Goal: Task Accomplishment & Management: Manage account settings

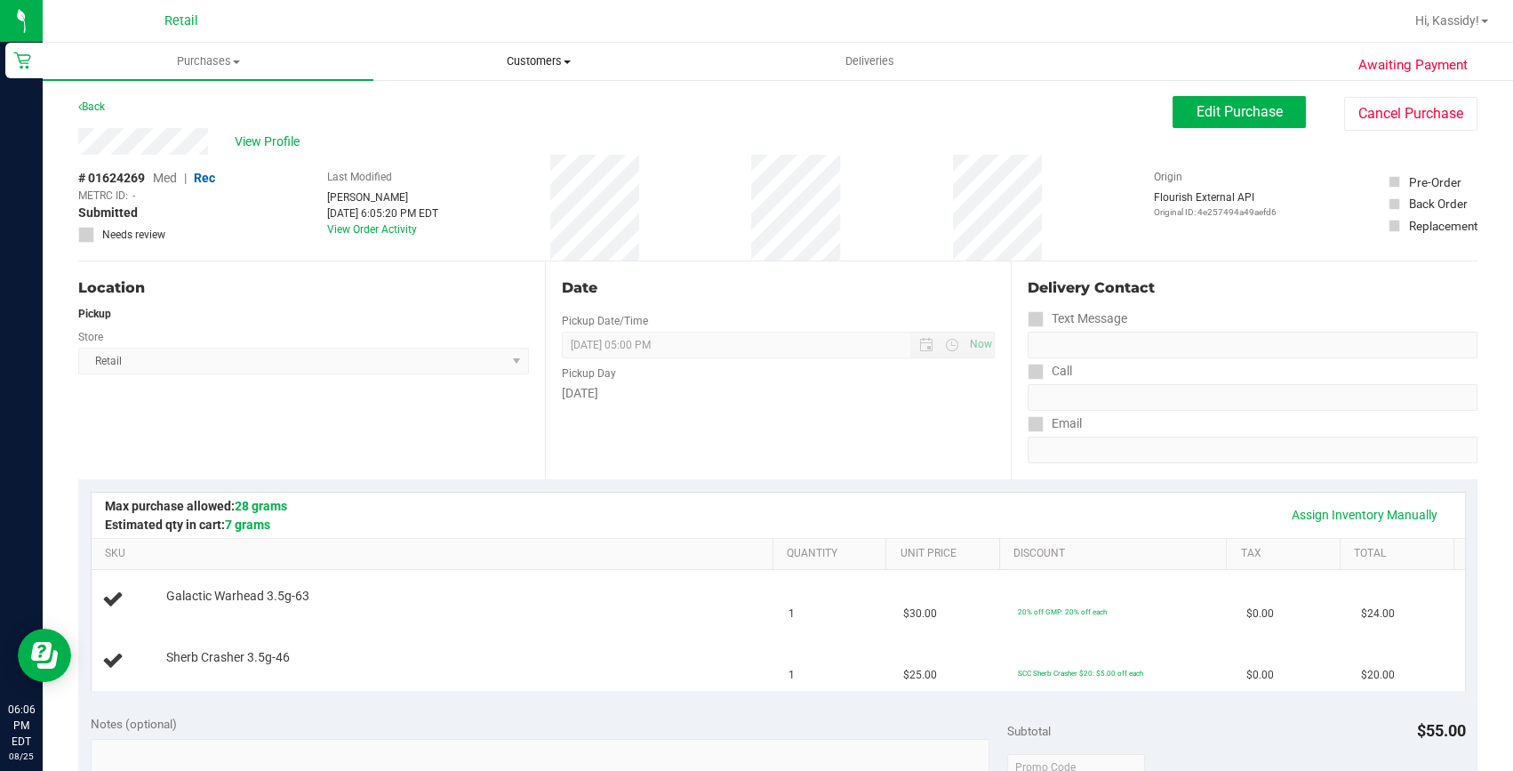
click at [540, 58] on span "Customers" at bounding box center [538, 61] width 329 height 16
click at [453, 115] on li "All customers" at bounding box center [538, 107] width 331 height 21
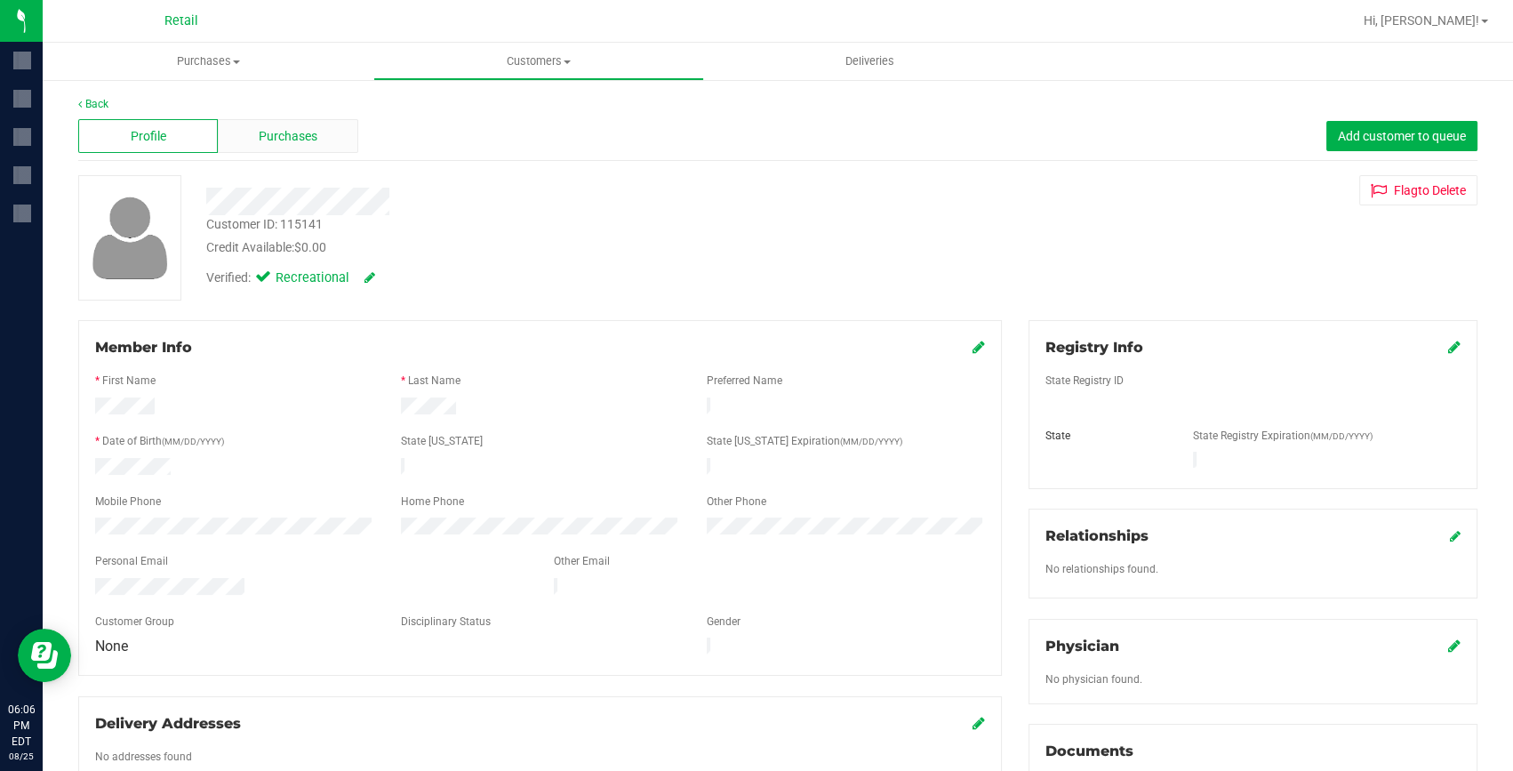
click at [282, 135] on span "Purchases" at bounding box center [288, 136] width 59 height 19
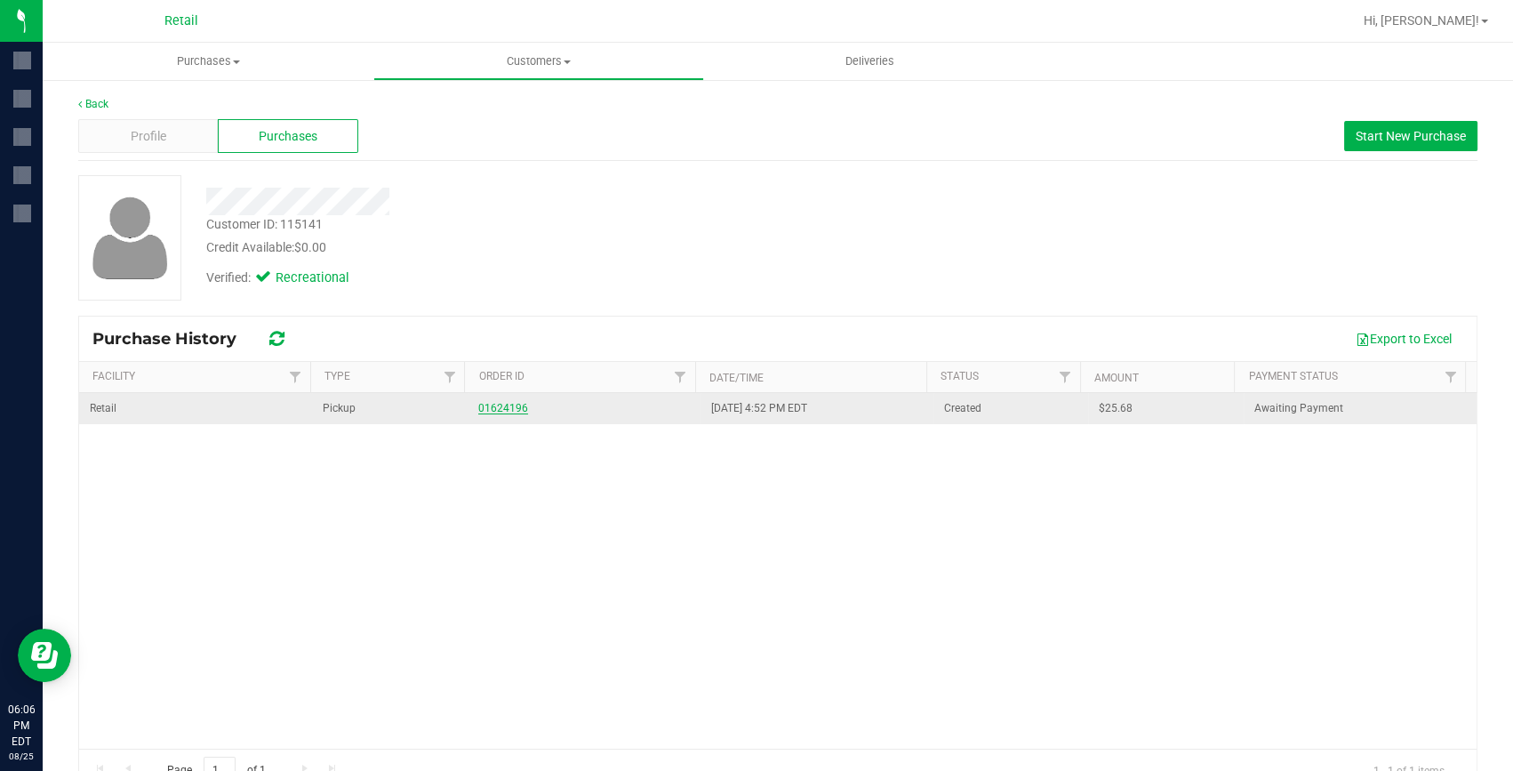
click at [487, 409] on link "01624196" at bounding box center [503, 408] width 50 height 12
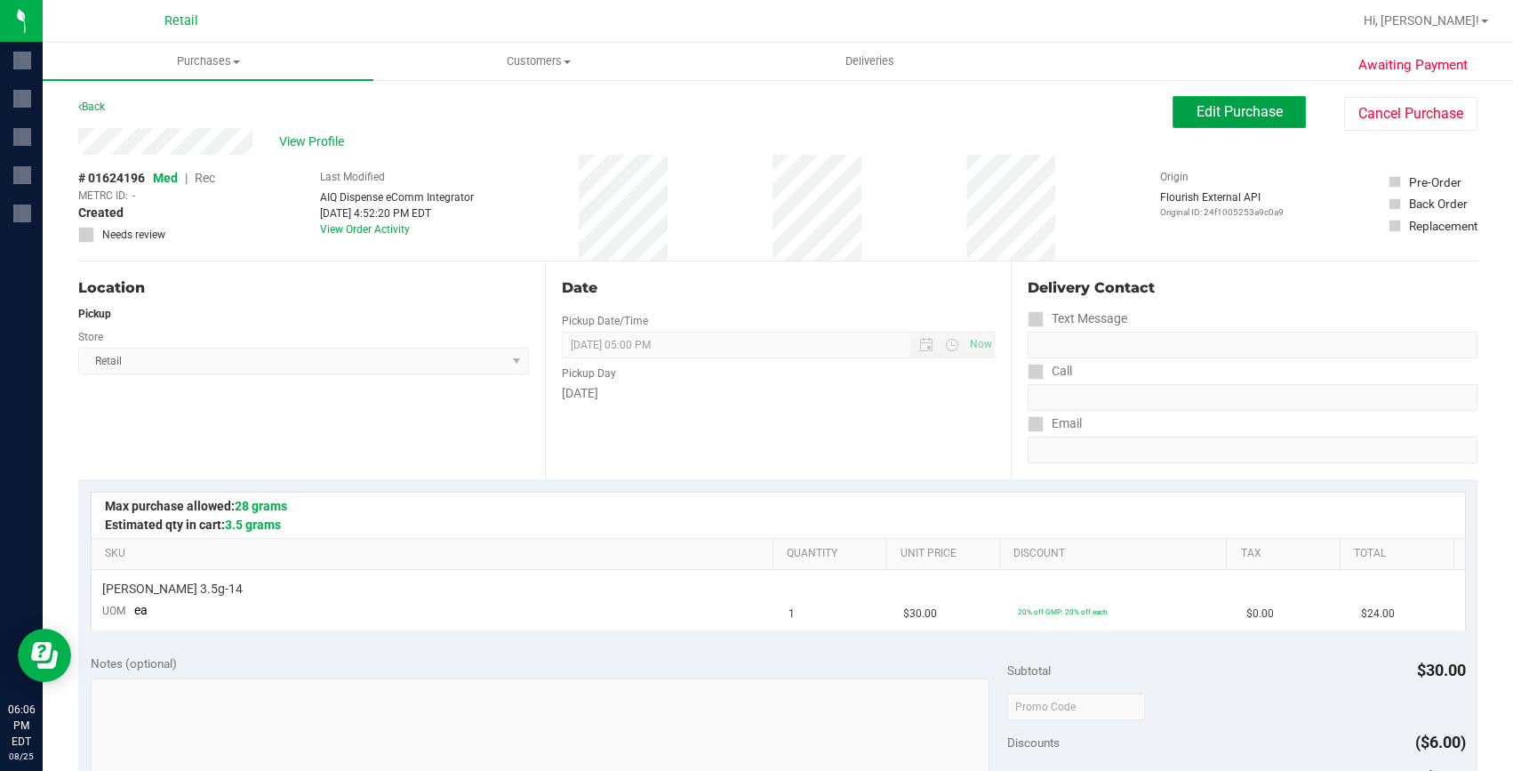
click at [1199, 100] on button "Edit Purchase" at bounding box center [1238, 112] width 133 height 32
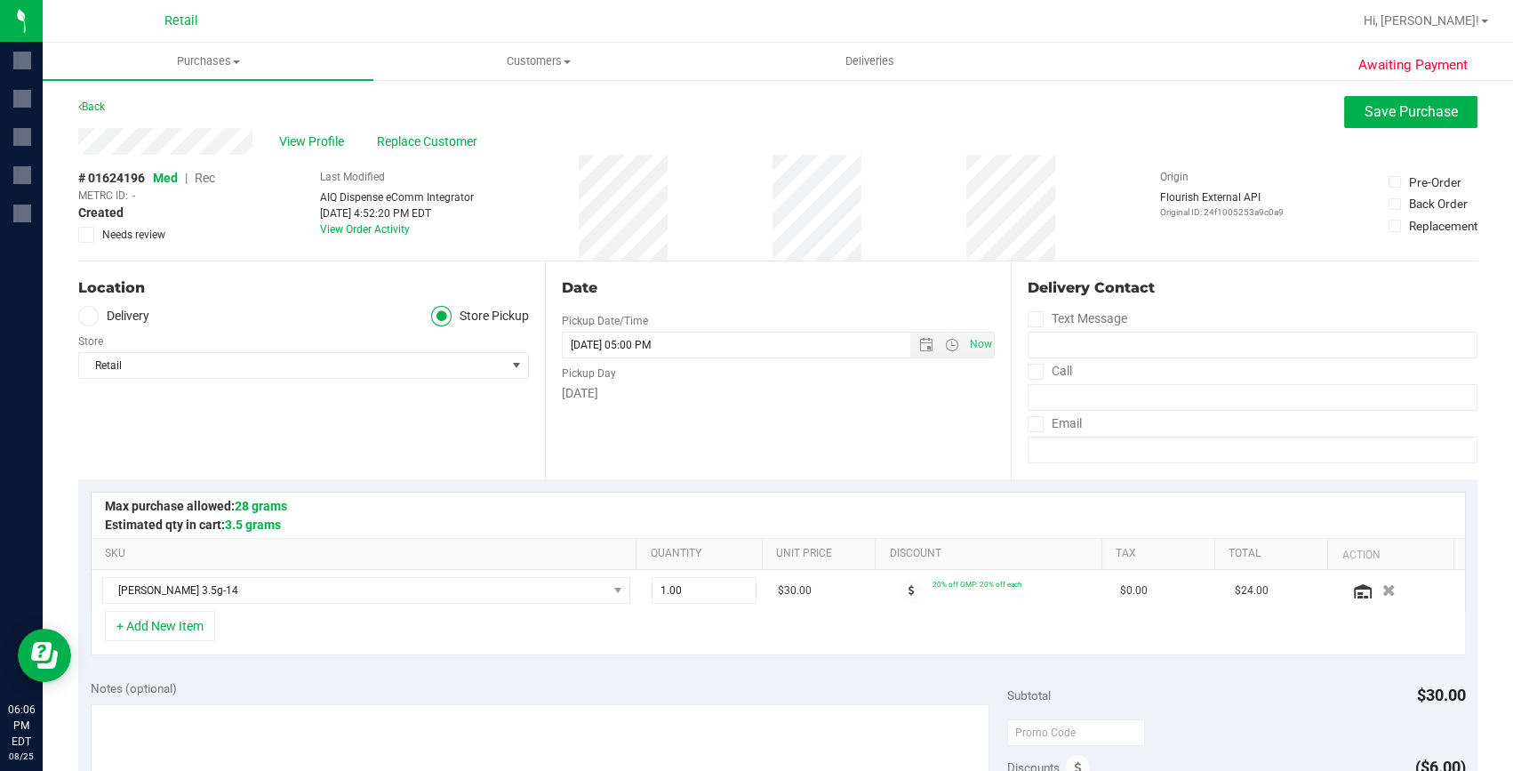
click at [207, 178] on span "Rec" at bounding box center [205, 178] width 20 height 14
click at [1377, 116] on span "Save Purchase" at bounding box center [1410, 111] width 93 height 17
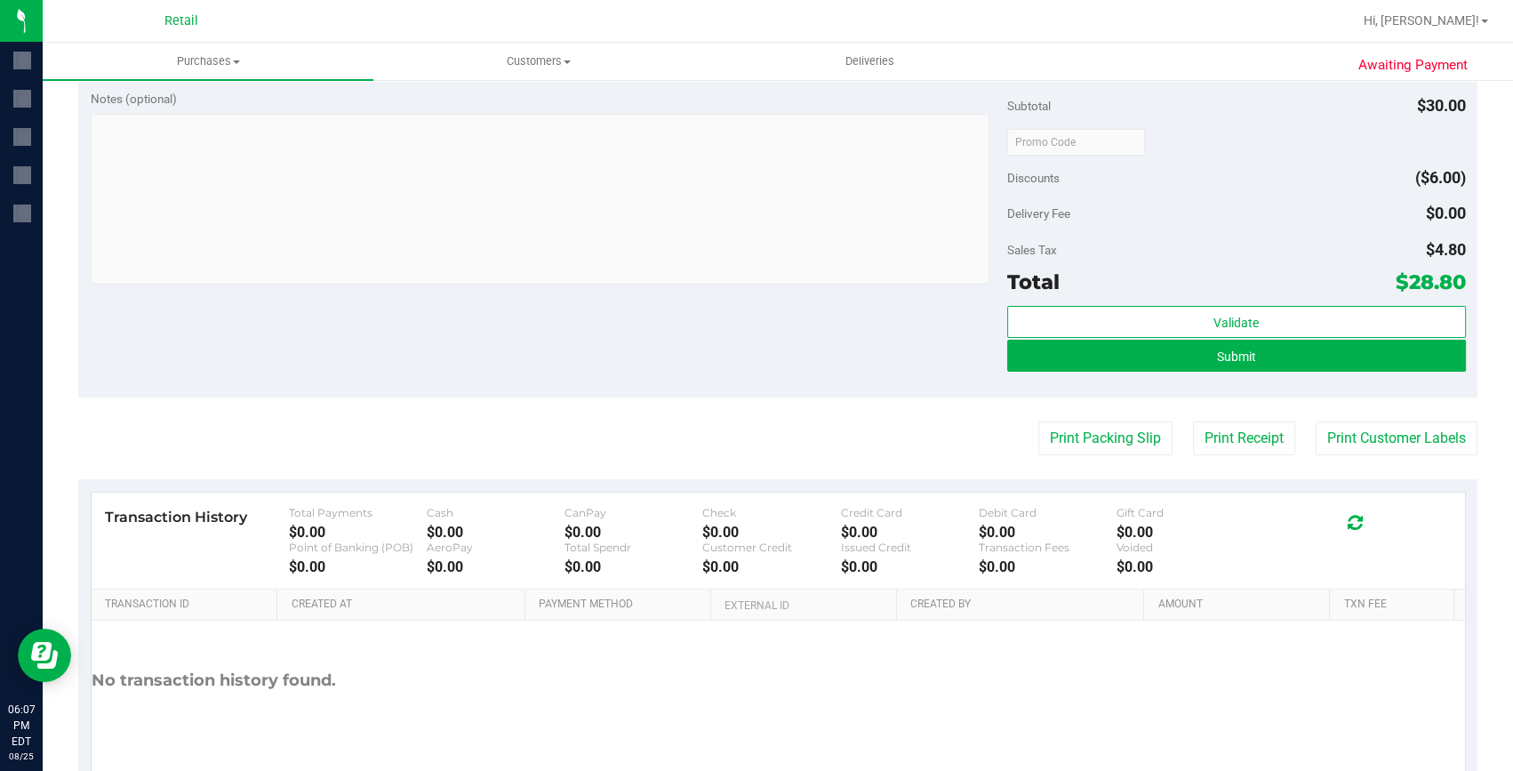
scroll to position [565, 0]
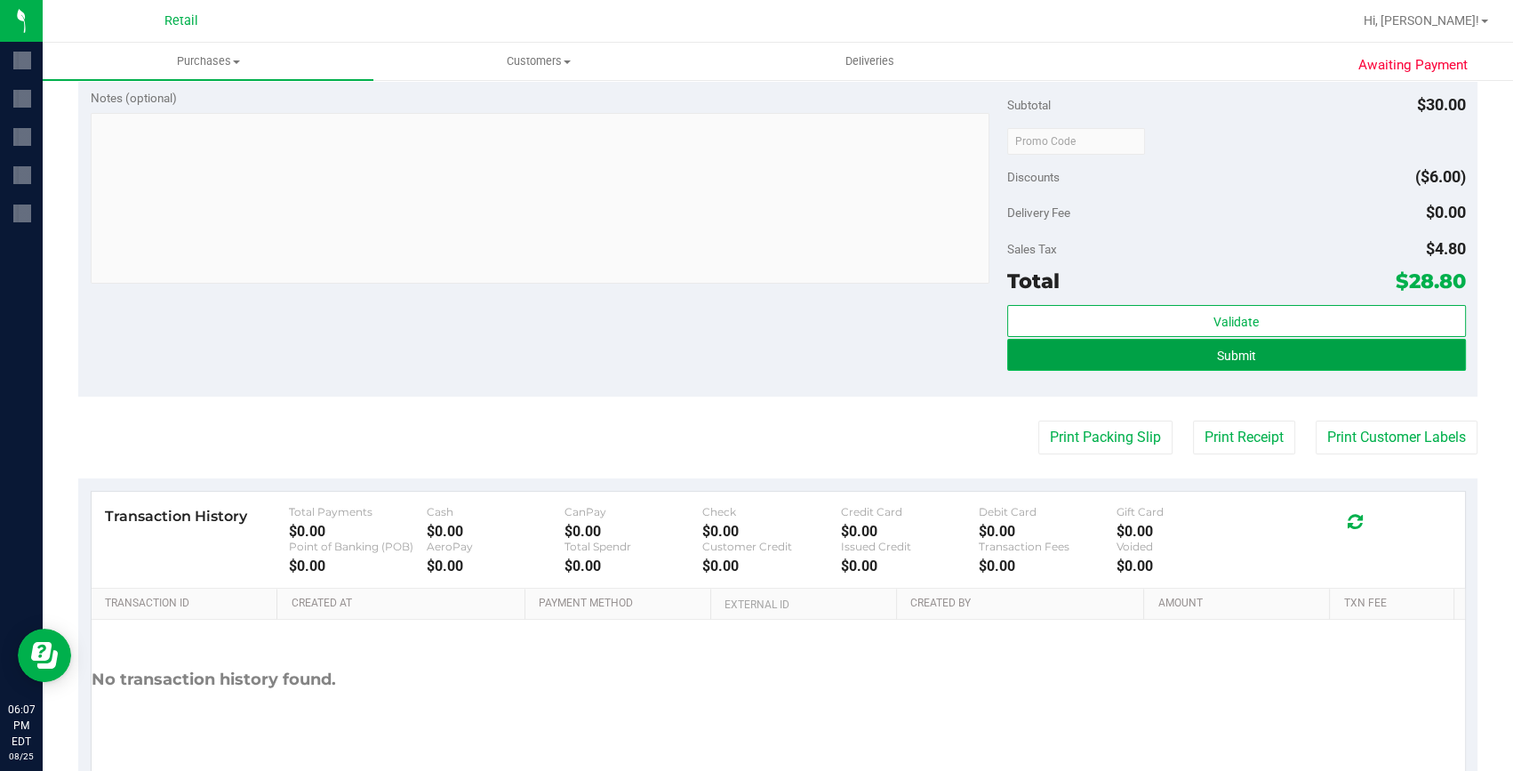
click at [1228, 364] on button "Submit" at bounding box center [1236, 355] width 459 height 32
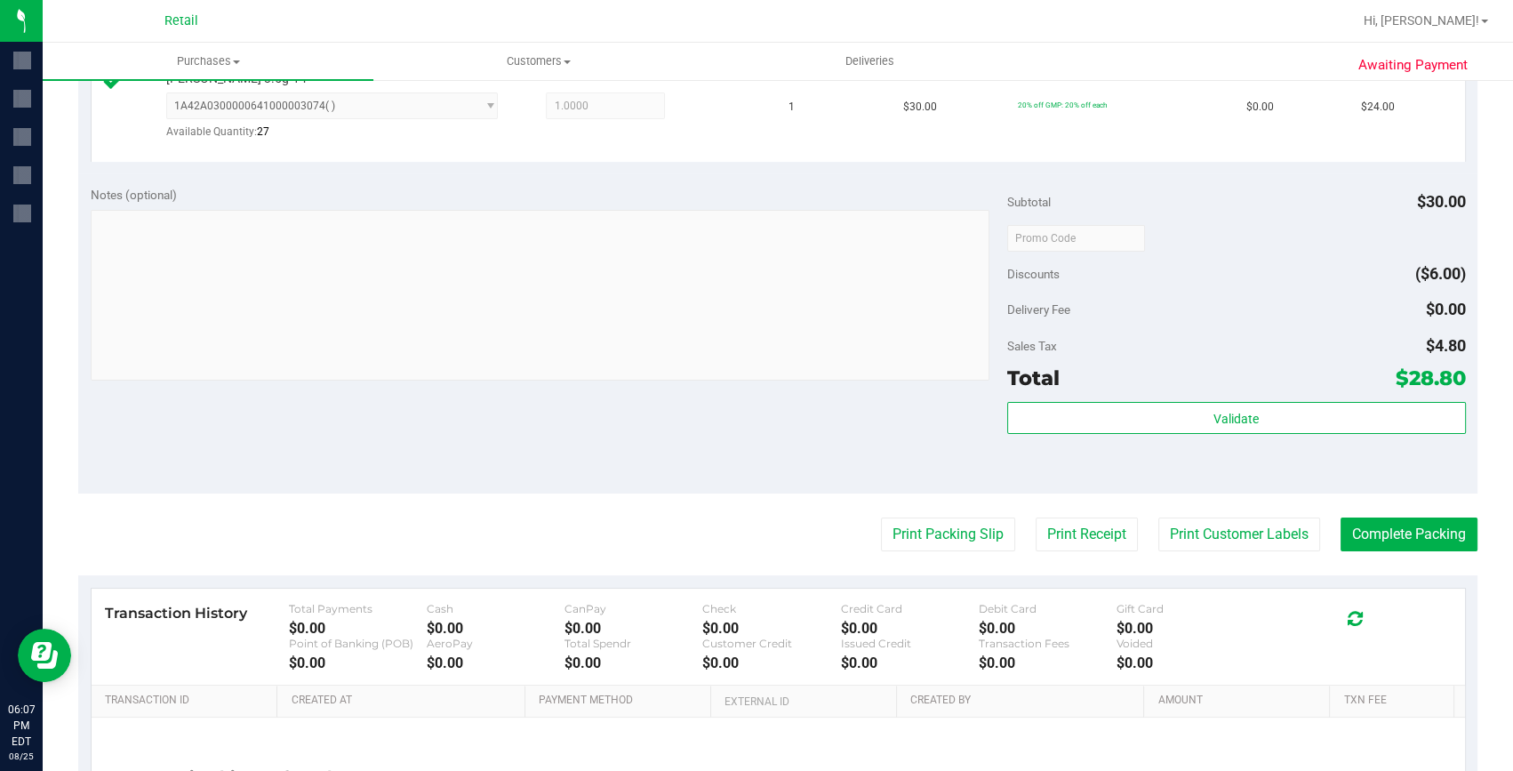
scroll to position [676, 0]
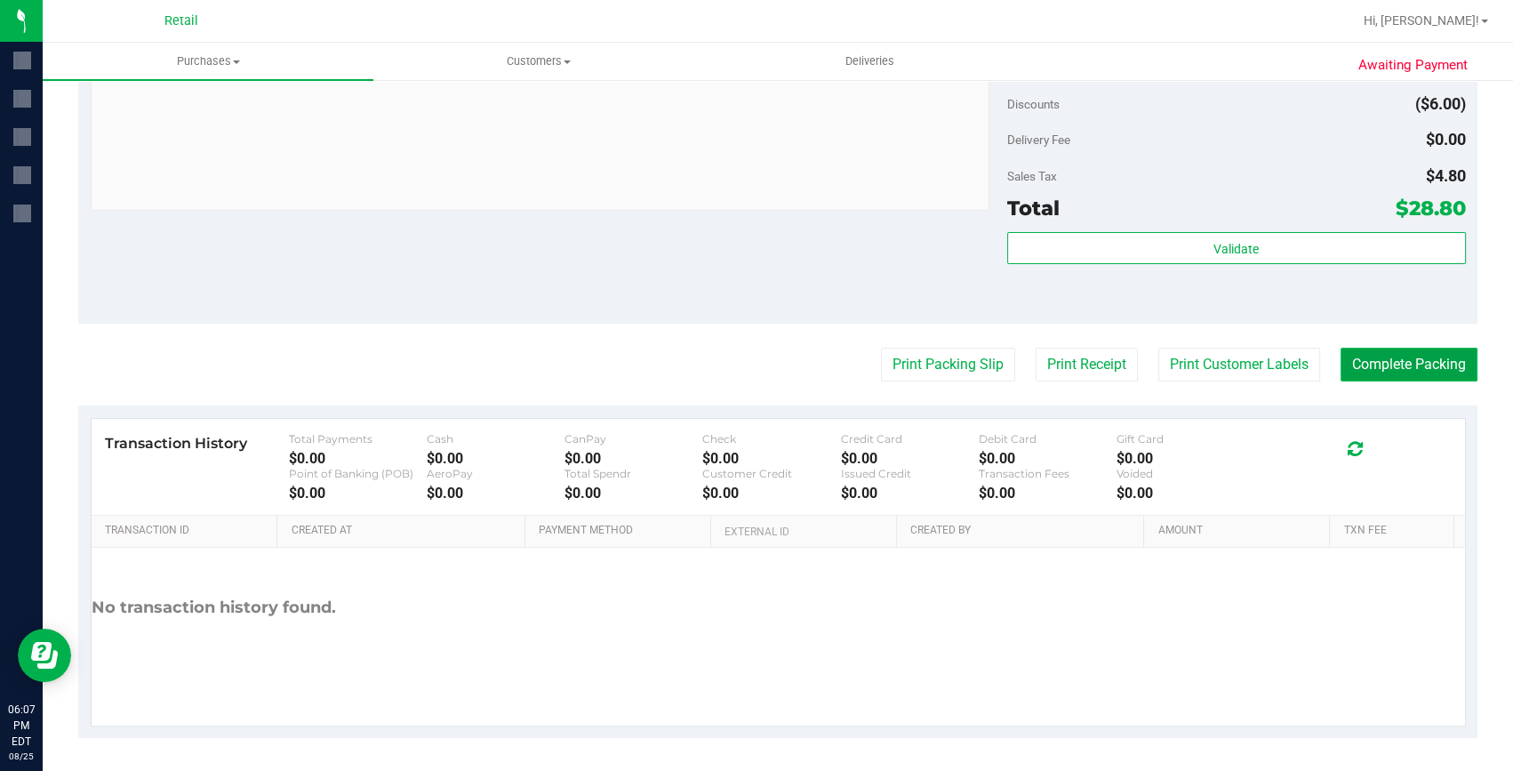
click at [1376, 362] on button "Complete Packing" at bounding box center [1408, 365] width 137 height 34
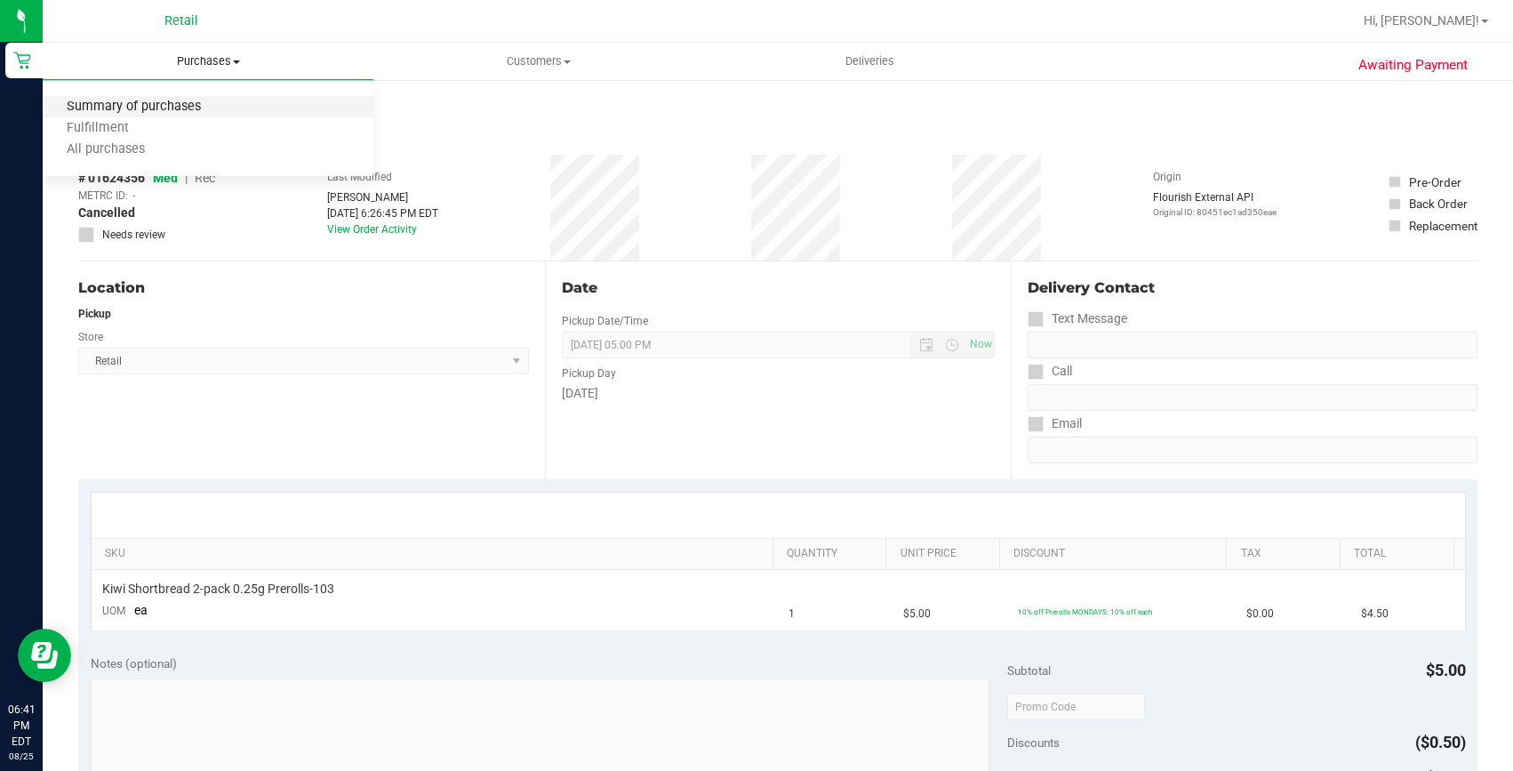
click at [191, 112] on span "Summary of purchases" at bounding box center [134, 107] width 182 height 15
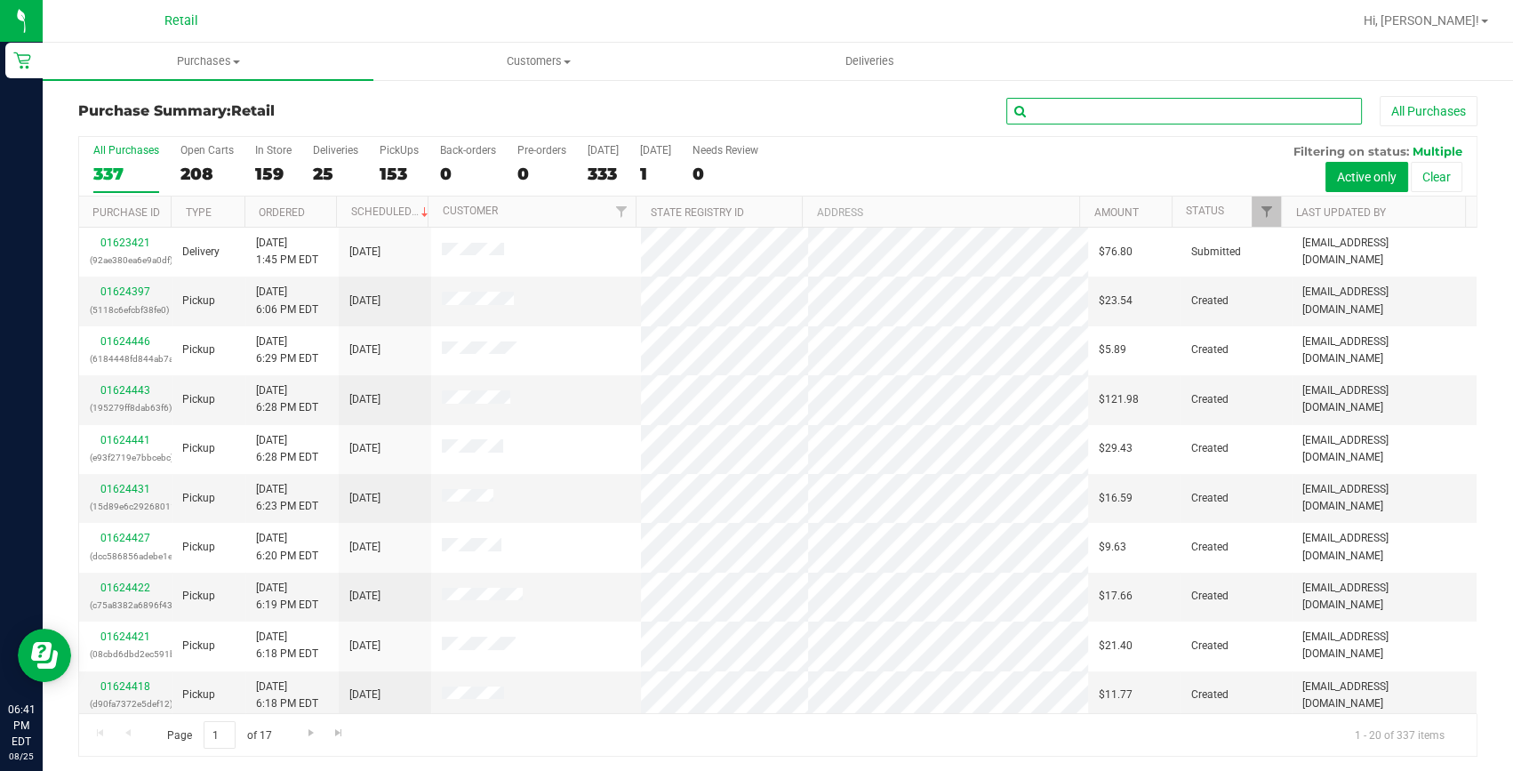
click at [1156, 108] on input "text" at bounding box center [1184, 111] width 356 height 27
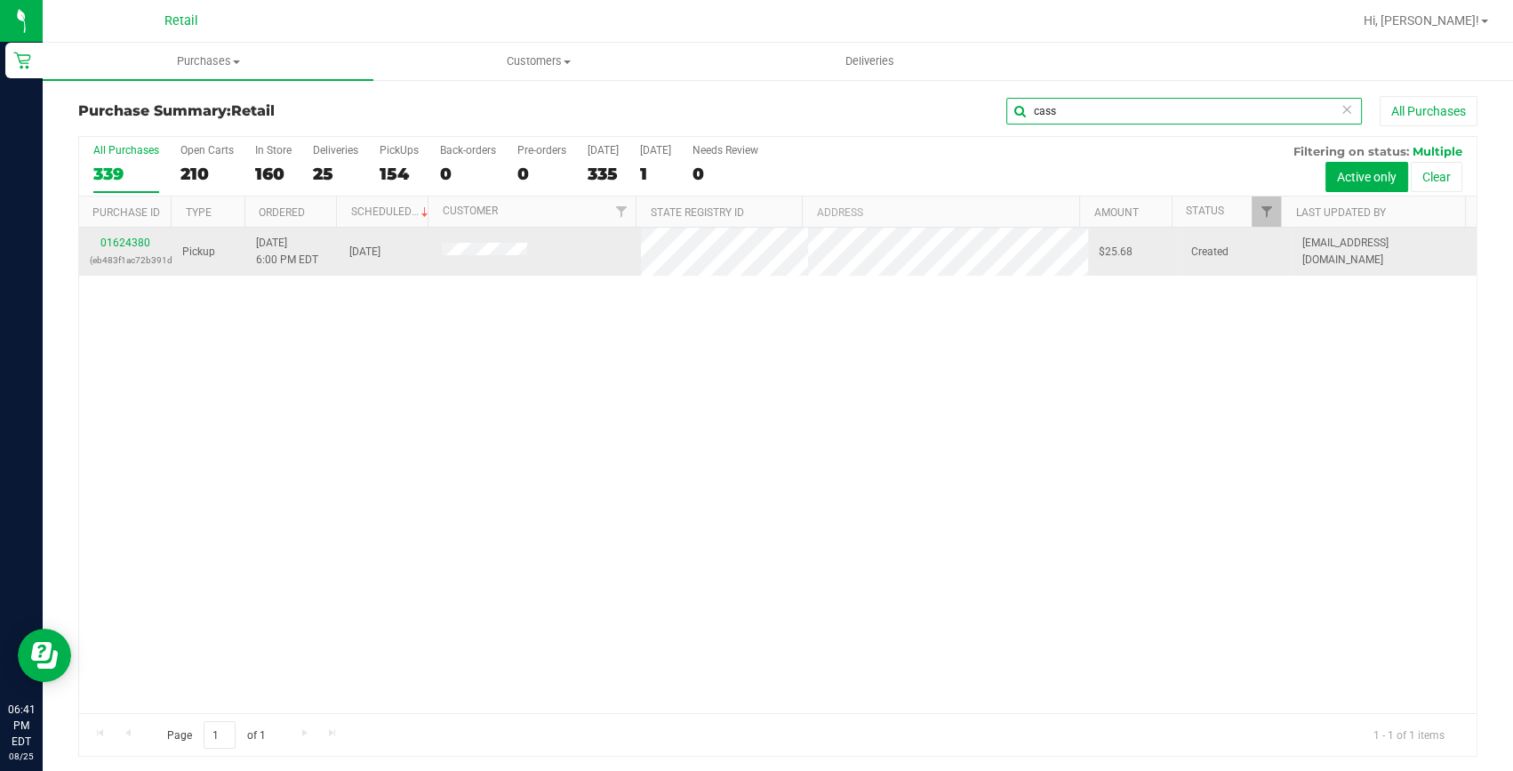
type input "cass"
click at [125, 231] on td "01624380 (eb483f1ac72b391d)" at bounding box center [125, 252] width 92 height 48
click at [117, 246] on link "01624380" at bounding box center [125, 242] width 50 height 12
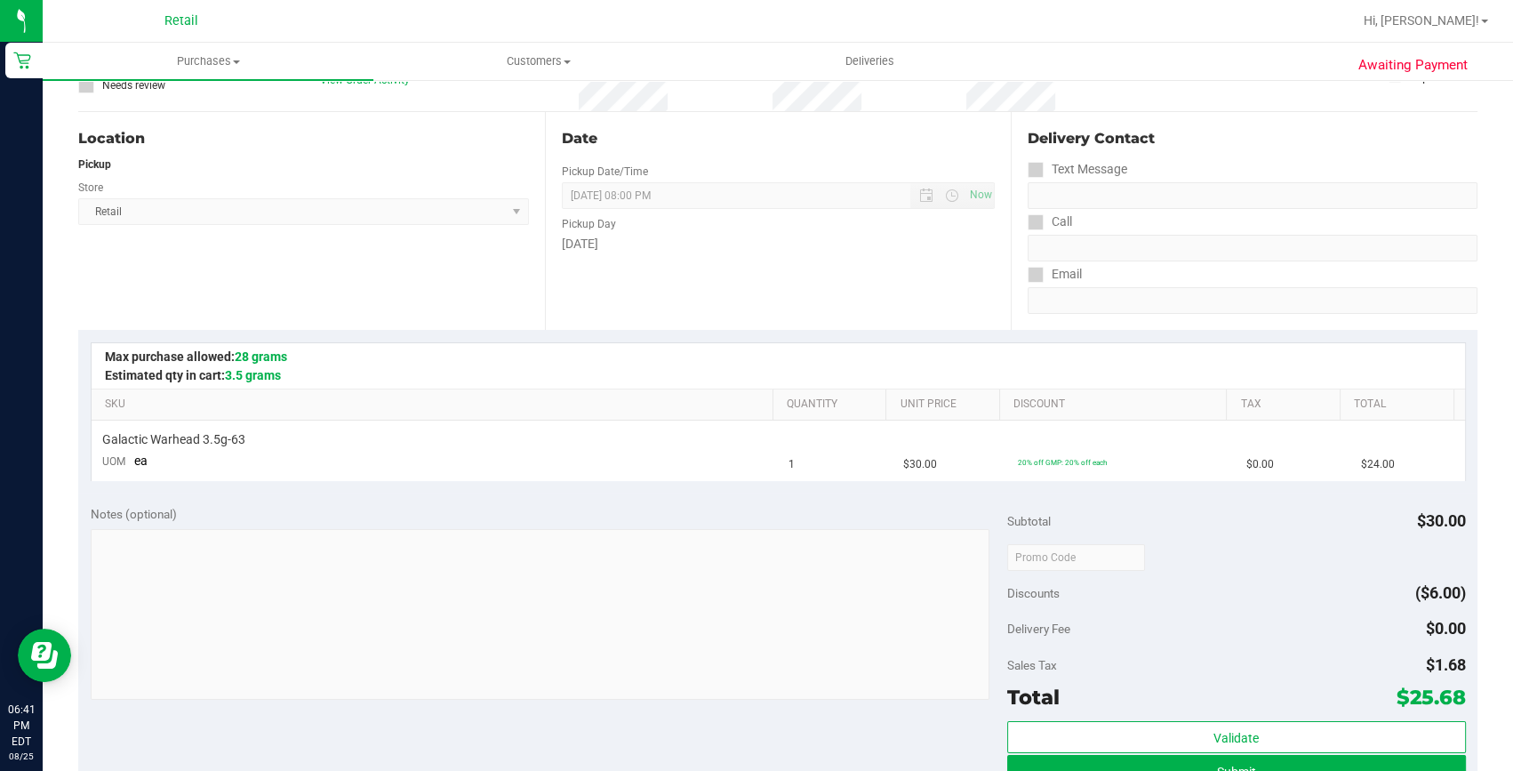
scroll to position [242, 0]
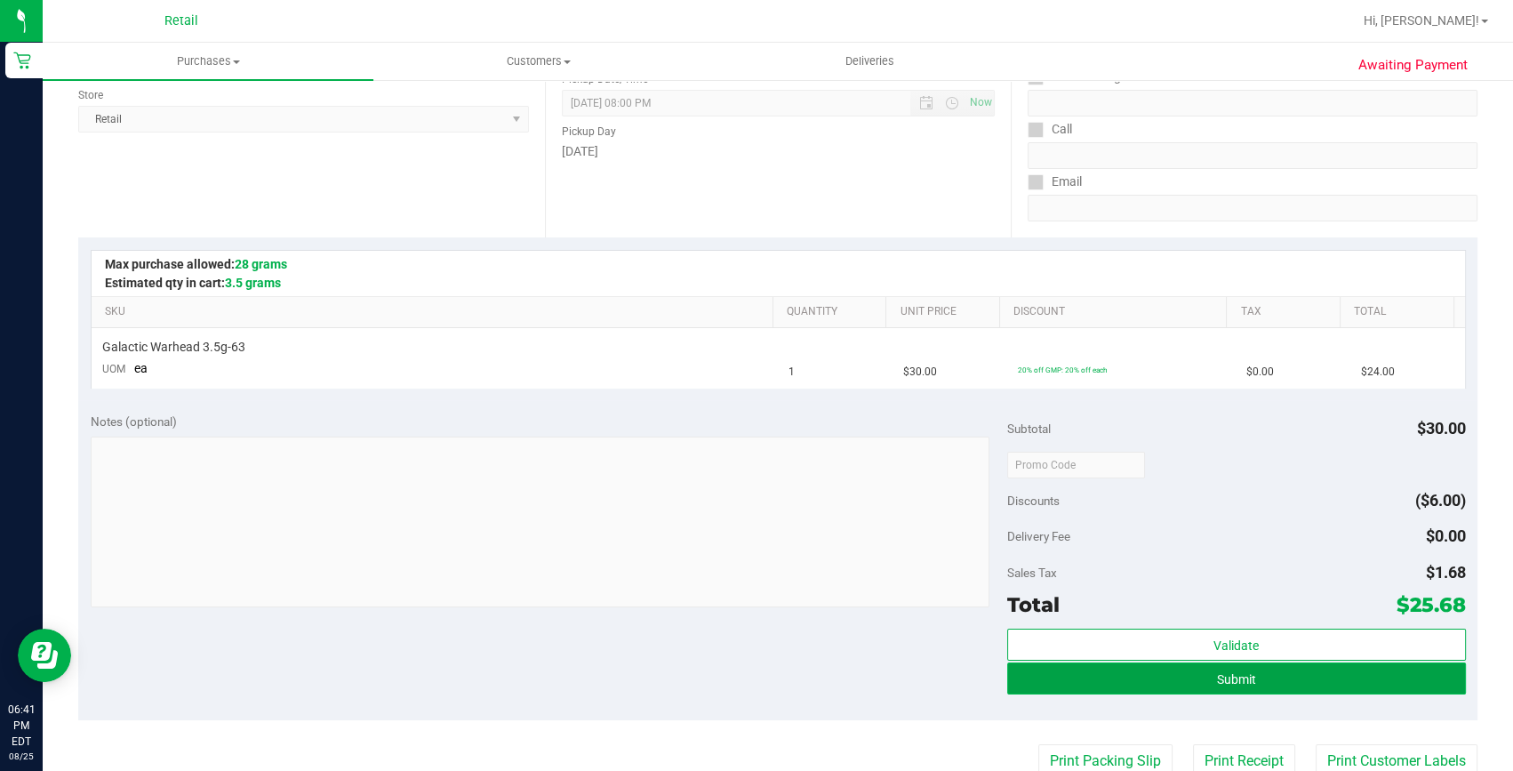
click at [1398, 683] on button "Submit" at bounding box center [1236, 678] width 459 height 32
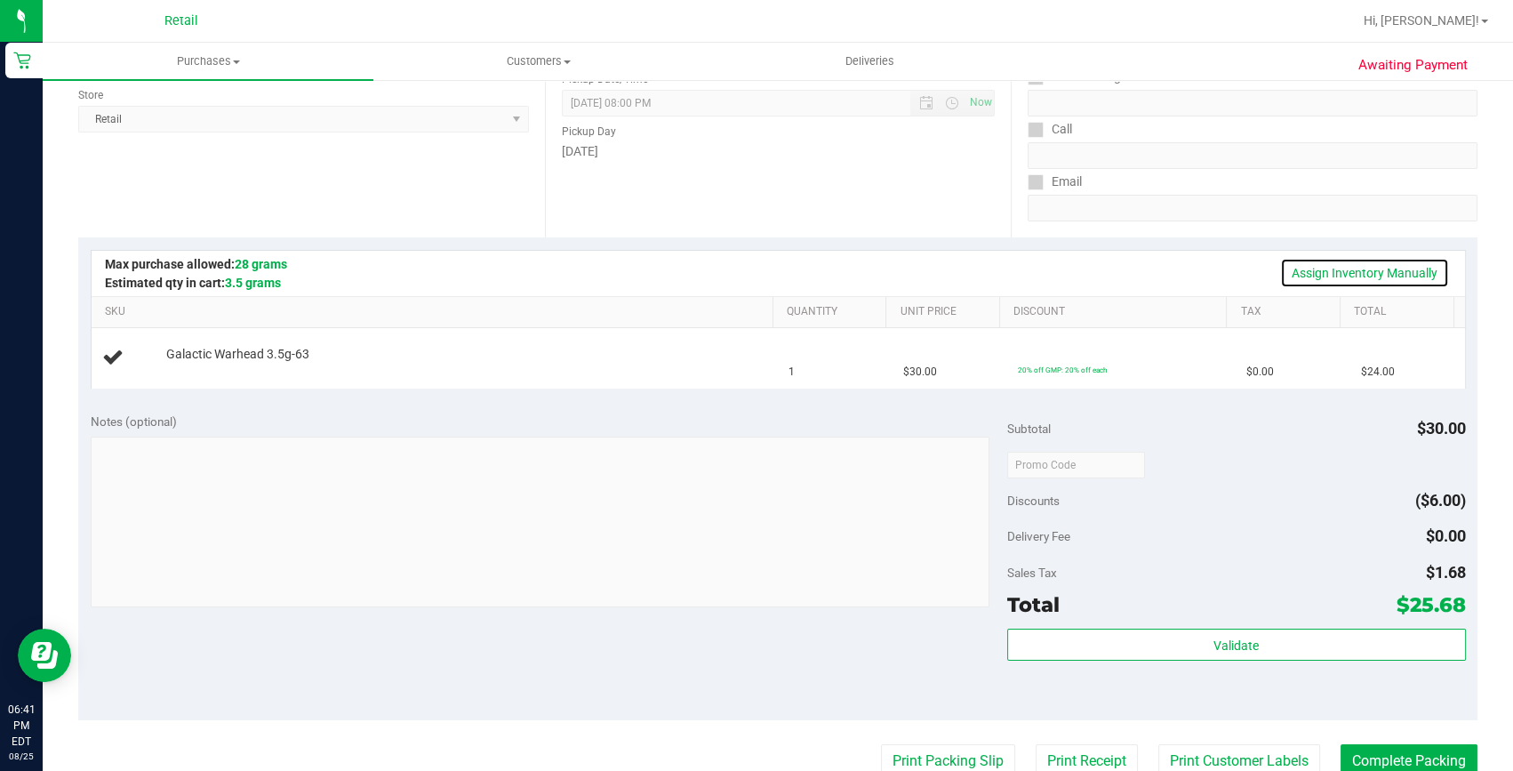
click at [1361, 263] on link "Assign Inventory Manually" at bounding box center [1364, 273] width 169 height 30
click at [205, 363] on link "Add Package" at bounding box center [198, 366] width 64 height 12
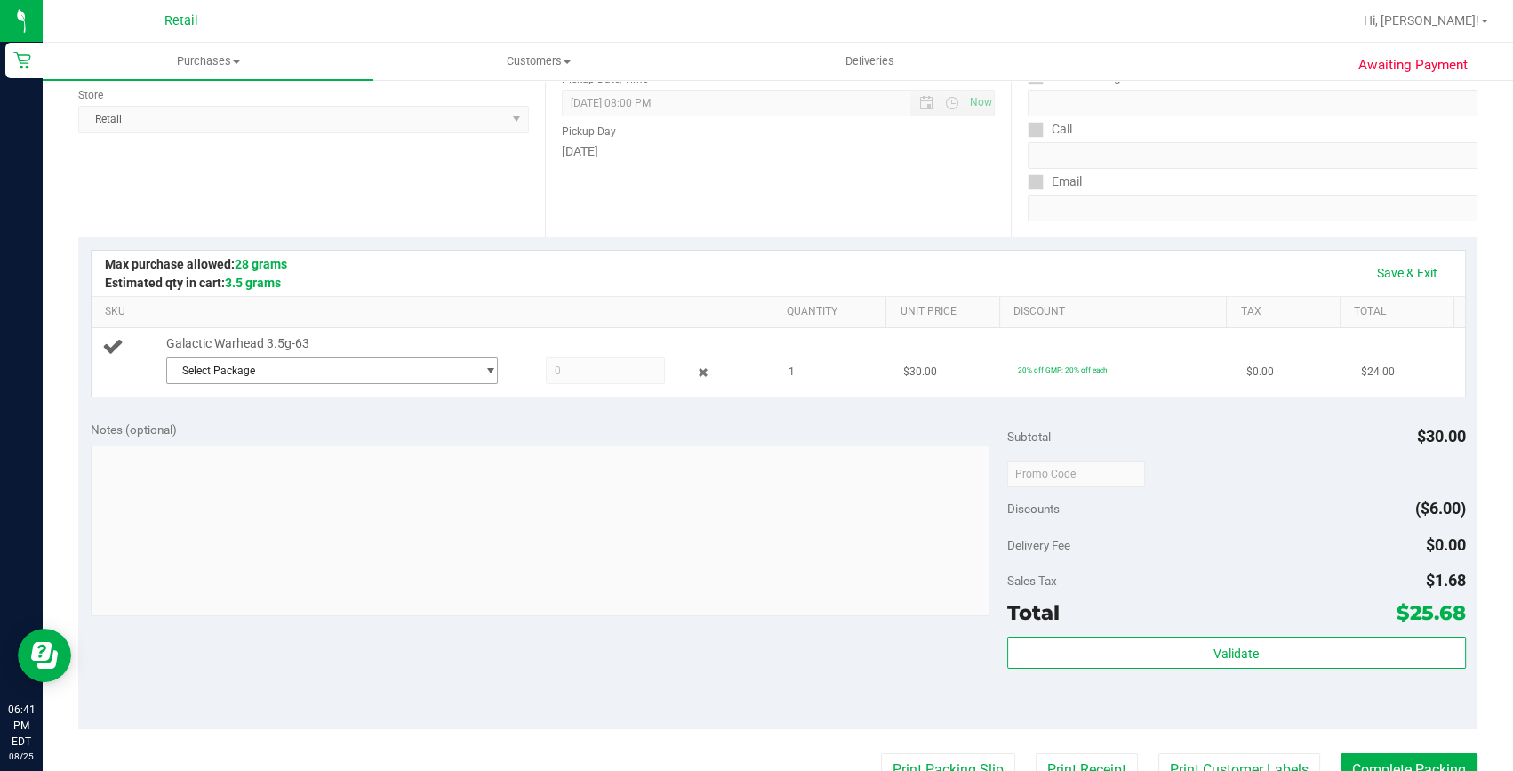
click at [460, 376] on span "Select Package" at bounding box center [321, 370] width 308 height 25
click at [385, 444] on li "1A42A0300000641000003106 ( )" at bounding box center [327, 442] width 324 height 25
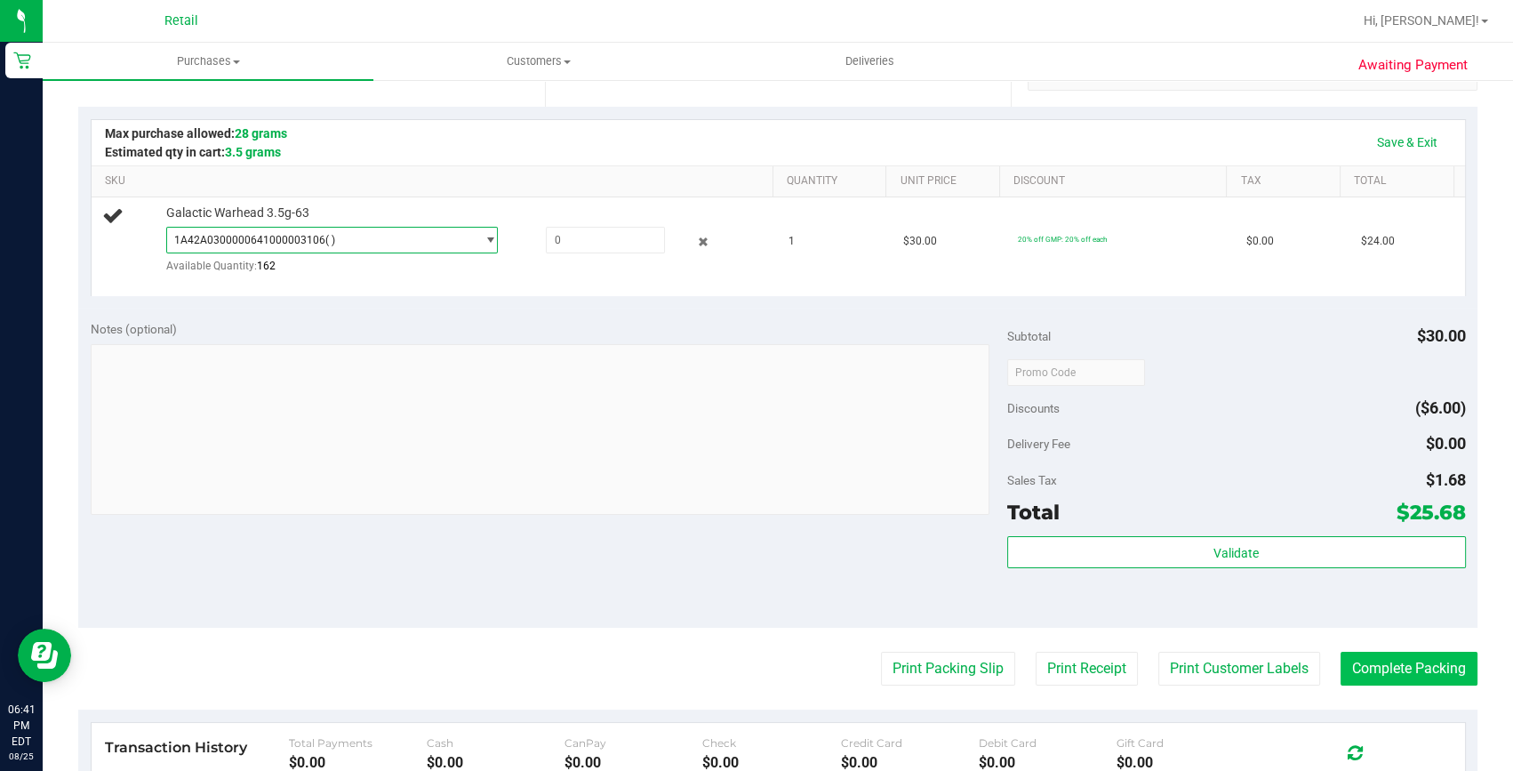
scroll to position [404, 0]
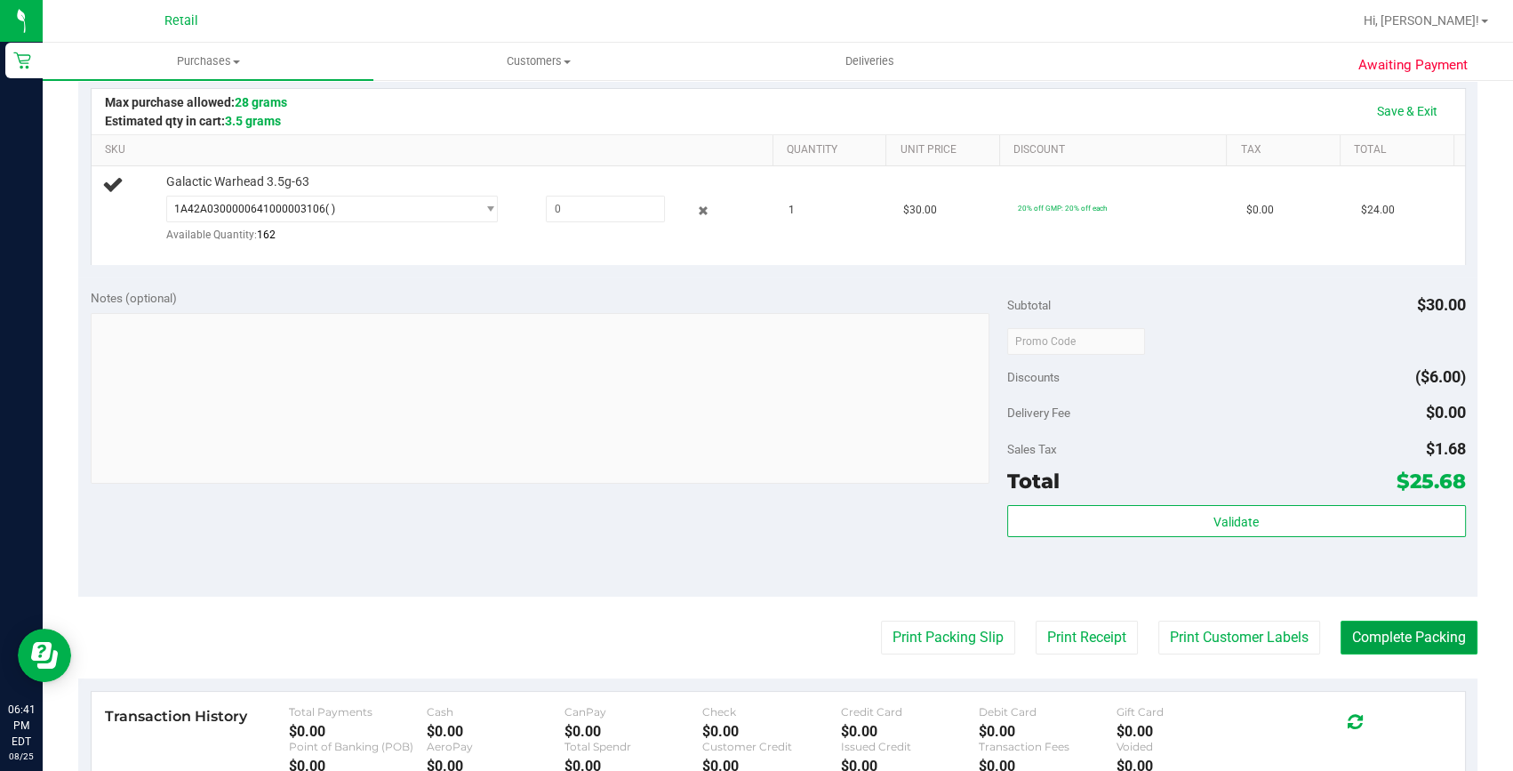
click at [1448, 629] on button "Complete Packing" at bounding box center [1408, 637] width 137 height 34
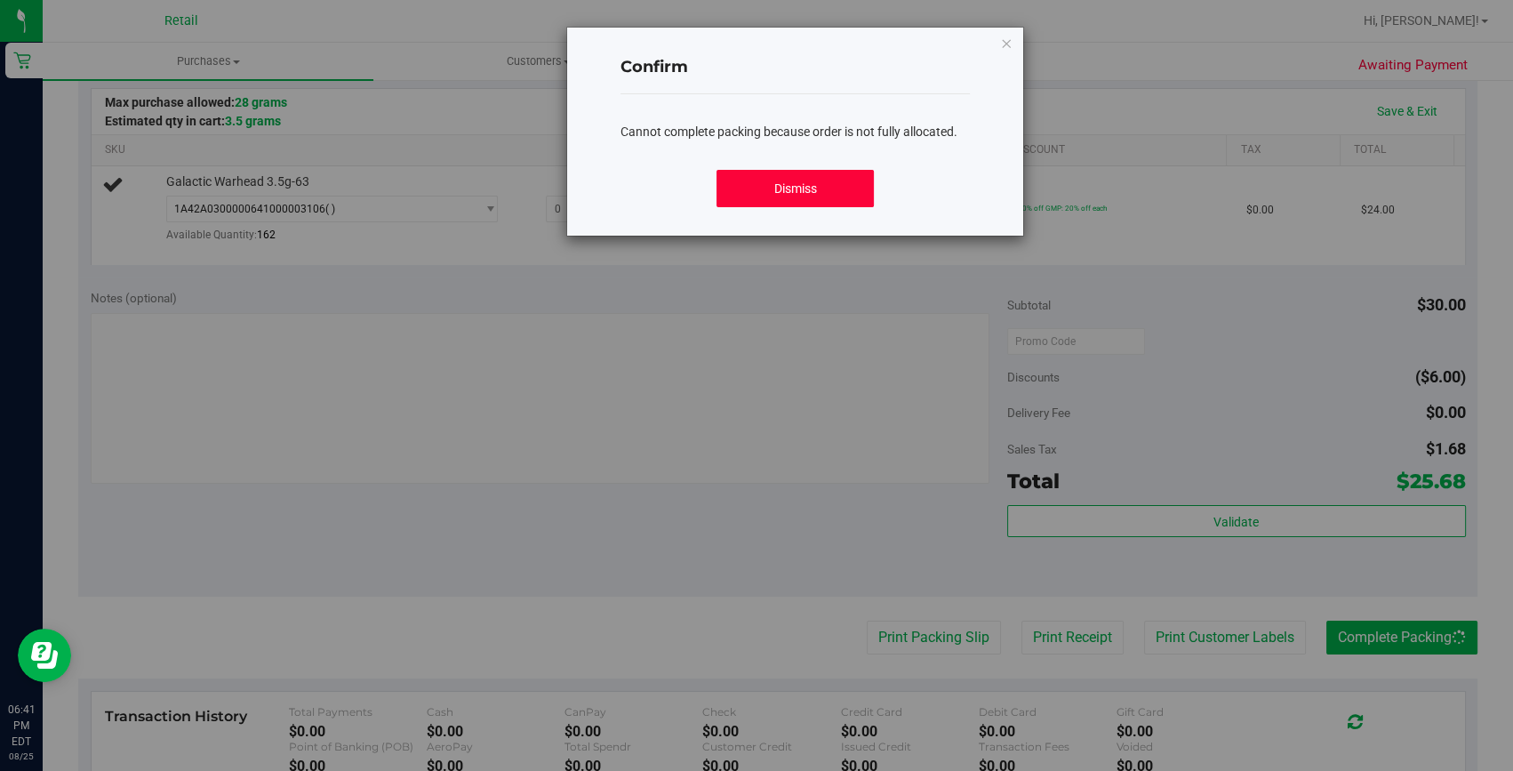
click at [764, 180] on button "Dismiss" at bounding box center [794, 188] width 157 height 37
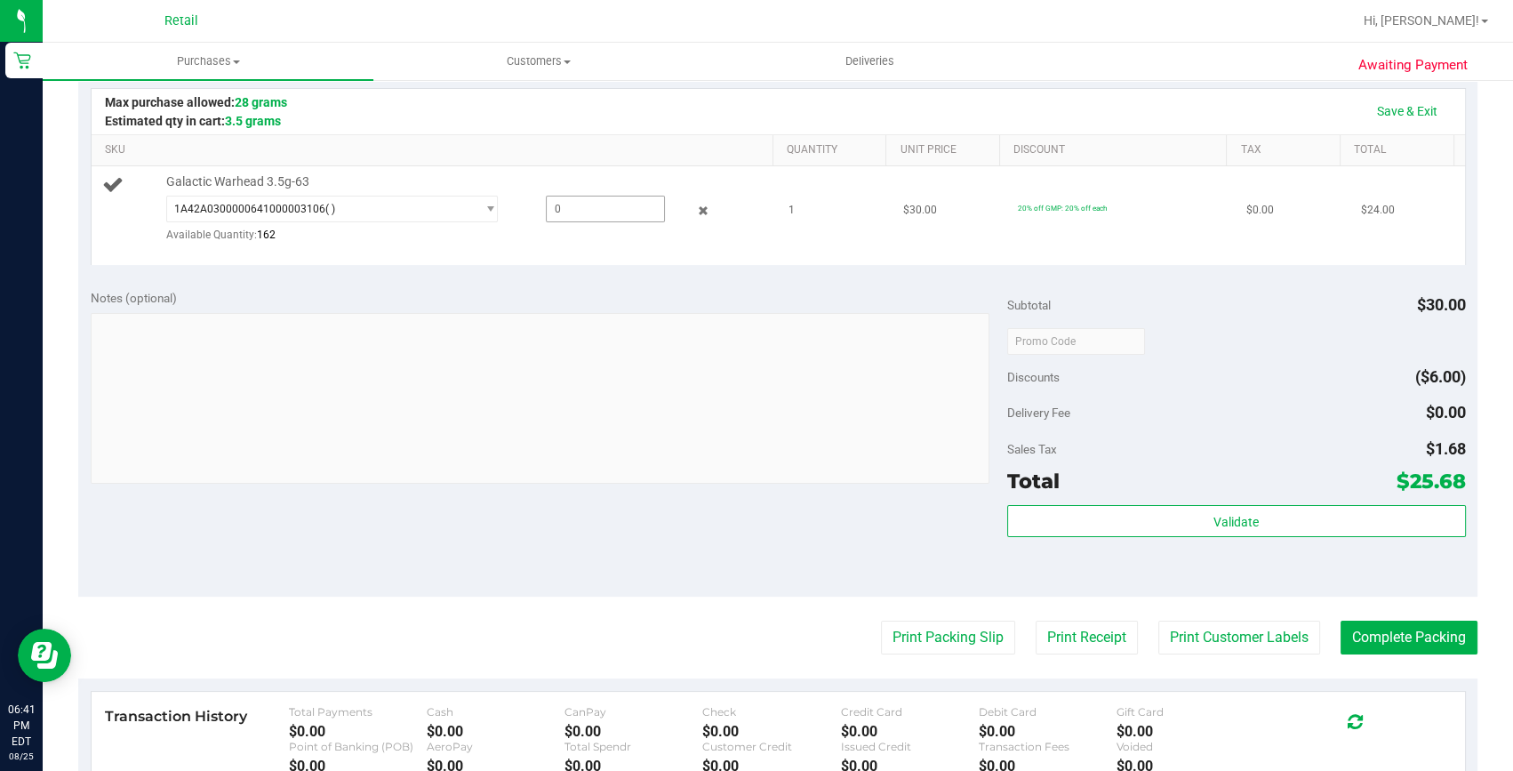
click at [599, 218] on span at bounding box center [606, 209] width 120 height 27
type input "1"
type input "1.0000"
click at [1403, 633] on button "Complete Packing" at bounding box center [1408, 637] width 137 height 34
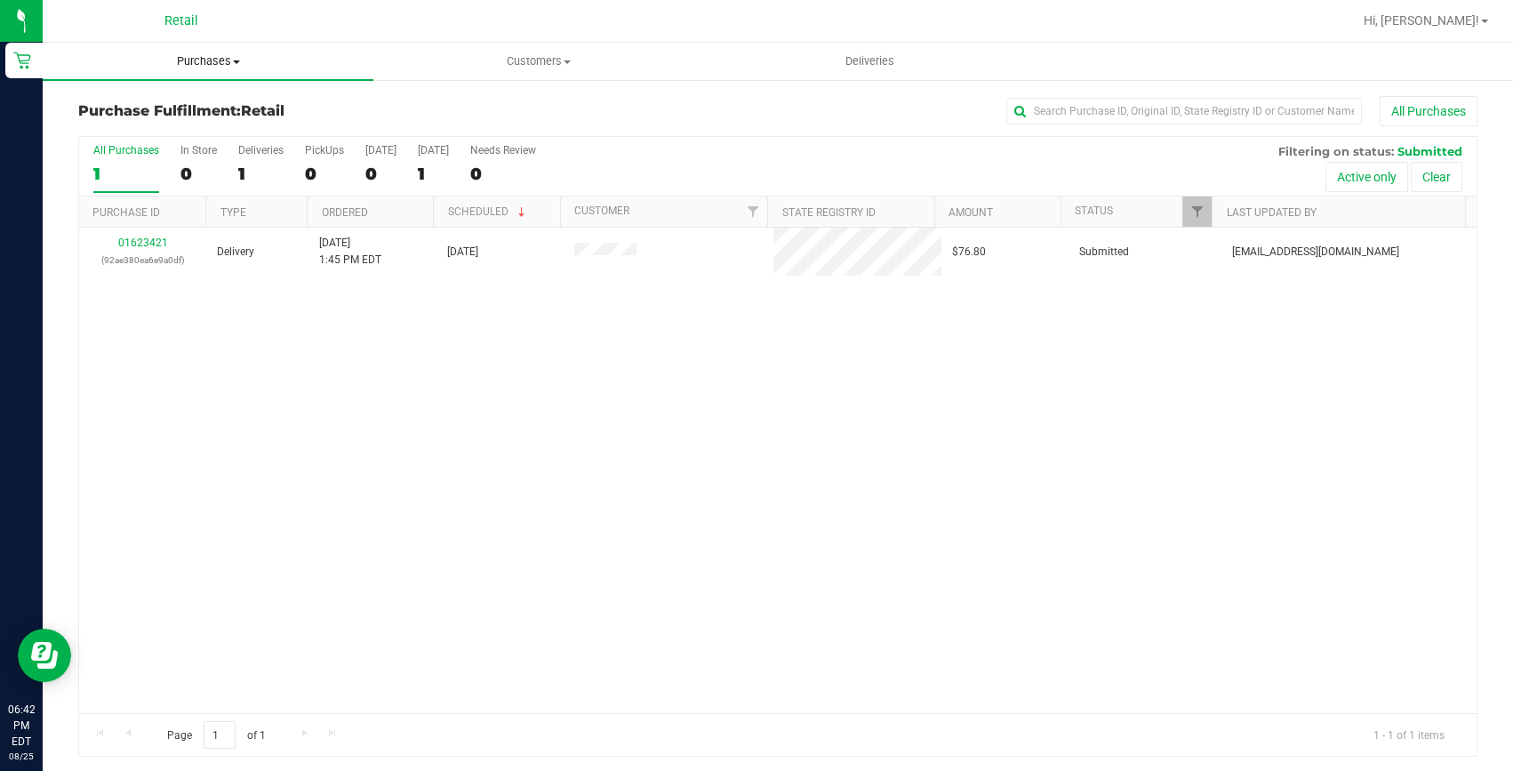
click at [196, 62] on span "Purchases" at bounding box center [208, 61] width 331 height 16
click at [197, 97] on li "Summary of purchases" at bounding box center [208, 107] width 331 height 21
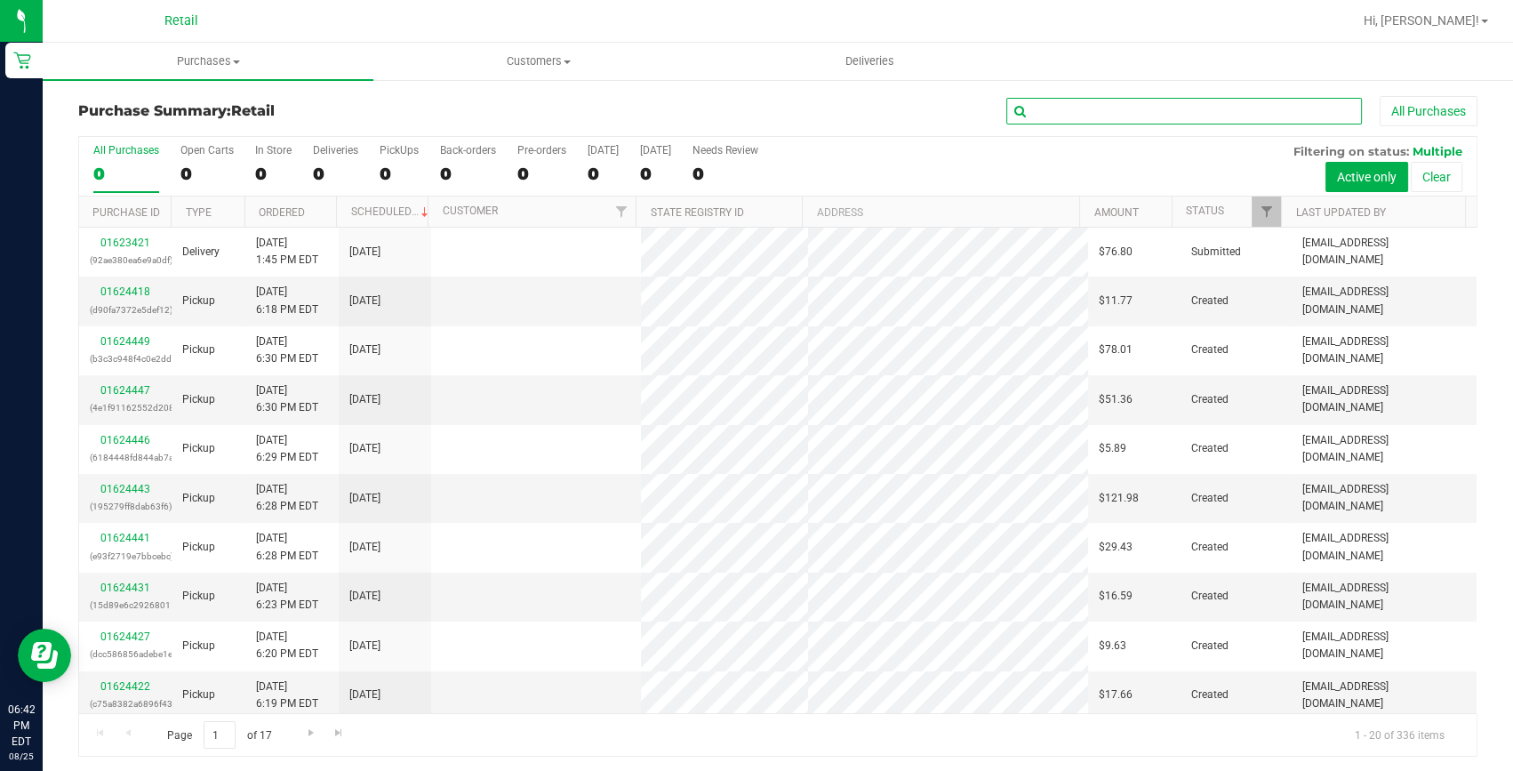
click at [1054, 114] on input "text" at bounding box center [1184, 111] width 356 height 27
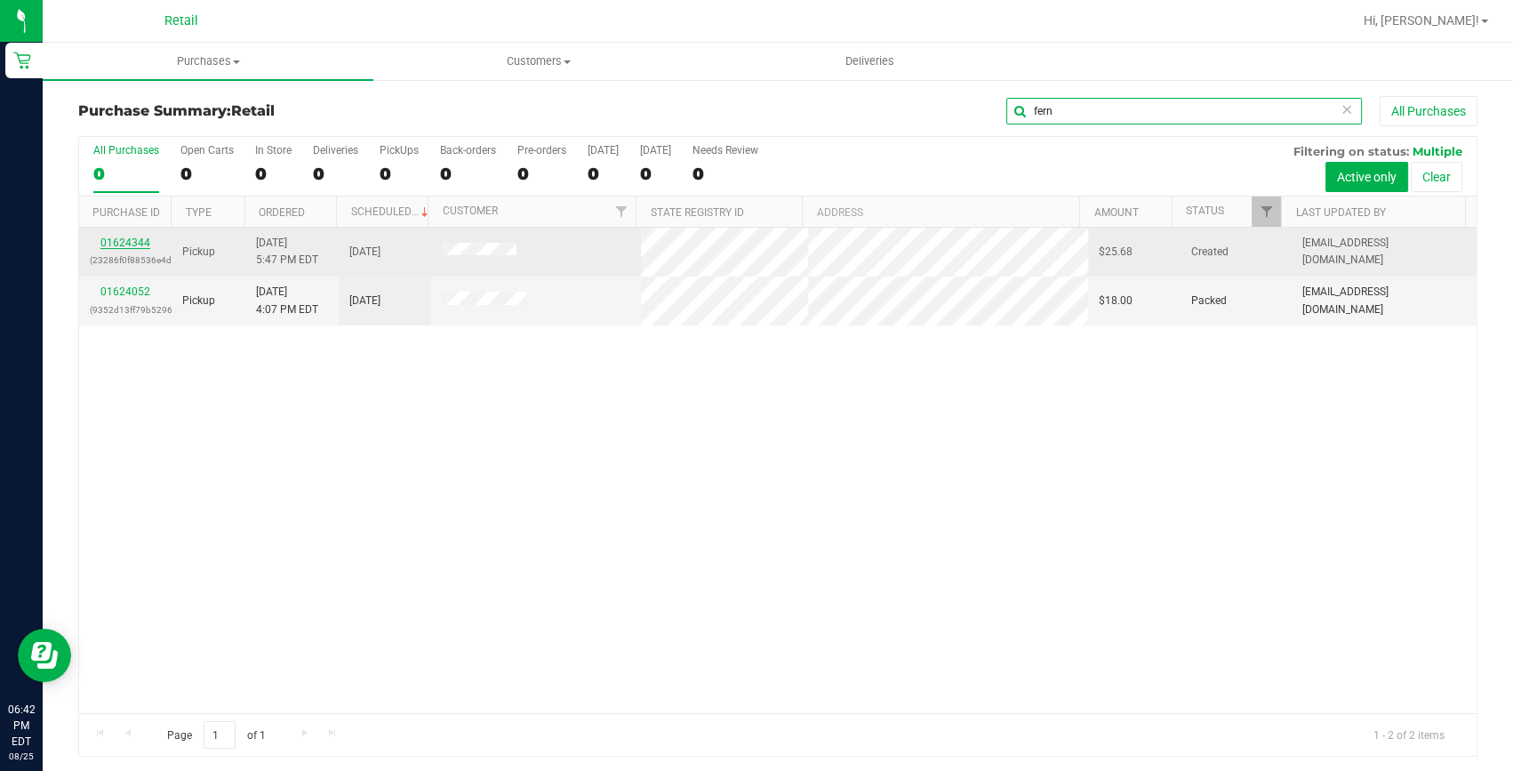
type input "fern"
click at [139, 240] on link "01624344" at bounding box center [125, 242] width 50 height 12
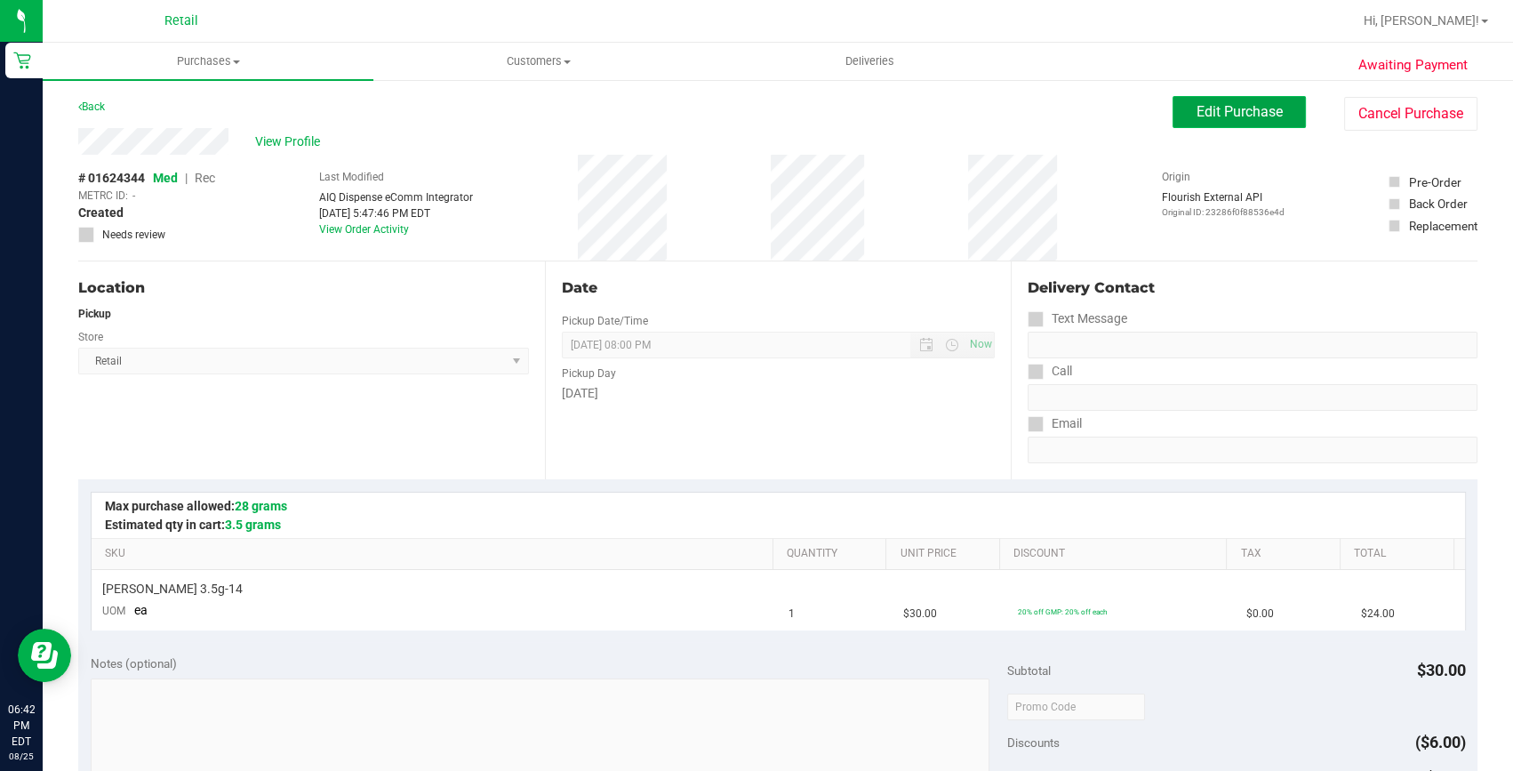
click at [1241, 124] on button "Edit Purchase" at bounding box center [1238, 112] width 133 height 32
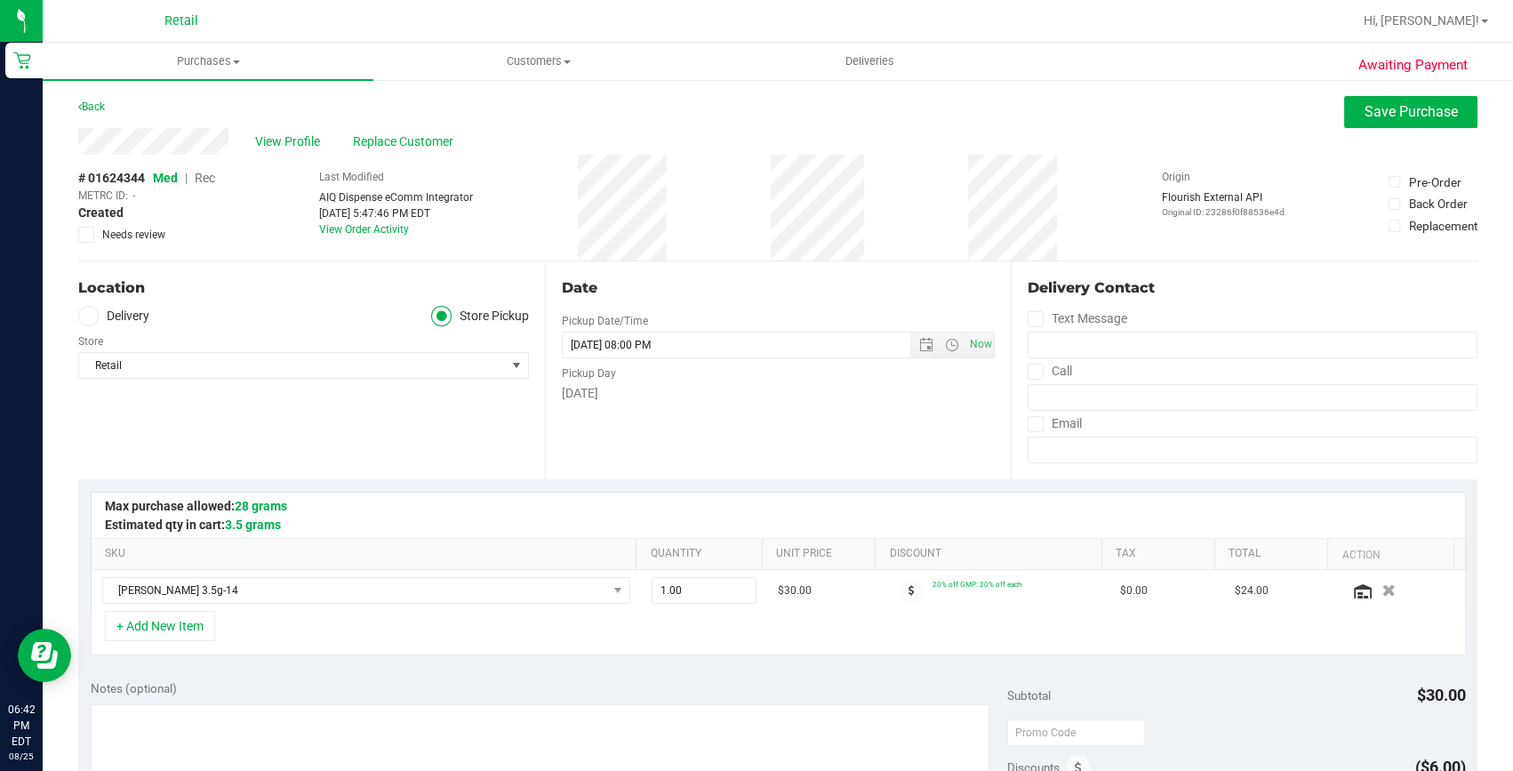
click at [201, 176] on span "Rec" at bounding box center [205, 178] width 20 height 14
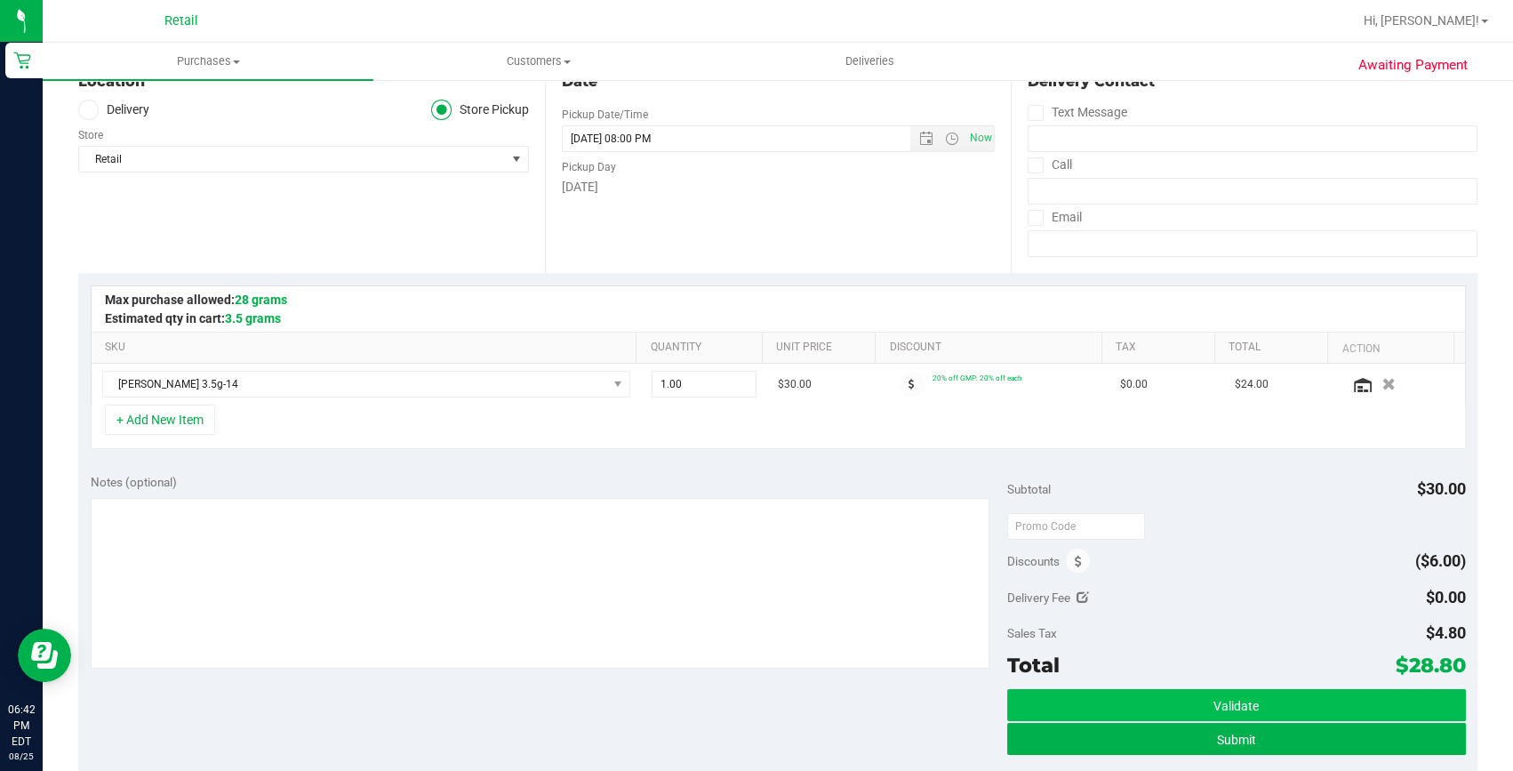
scroll to position [242, 0]
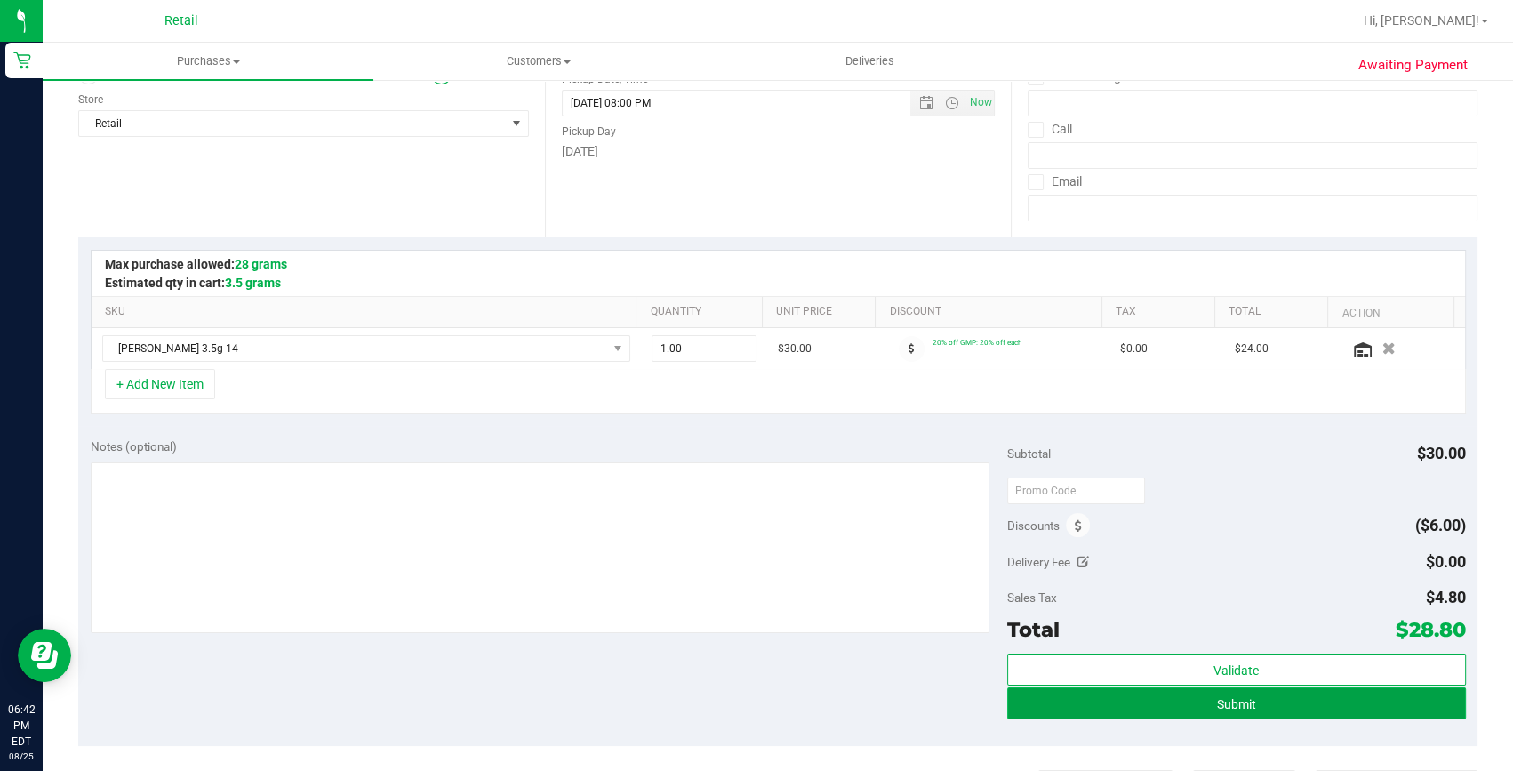
click at [1253, 693] on button "Submit" at bounding box center [1236, 703] width 459 height 32
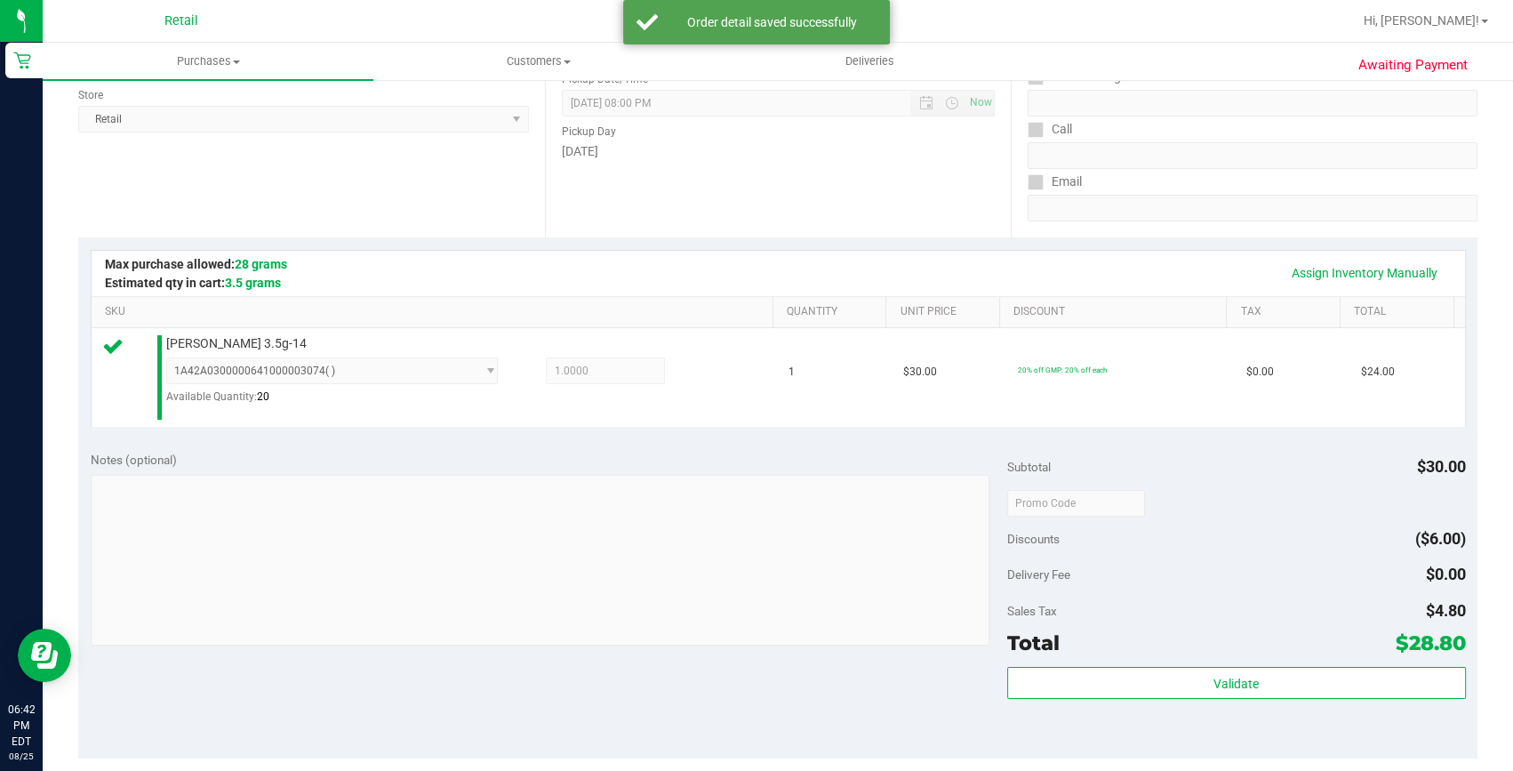
scroll to position [323, 0]
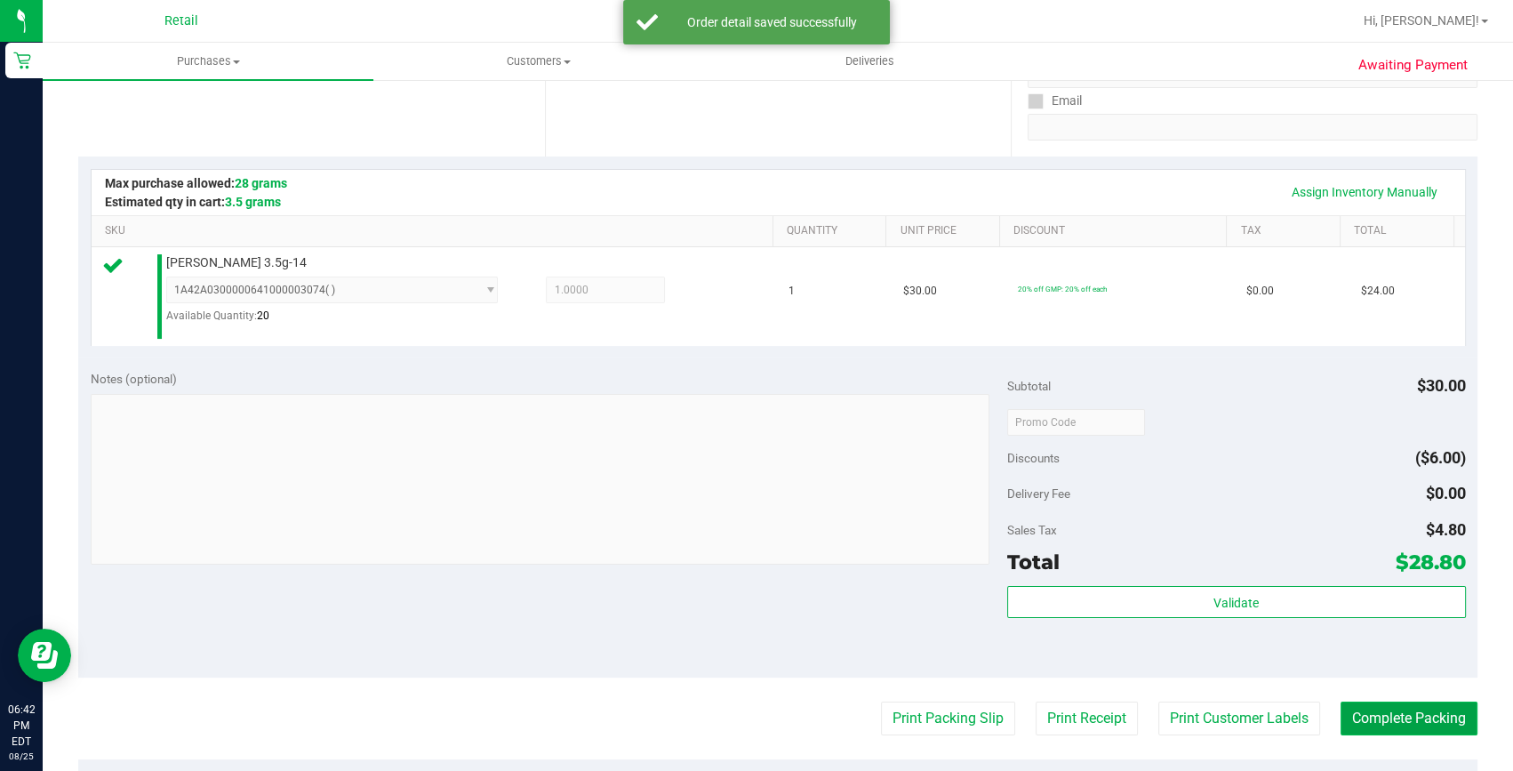
click at [1422, 731] on button "Complete Packing" at bounding box center [1408, 718] width 137 height 34
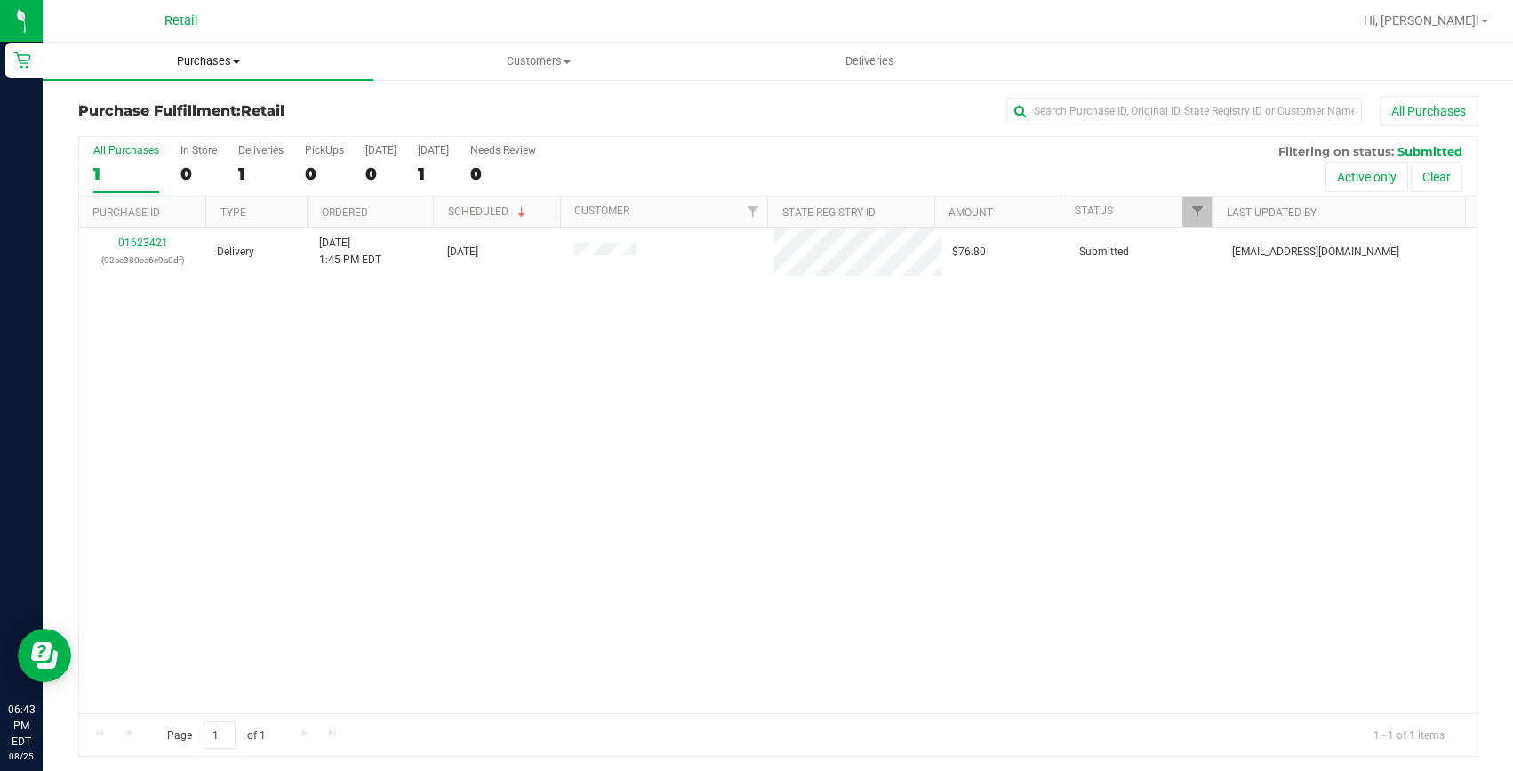
click at [195, 62] on span "Purchases" at bounding box center [208, 61] width 331 height 16
click at [204, 102] on span "Summary of purchases" at bounding box center [134, 107] width 182 height 15
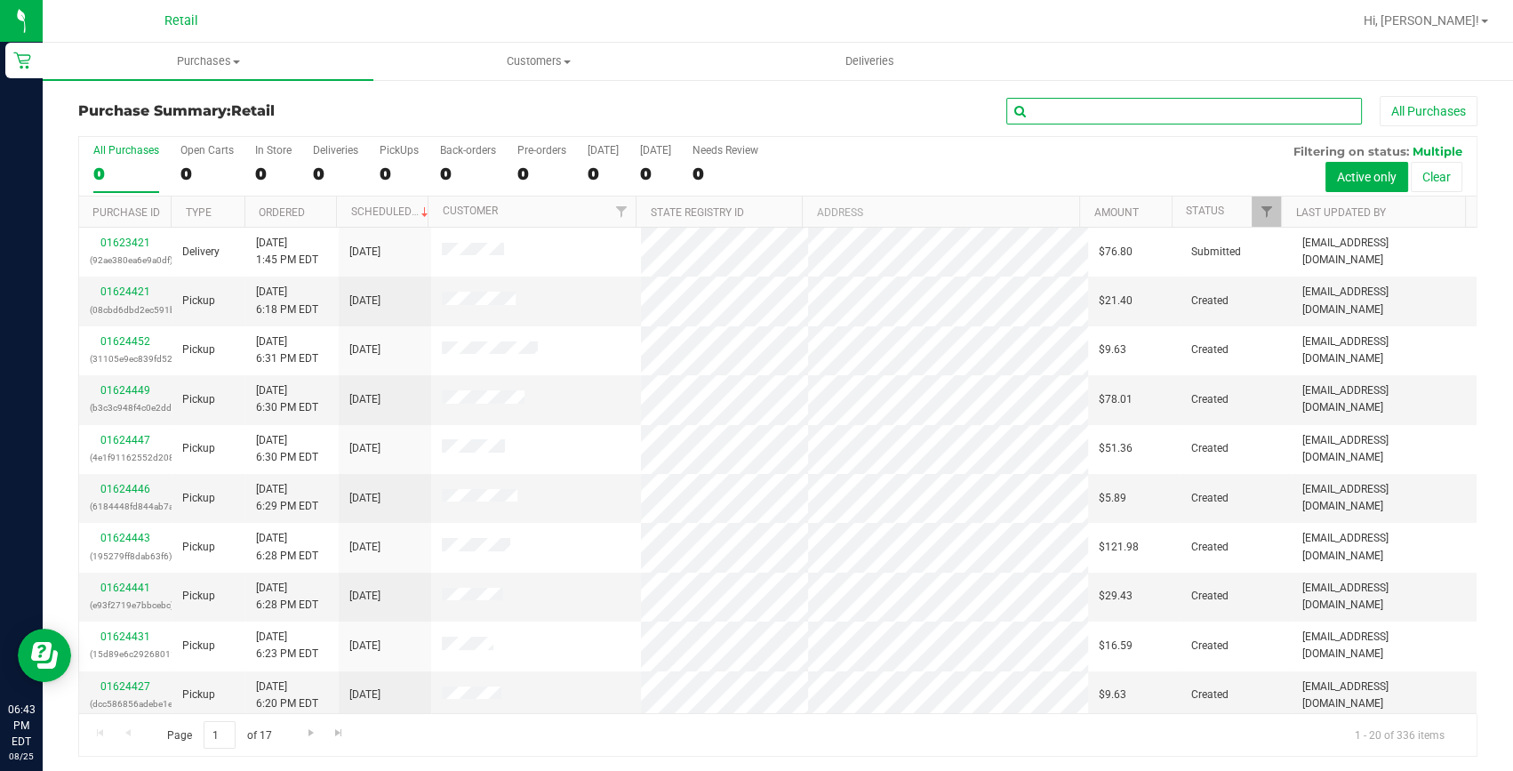
click at [1091, 108] on input "text" at bounding box center [1184, 111] width 356 height 27
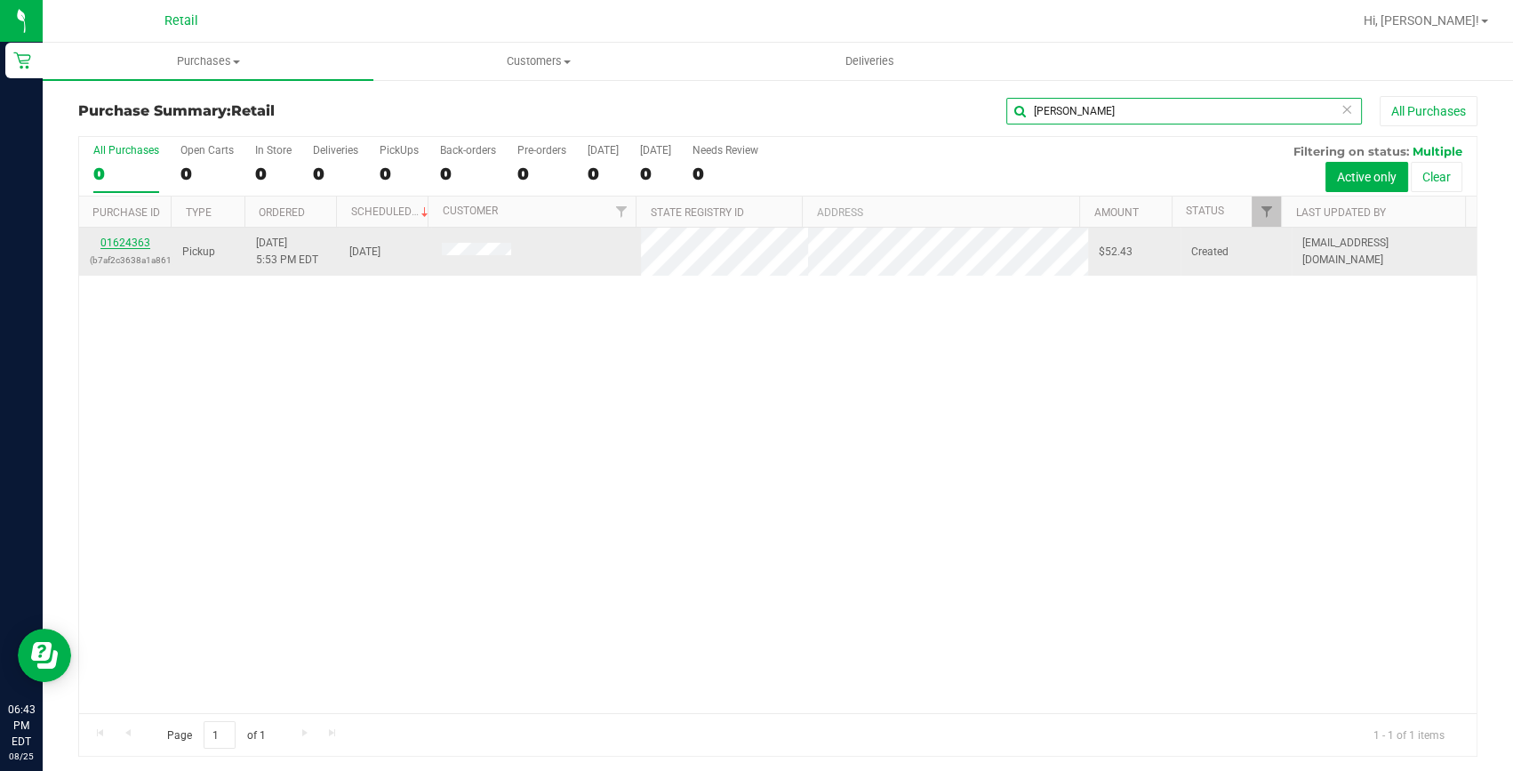
type input "pablo"
click at [132, 239] on link "01624363" at bounding box center [125, 242] width 50 height 12
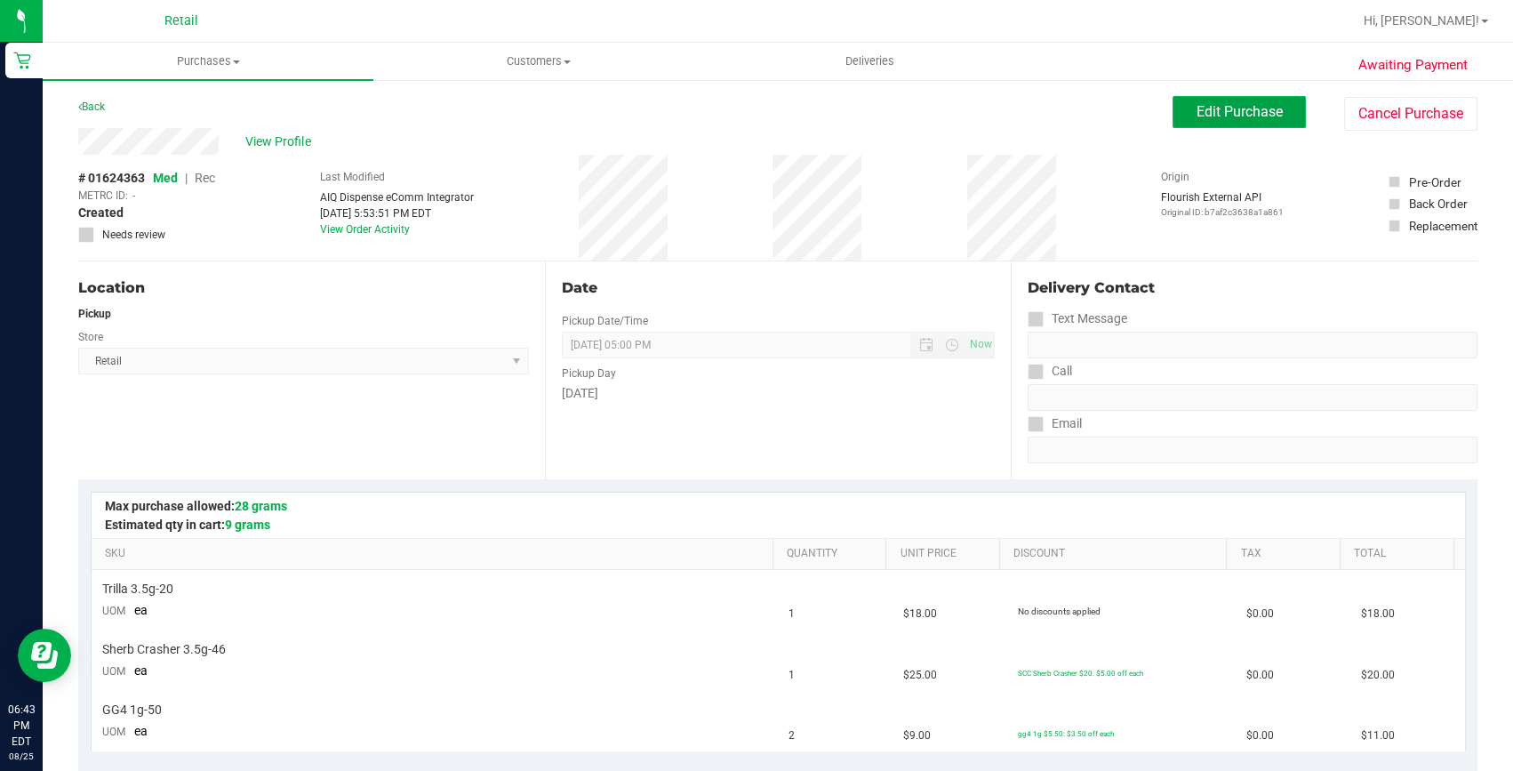
click at [1211, 108] on span "Edit Purchase" at bounding box center [1239, 111] width 86 height 17
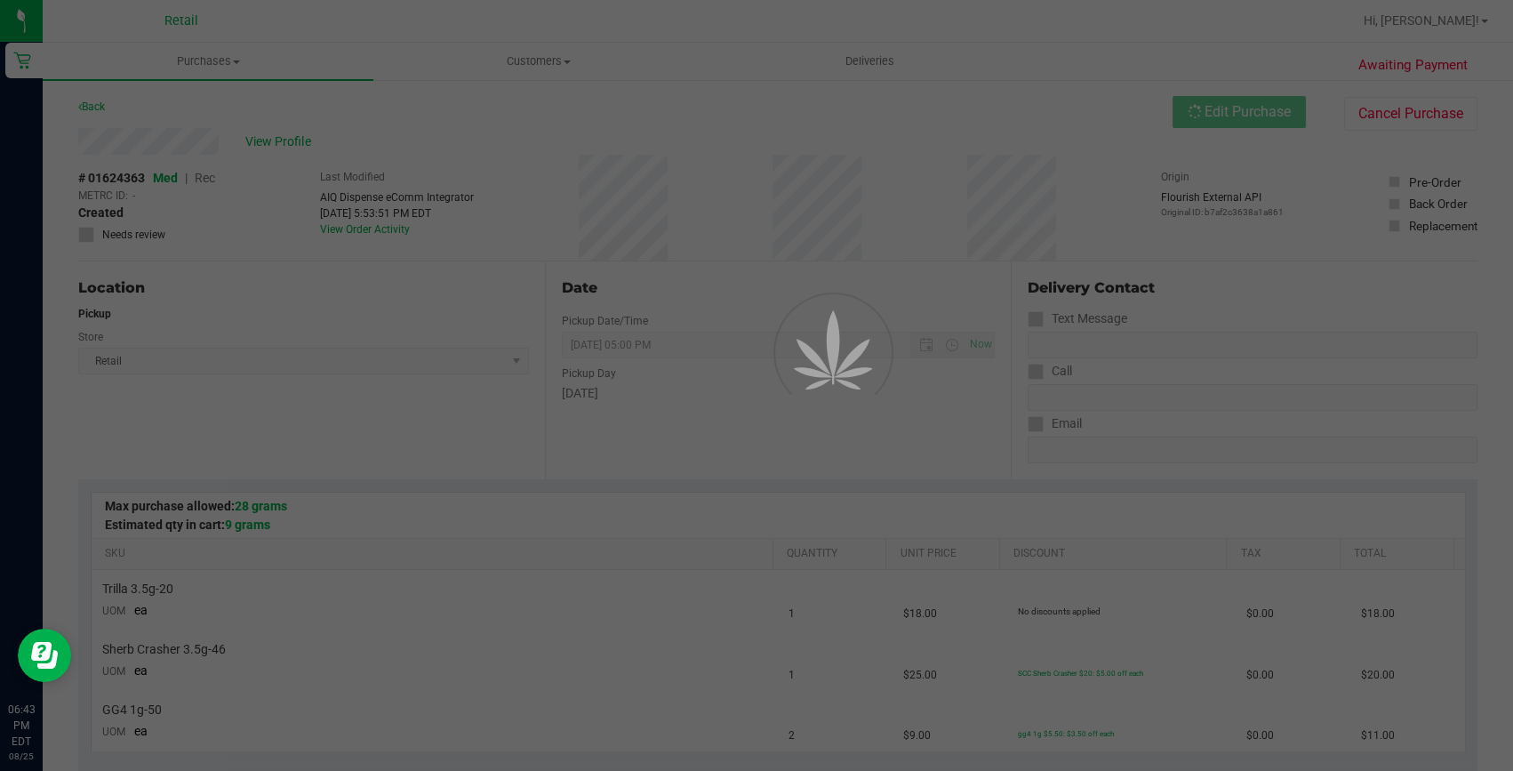
click at [215, 178] on div at bounding box center [756, 385] width 1513 height 771
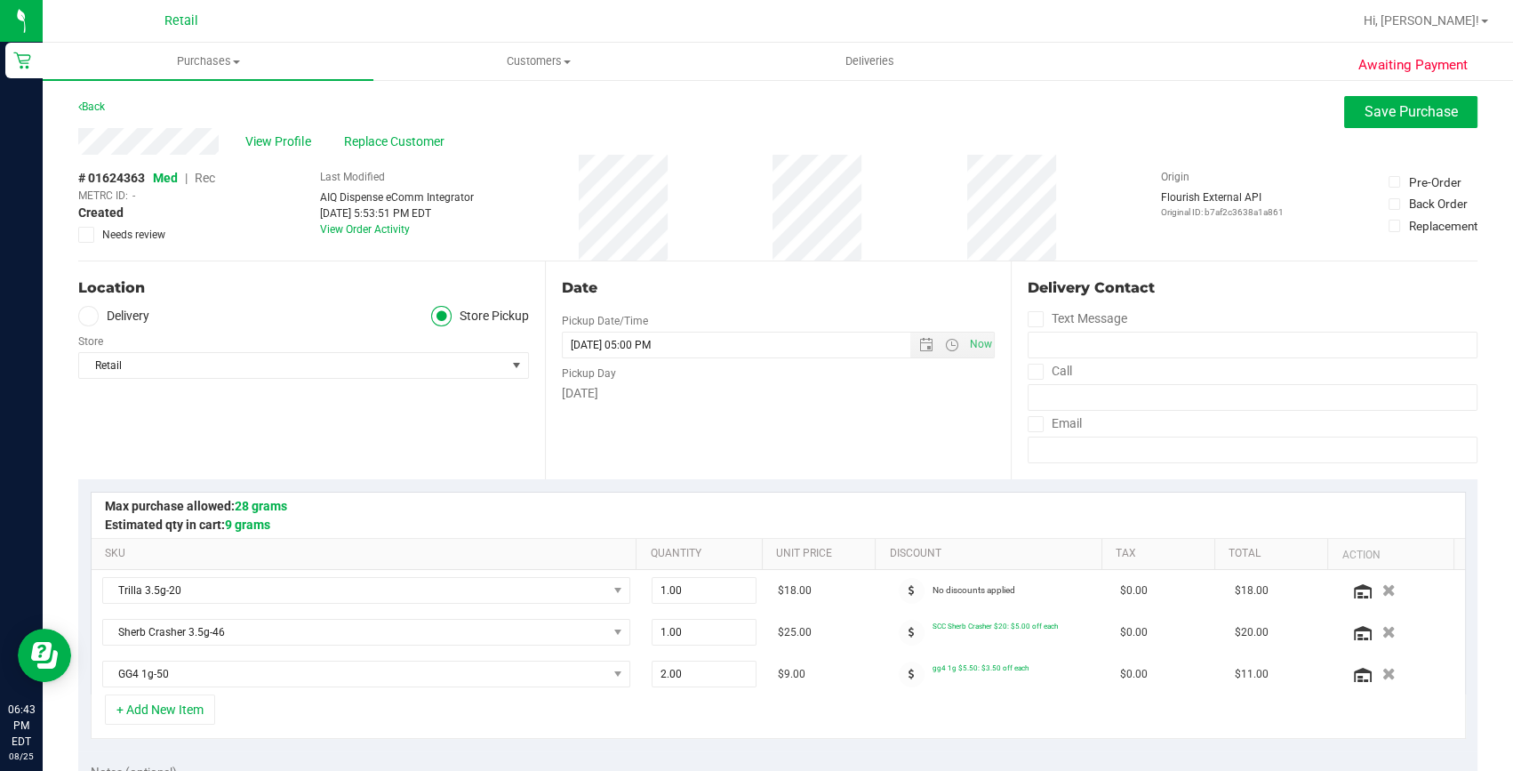
click at [203, 178] on span "Rec" at bounding box center [205, 178] width 20 height 14
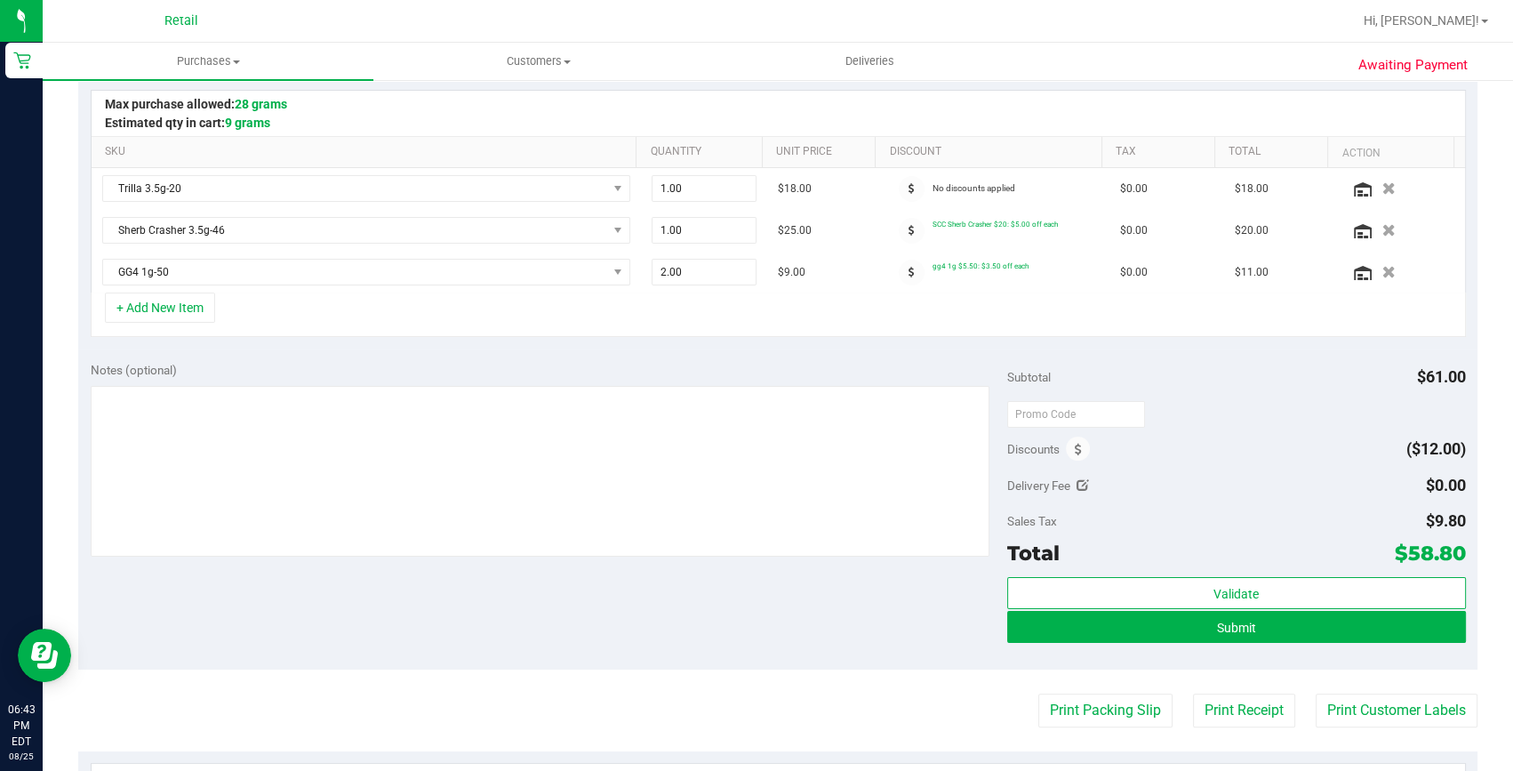
scroll to position [404, 0]
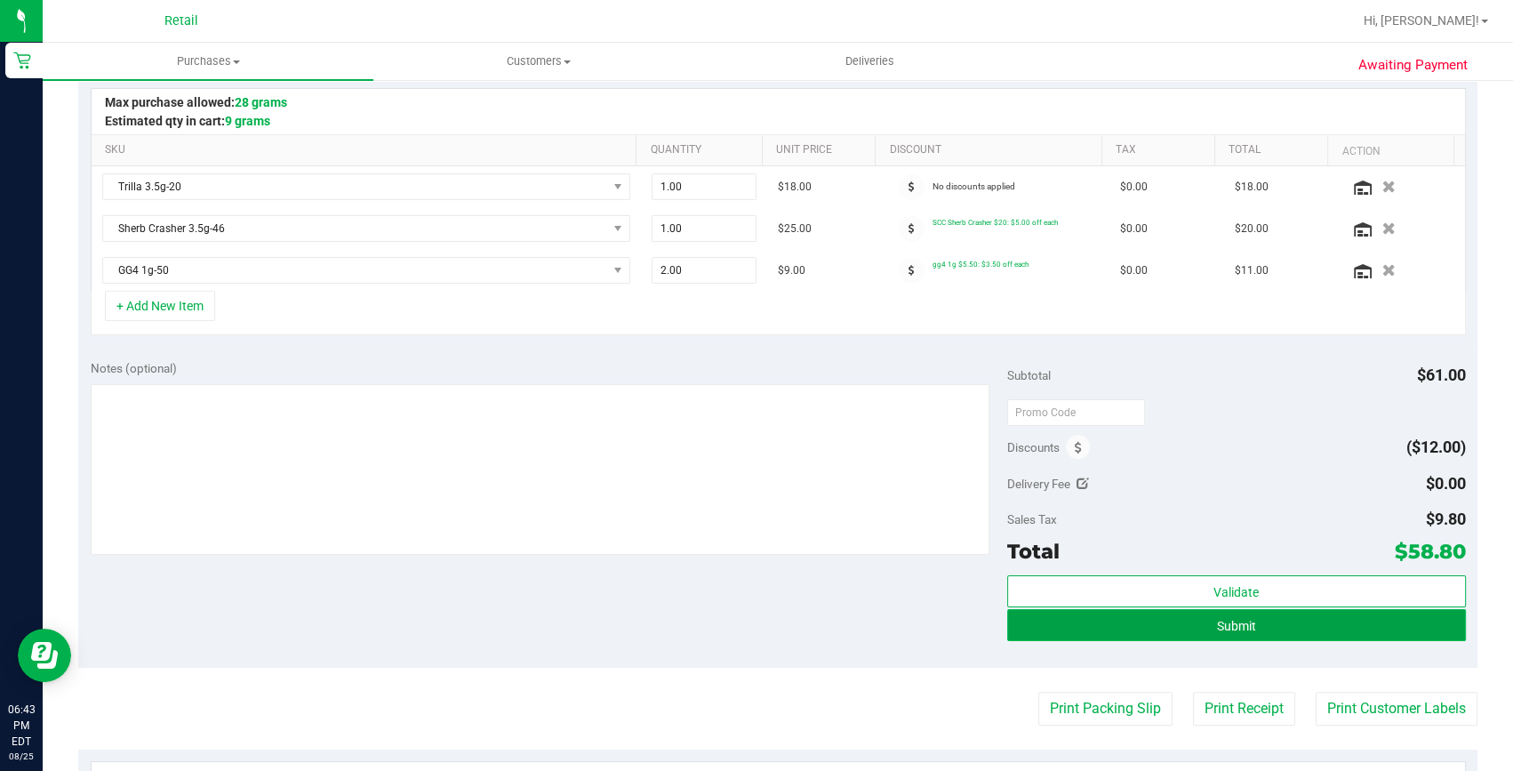
click at [1147, 632] on button "Submit" at bounding box center [1236, 625] width 459 height 32
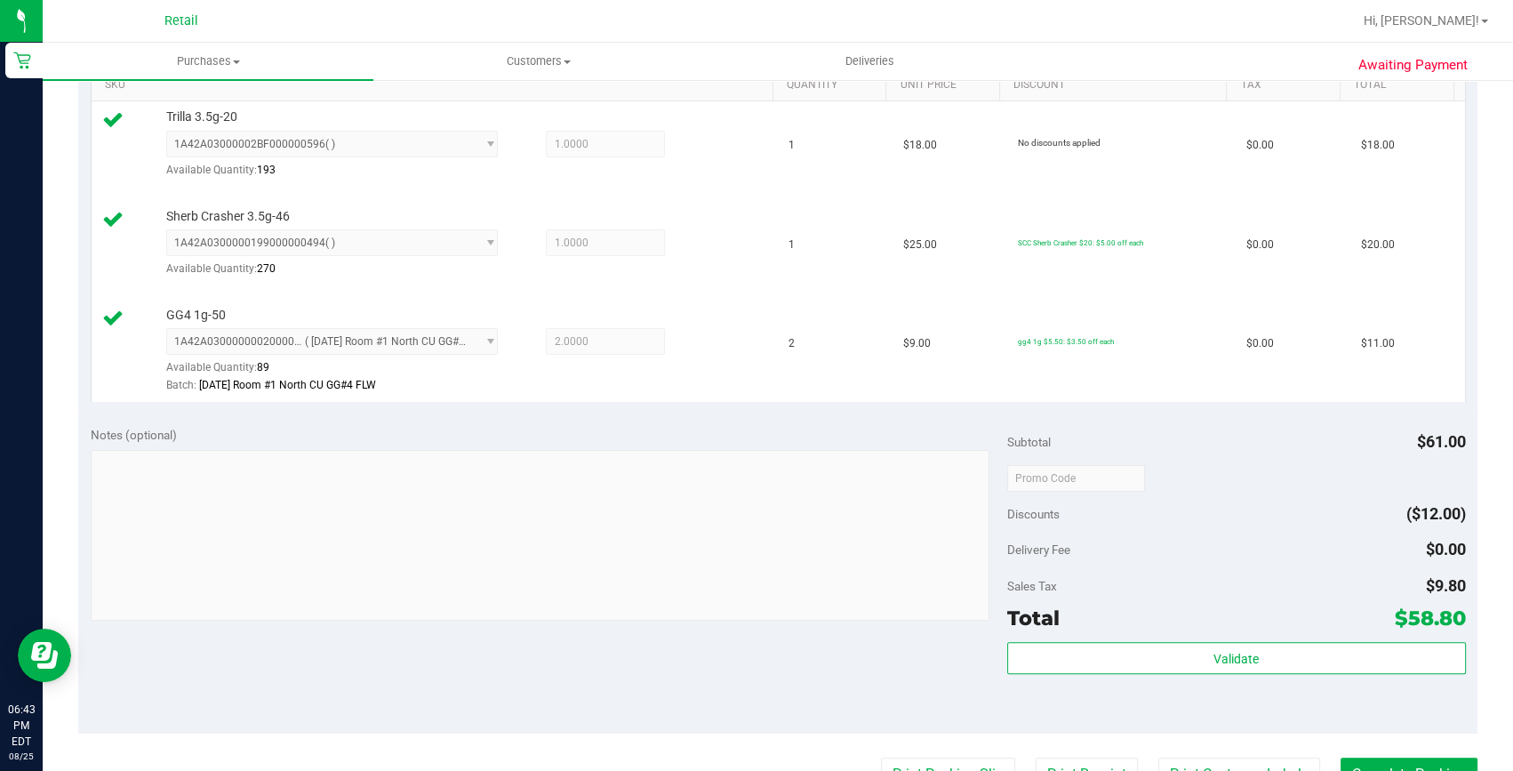
scroll to position [565, 0]
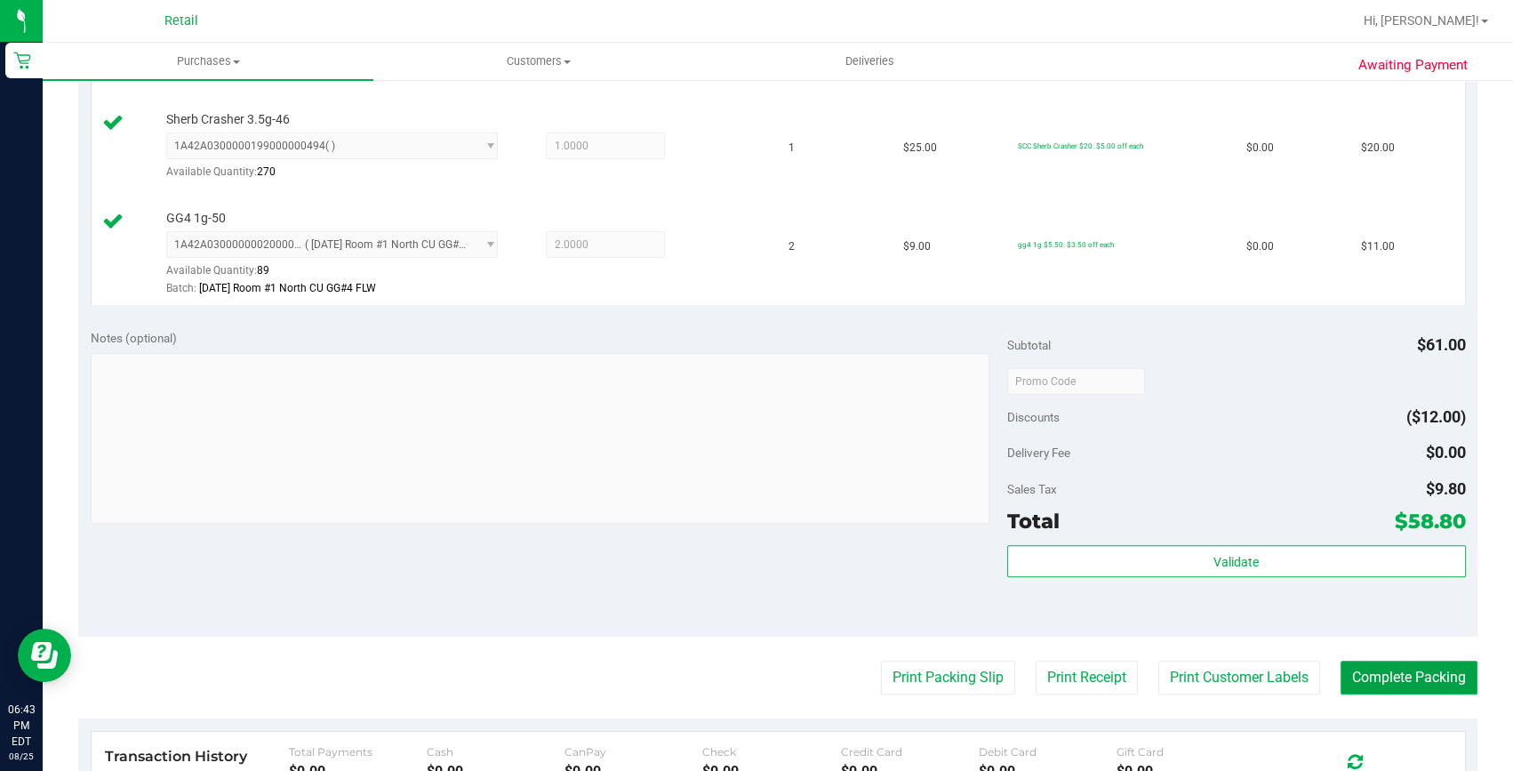
click at [1404, 671] on button "Complete Packing" at bounding box center [1408, 677] width 137 height 34
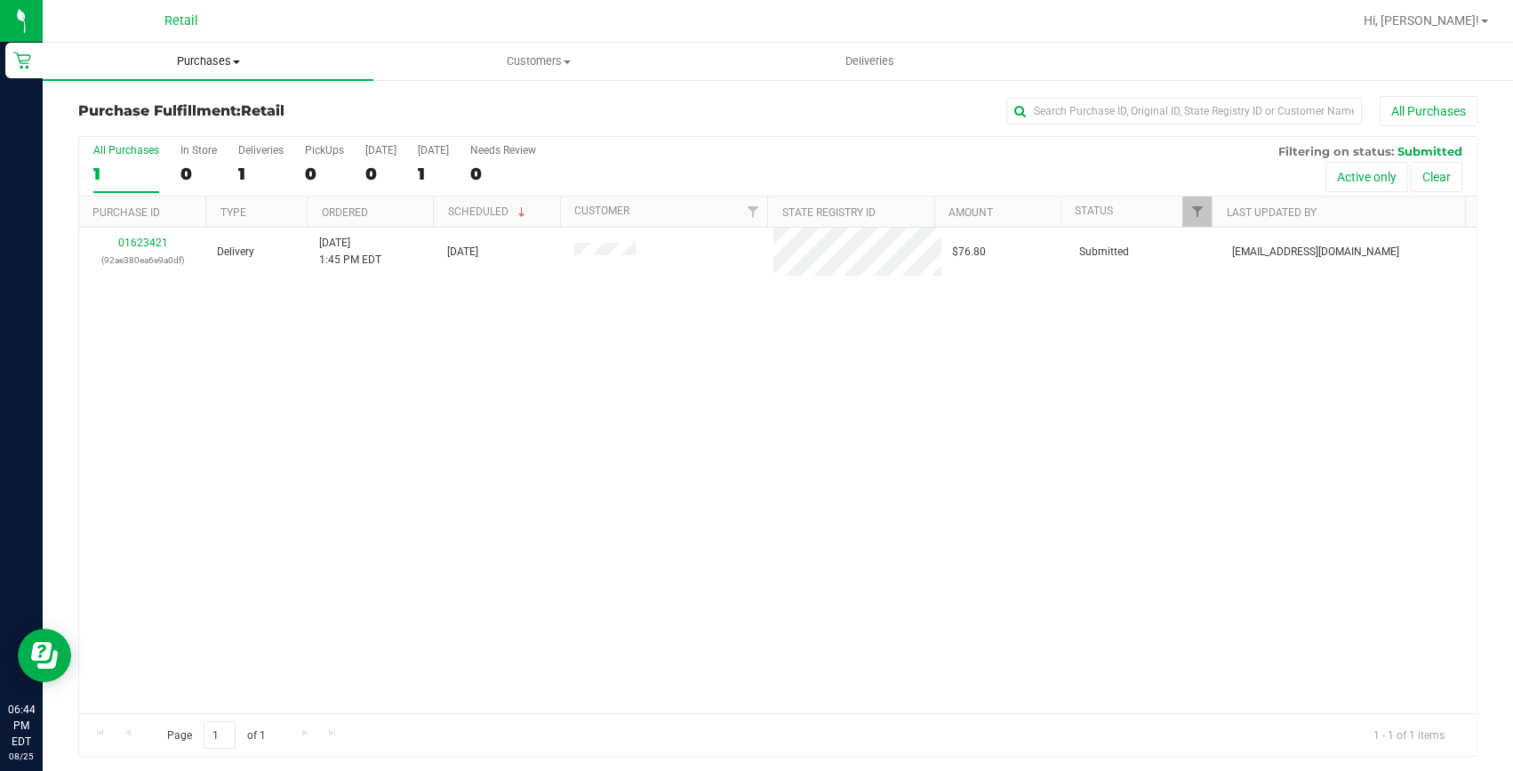
drag, startPoint x: 210, startPoint y: 52, endPoint x: 195, endPoint y: 75, distance: 26.9
click at [210, 52] on uib-tab-heading "Purchases Summary of purchases Fulfillment All purchases" at bounding box center [208, 61] width 331 height 37
click at [195, 97] on li "Summary of purchases" at bounding box center [208, 107] width 331 height 21
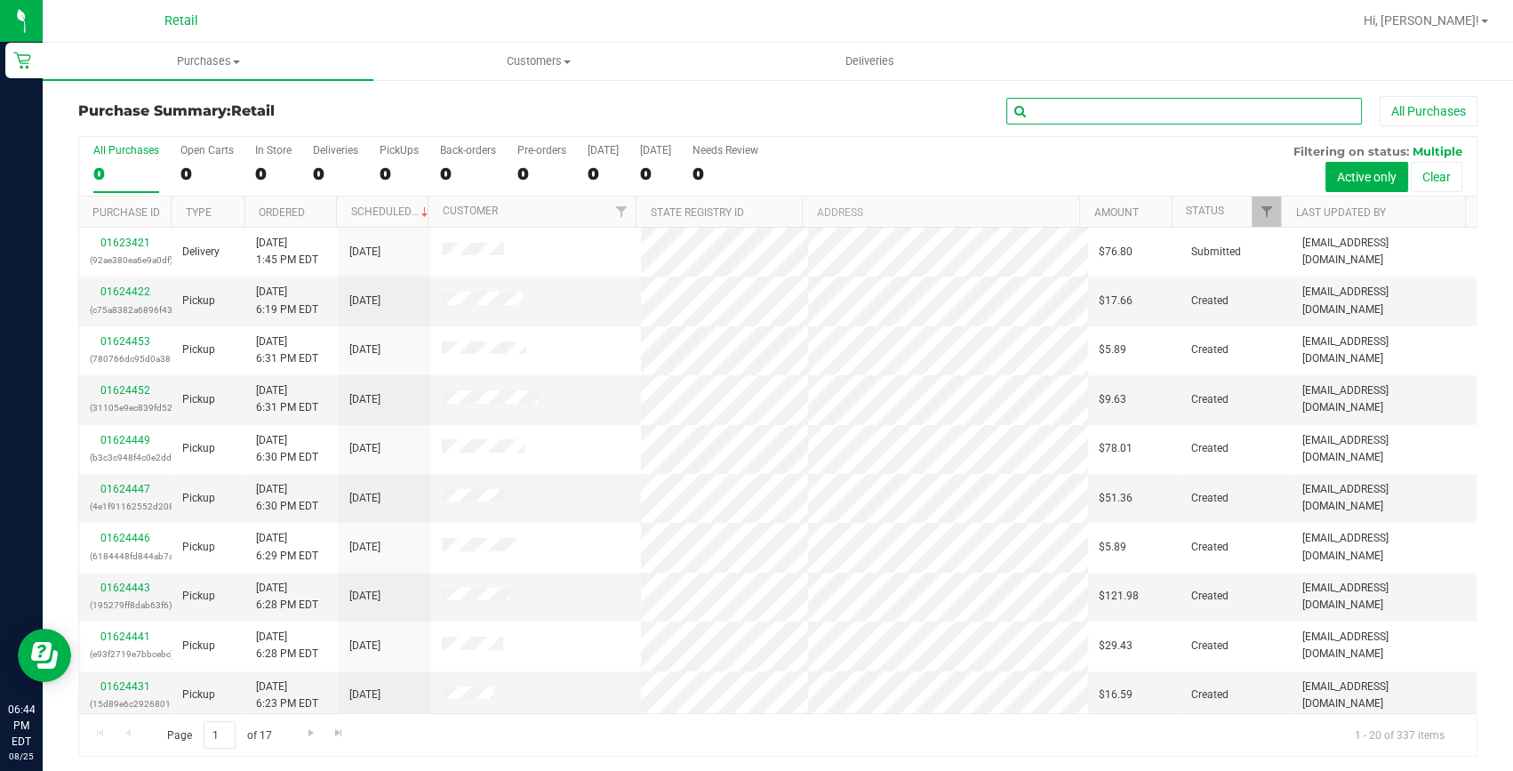
click at [1141, 104] on input "text" at bounding box center [1184, 111] width 356 height 27
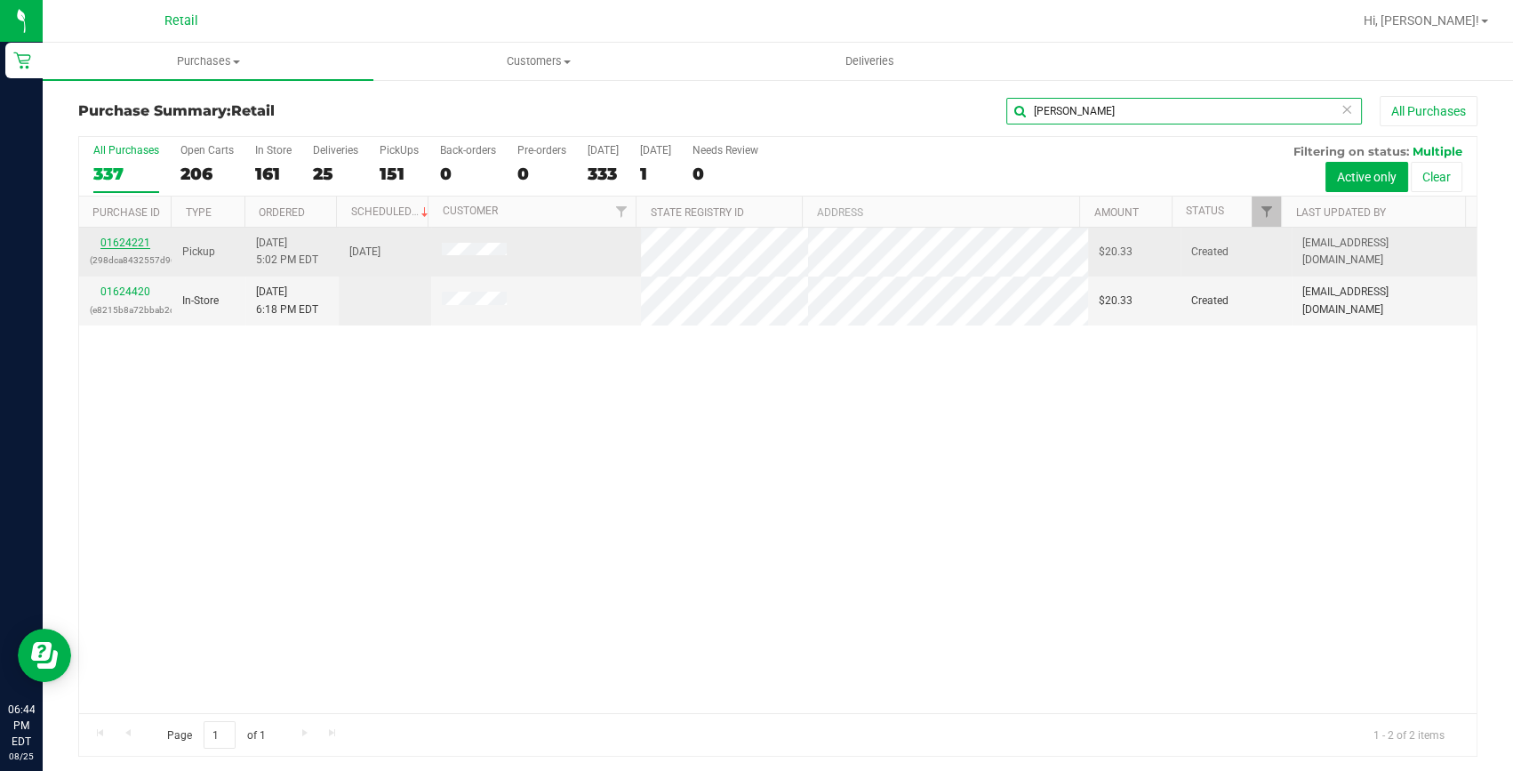
type input "julie"
click at [132, 246] on link "01624221" at bounding box center [125, 242] width 50 height 12
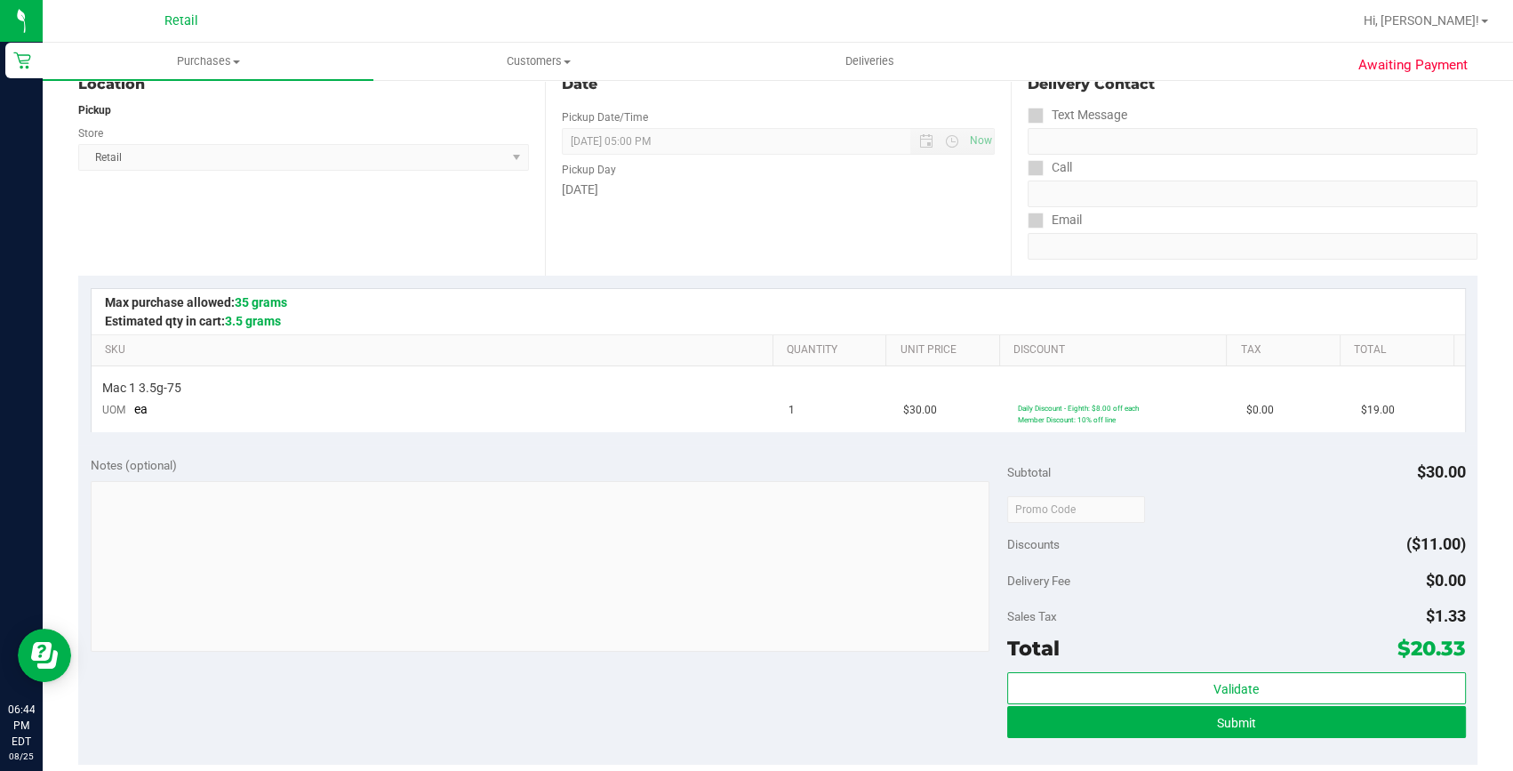
scroll to position [242, 0]
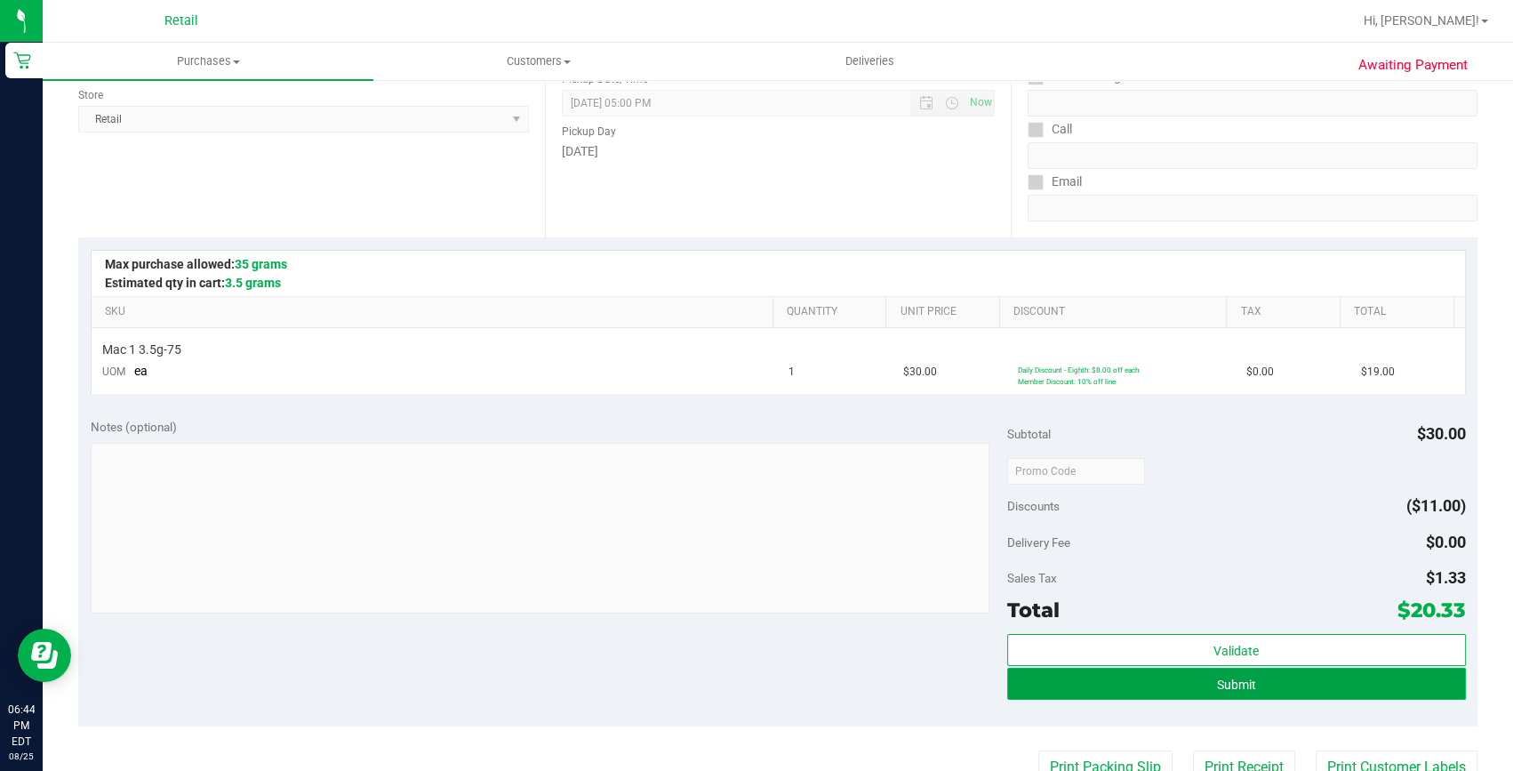
click at [1139, 676] on button "Submit" at bounding box center [1236, 684] width 459 height 32
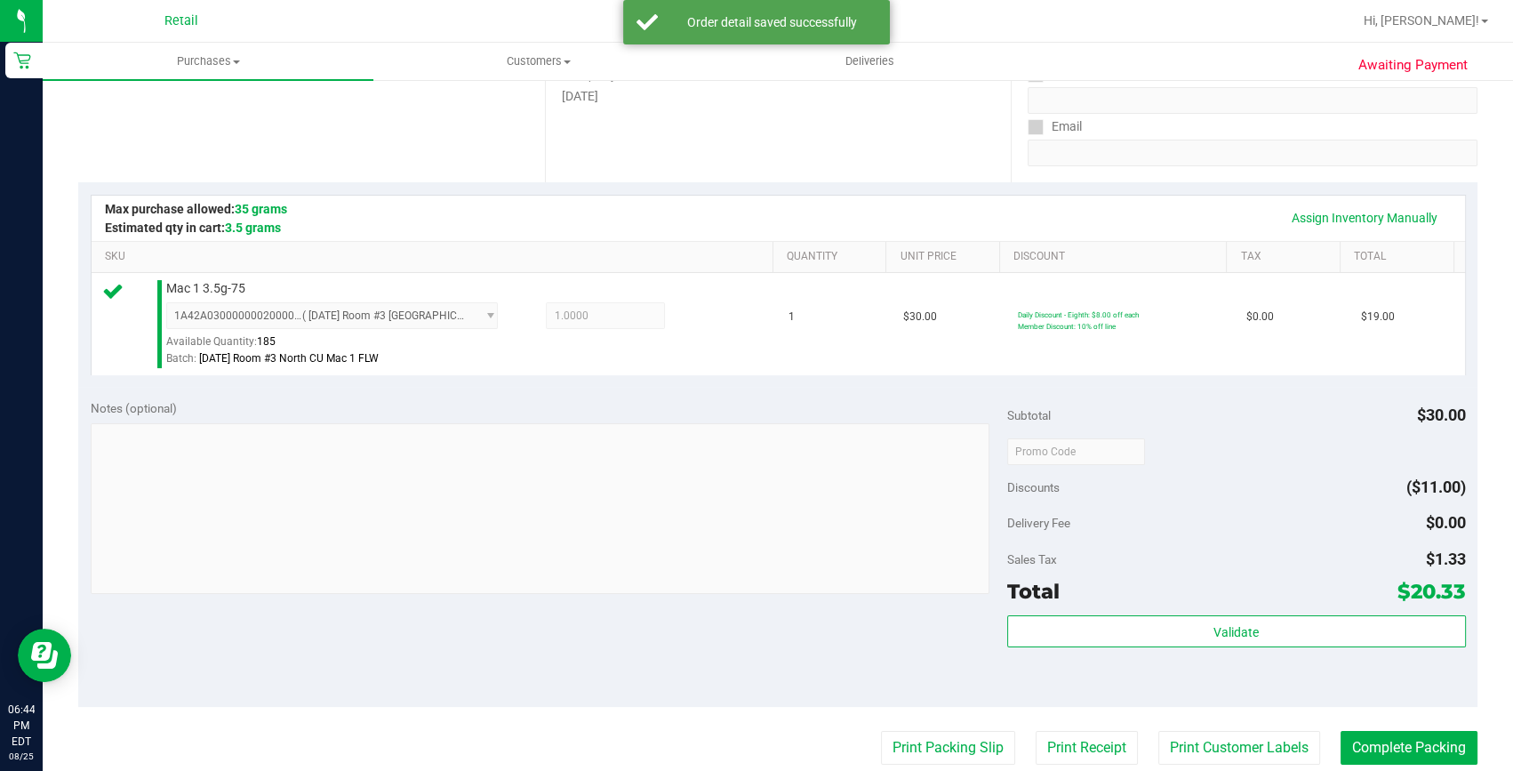
scroll to position [323, 0]
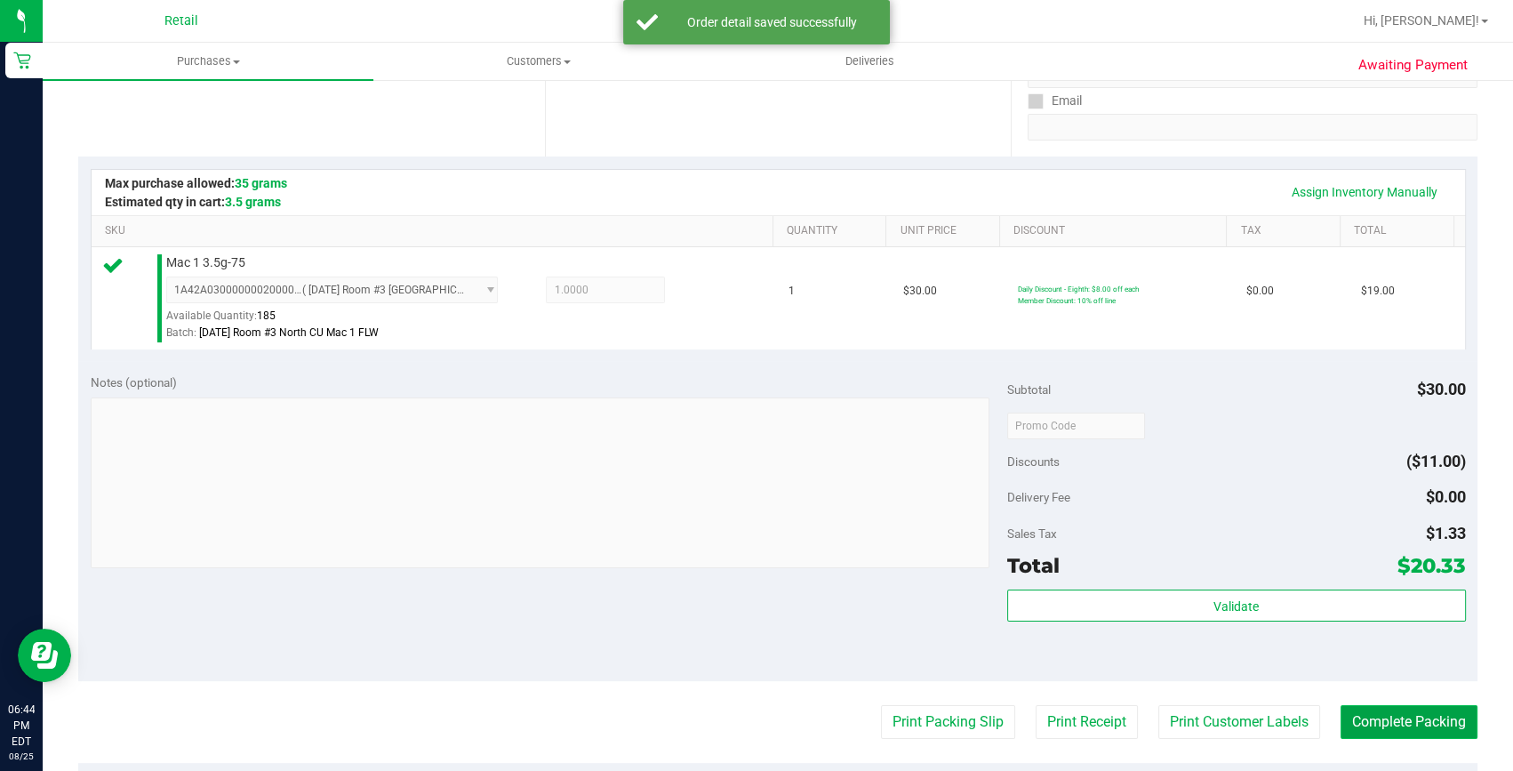
click at [1365, 705] on button "Complete Packing" at bounding box center [1408, 722] width 137 height 34
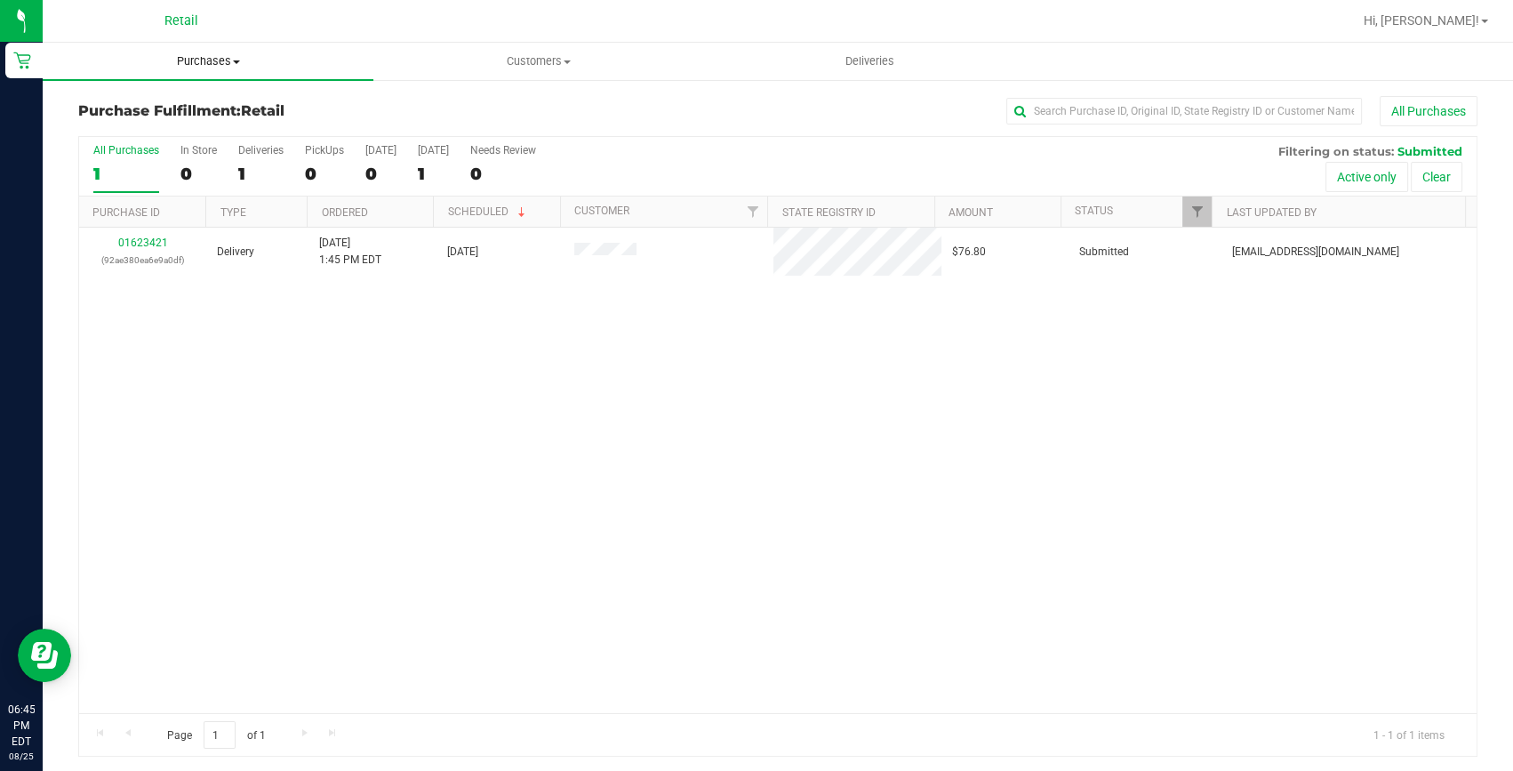
click at [224, 50] on uib-tab-heading "Purchases Summary of purchases Fulfillment All purchases" at bounding box center [208, 61] width 331 height 37
click at [168, 106] on span "Summary of purchases" at bounding box center [134, 107] width 182 height 15
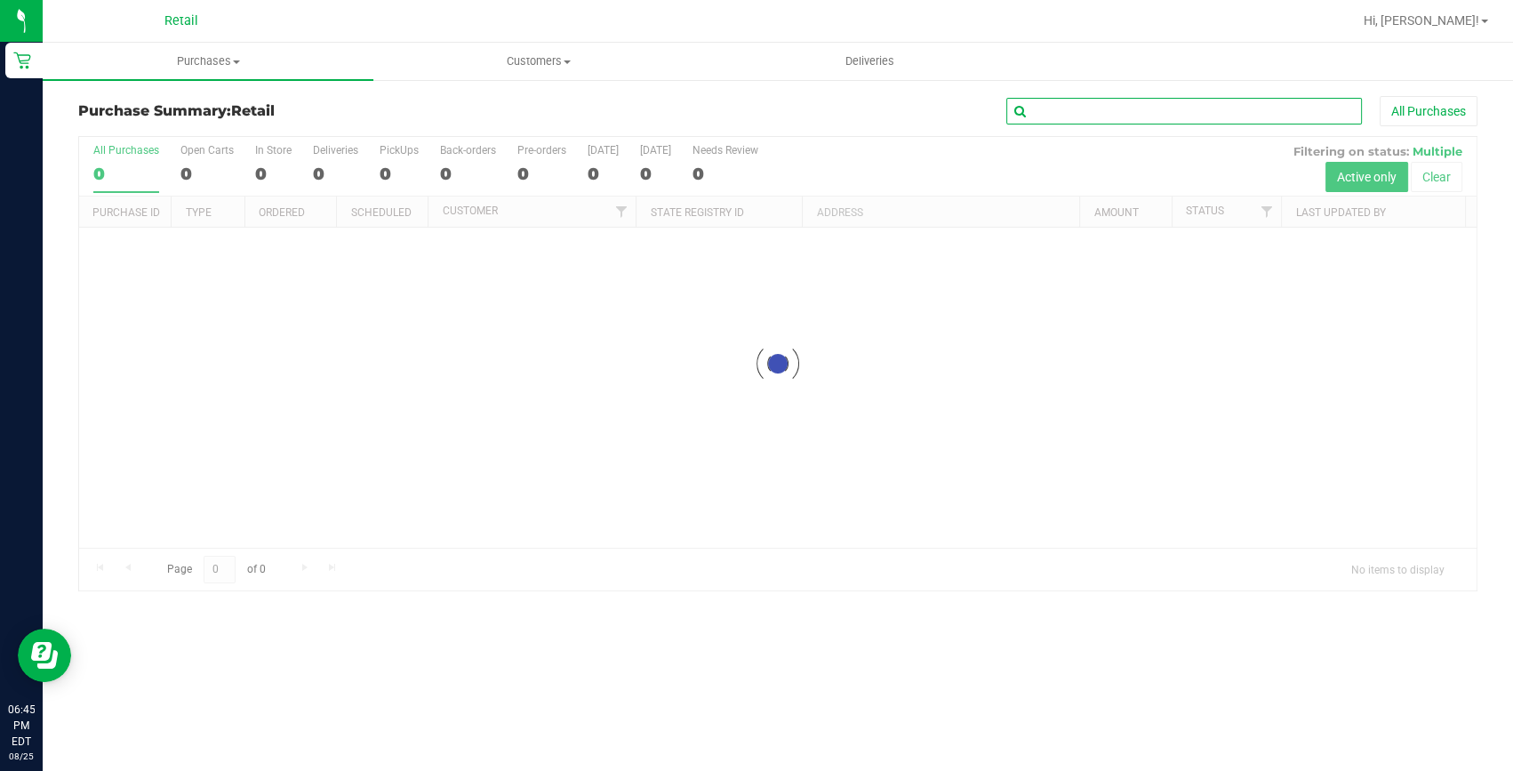
click at [1122, 101] on input "text" at bounding box center [1184, 111] width 356 height 27
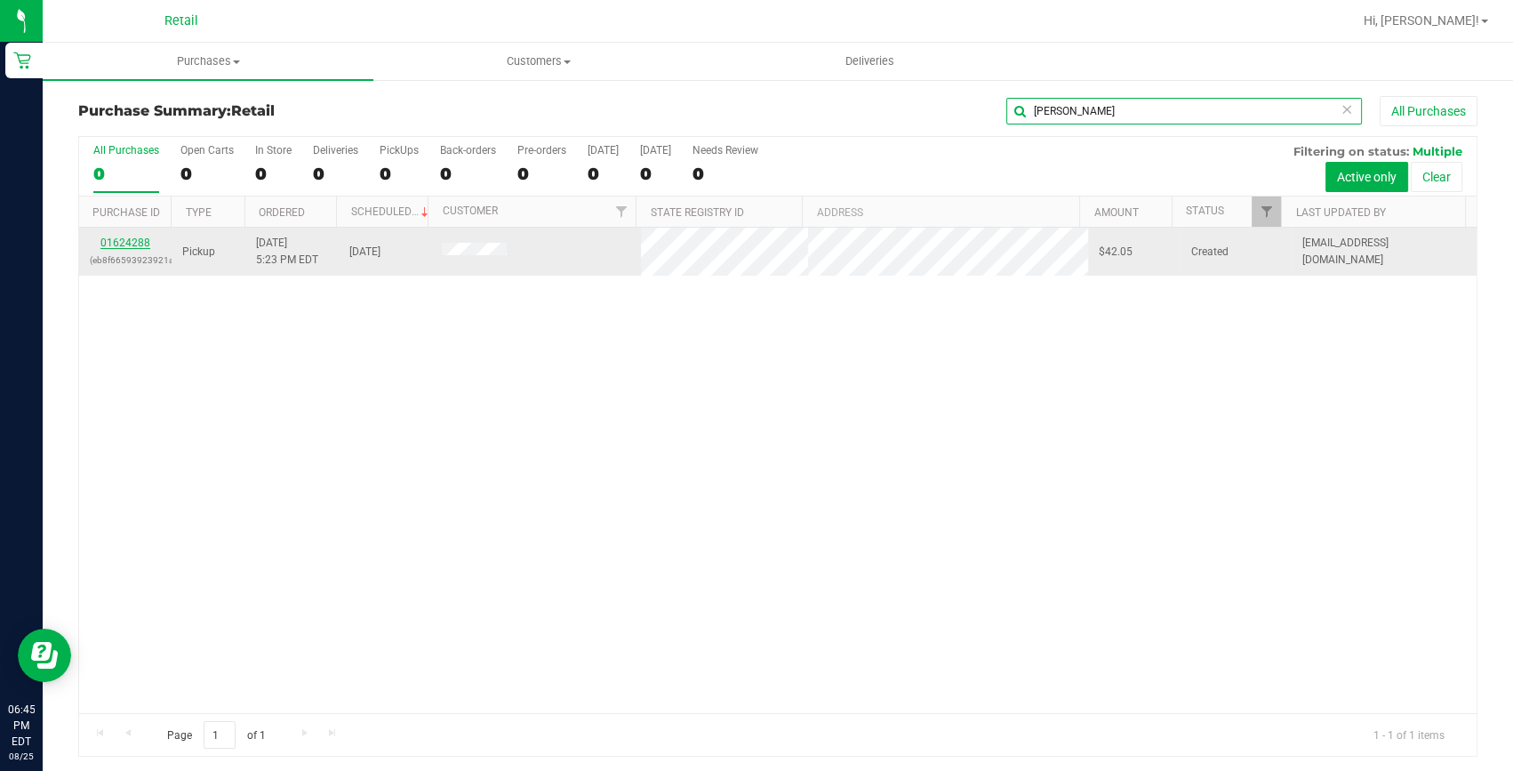
type input "wendi"
click at [139, 238] on link "01624288" at bounding box center [125, 242] width 50 height 12
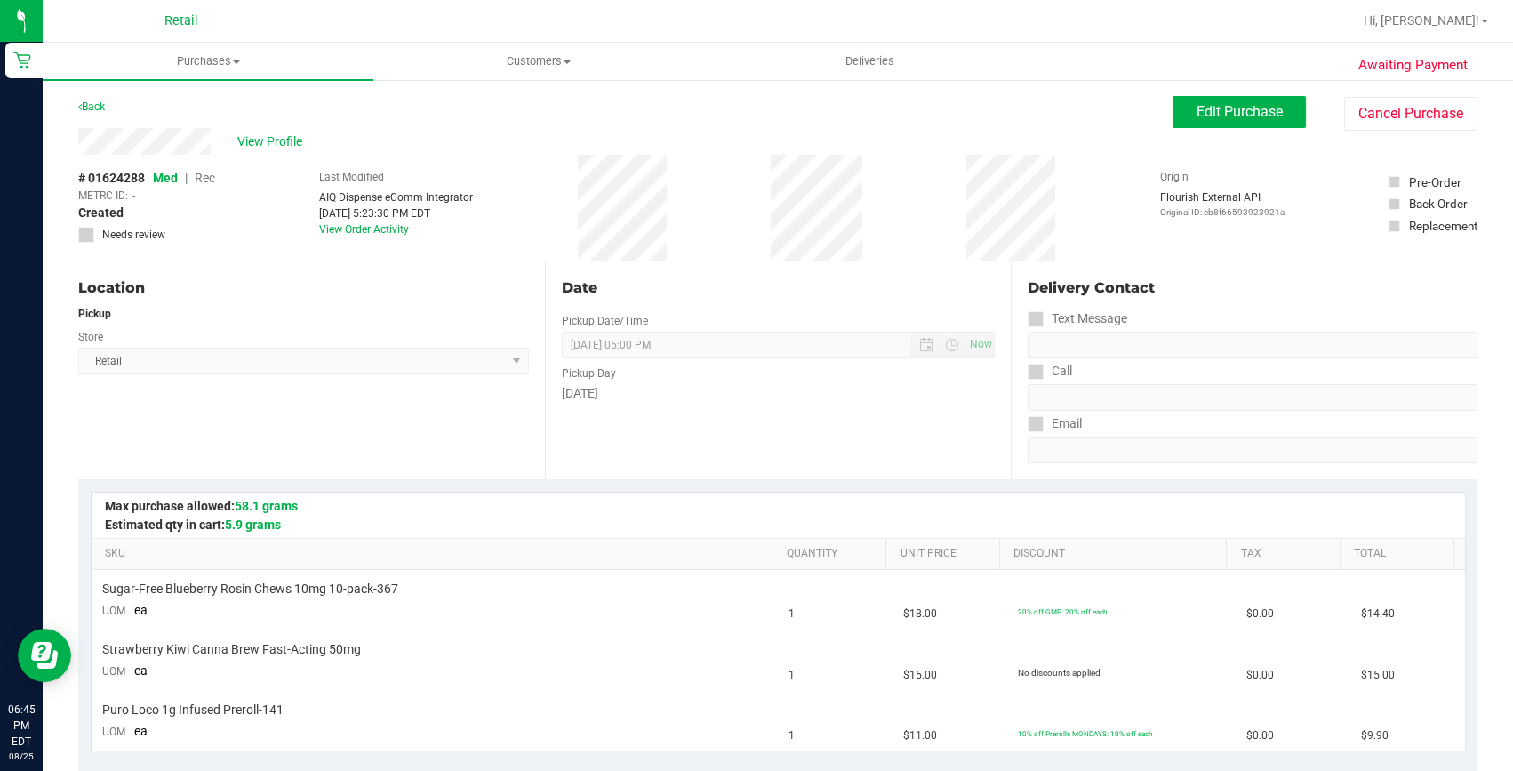
scroll to position [323, 0]
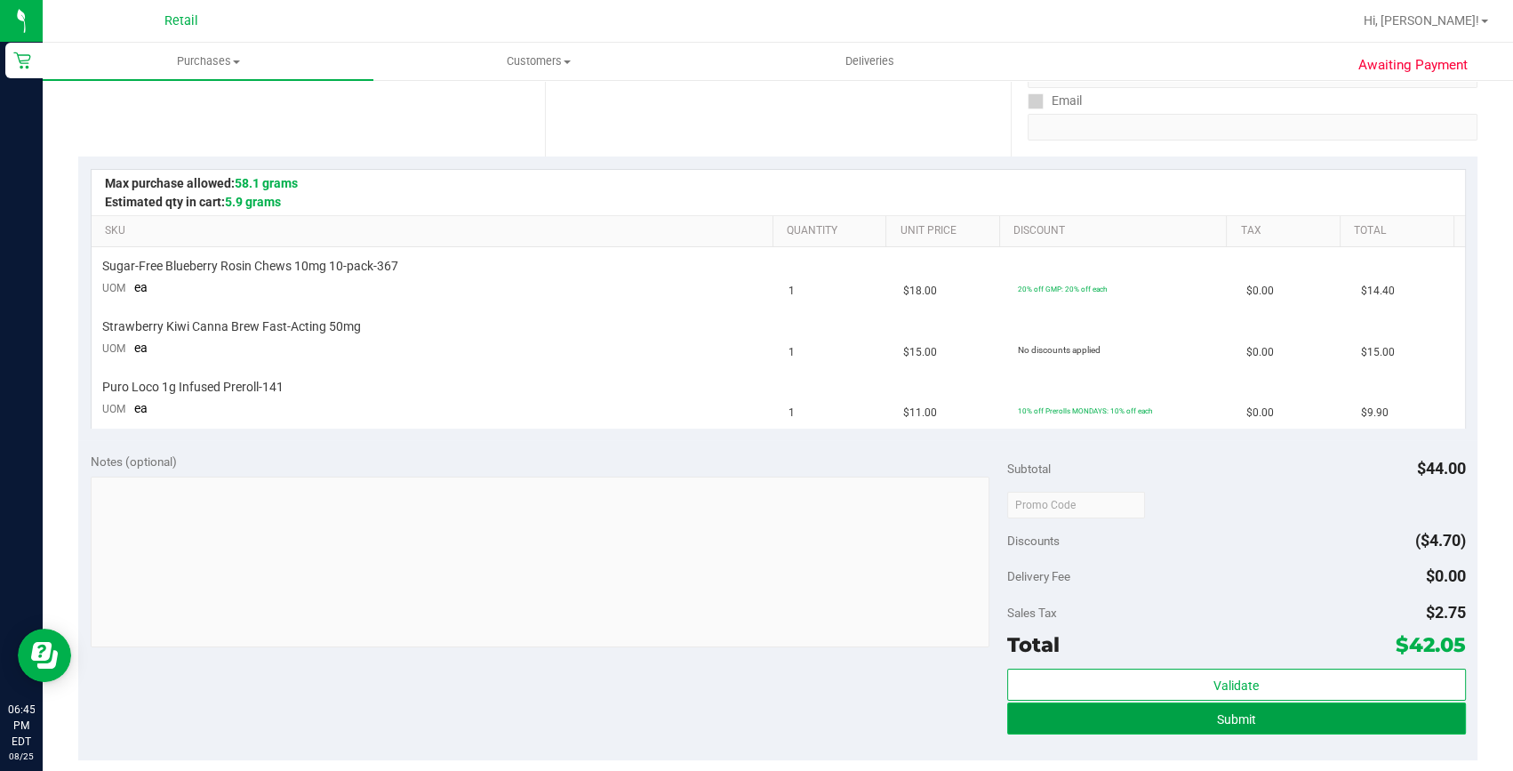
click at [1255, 723] on button "Submit" at bounding box center [1236, 718] width 459 height 32
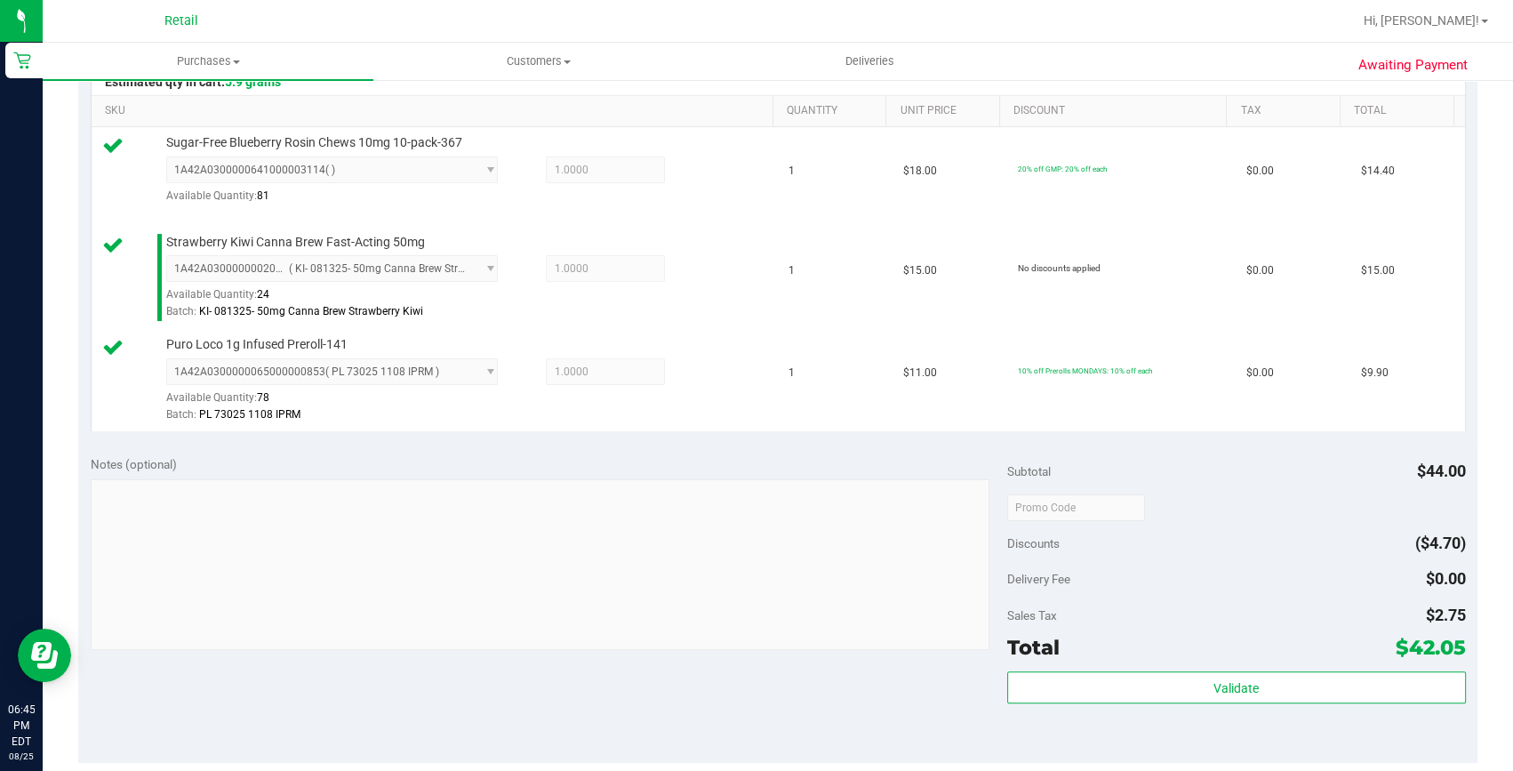
scroll to position [484, 0]
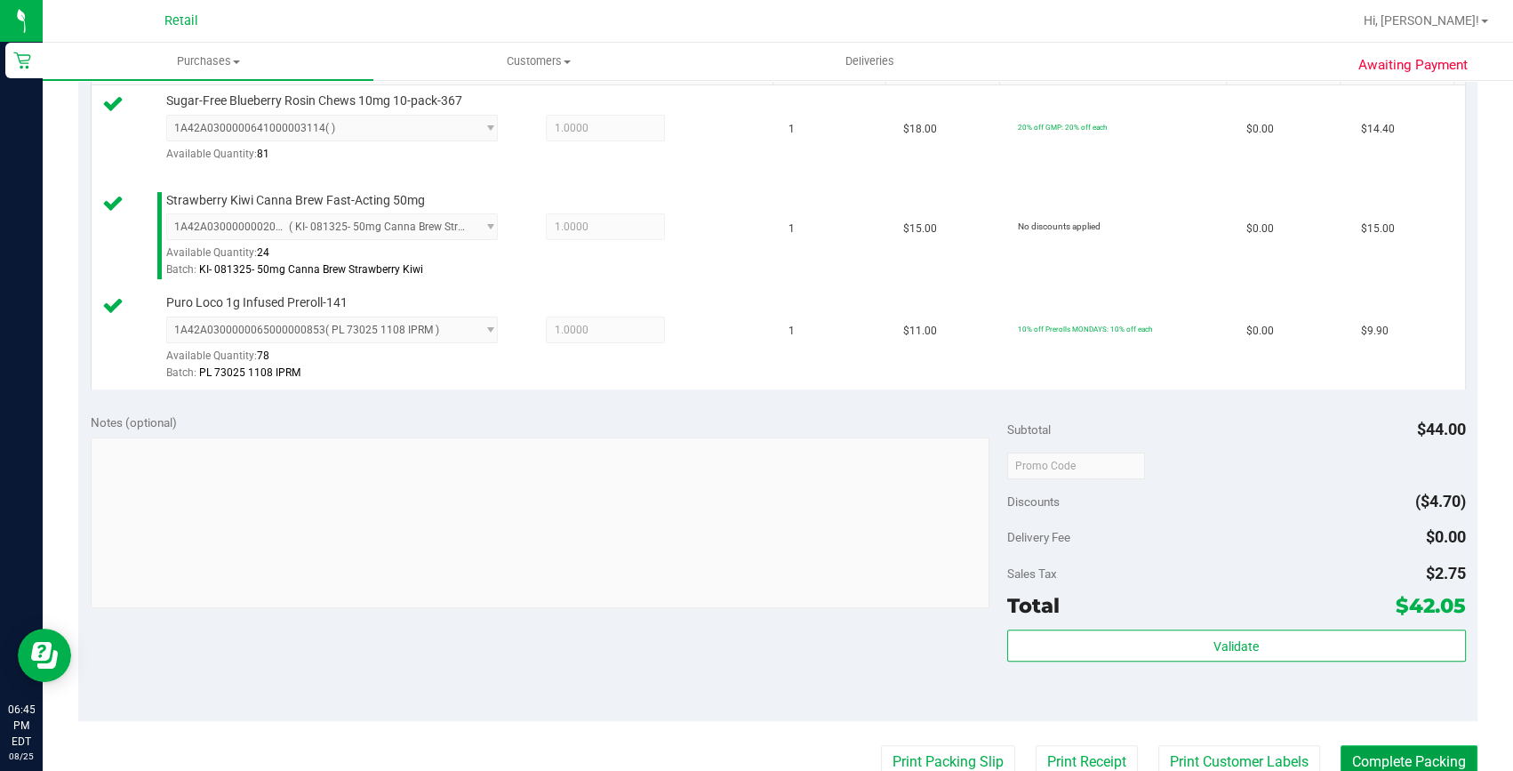
click at [1381, 751] on button "Complete Packing" at bounding box center [1408, 762] width 137 height 34
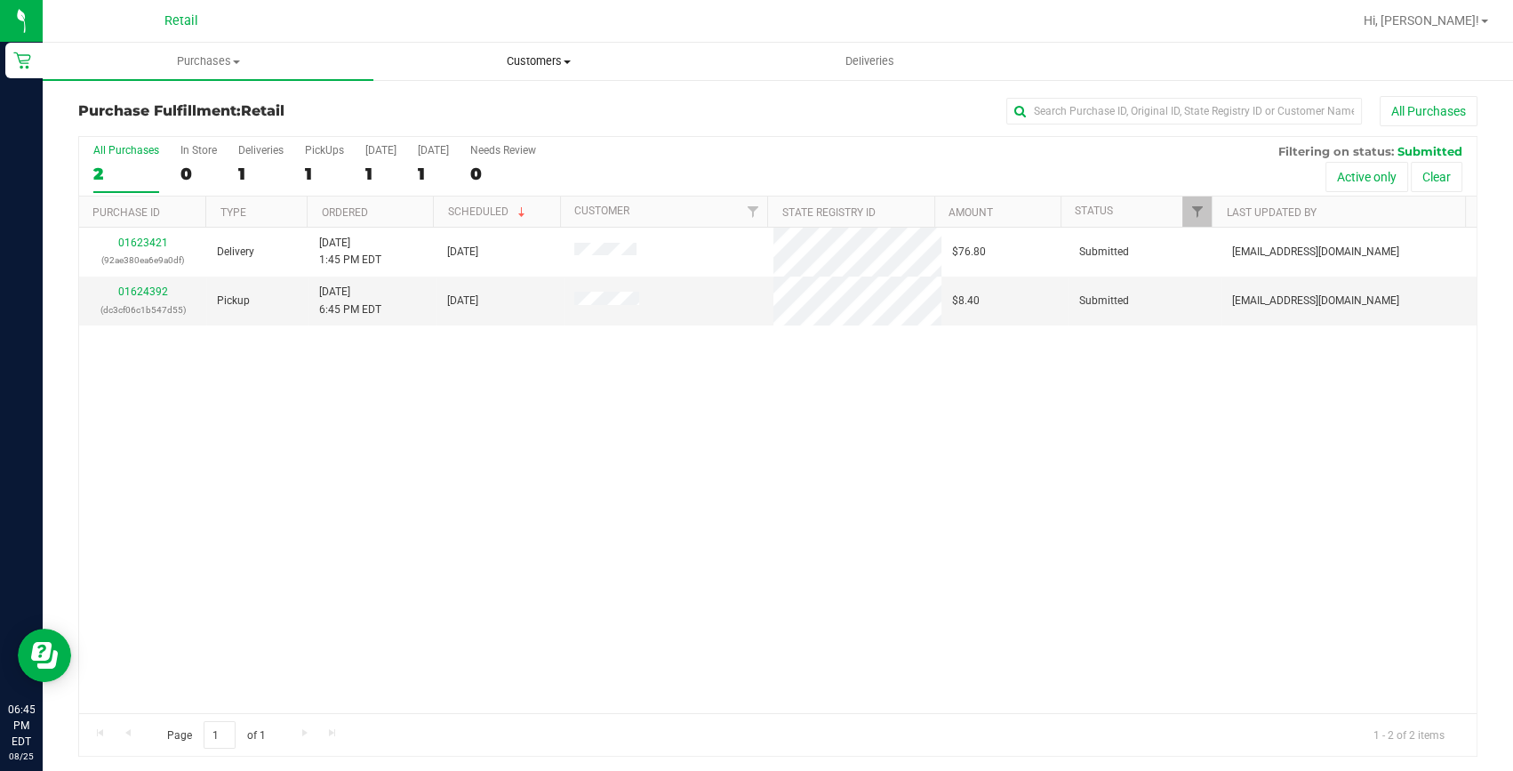
click at [506, 62] on span "Customers" at bounding box center [538, 61] width 329 height 16
click at [474, 104] on span "All customers" at bounding box center [437, 107] width 128 height 15
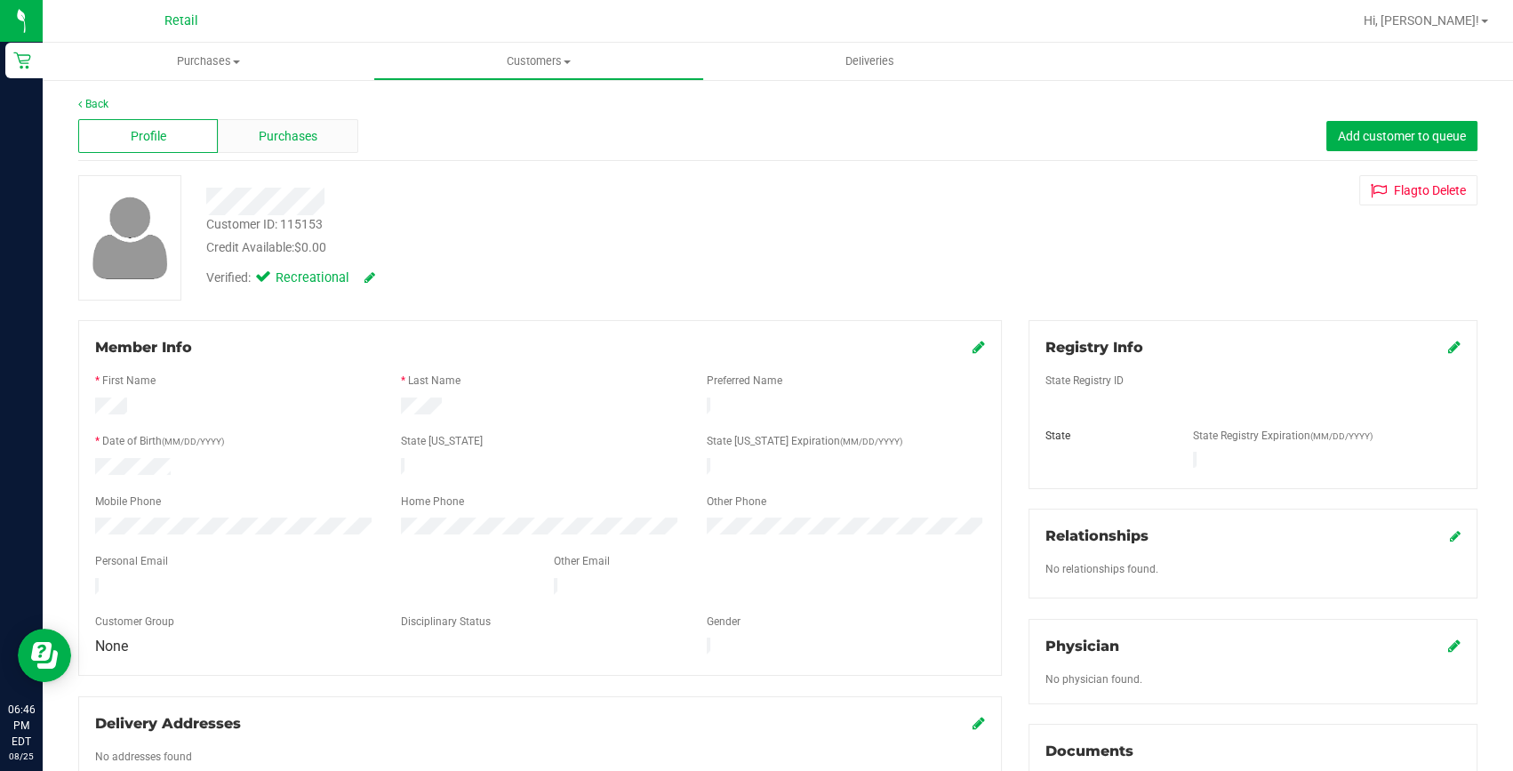
click at [278, 144] on span "Purchases" at bounding box center [288, 136] width 59 height 19
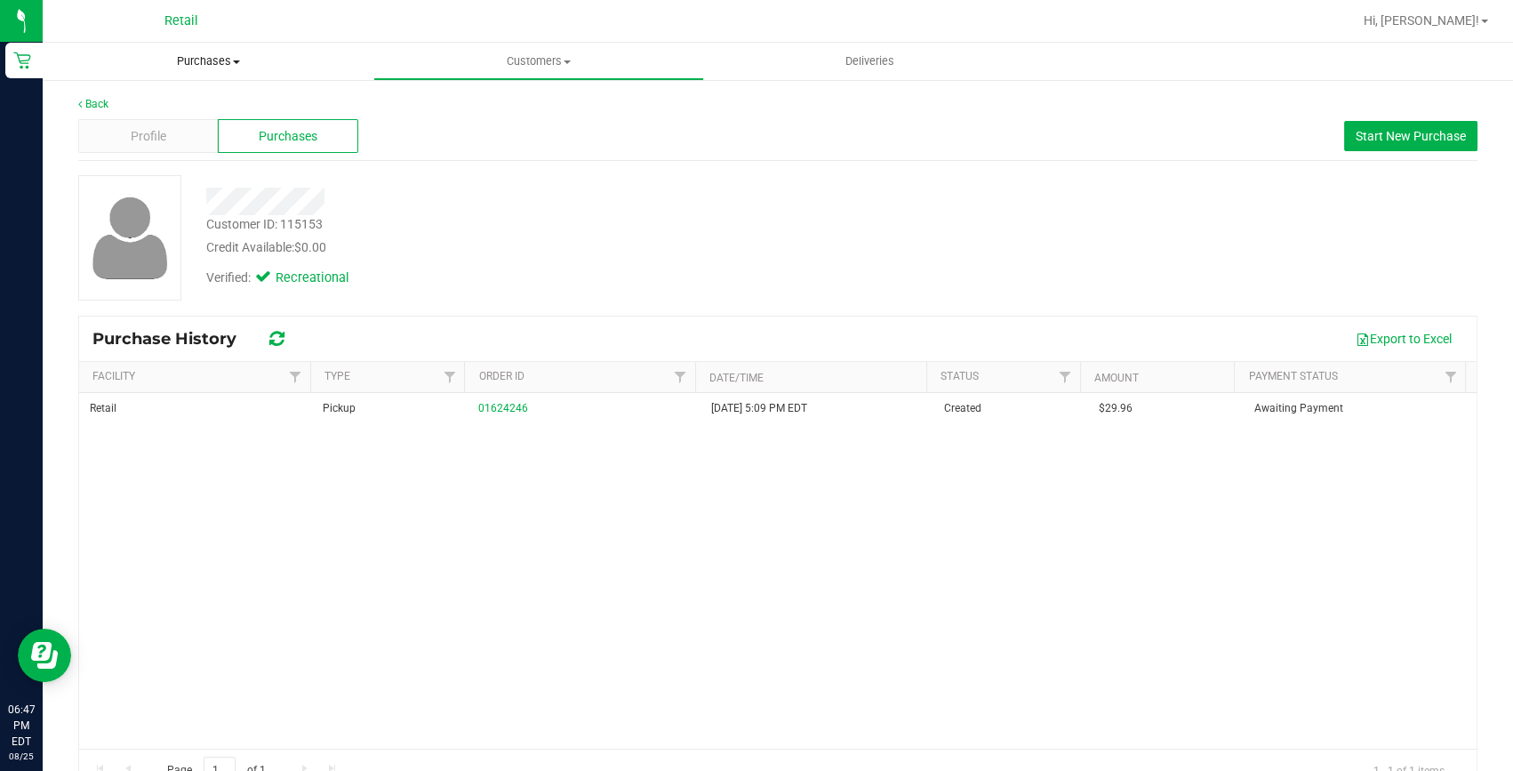
click at [205, 52] on uib-tab-heading "Purchases Summary of purchases Fulfillment All purchases" at bounding box center [208, 61] width 331 height 37
click at [210, 102] on span "Summary of purchases" at bounding box center [134, 107] width 182 height 15
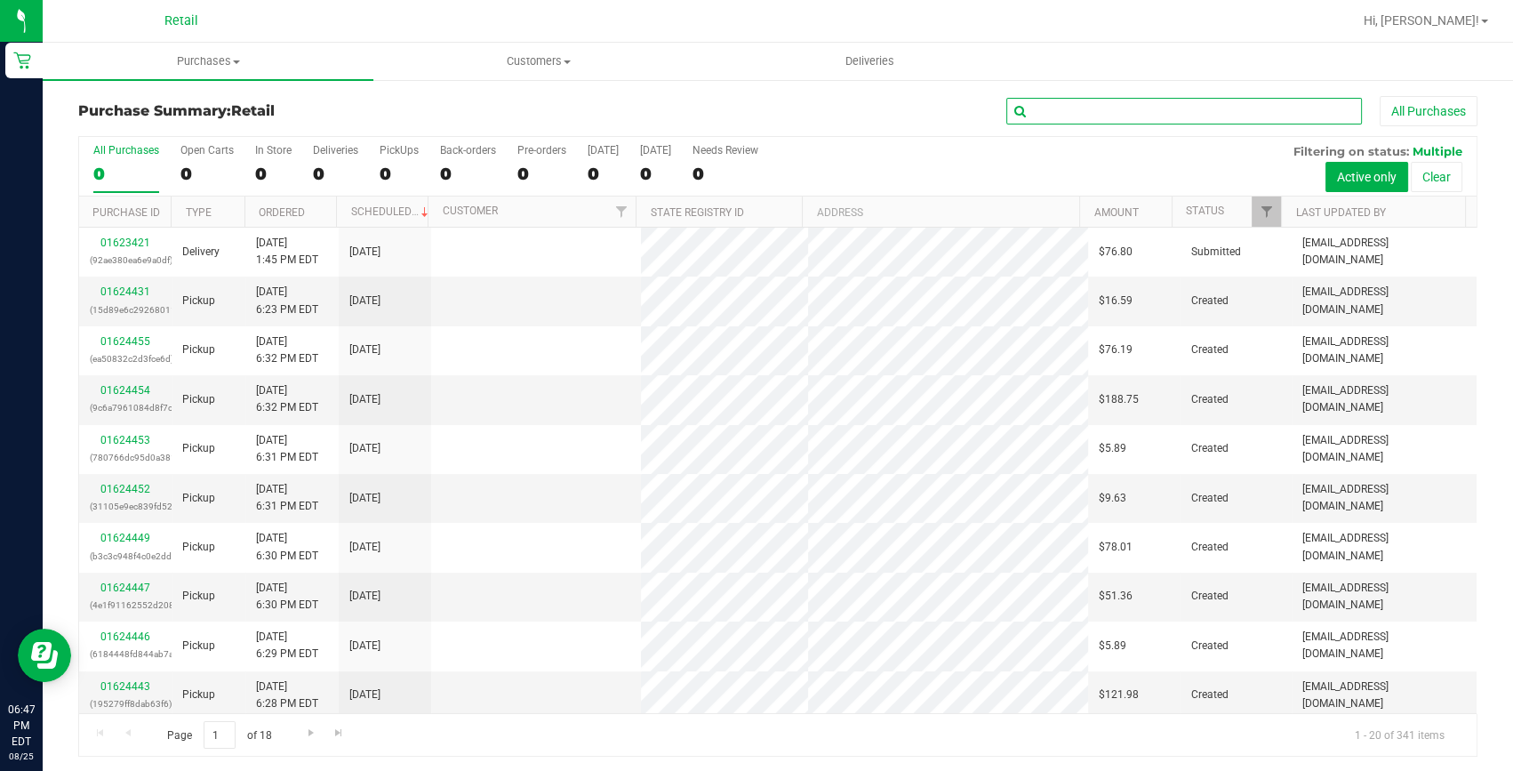
click at [1135, 106] on input "text" at bounding box center [1184, 111] width 356 height 27
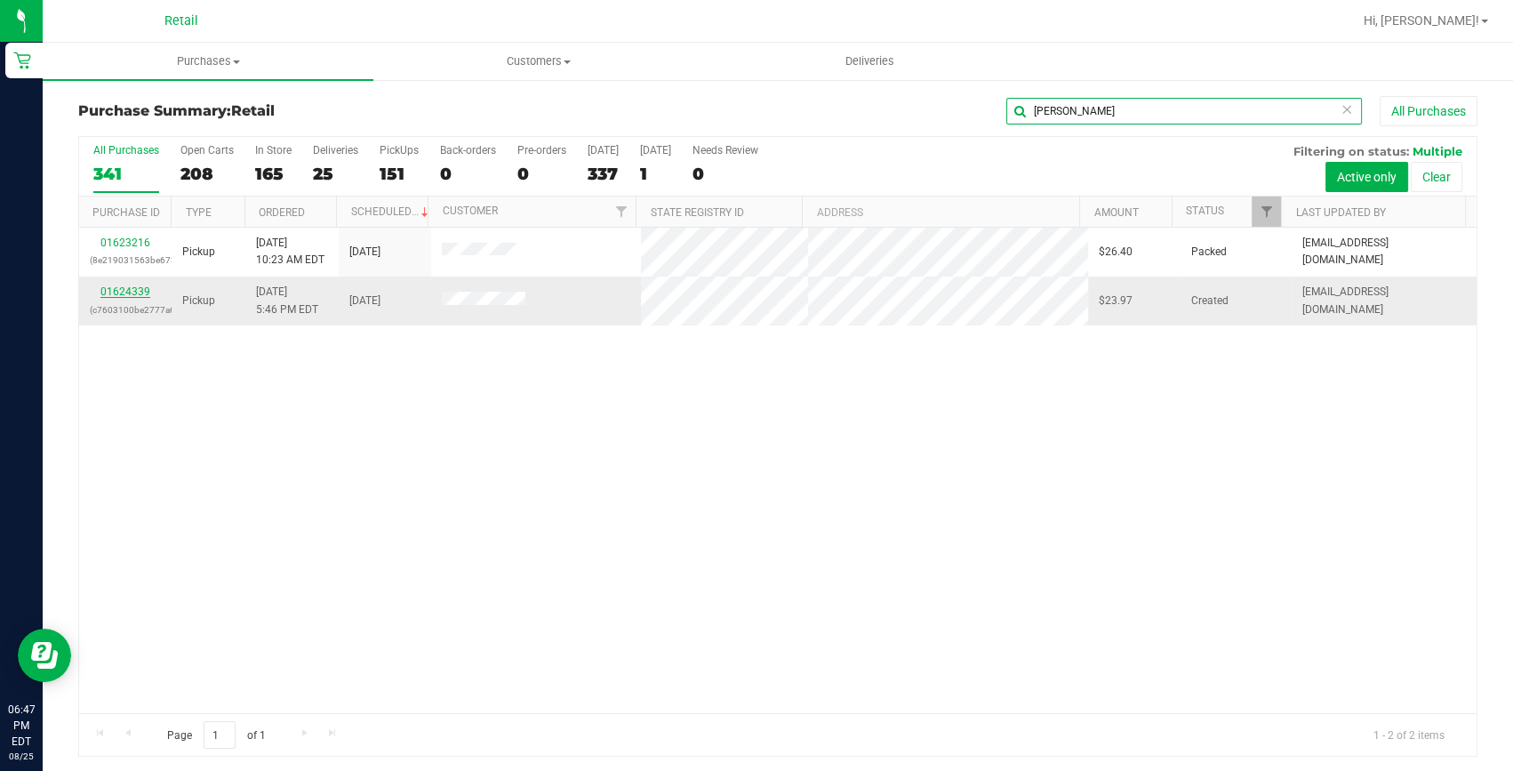
type input "matthew"
click at [124, 291] on link "01624339" at bounding box center [125, 291] width 50 height 12
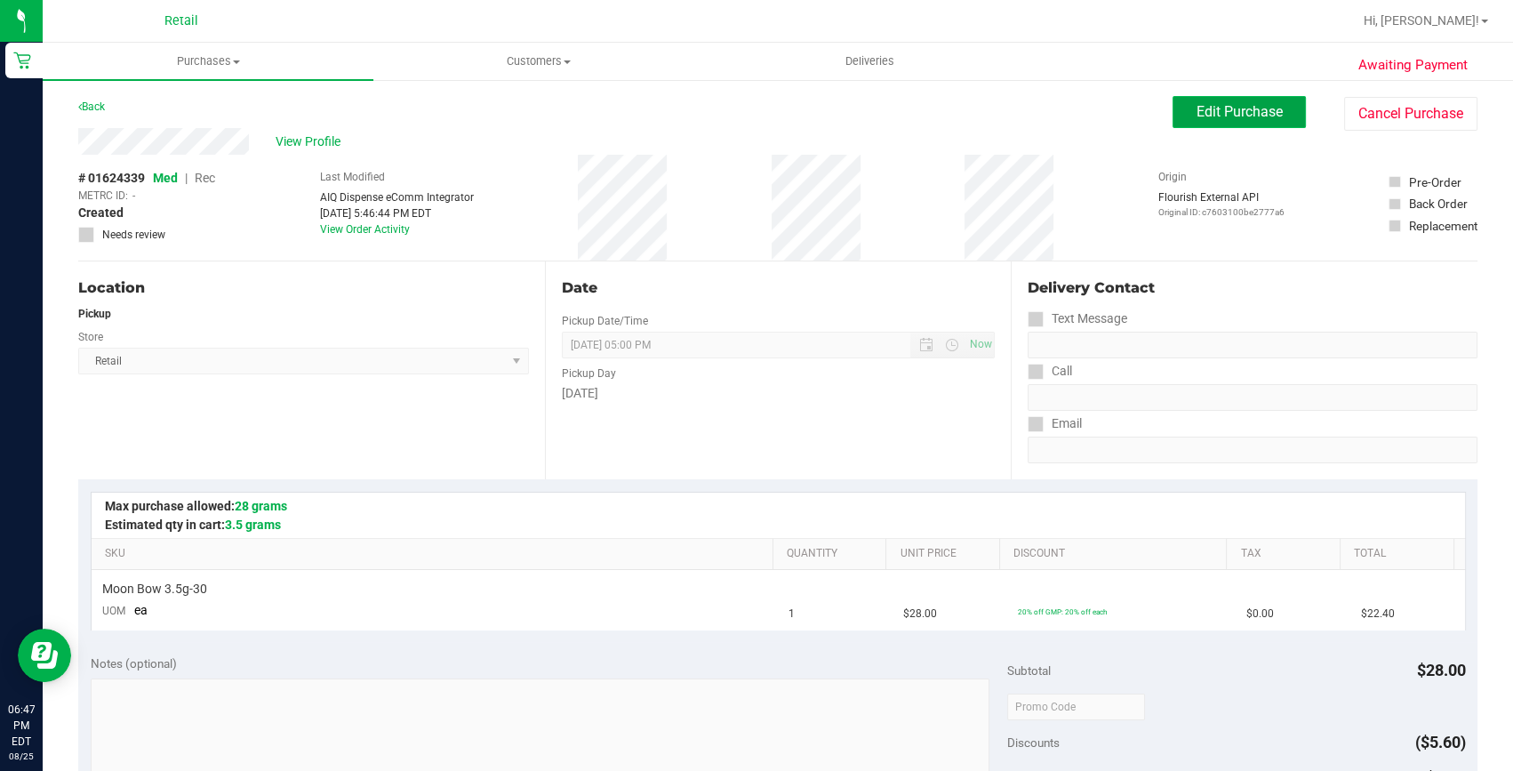
click at [1251, 116] on span "Edit Purchase" at bounding box center [1239, 111] width 86 height 17
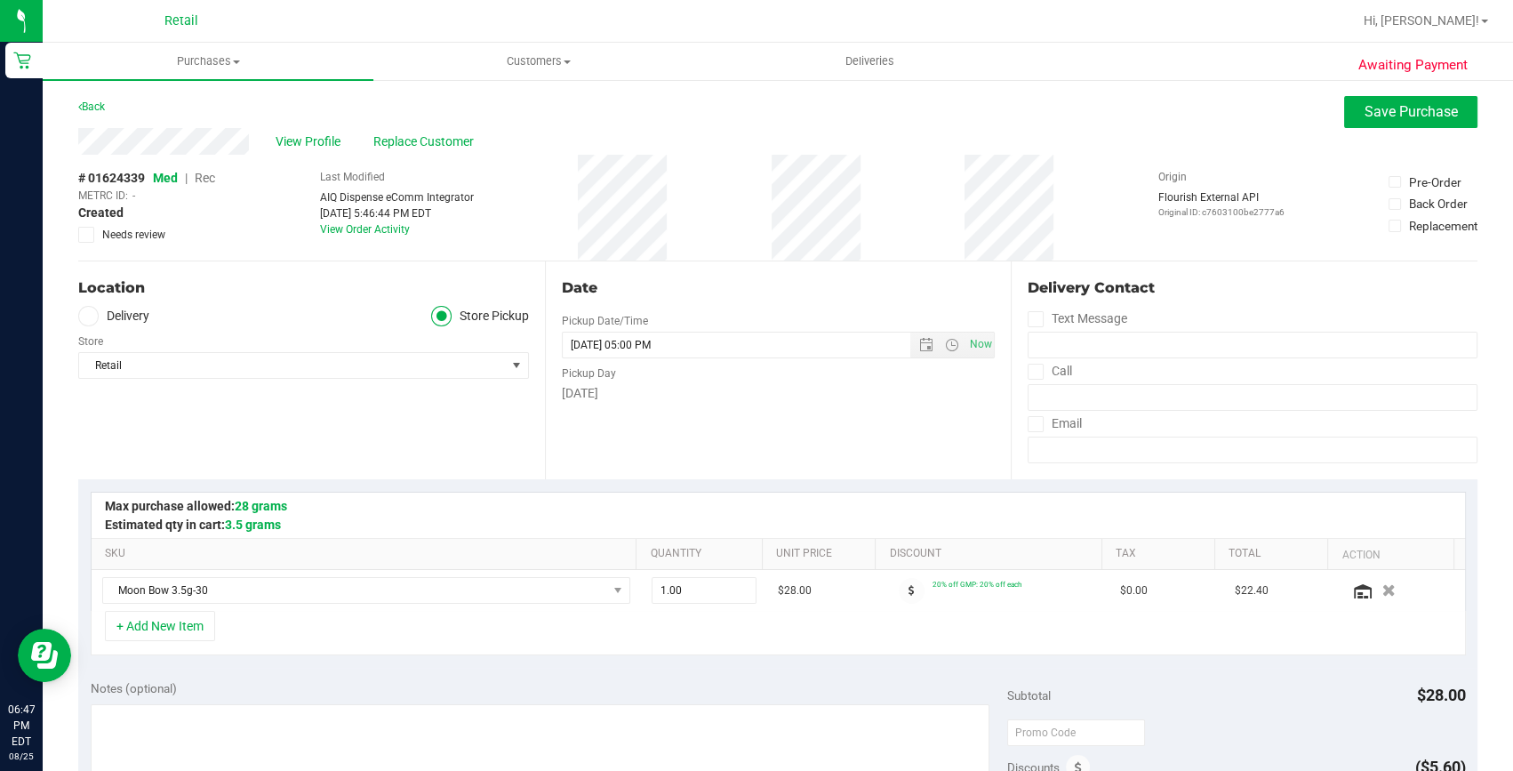
click at [206, 179] on span "Rec" at bounding box center [205, 178] width 20 height 14
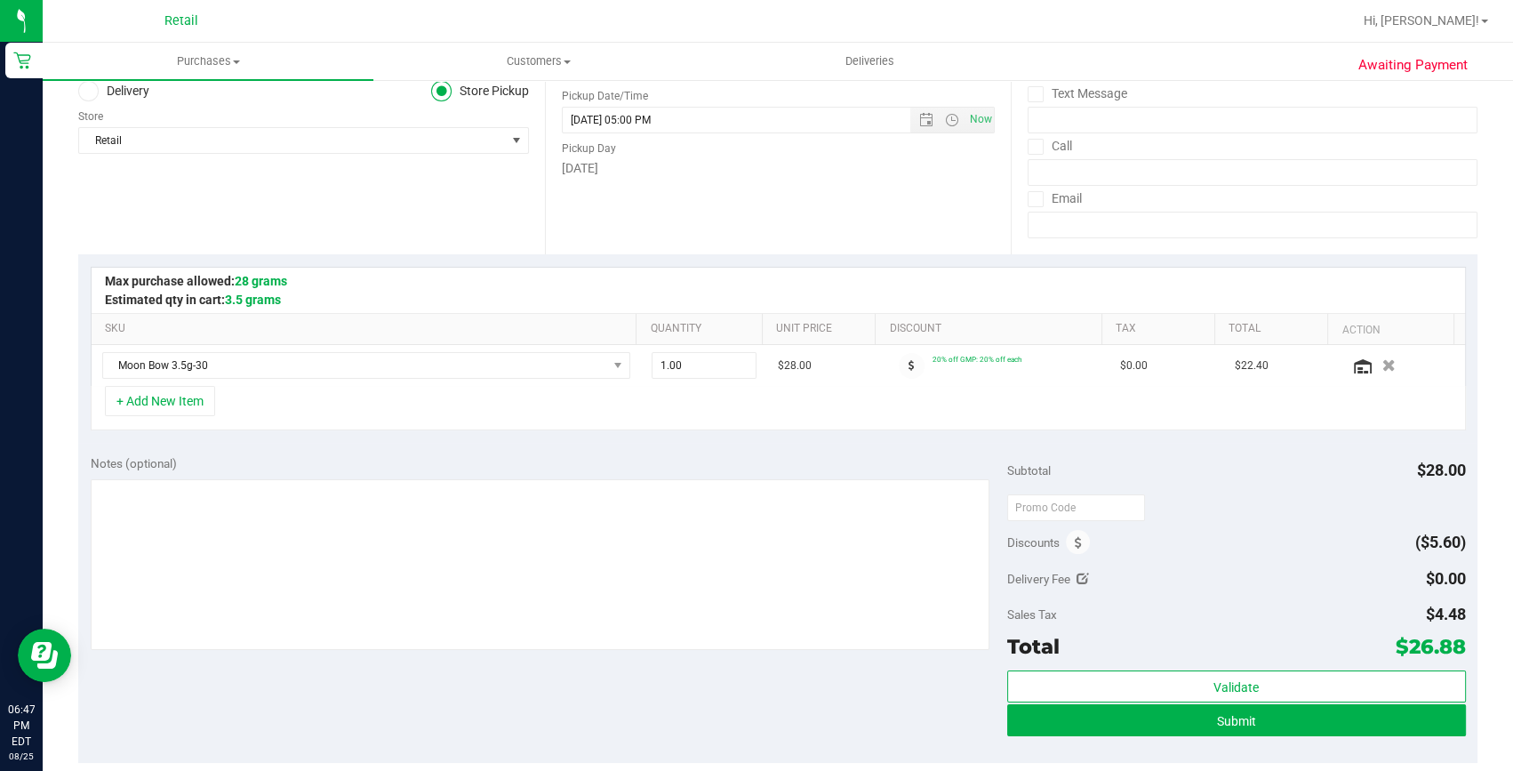
scroll to position [242, 0]
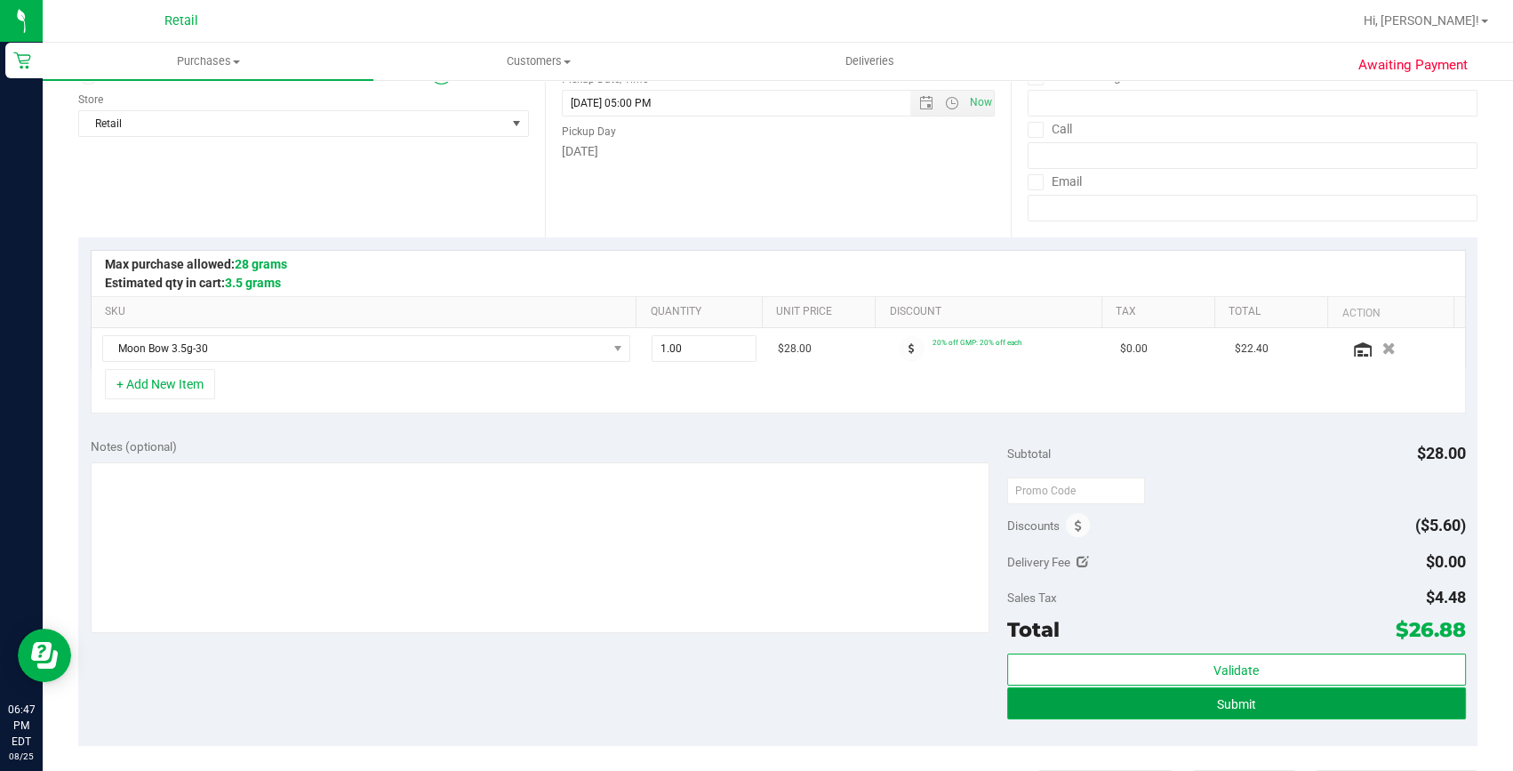
click at [1122, 698] on button "Submit" at bounding box center [1236, 703] width 459 height 32
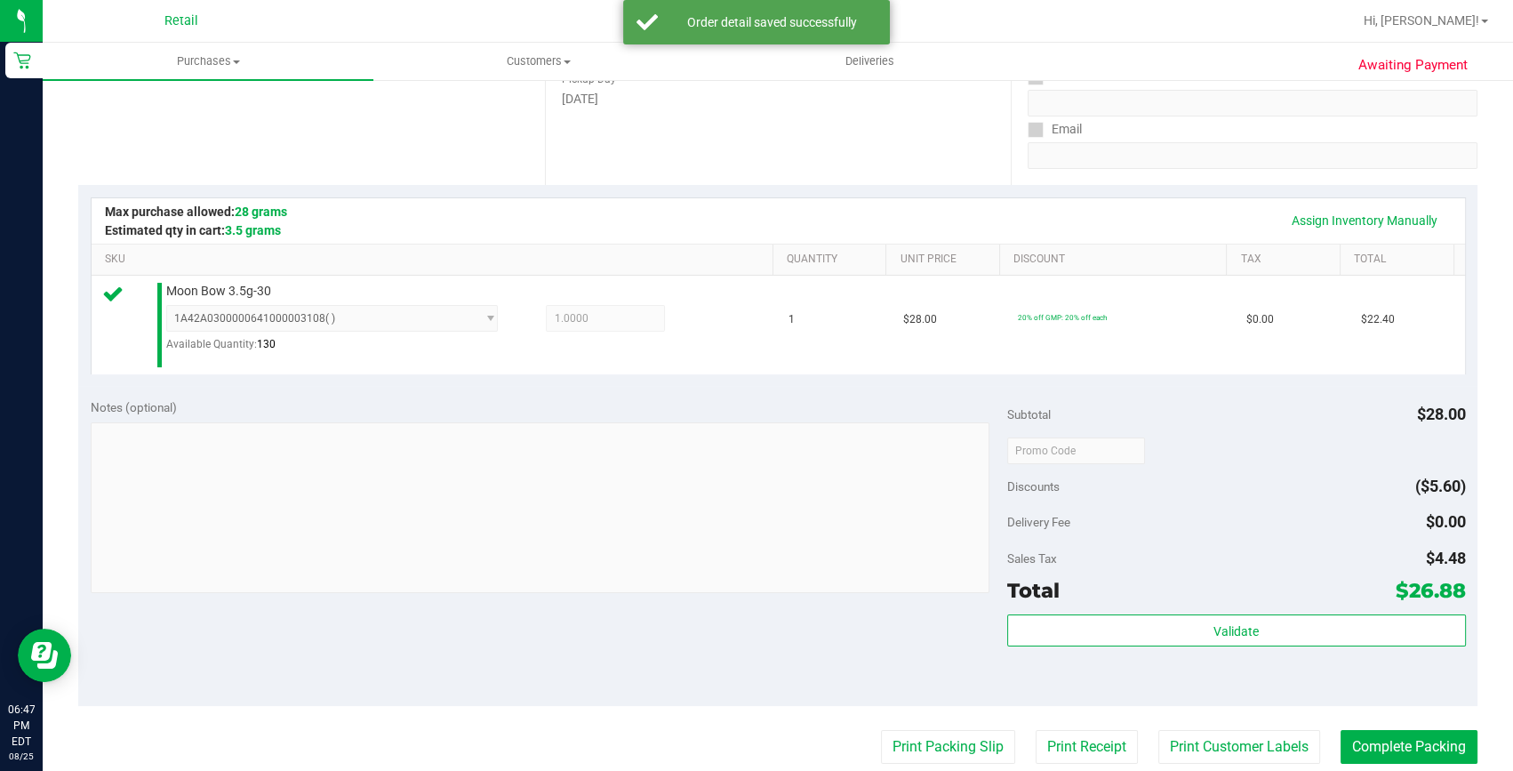
scroll to position [323, 0]
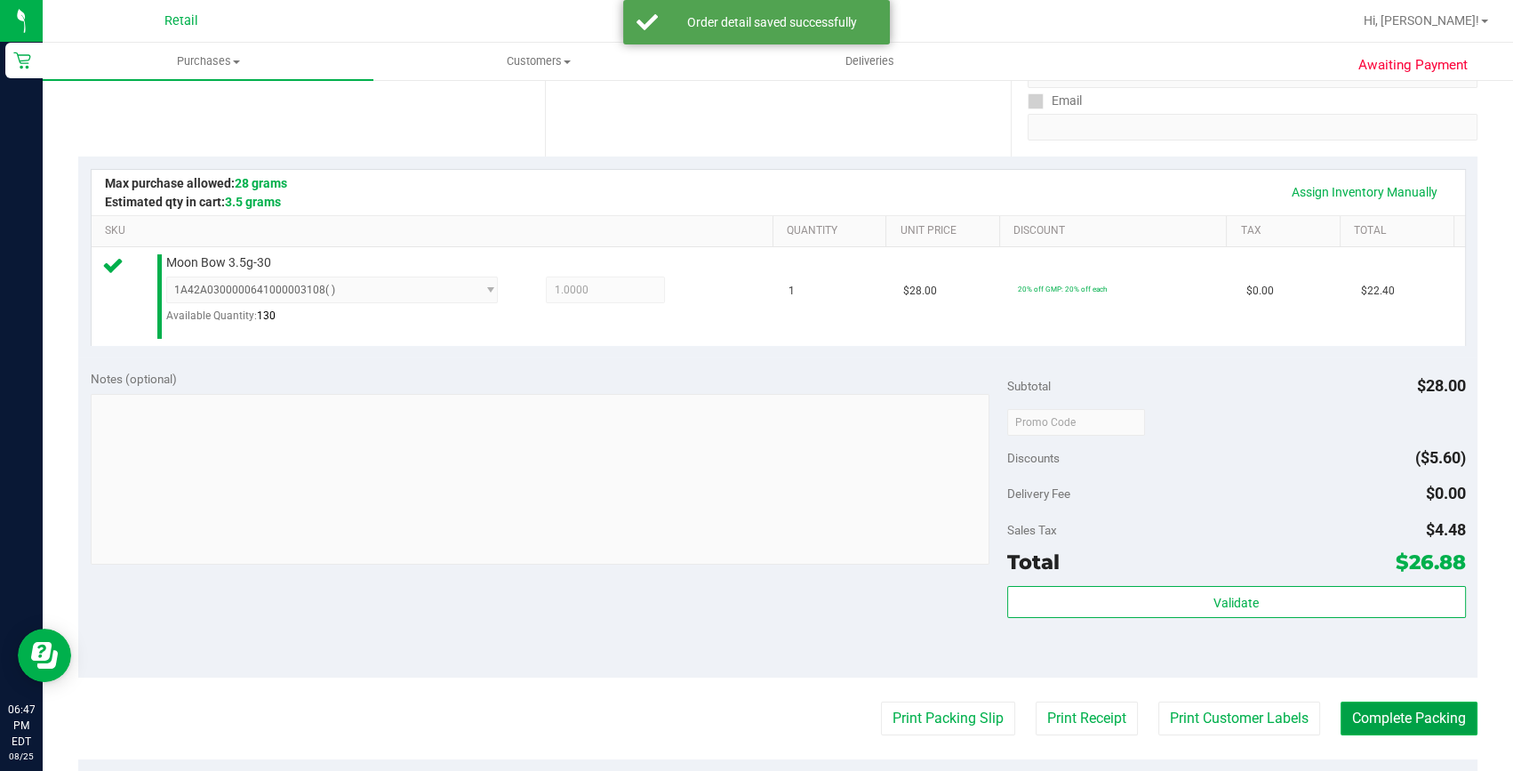
click at [1440, 704] on button "Complete Packing" at bounding box center [1408, 718] width 137 height 34
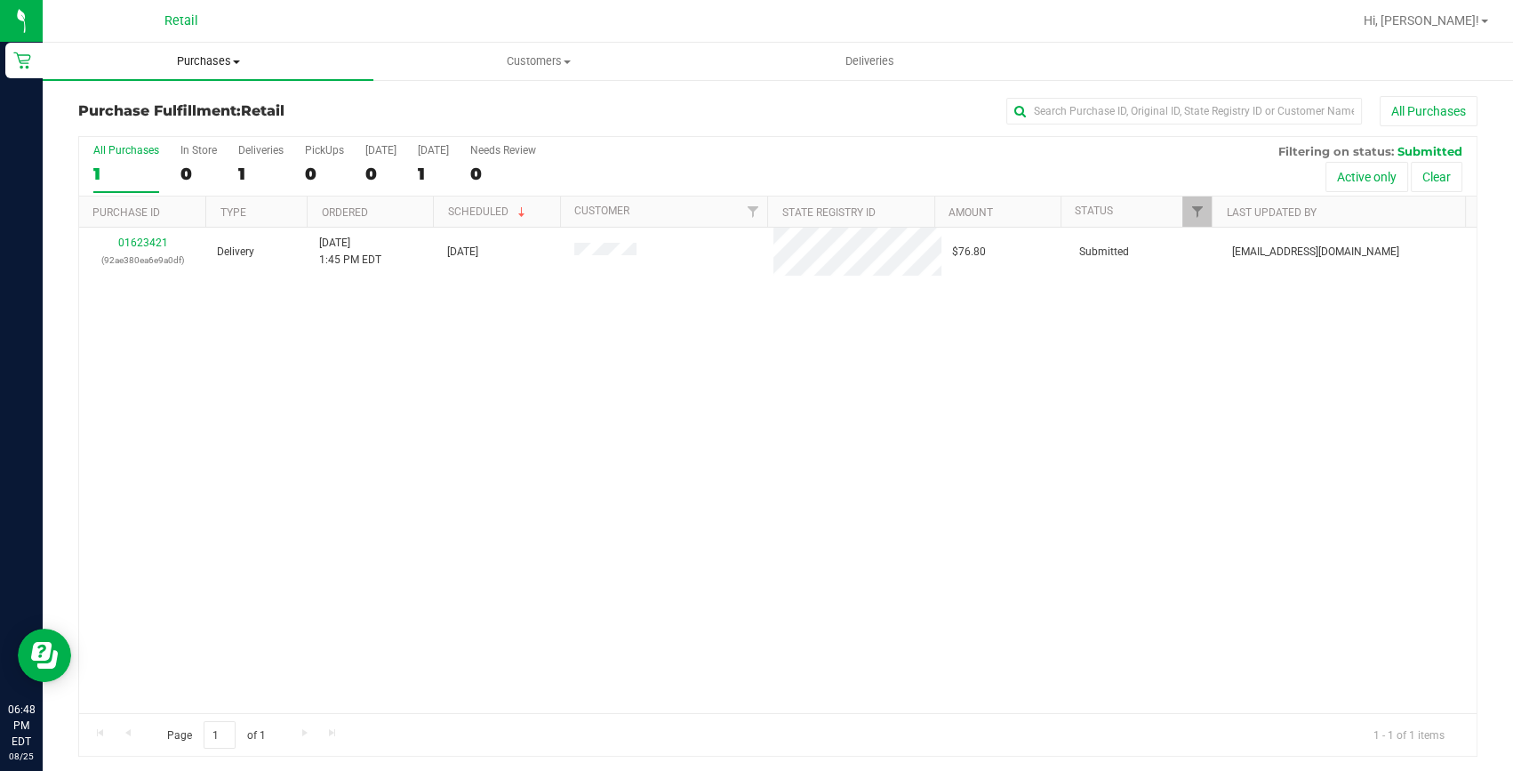
click at [220, 58] on span "Purchases" at bounding box center [208, 61] width 331 height 16
click at [220, 97] on li "Summary of purchases" at bounding box center [208, 107] width 331 height 21
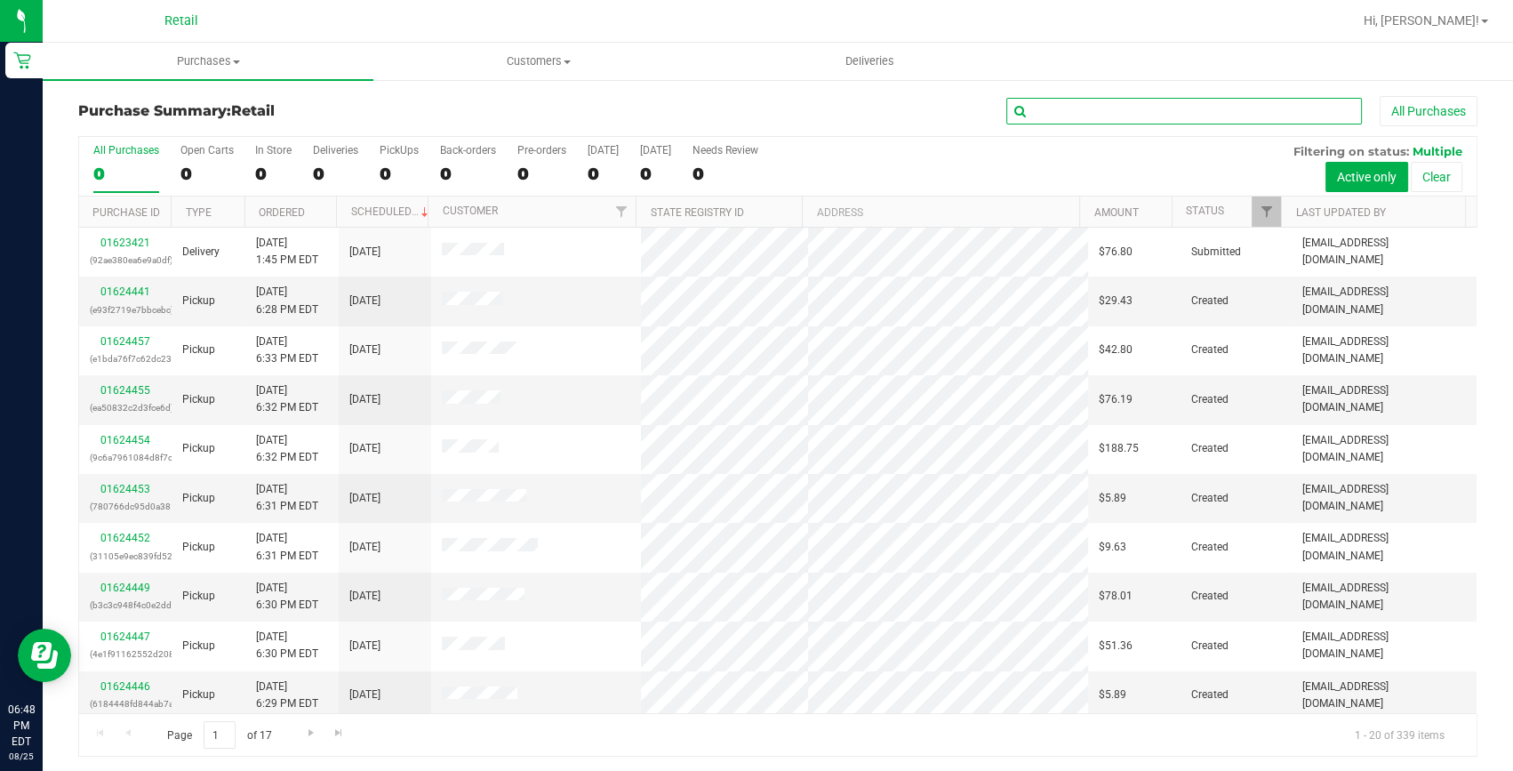
click at [1035, 106] on input "text" at bounding box center [1184, 111] width 356 height 27
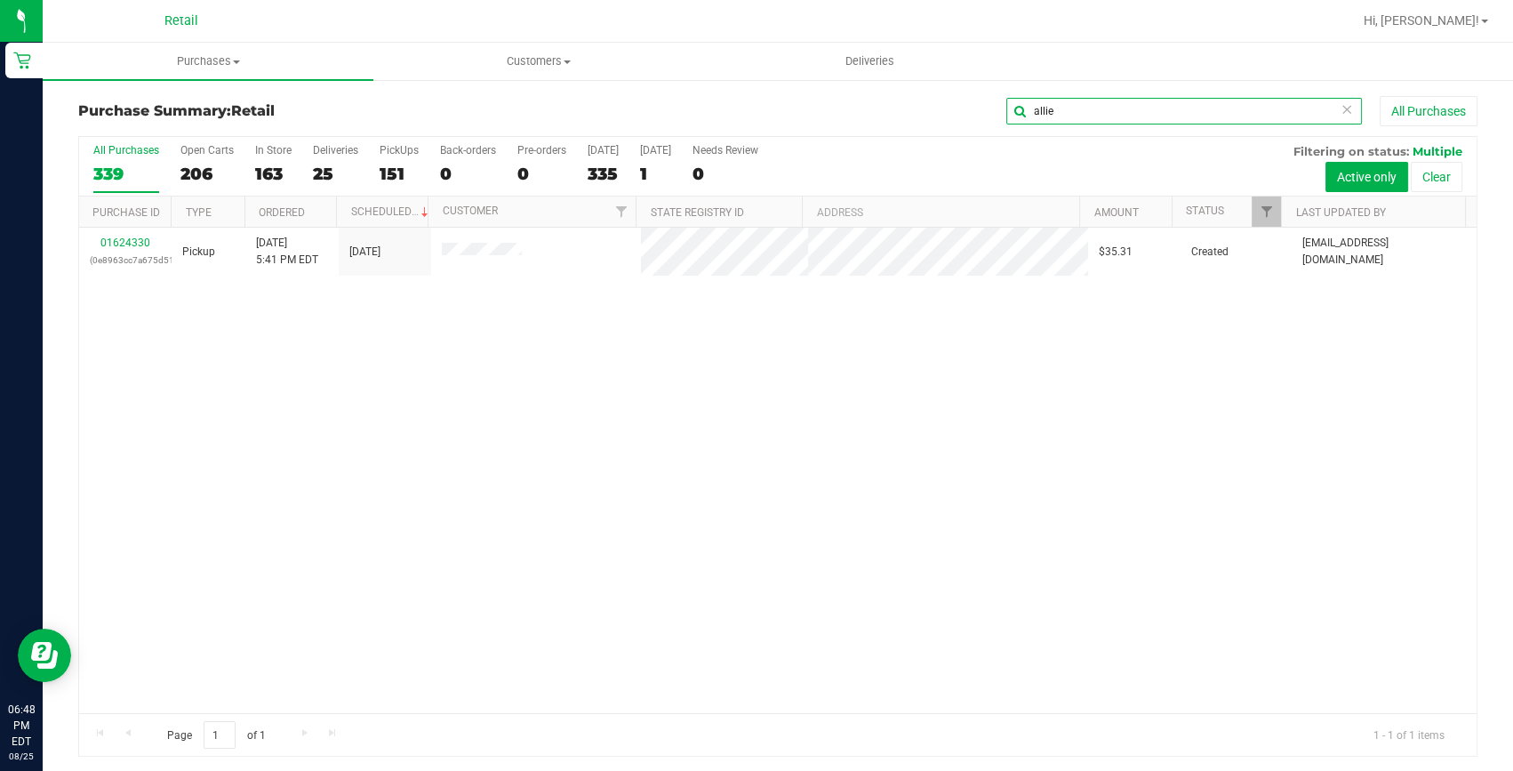
type input "allie"
click at [1340, 103] on icon at bounding box center [1346, 108] width 12 height 21
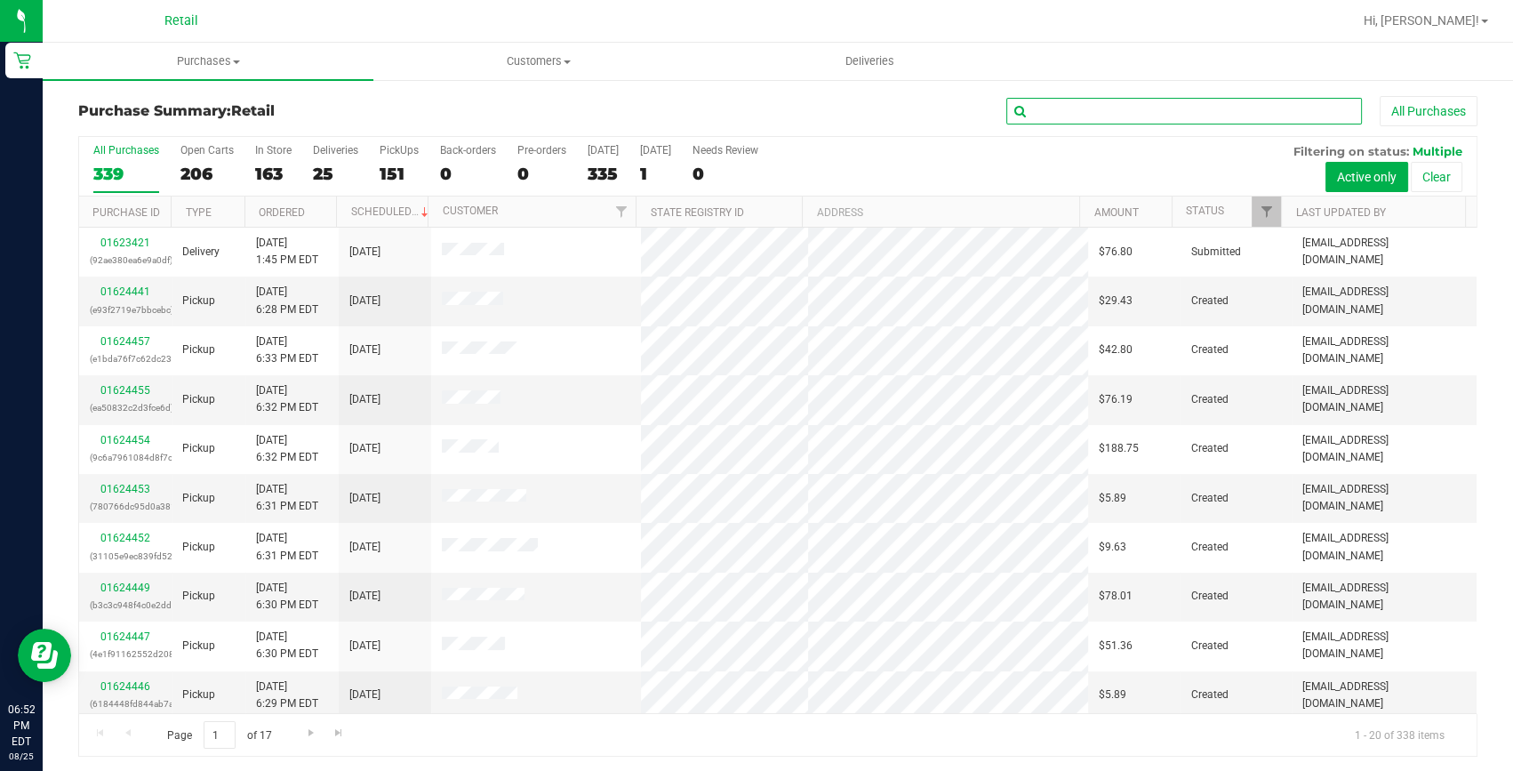
click at [1107, 113] on input "text" at bounding box center [1184, 111] width 356 height 27
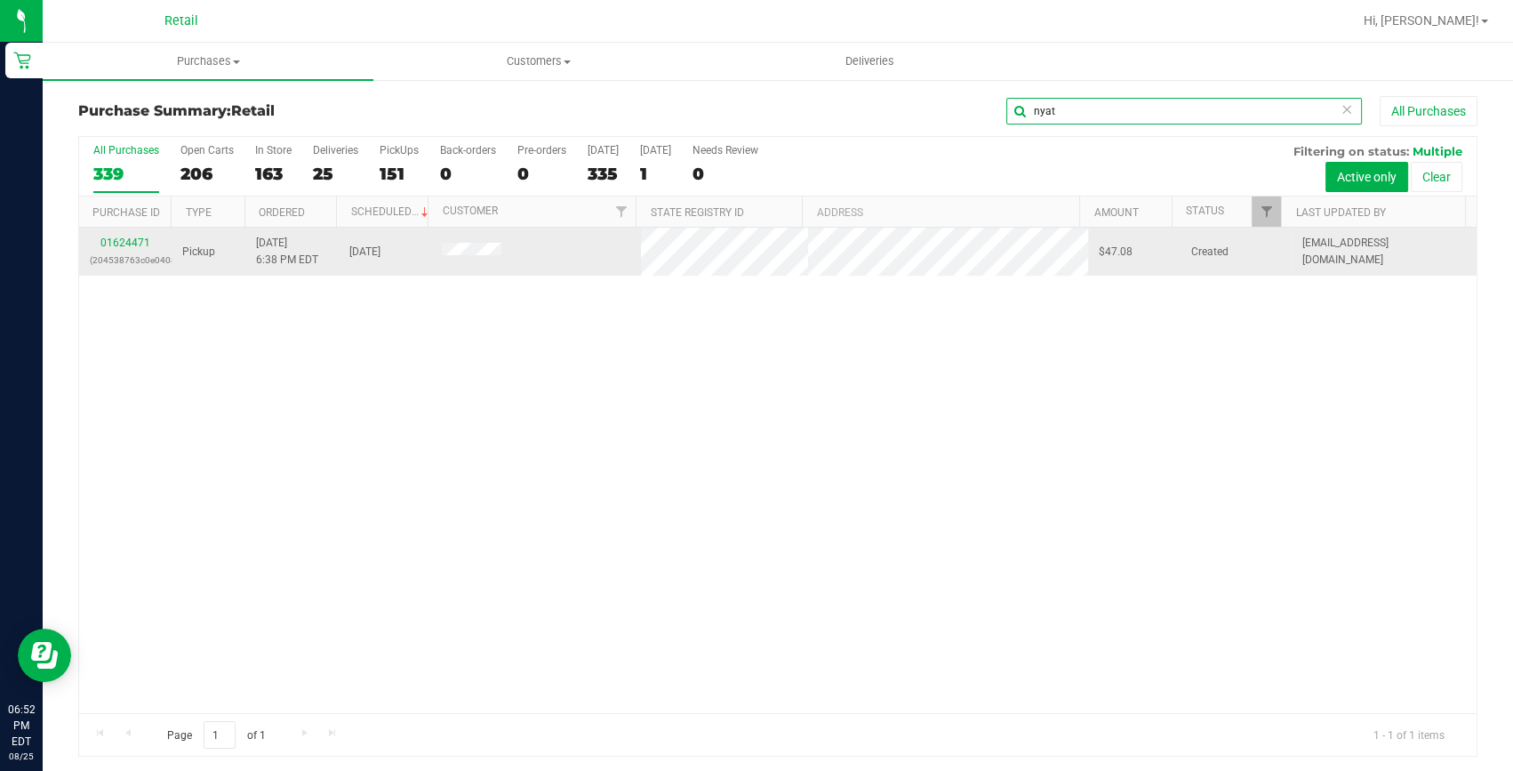
type input "nyat"
click at [134, 232] on td "01624471 (204538763c0e0408)" at bounding box center [125, 252] width 92 height 48
click at [132, 247] on link "01624471" at bounding box center [125, 242] width 50 height 12
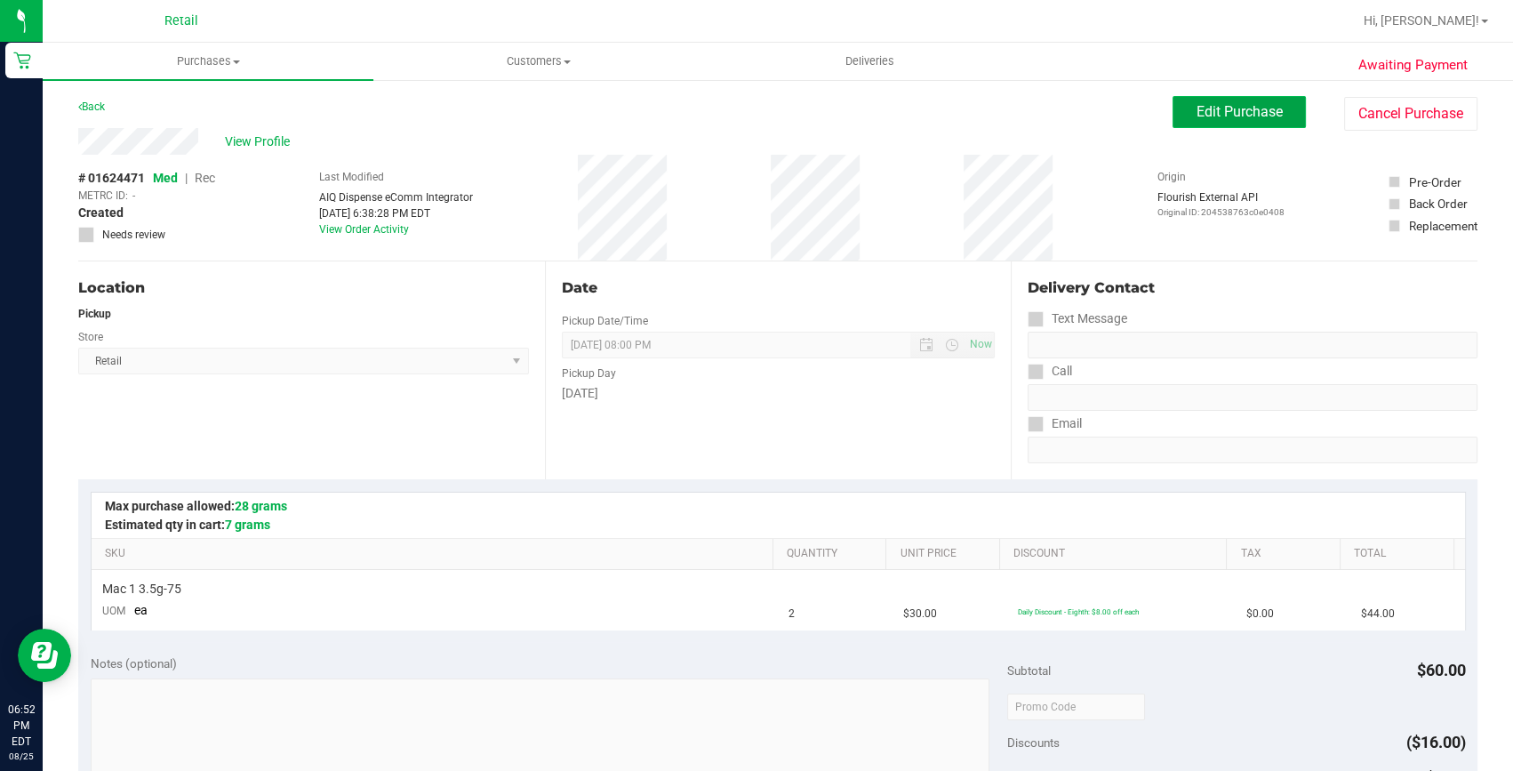
click at [1218, 107] on span "Edit Purchase" at bounding box center [1239, 111] width 86 height 17
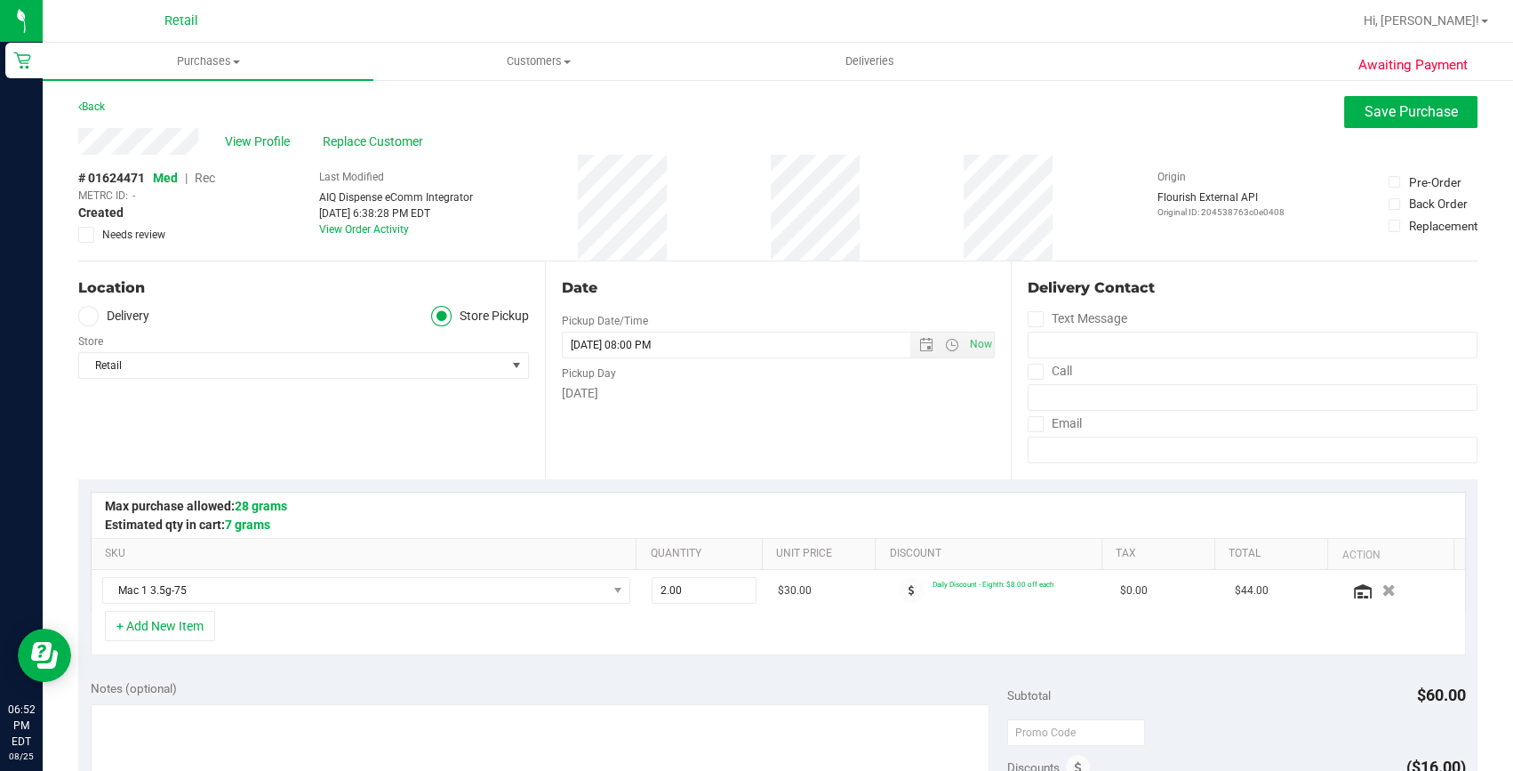
click at [1316, 140] on div "View Profile Replace Customer" at bounding box center [777, 141] width 1399 height 27
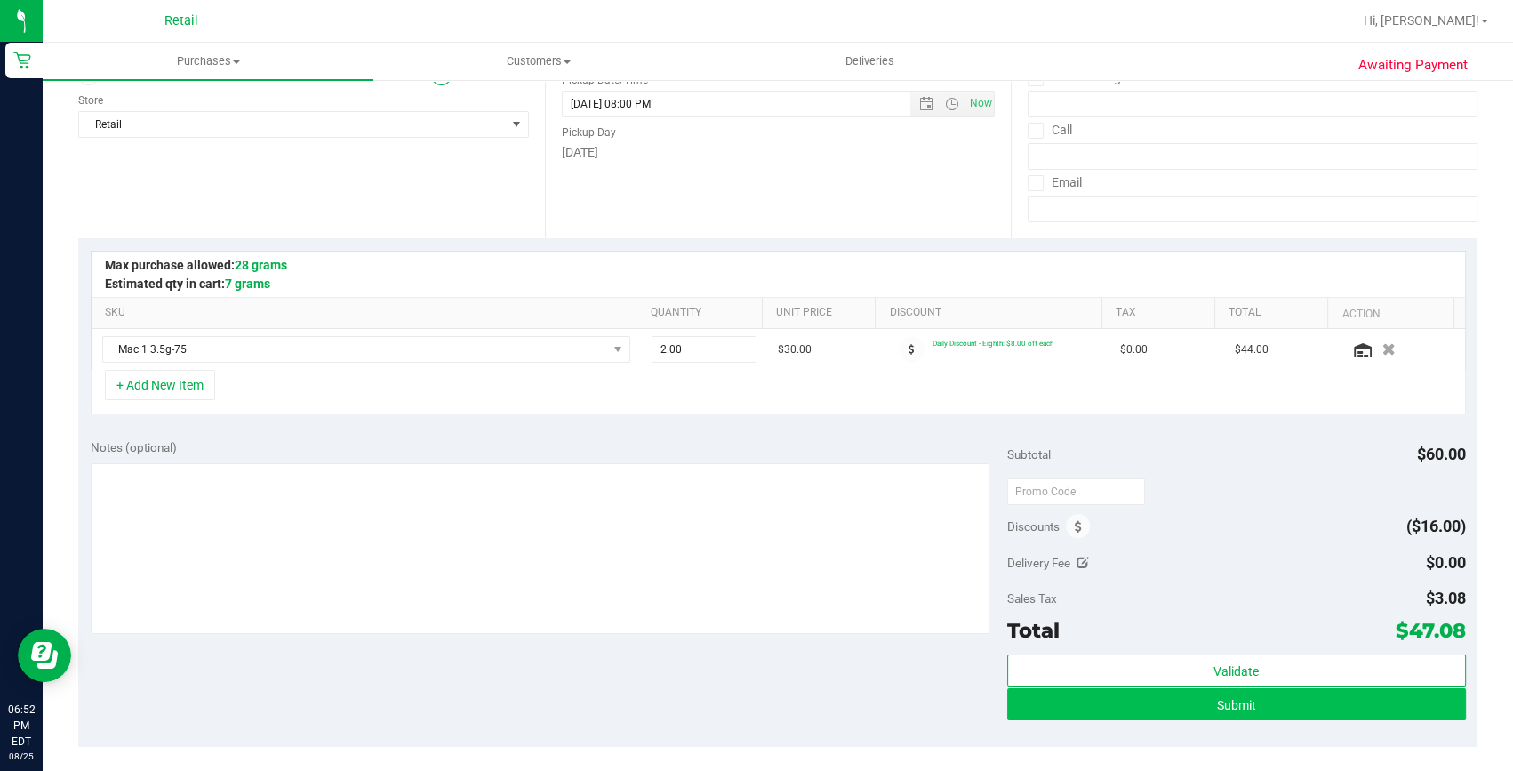
scroll to position [242, 0]
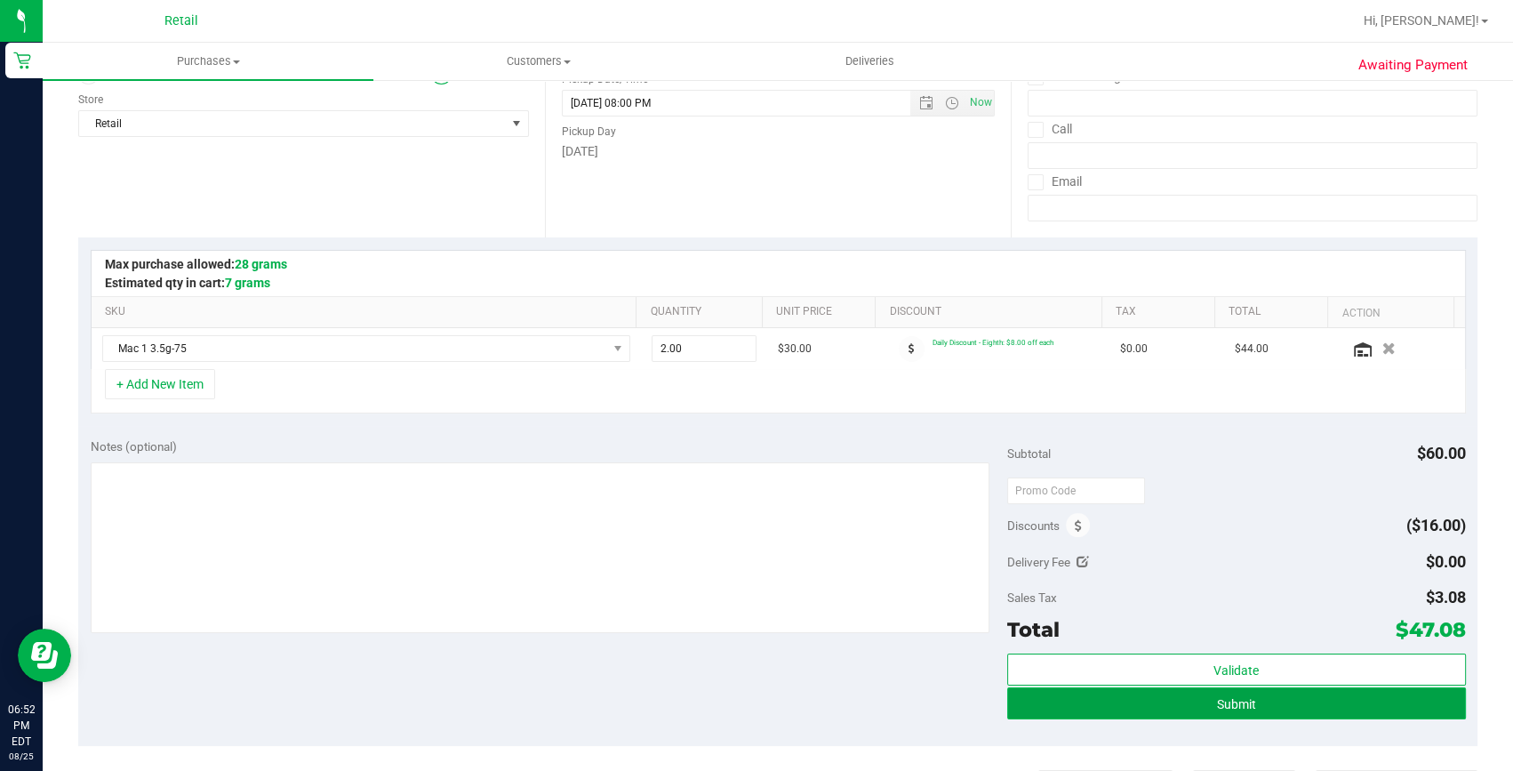
click at [1270, 702] on button "Submit" at bounding box center [1236, 703] width 459 height 32
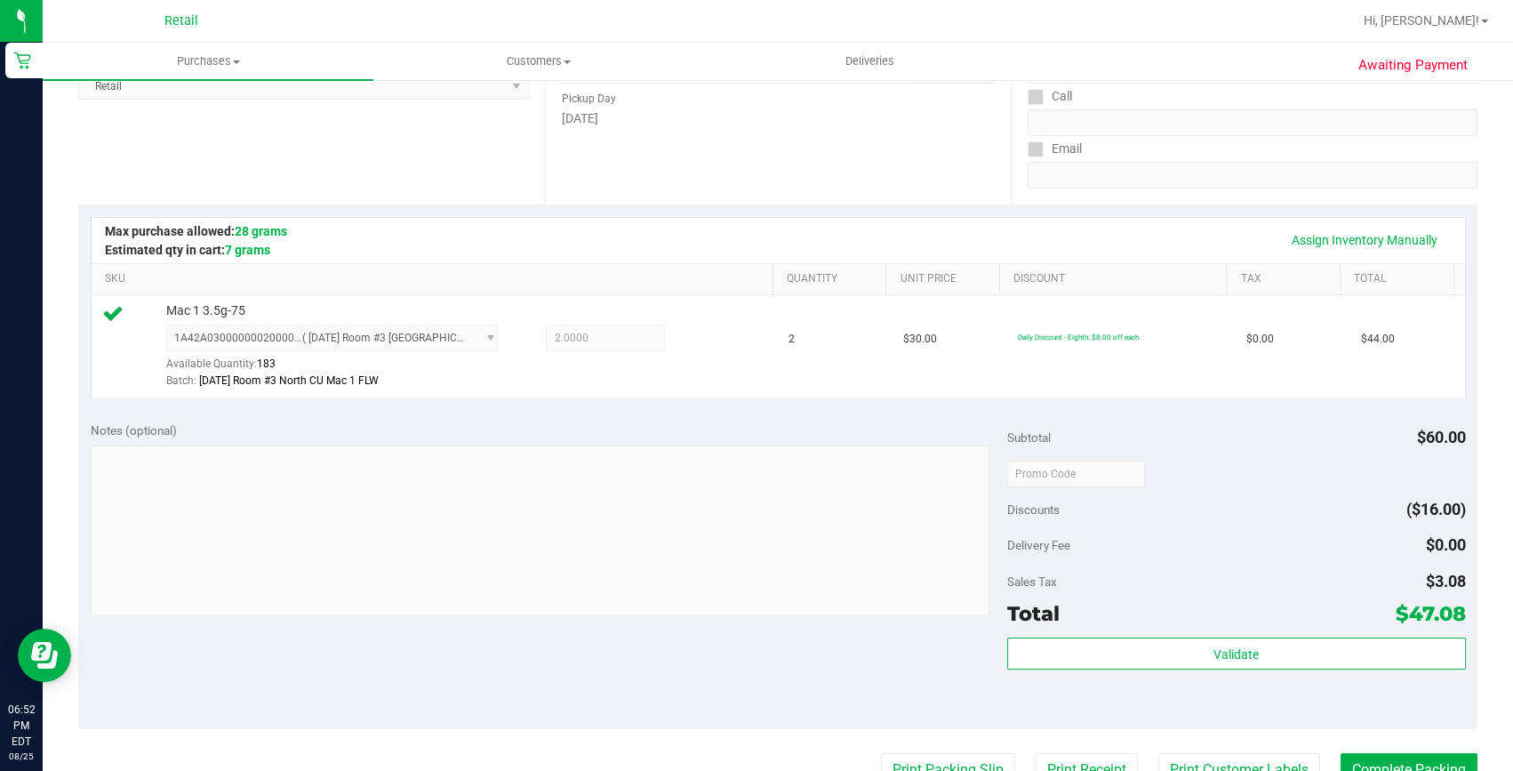
scroll to position [323, 0]
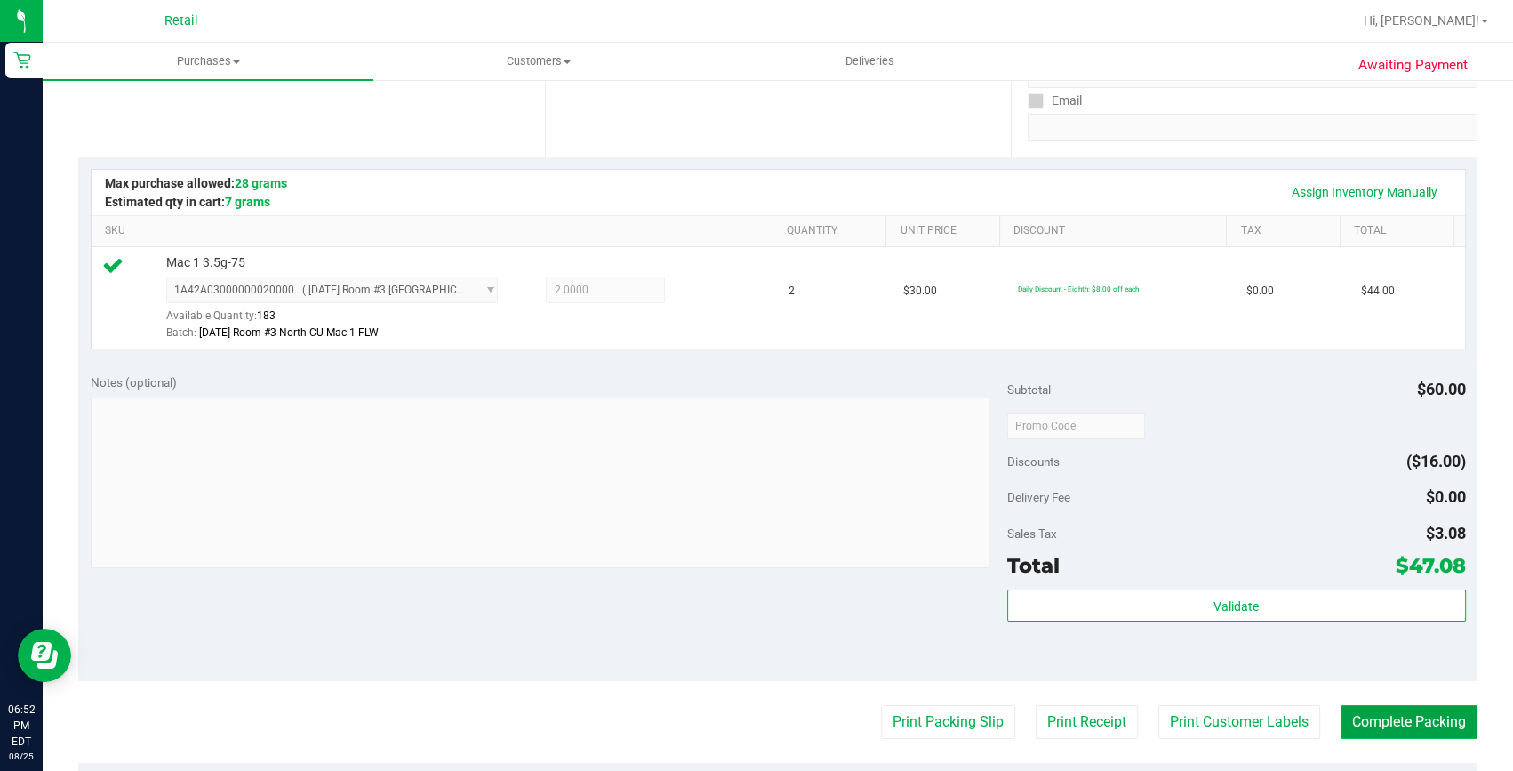
click at [1356, 719] on button "Complete Packing" at bounding box center [1408, 722] width 137 height 34
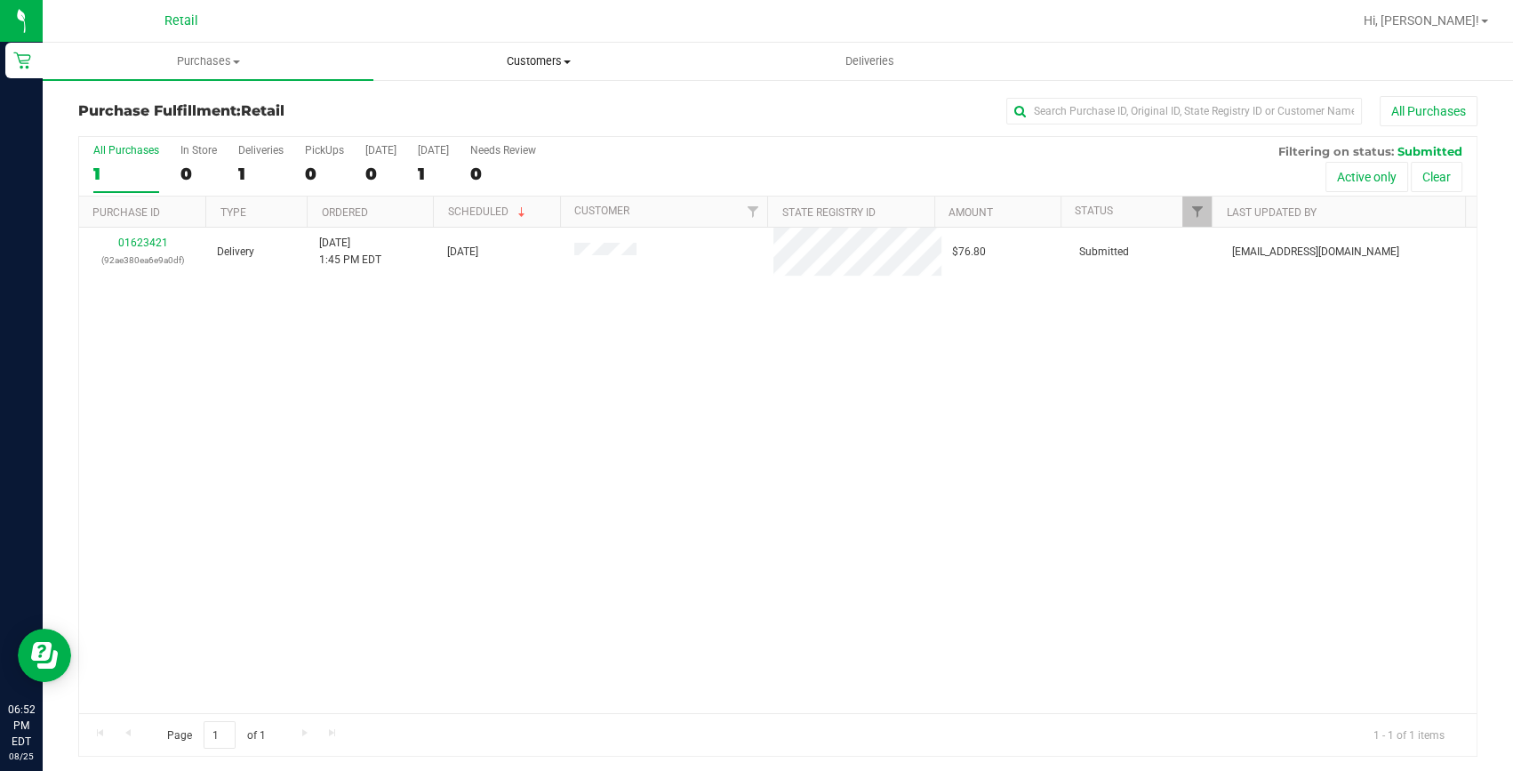
click at [535, 63] on span "Customers" at bounding box center [538, 61] width 329 height 16
click at [503, 91] on ul "All customers Add a new customer All physicians" at bounding box center [538, 129] width 331 height 96
click at [540, 45] on uib-tab-heading "Customers All customers Add a new customer All physicians" at bounding box center [538, 61] width 331 height 37
click at [452, 105] on span "All customers" at bounding box center [437, 107] width 128 height 15
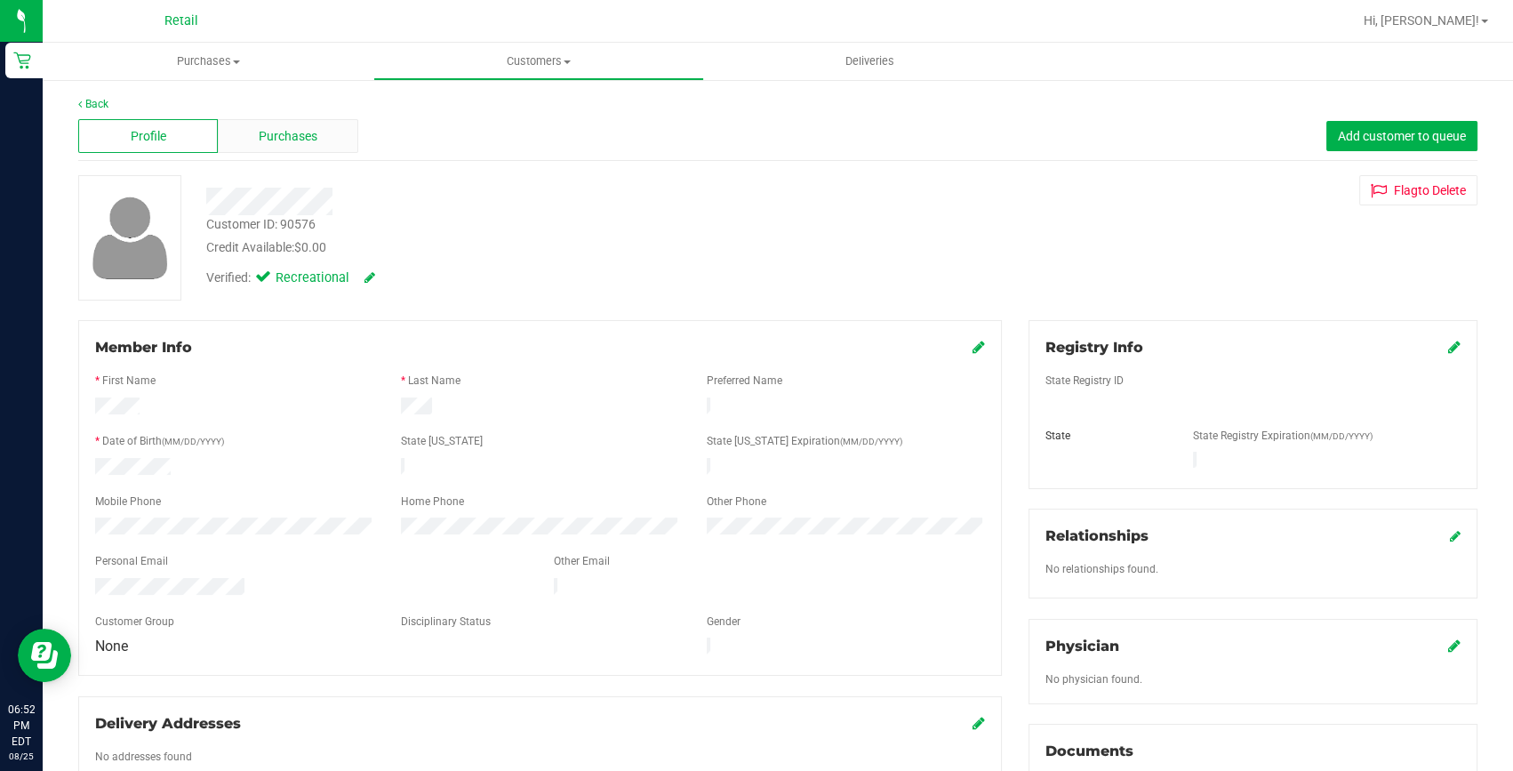
click at [332, 140] on div "Purchases" at bounding box center [288, 136] width 140 height 34
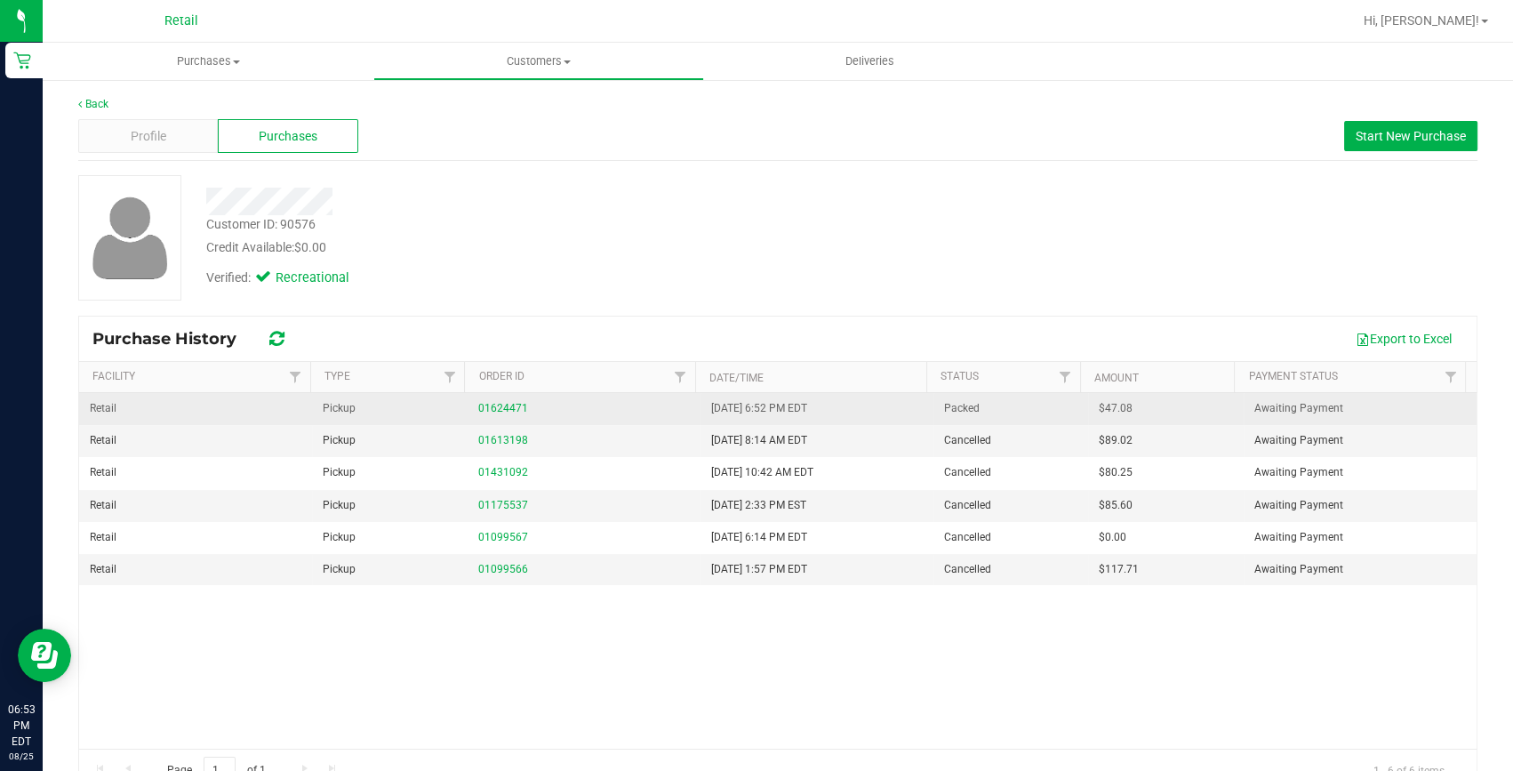
click at [488, 400] on div "01624471" at bounding box center [584, 408] width 212 height 17
click at [490, 406] on link "01624471" at bounding box center [503, 408] width 50 height 12
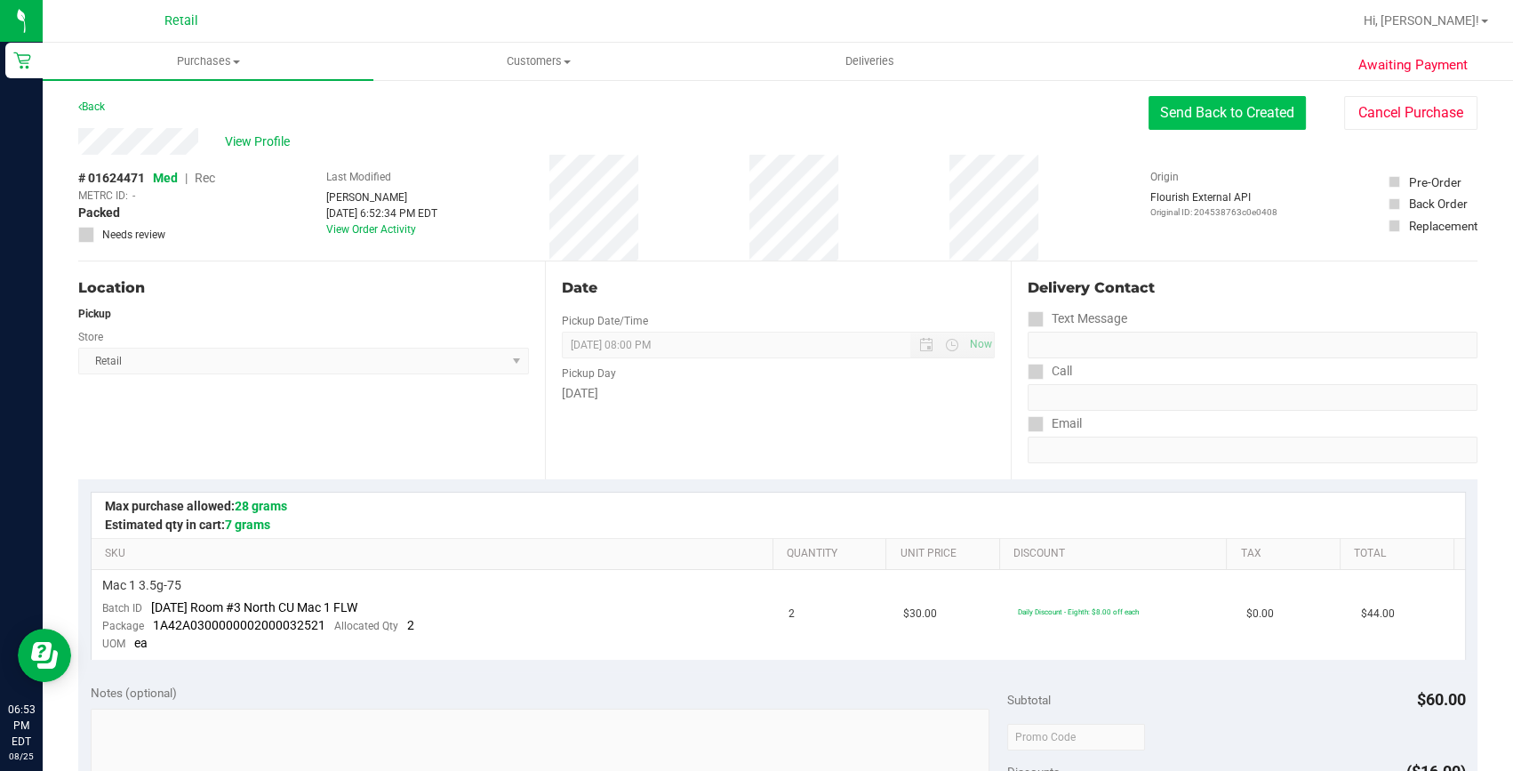
click at [1214, 112] on button "Send Back to Created" at bounding box center [1226, 113] width 157 height 34
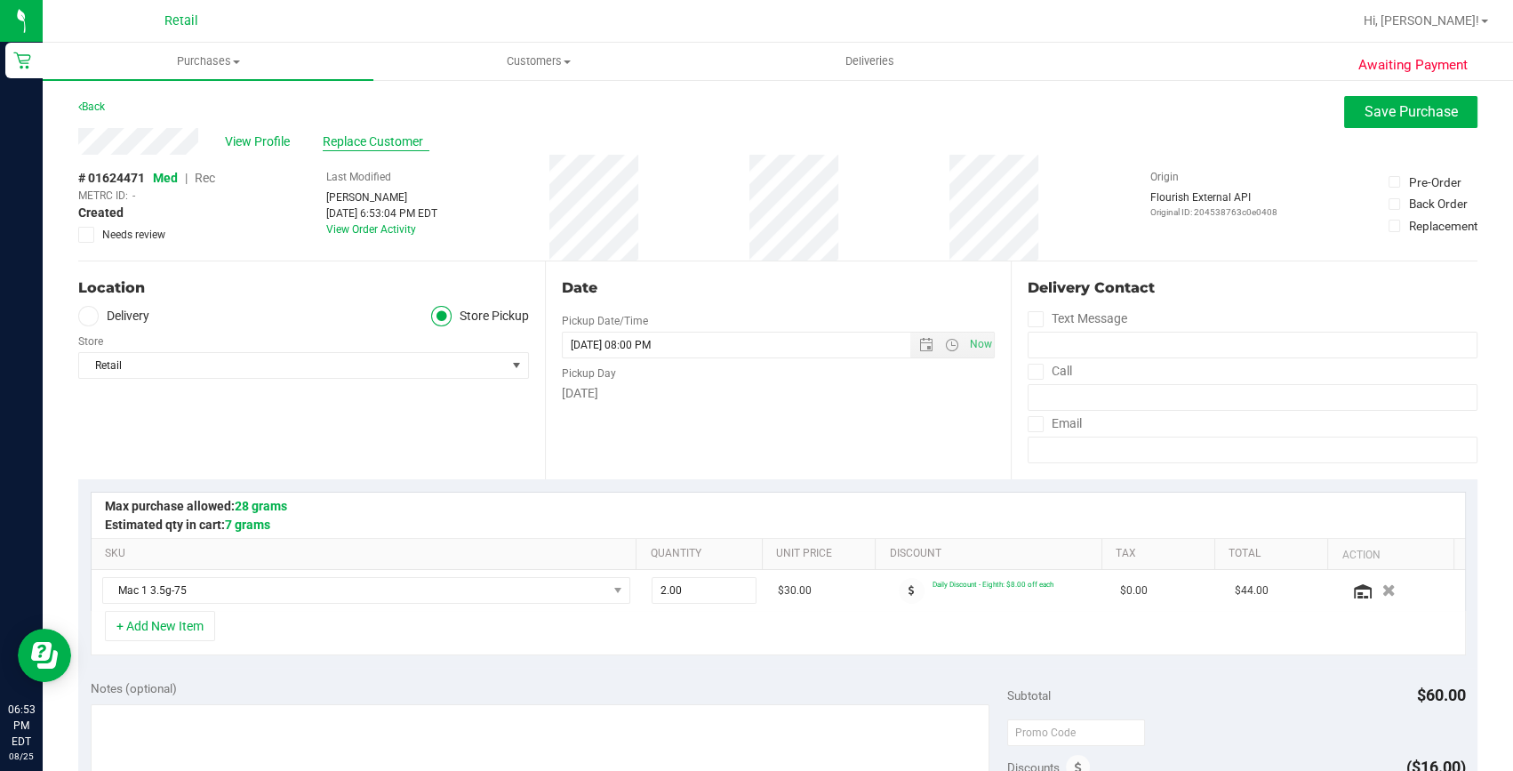
click at [403, 133] on span "Replace Customer" at bounding box center [376, 141] width 107 height 19
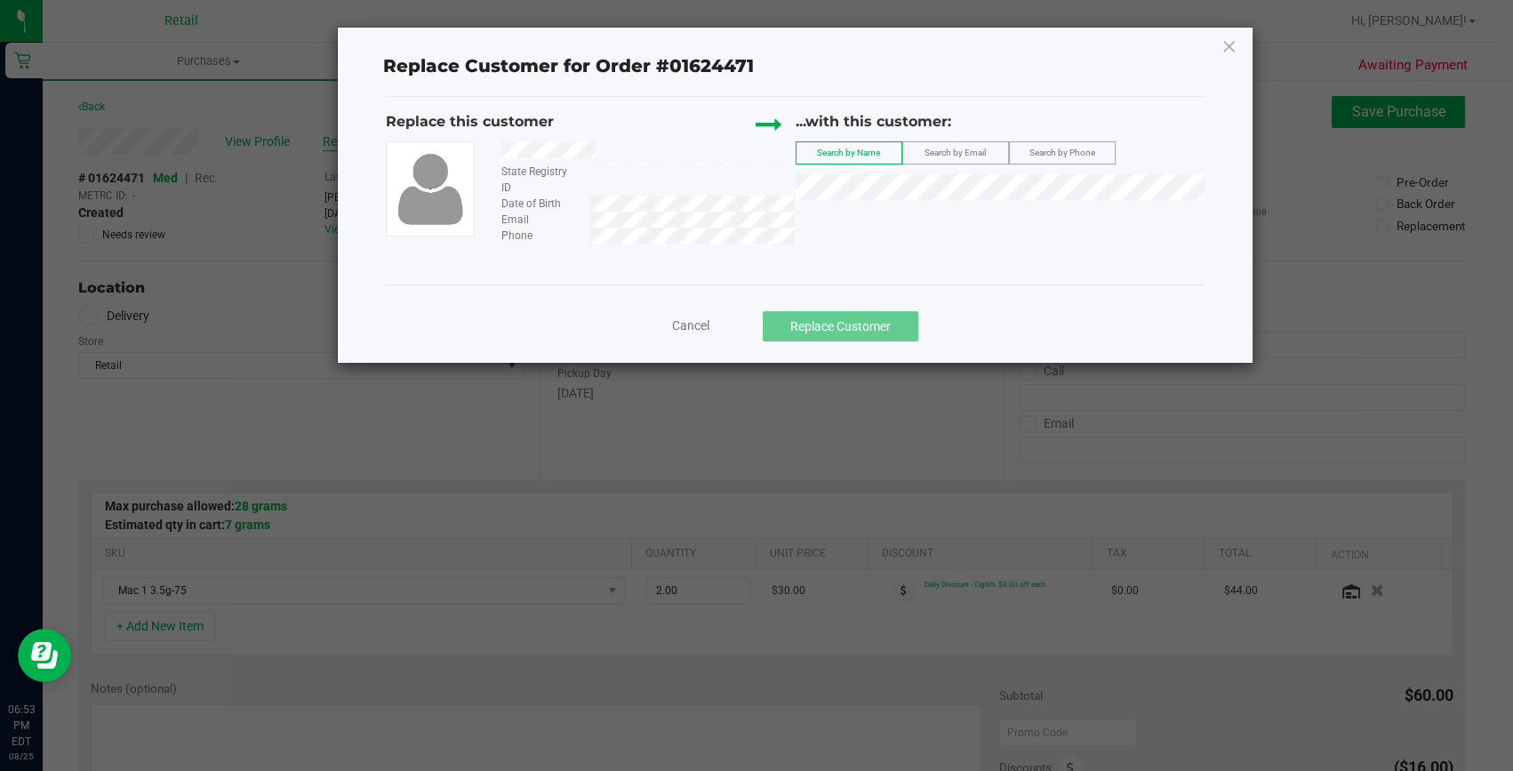
click at [391, 141] on div at bounding box center [430, 188] width 89 height 95
click at [871, 216] on span "Nyaten Gaye" at bounding box center [853, 219] width 95 height 14
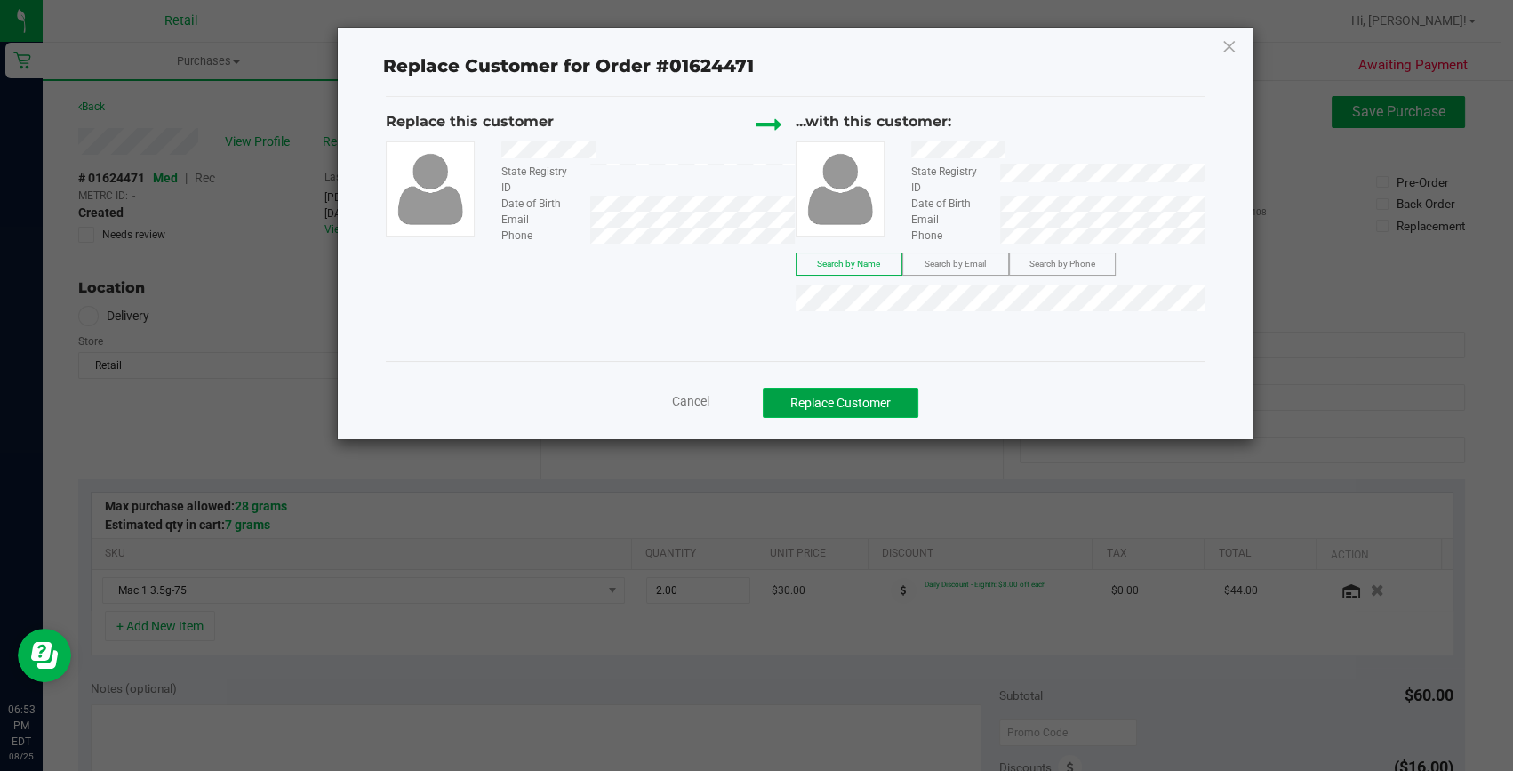
click at [857, 403] on button "Replace Customer" at bounding box center [841, 403] width 156 height 30
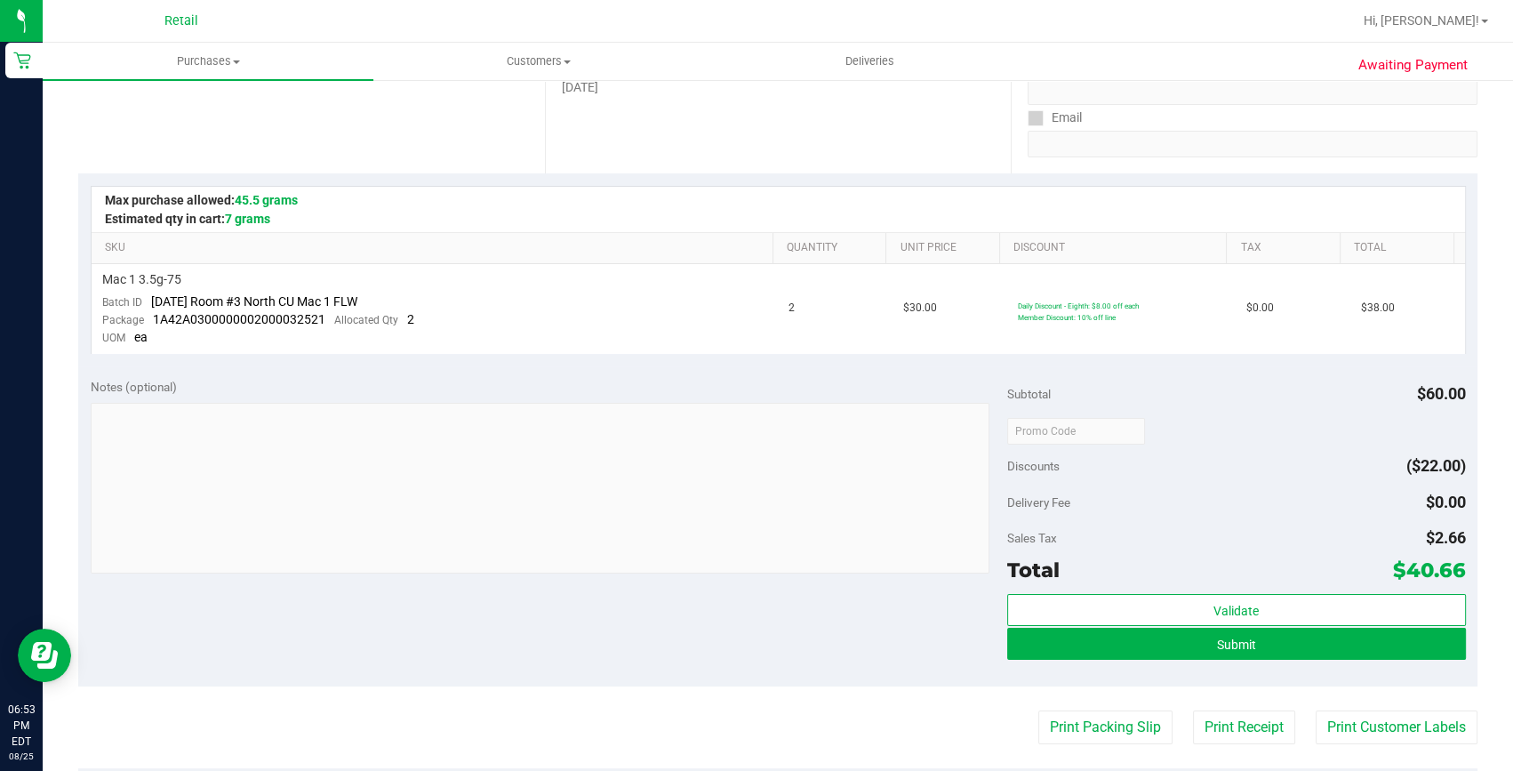
scroll to position [323, 0]
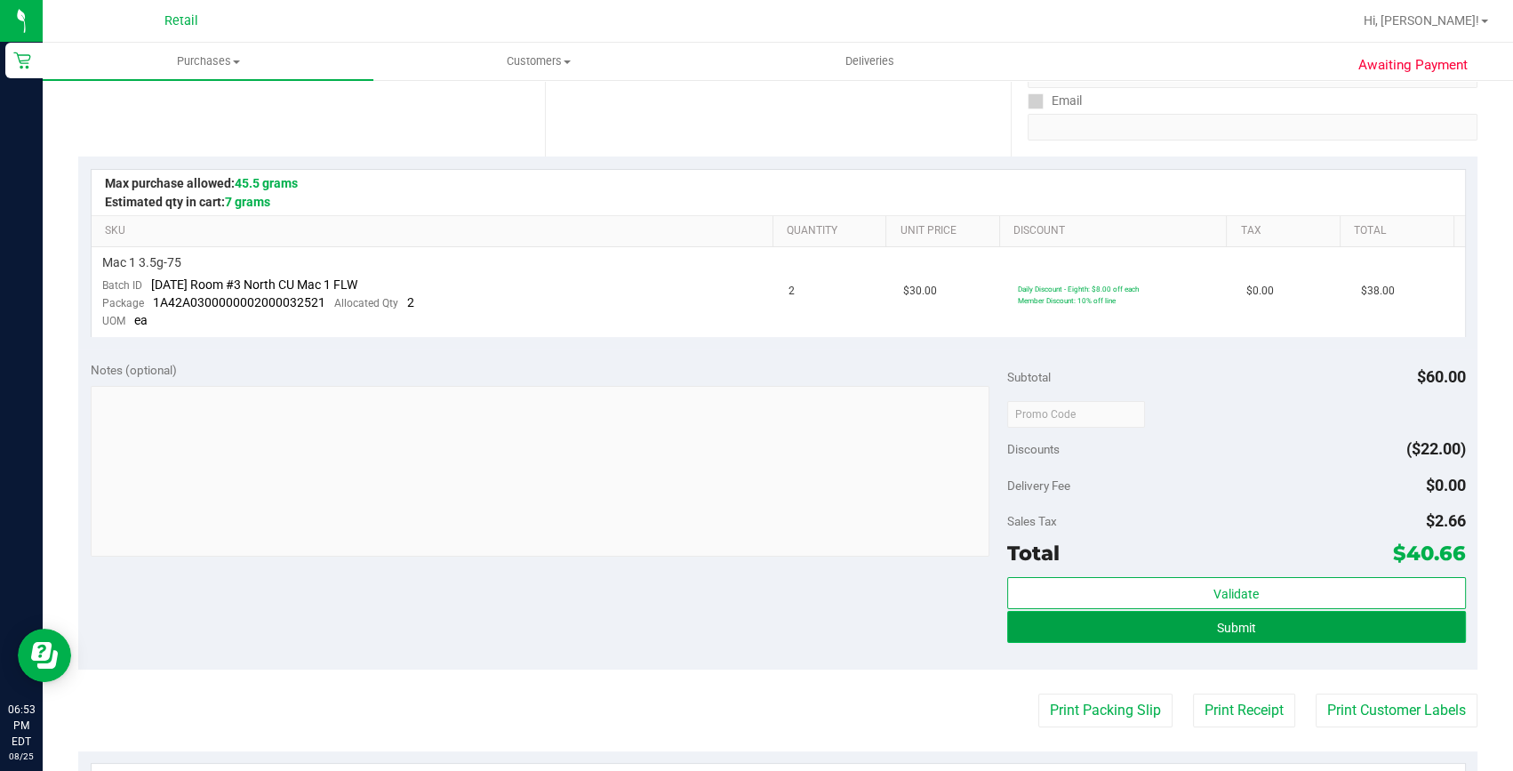
click at [1225, 620] on span "Submit" at bounding box center [1236, 627] width 39 height 14
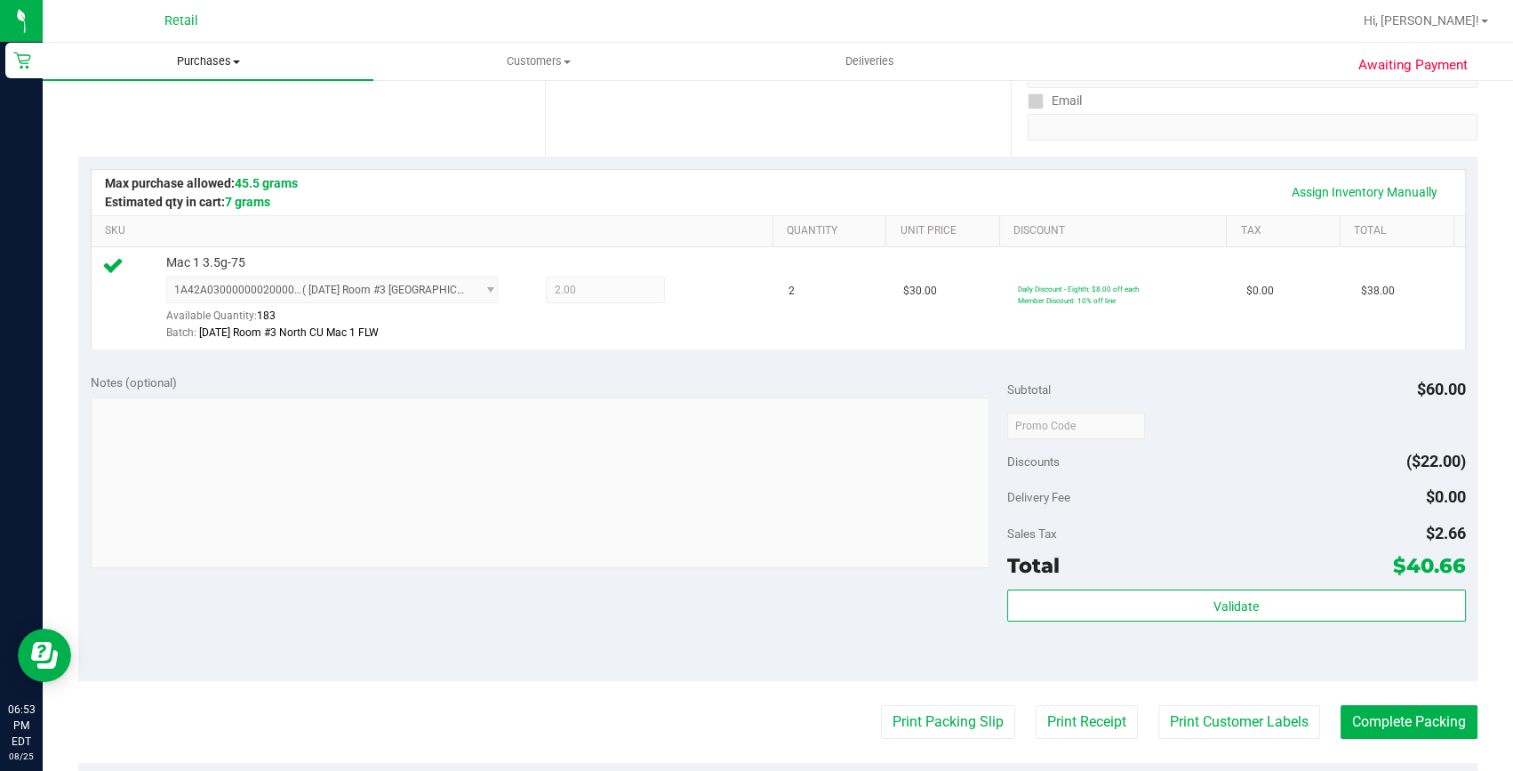
click at [190, 59] on span "Purchases" at bounding box center [208, 61] width 331 height 16
click at [1388, 718] on button "Complete Packing" at bounding box center [1408, 722] width 137 height 34
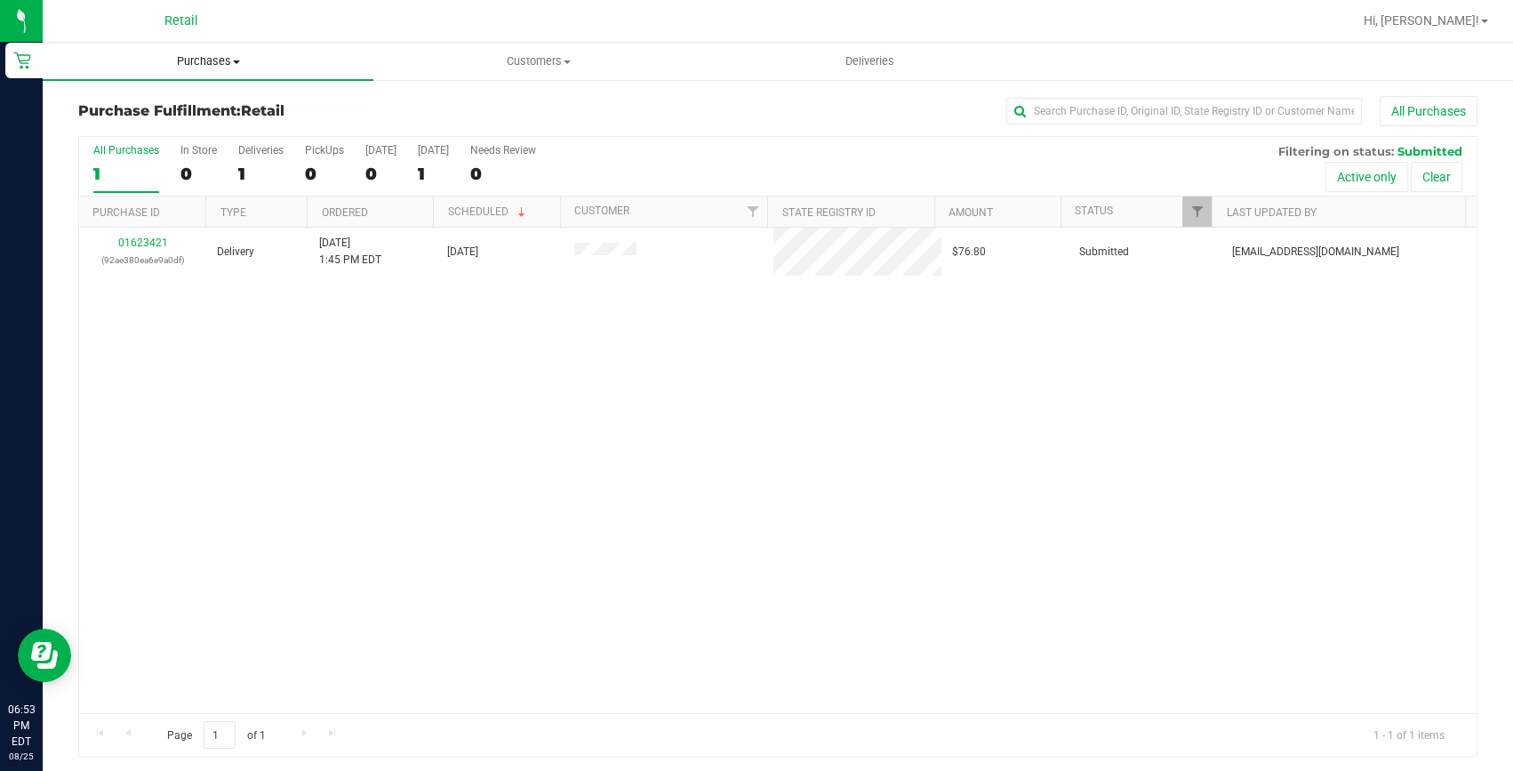
click at [212, 51] on uib-tab-heading "Purchases Summary of purchases Fulfillment All purchases" at bounding box center [208, 61] width 331 height 37
click at [167, 108] on span "Summary of purchases" at bounding box center [134, 107] width 182 height 15
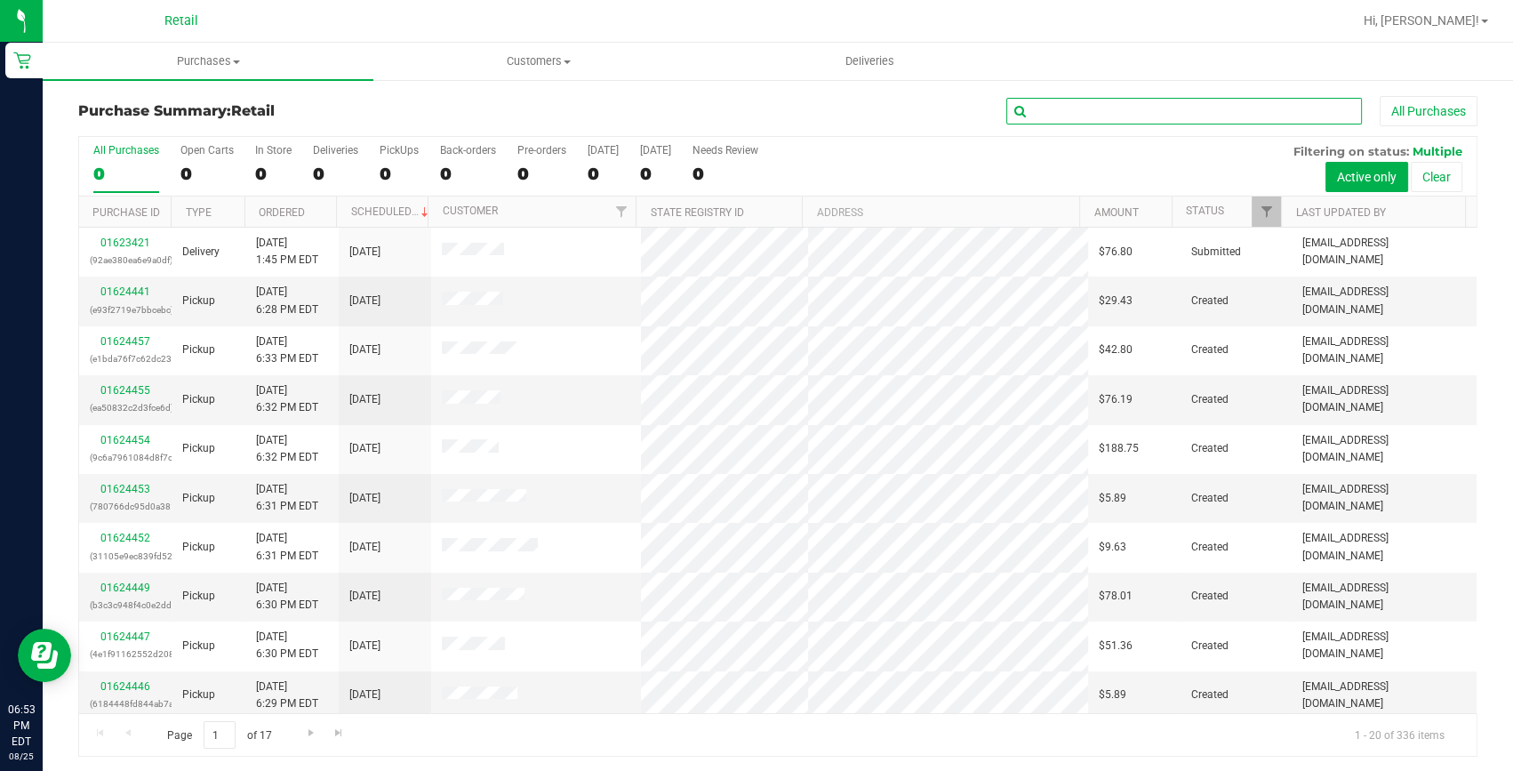
click at [1067, 115] on input "text" at bounding box center [1184, 111] width 356 height 27
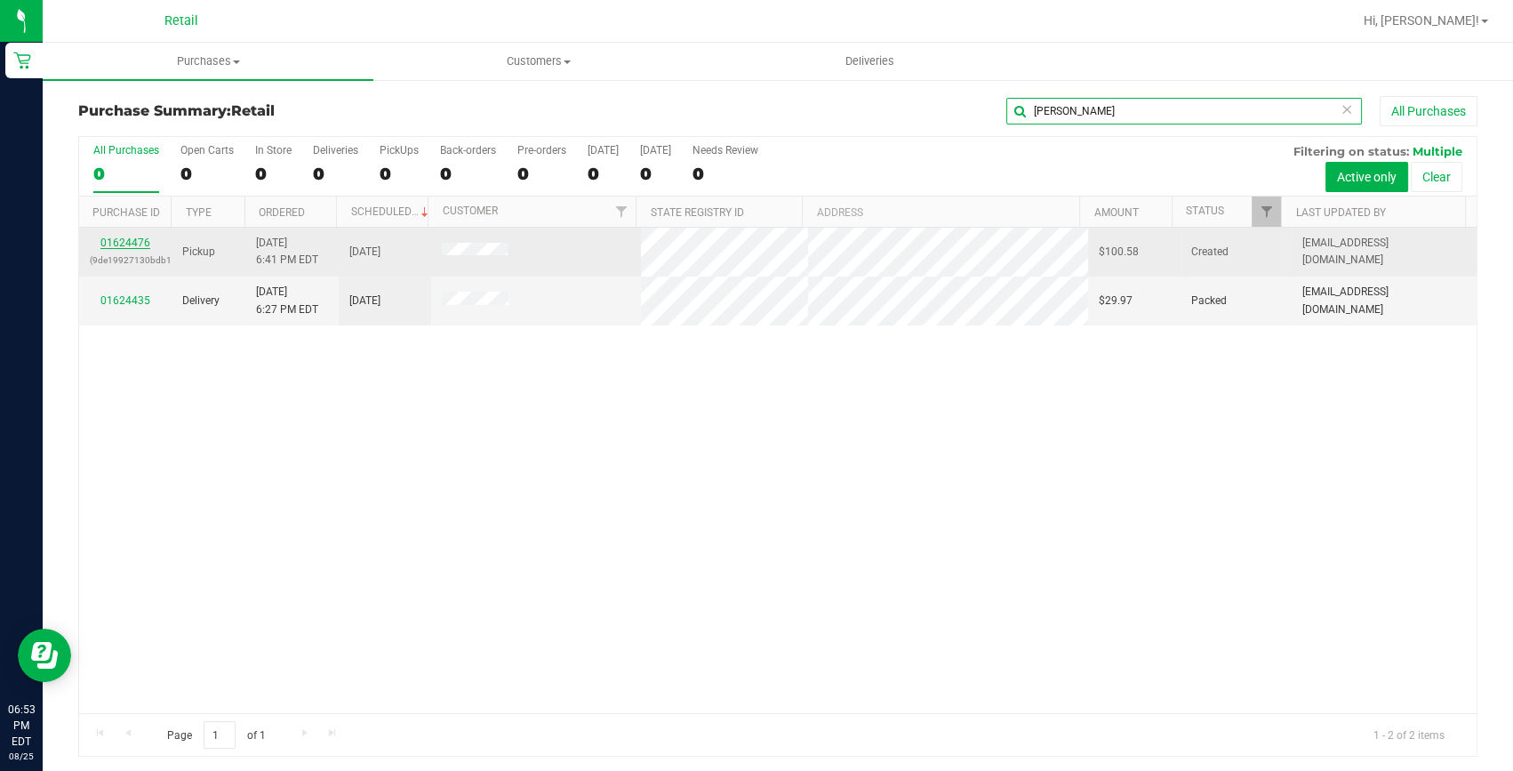
type input "thomas"
click at [111, 237] on link "01624476" at bounding box center [125, 242] width 50 height 12
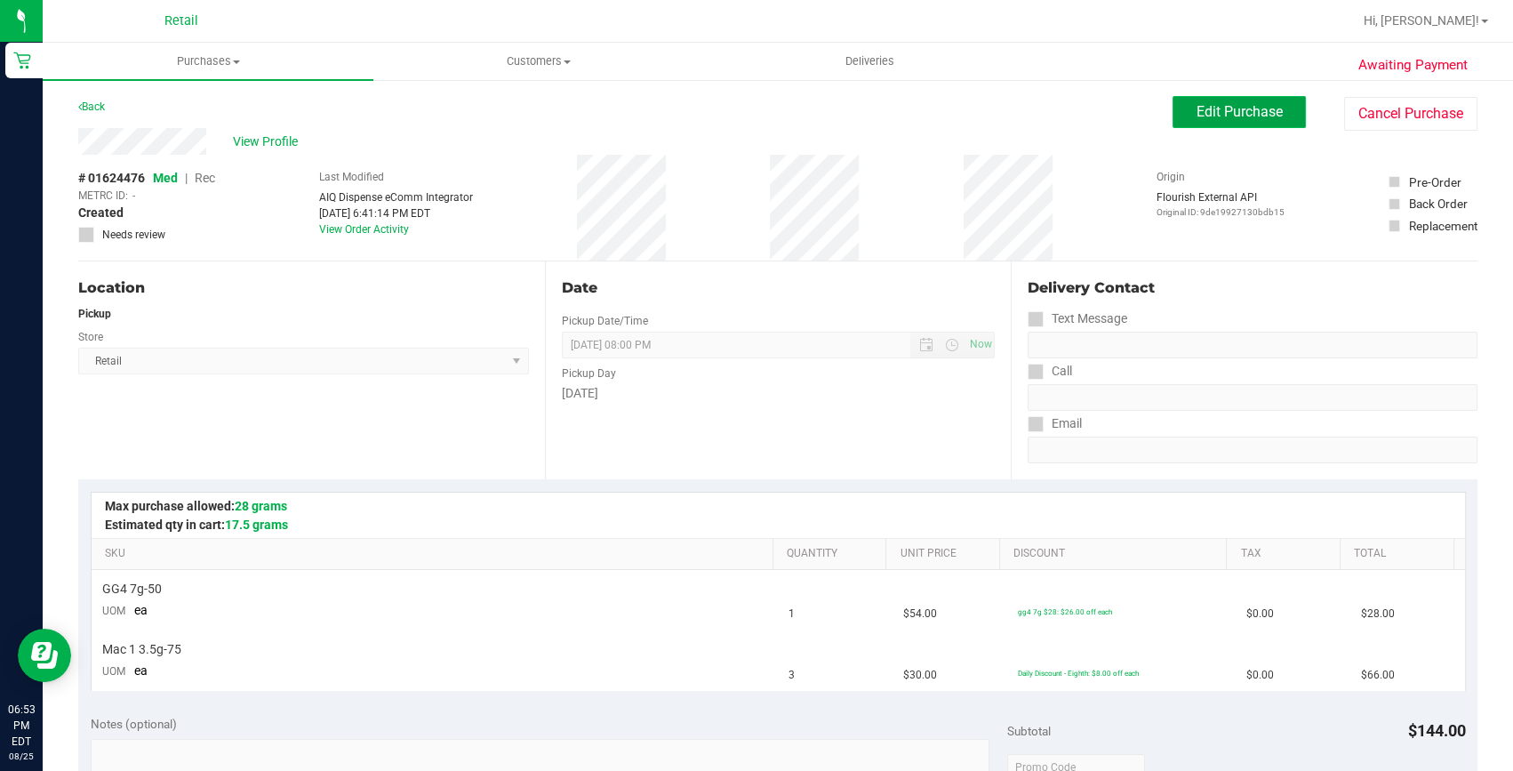
click at [1266, 106] on span "Edit Purchase" at bounding box center [1239, 111] width 86 height 17
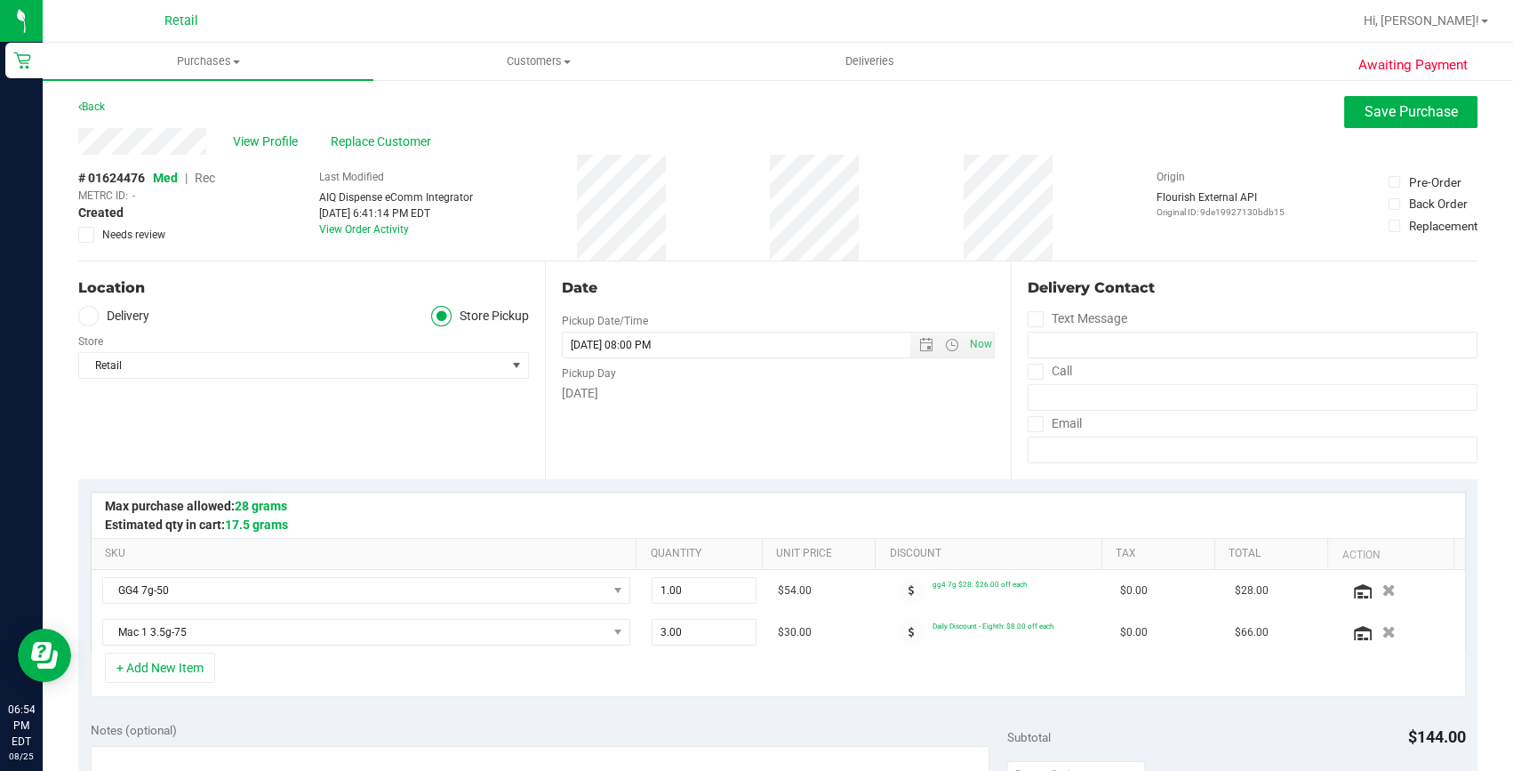
click at [212, 177] on span "Rec" at bounding box center [205, 178] width 20 height 14
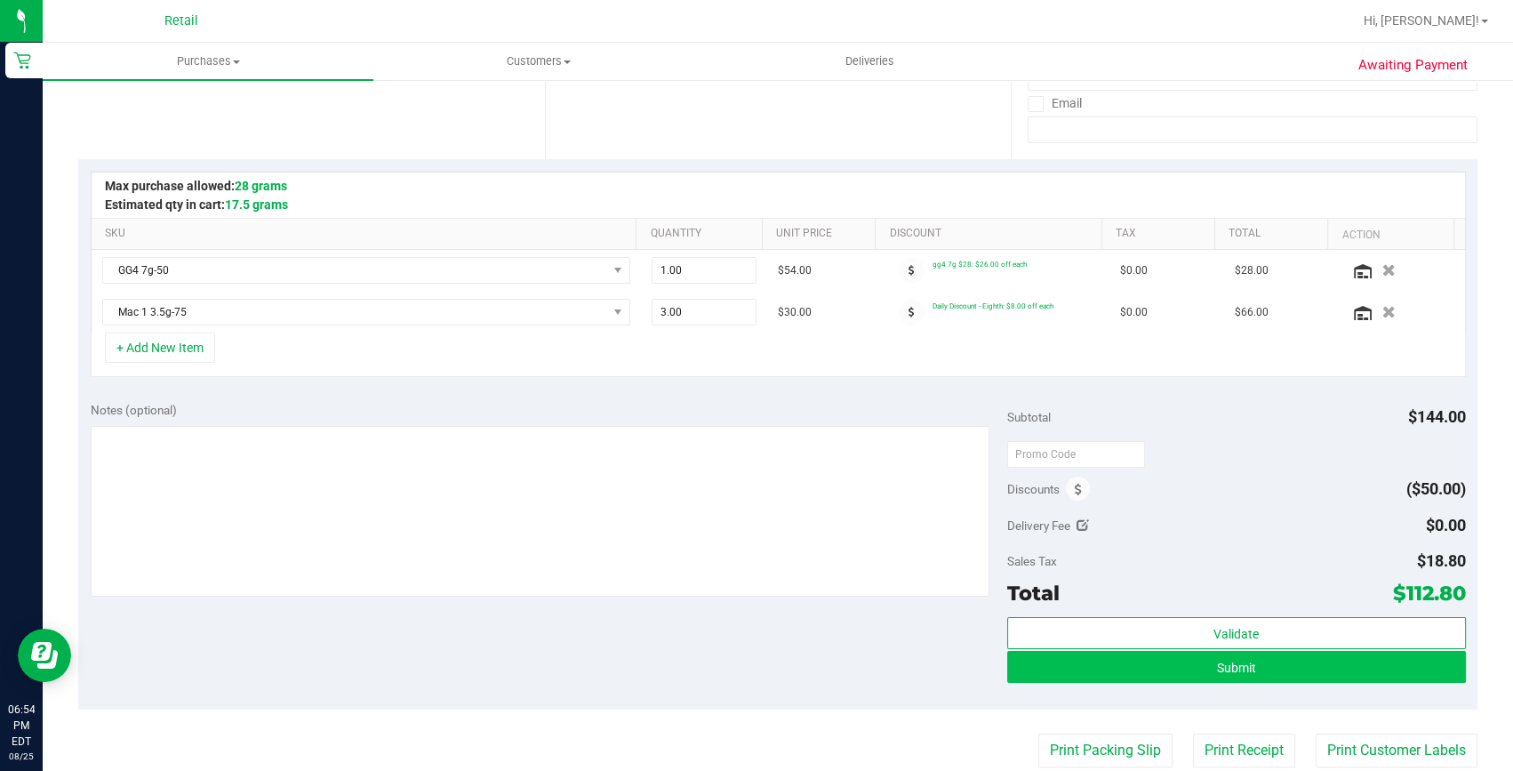
scroll to position [323, 0]
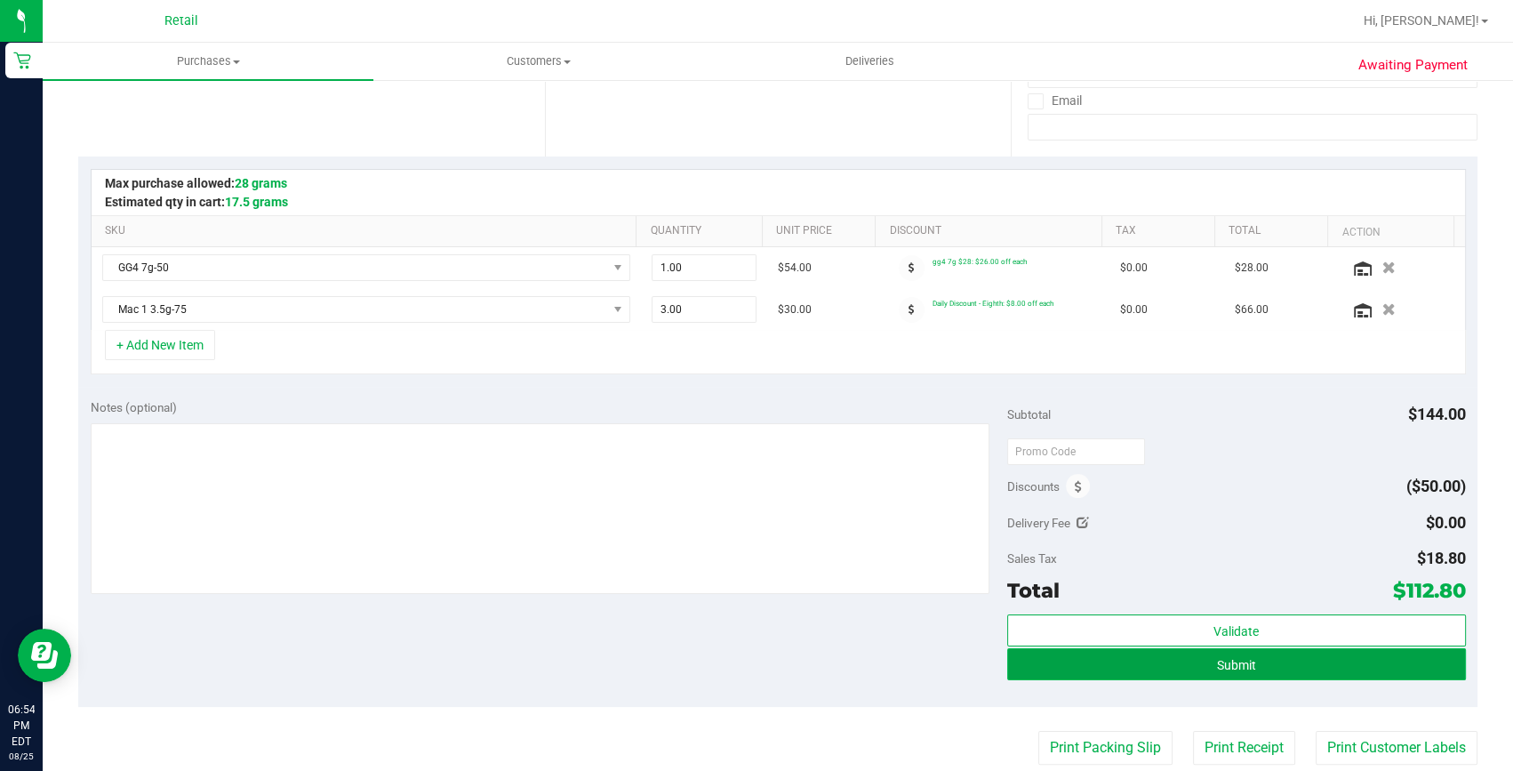
click at [1291, 667] on button "Submit" at bounding box center [1236, 664] width 459 height 32
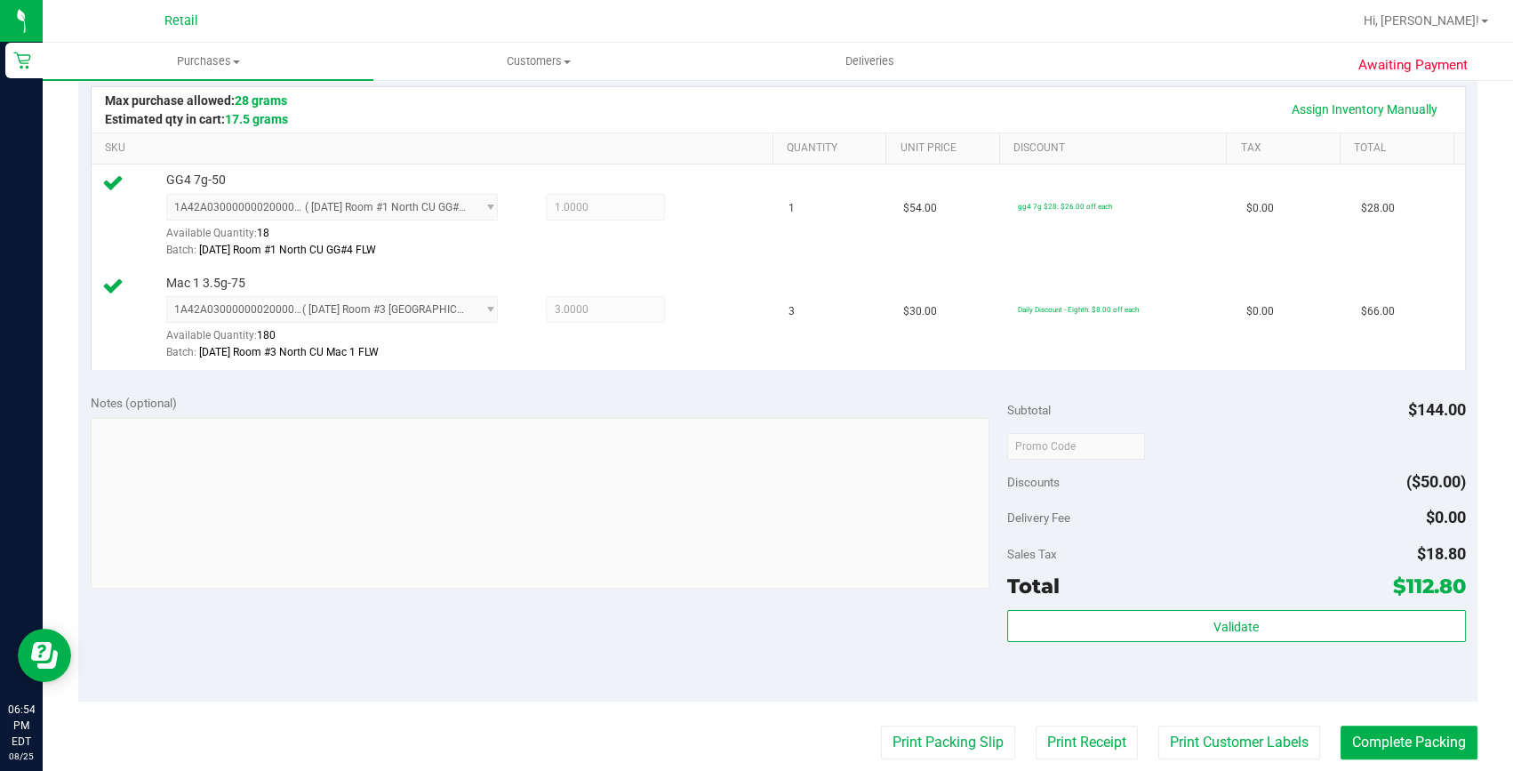
scroll to position [484, 0]
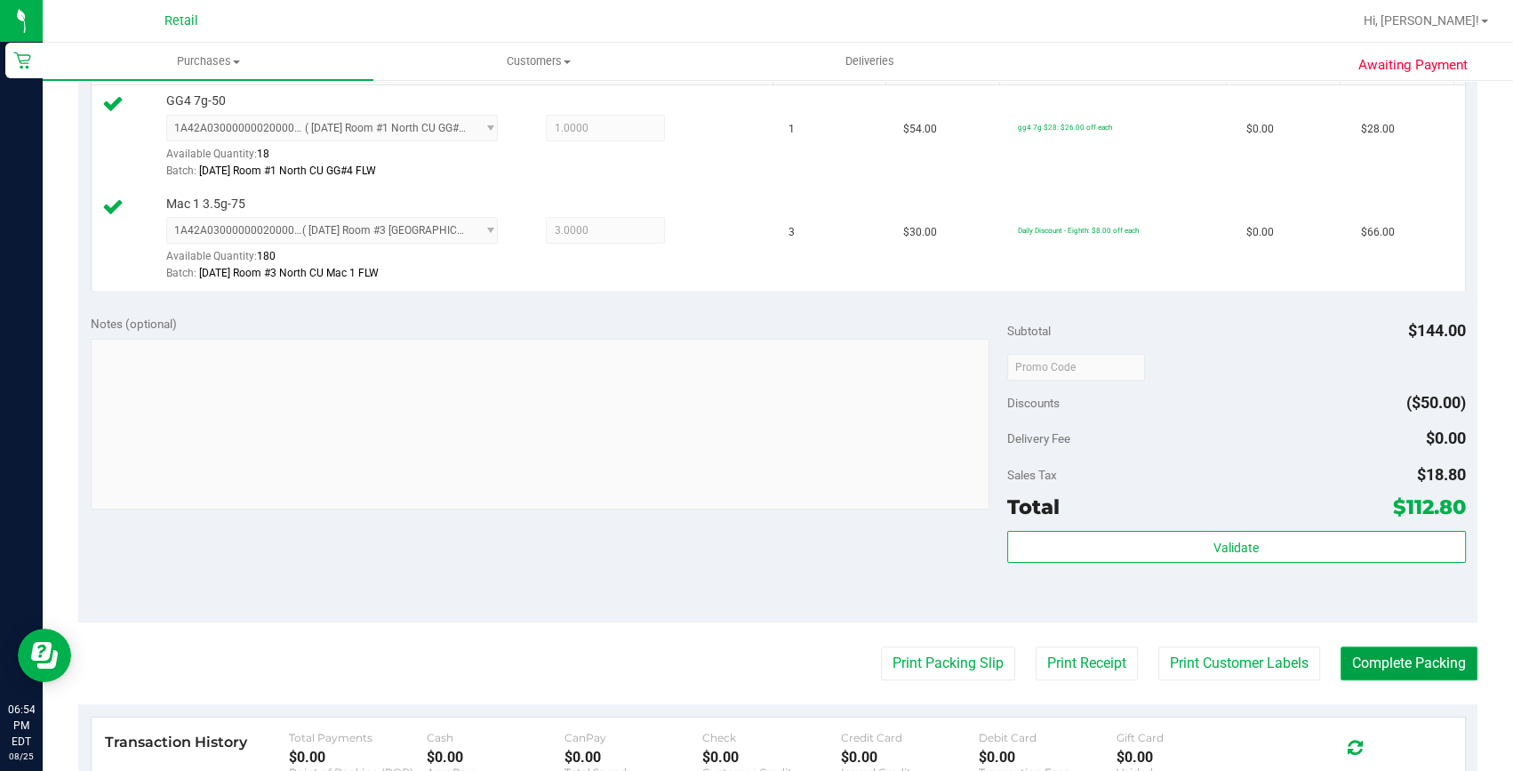
drag, startPoint x: 1382, startPoint y: 668, endPoint x: 1386, endPoint y: 659, distance: 9.6
click at [1382, 668] on button "Complete Packing" at bounding box center [1408, 663] width 137 height 34
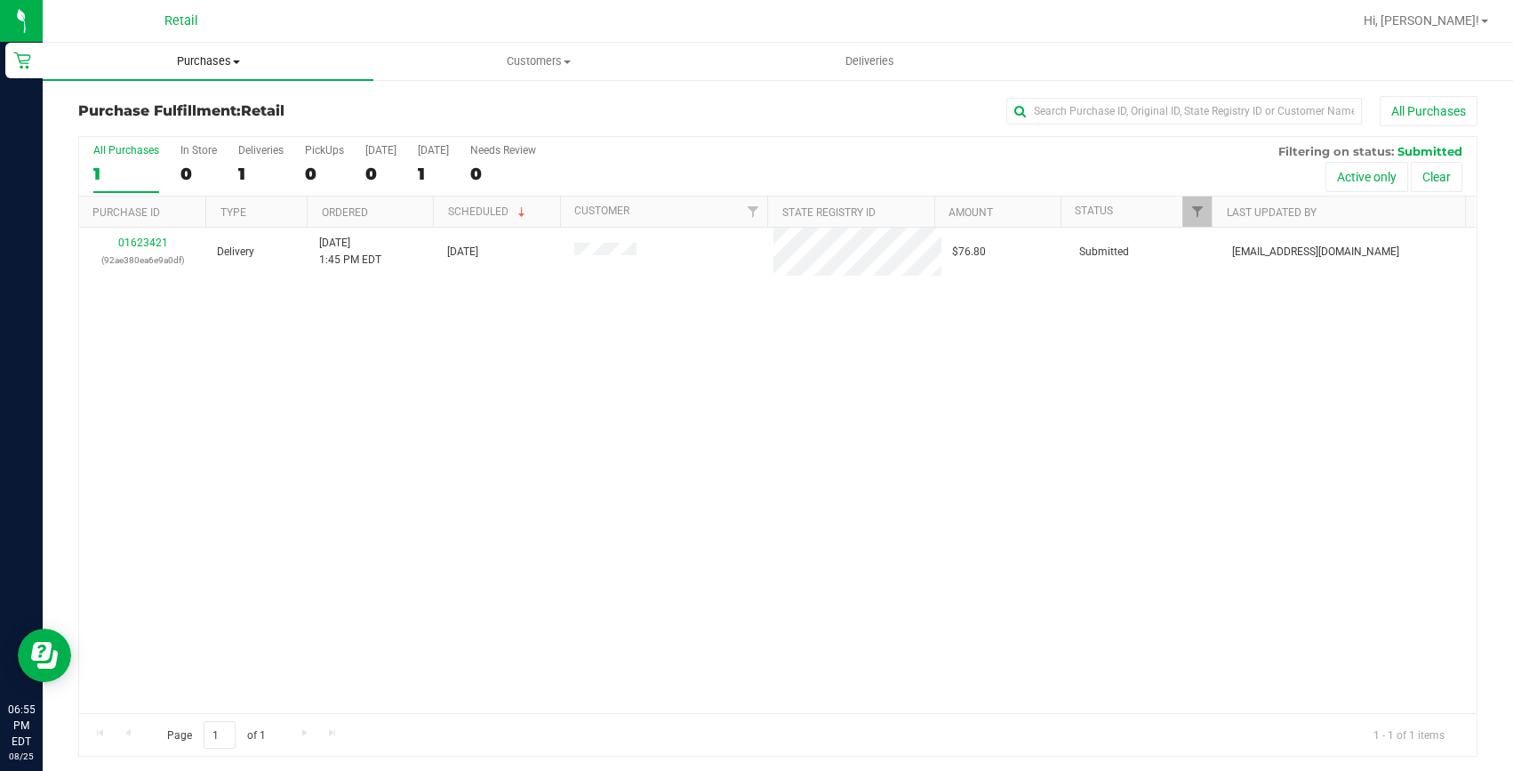
click at [182, 64] on span "Purchases" at bounding box center [208, 61] width 331 height 16
click at [197, 116] on li "Summary of purchases" at bounding box center [208, 107] width 331 height 21
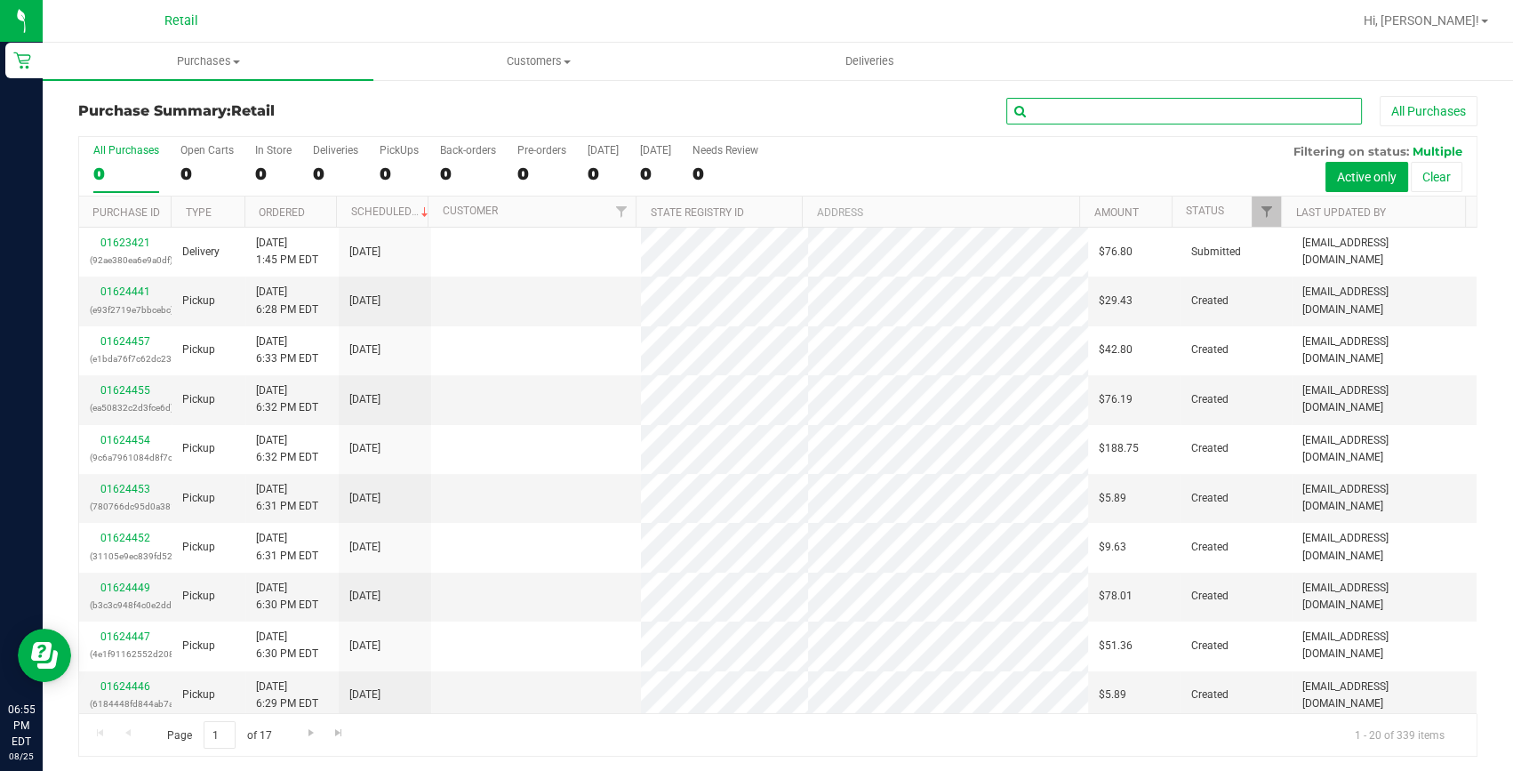
click at [1064, 98] on input "text" at bounding box center [1184, 111] width 356 height 27
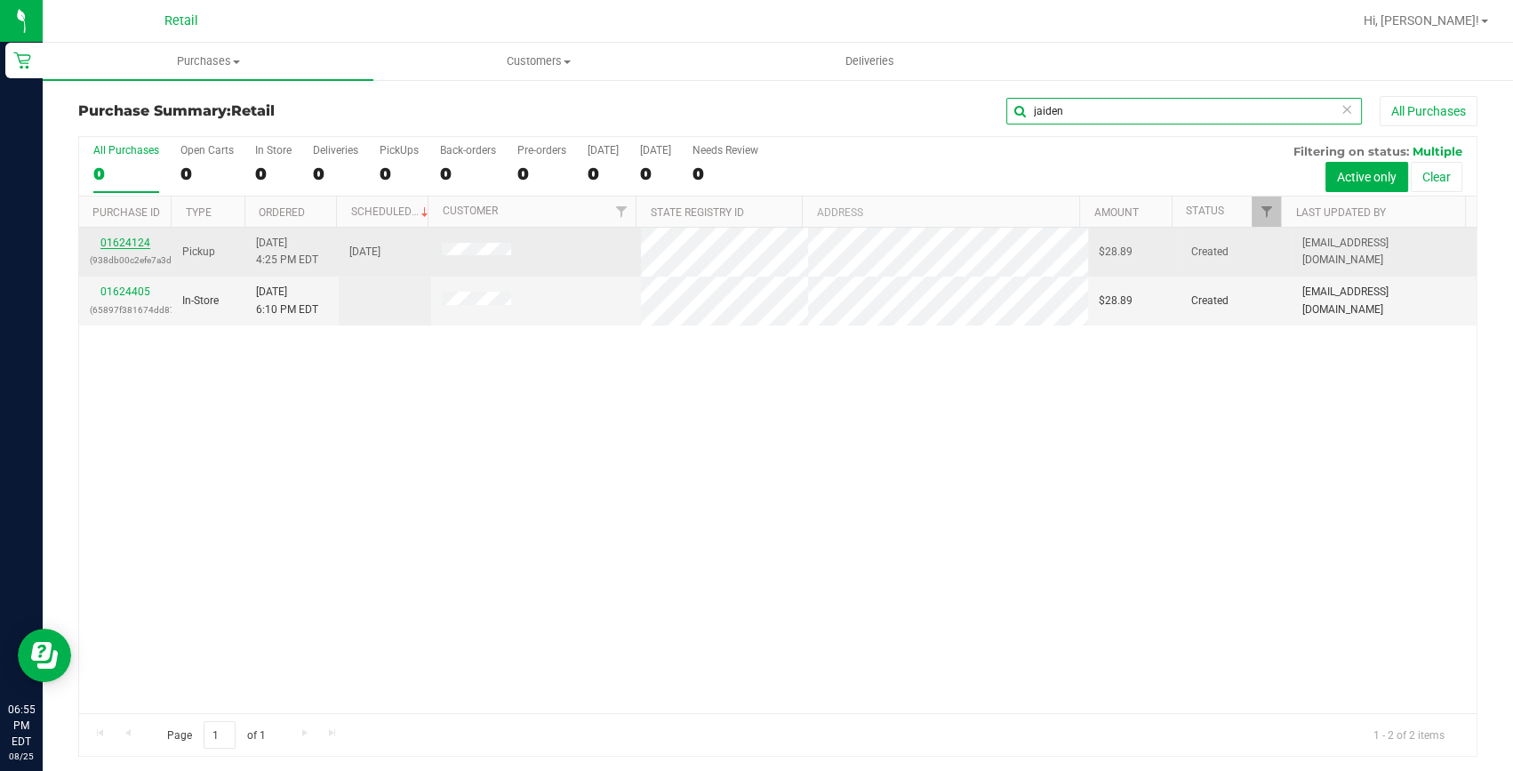
type input "jaiden"
click at [124, 240] on link "01624124" at bounding box center [125, 242] width 50 height 12
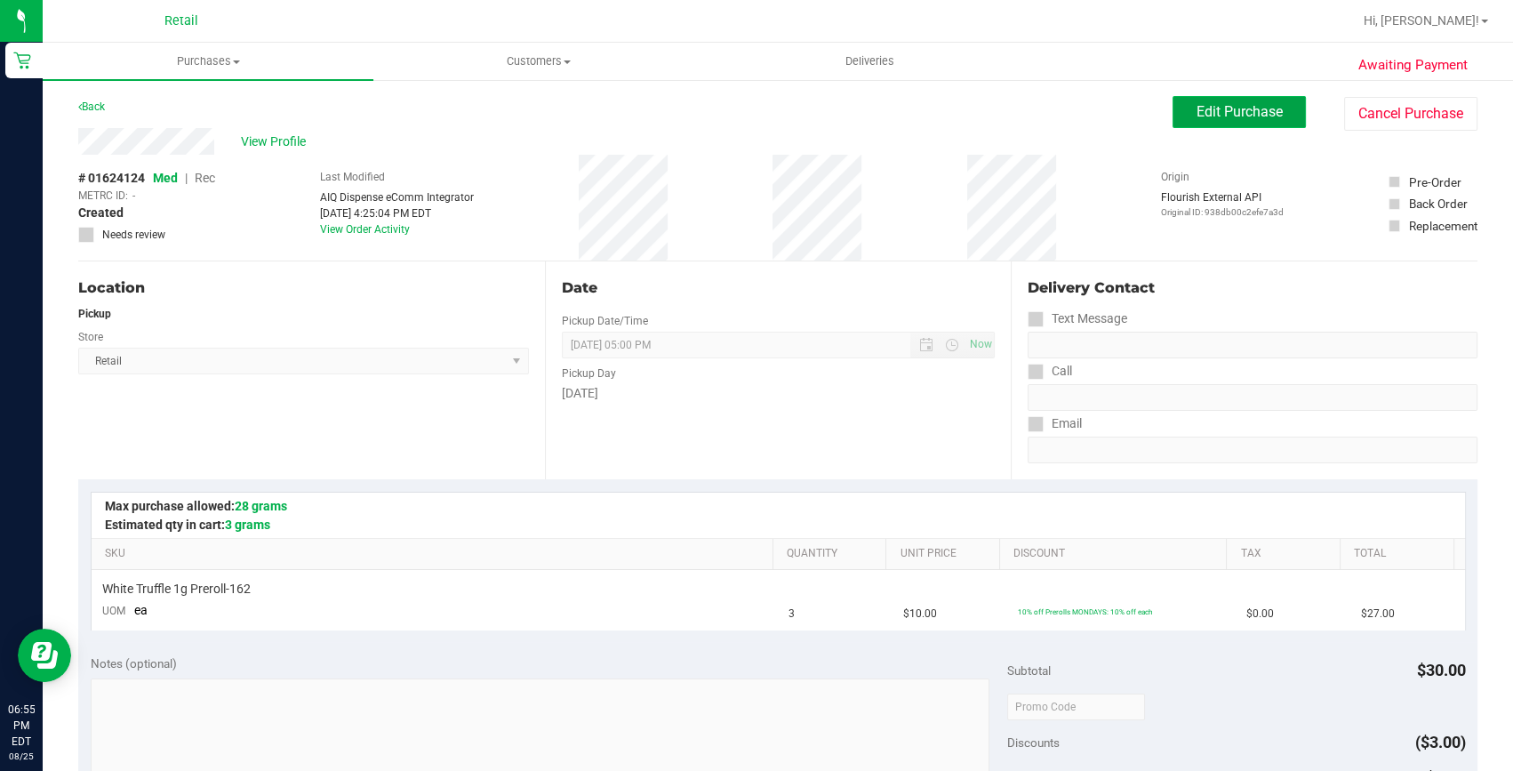
click at [1196, 111] on span "Edit Purchase" at bounding box center [1239, 111] width 86 height 17
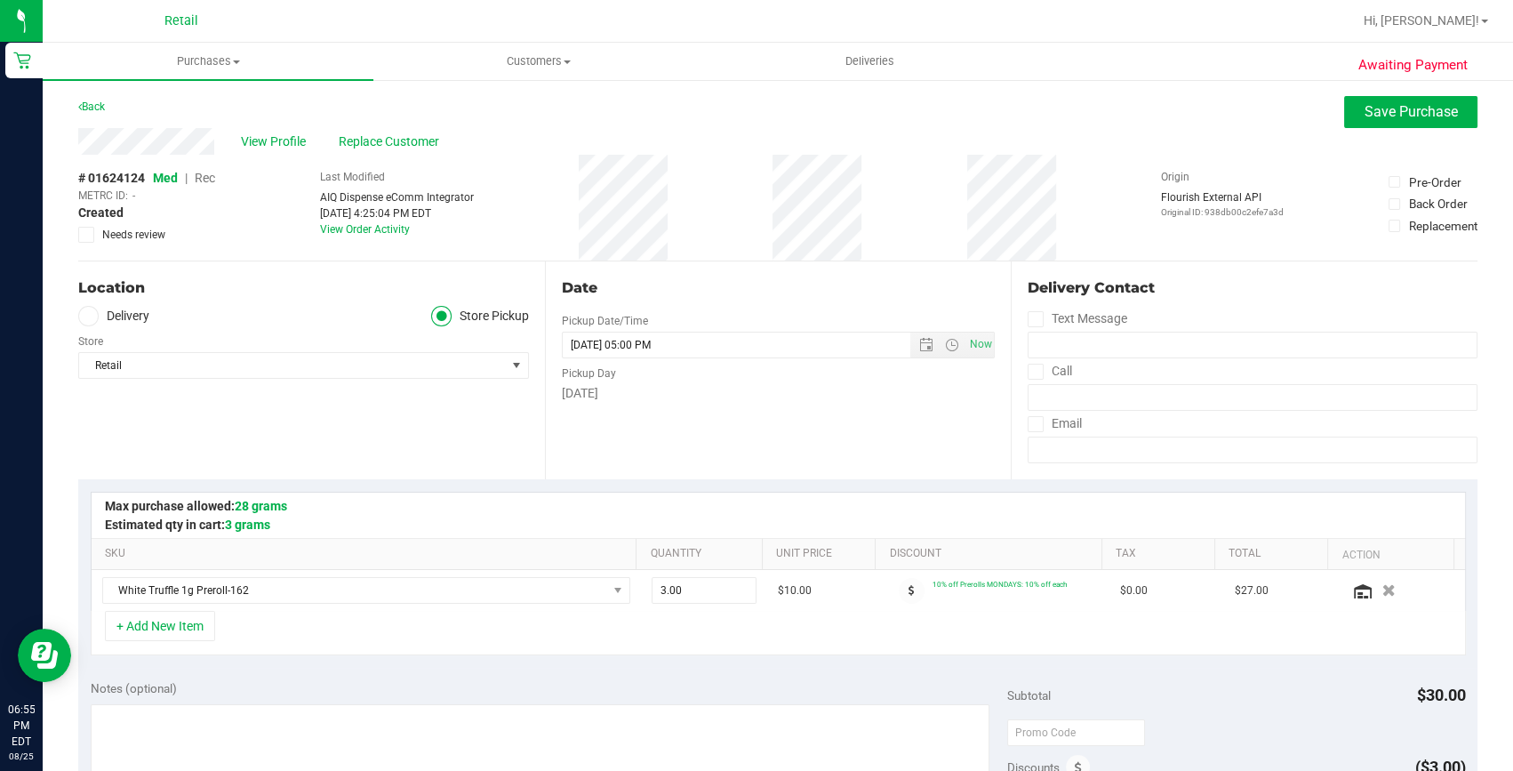
click at [198, 175] on span "Rec" at bounding box center [205, 178] width 20 height 14
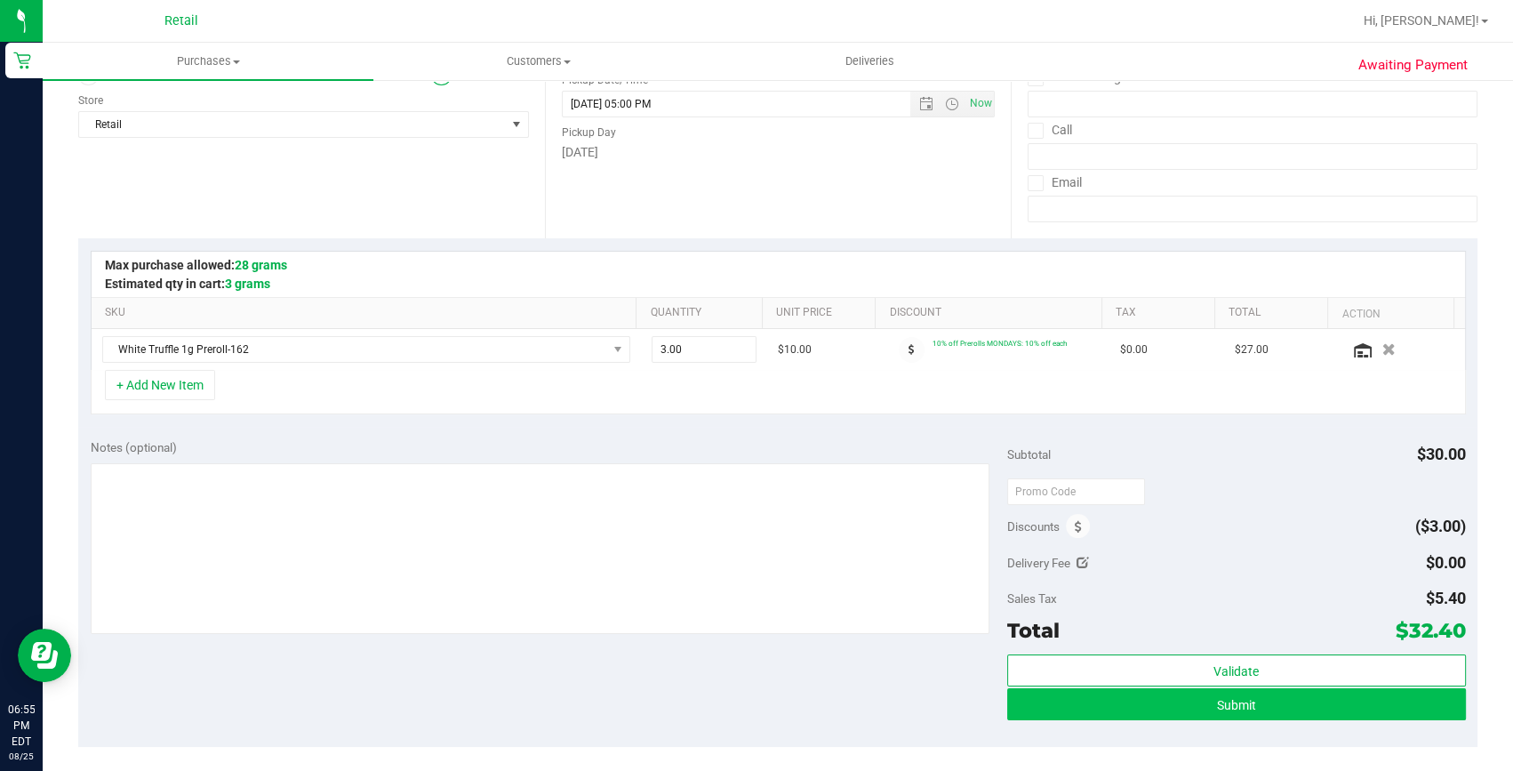
scroll to position [242, 0]
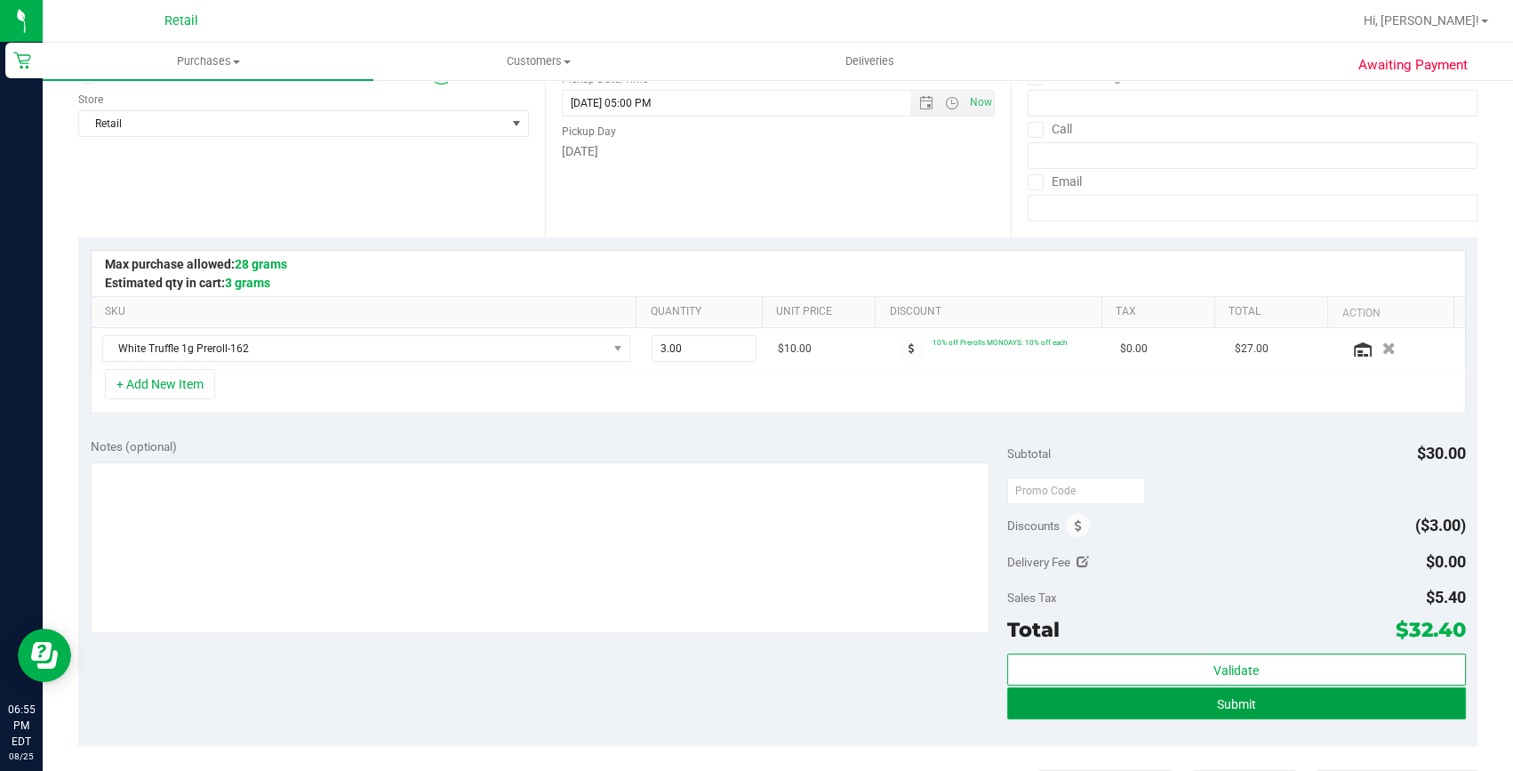
click at [1235, 702] on span "Submit" at bounding box center [1236, 704] width 39 height 14
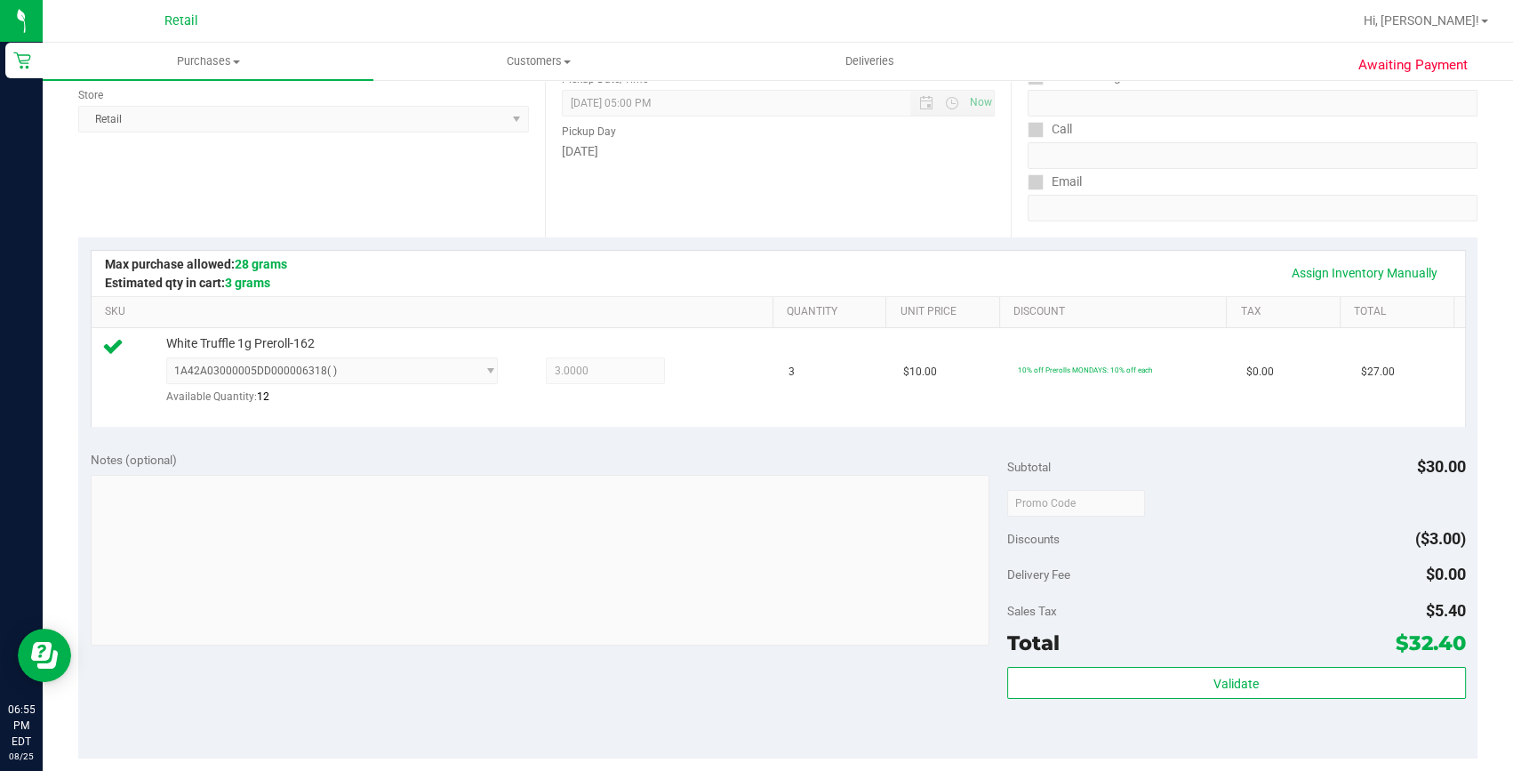
scroll to position [404, 0]
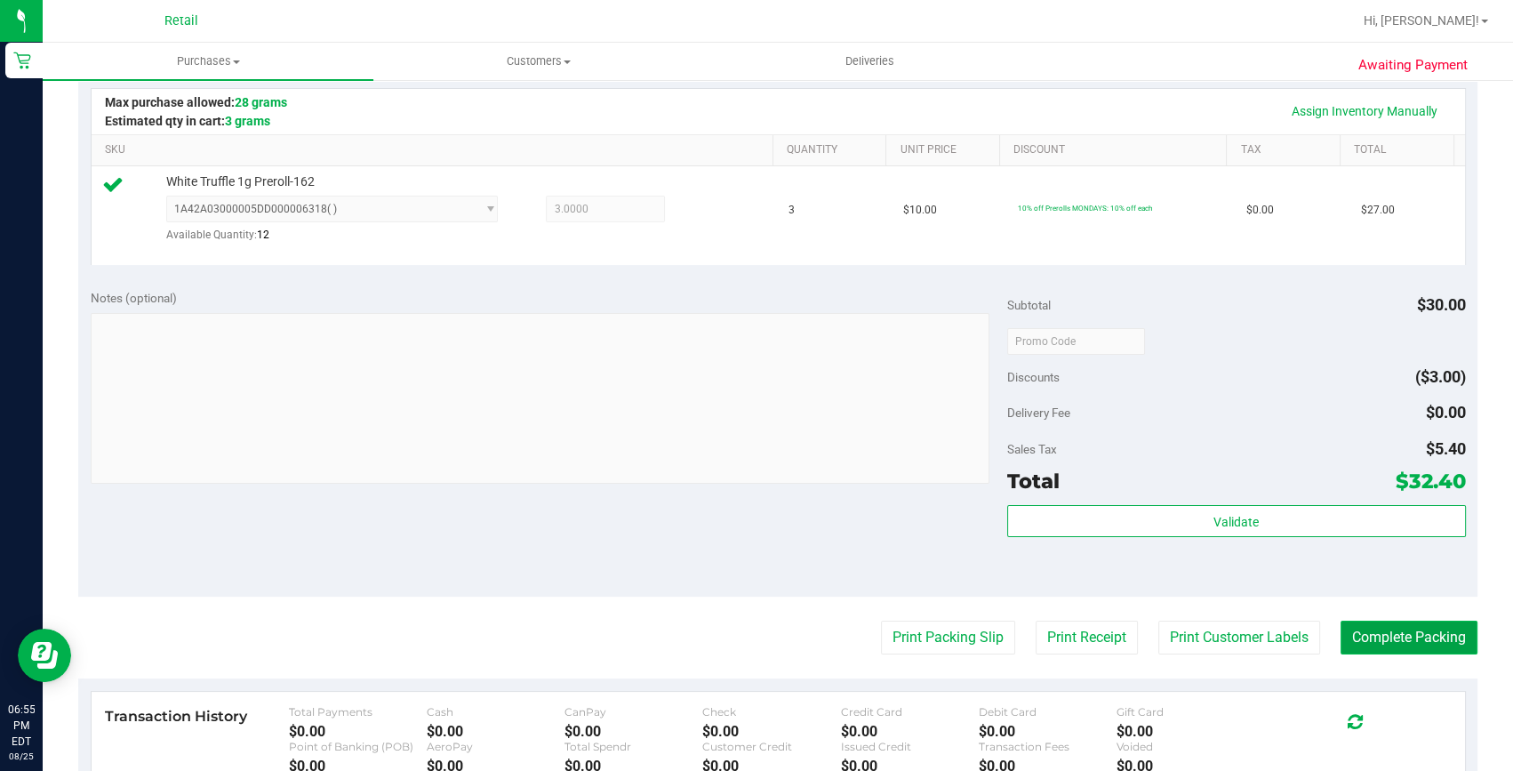
click at [1421, 652] on button "Complete Packing" at bounding box center [1408, 637] width 137 height 34
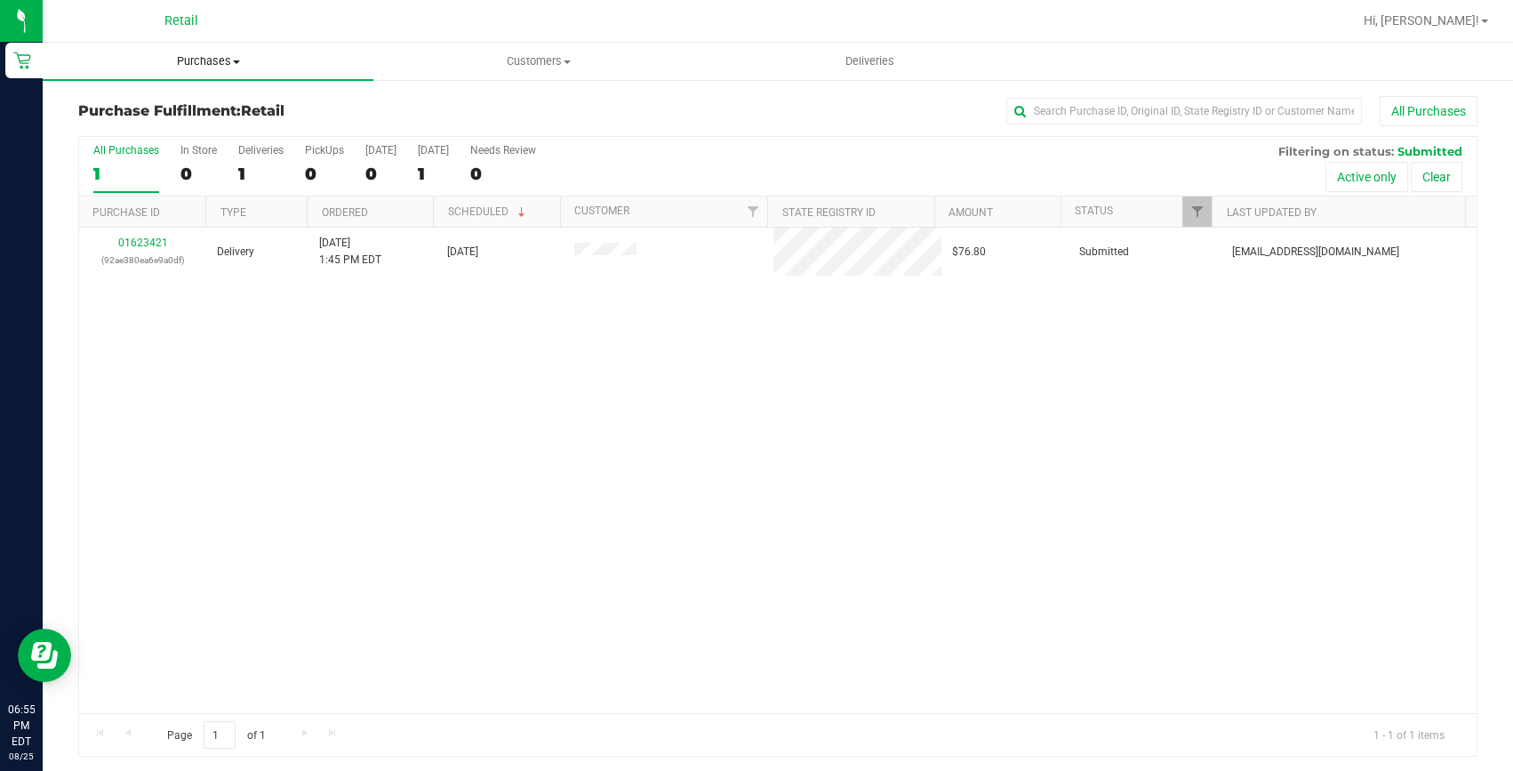
click at [198, 60] on span "Purchases" at bounding box center [208, 61] width 331 height 16
click at [211, 114] on span "Summary of purchases" at bounding box center [134, 107] width 182 height 15
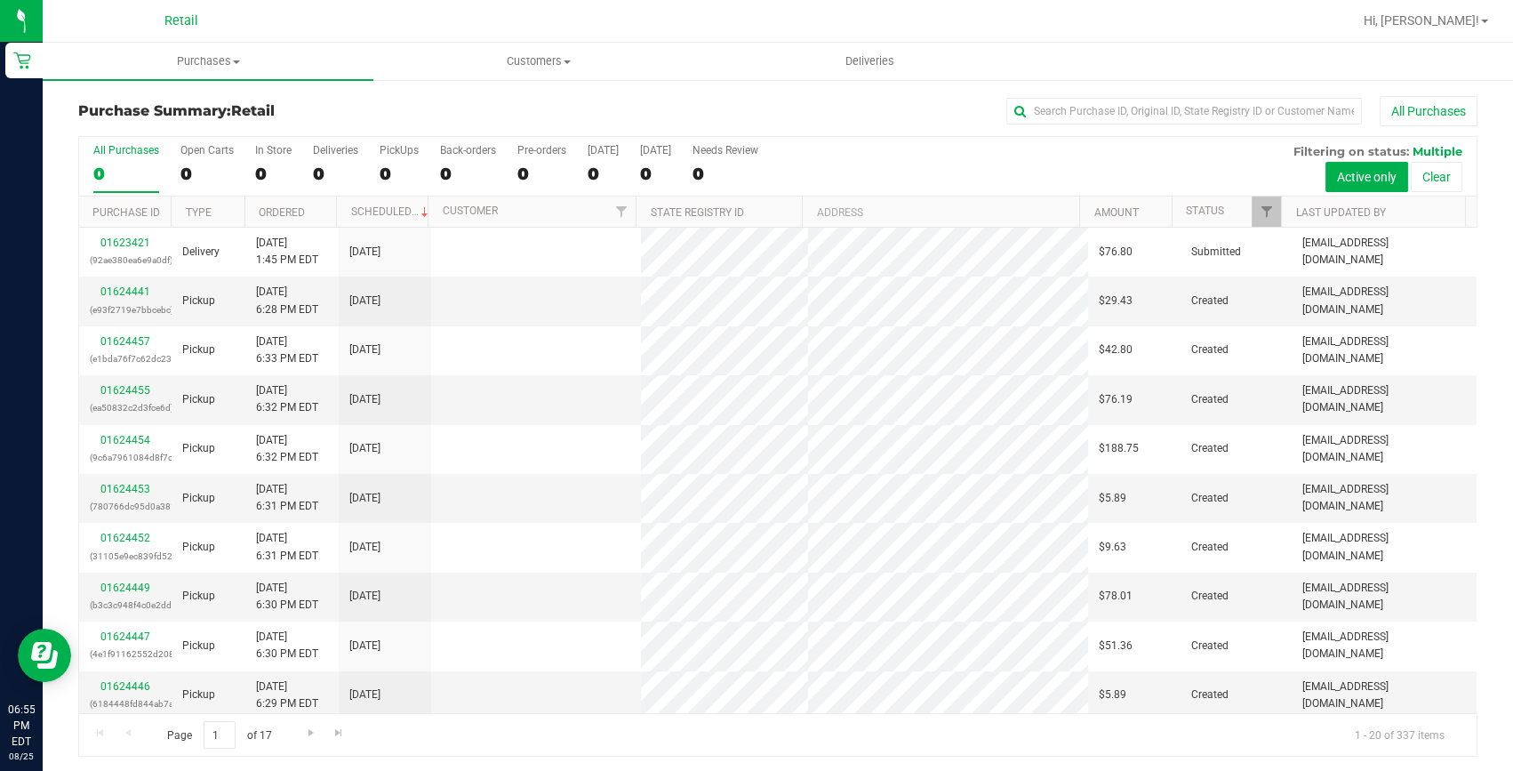
click at [1165, 96] on div "All Purchases" at bounding box center [1011, 111] width 932 height 30
click at [1161, 102] on input "text" at bounding box center [1184, 111] width 356 height 27
click at [1153, 108] on input "text" at bounding box center [1184, 111] width 356 height 27
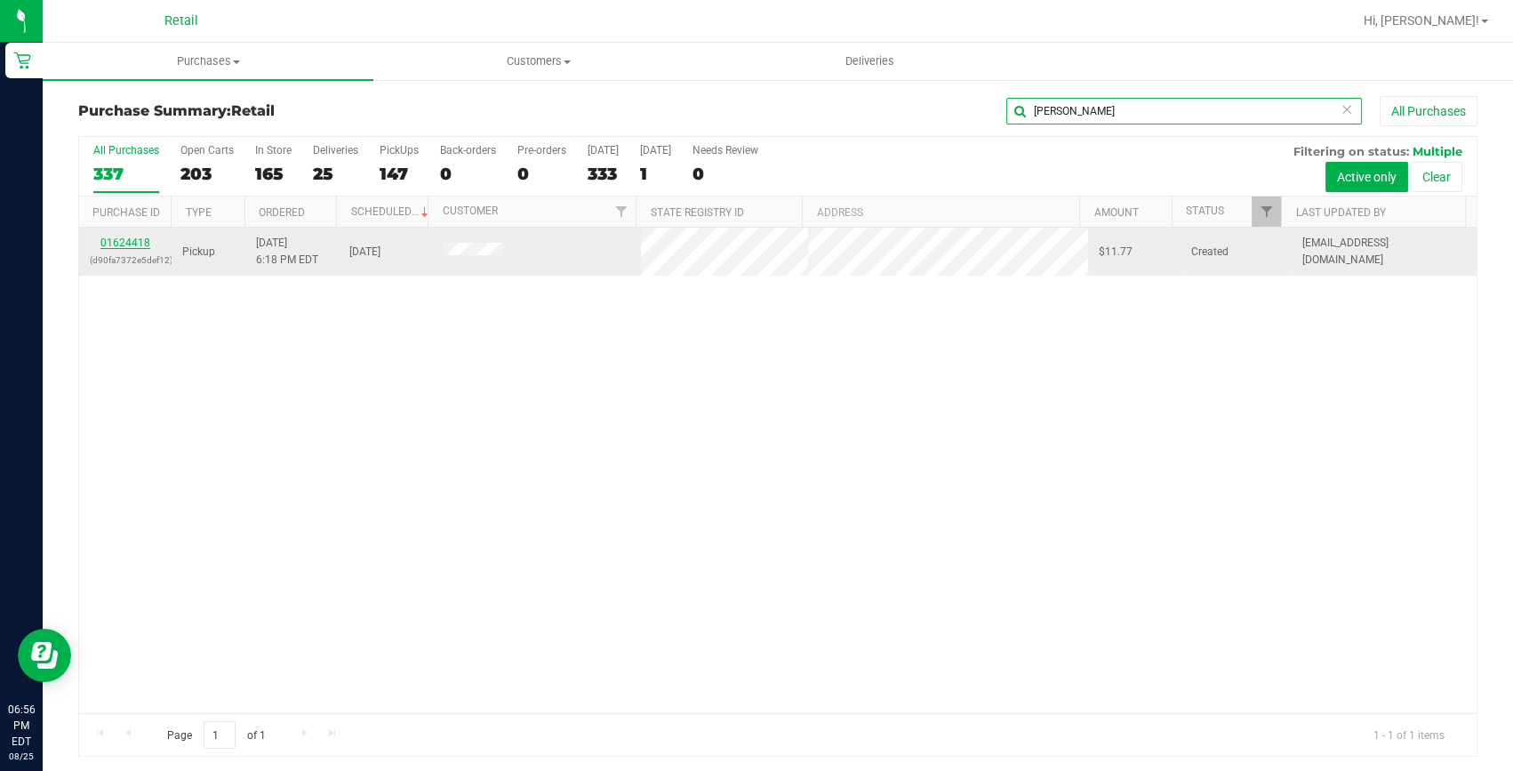
type input "malcolm"
click at [146, 240] on link "01624418" at bounding box center [125, 242] width 50 height 12
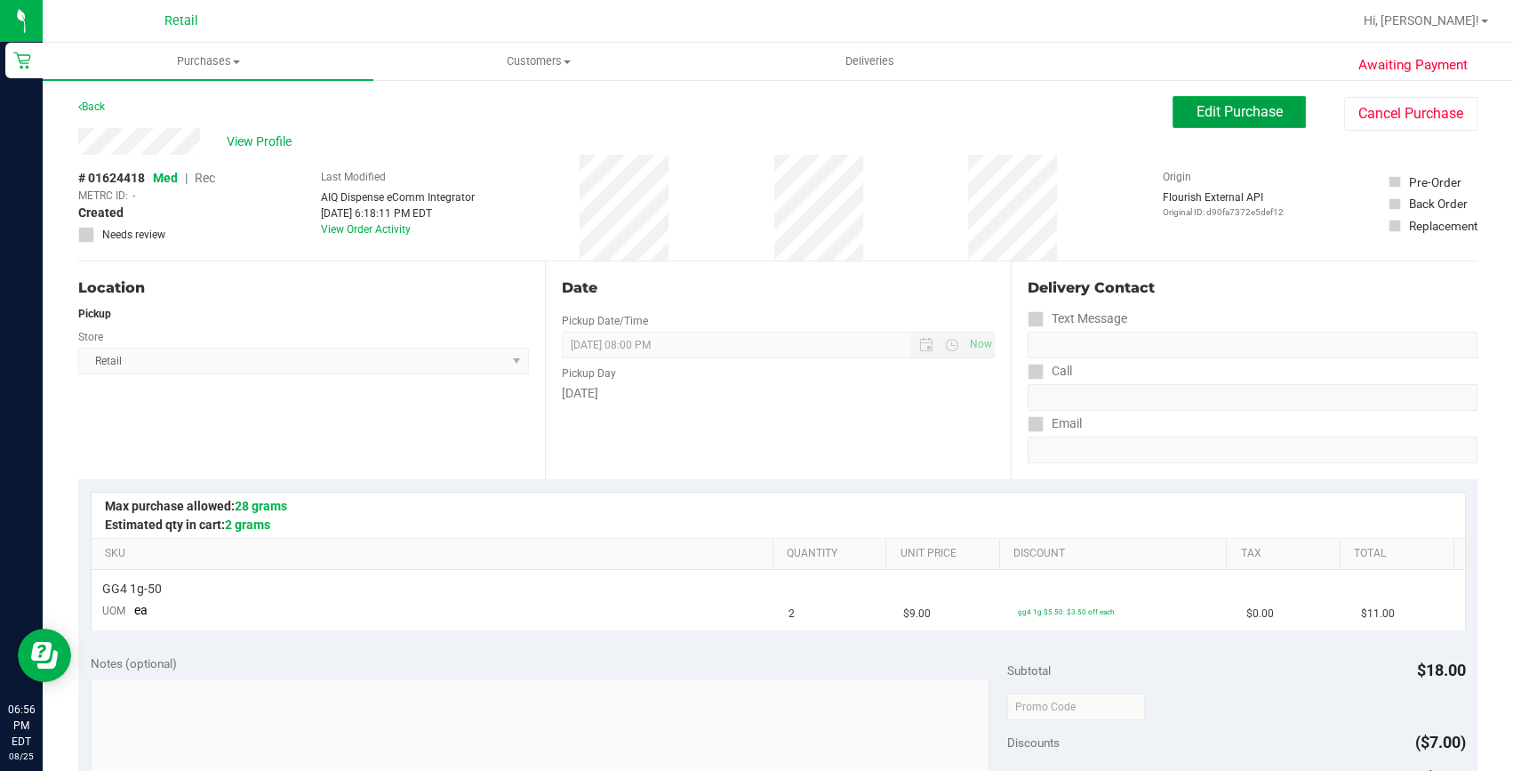
click at [1270, 116] on span "Edit Purchase" at bounding box center [1239, 111] width 86 height 17
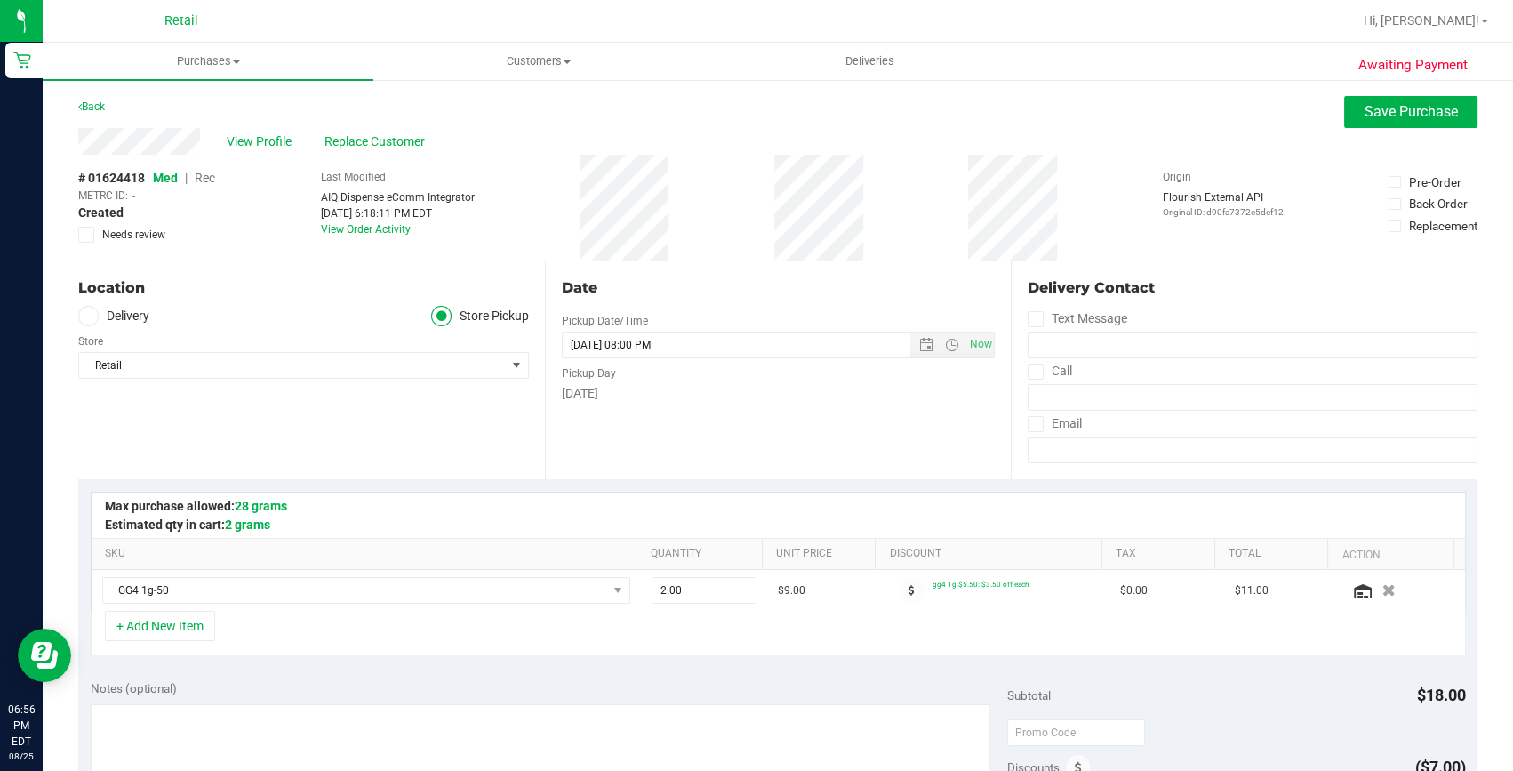
click at [205, 178] on span "Rec" at bounding box center [205, 178] width 20 height 14
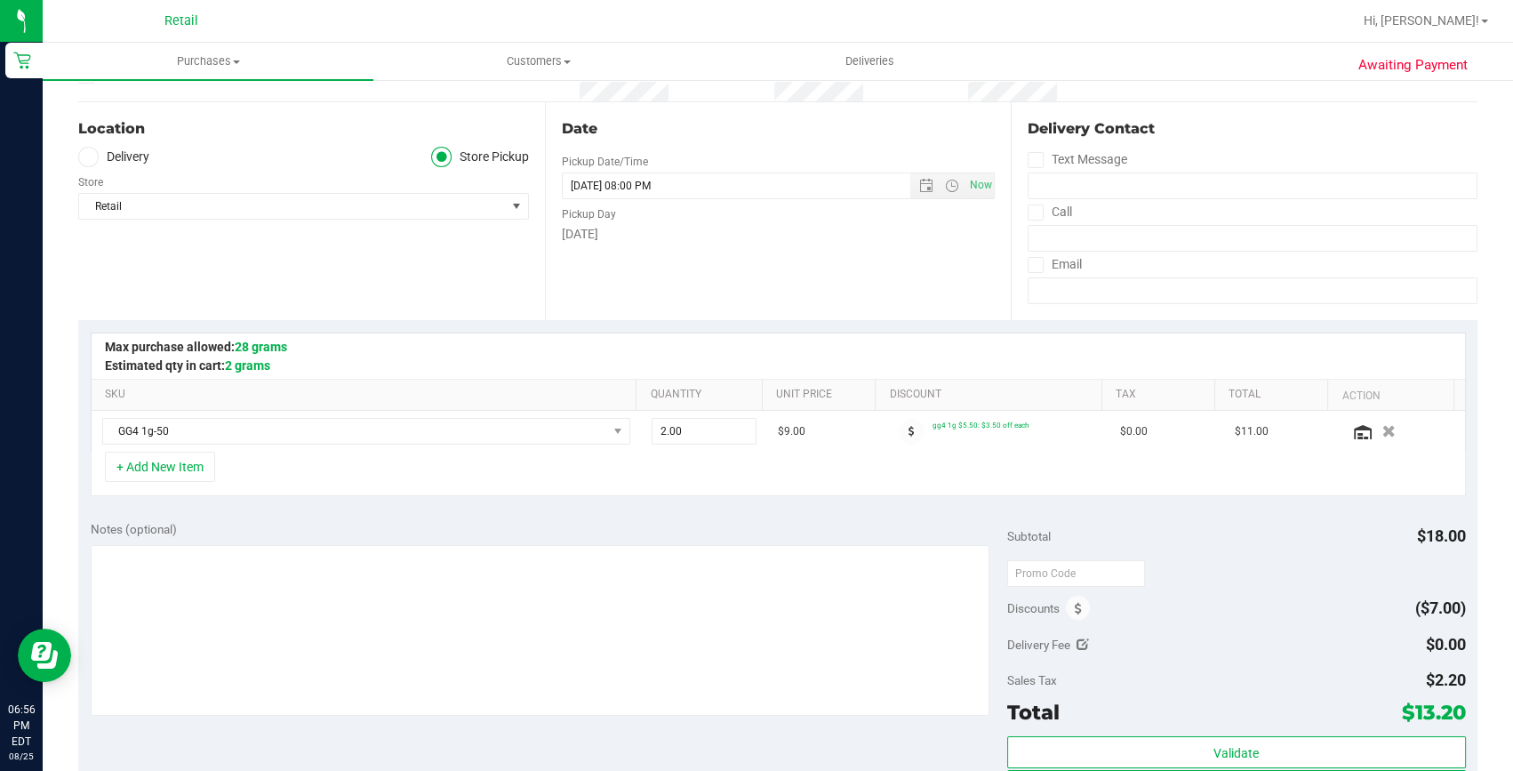
scroll to position [242, 0]
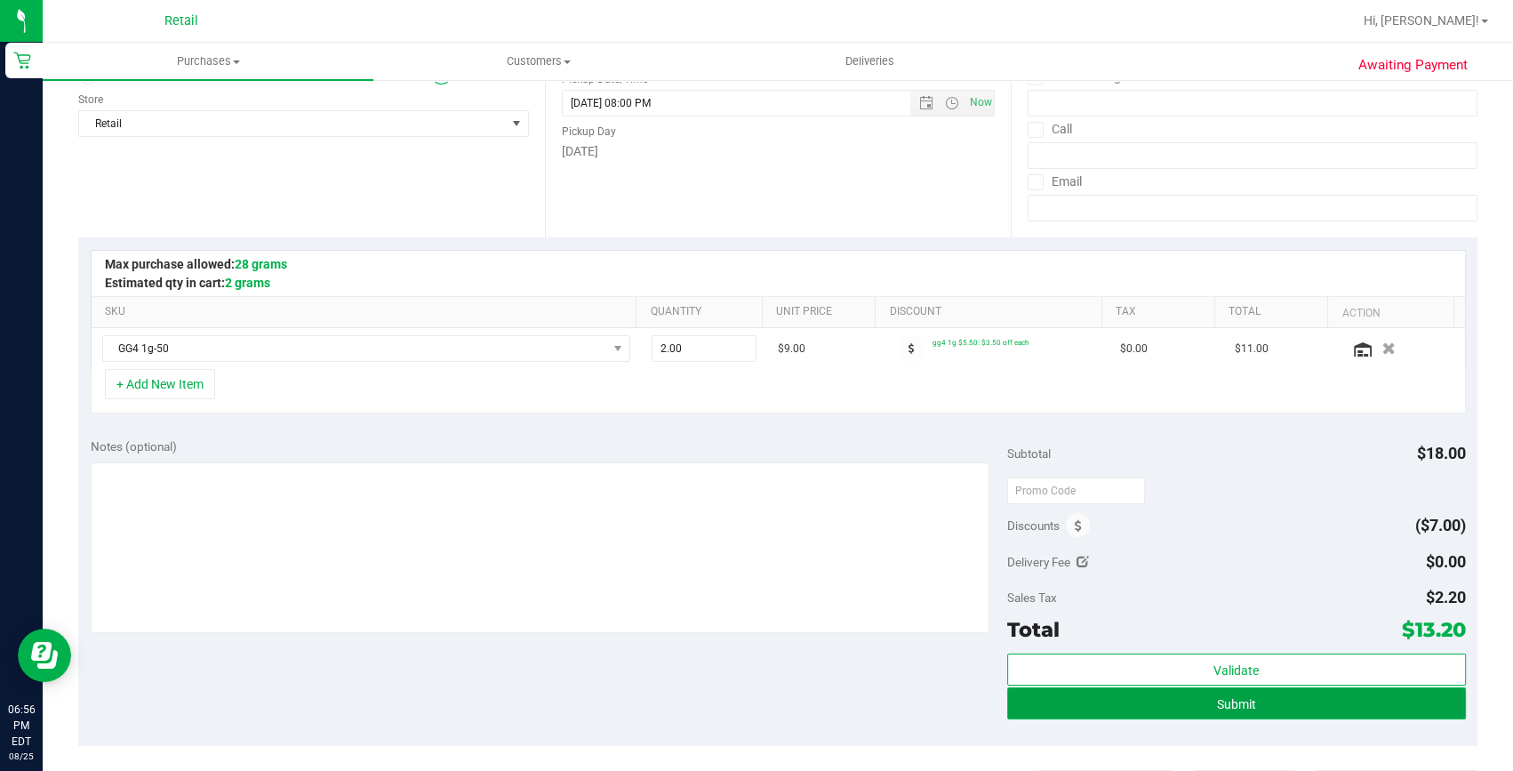
click at [1264, 698] on button "Submit" at bounding box center [1236, 703] width 459 height 32
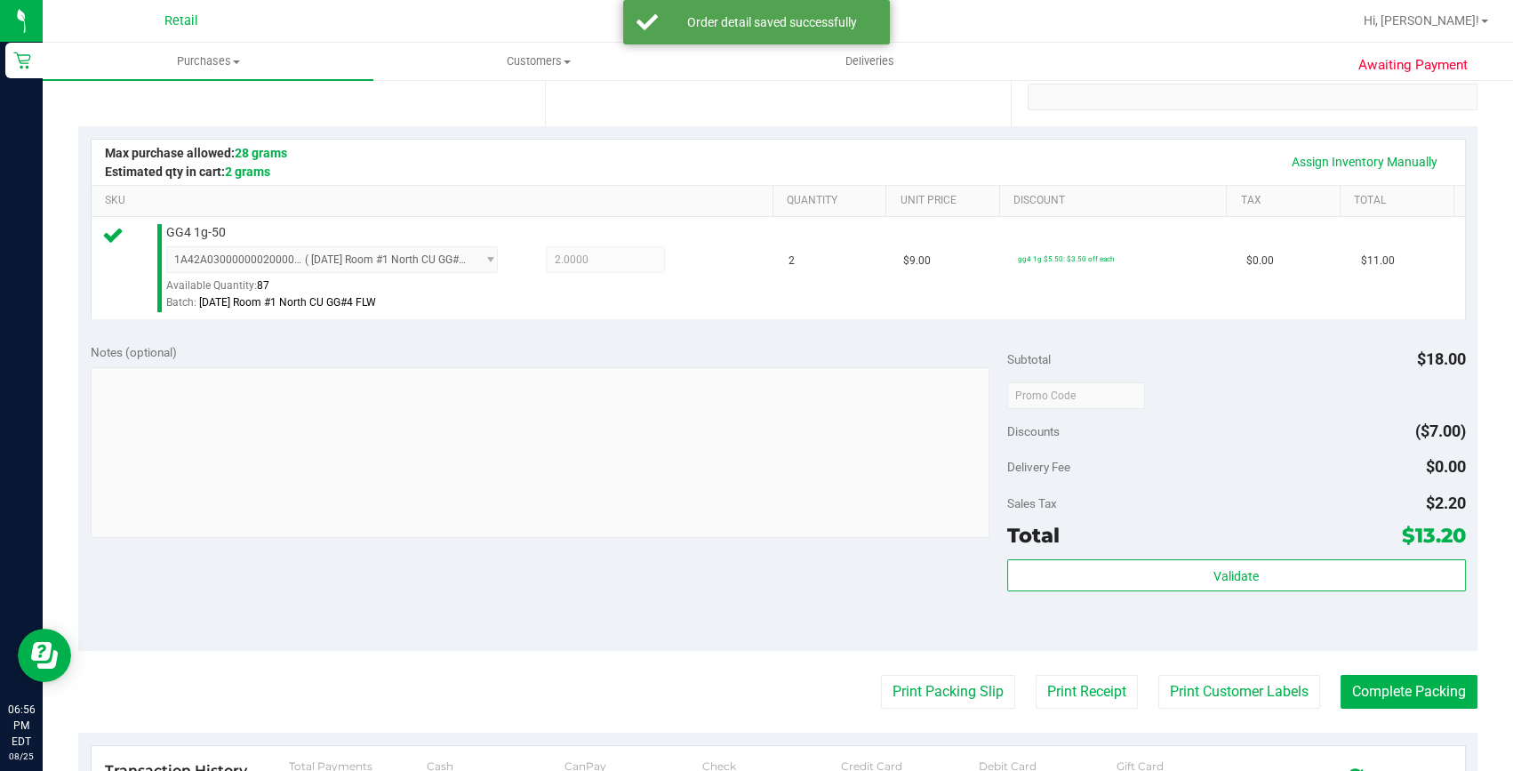
scroll to position [404, 0]
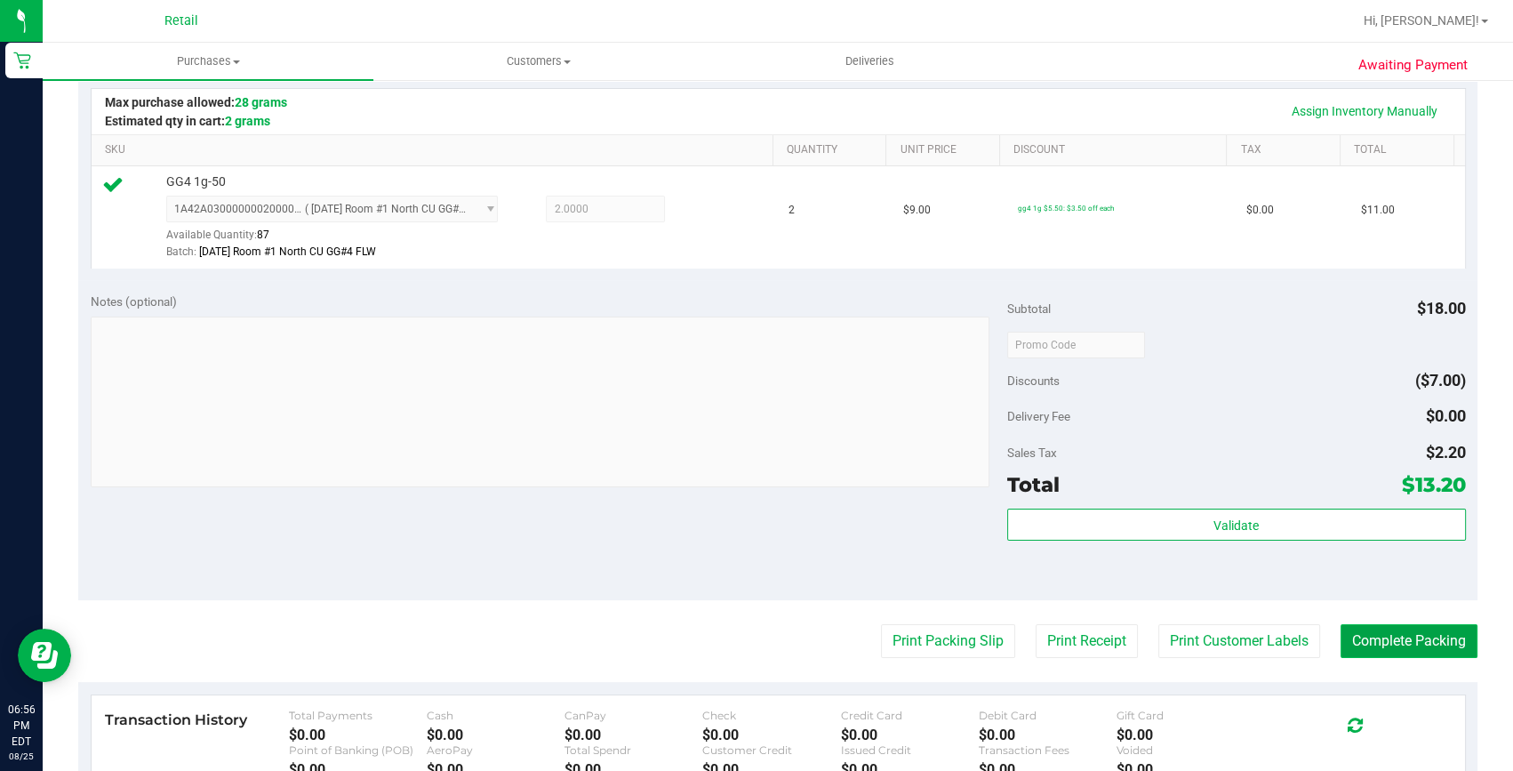
click at [1414, 640] on button "Complete Packing" at bounding box center [1408, 641] width 137 height 34
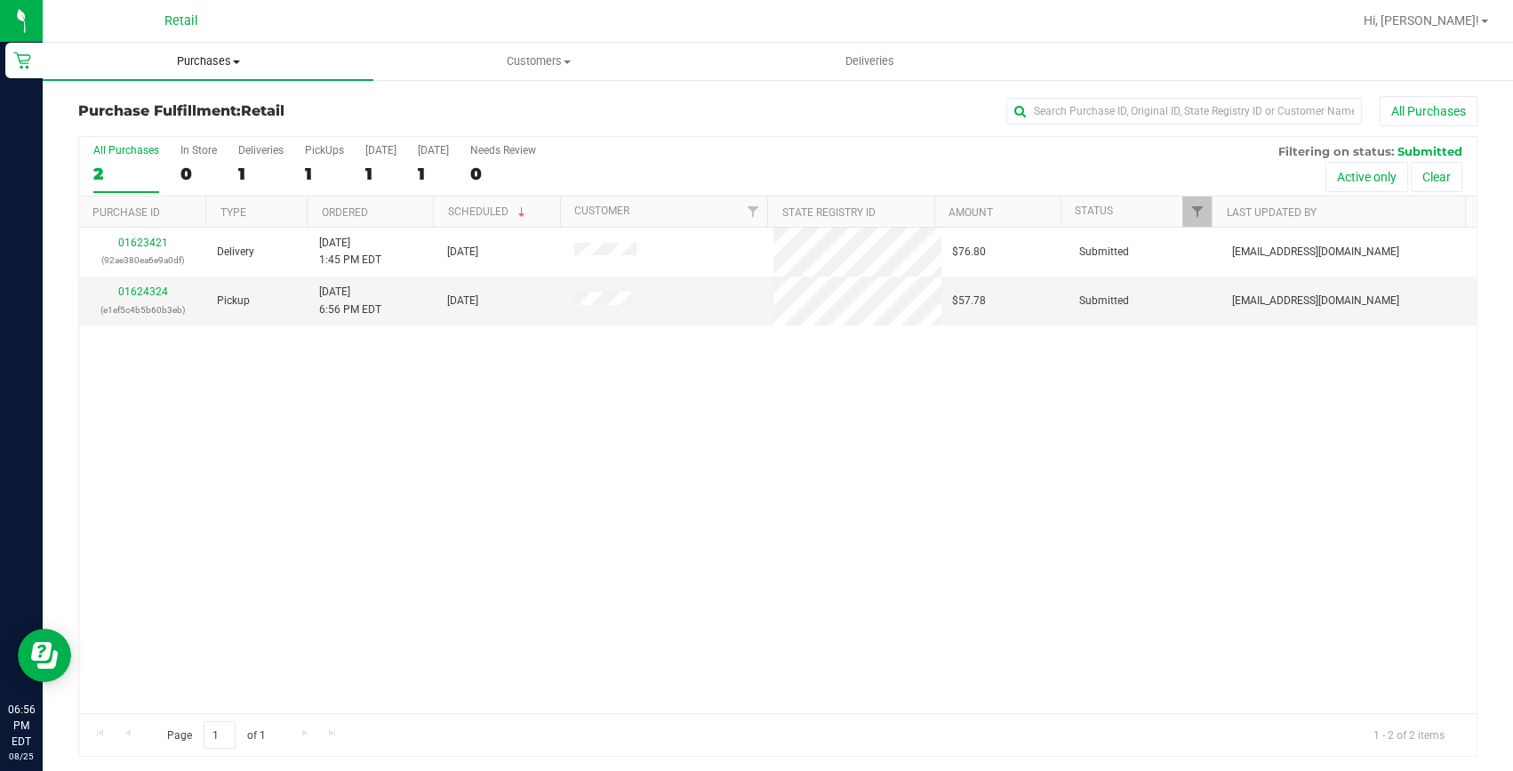
click at [204, 46] on uib-tab-heading "Purchases Summary of purchases Fulfillment All purchases" at bounding box center [208, 61] width 331 height 37
click at [199, 100] on span "Summary of purchases" at bounding box center [134, 107] width 182 height 15
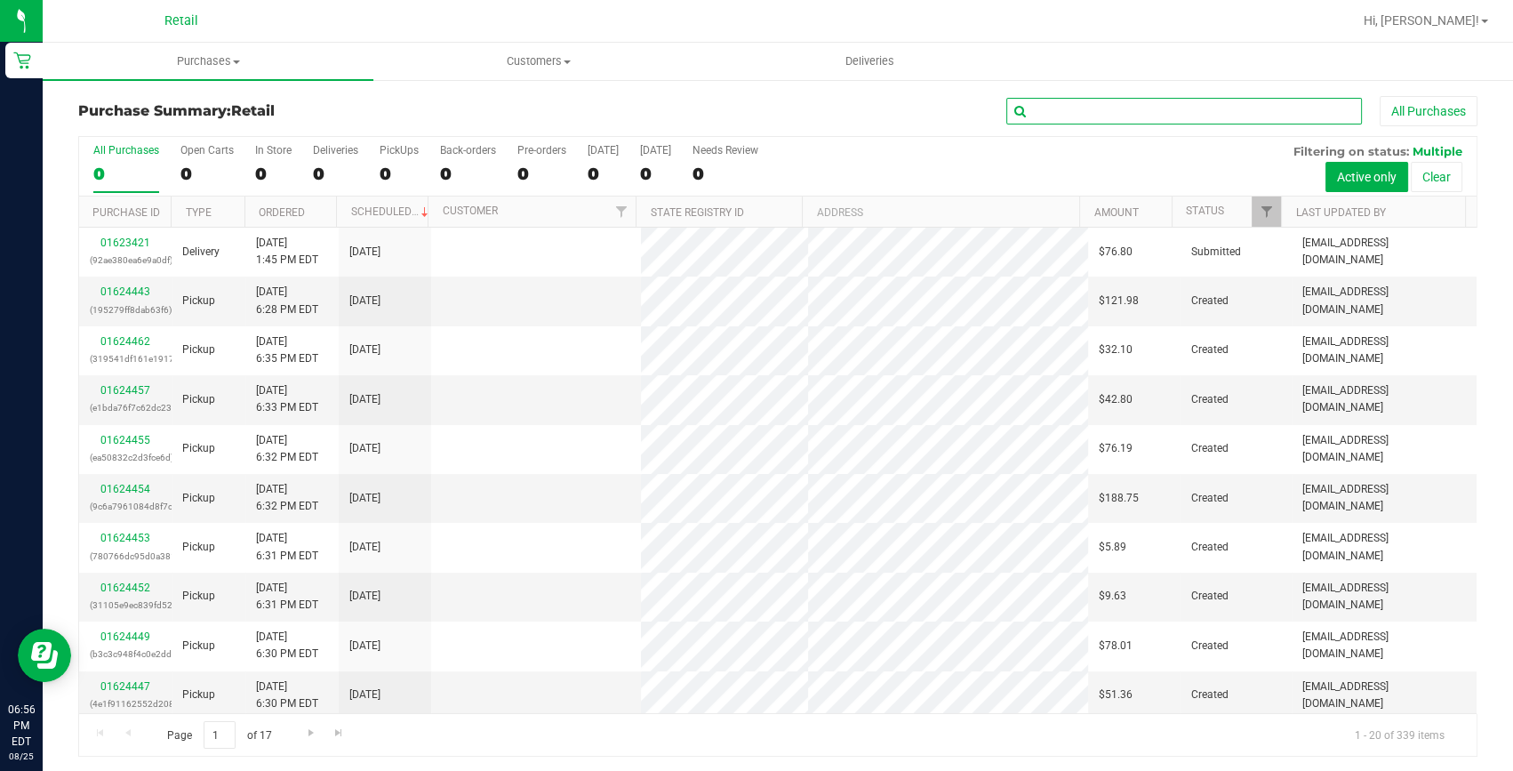
click at [1075, 114] on input "text" at bounding box center [1184, 111] width 356 height 27
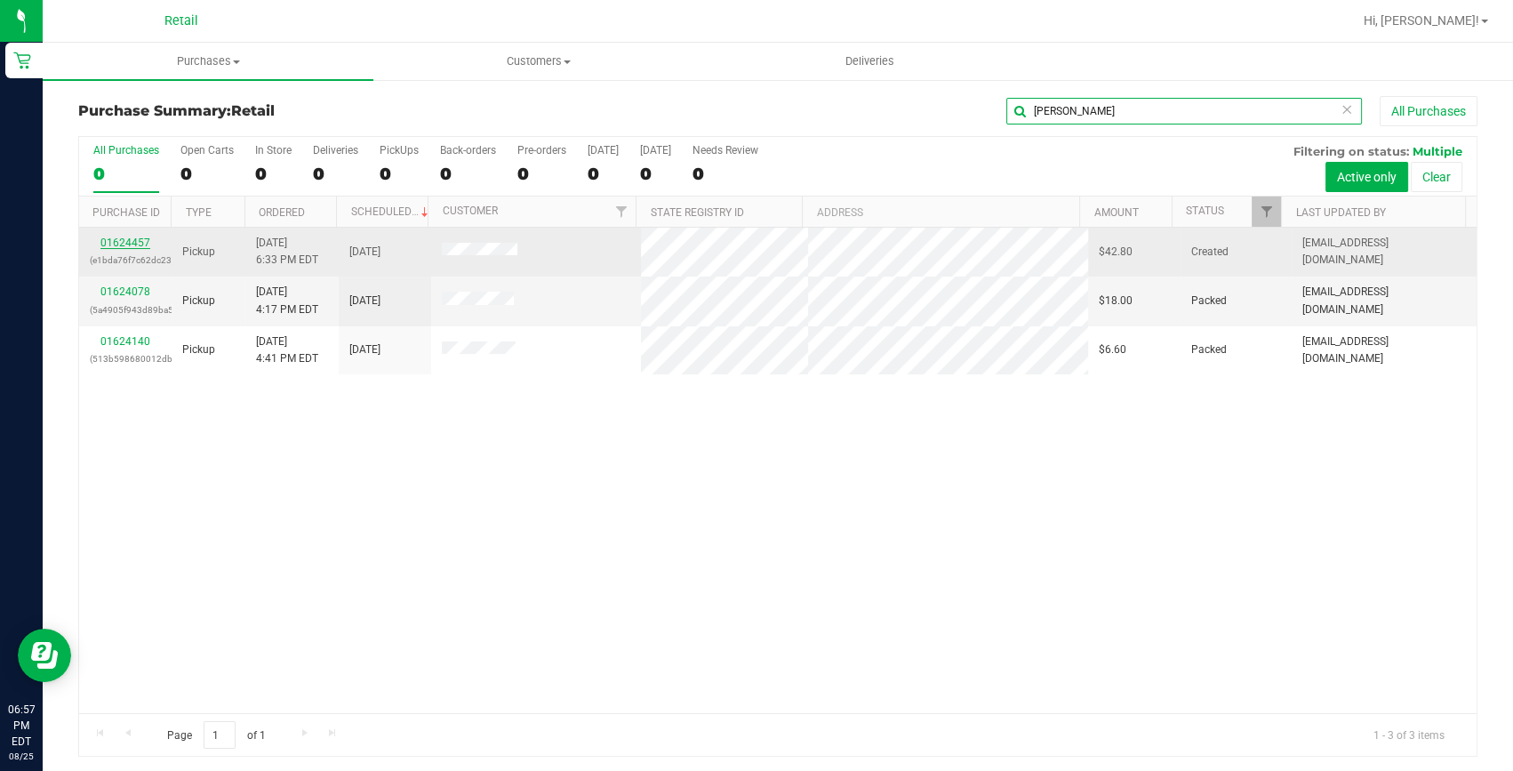
type input "jessica"
click at [123, 241] on link "01624457" at bounding box center [125, 242] width 50 height 12
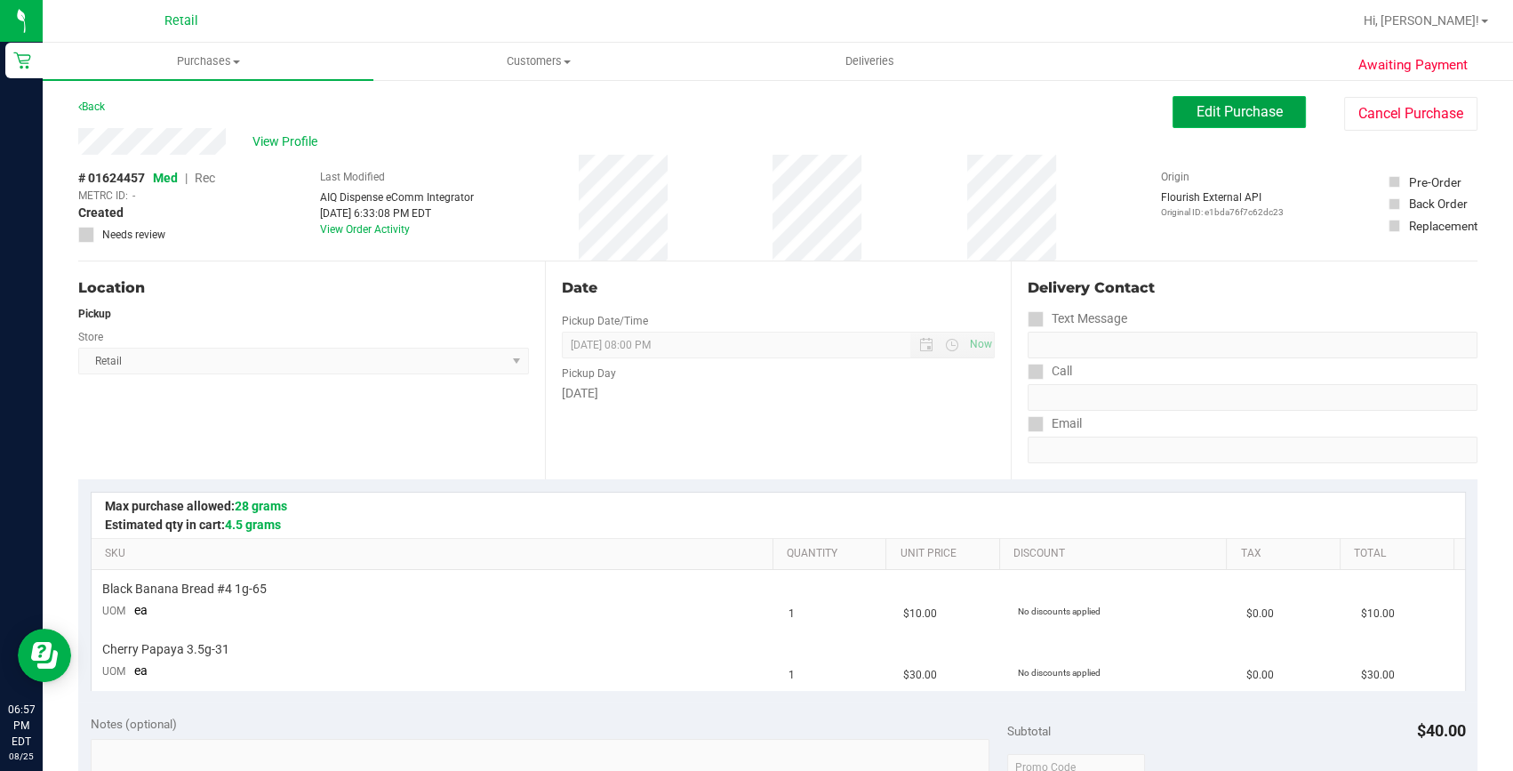
click at [1248, 123] on button "Edit Purchase" at bounding box center [1238, 112] width 133 height 32
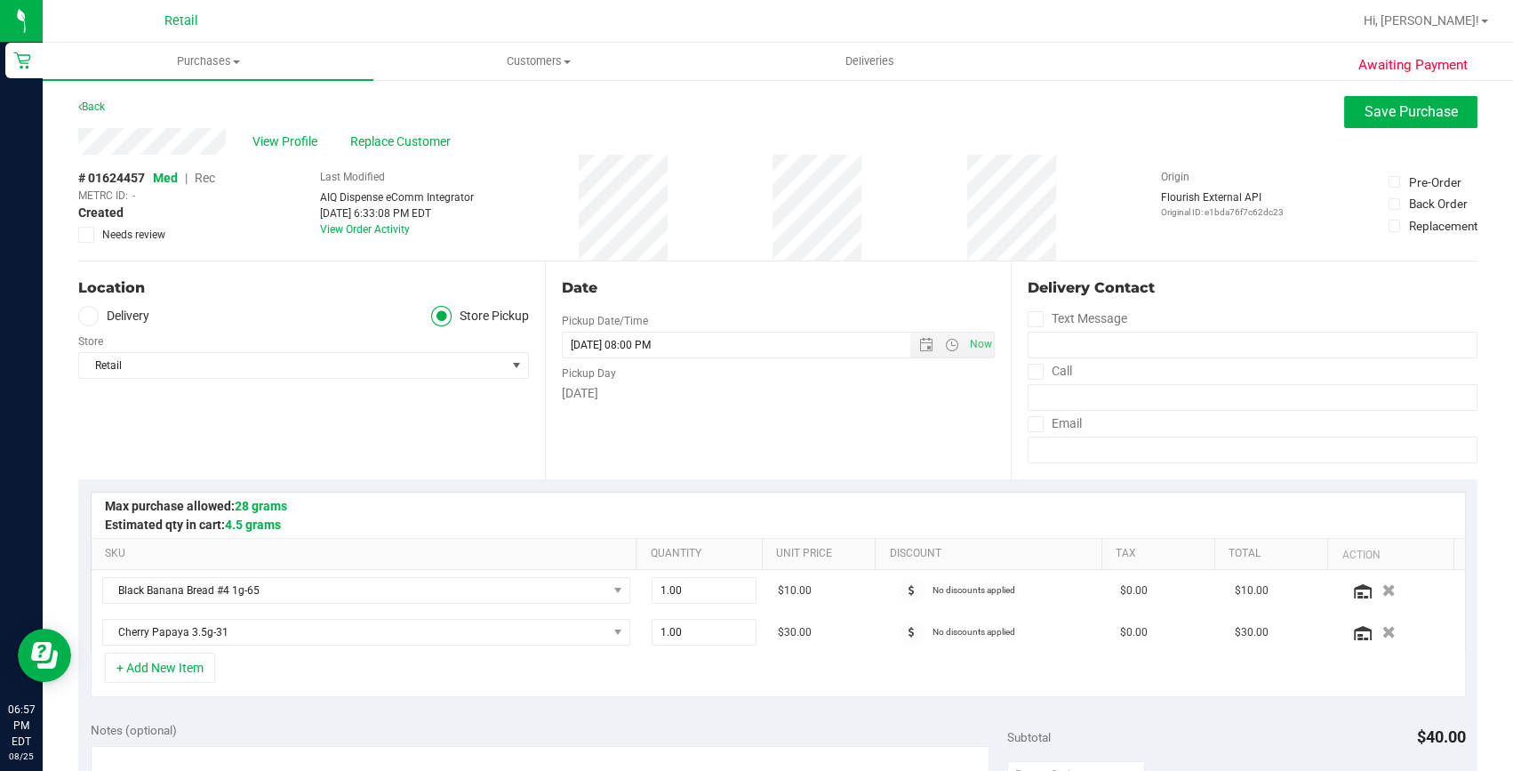
click at [202, 181] on span "Rec" at bounding box center [205, 178] width 20 height 14
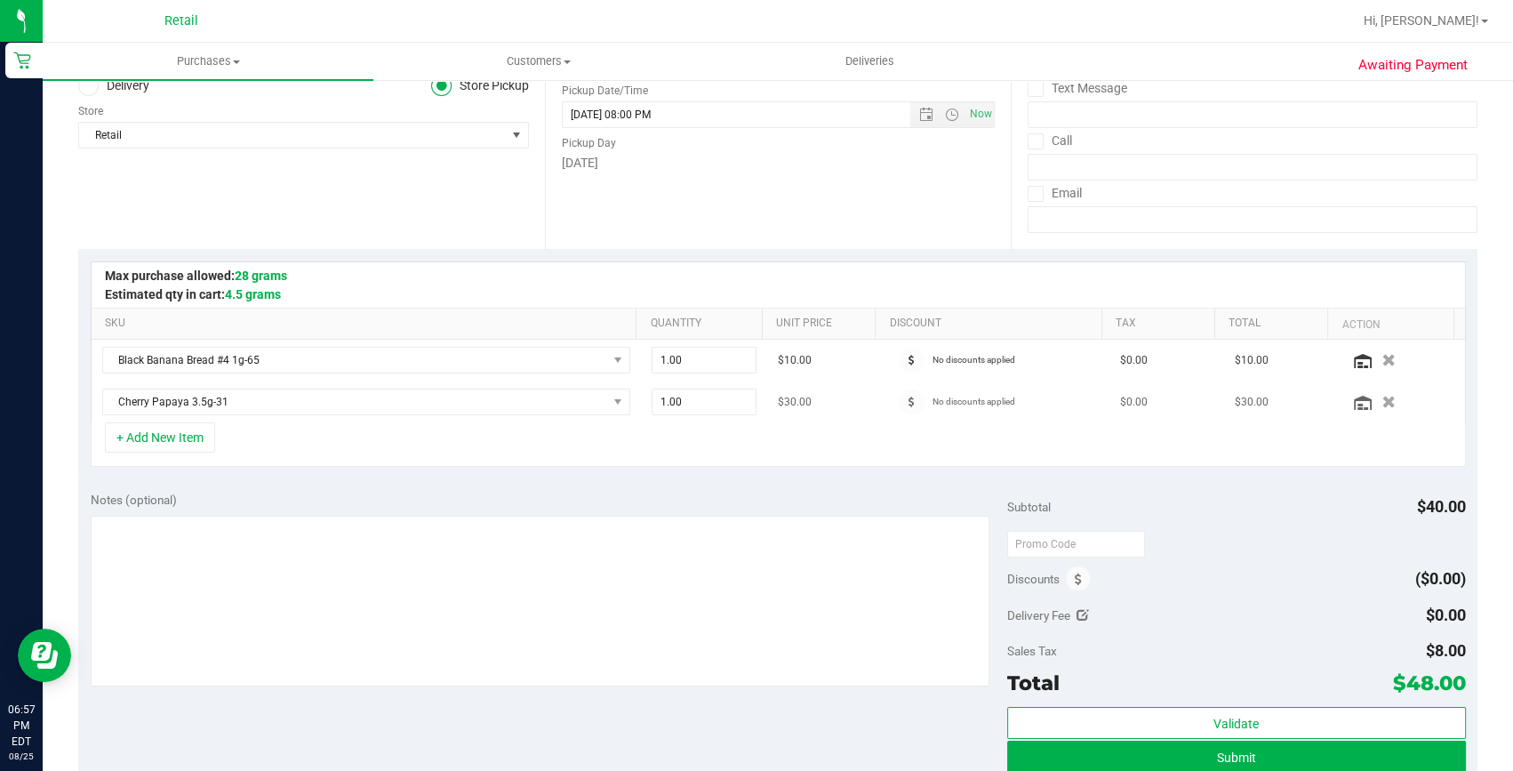
scroll to position [242, 0]
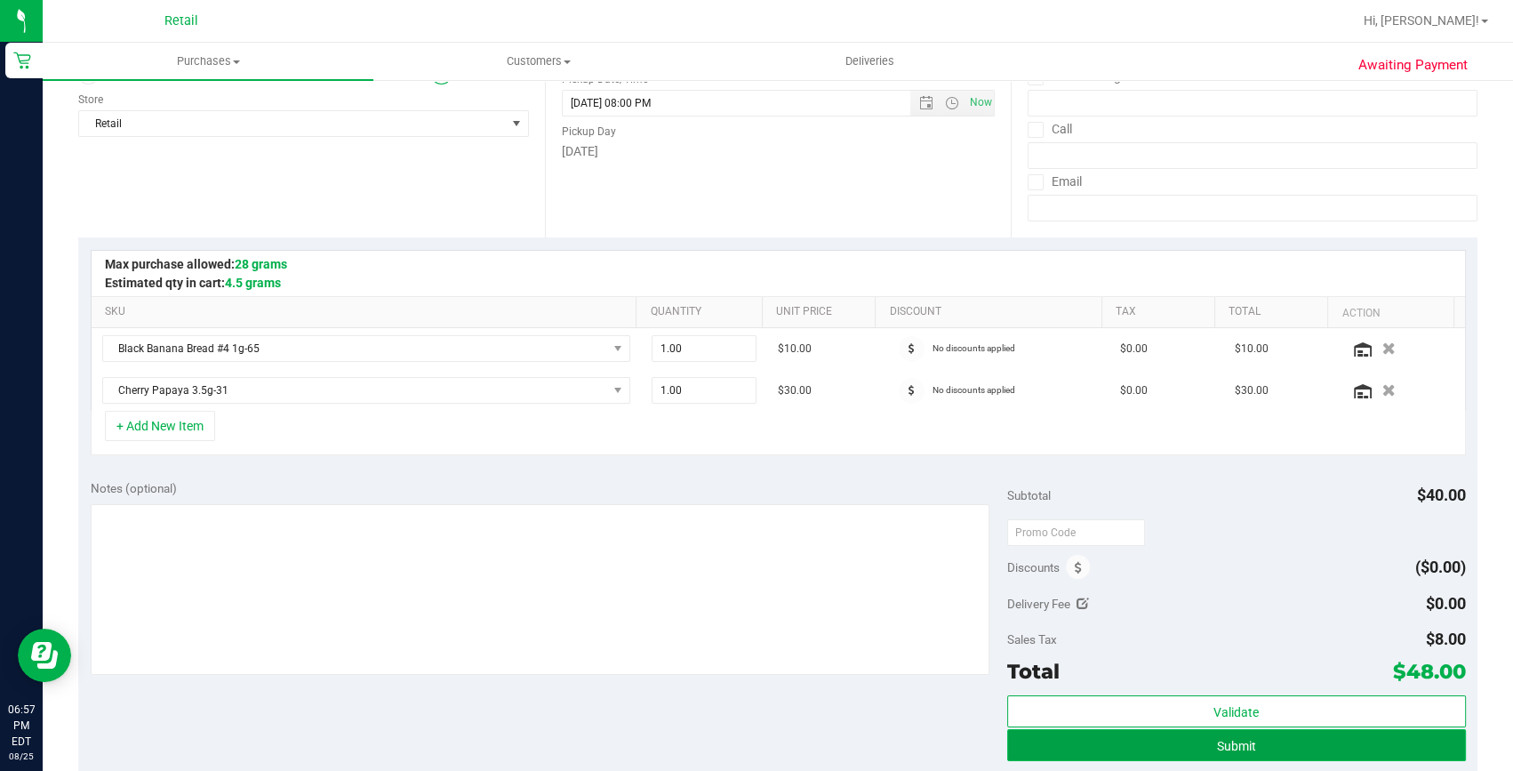
click at [1191, 739] on button "Submit" at bounding box center [1236, 745] width 459 height 32
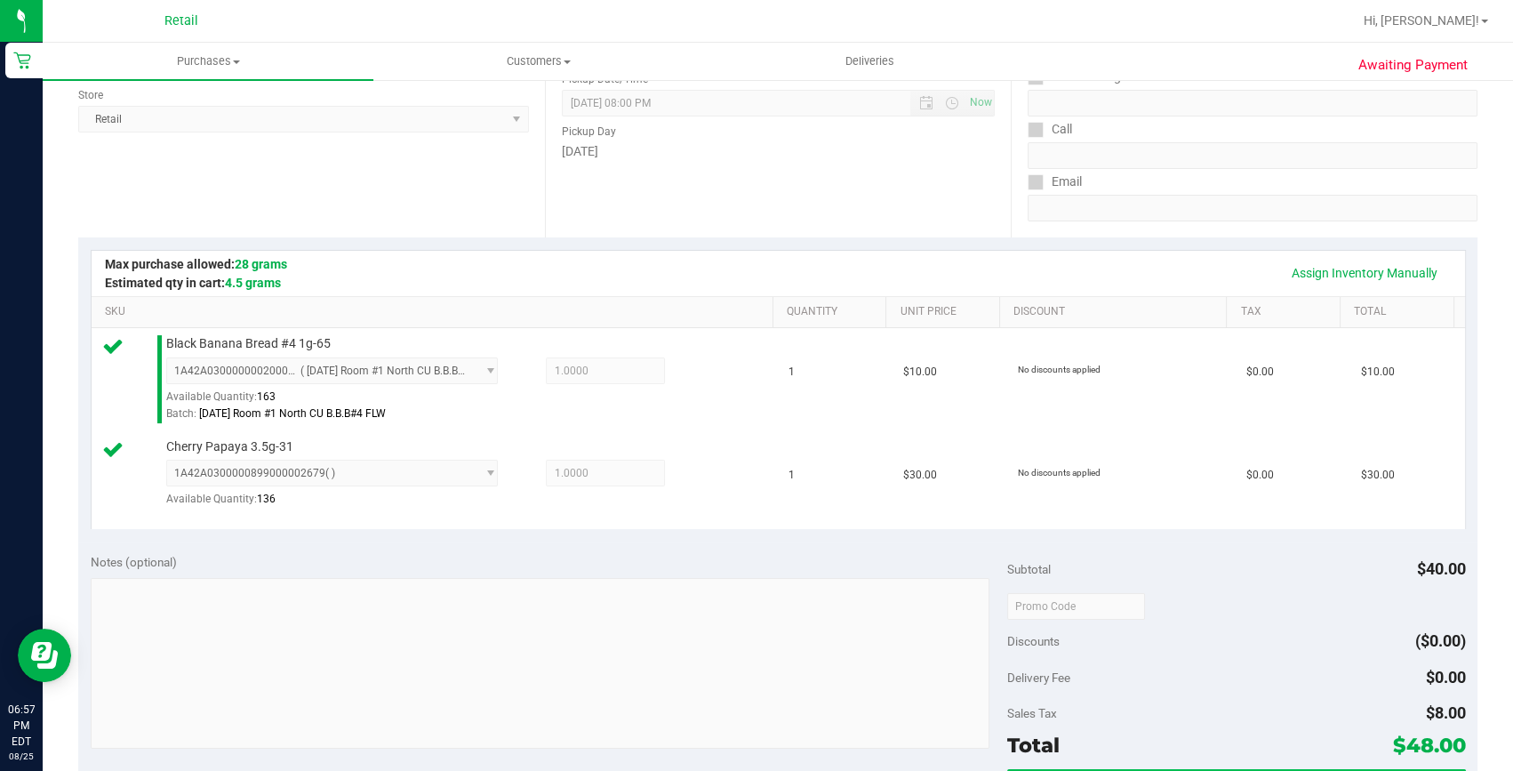
scroll to position [404, 0]
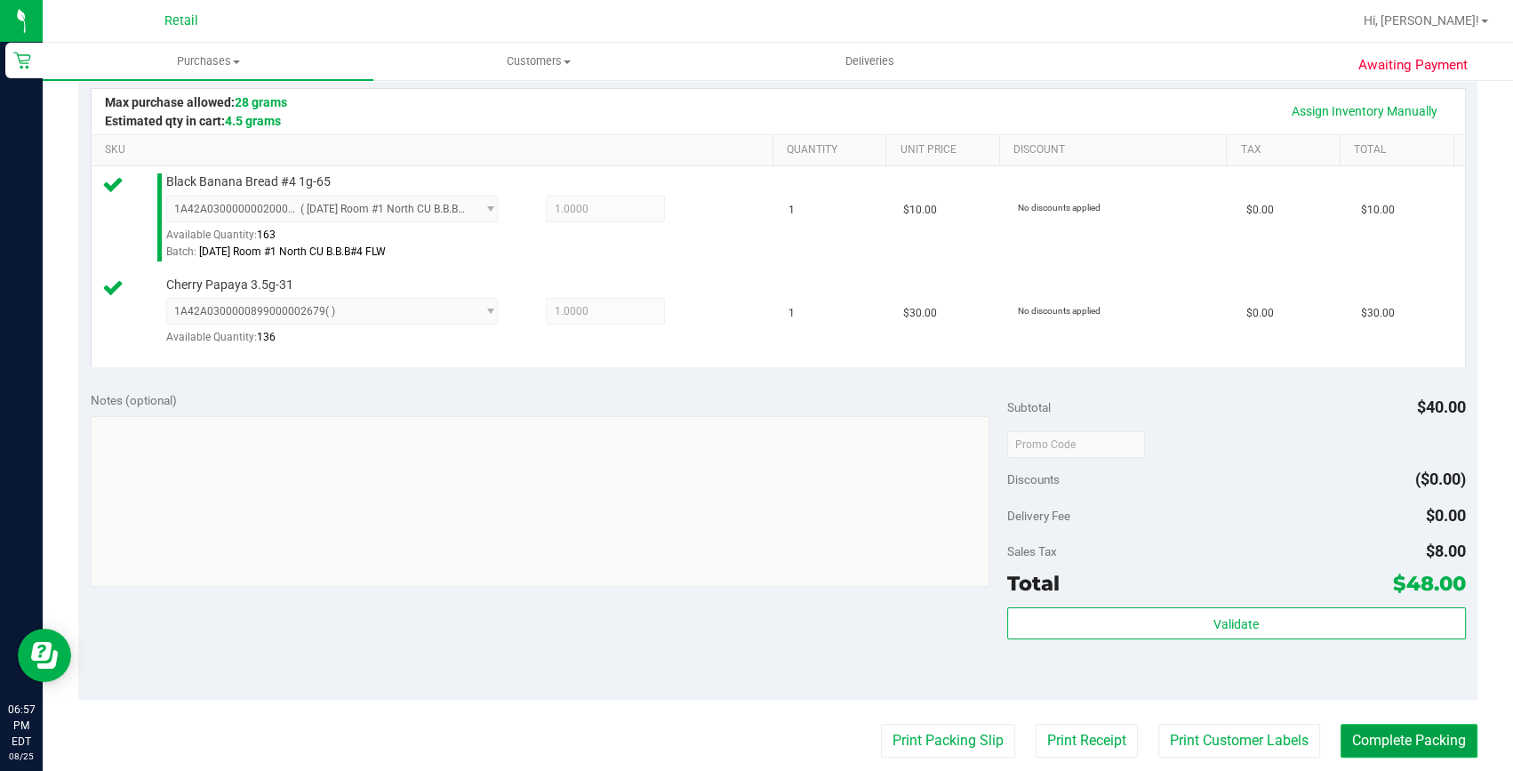
click at [1413, 734] on button "Complete Packing" at bounding box center [1408, 741] width 137 height 34
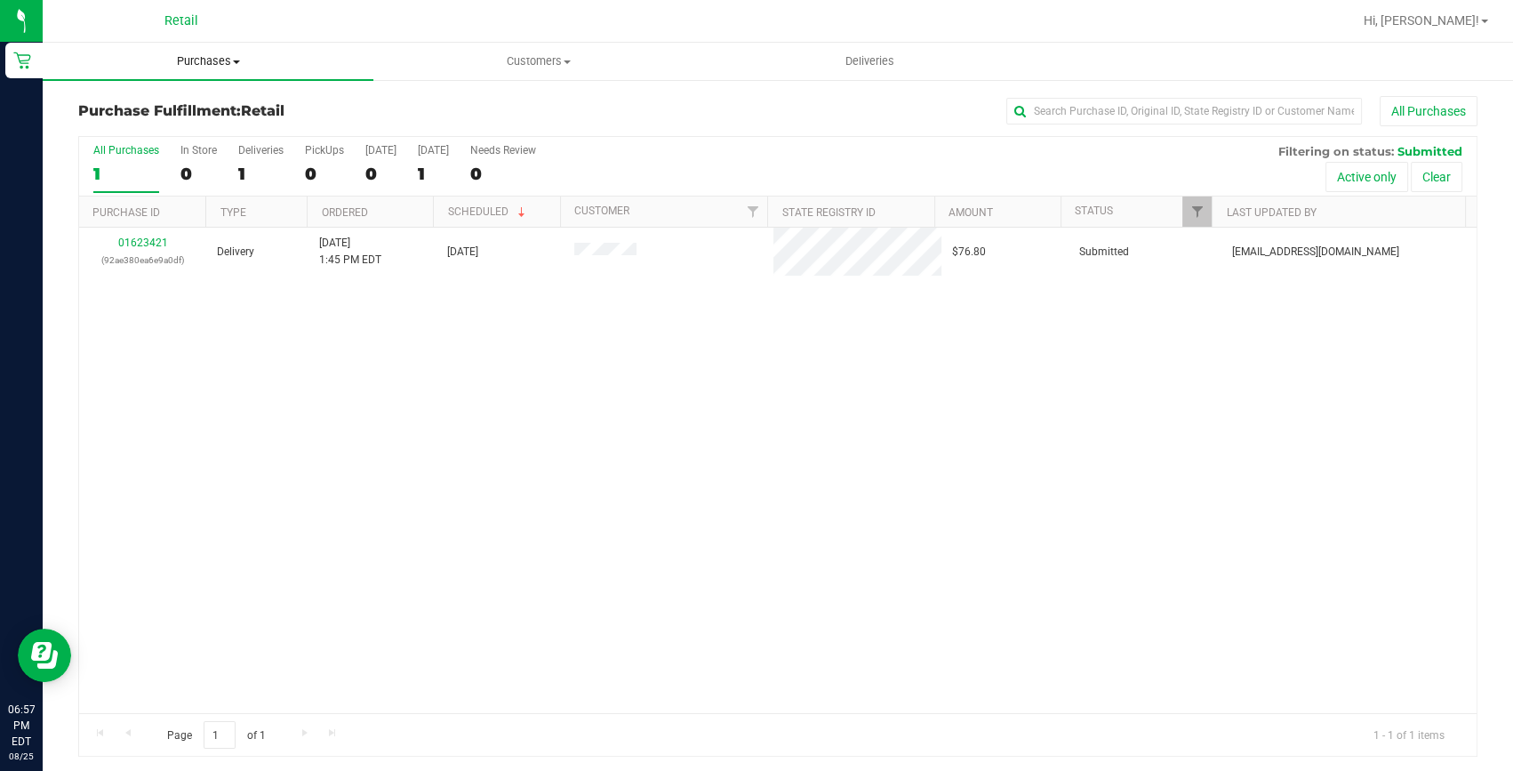
click at [231, 62] on span "Purchases" at bounding box center [208, 61] width 331 height 16
click at [177, 100] on span "Summary of purchases" at bounding box center [134, 107] width 182 height 15
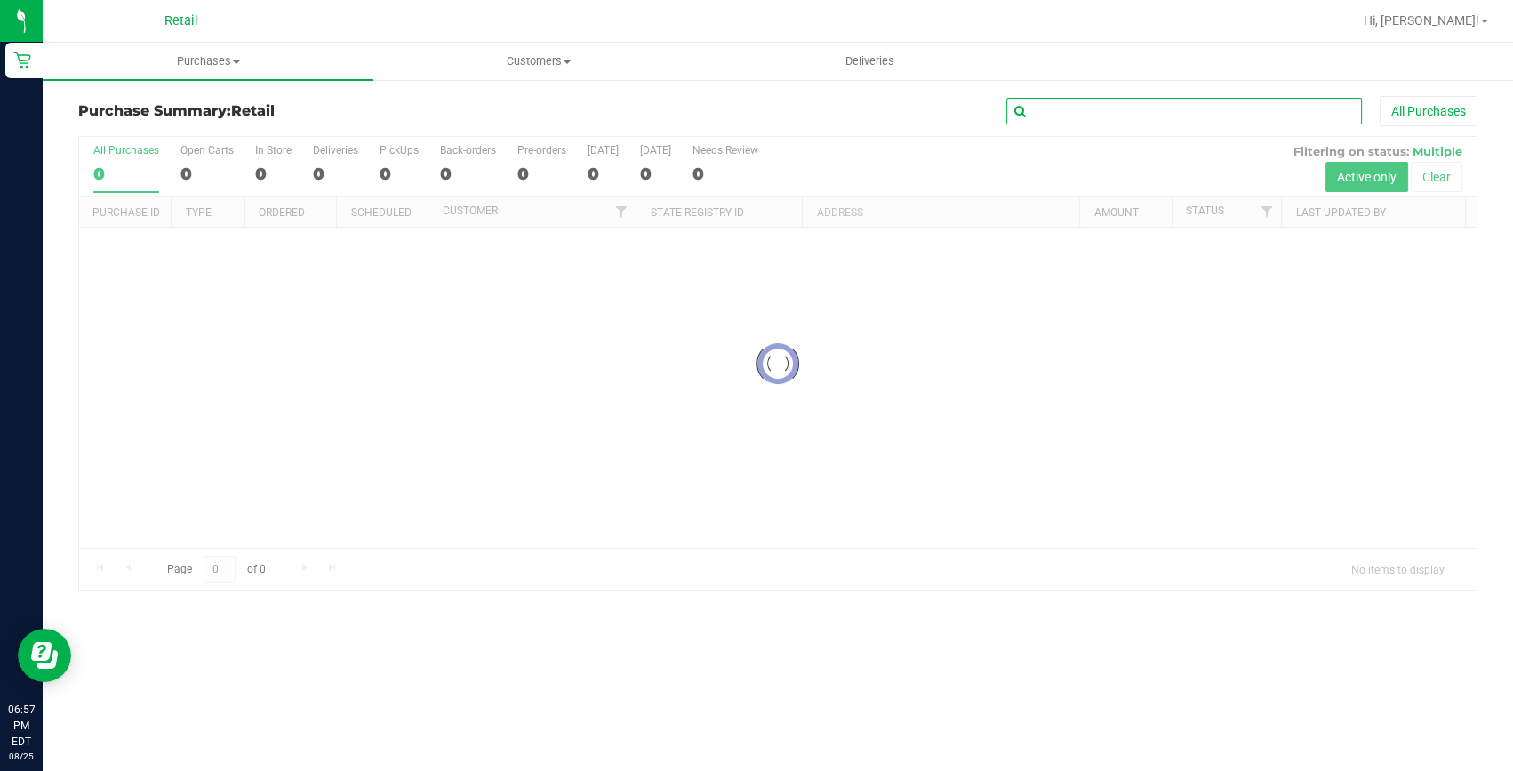
click at [1114, 109] on input "text" at bounding box center [1184, 111] width 356 height 27
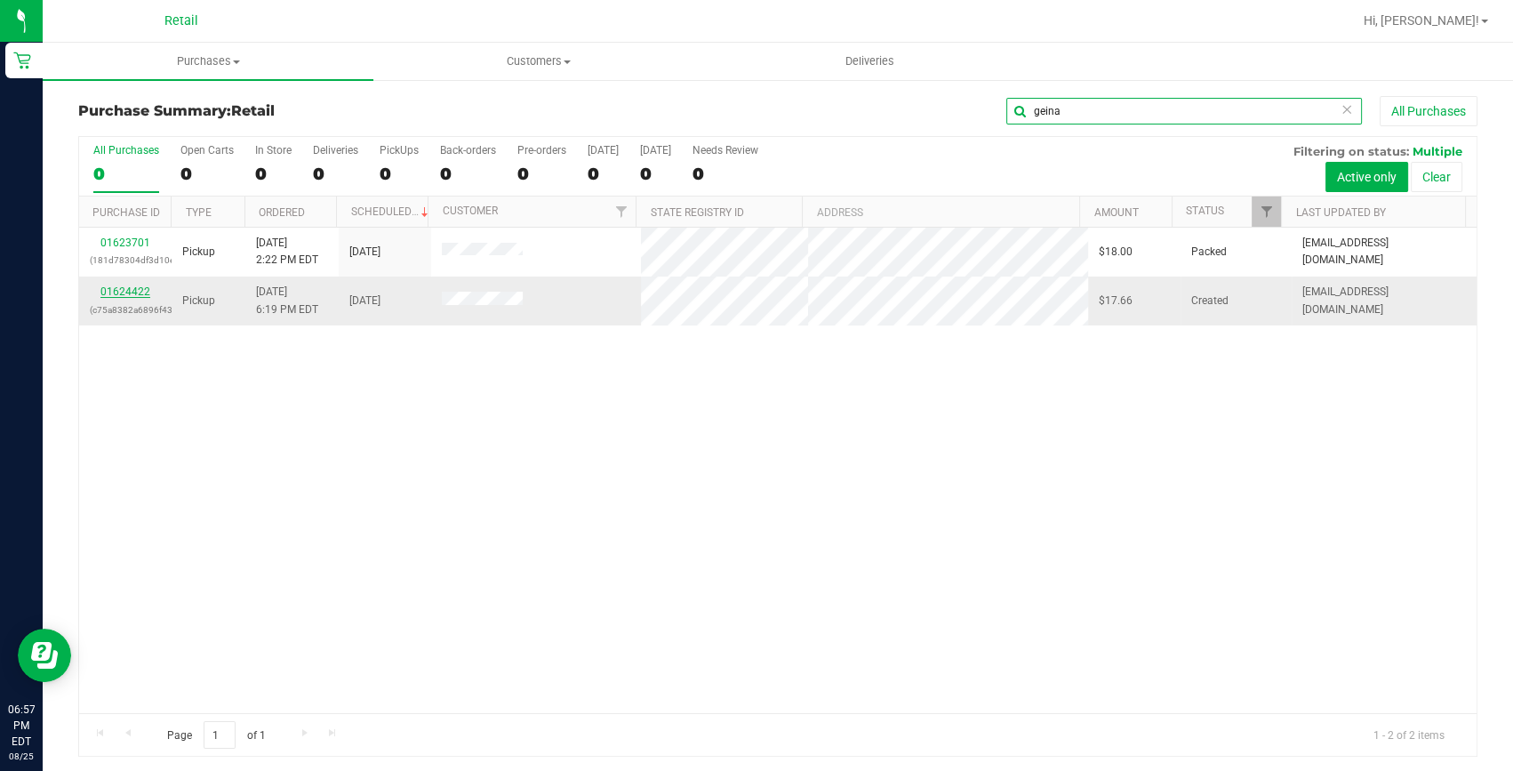
type input "geina"
click at [132, 294] on link "01624422" at bounding box center [125, 291] width 50 height 12
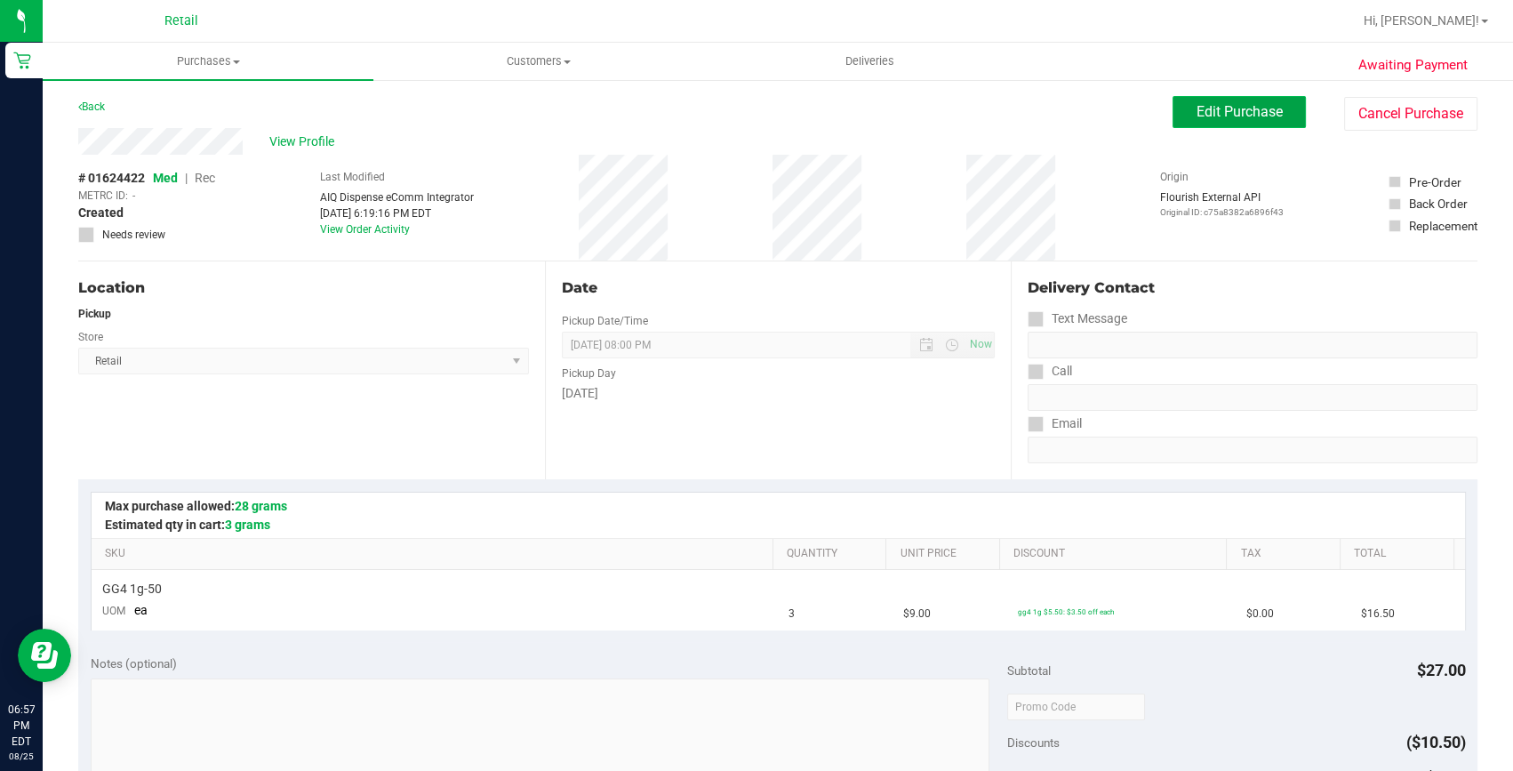
click at [1206, 120] on button "Edit Purchase" at bounding box center [1238, 112] width 133 height 32
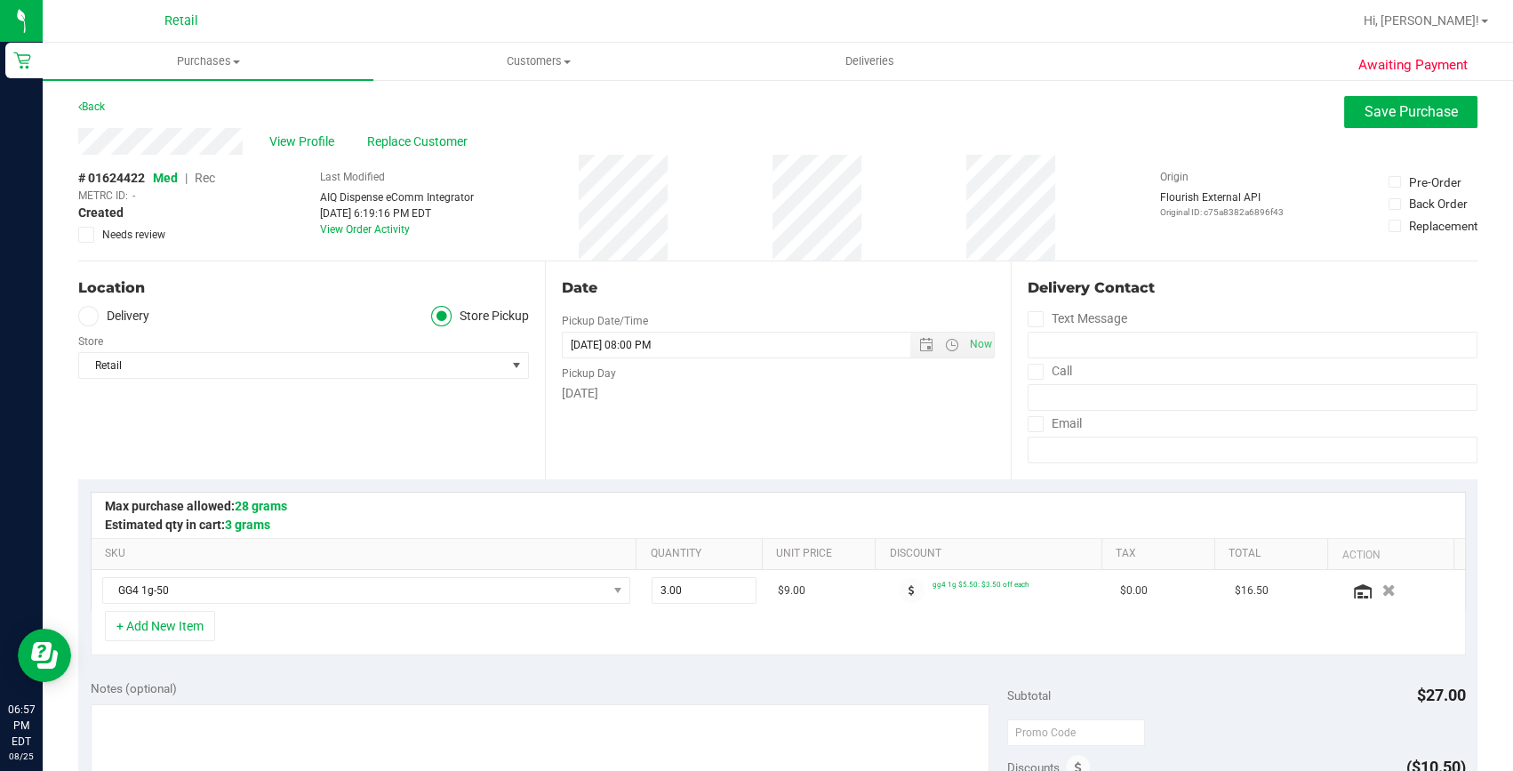
click at [209, 174] on span "Rec" at bounding box center [205, 178] width 20 height 14
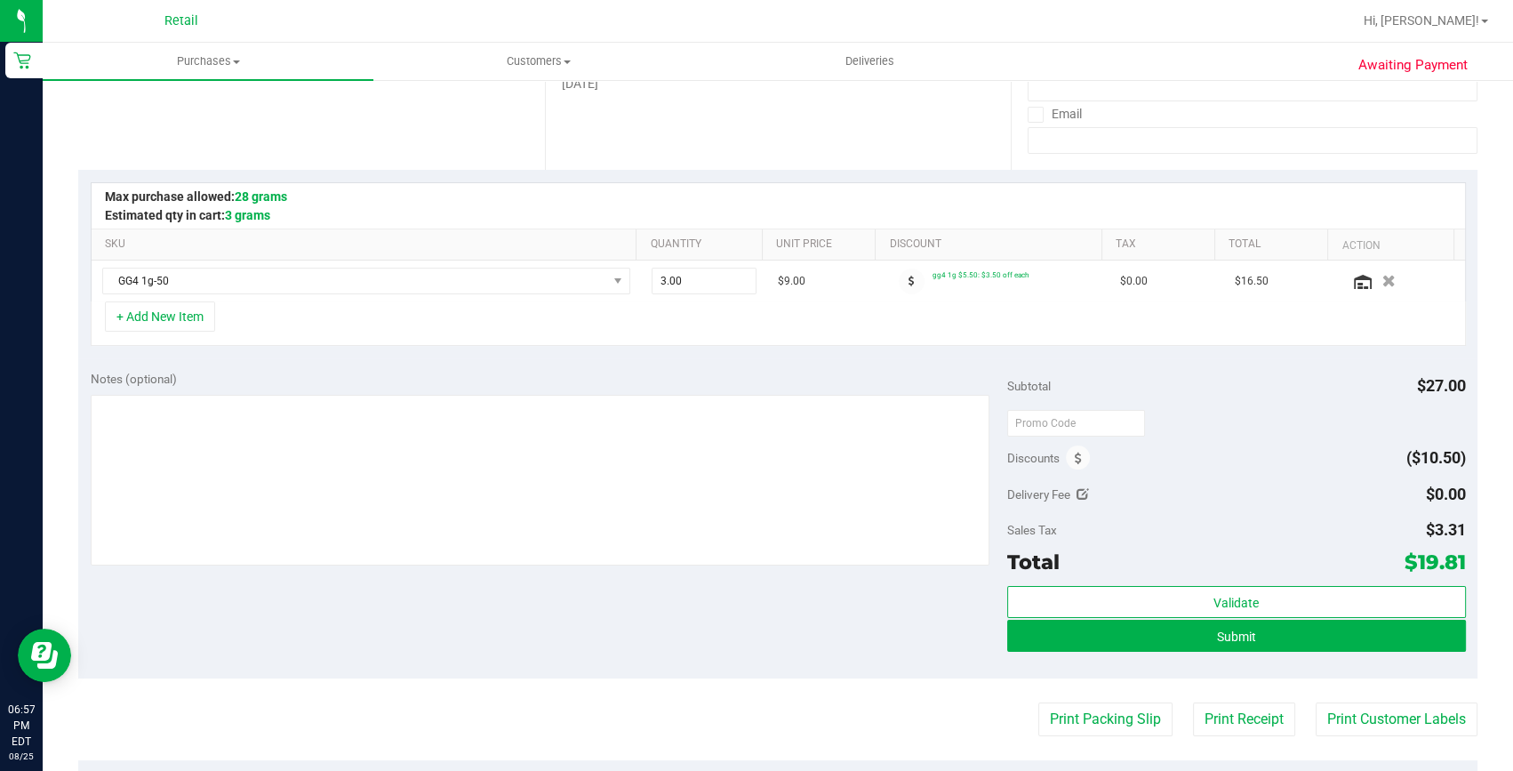
scroll to position [323, 0]
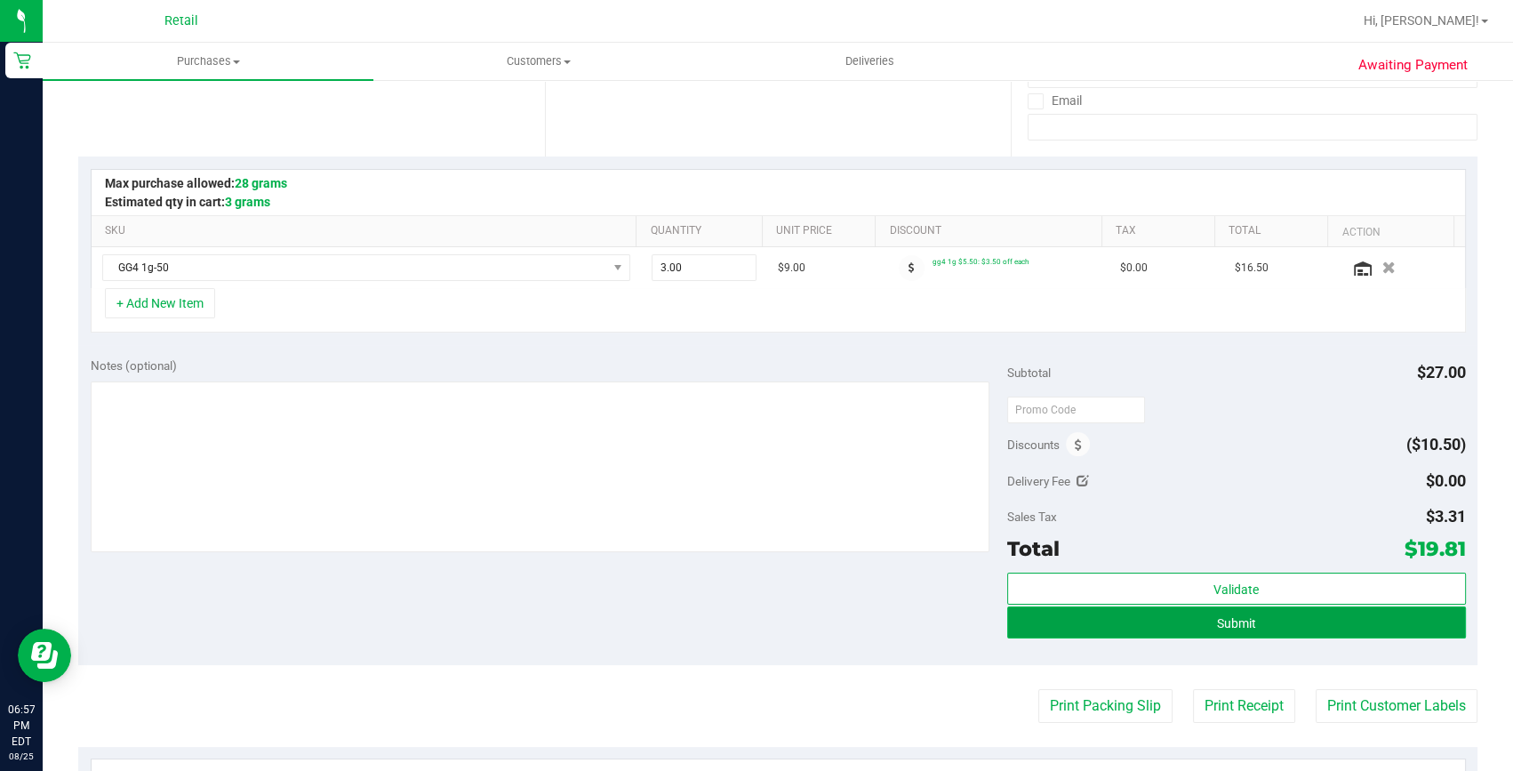
click at [1388, 625] on button "Submit" at bounding box center [1236, 622] width 459 height 32
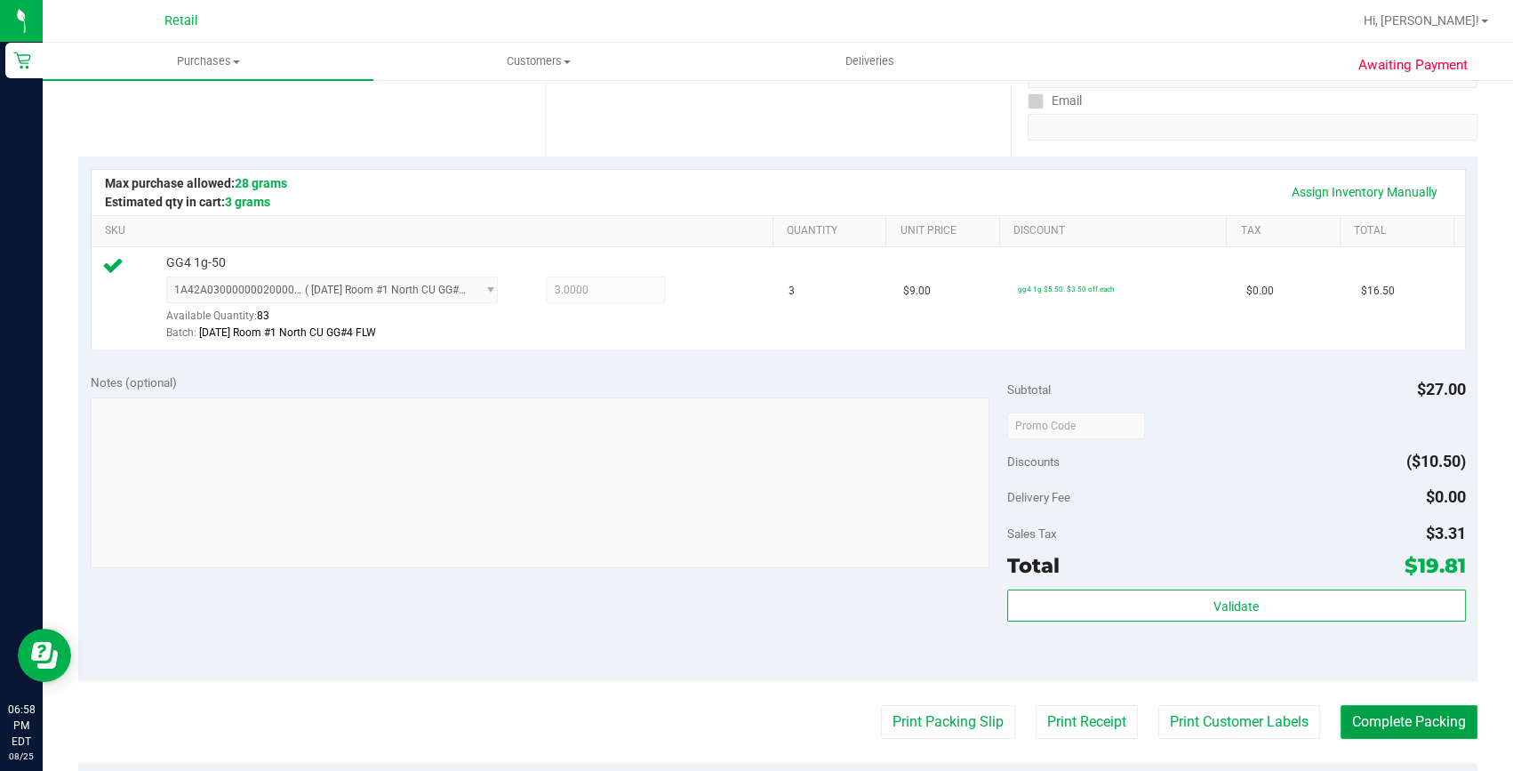
click at [1383, 721] on button "Complete Packing" at bounding box center [1408, 722] width 137 height 34
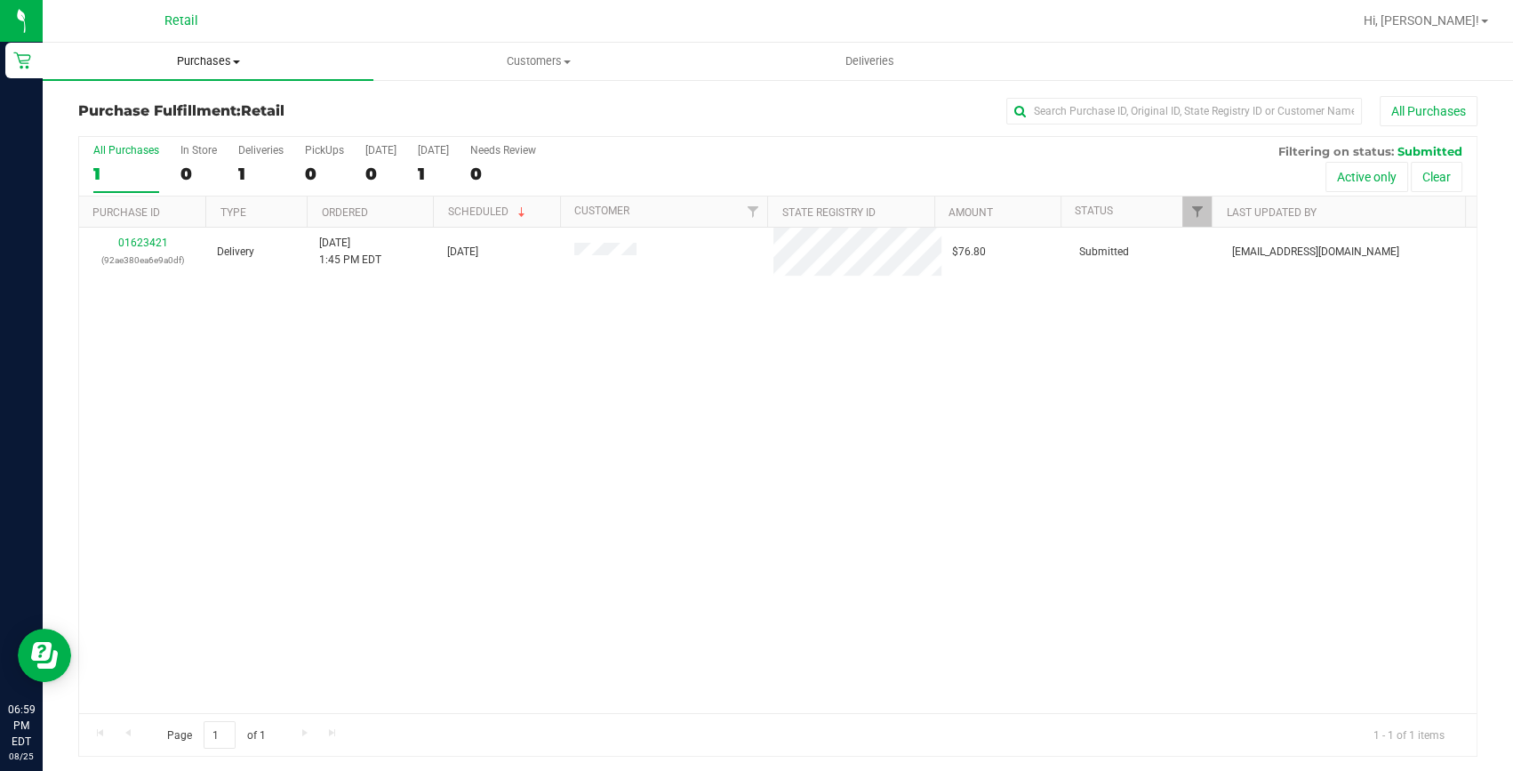
drag, startPoint x: 198, startPoint y: 62, endPoint x: 199, endPoint y: 71, distance: 8.9
click at [198, 62] on span "Purchases" at bounding box center [208, 61] width 331 height 16
click at [199, 97] on li "Summary of purchases" at bounding box center [208, 107] width 331 height 21
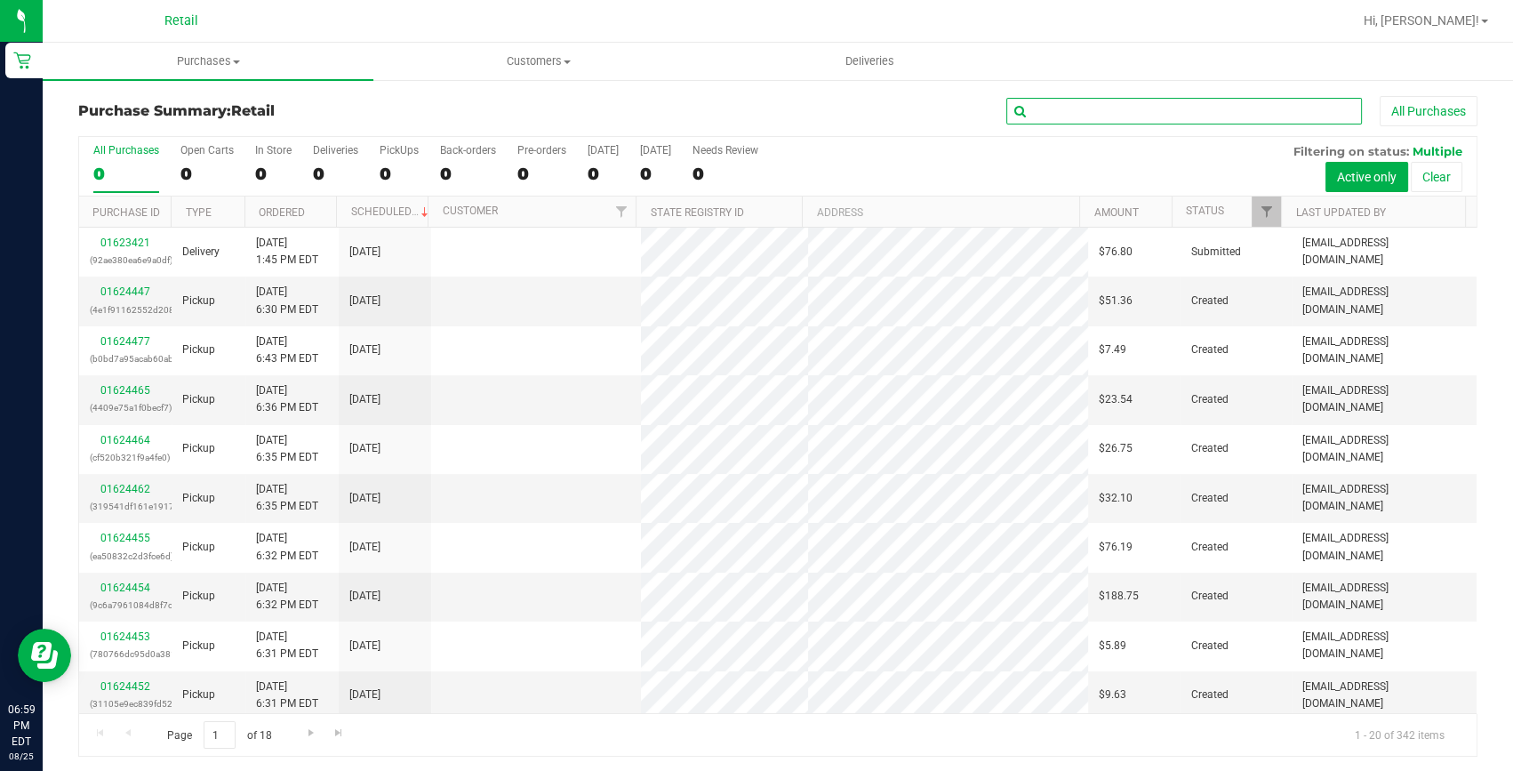
click at [1024, 105] on input "text" at bounding box center [1184, 111] width 356 height 27
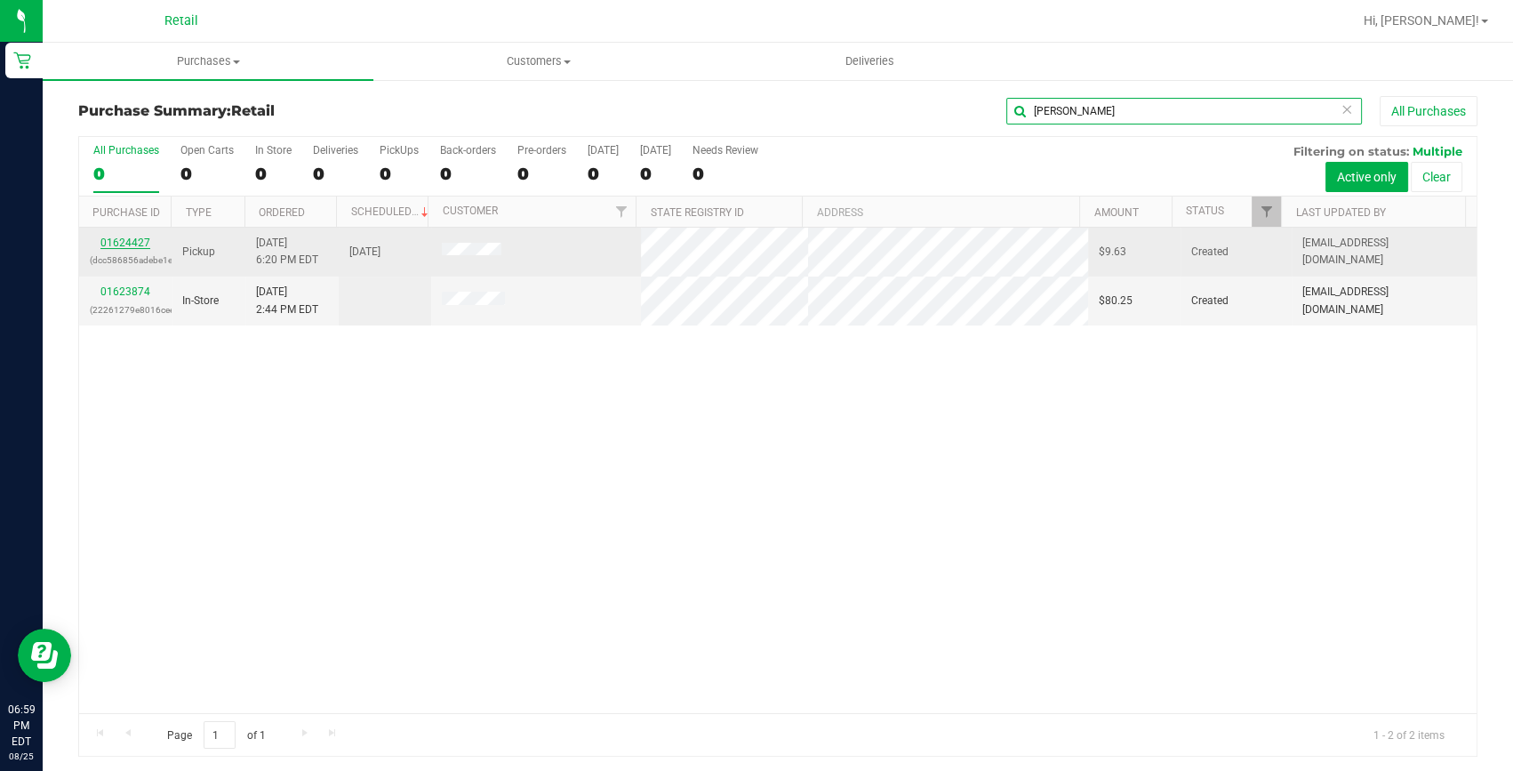
type input "tyler"
click at [130, 242] on link "01624427" at bounding box center [125, 242] width 50 height 12
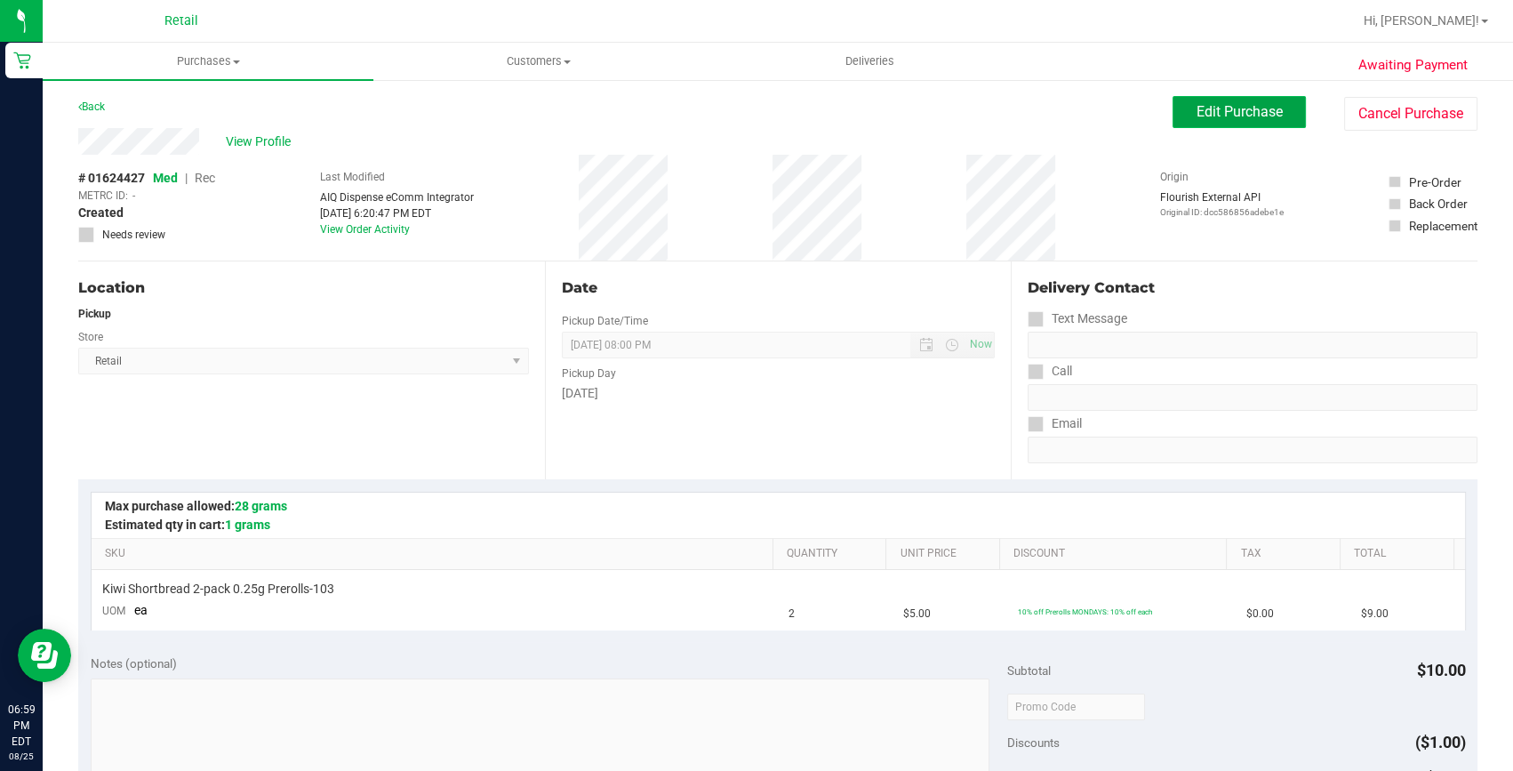
click at [1232, 110] on span "Edit Purchase" at bounding box center [1239, 111] width 86 height 17
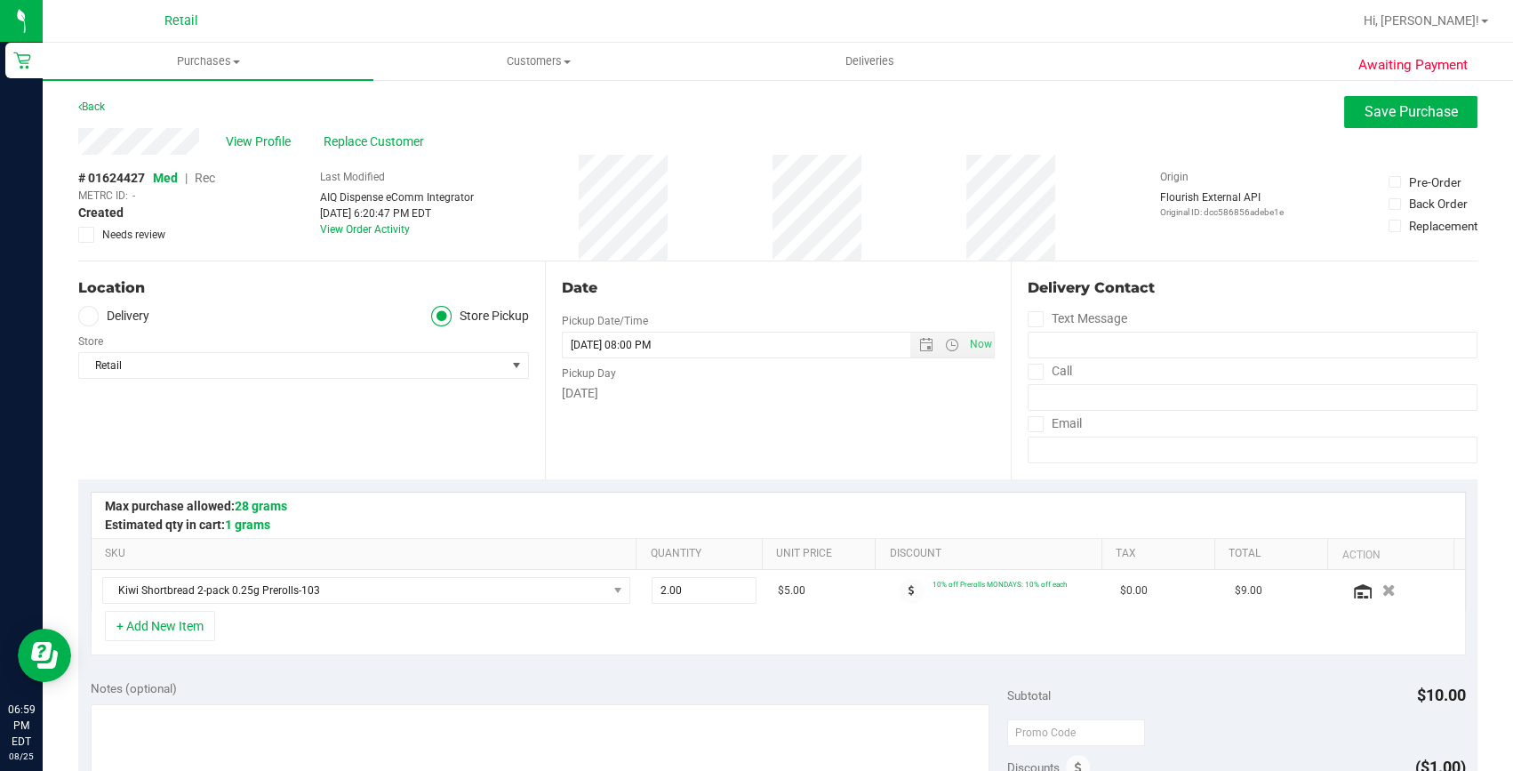
click at [206, 177] on span "Rec" at bounding box center [205, 178] width 20 height 14
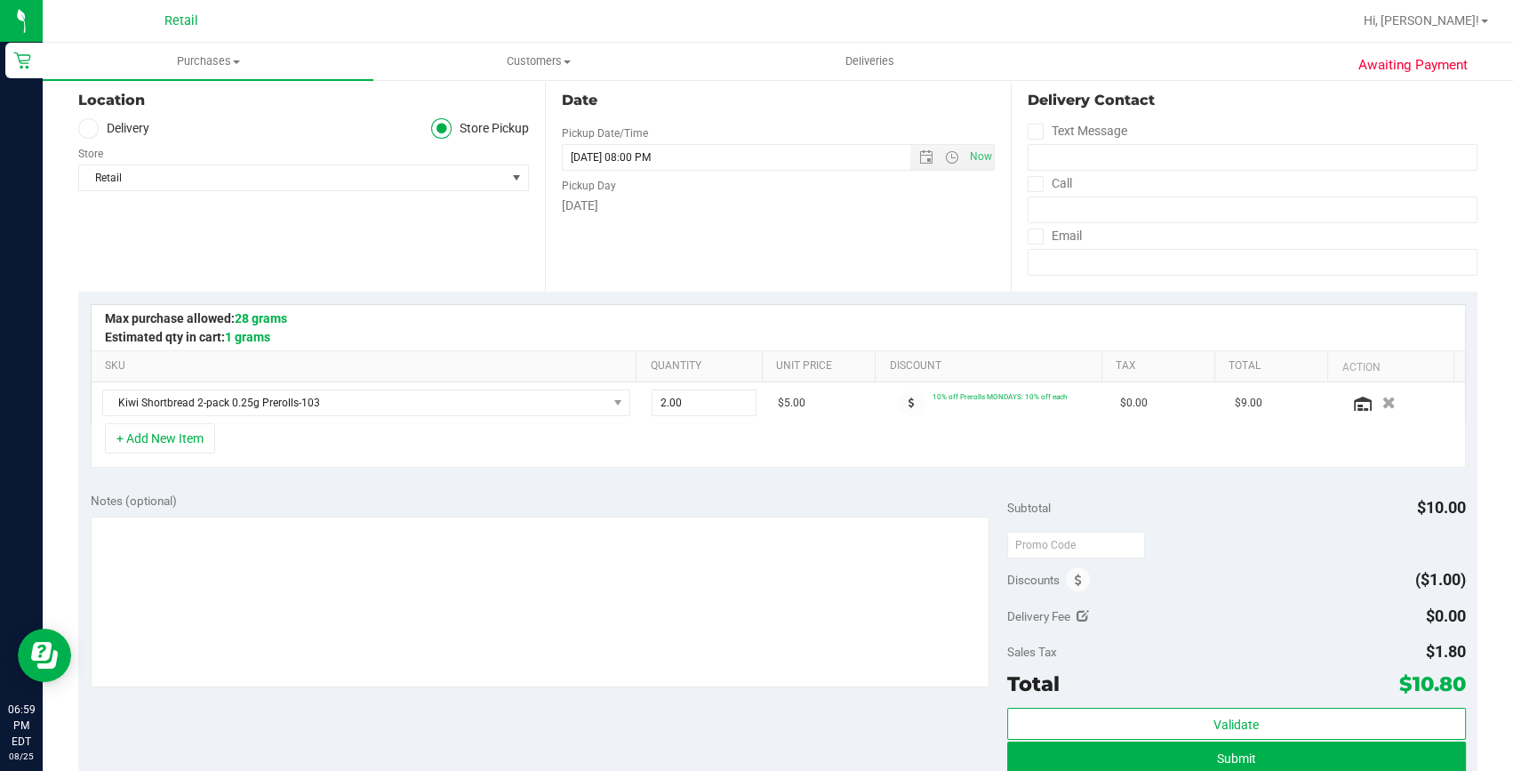
scroll to position [242, 0]
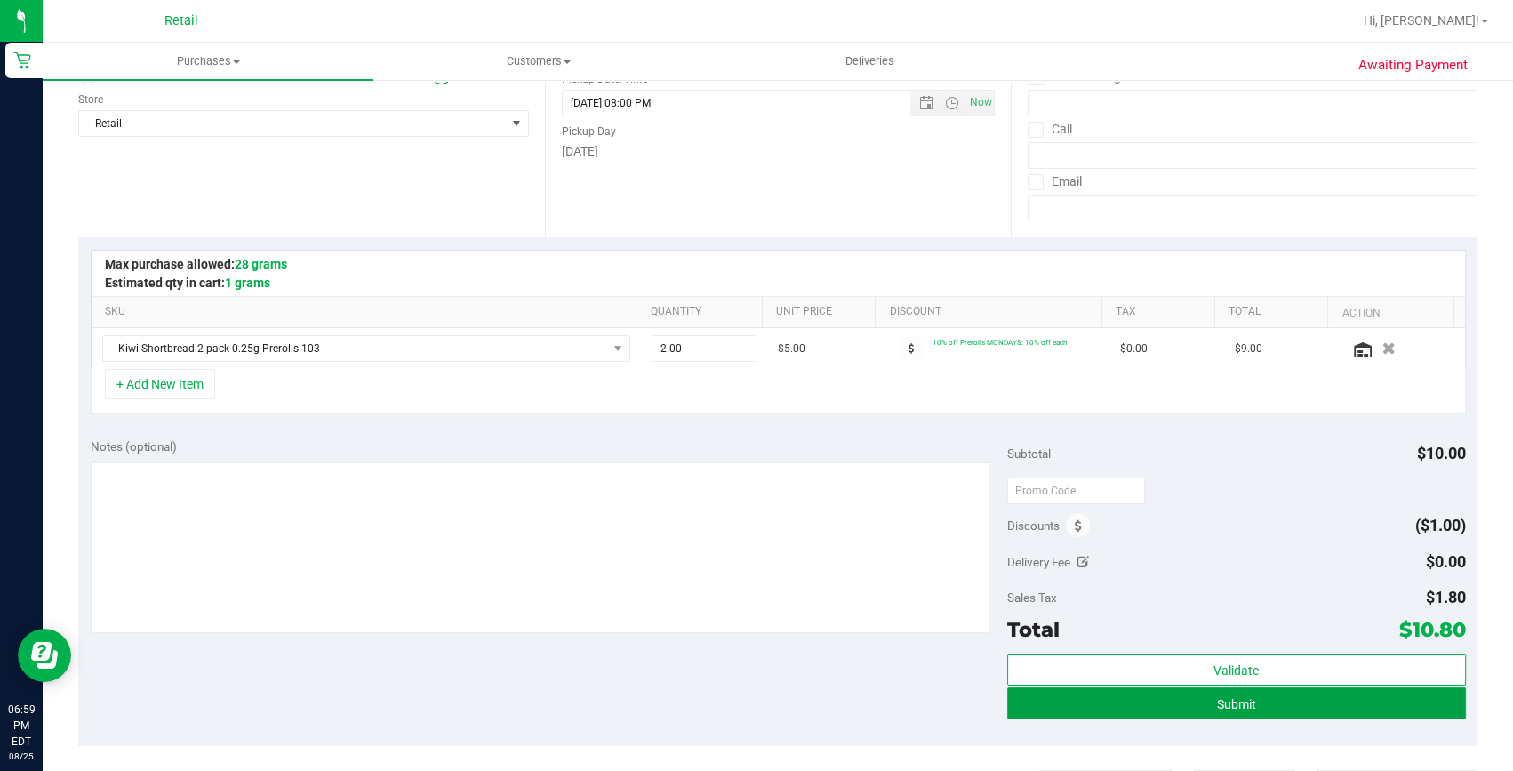
click at [1226, 692] on button "Submit" at bounding box center [1236, 703] width 459 height 32
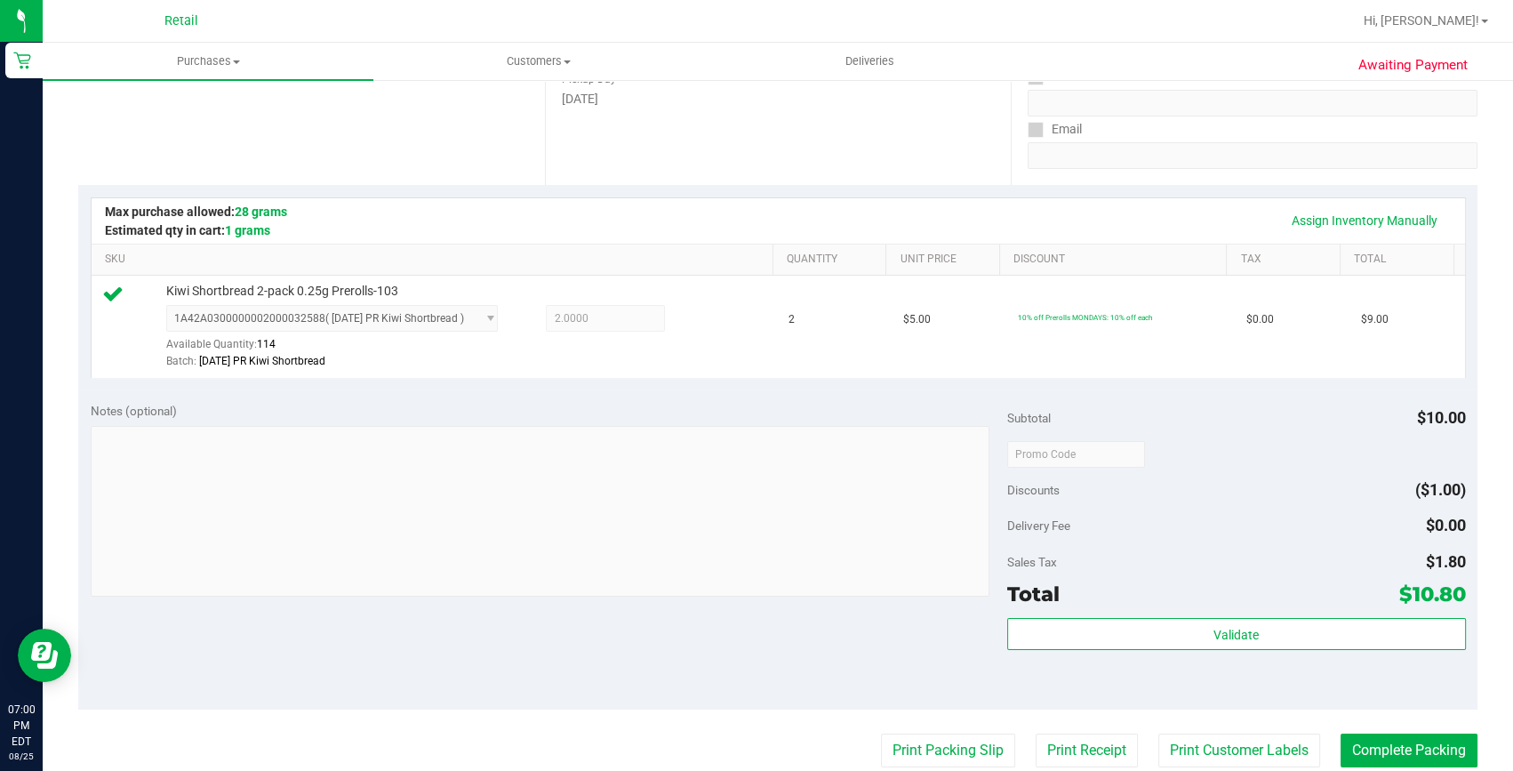
scroll to position [323, 0]
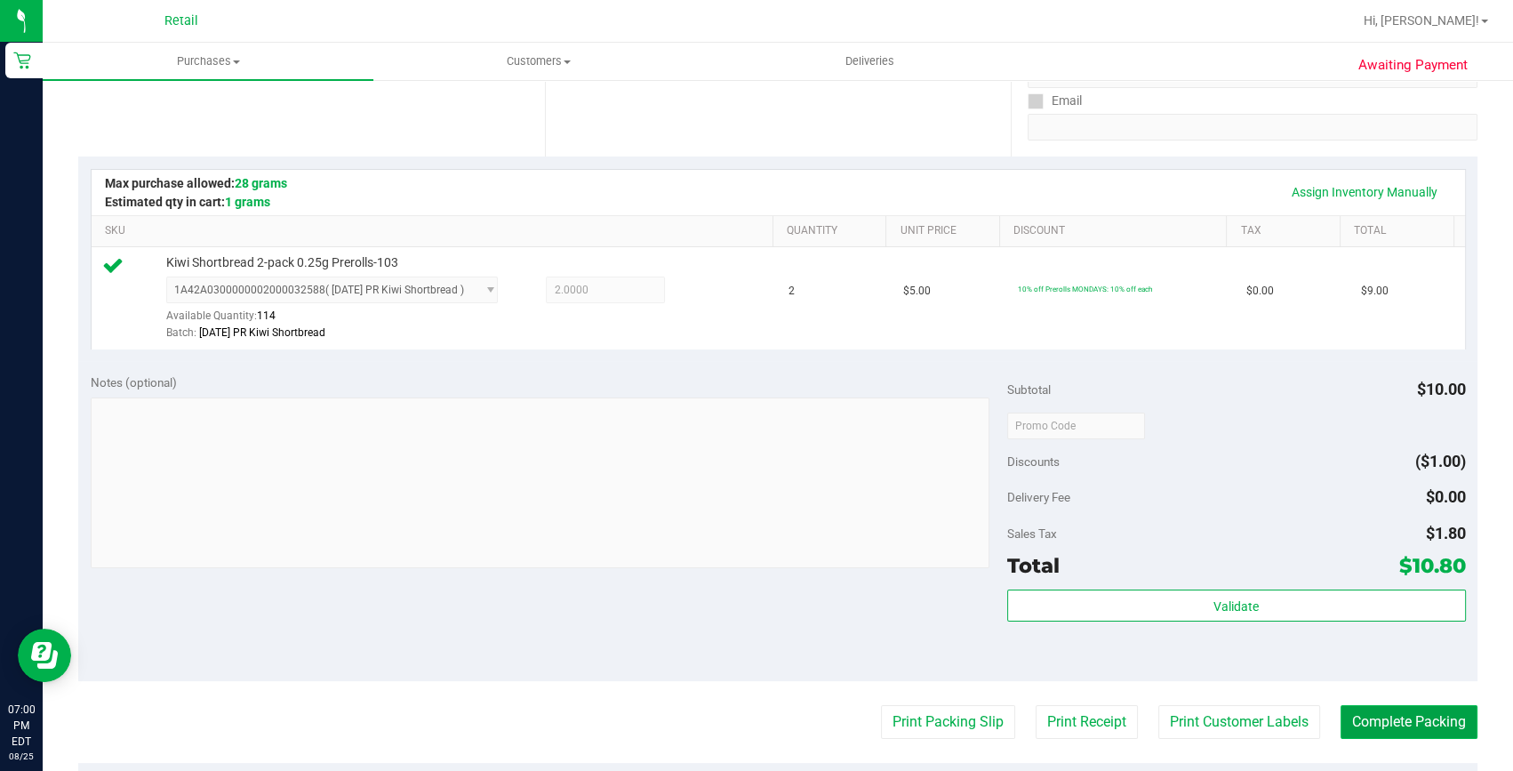
click at [1404, 726] on button "Complete Packing" at bounding box center [1408, 722] width 137 height 34
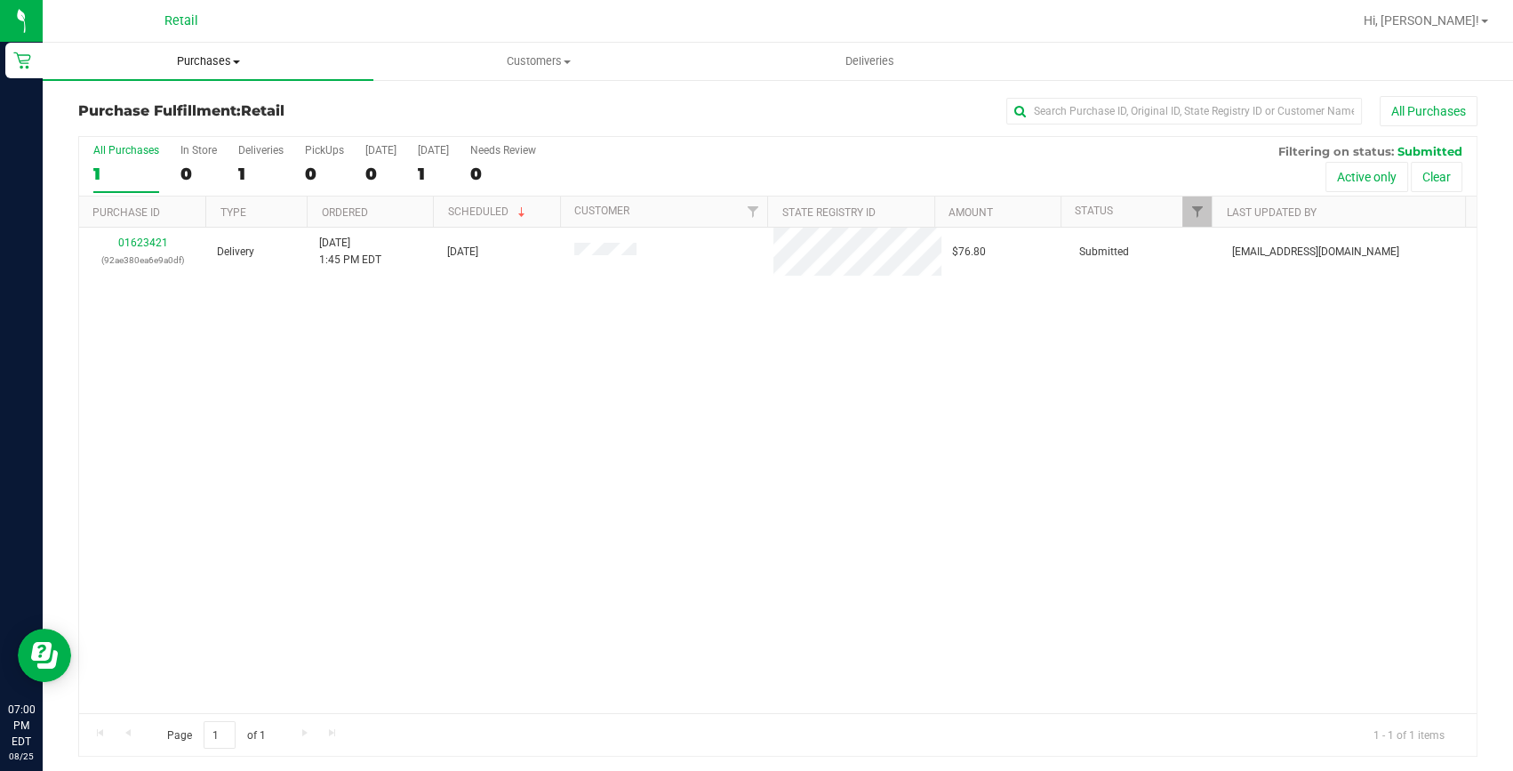
drag, startPoint x: 207, startPoint y: 60, endPoint x: 201, endPoint y: 82, distance: 23.1
click at [207, 60] on span "Purchases" at bounding box center [208, 61] width 331 height 16
click at [194, 100] on span "Summary of purchases" at bounding box center [134, 107] width 182 height 15
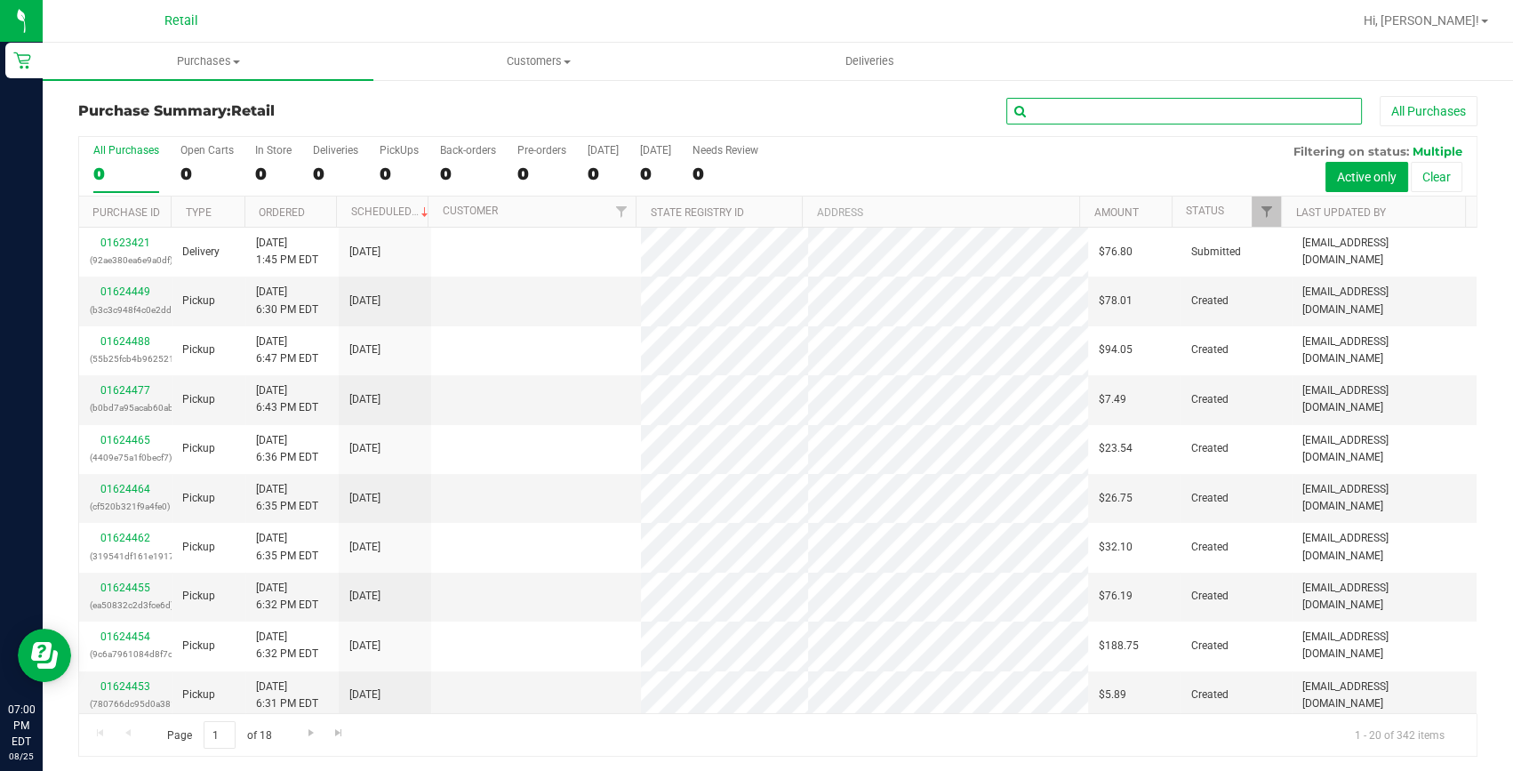
click at [1039, 114] on input "text" at bounding box center [1184, 111] width 356 height 27
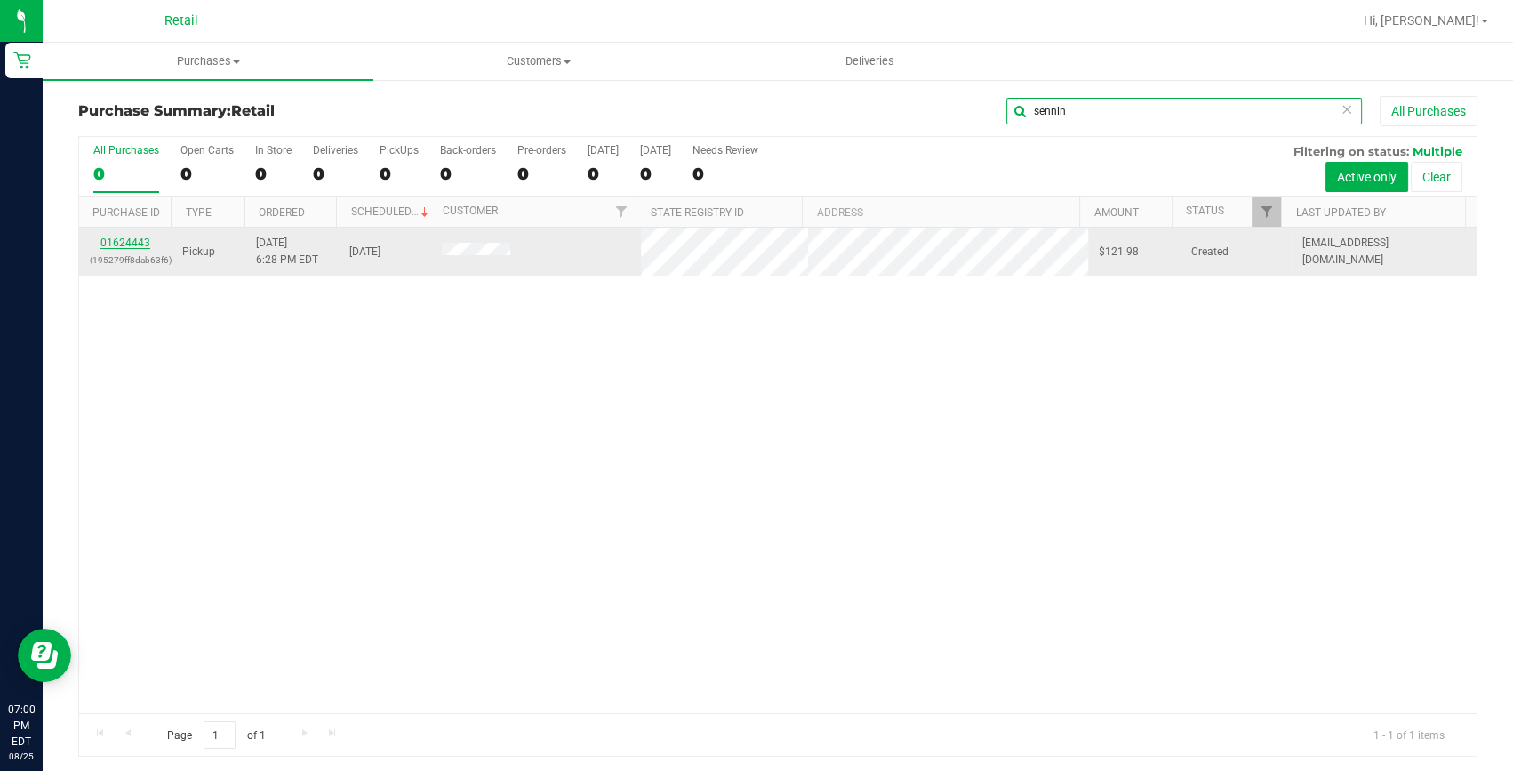
type input "sennin"
click at [143, 241] on link "01624443" at bounding box center [125, 242] width 50 height 12
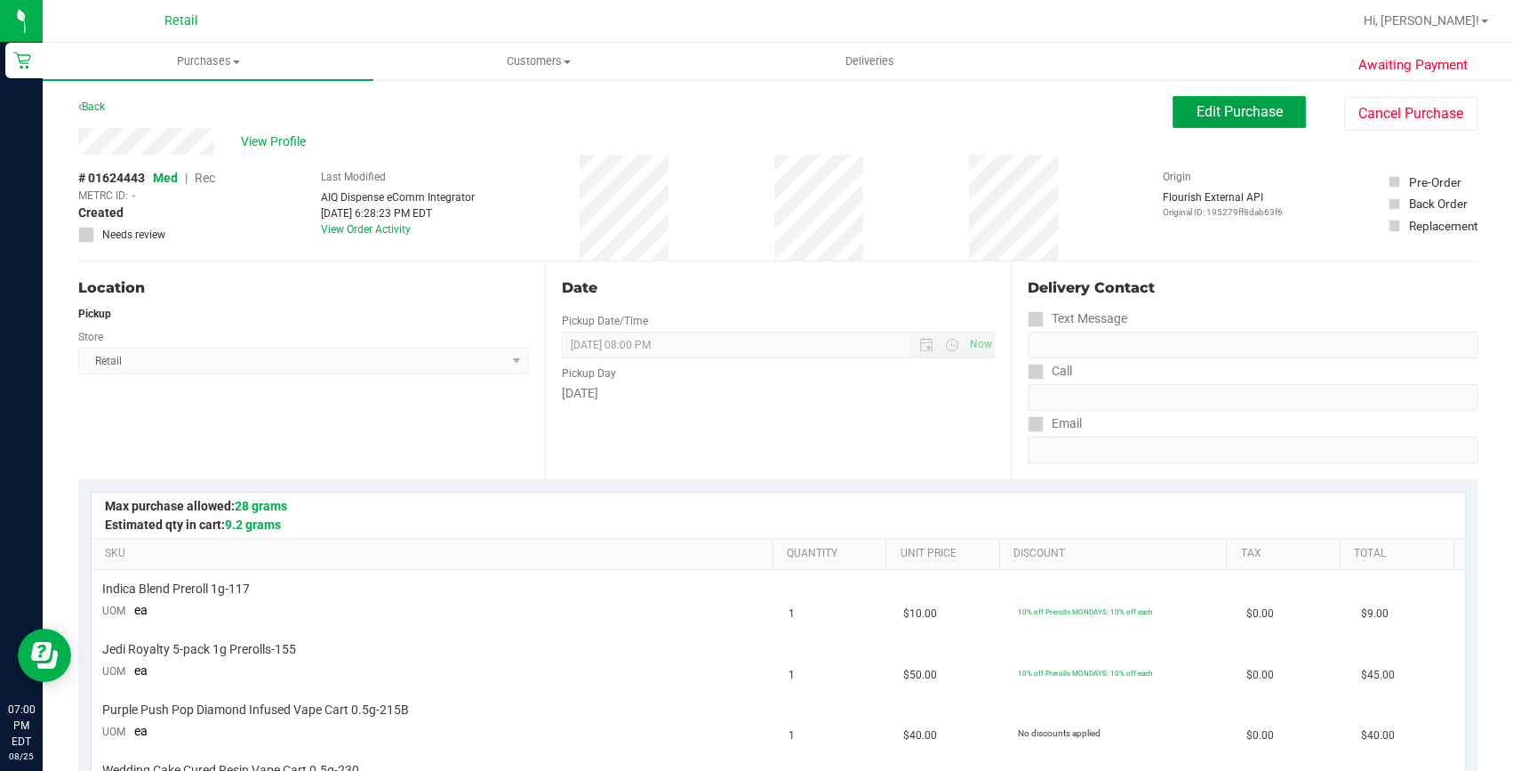
click at [1220, 101] on button "Edit Purchase" at bounding box center [1238, 112] width 133 height 32
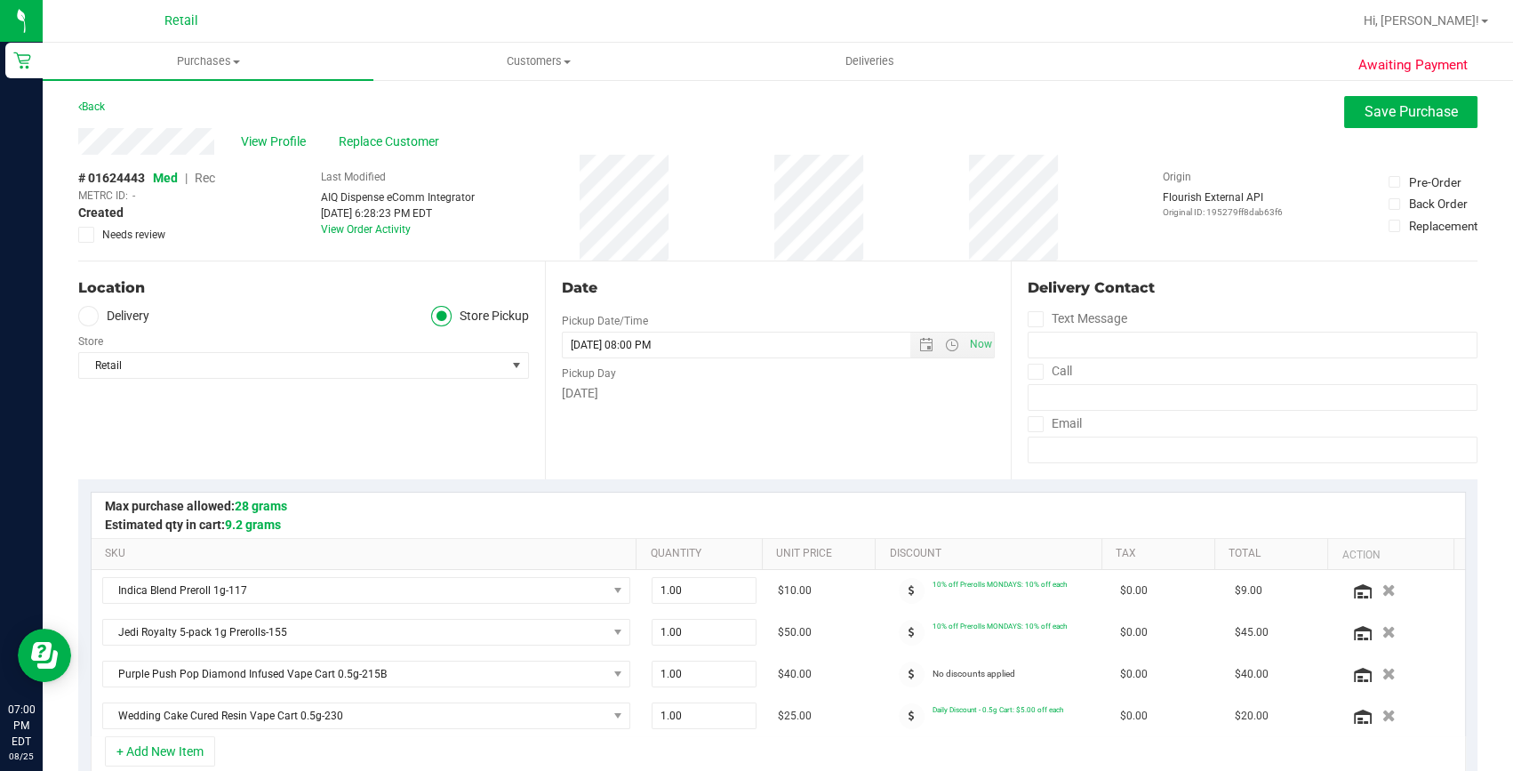
click at [208, 173] on span "Rec" at bounding box center [205, 178] width 20 height 14
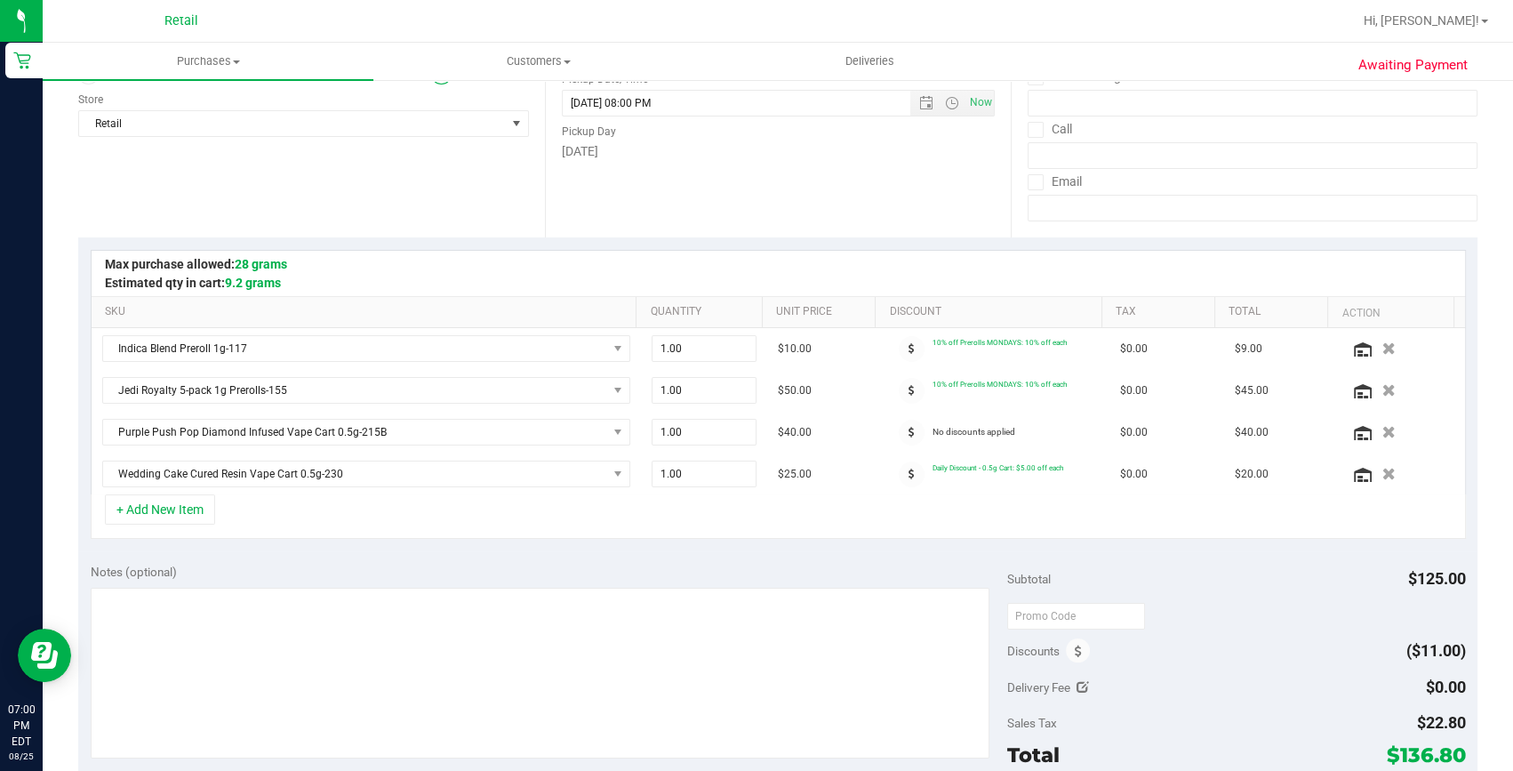
scroll to position [323, 0]
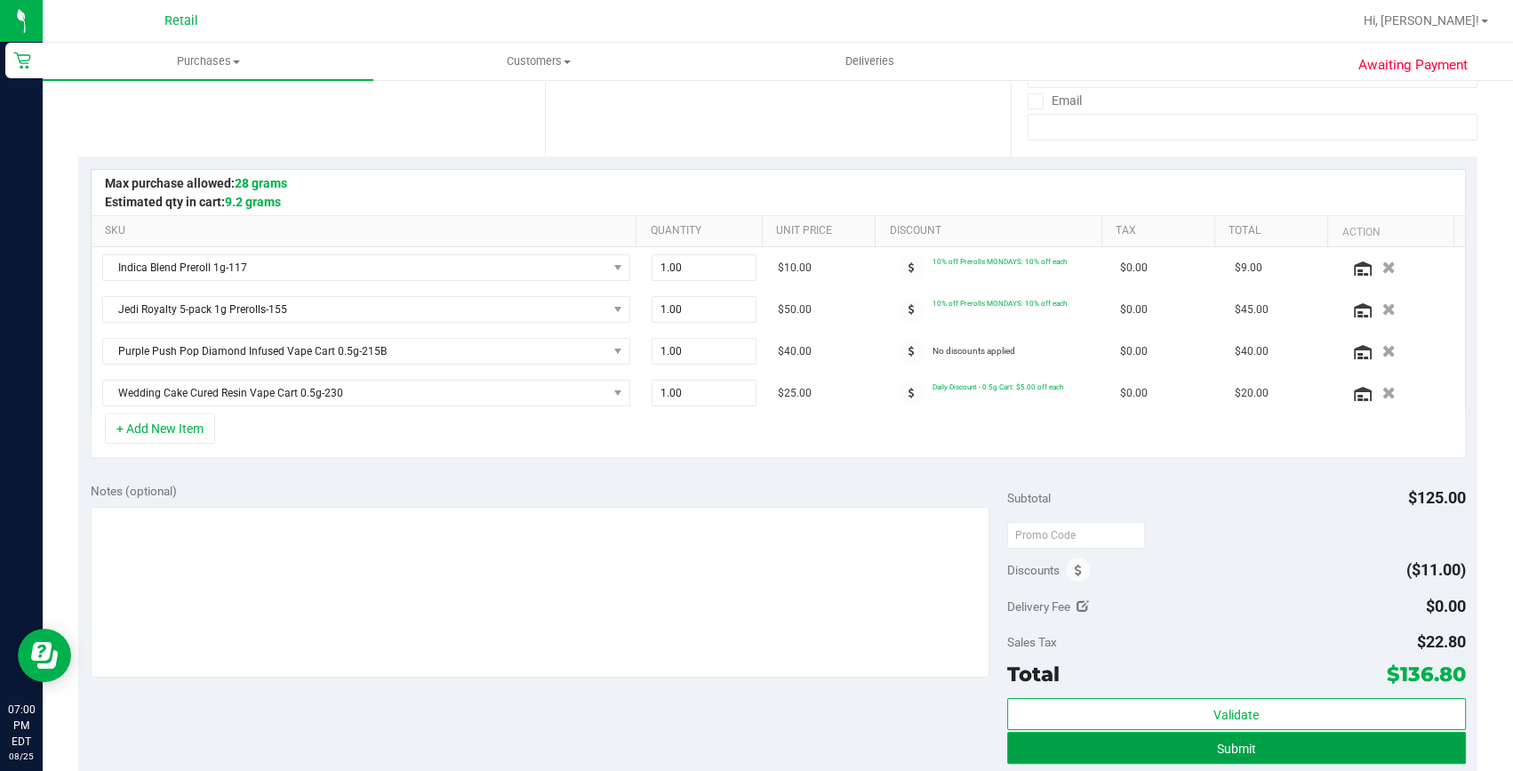
click at [1268, 732] on button "Submit" at bounding box center [1236, 748] width 459 height 32
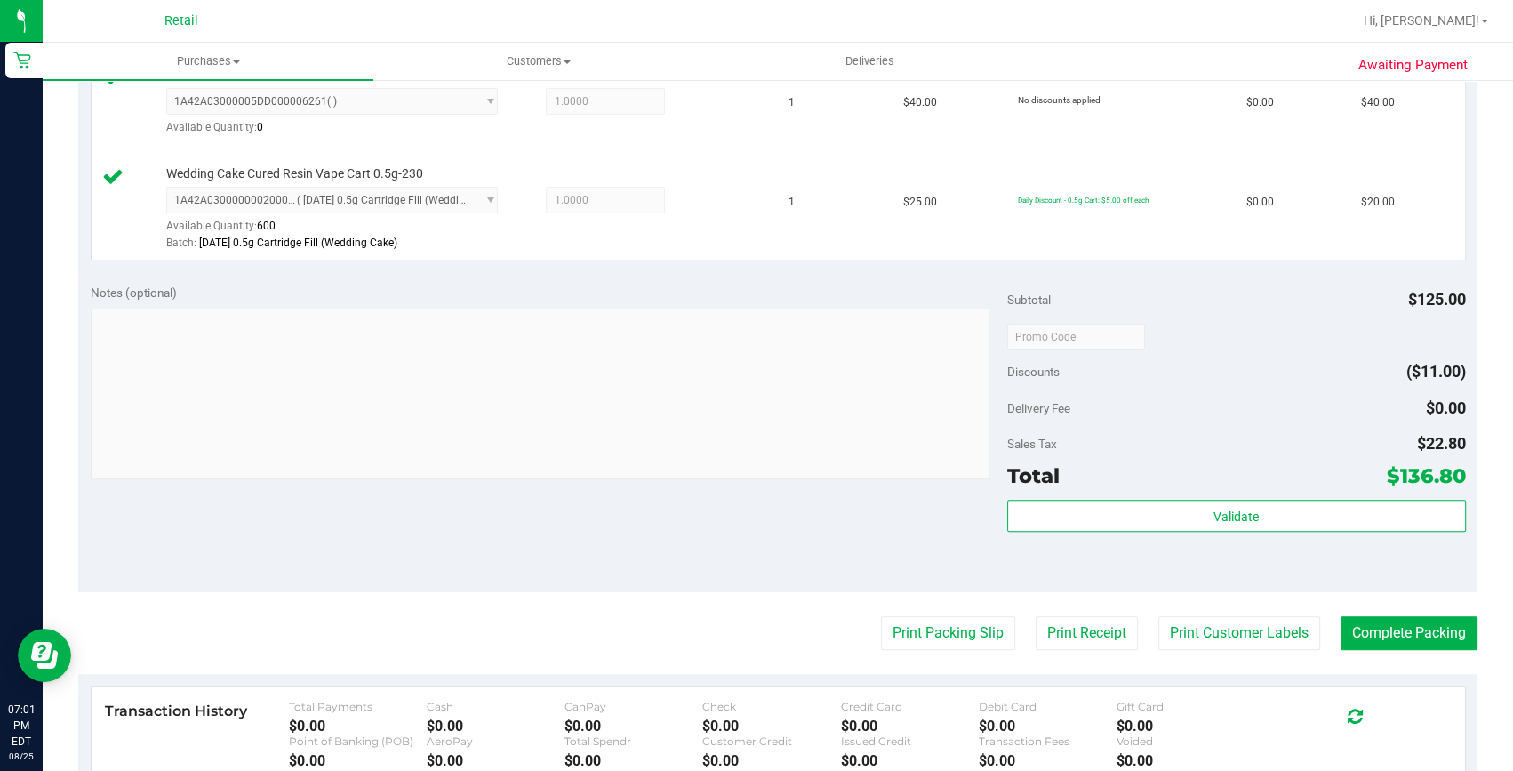
scroll to position [727, 0]
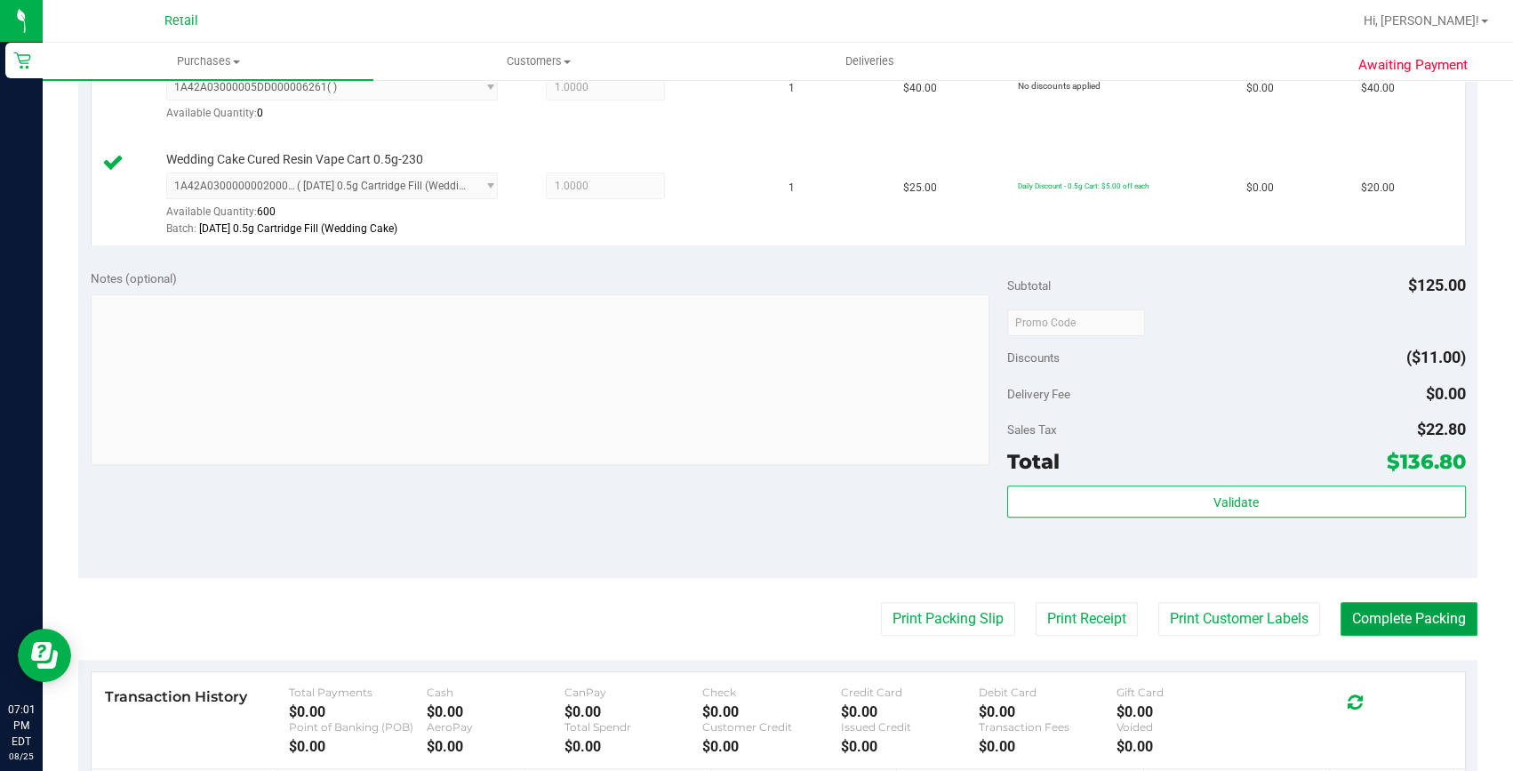
click at [1395, 620] on button "Complete Packing" at bounding box center [1408, 619] width 137 height 34
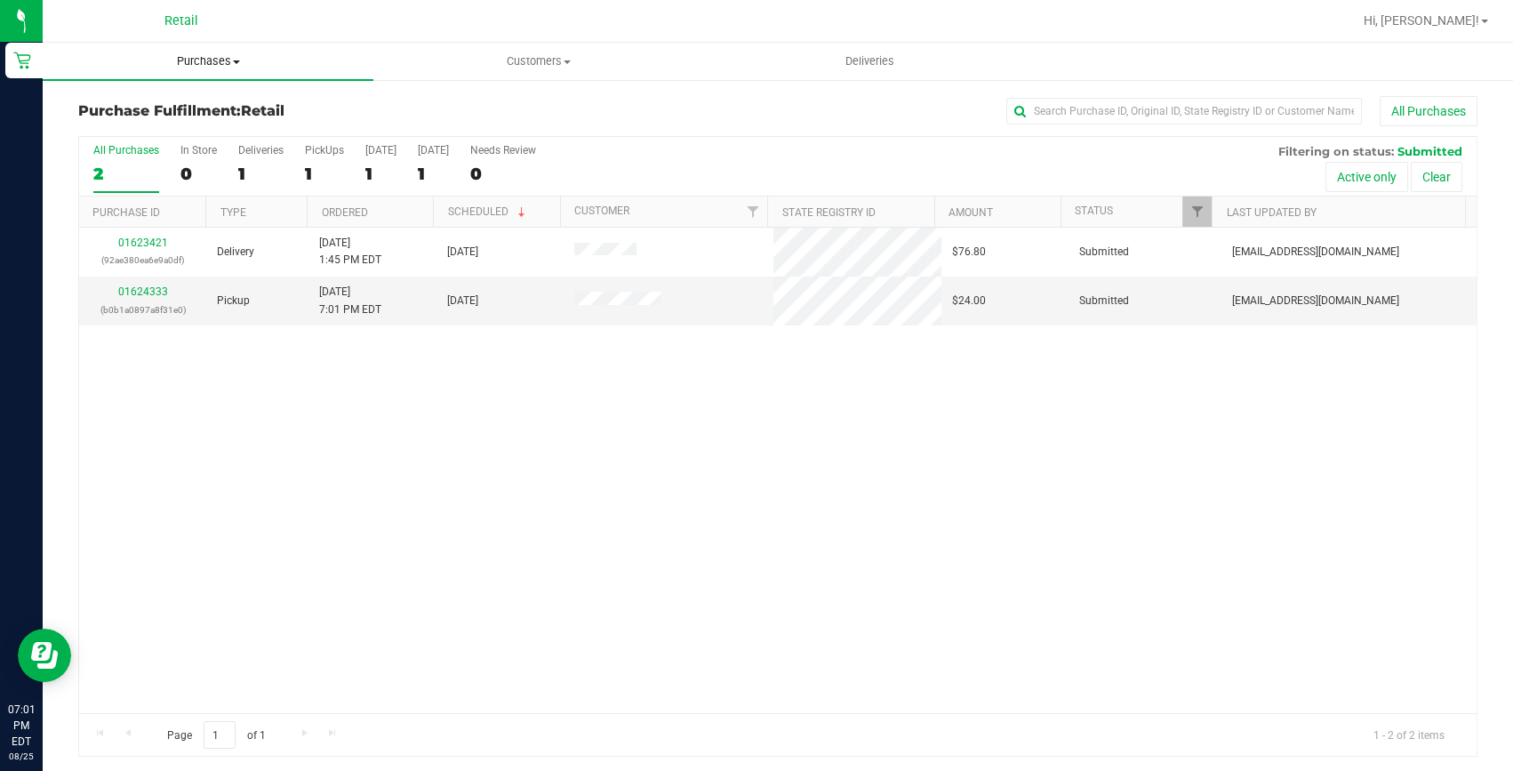
click at [200, 62] on span "Purchases" at bounding box center [208, 61] width 331 height 16
click at [162, 109] on span "Summary of purchases" at bounding box center [134, 107] width 182 height 15
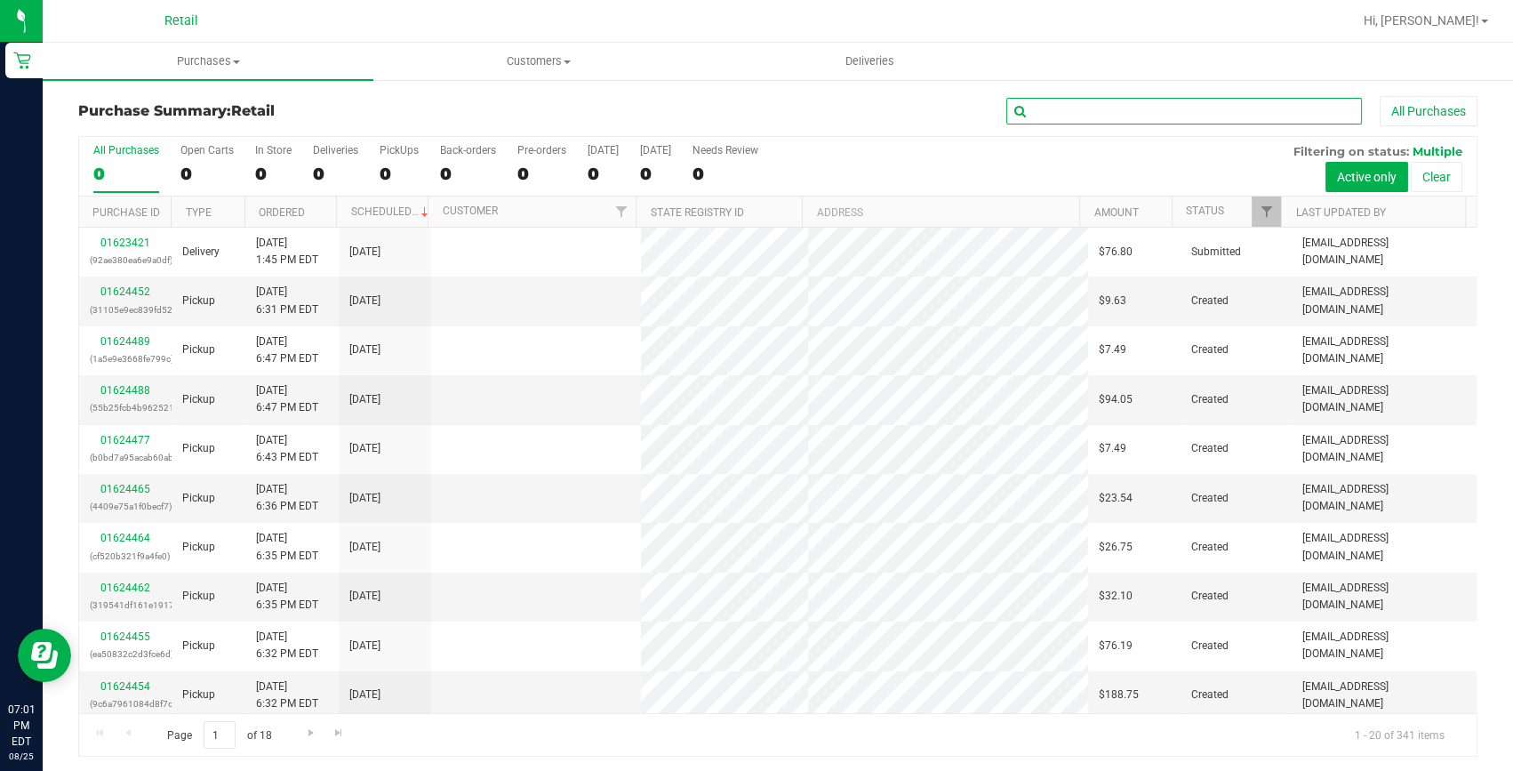
click at [1191, 108] on input "text" at bounding box center [1184, 111] width 356 height 27
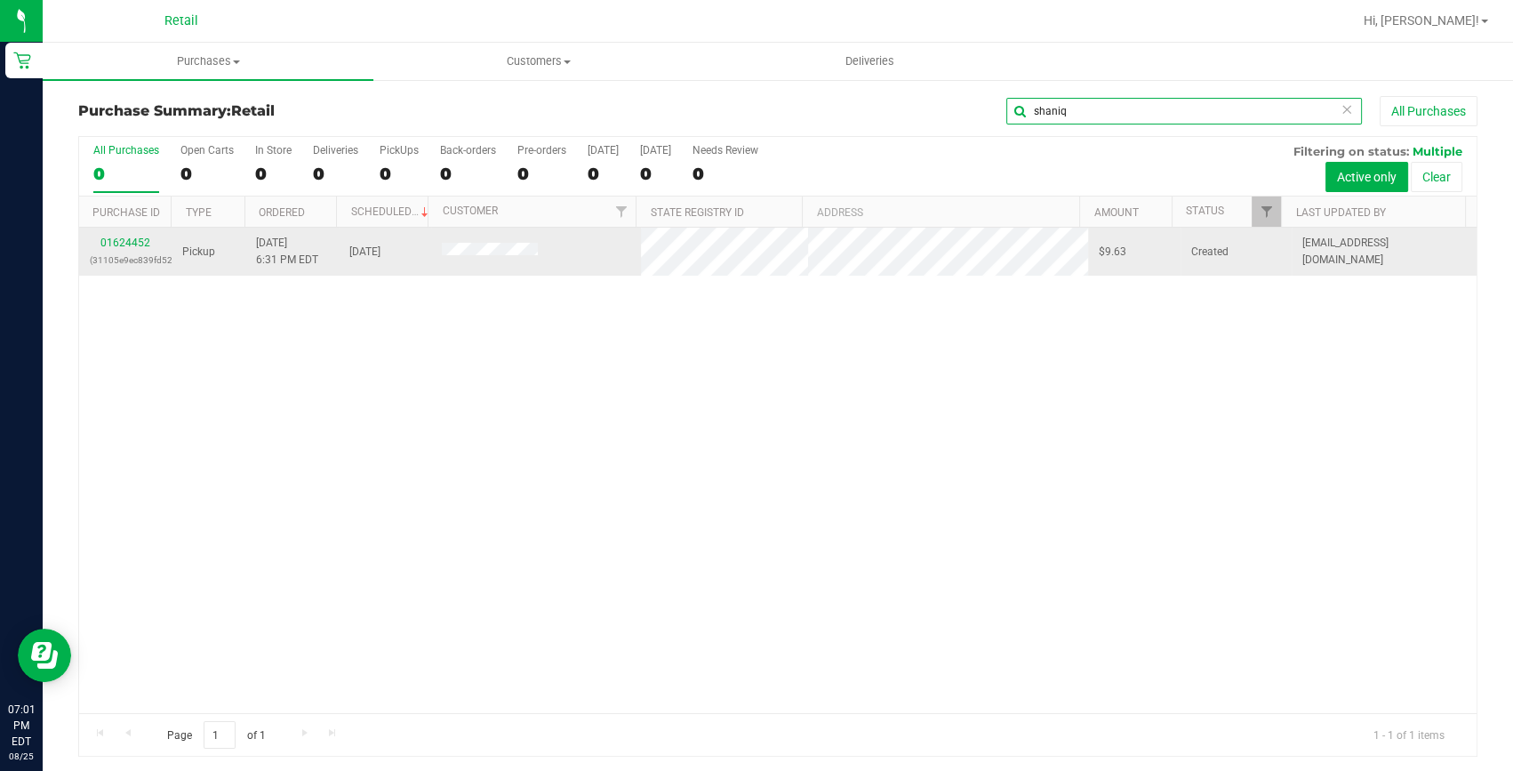
type input "shaniq"
click at [123, 232] on td "01624452 (31105e9ec839fd52)" at bounding box center [125, 252] width 92 height 48
click at [102, 241] on link "01624452" at bounding box center [125, 242] width 50 height 12
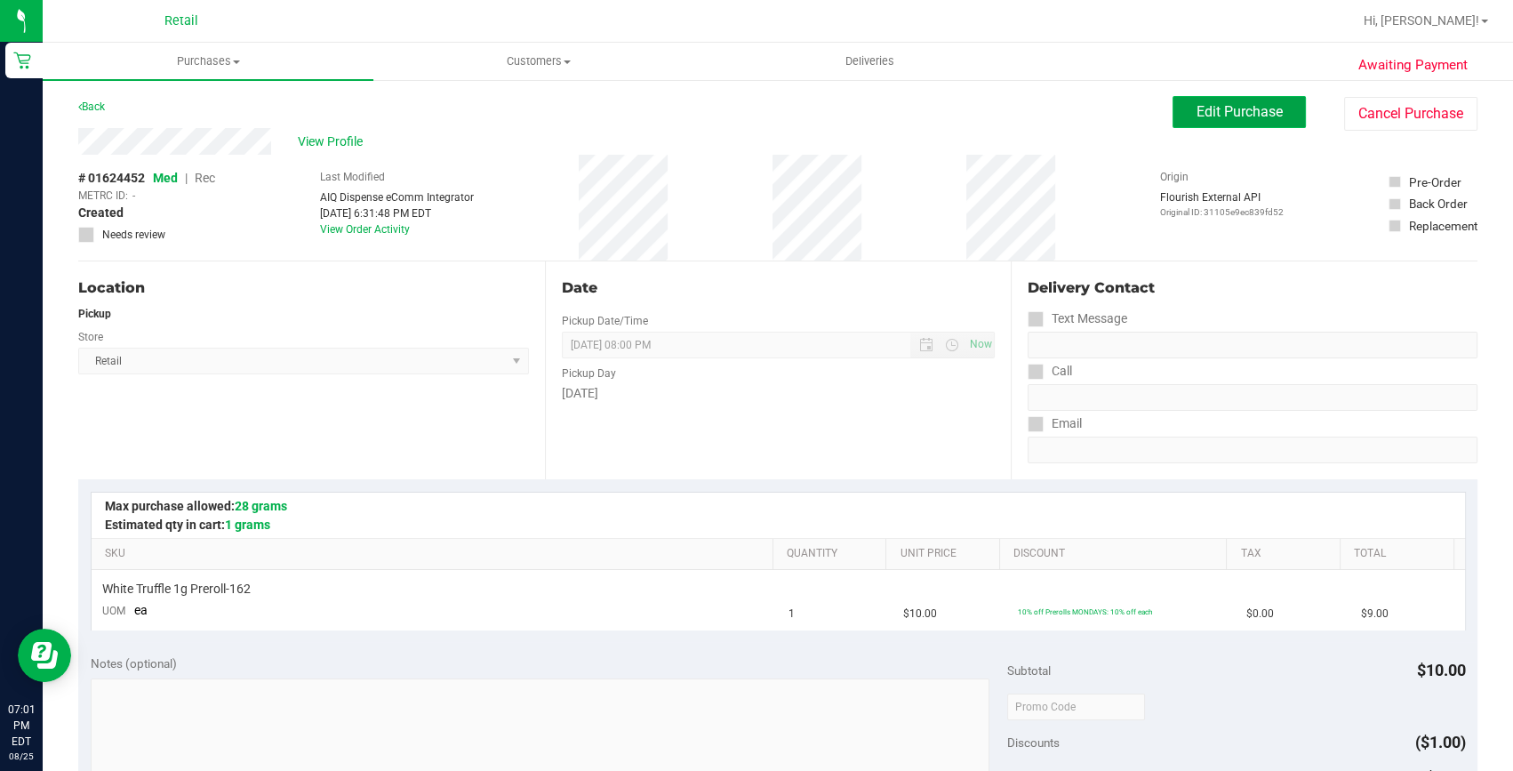
click at [1181, 116] on button "Edit Purchase" at bounding box center [1238, 112] width 133 height 32
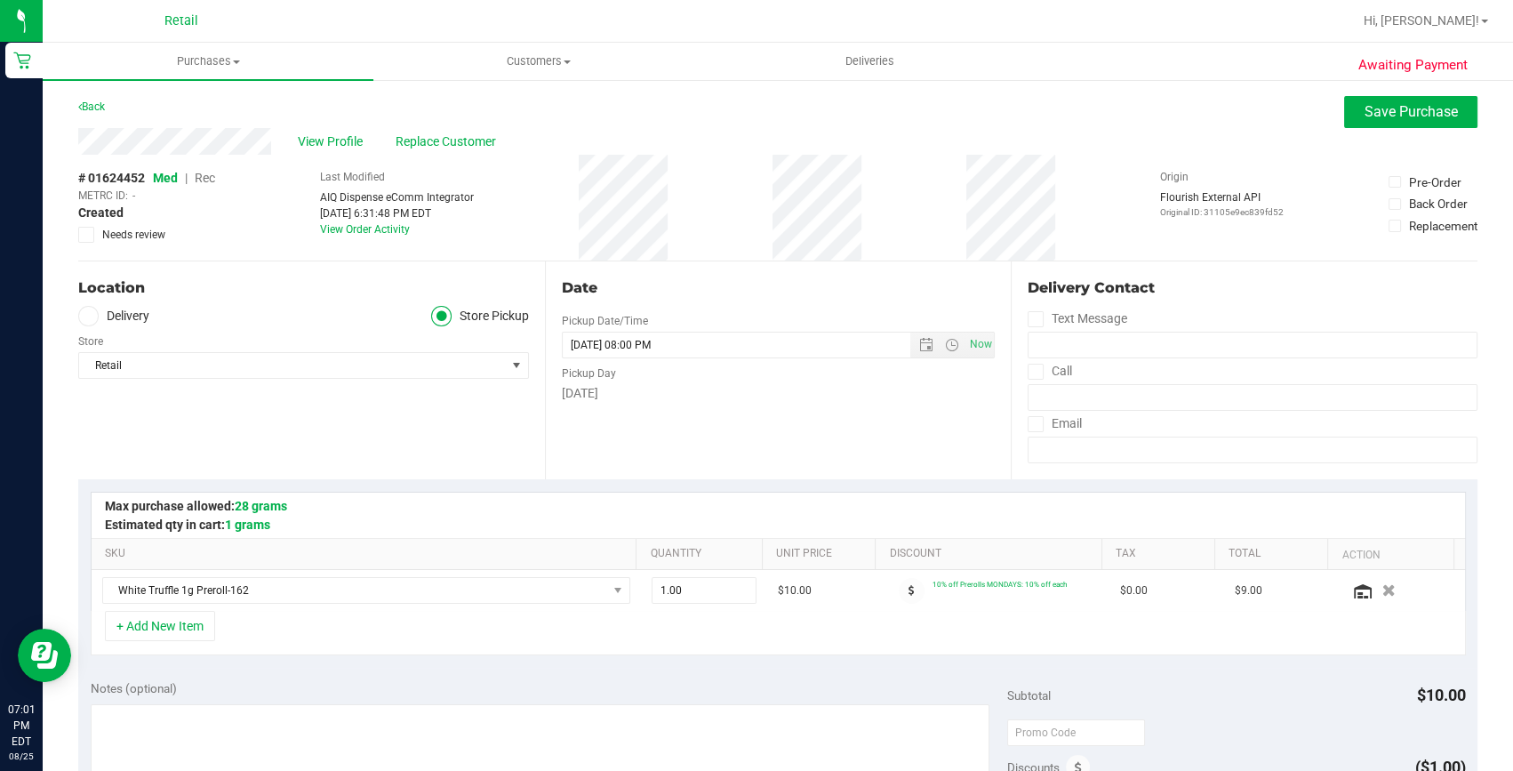
click at [197, 176] on span "Rec" at bounding box center [205, 178] width 20 height 14
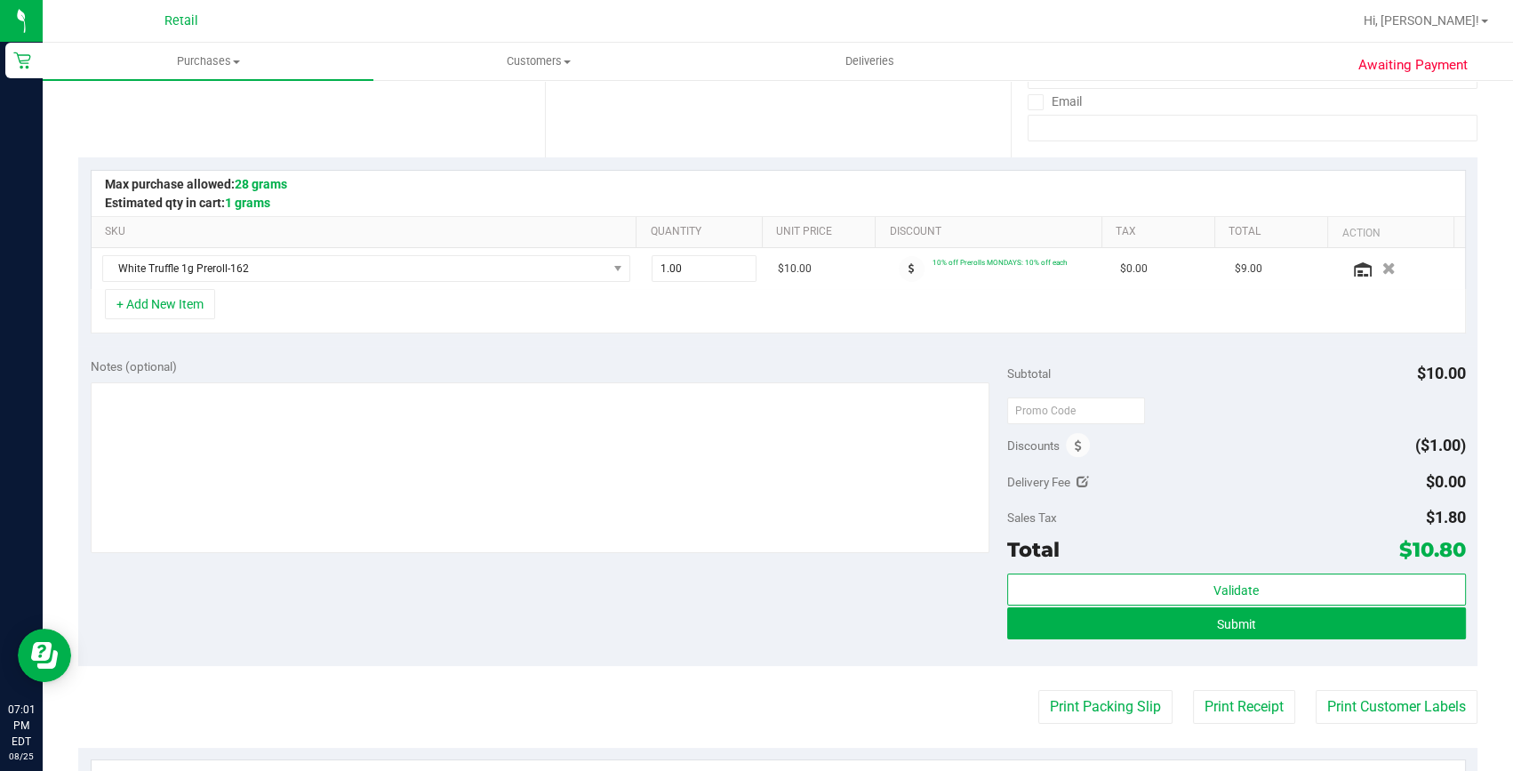
scroll to position [323, 0]
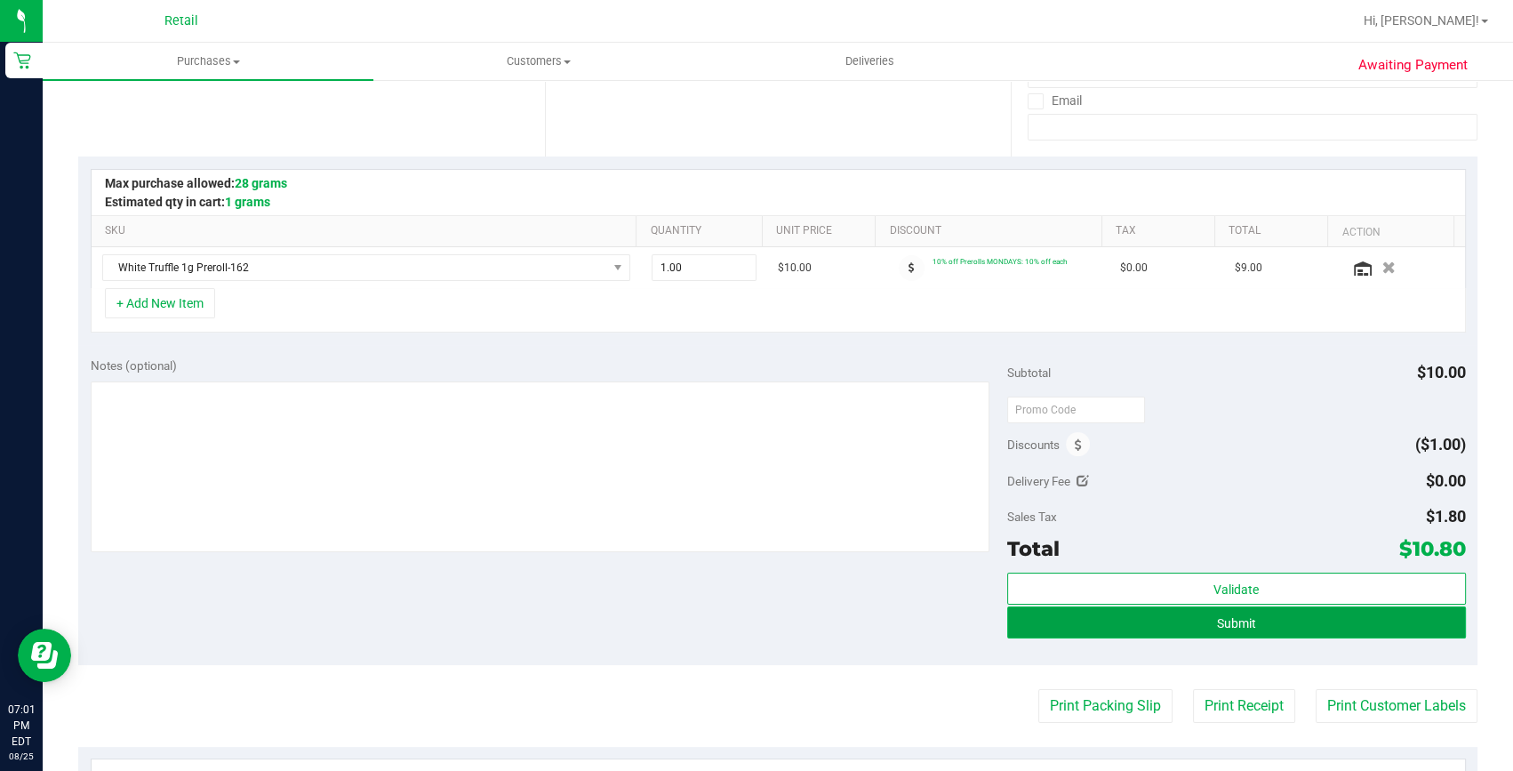
click at [1231, 616] on span "Submit" at bounding box center [1236, 623] width 39 height 14
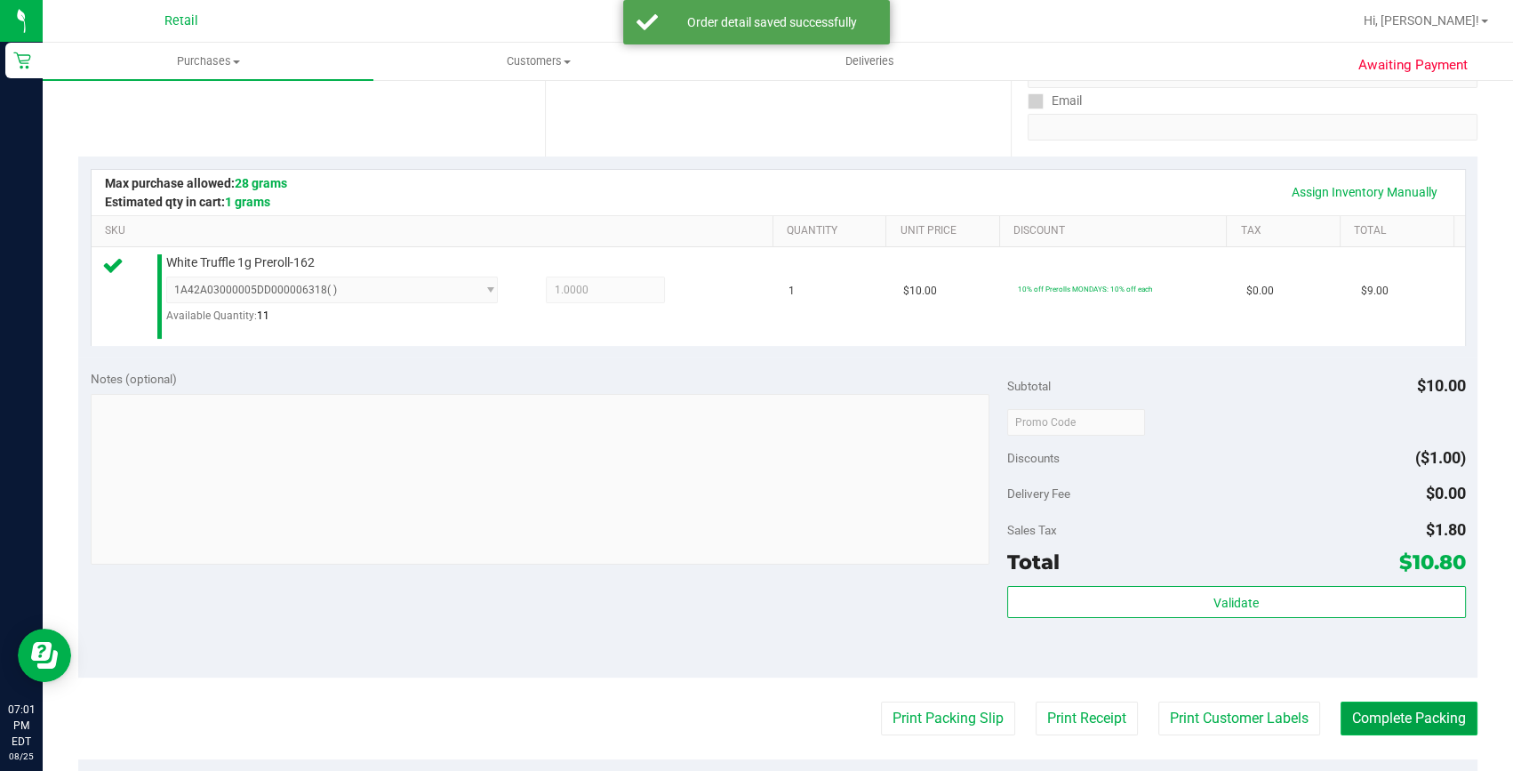
click at [1427, 729] on button "Complete Packing" at bounding box center [1408, 718] width 137 height 34
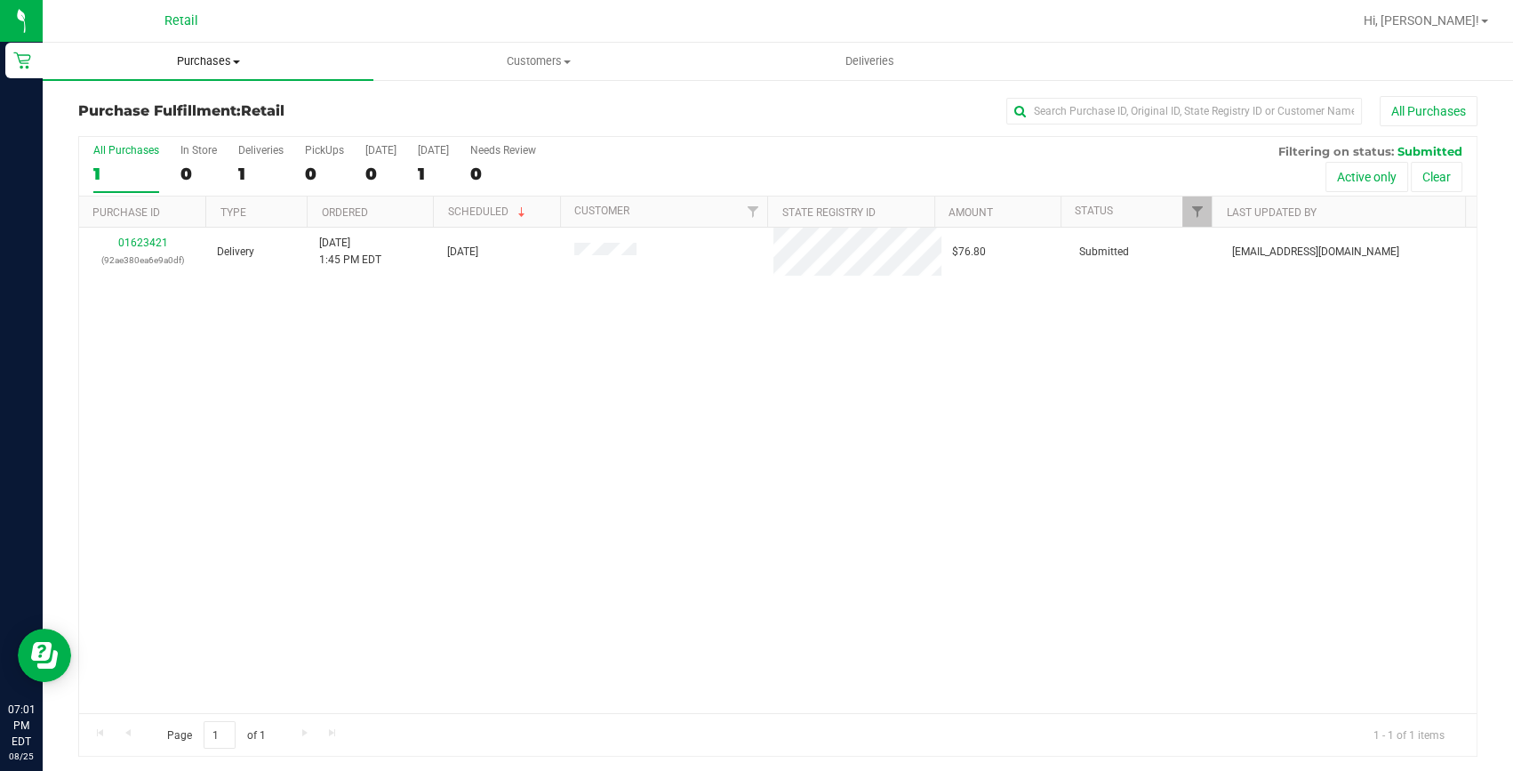
click at [230, 65] on span "Purchases" at bounding box center [208, 61] width 331 height 16
click at [193, 108] on span "Summary of purchases" at bounding box center [134, 107] width 182 height 15
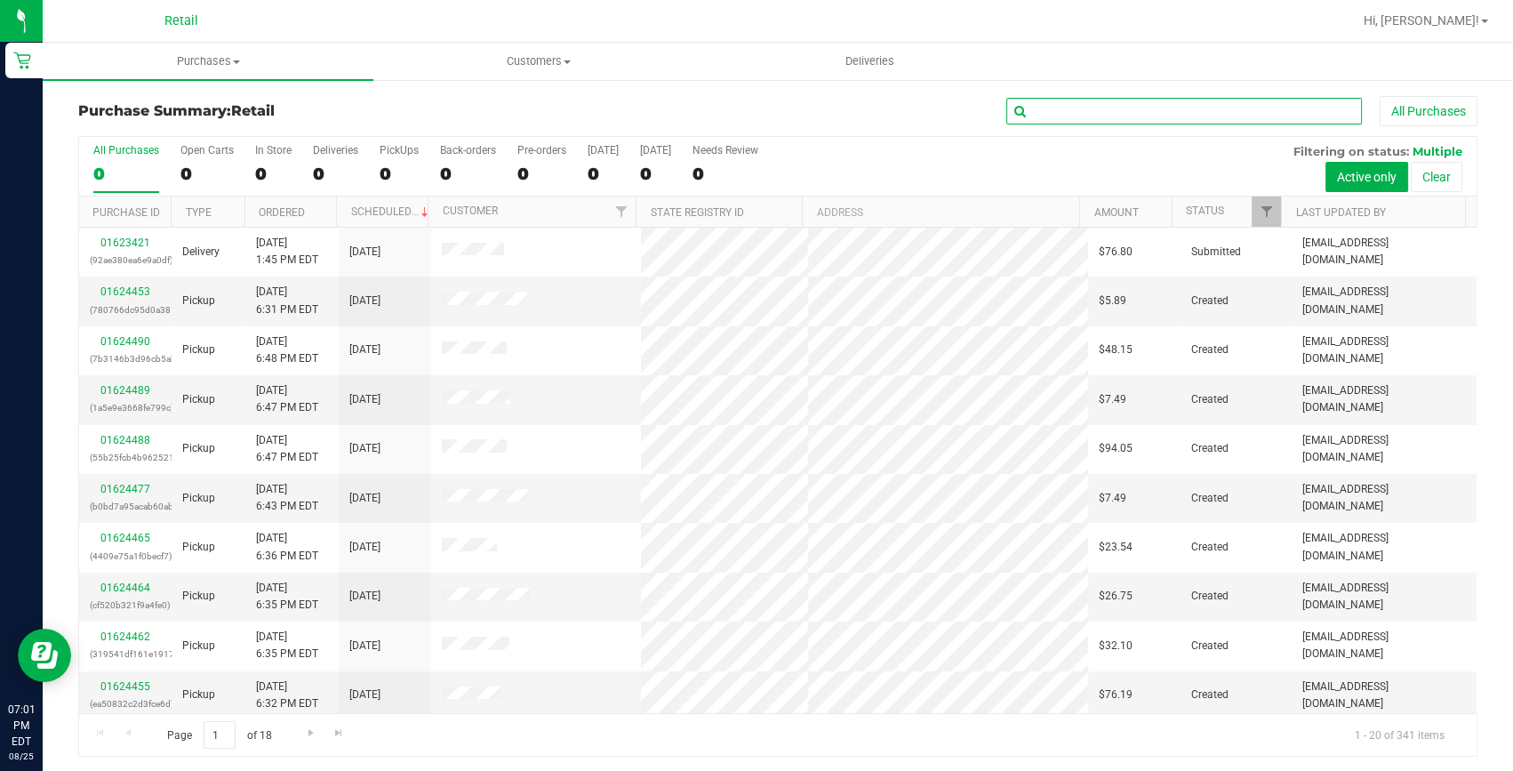
click at [1066, 115] on input "text" at bounding box center [1184, 111] width 356 height 27
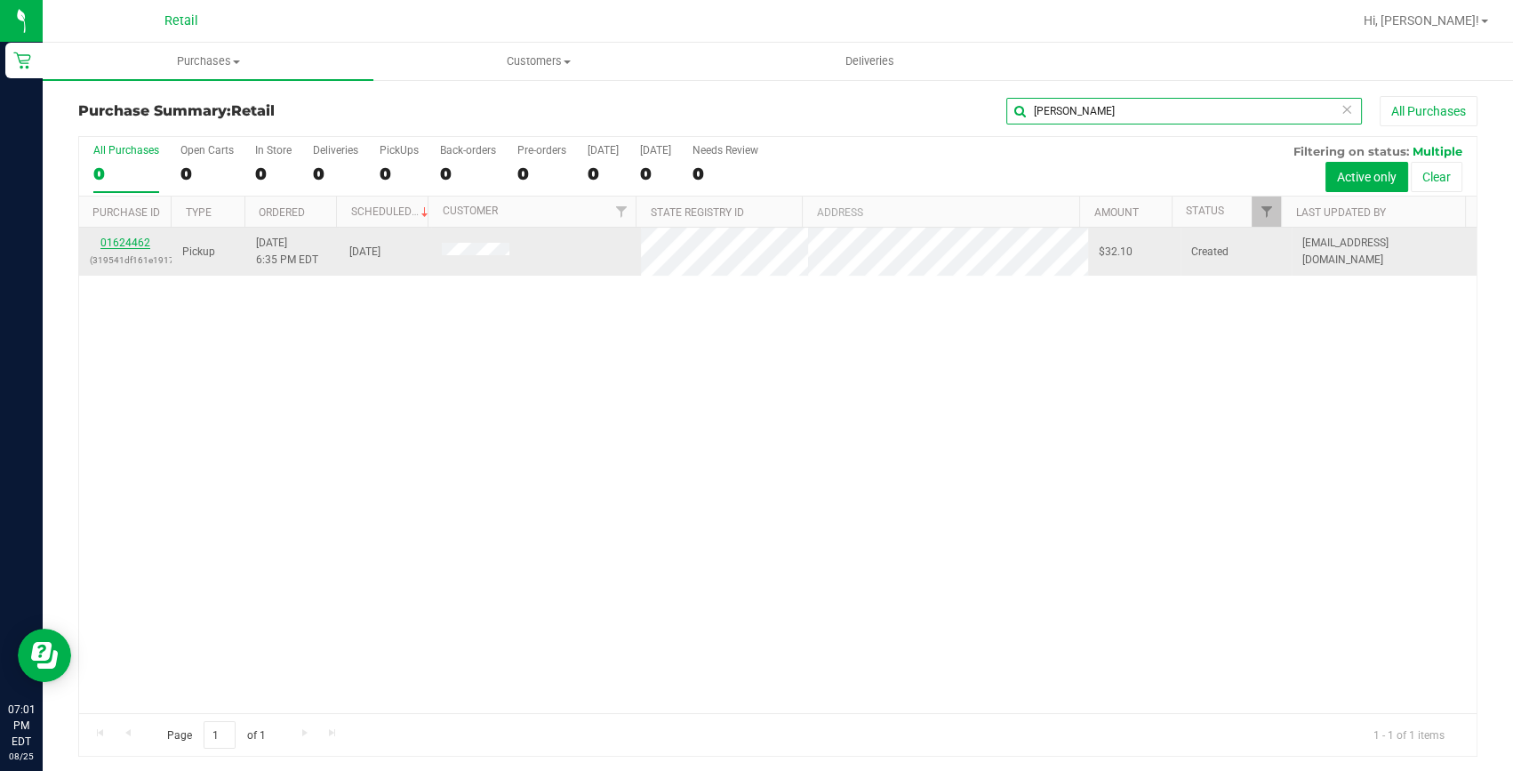
type input "jeffrey"
click at [140, 242] on link "01624462" at bounding box center [125, 242] width 50 height 12
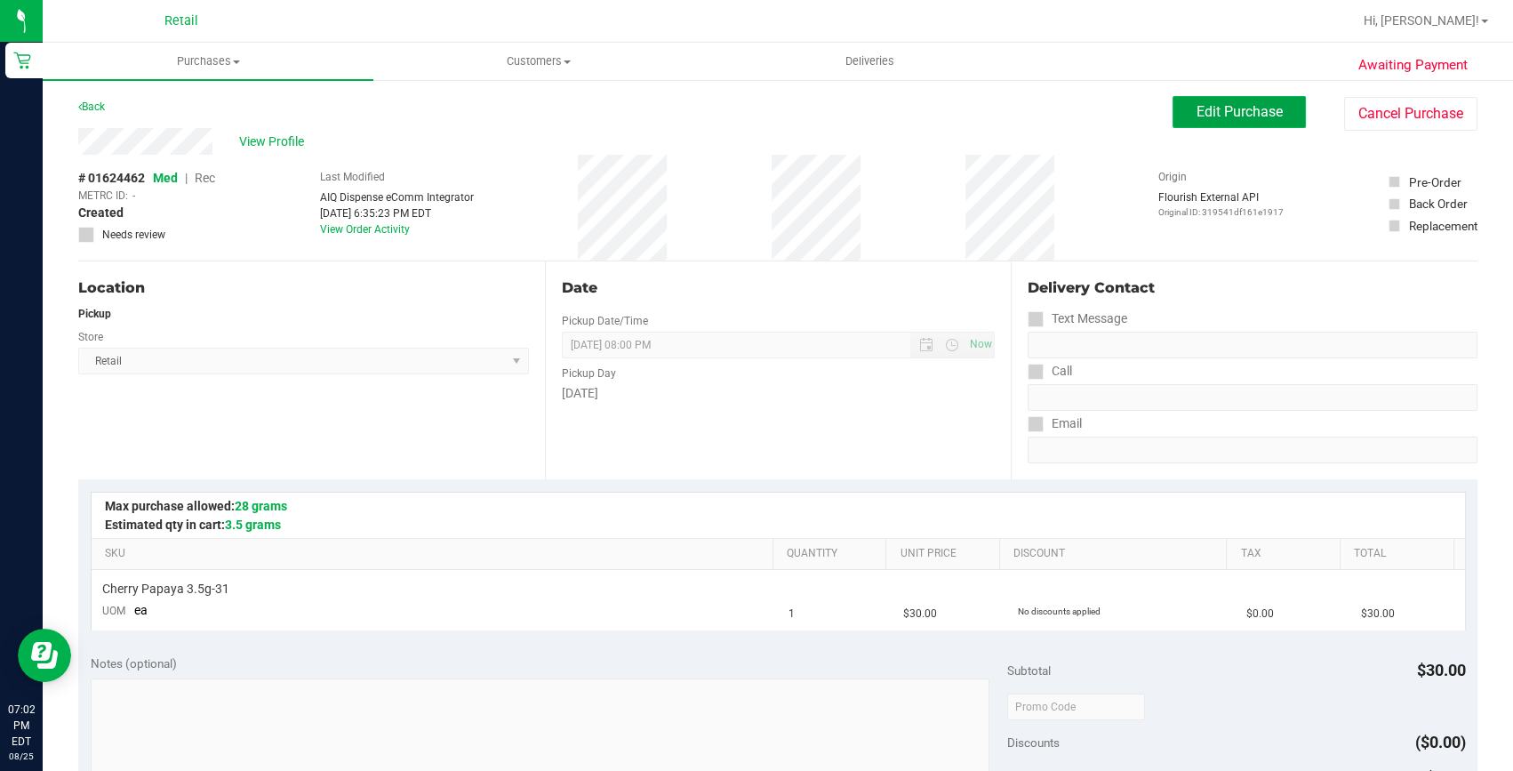
click at [1210, 116] on span "Edit Purchase" at bounding box center [1239, 111] width 86 height 17
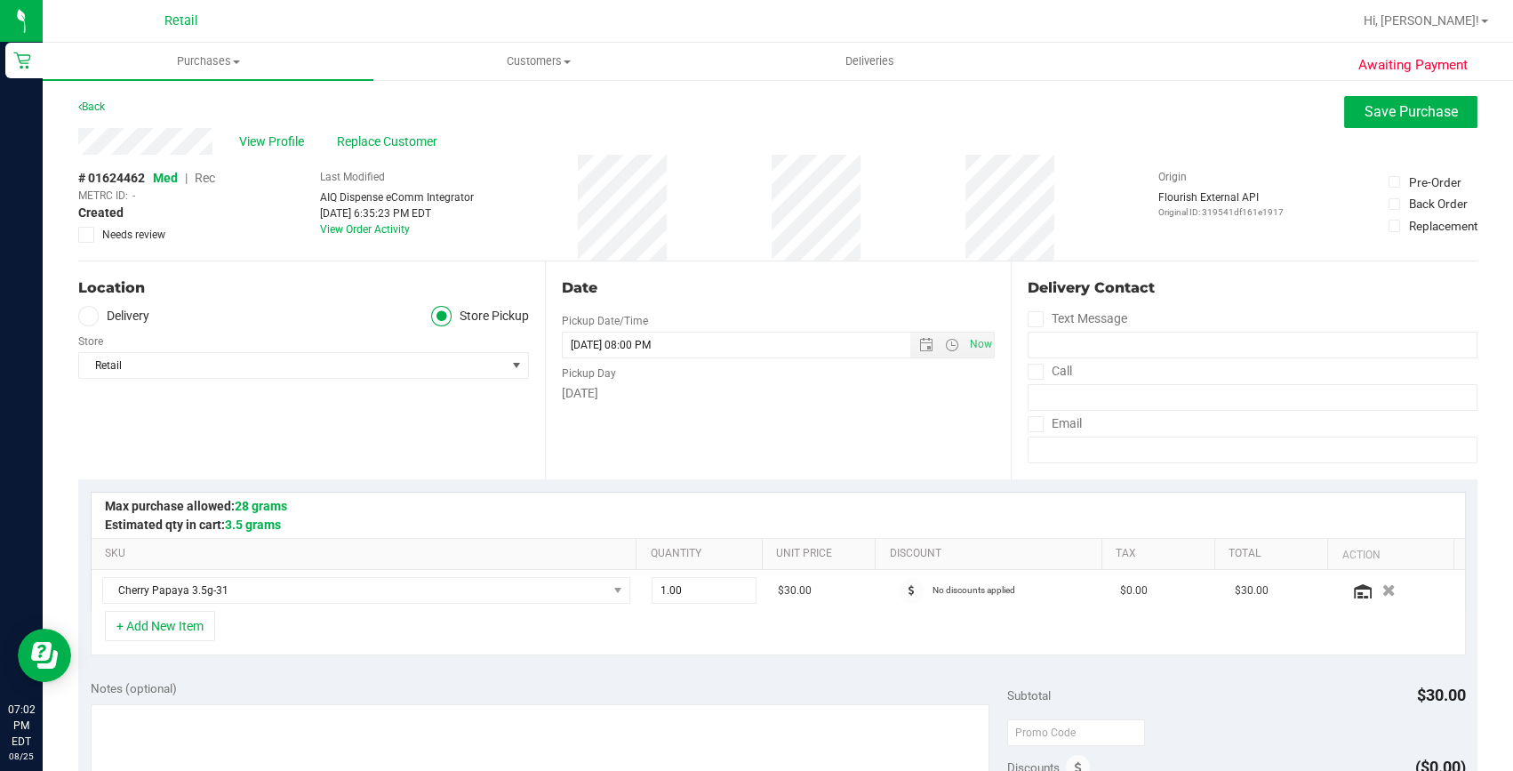
click at [212, 178] on span "Rec" at bounding box center [205, 178] width 20 height 14
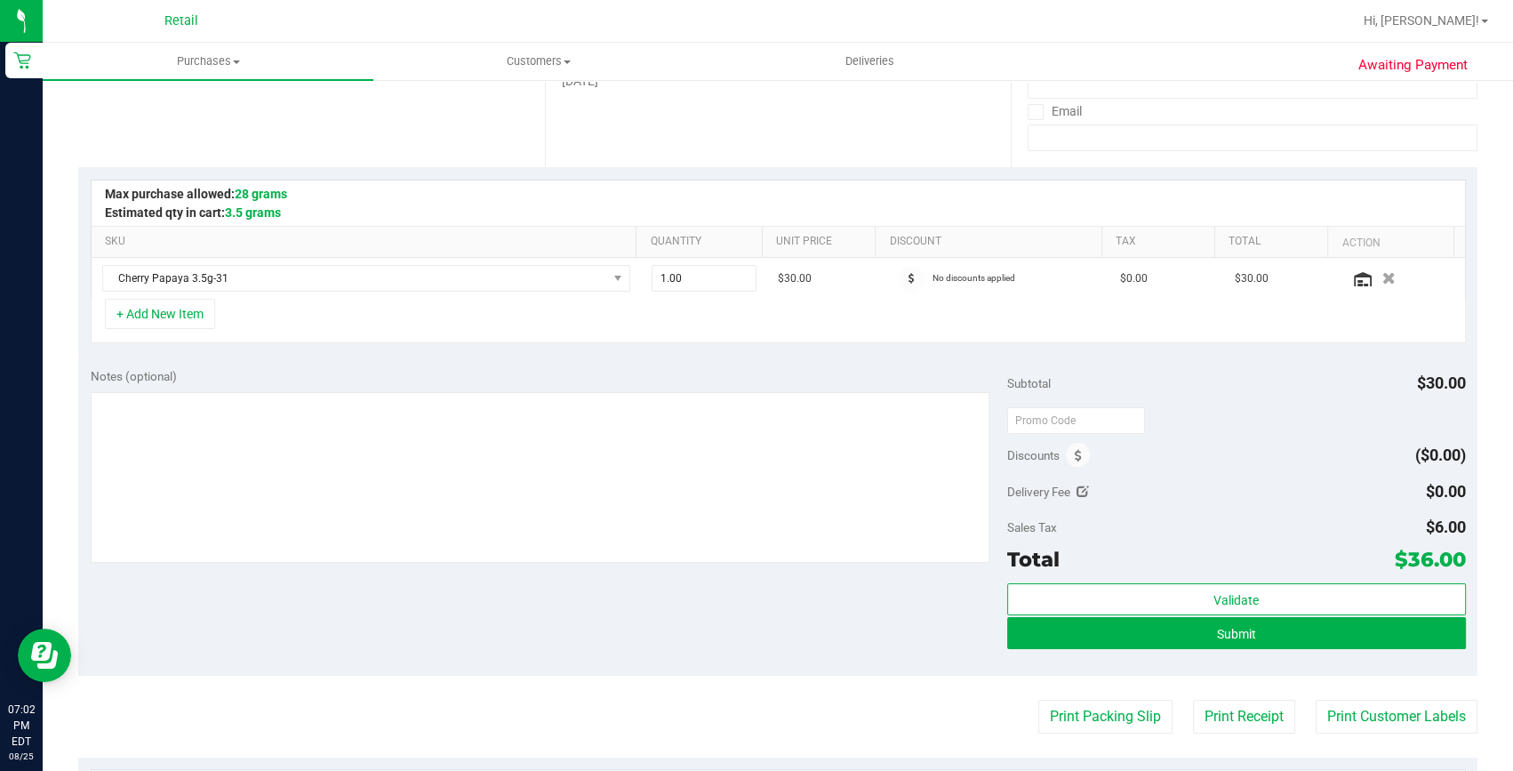
scroll to position [323, 0]
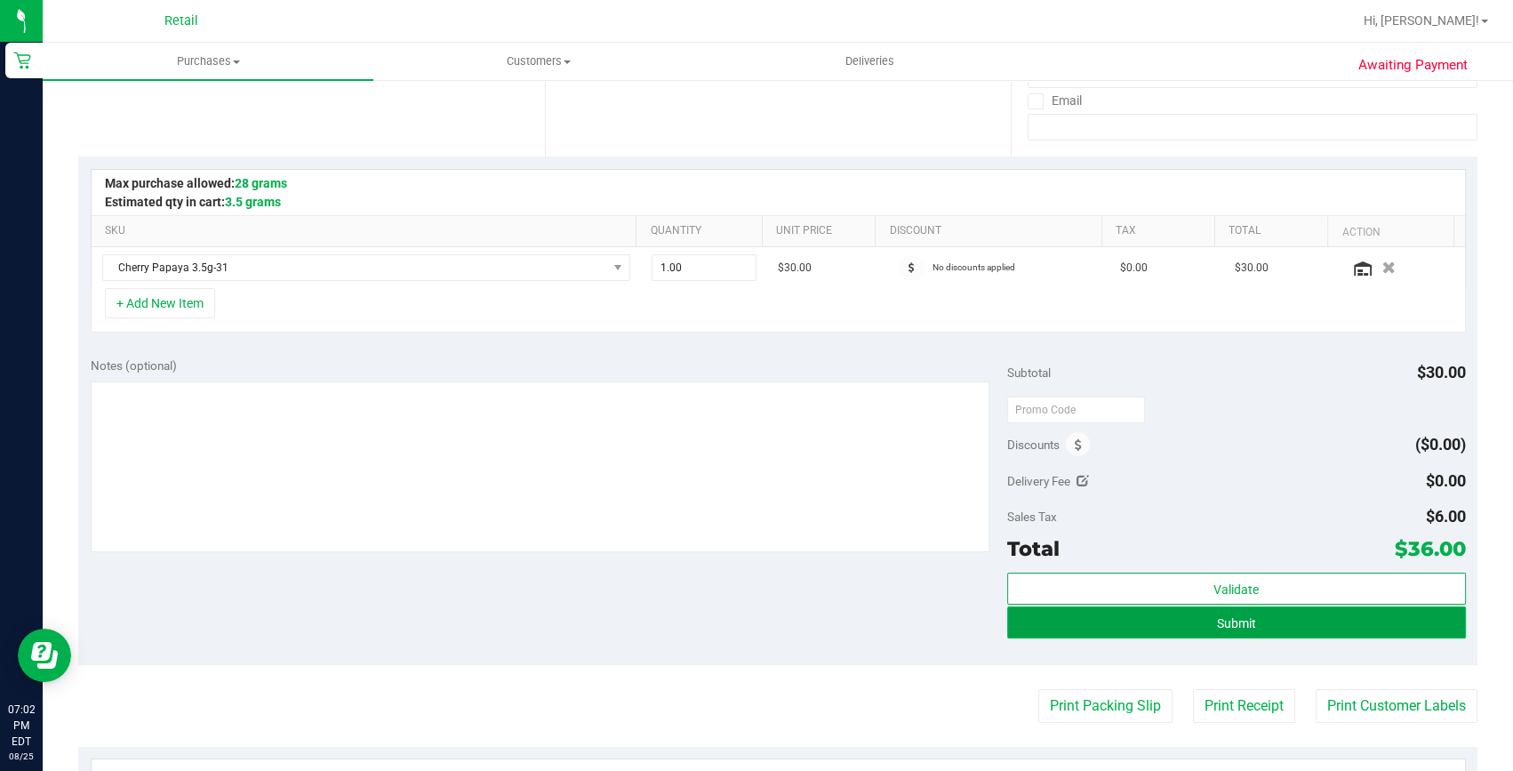
click at [1271, 624] on button "Submit" at bounding box center [1236, 622] width 459 height 32
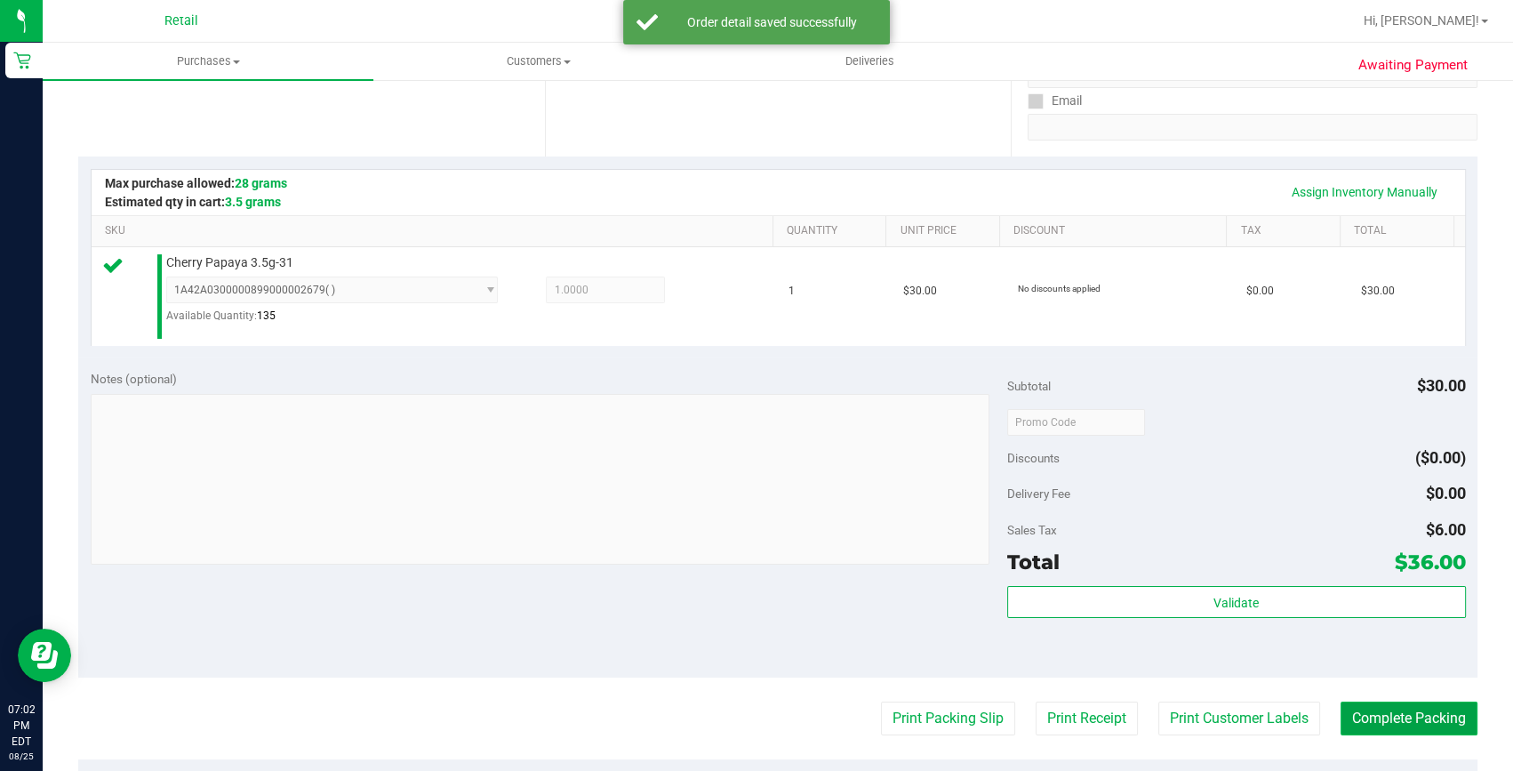
click at [1430, 724] on button "Complete Packing" at bounding box center [1408, 718] width 137 height 34
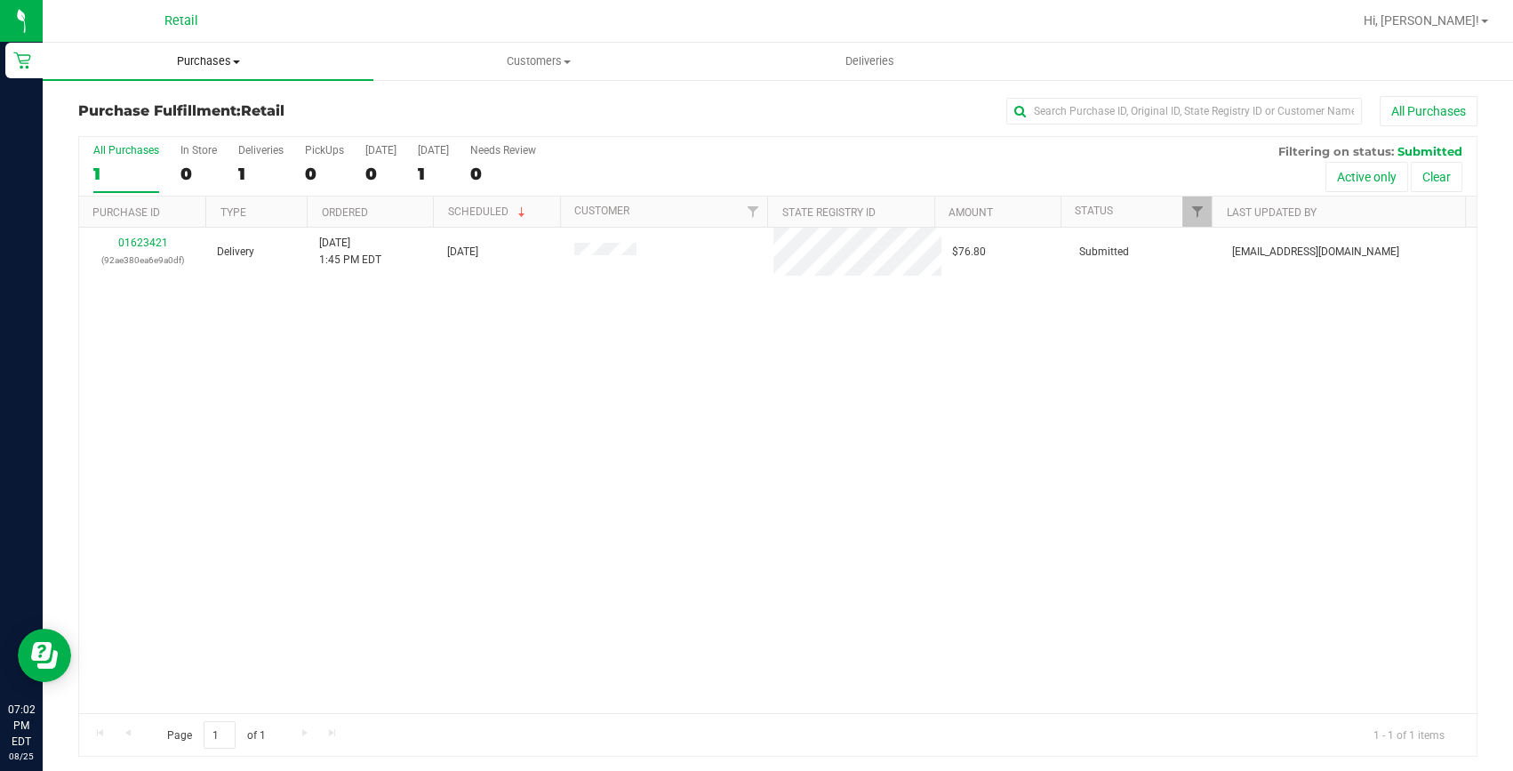
click at [188, 60] on span "Purchases" at bounding box center [208, 61] width 331 height 16
click at [147, 102] on span "Summary of purchases" at bounding box center [134, 107] width 182 height 15
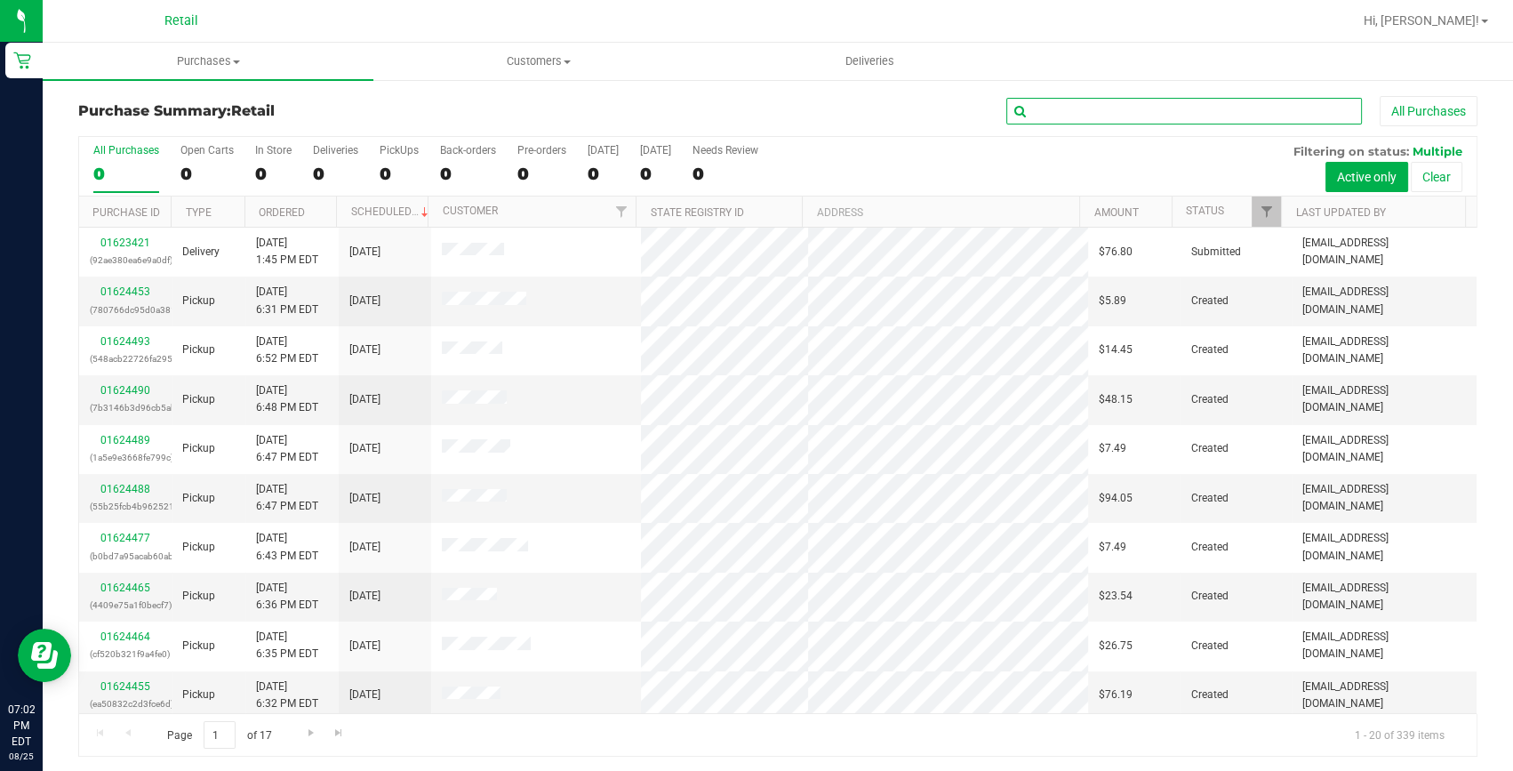
click at [1058, 108] on input "text" at bounding box center [1184, 111] width 356 height 27
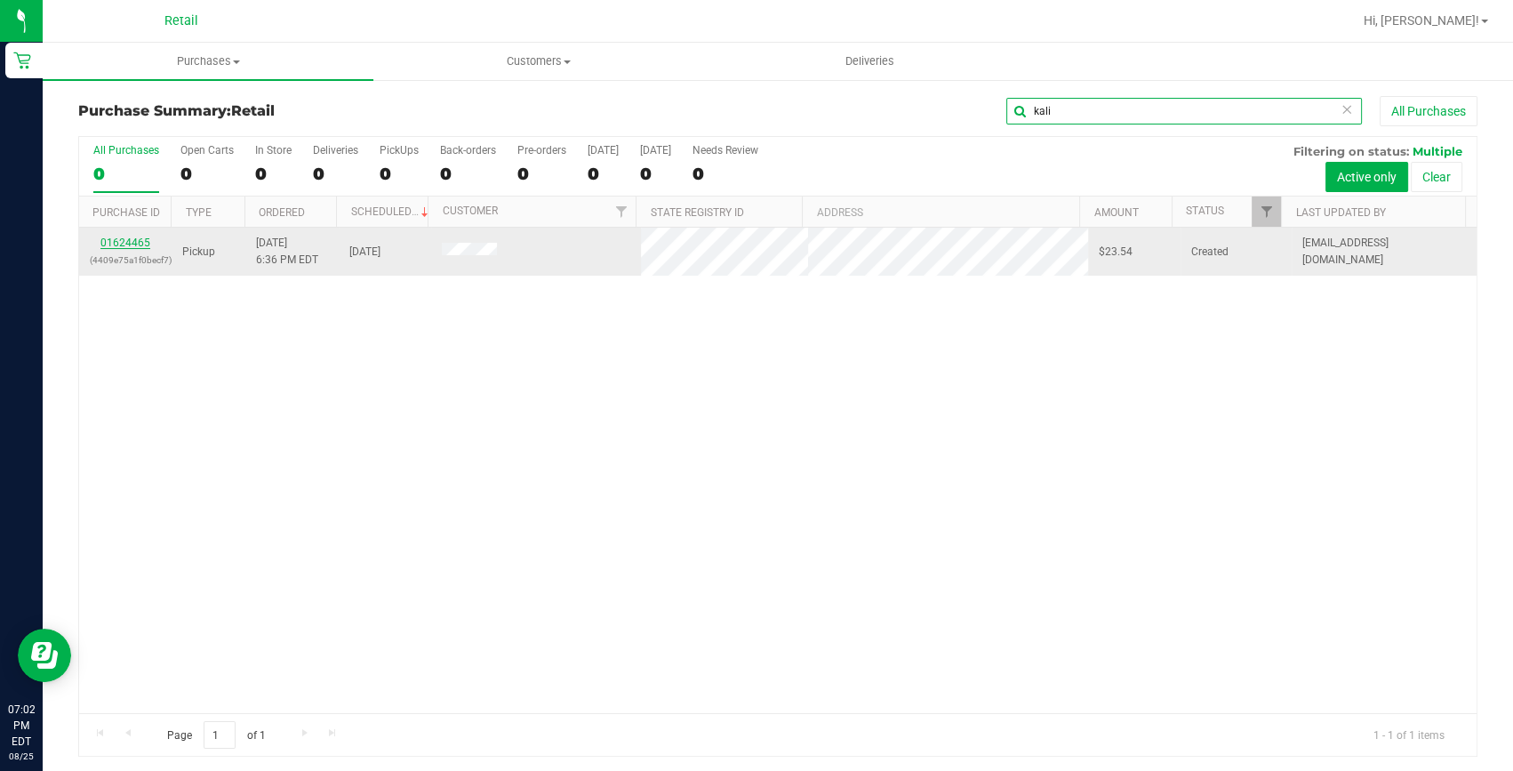
type input "kali"
click at [139, 240] on link "01624465" at bounding box center [125, 242] width 50 height 12
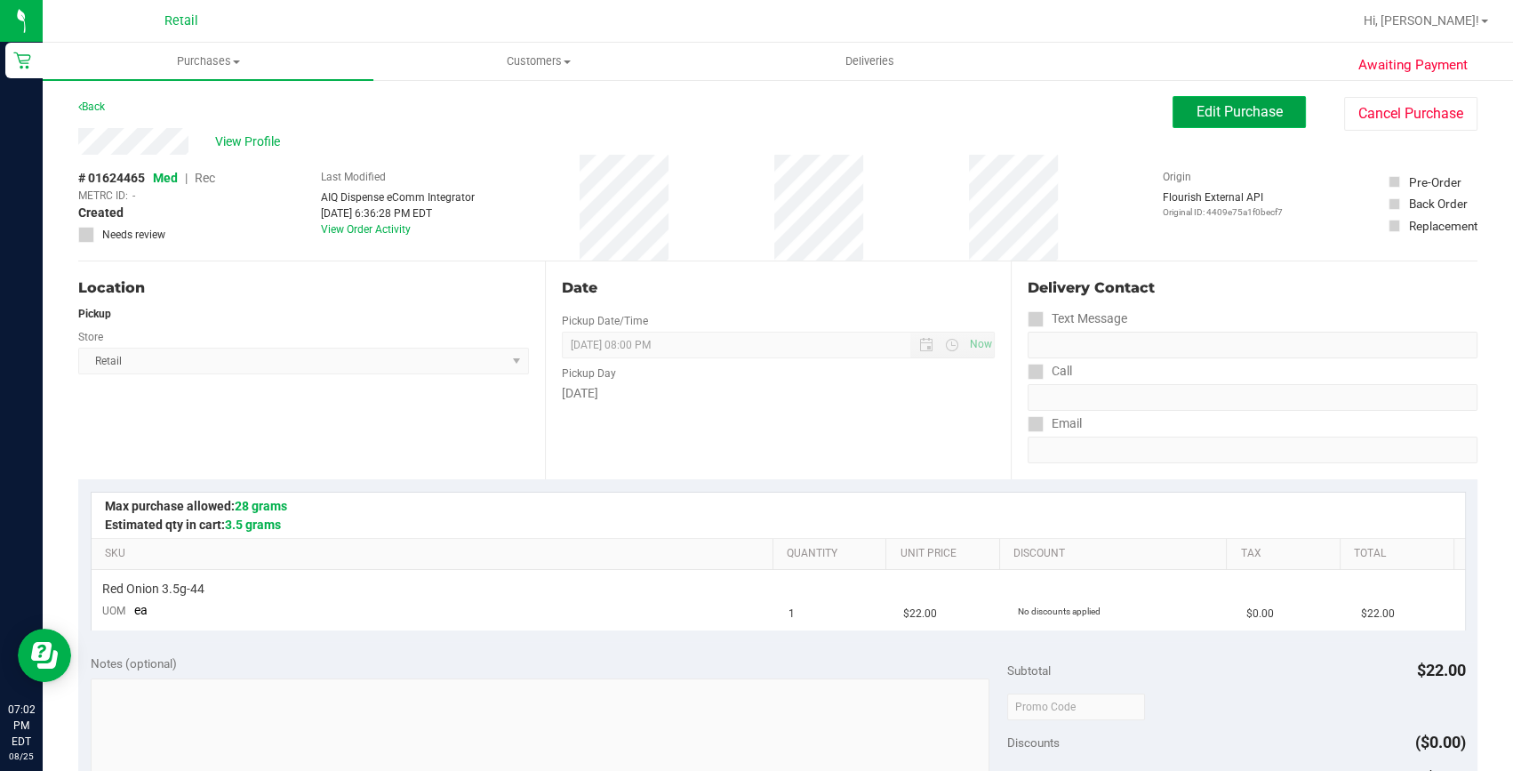
click at [1253, 118] on span "Edit Purchase" at bounding box center [1239, 111] width 86 height 17
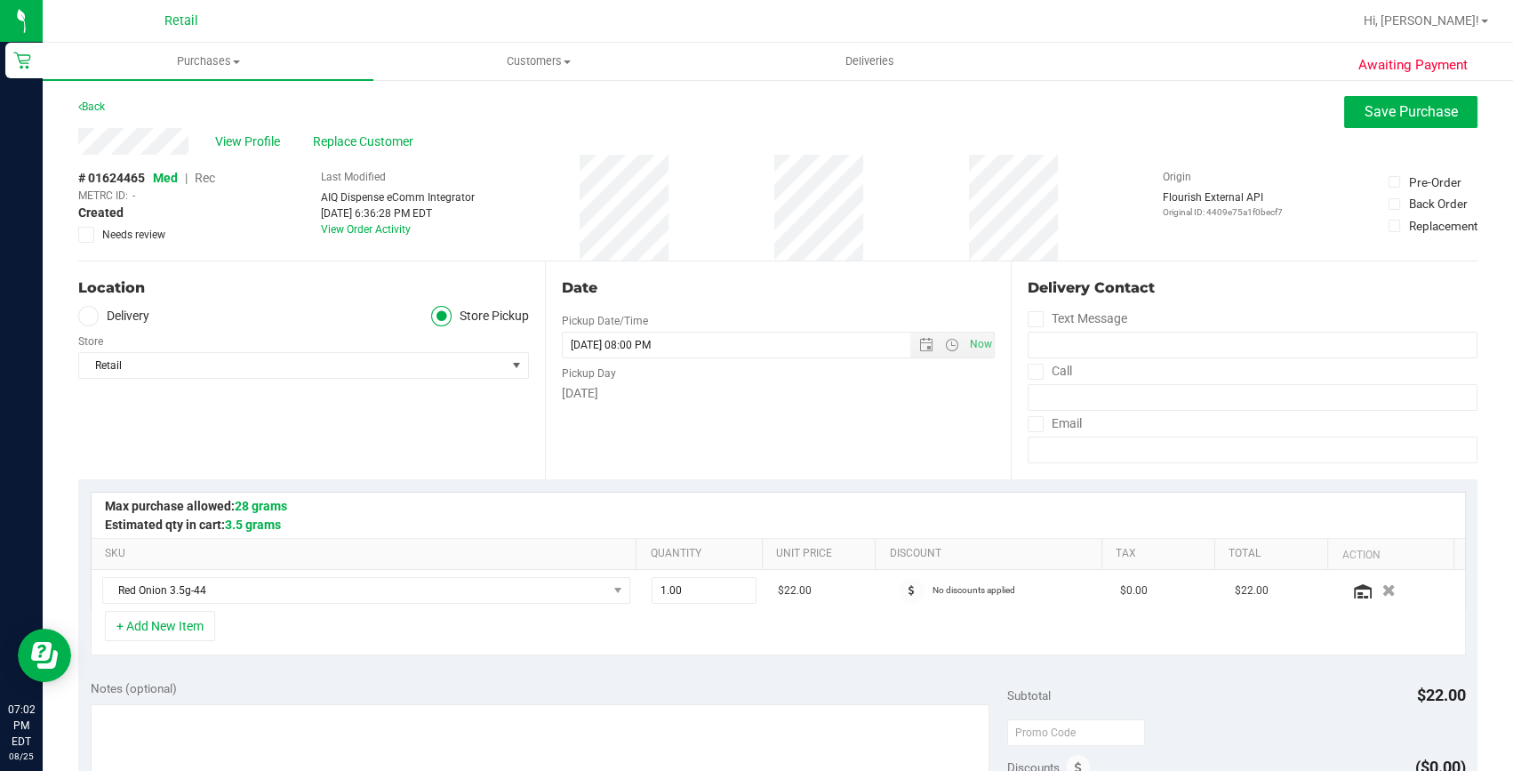
click at [208, 175] on span "Rec" at bounding box center [205, 178] width 20 height 14
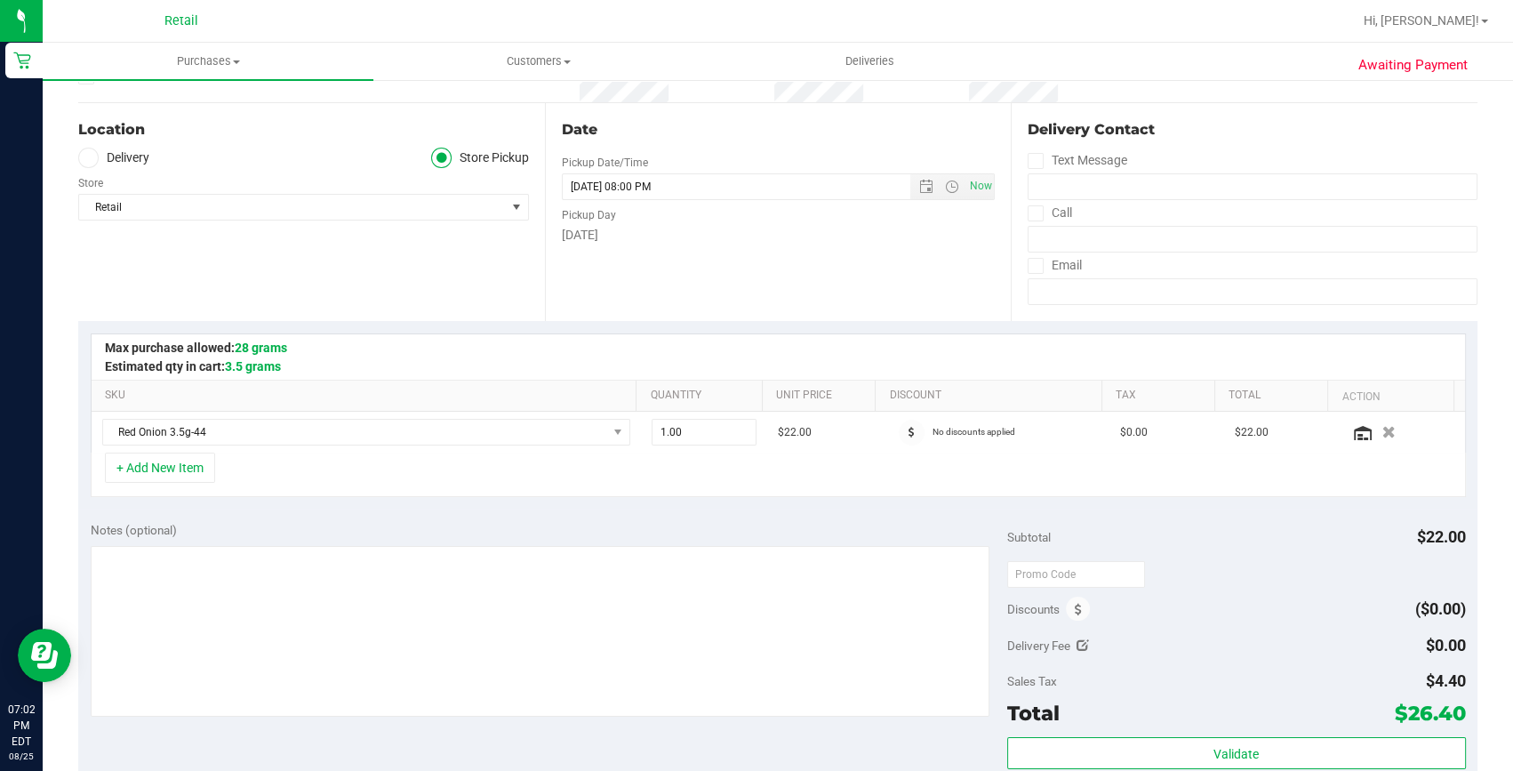
scroll to position [242, 0]
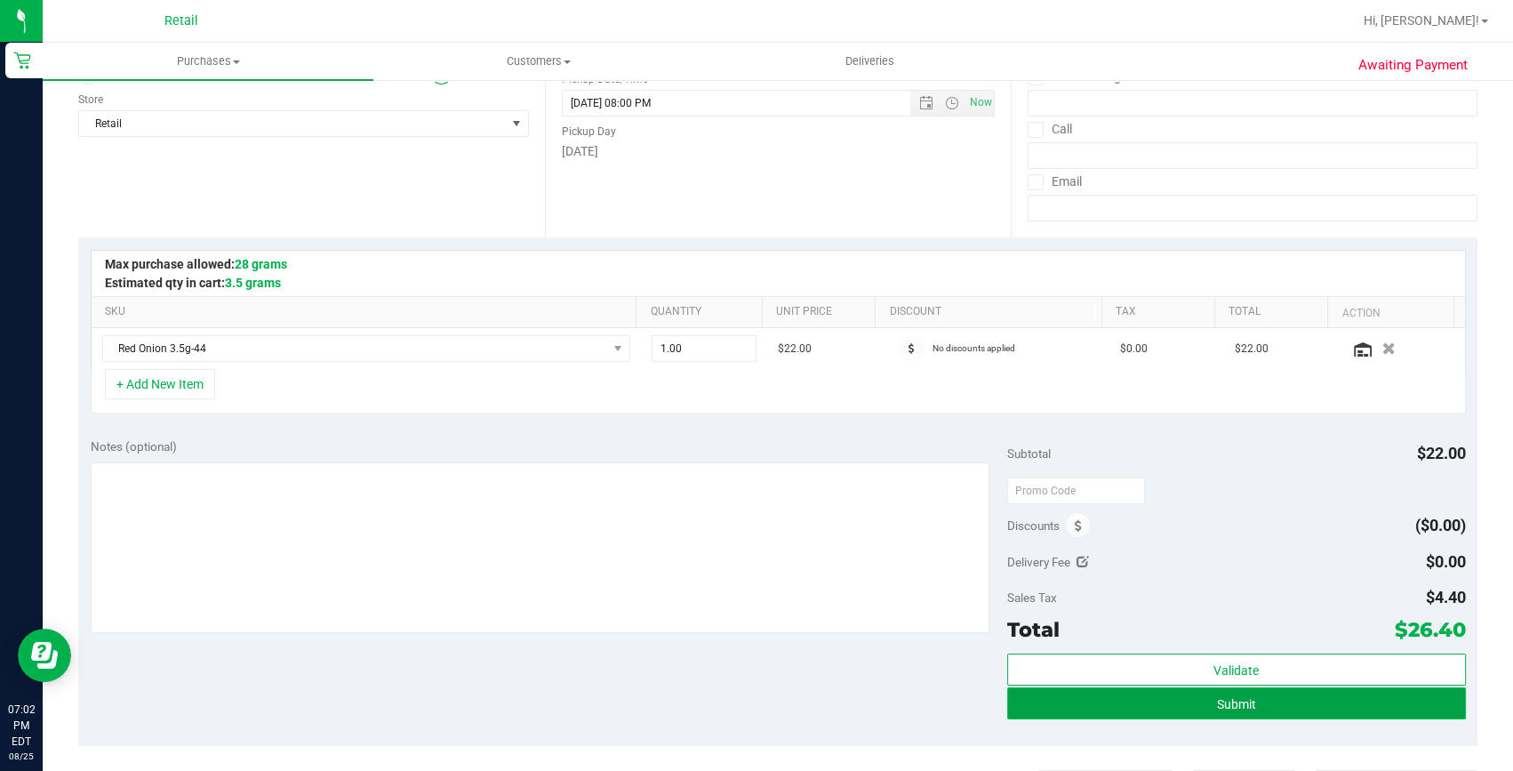
click at [1202, 695] on button "Submit" at bounding box center [1236, 703] width 459 height 32
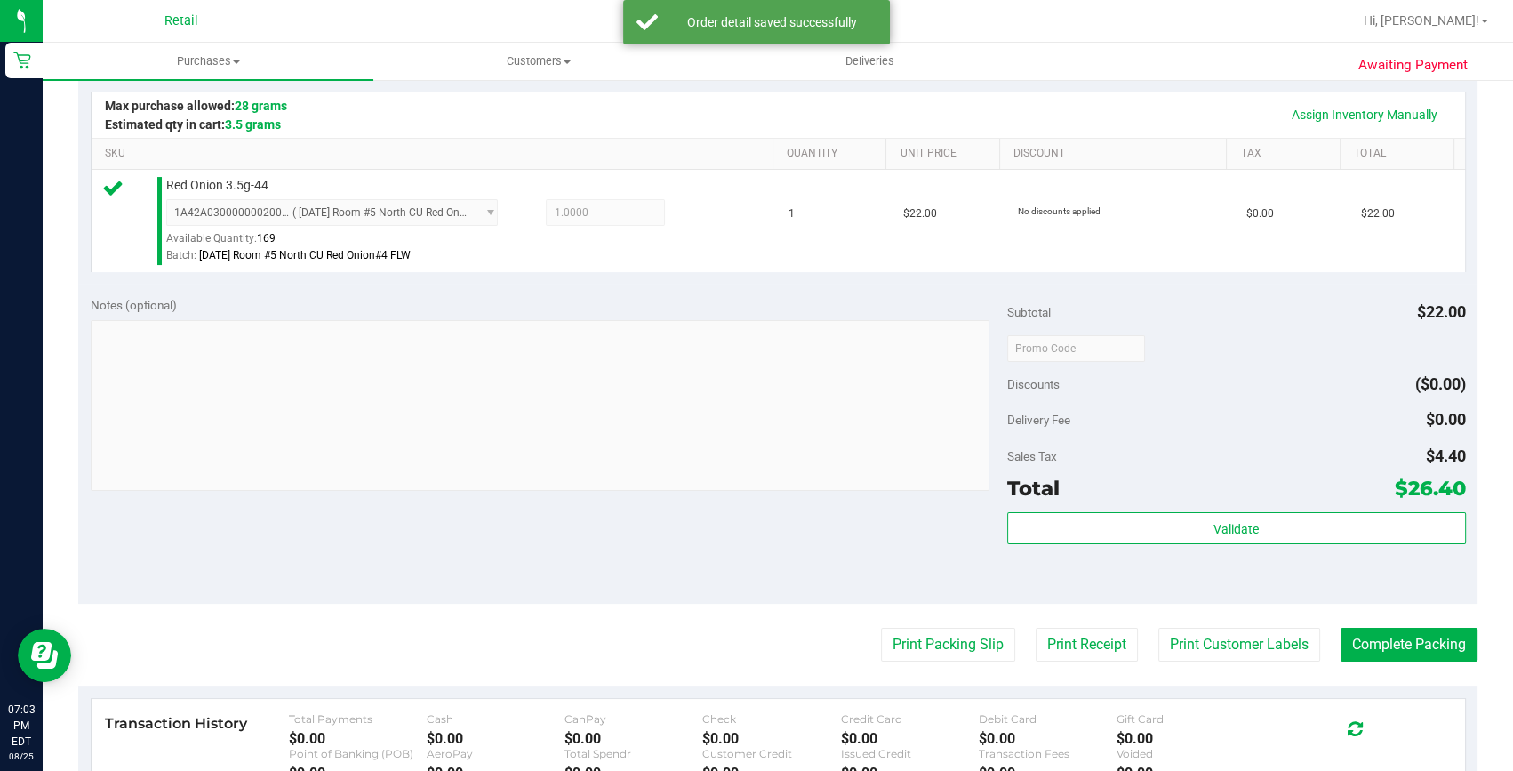
scroll to position [404, 0]
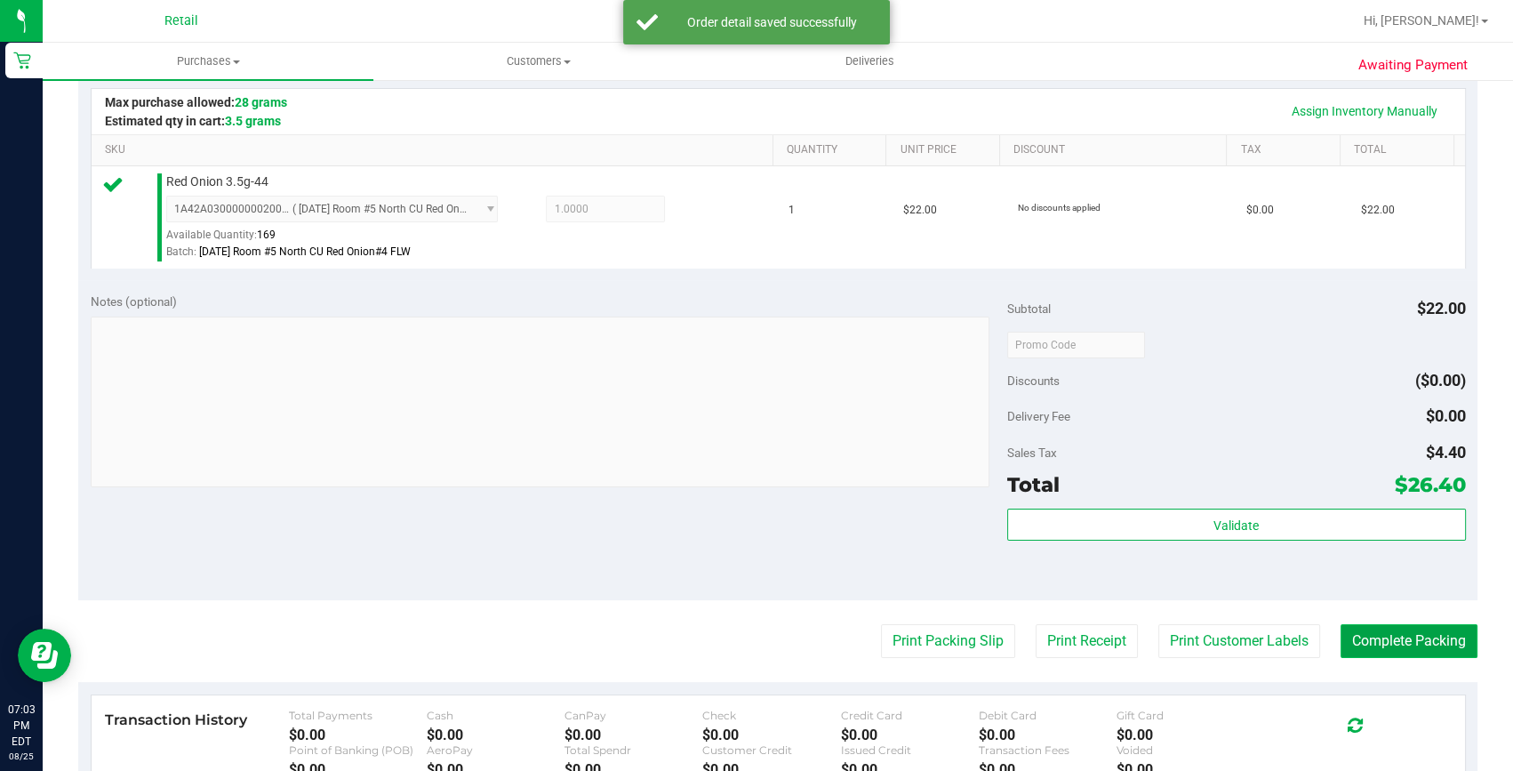
click at [1418, 636] on button "Complete Packing" at bounding box center [1408, 641] width 137 height 34
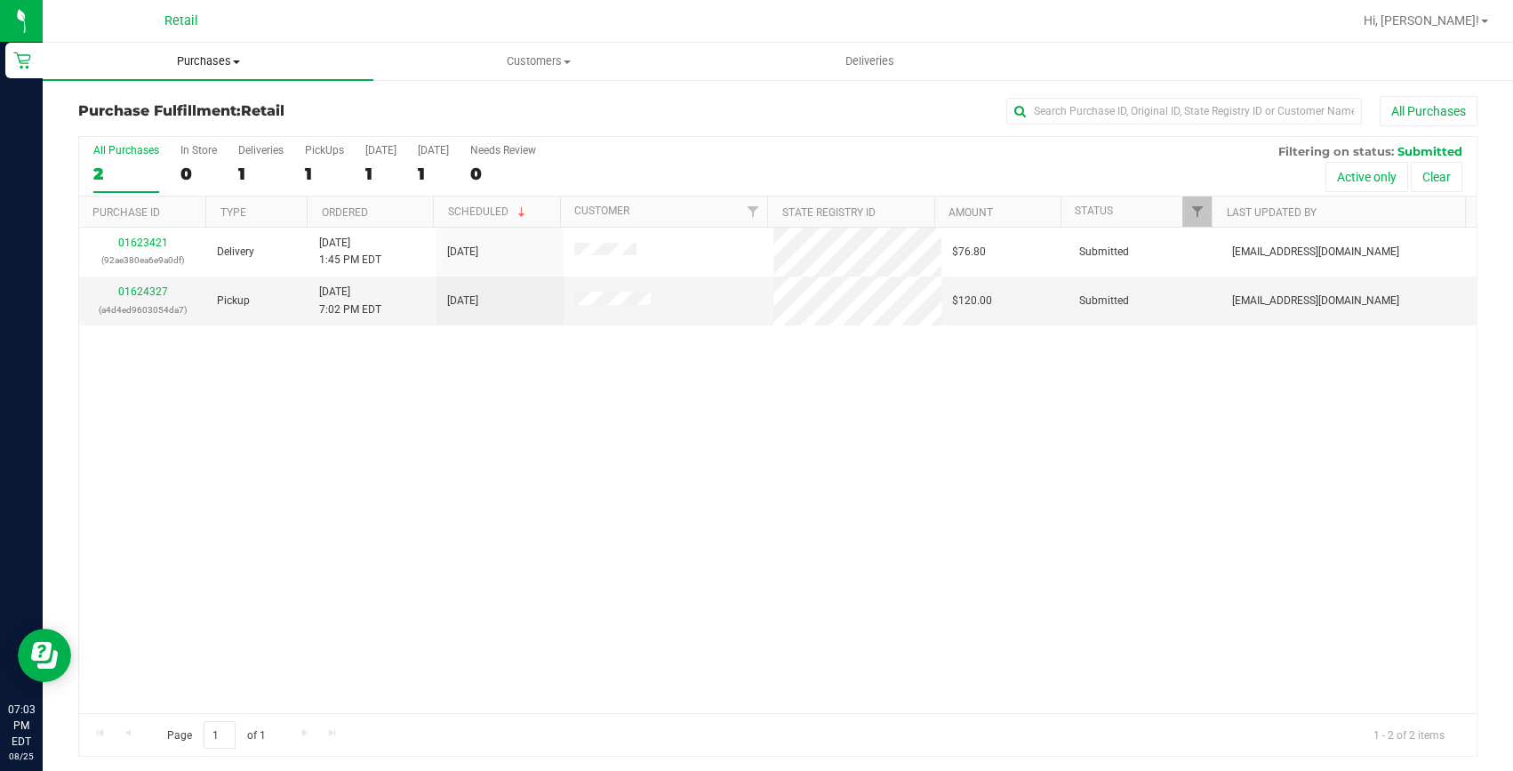
drag, startPoint x: 186, startPoint y: 58, endPoint x: 164, endPoint y: 101, distance: 48.5
click at [186, 58] on span "Purchases" at bounding box center [208, 61] width 331 height 16
click at [165, 102] on span "Summary of purchases" at bounding box center [134, 107] width 182 height 15
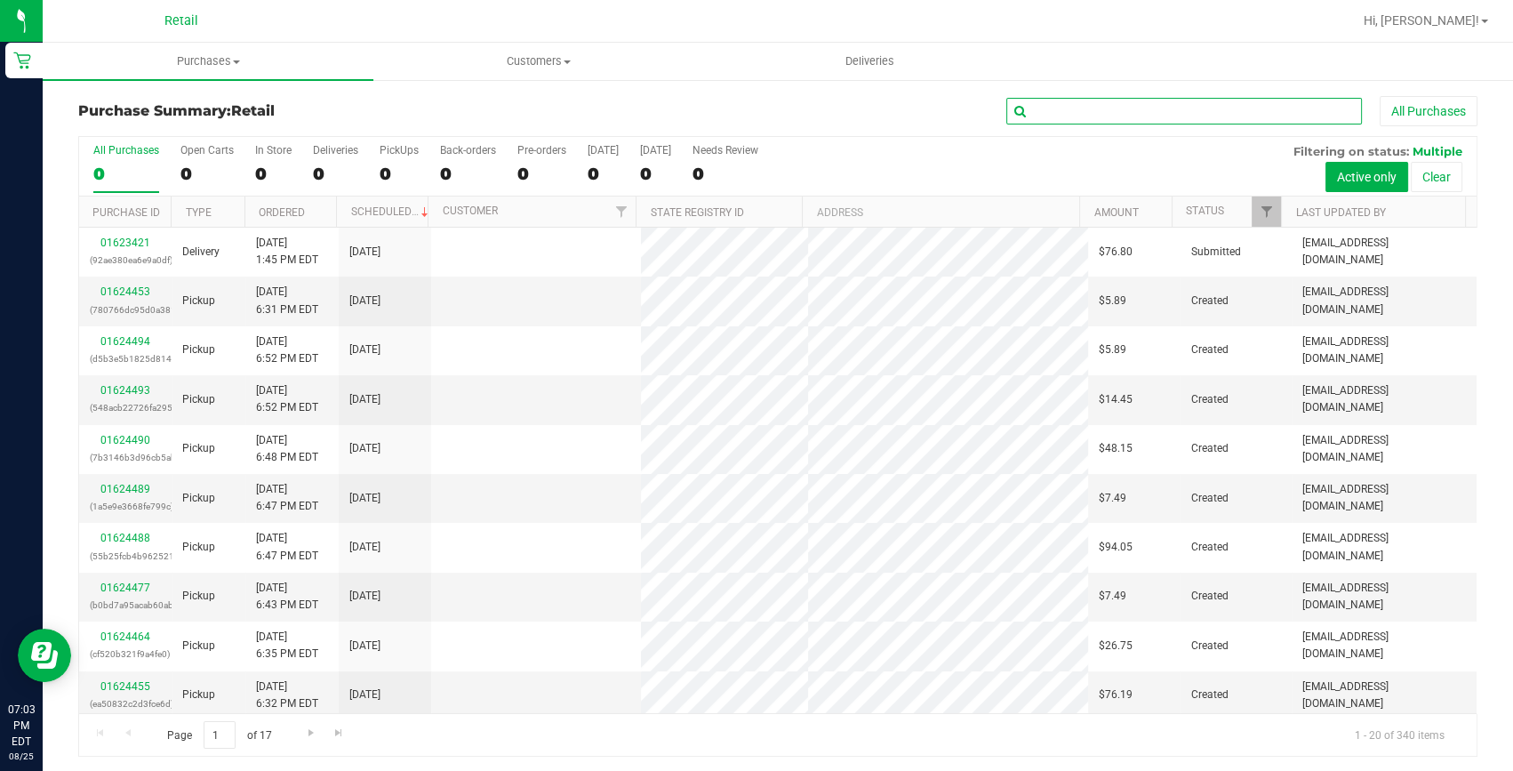
click at [1170, 111] on input "text" at bounding box center [1184, 111] width 356 height 27
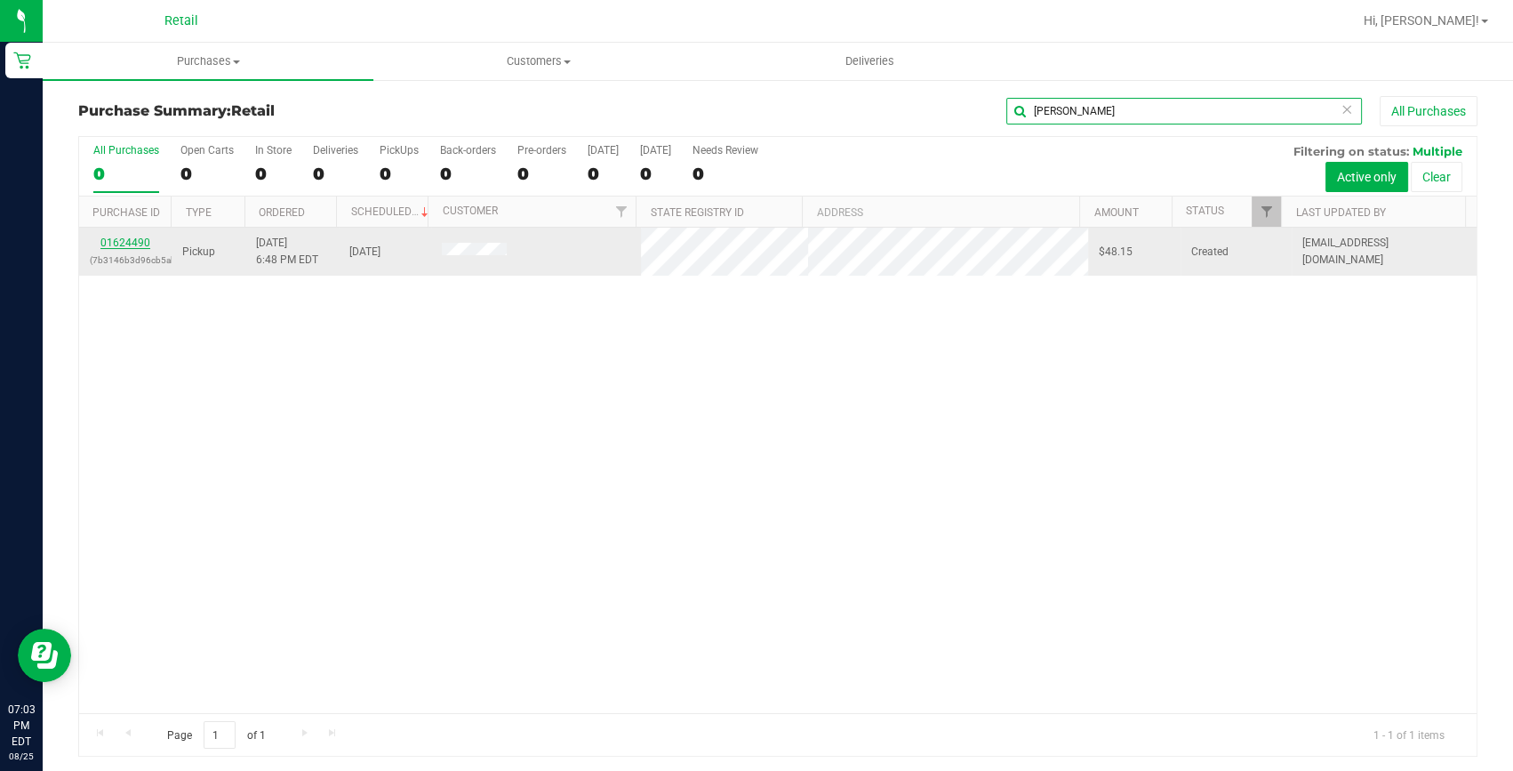
type input "samuel"
click at [124, 238] on link "01624490" at bounding box center [125, 242] width 50 height 12
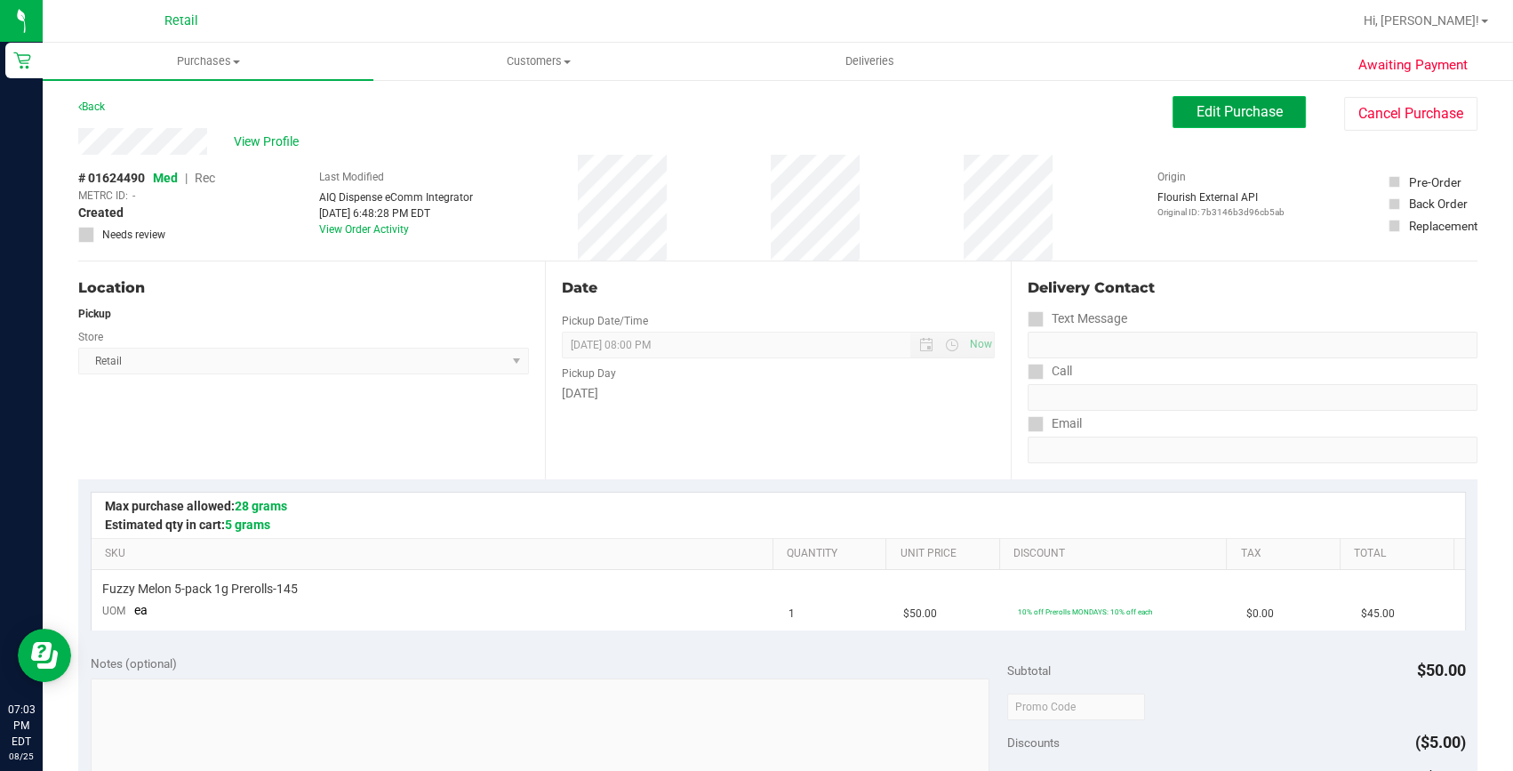
click at [1236, 106] on span "Edit Purchase" at bounding box center [1239, 111] width 86 height 17
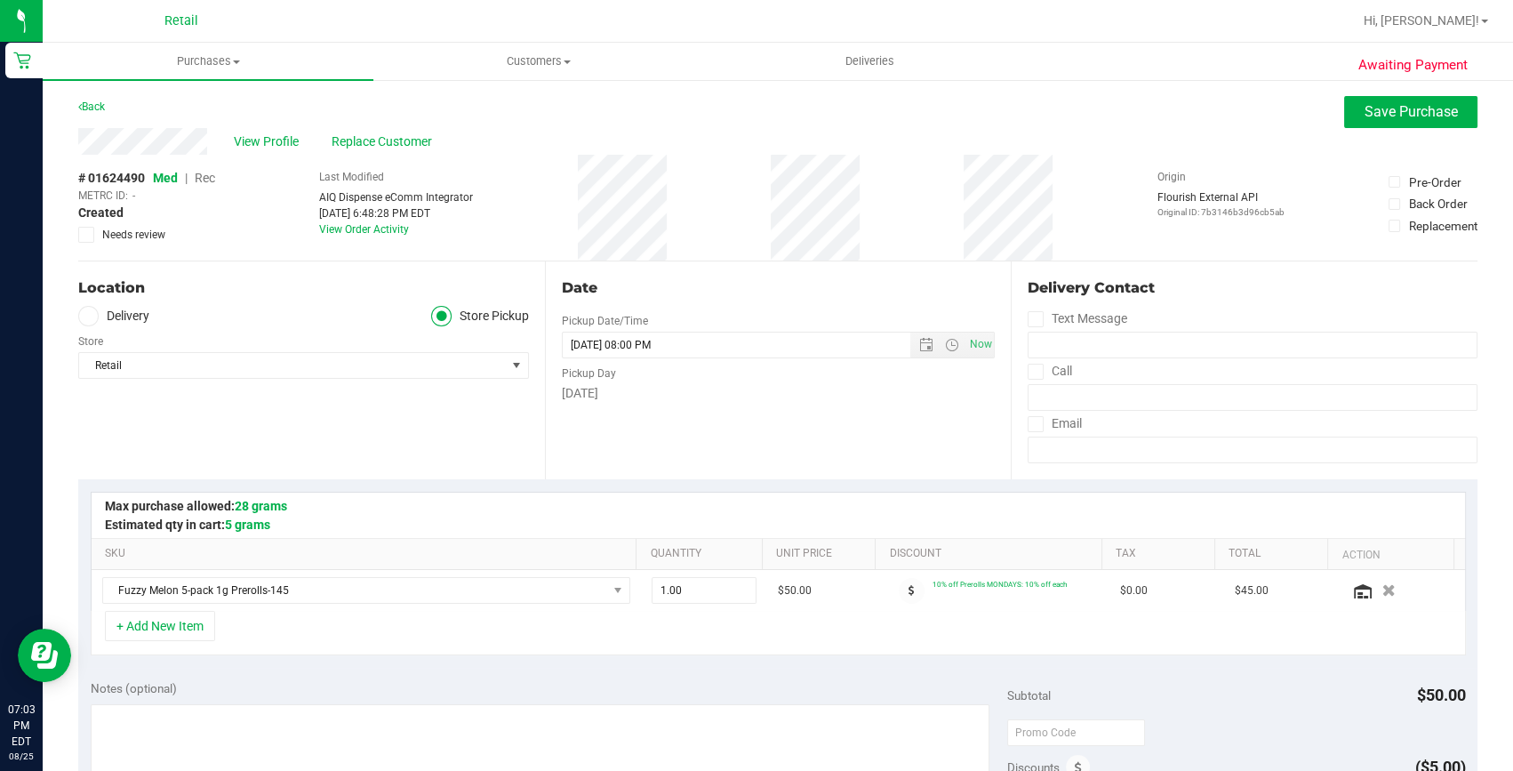
click at [204, 178] on span "Rec" at bounding box center [205, 178] width 20 height 14
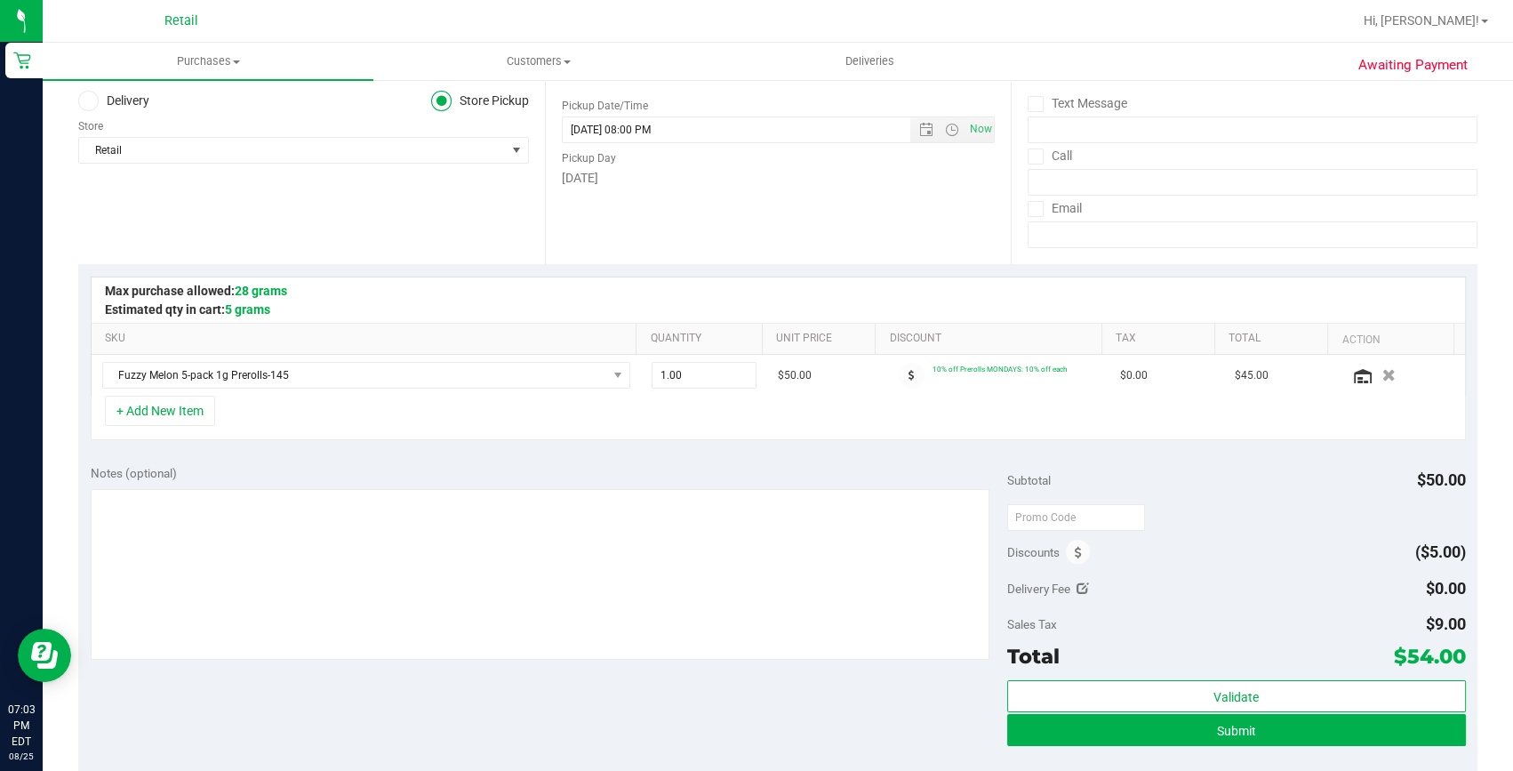
scroll to position [242, 0]
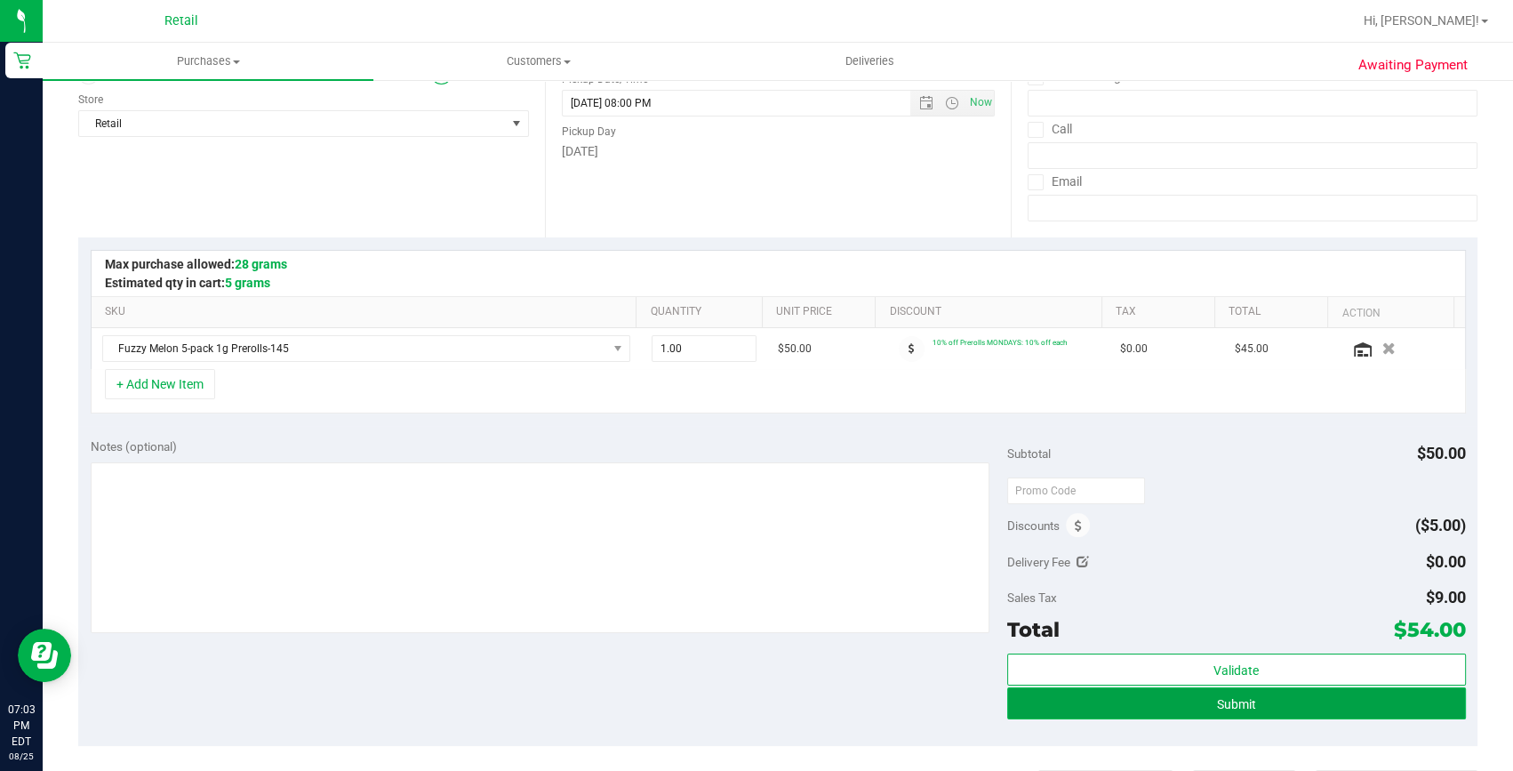
click at [1285, 703] on button "Submit" at bounding box center [1236, 703] width 459 height 32
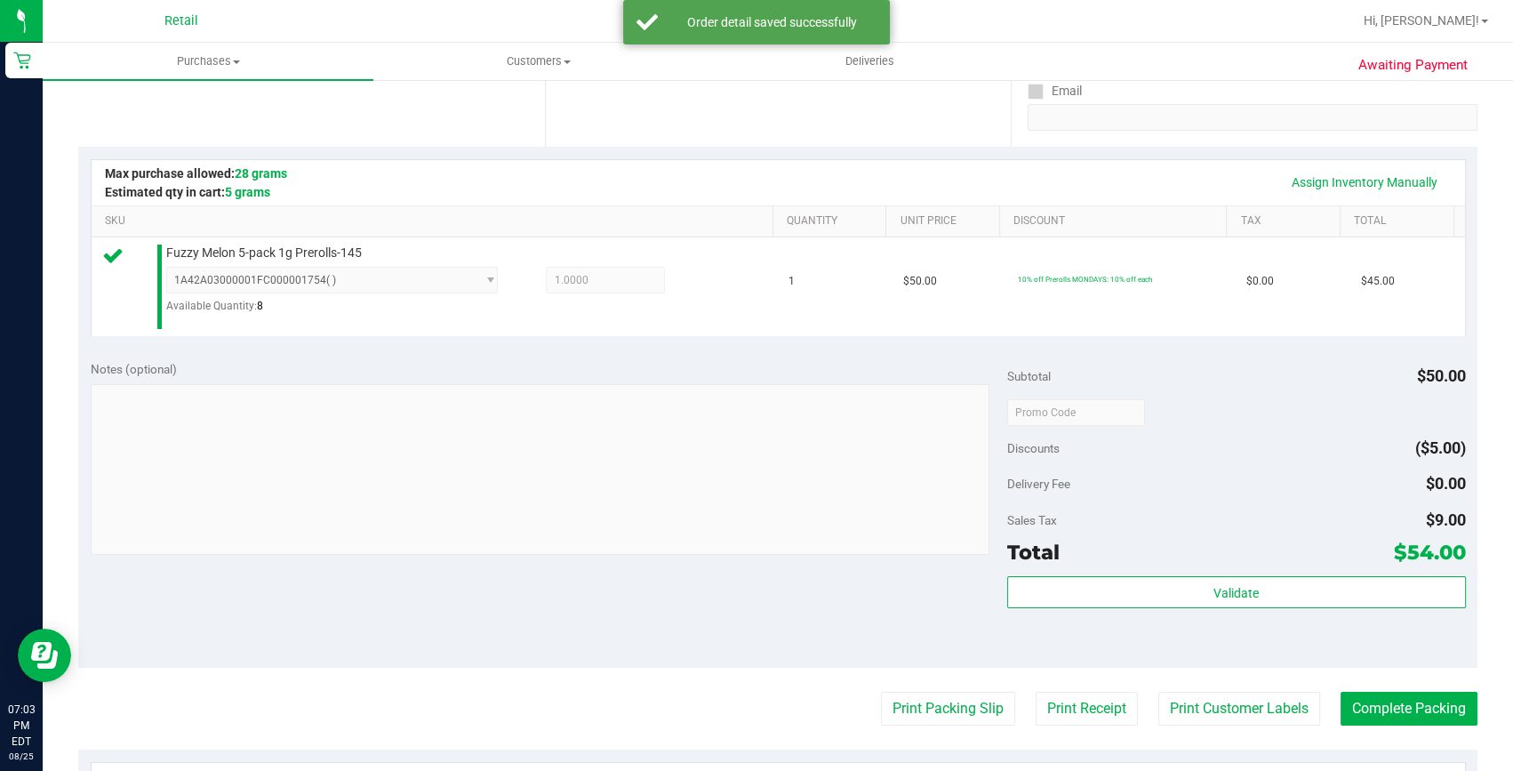
scroll to position [404, 0]
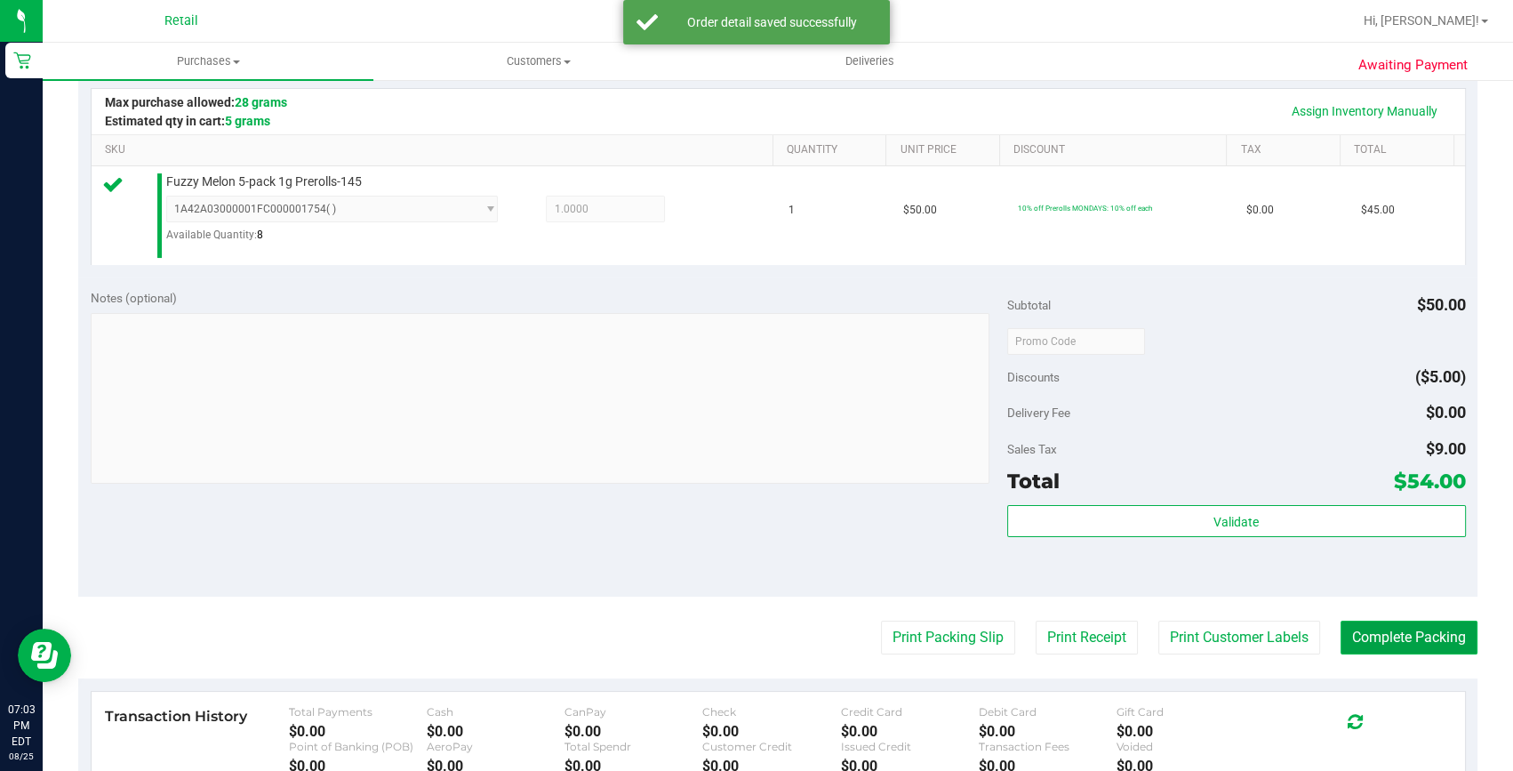
click at [1388, 634] on button "Complete Packing" at bounding box center [1408, 637] width 137 height 34
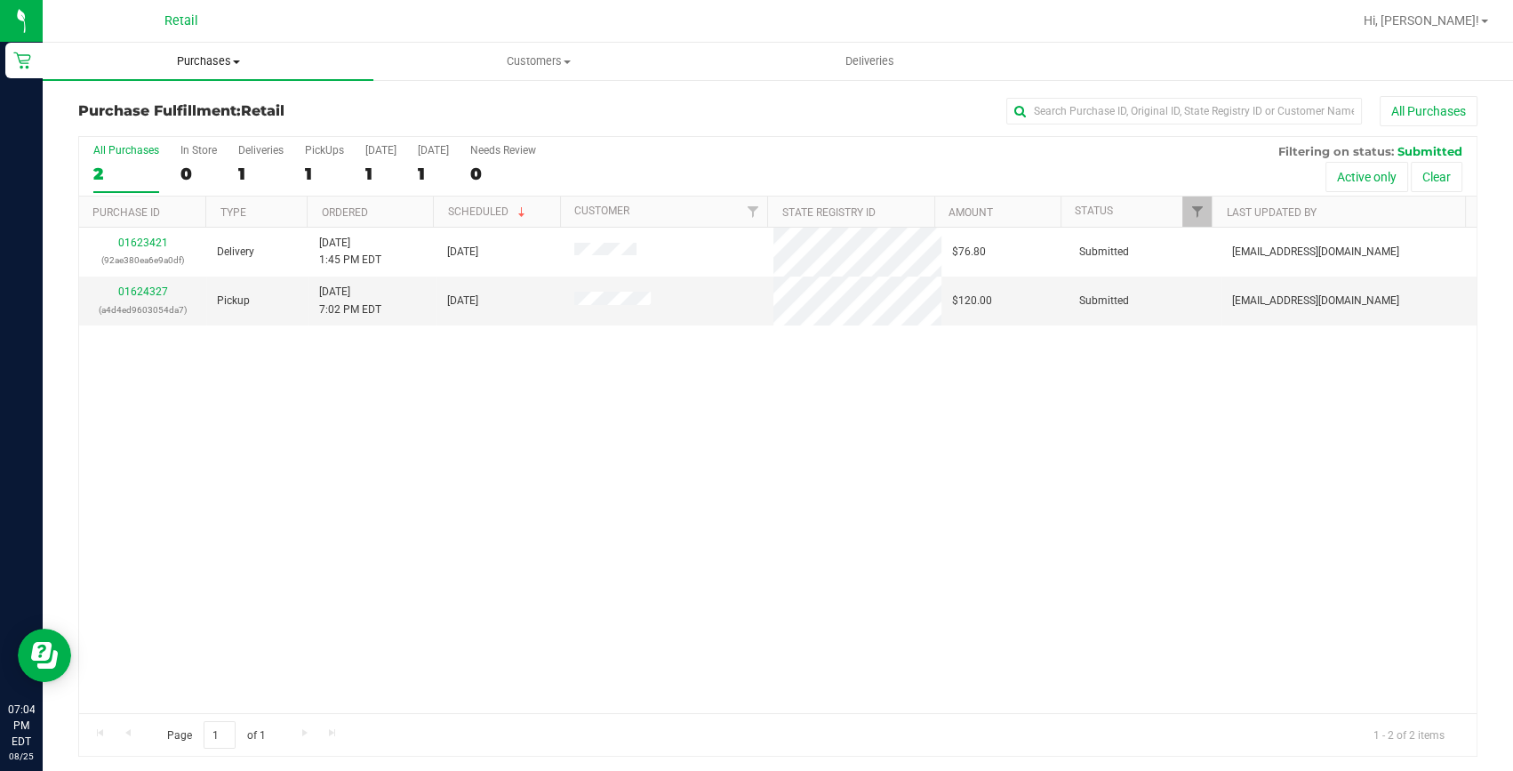
click at [188, 55] on span "Purchases" at bounding box center [208, 61] width 331 height 16
click at [181, 108] on span "Summary of purchases" at bounding box center [134, 107] width 182 height 15
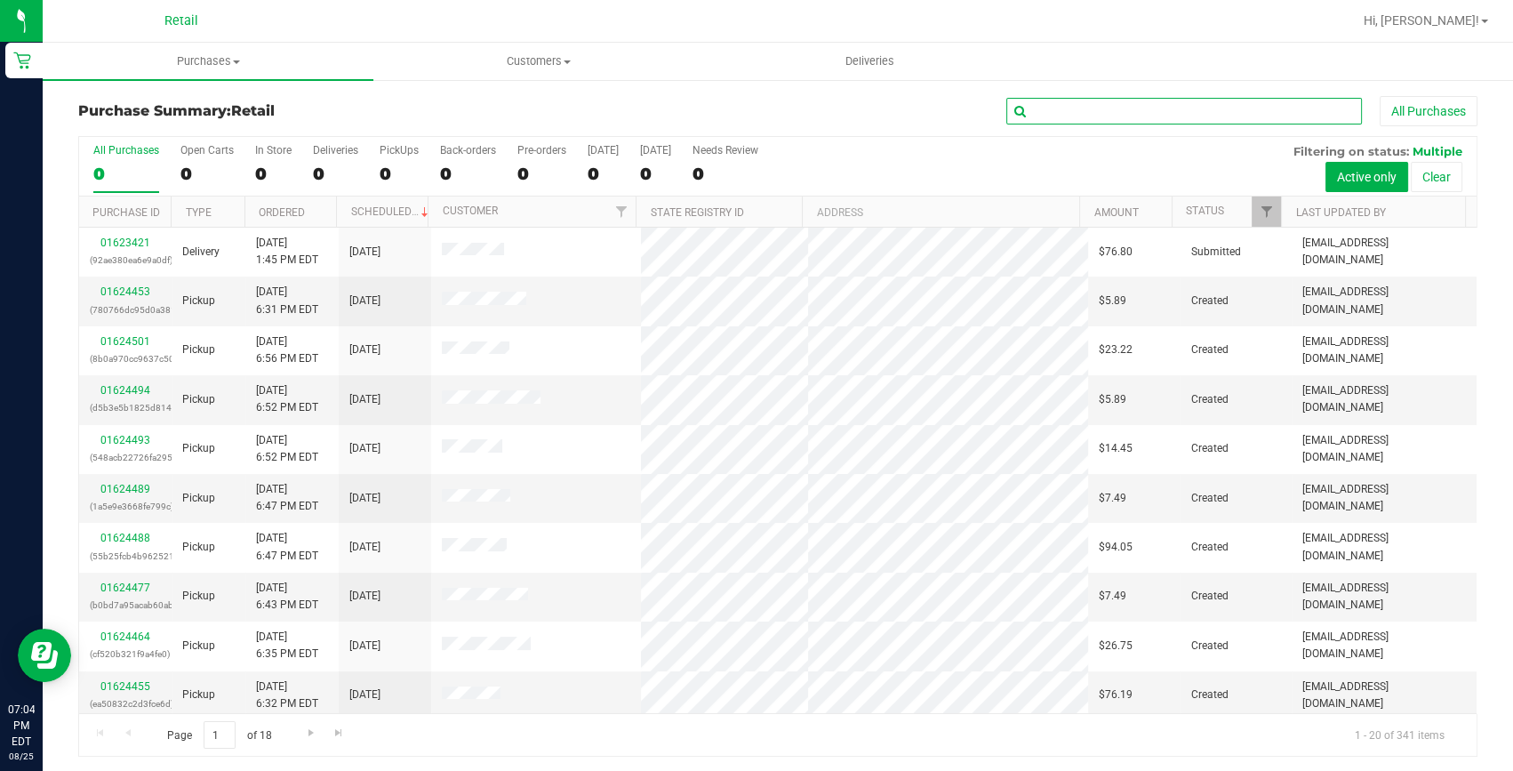
click at [1102, 106] on input "text" at bounding box center [1184, 111] width 356 height 27
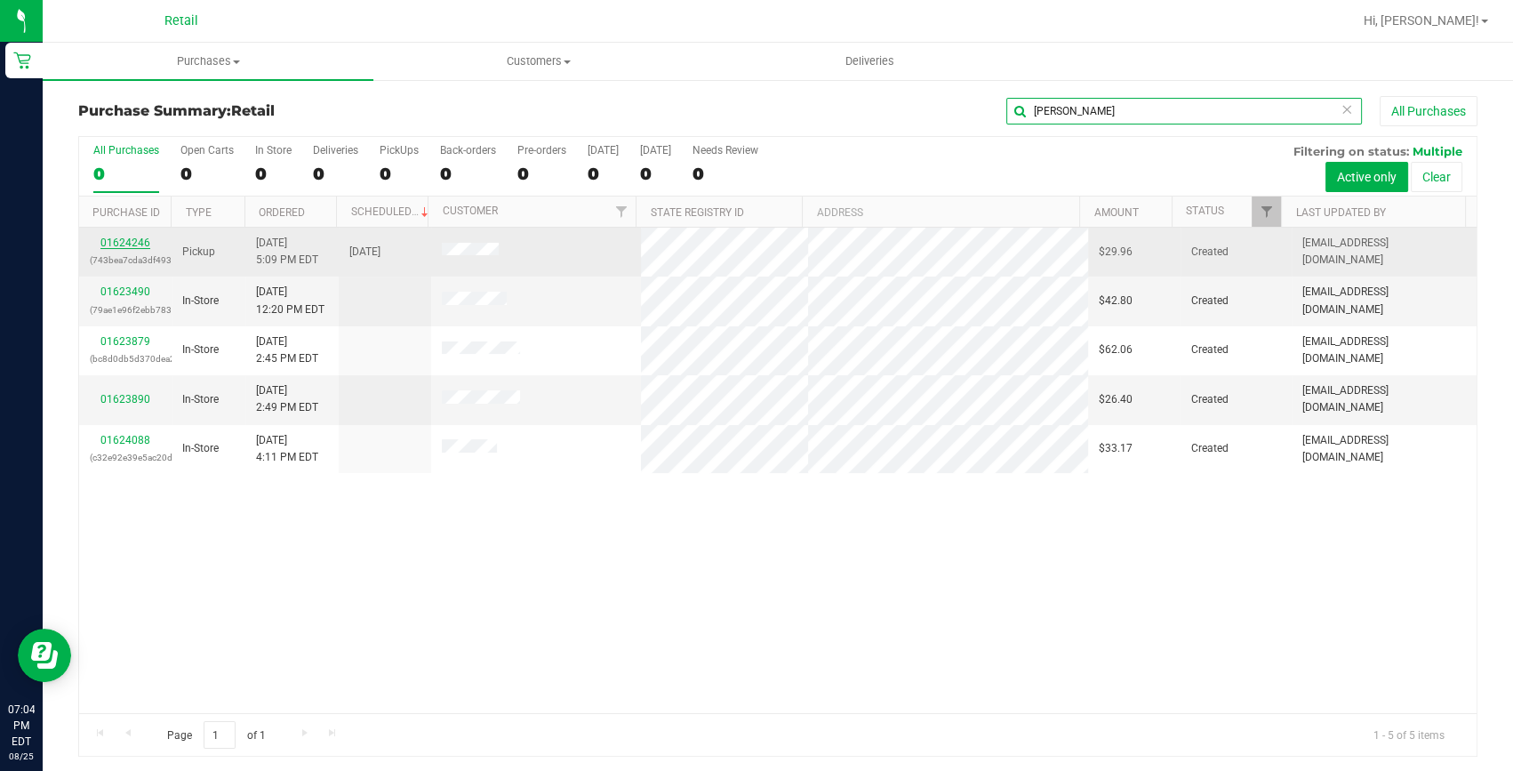
type input "john"
click at [133, 242] on link "01624246" at bounding box center [125, 242] width 50 height 12
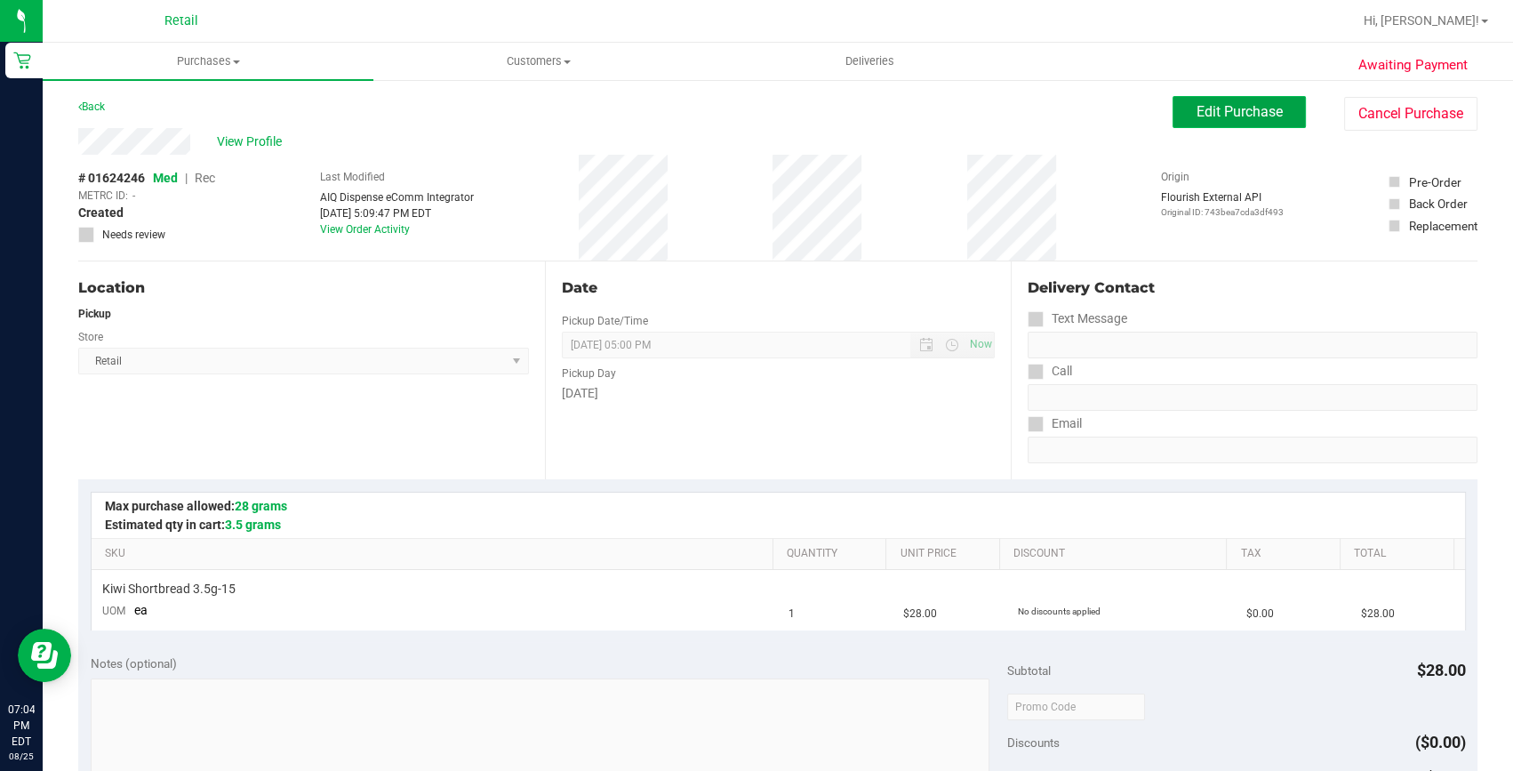
click at [1198, 124] on button "Edit Purchase" at bounding box center [1238, 112] width 133 height 32
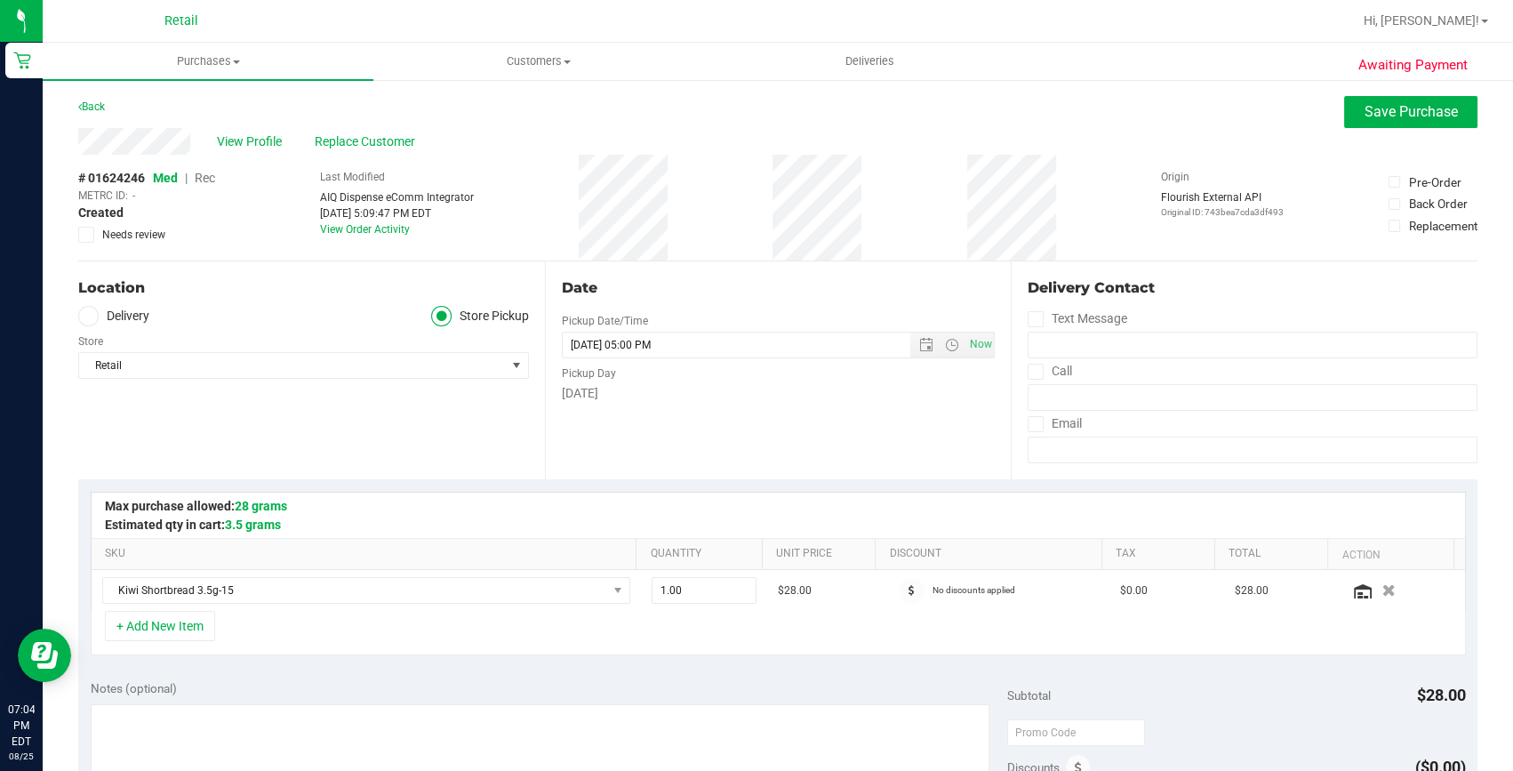
click at [208, 175] on span "Rec" at bounding box center [205, 178] width 20 height 14
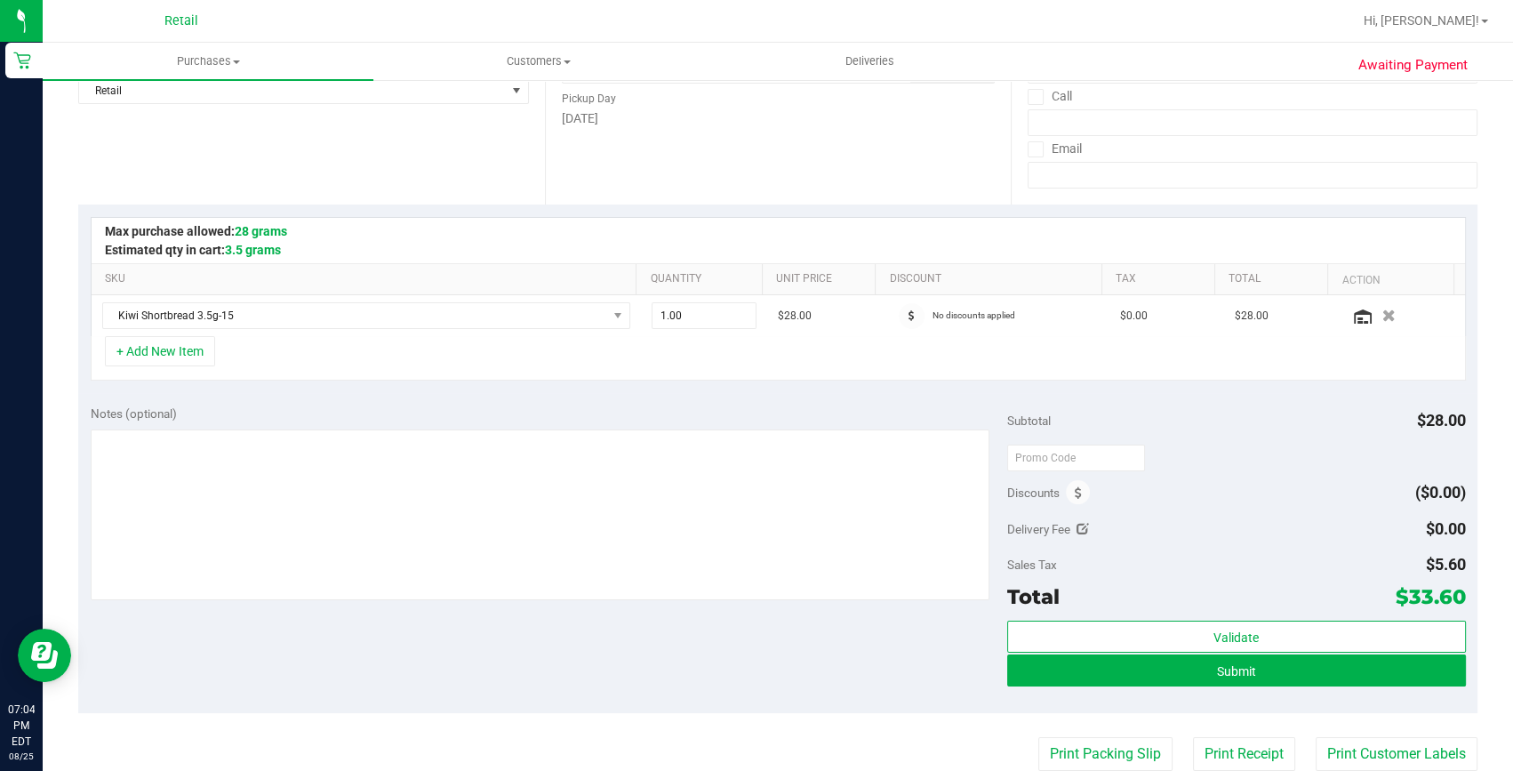
scroll to position [323, 0]
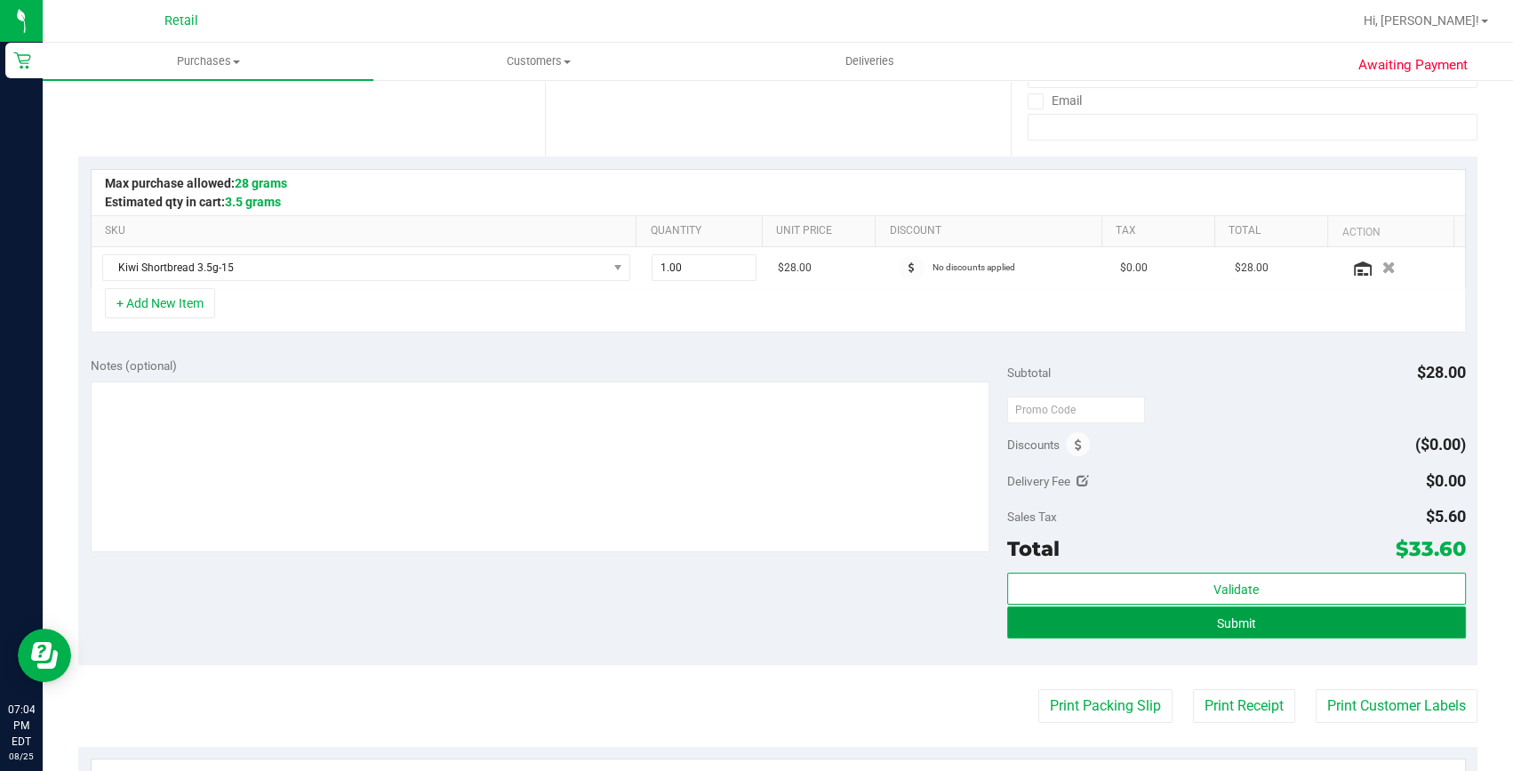
click at [1346, 619] on button "Submit" at bounding box center [1236, 622] width 459 height 32
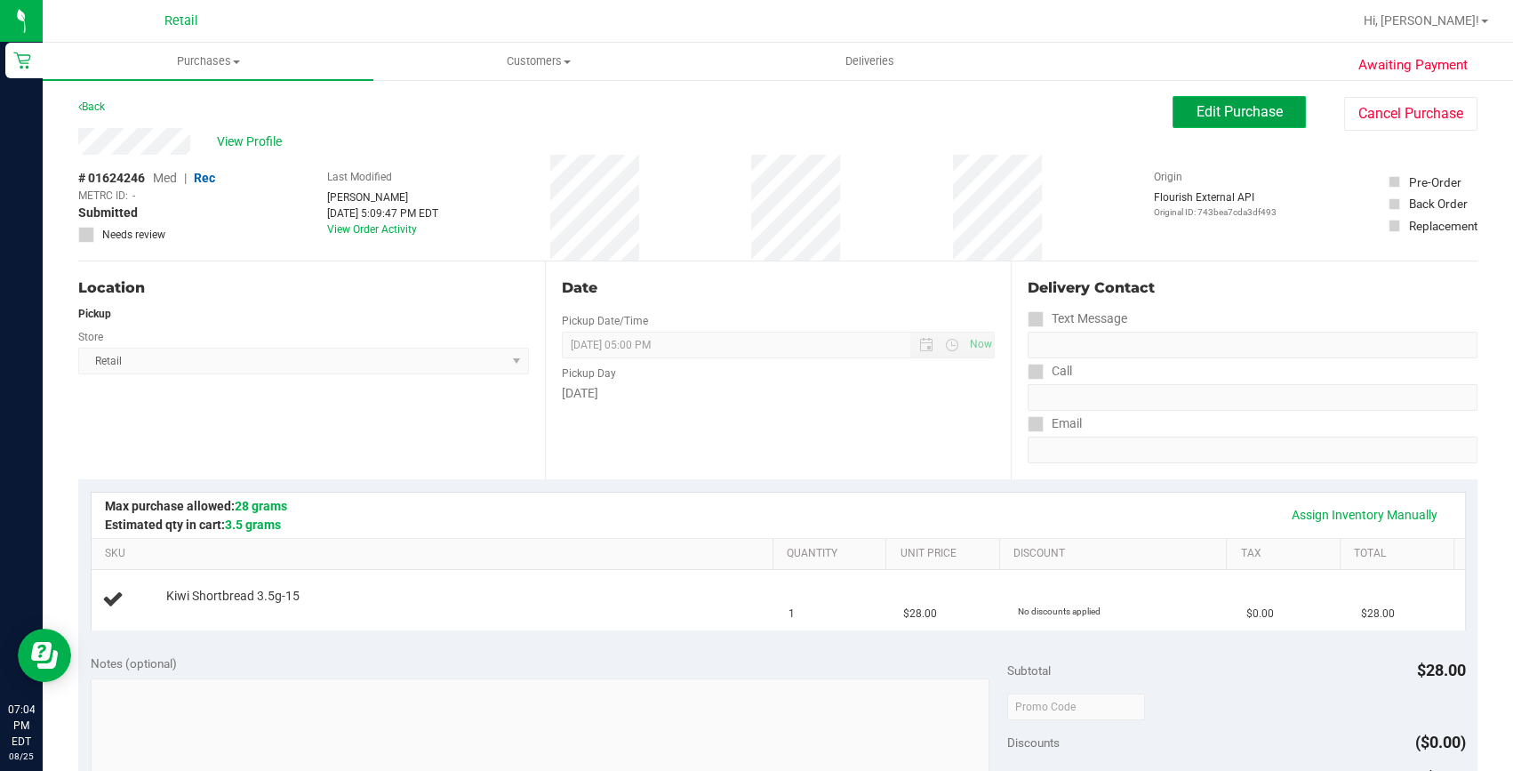
click at [1221, 114] on span "Edit Purchase" at bounding box center [1239, 111] width 86 height 17
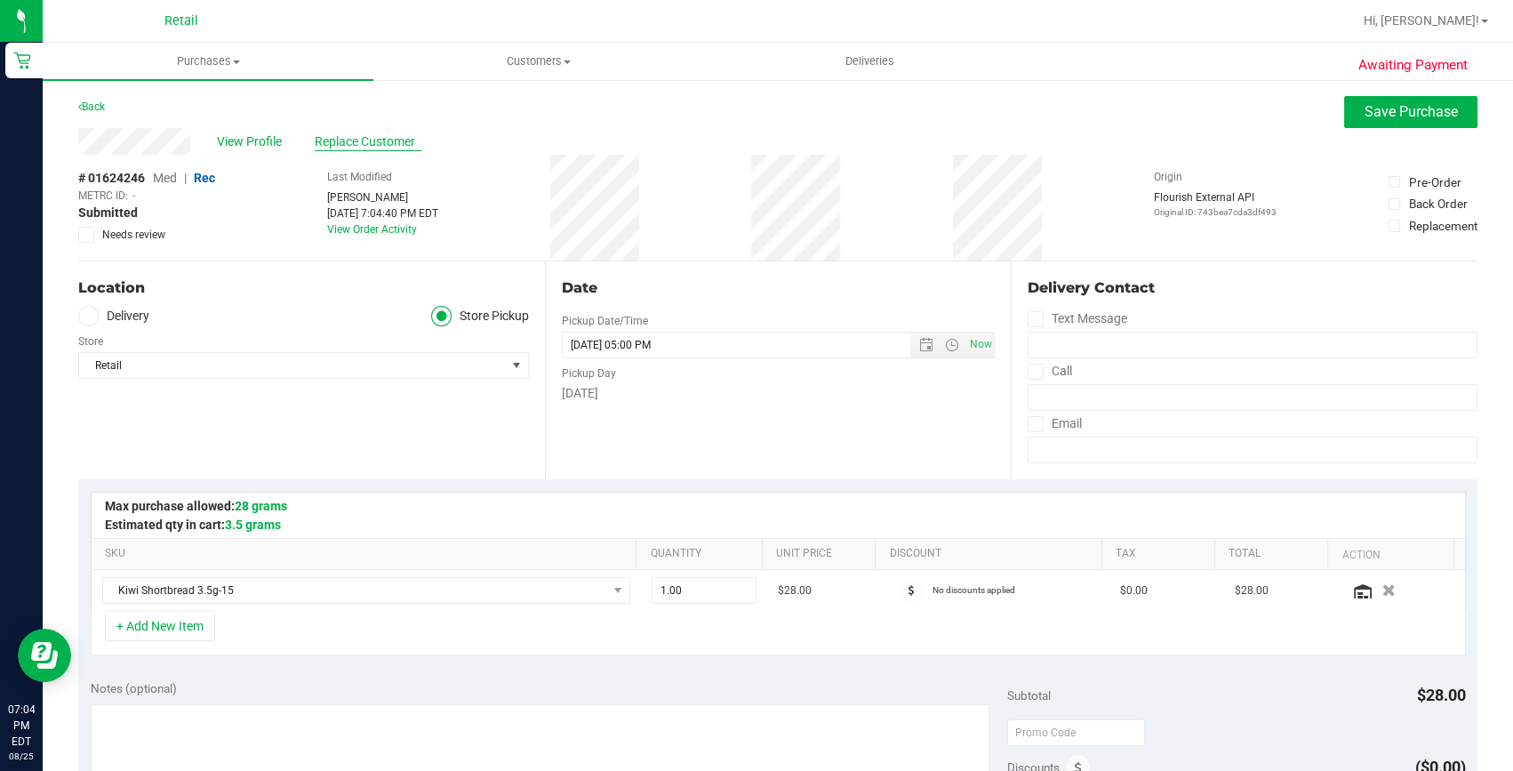
click at [371, 147] on span "Replace Customer" at bounding box center [368, 141] width 107 height 19
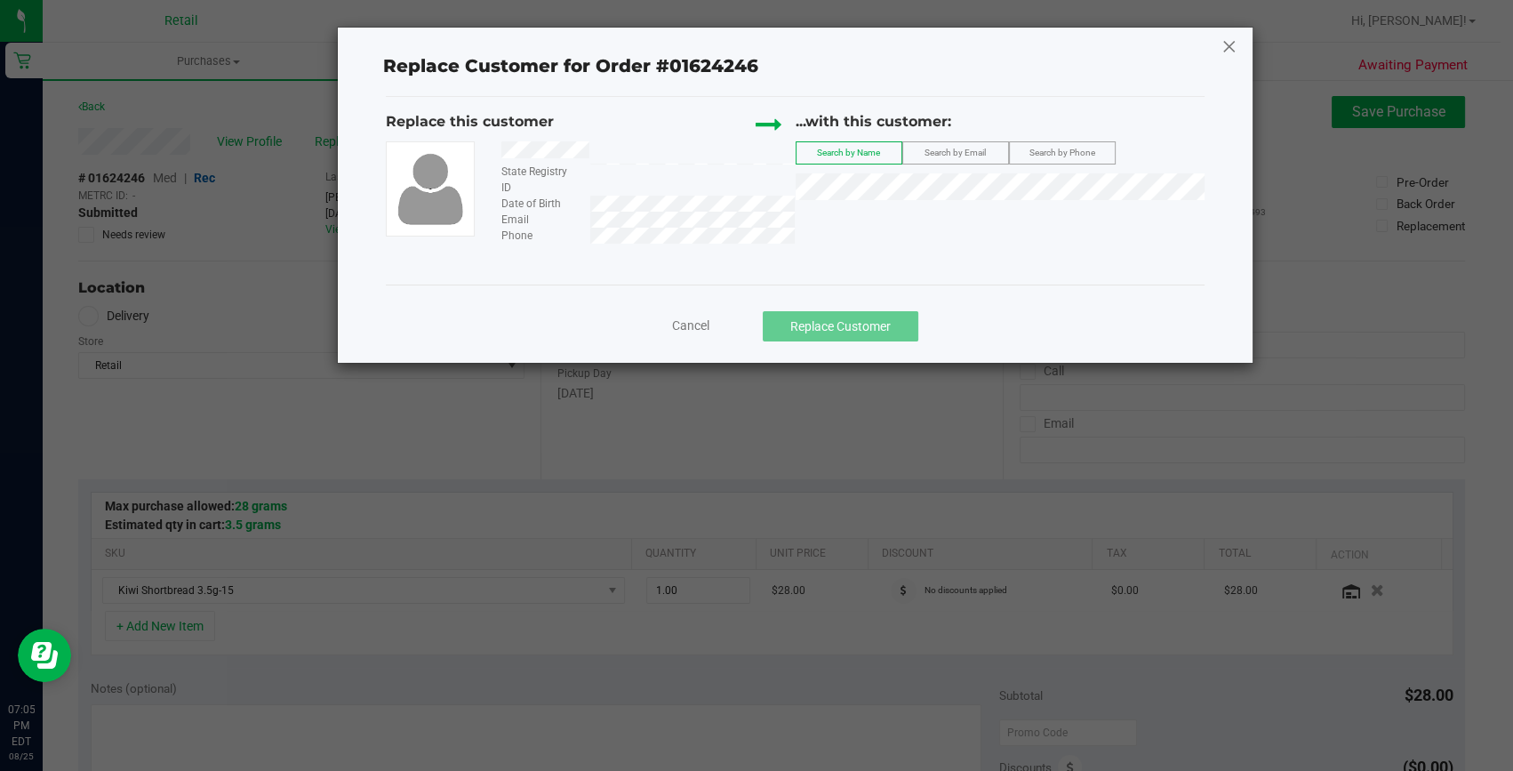
click at [1227, 44] on icon at bounding box center [1229, 46] width 16 height 28
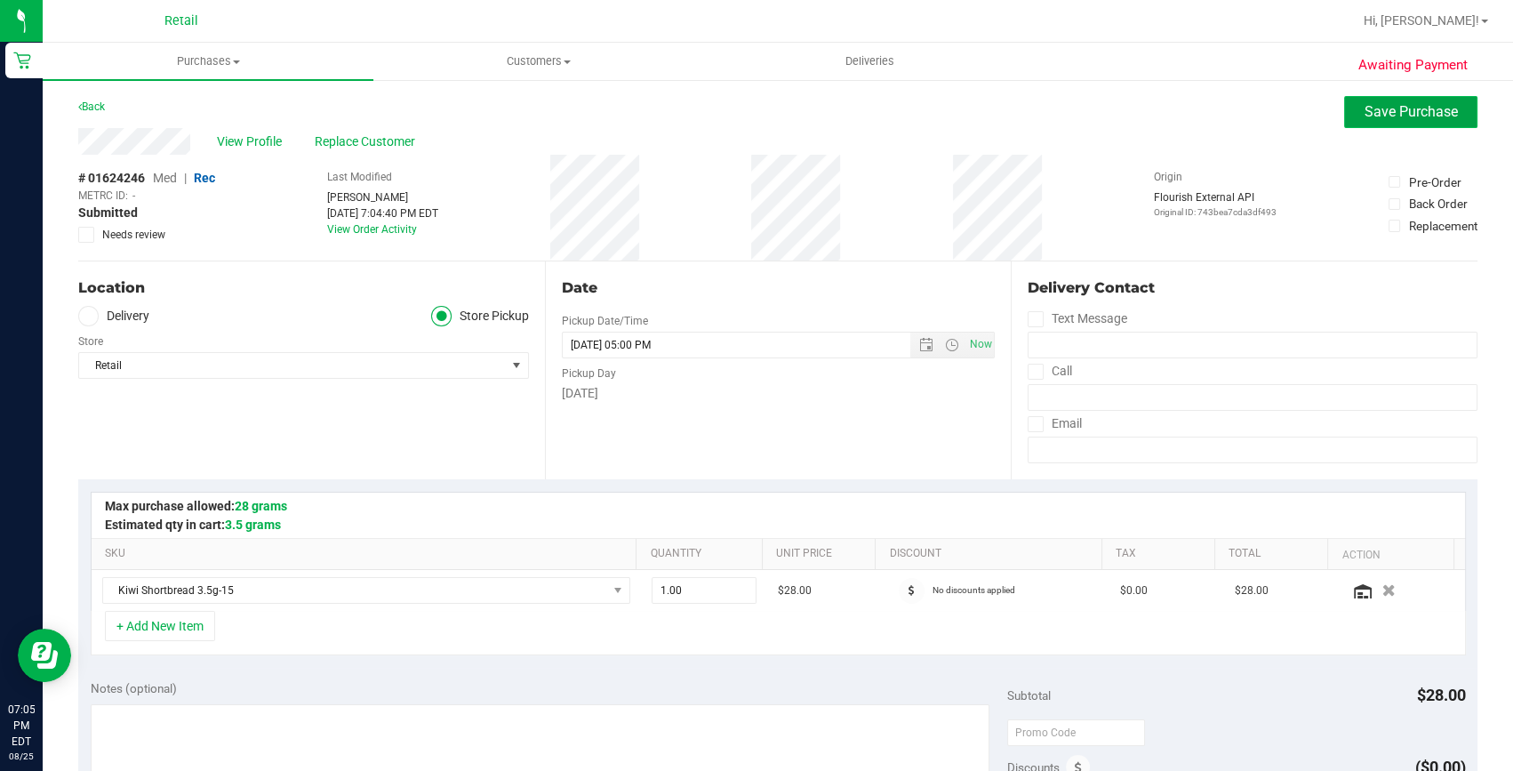
click at [1409, 103] on span "Save Purchase" at bounding box center [1410, 111] width 93 height 17
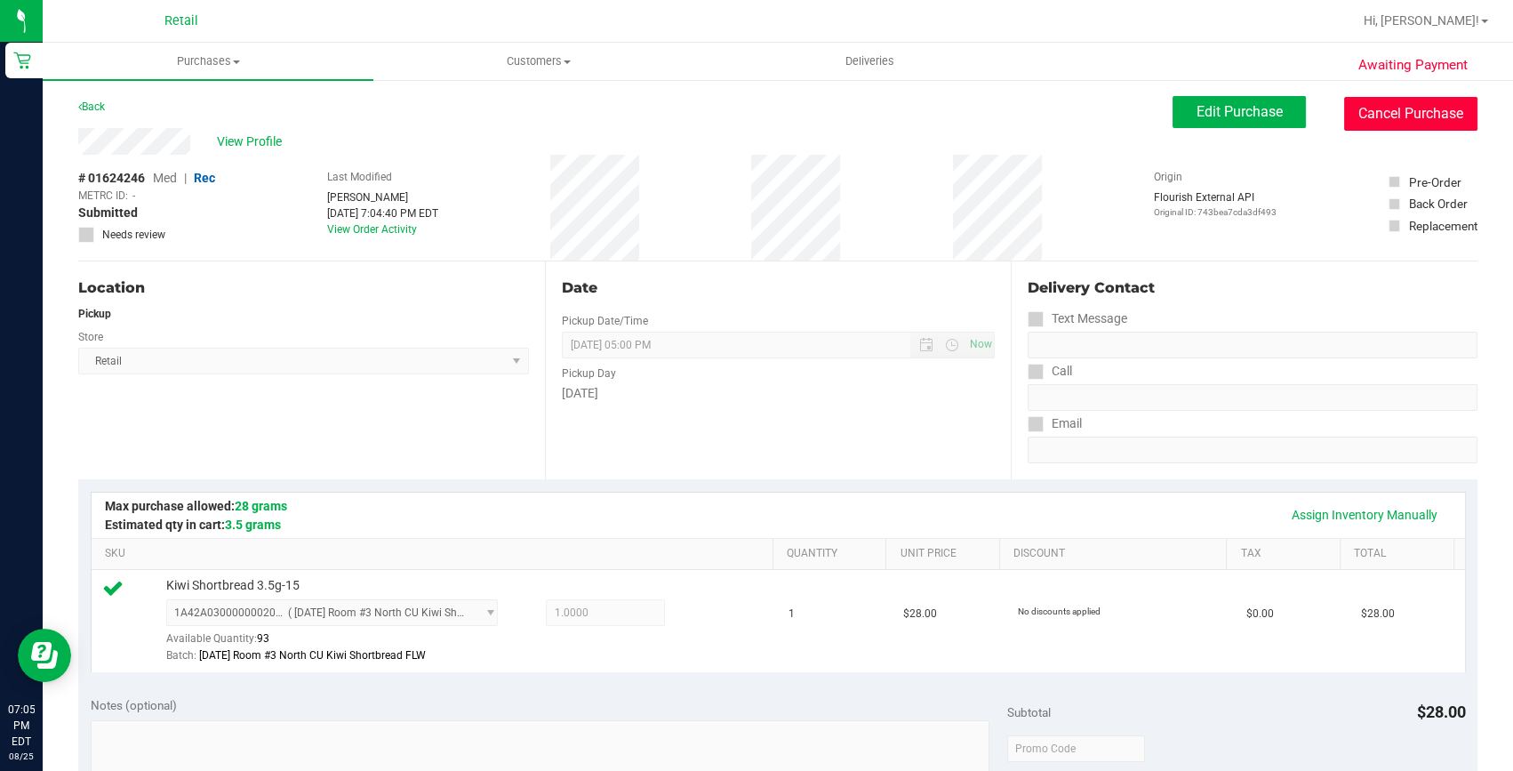
click at [1406, 111] on button "Cancel Purchase" at bounding box center [1410, 114] width 133 height 34
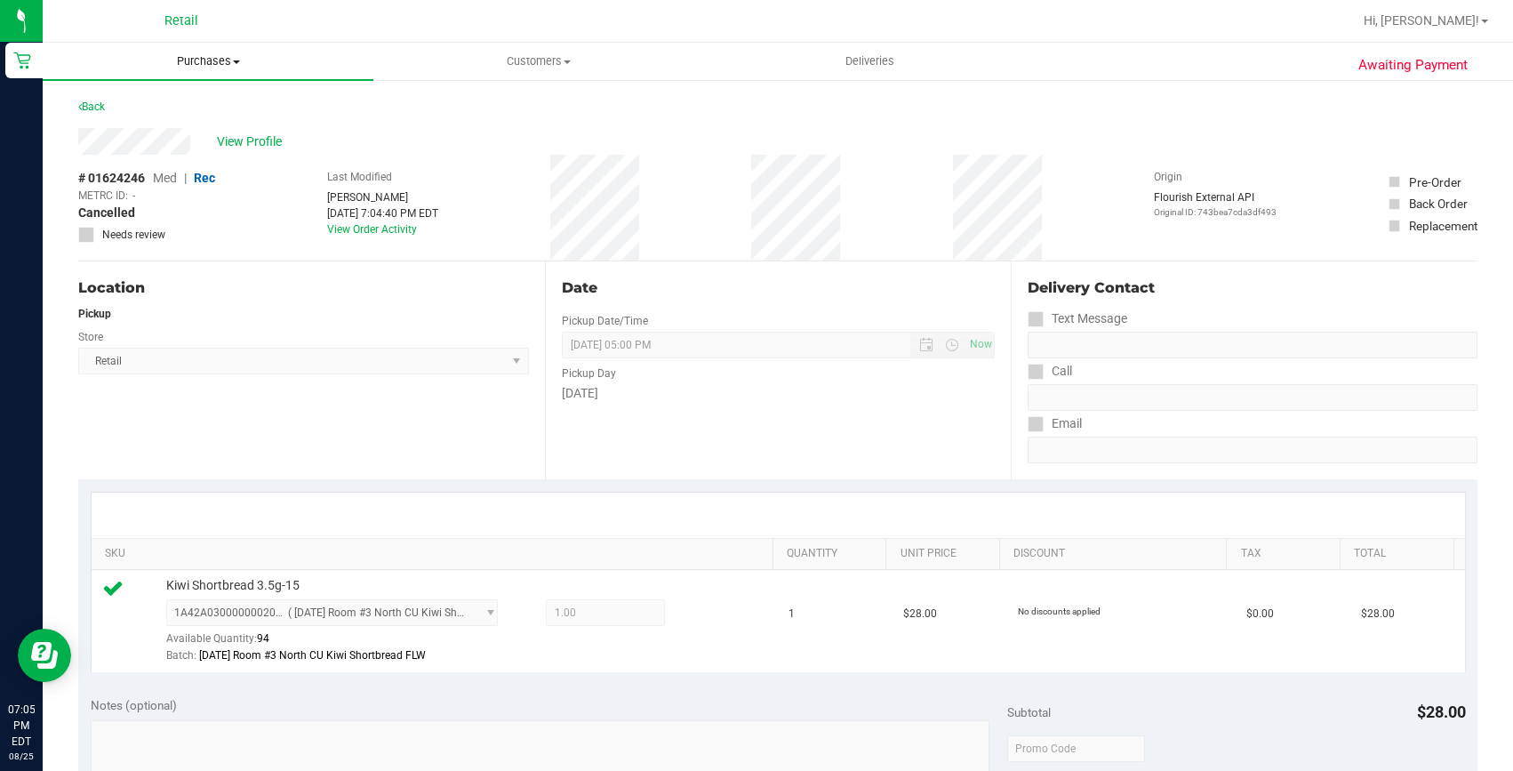
click at [212, 54] on span "Purchases" at bounding box center [208, 61] width 331 height 16
click at [183, 100] on span "Summary of purchases" at bounding box center [134, 107] width 182 height 15
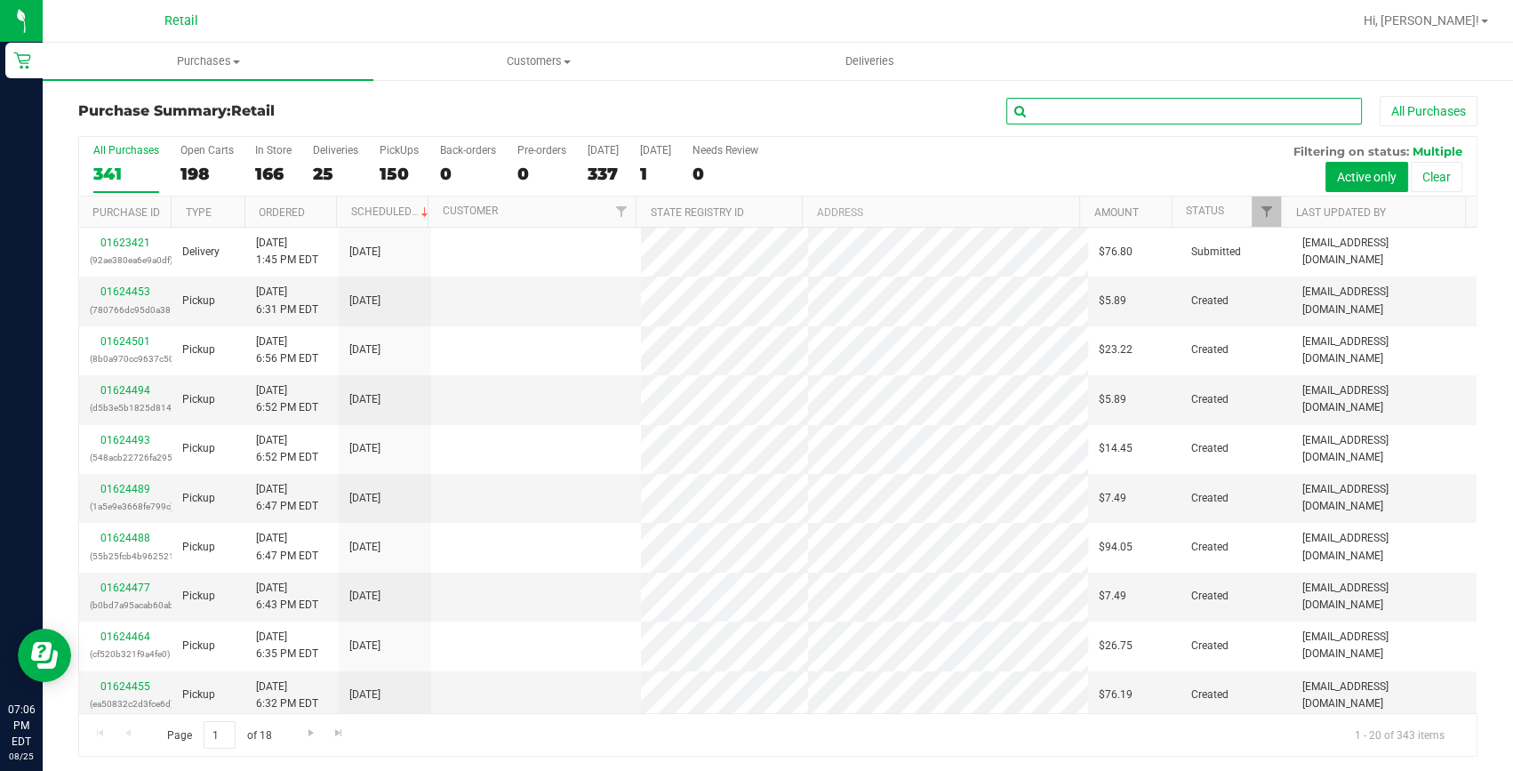
click at [1073, 116] on input "text" at bounding box center [1184, 111] width 356 height 27
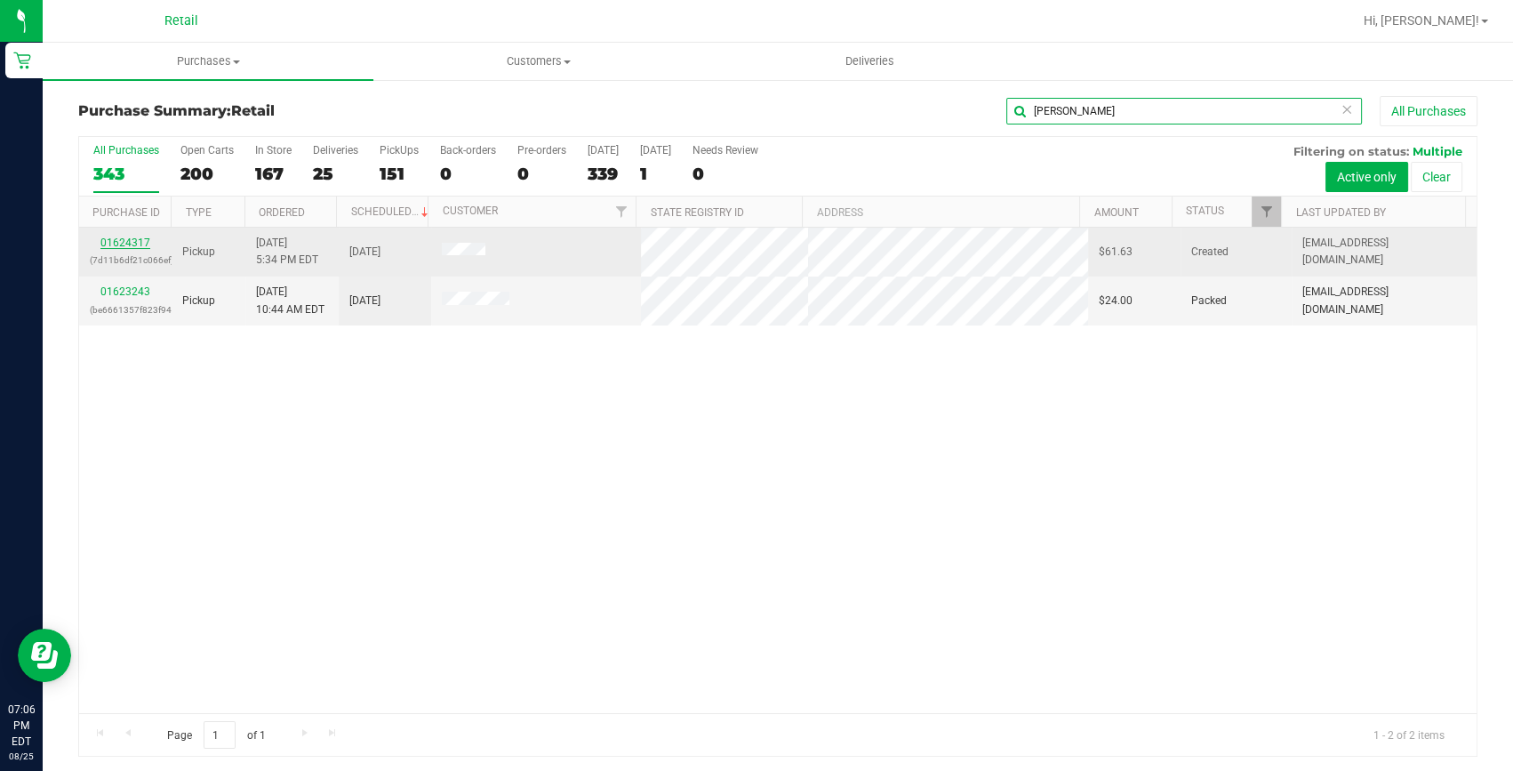
type input "luis"
click at [142, 242] on link "01624317" at bounding box center [125, 242] width 50 height 12
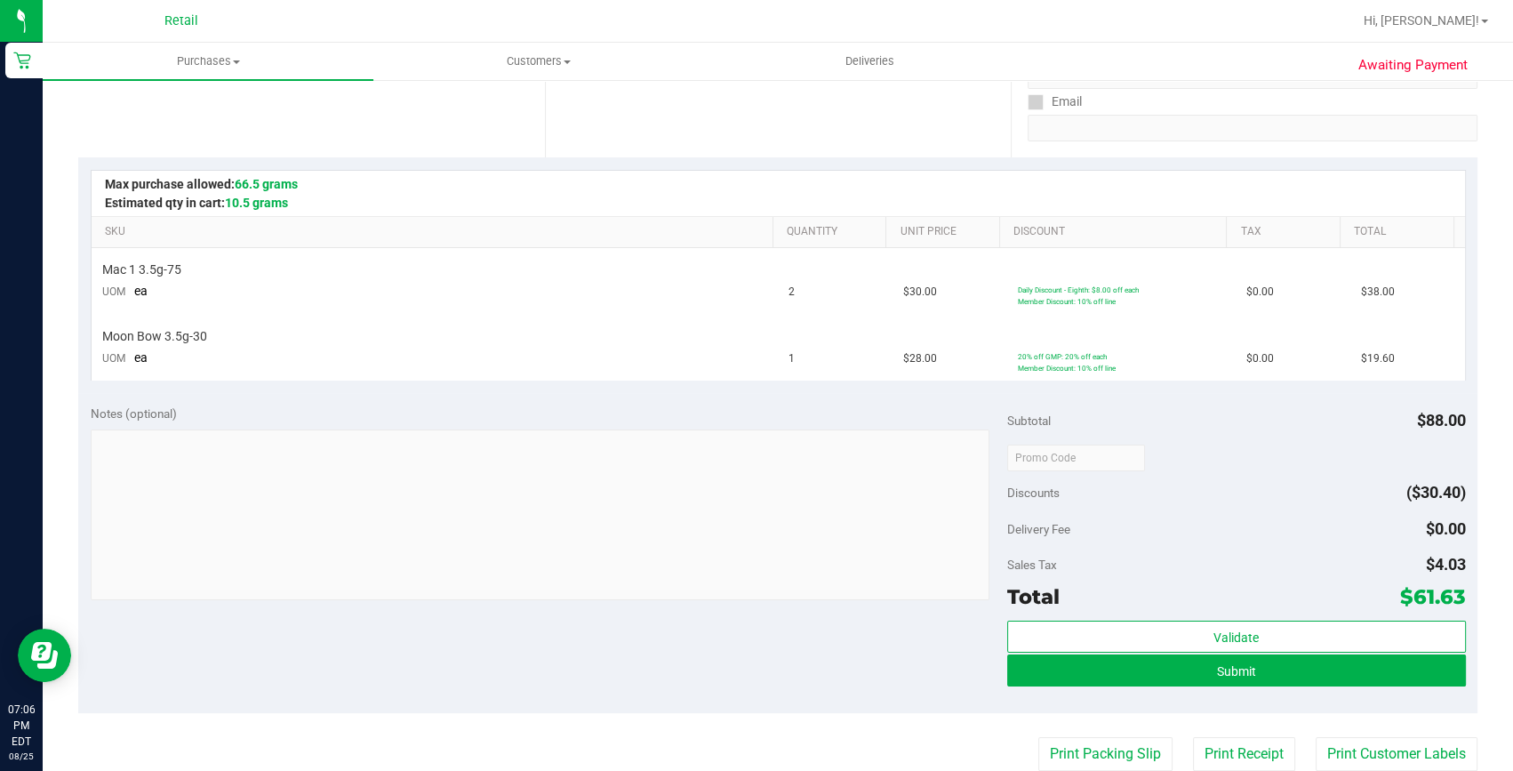
scroll to position [323, 0]
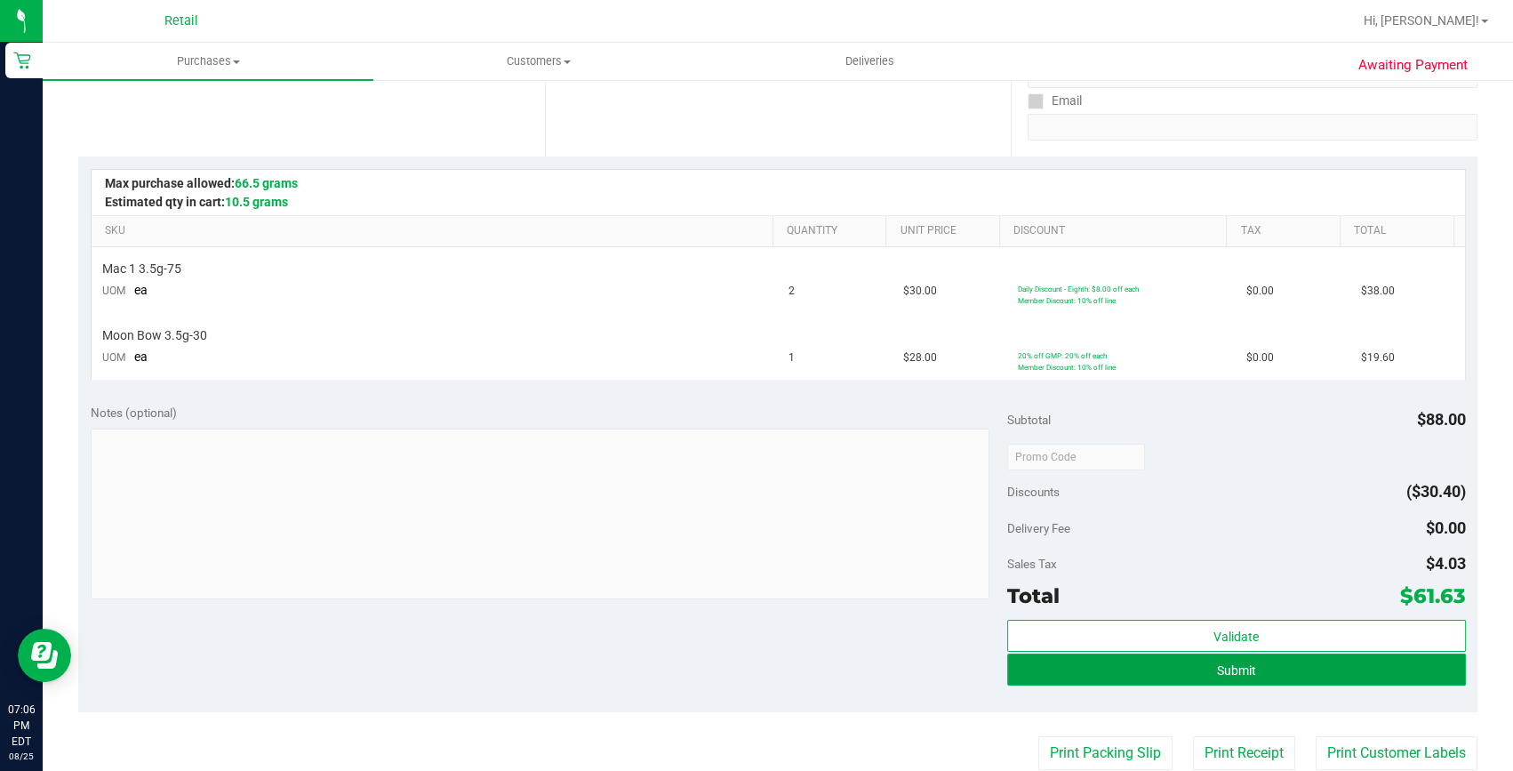
click at [1297, 670] on button "Submit" at bounding box center [1236, 669] width 459 height 32
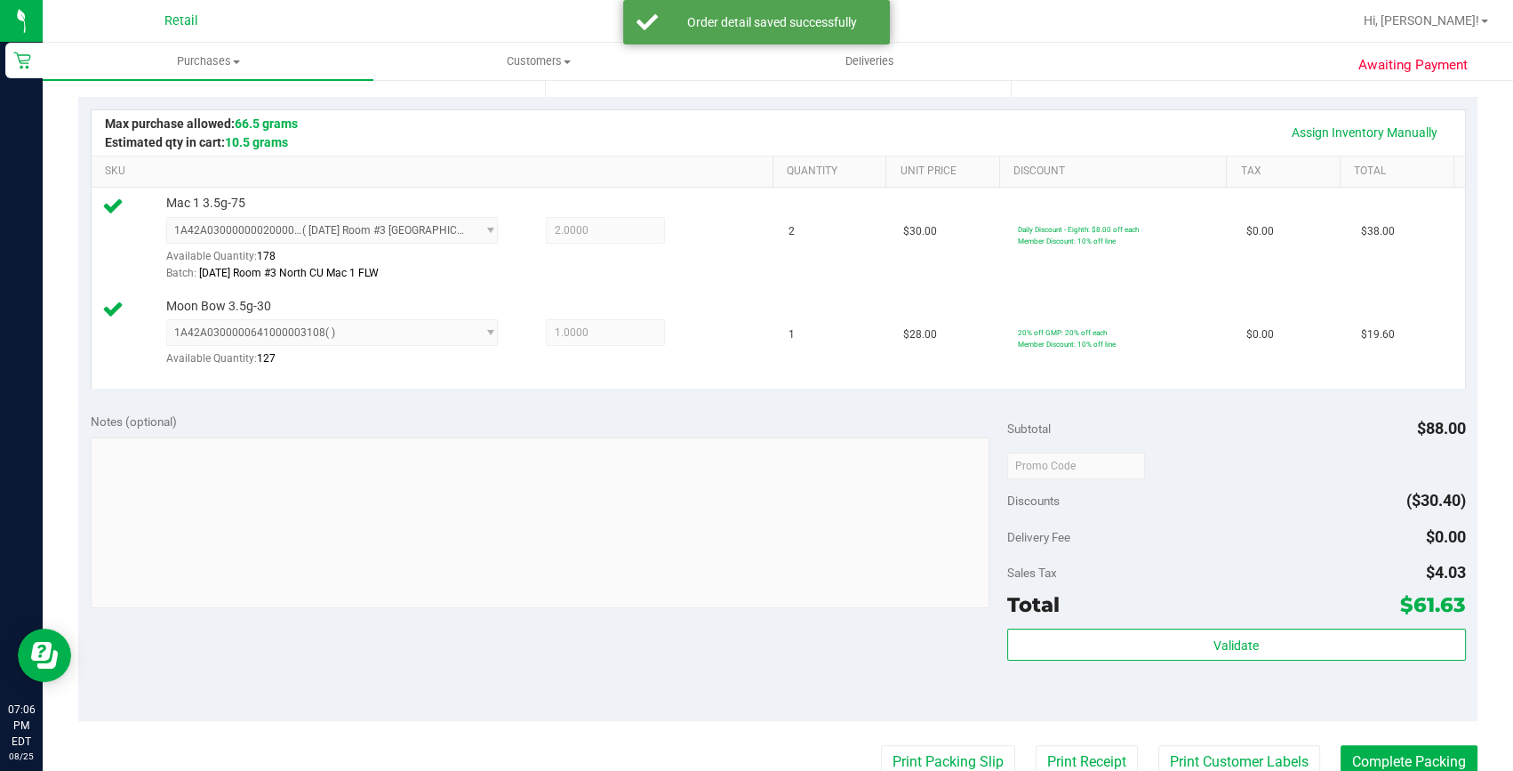
scroll to position [565, 0]
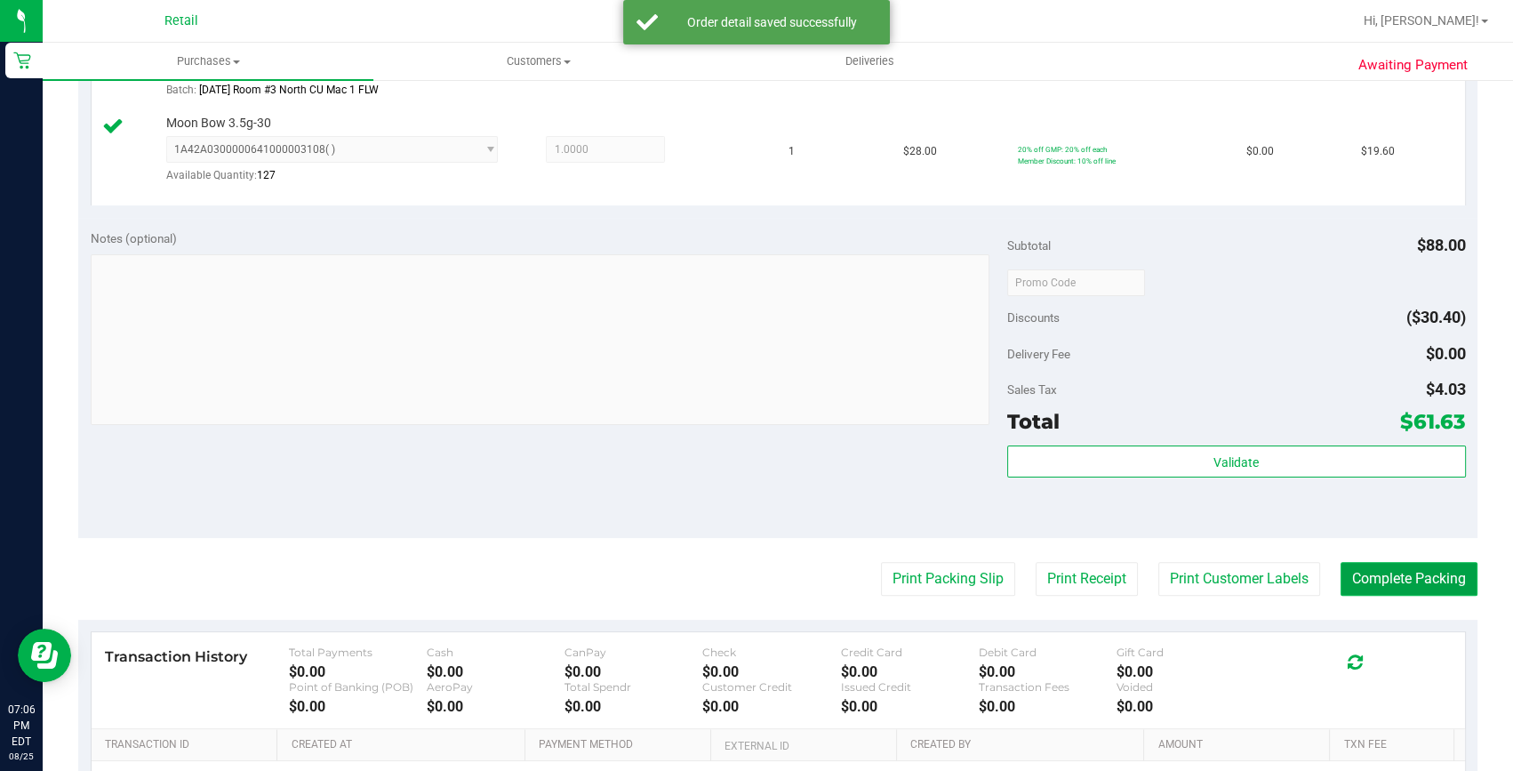
click at [1371, 588] on button "Complete Packing" at bounding box center [1408, 579] width 137 height 34
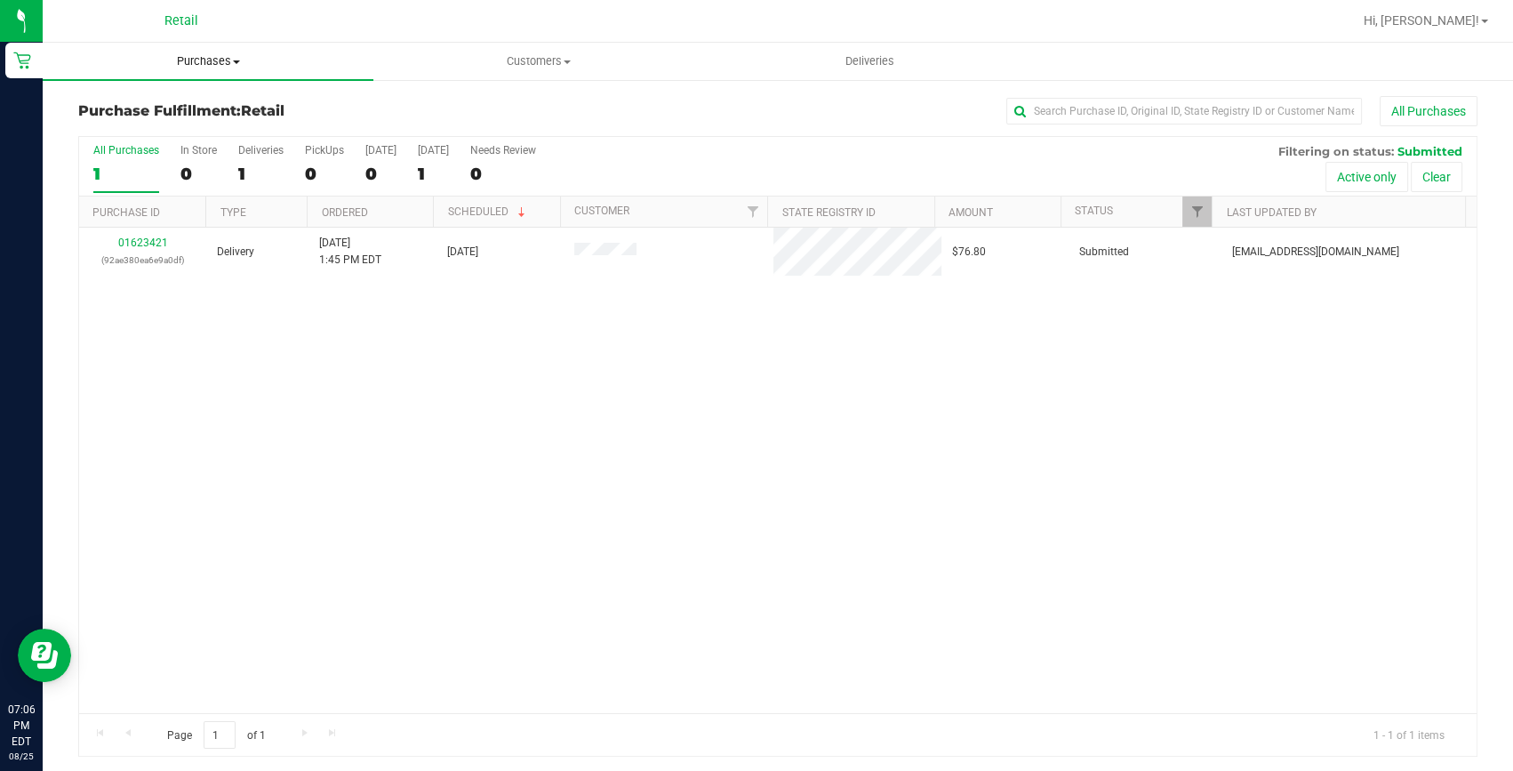
click at [198, 53] on span "Purchases" at bounding box center [208, 61] width 331 height 16
click at [172, 100] on span "Summary of purchases" at bounding box center [134, 107] width 182 height 15
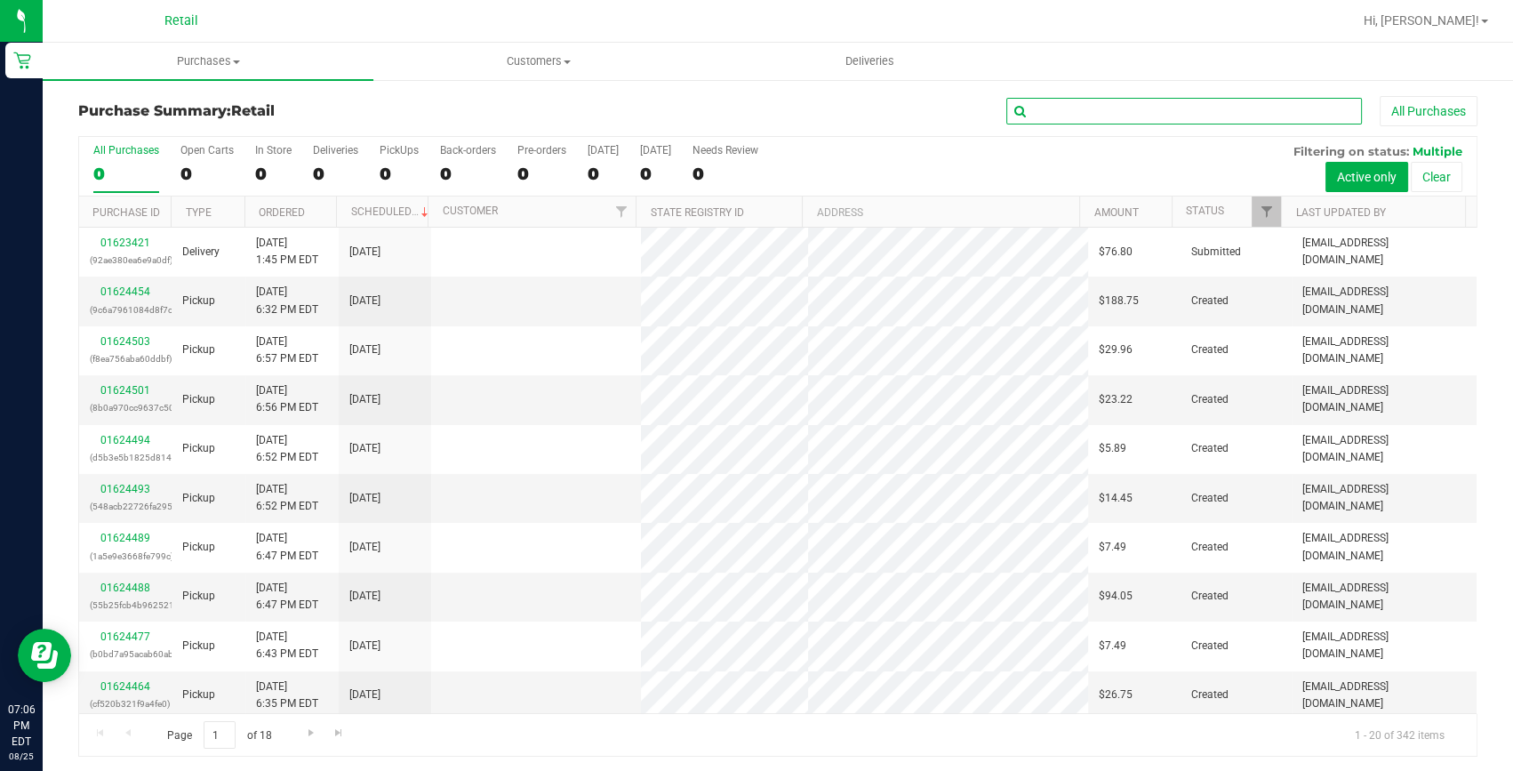
click at [1026, 105] on input "text" at bounding box center [1184, 111] width 356 height 27
click at [1044, 104] on input "text" at bounding box center [1184, 111] width 356 height 27
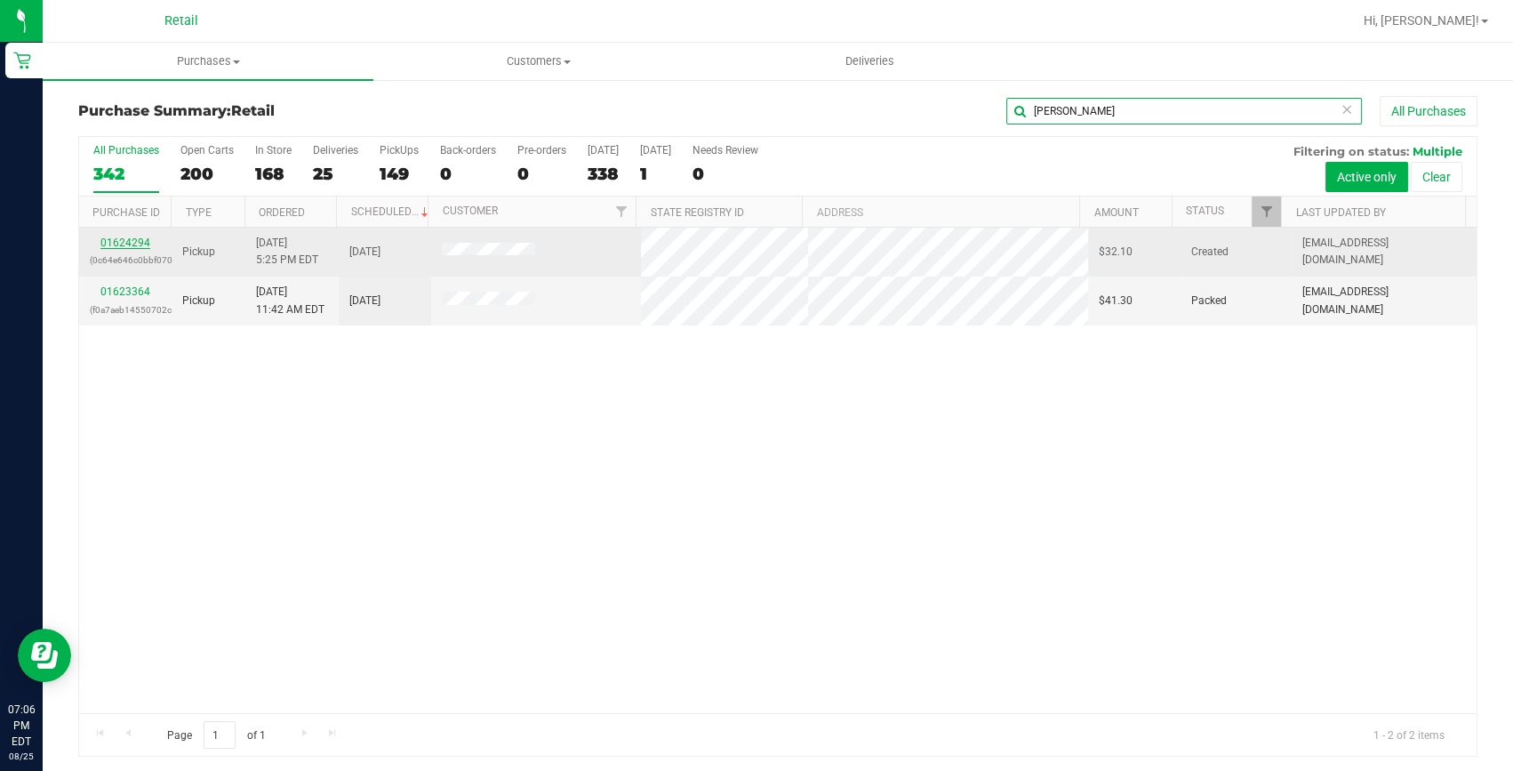
type input "michaela"
click at [141, 242] on link "01624294" at bounding box center [125, 242] width 50 height 12
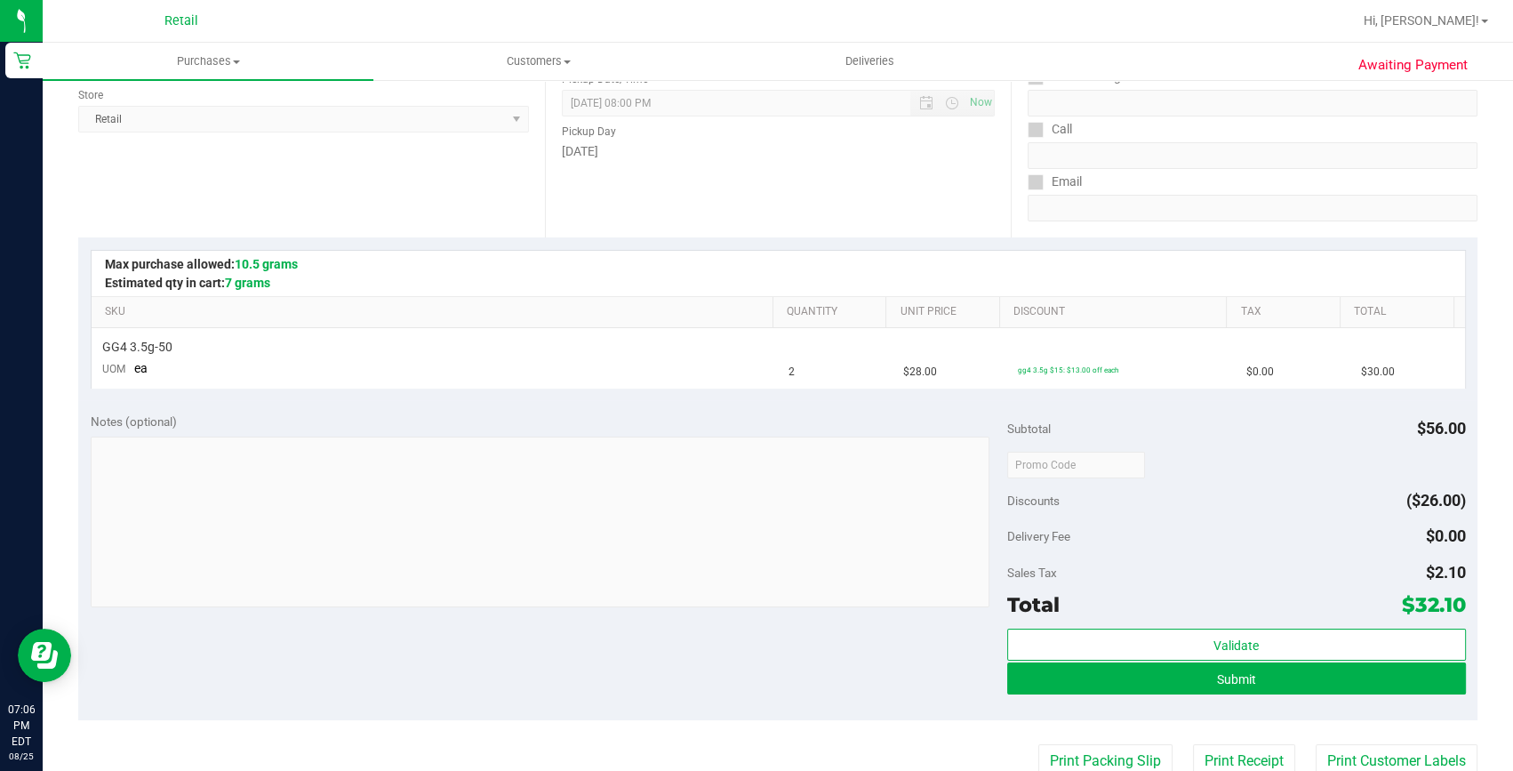
scroll to position [323, 0]
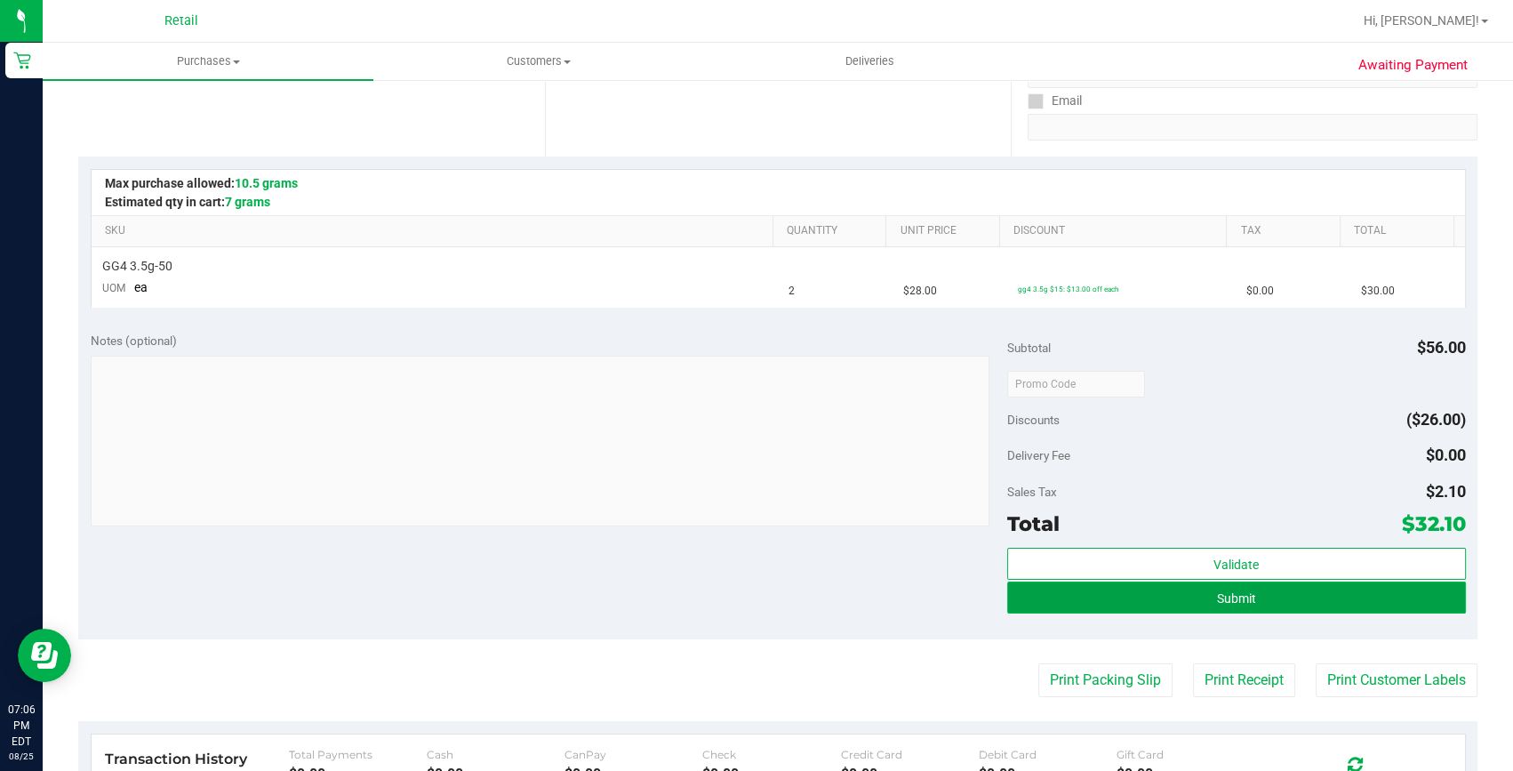
click at [1194, 595] on button "Submit" at bounding box center [1236, 597] width 459 height 32
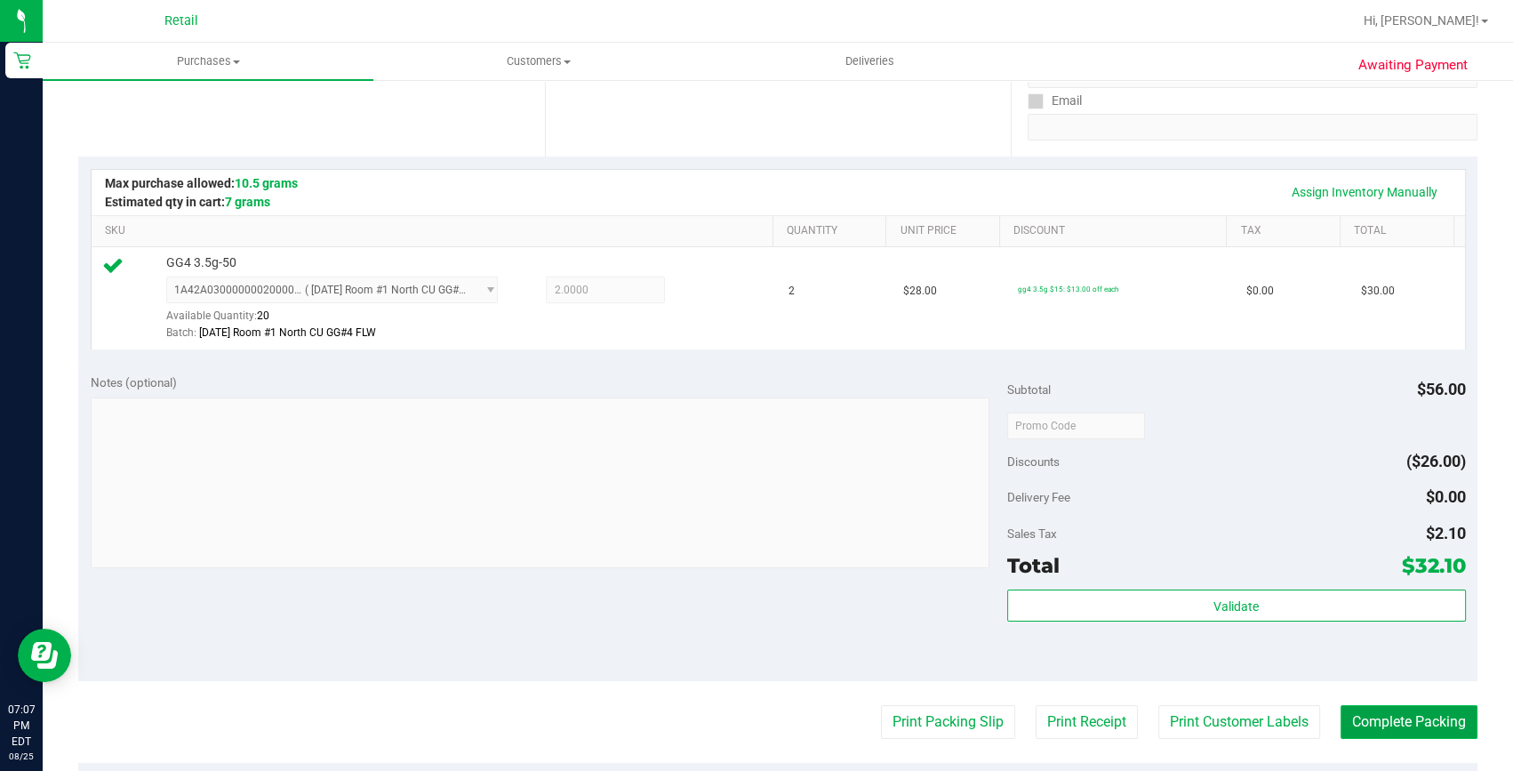
click at [1415, 715] on button "Complete Packing" at bounding box center [1408, 722] width 137 height 34
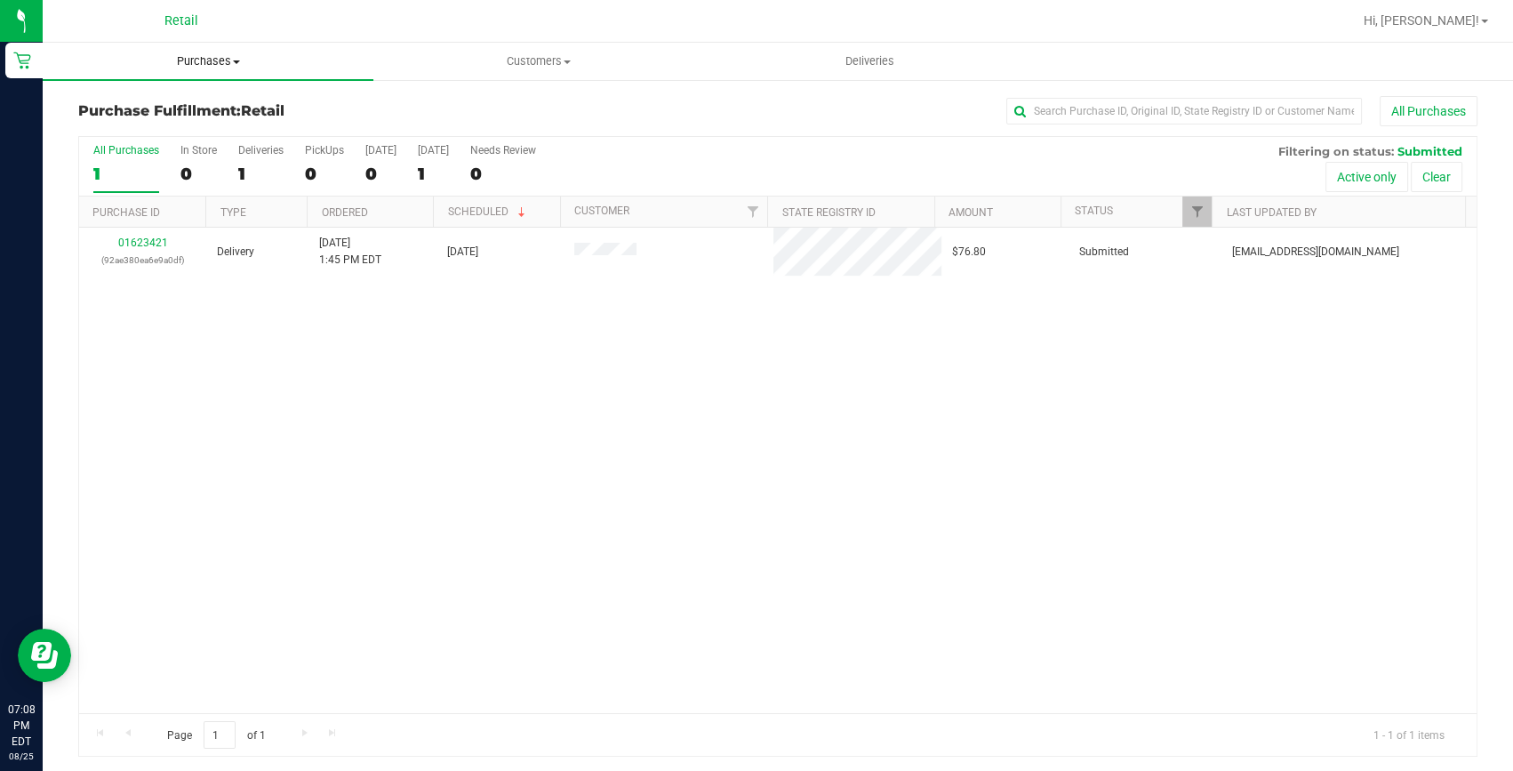
click at [205, 49] on uib-tab-heading "Purchases Summary of purchases Fulfillment All purchases" at bounding box center [208, 61] width 331 height 37
click at [196, 108] on span "Summary of purchases" at bounding box center [134, 107] width 182 height 15
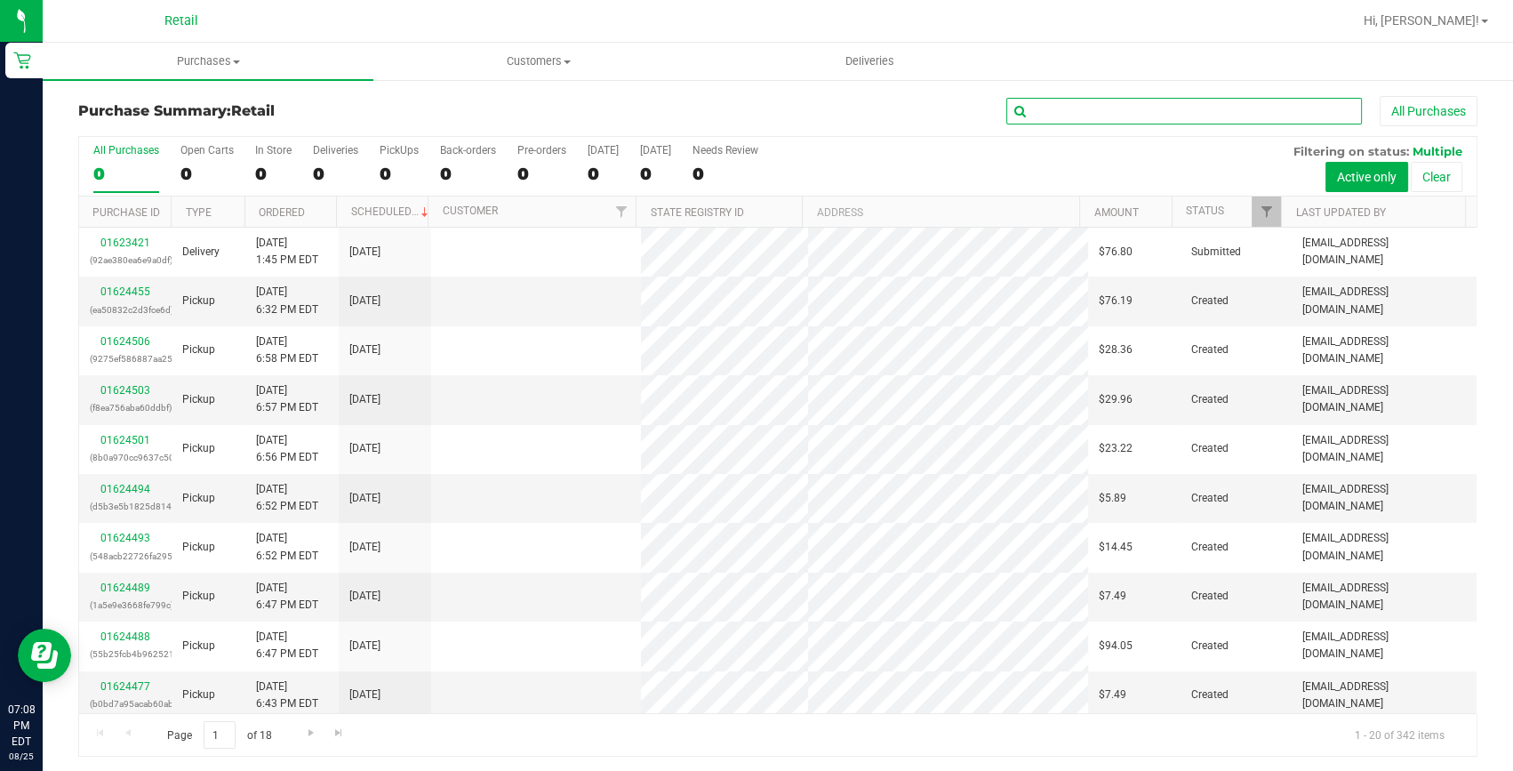
click at [1170, 107] on input "text" at bounding box center [1184, 111] width 356 height 27
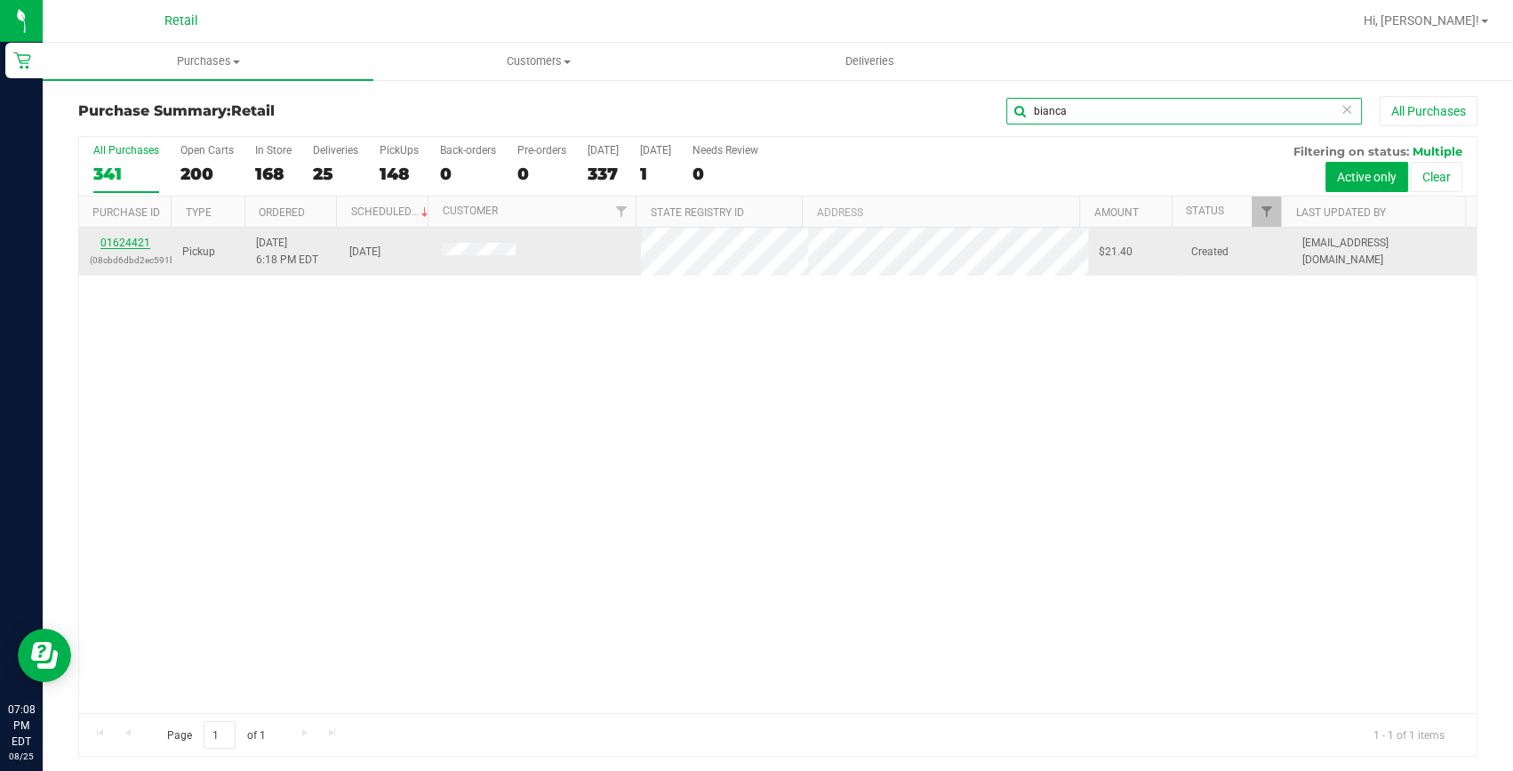
type input "bianca"
click at [136, 236] on link "01624421" at bounding box center [125, 242] width 50 height 12
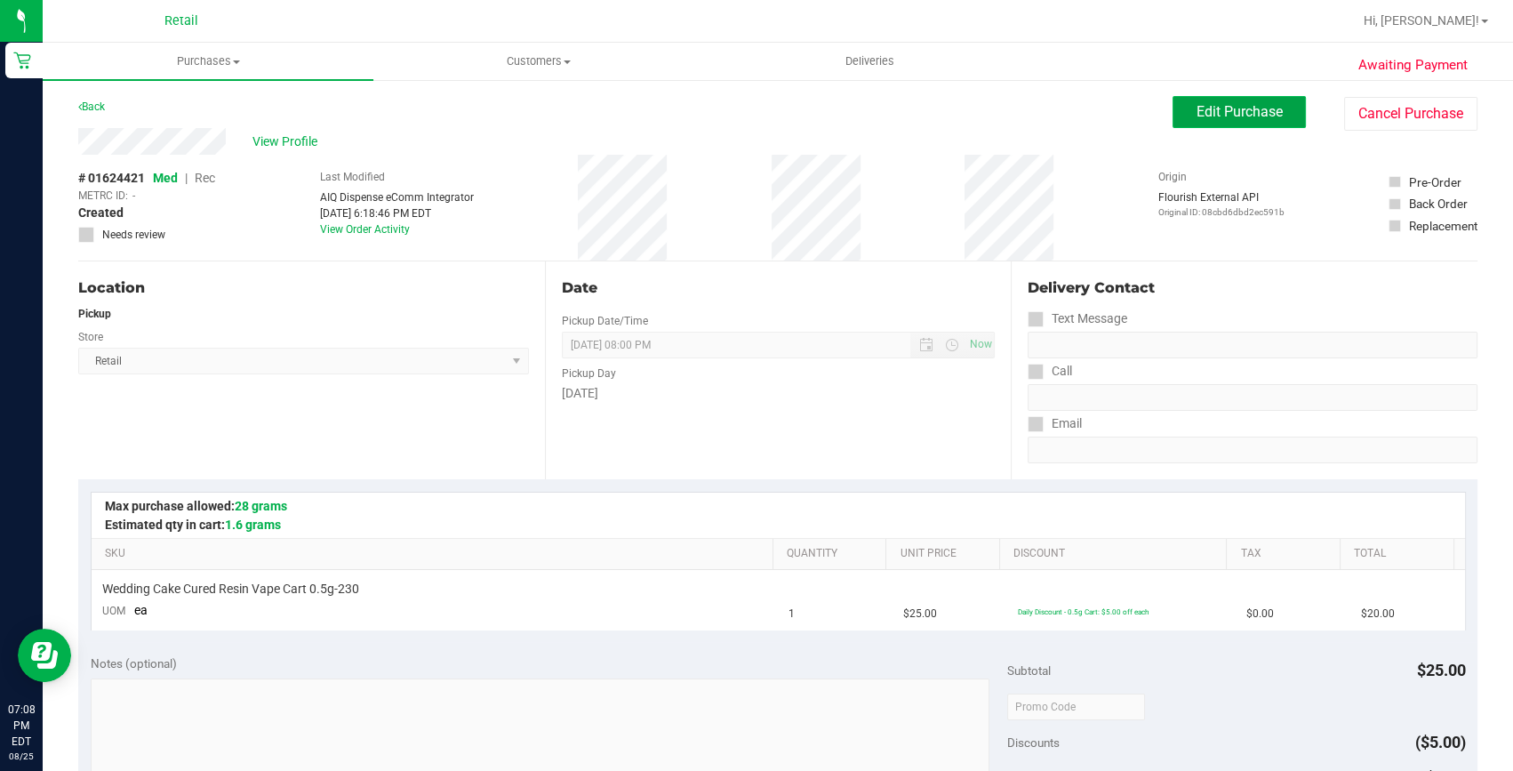
click at [1228, 101] on button "Edit Purchase" at bounding box center [1238, 112] width 133 height 32
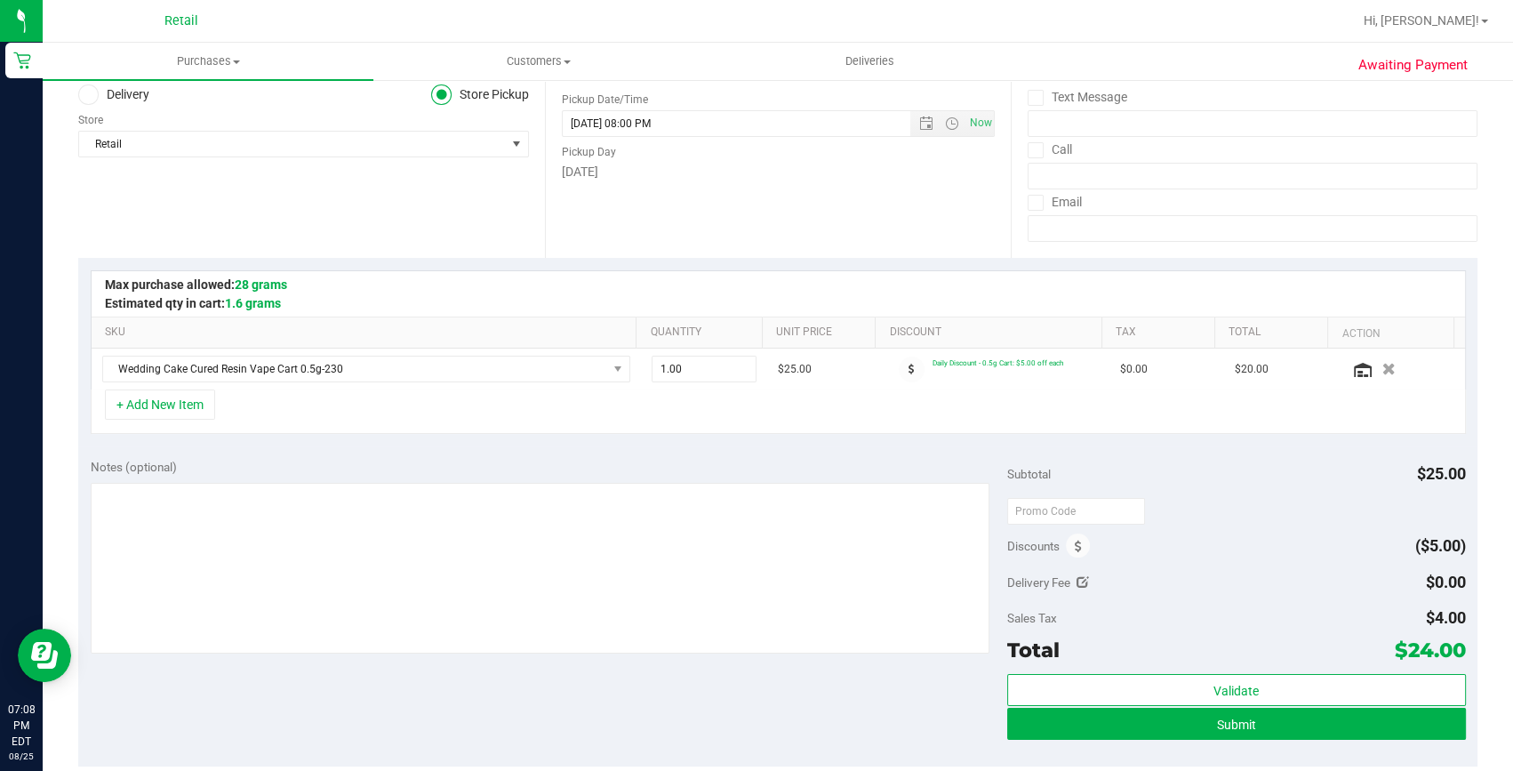
scroll to position [242, 0]
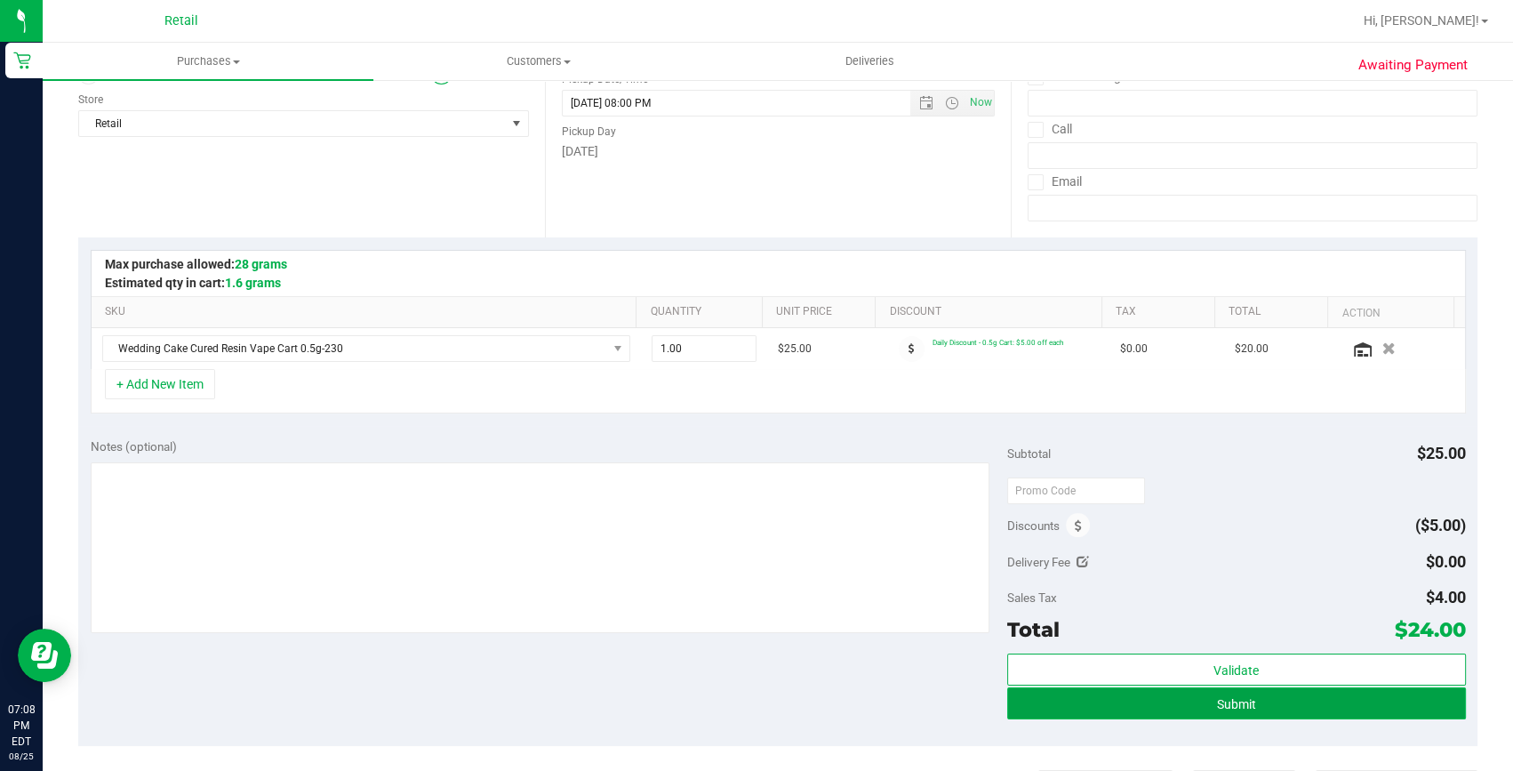
click at [1247, 708] on button "Submit" at bounding box center [1236, 703] width 459 height 32
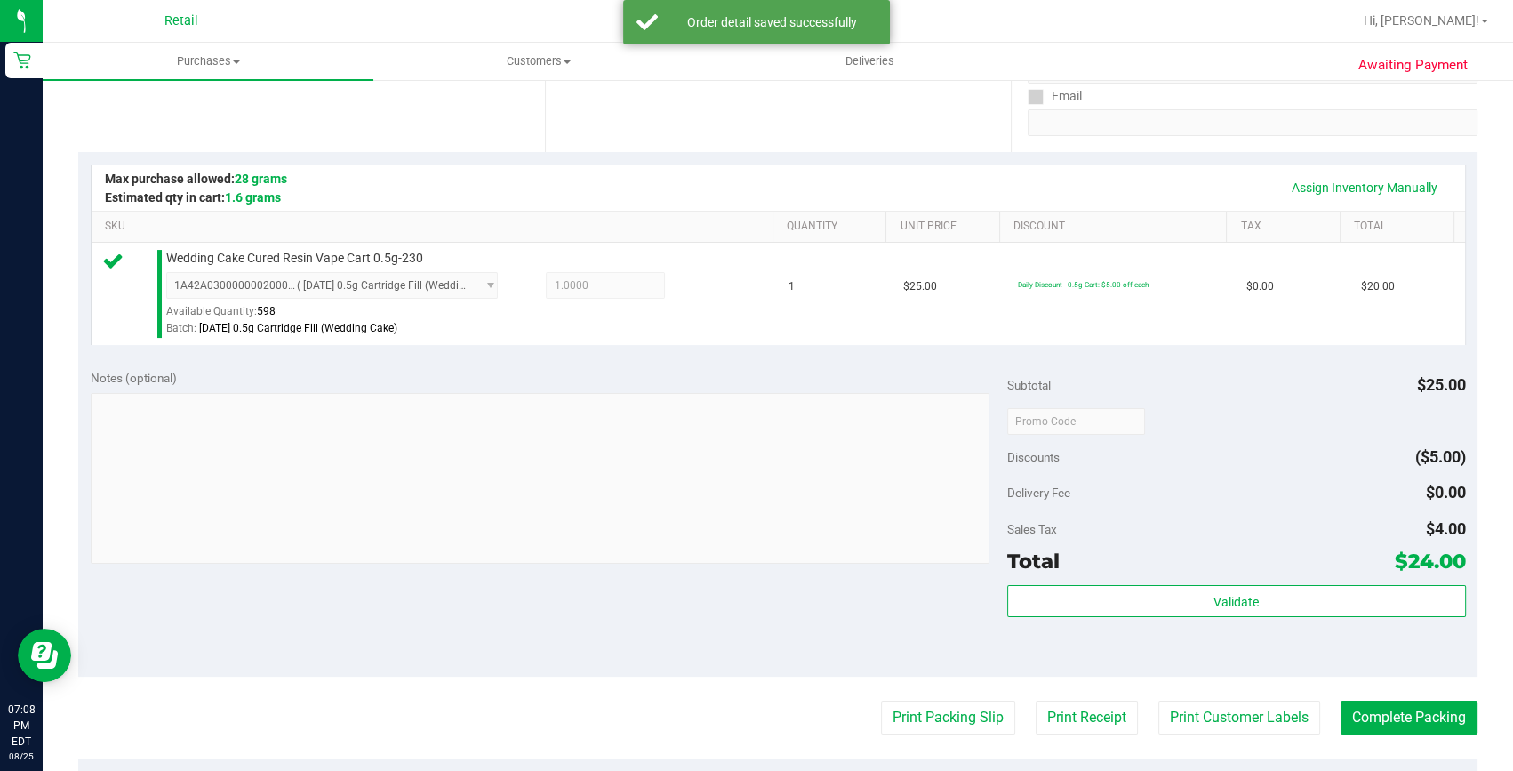
scroll to position [404, 0]
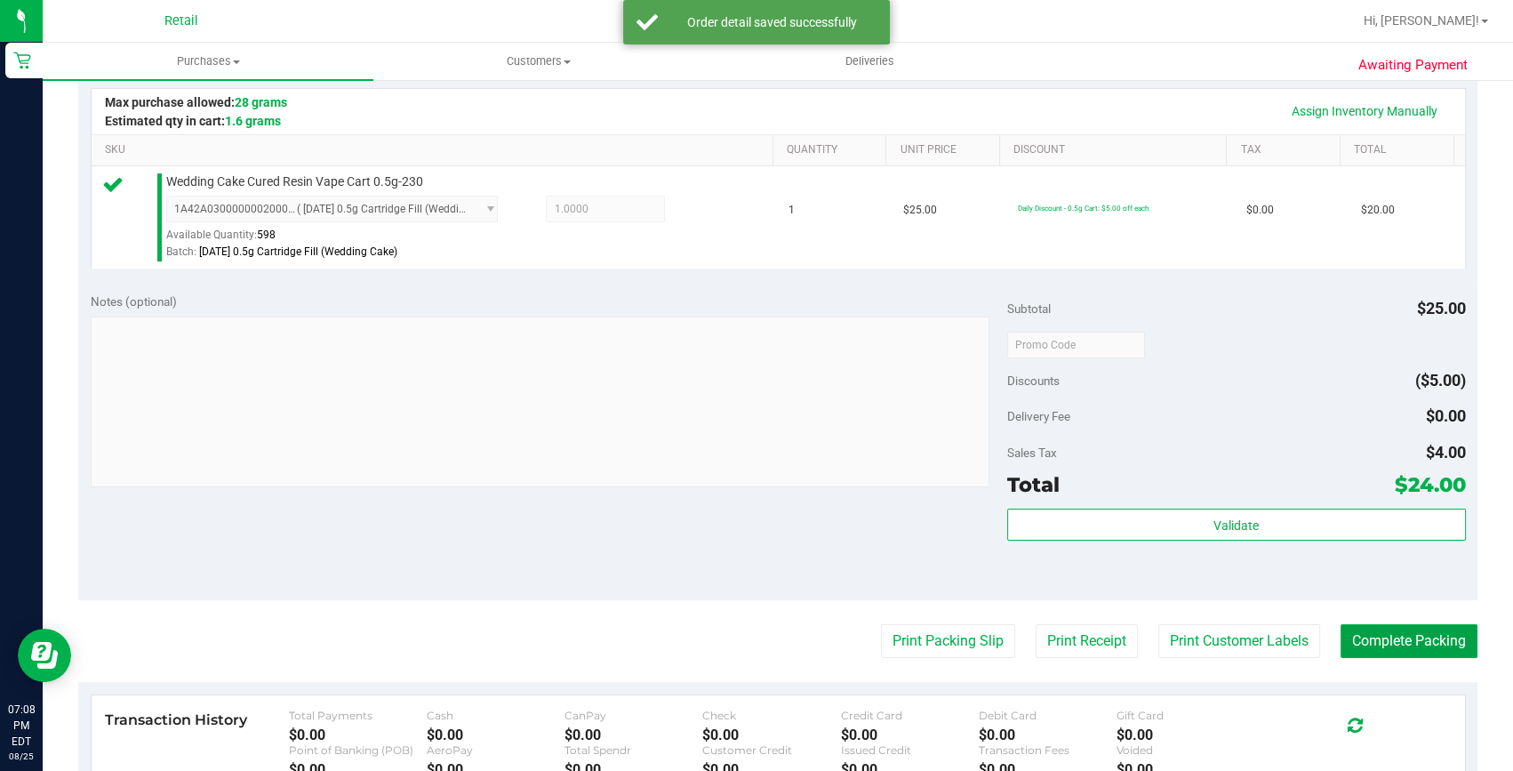
click at [1409, 635] on button "Complete Packing" at bounding box center [1408, 641] width 137 height 34
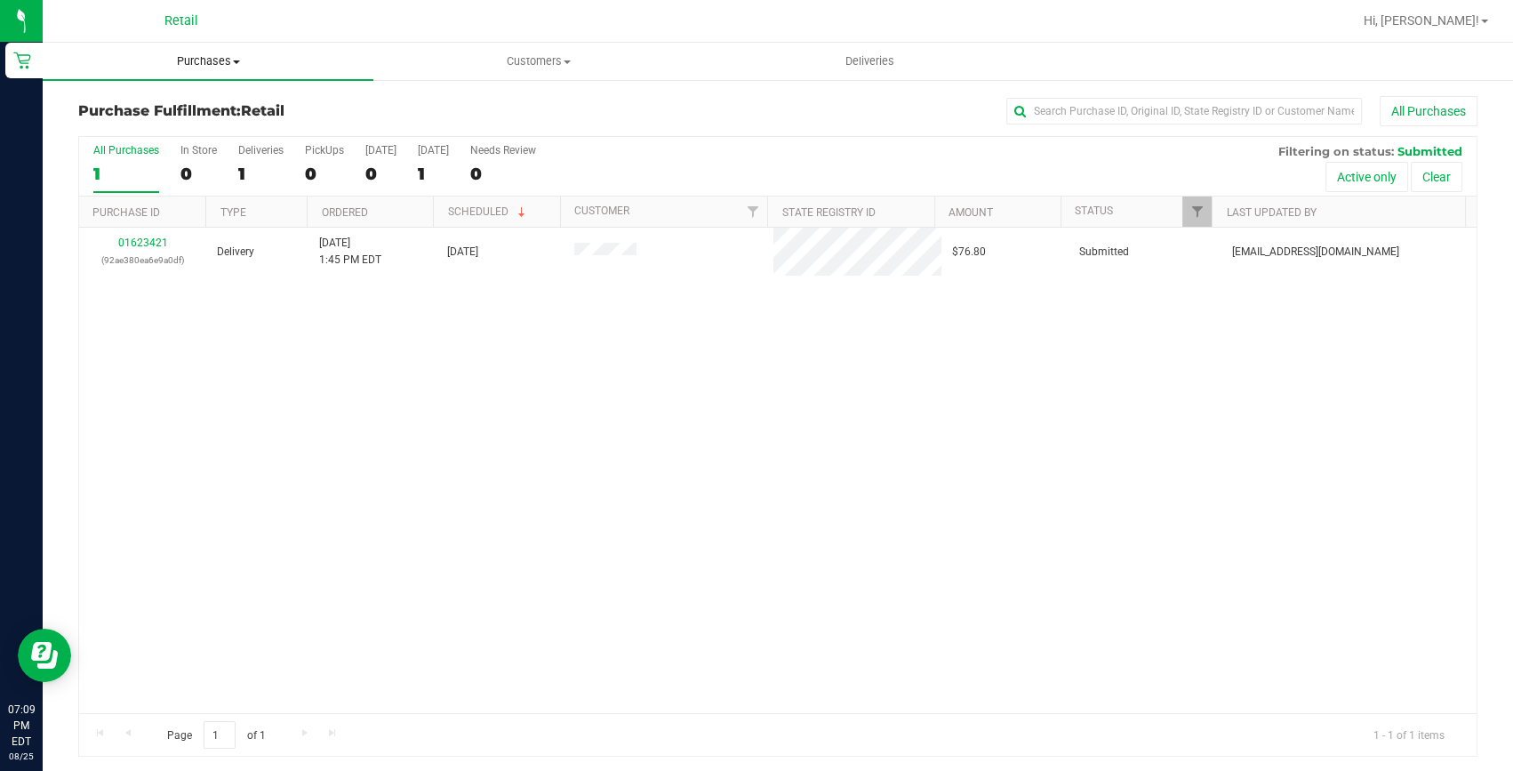
click at [231, 70] on uib-tab-heading "Purchases Summary of purchases Fulfillment All purchases" at bounding box center [208, 61] width 331 height 37
click at [200, 112] on span "Summary of purchases" at bounding box center [134, 107] width 182 height 15
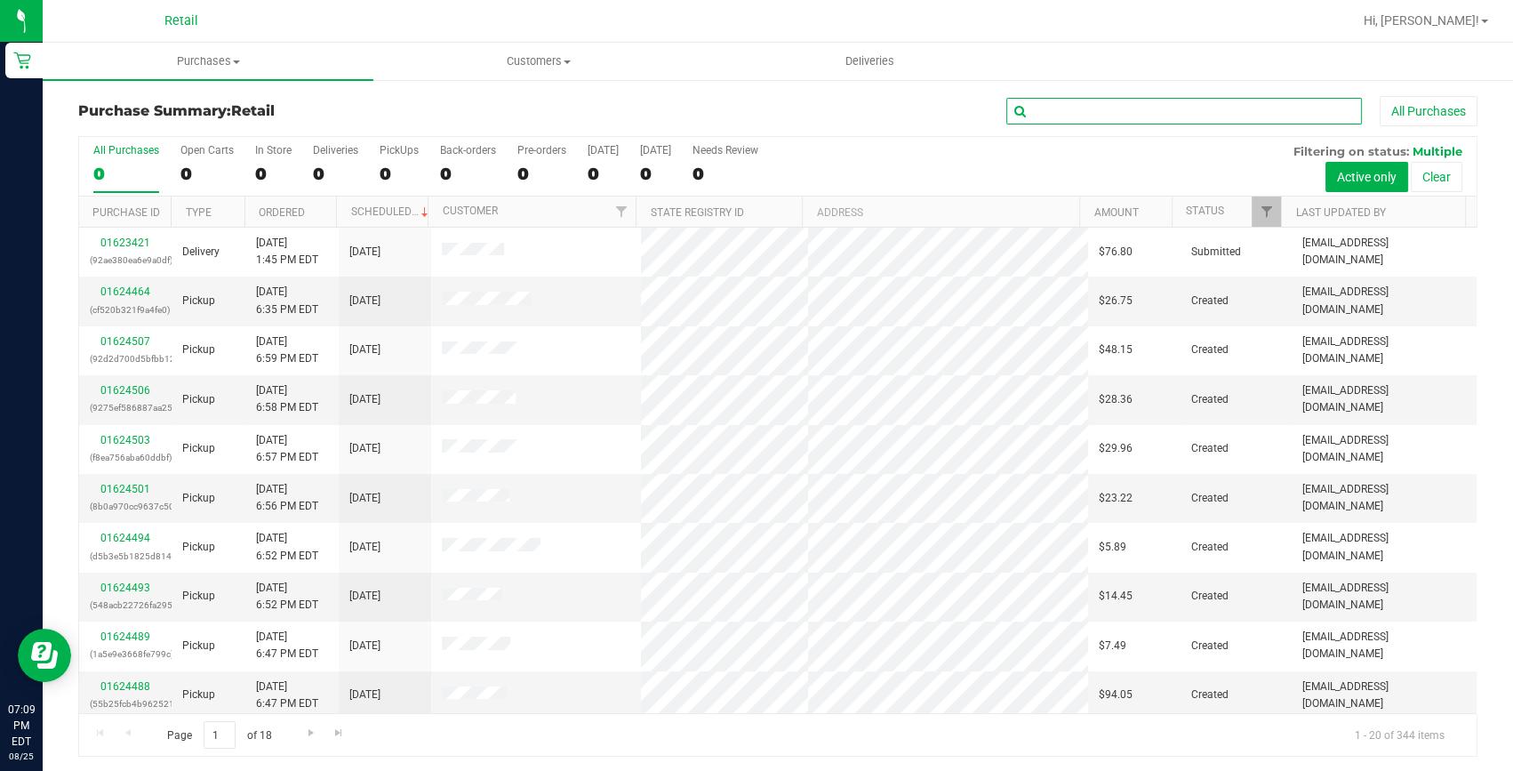
click at [1065, 105] on input "text" at bounding box center [1184, 111] width 356 height 27
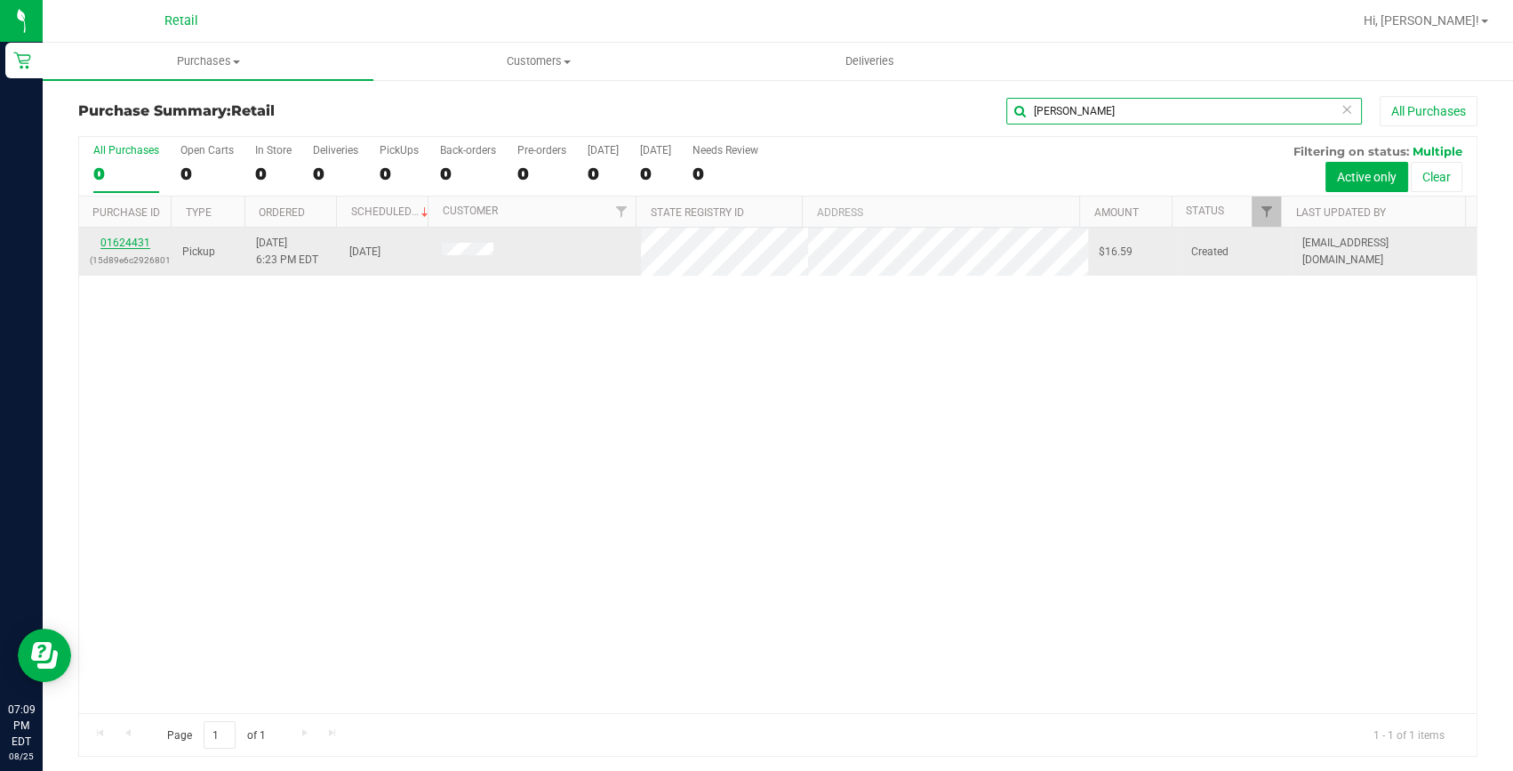
type input "cinti"
click at [143, 245] on link "01624431" at bounding box center [125, 242] width 50 height 12
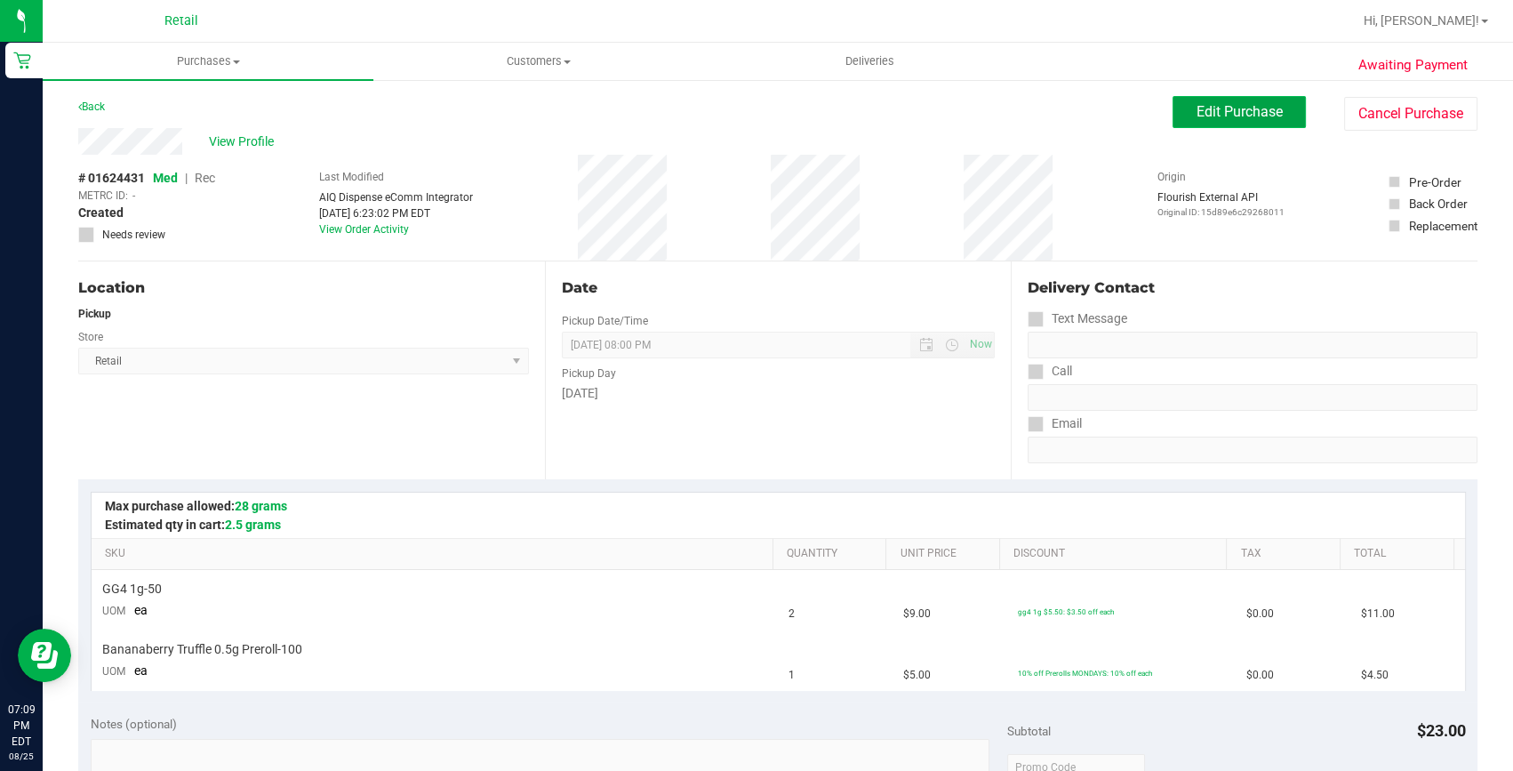
click at [1224, 116] on span "Edit Purchase" at bounding box center [1239, 111] width 86 height 17
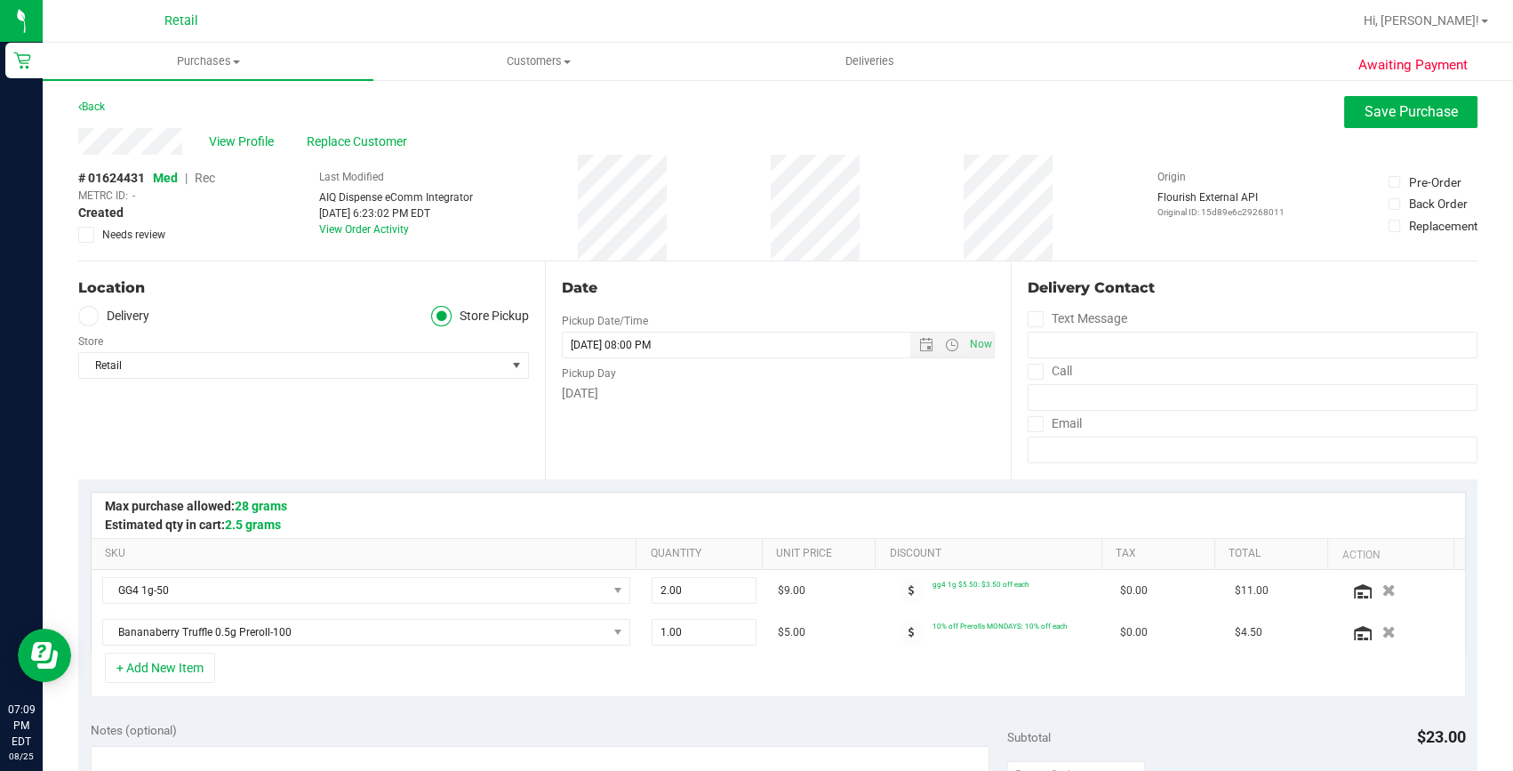
click at [206, 174] on span "Rec" at bounding box center [205, 178] width 20 height 14
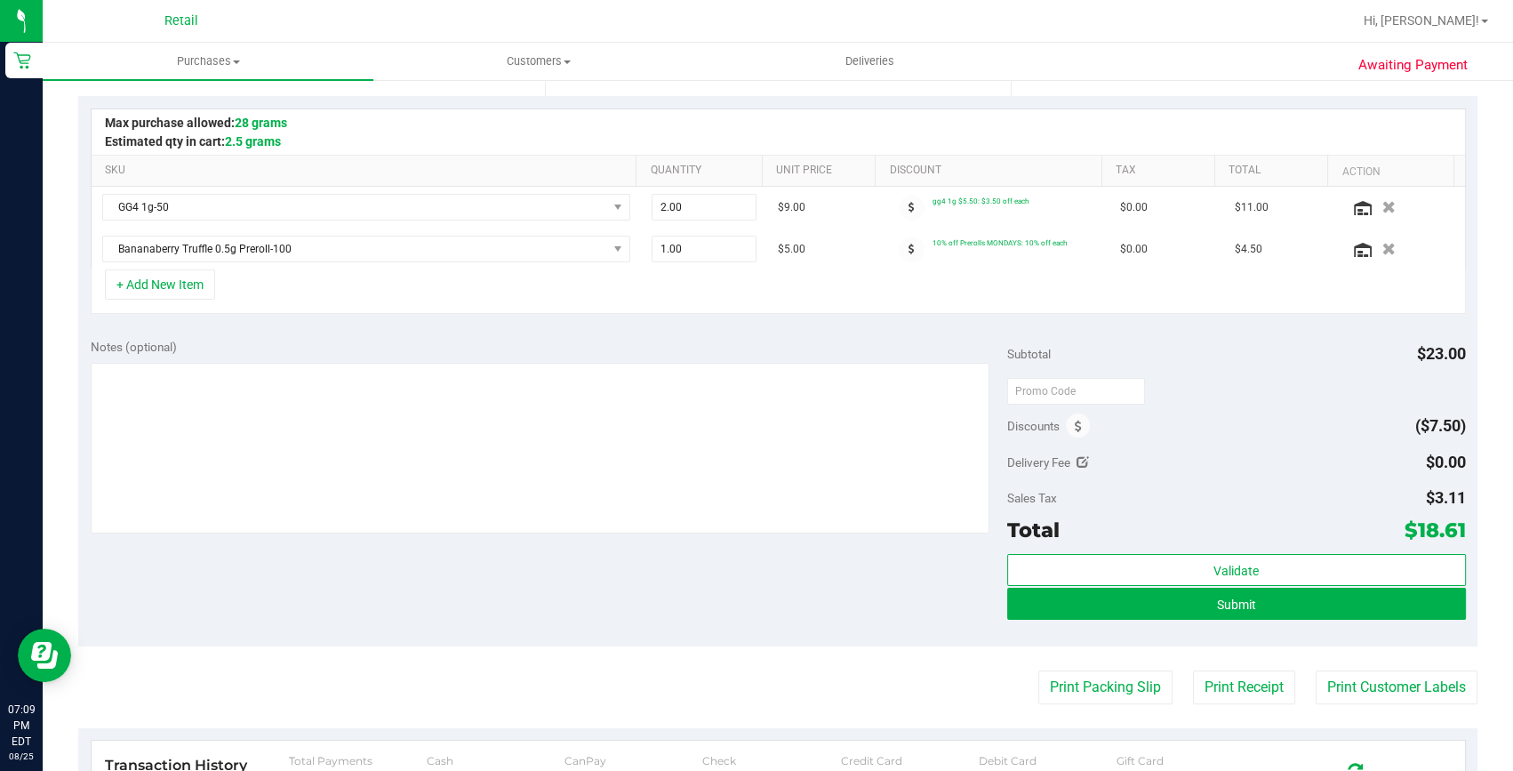
scroll to position [404, 0]
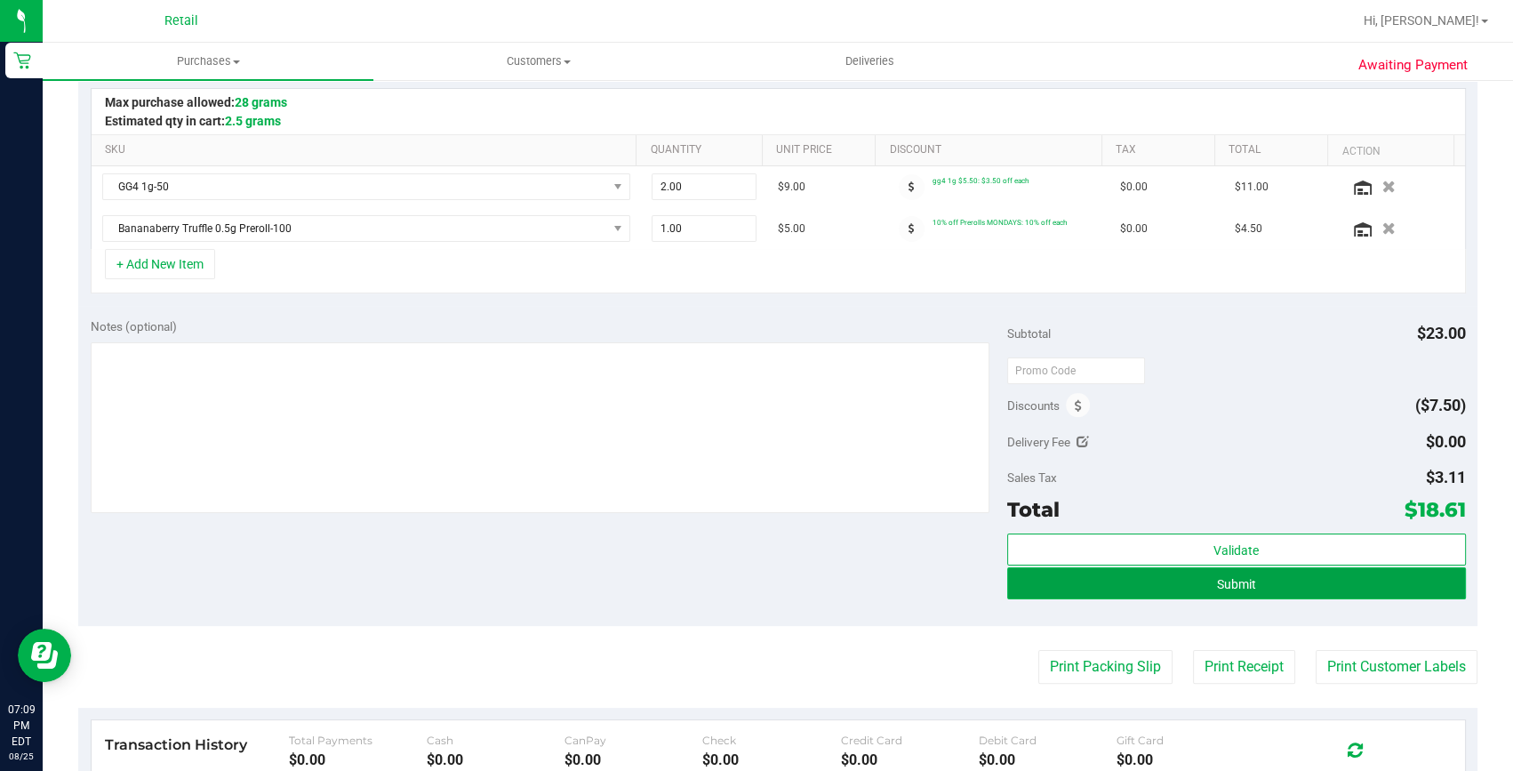
click at [1282, 587] on button "Submit" at bounding box center [1236, 583] width 459 height 32
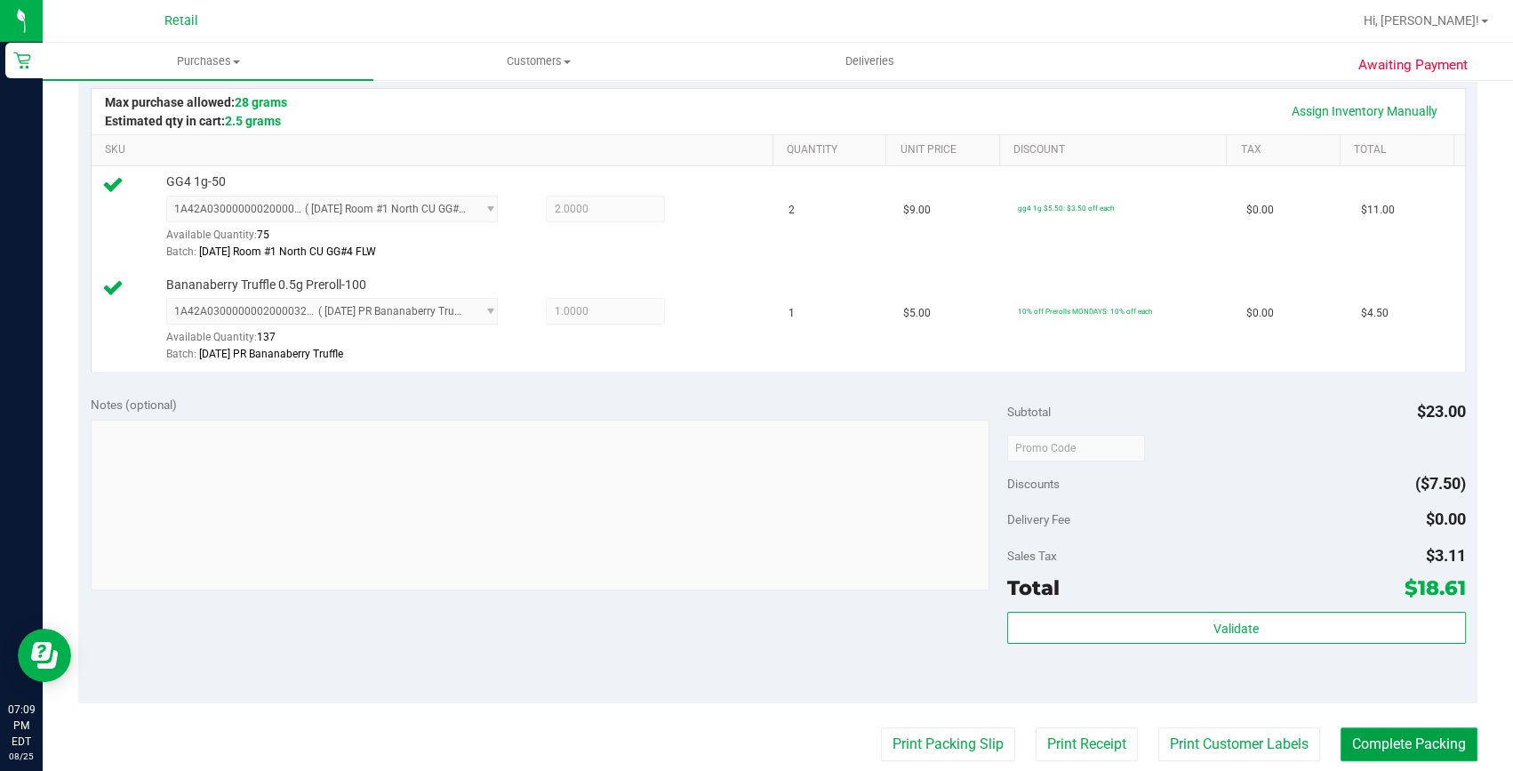
click at [1384, 734] on button "Complete Packing" at bounding box center [1408, 744] width 137 height 34
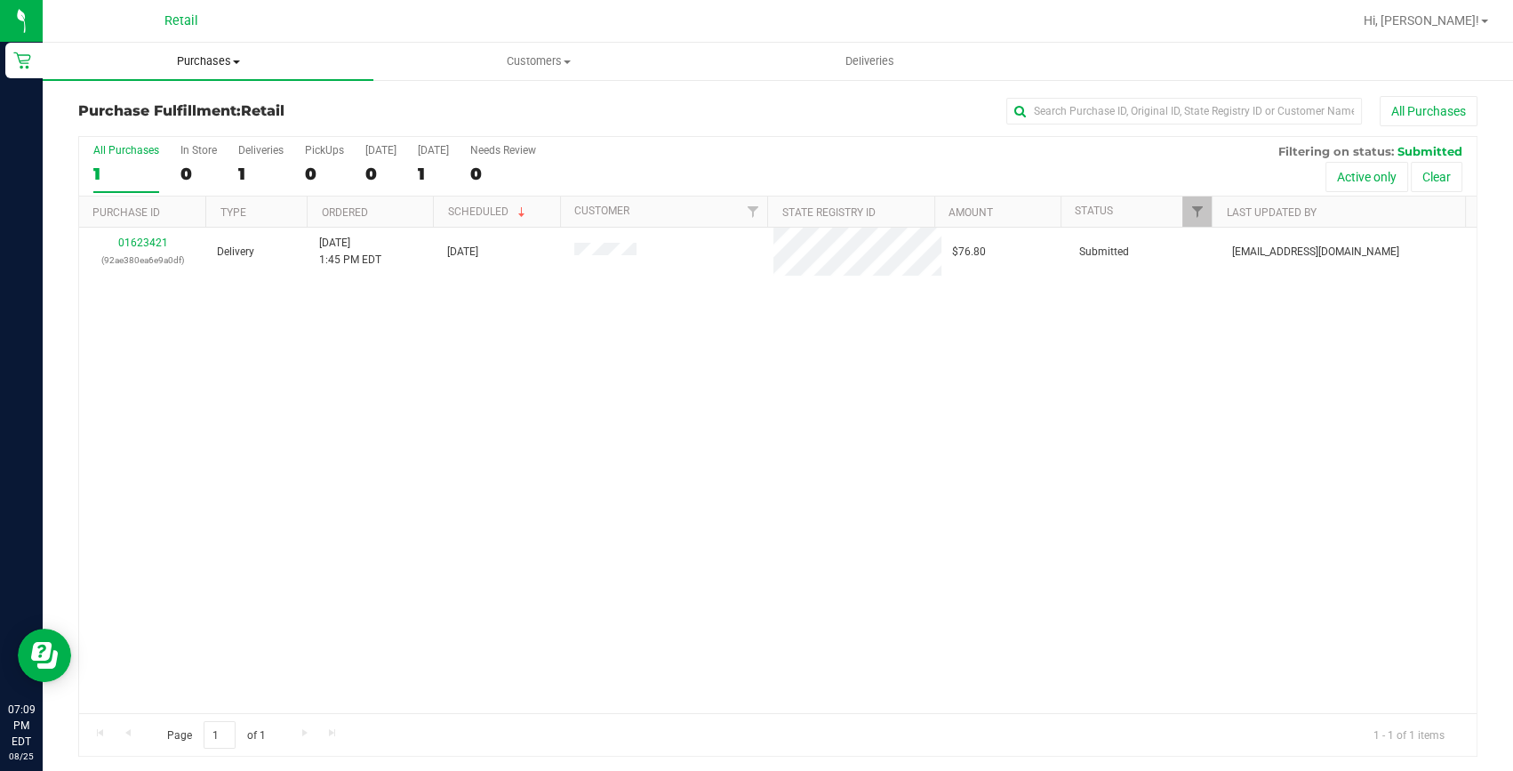
click at [200, 64] on span "Purchases" at bounding box center [208, 61] width 331 height 16
click at [203, 101] on span "Summary of purchases" at bounding box center [134, 107] width 182 height 15
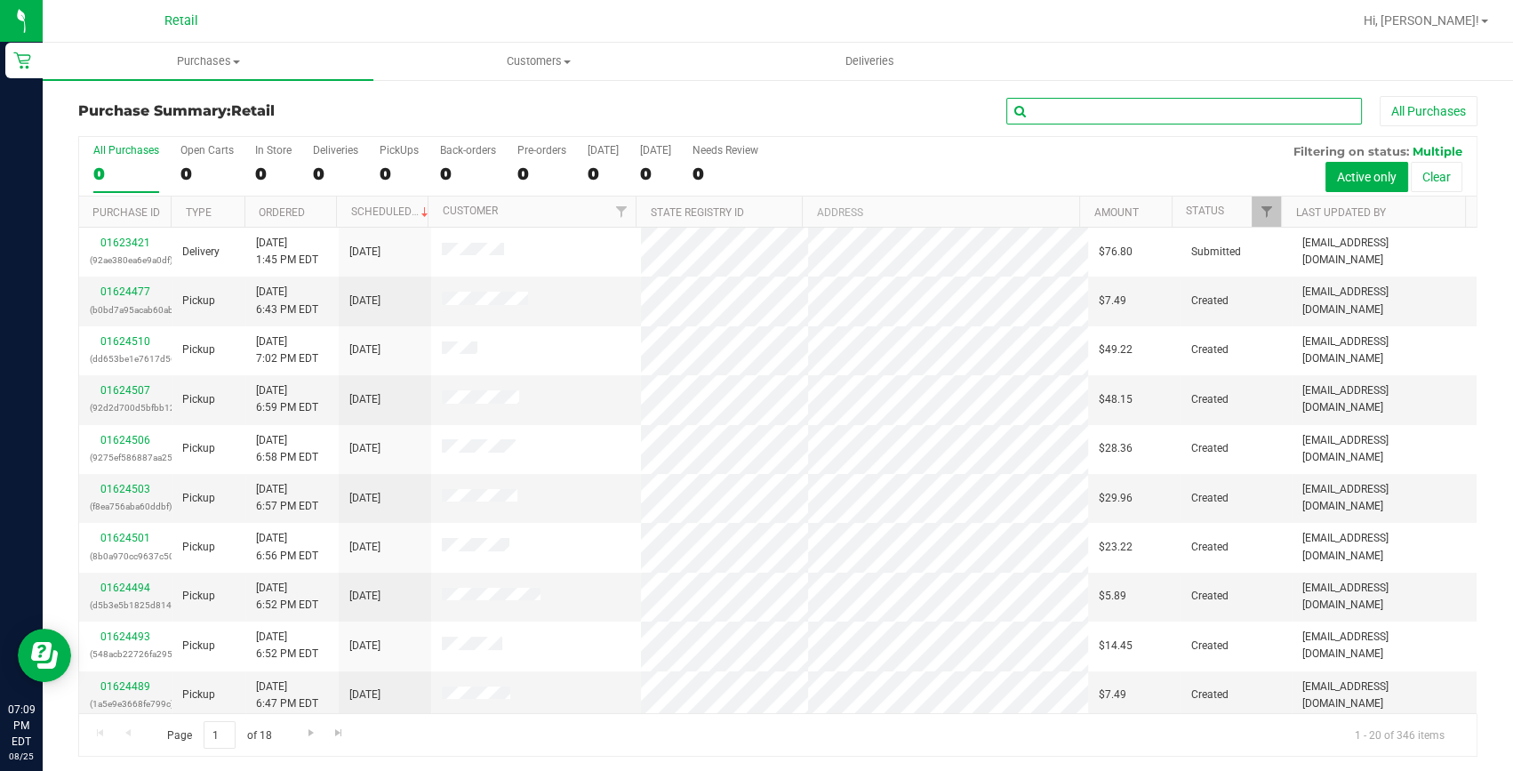
click at [1107, 115] on input "text" at bounding box center [1184, 111] width 356 height 27
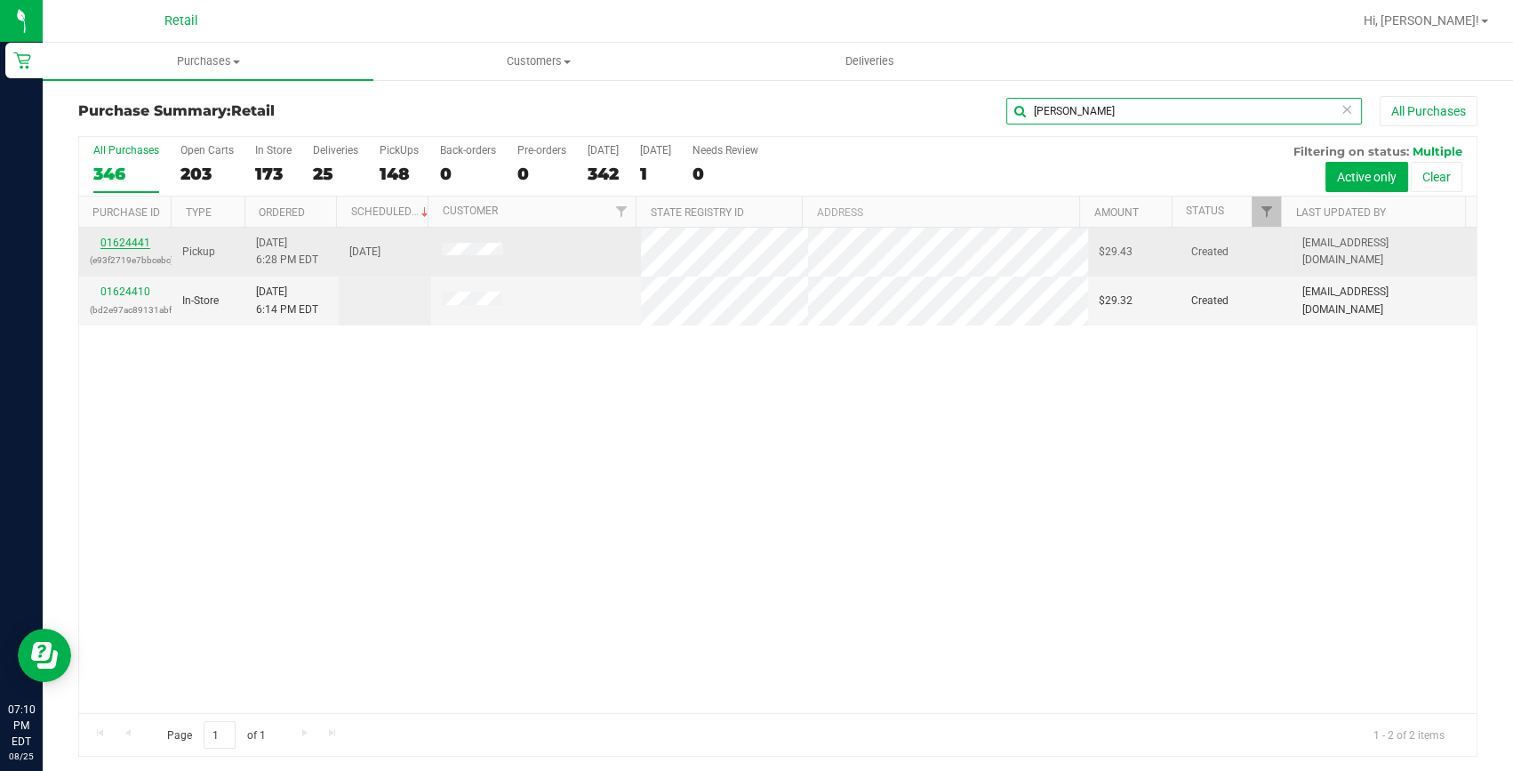
type input "bram"
click at [108, 243] on link "01624441" at bounding box center [125, 242] width 50 height 12
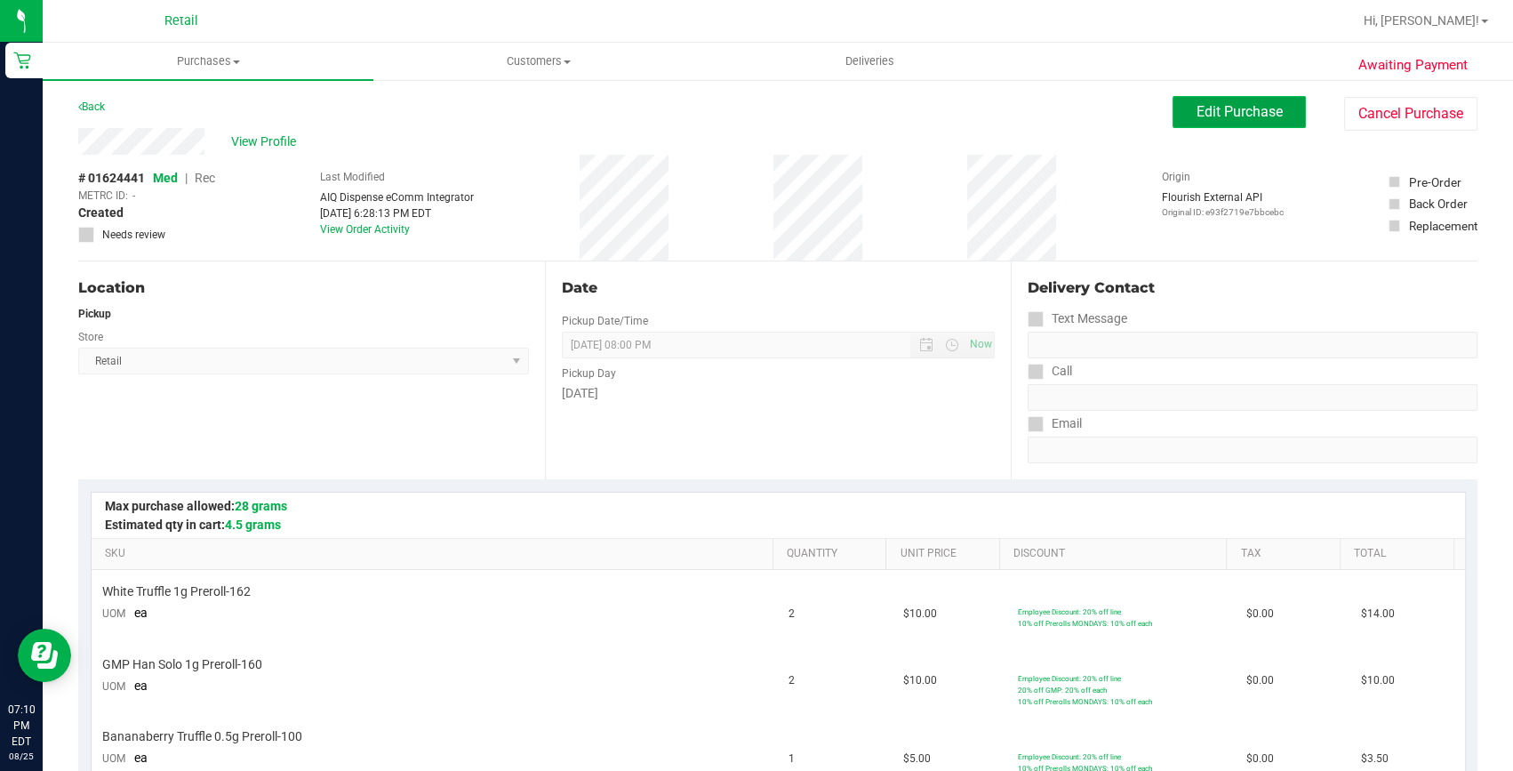
click at [1218, 106] on span "Edit Purchase" at bounding box center [1239, 111] width 86 height 17
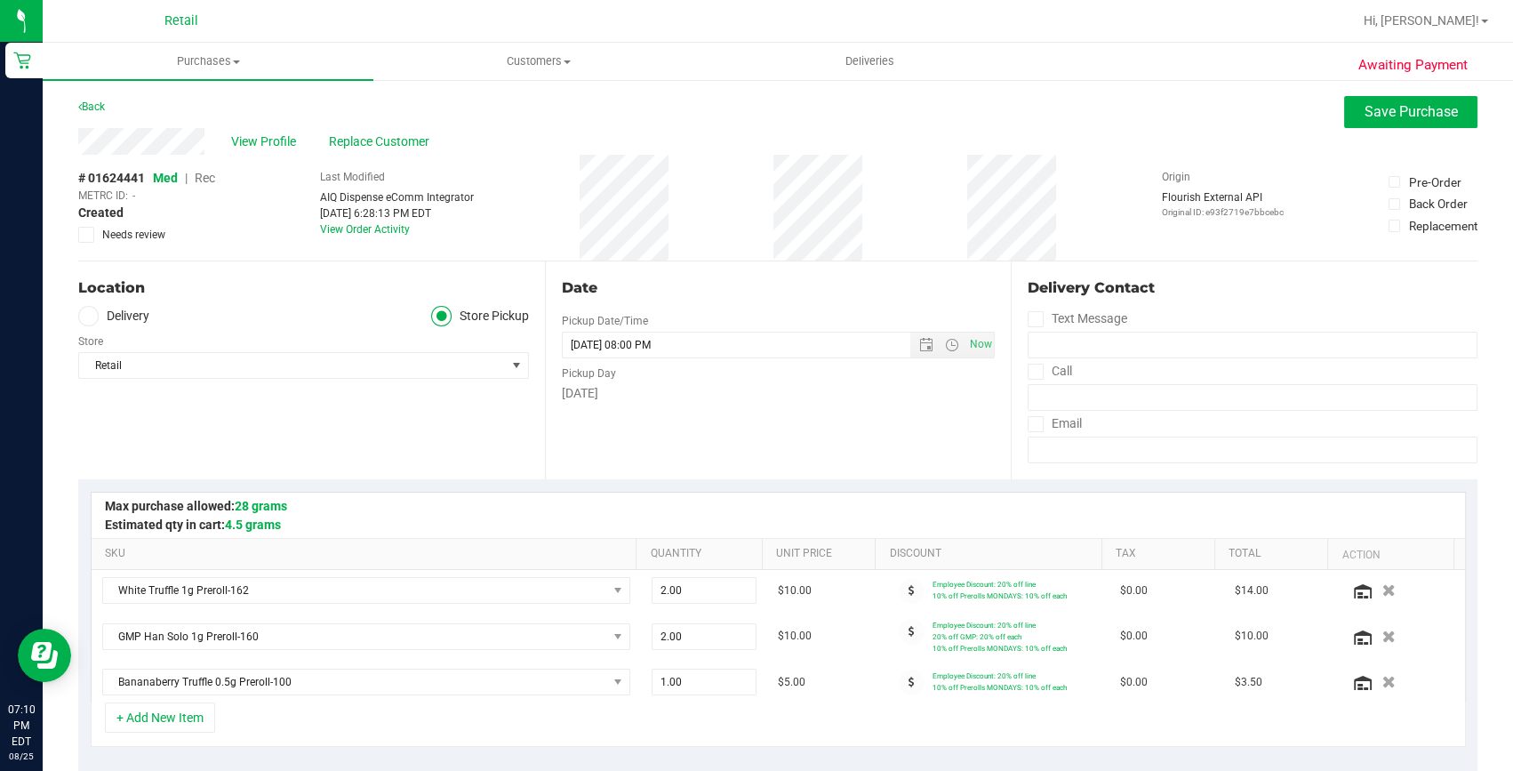
click at [212, 176] on span "Rec" at bounding box center [205, 178] width 20 height 14
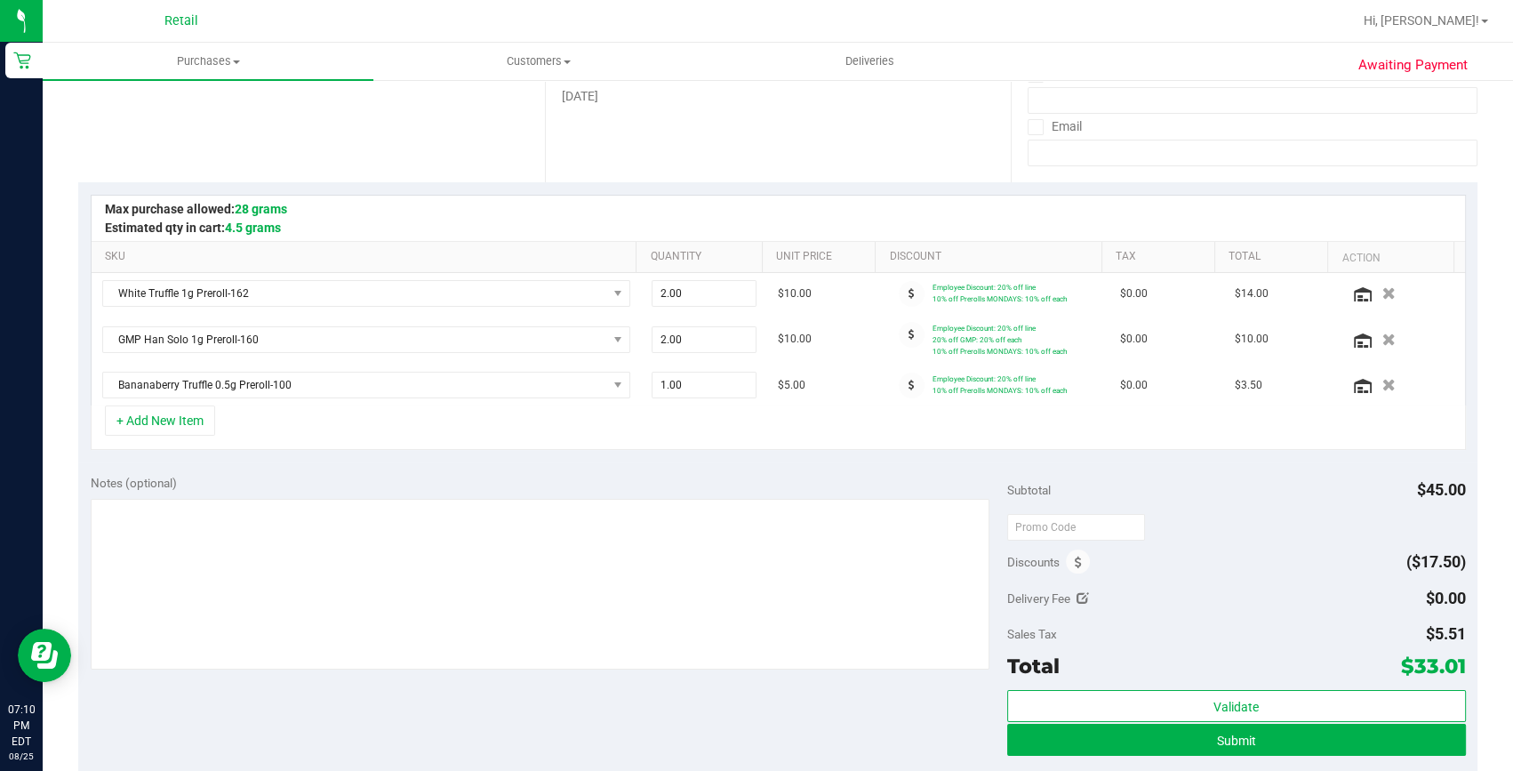
scroll to position [323, 0]
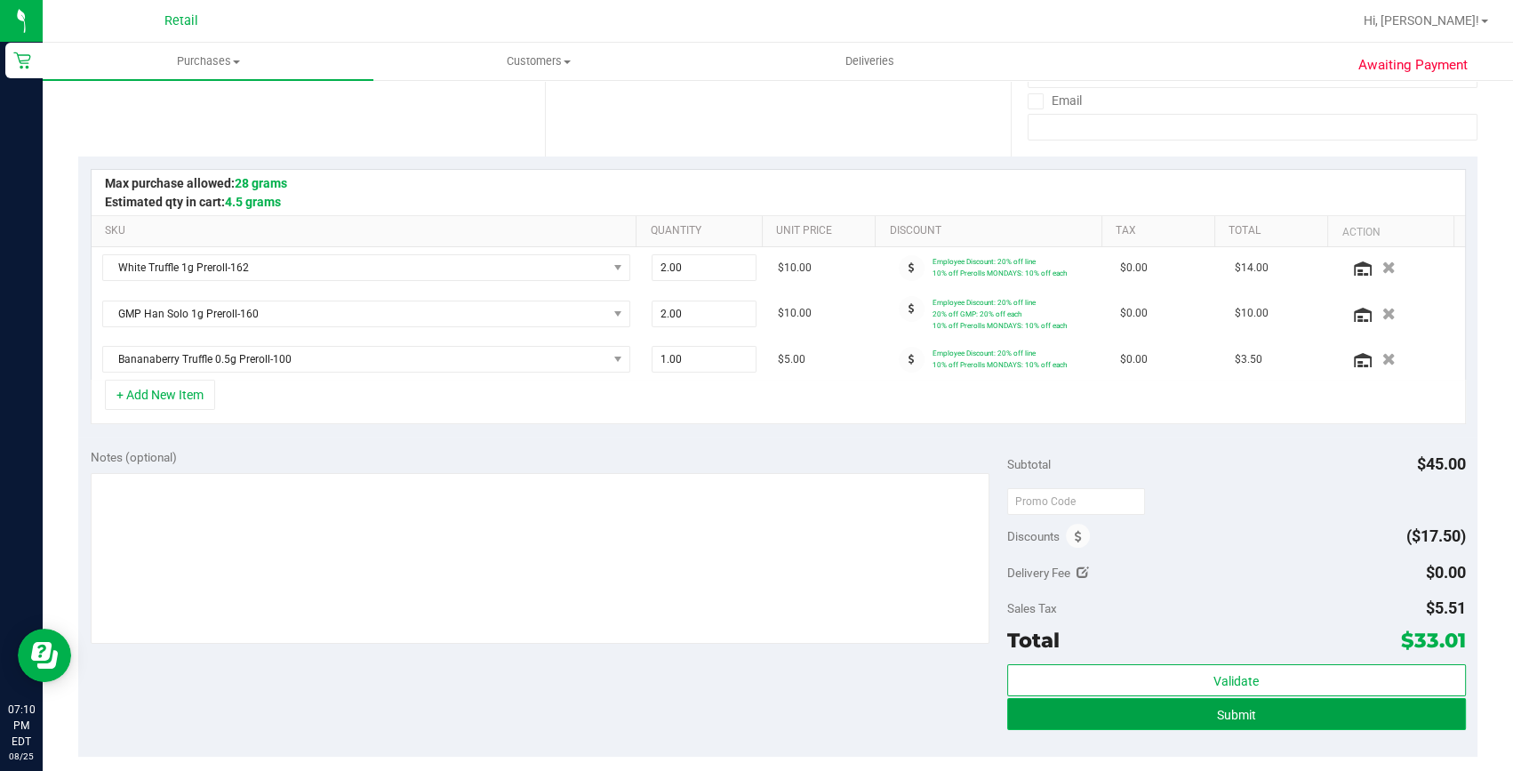
click at [1082, 712] on button "Submit" at bounding box center [1236, 714] width 459 height 32
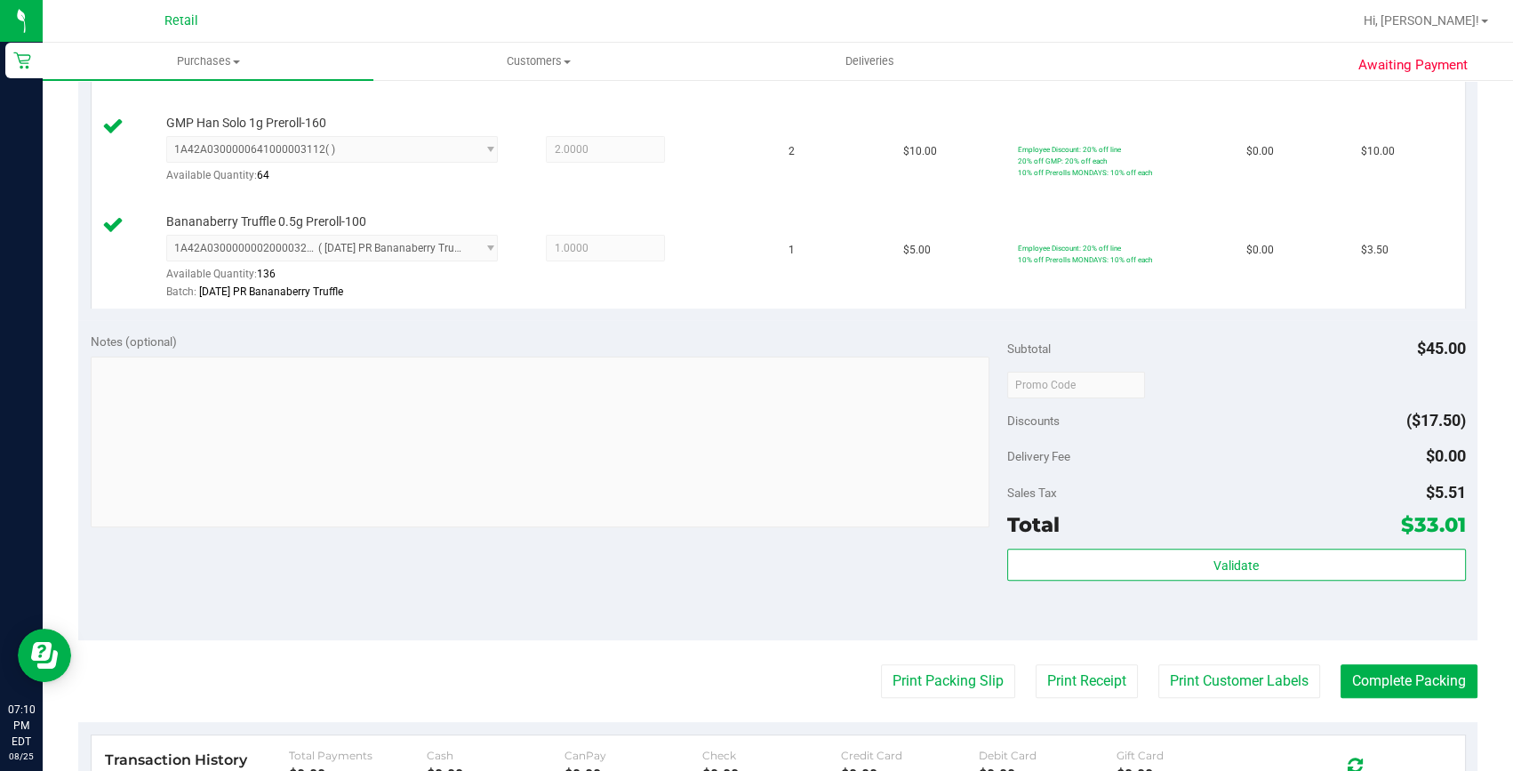
scroll to position [565, 0]
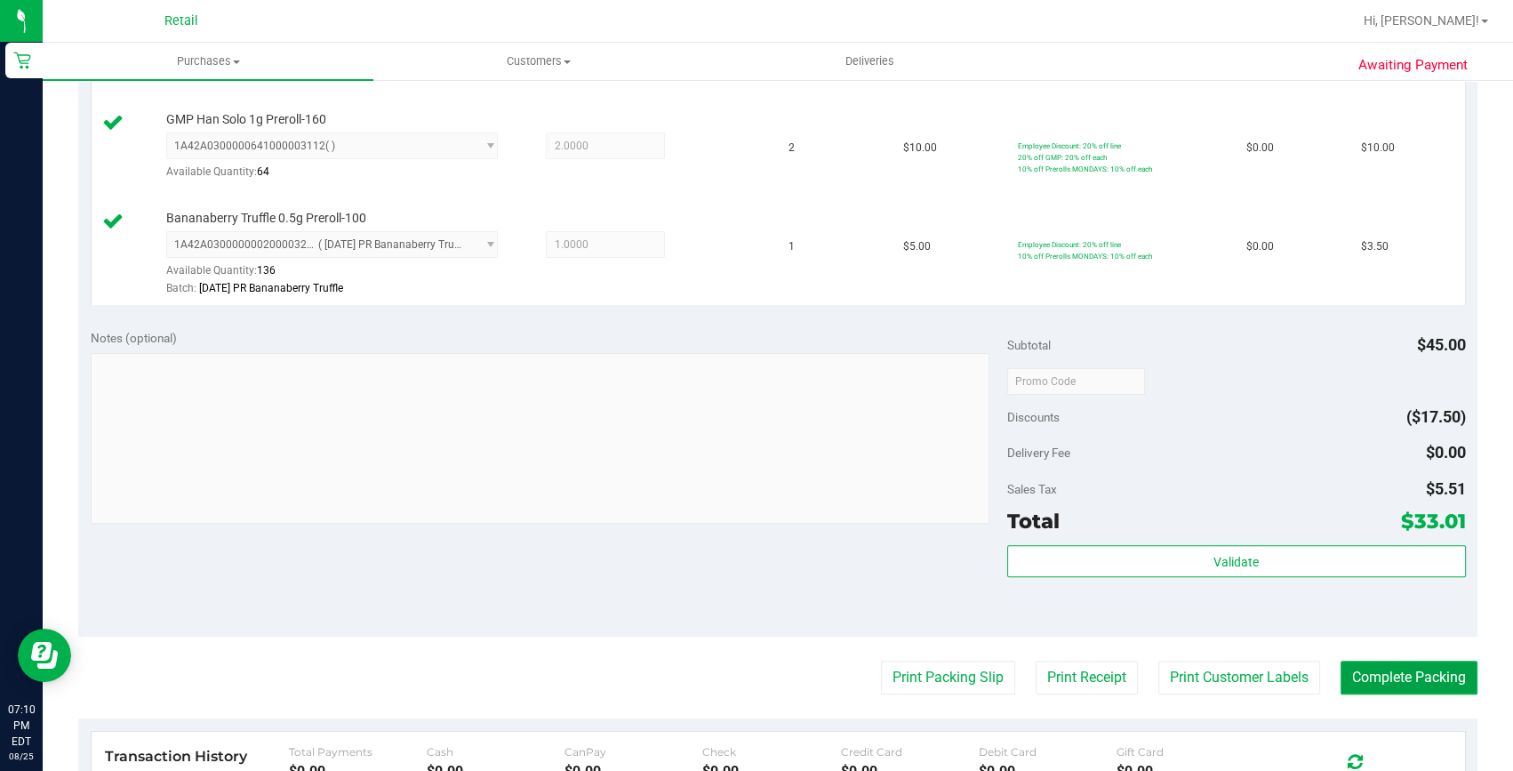
click at [1382, 676] on button "Complete Packing" at bounding box center [1408, 677] width 137 height 34
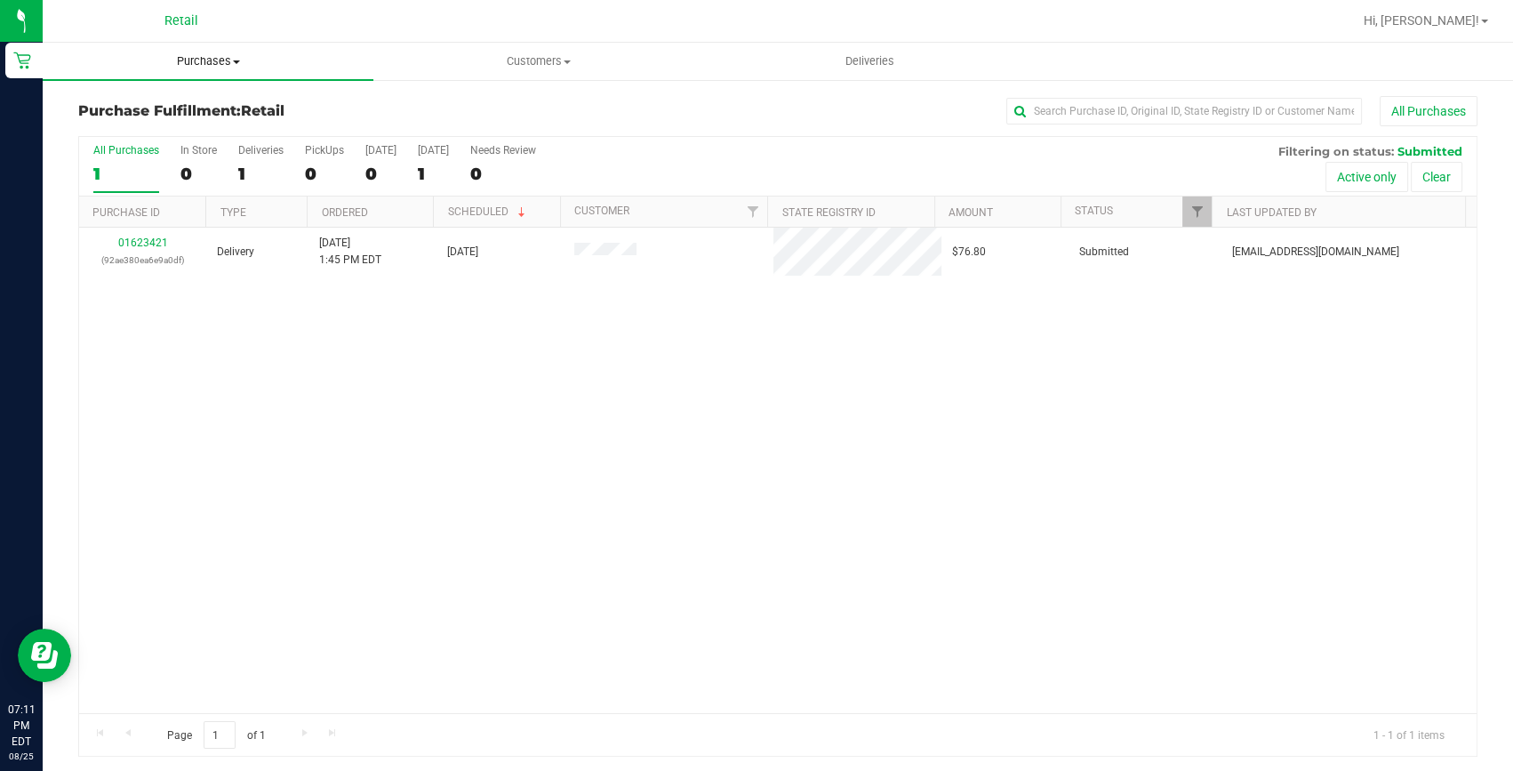
drag, startPoint x: 225, startPoint y: 64, endPoint x: 214, endPoint y: 71, distance: 12.8
click at [225, 64] on span "Purchases" at bounding box center [208, 61] width 331 height 16
click at [196, 100] on span "Summary of purchases" at bounding box center [134, 107] width 182 height 15
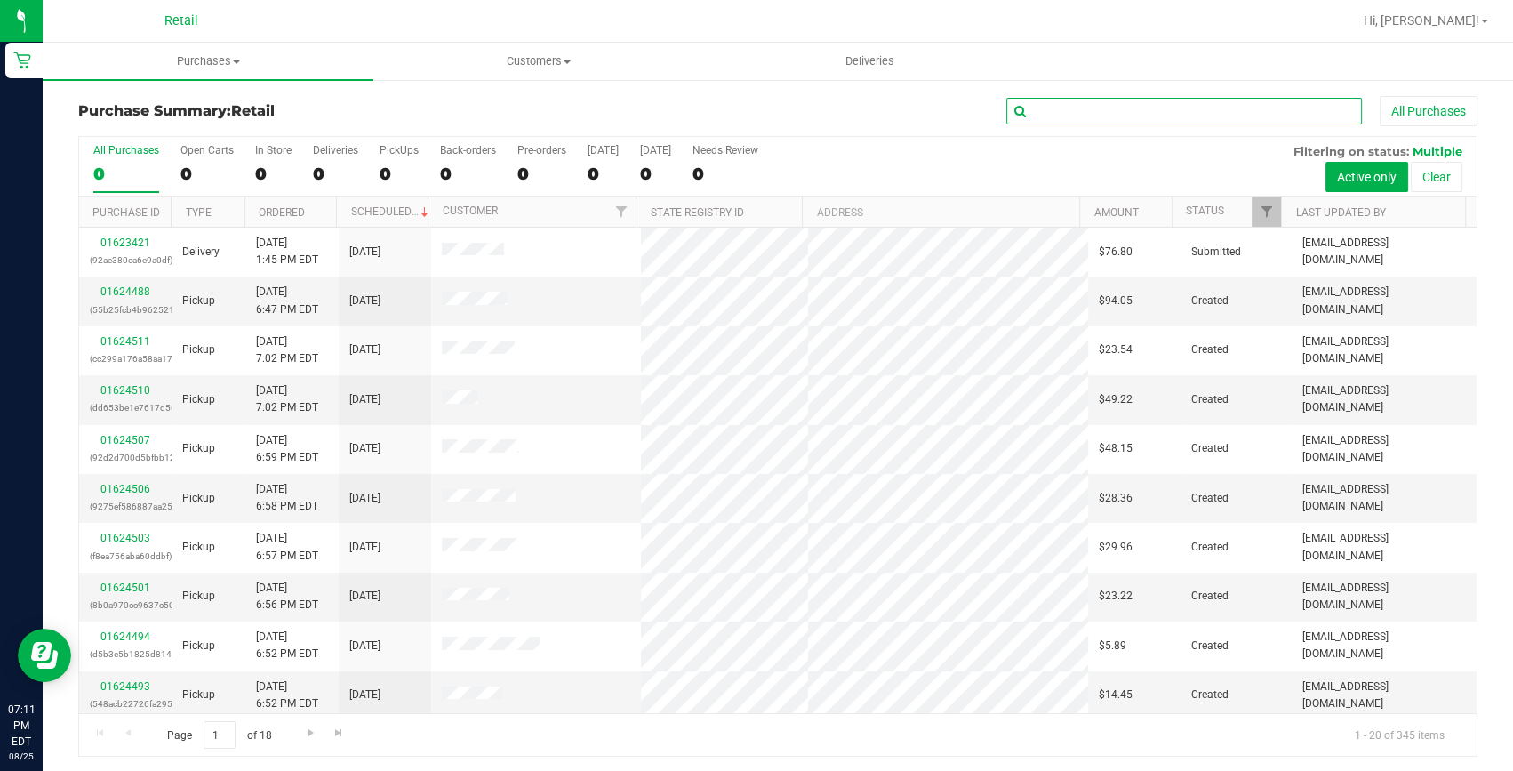
click at [1127, 116] on input "text" at bounding box center [1184, 111] width 356 height 27
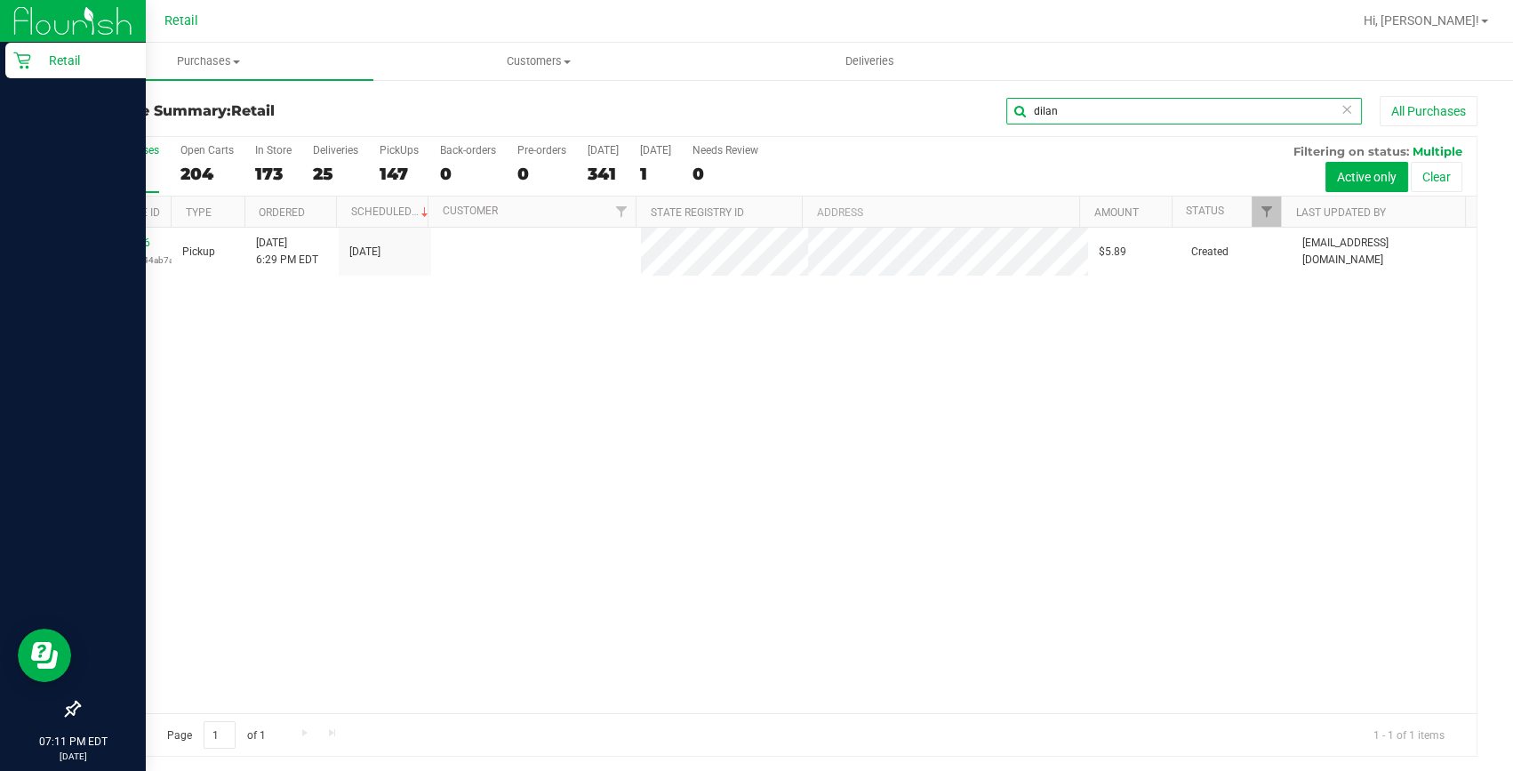
type input "dilan"
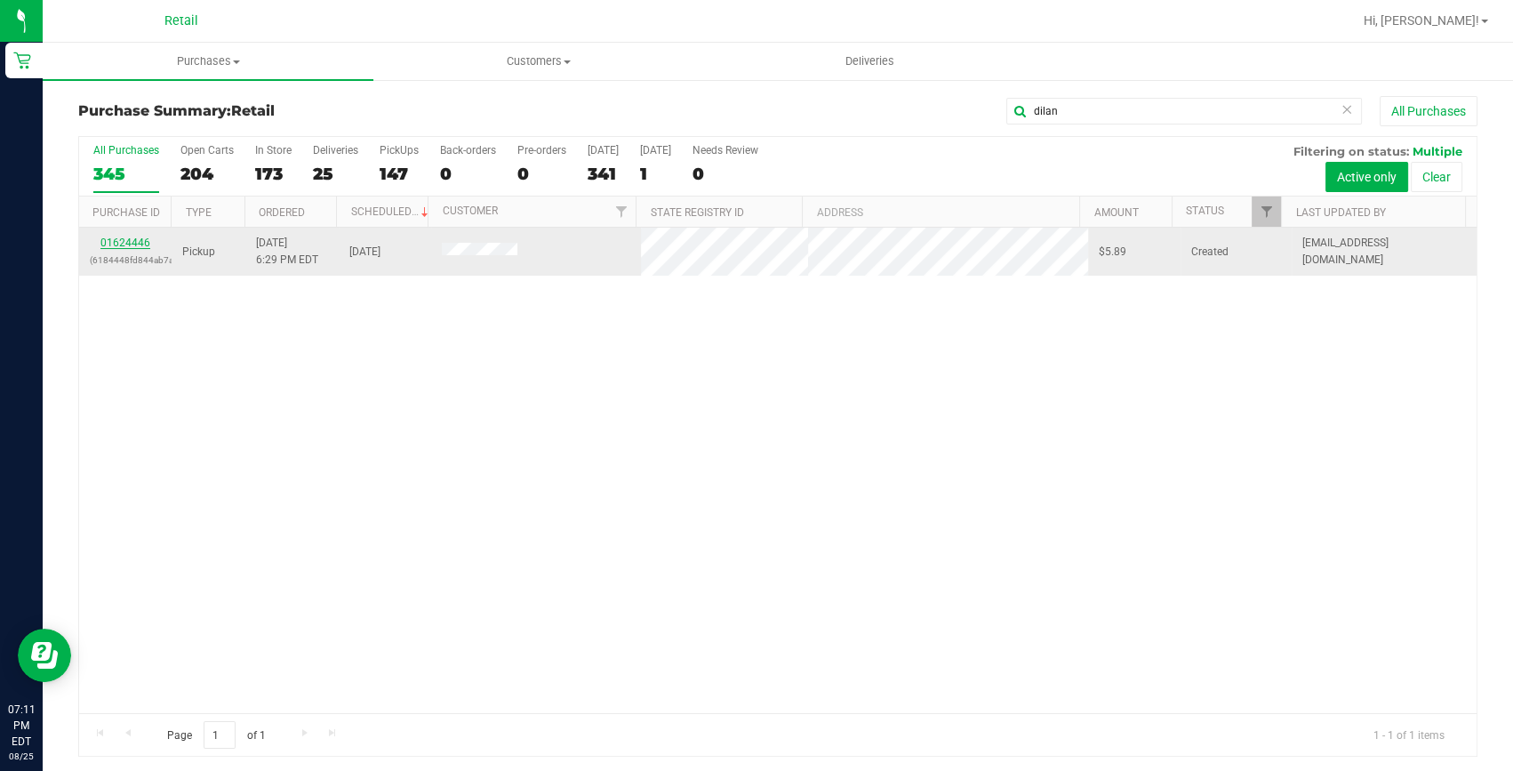
click at [137, 242] on link "01624446" at bounding box center [125, 242] width 50 height 12
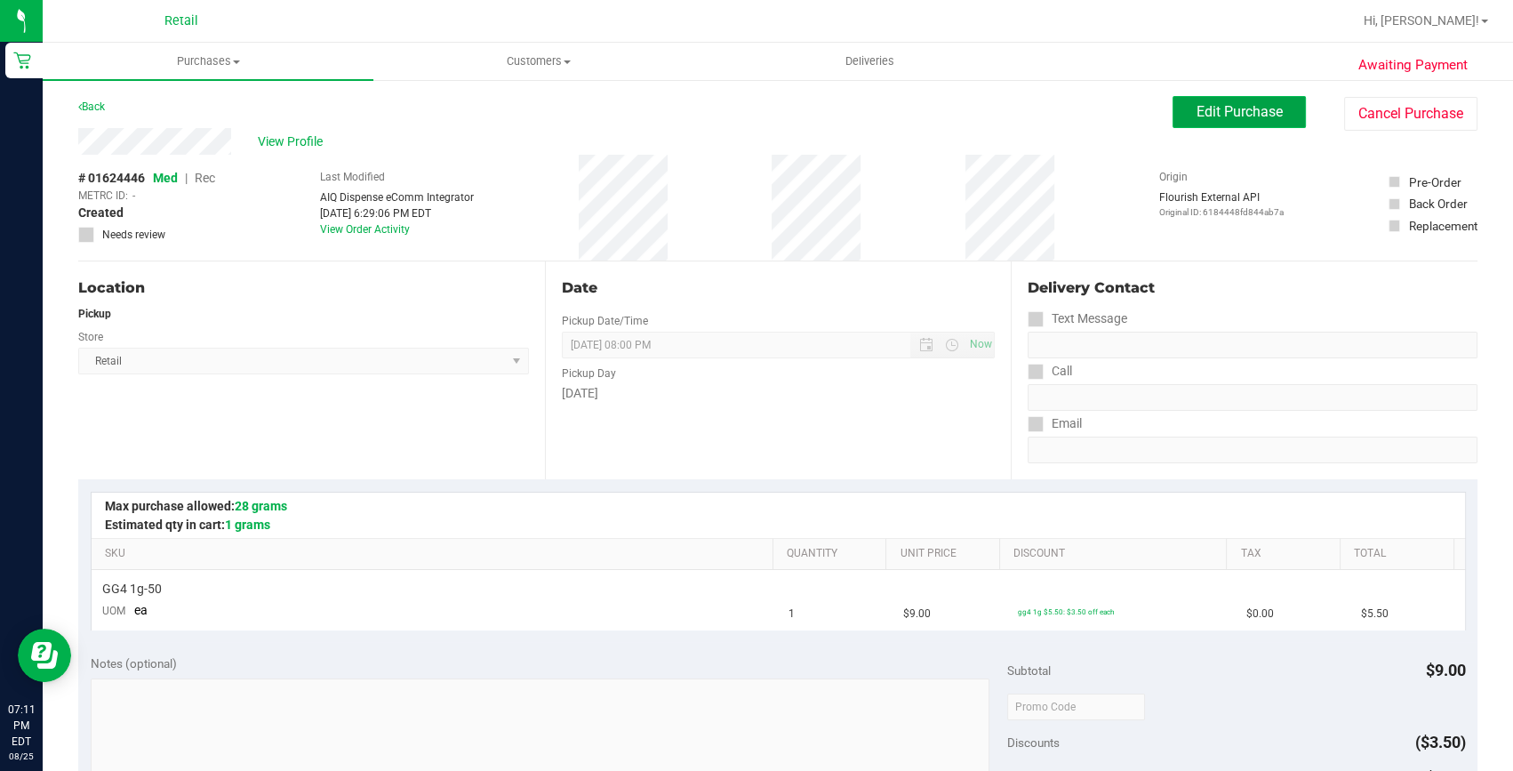
click at [1250, 96] on button "Edit Purchase" at bounding box center [1238, 112] width 133 height 32
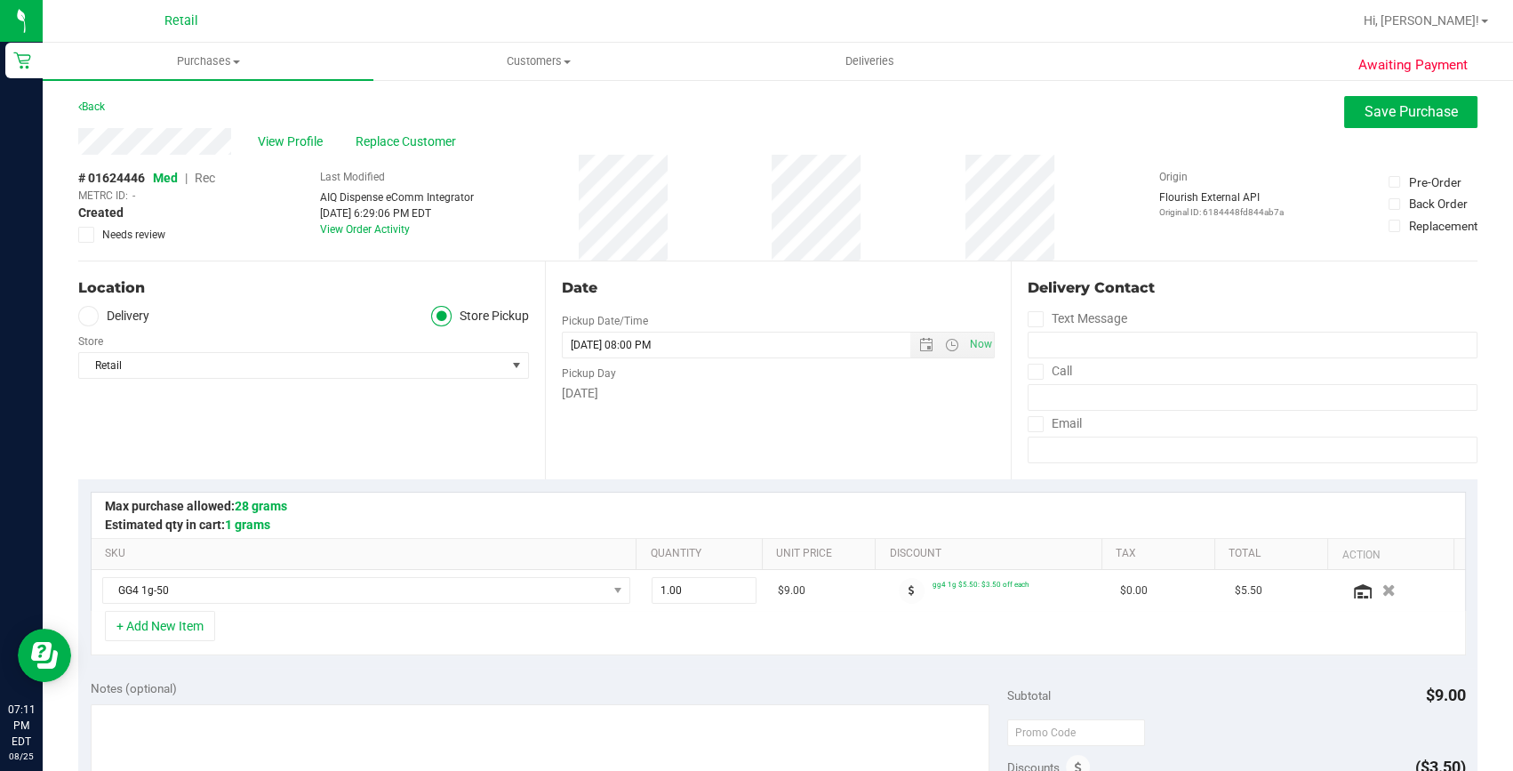
click at [205, 179] on span "Rec" at bounding box center [205, 178] width 20 height 14
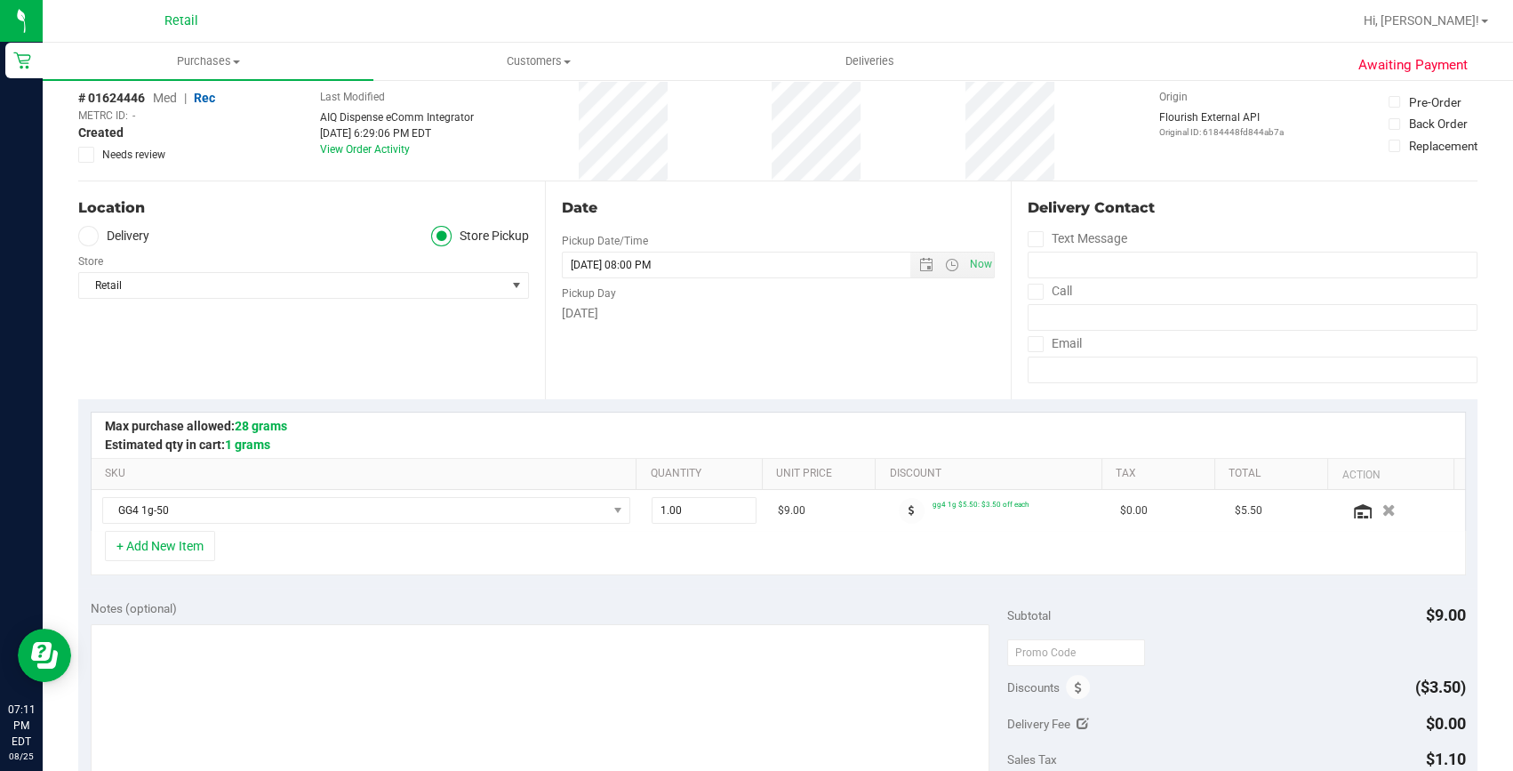
scroll to position [242, 0]
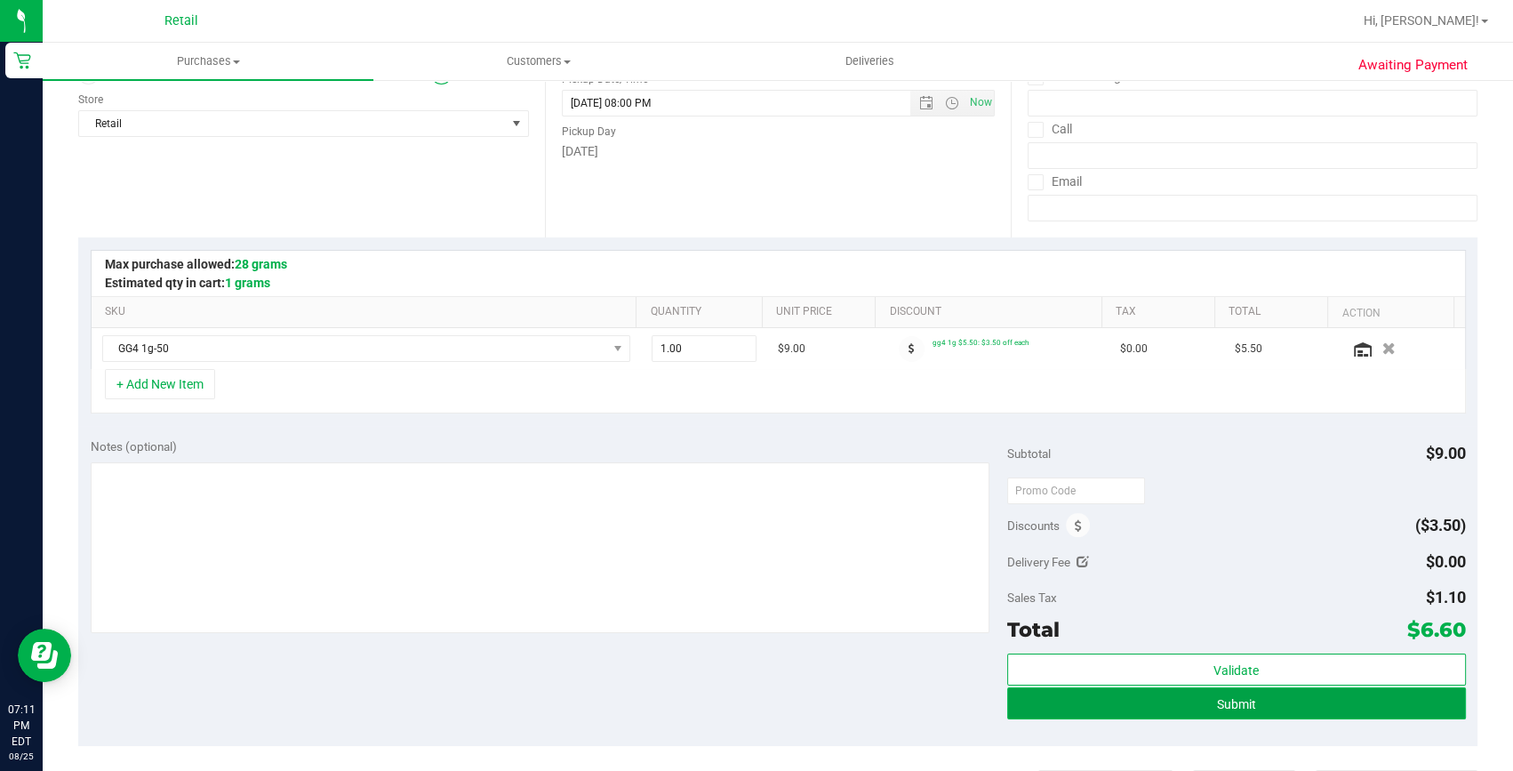
click at [1196, 696] on button "Submit" at bounding box center [1236, 703] width 459 height 32
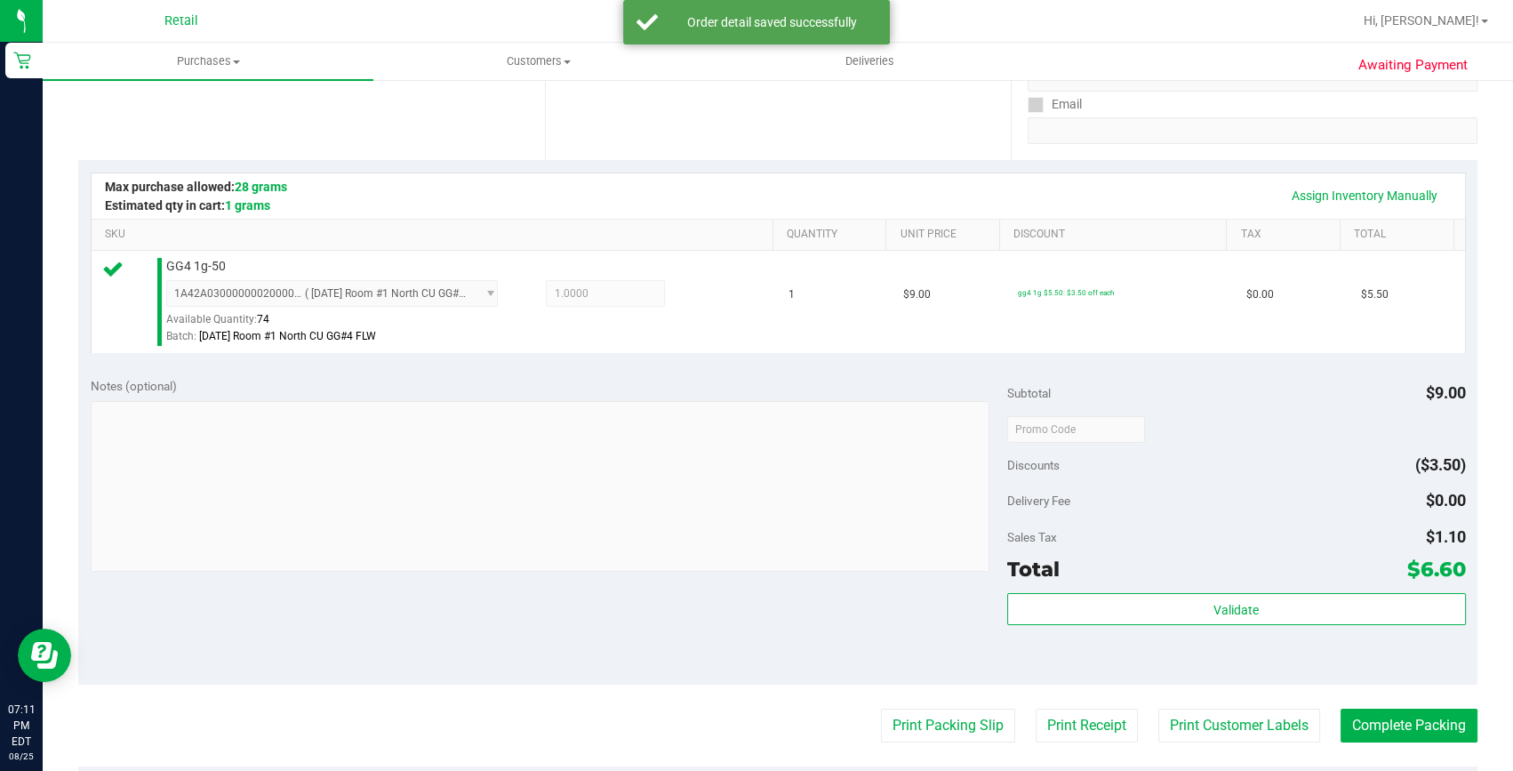
scroll to position [404, 0]
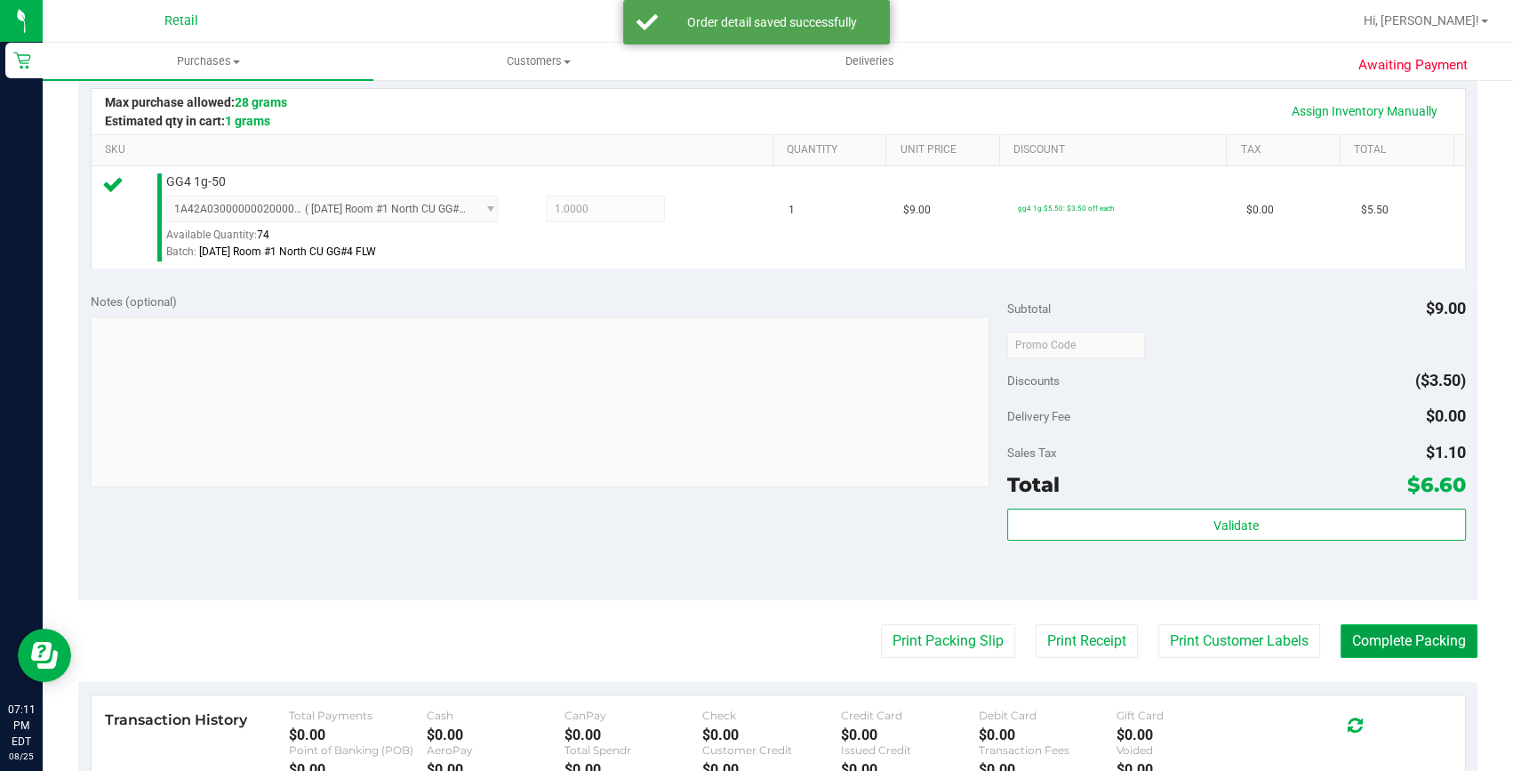
click at [1375, 648] on button "Complete Packing" at bounding box center [1408, 641] width 137 height 34
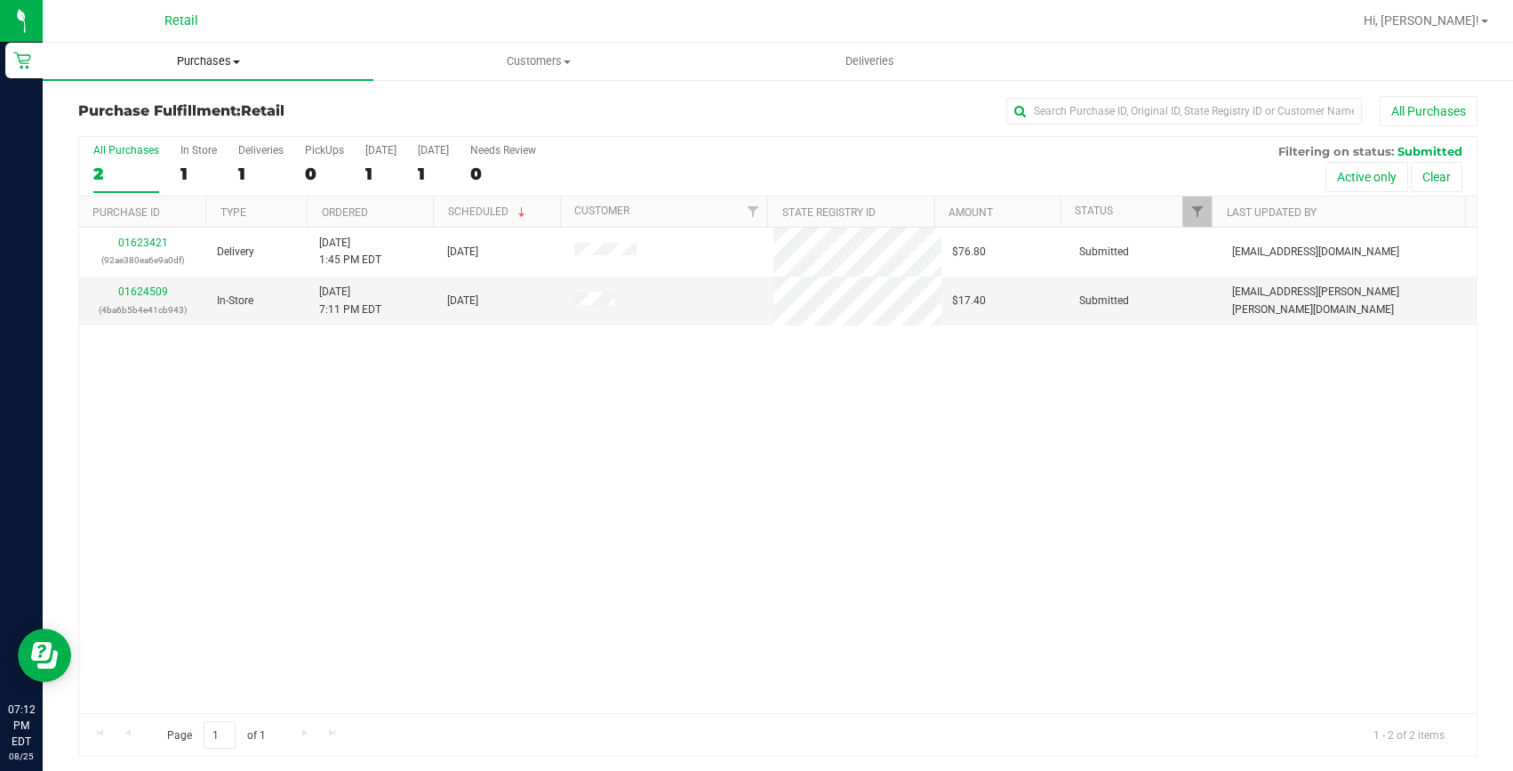
click at [187, 63] on span "Purchases" at bounding box center [208, 61] width 331 height 16
click at [172, 111] on span "Summary of purchases" at bounding box center [134, 107] width 182 height 15
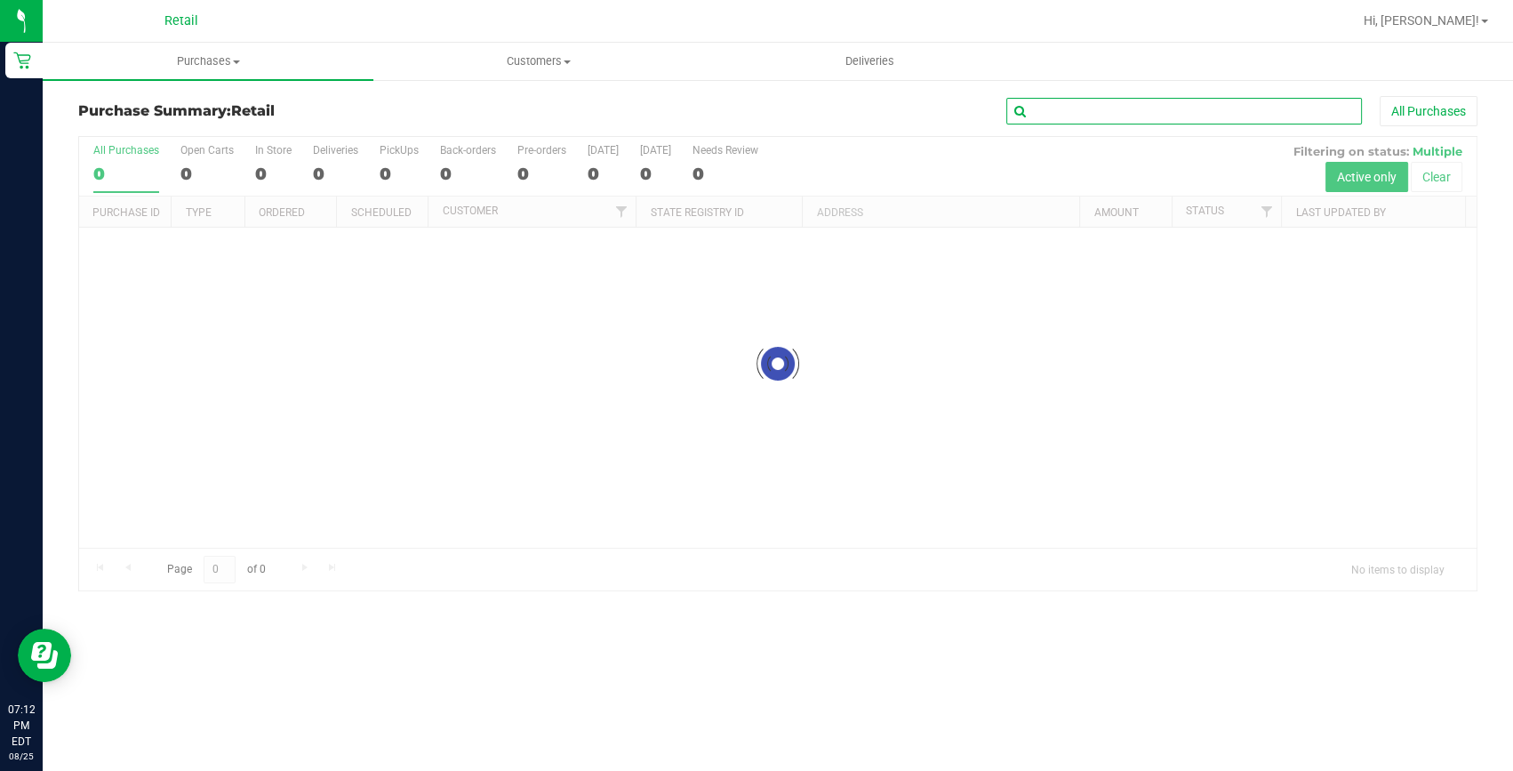
click at [1079, 110] on input "text" at bounding box center [1184, 111] width 356 height 27
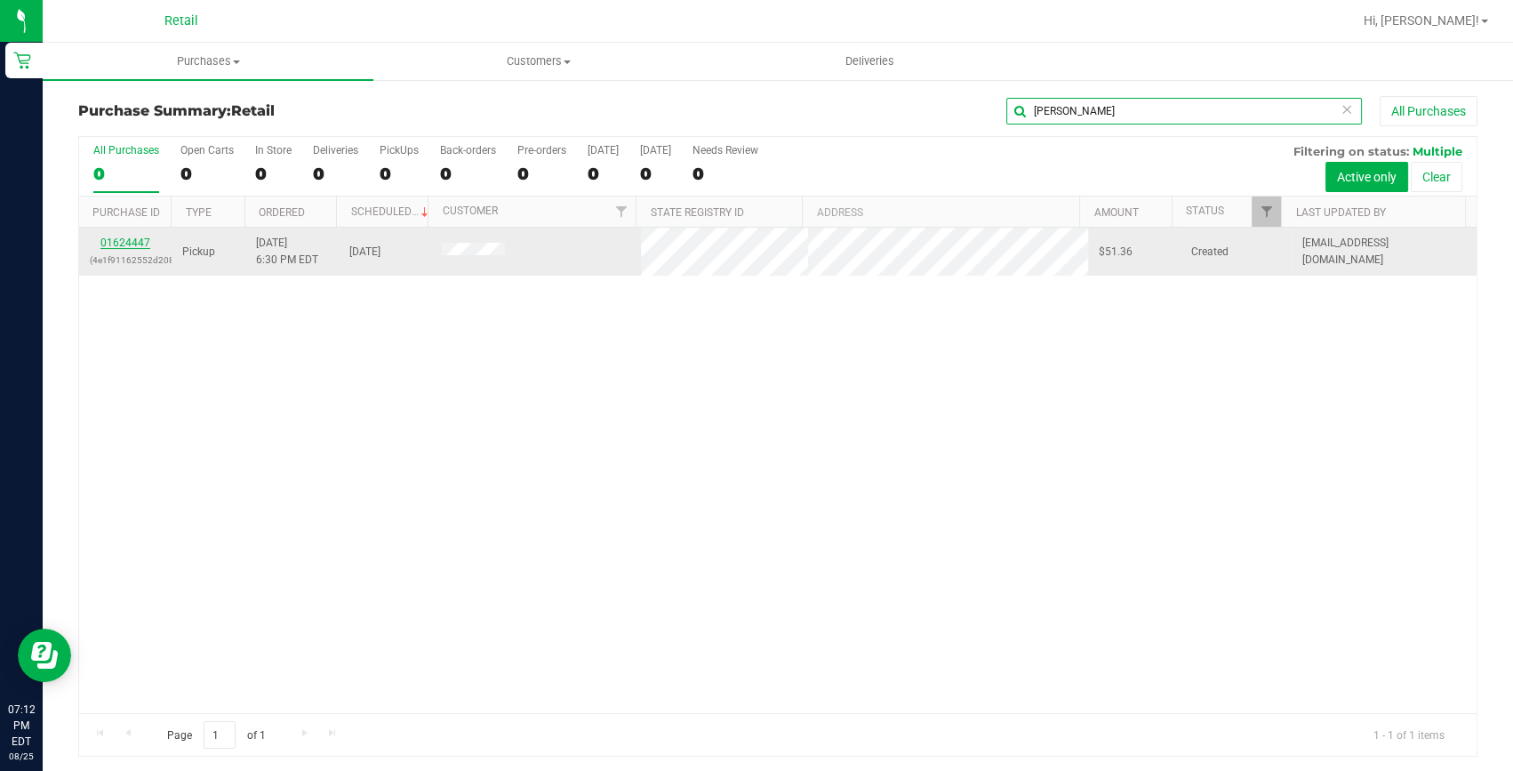
type input "zaida"
click at [142, 242] on link "01624447" at bounding box center [125, 242] width 50 height 12
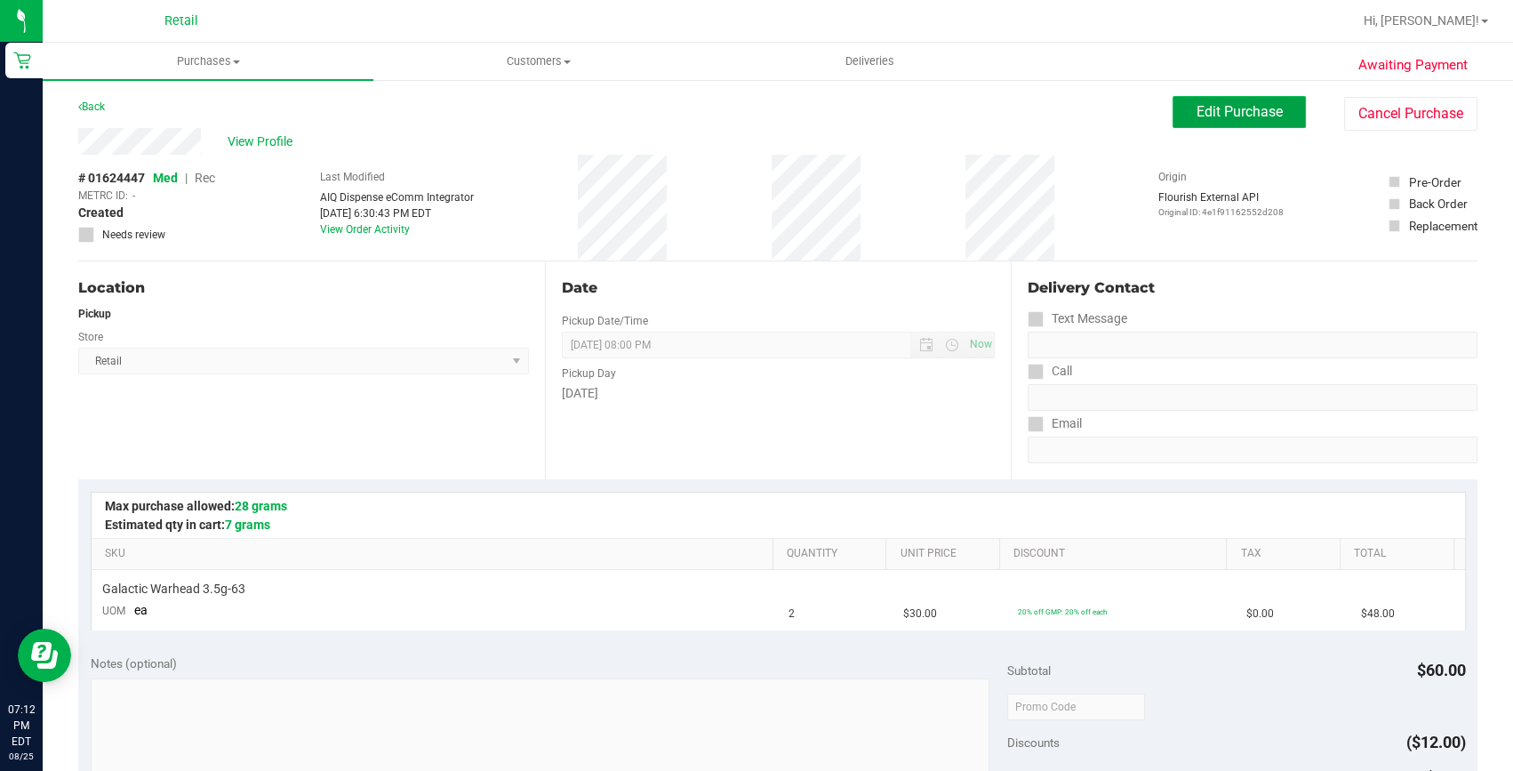
click at [1212, 120] on button "Edit Purchase" at bounding box center [1238, 112] width 133 height 32
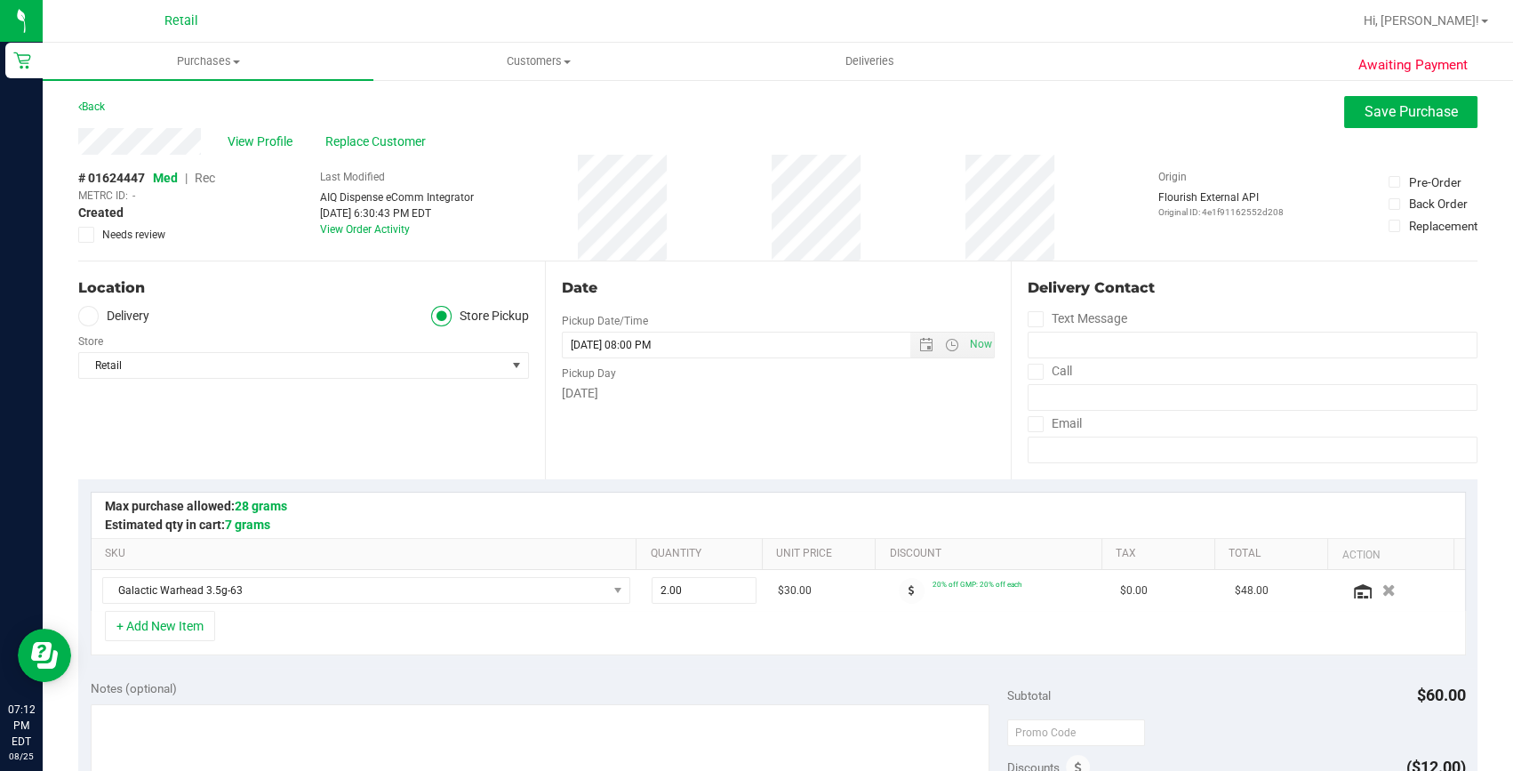
click at [208, 176] on span "Rec" at bounding box center [205, 178] width 20 height 14
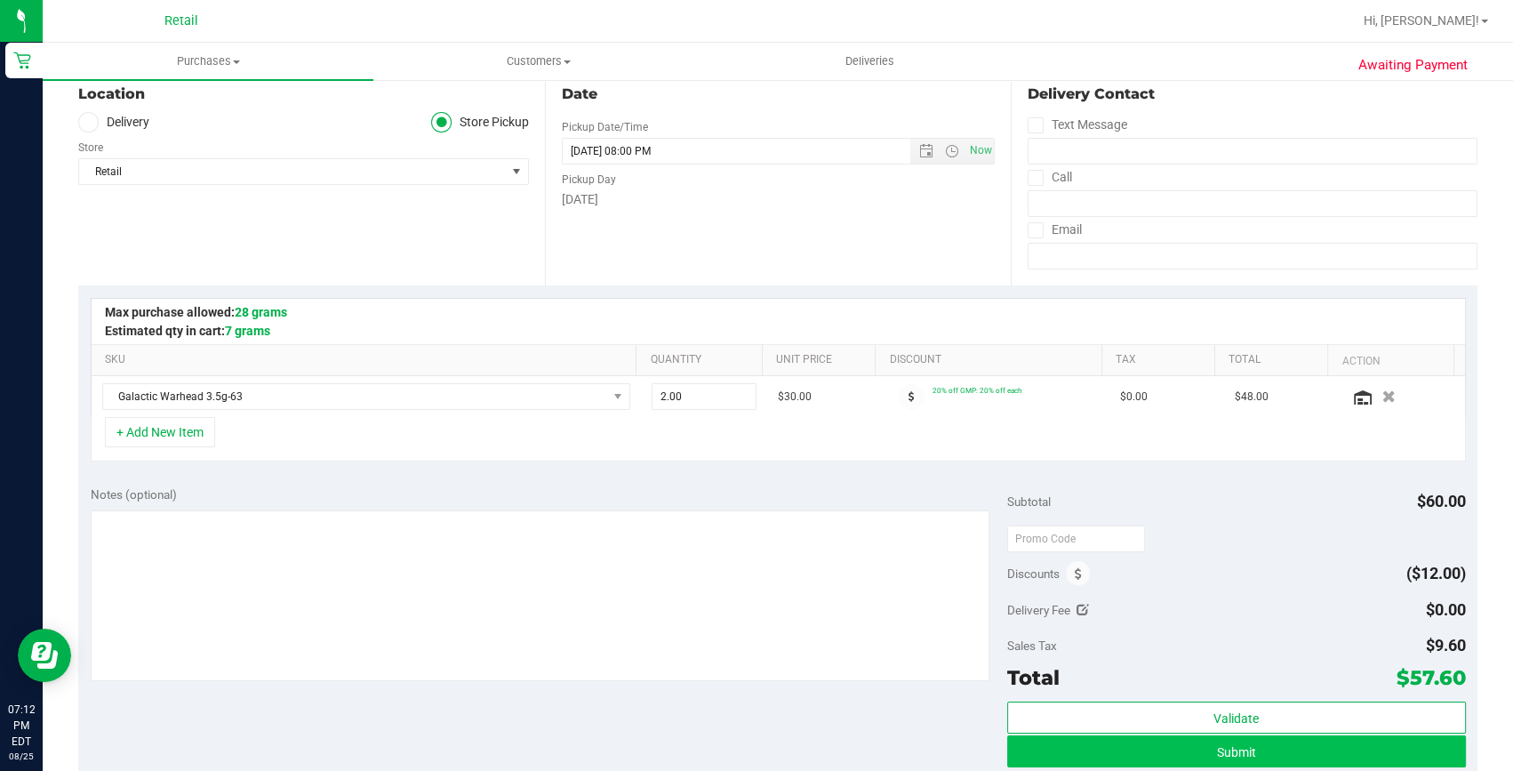
scroll to position [242, 0]
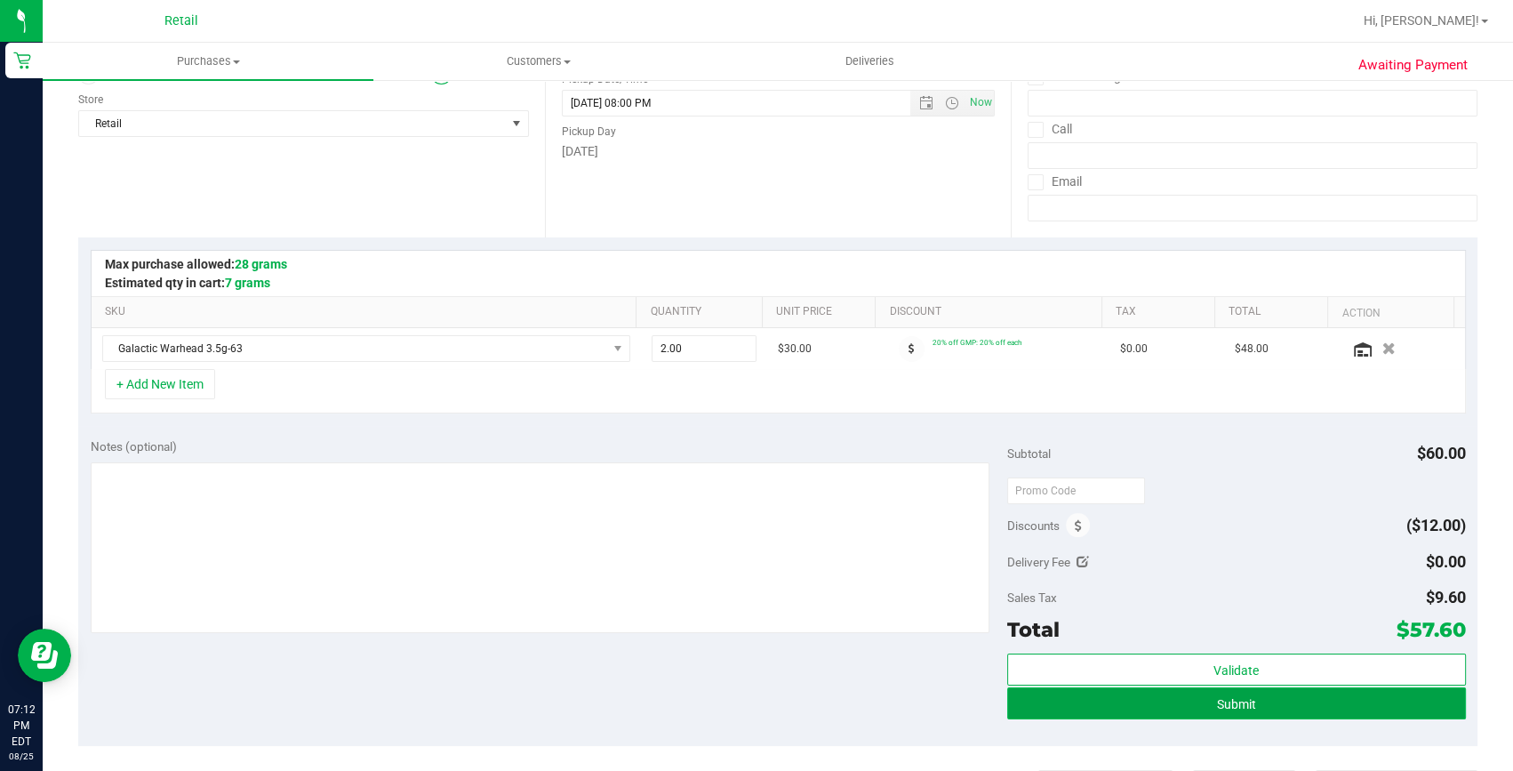
click at [1200, 702] on button "Submit" at bounding box center [1236, 703] width 459 height 32
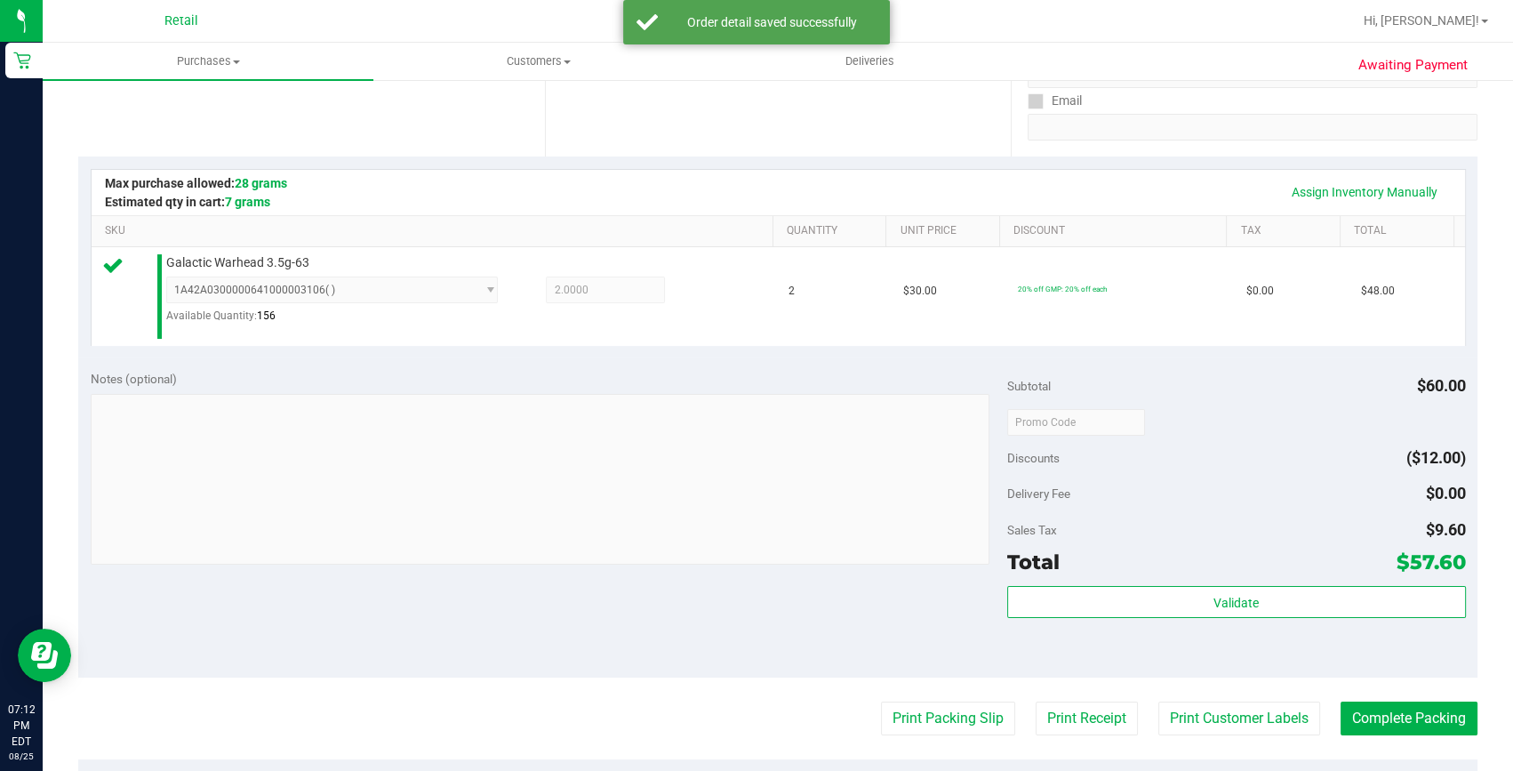
scroll to position [404, 0]
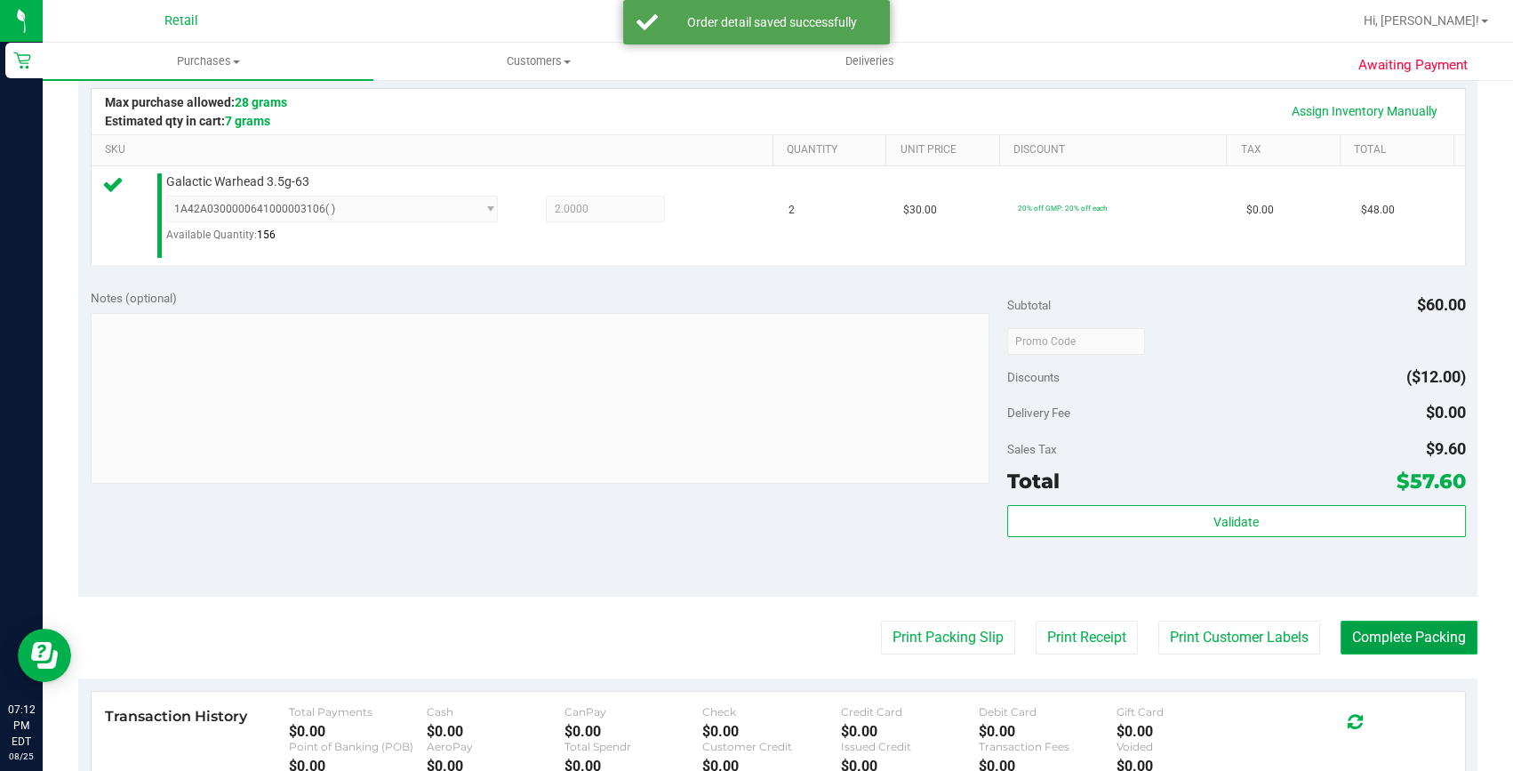
click at [1400, 637] on button "Complete Packing" at bounding box center [1408, 637] width 137 height 34
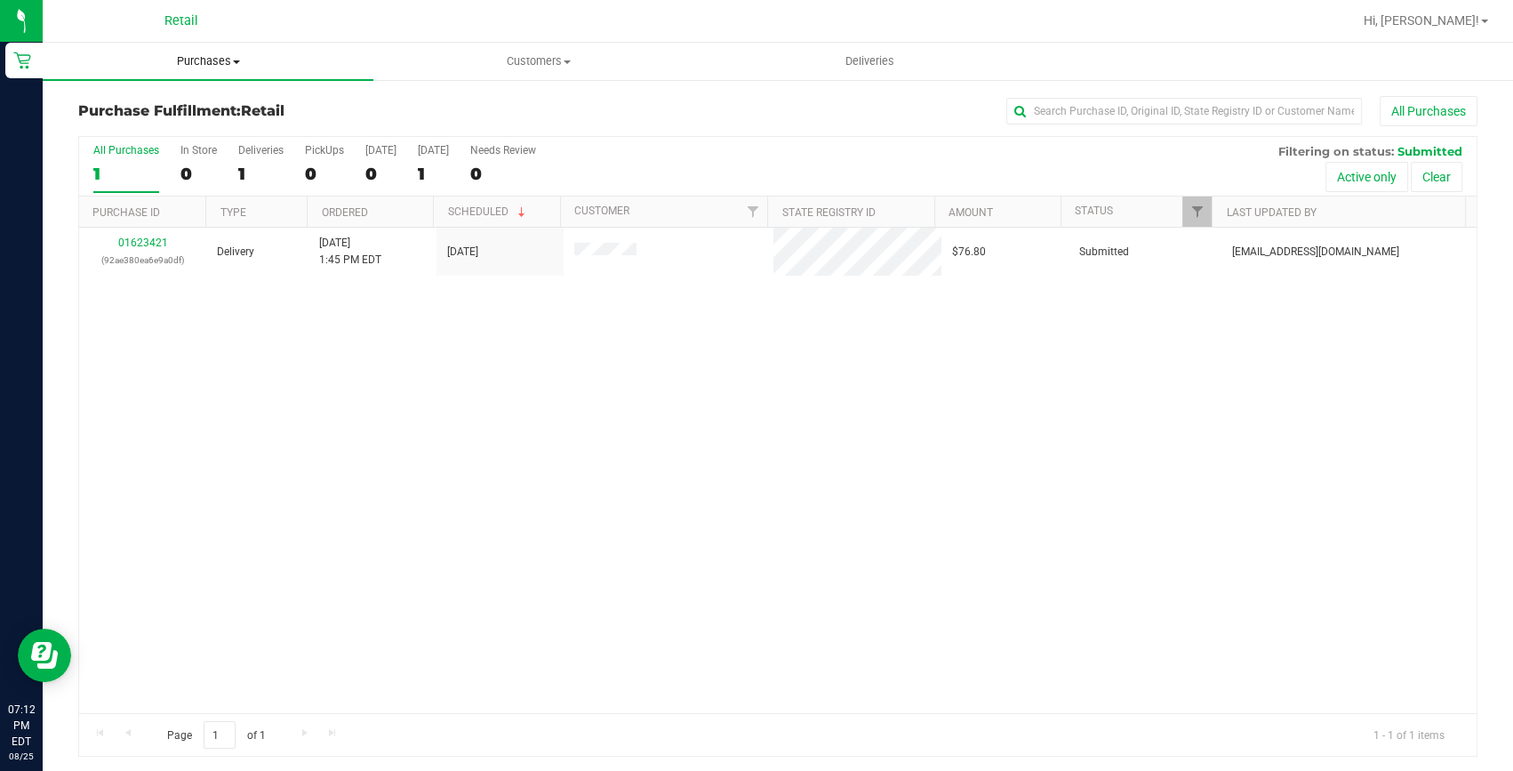
click at [183, 67] on span "Purchases" at bounding box center [208, 61] width 331 height 16
click at [203, 101] on span "Summary of purchases" at bounding box center [134, 107] width 182 height 15
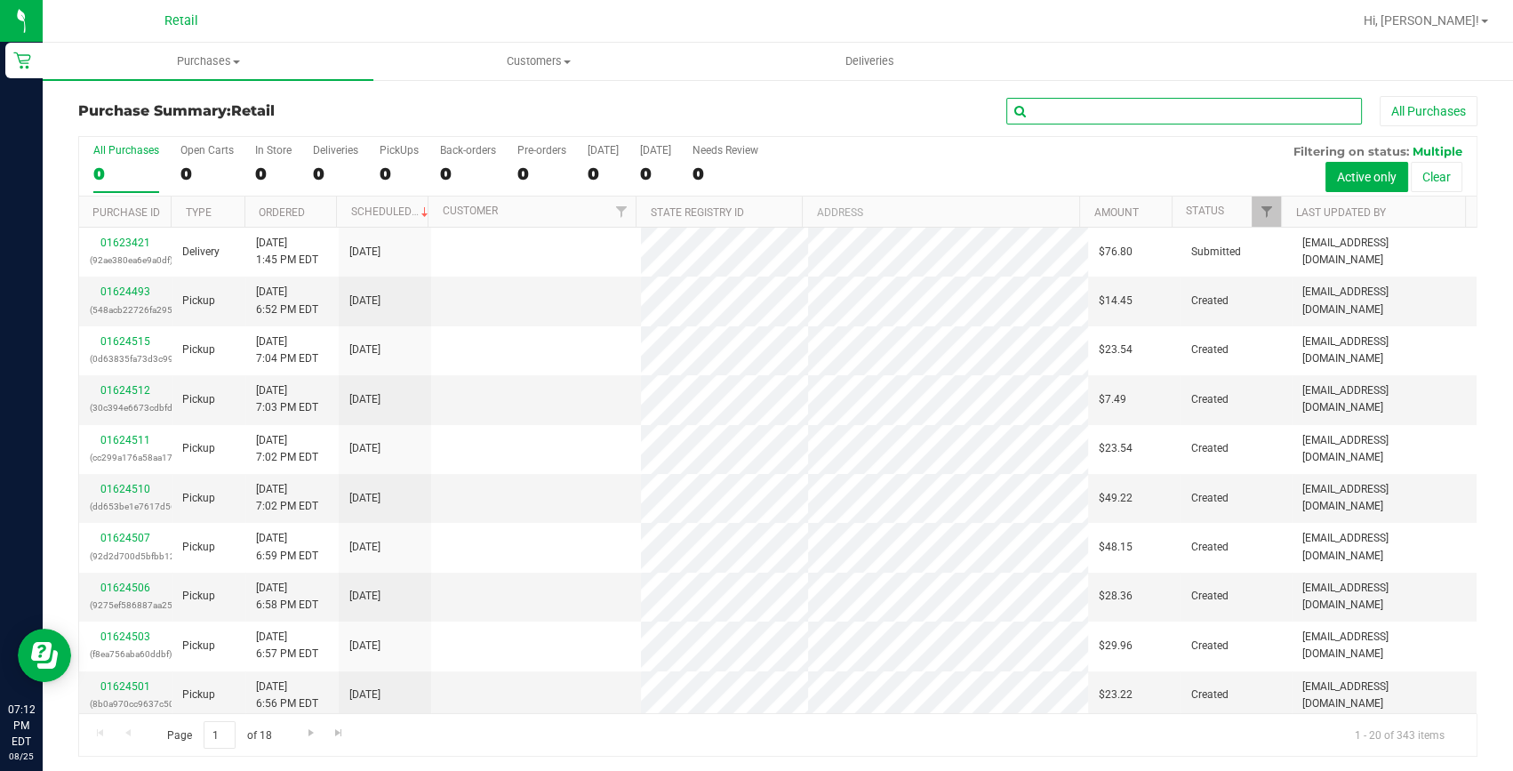
click at [1033, 100] on input "text" at bounding box center [1184, 111] width 356 height 27
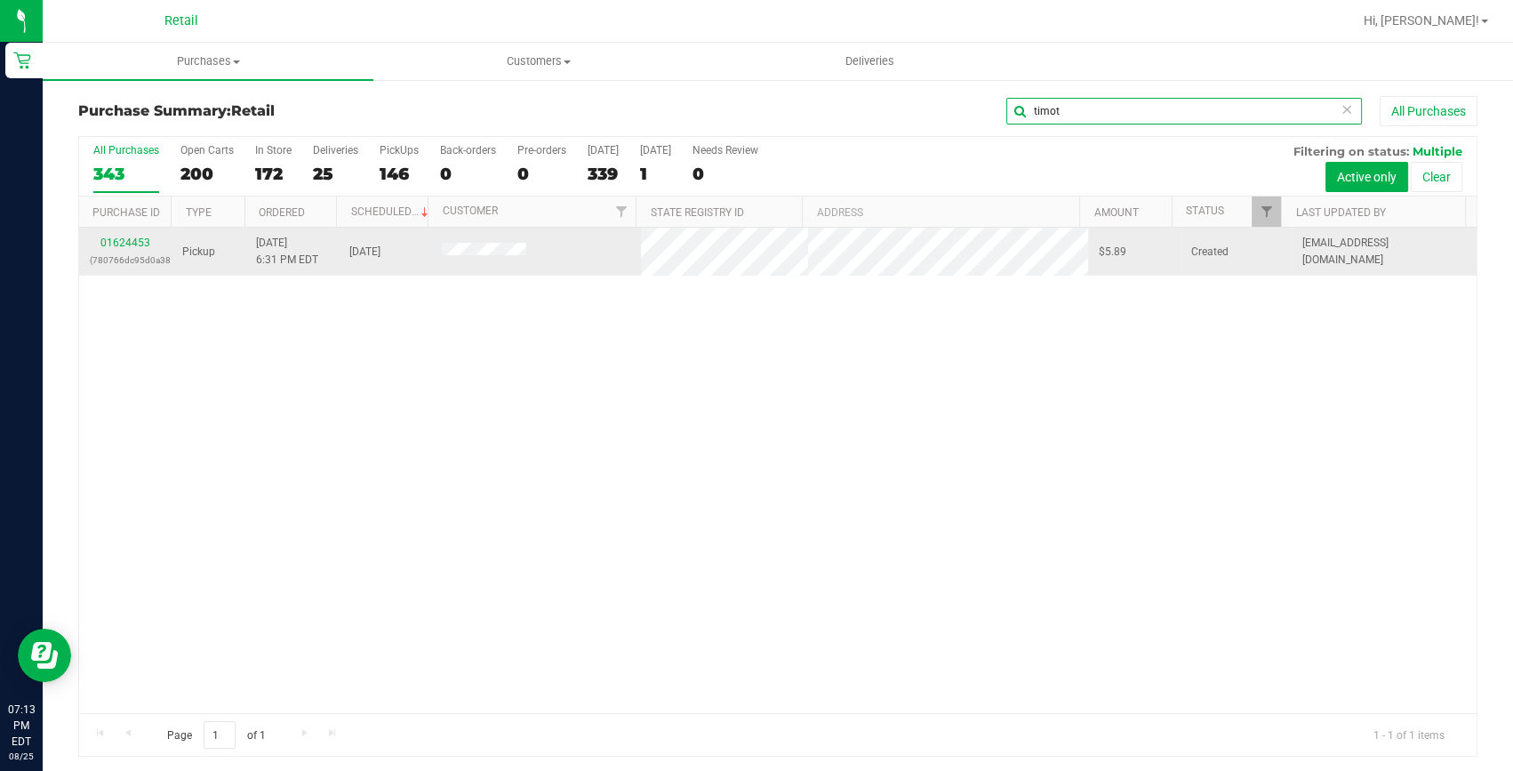
type input "timot"
click at [151, 240] on div "01624453 (780766dc95d0a381)" at bounding box center [125, 252] width 71 height 34
click at [126, 246] on link "01624453" at bounding box center [125, 242] width 50 height 12
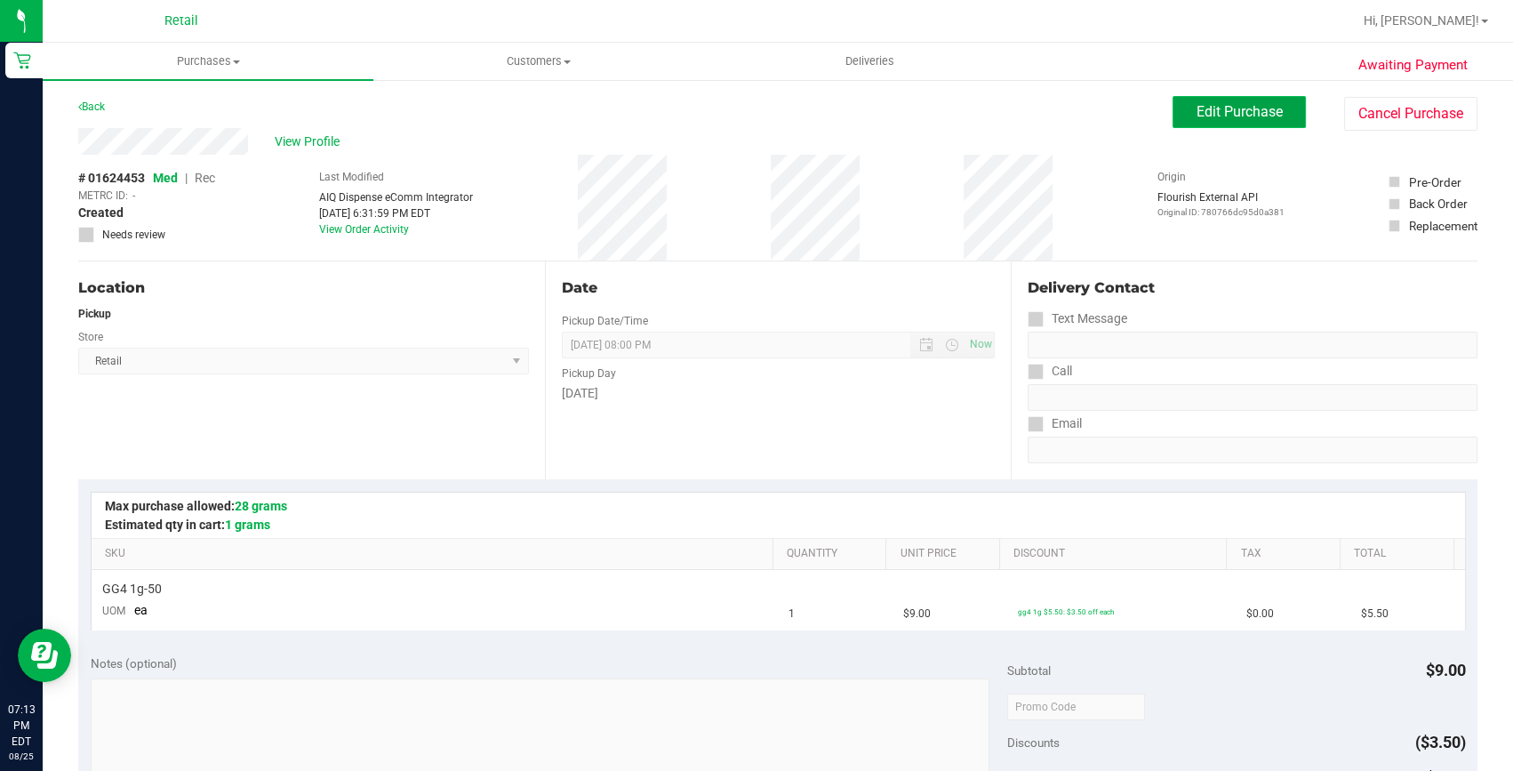
click at [1223, 124] on button "Edit Purchase" at bounding box center [1238, 112] width 133 height 32
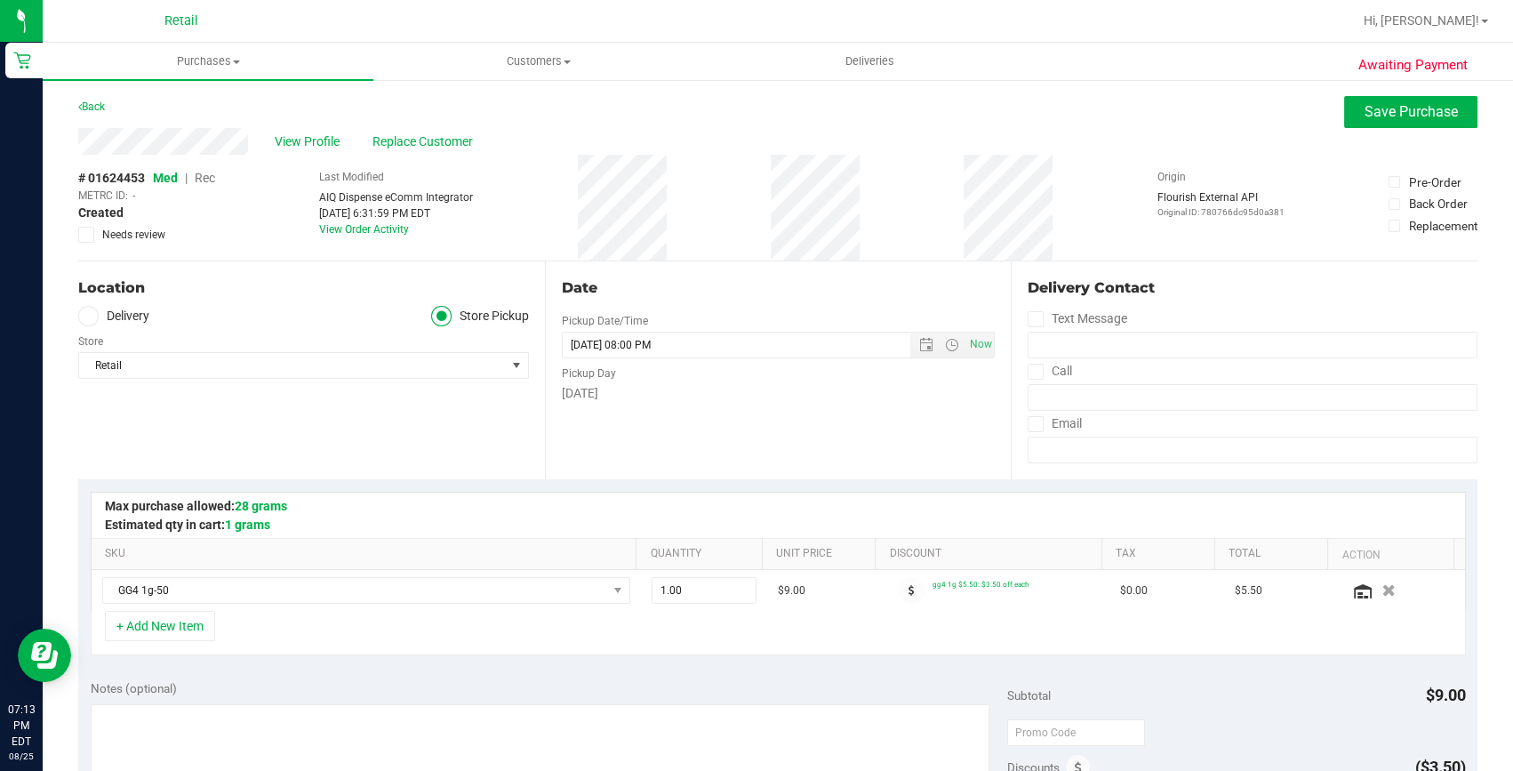
click at [207, 172] on span "Rec" at bounding box center [205, 178] width 20 height 14
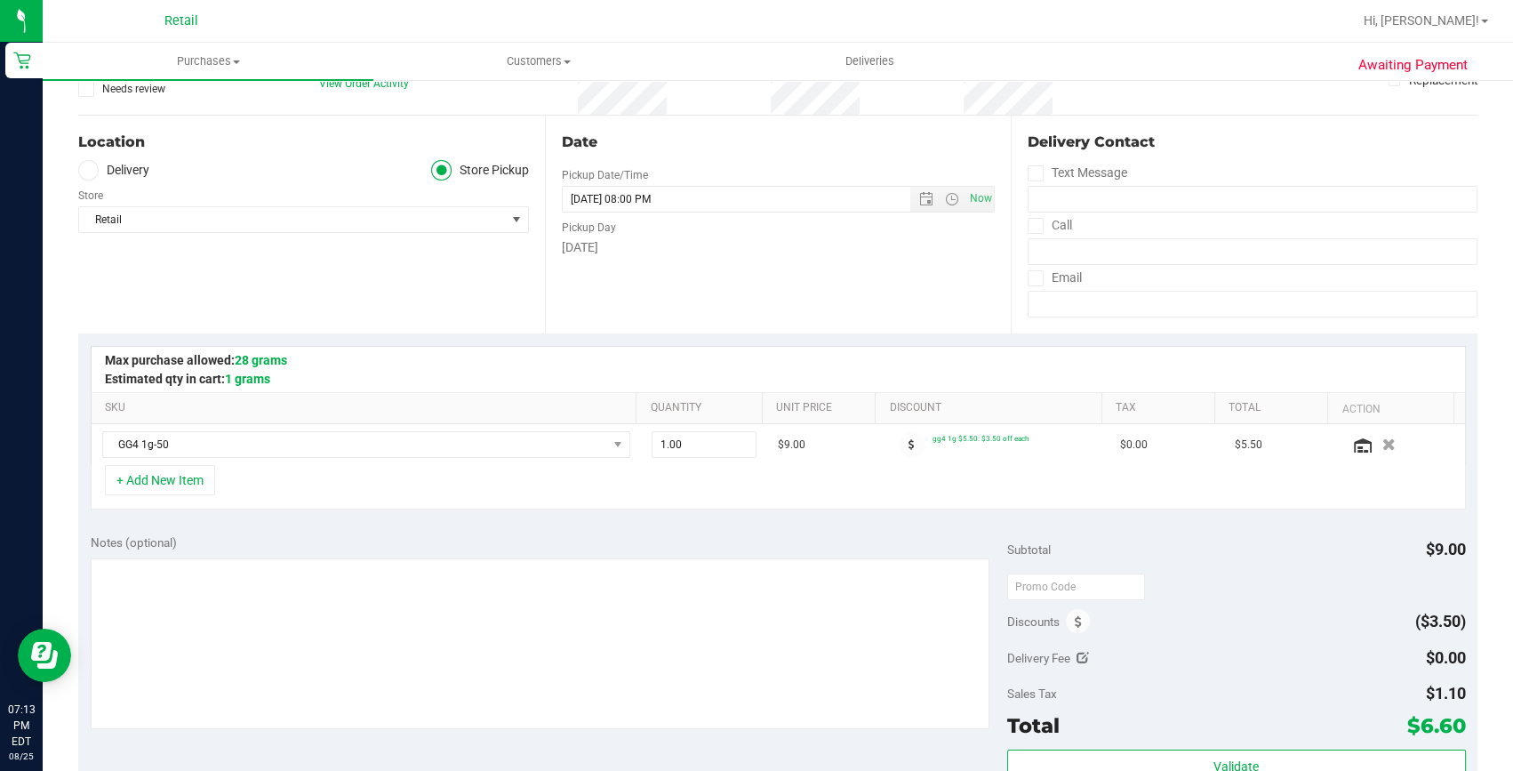
scroll to position [242, 0]
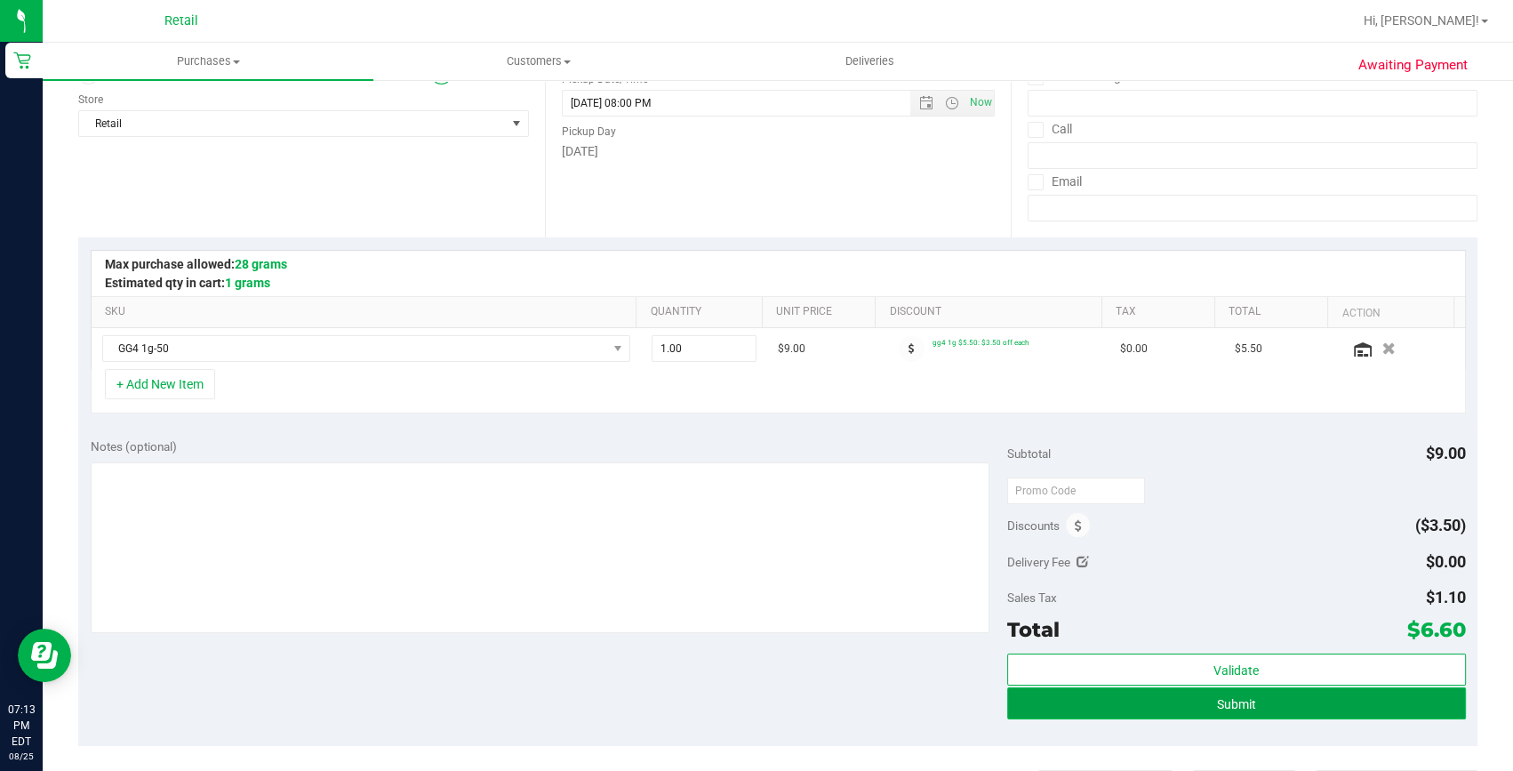
click at [1225, 700] on span "Submit" at bounding box center [1236, 704] width 39 height 14
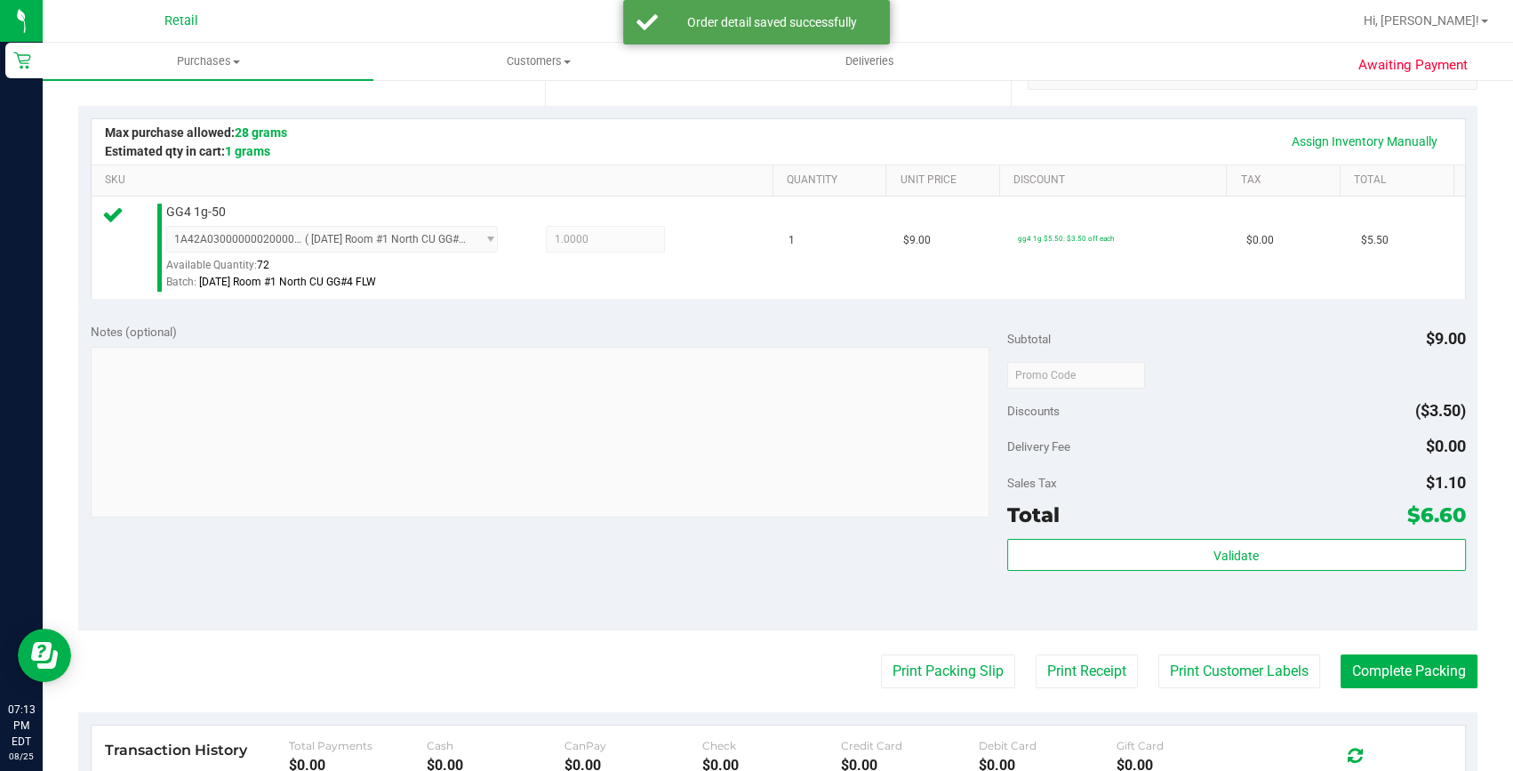
scroll to position [404, 0]
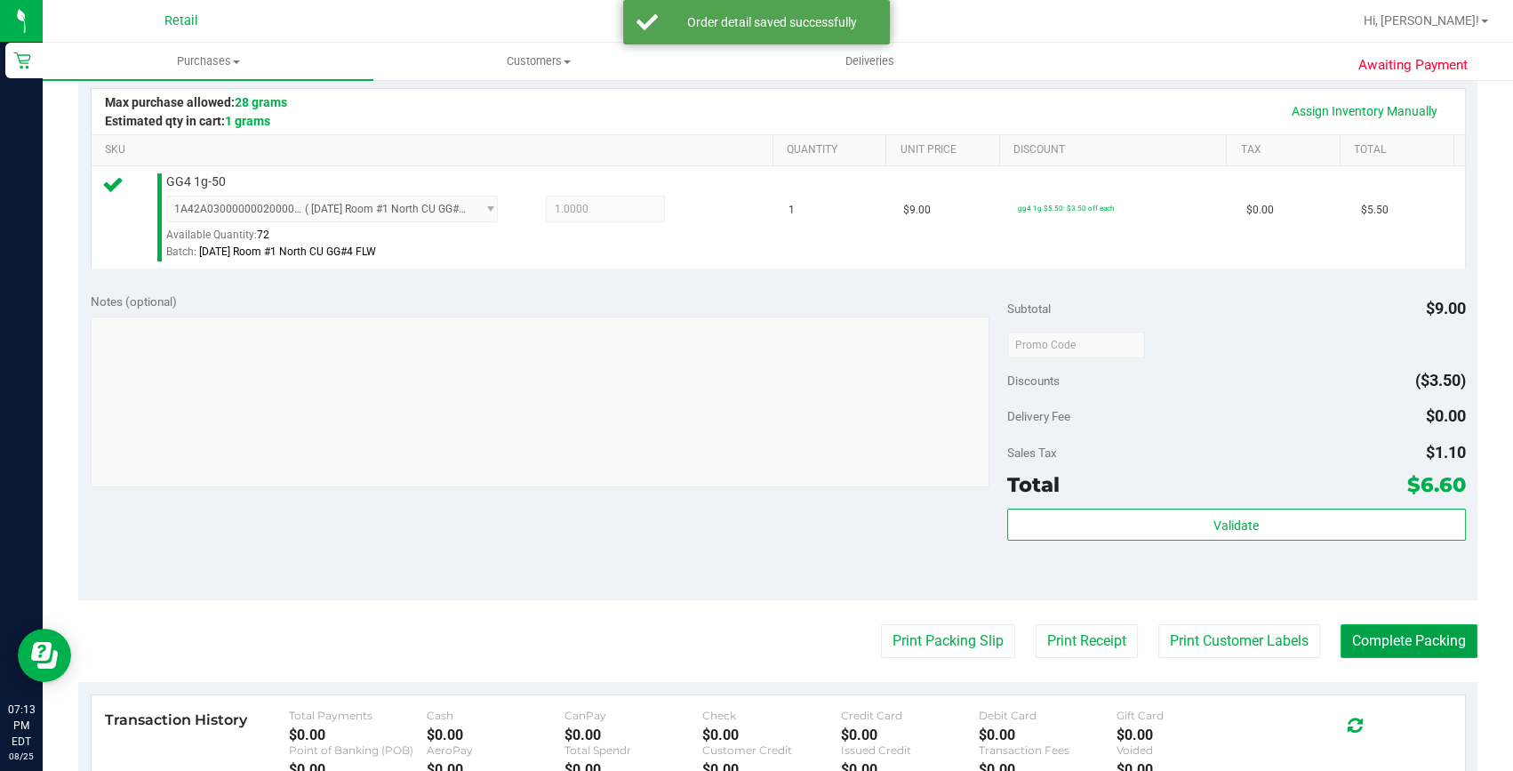
click at [1444, 656] on button "Complete Packing" at bounding box center [1408, 641] width 137 height 34
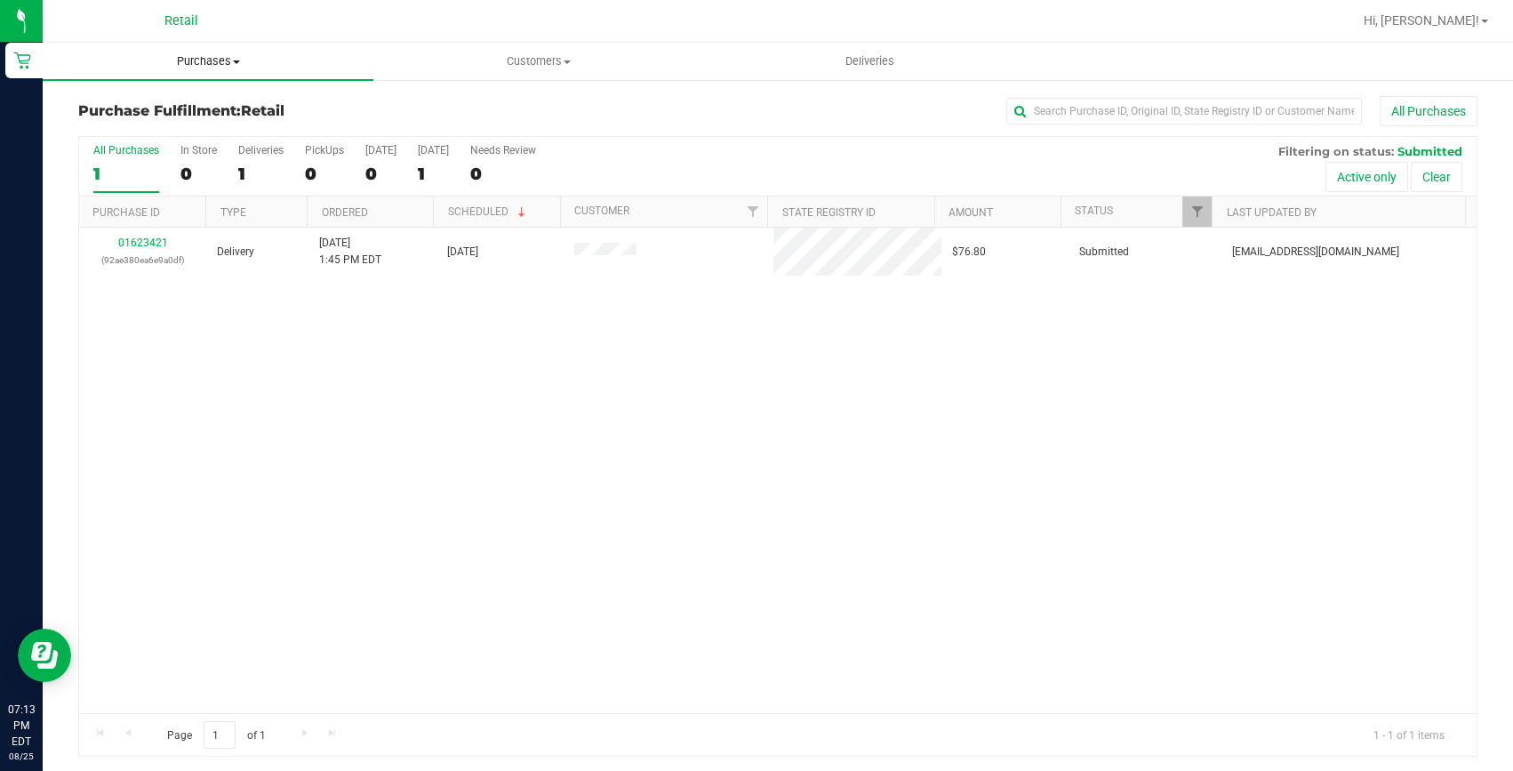
click at [188, 53] on span "Purchases" at bounding box center [208, 61] width 331 height 16
click at [173, 105] on span "Summary of purchases" at bounding box center [134, 107] width 182 height 15
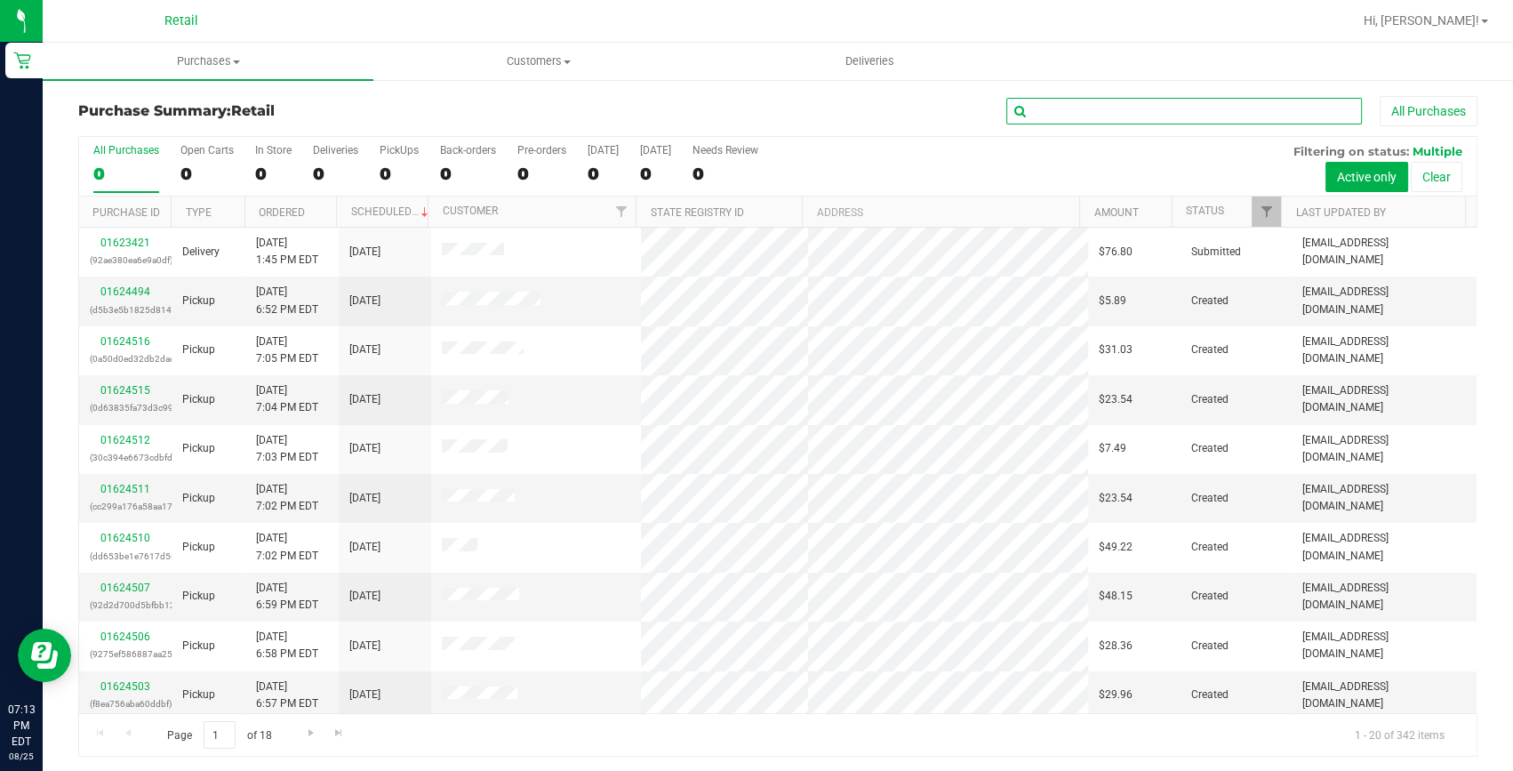
click at [1046, 106] on input "text" at bounding box center [1184, 111] width 356 height 27
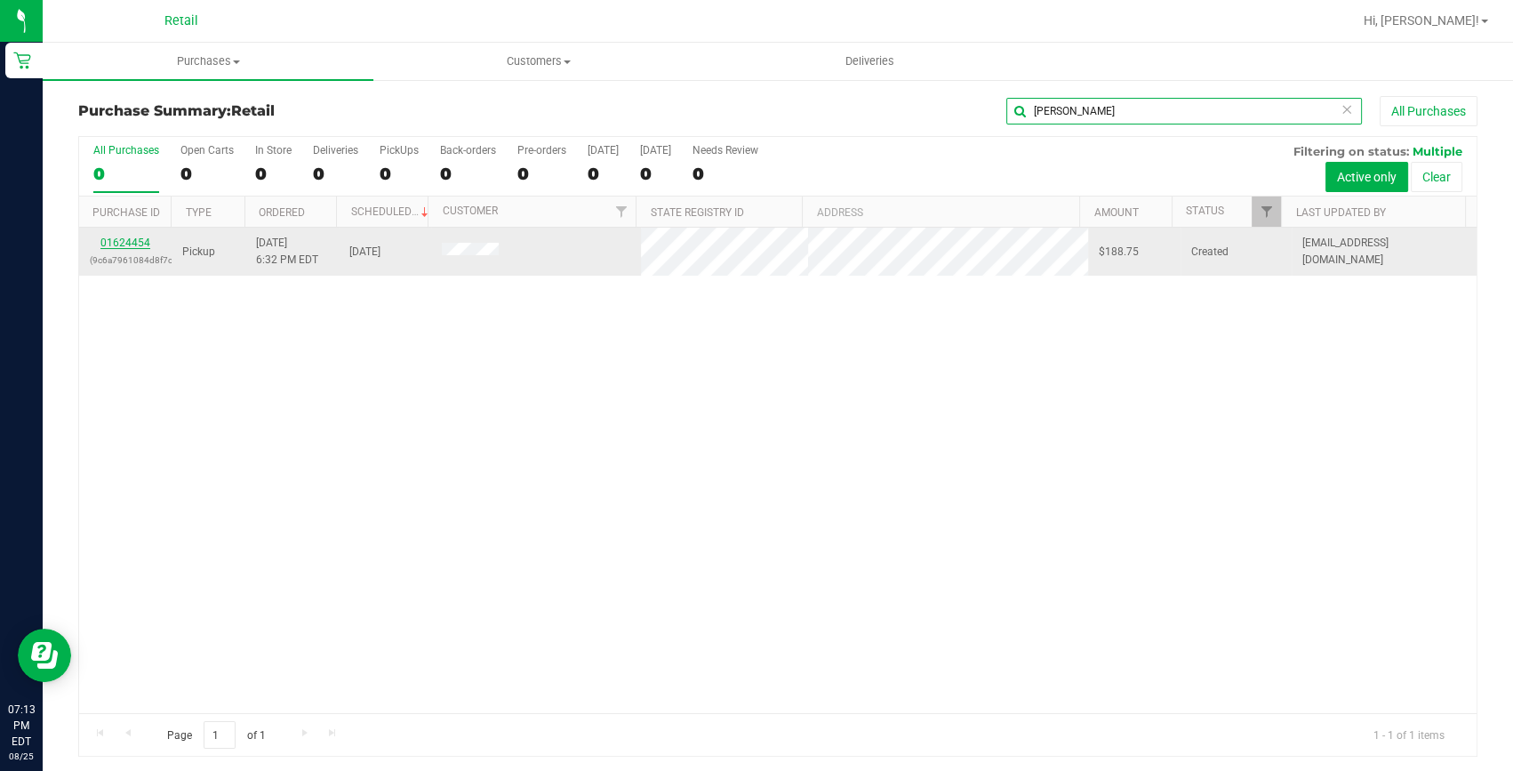
type input "ariana"
click at [129, 240] on link "01624454" at bounding box center [125, 242] width 50 height 12
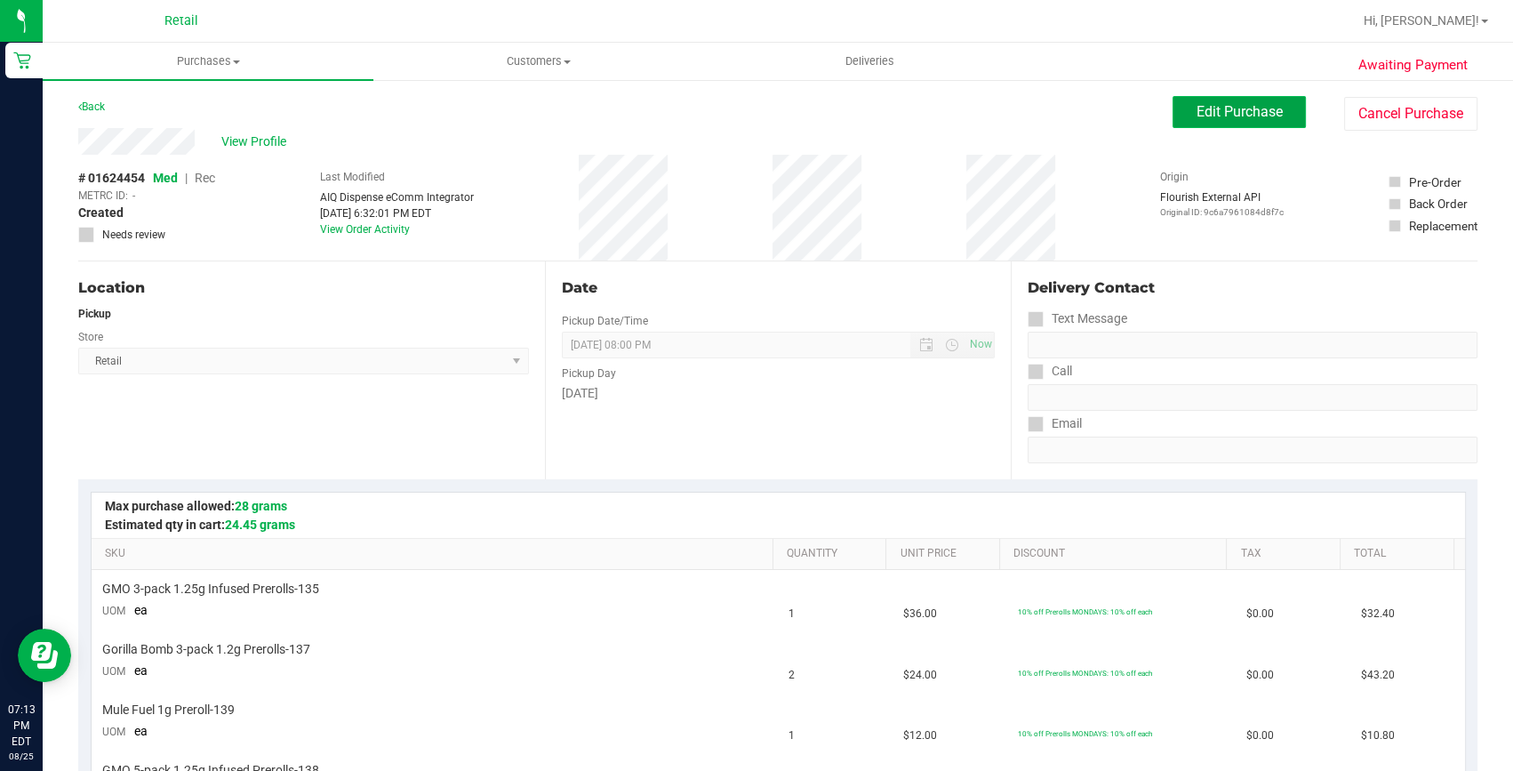
click at [1228, 106] on span "Edit Purchase" at bounding box center [1239, 111] width 86 height 17
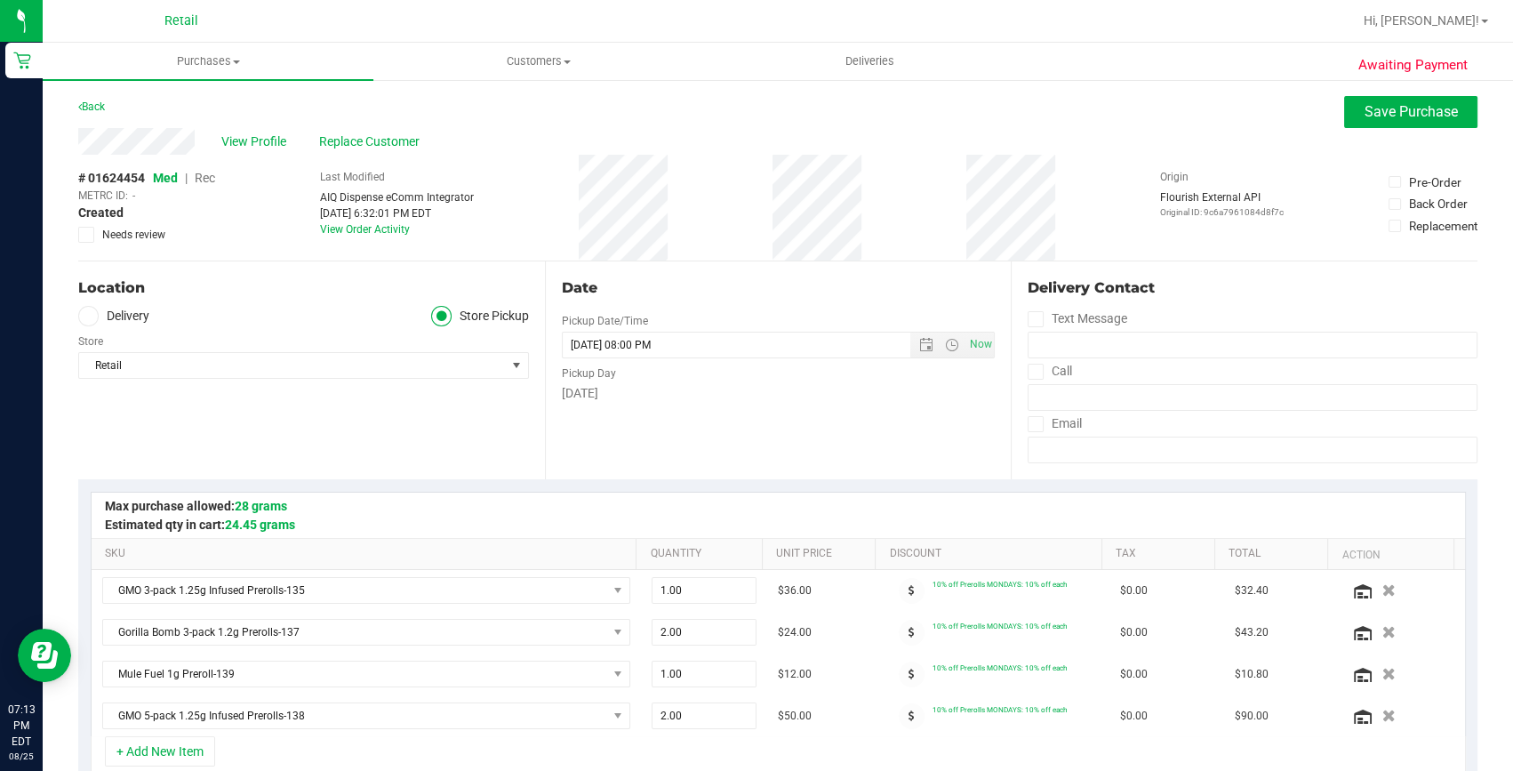
click at [210, 172] on span "Rec" at bounding box center [205, 178] width 20 height 14
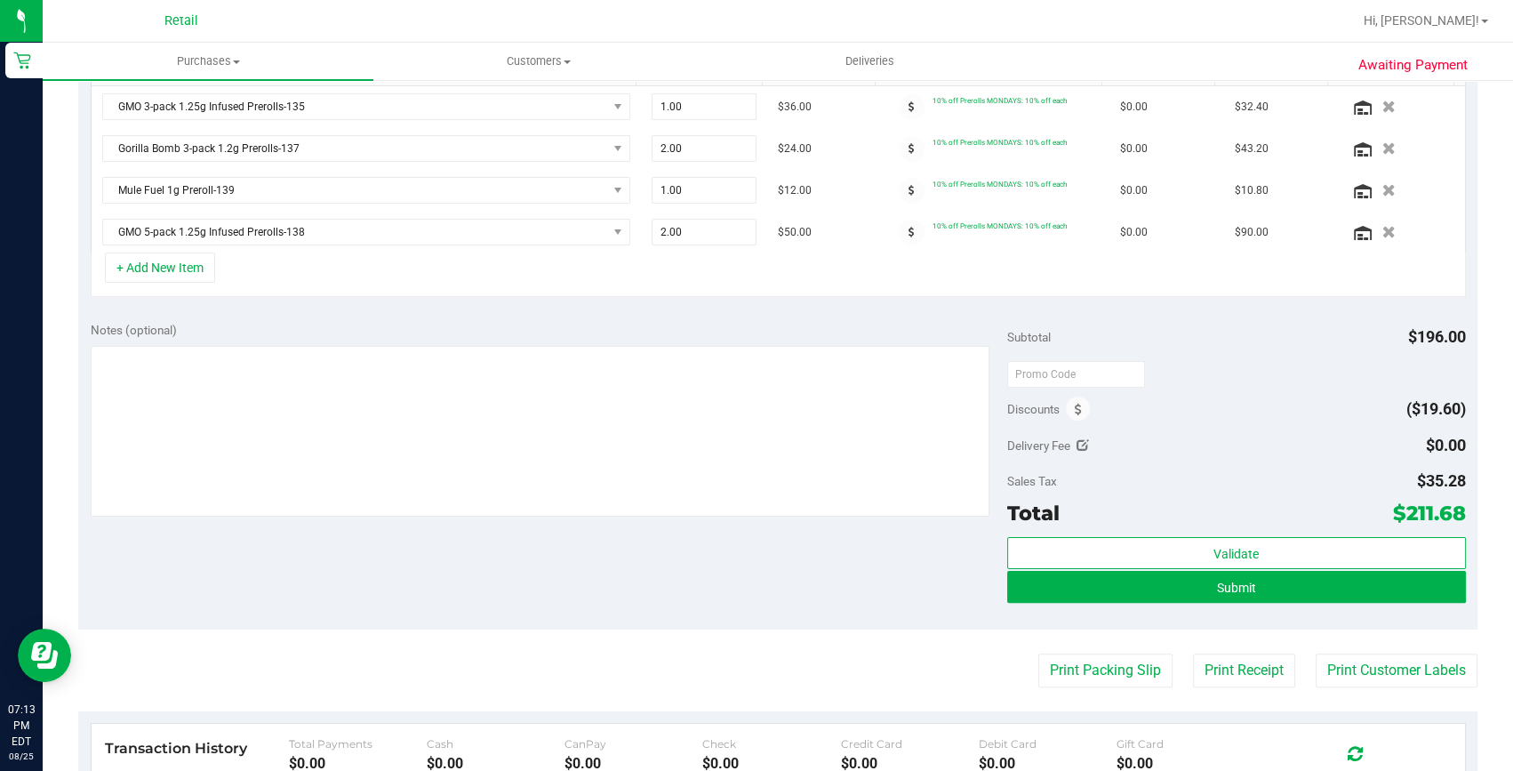
scroll to position [484, 0]
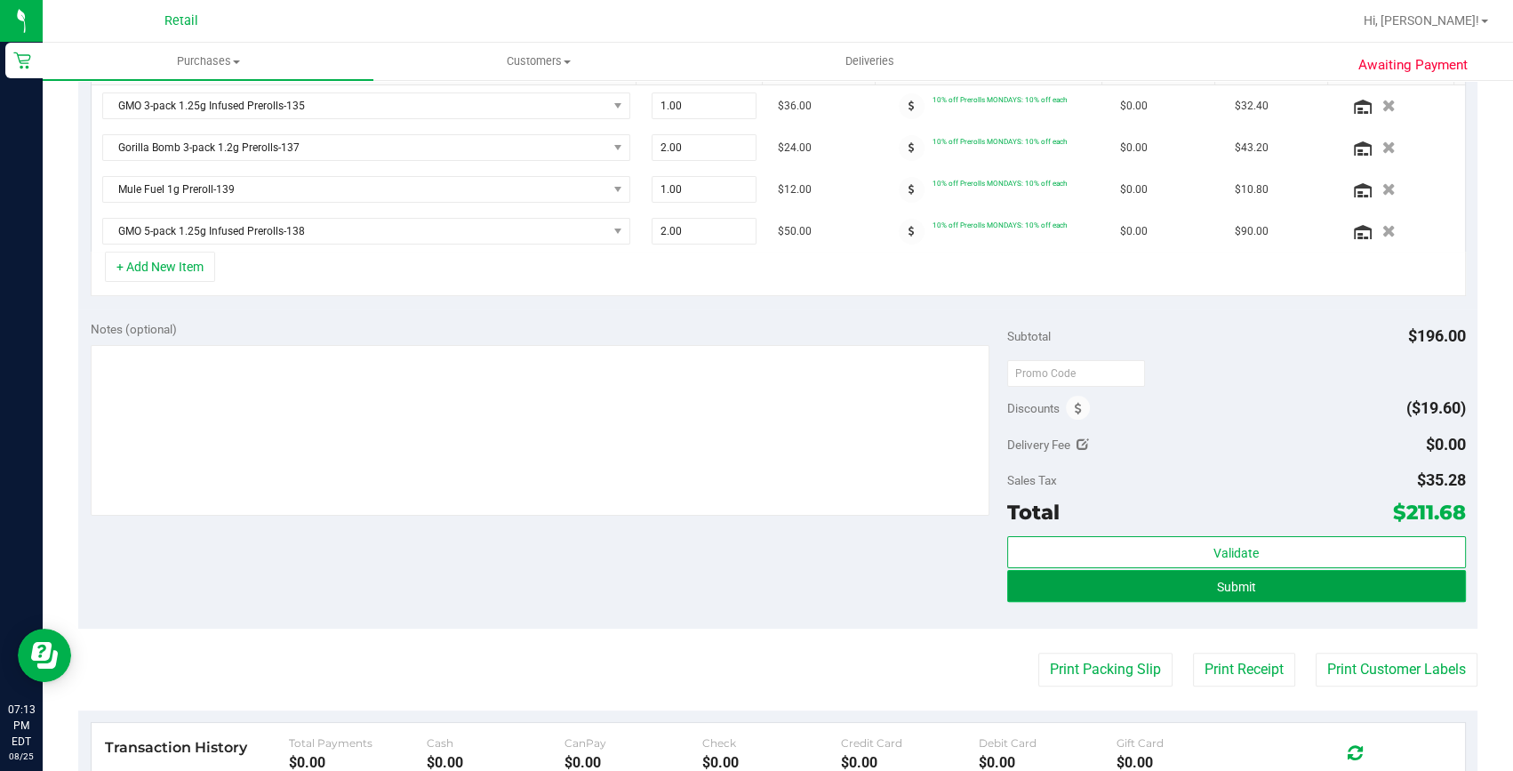
click at [1180, 592] on button "Submit" at bounding box center [1236, 586] width 459 height 32
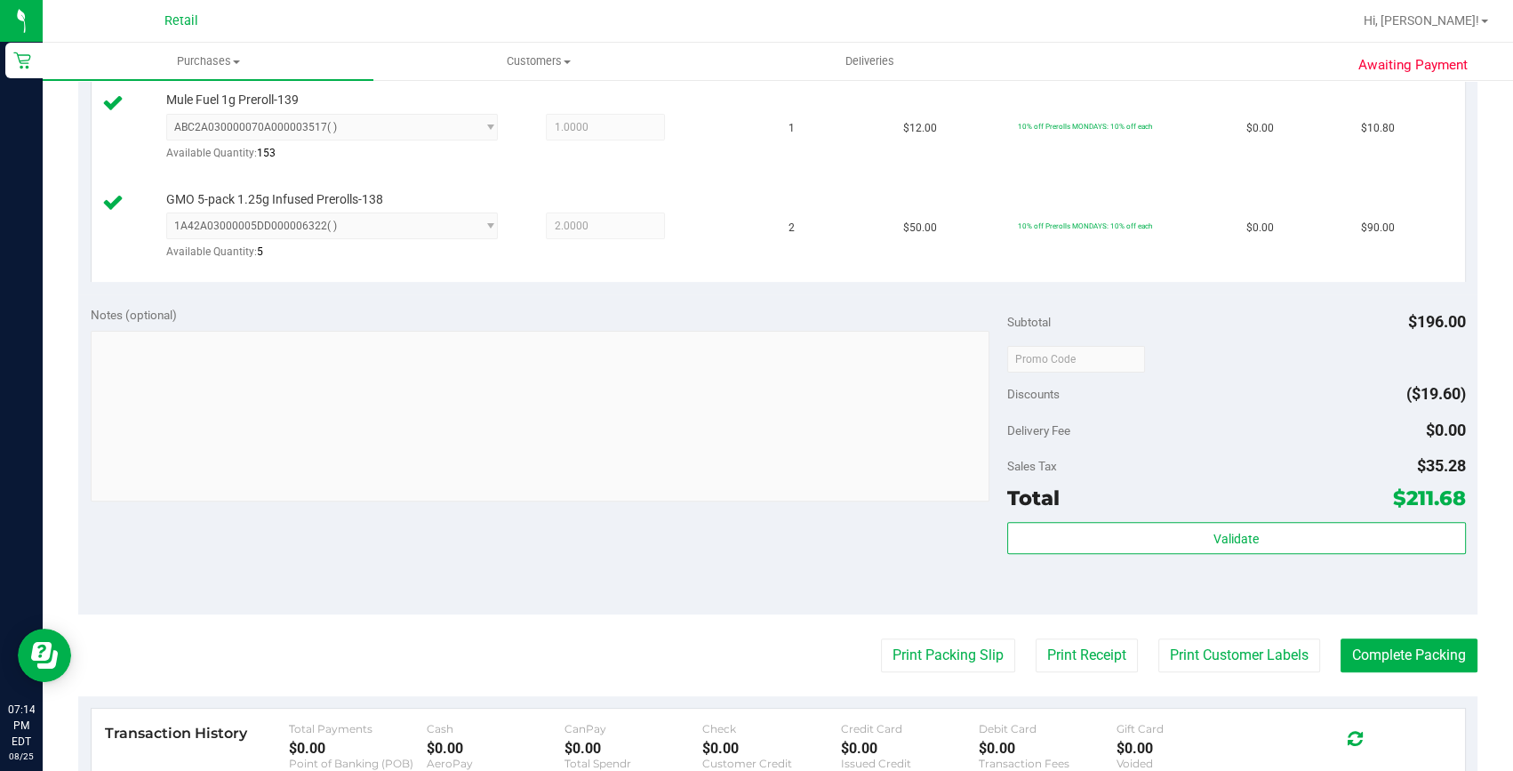
scroll to position [727, 0]
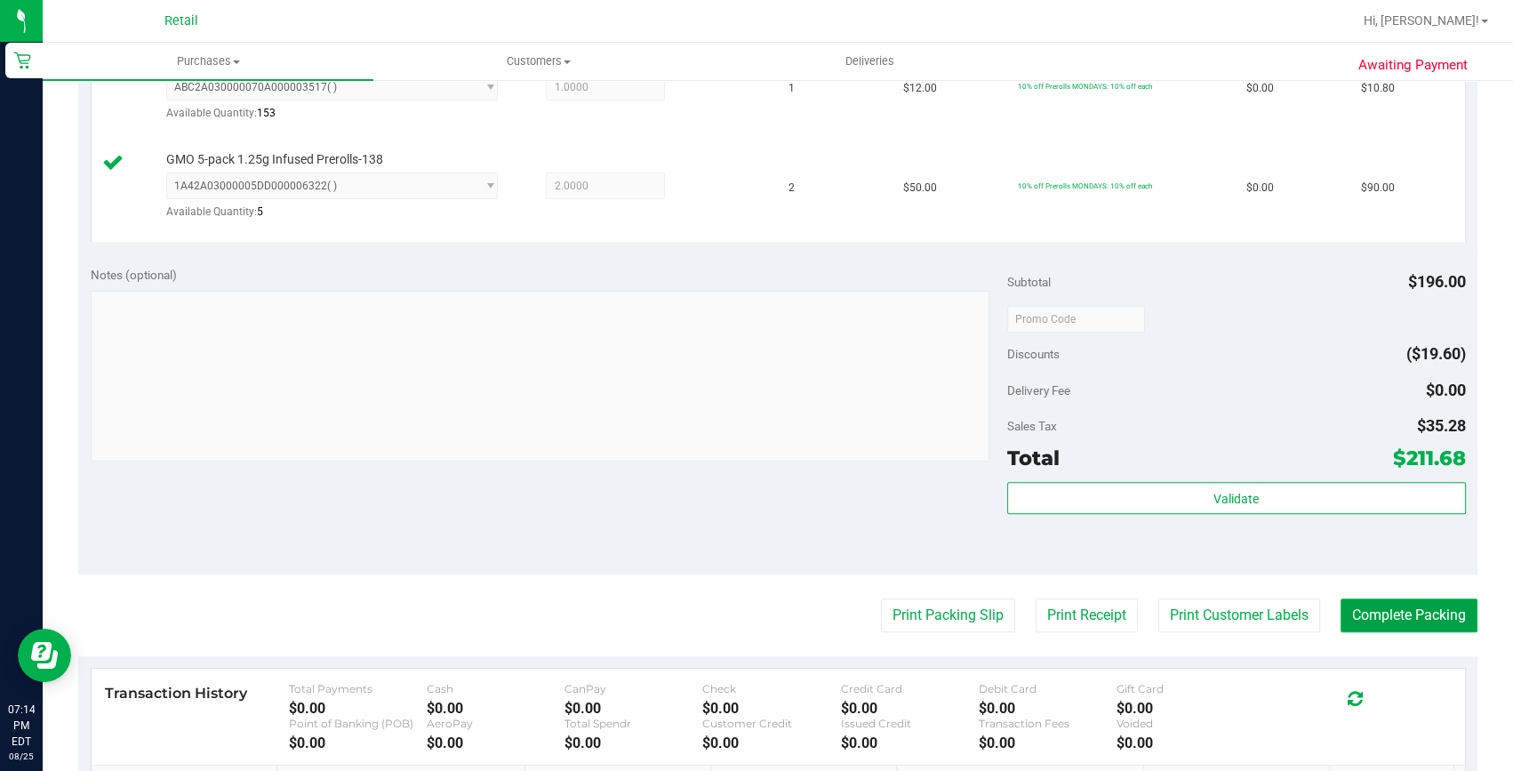
click at [1380, 613] on button "Complete Packing" at bounding box center [1408, 615] width 137 height 34
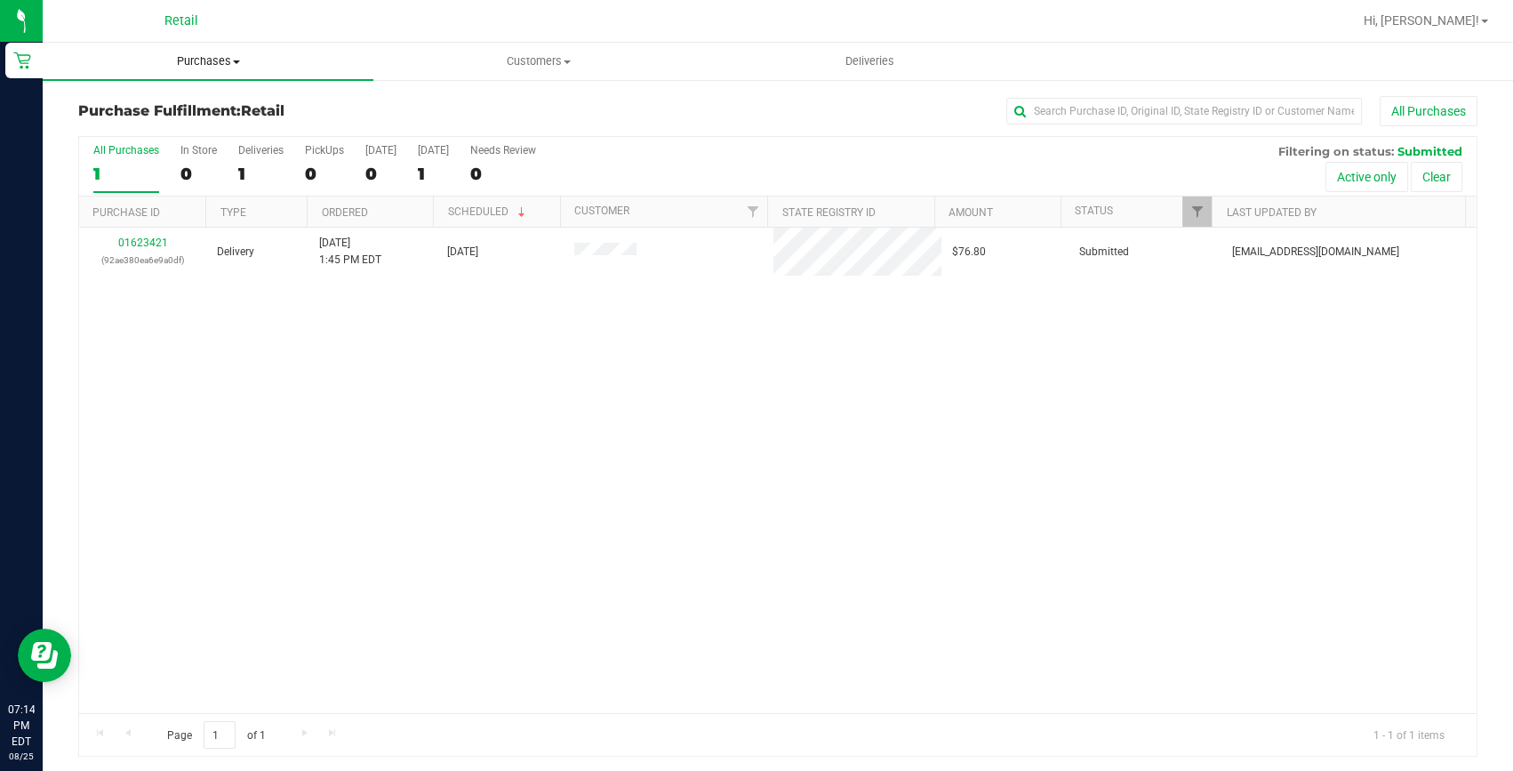
click at [214, 70] on uib-tab-heading "Purchases Summary of purchases Fulfillment All purchases" at bounding box center [208, 61] width 331 height 37
click at [196, 100] on span "Summary of purchases" at bounding box center [134, 107] width 182 height 15
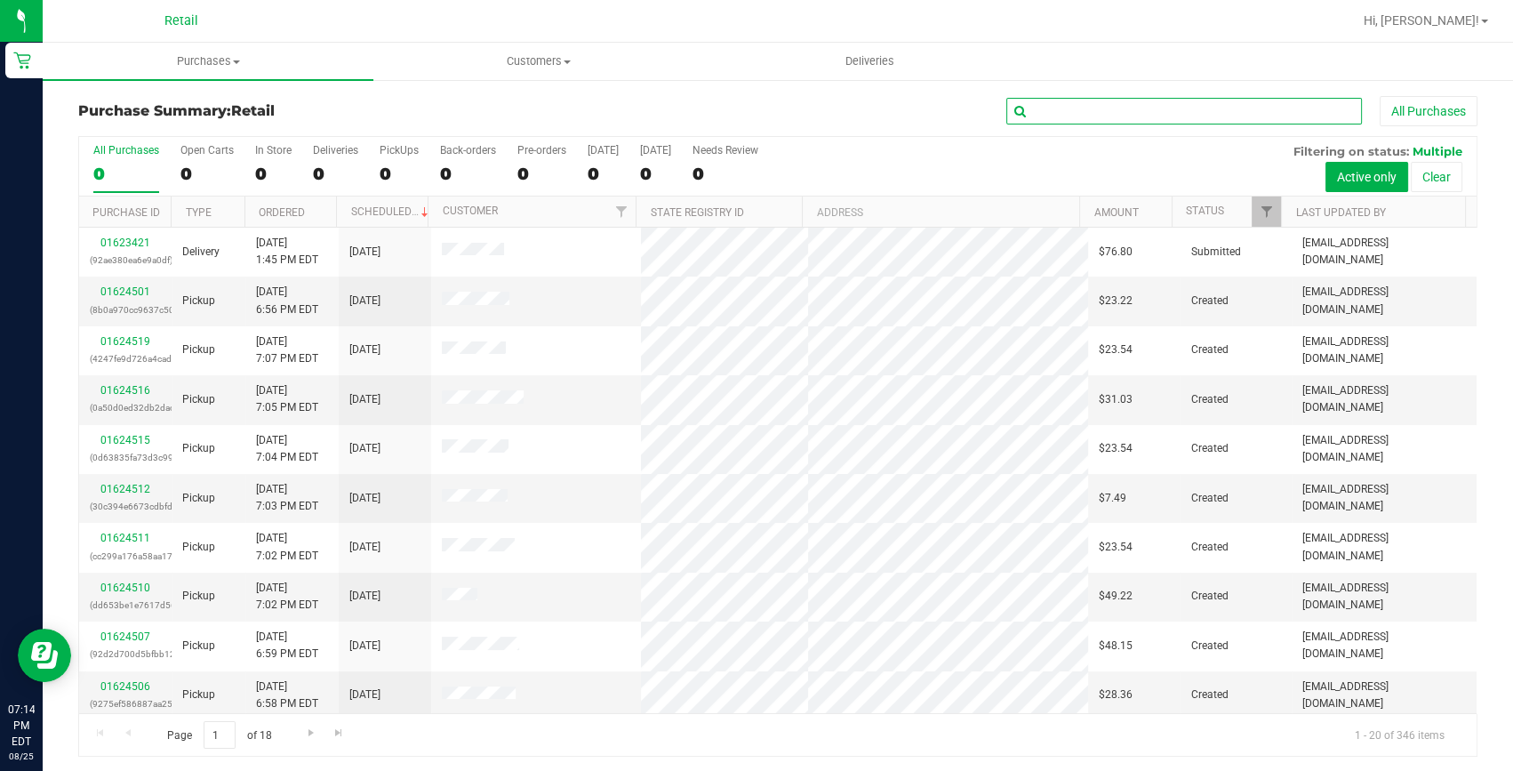
click at [1115, 118] on input "text" at bounding box center [1184, 111] width 356 height 27
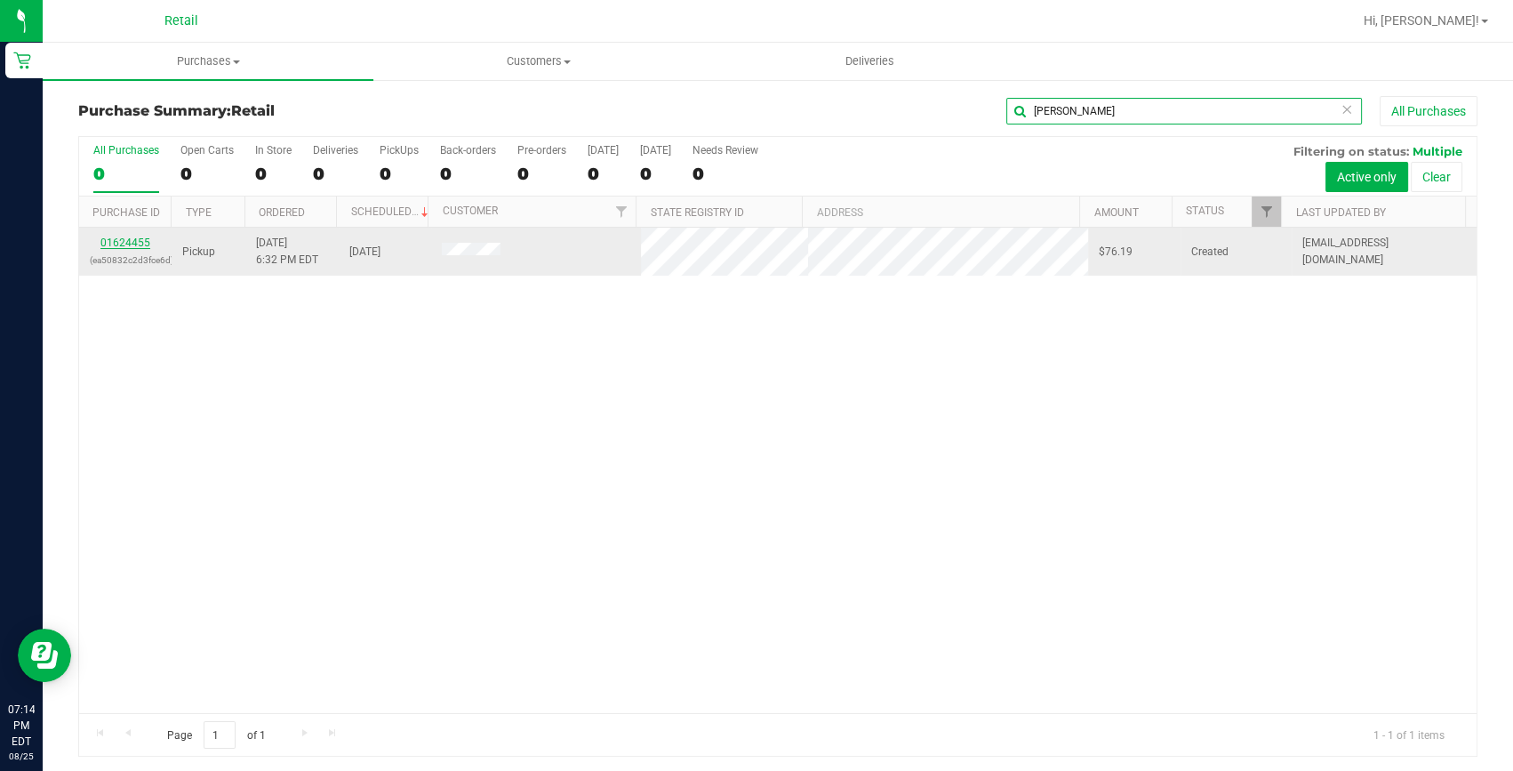
type input "gilbert"
click at [126, 237] on link "01624455" at bounding box center [125, 242] width 50 height 12
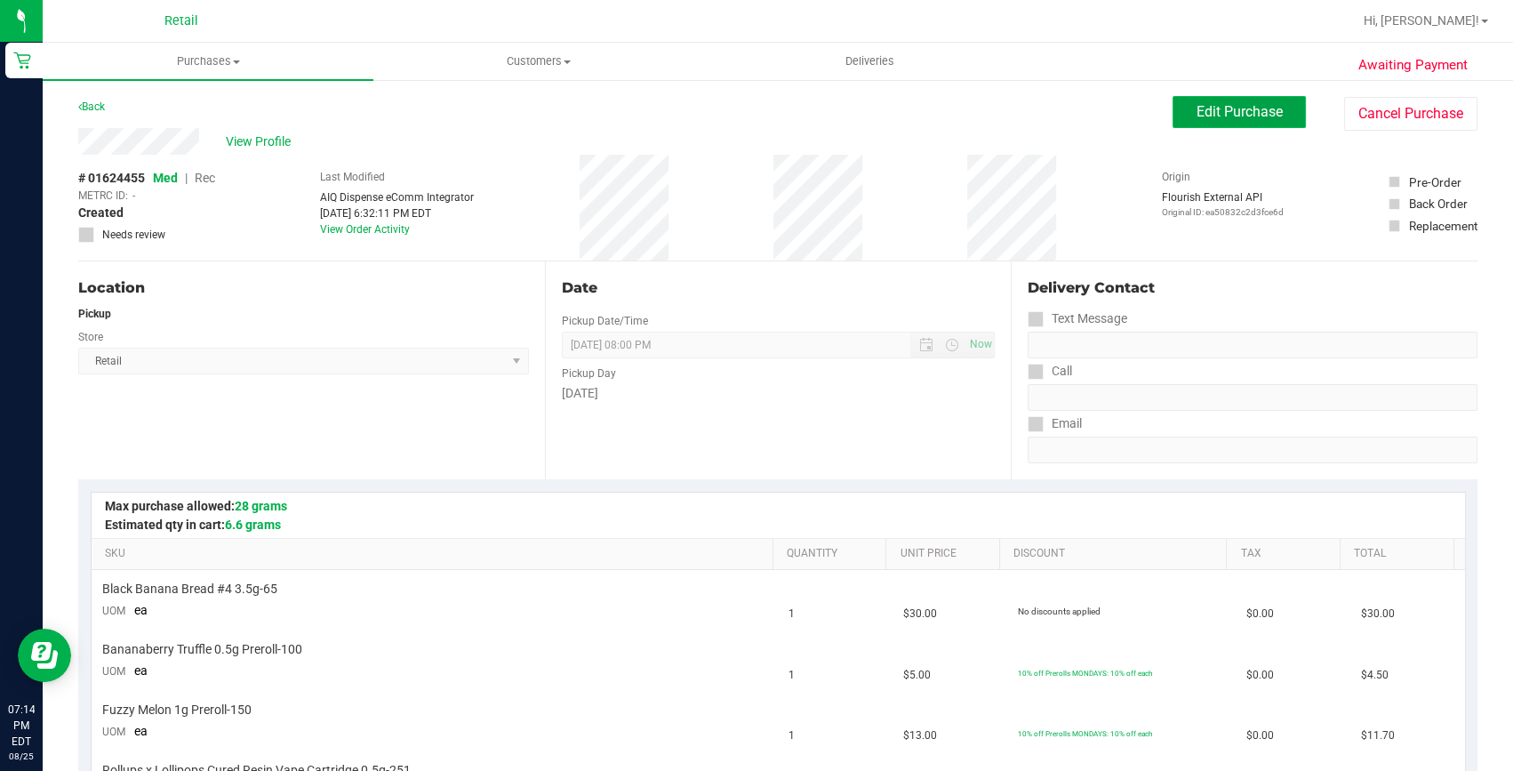
click at [1236, 110] on span "Edit Purchase" at bounding box center [1239, 111] width 86 height 17
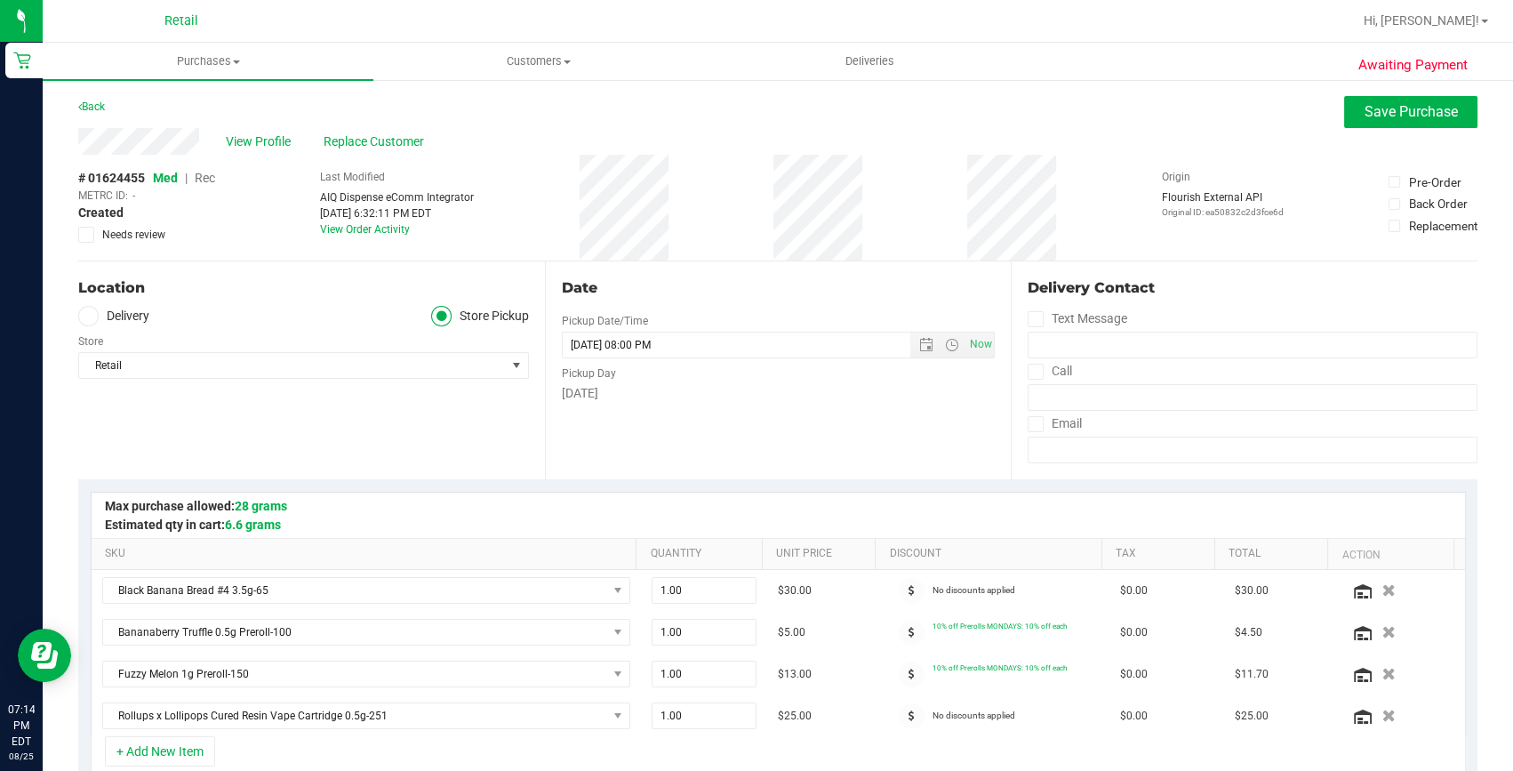
click at [206, 173] on span "Rec" at bounding box center [205, 178] width 20 height 14
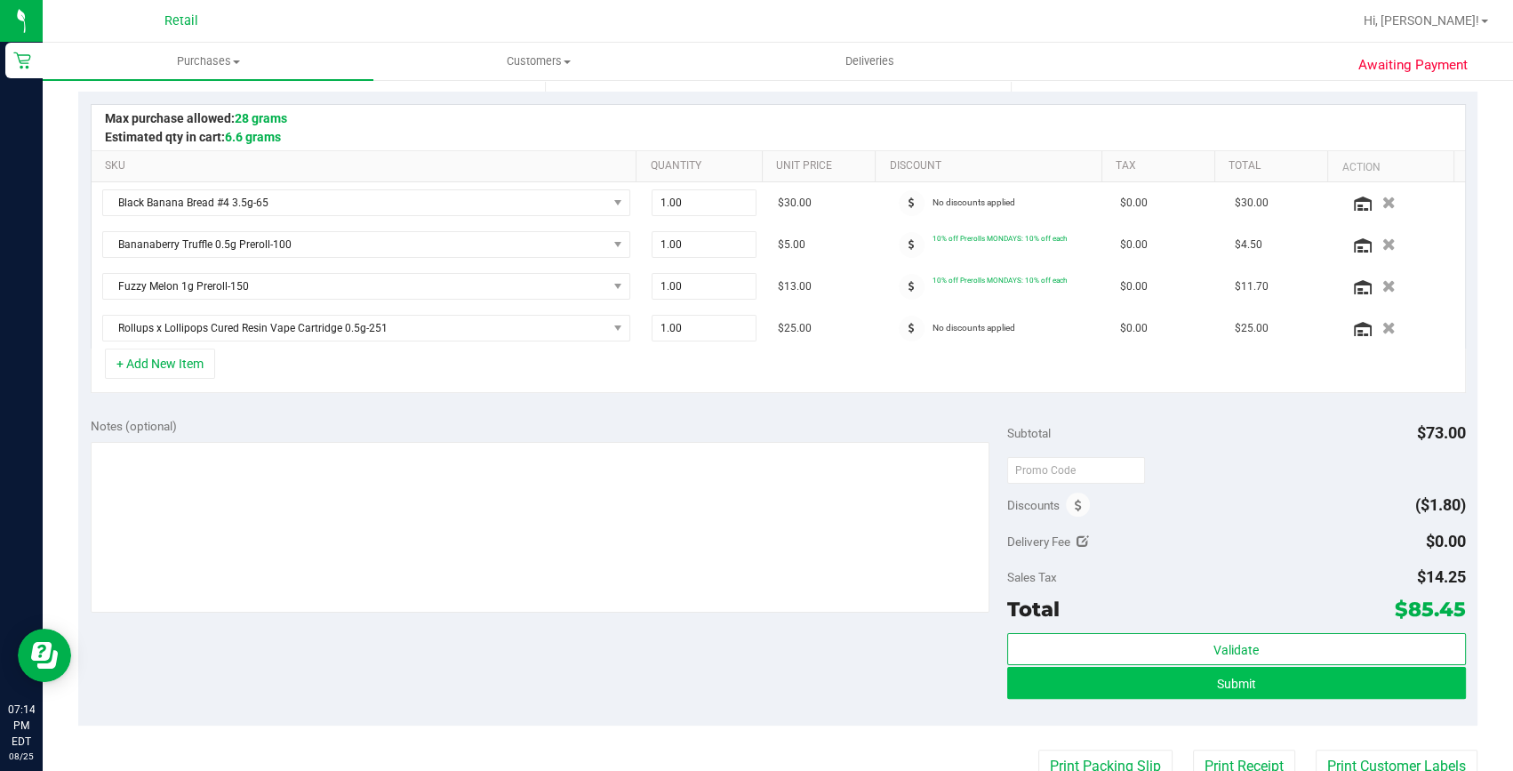
scroll to position [404, 0]
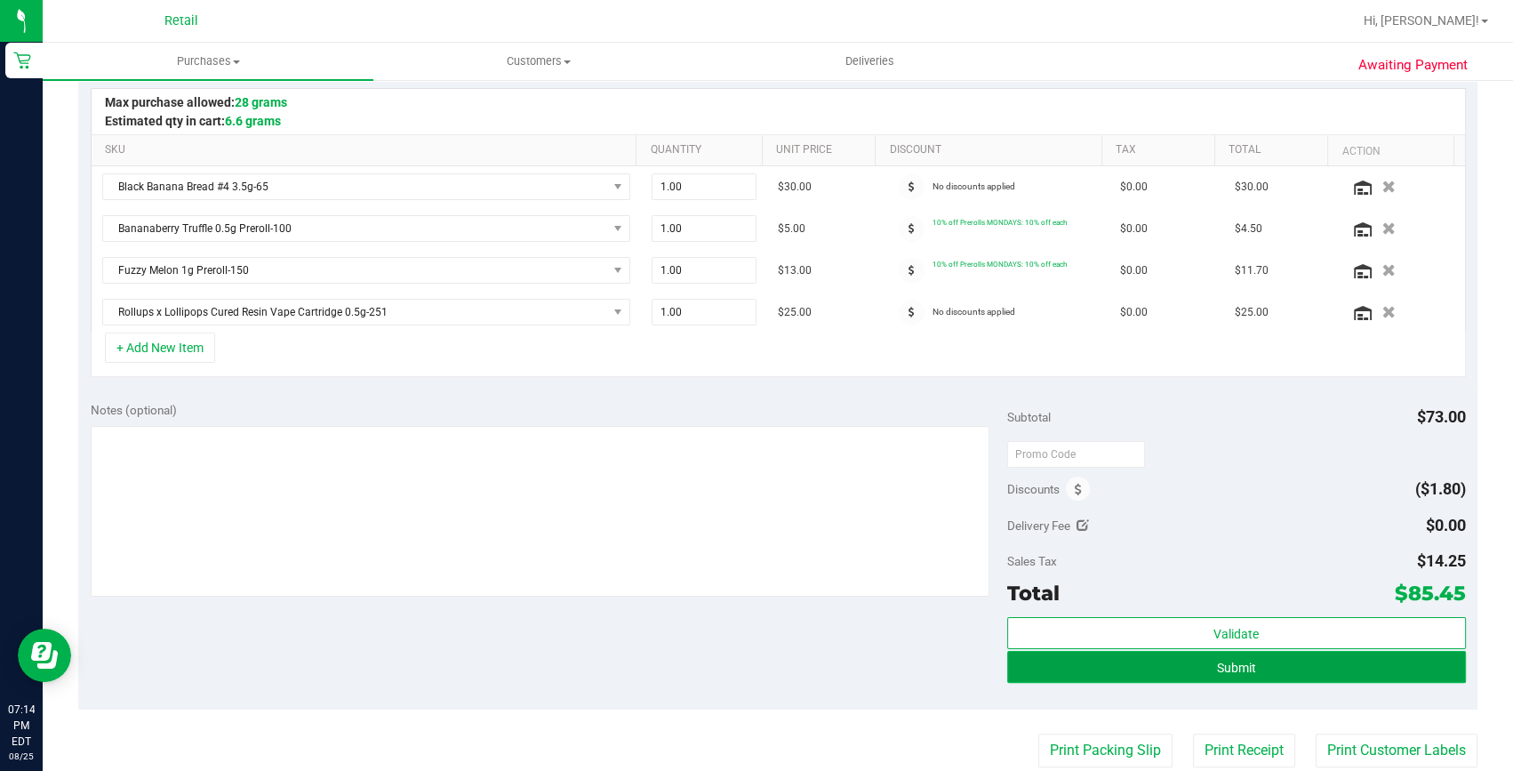
click at [1289, 671] on button "Submit" at bounding box center [1236, 667] width 459 height 32
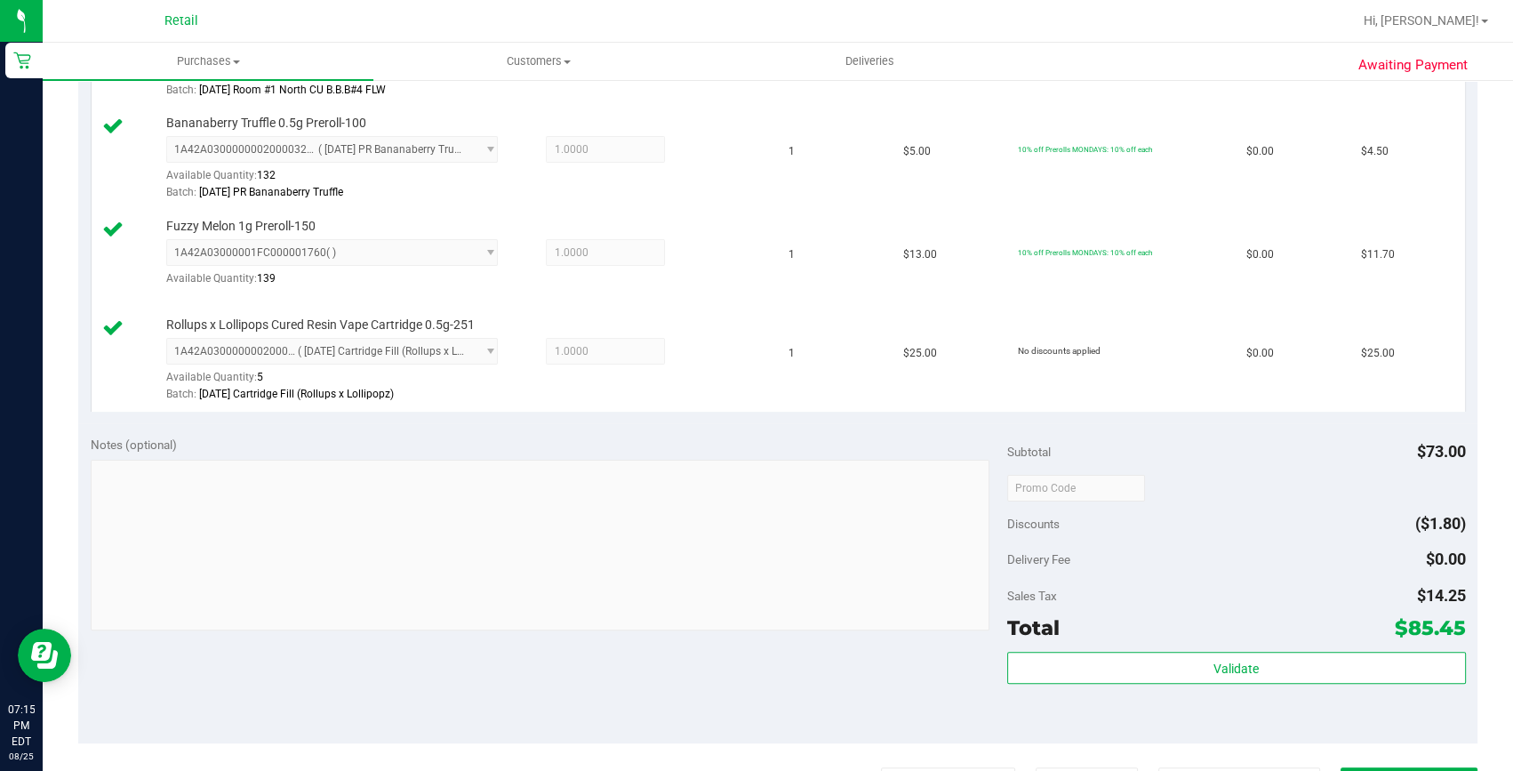
scroll to position [646, 0]
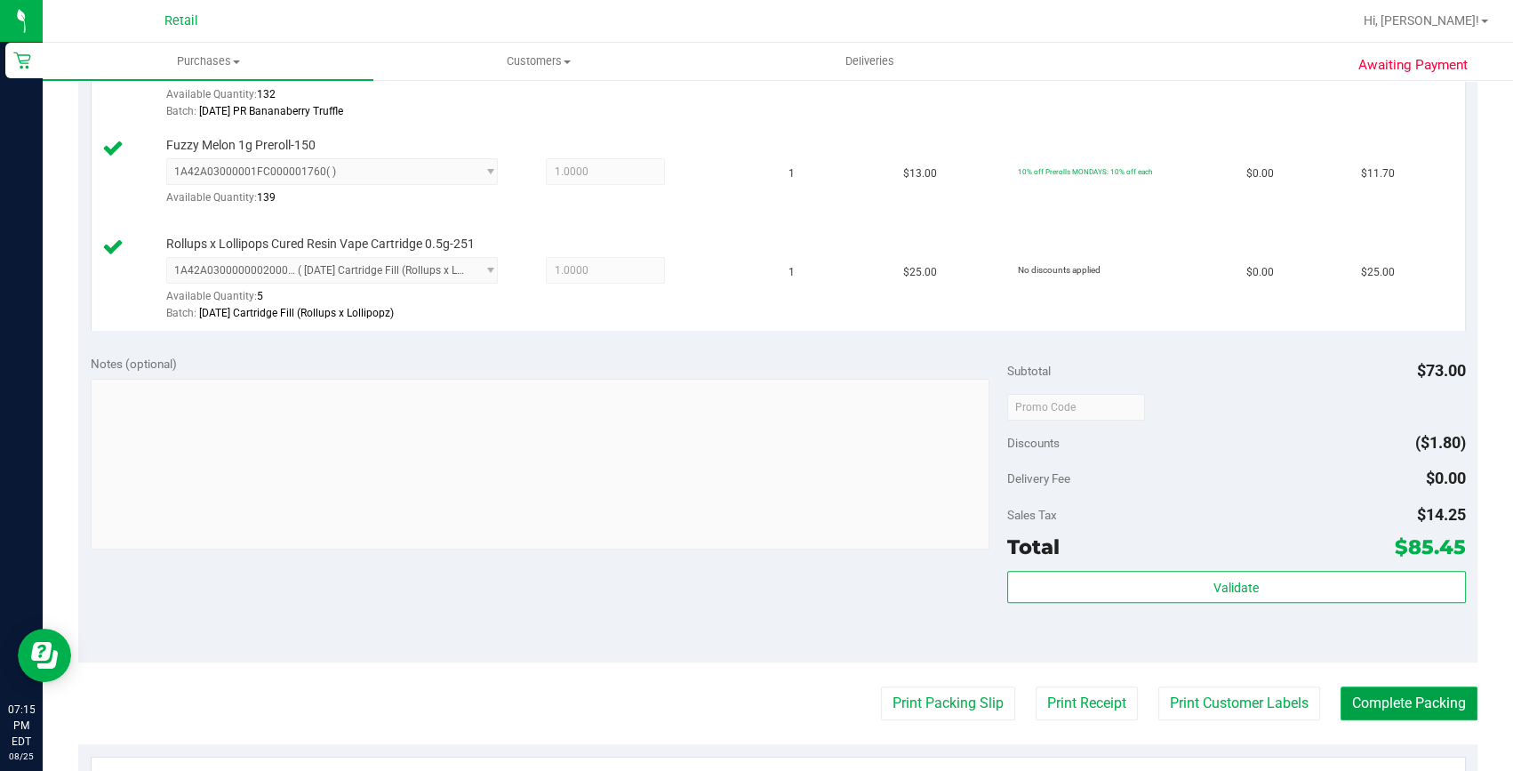
click at [1373, 708] on button "Complete Packing" at bounding box center [1408, 703] width 137 height 34
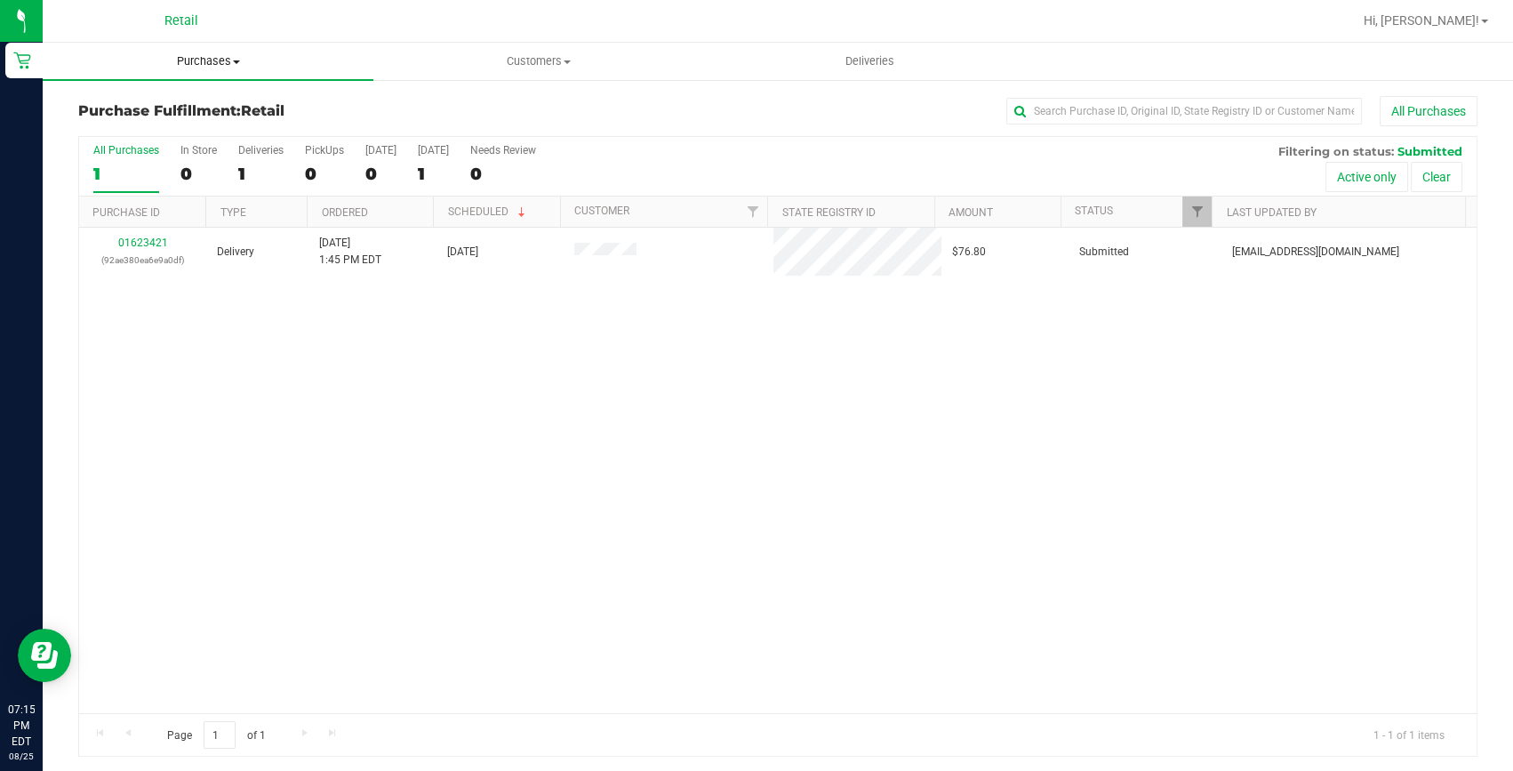
click at [181, 64] on span "Purchases" at bounding box center [208, 61] width 331 height 16
click at [172, 104] on span "Summary of purchases" at bounding box center [134, 107] width 182 height 15
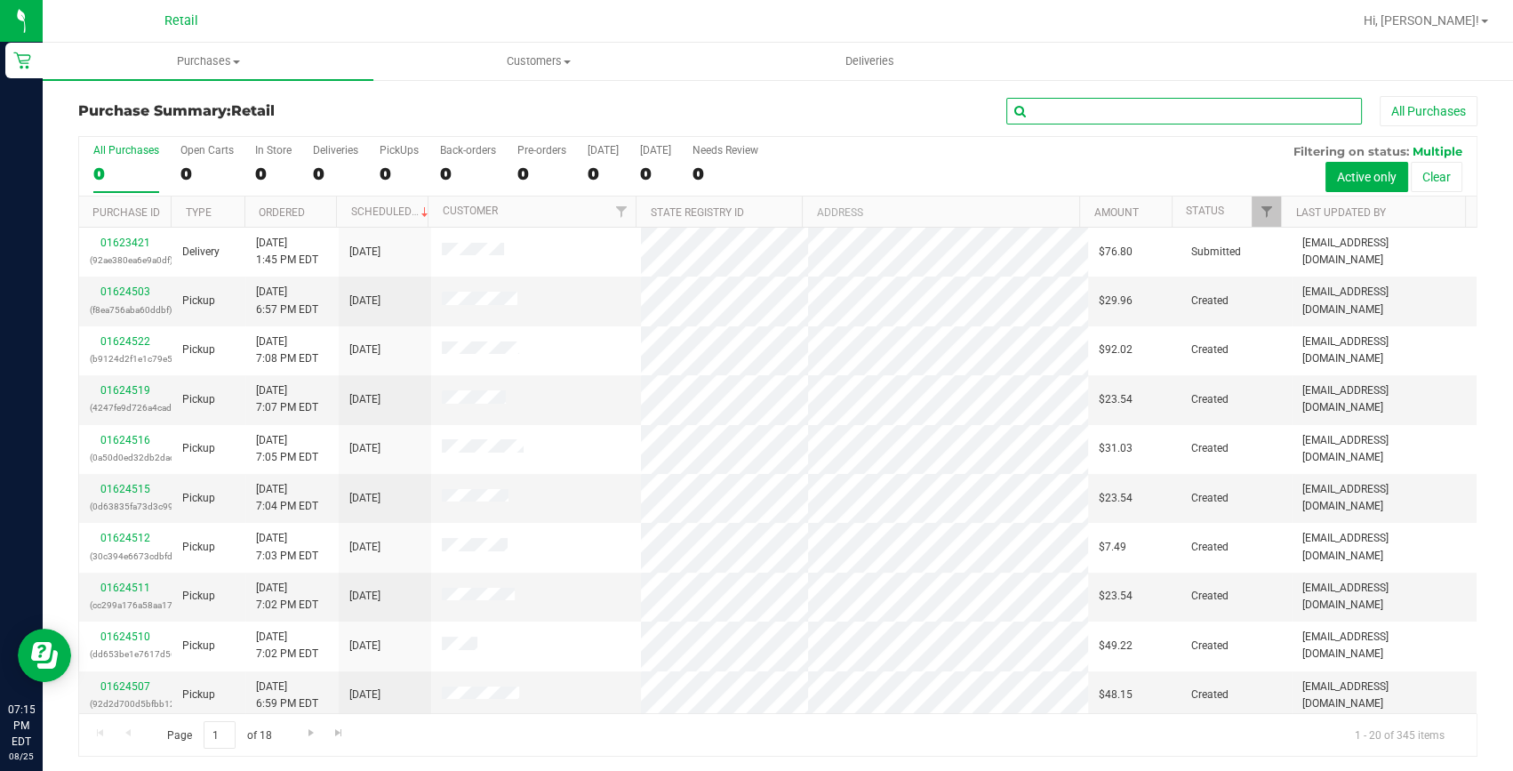
click at [1036, 110] on input "text" at bounding box center [1184, 111] width 356 height 27
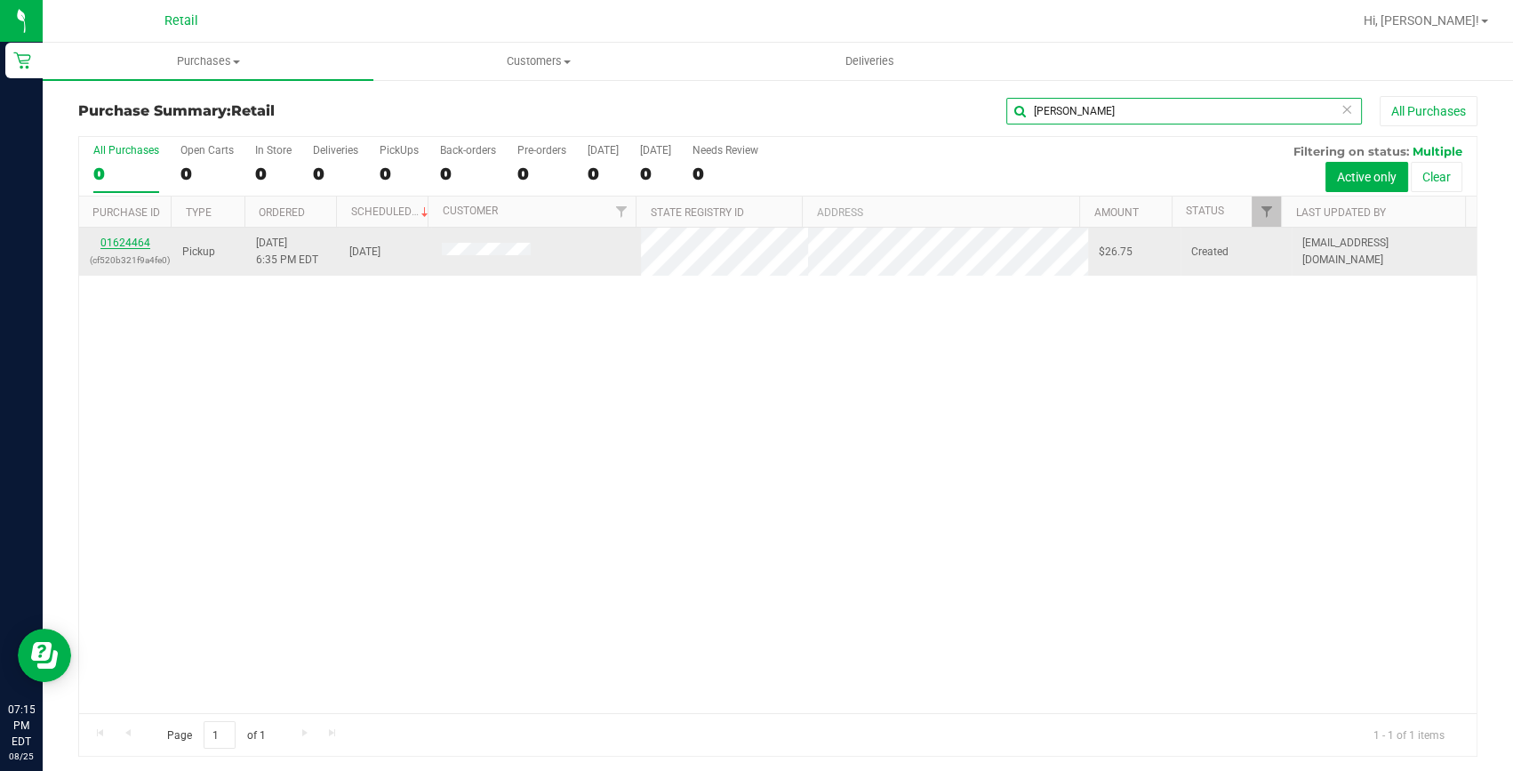
type input "ariann"
click at [116, 237] on link "01624464" at bounding box center [125, 242] width 50 height 12
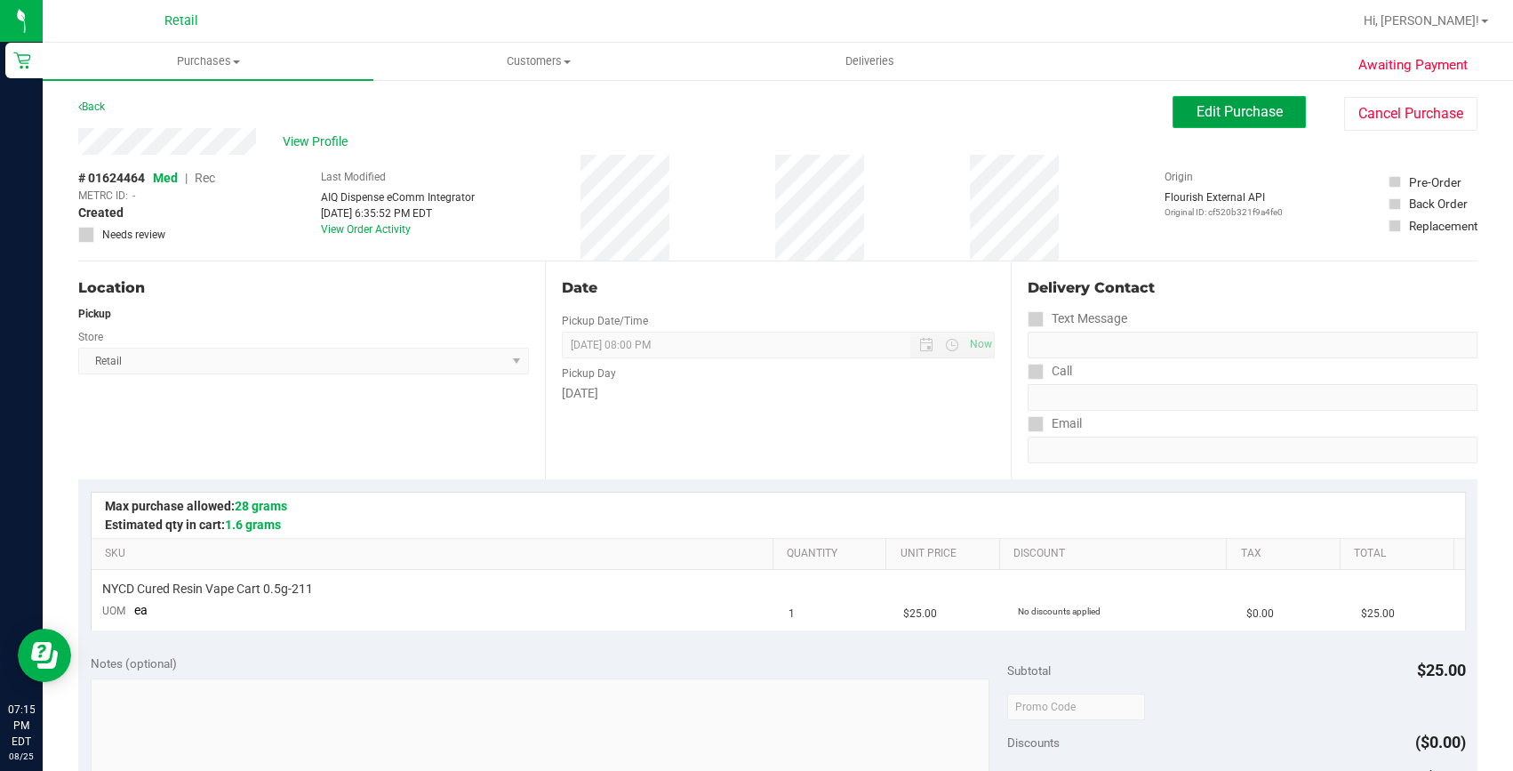
click at [1196, 103] on span "Edit Purchase" at bounding box center [1239, 111] width 86 height 17
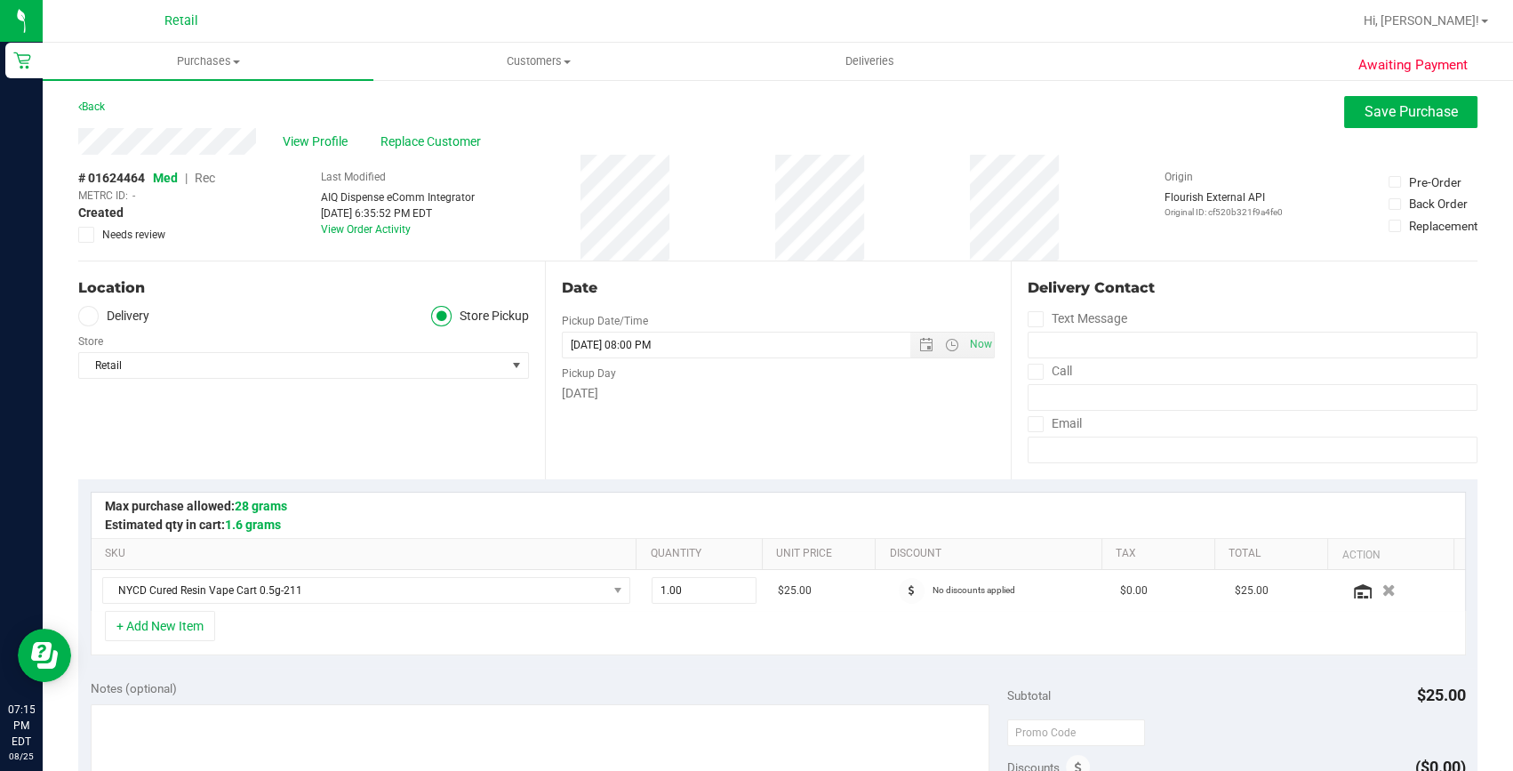
click at [209, 177] on span "Rec" at bounding box center [205, 178] width 20 height 14
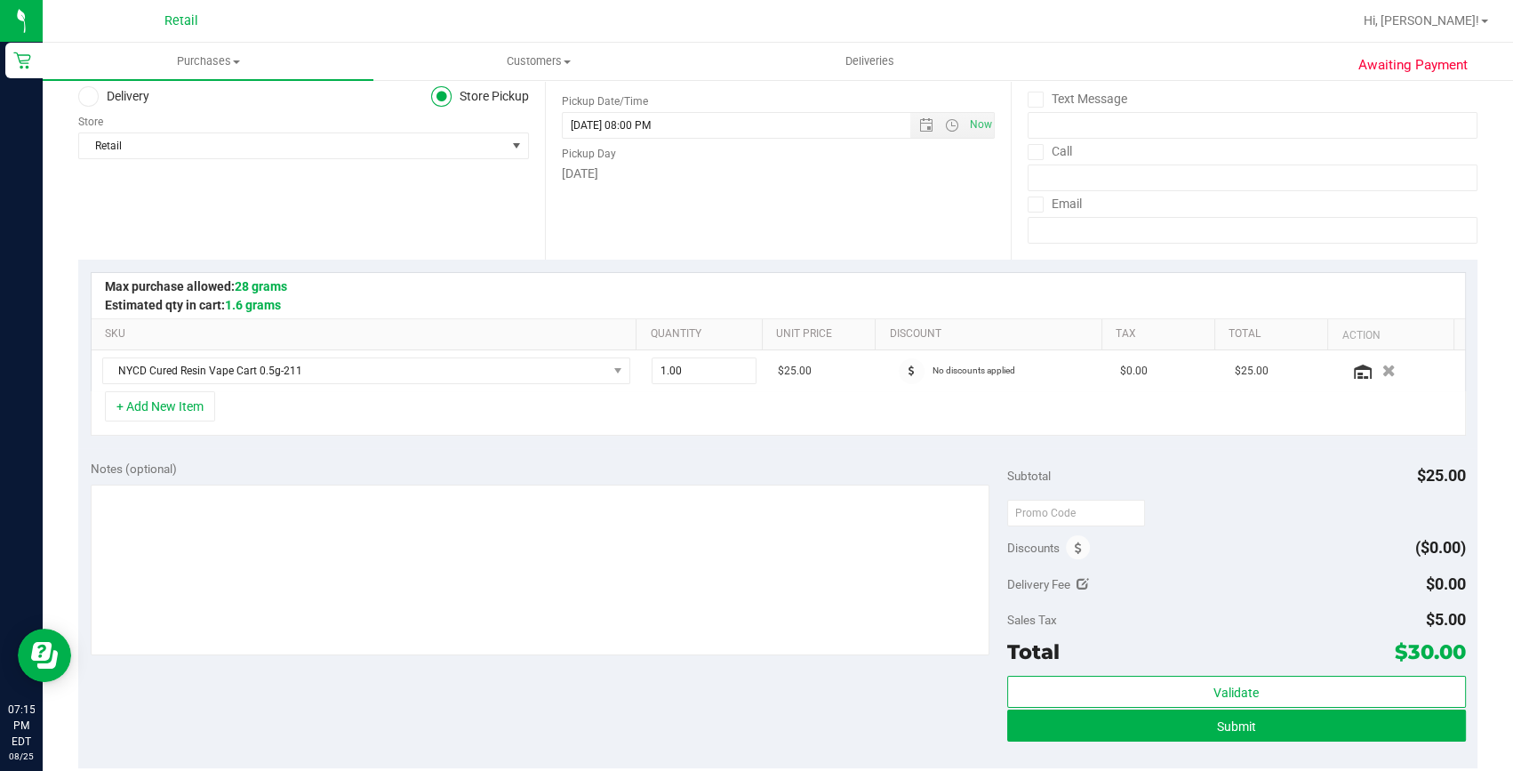
scroll to position [242, 0]
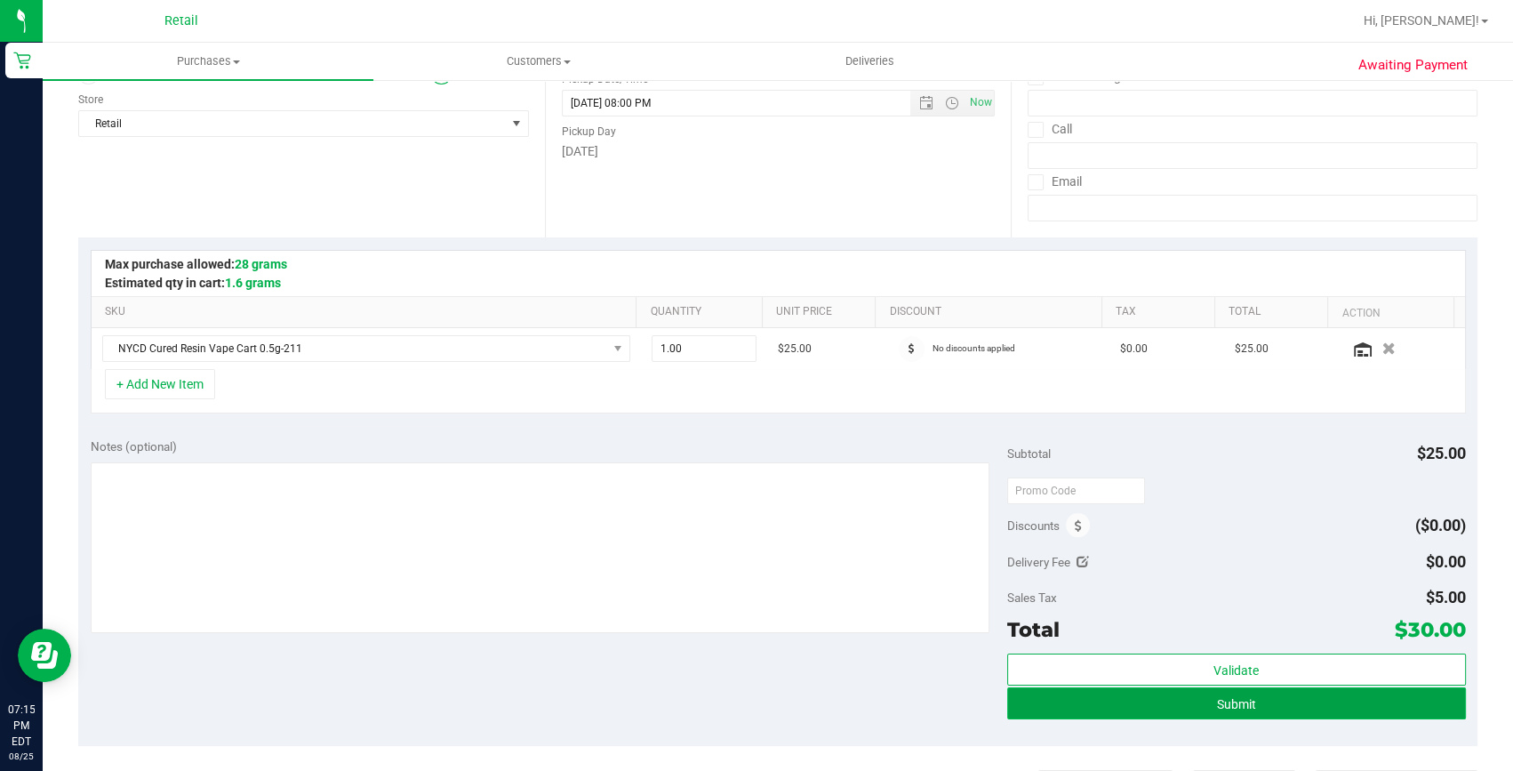
click at [1141, 700] on button "Submit" at bounding box center [1236, 703] width 459 height 32
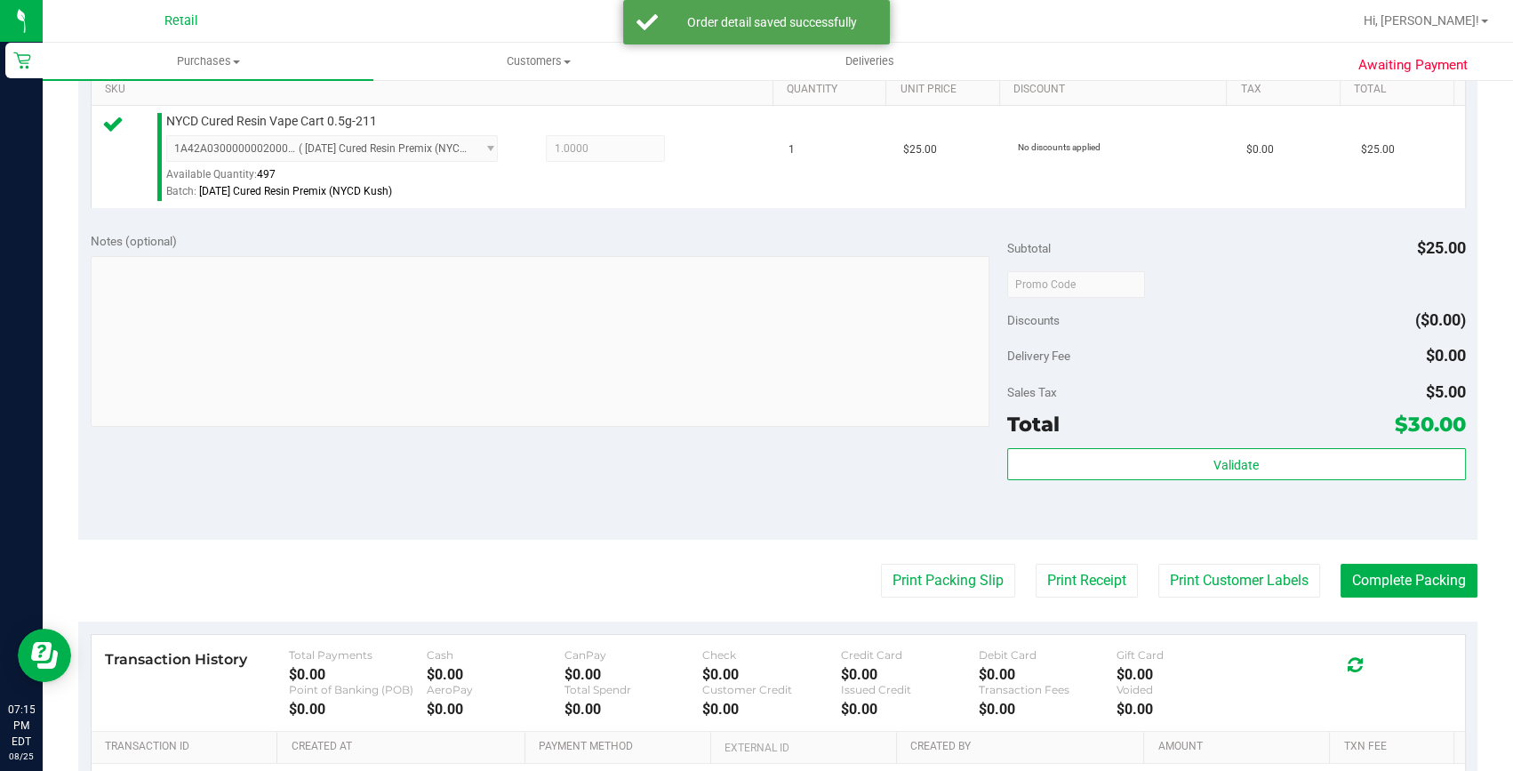
scroll to position [484, 0]
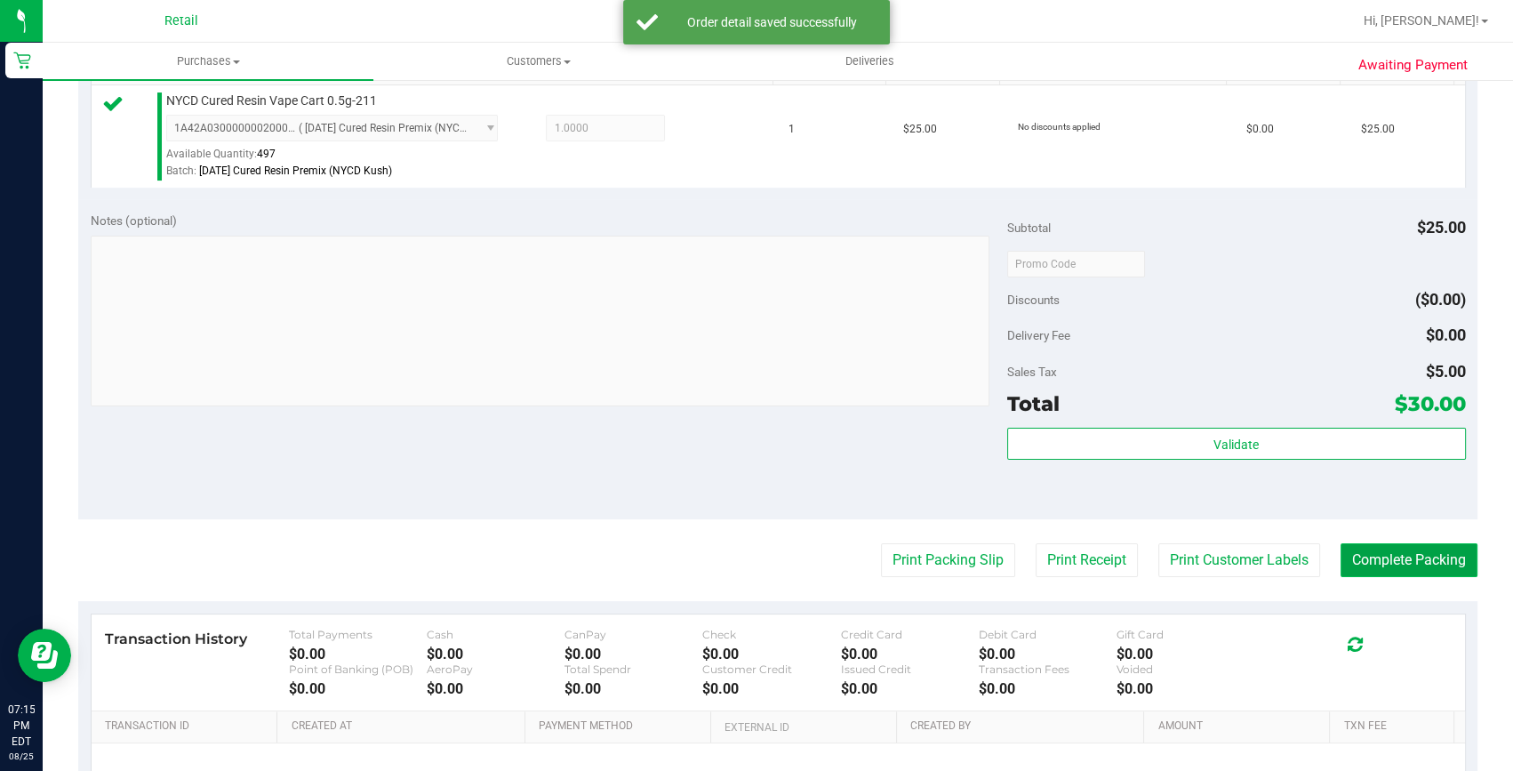
click at [1381, 555] on button "Complete Packing" at bounding box center [1408, 560] width 137 height 34
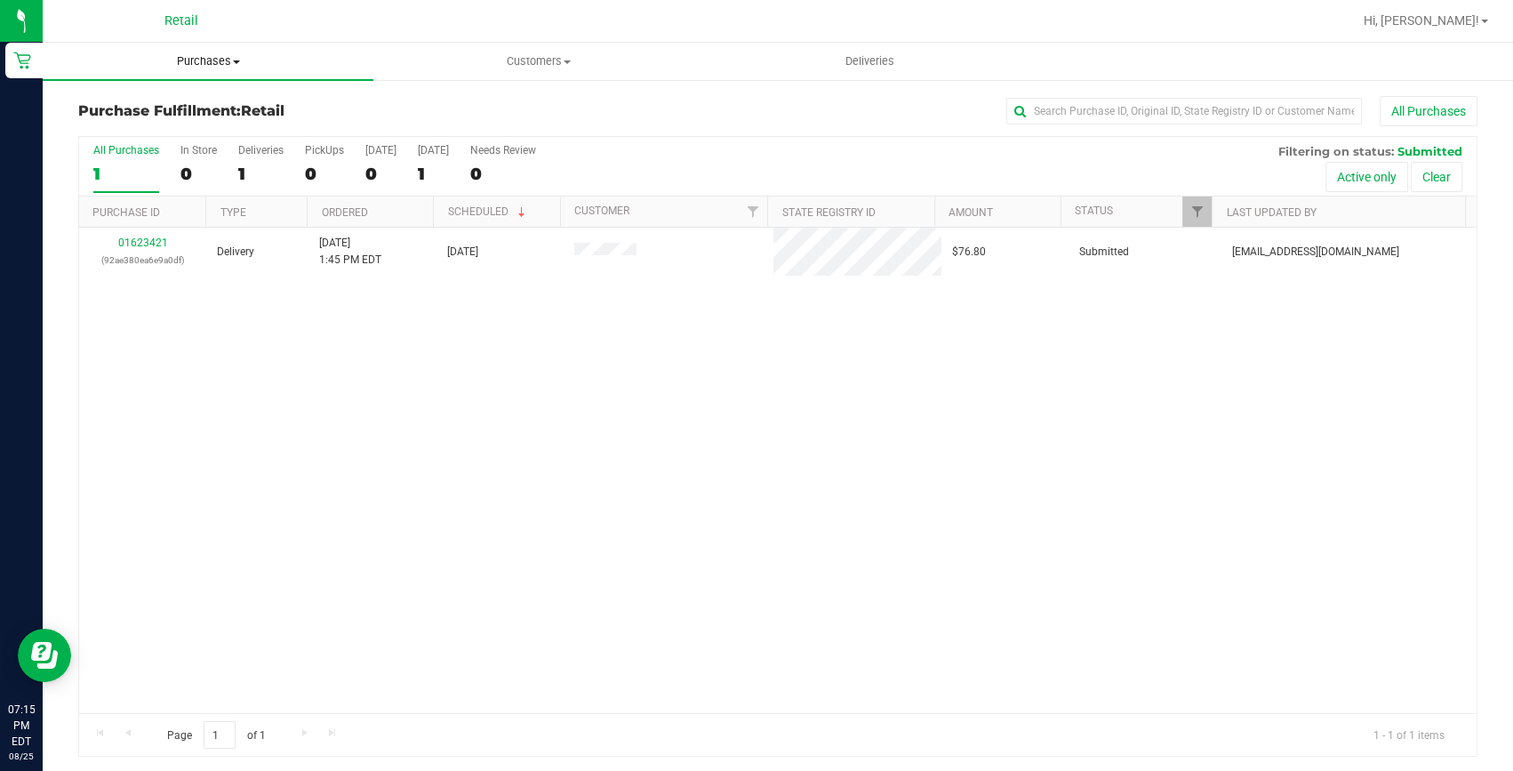
drag, startPoint x: 187, startPoint y: 47, endPoint x: 188, endPoint y: 69, distance: 22.3
click at [187, 47] on uib-tab-heading "Purchases Summary of purchases Fulfillment All purchases" at bounding box center [208, 61] width 331 height 37
click at [185, 110] on span "Summary of purchases" at bounding box center [134, 107] width 182 height 15
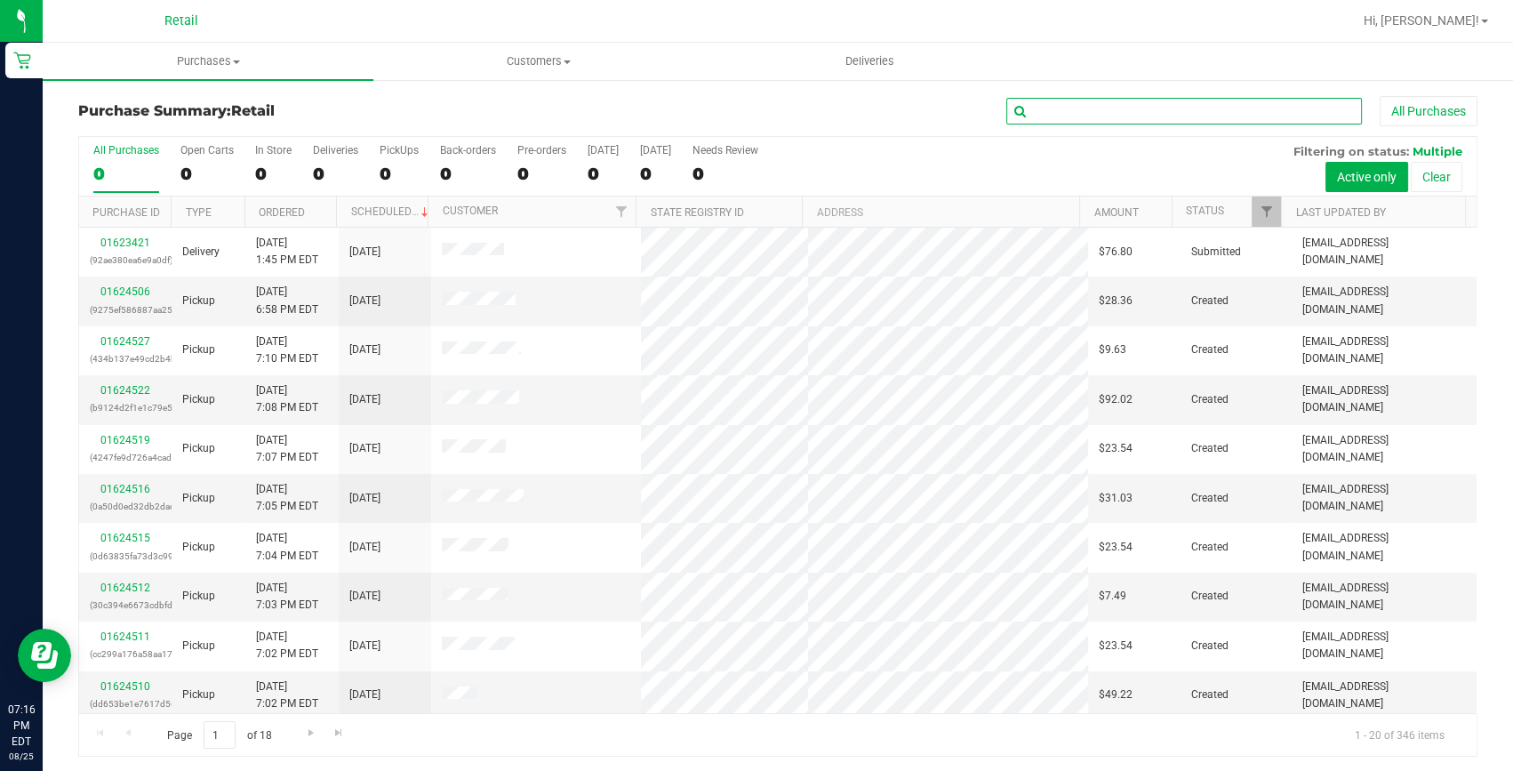
click at [1172, 116] on input "text" at bounding box center [1184, 111] width 356 height 27
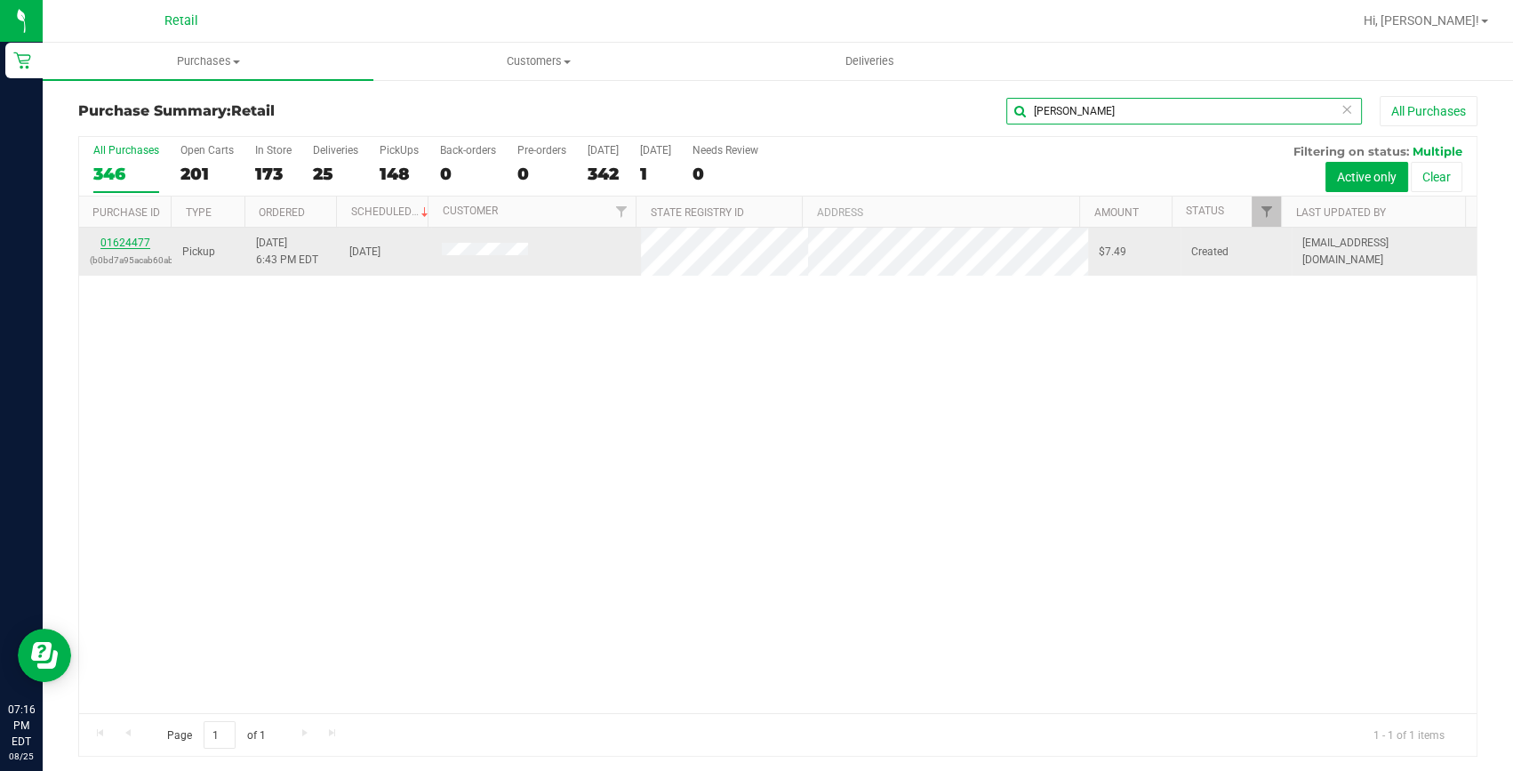
type input "charletta"
click at [140, 242] on link "01624477" at bounding box center [125, 242] width 50 height 12
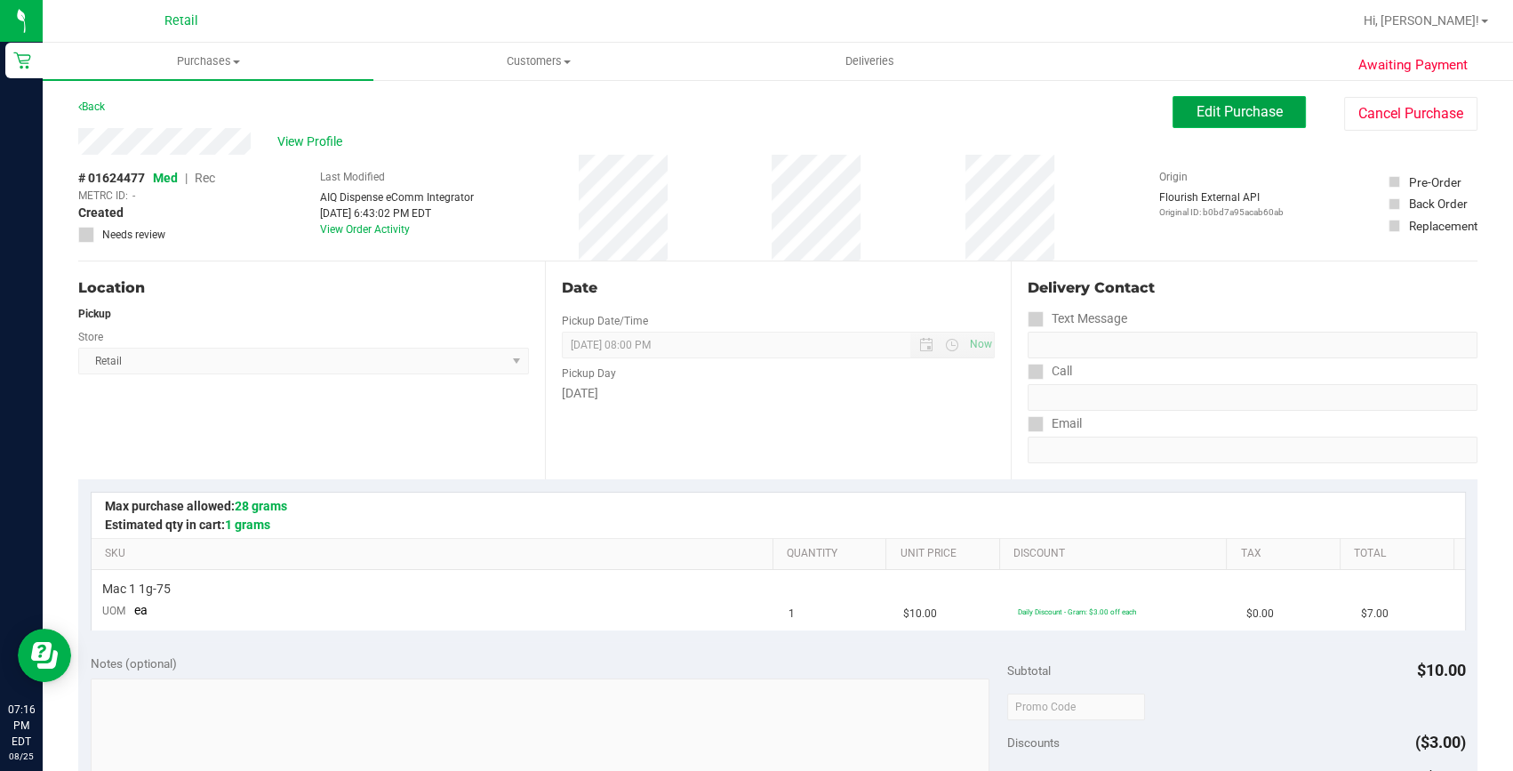
click at [1244, 111] on span "Edit Purchase" at bounding box center [1239, 111] width 86 height 17
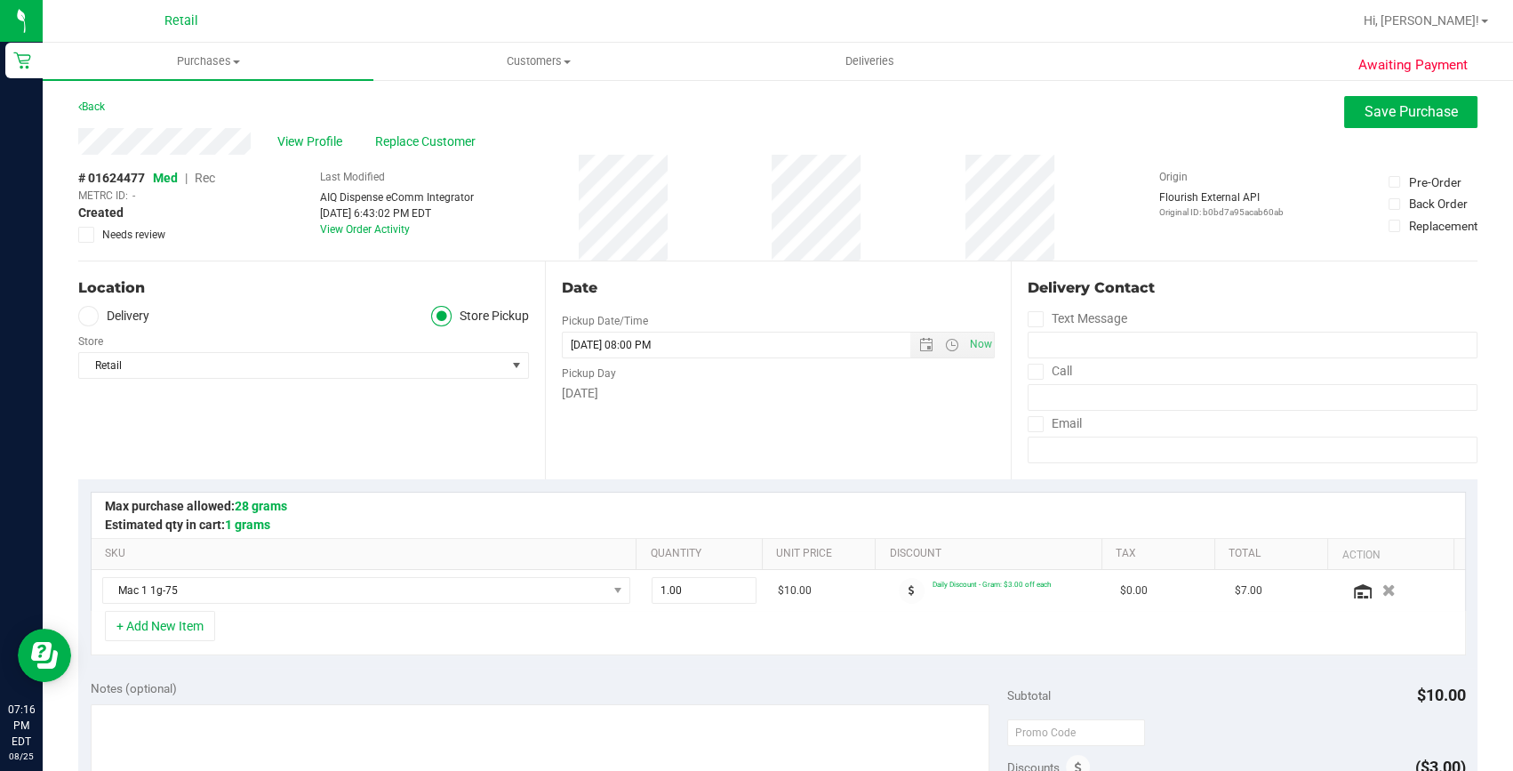
click at [209, 179] on span "Rec" at bounding box center [205, 178] width 20 height 14
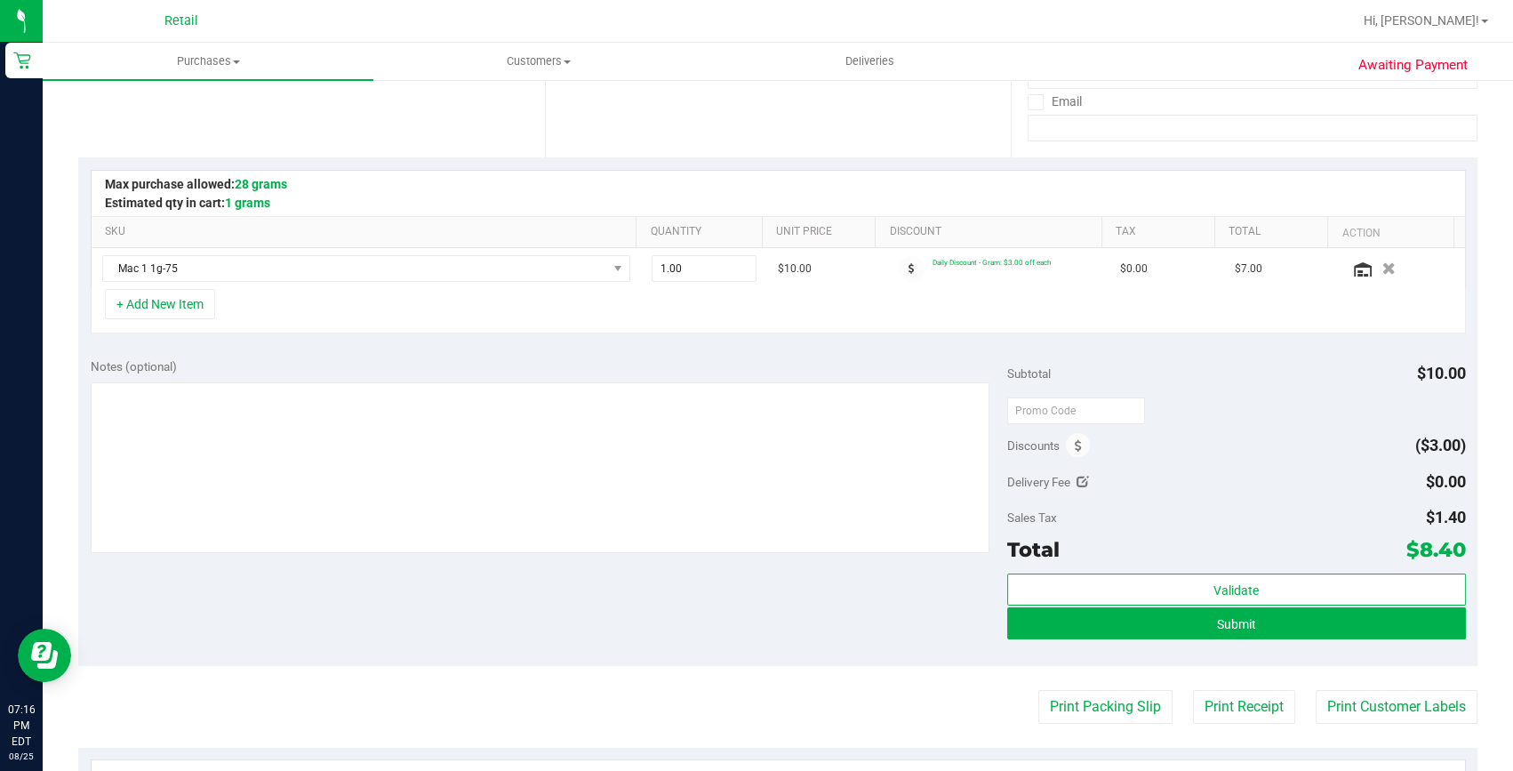
scroll to position [323, 0]
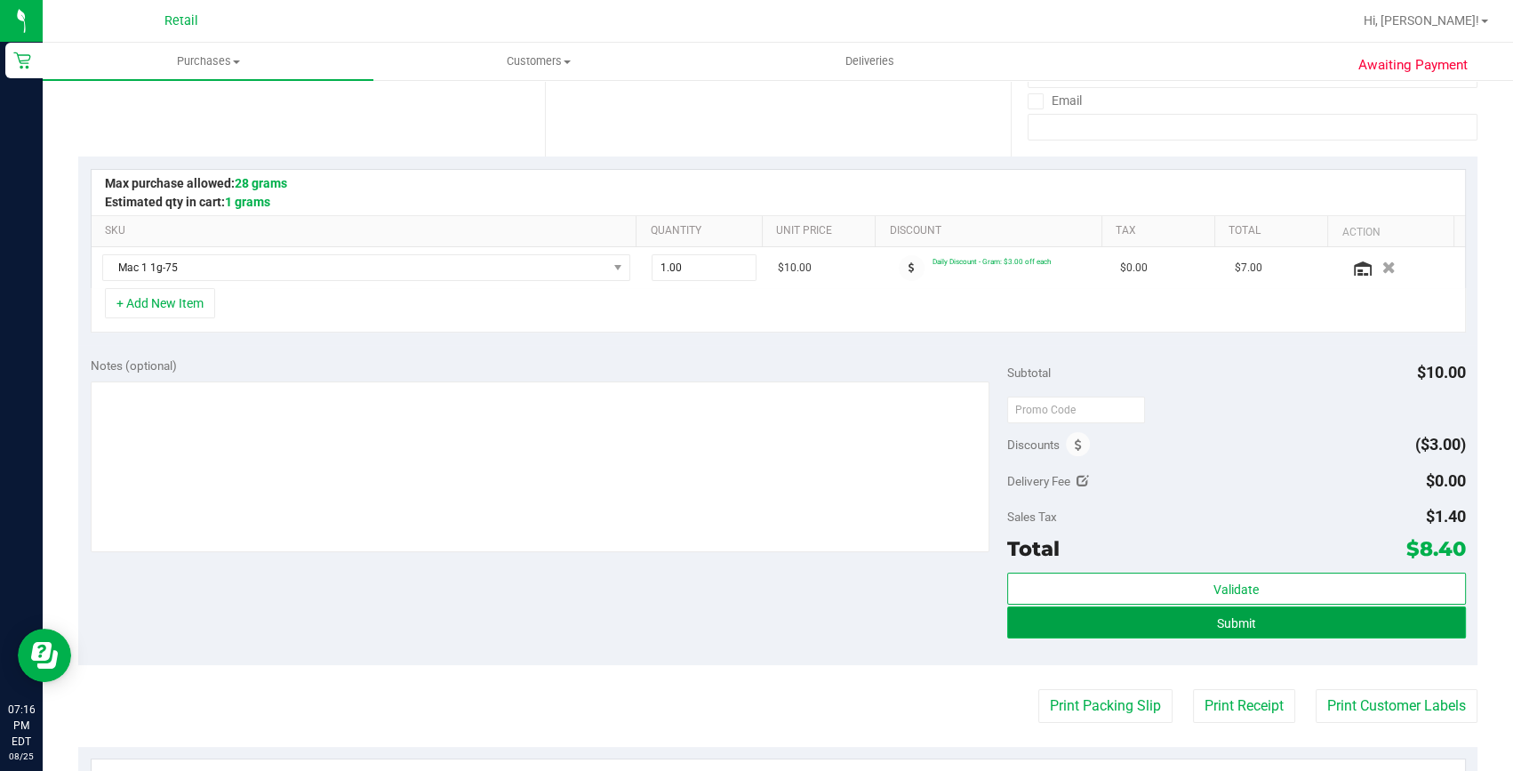
click at [1164, 634] on button "Submit" at bounding box center [1236, 622] width 459 height 32
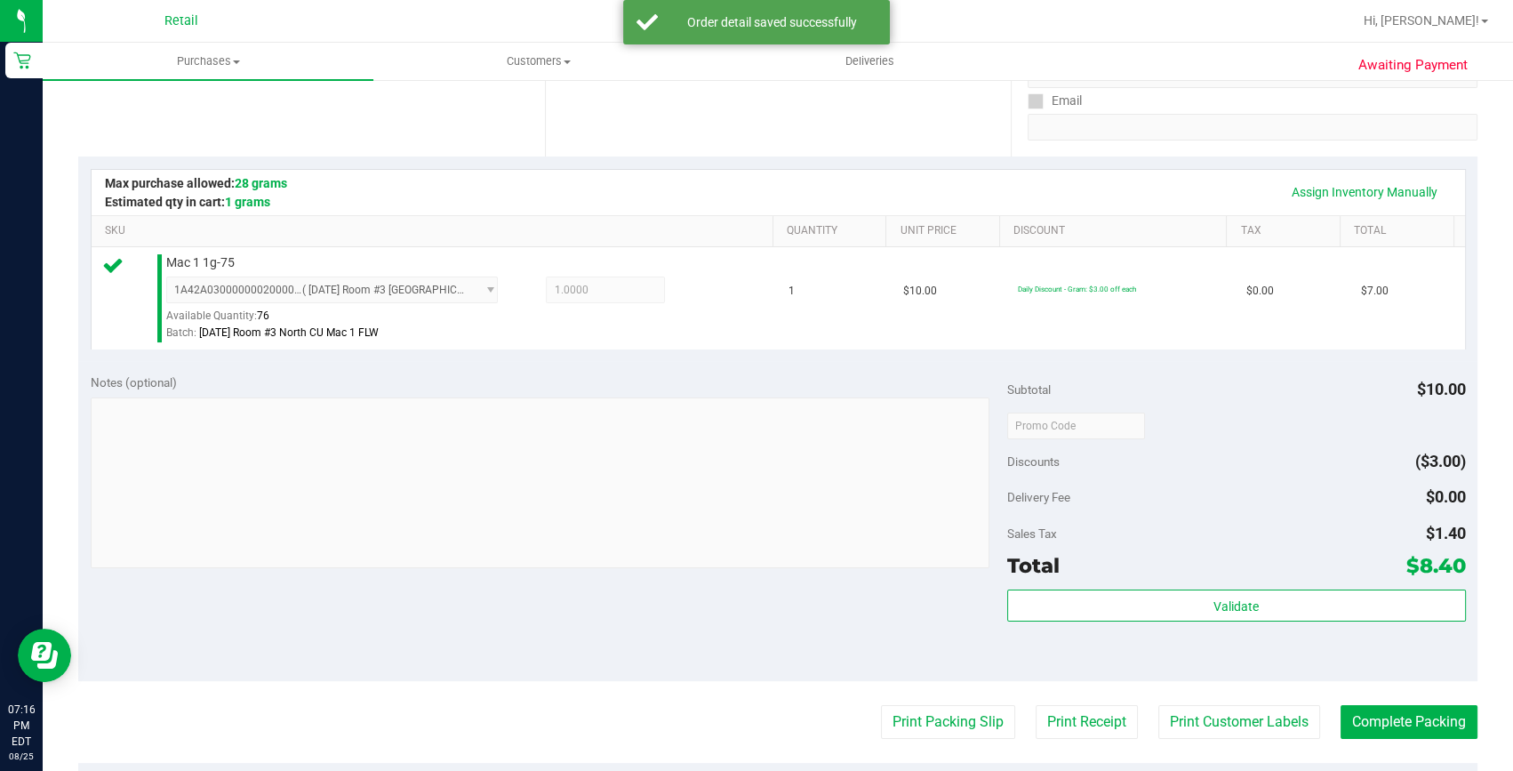
click at [1315, 728] on div "Print Packing Slip Print Receipt Print Customer Labels Complete Packing" at bounding box center [777, 722] width 1399 height 34
click at [1391, 731] on button "Complete Packing" at bounding box center [1408, 722] width 137 height 34
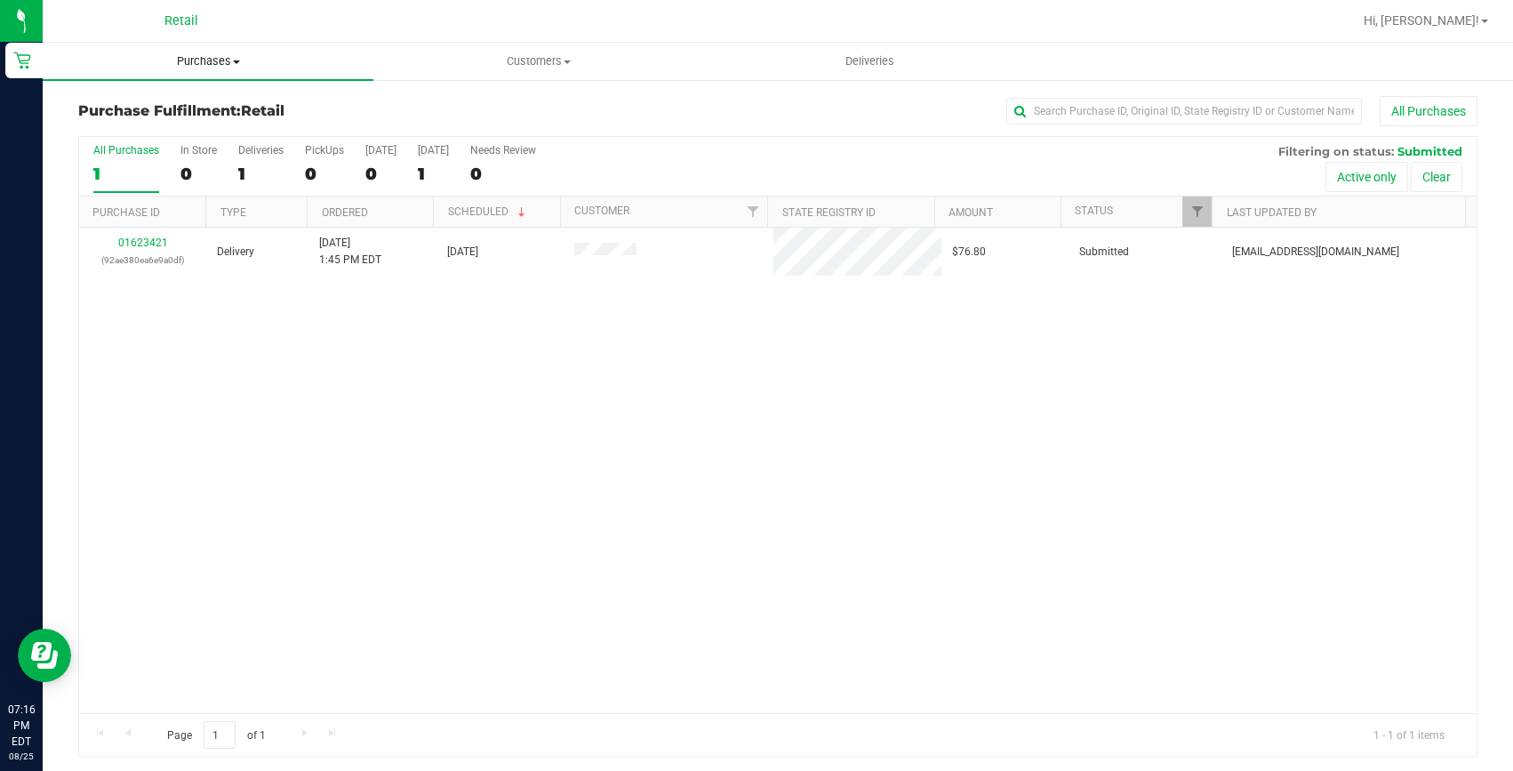
click at [221, 61] on span "Purchases" at bounding box center [208, 61] width 331 height 16
click at [172, 106] on span "Summary of purchases" at bounding box center [134, 107] width 182 height 15
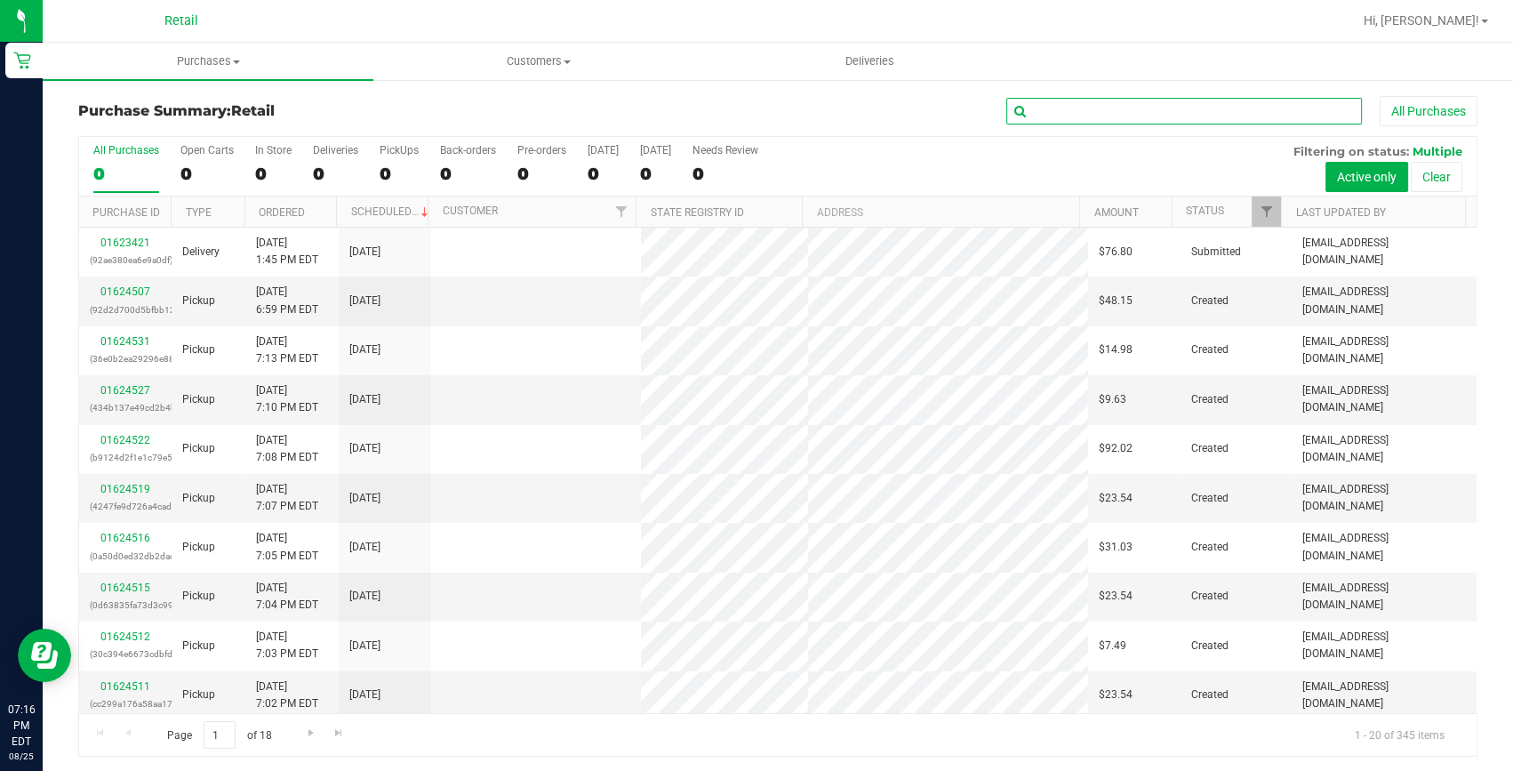
click at [1035, 106] on input "text" at bounding box center [1184, 111] width 356 height 27
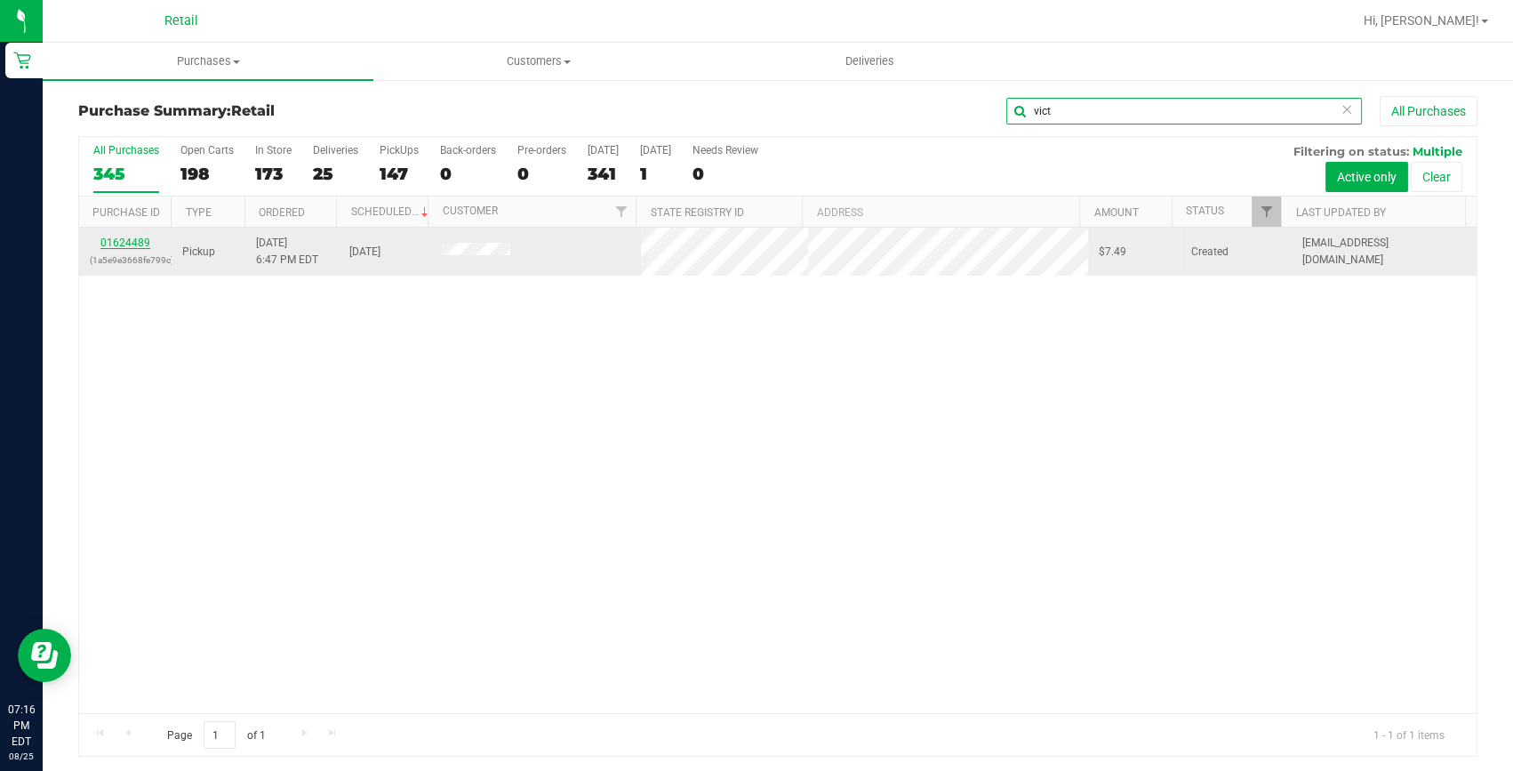
type input "vict"
click at [114, 245] on link "01624489" at bounding box center [125, 242] width 50 height 12
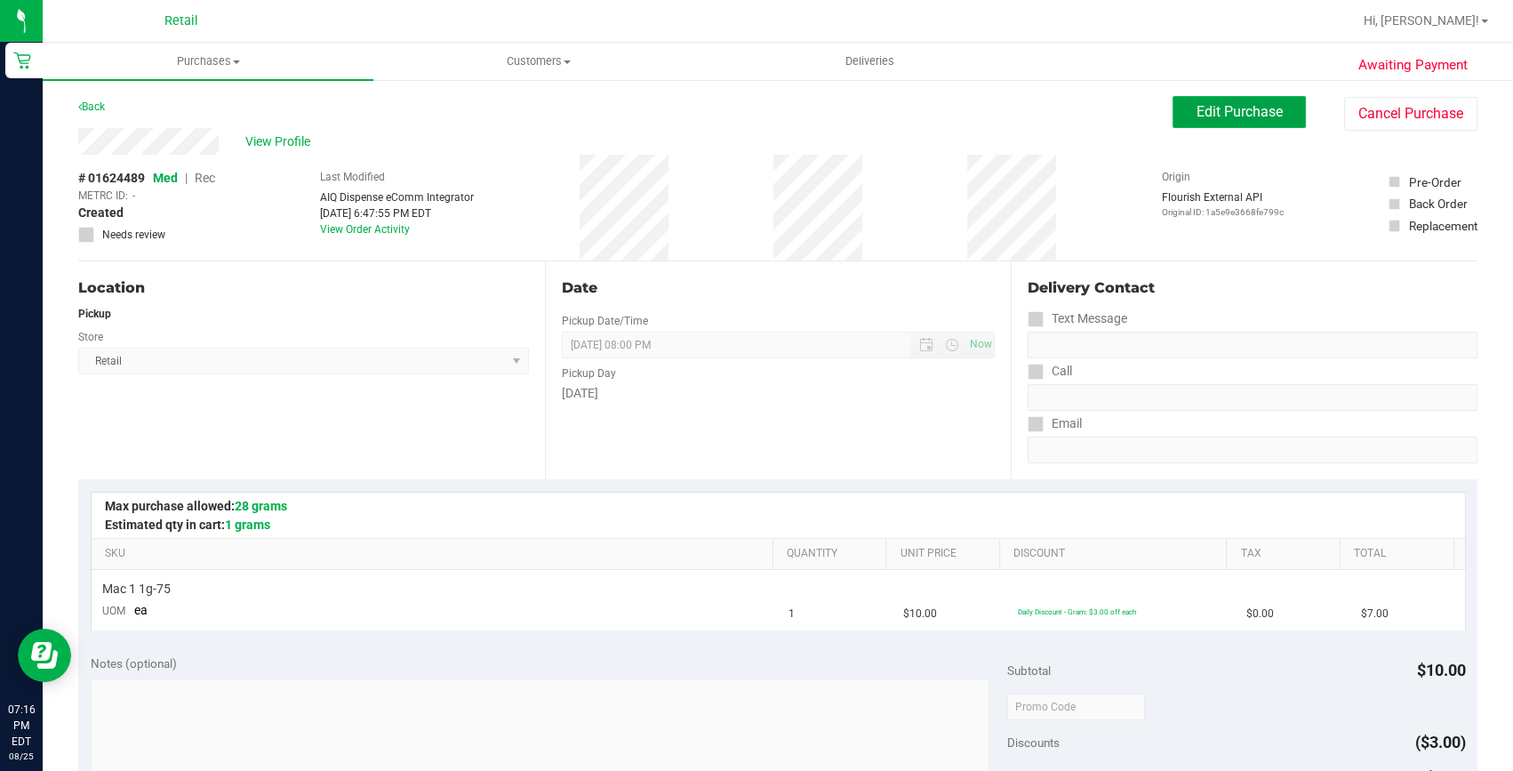
click at [1206, 119] on span "Edit Purchase" at bounding box center [1239, 111] width 86 height 17
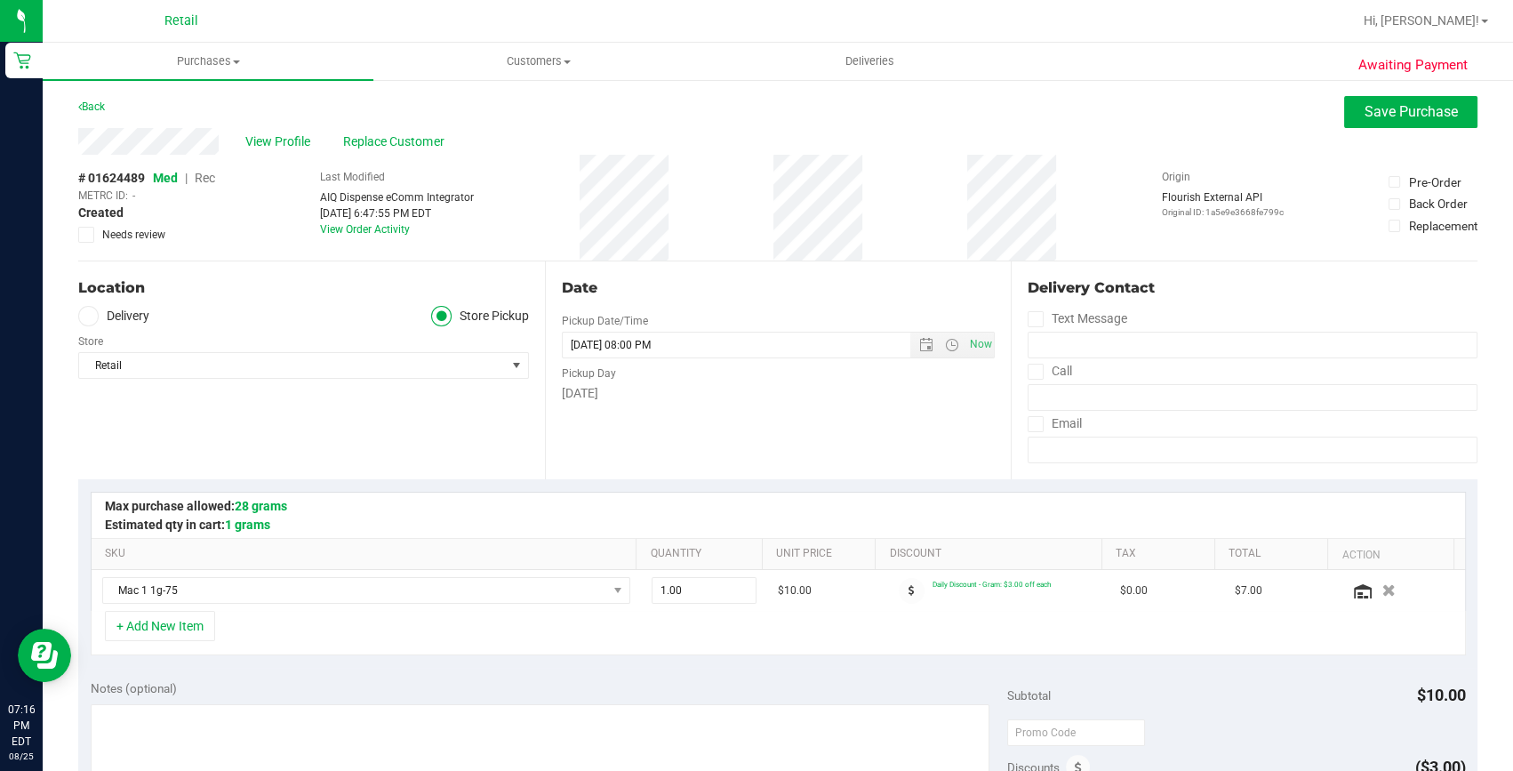
click at [200, 174] on span "Rec" at bounding box center [205, 178] width 20 height 14
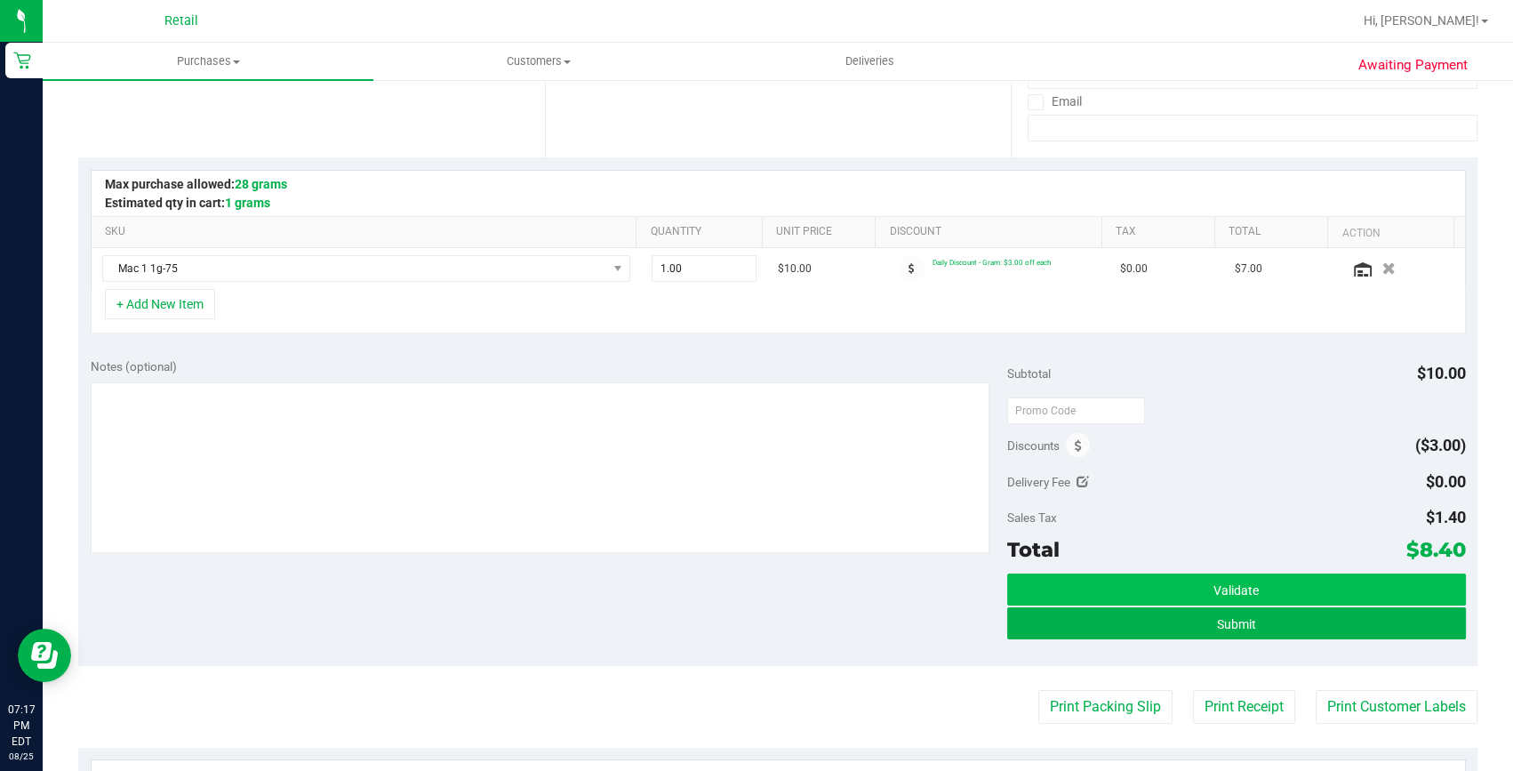
scroll to position [323, 0]
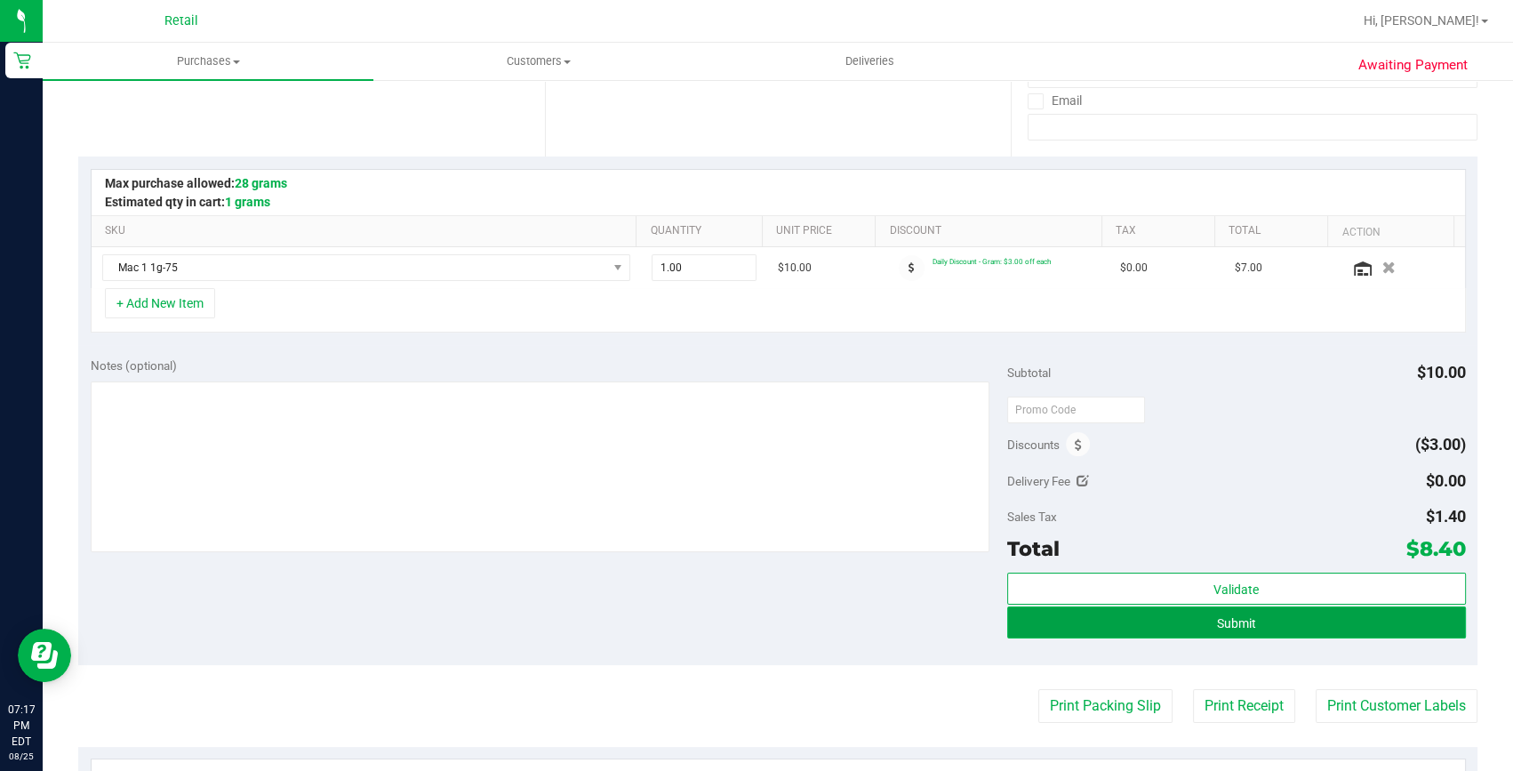
click at [1162, 608] on button "Submit" at bounding box center [1236, 622] width 459 height 32
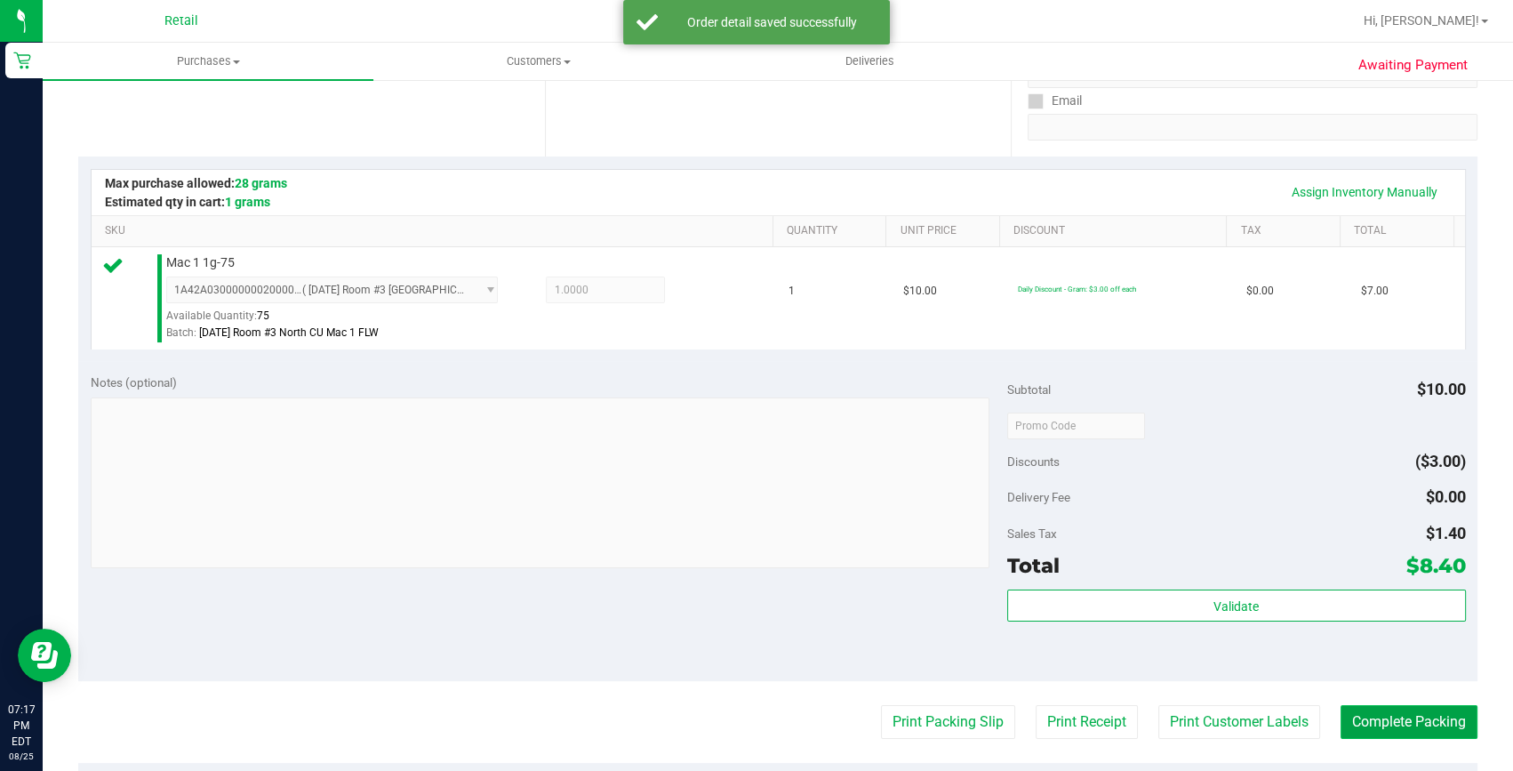
click at [1404, 728] on button "Complete Packing" at bounding box center [1408, 722] width 137 height 34
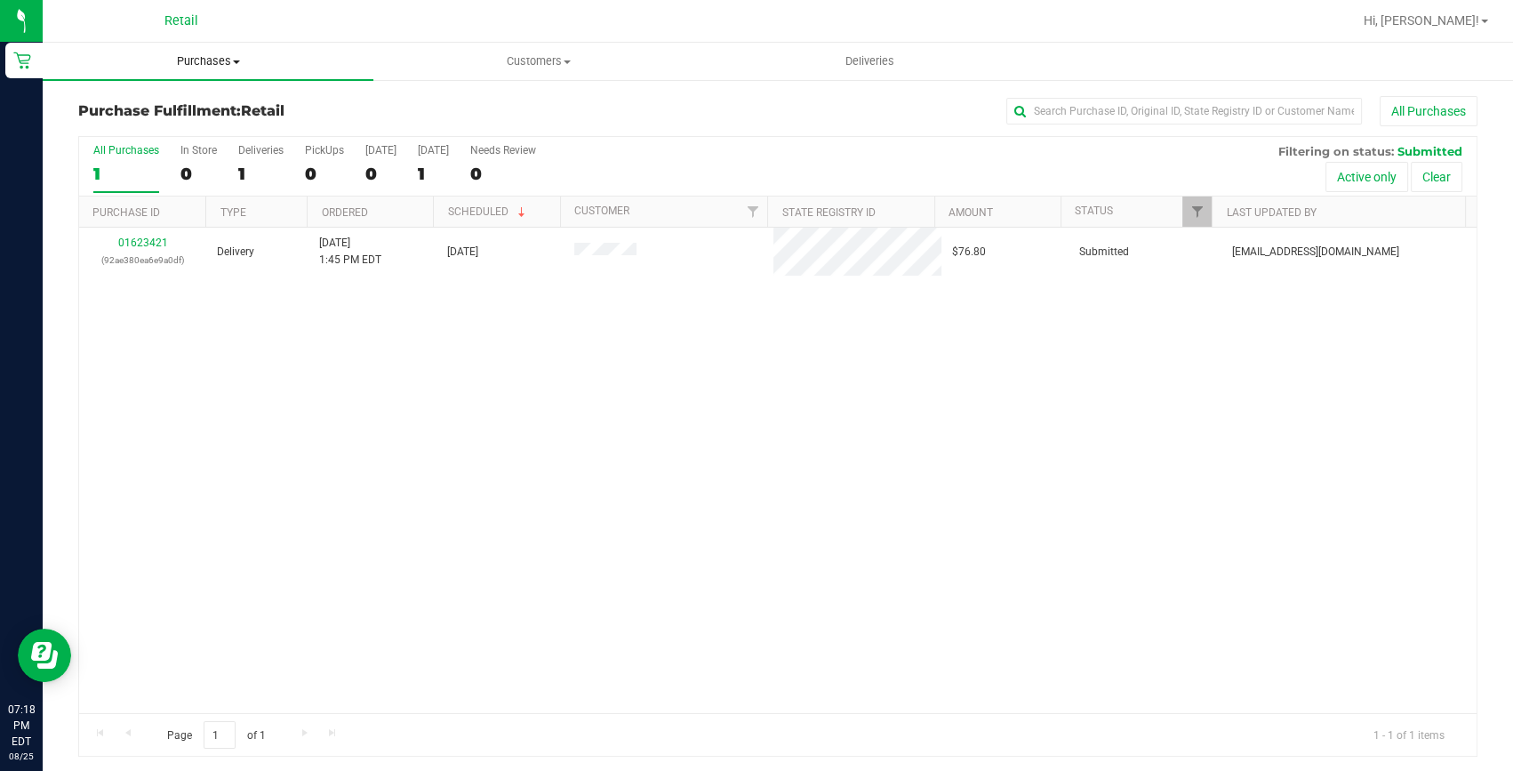
click at [223, 61] on span "Purchases" at bounding box center [208, 61] width 331 height 16
click at [213, 100] on span "Summary of purchases" at bounding box center [134, 107] width 182 height 15
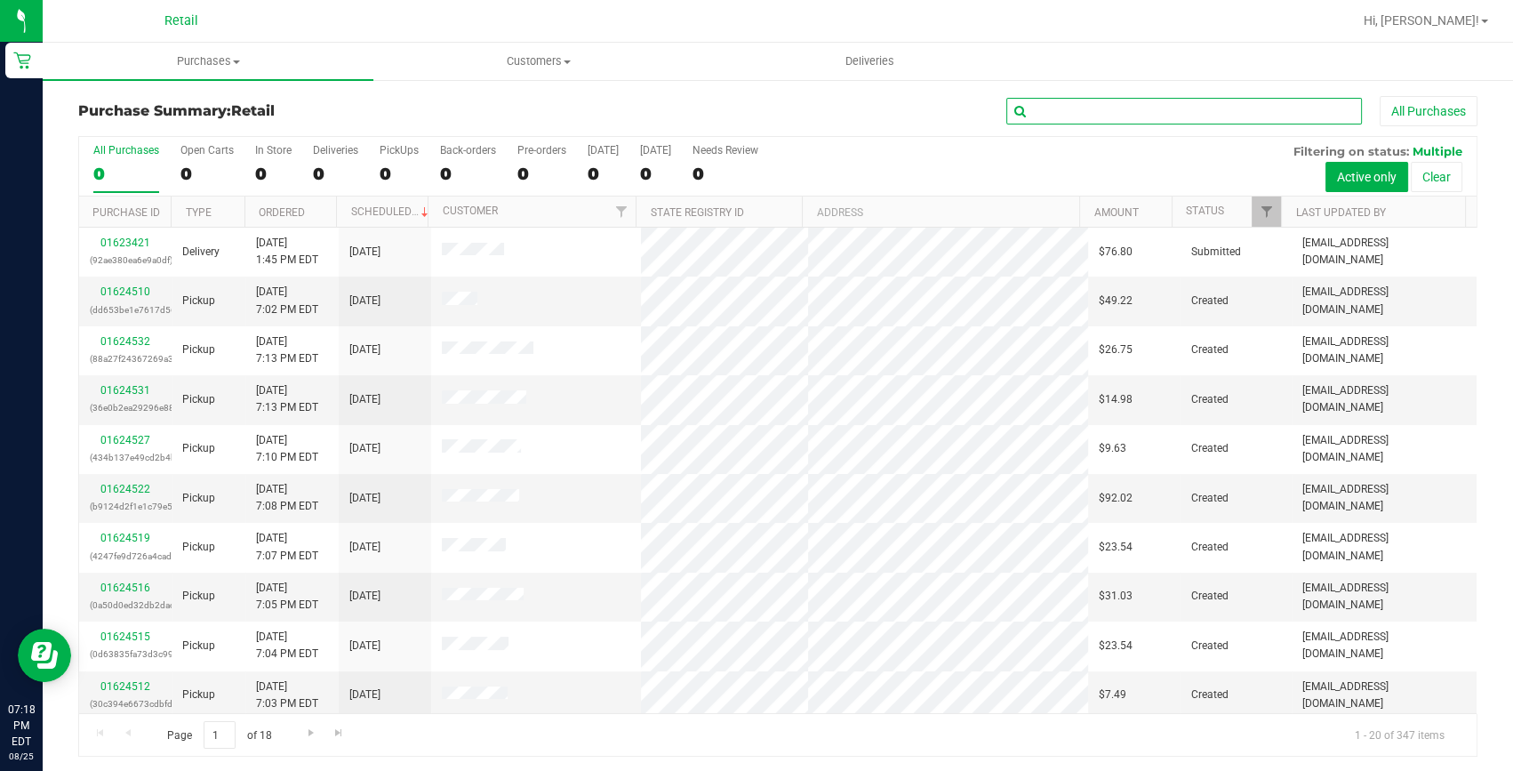
click at [1093, 106] on input "text" at bounding box center [1184, 111] width 356 height 27
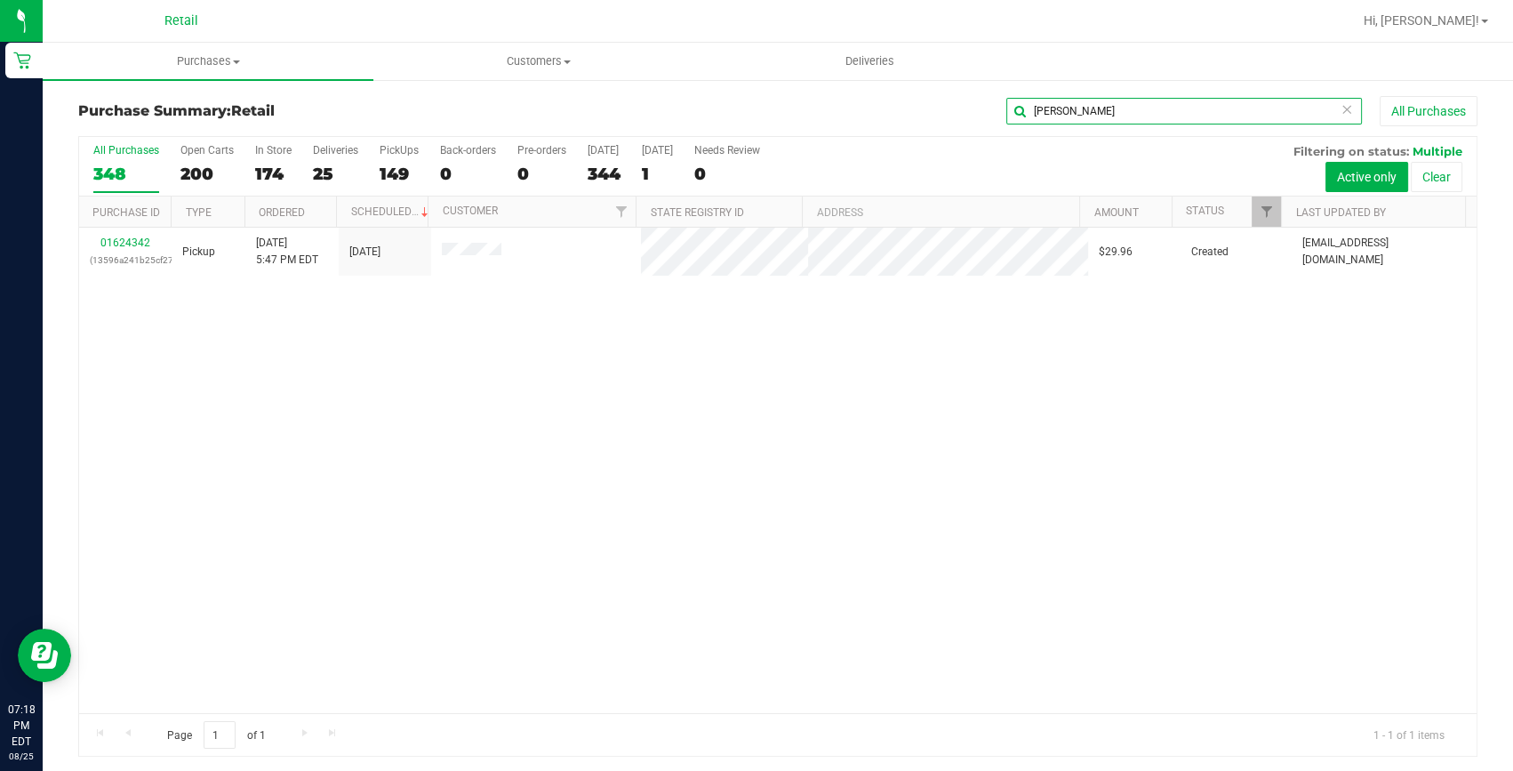
drag, startPoint x: 836, startPoint y: 131, endPoint x: 692, endPoint y: 131, distance: 144.0
click at [692, 131] on div "Purchase Summary: Retail helen All Purchases" at bounding box center [777, 115] width 1399 height 39
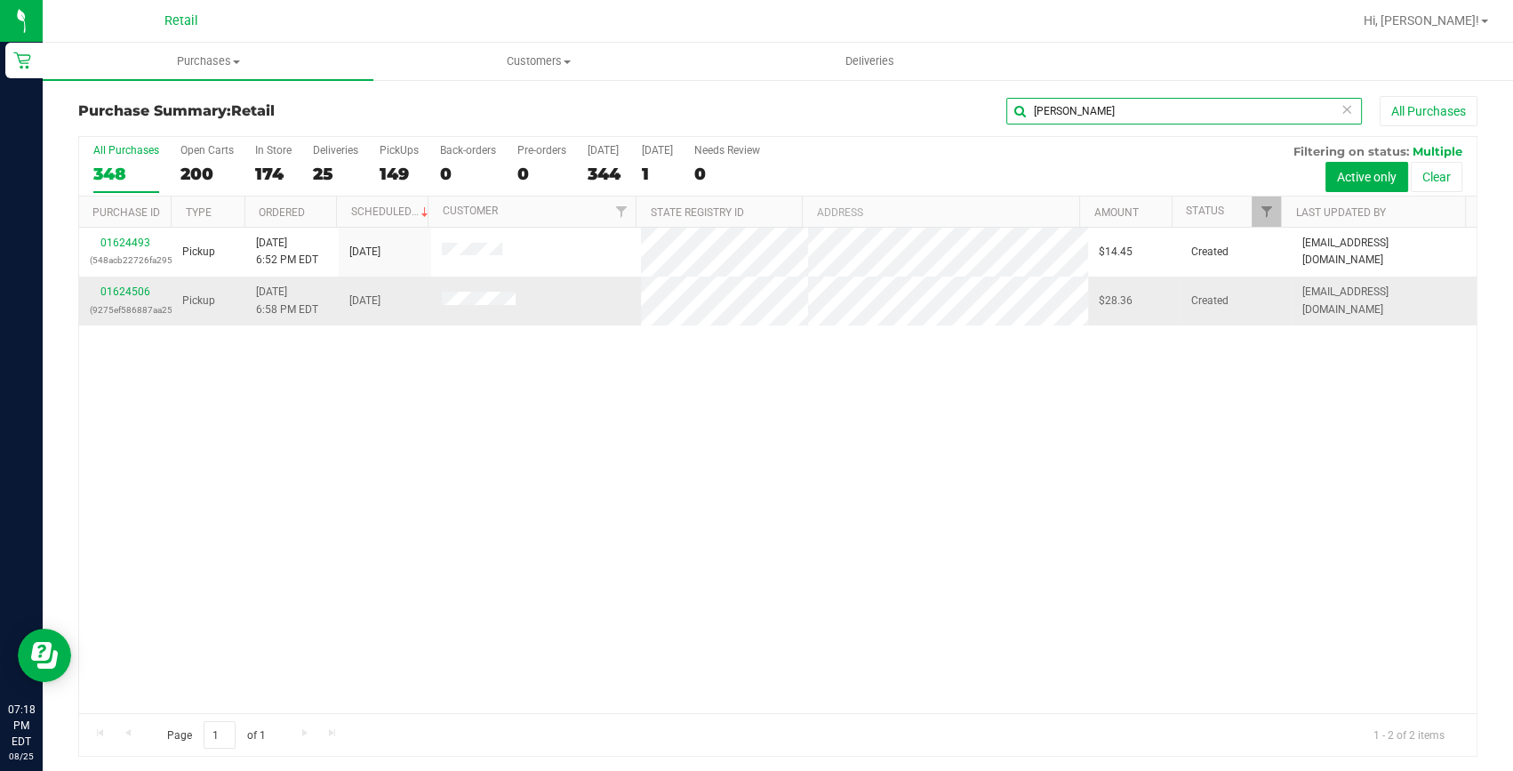
type input "joseph"
click at [125, 284] on div "01624506 (9275ef586887aa25)" at bounding box center [125, 301] width 71 height 34
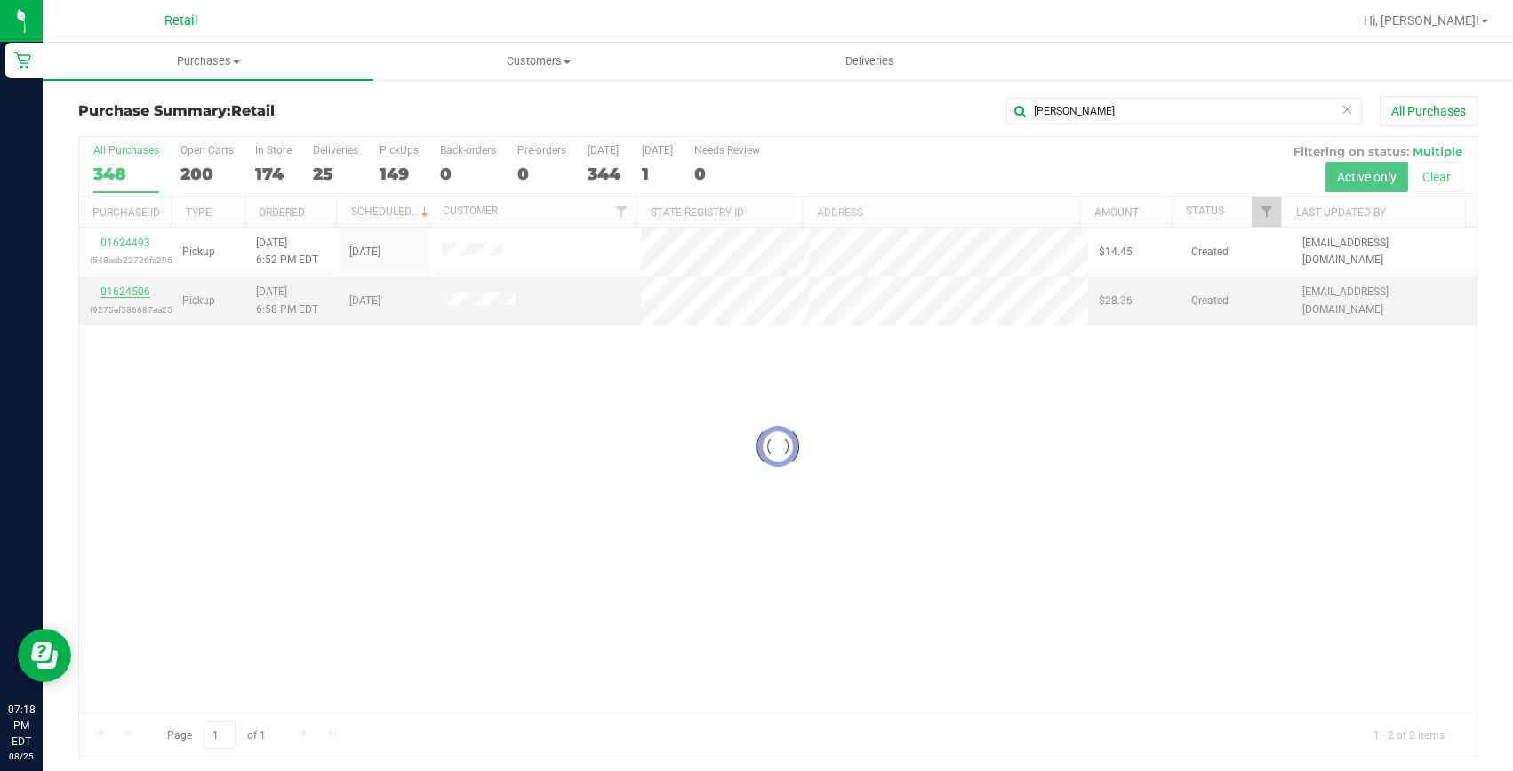
click at [124, 291] on div "Loading... All Purchases 348 Open Carts 200 In Store 174 Deliveries 25 PickUps …" at bounding box center [777, 446] width 1399 height 620
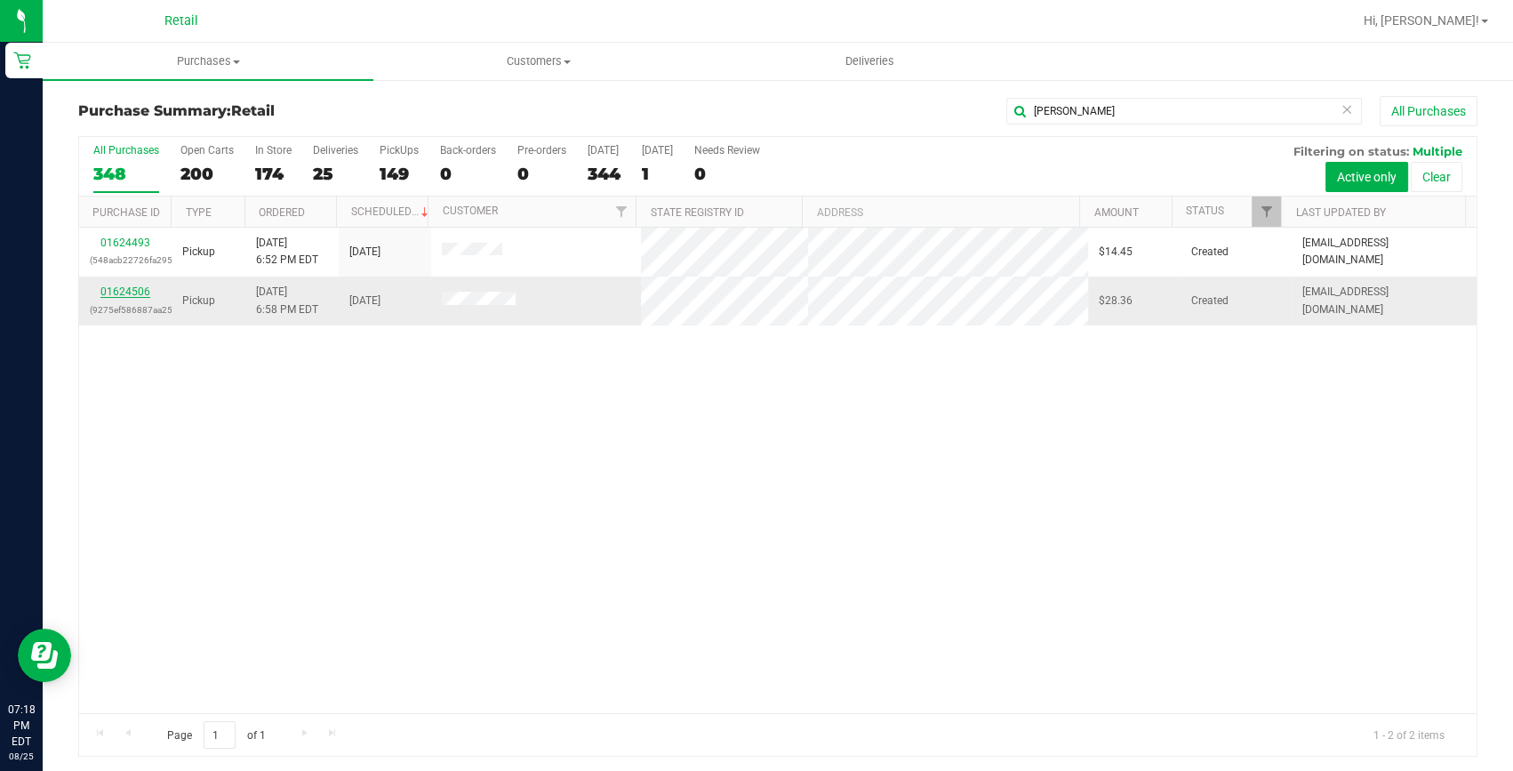
click at [143, 292] on link "01624506" at bounding box center [125, 291] width 50 height 12
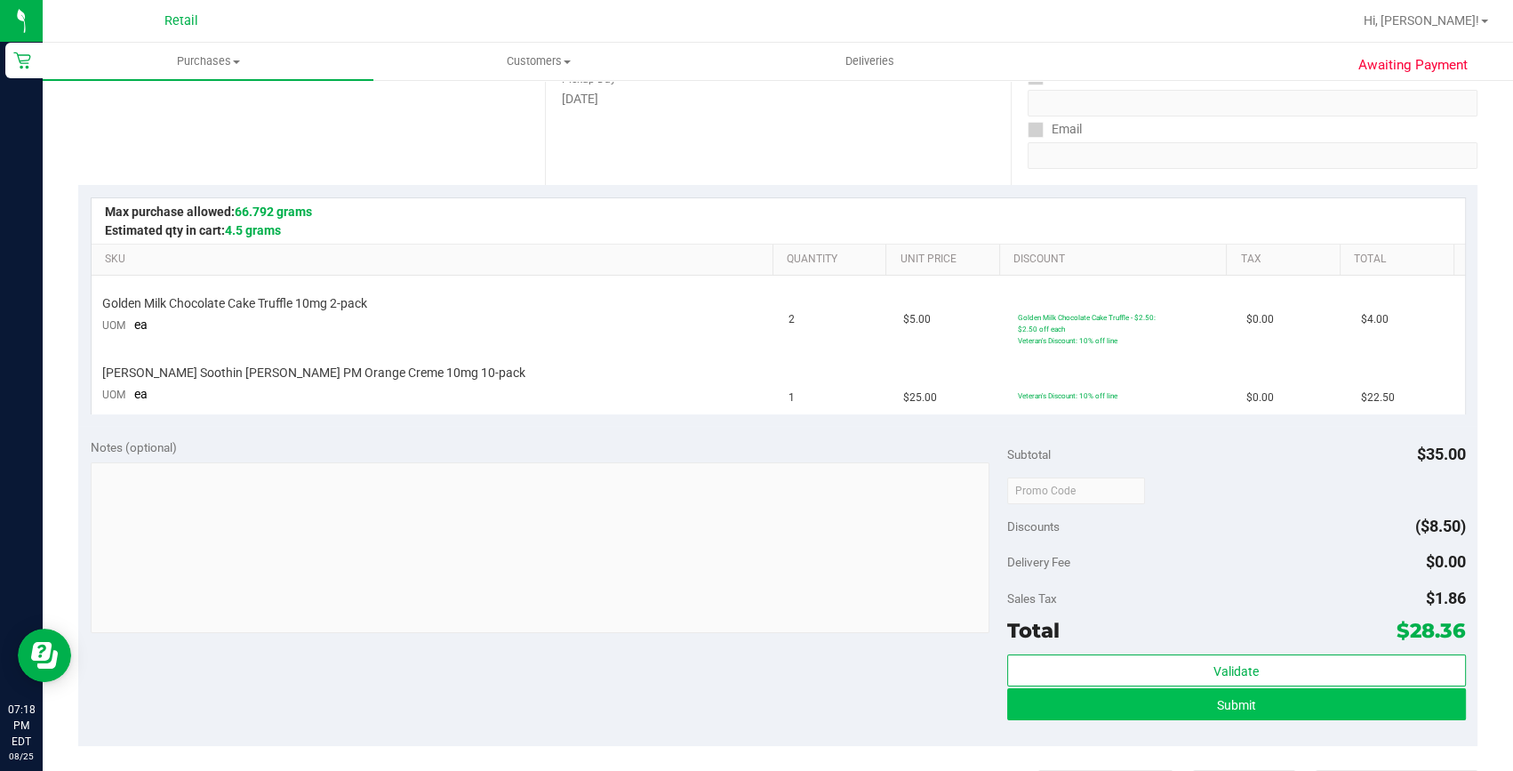
scroll to position [323, 0]
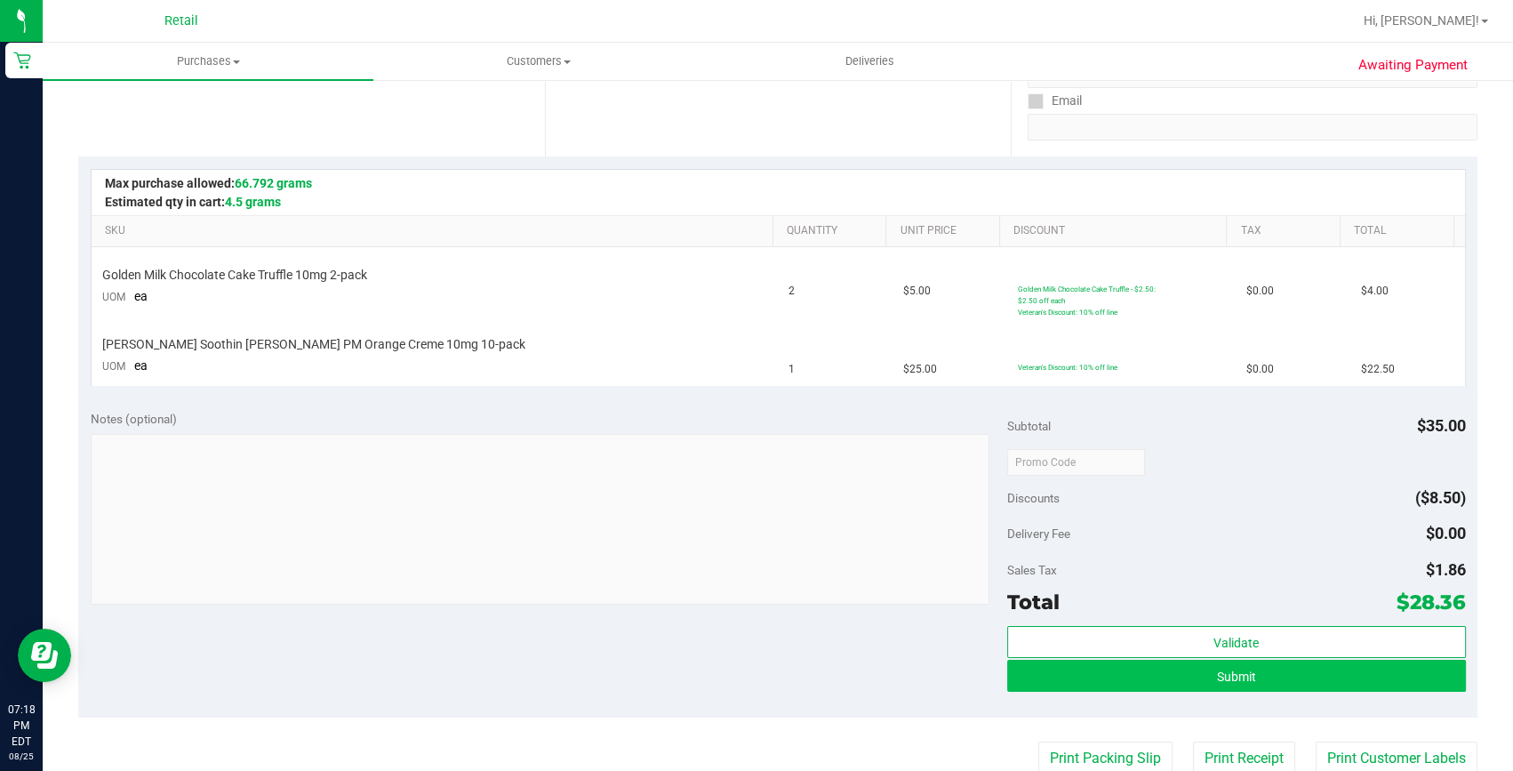
click at [1234, 755] on button "Print Receipt" at bounding box center [1244, 758] width 102 height 34
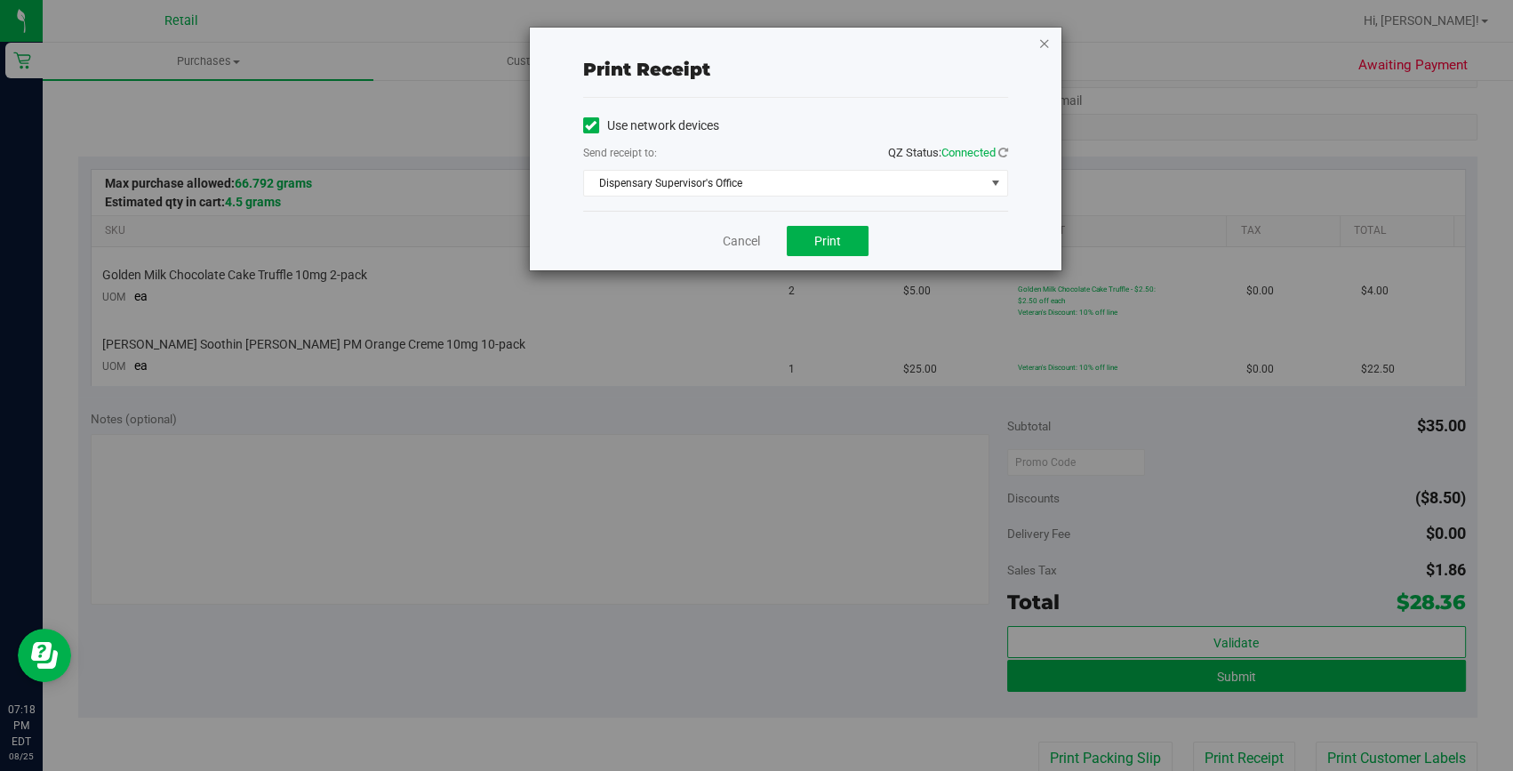
click at [1040, 36] on icon "button" at bounding box center [1044, 42] width 12 height 21
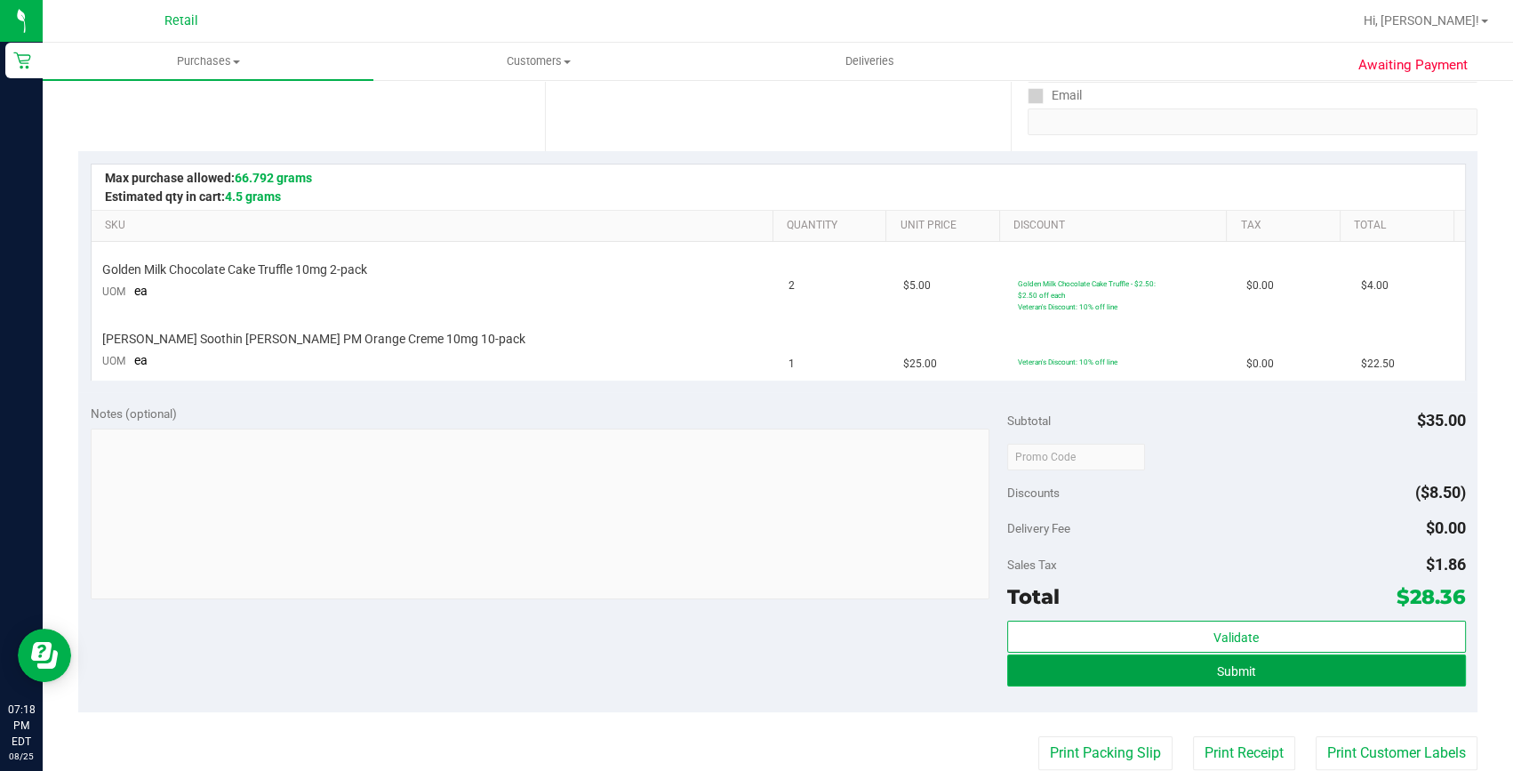
click at [1083, 668] on button "Submit" at bounding box center [1236, 670] width 459 height 32
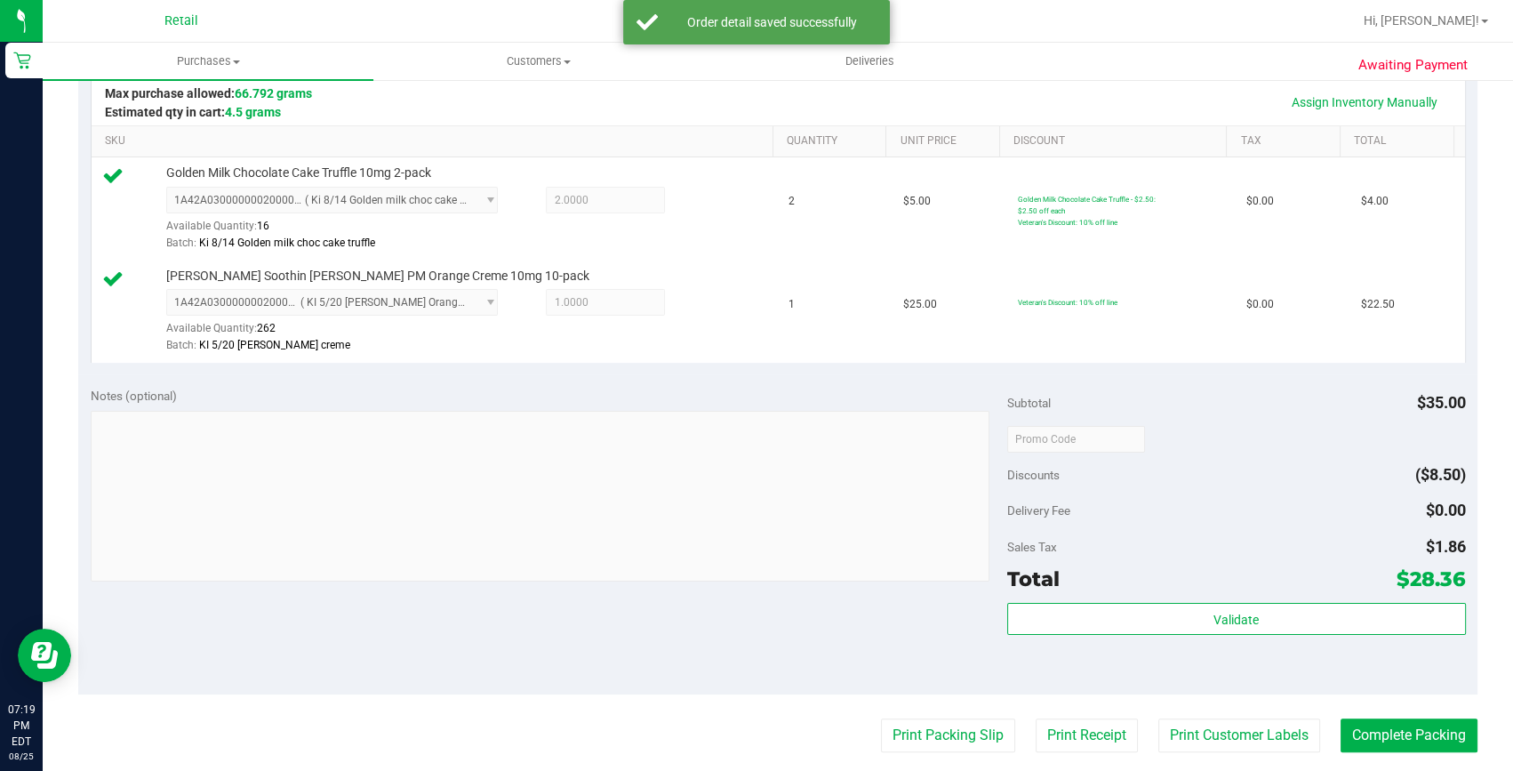
scroll to position [489, 0]
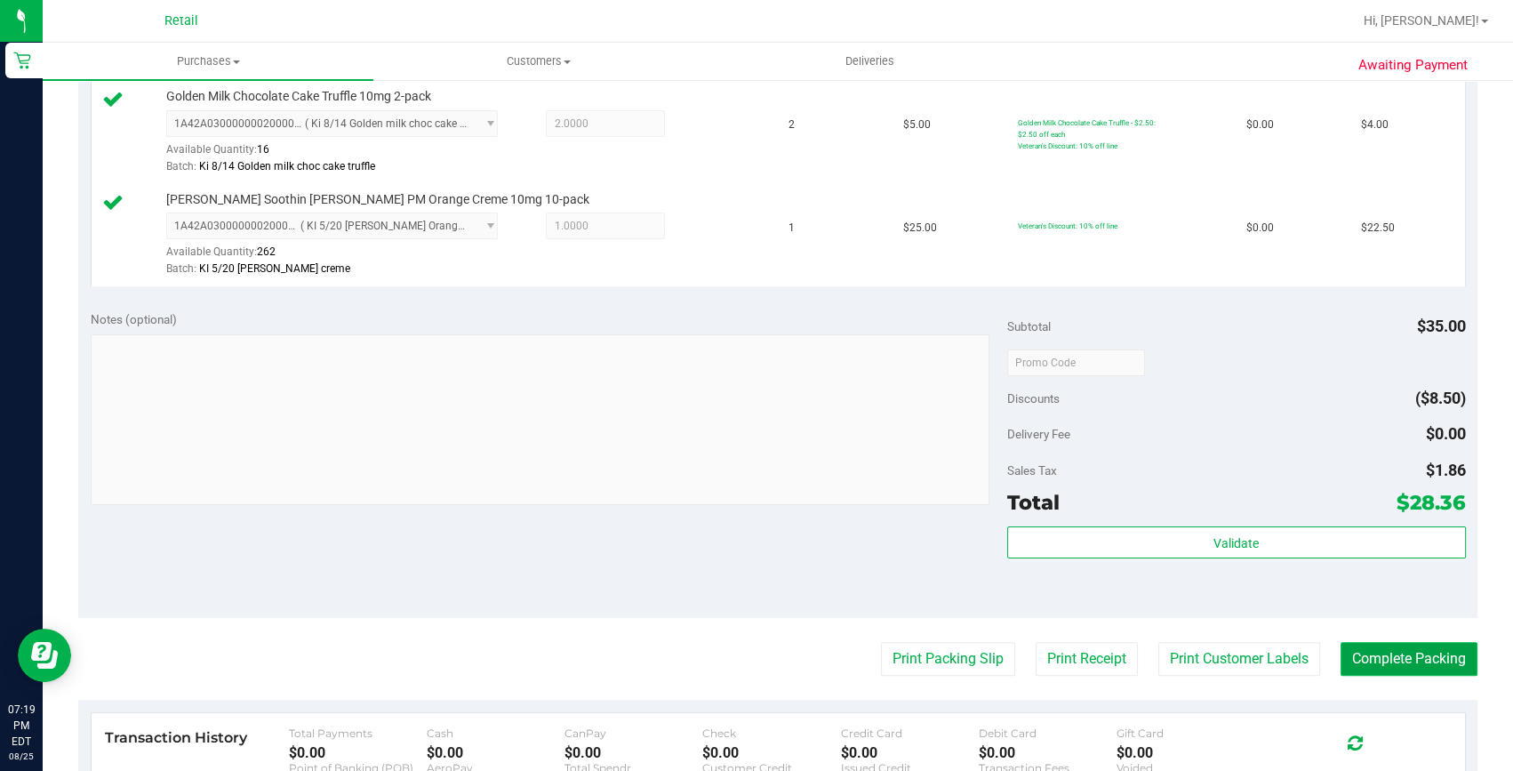
click at [1362, 667] on button "Complete Packing" at bounding box center [1408, 659] width 137 height 34
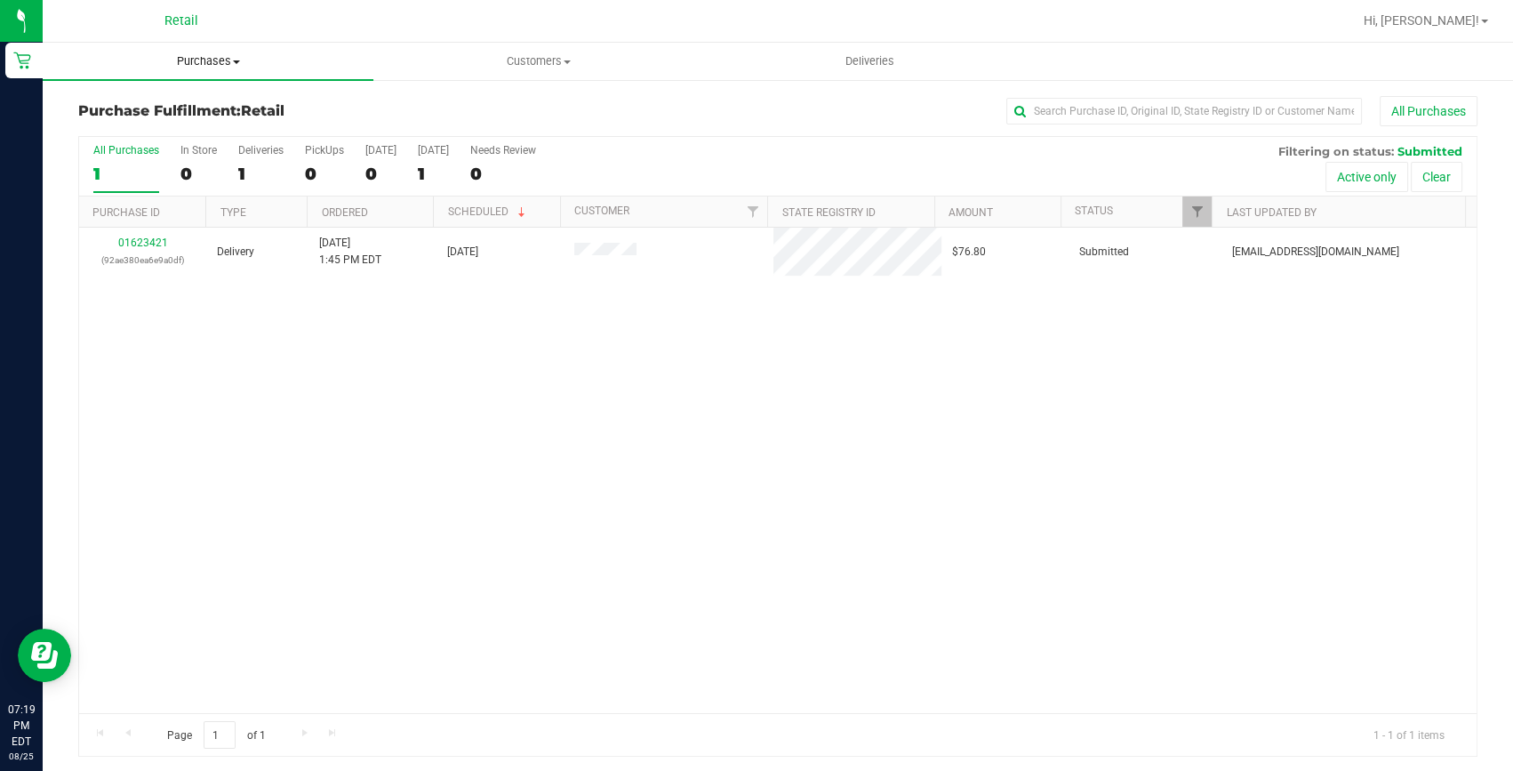
drag, startPoint x: 195, startPoint y: 64, endPoint x: 190, endPoint y: 74, distance: 10.7
click at [195, 63] on span "Purchases" at bounding box center [208, 61] width 331 height 16
click at [193, 100] on span "Summary of purchases" at bounding box center [134, 107] width 182 height 15
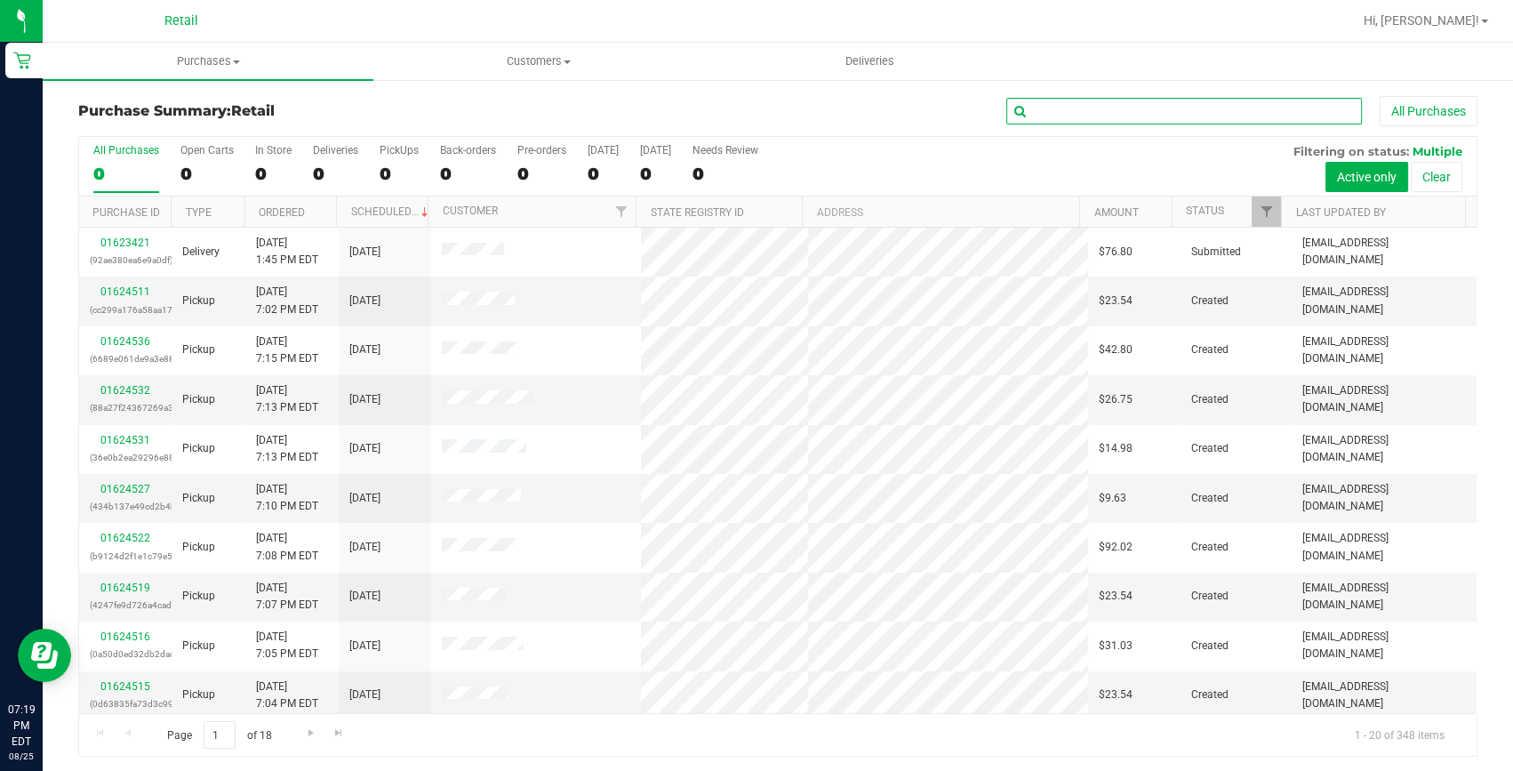
click at [1056, 108] on input "text" at bounding box center [1184, 111] width 356 height 27
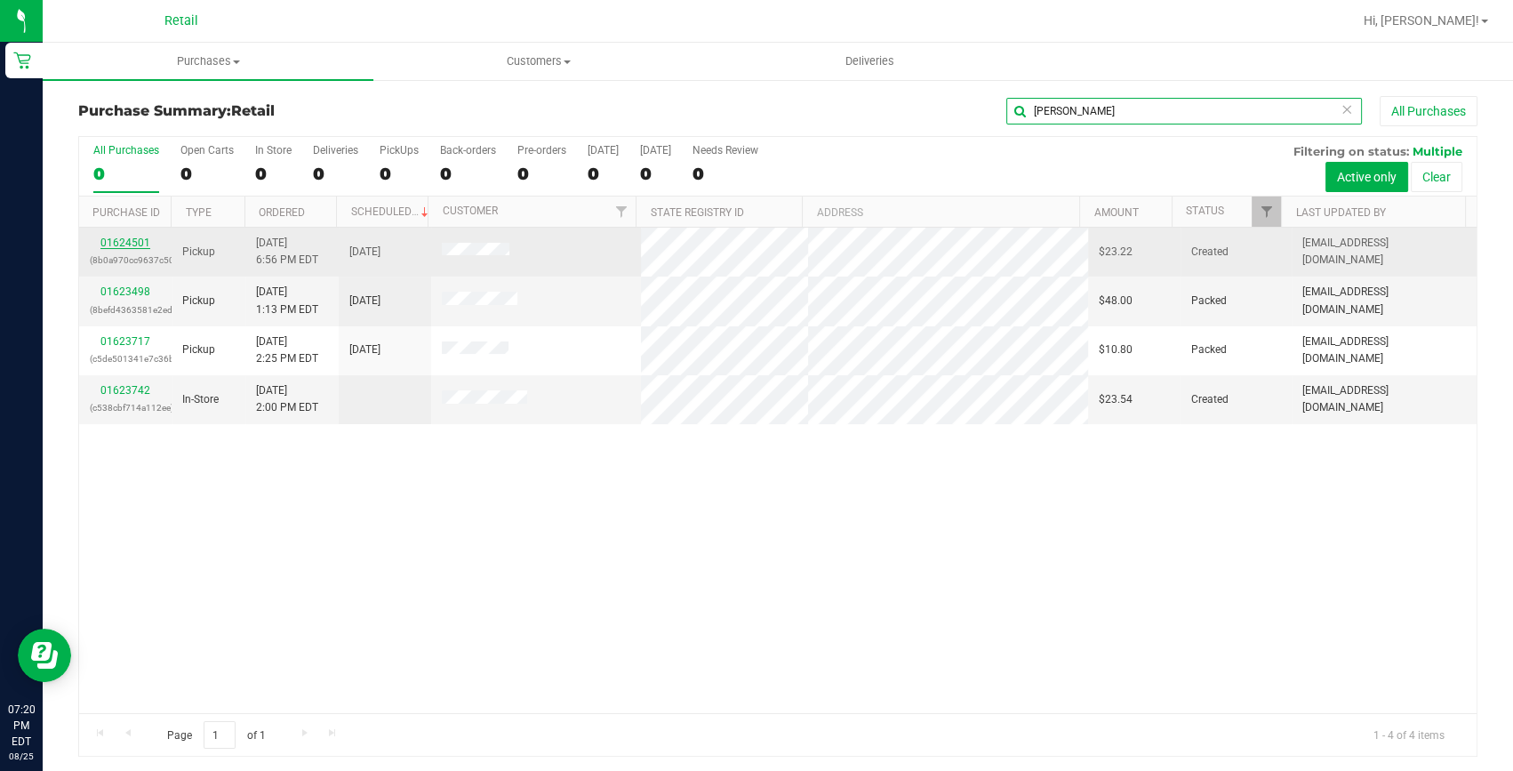
type input "adam"
click at [140, 242] on link "01624501" at bounding box center [125, 242] width 50 height 12
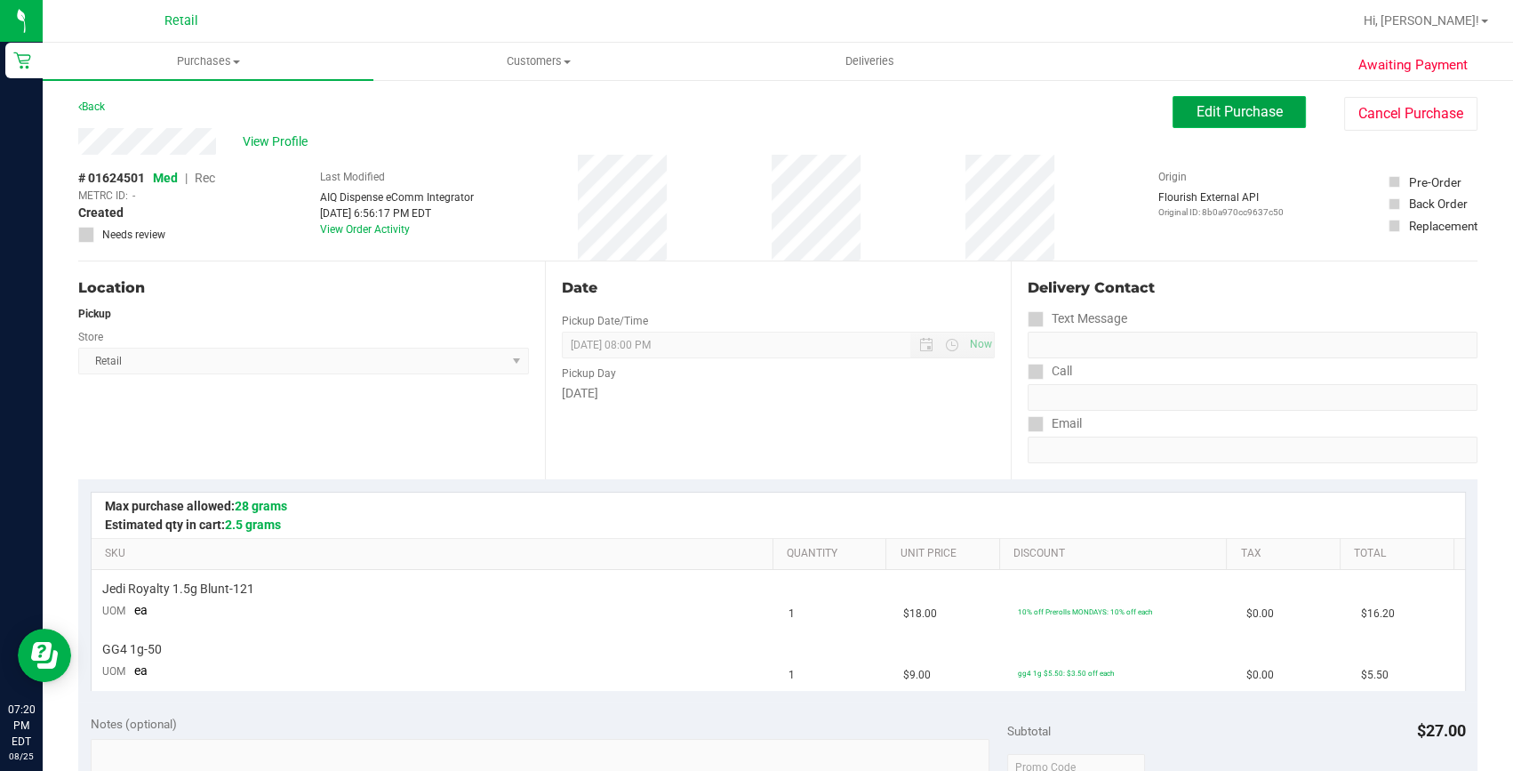
click at [1200, 110] on span "Edit Purchase" at bounding box center [1239, 111] width 86 height 17
click at [210, 173] on span "Rec" at bounding box center [205, 178] width 20 height 14
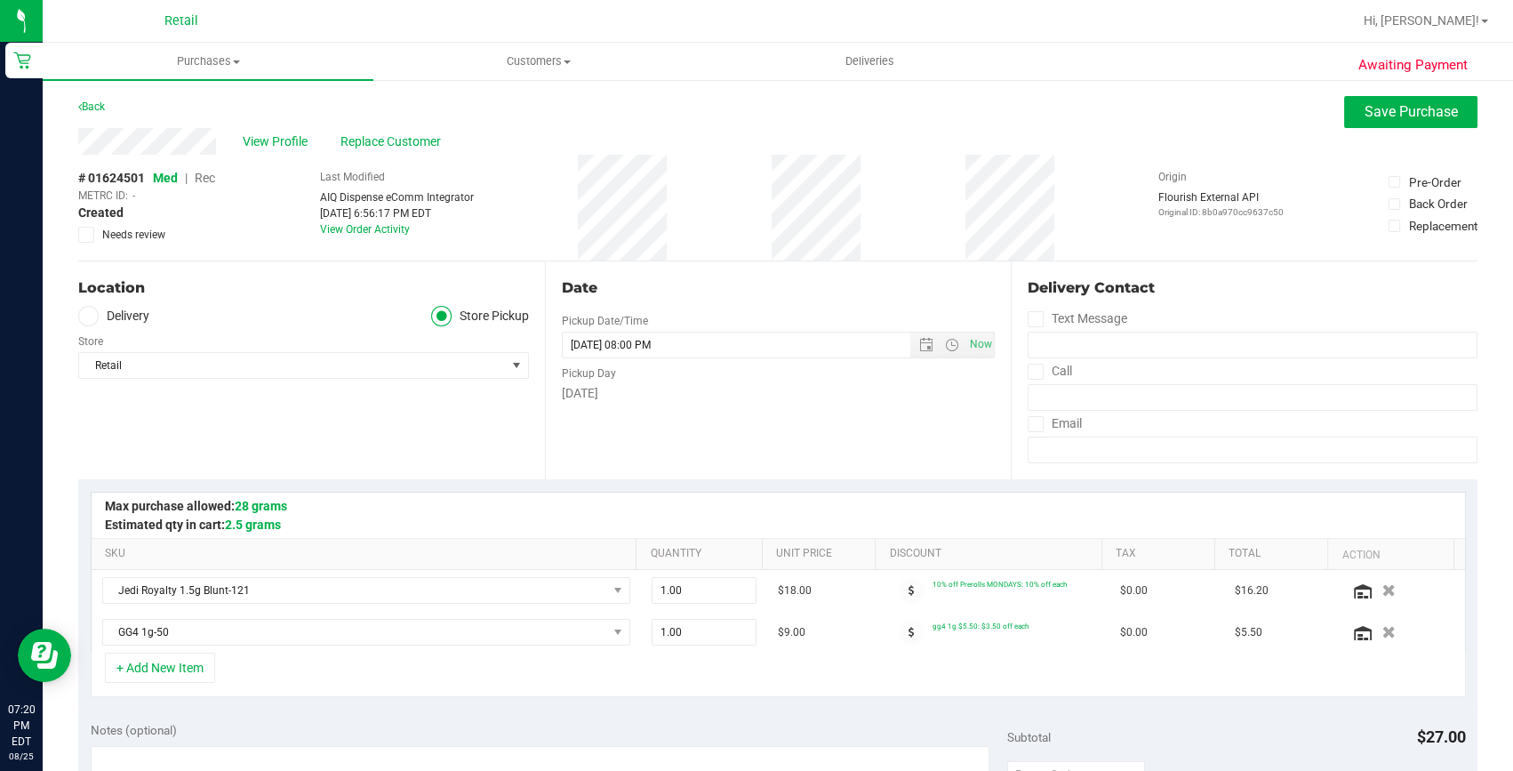
click at [205, 175] on span "Rec" at bounding box center [205, 178] width 20 height 14
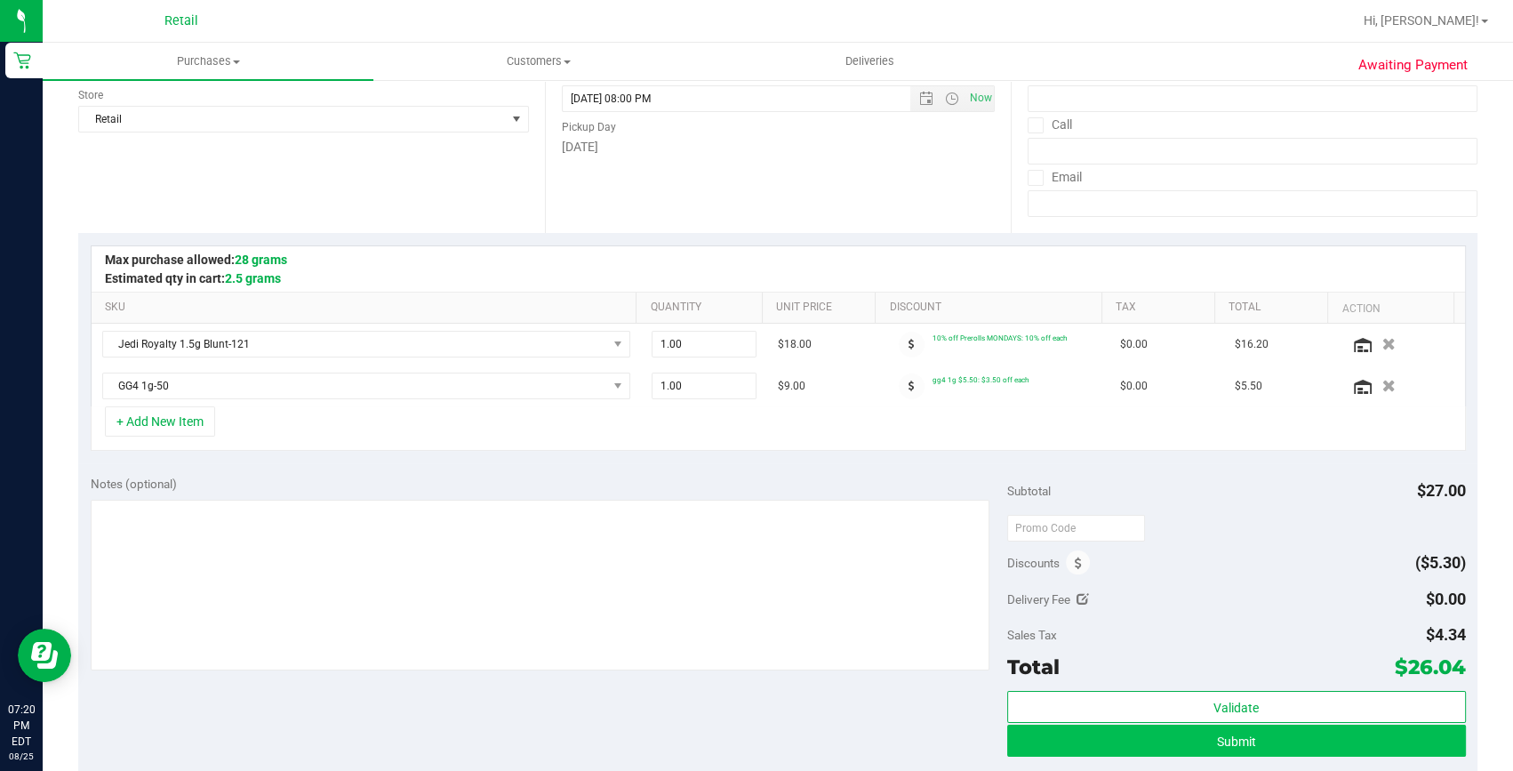
scroll to position [404, 0]
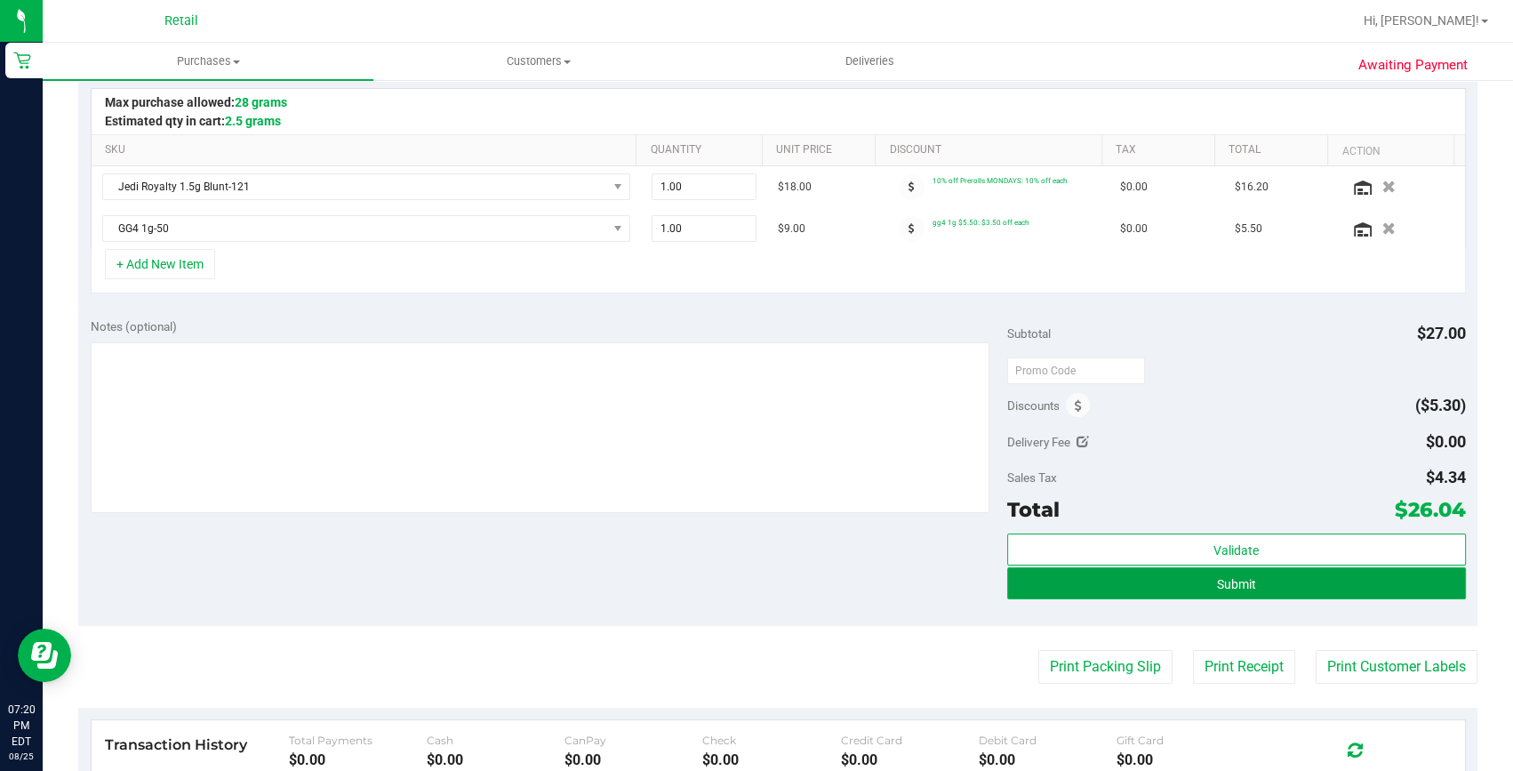
click at [1245, 580] on button "Submit" at bounding box center [1236, 583] width 459 height 32
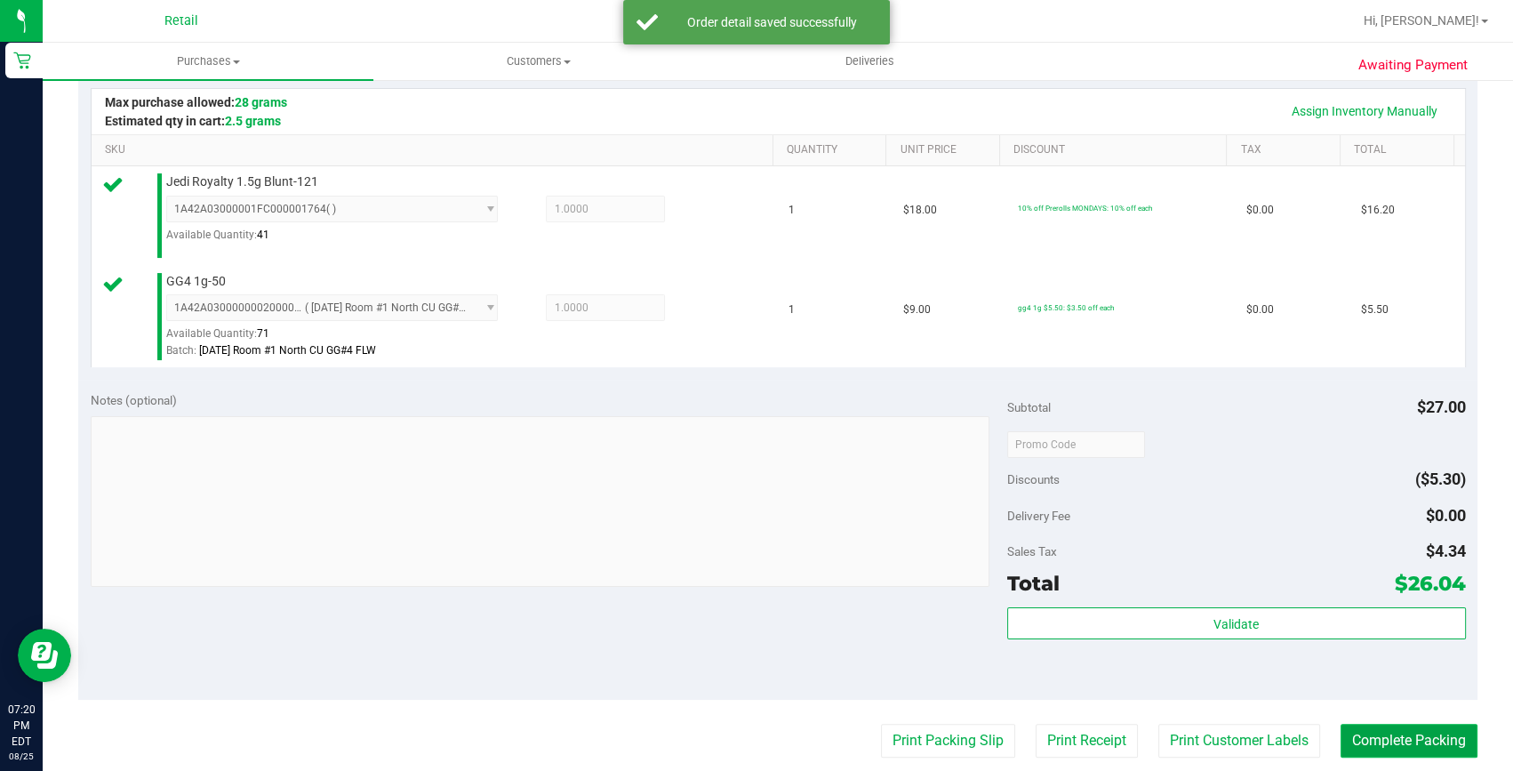
click at [1362, 726] on button "Complete Packing" at bounding box center [1408, 741] width 137 height 34
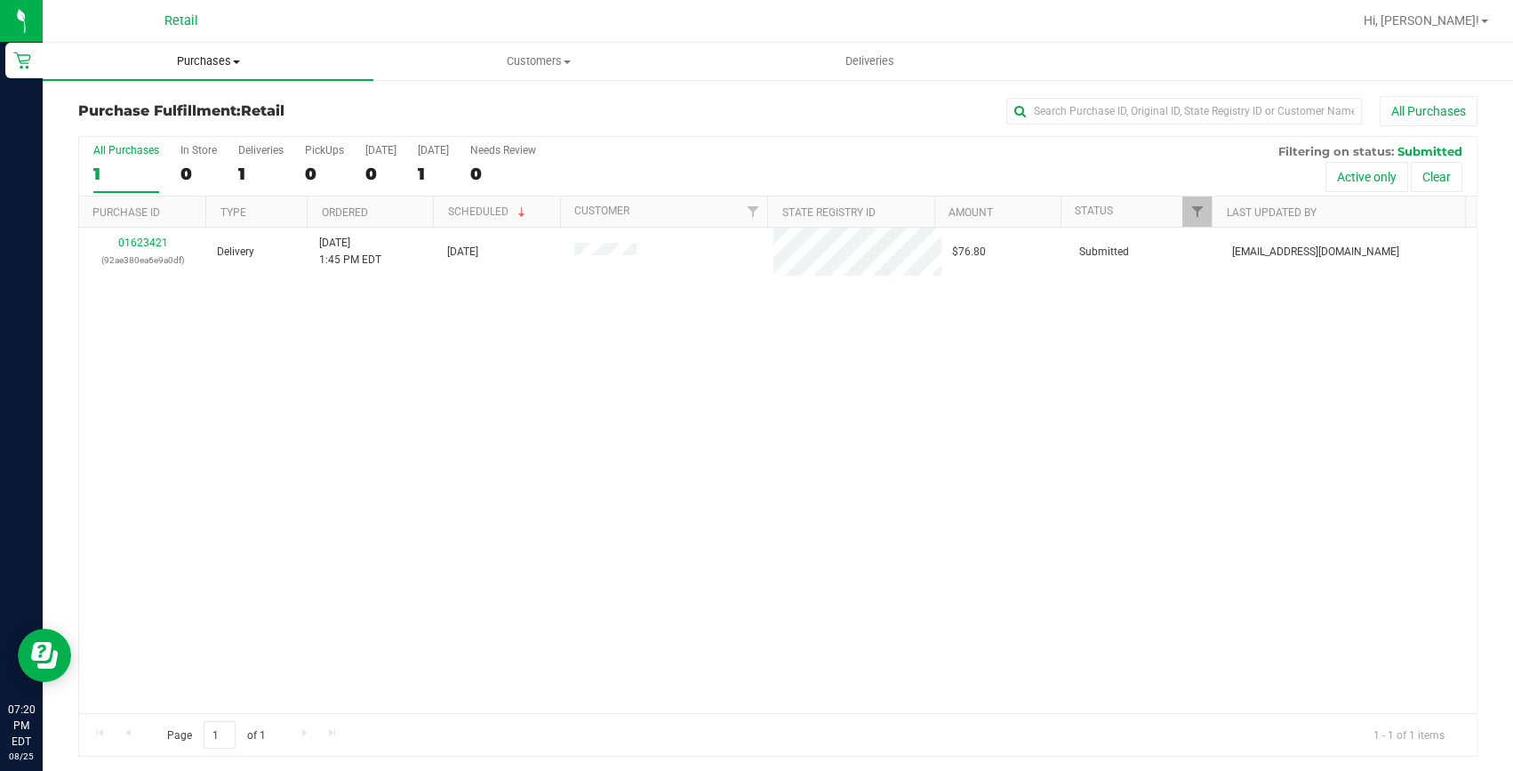
click at [187, 60] on span "Purchases" at bounding box center [208, 61] width 331 height 16
click at [183, 106] on span "Summary of purchases" at bounding box center [134, 107] width 182 height 15
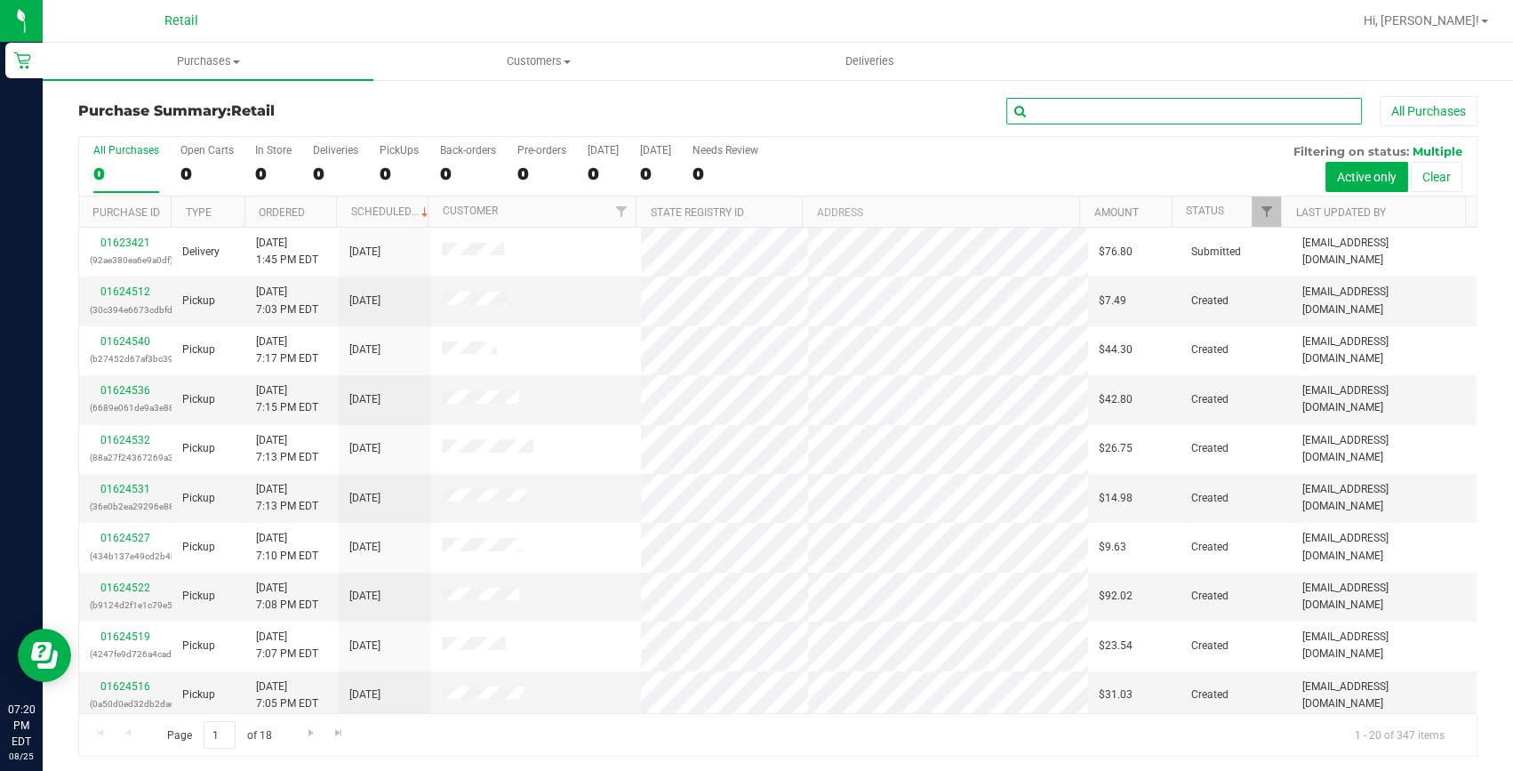
click at [1034, 108] on input "text" at bounding box center [1184, 111] width 356 height 27
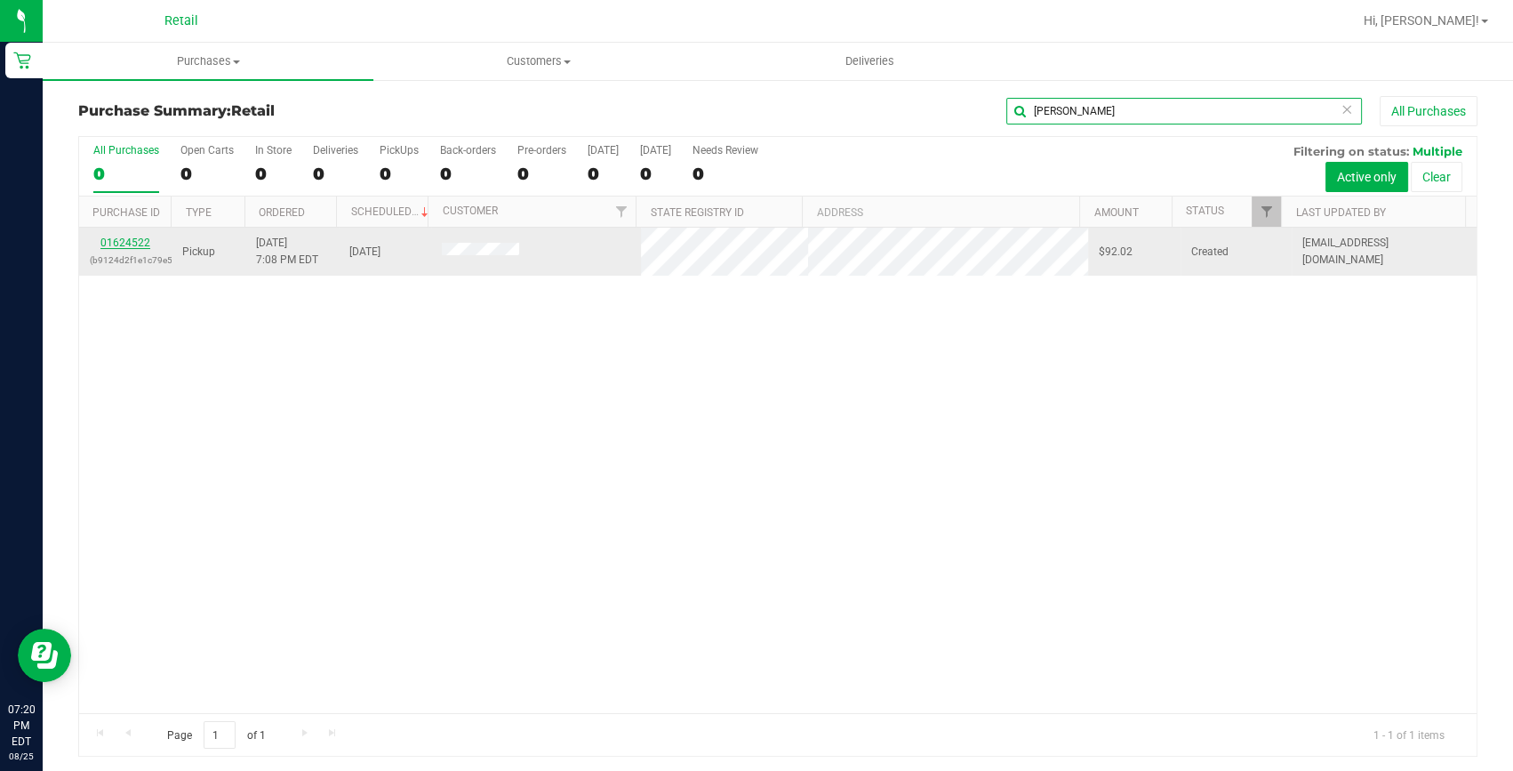
type input "ashley"
click at [132, 237] on link "01624522" at bounding box center [125, 242] width 50 height 12
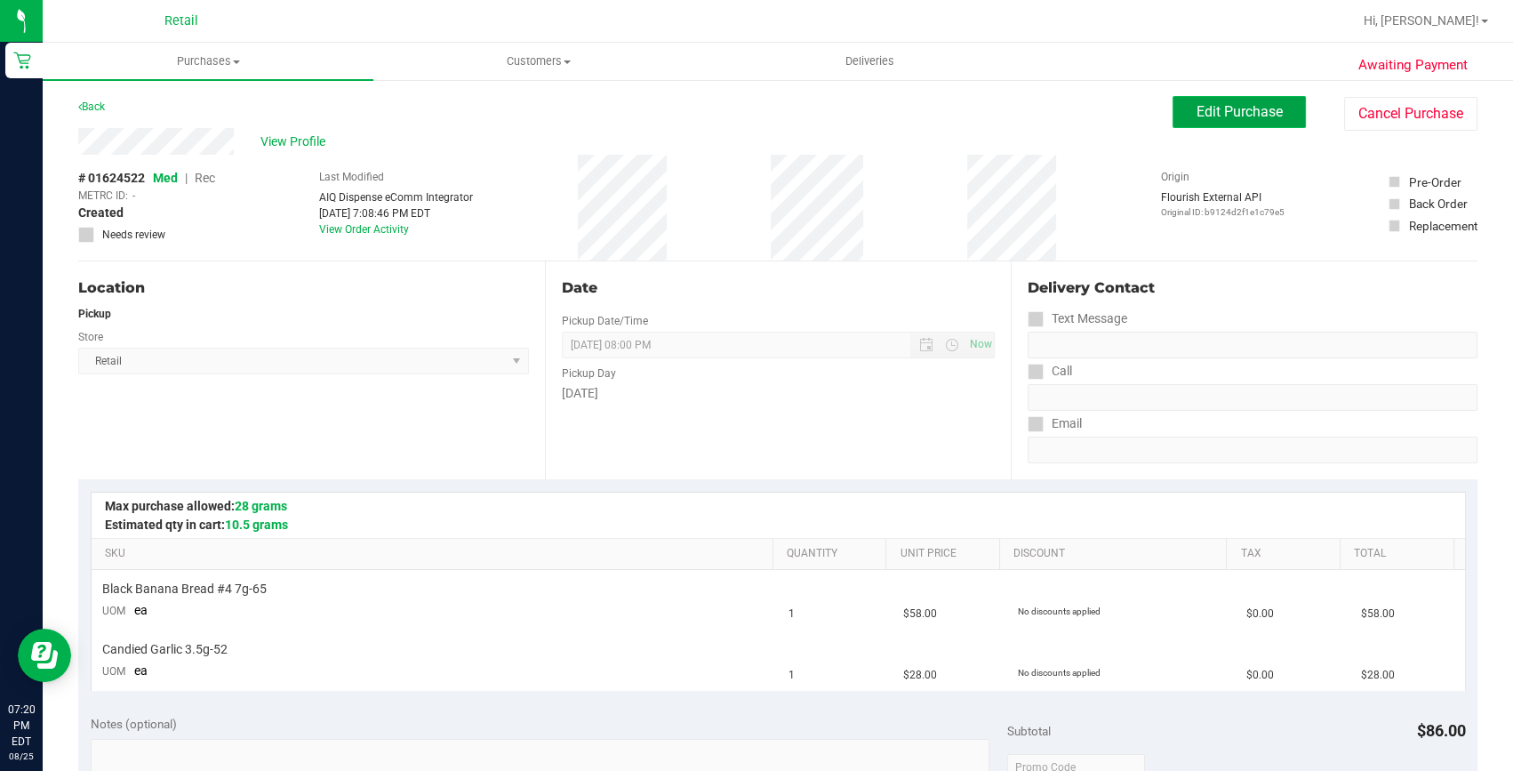
click at [1233, 118] on span "Edit Purchase" at bounding box center [1239, 111] width 86 height 17
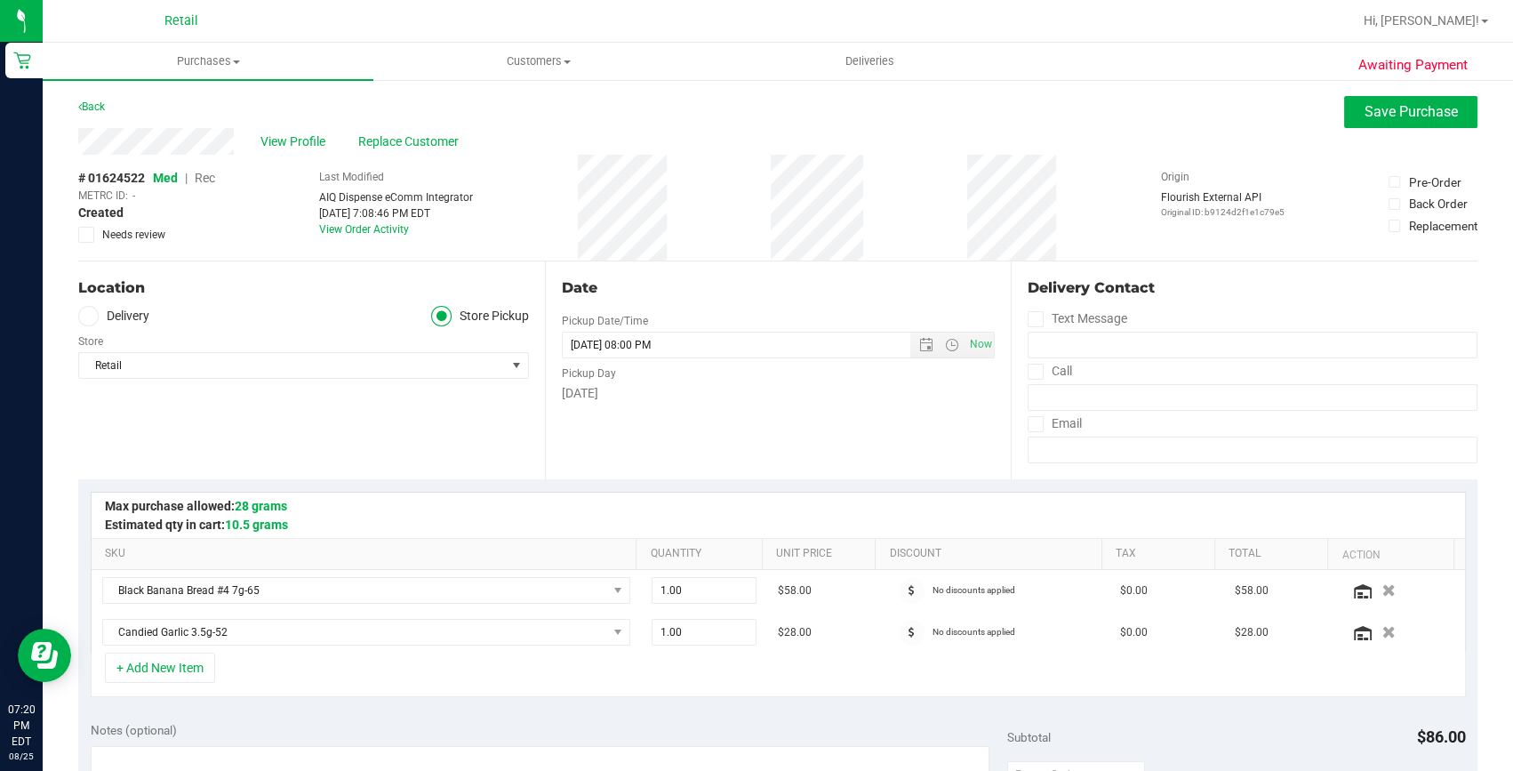
click at [211, 174] on span "Rec" at bounding box center [205, 178] width 20 height 14
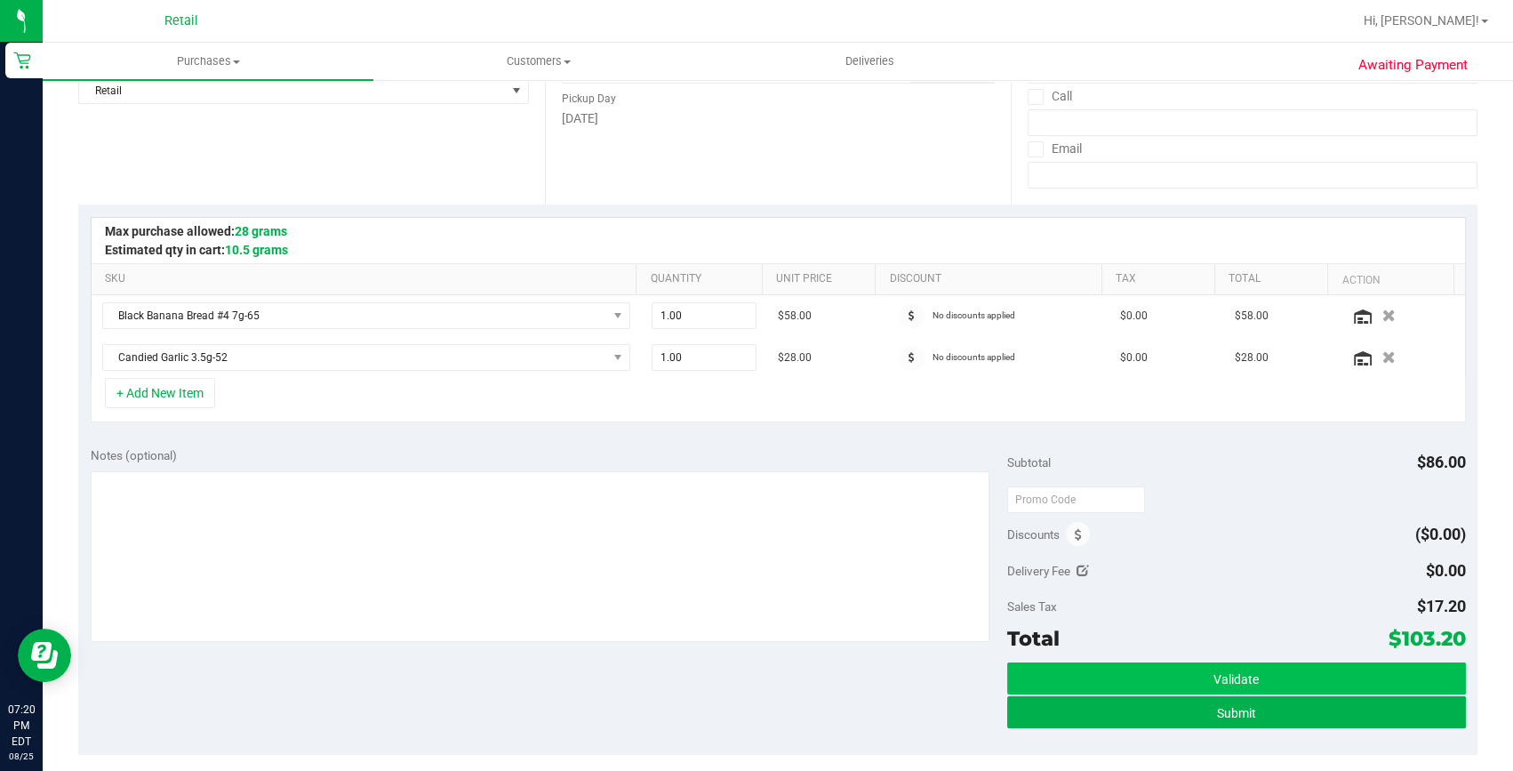
scroll to position [323, 0]
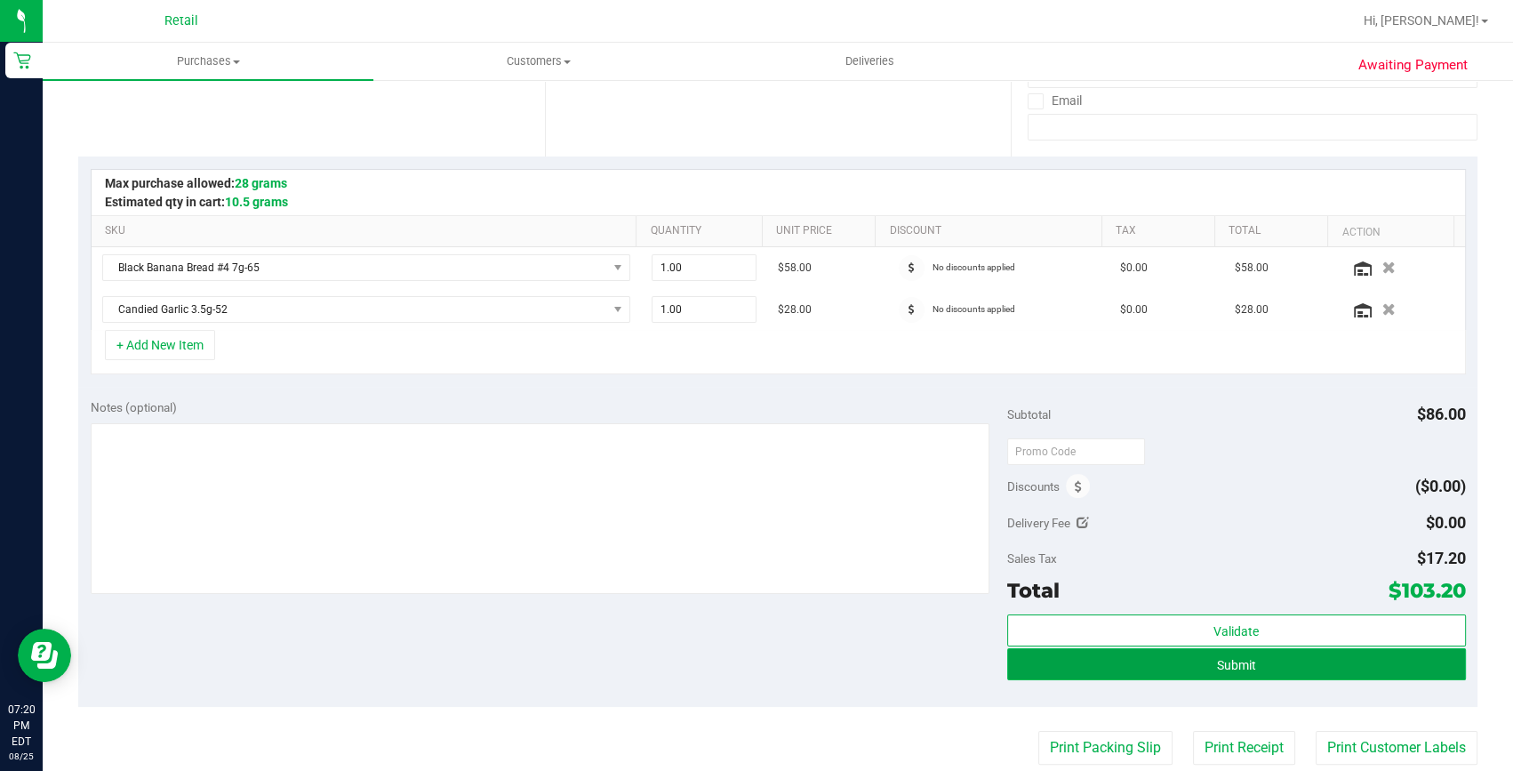
click at [1300, 653] on button "Submit" at bounding box center [1236, 664] width 459 height 32
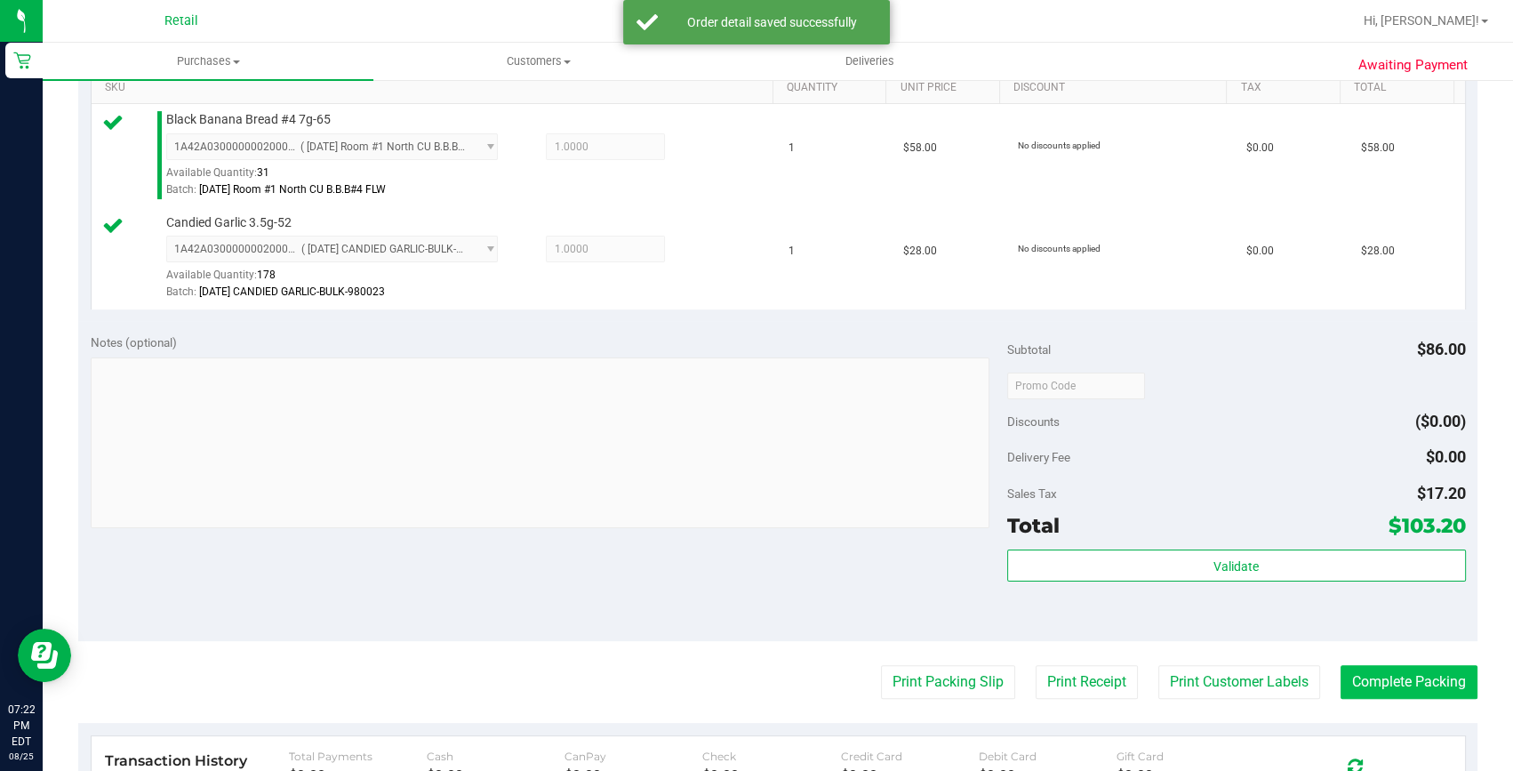
scroll to position [484, 0]
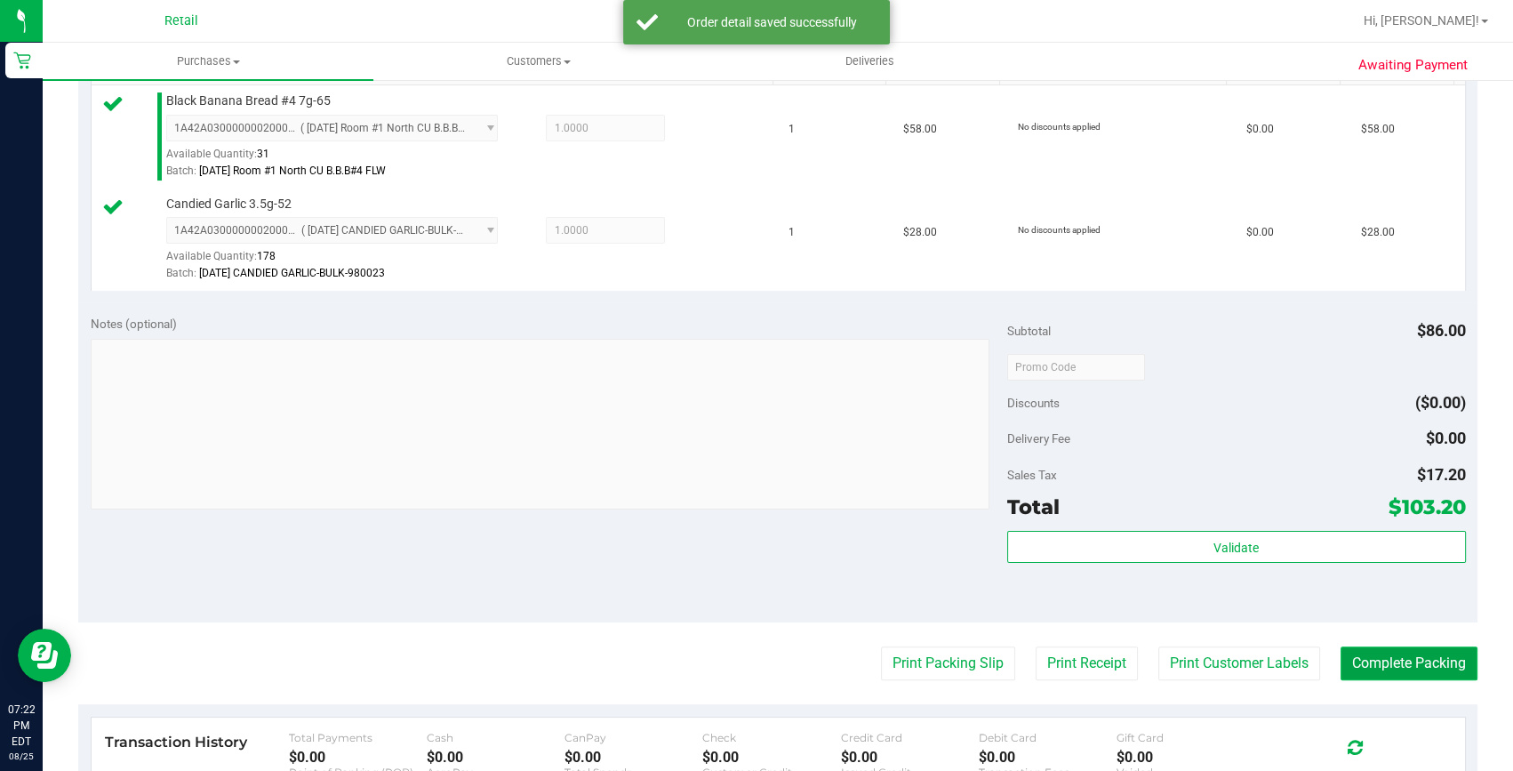
click at [1386, 653] on button "Complete Packing" at bounding box center [1408, 663] width 137 height 34
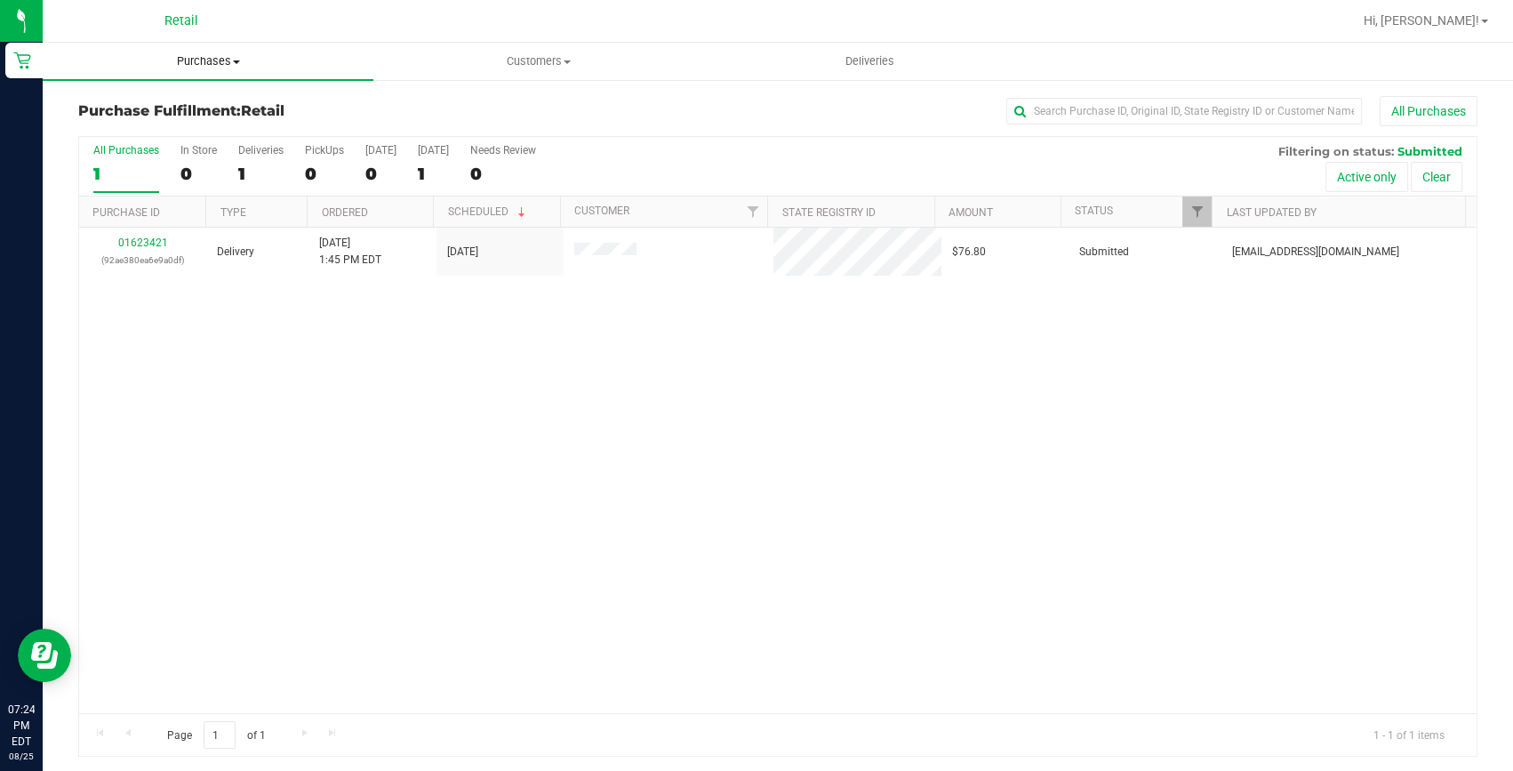
click at [209, 46] on uib-tab-heading "Purchases Summary of purchases Fulfillment All purchases" at bounding box center [208, 61] width 331 height 37
click at [211, 106] on span "Summary of purchases" at bounding box center [134, 107] width 182 height 15
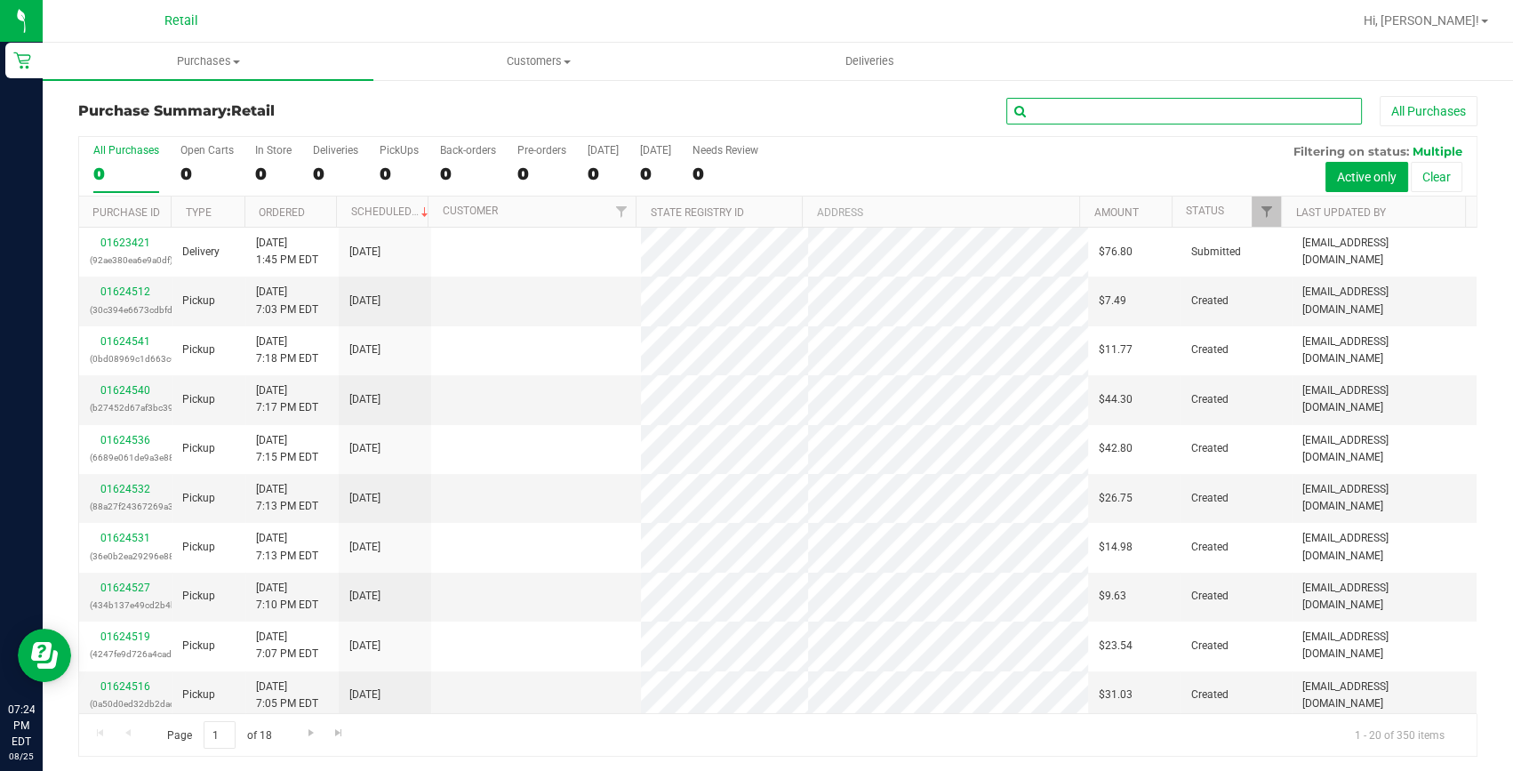
click at [1081, 107] on input "text" at bounding box center [1184, 111] width 356 height 27
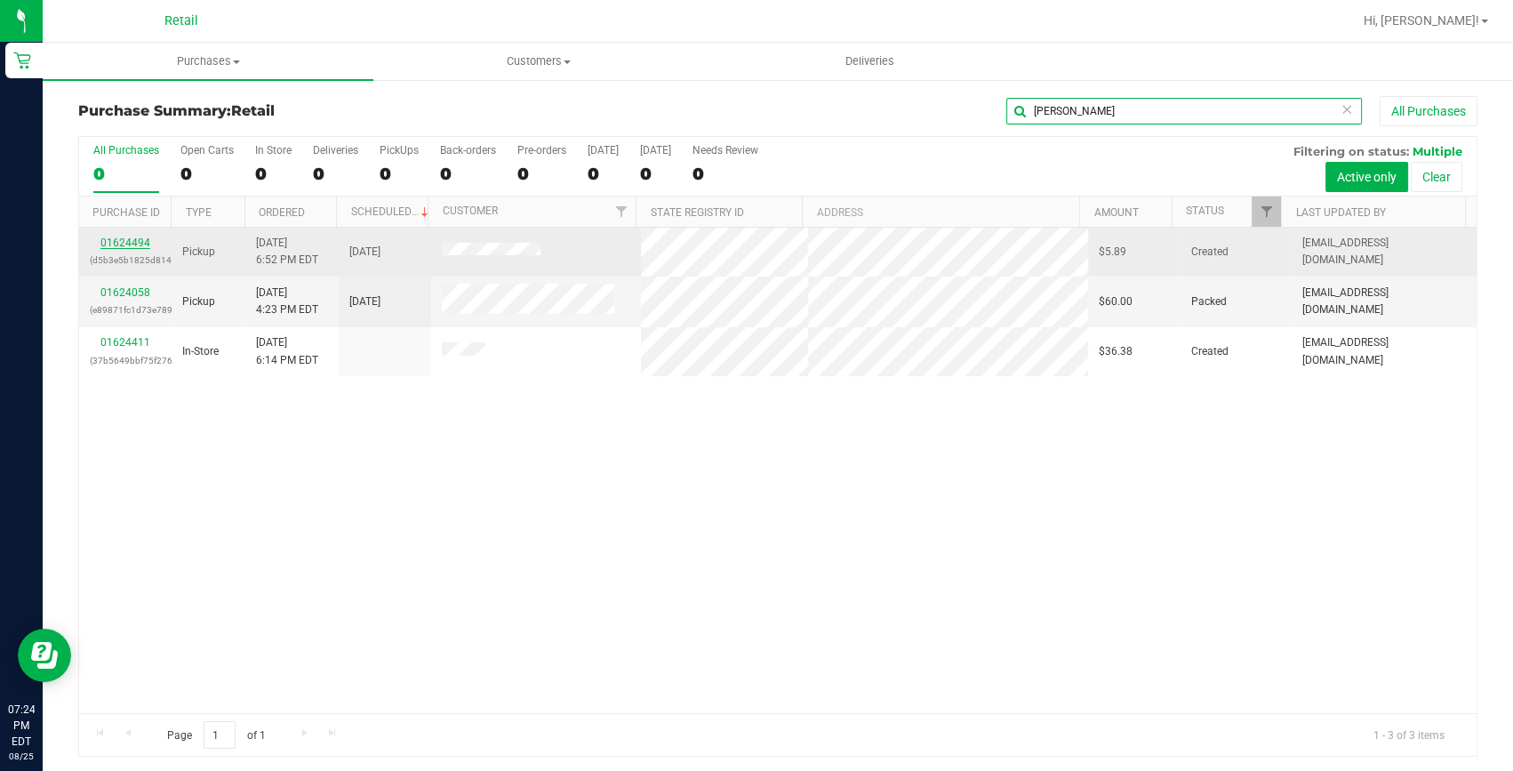
type input "james"
click at [132, 244] on link "01624494" at bounding box center [125, 242] width 50 height 12
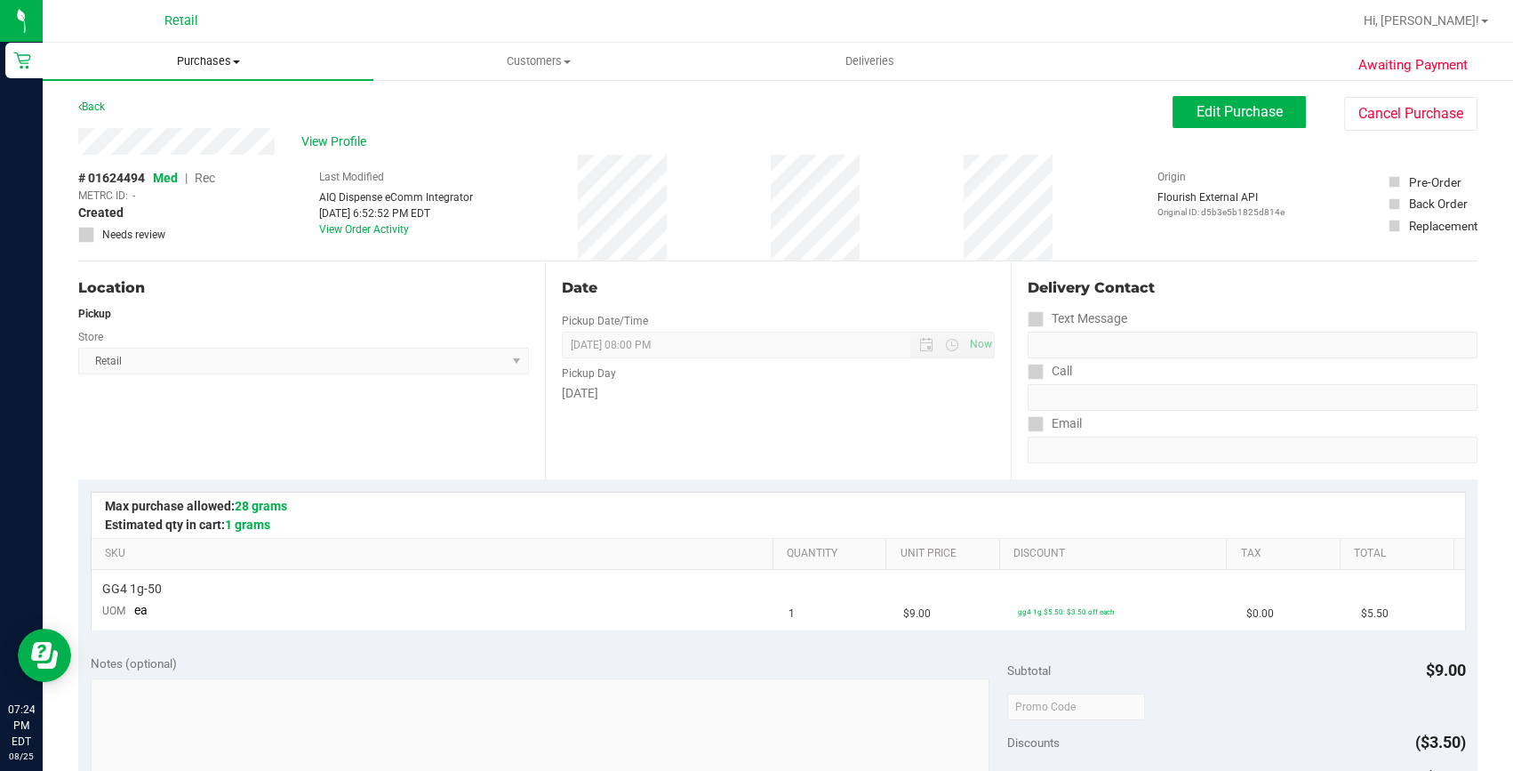
click at [199, 60] on span "Purchases" at bounding box center [208, 61] width 331 height 16
click at [186, 107] on span "Summary of purchases" at bounding box center [134, 107] width 182 height 15
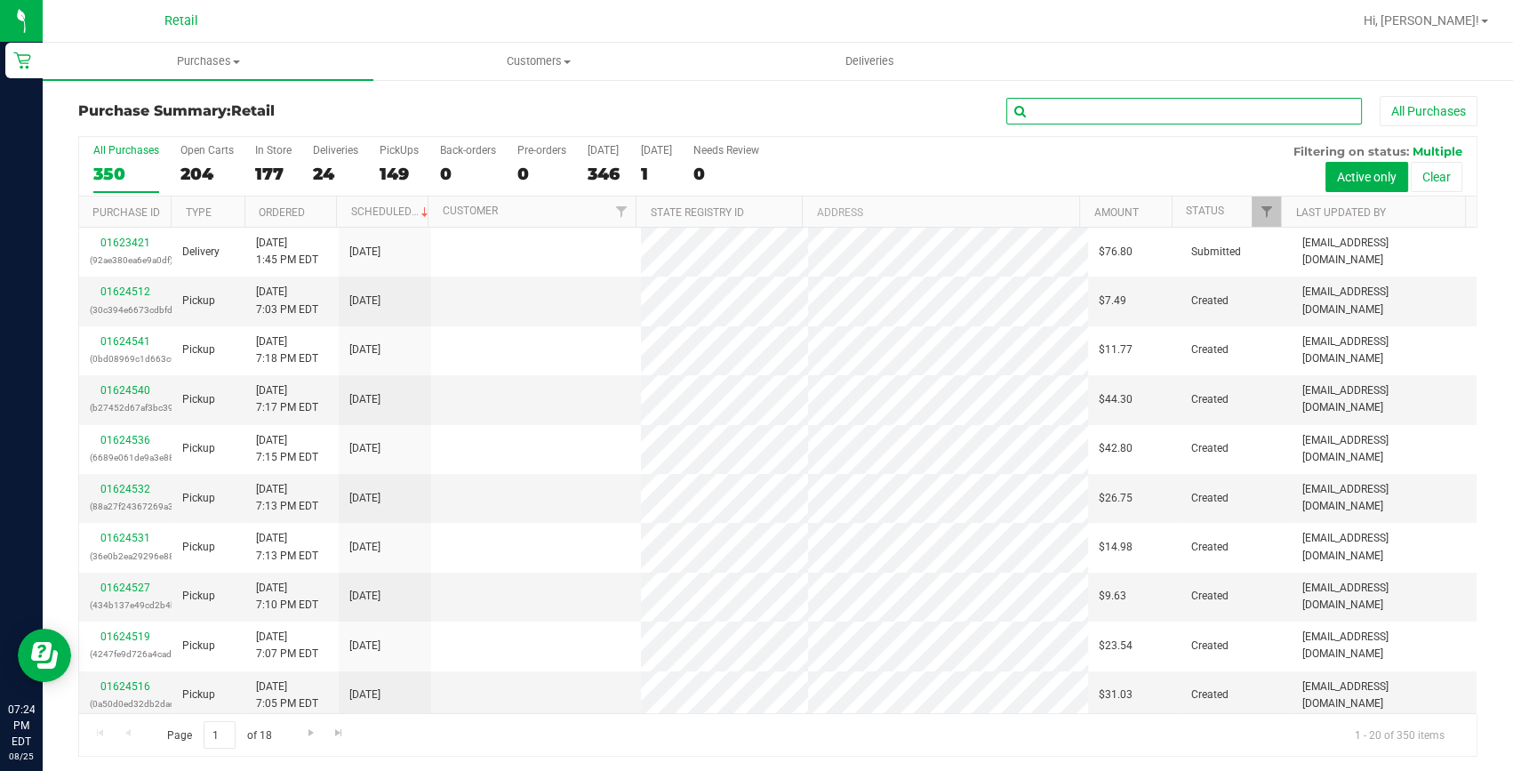
click at [1108, 119] on input "text" at bounding box center [1184, 111] width 356 height 27
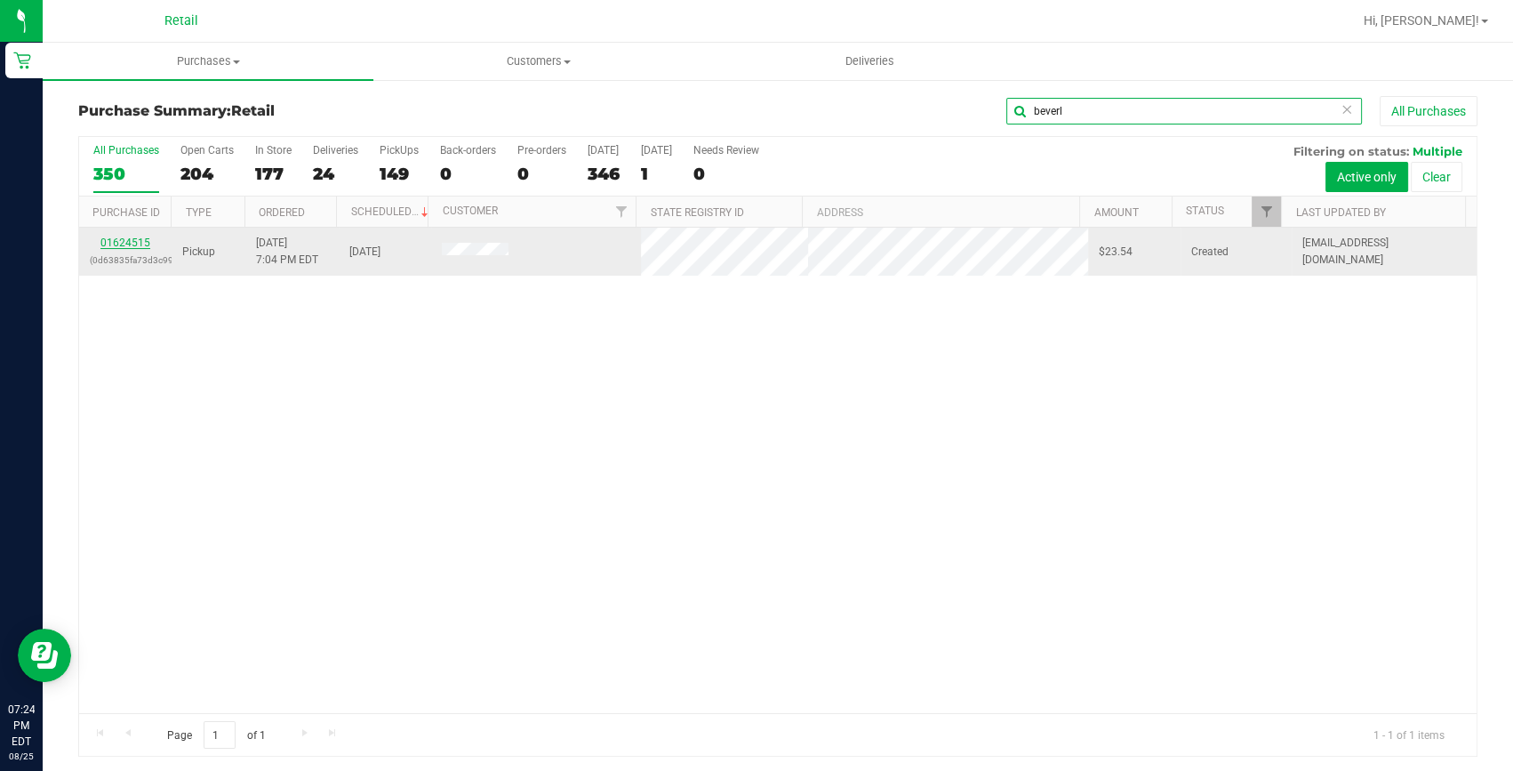
type input "beverl"
click at [140, 241] on link "01624515" at bounding box center [125, 242] width 50 height 12
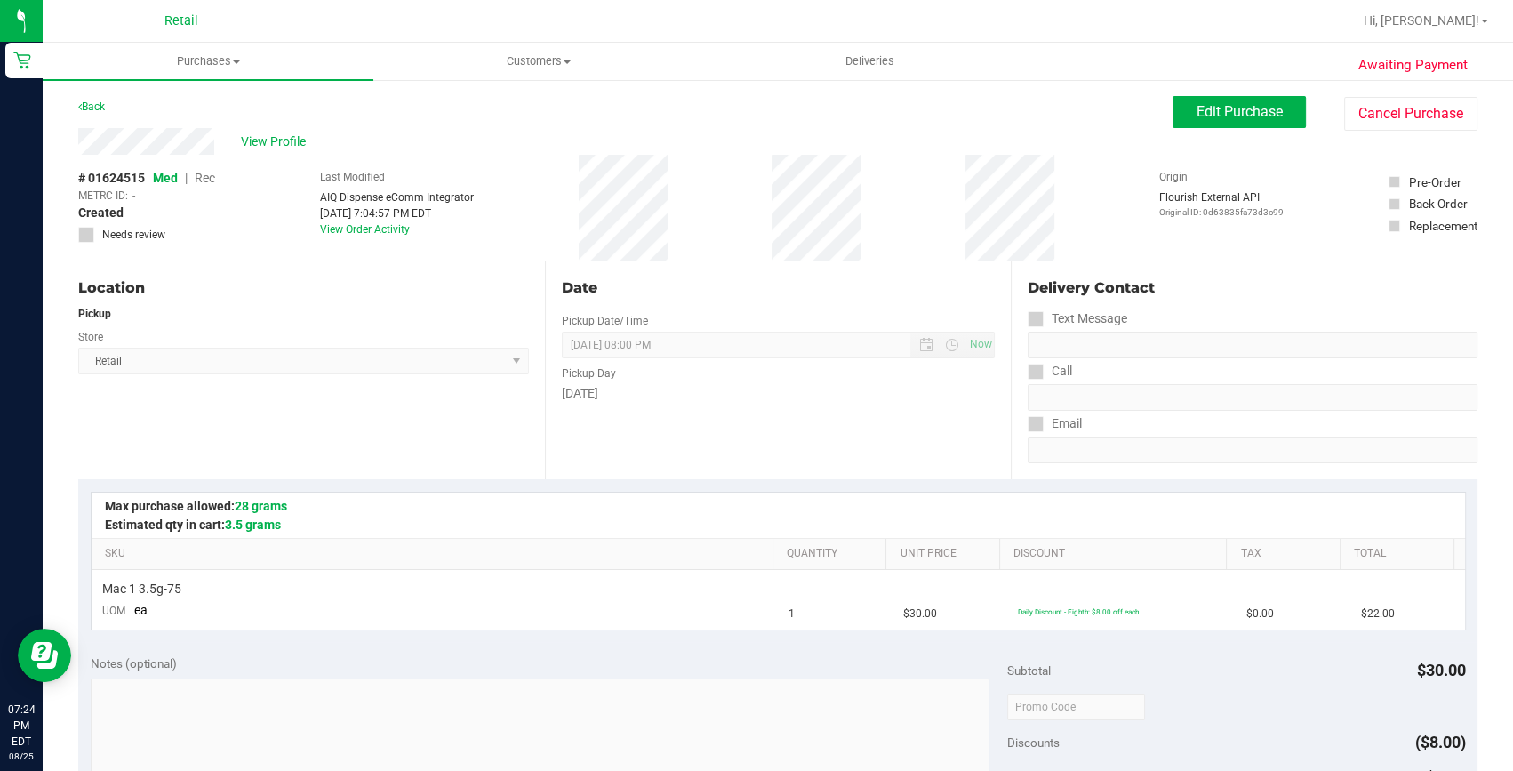
click at [1227, 131] on div "View Profile # 01624515 Med | Rec METRC ID: - Created Needs review Last Modifie…" at bounding box center [777, 194] width 1399 height 133
click at [1233, 116] on span "Edit Purchase" at bounding box center [1239, 111] width 86 height 17
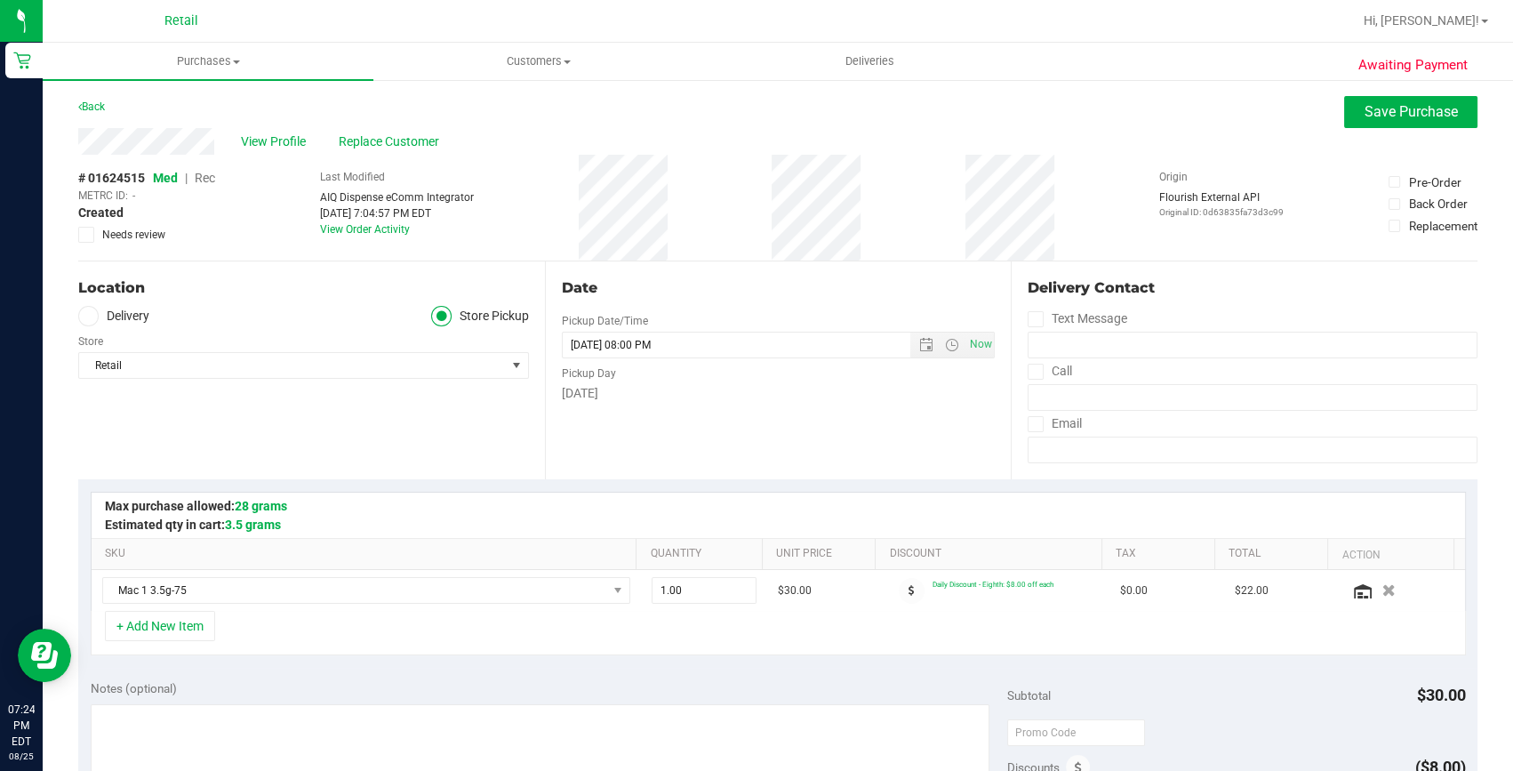
click at [204, 172] on span "Rec" at bounding box center [205, 178] width 20 height 14
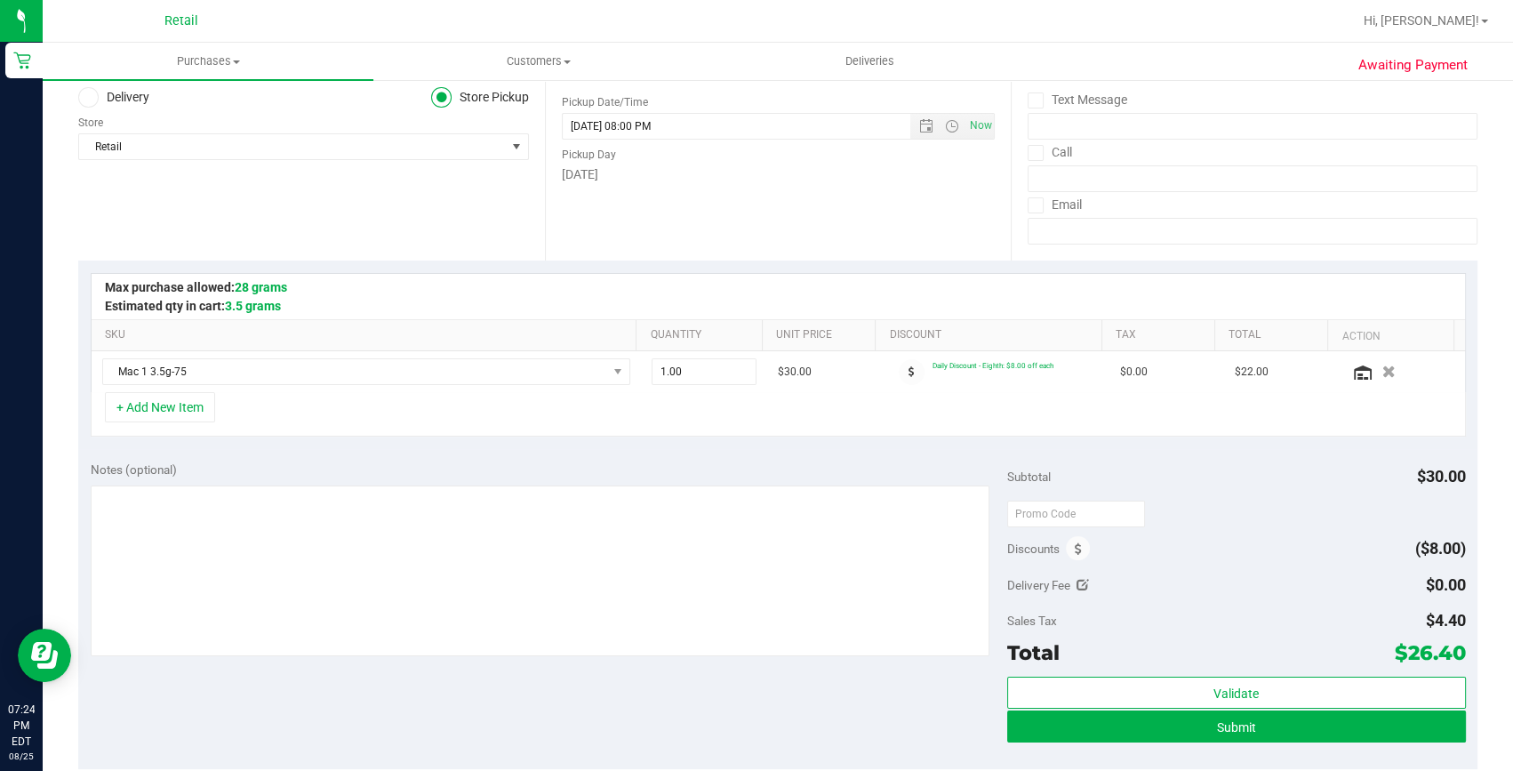
scroll to position [242, 0]
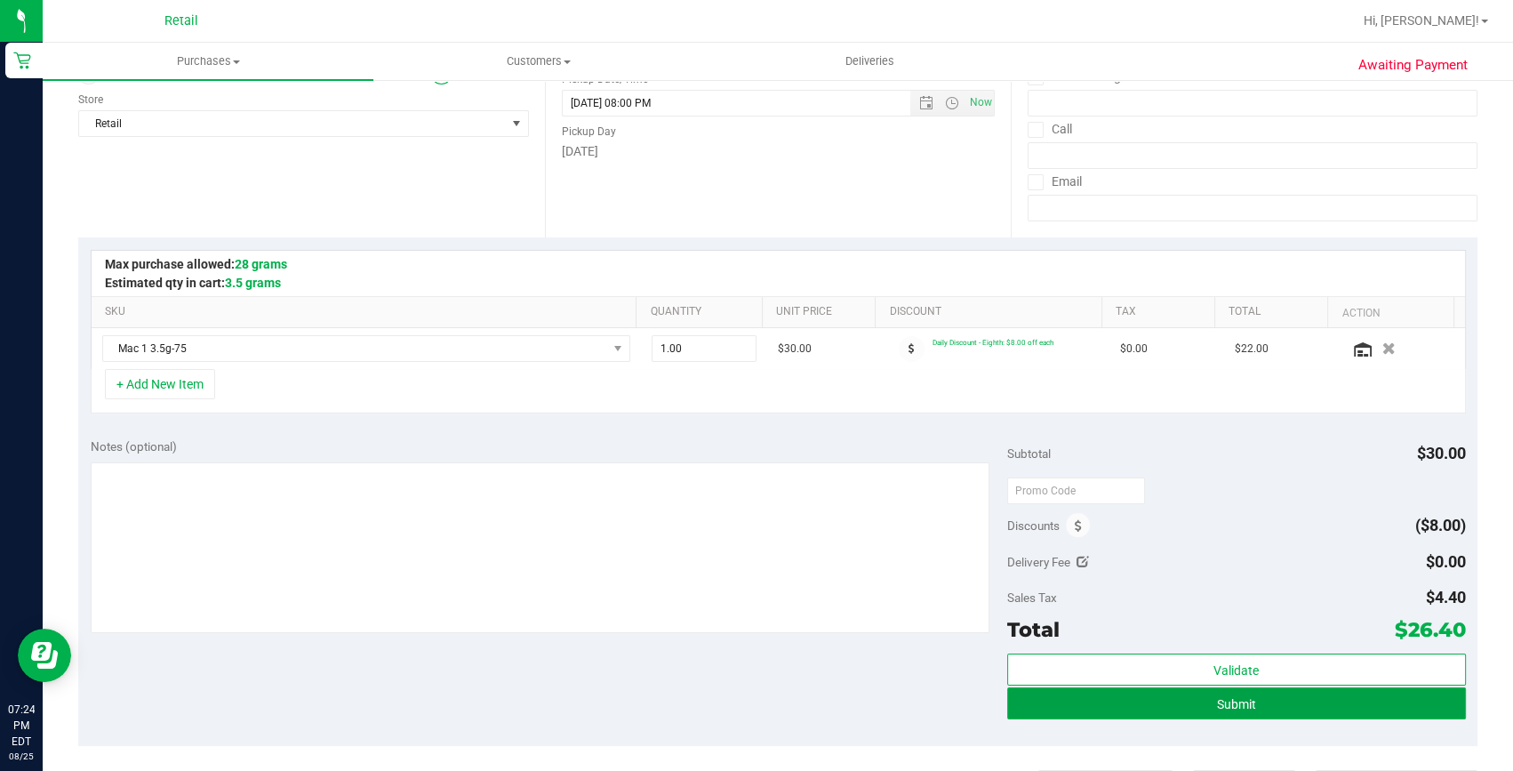
click at [1119, 687] on button "Submit" at bounding box center [1236, 703] width 459 height 32
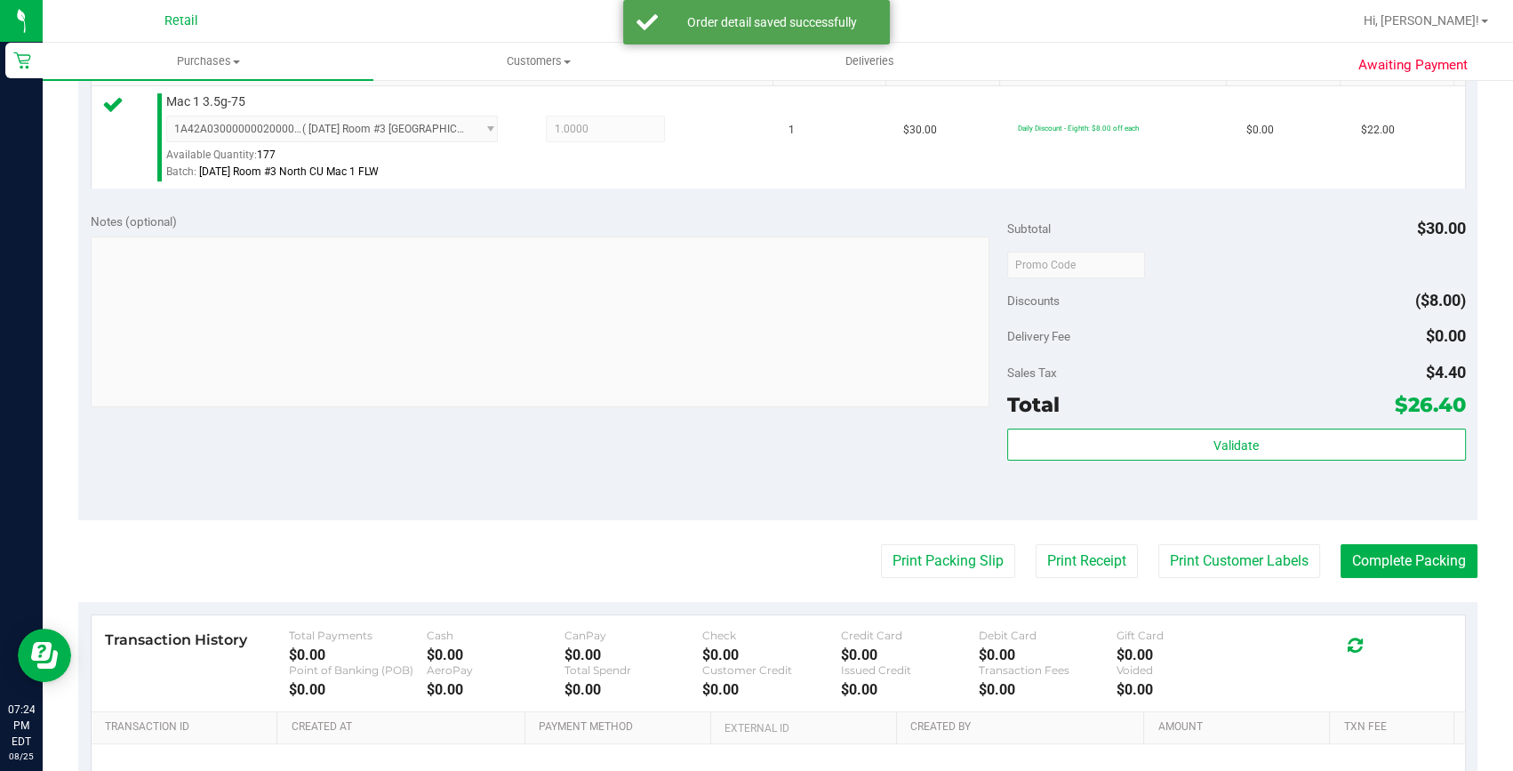
scroll to position [484, 0]
click at [1358, 557] on button "Complete Packing" at bounding box center [1408, 560] width 137 height 34
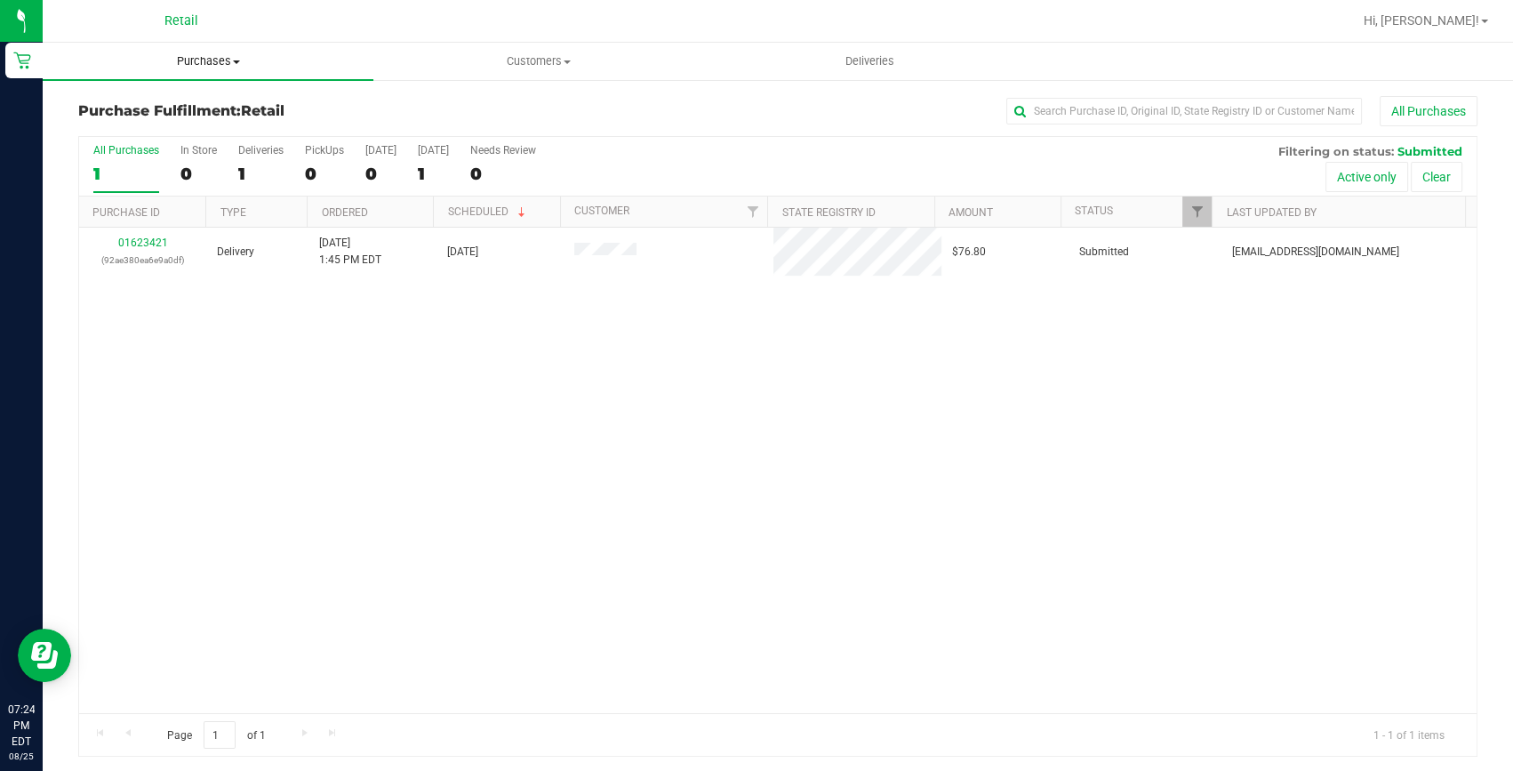
drag, startPoint x: 231, startPoint y: 52, endPoint x: 217, endPoint y: 52, distance: 14.2
click at [231, 53] on span "Purchases" at bounding box center [208, 61] width 331 height 16
click at [164, 106] on span "Summary of purchases" at bounding box center [134, 107] width 182 height 15
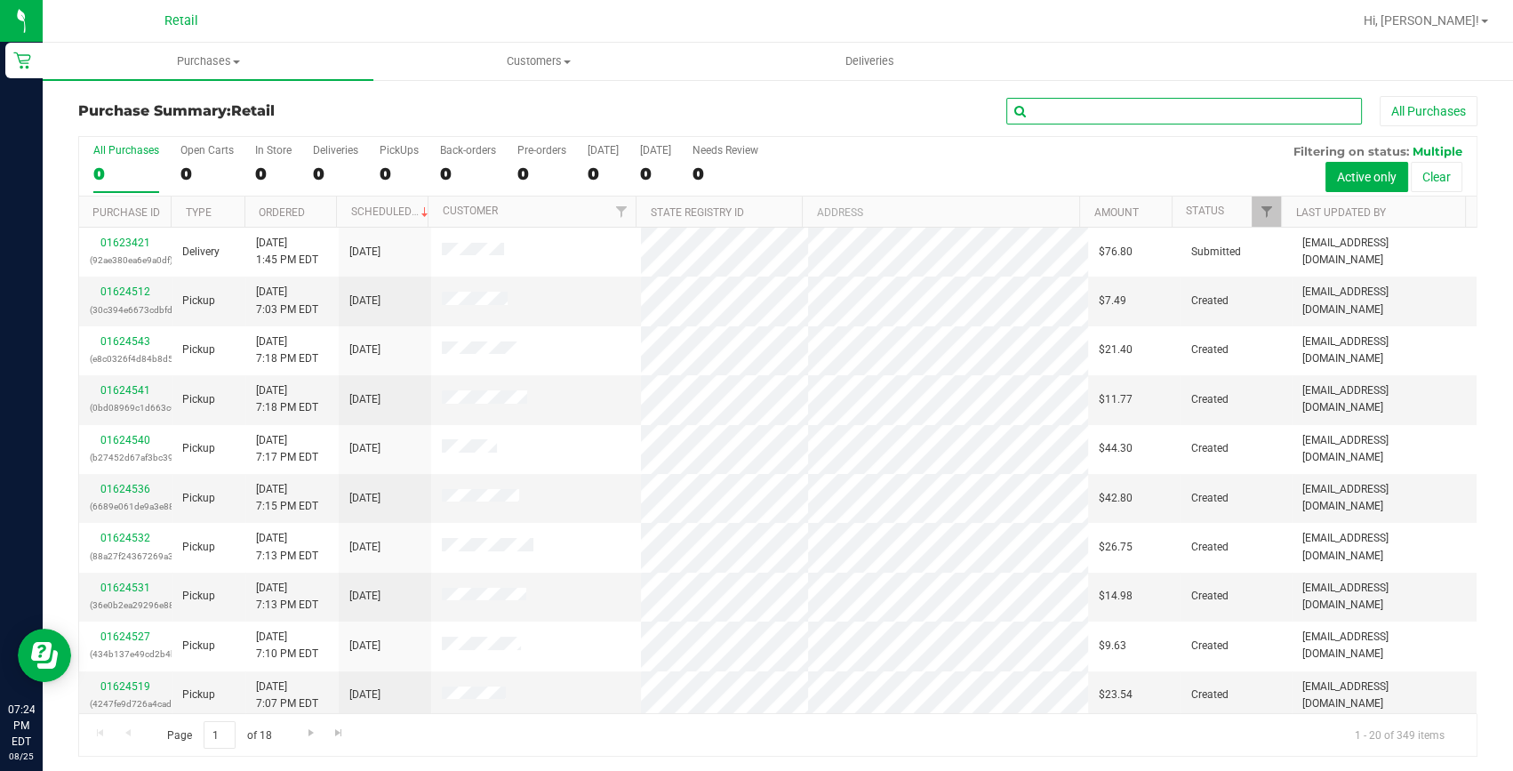
click at [1149, 116] on input "text" at bounding box center [1184, 111] width 356 height 27
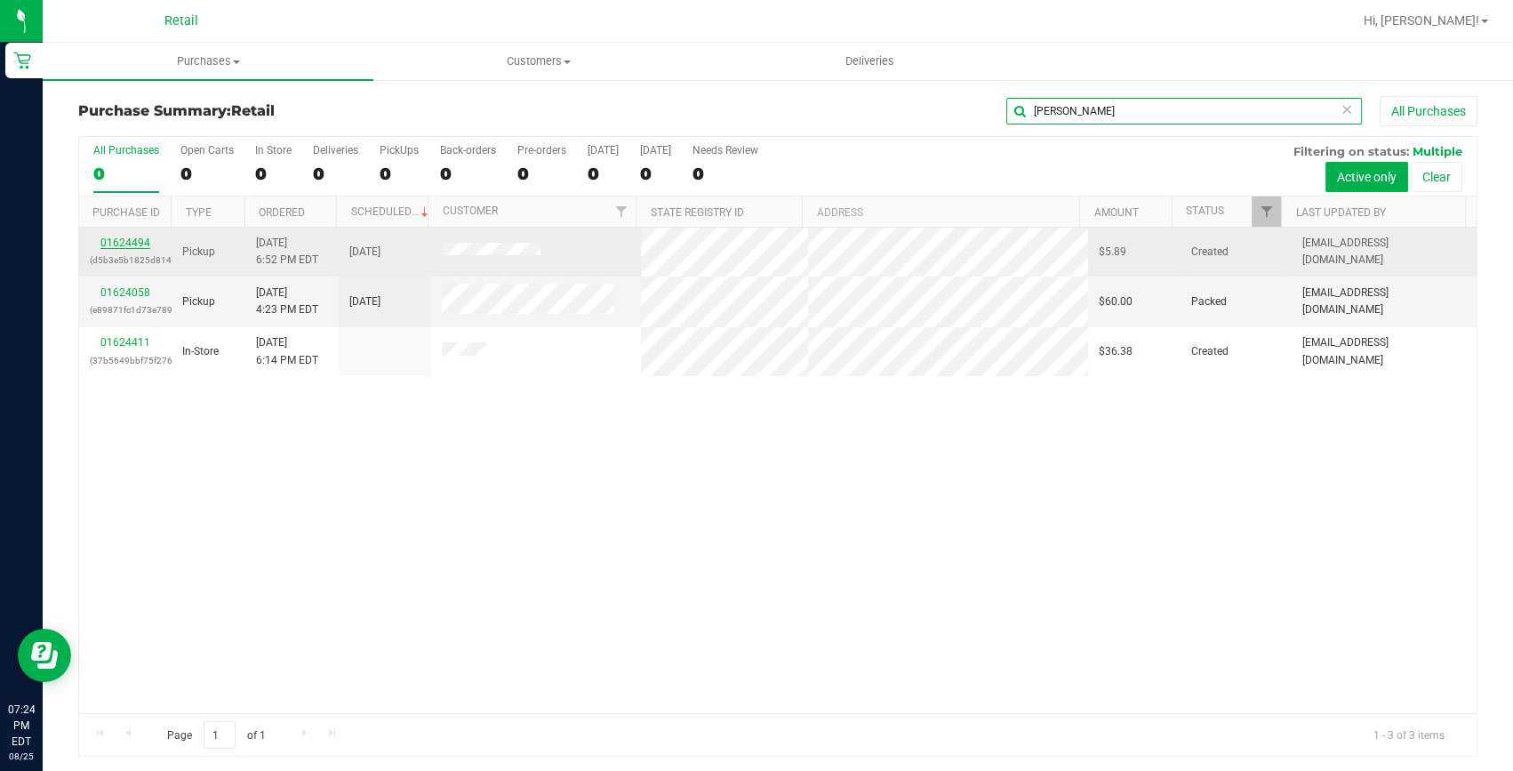
type input "james"
click at [117, 248] on link "01624494" at bounding box center [125, 242] width 50 height 12
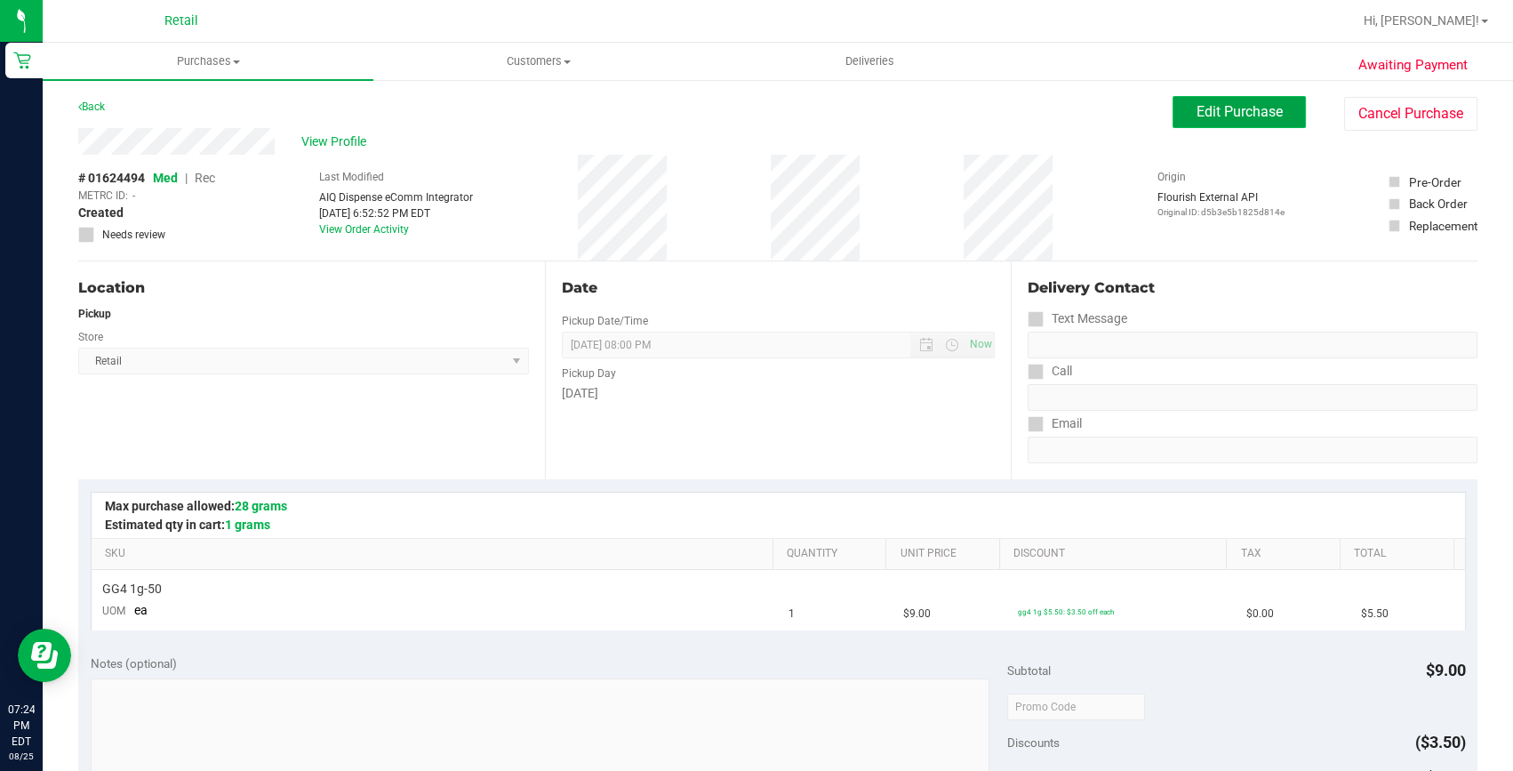
click at [1236, 101] on button "Edit Purchase" at bounding box center [1238, 112] width 133 height 32
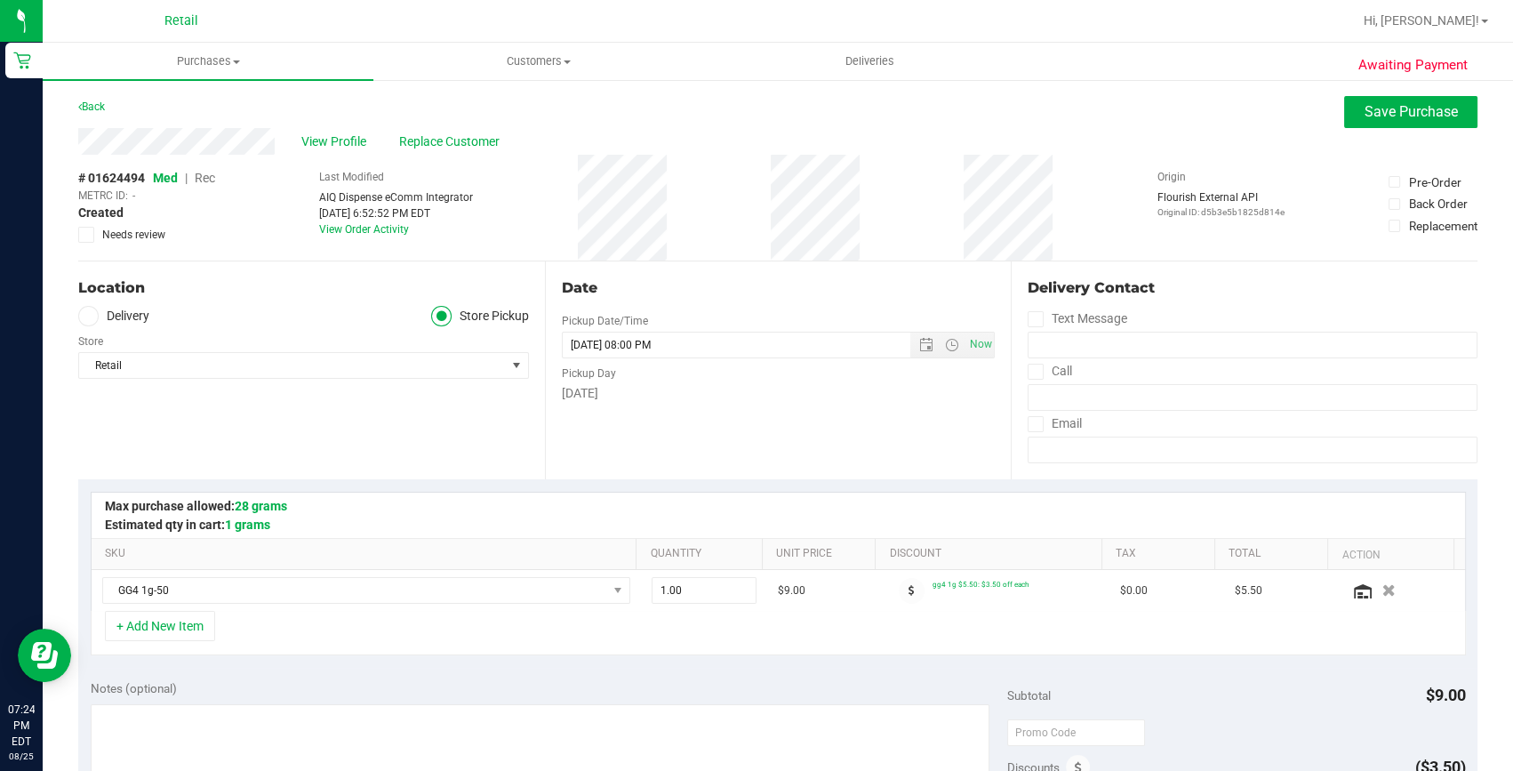
click at [206, 178] on span "Rec" at bounding box center [205, 178] width 20 height 14
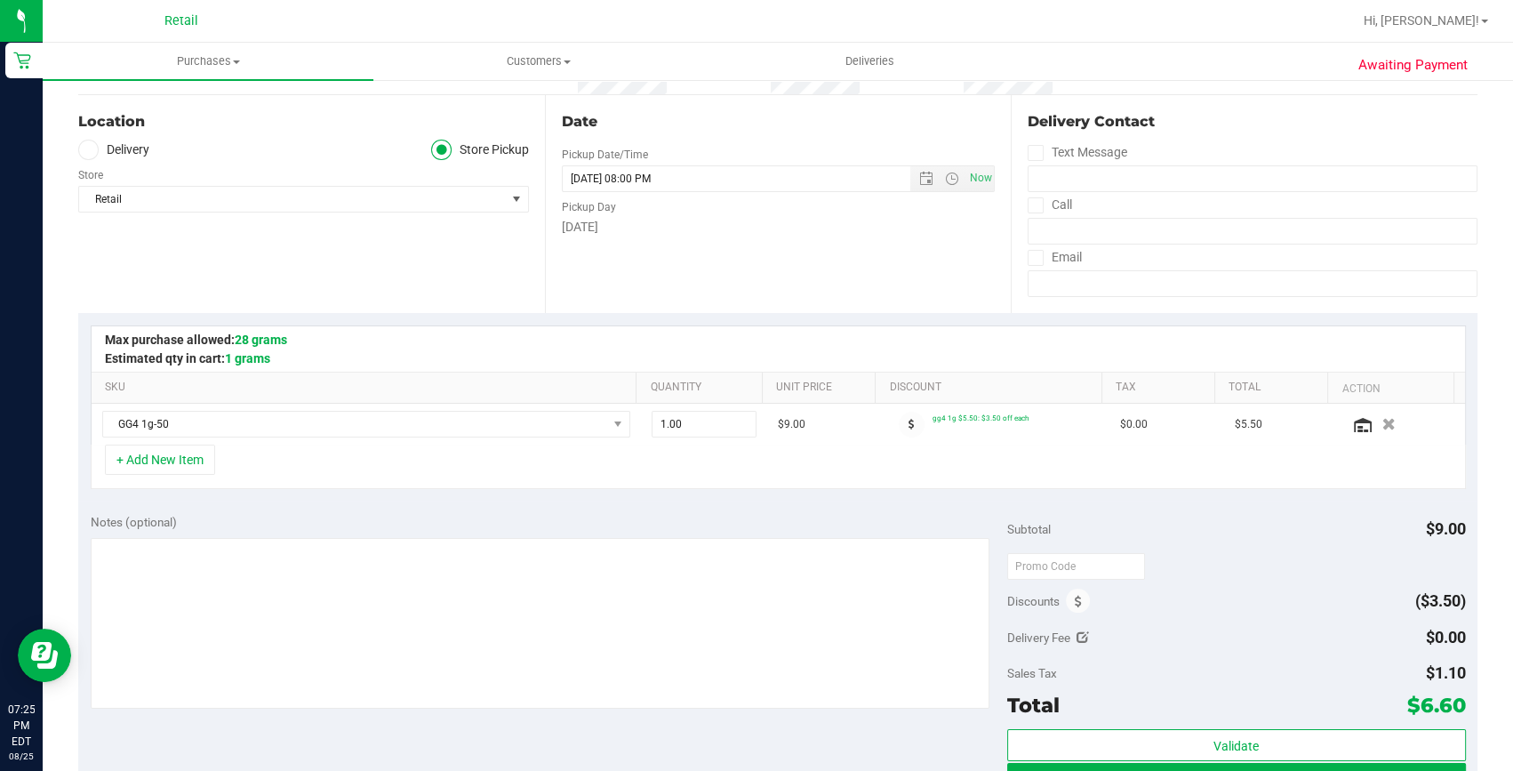
scroll to position [323, 0]
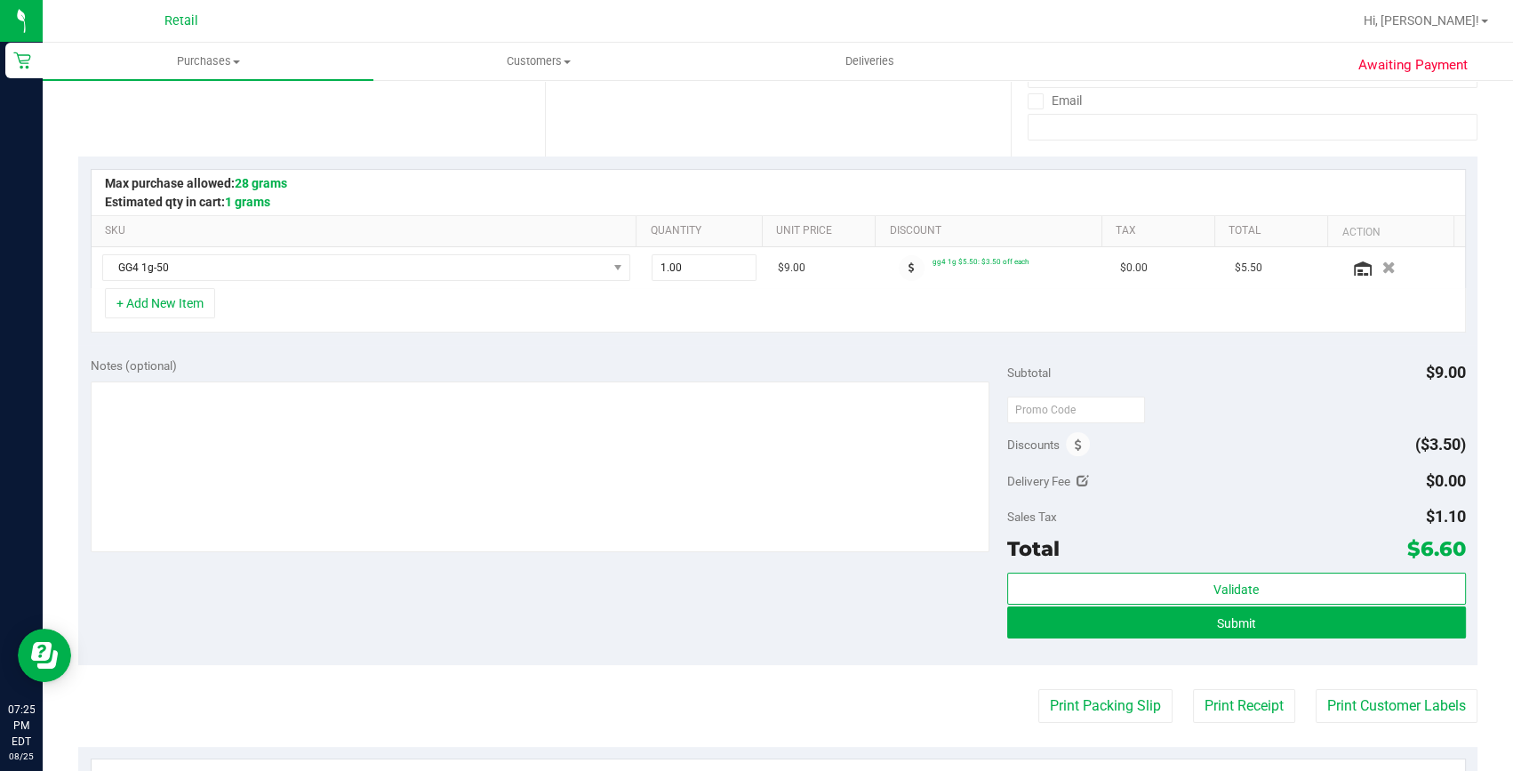
click at [1325, 638] on div "Submit" at bounding box center [1236, 623] width 459 height 34
click at [1332, 624] on button "Submit" at bounding box center [1236, 622] width 459 height 32
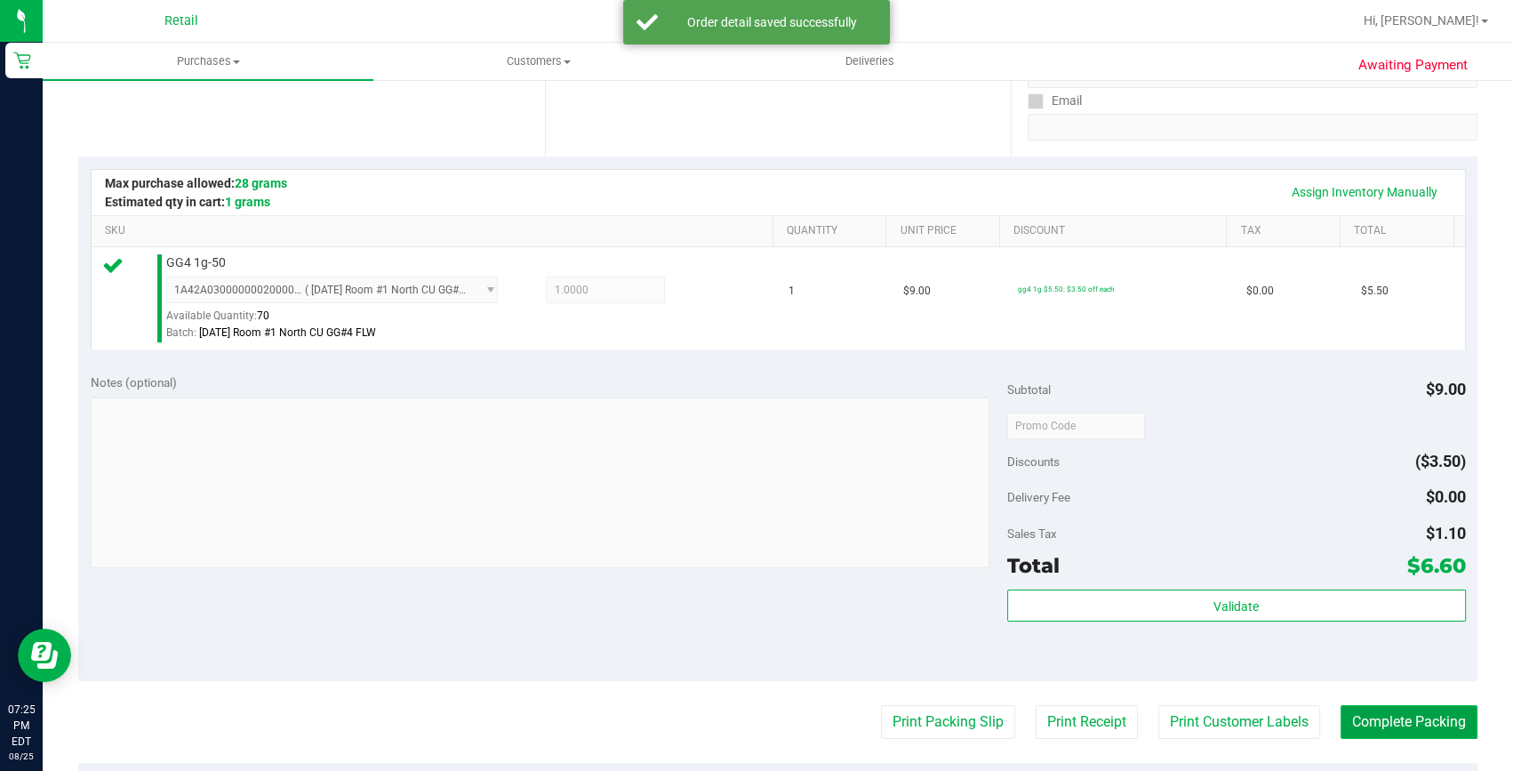
click at [1343, 705] on button "Complete Packing" at bounding box center [1408, 722] width 137 height 34
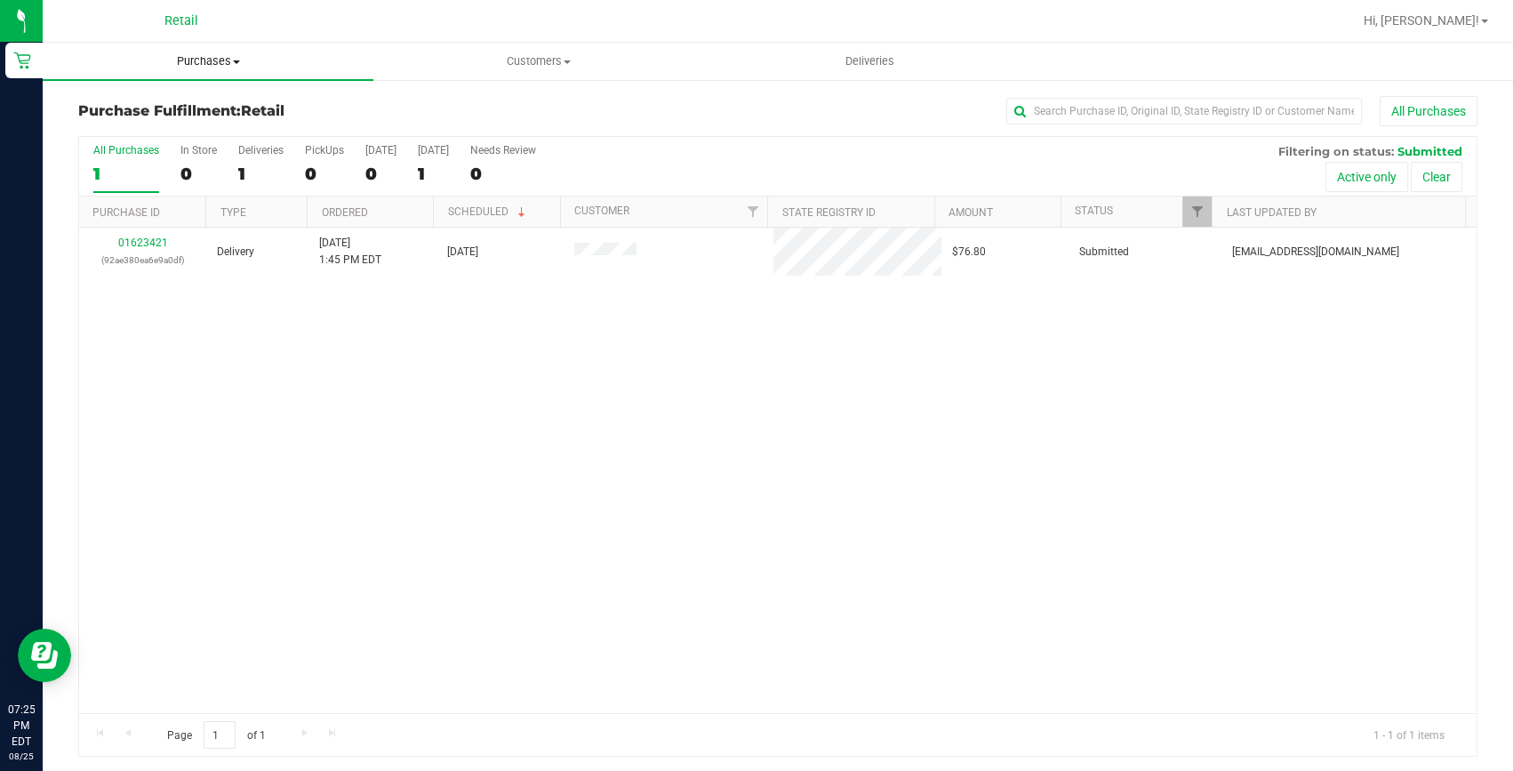
click at [222, 62] on span "Purchases" at bounding box center [208, 61] width 331 height 16
click at [195, 100] on span "Summary of purchases" at bounding box center [134, 107] width 182 height 15
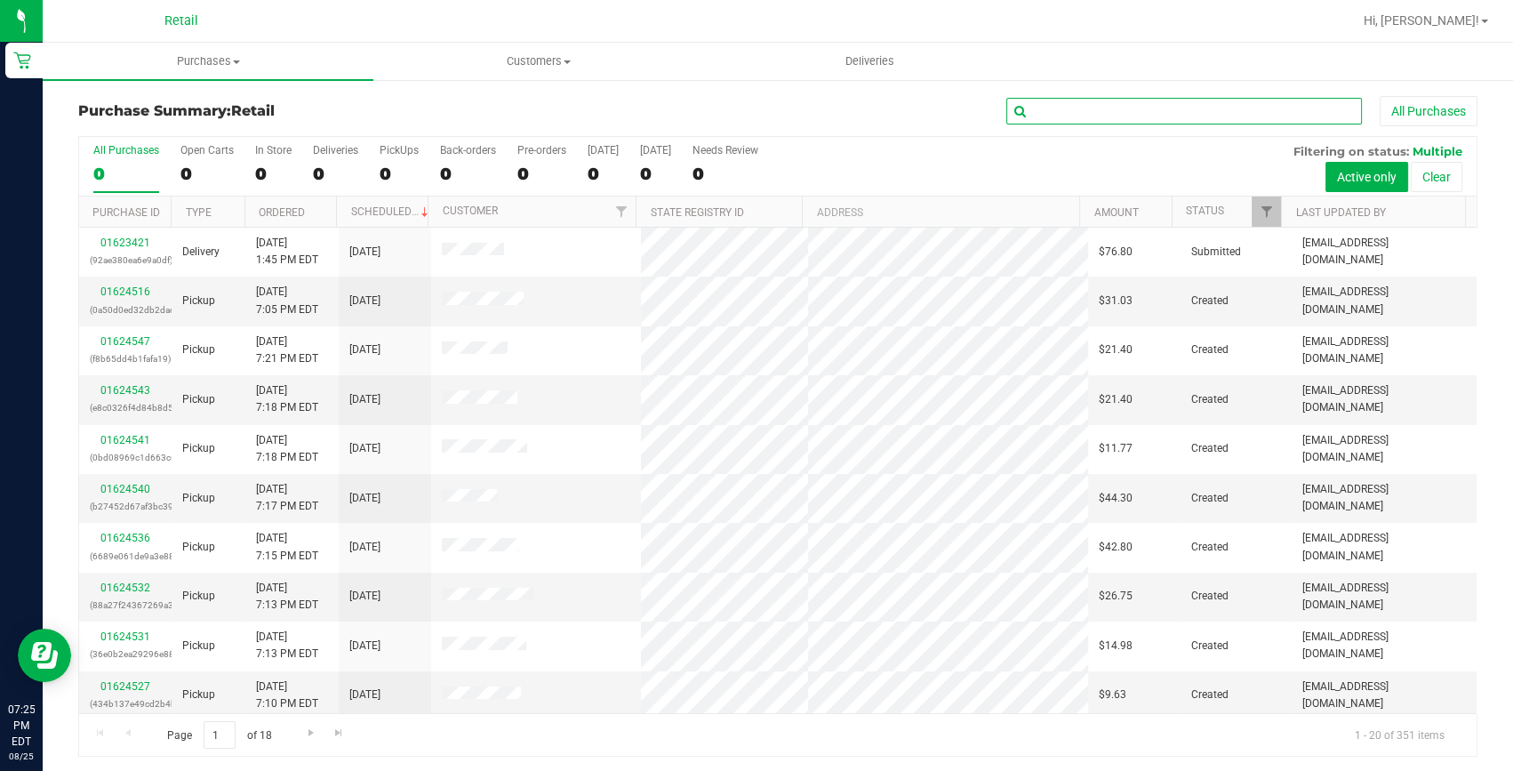
click at [1019, 105] on input "text" at bounding box center [1184, 111] width 356 height 27
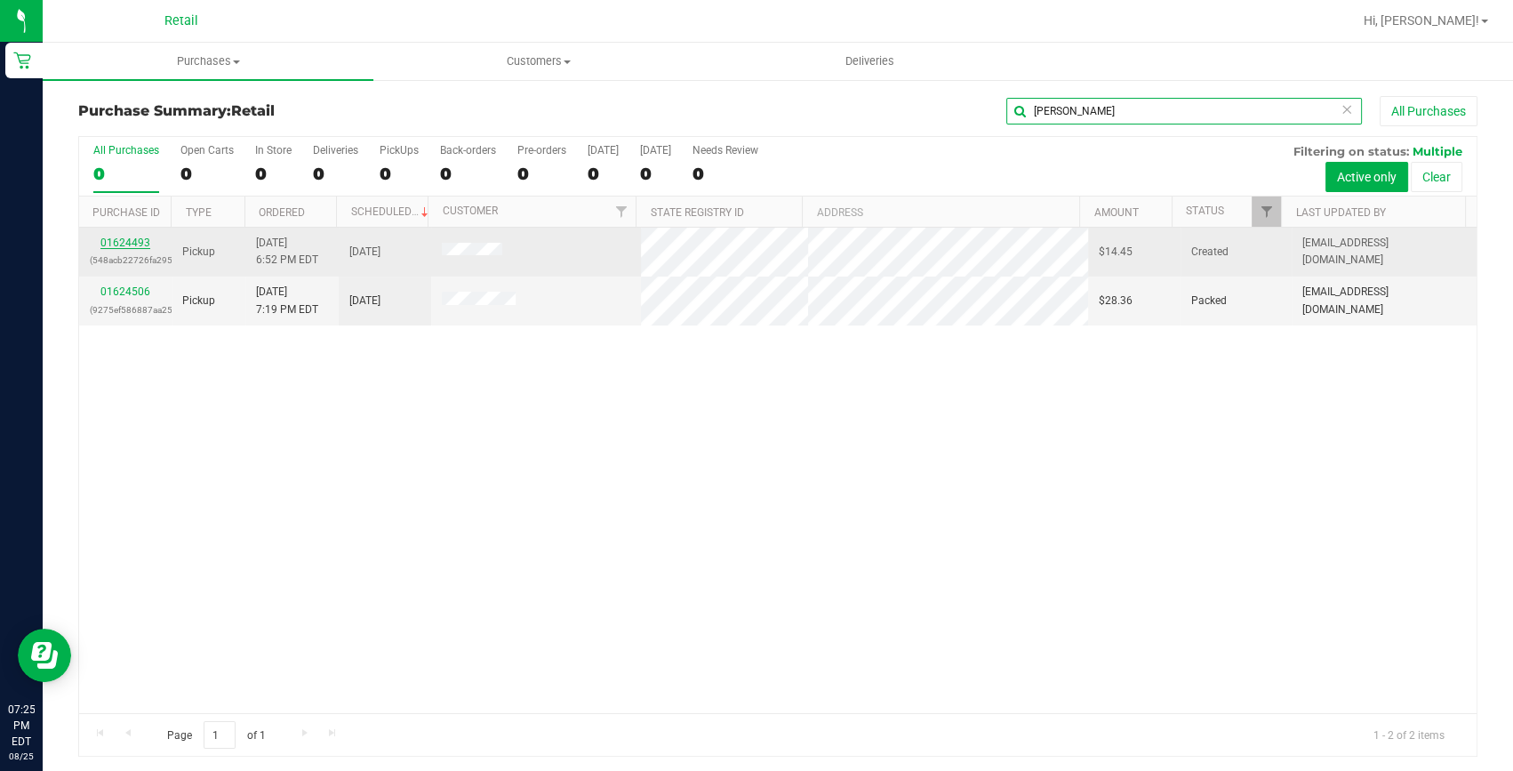
type input "joseph"
click at [121, 241] on link "01624493" at bounding box center [125, 242] width 50 height 12
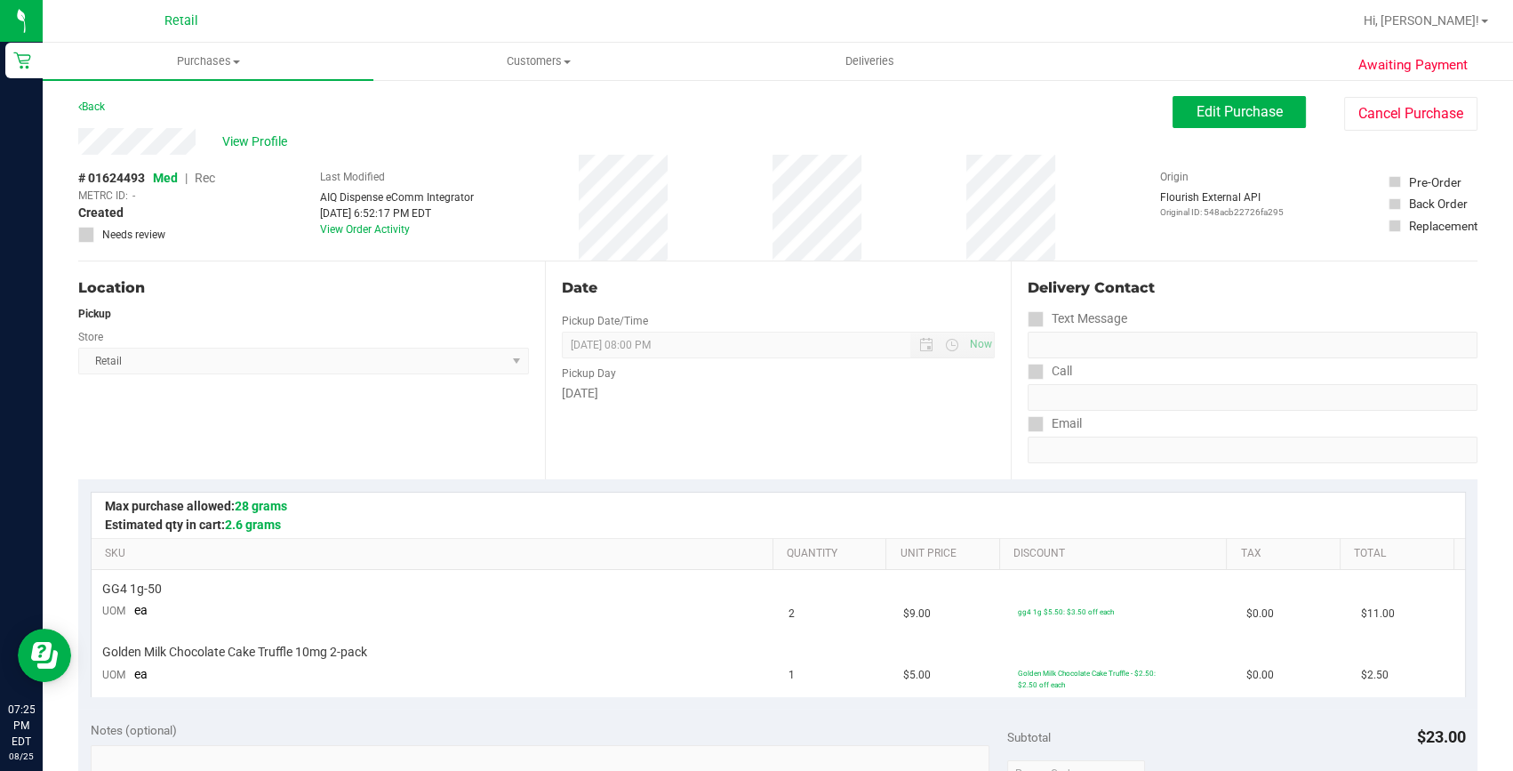
click at [1228, 132] on div "View Profile # 01624493 Med | Rec METRC ID: - Created Needs review Last Modifie…" at bounding box center [777, 194] width 1399 height 133
click at [1227, 114] on span "Edit Purchase" at bounding box center [1239, 111] width 86 height 17
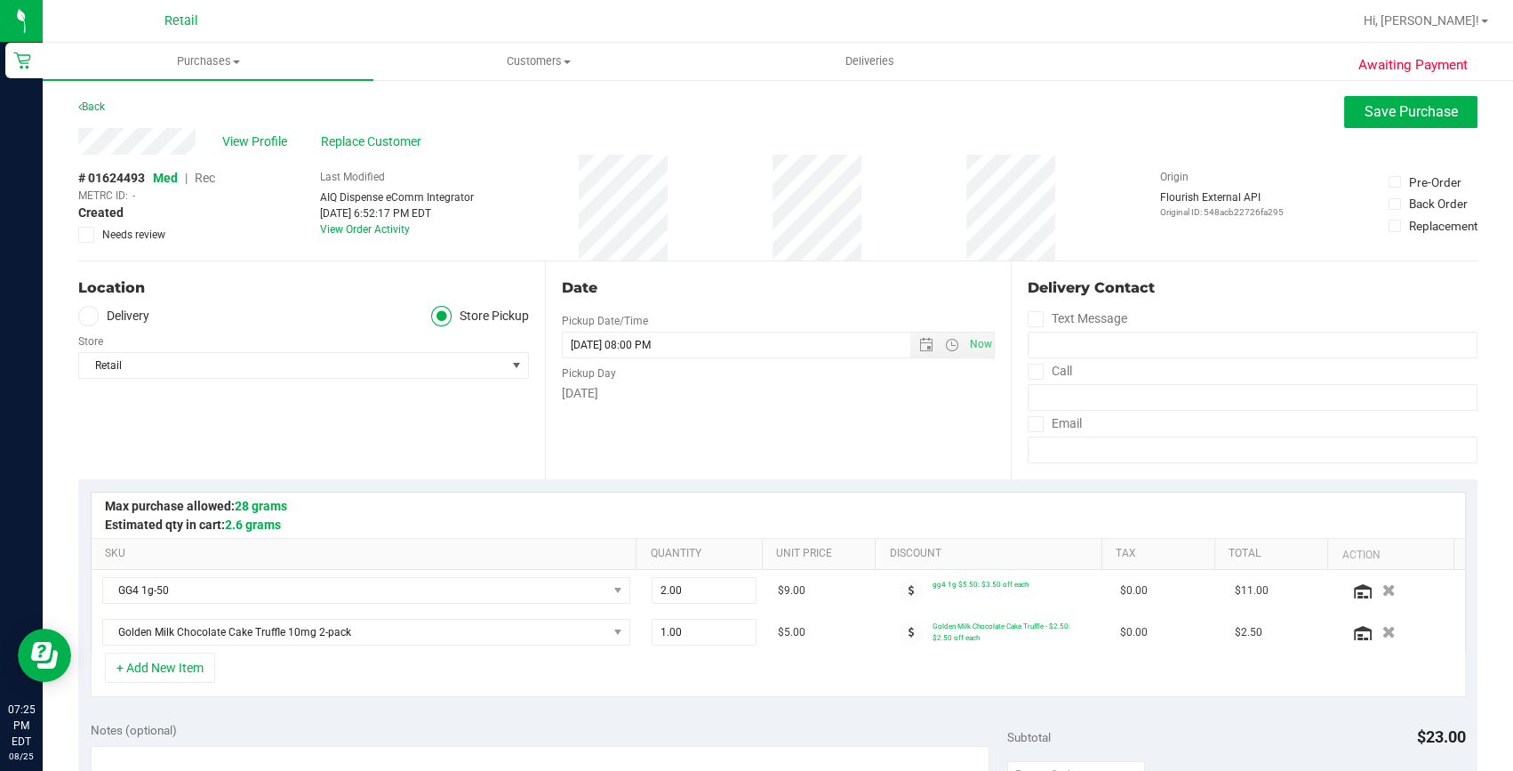
click at [210, 178] on span "Rec" at bounding box center [205, 178] width 20 height 14
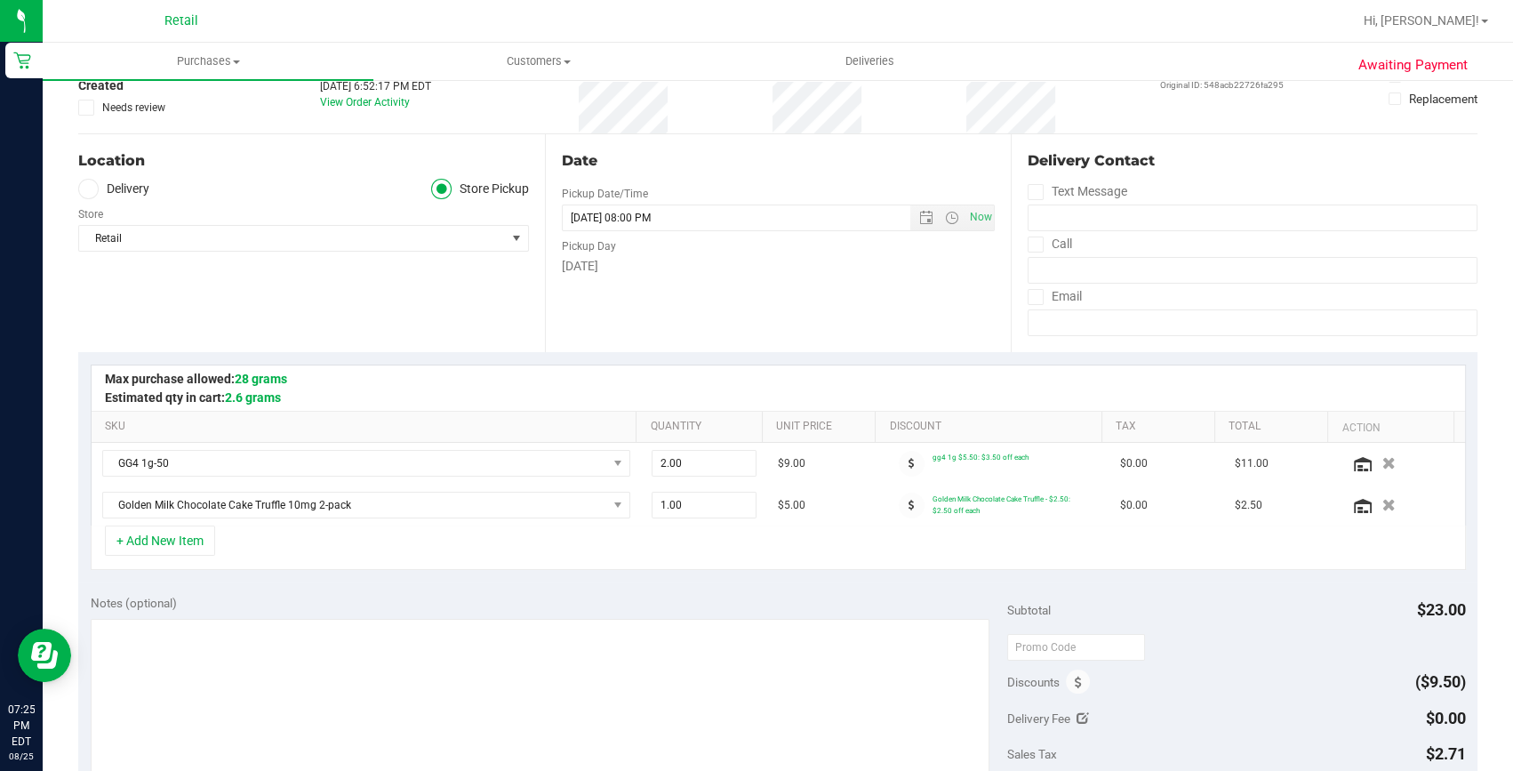
scroll to position [242, 0]
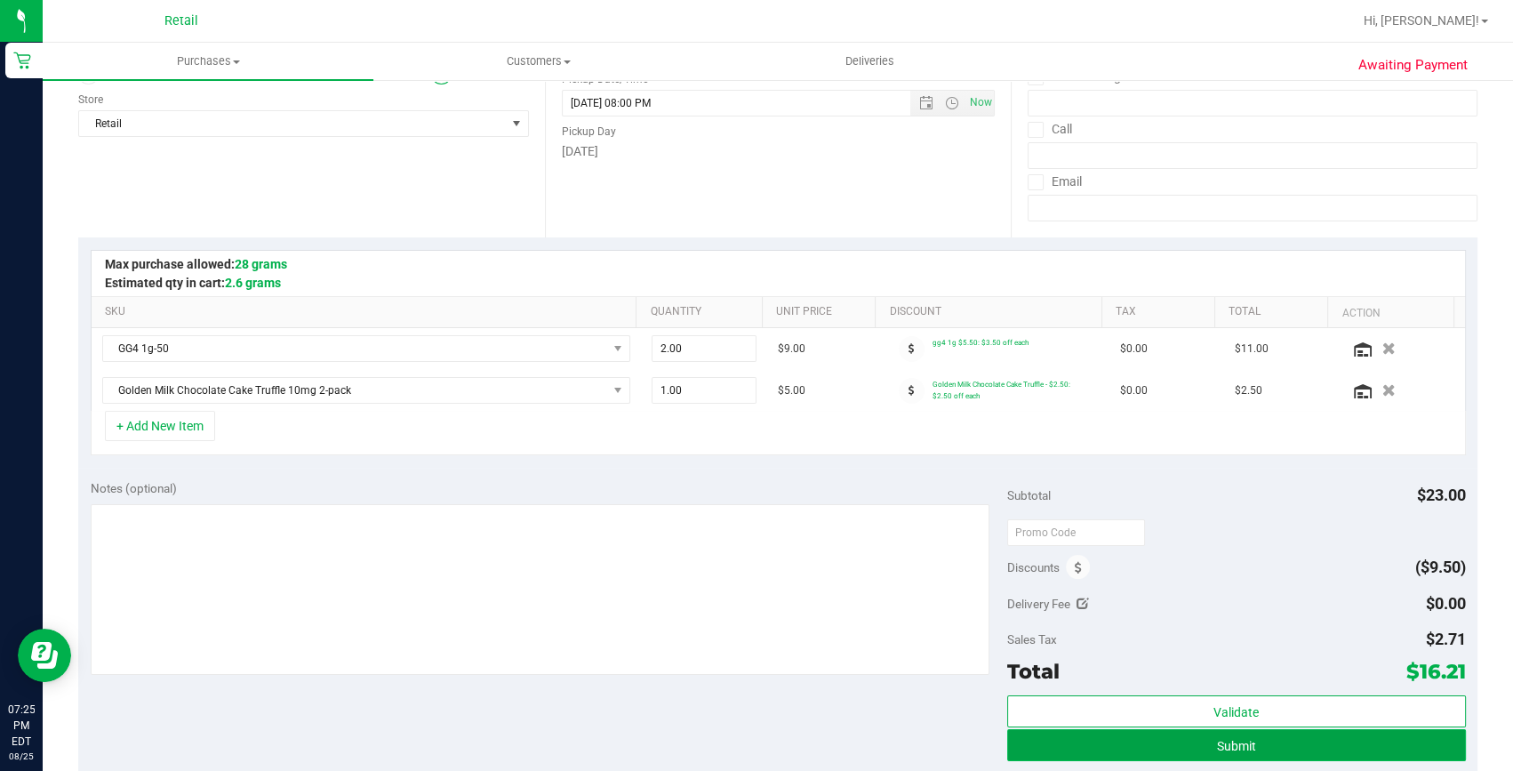
click at [1130, 747] on button "Submit" at bounding box center [1236, 745] width 459 height 32
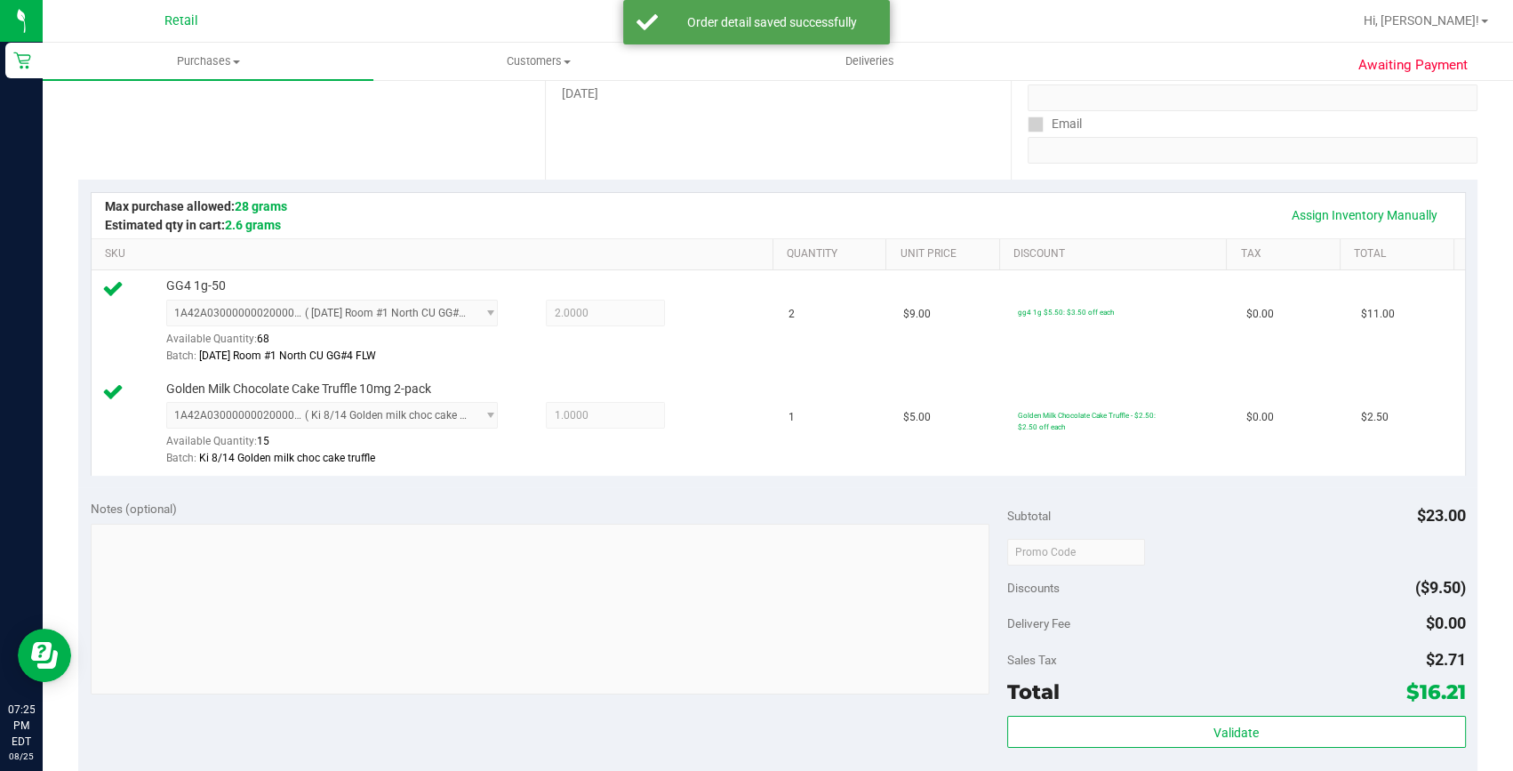
scroll to position [484, 0]
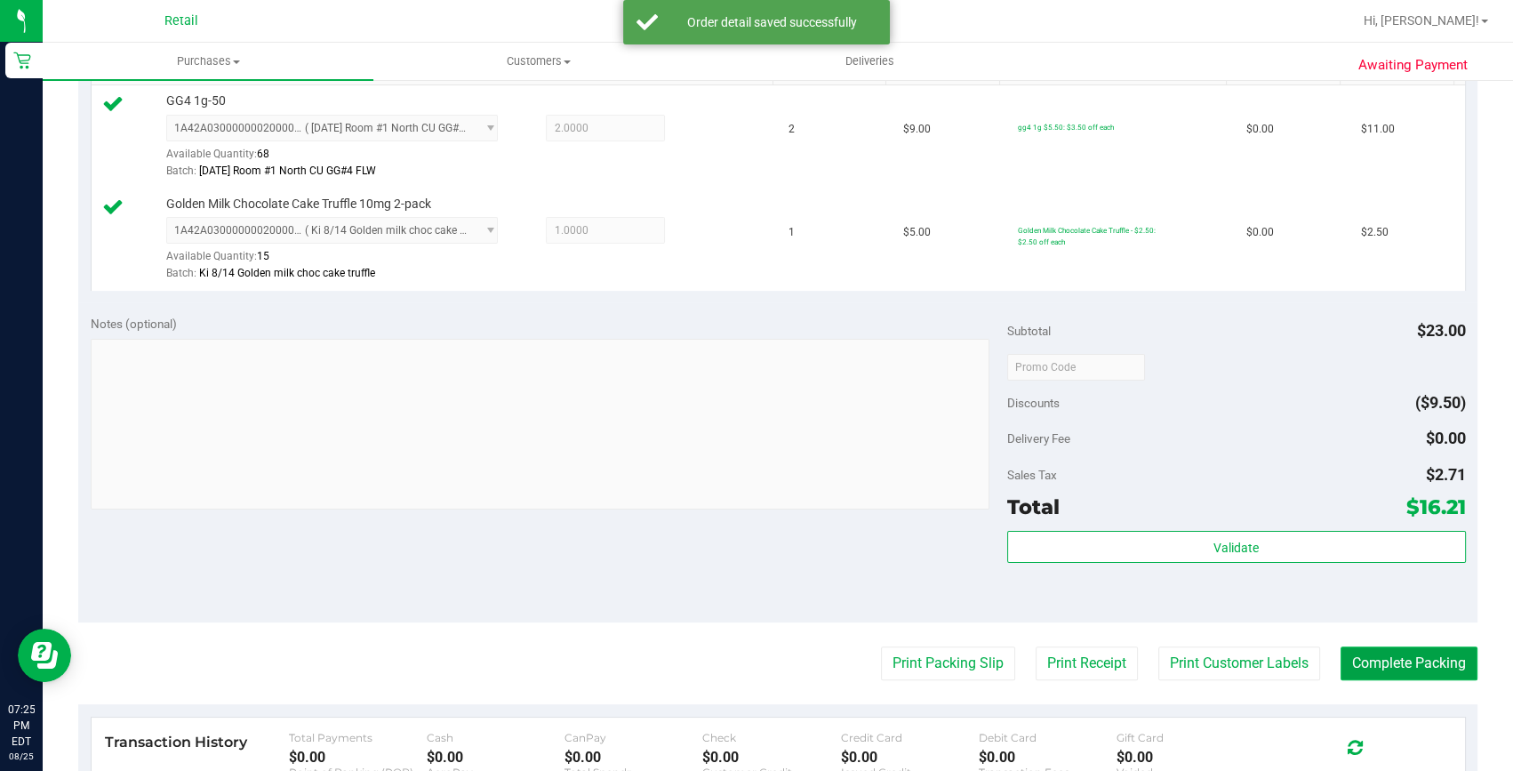
click at [1367, 654] on button "Complete Packing" at bounding box center [1408, 663] width 137 height 34
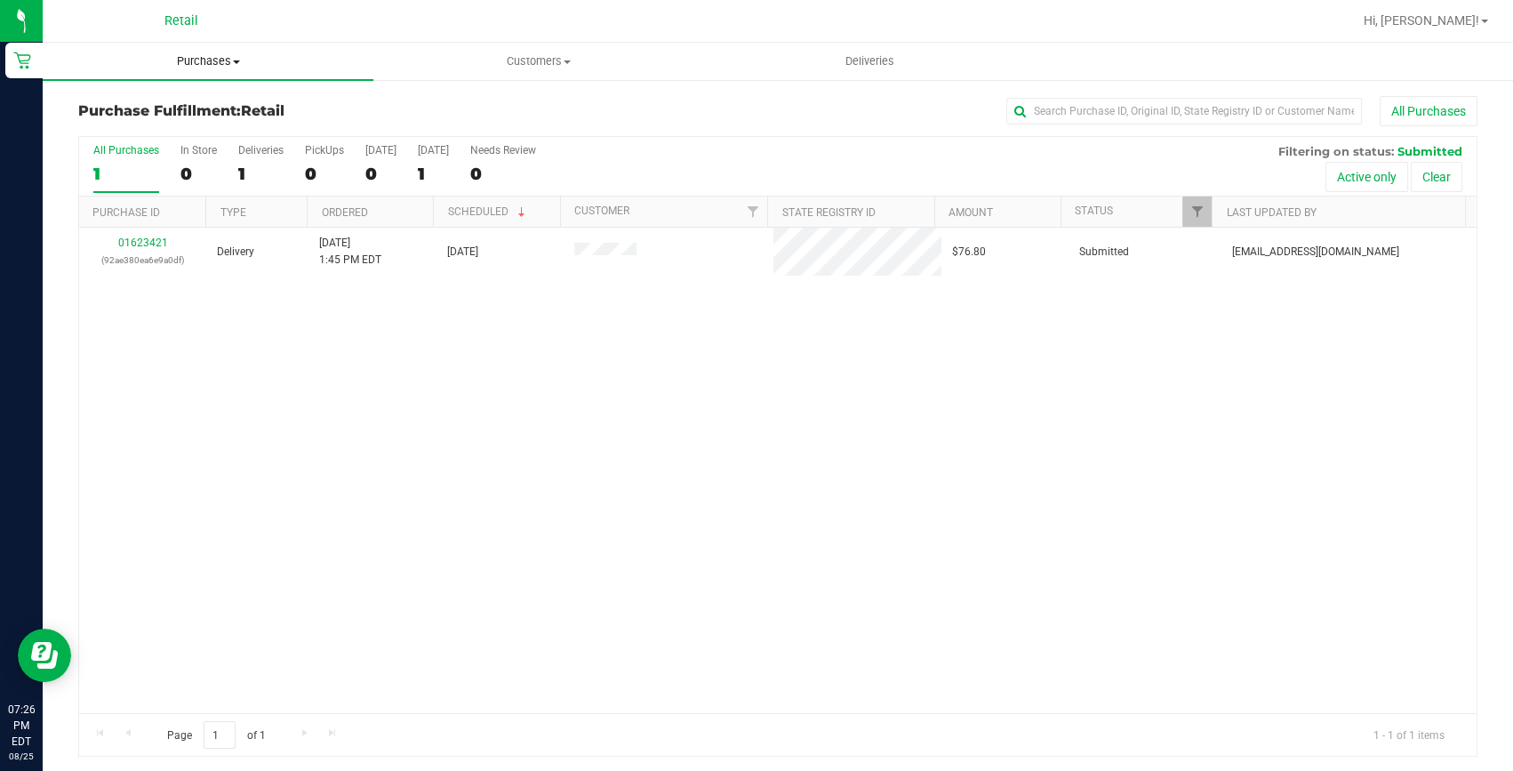
click at [179, 67] on span "Purchases" at bounding box center [208, 61] width 331 height 16
click at [169, 107] on span "Summary of purchases" at bounding box center [134, 107] width 182 height 15
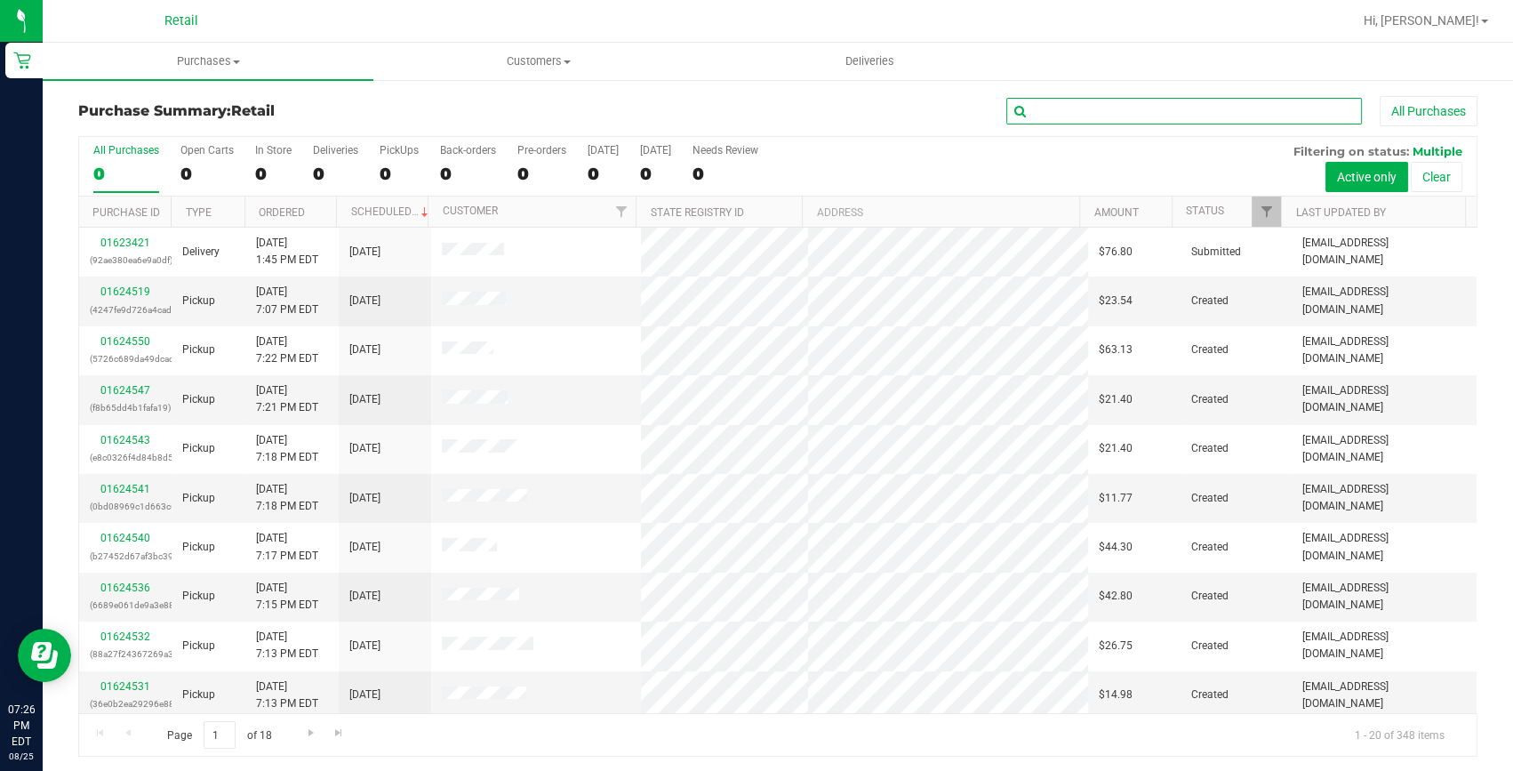
click at [1210, 122] on input "text" at bounding box center [1184, 111] width 356 height 27
click at [1210, 116] on input "text" at bounding box center [1184, 111] width 356 height 27
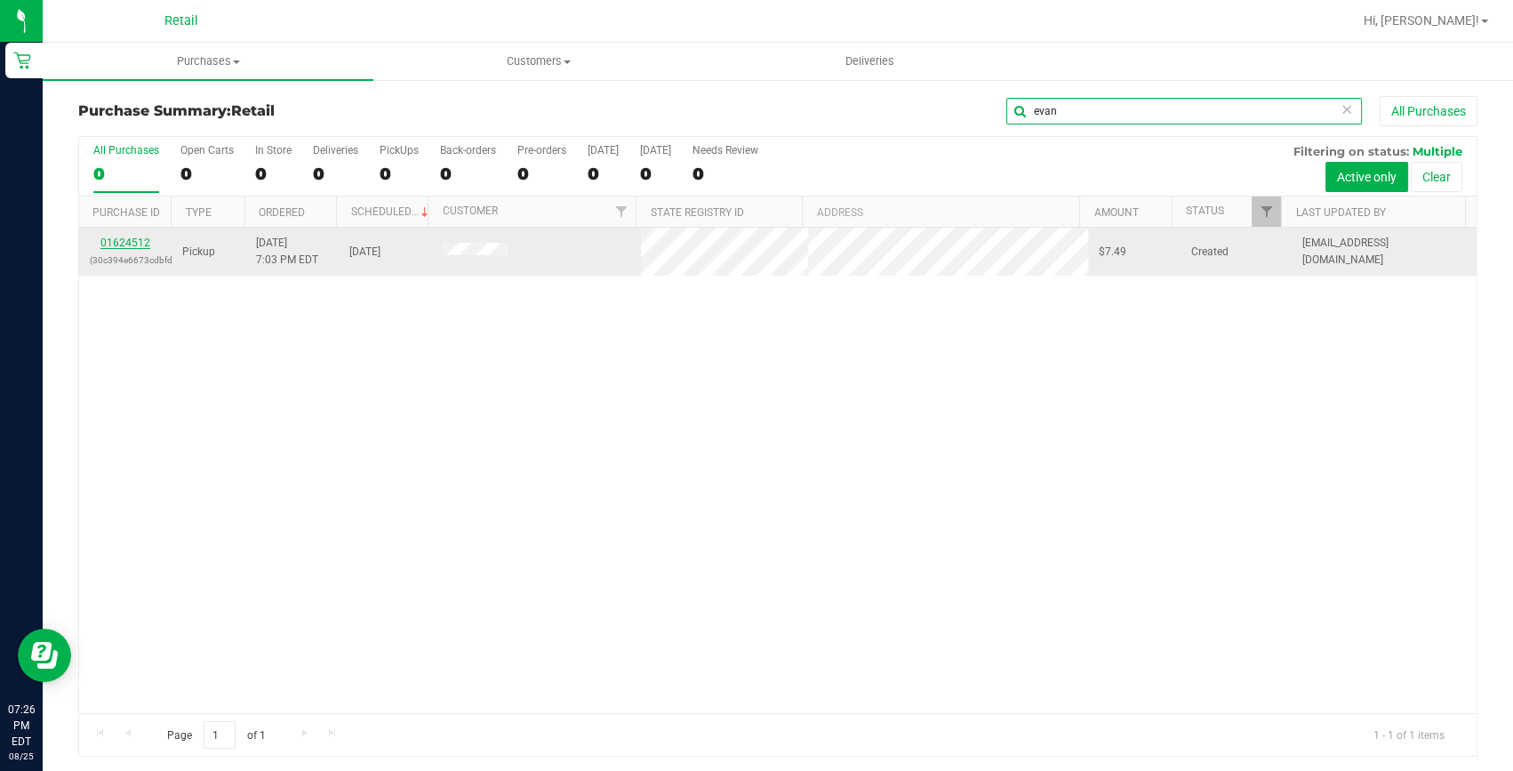
type input "evan"
click at [140, 246] on link "01624512" at bounding box center [125, 242] width 50 height 12
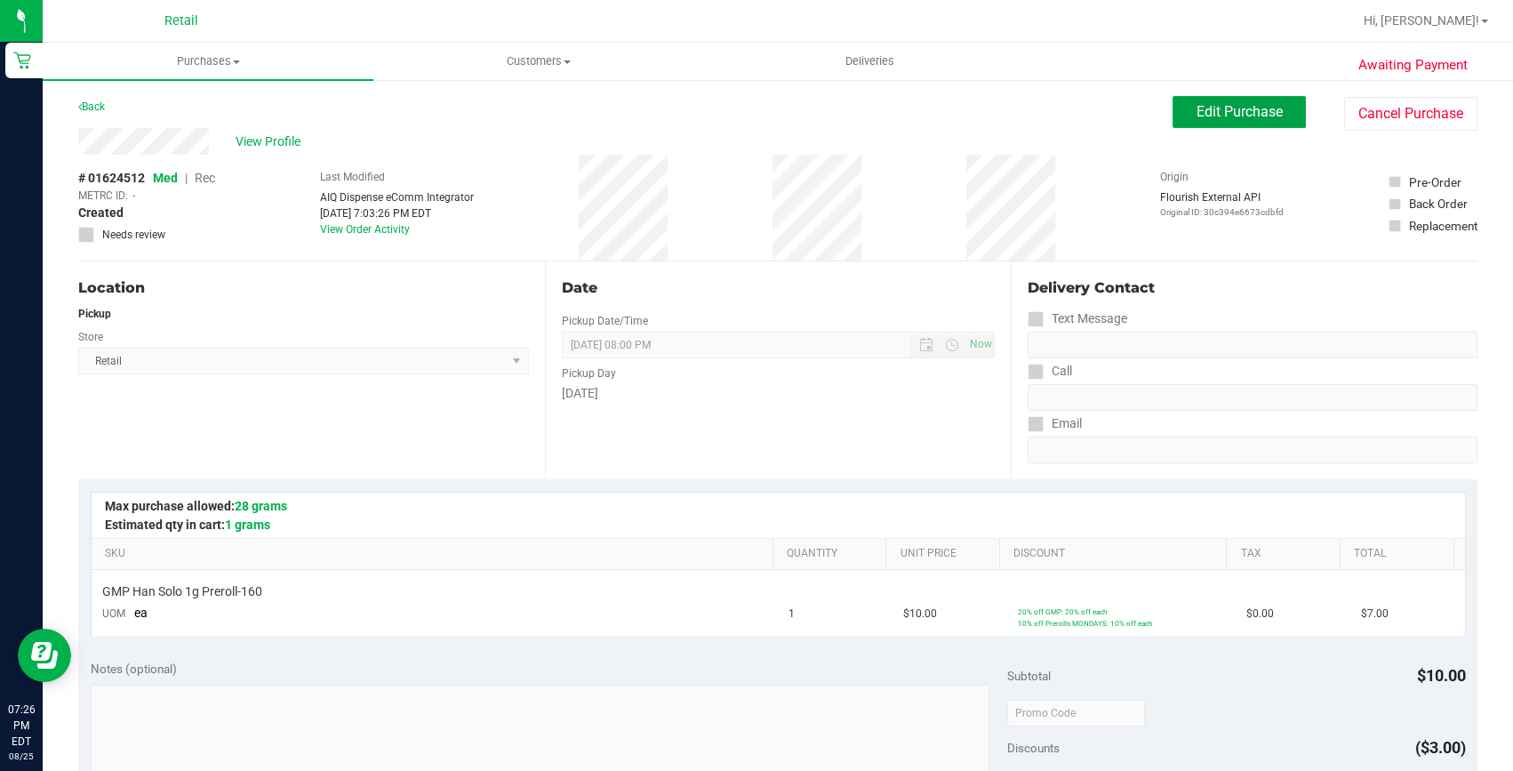
click at [1244, 106] on span "Edit Purchase" at bounding box center [1239, 111] width 86 height 17
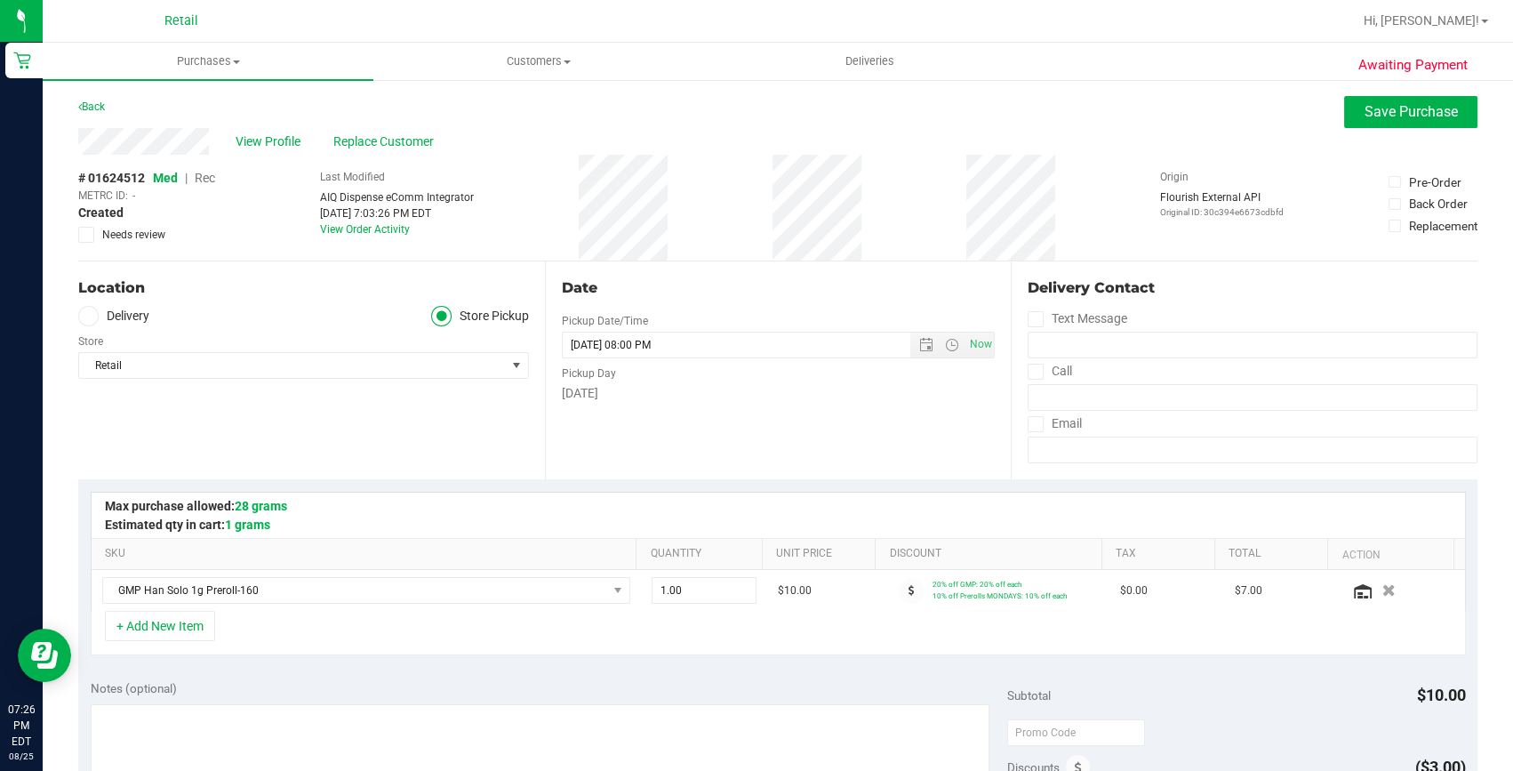
click at [208, 176] on span "Rec" at bounding box center [205, 178] width 20 height 14
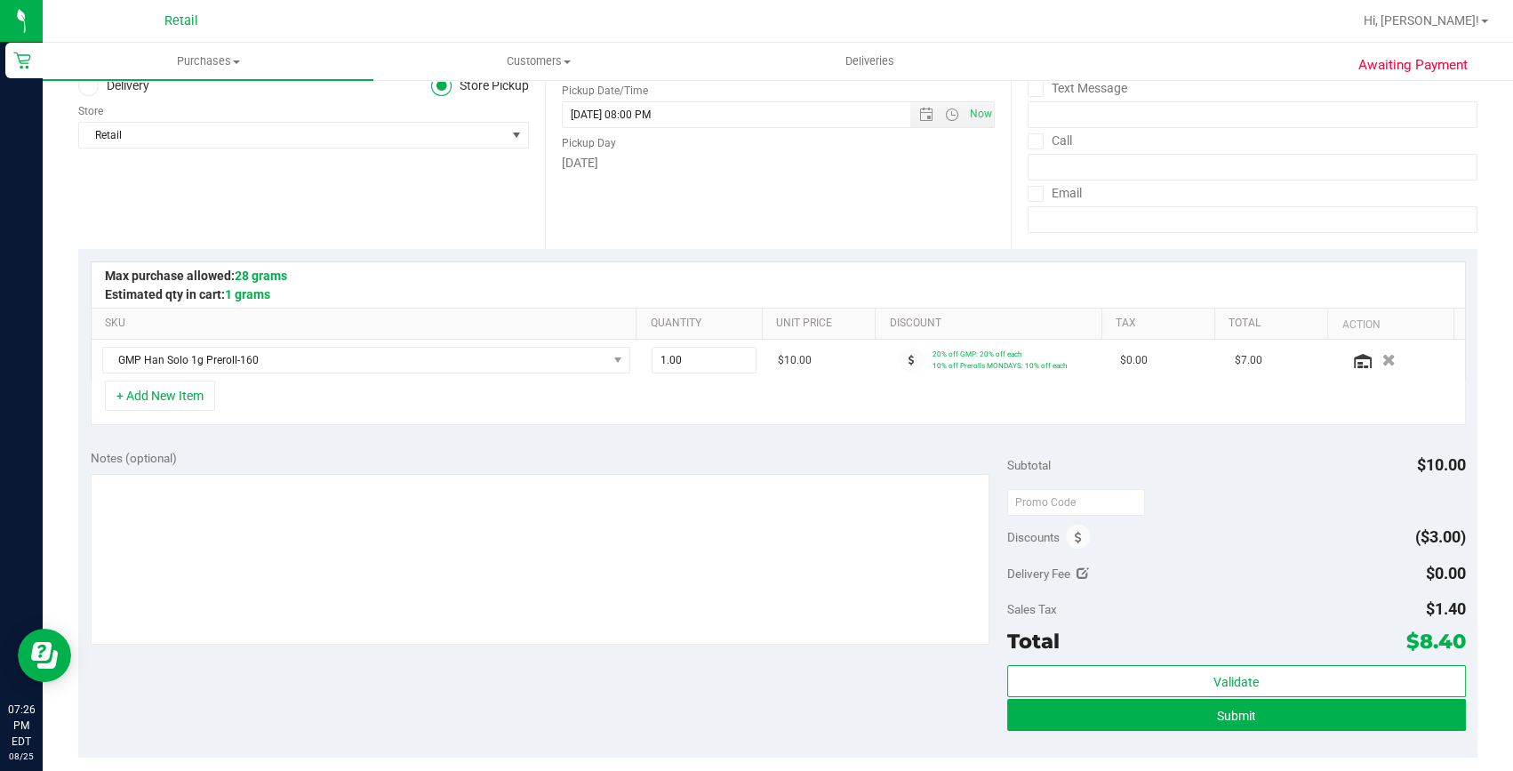
scroll to position [242, 0]
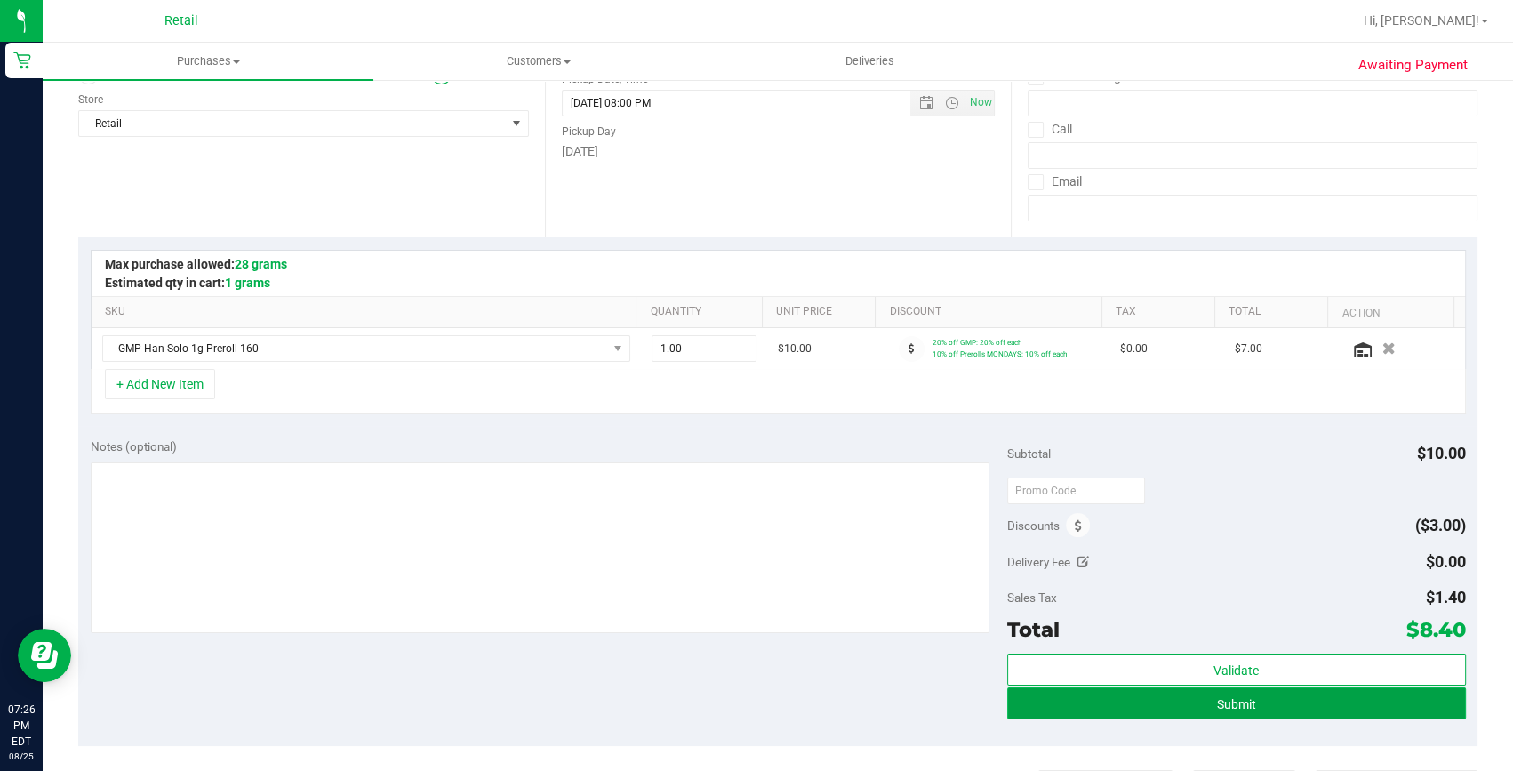
click at [1140, 692] on button "Submit" at bounding box center [1236, 703] width 459 height 32
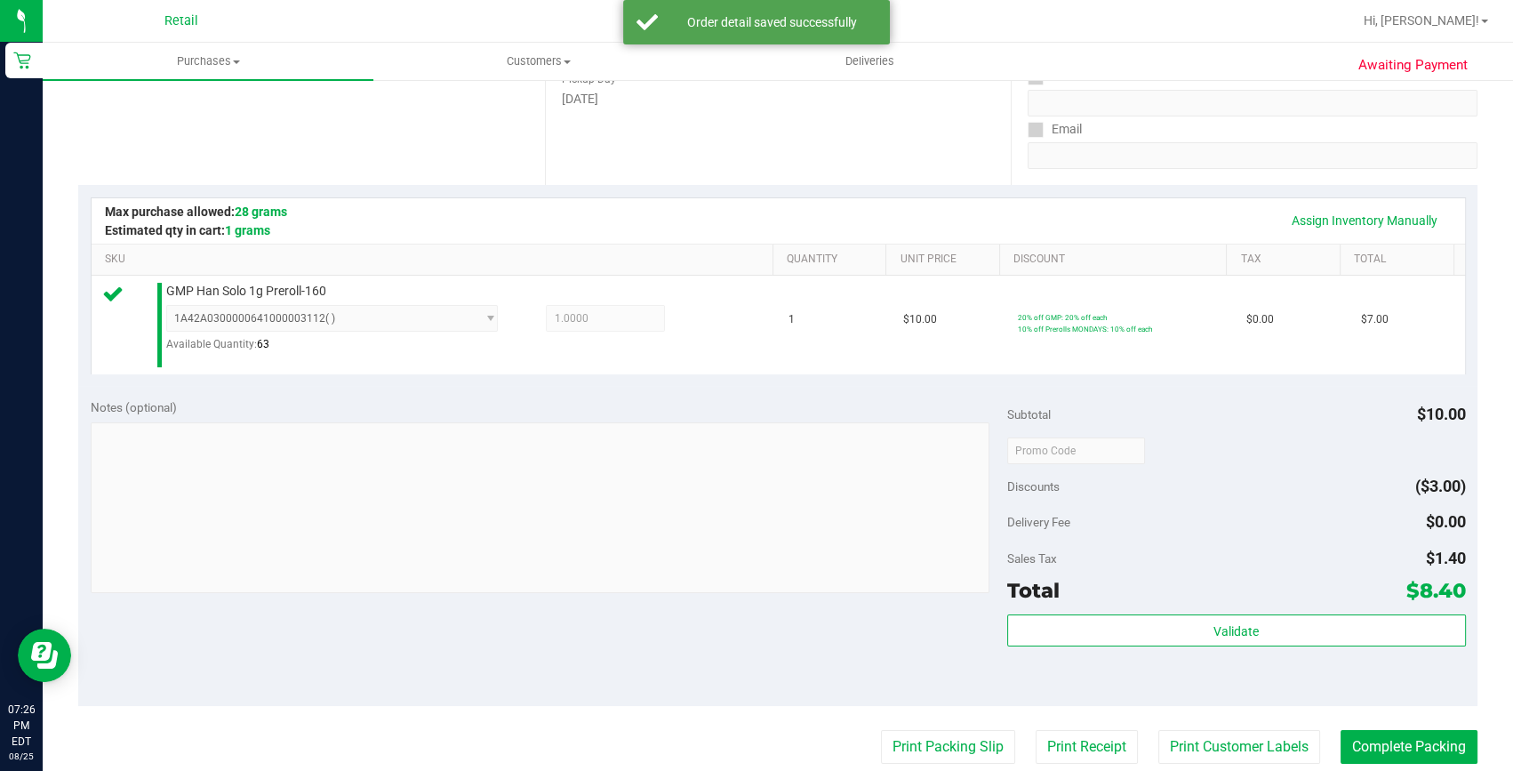
scroll to position [323, 0]
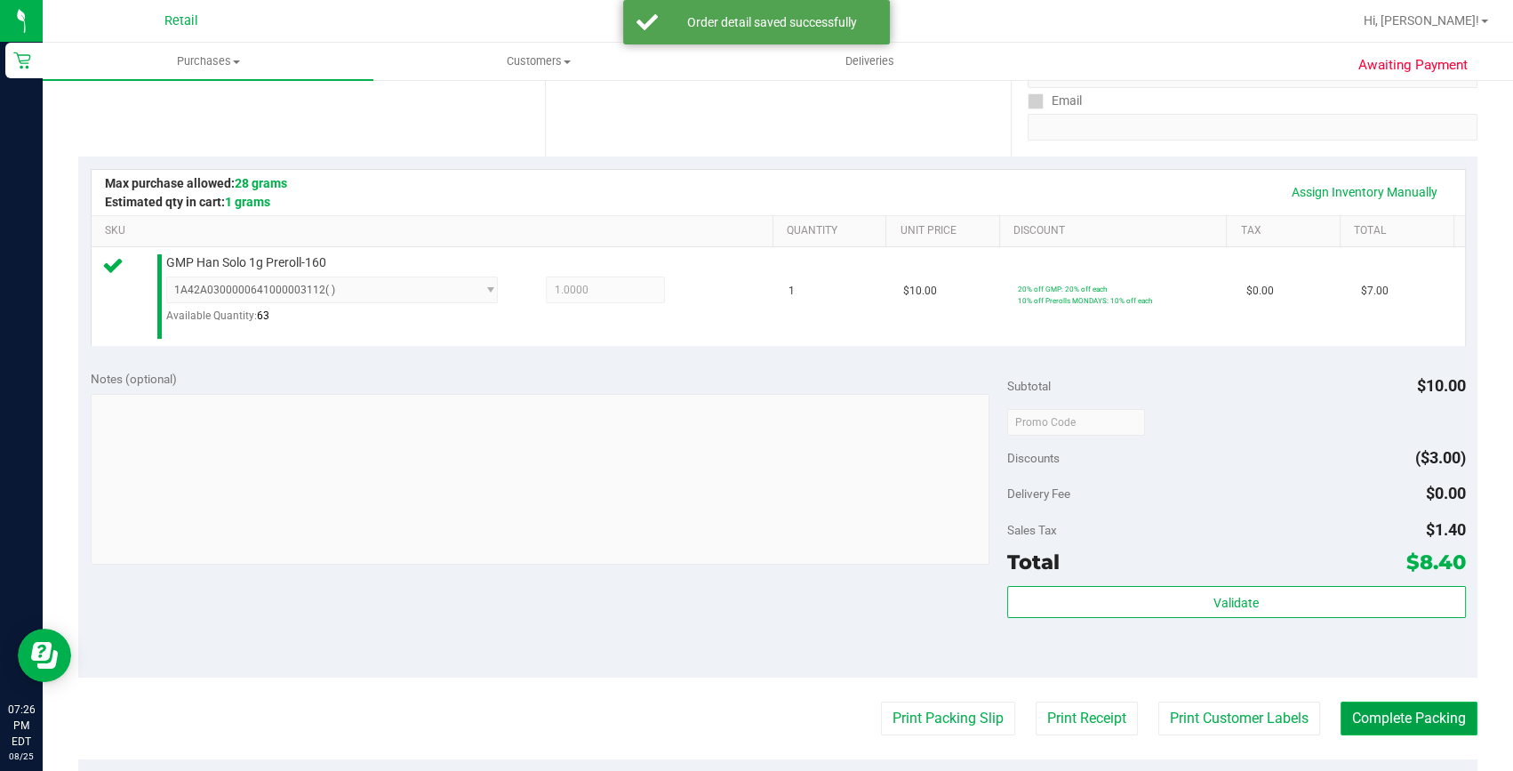
click at [1435, 711] on button "Complete Packing" at bounding box center [1408, 718] width 137 height 34
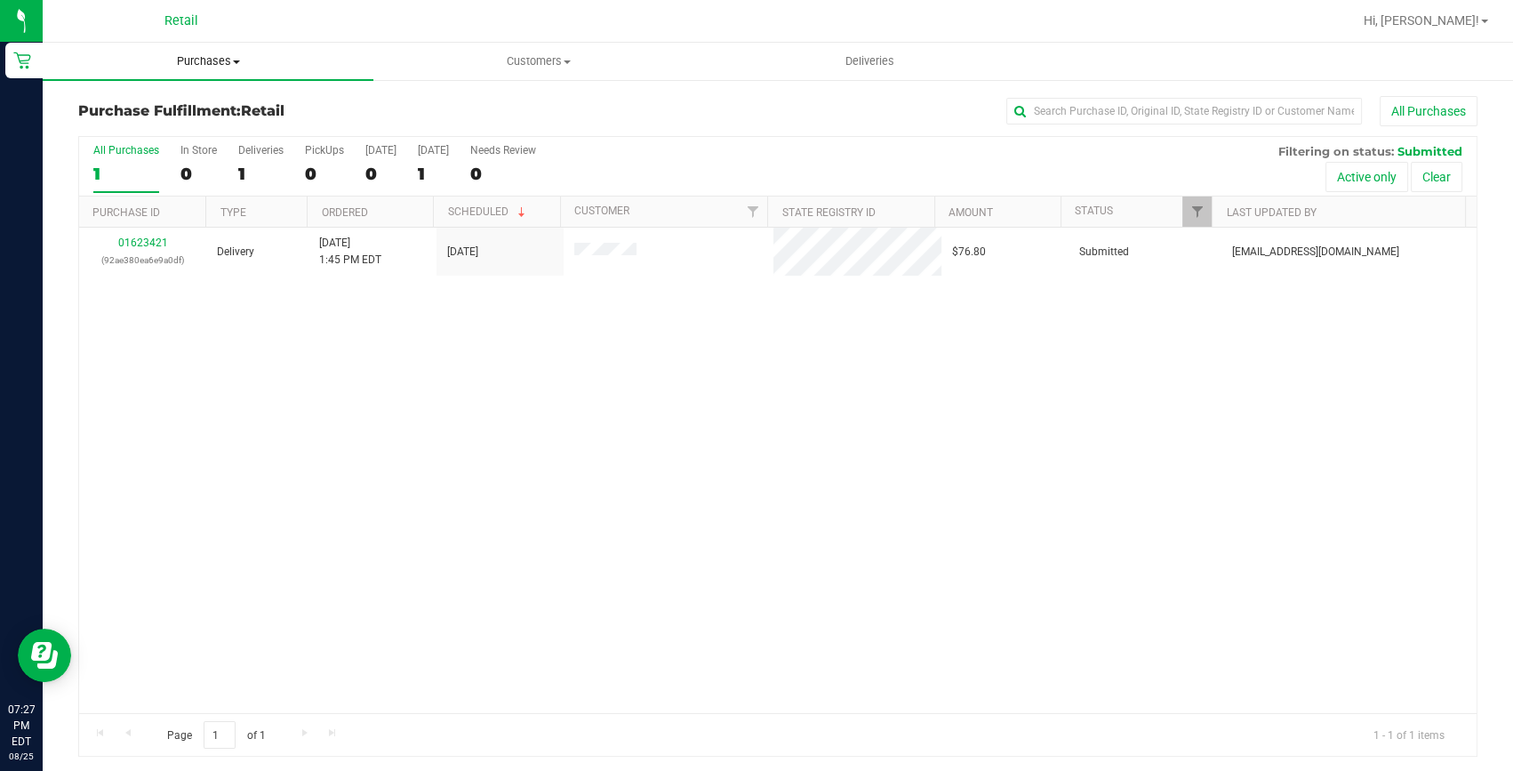
click at [212, 59] on span "Purchases" at bounding box center [208, 61] width 331 height 16
click at [205, 106] on span "Summary of purchases" at bounding box center [134, 107] width 182 height 15
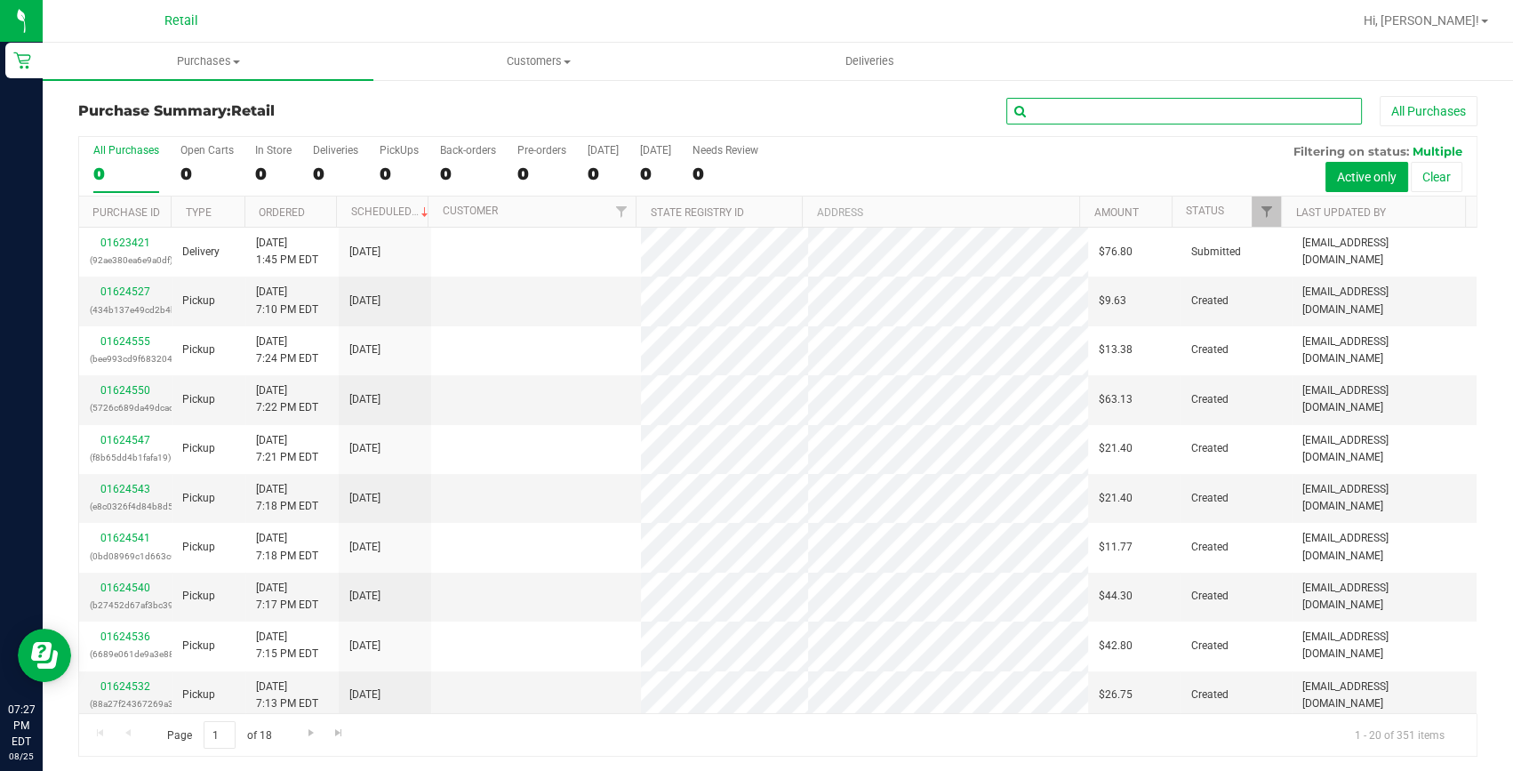
click at [1156, 116] on input "text" at bounding box center [1184, 111] width 356 height 27
type input "y"
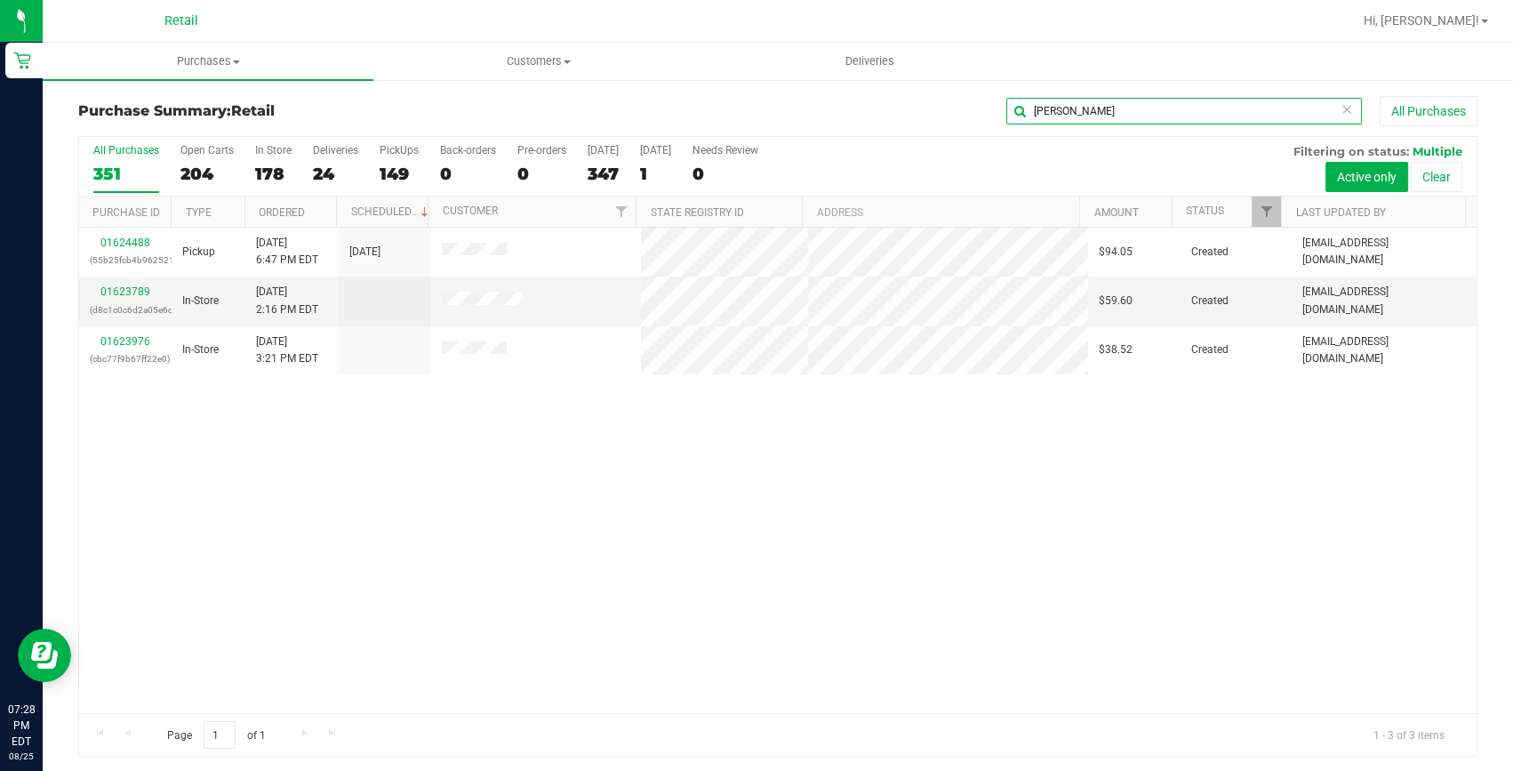
type input "daniel"
click at [130, 248] on link "01624488" at bounding box center [125, 242] width 50 height 12
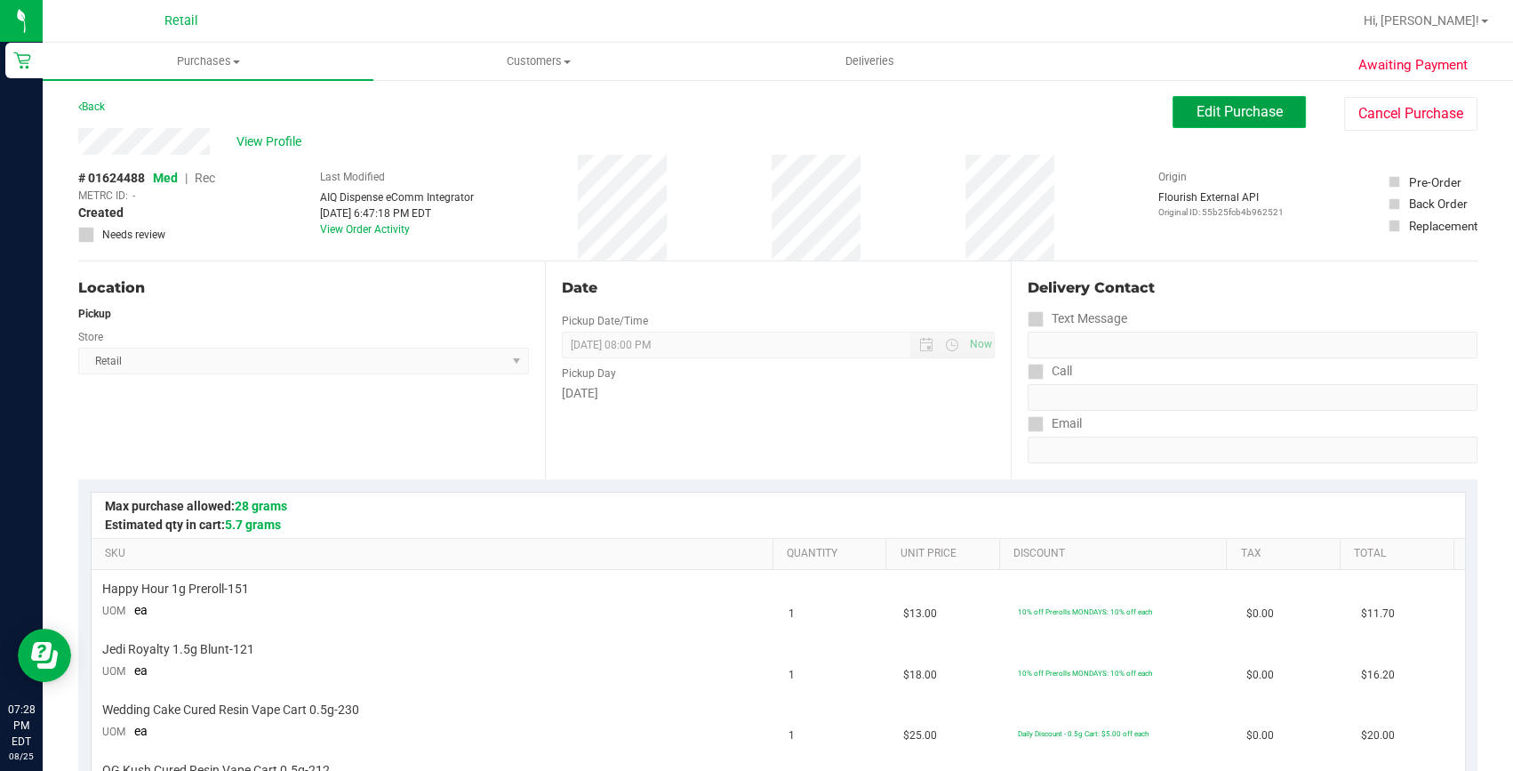
click at [1259, 110] on span "Edit Purchase" at bounding box center [1239, 111] width 86 height 17
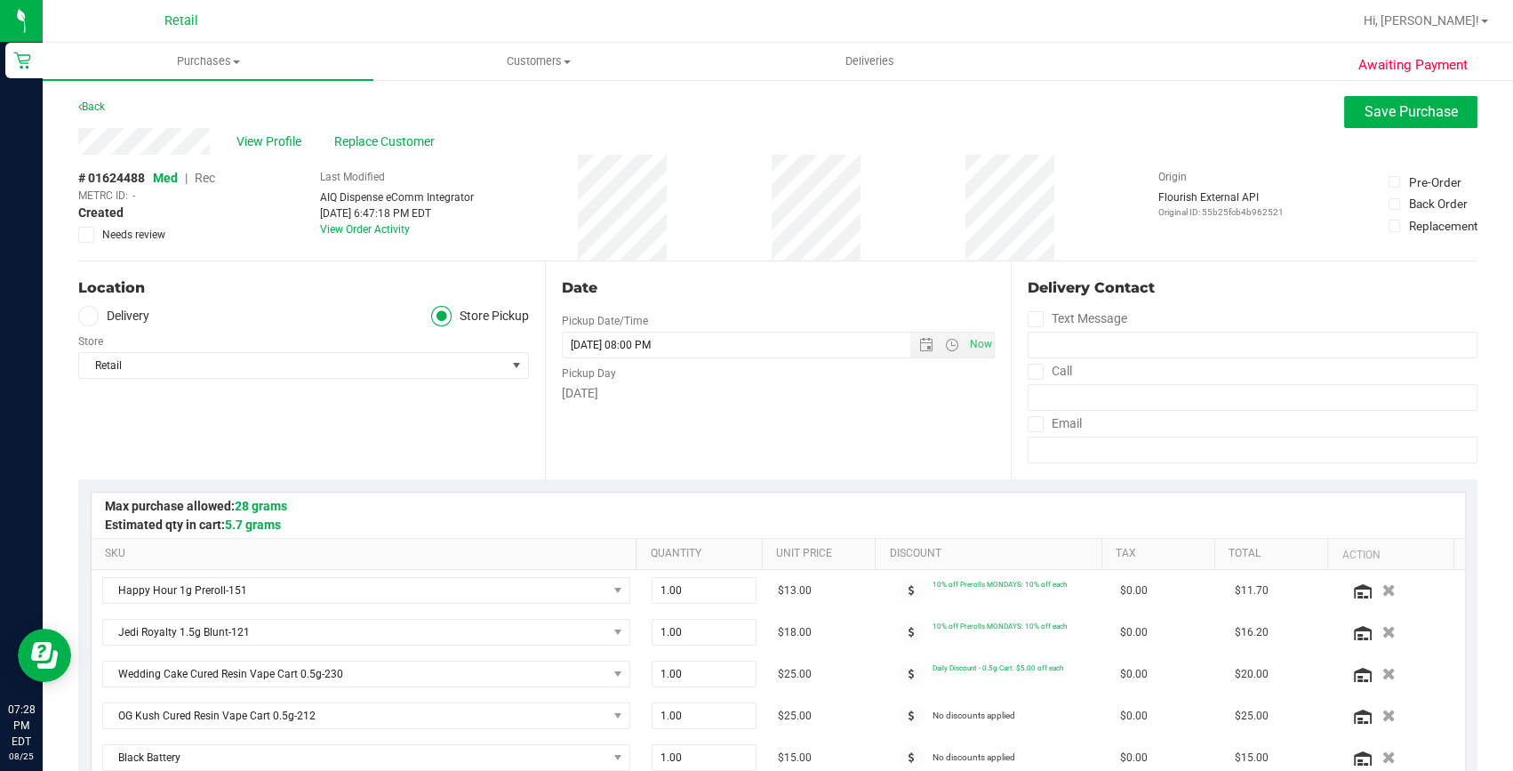
click at [202, 177] on span "Rec" at bounding box center [205, 178] width 20 height 14
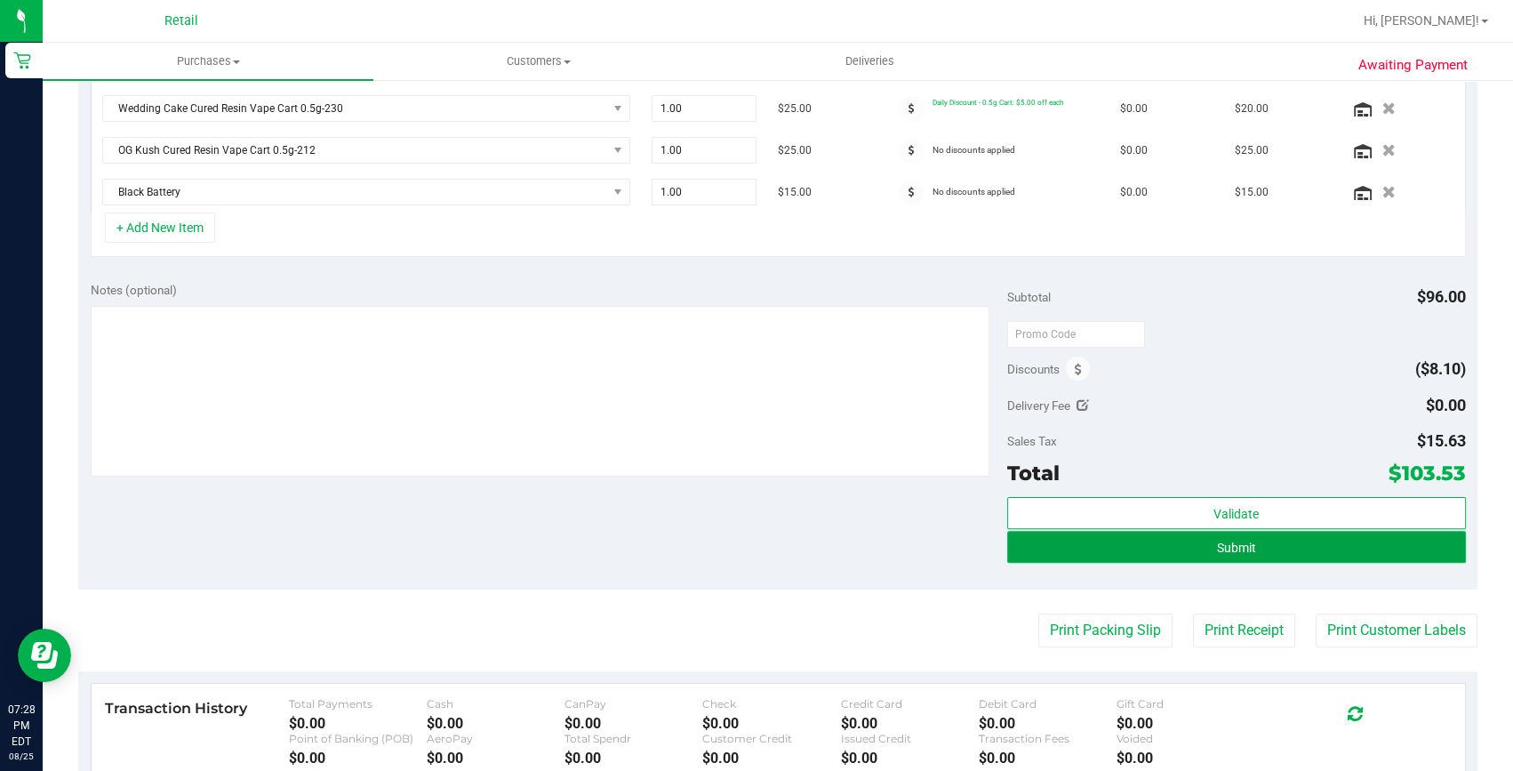
click at [1233, 546] on span "Submit" at bounding box center [1236, 547] width 39 height 14
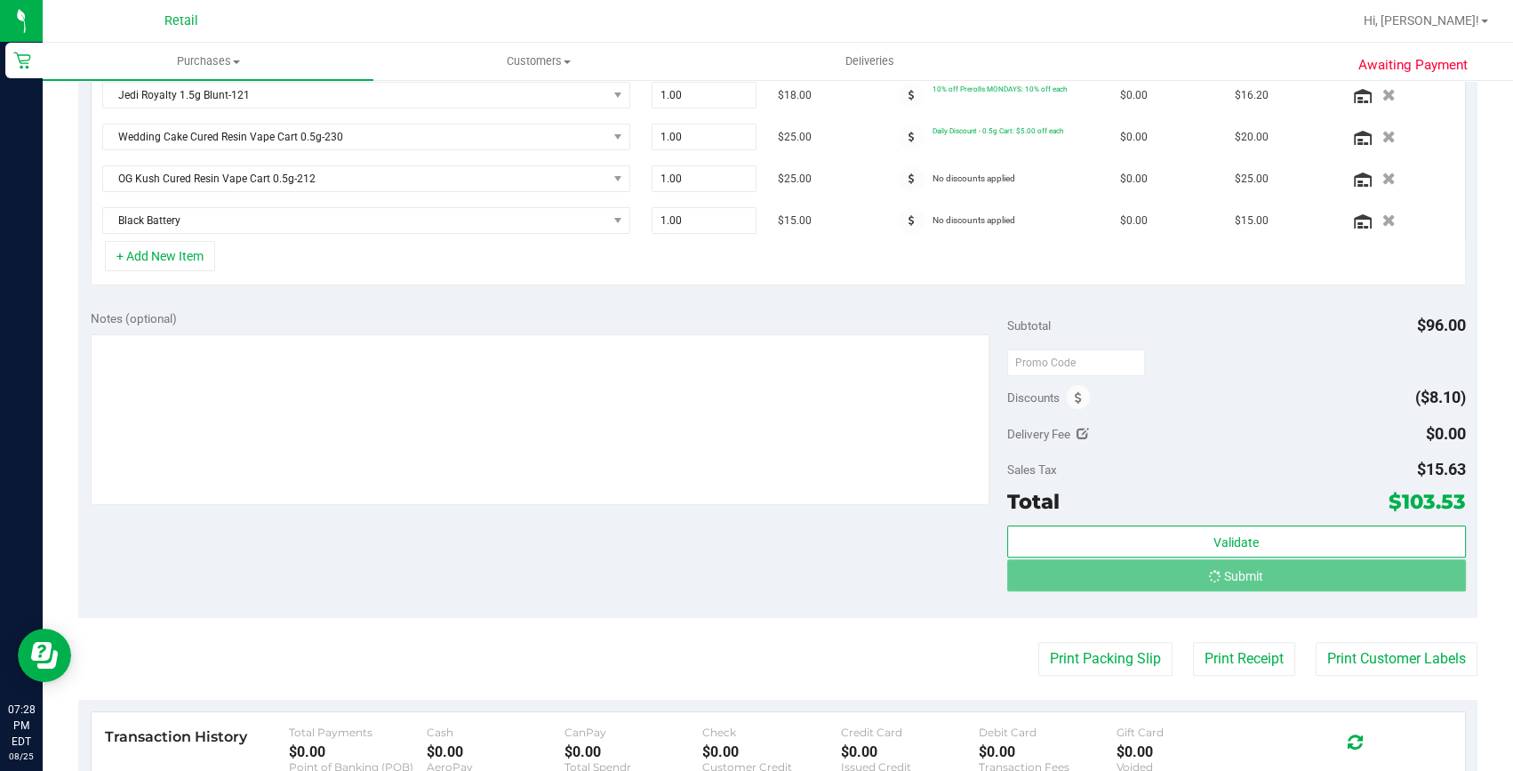
scroll to position [509, 0]
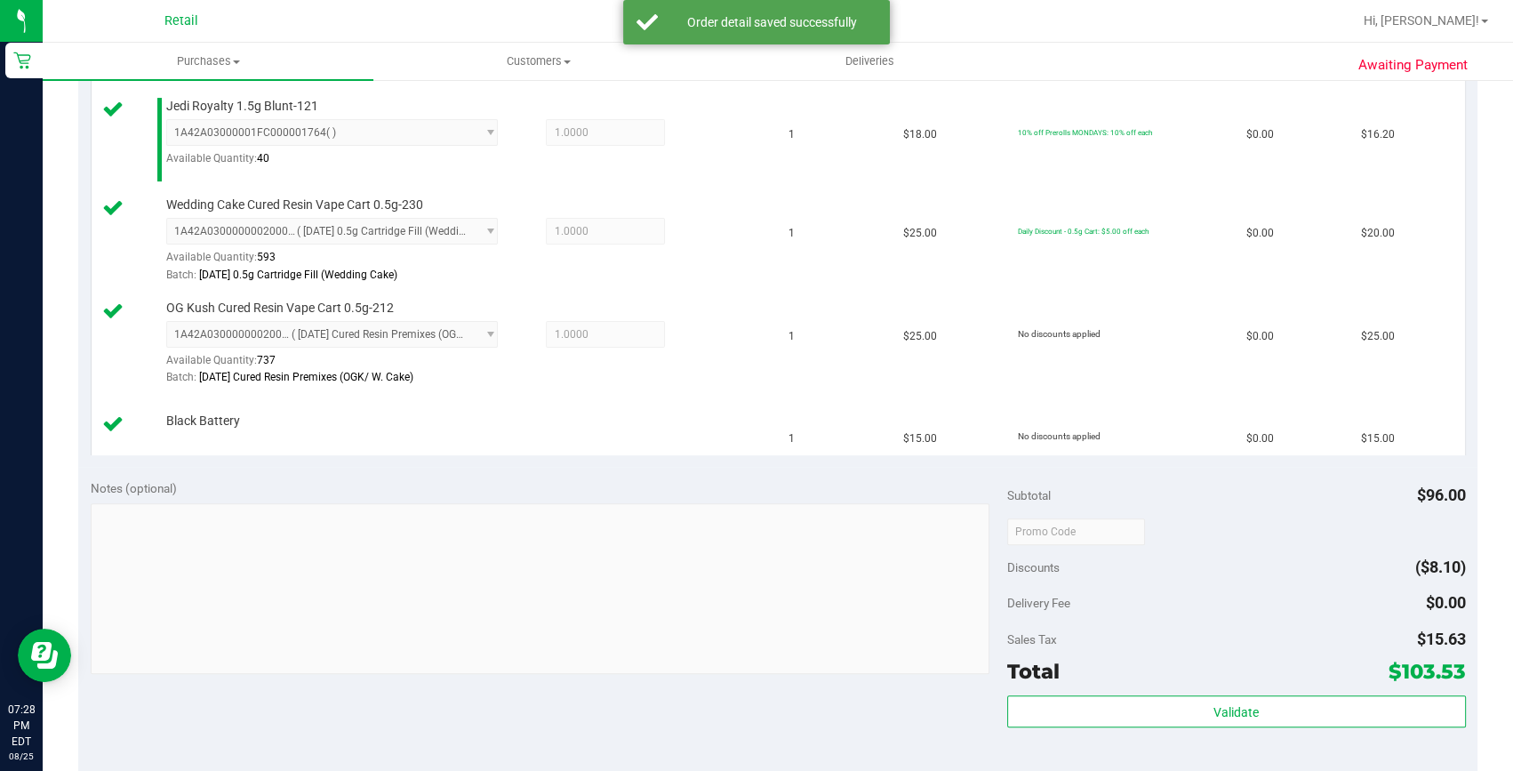
scroll to position [671, 0]
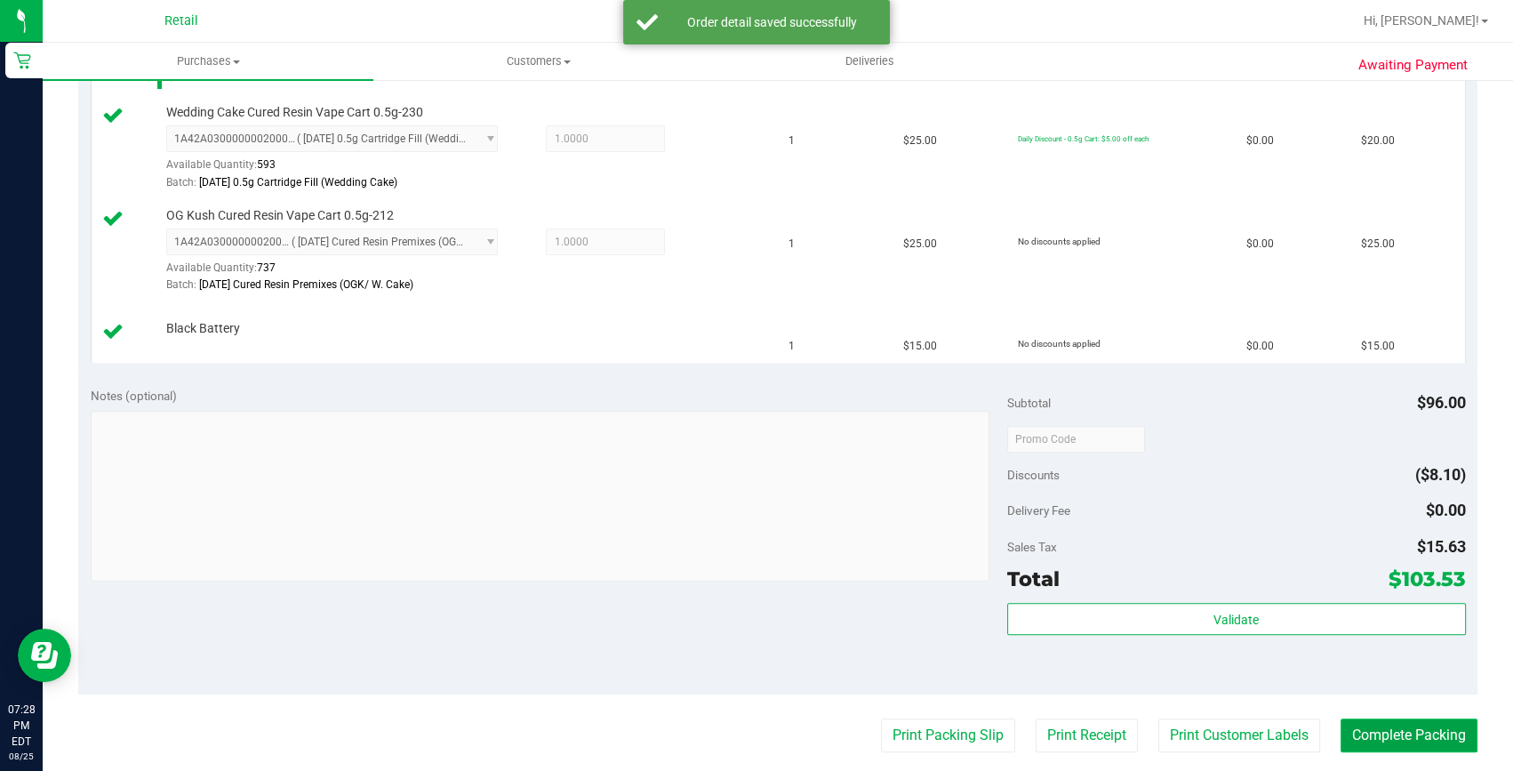
click at [1340, 726] on button "Complete Packing" at bounding box center [1408, 735] width 137 height 34
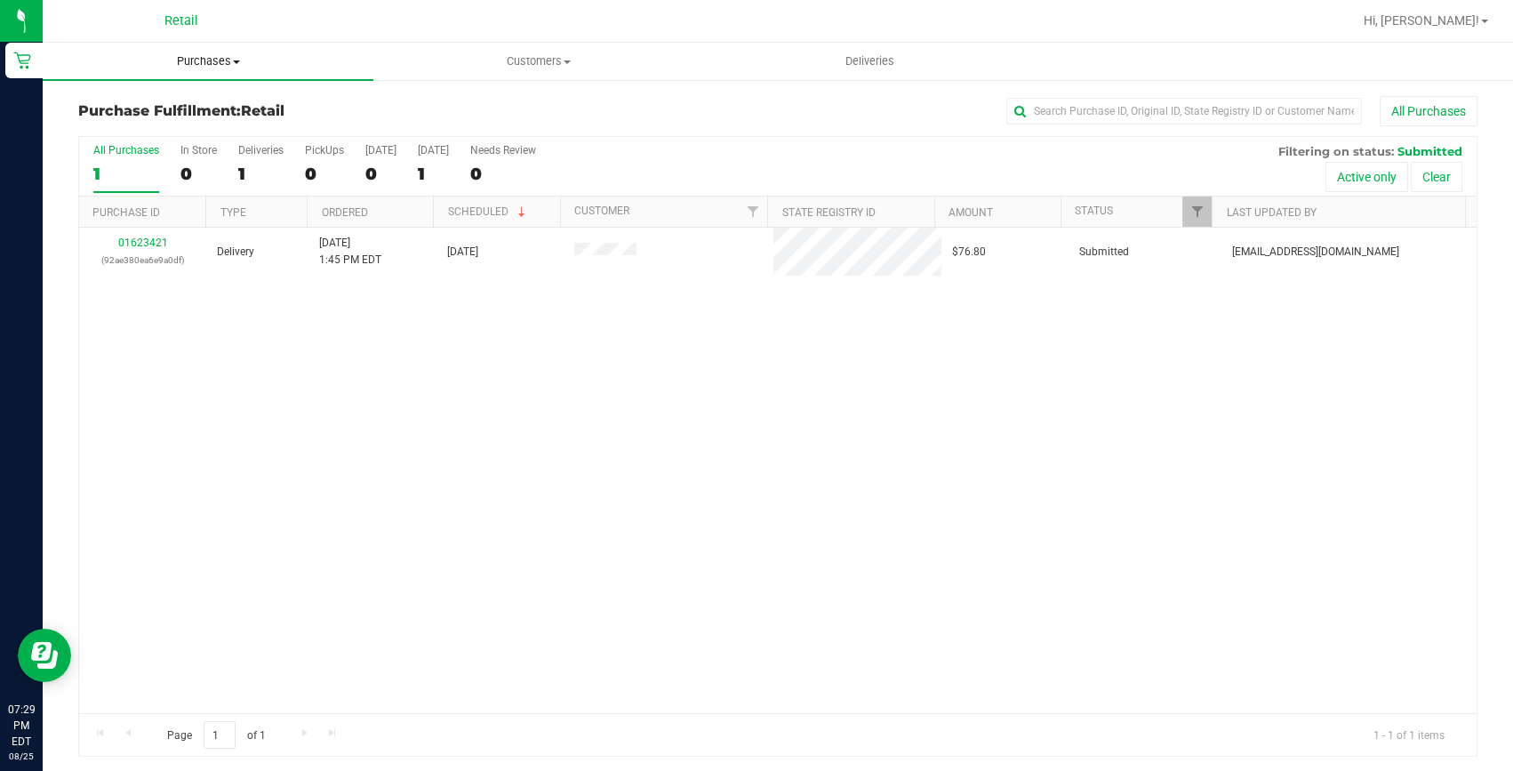
click at [195, 51] on uib-tab-heading "Purchases Summary of purchases Fulfillment All purchases" at bounding box center [208, 61] width 331 height 37
click at [203, 106] on span "Summary of purchases" at bounding box center [134, 107] width 182 height 15
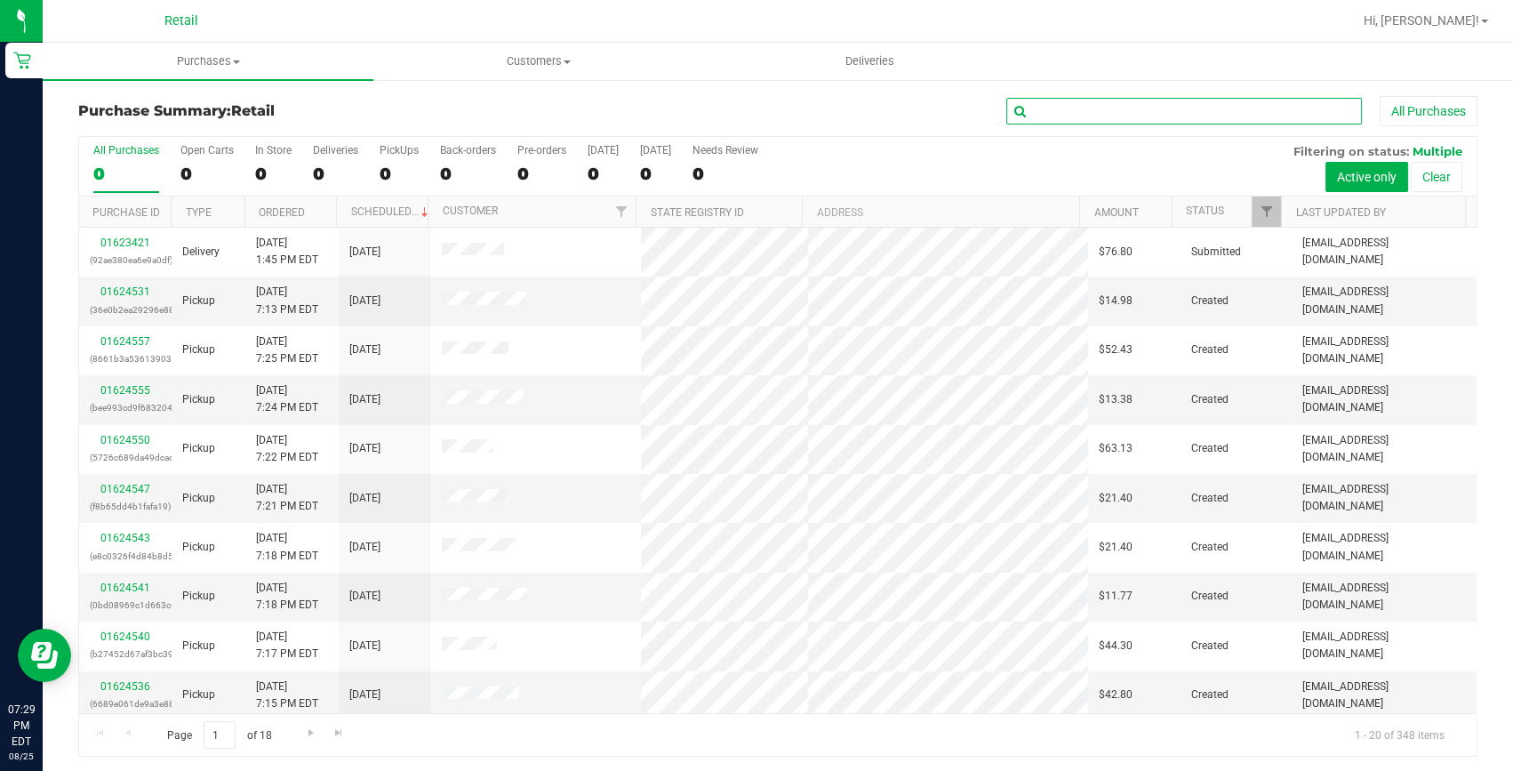
click at [1056, 107] on input "text" at bounding box center [1184, 111] width 356 height 27
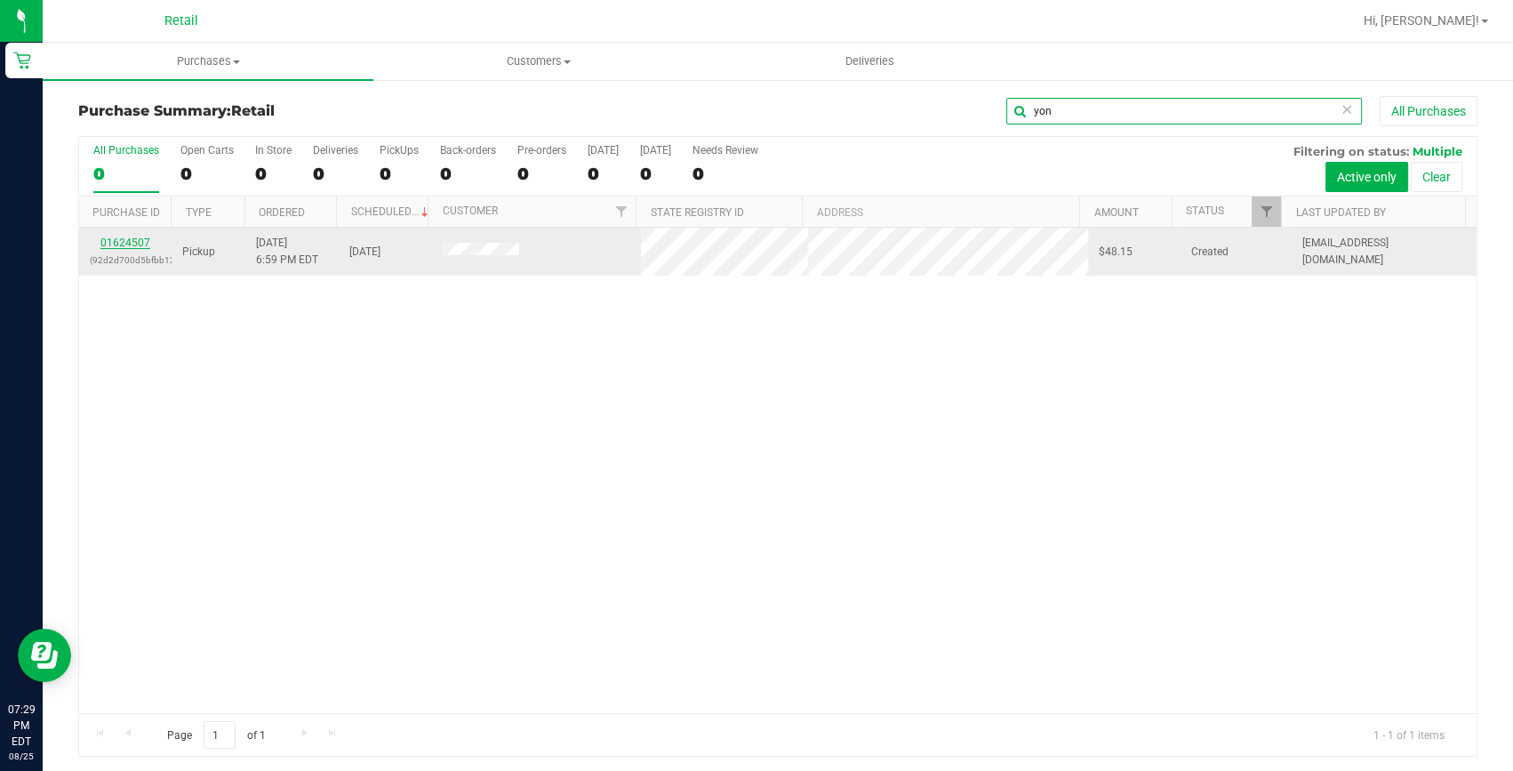
type input "yon"
click at [109, 246] on link "01624507" at bounding box center [125, 242] width 50 height 12
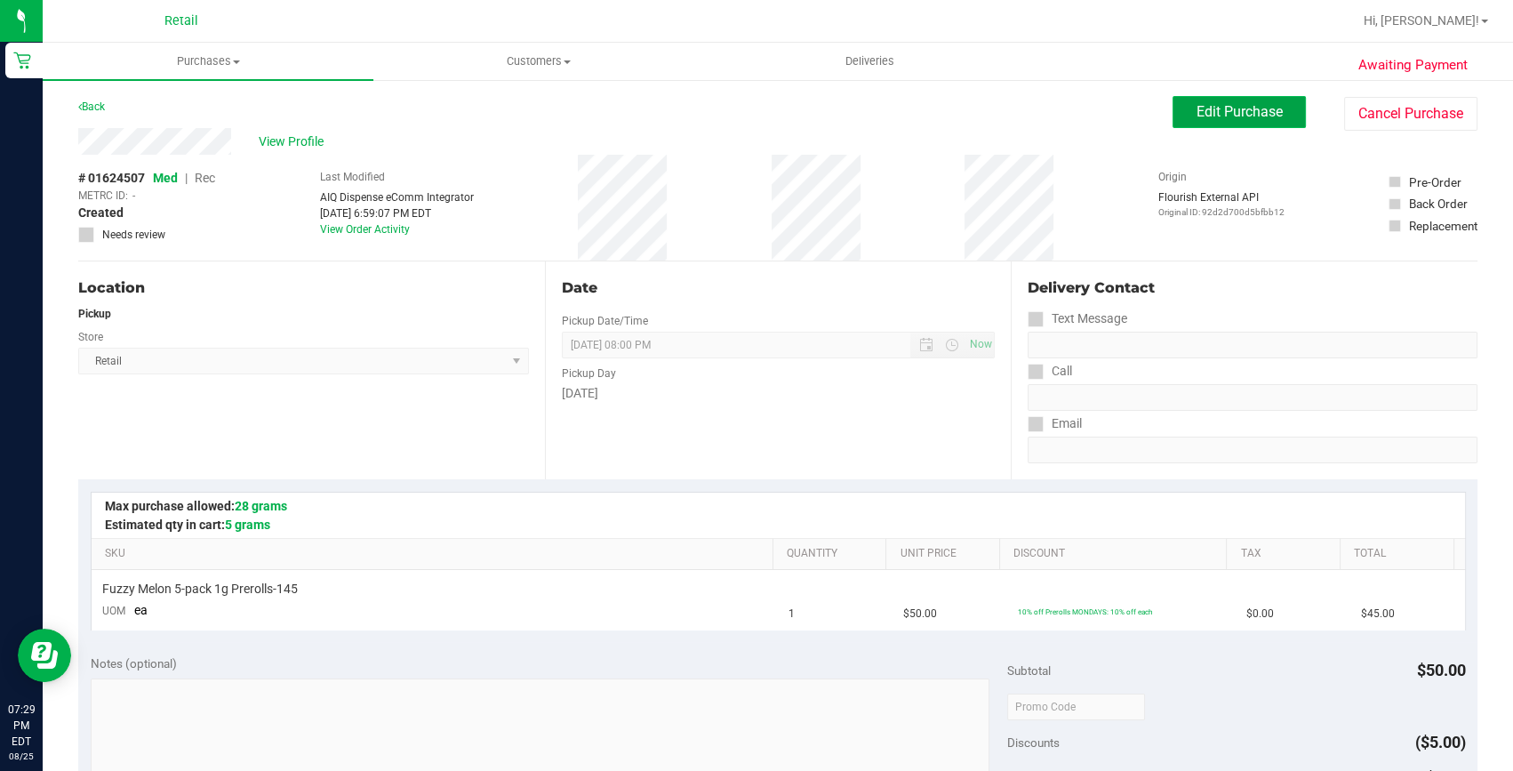
click at [1180, 108] on button "Edit Purchase" at bounding box center [1238, 112] width 133 height 32
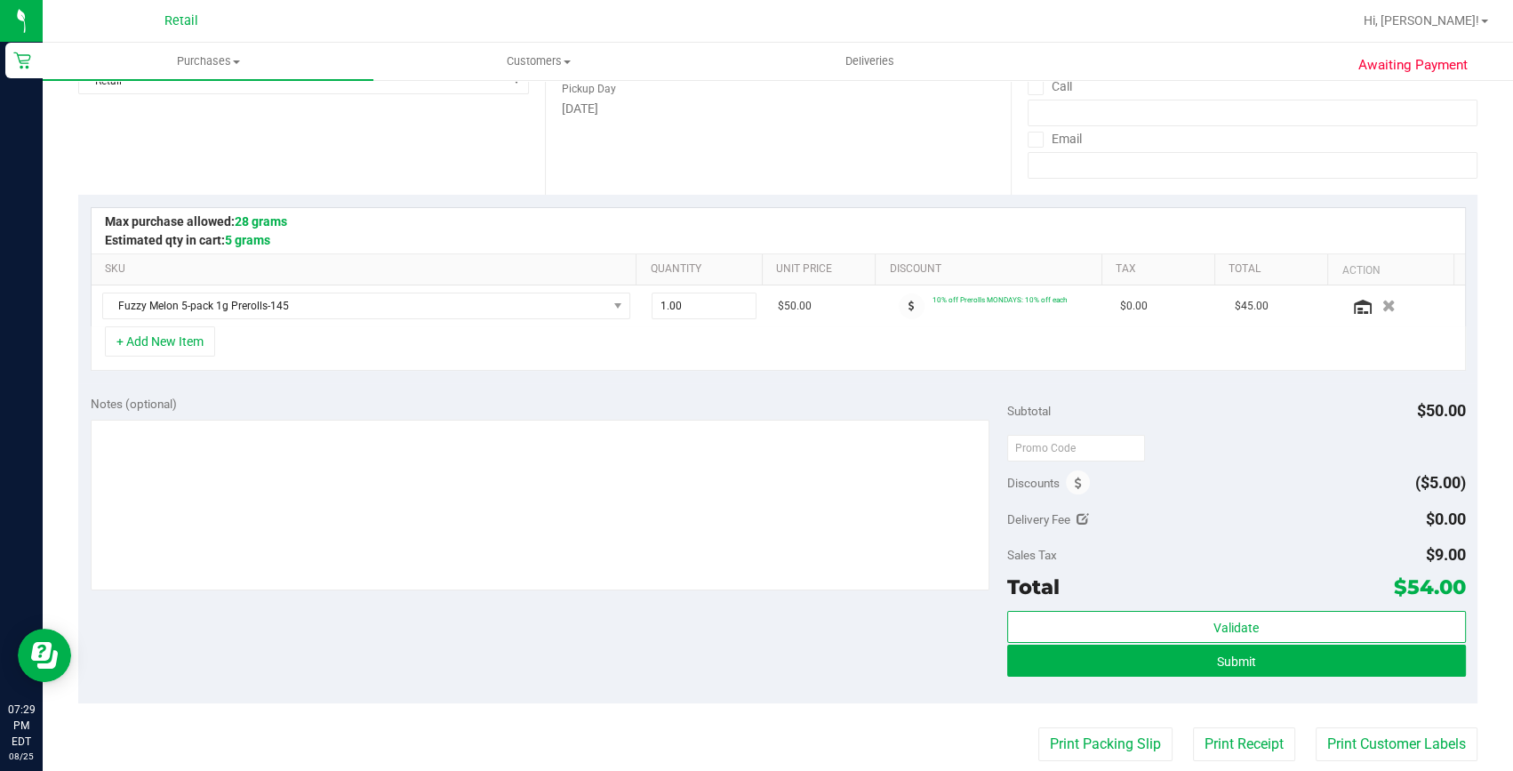
scroll to position [323, 0]
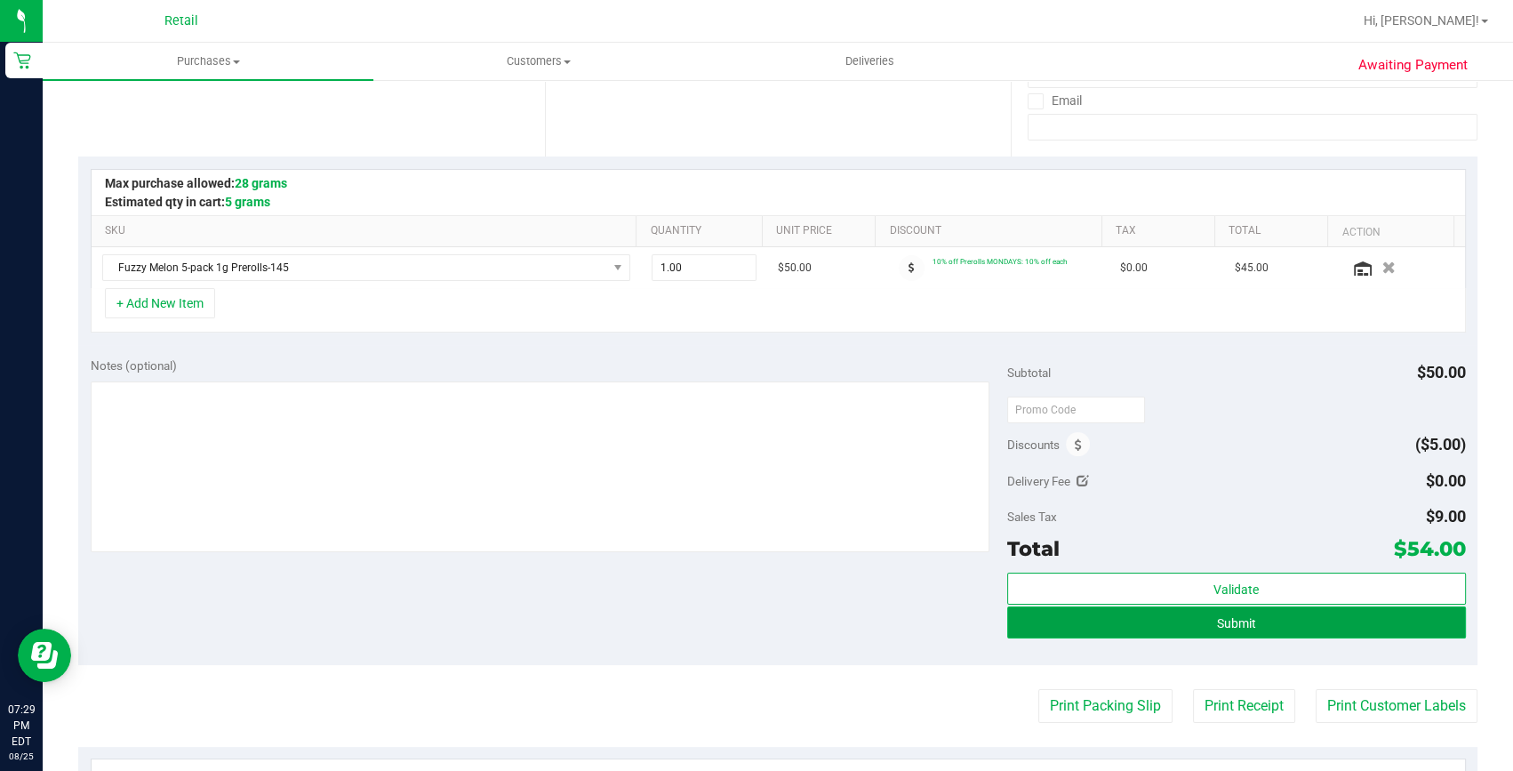
click at [1204, 614] on button "Submit" at bounding box center [1236, 622] width 459 height 32
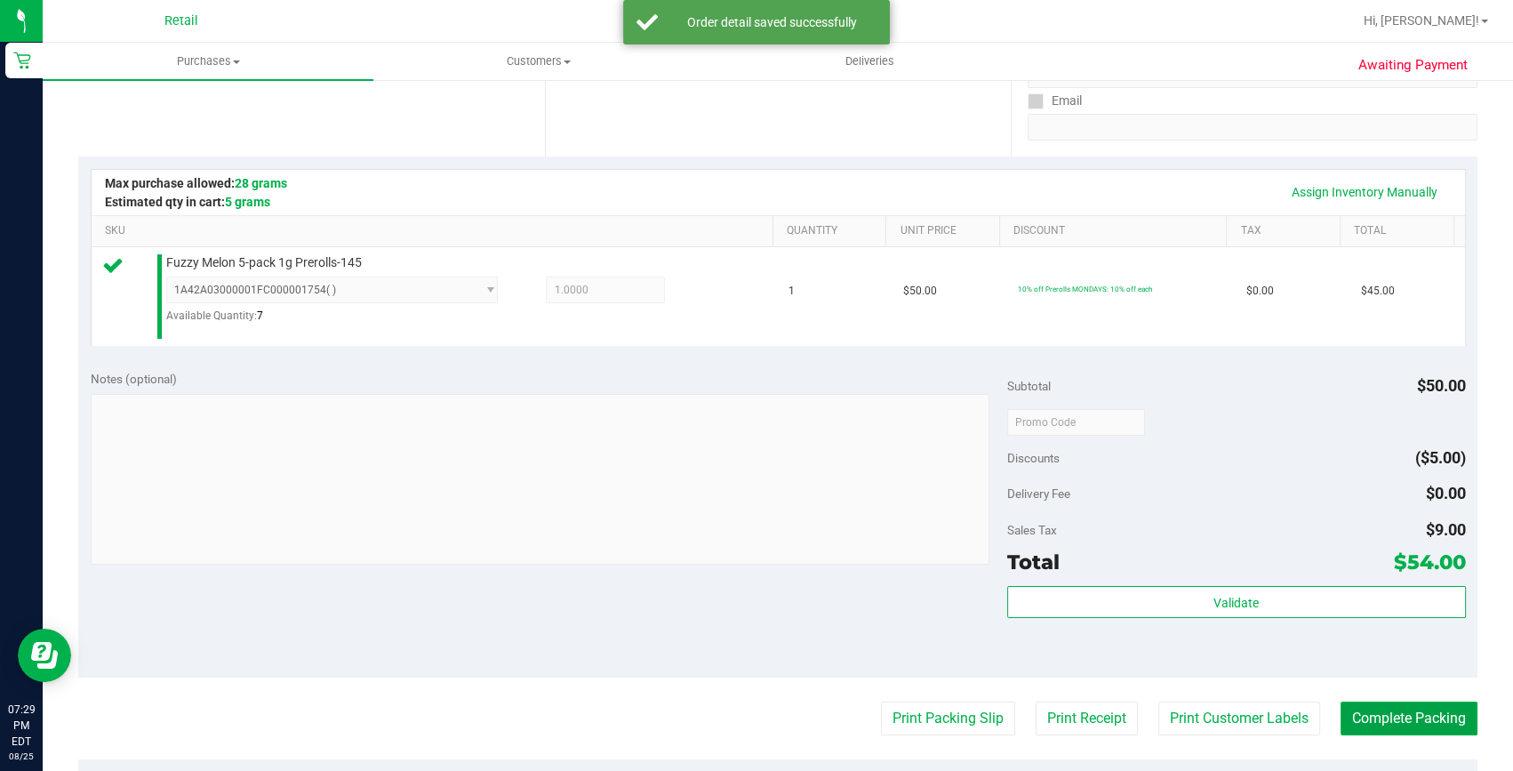
click at [1400, 717] on button "Complete Packing" at bounding box center [1408, 718] width 137 height 34
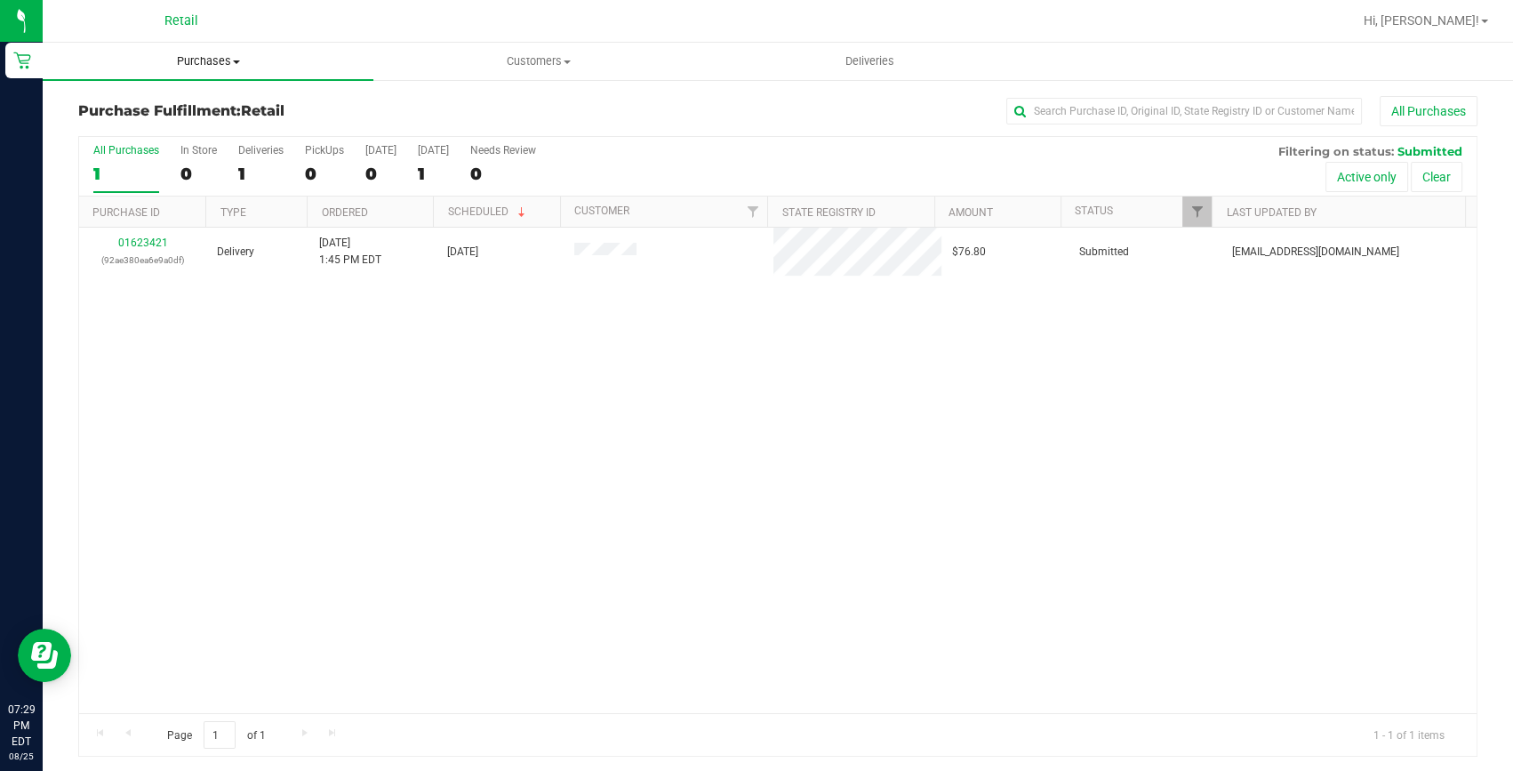
click at [200, 57] on span "Purchases" at bounding box center [208, 61] width 331 height 16
click at [178, 103] on span "Summary of purchases" at bounding box center [134, 107] width 182 height 15
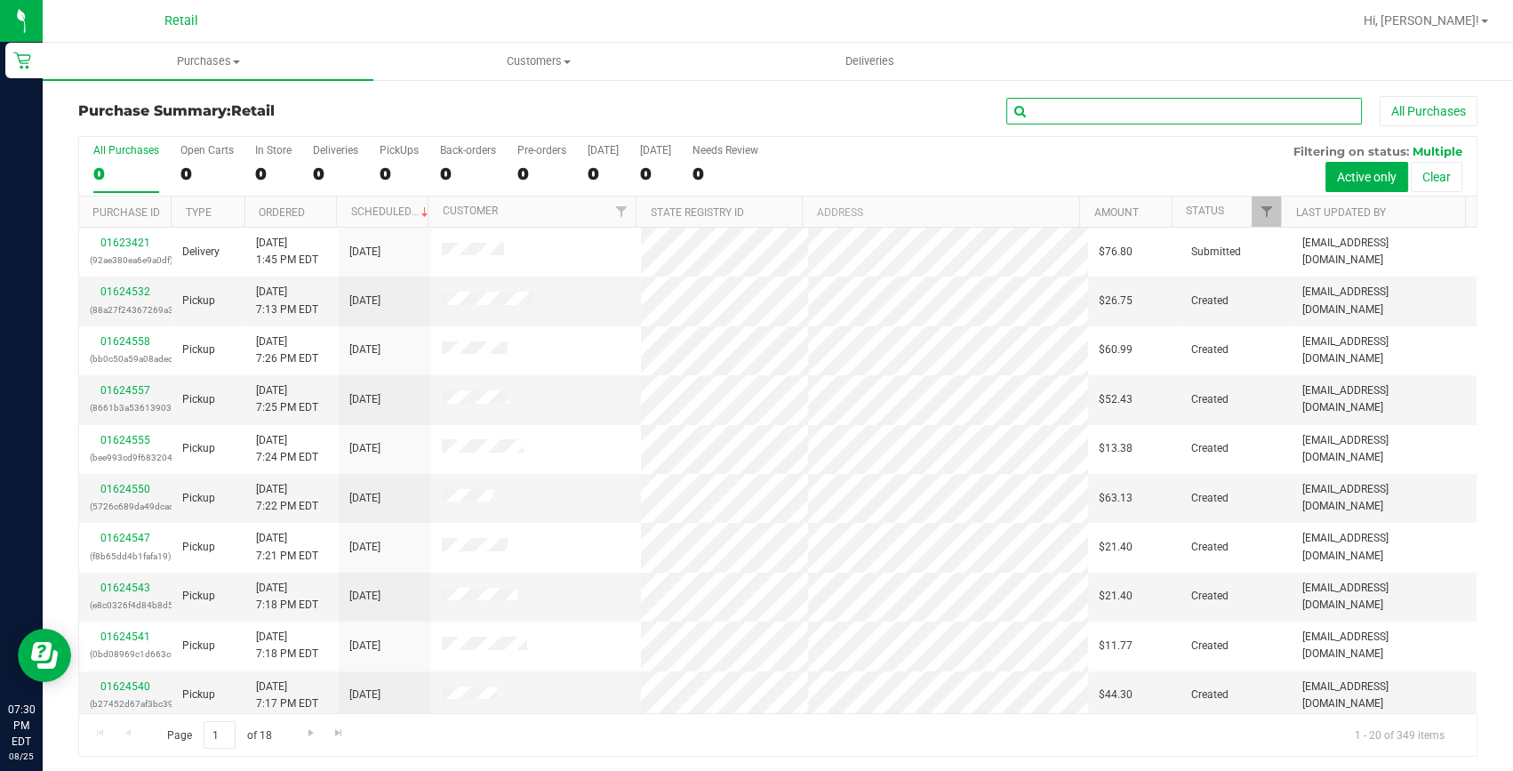
click at [1079, 111] on input "text" at bounding box center [1184, 111] width 356 height 27
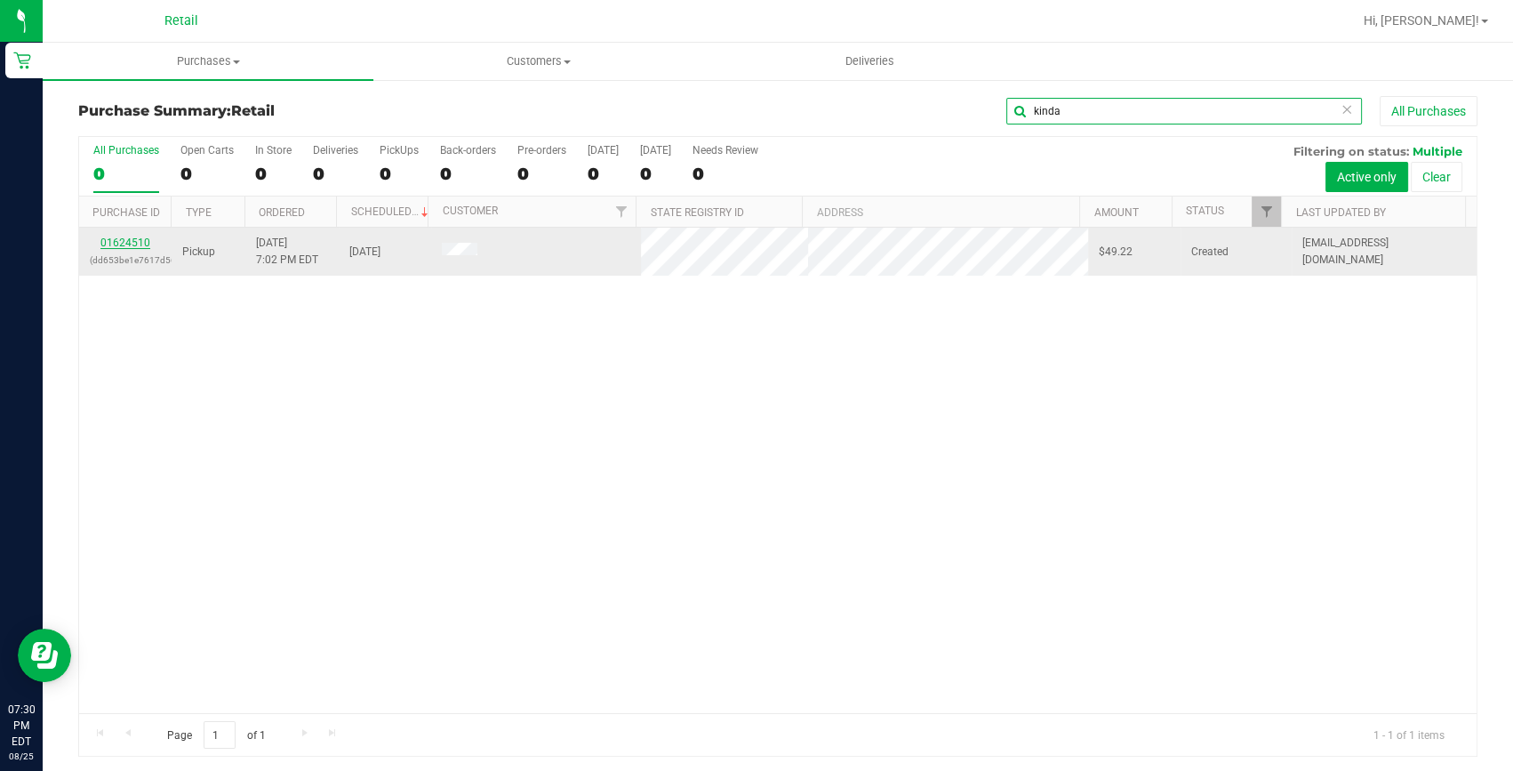
type input "kinda"
click at [126, 244] on link "01624510" at bounding box center [125, 242] width 50 height 12
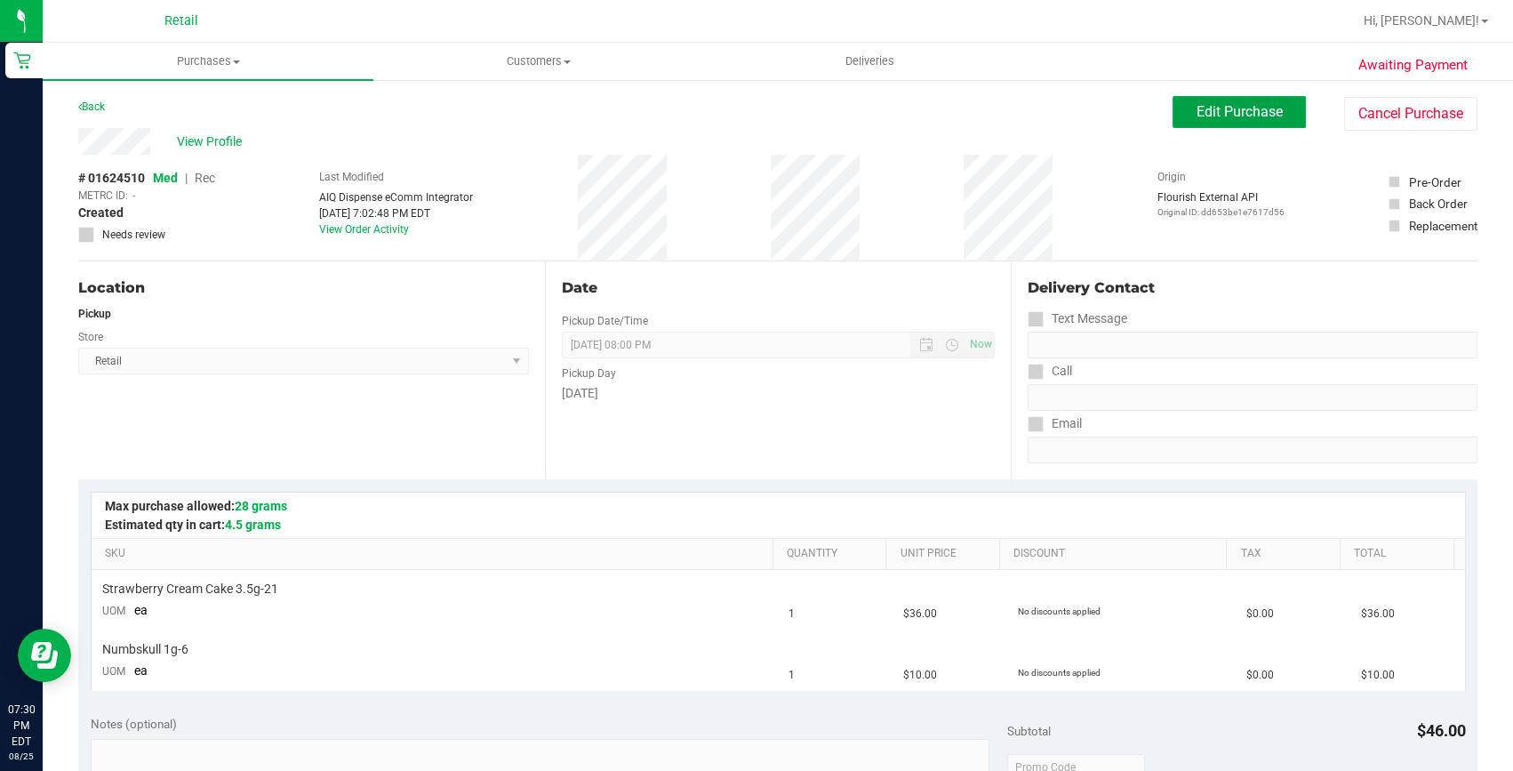
drag, startPoint x: 1276, startPoint y: 106, endPoint x: 747, endPoint y: 116, distance: 529.0
click at [1276, 106] on button "Edit Purchase" at bounding box center [1238, 112] width 133 height 32
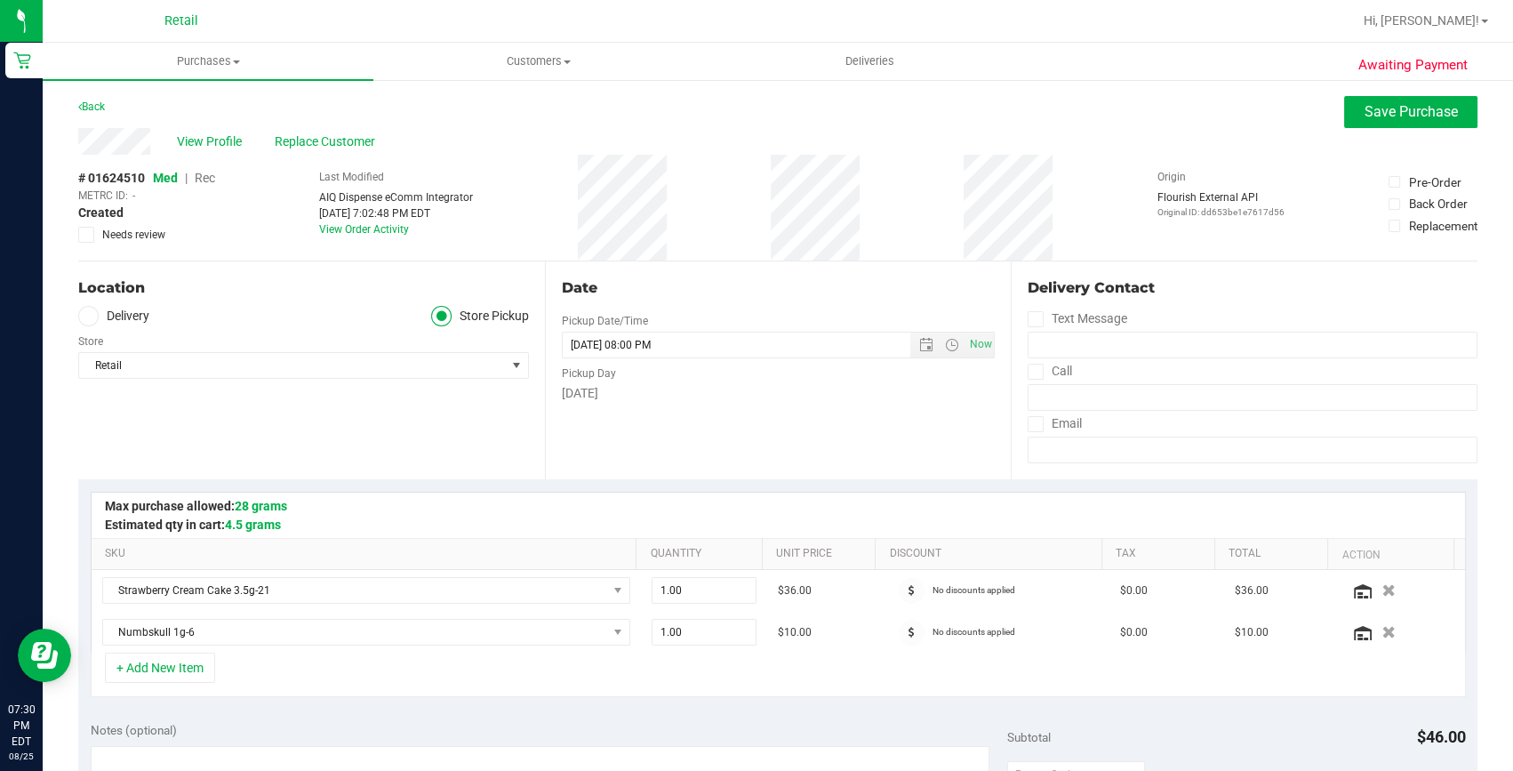
click at [204, 182] on span "Rec" at bounding box center [205, 178] width 20 height 14
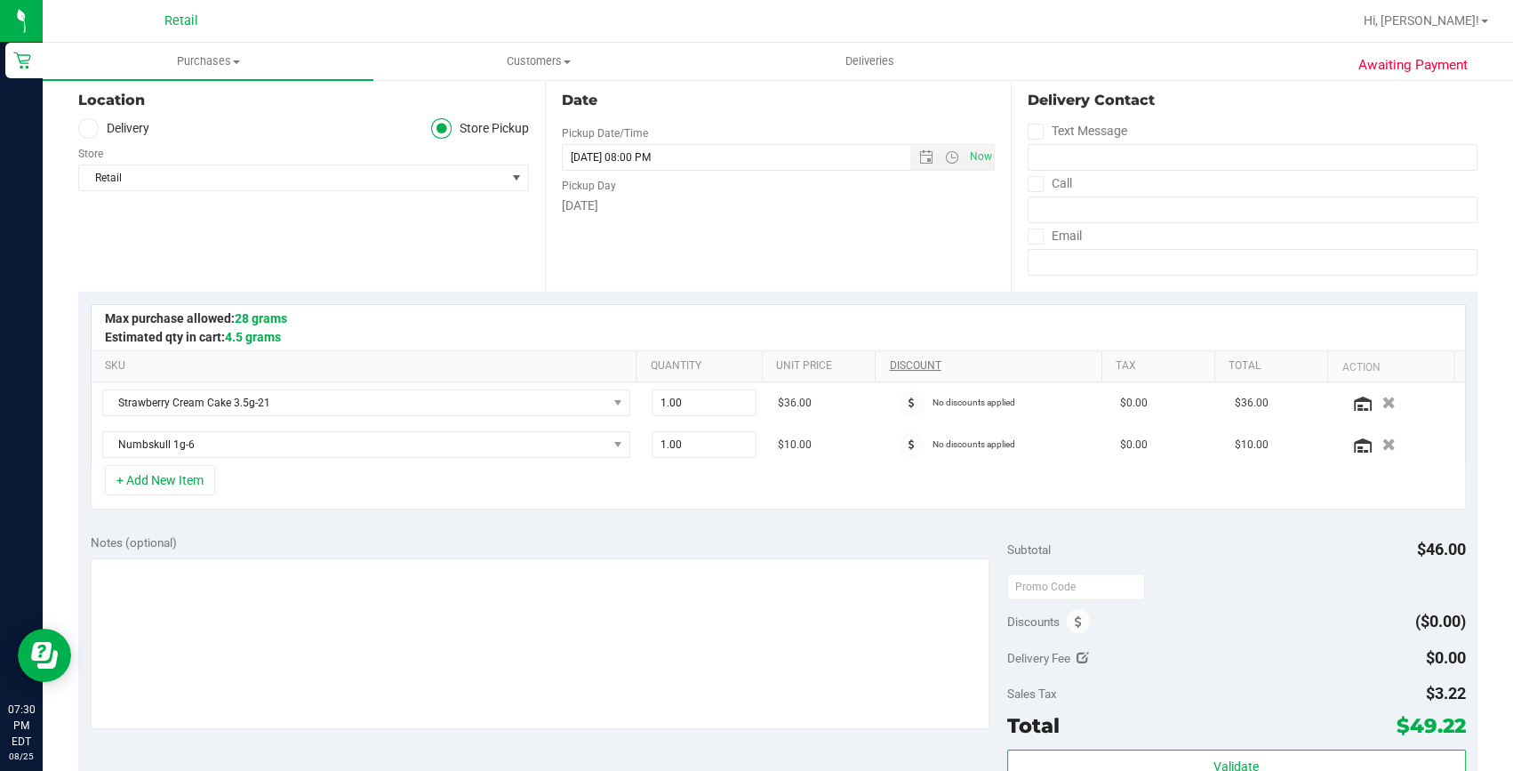
scroll to position [242, 0]
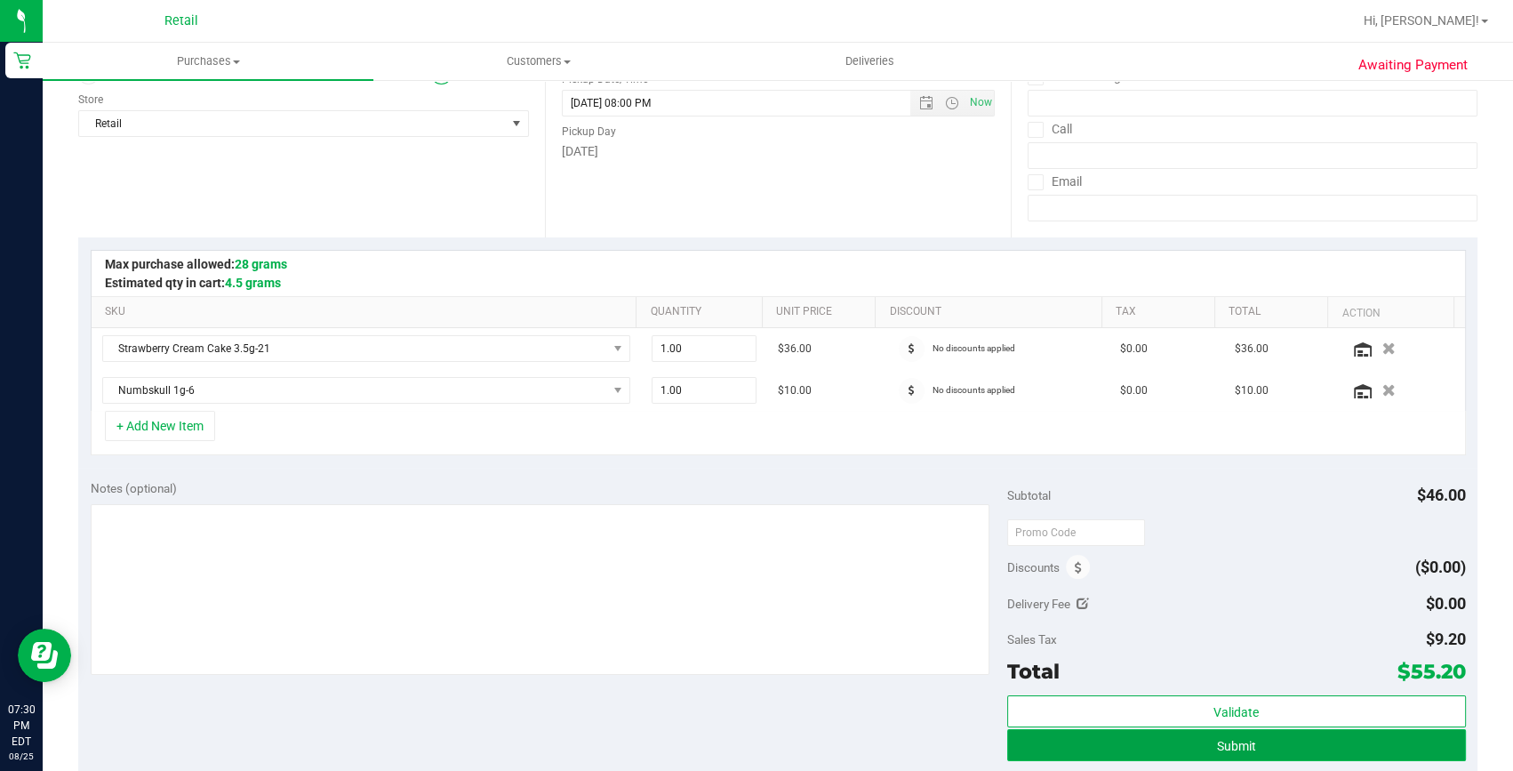
click at [1084, 729] on button "Submit" at bounding box center [1236, 745] width 459 height 32
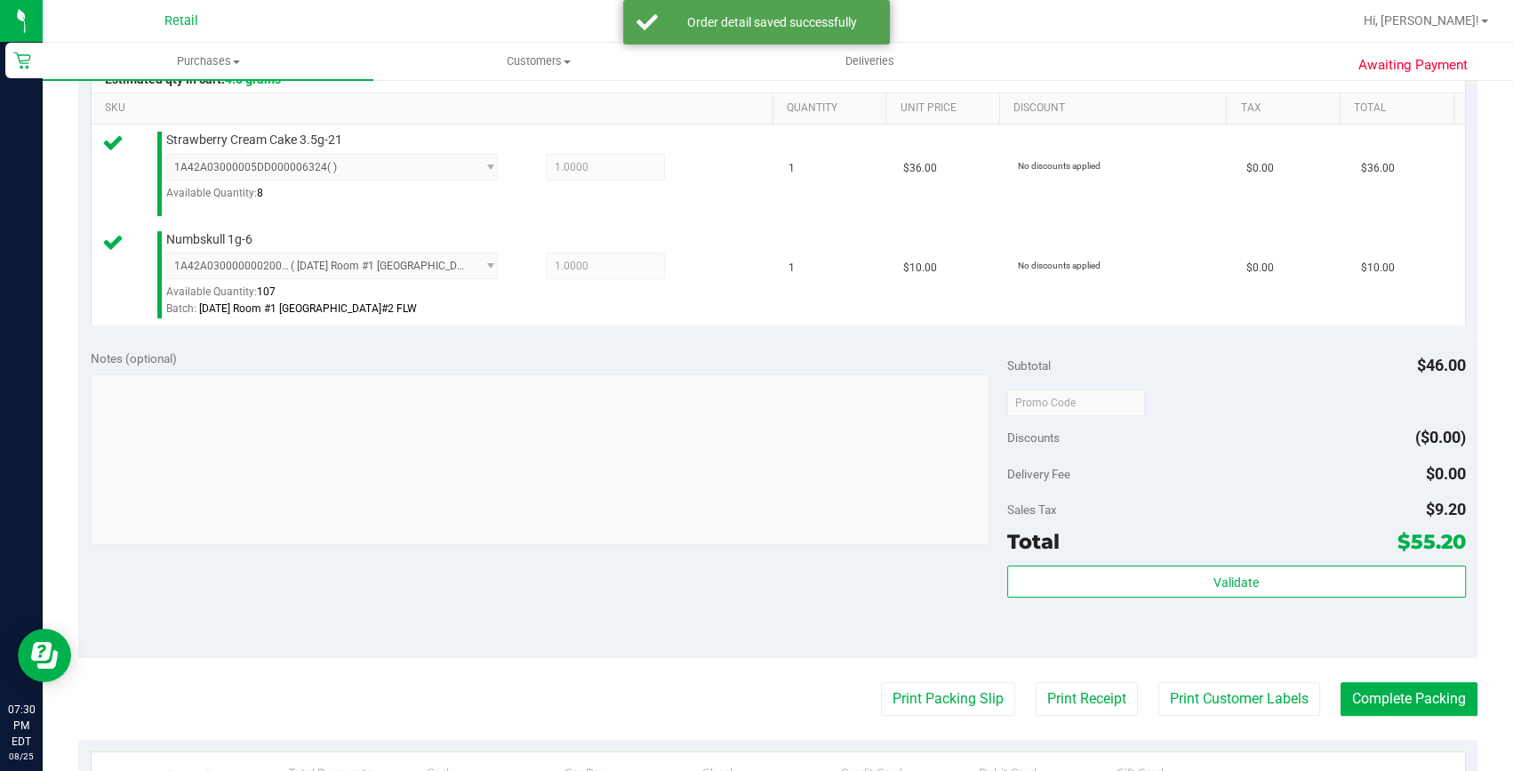
scroll to position [484, 0]
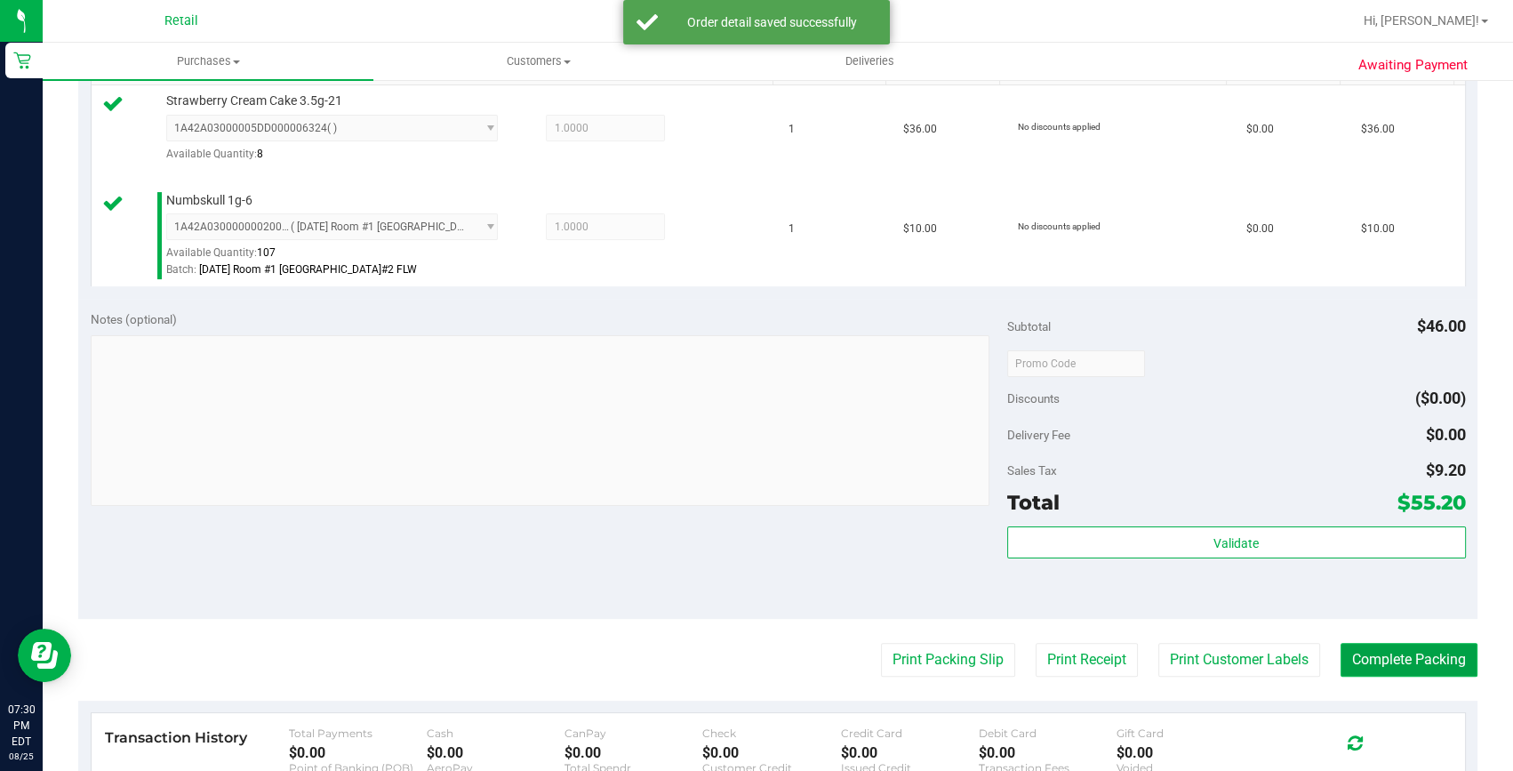
click at [1401, 660] on button "Complete Packing" at bounding box center [1408, 660] width 137 height 34
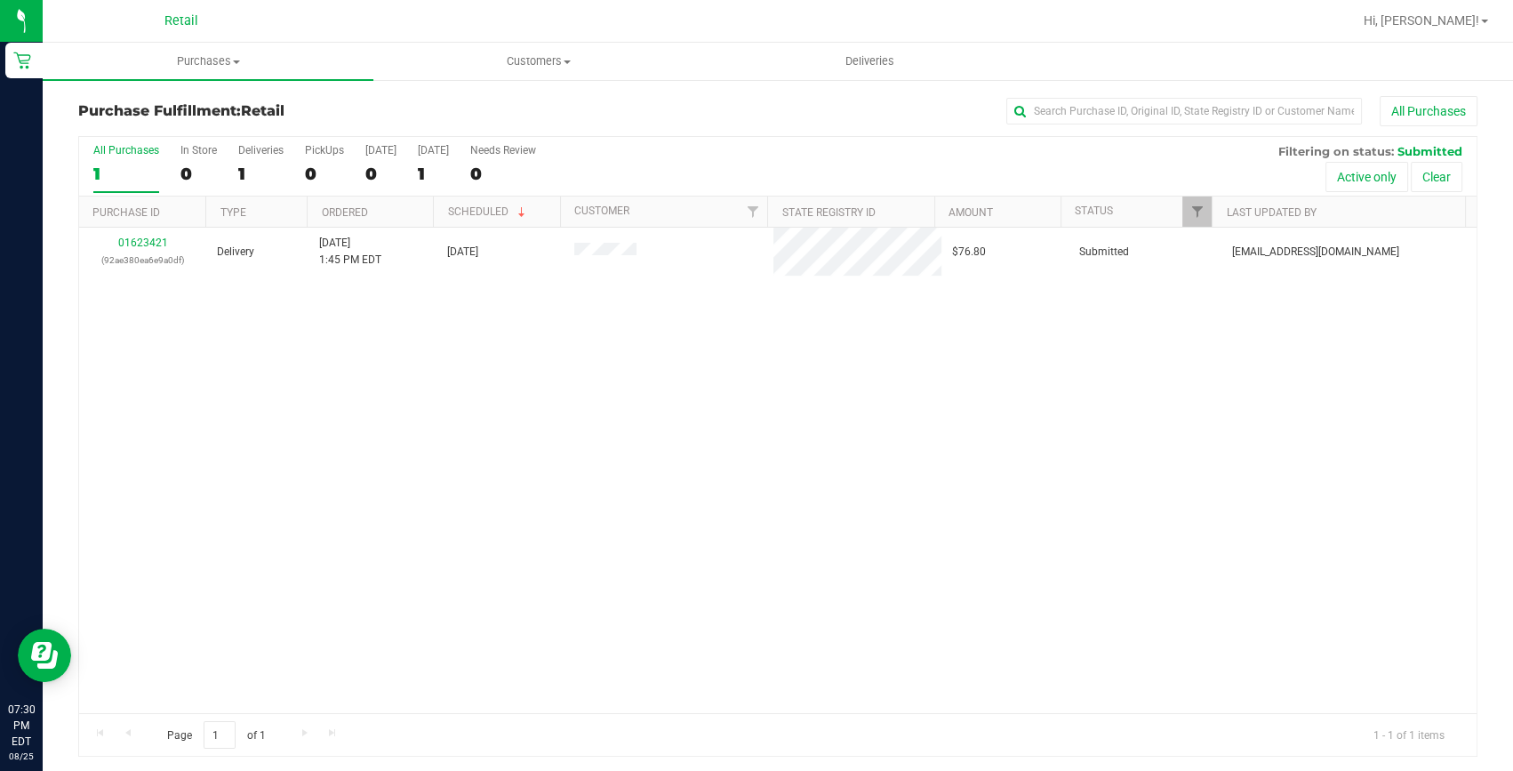
click at [165, 41] on nav "Retail Hi, Abigail!" at bounding box center [778, 21] width 1470 height 43
click at [187, 53] on span "Purchases" at bounding box center [208, 61] width 331 height 16
click at [158, 107] on span "Summary of purchases" at bounding box center [134, 107] width 182 height 15
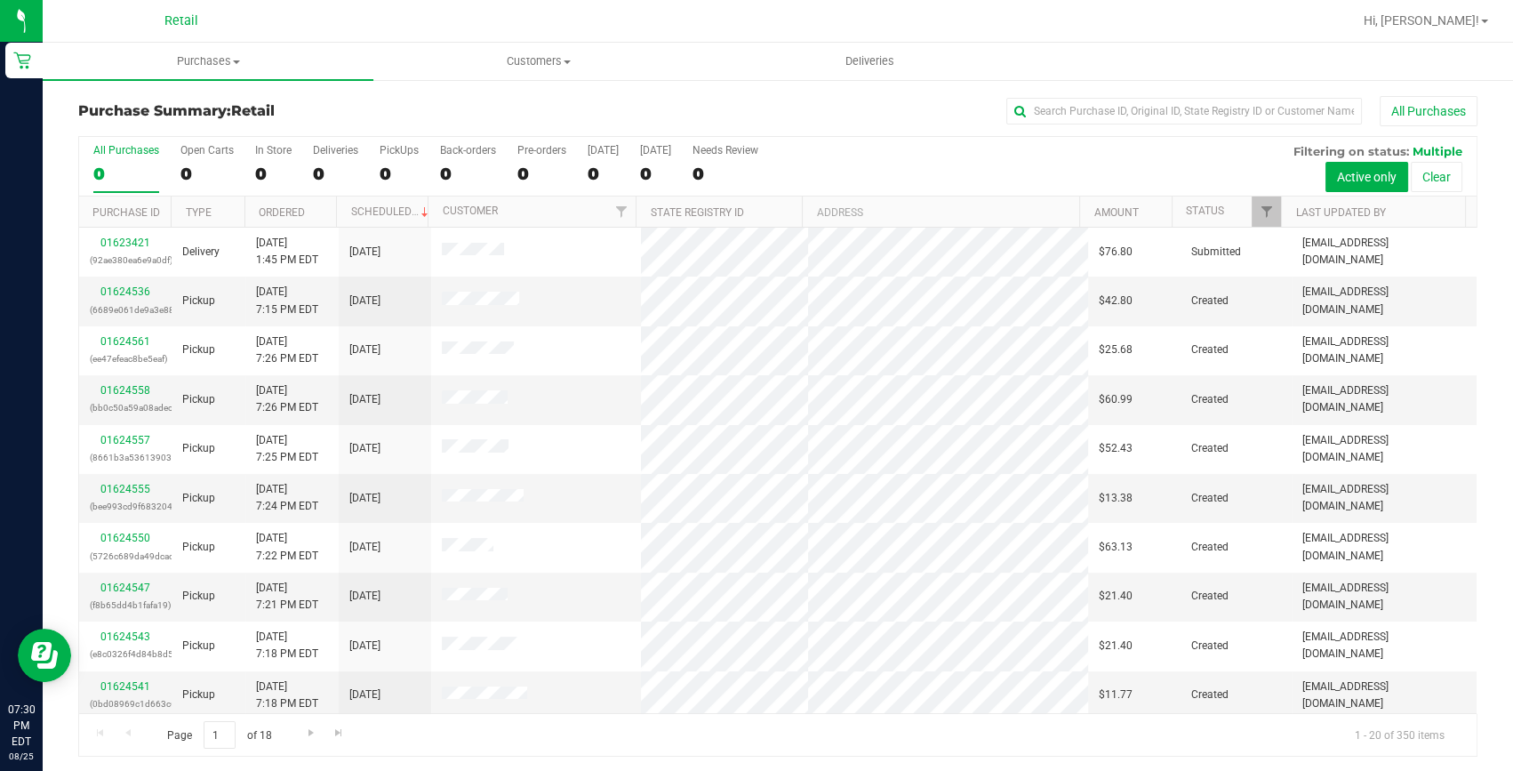
click at [1053, 96] on div "All Purchases" at bounding box center [1011, 111] width 932 height 30
click at [1048, 105] on input "text" at bounding box center [1184, 111] width 356 height 27
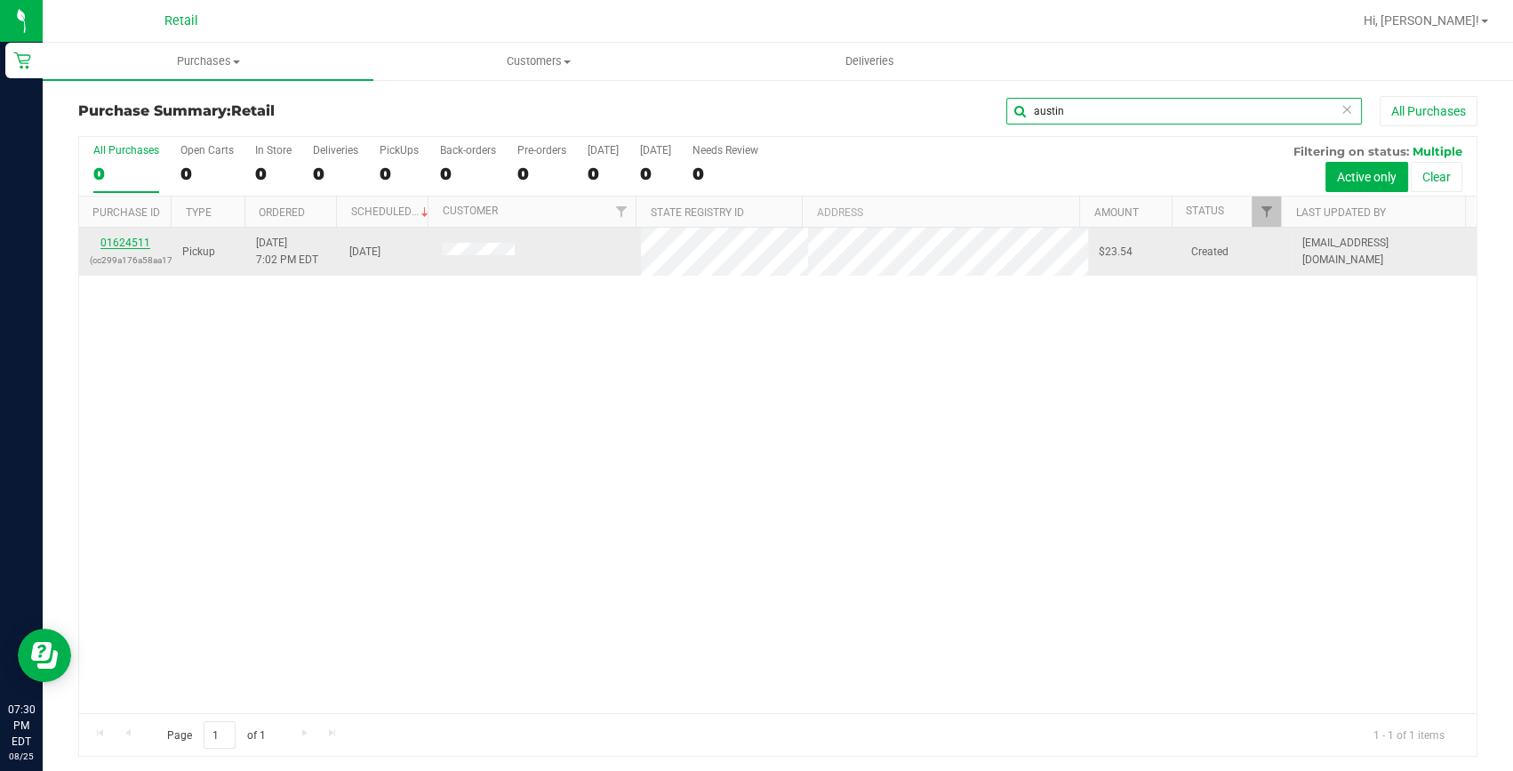
type input "austin"
click at [104, 241] on link "01624511" at bounding box center [125, 242] width 50 height 12
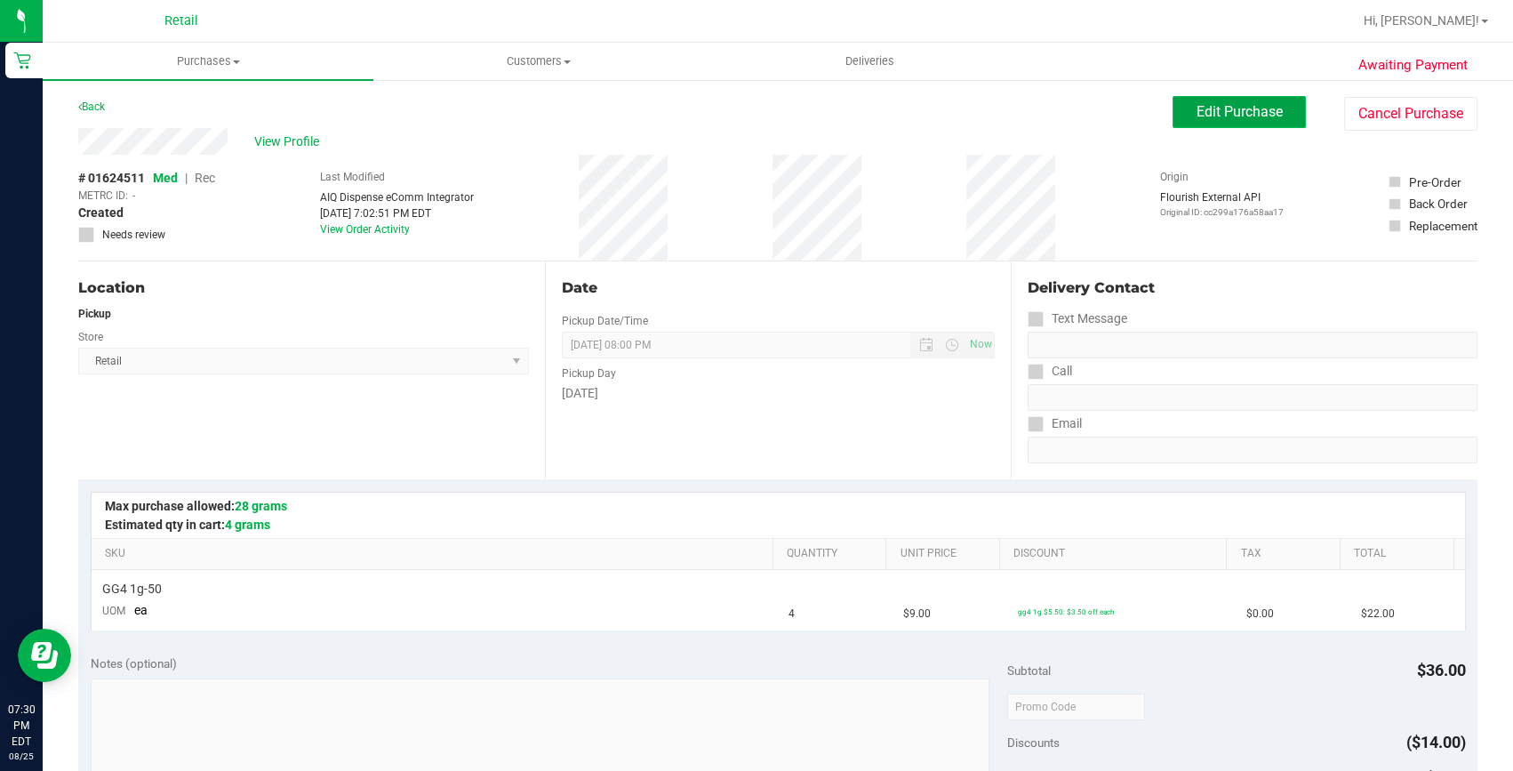
click at [1223, 111] on span "Edit Purchase" at bounding box center [1239, 111] width 86 height 17
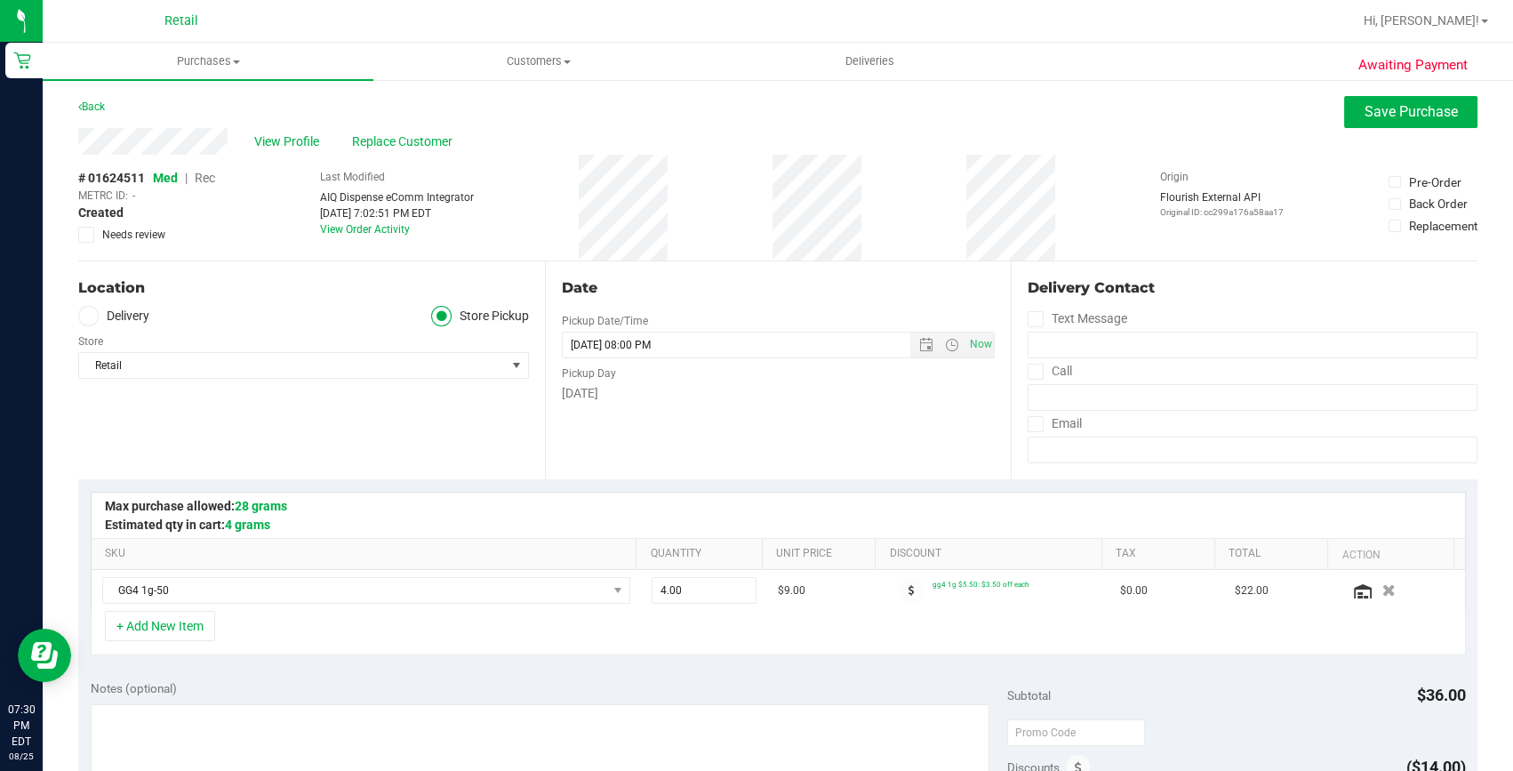
click at [208, 171] on span "Rec" at bounding box center [205, 178] width 20 height 14
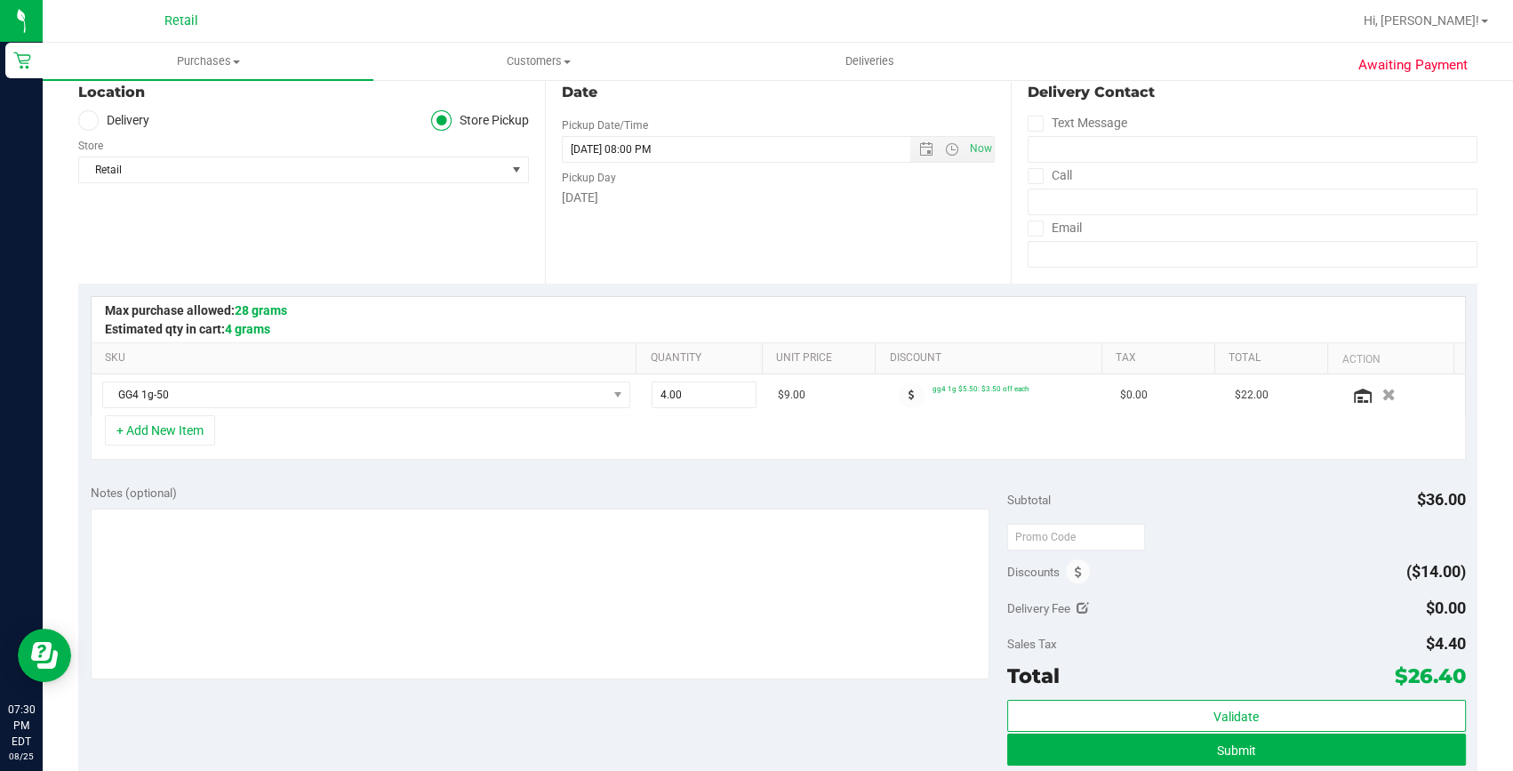
scroll to position [242, 0]
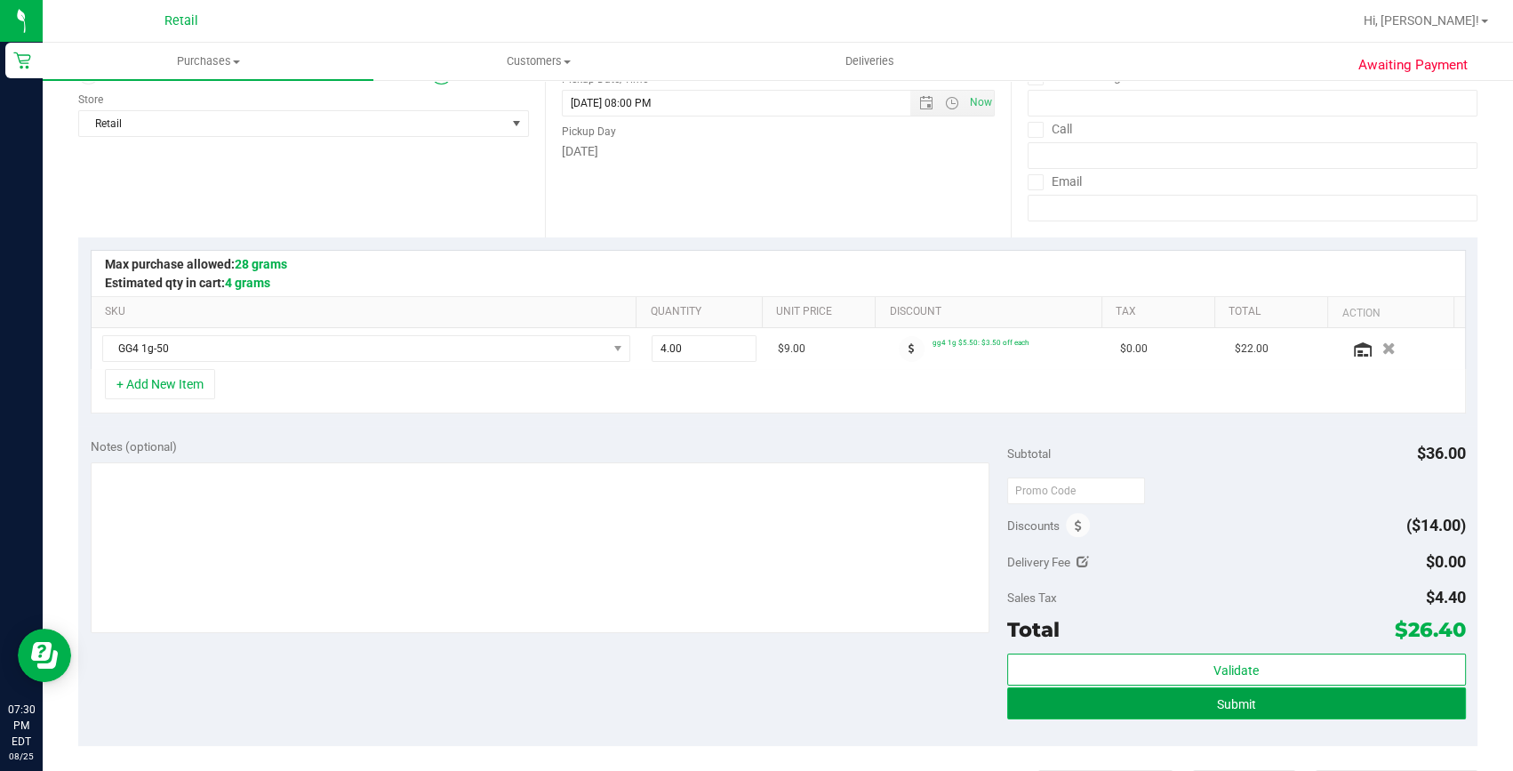
click at [1224, 698] on span "Submit" at bounding box center [1236, 704] width 39 height 14
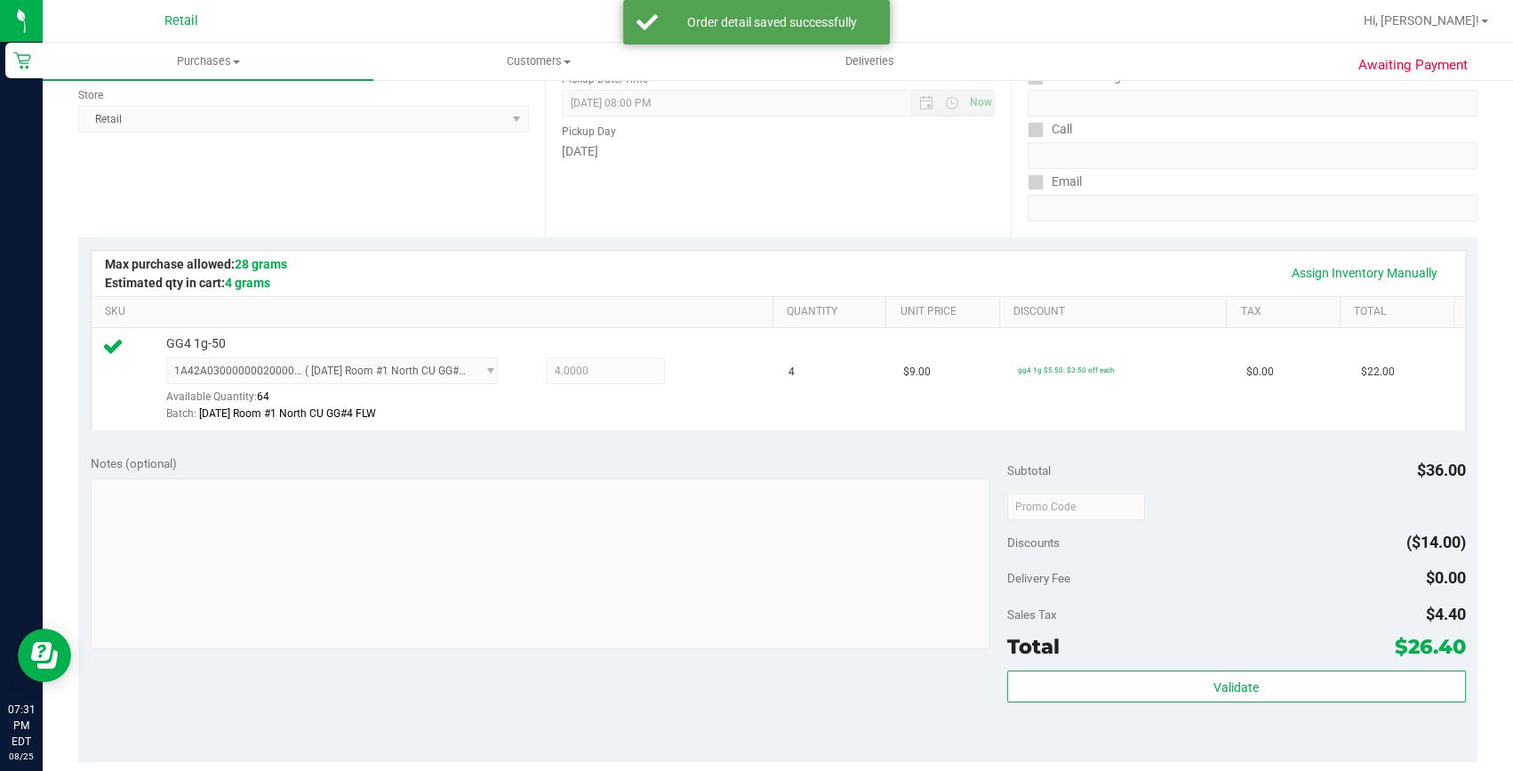
scroll to position [404, 0]
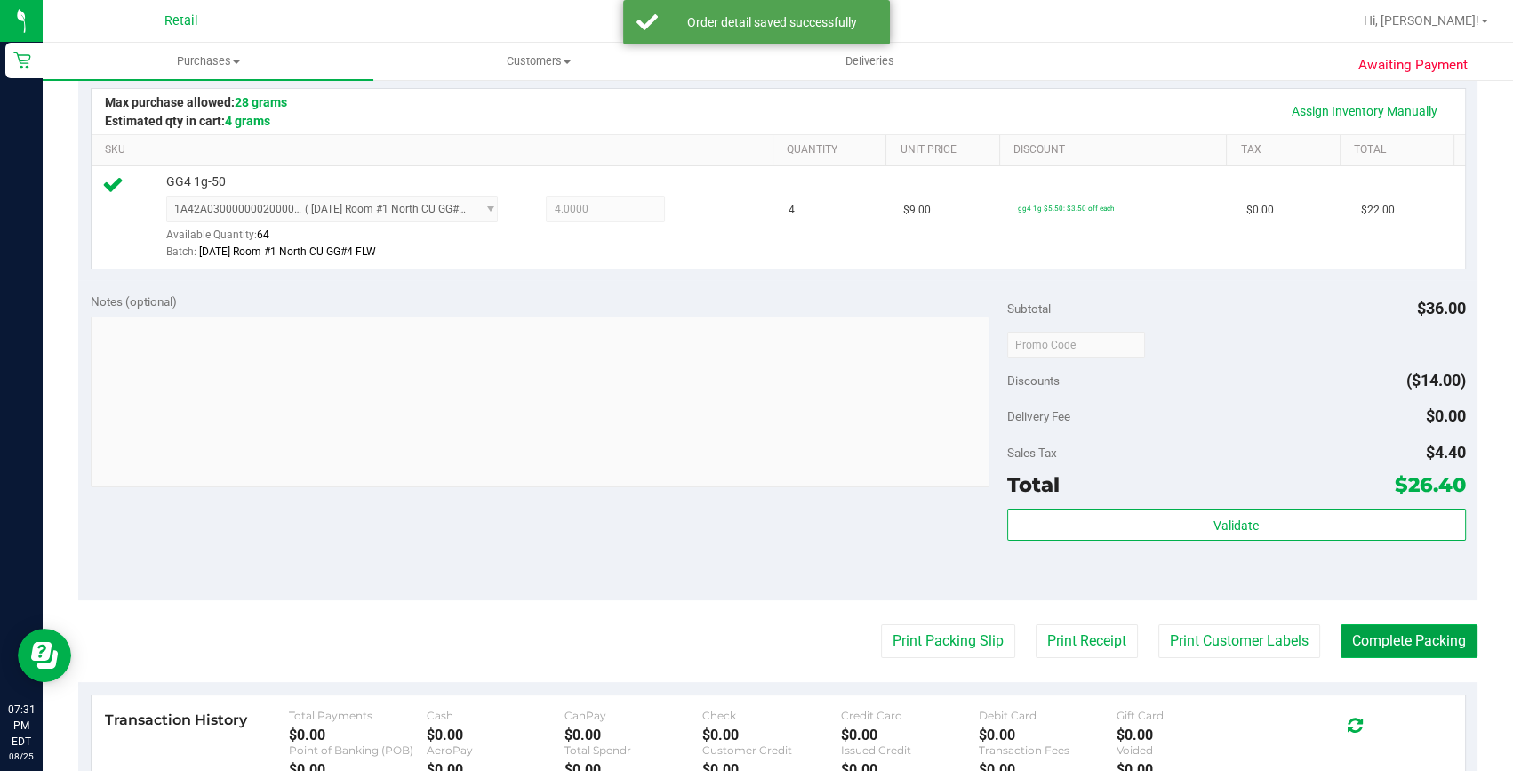
click at [1356, 638] on button "Complete Packing" at bounding box center [1408, 641] width 137 height 34
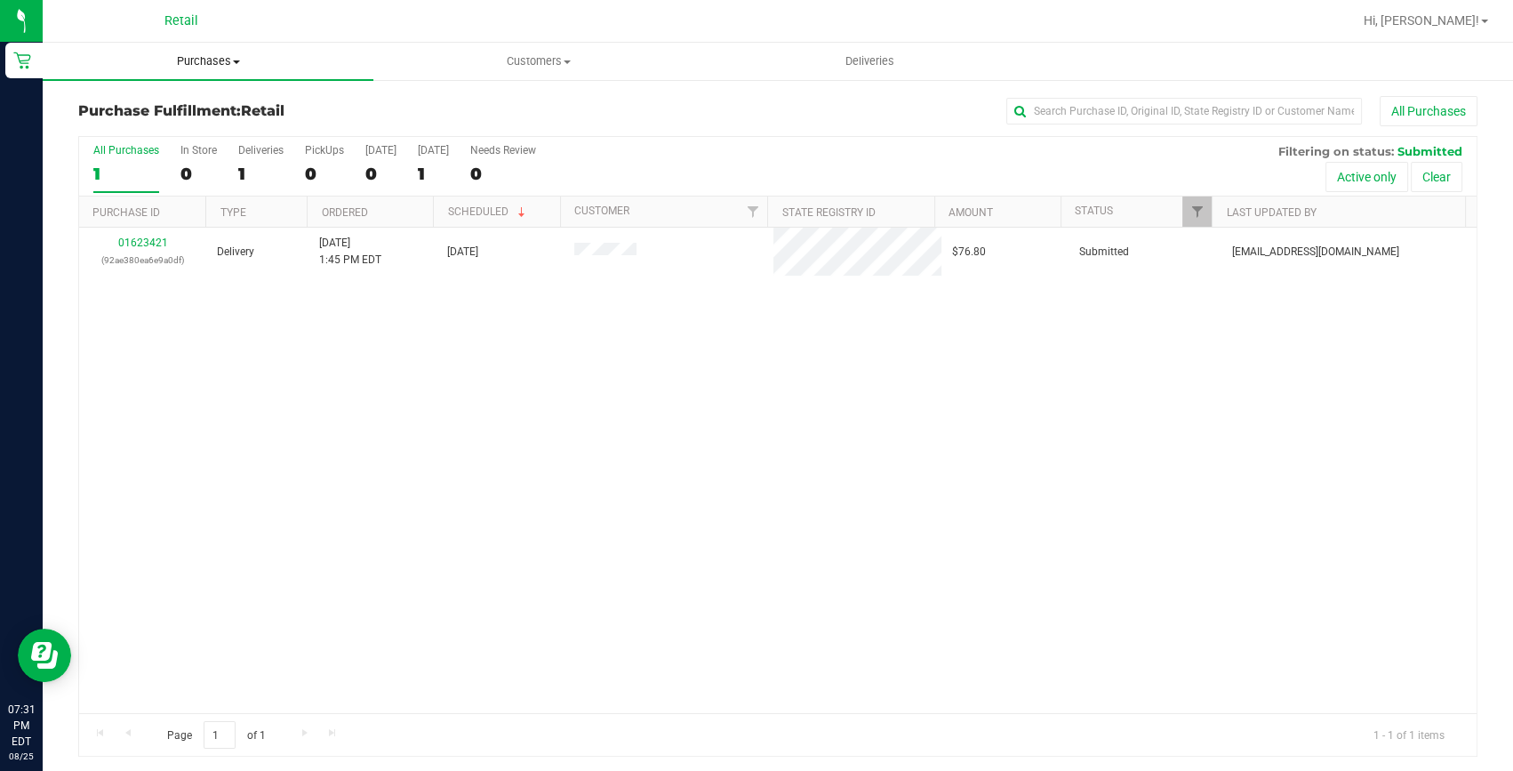
click at [195, 57] on span "Purchases" at bounding box center [208, 61] width 331 height 16
click at [194, 113] on span "Summary of purchases" at bounding box center [134, 107] width 182 height 15
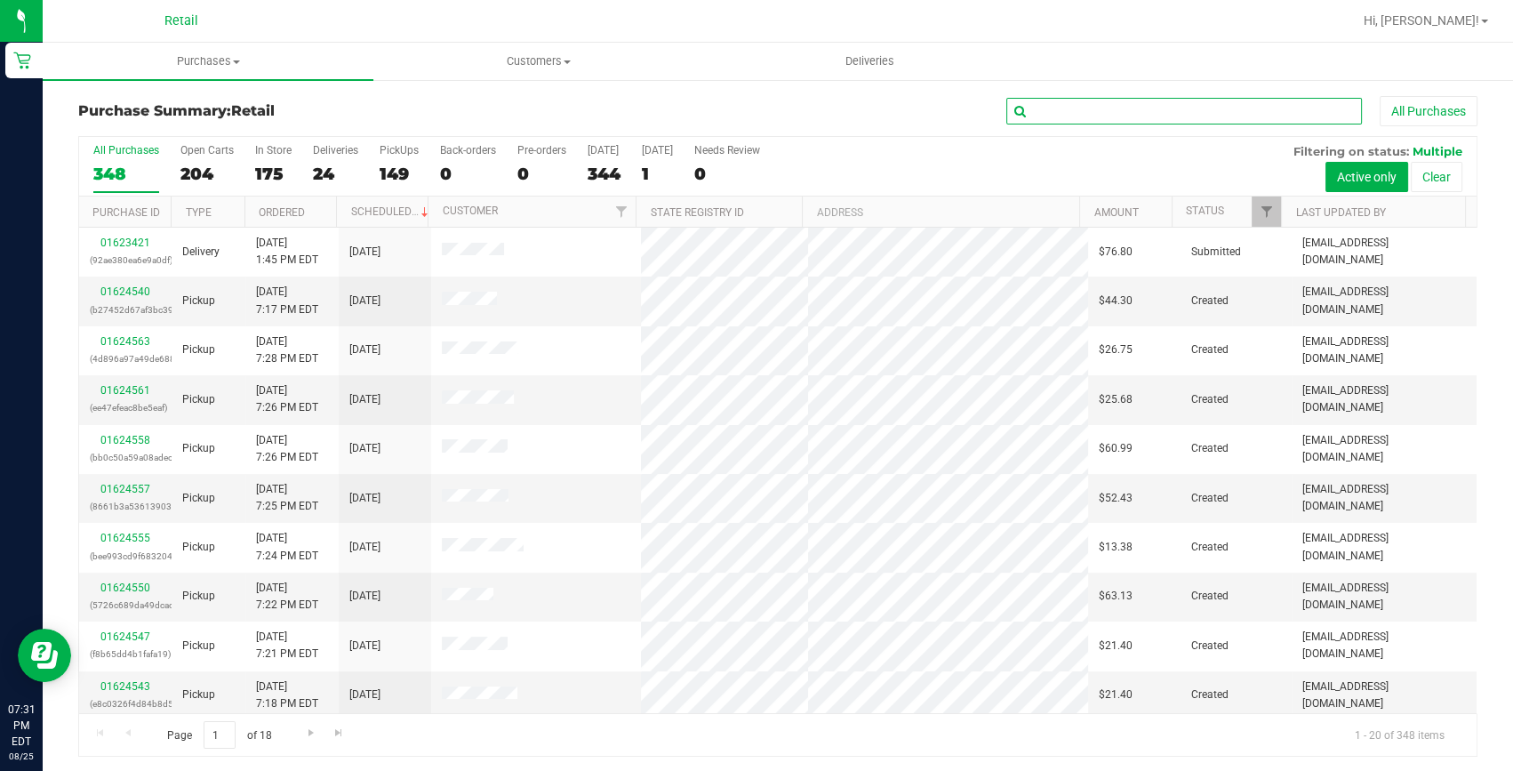
click at [1022, 112] on input "text" at bounding box center [1184, 111] width 356 height 27
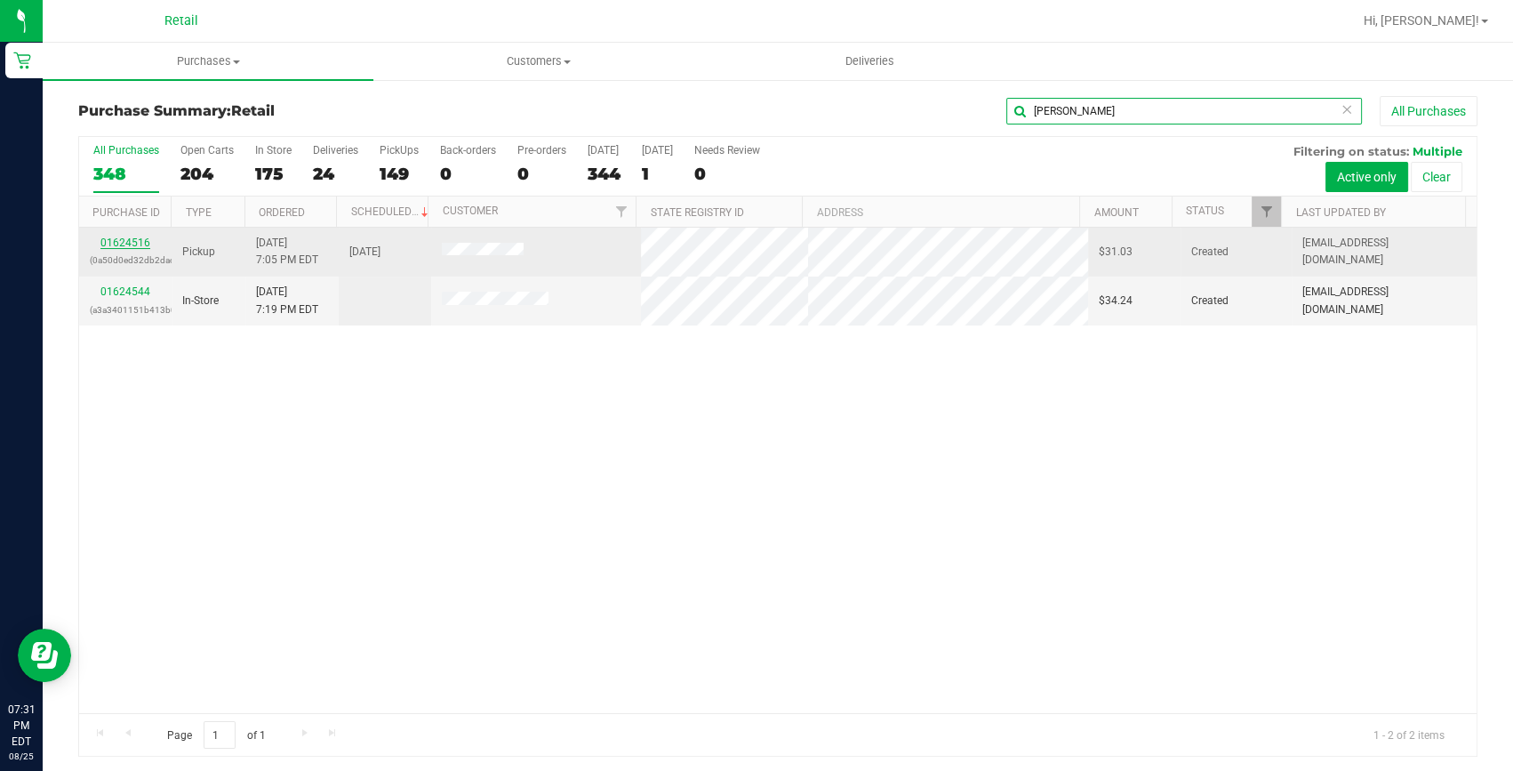
type input "samanth"
click at [106, 236] on link "01624516" at bounding box center [125, 242] width 50 height 12
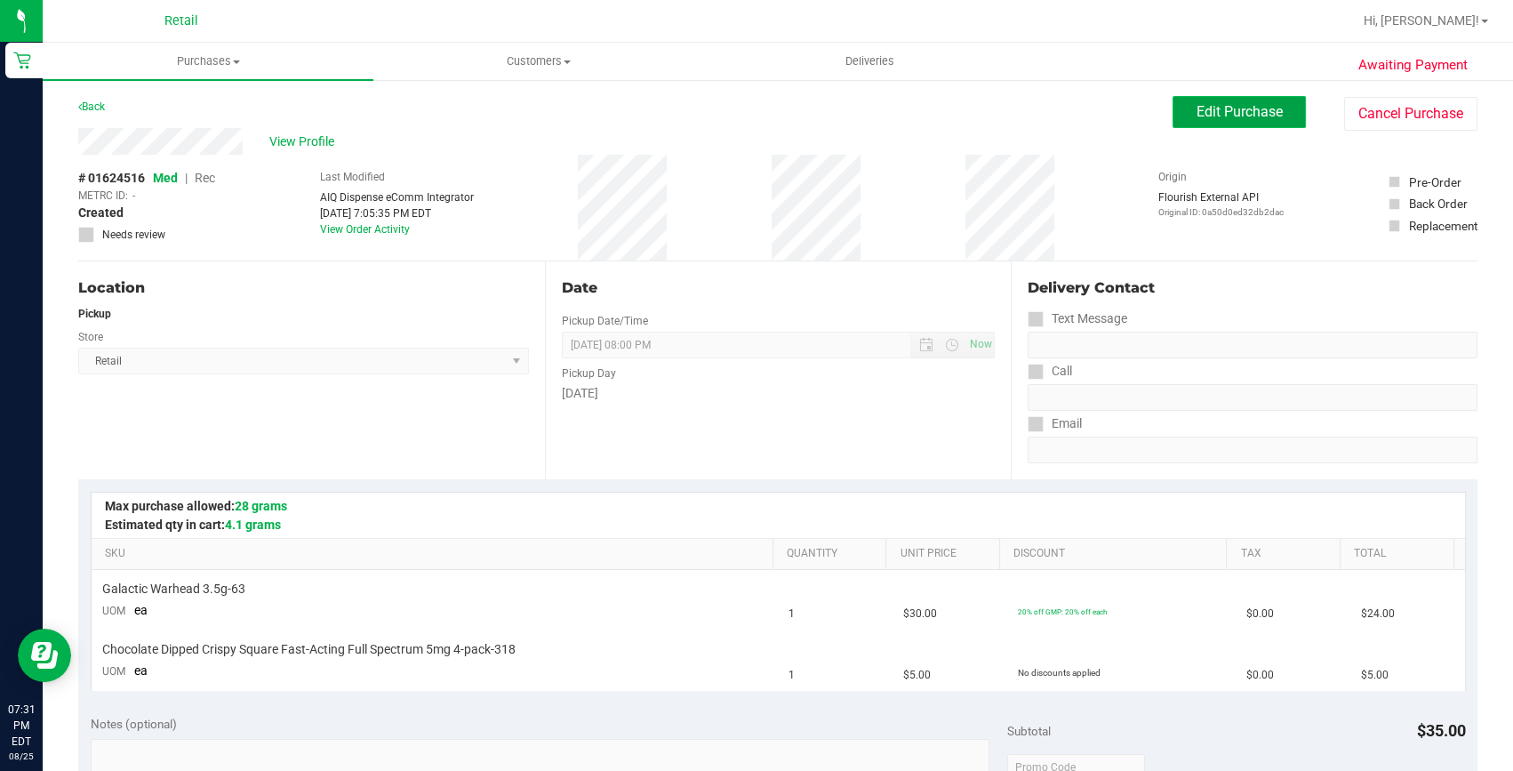
click at [1236, 114] on span "Edit Purchase" at bounding box center [1239, 111] width 86 height 17
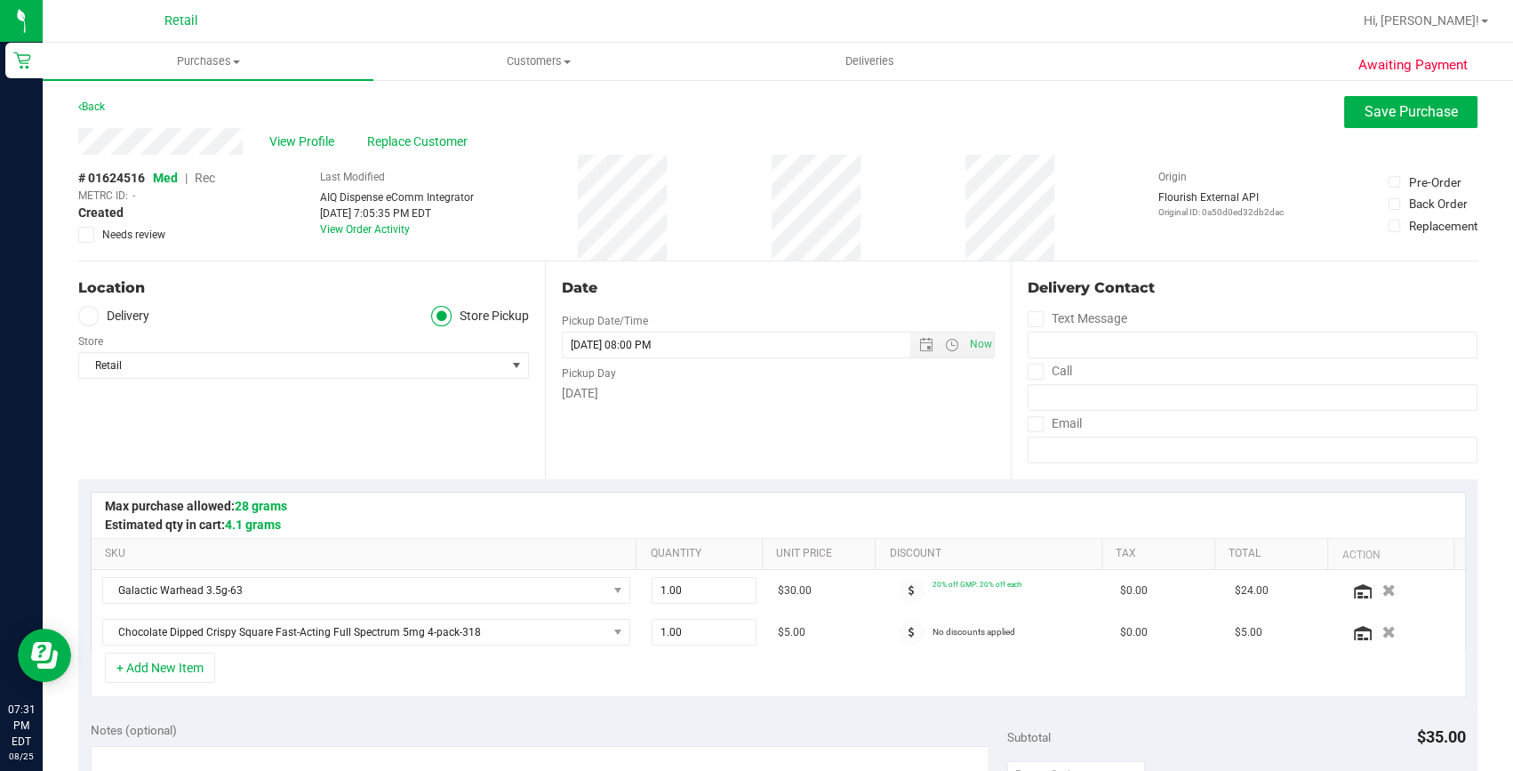
click at [211, 172] on span "Rec" at bounding box center [205, 178] width 20 height 14
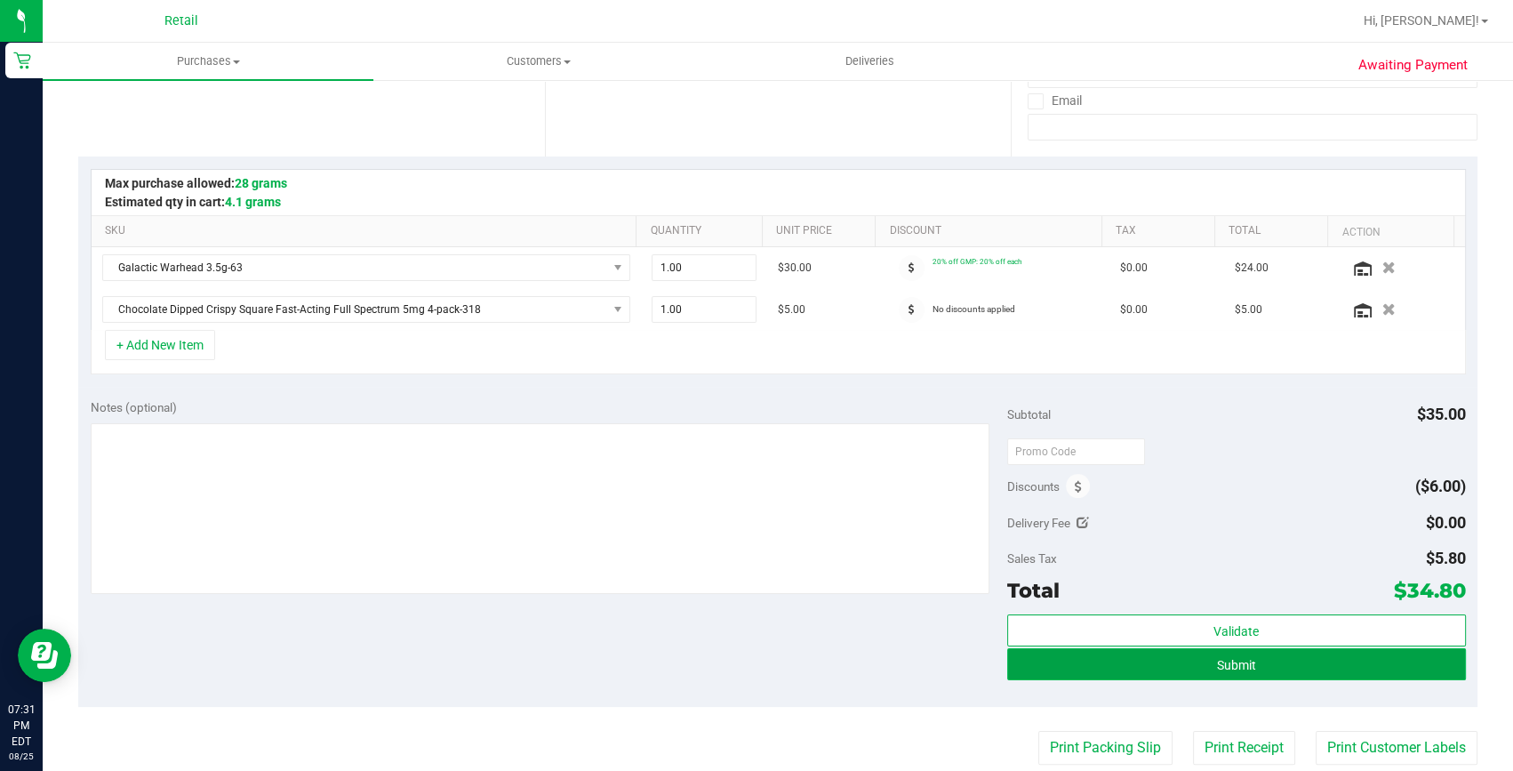
click at [1128, 657] on button "Submit" at bounding box center [1236, 664] width 459 height 32
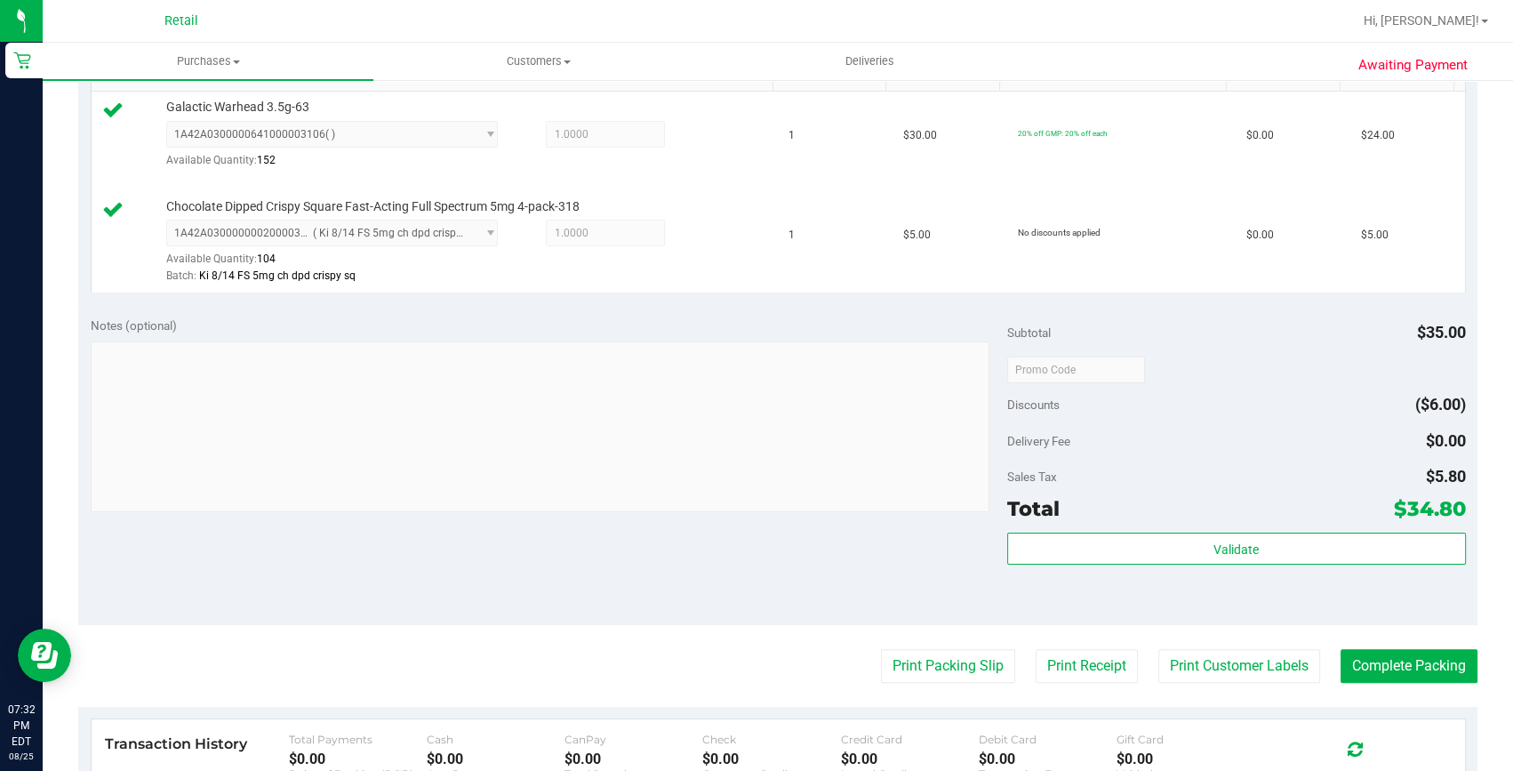
scroll to position [484, 0]
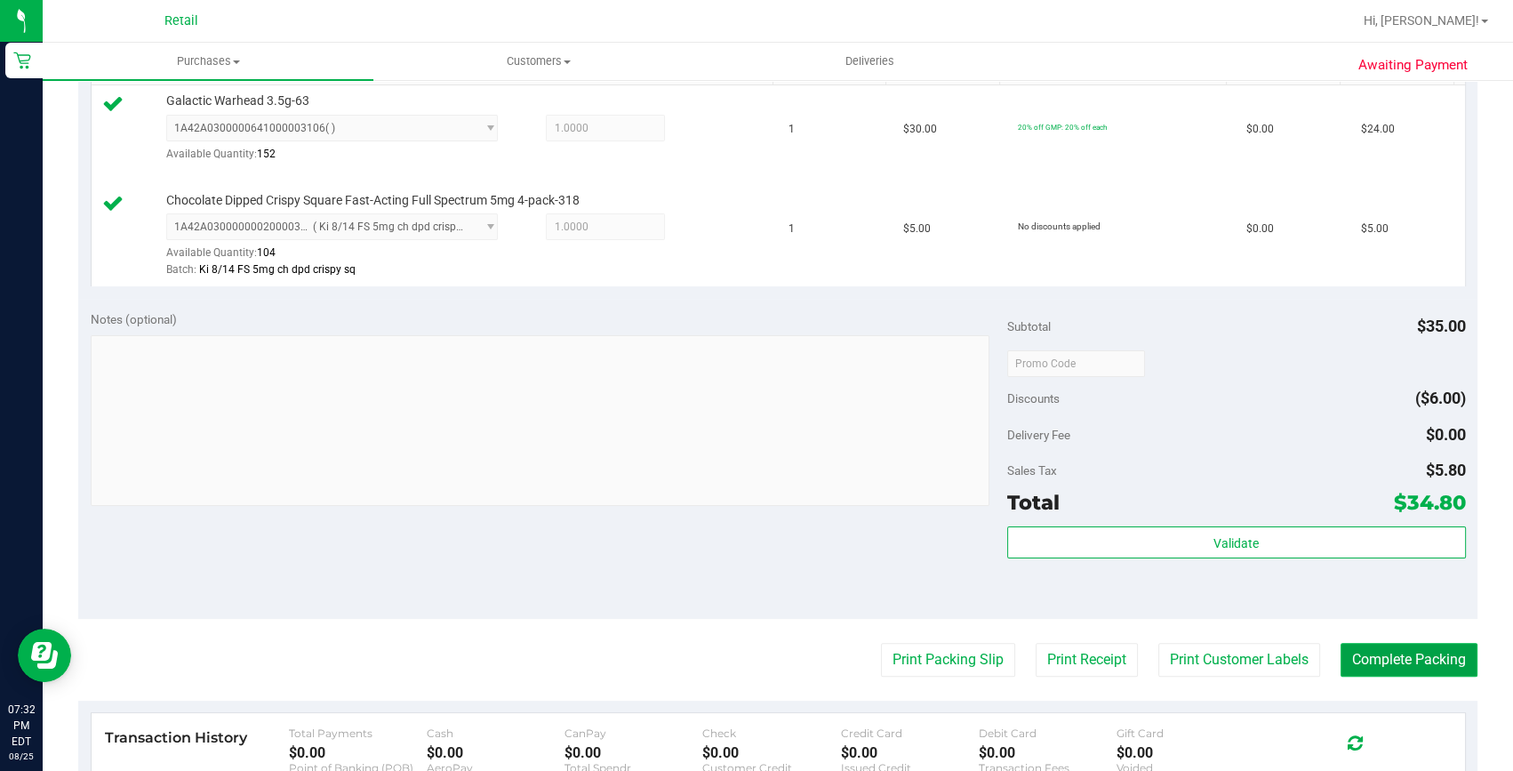
click at [1373, 652] on button "Complete Packing" at bounding box center [1408, 660] width 137 height 34
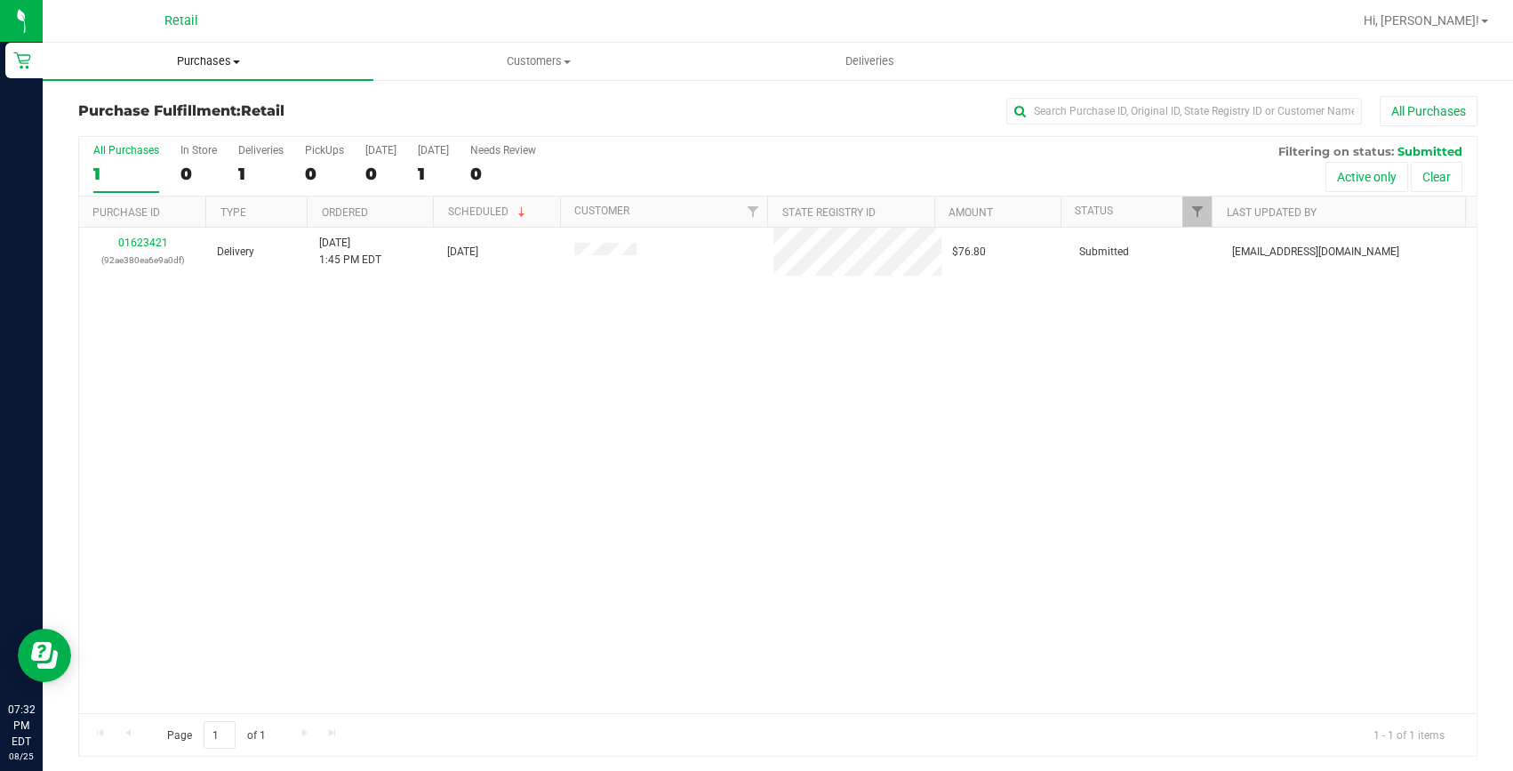
click at [171, 59] on span "Purchases" at bounding box center [208, 61] width 331 height 16
click at [199, 95] on ul "Summary of purchases Fulfillment All purchases" at bounding box center [208, 129] width 331 height 96
click at [215, 52] on uib-tab-heading "Purchases Summary of purchases Fulfillment All purchases" at bounding box center [208, 61] width 331 height 37
click at [188, 100] on span "Summary of purchases" at bounding box center [134, 107] width 182 height 15
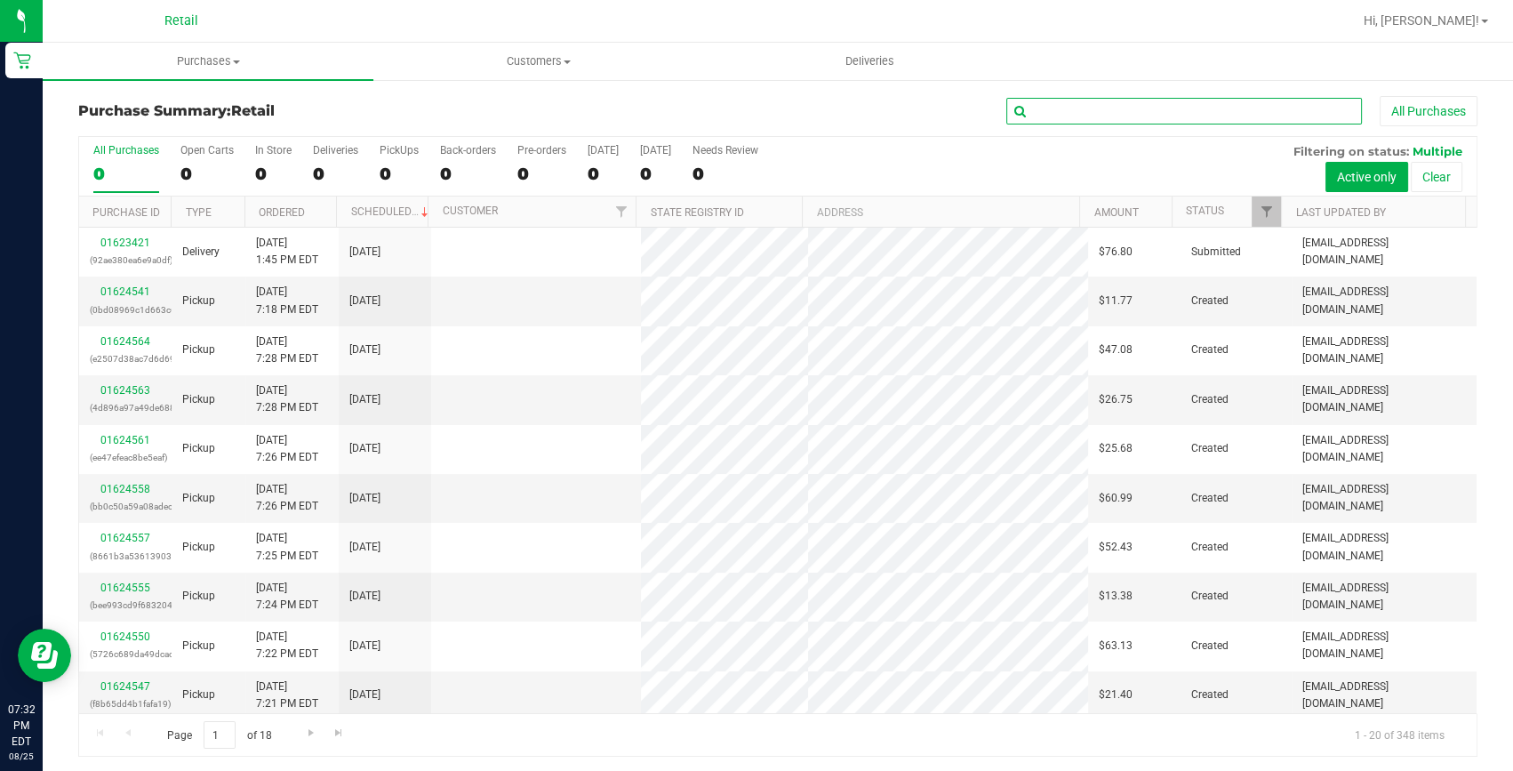
click at [1190, 109] on input "text" at bounding box center [1184, 111] width 356 height 27
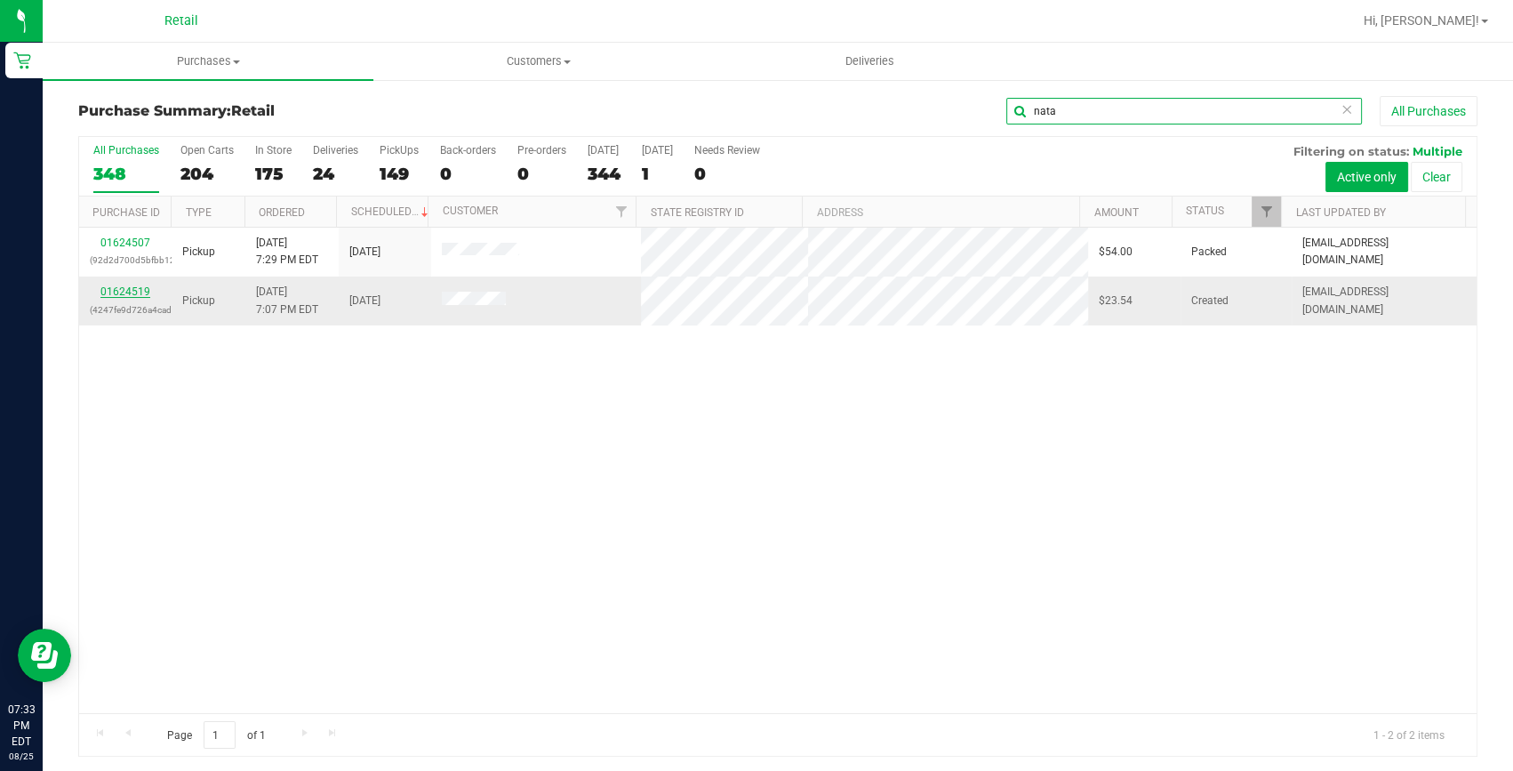
type input "nata"
click at [142, 290] on link "01624519" at bounding box center [125, 291] width 50 height 12
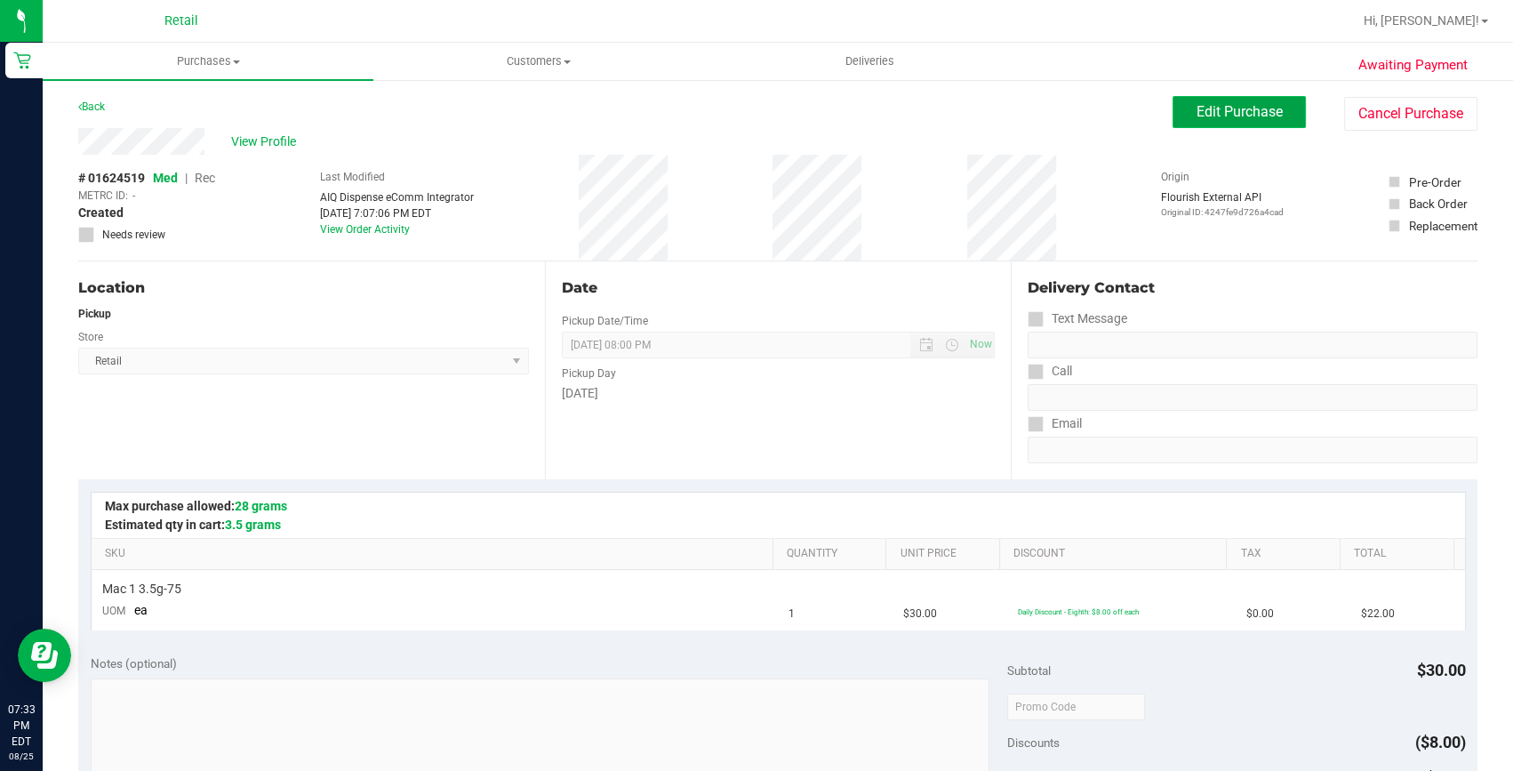
click at [1255, 103] on span "Edit Purchase" at bounding box center [1239, 111] width 86 height 17
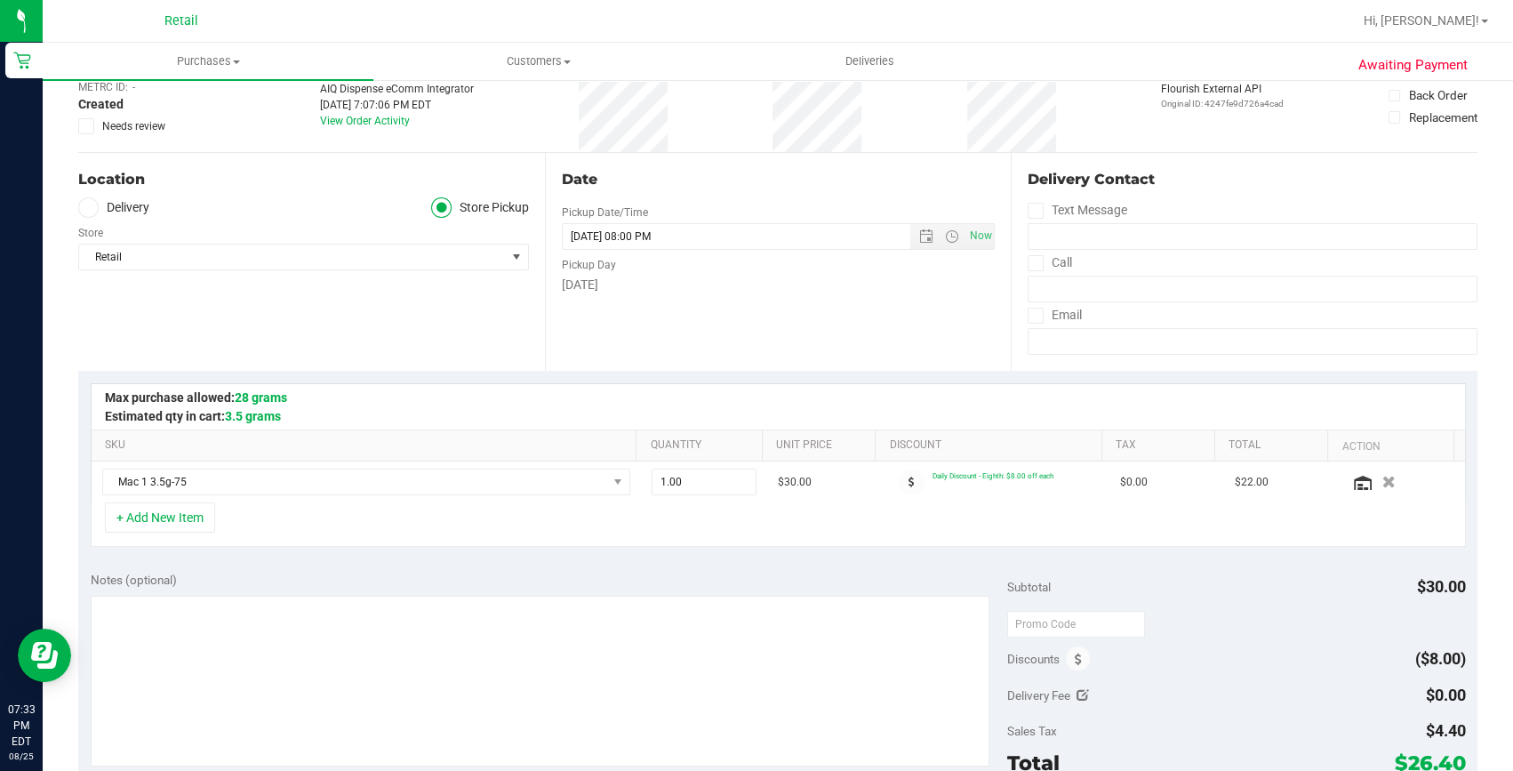
scroll to position [242, 0]
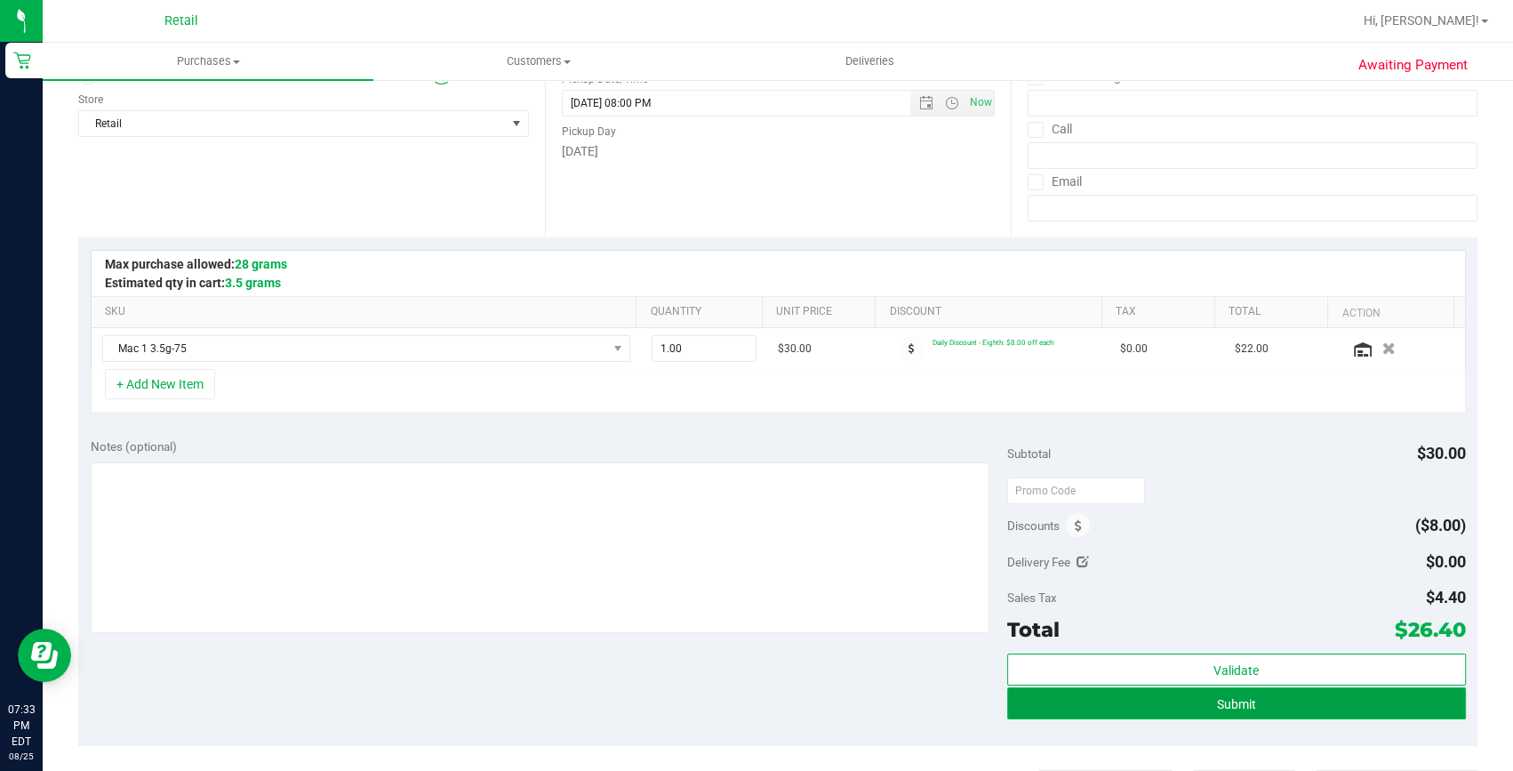
click at [1076, 710] on button "Submit" at bounding box center [1236, 703] width 459 height 32
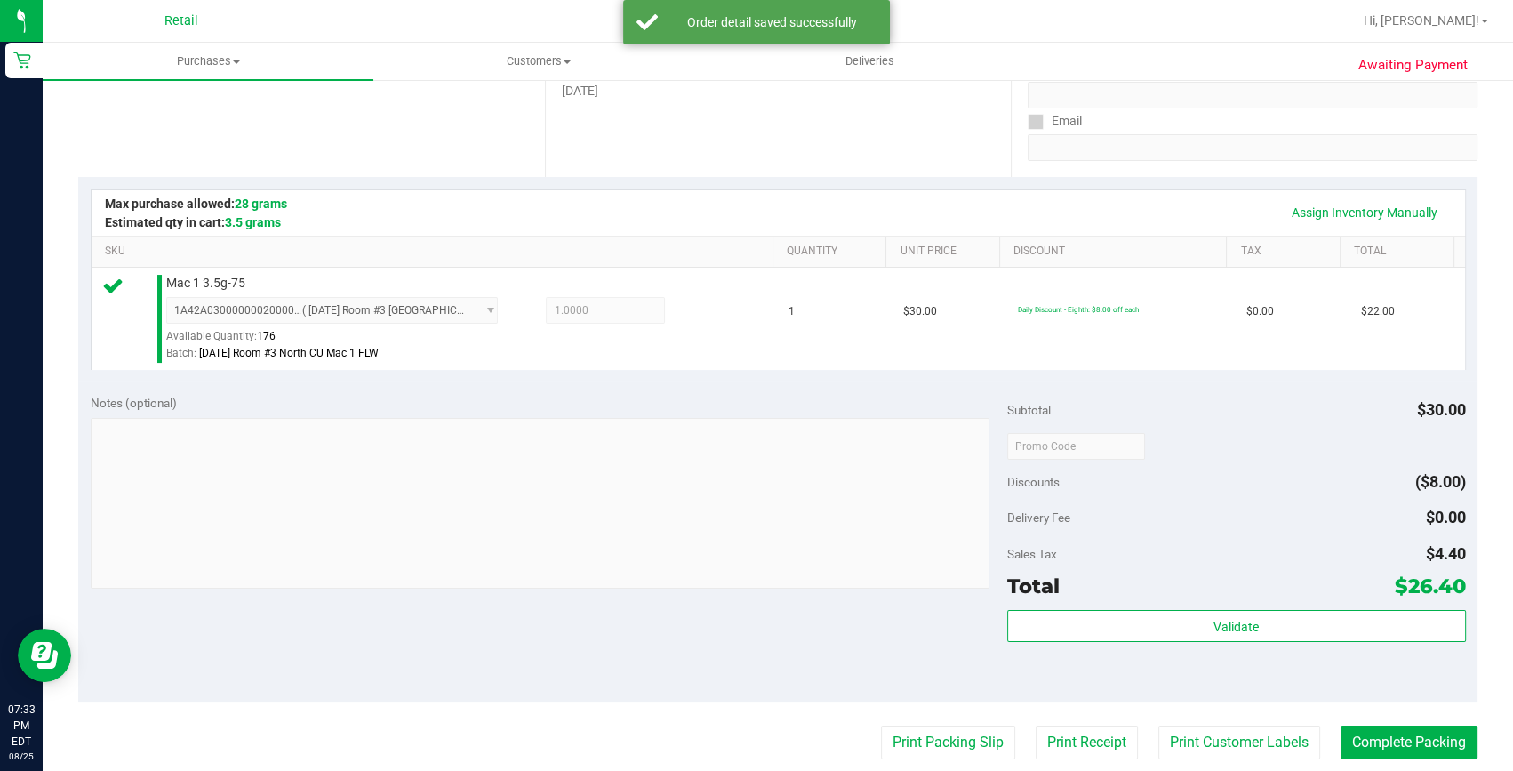
scroll to position [404, 0]
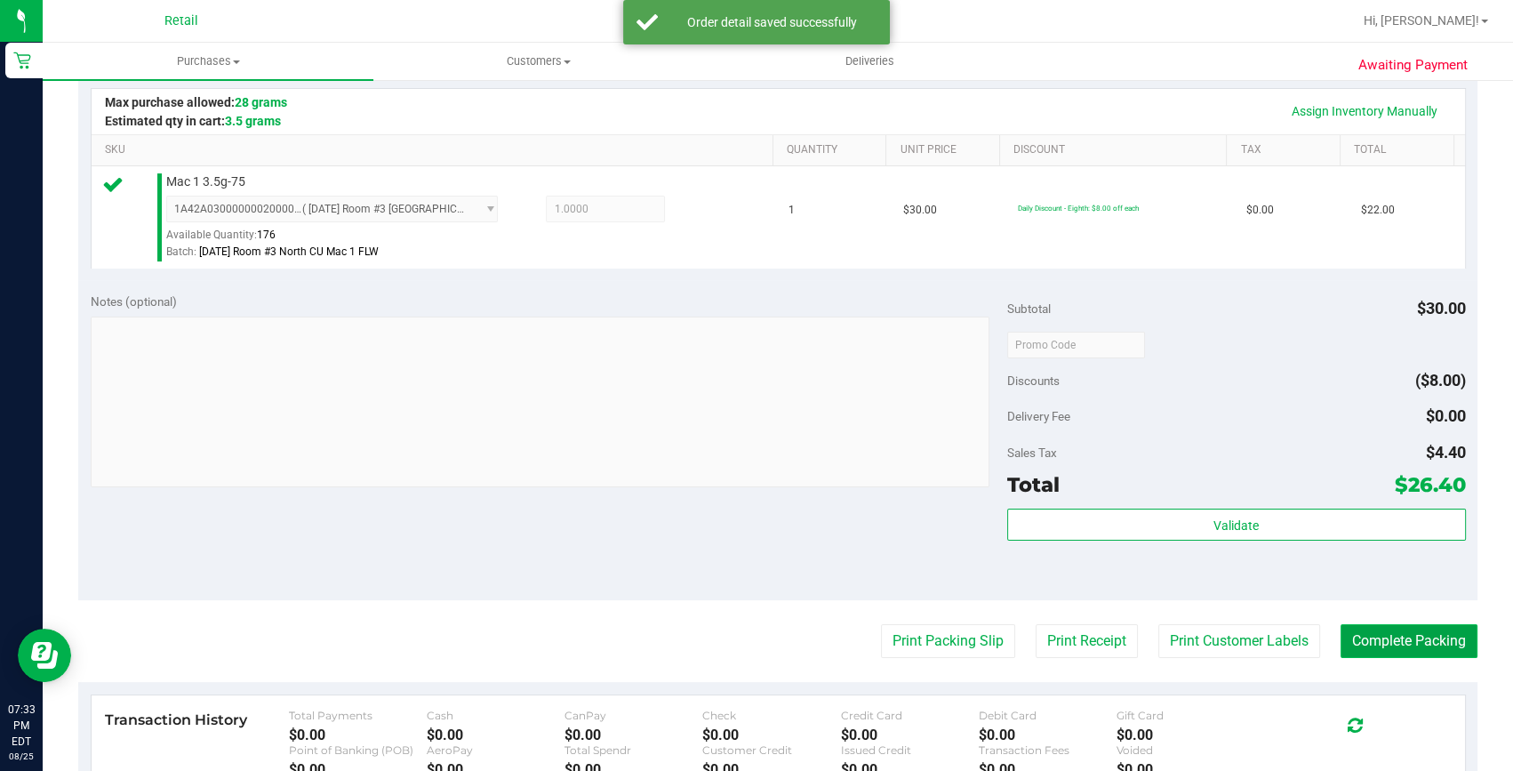
click at [1379, 636] on button "Complete Packing" at bounding box center [1408, 641] width 137 height 34
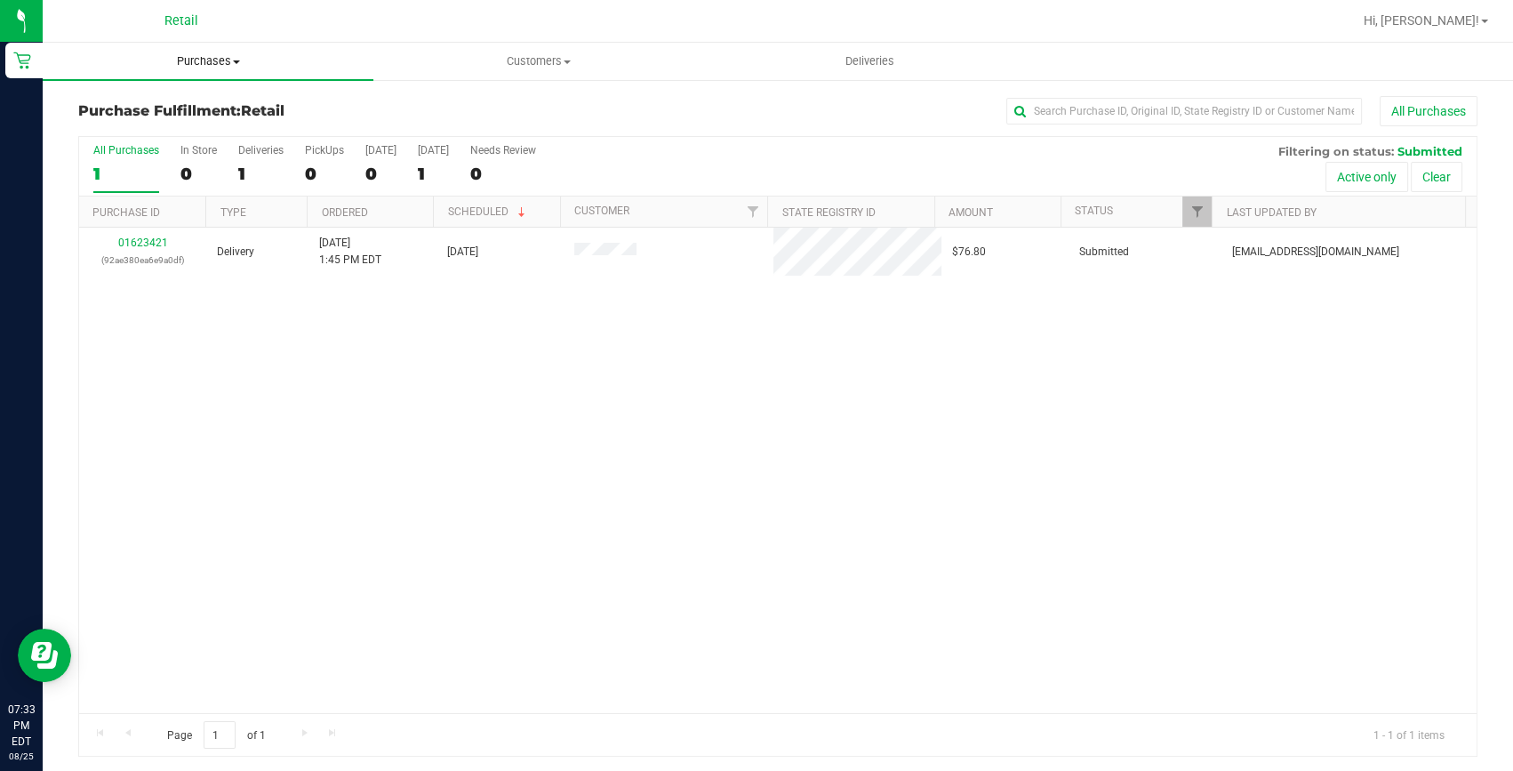
drag, startPoint x: 204, startPoint y: 58, endPoint x: 195, endPoint y: 92, distance: 34.9
click at [204, 58] on span "Purchases" at bounding box center [208, 61] width 331 height 16
click at [187, 110] on span "Summary of purchases" at bounding box center [134, 107] width 182 height 15
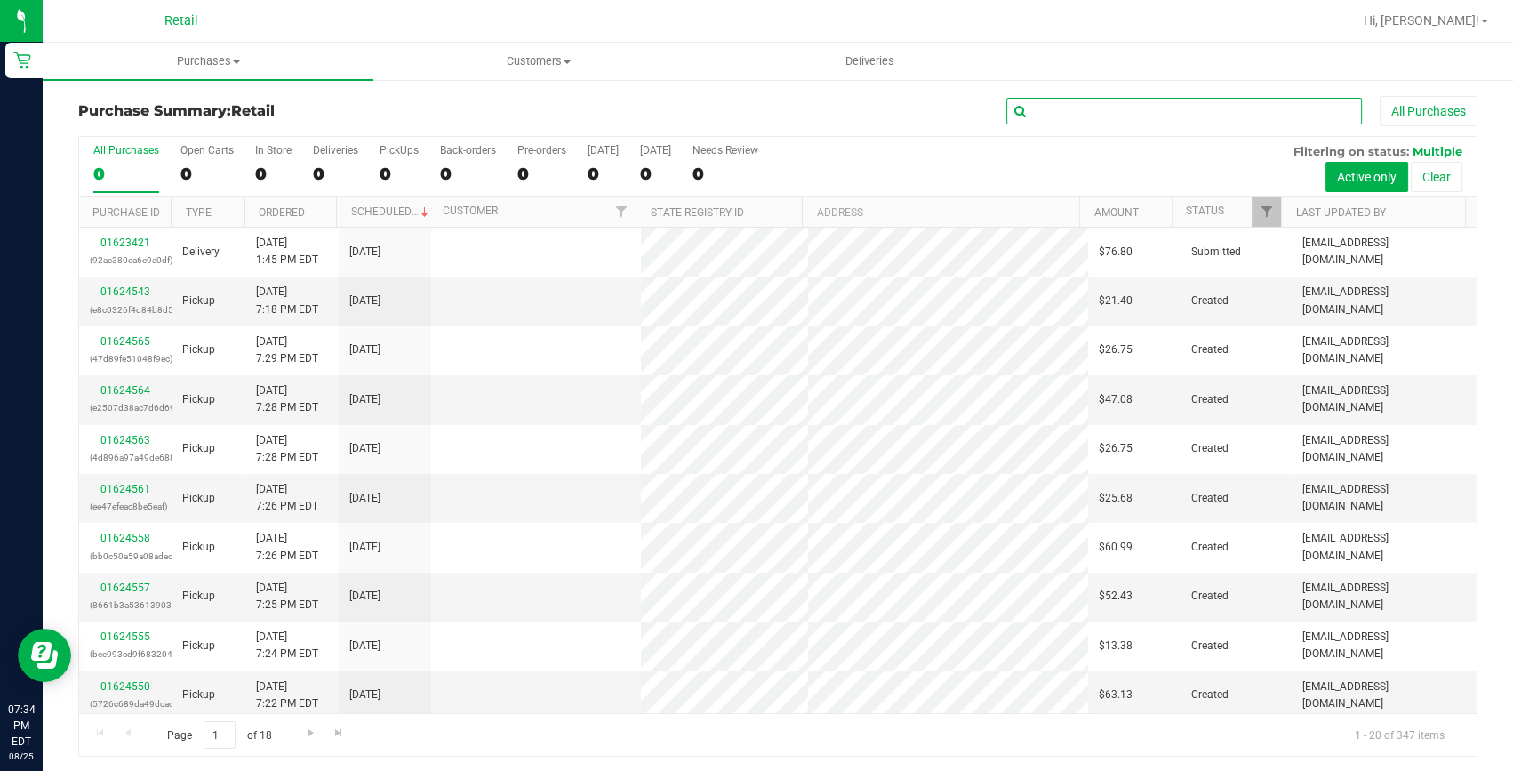
click at [1045, 108] on input "text" at bounding box center [1184, 111] width 356 height 27
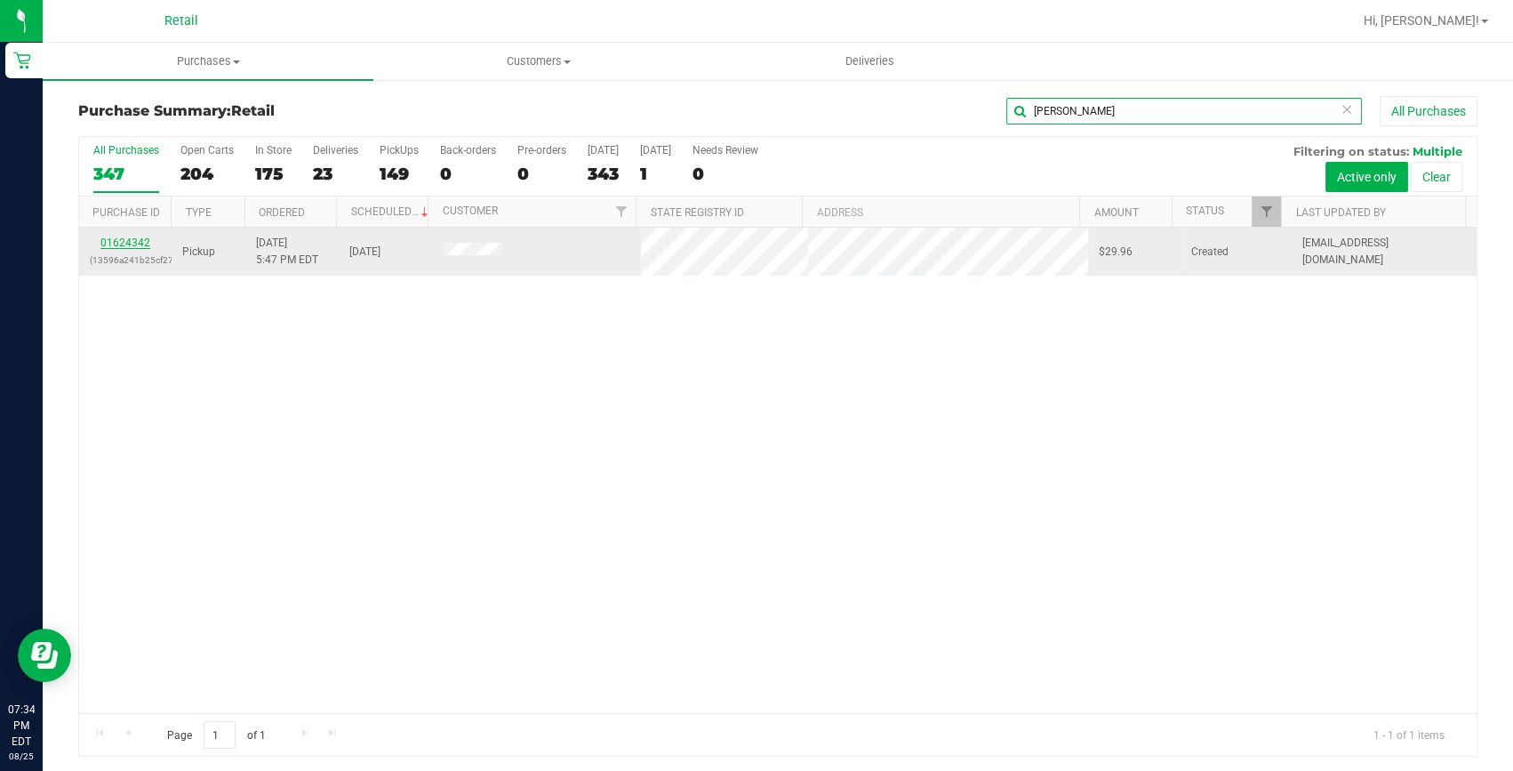
type input "helen"
click at [133, 244] on link "01624342" at bounding box center [125, 242] width 50 height 12
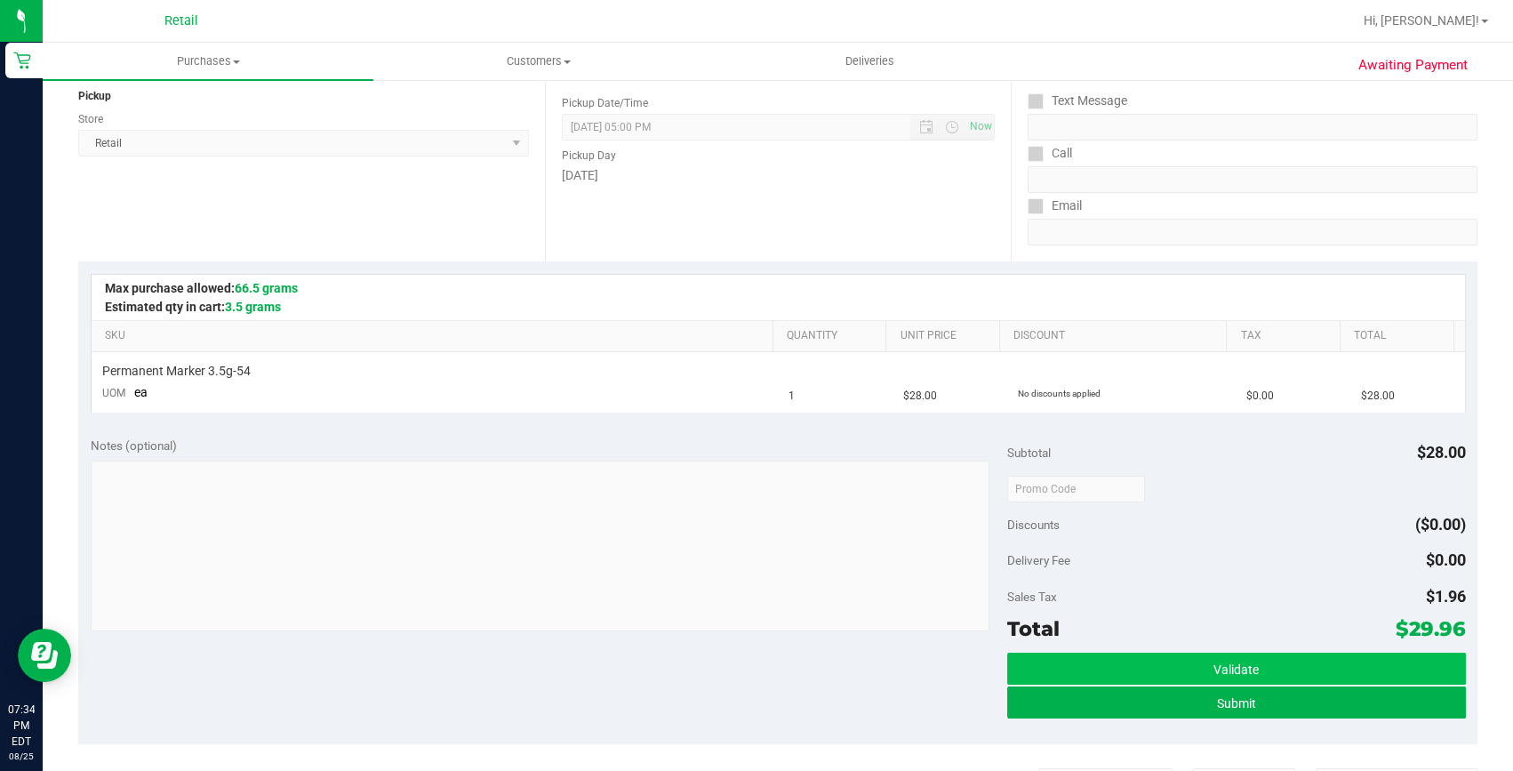
scroll to position [242, 0]
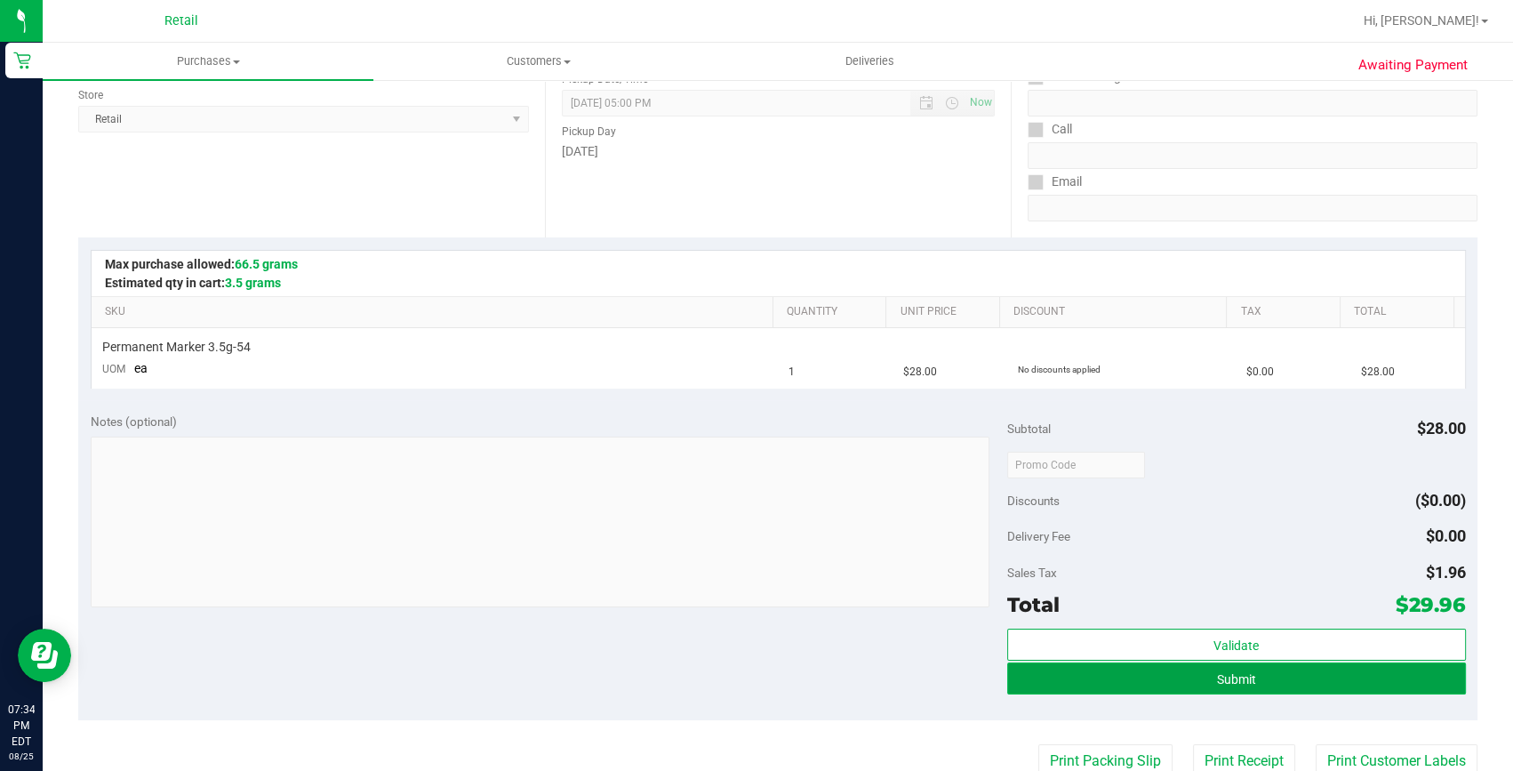
click at [1109, 673] on button "Submit" at bounding box center [1236, 678] width 459 height 32
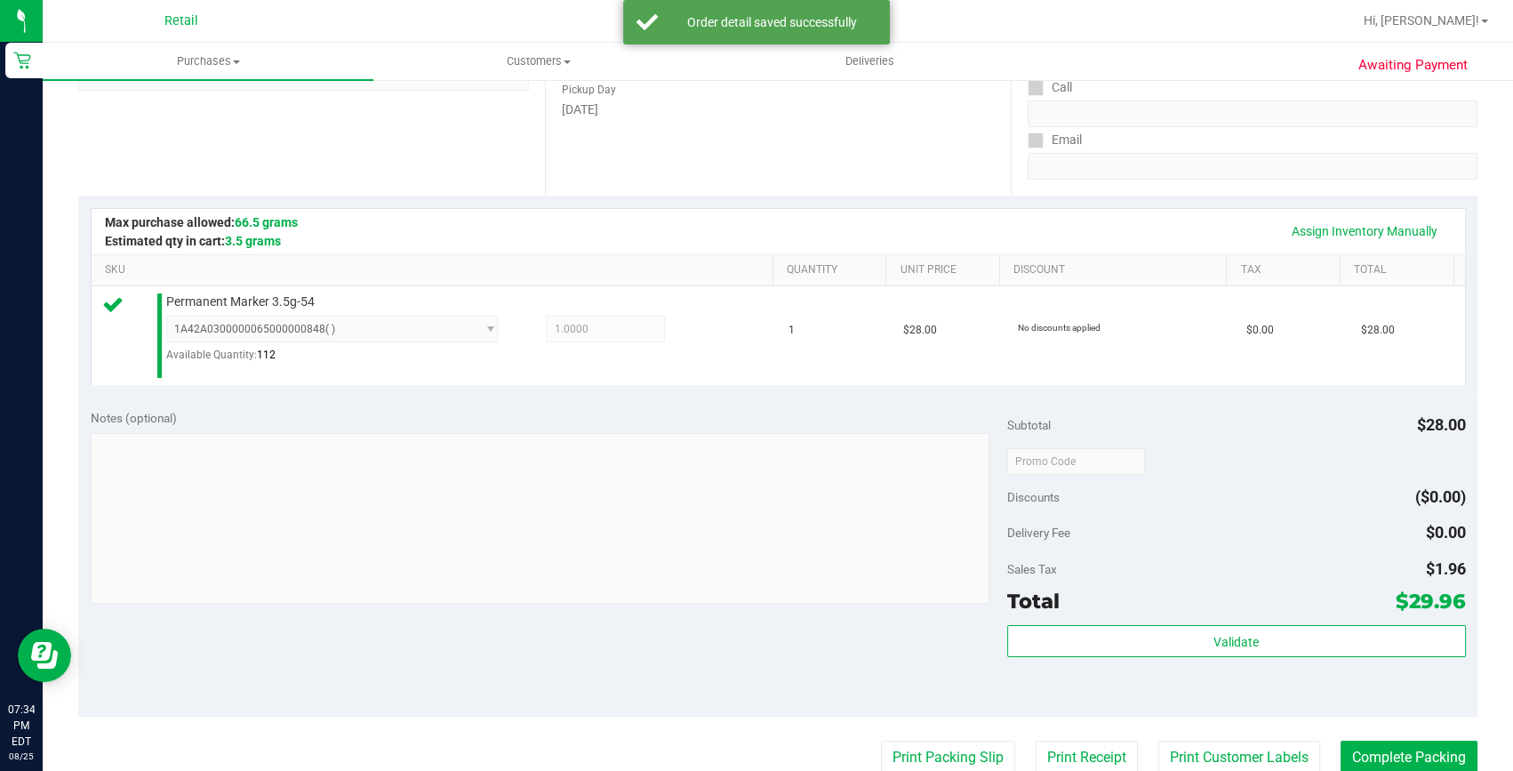
scroll to position [323, 0]
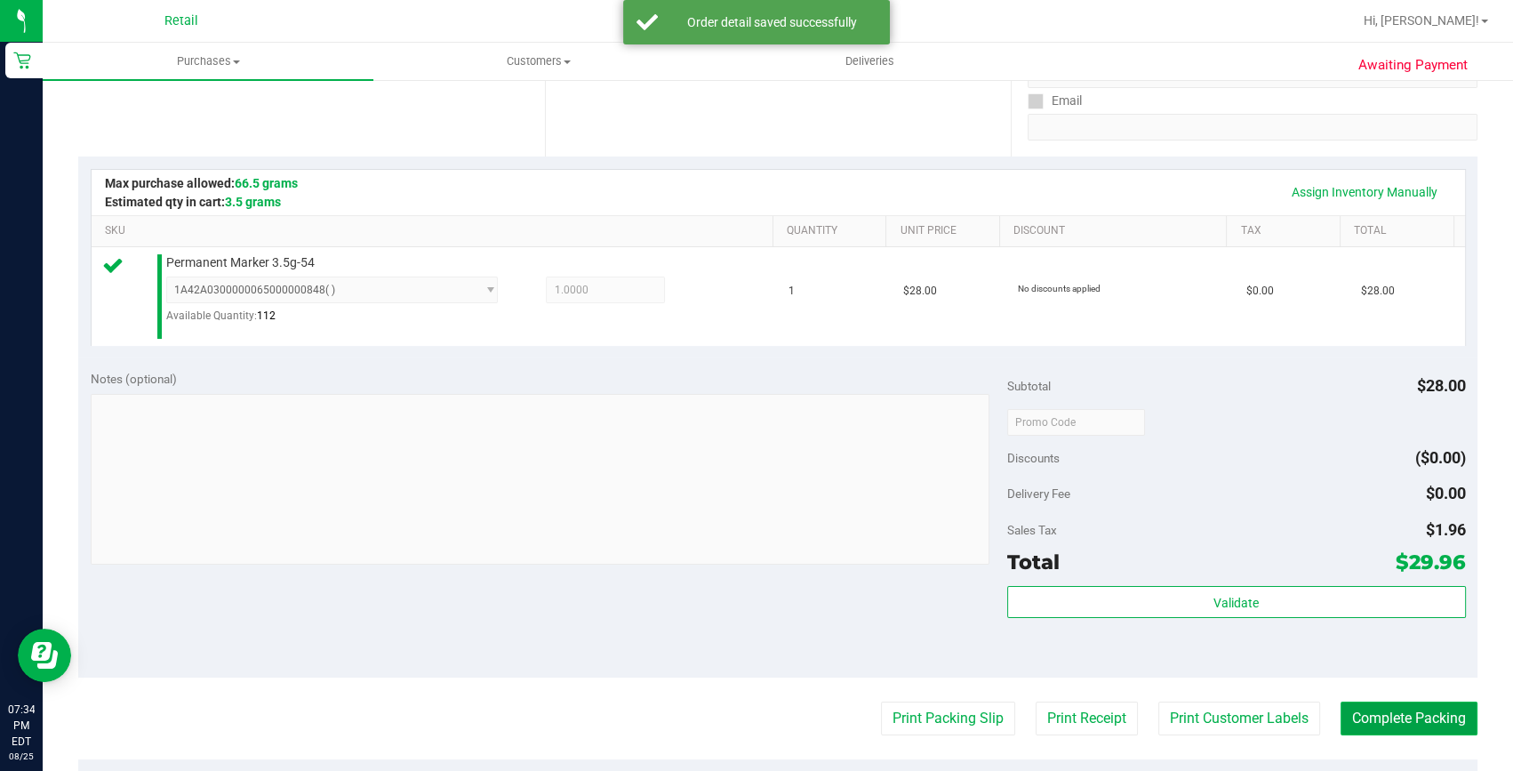
click at [1405, 715] on button "Complete Packing" at bounding box center [1408, 718] width 137 height 34
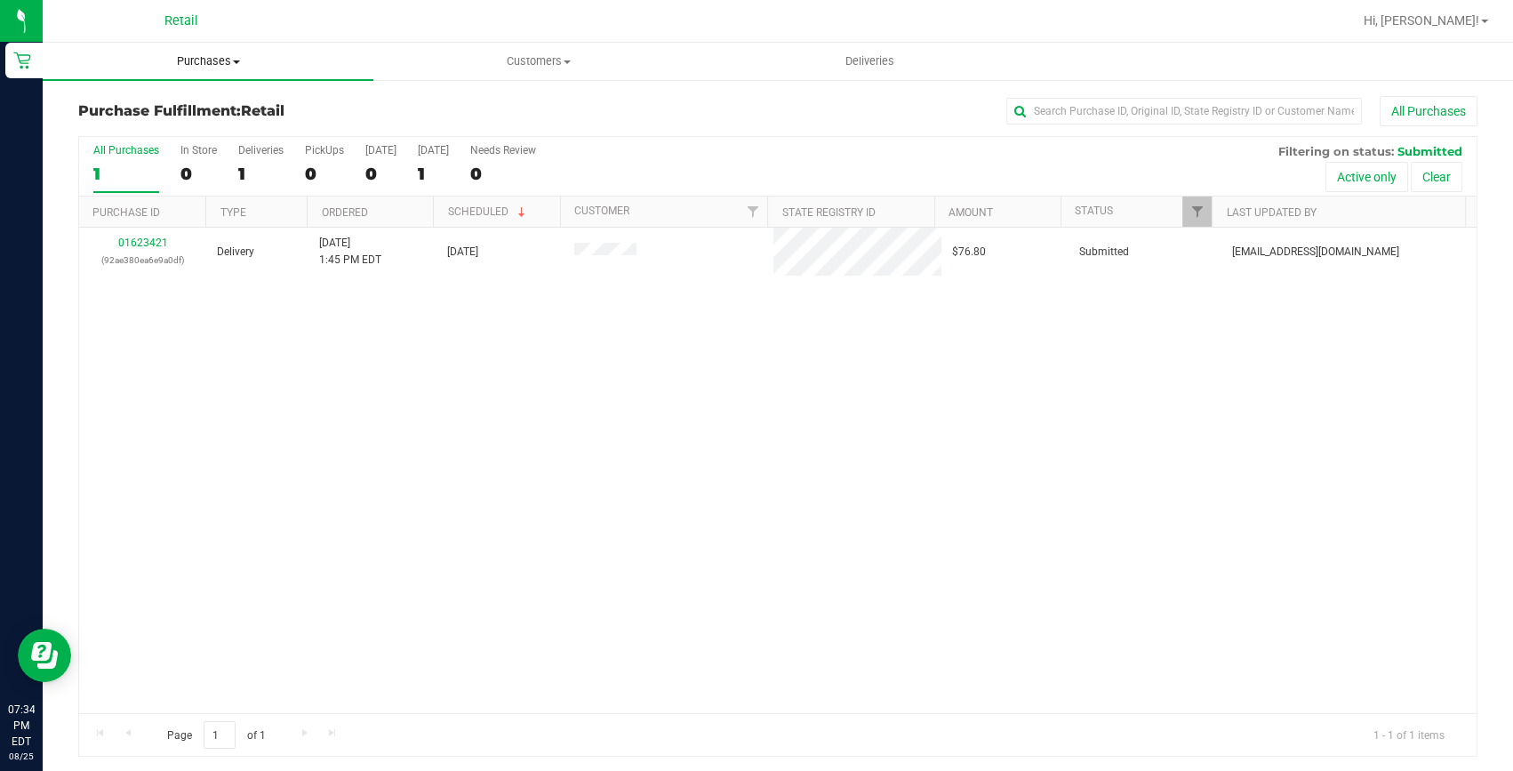
click at [212, 71] on uib-tab-heading "Purchases Summary of purchases Fulfillment All purchases" at bounding box center [208, 61] width 331 height 37
click at [190, 106] on span "Summary of purchases" at bounding box center [134, 107] width 182 height 15
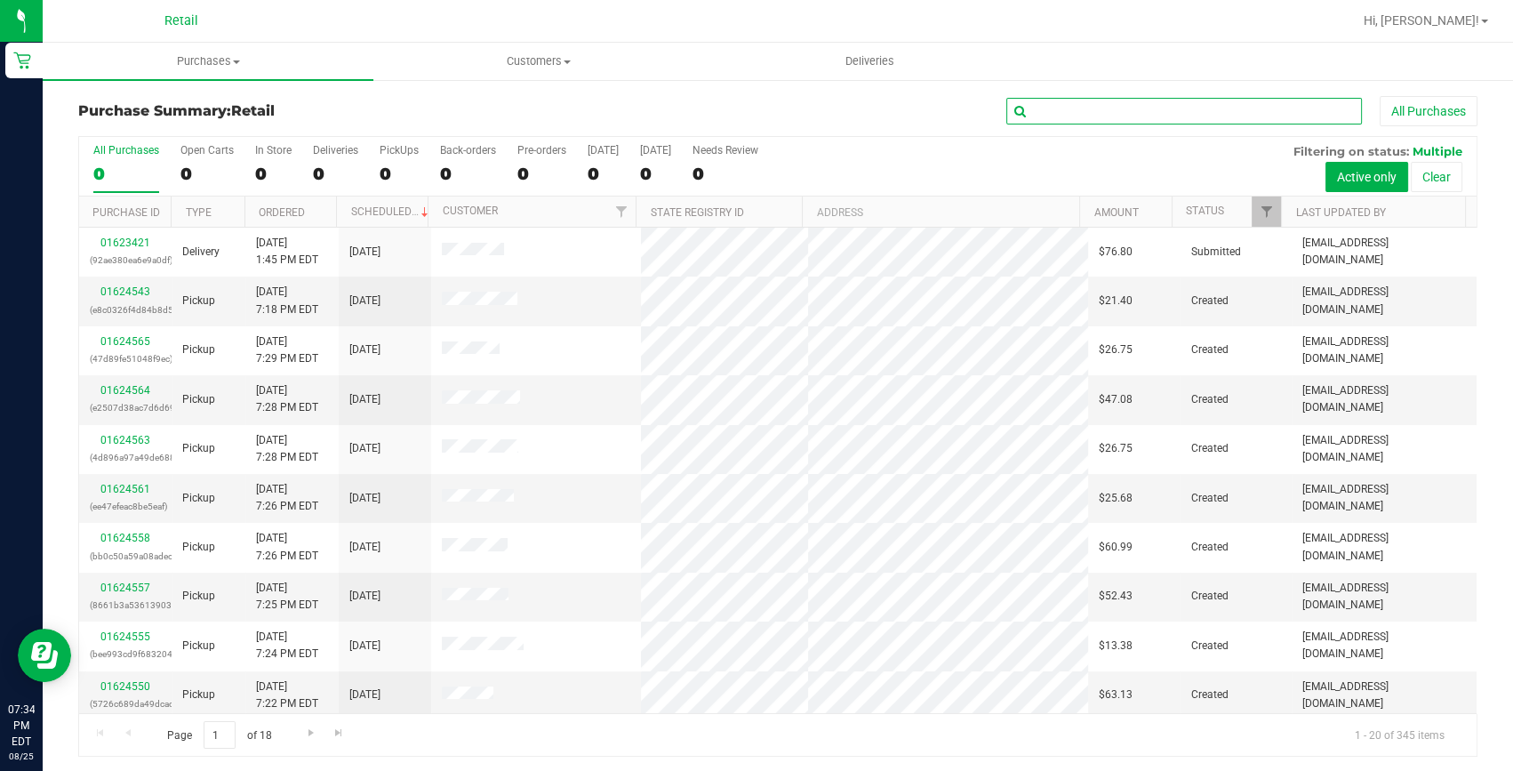
click at [1123, 106] on input "text" at bounding box center [1184, 111] width 356 height 27
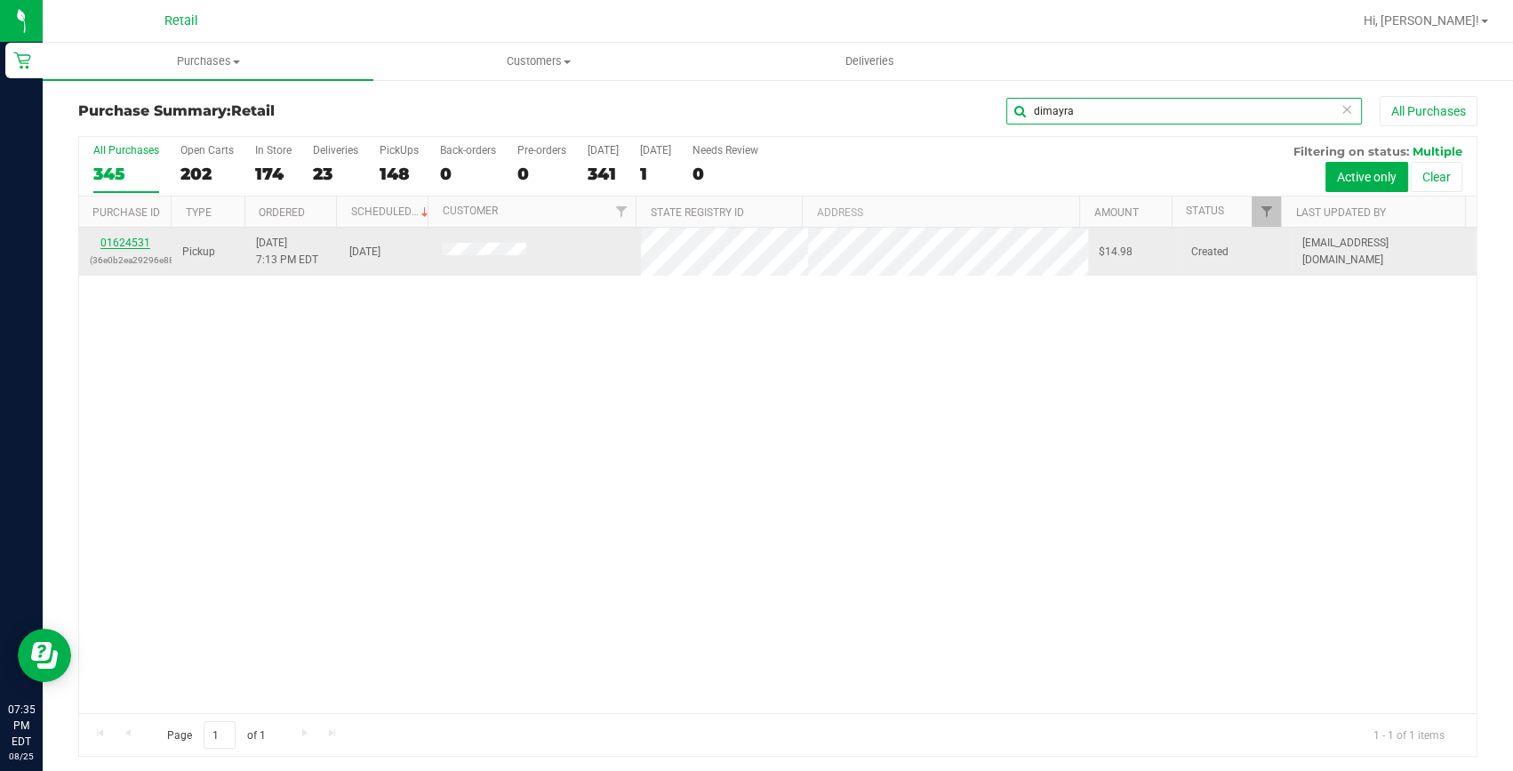
type input "dimayra"
click at [139, 239] on link "01624531" at bounding box center [125, 242] width 50 height 12
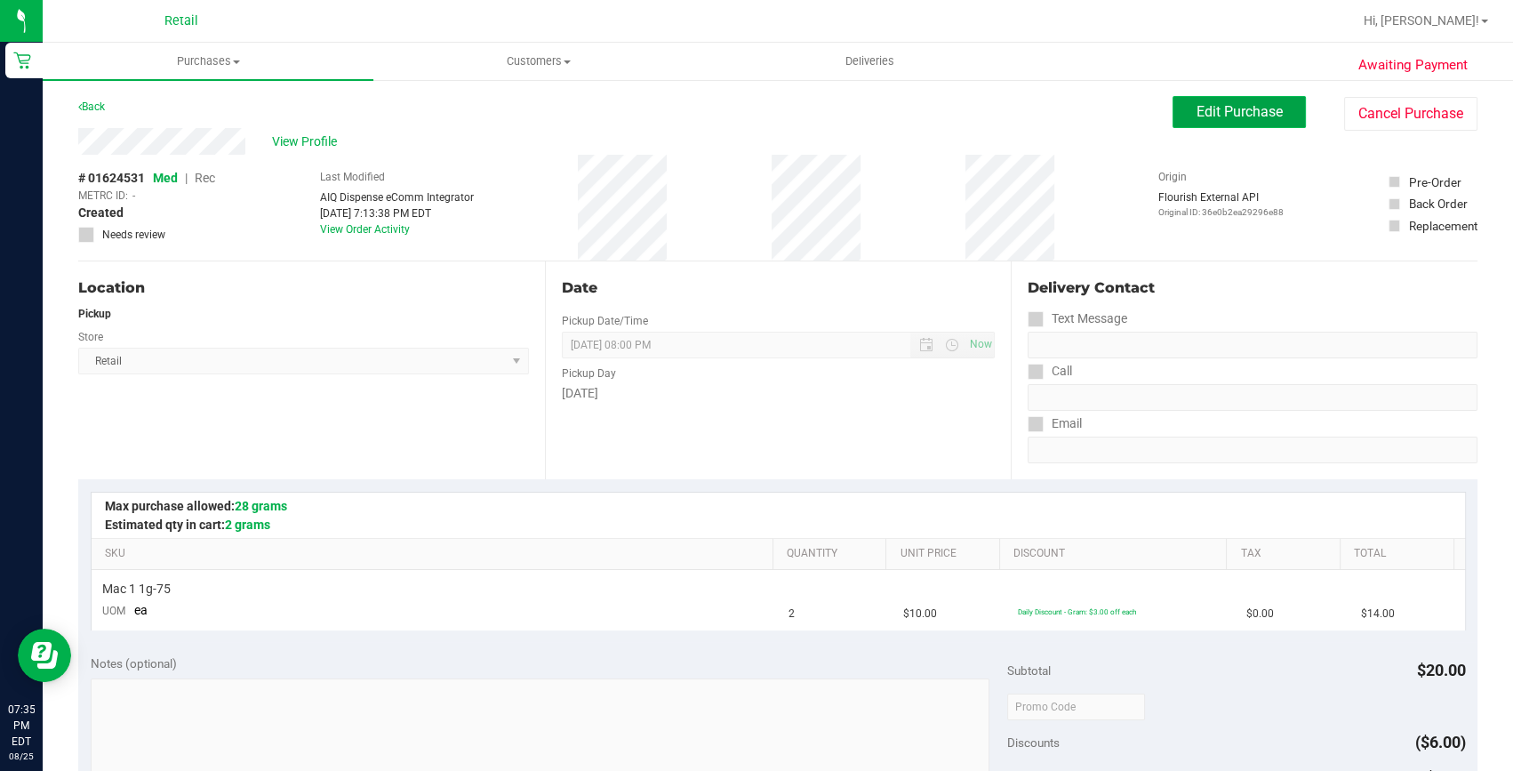
click at [1196, 112] on span "Edit Purchase" at bounding box center [1239, 111] width 86 height 17
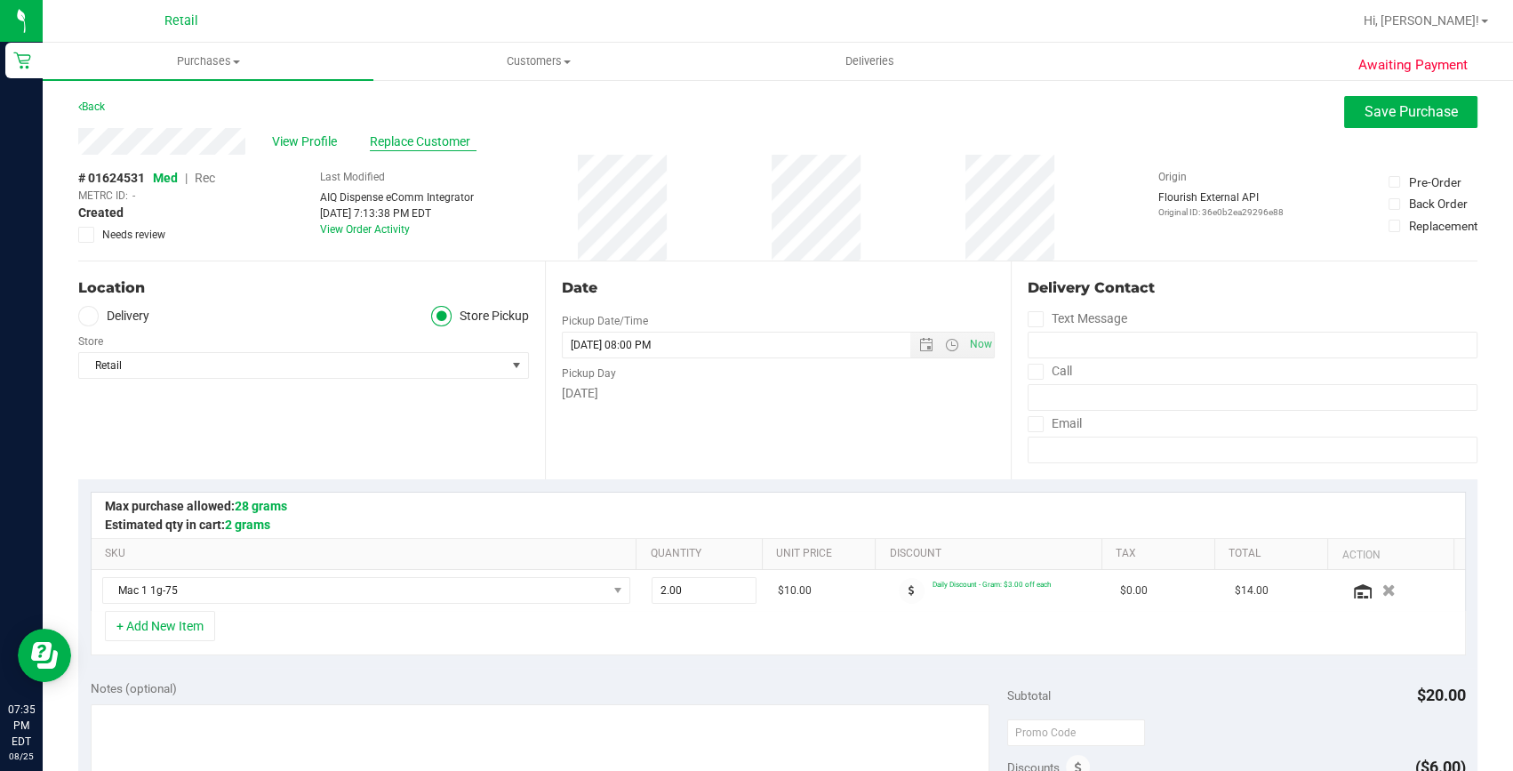
click at [380, 140] on span "Replace Customer" at bounding box center [423, 141] width 107 height 19
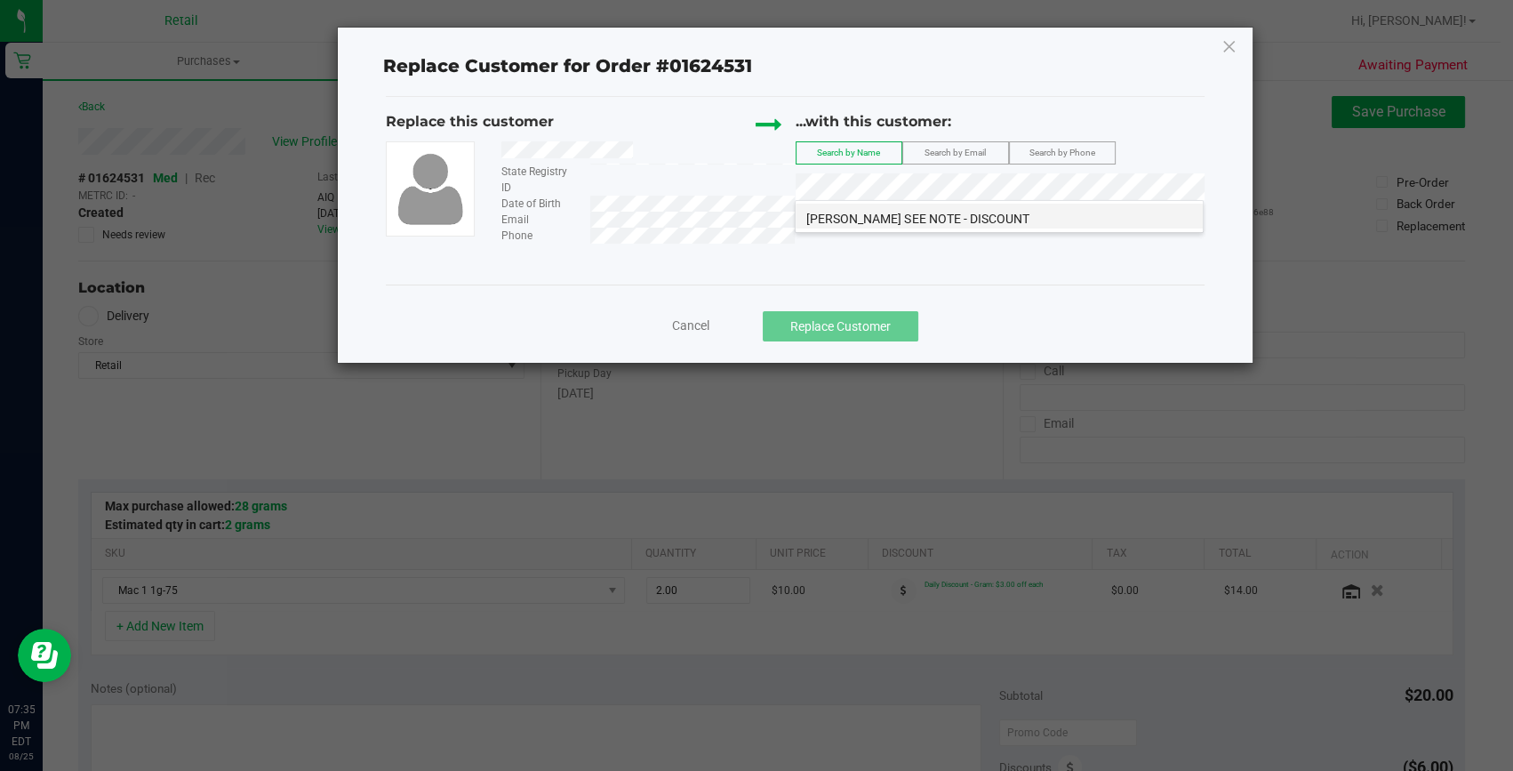
click at [891, 219] on span "Dimayra Carrasco SEE NOTE - DISCOUNT" at bounding box center [917, 219] width 222 height 14
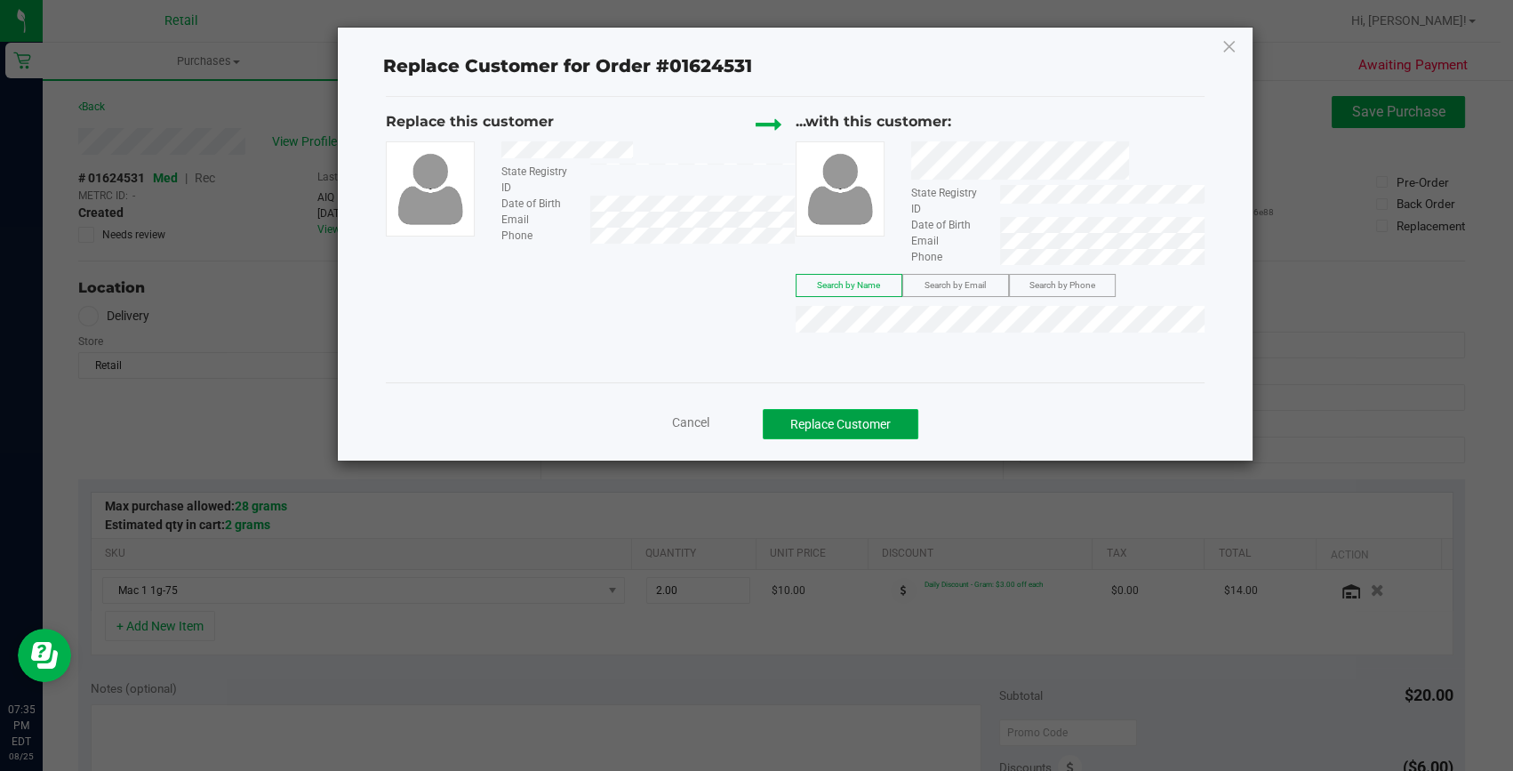
click at [802, 418] on button "Replace Customer" at bounding box center [841, 424] width 156 height 30
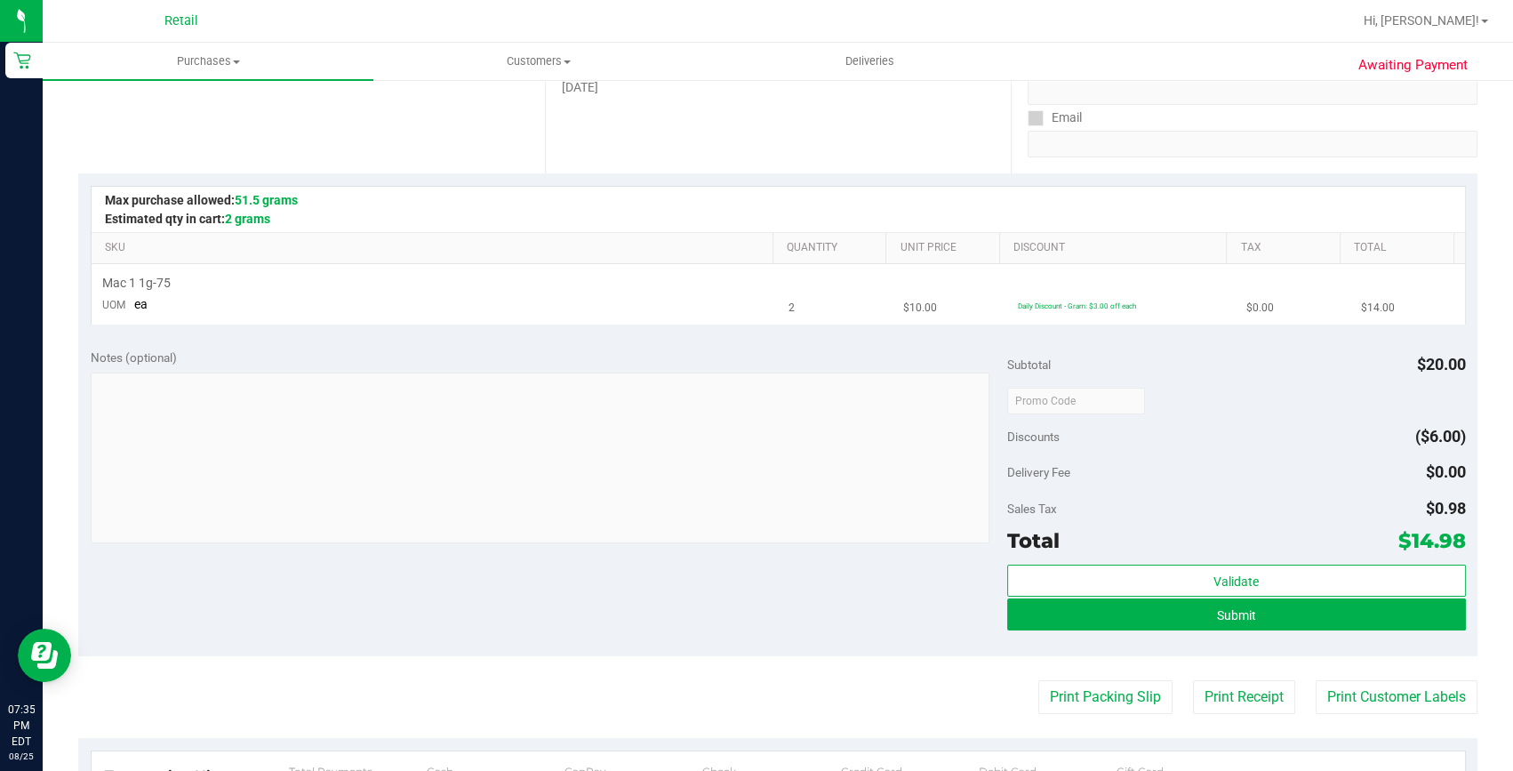
scroll to position [323, 0]
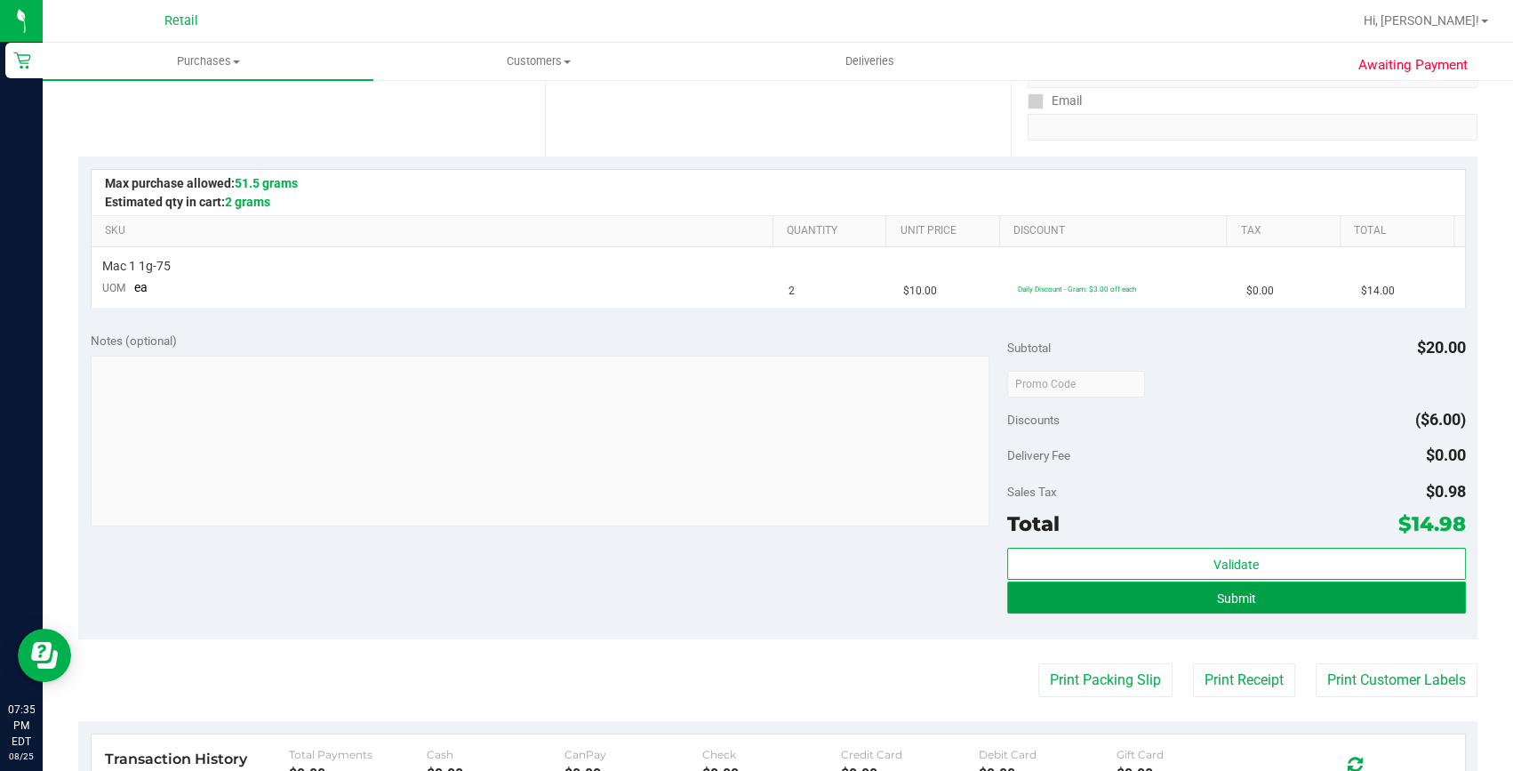
click at [1172, 608] on button "Submit" at bounding box center [1236, 597] width 459 height 32
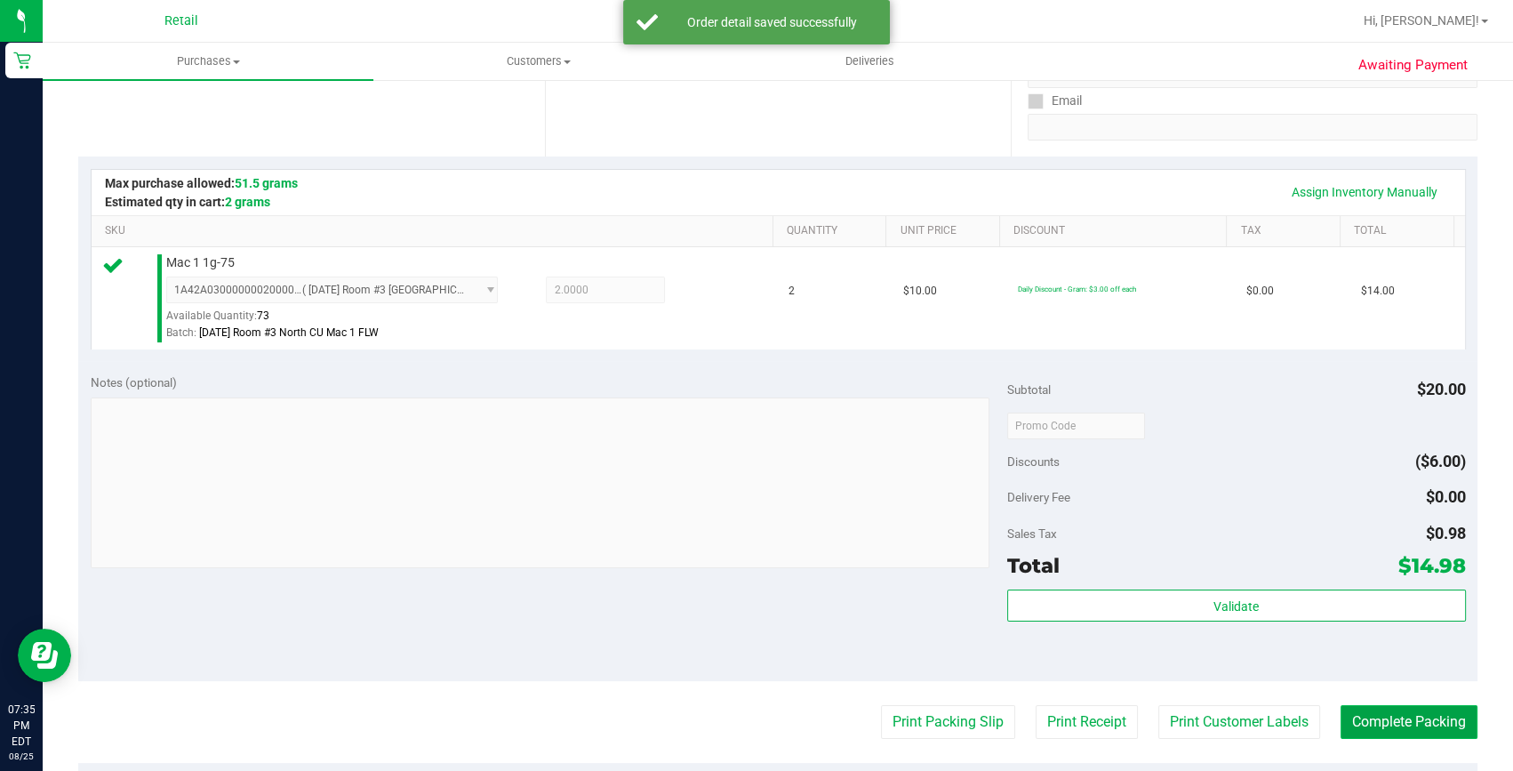
click at [1413, 723] on button "Complete Packing" at bounding box center [1408, 722] width 137 height 34
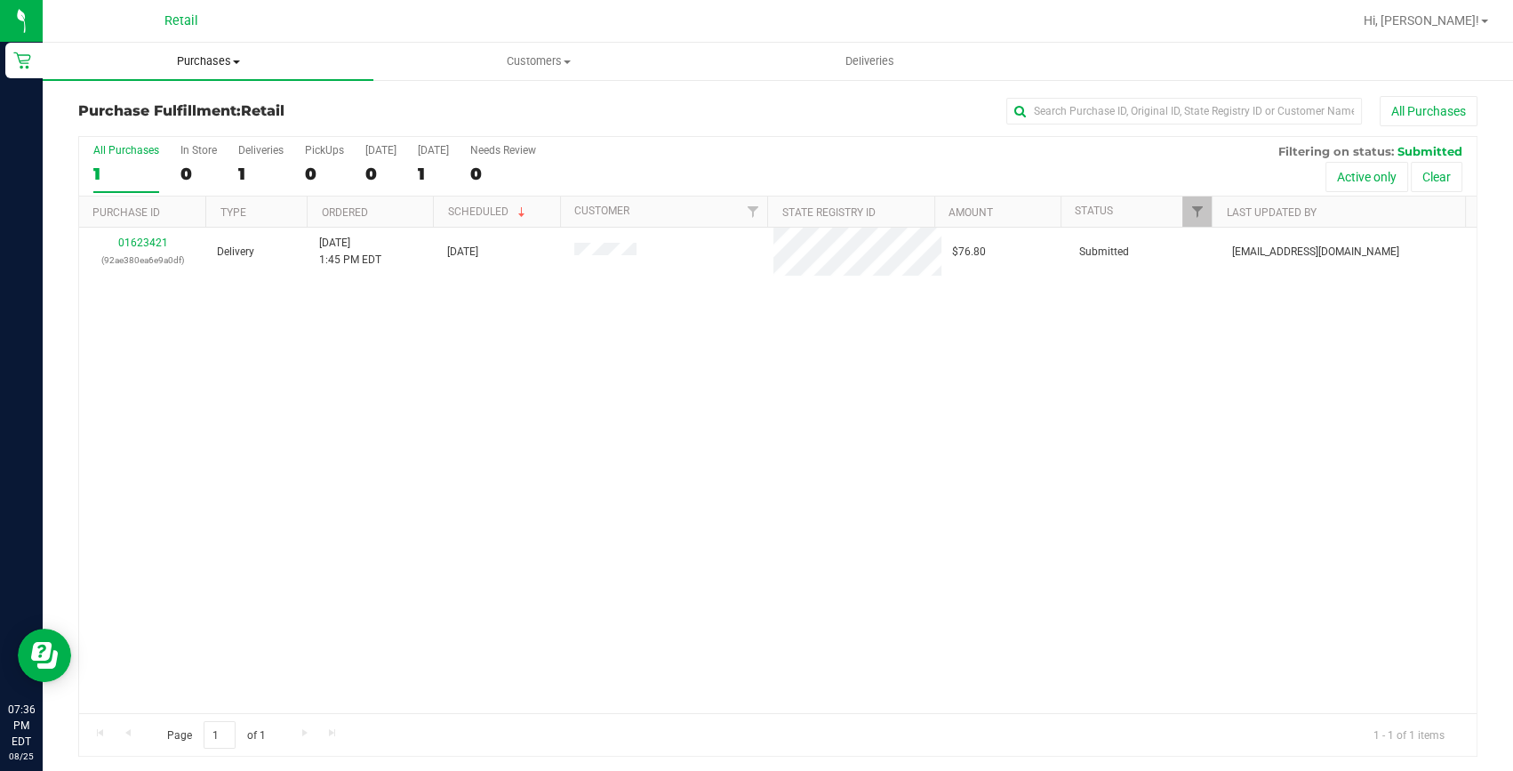
click at [184, 66] on span "Purchases" at bounding box center [208, 61] width 331 height 16
click at [156, 105] on span "Summary of purchases" at bounding box center [134, 107] width 182 height 15
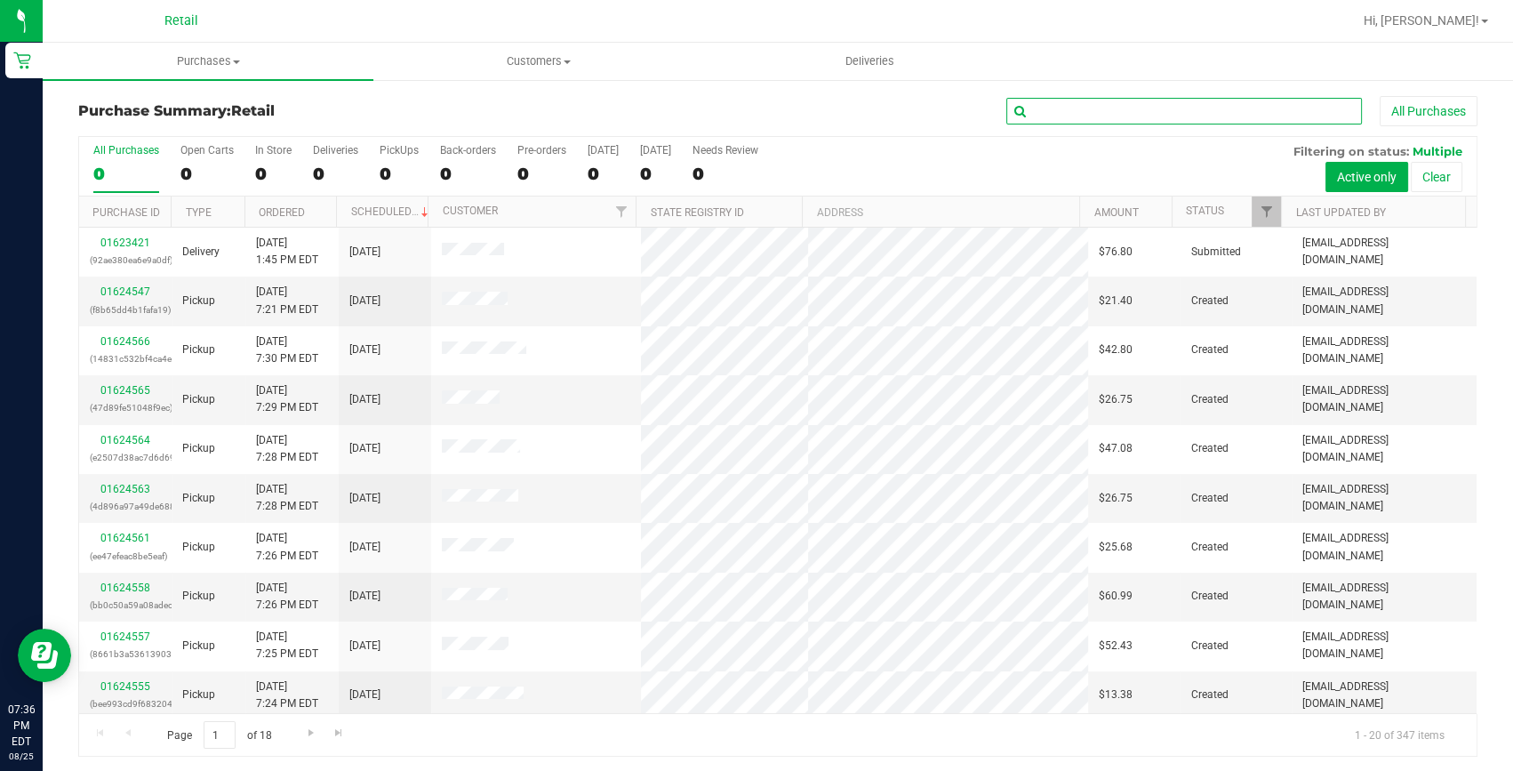
click at [1022, 102] on input "text" at bounding box center [1184, 111] width 356 height 27
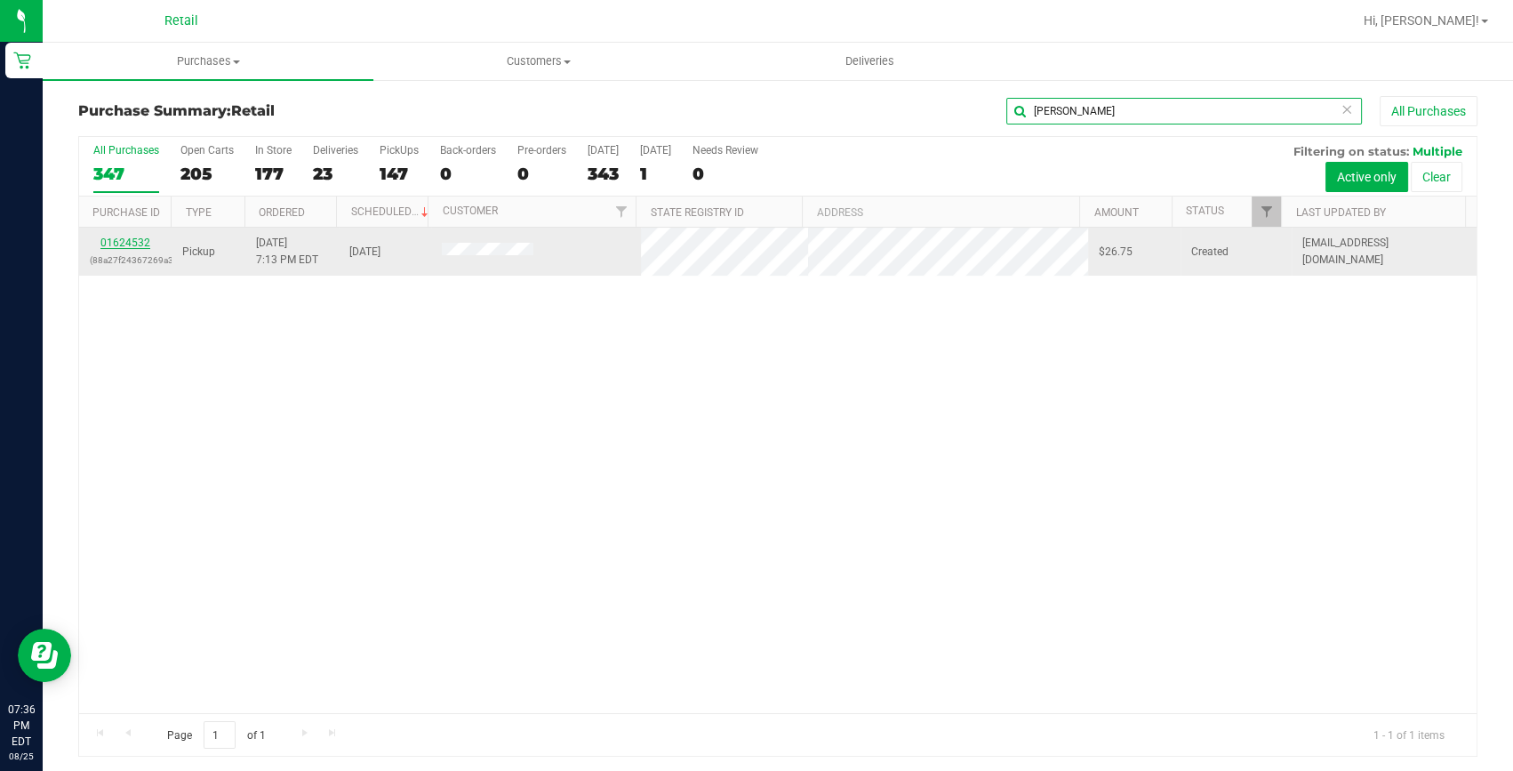
type input "benjamin"
click at [146, 236] on link "01624532" at bounding box center [125, 242] width 50 height 12
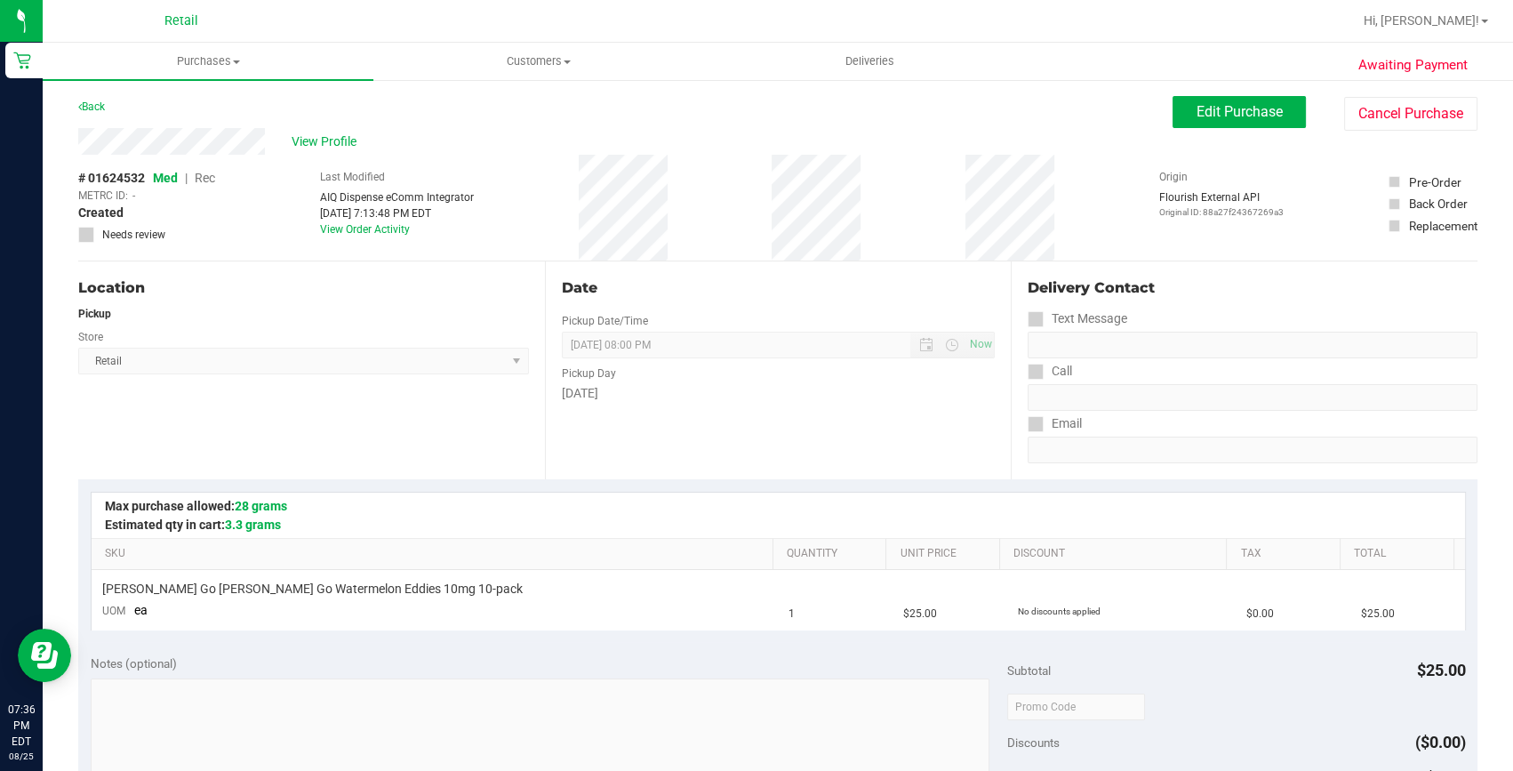
click at [1230, 89] on div "Awaiting Payment Back Edit Purchase Cancel Purchase View Profile # 01624532 Med…" at bounding box center [778, 744] width 1470 height 1333
click at [1219, 103] on span "Edit Purchase" at bounding box center [1239, 111] width 86 height 17
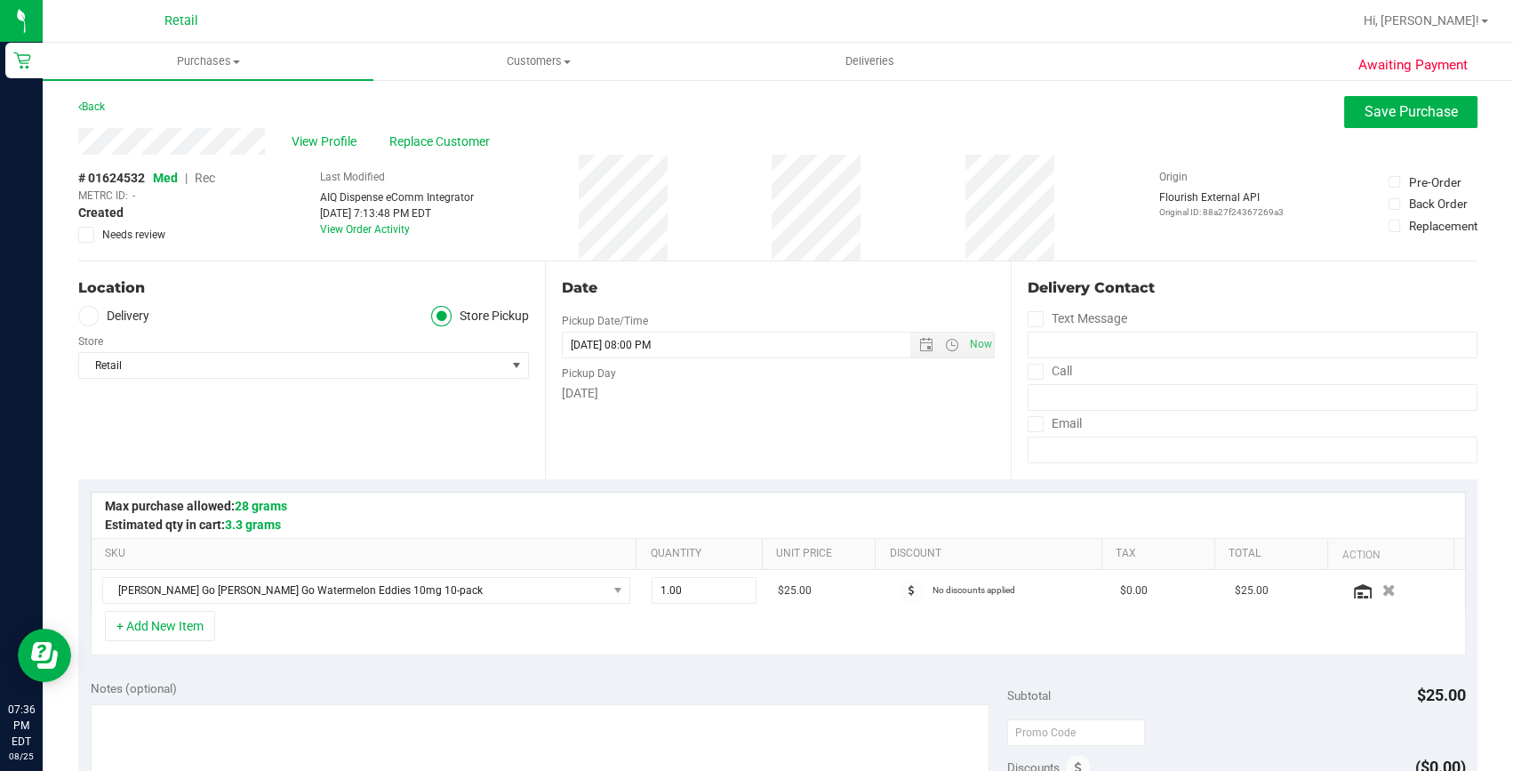
click at [203, 180] on span "Rec" at bounding box center [205, 178] width 20 height 14
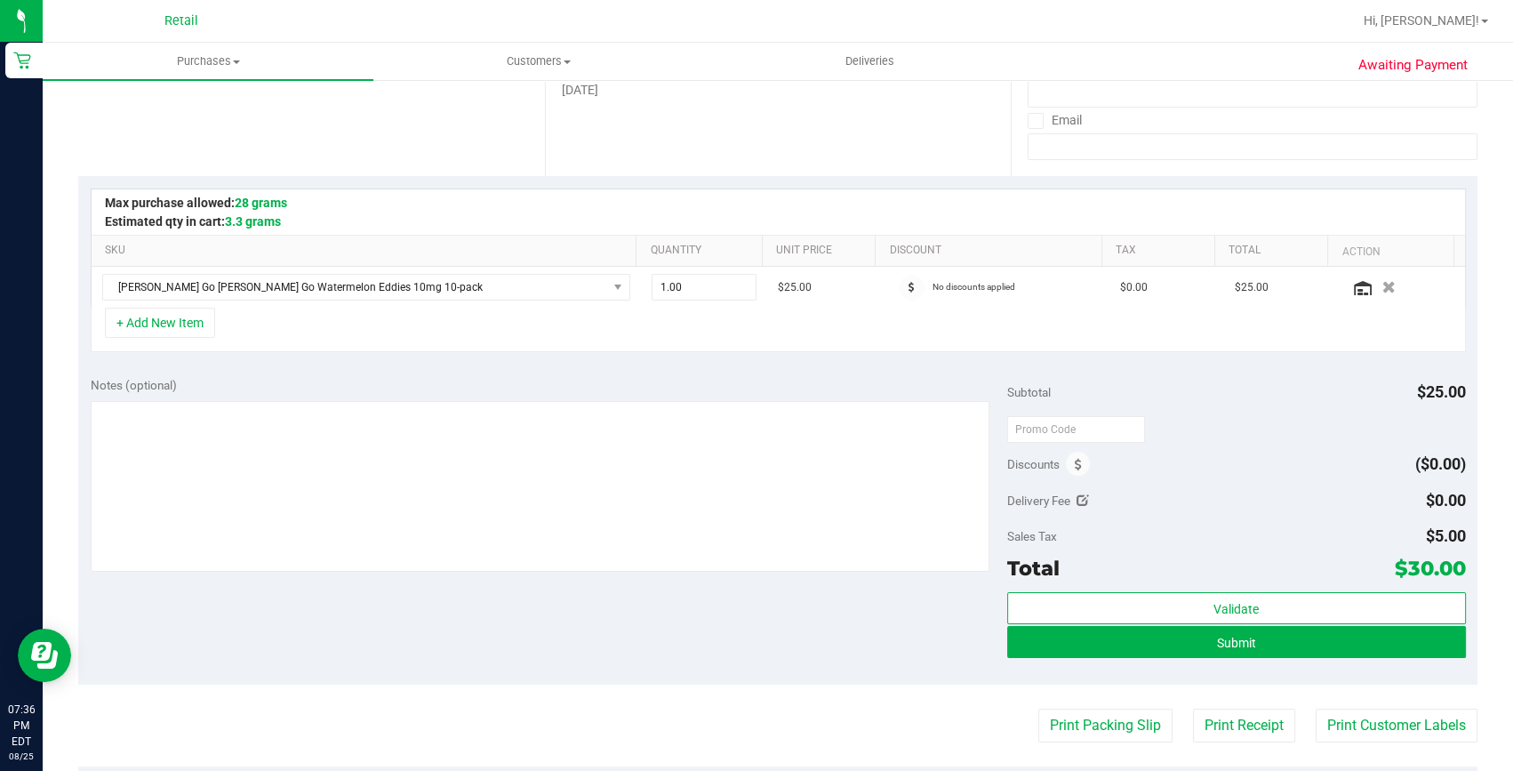
scroll to position [323, 0]
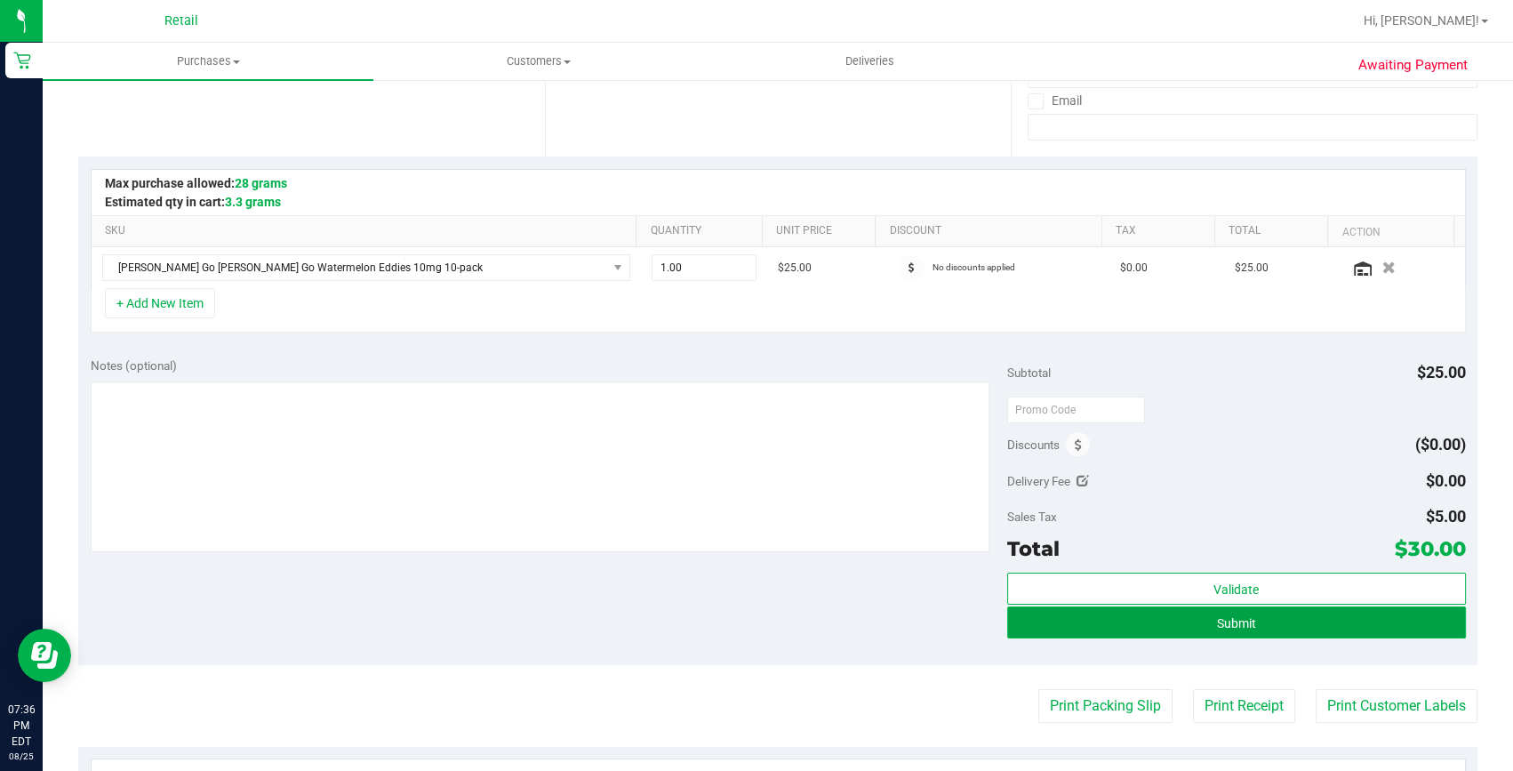
click at [1237, 621] on span "Submit" at bounding box center [1236, 623] width 39 height 14
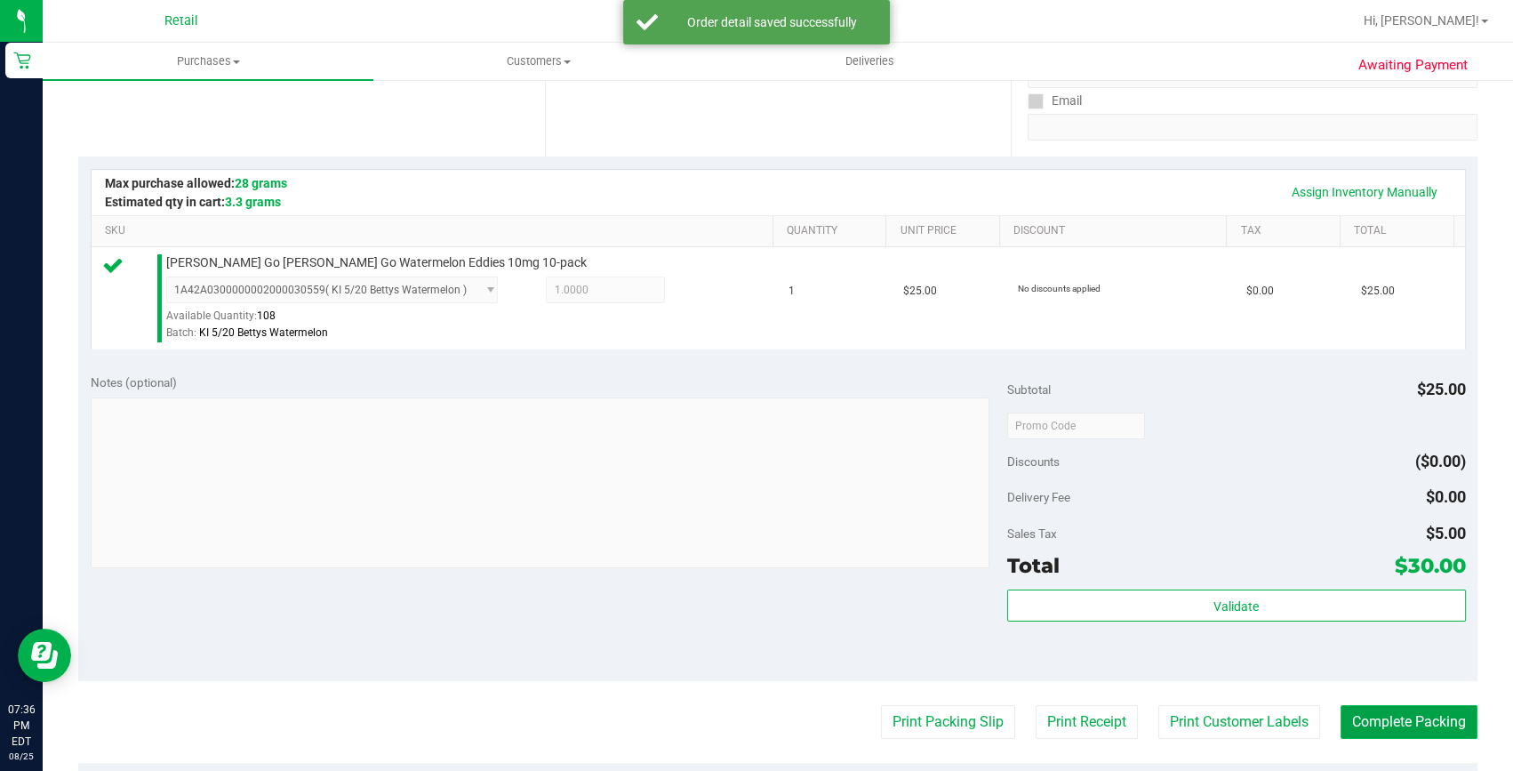
click at [1357, 713] on button "Complete Packing" at bounding box center [1408, 722] width 137 height 34
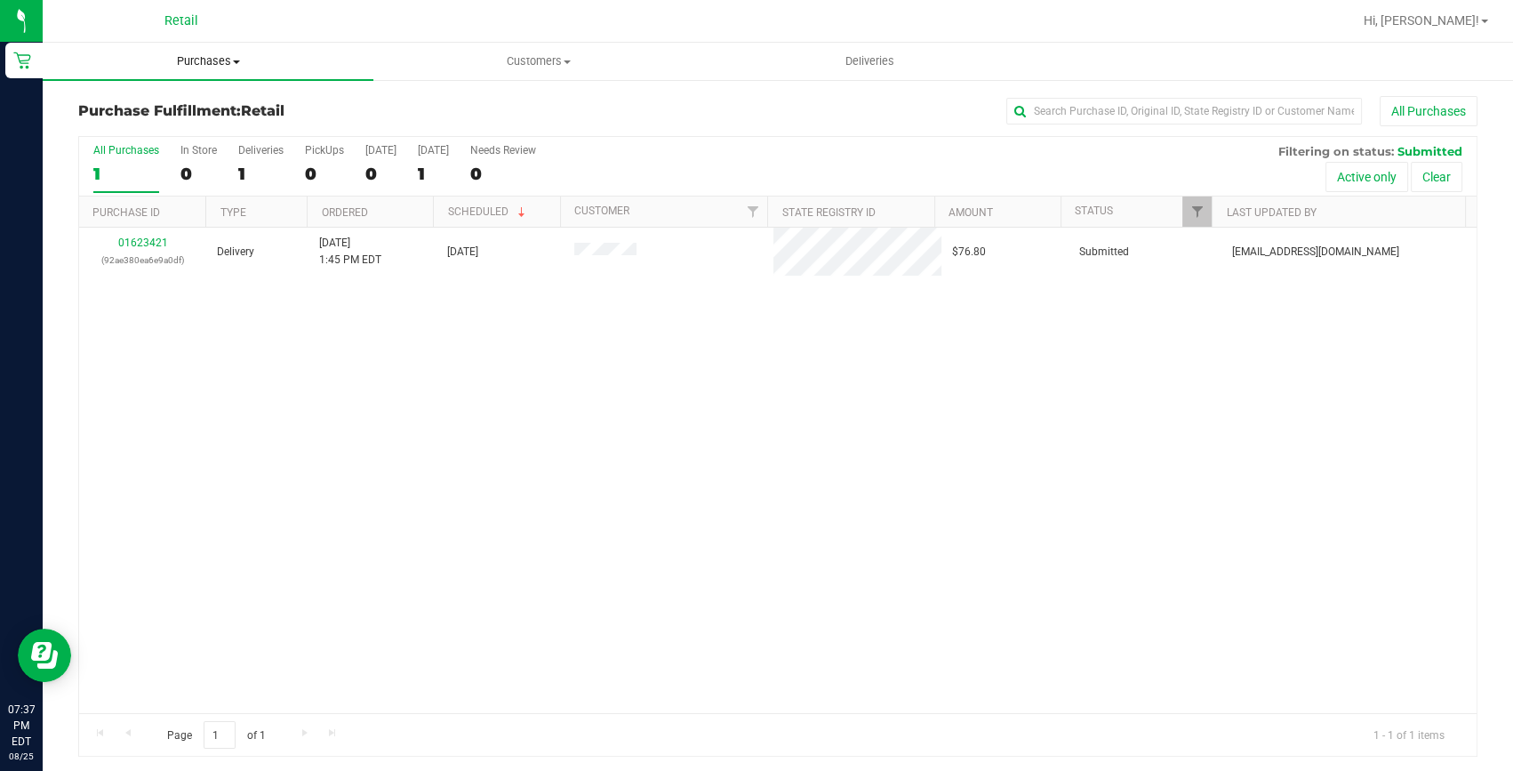
click at [212, 64] on span "Purchases" at bounding box center [208, 61] width 331 height 16
click at [188, 100] on span "Summary of purchases" at bounding box center [134, 107] width 182 height 15
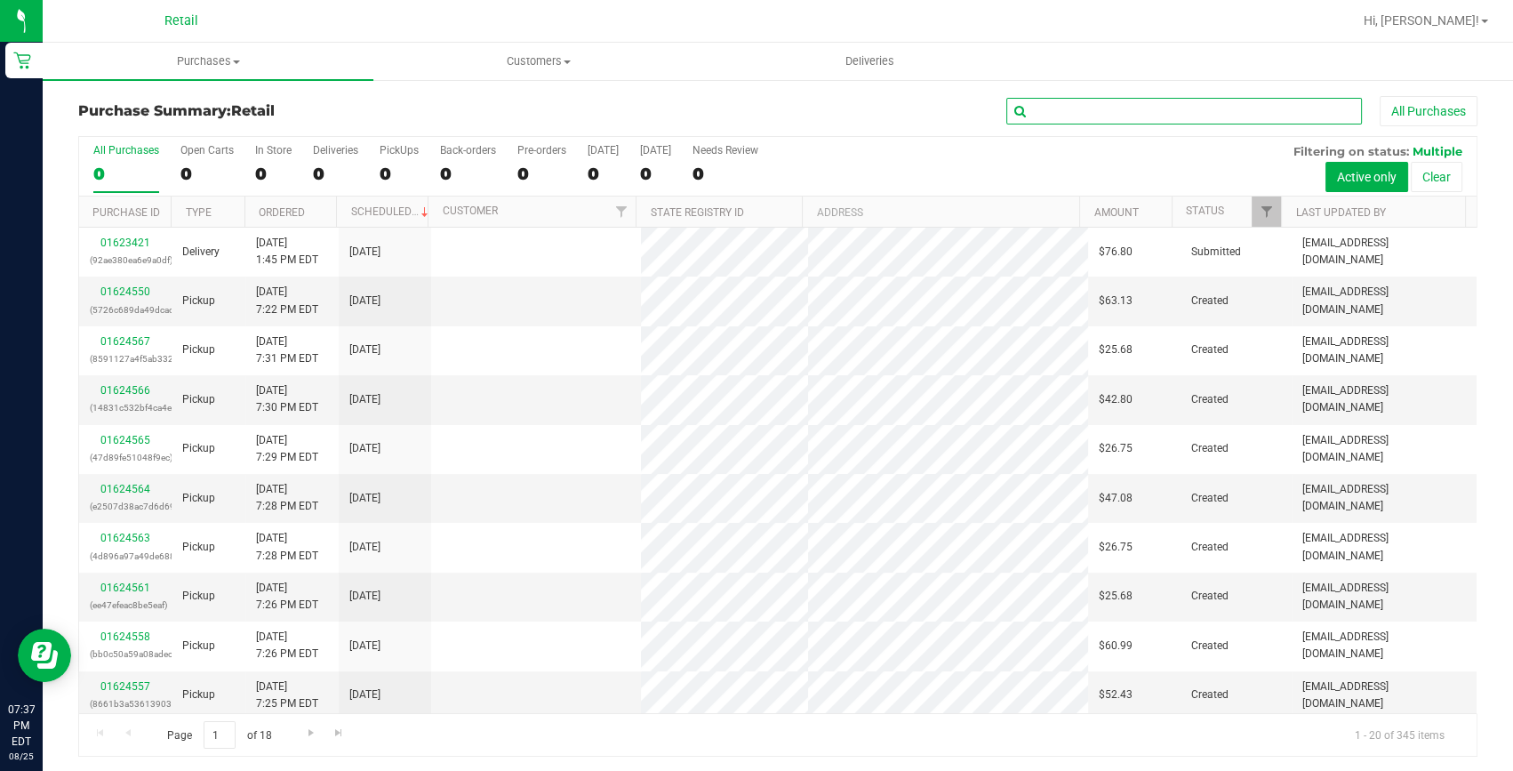
click at [1051, 109] on input "text" at bounding box center [1184, 111] width 356 height 27
click at [142, 287] on link "01624550" at bounding box center [125, 291] width 50 height 12
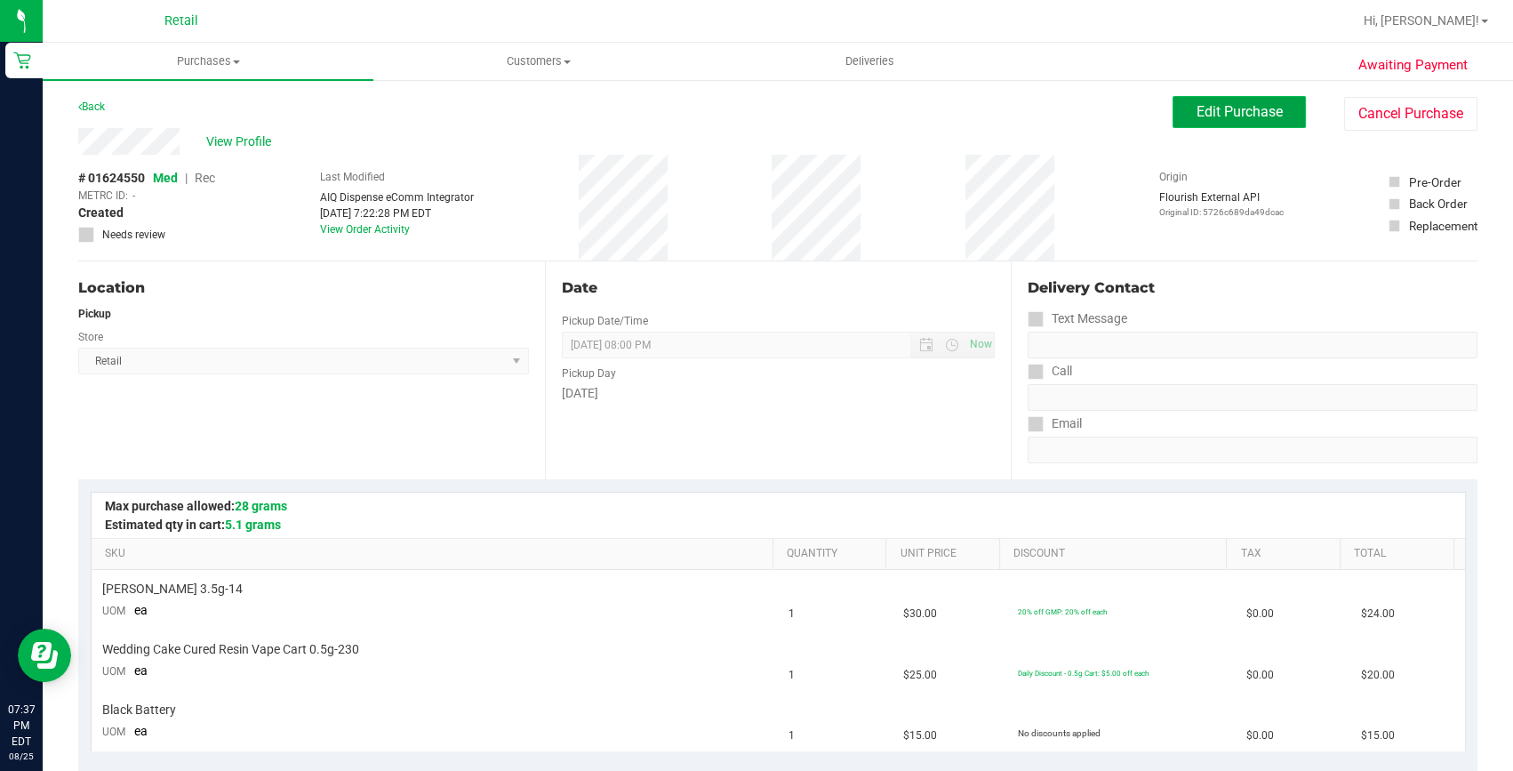
click at [1200, 114] on span "Edit Purchase" at bounding box center [1239, 111] width 86 height 17
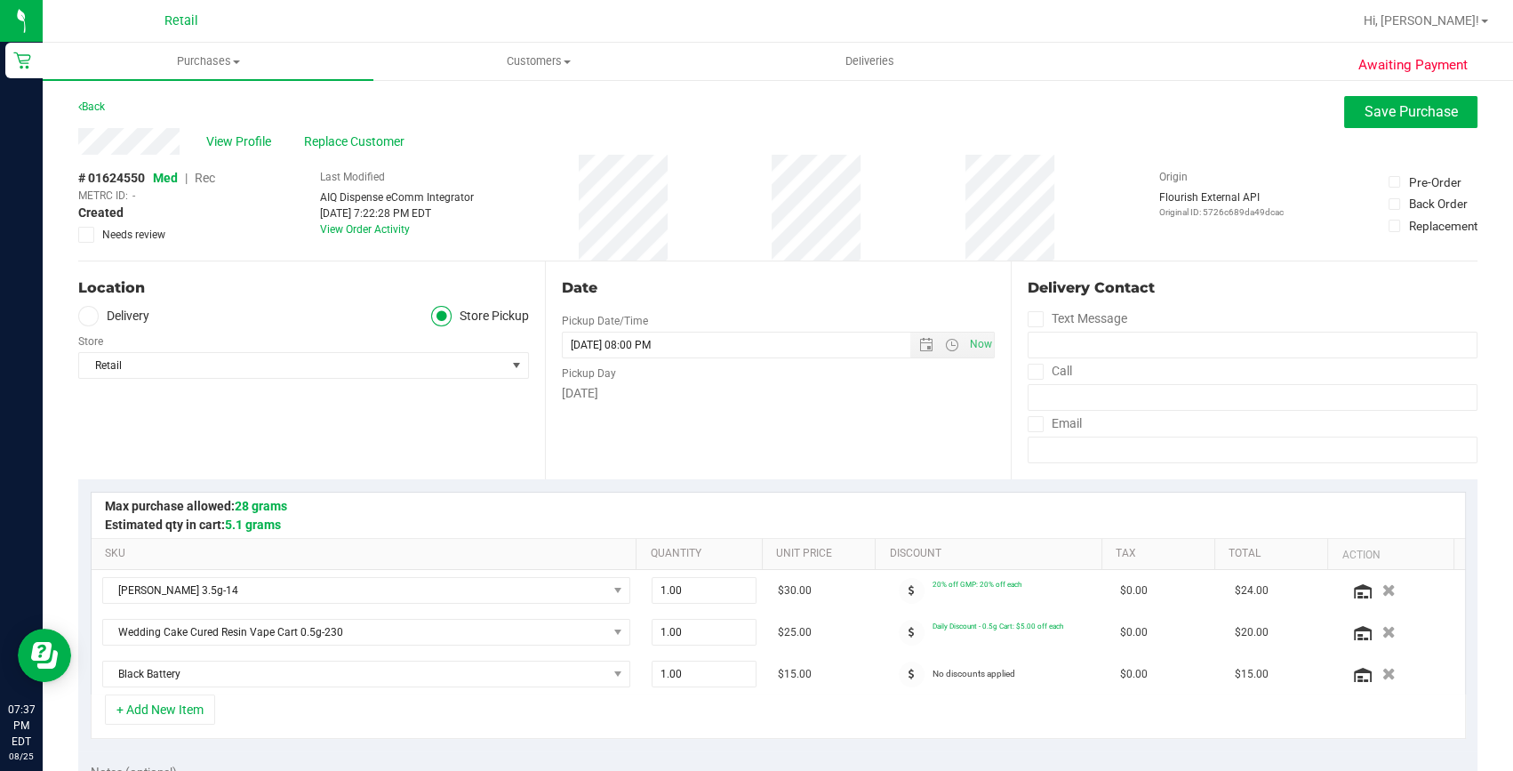
click at [209, 176] on span "Rec" at bounding box center [205, 178] width 20 height 14
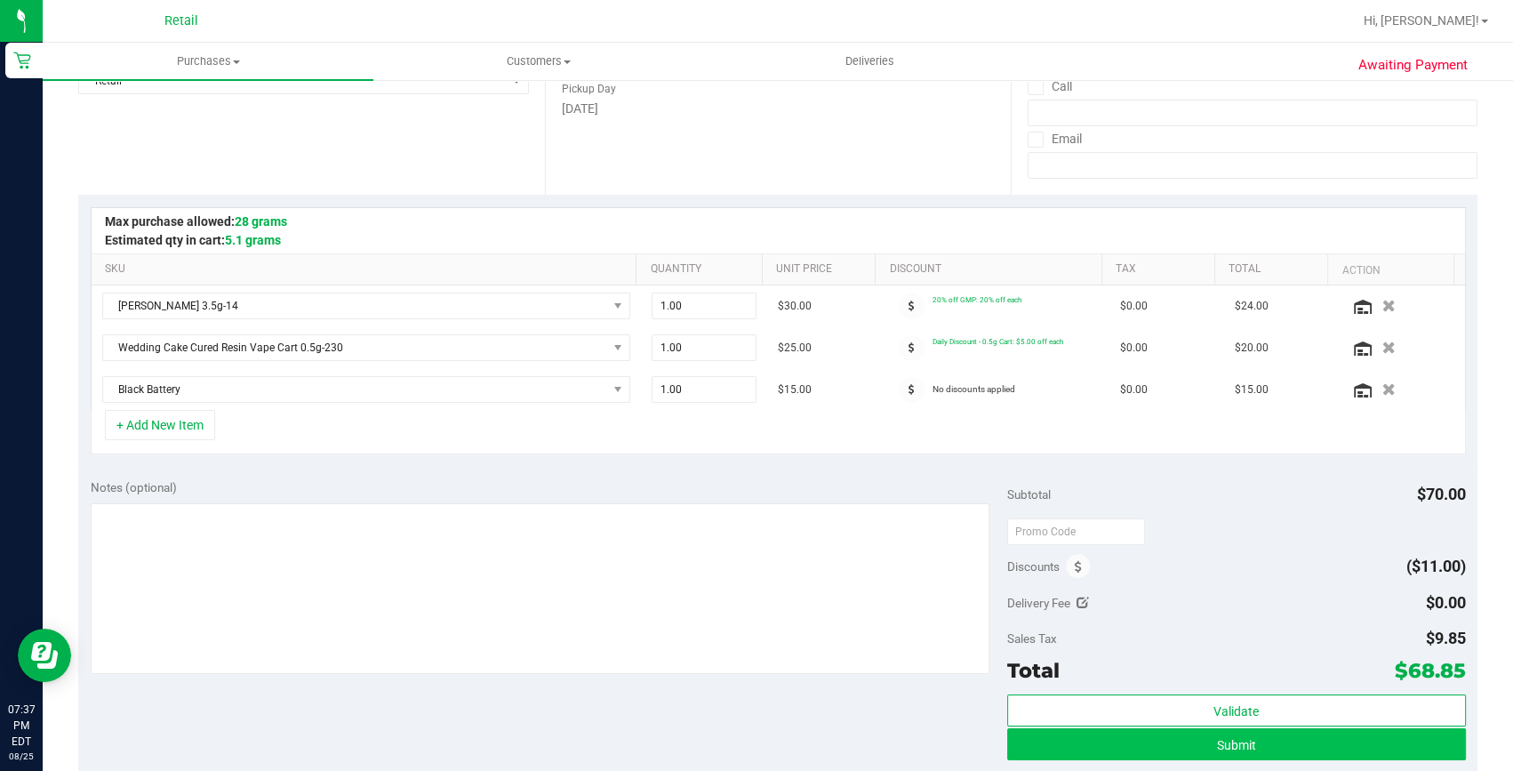
scroll to position [323, 0]
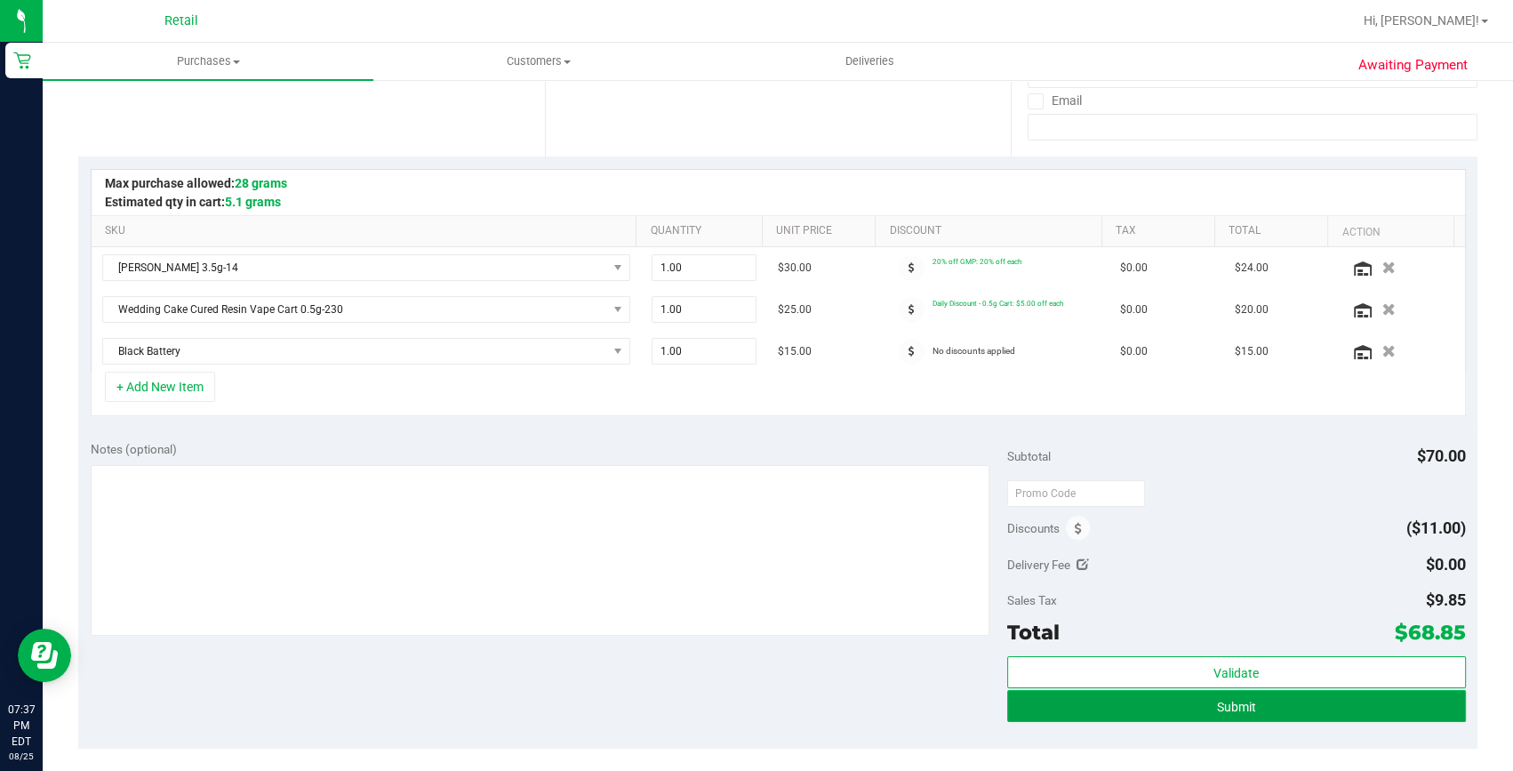
click at [1312, 706] on button "Submit" at bounding box center [1236, 706] width 459 height 32
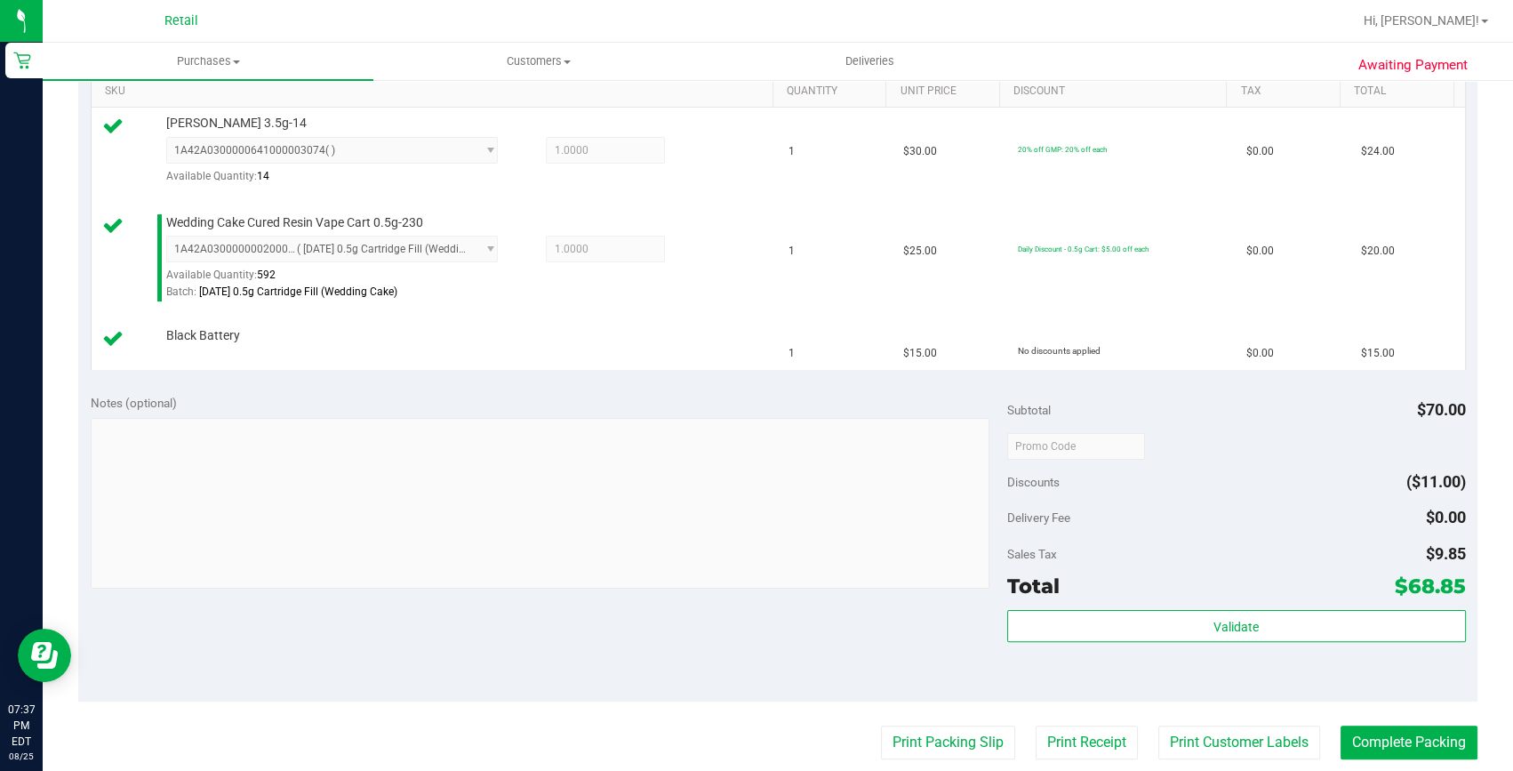
scroll to position [484, 0]
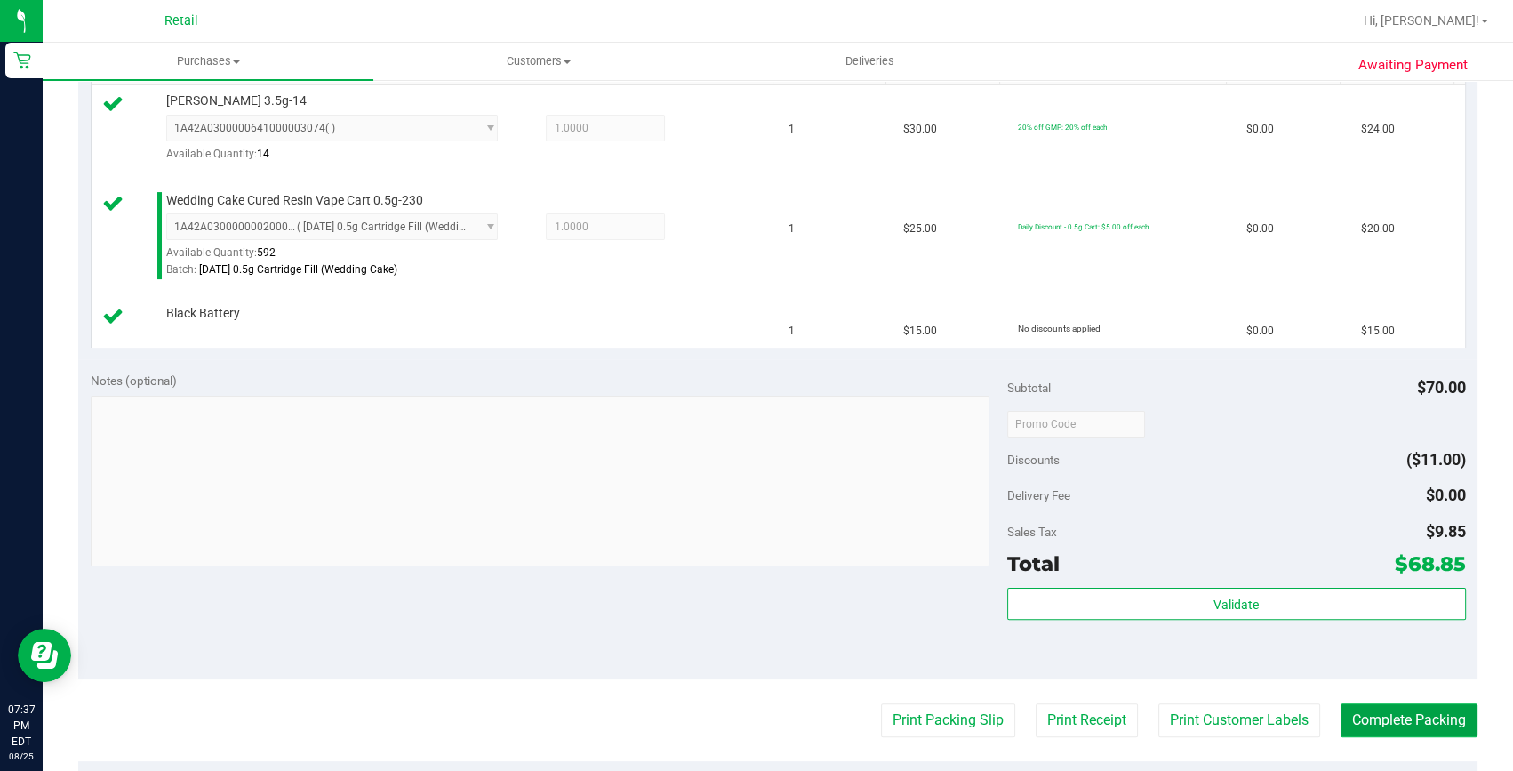
click at [1360, 722] on button "Complete Packing" at bounding box center [1408, 720] width 137 height 34
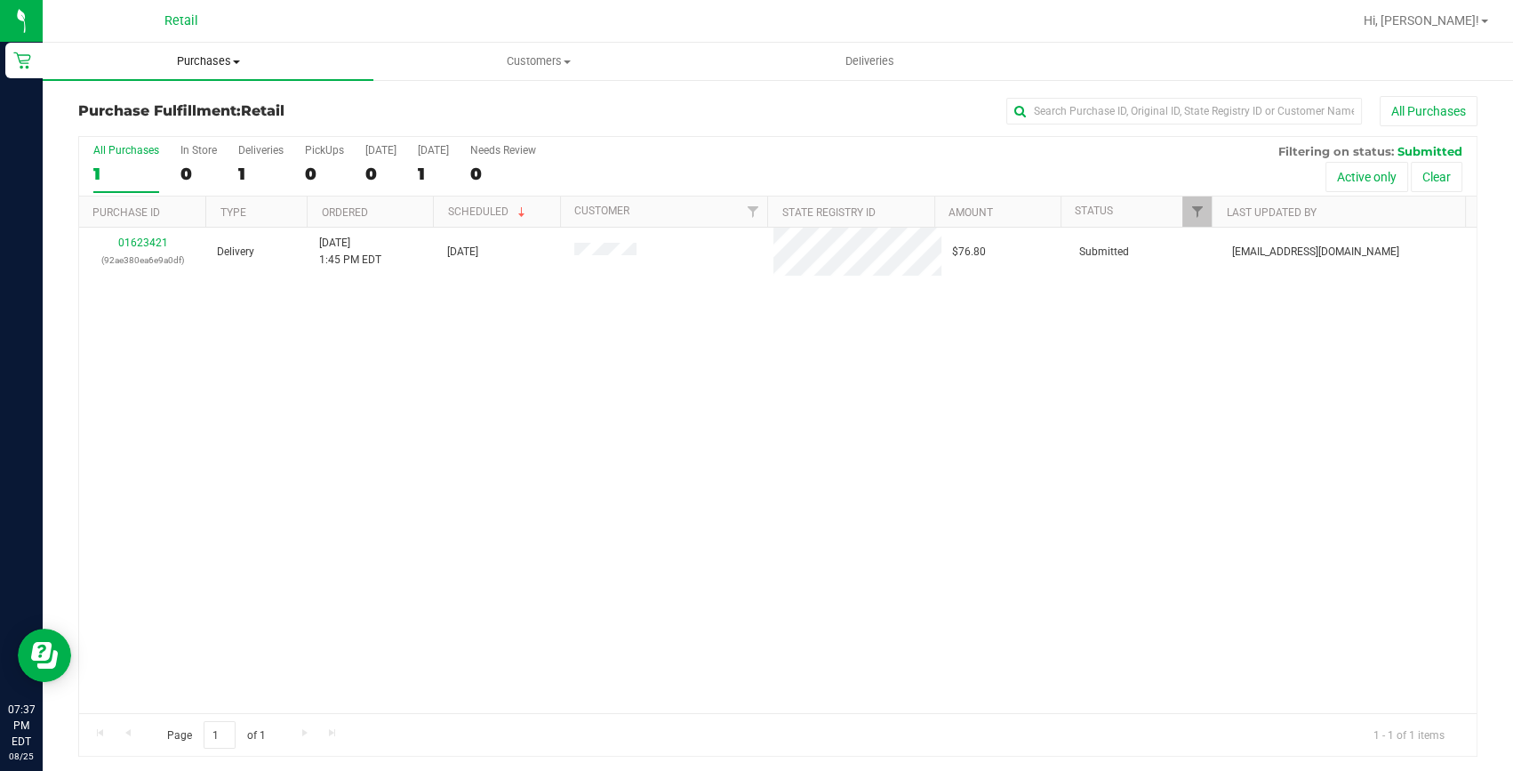
click at [187, 65] on span "Purchases" at bounding box center [208, 61] width 331 height 16
click at [188, 108] on span "Summary of purchases" at bounding box center [134, 107] width 182 height 15
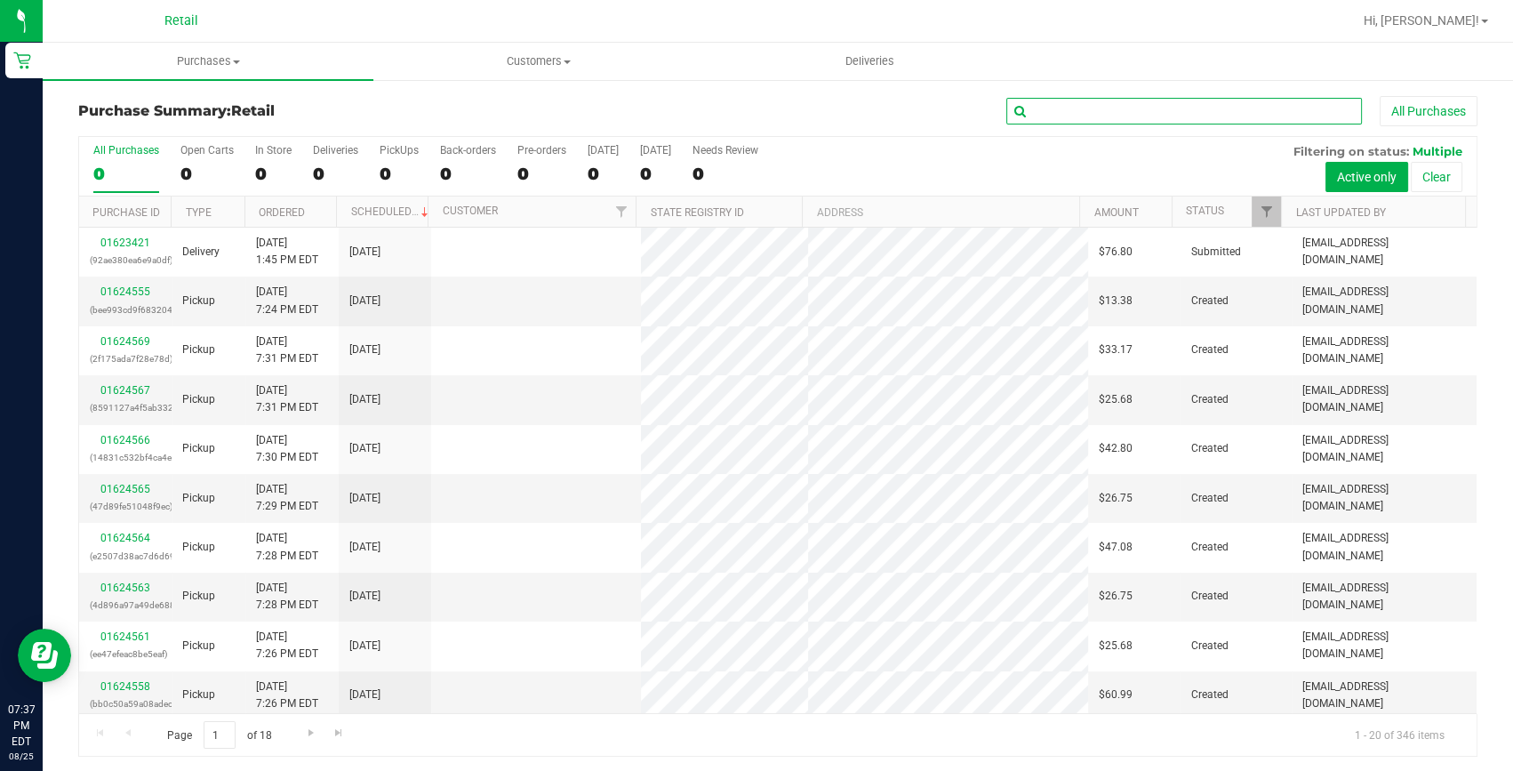
click at [1060, 116] on input "text" at bounding box center [1184, 111] width 356 height 27
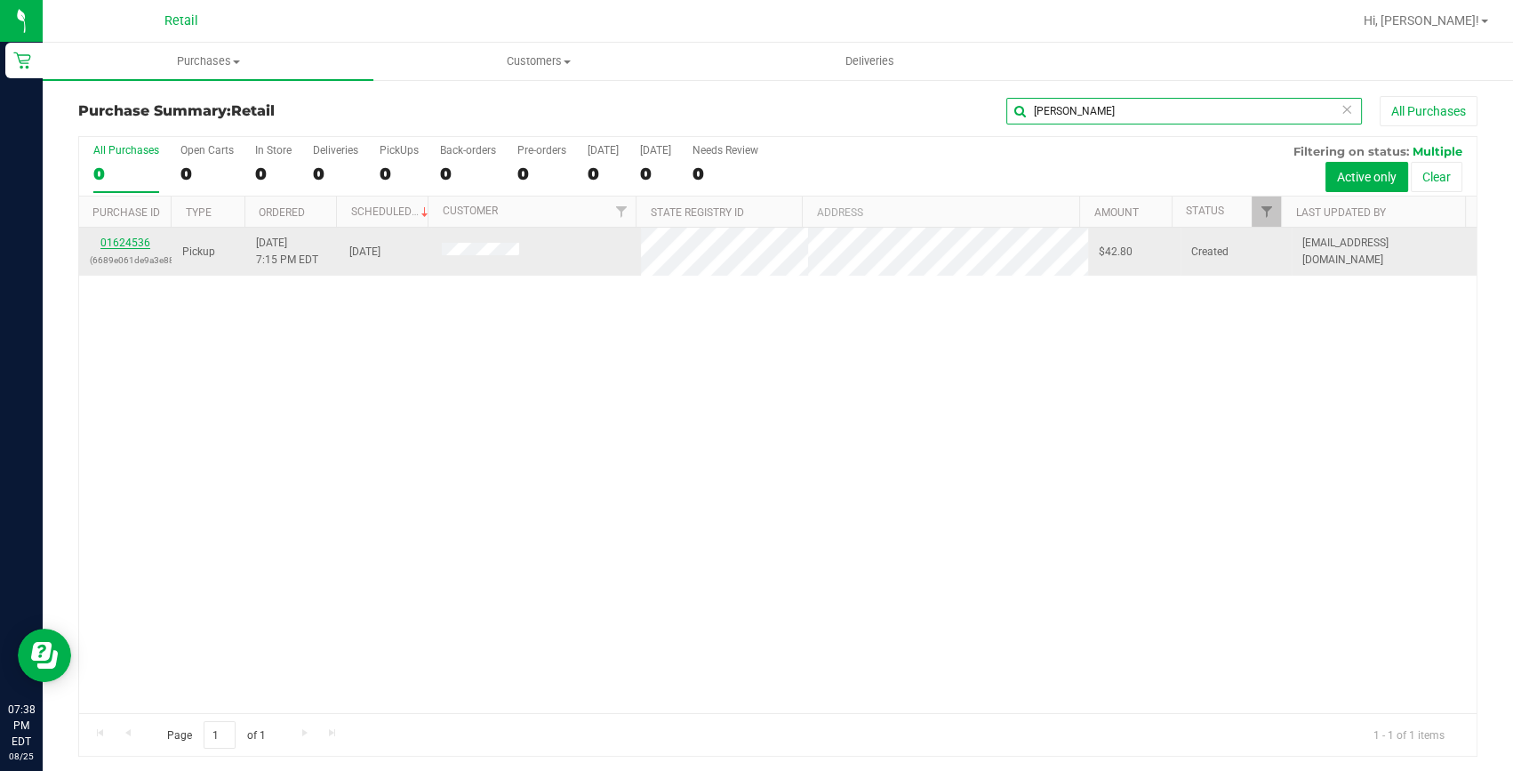
type input "alfonzo"
click at [121, 241] on link "01624536" at bounding box center [125, 242] width 50 height 12
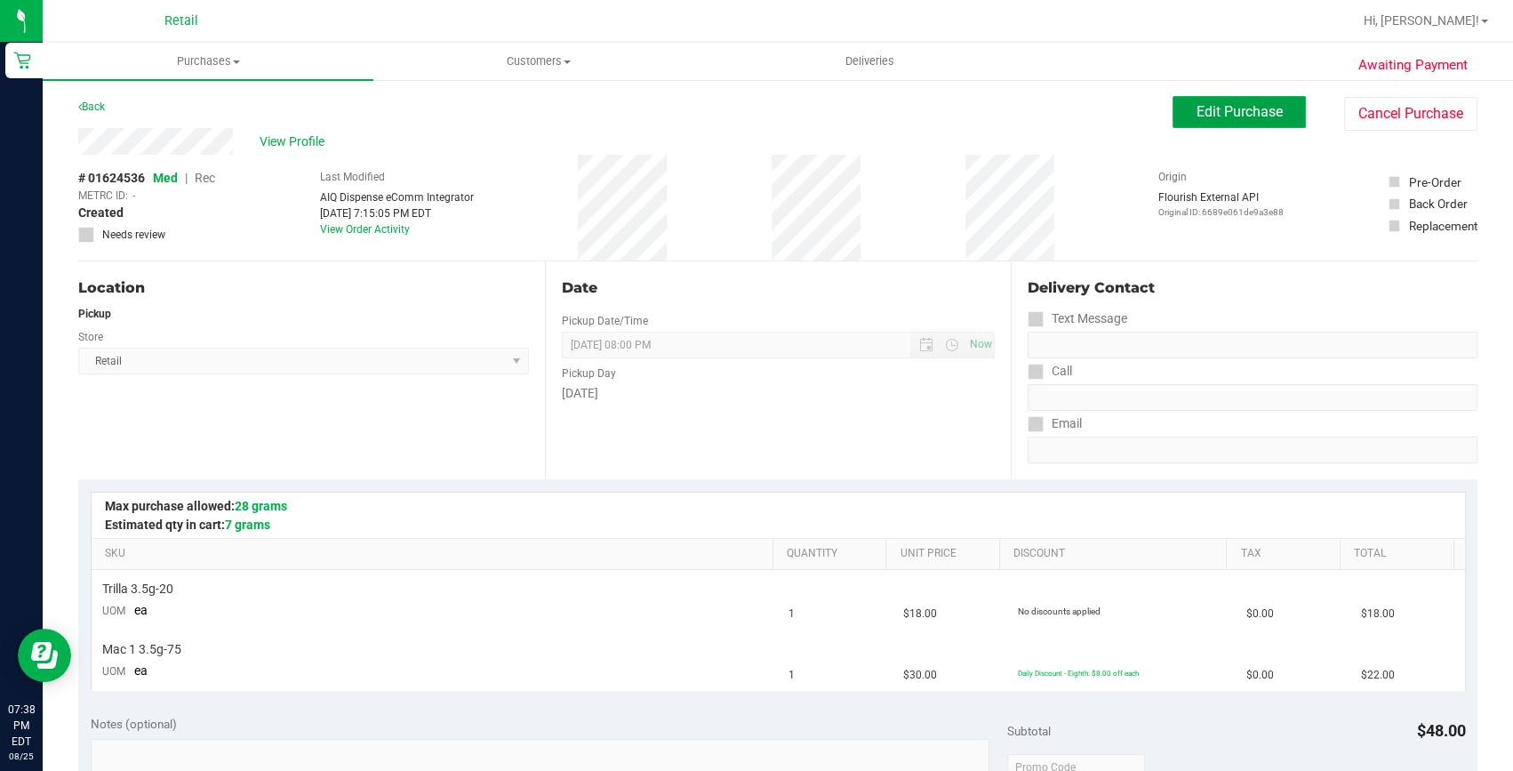
click at [1210, 107] on span "Edit Purchase" at bounding box center [1239, 111] width 86 height 17
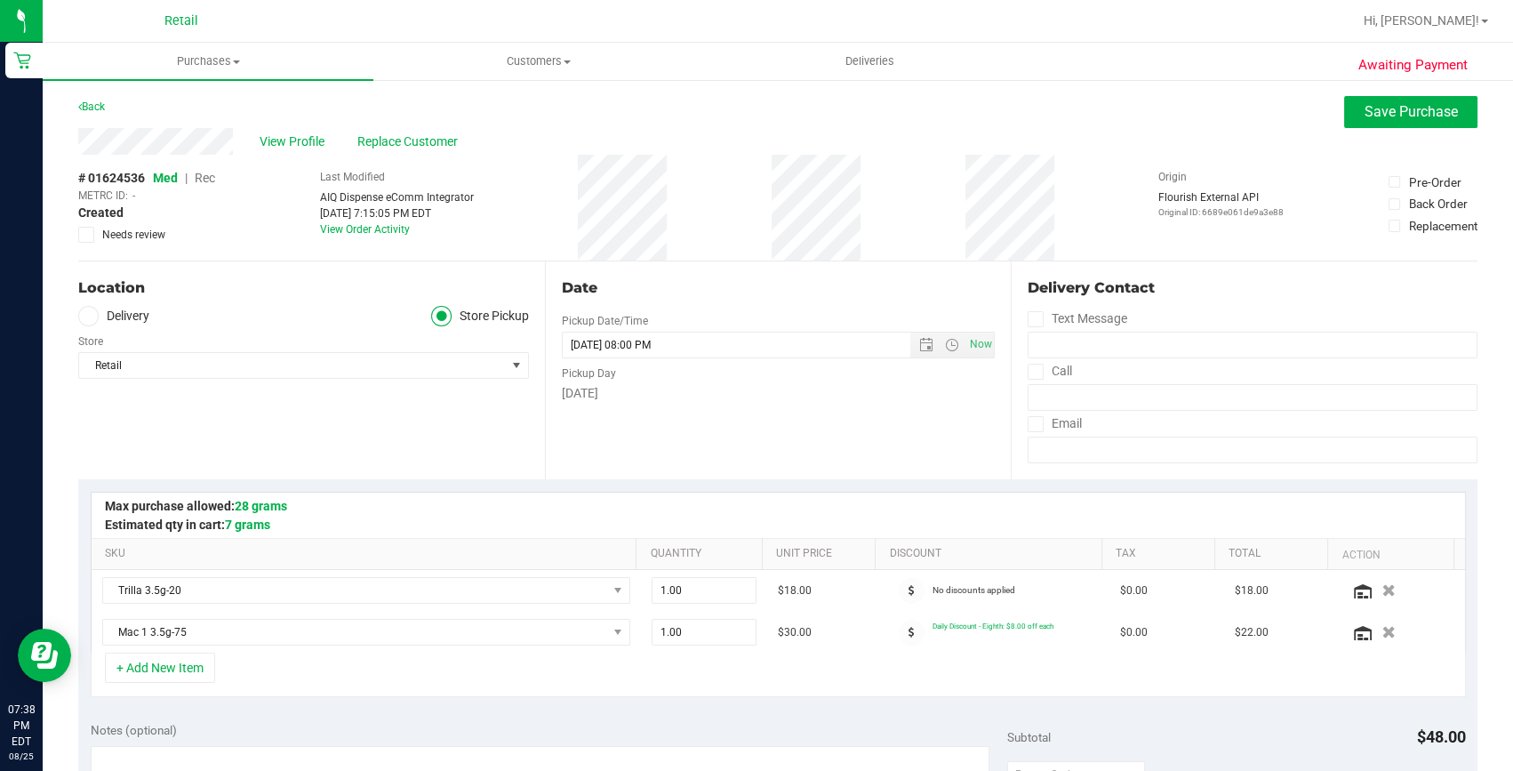
click at [200, 173] on span "Rec" at bounding box center [205, 178] width 20 height 14
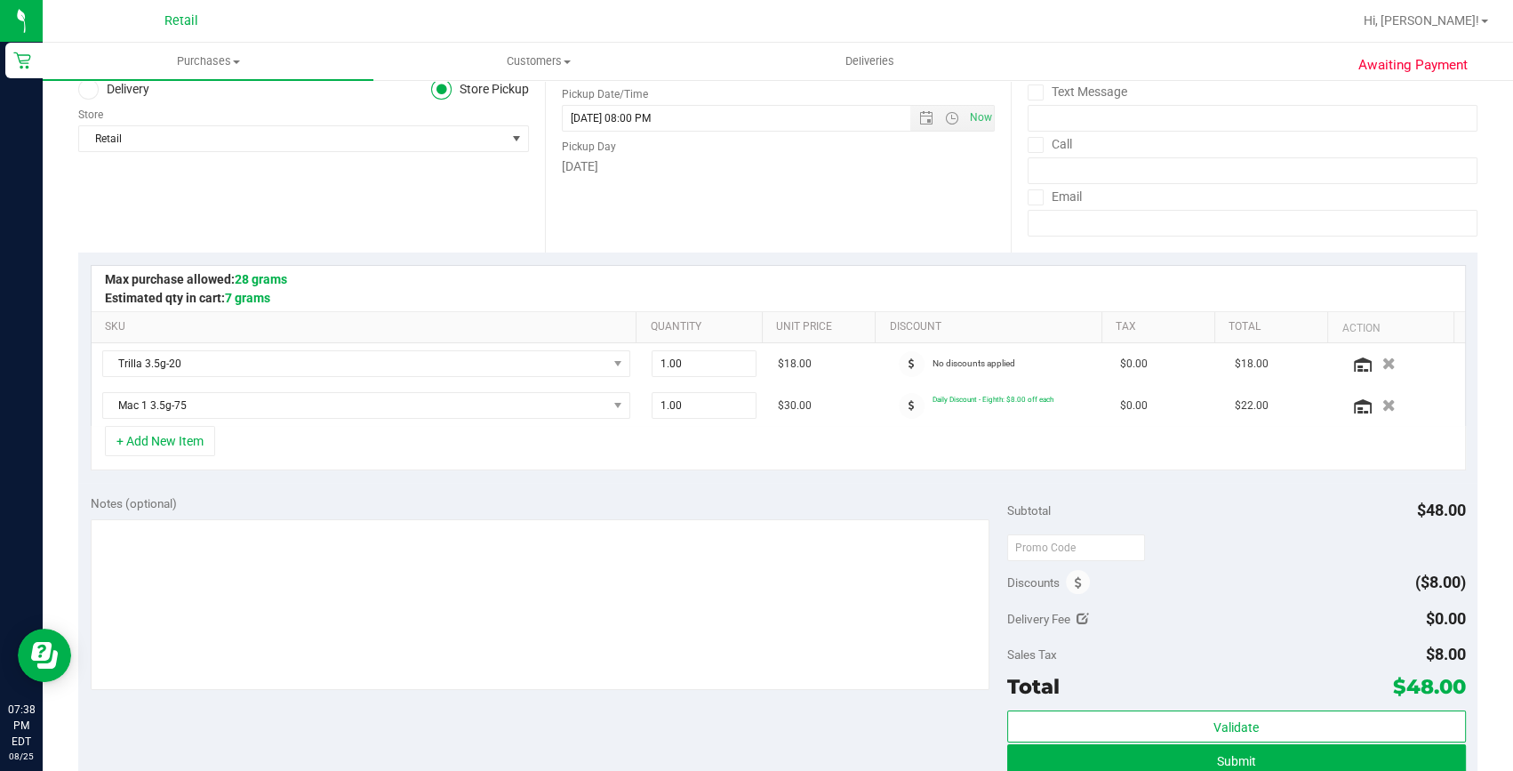
scroll to position [242, 0]
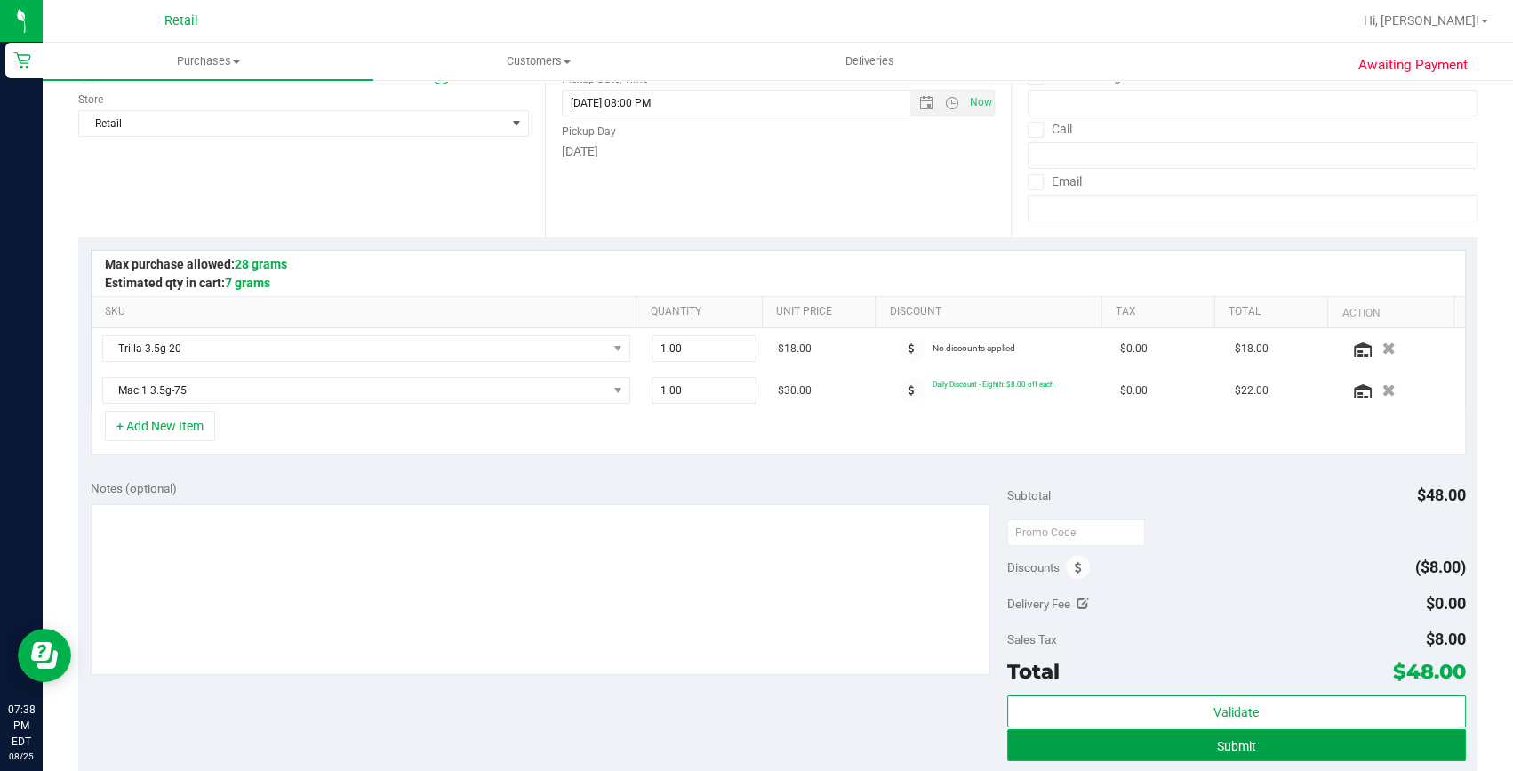
click at [1232, 748] on span "Submit" at bounding box center [1236, 746] width 39 height 14
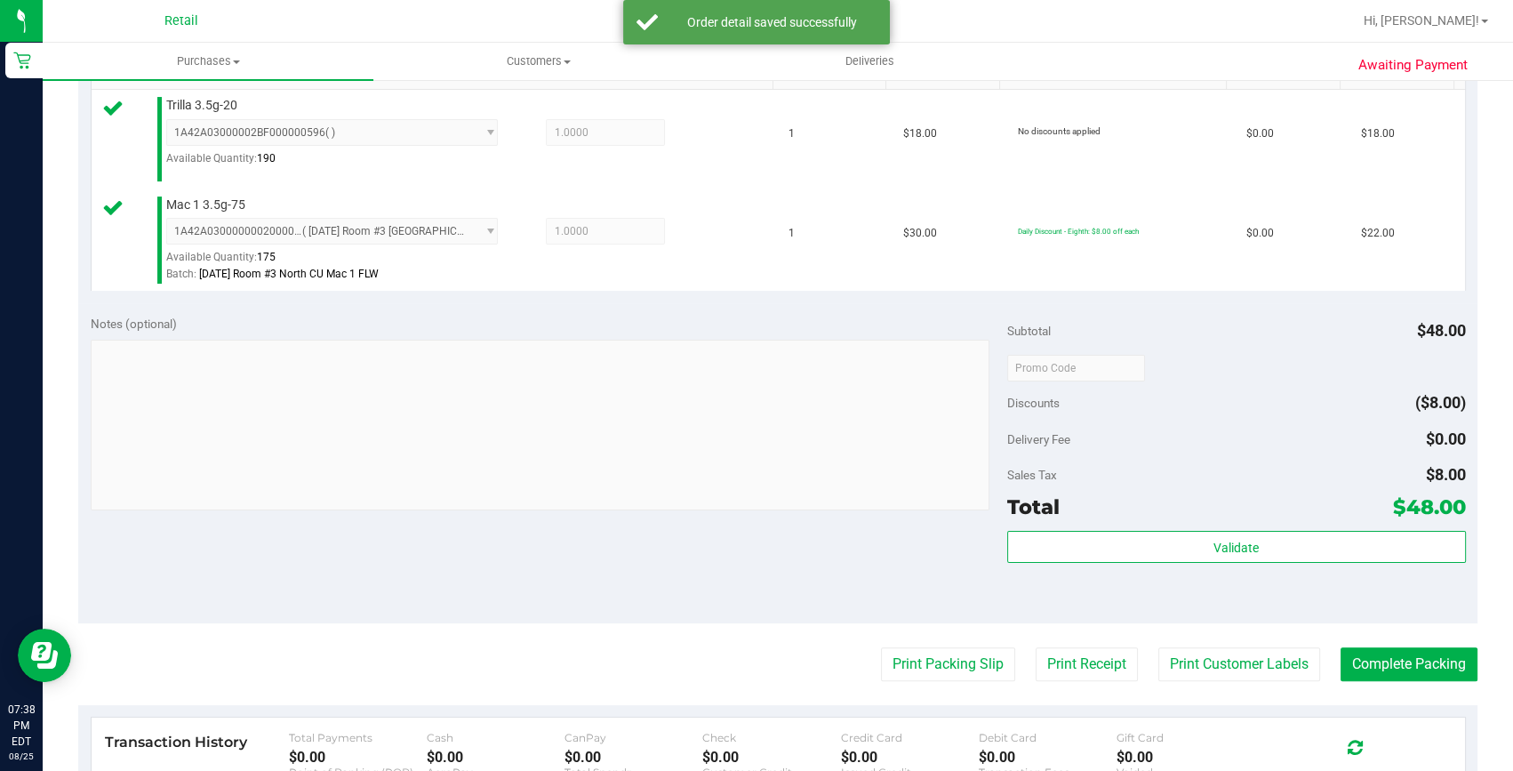
scroll to position [484, 0]
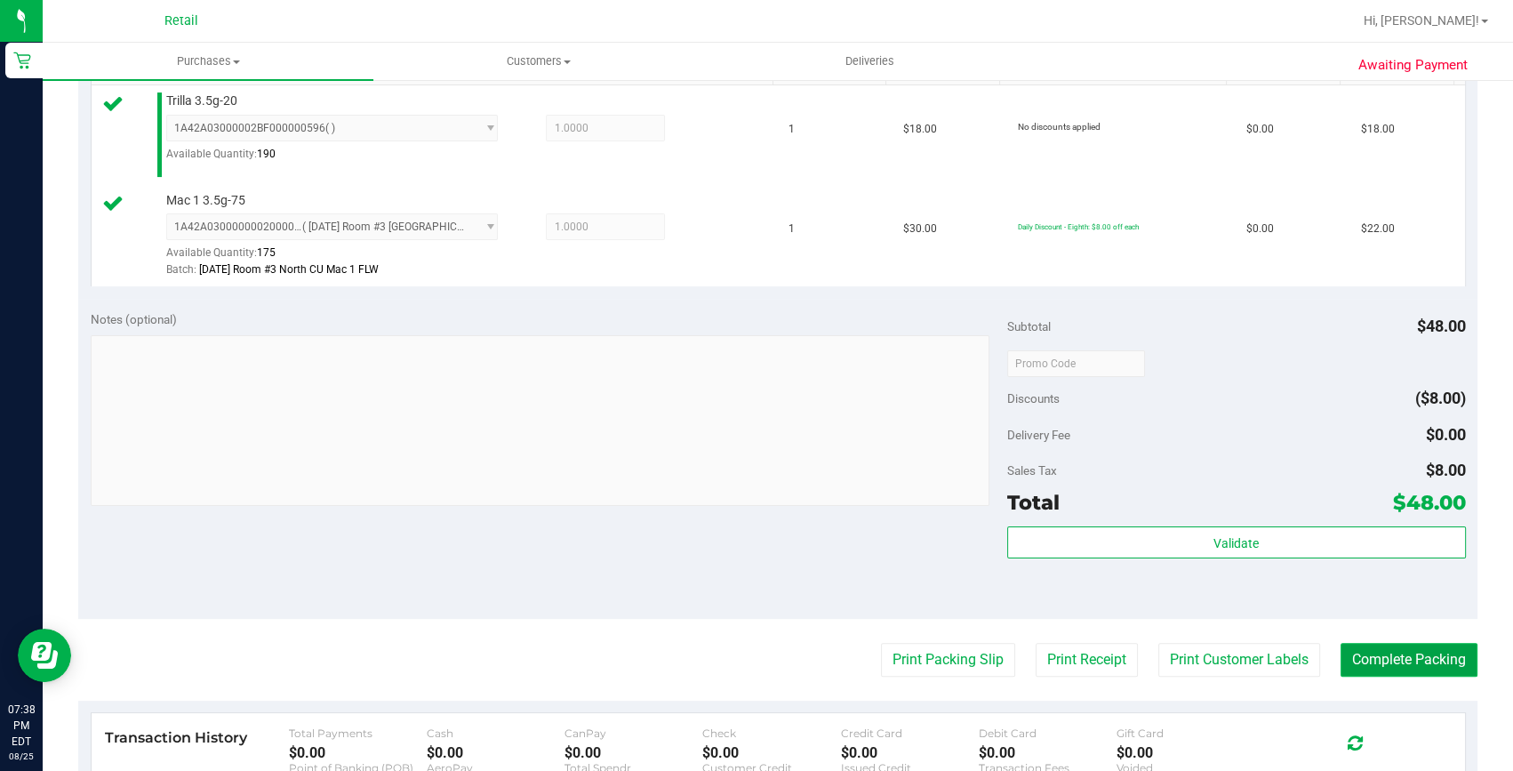
click at [1367, 657] on button "Complete Packing" at bounding box center [1408, 660] width 137 height 34
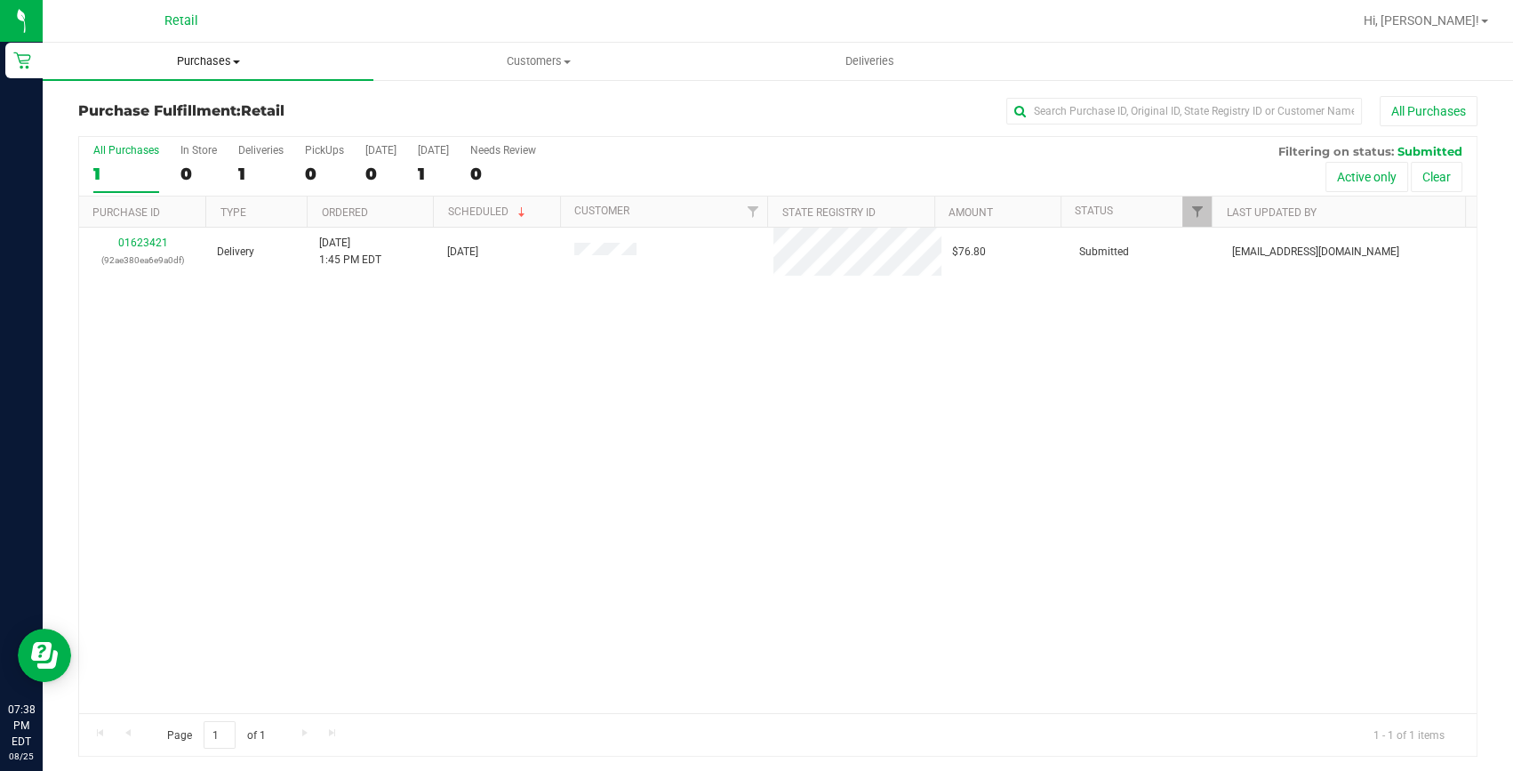
click at [212, 61] on span "Purchases" at bounding box center [208, 61] width 331 height 16
click at [195, 97] on li "Summary of purchases" at bounding box center [208, 107] width 331 height 21
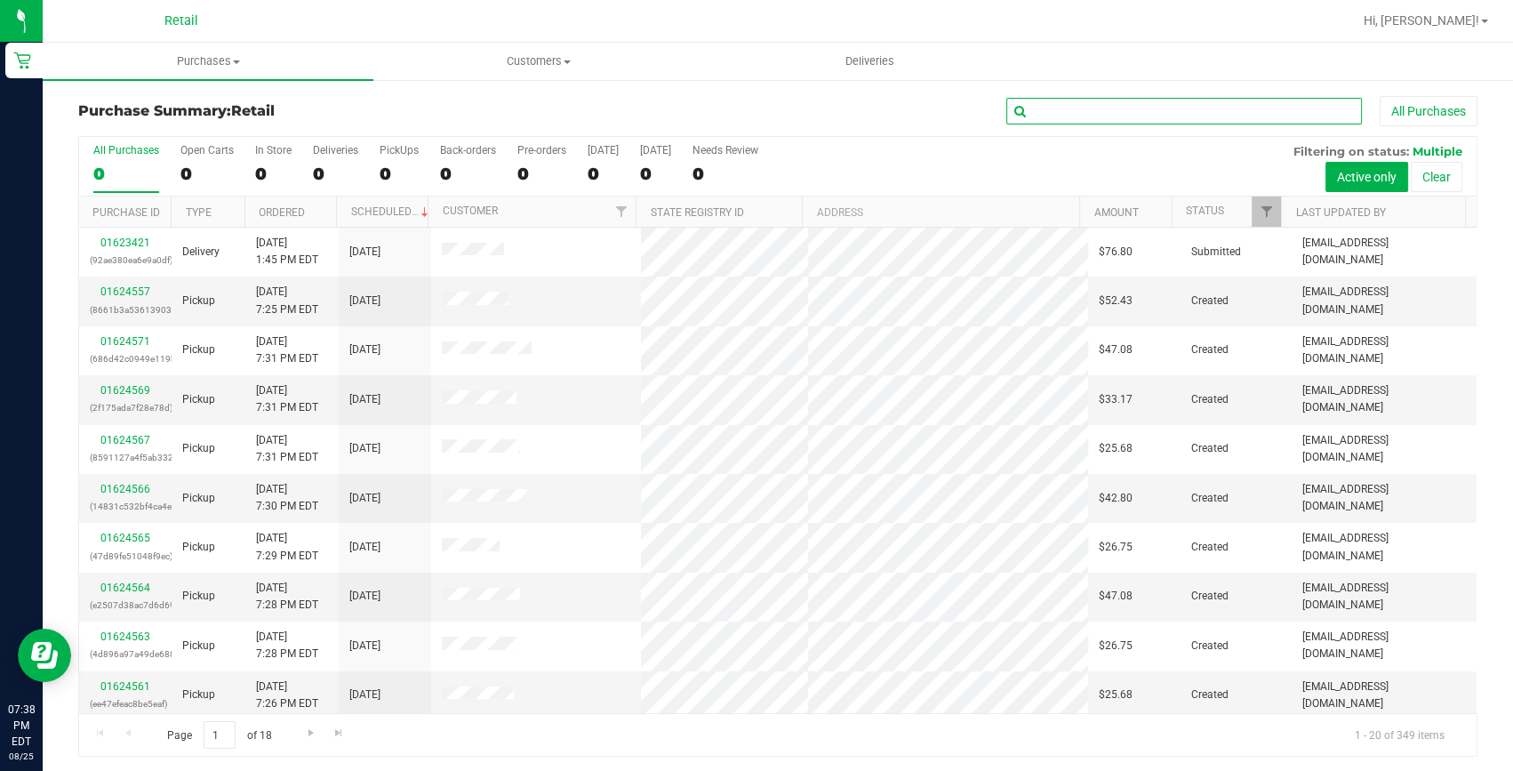
click at [1118, 113] on input "text" at bounding box center [1184, 111] width 356 height 27
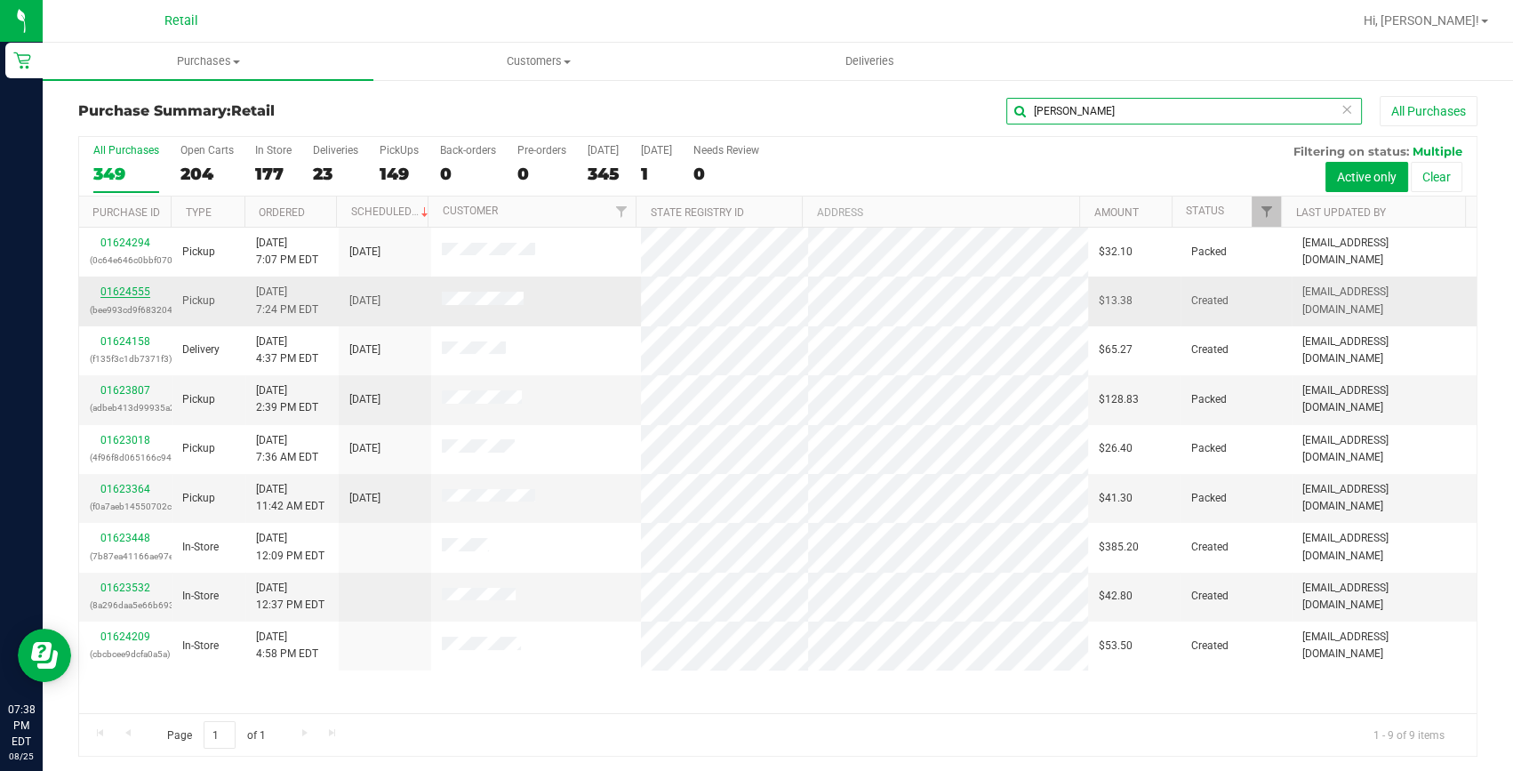
type input "michael"
click at [106, 292] on link "01624555" at bounding box center [125, 291] width 50 height 12
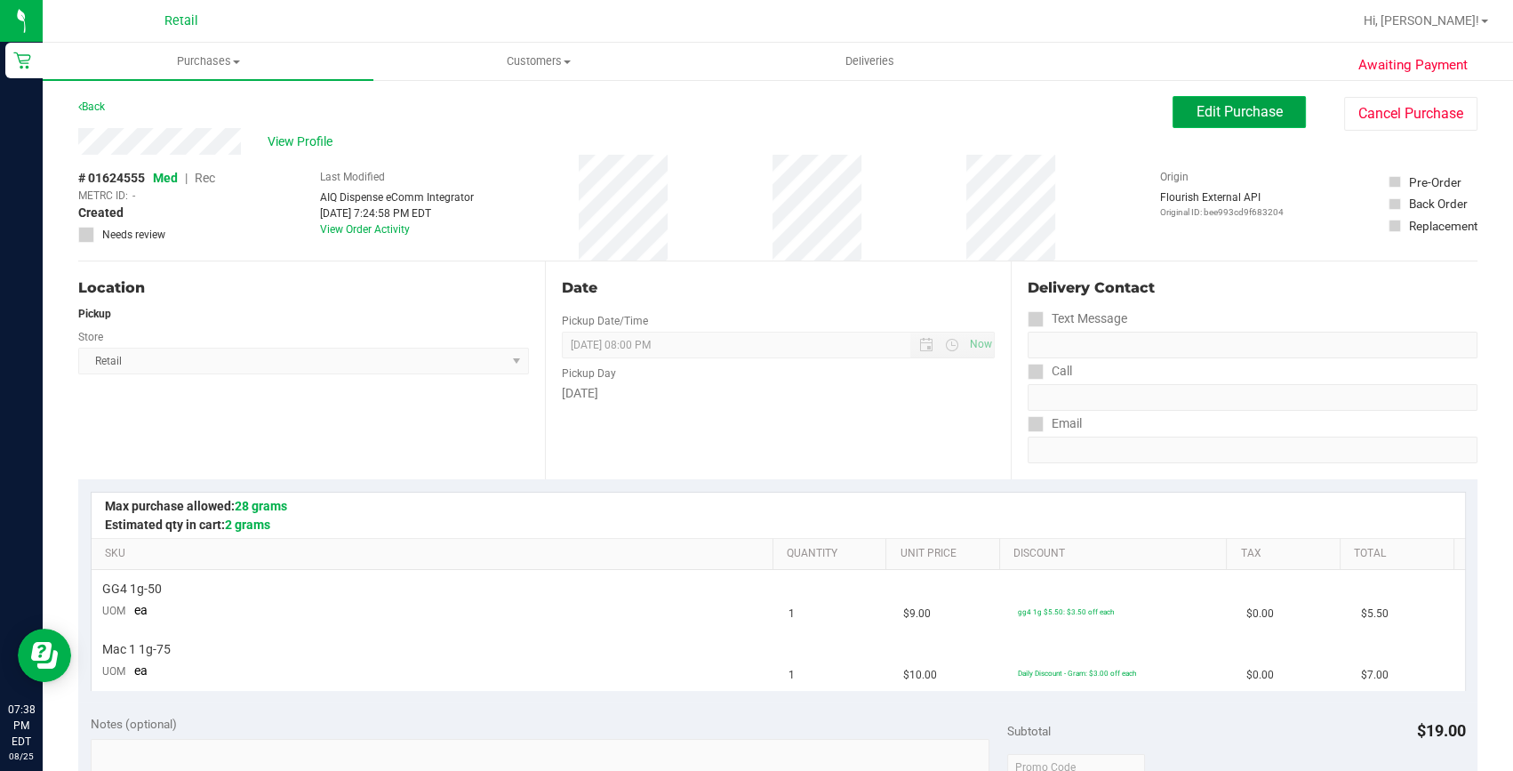
click at [1252, 101] on button "Edit Purchase" at bounding box center [1238, 112] width 133 height 32
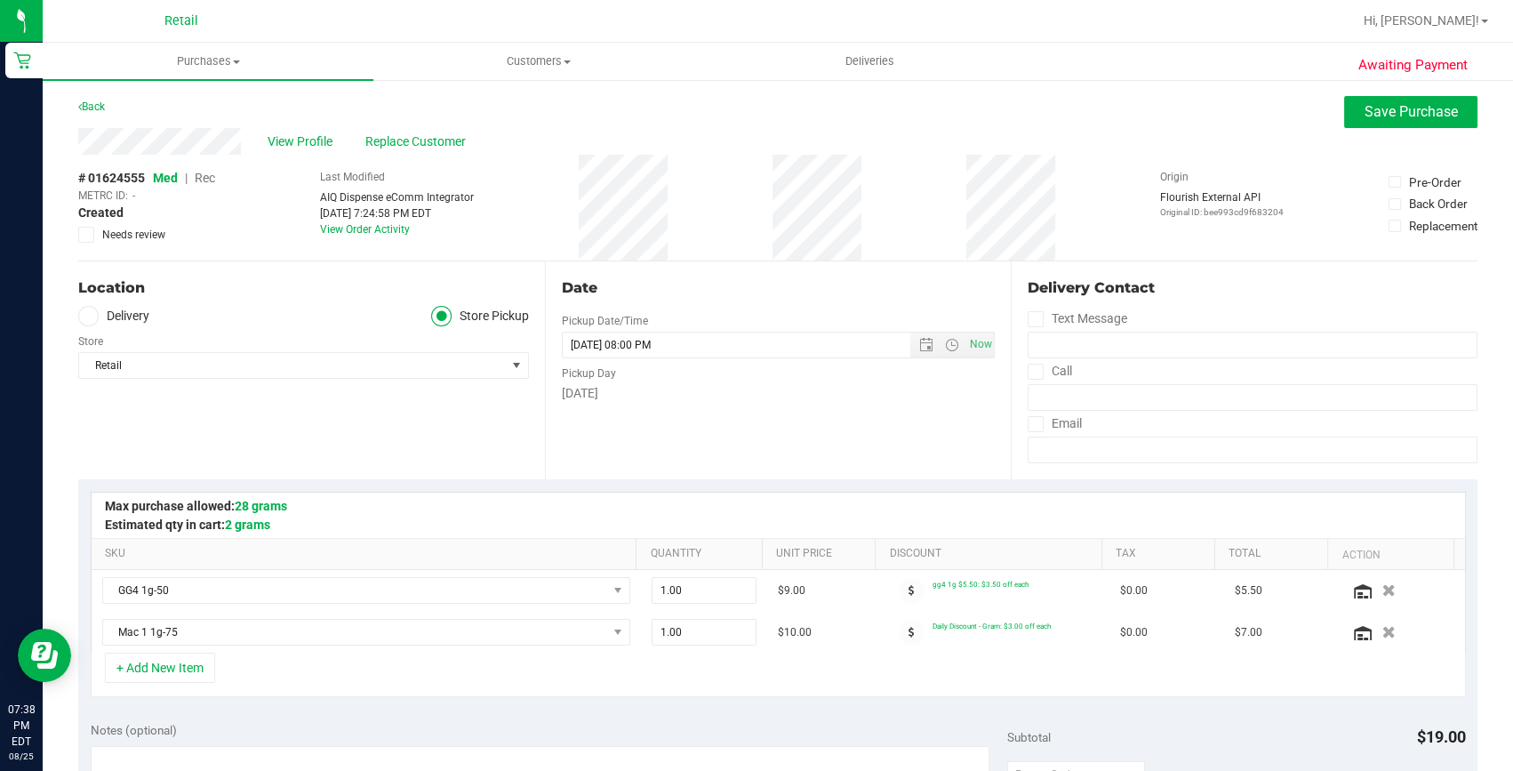
click at [204, 183] on span "Rec" at bounding box center [205, 178] width 20 height 14
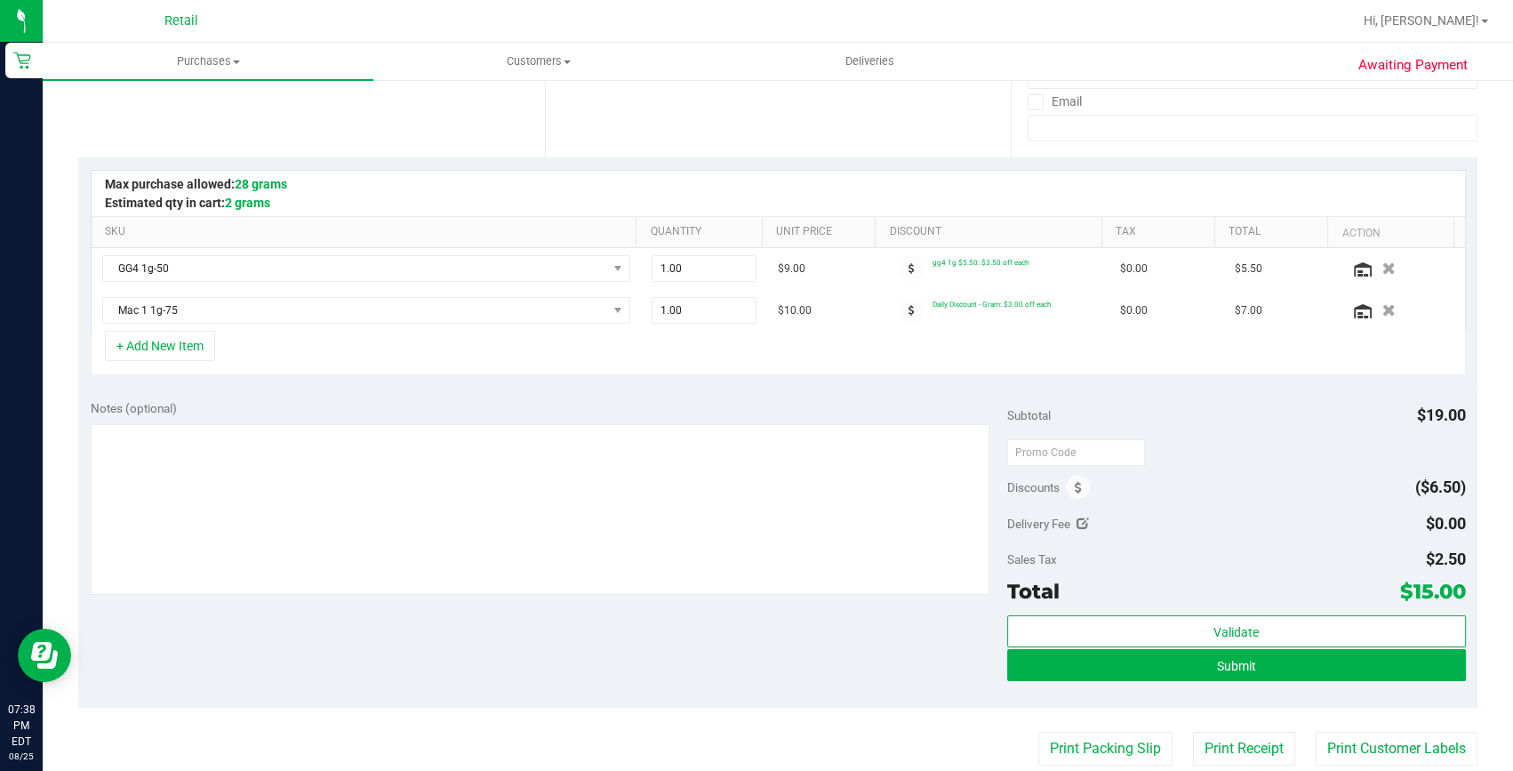
scroll to position [323, 0]
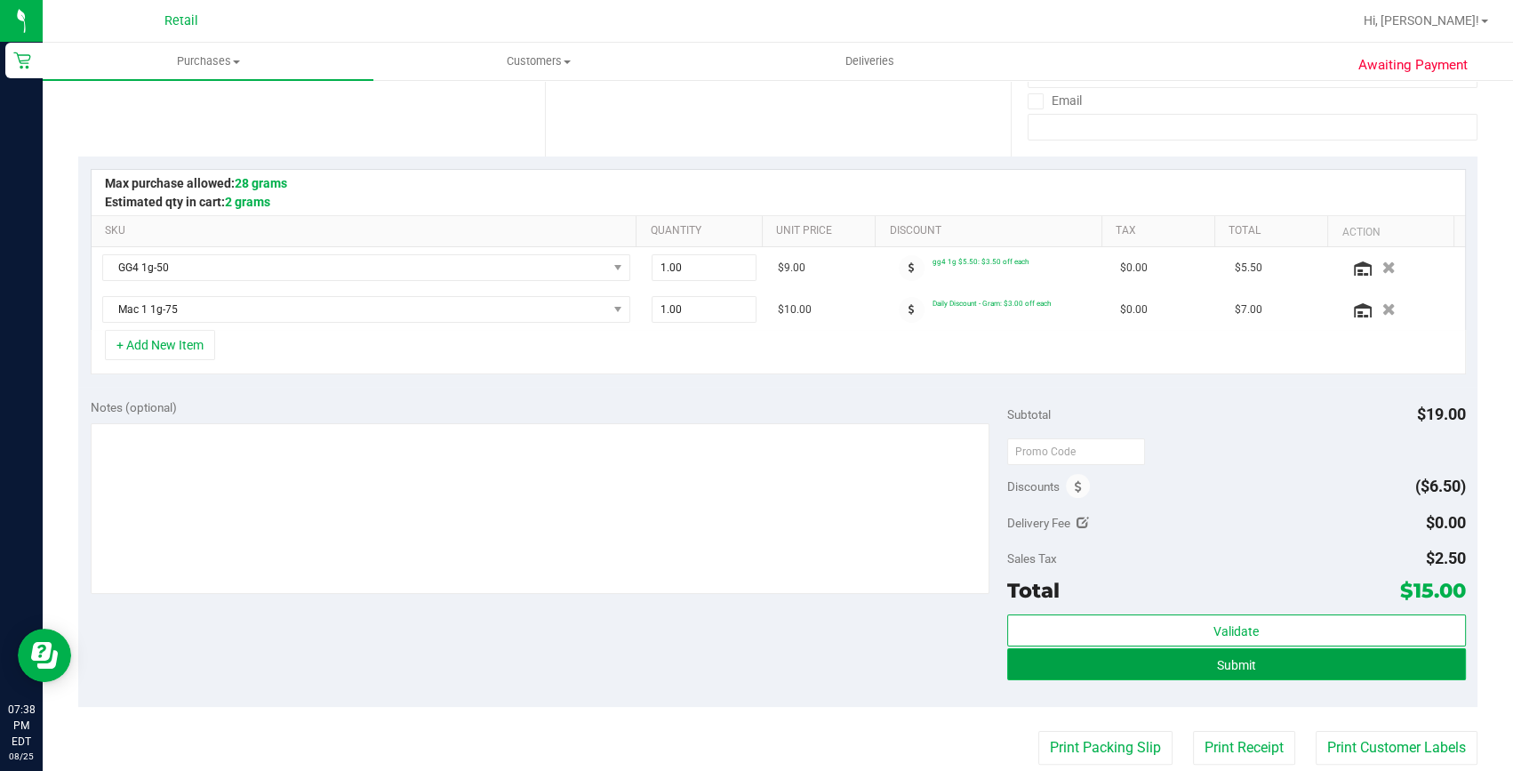
click at [1109, 662] on button "Submit" at bounding box center [1236, 664] width 459 height 32
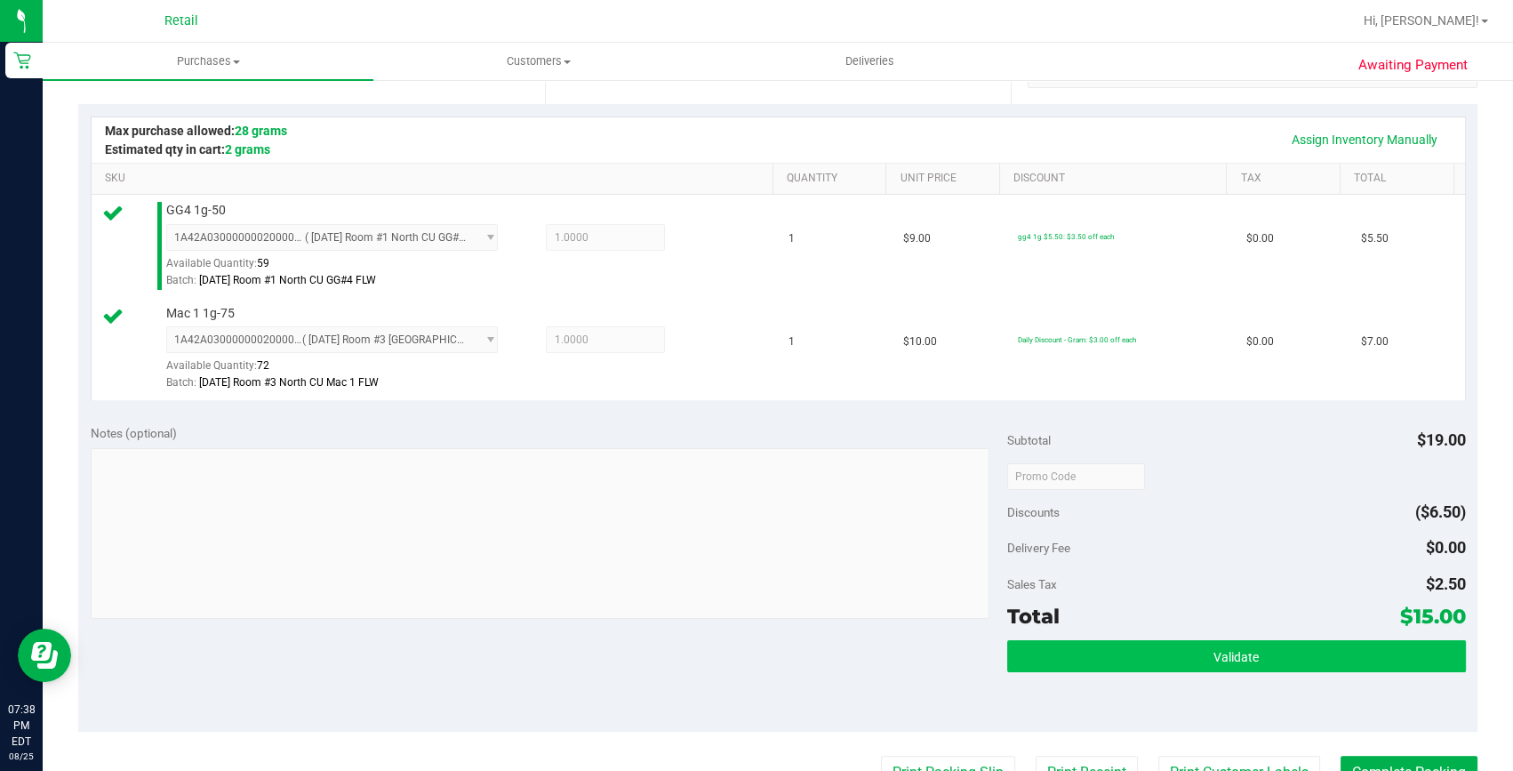
scroll to position [404, 0]
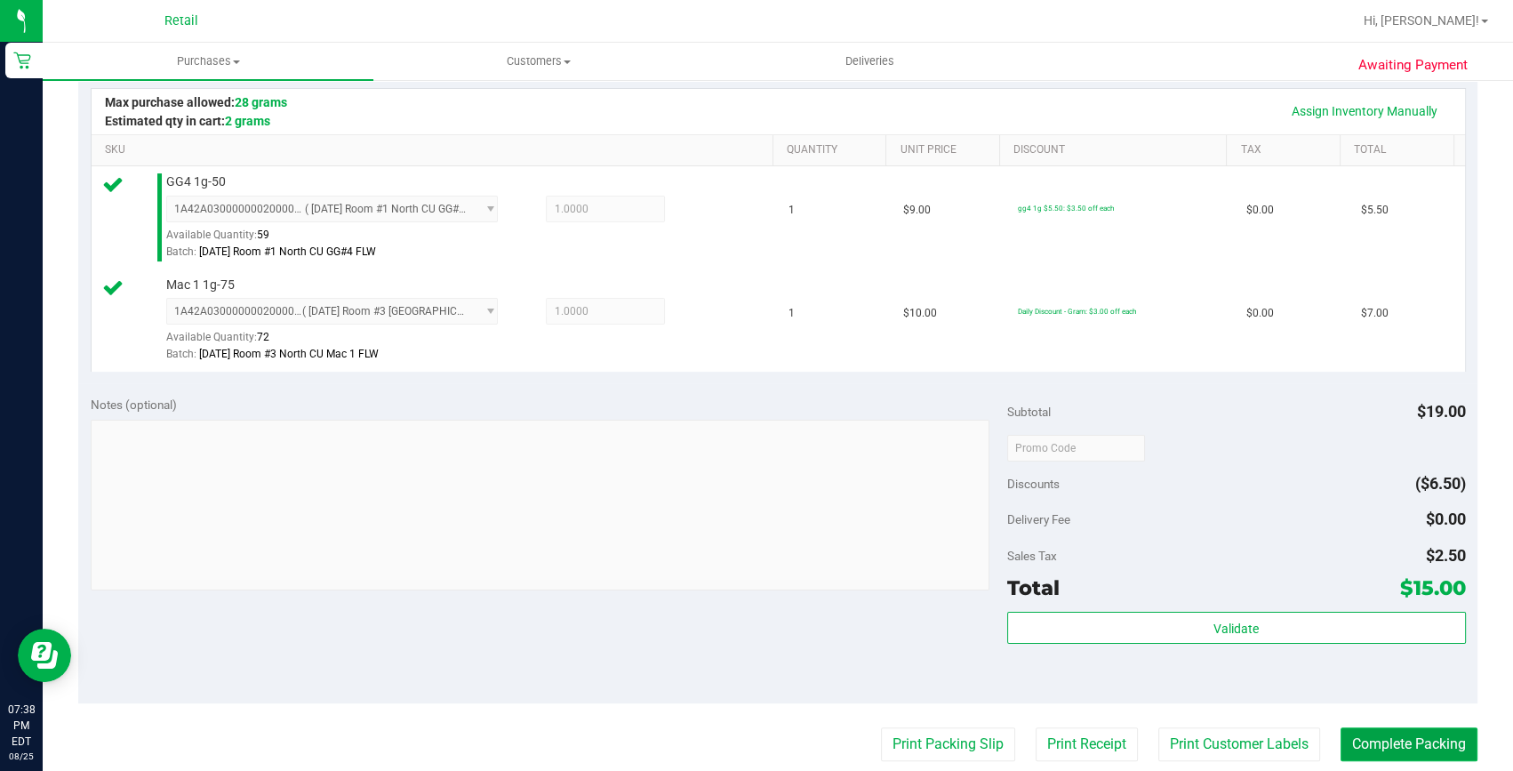
click at [1356, 745] on button "Complete Packing" at bounding box center [1408, 744] width 137 height 34
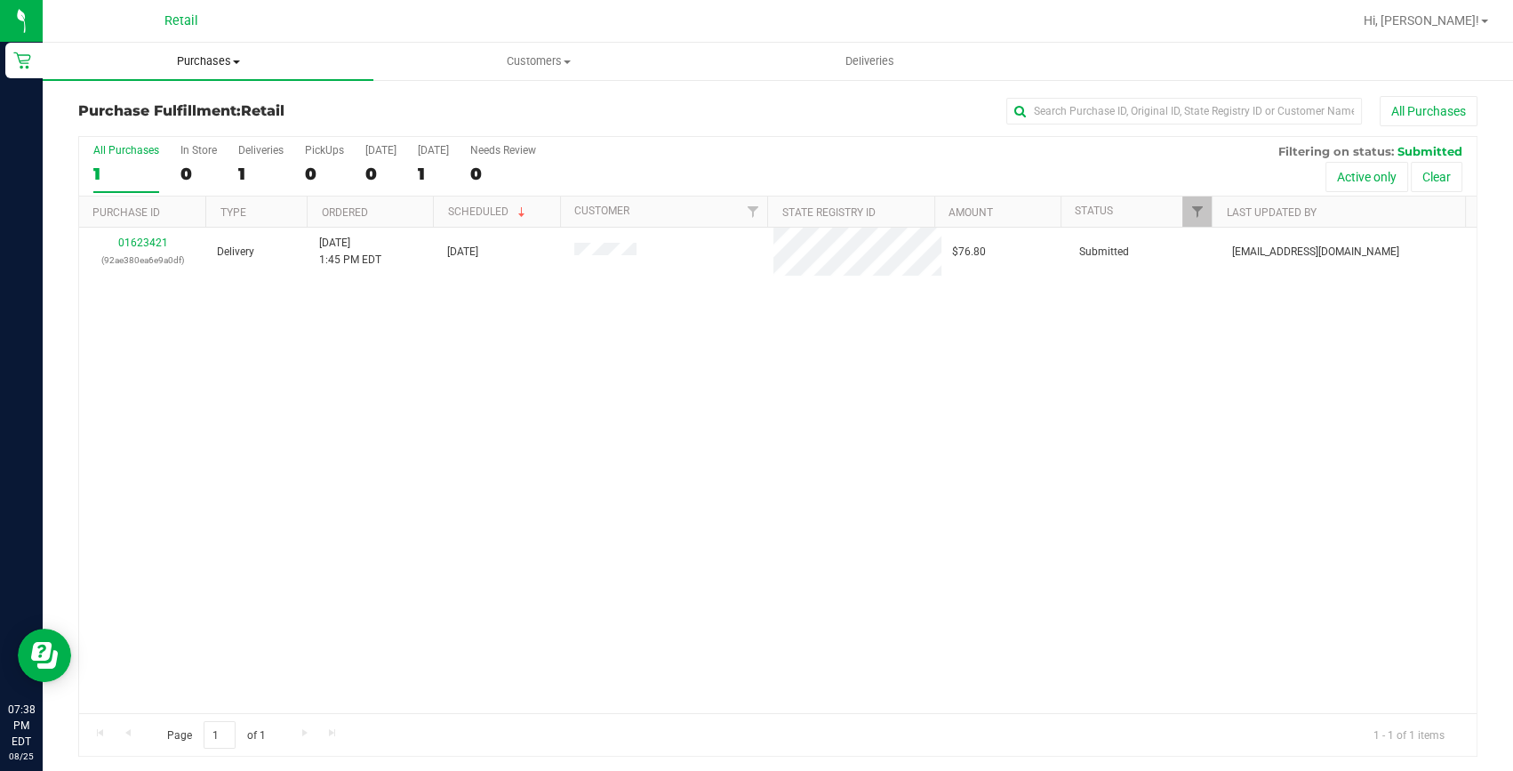
click at [204, 57] on span "Purchases" at bounding box center [208, 61] width 331 height 16
click at [195, 107] on span "Summary of purchases" at bounding box center [134, 107] width 182 height 15
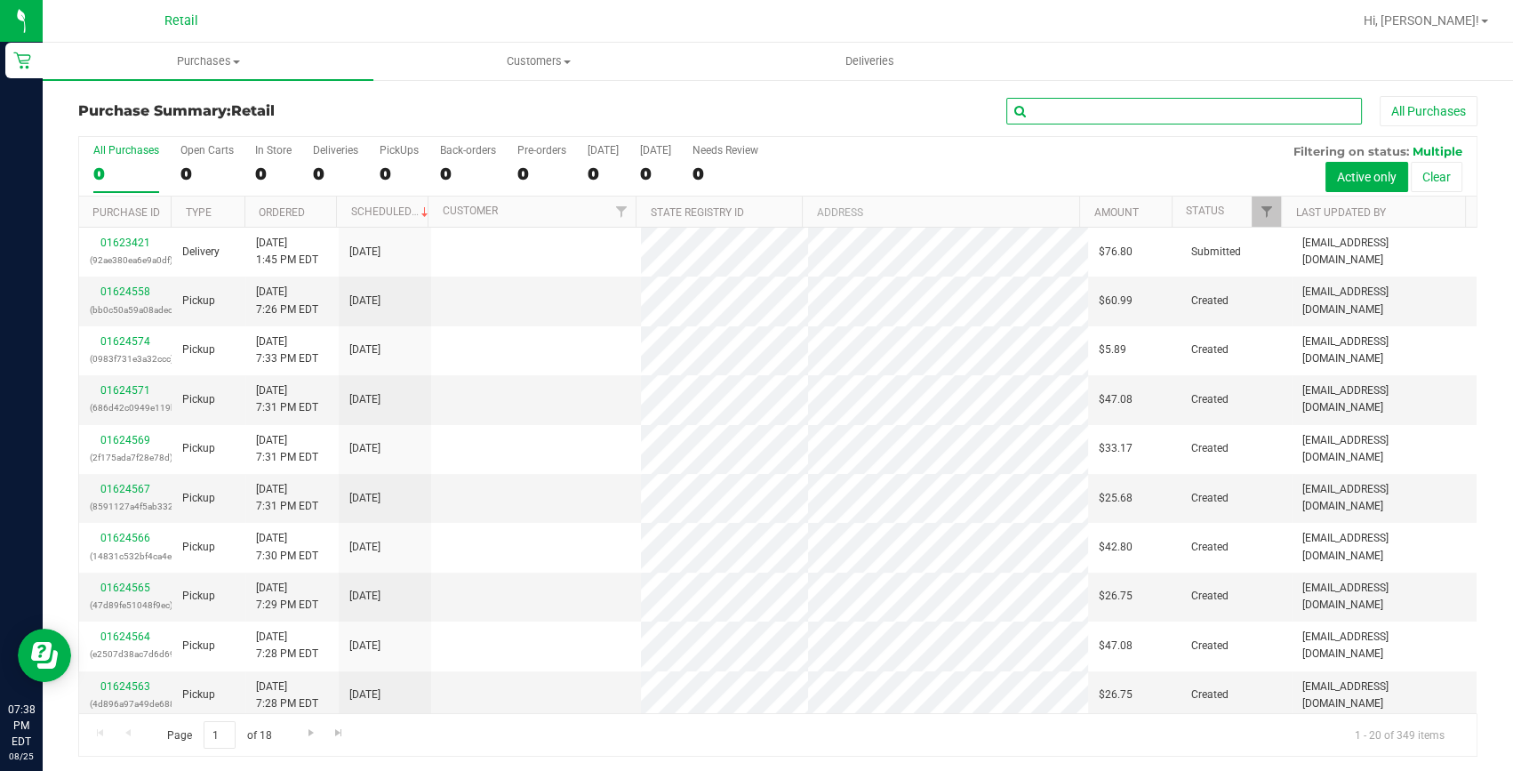
click at [1105, 114] on input "text" at bounding box center [1184, 111] width 356 height 27
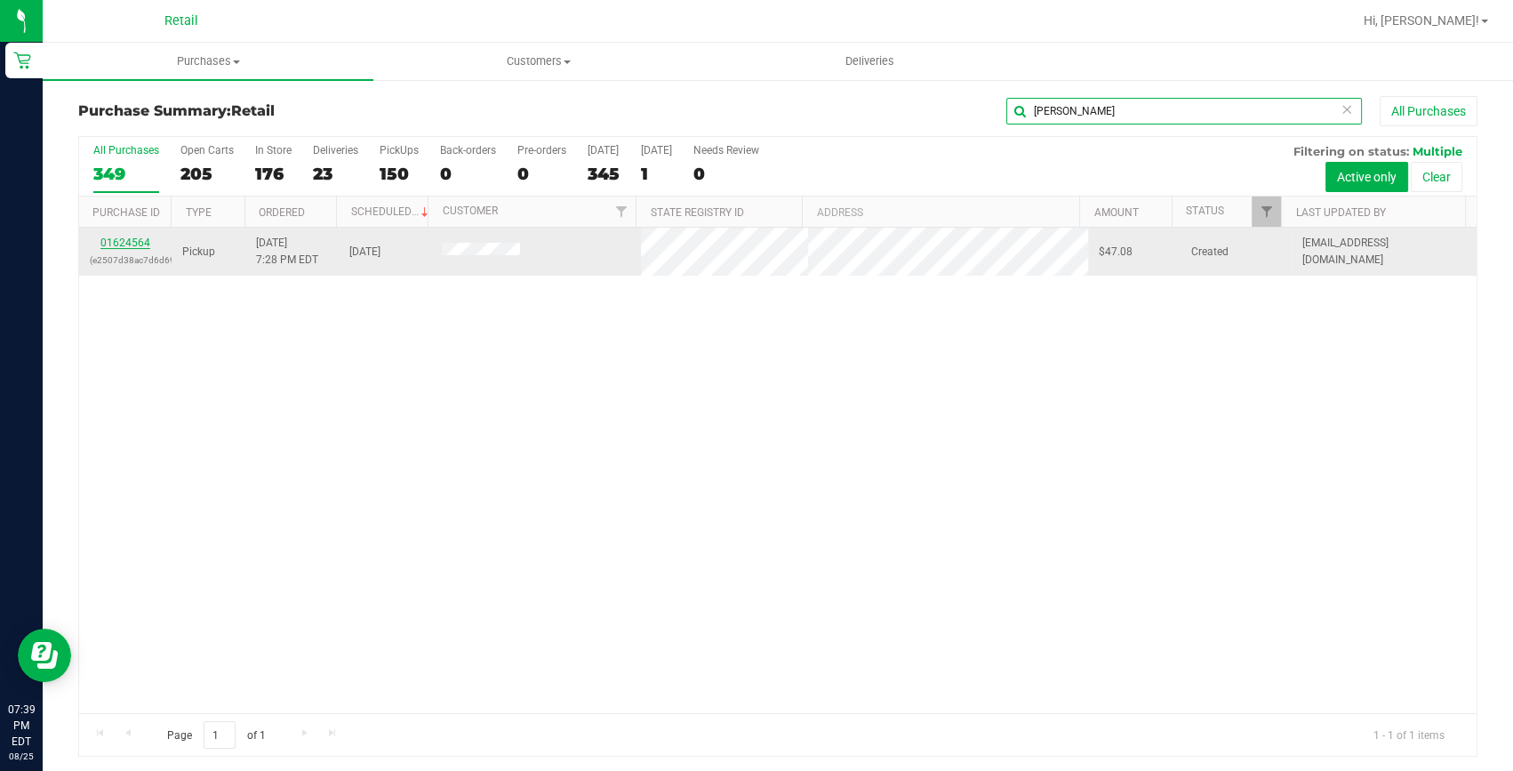
type input "[PERSON_NAME]"
click at [135, 240] on link "01624564" at bounding box center [125, 242] width 50 height 12
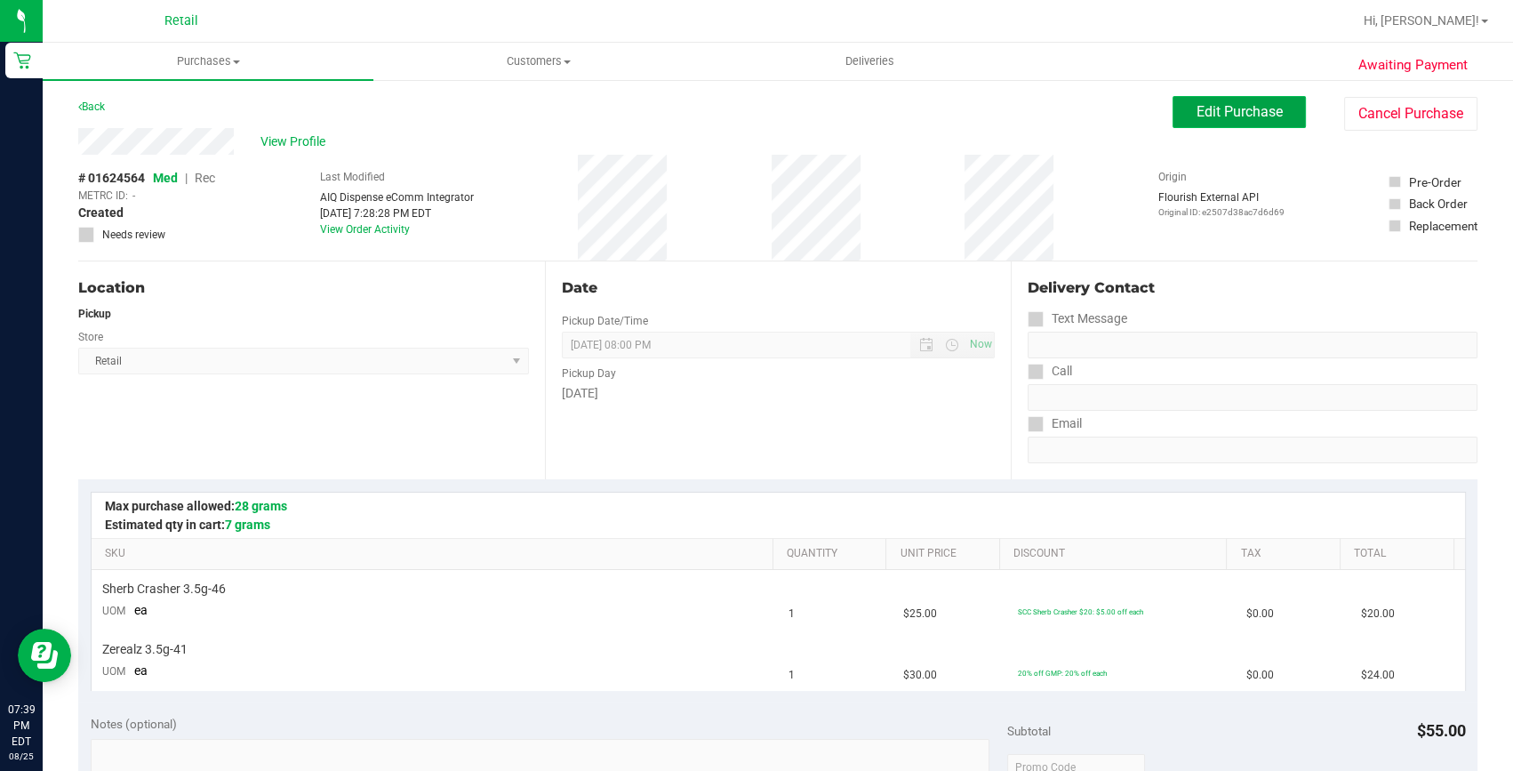
click at [1180, 116] on button "Edit Purchase" at bounding box center [1238, 112] width 133 height 32
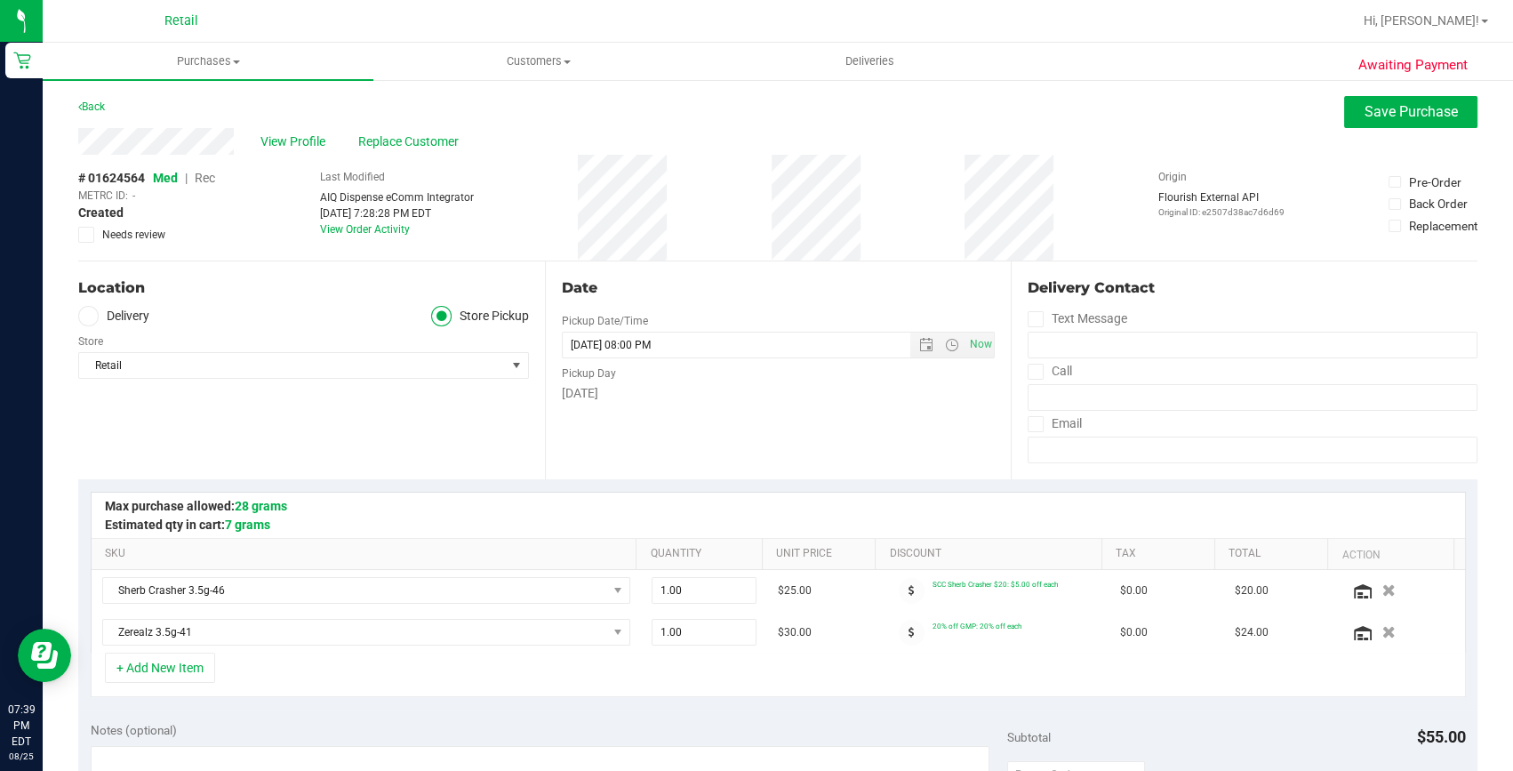
click at [204, 175] on span "Rec" at bounding box center [205, 178] width 20 height 14
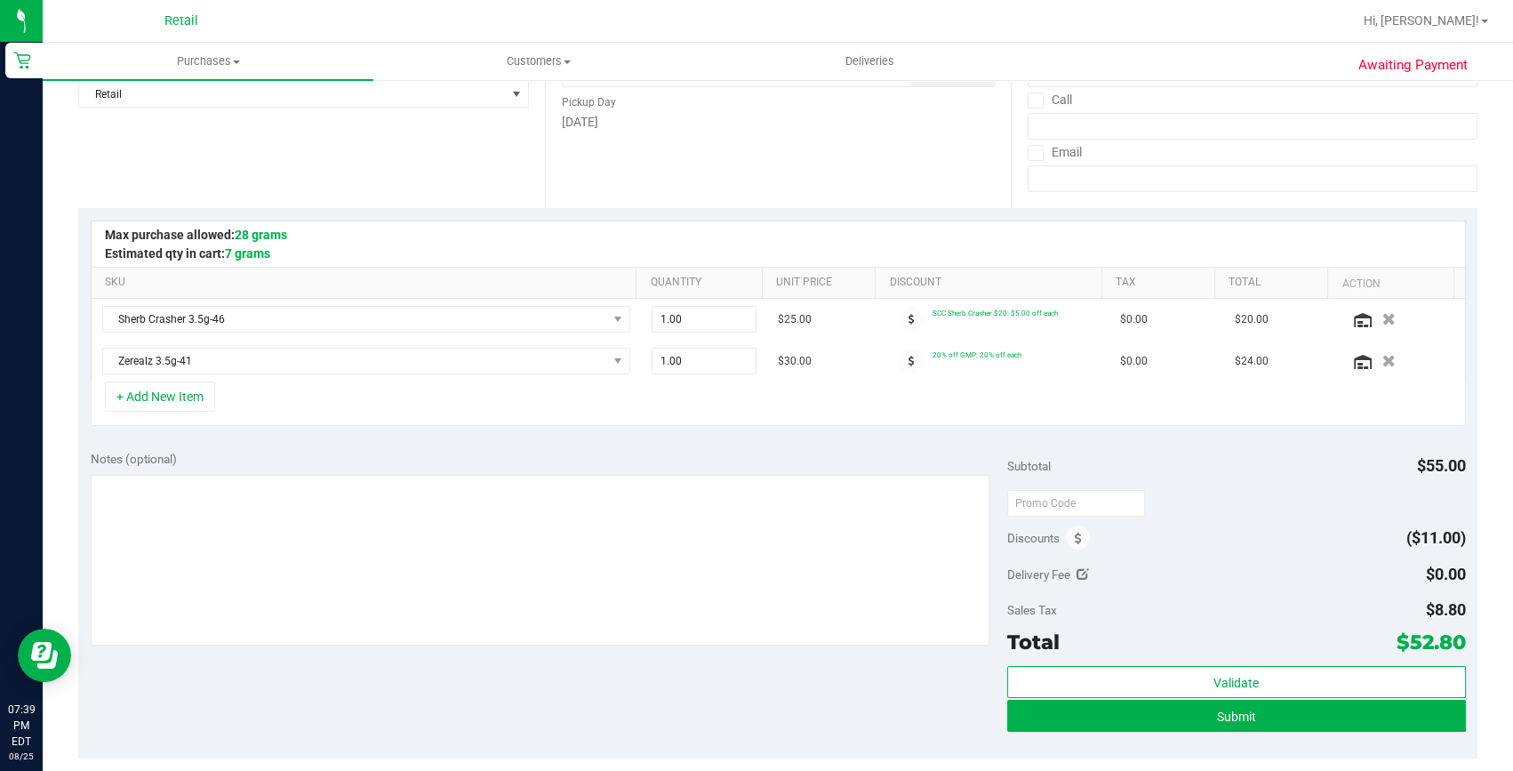
scroll to position [323, 0]
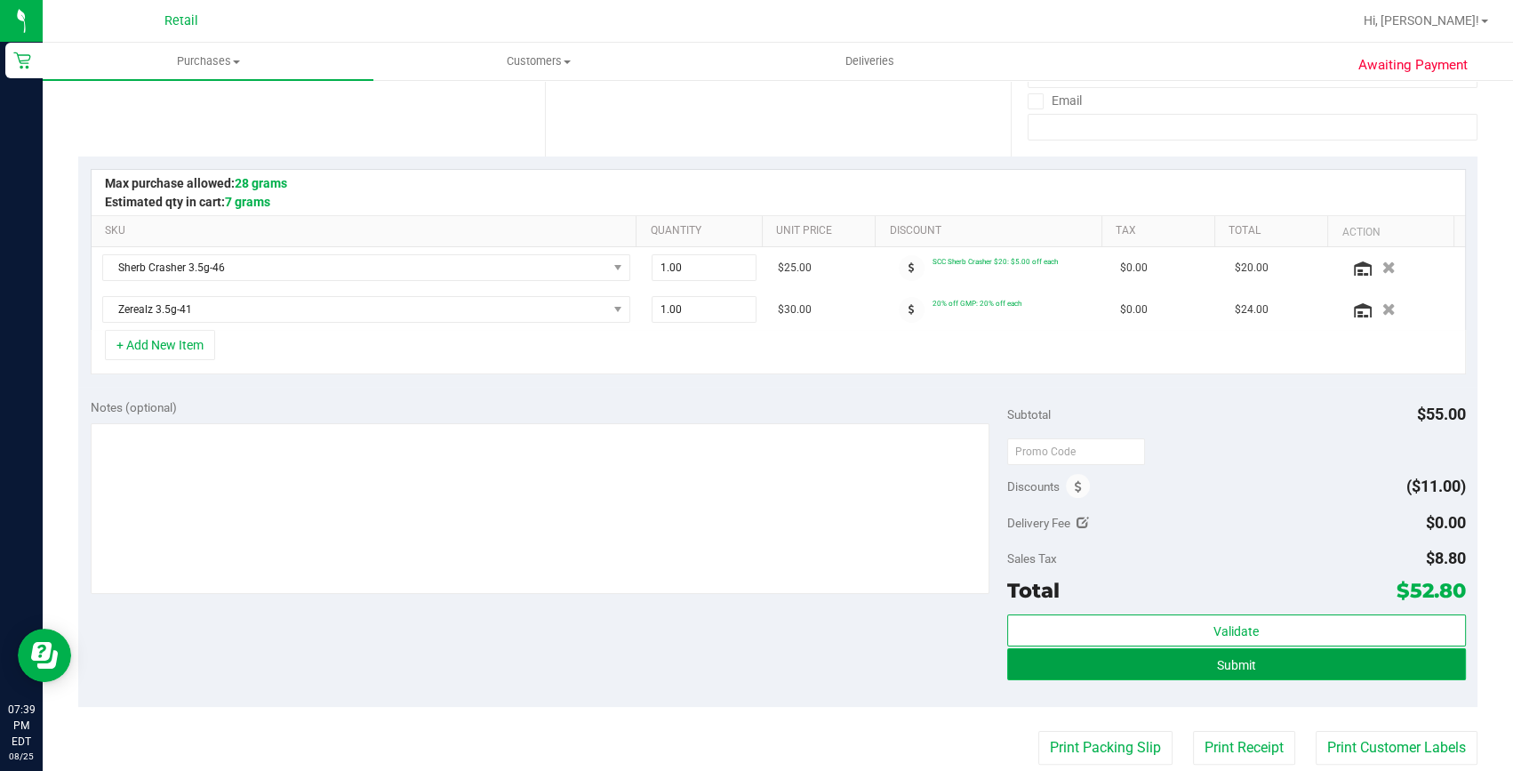
click at [1169, 676] on button "Submit" at bounding box center [1236, 664] width 459 height 32
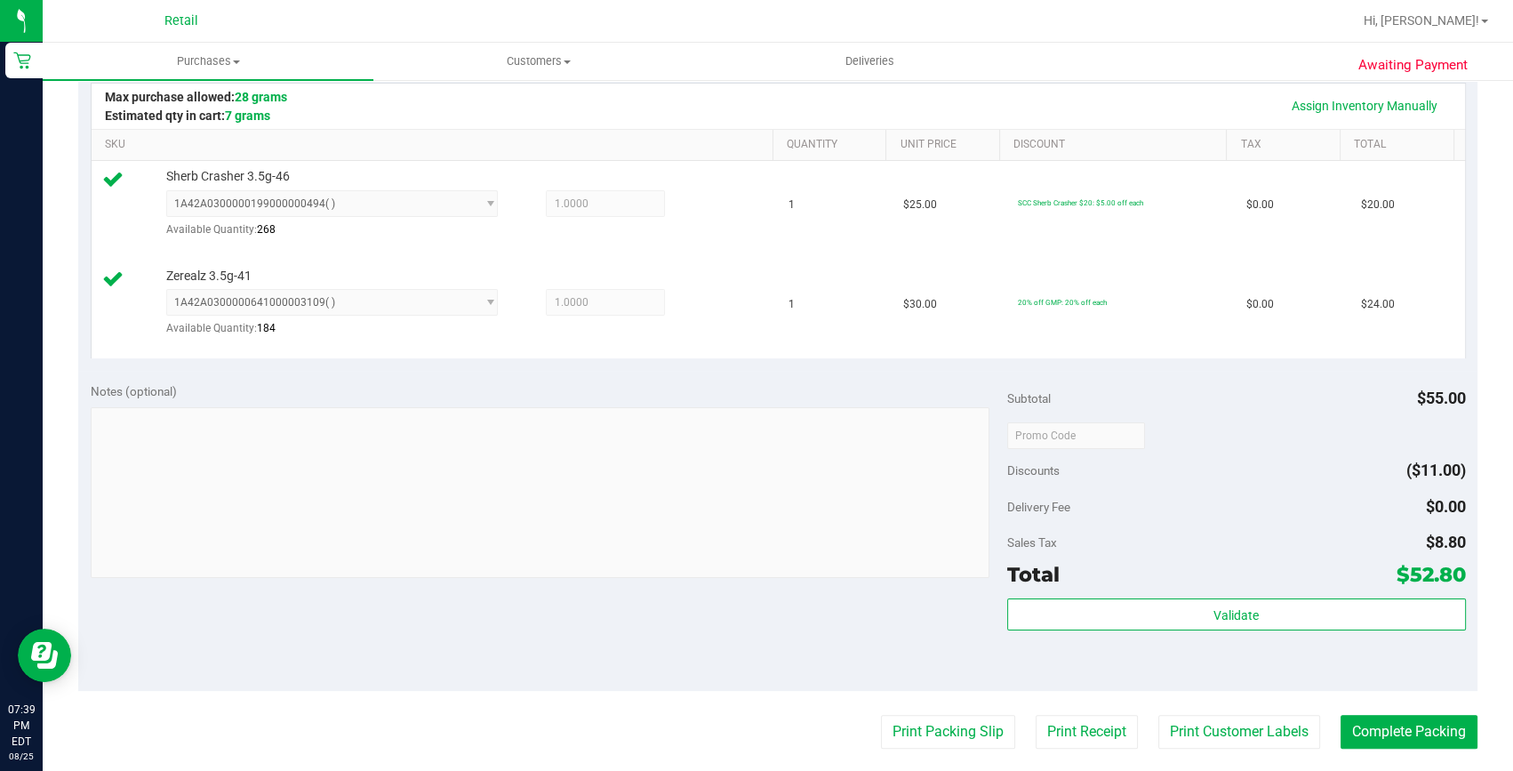
scroll to position [484, 0]
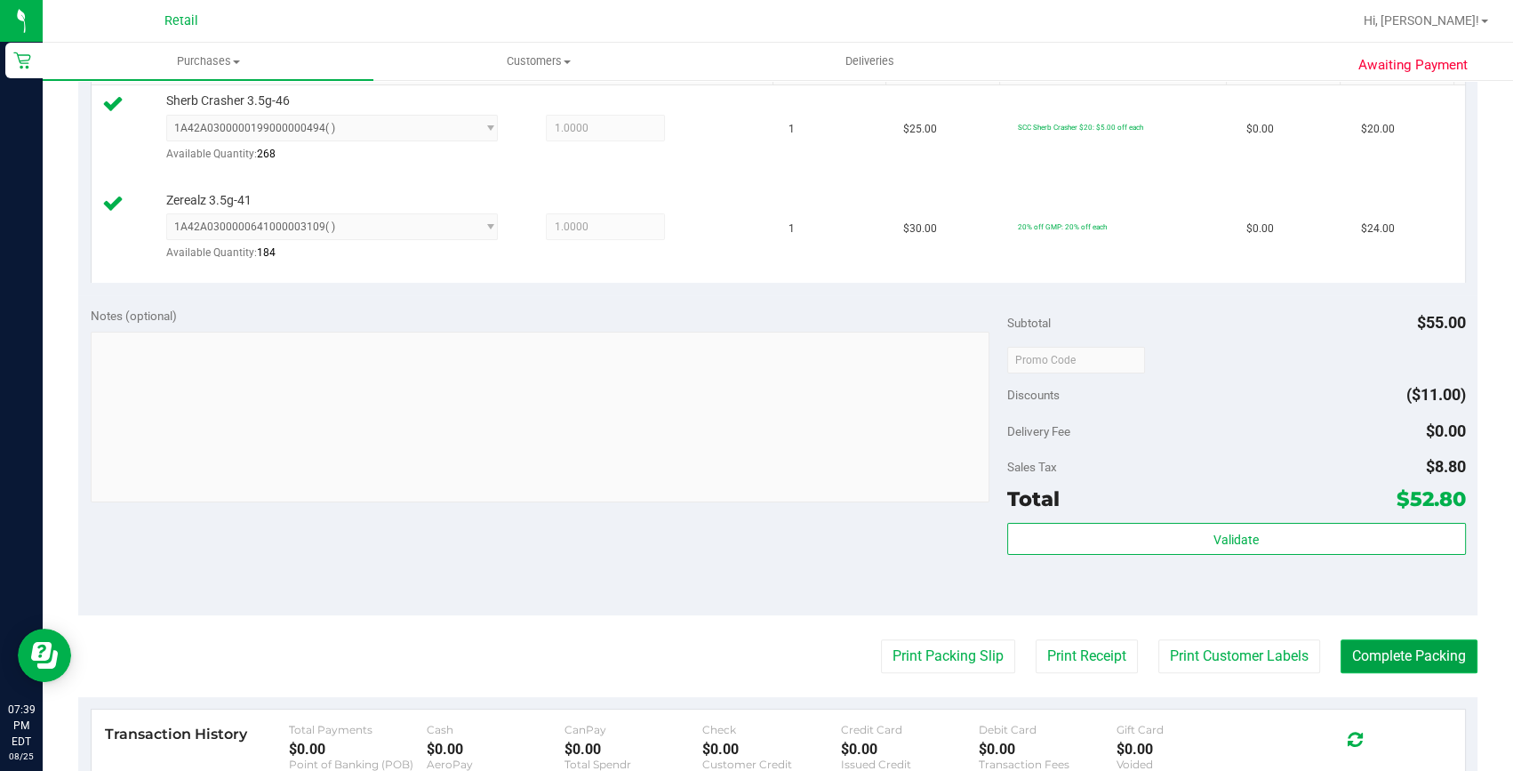
click at [1344, 650] on button "Complete Packing" at bounding box center [1408, 656] width 137 height 34
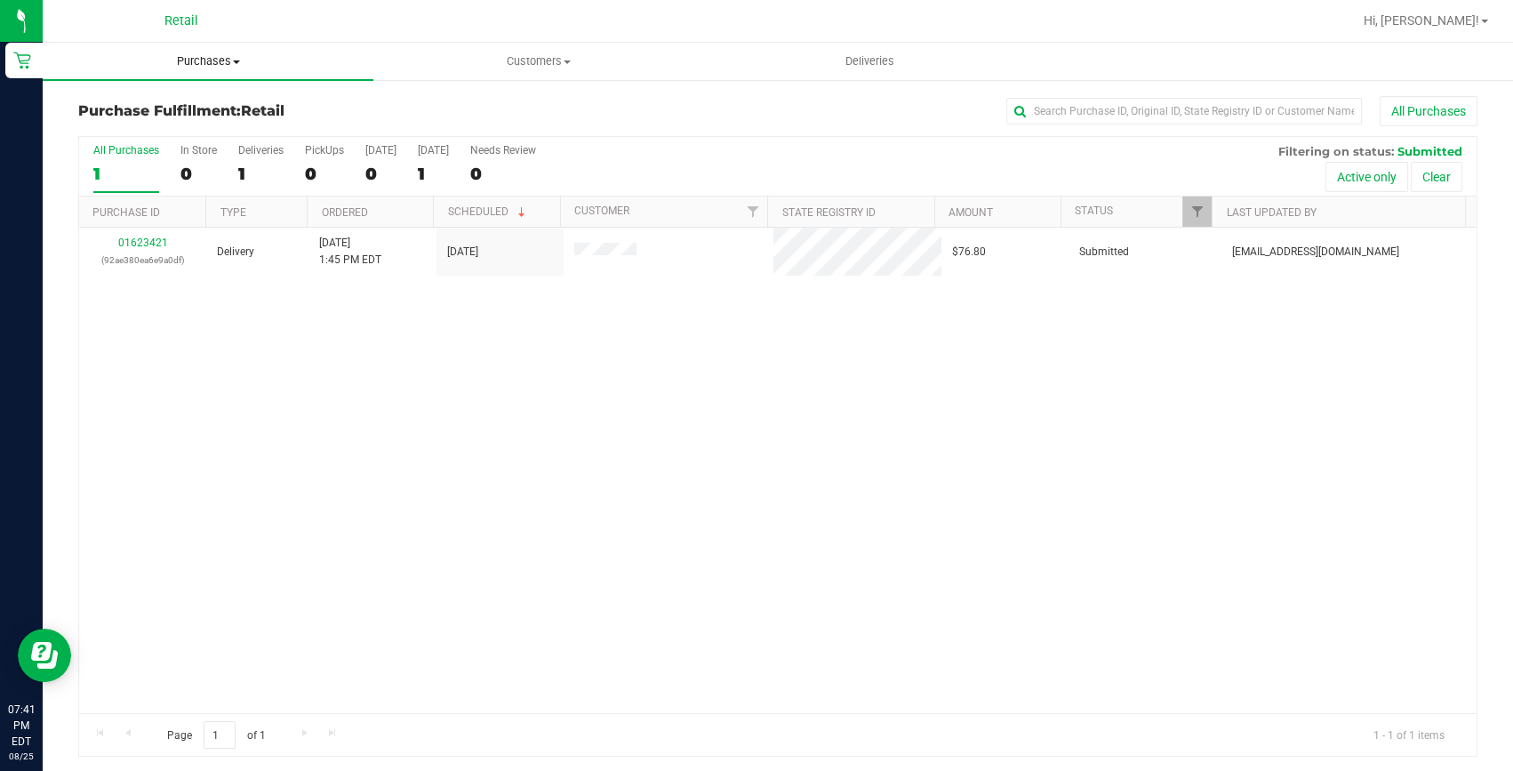
drag, startPoint x: 212, startPoint y: 68, endPoint x: 209, endPoint y: 80, distance: 12.9
click at [212, 68] on span "Purchases" at bounding box center [208, 61] width 331 height 16
click at [199, 100] on span "Summary of purchases" at bounding box center [134, 107] width 182 height 15
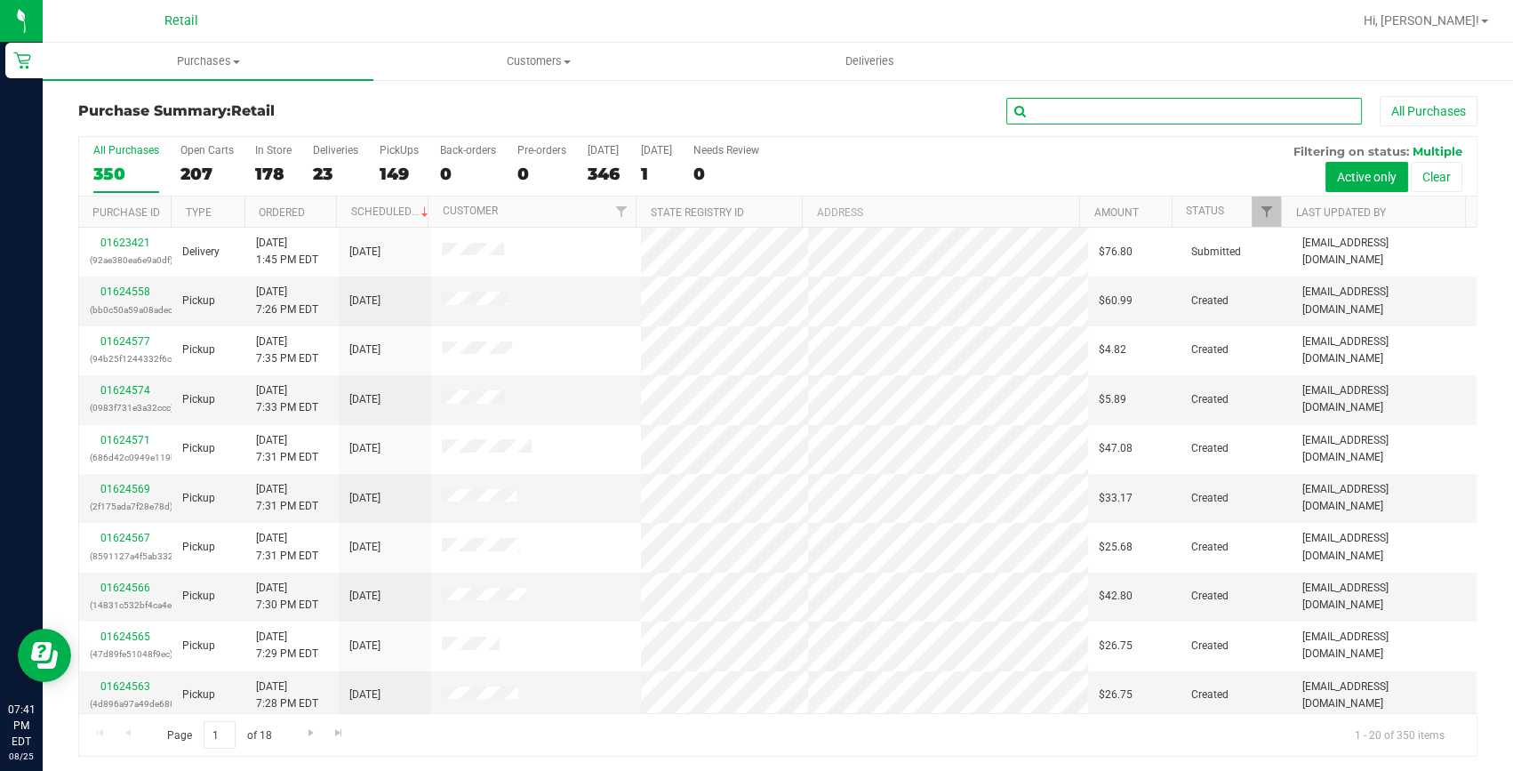
click at [1034, 101] on input "text" at bounding box center [1184, 111] width 356 height 27
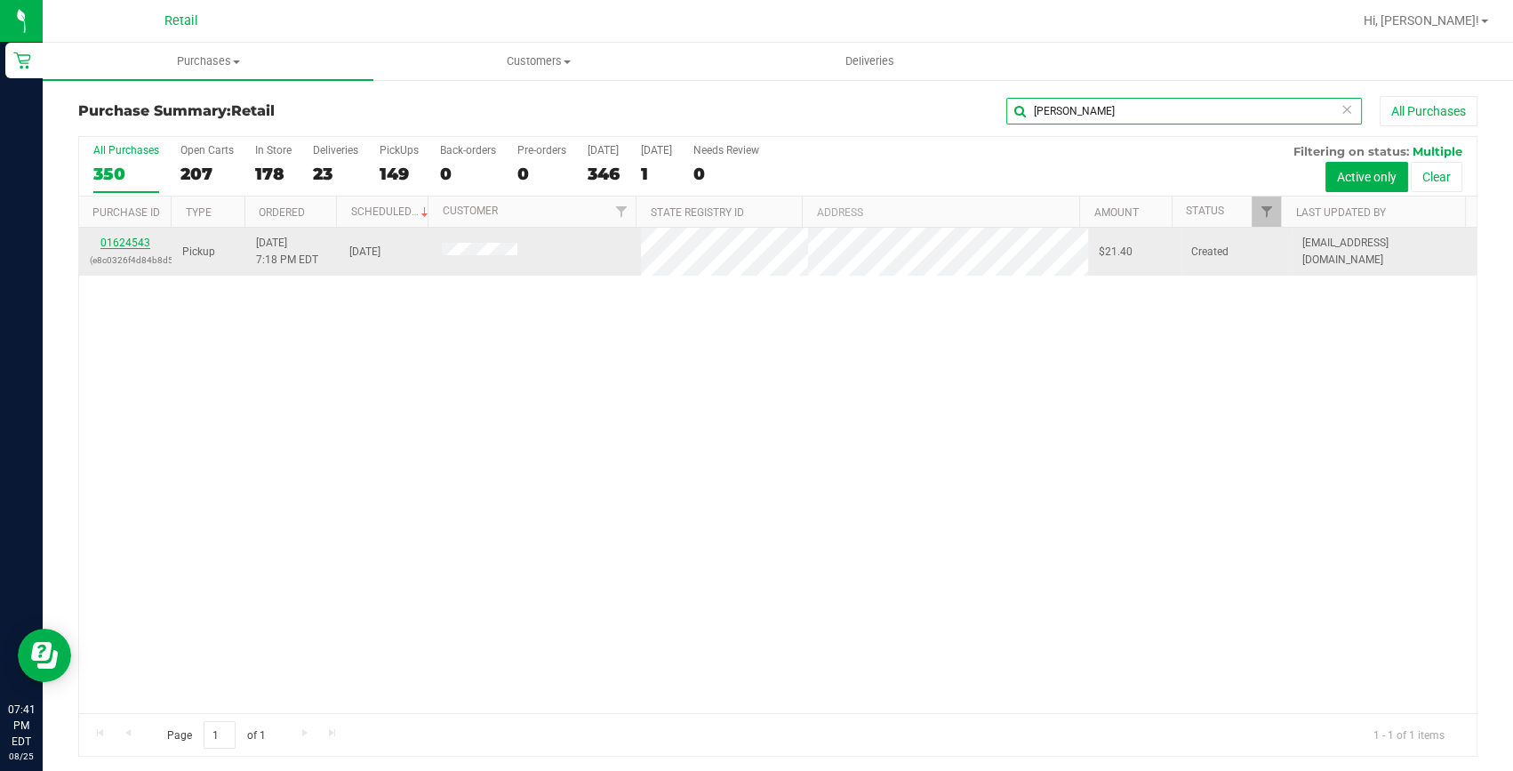
type input "melanie"
click at [143, 240] on link "01624543" at bounding box center [125, 242] width 50 height 12
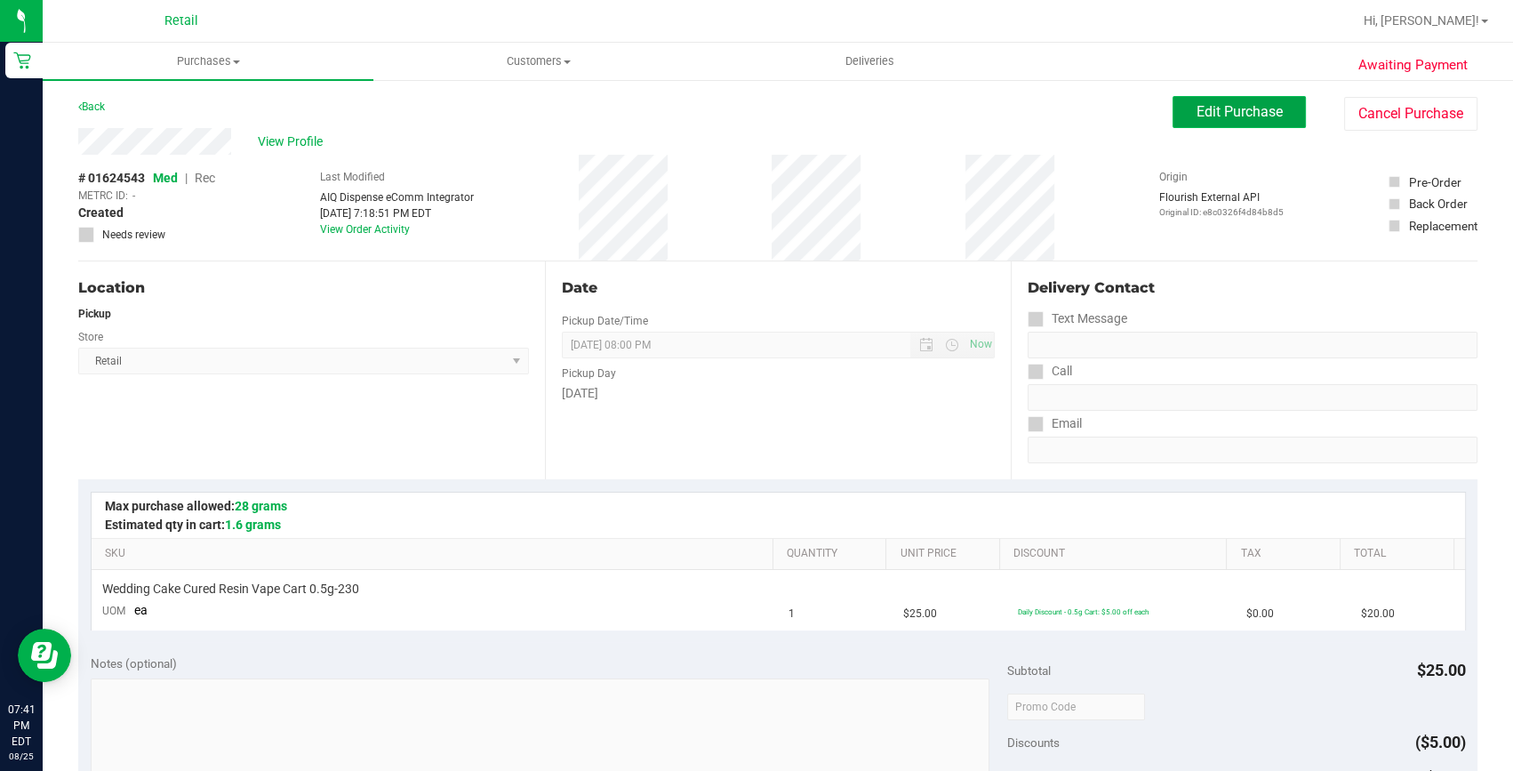
click at [1198, 113] on span "Edit Purchase" at bounding box center [1239, 111] width 86 height 17
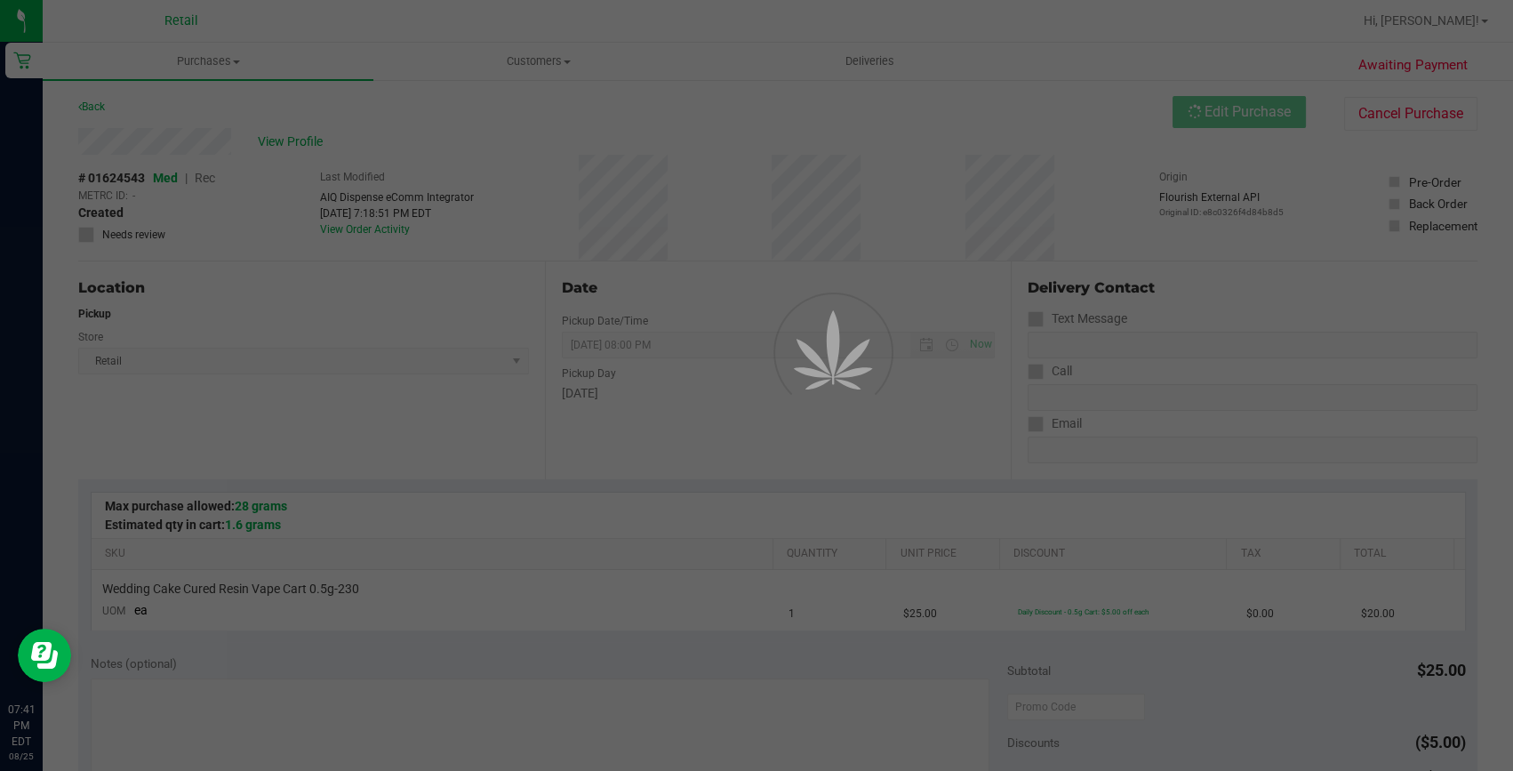
click at [212, 176] on div at bounding box center [756, 385] width 1513 height 771
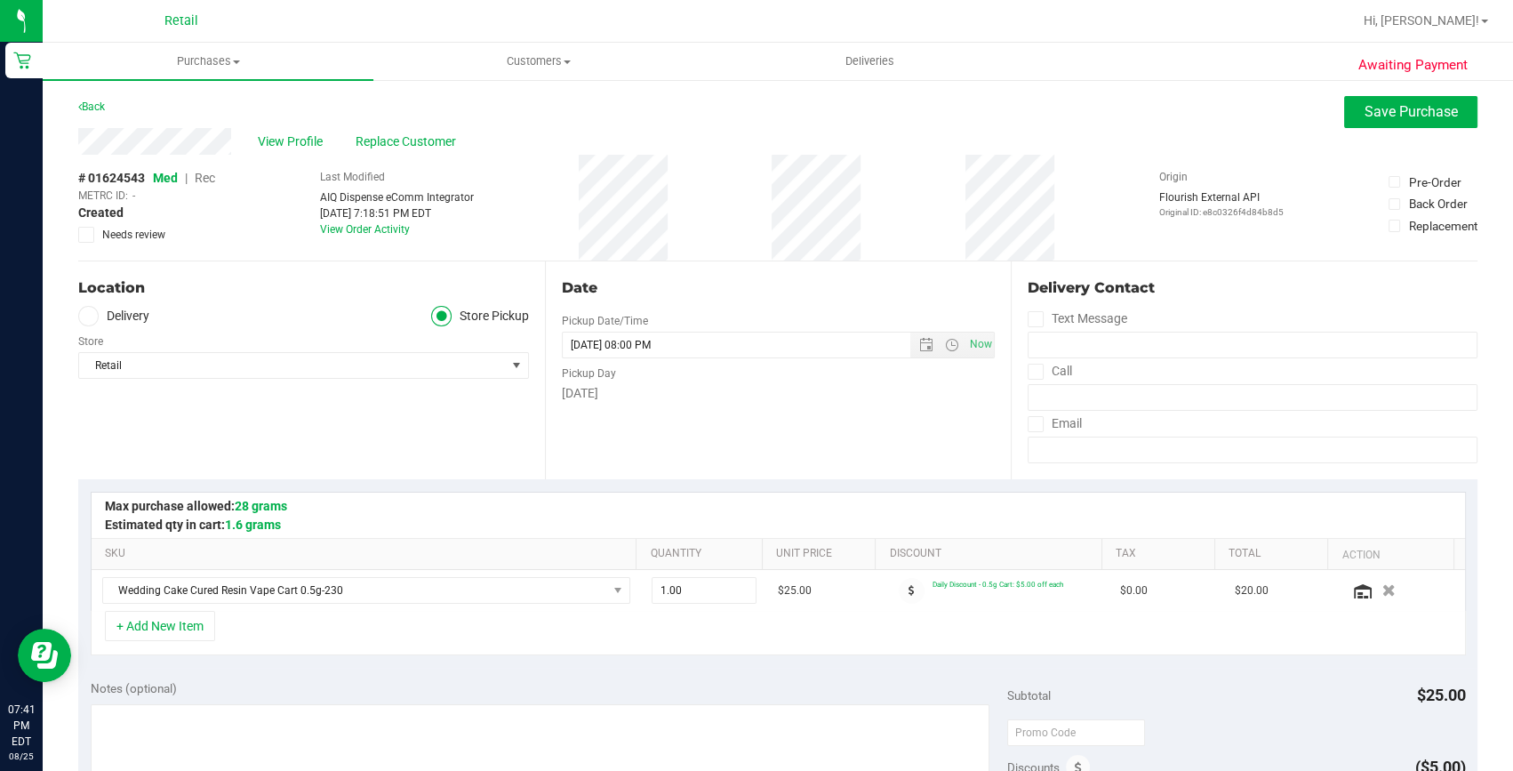
click at [212, 176] on span "Rec" at bounding box center [205, 178] width 20 height 14
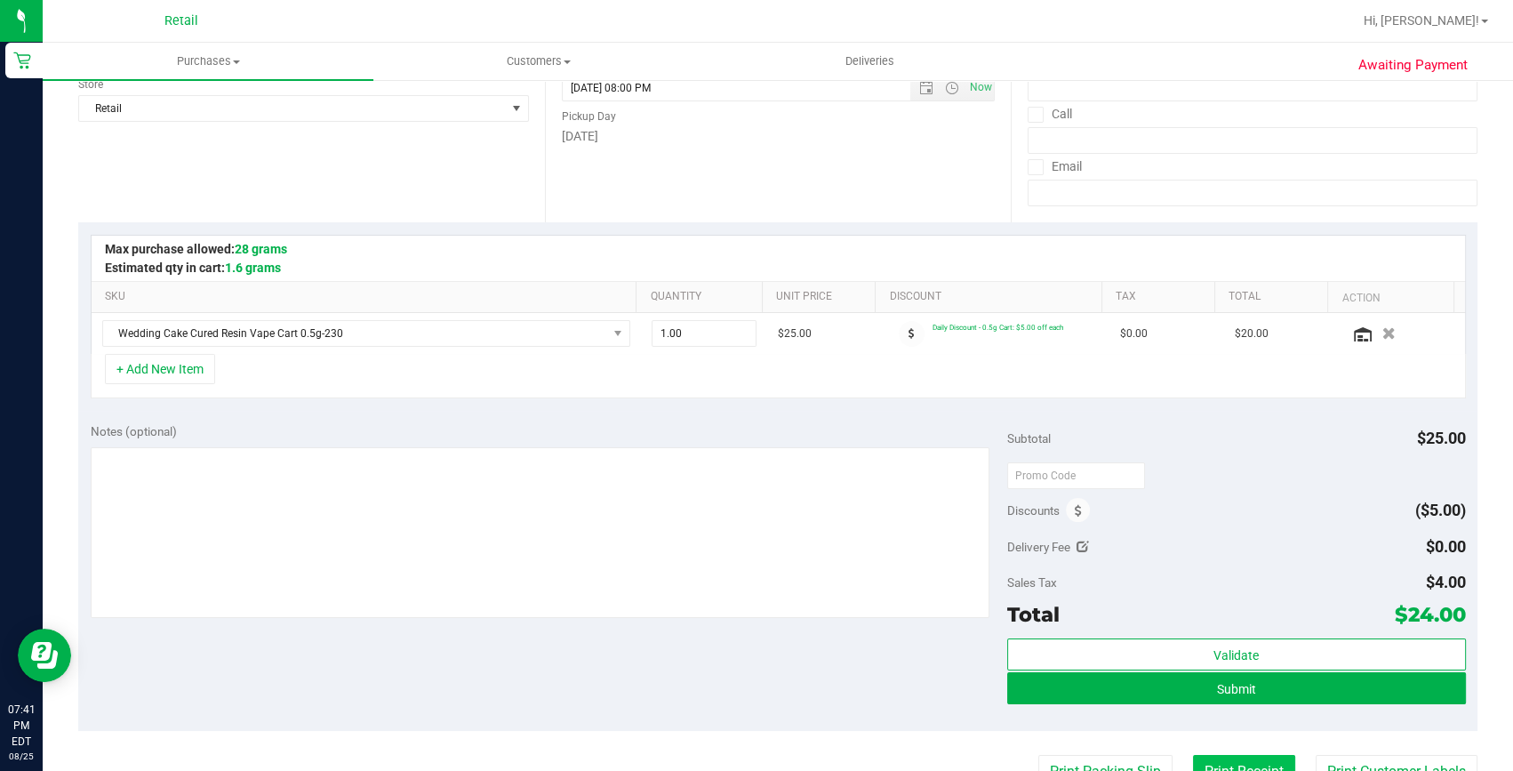
scroll to position [323, 0]
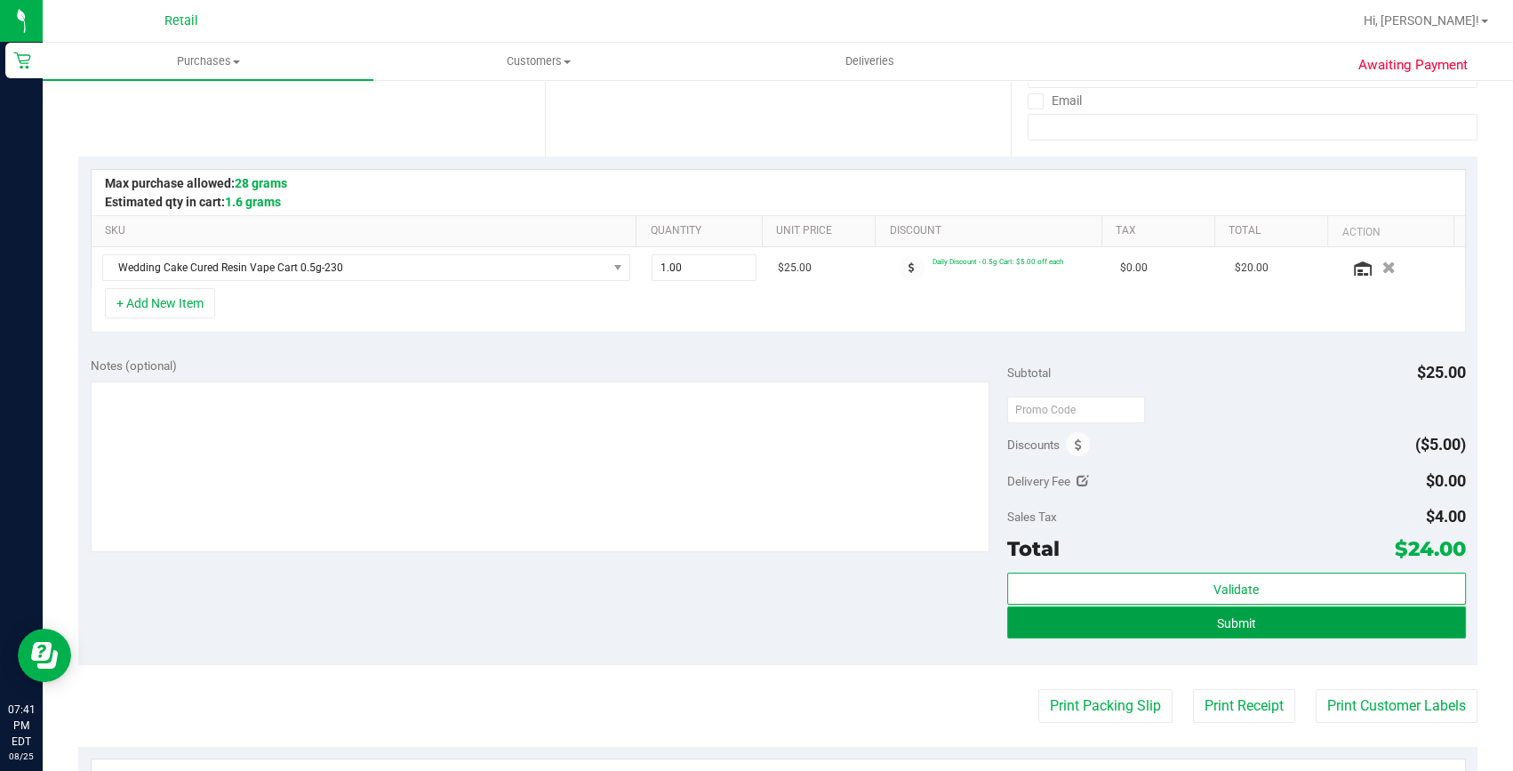
click at [1253, 635] on button "Submit" at bounding box center [1236, 622] width 459 height 32
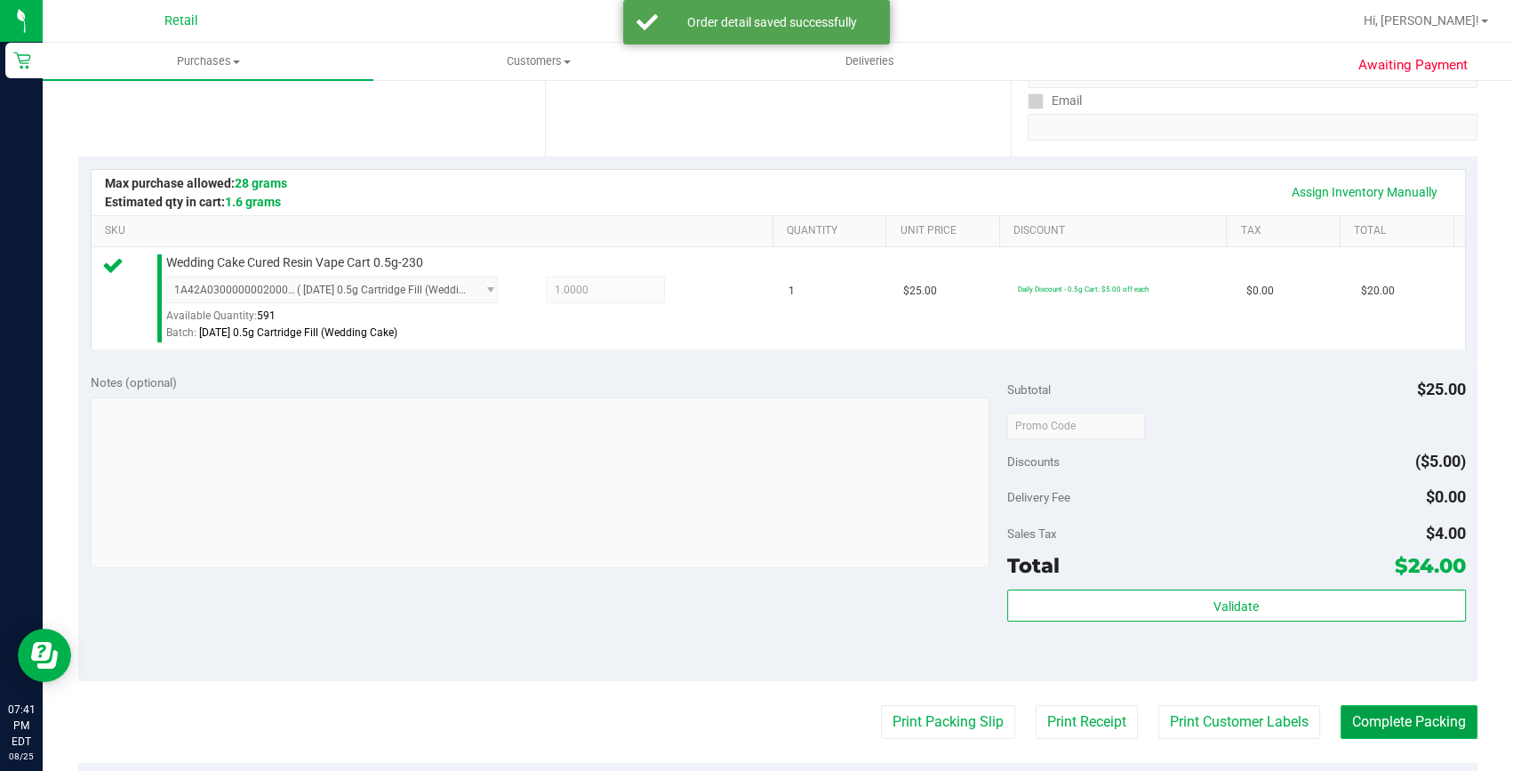
click at [1380, 714] on button "Complete Packing" at bounding box center [1408, 722] width 137 height 34
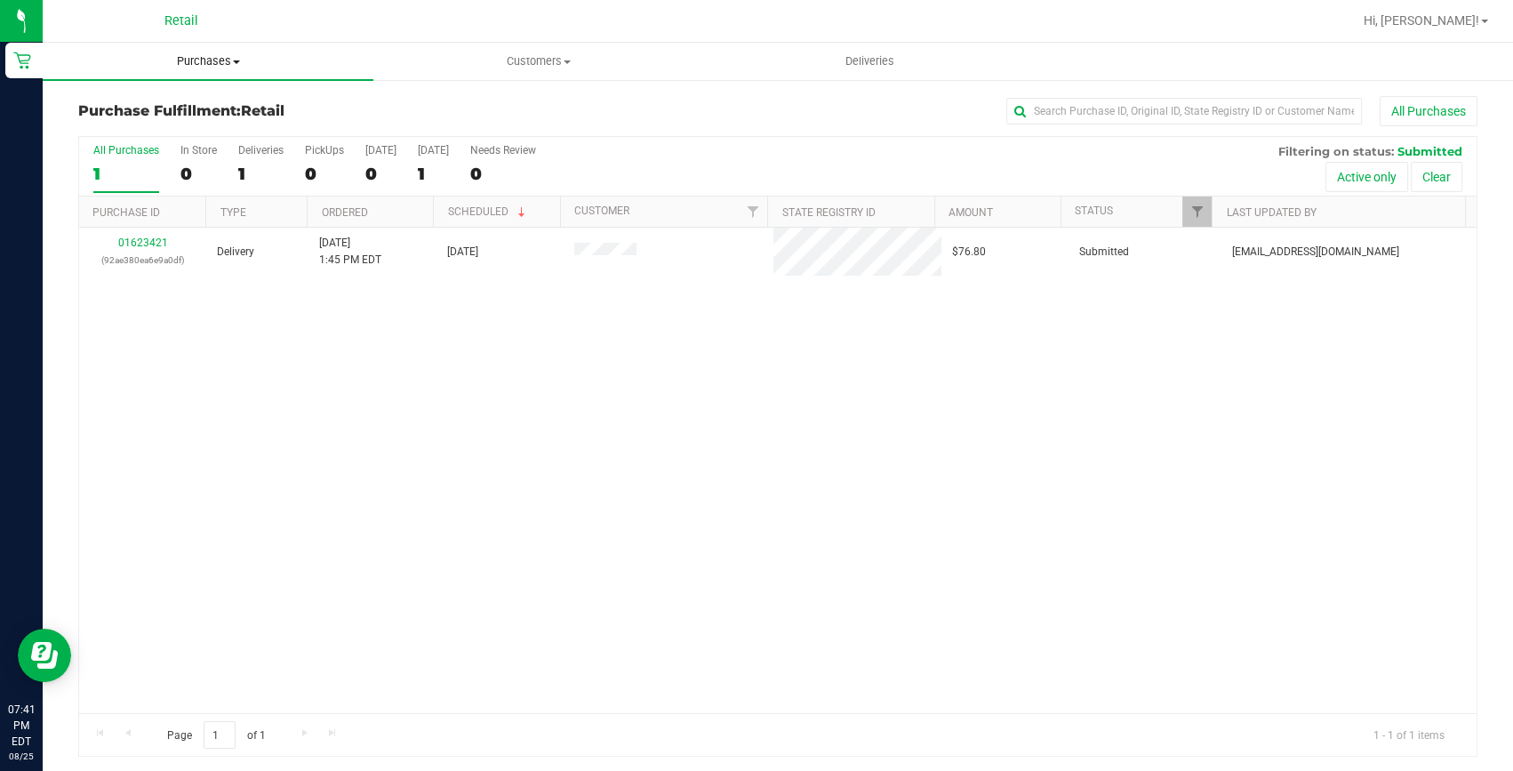
click at [212, 56] on span "Purchases" at bounding box center [208, 61] width 331 height 16
click at [179, 97] on li "Summary of purchases" at bounding box center [208, 107] width 331 height 21
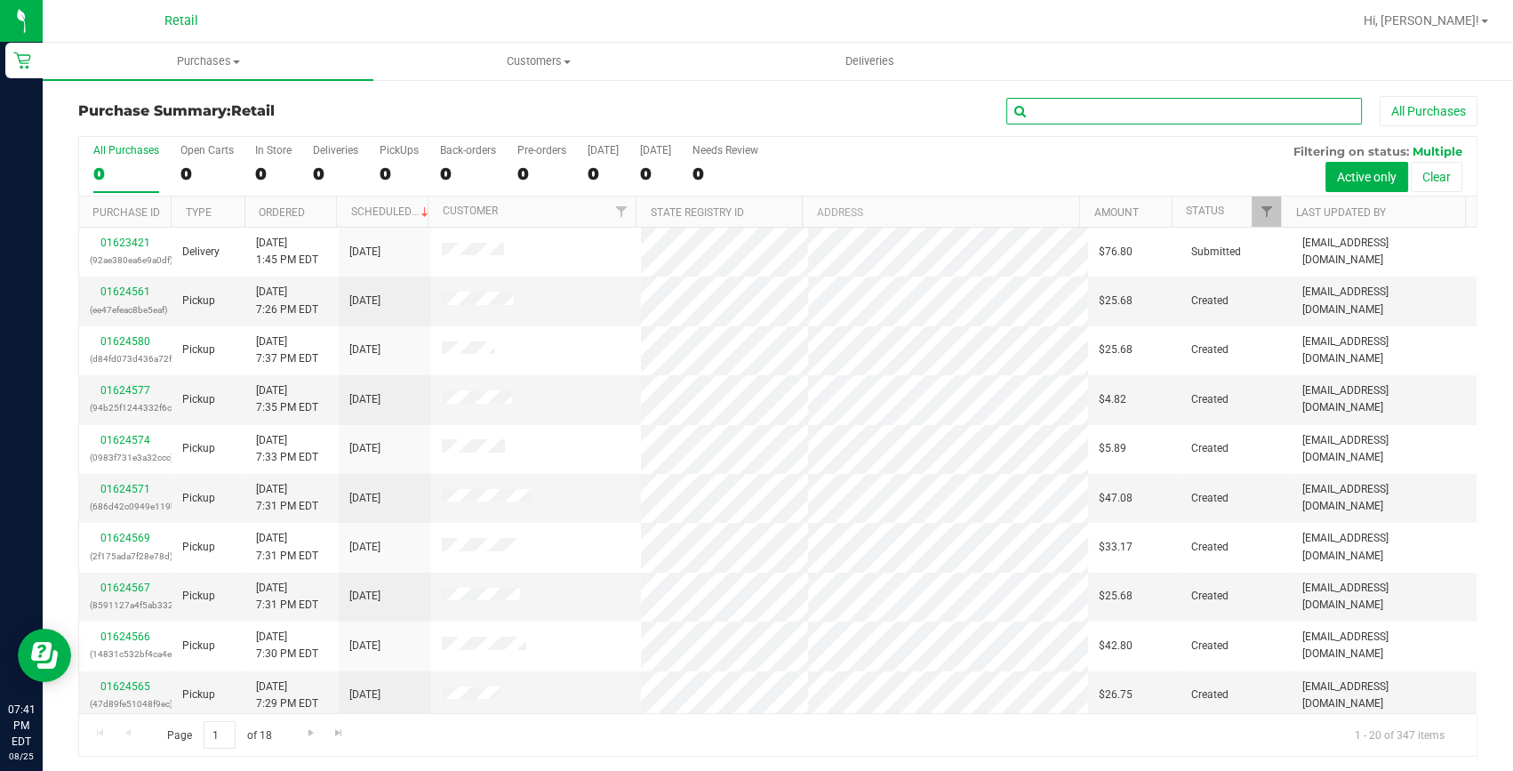
click at [1069, 105] on input "text" at bounding box center [1184, 111] width 356 height 27
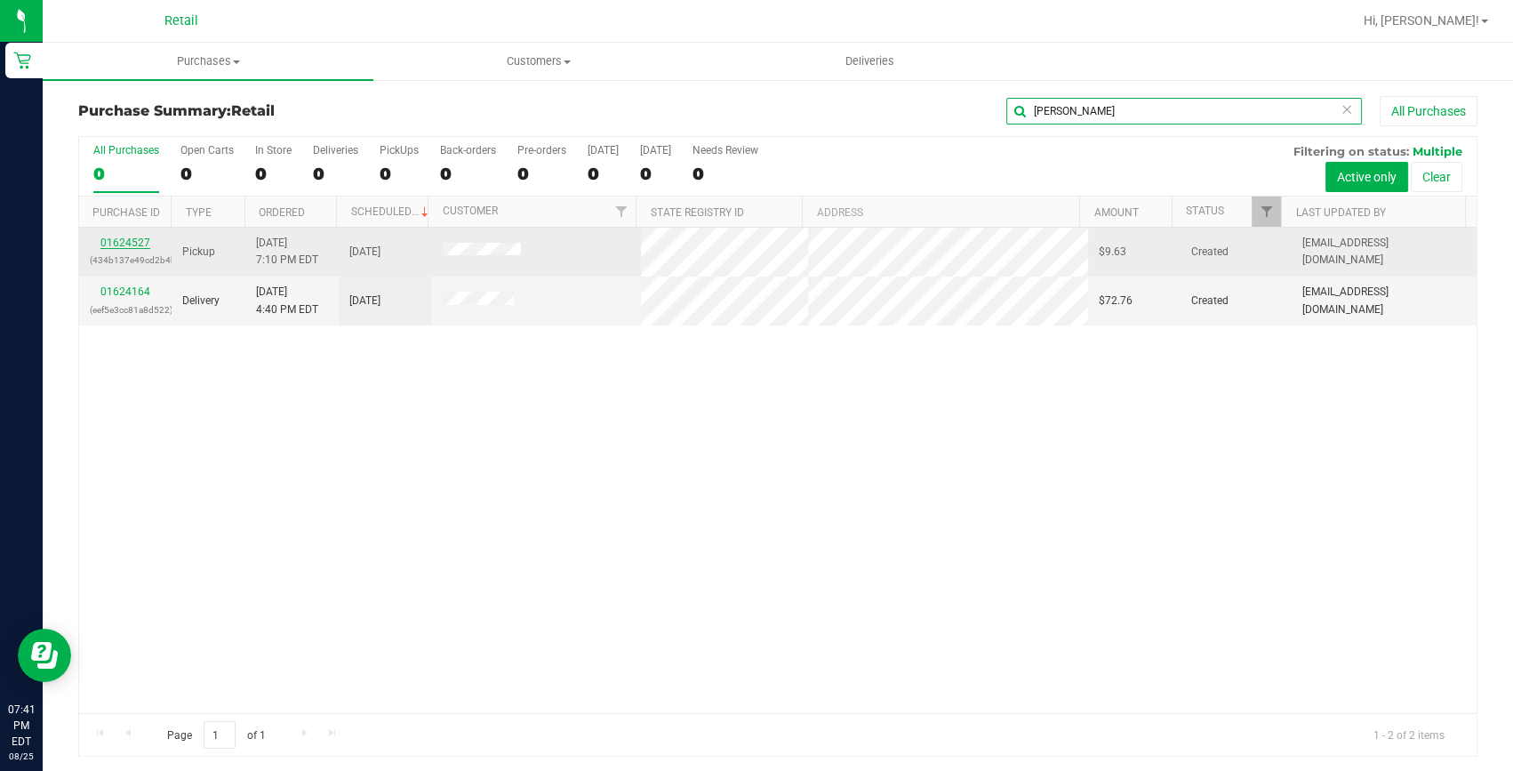
type input "jonathan"
click at [140, 240] on link "01624527" at bounding box center [125, 242] width 50 height 12
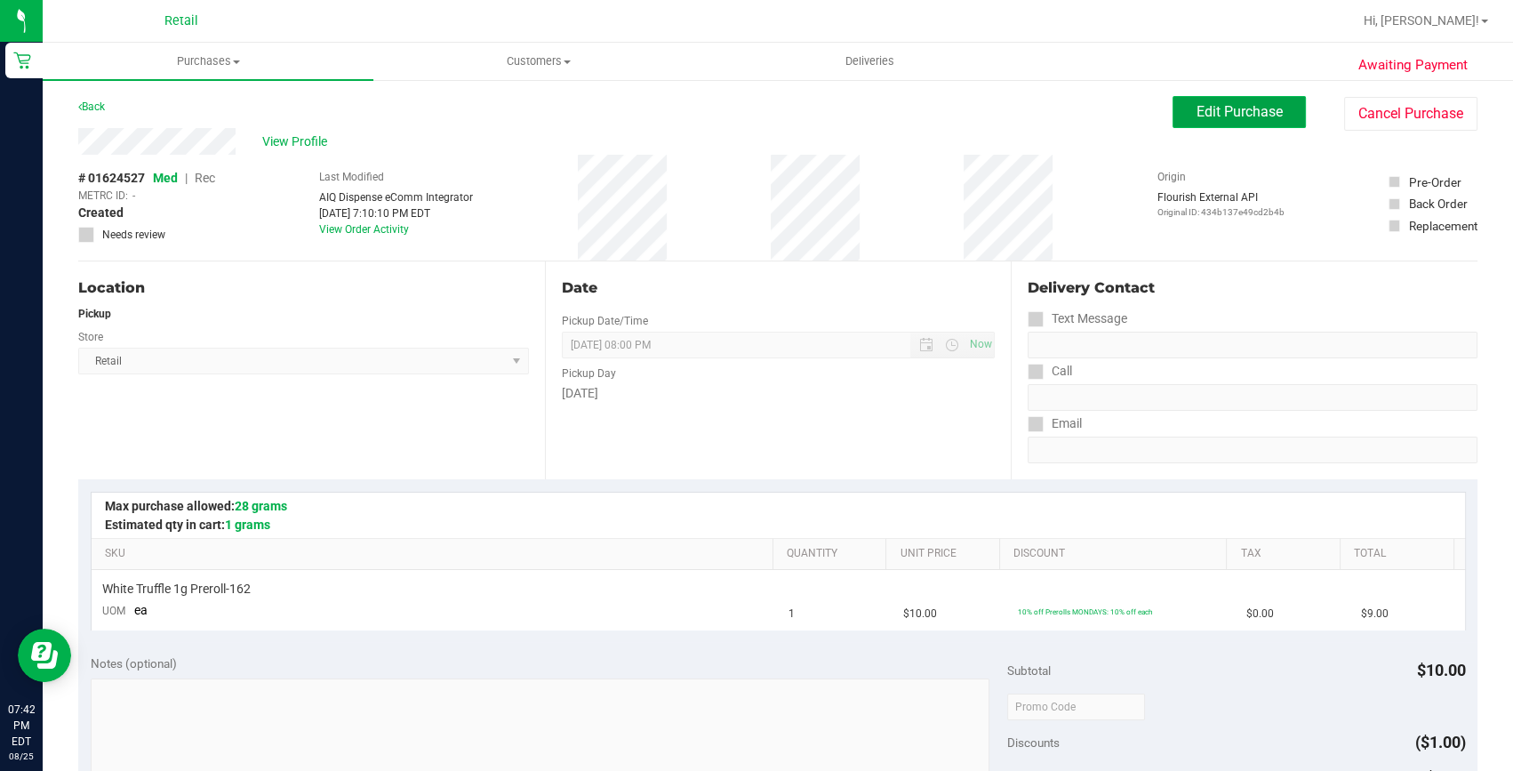
click at [1196, 116] on span "Edit Purchase" at bounding box center [1239, 111] width 86 height 17
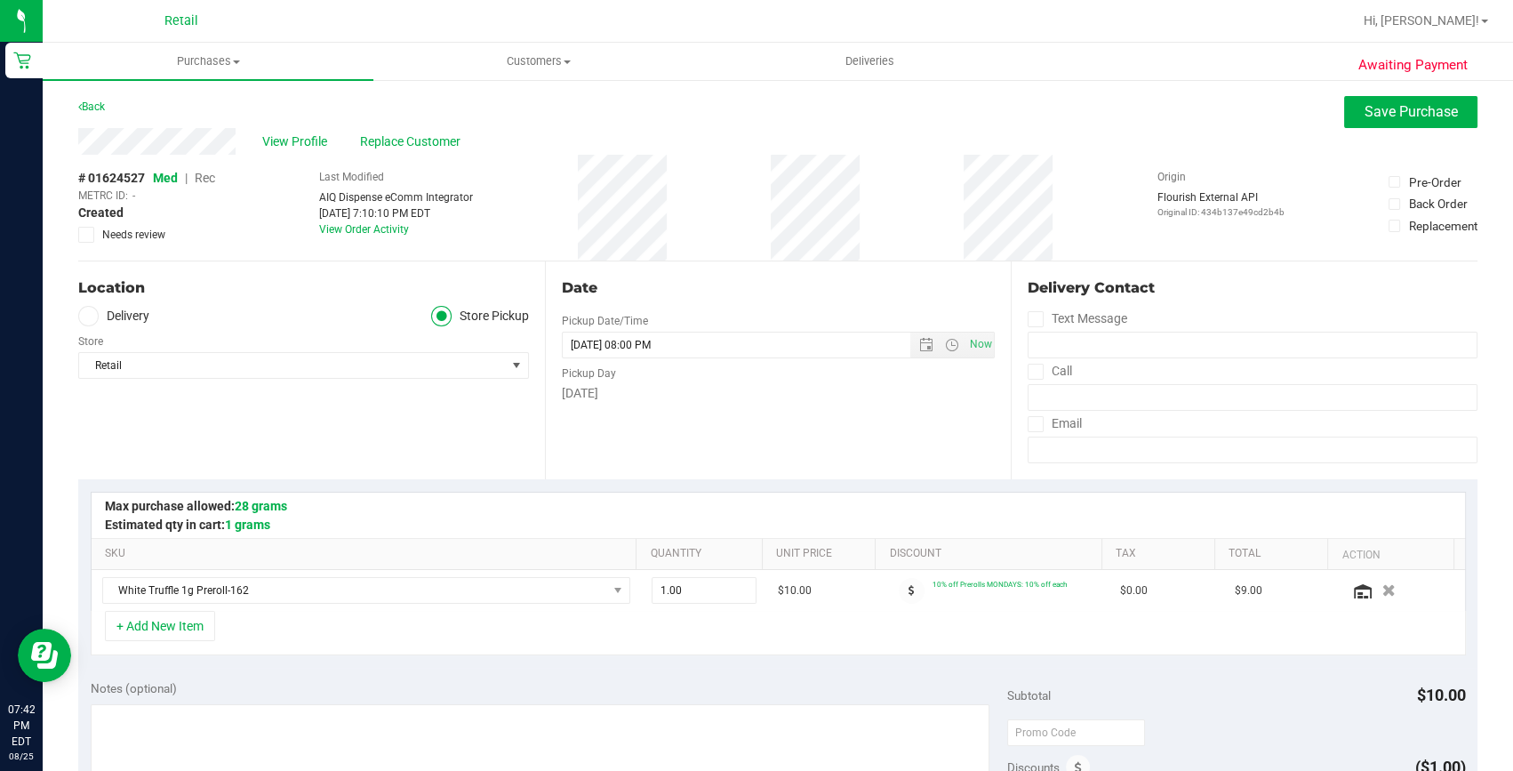
click at [201, 180] on span "Rec" at bounding box center [205, 178] width 20 height 14
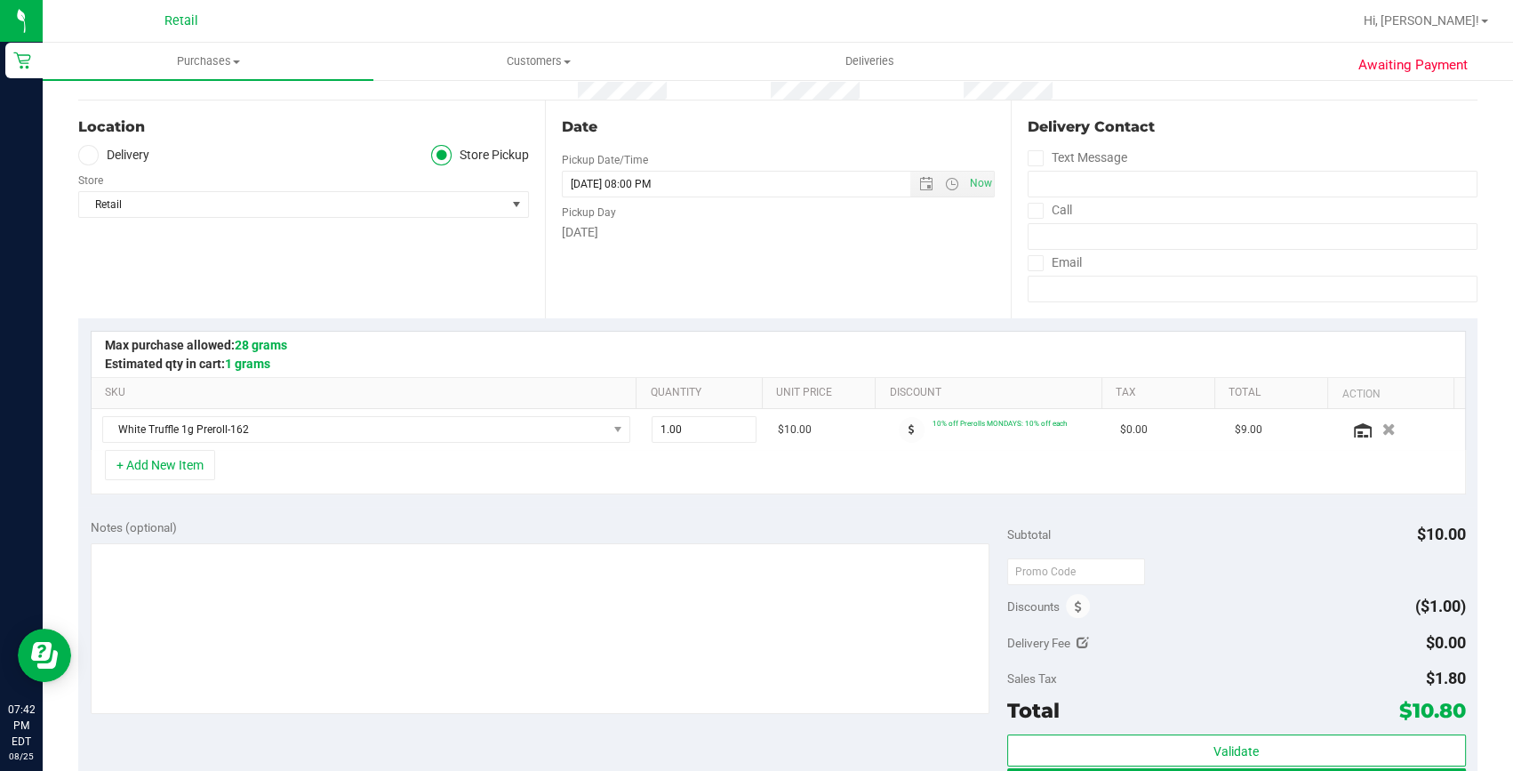
scroll to position [242, 0]
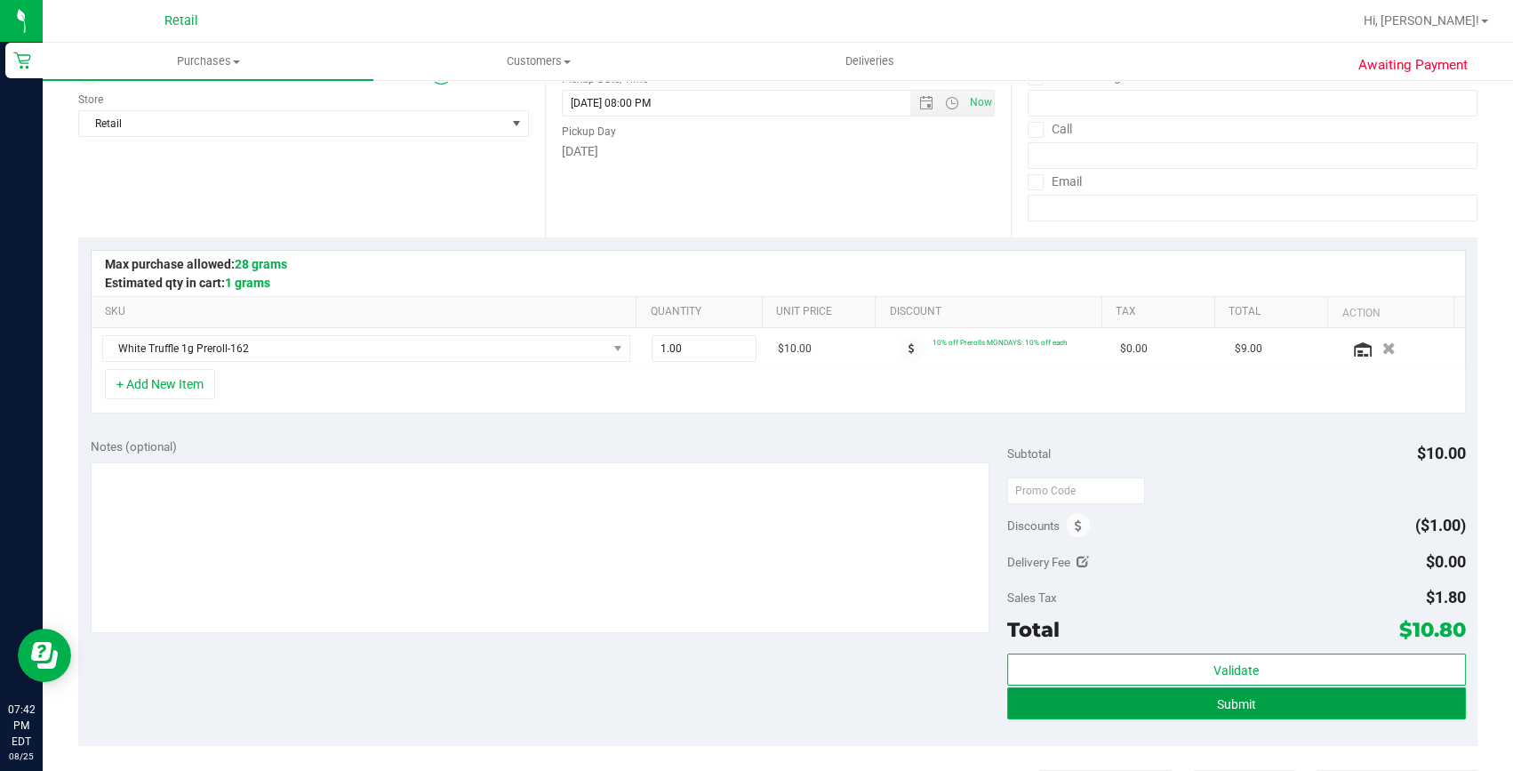
click at [1152, 703] on button "Submit" at bounding box center [1236, 703] width 459 height 32
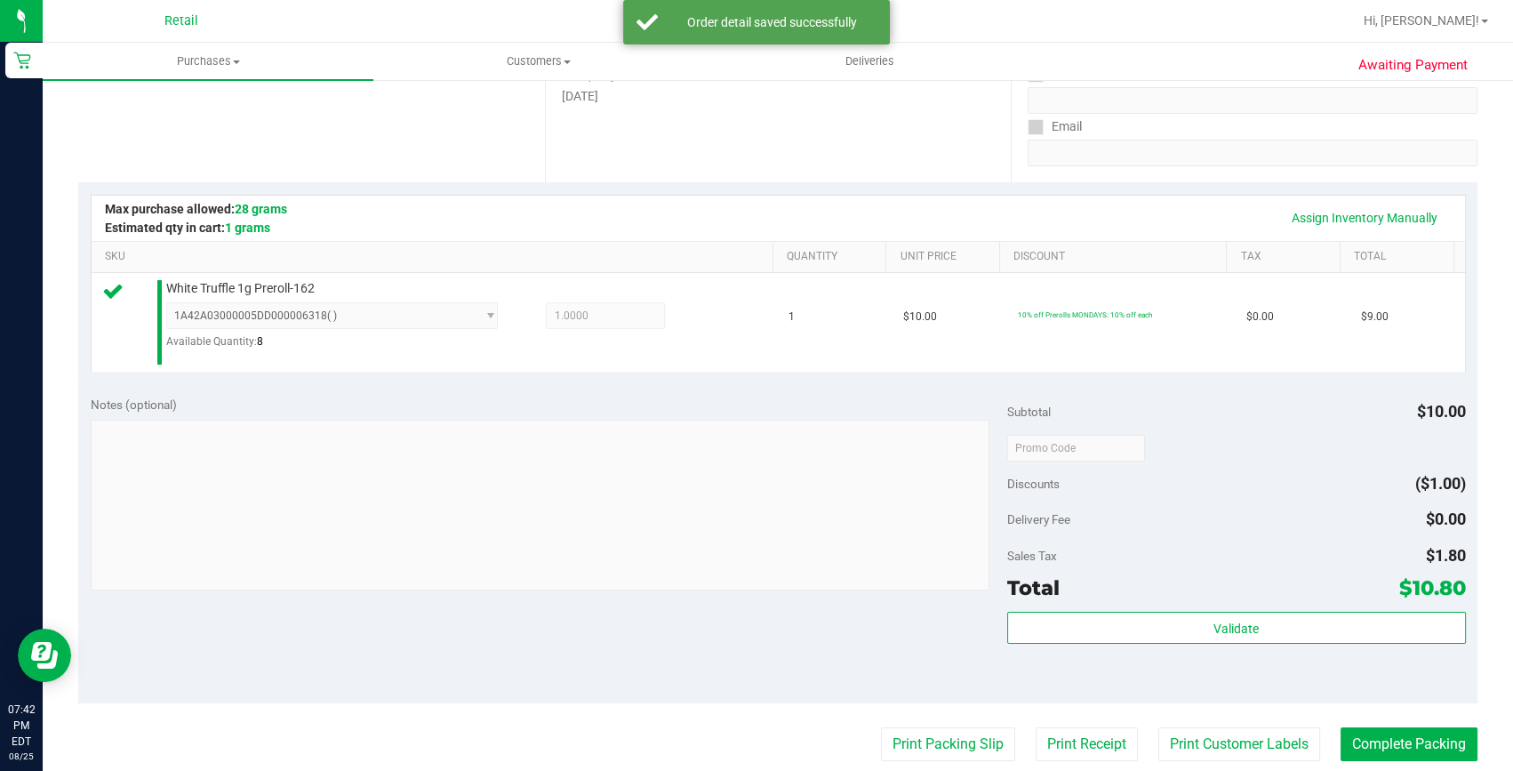
scroll to position [323, 0]
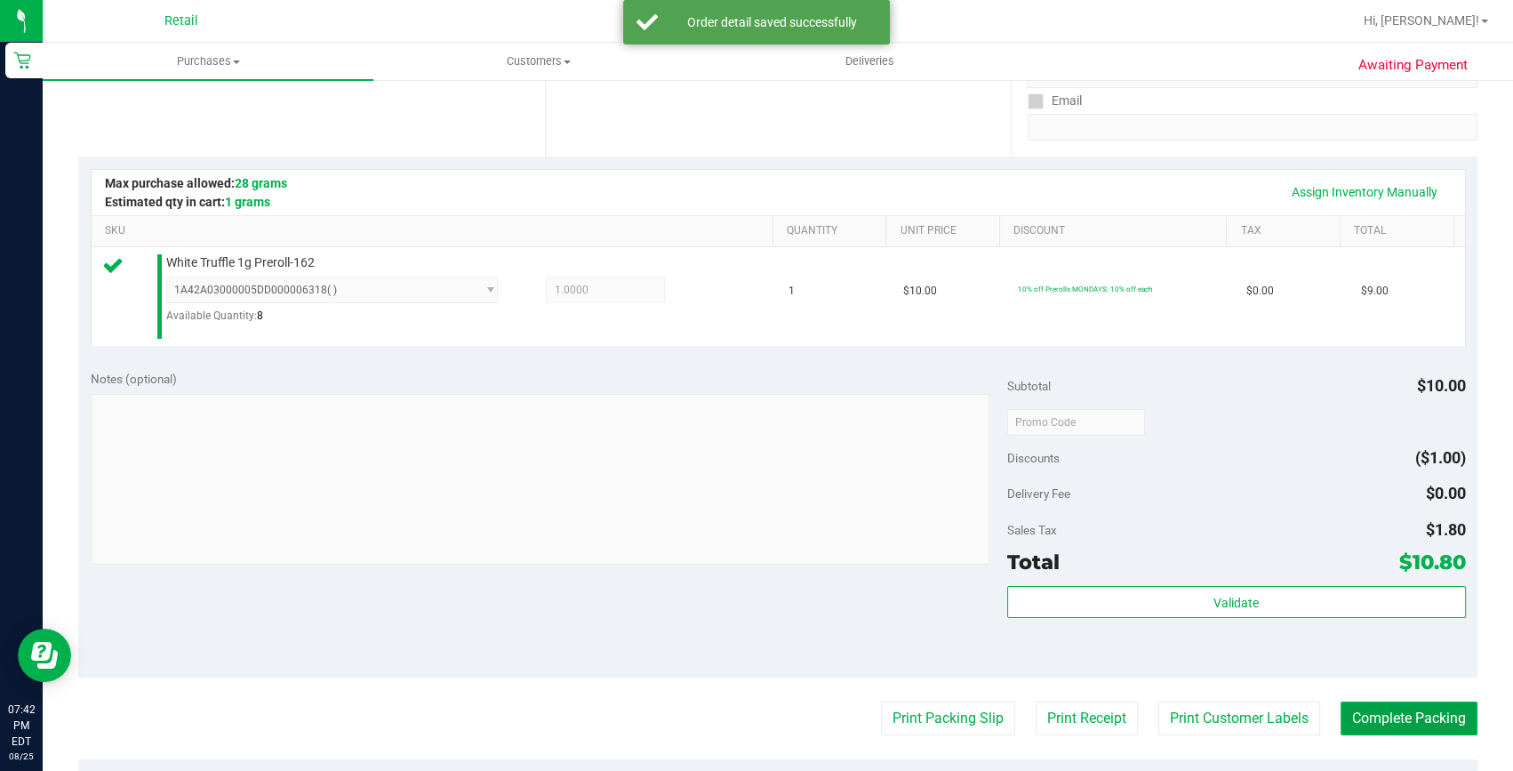
click at [1357, 717] on button "Complete Packing" at bounding box center [1408, 718] width 137 height 34
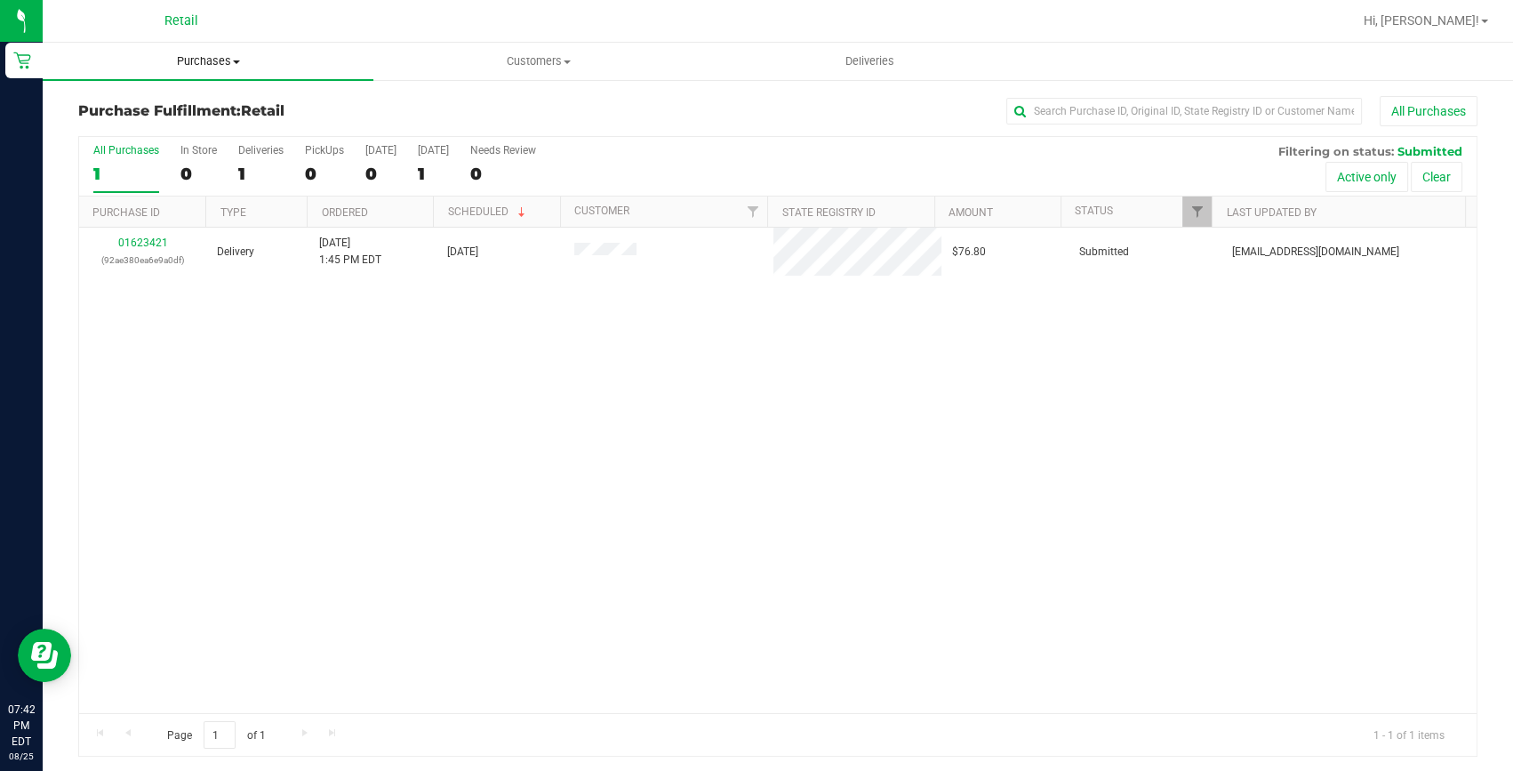
click at [187, 52] on uib-tab-heading "Purchases Summary of purchases Fulfillment All purchases" at bounding box center [208, 61] width 331 height 37
click at [173, 102] on span "Summary of purchases" at bounding box center [134, 107] width 182 height 15
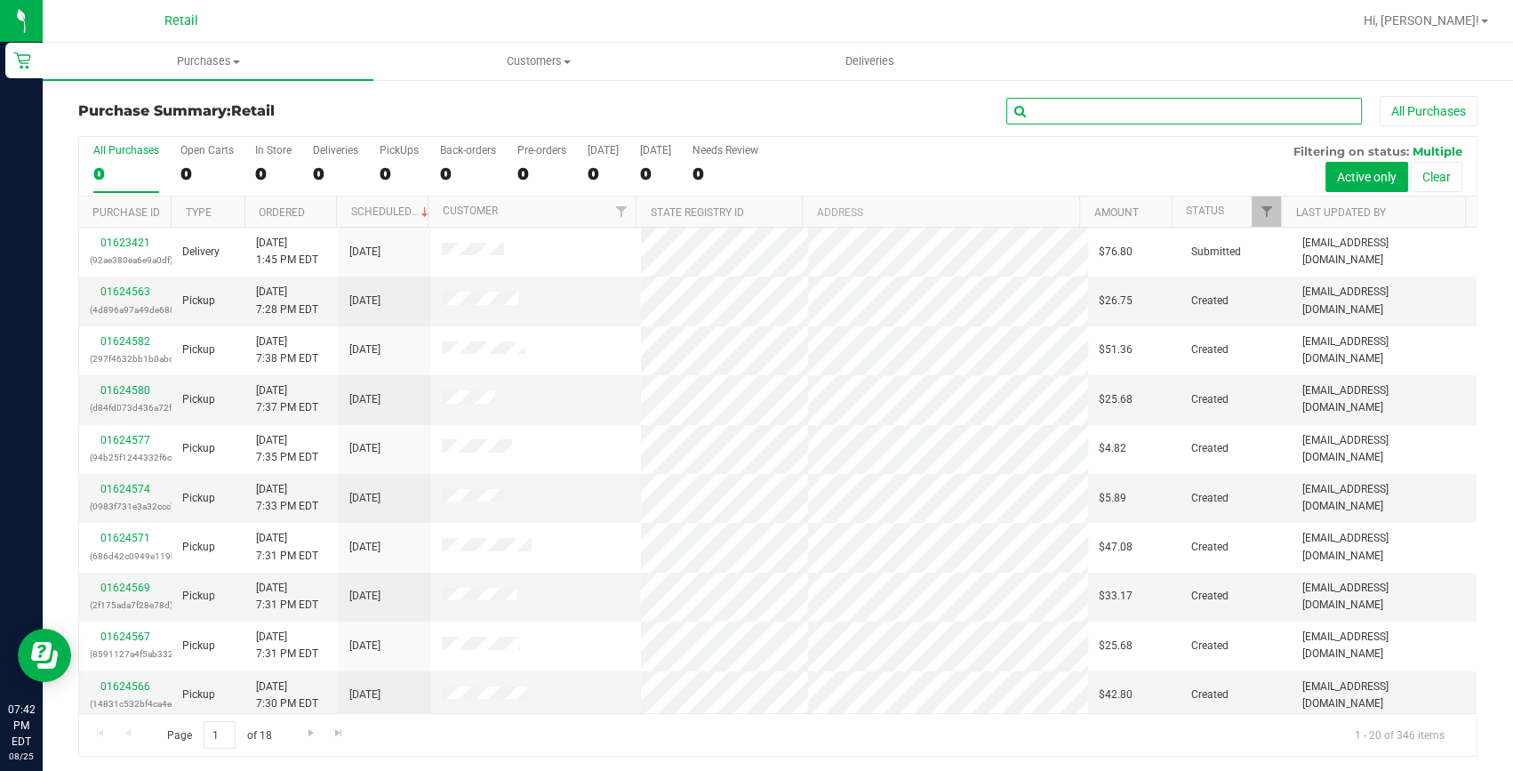
click at [1058, 110] on input "text" at bounding box center [1184, 111] width 356 height 27
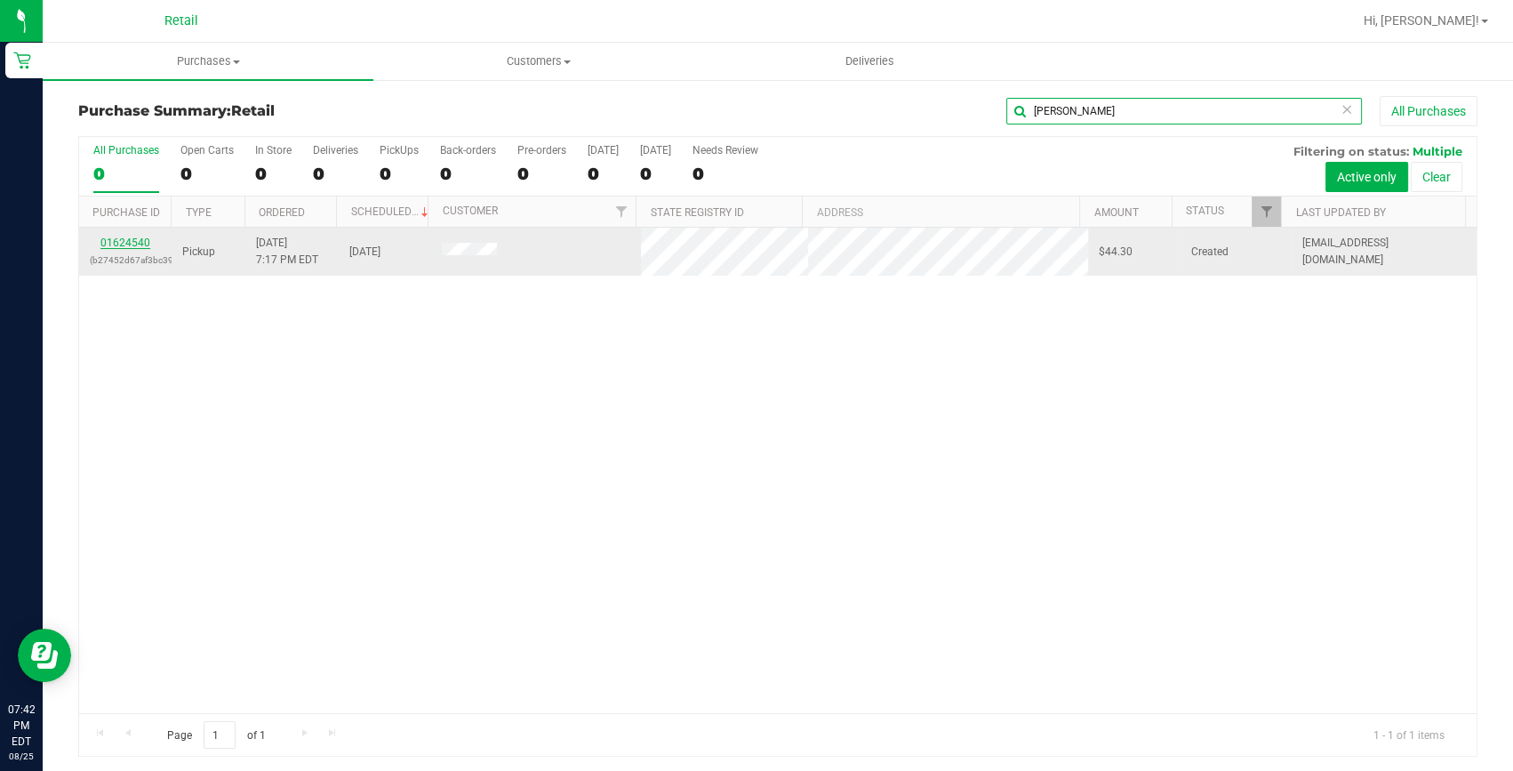
type input "isabel"
click at [135, 245] on link "01624540" at bounding box center [125, 242] width 50 height 12
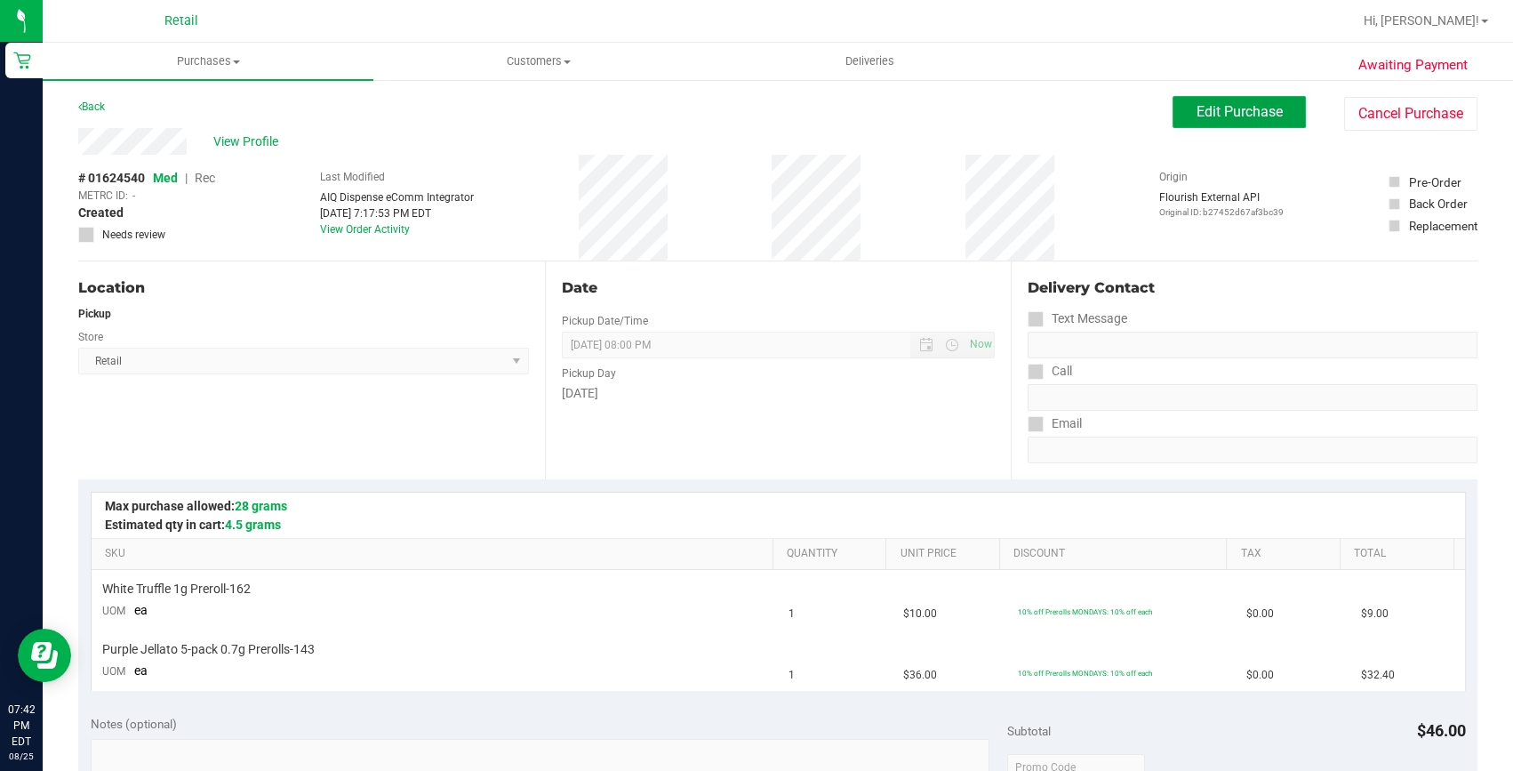
click at [1224, 108] on span "Edit Purchase" at bounding box center [1239, 111] width 86 height 17
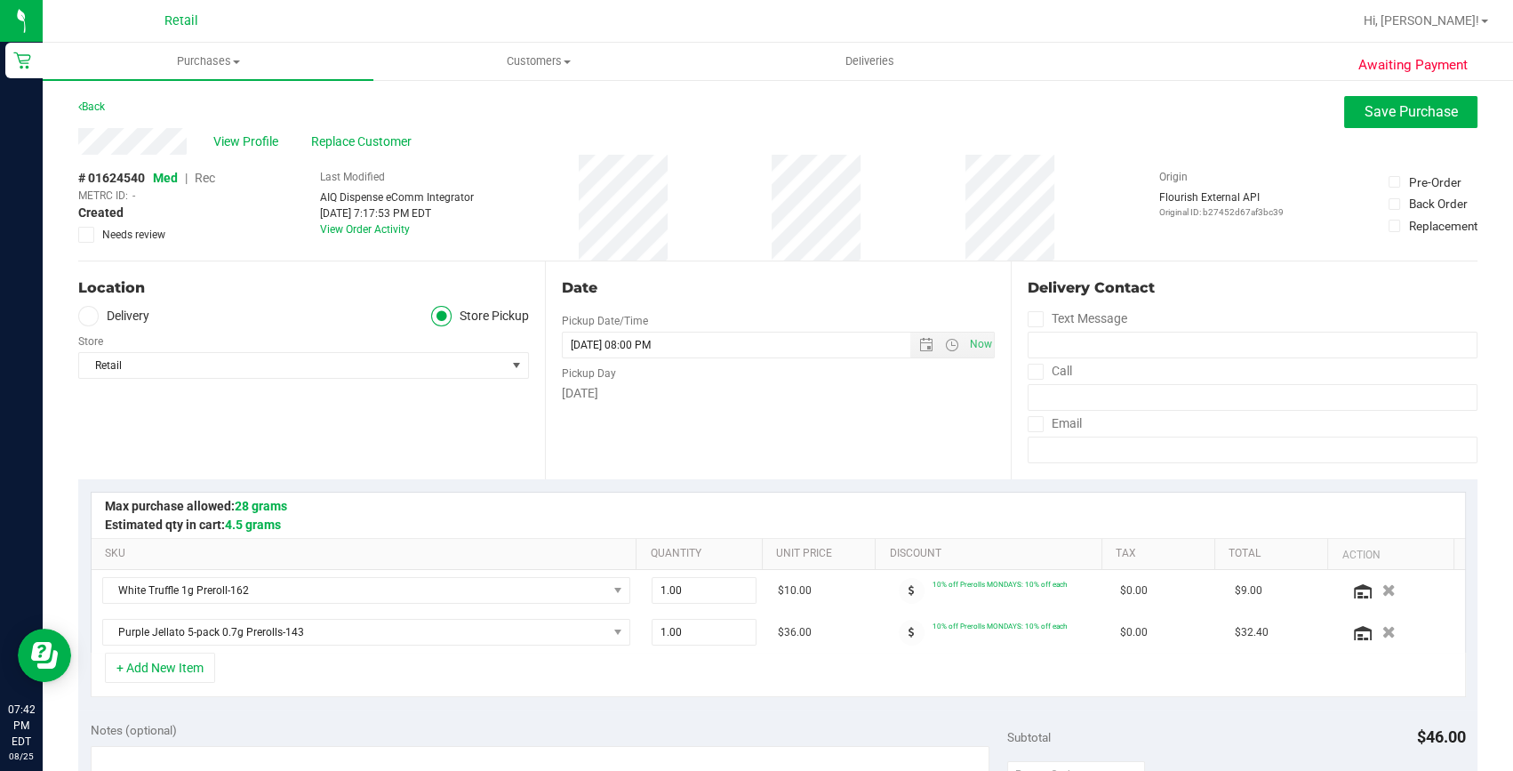
click at [197, 177] on span "Rec" at bounding box center [205, 178] width 20 height 14
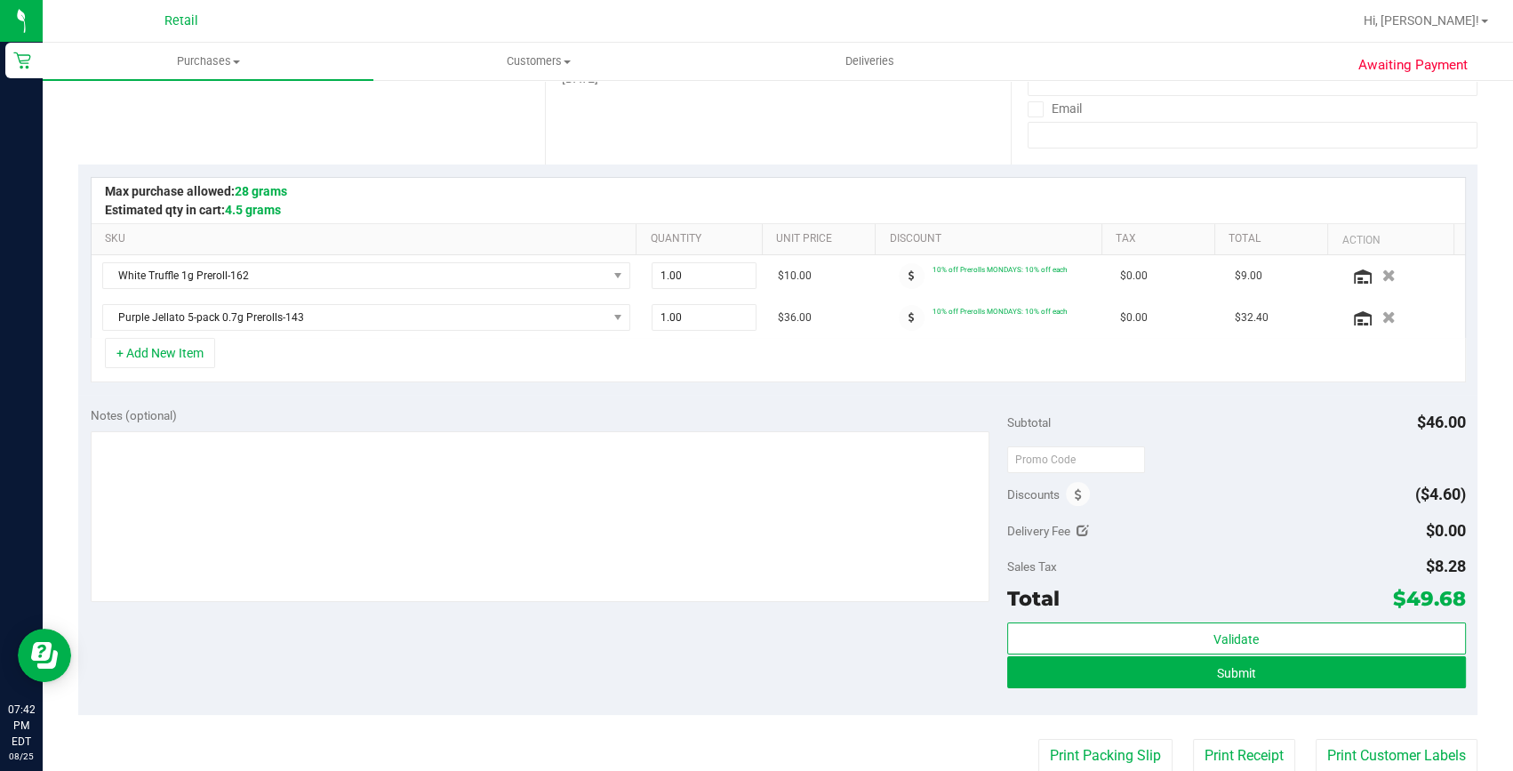
scroll to position [323, 0]
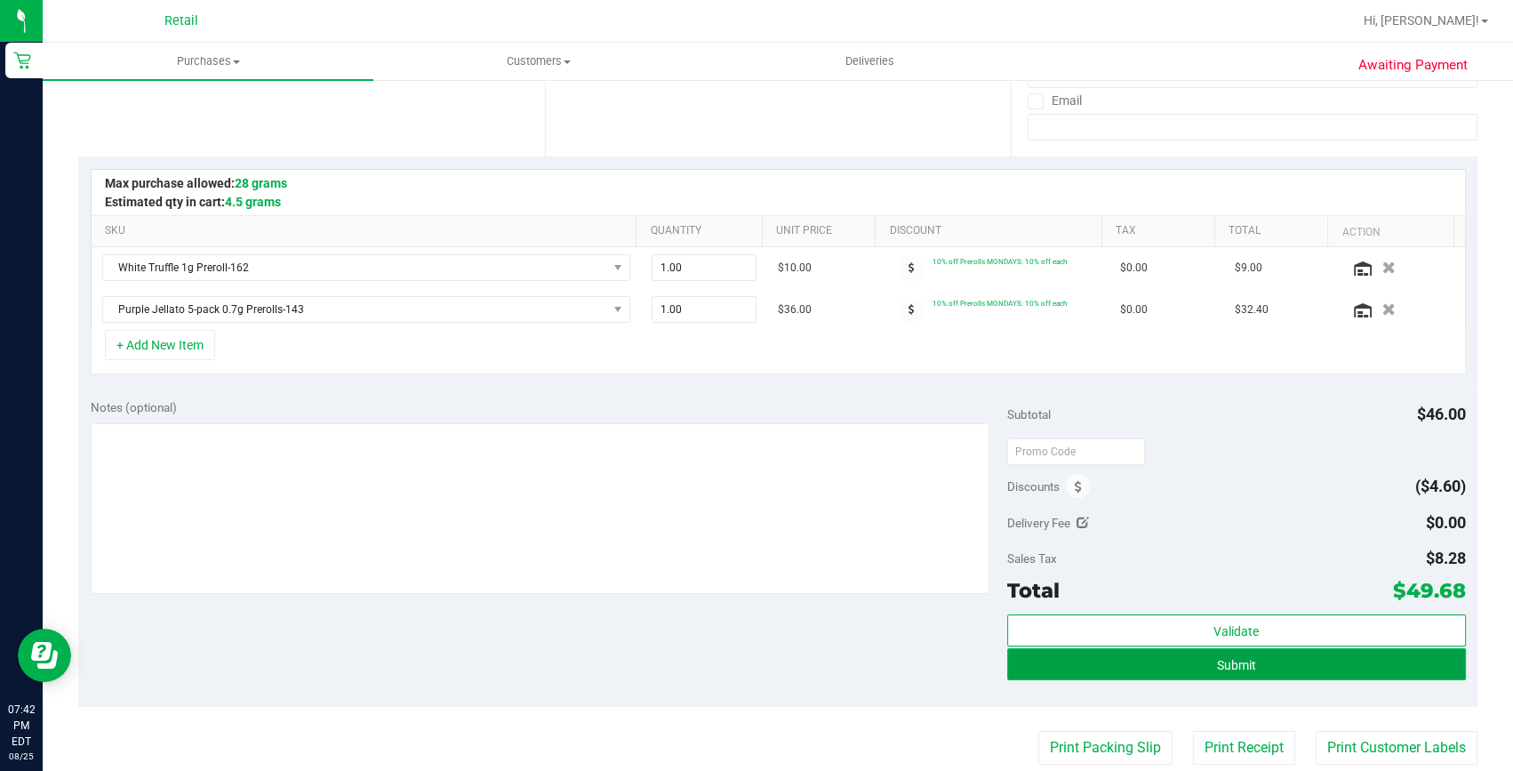
click at [1192, 656] on button "Submit" at bounding box center [1236, 664] width 459 height 32
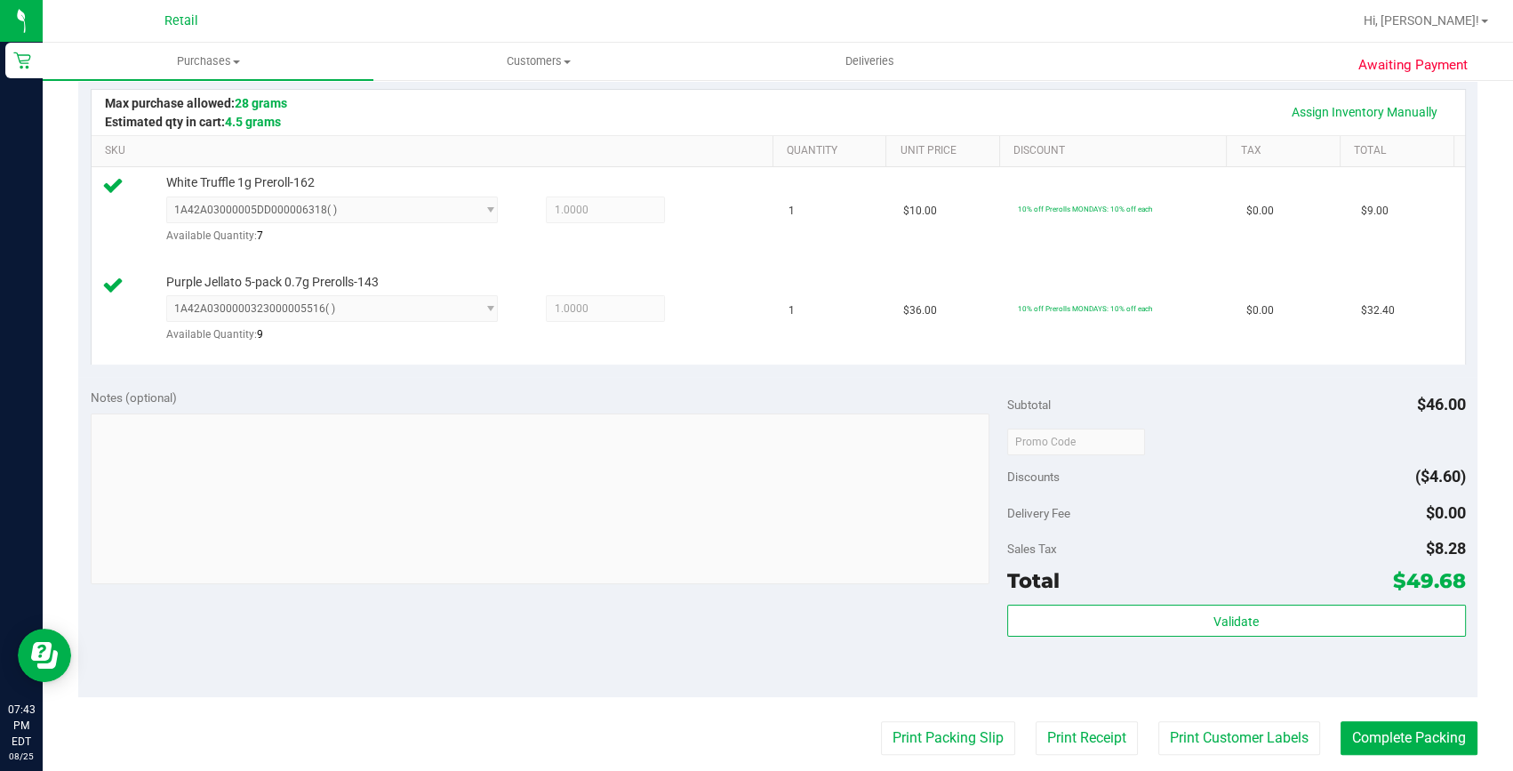
scroll to position [404, 0]
click at [1343, 720] on button "Complete Packing" at bounding box center [1408, 737] width 137 height 34
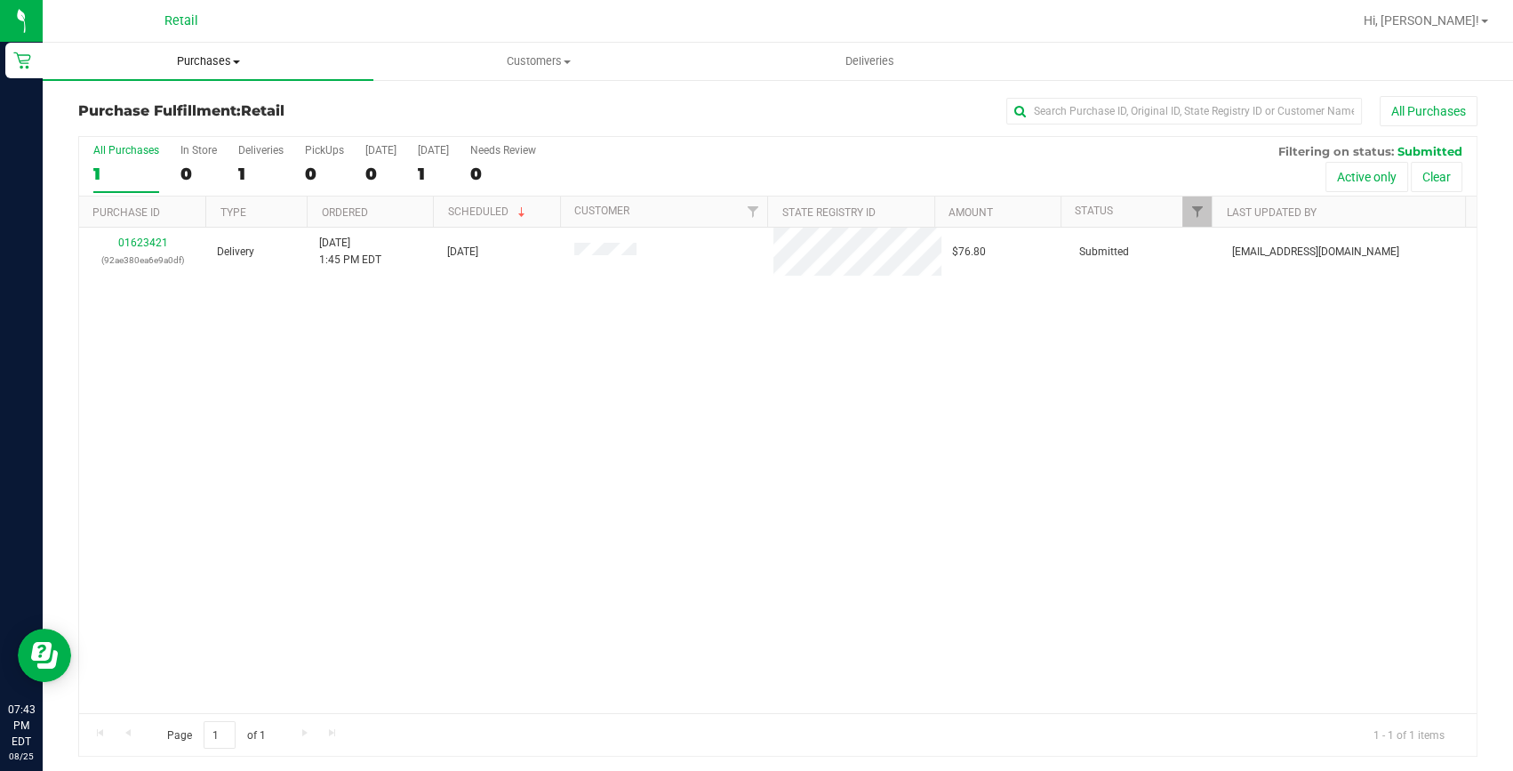
click at [198, 52] on uib-tab-heading "Purchases Summary of purchases Fulfillment All purchases" at bounding box center [208, 61] width 331 height 37
click at [184, 105] on span "Summary of purchases" at bounding box center [134, 107] width 182 height 15
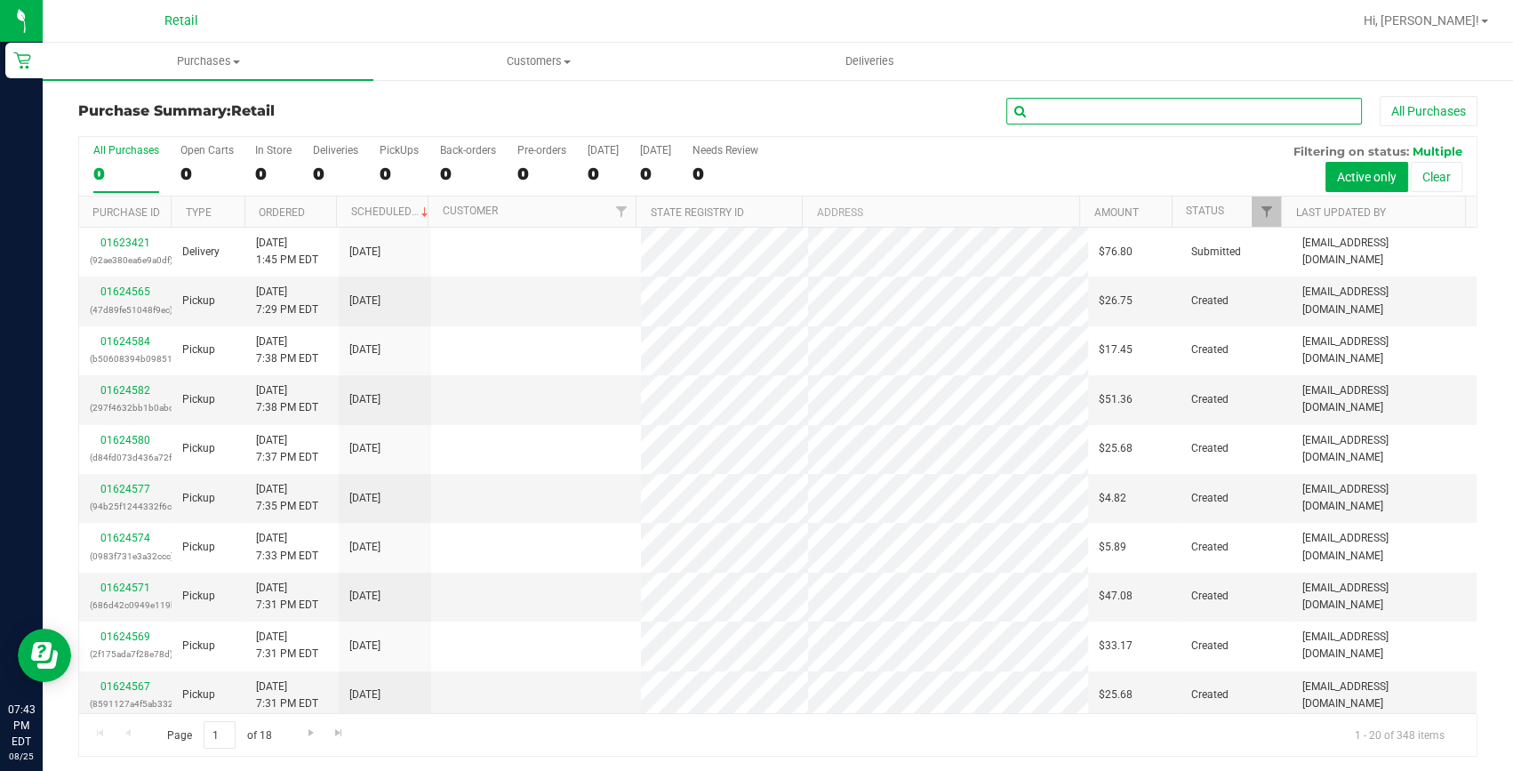
click at [1054, 106] on input "text" at bounding box center [1184, 111] width 356 height 27
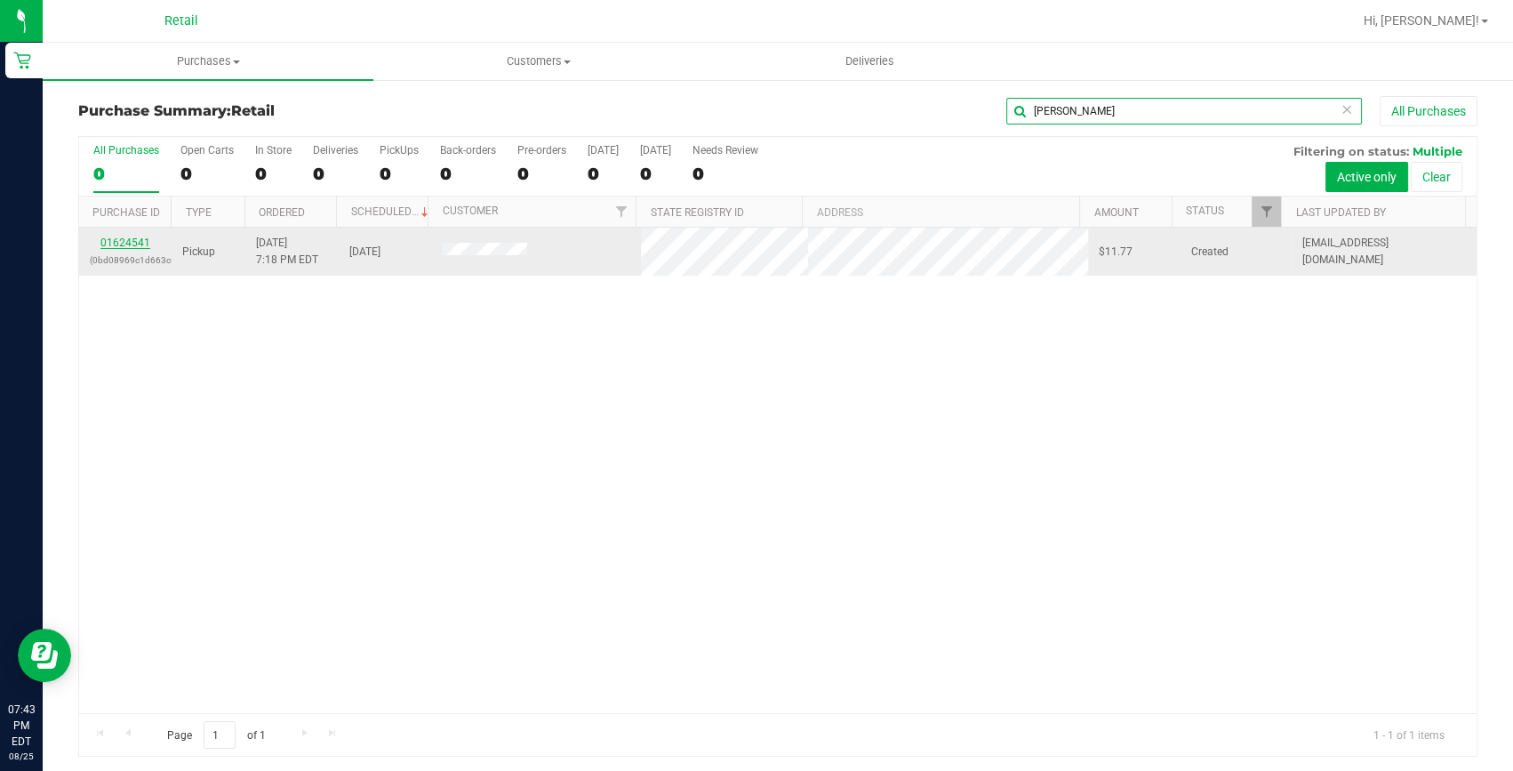
type input "roberto"
click at [133, 240] on link "01624541" at bounding box center [125, 242] width 50 height 12
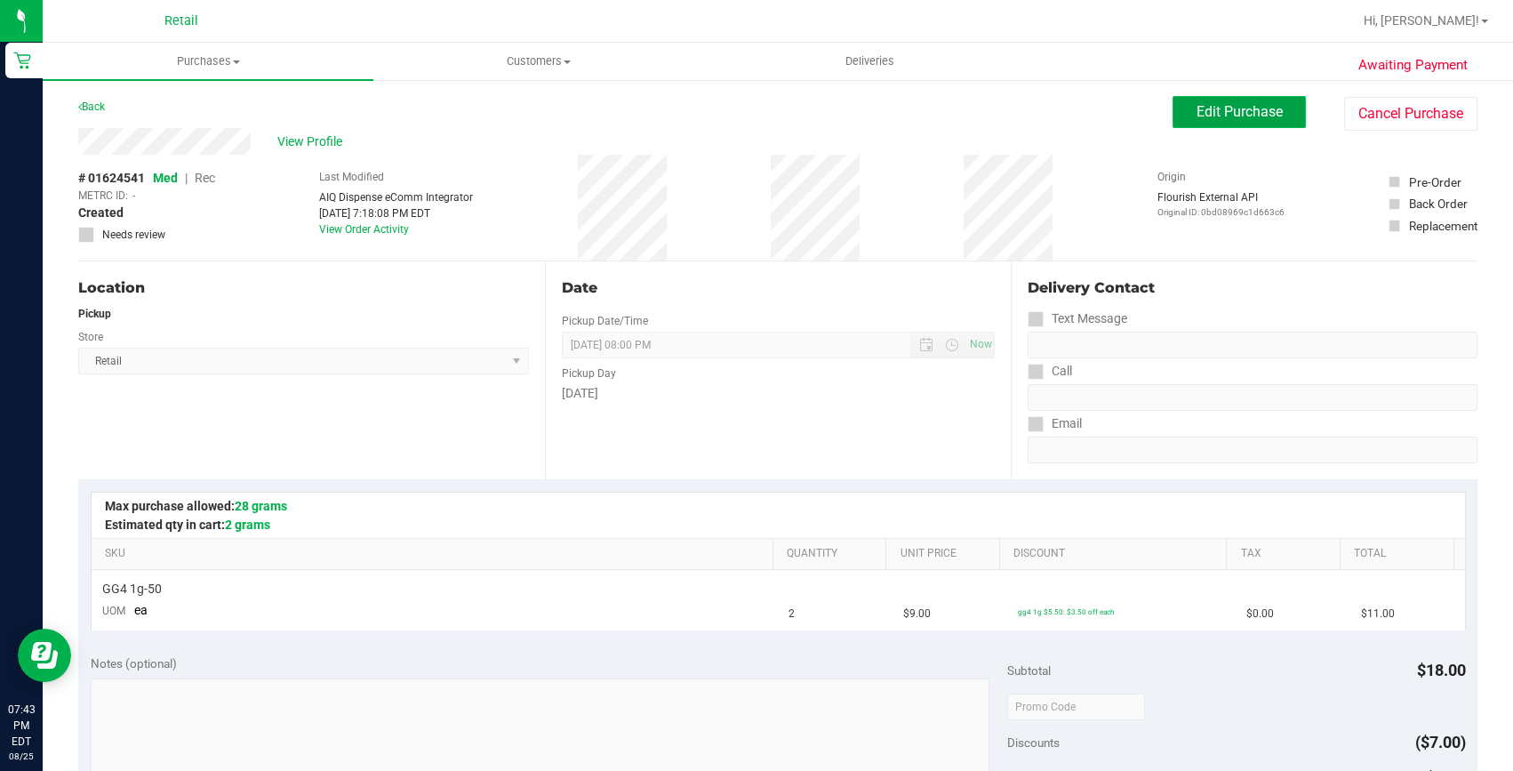
click at [1196, 116] on span "Edit Purchase" at bounding box center [1239, 111] width 86 height 17
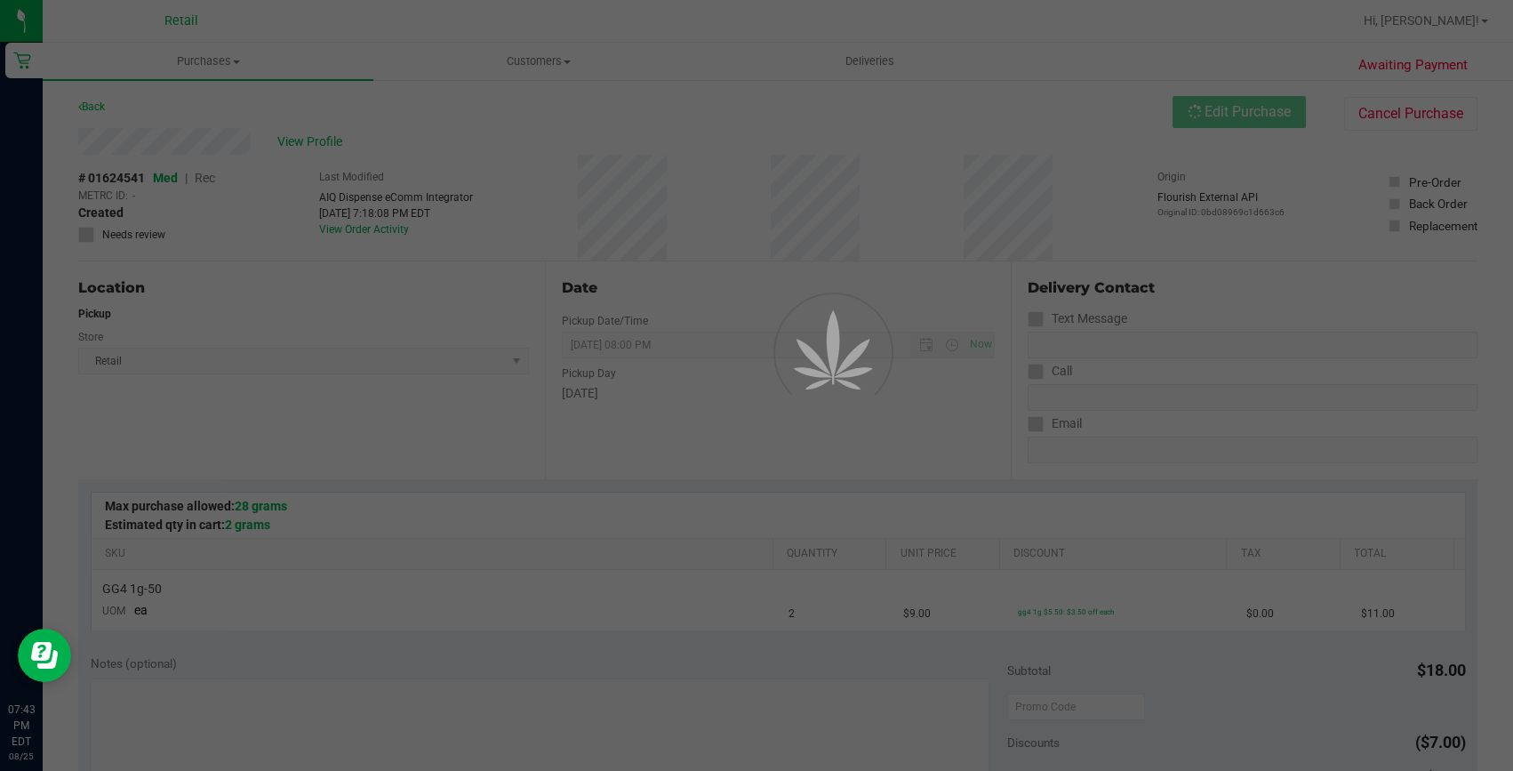
click at [204, 178] on div at bounding box center [756, 385] width 1513 height 771
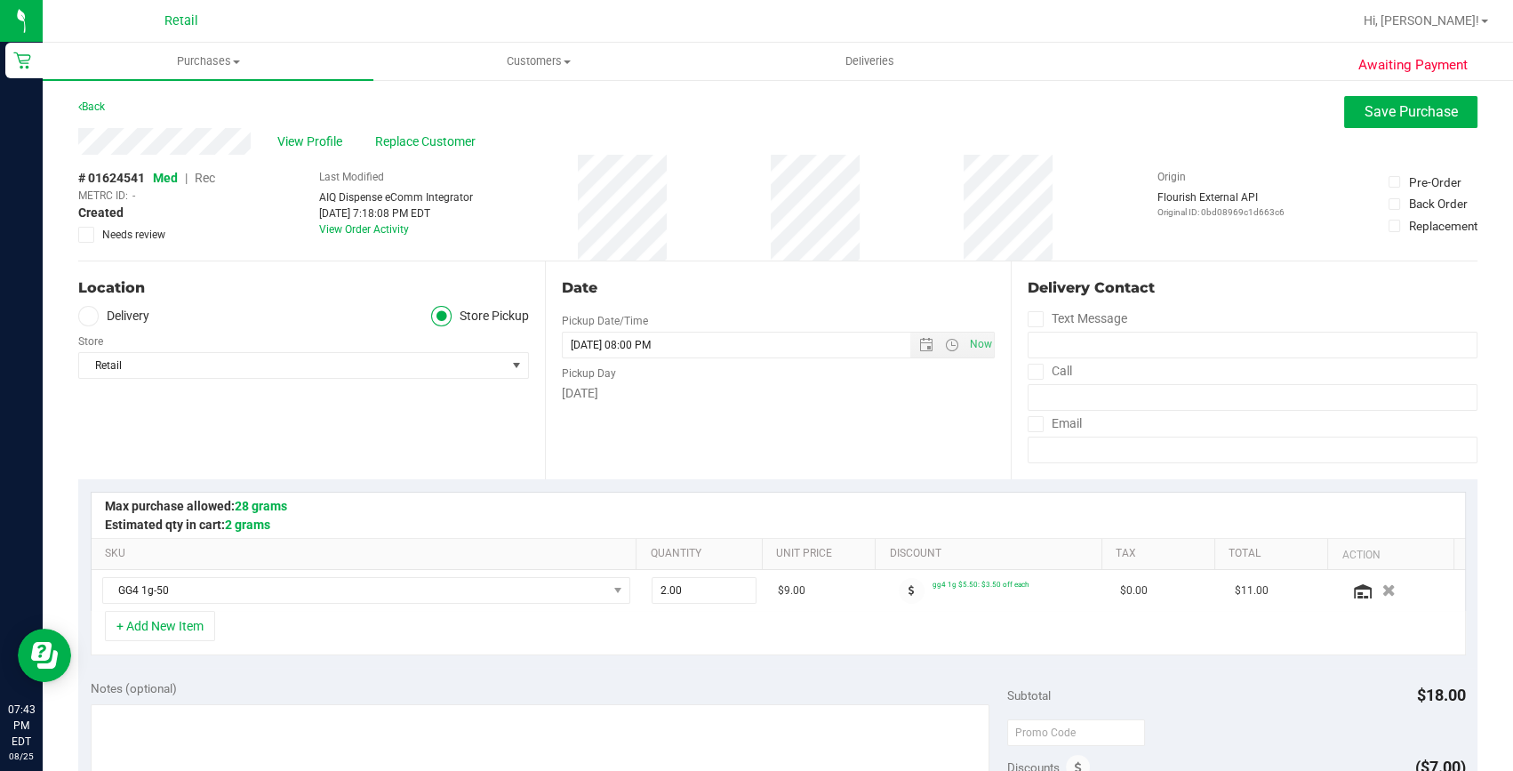
click at [201, 178] on span "Rec" at bounding box center [205, 178] width 20 height 14
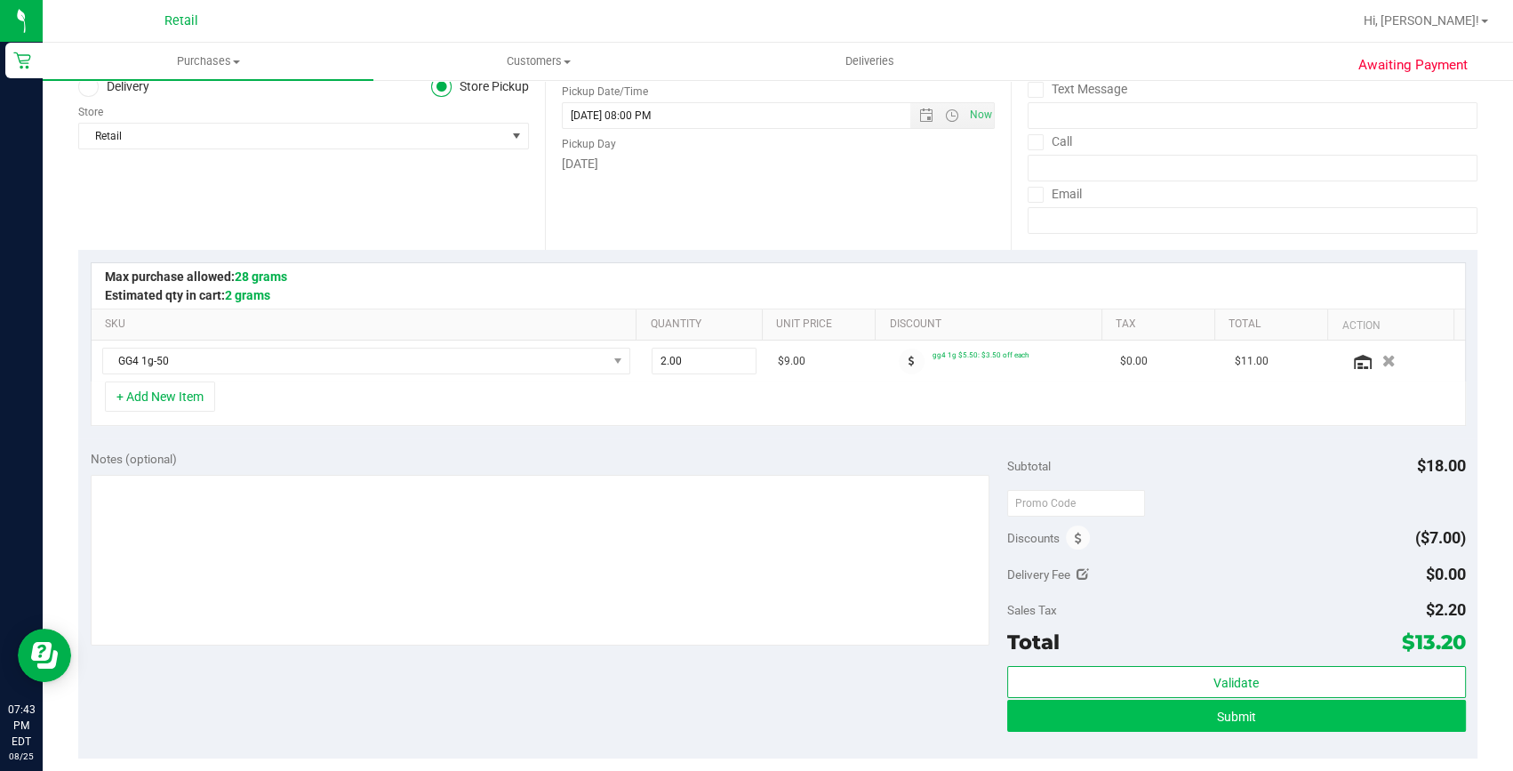
scroll to position [242, 0]
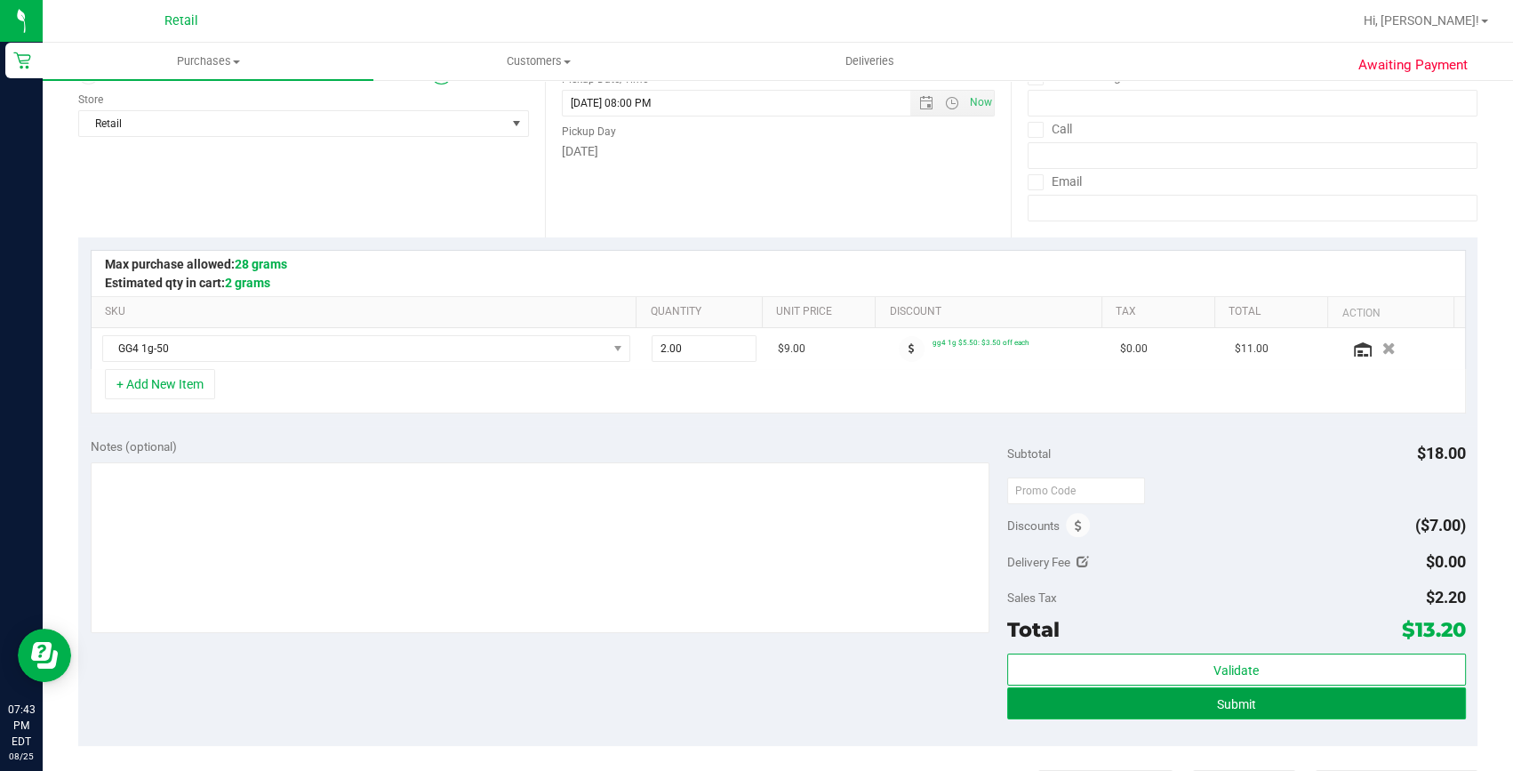
click at [1190, 691] on button "Submit" at bounding box center [1236, 703] width 459 height 32
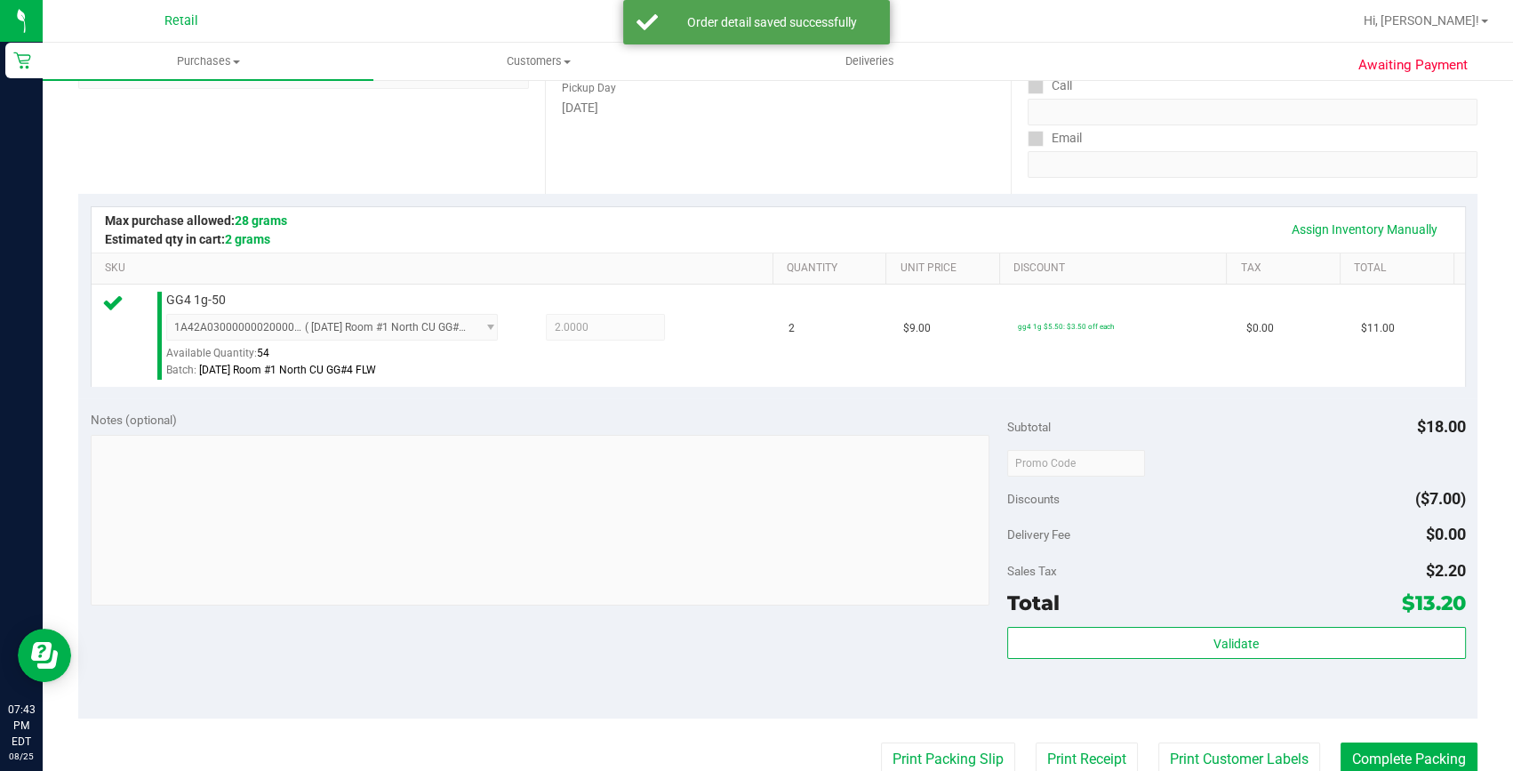
scroll to position [323, 0]
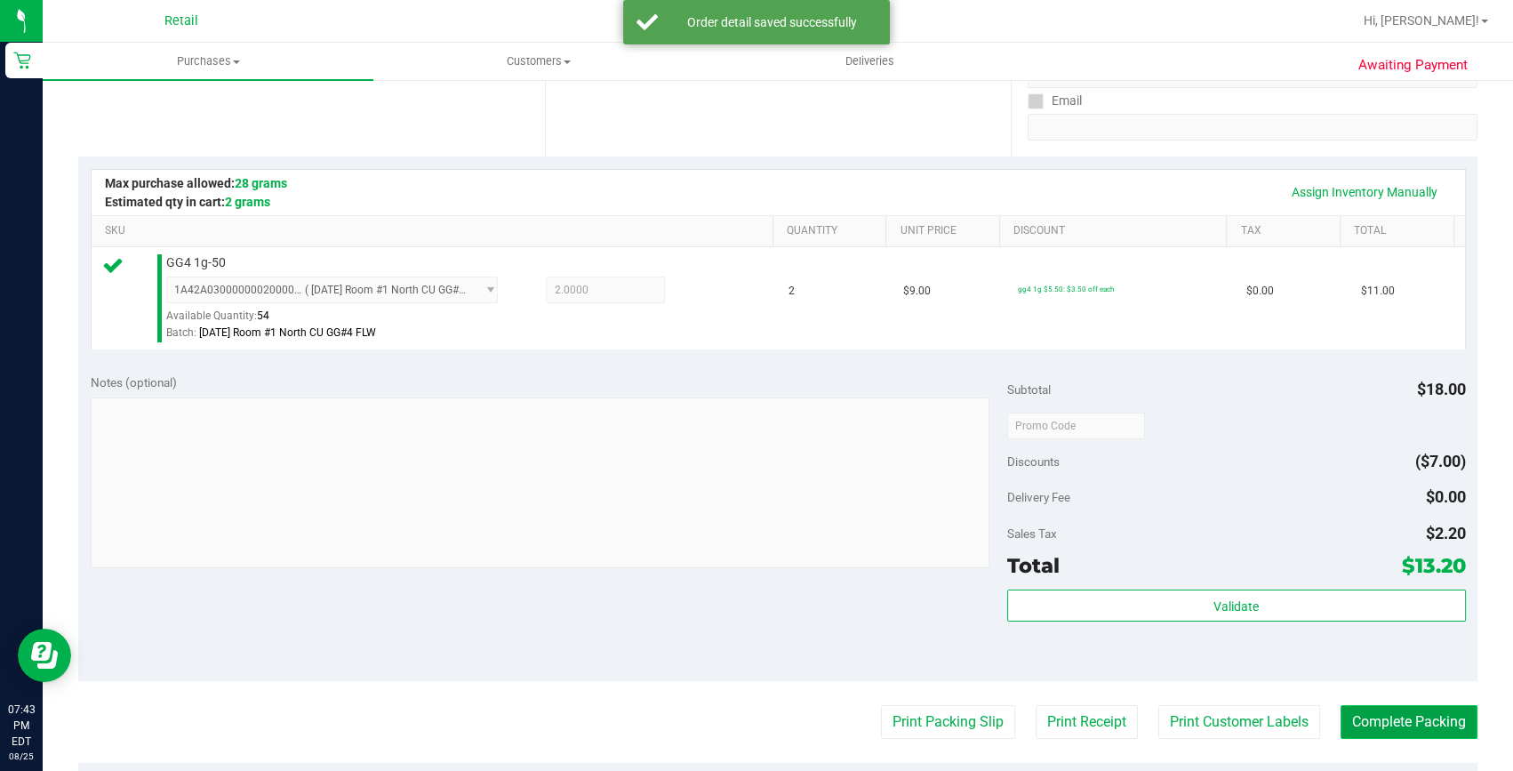
click at [1387, 707] on button "Complete Packing" at bounding box center [1408, 722] width 137 height 34
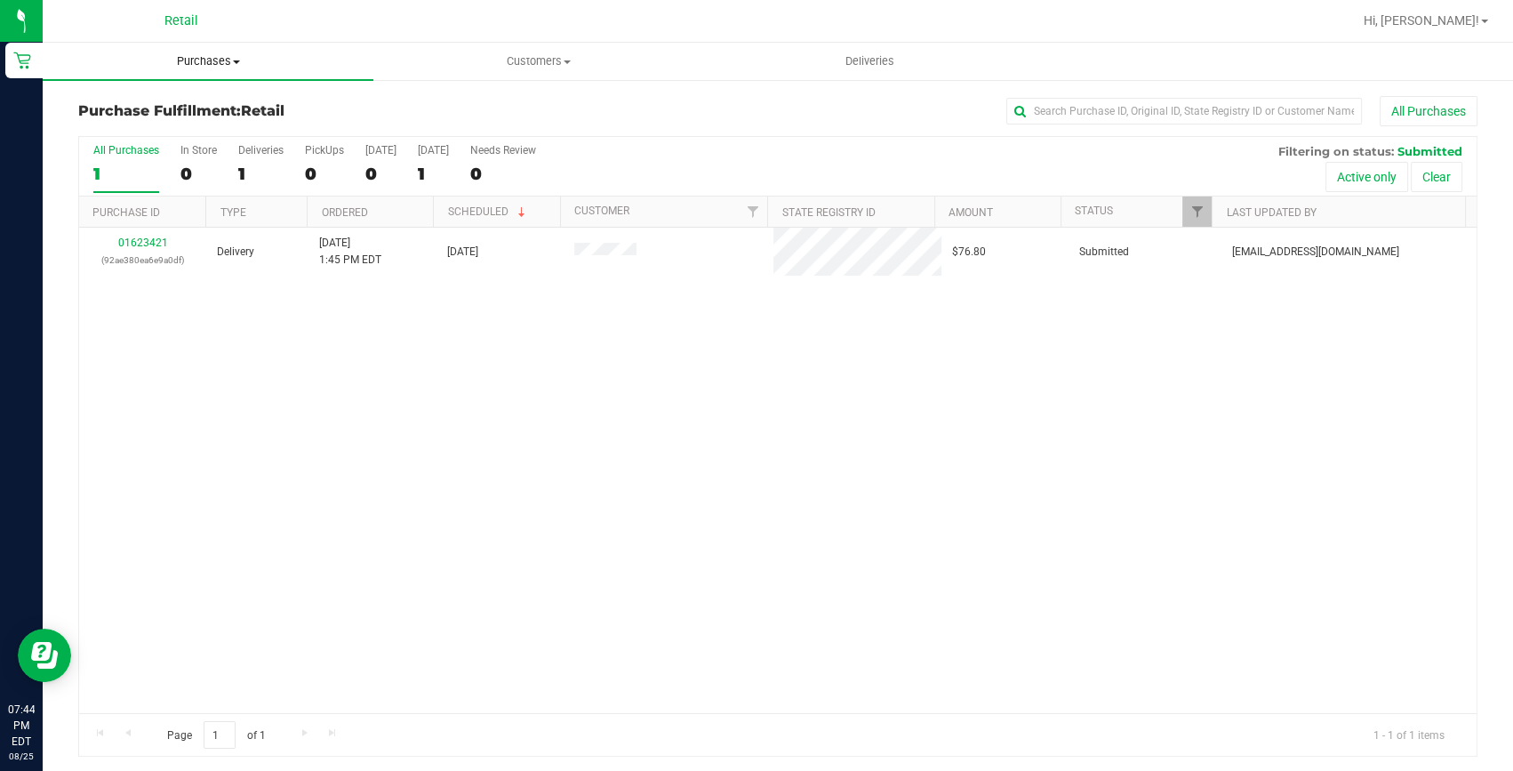
click at [198, 62] on span "Purchases" at bounding box center [208, 61] width 331 height 16
click at [188, 103] on span "Summary of purchases" at bounding box center [134, 107] width 182 height 15
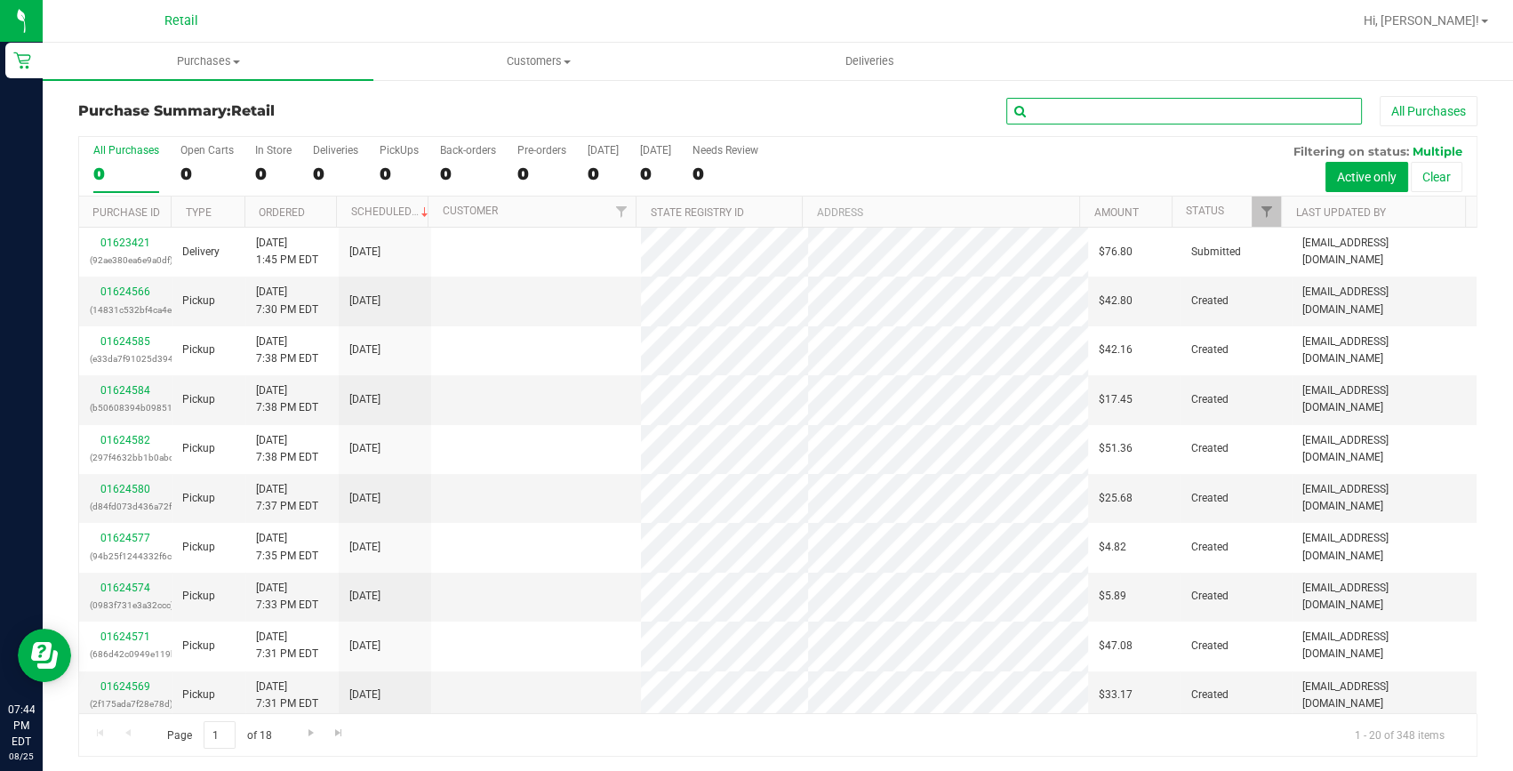
click at [1151, 107] on input "text" at bounding box center [1184, 111] width 356 height 27
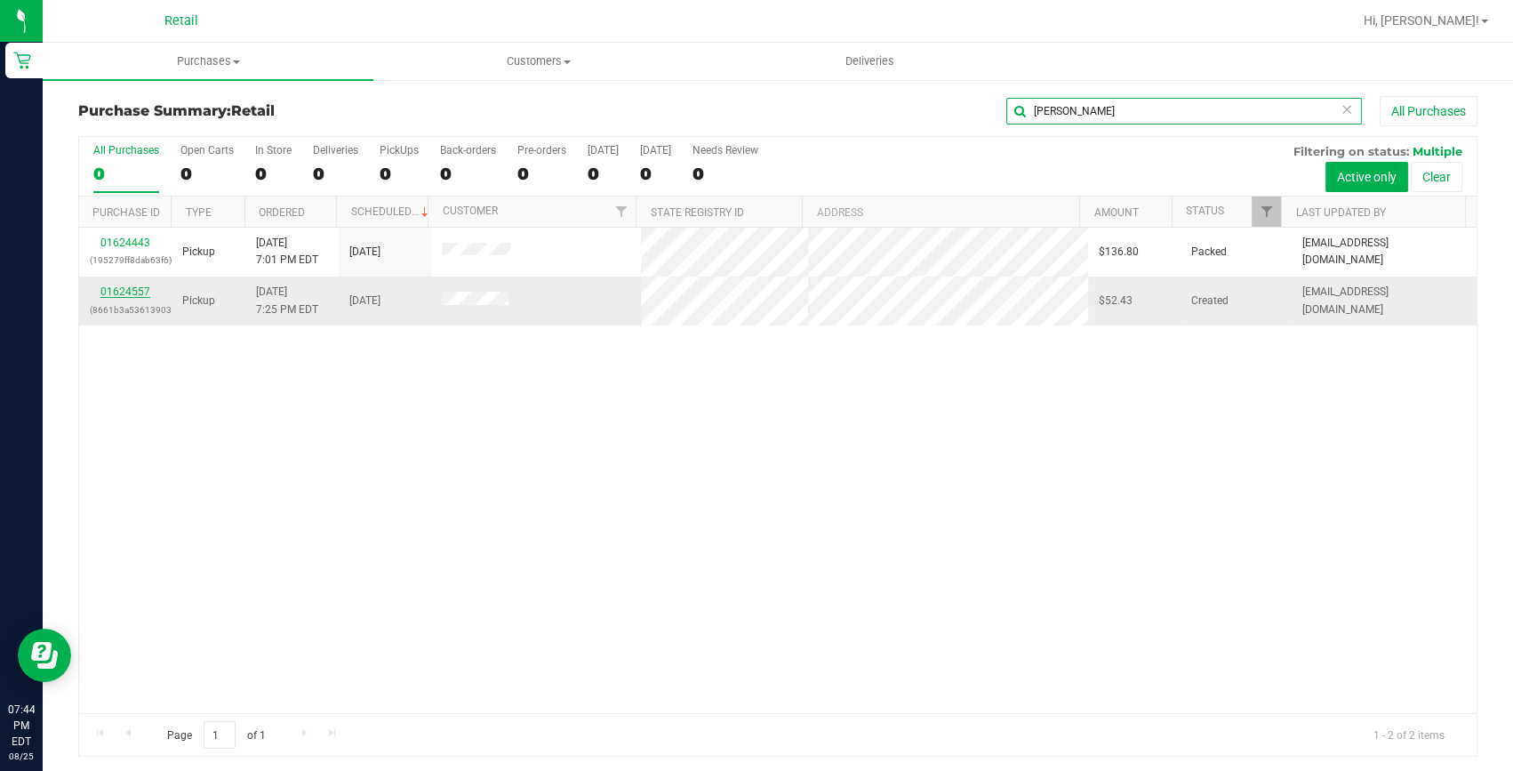
type input "nelson"
click at [121, 292] on link "01624557" at bounding box center [125, 291] width 50 height 12
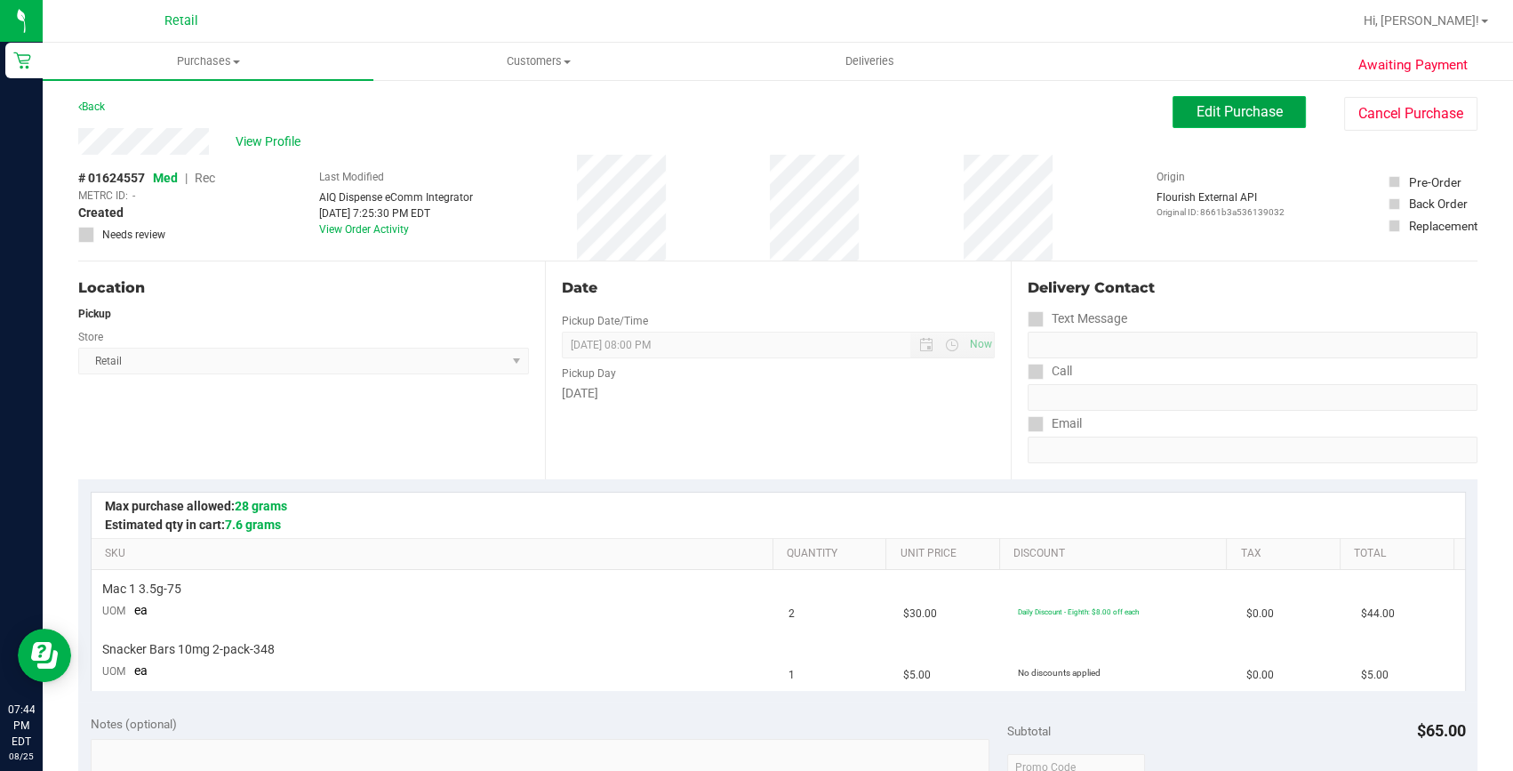
click at [1233, 116] on span "Edit Purchase" at bounding box center [1239, 111] width 86 height 17
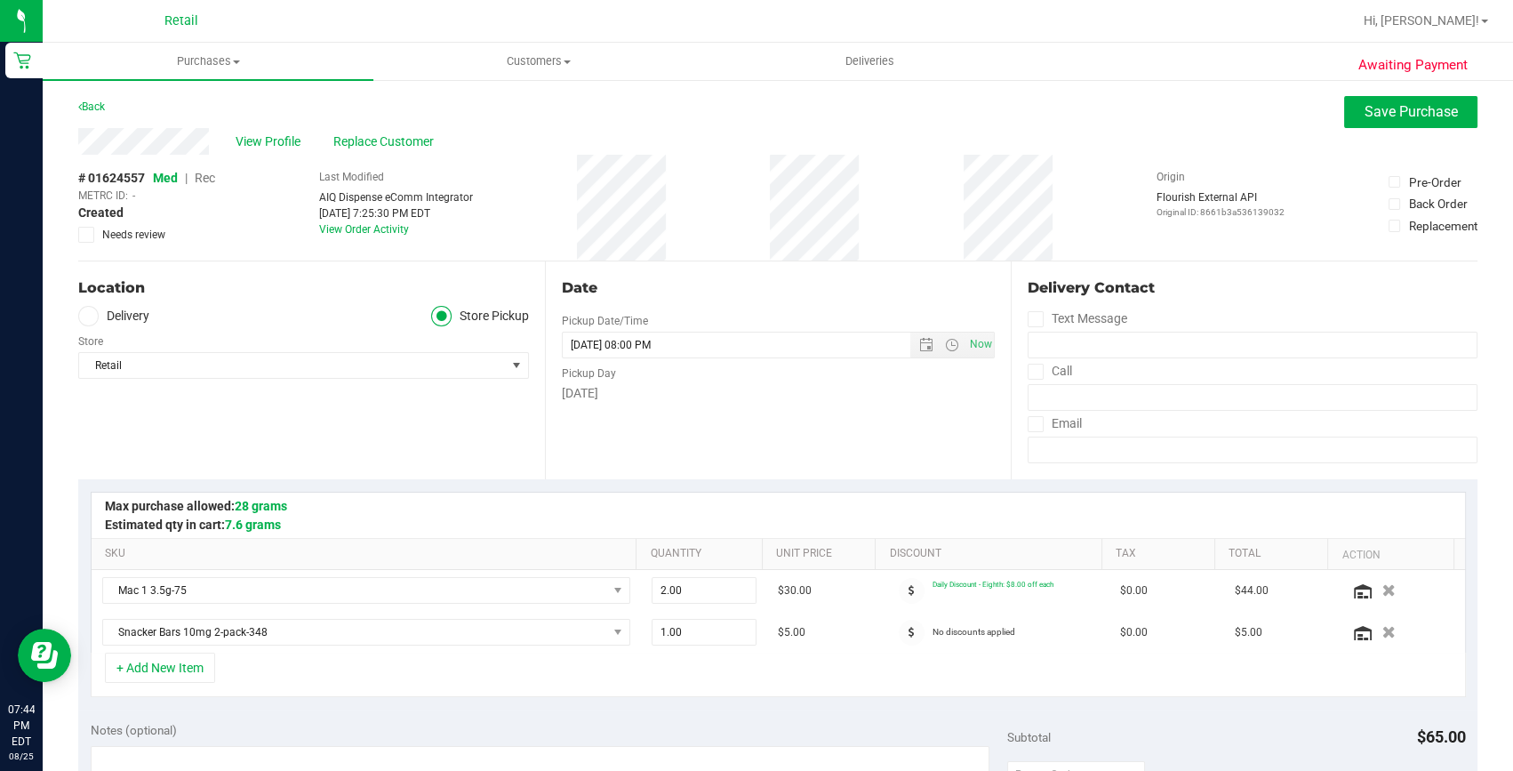
click at [207, 179] on span "Rec" at bounding box center [205, 178] width 20 height 14
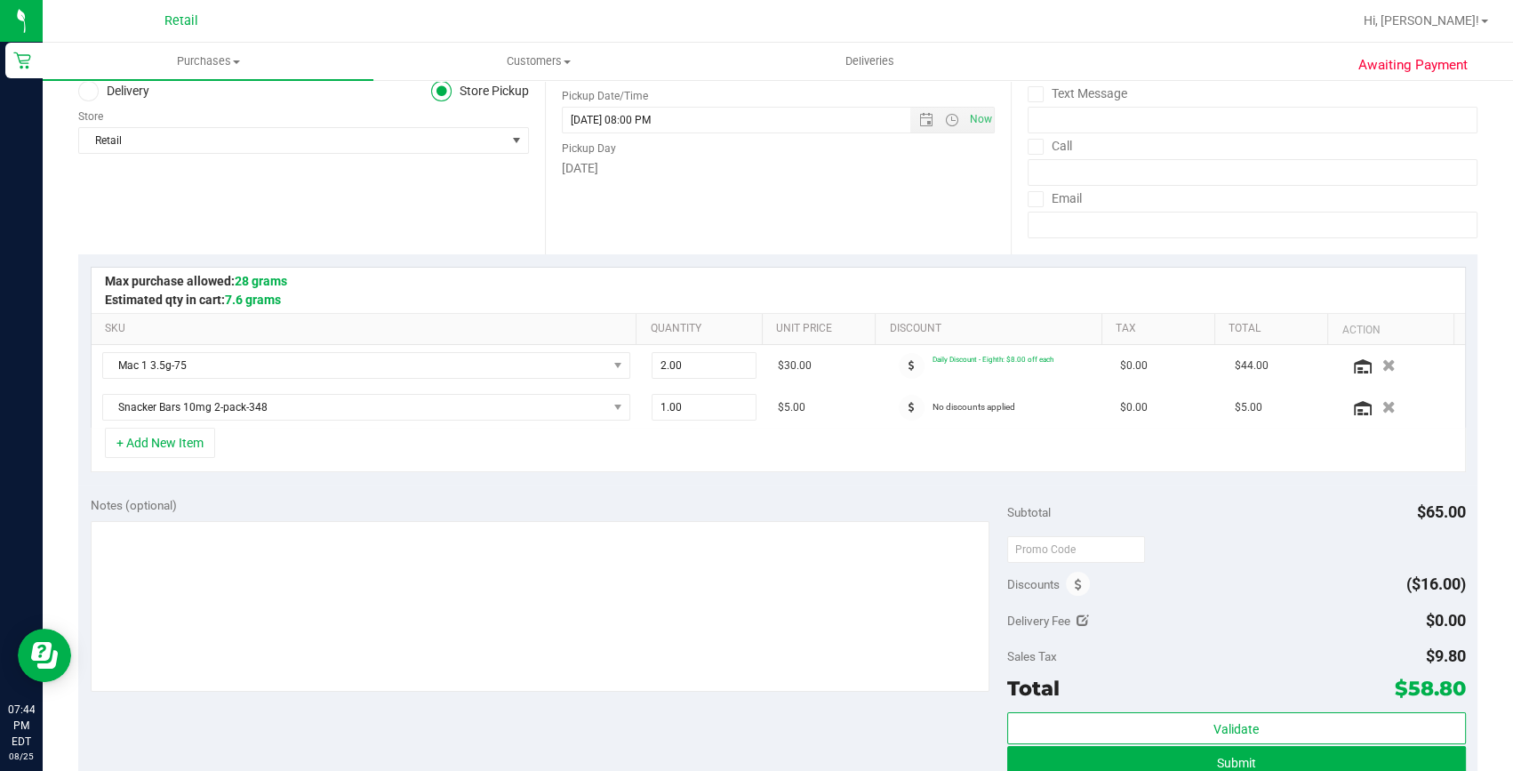
scroll to position [242, 0]
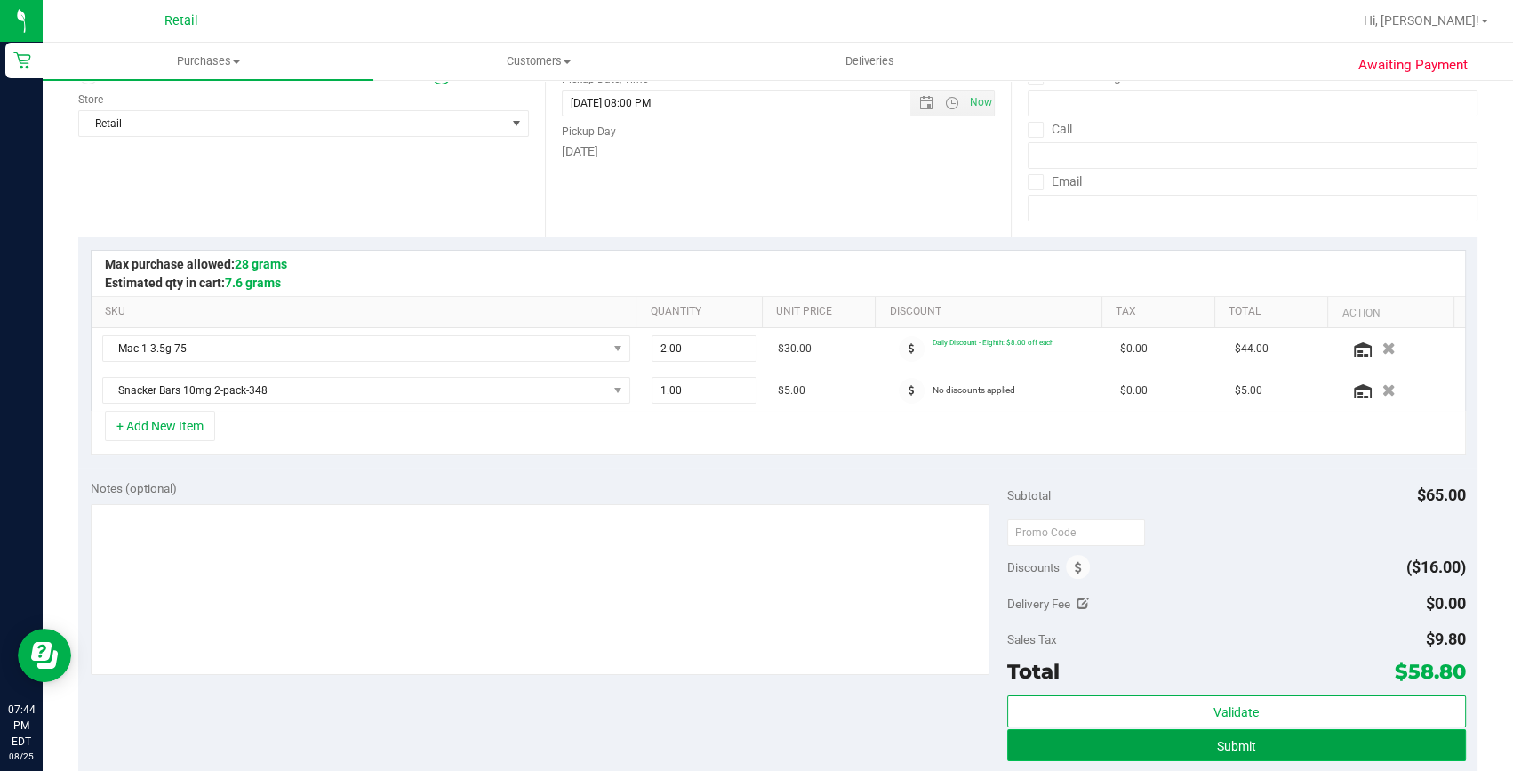
click at [1150, 732] on button "Submit" at bounding box center [1236, 745] width 459 height 32
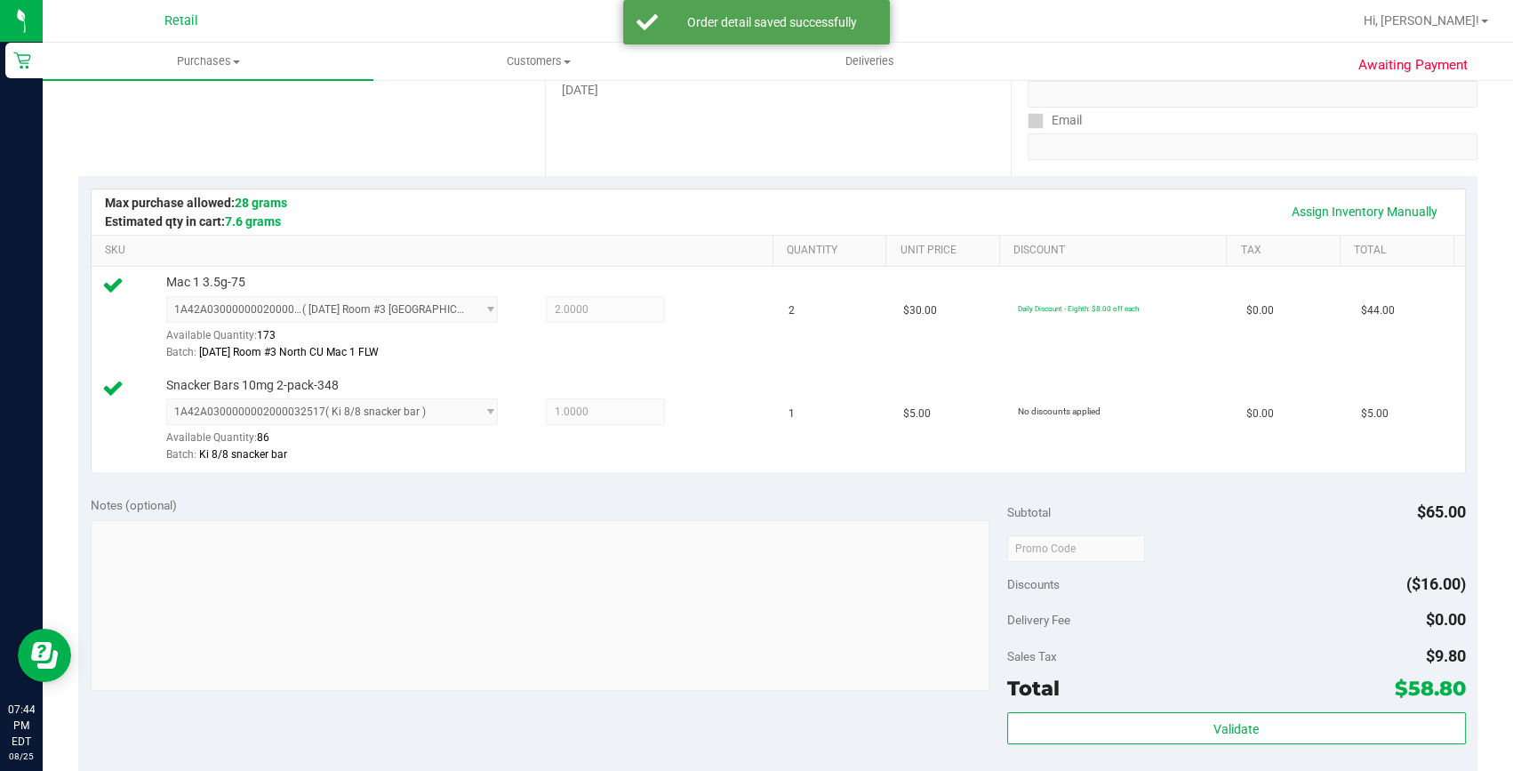
scroll to position [404, 0]
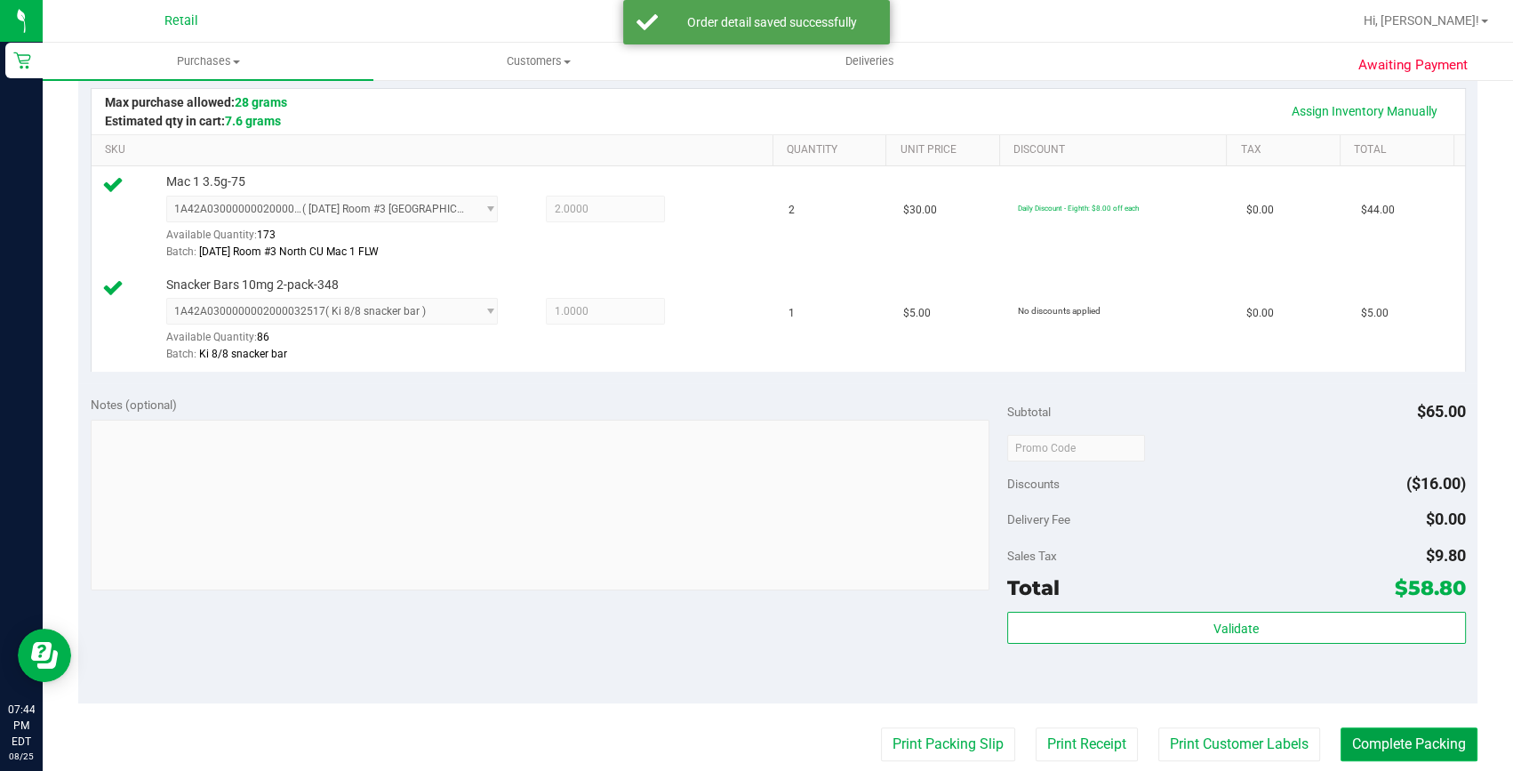
click at [1372, 742] on button "Complete Packing" at bounding box center [1408, 744] width 137 height 34
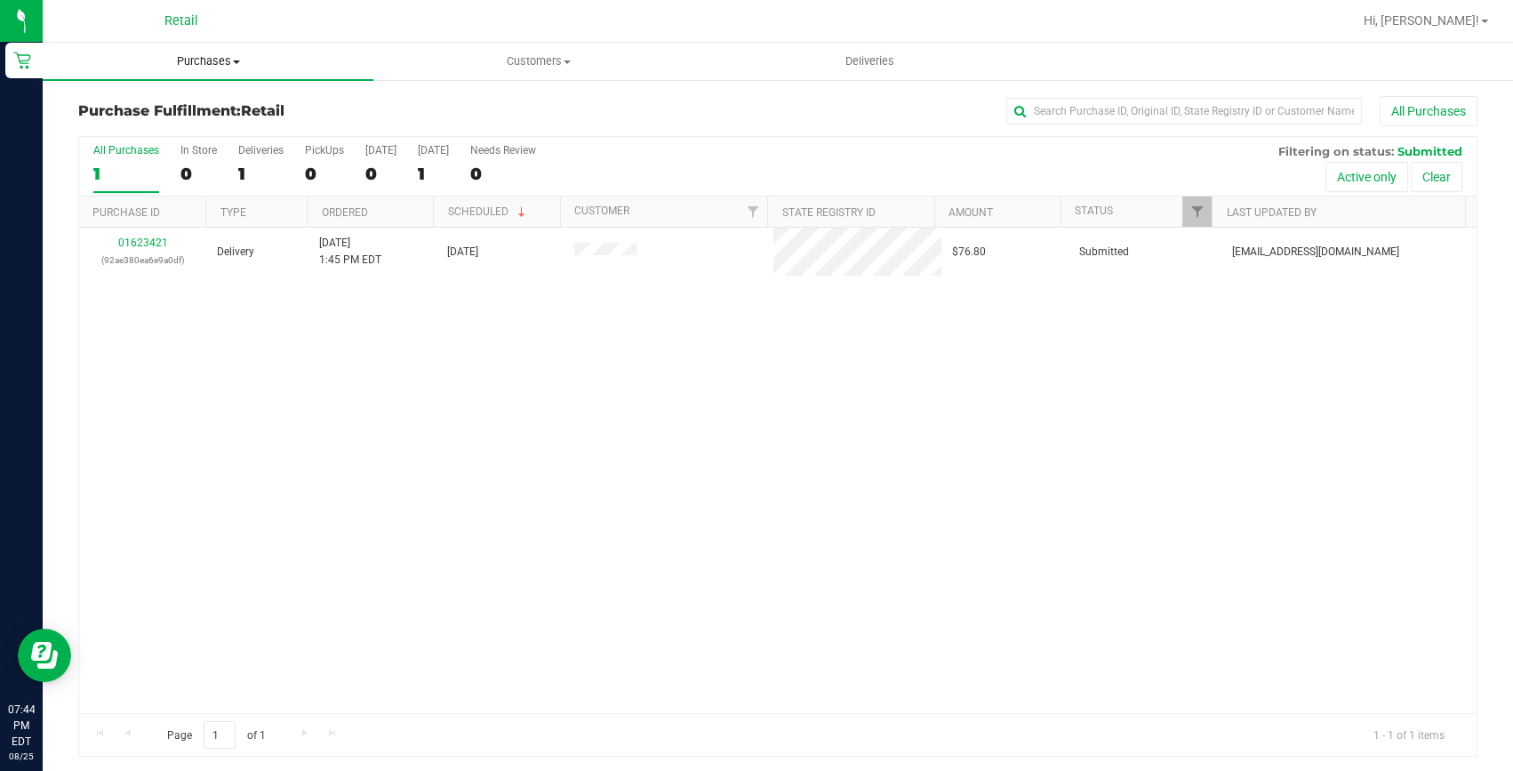
click at [180, 60] on span "Purchases" at bounding box center [208, 61] width 331 height 16
click at [169, 104] on span "Summary of purchases" at bounding box center [134, 107] width 182 height 15
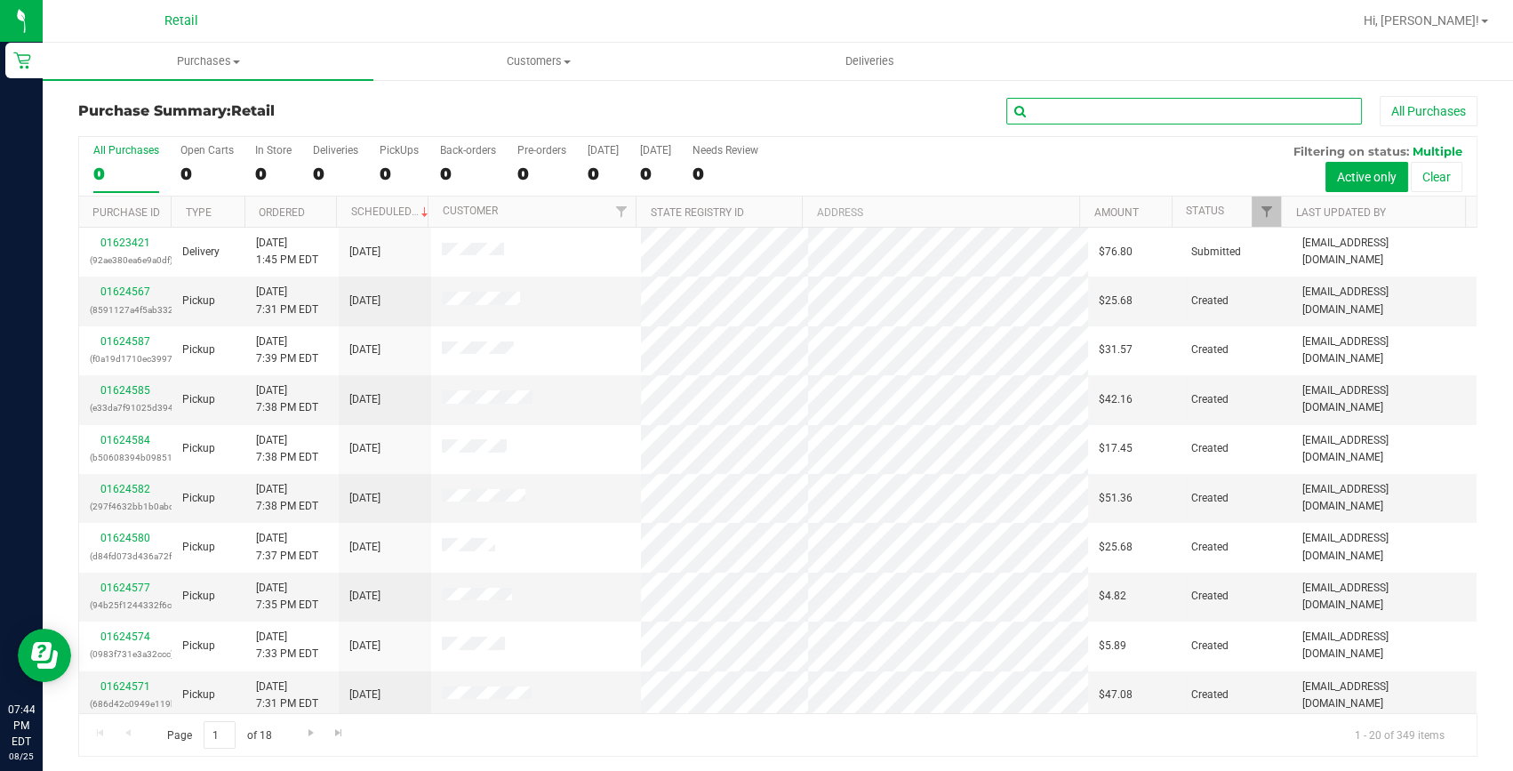
click at [1236, 115] on input "text" at bounding box center [1184, 111] width 356 height 27
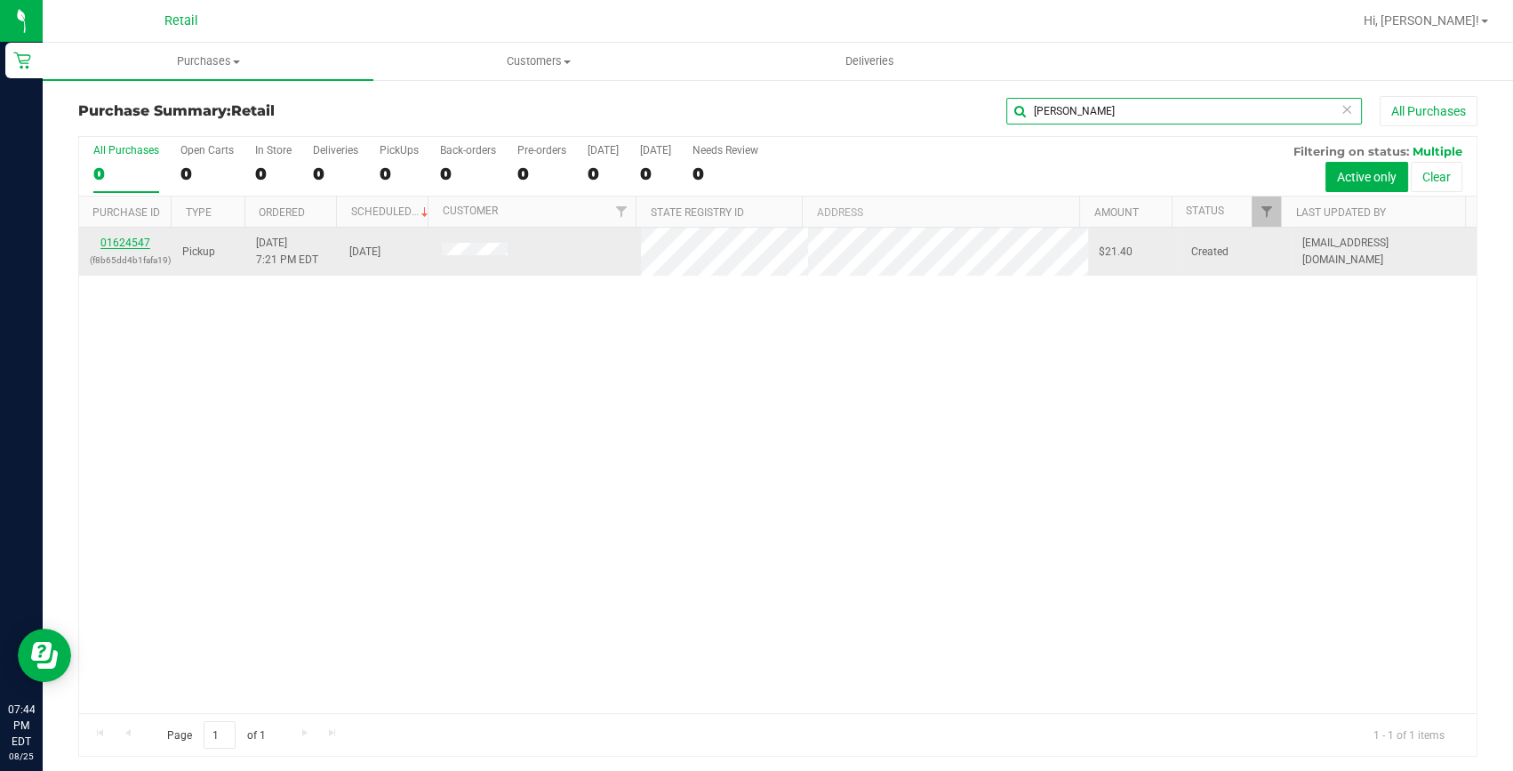
type input "jamie bedard"
click at [123, 245] on link "01624547" at bounding box center [125, 242] width 50 height 12
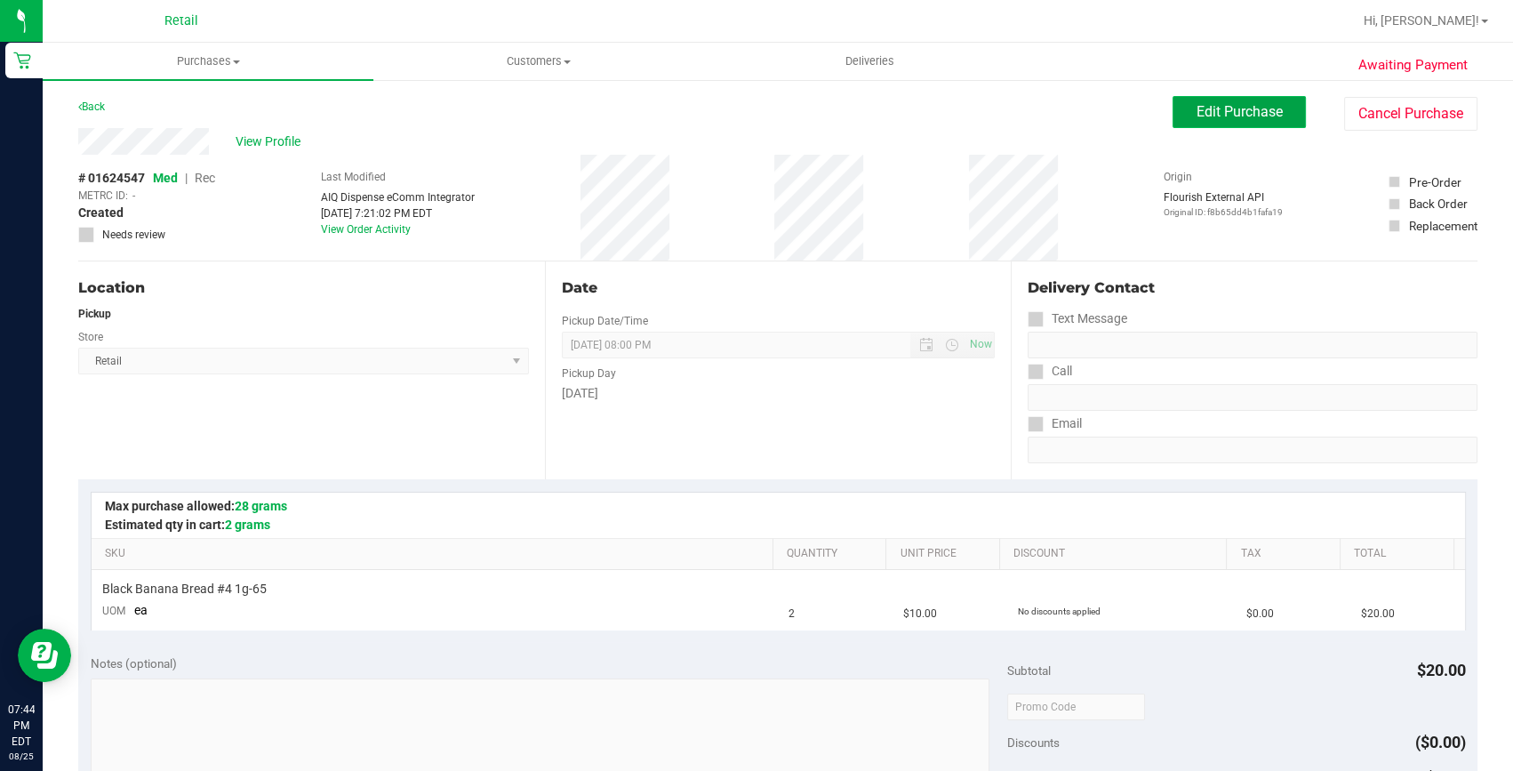
click at [1220, 111] on span "Edit Purchase" at bounding box center [1239, 111] width 86 height 17
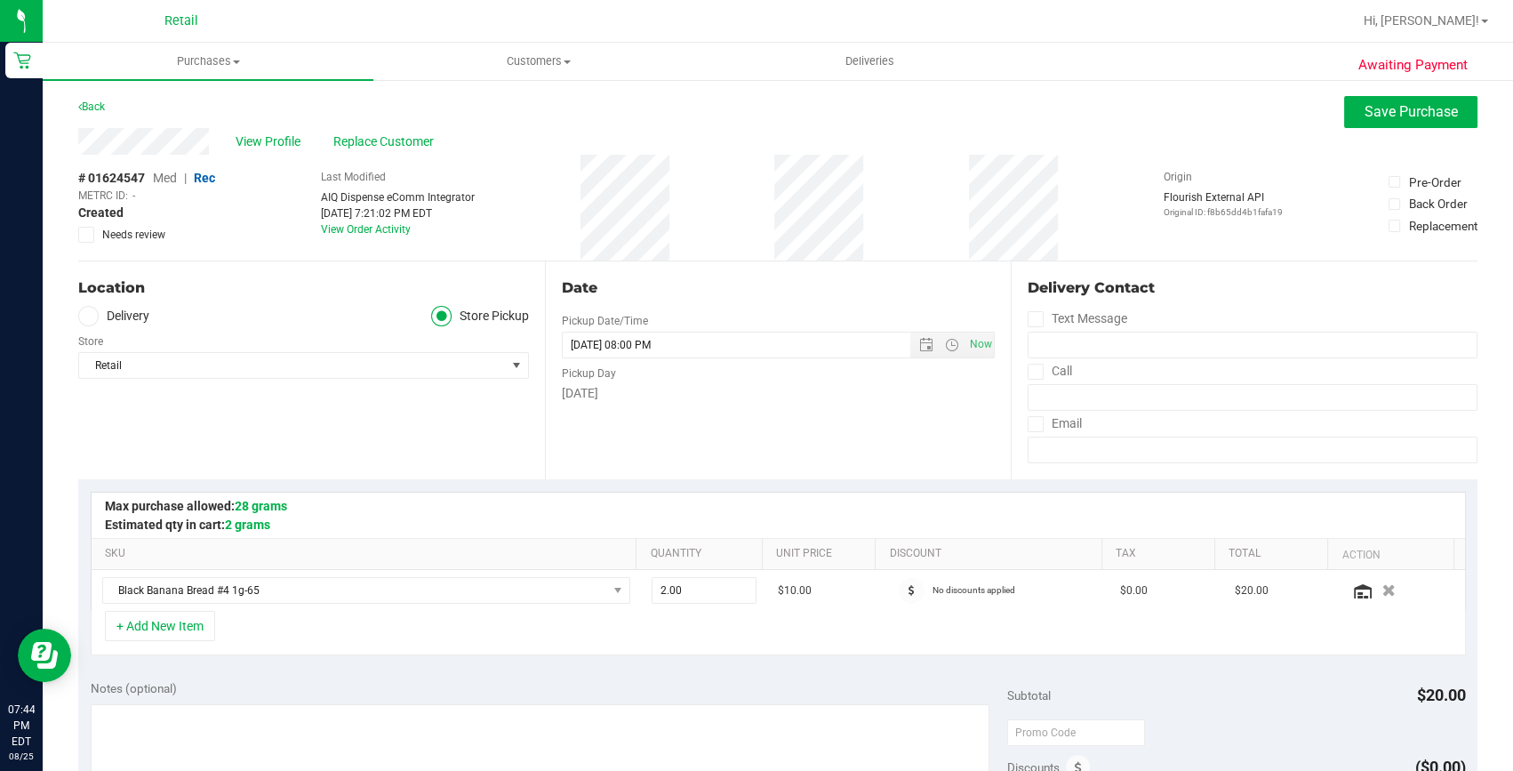
scroll to position [323, 0]
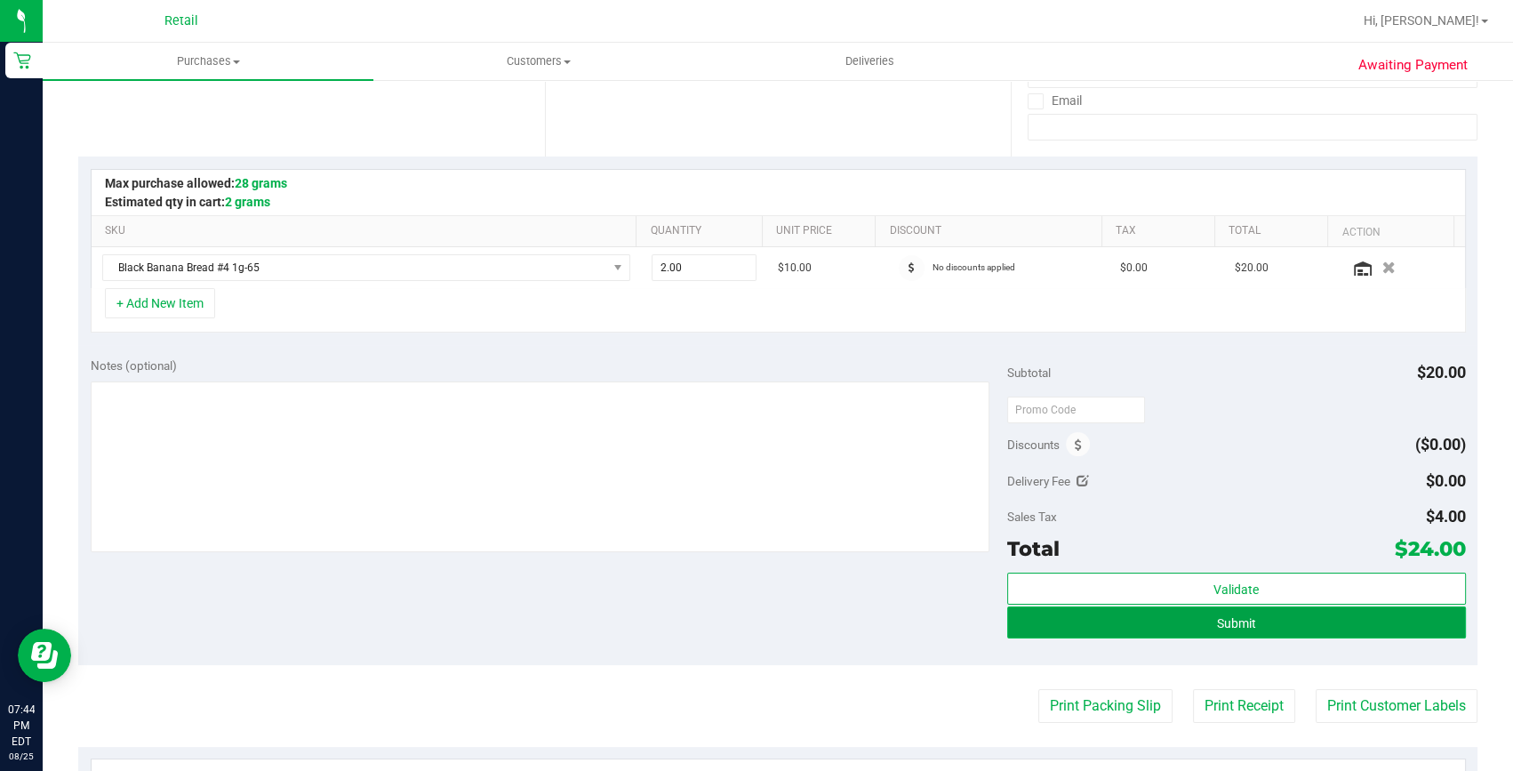
click at [1226, 629] on button "Submit" at bounding box center [1236, 622] width 459 height 32
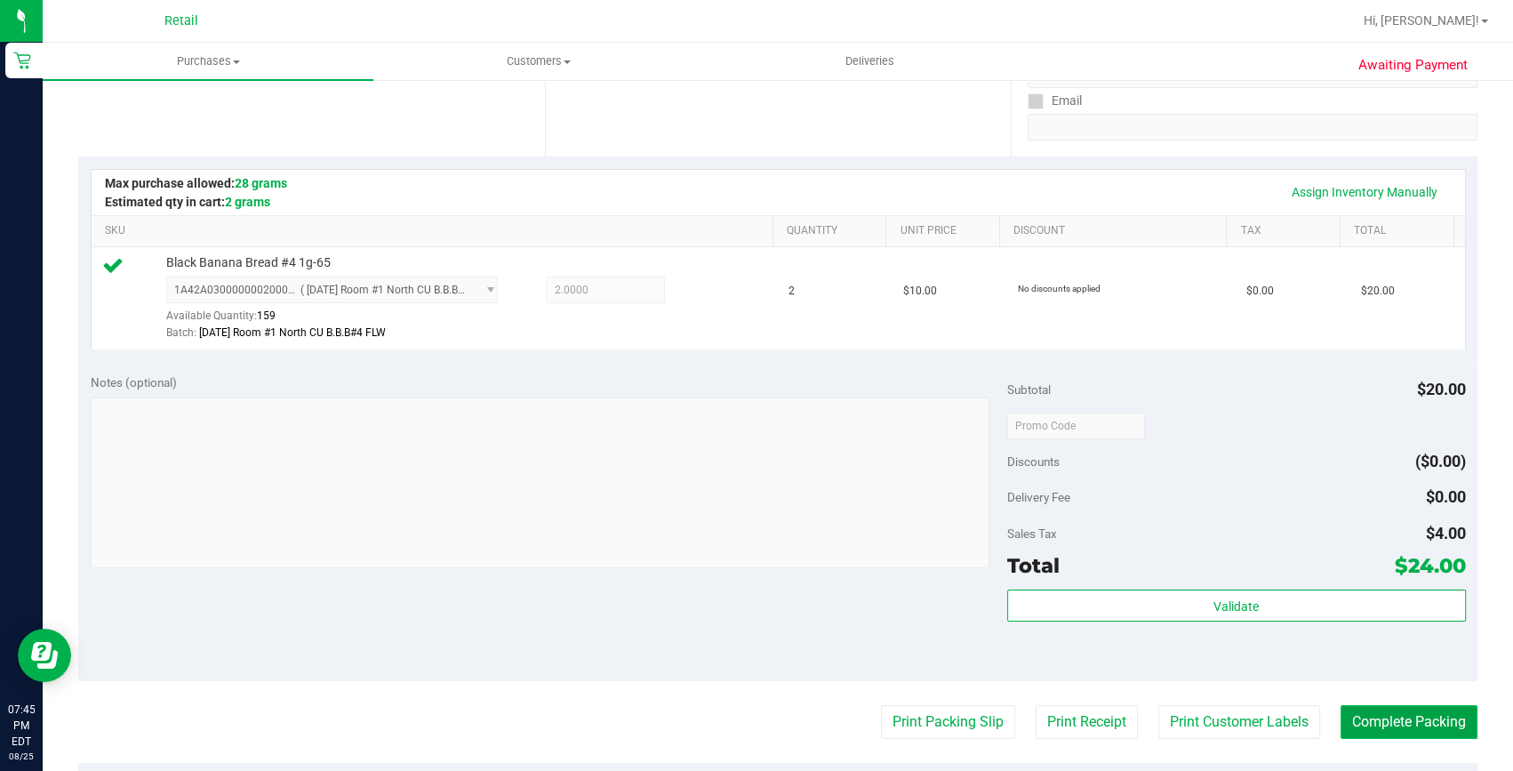
click at [1348, 718] on button "Complete Packing" at bounding box center [1408, 722] width 137 height 34
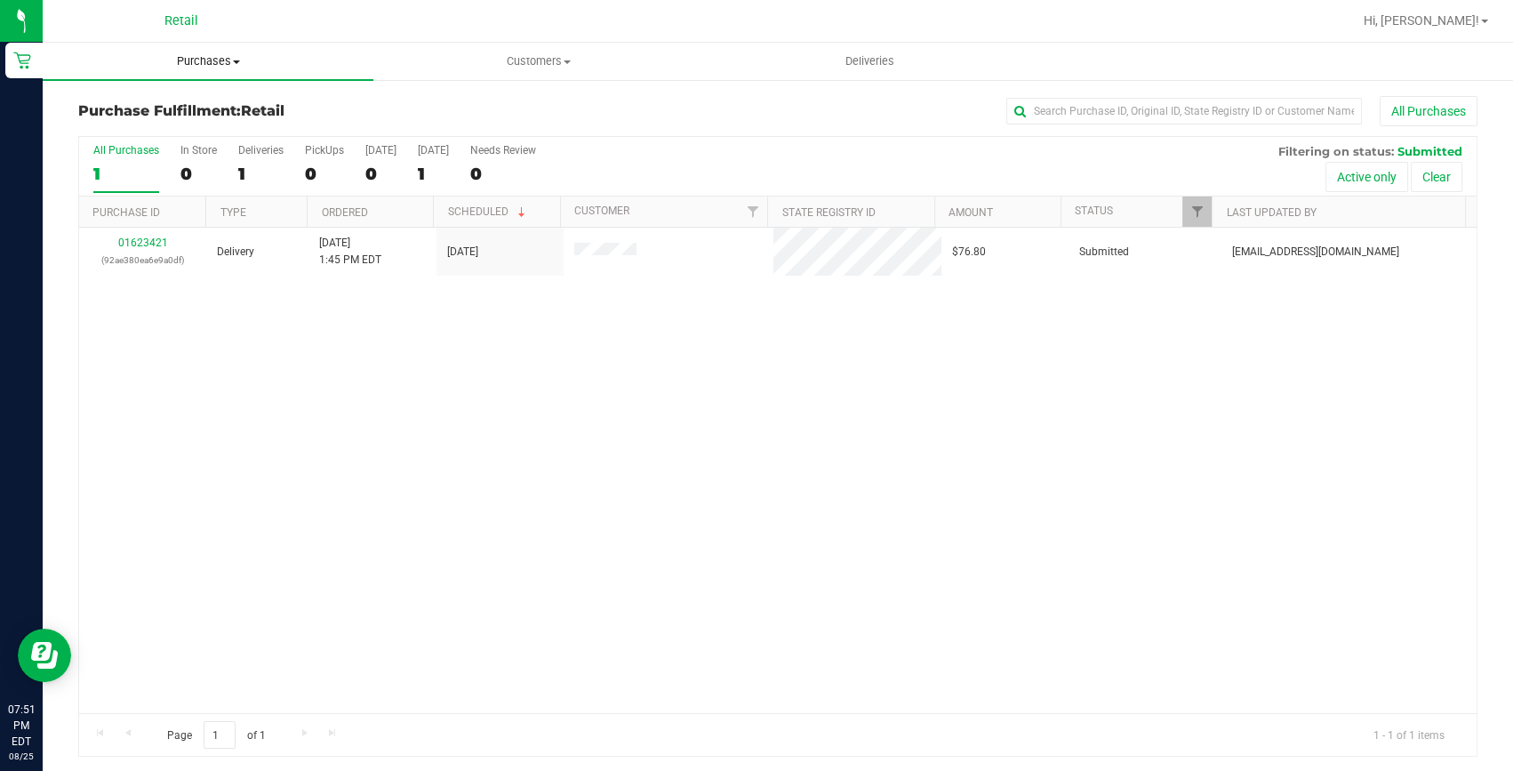
click at [196, 55] on span "Purchases" at bounding box center [208, 61] width 331 height 16
click at [185, 100] on span "Summary of purchases" at bounding box center [134, 107] width 182 height 15
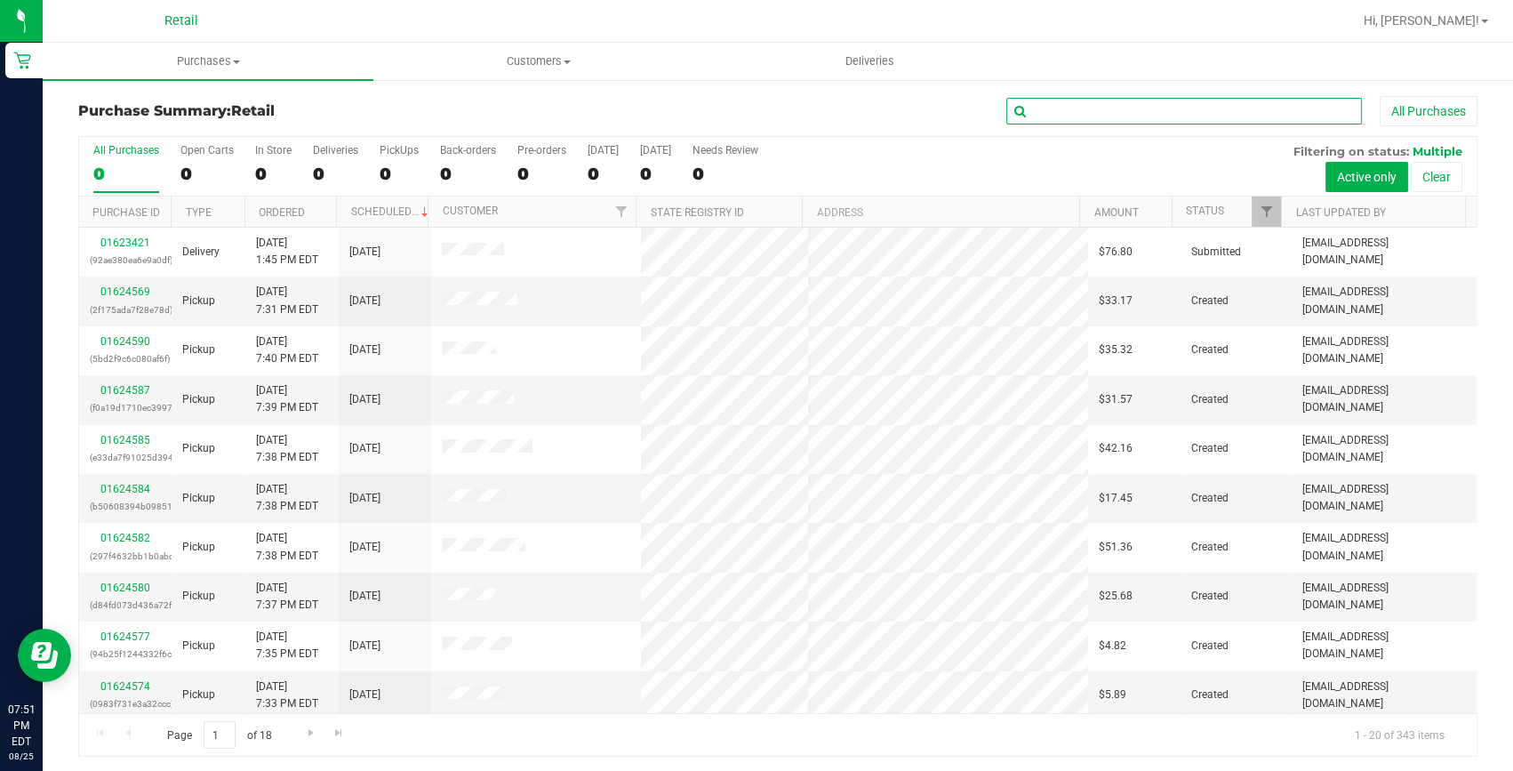
click at [1012, 106] on input "text" at bounding box center [1184, 111] width 356 height 27
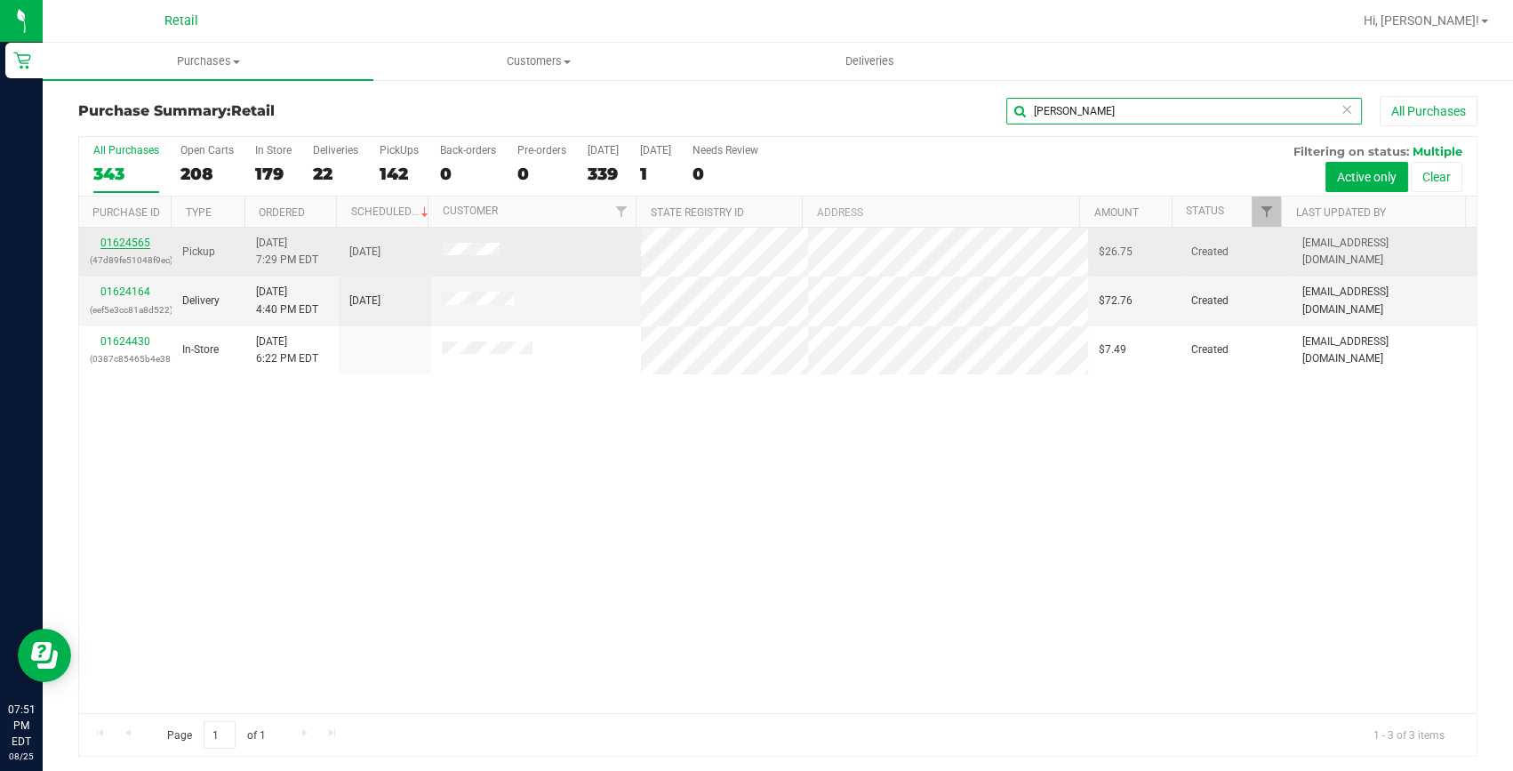
type input "nathan"
click at [124, 241] on link "01624565" at bounding box center [125, 242] width 50 height 12
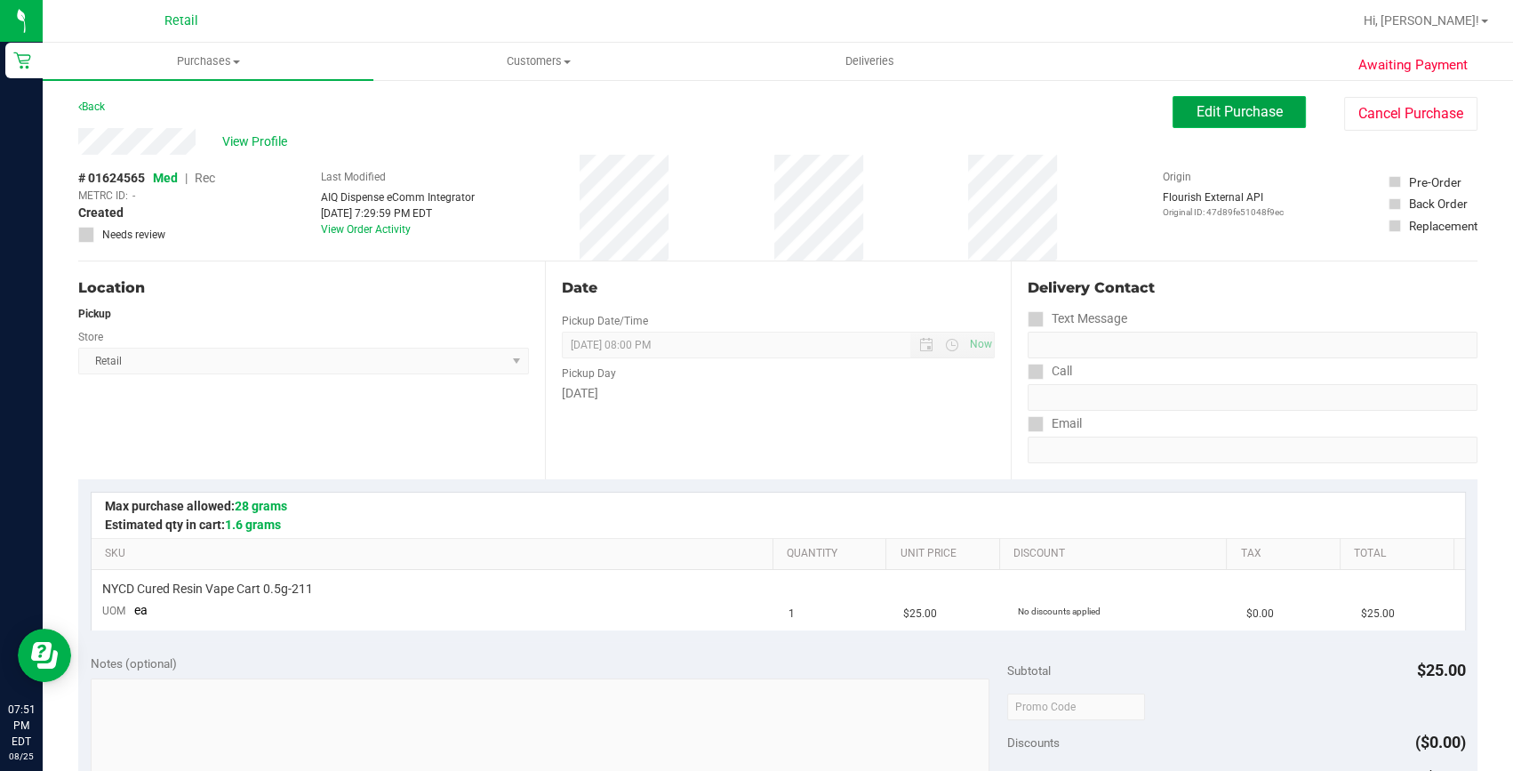
click at [1220, 112] on span "Edit Purchase" at bounding box center [1239, 111] width 86 height 17
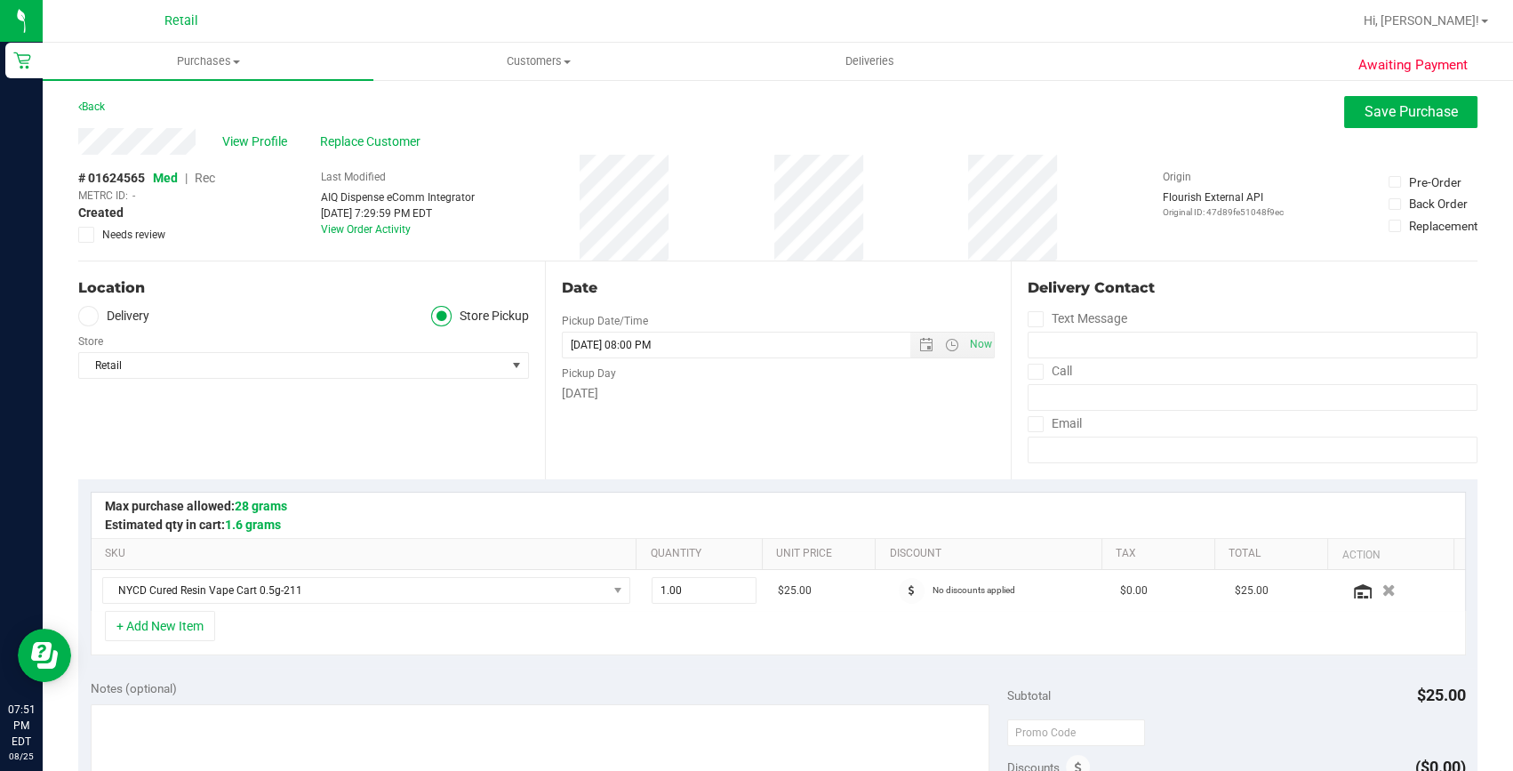
click at [212, 179] on span "Rec" at bounding box center [205, 178] width 20 height 14
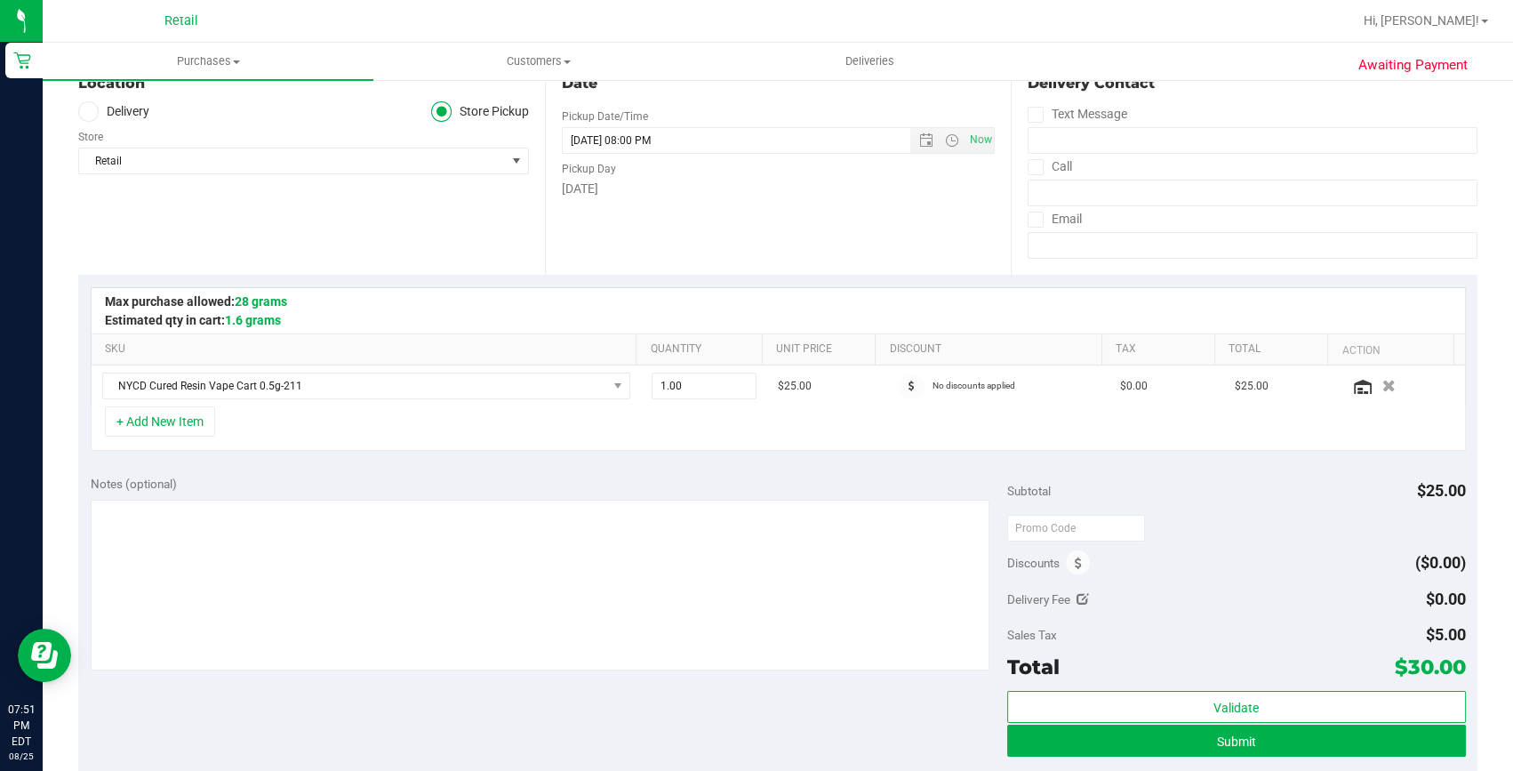
scroll to position [242, 0]
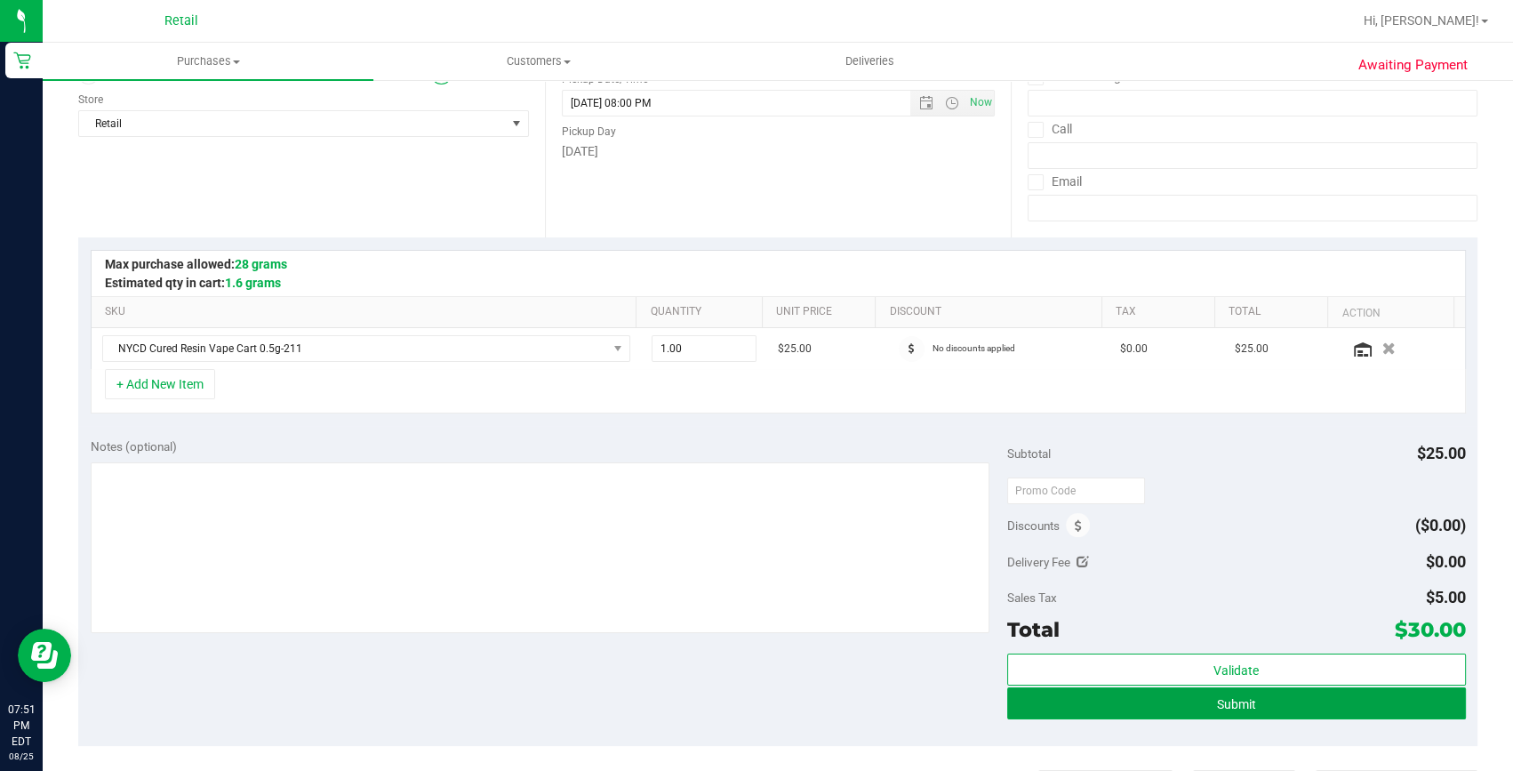
click at [1182, 690] on button "Submit" at bounding box center [1236, 703] width 459 height 32
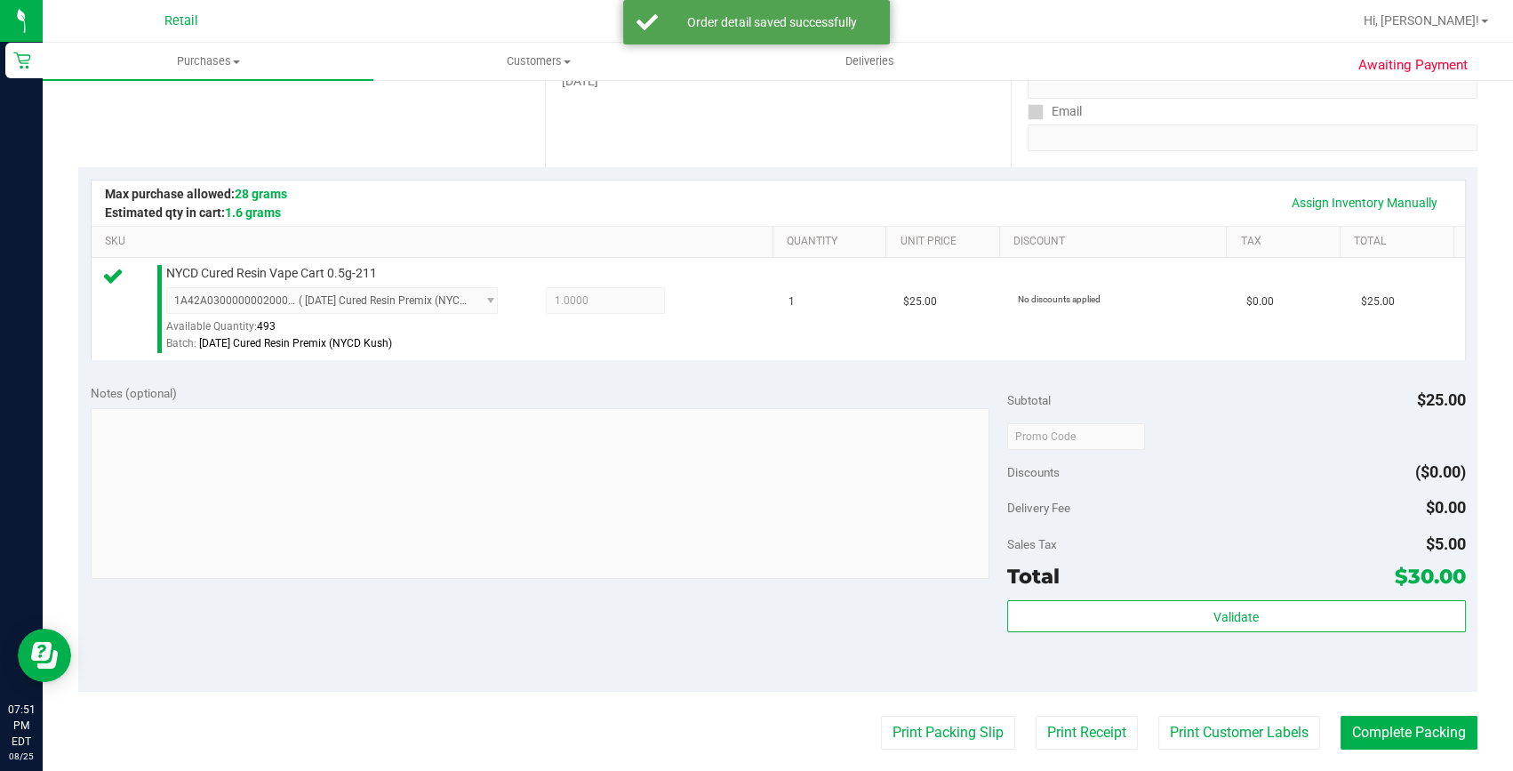
scroll to position [404, 0]
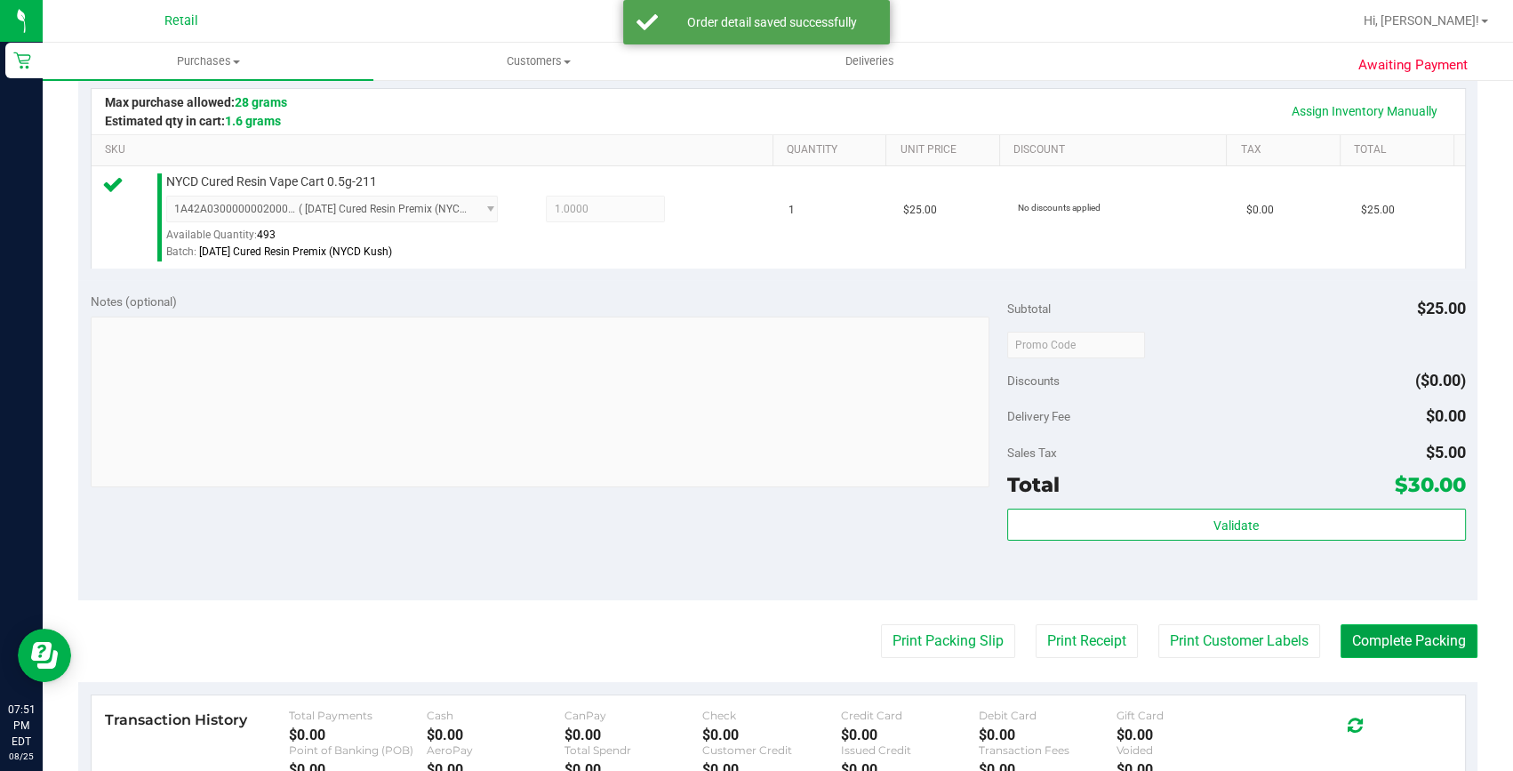
click at [1351, 643] on button "Complete Packing" at bounding box center [1408, 641] width 137 height 34
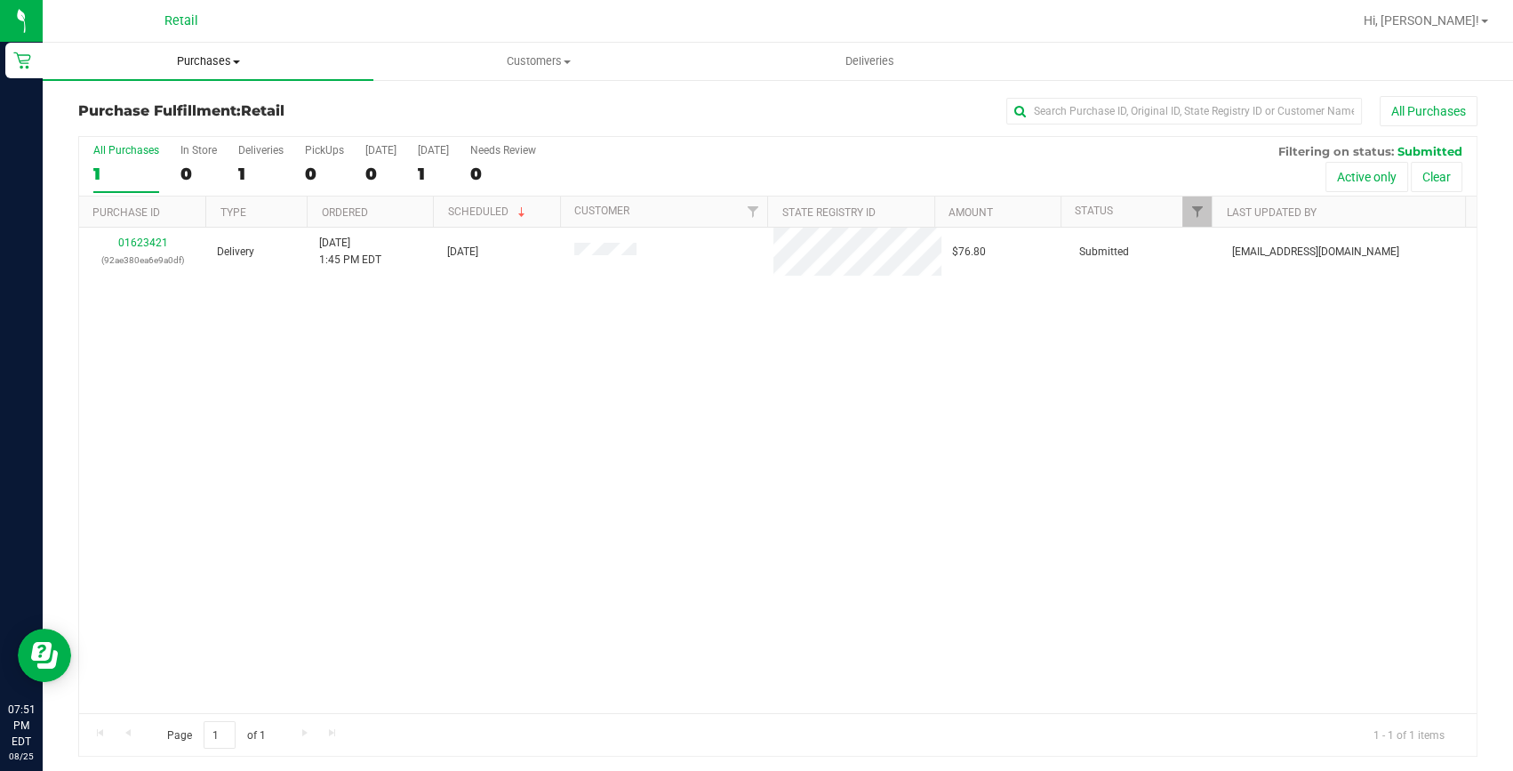
click at [189, 46] on uib-tab-heading "Purchases Summary of purchases Fulfillment All purchases" at bounding box center [208, 61] width 331 height 37
click at [169, 97] on li "Summary of purchases" at bounding box center [208, 107] width 331 height 21
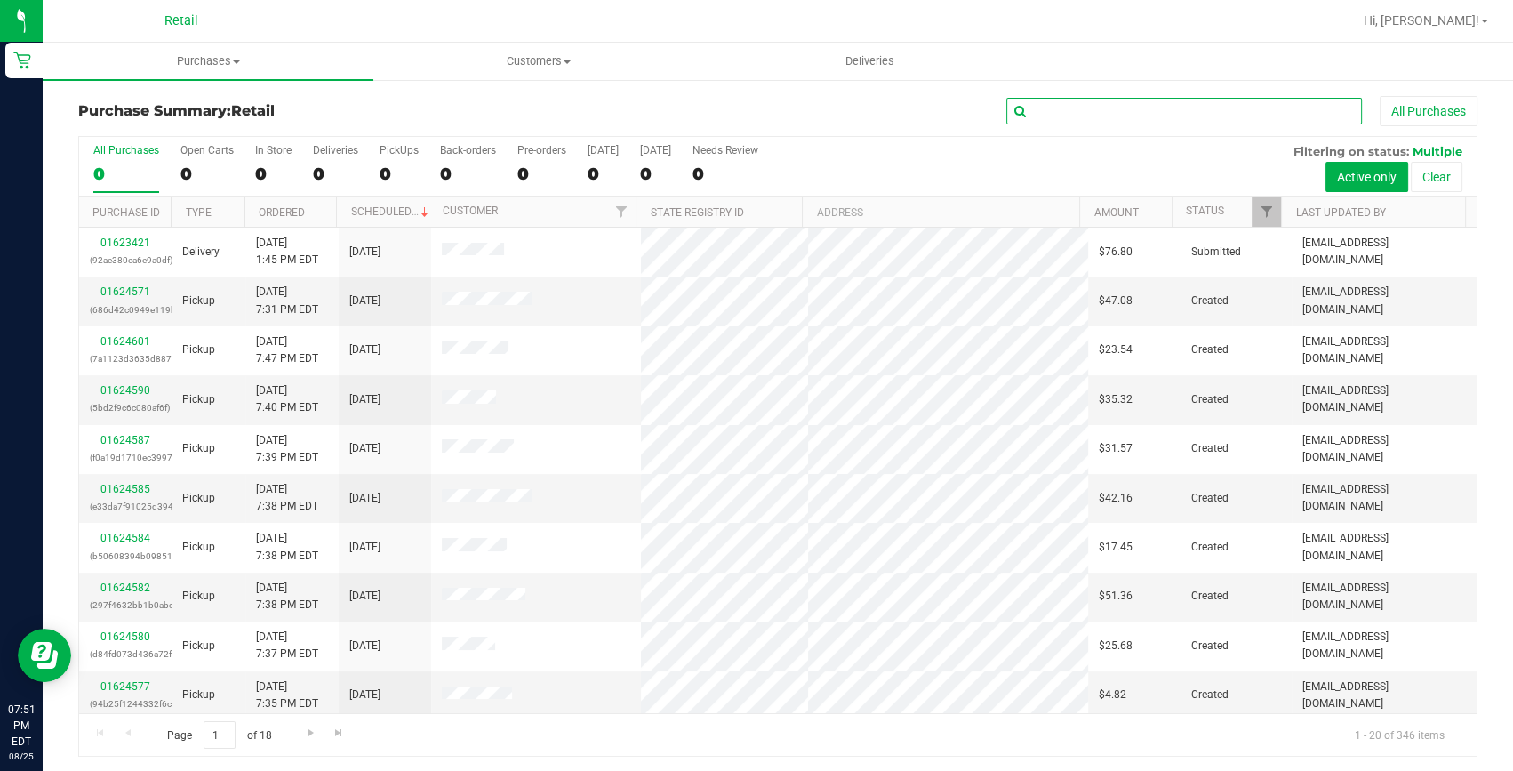
click at [1091, 117] on input "text" at bounding box center [1184, 111] width 356 height 27
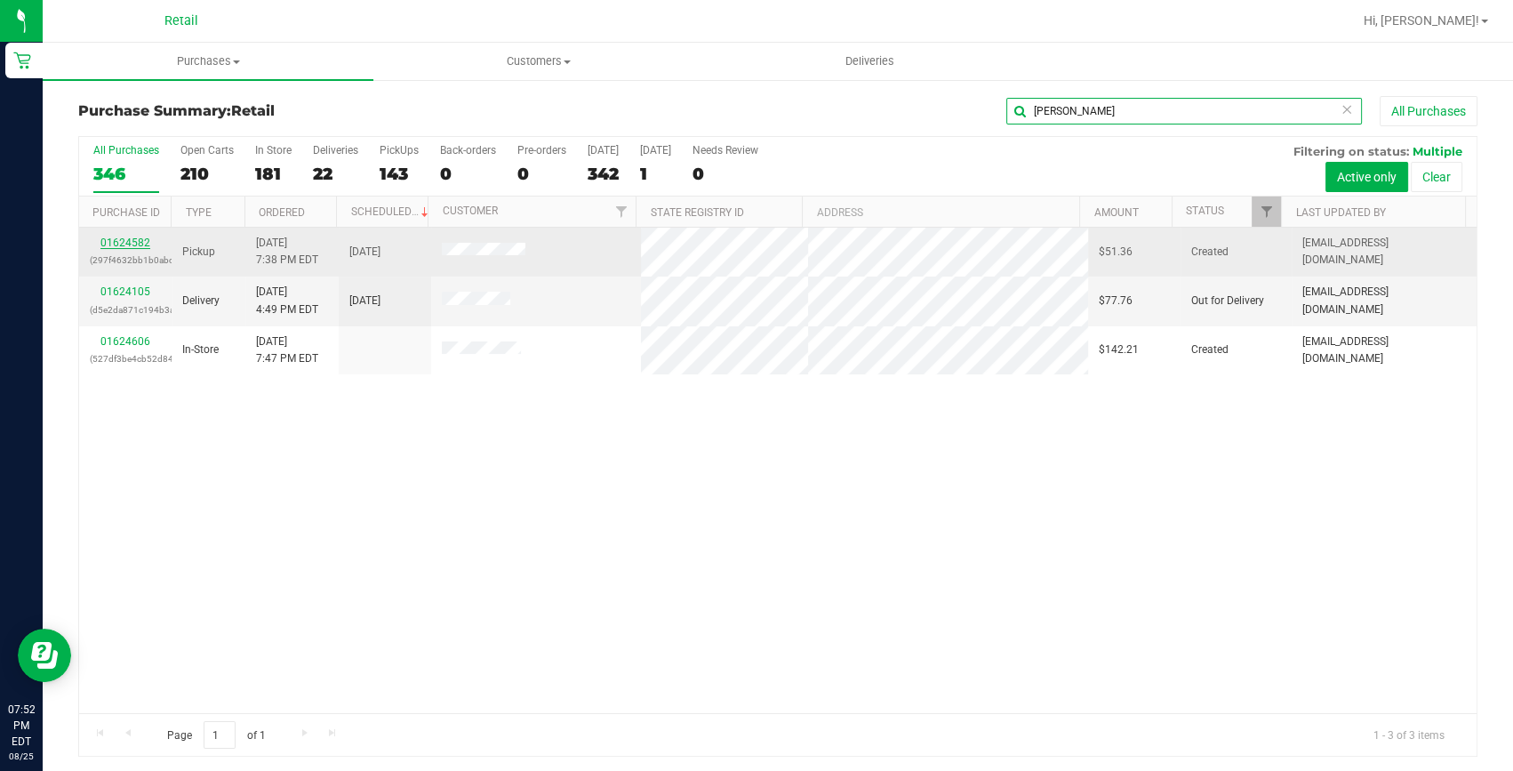
type input "william"
click at [122, 244] on link "01624582" at bounding box center [125, 242] width 50 height 12
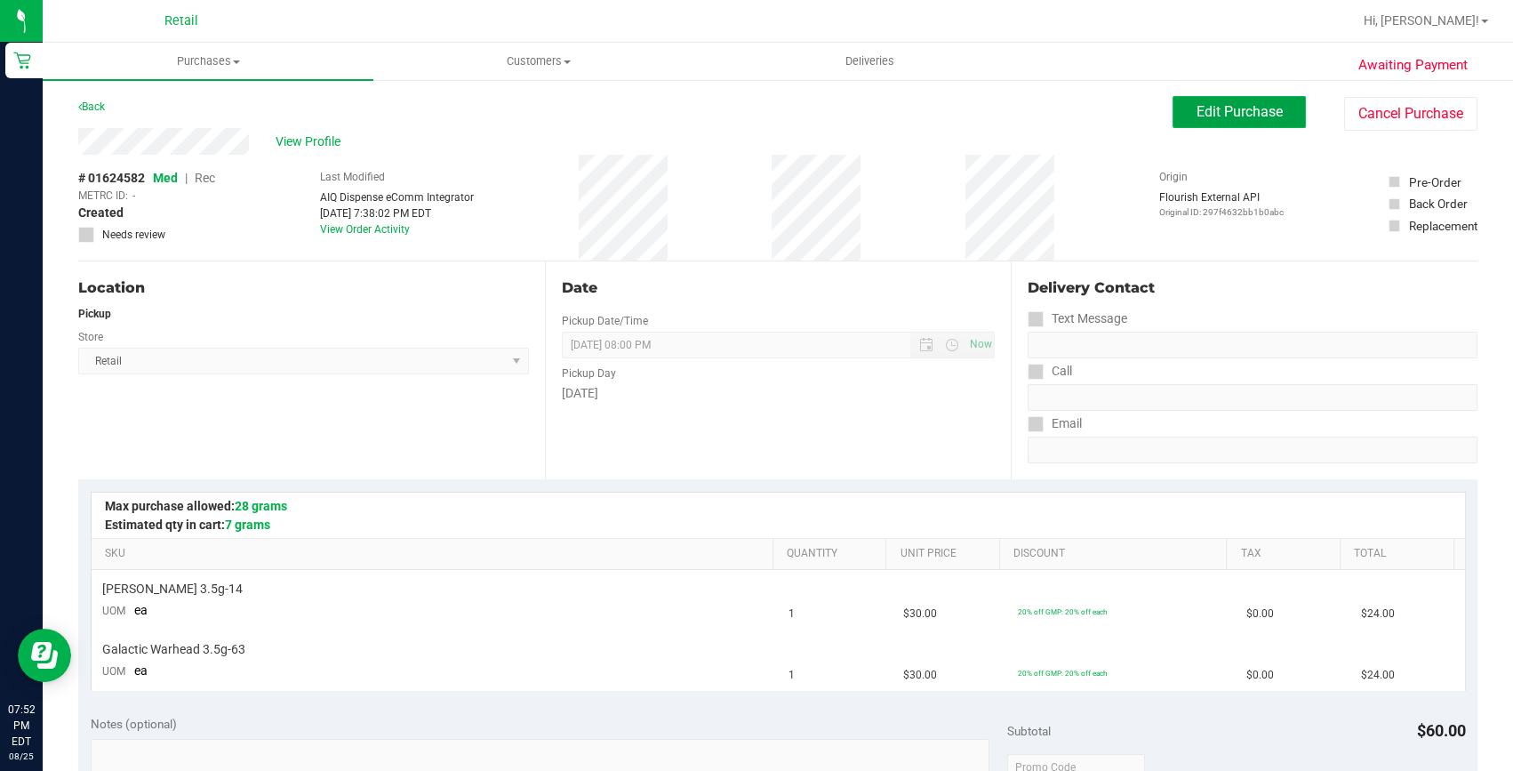
click at [1240, 116] on span "Edit Purchase" at bounding box center [1239, 111] width 86 height 17
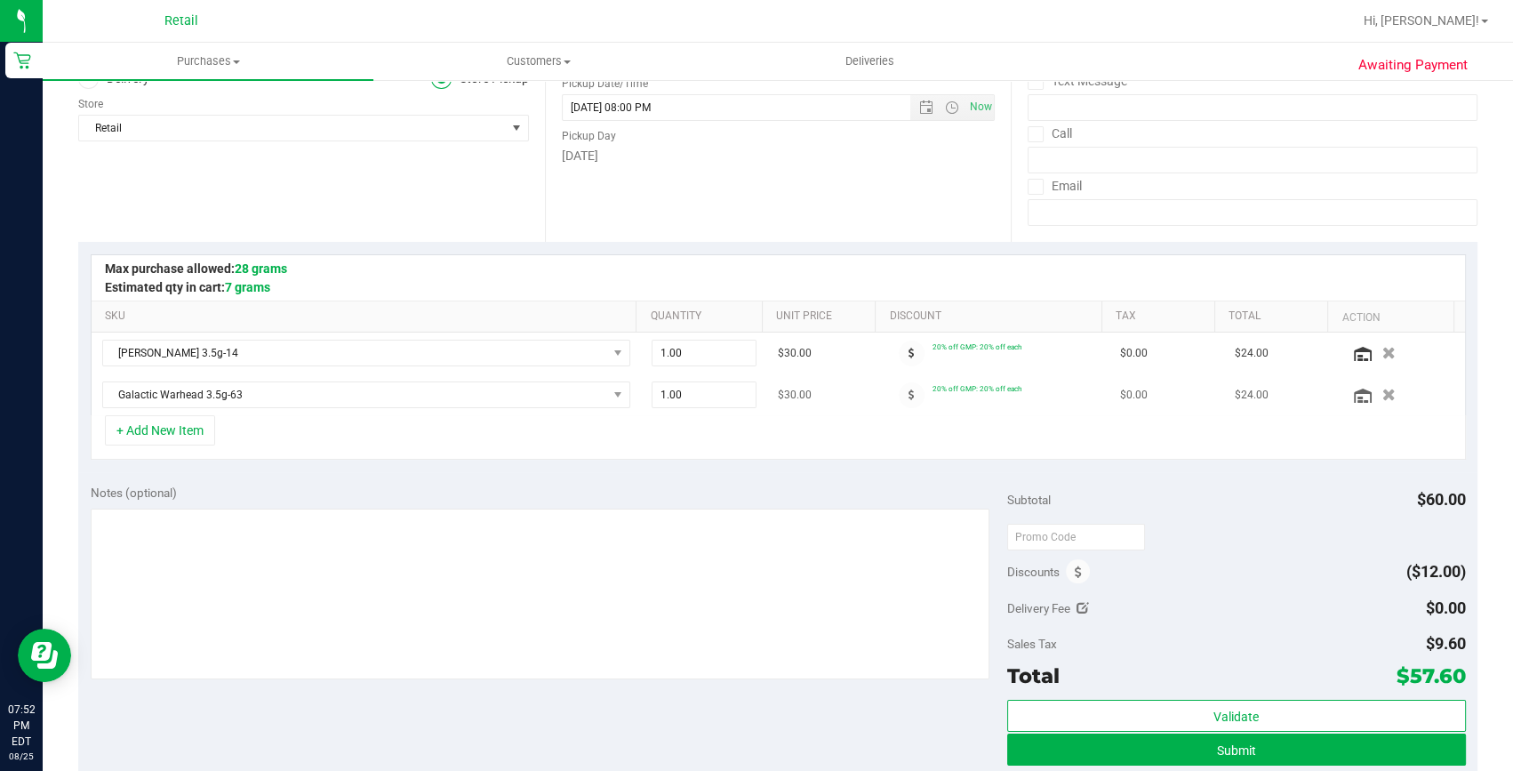
scroll to position [242, 0]
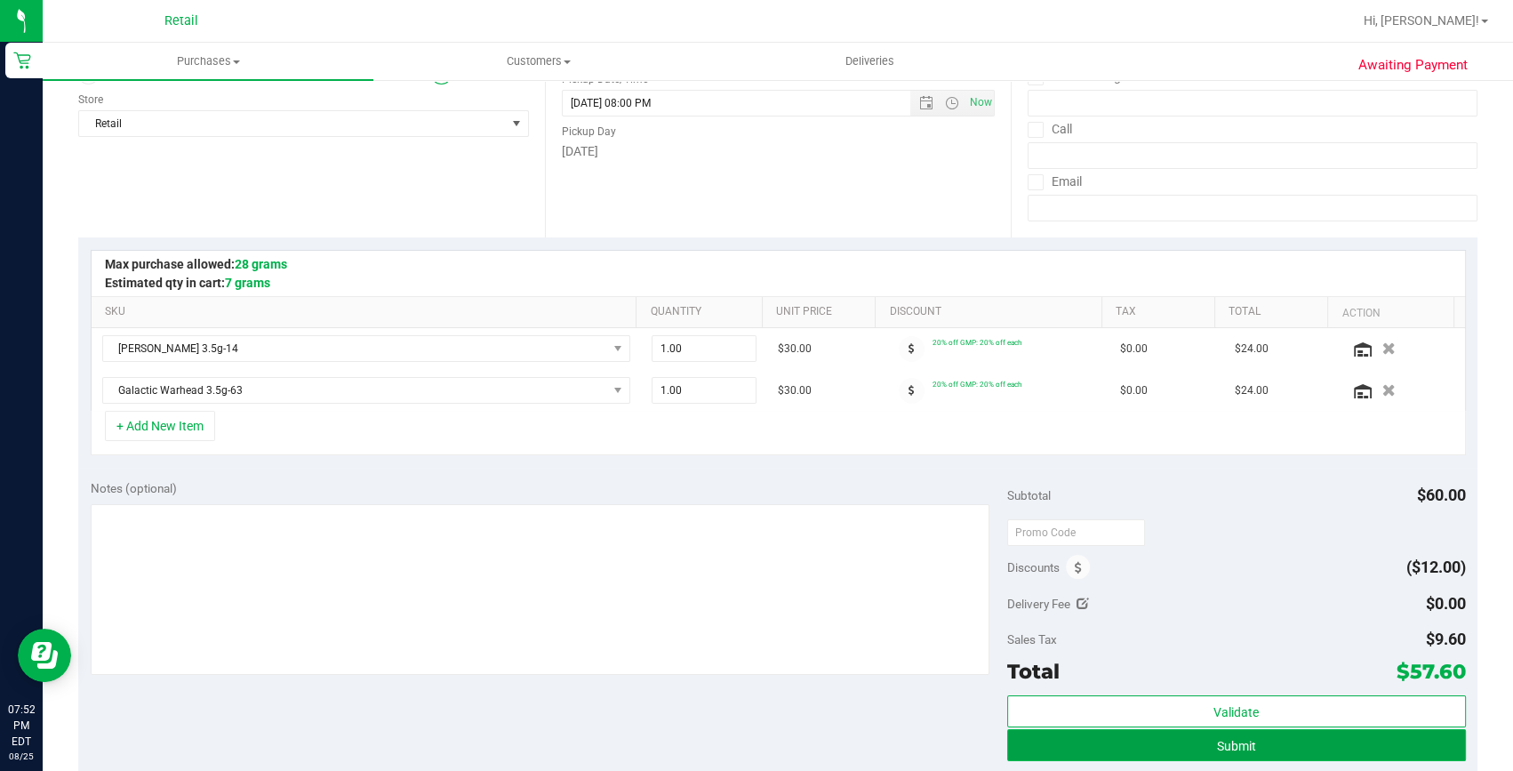
click at [1285, 744] on button "Submit" at bounding box center [1236, 745] width 459 height 32
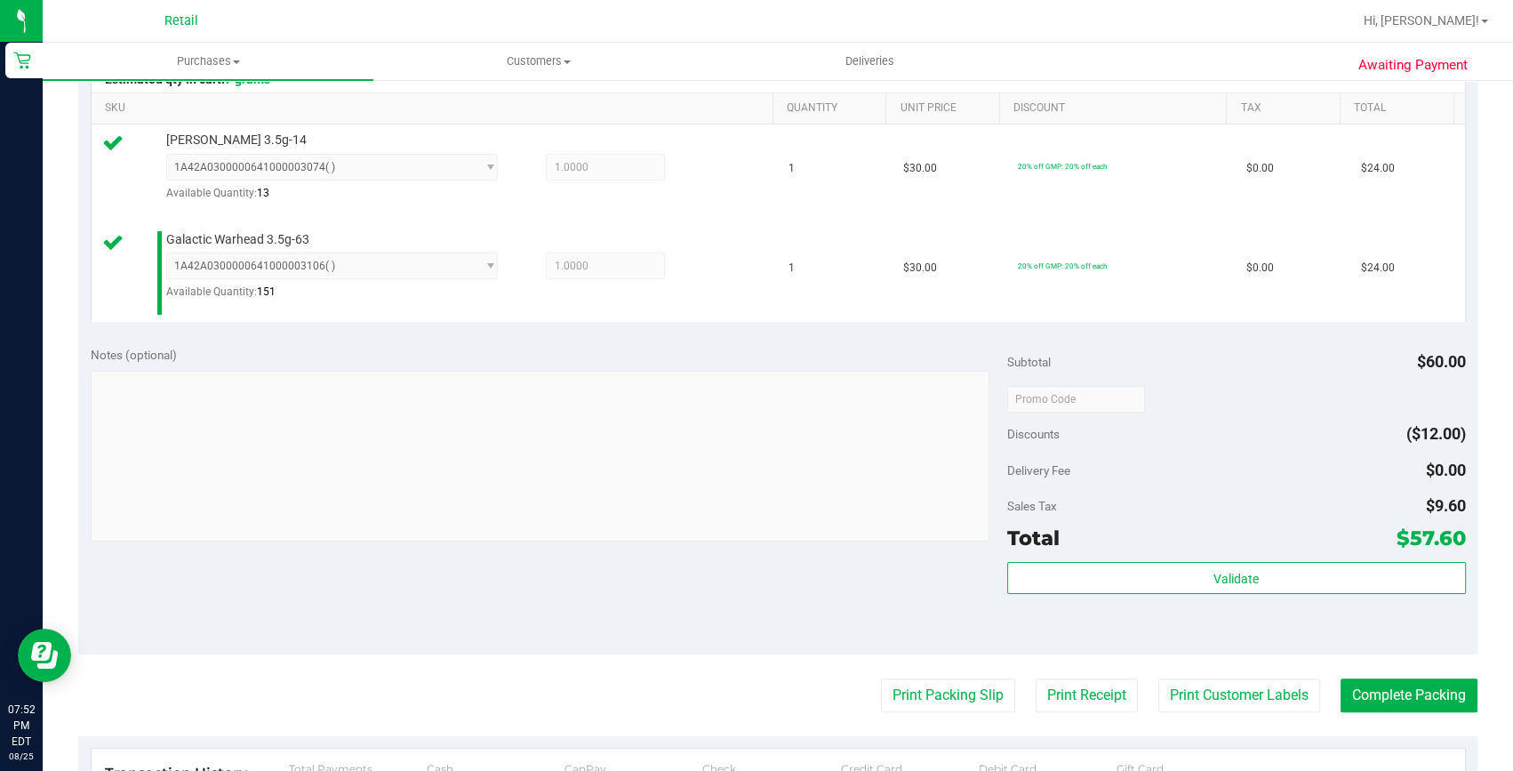
scroll to position [484, 0]
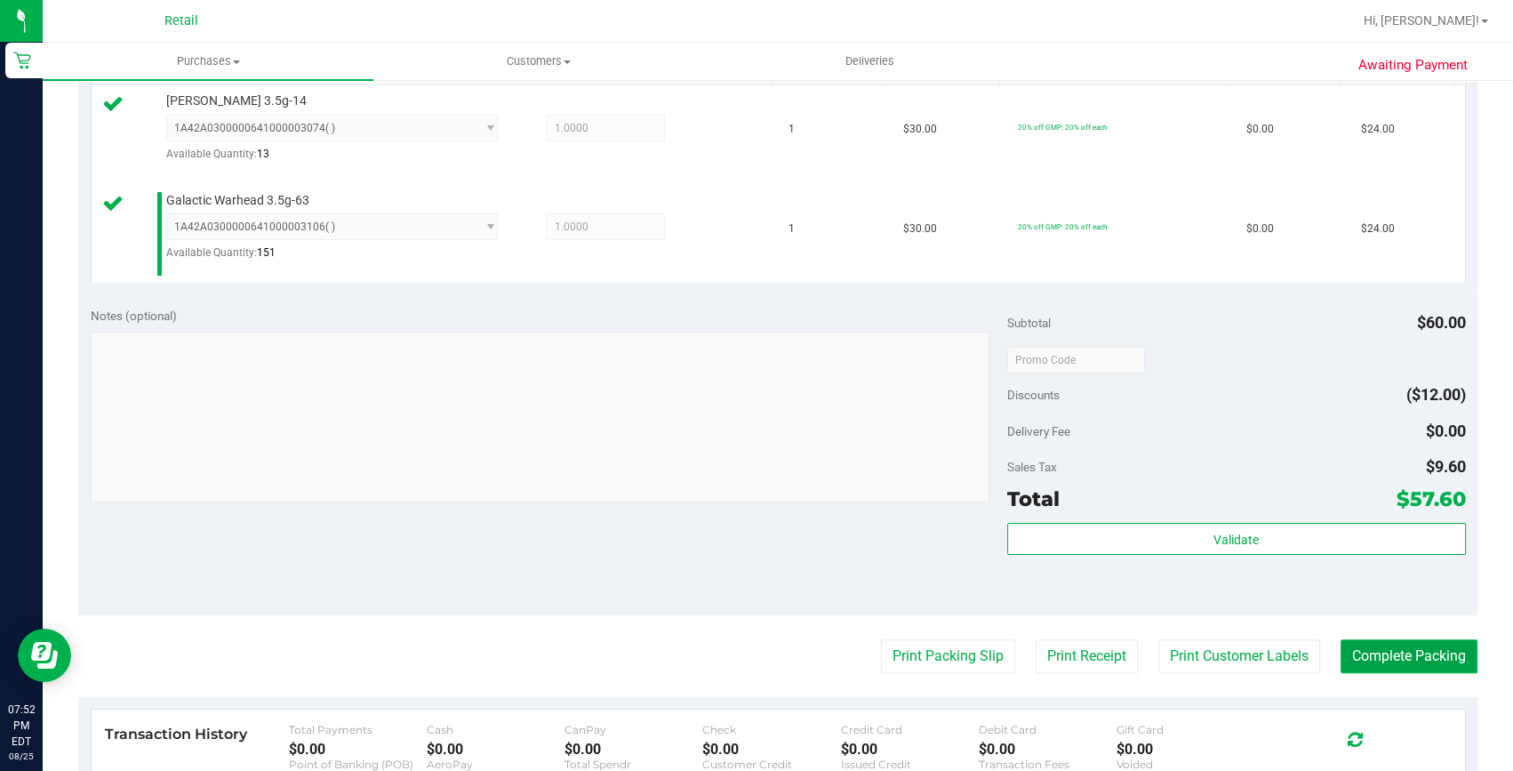
click at [1378, 651] on button "Complete Packing" at bounding box center [1408, 656] width 137 height 34
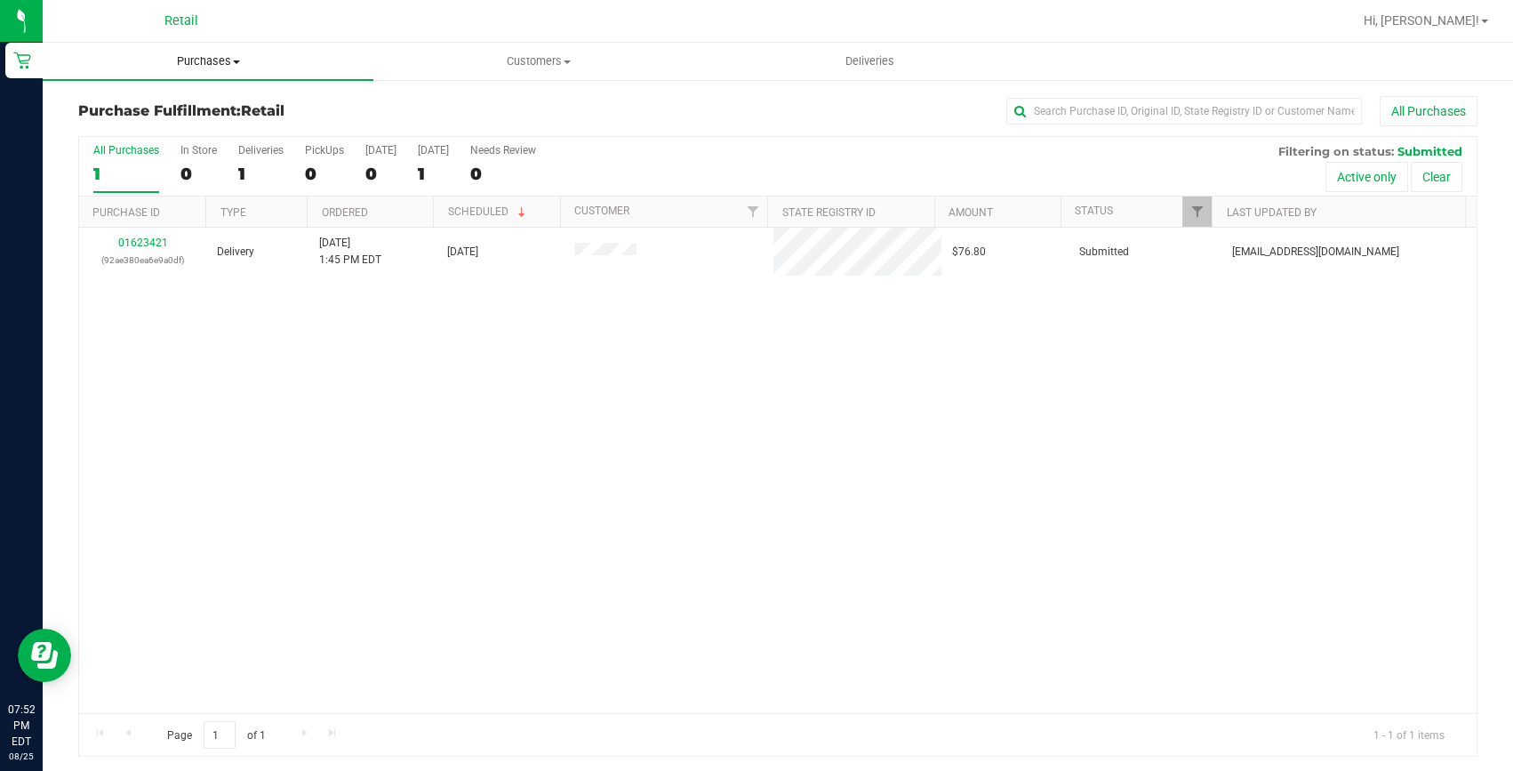
click at [220, 70] on uib-tab-heading "Purchases Summary of purchases Fulfillment All purchases" at bounding box center [208, 61] width 331 height 37
click at [182, 92] on ul "Summary of purchases Fulfillment All purchases" at bounding box center [208, 129] width 331 height 96
click at [192, 60] on span "Purchases" at bounding box center [208, 61] width 331 height 16
click at [157, 113] on span "Summary of purchases" at bounding box center [134, 107] width 182 height 15
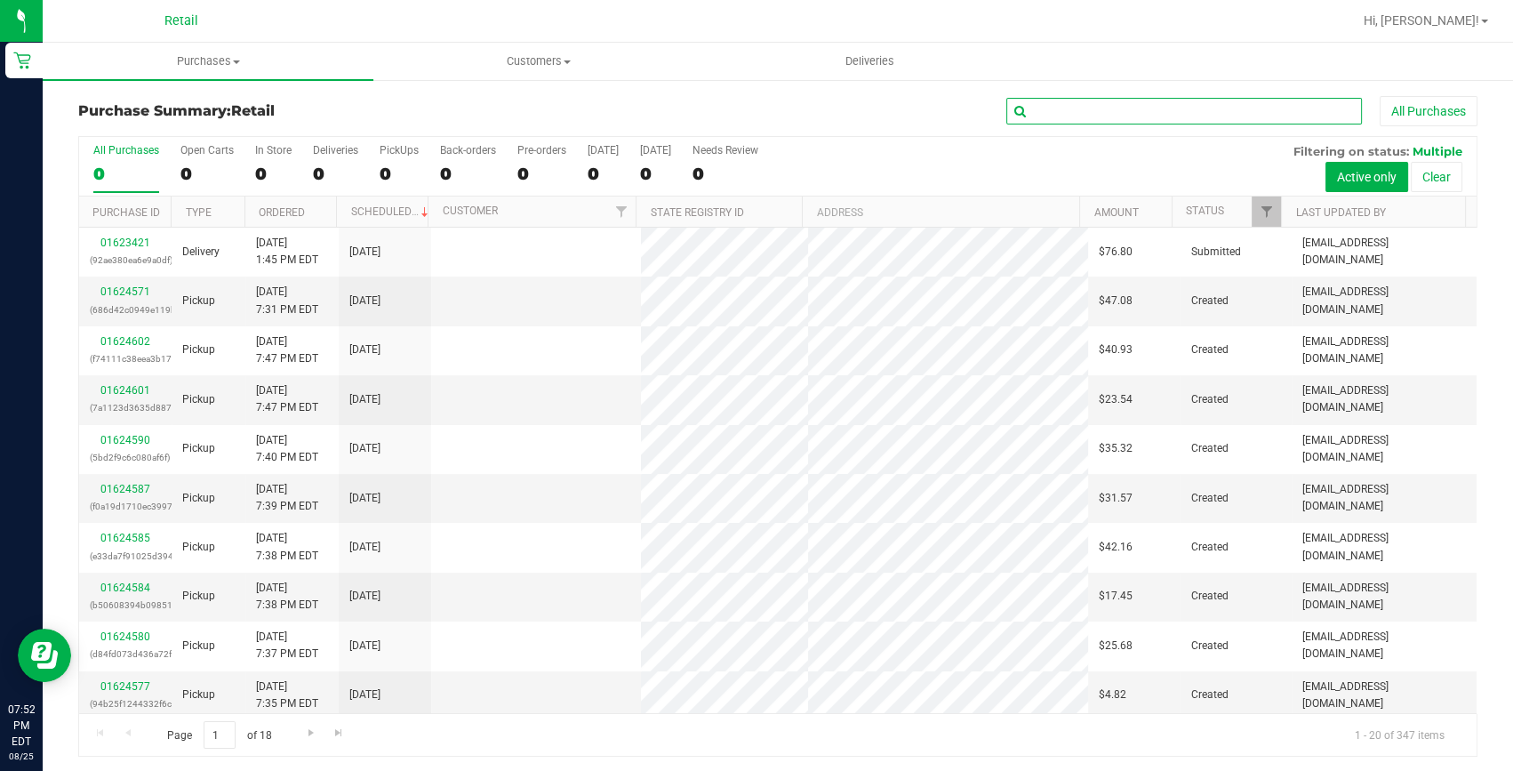
click at [1088, 112] on input "text" at bounding box center [1184, 111] width 356 height 27
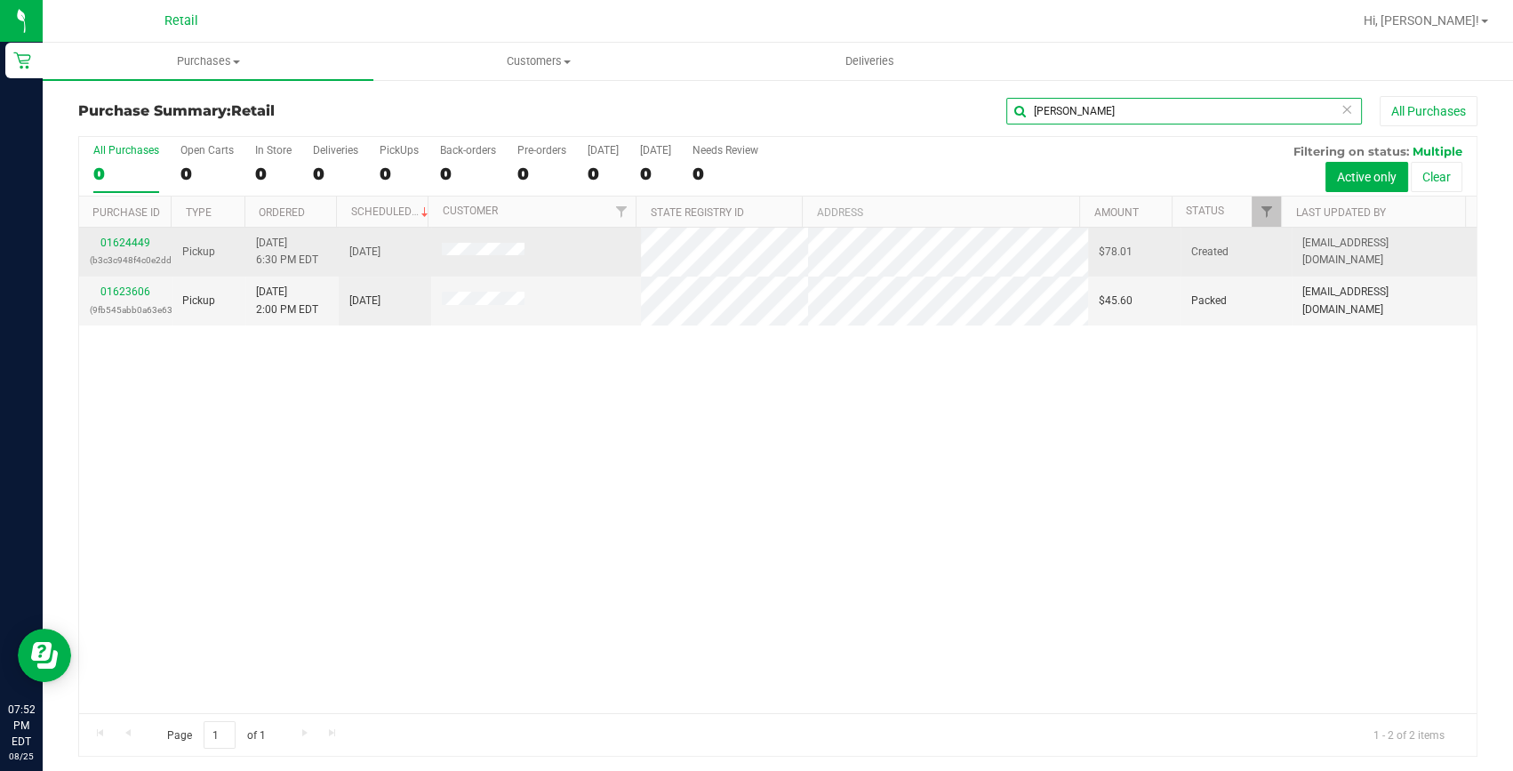
type input "brennan"
click at [144, 235] on div "01624449 (b3c3c948f4c0e2dd)" at bounding box center [125, 252] width 71 height 34
click at [135, 237] on link "01624449" at bounding box center [125, 242] width 50 height 12
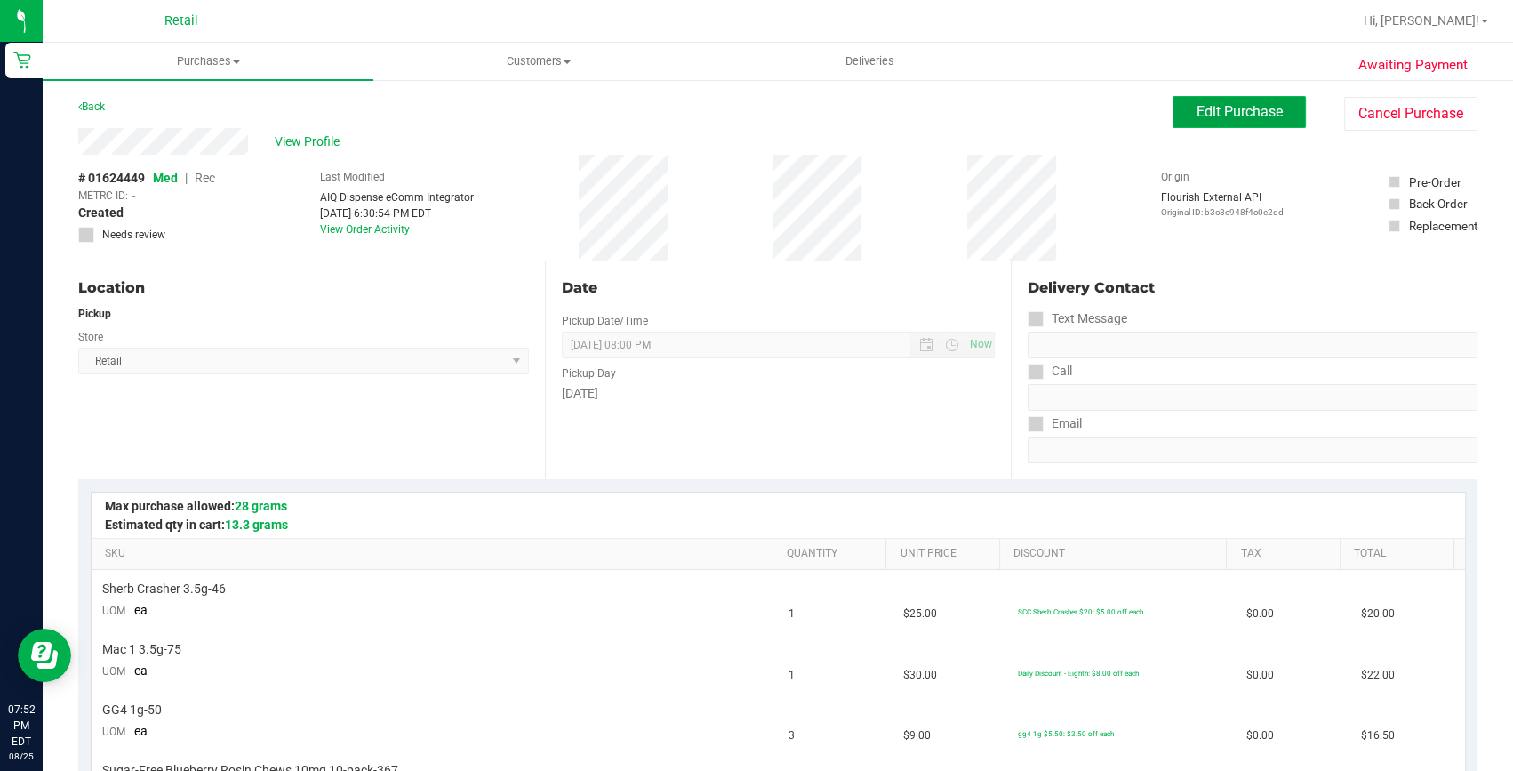
click at [1234, 109] on span "Edit Purchase" at bounding box center [1239, 111] width 86 height 17
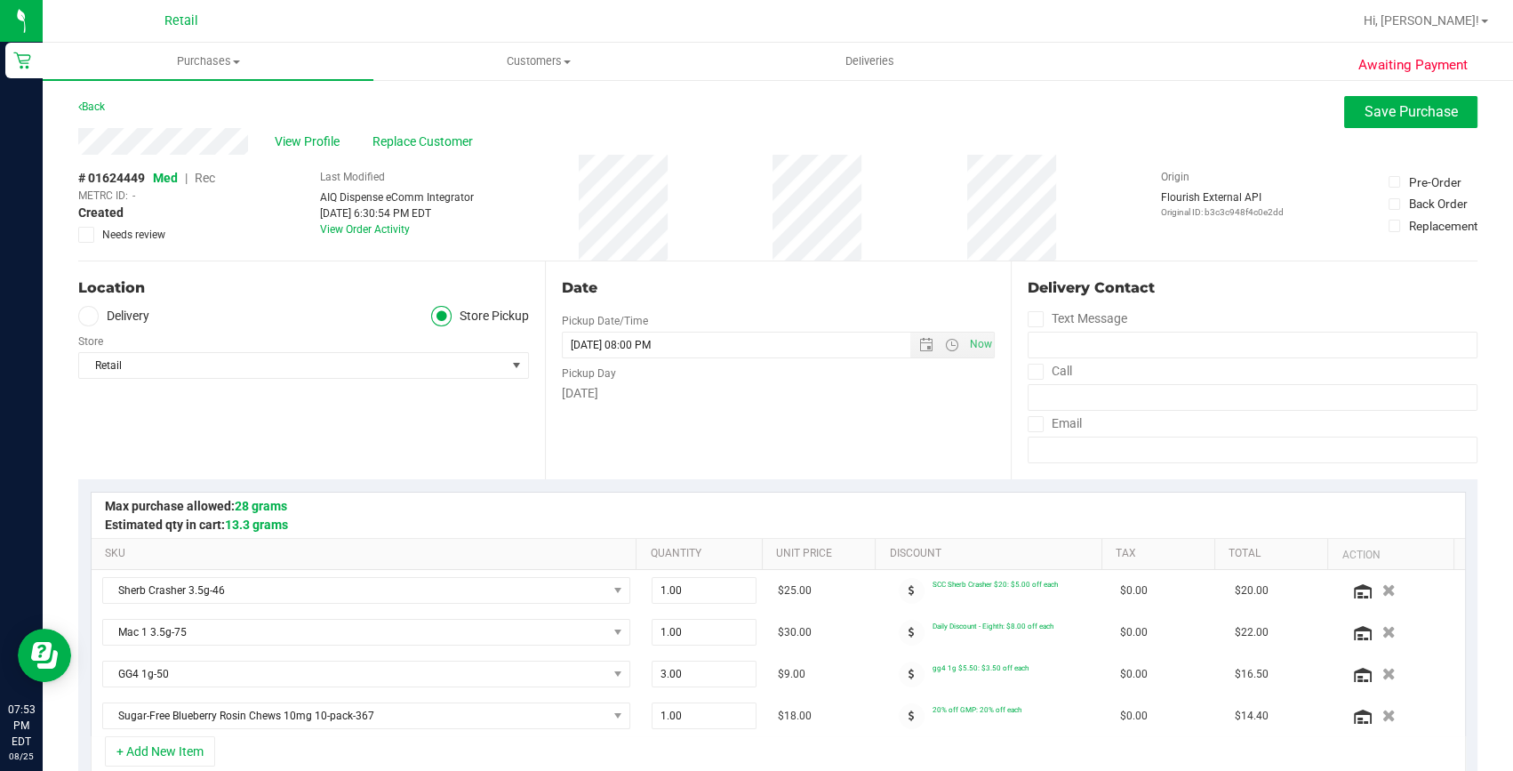
click at [208, 176] on span "Rec" at bounding box center [205, 178] width 20 height 14
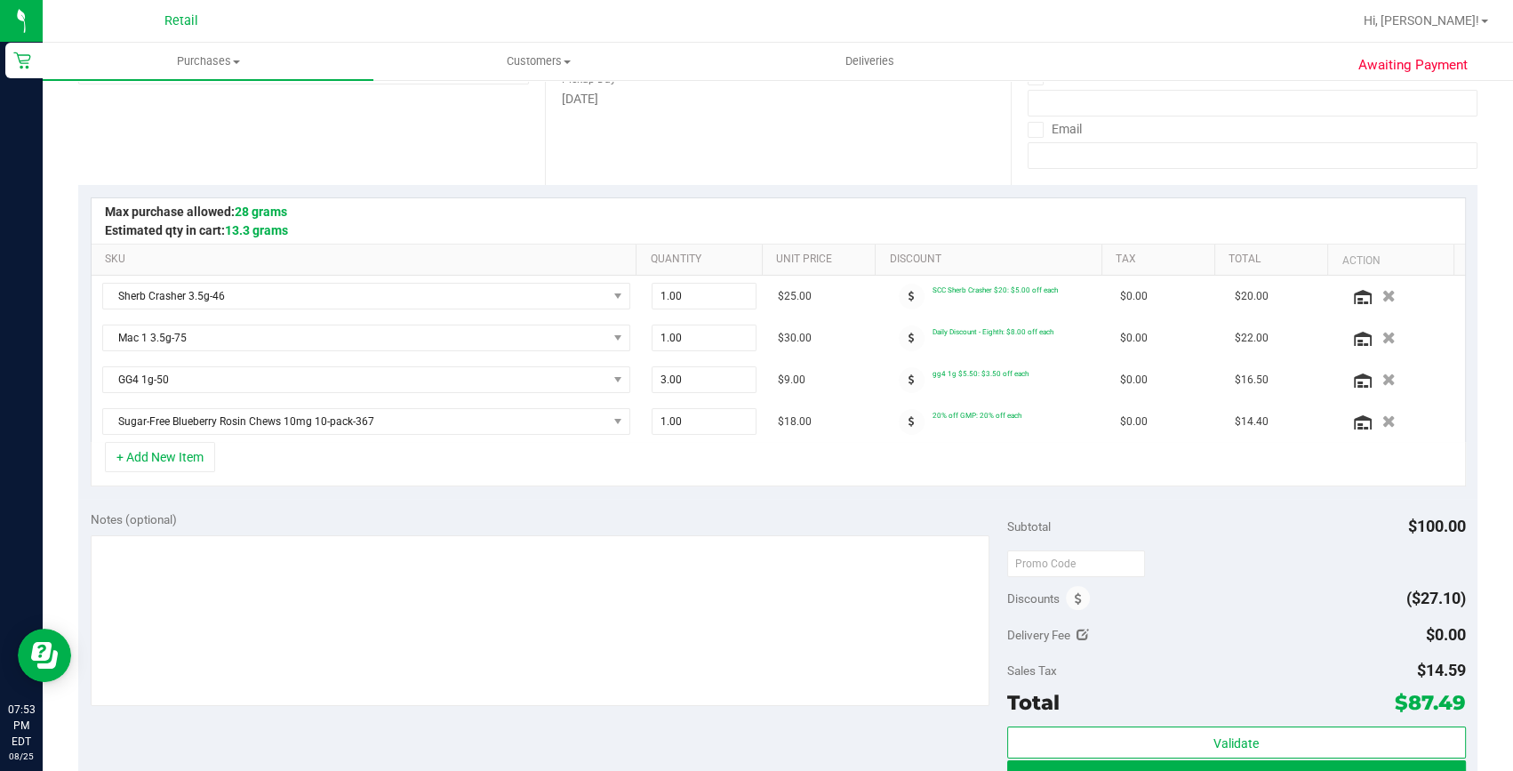
scroll to position [323, 0]
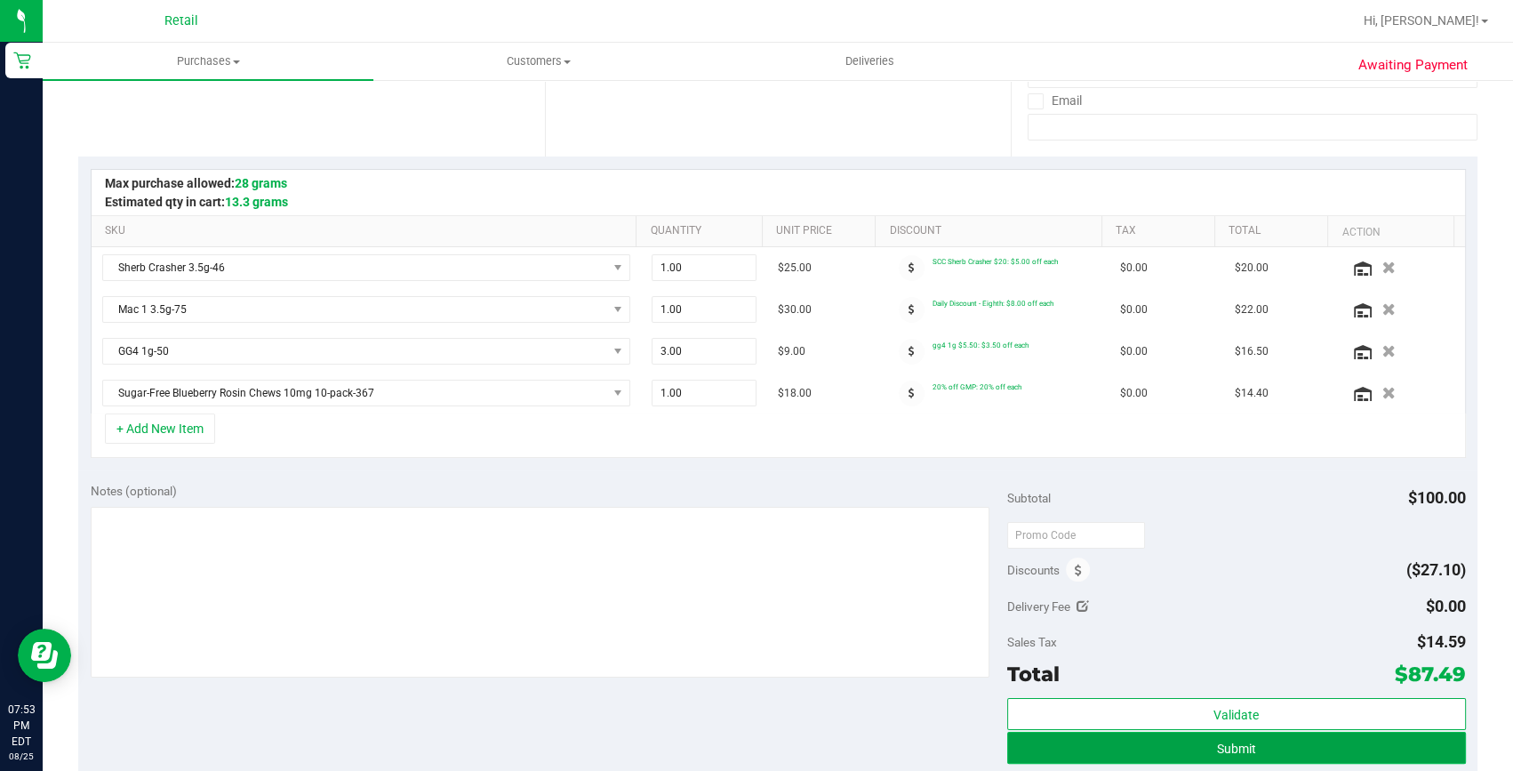
click at [1228, 732] on button "Submit" at bounding box center [1236, 748] width 459 height 32
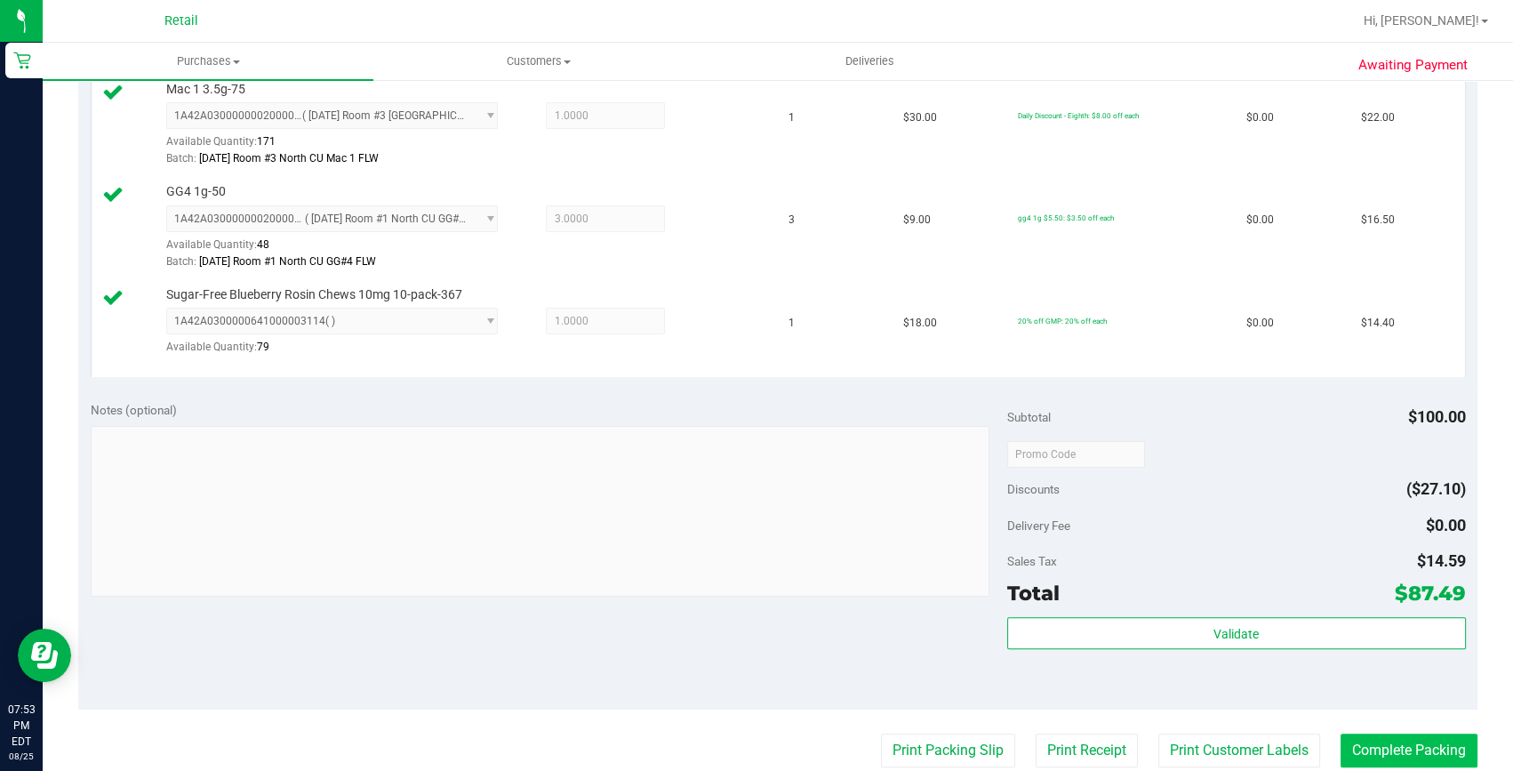
scroll to position [646, 0]
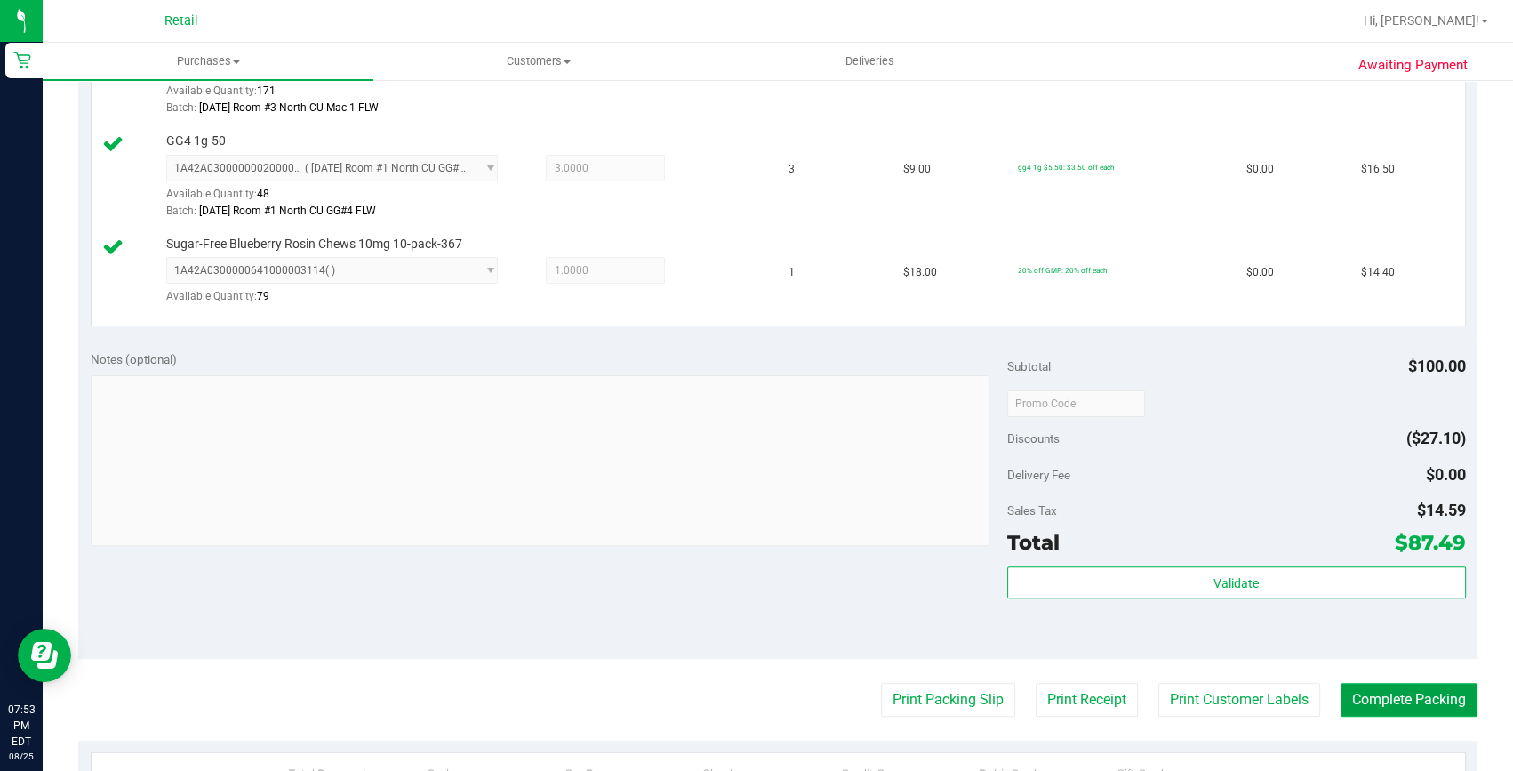
click at [1369, 691] on button "Complete Packing" at bounding box center [1408, 700] width 137 height 34
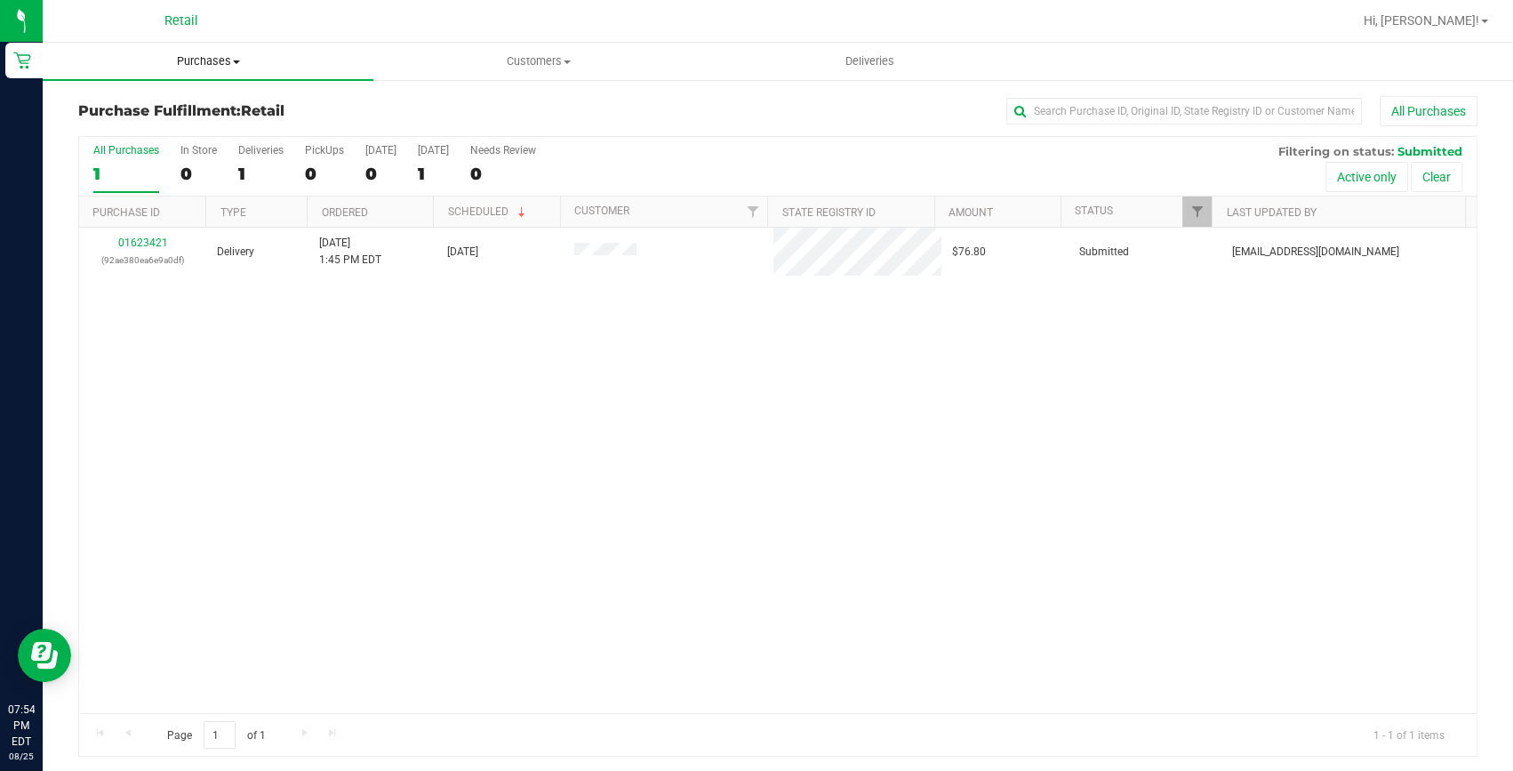
click at [201, 50] on uib-tab-heading "Purchases Summary of purchases Fulfillment All purchases" at bounding box center [208, 61] width 331 height 37
click at [188, 104] on span "Summary of purchases" at bounding box center [134, 107] width 182 height 15
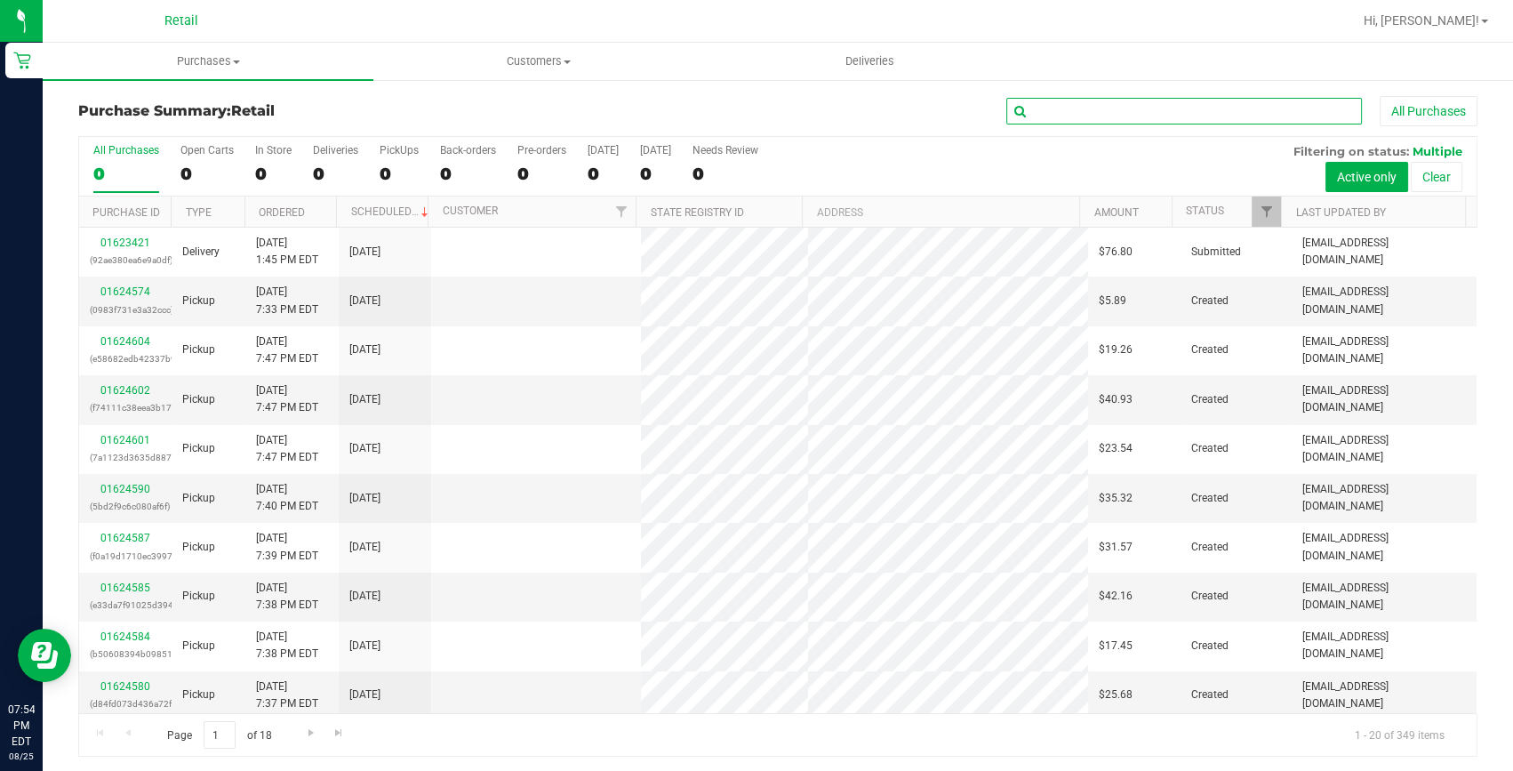
click at [1068, 110] on input "text" at bounding box center [1184, 111] width 356 height 27
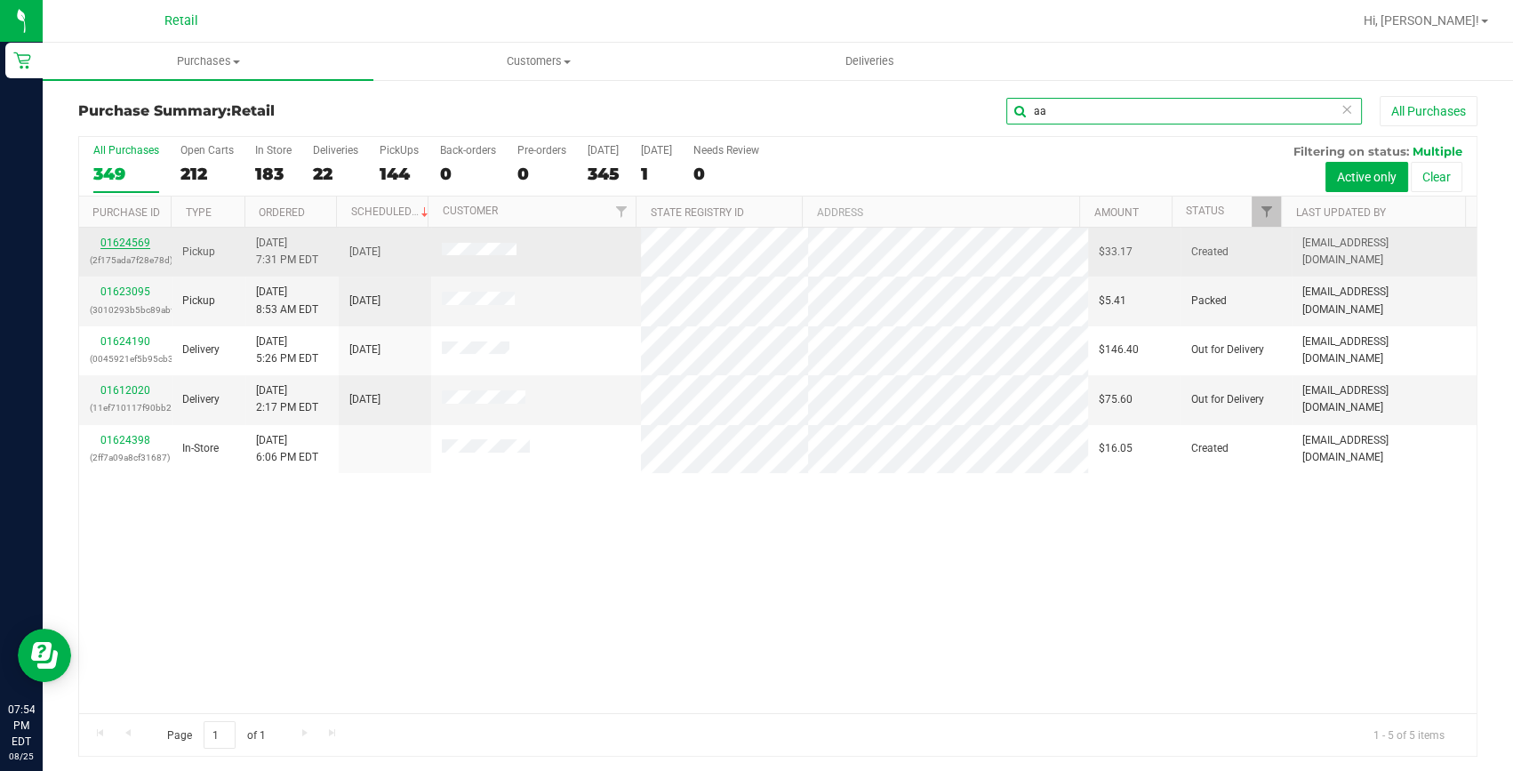
type input "aa"
click at [129, 244] on link "01624569" at bounding box center [125, 242] width 50 height 12
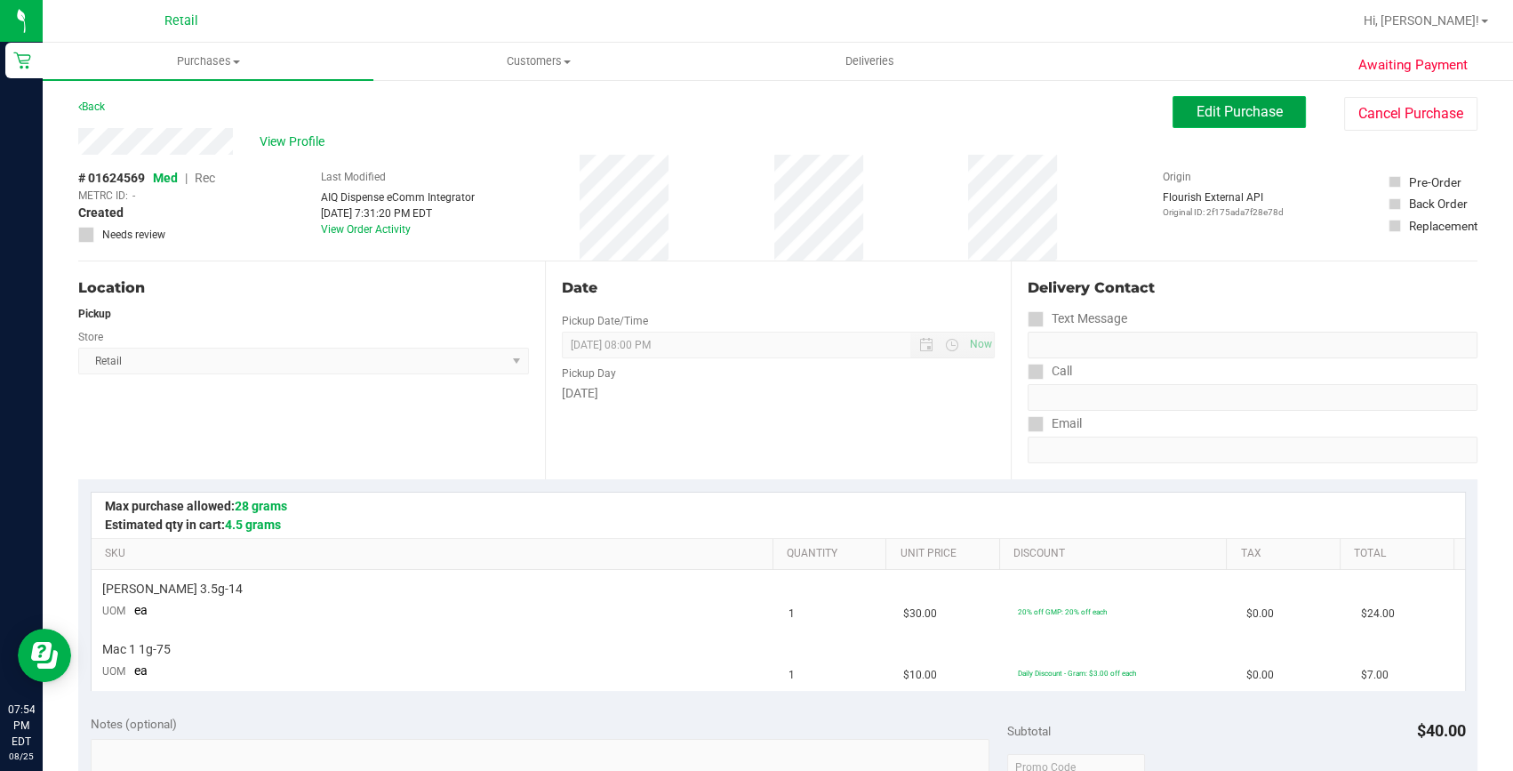
click at [1210, 117] on span "Edit Purchase" at bounding box center [1239, 111] width 86 height 17
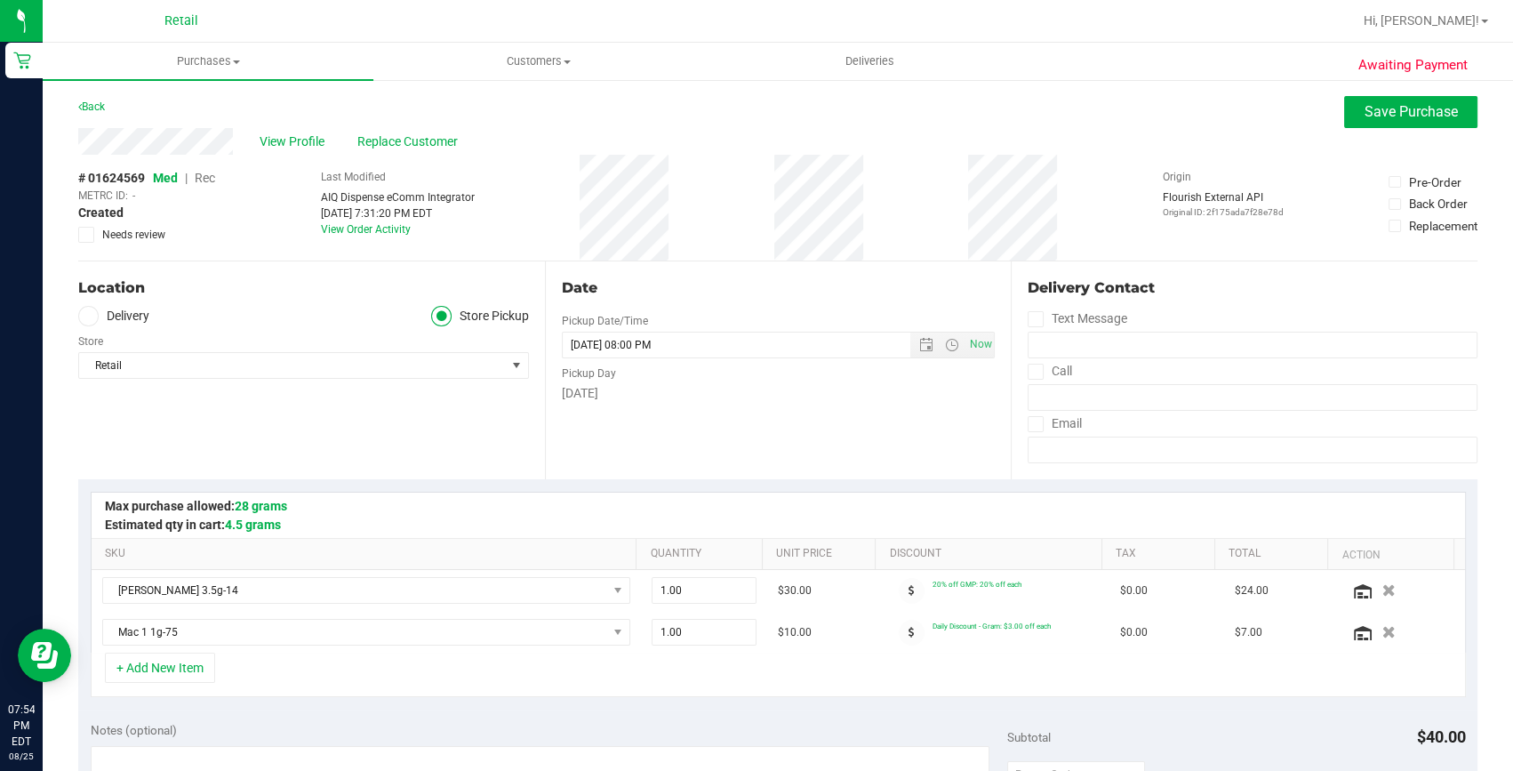
click at [214, 178] on span "Rec" at bounding box center [205, 178] width 20 height 14
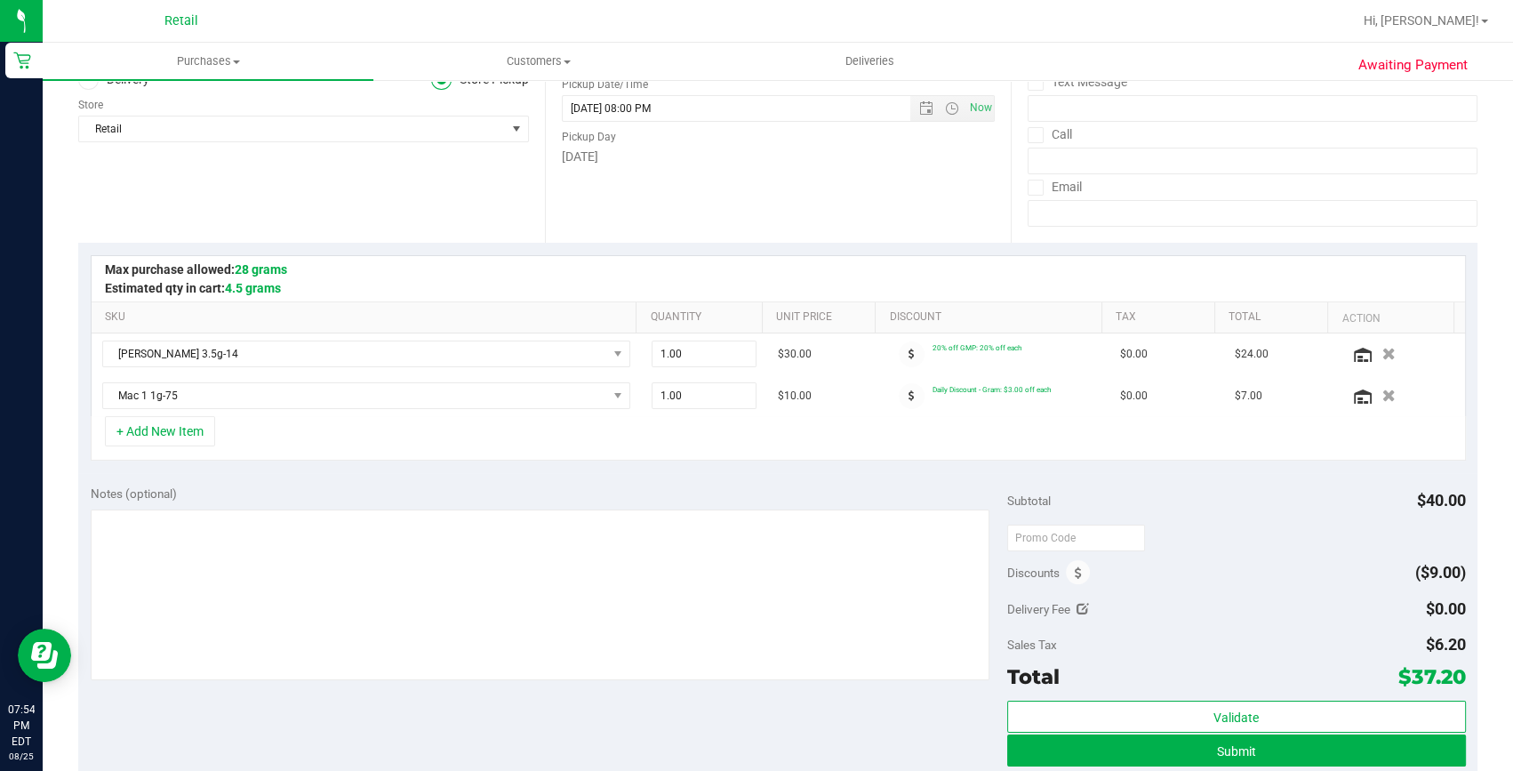
scroll to position [242, 0]
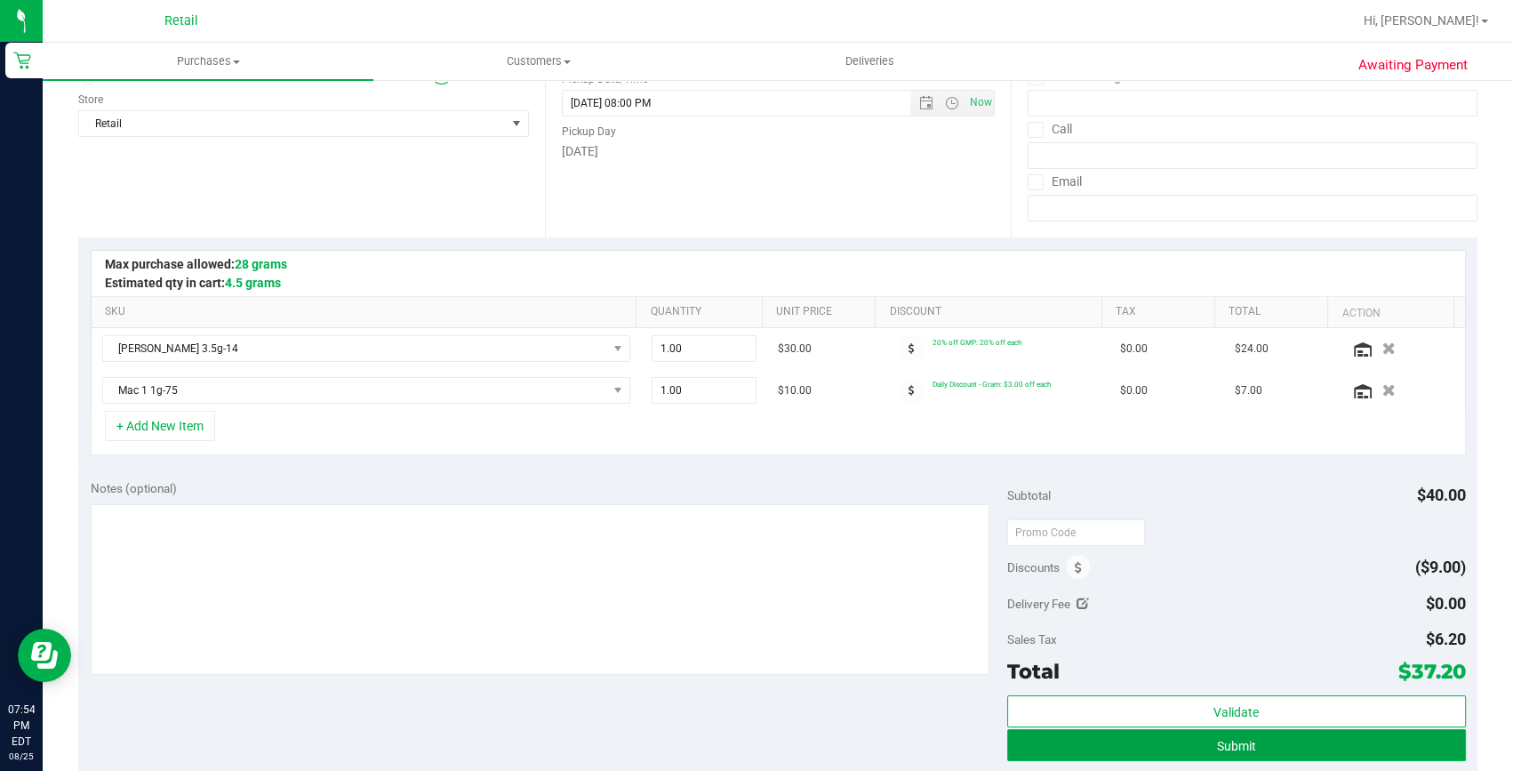
click at [1127, 739] on button "Submit" at bounding box center [1236, 745] width 459 height 32
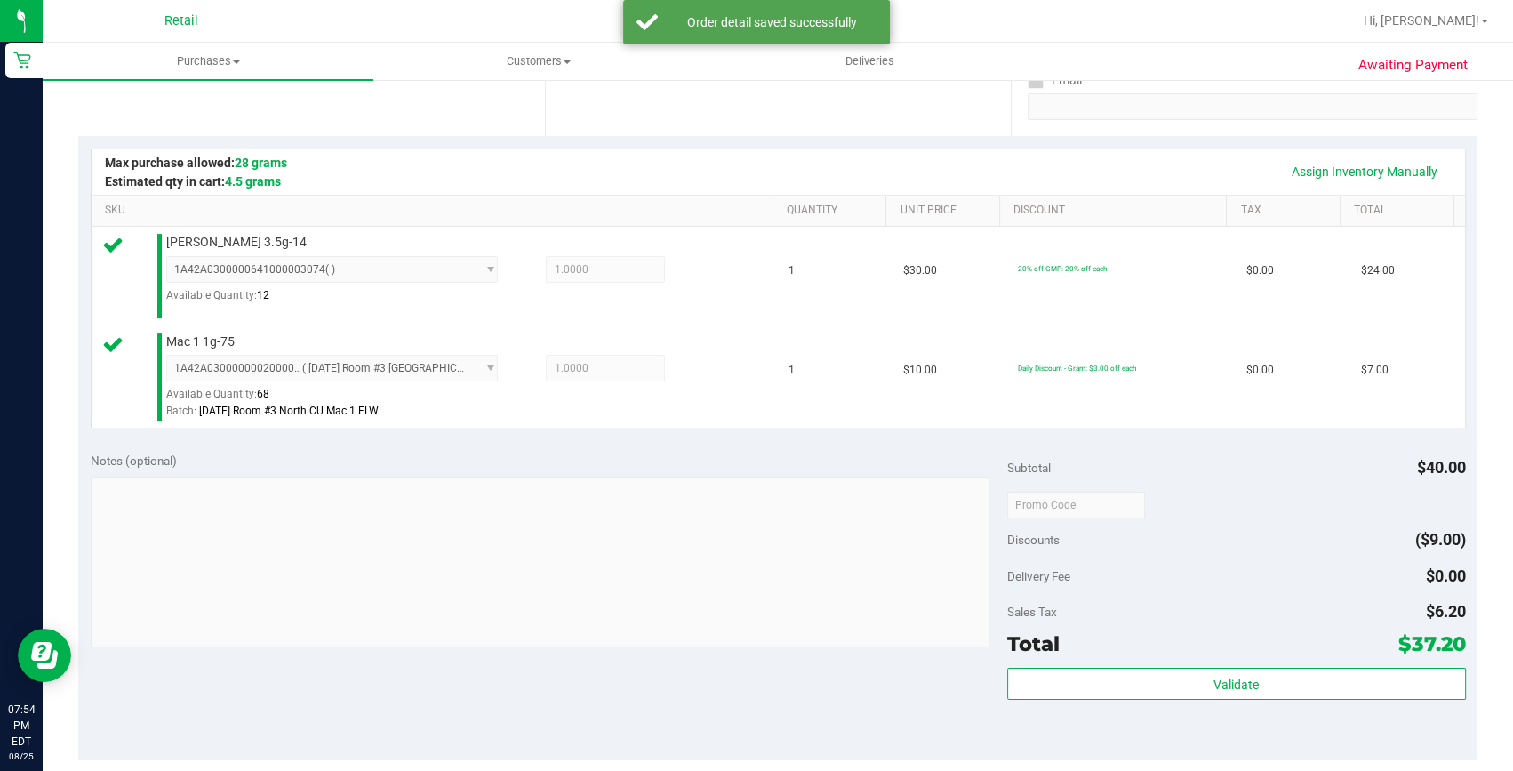
scroll to position [404, 0]
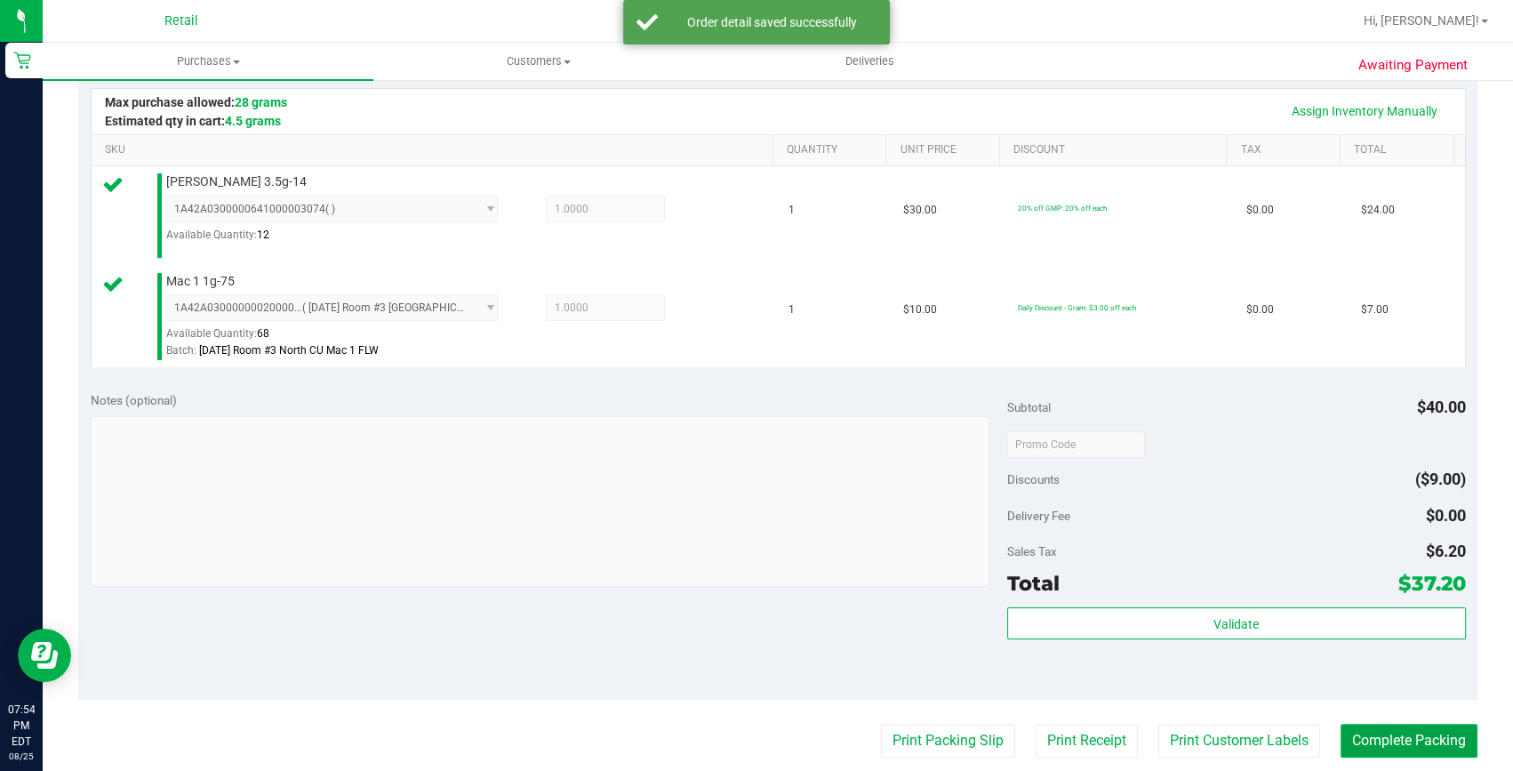
click at [1383, 729] on button "Complete Packing" at bounding box center [1408, 741] width 137 height 34
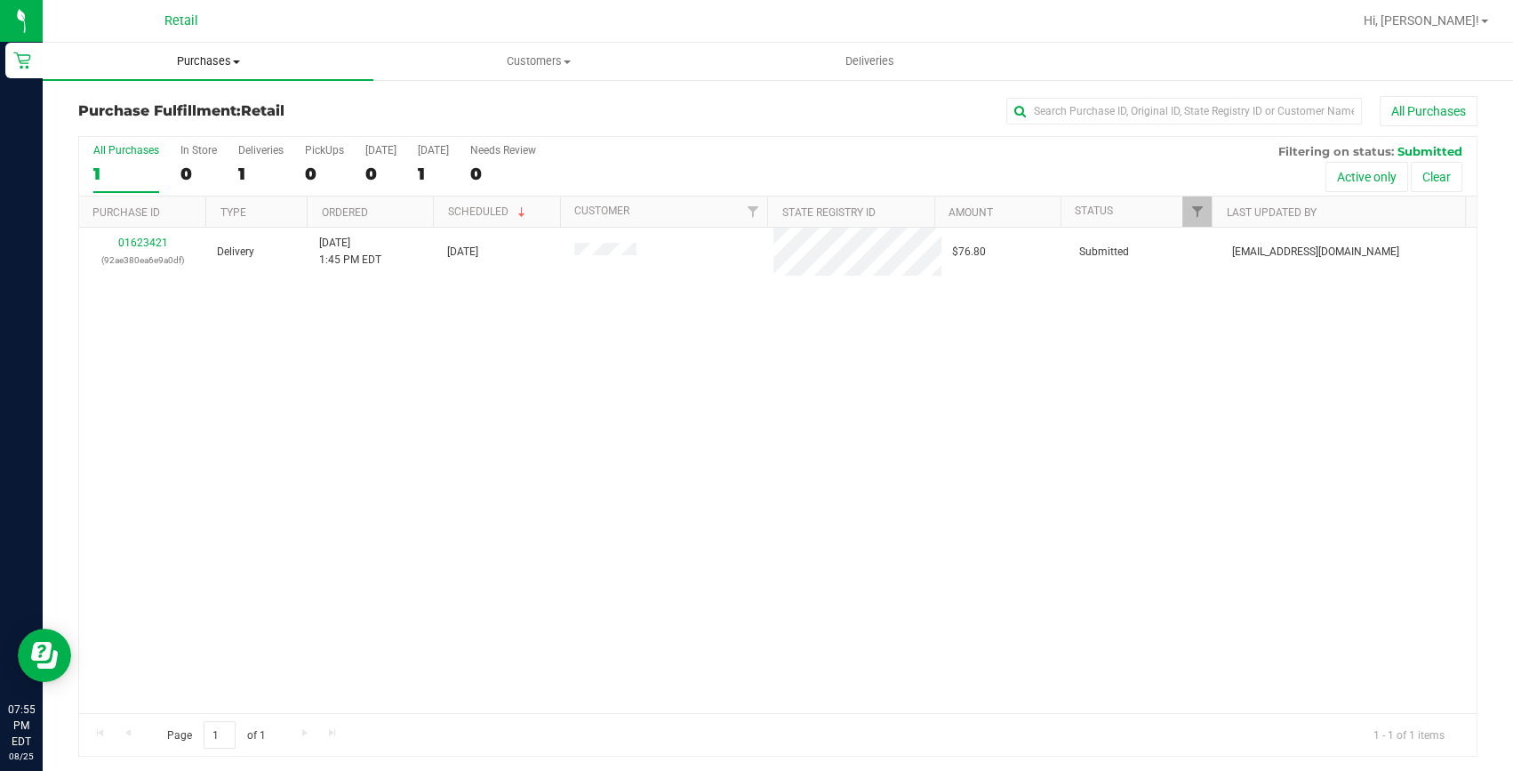
click at [205, 70] on uib-tab-heading "Purchases Summary of purchases Fulfillment All purchases" at bounding box center [208, 61] width 331 height 37
click at [186, 110] on span "Summary of purchases" at bounding box center [134, 107] width 182 height 15
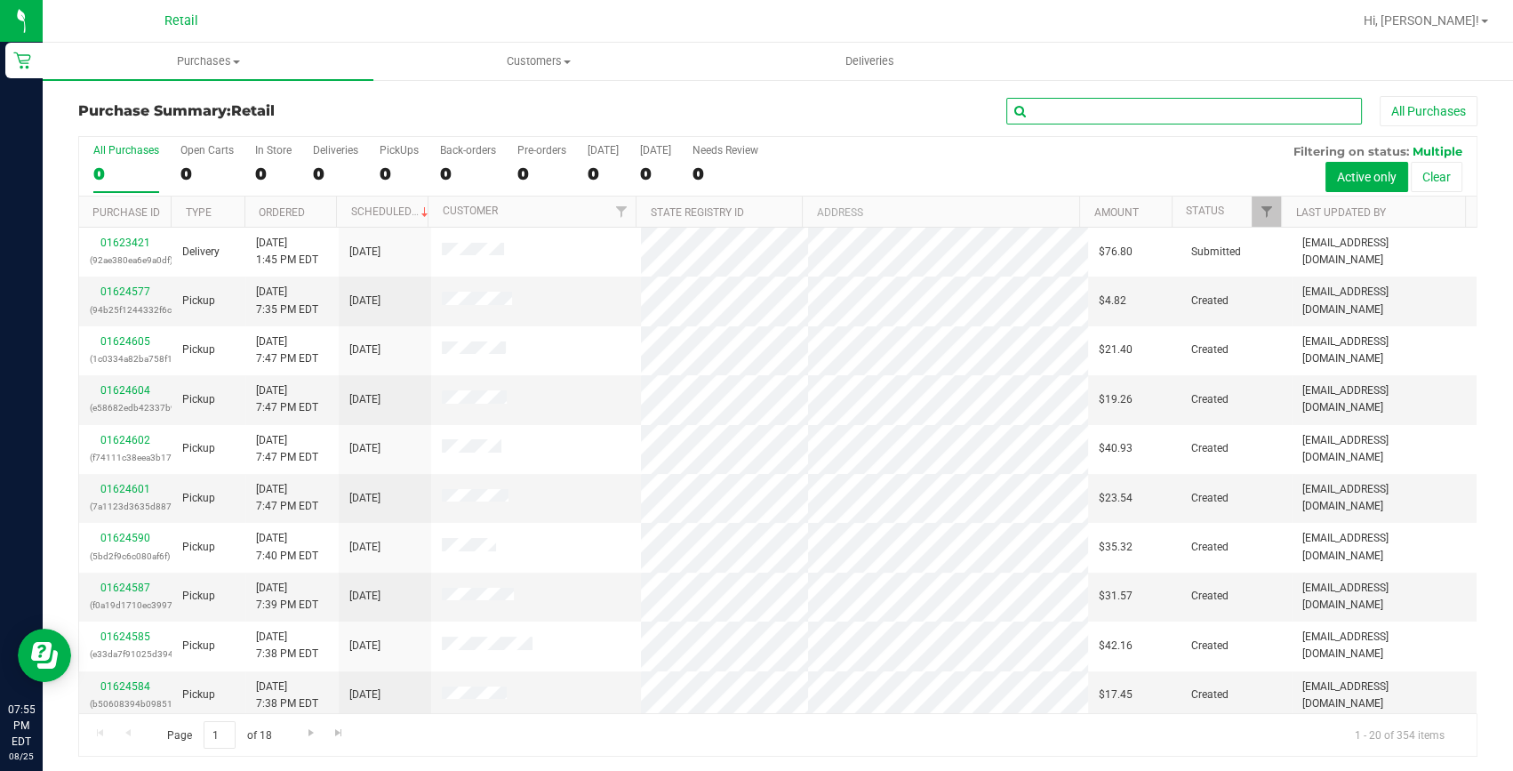
click at [1050, 98] on input "text" at bounding box center [1184, 111] width 356 height 27
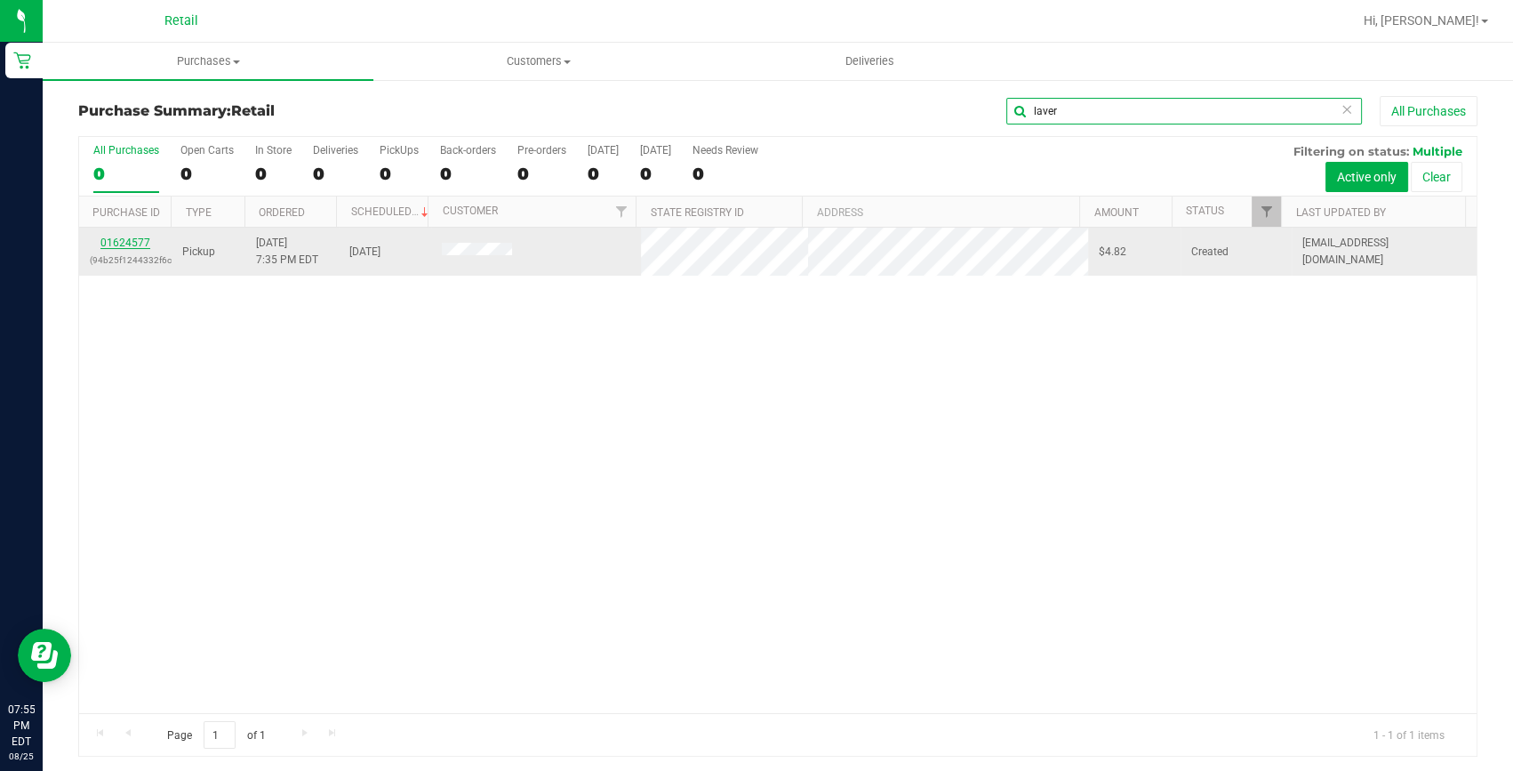
type input "laver"
click at [113, 237] on link "01624577" at bounding box center [125, 242] width 50 height 12
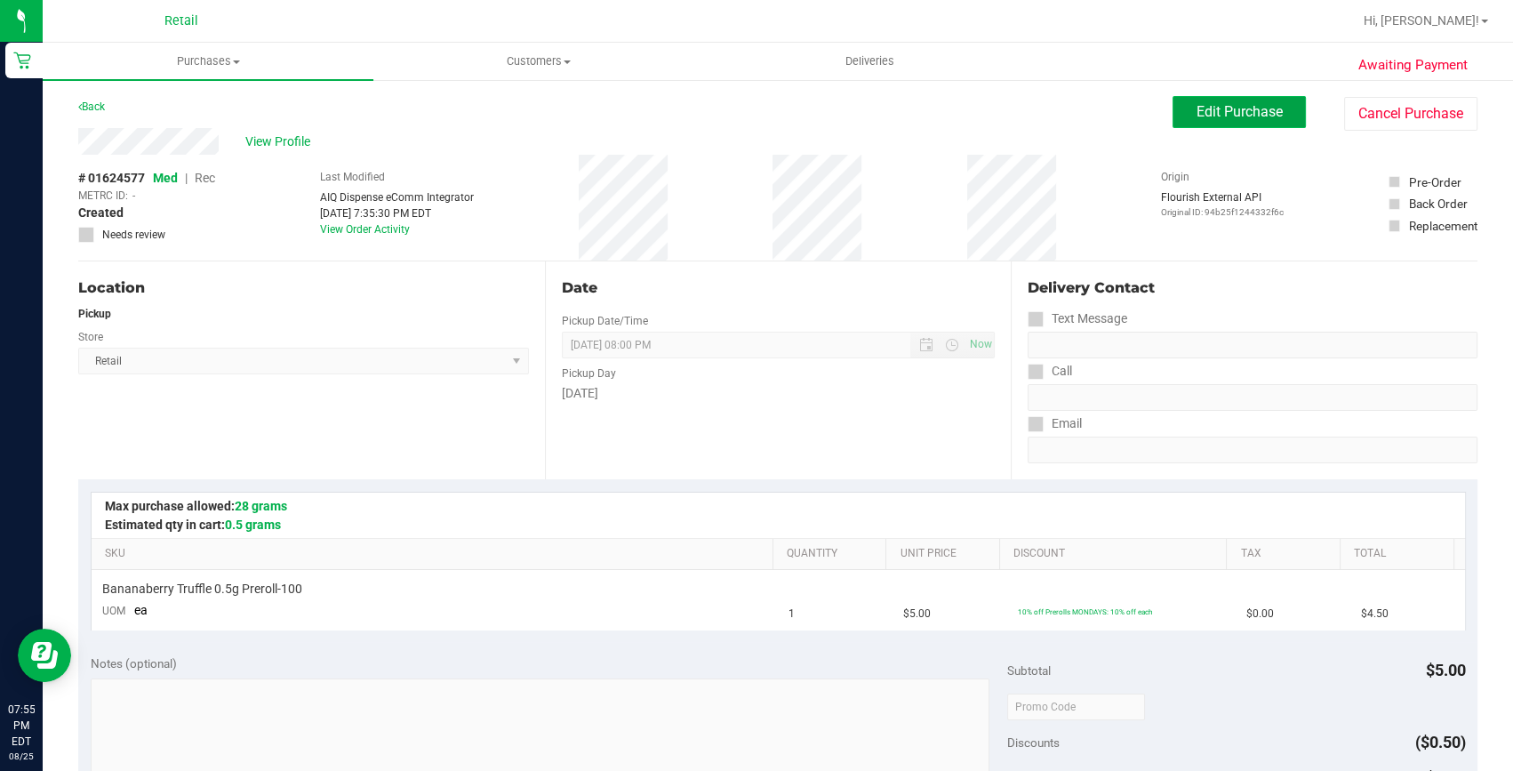
click at [1196, 105] on span "Edit Purchase" at bounding box center [1239, 111] width 86 height 17
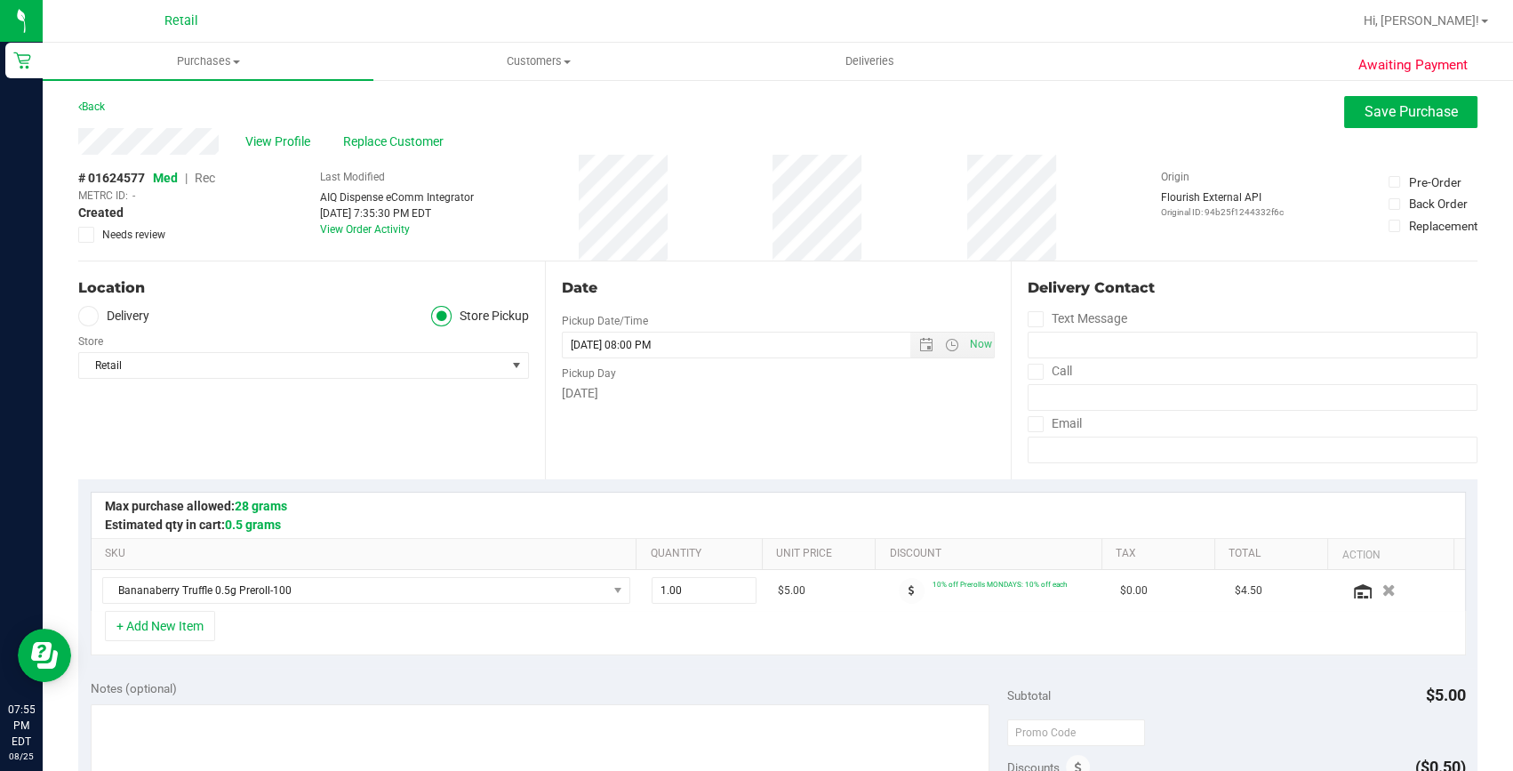
click at [204, 172] on span "Rec" at bounding box center [205, 178] width 20 height 14
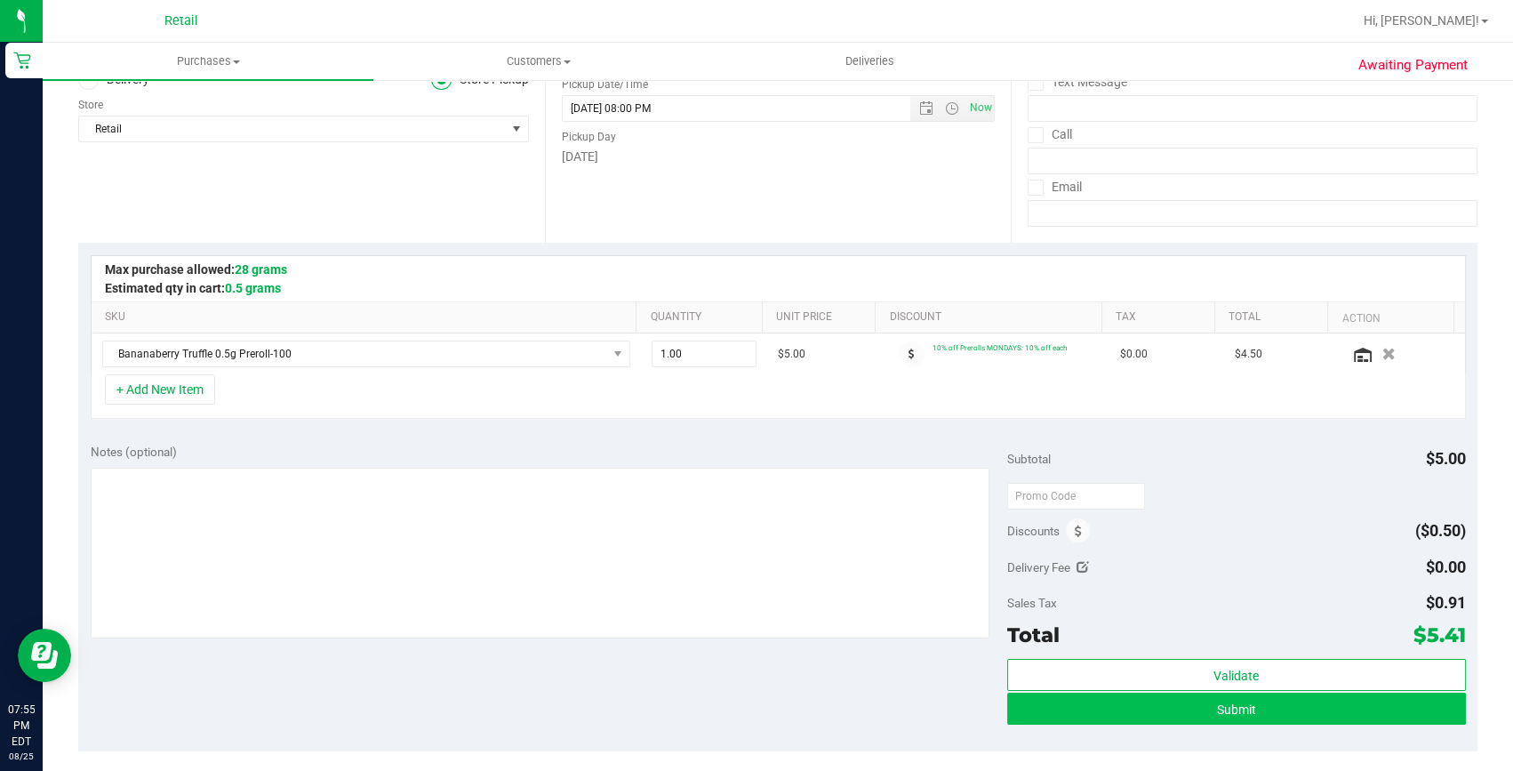
scroll to position [242, 0]
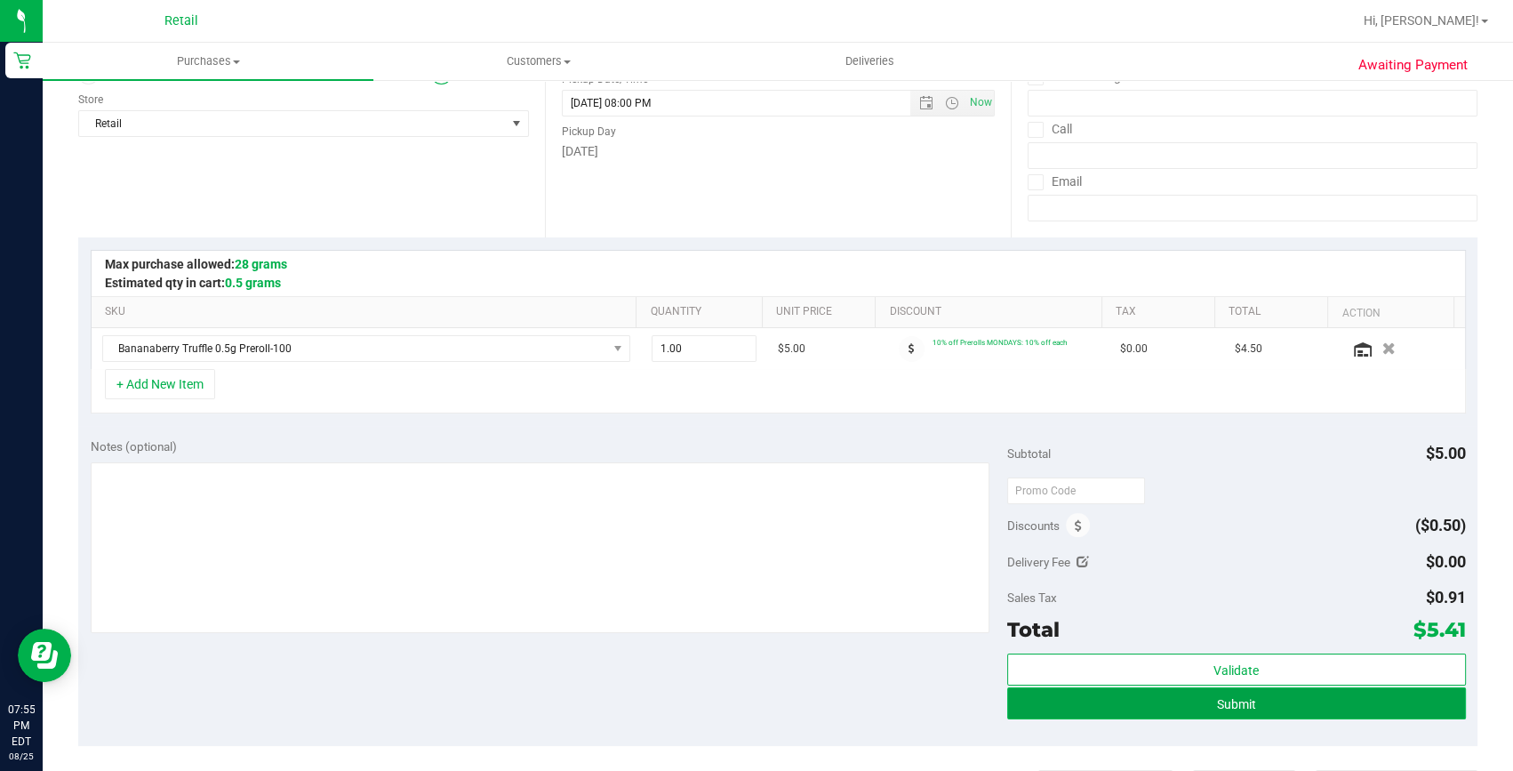
click at [1166, 702] on button "Submit" at bounding box center [1236, 703] width 459 height 32
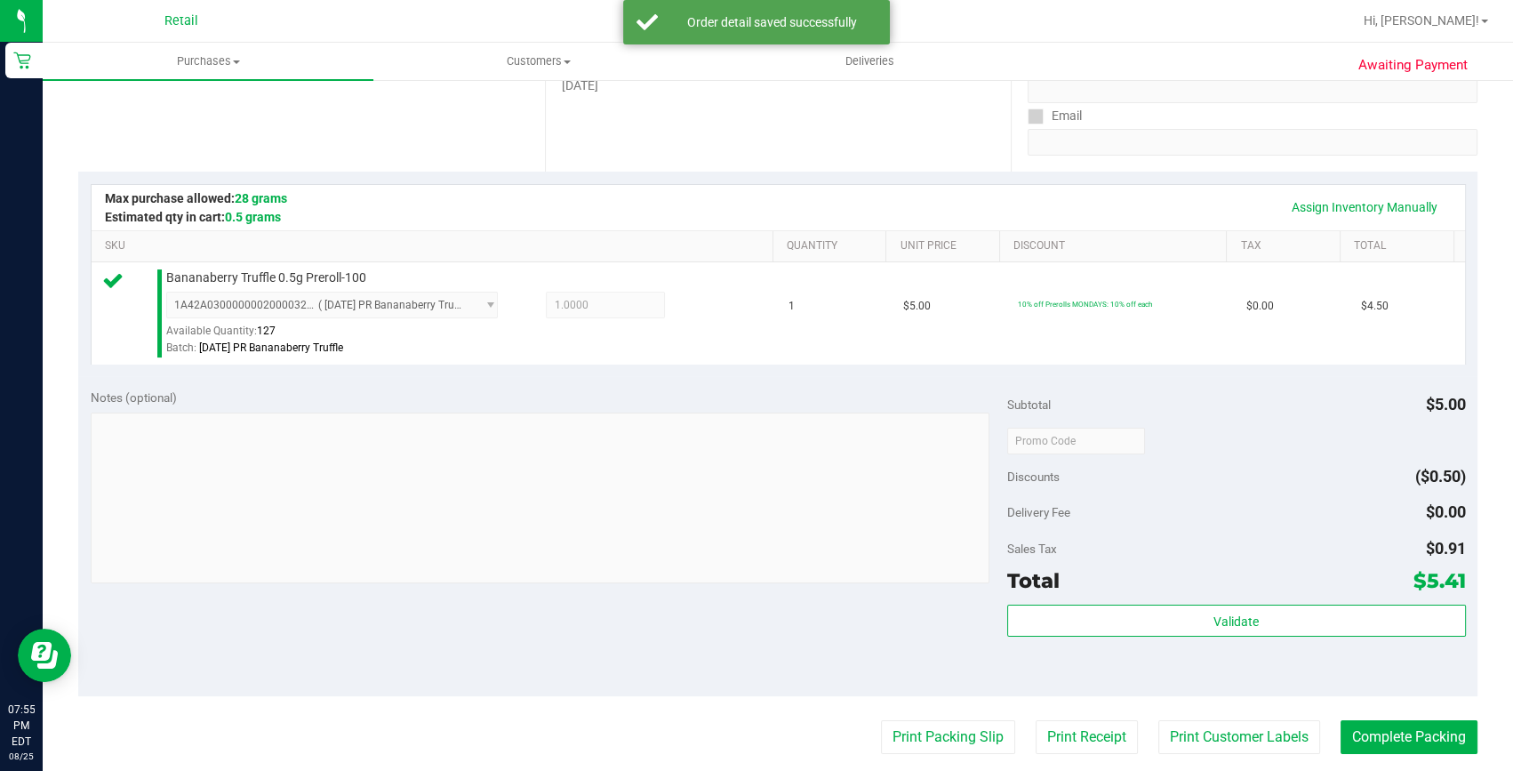
scroll to position [404, 0]
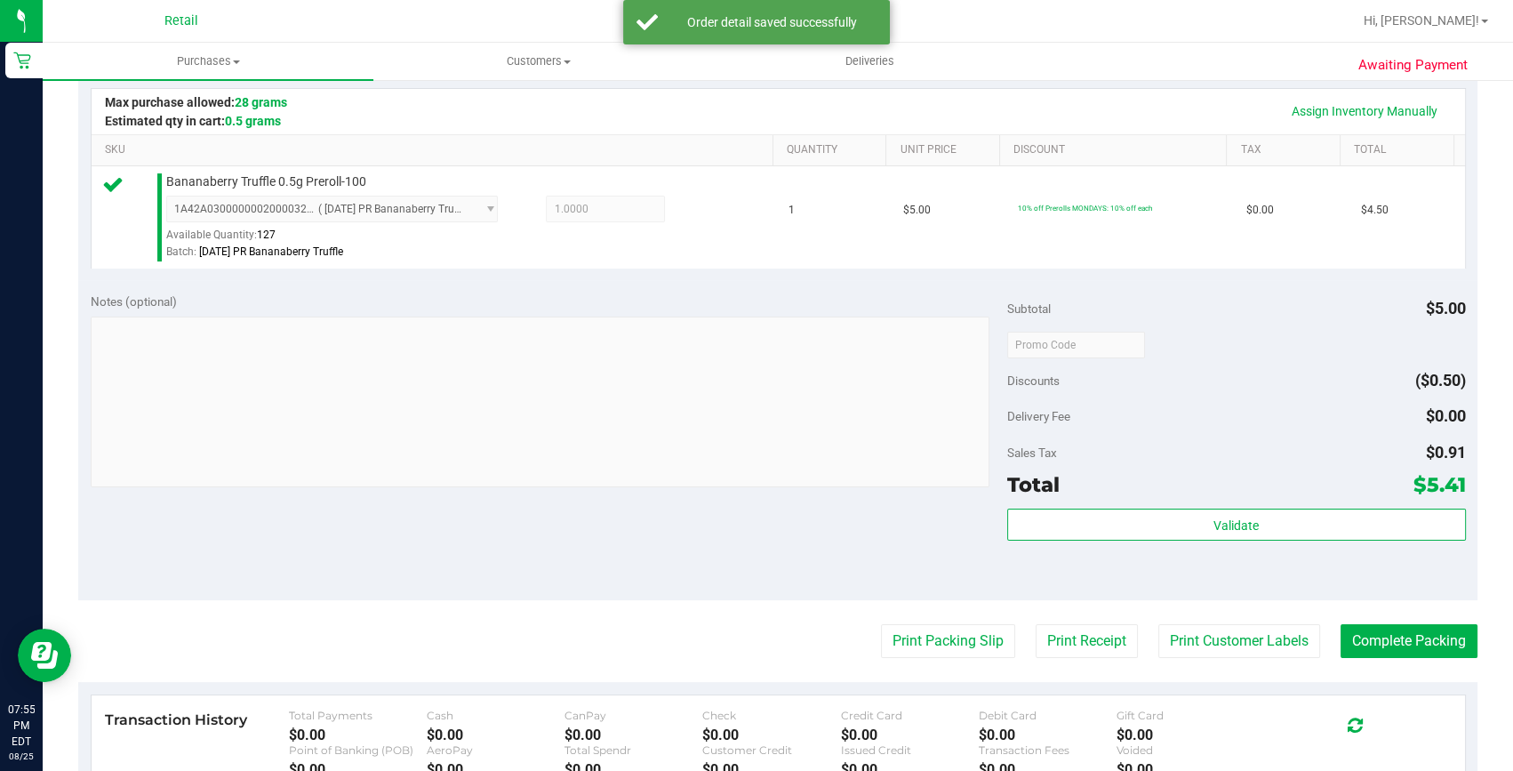
click at [1353, 657] on purchase-details "Back Edit Purchase Cancel Purchase View Profile # 01624577 Med | Rec METRC ID: …" at bounding box center [777, 353] width 1399 height 1322
click at [1357, 649] on button "Complete Packing" at bounding box center [1408, 641] width 137 height 34
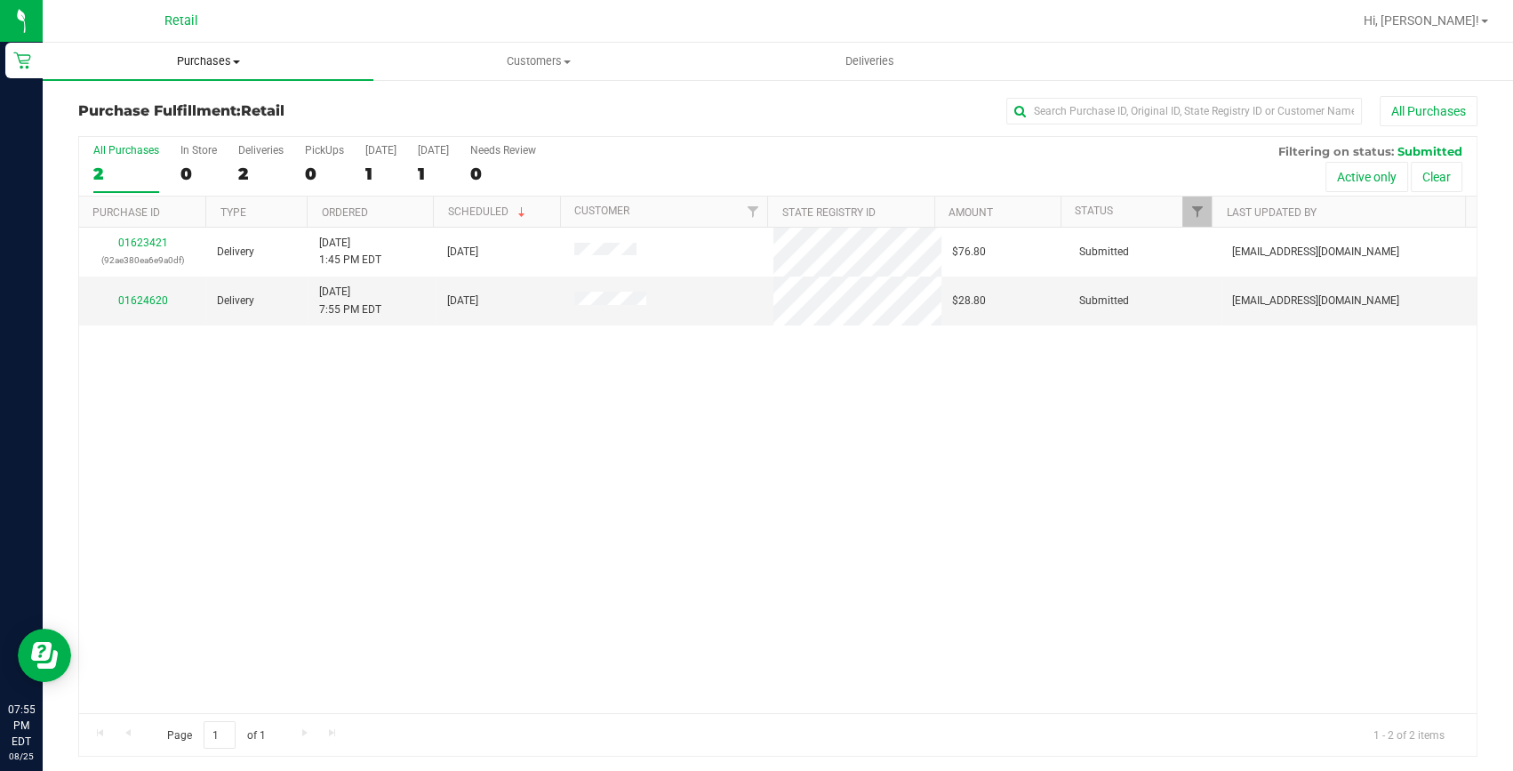
click at [211, 52] on uib-tab-heading "Purchases Summary of purchases Fulfillment All purchases" at bounding box center [208, 61] width 331 height 37
click at [188, 100] on span "Summary of purchases" at bounding box center [134, 107] width 182 height 15
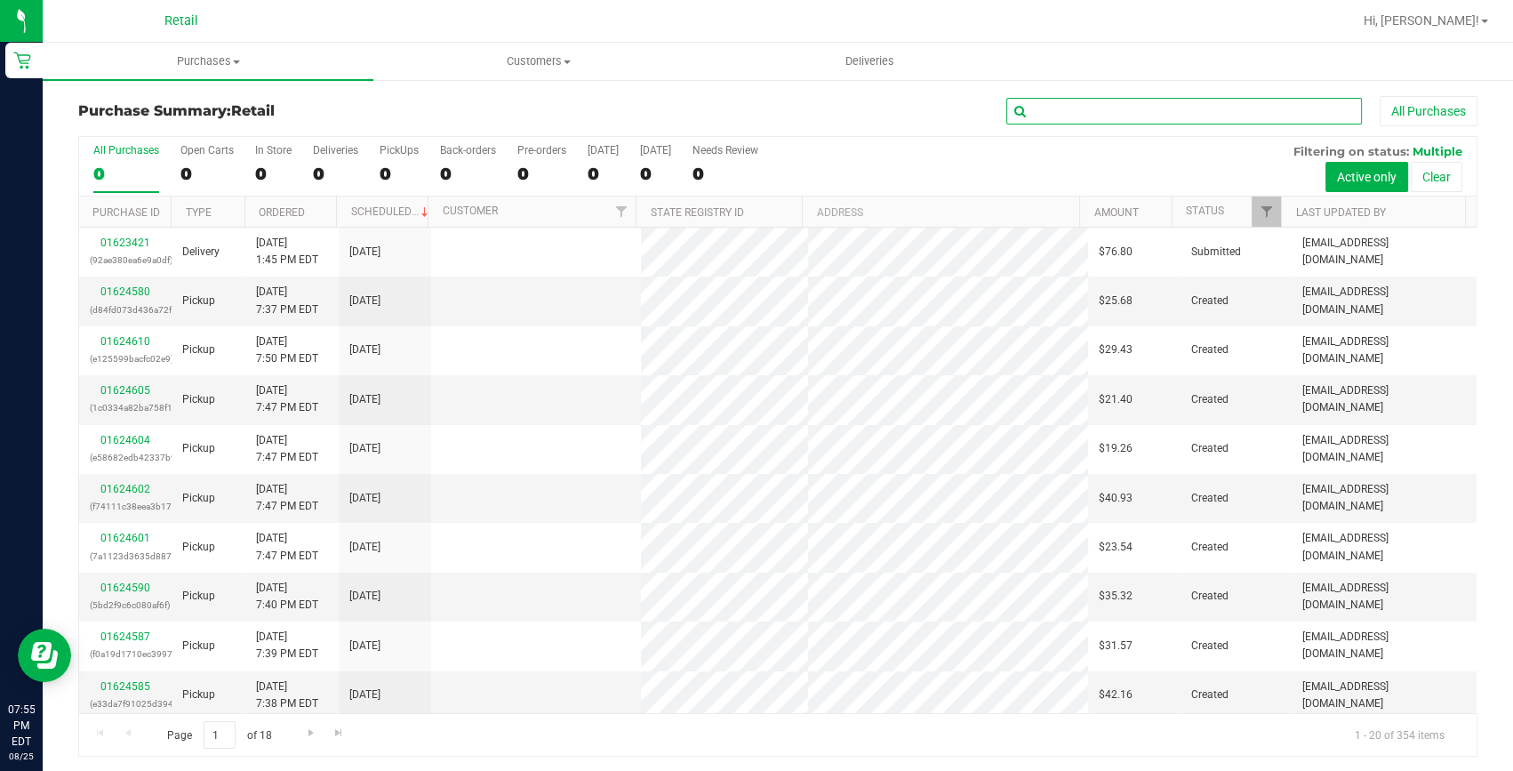
click at [1158, 118] on input "text" at bounding box center [1184, 111] width 356 height 27
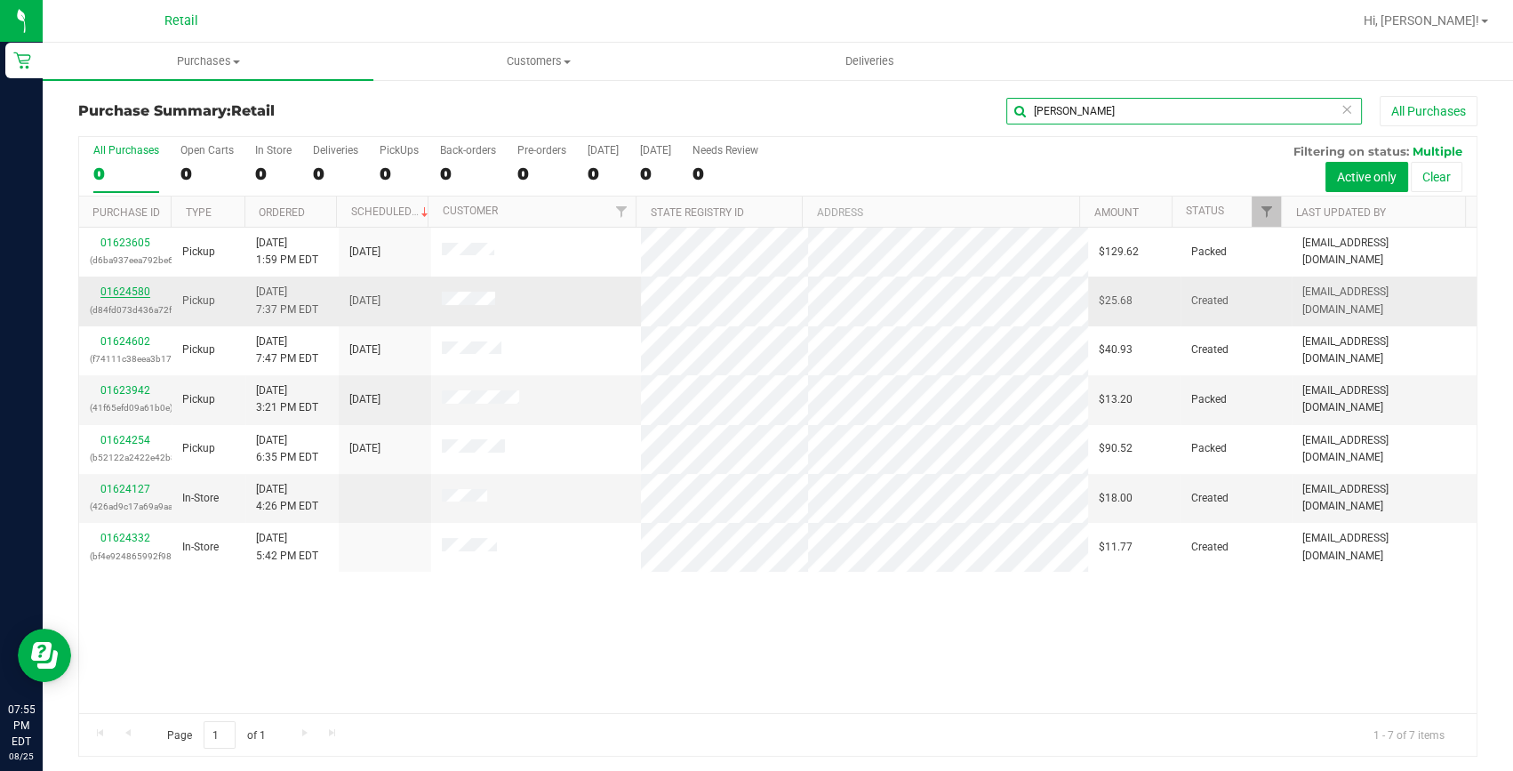
type input "david"
click at [134, 288] on link "01624580" at bounding box center [125, 291] width 50 height 12
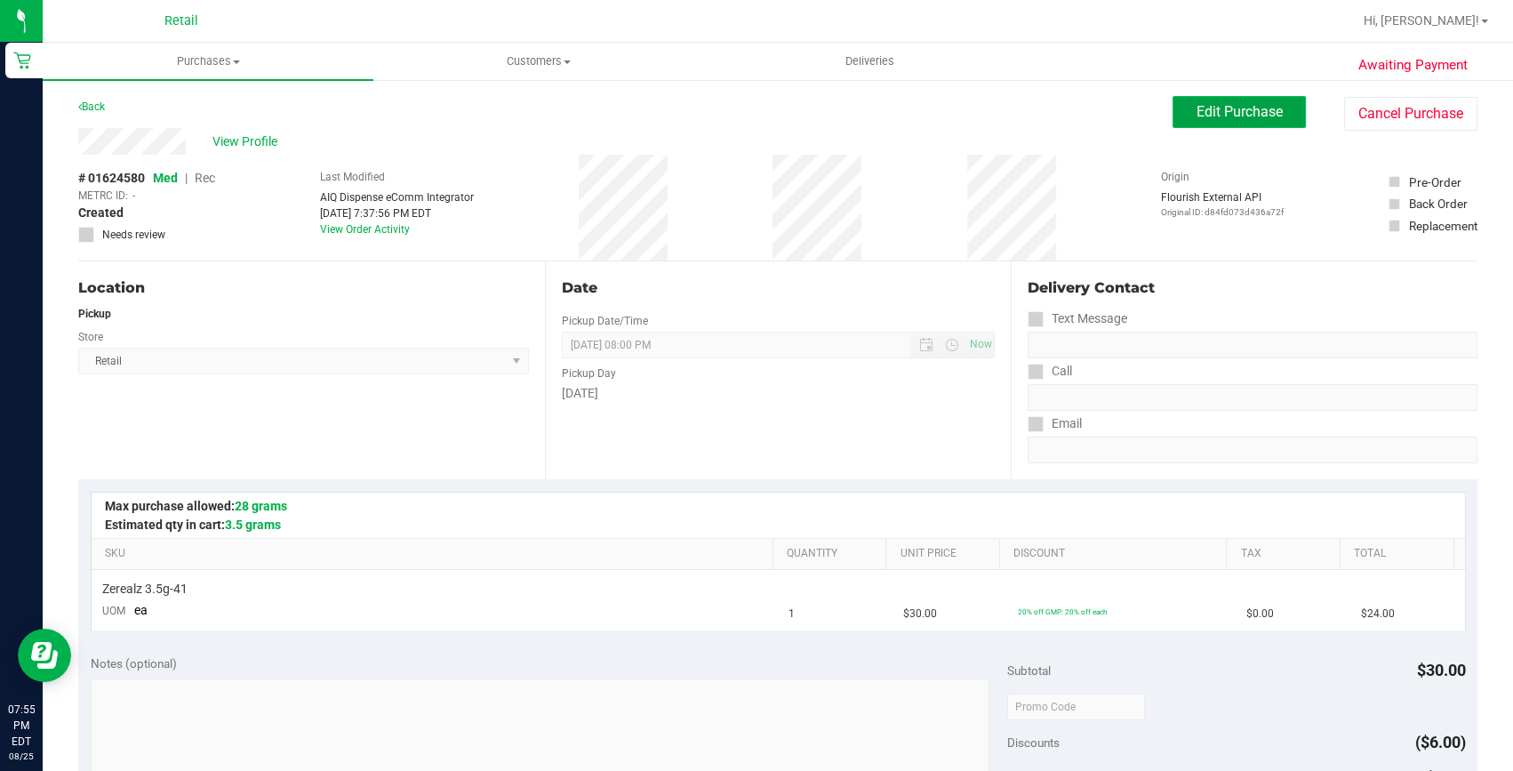
click at [1225, 113] on span "Edit Purchase" at bounding box center [1239, 111] width 86 height 17
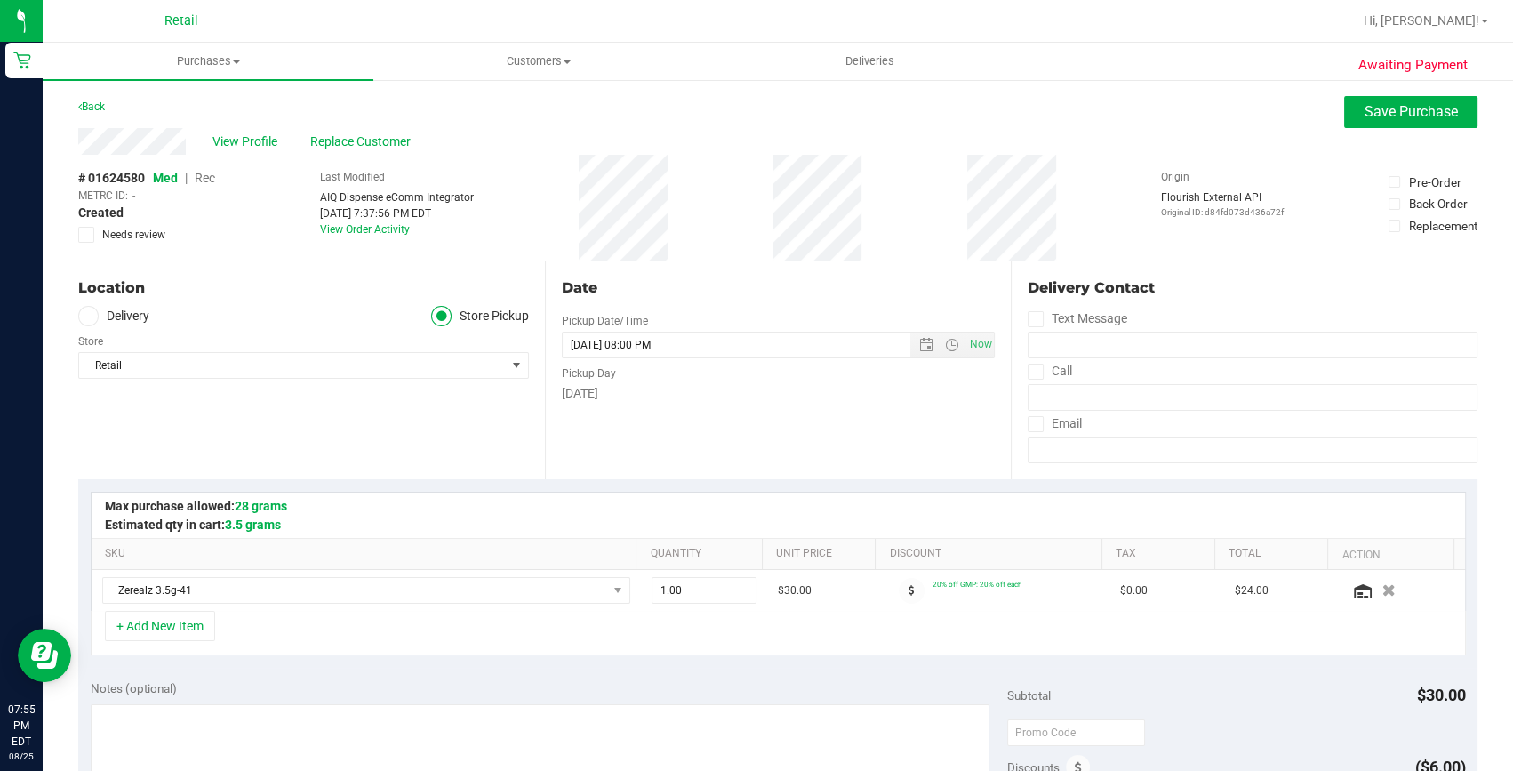
click at [200, 175] on span "Rec" at bounding box center [205, 178] width 20 height 14
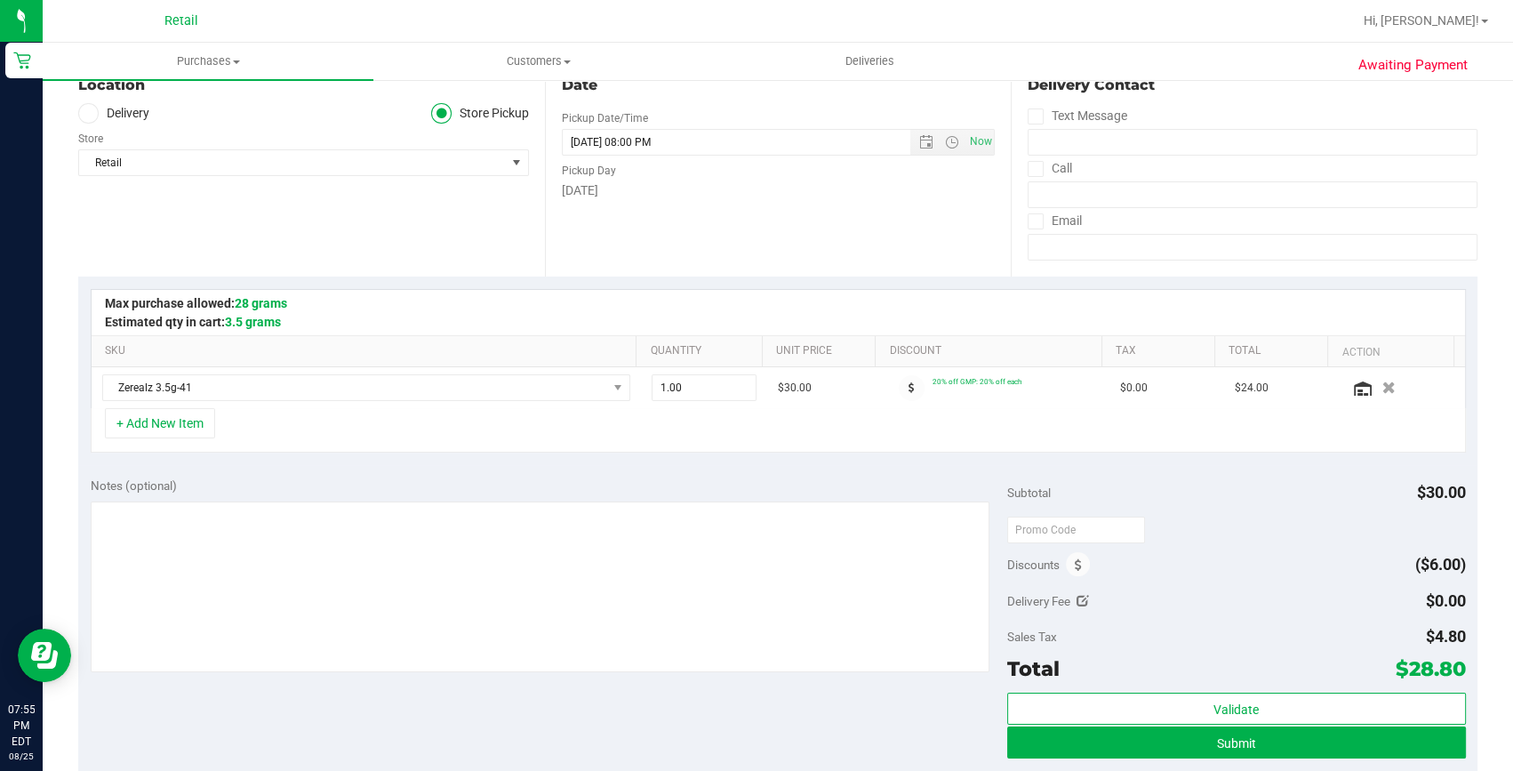
scroll to position [242, 0]
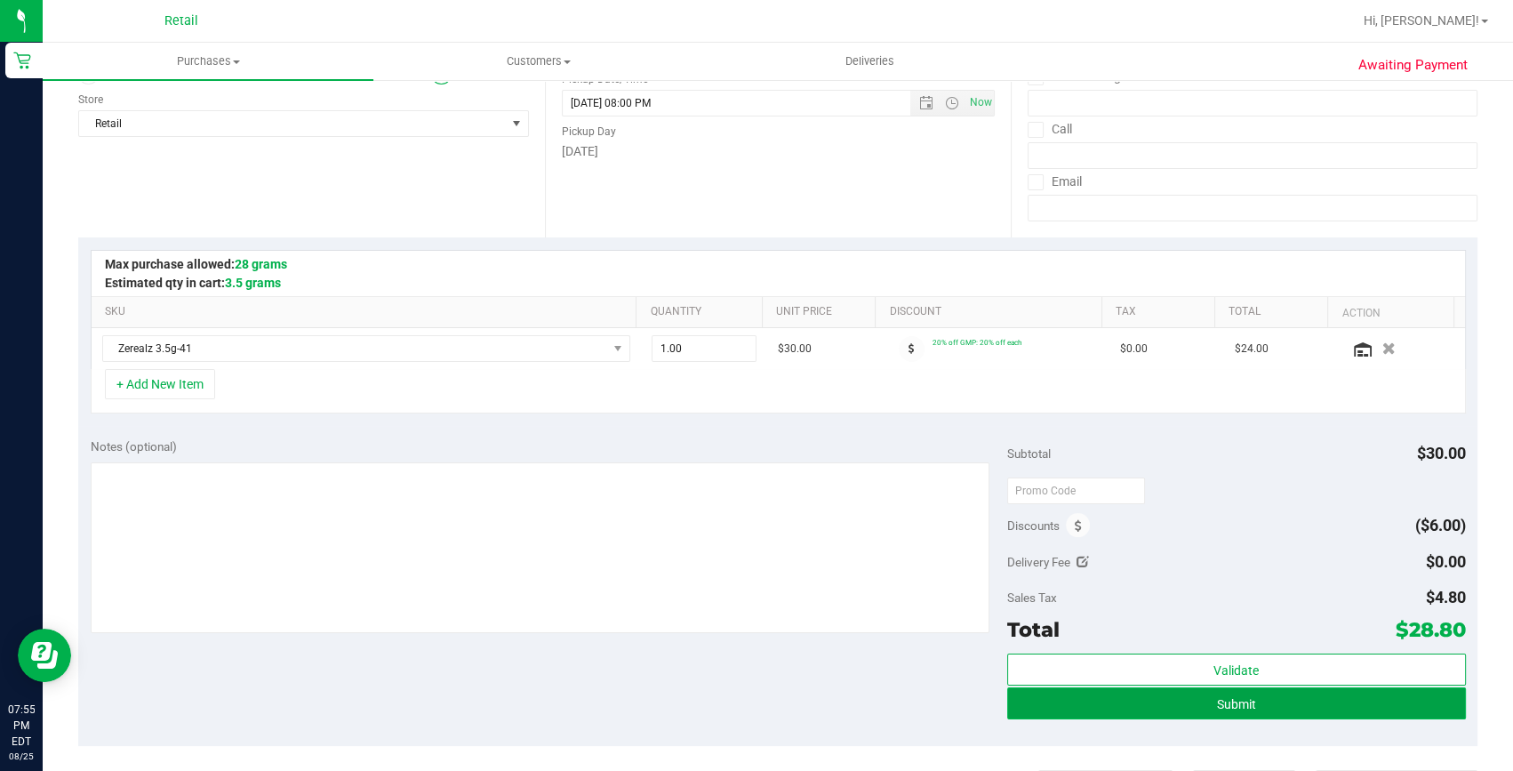
click at [1136, 700] on button "Submit" at bounding box center [1236, 703] width 459 height 32
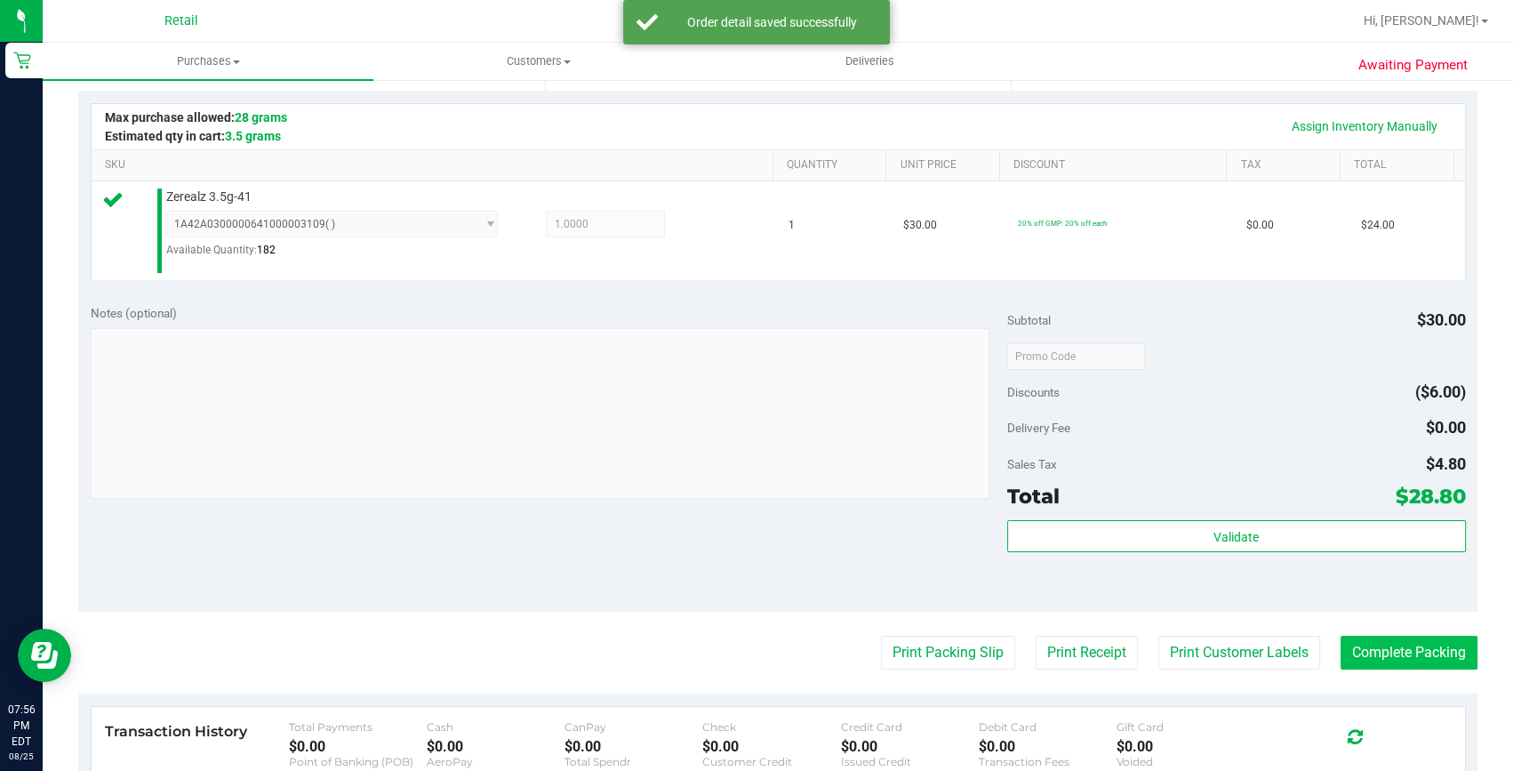
scroll to position [404, 0]
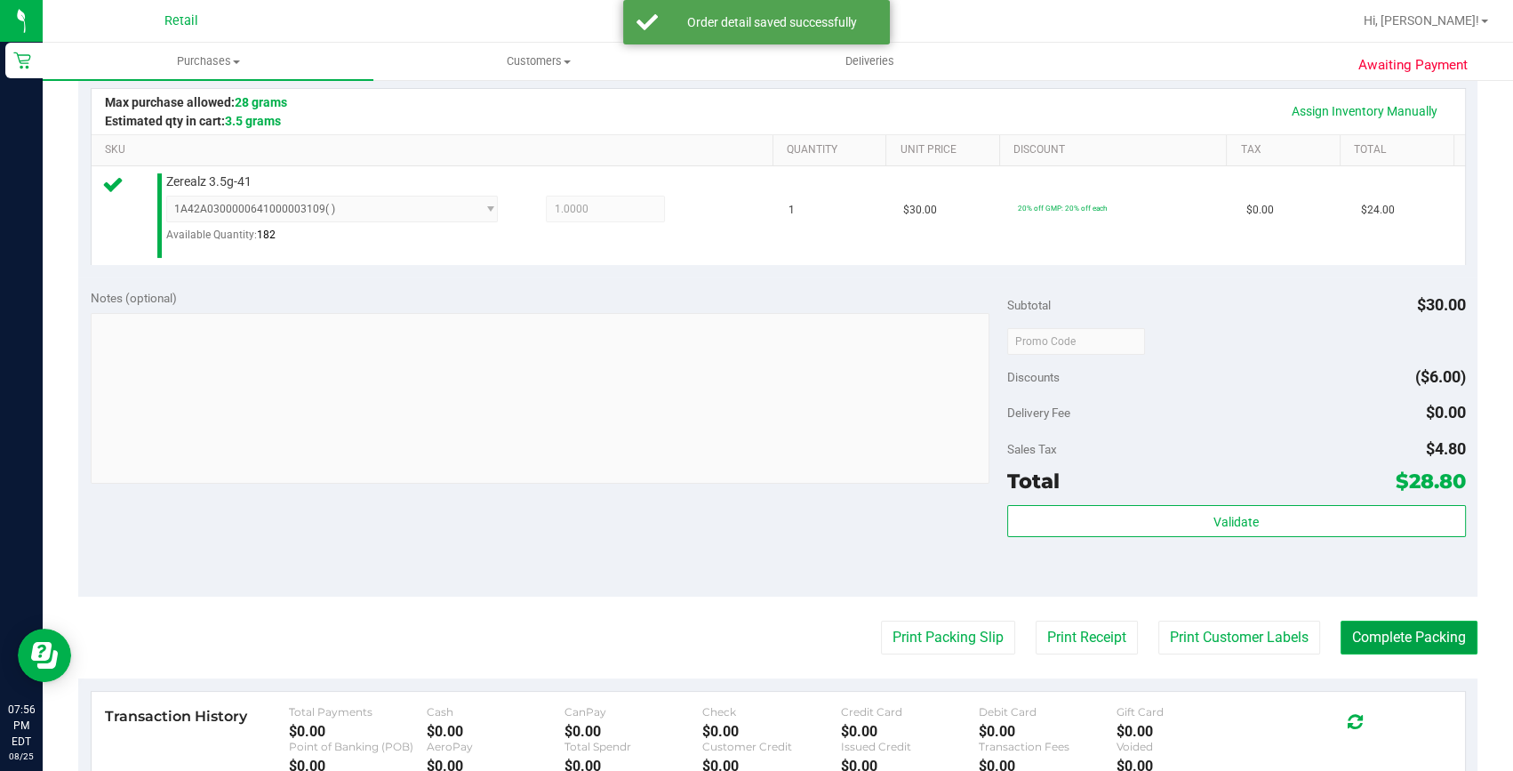
click at [1359, 627] on button "Complete Packing" at bounding box center [1408, 637] width 137 height 34
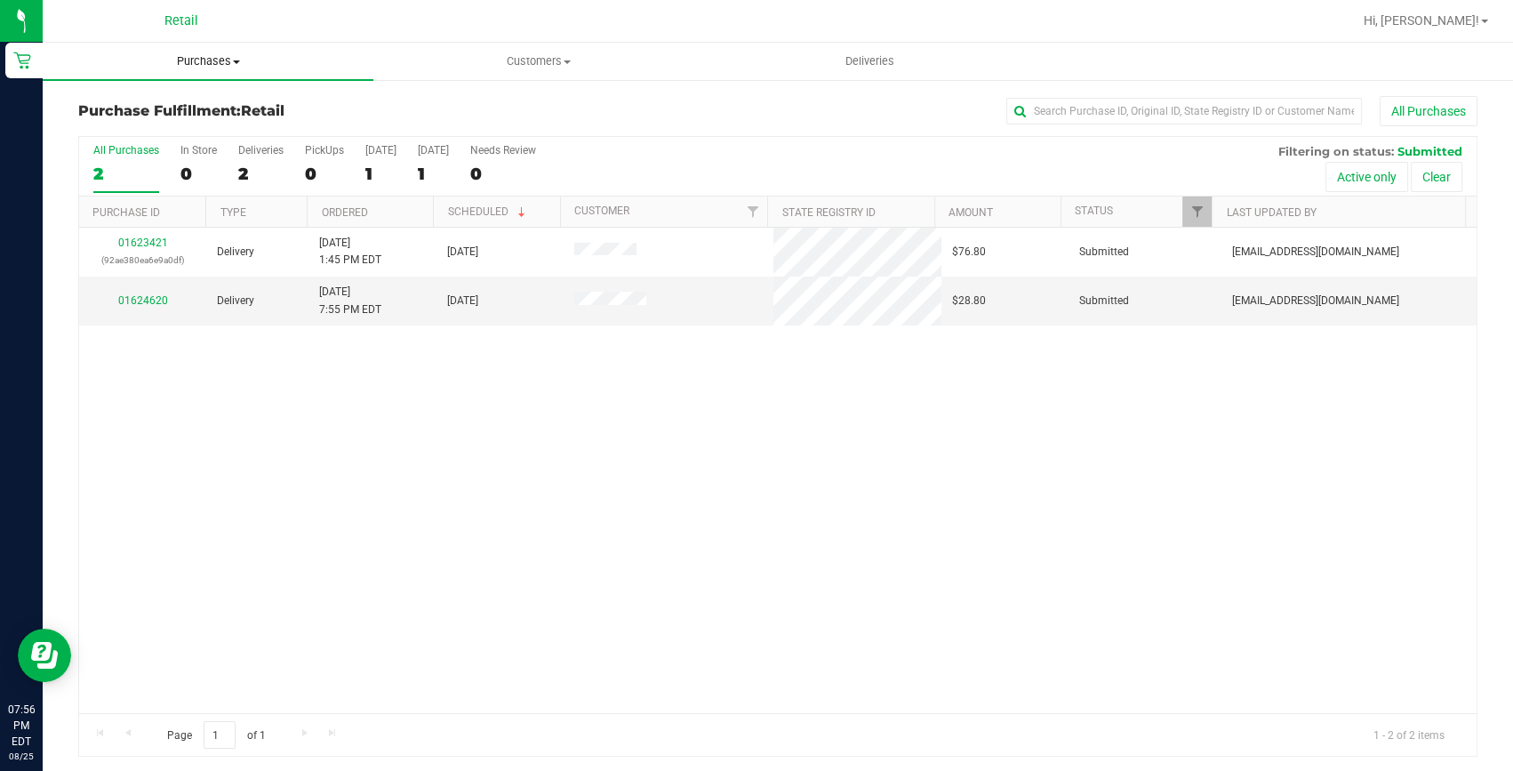
click at [194, 67] on span "Purchases" at bounding box center [208, 61] width 331 height 16
click at [173, 108] on span "Summary of purchases" at bounding box center [134, 107] width 182 height 15
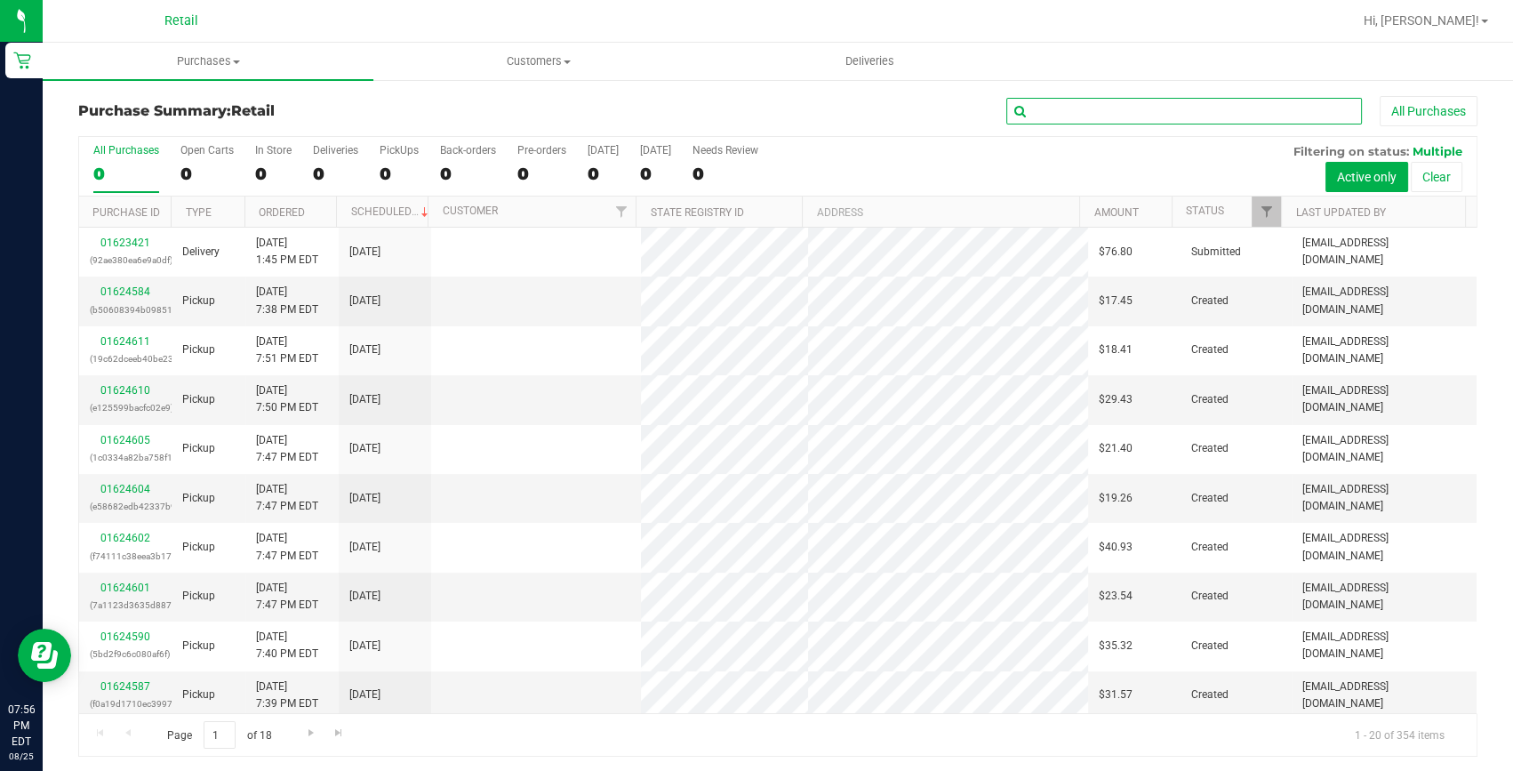
click at [1035, 117] on input "text" at bounding box center [1184, 111] width 356 height 27
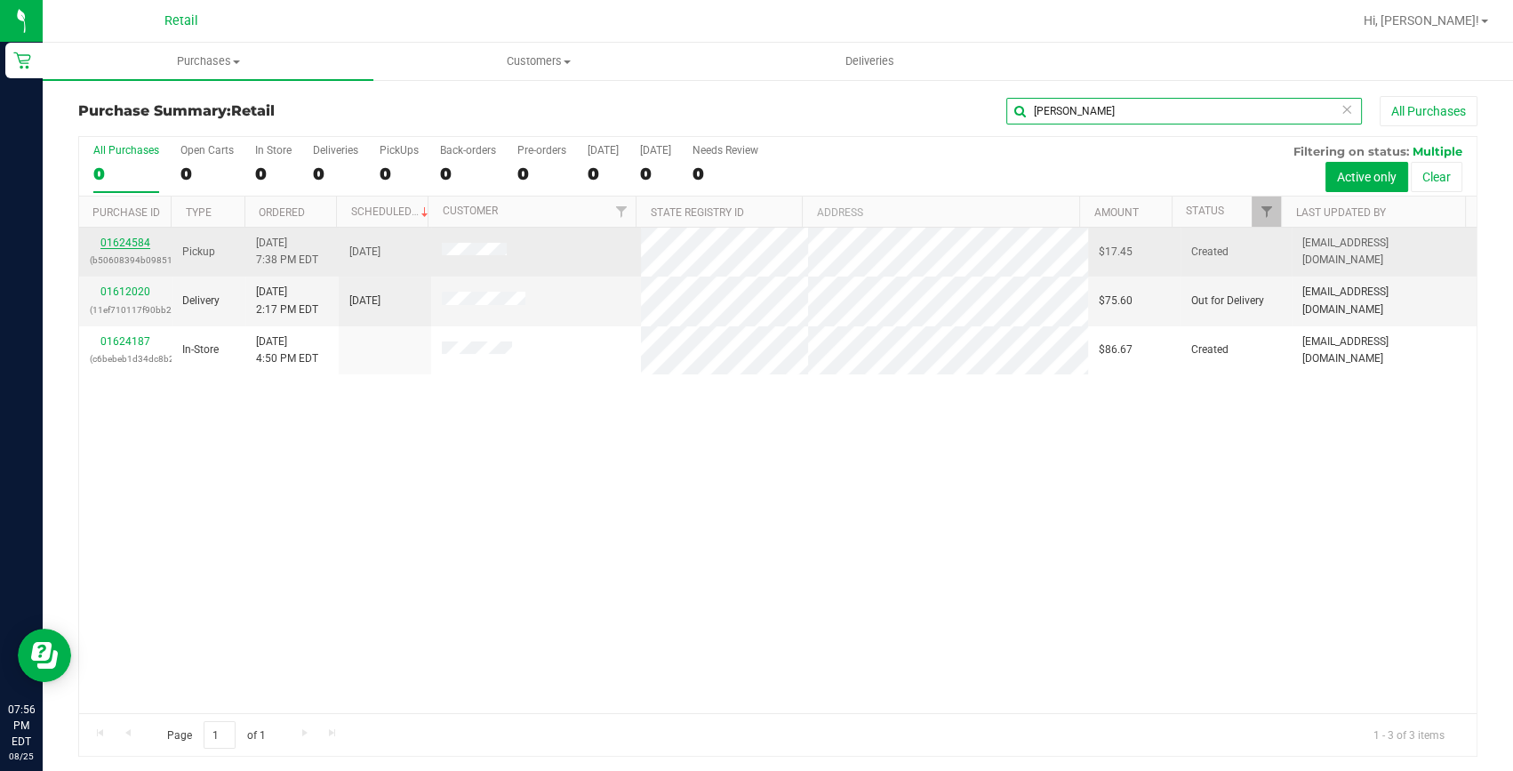
type input "edward"
click at [125, 245] on link "01624584" at bounding box center [125, 242] width 50 height 12
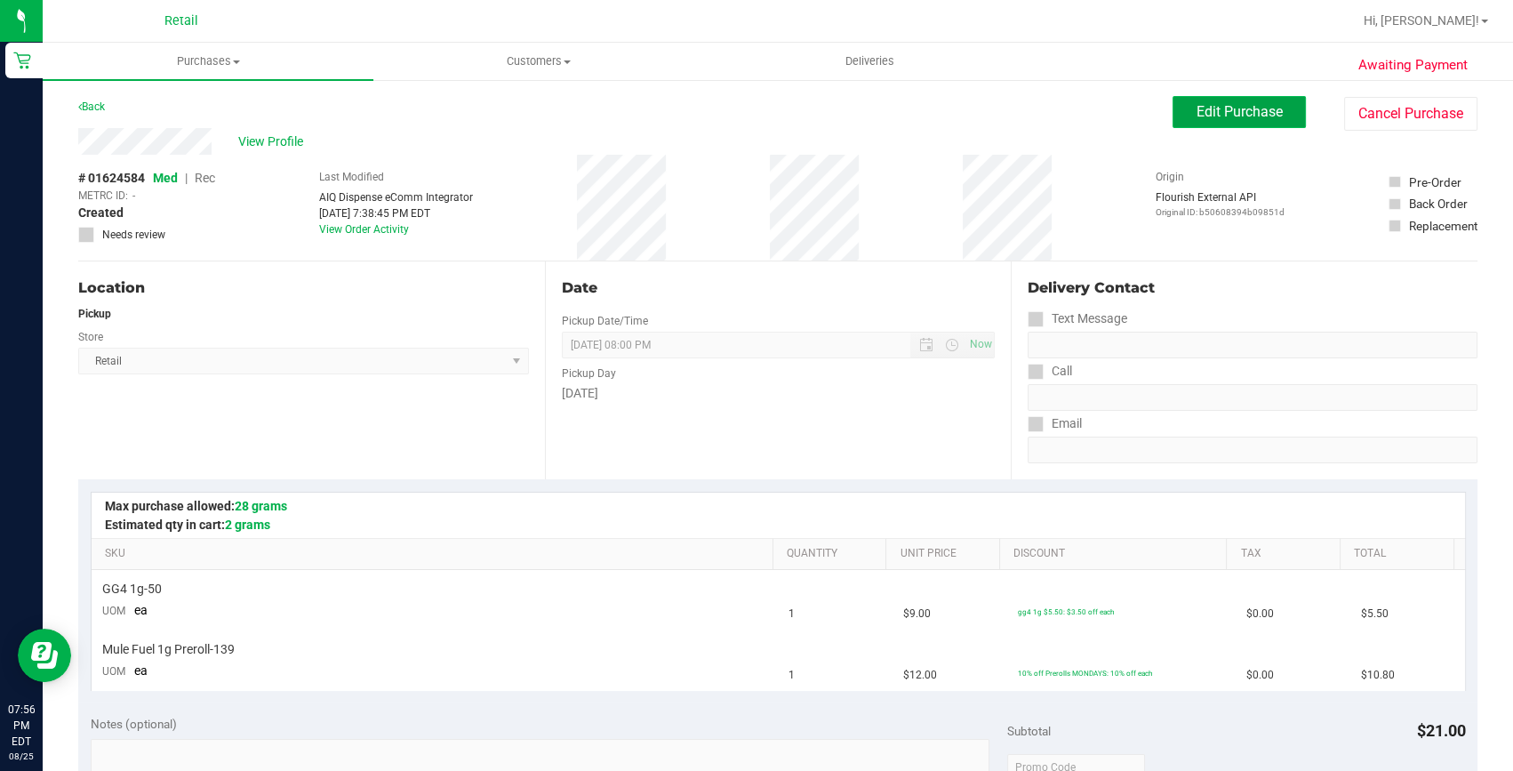
click at [1175, 104] on button "Edit Purchase" at bounding box center [1238, 112] width 133 height 32
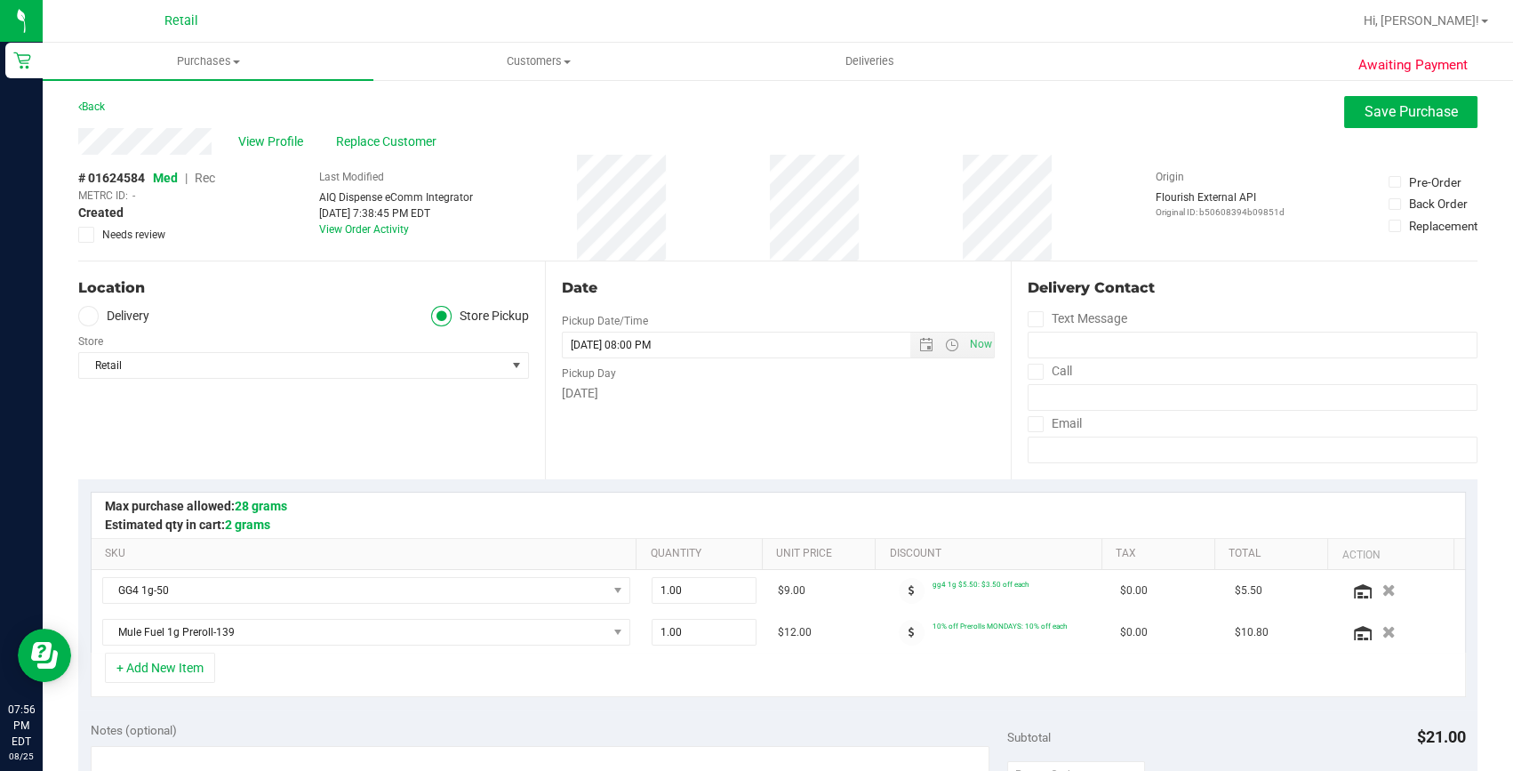
click at [212, 169] on div "# 01624584 Med | Rec METRC ID: - Created Needs review" at bounding box center [146, 206] width 137 height 74
click at [204, 181] on span "Rec" at bounding box center [205, 178] width 20 height 14
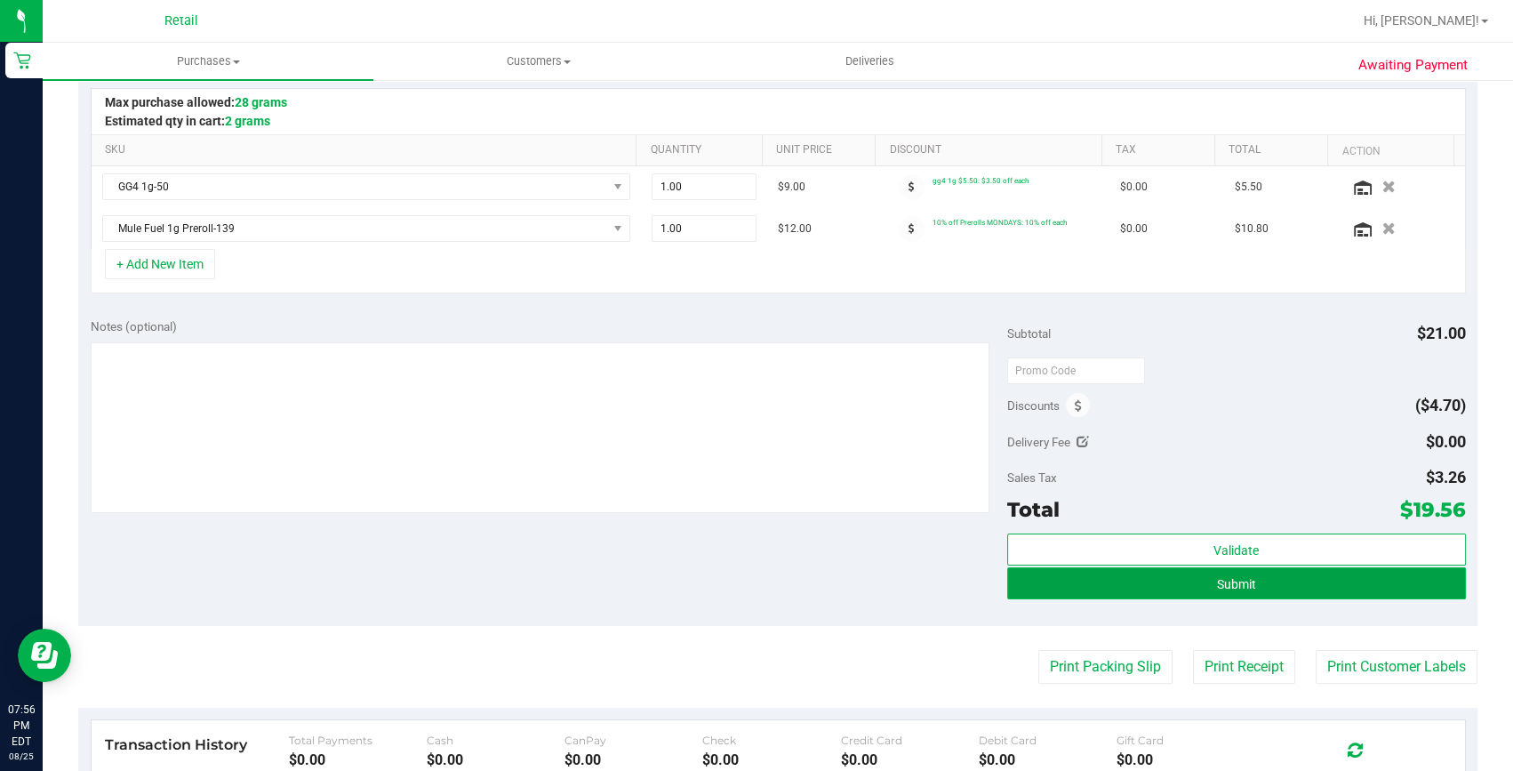
click at [1111, 582] on button "Submit" at bounding box center [1236, 583] width 459 height 32
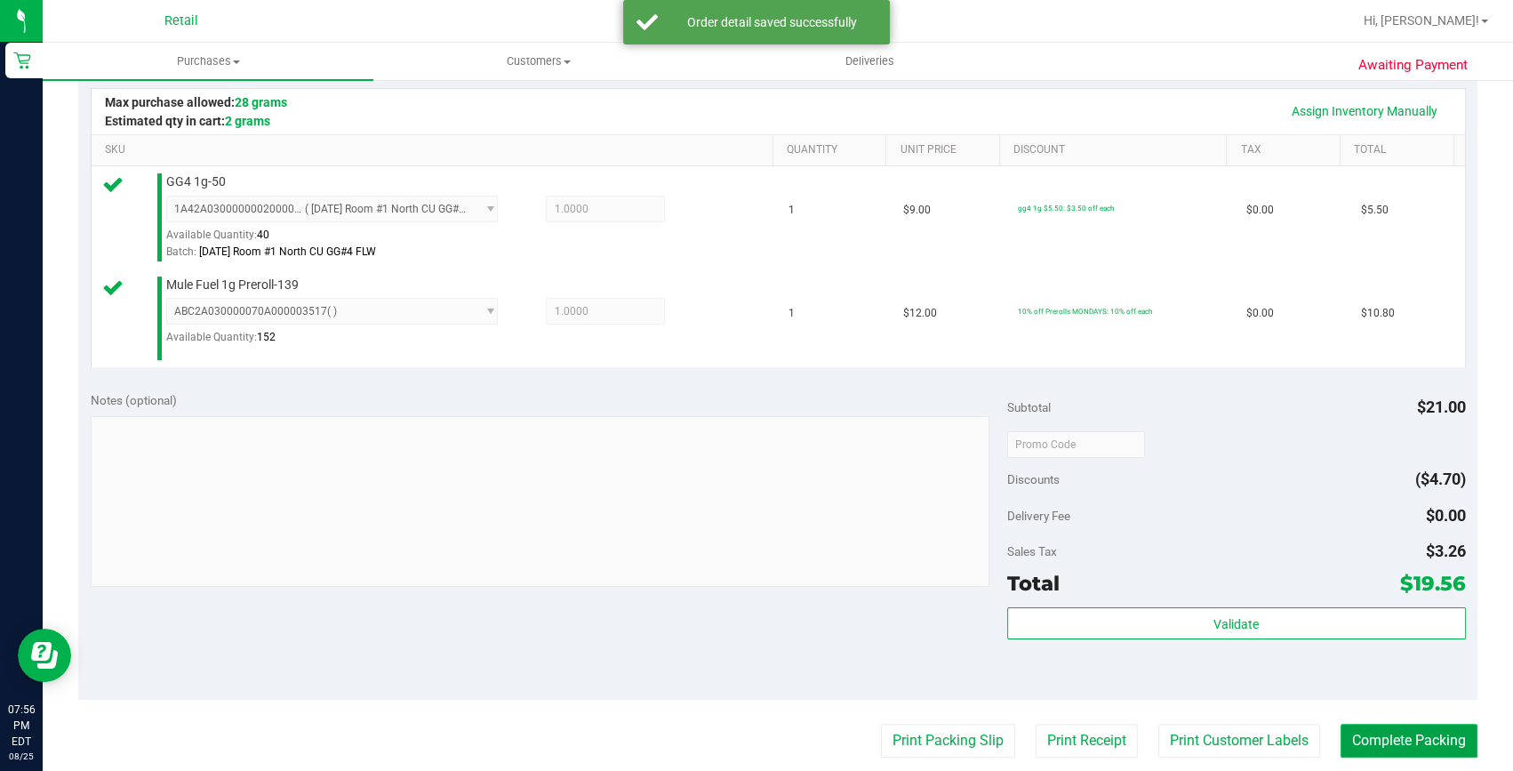
click at [1341, 727] on button "Complete Packing" at bounding box center [1408, 741] width 137 height 34
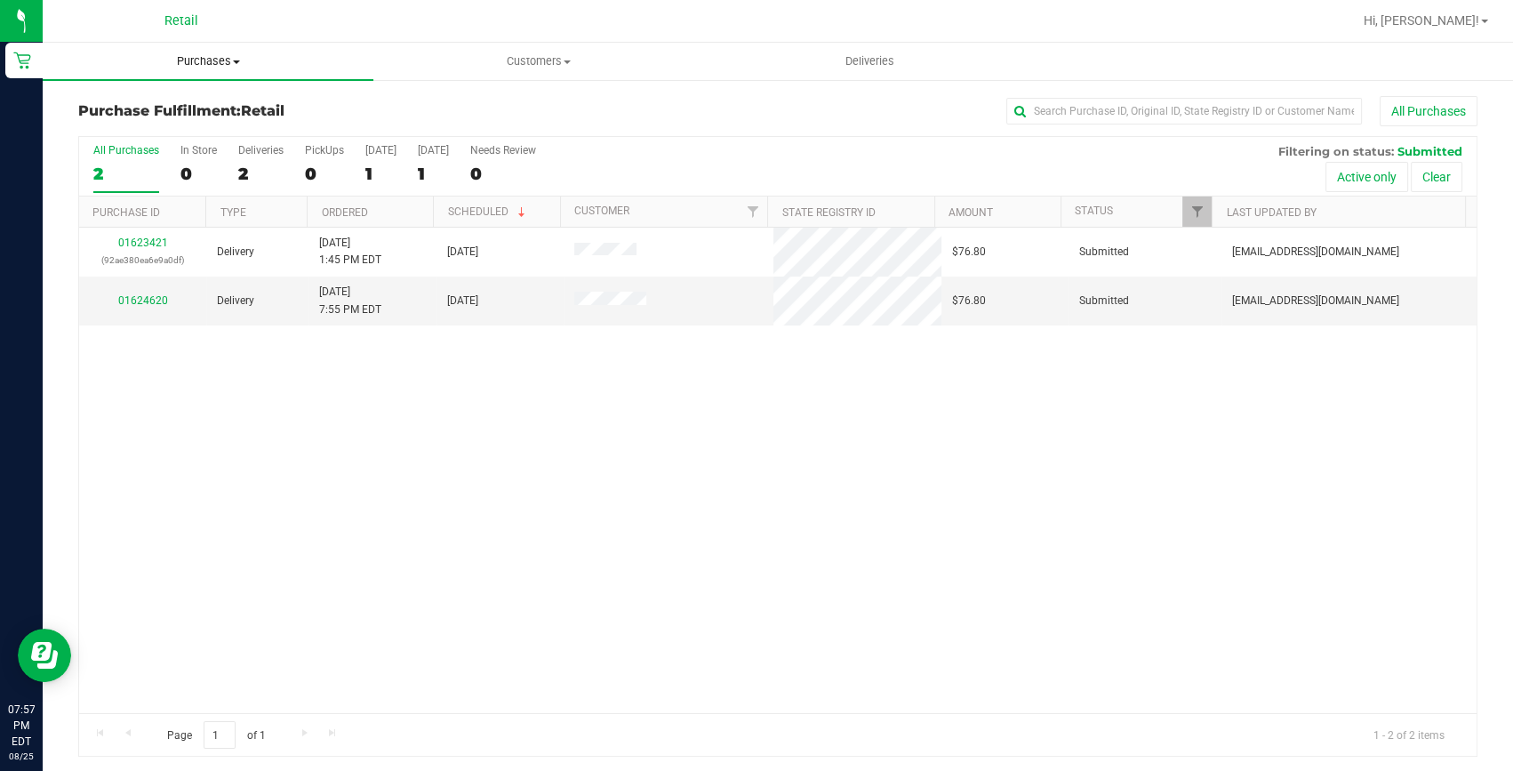
click at [198, 45] on uib-tab-heading "Purchases Summary of purchases Fulfillment All purchases" at bounding box center [208, 61] width 331 height 37
click at [187, 100] on span "Summary of purchases" at bounding box center [134, 107] width 182 height 15
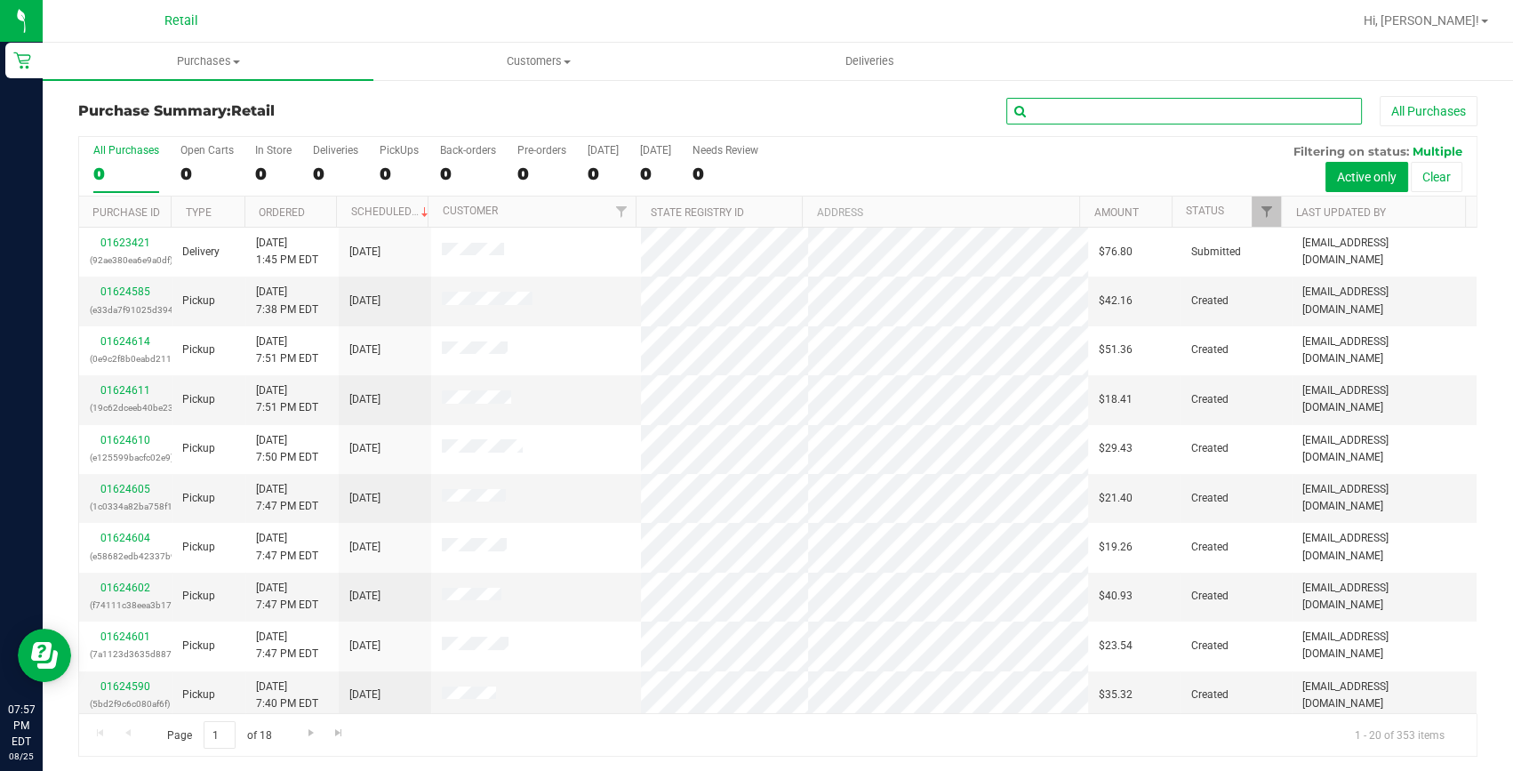
click at [1054, 106] on input "text" at bounding box center [1184, 111] width 356 height 27
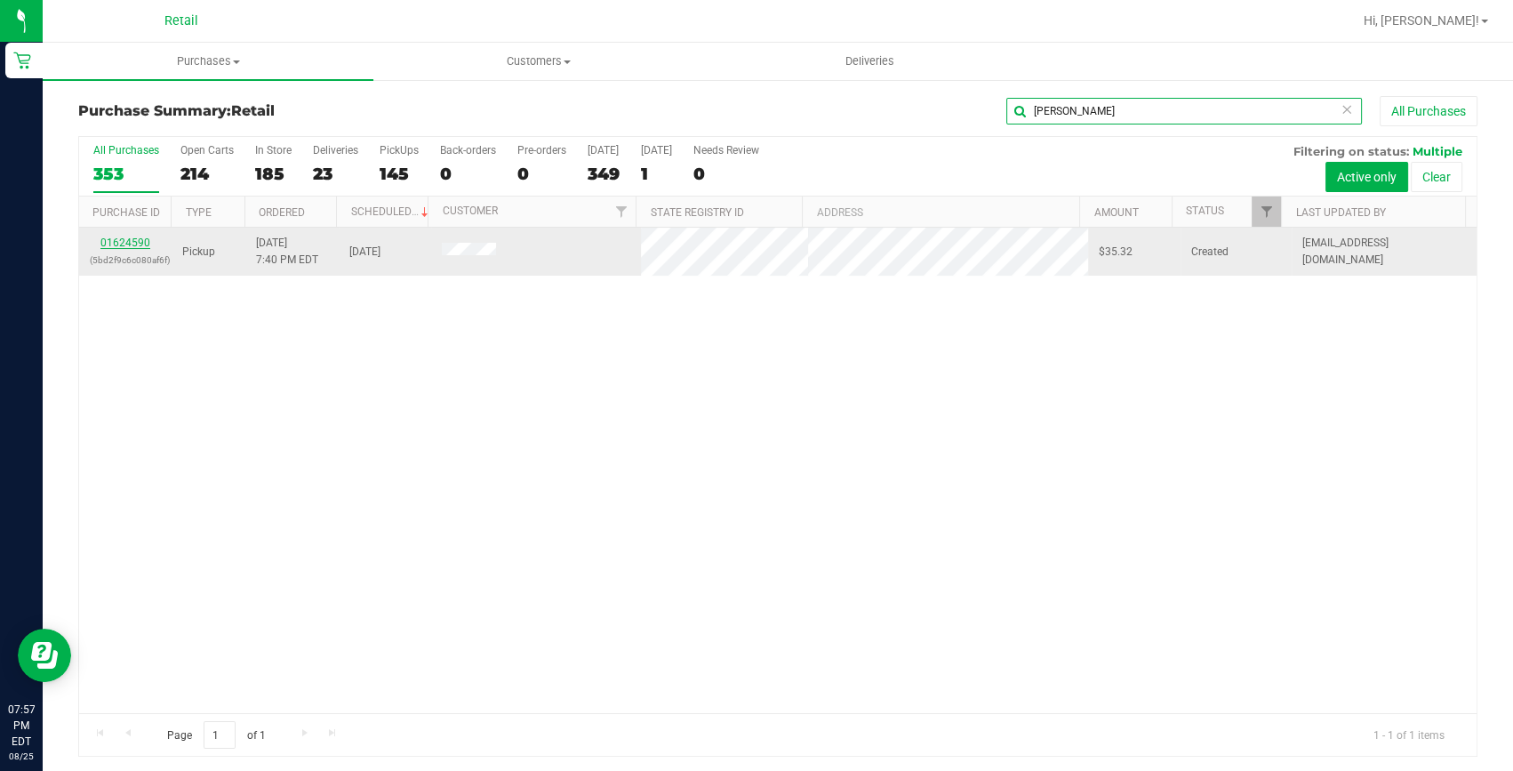
type input "mark smith"
click at [121, 236] on link "01624590" at bounding box center [125, 242] width 50 height 12
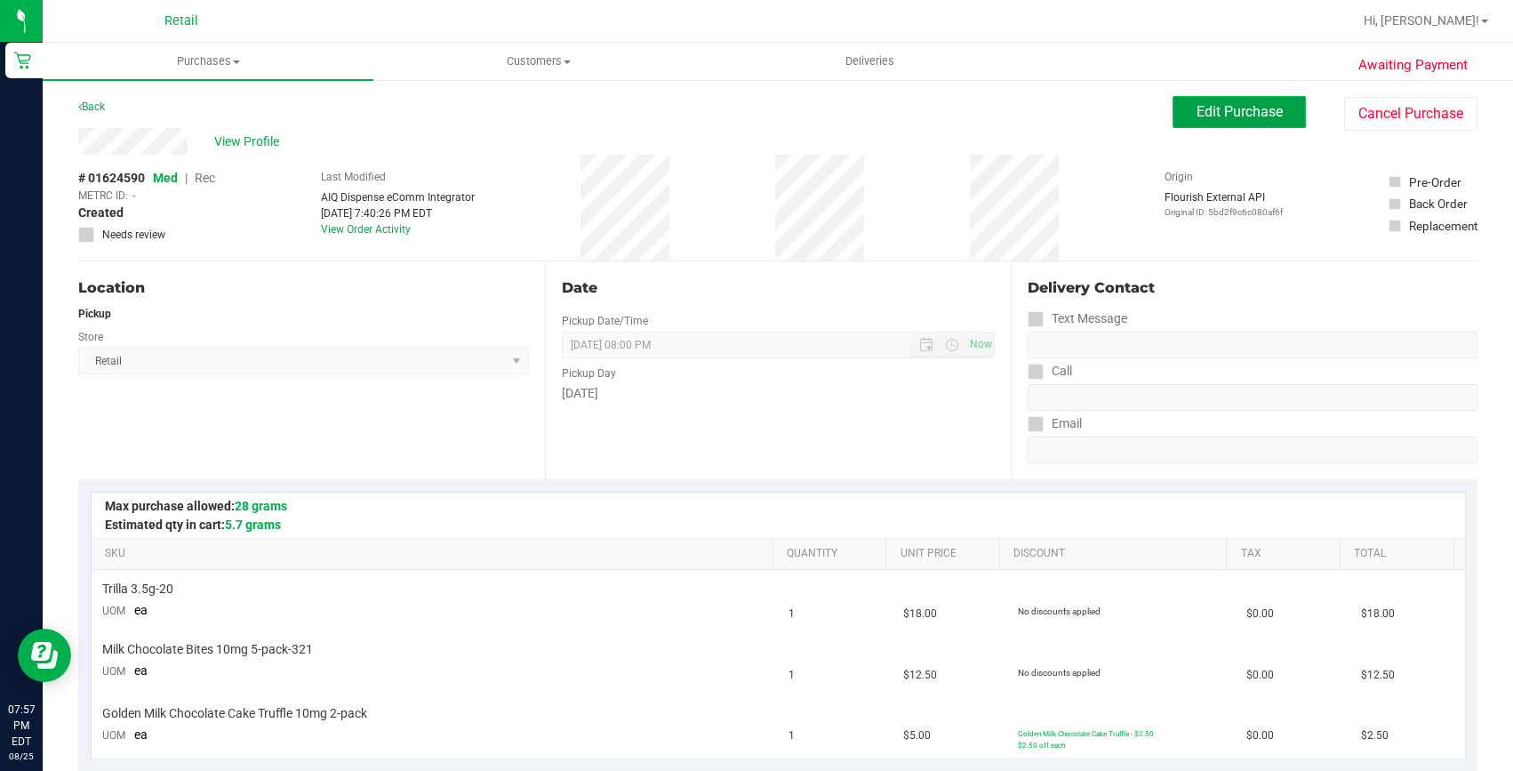
click at [1215, 122] on button "Edit Purchase" at bounding box center [1238, 112] width 133 height 32
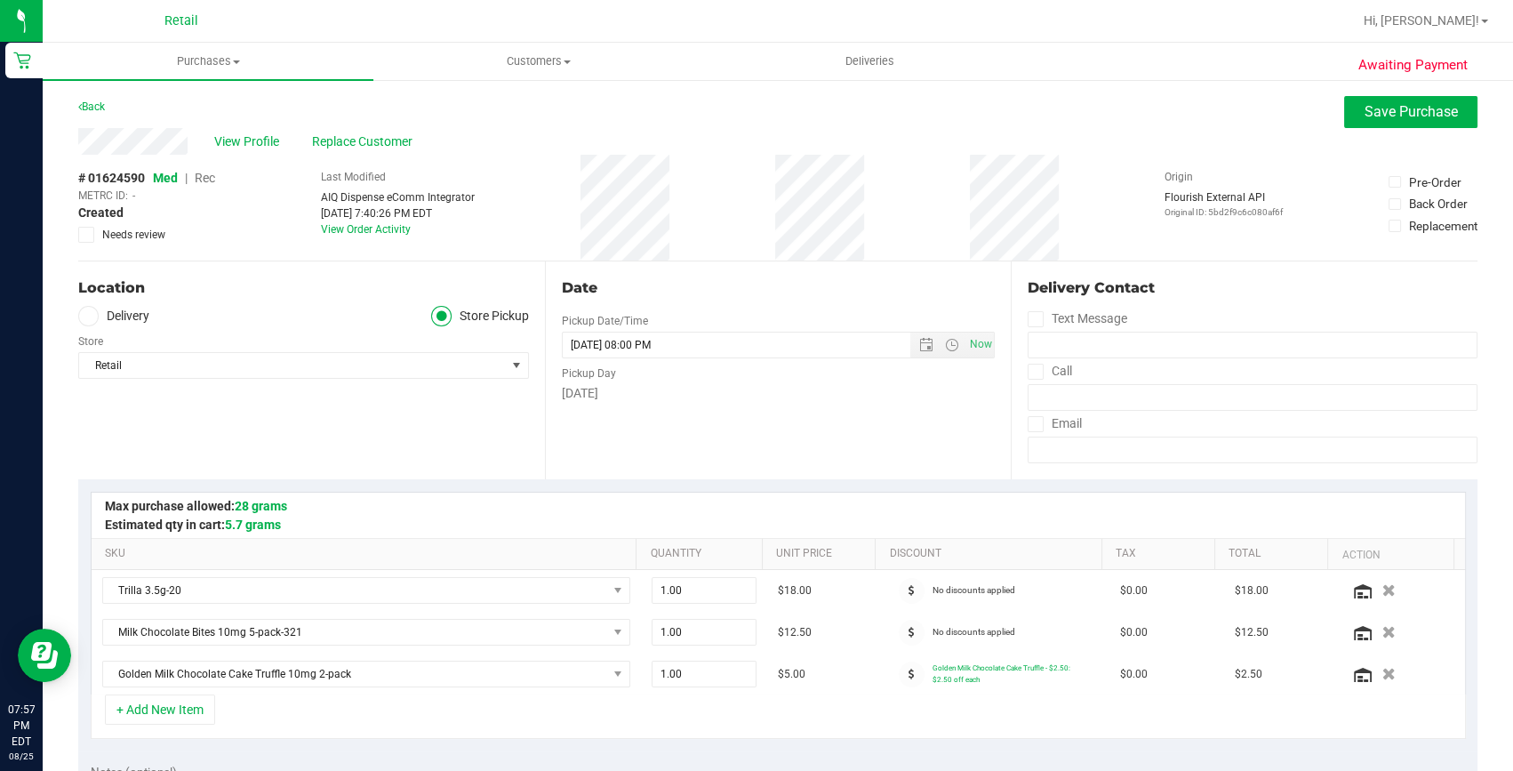
click at [205, 175] on span "Rec" at bounding box center [205, 178] width 20 height 14
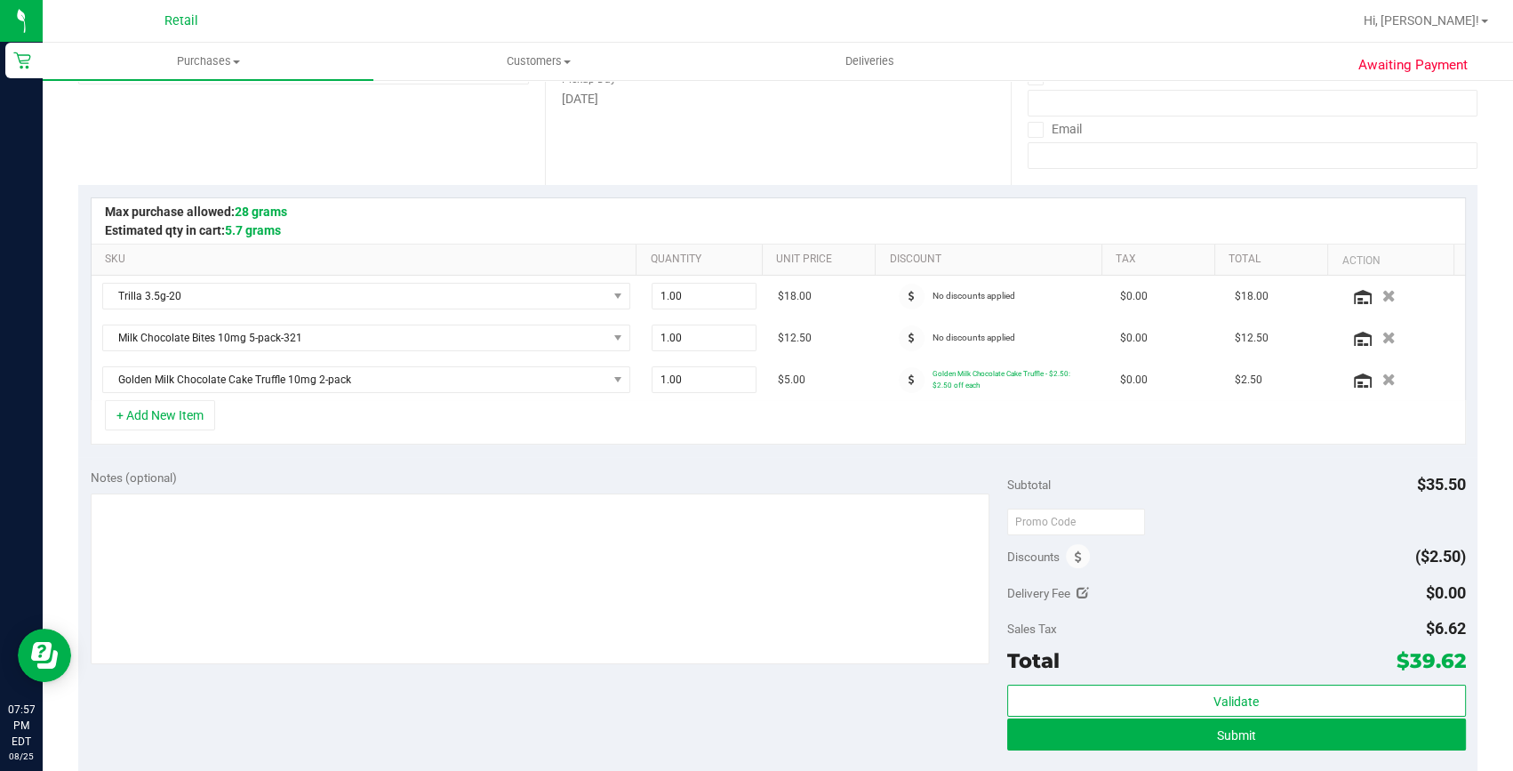
scroll to position [323, 0]
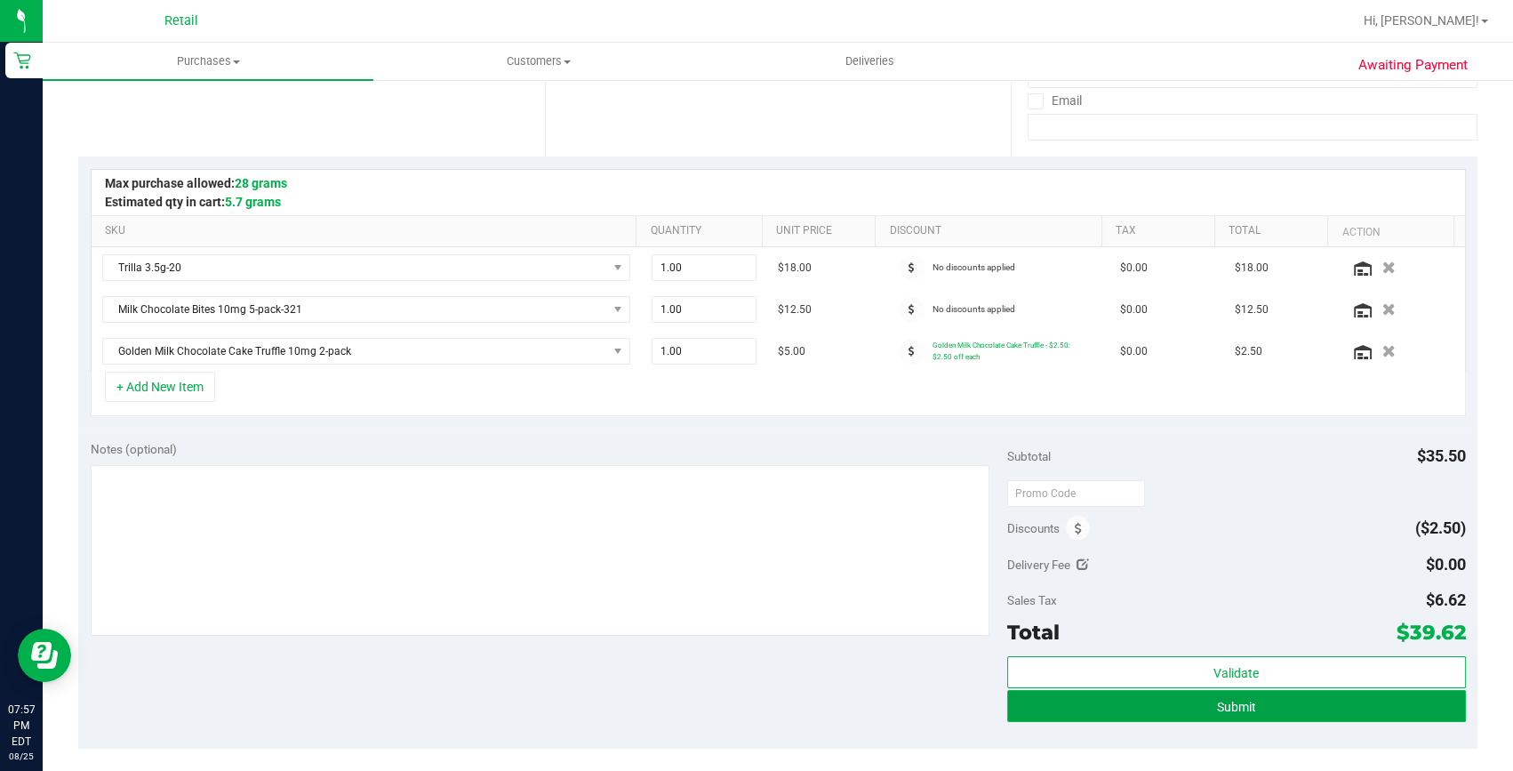
click at [1190, 702] on button "Submit" at bounding box center [1236, 706] width 459 height 32
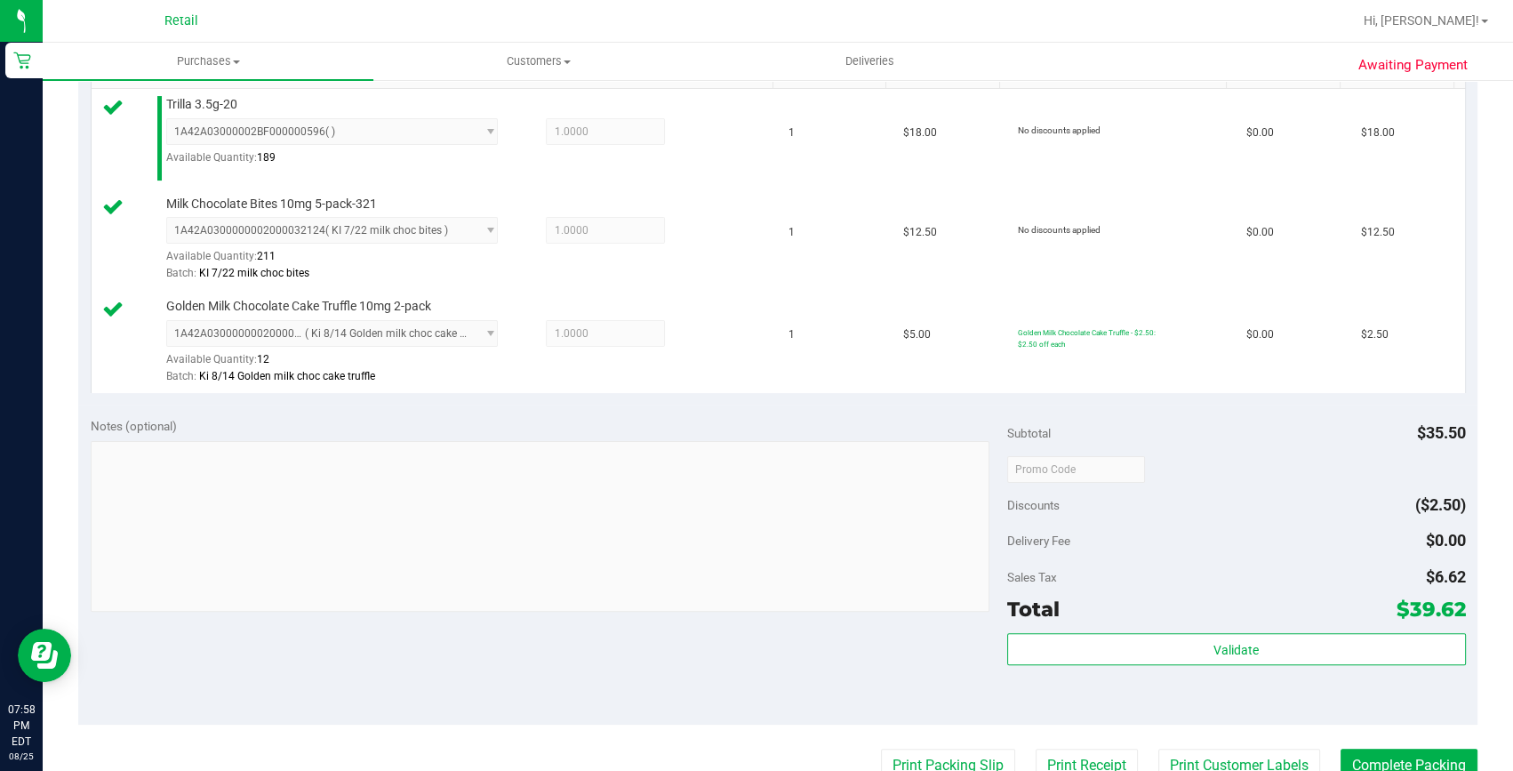
scroll to position [484, 0]
click at [1380, 747] on button "Complete Packing" at bounding box center [1408, 762] width 137 height 34
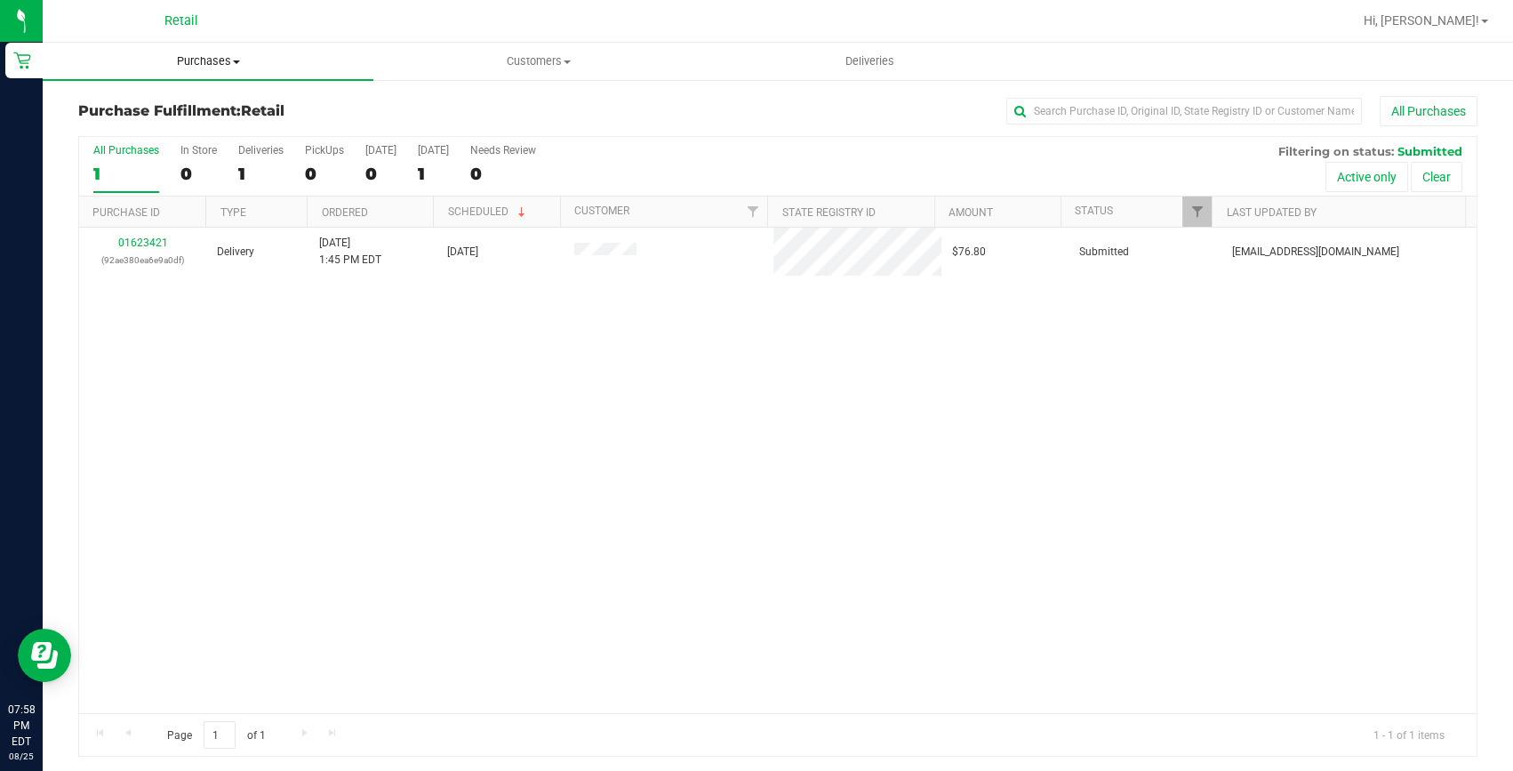
drag, startPoint x: 195, startPoint y: 59, endPoint x: 173, endPoint y: 88, distance: 36.3
click at [195, 59] on span "Purchases" at bounding box center [208, 61] width 331 height 16
click at [170, 103] on span "Summary of purchases" at bounding box center [134, 107] width 182 height 15
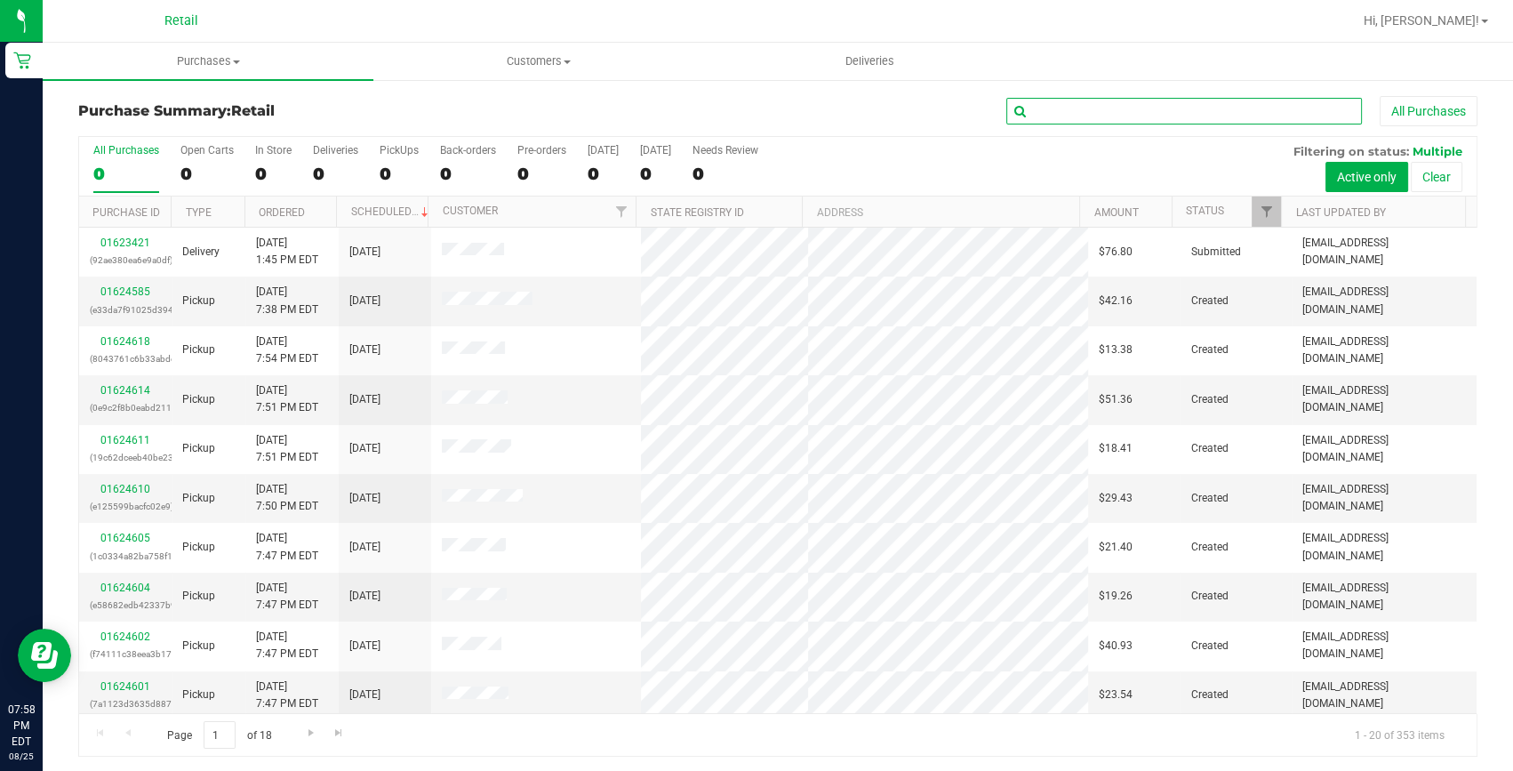
click at [1077, 109] on input "text" at bounding box center [1184, 111] width 356 height 27
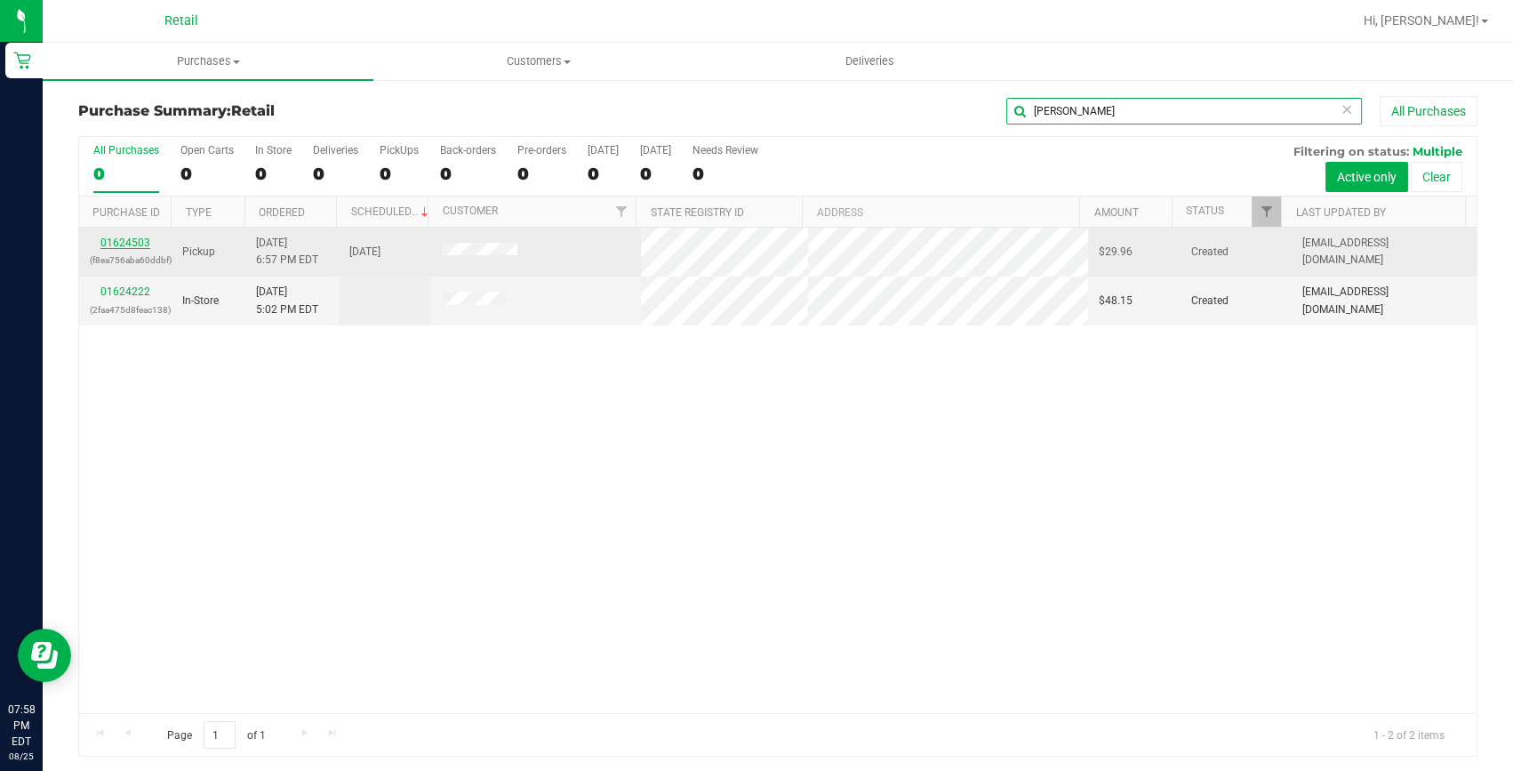
type input "desiree"
click at [131, 236] on link "01624503" at bounding box center [125, 242] width 50 height 12
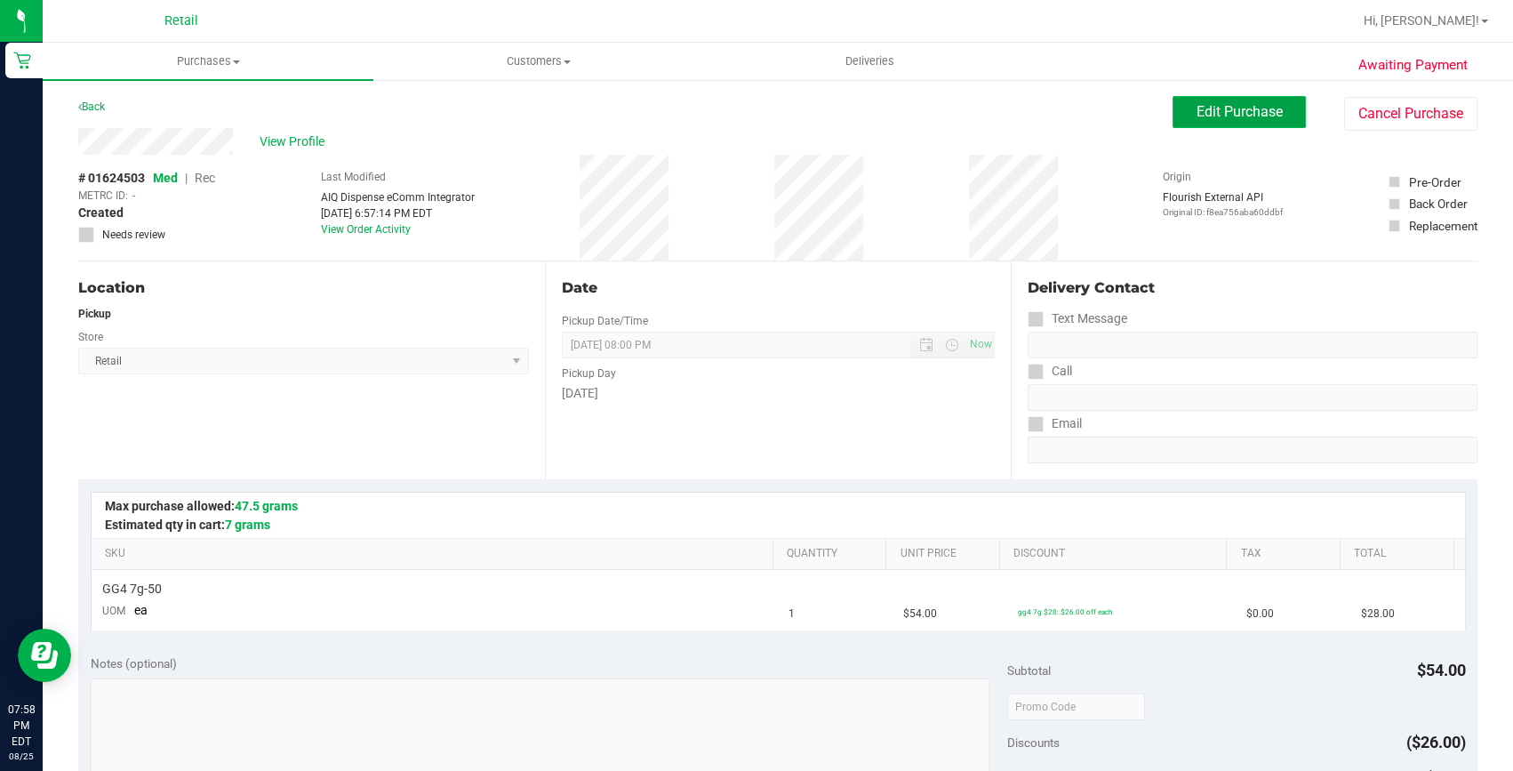
click at [1268, 123] on button "Edit Purchase" at bounding box center [1238, 112] width 133 height 32
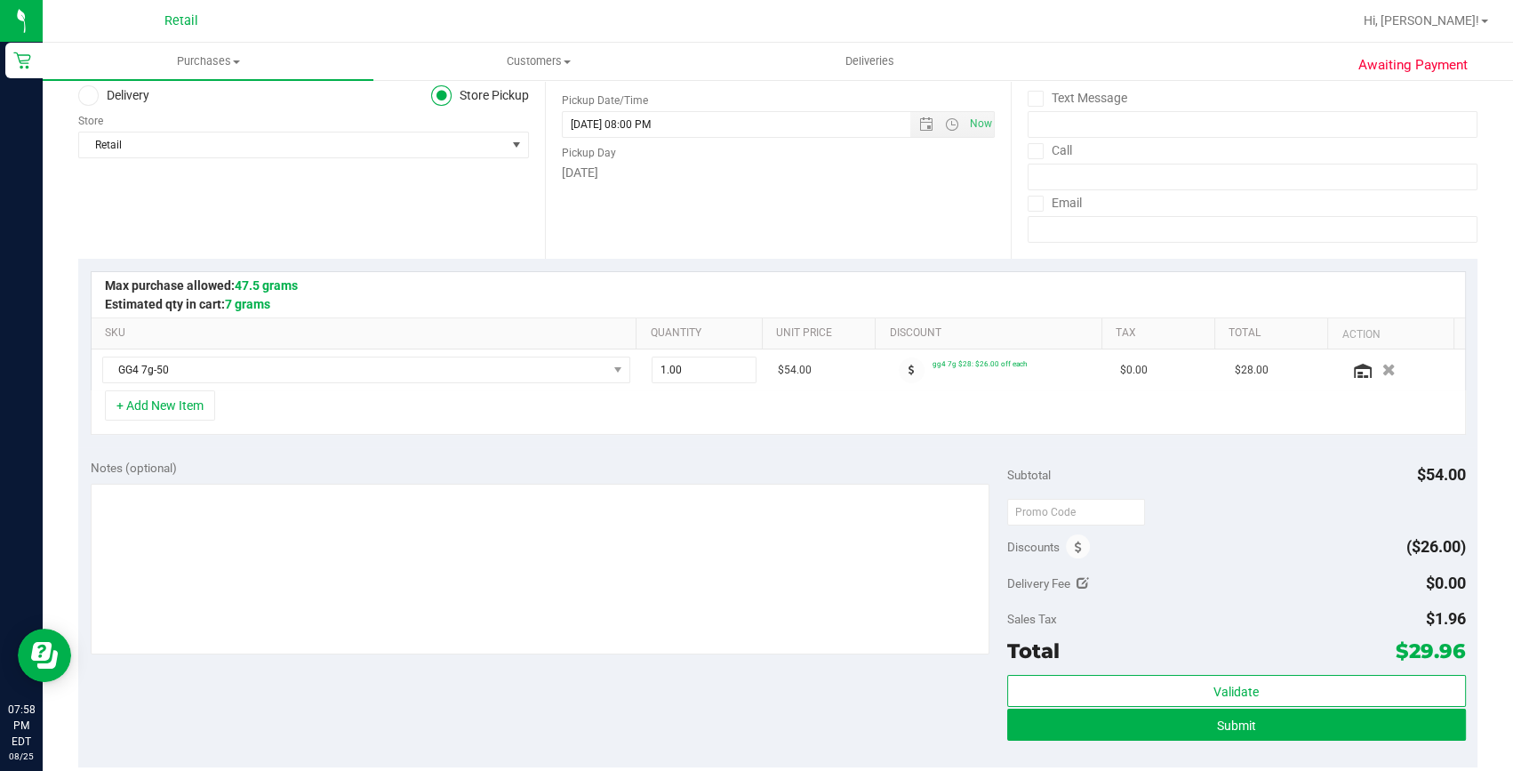
scroll to position [242, 0]
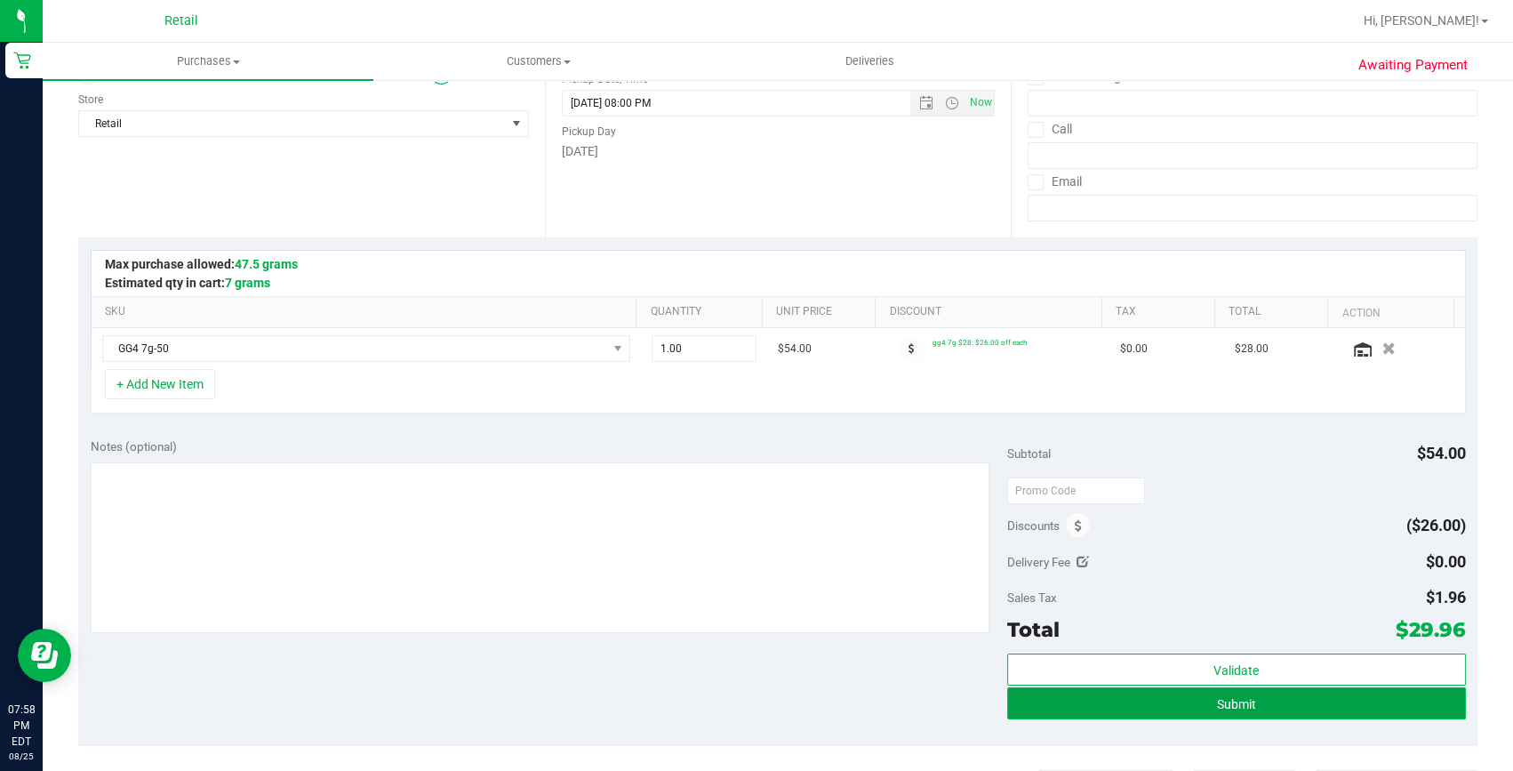
click at [1221, 702] on span "Submit" at bounding box center [1236, 704] width 39 height 14
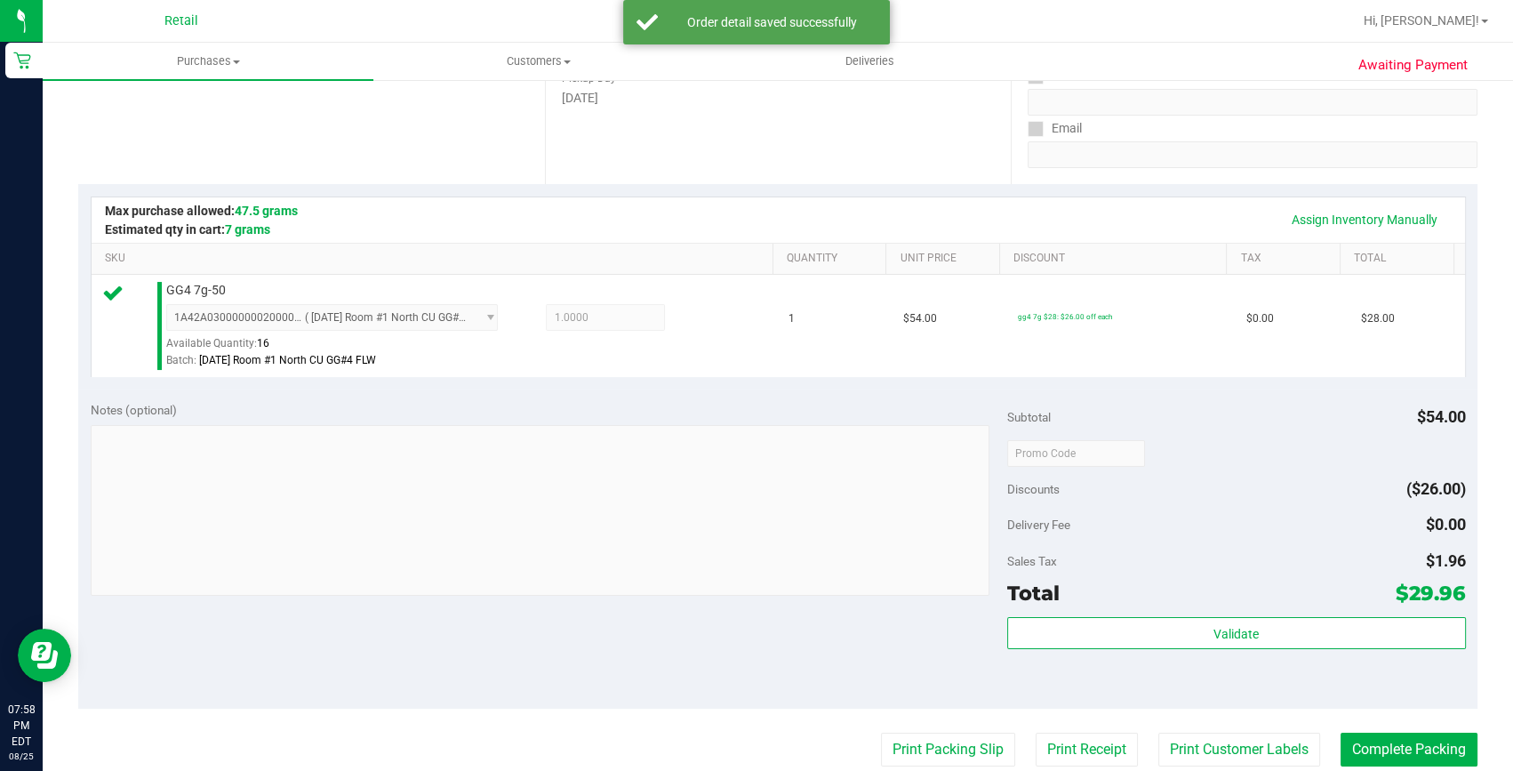
scroll to position [323, 0]
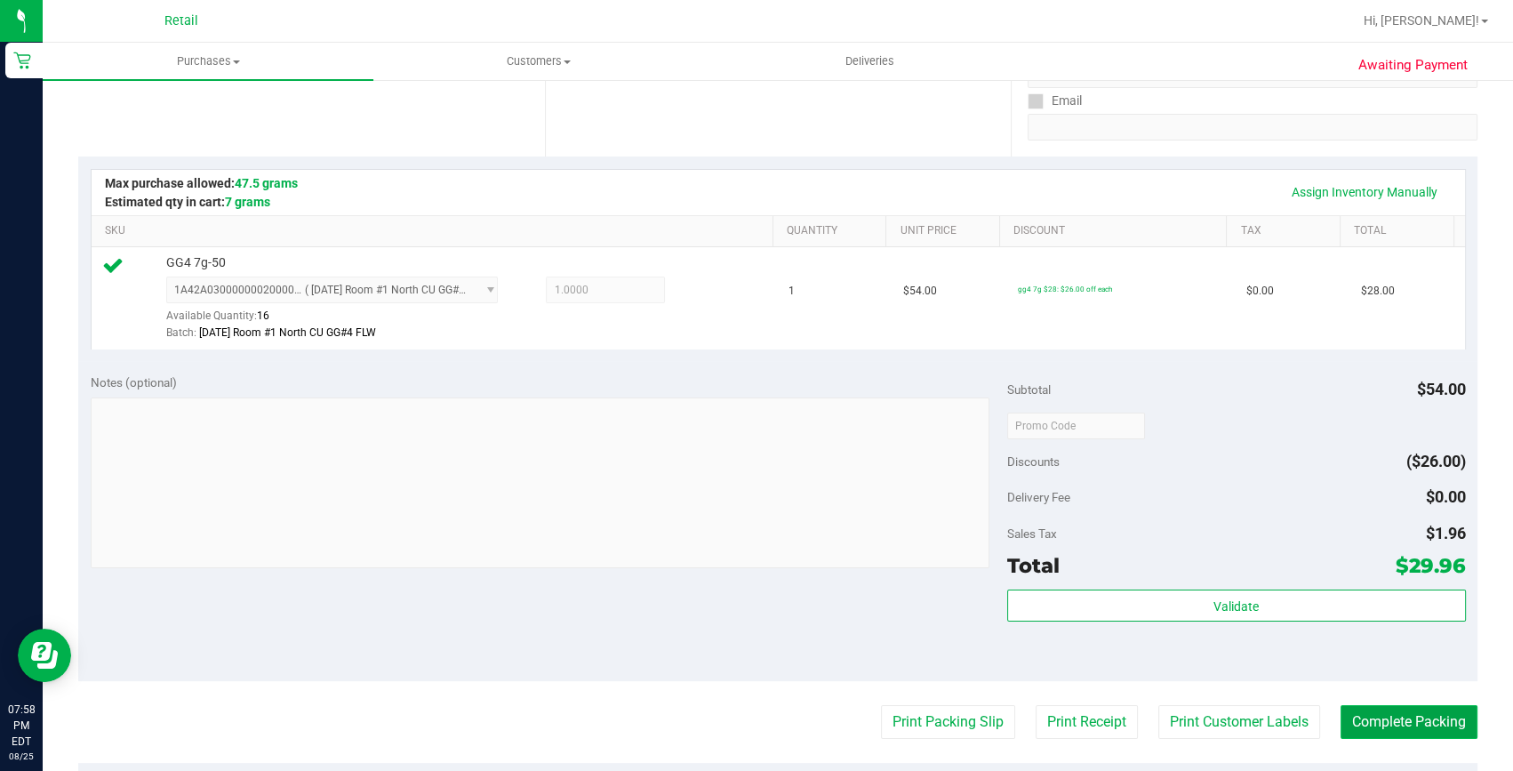
click at [1361, 716] on button "Complete Packing" at bounding box center [1408, 722] width 137 height 34
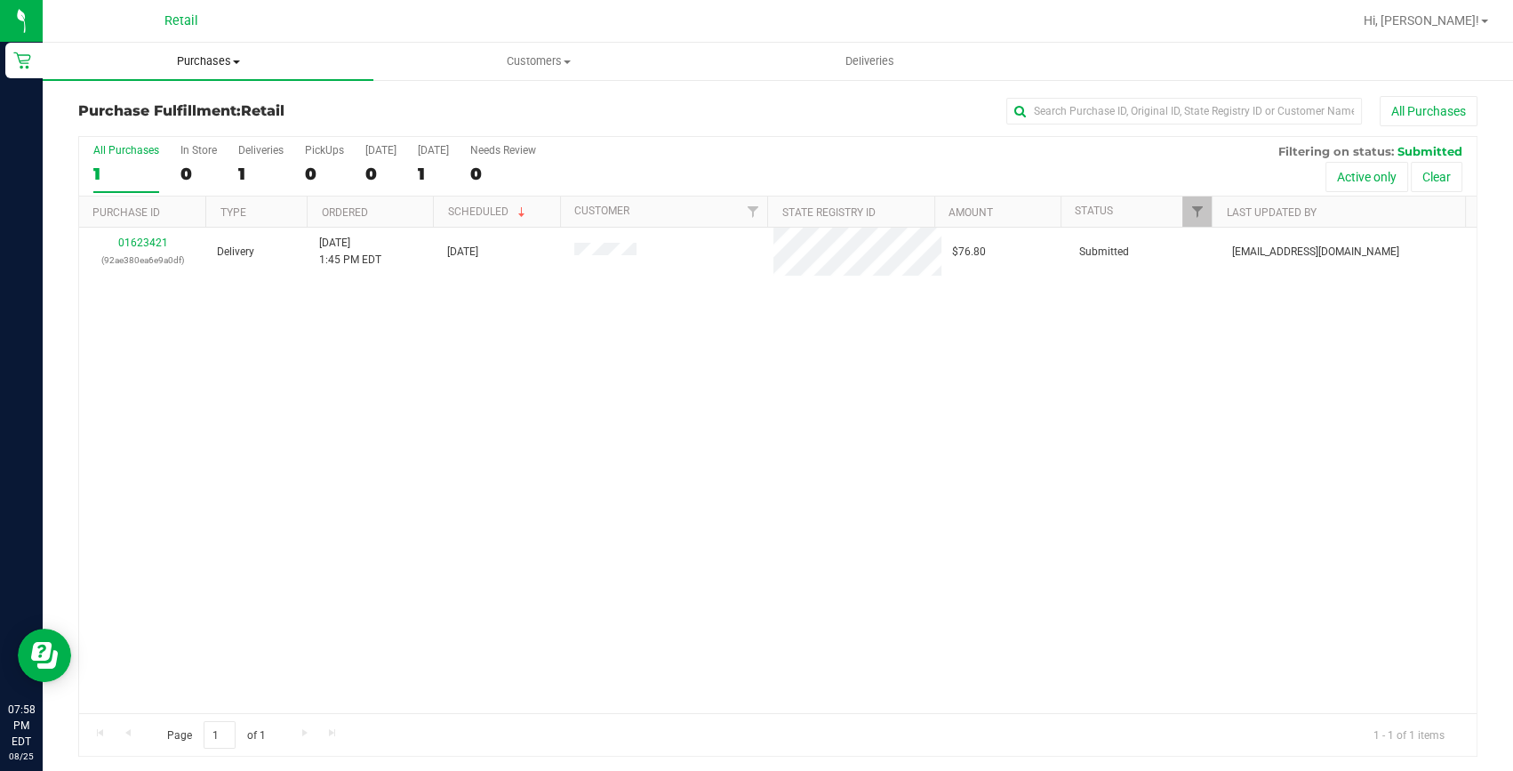
drag, startPoint x: 212, startPoint y: 56, endPoint x: 186, endPoint y: 91, distance: 43.2
click at [212, 56] on span "Purchases" at bounding box center [208, 61] width 331 height 16
click at [183, 105] on span "Summary of purchases" at bounding box center [134, 107] width 182 height 15
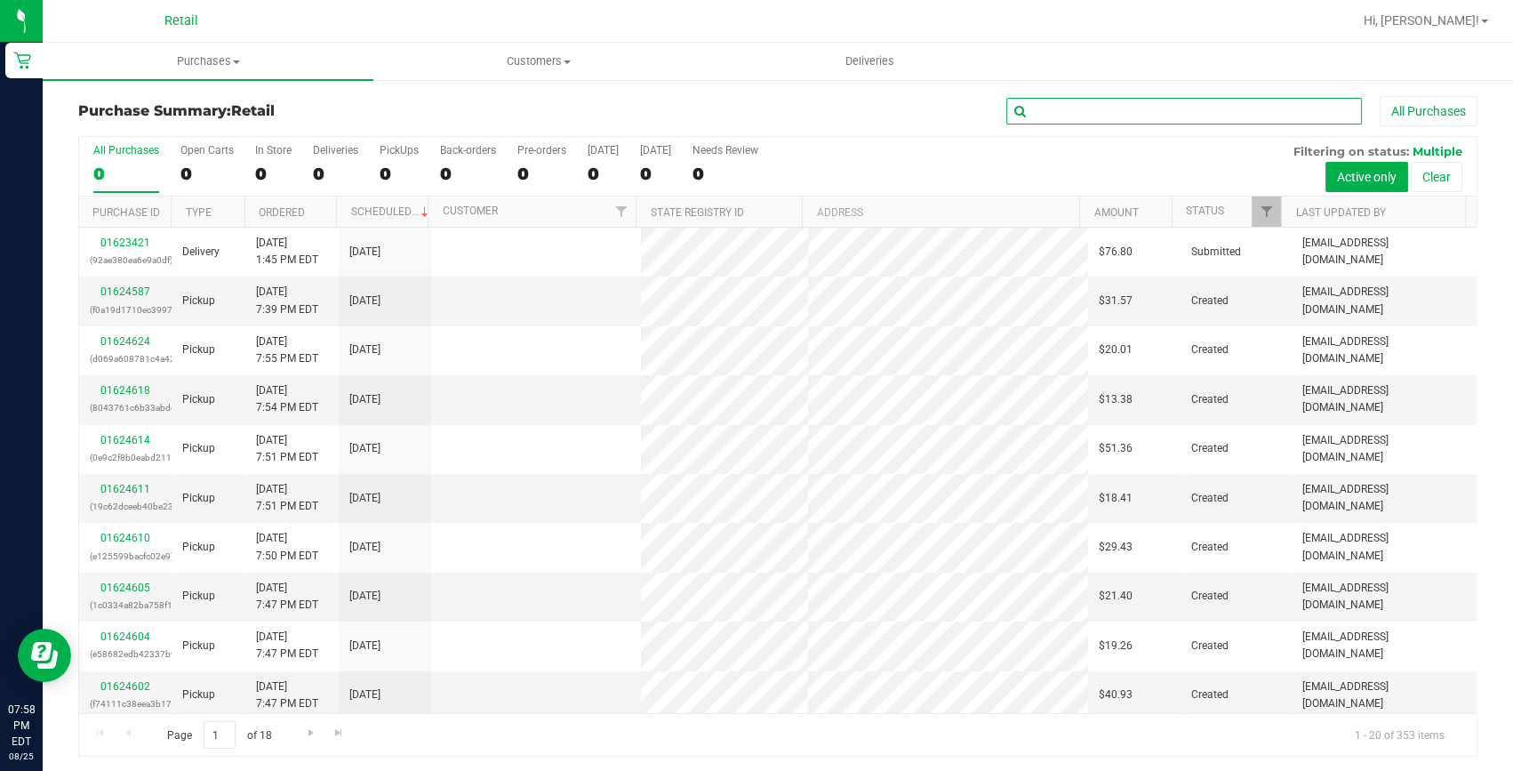
click at [1115, 116] on input "text" at bounding box center [1184, 111] width 356 height 27
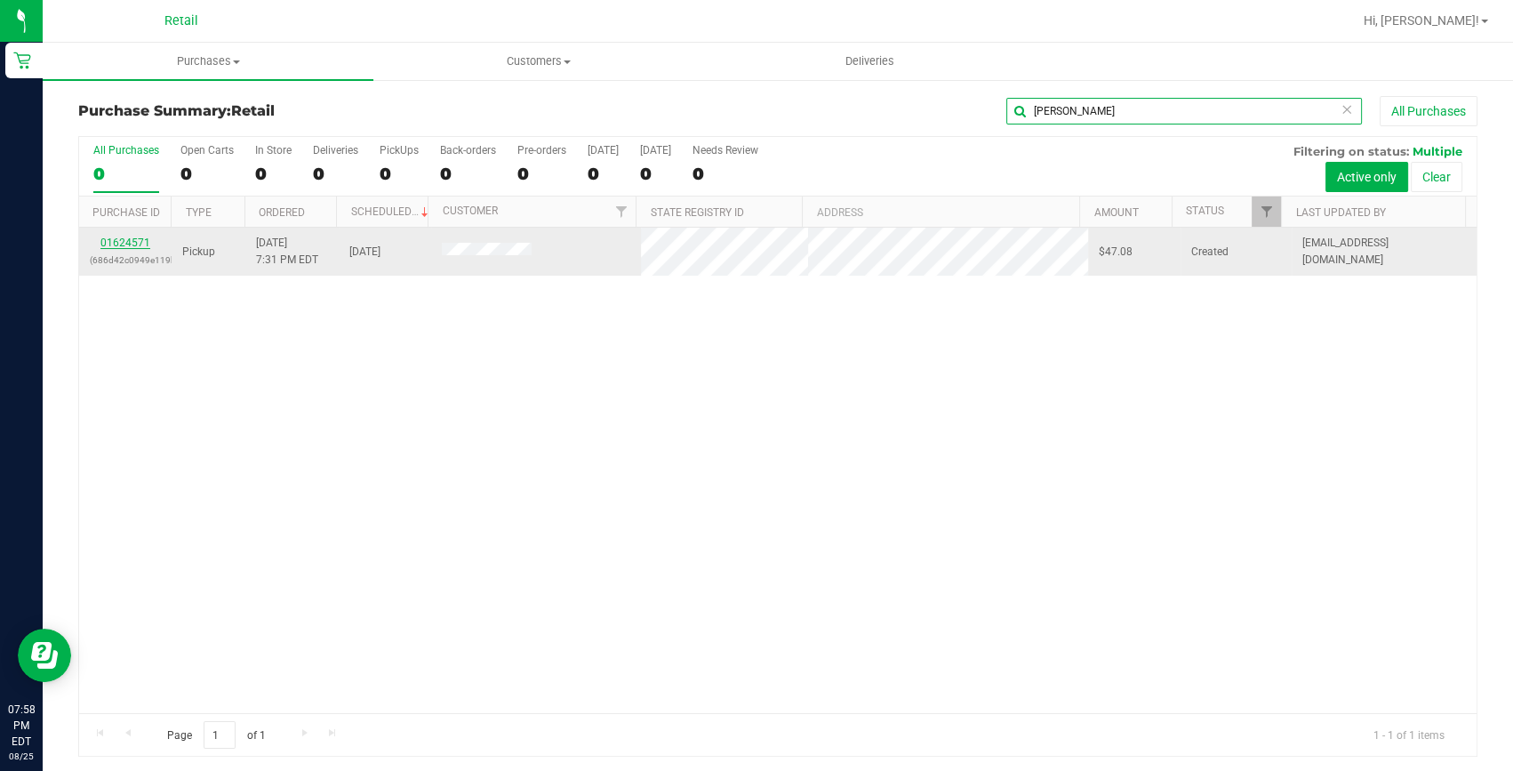
type input "gilberto"
click at [105, 239] on link "01624571" at bounding box center [125, 242] width 50 height 12
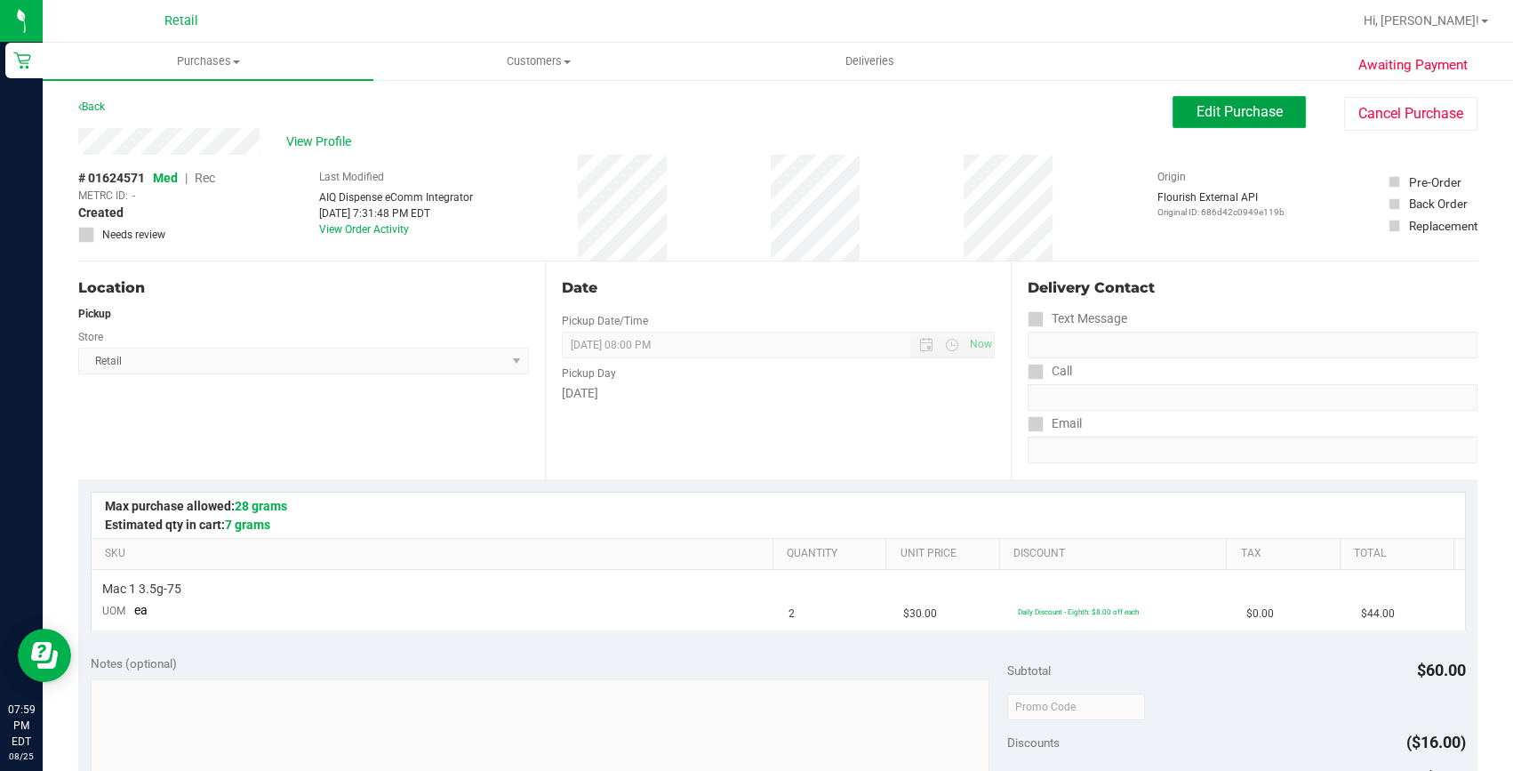
click at [1208, 111] on span "Edit Purchase" at bounding box center [1239, 111] width 86 height 17
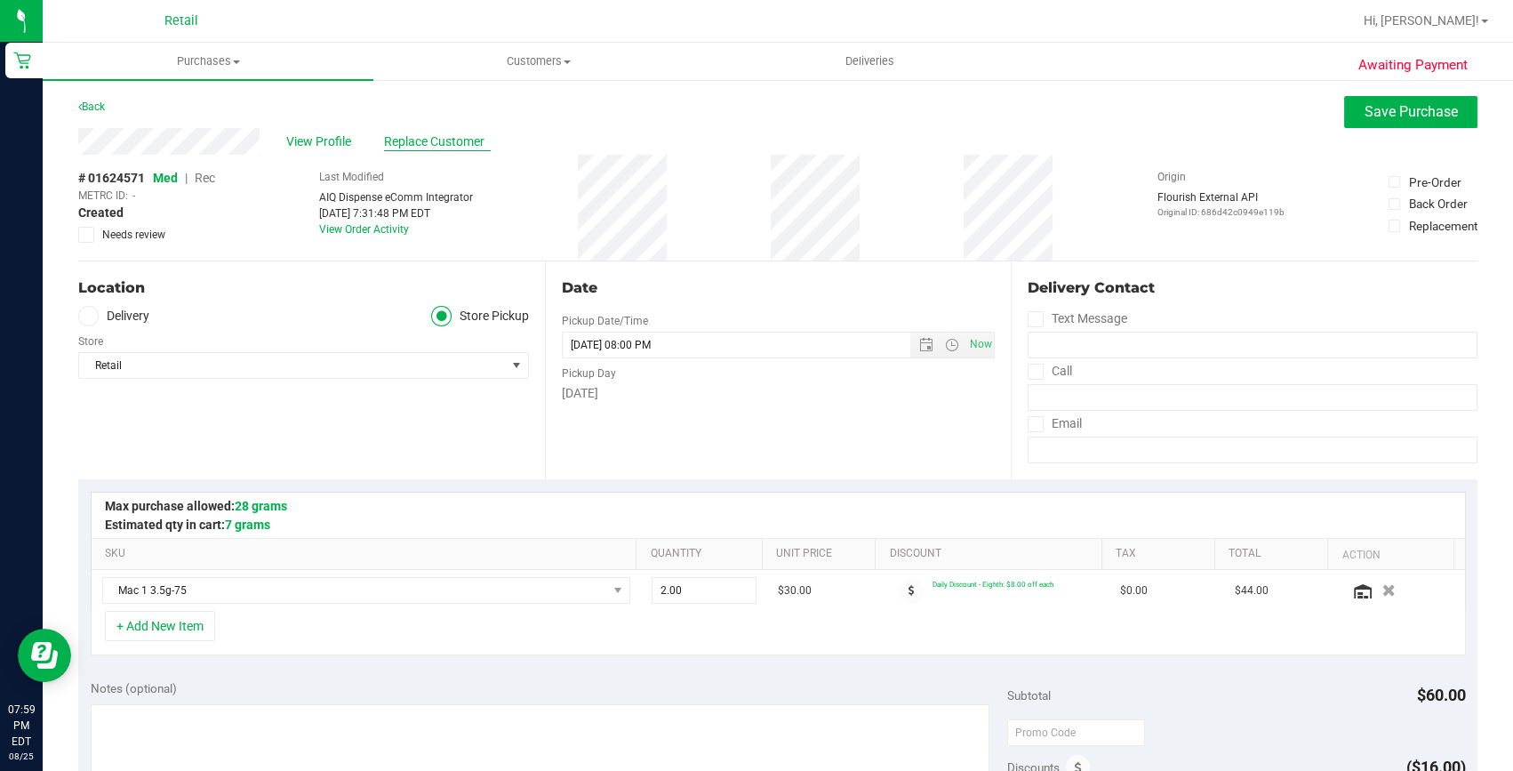
click at [398, 136] on span "Replace Customer" at bounding box center [437, 141] width 107 height 19
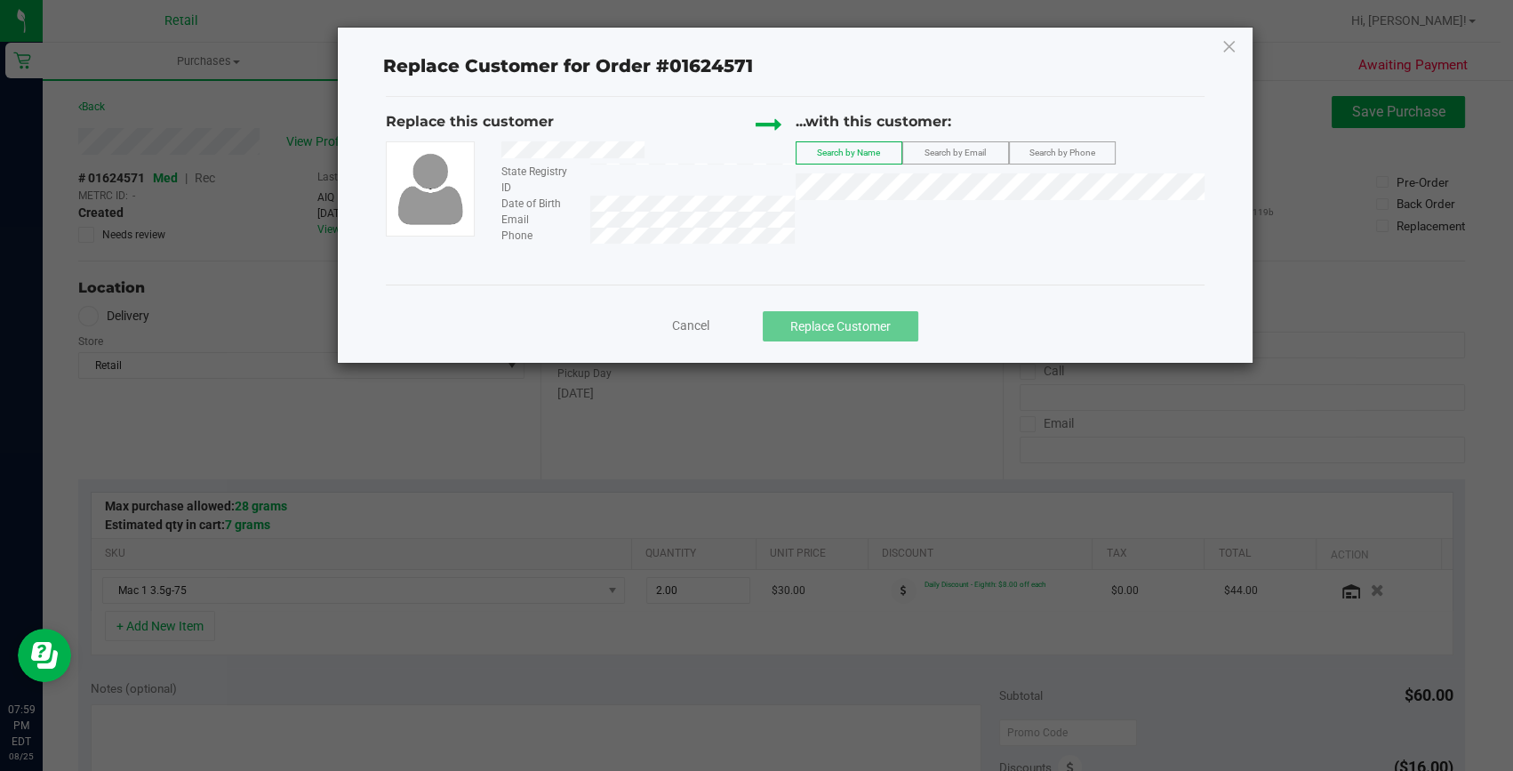
click at [920, 204] on div "...with this customer: Search by Name Search by Email Search by Phone" at bounding box center [1000, 160] width 409 height 98
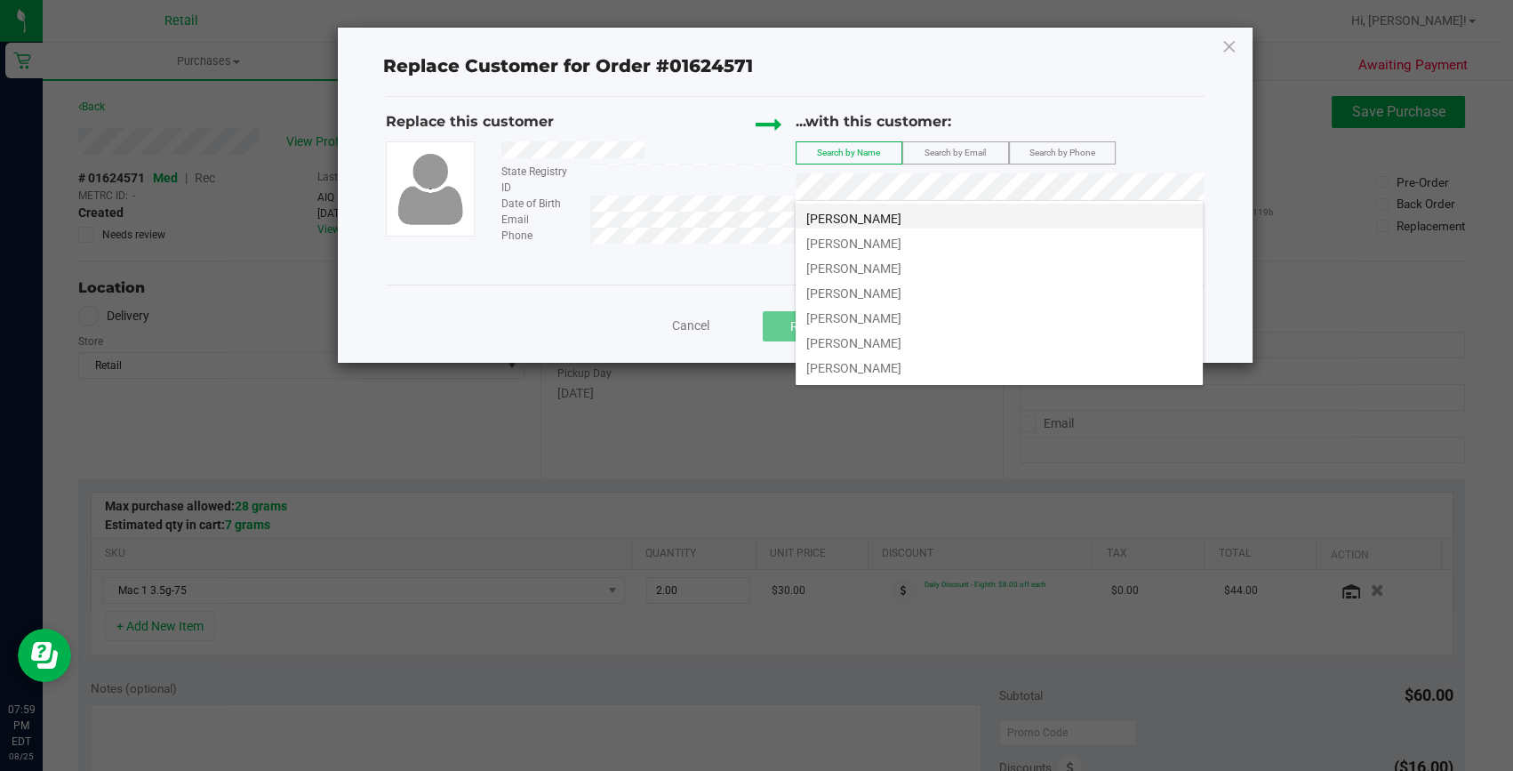
click at [924, 213] on li "Gilberto Fernandes" at bounding box center [999, 216] width 407 height 25
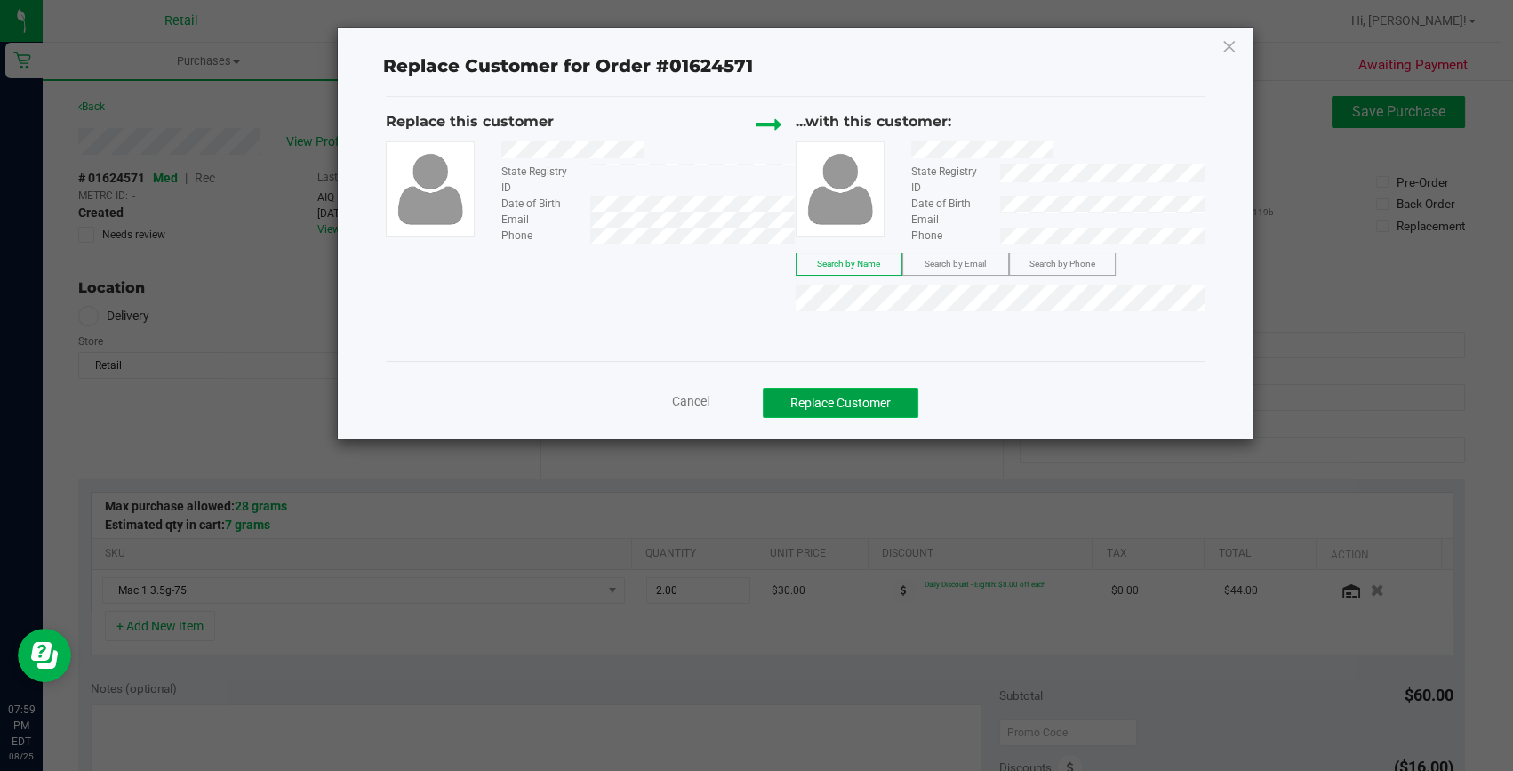
click at [883, 392] on button "Replace Customer" at bounding box center [841, 403] width 156 height 30
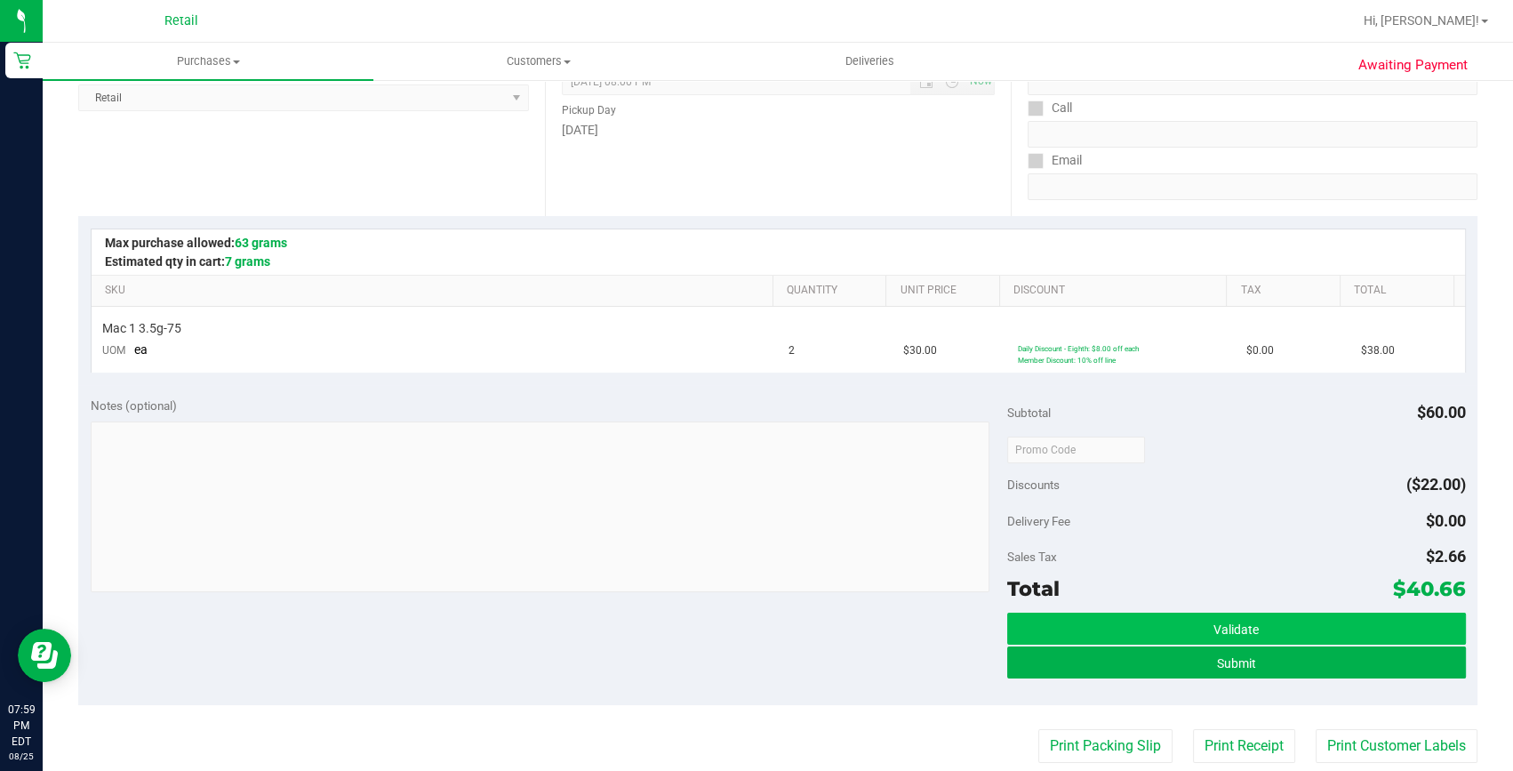
scroll to position [323, 0]
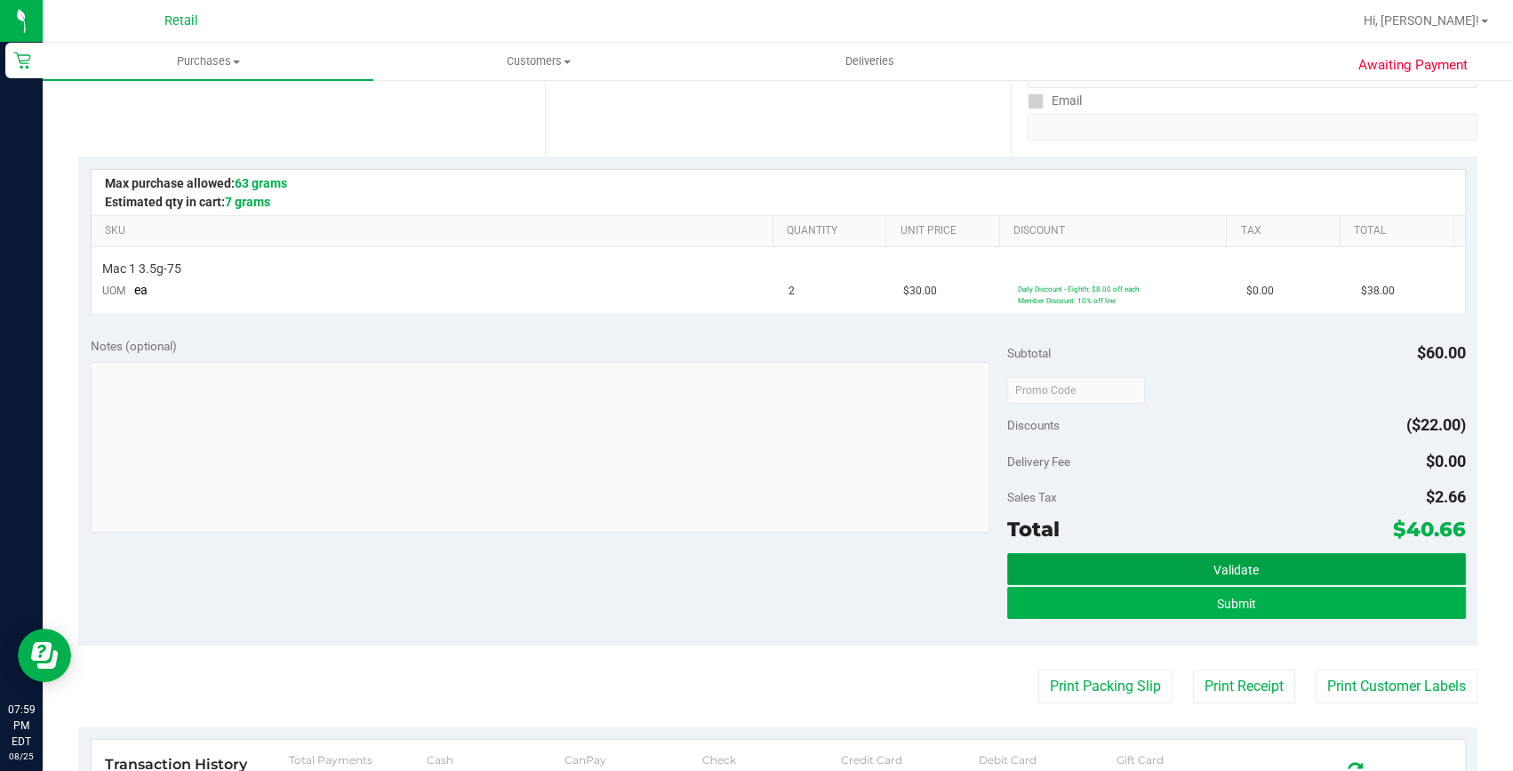
click at [1116, 585] on button "Validate" at bounding box center [1236, 569] width 459 height 32
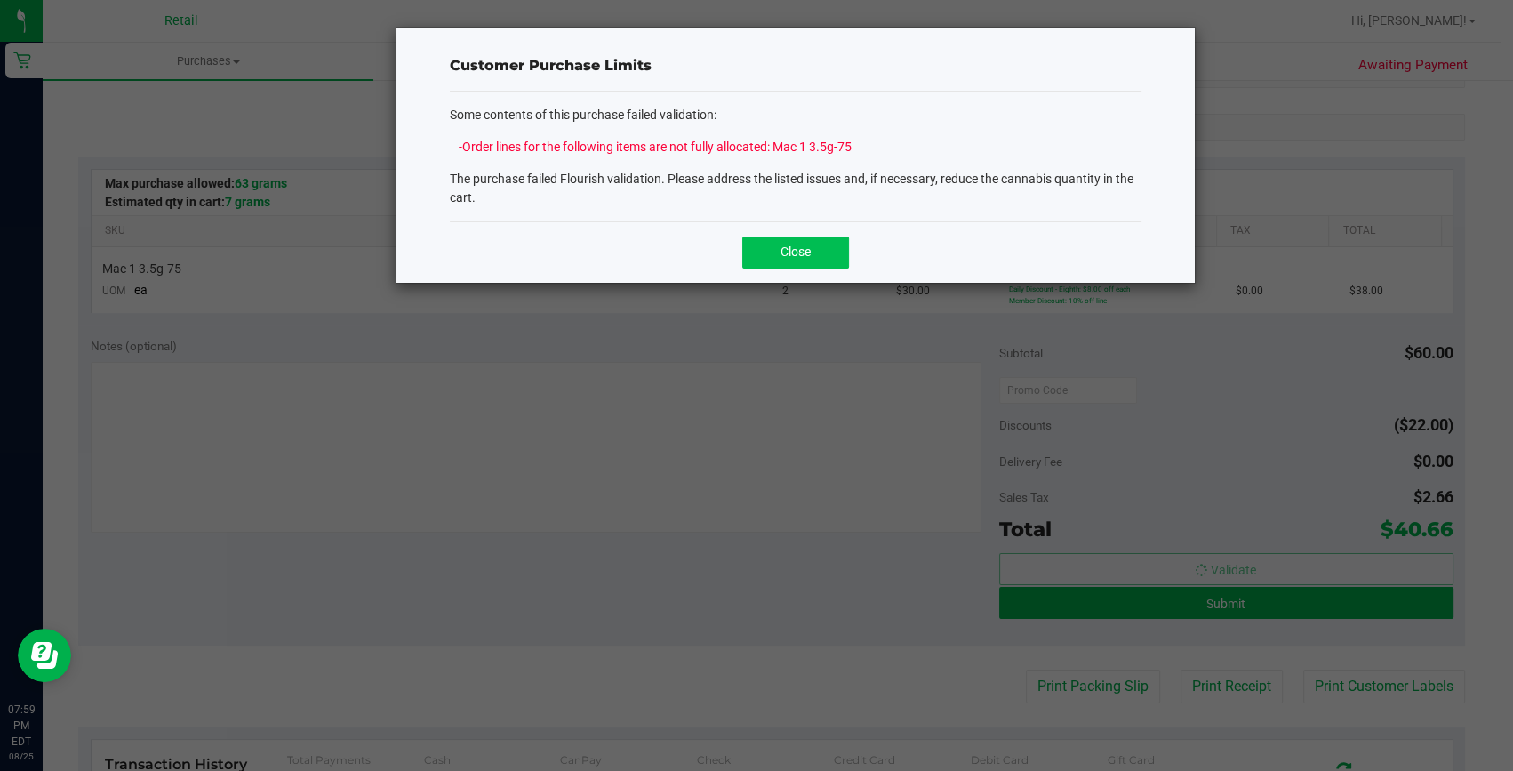
click at [799, 257] on span "Close" at bounding box center [795, 251] width 30 height 14
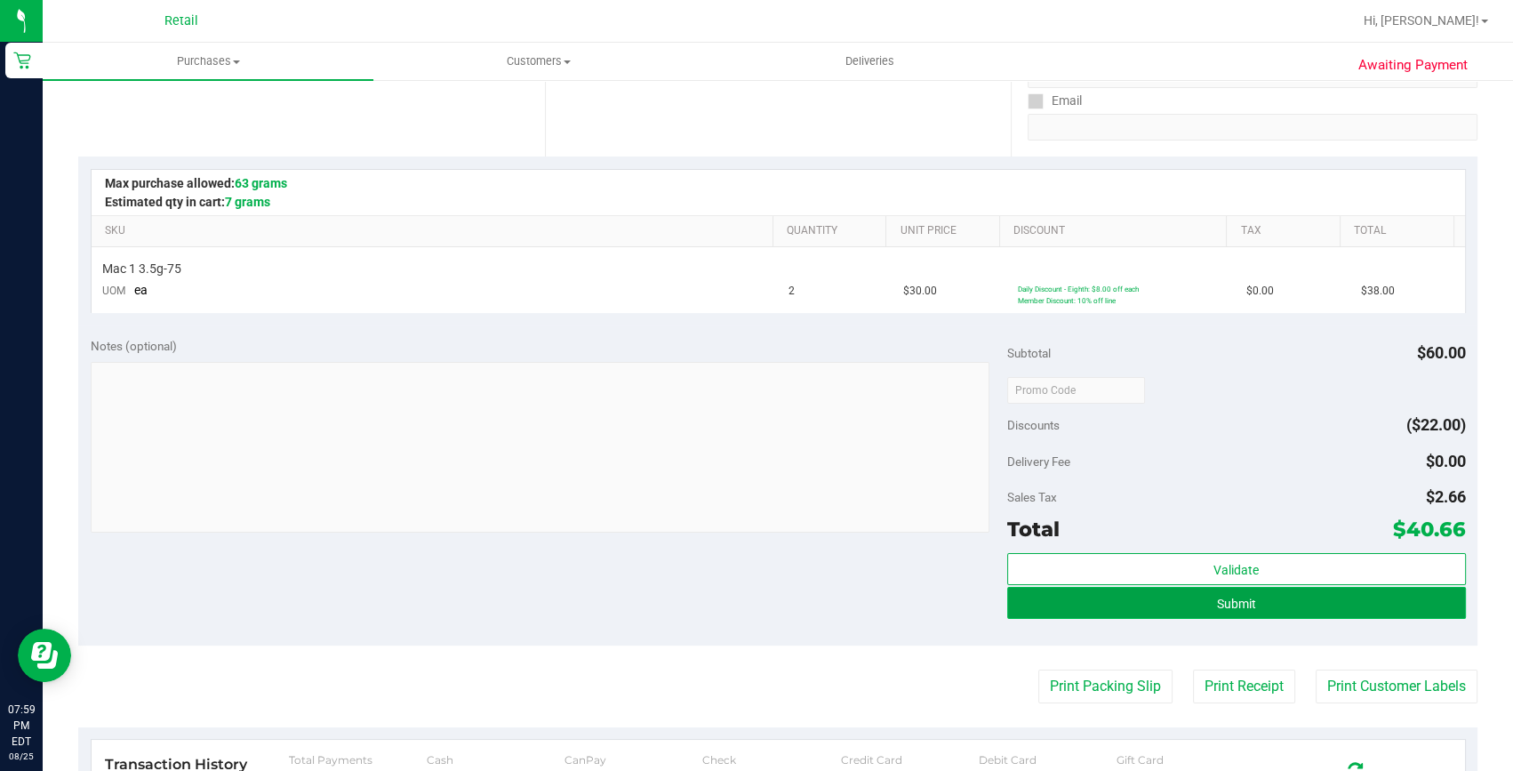
click at [1331, 608] on button "Submit" at bounding box center [1236, 603] width 459 height 32
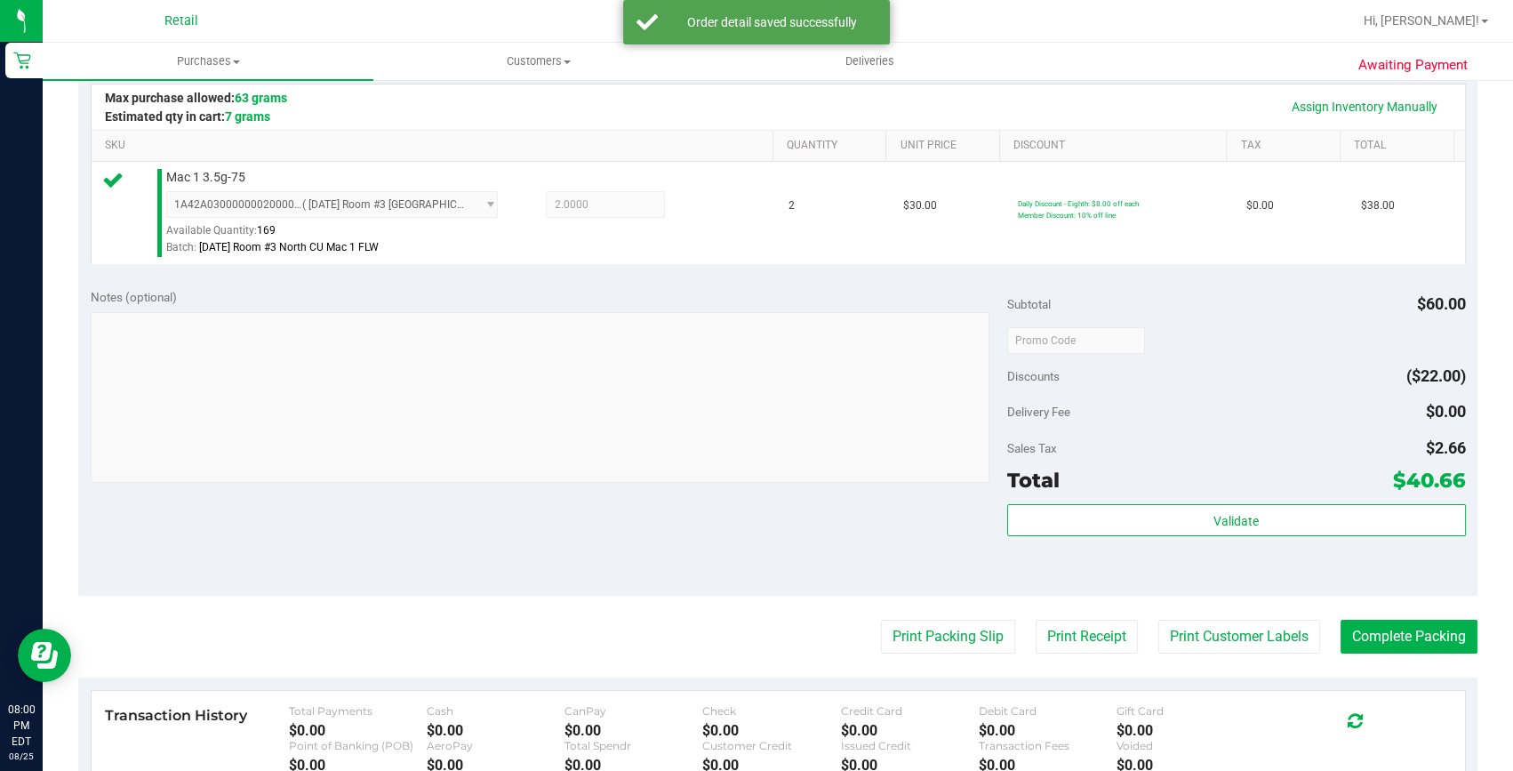
scroll to position [484, 0]
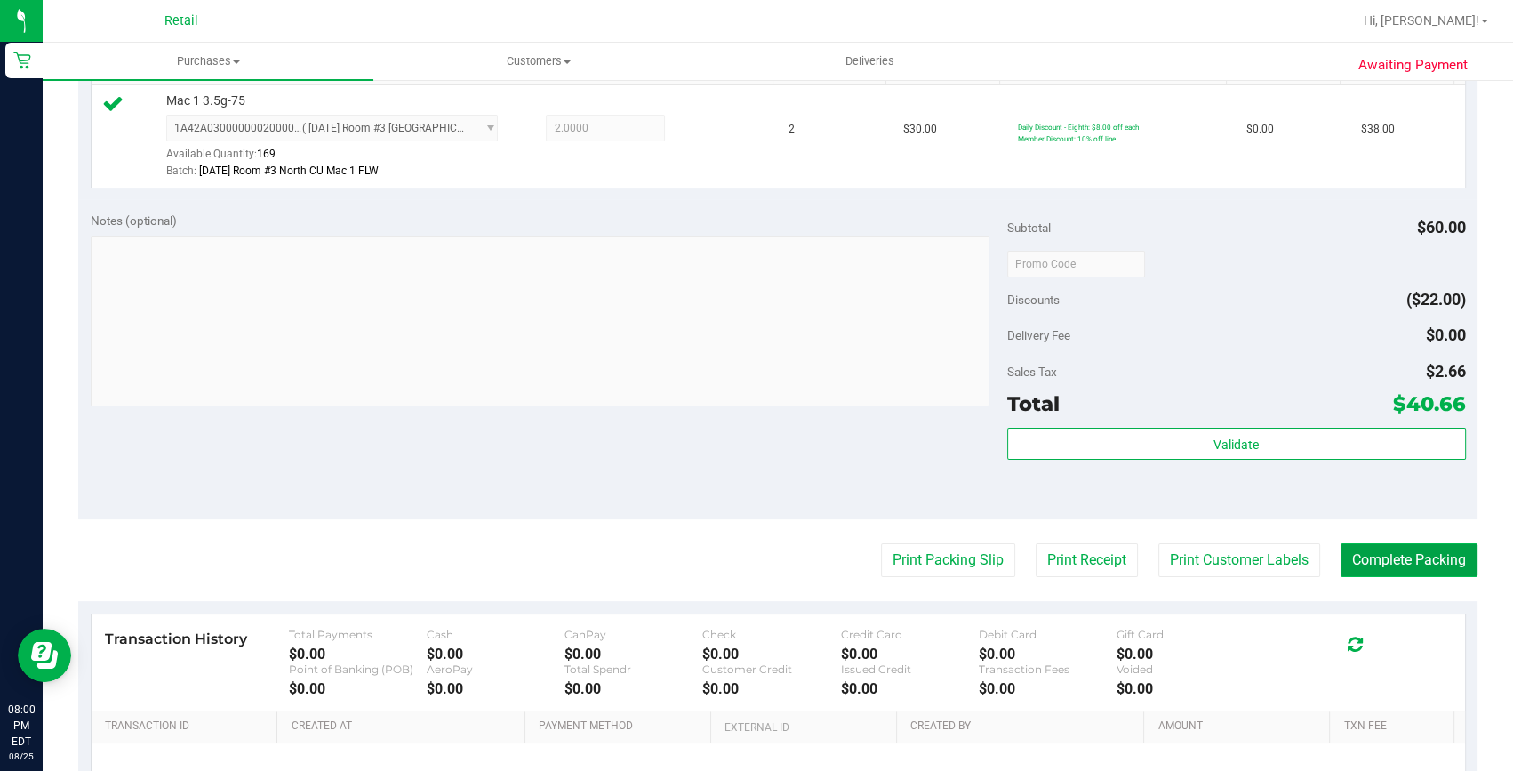
click at [1452, 554] on button "Complete Packing" at bounding box center [1408, 560] width 137 height 34
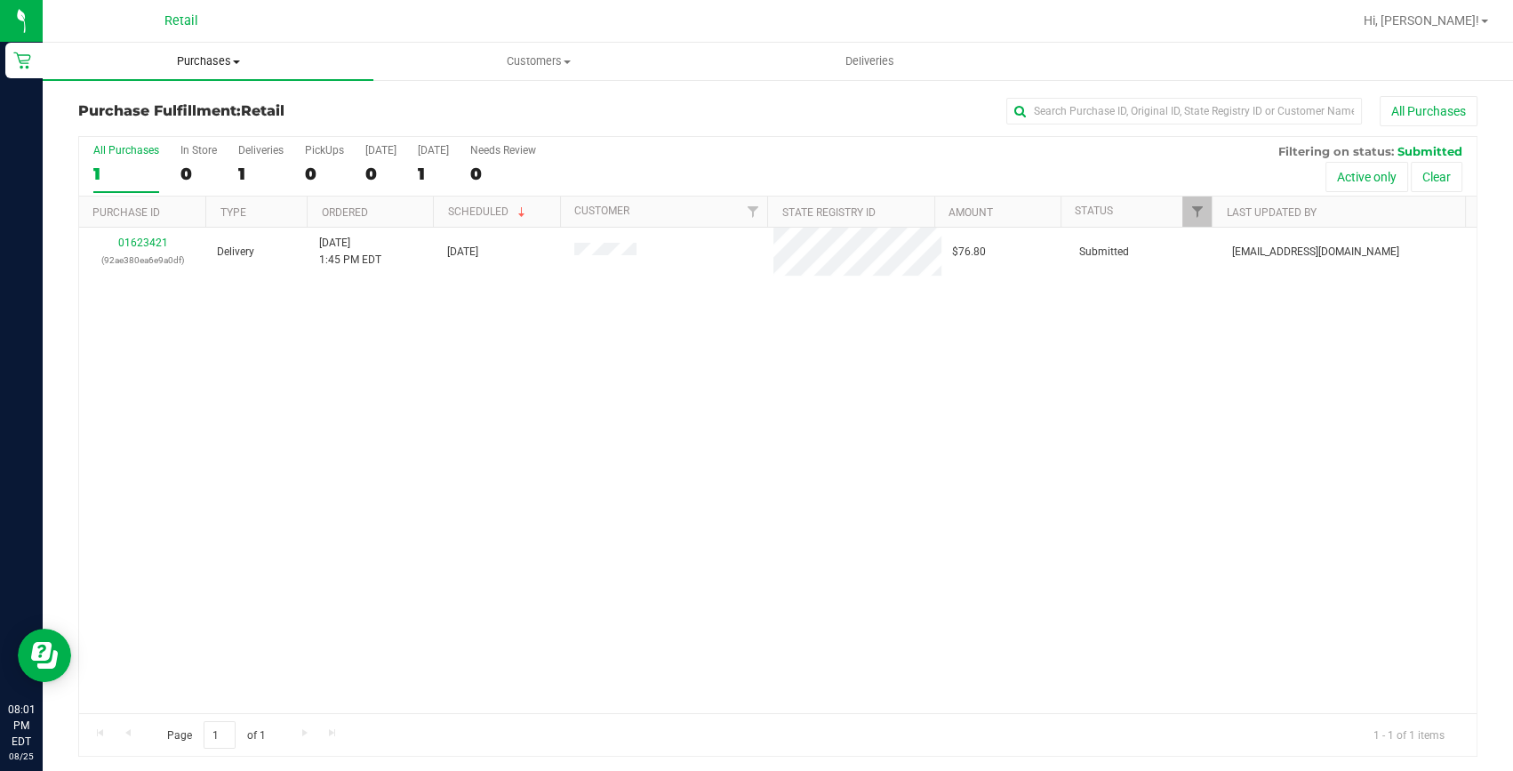
click at [200, 65] on span "Purchases" at bounding box center [208, 61] width 331 height 16
click at [182, 100] on span "Summary of purchases" at bounding box center [134, 107] width 182 height 15
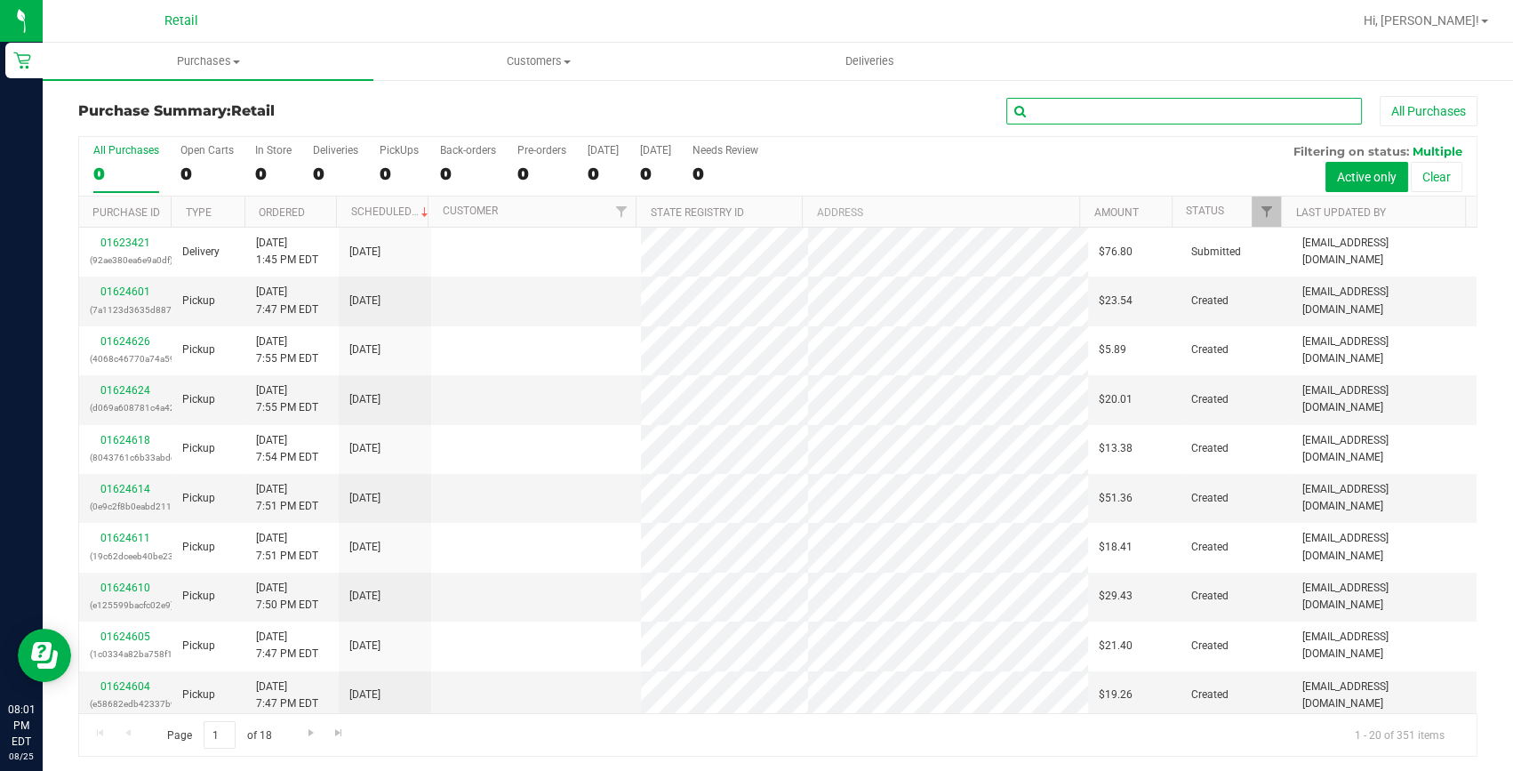
click at [1033, 115] on input "text" at bounding box center [1184, 111] width 356 height 27
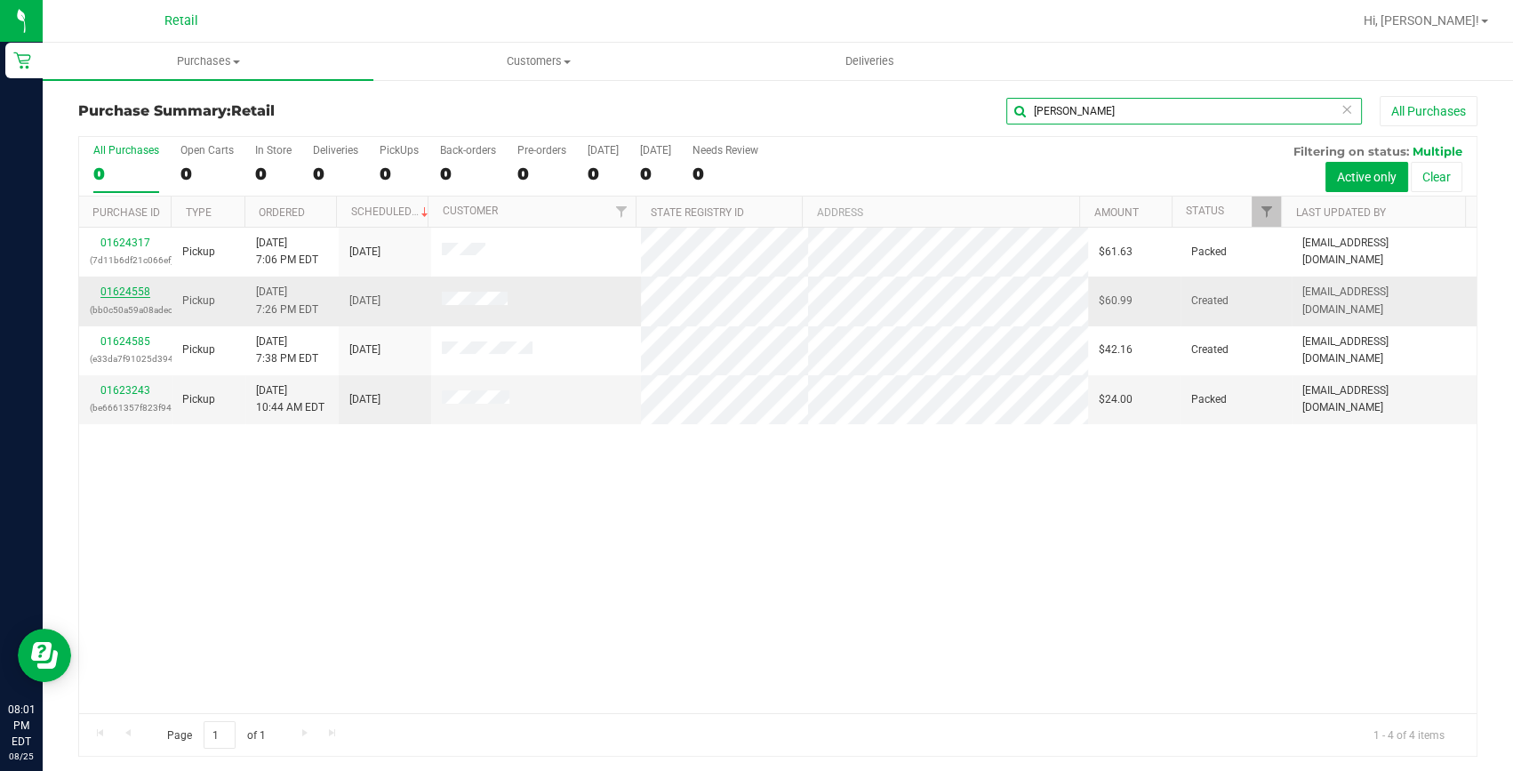
type input "luis"
click at [131, 290] on link "01624558" at bounding box center [125, 291] width 50 height 12
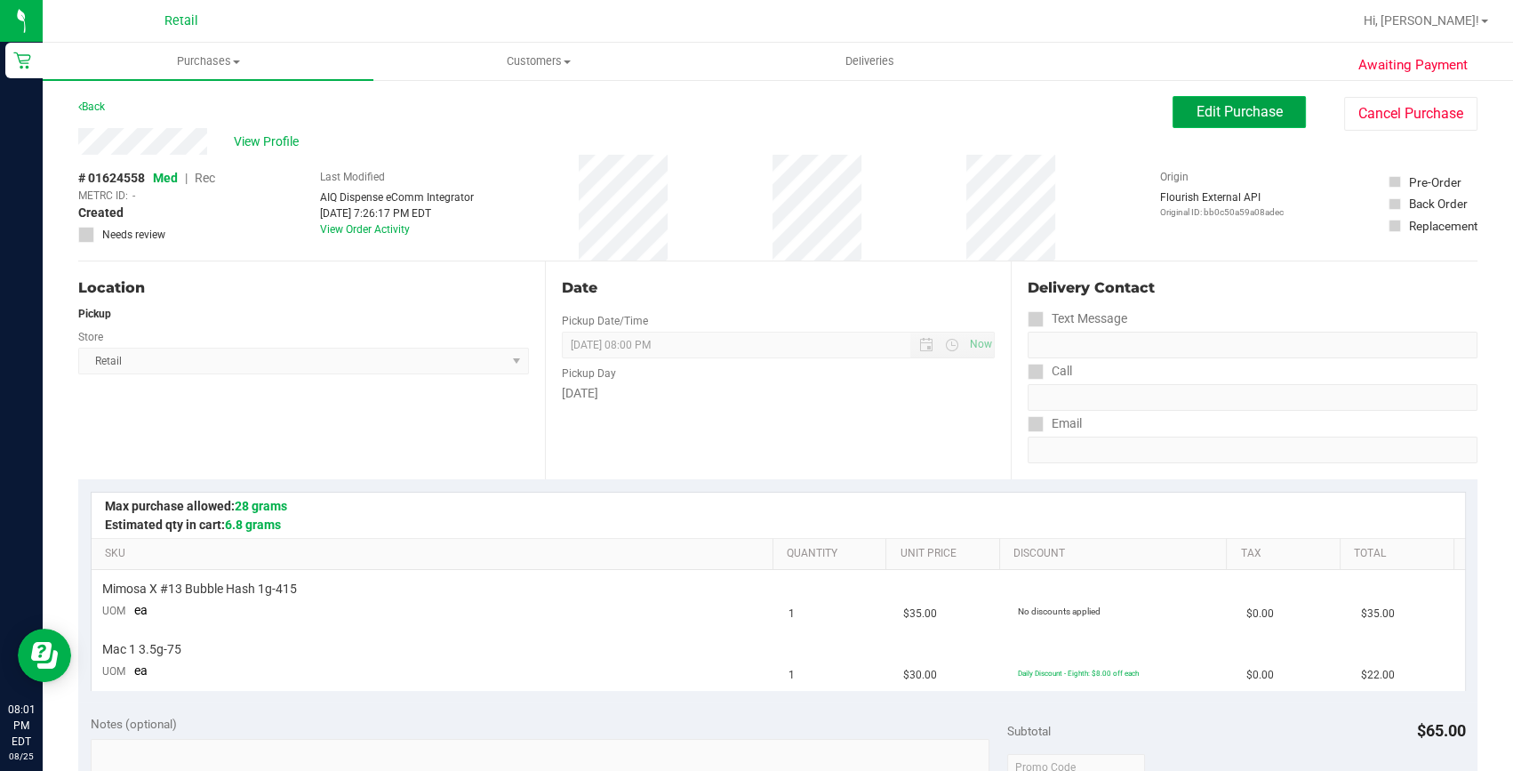
click at [1254, 114] on span "Edit Purchase" at bounding box center [1239, 111] width 86 height 17
click at [211, 174] on div "Purchases Summary of purchases Fulfillment All purchases Customers All customer…" at bounding box center [778, 407] width 1470 height 728
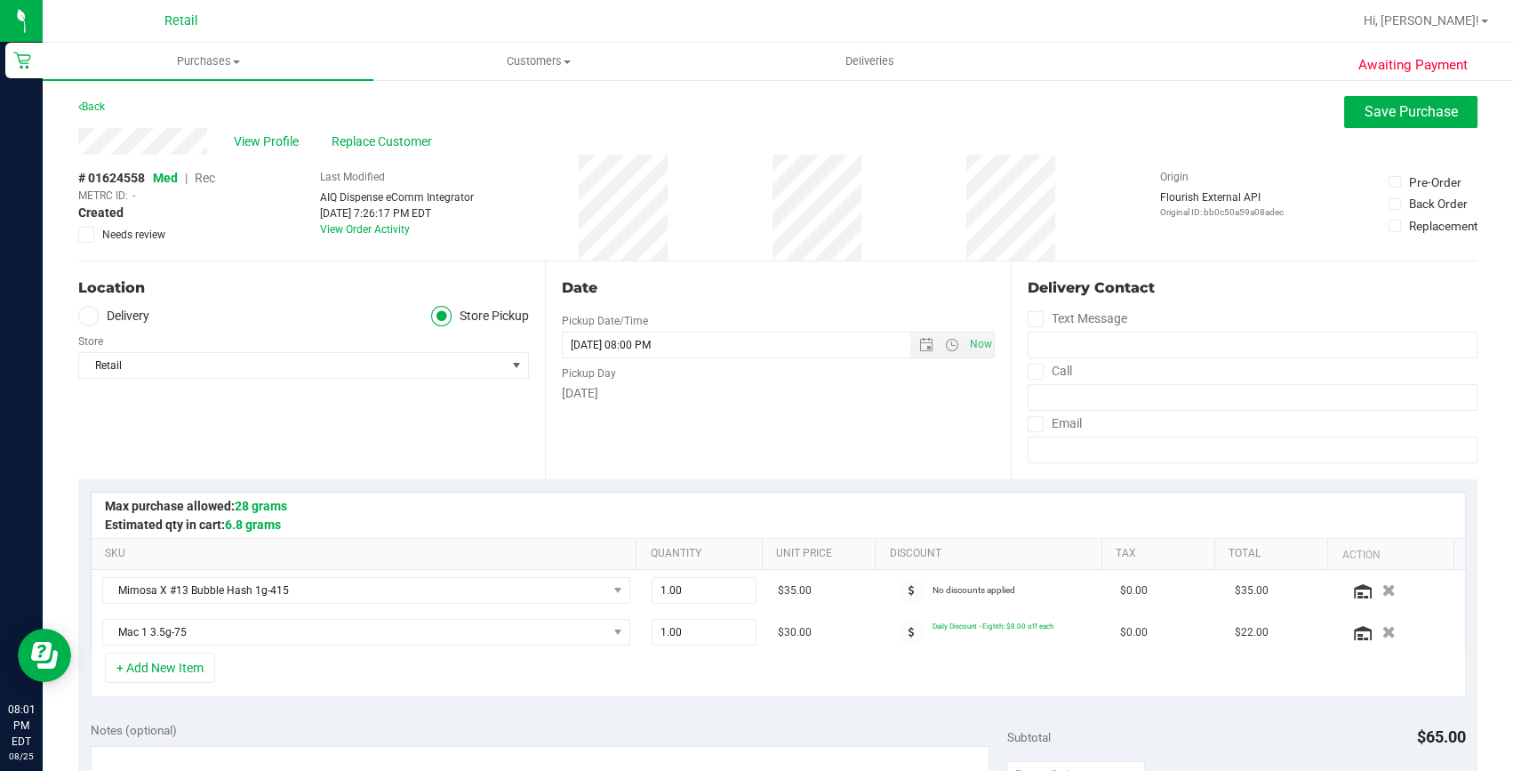
click at [211, 174] on span "Rec" at bounding box center [205, 178] width 20 height 14
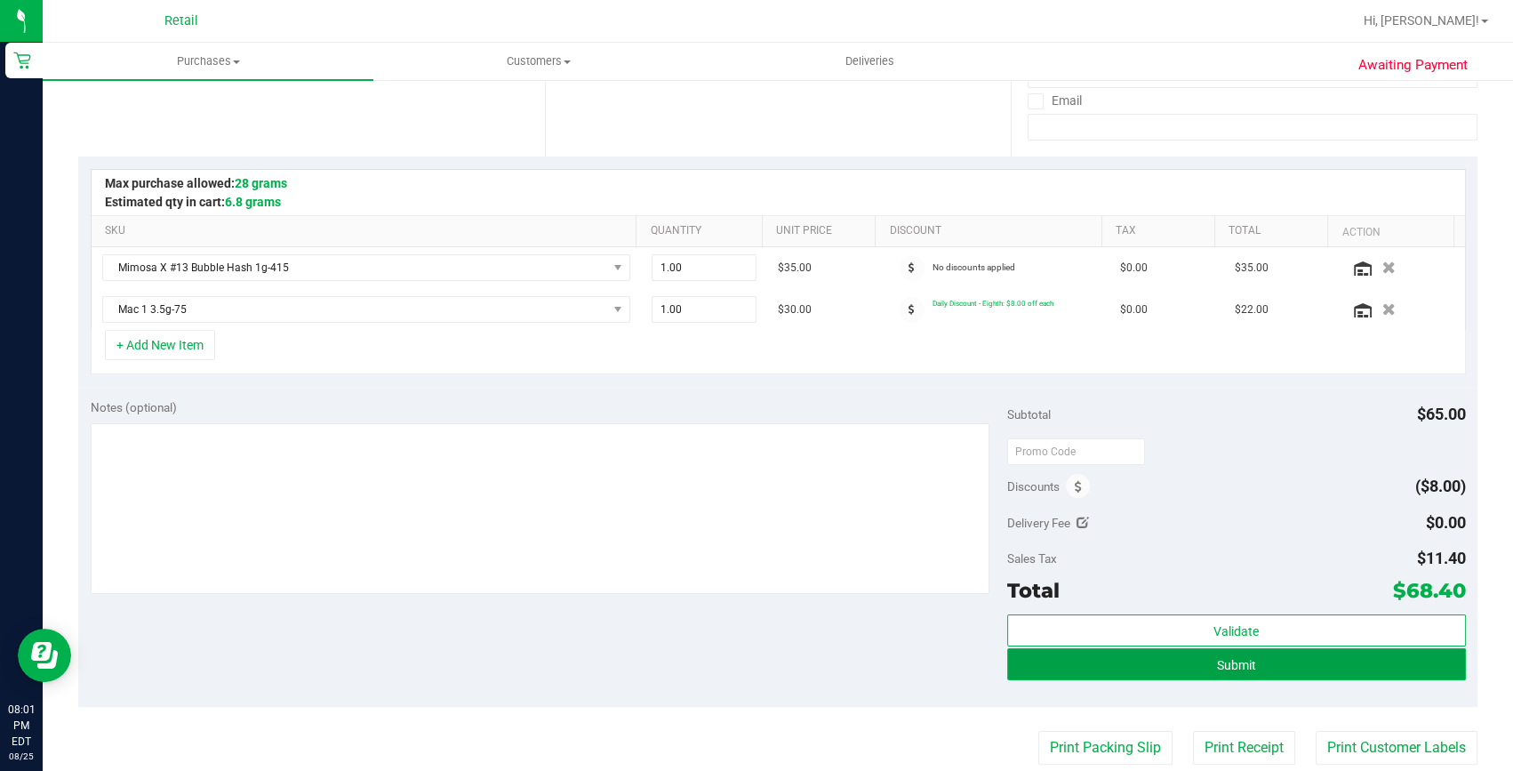
click at [1198, 661] on button "Submit" at bounding box center [1236, 664] width 459 height 32
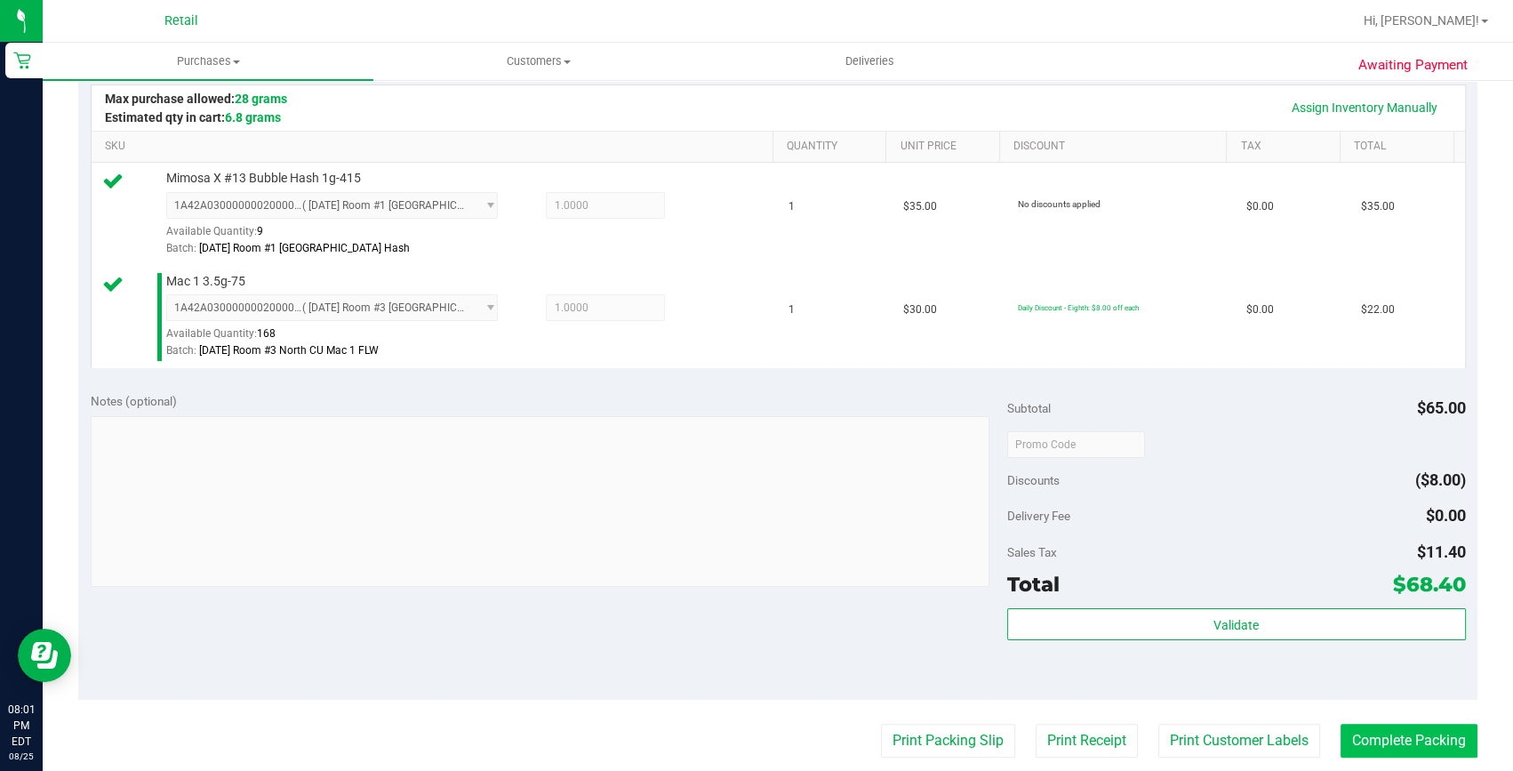
scroll to position [484, 0]
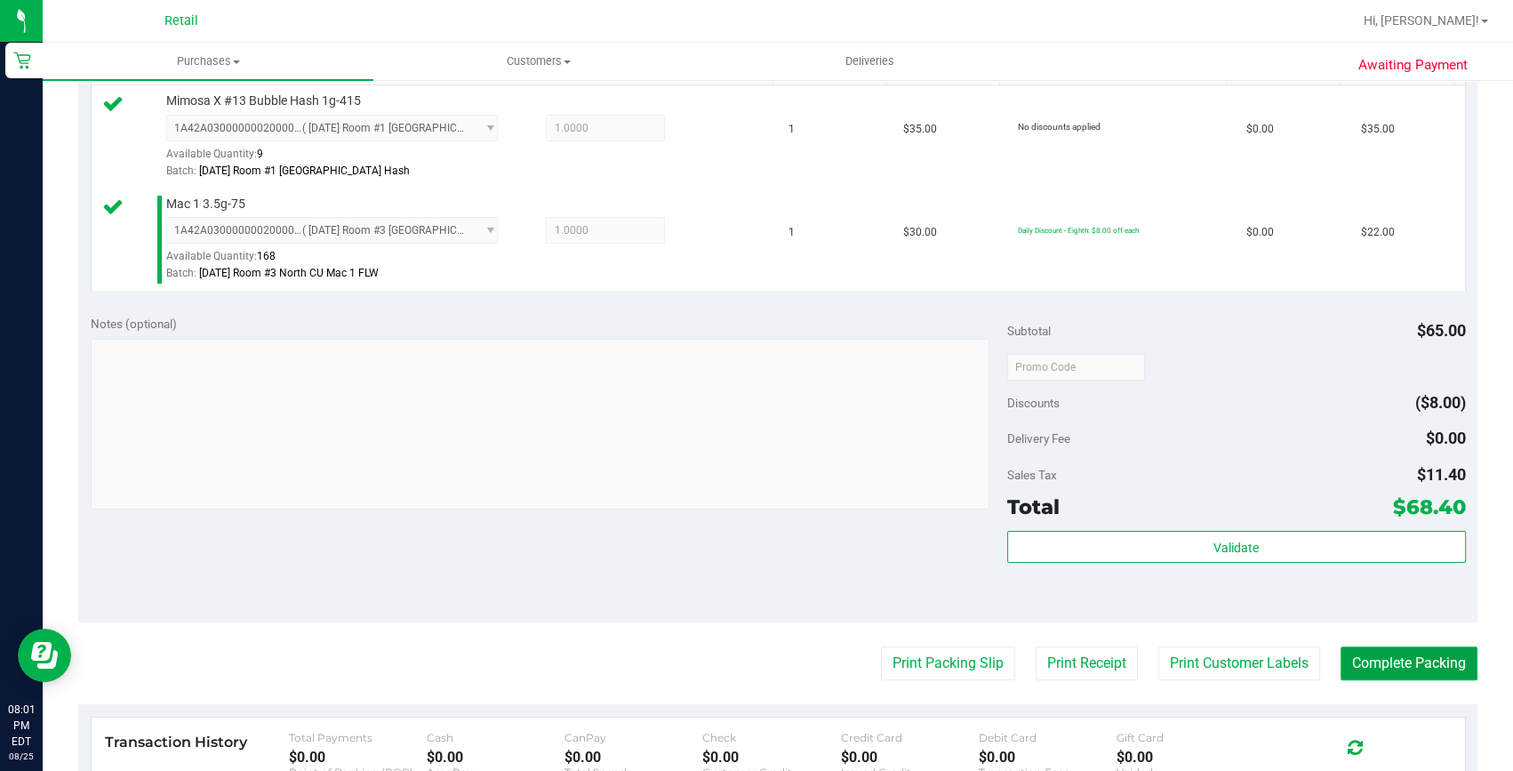
click at [1419, 673] on button "Complete Packing" at bounding box center [1408, 663] width 137 height 34
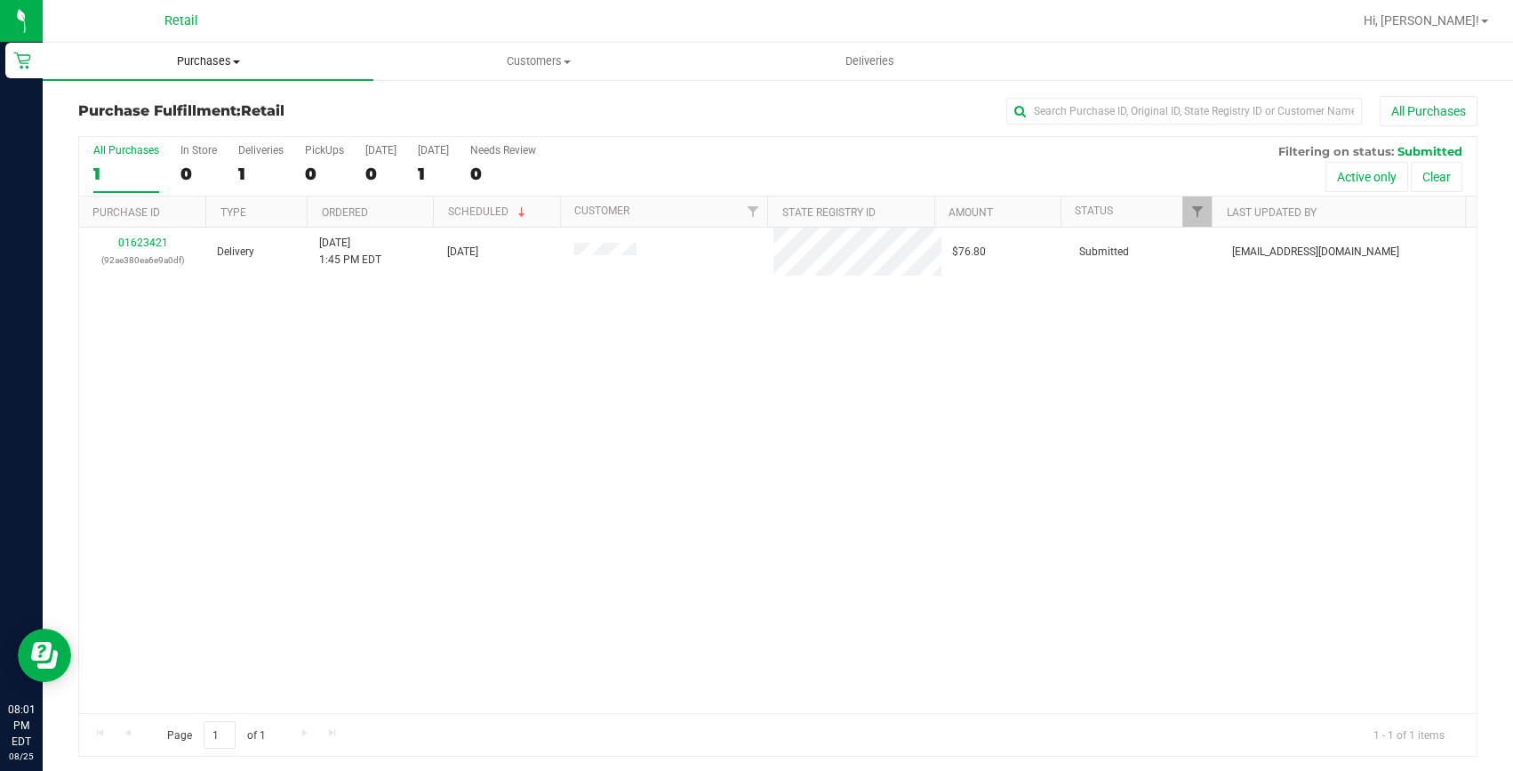
click at [204, 53] on span "Purchases" at bounding box center [208, 61] width 331 height 16
click at [196, 106] on span "Summary of purchases" at bounding box center [134, 107] width 182 height 15
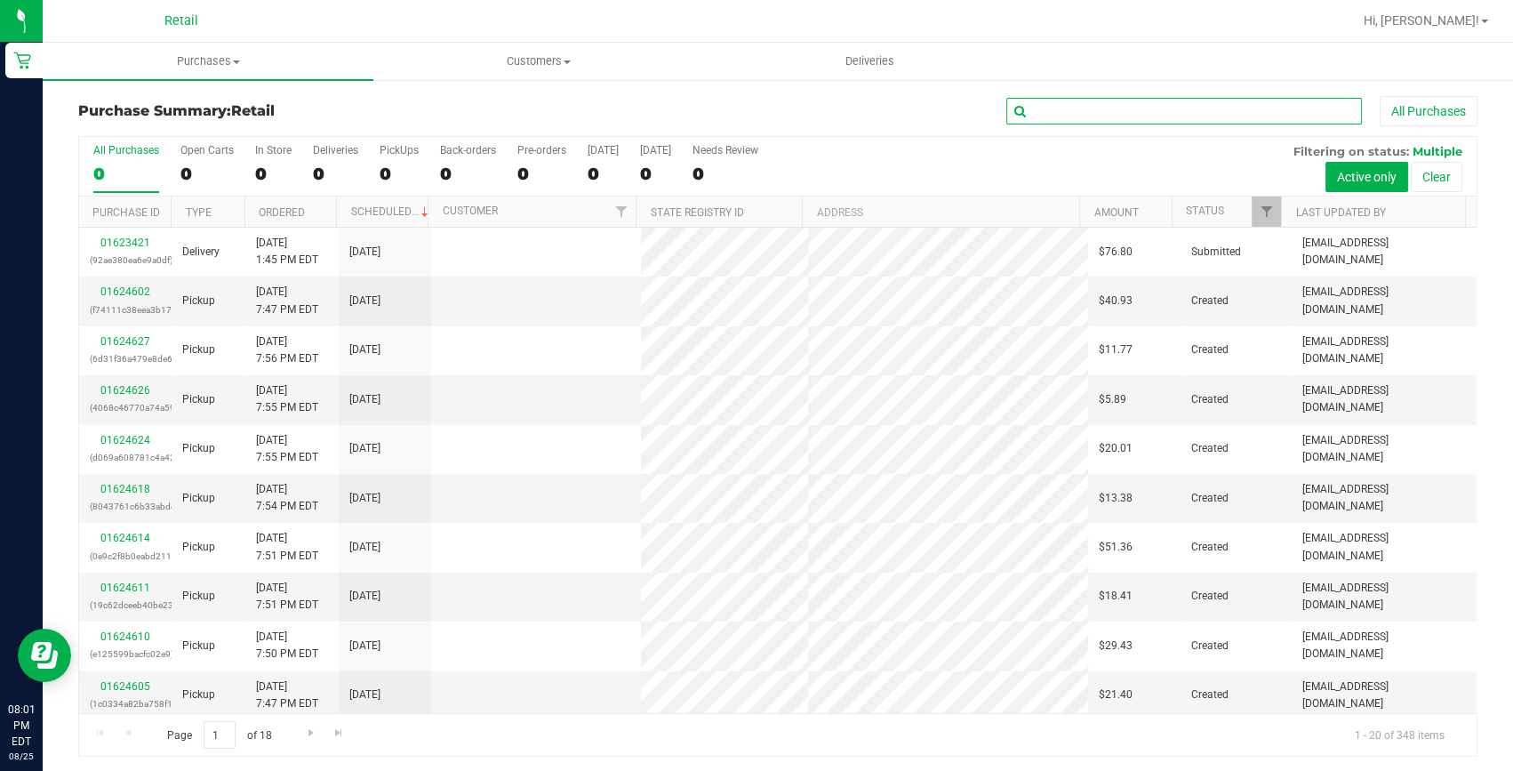
click at [1094, 113] on input "text" at bounding box center [1184, 111] width 356 height 27
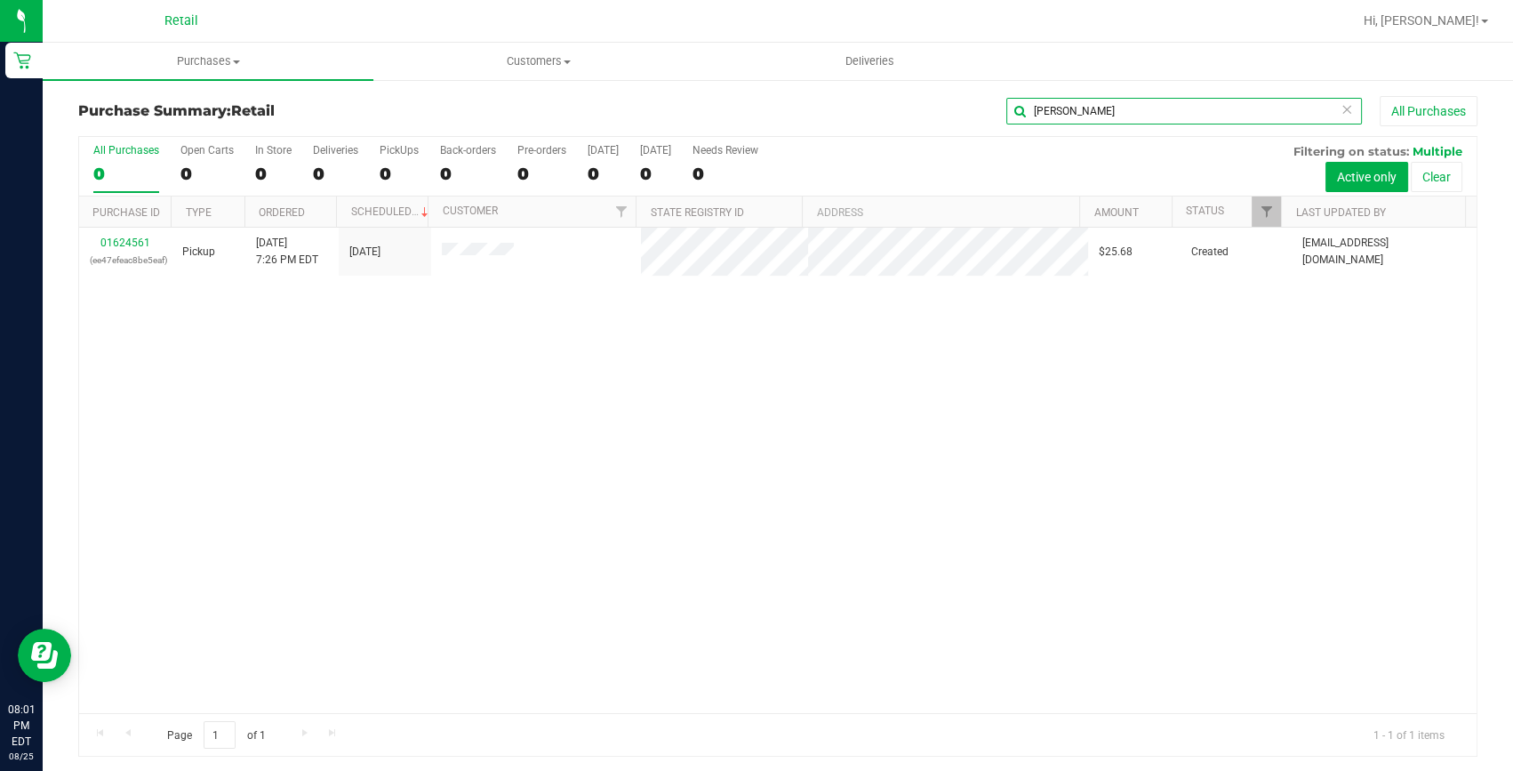
type input "elton"
click at [147, 239] on link "01624561" at bounding box center [125, 242] width 50 height 12
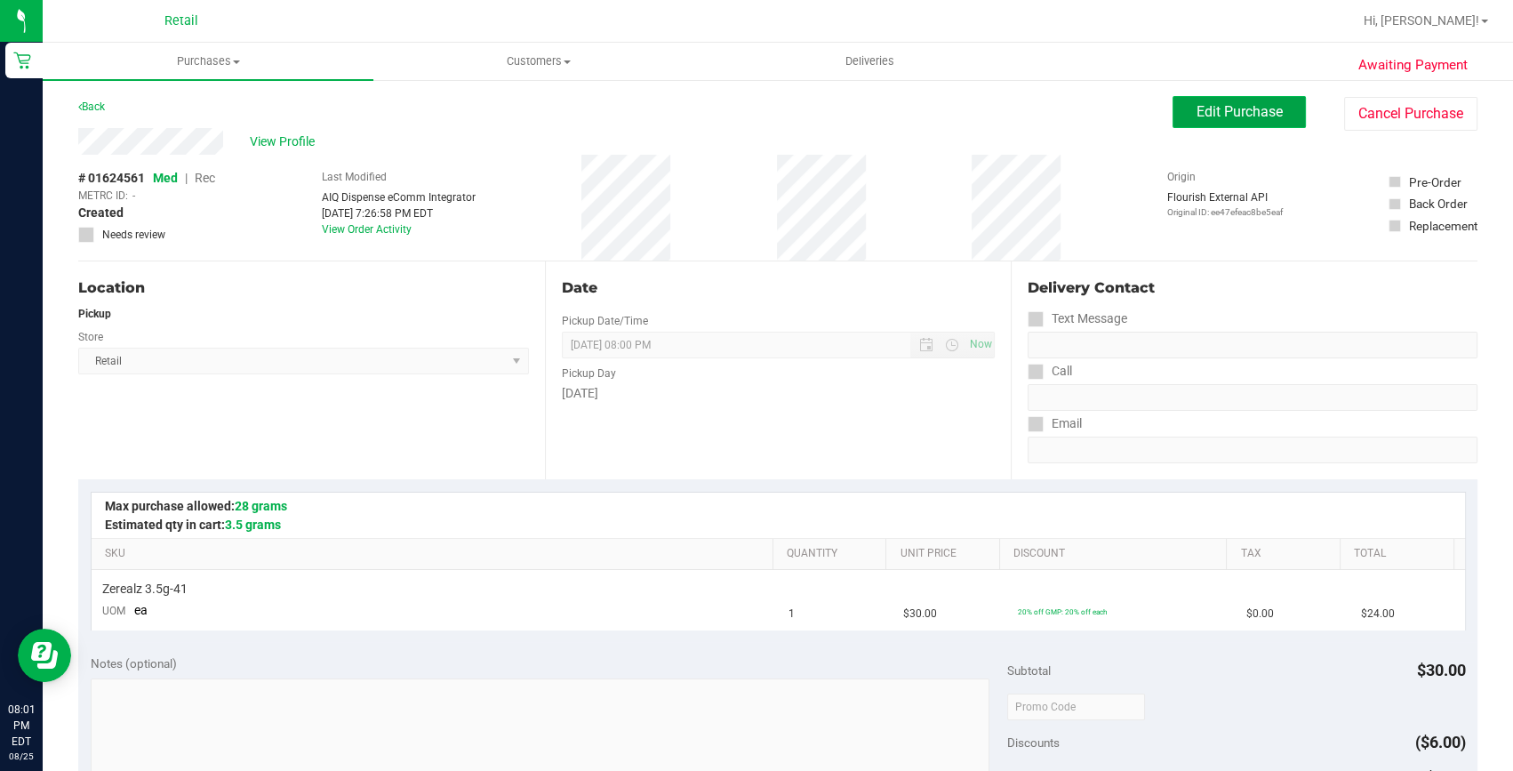
click at [1197, 108] on span "Edit Purchase" at bounding box center [1239, 111] width 86 height 17
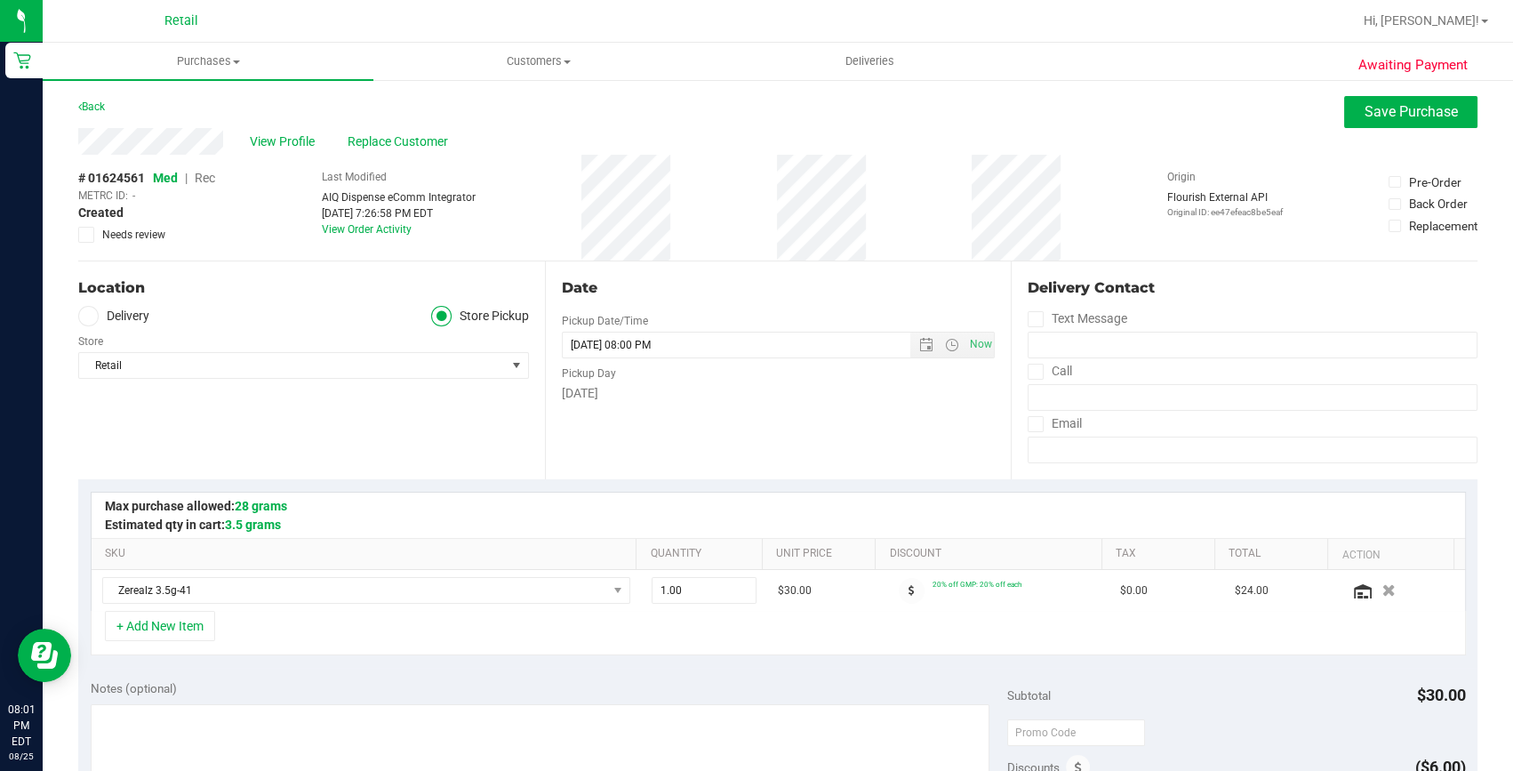
click at [207, 175] on span "Rec" at bounding box center [205, 178] width 20 height 14
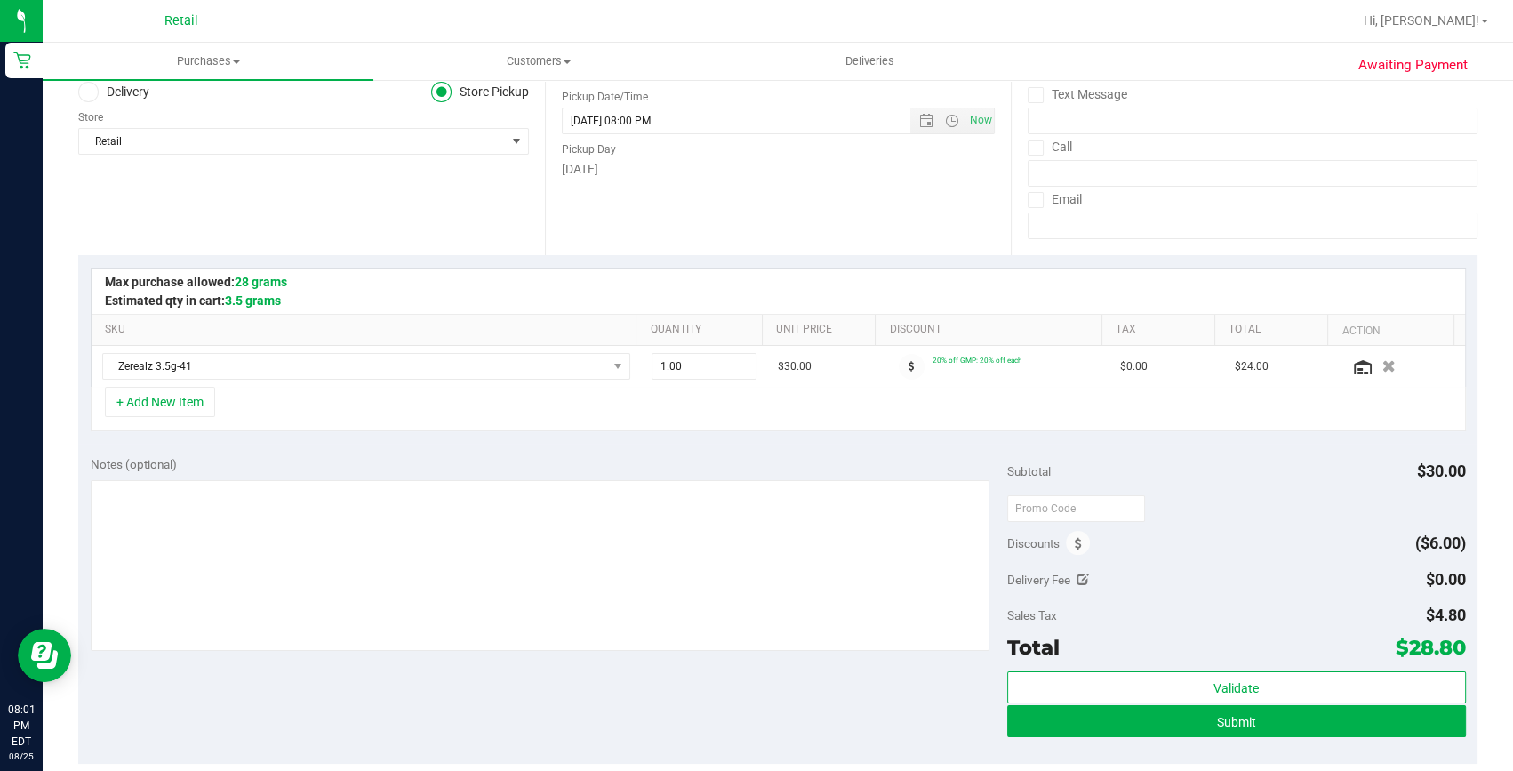
scroll to position [242, 0]
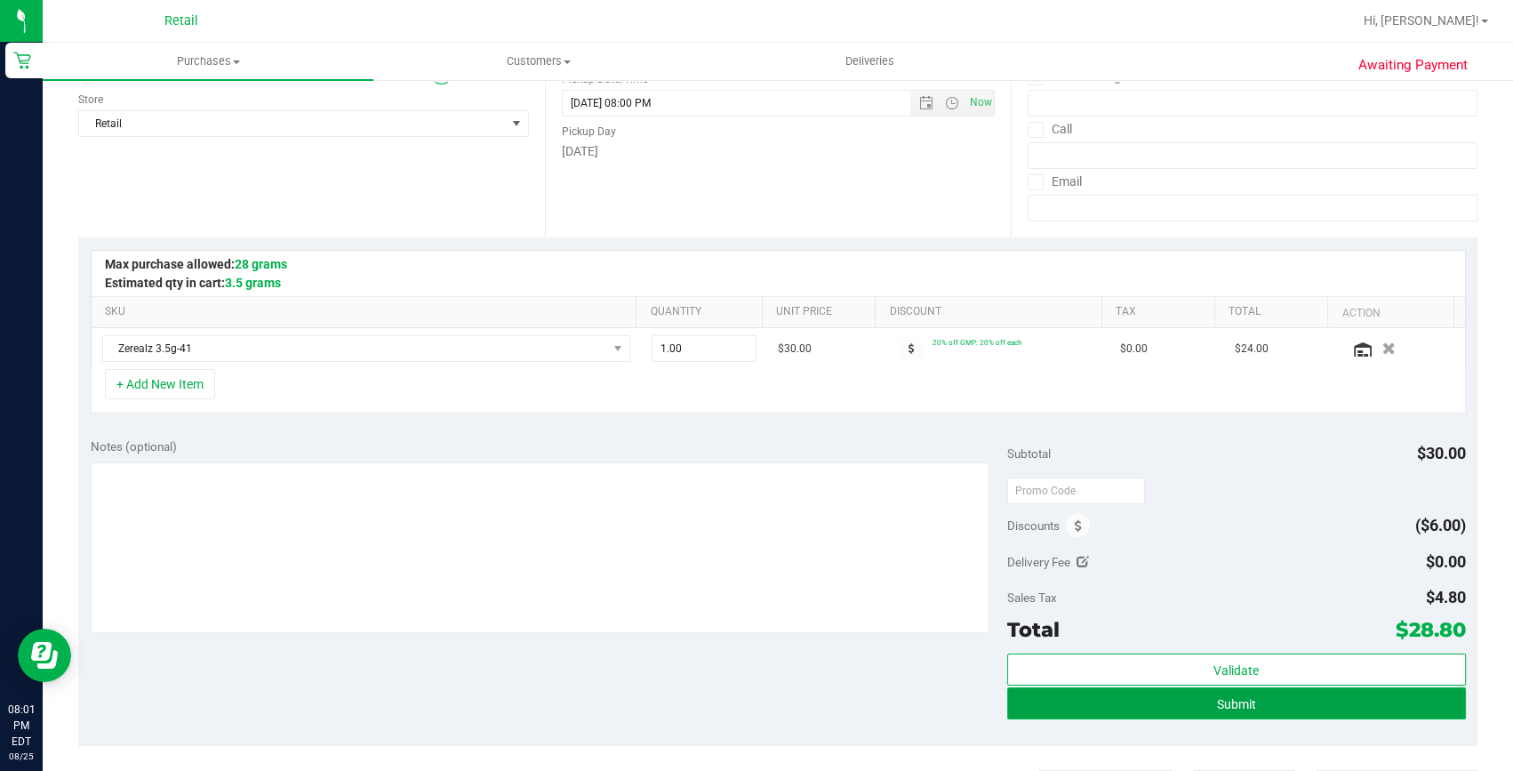
click at [1115, 699] on button "Submit" at bounding box center [1236, 703] width 459 height 32
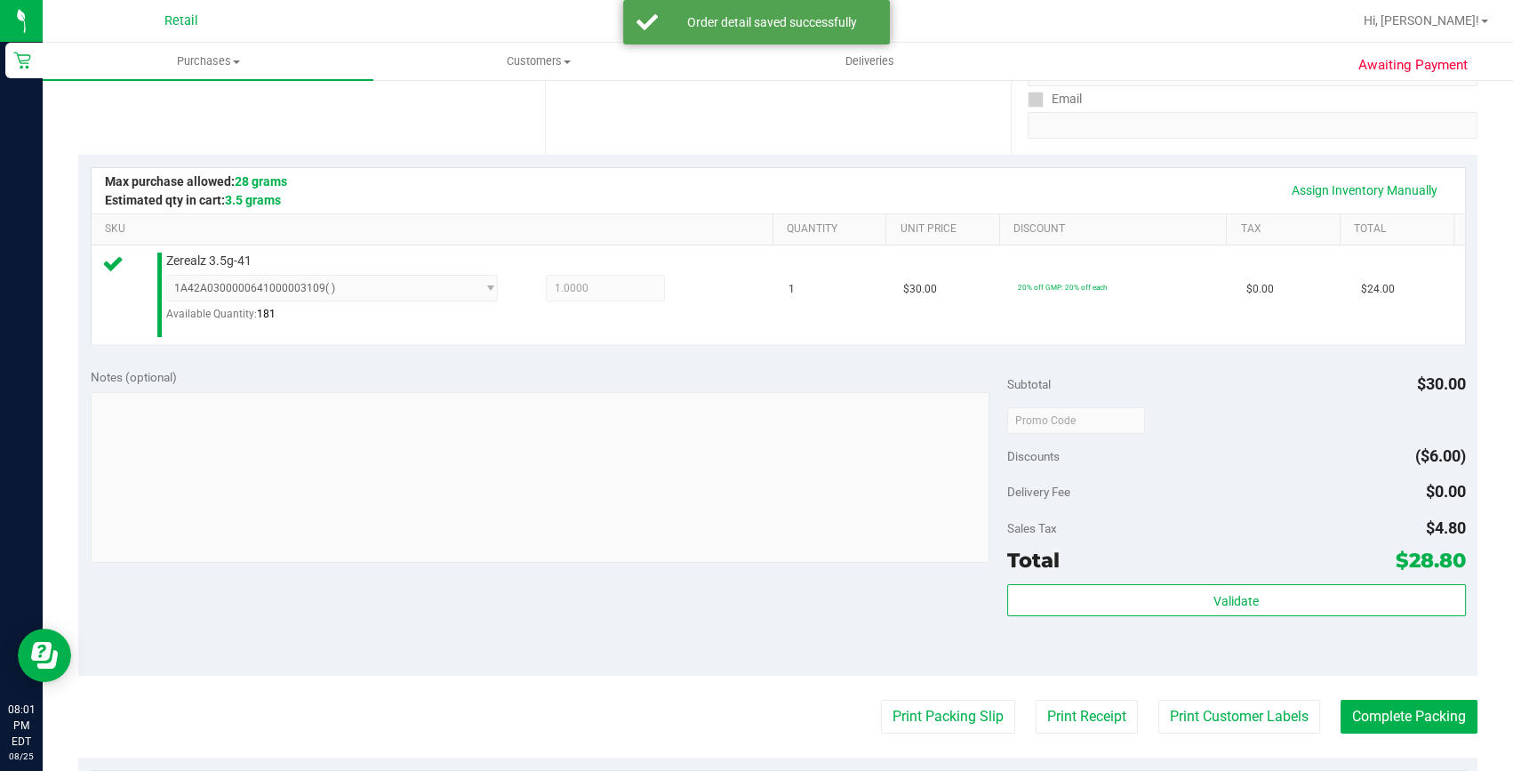
scroll to position [404, 0]
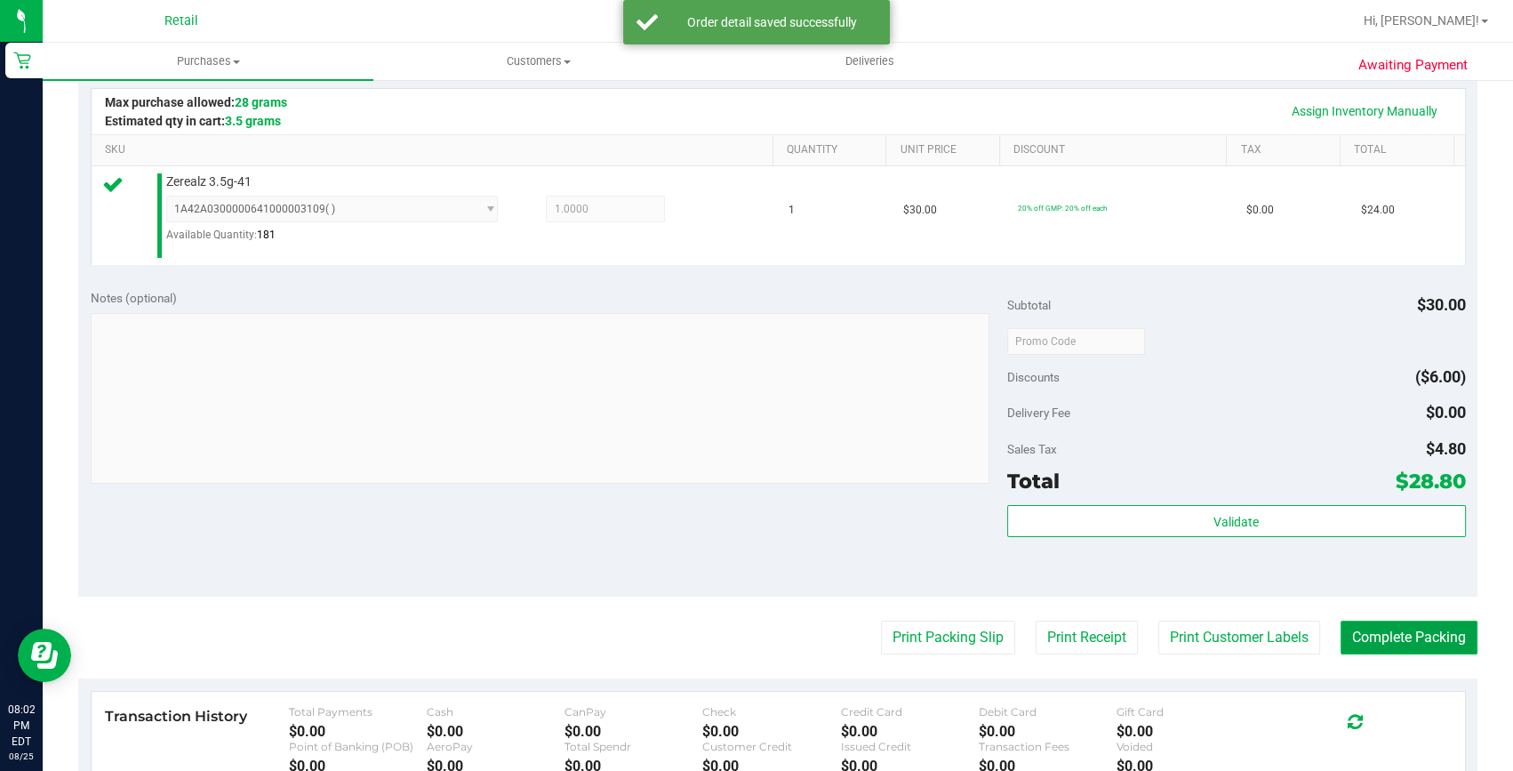
click at [1396, 629] on button "Complete Packing" at bounding box center [1408, 637] width 137 height 34
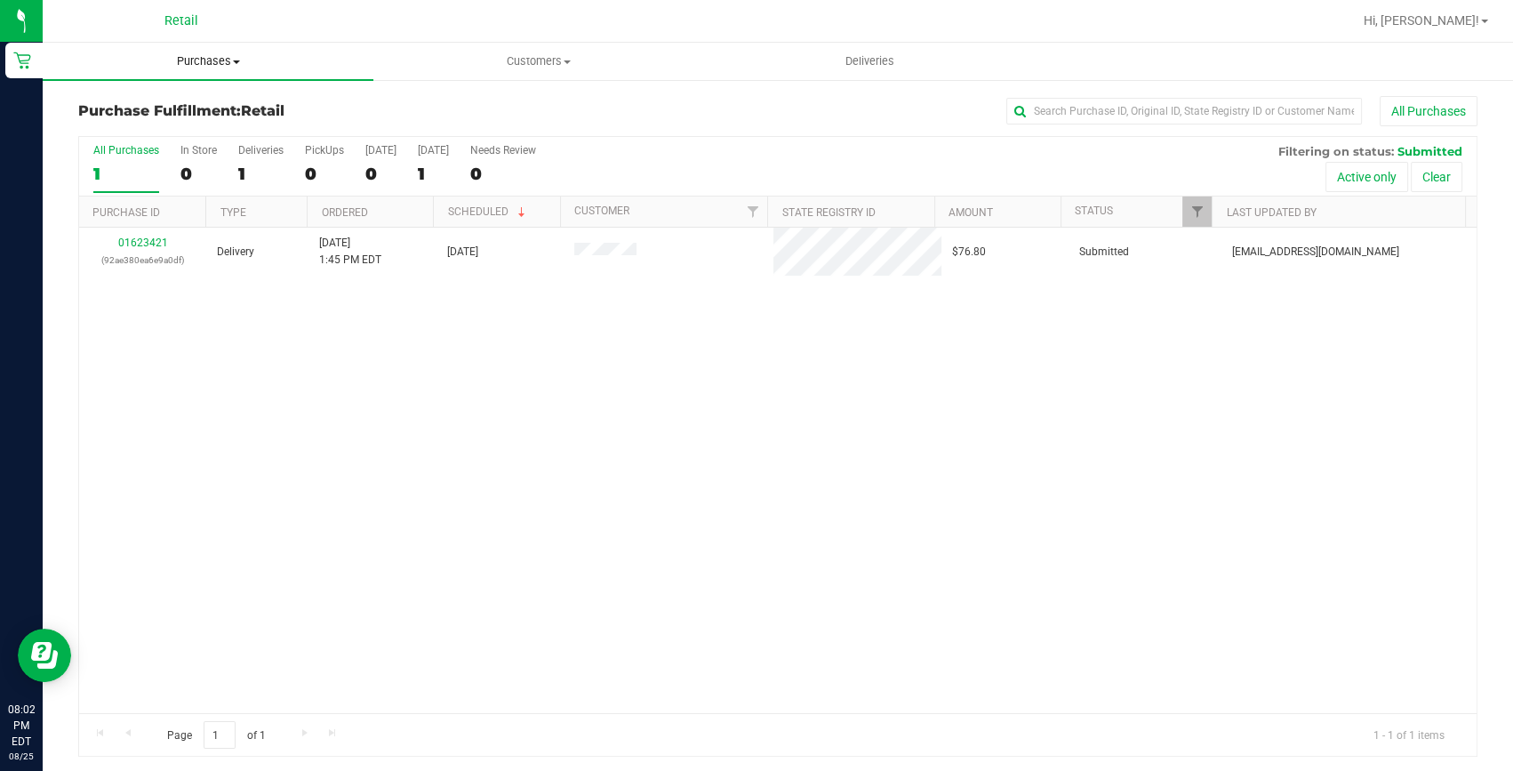
drag, startPoint x: 183, startPoint y: 66, endPoint x: 168, endPoint y: 113, distance: 49.5
click at [183, 66] on span "Purchases" at bounding box center [208, 61] width 331 height 16
click at [169, 116] on li "Summary of purchases" at bounding box center [208, 107] width 331 height 21
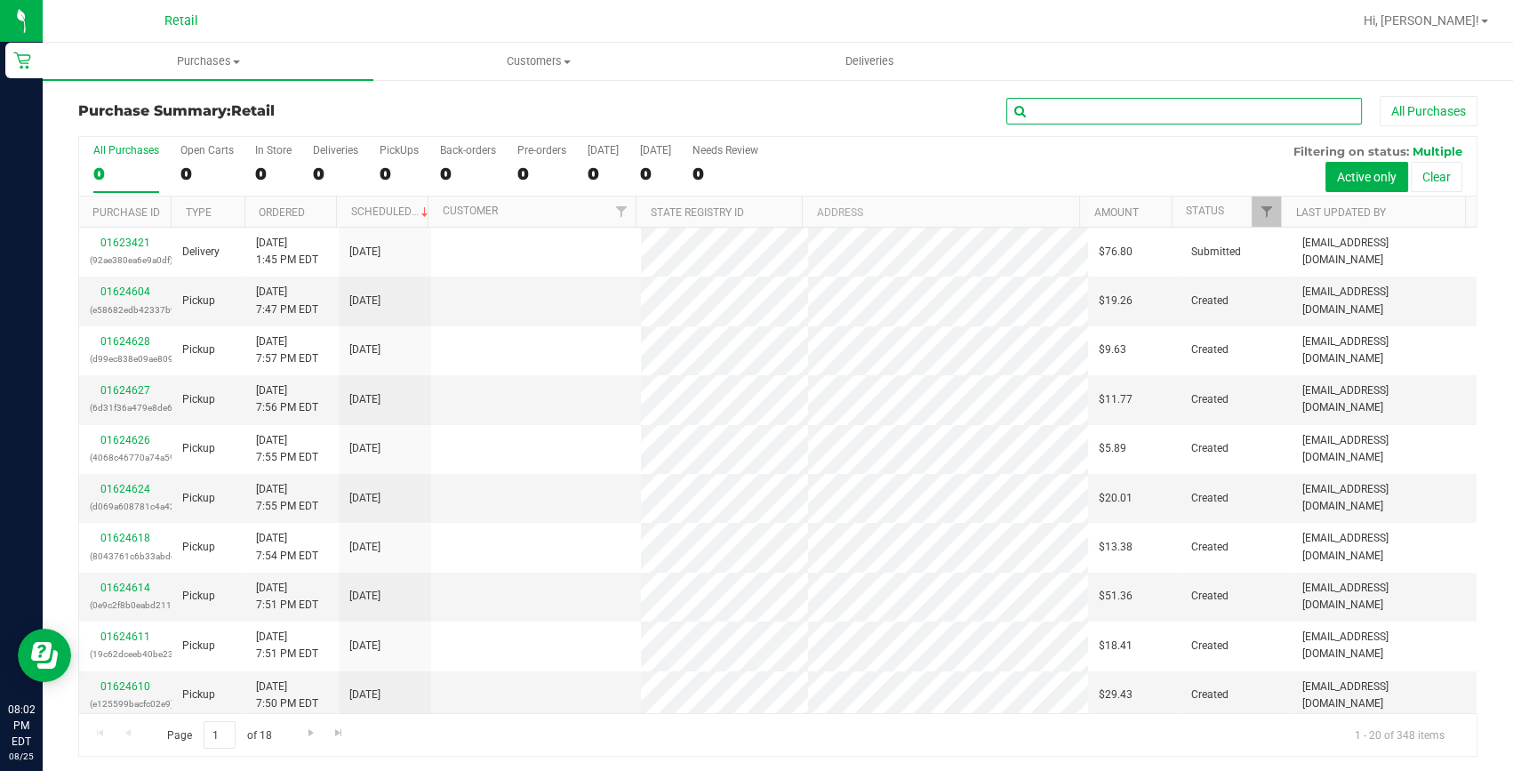
click at [1056, 108] on input "text" at bounding box center [1184, 111] width 356 height 27
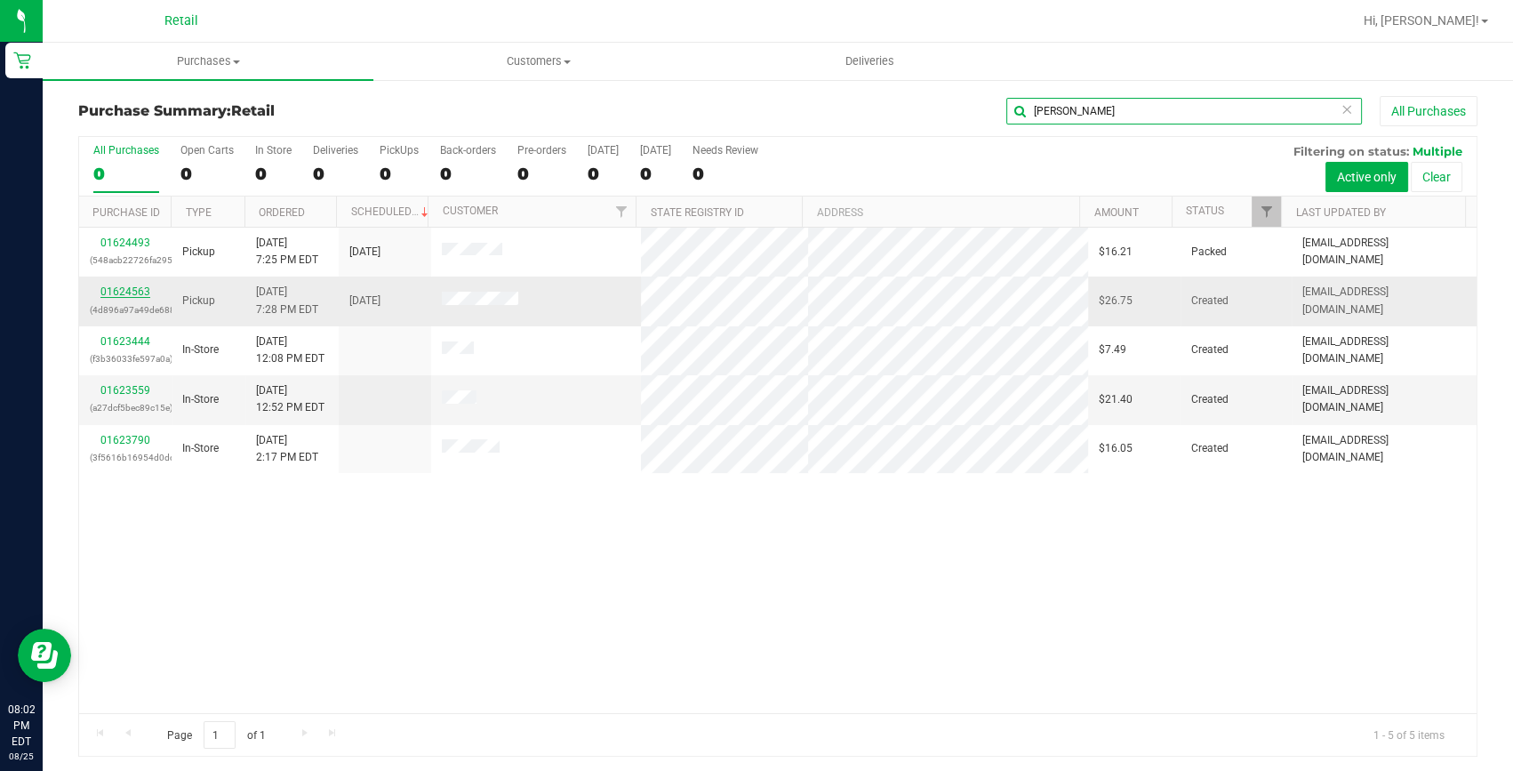
type input "jose"
click at [142, 295] on link "01624563" at bounding box center [125, 291] width 50 height 12
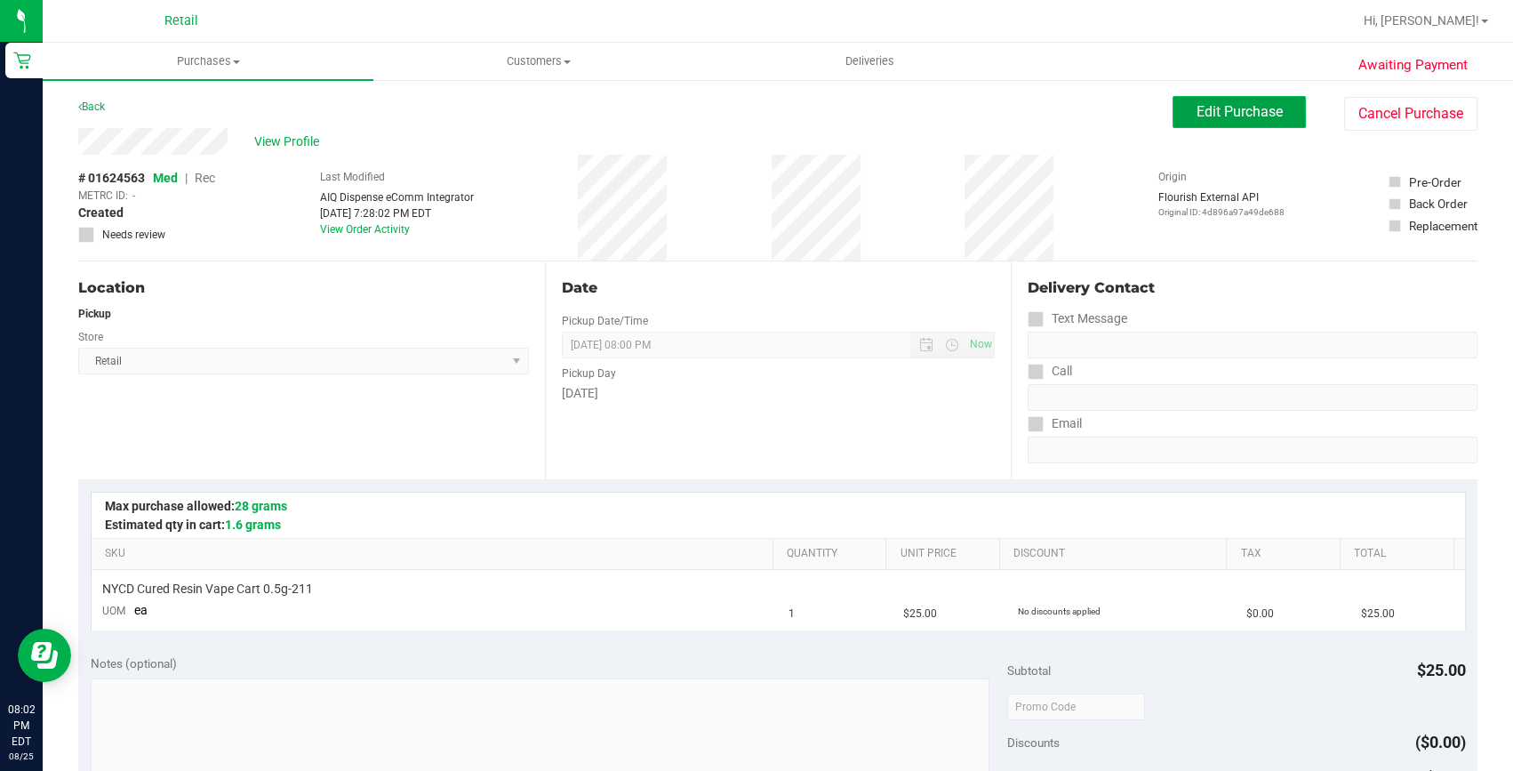
click at [1176, 110] on button "Edit Purchase" at bounding box center [1238, 112] width 133 height 32
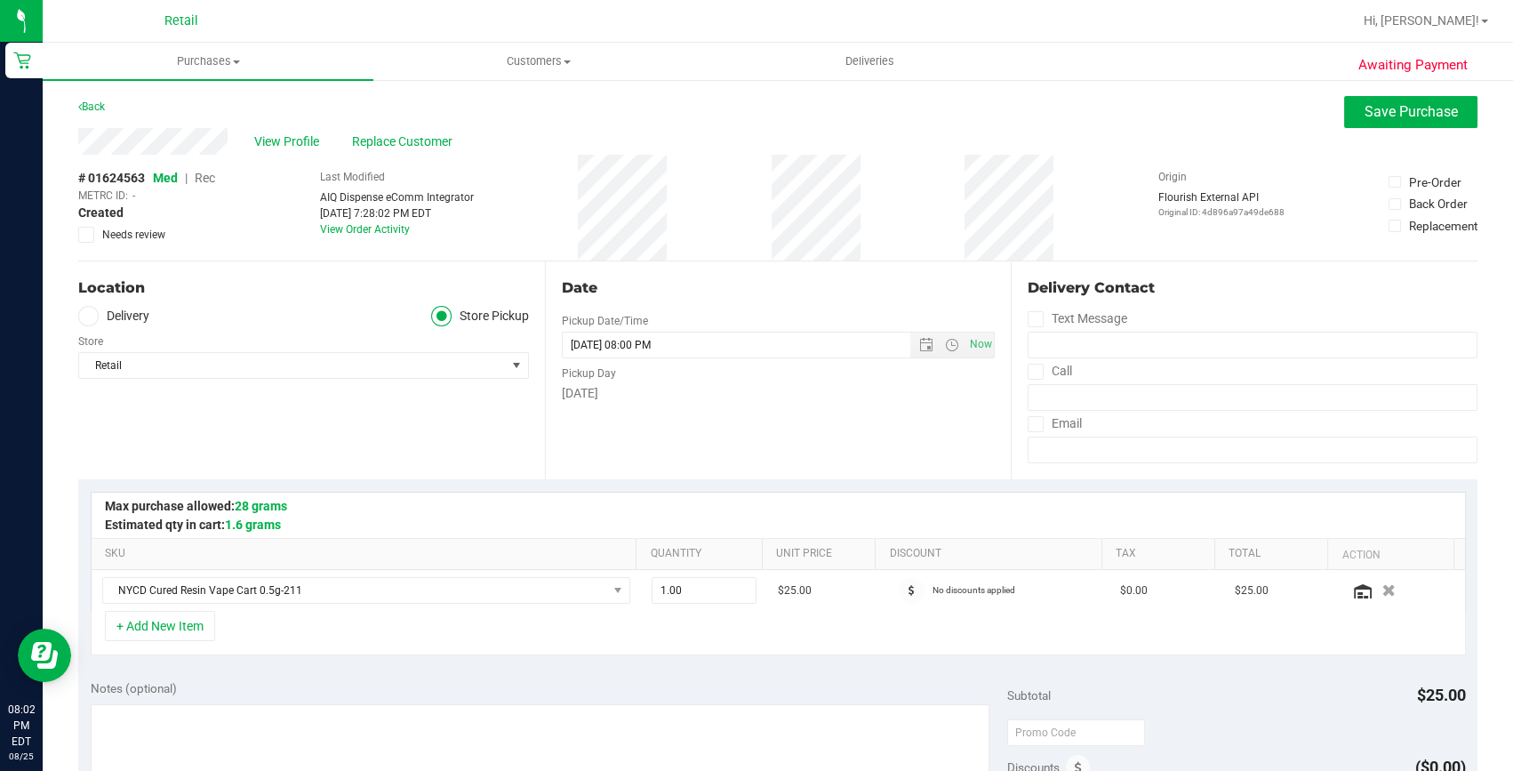
click at [204, 177] on span "Rec" at bounding box center [205, 178] width 20 height 14
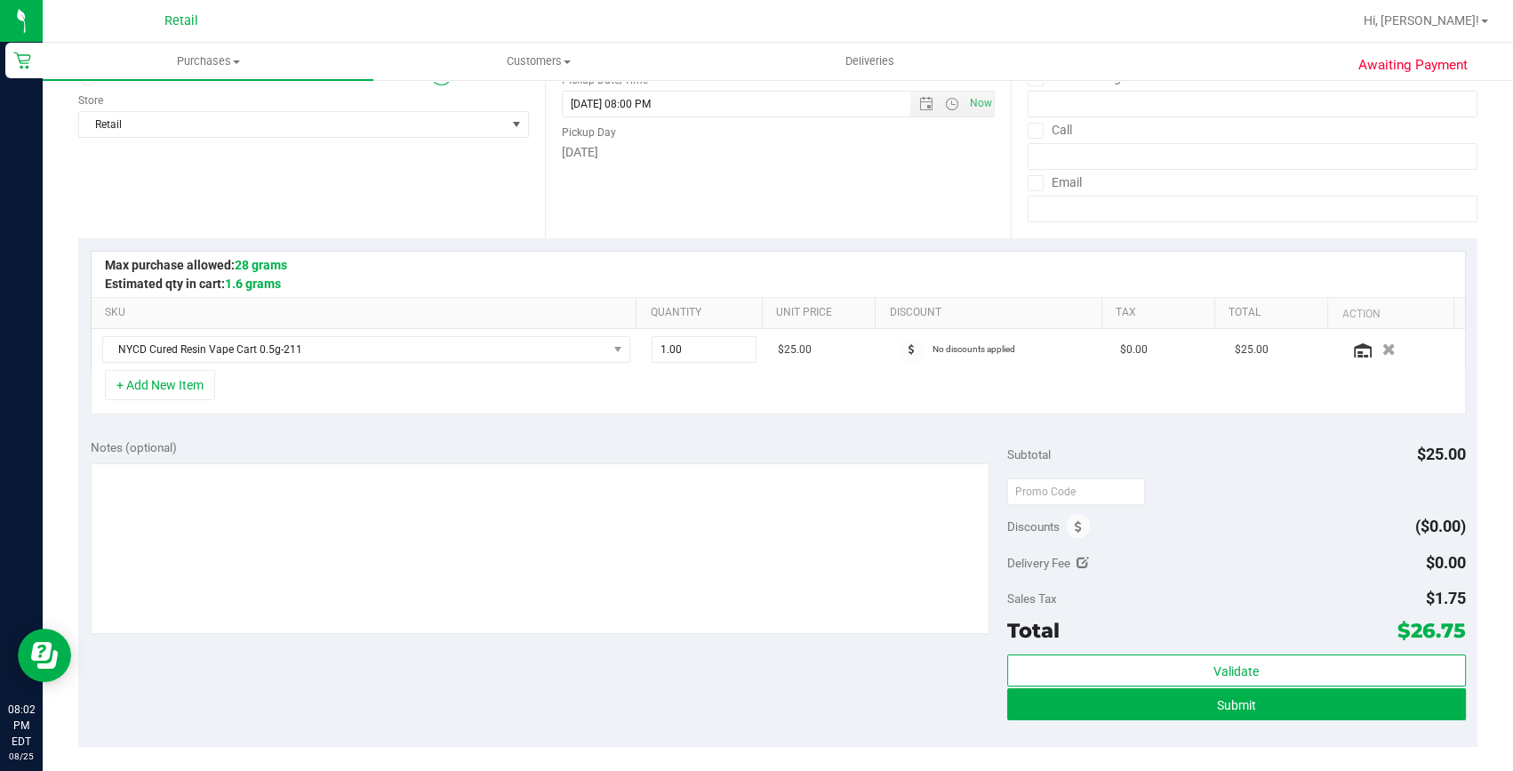
scroll to position [242, 0]
click at [1204, 702] on button "Submit" at bounding box center [1236, 703] width 459 height 32
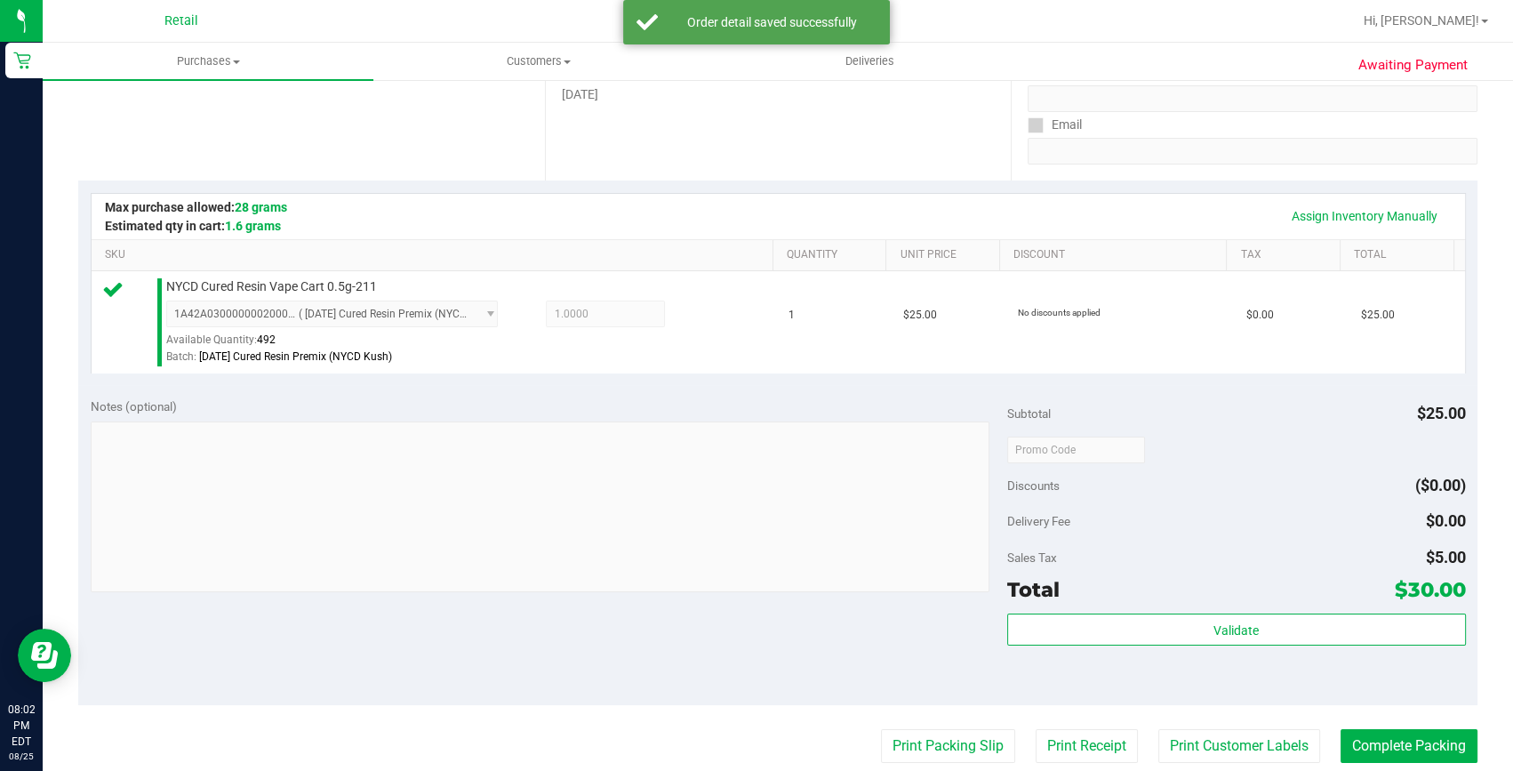
scroll to position [323, 0]
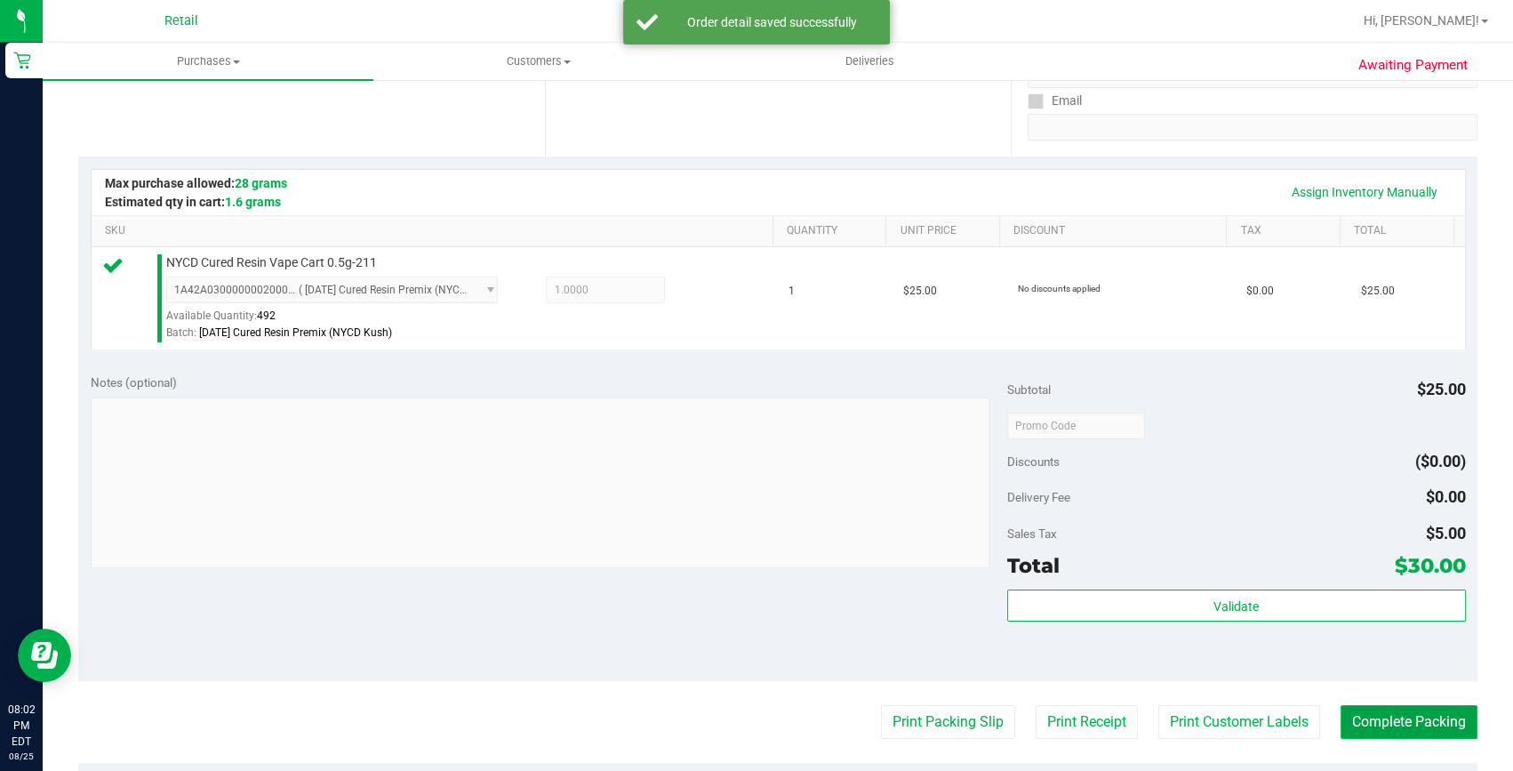
click at [1348, 710] on button "Complete Packing" at bounding box center [1408, 722] width 137 height 34
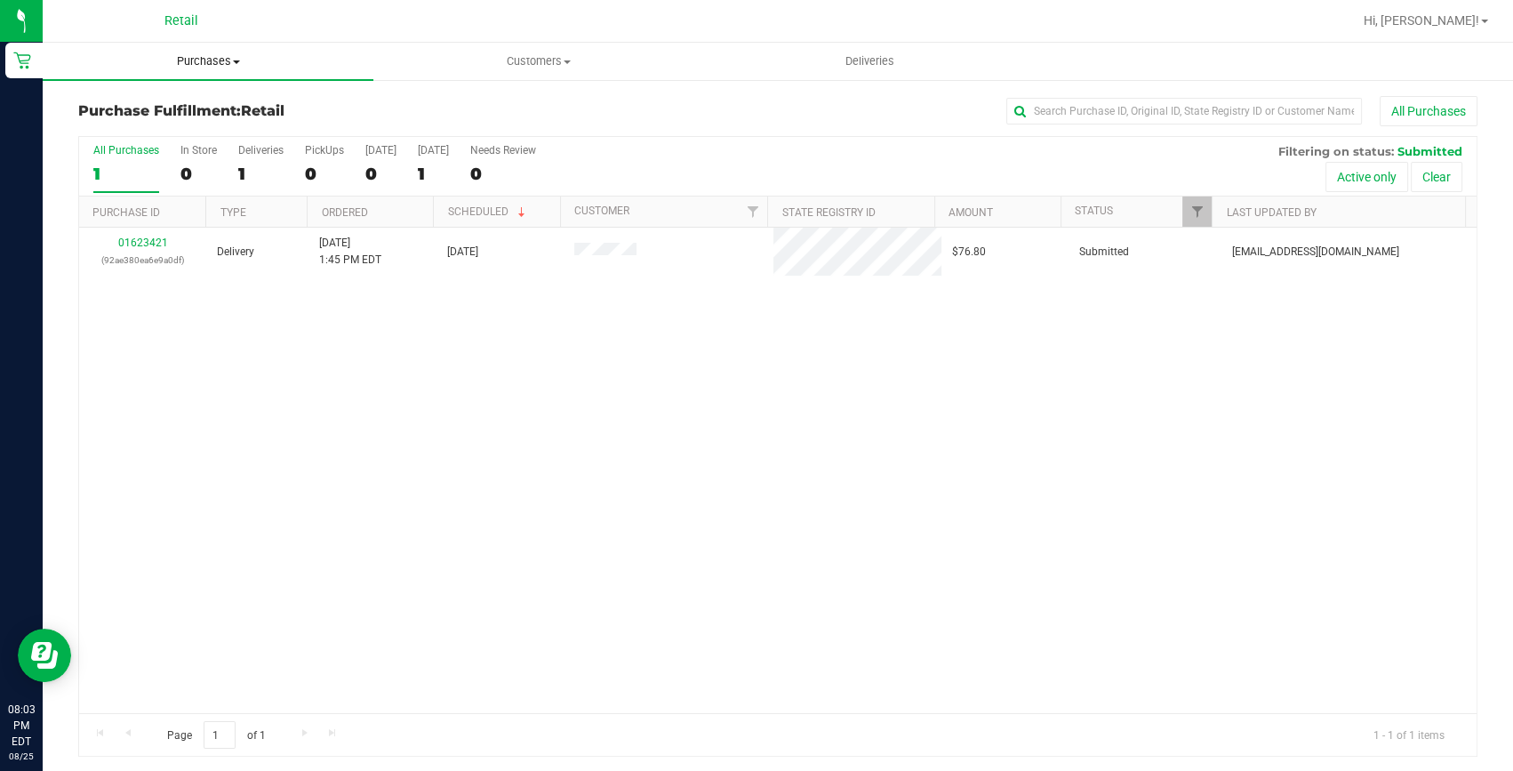
drag, startPoint x: 190, startPoint y: 58, endPoint x: 189, endPoint y: 71, distance: 13.4
click at [190, 58] on span "Purchases" at bounding box center [208, 61] width 331 height 16
click at [191, 101] on span "Summary of purchases" at bounding box center [134, 107] width 182 height 15
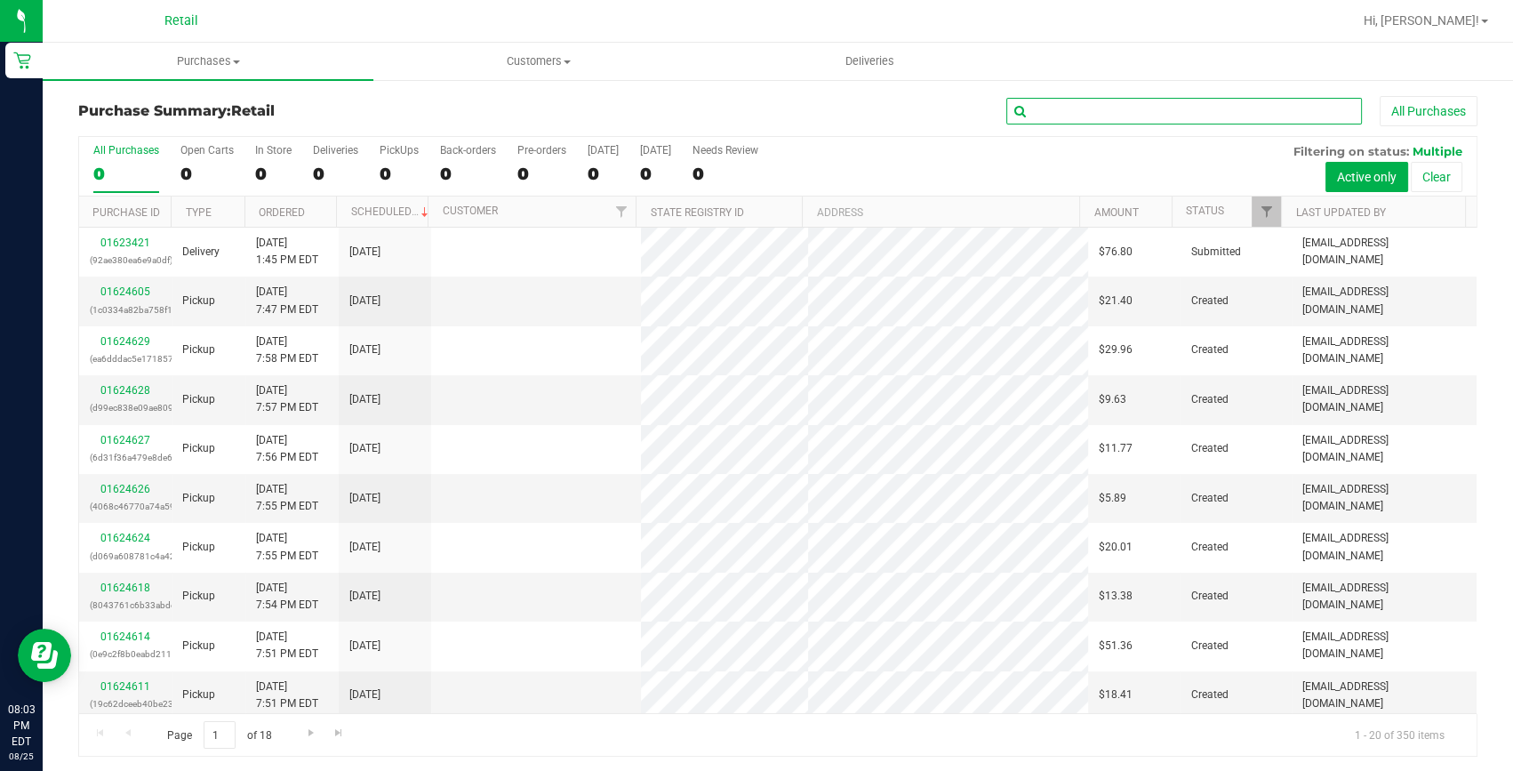
click at [1091, 105] on input "text" at bounding box center [1184, 111] width 356 height 27
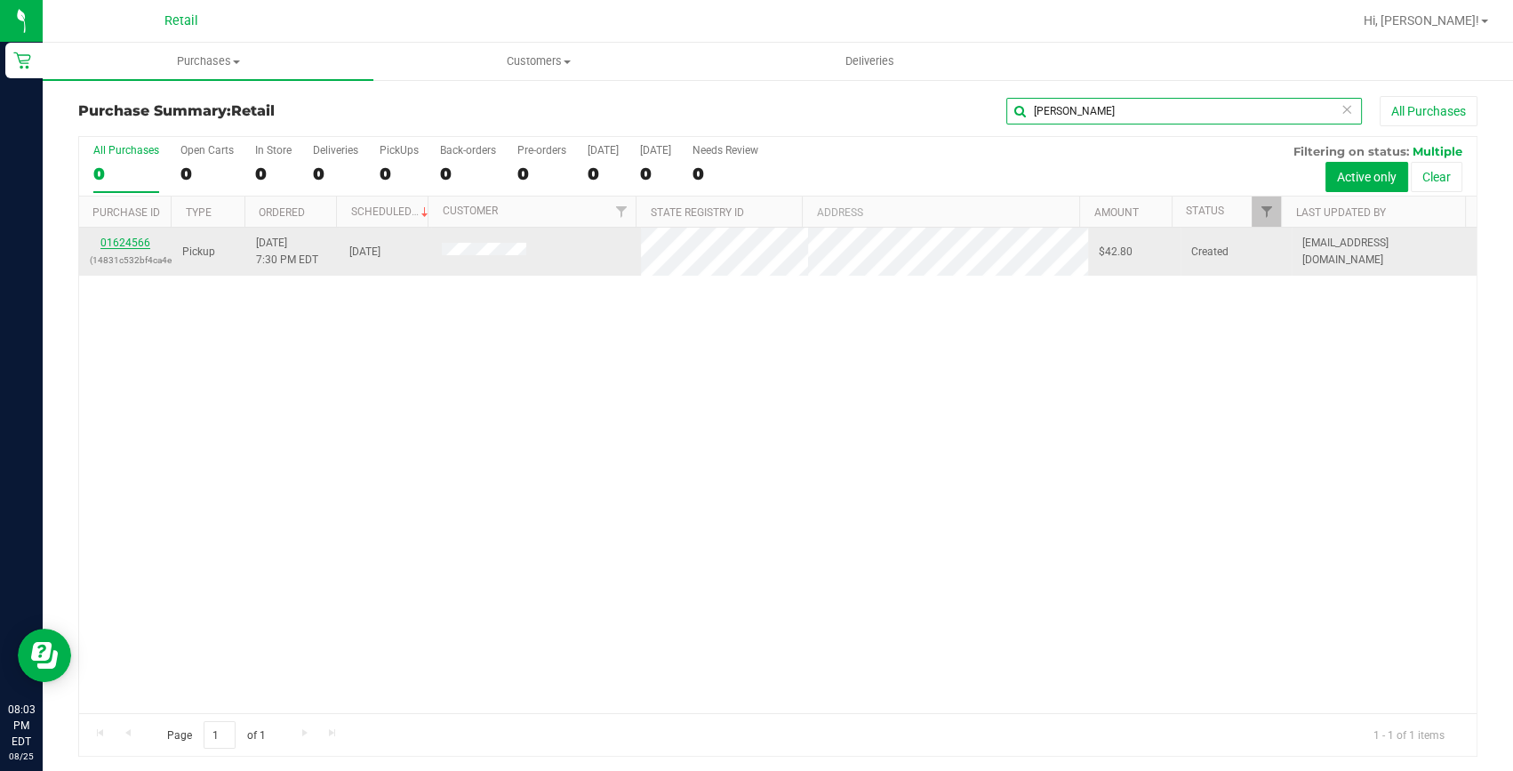
type input "roland"
click at [140, 239] on link "01624566" at bounding box center [125, 242] width 50 height 12
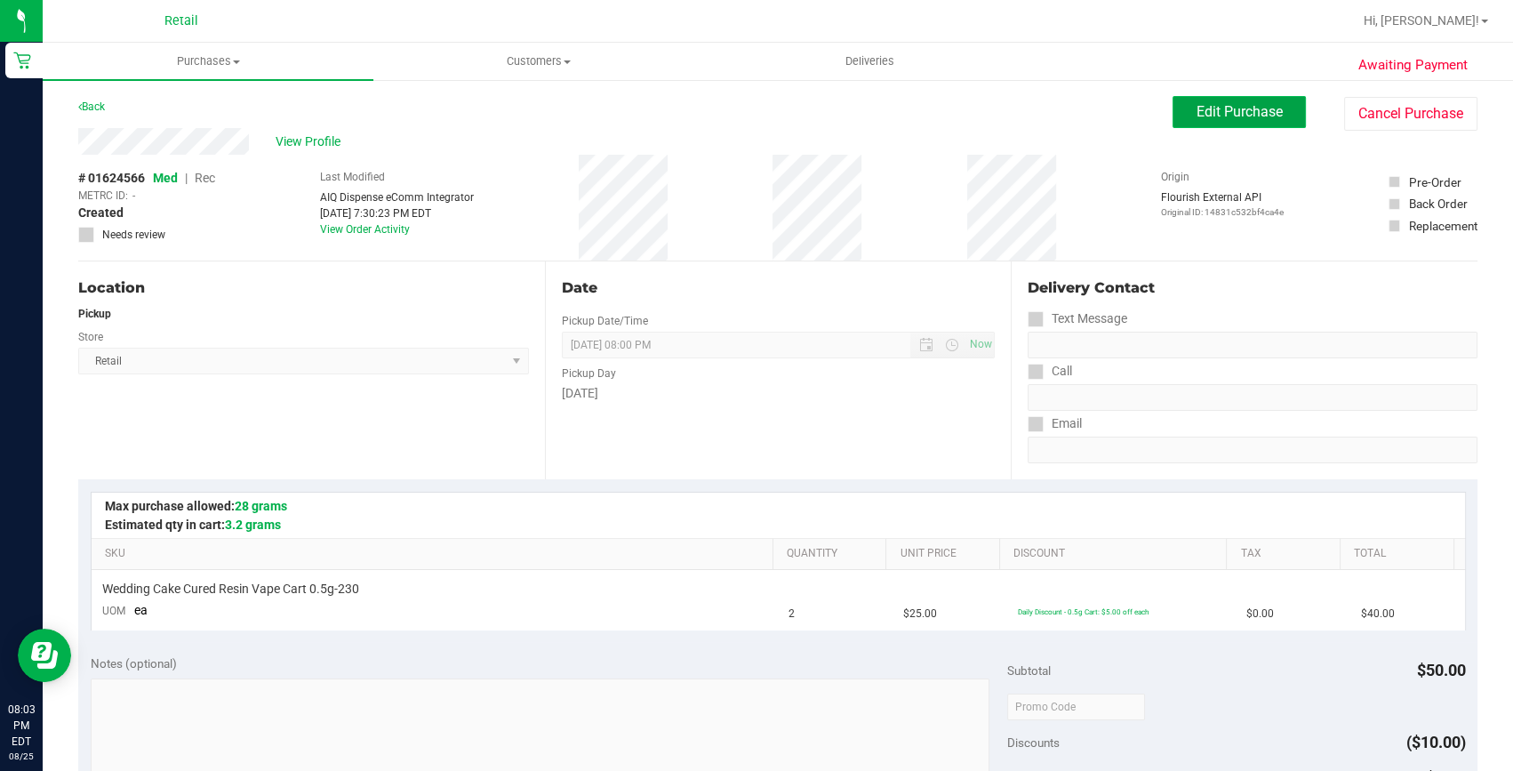
click at [1211, 114] on span "Edit Purchase" at bounding box center [1239, 111] width 86 height 17
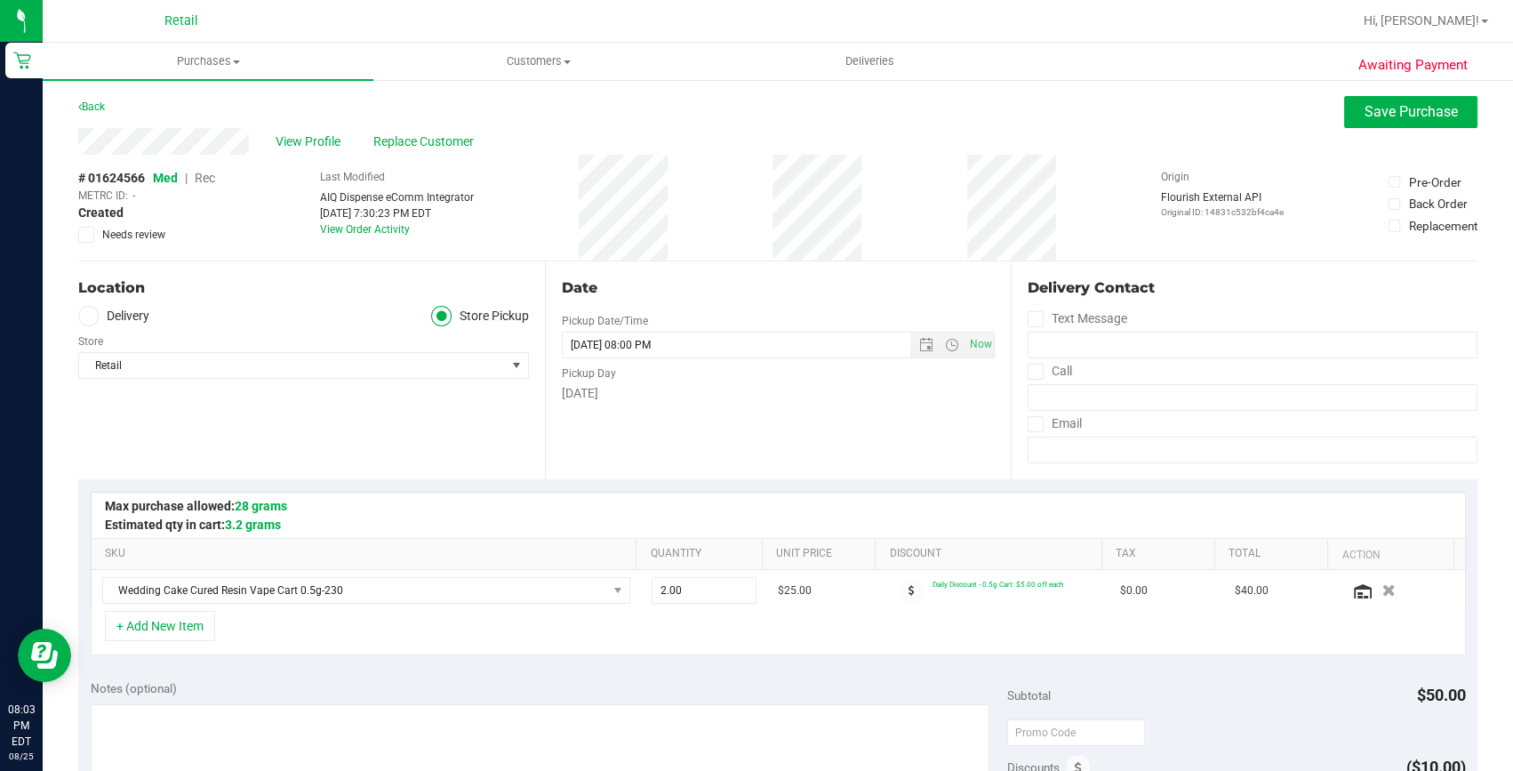
click at [208, 179] on span "Rec" at bounding box center [205, 178] width 20 height 14
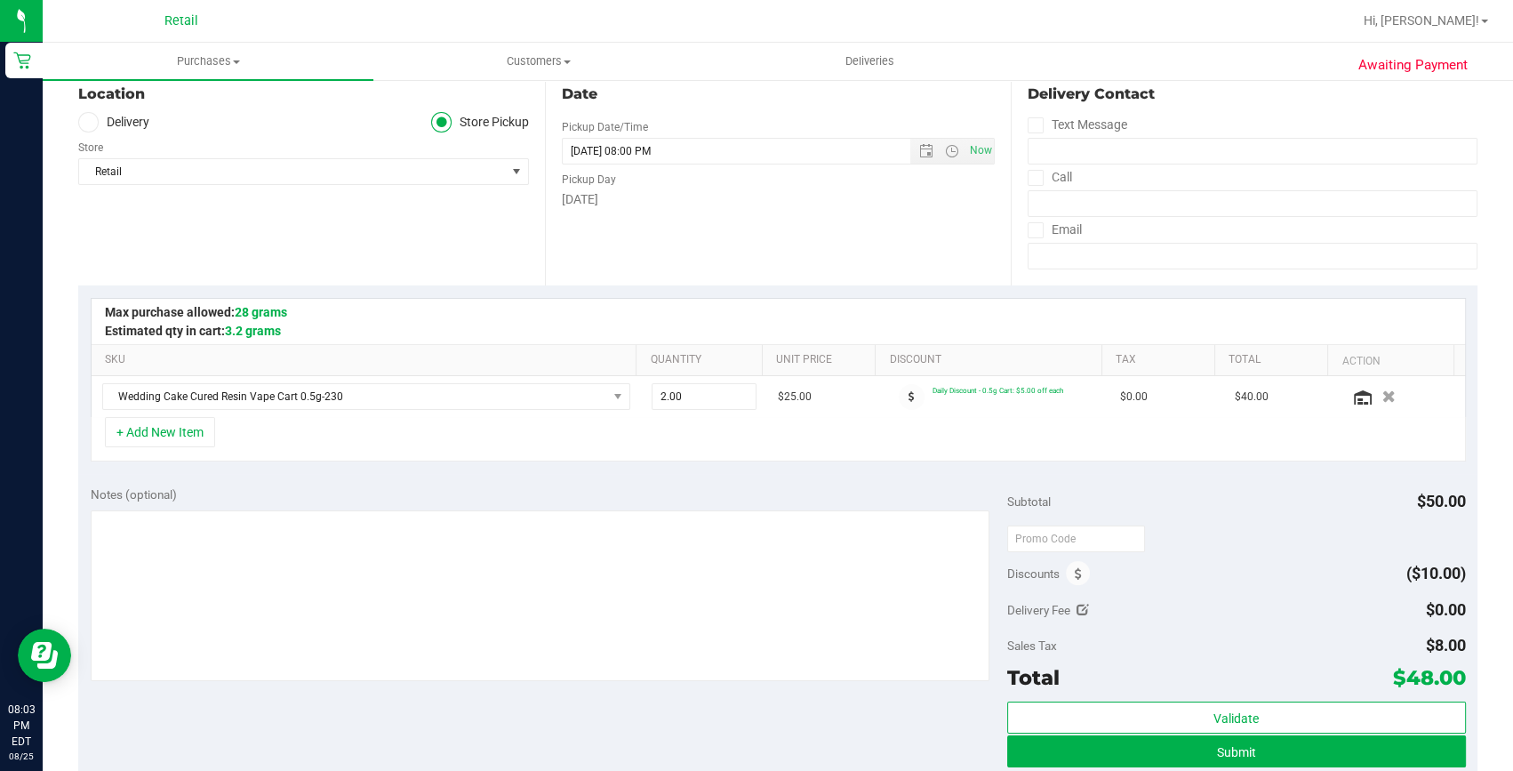
scroll to position [242, 0]
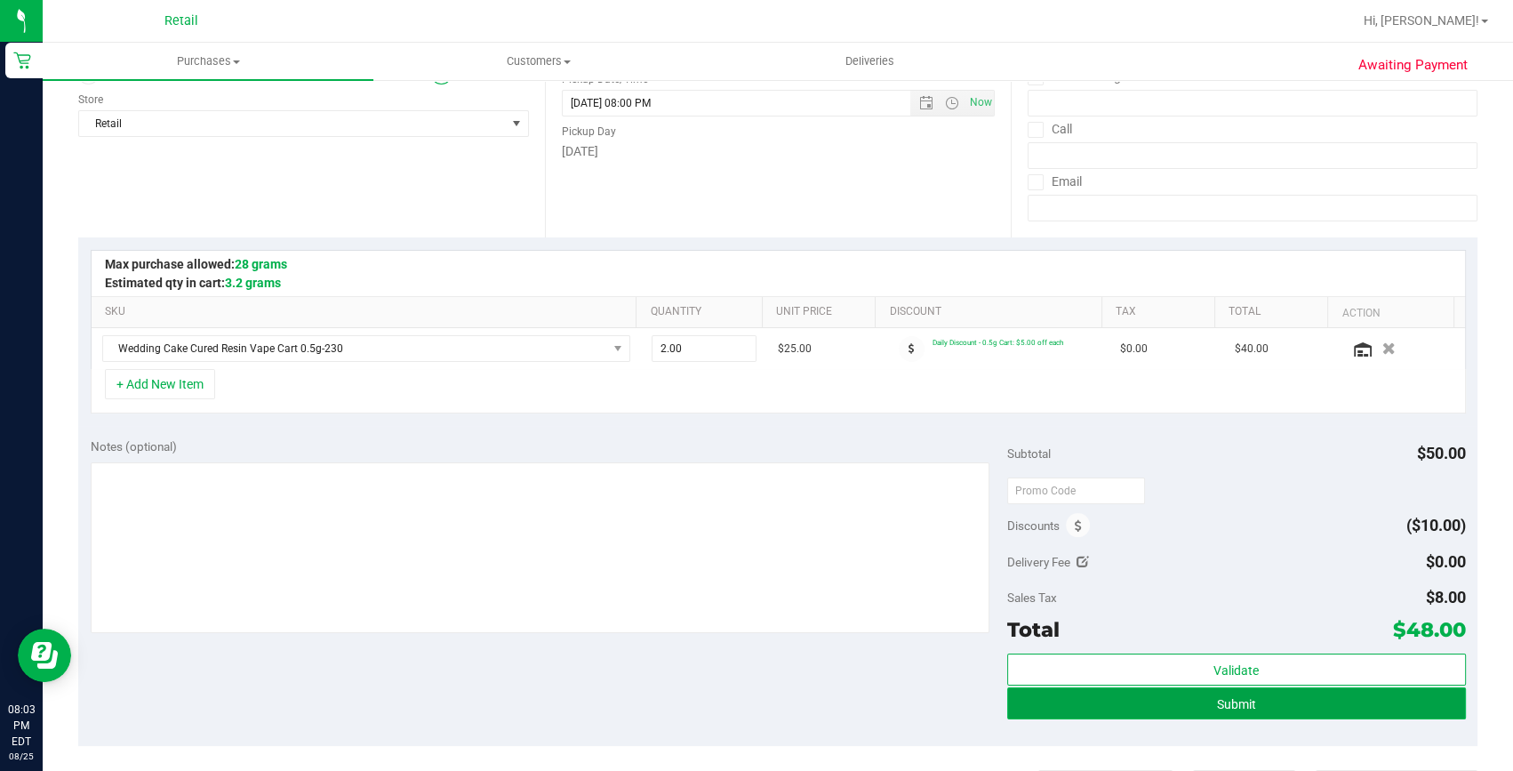
click at [1247, 710] on button "Submit" at bounding box center [1236, 703] width 459 height 32
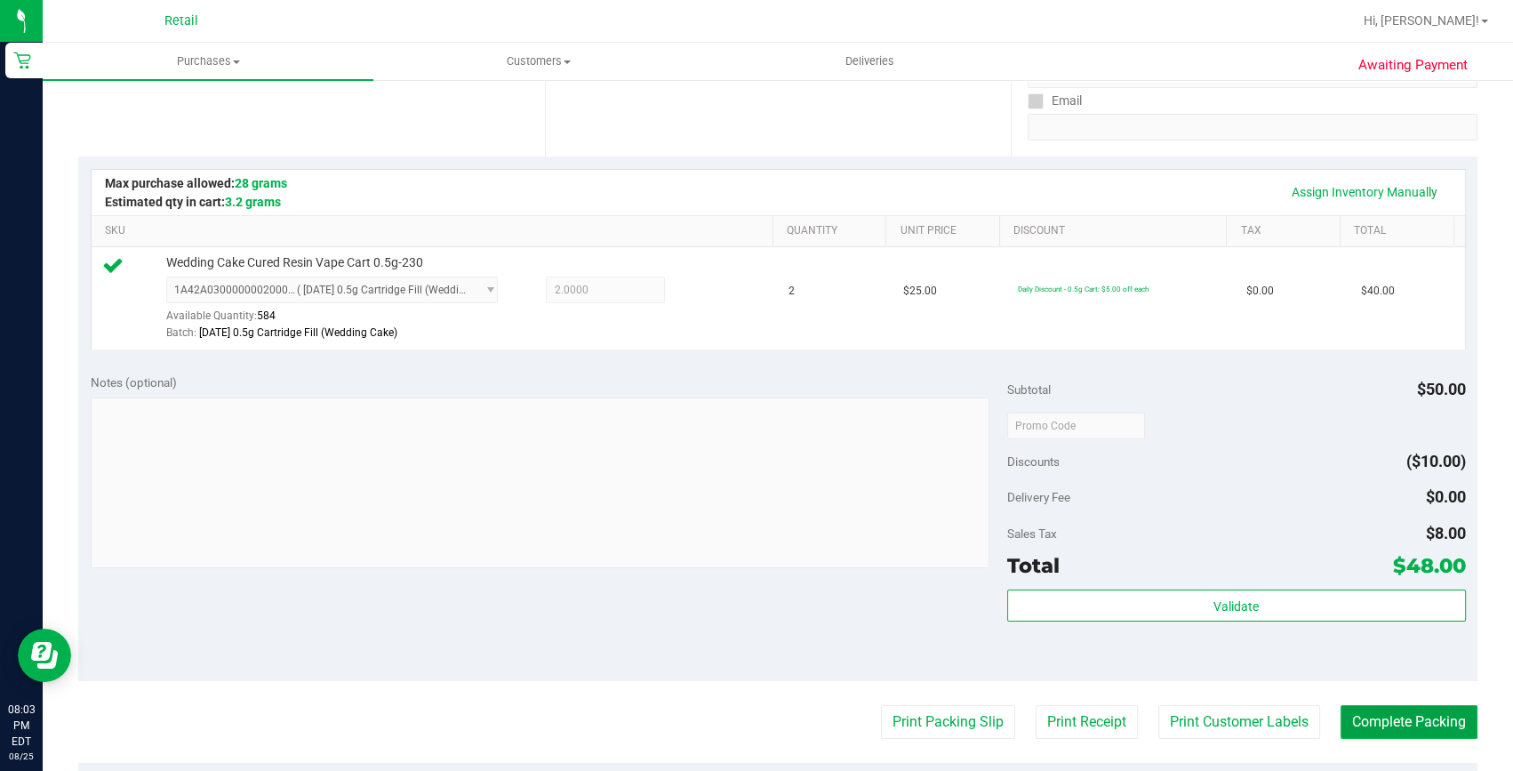
click at [1340, 720] on button "Complete Packing" at bounding box center [1408, 722] width 137 height 34
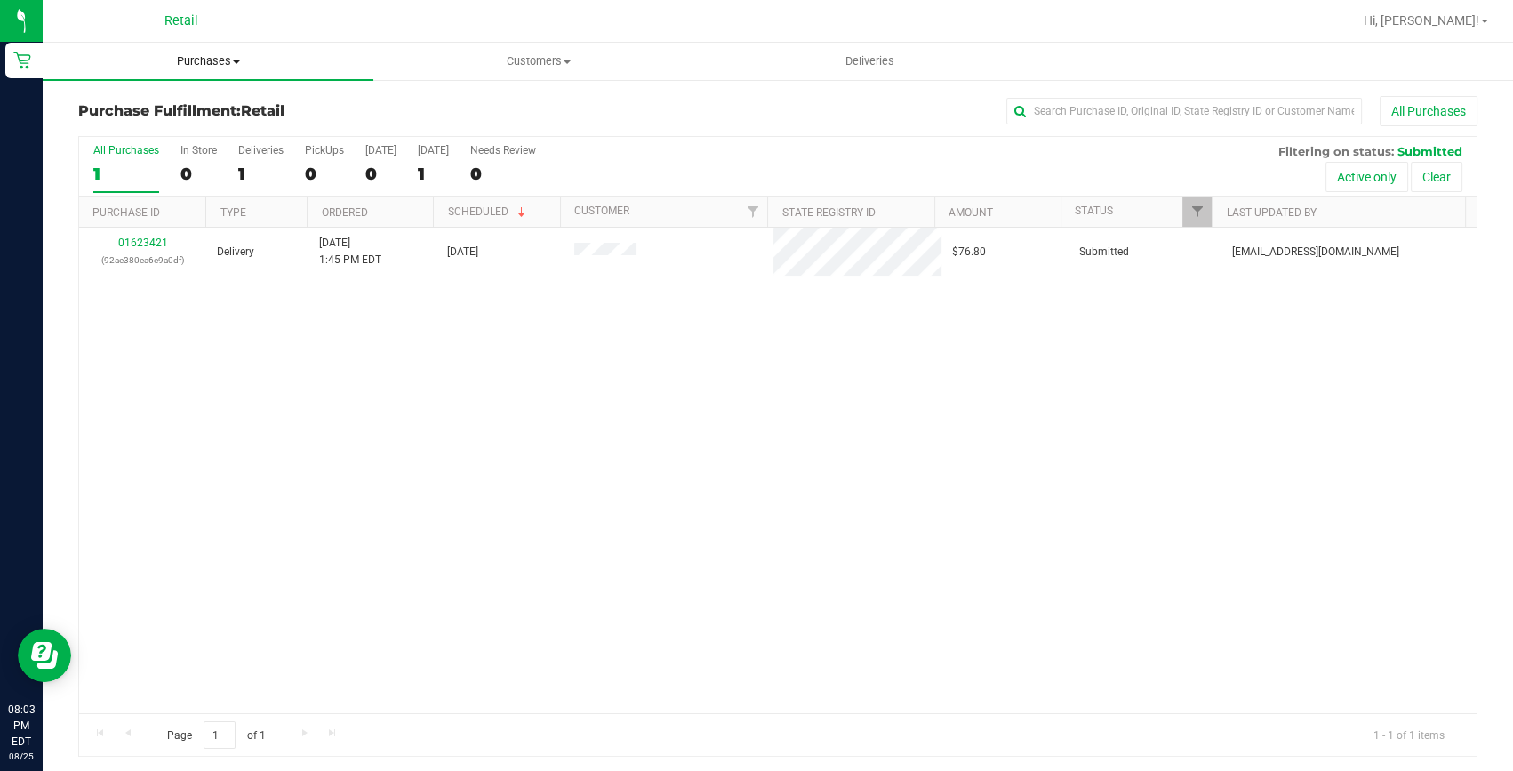
drag, startPoint x: 179, startPoint y: 60, endPoint x: 171, endPoint y: 80, distance: 21.1
click at [180, 60] on span "Purchases" at bounding box center [208, 61] width 331 height 16
click at [177, 105] on span "Summary of purchases" at bounding box center [134, 107] width 182 height 15
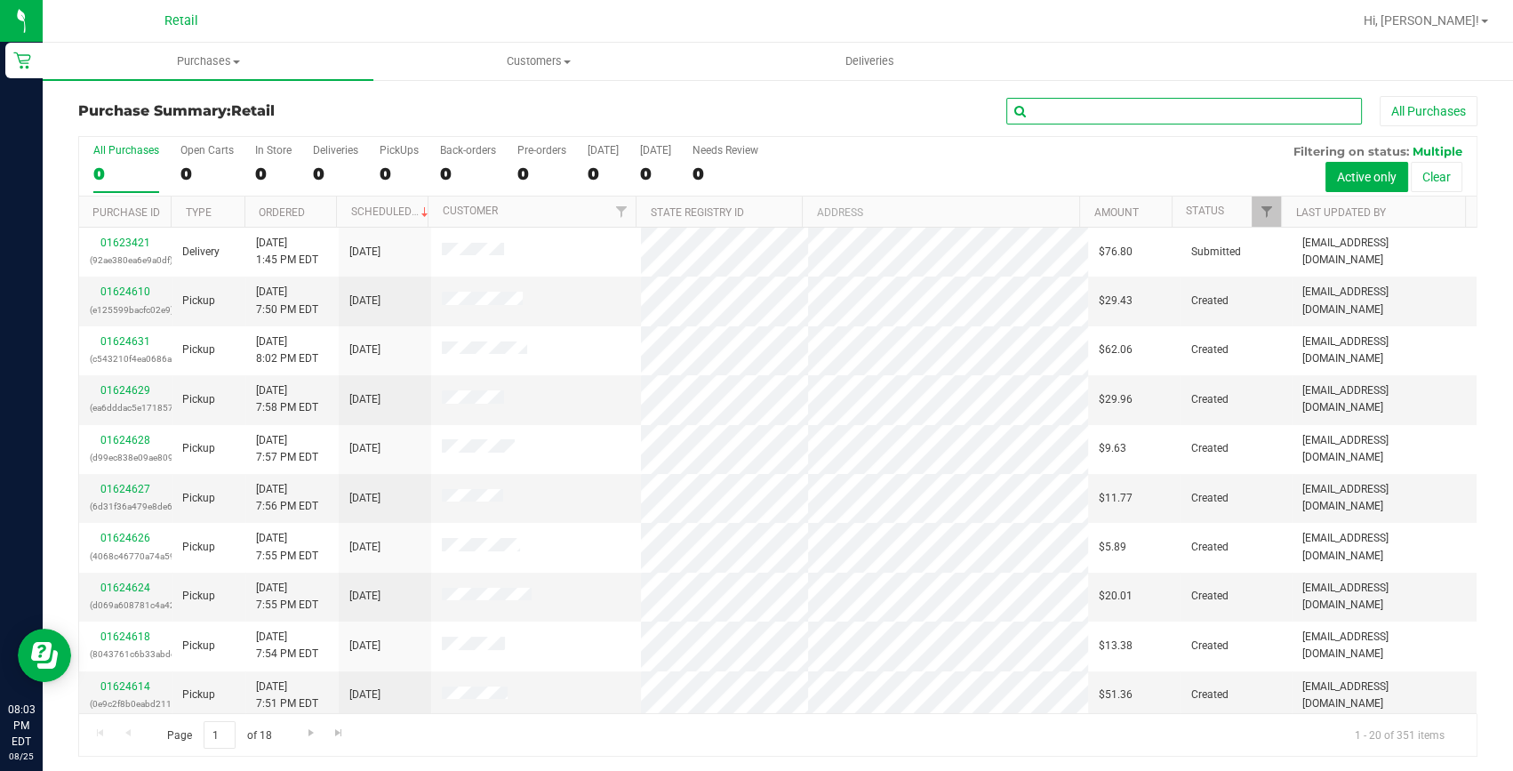
click at [1075, 113] on input "text" at bounding box center [1184, 111] width 356 height 27
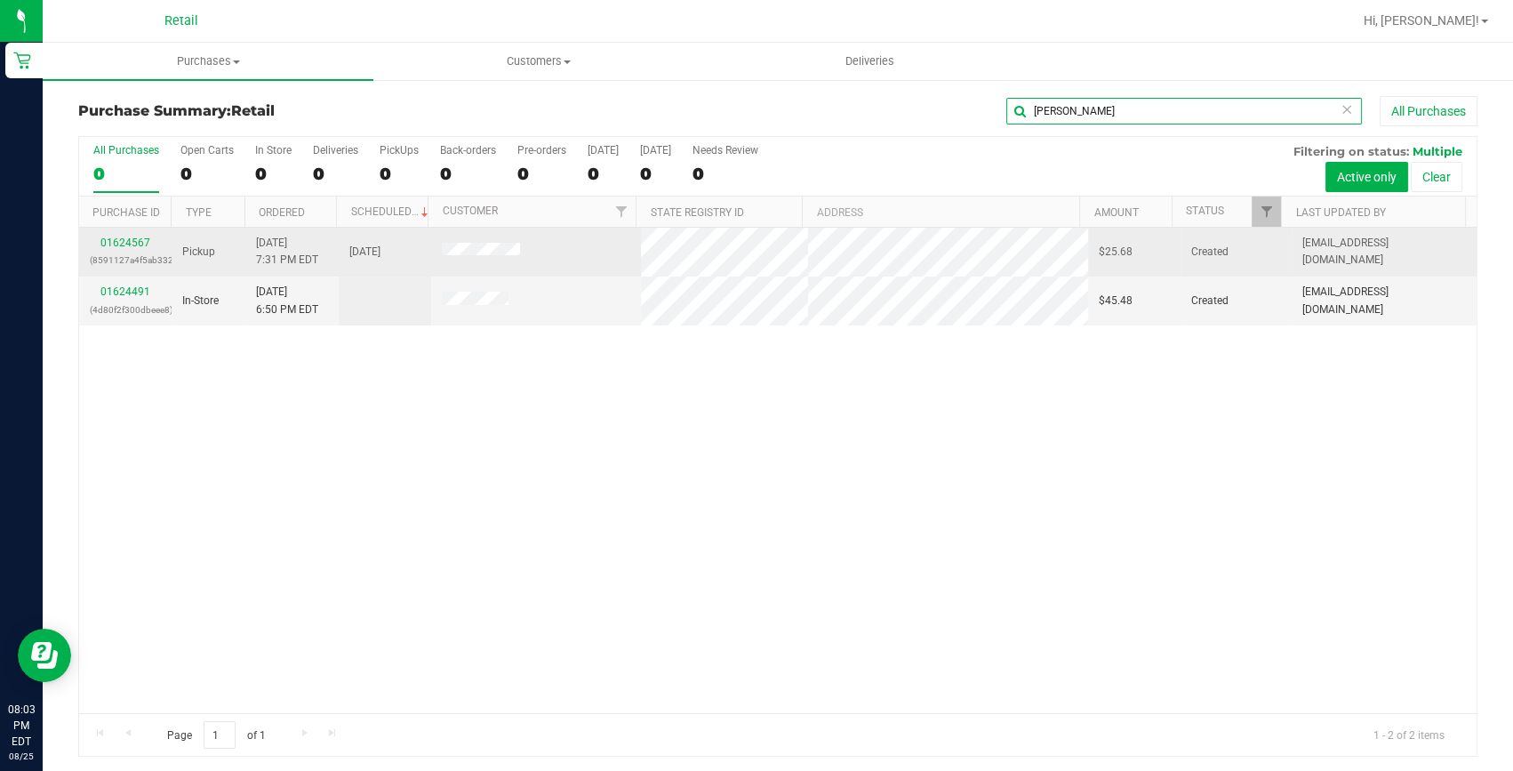
type input "wilson"
click at [124, 249] on div "01624567 (8591127a4f5ab332)" at bounding box center [125, 252] width 71 height 34
click at [119, 237] on link "01624567" at bounding box center [125, 242] width 50 height 12
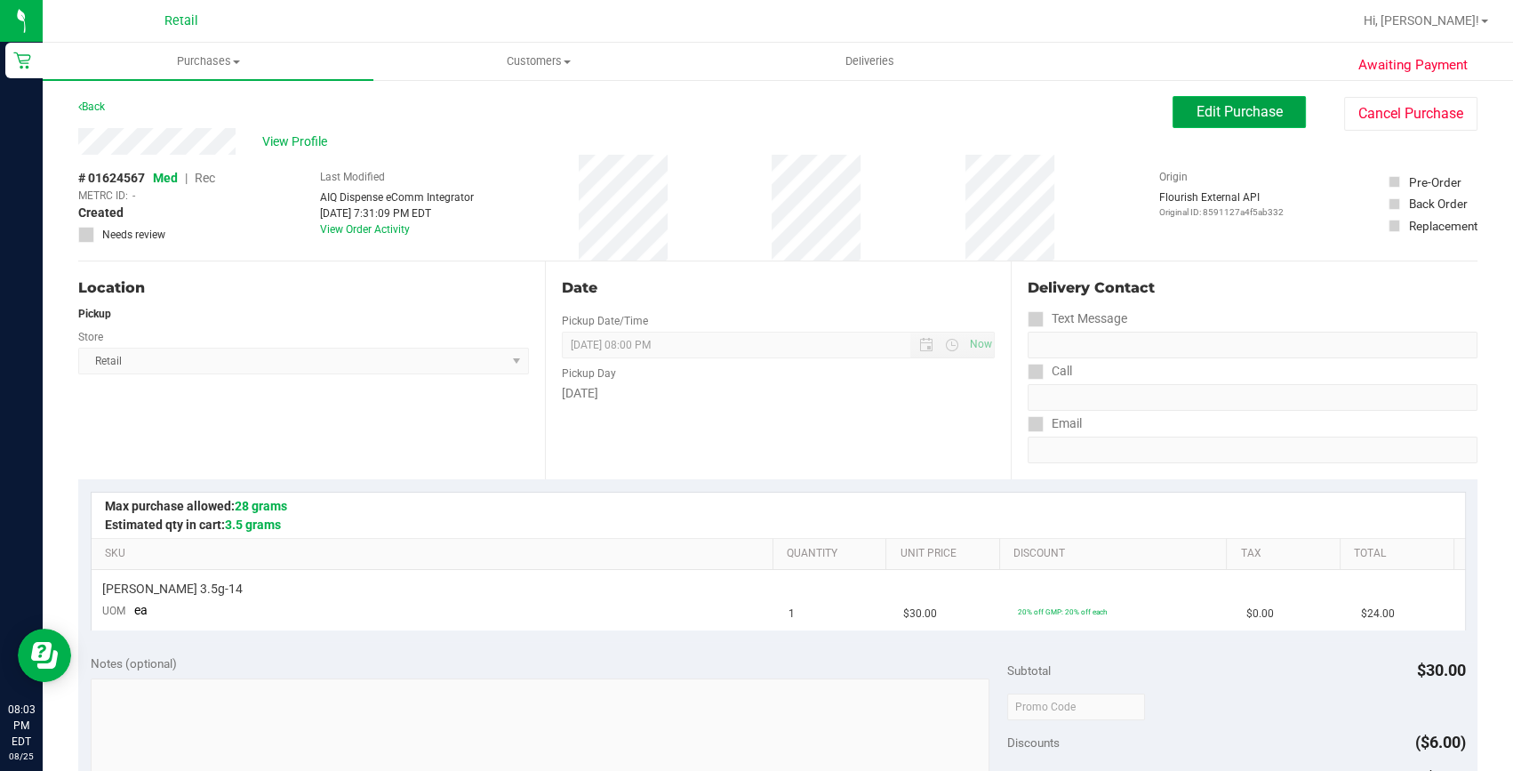
click at [1196, 109] on span "Edit Purchase" at bounding box center [1239, 111] width 86 height 17
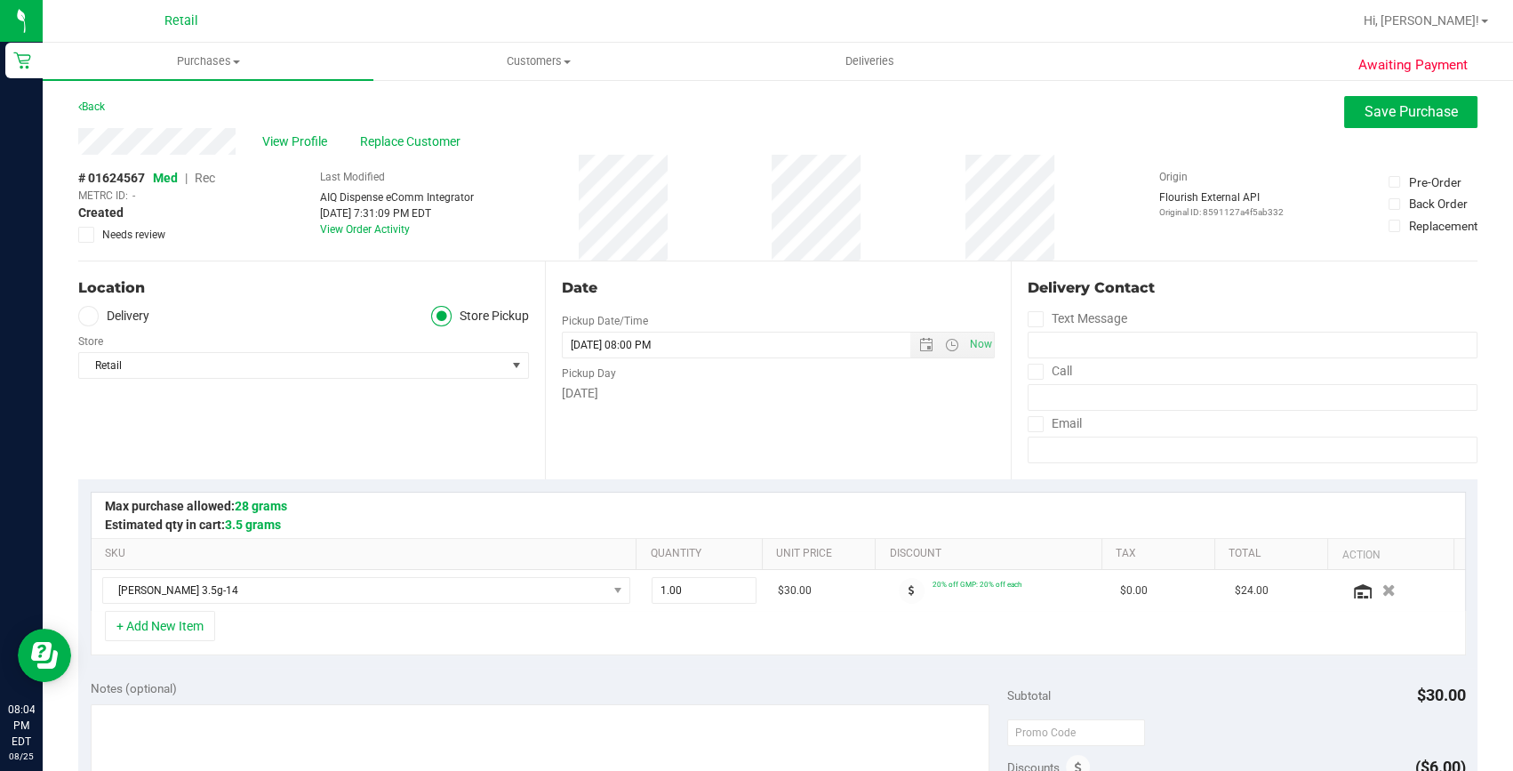
click at [203, 178] on span "Rec" at bounding box center [205, 178] width 20 height 14
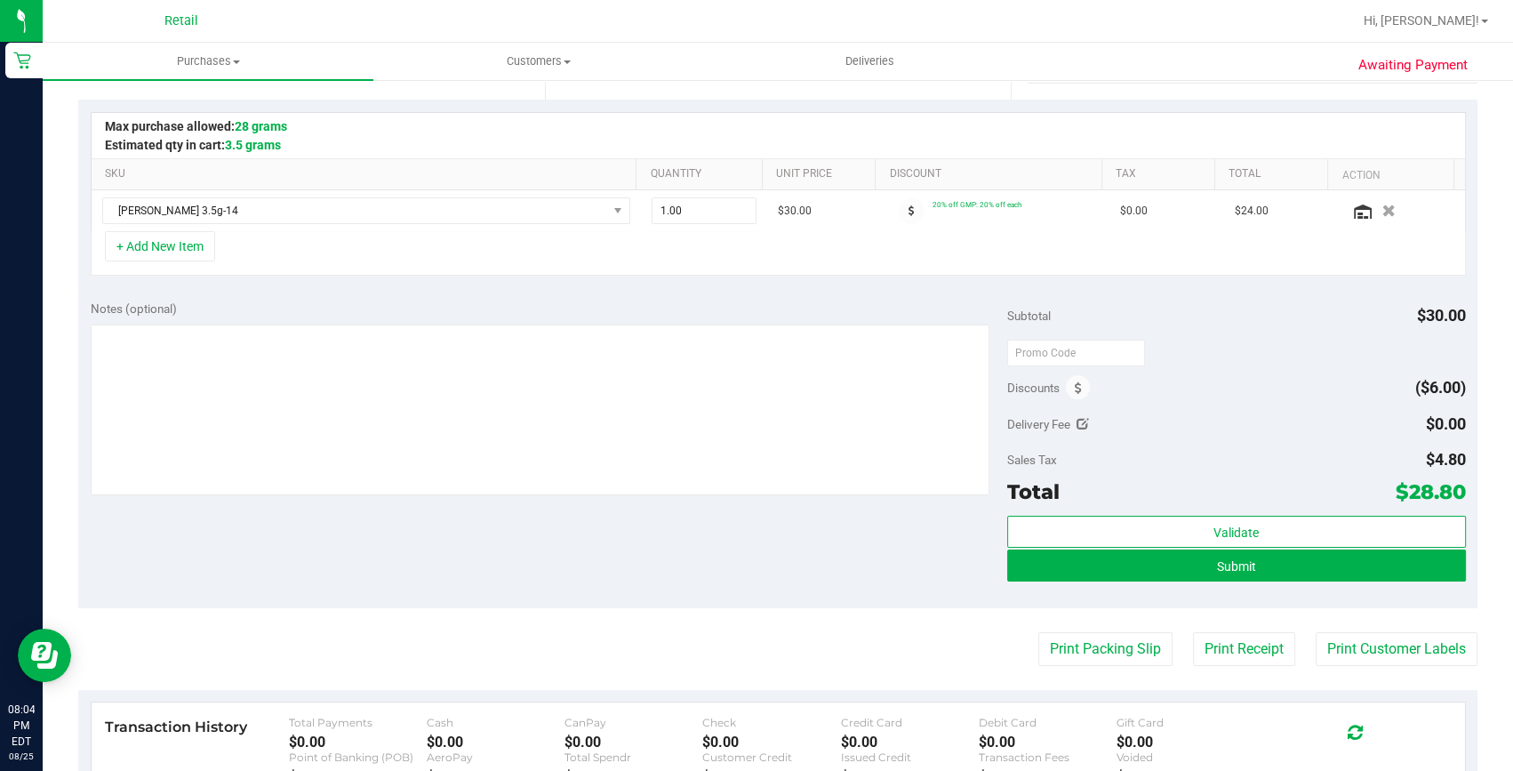
scroll to position [484, 0]
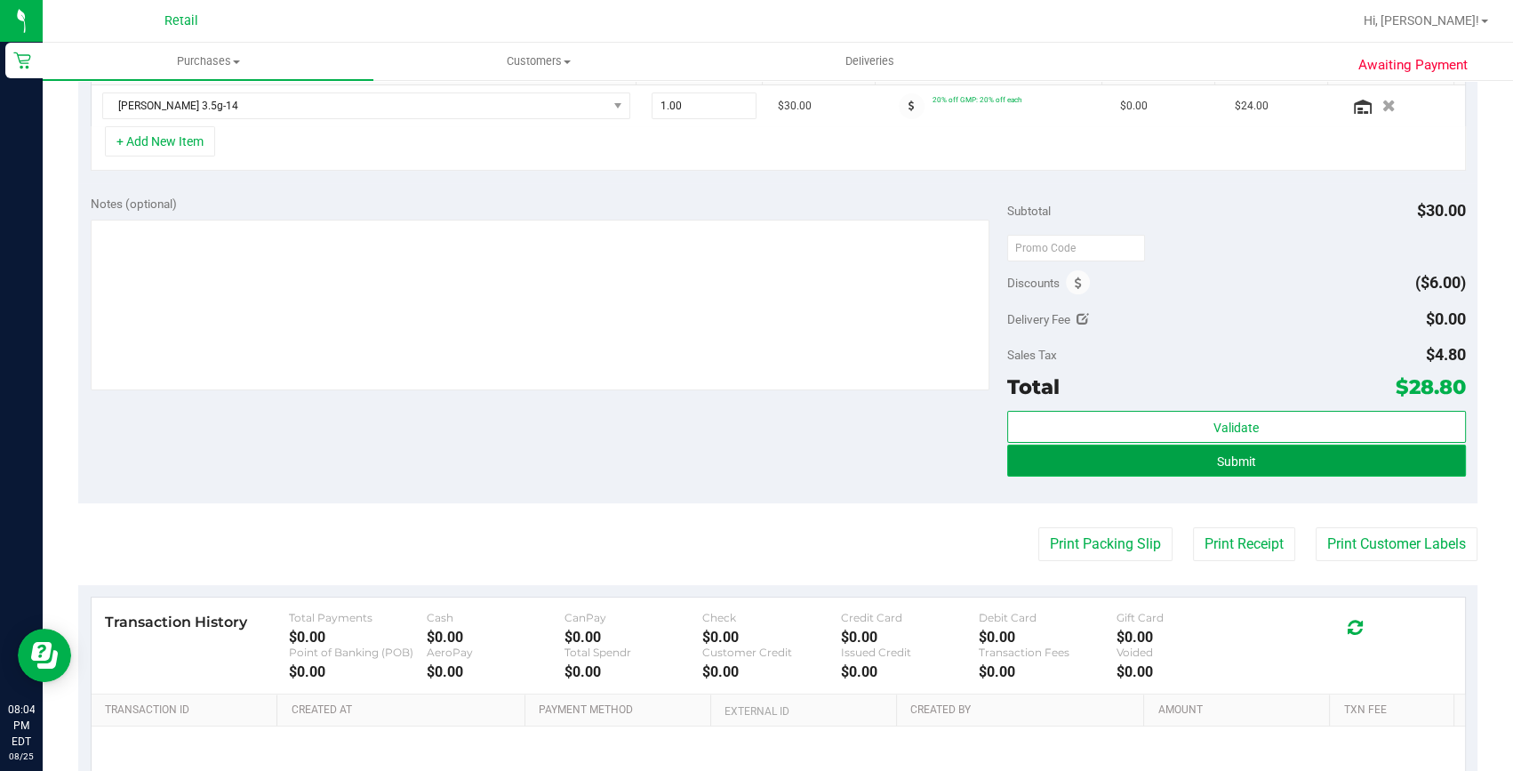
click at [1076, 459] on button "Submit" at bounding box center [1236, 460] width 459 height 32
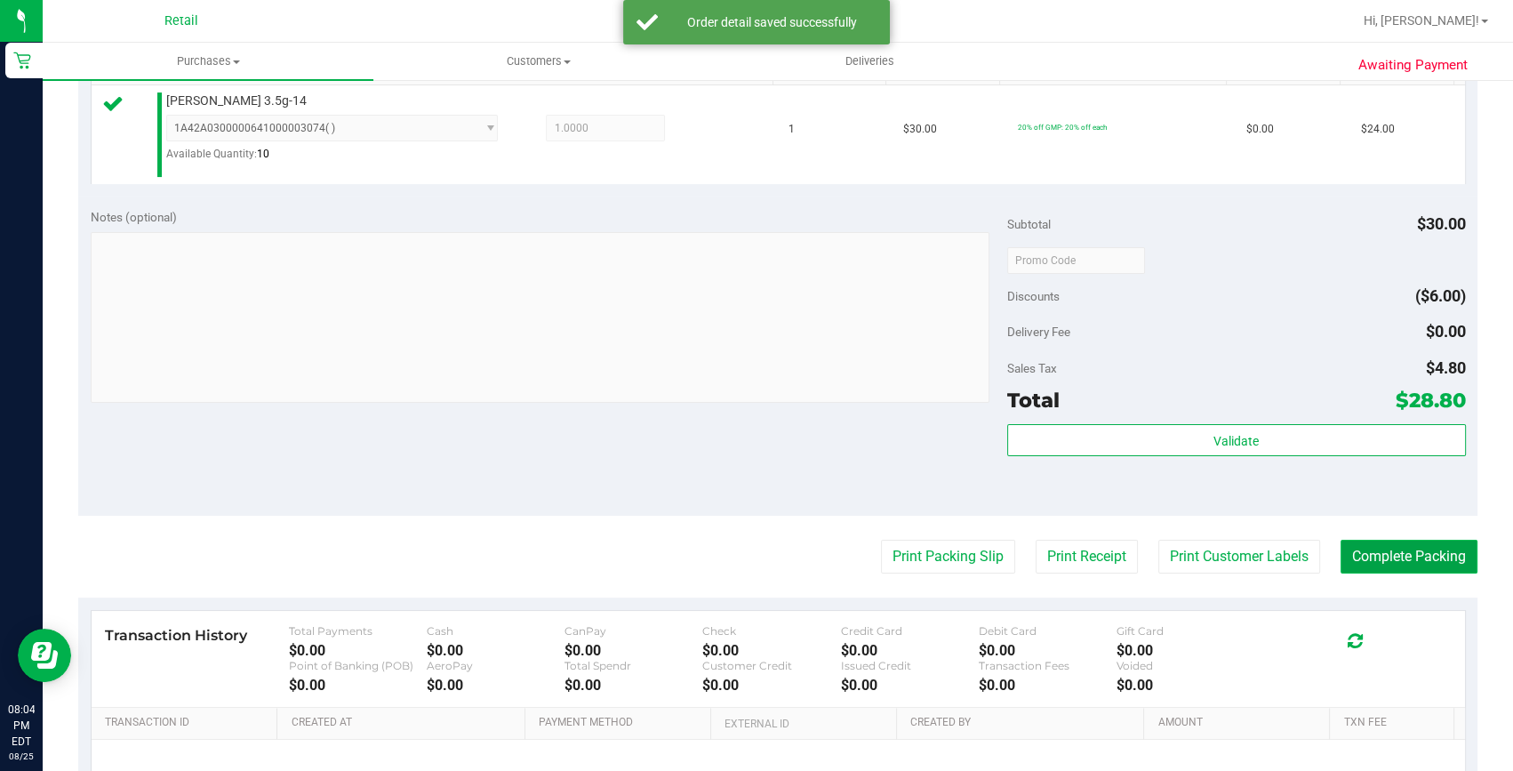
click at [1419, 560] on button "Complete Packing" at bounding box center [1408, 557] width 137 height 34
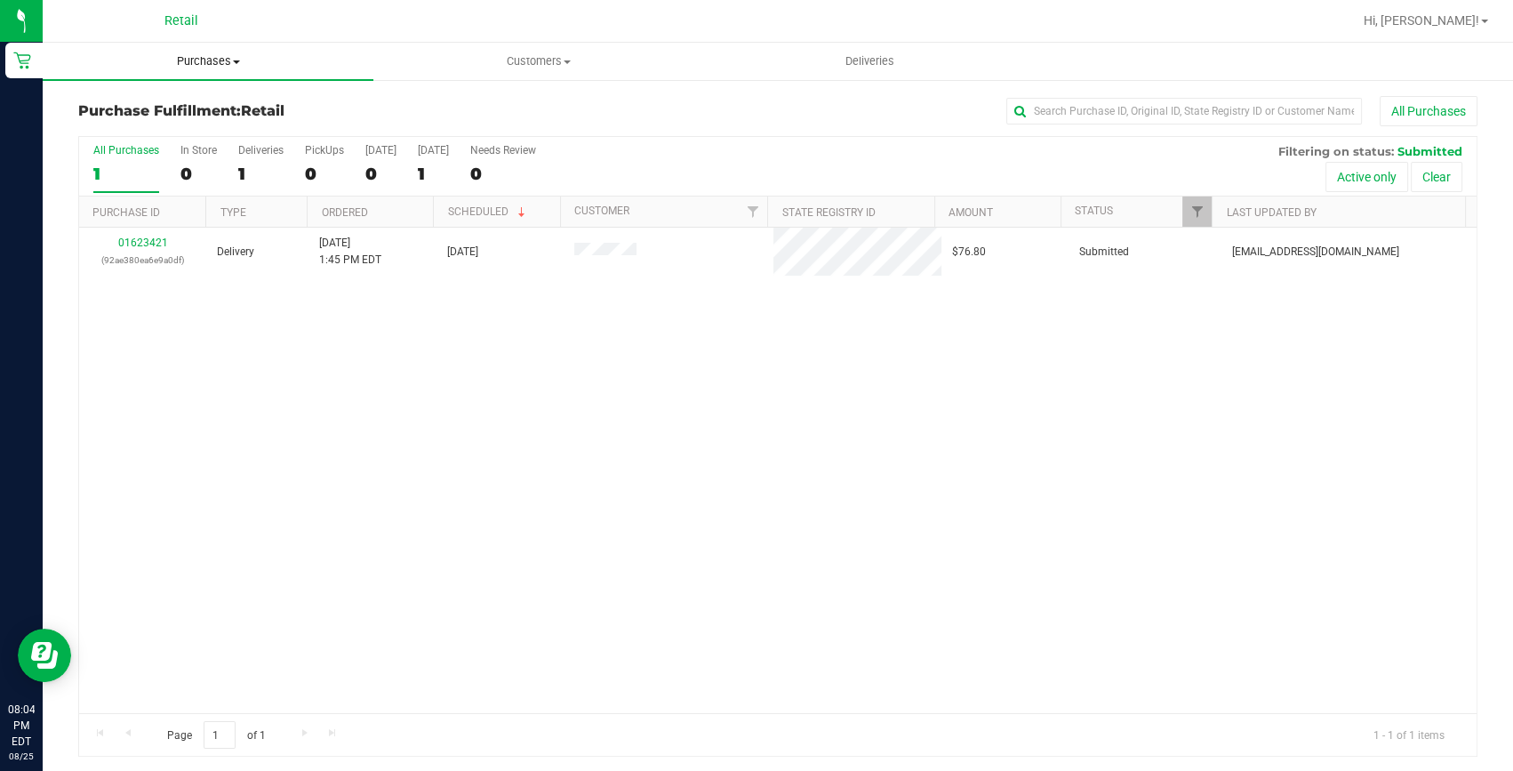
click at [191, 61] on span "Purchases" at bounding box center [208, 61] width 331 height 16
click at [191, 97] on li "Summary of purchases" at bounding box center [208, 107] width 331 height 21
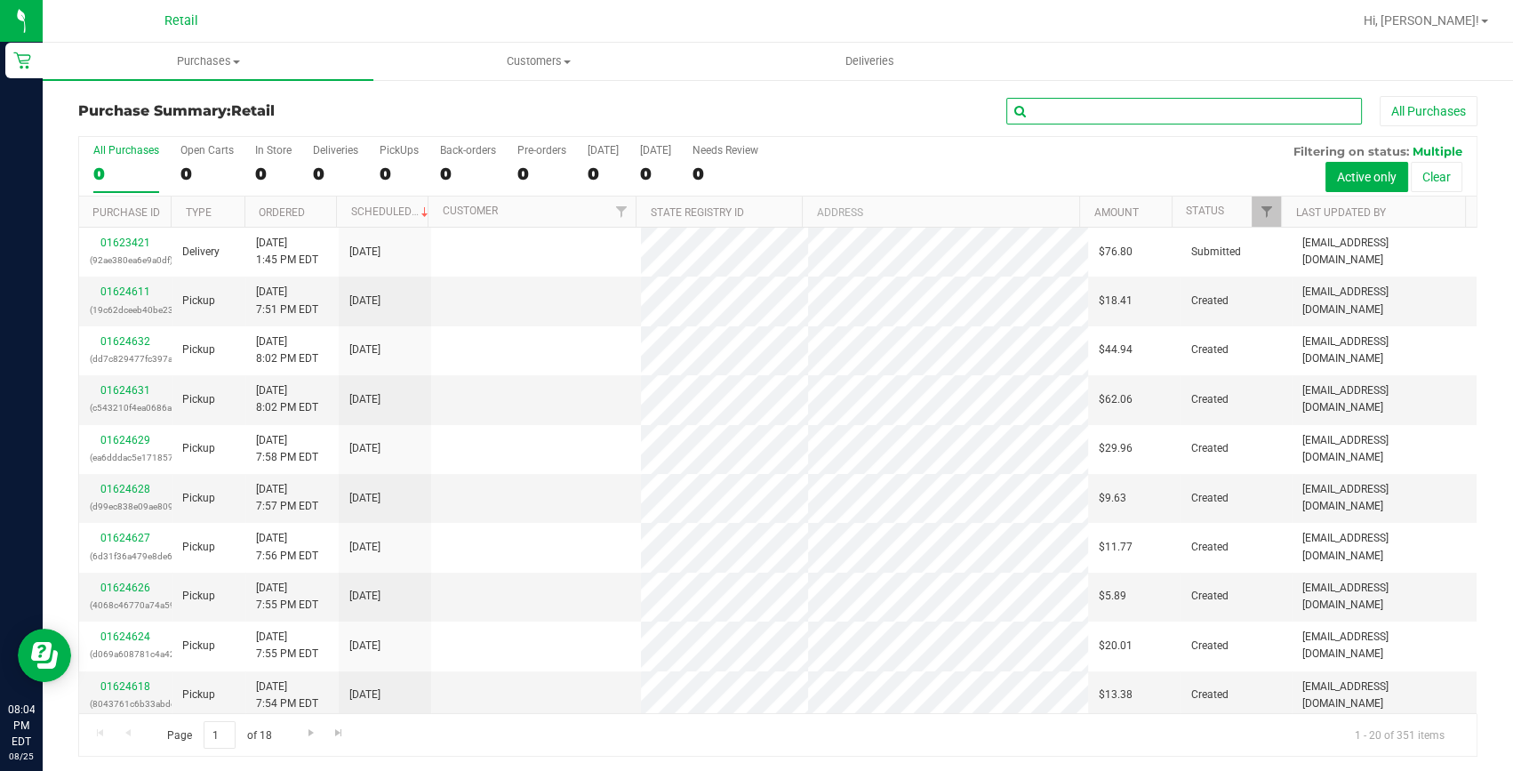
click at [1076, 110] on input "text" at bounding box center [1184, 111] width 356 height 27
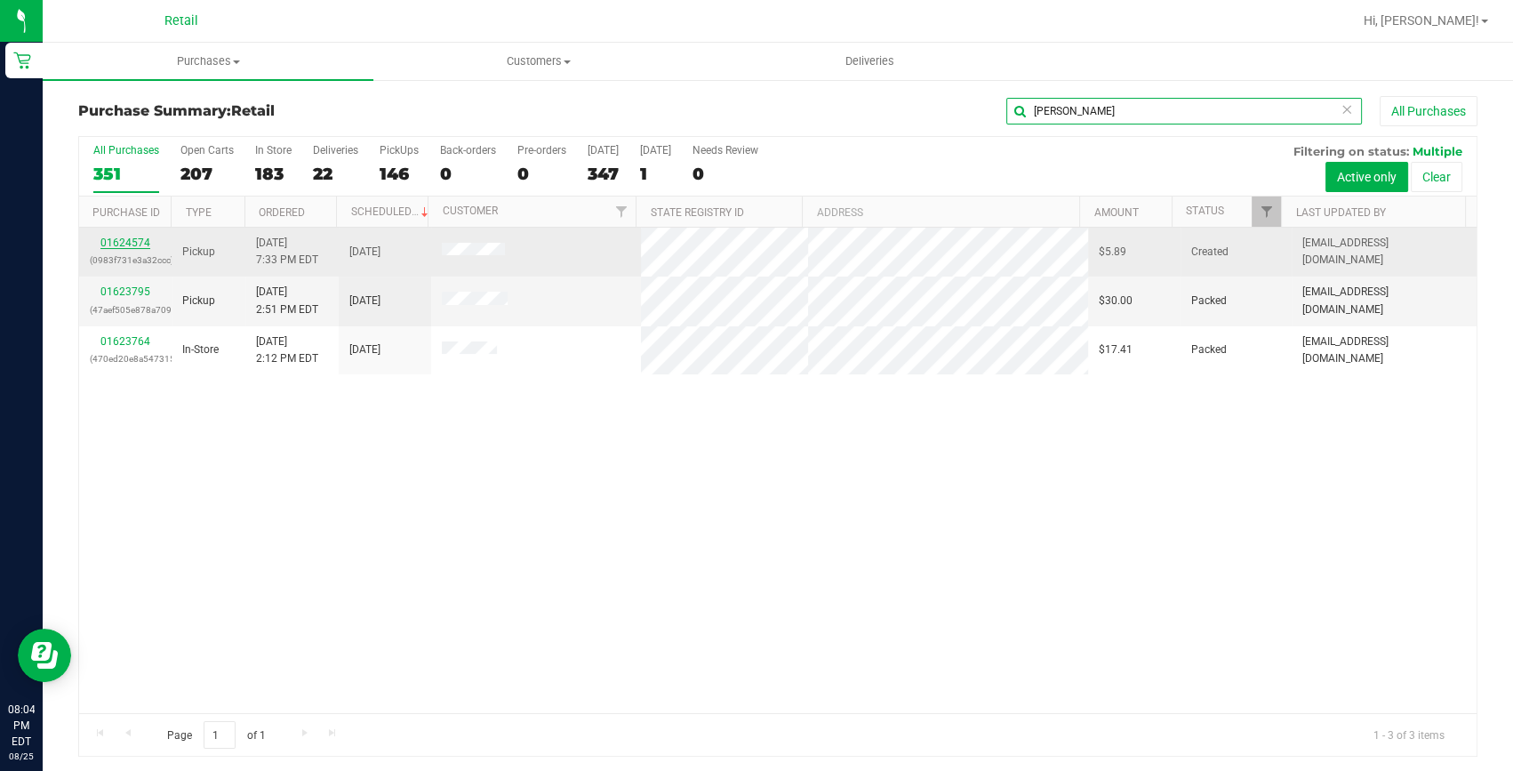
type input "[PERSON_NAME]"
click at [141, 240] on link "01624574" at bounding box center [125, 242] width 50 height 12
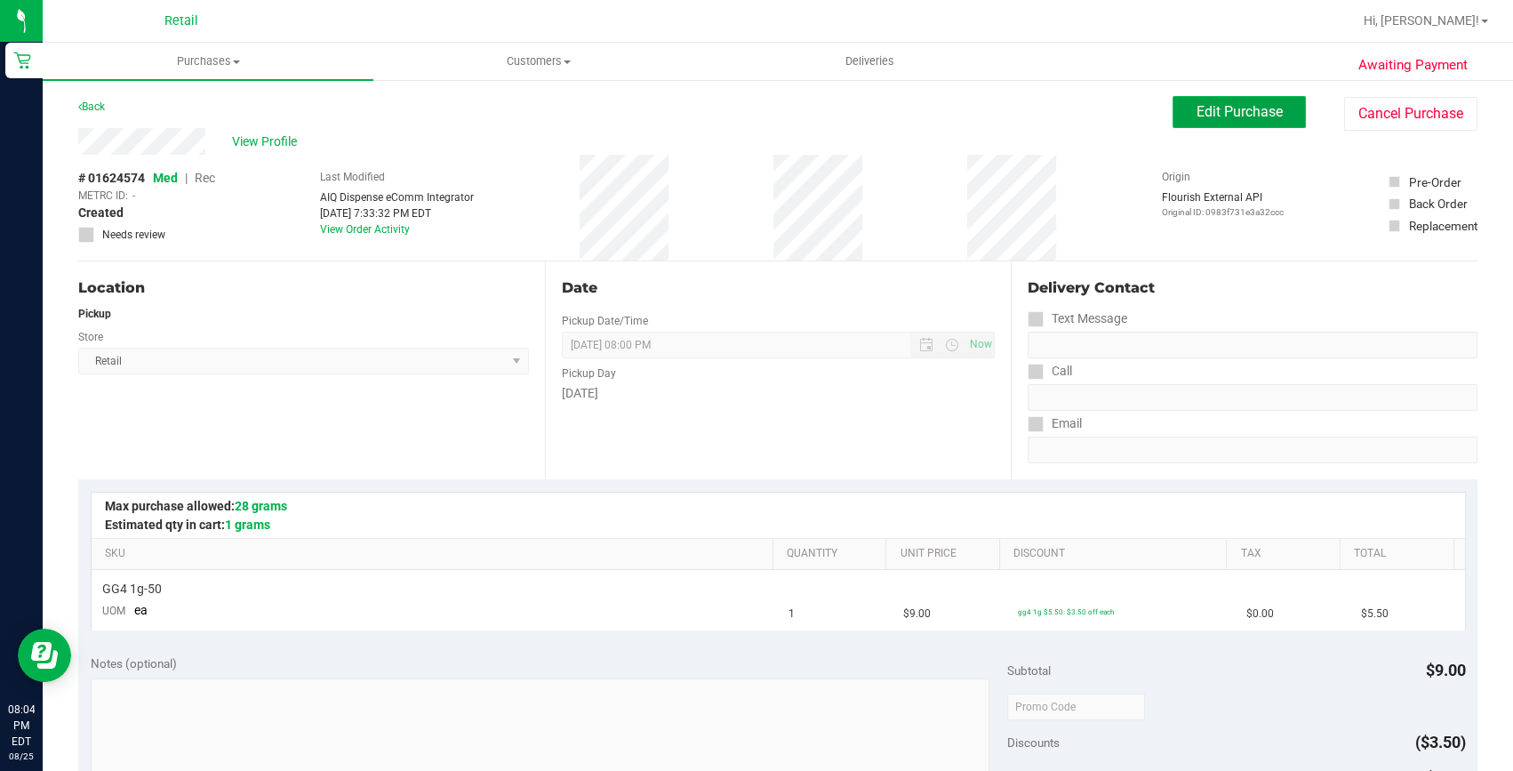
click at [1228, 109] on span "Edit Purchase" at bounding box center [1239, 111] width 86 height 17
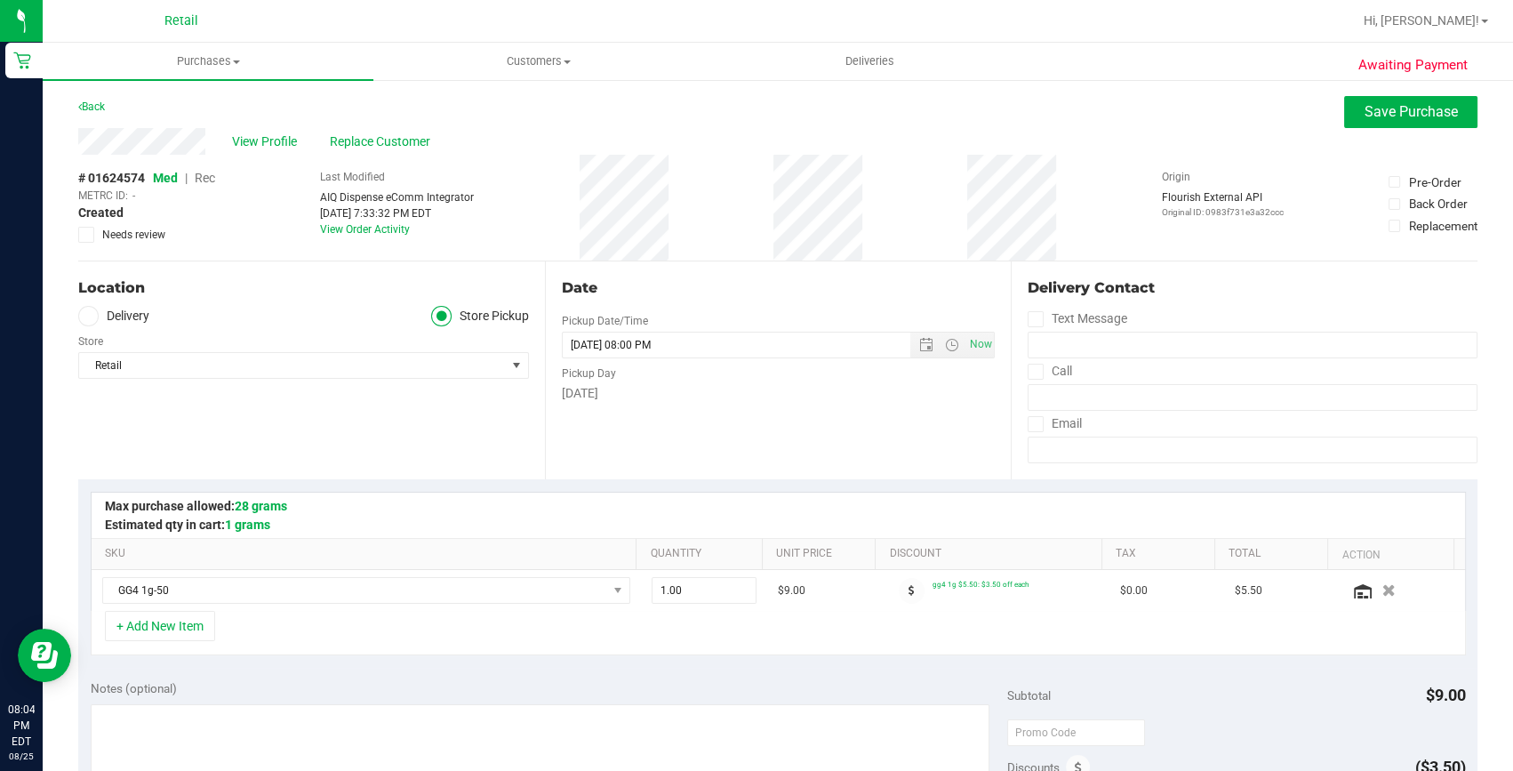
click at [204, 176] on span "Rec" at bounding box center [205, 178] width 20 height 14
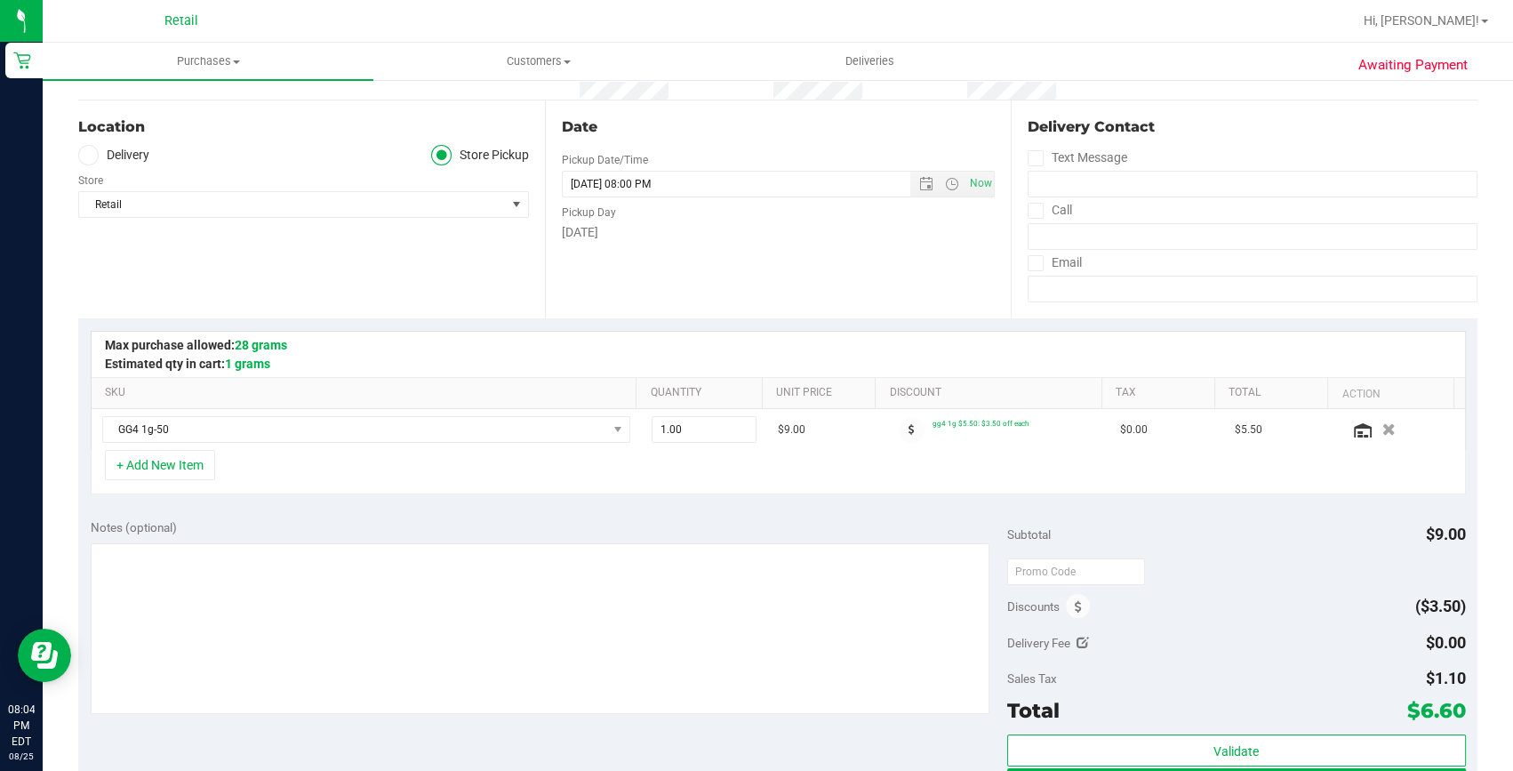
scroll to position [242, 0]
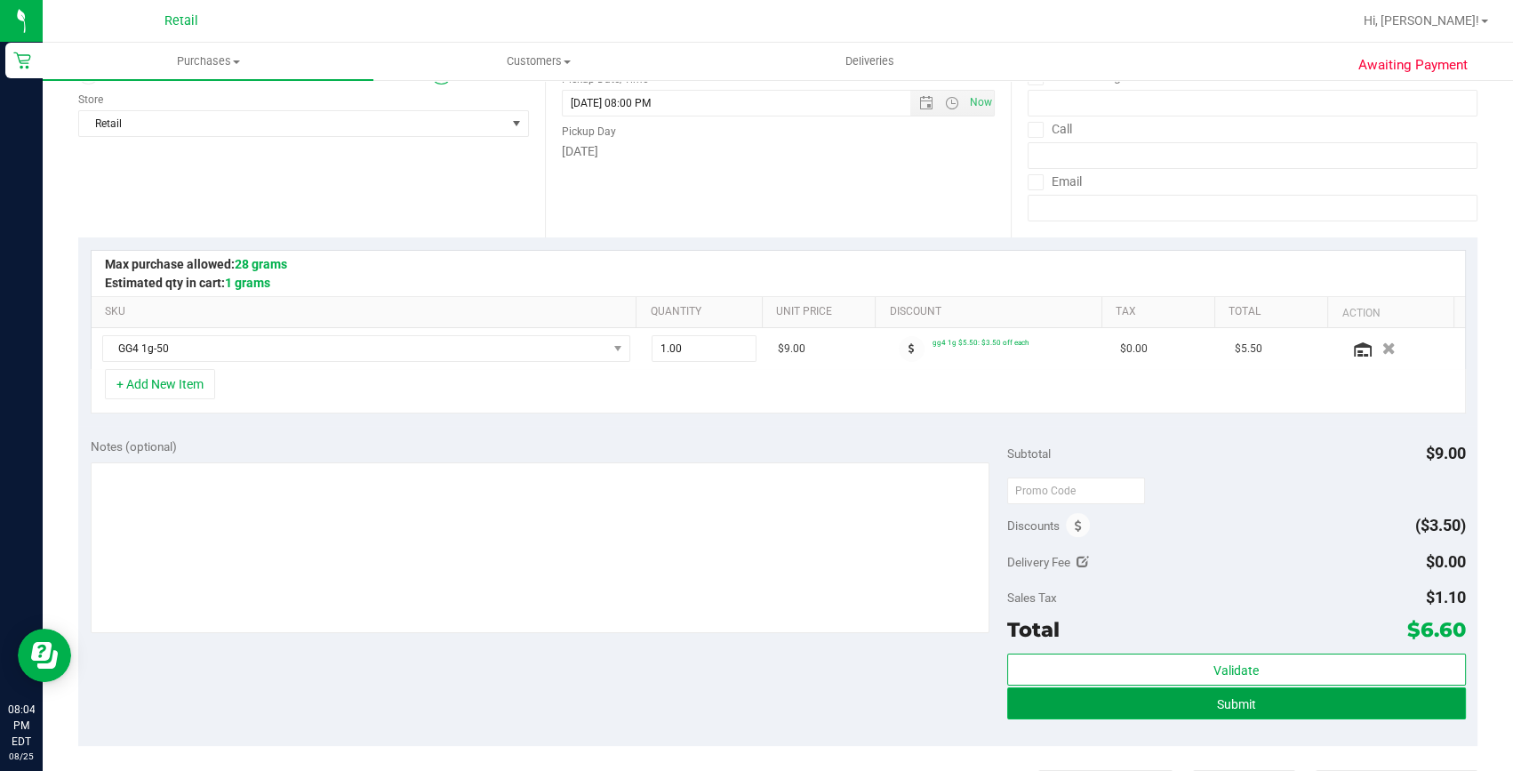
click at [1261, 701] on button "Submit" at bounding box center [1236, 703] width 459 height 32
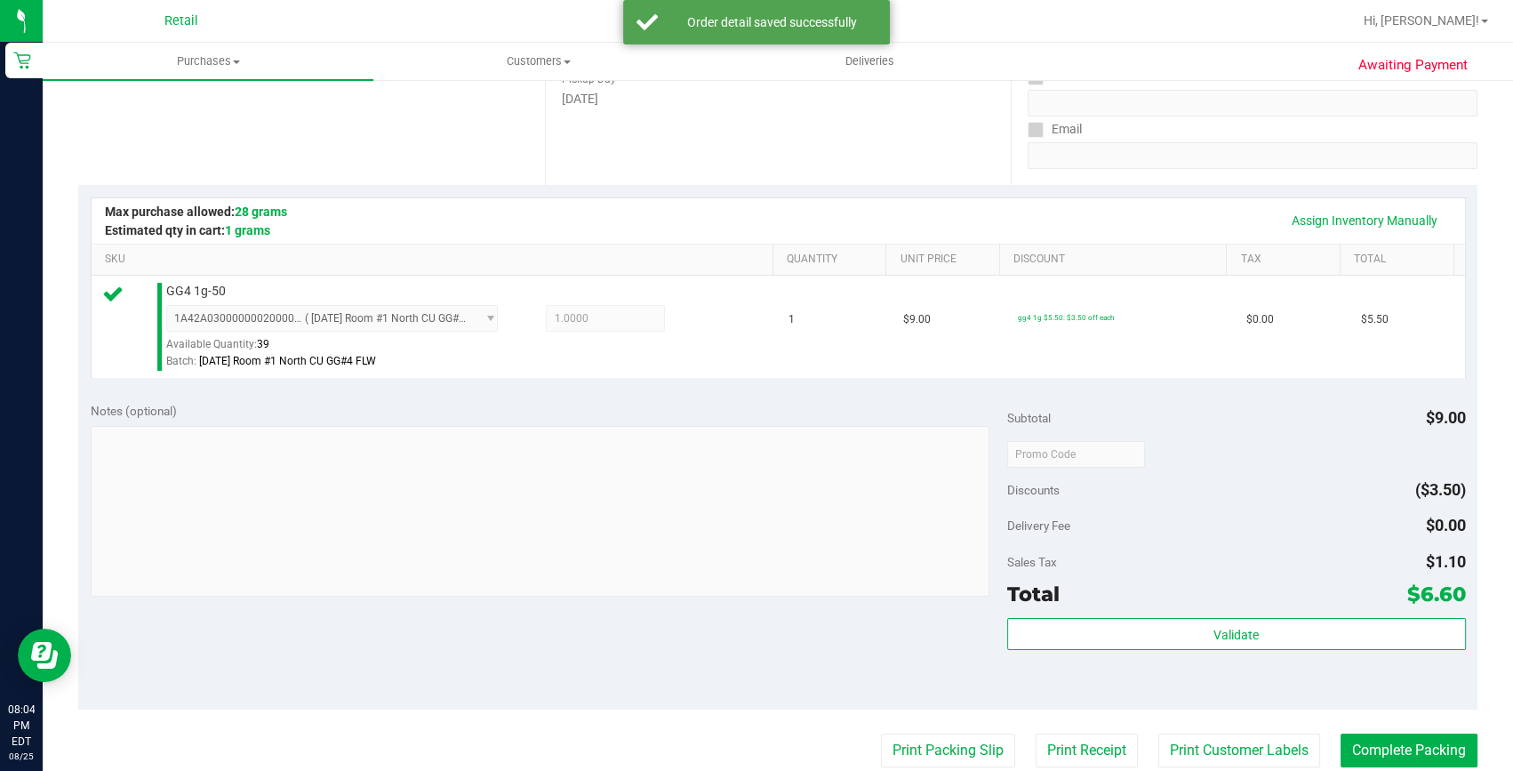
scroll to position [323, 0]
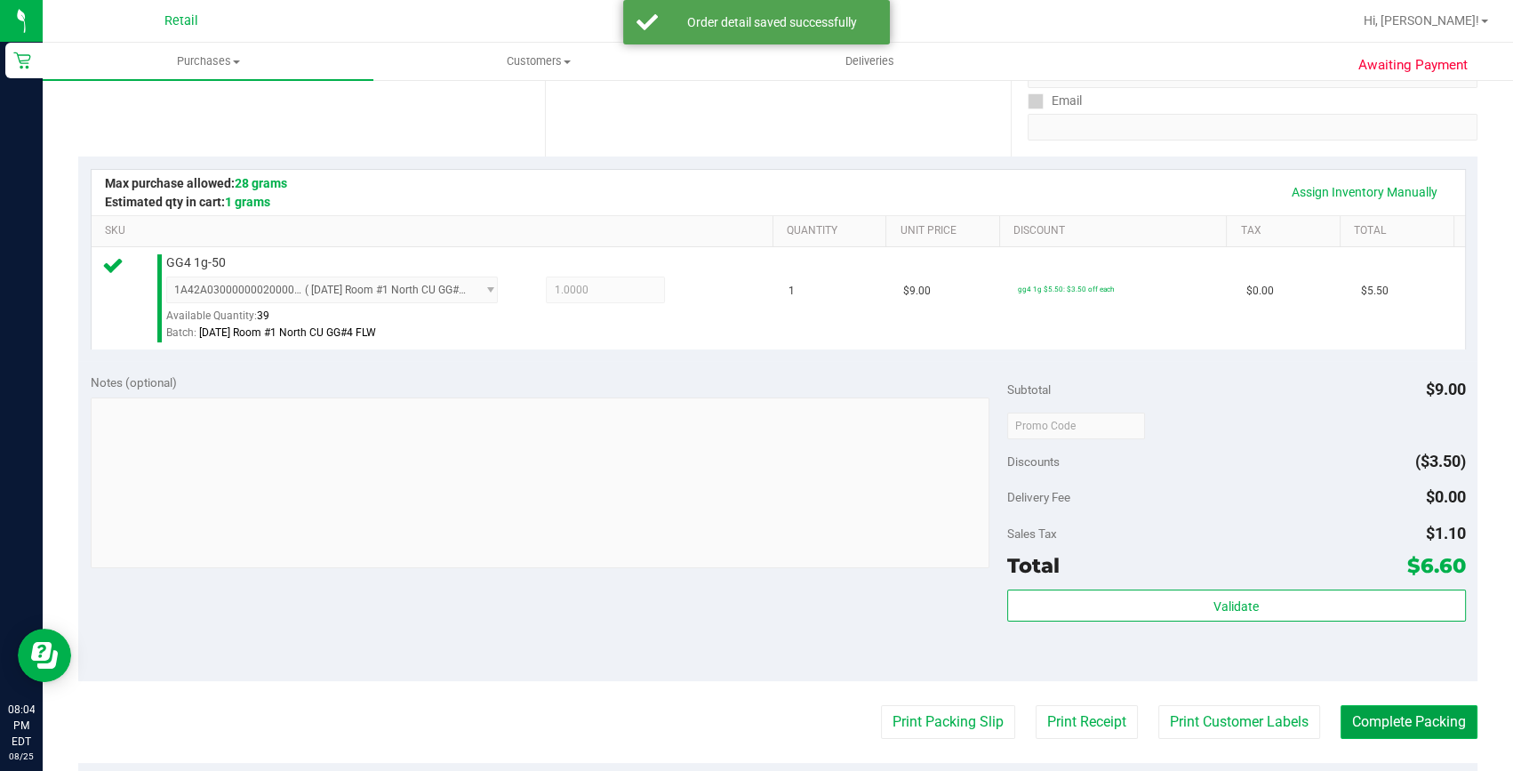
click at [1360, 711] on button "Complete Packing" at bounding box center [1408, 722] width 137 height 34
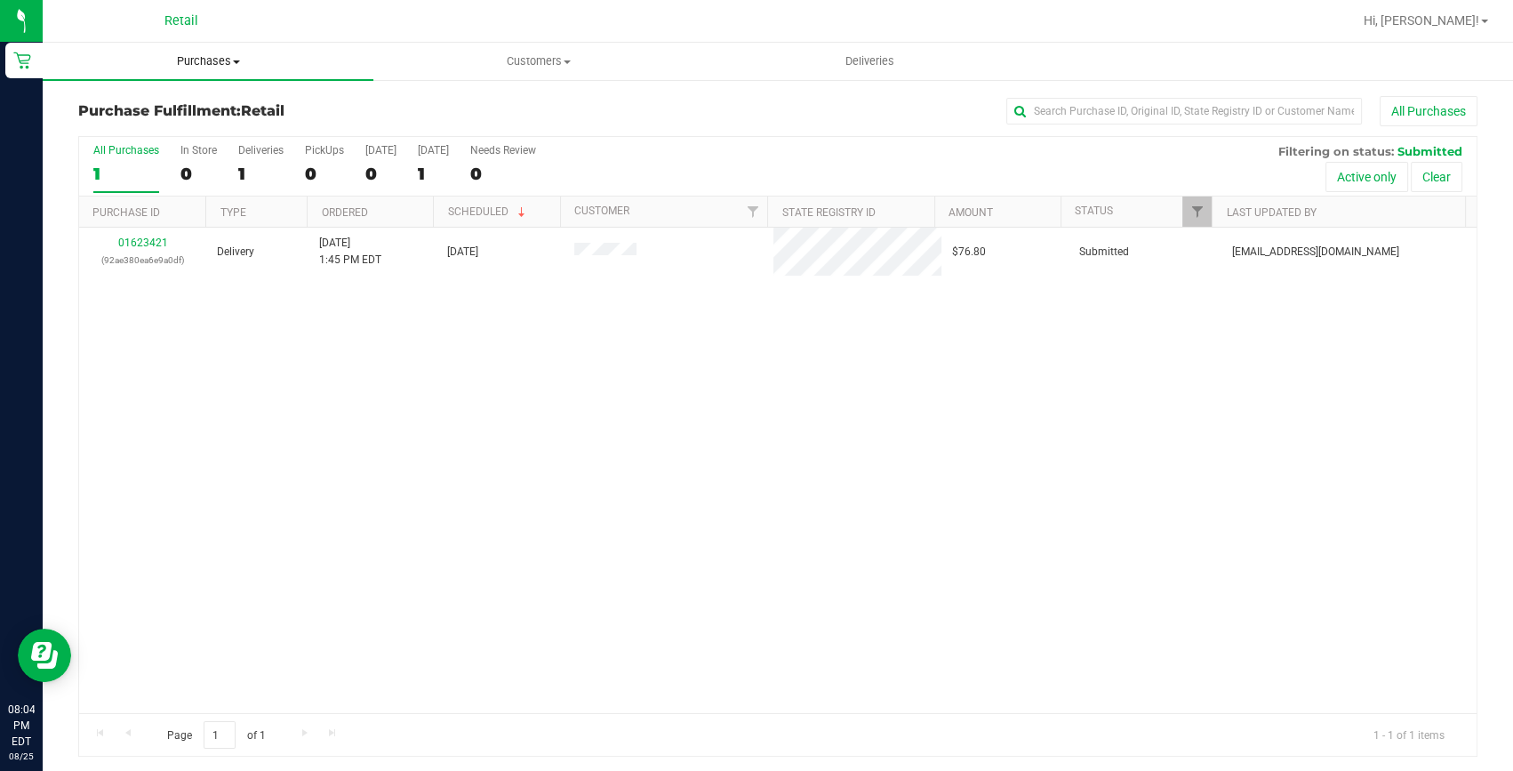
click at [198, 62] on span "Purchases" at bounding box center [208, 61] width 331 height 16
click at [196, 112] on span "Summary of purchases" at bounding box center [134, 107] width 182 height 15
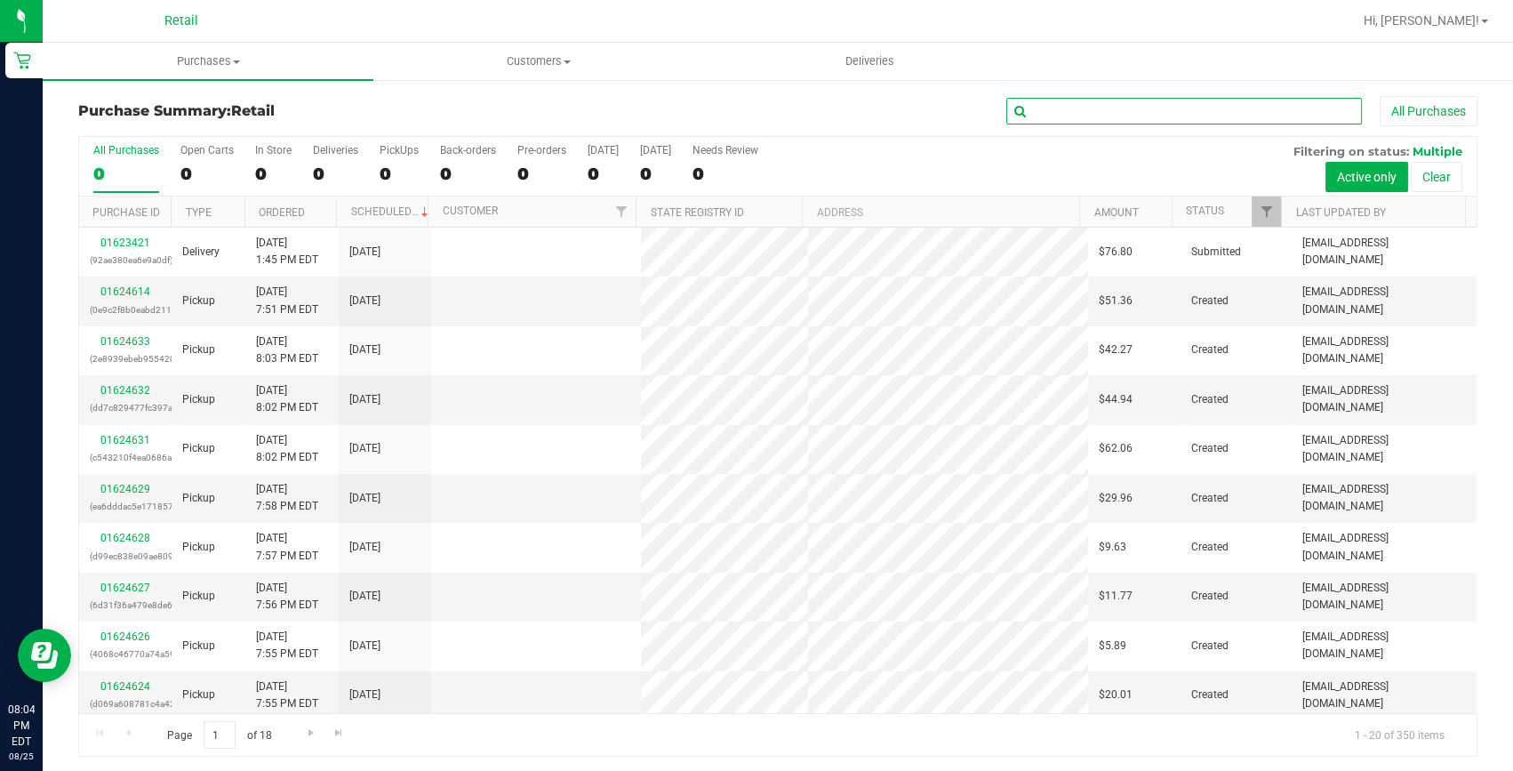
click at [1102, 105] on input "text" at bounding box center [1184, 111] width 356 height 27
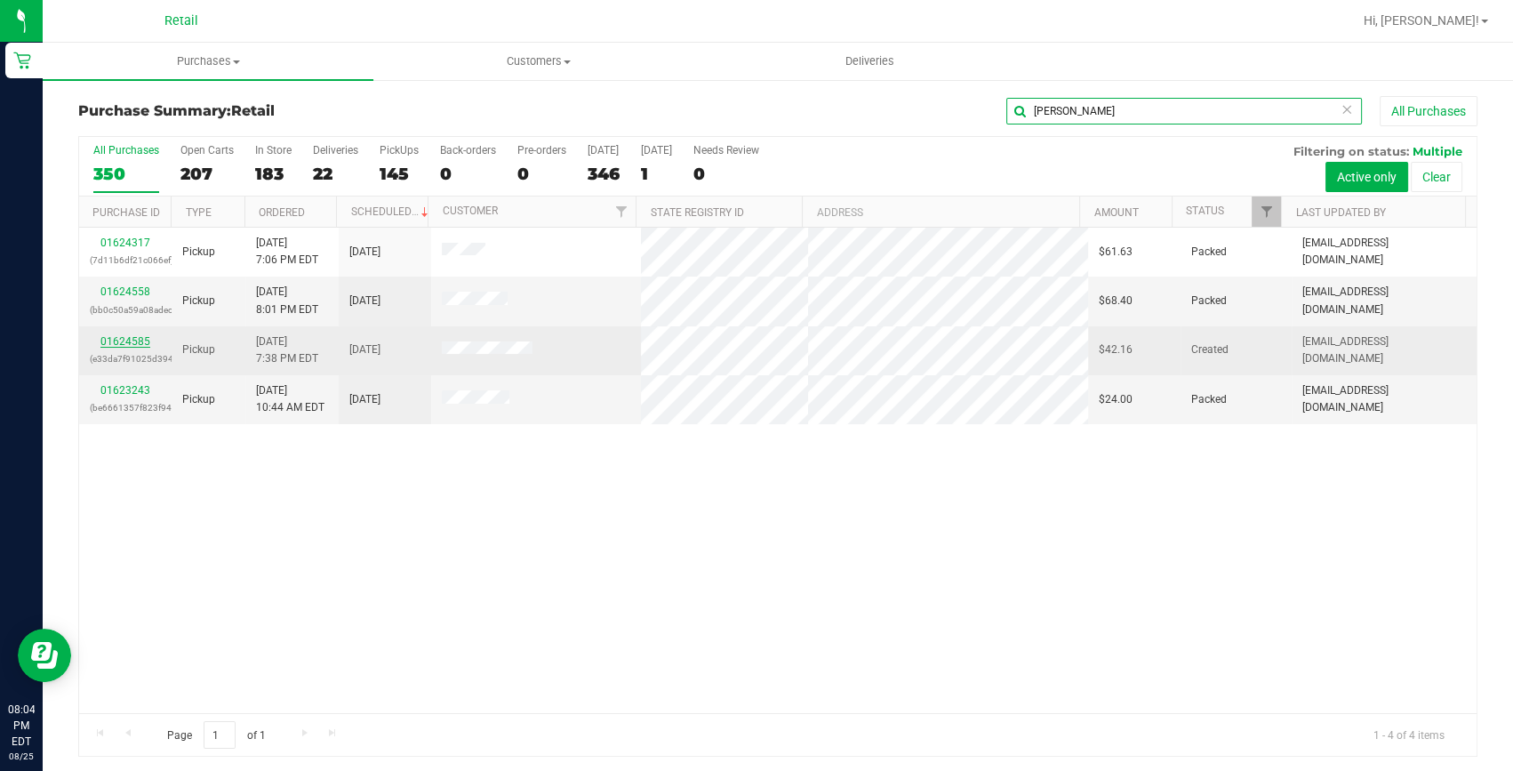
type input "luis"
click at [144, 338] on link "01624585" at bounding box center [125, 341] width 50 height 12
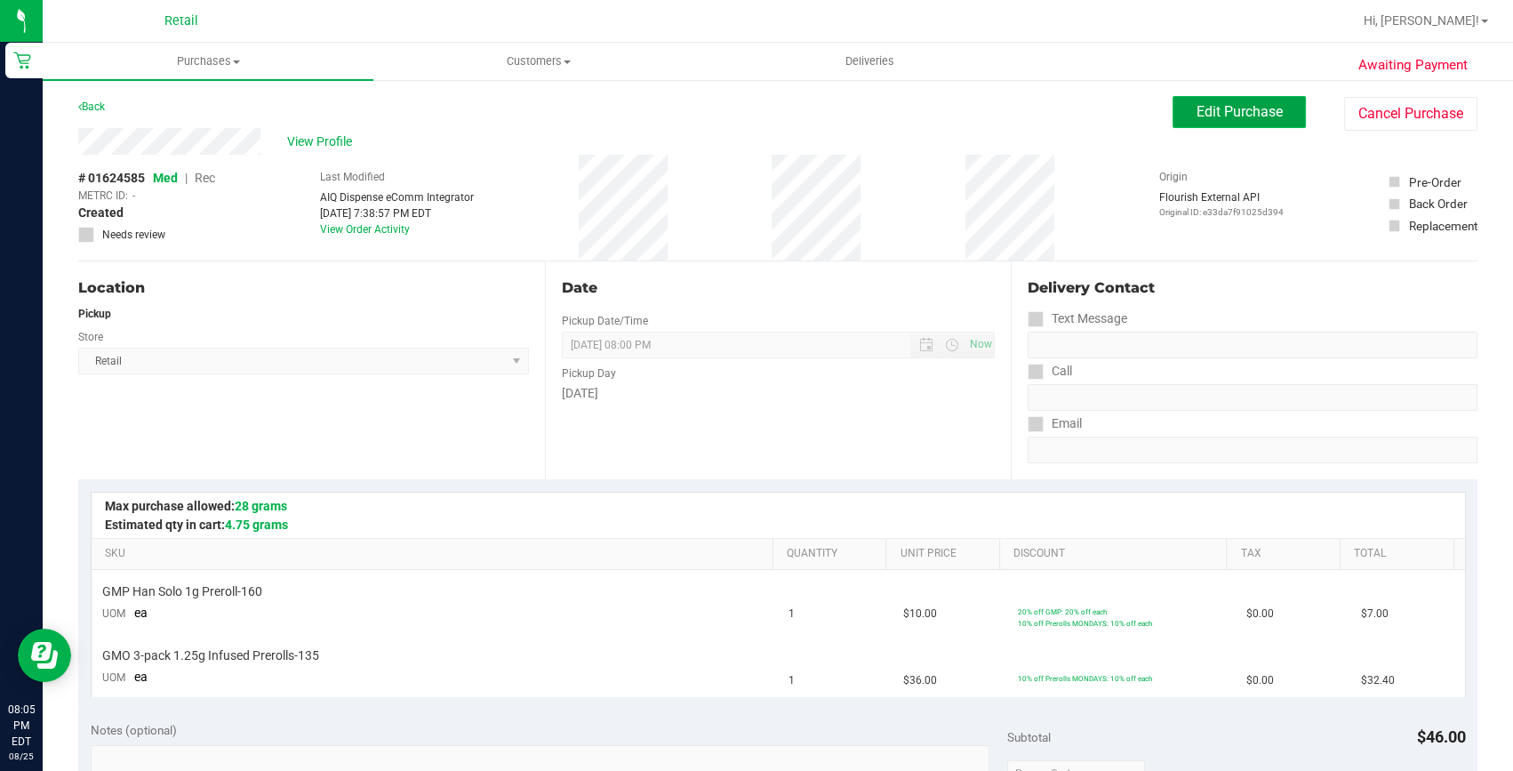
click at [1212, 103] on span "Edit Purchase" at bounding box center [1239, 111] width 86 height 17
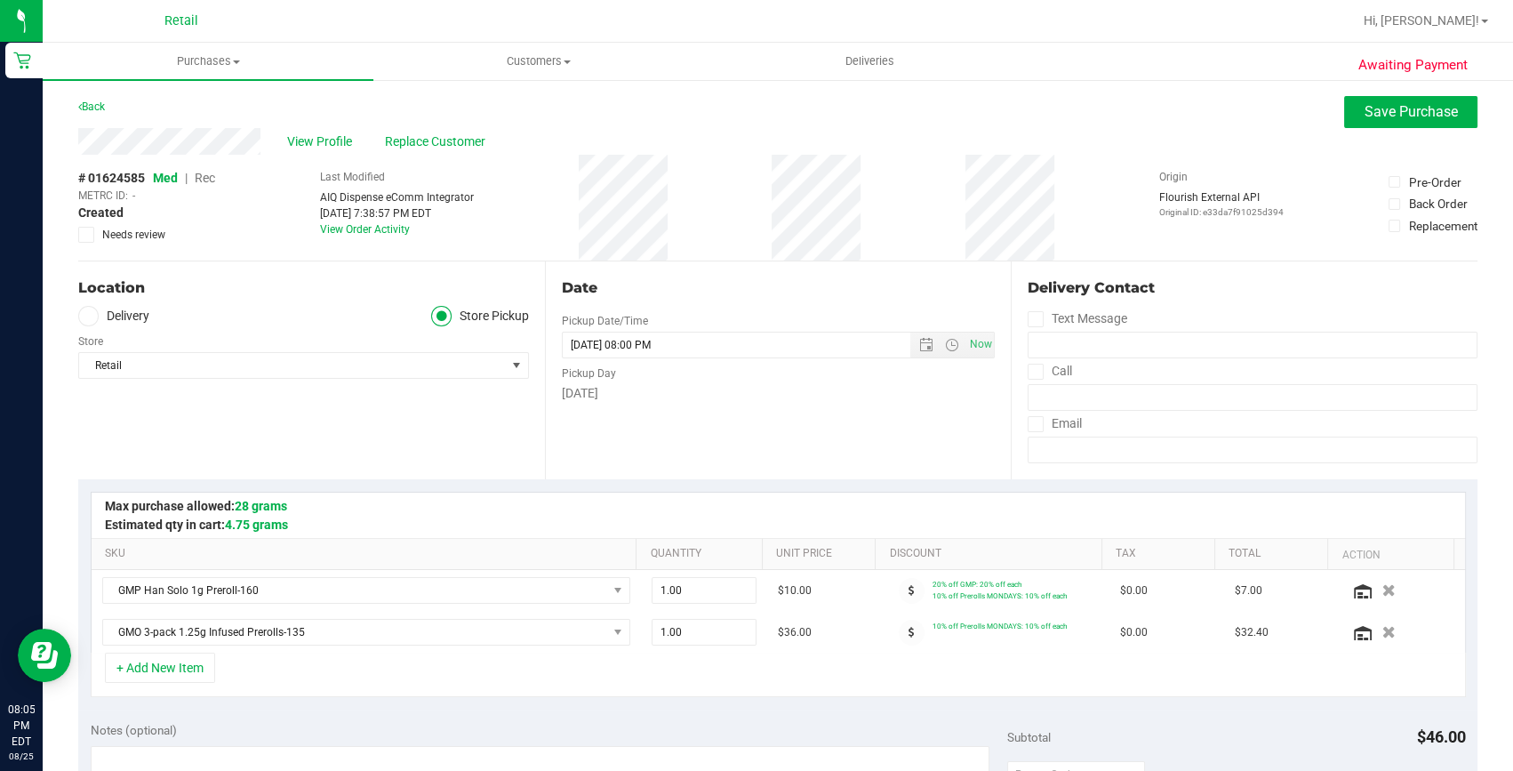
click at [212, 178] on span "Rec" at bounding box center [205, 178] width 20 height 14
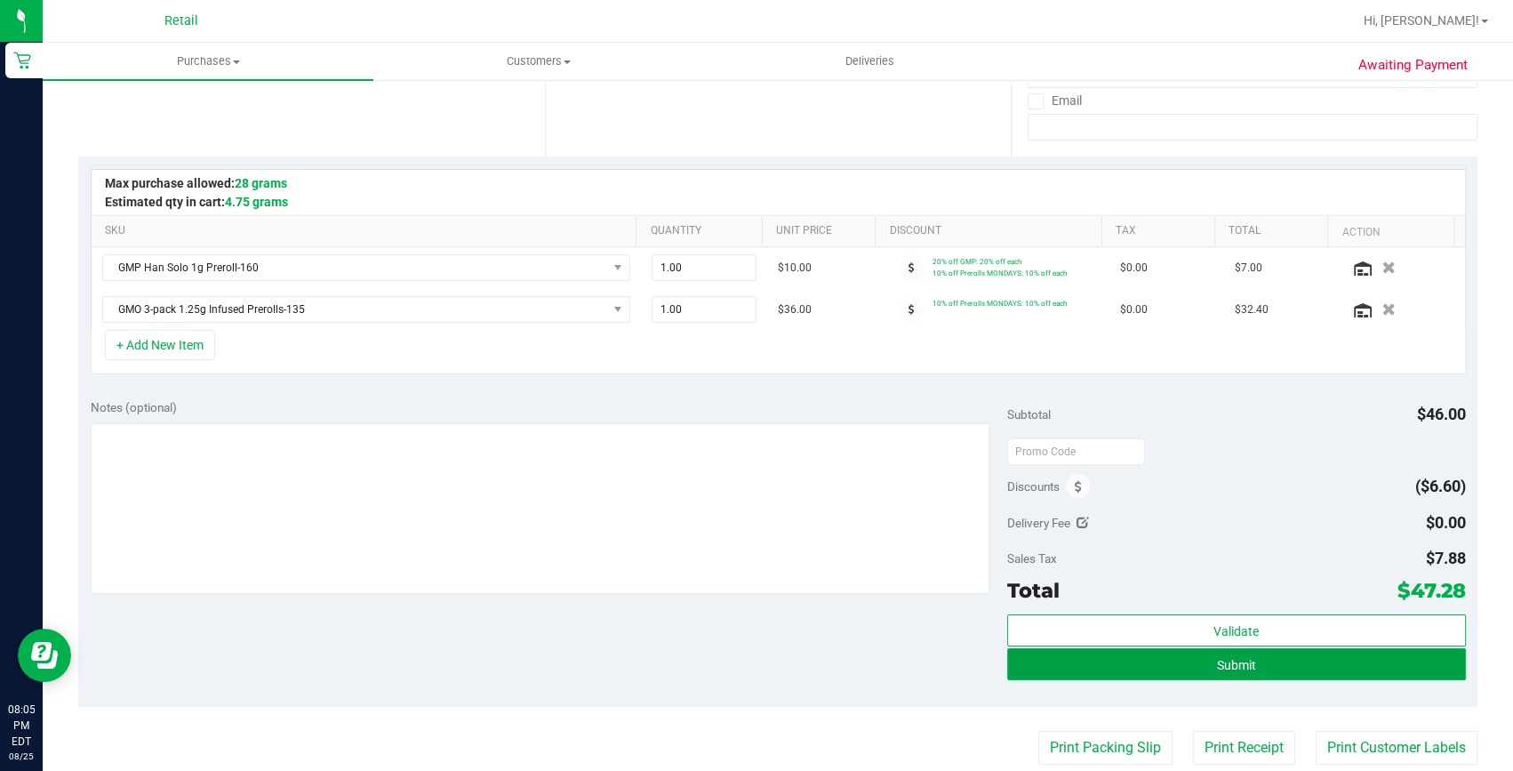
click at [1200, 668] on button "Submit" at bounding box center [1236, 664] width 459 height 32
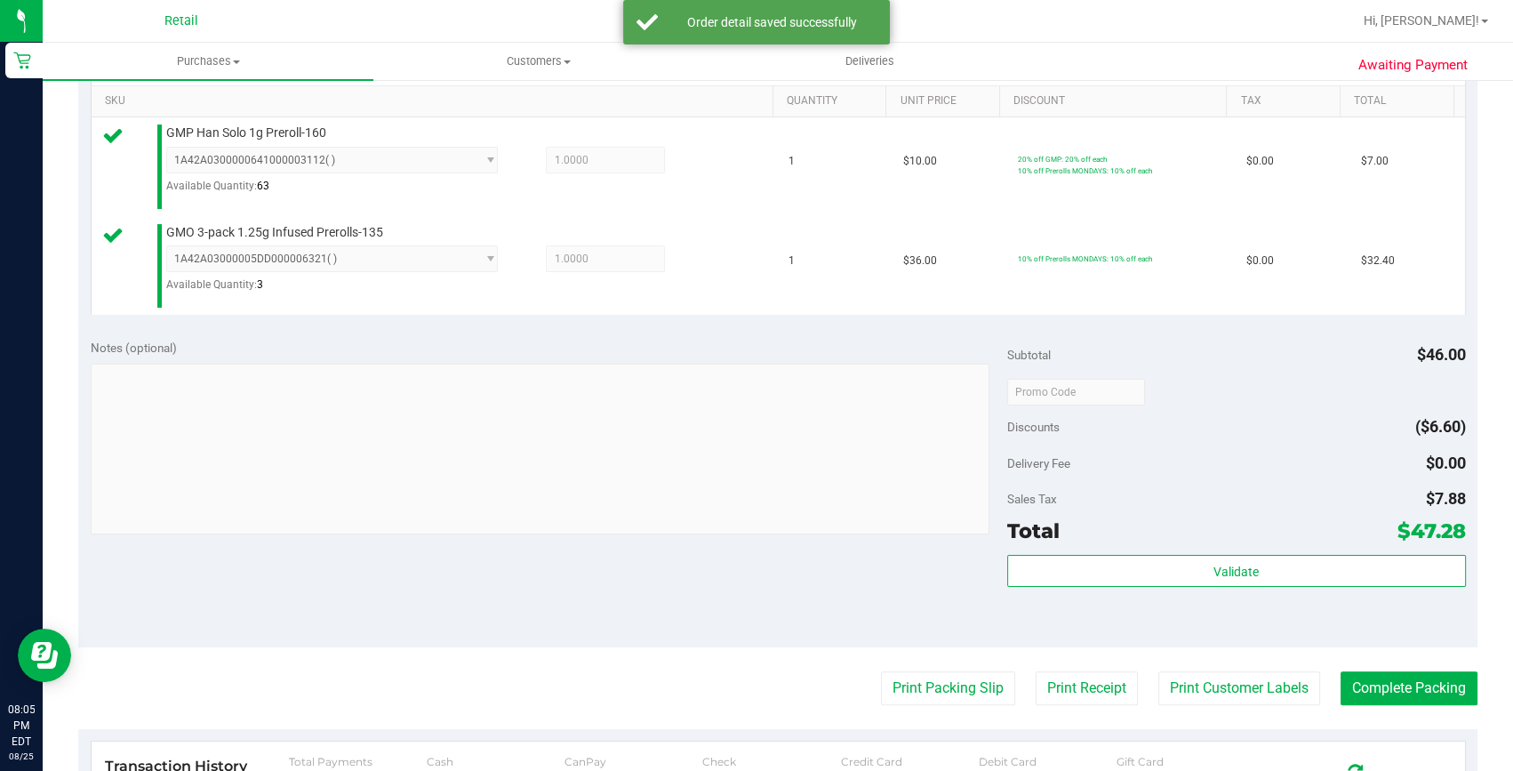
scroll to position [484, 0]
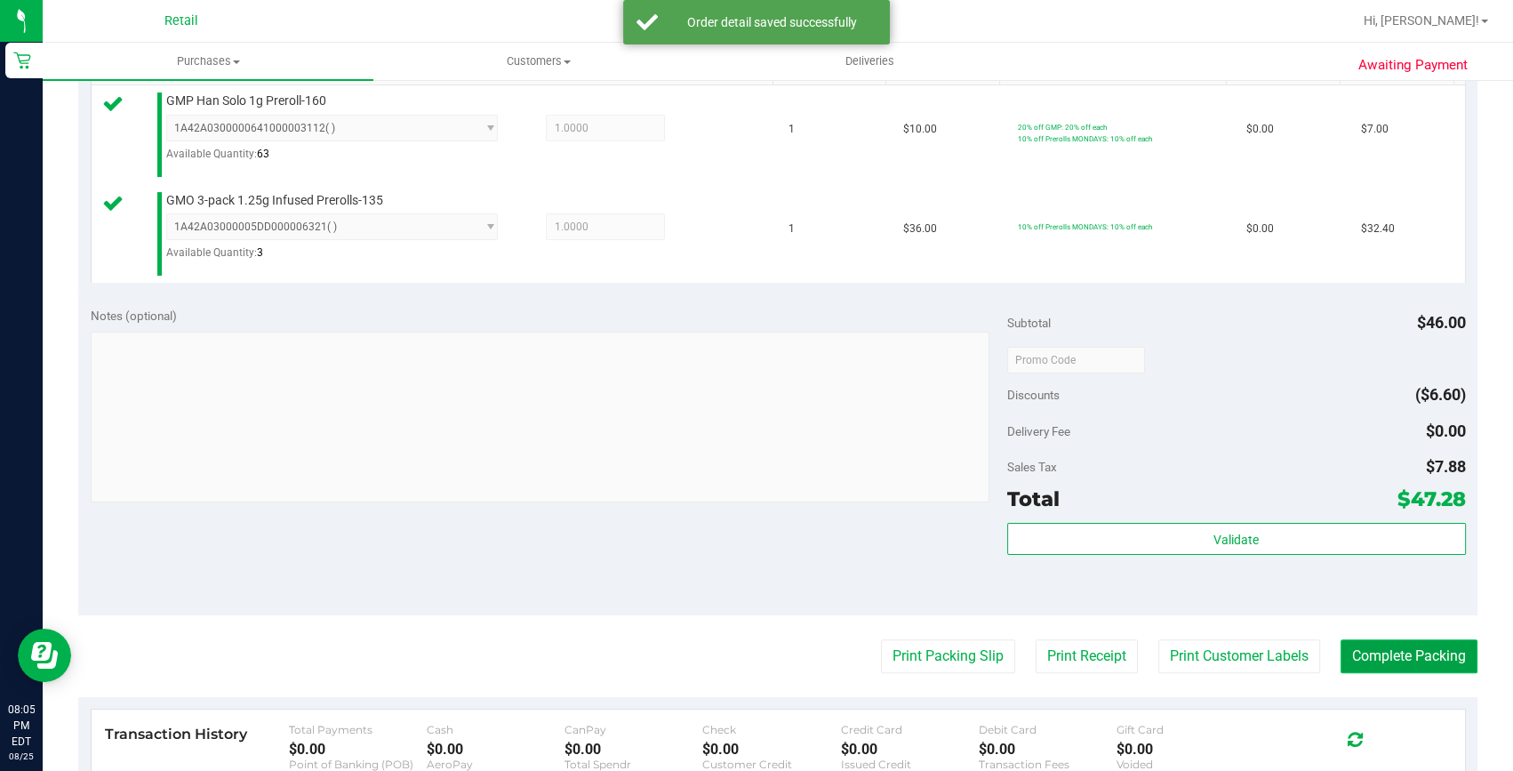
click at [1410, 667] on button "Complete Packing" at bounding box center [1408, 656] width 137 height 34
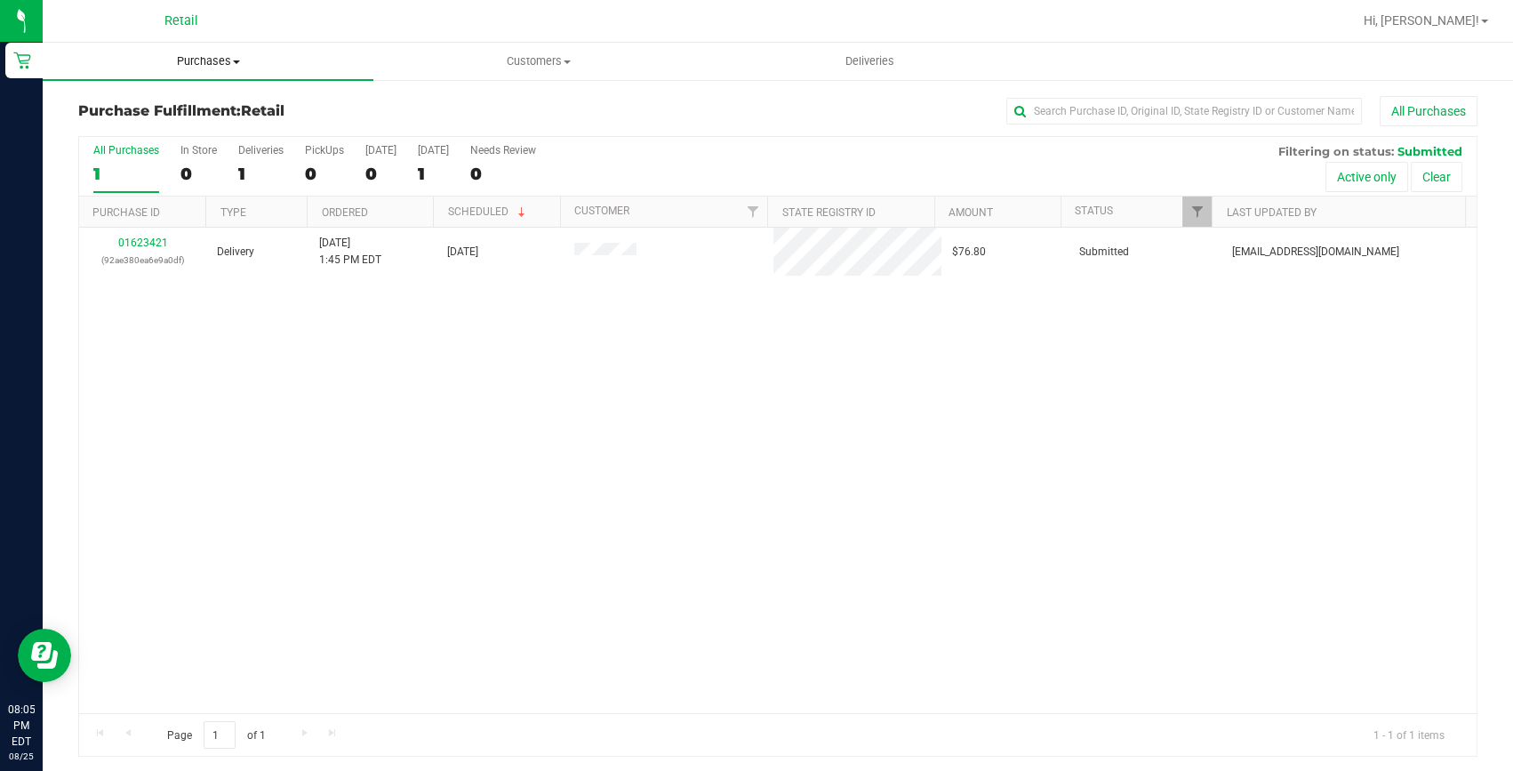
click at [195, 48] on uib-tab-heading "Purchases Summary of purchases Fulfillment All purchases" at bounding box center [208, 61] width 331 height 37
click at [212, 100] on span "Summary of purchases" at bounding box center [134, 107] width 182 height 15
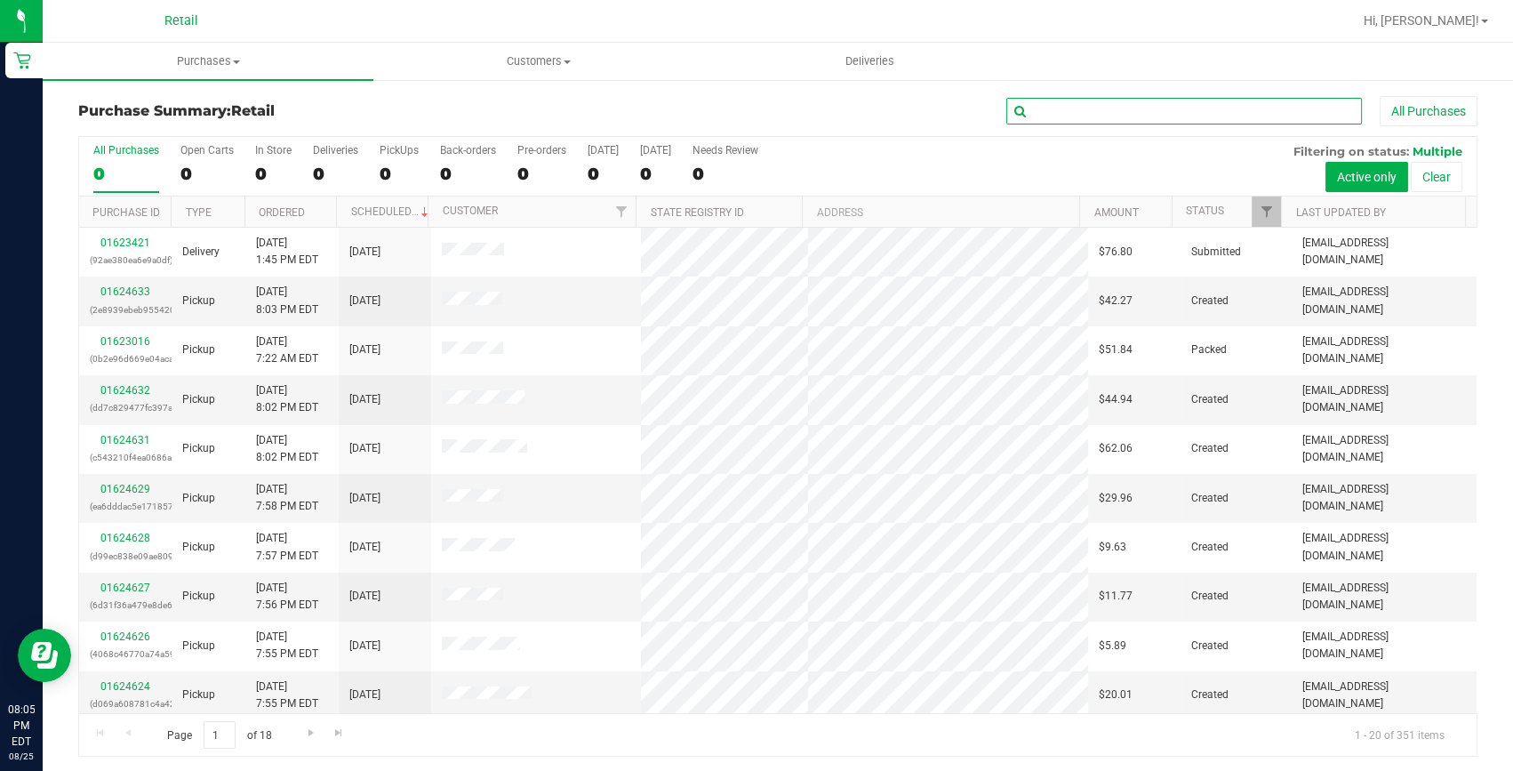
click at [1163, 118] on input "text" at bounding box center [1184, 111] width 356 height 27
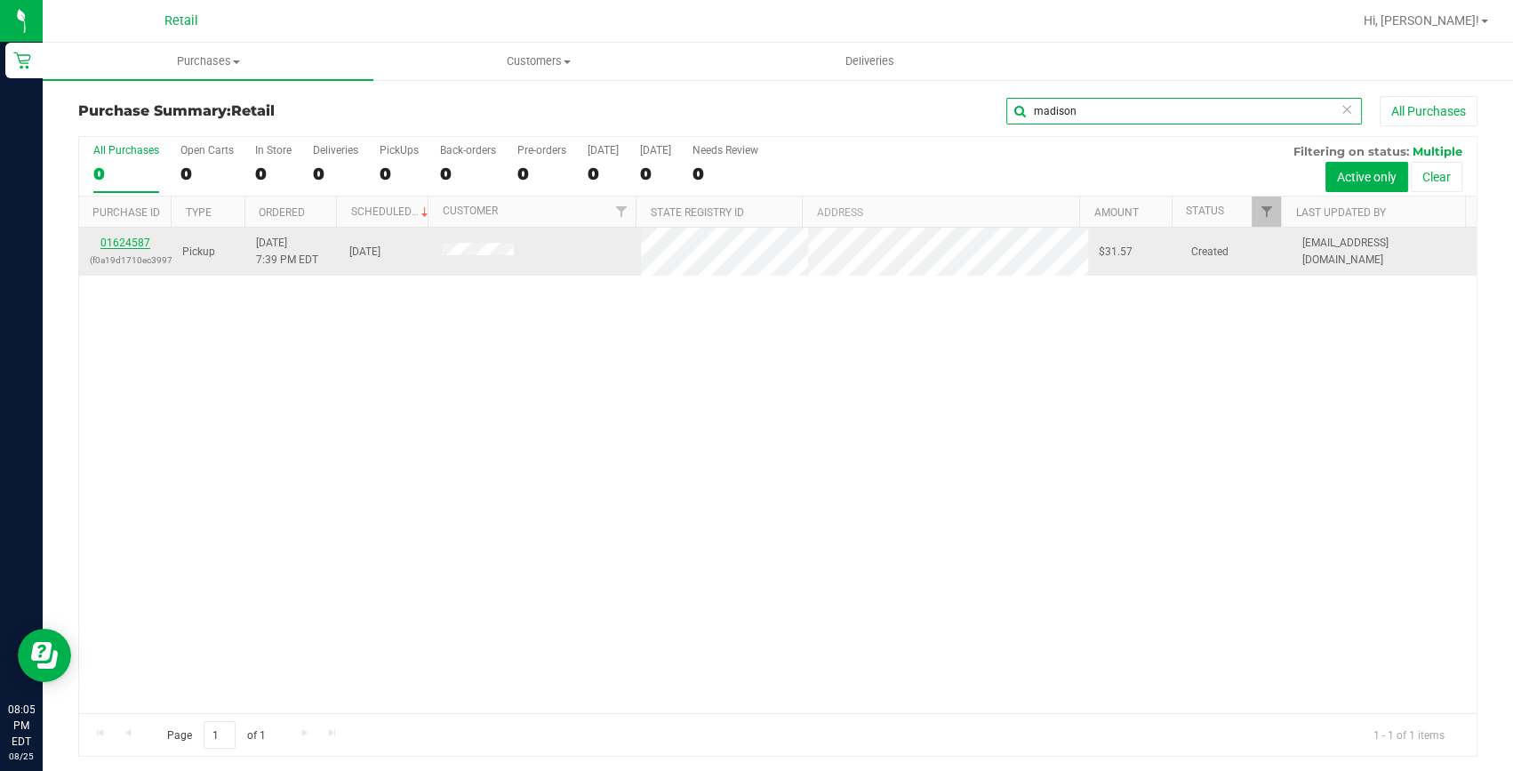
type input "madison"
click at [143, 242] on link "01624587" at bounding box center [125, 242] width 50 height 12
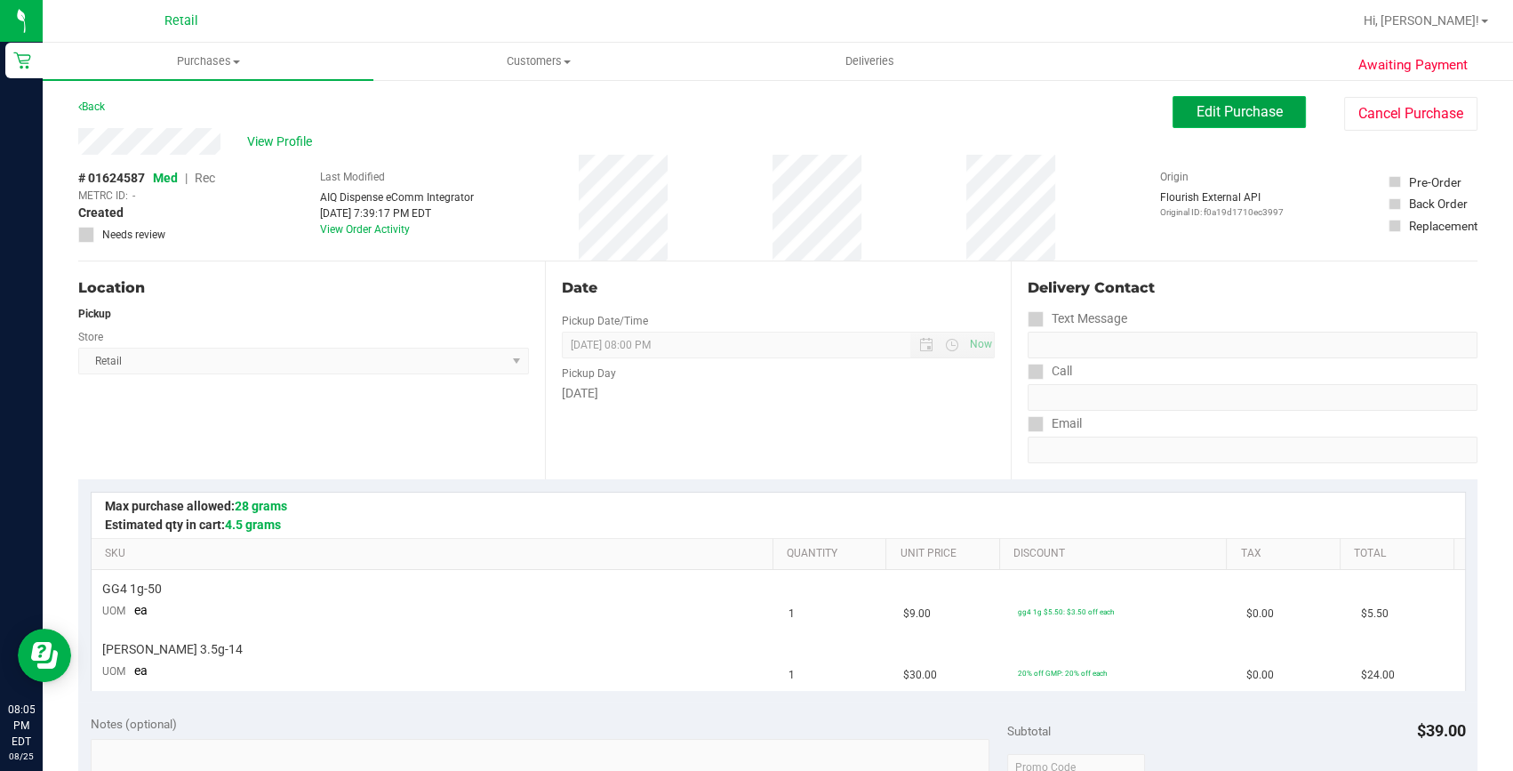
click at [1196, 119] on span "Edit Purchase" at bounding box center [1239, 111] width 86 height 17
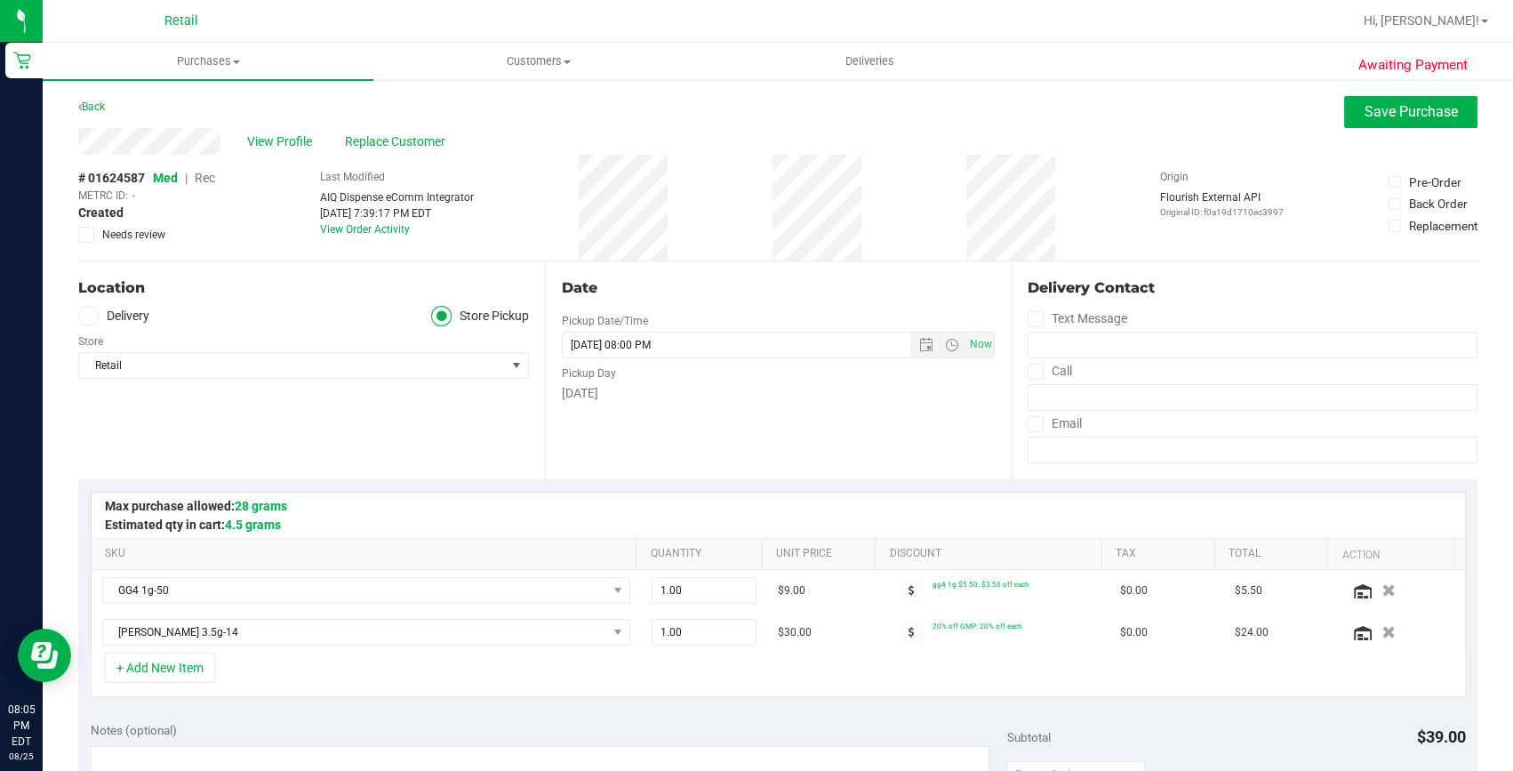
click at [202, 175] on span "Rec" at bounding box center [205, 178] width 20 height 14
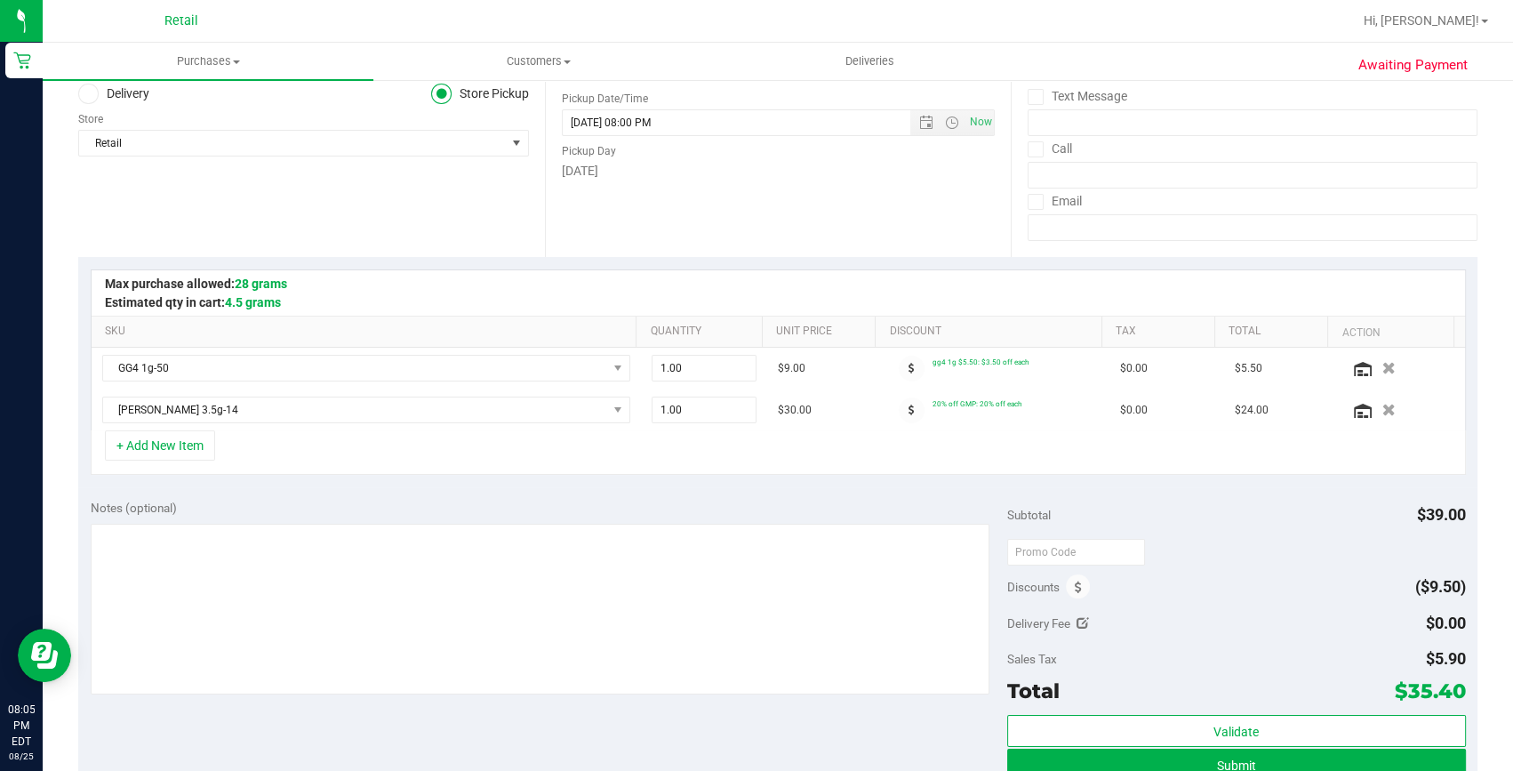
scroll to position [242, 0]
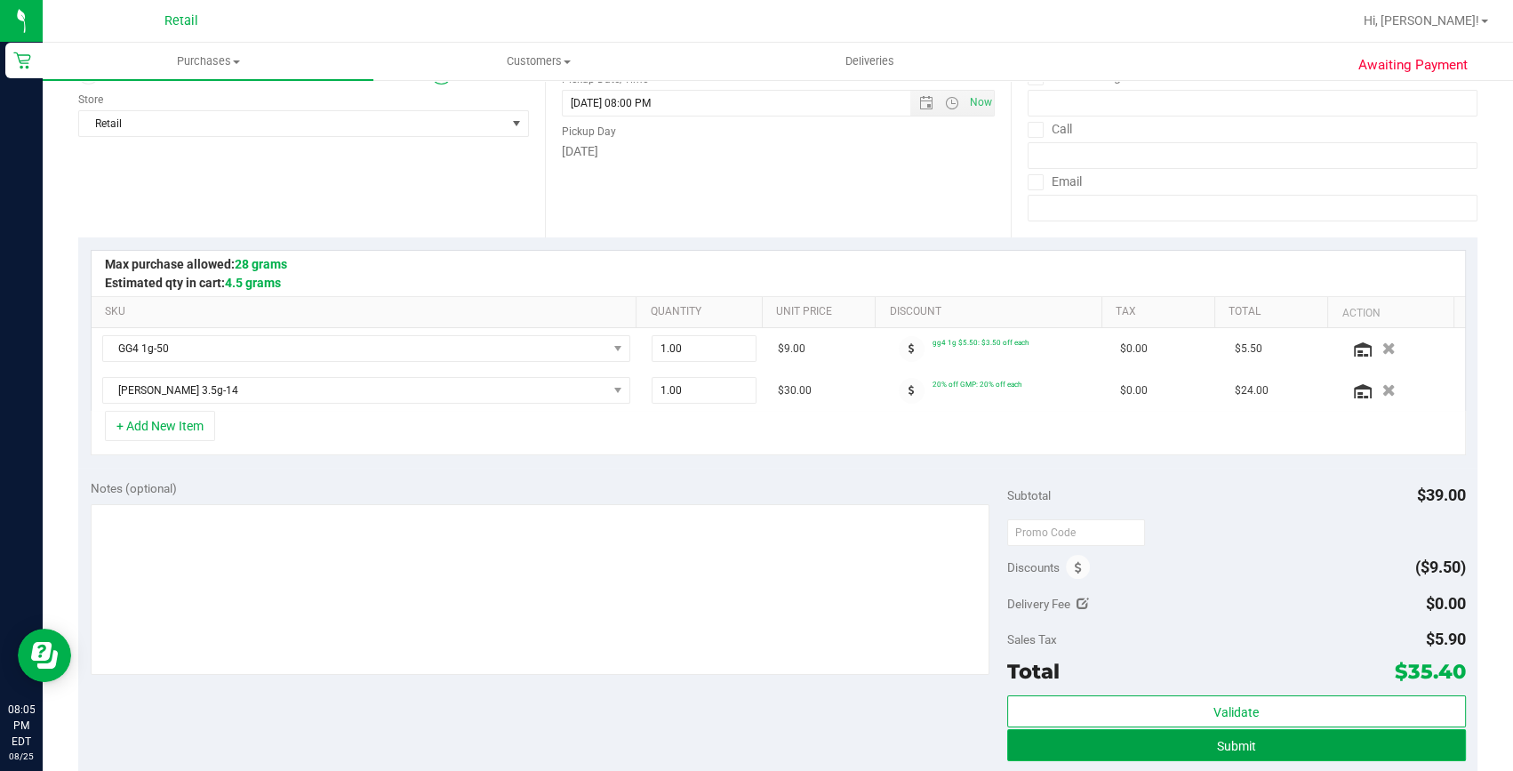
click at [1180, 729] on button "Submit" at bounding box center [1236, 745] width 459 height 32
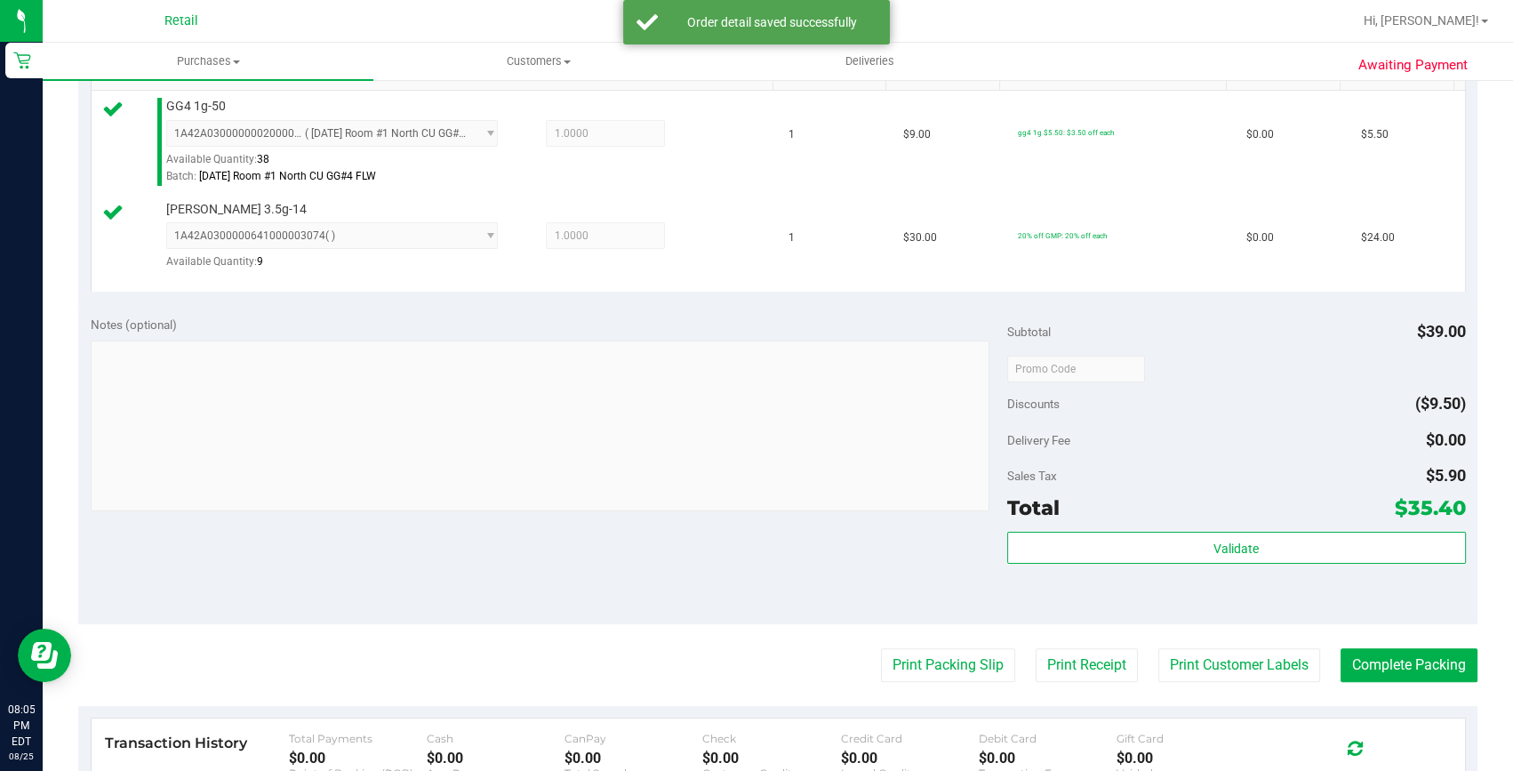
scroll to position [484, 0]
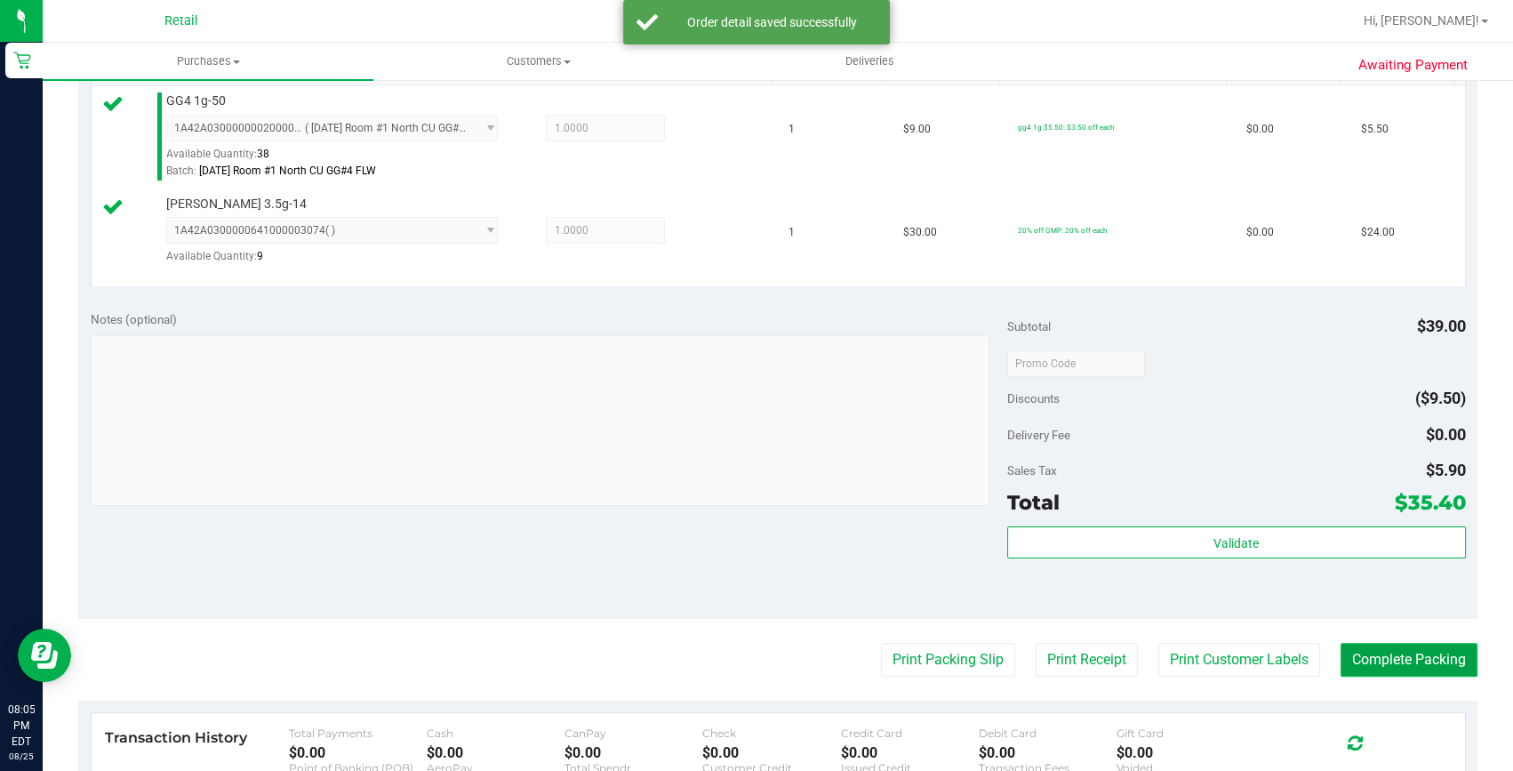
click at [1360, 661] on button "Complete Packing" at bounding box center [1408, 660] width 137 height 34
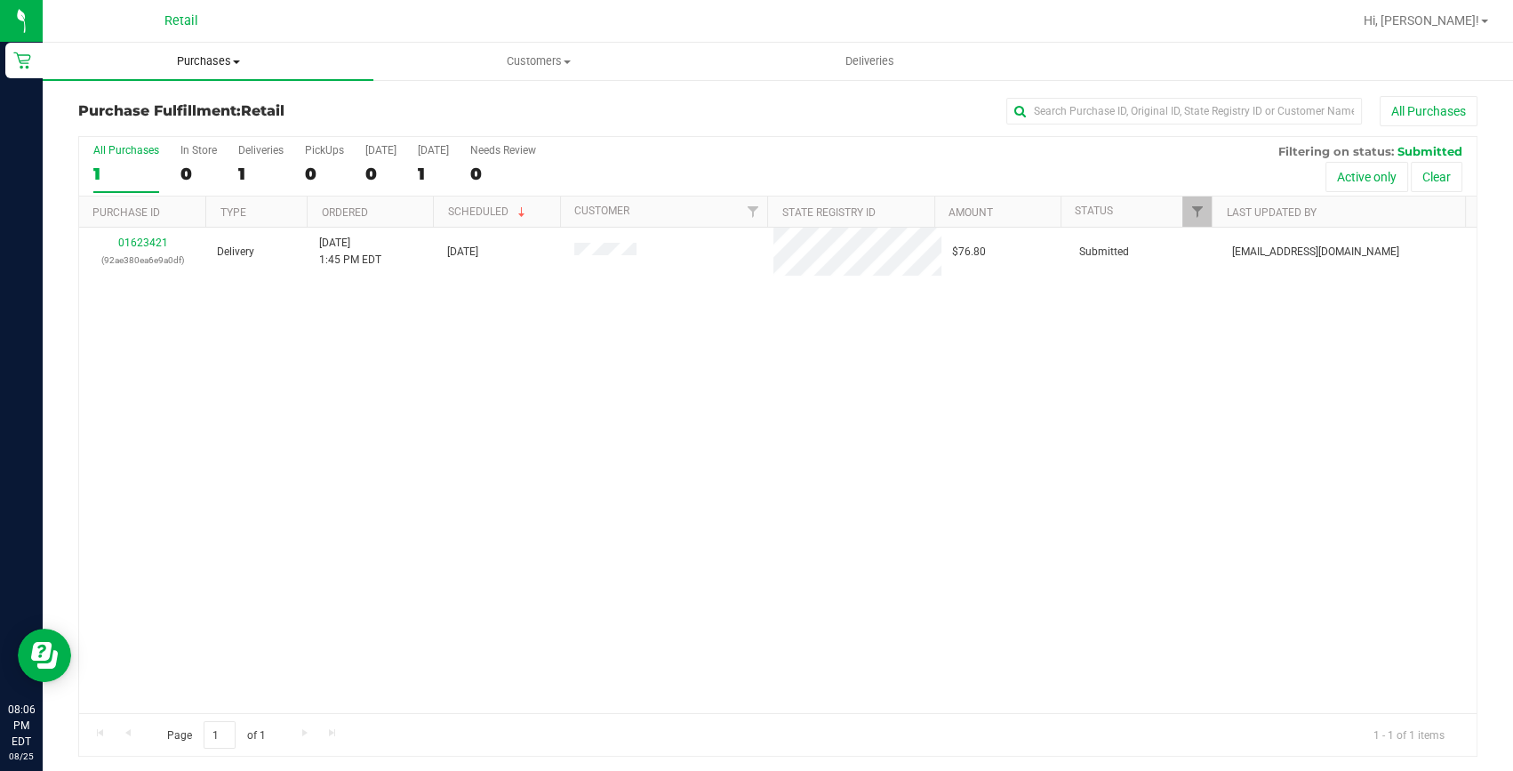
click at [194, 52] on uib-tab-heading "Purchases Summary of purchases Fulfillment All purchases" at bounding box center [208, 61] width 331 height 37
click at [182, 107] on span "Summary of purchases" at bounding box center [134, 107] width 182 height 15
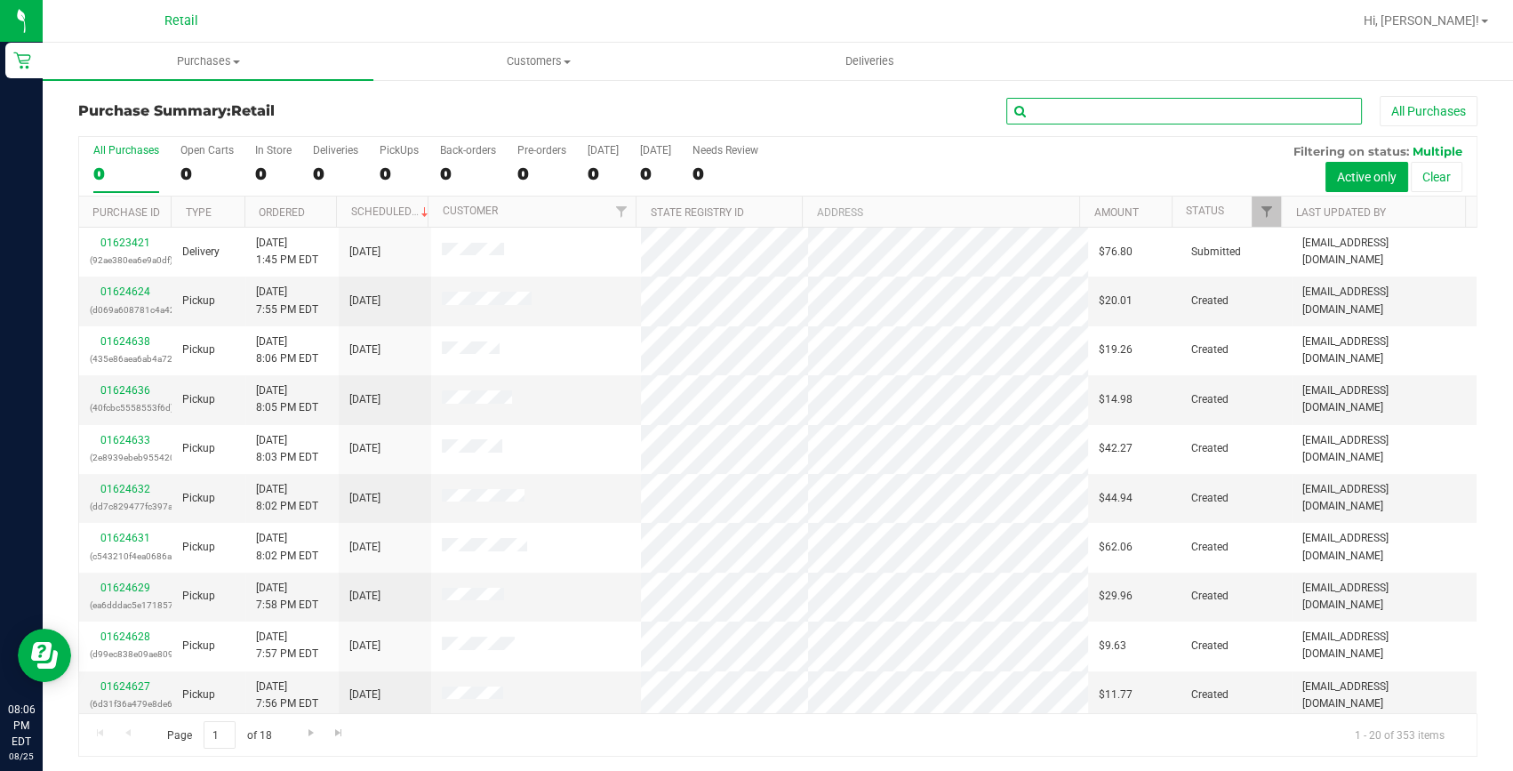
click at [1072, 108] on input "text" at bounding box center [1184, 111] width 356 height 27
click at [1045, 108] on input "text" at bounding box center [1184, 111] width 356 height 27
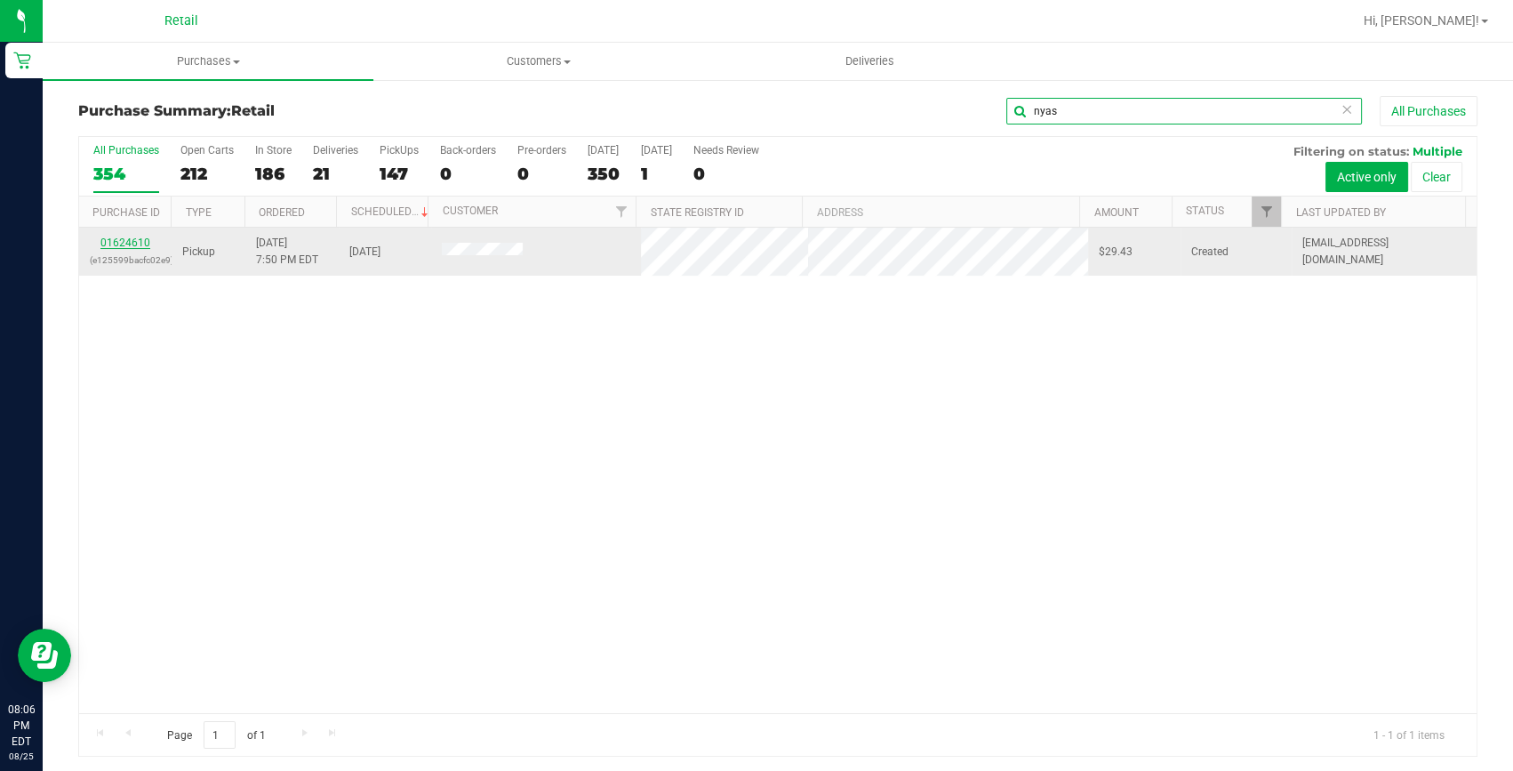
type input "nyas"
click at [106, 242] on link "01624610" at bounding box center [125, 242] width 50 height 12
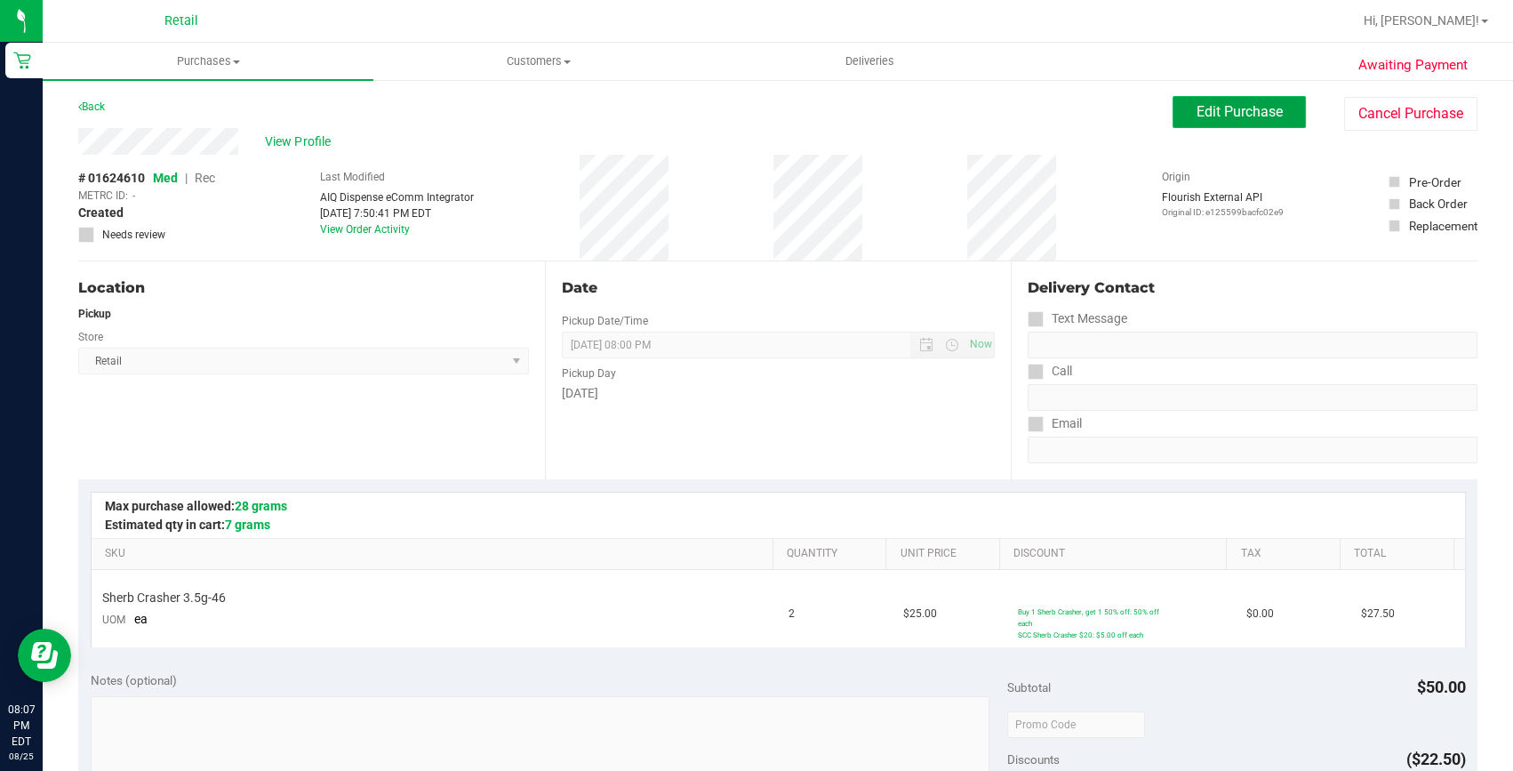
click at [1222, 108] on span "Edit Purchase" at bounding box center [1239, 111] width 86 height 17
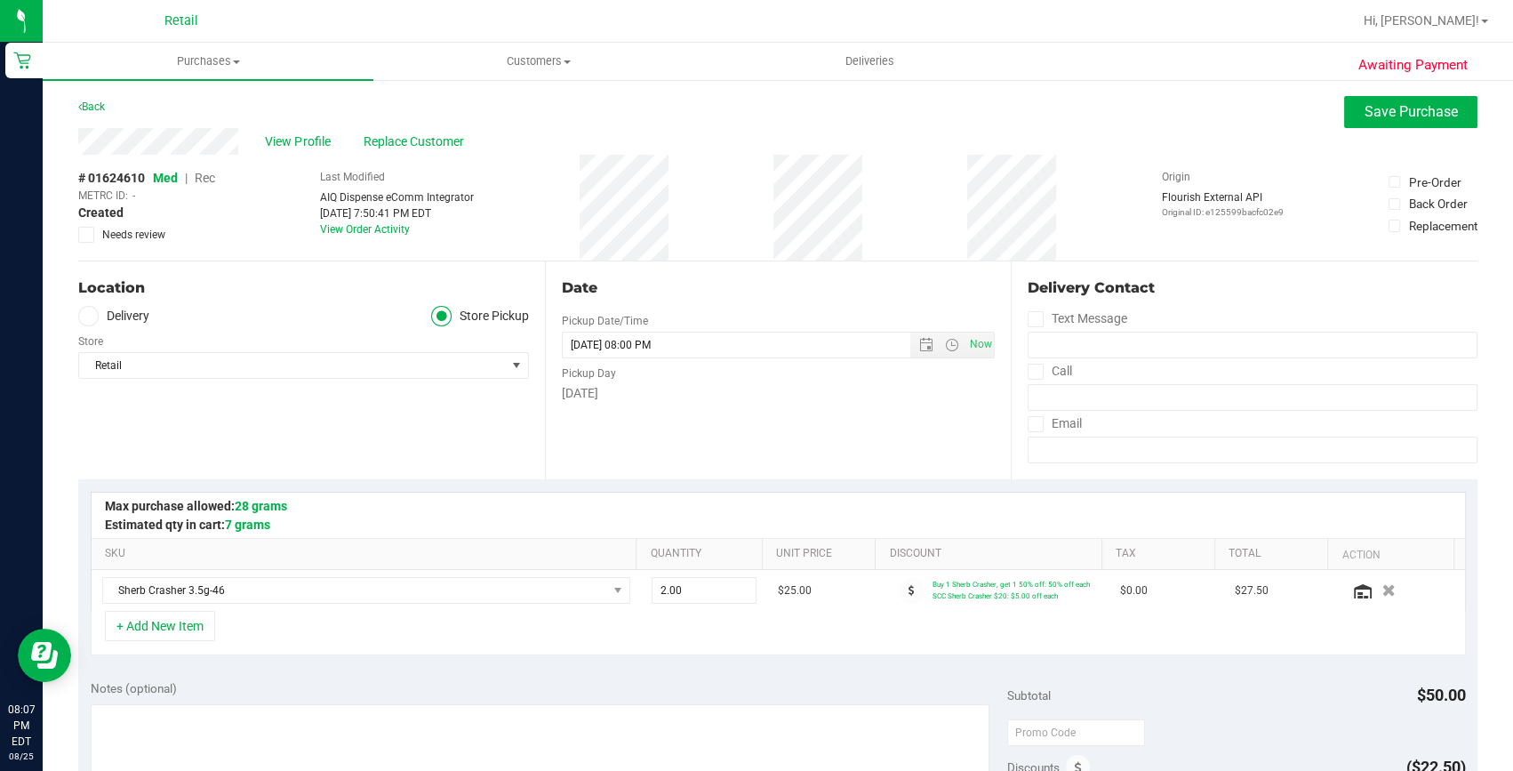
click at [210, 174] on span "Rec" at bounding box center [205, 178] width 20 height 14
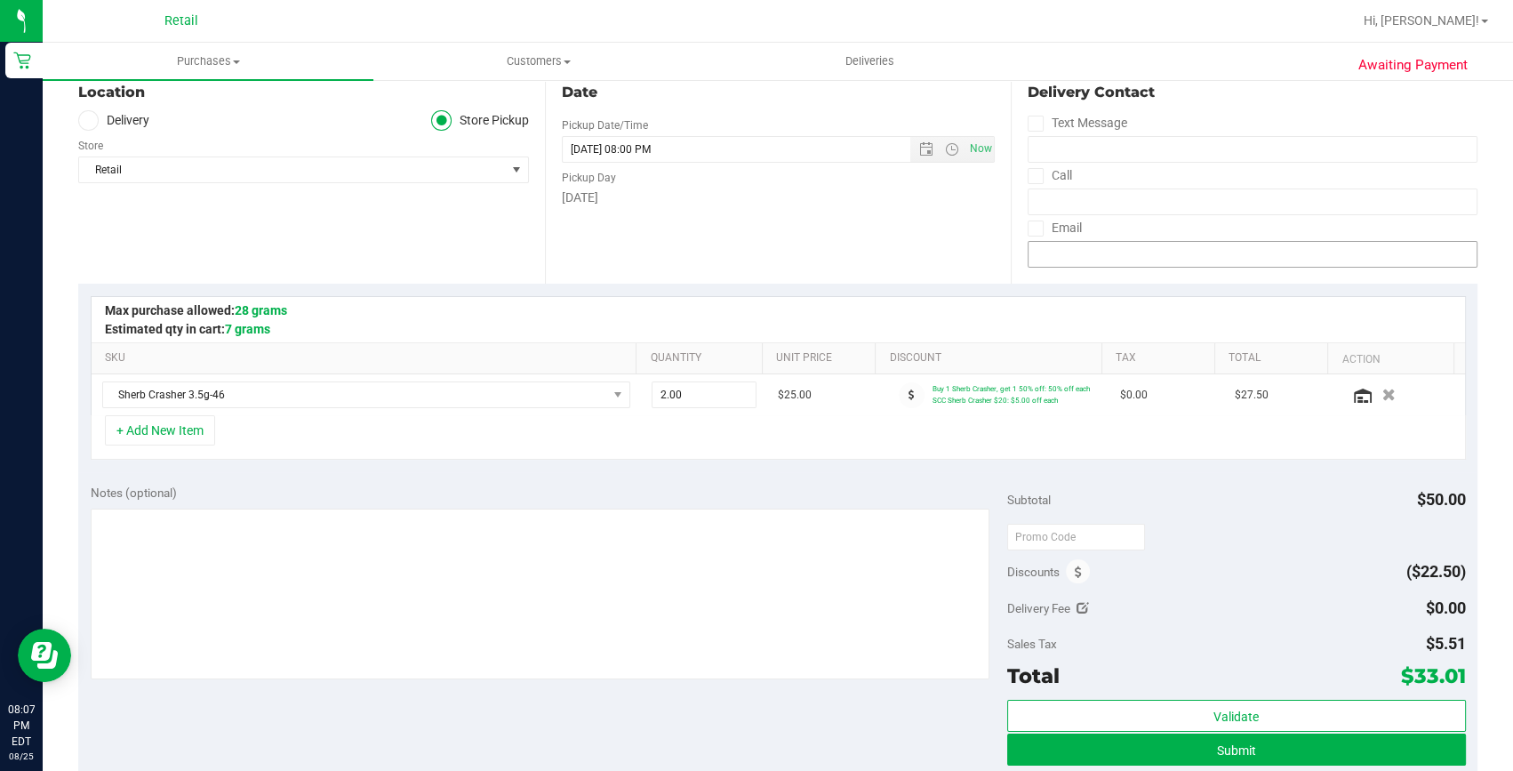
scroll to position [242, 0]
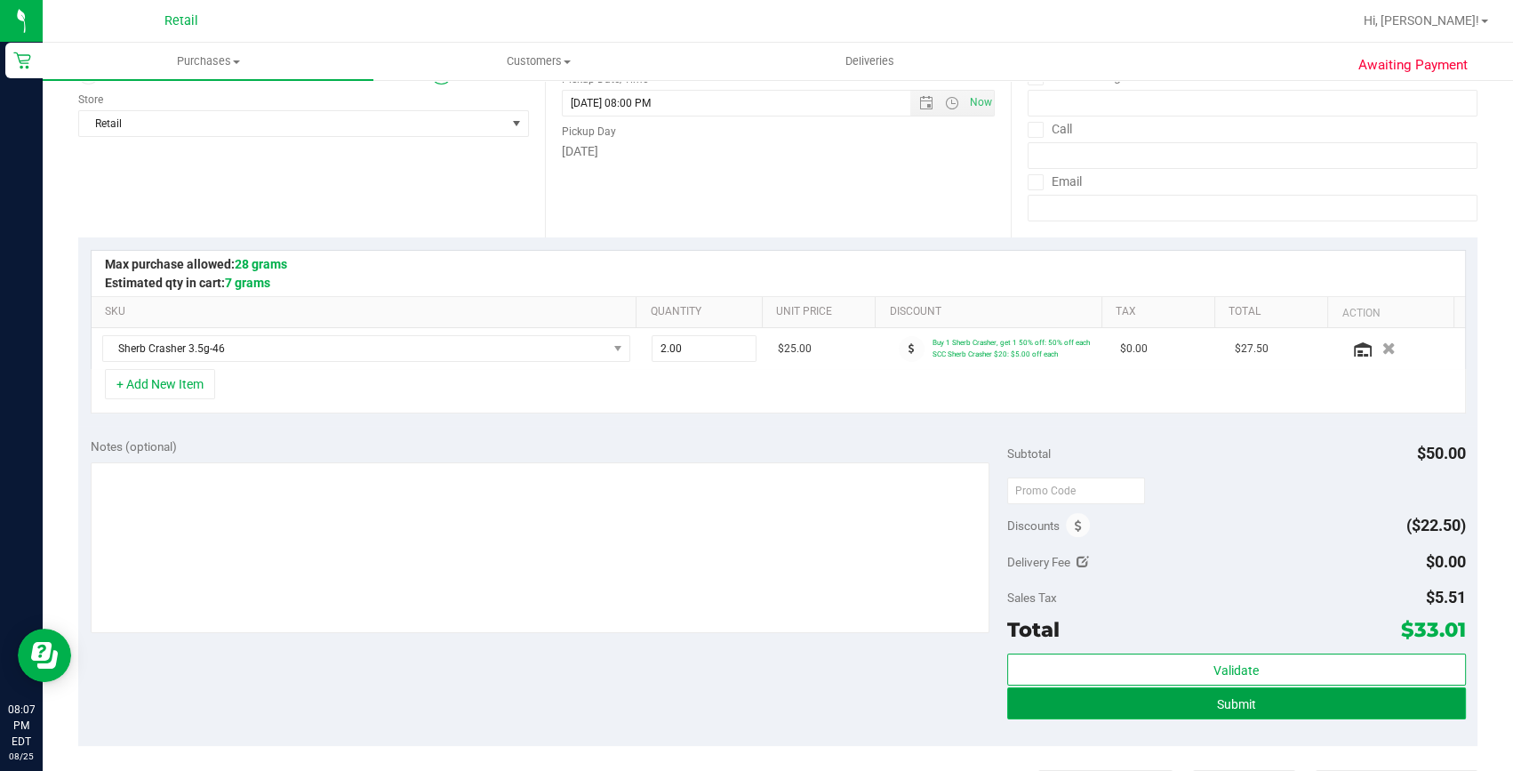
click at [1161, 696] on button "Submit" at bounding box center [1236, 703] width 459 height 32
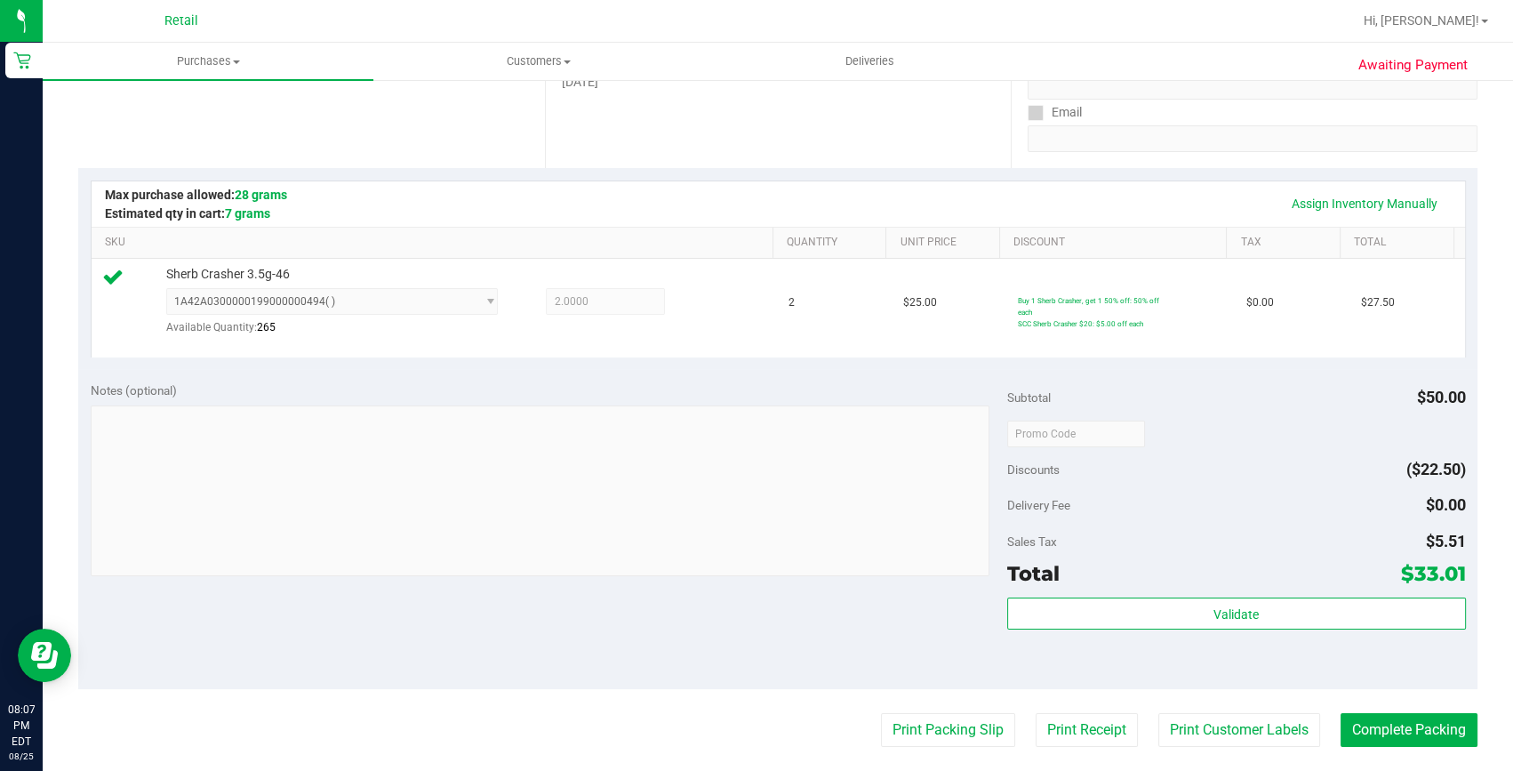
scroll to position [404, 0]
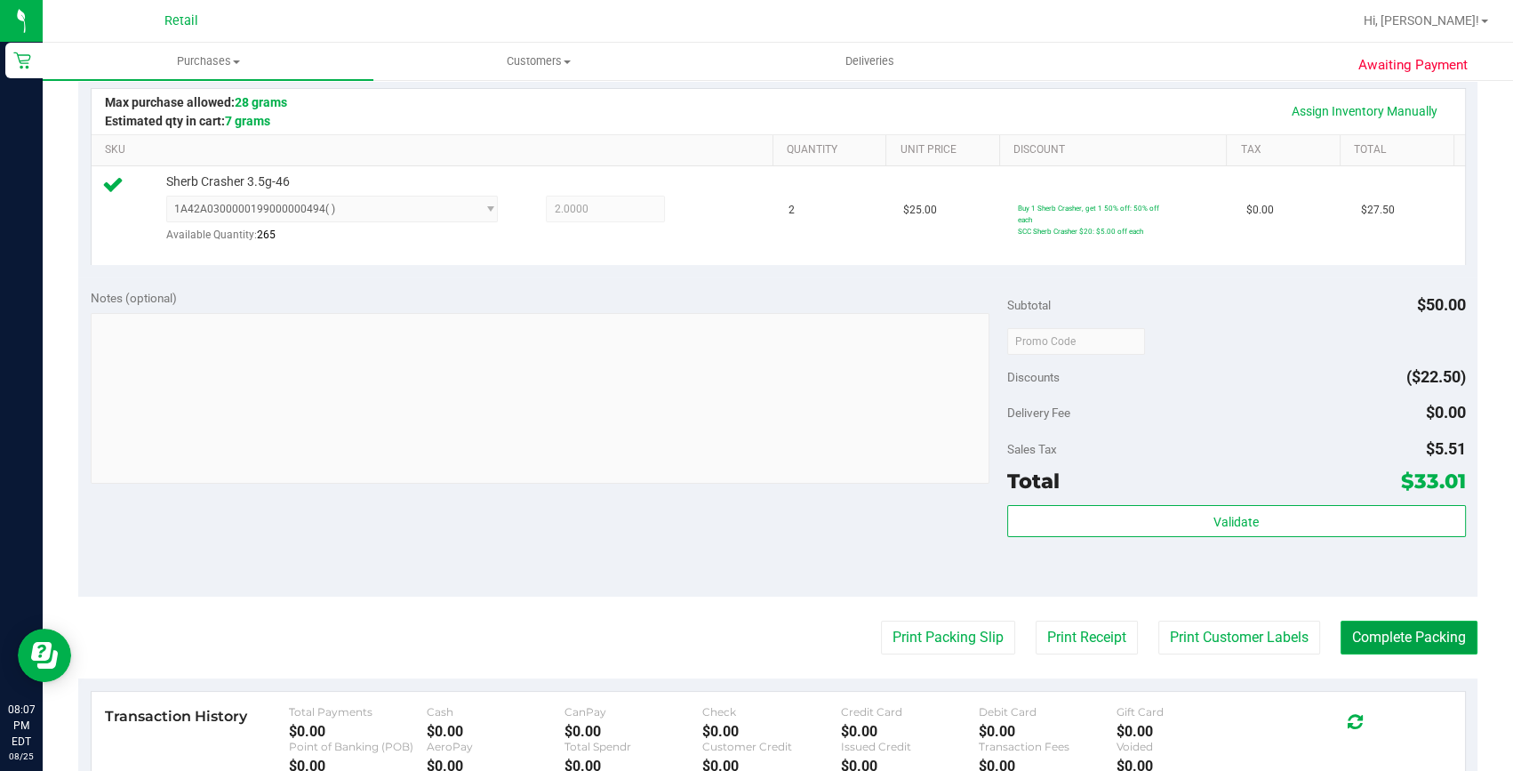
click at [1389, 629] on button "Complete Packing" at bounding box center [1408, 637] width 137 height 34
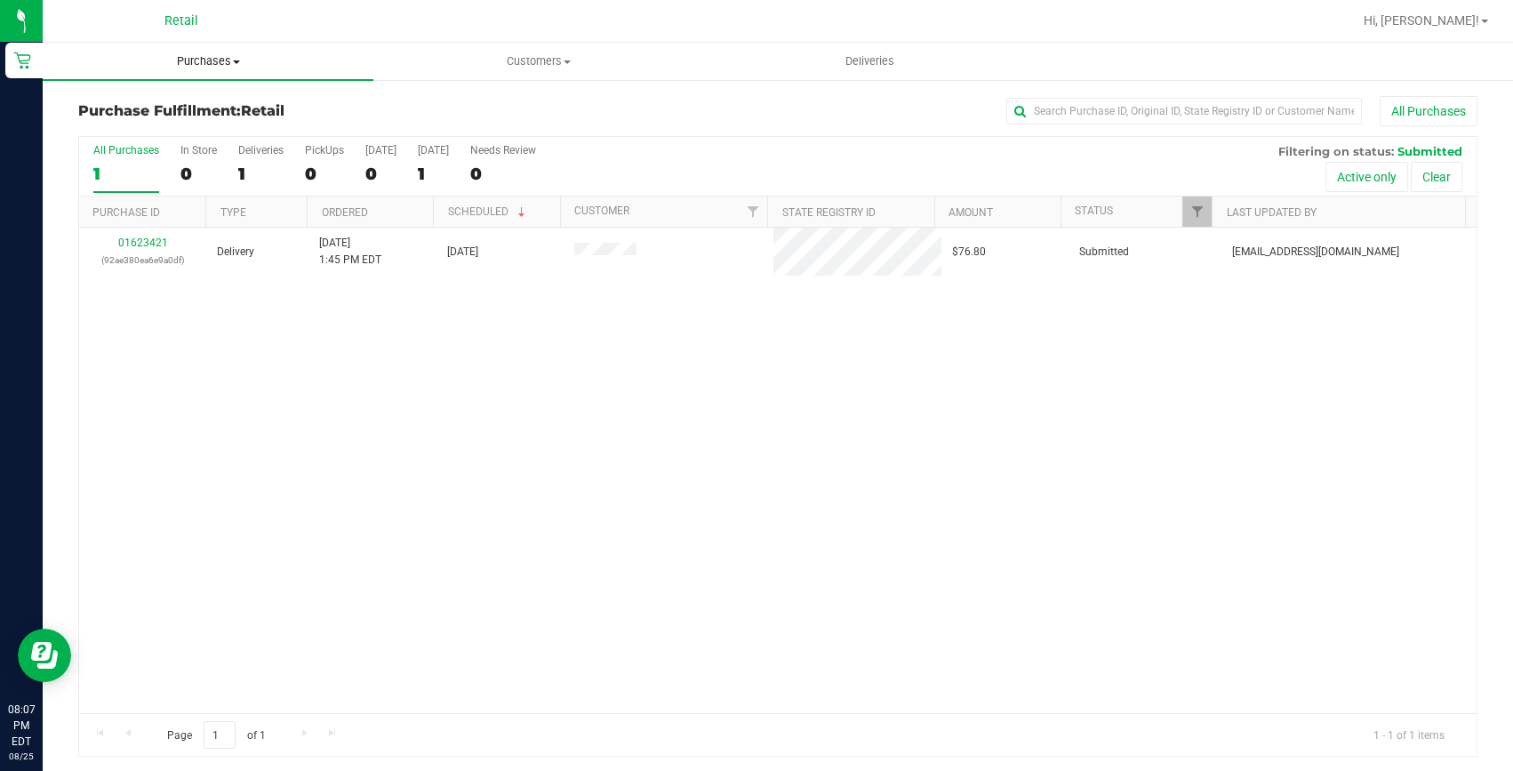
click at [213, 60] on span "Purchases" at bounding box center [208, 61] width 331 height 16
click at [221, 104] on span "Summary of purchases" at bounding box center [134, 107] width 182 height 15
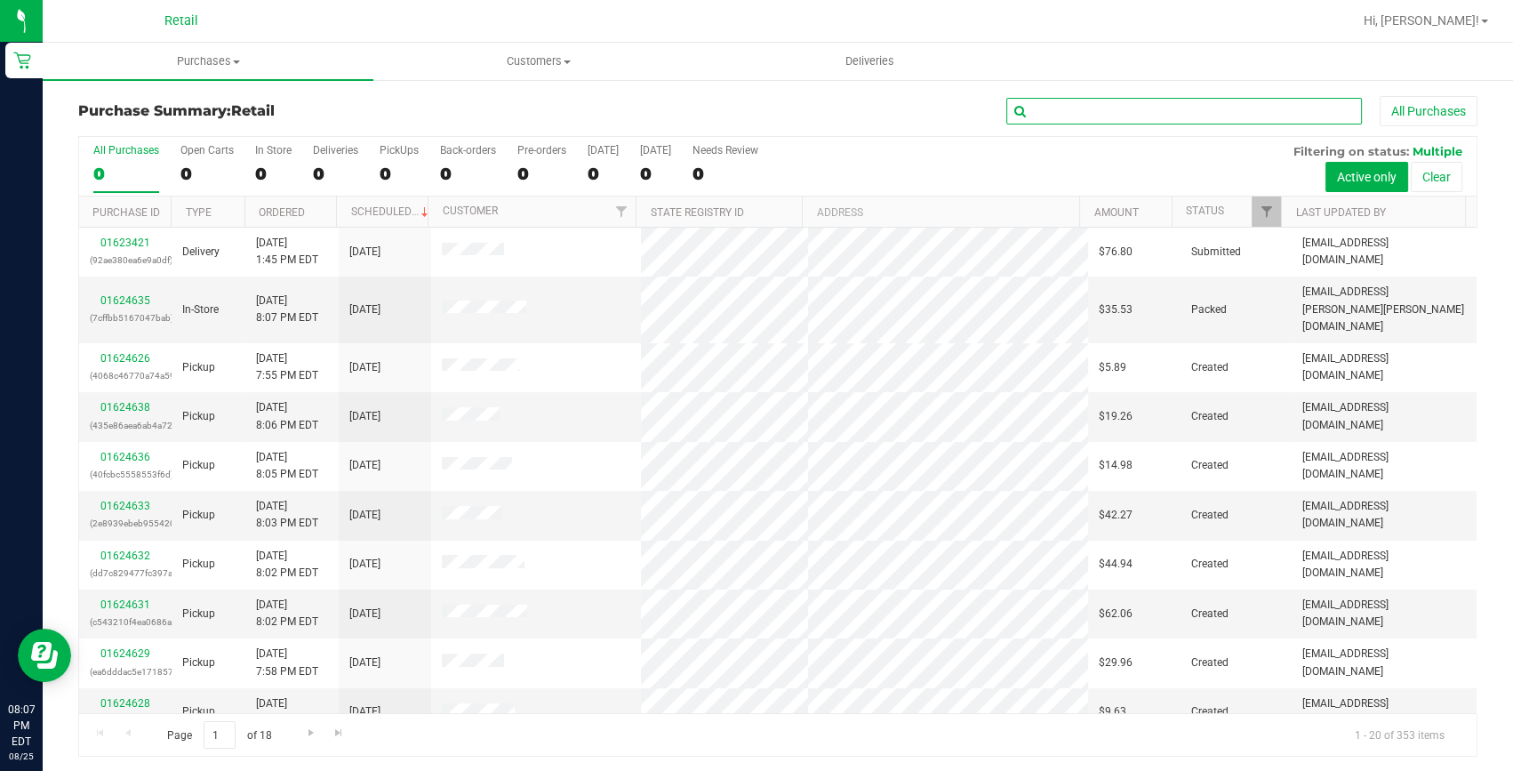
click at [1069, 102] on input "text" at bounding box center [1184, 111] width 356 height 27
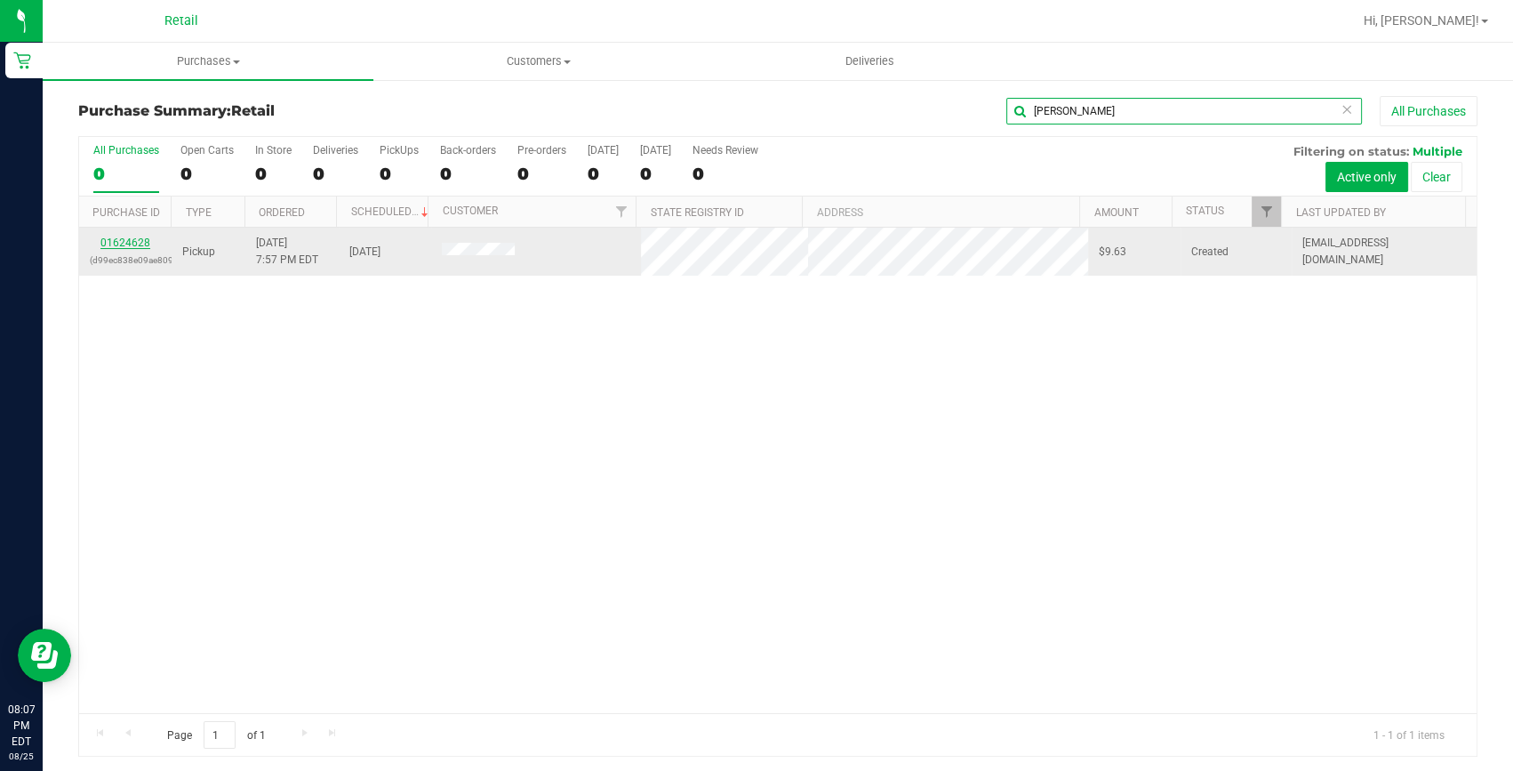
type input "abrahan"
click at [128, 238] on link "01624628" at bounding box center [125, 242] width 50 height 12
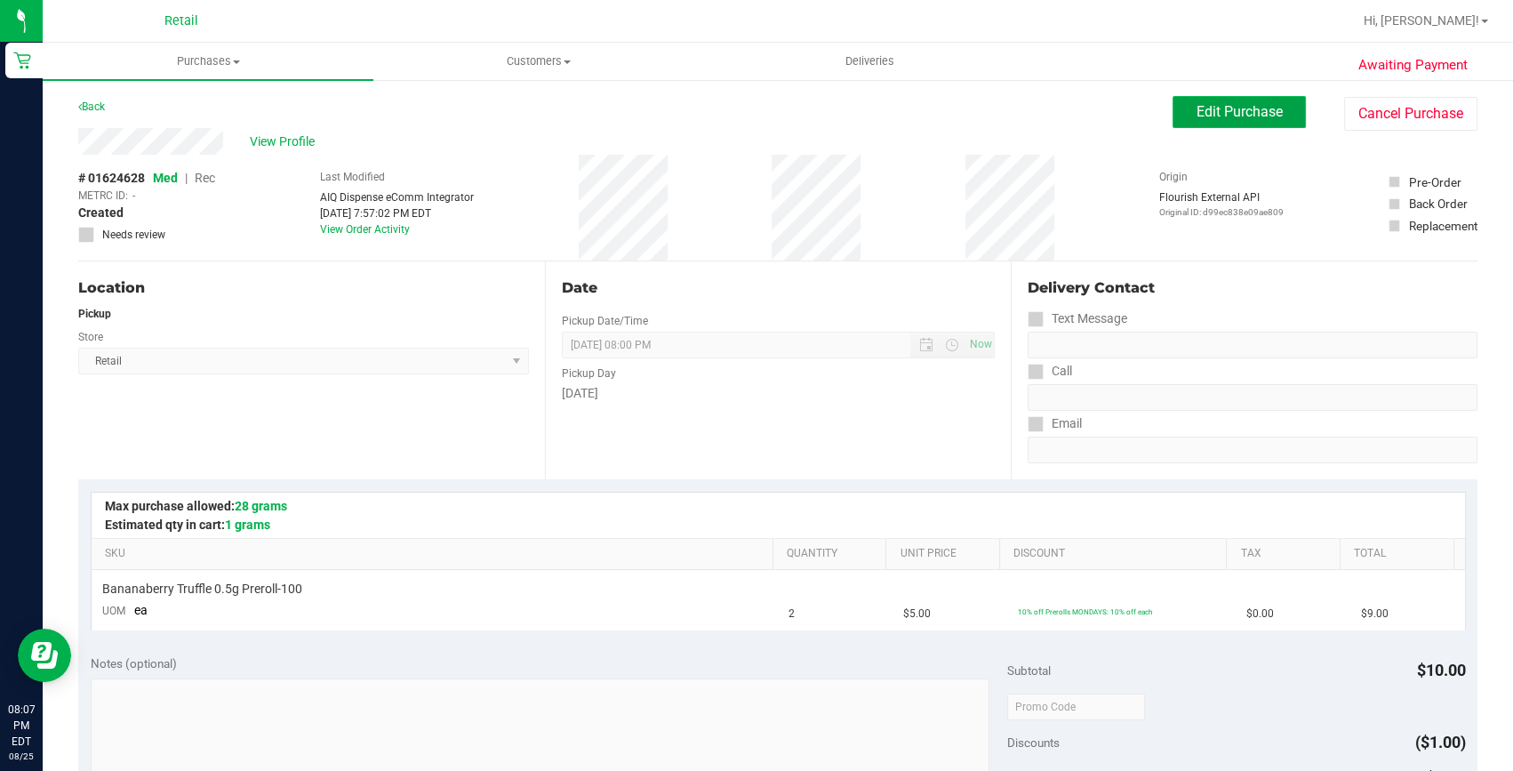
click at [1231, 125] on button "Edit Purchase" at bounding box center [1238, 112] width 133 height 32
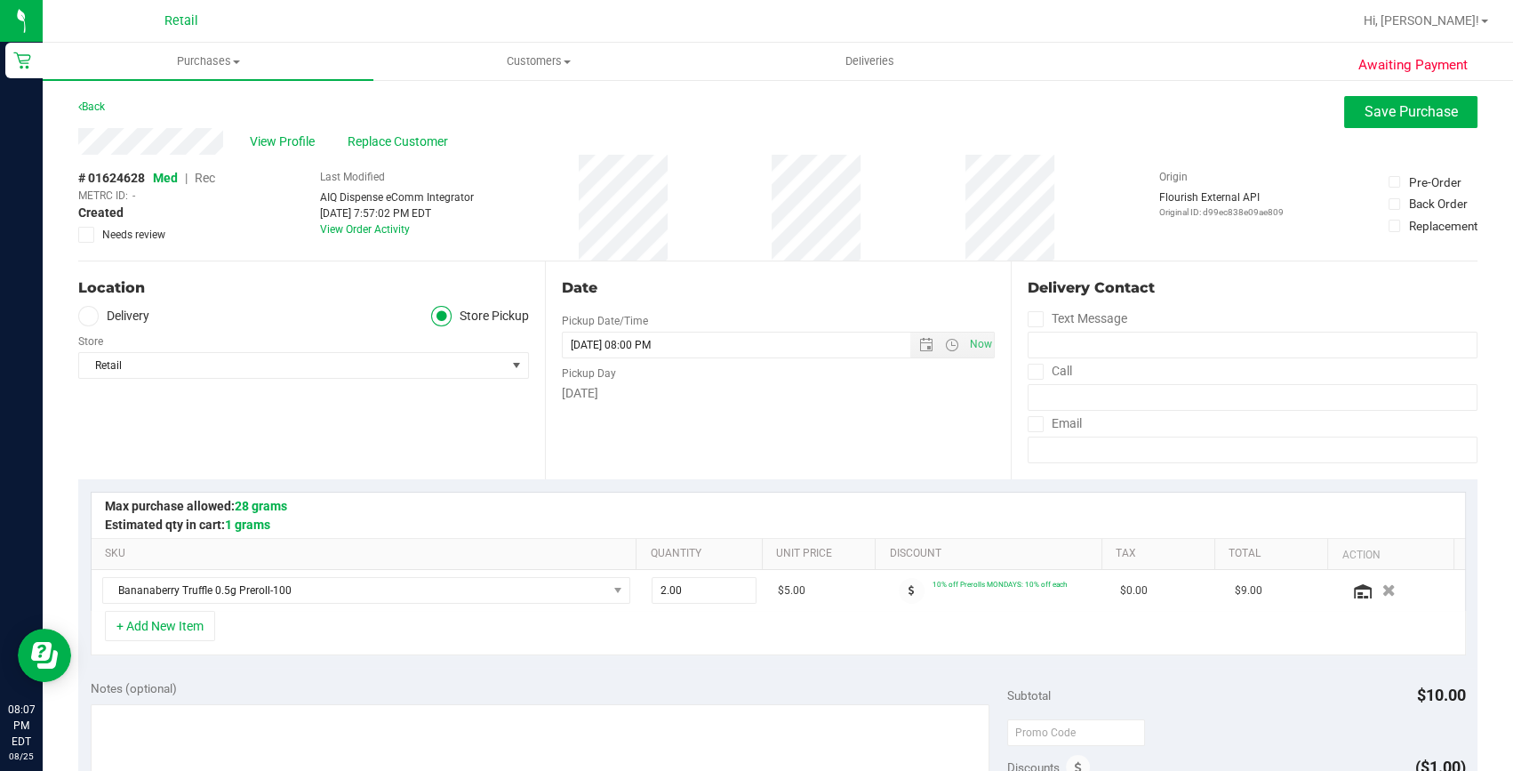
click at [206, 175] on span "Rec" at bounding box center [205, 178] width 20 height 14
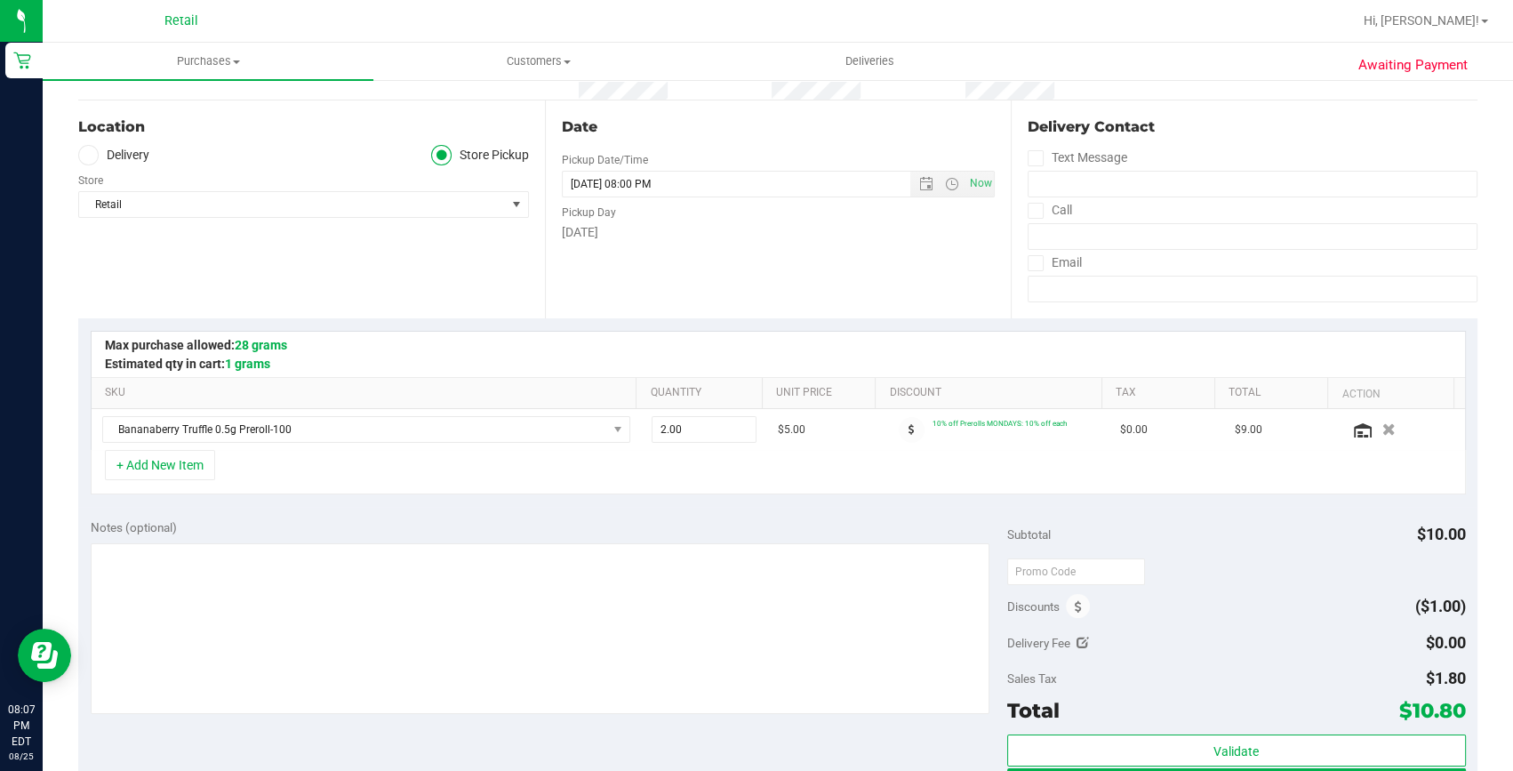
scroll to position [323, 0]
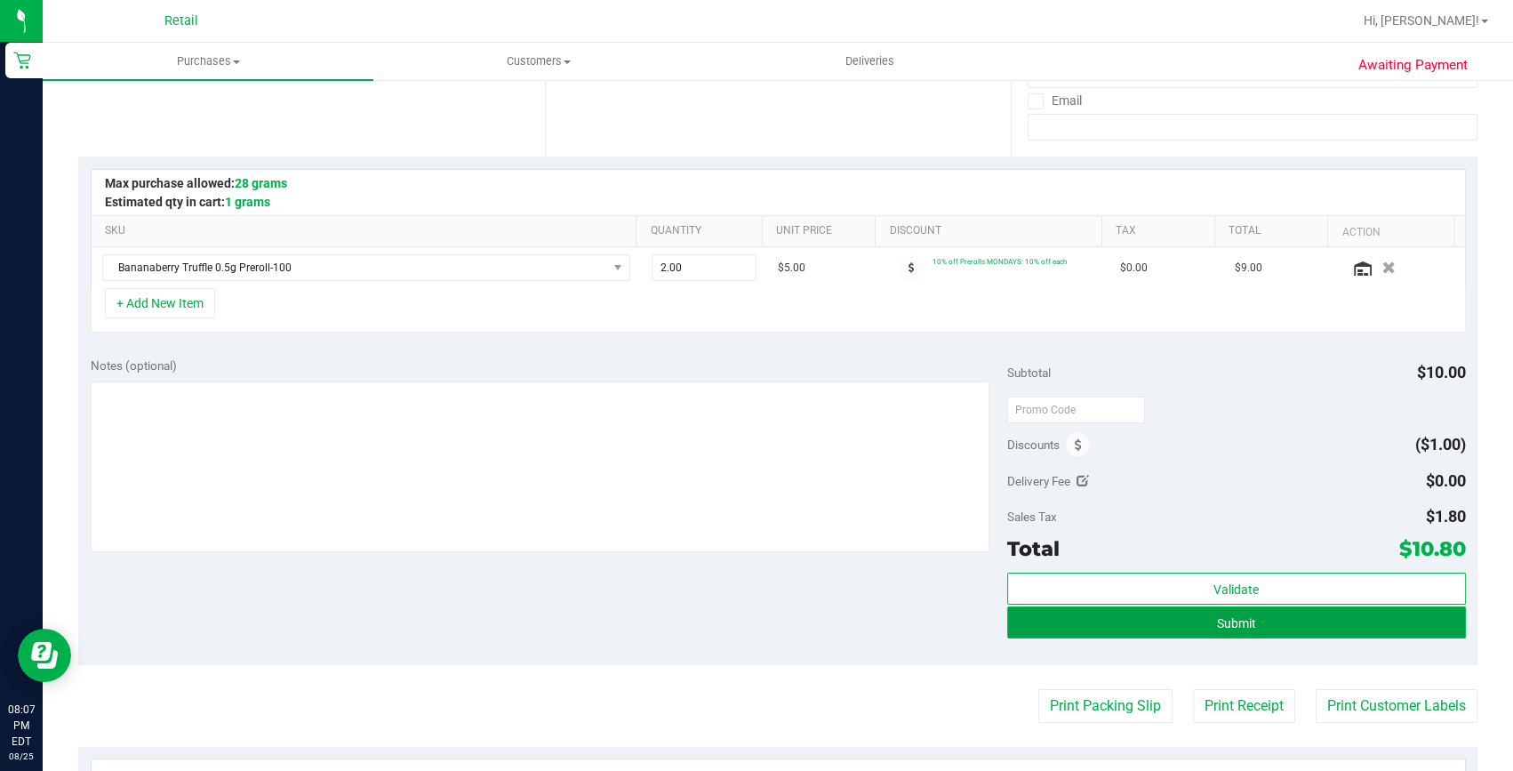
click at [1211, 634] on button "Submit" at bounding box center [1236, 622] width 459 height 32
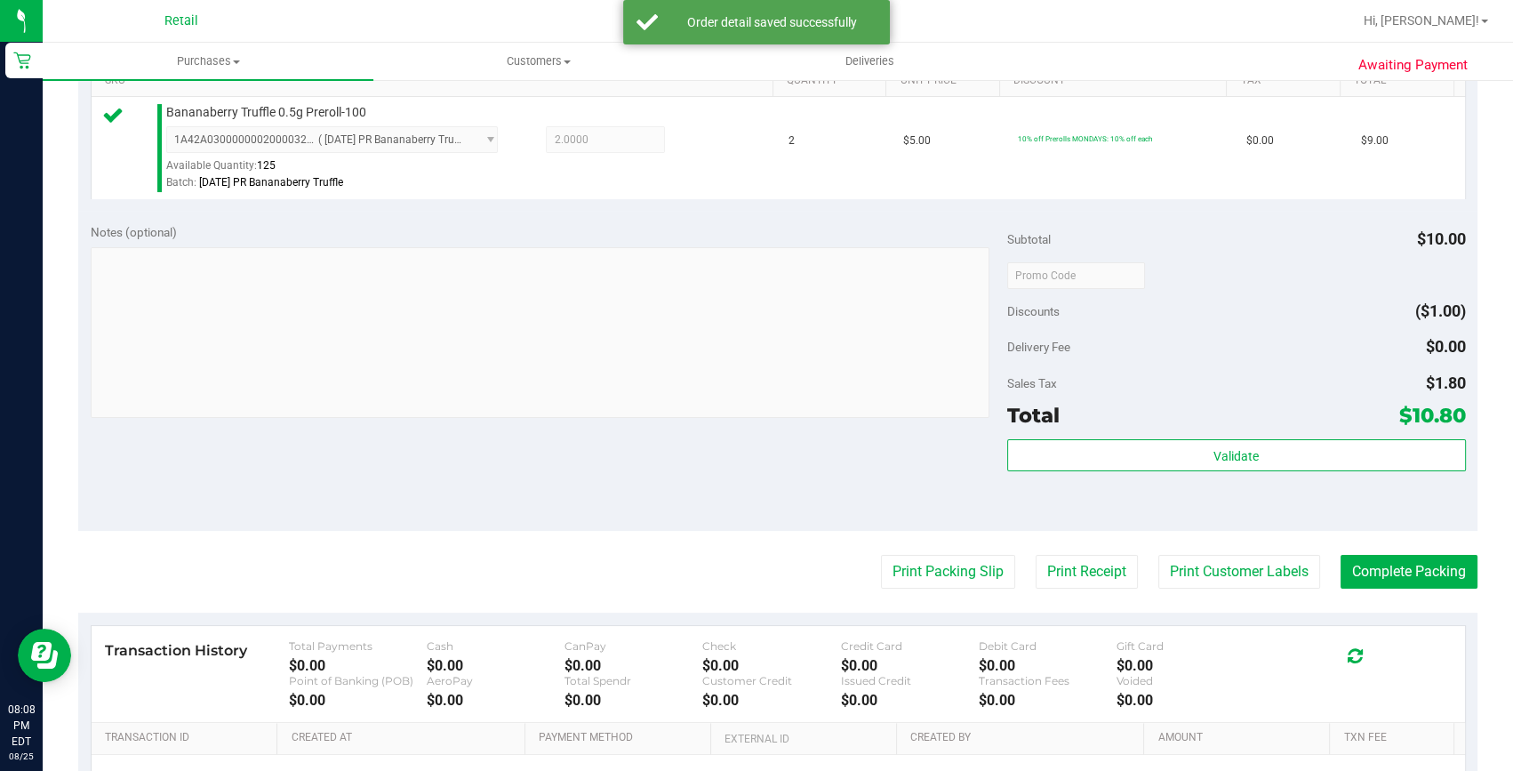
scroll to position [484, 0]
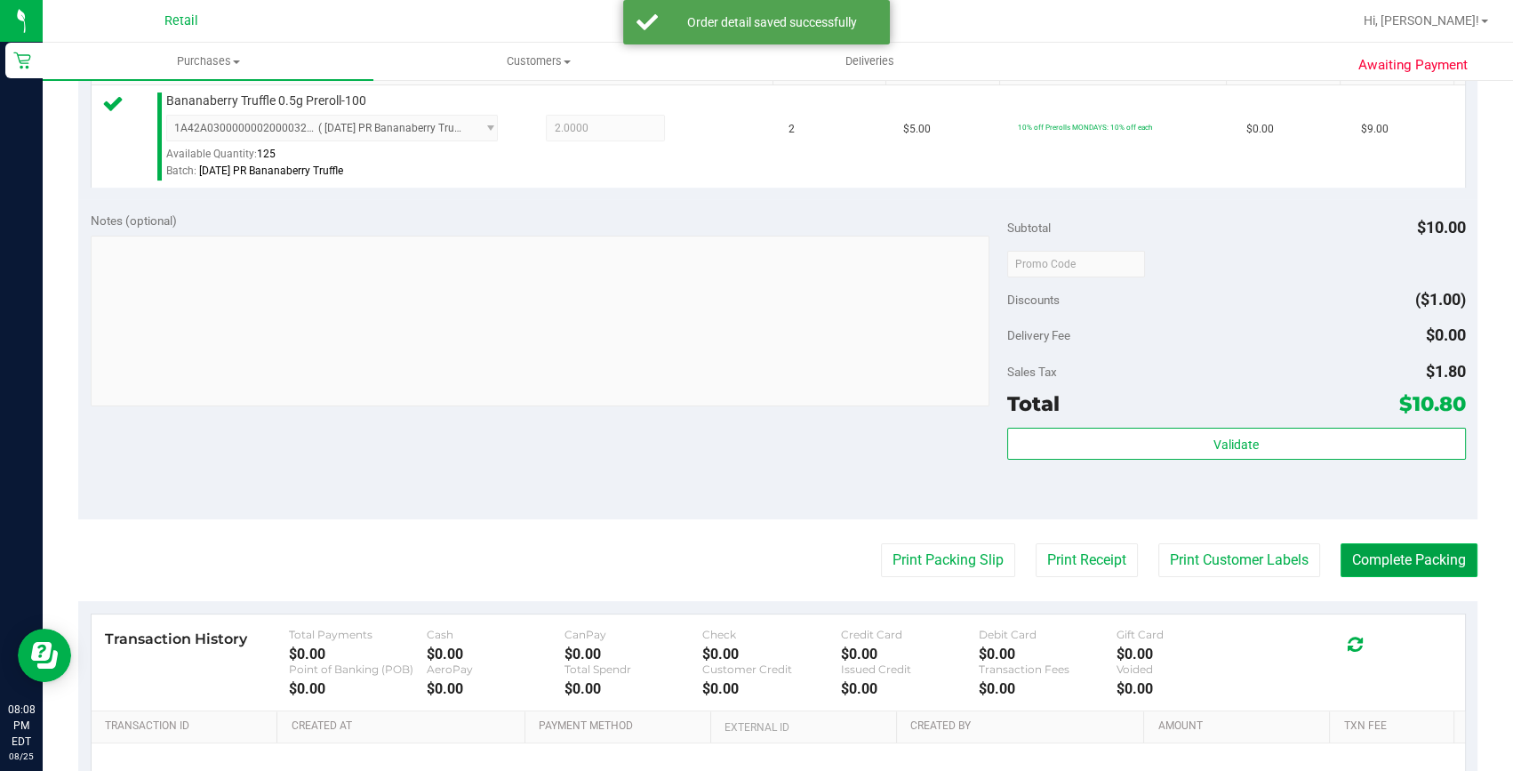
click at [1401, 546] on button "Complete Packing" at bounding box center [1408, 560] width 137 height 34
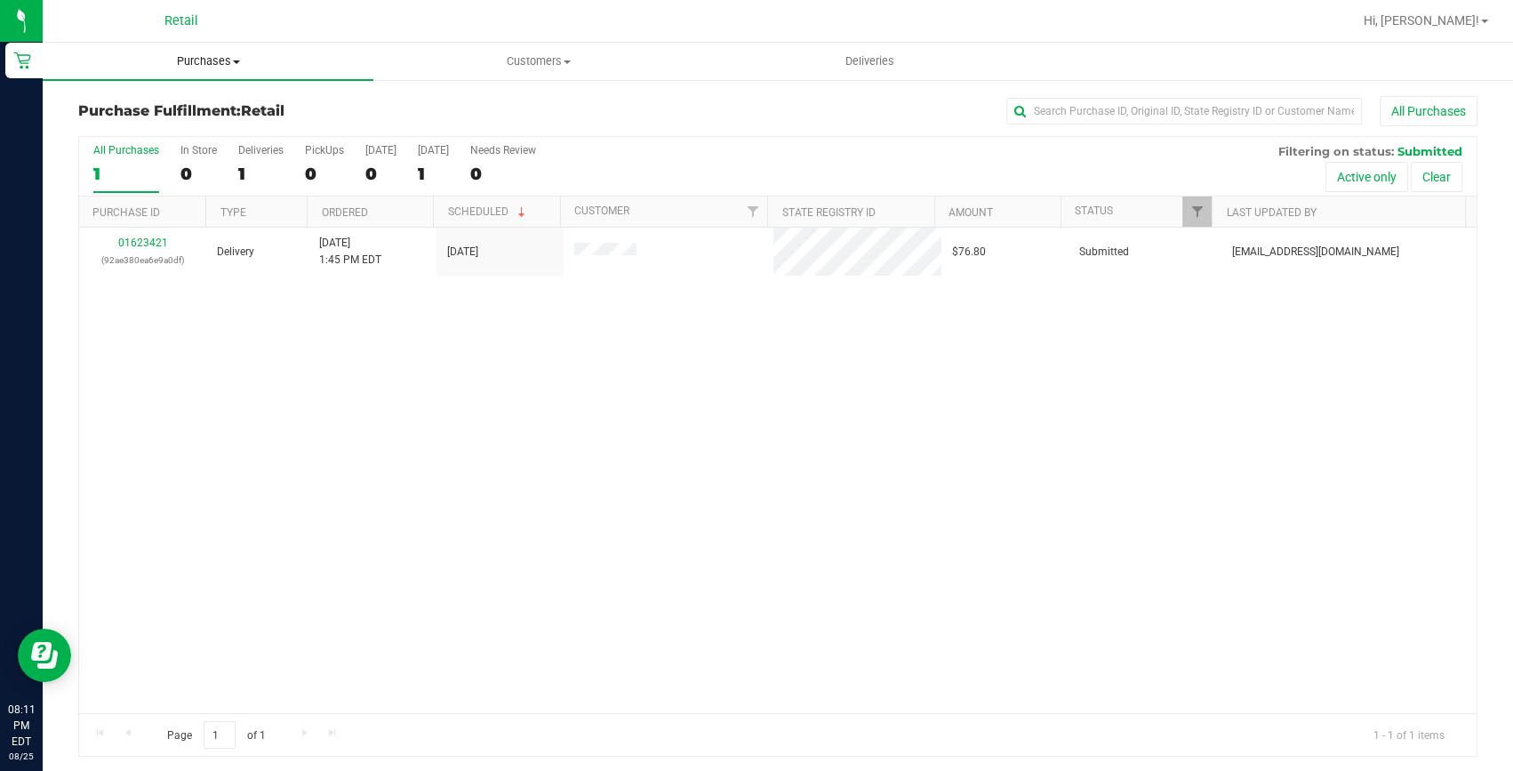
drag, startPoint x: 198, startPoint y: 52, endPoint x: 198, endPoint y: 70, distance: 17.8
click at [198, 53] on span "Purchases" at bounding box center [208, 61] width 331 height 16
click at [188, 107] on span "Summary of purchases" at bounding box center [134, 107] width 182 height 15
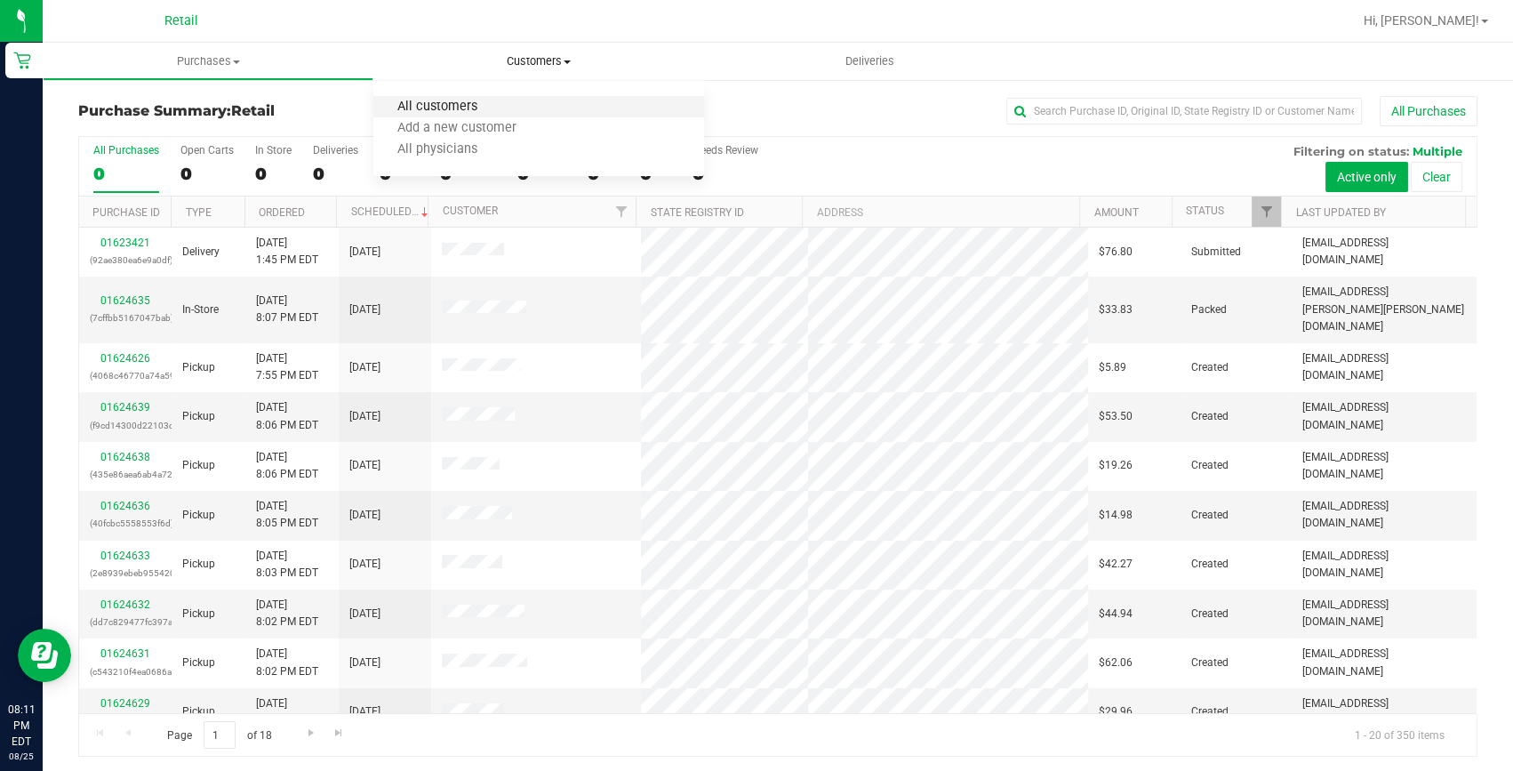
click at [429, 111] on span "All customers" at bounding box center [437, 107] width 128 height 15
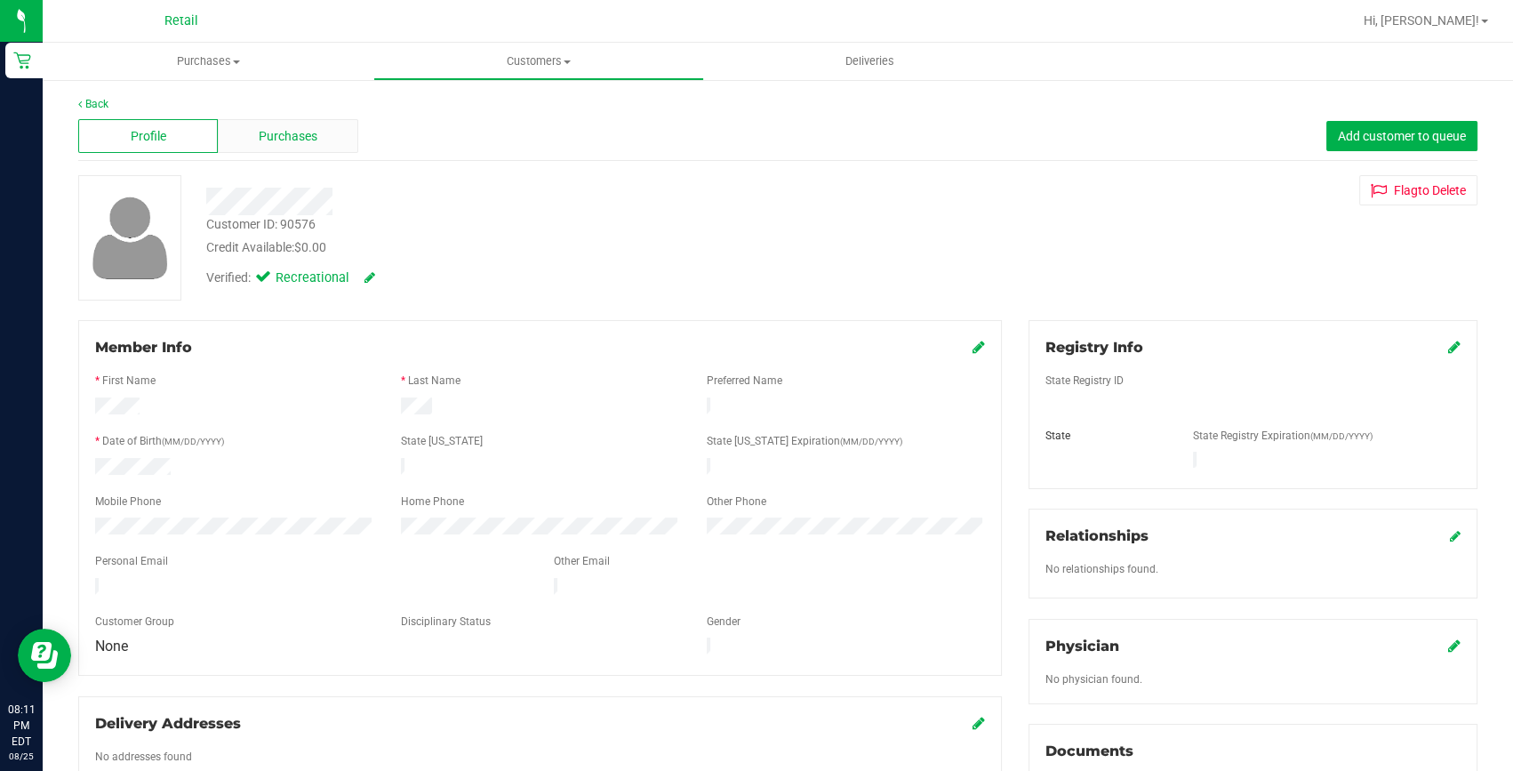
click at [295, 131] on span "Purchases" at bounding box center [288, 136] width 59 height 19
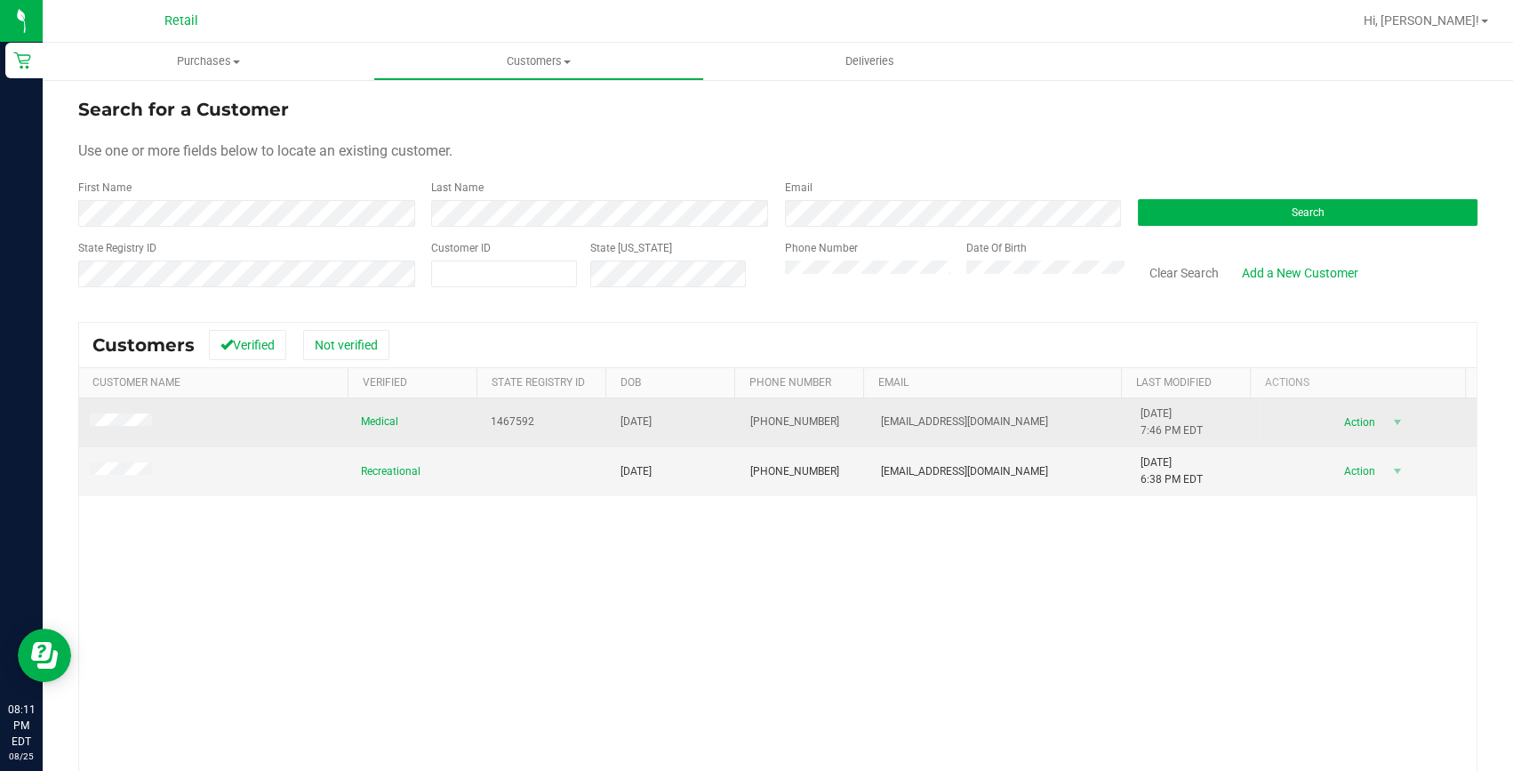
click at [133, 413] on span at bounding box center [124, 422] width 68 height 19
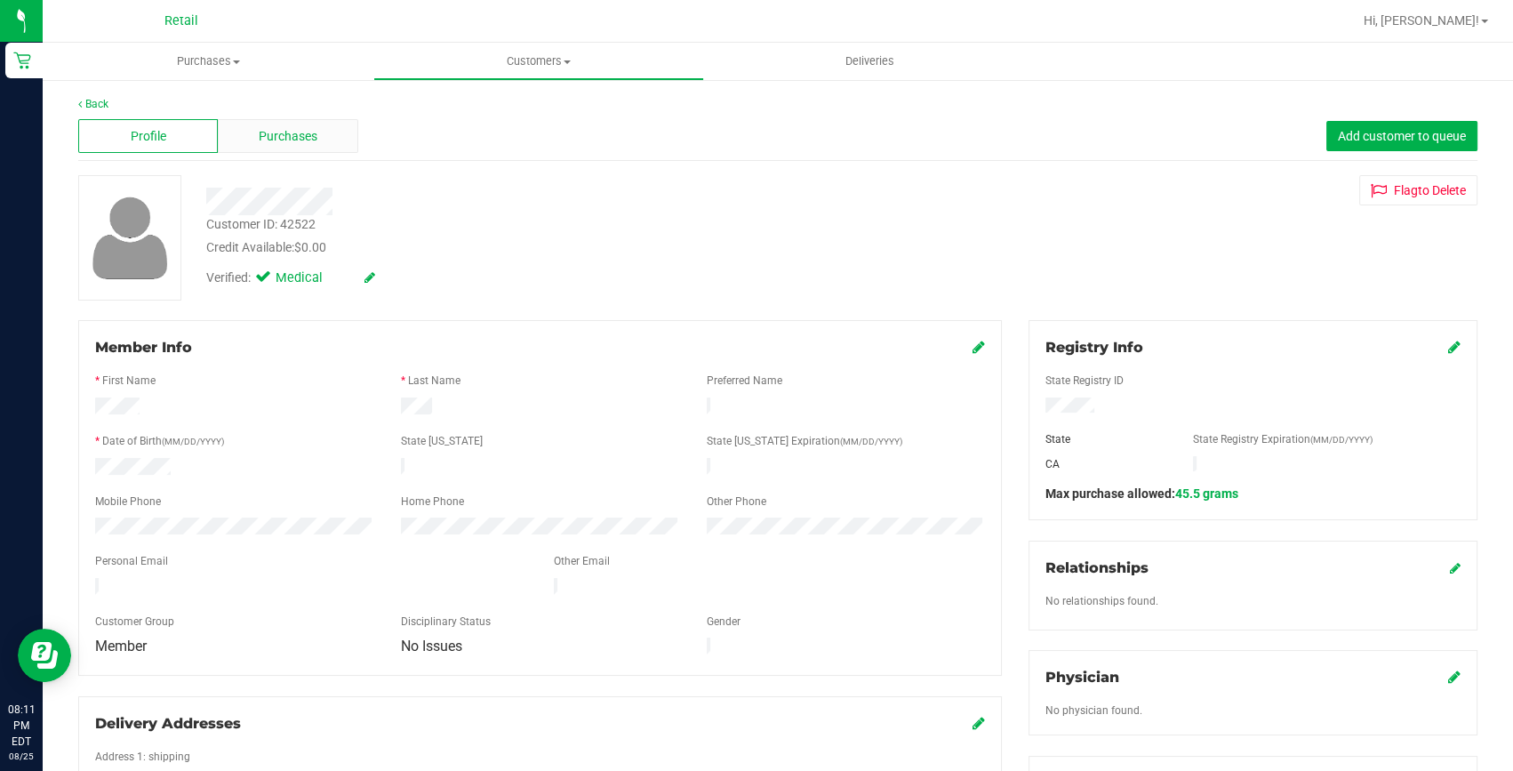
click at [283, 135] on span "Purchases" at bounding box center [288, 136] width 59 height 19
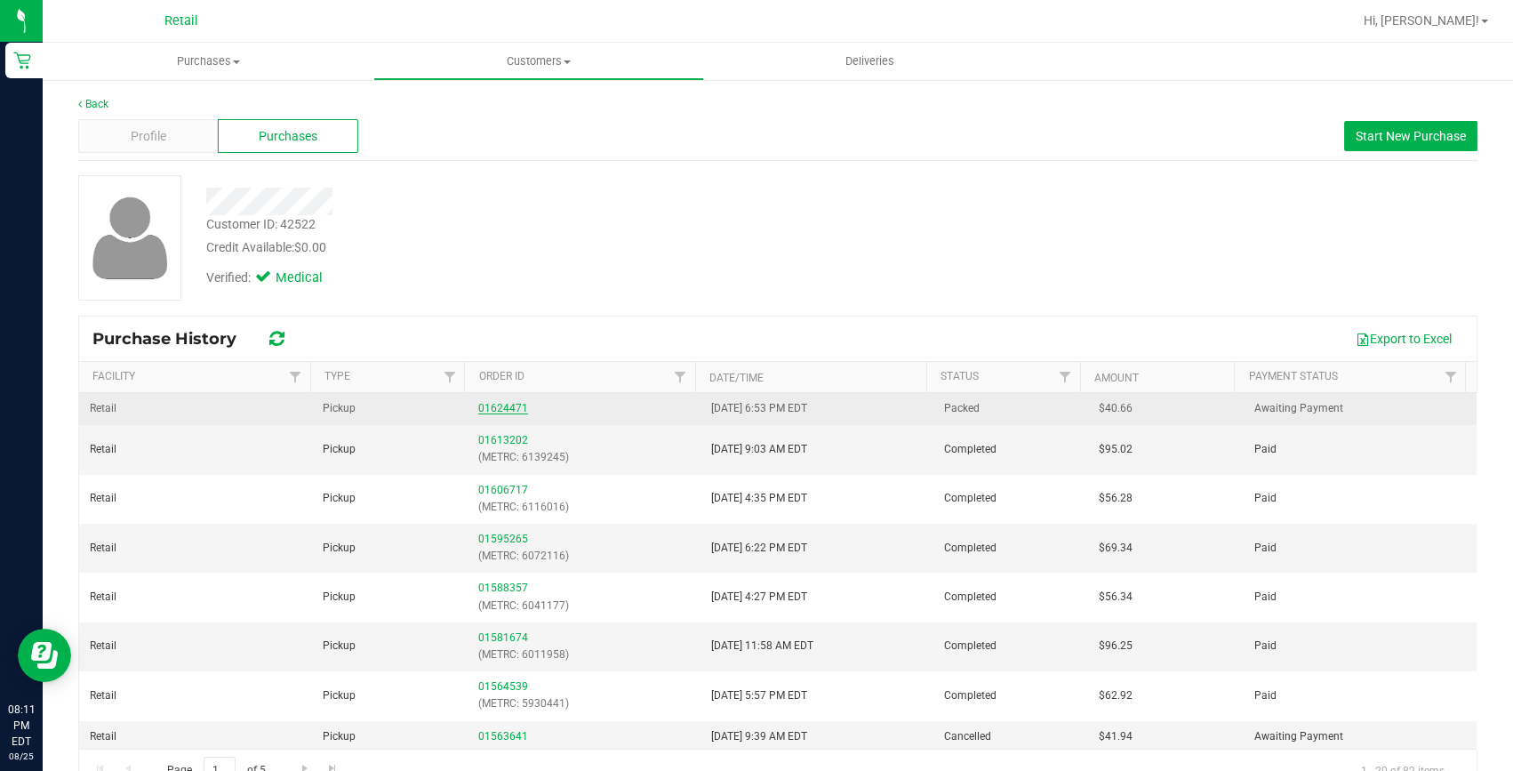
click at [500, 411] on link "01624471" at bounding box center [503, 408] width 50 height 12
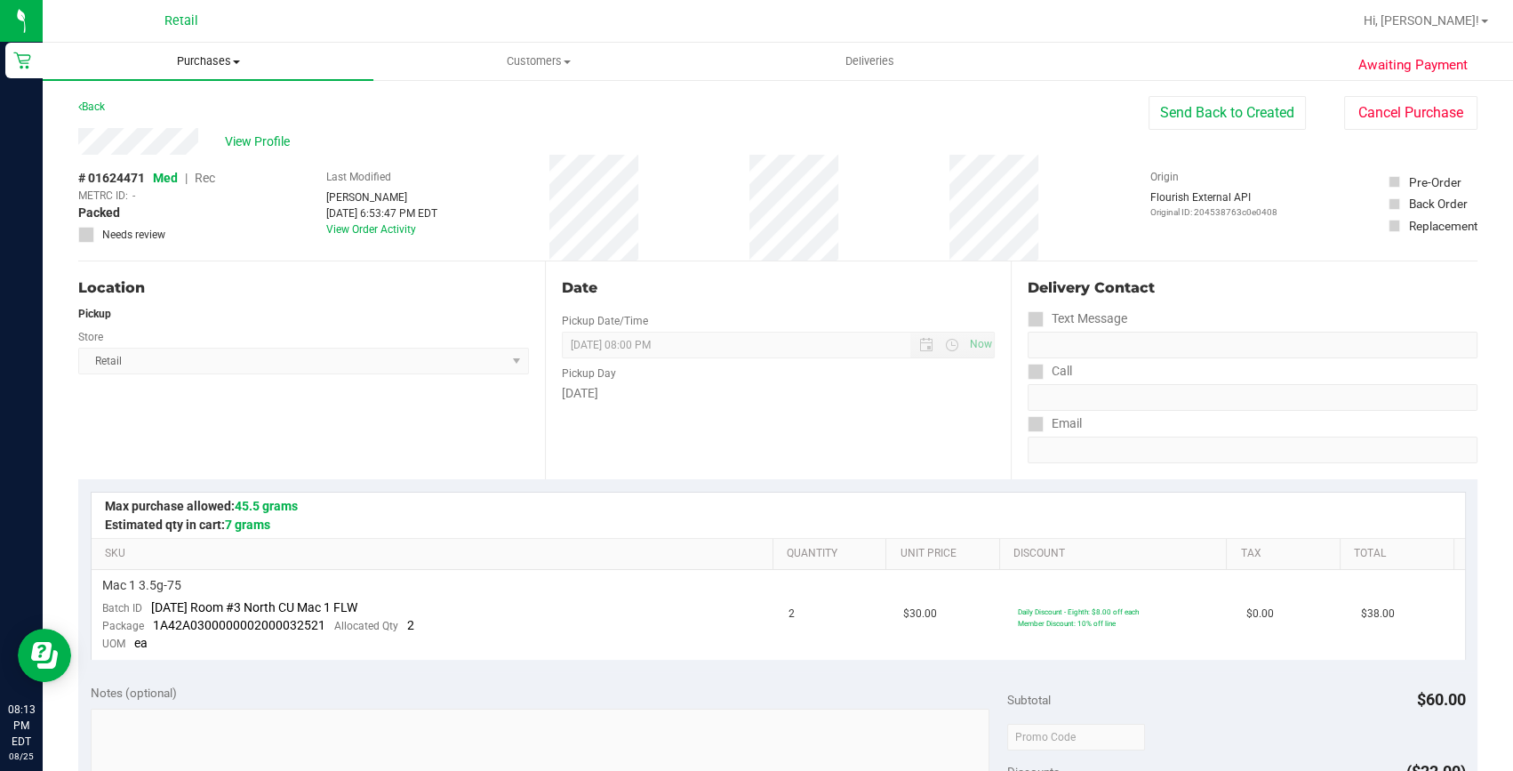
drag, startPoint x: 193, startPoint y: 61, endPoint x: 188, endPoint y: 107, distance: 45.6
click at [193, 61] on span "Purchases" at bounding box center [208, 61] width 331 height 16
click at [187, 108] on span "Summary of purchases" at bounding box center [134, 107] width 182 height 15
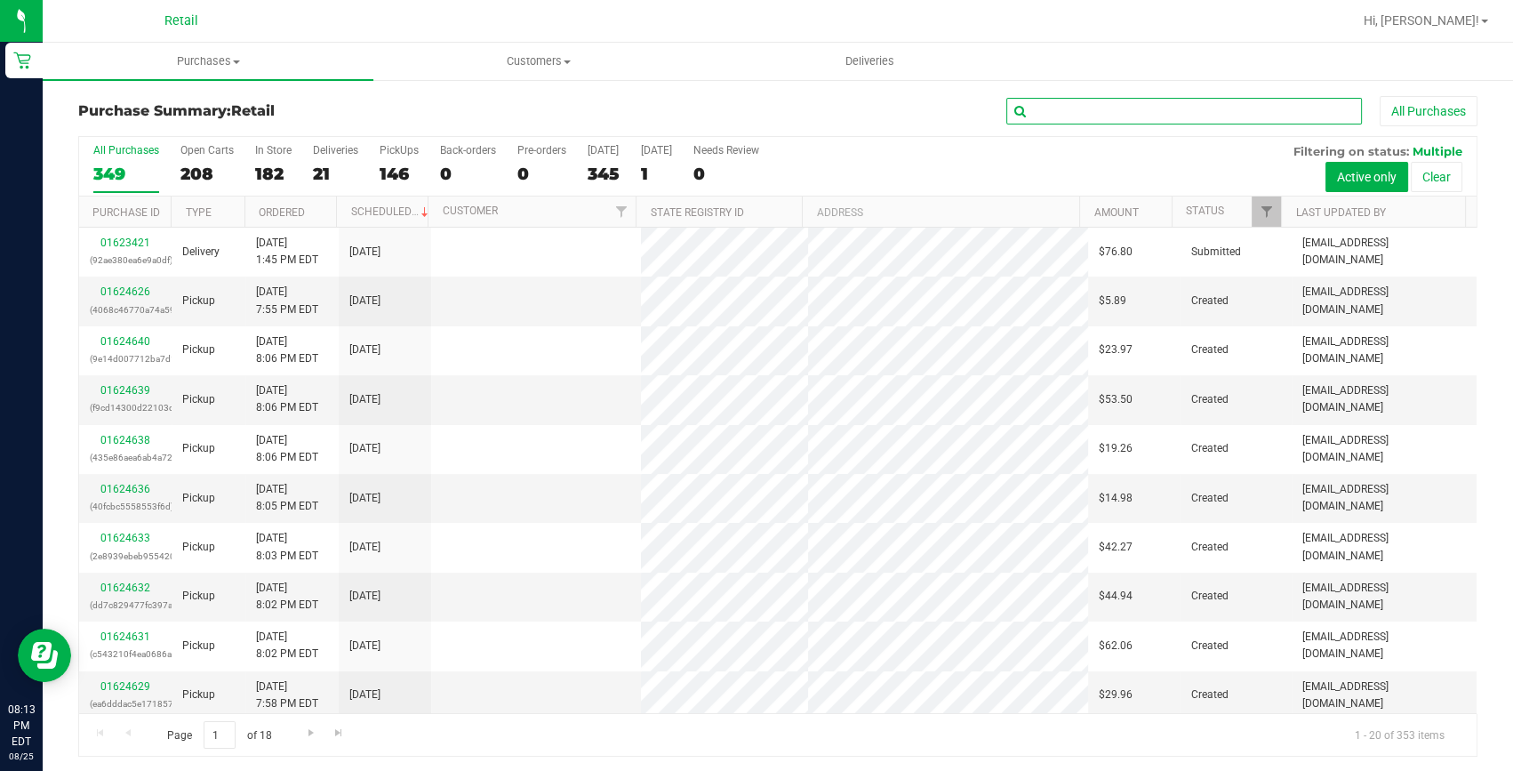
click at [1148, 100] on input "text" at bounding box center [1184, 111] width 356 height 27
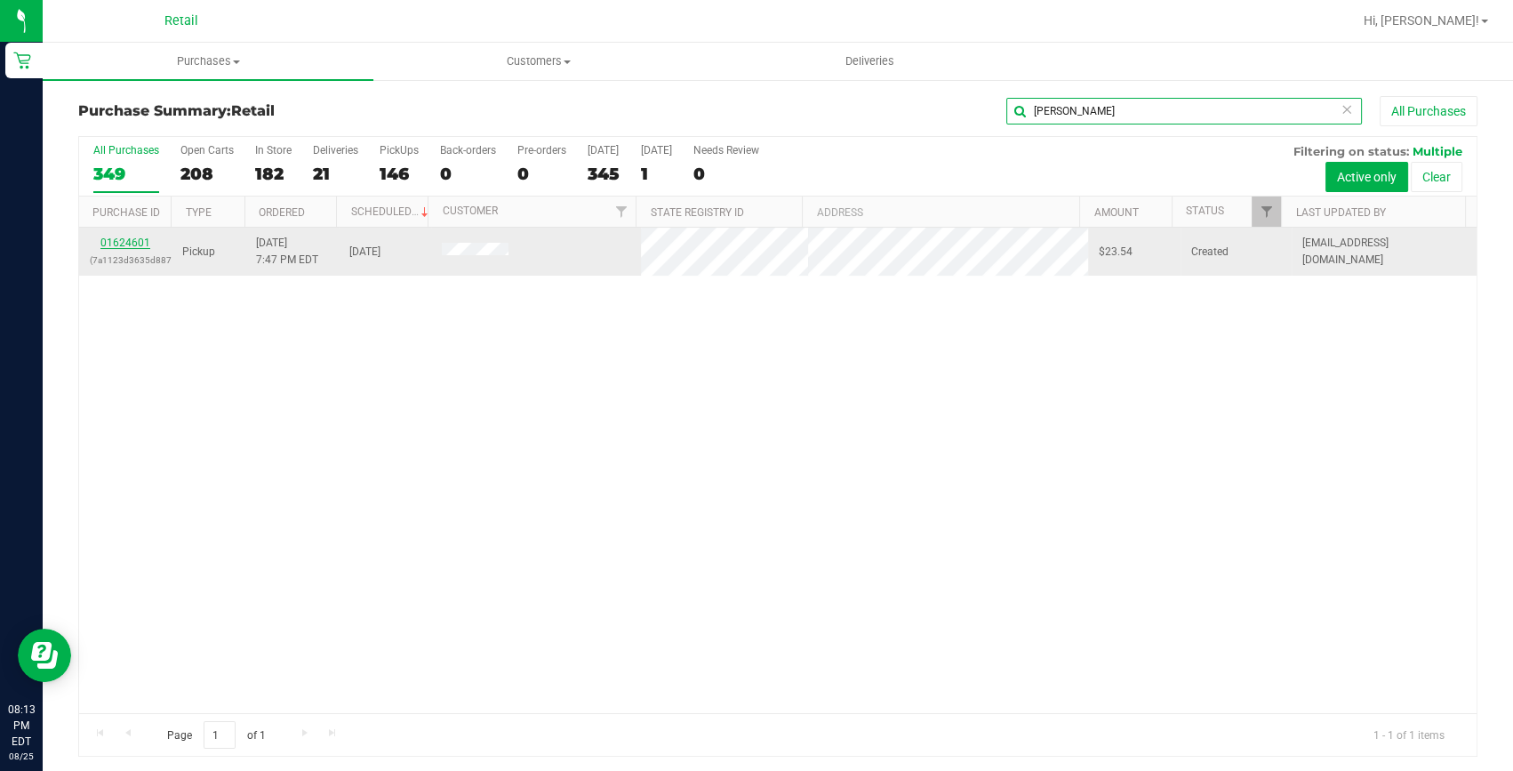
type input "tanish"
click at [137, 236] on link "01624601" at bounding box center [125, 242] width 50 height 12
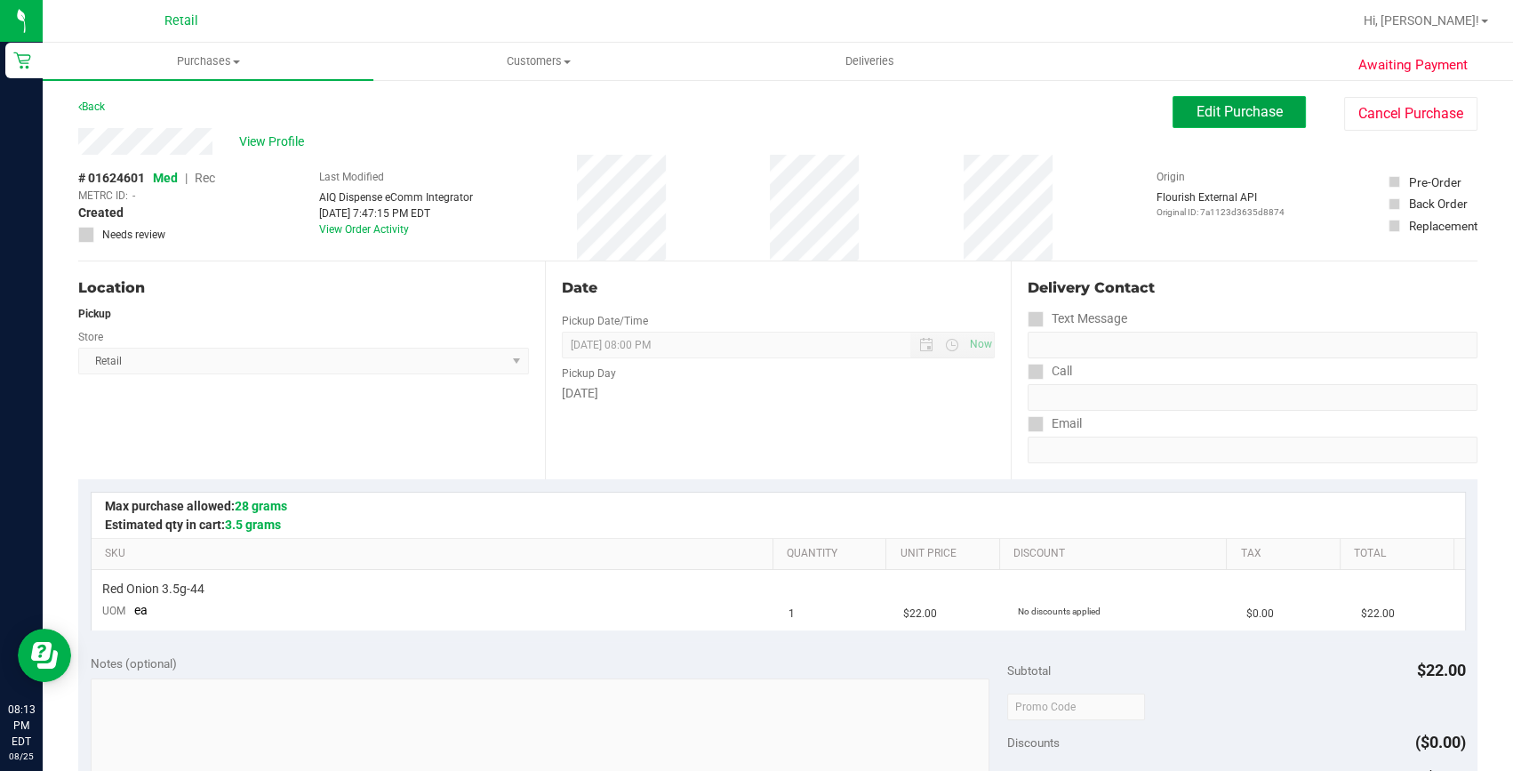
click at [1192, 101] on button "Edit Purchase" at bounding box center [1238, 112] width 133 height 32
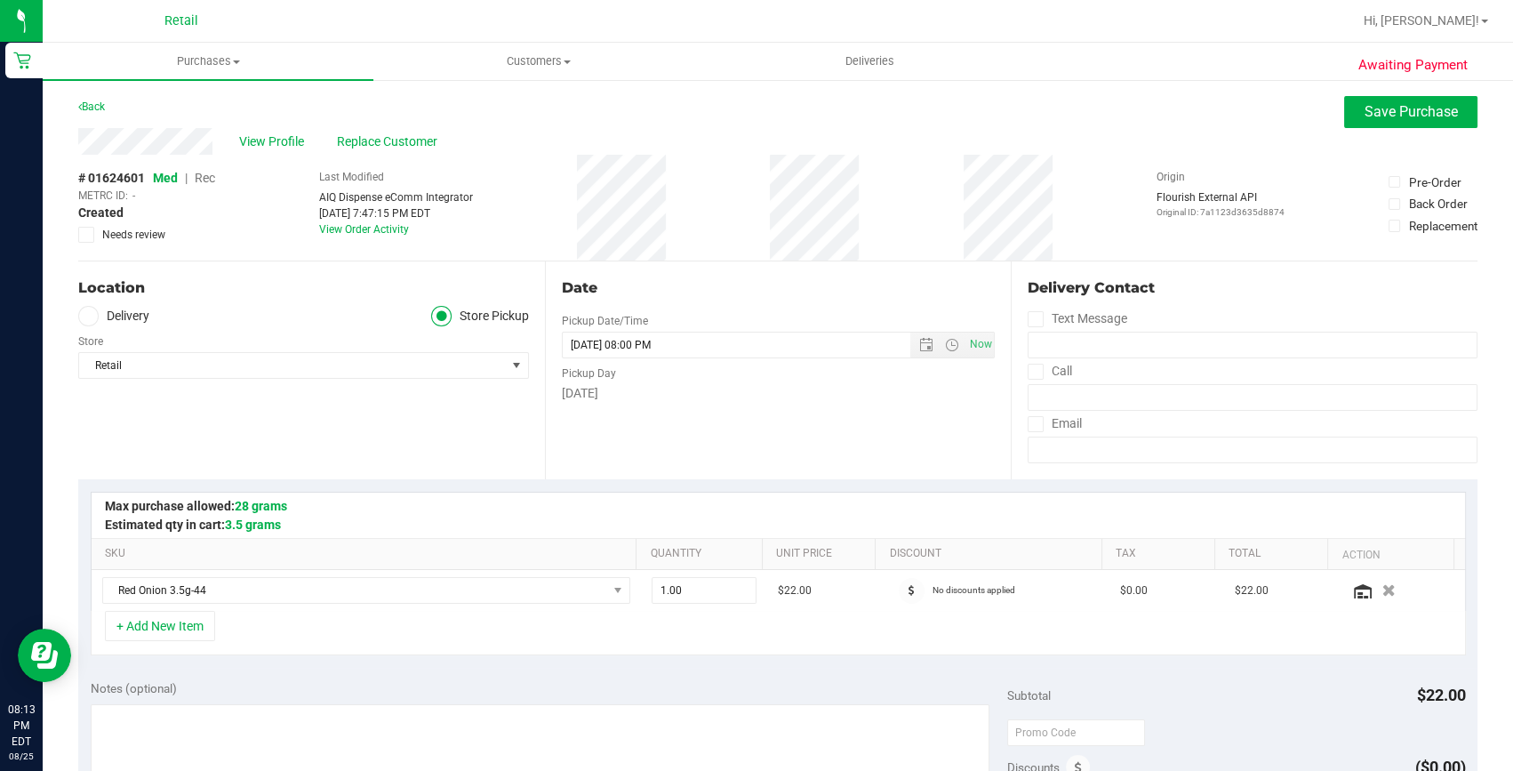
click at [212, 177] on span "Rec" at bounding box center [205, 178] width 20 height 14
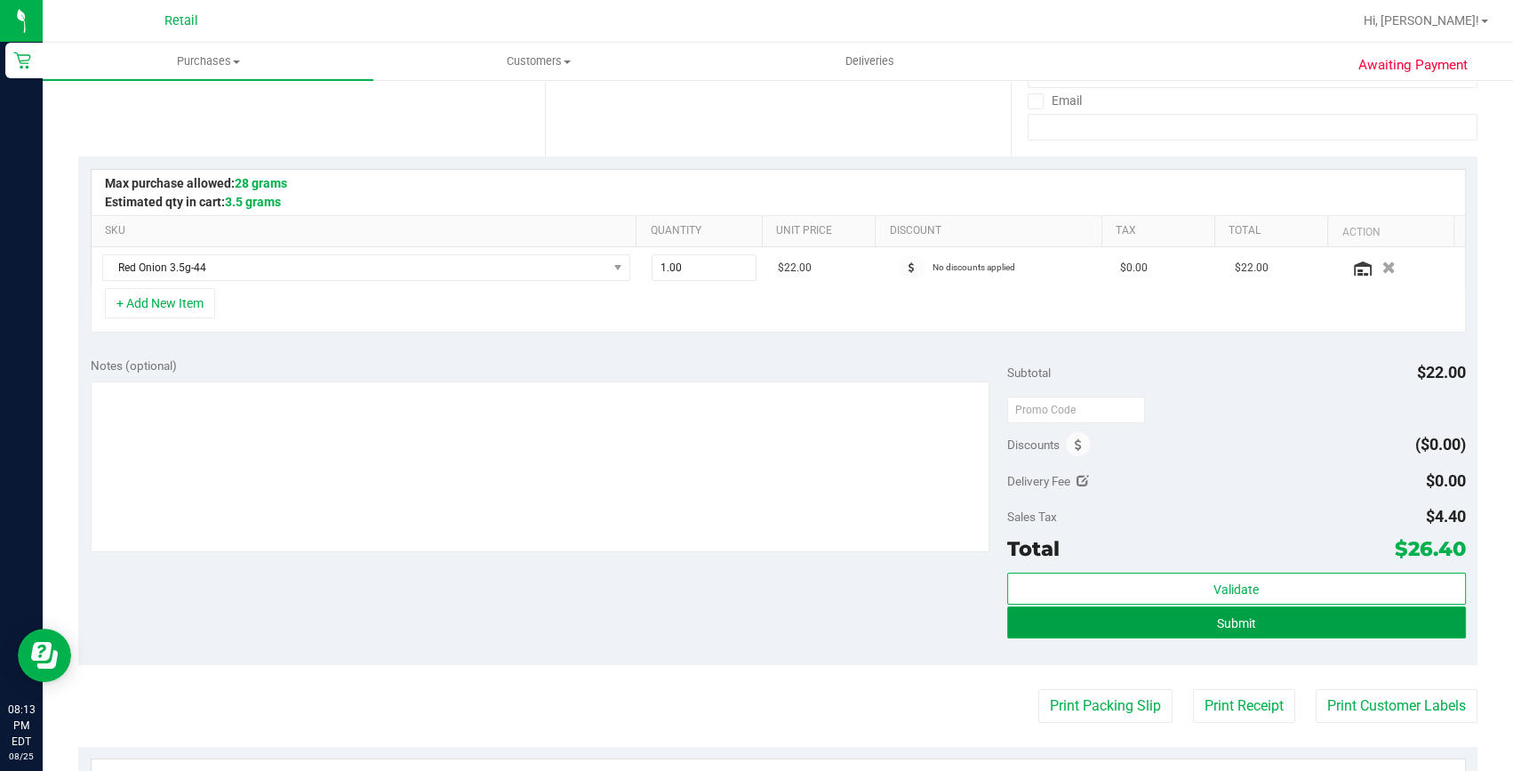
click at [1220, 616] on span "Submit" at bounding box center [1236, 623] width 39 height 14
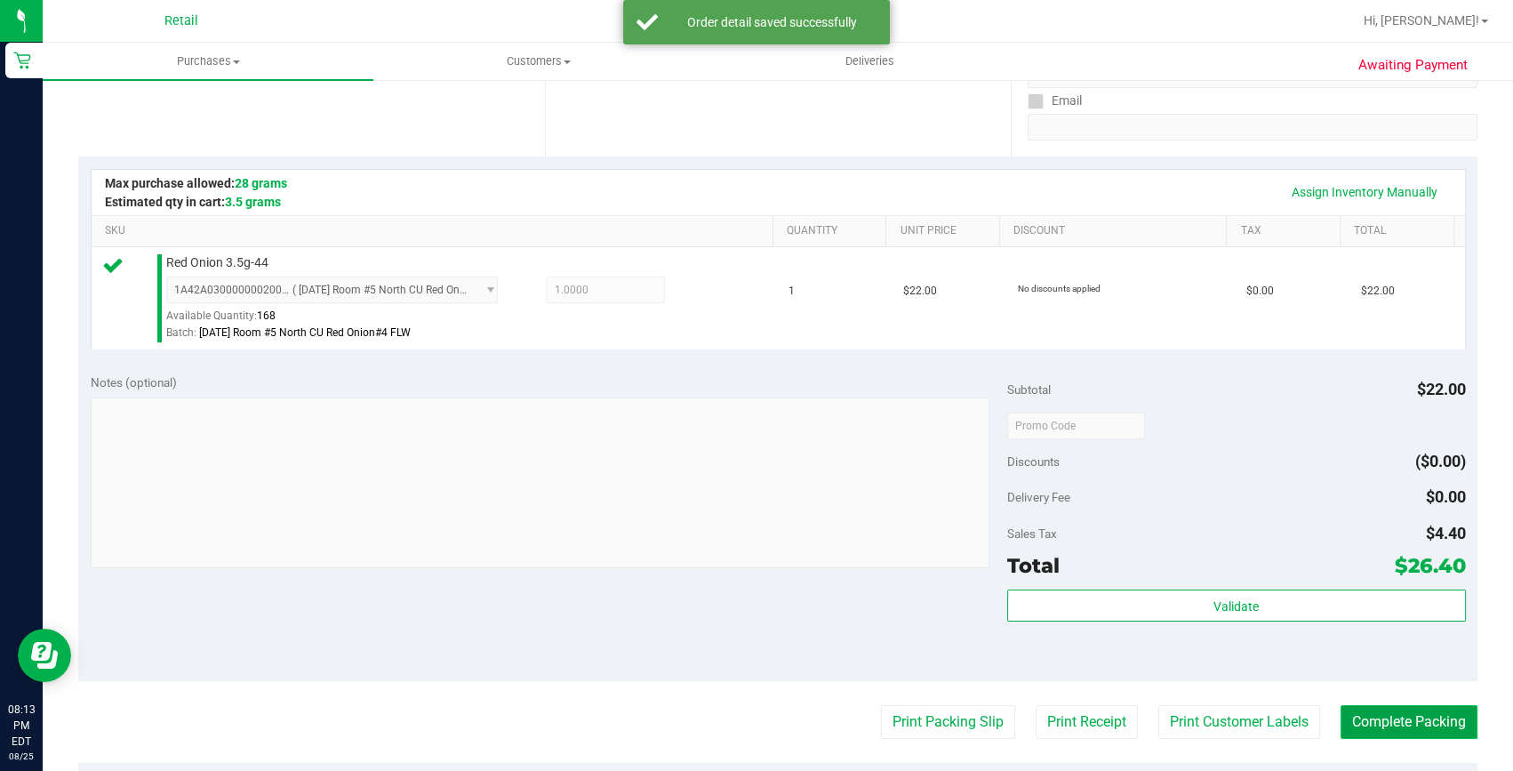
click at [1404, 720] on button "Complete Packing" at bounding box center [1408, 722] width 137 height 34
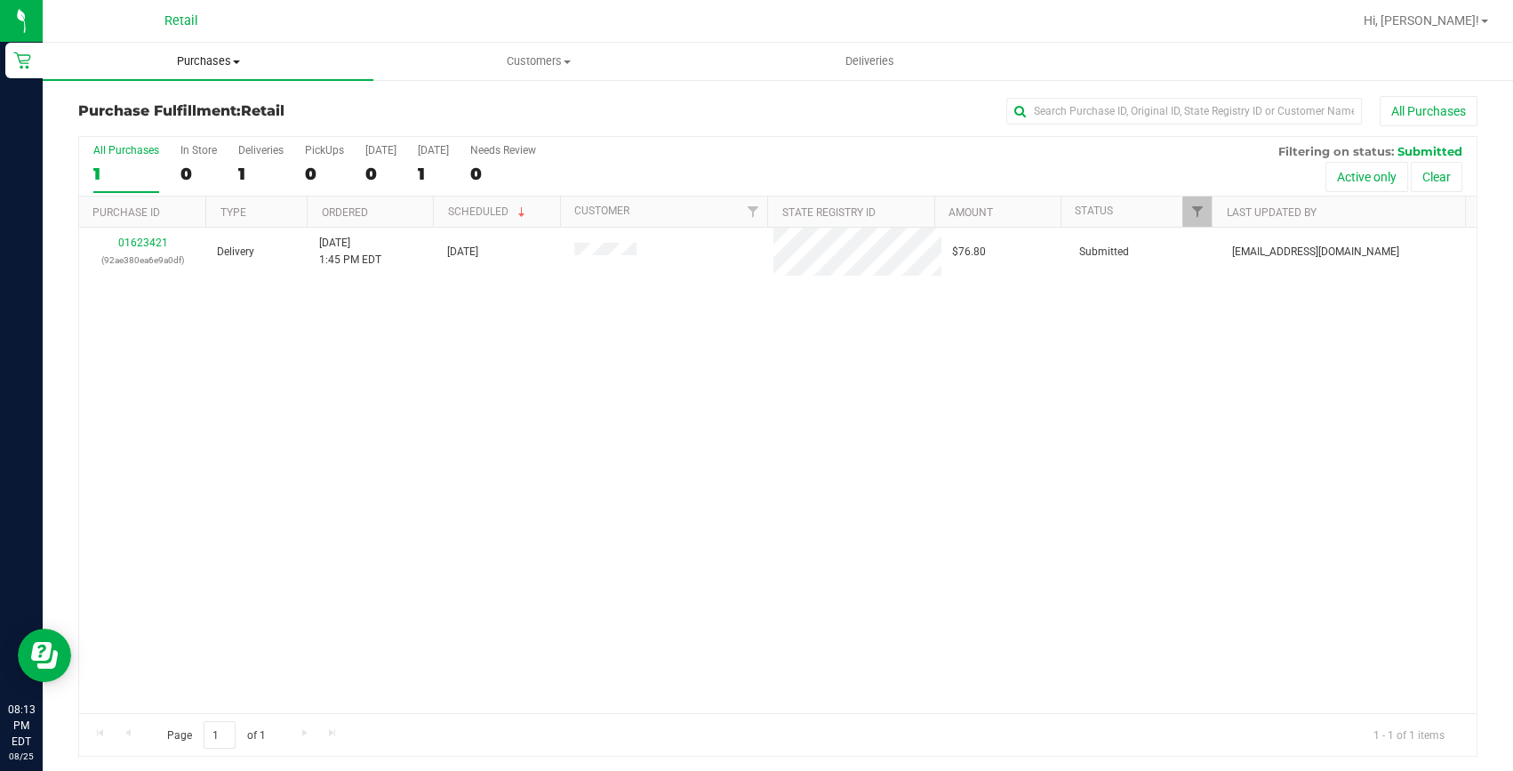
drag, startPoint x: 185, startPoint y: 66, endPoint x: 162, endPoint y: 119, distance: 58.1
click at [185, 66] on span "Purchases" at bounding box center [208, 61] width 331 height 16
click at [165, 108] on span "Summary of purchases" at bounding box center [134, 107] width 182 height 15
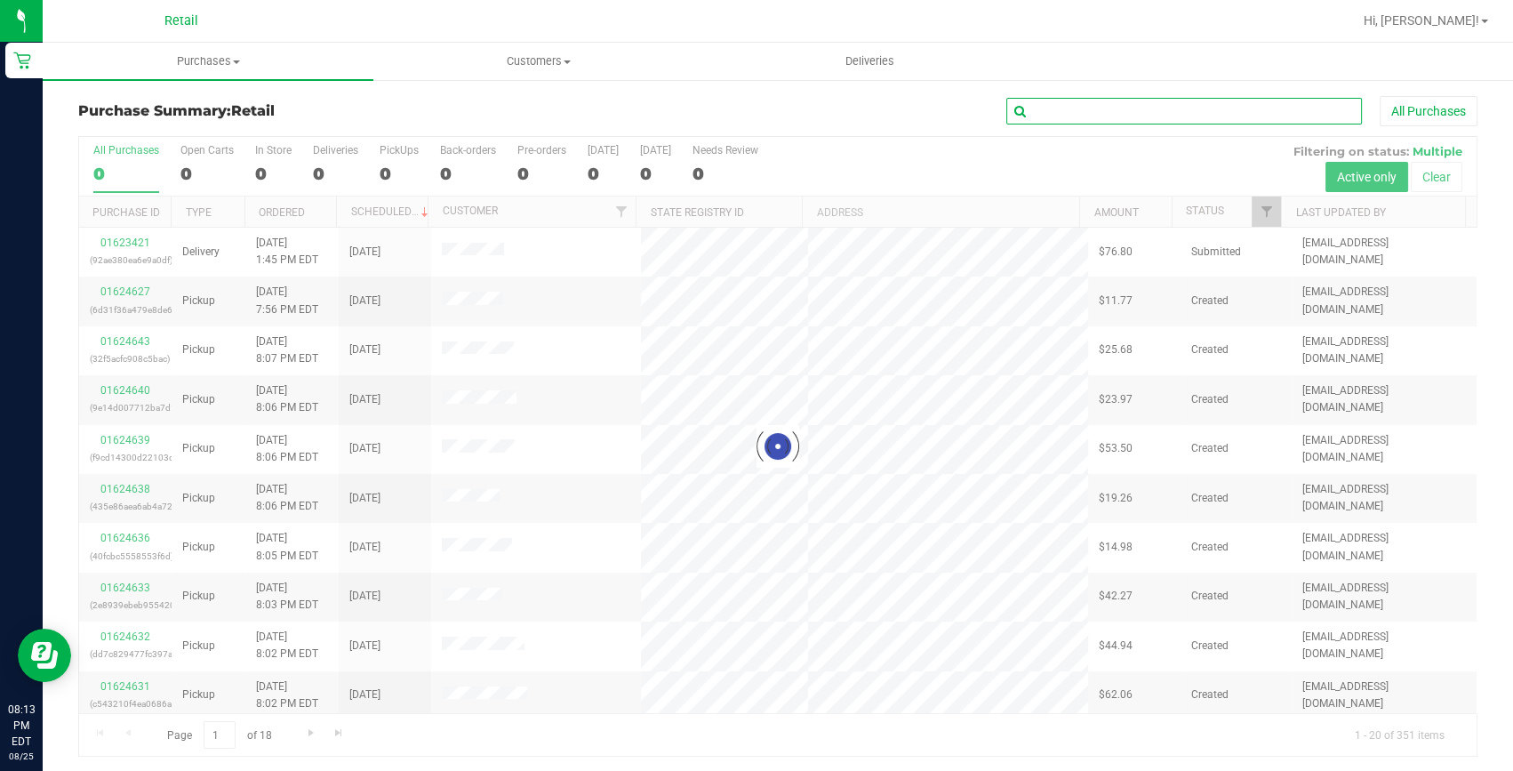
click at [1129, 106] on input "text" at bounding box center [1184, 111] width 356 height 27
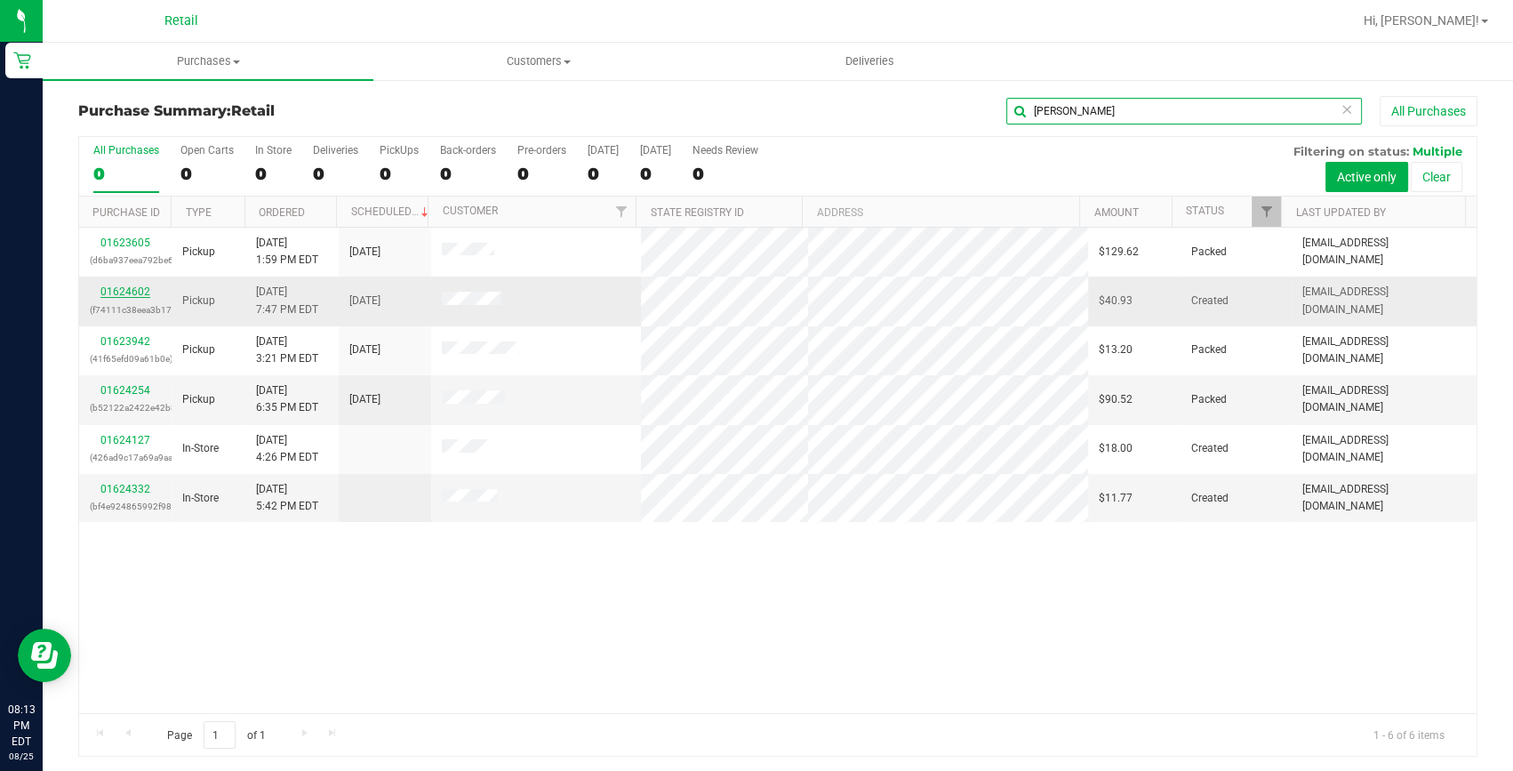
type input "david"
click at [124, 287] on link "01624602" at bounding box center [125, 291] width 50 height 12
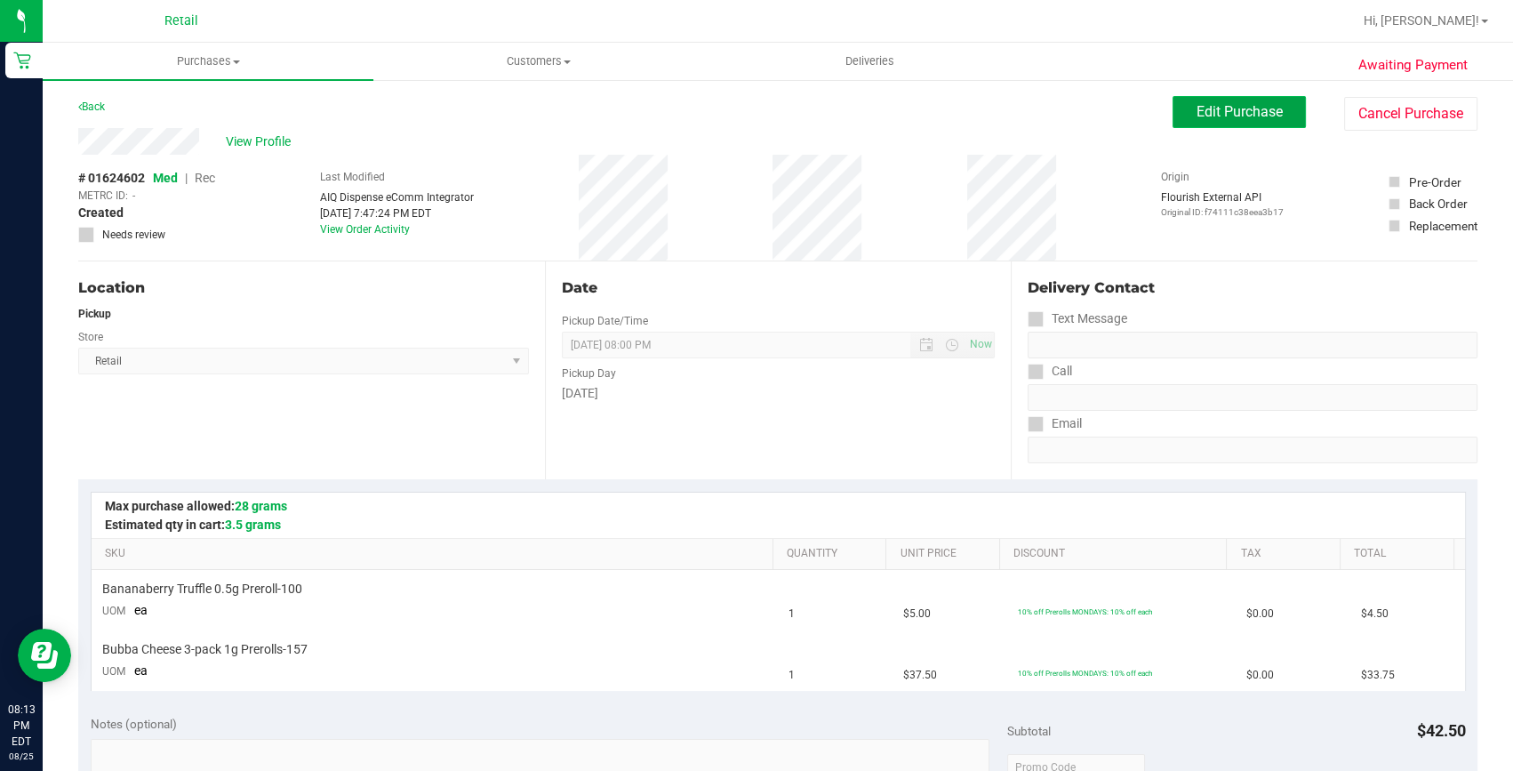
click at [1268, 124] on button "Edit Purchase" at bounding box center [1238, 112] width 133 height 32
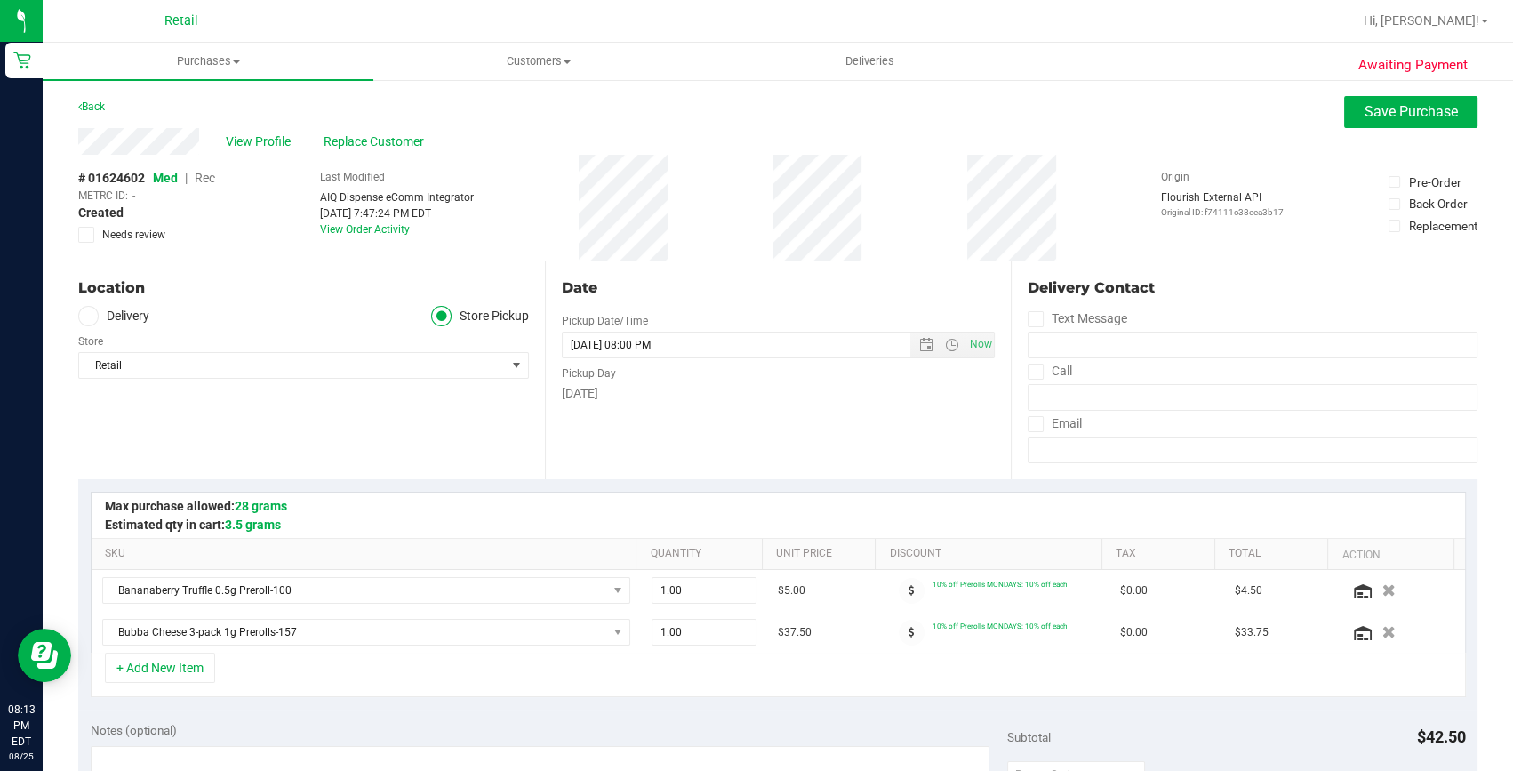
click at [206, 177] on span "Rec" at bounding box center [205, 178] width 20 height 14
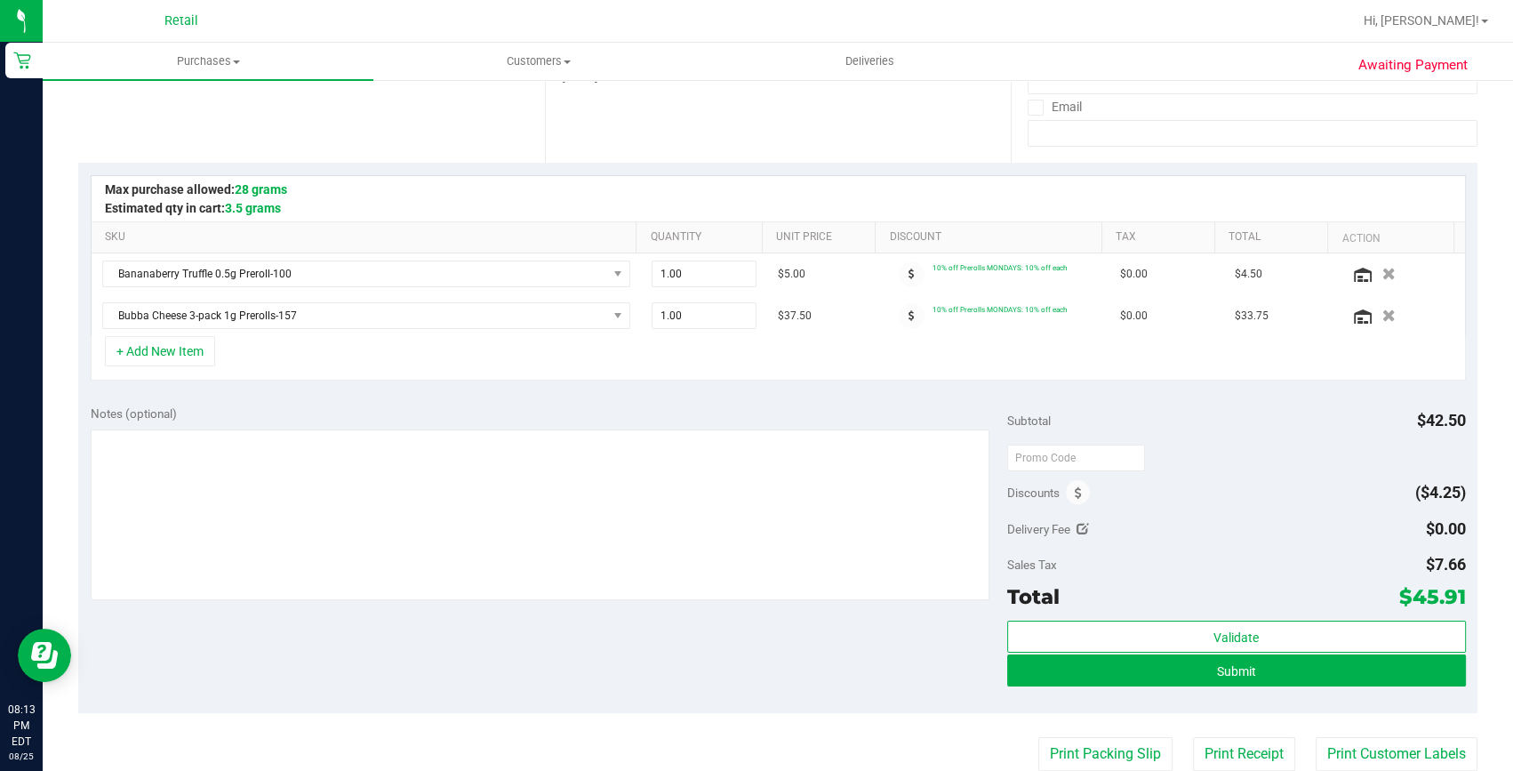
scroll to position [323, 0]
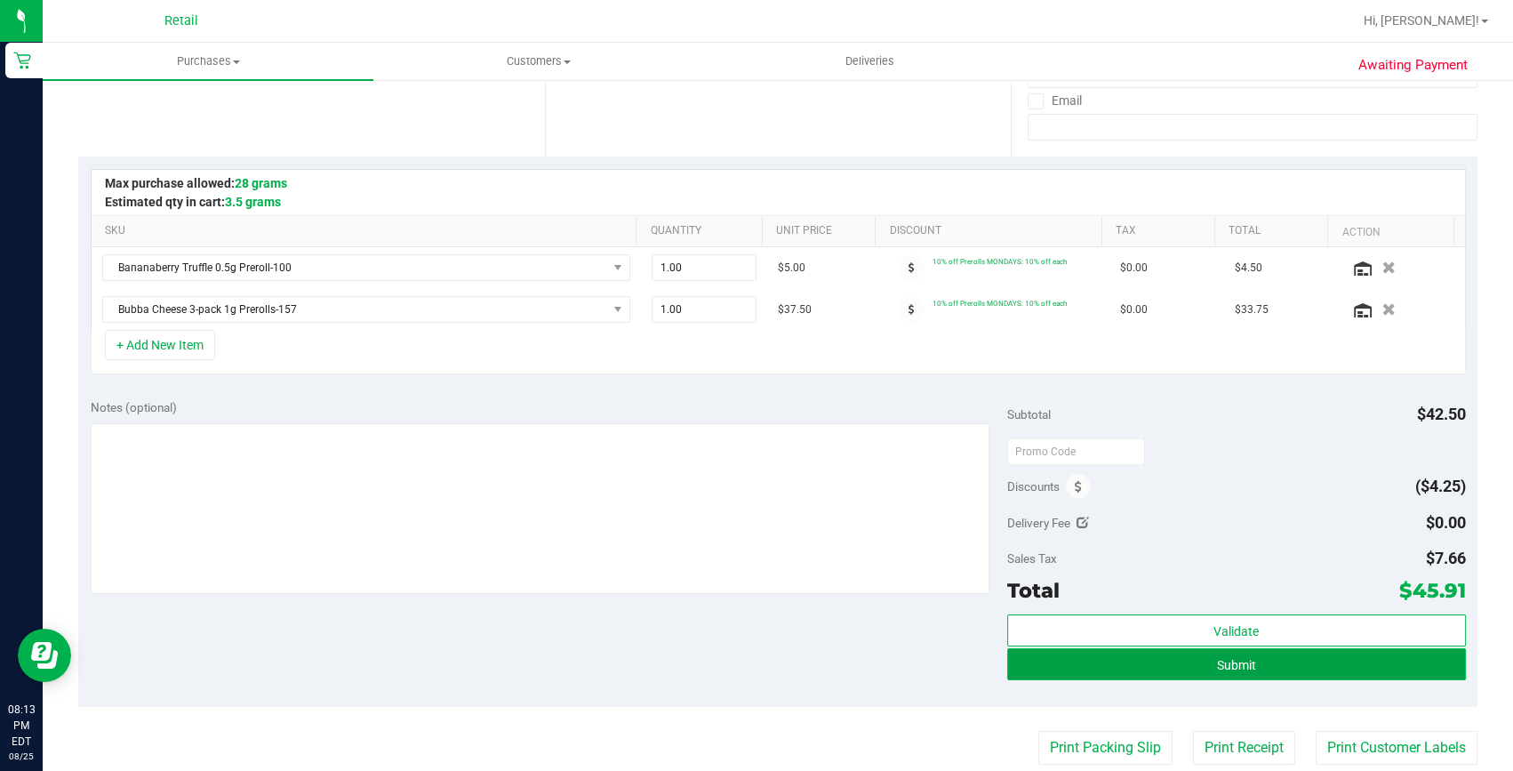
drag, startPoint x: 1208, startPoint y: 667, endPoint x: 1198, endPoint y: 646, distance: 22.7
click at [1217, 667] on span "Submit" at bounding box center [1236, 665] width 39 height 14
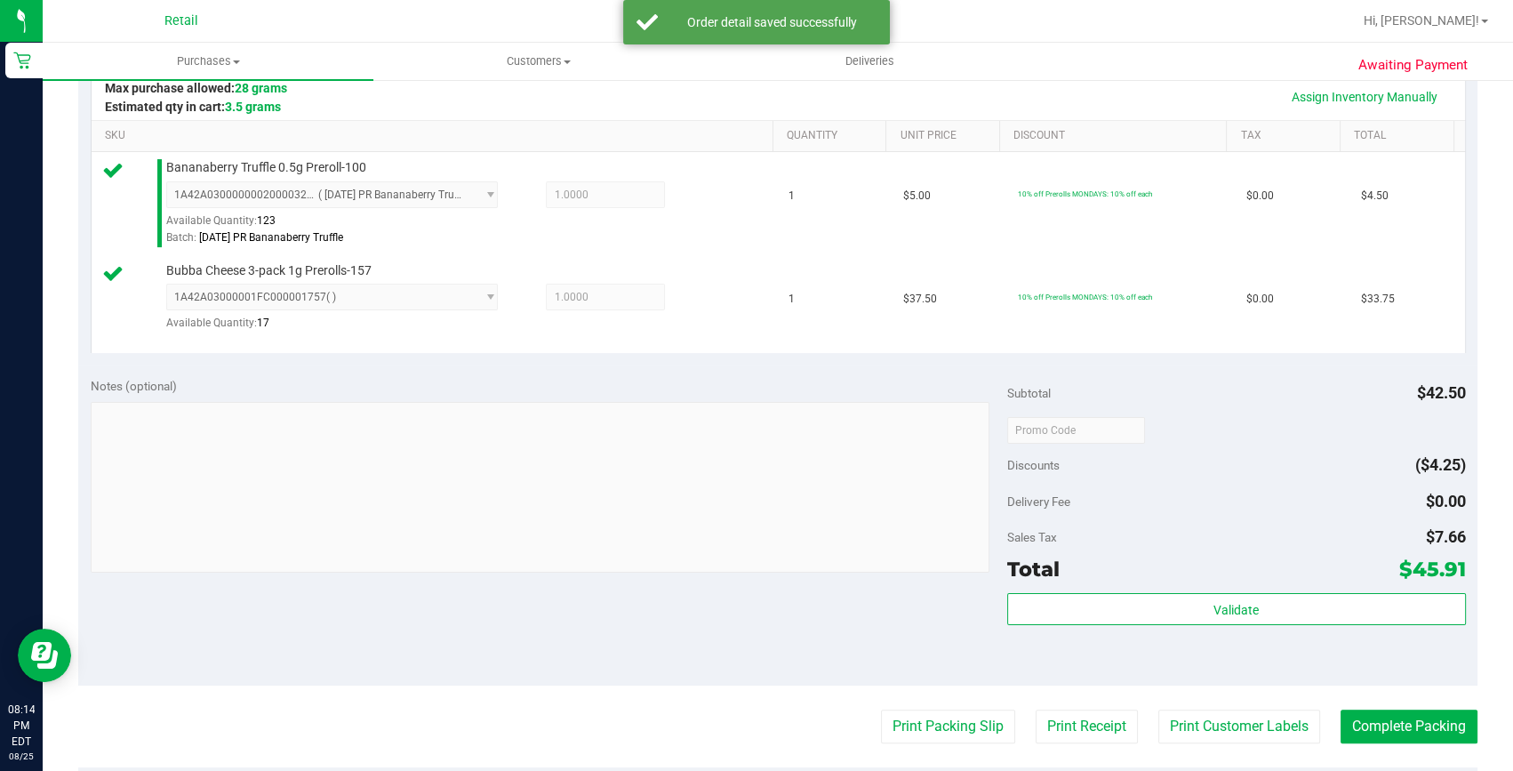
scroll to position [484, 0]
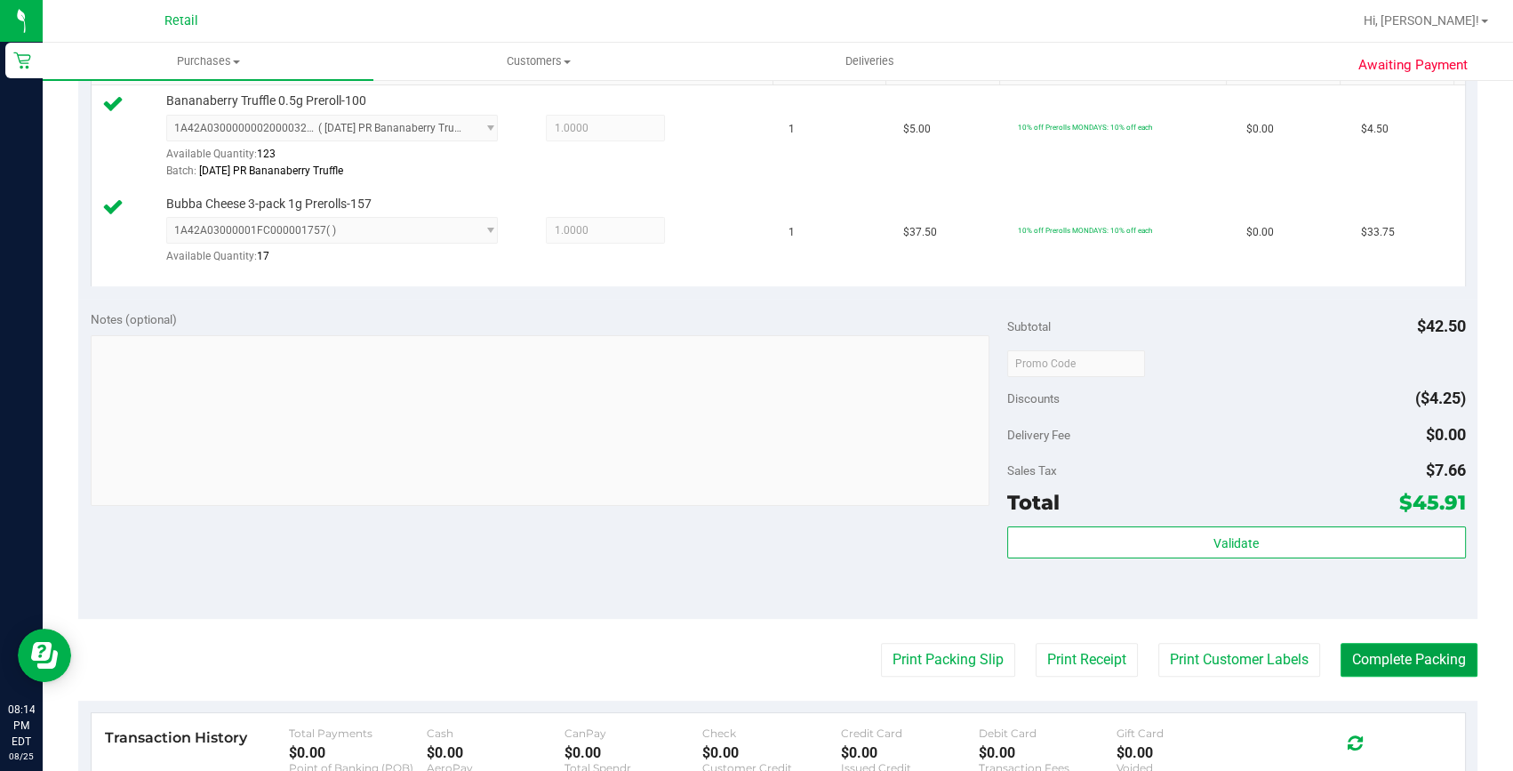
click at [1373, 658] on button "Complete Packing" at bounding box center [1408, 660] width 137 height 34
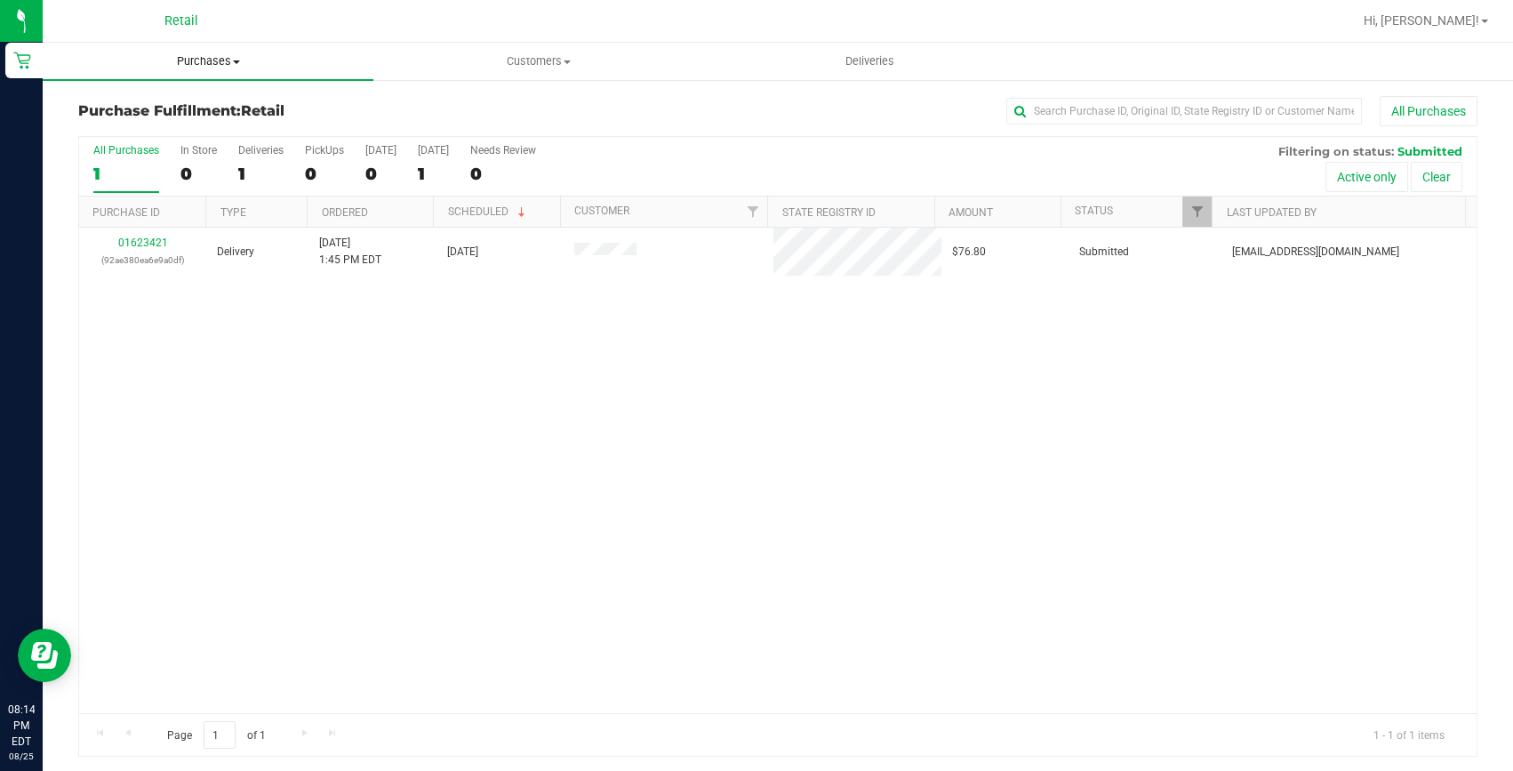
click at [204, 60] on span "Purchases" at bounding box center [208, 61] width 331 height 16
click at [185, 111] on span "Summary of purchases" at bounding box center [134, 107] width 182 height 15
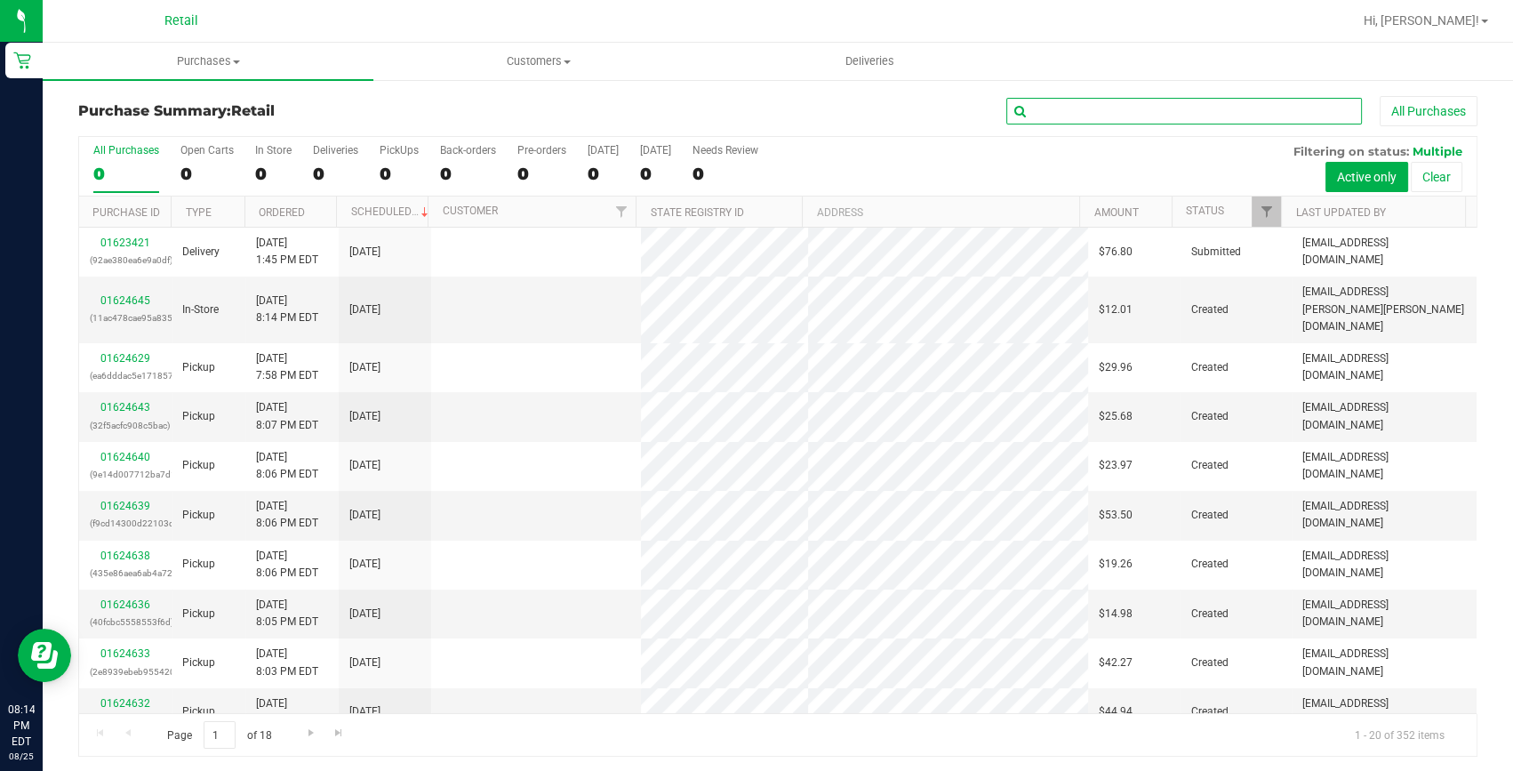
click at [1149, 106] on input "text" at bounding box center [1184, 111] width 356 height 27
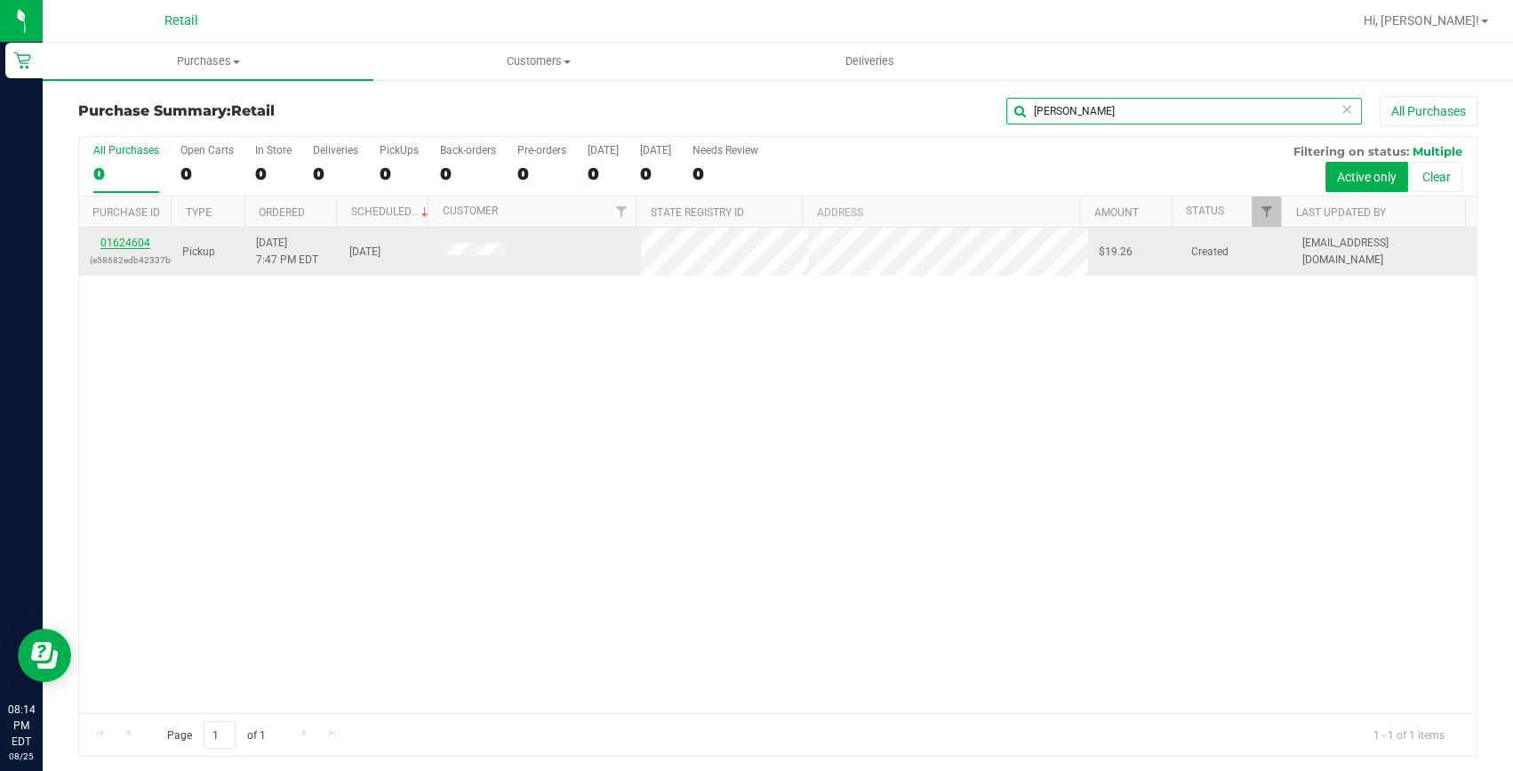
type input "ashley"
click at [138, 241] on link "01624604" at bounding box center [125, 242] width 50 height 12
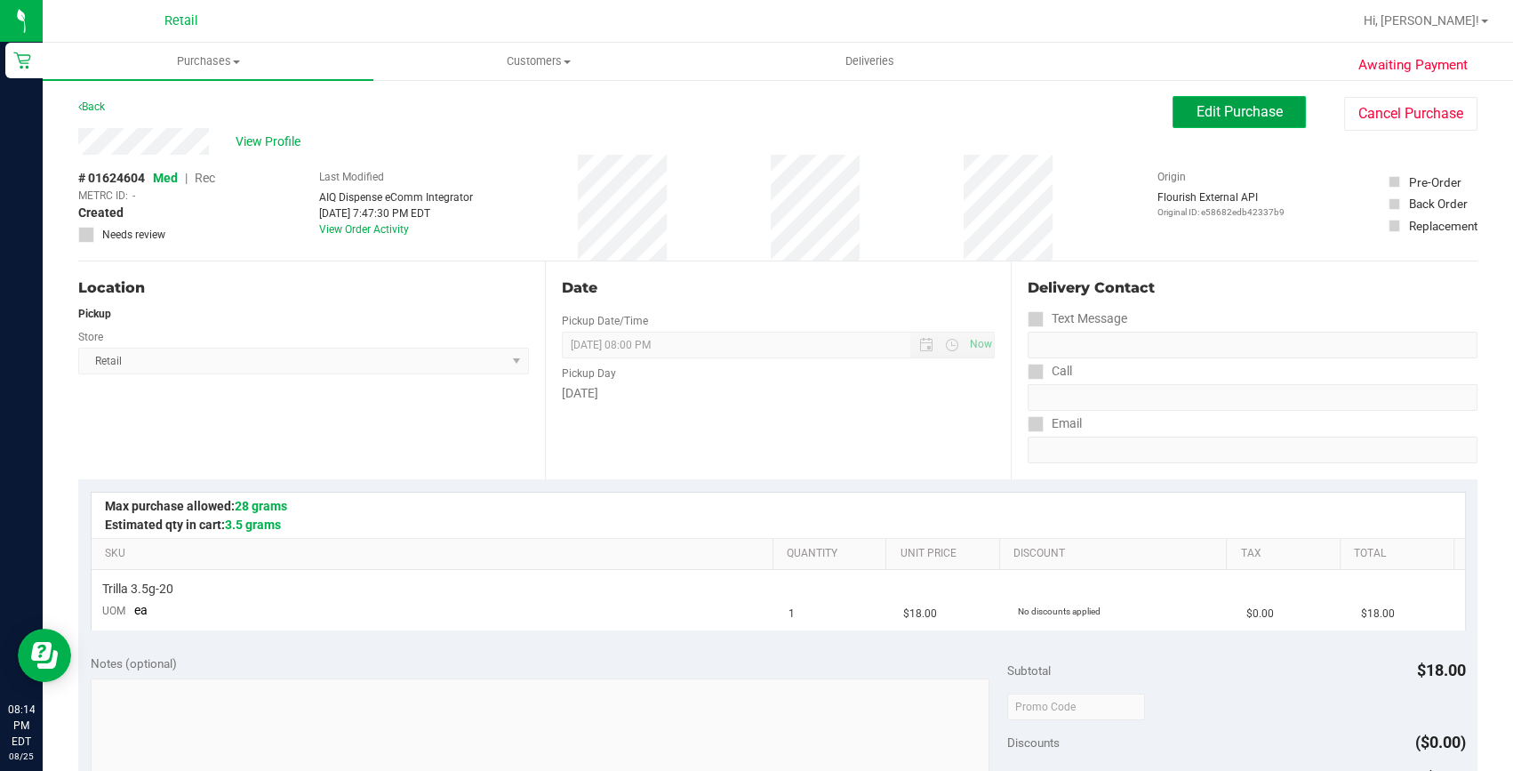
click at [1232, 107] on span "Edit Purchase" at bounding box center [1239, 111] width 86 height 17
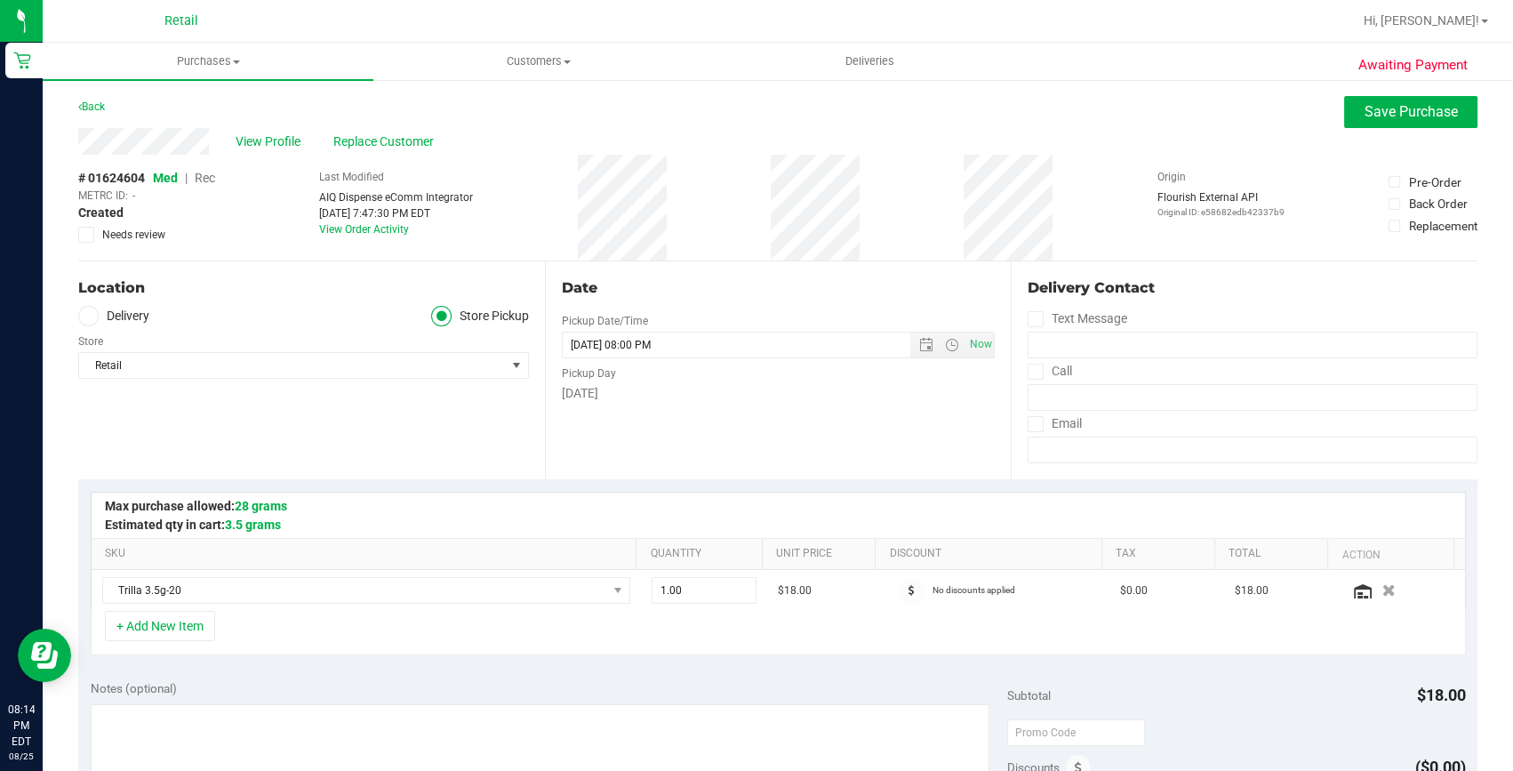
click at [212, 173] on span "Rec" at bounding box center [205, 178] width 20 height 14
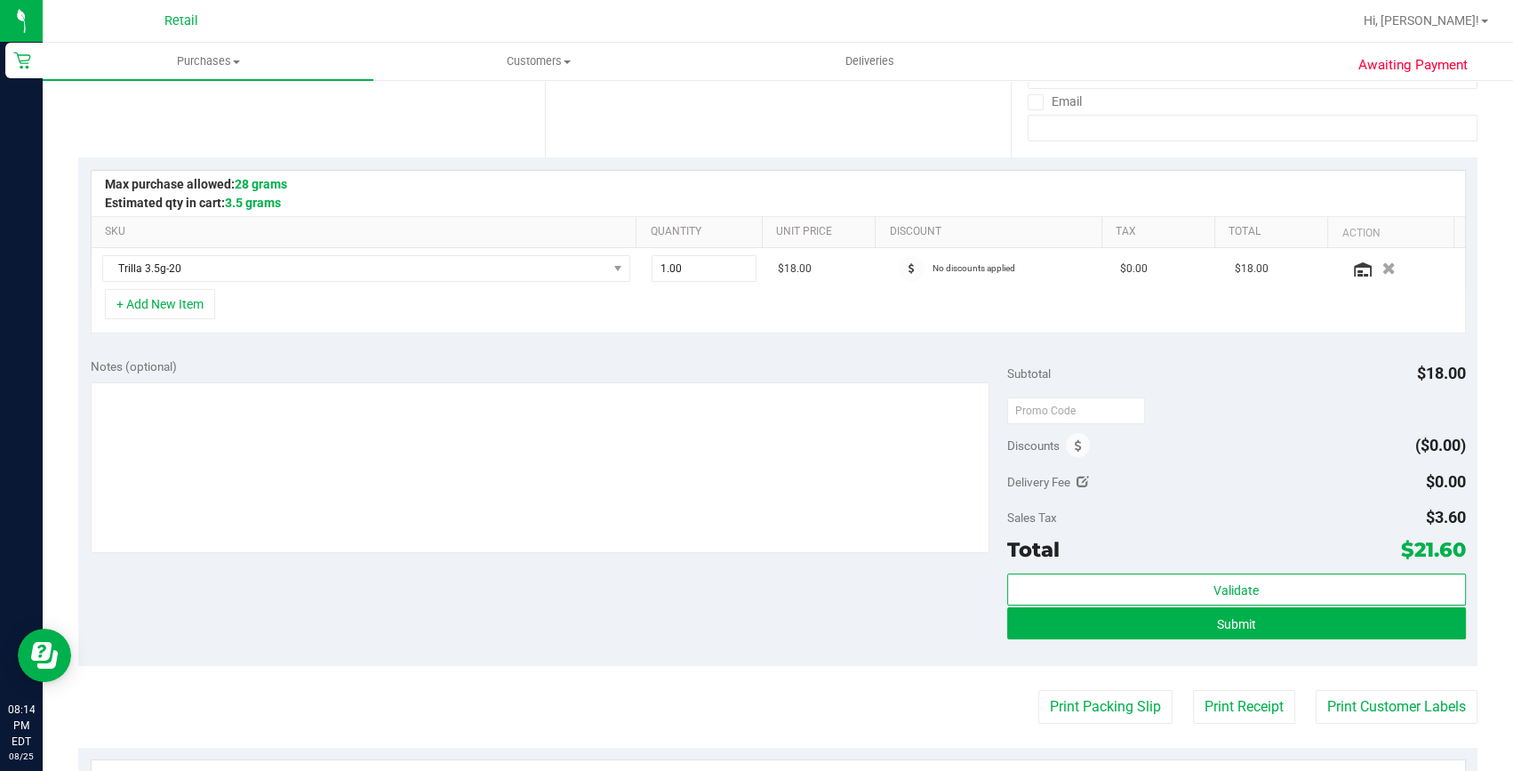
scroll to position [323, 0]
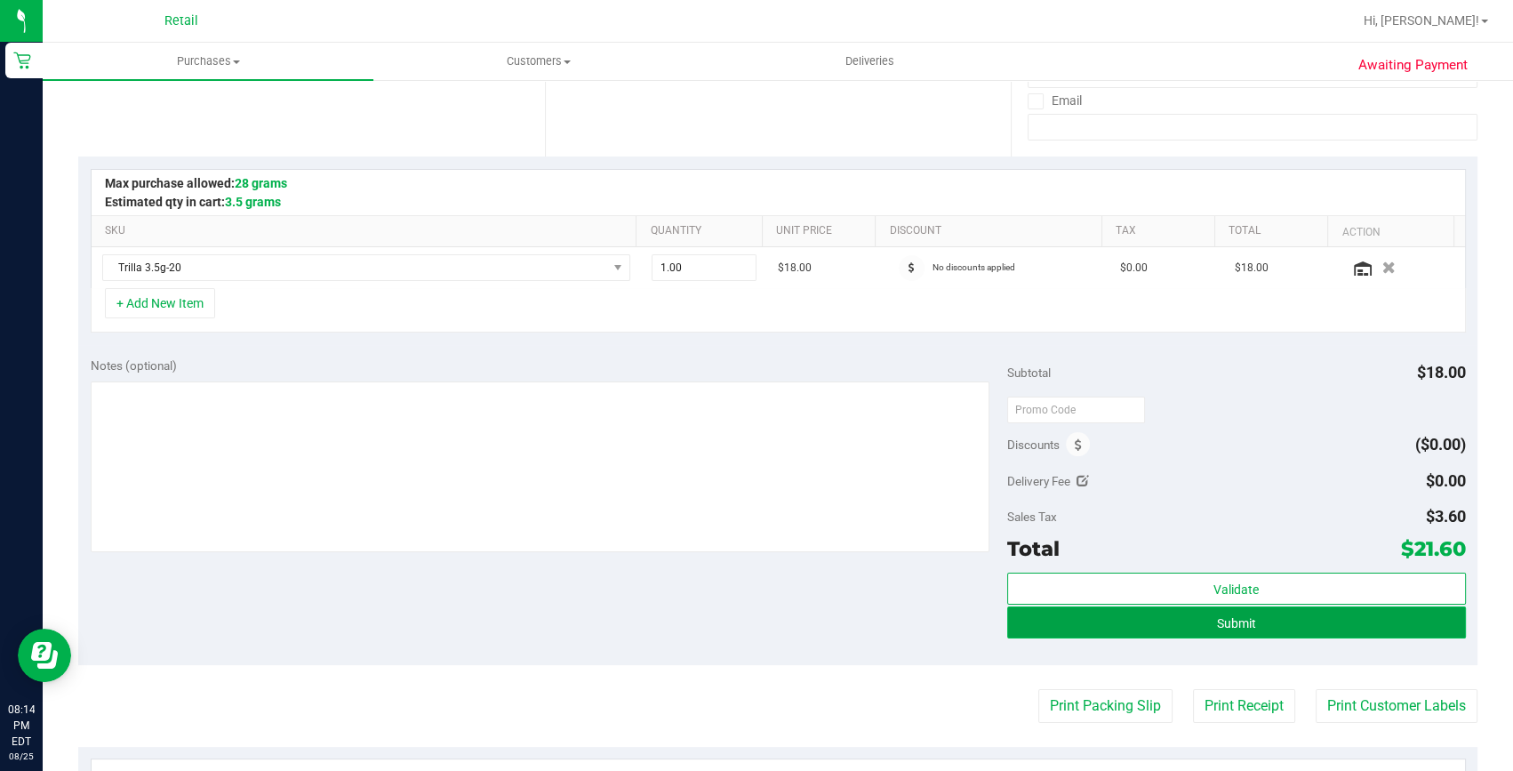
click at [1262, 627] on button "Submit" at bounding box center [1236, 622] width 459 height 32
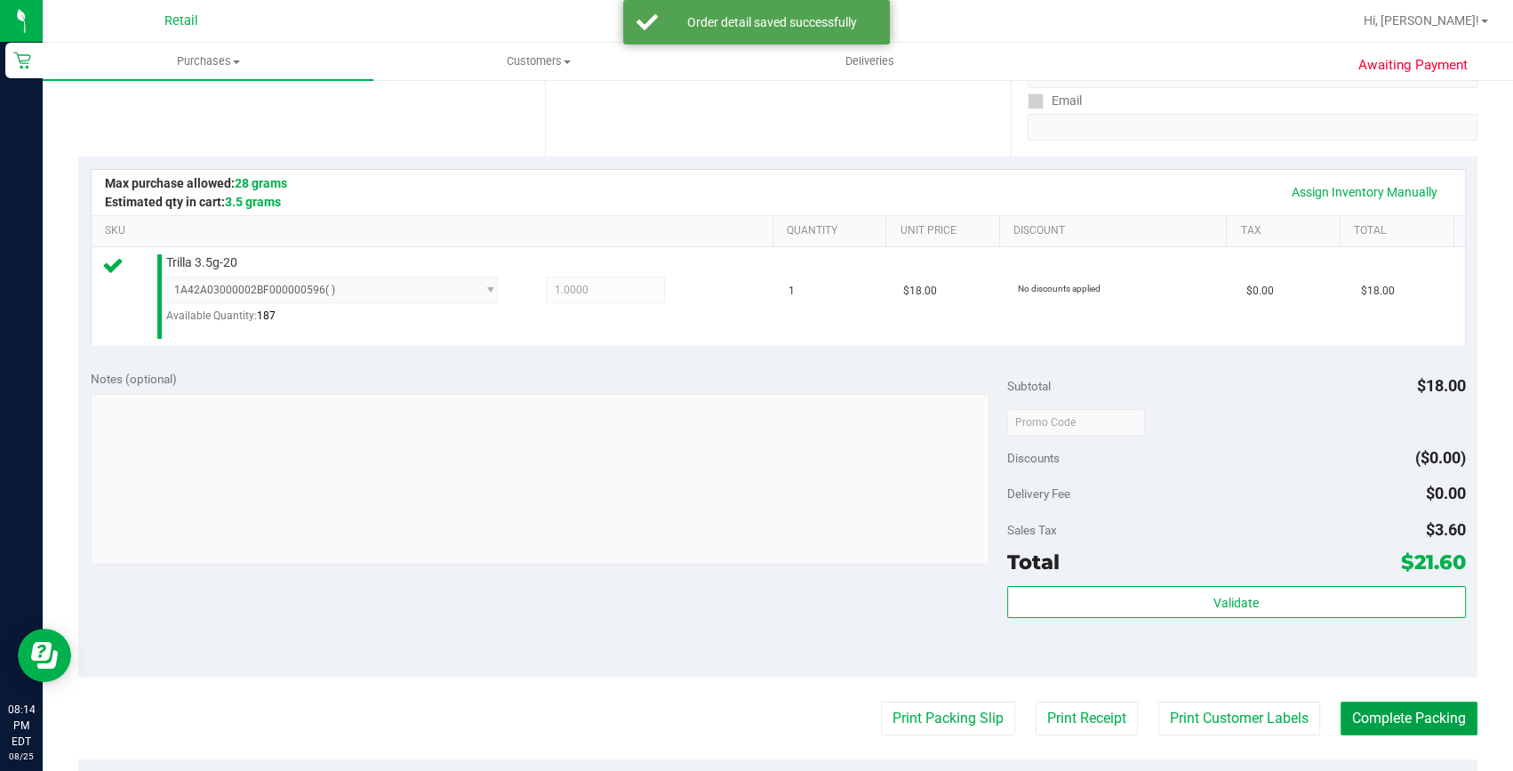
click at [1428, 711] on button "Complete Packing" at bounding box center [1408, 718] width 137 height 34
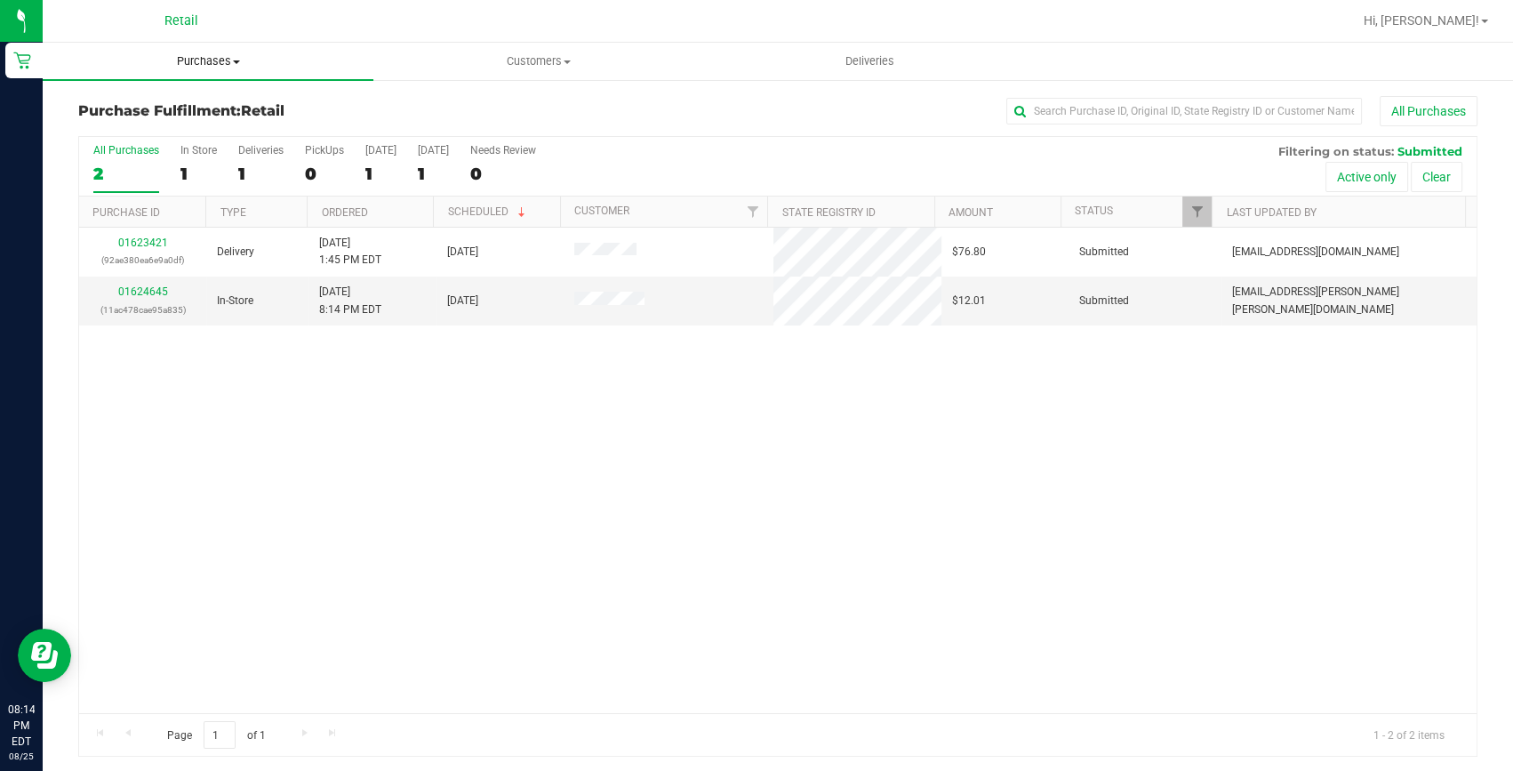
click at [185, 66] on span "Purchases" at bounding box center [208, 61] width 331 height 16
click at [199, 104] on span "Summary of purchases" at bounding box center [134, 107] width 182 height 15
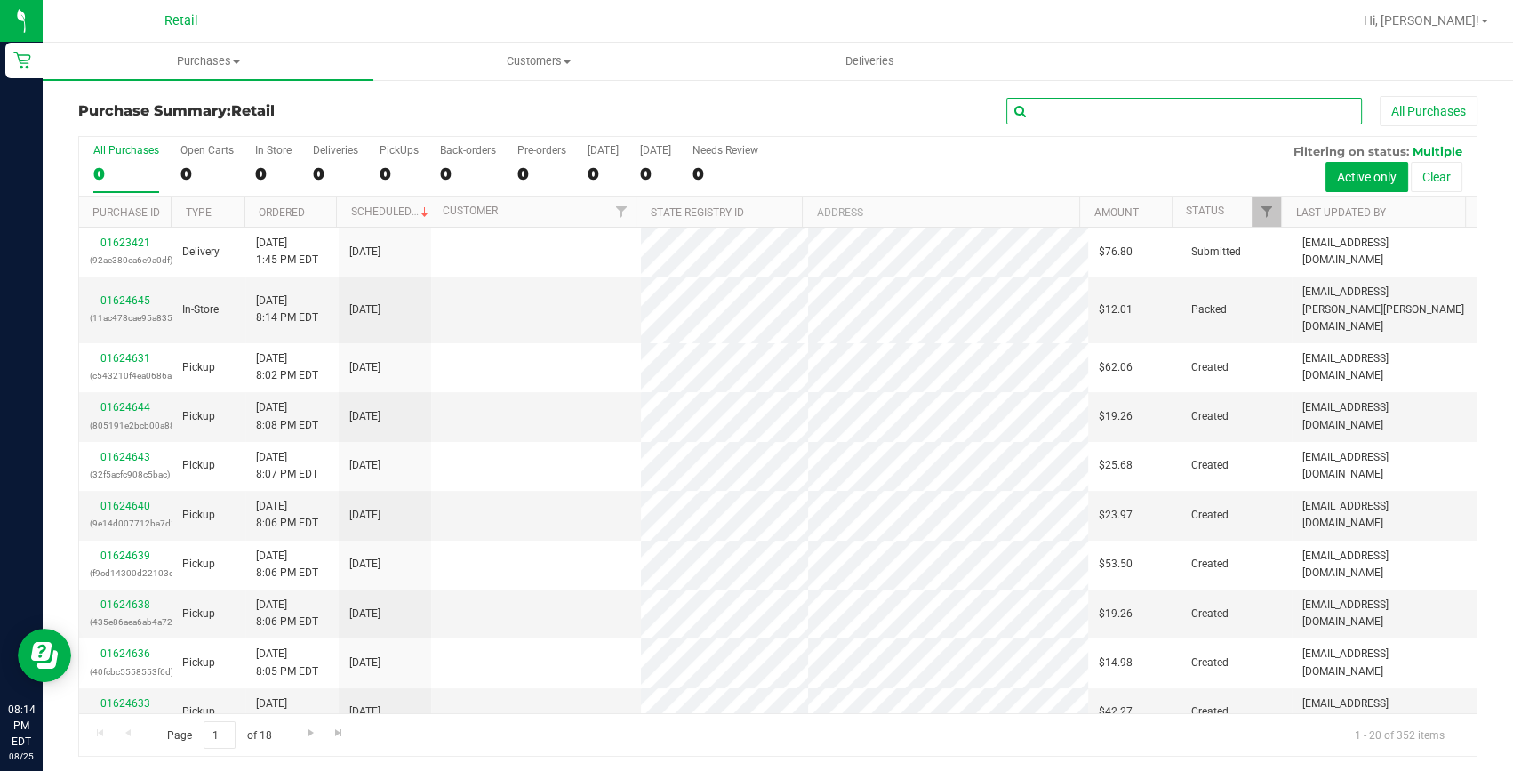
click at [1191, 108] on input "text" at bounding box center [1184, 111] width 356 height 27
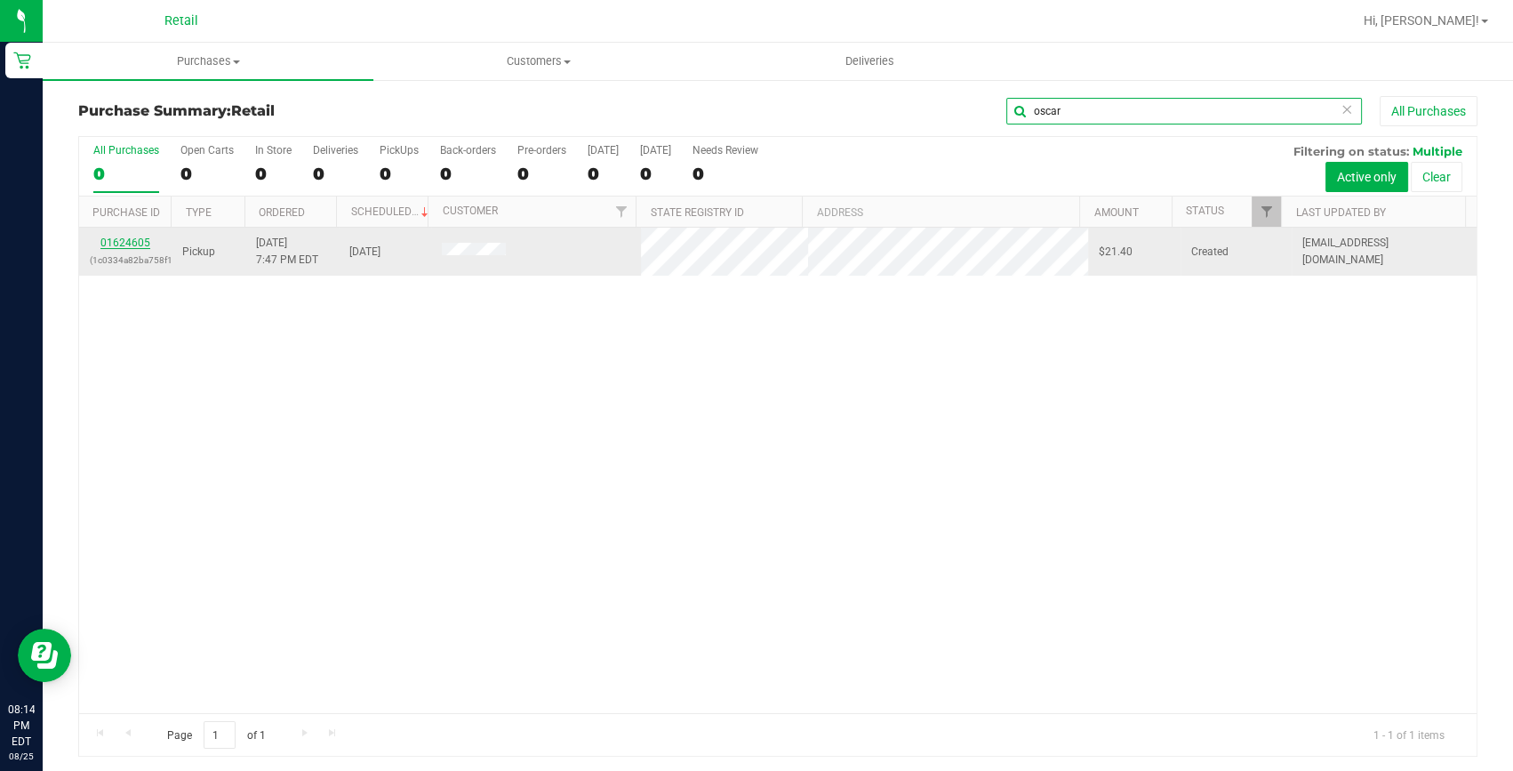
type input "oscar"
click at [140, 240] on link "01624605" at bounding box center [125, 242] width 50 height 12
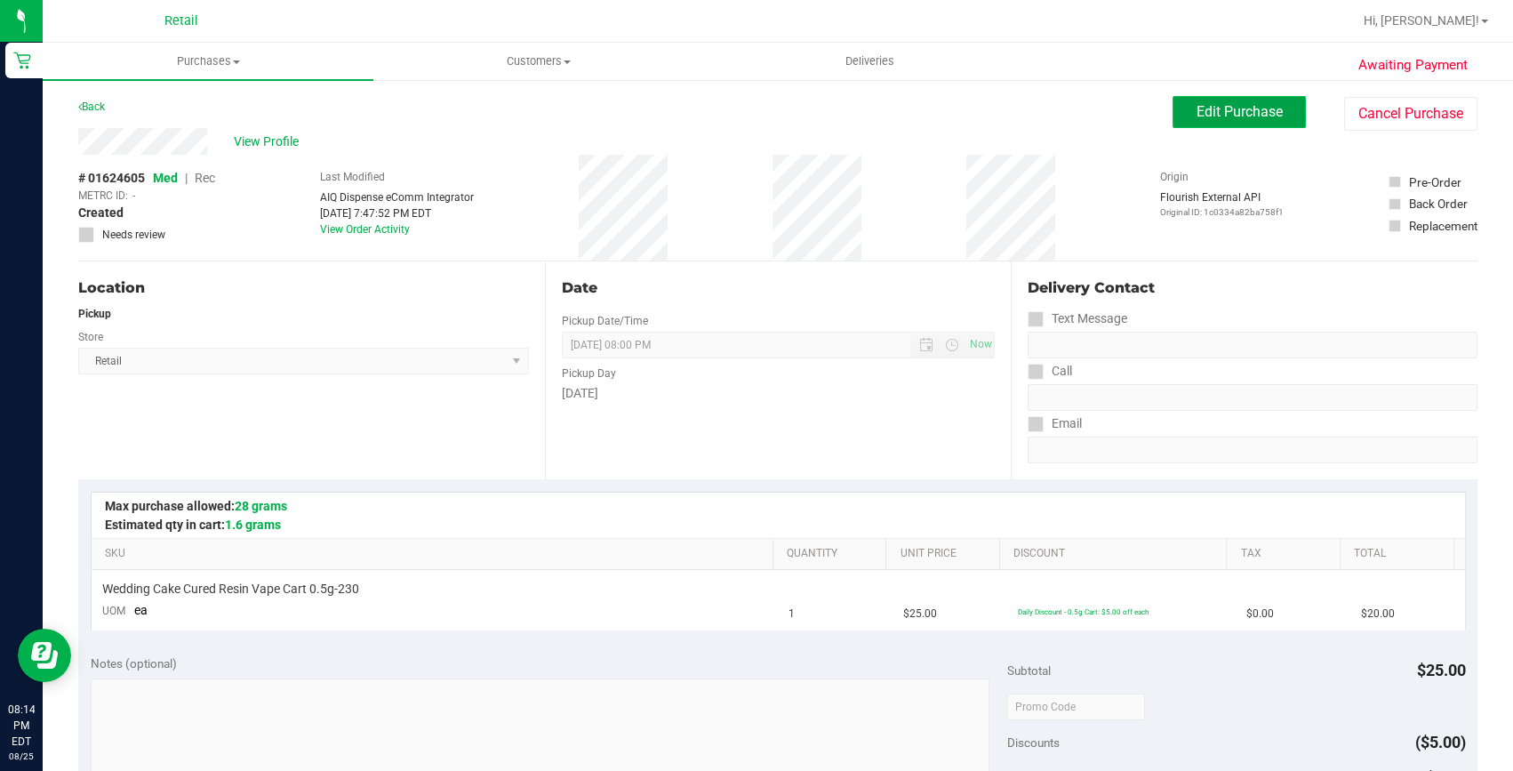
click at [1239, 116] on span "Edit Purchase" at bounding box center [1239, 111] width 86 height 17
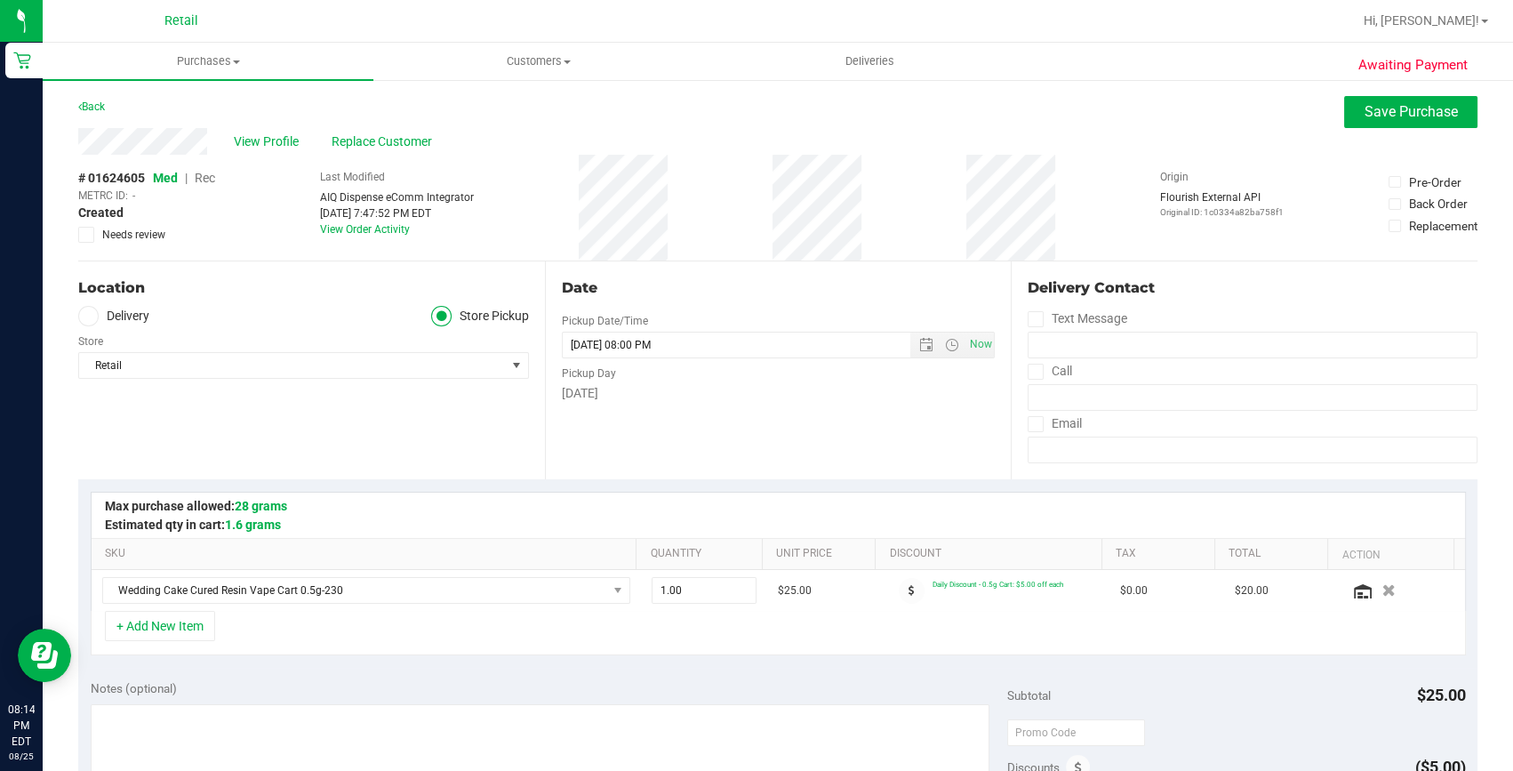
click at [205, 173] on span "Rec" at bounding box center [205, 178] width 20 height 14
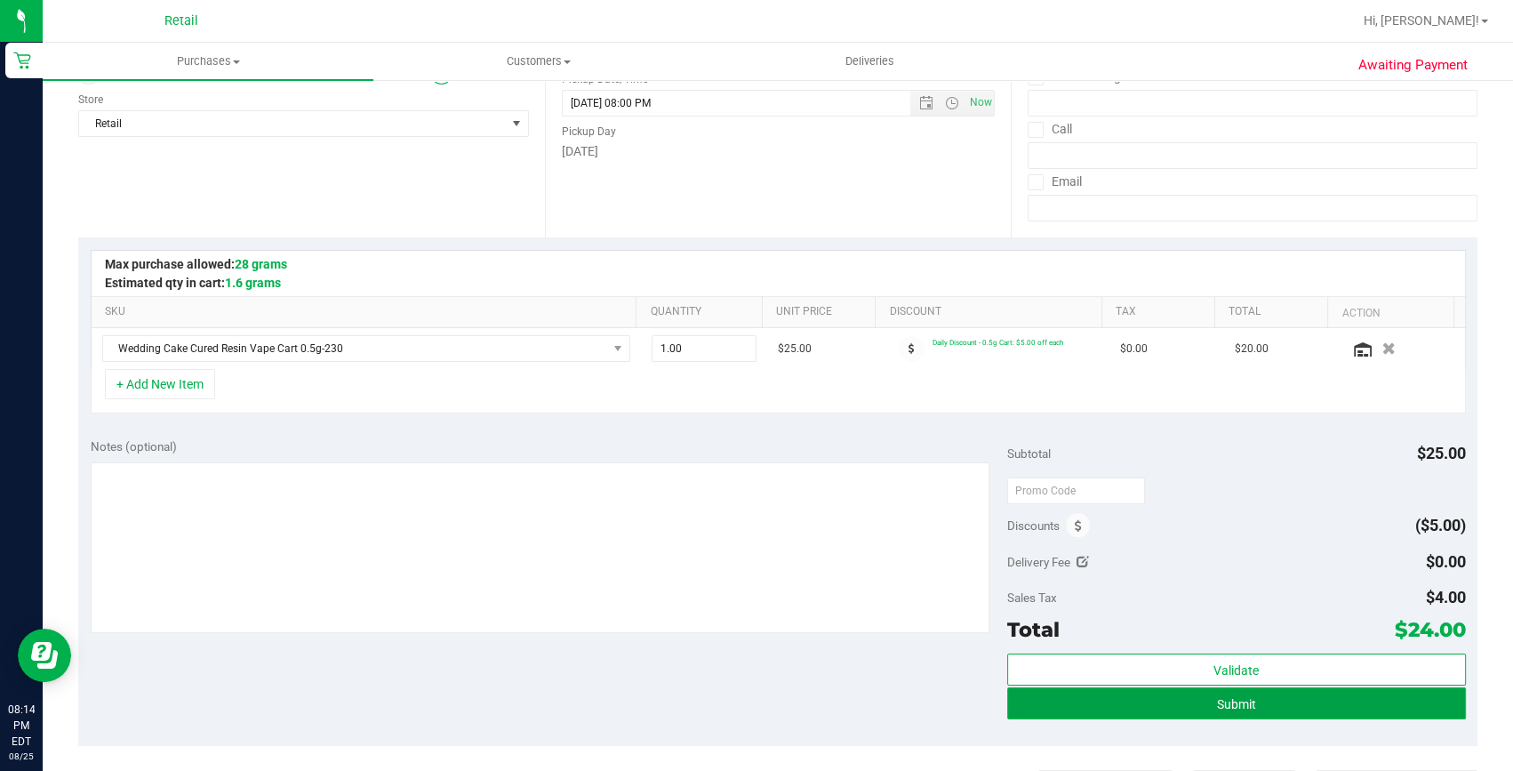
click at [1146, 687] on button "Submit" at bounding box center [1236, 703] width 459 height 32
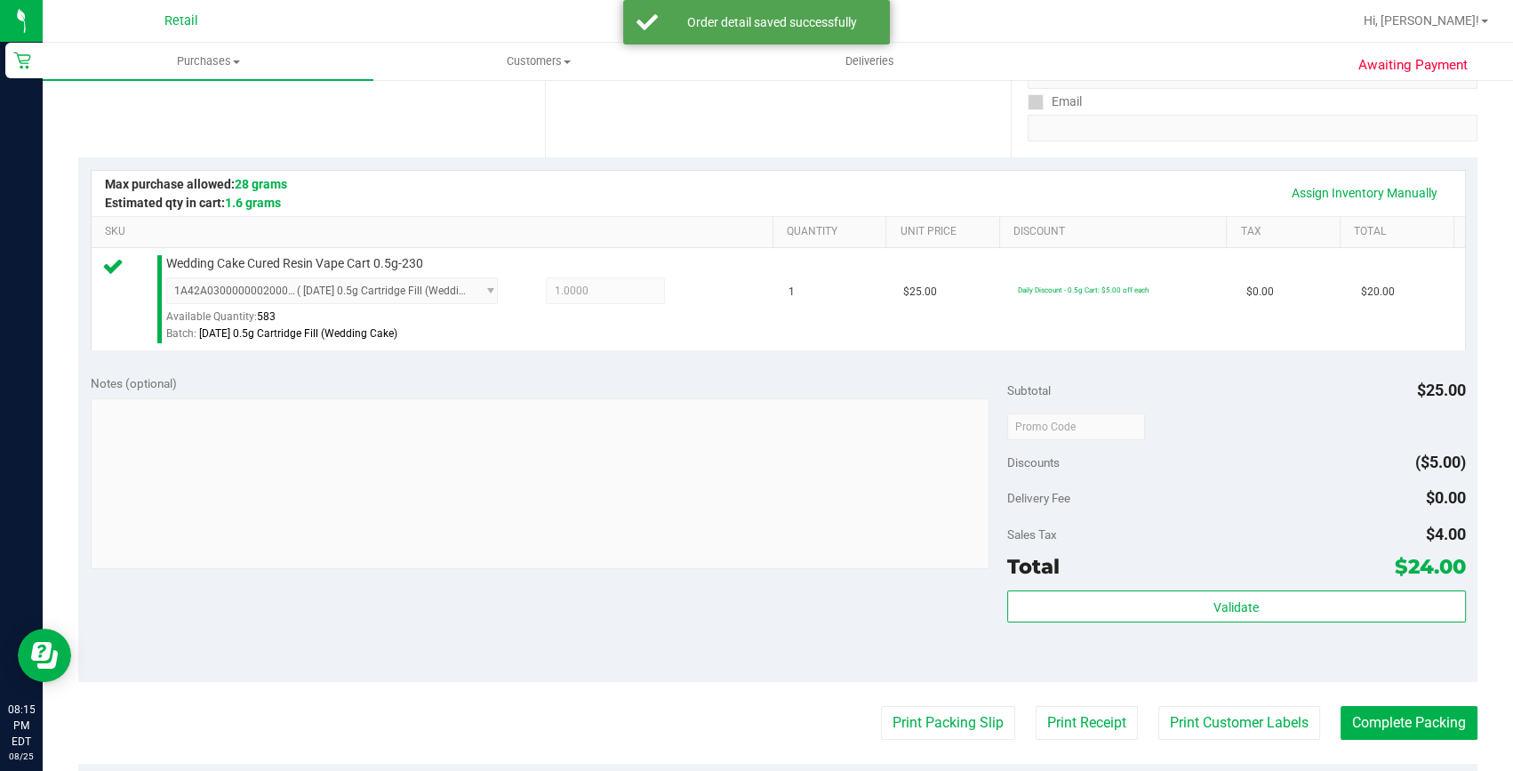
scroll to position [323, 0]
click at [1379, 710] on button "Complete Packing" at bounding box center [1408, 722] width 137 height 34
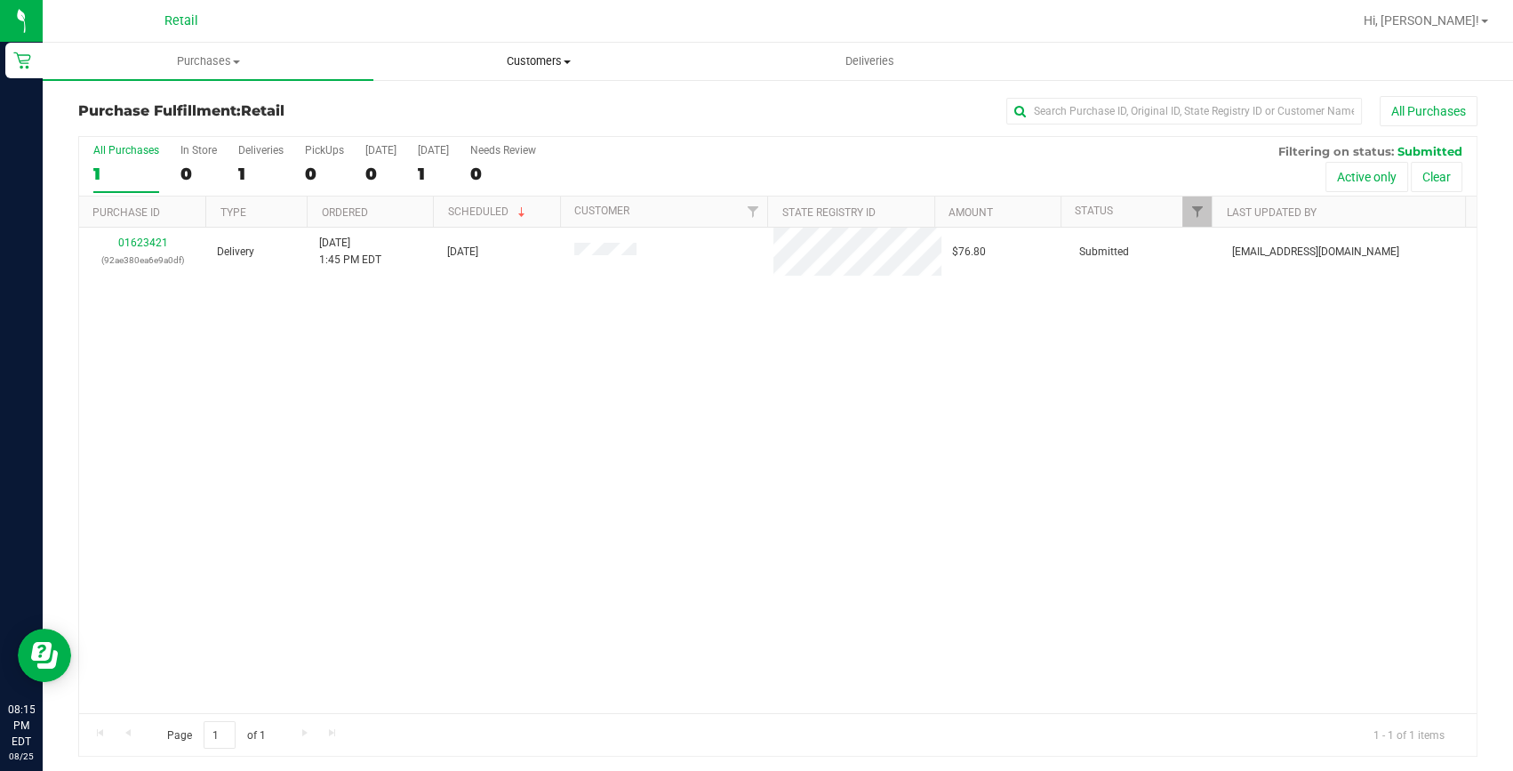
click at [508, 47] on uib-tab-heading "Customers All customers Add a new customer All physicians" at bounding box center [538, 62] width 329 height 36
click at [867, 51] on uib-tab-heading "Deliveries" at bounding box center [869, 62] width 329 height 36
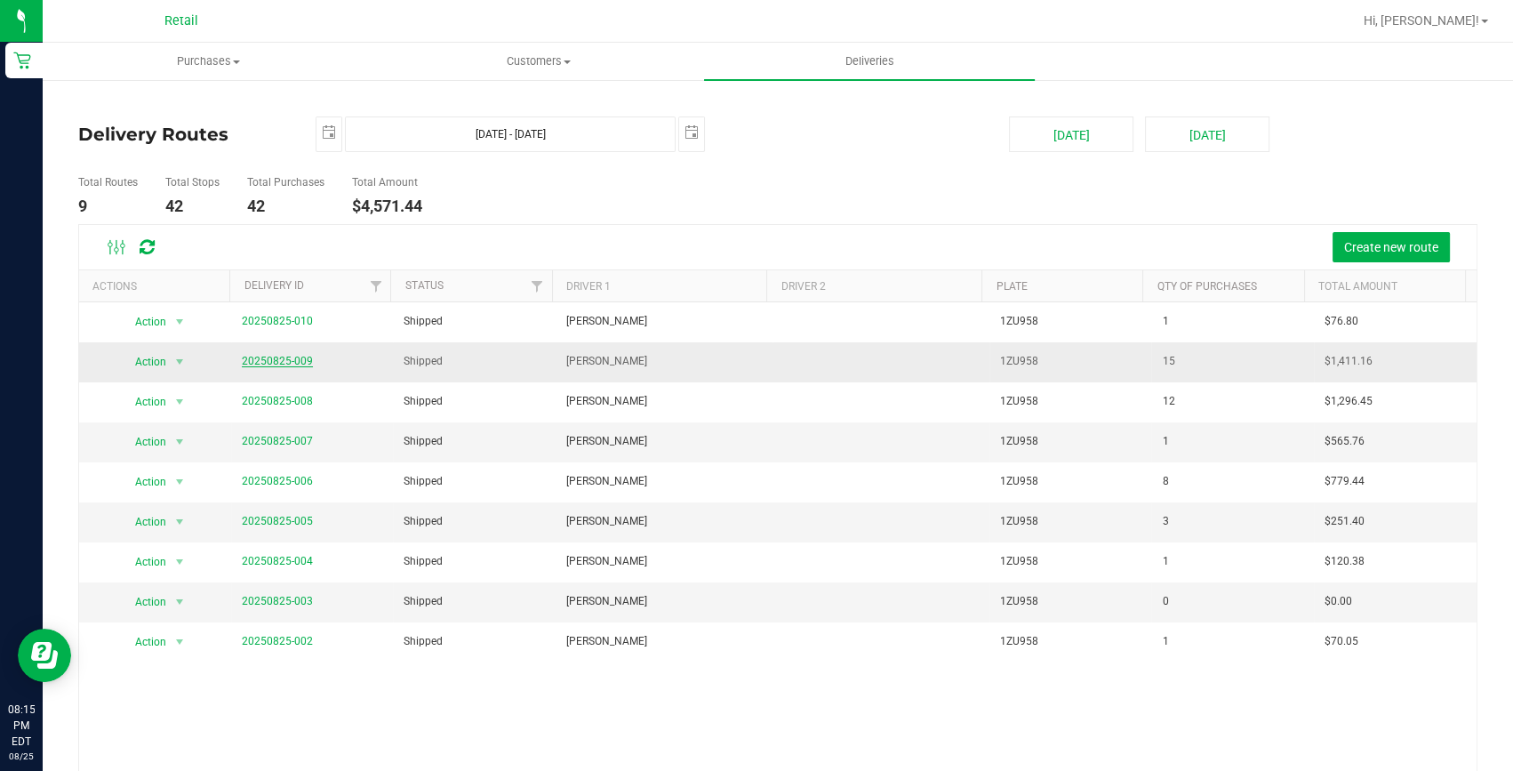
click at [270, 356] on link "20250825-009" at bounding box center [277, 361] width 71 height 12
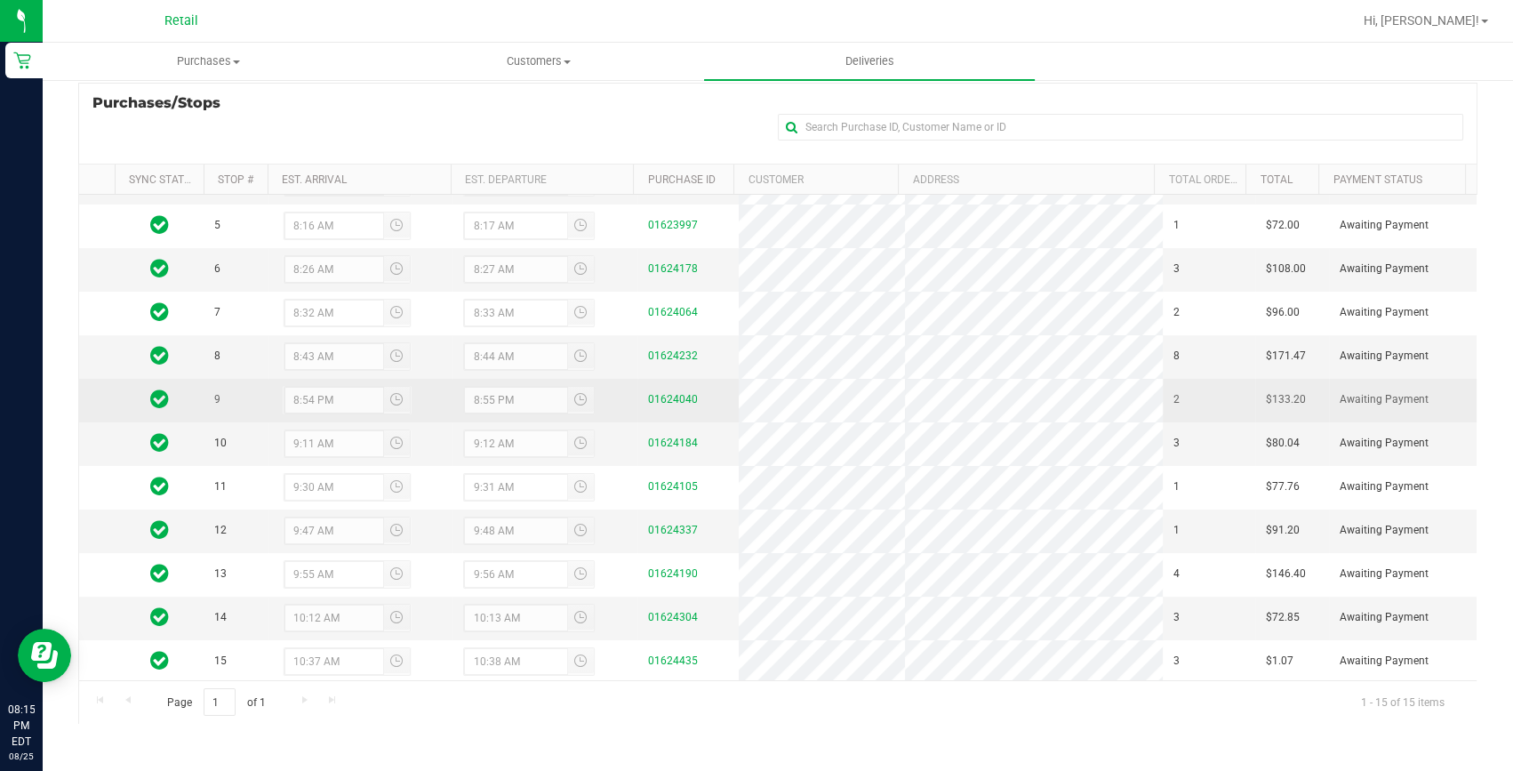
scroll to position [166, 0]
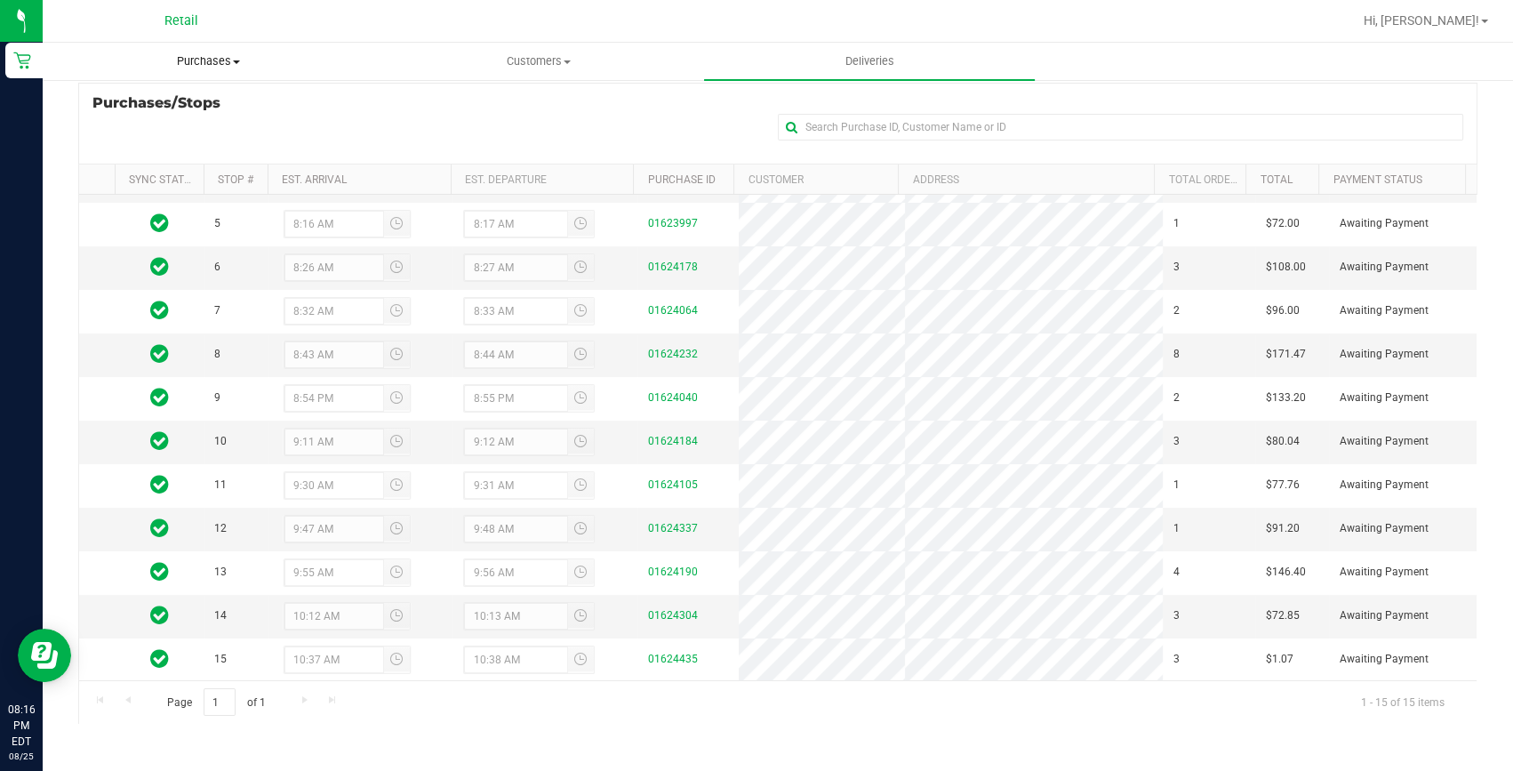
click at [212, 57] on span "Purchases" at bounding box center [208, 61] width 329 height 16
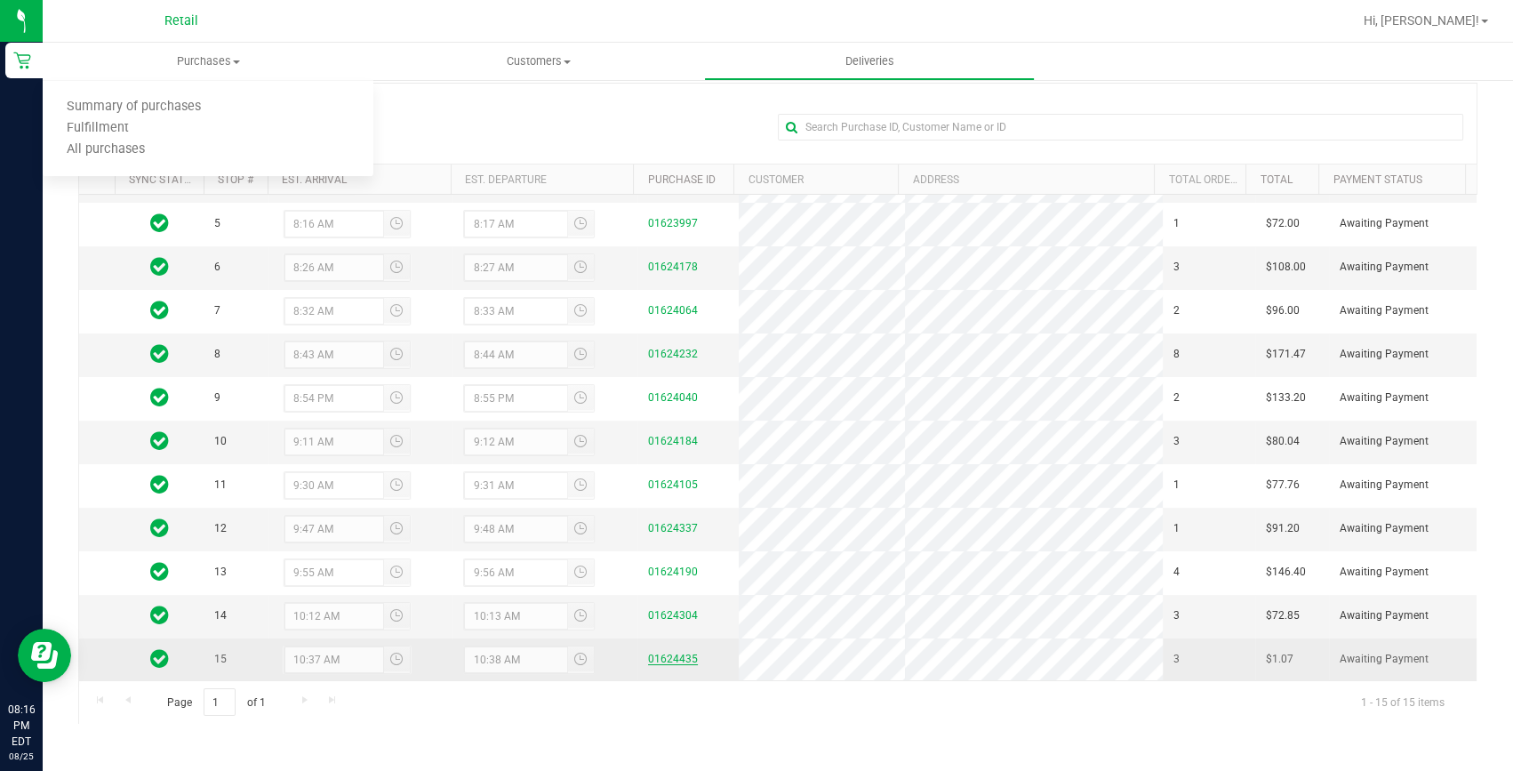
click at [679, 660] on link "01624435" at bounding box center [673, 658] width 50 height 12
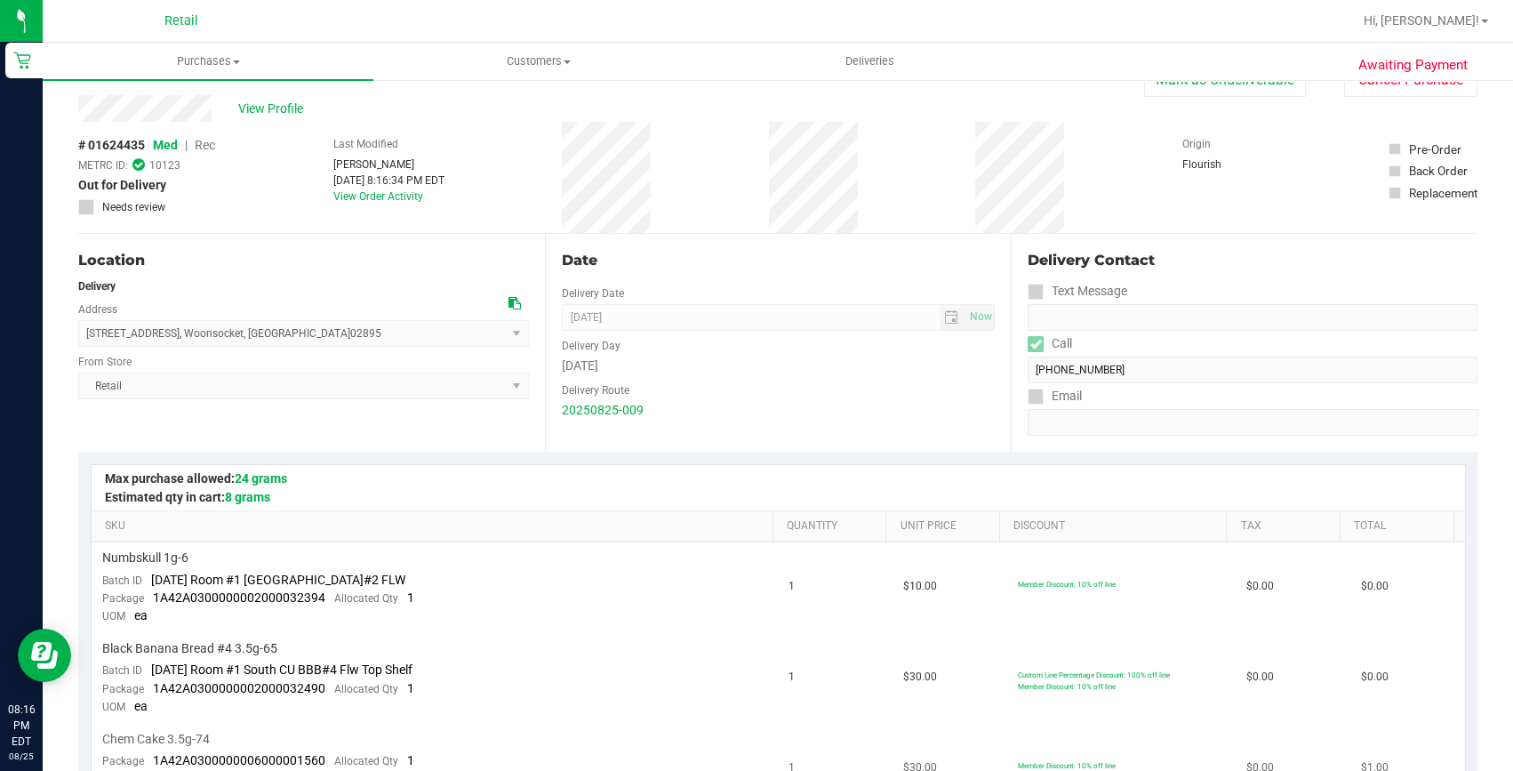
scroll to position [12, 0]
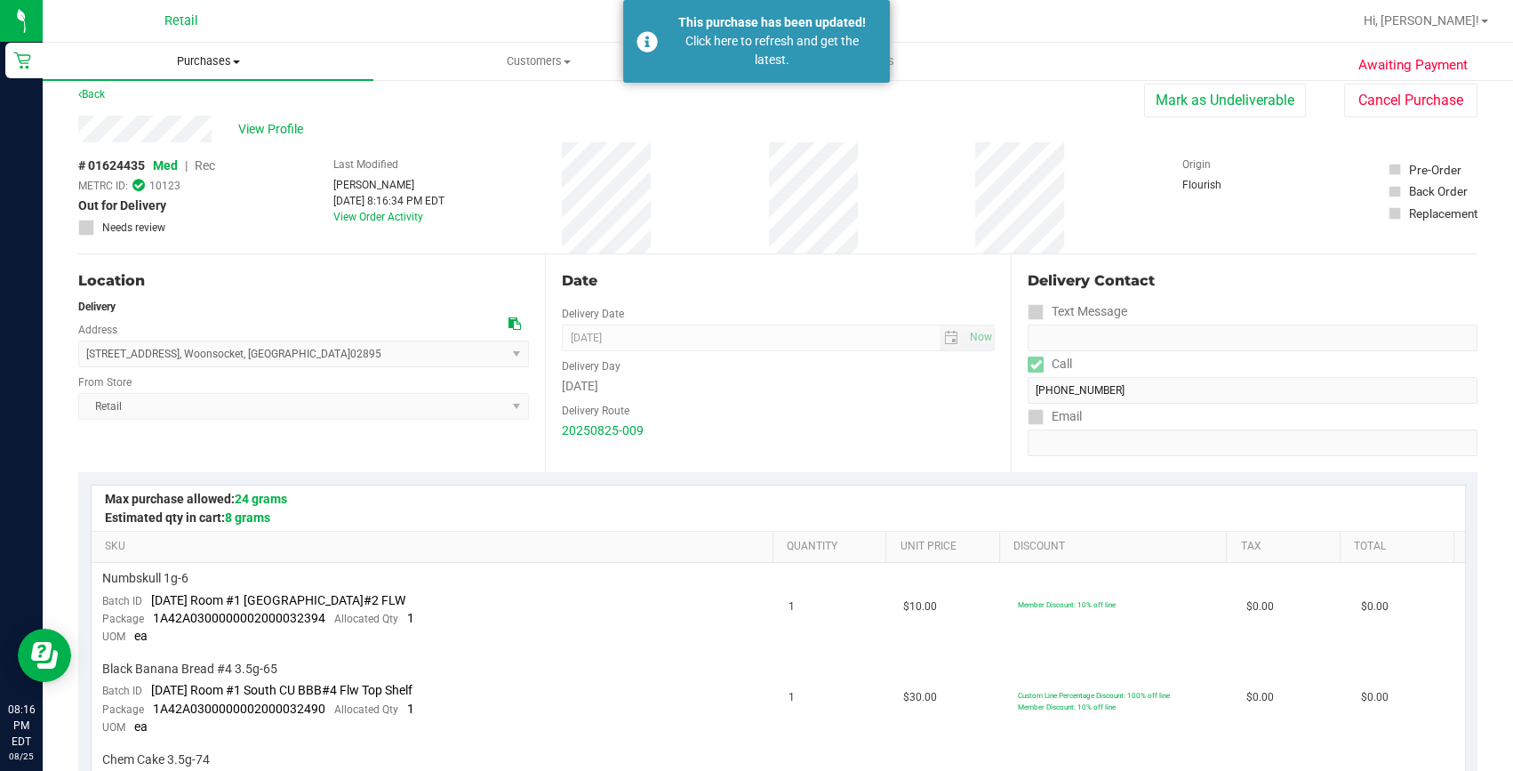
click at [201, 51] on uib-tab-heading "Purchases Summary of purchases Fulfillment All purchases" at bounding box center [208, 61] width 331 height 37
click at [193, 103] on span "Summary of purchases" at bounding box center [134, 107] width 182 height 15
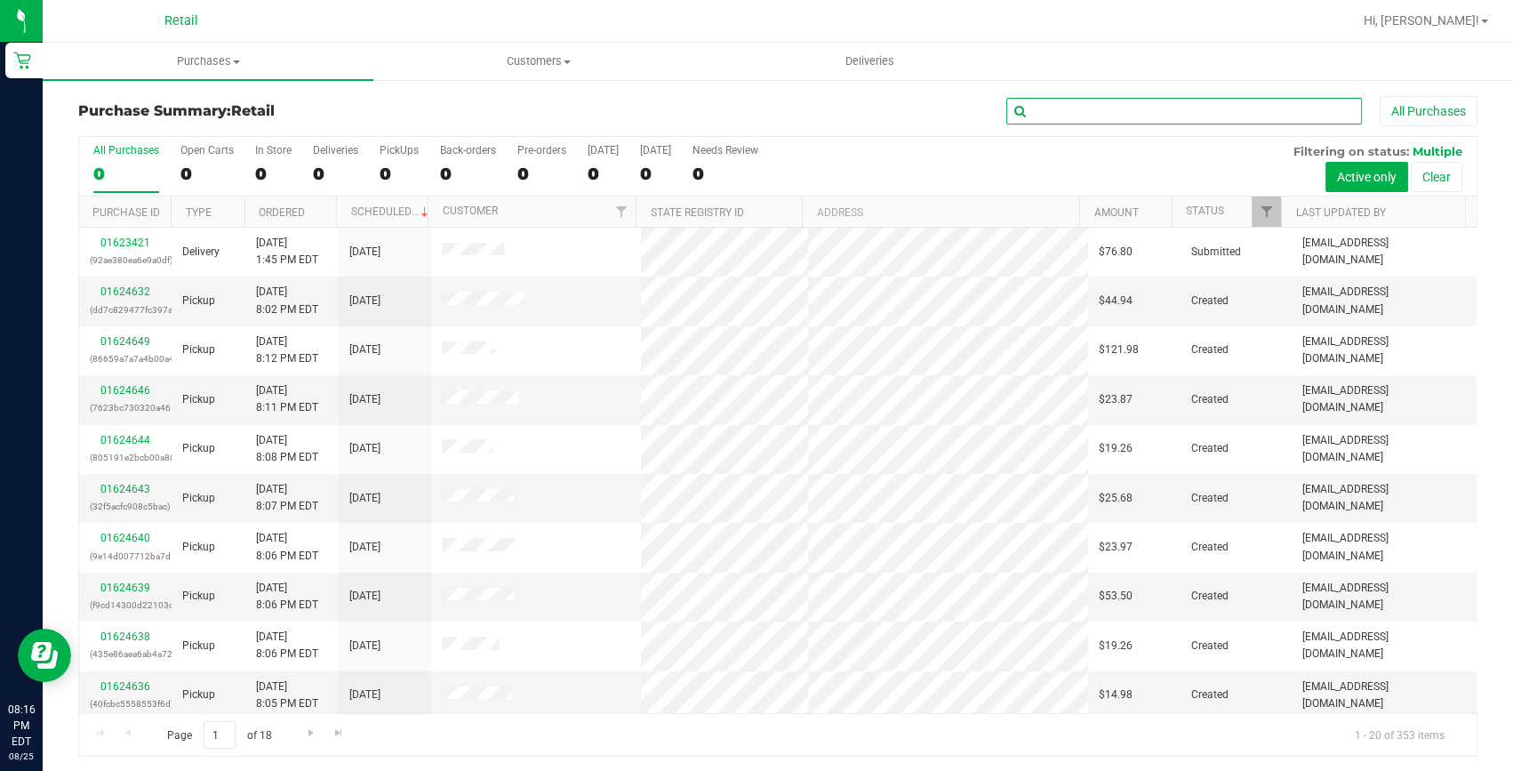
click at [1045, 106] on input "text" at bounding box center [1184, 111] width 356 height 27
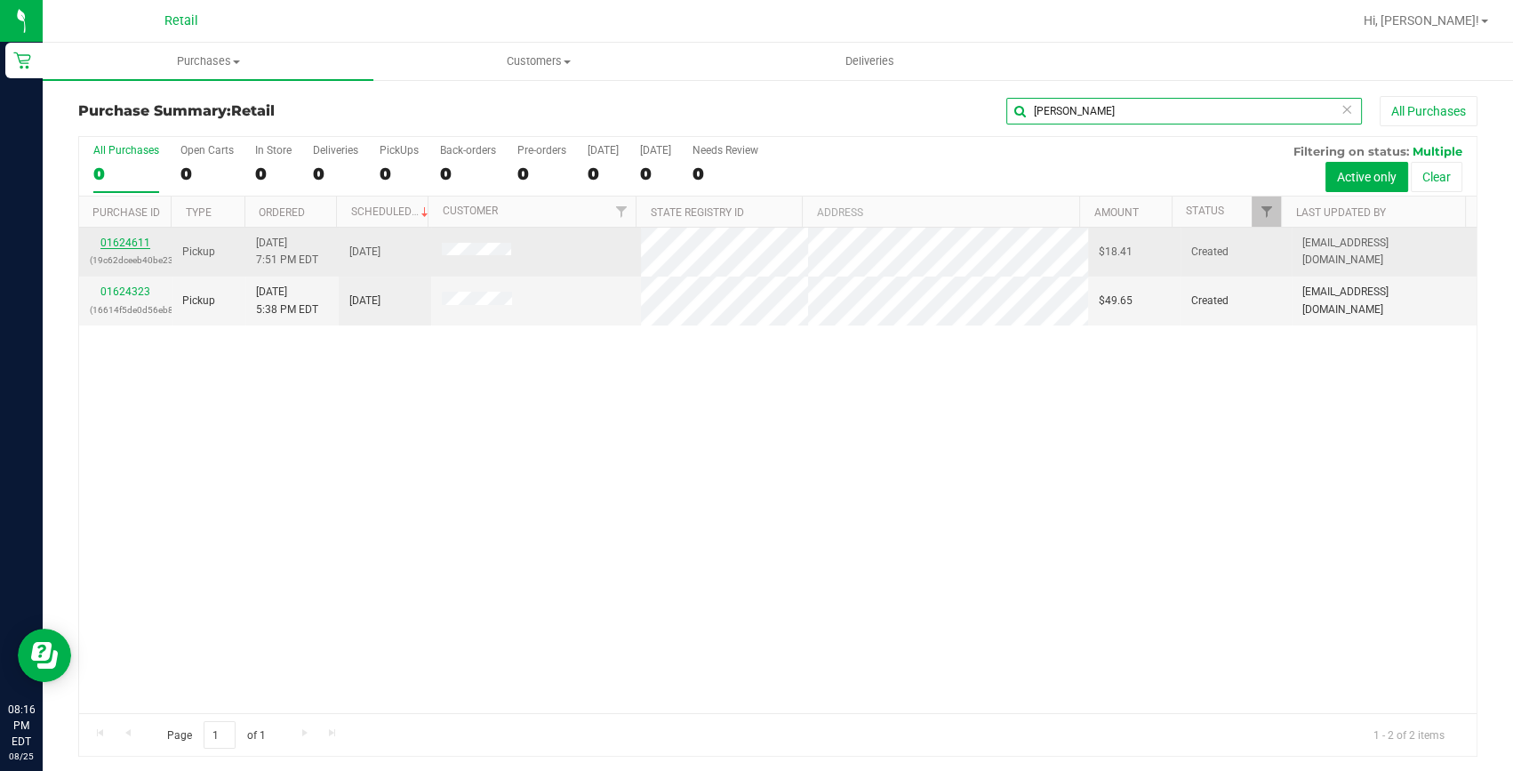
type input "jason"
click at [131, 238] on link "01624611" at bounding box center [125, 242] width 50 height 12
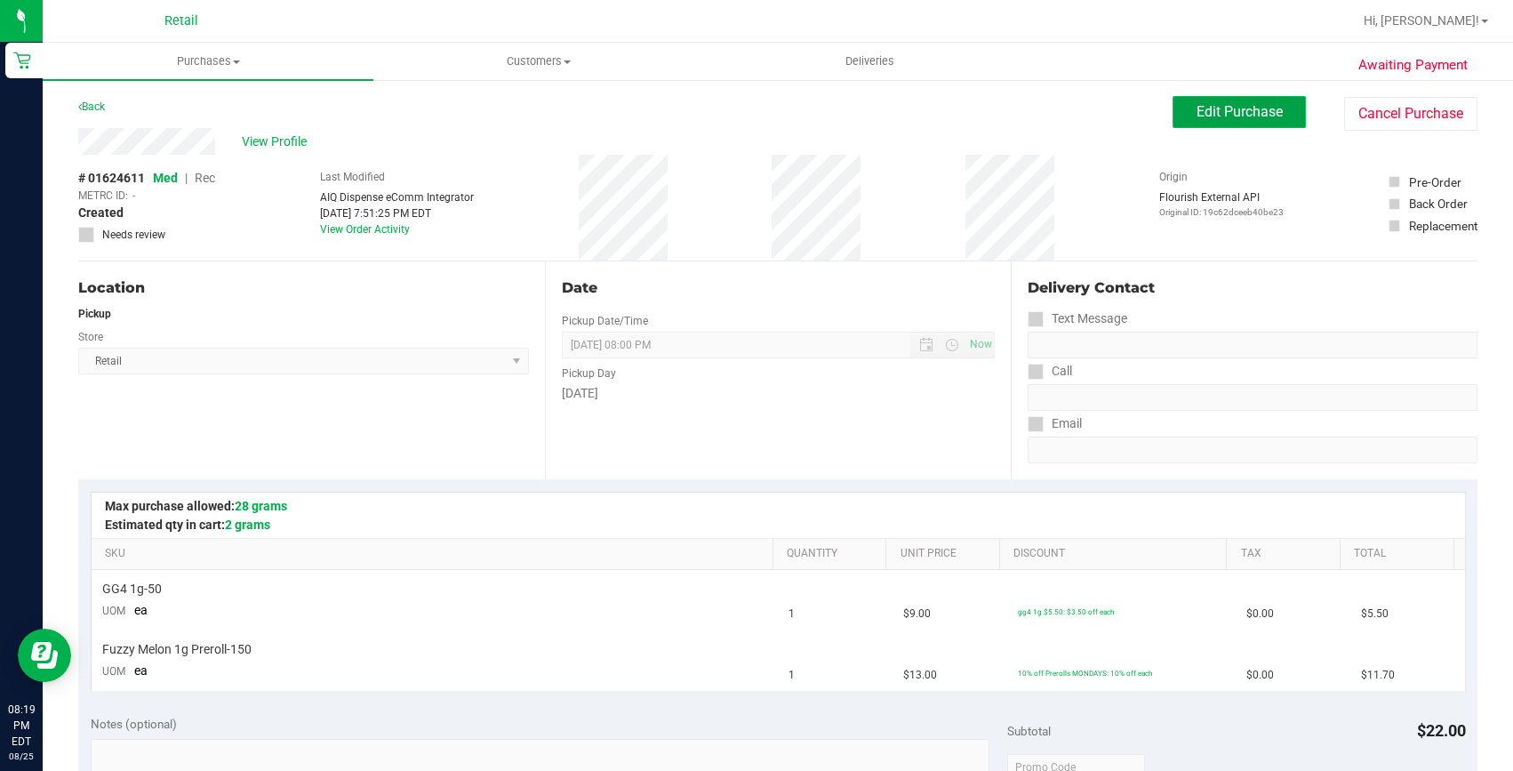
click at [1239, 108] on span "Edit Purchase" at bounding box center [1239, 111] width 86 height 17
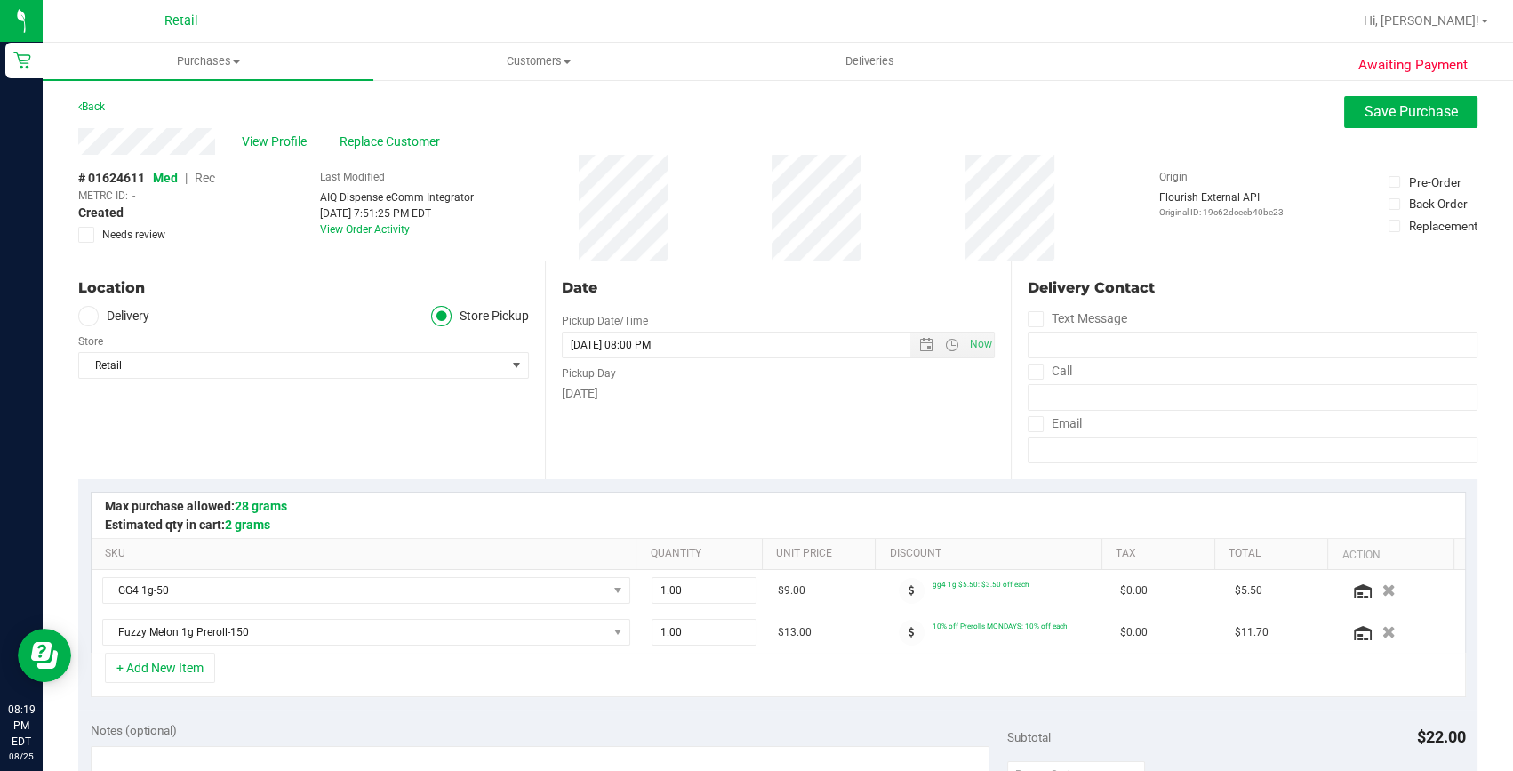
click at [212, 175] on span "Rec" at bounding box center [205, 178] width 20 height 14
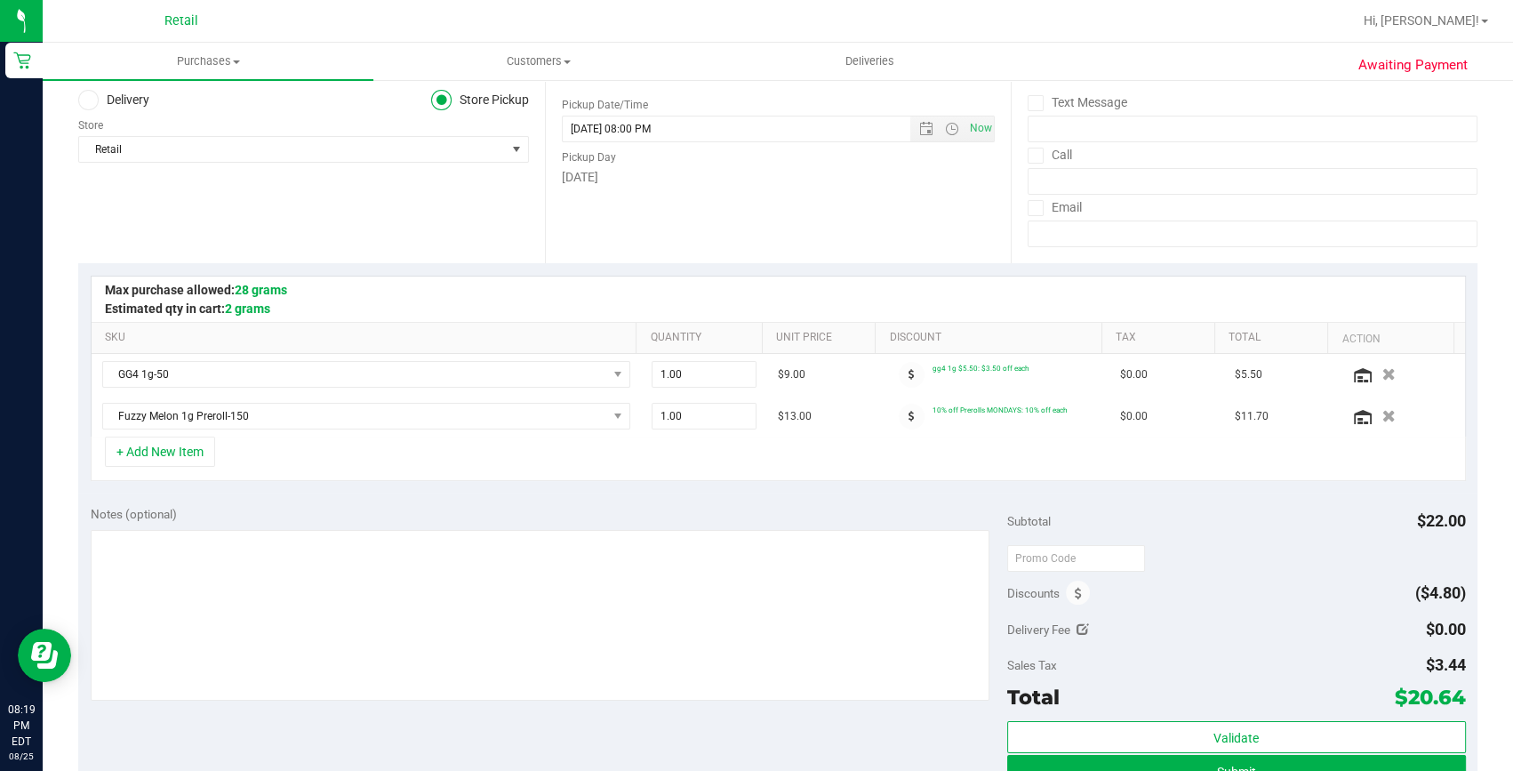
scroll to position [242, 0]
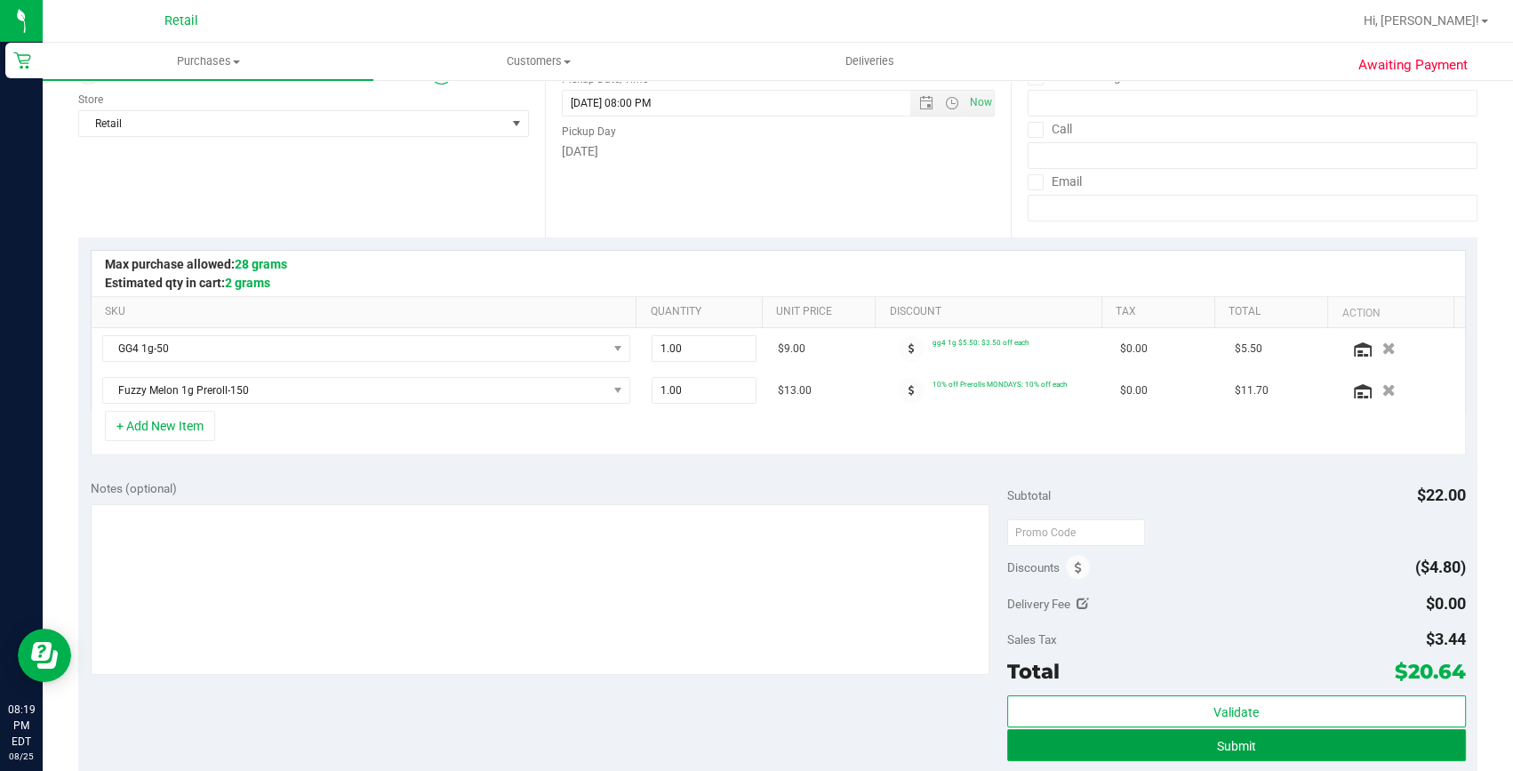
click at [1237, 740] on span "Submit" at bounding box center [1236, 746] width 39 height 14
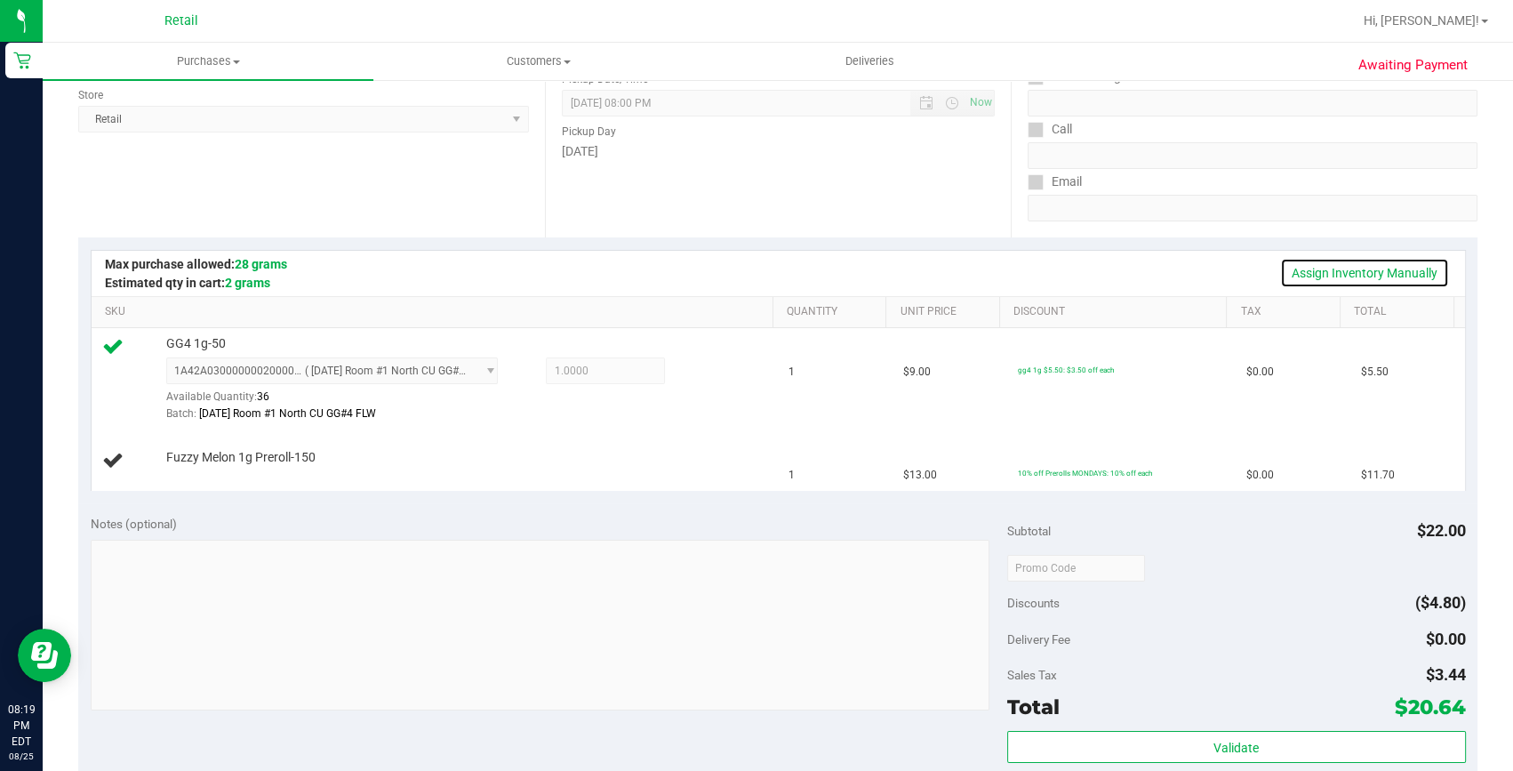
click at [1348, 262] on link "Assign Inventory Manually" at bounding box center [1364, 273] width 169 height 30
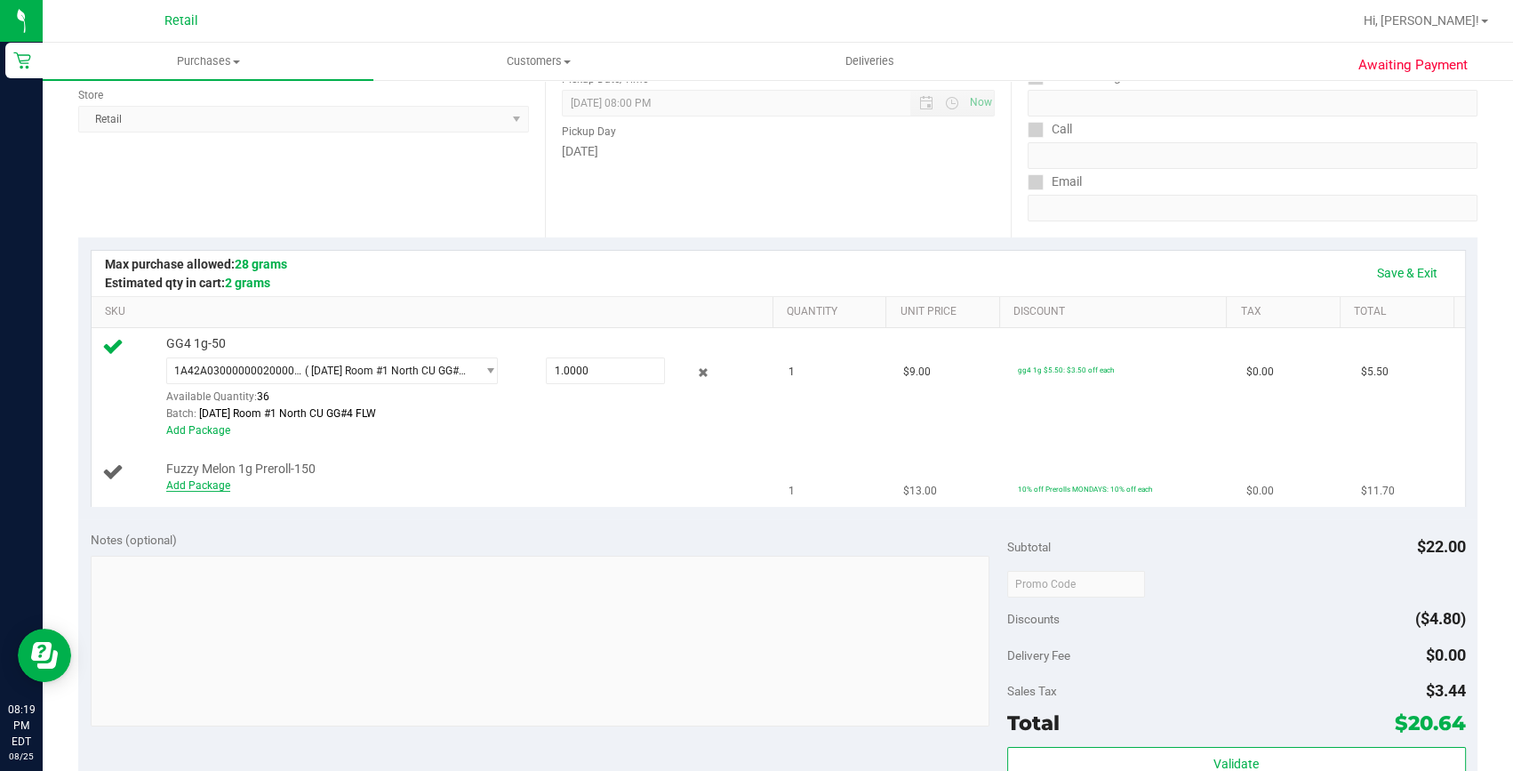
click at [182, 487] on link "Add Package" at bounding box center [198, 485] width 64 height 12
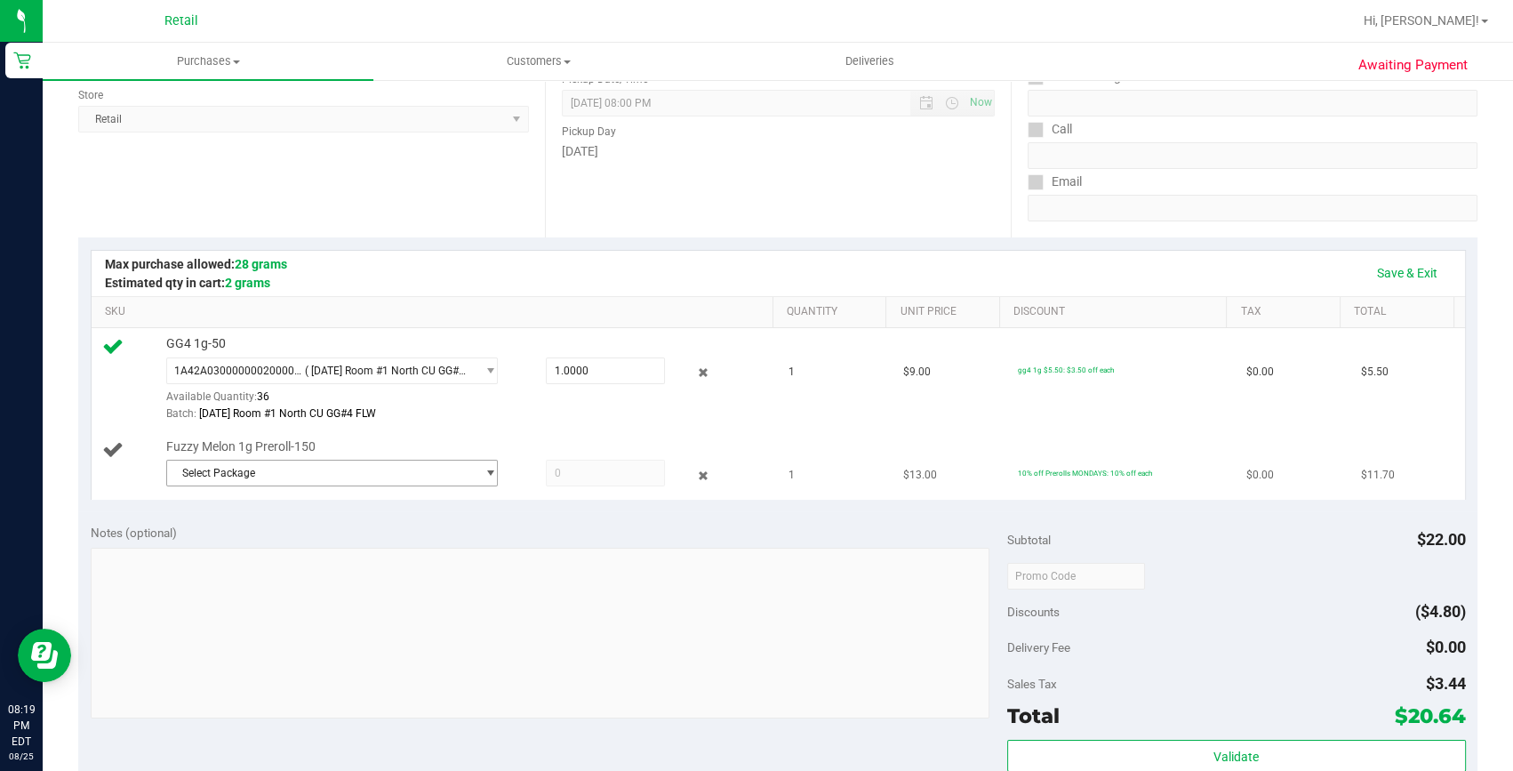
click at [348, 482] on span "Select Package" at bounding box center [321, 472] width 308 height 25
click at [356, 476] on span "Select Package" at bounding box center [321, 472] width 308 height 25
click at [318, 551] on li "1A42A03000001FC000001760 ( )" at bounding box center [327, 544] width 324 height 25
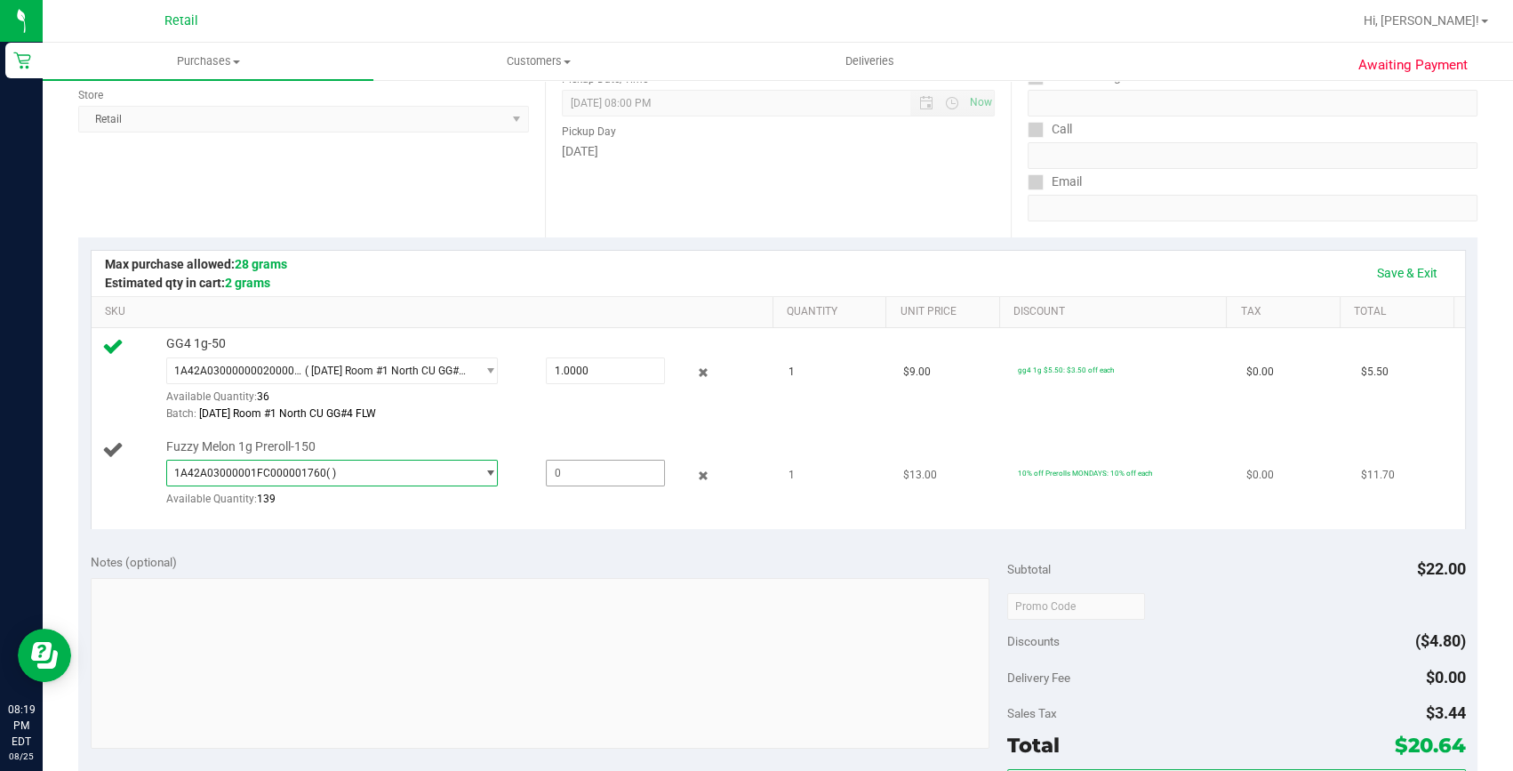
click at [576, 461] on span at bounding box center [606, 473] width 120 height 27
type input "1"
type input "1.0000"
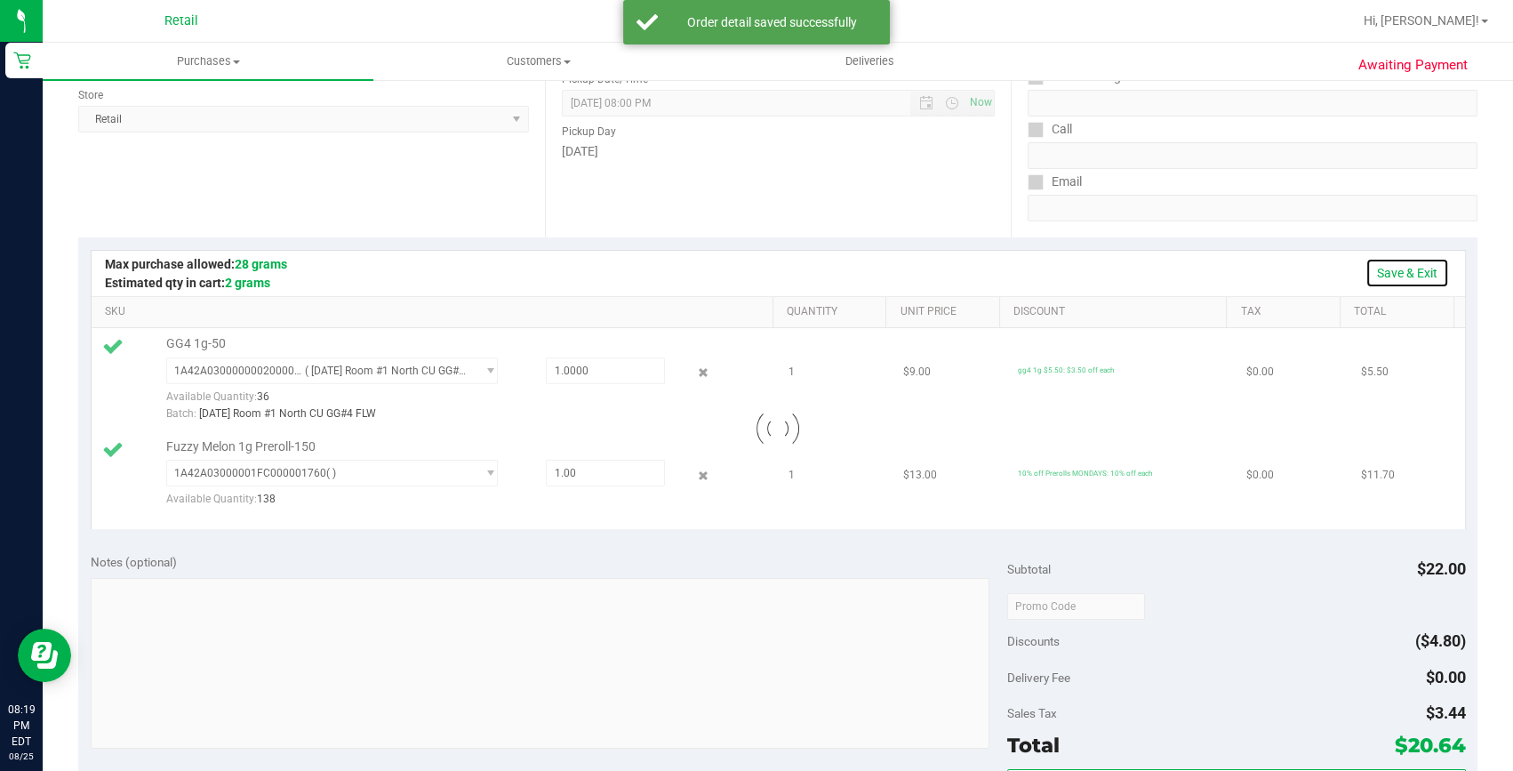
click at [1390, 264] on link "Save & Exit" at bounding box center [1407, 273] width 84 height 30
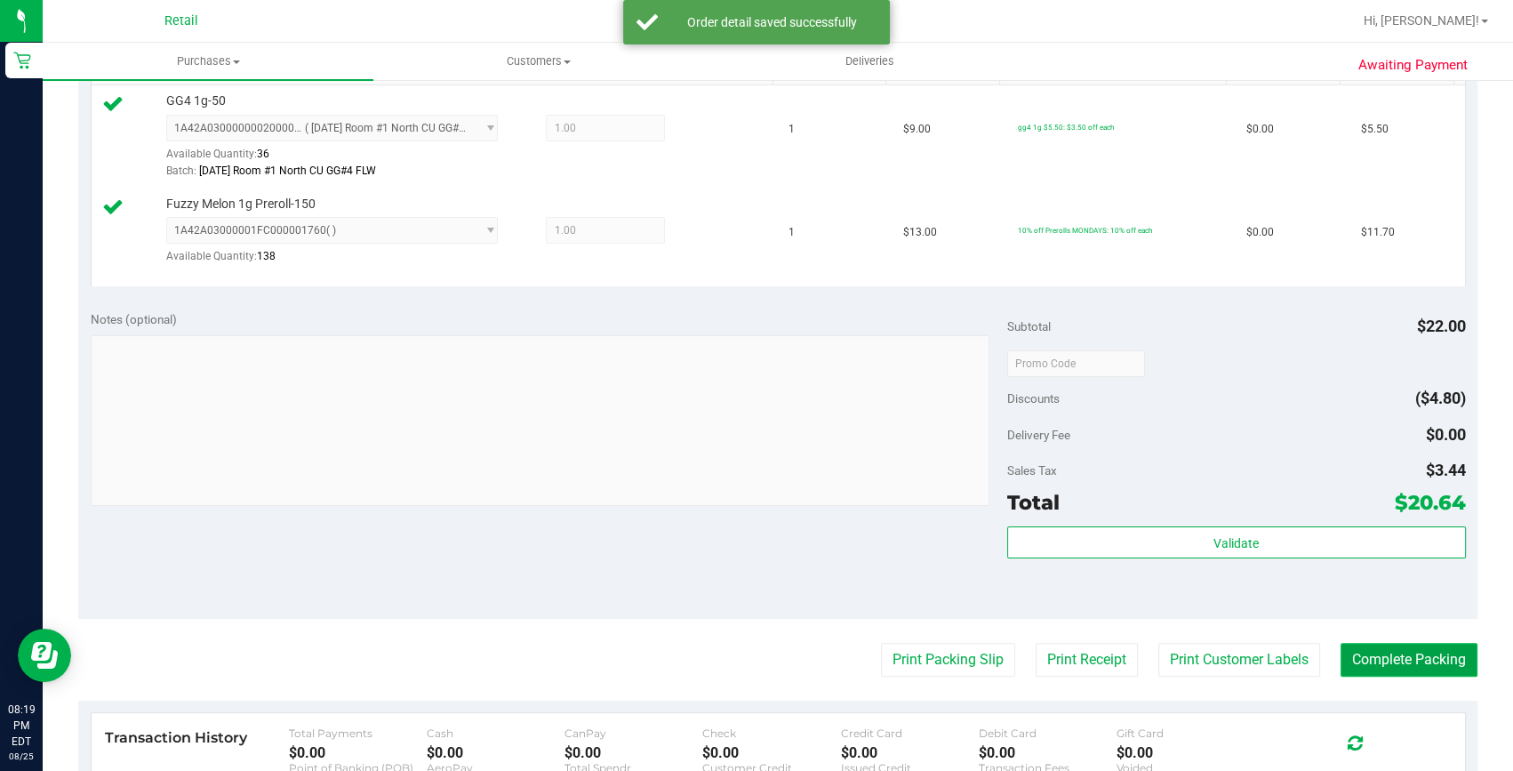
click at [1368, 662] on button "Complete Packing" at bounding box center [1408, 660] width 137 height 34
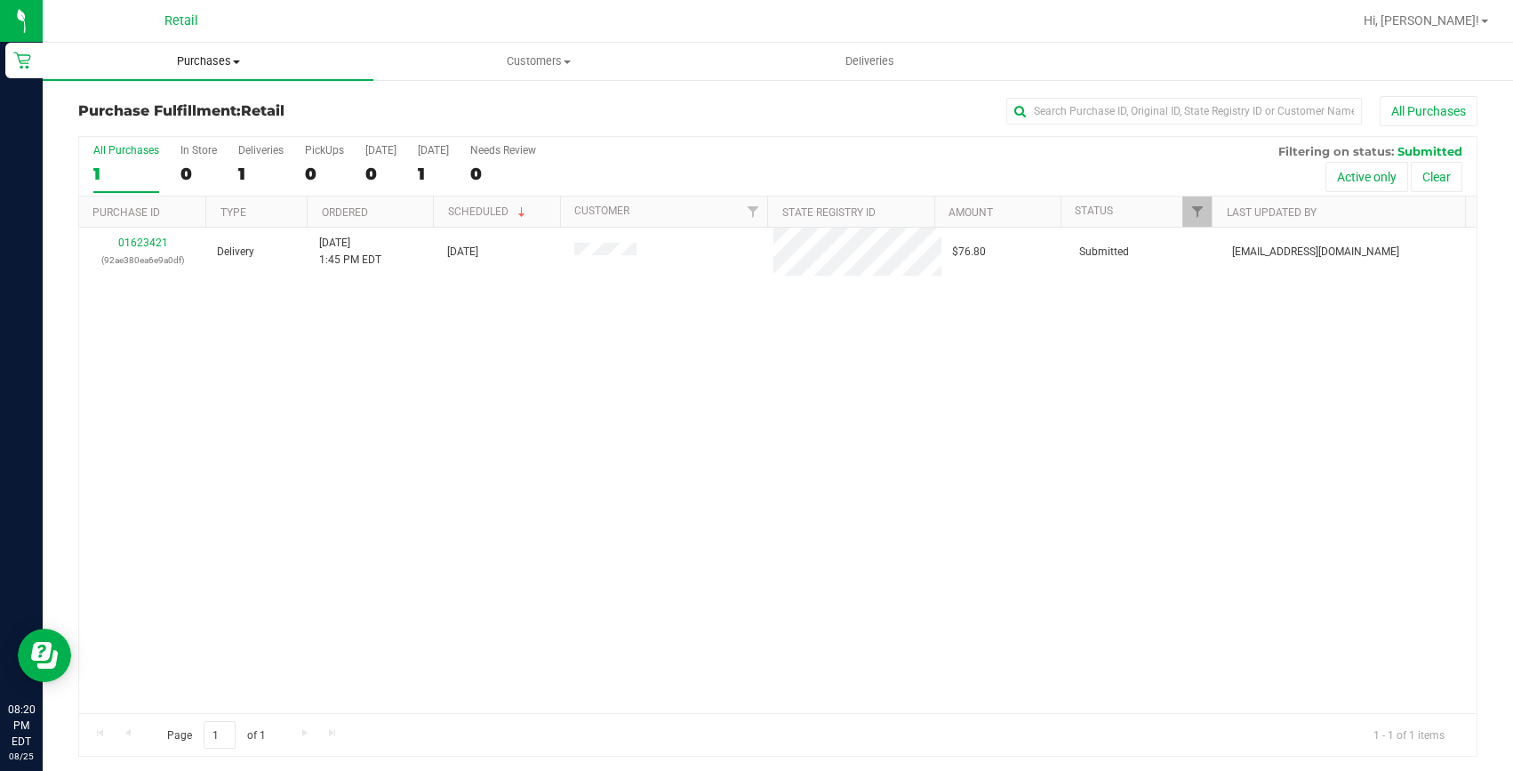
click at [207, 65] on span "Purchases" at bounding box center [208, 61] width 331 height 16
click at [200, 107] on span "Summary of purchases" at bounding box center [134, 107] width 182 height 15
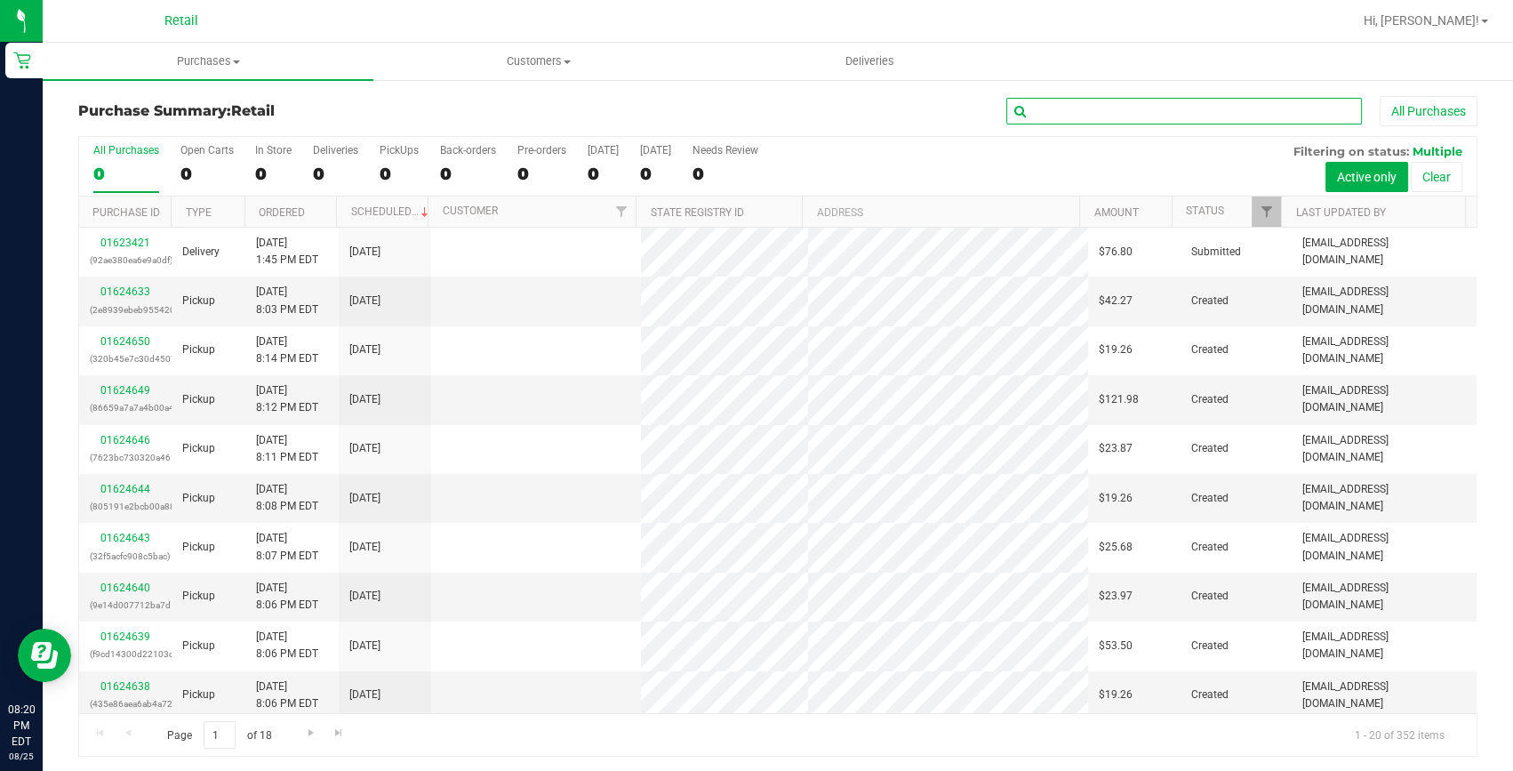
click at [1067, 108] on input "text" at bounding box center [1184, 111] width 356 height 27
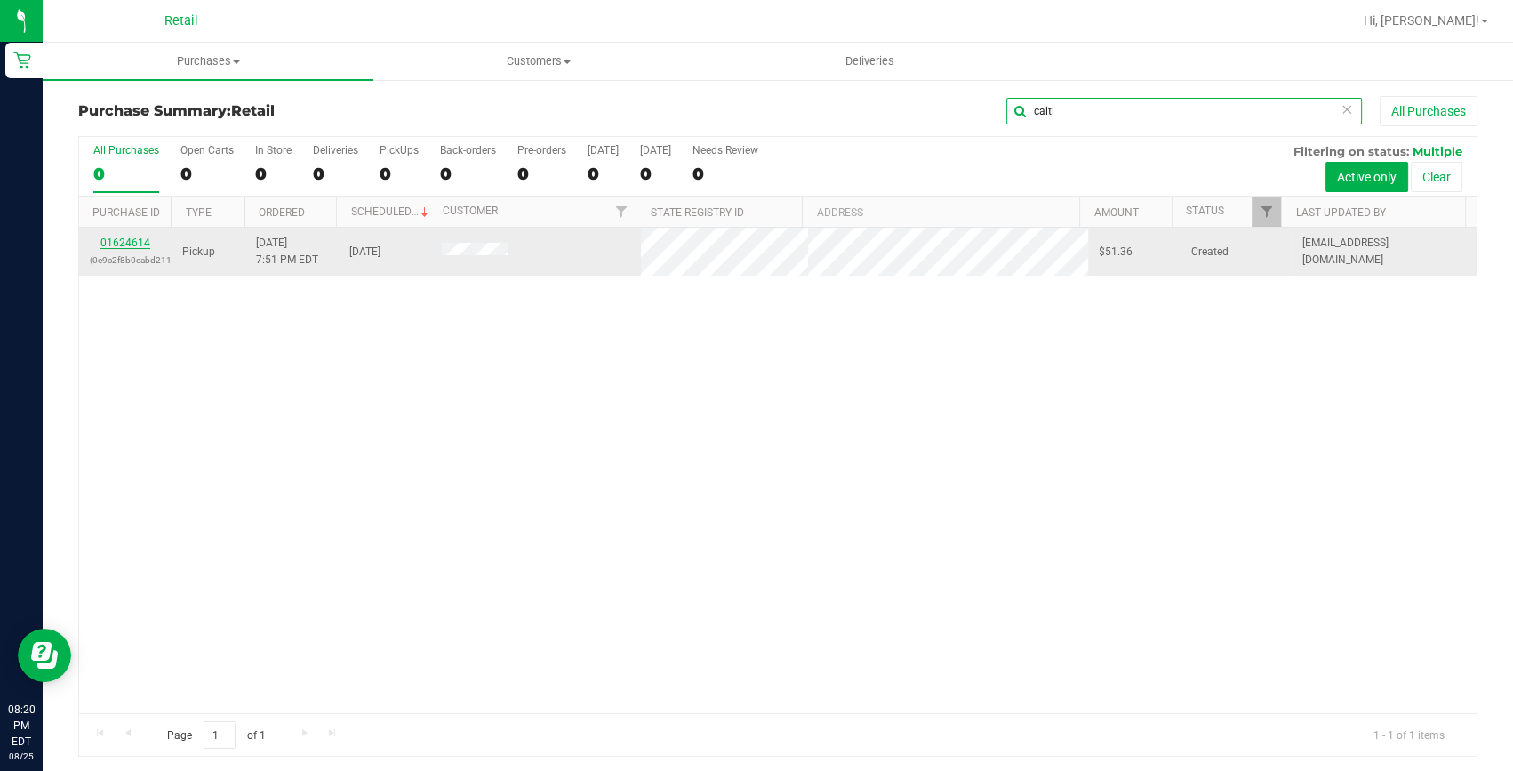
type input "caitl"
click at [137, 237] on link "01624614" at bounding box center [125, 242] width 50 height 12
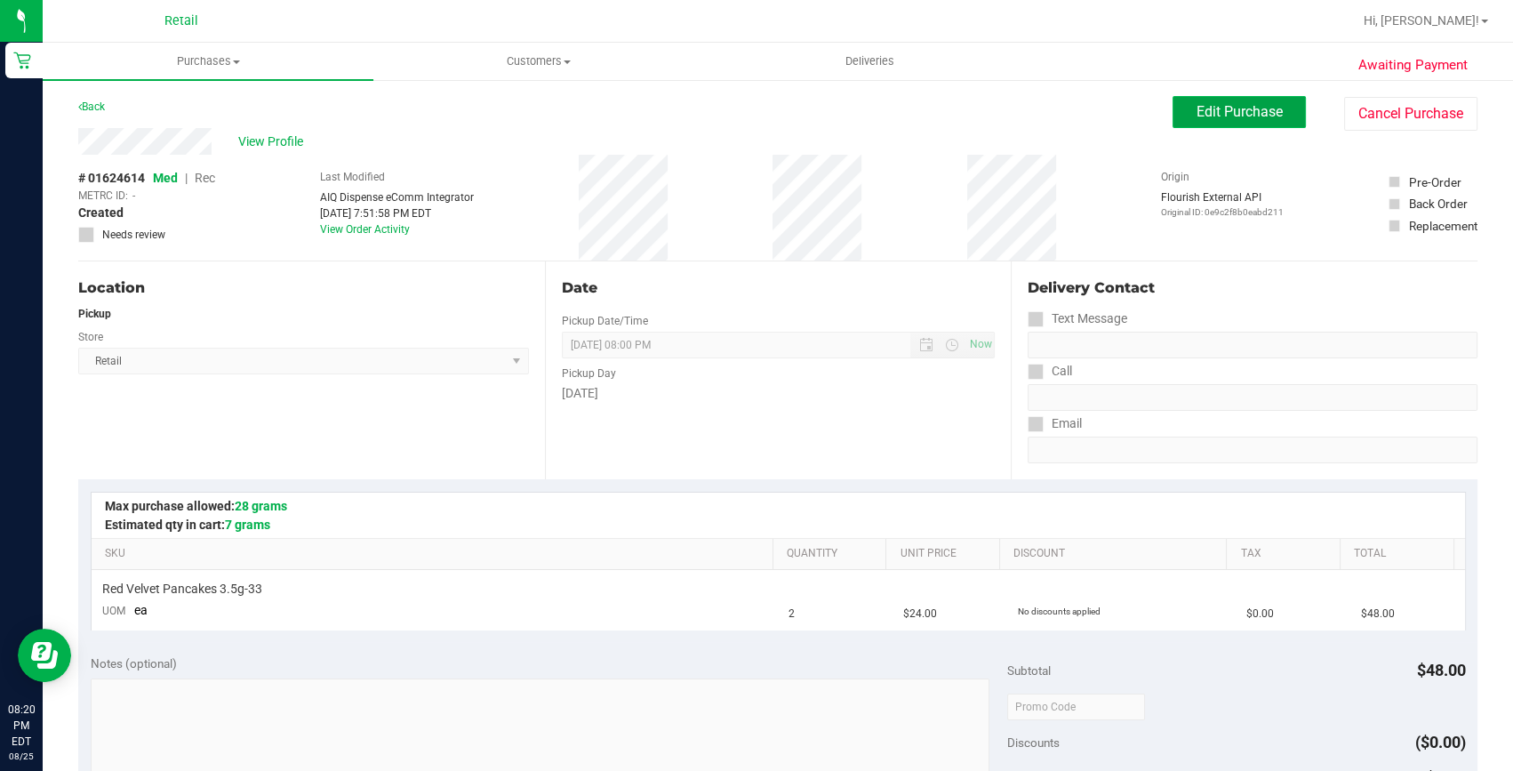
click at [1253, 106] on span "Edit Purchase" at bounding box center [1239, 111] width 86 height 17
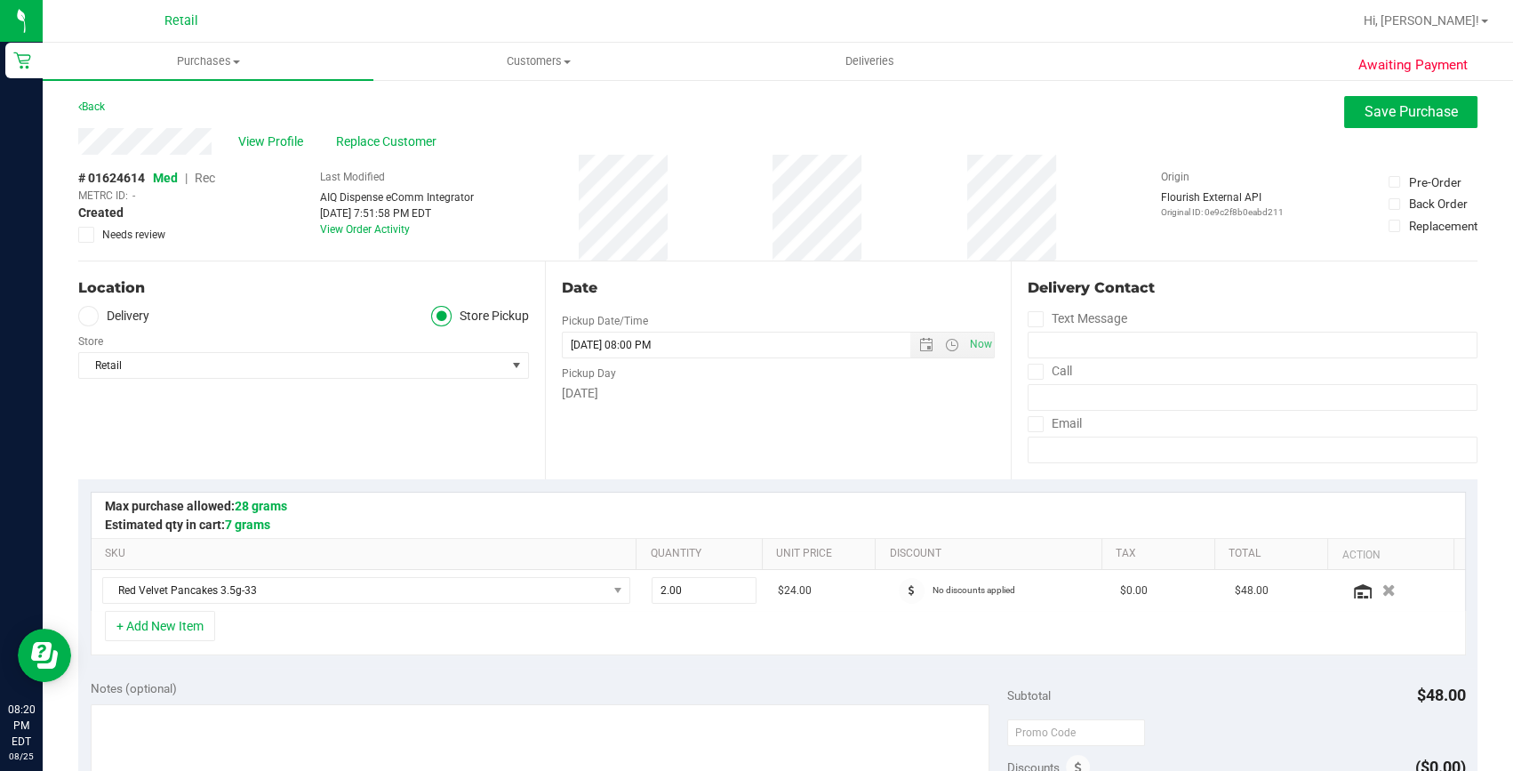
click at [206, 179] on span "Rec" at bounding box center [205, 178] width 20 height 14
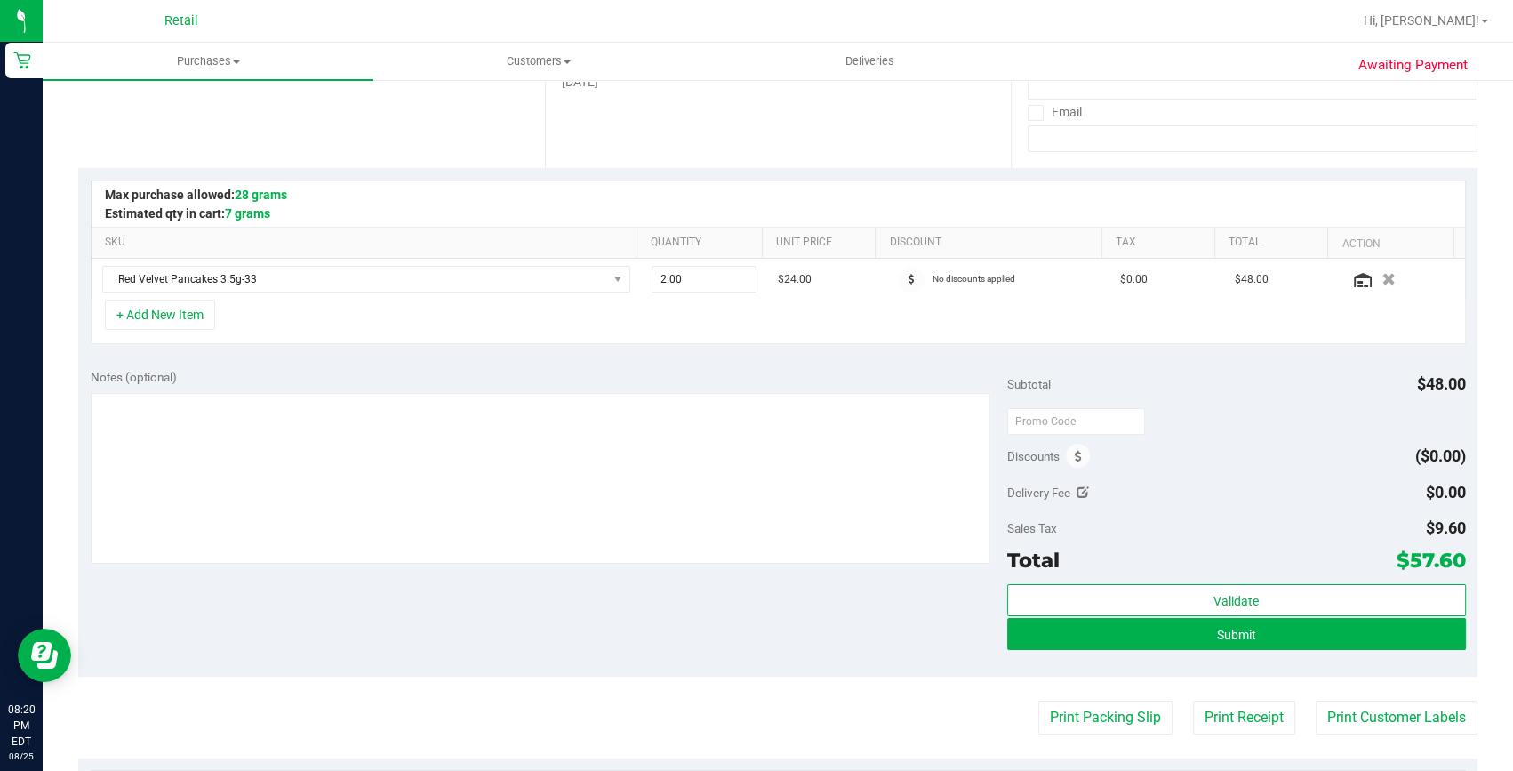
scroll to position [323, 0]
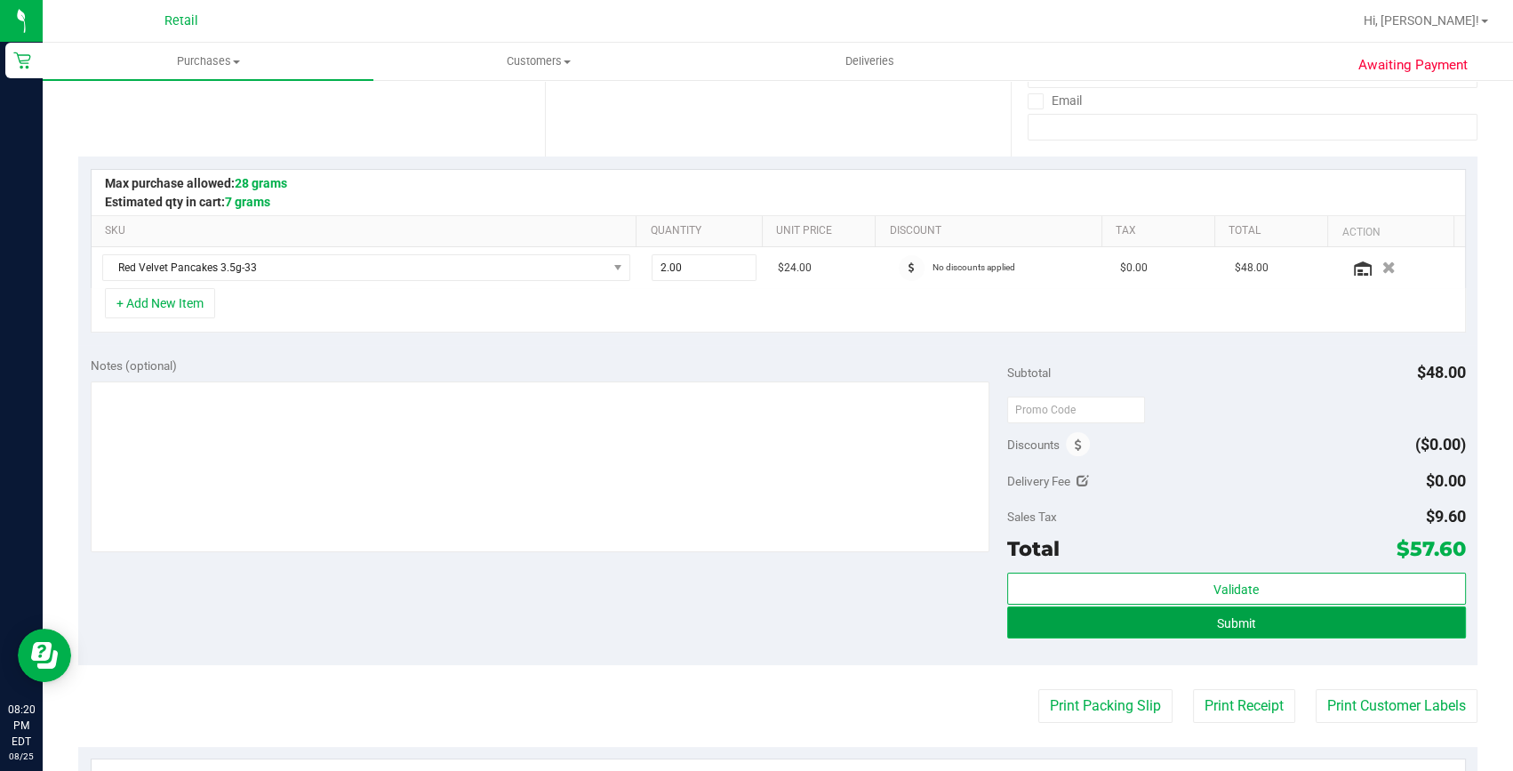
click at [1350, 628] on button "Submit" at bounding box center [1236, 622] width 459 height 32
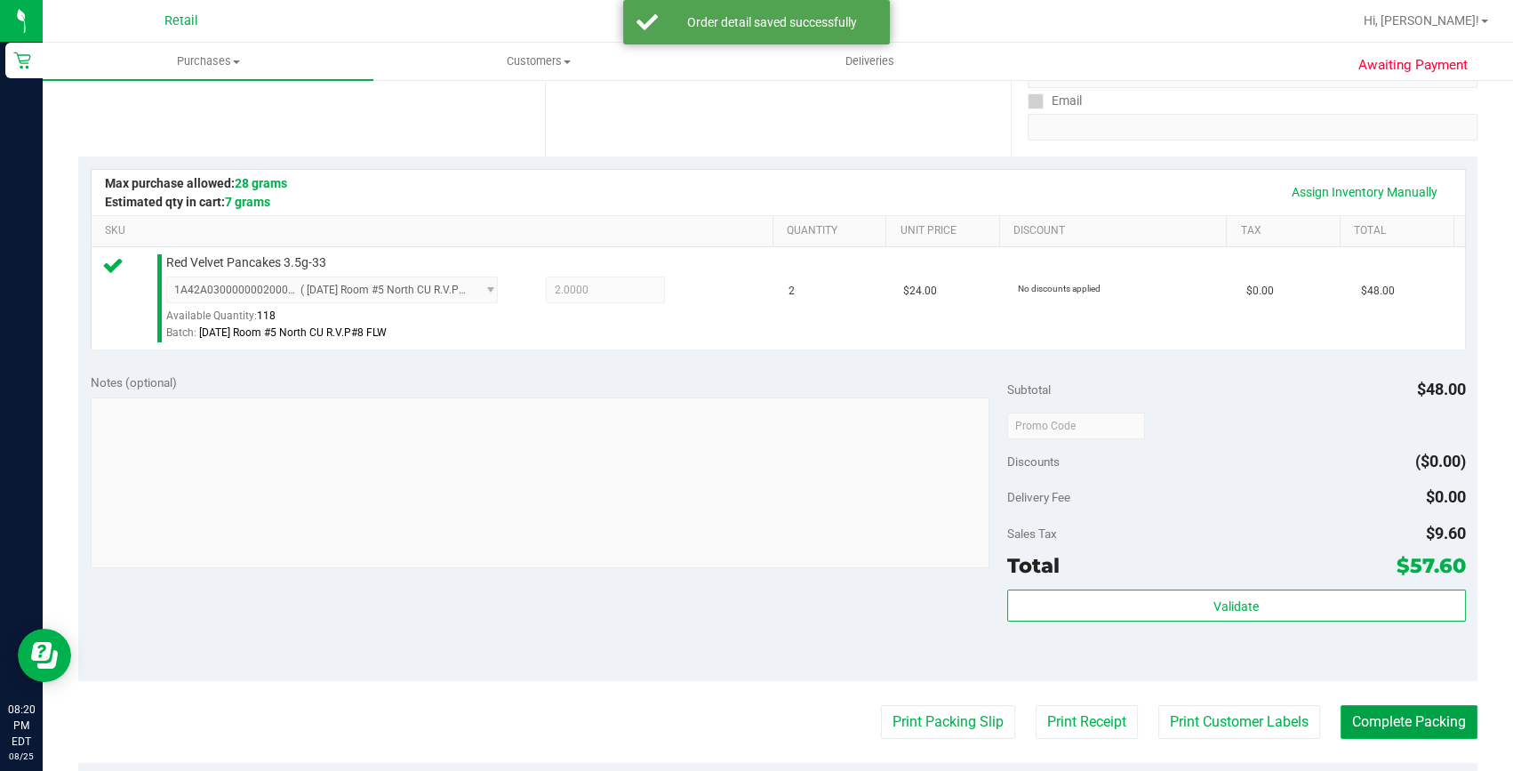
click at [1351, 705] on button "Complete Packing" at bounding box center [1408, 722] width 137 height 34
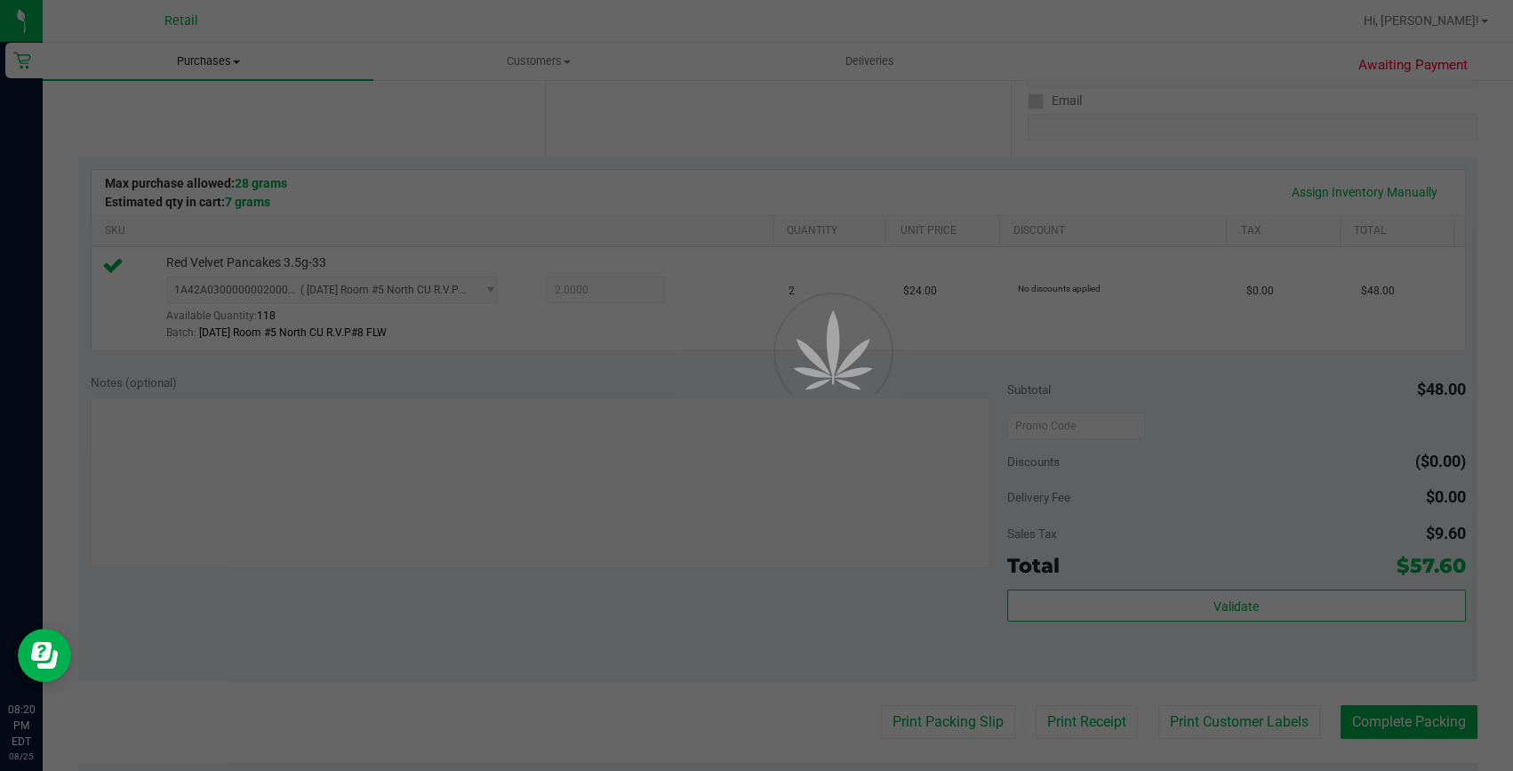
drag, startPoint x: 189, startPoint y: 58, endPoint x: 188, endPoint y: 70, distance: 12.6
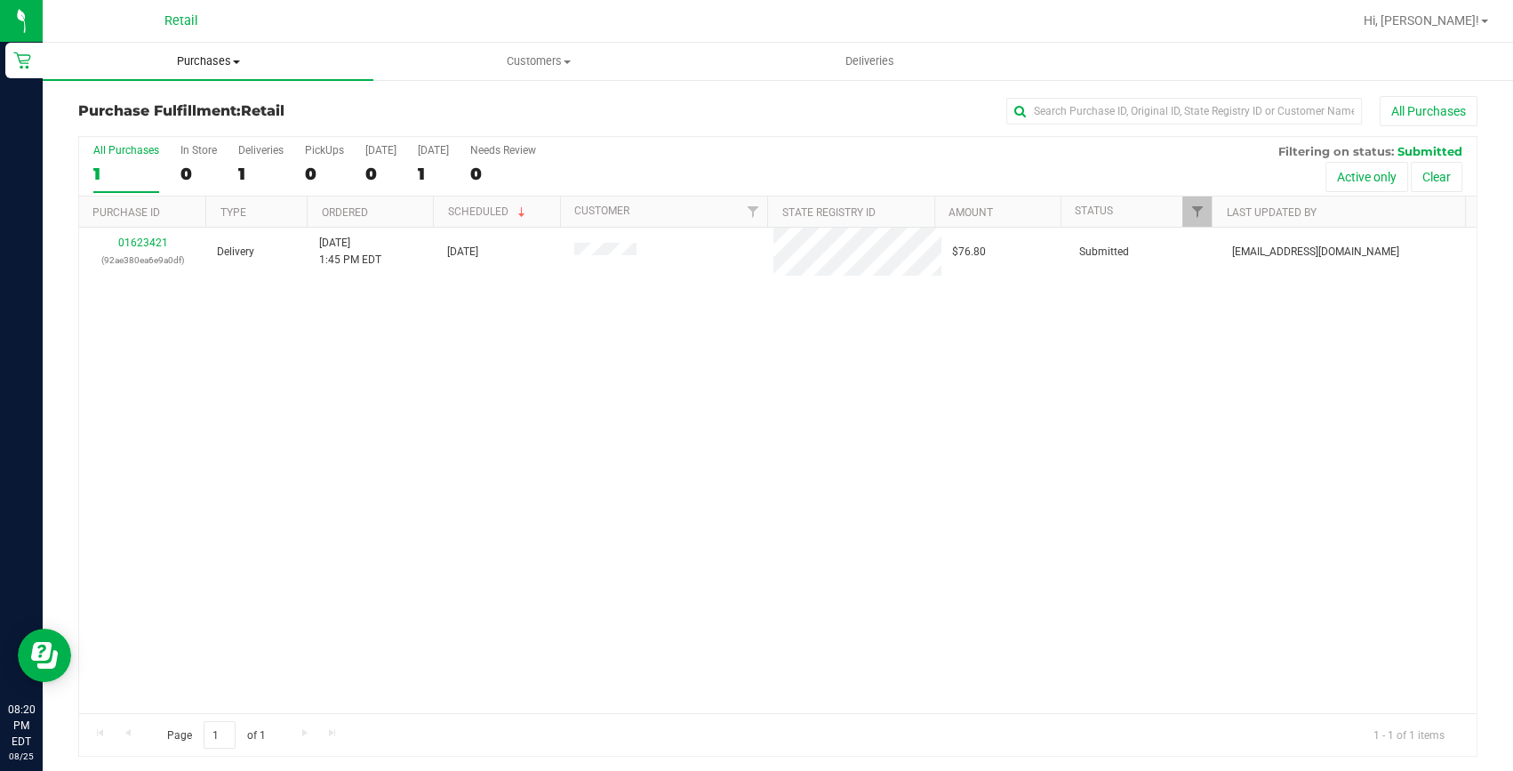
click at [212, 54] on span "Purchases" at bounding box center [208, 61] width 331 height 16
click at [199, 104] on span "Summary of purchases" at bounding box center [134, 107] width 182 height 15
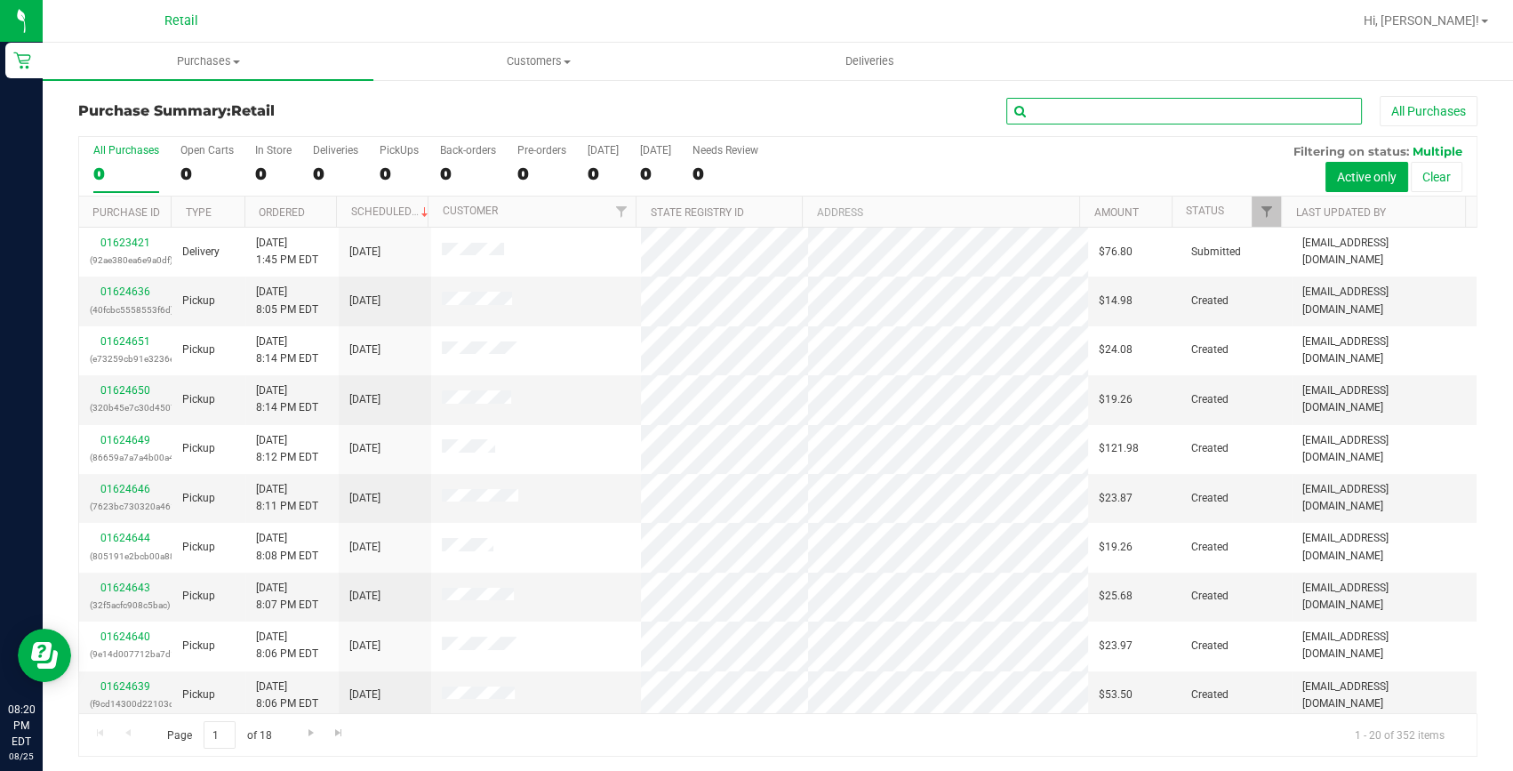
click at [1193, 111] on input "text" at bounding box center [1184, 111] width 356 height 27
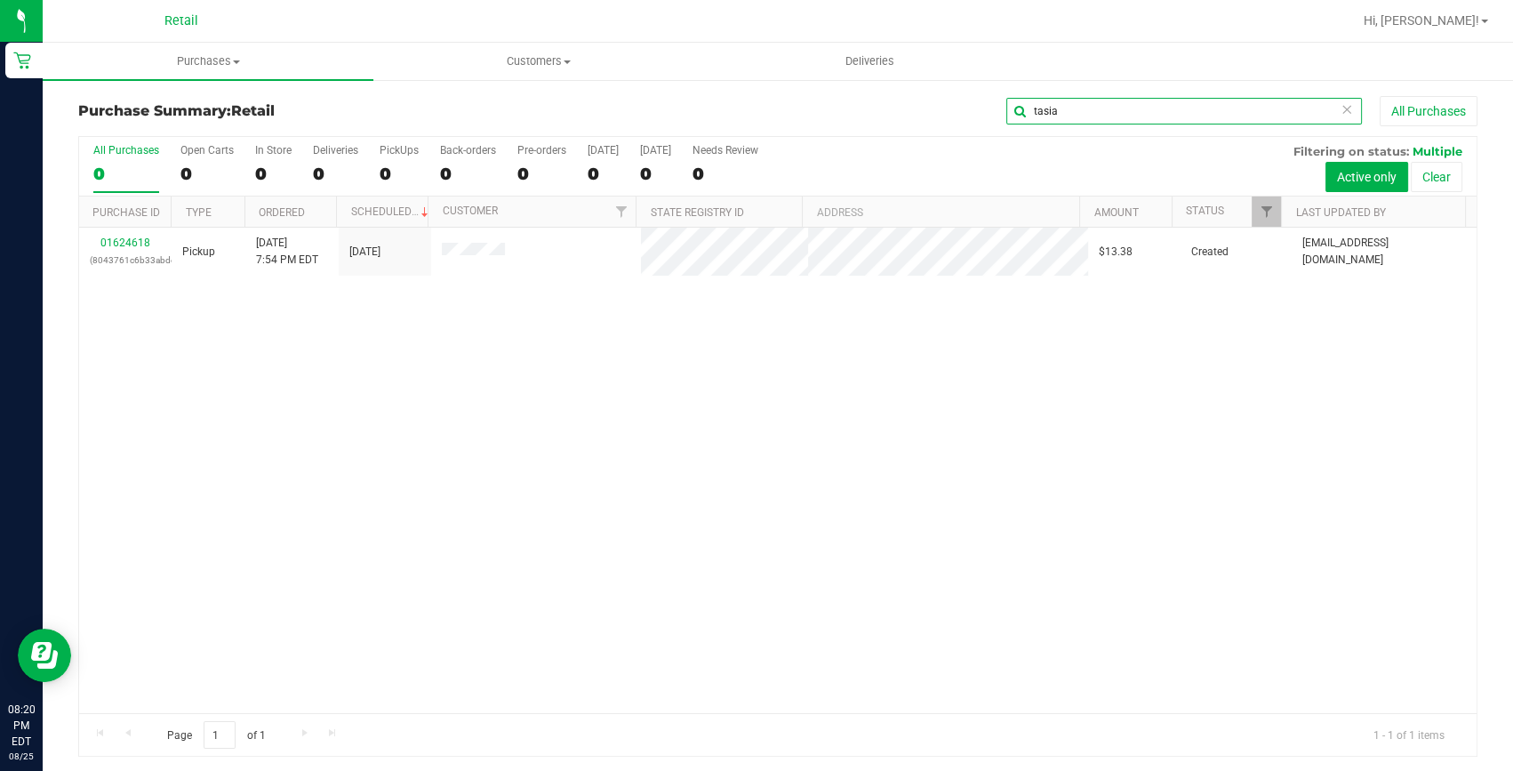
type input "tasia"
click at [138, 237] on link "01624618" at bounding box center [125, 242] width 50 height 12
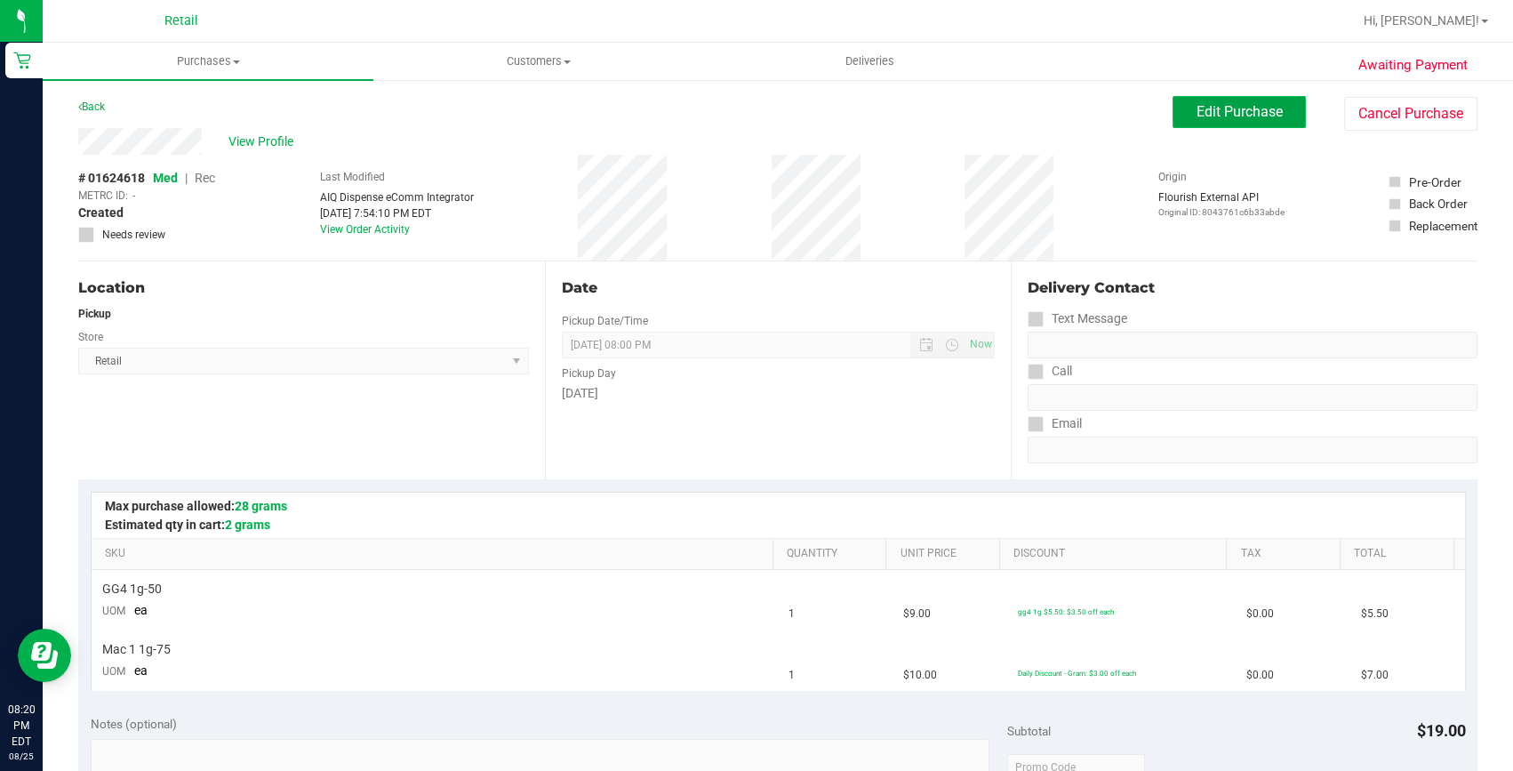
click at [1268, 116] on span "Edit Purchase" at bounding box center [1239, 111] width 86 height 17
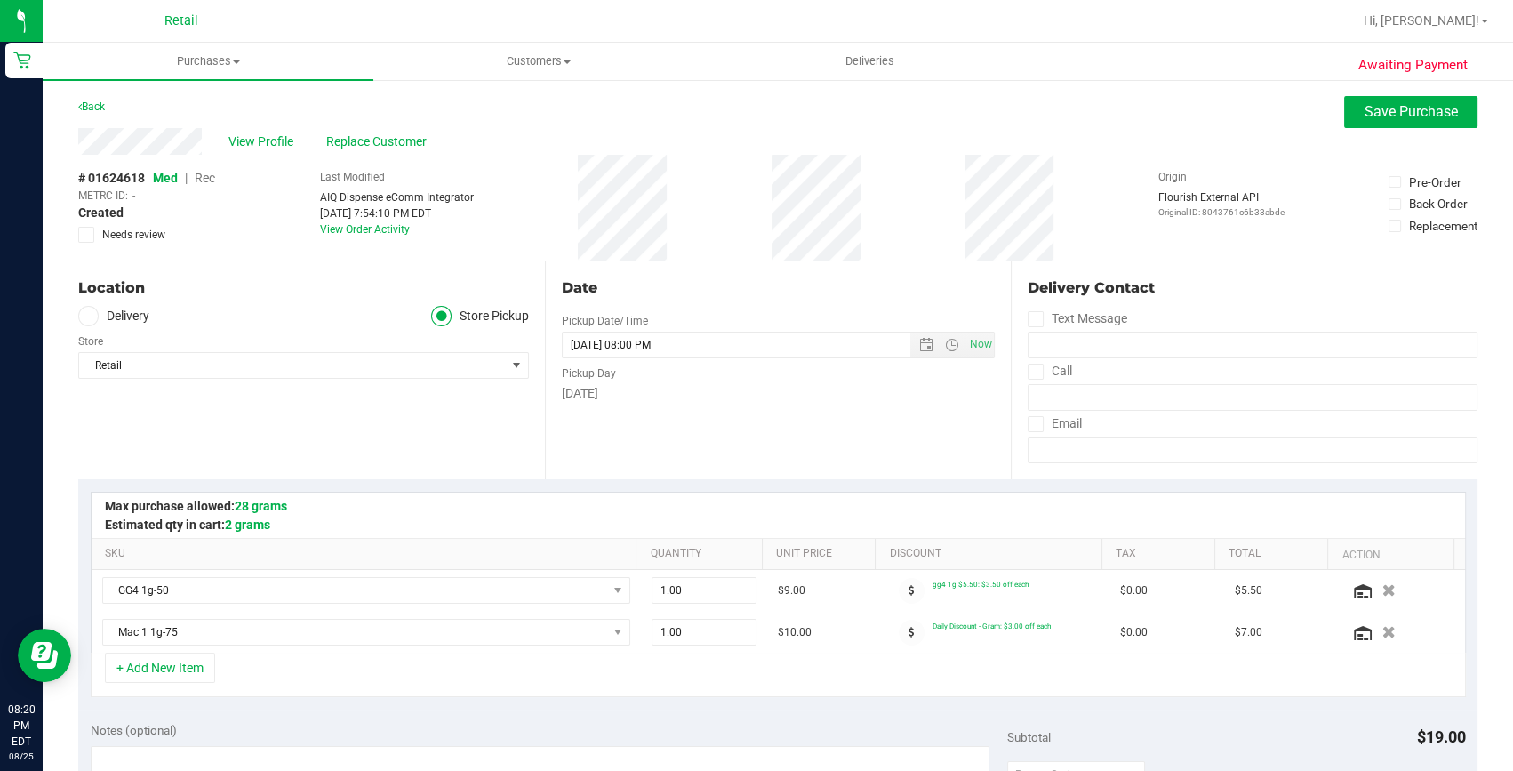
click at [205, 177] on span "Rec" at bounding box center [205, 178] width 20 height 14
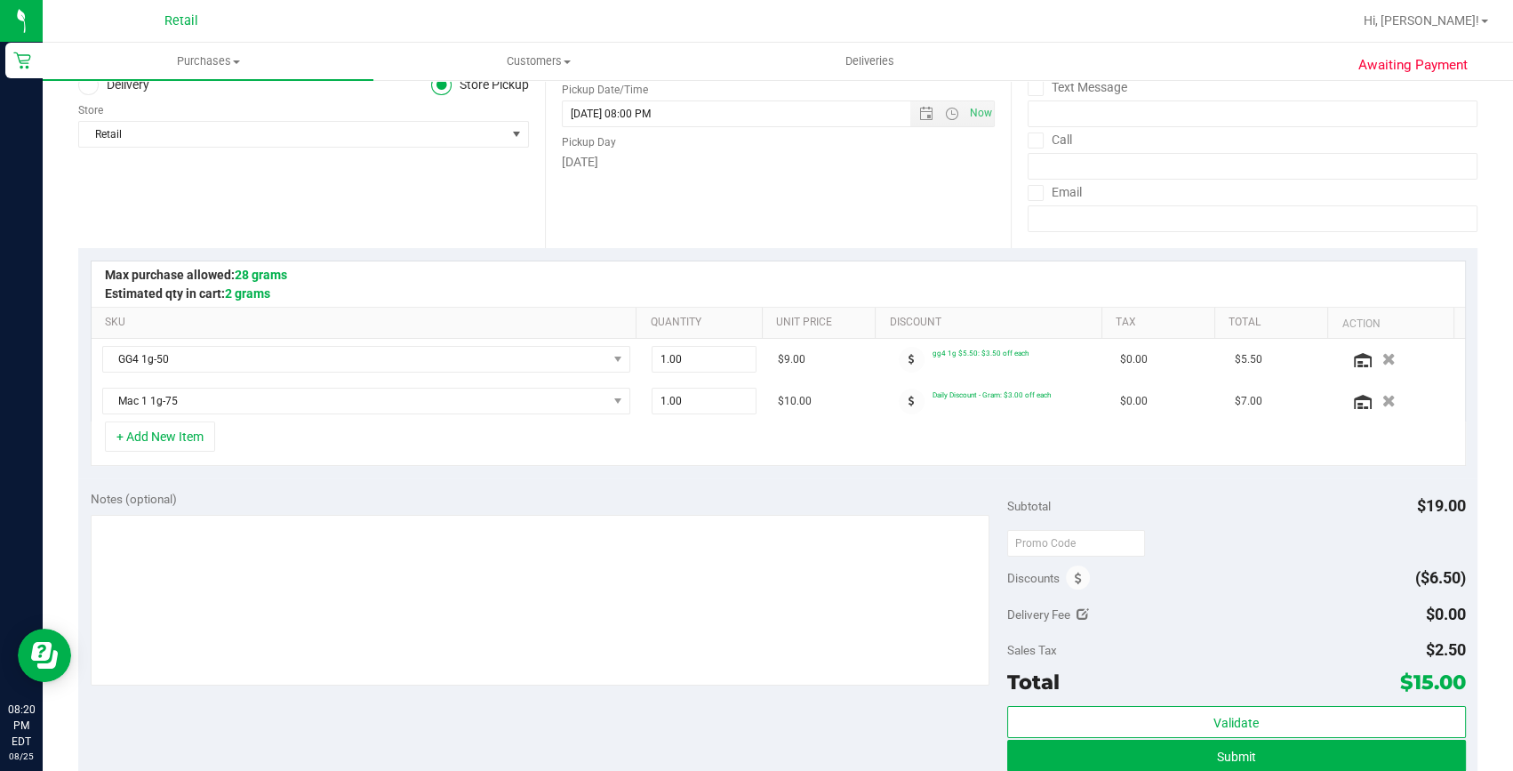
scroll to position [484, 0]
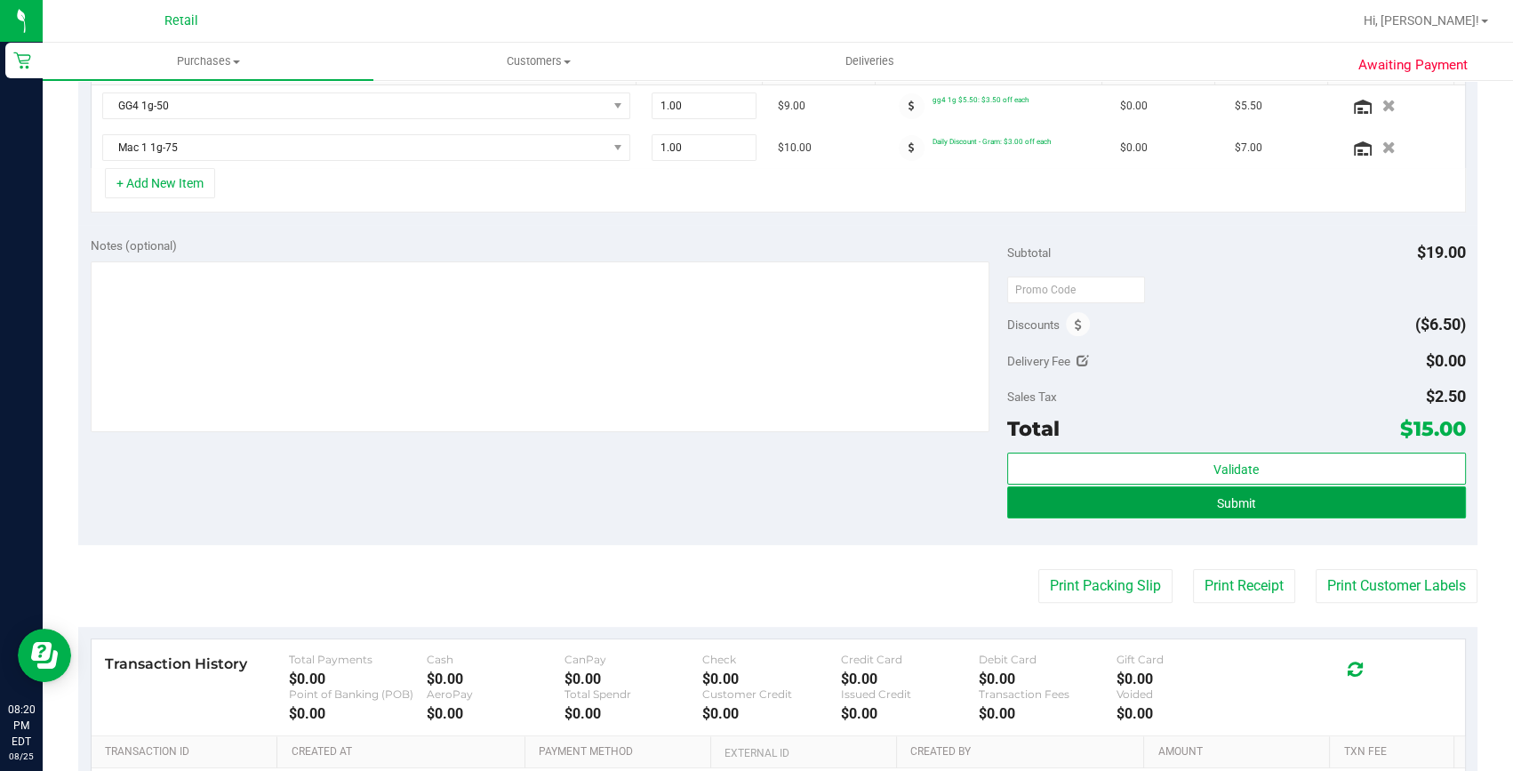
click at [1161, 498] on button "Submit" at bounding box center [1236, 502] width 459 height 32
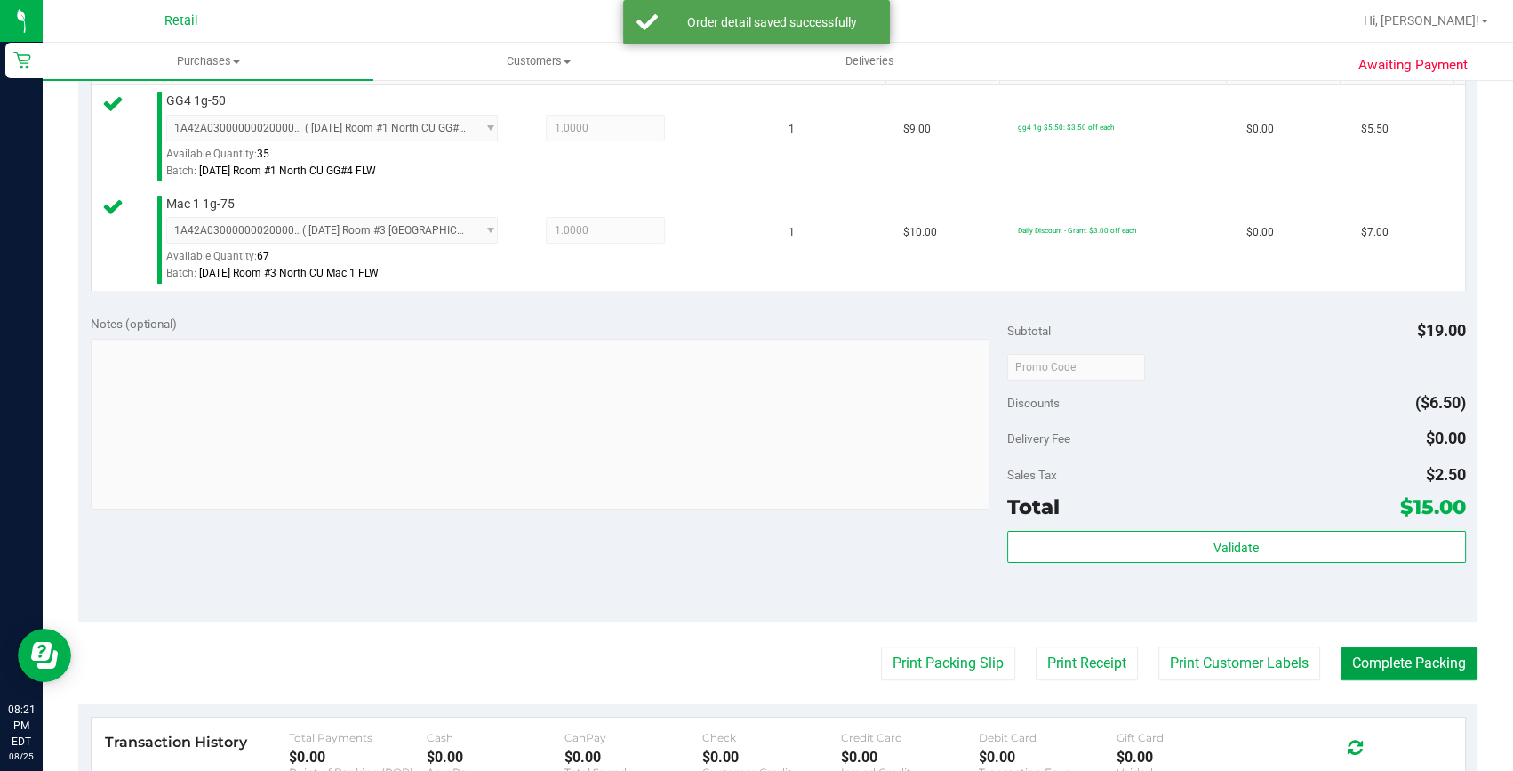
click at [1379, 655] on button "Complete Packing" at bounding box center [1408, 663] width 137 height 34
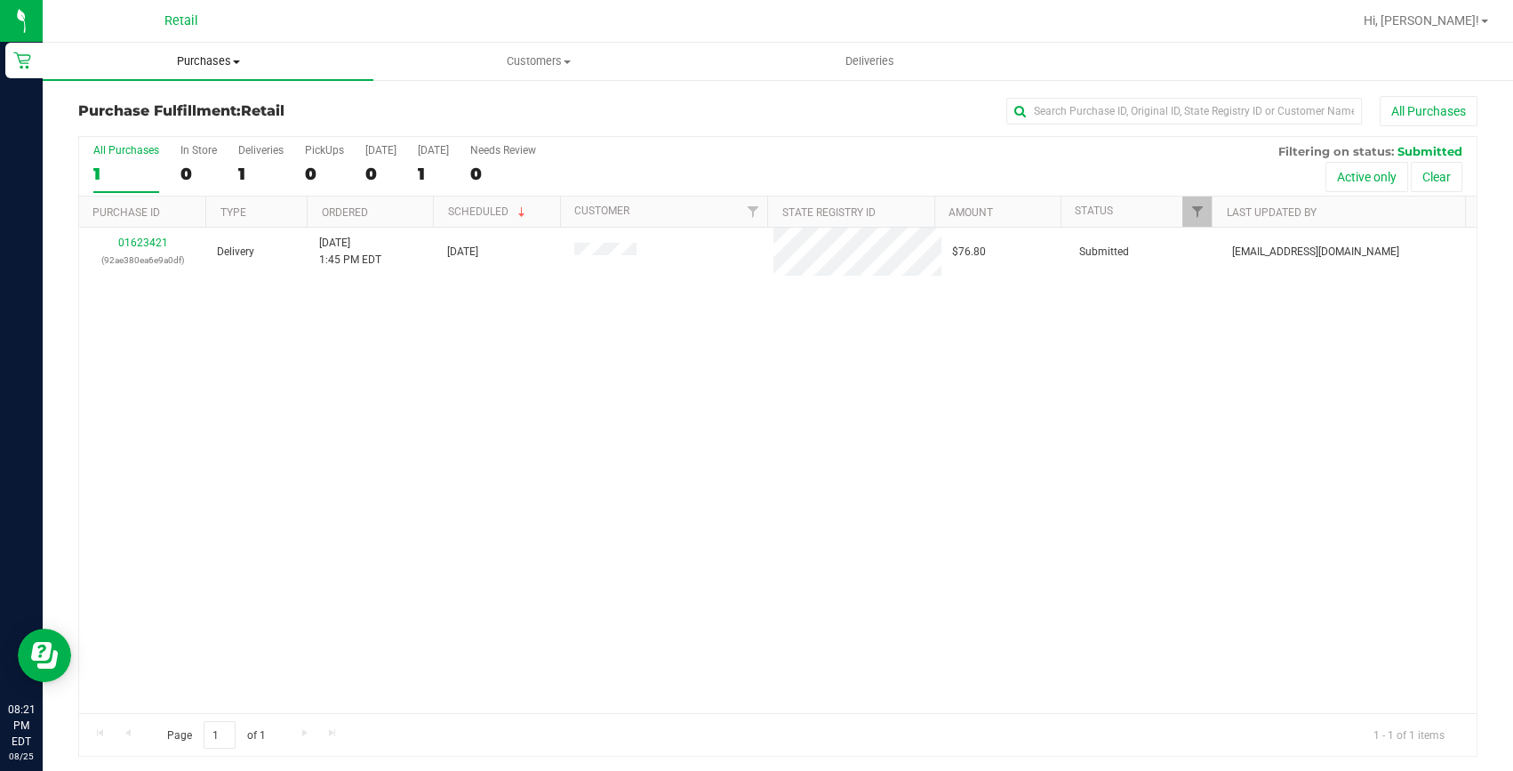
drag, startPoint x: 196, startPoint y: 58, endPoint x: 188, endPoint y: 90, distance: 33.0
click at [196, 58] on span "Purchases" at bounding box center [208, 61] width 331 height 16
click at [182, 101] on span "Summary of purchases" at bounding box center [134, 107] width 182 height 15
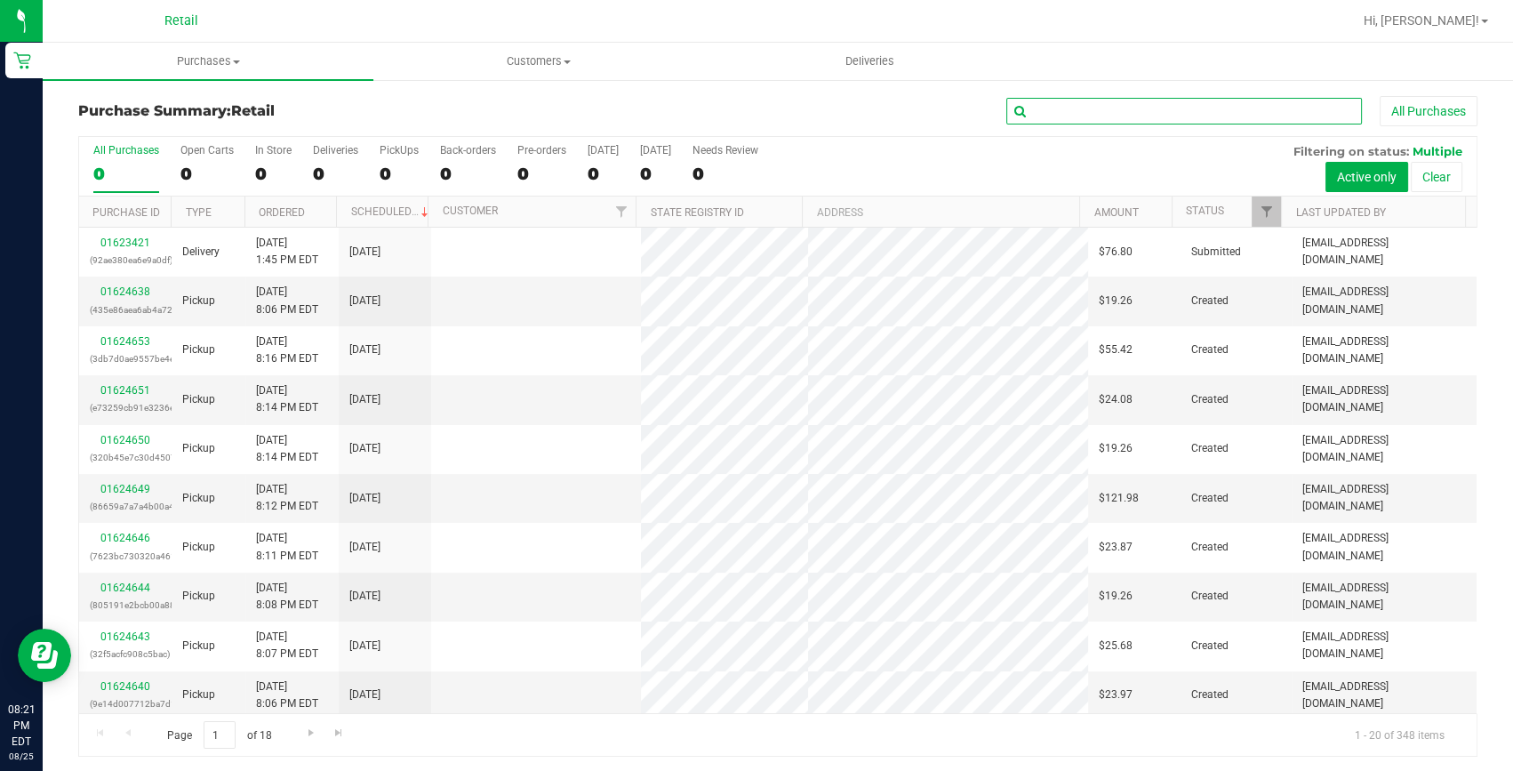
click at [1099, 108] on input "text" at bounding box center [1184, 111] width 356 height 27
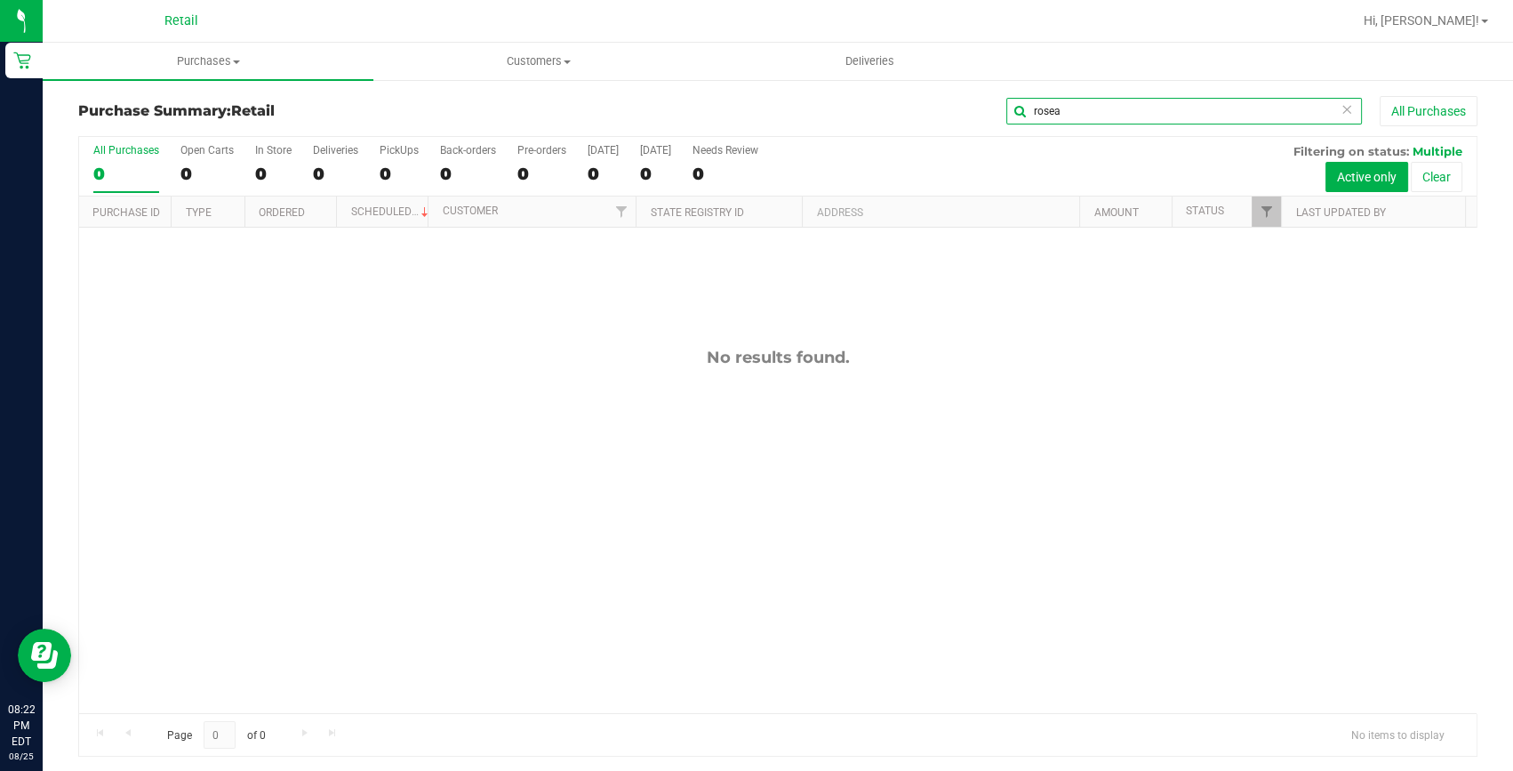
type input "rosea"
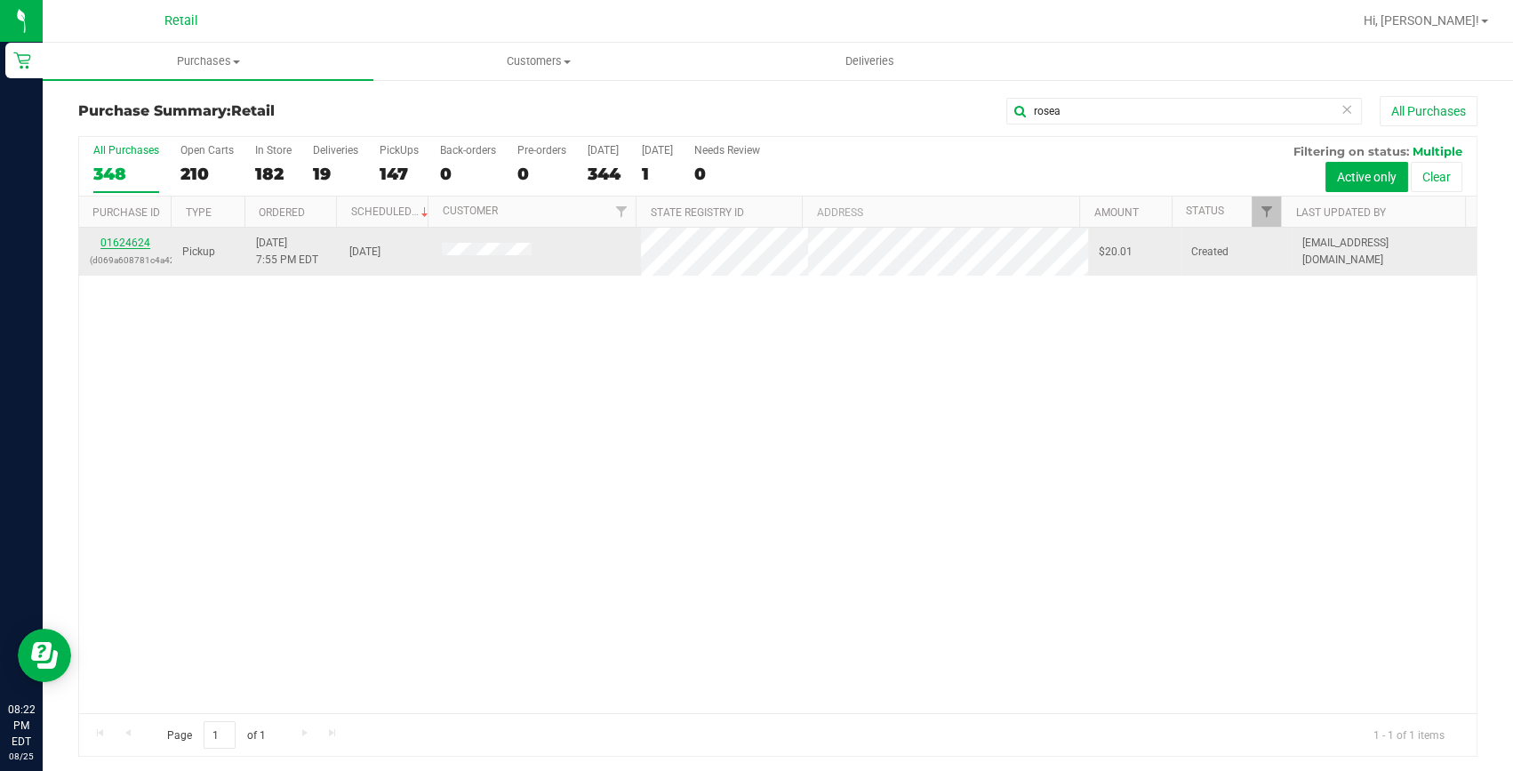
click at [120, 238] on link "01624624" at bounding box center [125, 242] width 50 height 12
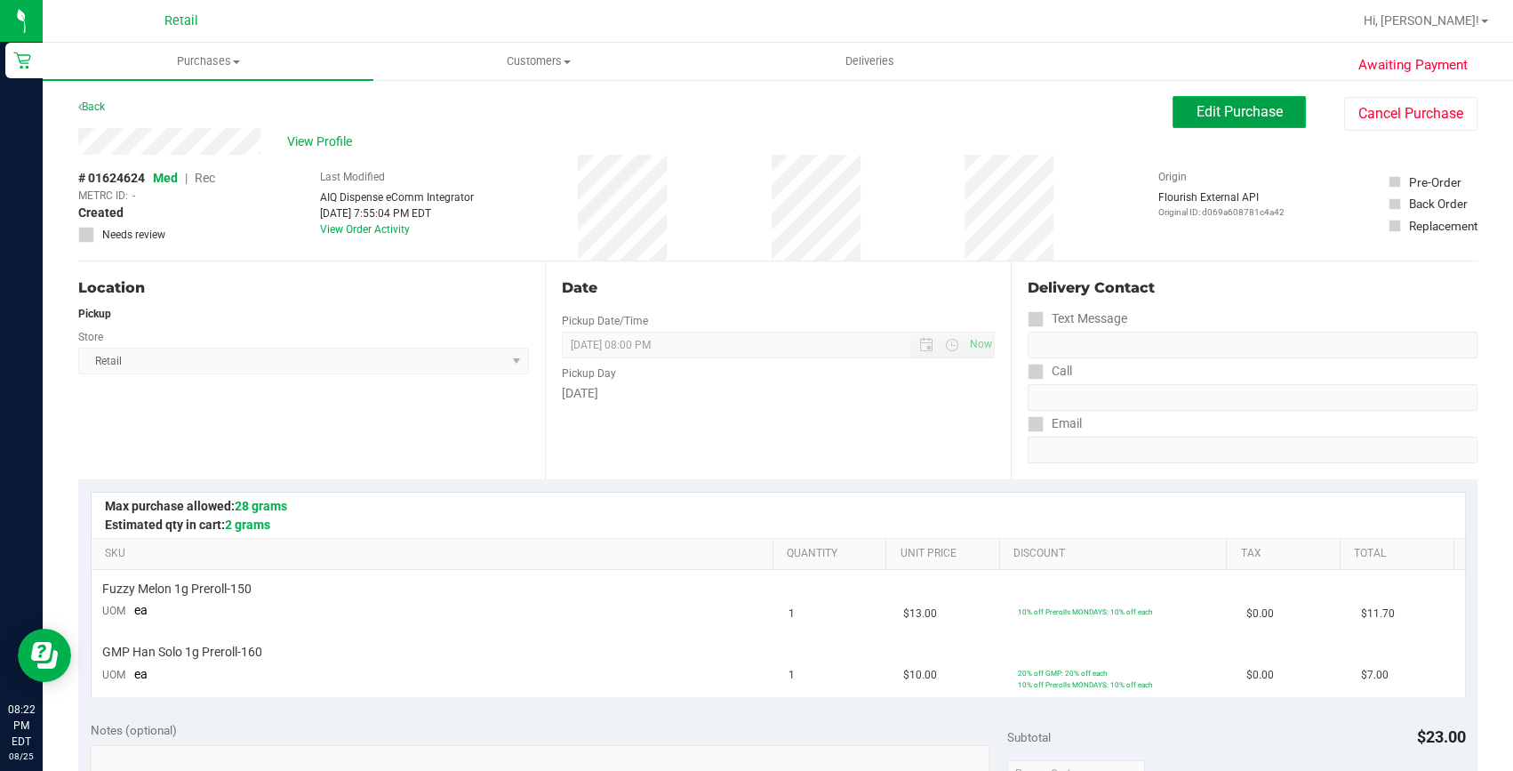
click at [1253, 109] on span "Edit Purchase" at bounding box center [1239, 111] width 86 height 17
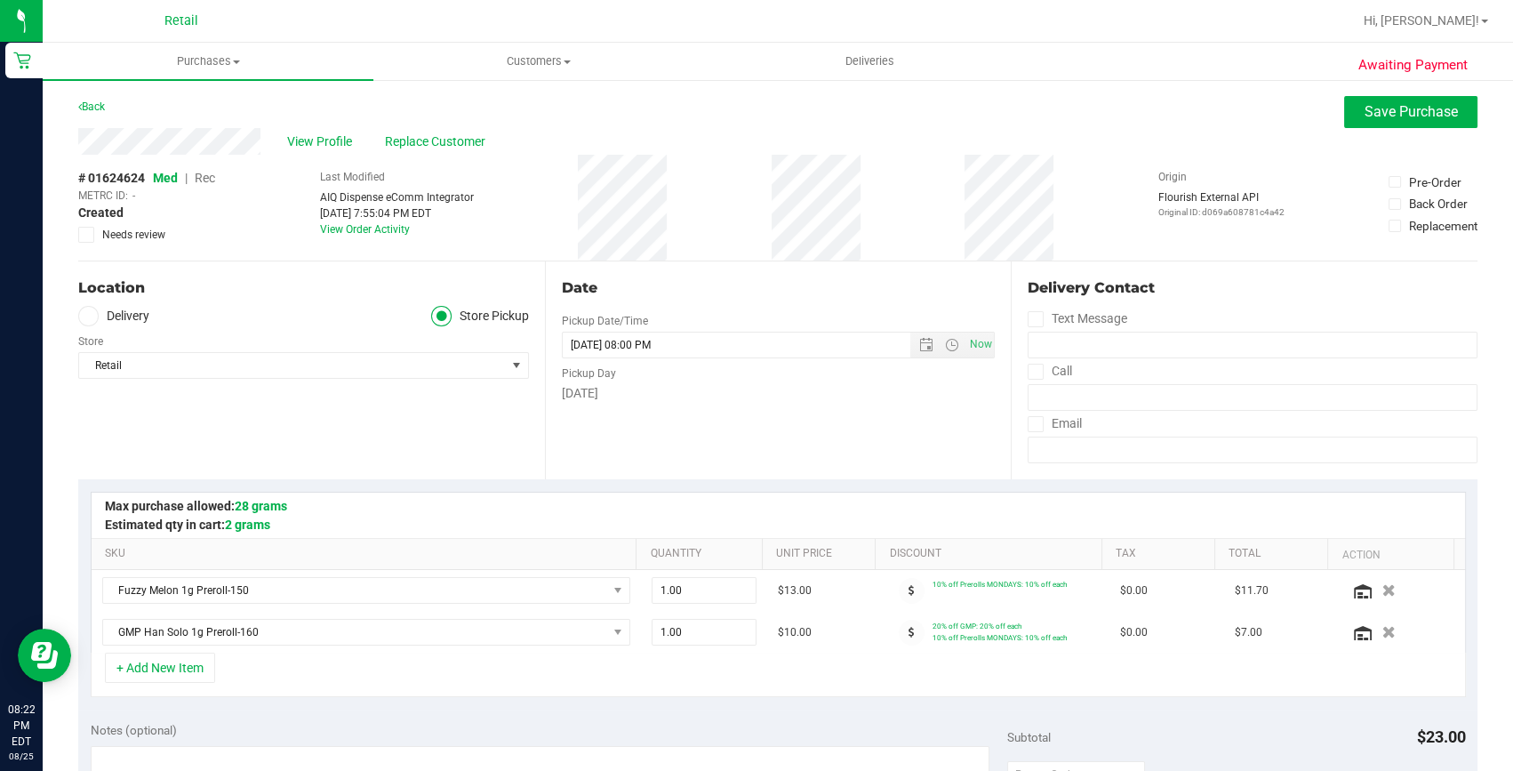
click at [204, 176] on span "Rec" at bounding box center [205, 178] width 20 height 14
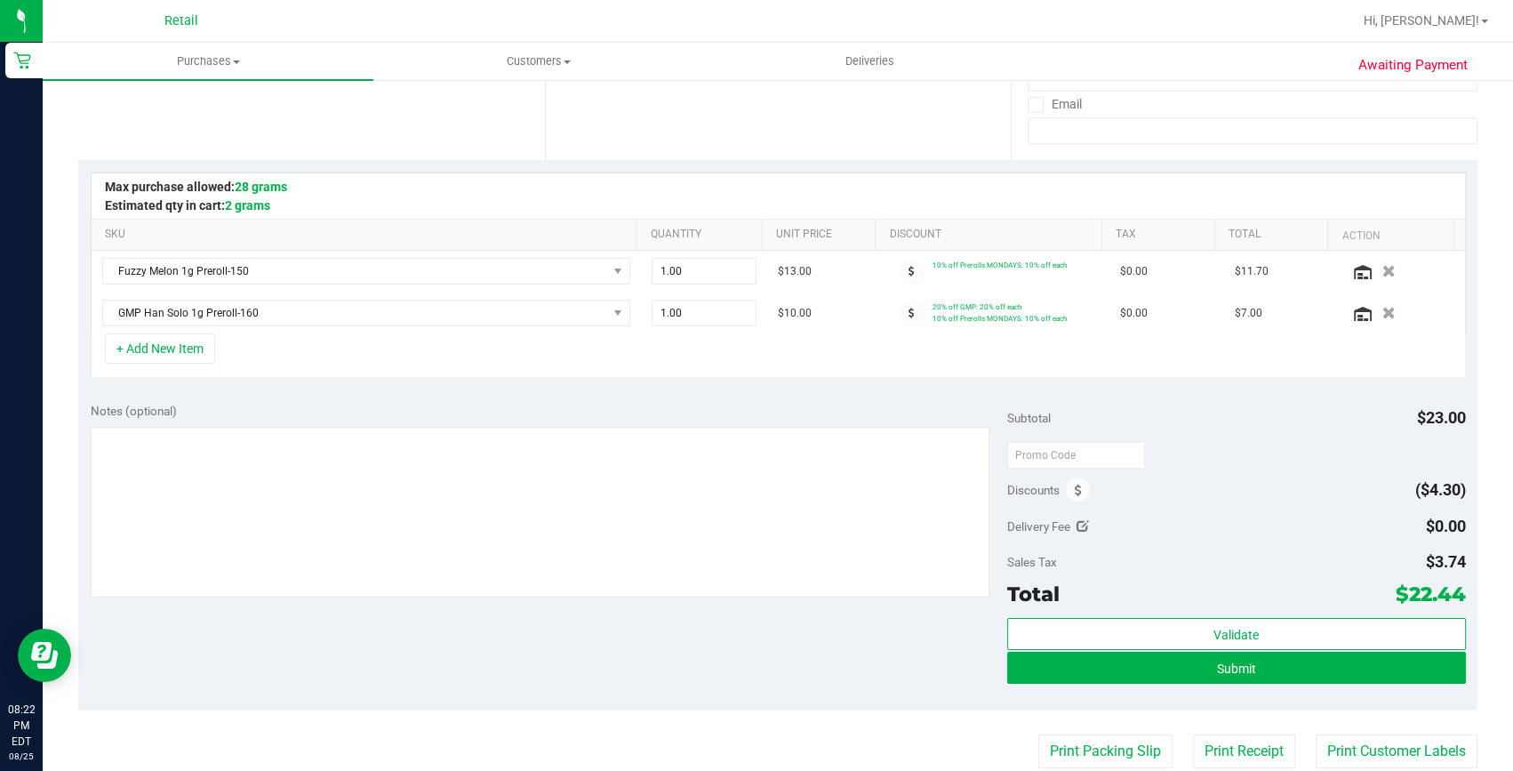
scroll to position [323, 0]
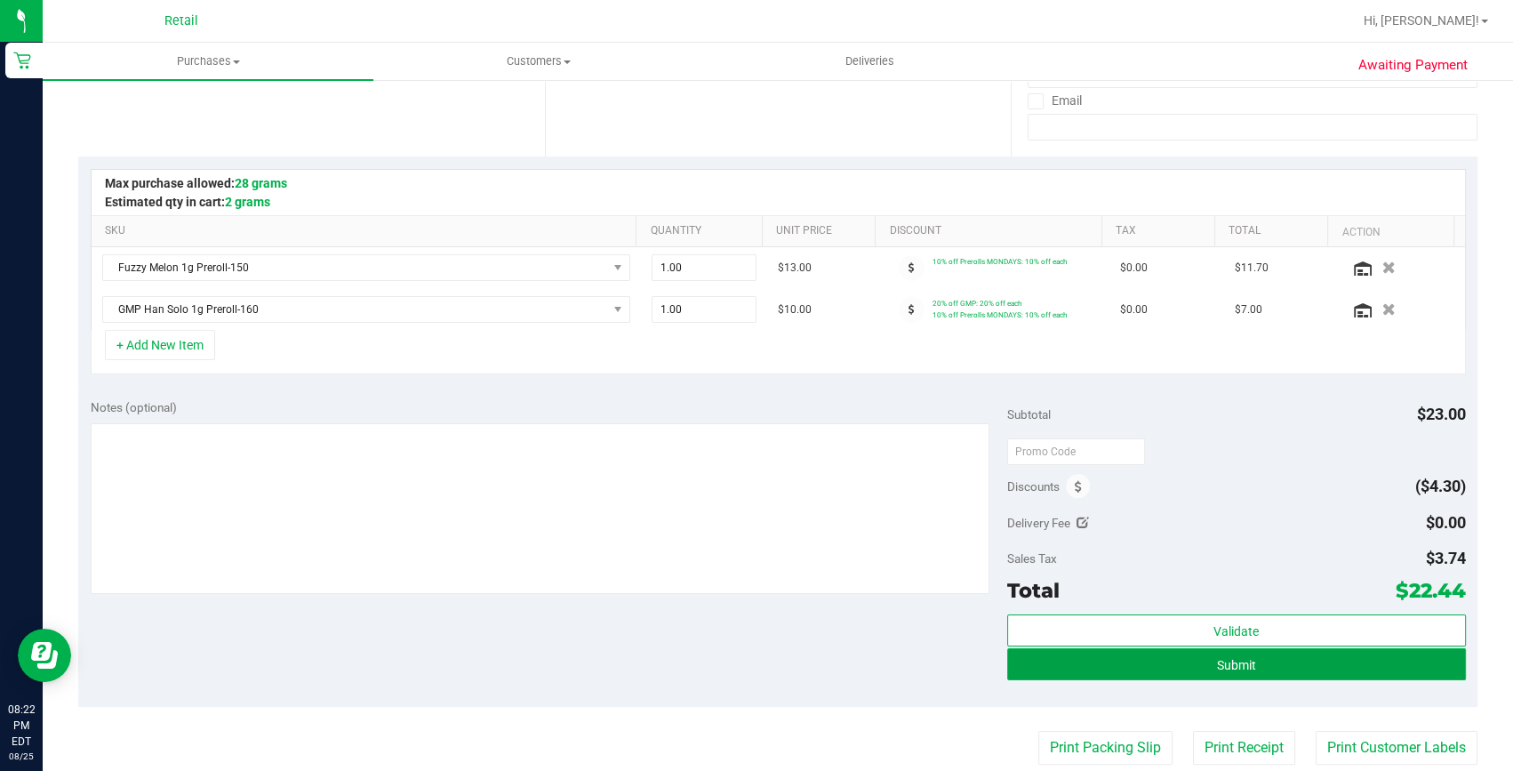
click at [1244, 670] on button "Submit" at bounding box center [1236, 664] width 459 height 32
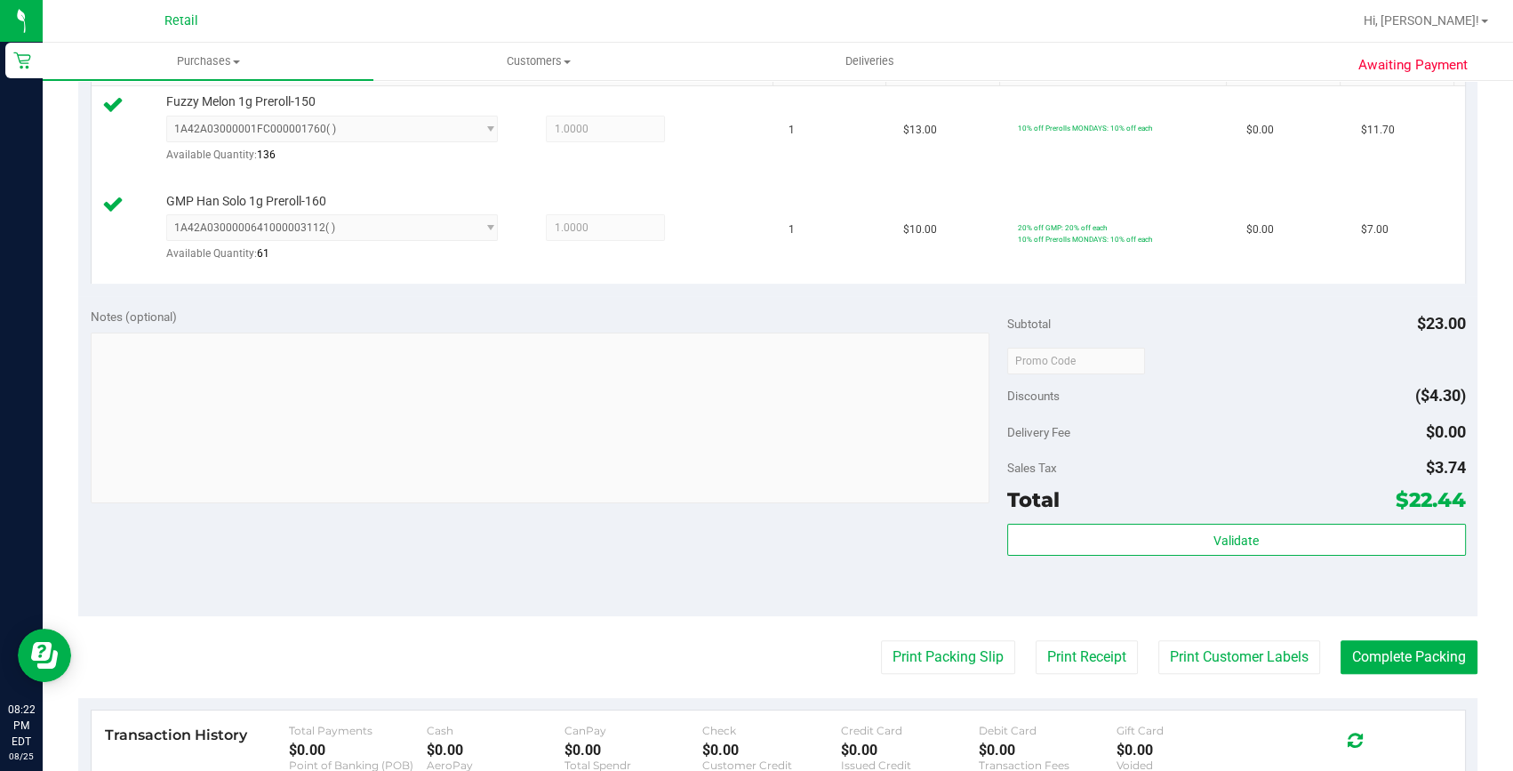
scroll to position [484, 0]
click at [1350, 645] on button "Complete Packing" at bounding box center [1408, 656] width 137 height 34
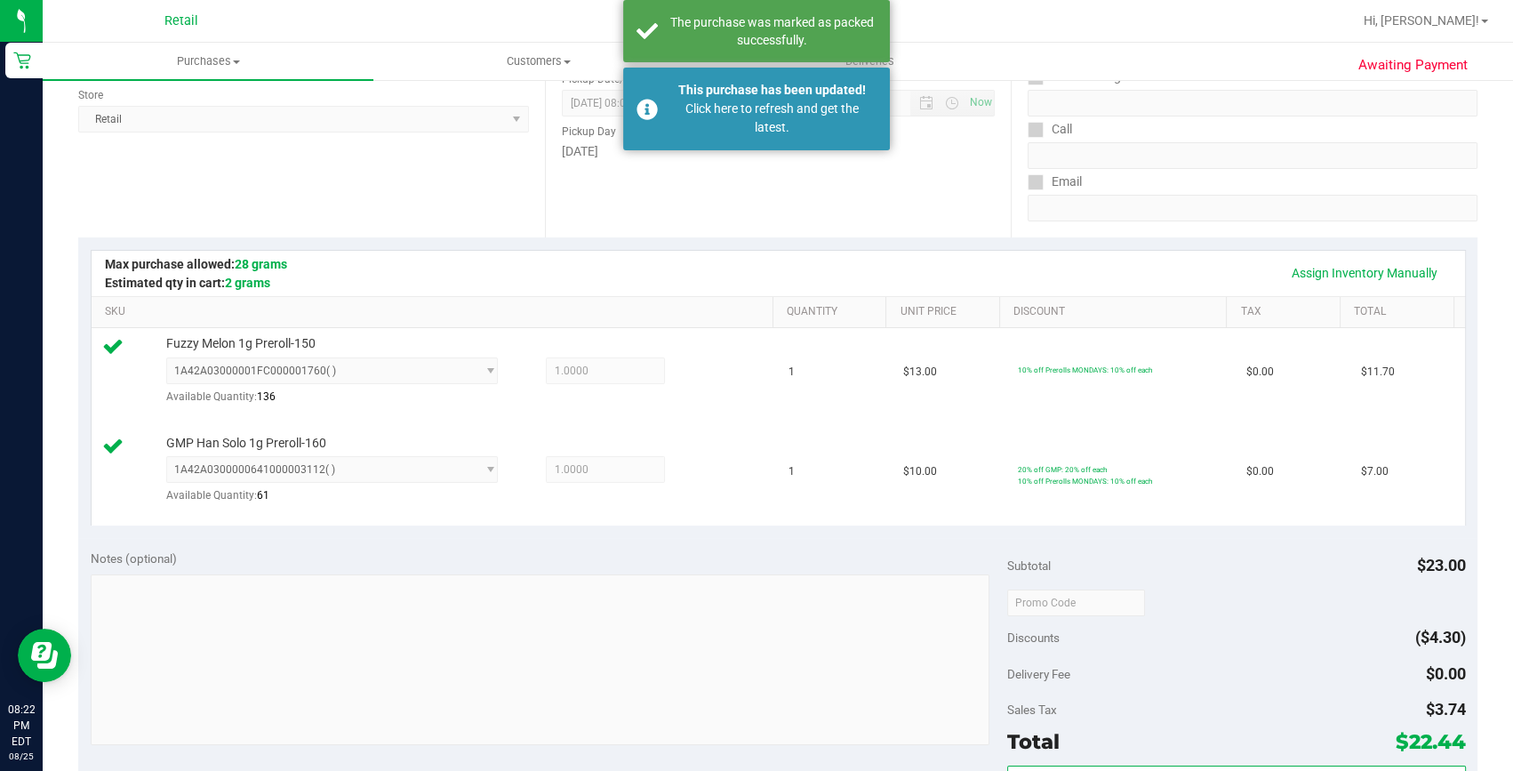
scroll to position [0, 0]
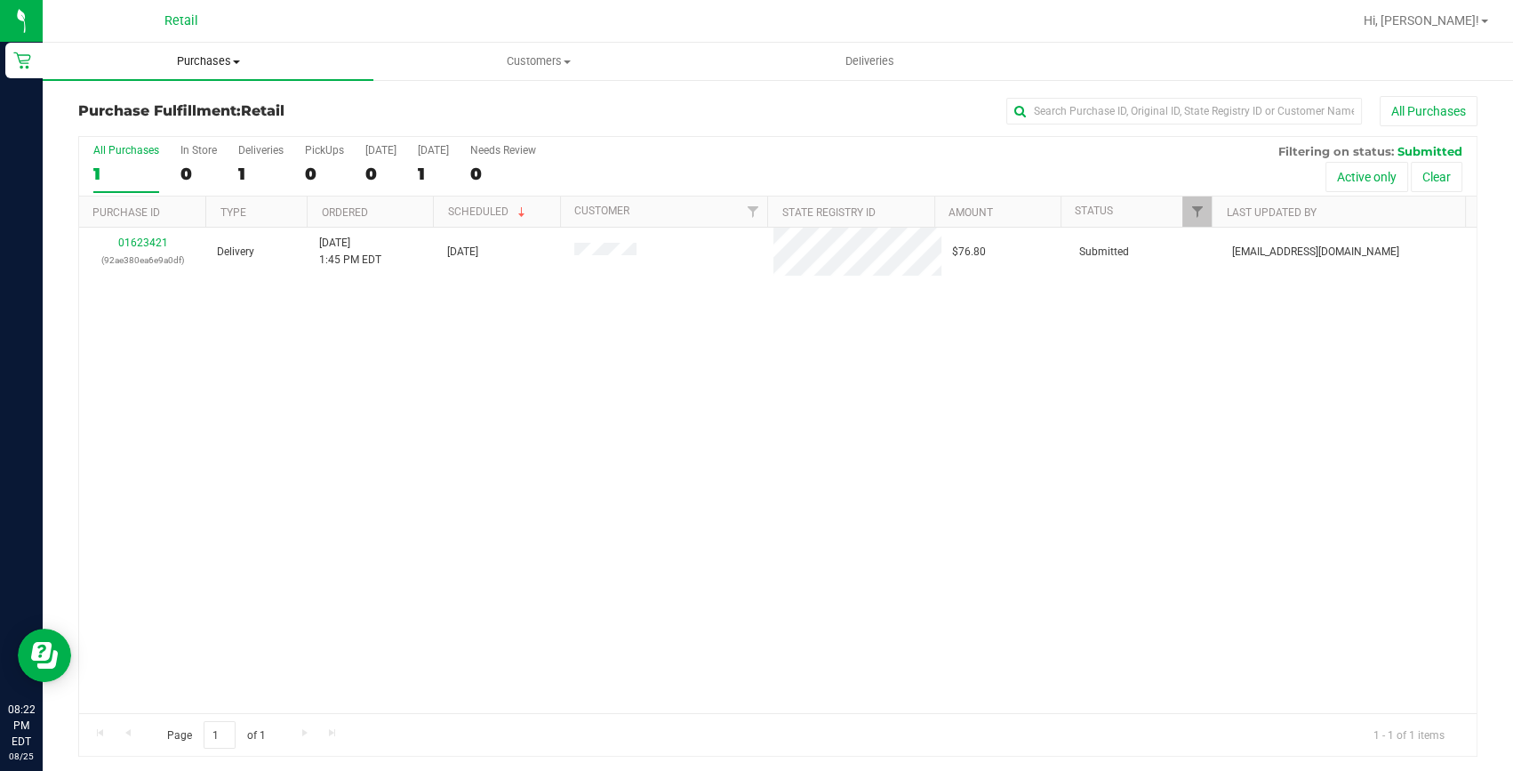
click at [191, 62] on span "Purchases" at bounding box center [208, 61] width 331 height 16
click at [186, 113] on span "Summary of purchases" at bounding box center [134, 107] width 182 height 15
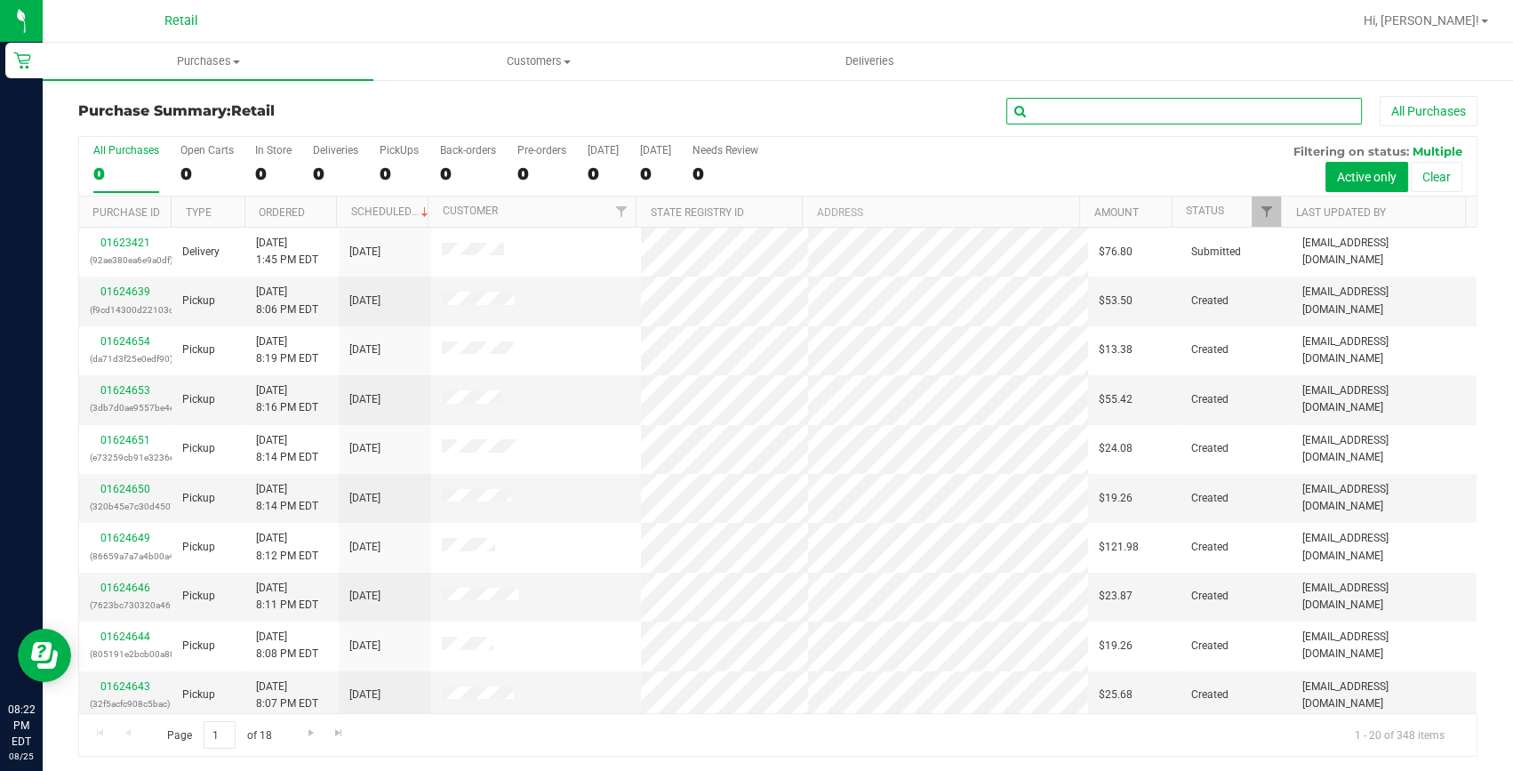
click at [1049, 105] on input "text" at bounding box center [1184, 111] width 356 height 27
type input "ab"
click at [146, 292] on link "01624626" at bounding box center [125, 291] width 50 height 12
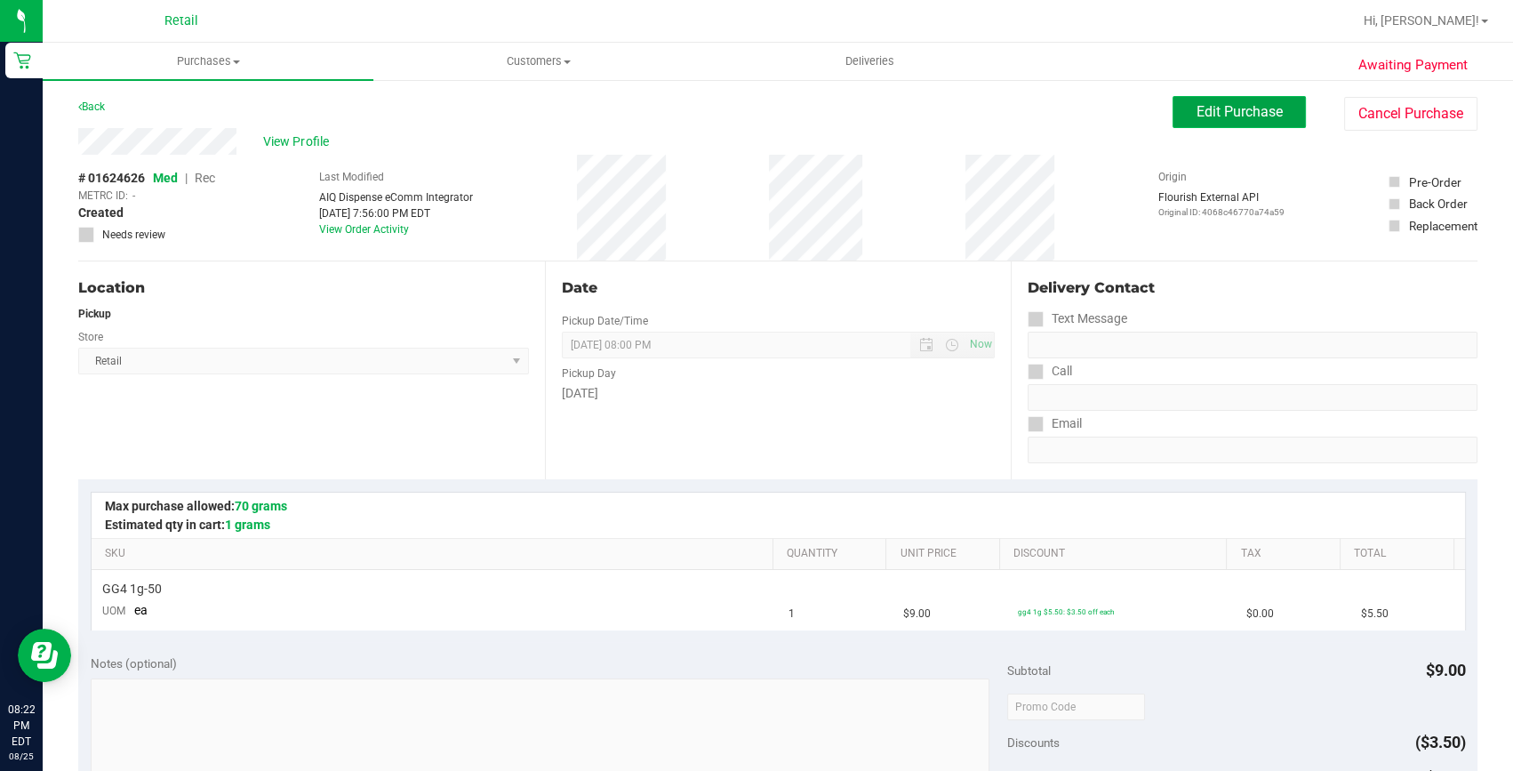
click at [1180, 100] on button "Edit Purchase" at bounding box center [1238, 112] width 133 height 32
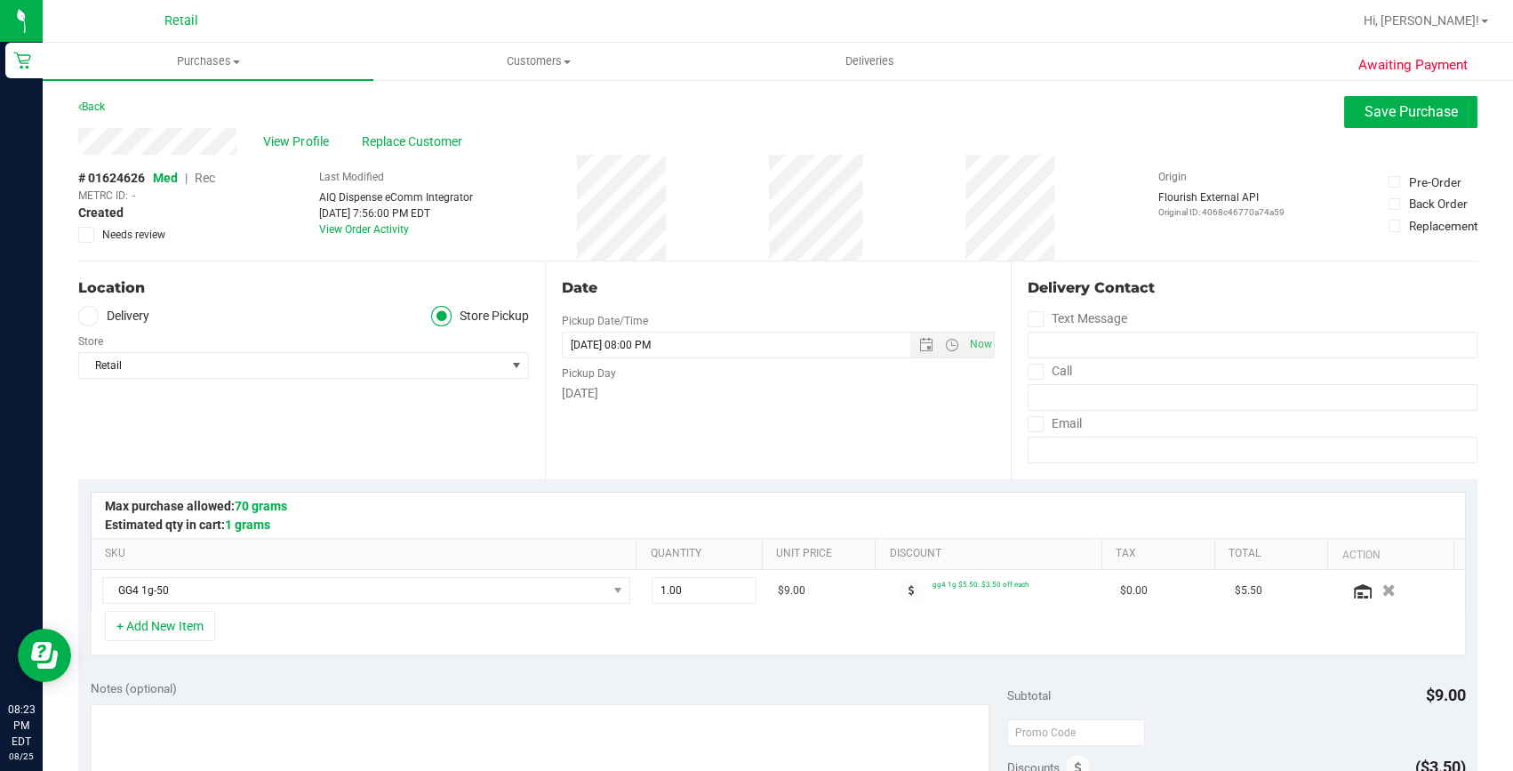
click at [195, 176] on span "Med | Rec" at bounding box center [184, 178] width 62 height 14
click at [200, 178] on span "Rec" at bounding box center [205, 178] width 20 height 14
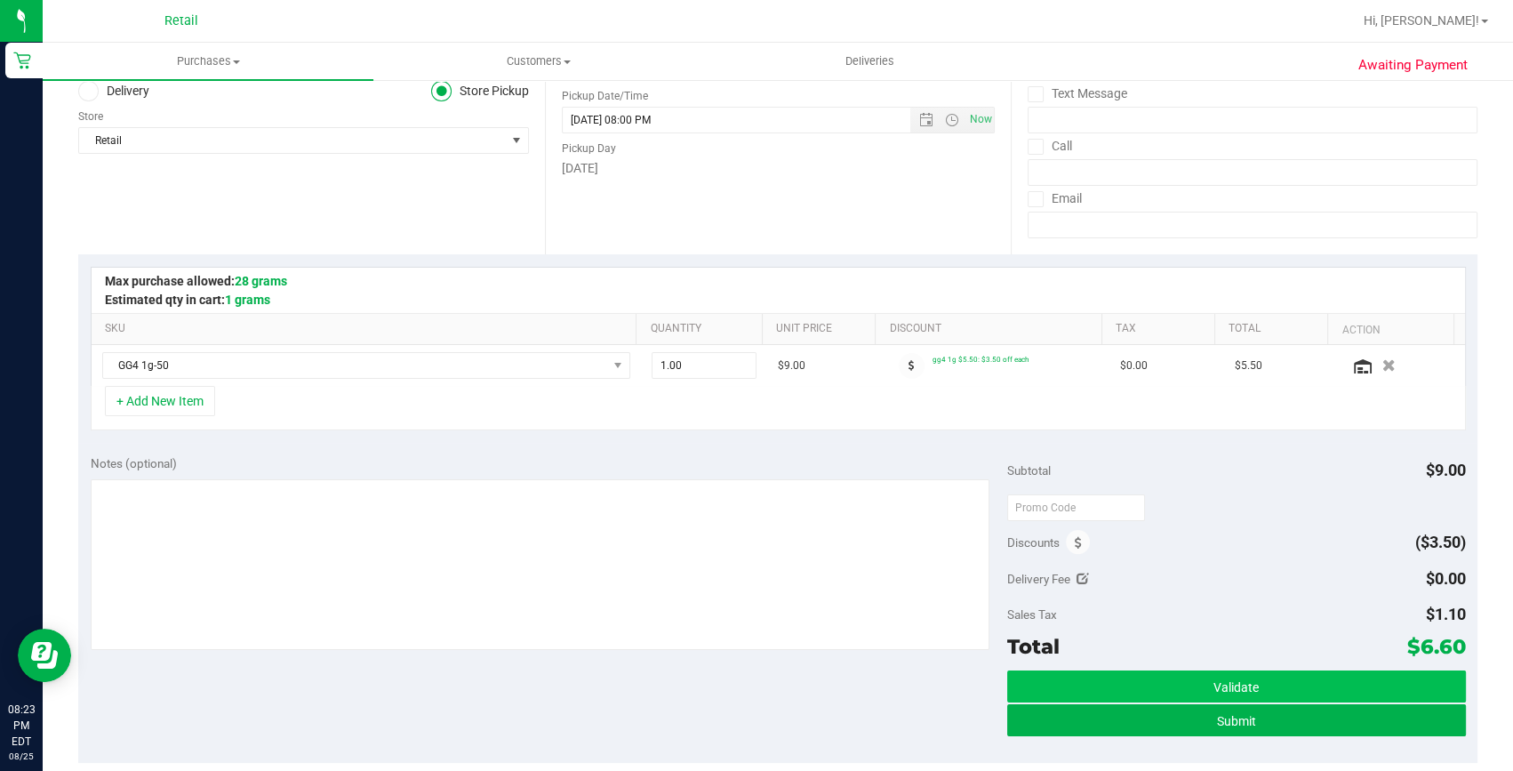
scroll to position [242, 0]
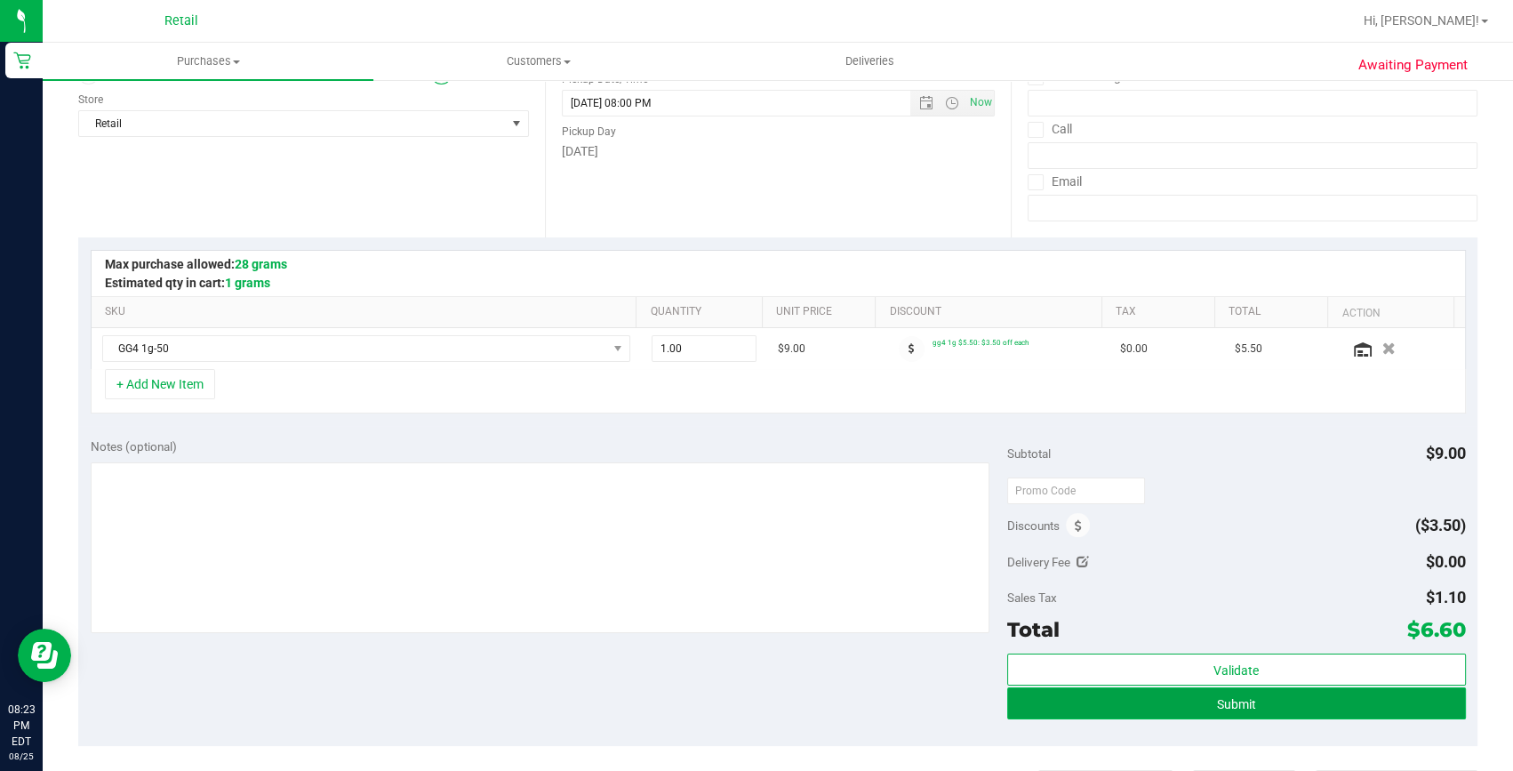
click at [1166, 695] on button "Submit" at bounding box center [1236, 703] width 459 height 32
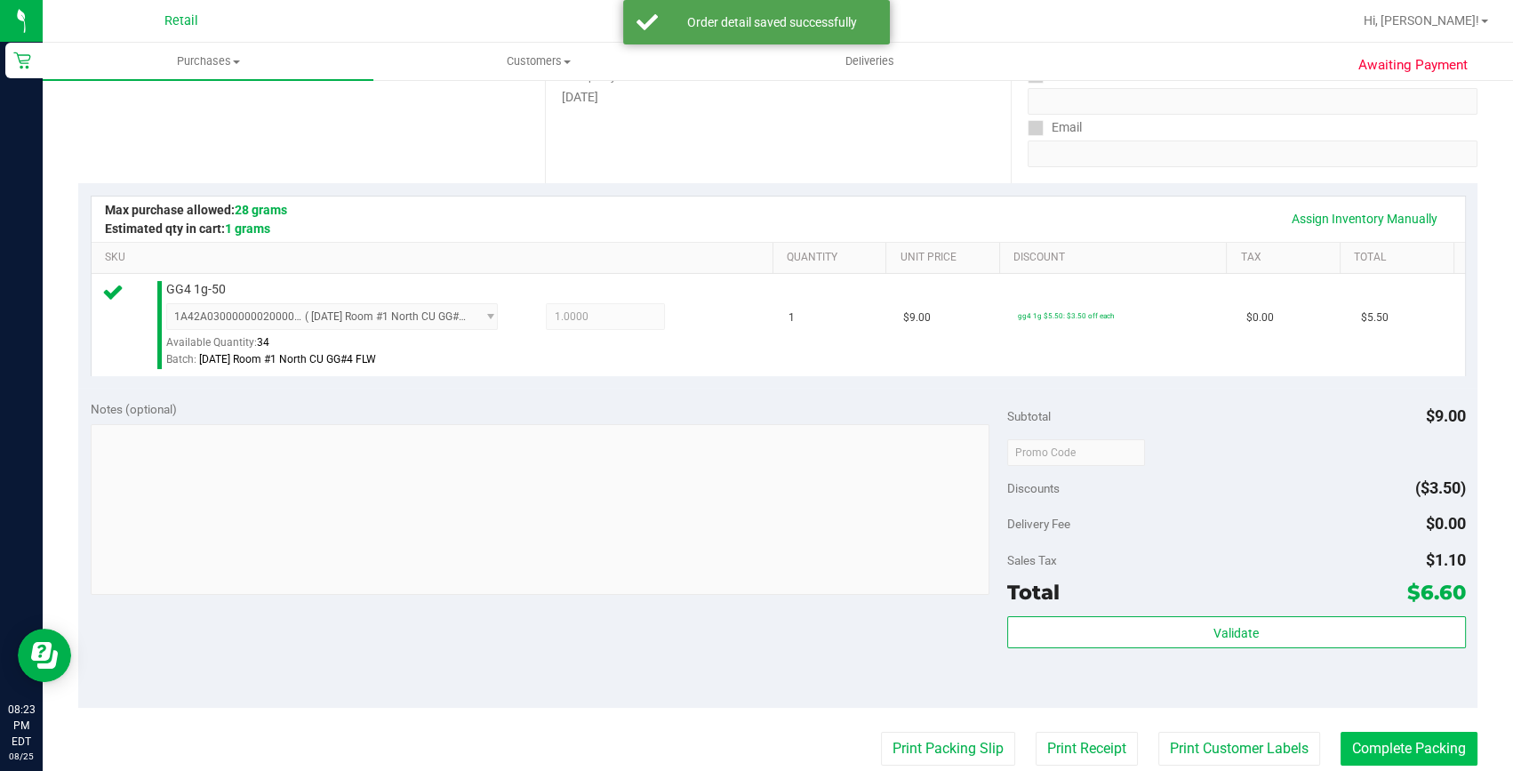
scroll to position [323, 0]
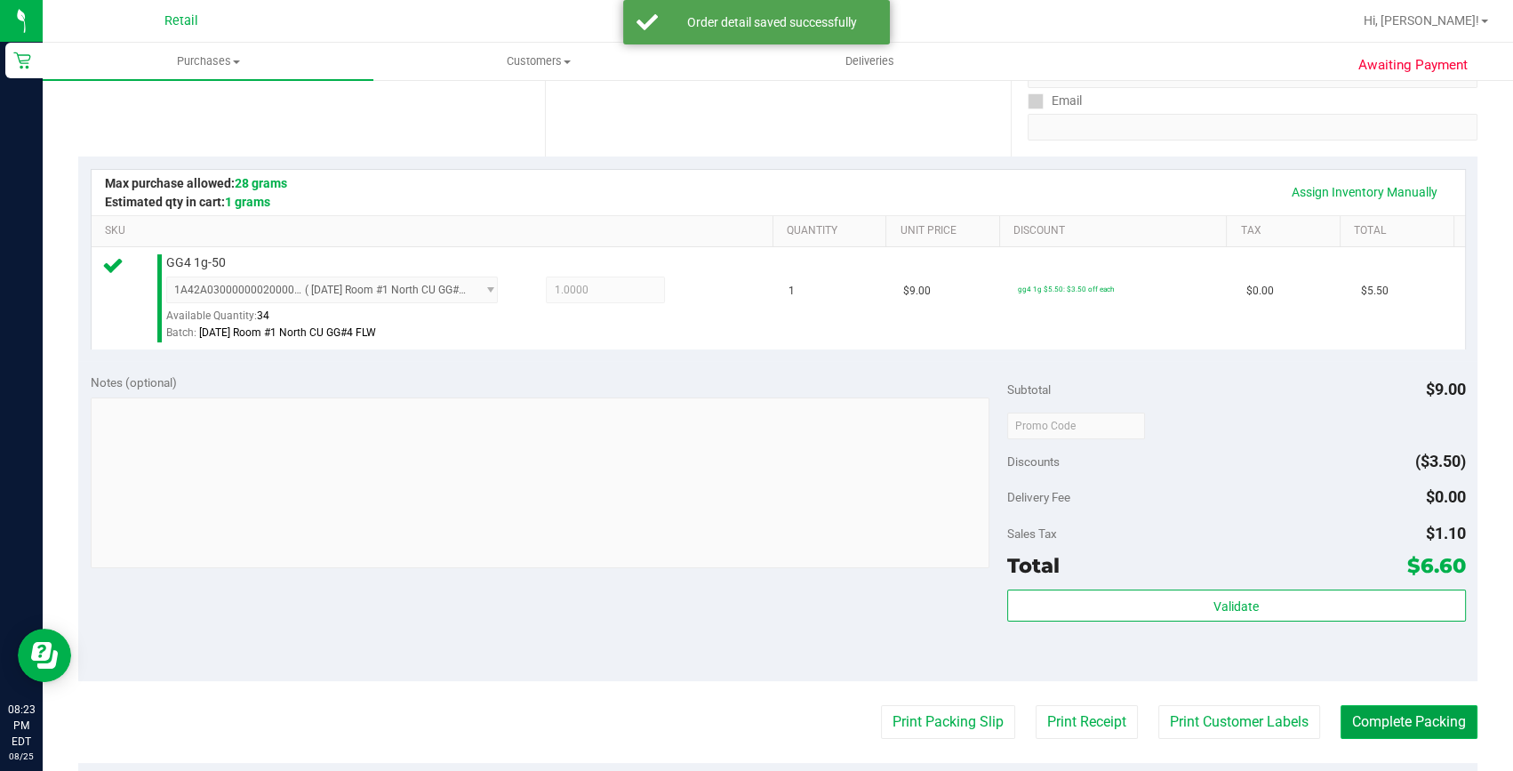
click at [1380, 710] on button "Complete Packing" at bounding box center [1408, 722] width 137 height 34
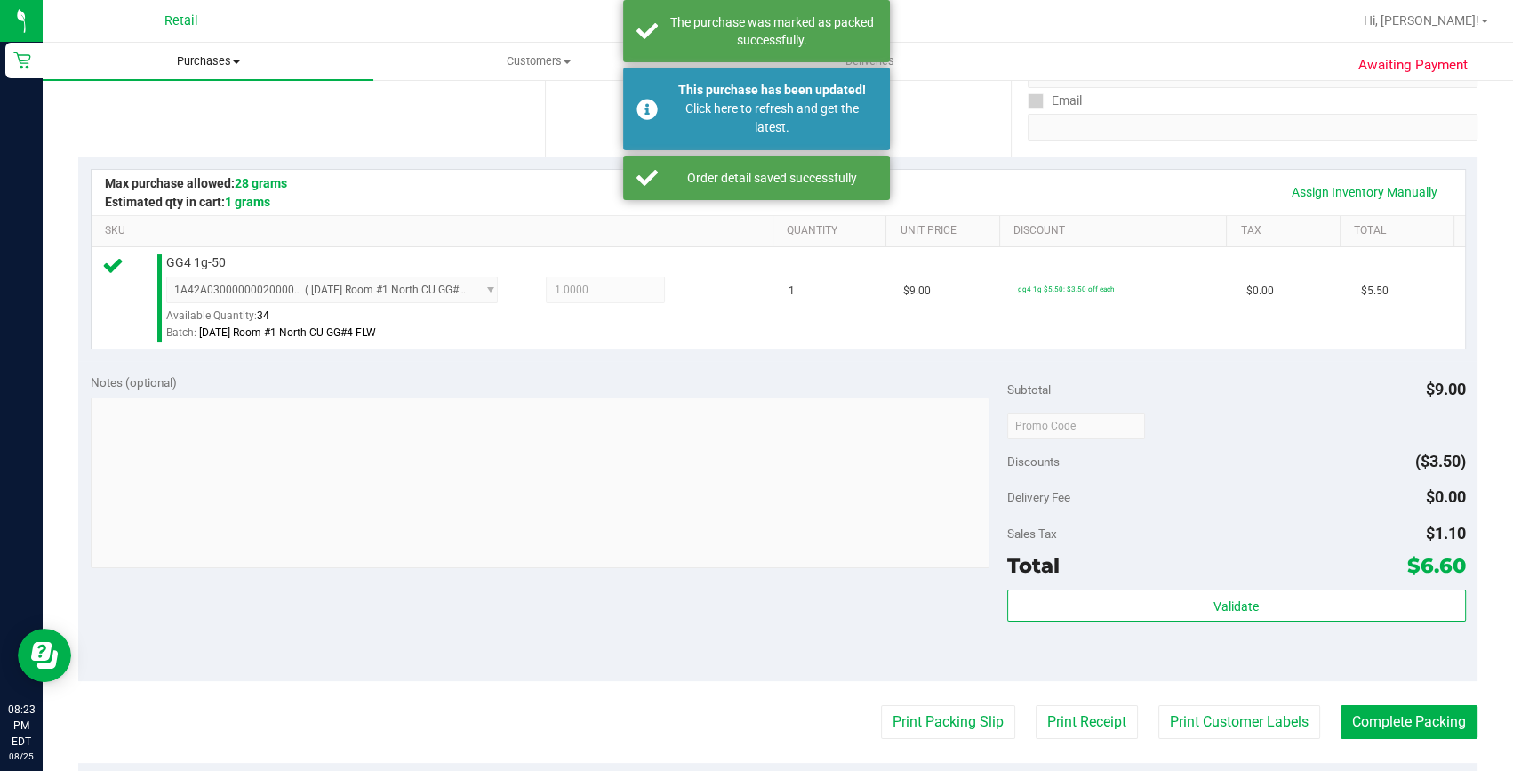
click at [208, 45] on uib-tab-heading "Purchases Summary of purchases Fulfillment All purchases" at bounding box center [208, 61] width 331 height 37
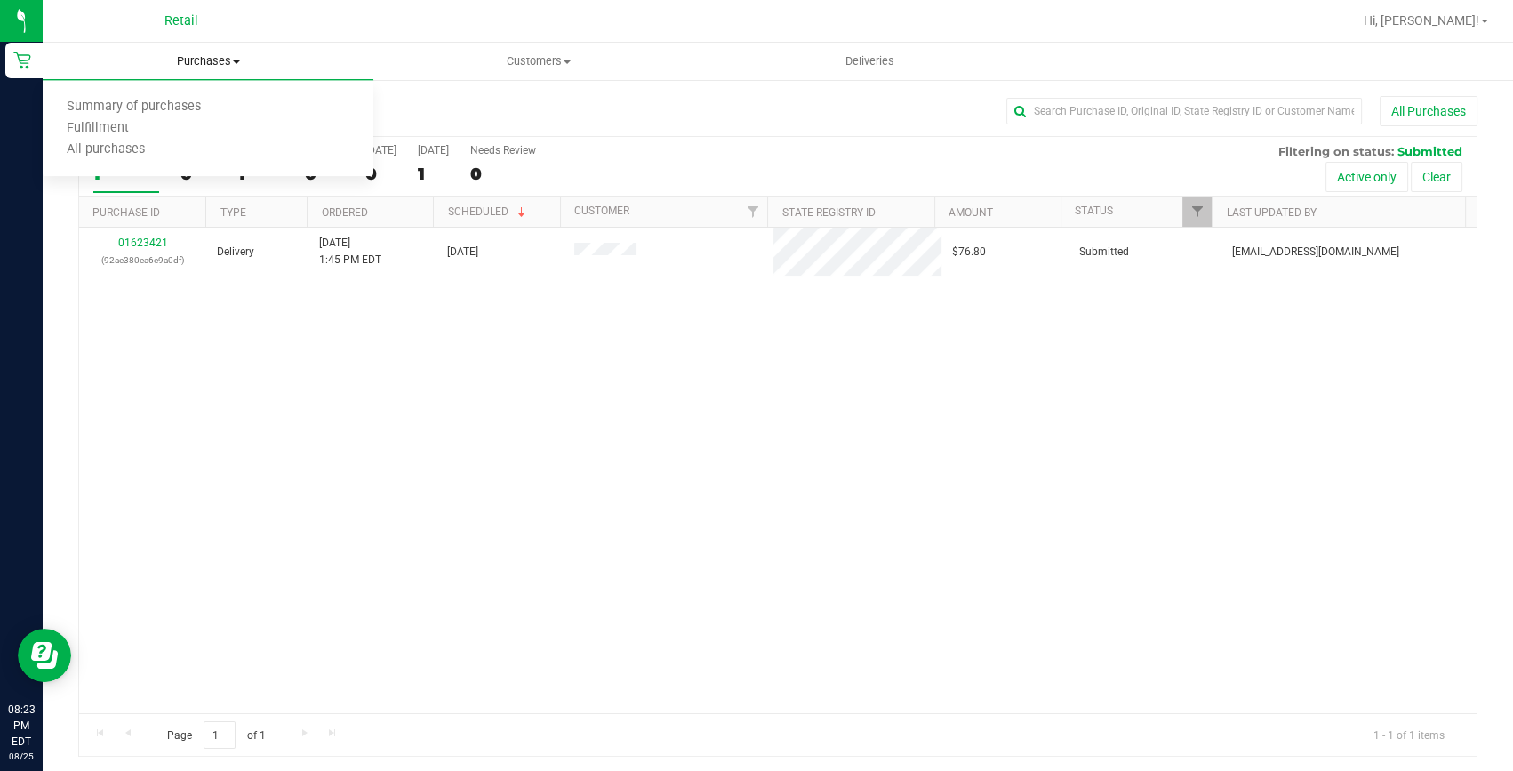
click at [164, 100] on span "Summary of purchases" at bounding box center [134, 107] width 182 height 15
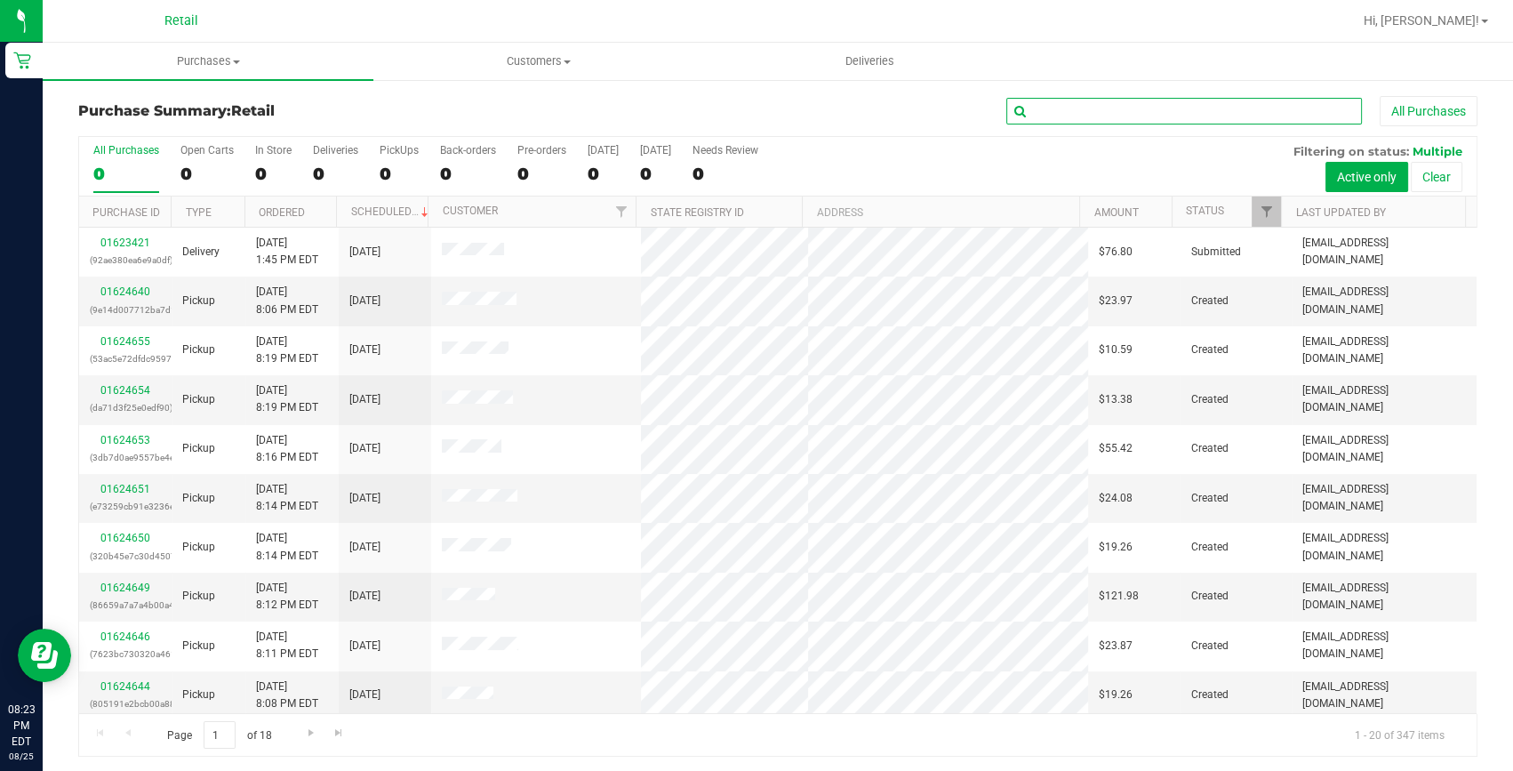
click at [1067, 106] on input "text" at bounding box center [1184, 111] width 356 height 27
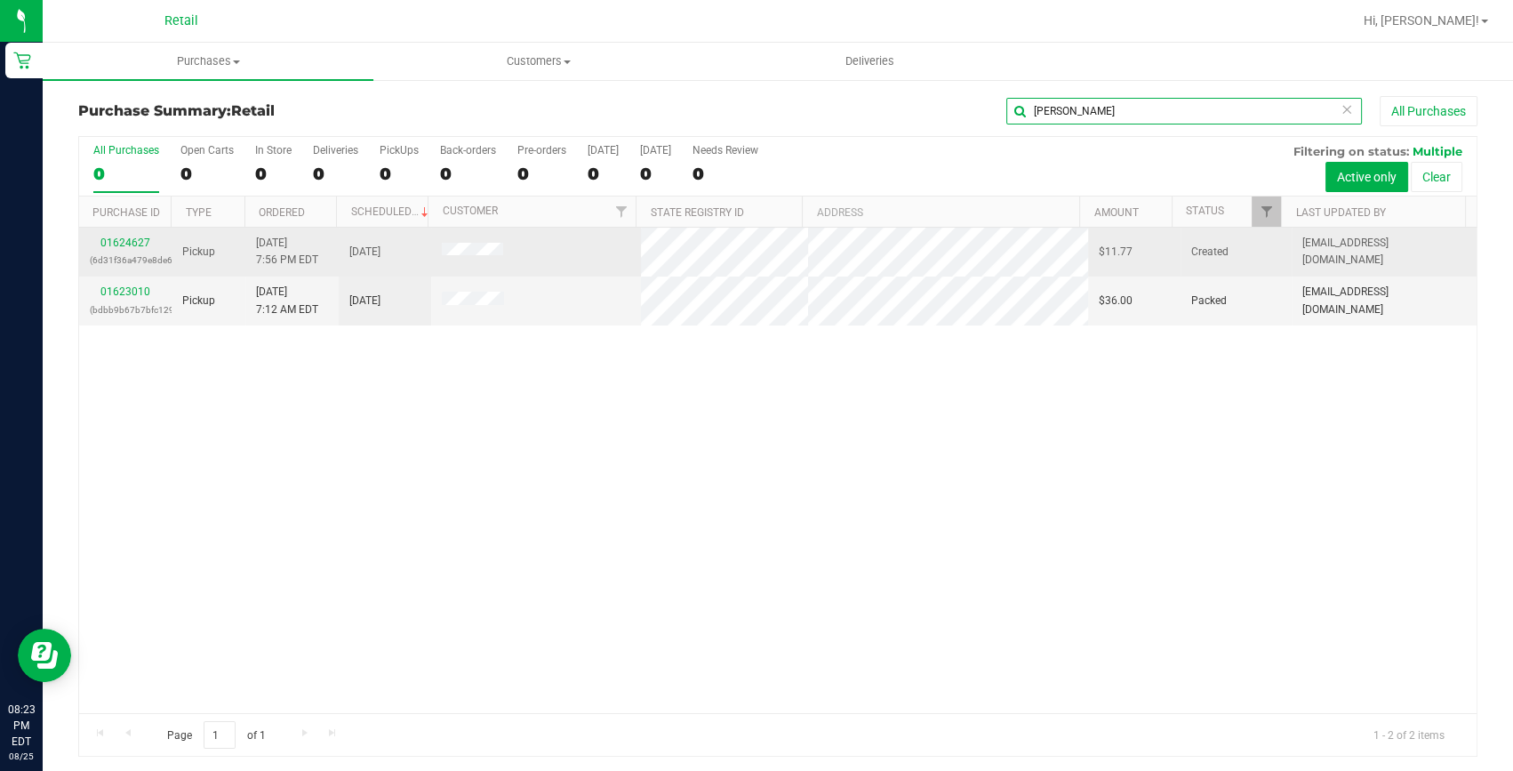
type input "justin"
click at [121, 249] on div "01624627 (6d31f36a479e8de6)" at bounding box center [125, 252] width 71 height 34
click at [122, 249] on div "01624627 (6d31f36a479e8de6)" at bounding box center [125, 252] width 71 height 34
click at [126, 246] on link "01624627" at bounding box center [125, 242] width 50 height 12
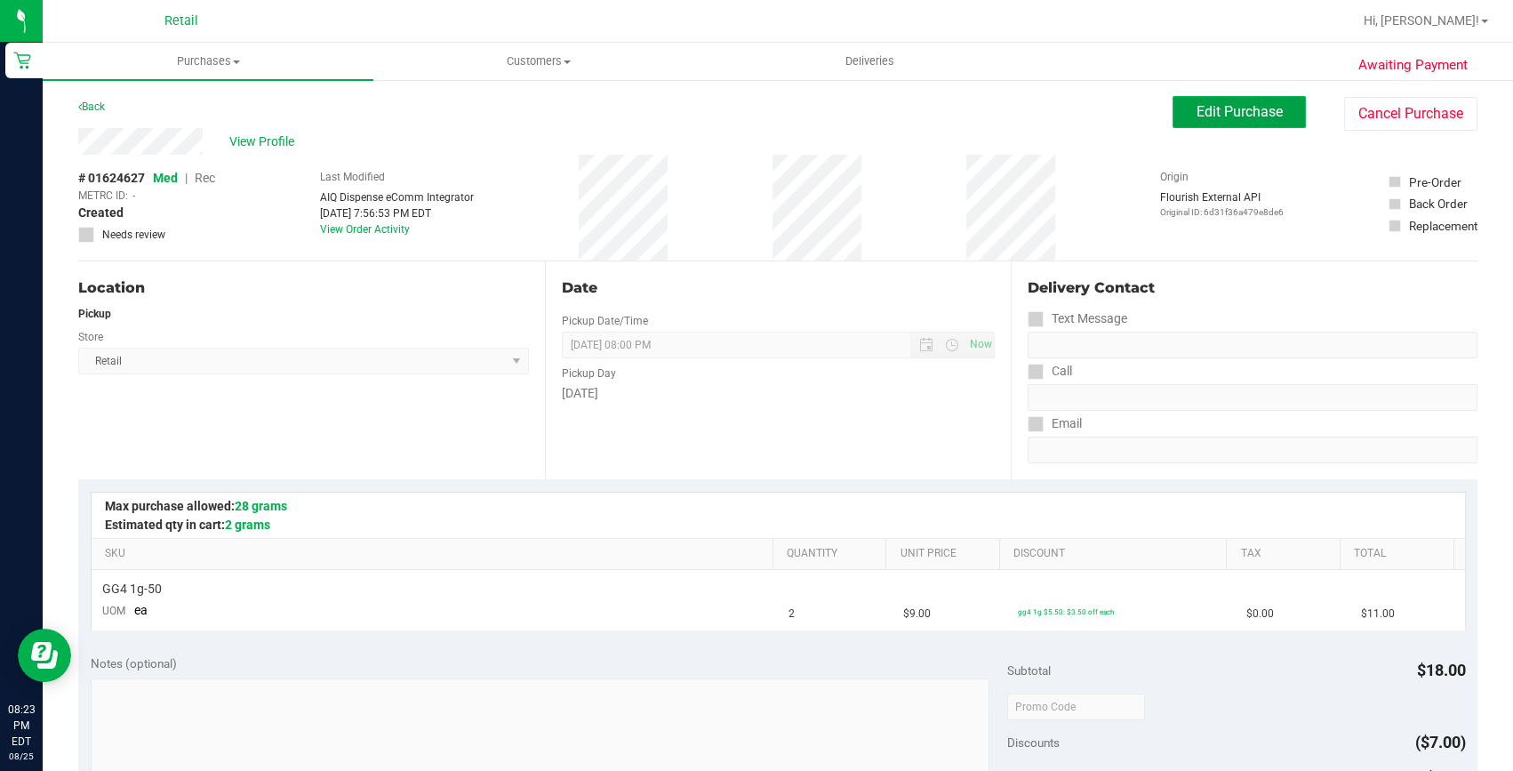
click at [1204, 104] on span "Edit Purchase" at bounding box center [1239, 111] width 86 height 17
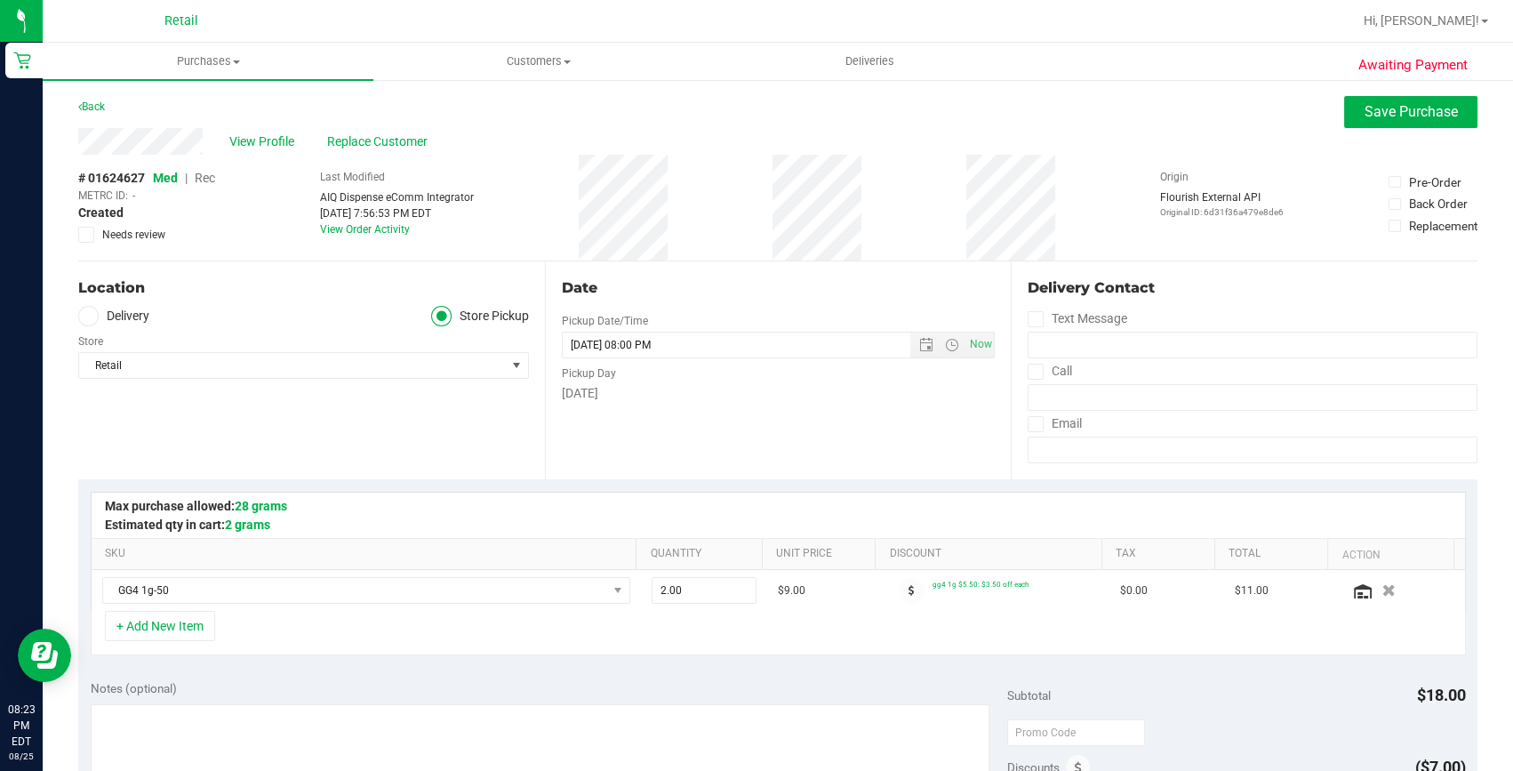
click at [211, 173] on span "Rec" at bounding box center [205, 178] width 20 height 14
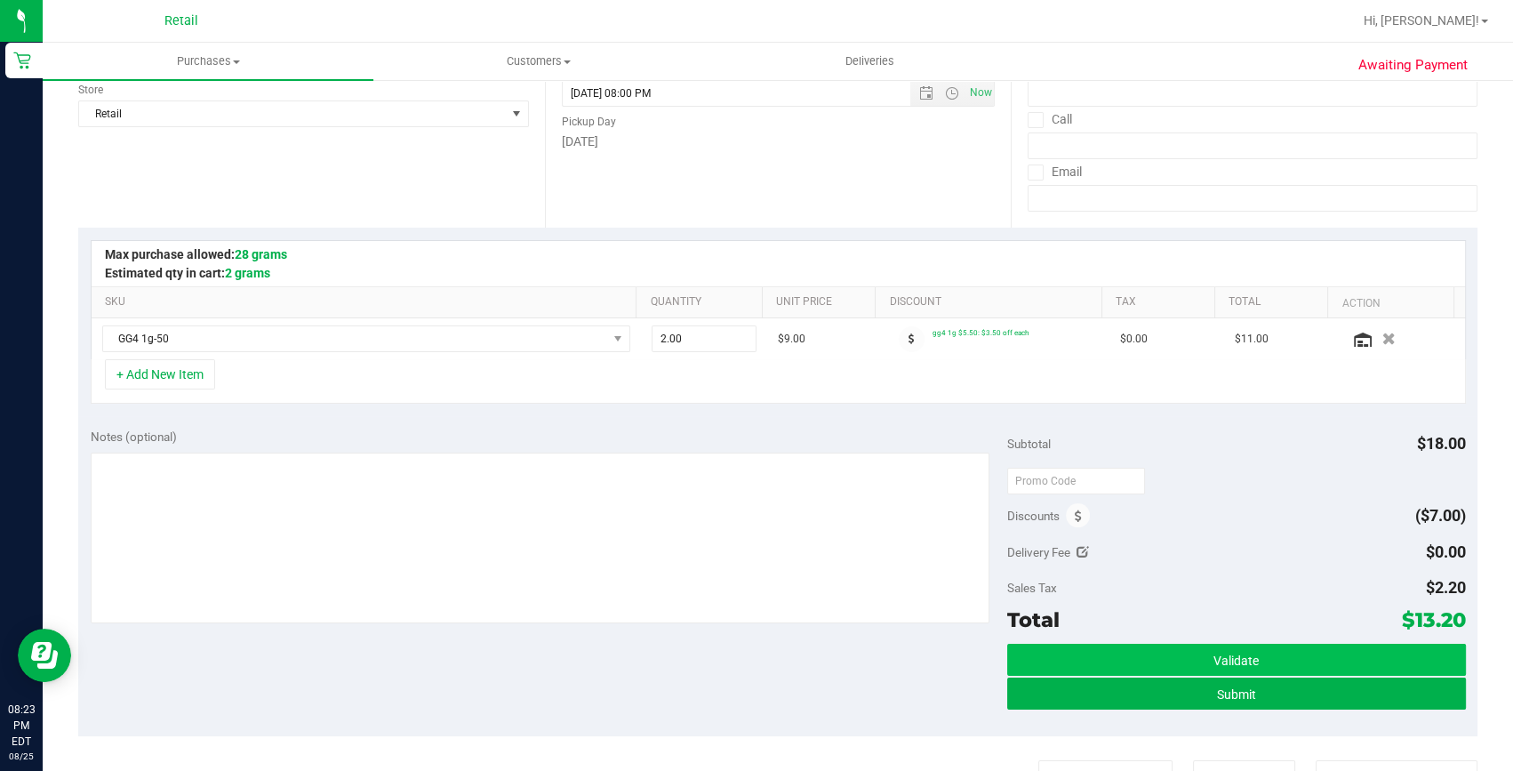
scroll to position [323, 0]
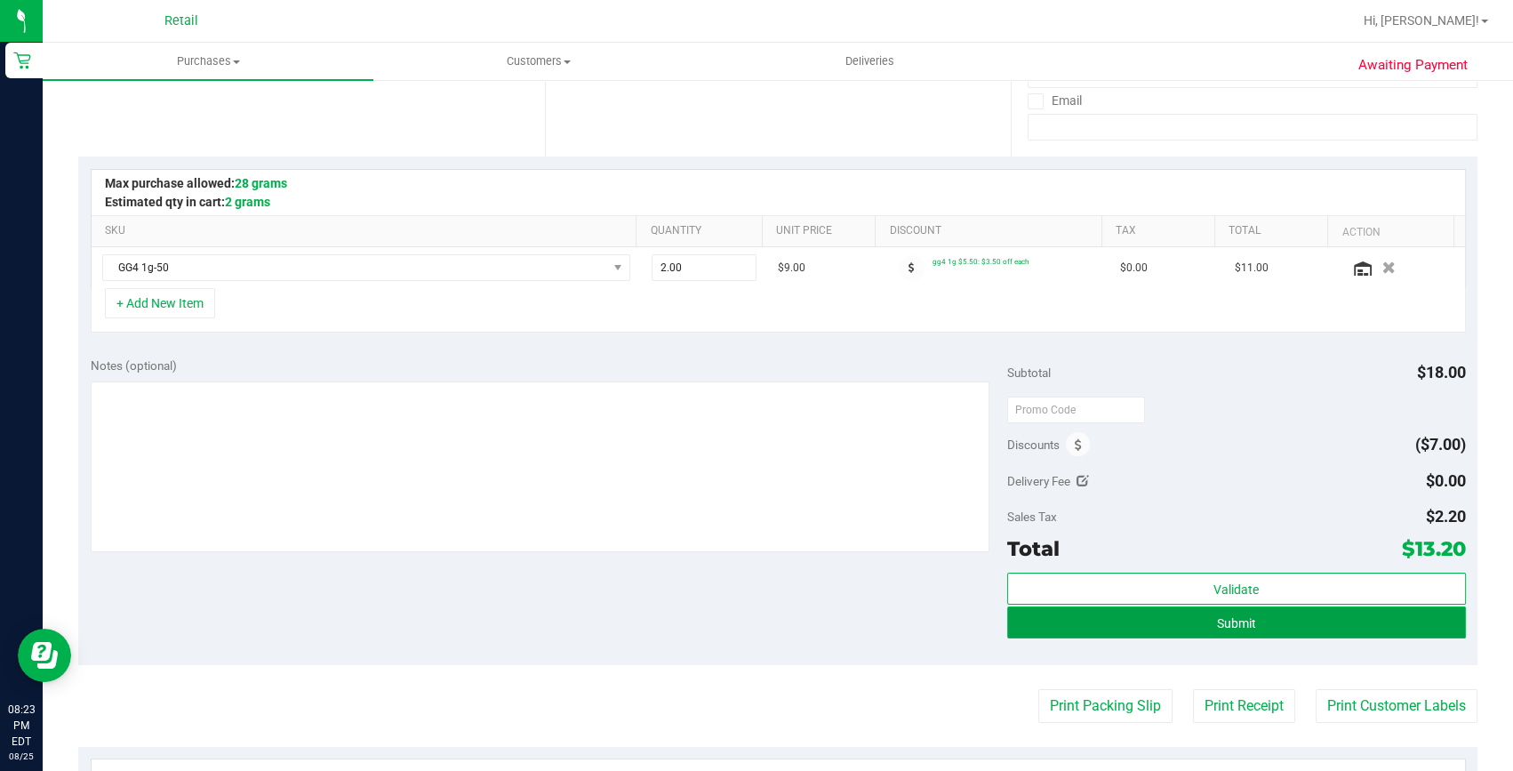
click at [1159, 633] on button "Submit" at bounding box center [1236, 622] width 459 height 32
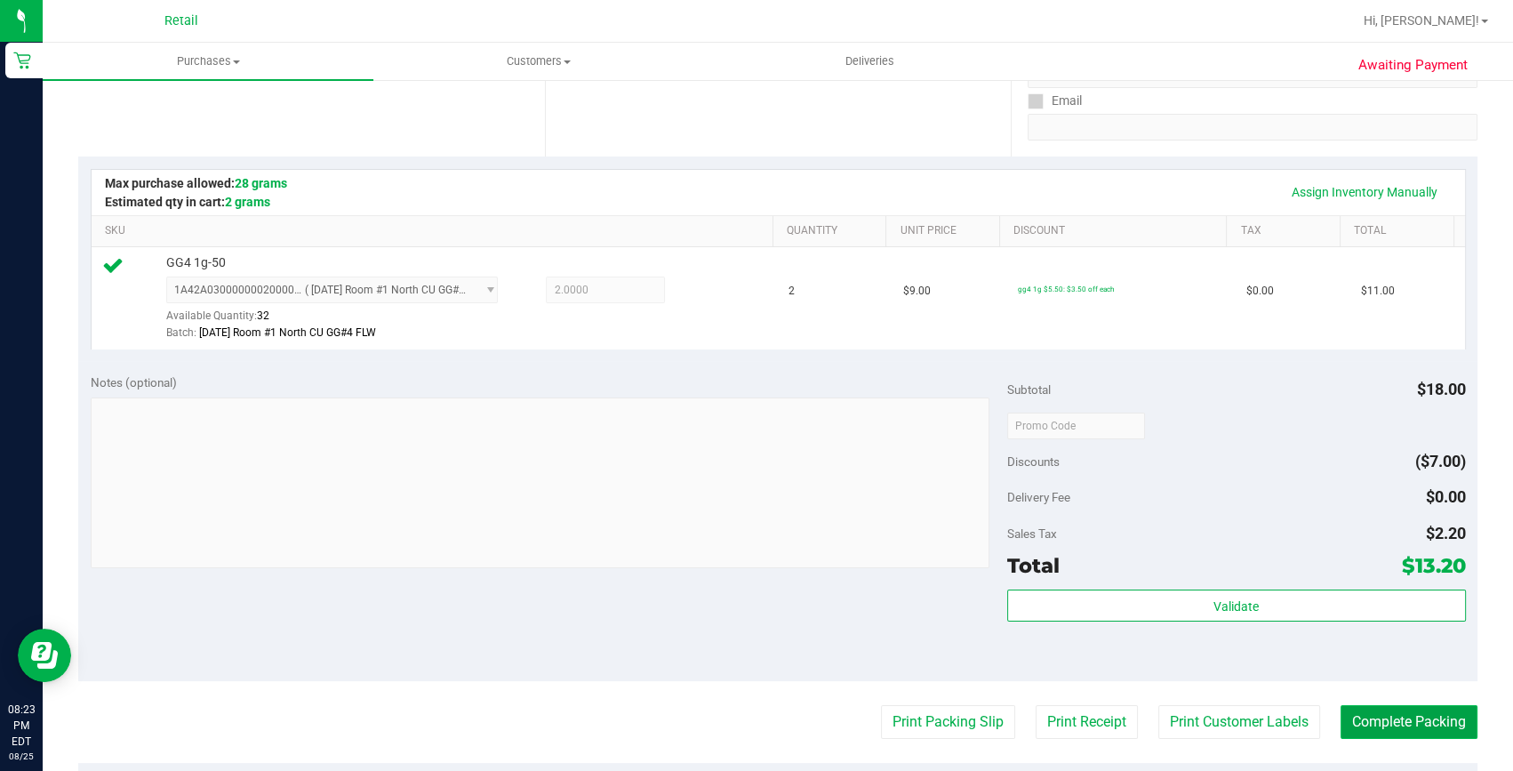
click at [1437, 728] on button "Complete Packing" at bounding box center [1408, 722] width 137 height 34
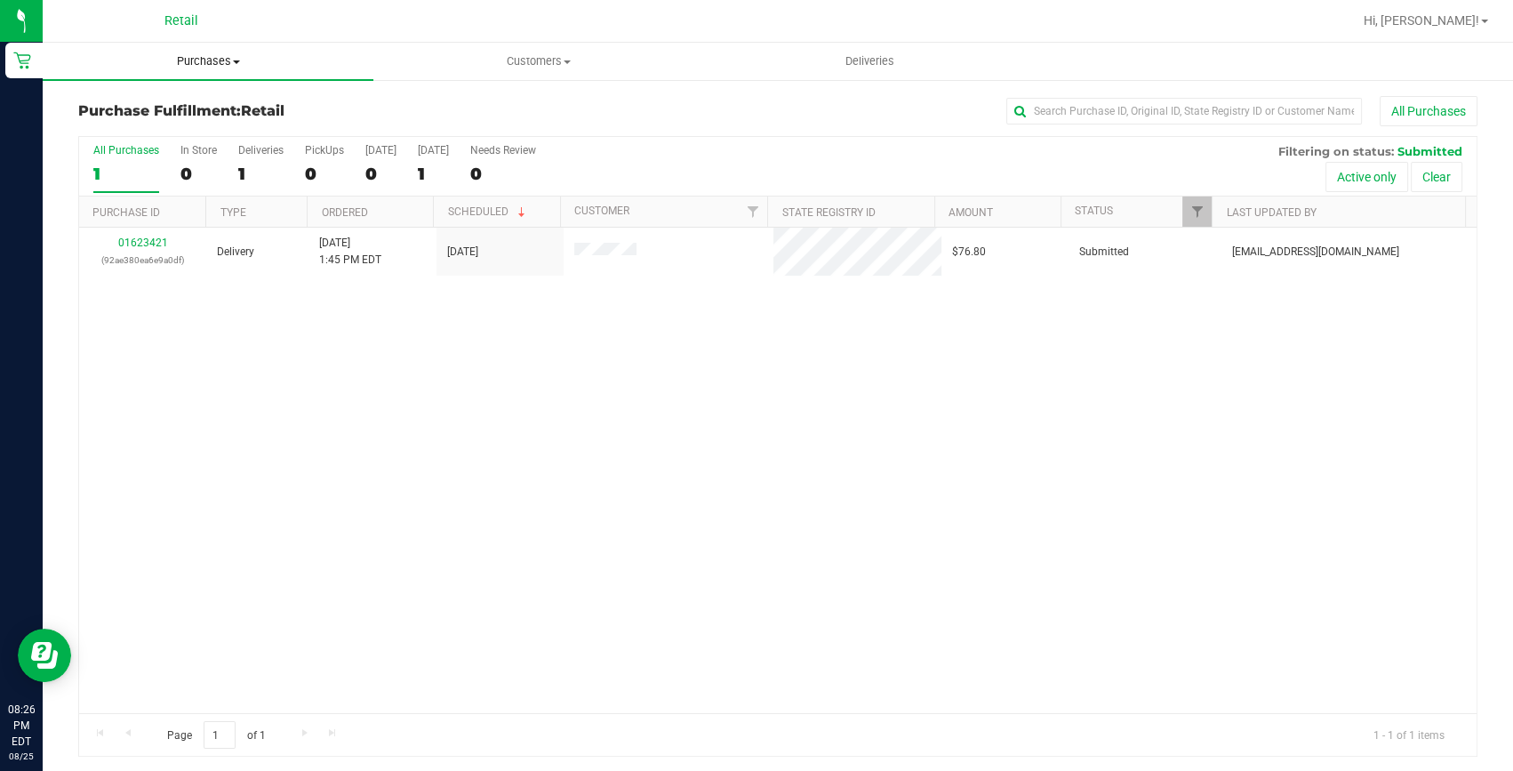
drag, startPoint x: 187, startPoint y: 58, endPoint x: 195, endPoint y: 90, distance: 33.0
click at [187, 58] on span "Purchases" at bounding box center [208, 61] width 331 height 16
click at [192, 100] on span "Summary of purchases" at bounding box center [134, 107] width 182 height 15
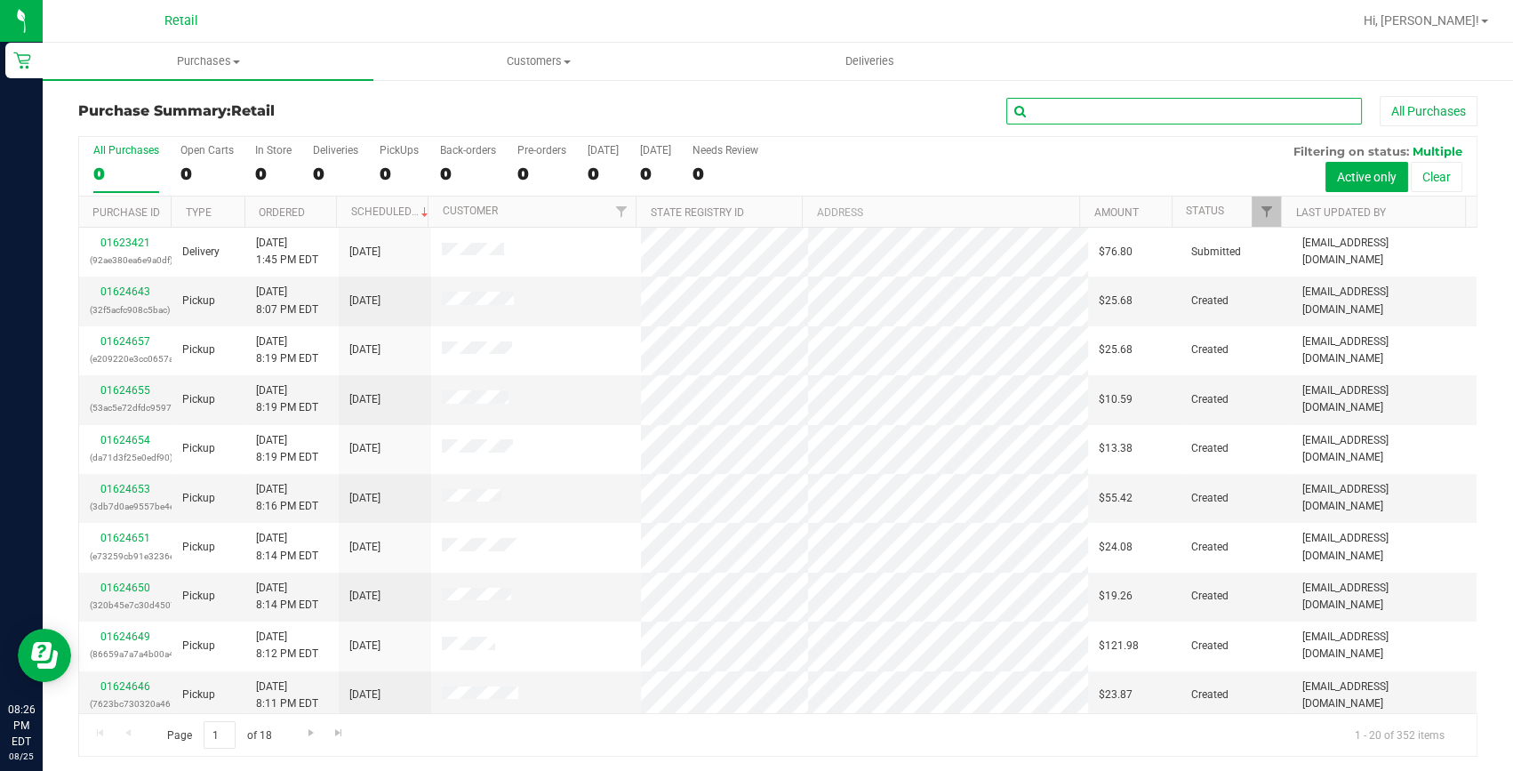
click at [1086, 108] on input "text" at bounding box center [1184, 111] width 356 height 27
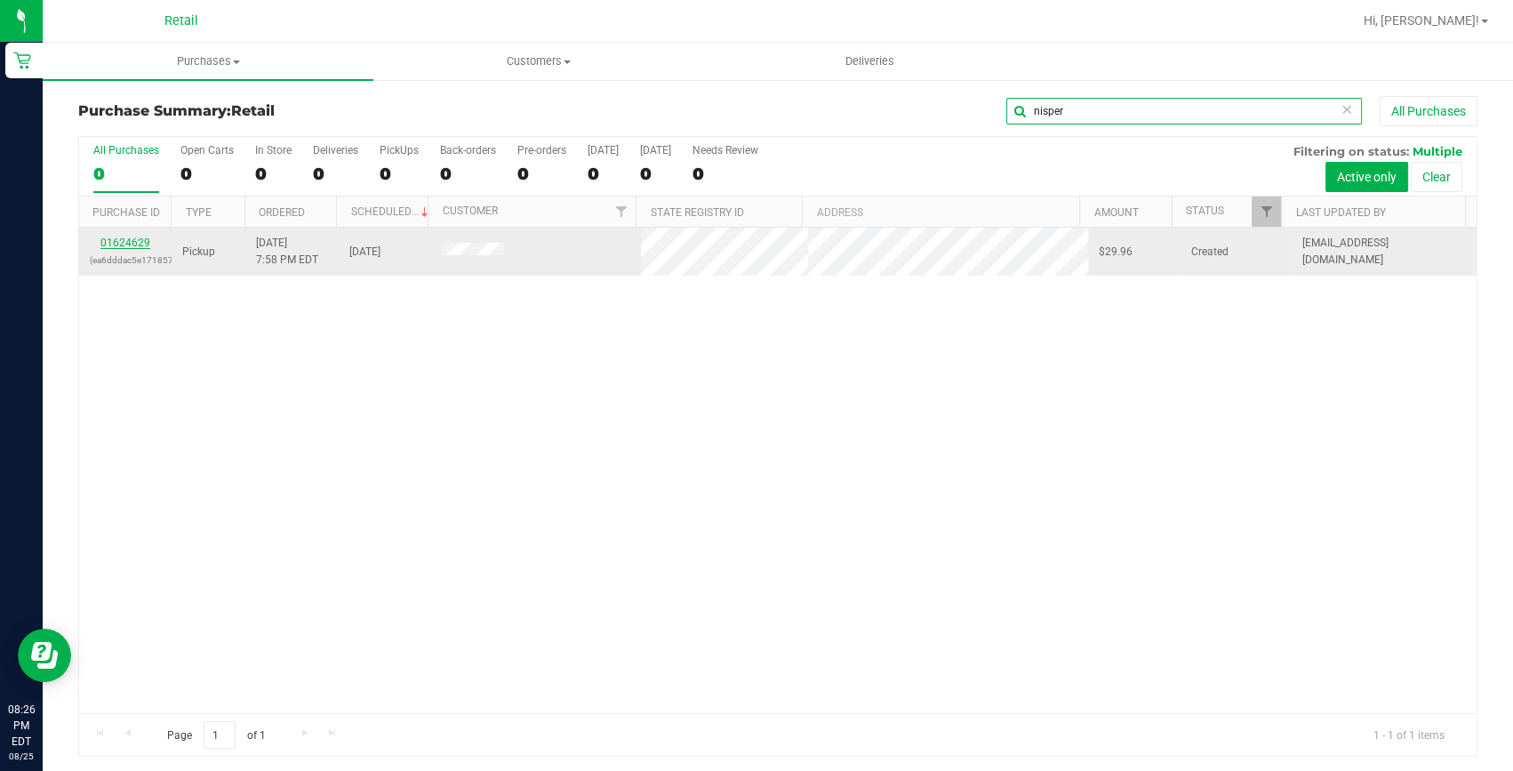
type input "nisper"
click at [133, 240] on link "01624629" at bounding box center [125, 242] width 50 height 12
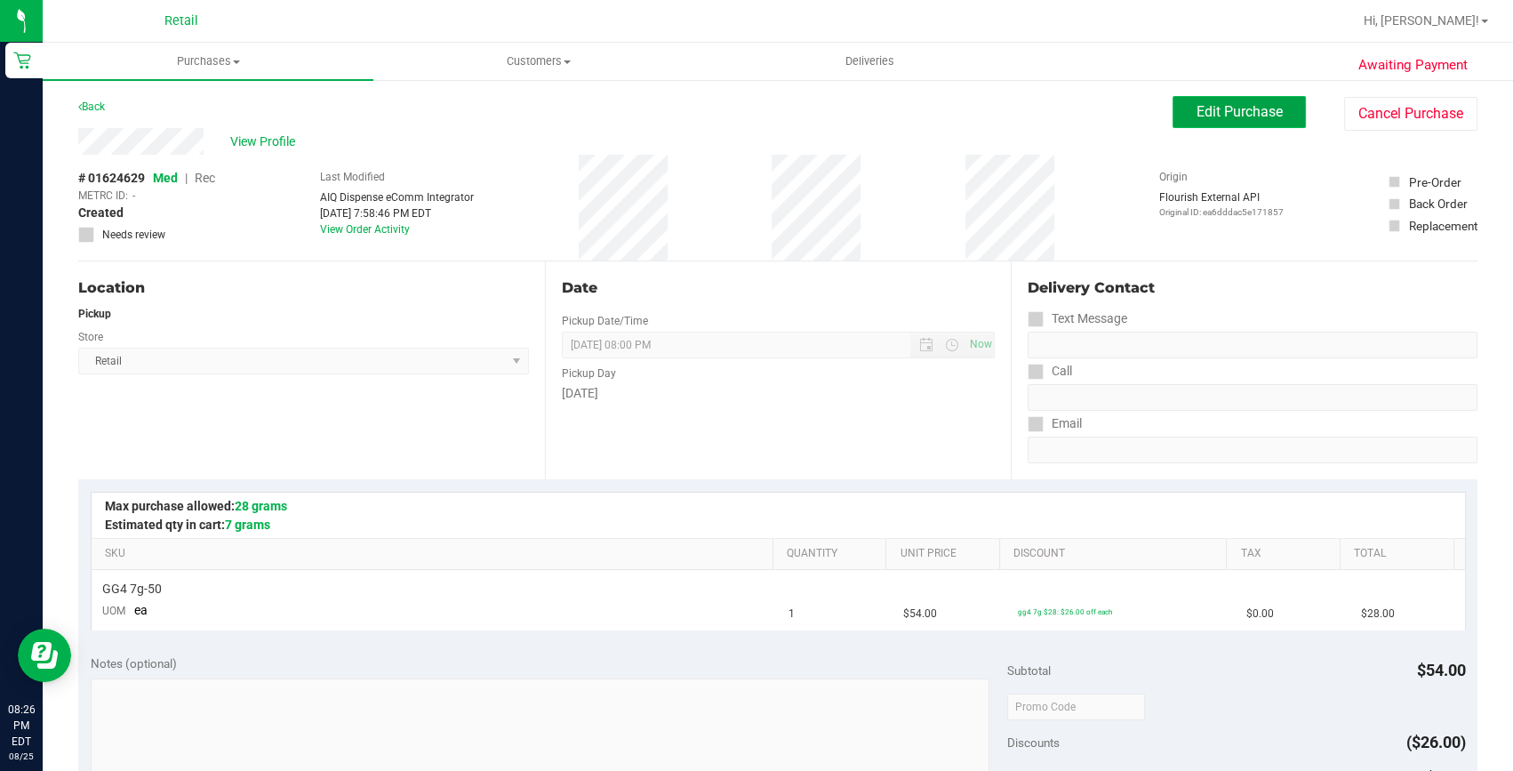
click at [1178, 116] on button "Edit Purchase" at bounding box center [1238, 112] width 133 height 32
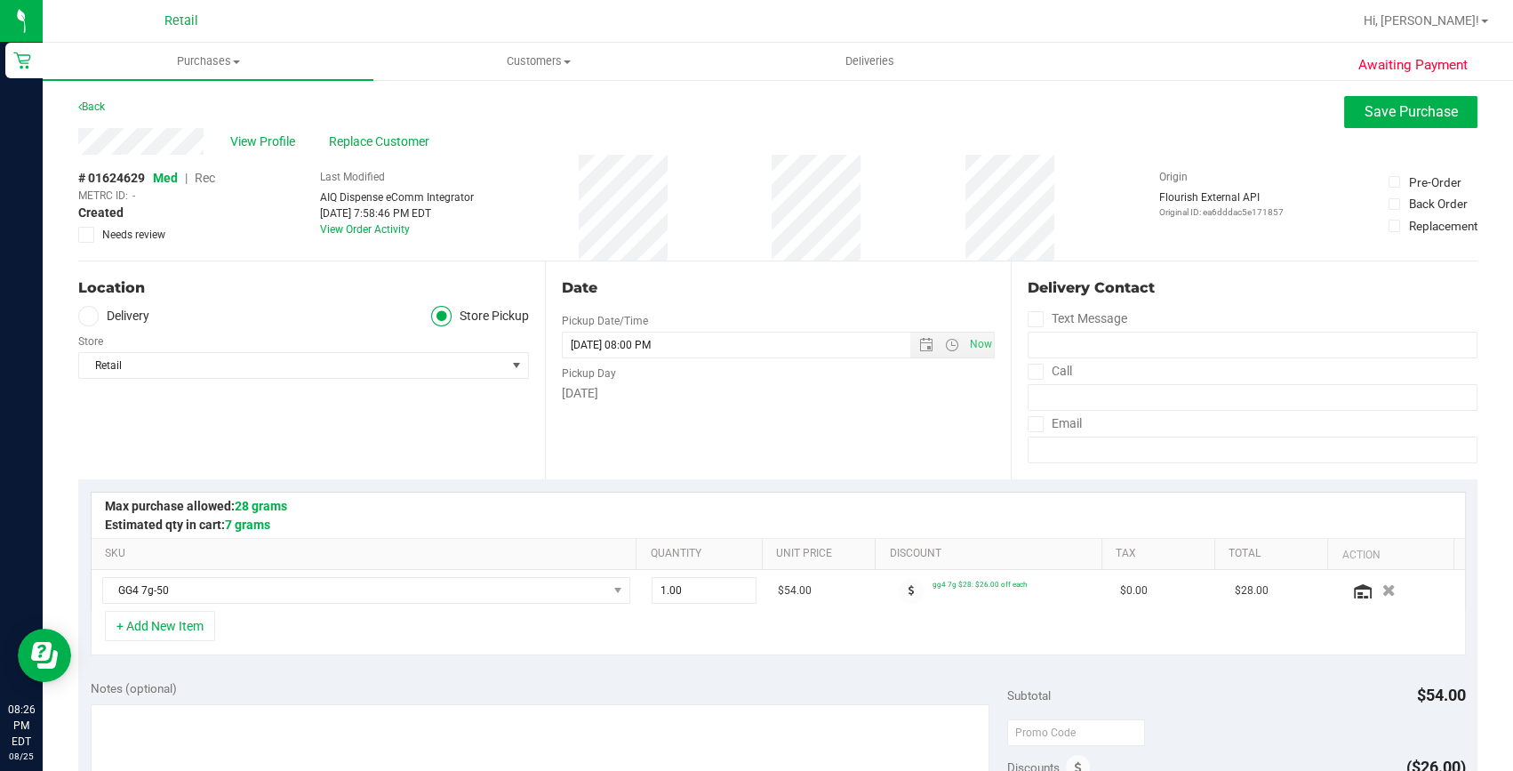
click at [204, 177] on span "Rec" at bounding box center [205, 178] width 20 height 14
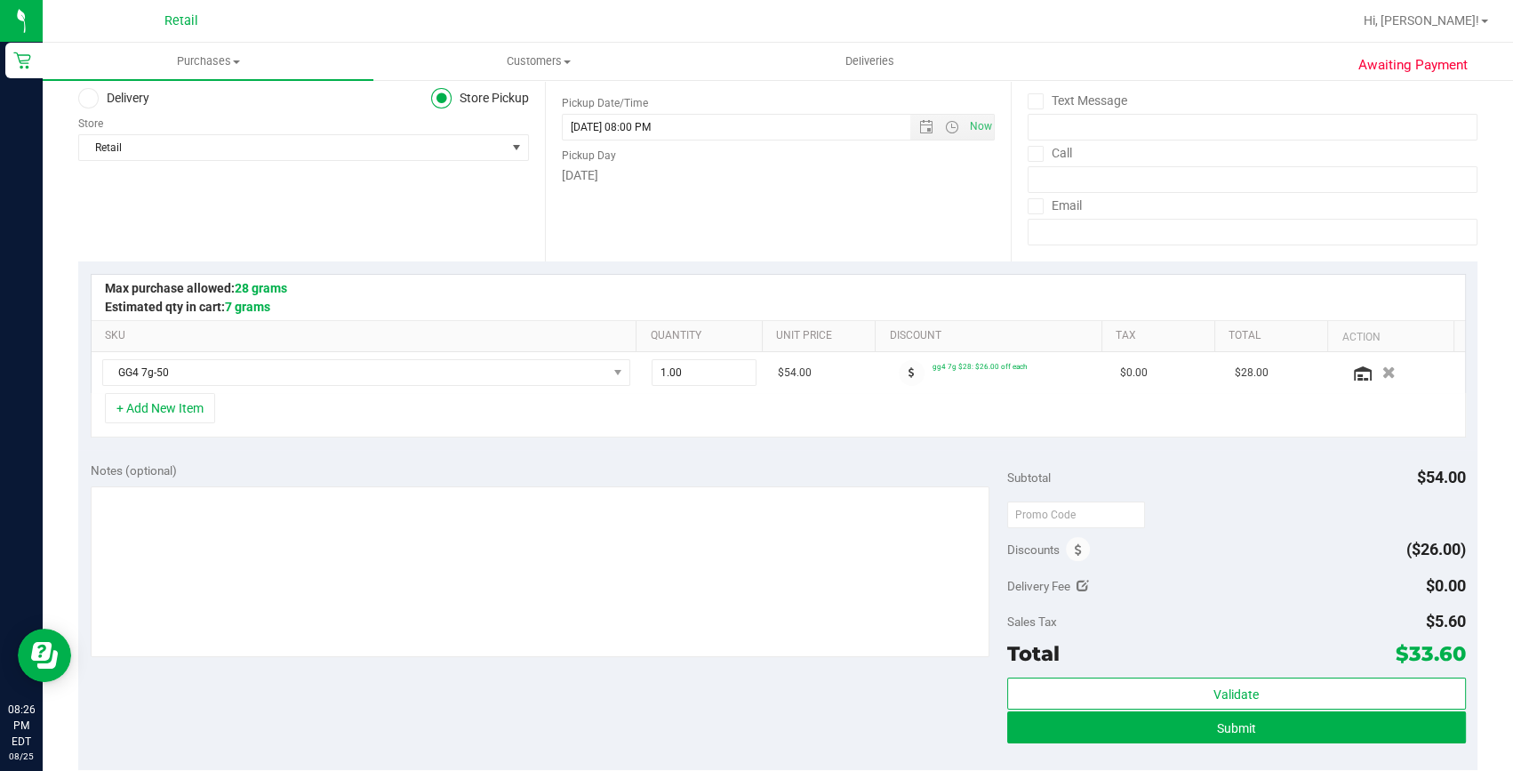
scroll to position [323, 0]
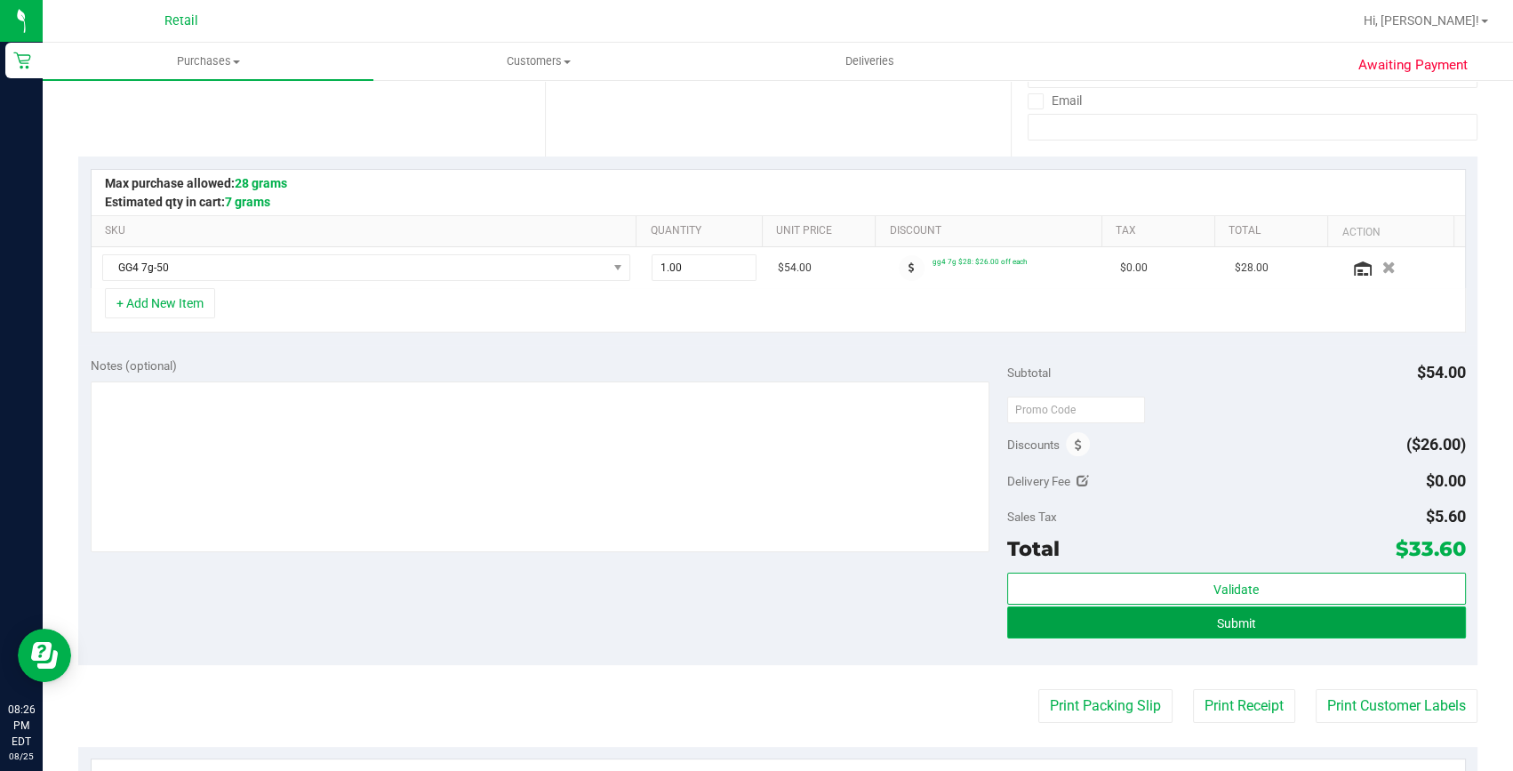
click at [1161, 632] on button "Submit" at bounding box center [1236, 622] width 459 height 32
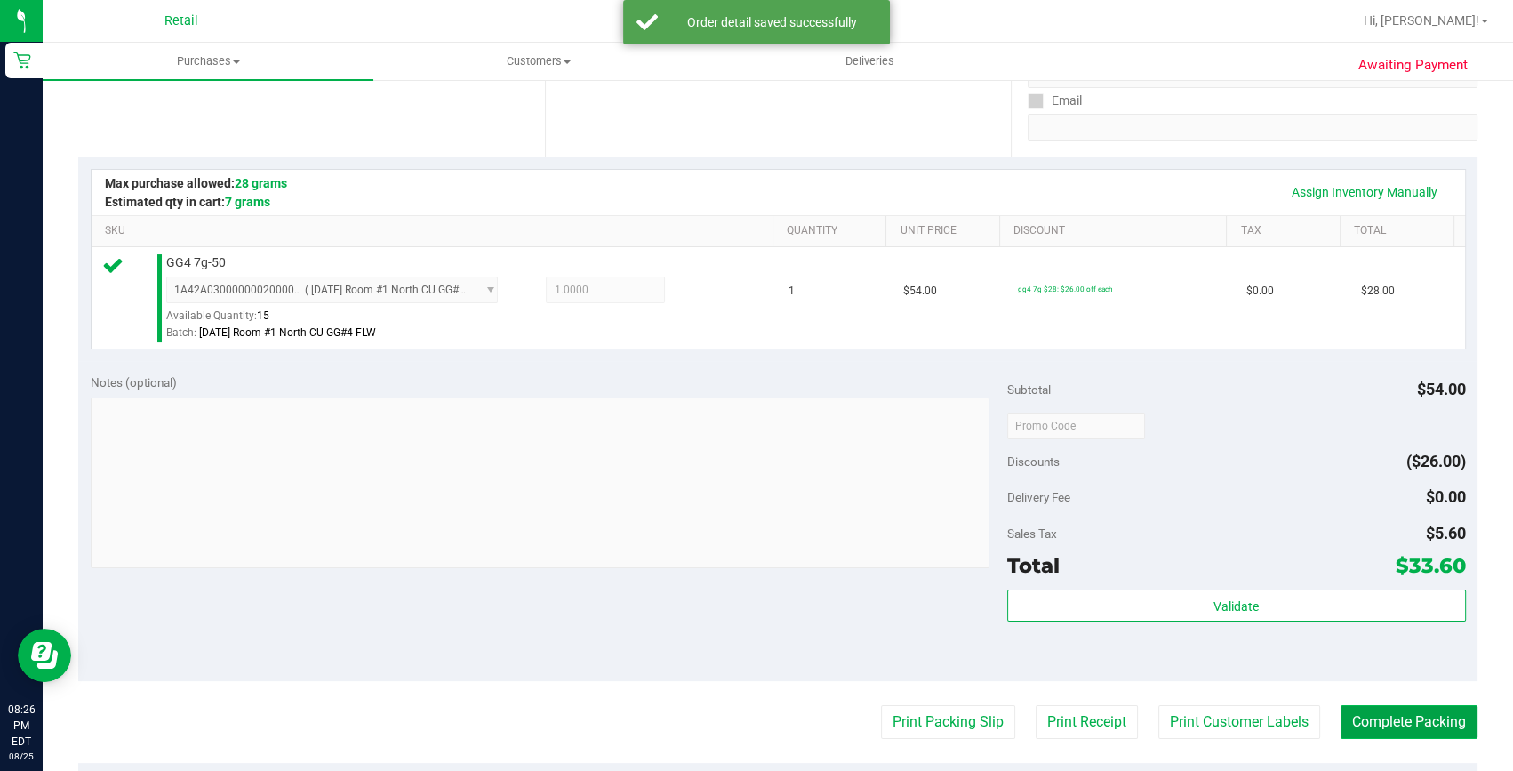
click at [1392, 728] on button "Complete Packing" at bounding box center [1408, 722] width 137 height 34
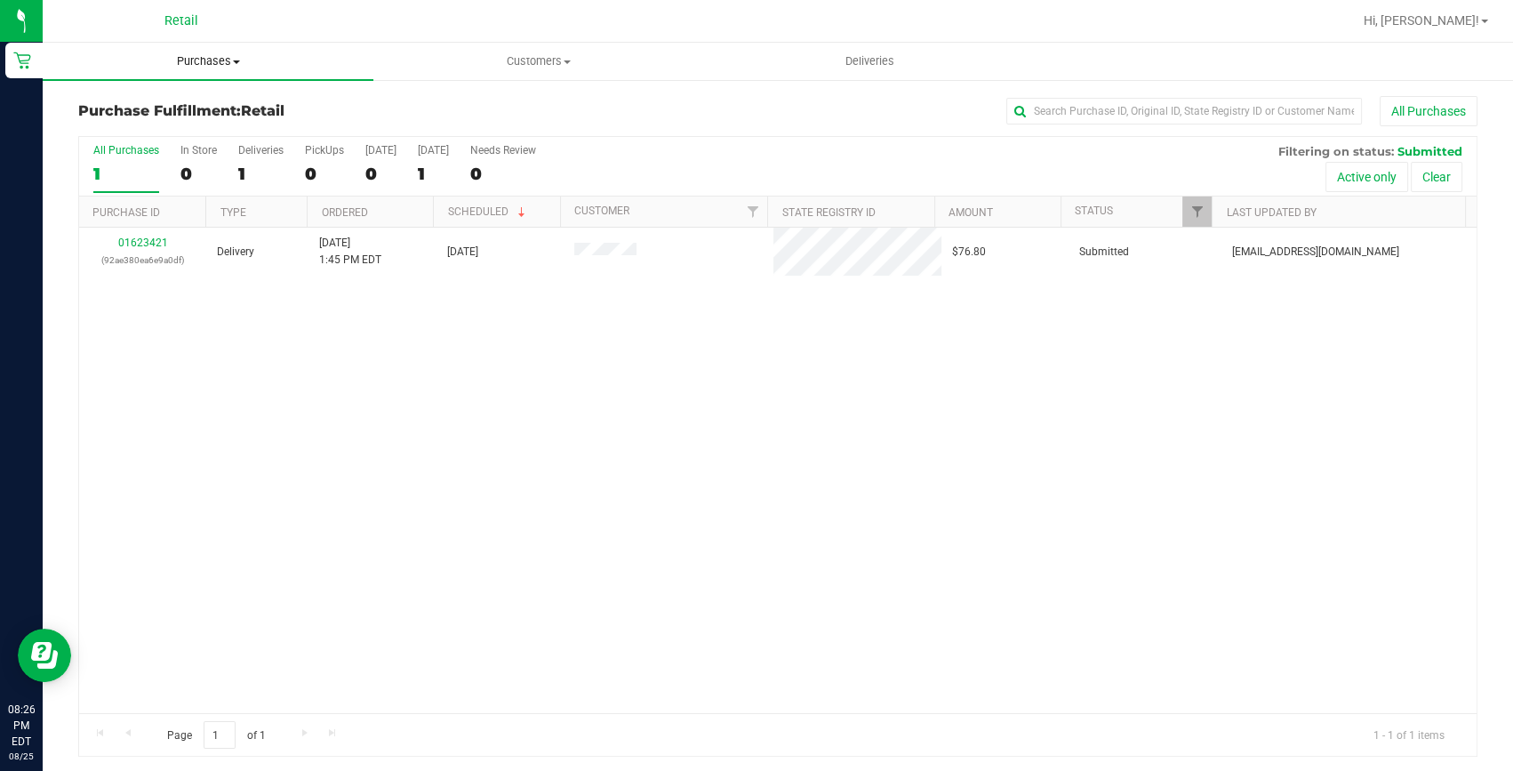
click at [203, 65] on span "Purchases" at bounding box center [208, 61] width 331 height 16
click at [188, 108] on span "Summary of purchases" at bounding box center [134, 107] width 182 height 15
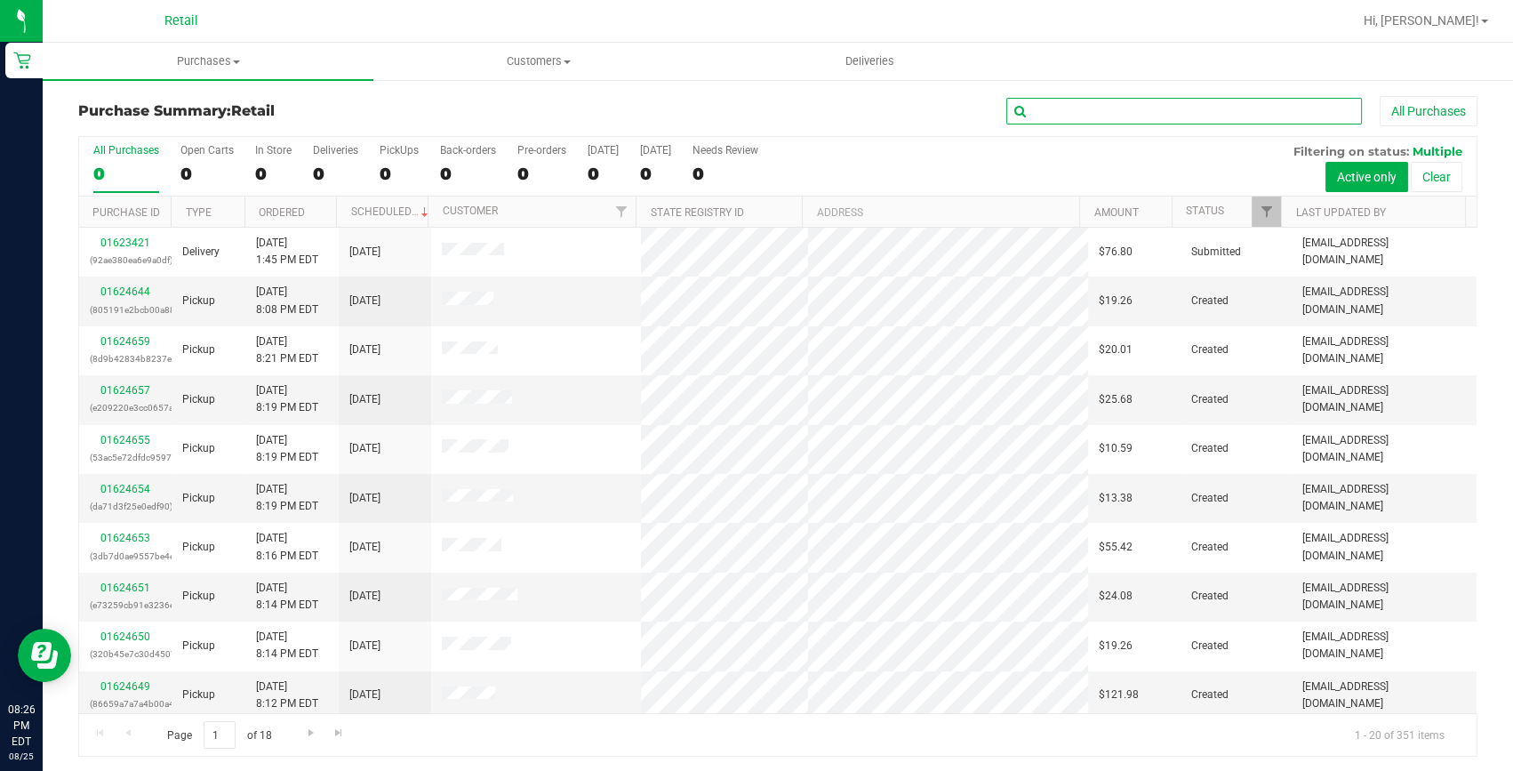
click at [1025, 106] on input "text" at bounding box center [1184, 111] width 356 height 27
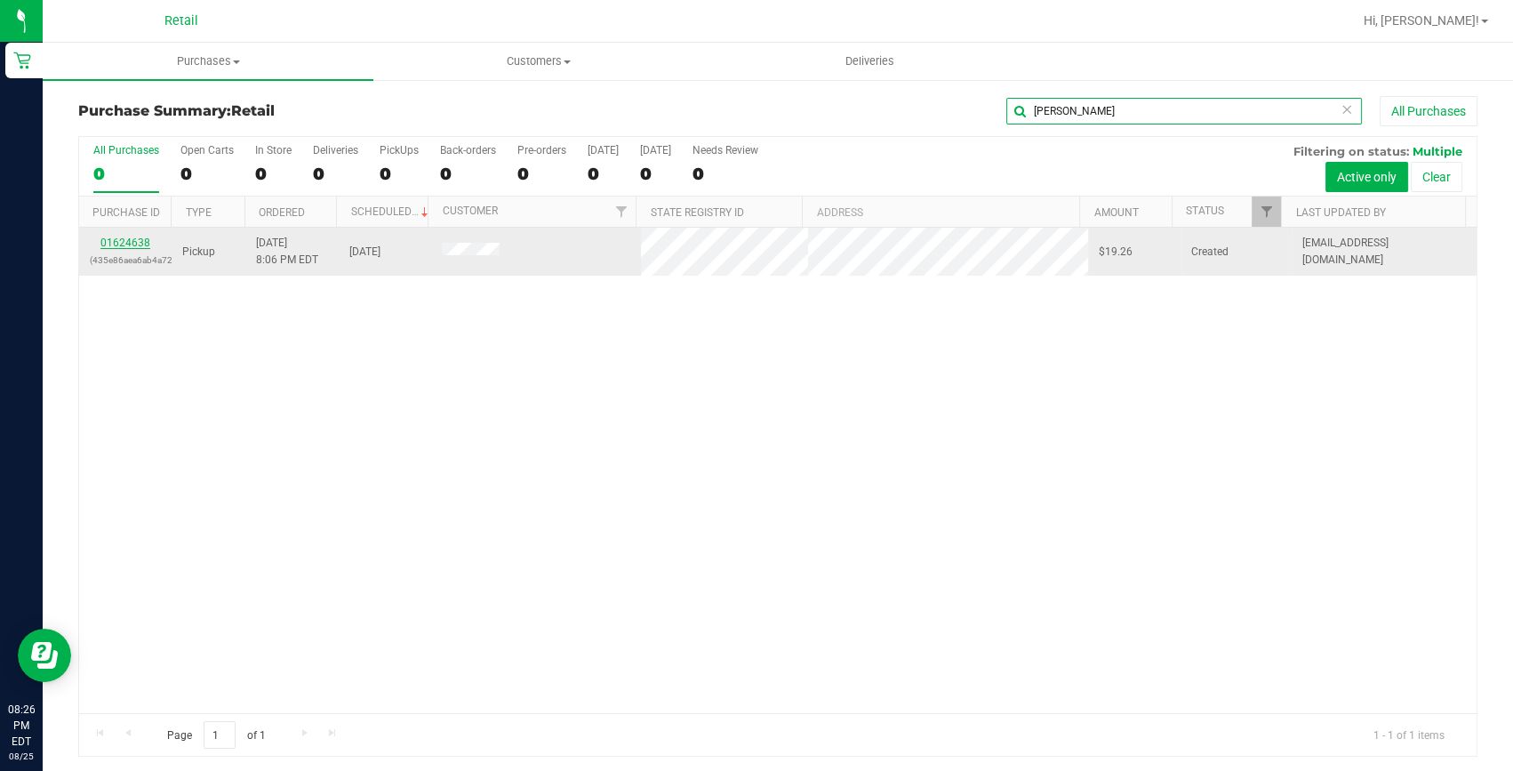
type input "romeo"
click at [122, 240] on link "01624638" at bounding box center [125, 242] width 50 height 12
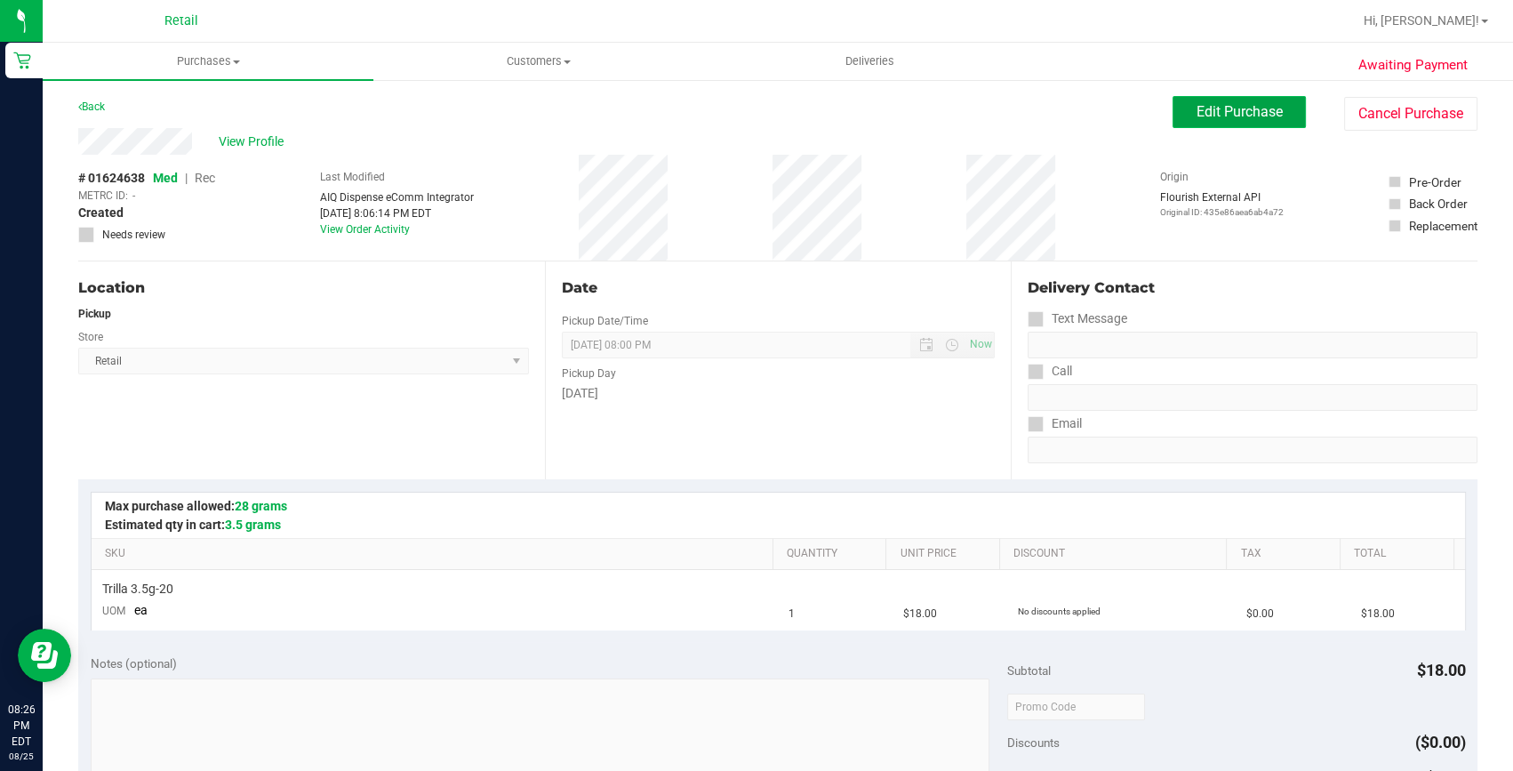
click at [1221, 124] on button "Edit Purchase" at bounding box center [1238, 112] width 133 height 32
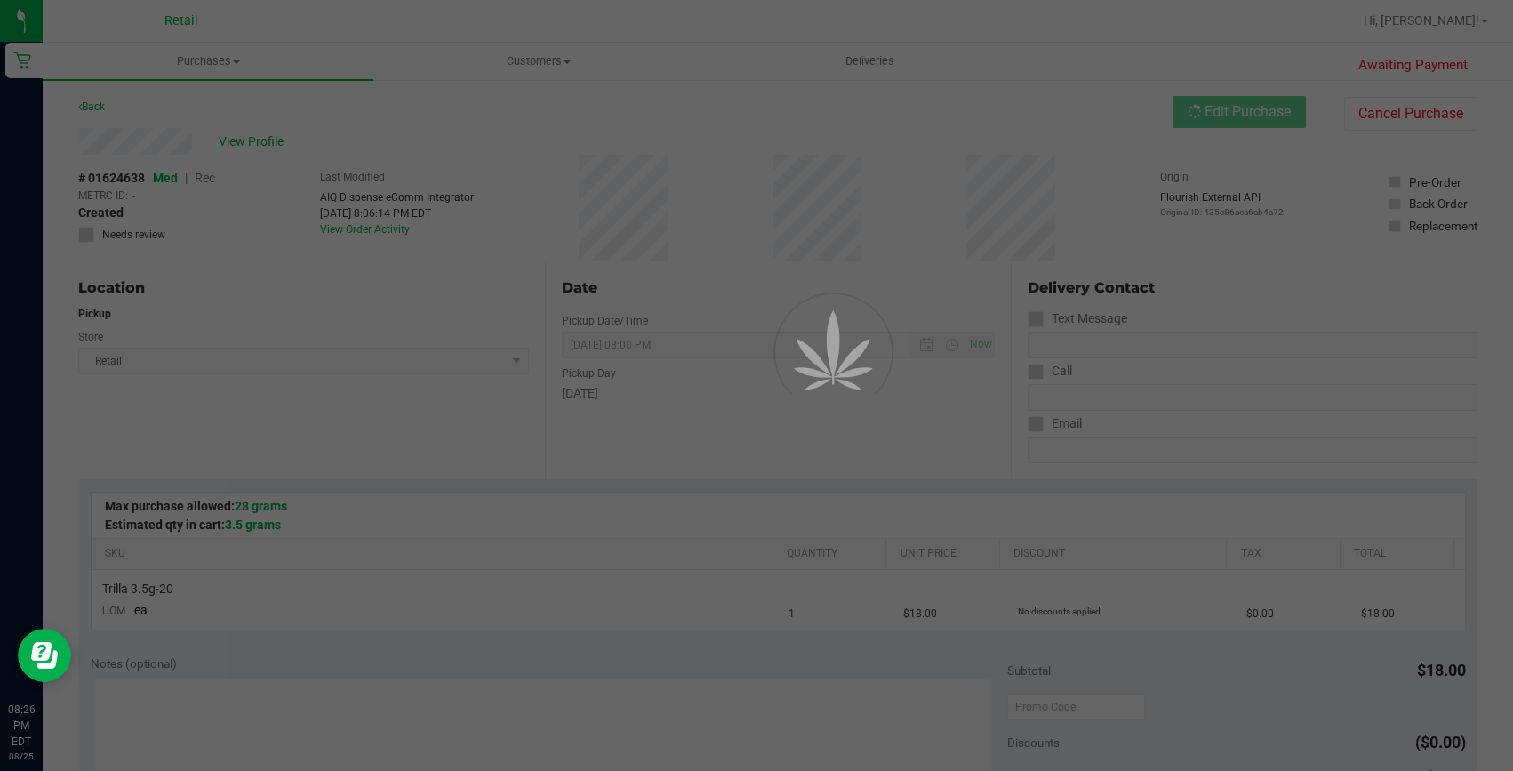
click at [204, 170] on div at bounding box center [756, 385] width 1513 height 771
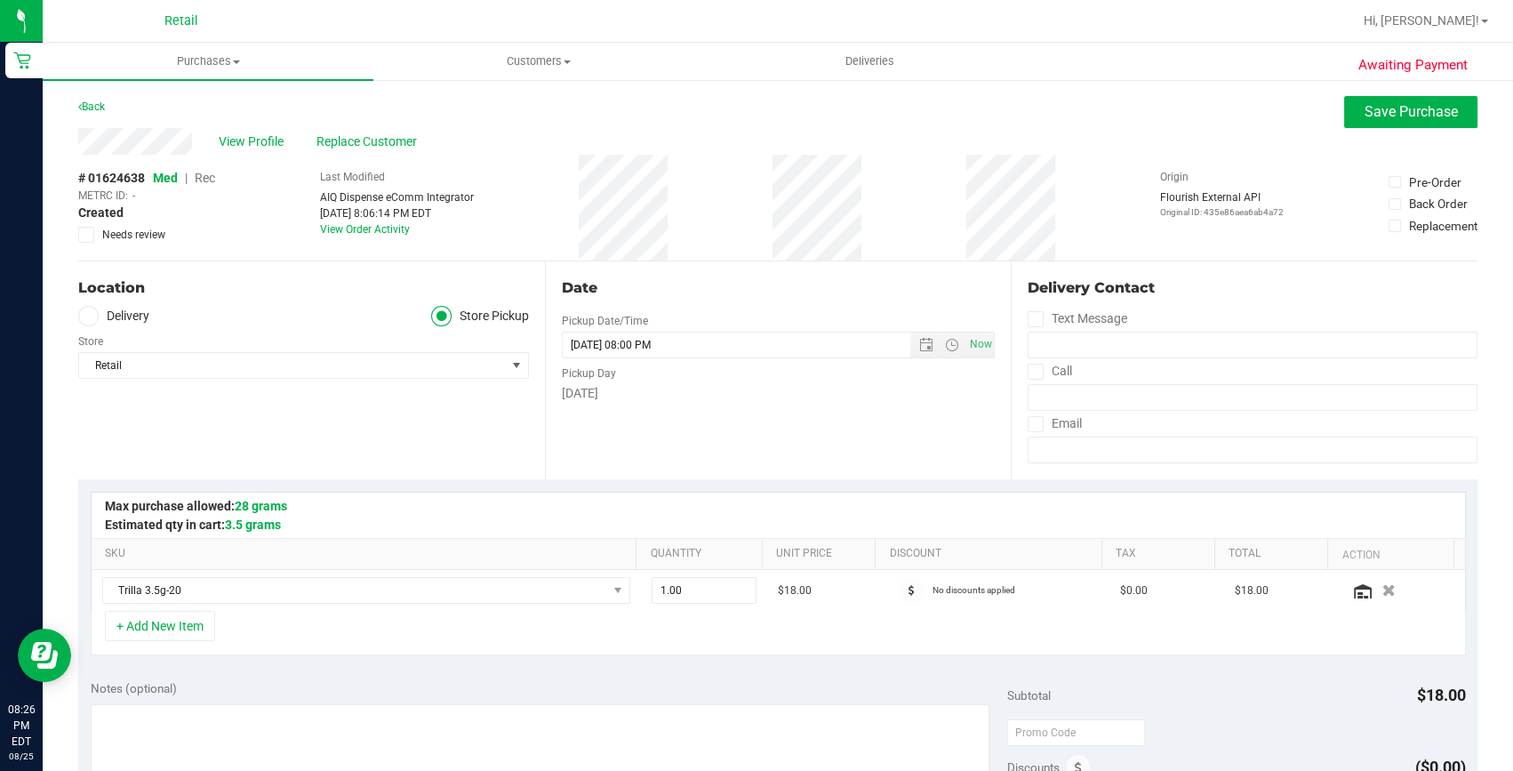
click at [204, 180] on span "Rec" at bounding box center [205, 178] width 20 height 14
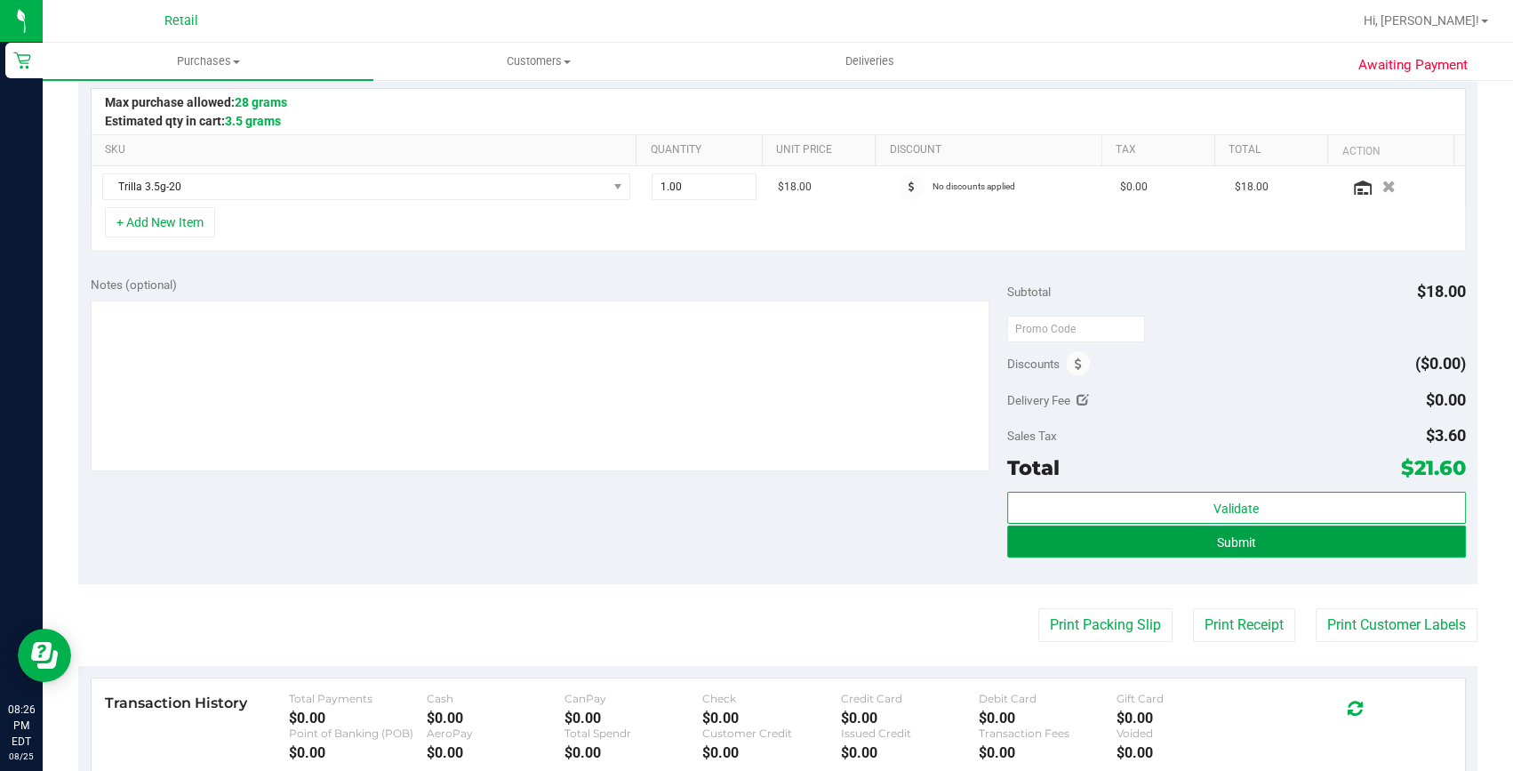
click at [1142, 552] on button "Submit" at bounding box center [1236, 541] width 459 height 32
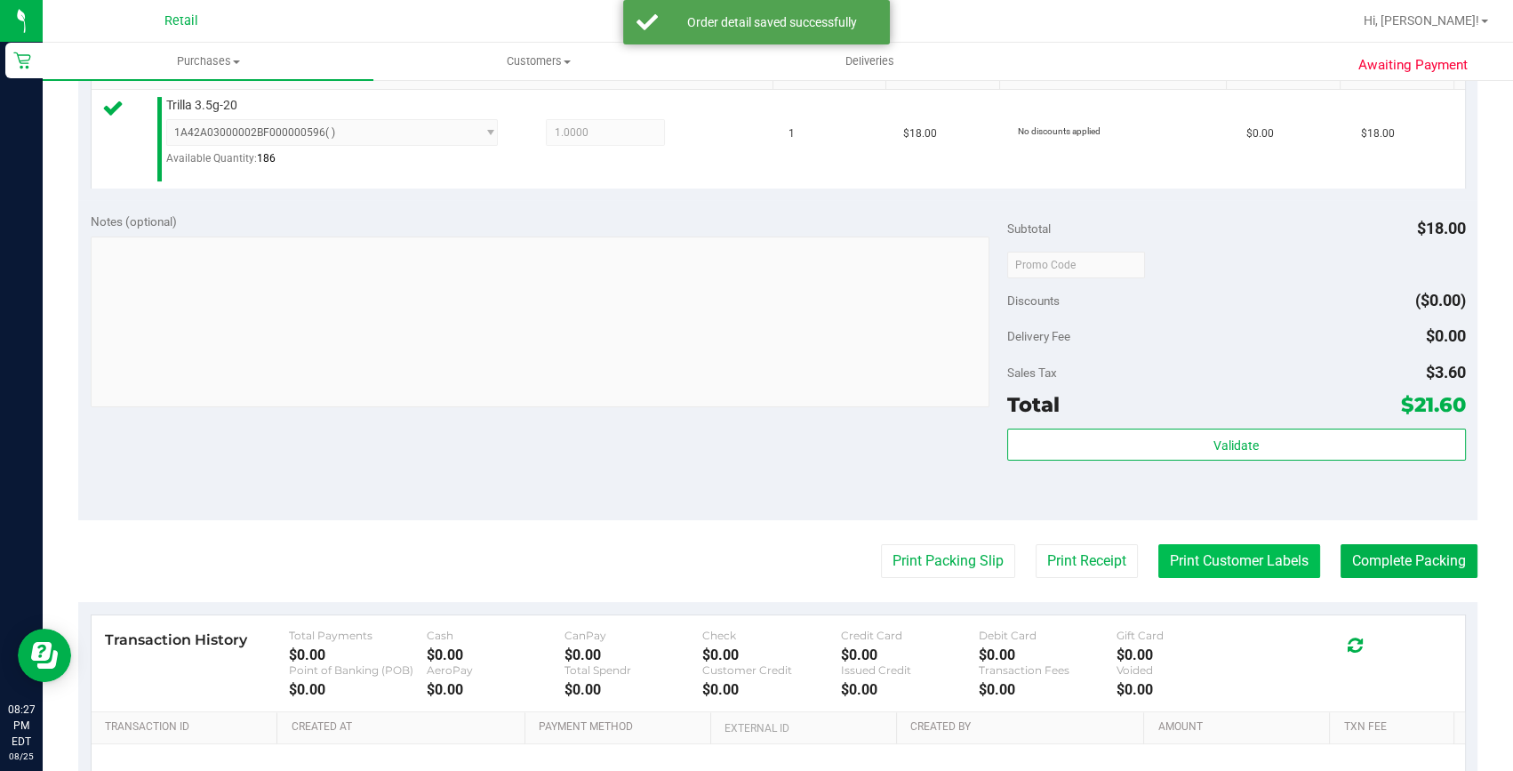
scroll to position [565, 0]
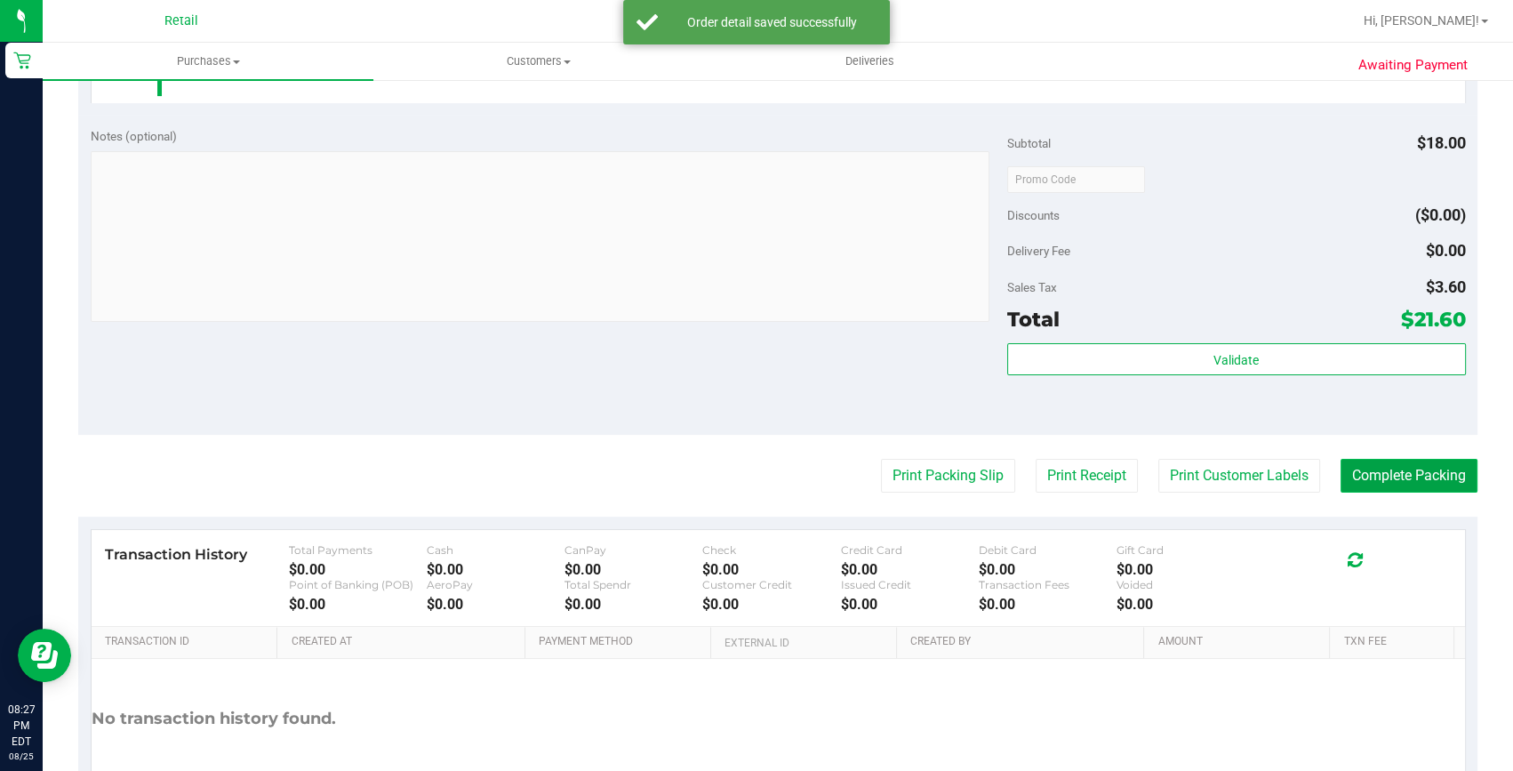
click at [1345, 463] on button "Complete Packing" at bounding box center [1408, 476] width 137 height 34
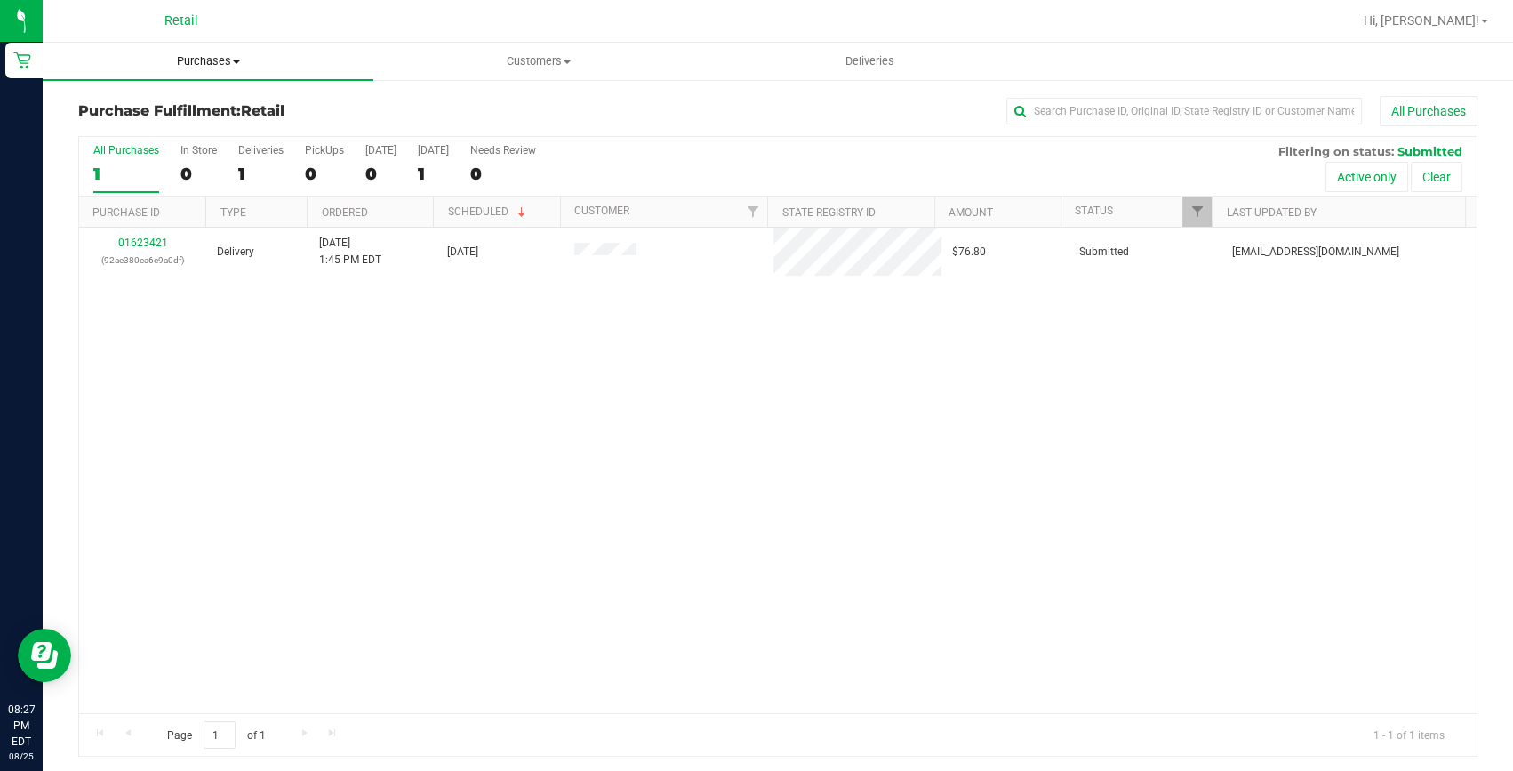
click at [199, 53] on span "Purchases" at bounding box center [208, 61] width 331 height 16
click at [202, 97] on li "Summary of purchases" at bounding box center [208, 107] width 331 height 21
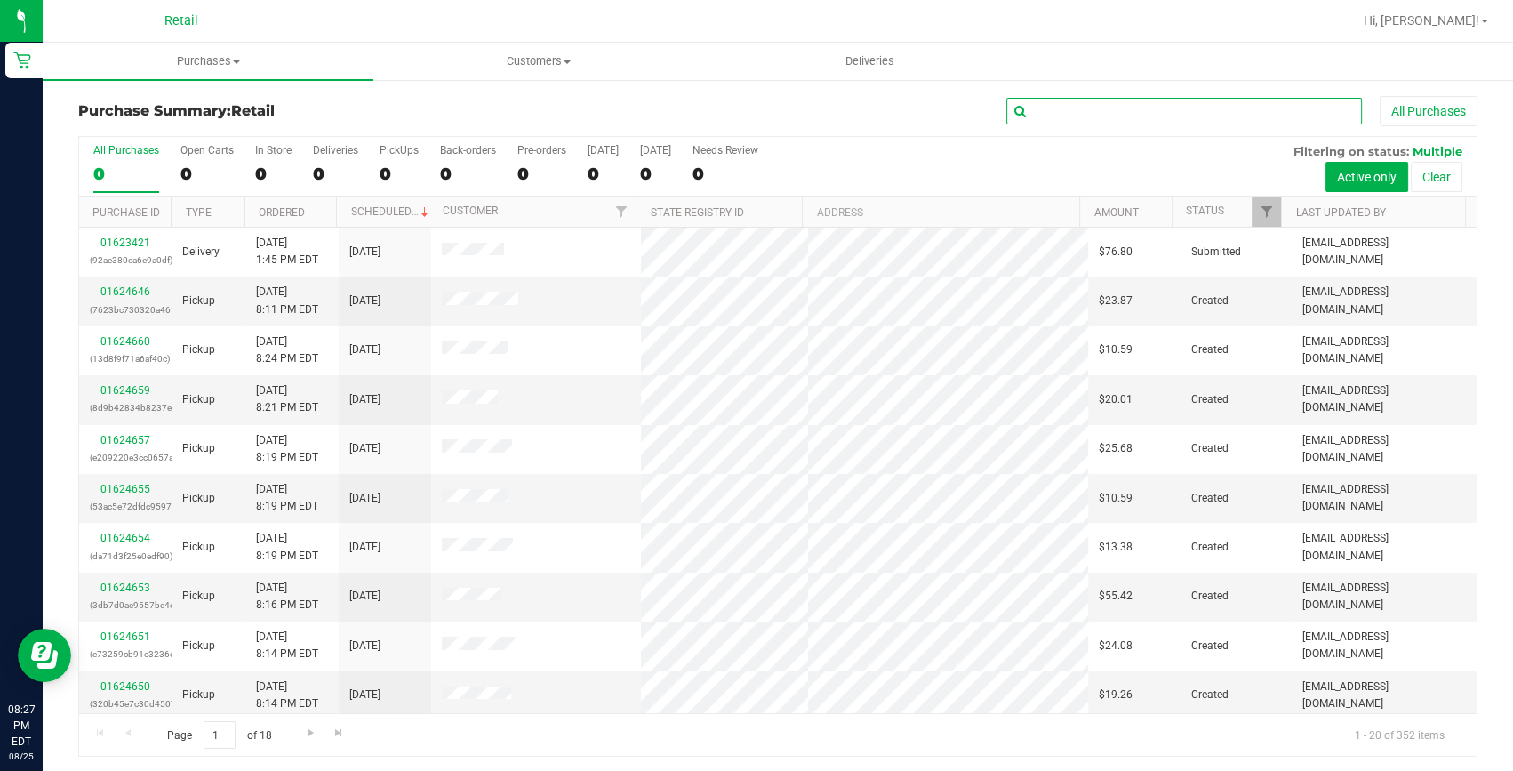
click at [1136, 107] on input "text" at bounding box center [1184, 111] width 356 height 27
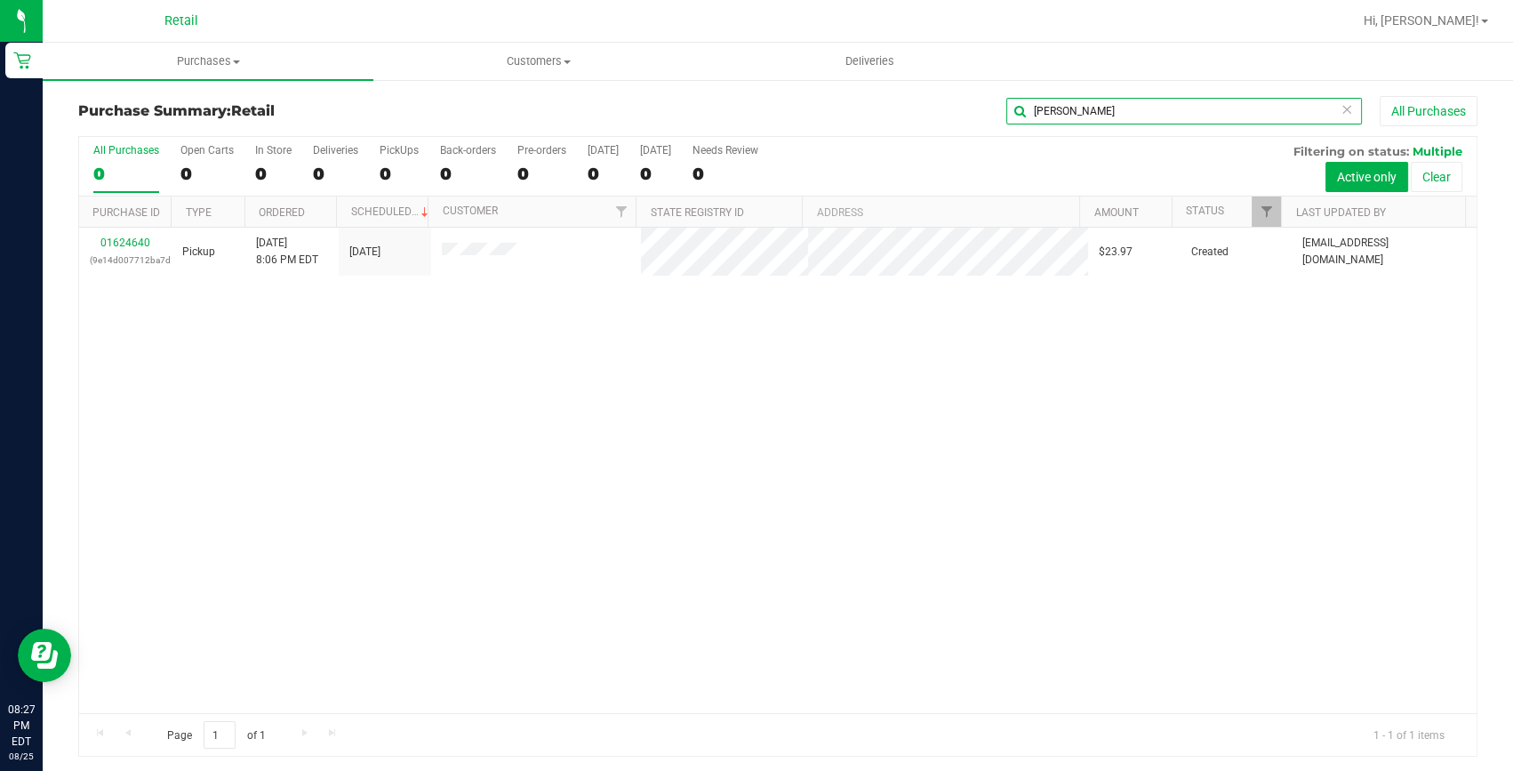
type input "michelle"
click at [120, 242] on link "01624640" at bounding box center [125, 242] width 50 height 12
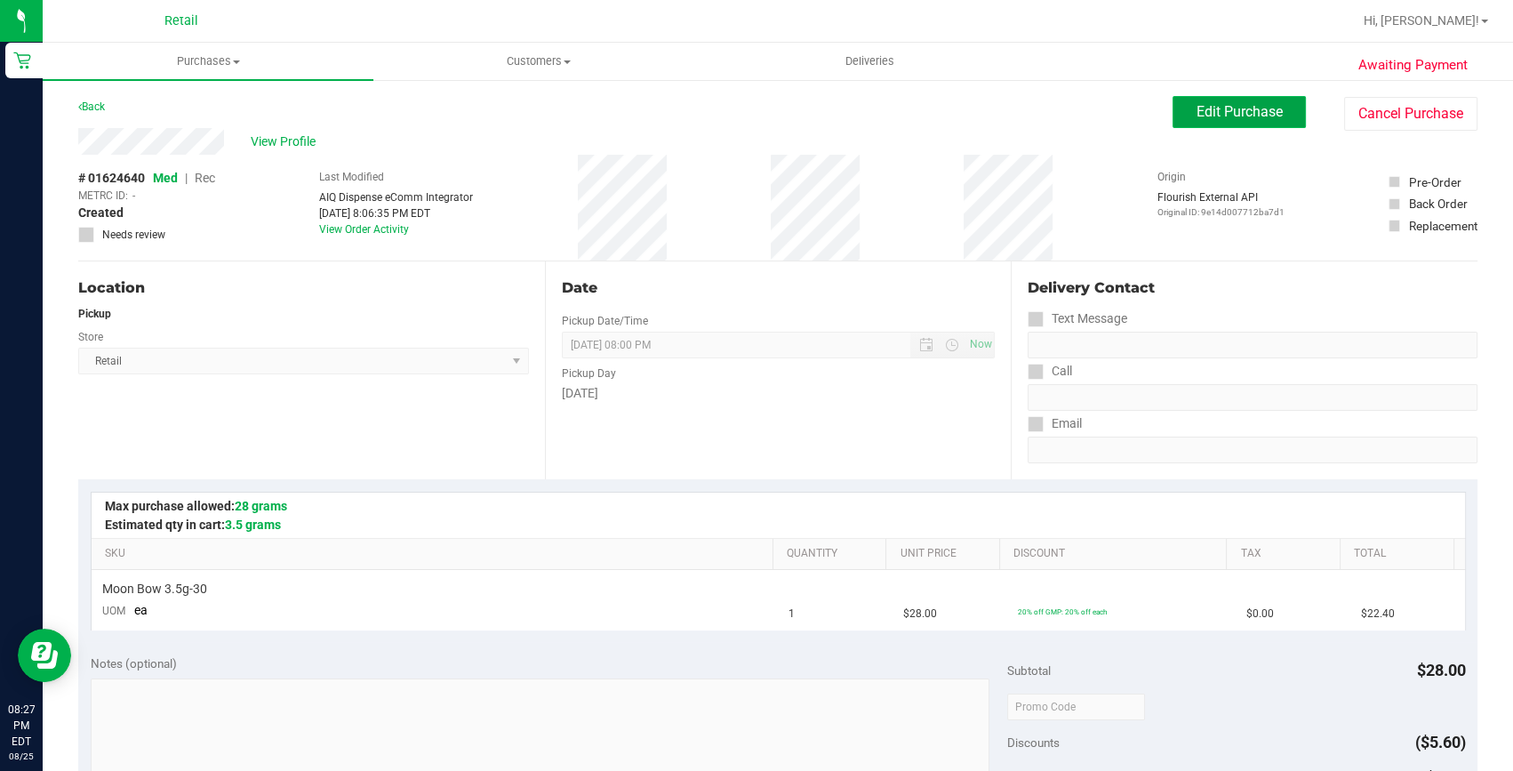
click at [1202, 112] on span "Edit Purchase" at bounding box center [1239, 111] width 86 height 17
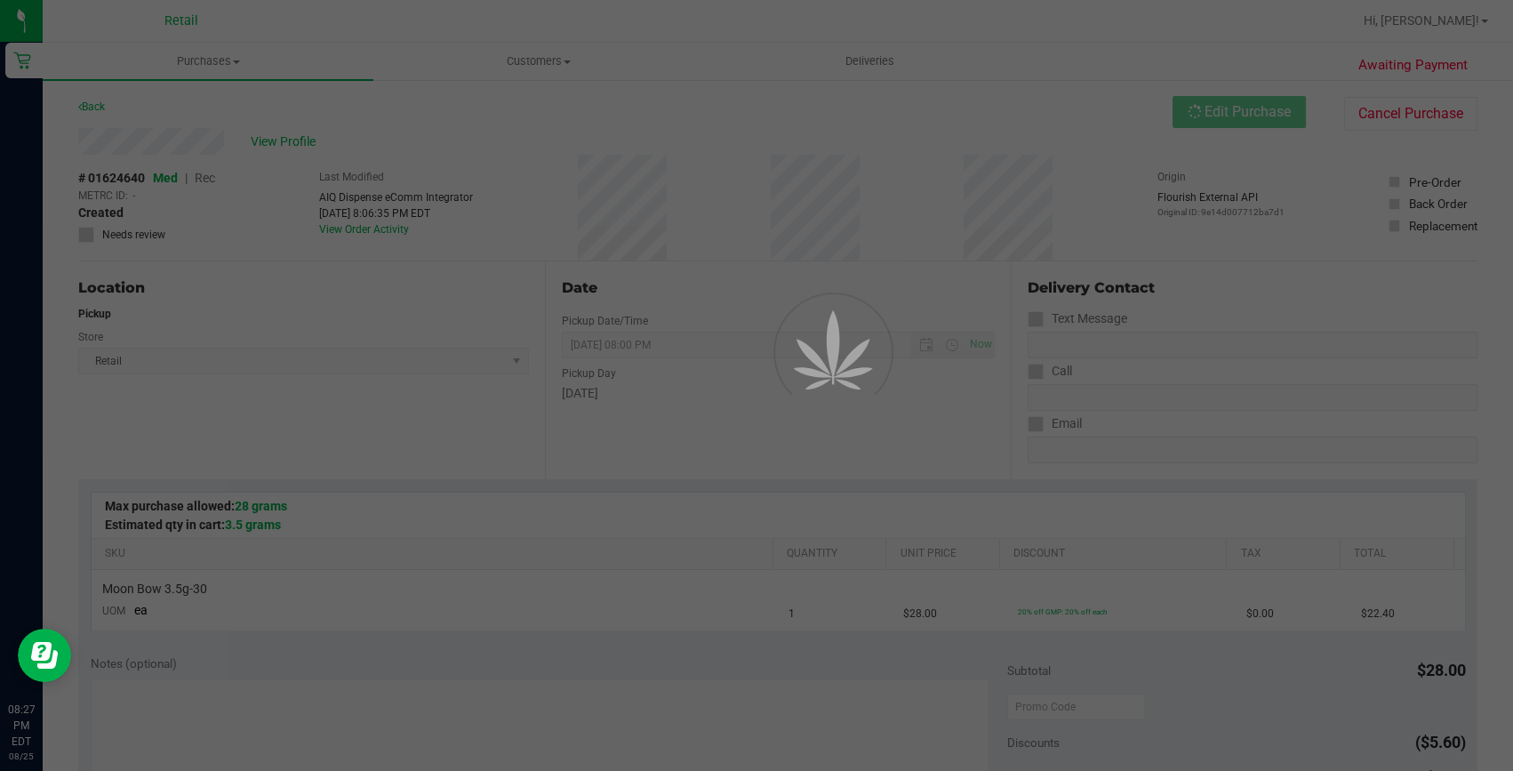
click at [205, 180] on div at bounding box center [756, 385] width 1513 height 771
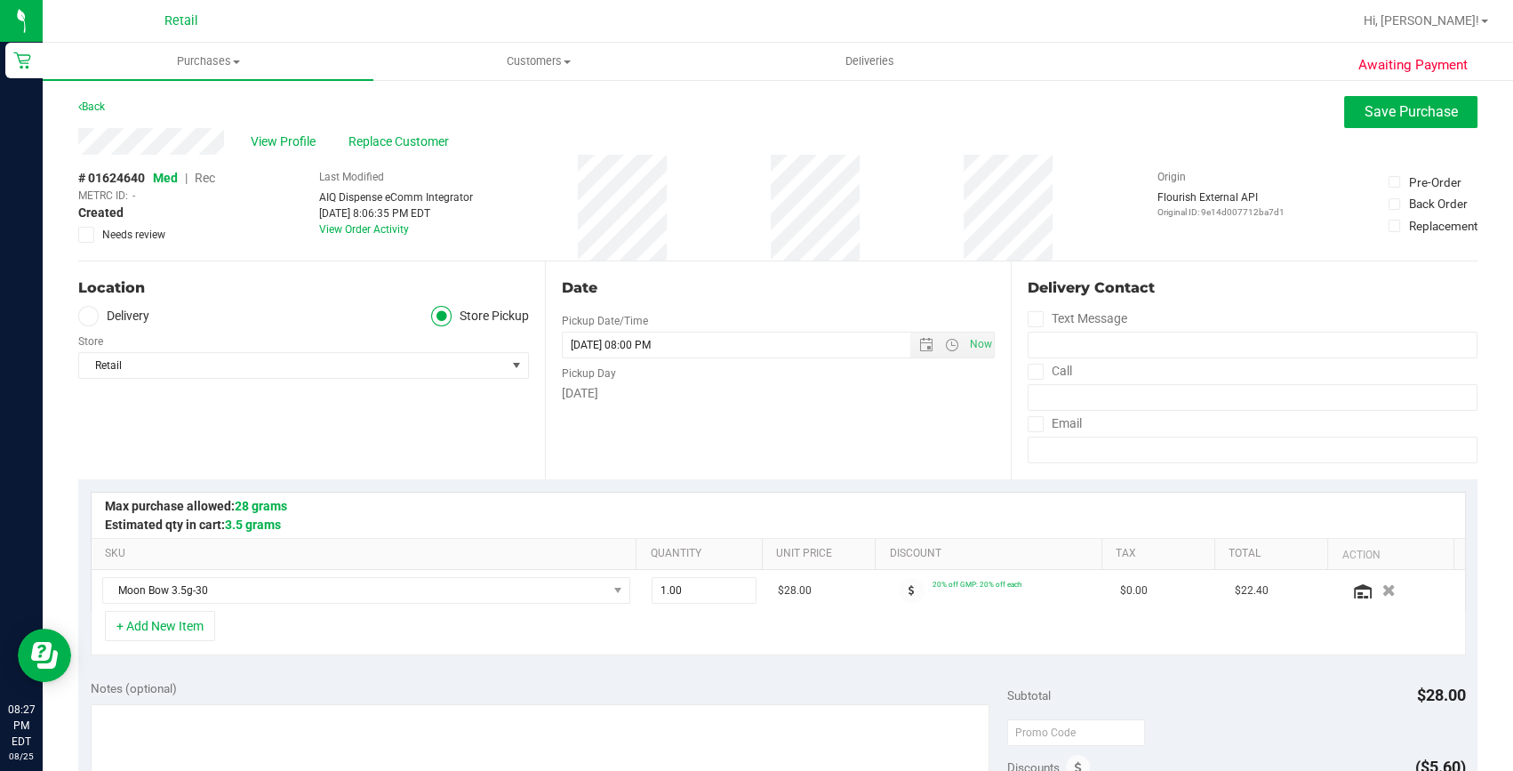
click at [196, 176] on span "Rec" at bounding box center [205, 178] width 20 height 14
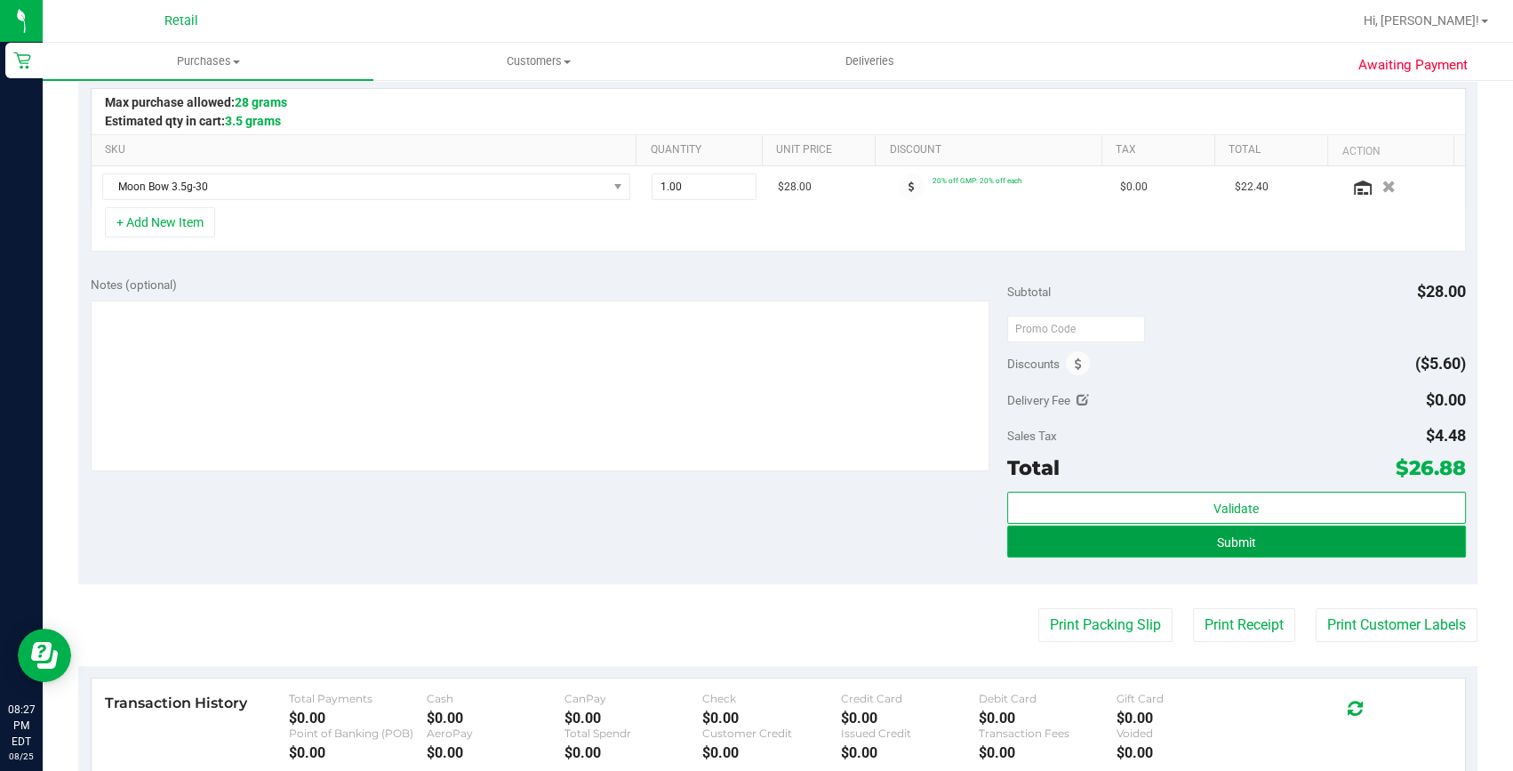
click at [1156, 545] on button "Submit" at bounding box center [1236, 541] width 459 height 32
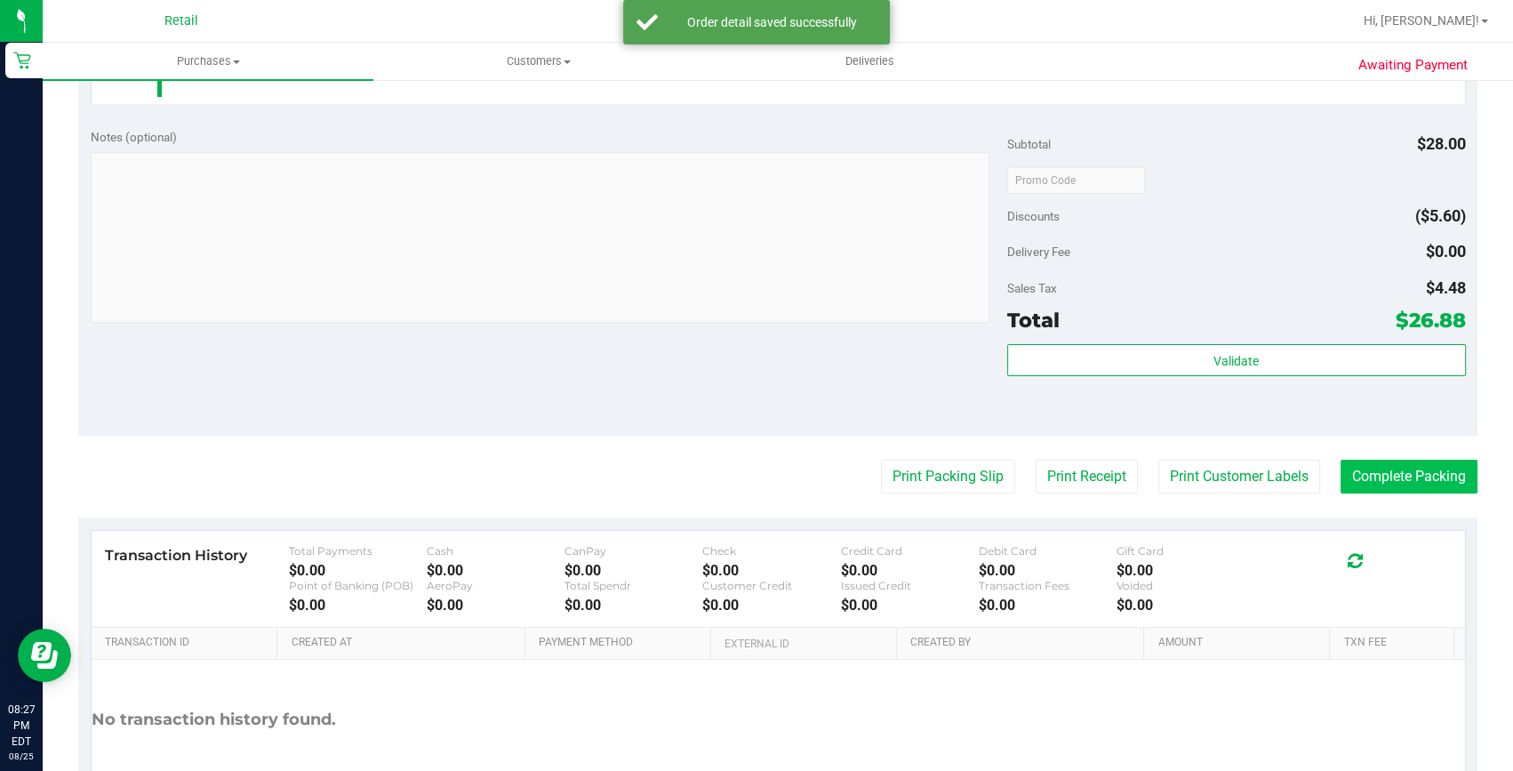
scroll to position [565, 0]
click at [1428, 472] on button "Complete Packing" at bounding box center [1408, 476] width 137 height 34
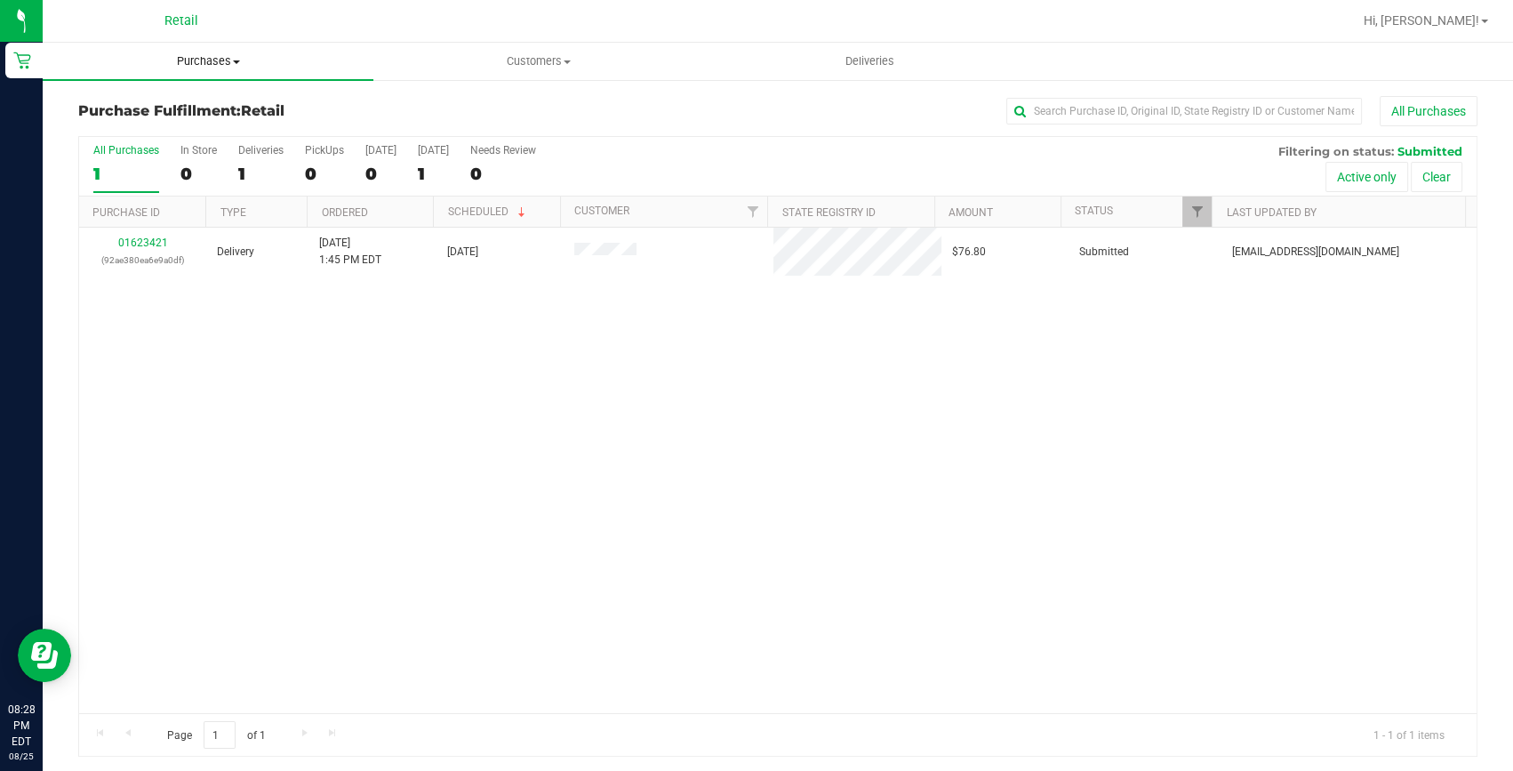
drag, startPoint x: 186, startPoint y: 62, endPoint x: 179, endPoint y: 83, distance: 21.6
click at [186, 62] on span "Purchases" at bounding box center [208, 61] width 331 height 16
click at [176, 100] on span "Summary of purchases" at bounding box center [134, 107] width 182 height 15
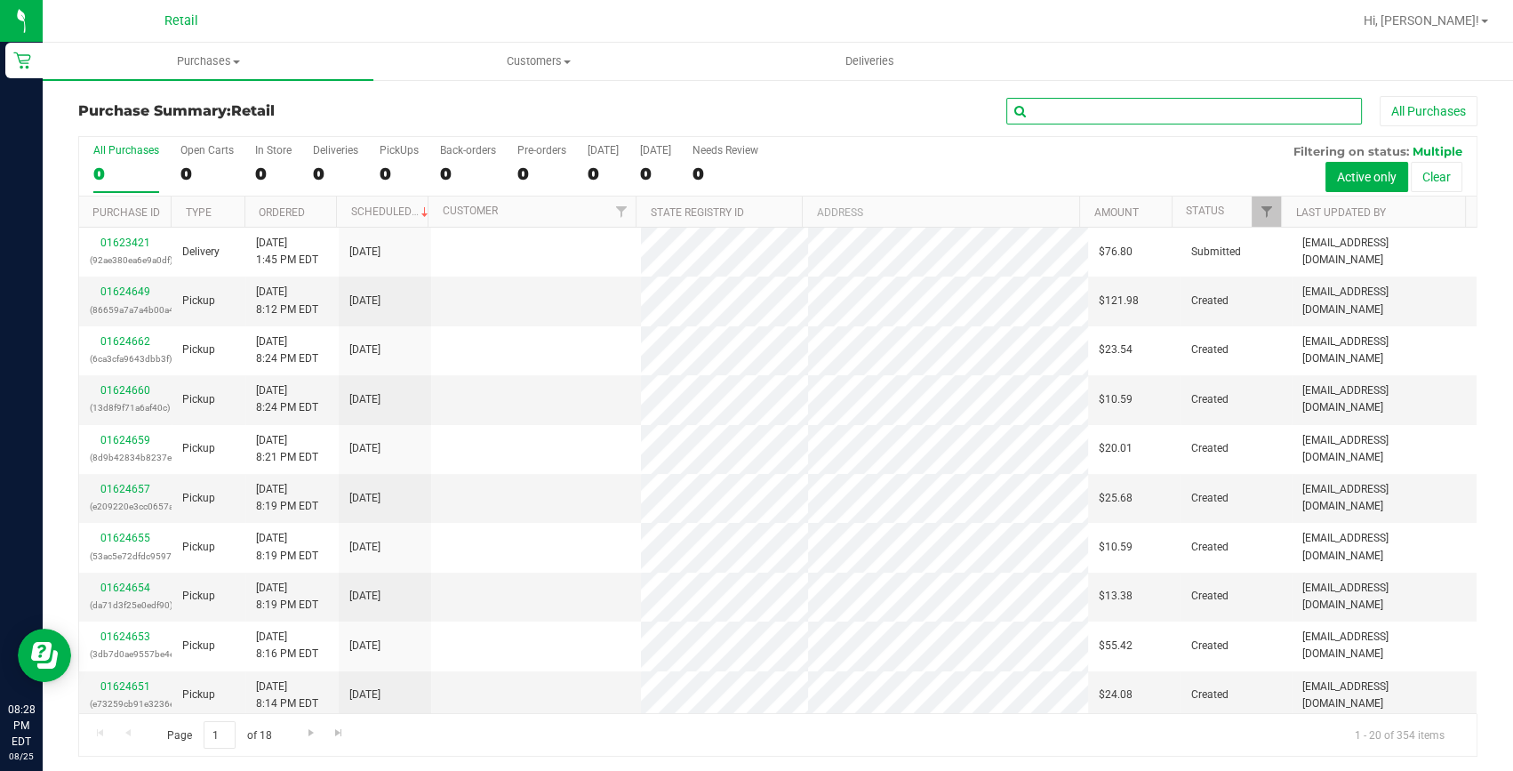
click at [1125, 112] on input "text" at bounding box center [1184, 111] width 356 height 27
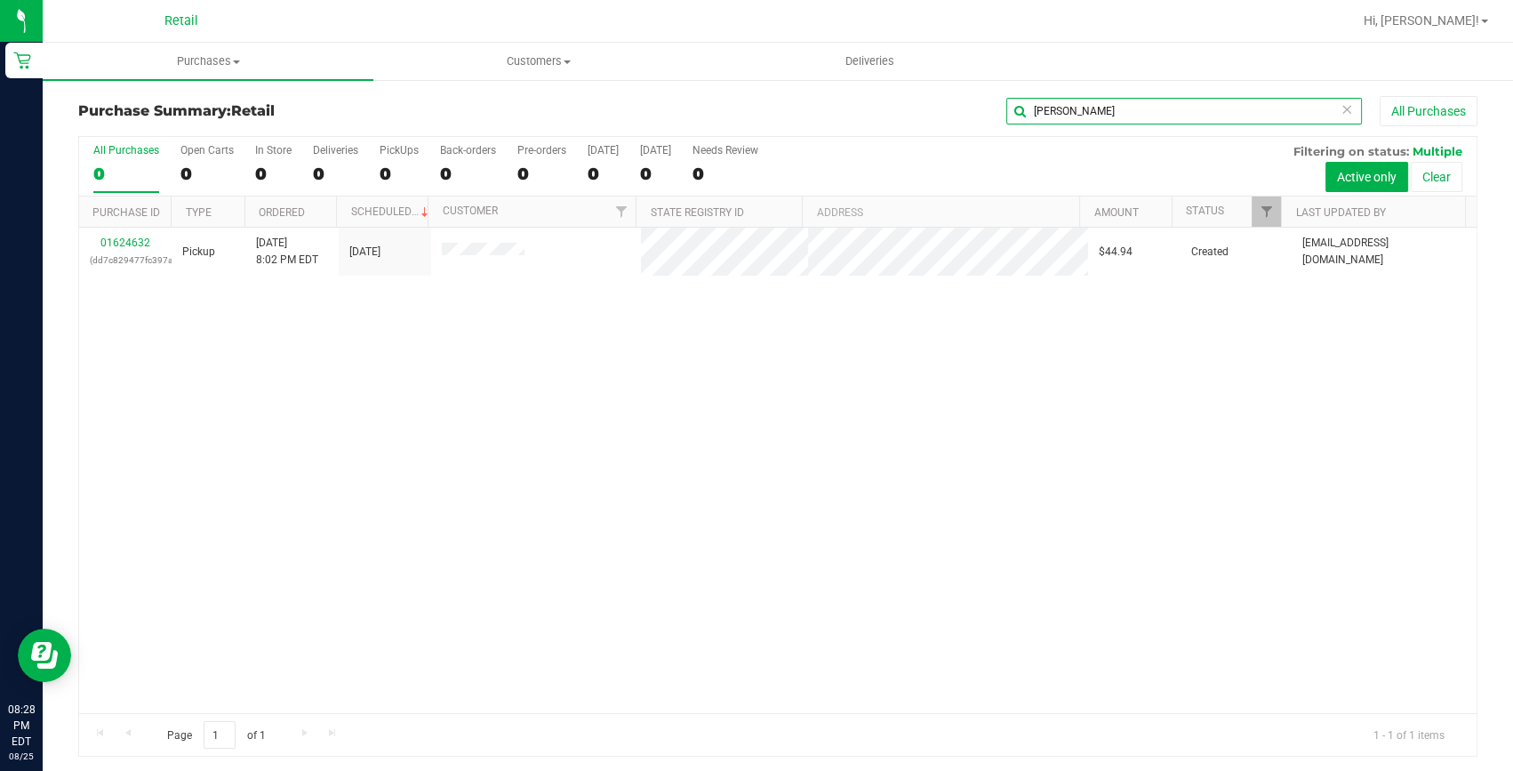
type input "niki"
click at [141, 236] on link "01624632" at bounding box center [125, 242] width 50 height 12
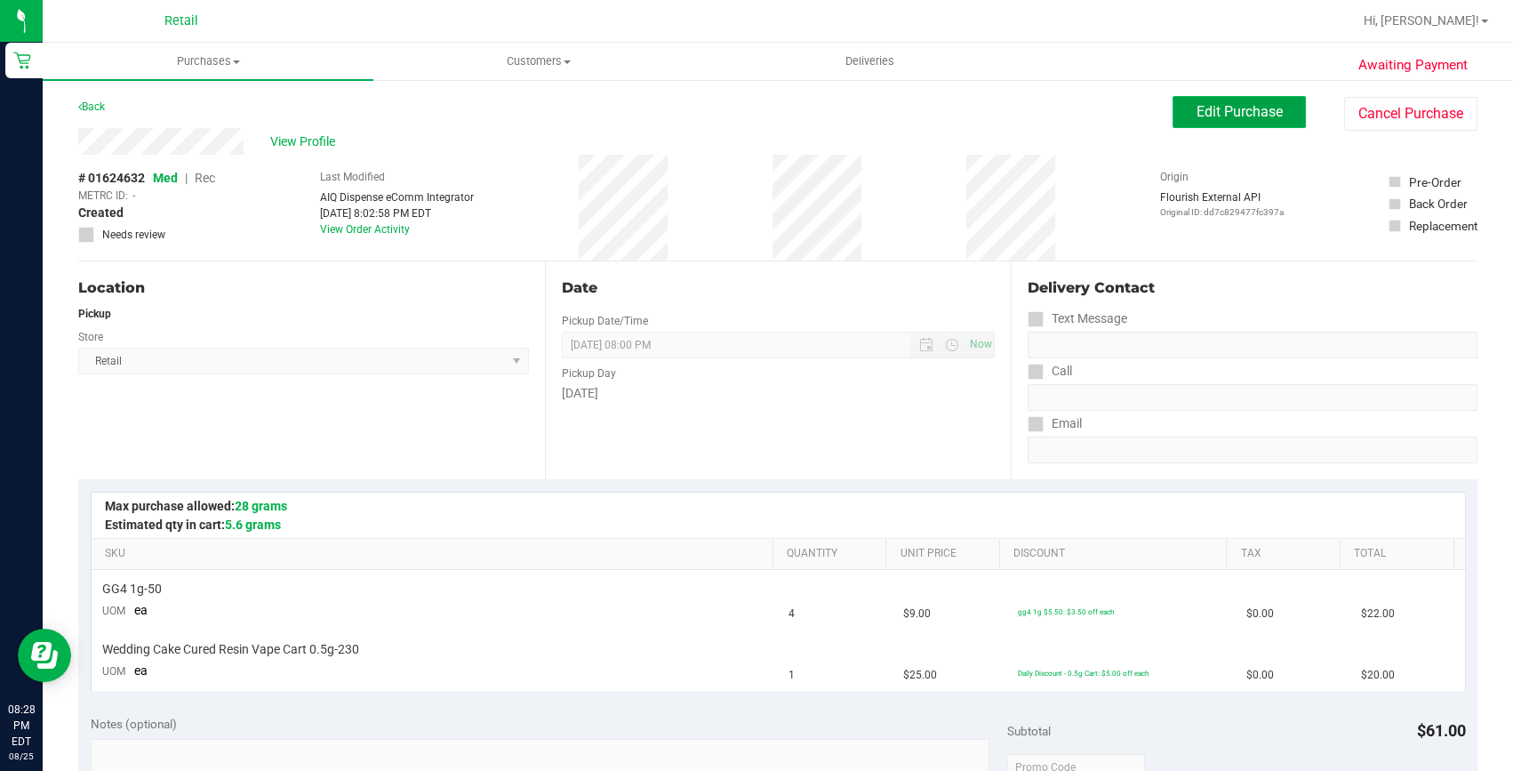
click at [1246, 116] on span "Edit Purchase" at bounding box center [1239, 111] width 86 height 17
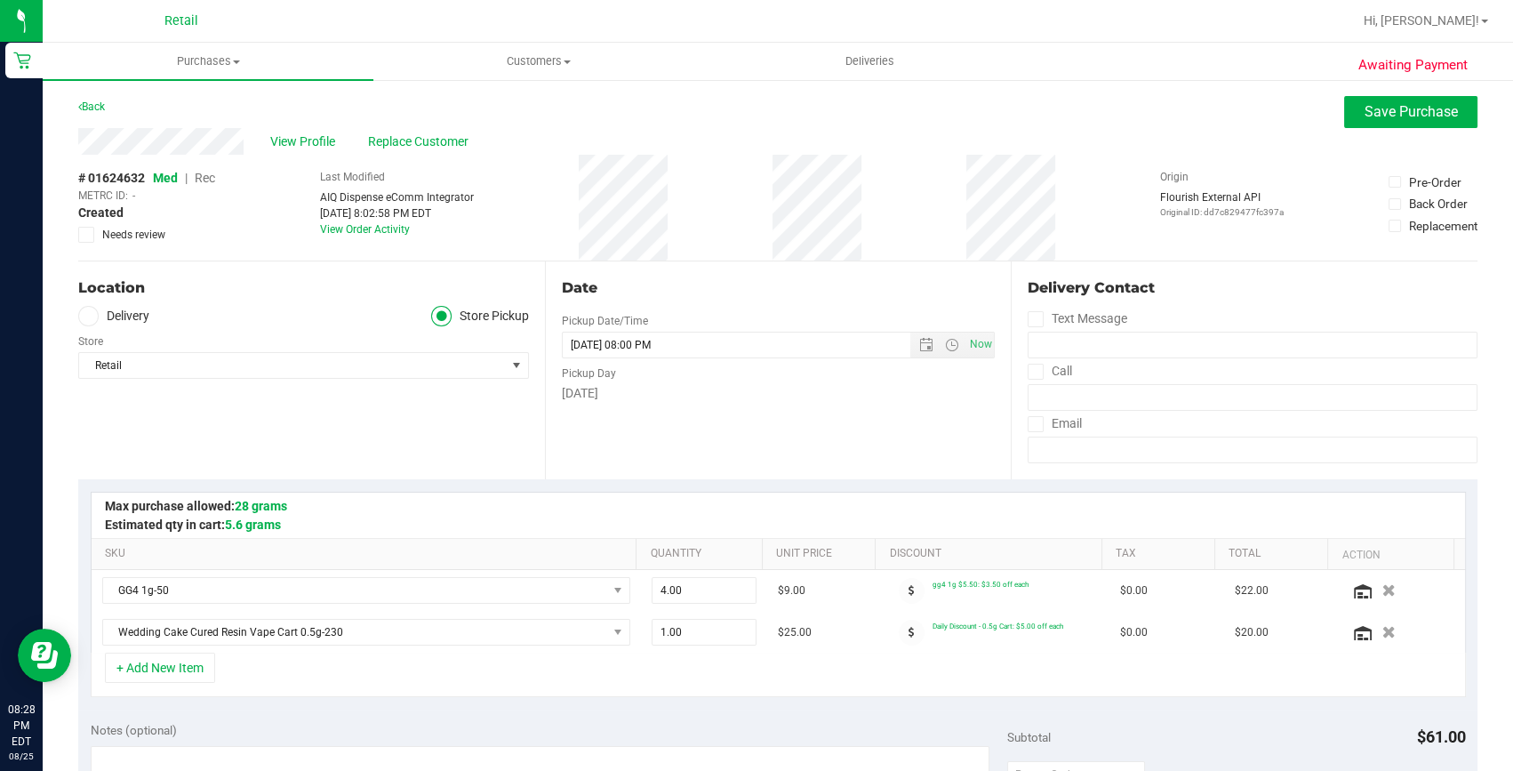
click at [211, 175] on span "Rec" at bounding box center [205, 178] width 20 height 14
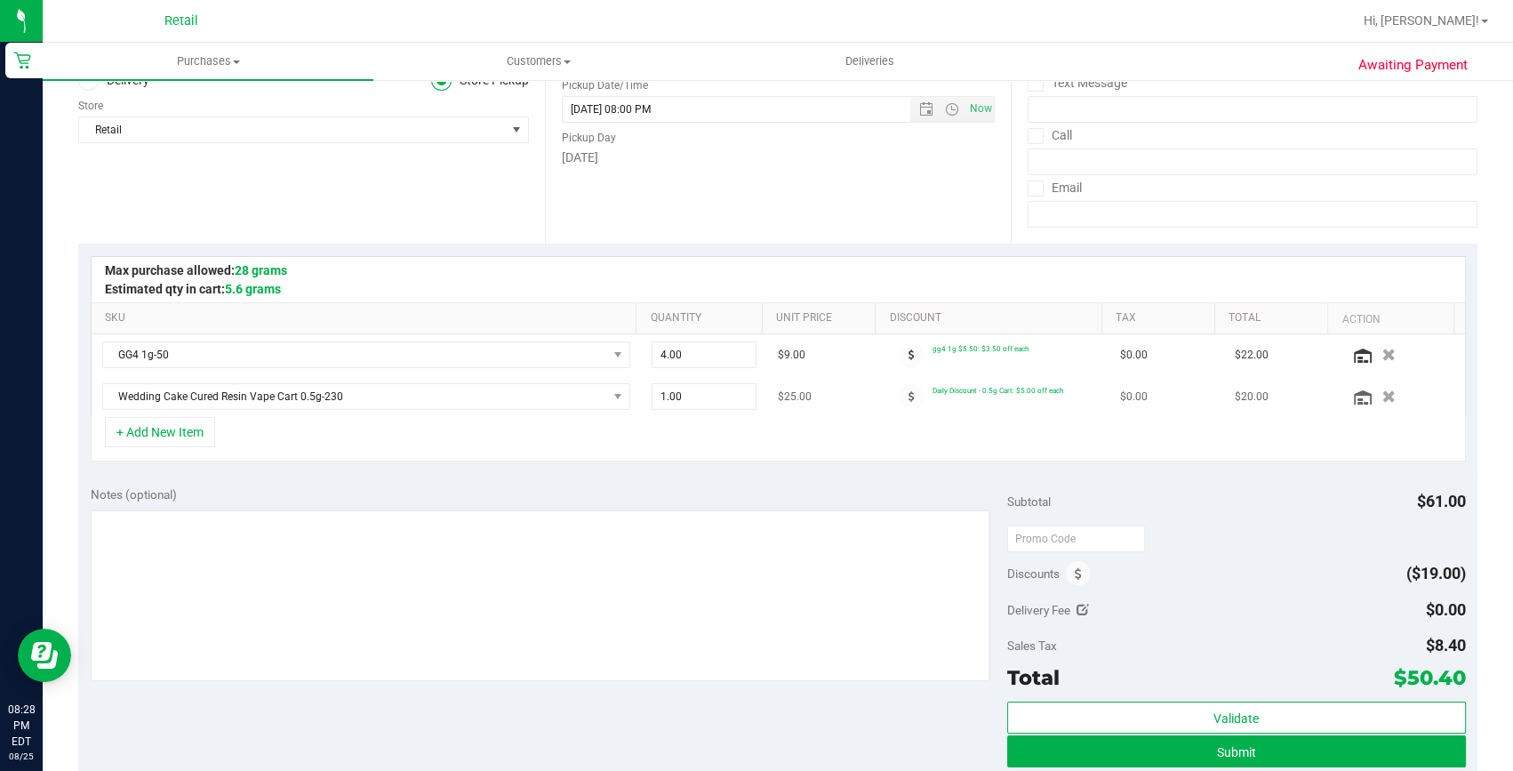
scroll to position [242, 0]
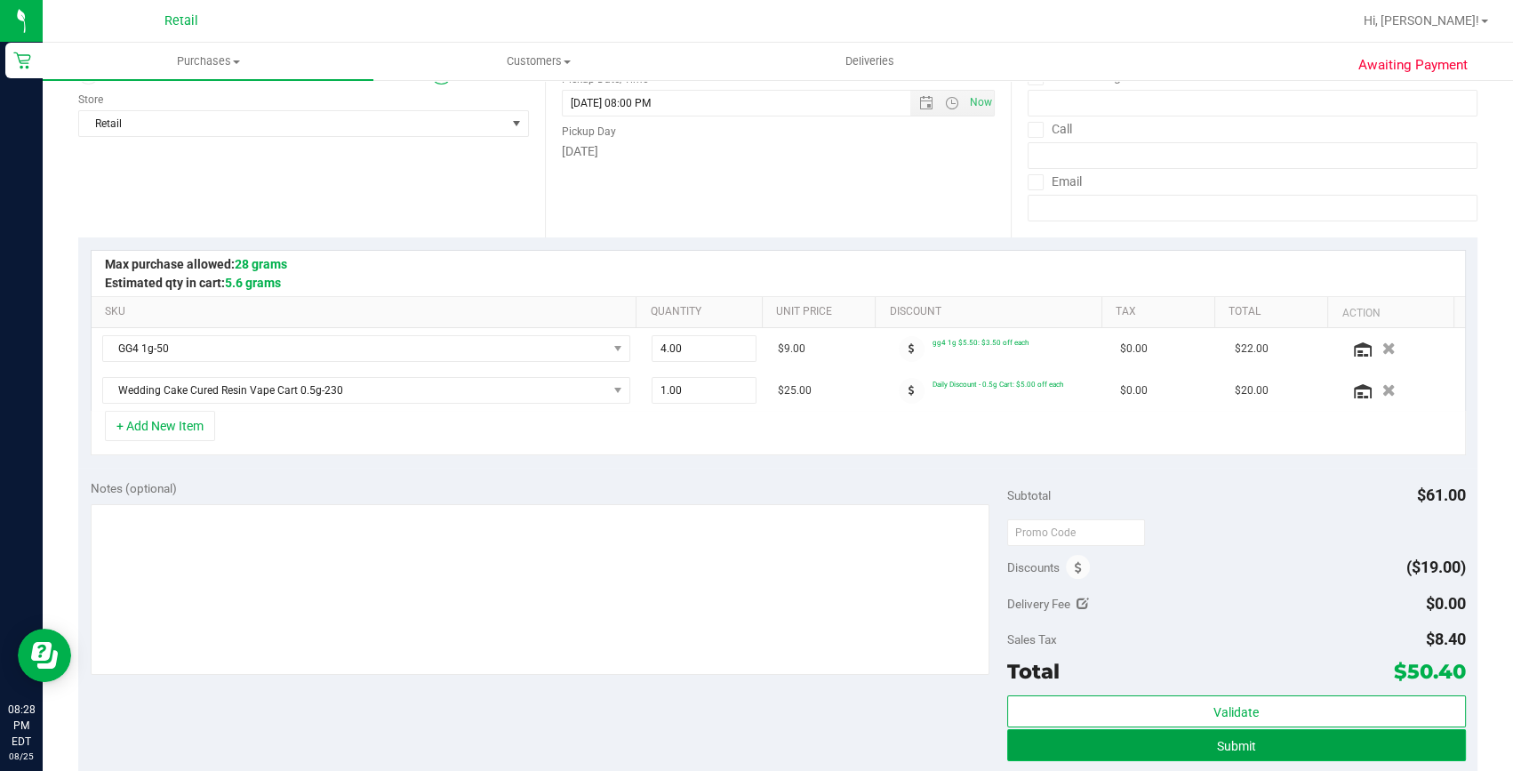
click at [1194, 733] on button "Submit" at bounding box center [1236, 745] width 459 height 32
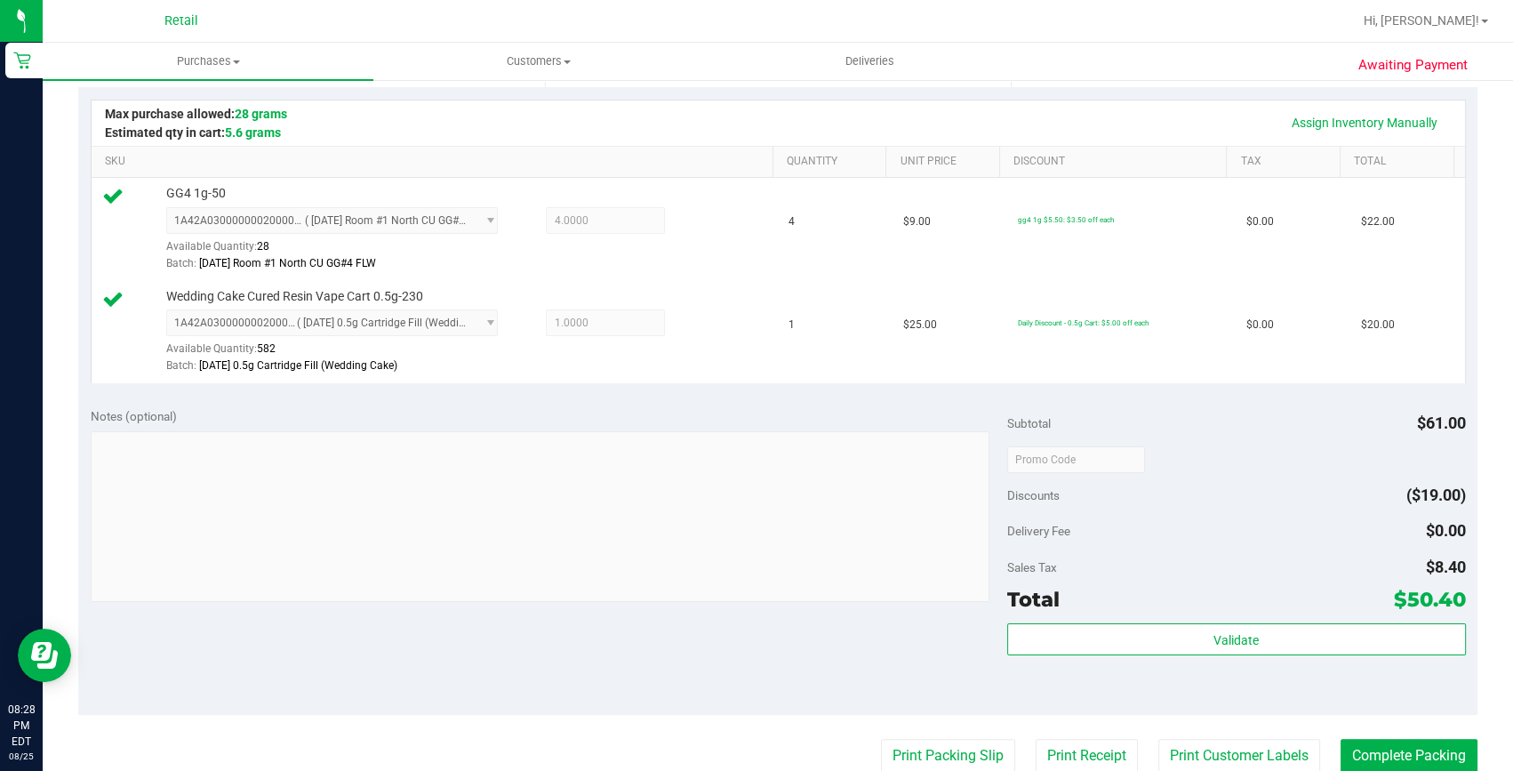
scroll to position [404, 0]
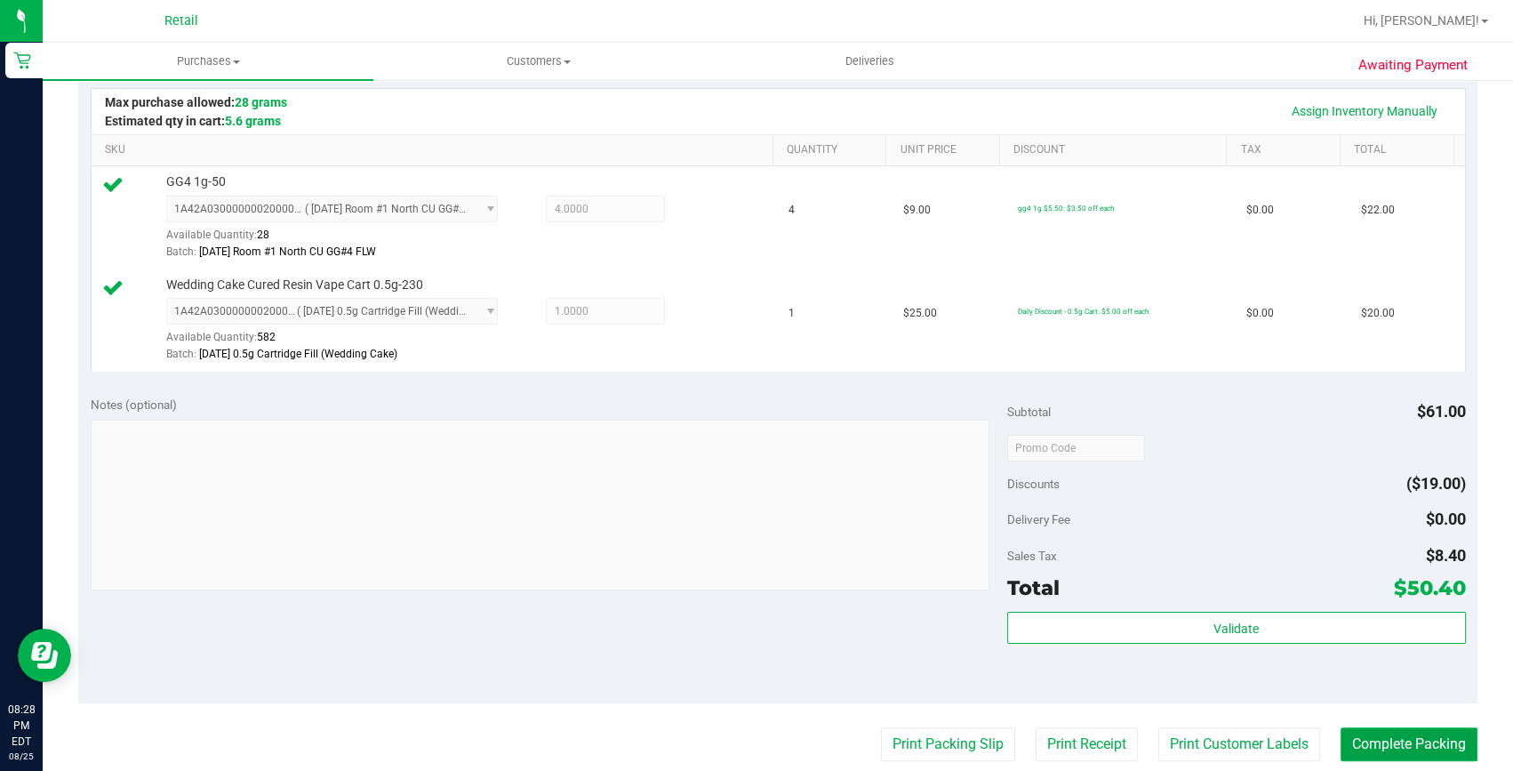
click at [1344, 735] on button "Complete Packing" at bounding box center [1408, 744] width 137 height 34
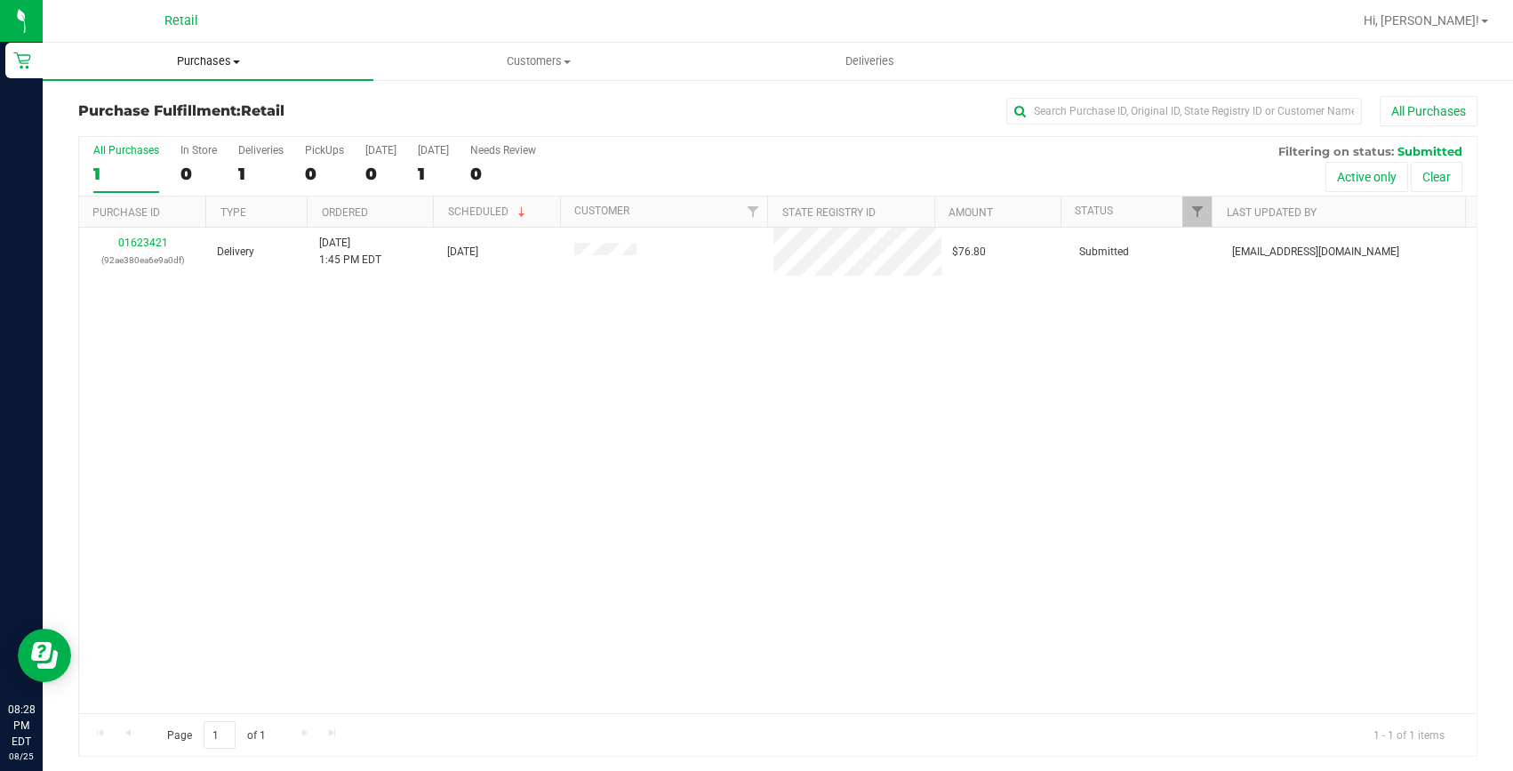
click at [201, 53] on span "Purchases" at bounding box center [208, 61] width 331 height 16
click at [187, 100] on span "Summary of purchases" at bounding box center [134, 107] width 182 height 15
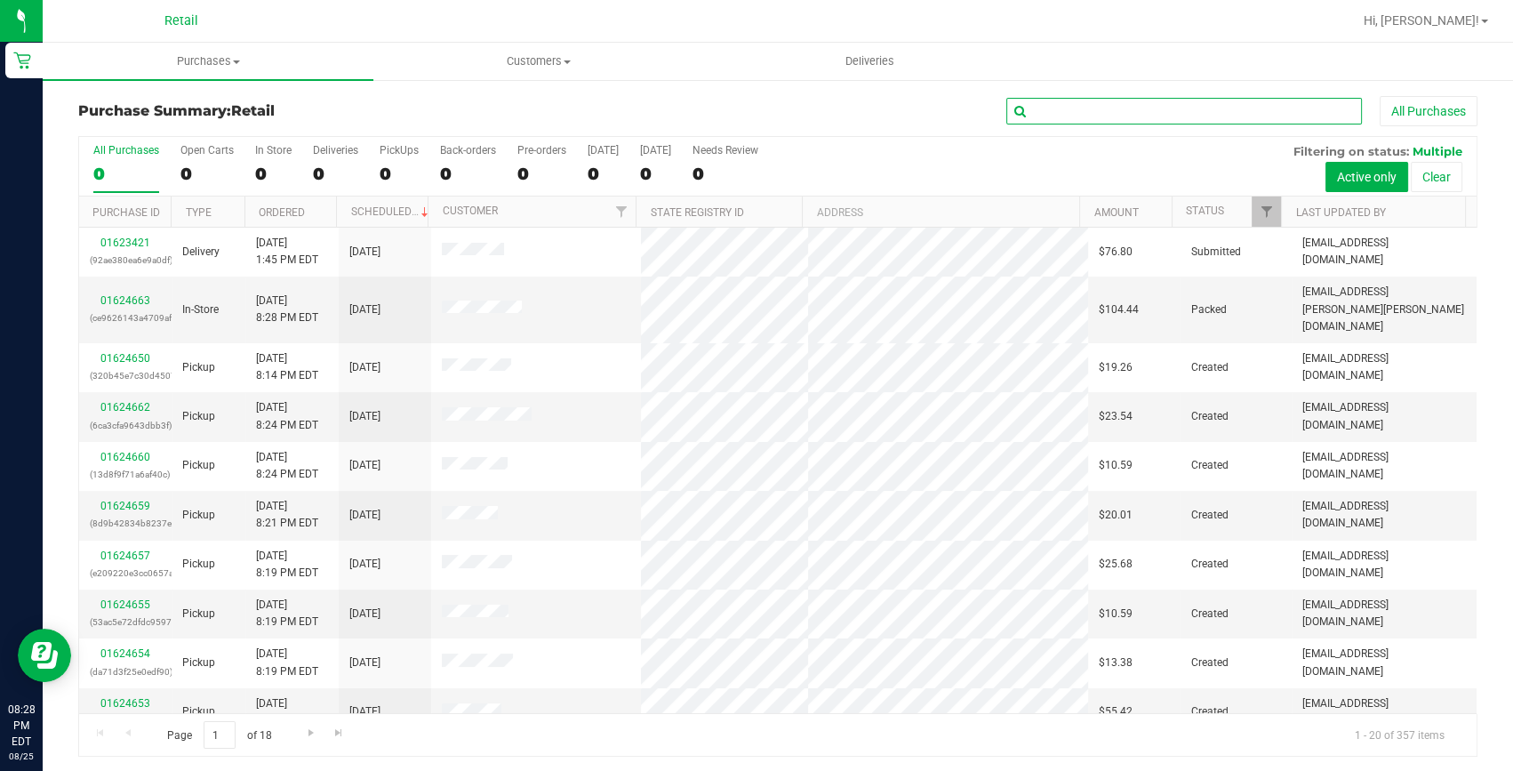
click at [1028, 110] on input "text" at bounding box center [1184, 111] width 356 height 27
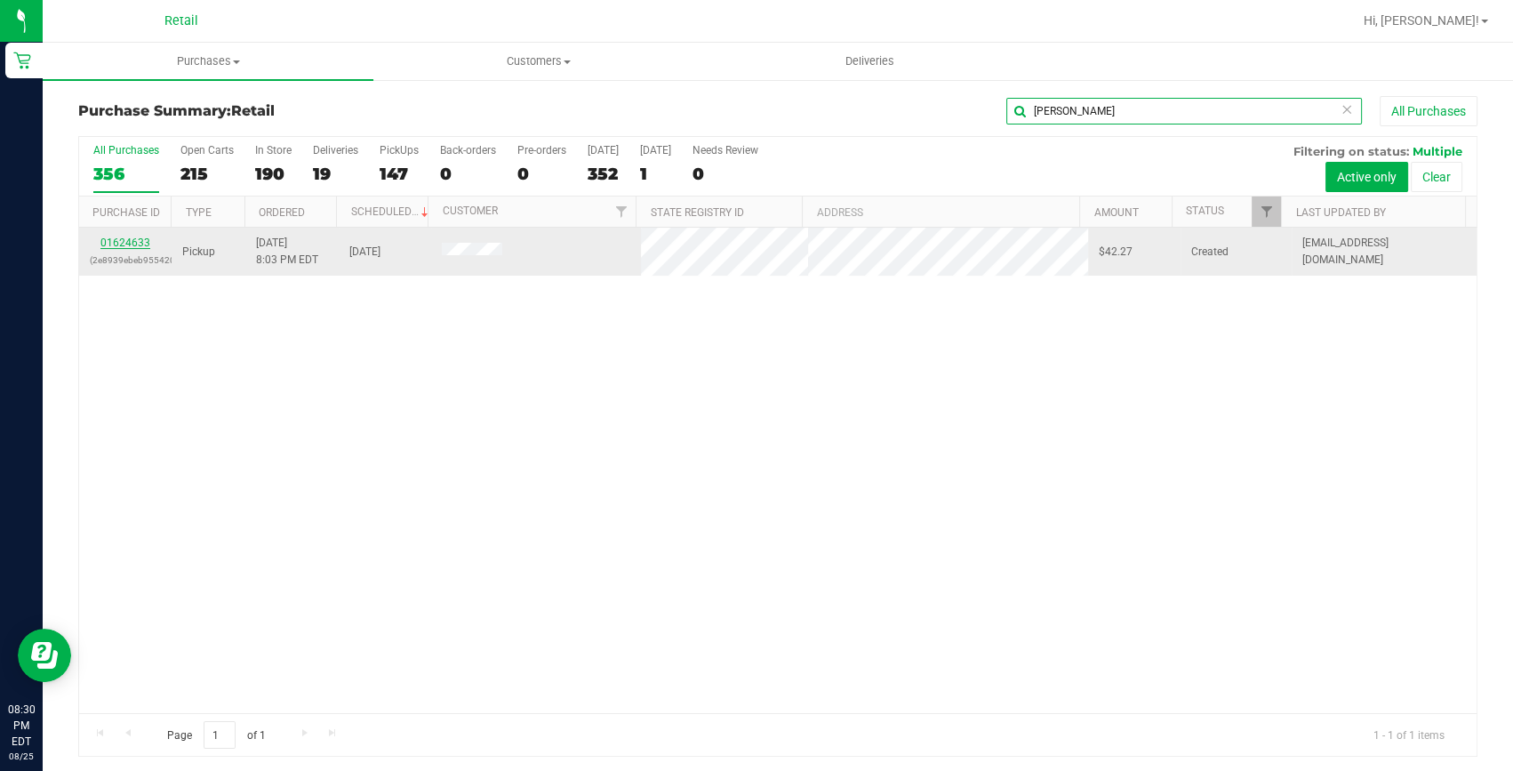
type input "leigh"
click at [142, 238] on link "01624633" at bounding box center [125, 242] width 50 height 12
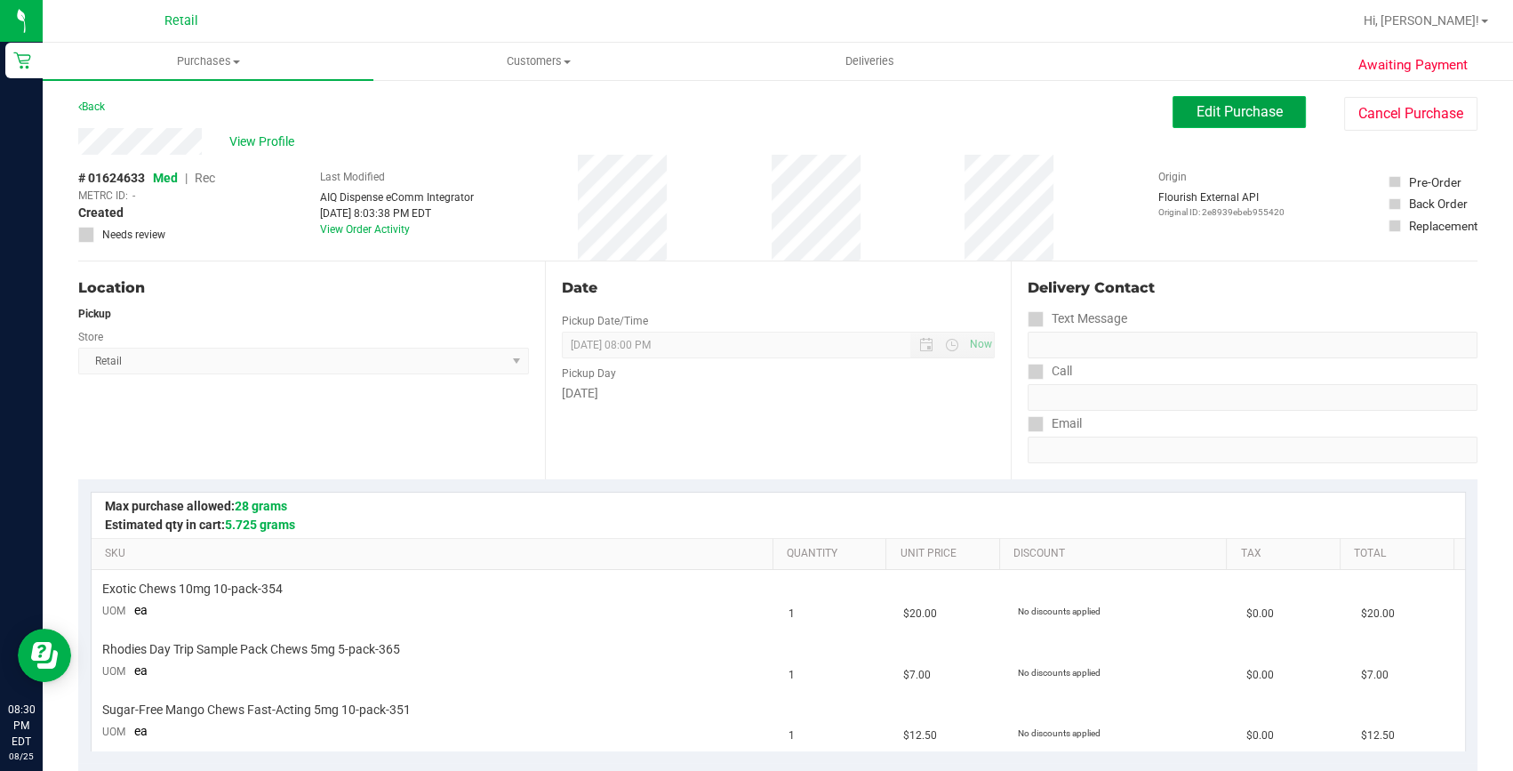
click at [1234, 123] on button "Edit Purchase" at bounding box center [1238, 112] width 133 height 32
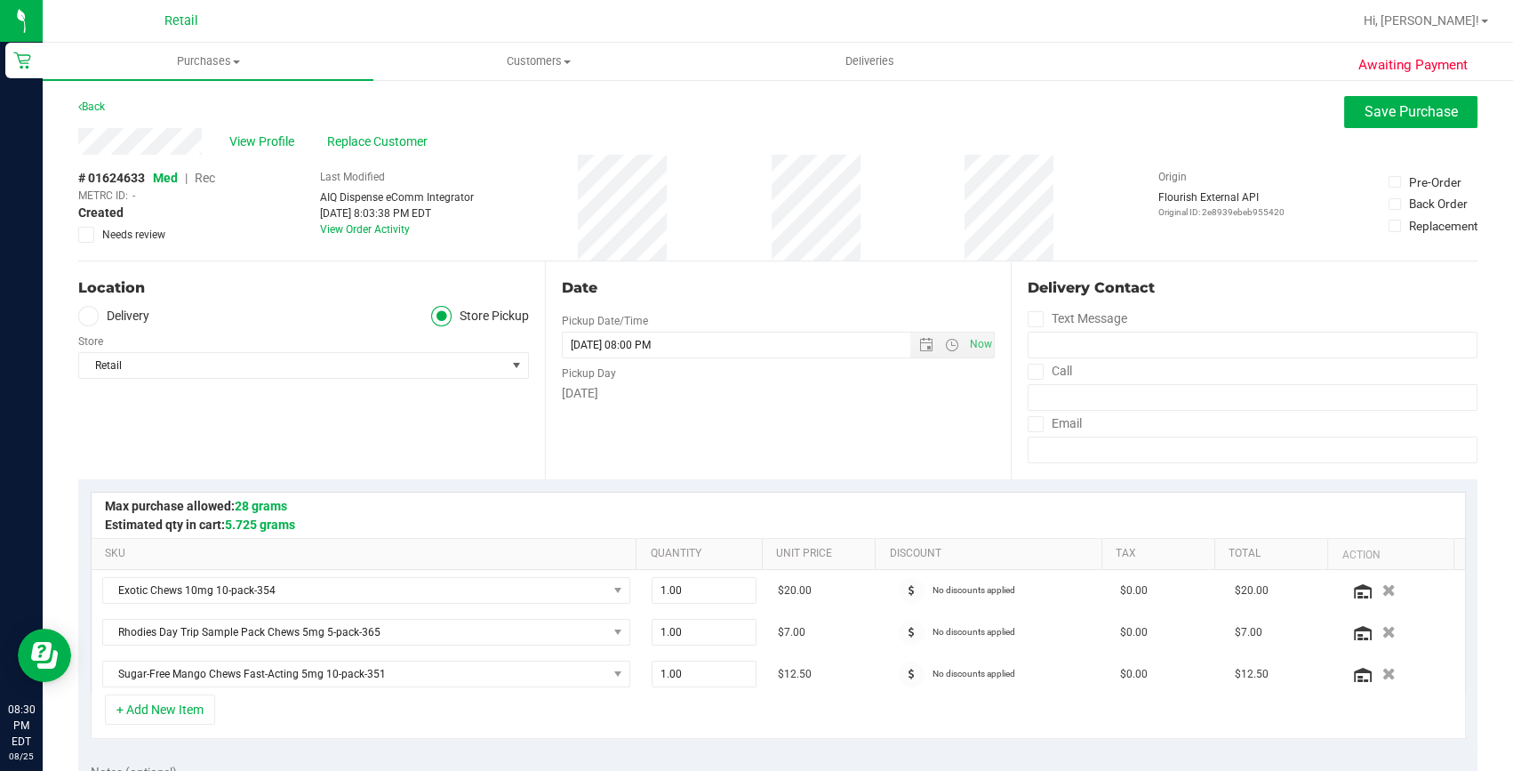
click at [204, 173] on span "Rec" at bounding box center [205, 178] width 20 height 14
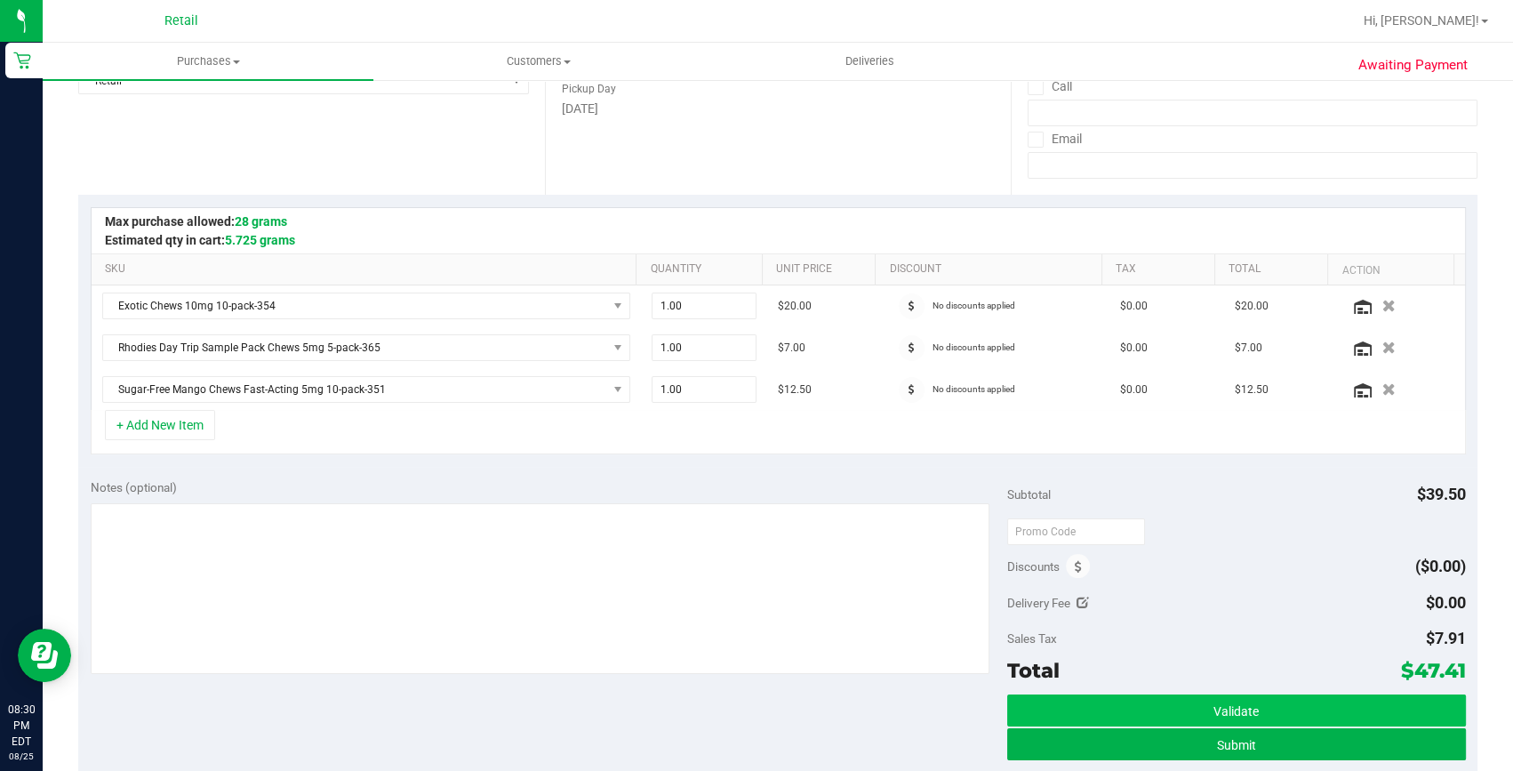
scroll to position [323, 0]
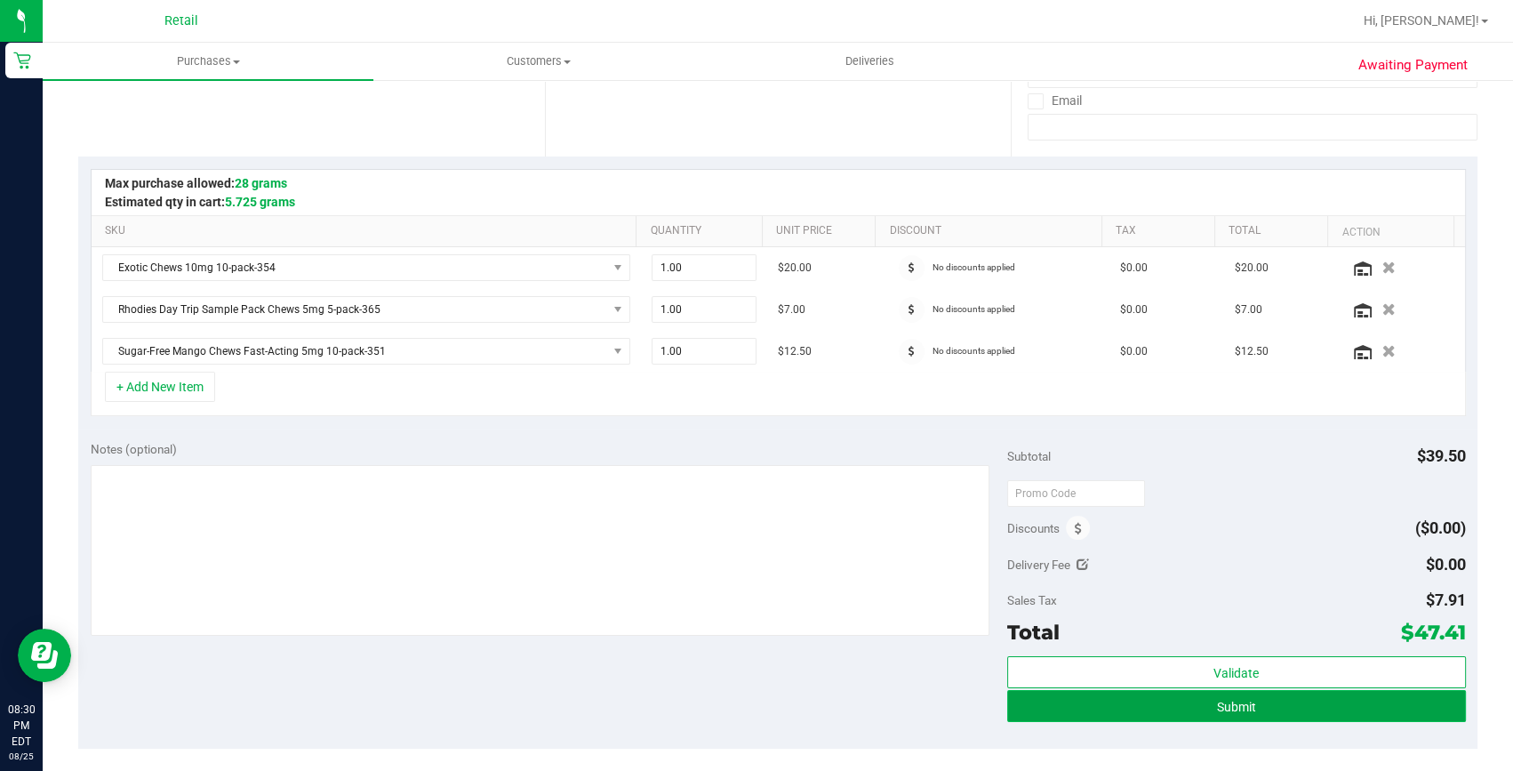
click at [1261, 694] on button "Submit" at bounding box center [1236, 706] width 459 height 32
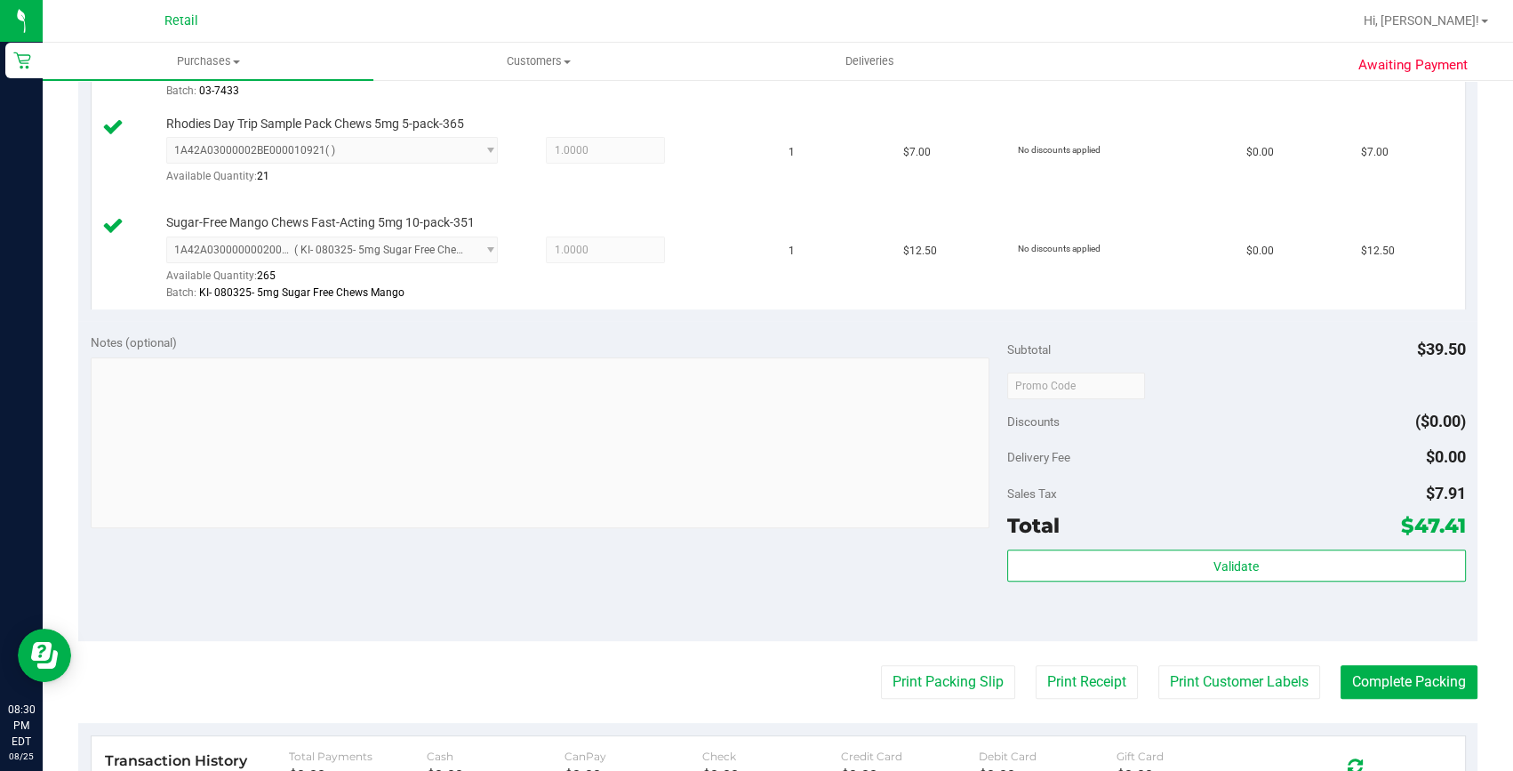
scroll to position [565, 0]
click at [1402, 682] on button "Complete Packing" at bounding box center [1408, 681] width 137 height 34
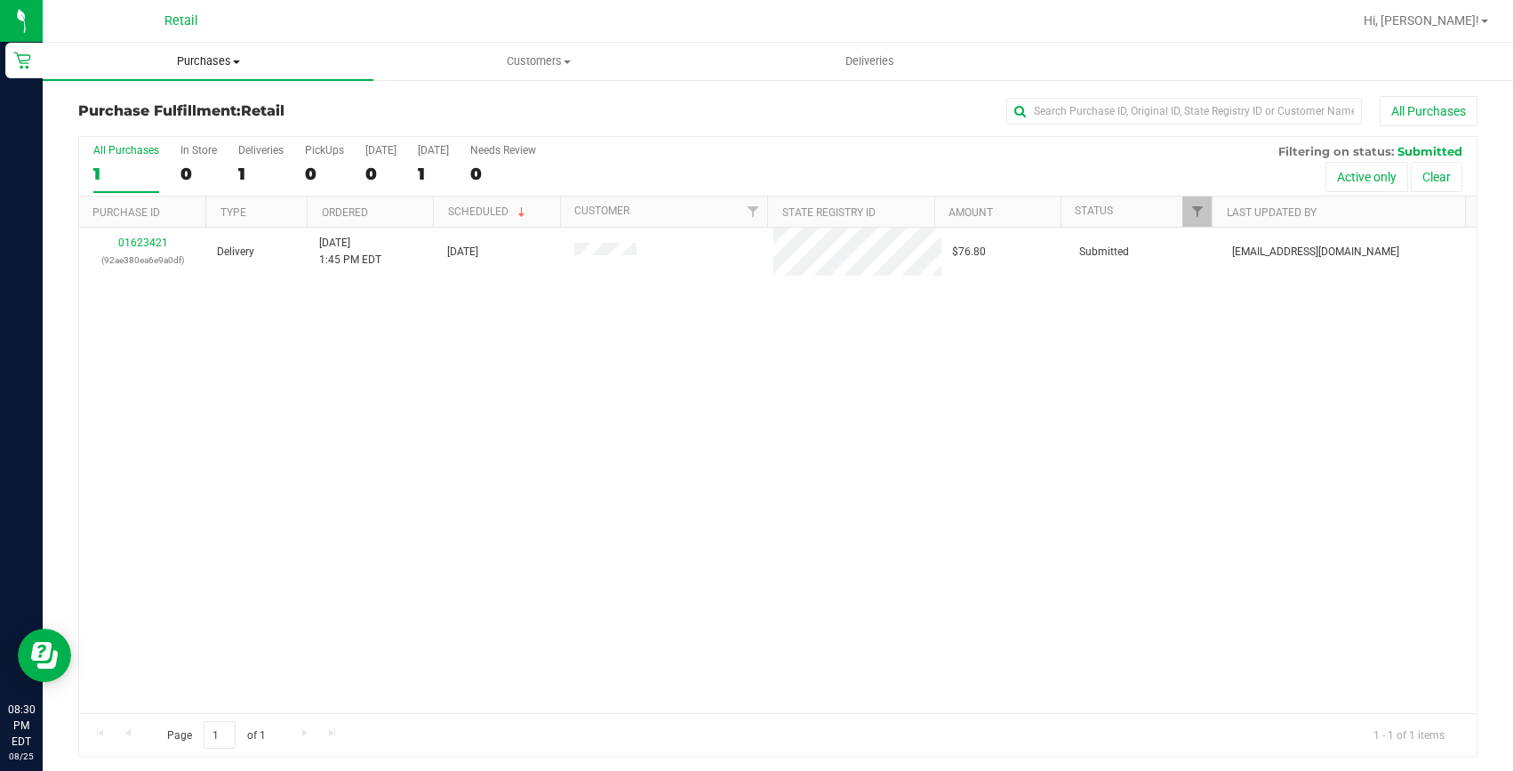
click at [212, 60] on span "Purchases" at bounding box center [208, 61] width 331 height 16
click at [208, 106] on span "Summary of purchases" at bounding box center [134, 107] width 182 height 15
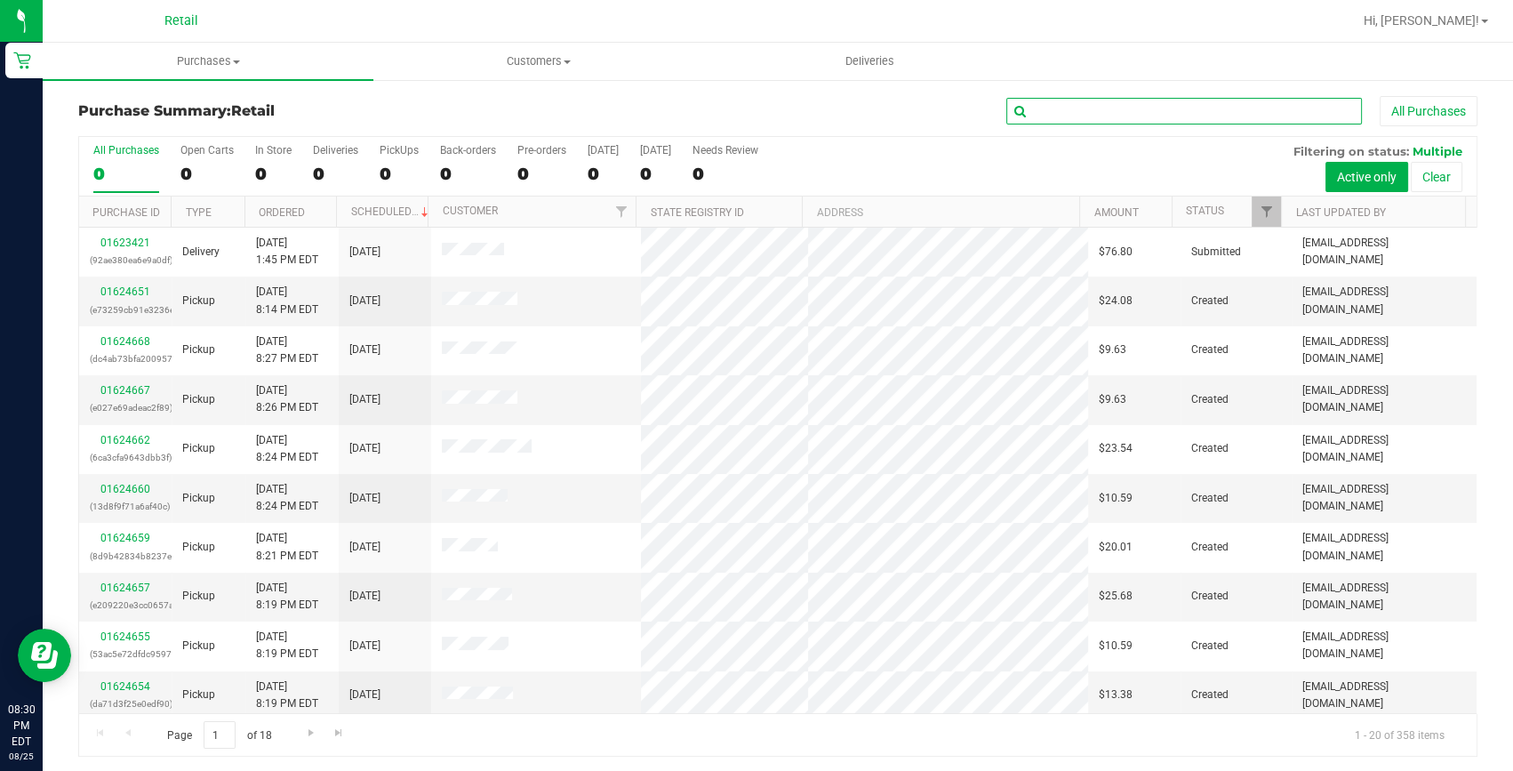
click at [1106, 108] on input "text" at bounding box center [1184, 111] width 356 height 27
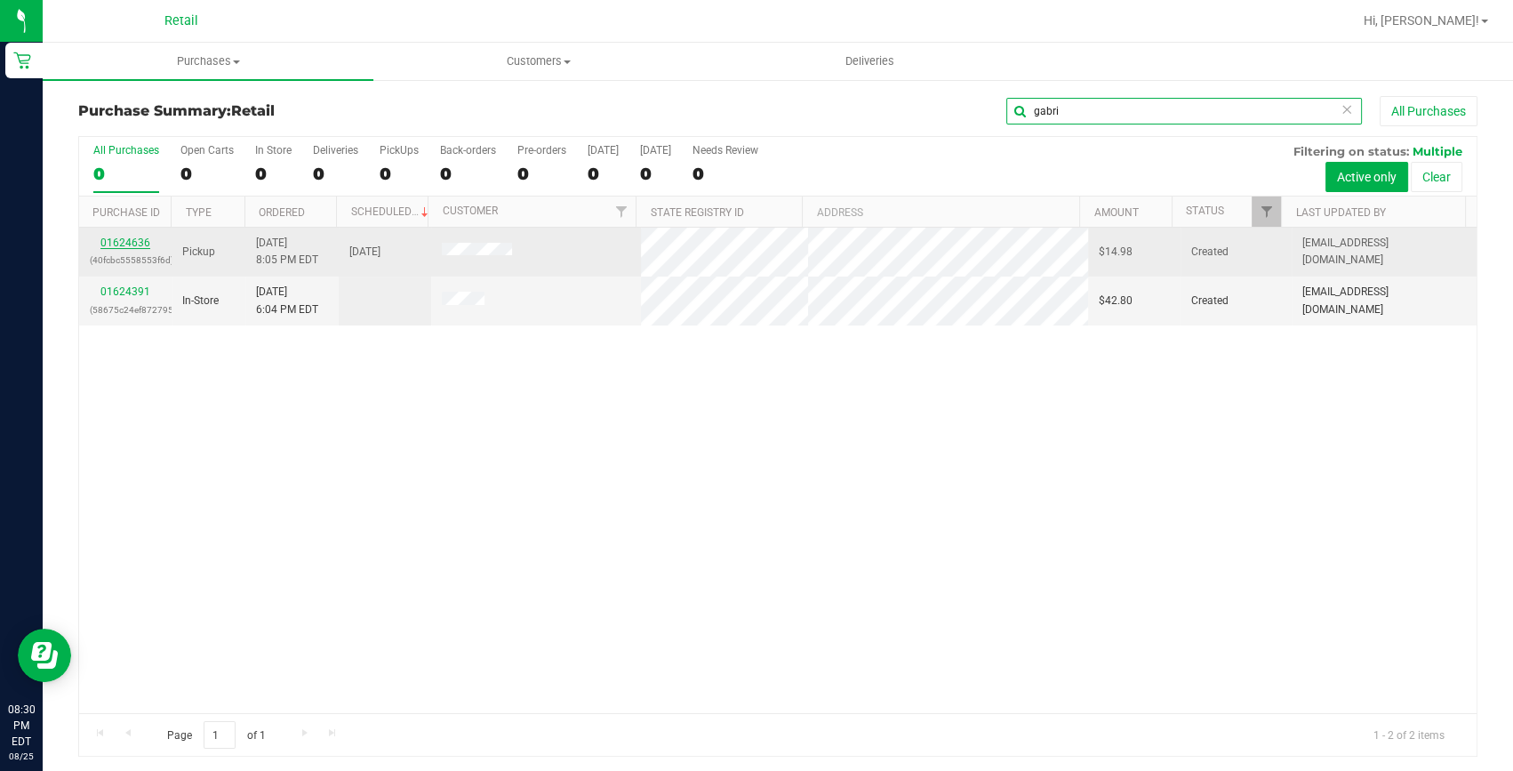
type input "gabri"
click at [129, 236] on link "01624636" at bounding box center [125, 242] width 50 height 12
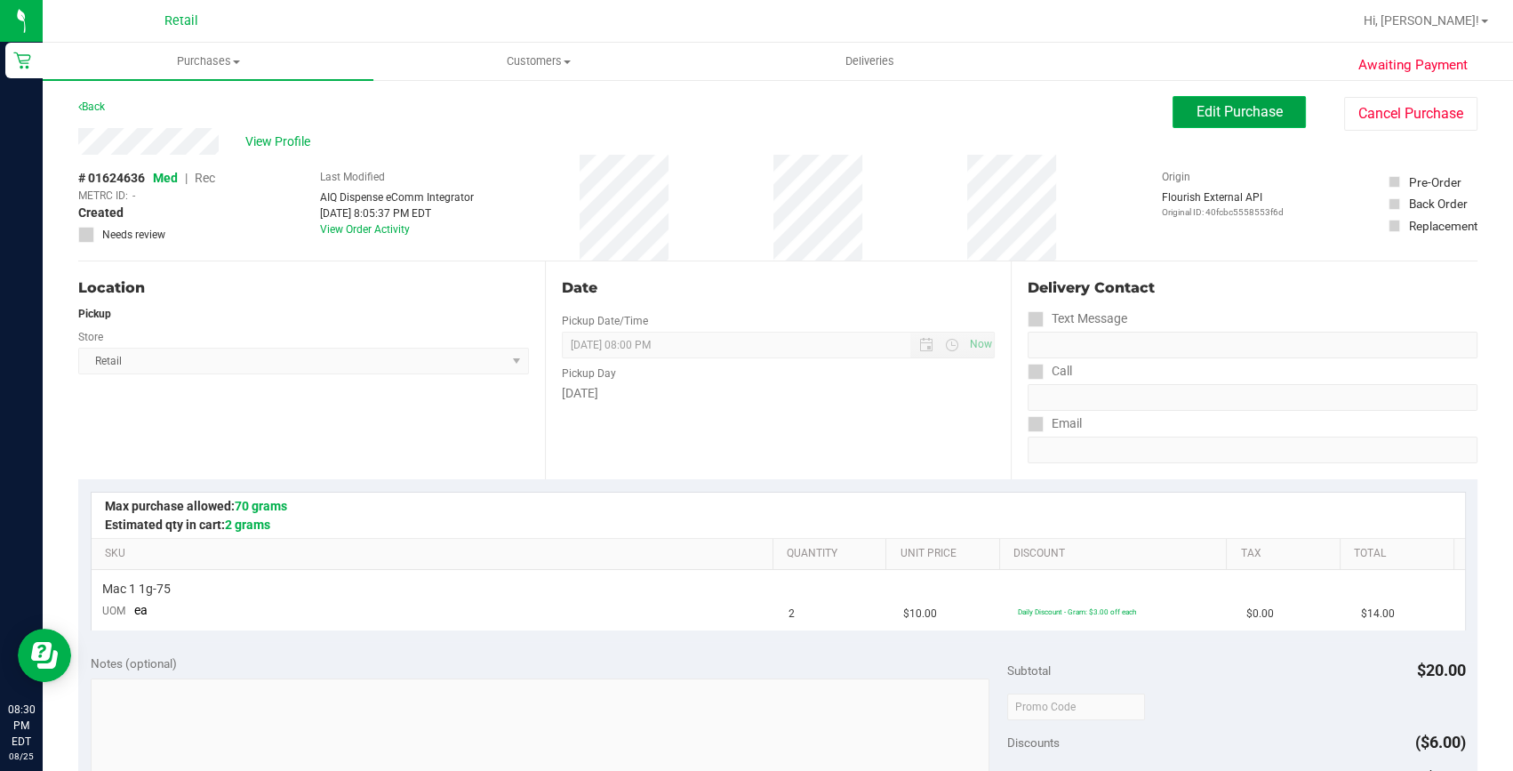
click at [1172, 108] on button "Edit Purchase" at bounding box center [1238, 112] width 133 height 32
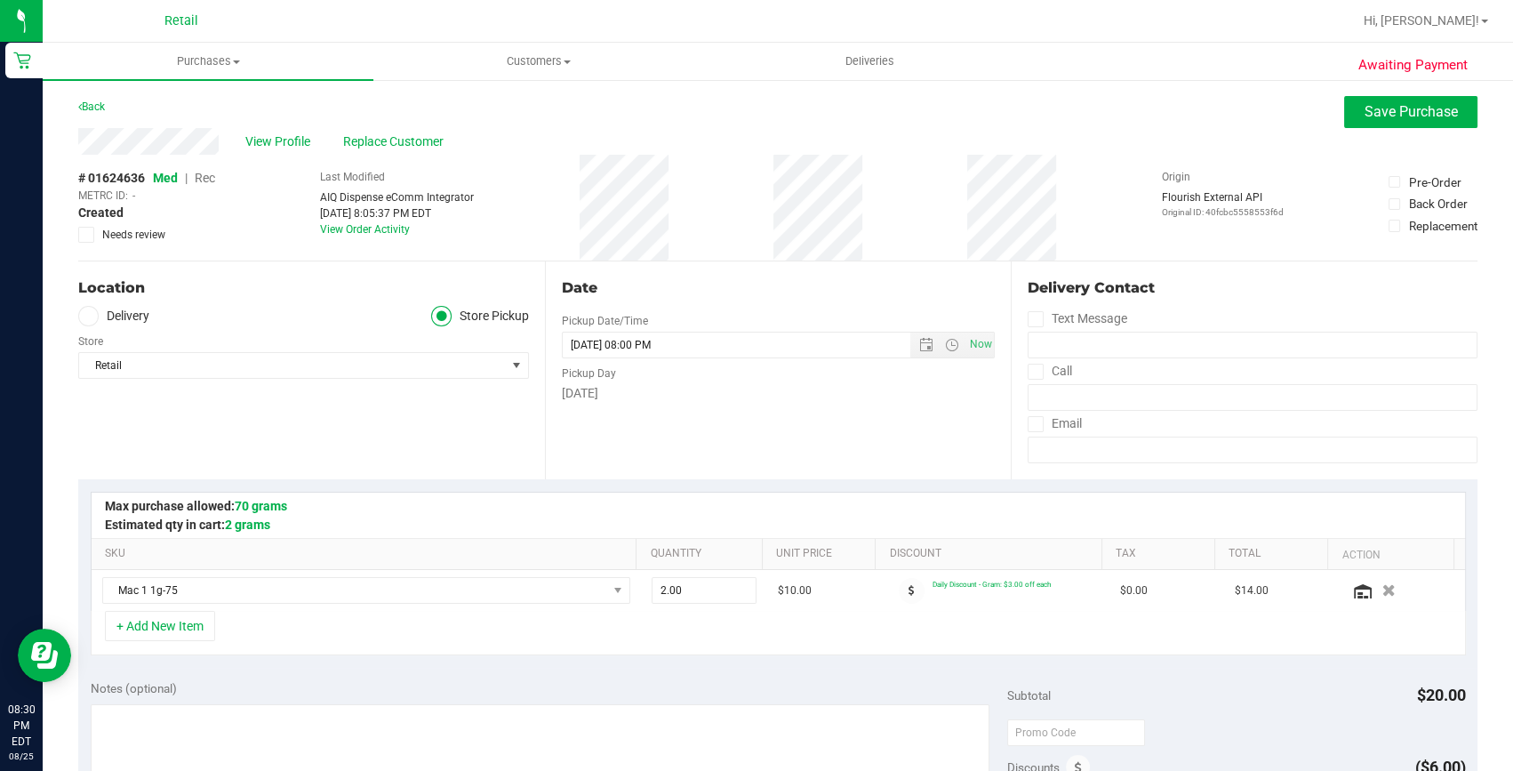
click at [201, 175] on span "Rec" at bounding box center [205, 178] width 20 height 14
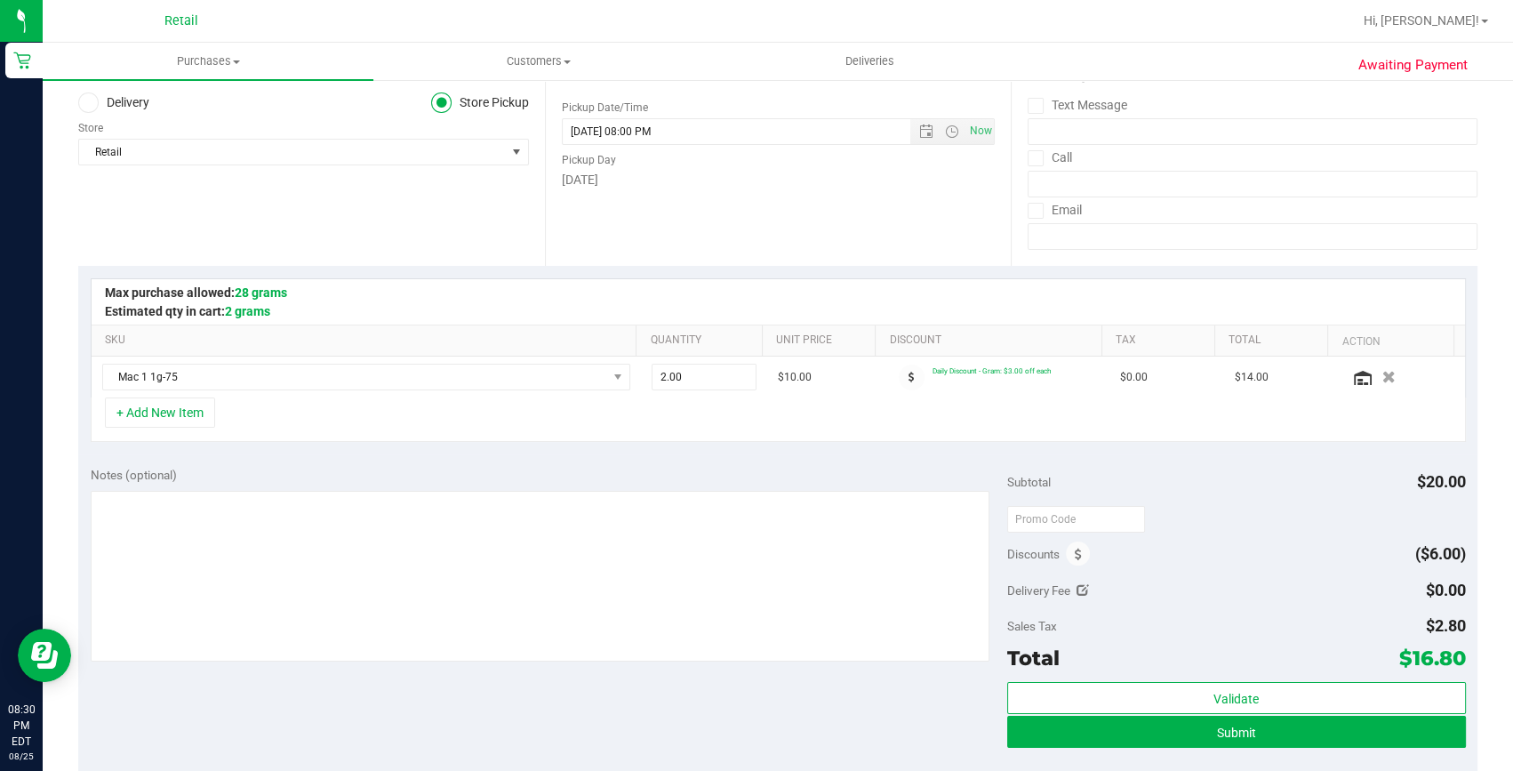
scroll to position [242, 0]
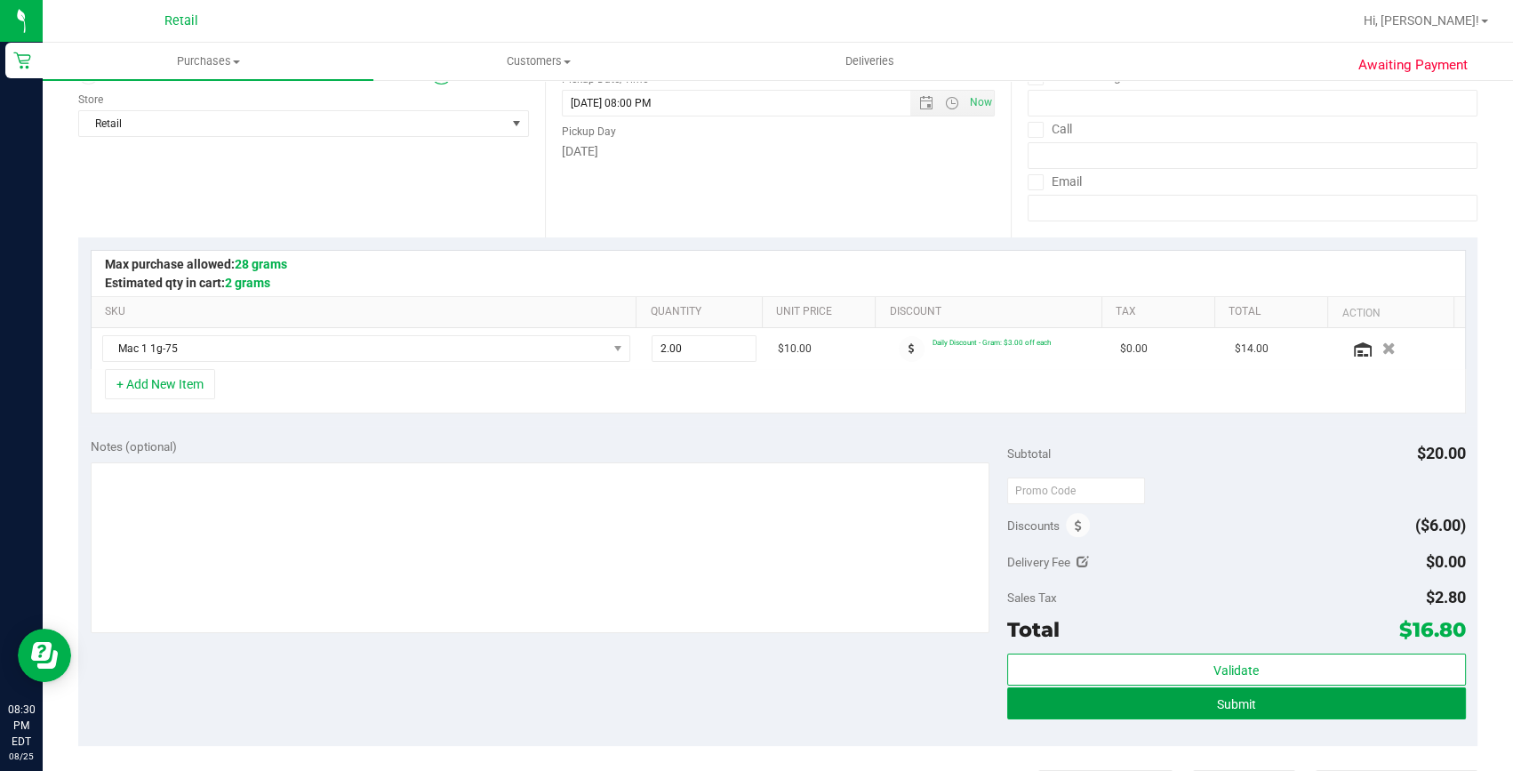
click at [1191, 707] on button "Submit" at bounding box center [1236, 703] width 459 height 32
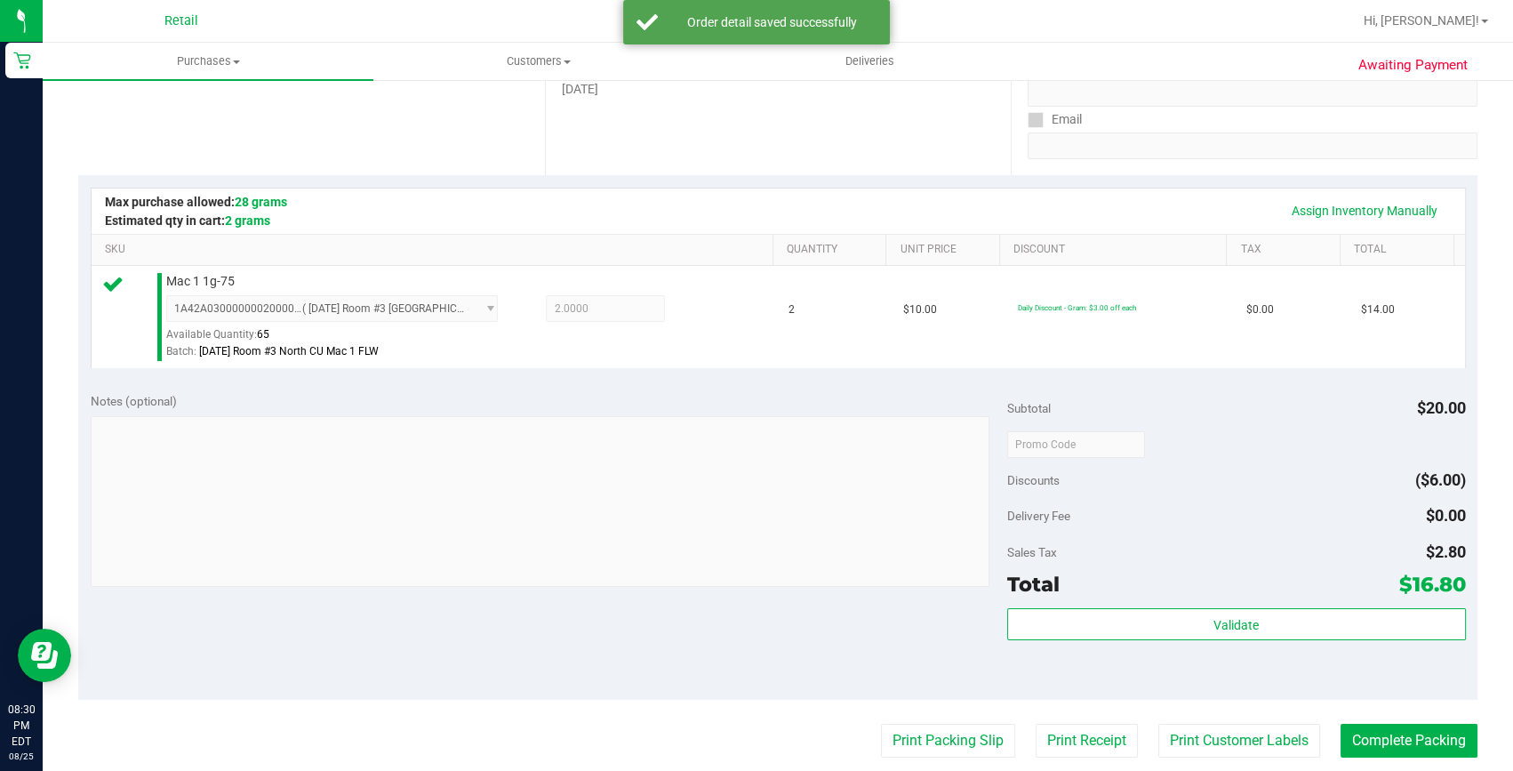
scroll to position [404, 0]
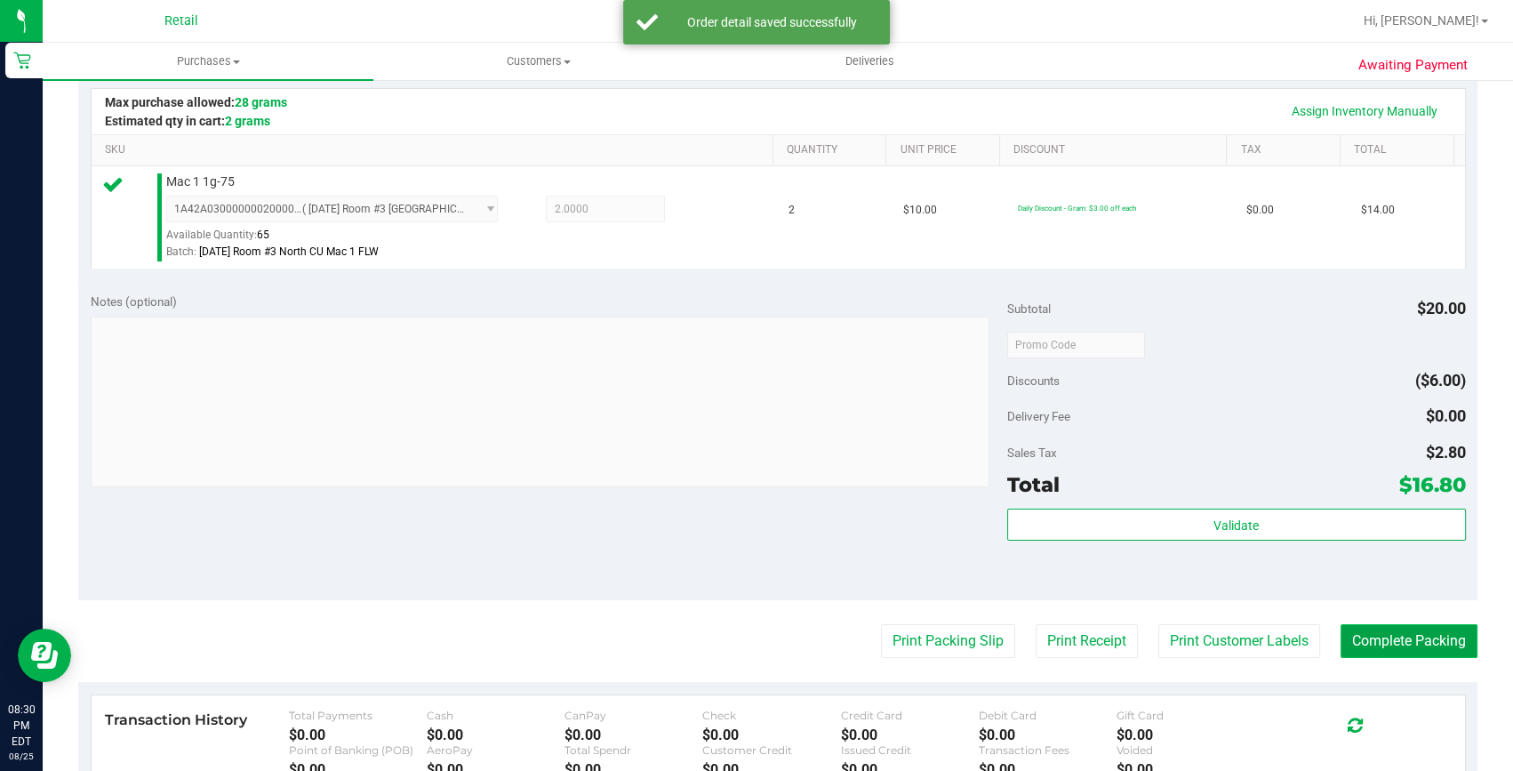
click at [1378, 652] on button "Complete Packing" at bounding box center [1408, 641] width 137 height 34
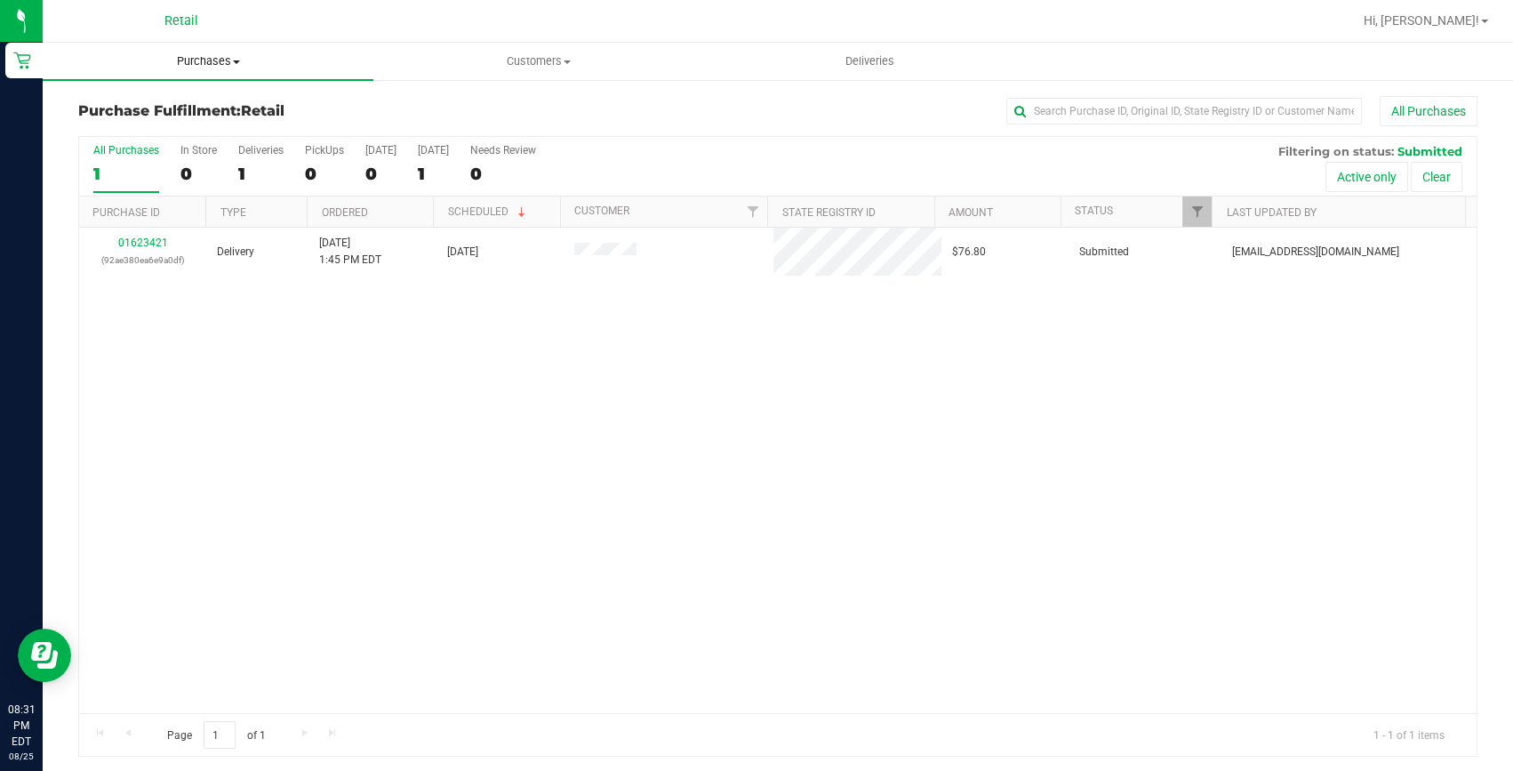
click at [195, 60] on span "Purchases" at bounding box center [208, 61] width 331 height 16
click at [166, 97] on li "Summary of purchases" at bounding box center [208, 107] width 331 height 21
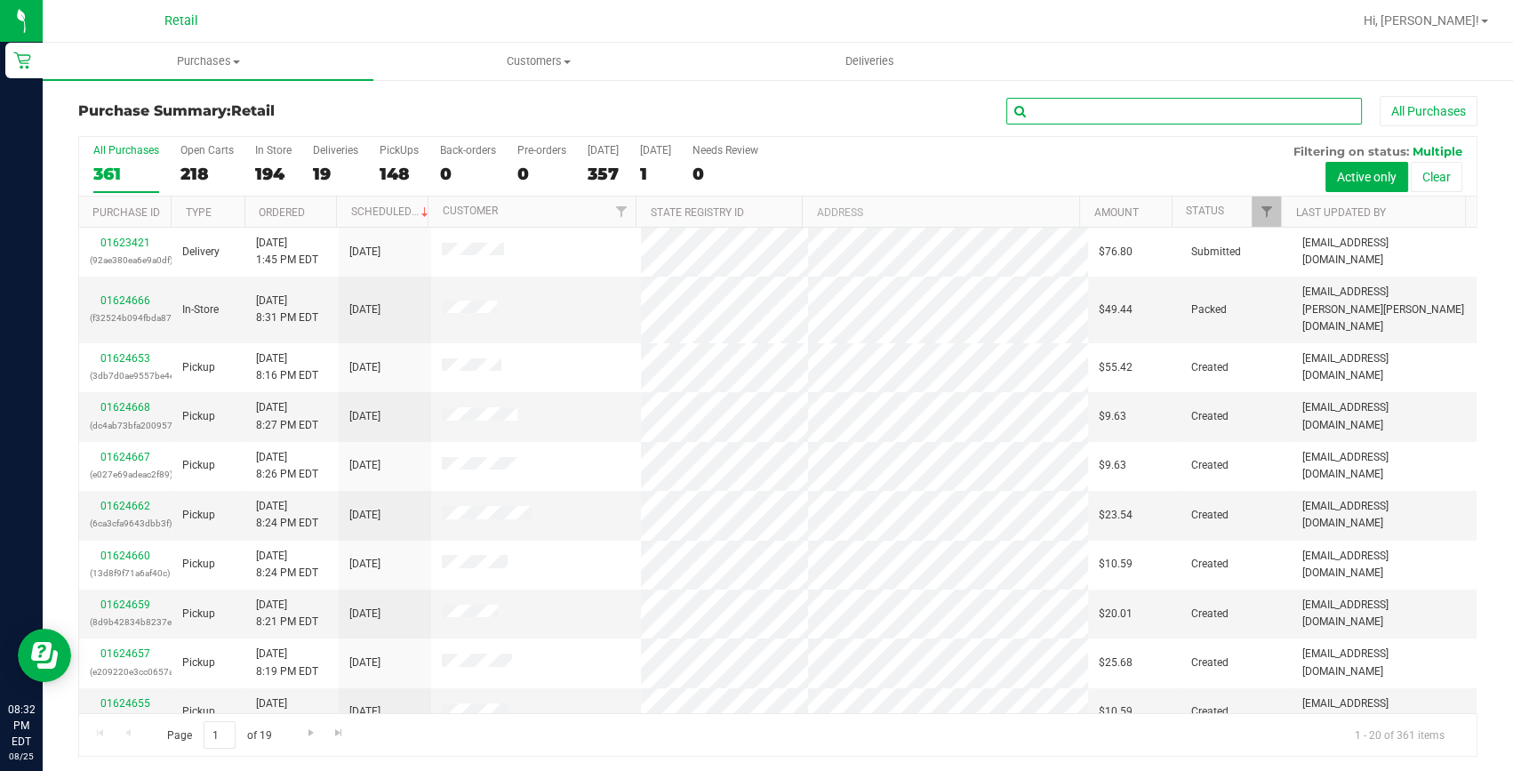
click at [1018, 107] on input "text" at bounding box center [1184, 111] width 356 height 27
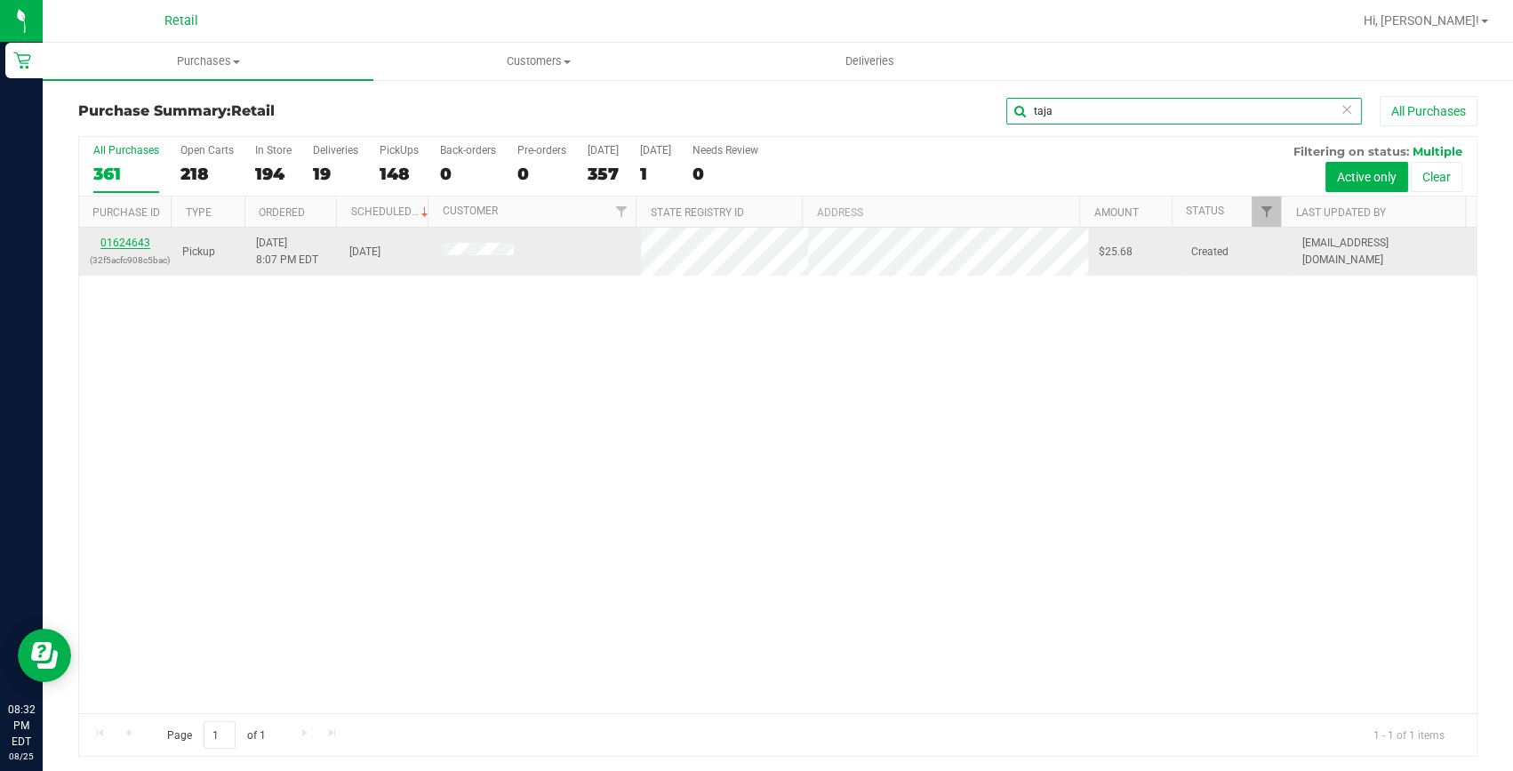
type input "taja"
click at [133, 238] on link "01624643" at bounding box center [125, 242] width 50 height 12
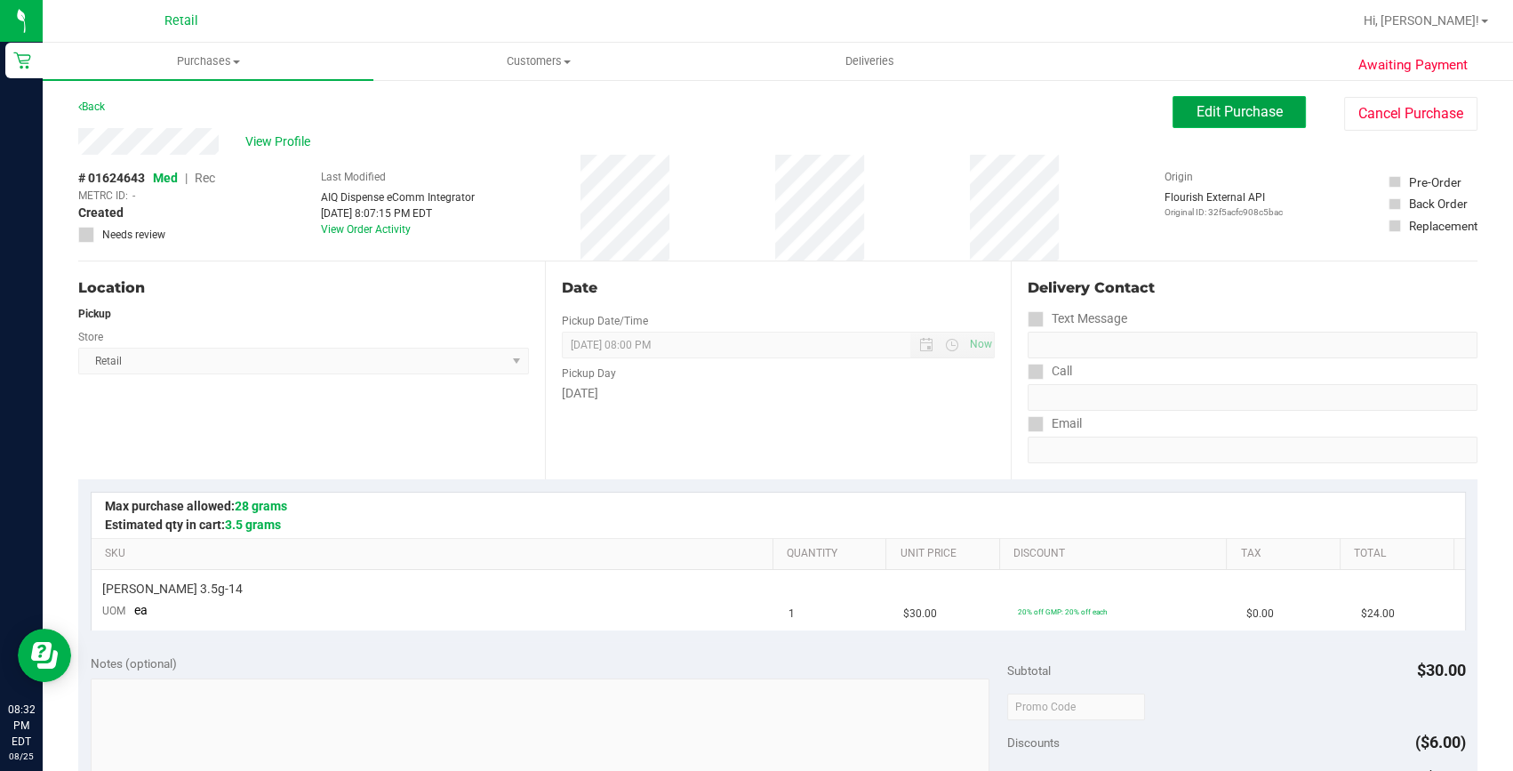
click at [1181, 105] on button "Edit Purchase" at bounding box center [1238, 112] width 133 height 32
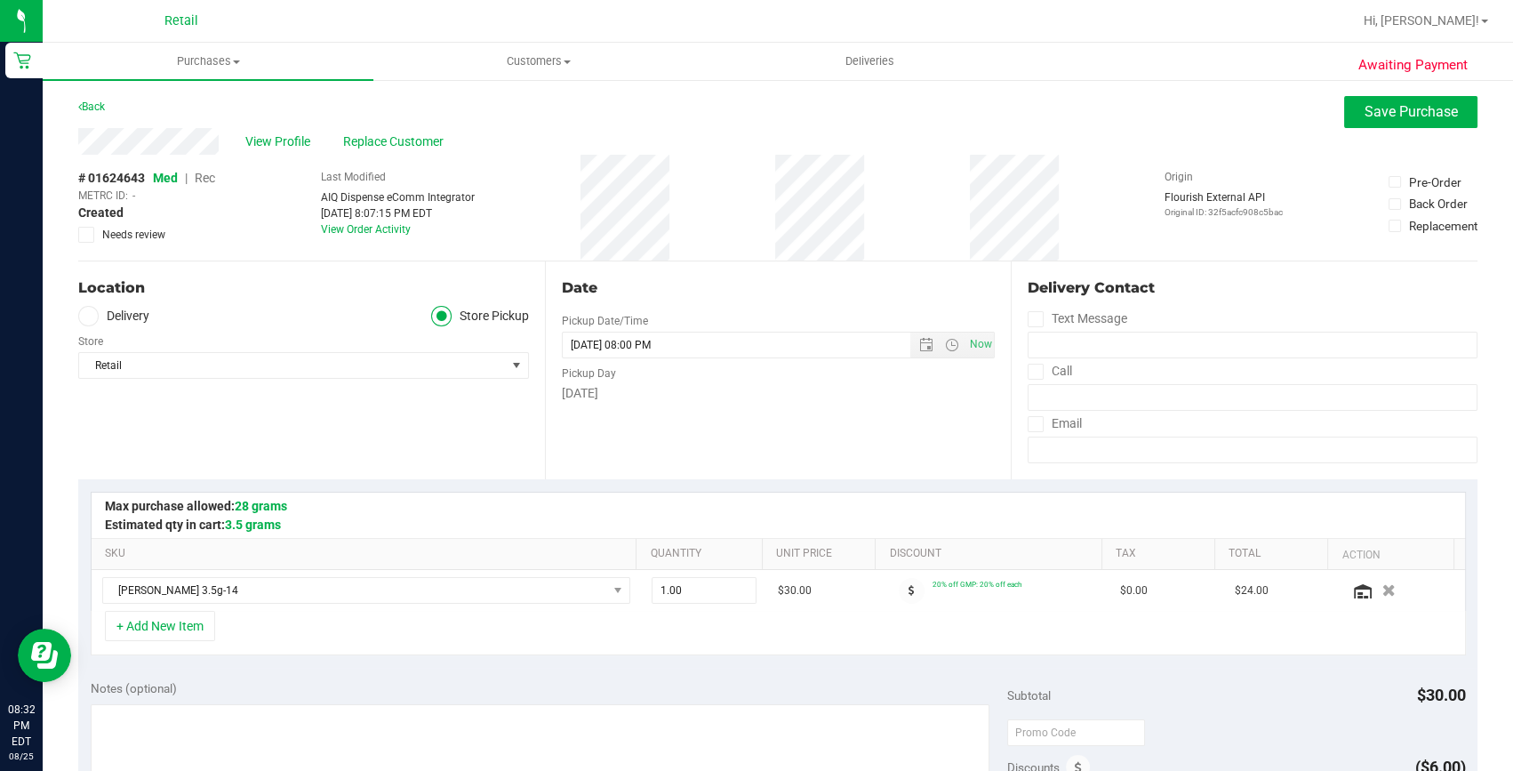
click at [206, 173] on span "Rec" at bounding box center [205, 178] width 20 height 14
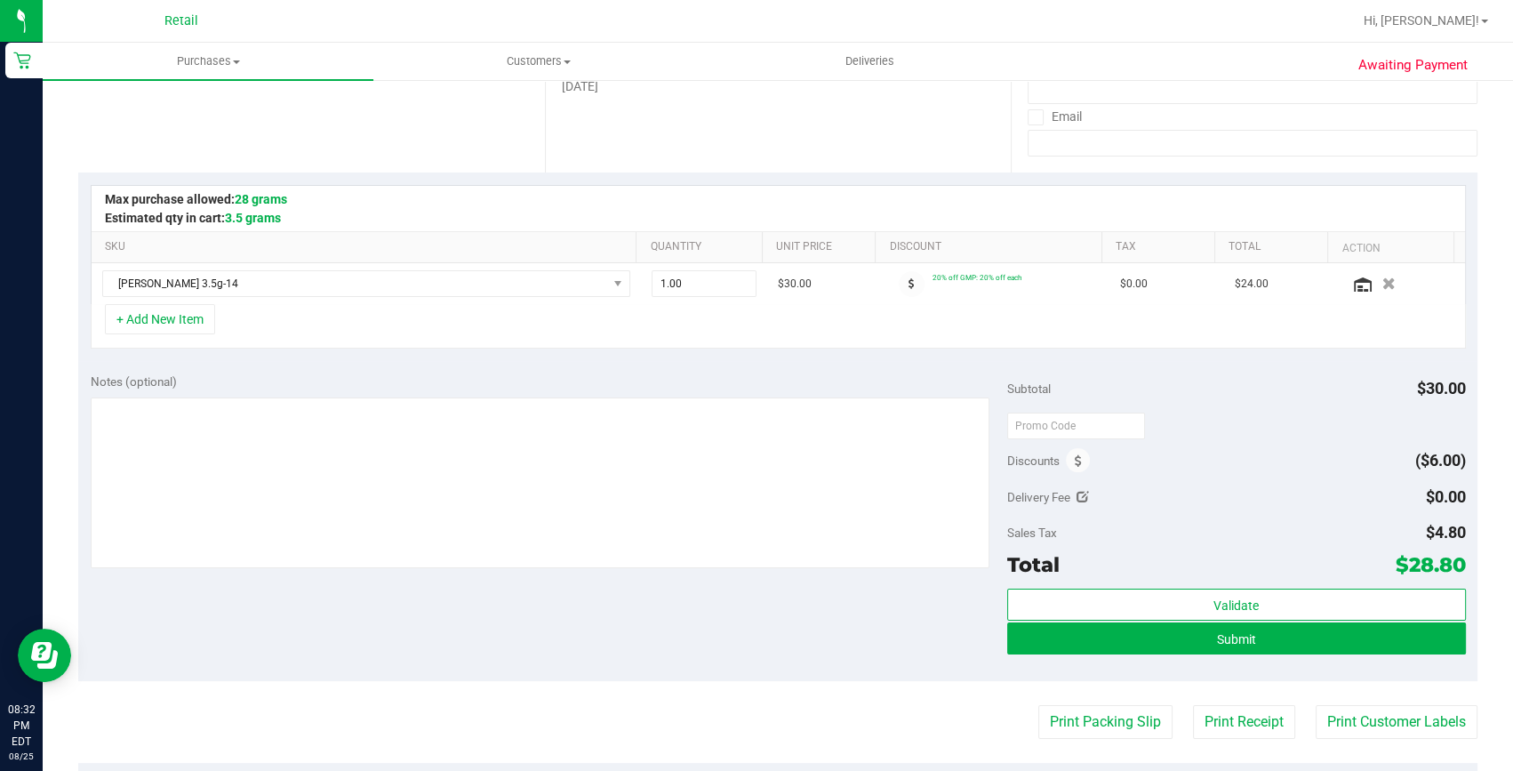
scroll to position [323, 0]
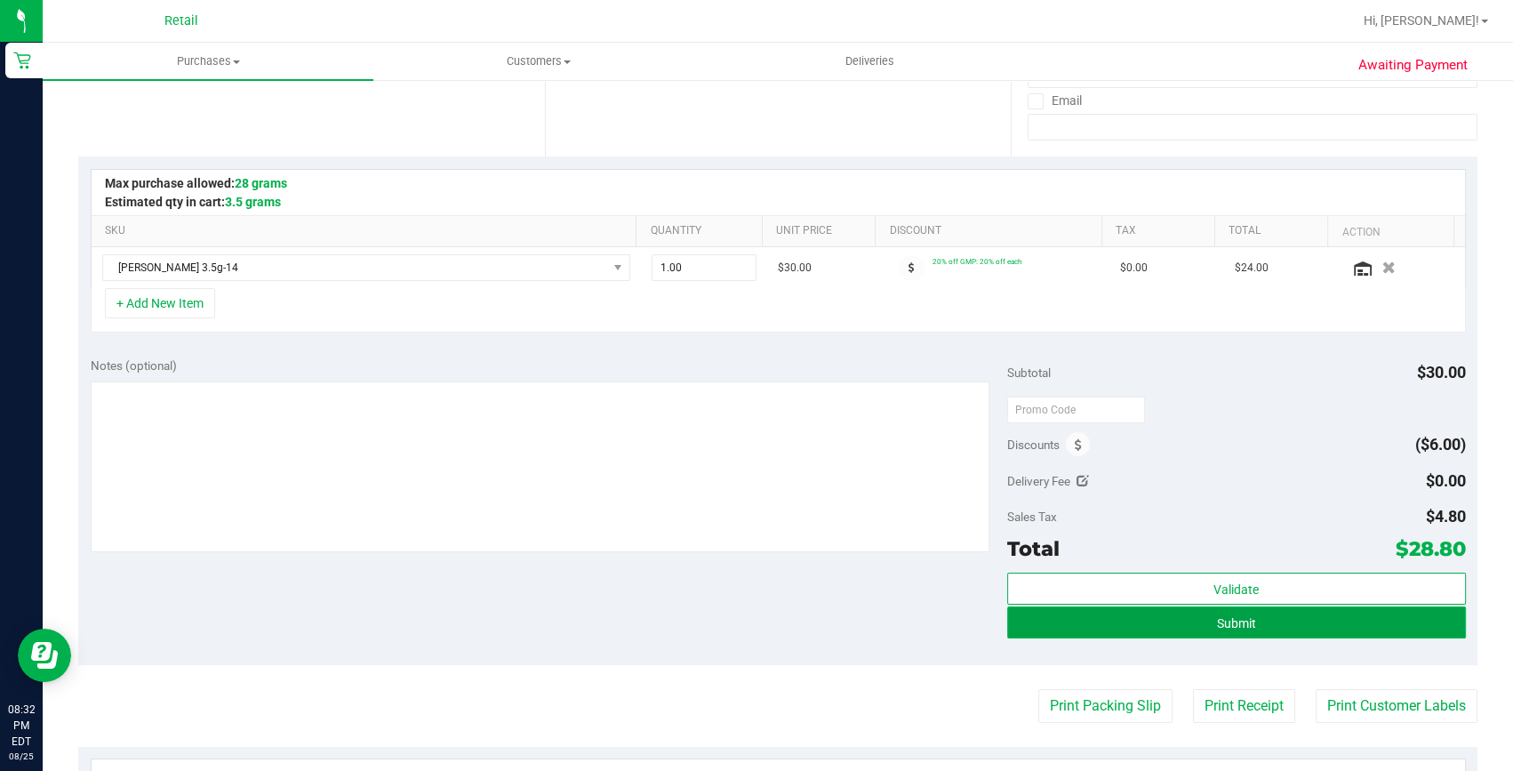
click at [1144, 622] on button "Submit" at bounding box center [1236, 622] width 459 height 32
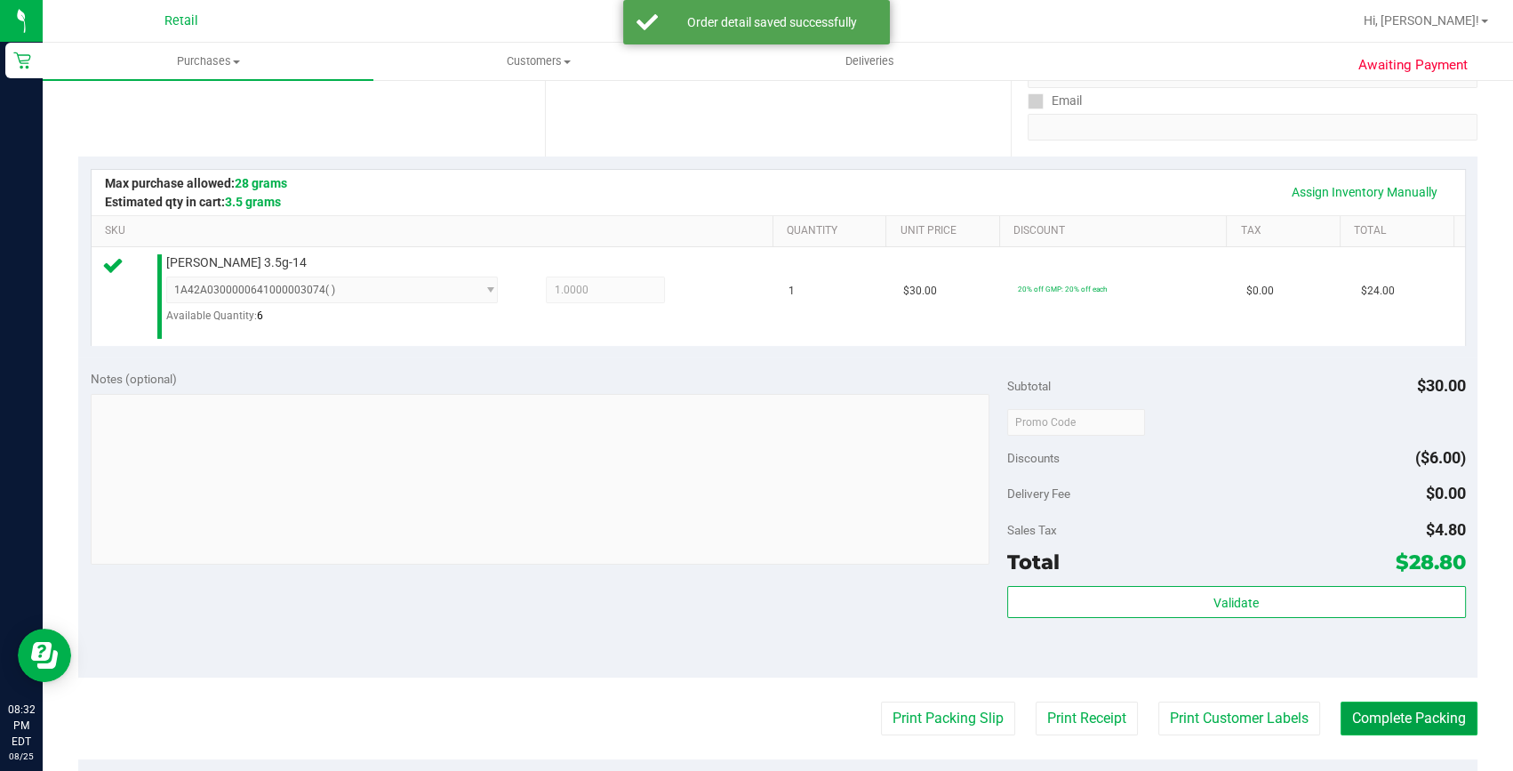
click at [1410, 710] on button "Complete Packing" at bounding box center [1408, 718] width 137 height 34
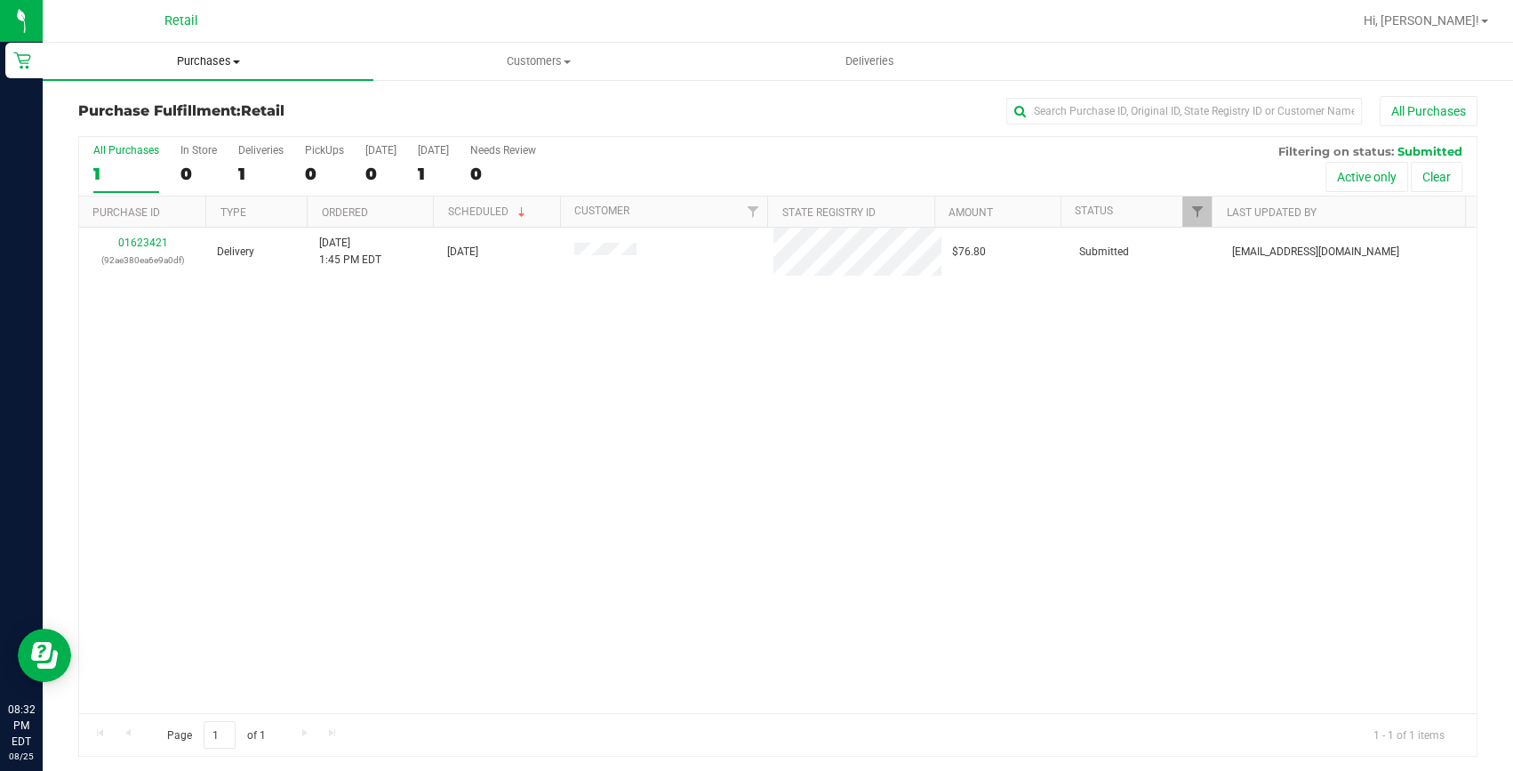
click at [209, 60] on span "Purchases" at bounding box center [208, 61] width 331 height 16
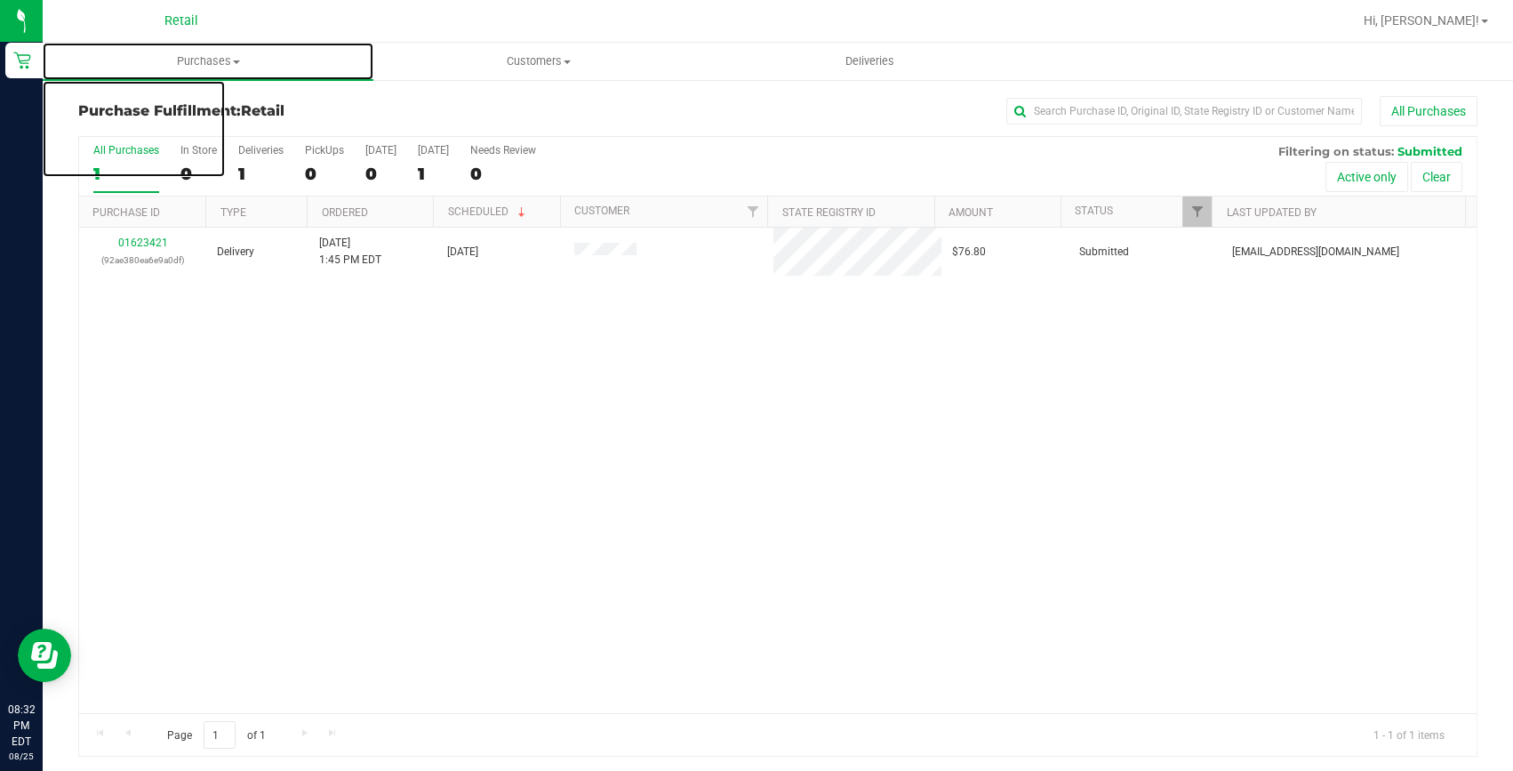
click at [210, 57] on span "Purchases" at bounding box center [208, 61] width 331 height 16
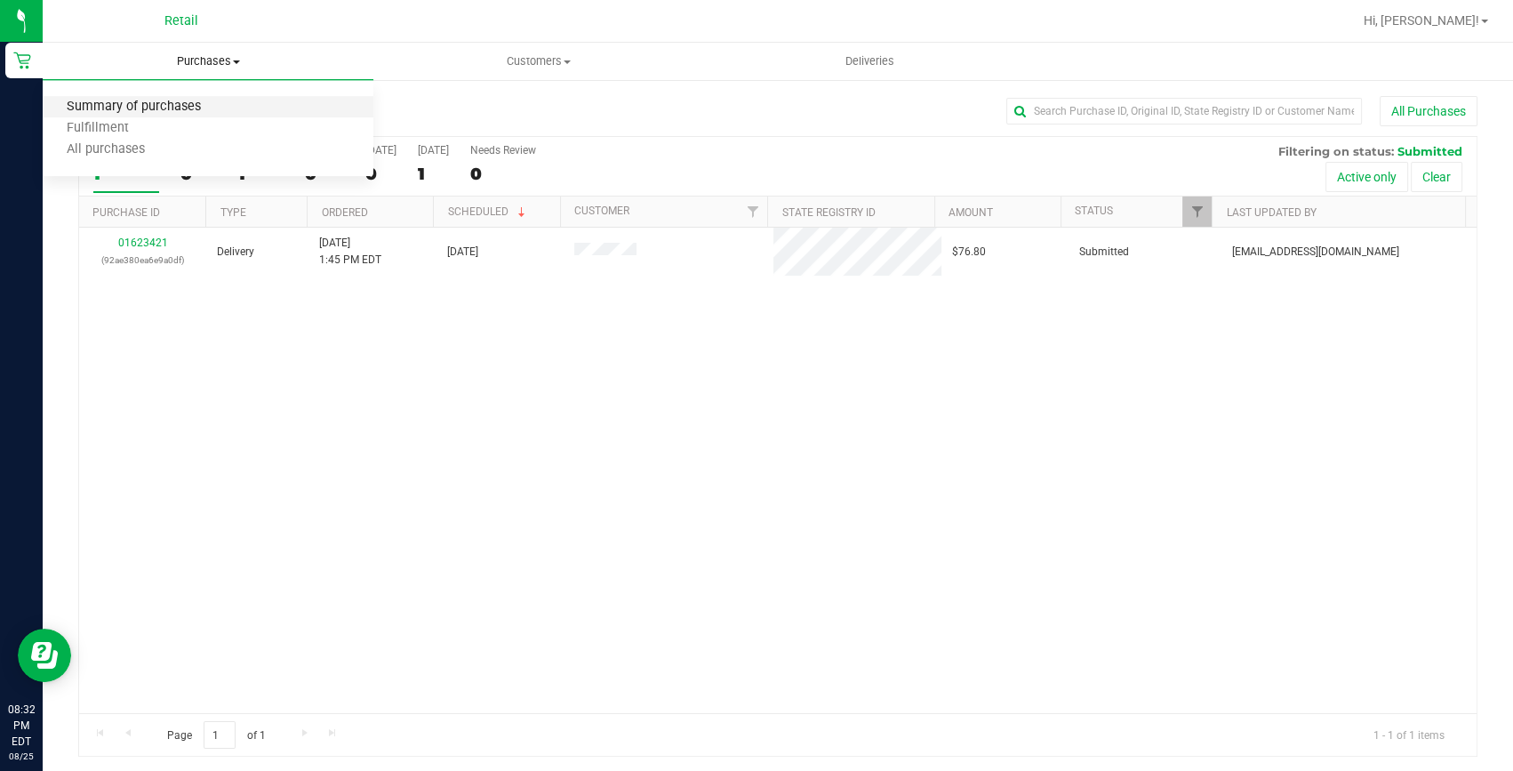
click at [175, 107] on span "Summary of purchases" at bounding box center [134, 107] width 182 height 15
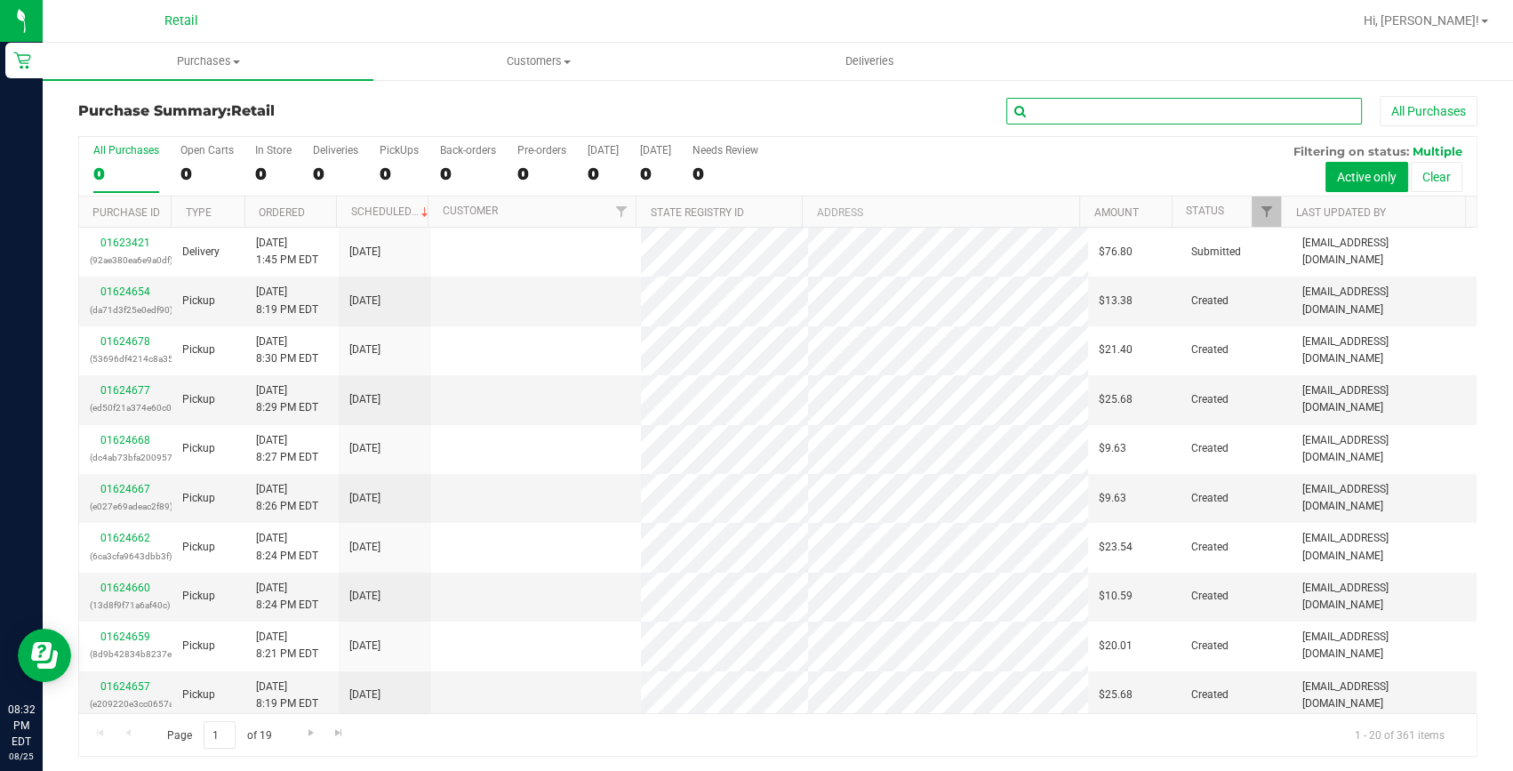
click at [1107, 98] on input "text" at bounding box center [1184, 111] width 356 height 27
click at [1107, 101] on input "text" at bounding box center [1184, 111] width 356 height 27
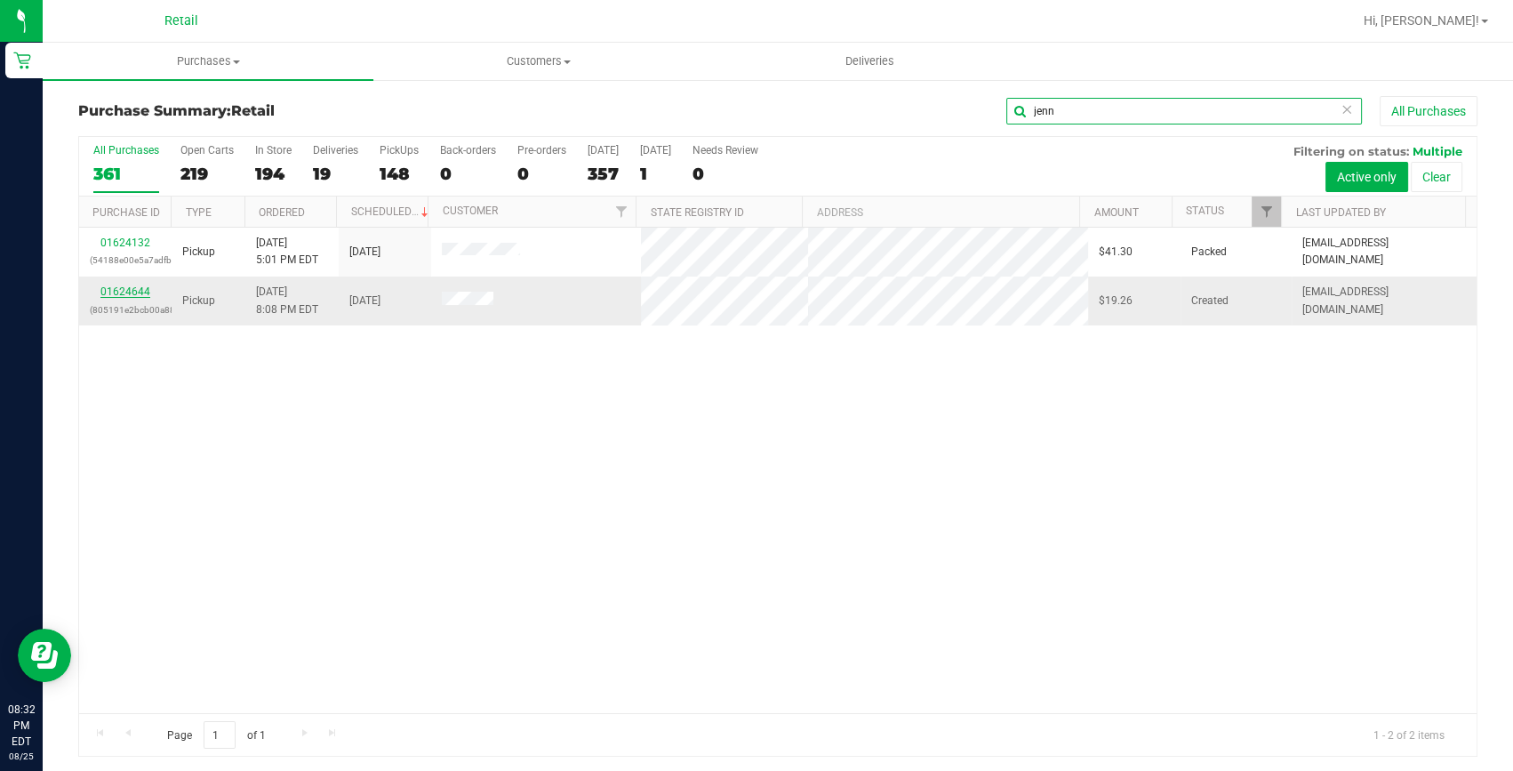
type input "jenn"
click at [133, 287] on link "01624644" at bounding box center [125, 291] width 50 height 12
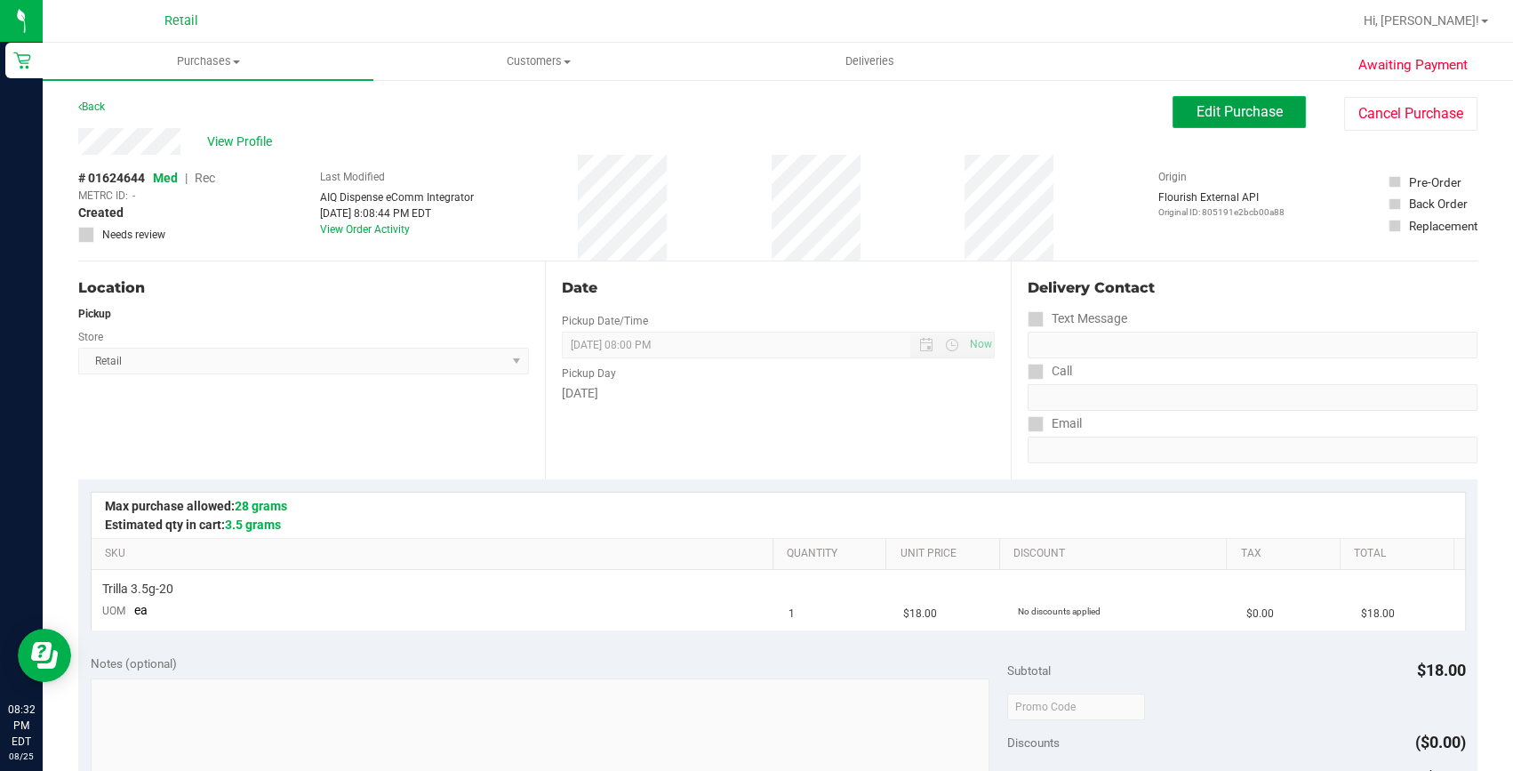
click at [1228, 97] on button "Edit Purchase" at bounding box center [1238, 112] width 133 height 32
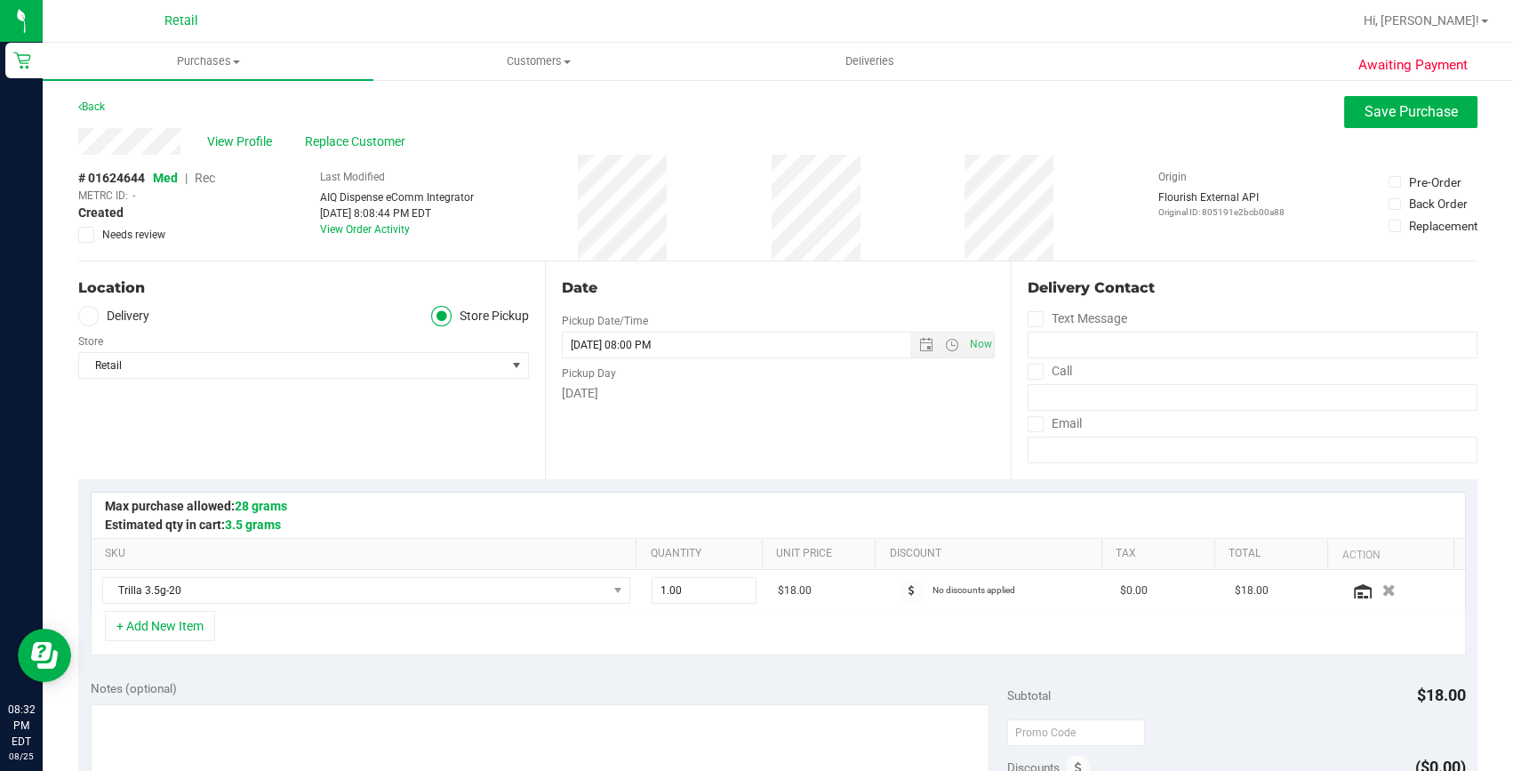
click at [208, 178] on span "Rec" at bounding box center [205, 178] width 20 height 14
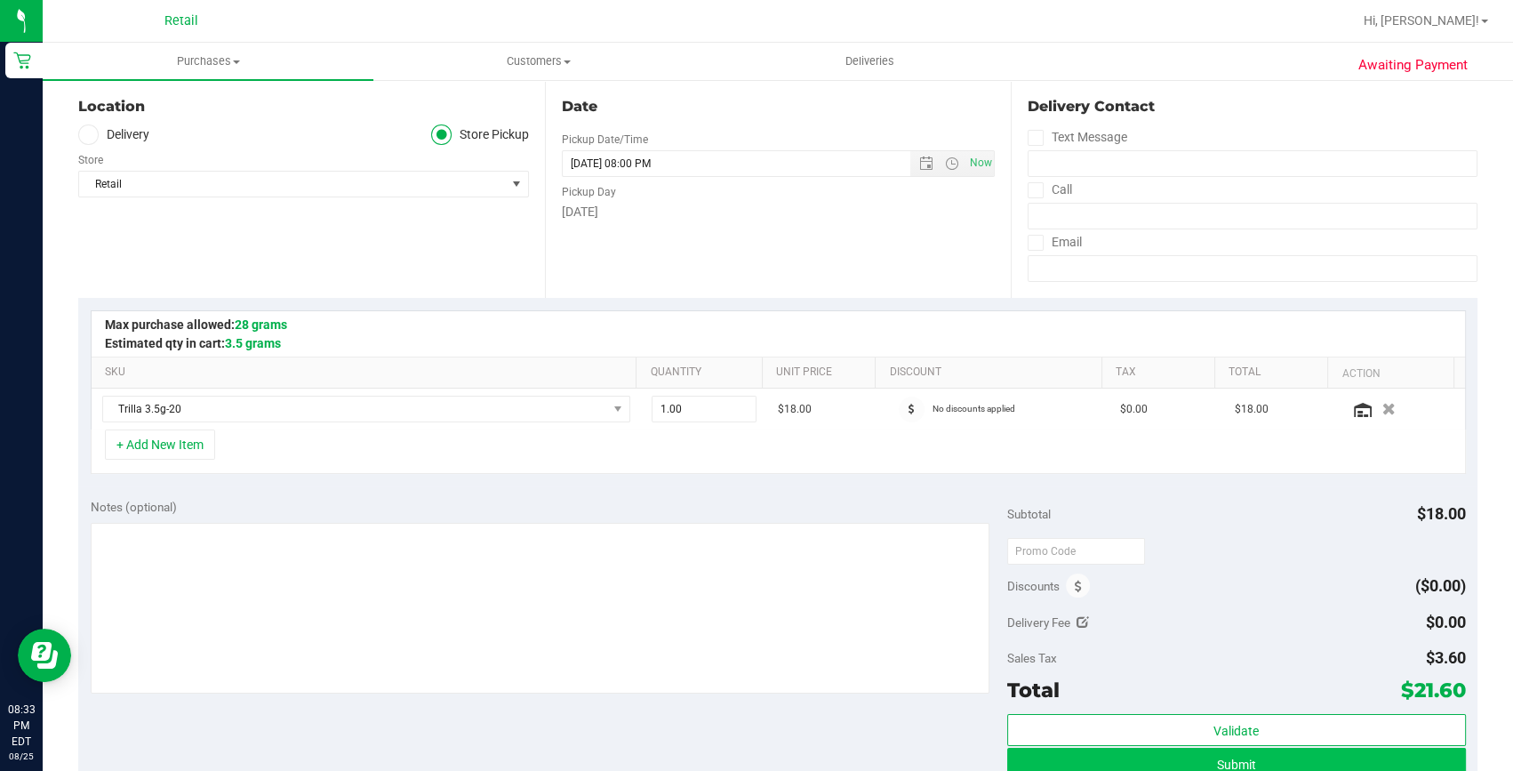
scroll to position [242, 0]
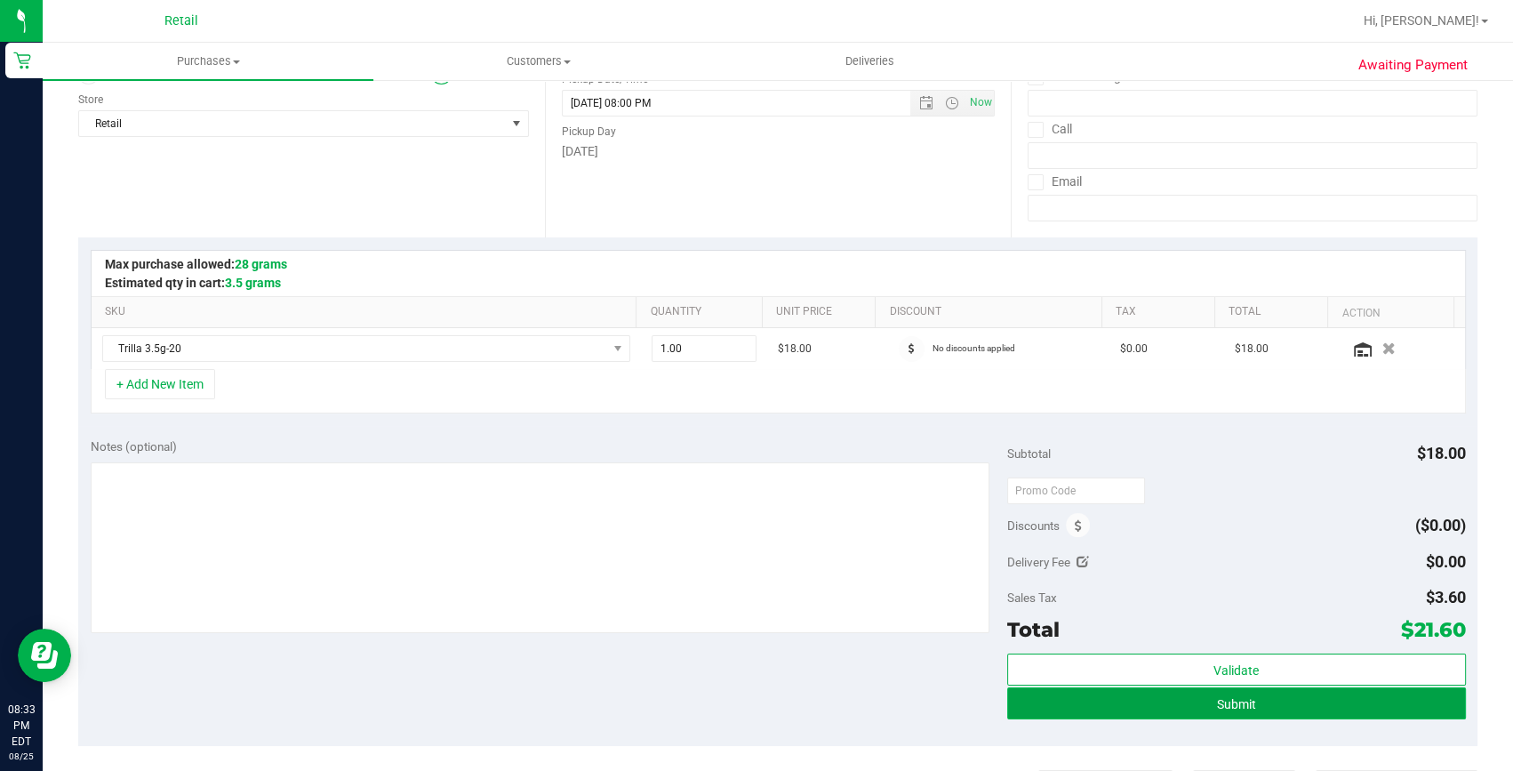
click at [1188, 701] on button "Submit" at bounding box center [1236, 703] width 459 height 32
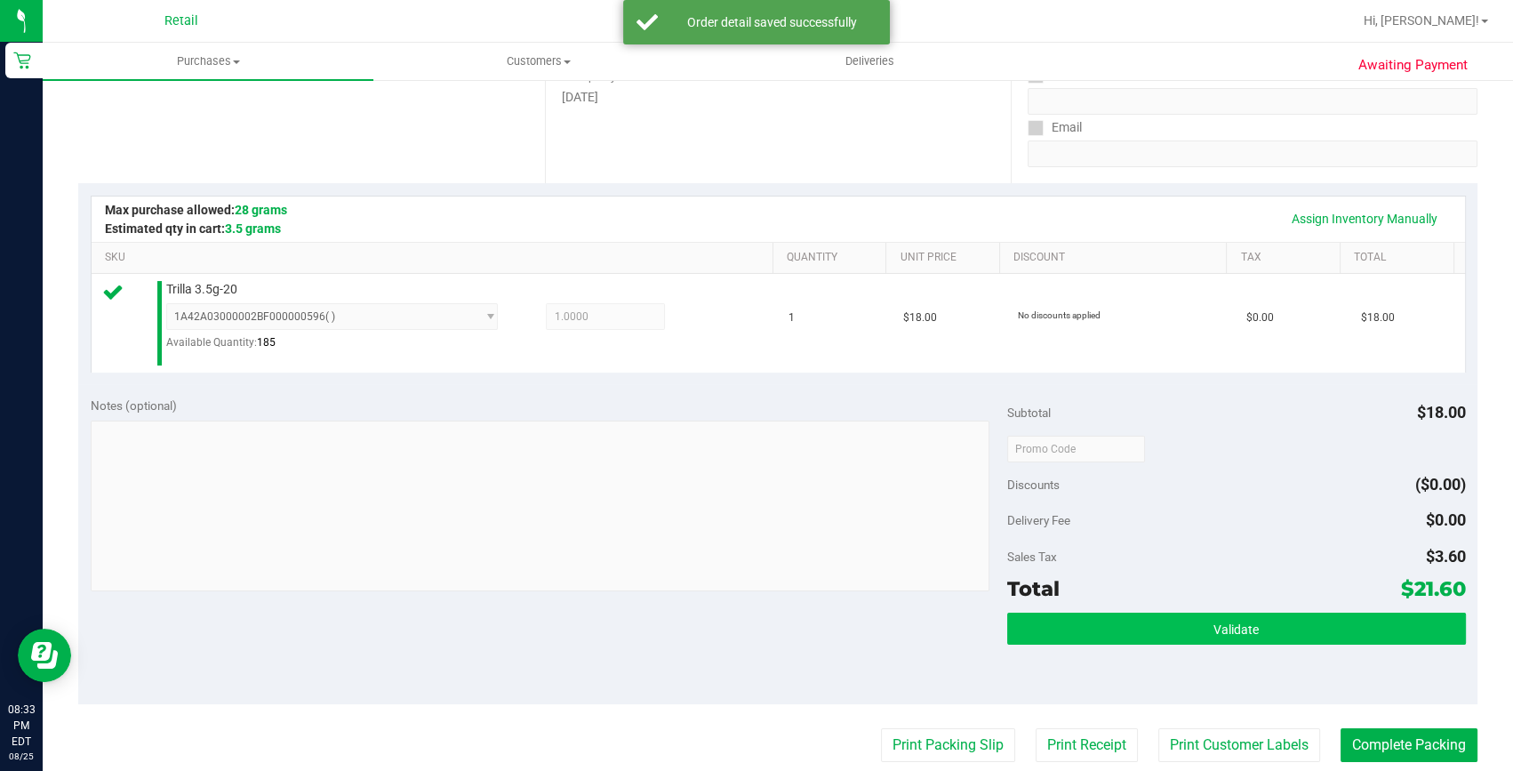
scroll to position [323, 0]
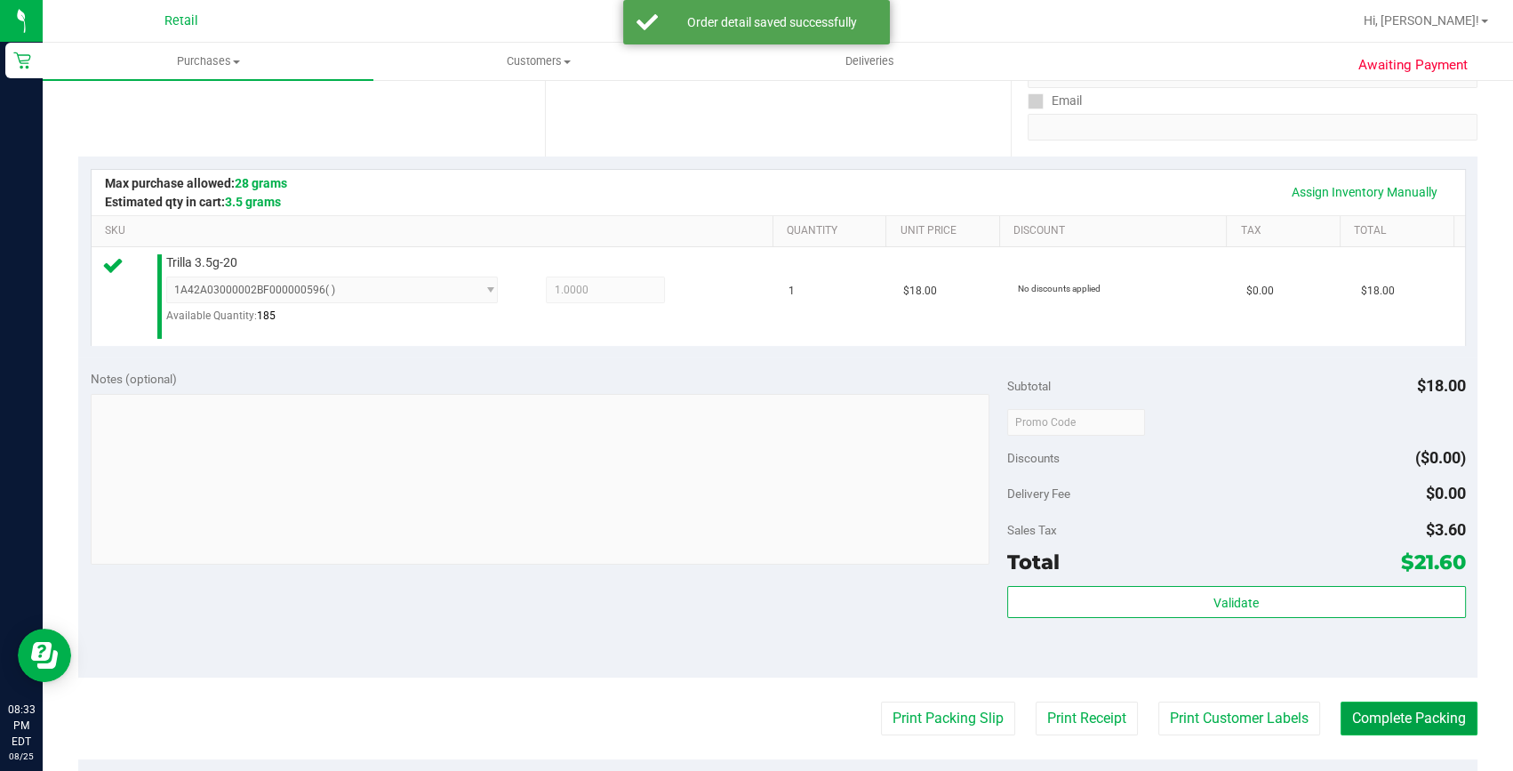
click at [1340, 717] on button "Complete Packing" at bounding box center [1408, 718] width 137 height 34
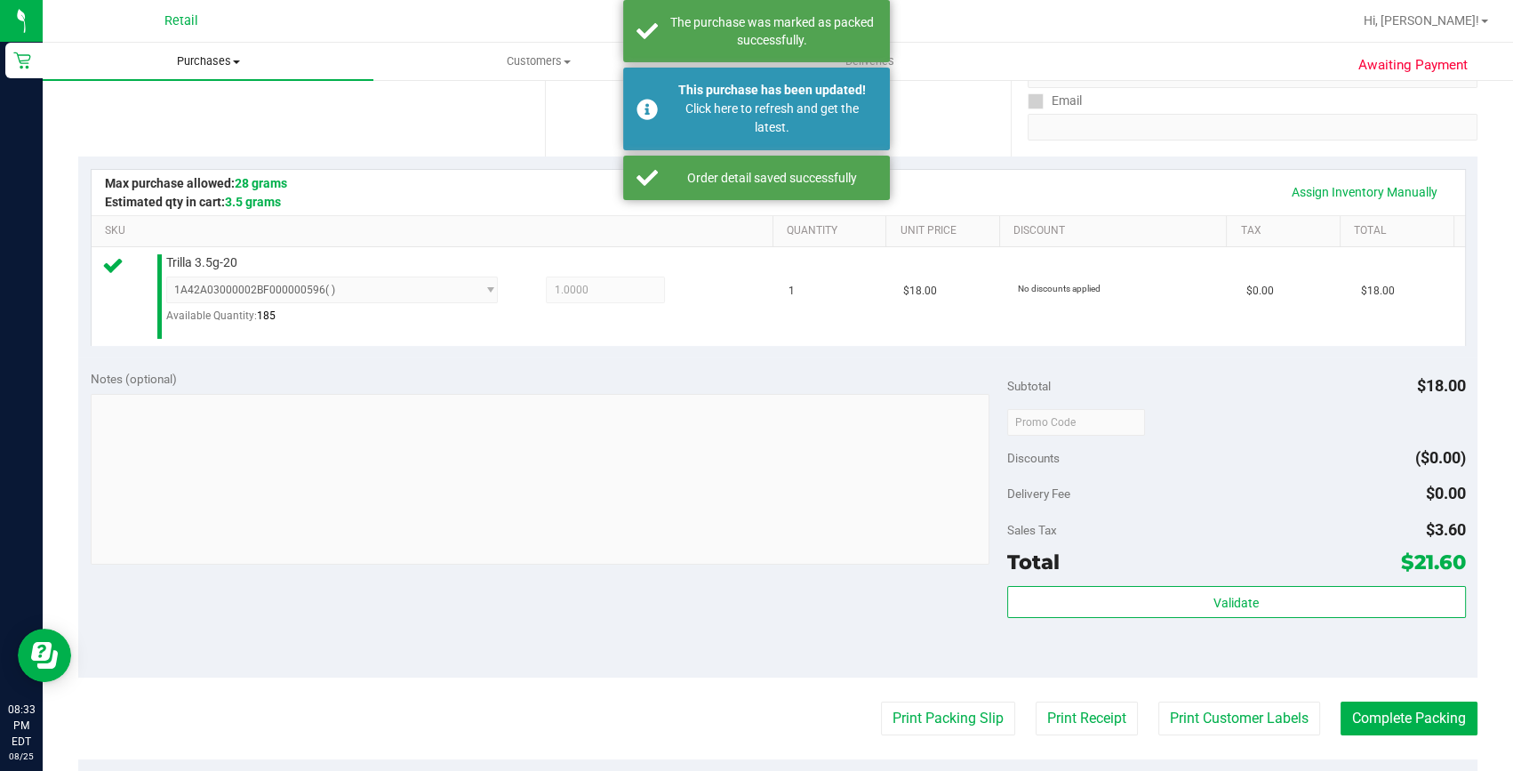
click at [210, 54] on span "Purchases" at bounding box center [208, 61] width 331 height 16
click at [179, 110] on span "Summary of purchases" at bounding box center [134, 107] width 182 height 15
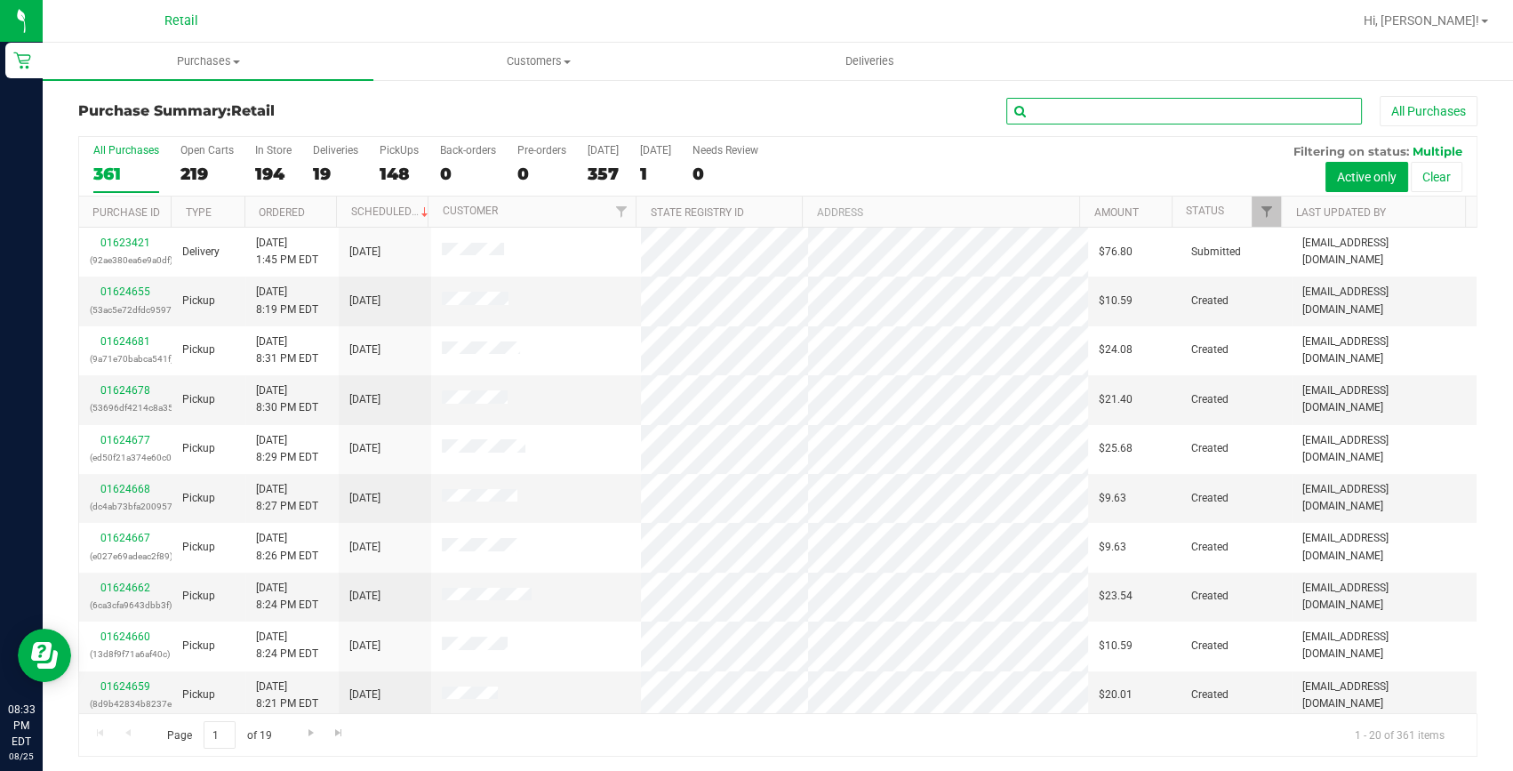
click at [1191, 108] on input "text" at bounding box center [1184, 111] width 356 height 27
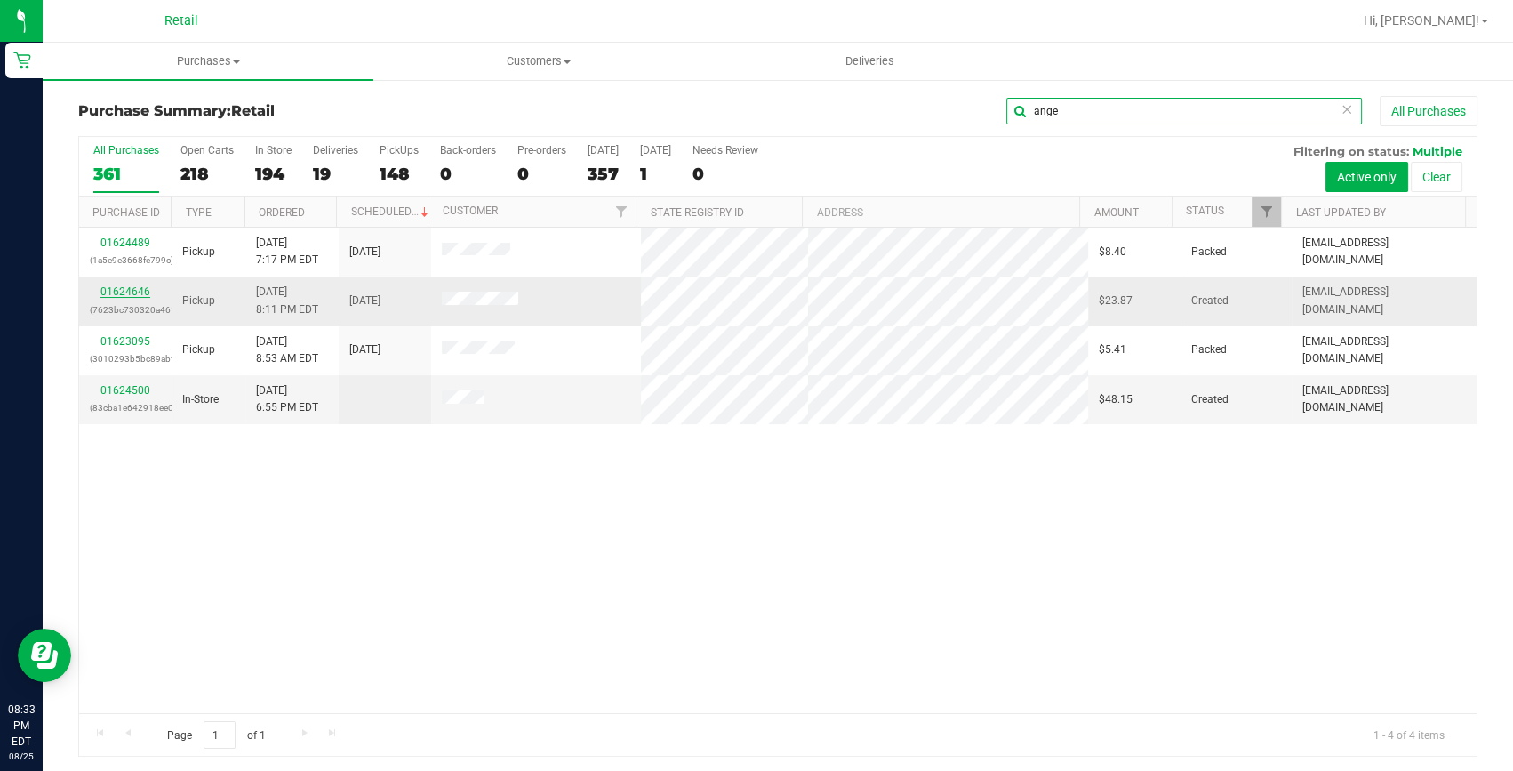
type input "ange"
click at [122, 291] on link "01624646" at bounding box center [125, 291] width 50 height 12
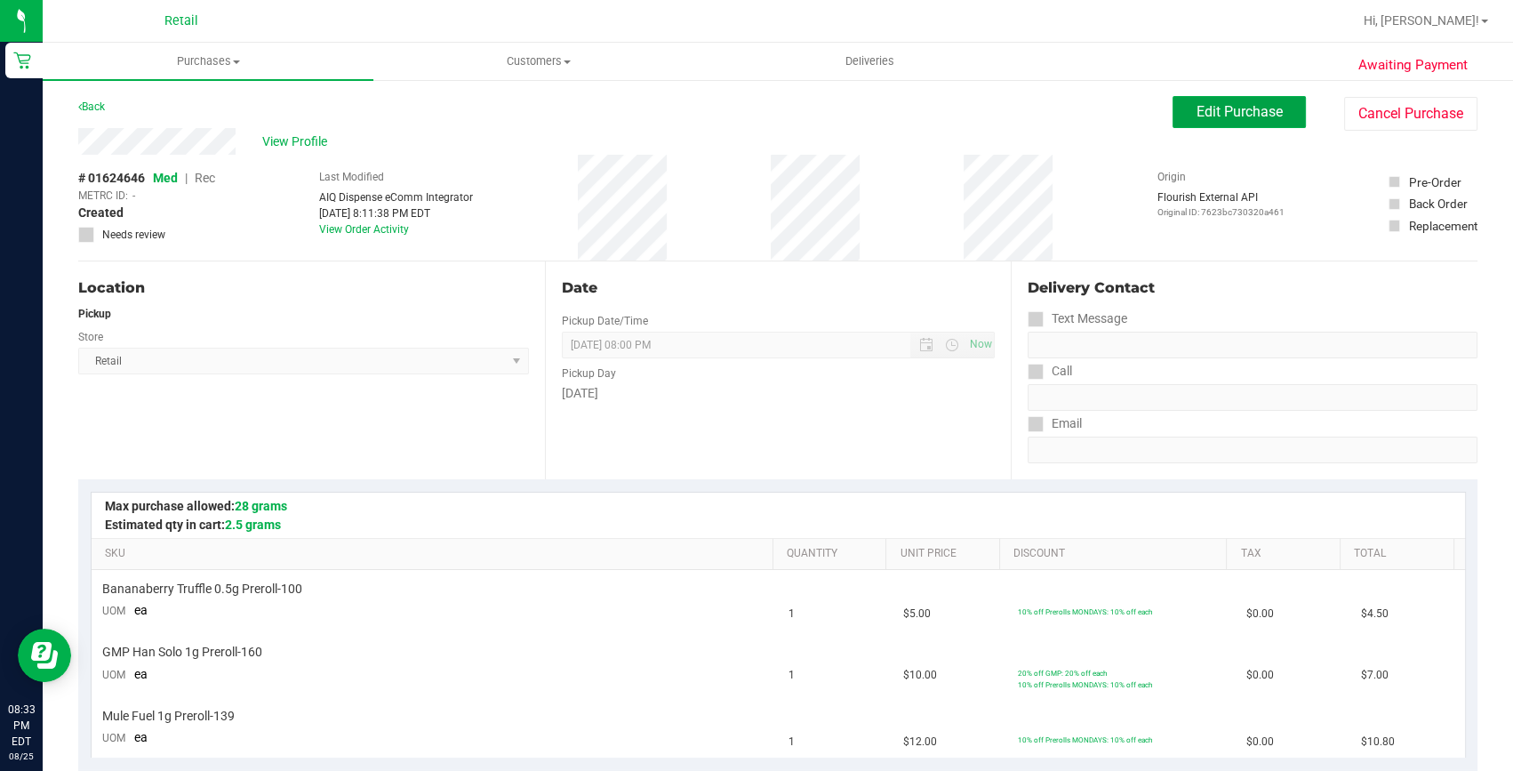
drag, startPoint x: 1204, startPoint y: 110, endPoint x: 197, endPoint y: 177, distance: 1009.3
click at [1204, 109] on span "Edit Purchase" at bounding box center [1239, 111] width 86 height 17
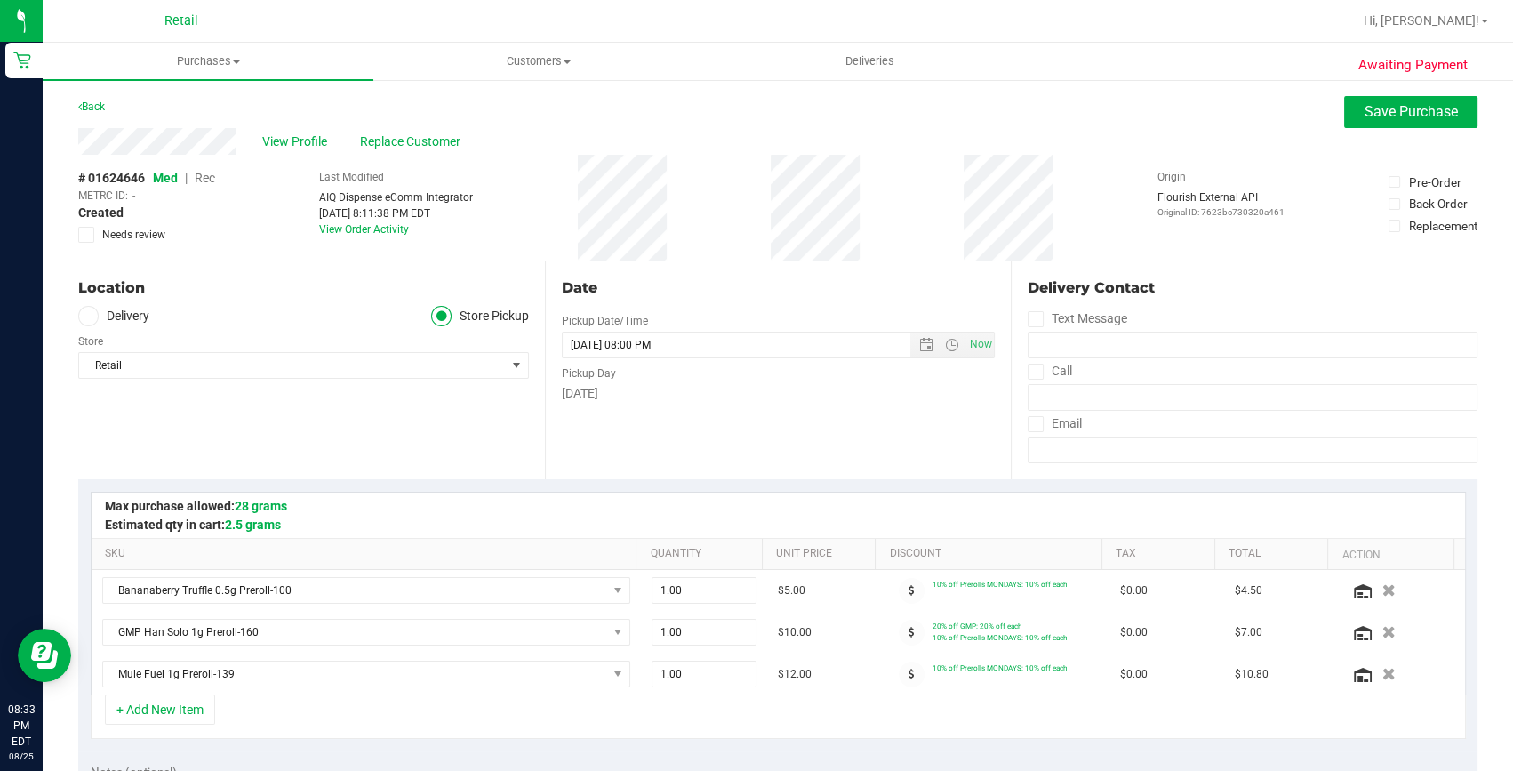
click at [203, 177] on span "Rec" at bounding box center [205, 178] width 20 height 14
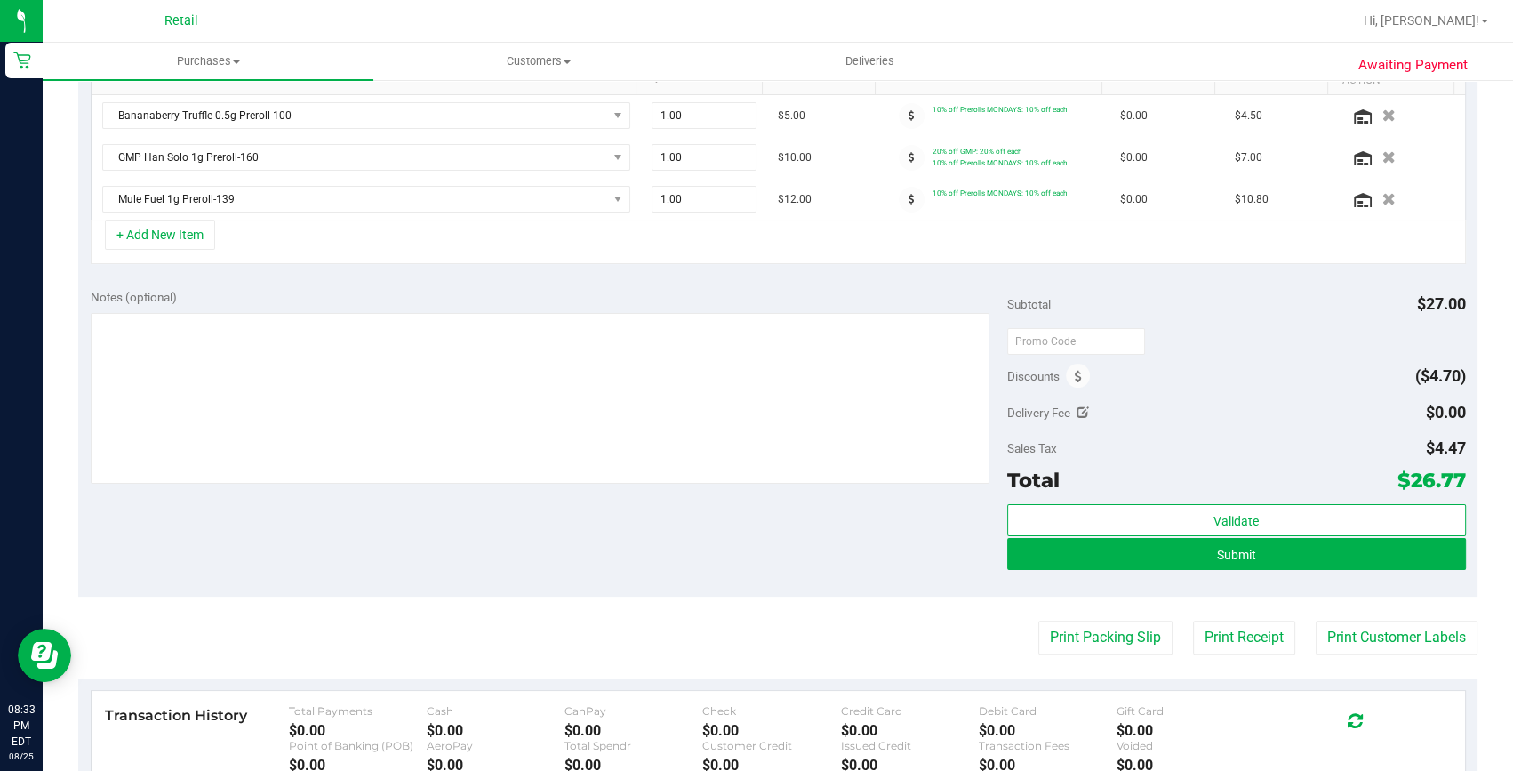
scroll to position [484, 0]
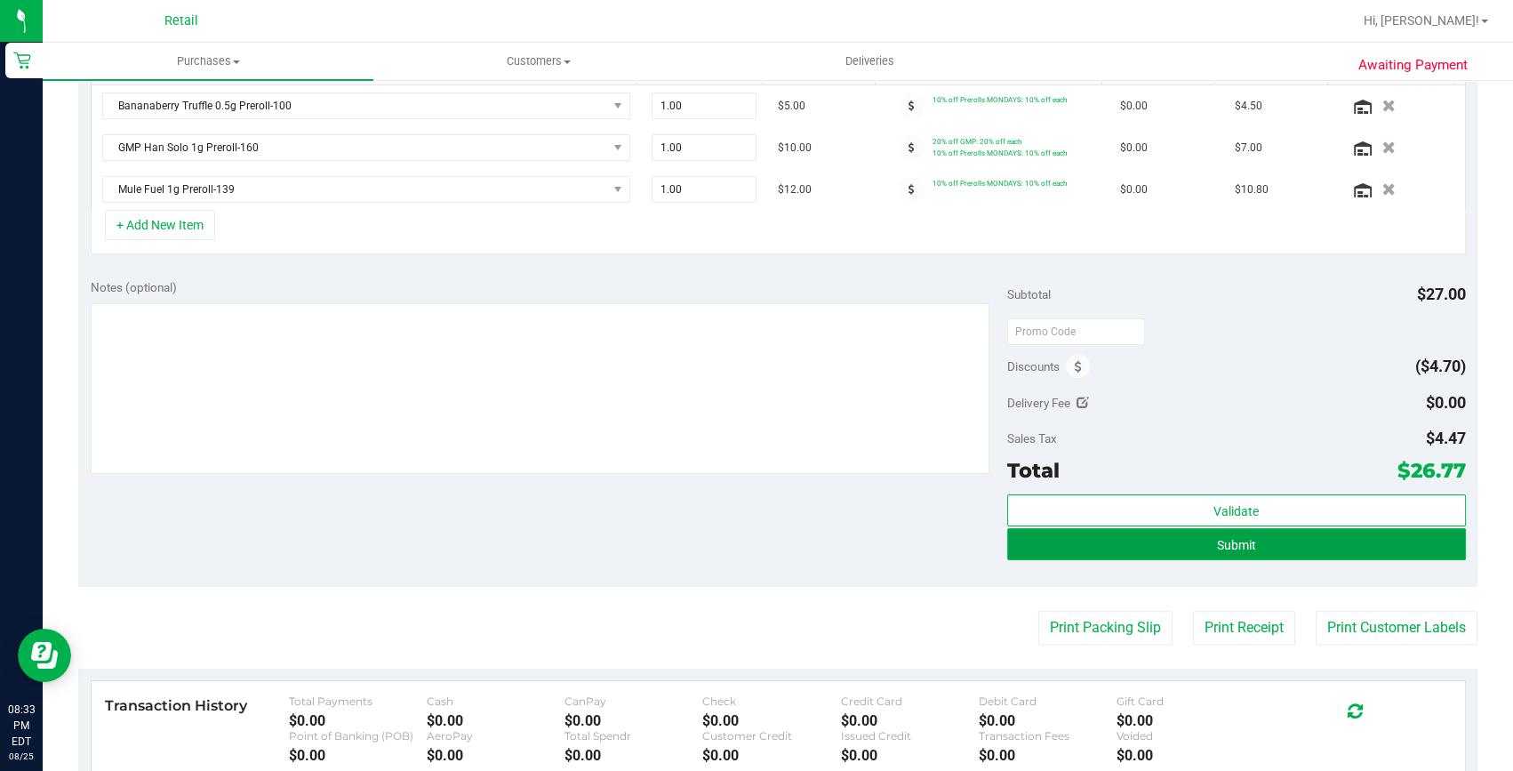
click at [1276, 553] on button "Submit" at bounding box center [1236, 544] width 459 height 32
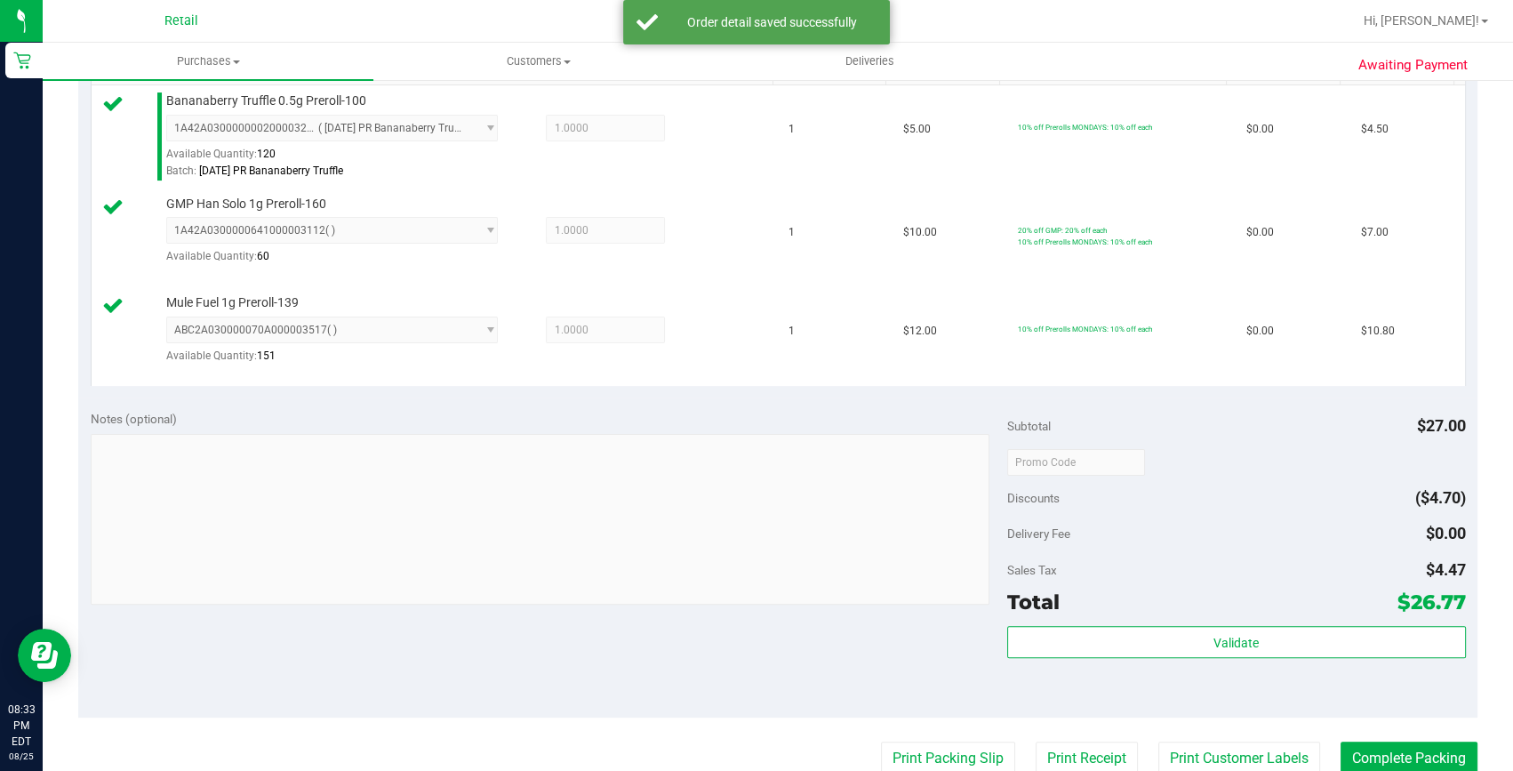
click at [1324, 754] on div "Print Packing Slip Print Receipt Print Customer Labels Complete Packing" at bounding box center [777, 758] width 1399 height 34
click at [1354, 747] on button "Complete Packing" at bounding box center [1408, 758] width 137 height 34
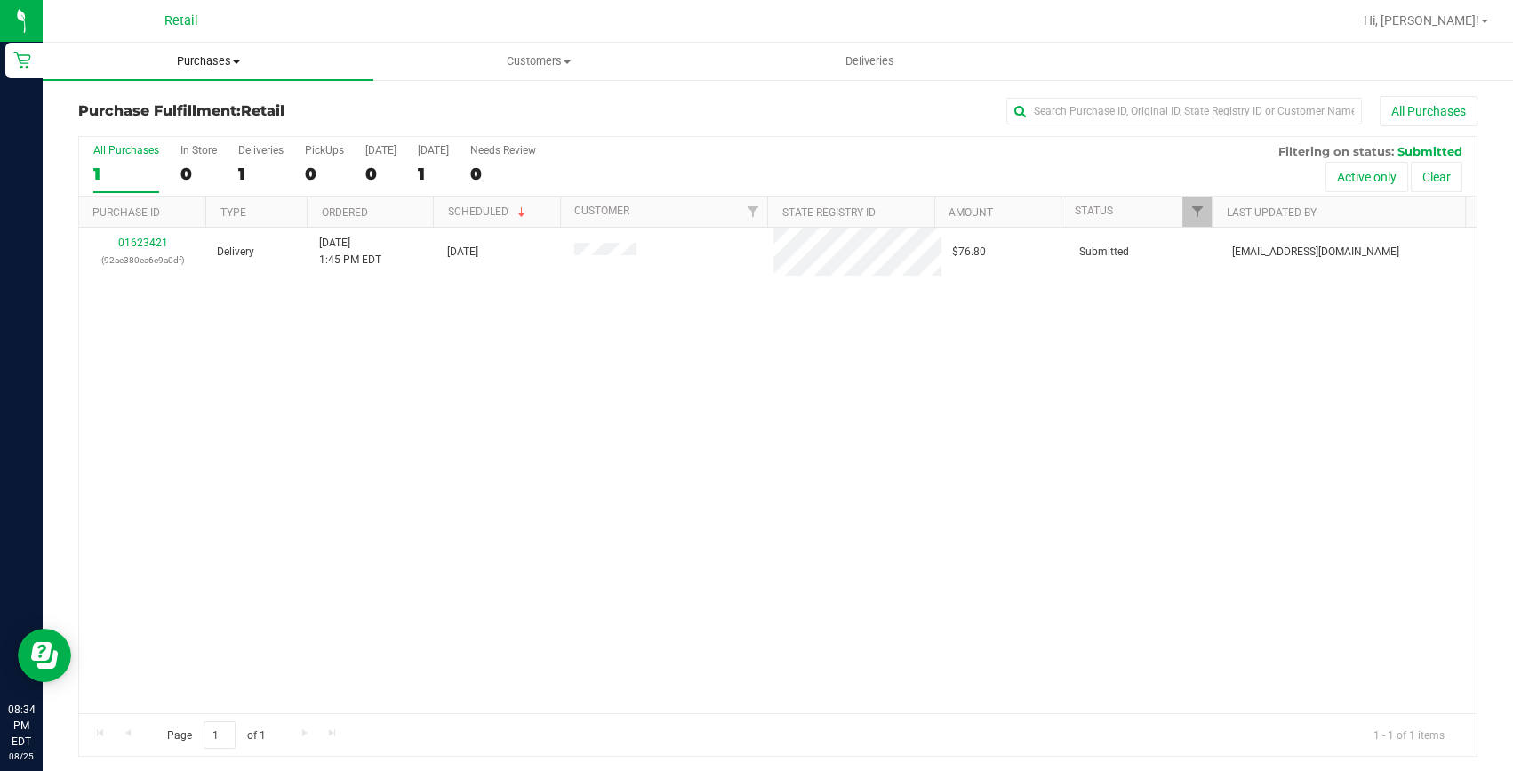
click at [194, 54] on span "Purchases" at bounding box center [208, 61] width 331 height 16
click at [176, 102] on span "Summary of purchases" at bounding box center [134, 107] width 182 height 15
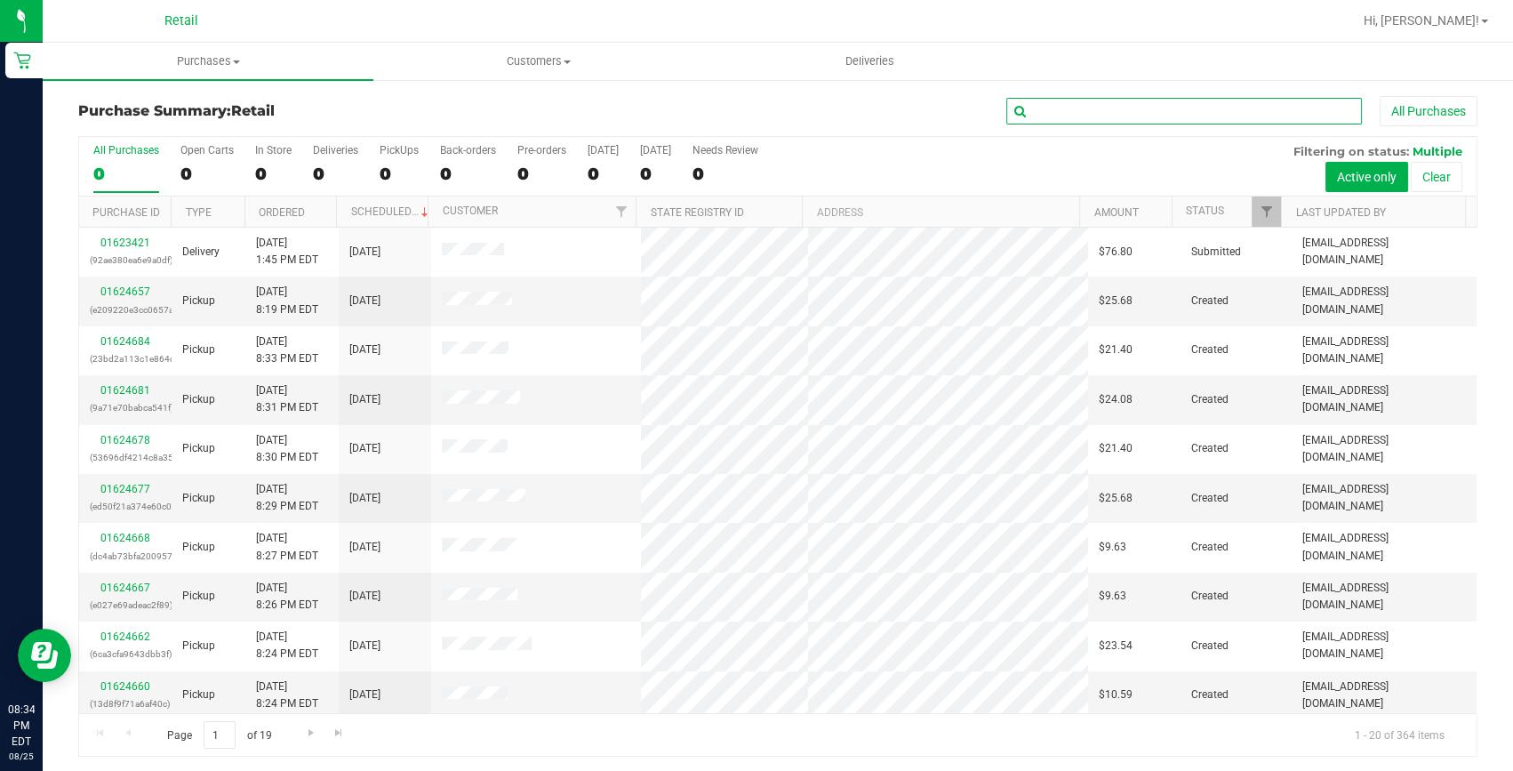
click at [1066, 108] on input "text" at bounding box center [1184, 111] width 356 height 27
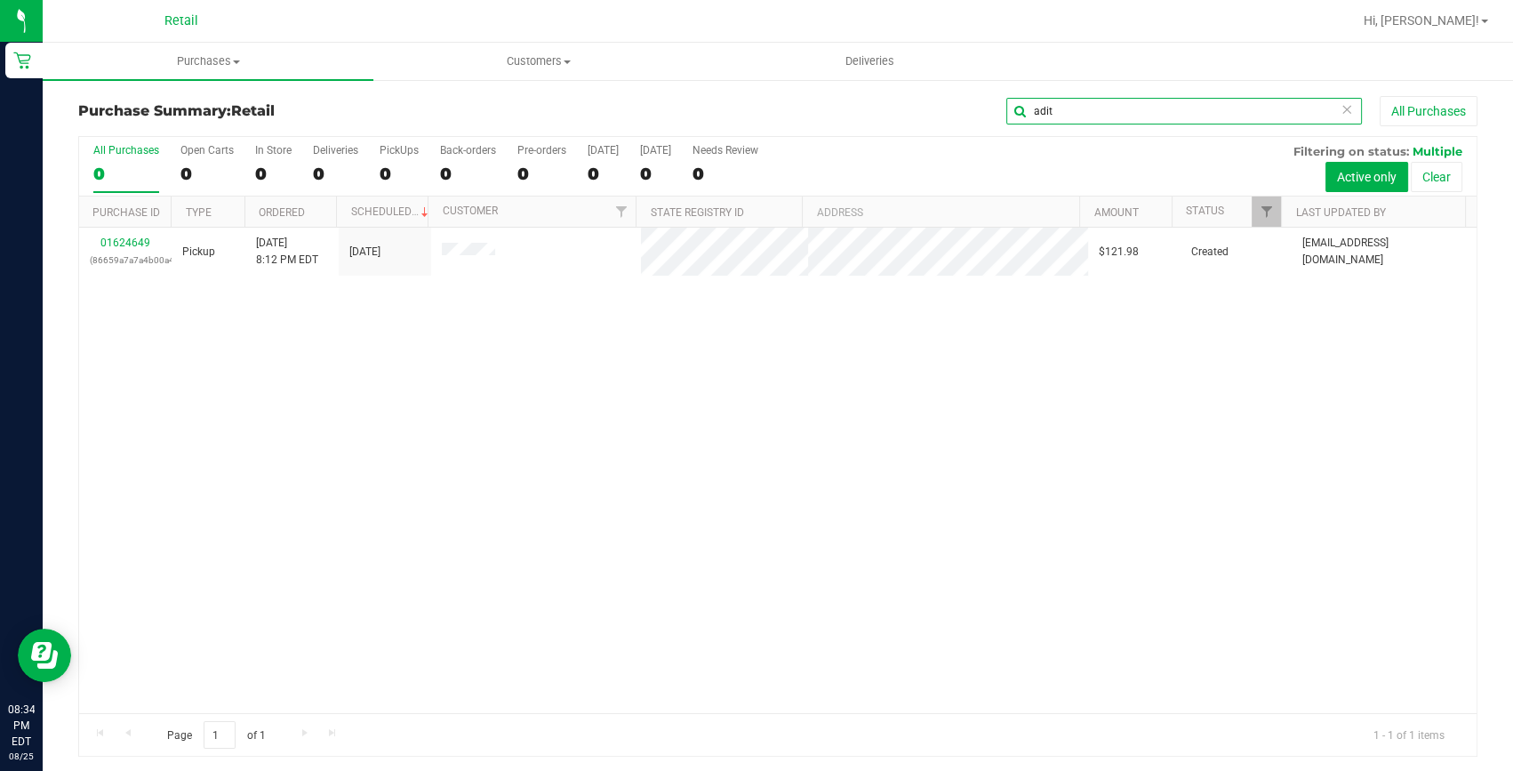
type input "adit"
click at [119, 244] on link "01624649" at bounding box center [125, 242] width 50 height 12
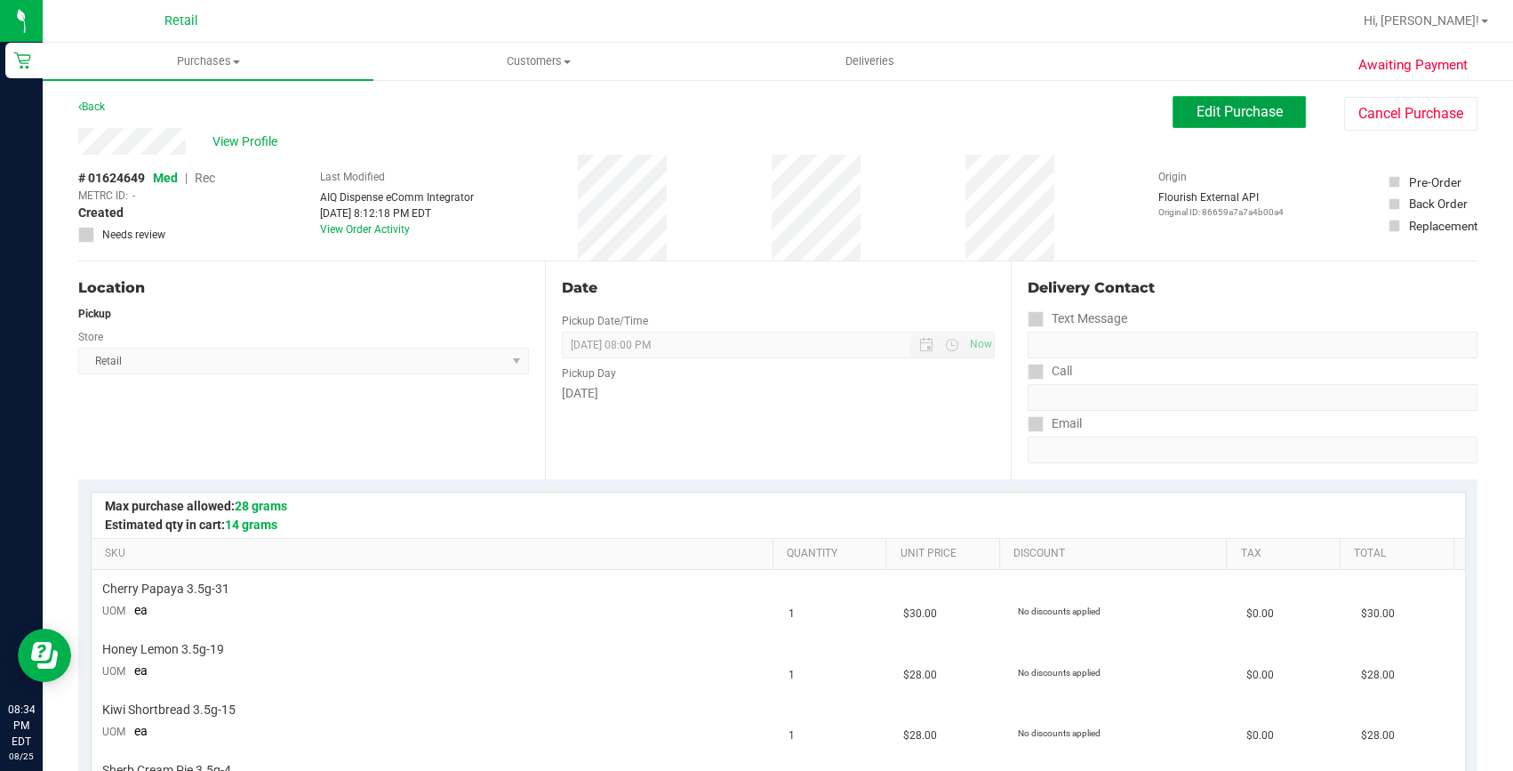
click at [1212, 97] on button "Edit Purchase" at bounding box center [1238, 112] width 133 height 32
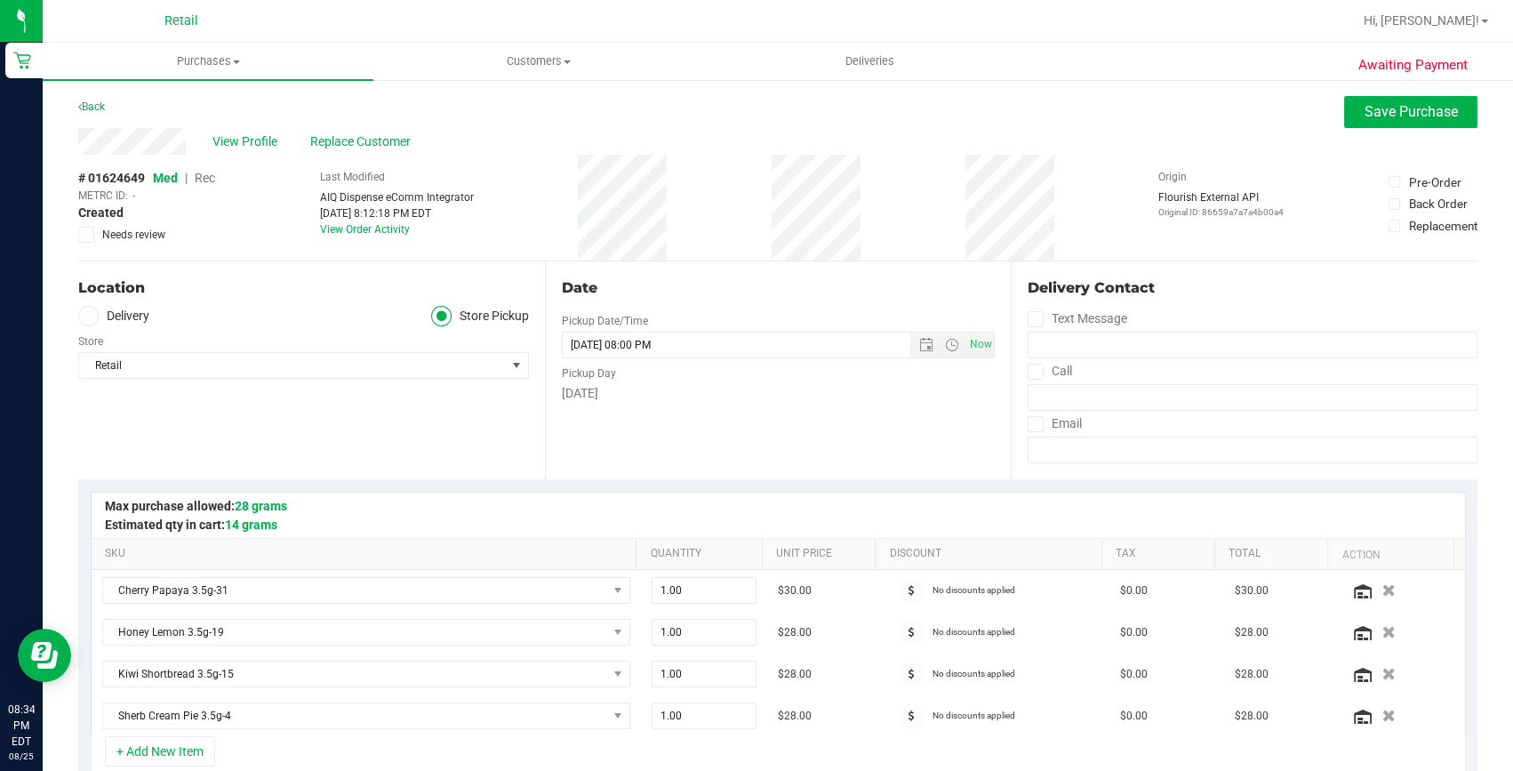
click at [201, 179] on span "Rec" at bounding box center [205, 178] width 20 height 14
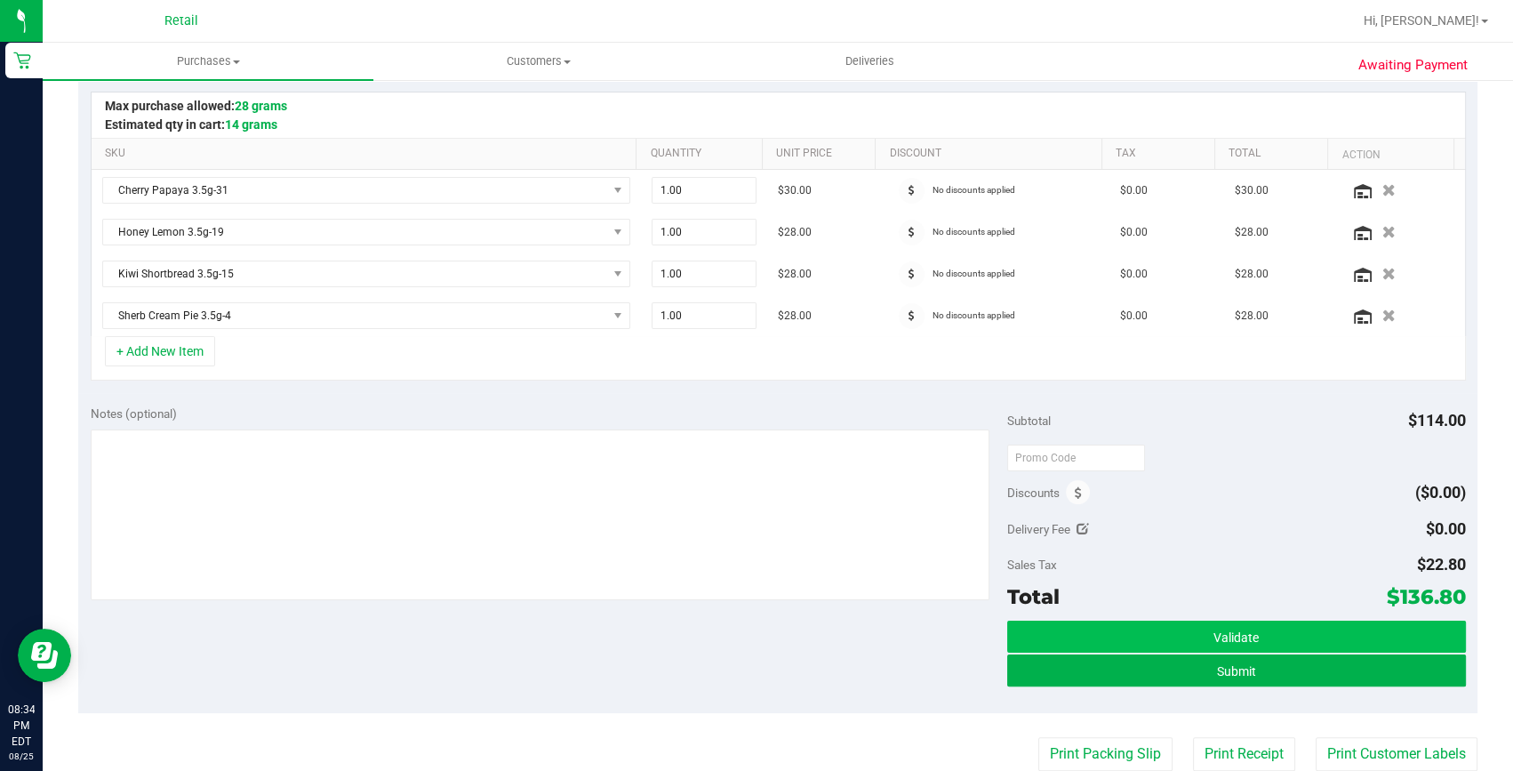
scroll to position [404, 0]
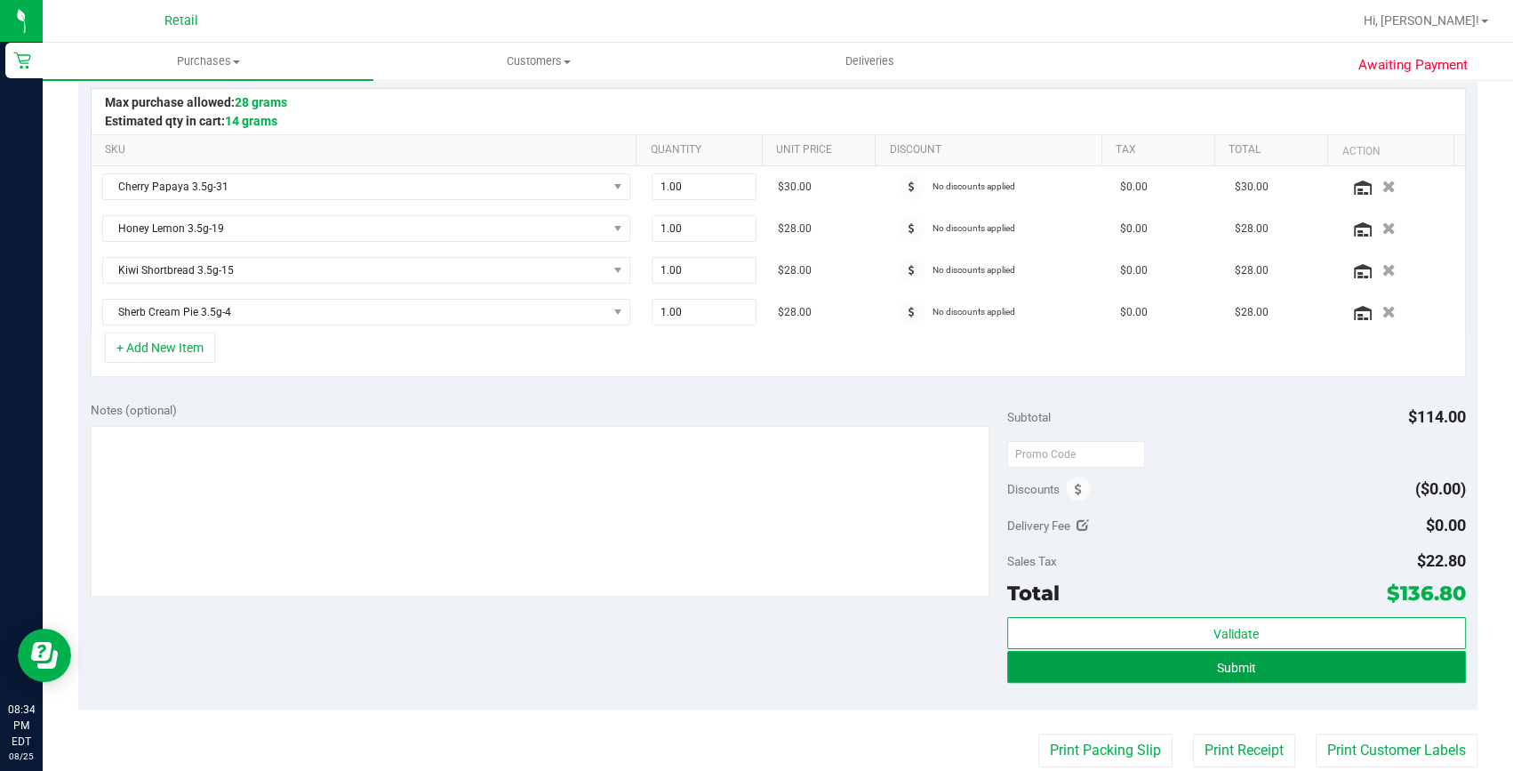
click at [1175, 669] on button "Submit" at bounding box center [1236, 667] width 459 height 32
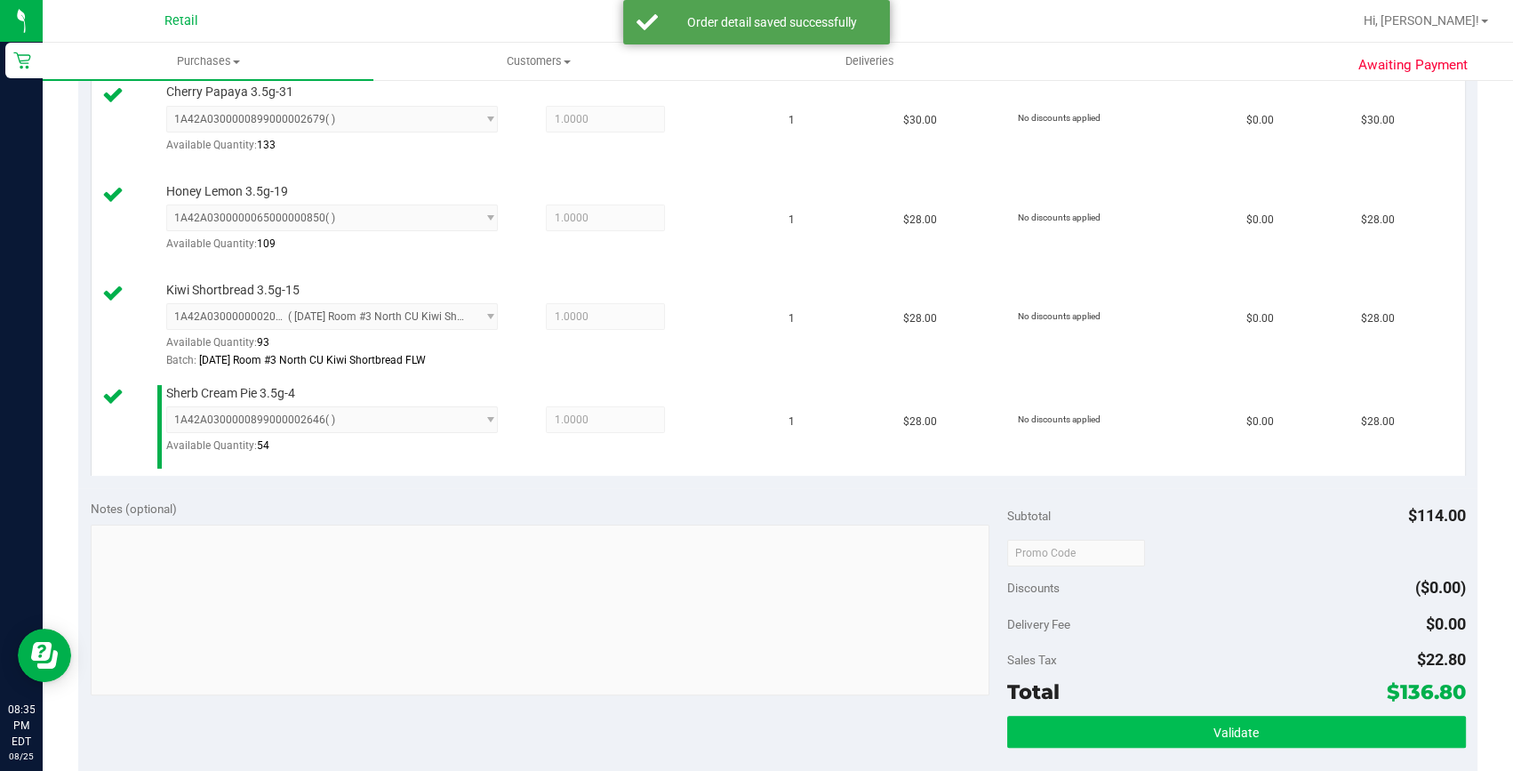
scroll to position [565, 0]
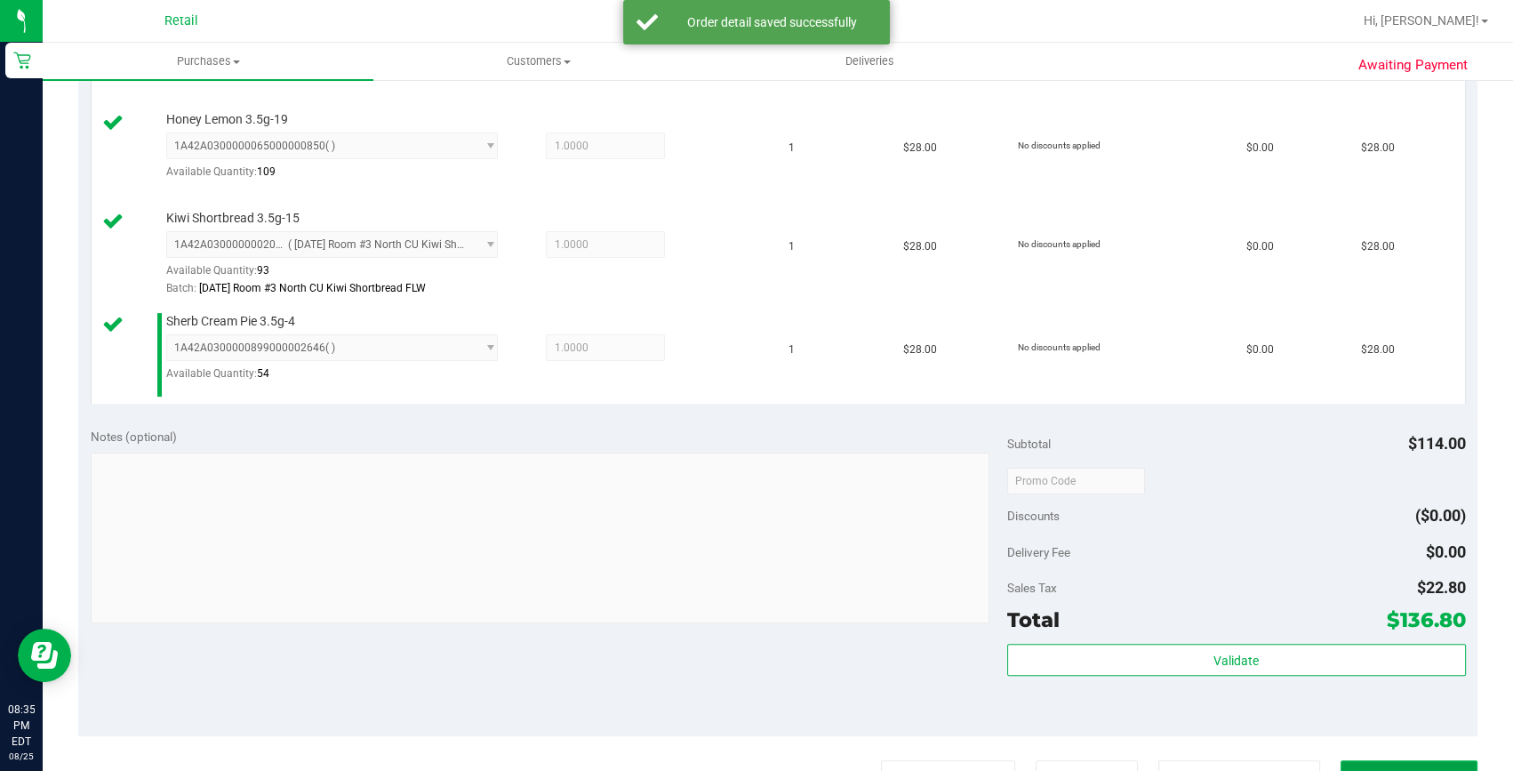
click at [1389, 760] on button "Complete Packing" at bounding box center [1408, 777] width 137 height 34
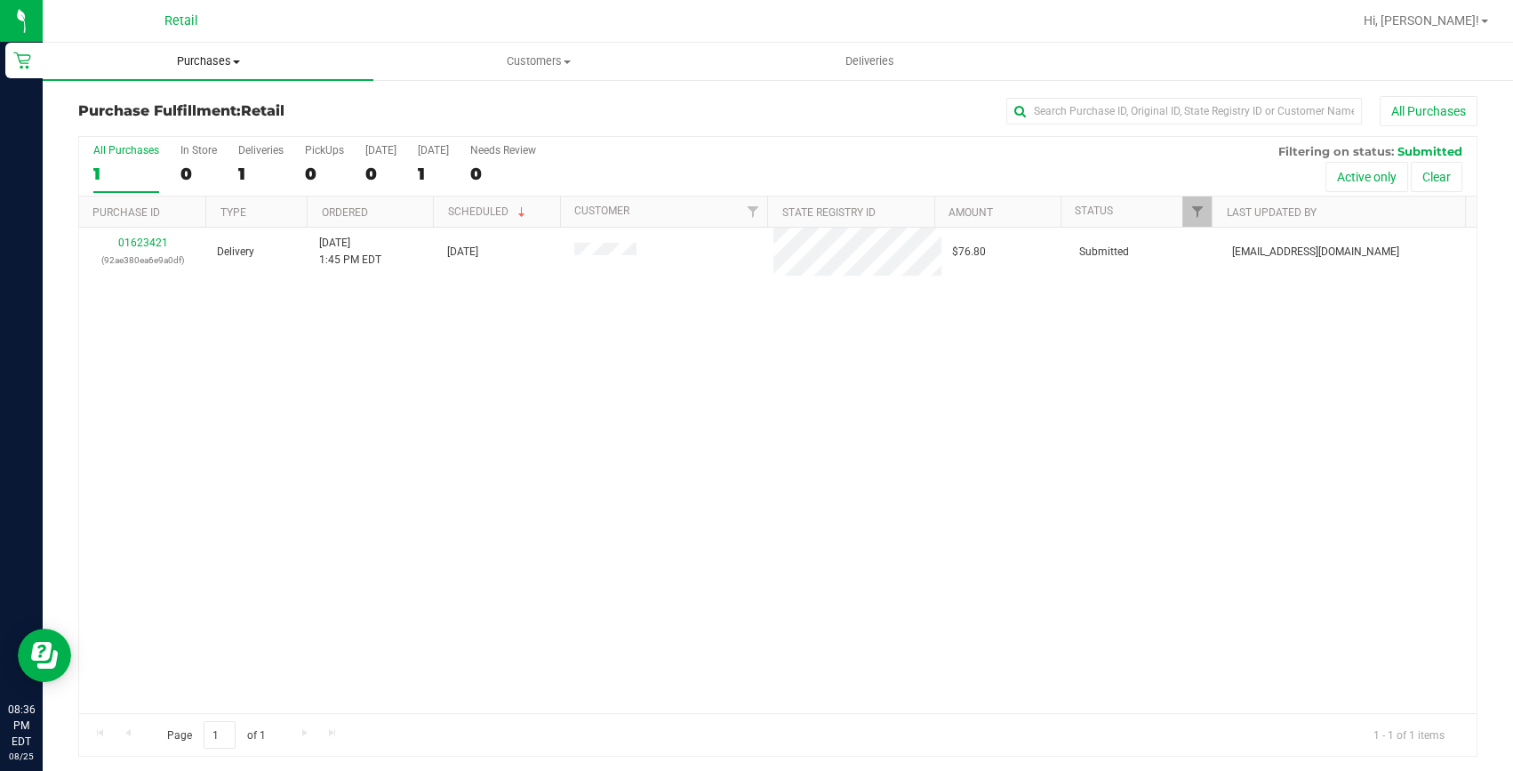
click at [217, 54] on span "Purchases" at bounding box center [208, 61] width 331 height 16
click at [207, 106] on span "Summary of purchases" at bounding box center [134, 107] width 182 height 15
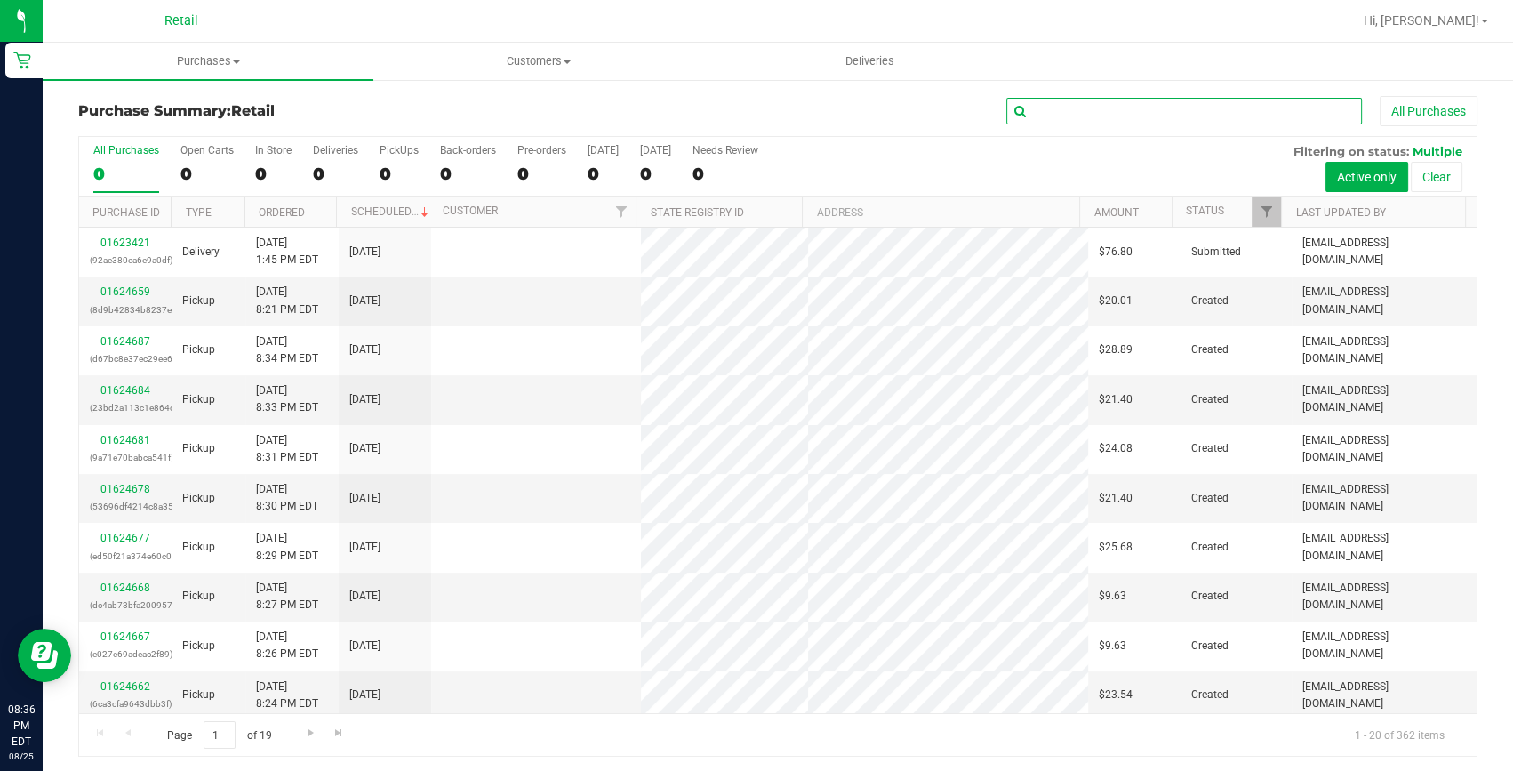
click at [1129, 106] on input "text" at bounding box center [1184, 111] width 356 height 27
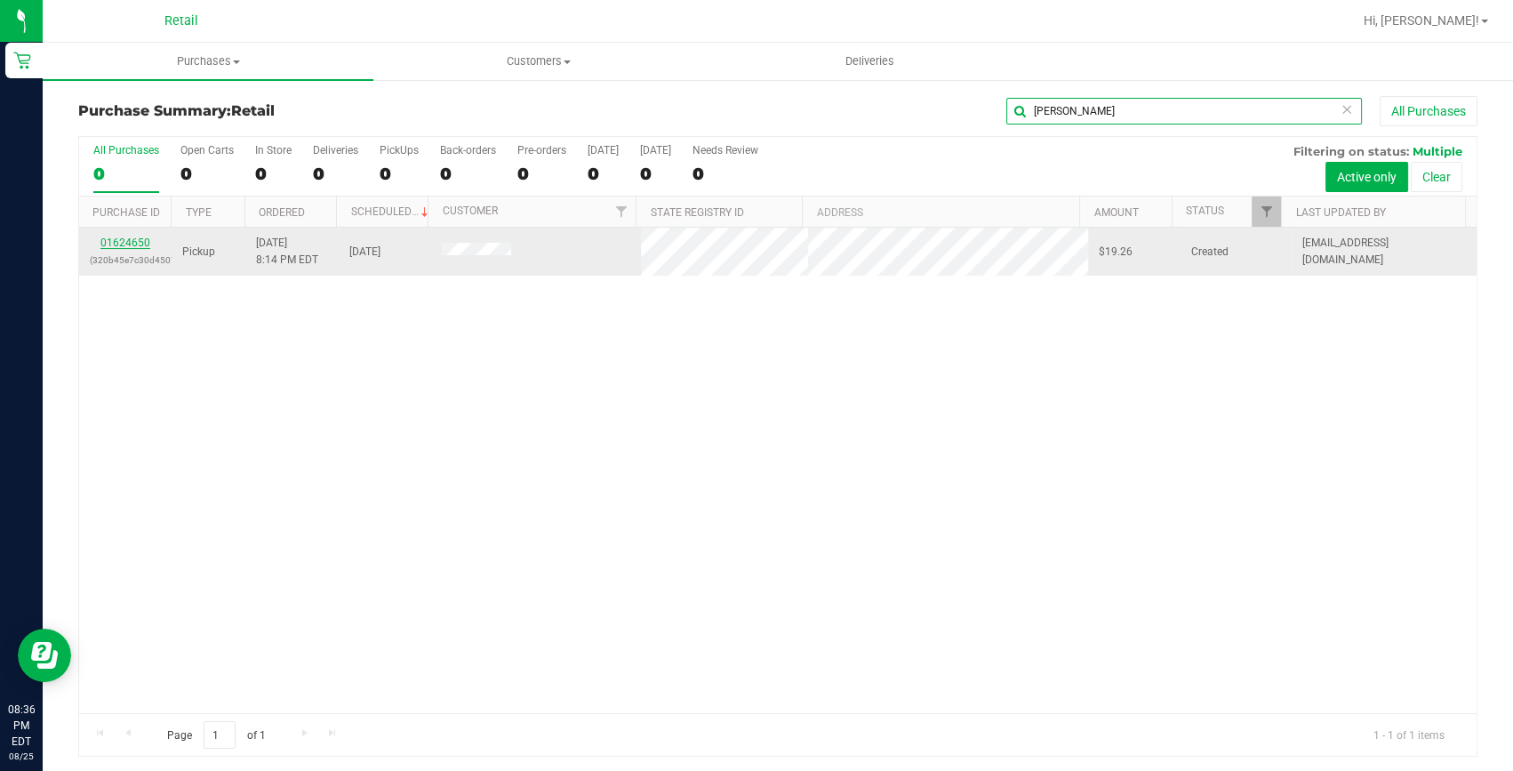
type input "lorenzo"
click at [124, 241] on link "01624650" at bounding box center [125, 242] width 50 height 12
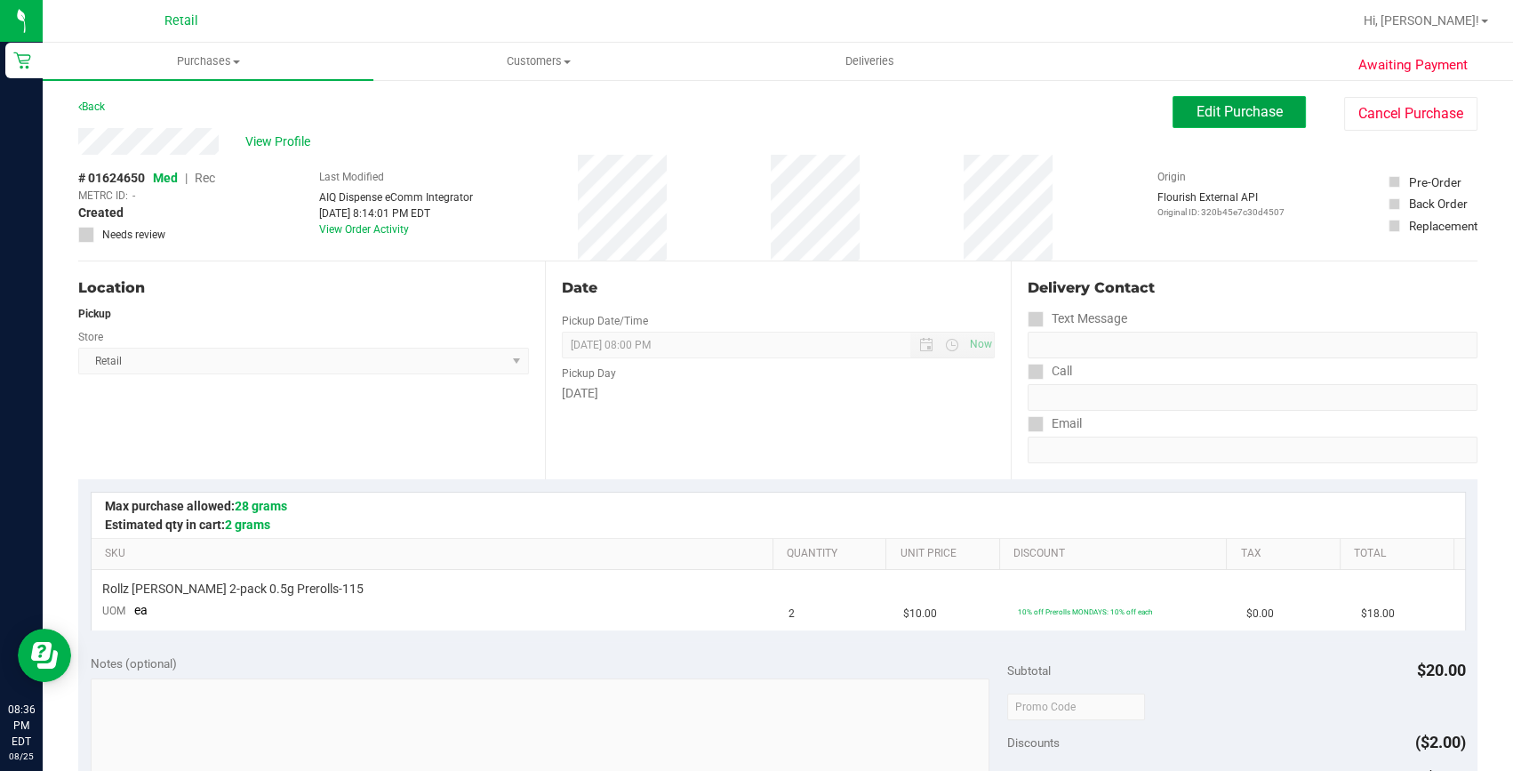
click at [1209, 113] on span "Edit Purchase" at bounding box center [1239, 111] width 86 height 17
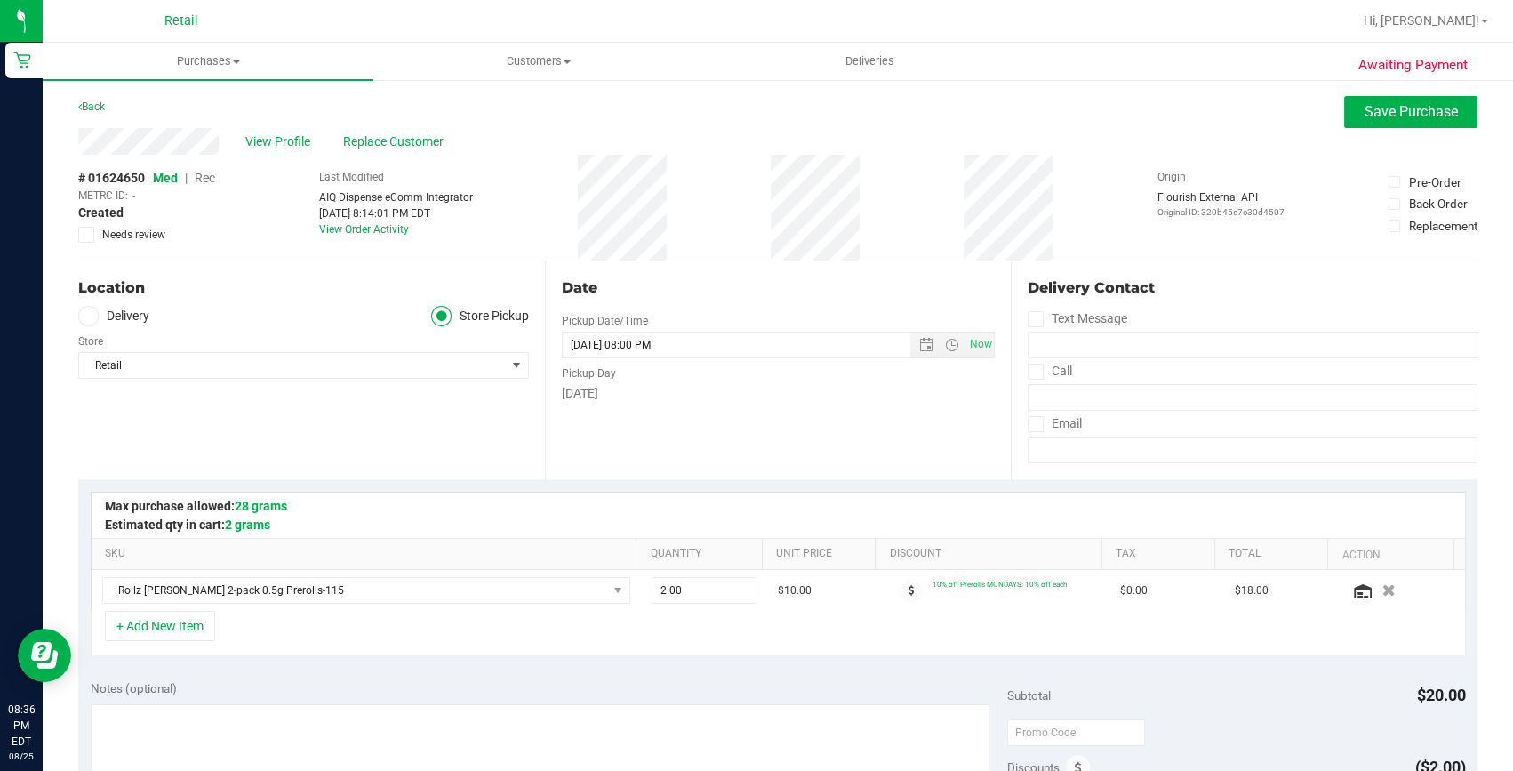
click at [202, 177] on span "Rec" at bounding box center [205, 178] width 20 height 14
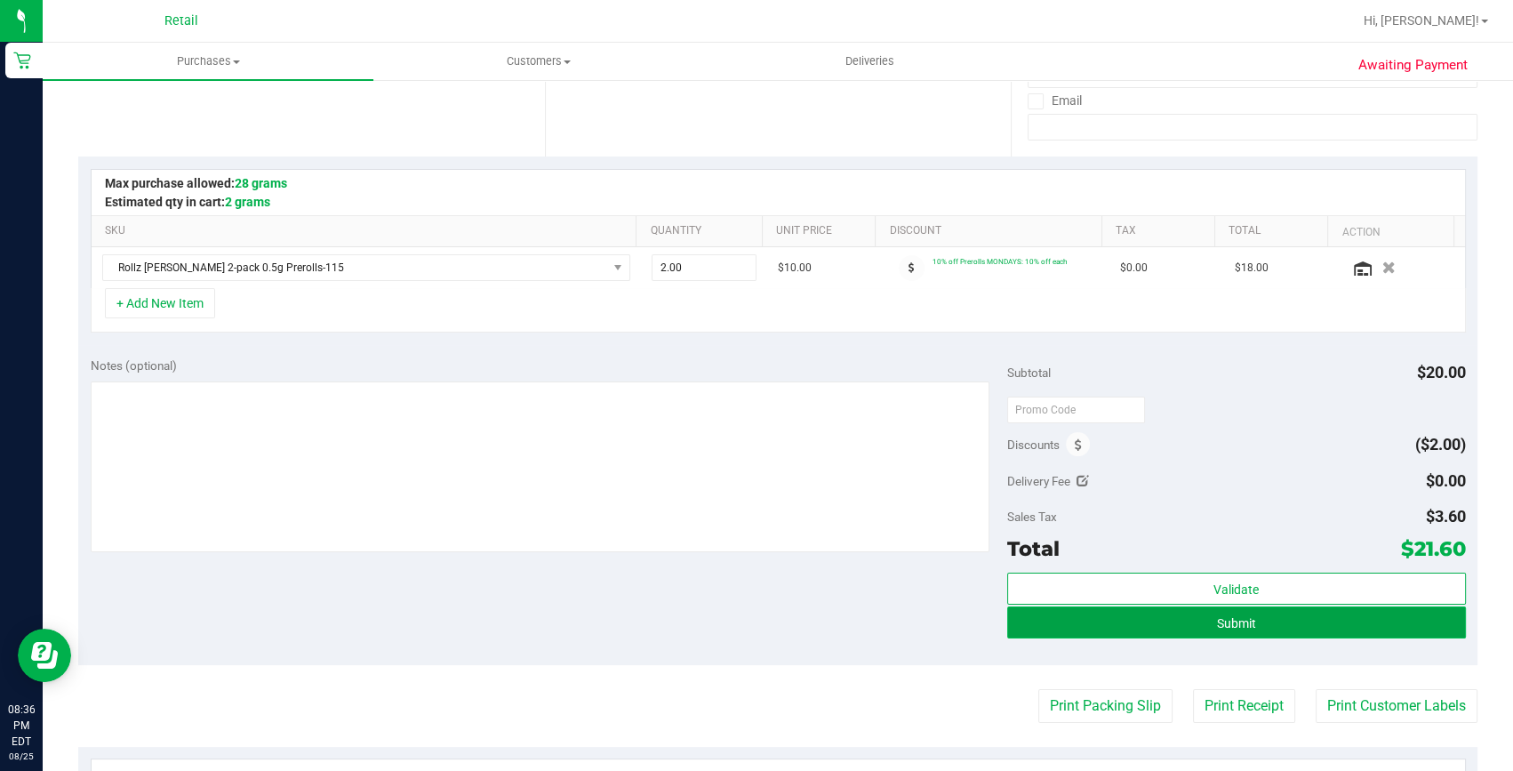
click at [1258, 624] on button "Submit" at bounding box center [1236, 622] width 459 height 32
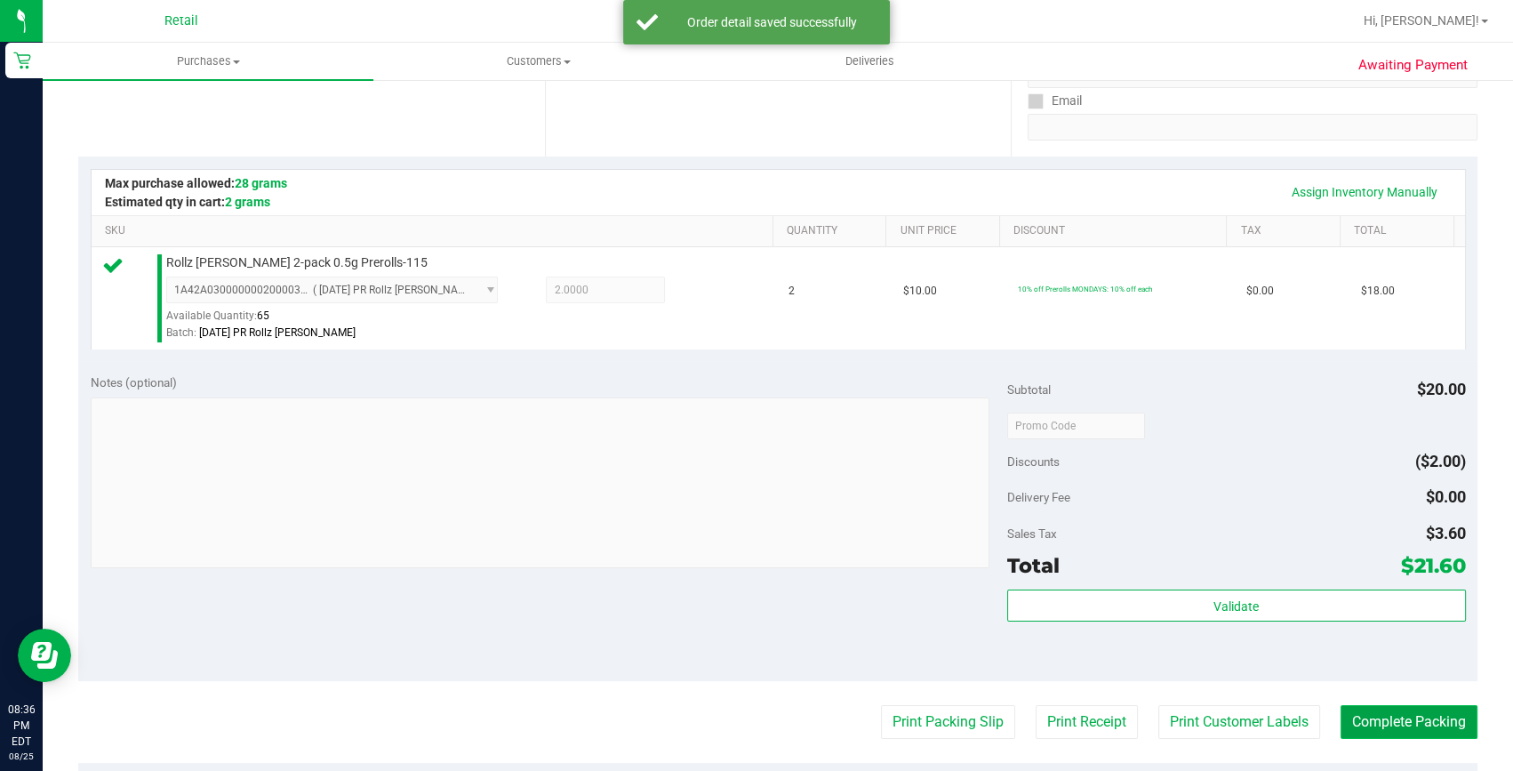
click at [1387, 732] on button "Complete Packing" at bounding box center [1408, 722] width 137 height 34
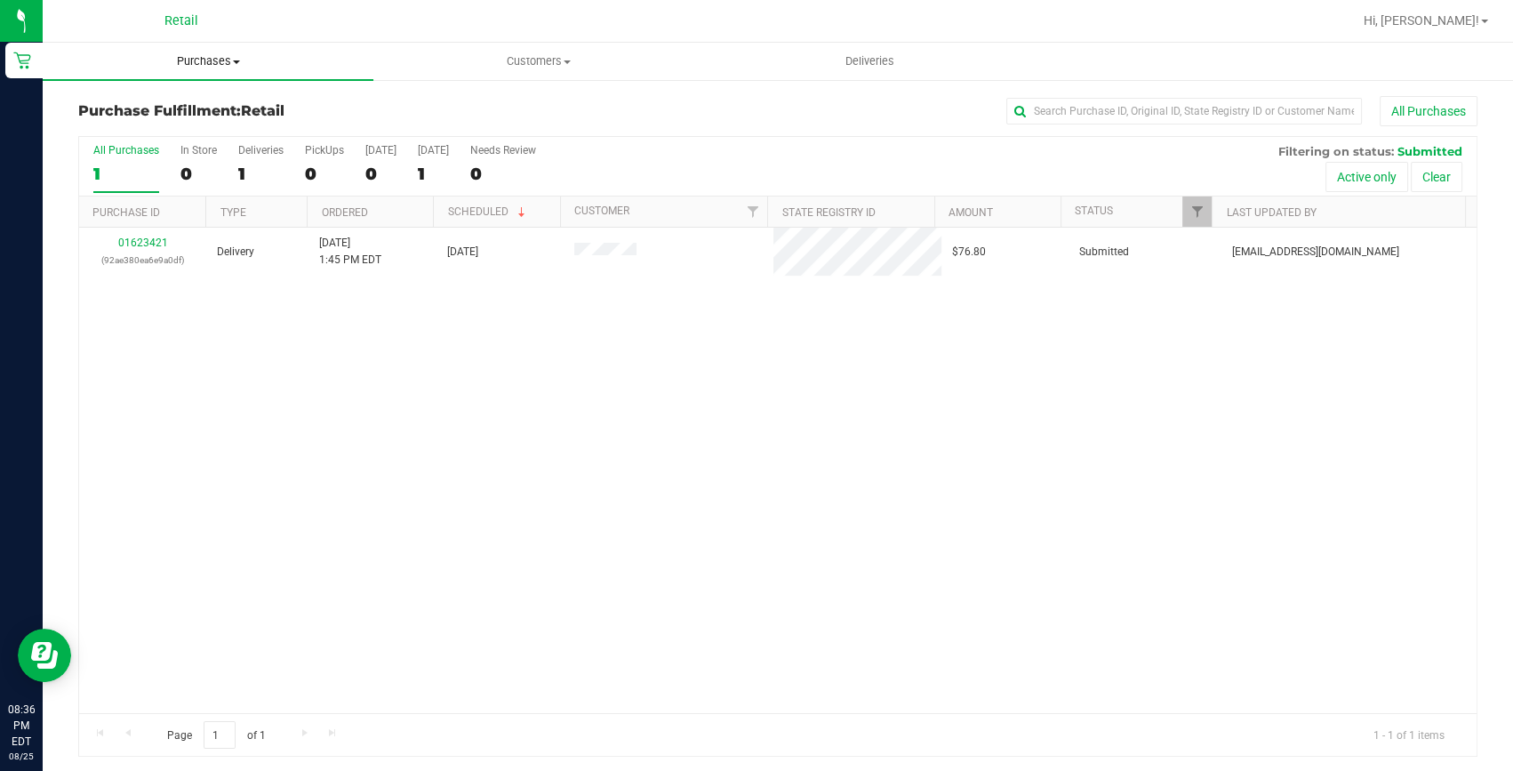
click at [200, 47] on uib-tab-heading "Purchases Summary of purchases Fulfillment All purchases" at bounding box center [208, 61] width 331 height 37
click at [195, 94] on ul "Summary of purchases Fulfillment All purchases" at bounding box center [208, 129] width 331 height 96
click at [215, 58] on span "Purchases" at bounding box center [208, 61] width 331 height 16
click at [198, 97] on li "Summary of purchases" at bounding box center [208, 107] width 331 height 21
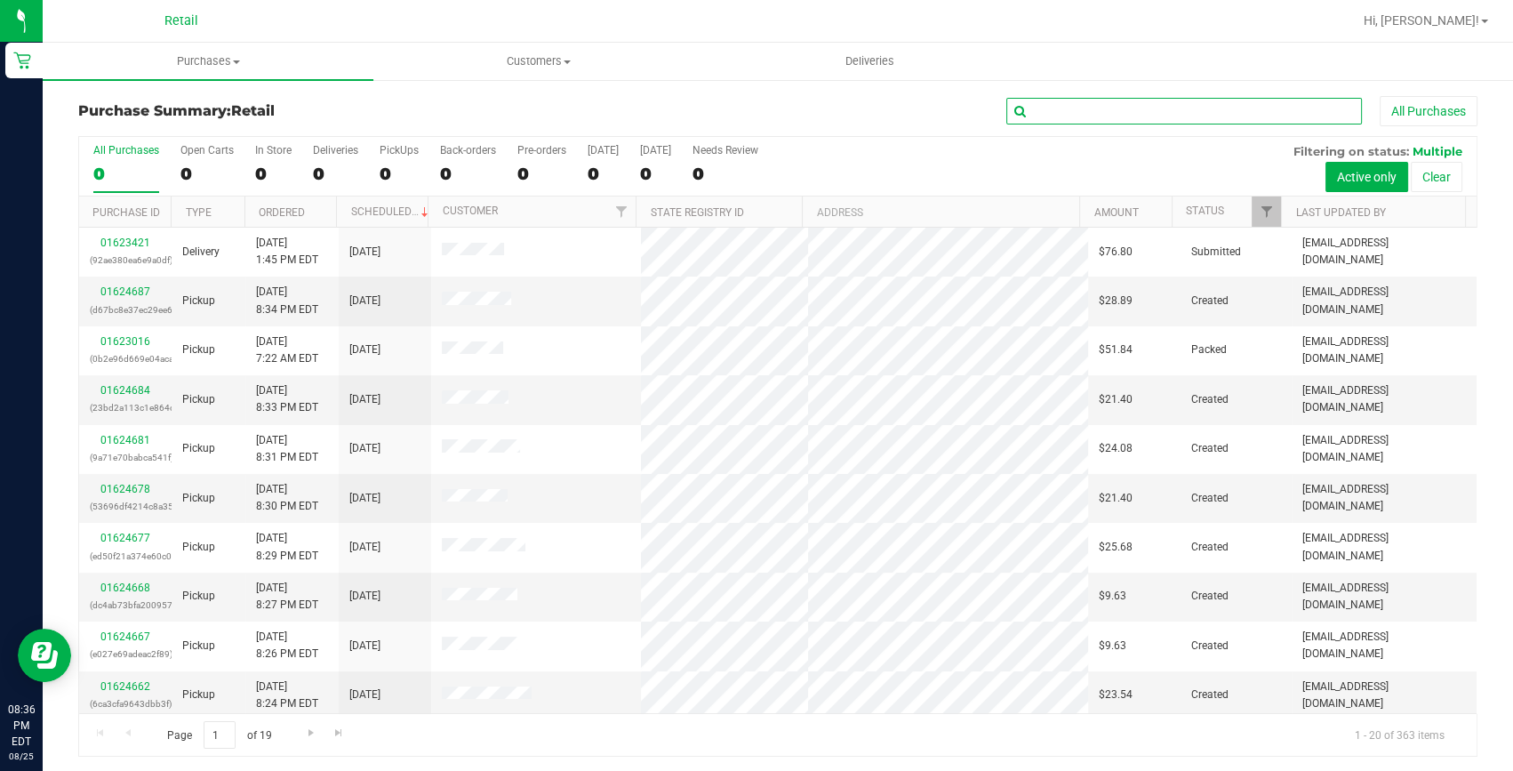
click at [1069, 115] on input "text" at bounding box center [1184, 111] width 356 height 27
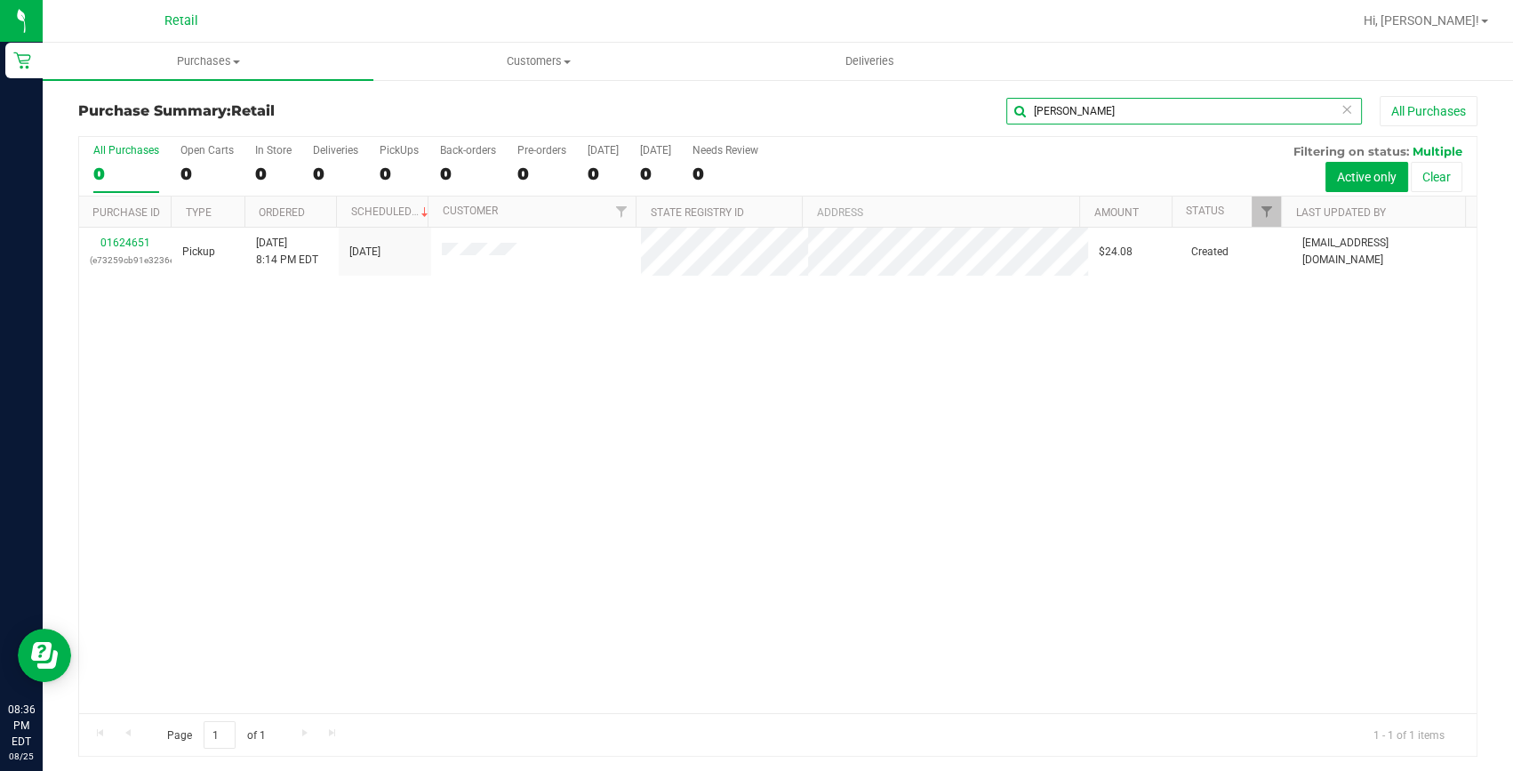
type input "billy"
click at [124, 244] on link "01624651" at bounding box center [125, 242] width 50 height 12
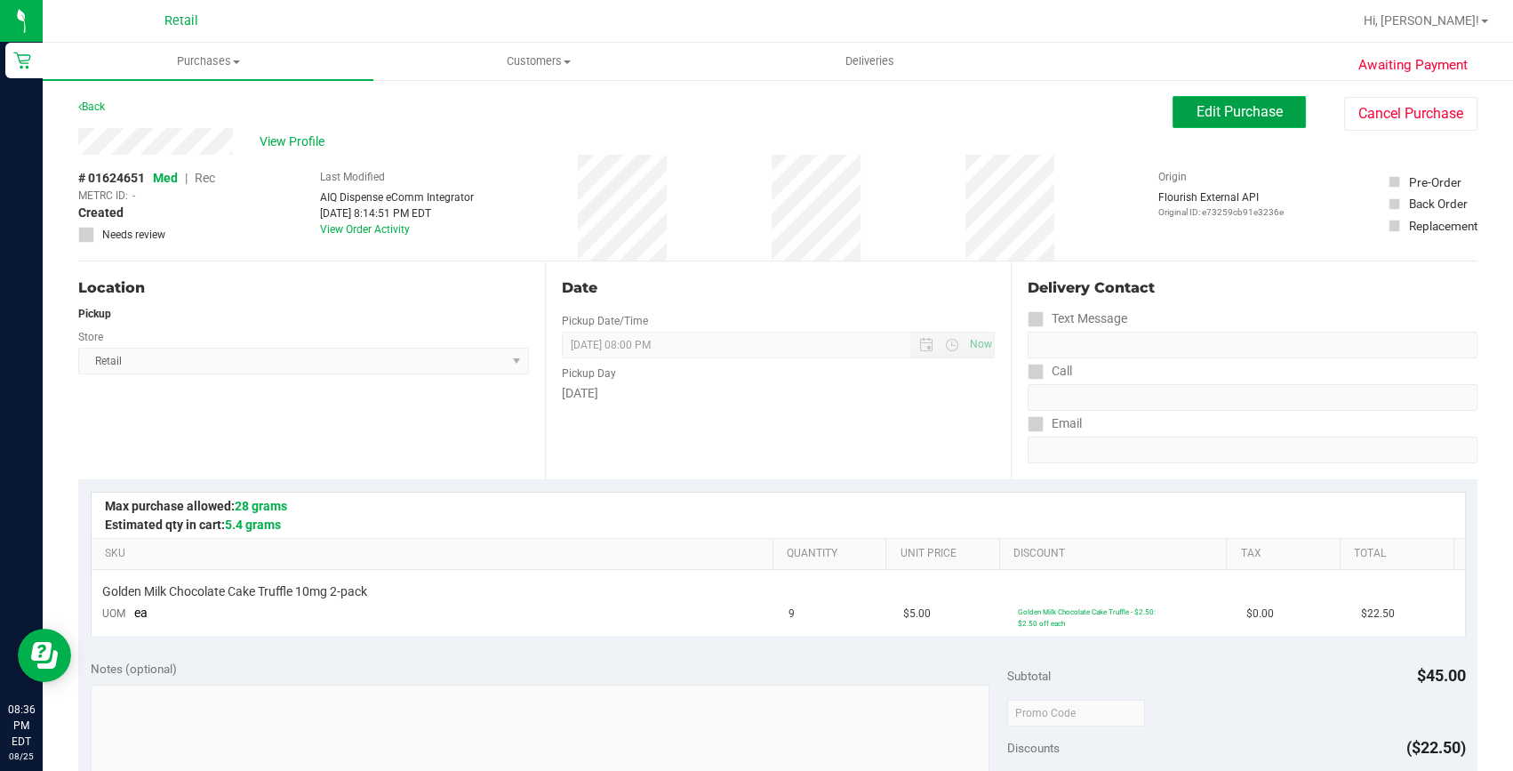
click at [1173, 103] on button "Edit Purchase" at bounding box center [1238, 112] width 133 height 32
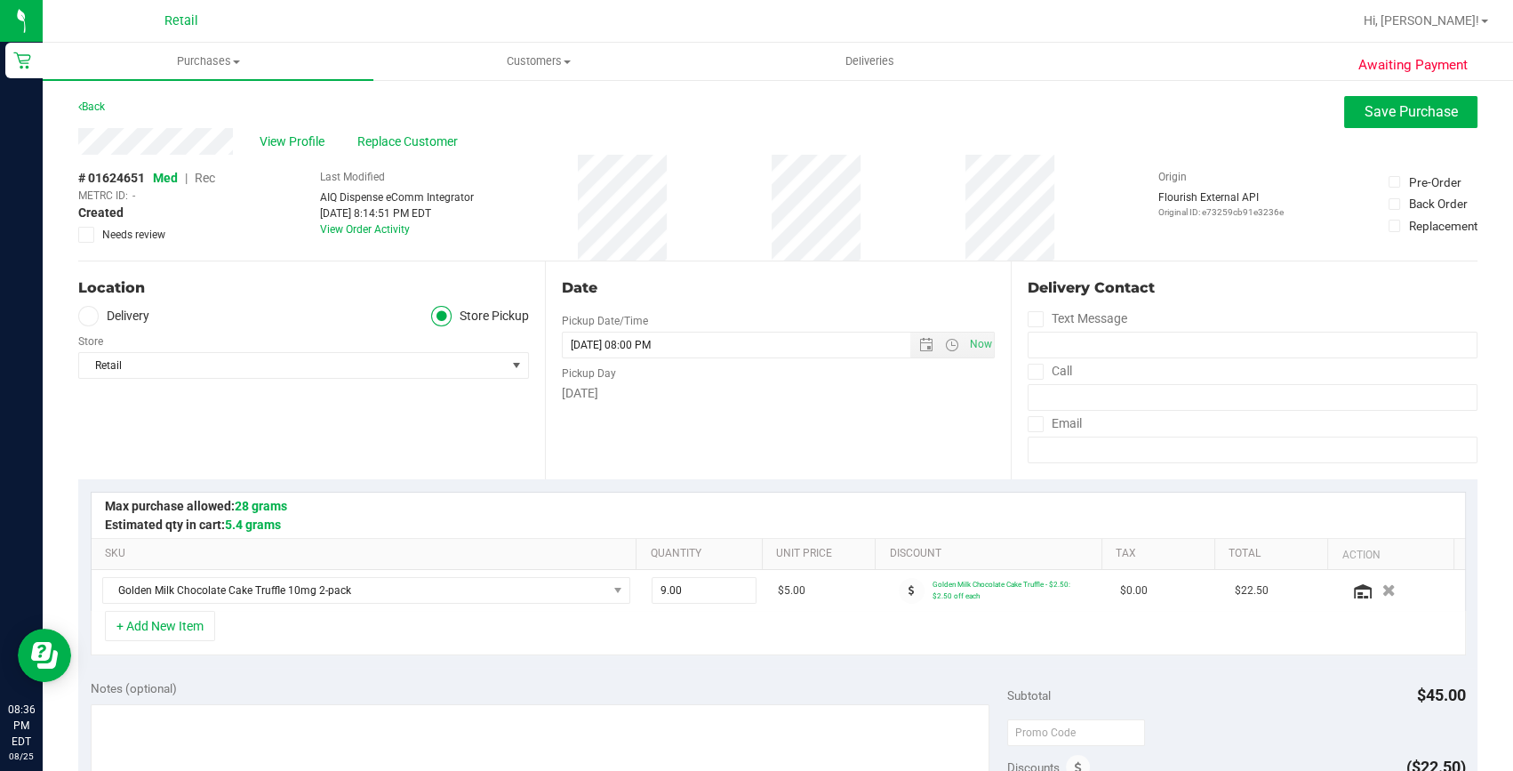
click at [210, 179] on span "Rec" at bounding box center [205, 178] width 20 height 14
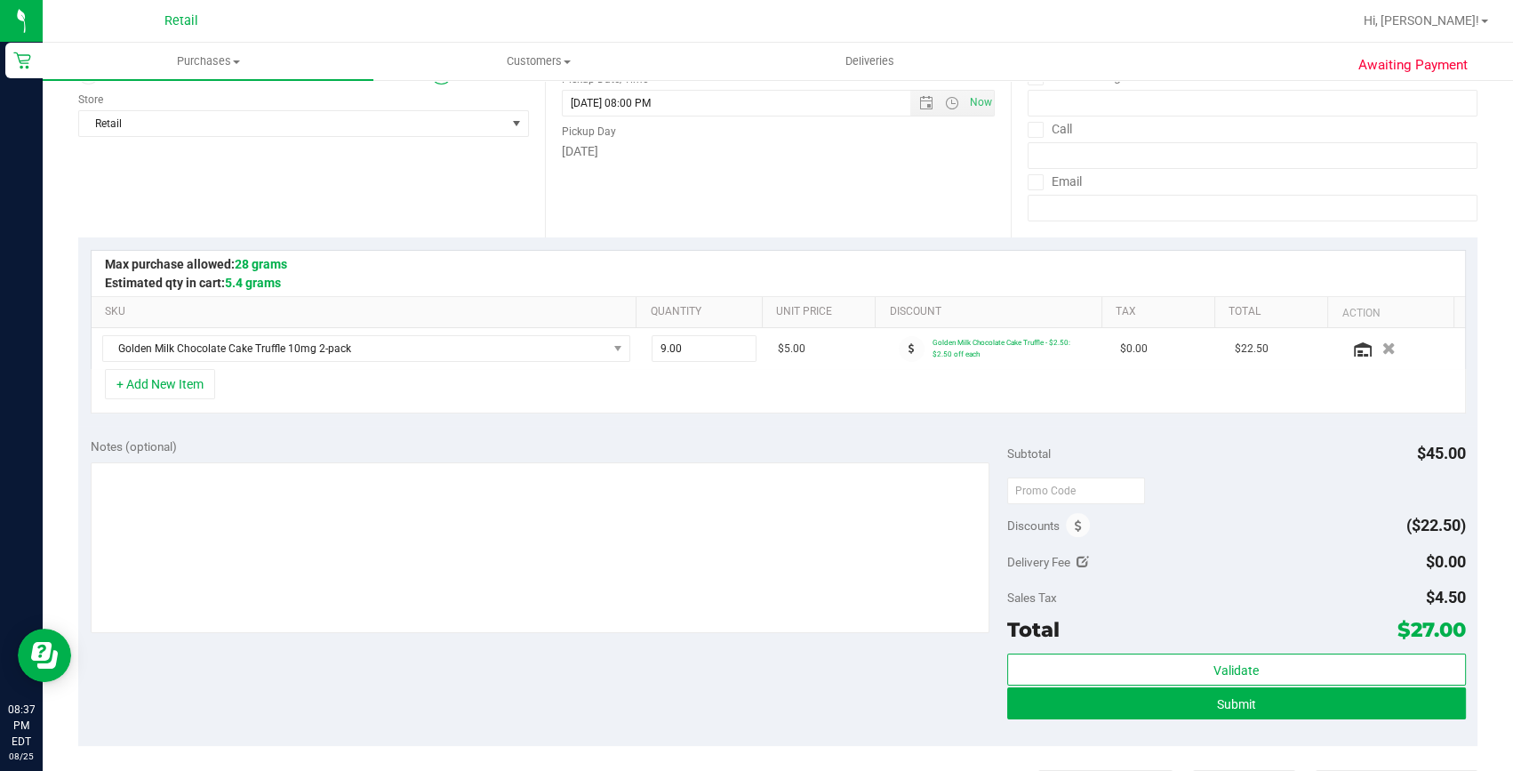
scroll to position [323, 0]
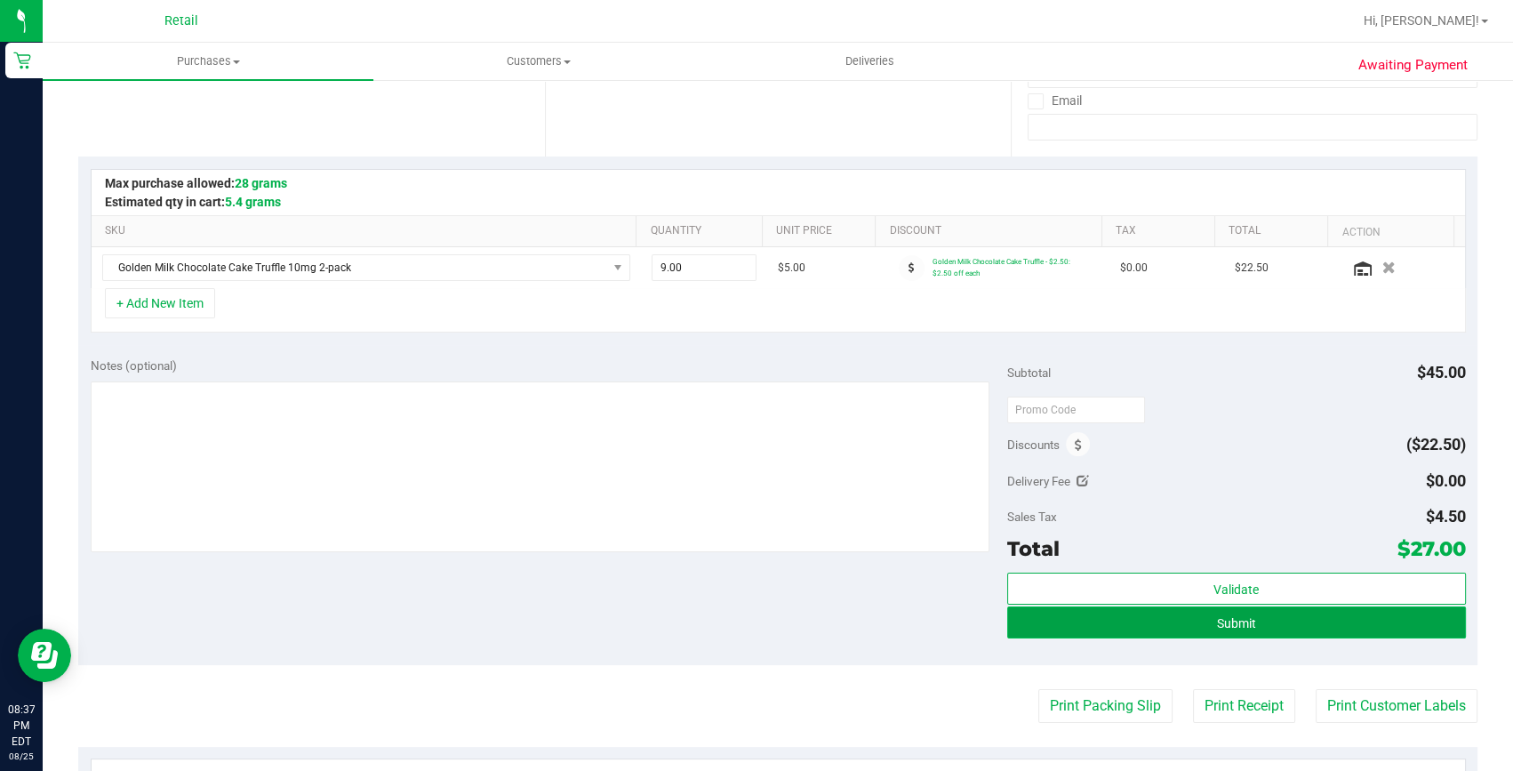
click at [1114, 620] on button "Submit" at bounding box center [1236, 622] width 459 height 32
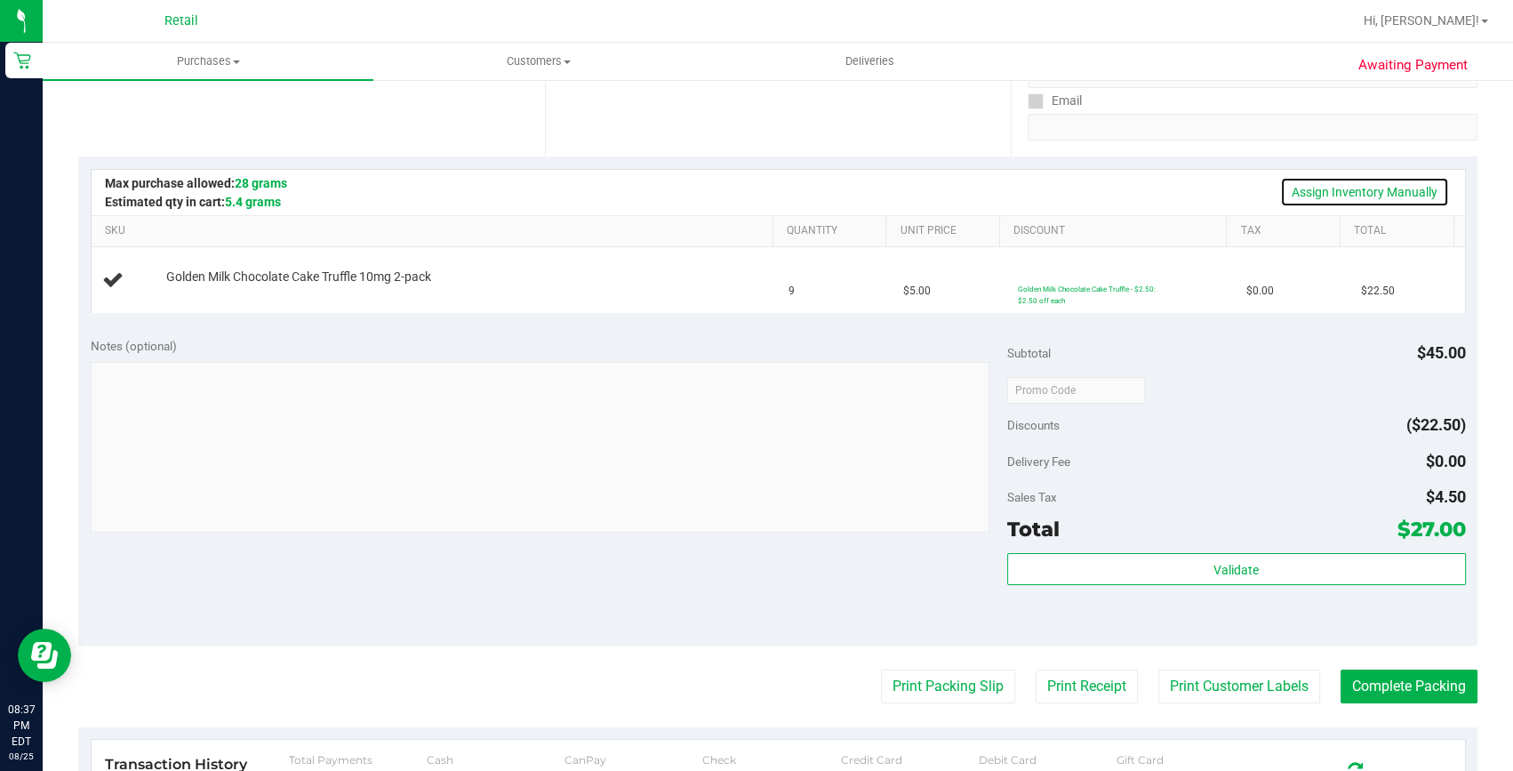
click at [1356, 180] on link "Assign Inventory Manually" at bounding box center [1364, 192] width 169 height 30
click at [196, 287] on link "Add Package" at bounding box center [198, 288] width 64 height 12
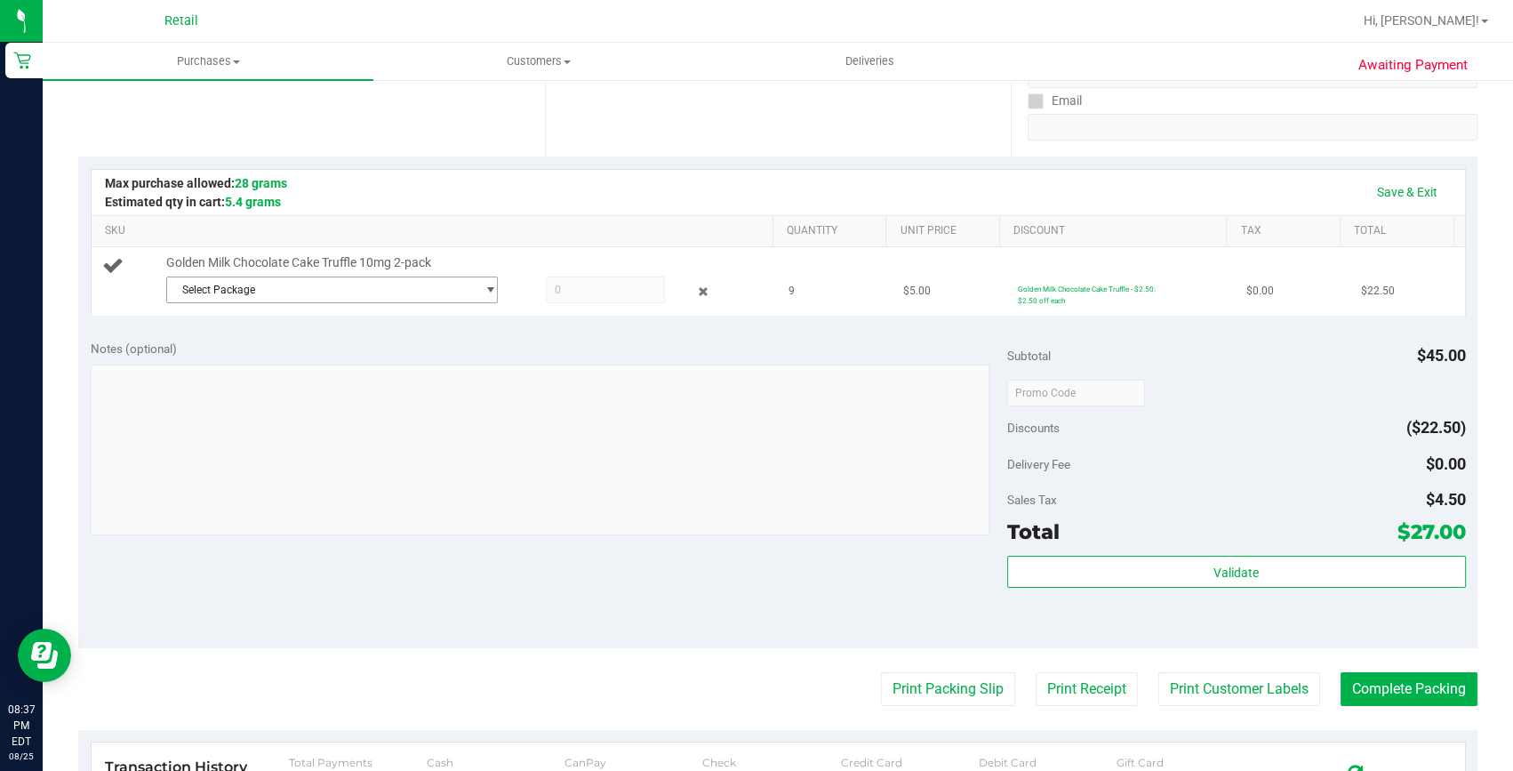
click at [329, 291] on span "Select Package" at bounding box center [321, 289] width 308 height 25
click at [307, 351] on li "1A42A0300000002000032641 ( Ki 8/14 Golden milk choc cake truffle )" at bounding box center [327, 361] width 324 height 25
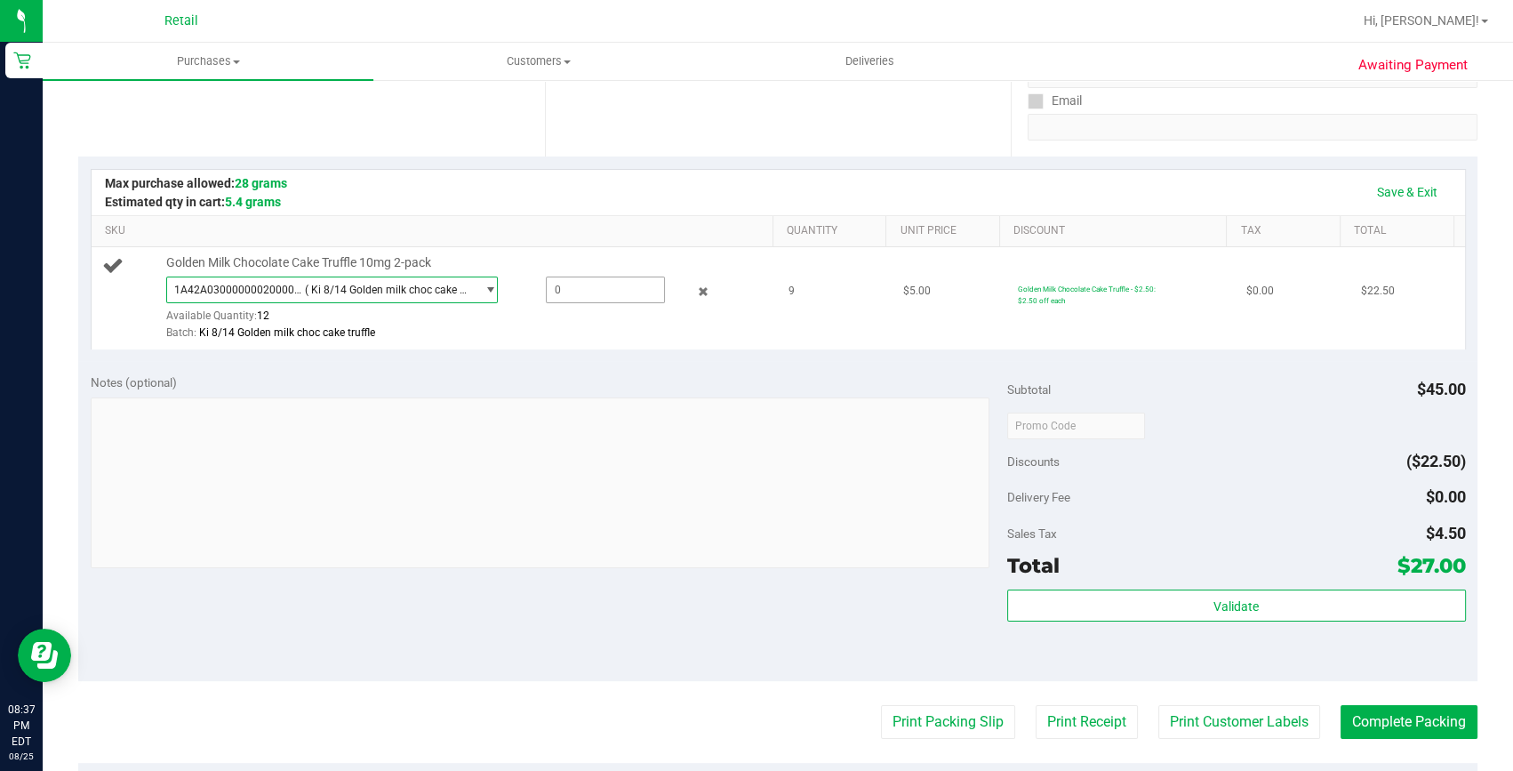
click at [579, 291] on span at bounding box center [606, 289] width 120 height 27
type input "9"
type input "9.0000"
click at [370, 283] on span "1A42A0300000002000032641 ( Ki 8/14 Golden milk choc cake truffle ) 1A42A0300000…" at bounding box center [332, 289] width 332 height 27
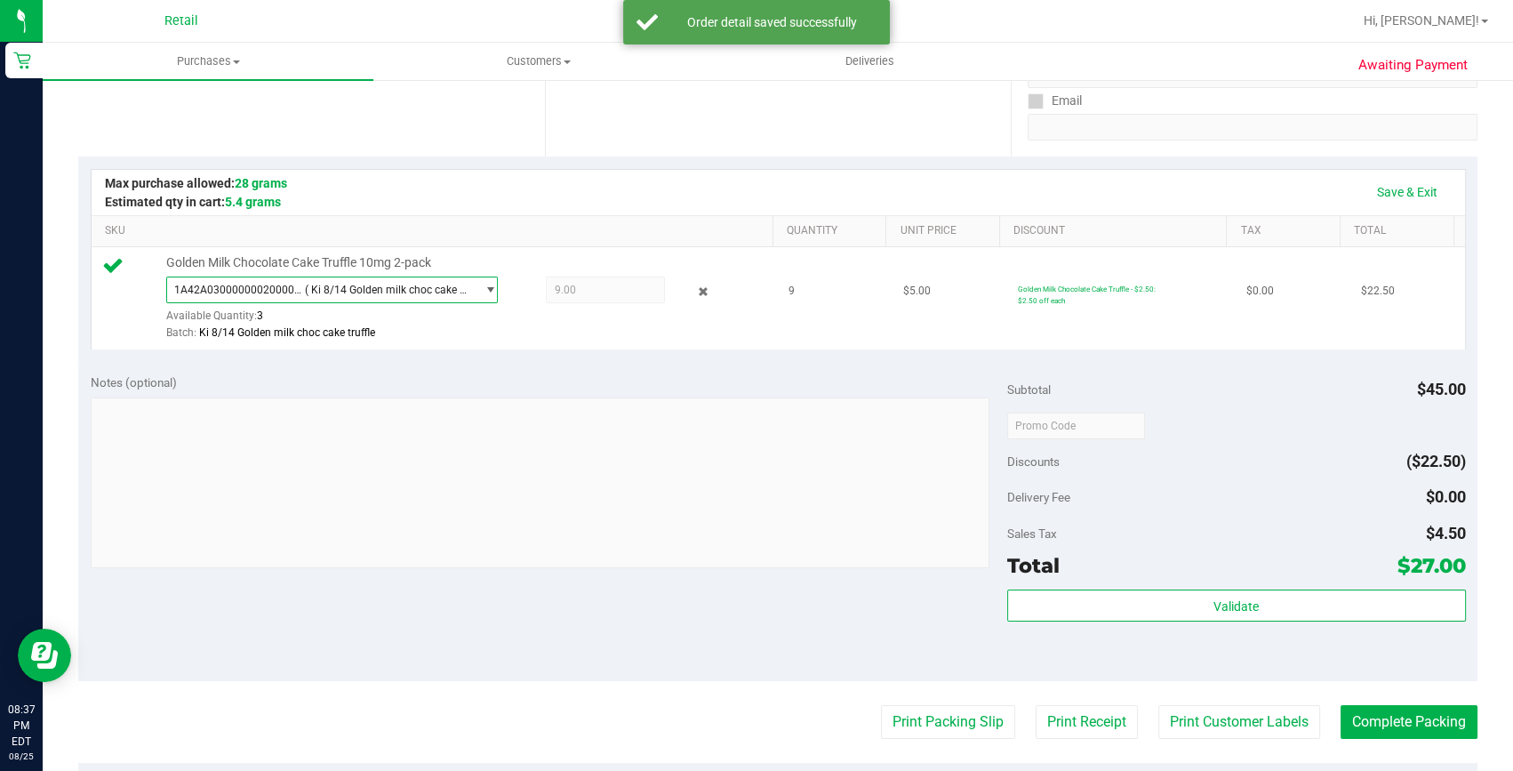
click at [484, 292] on span "select" at bounding box center [490, 290] width 13 height 14
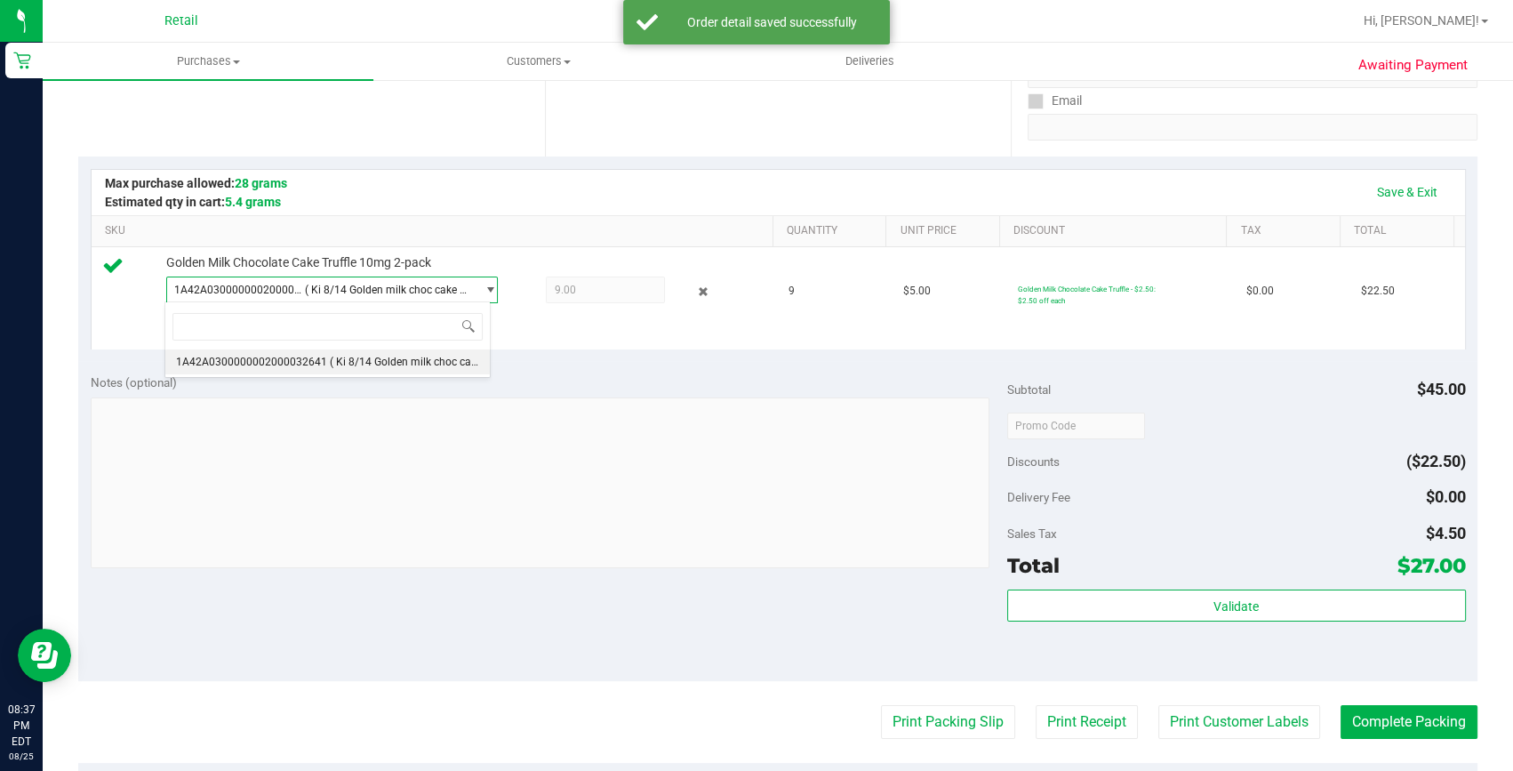
click at [814, 196] on div "Save & Exit" at bounding box center [778, 192] width 1341 height 30
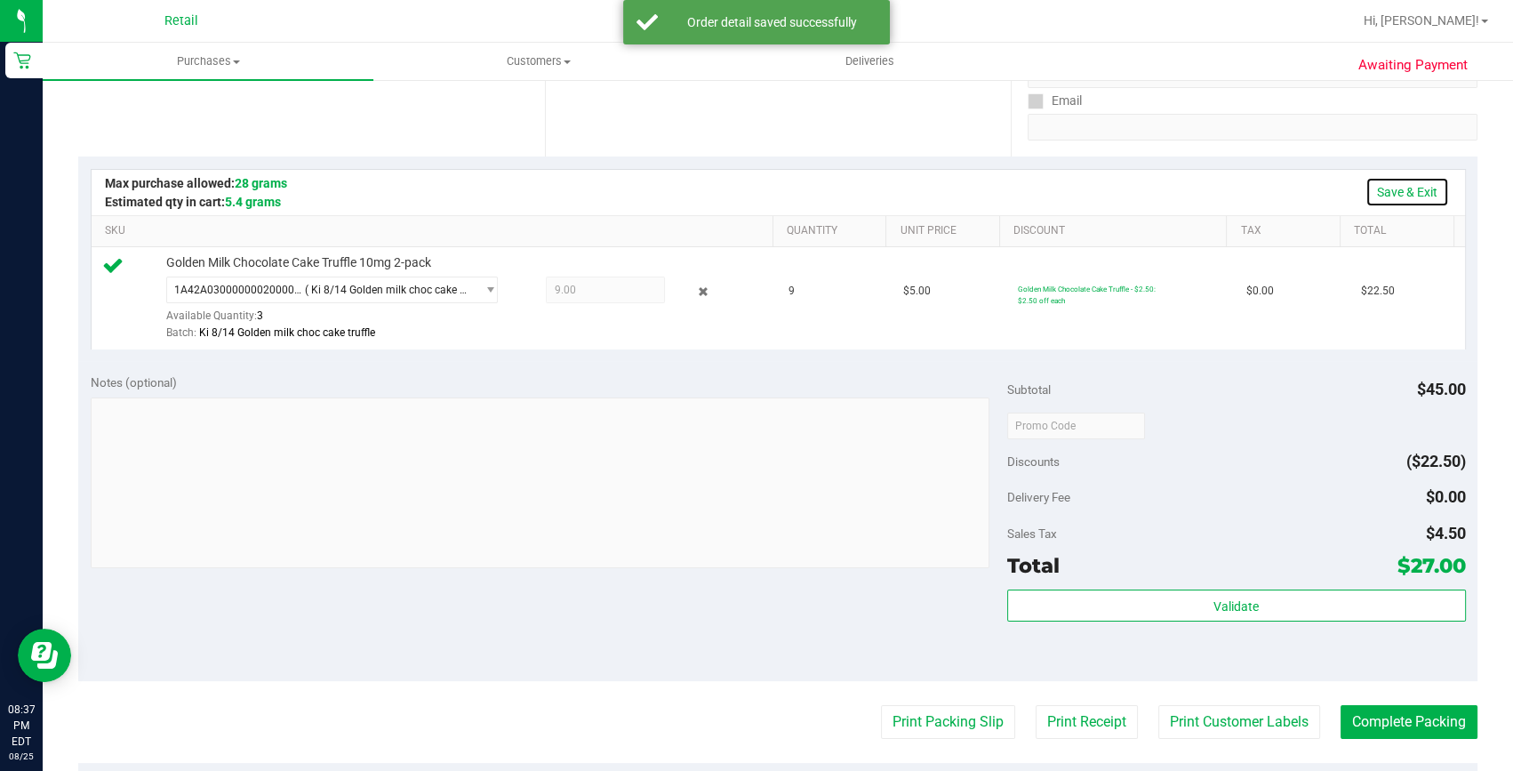
click at [1420, 190] on link "Save & Exit" at bounding box center [1407, 192] width 84 height 30
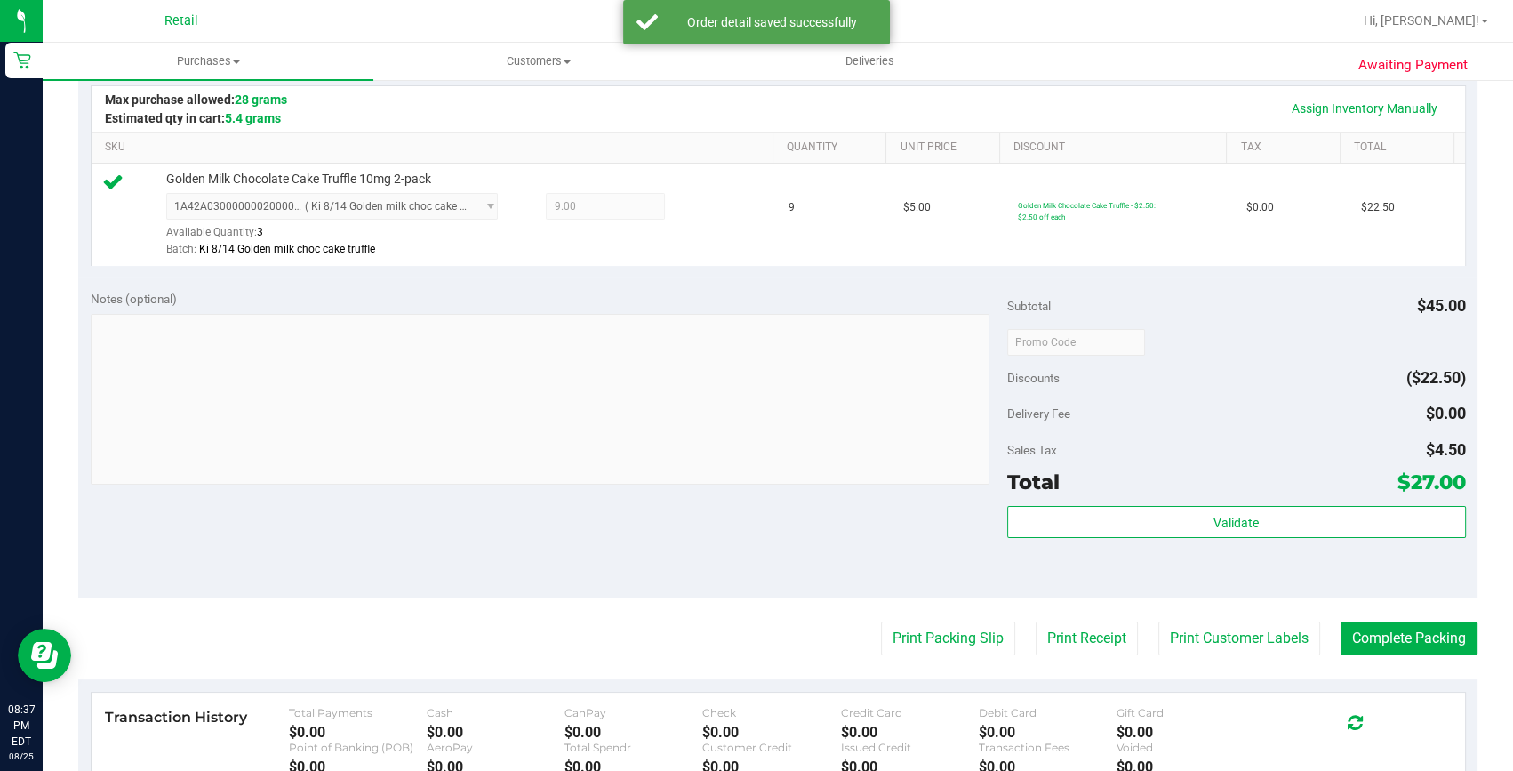
scroll to position [565, 0]
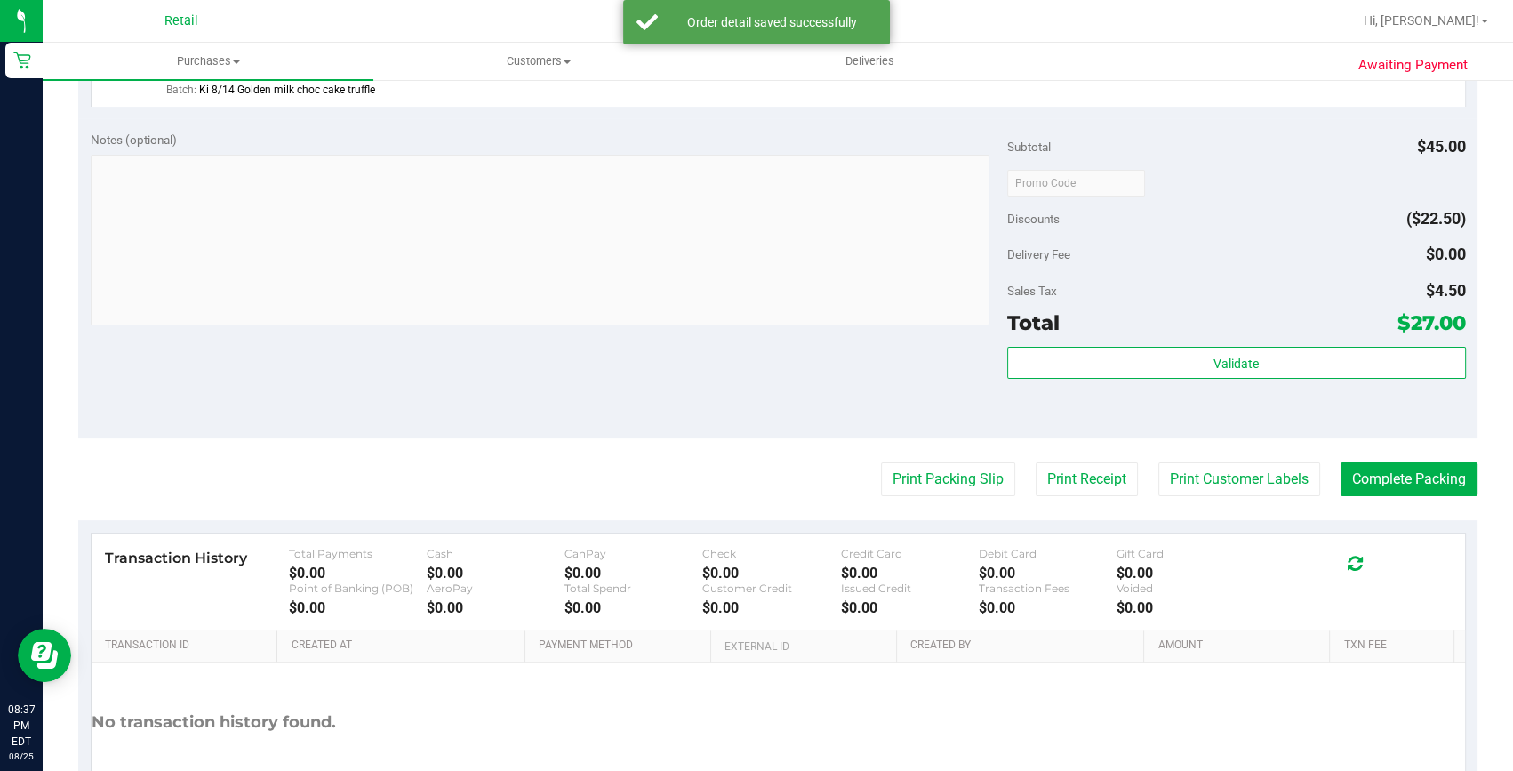
click at [1389, 458] on purchase-details "Back Edit Purchase Cancel Purchase View Profile # 01624651 Med | Rec METRC ID: …" at bounding box center [777, 192] width 1399 height 1322
click at [1387, 468] on button "Complete Packing" at bounding box center [1408, 479] width 137 height 34
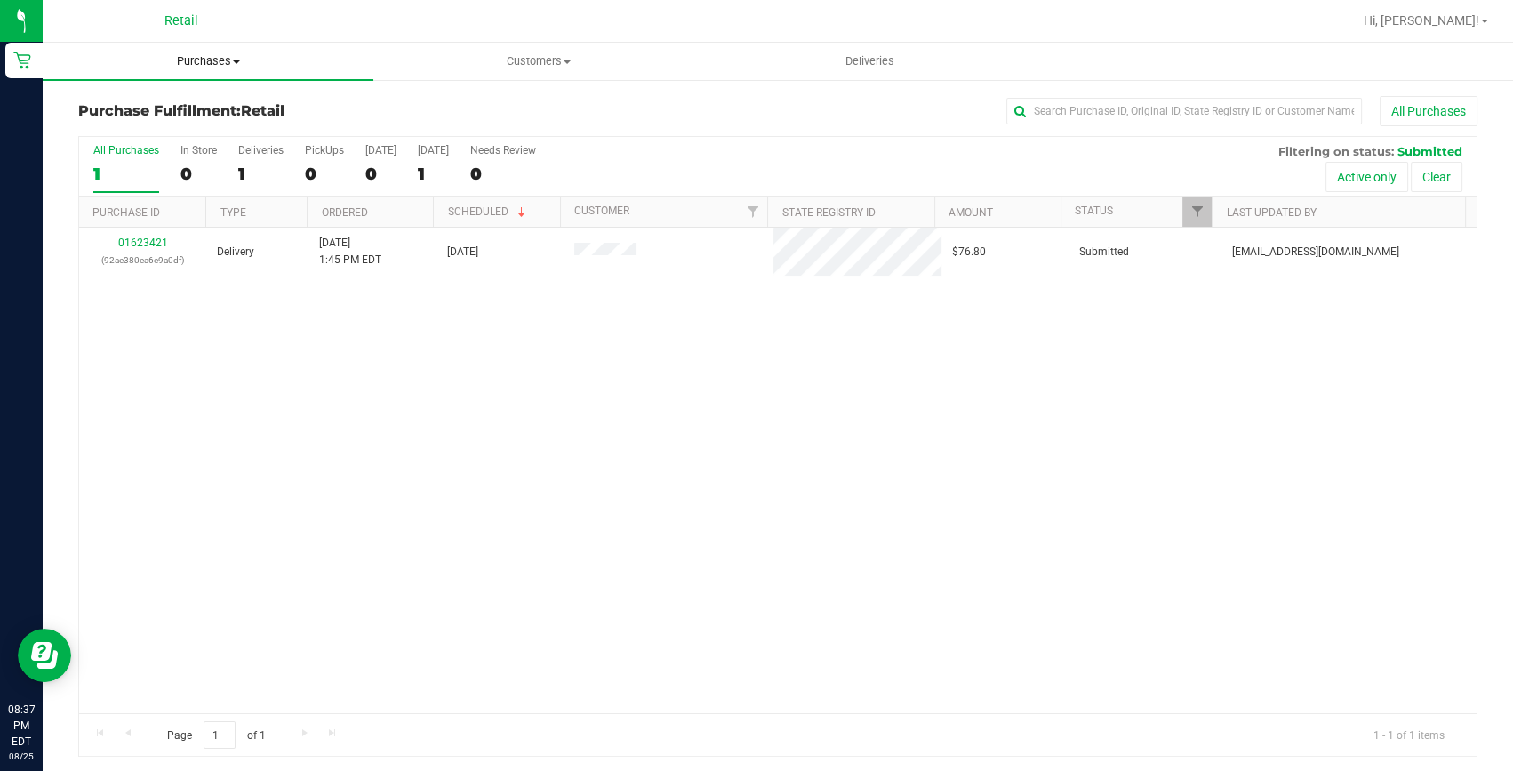
click at [220, 54] on span "Purchases" at bounding box center [208, 61] width 331 height 16
click at [178, 102] on span "Summary of purchases" at bounding box center [134, 107] width 182 height 15
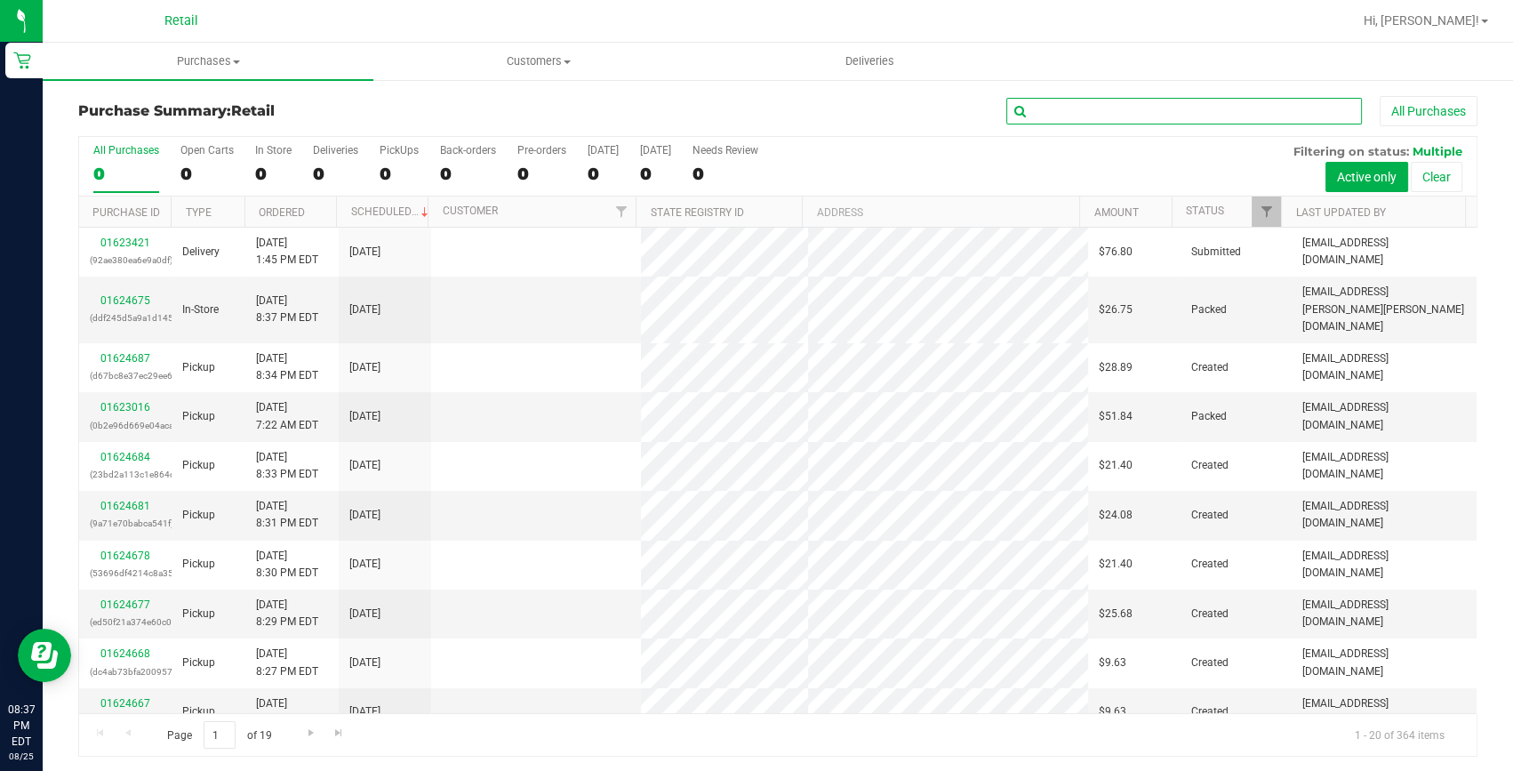
click at [1035, 112] on input "text" at bounding box center [1184, 111] width 356 height 27
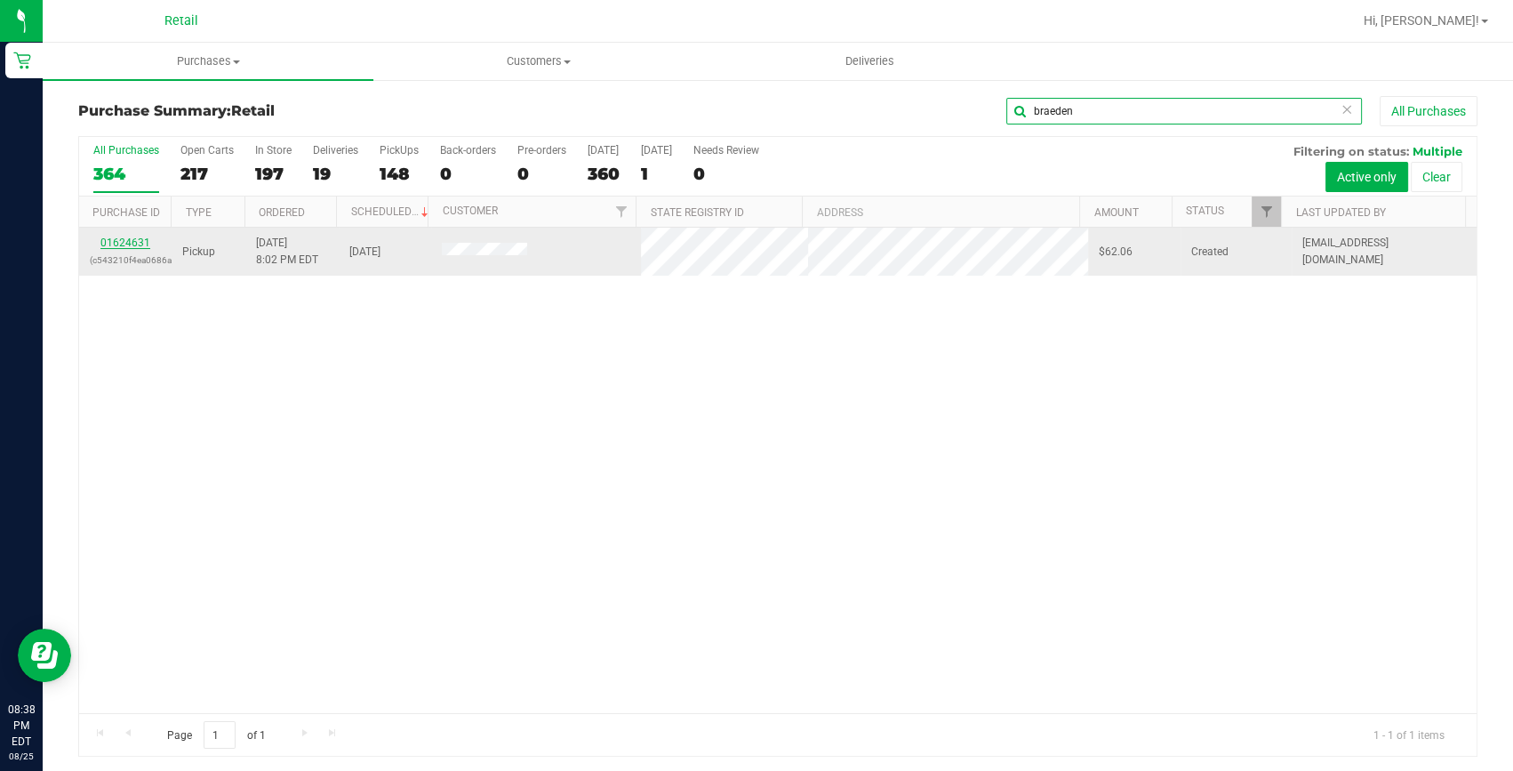
type input "braeden"
click at [140, 244] on link "01624631" at bounding box center [125, 242] width 50 height 12
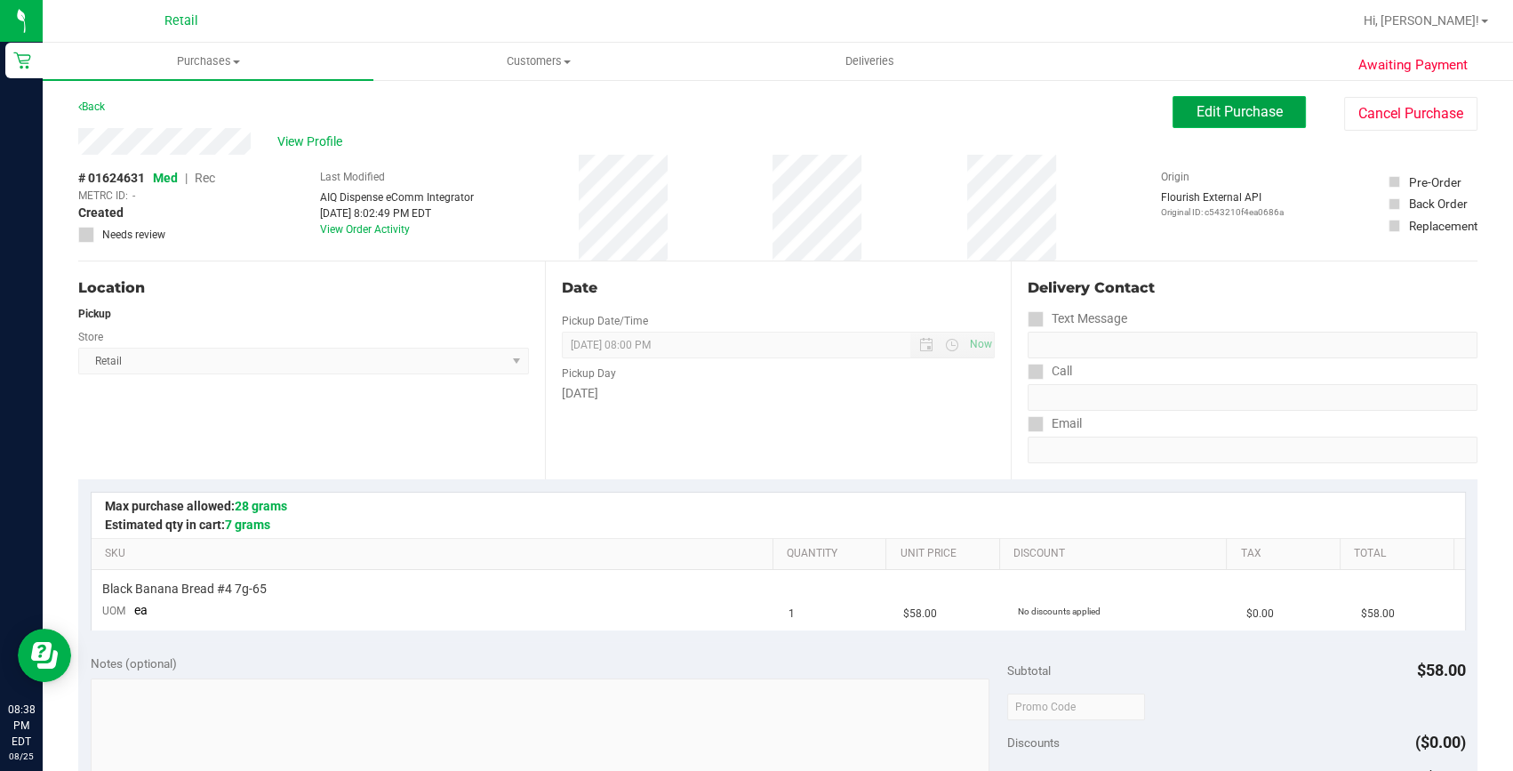
click at [1178, 112] on button "Edit Purchase" at bounding box center [1238, 112] width 133 height 32
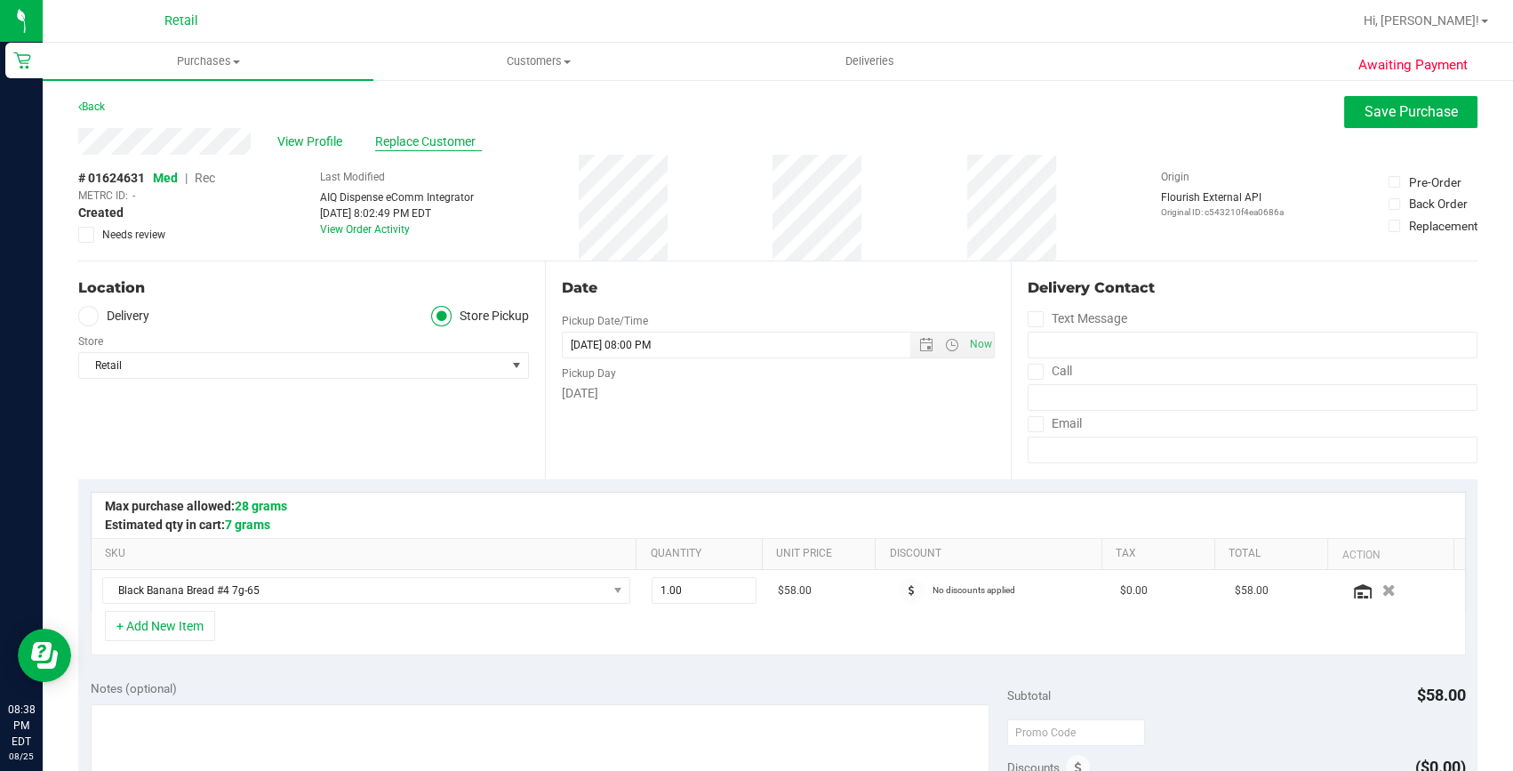
click at [444, 136] on span "Replace Customer" at bounding box center [428, 141] width 107 height 19
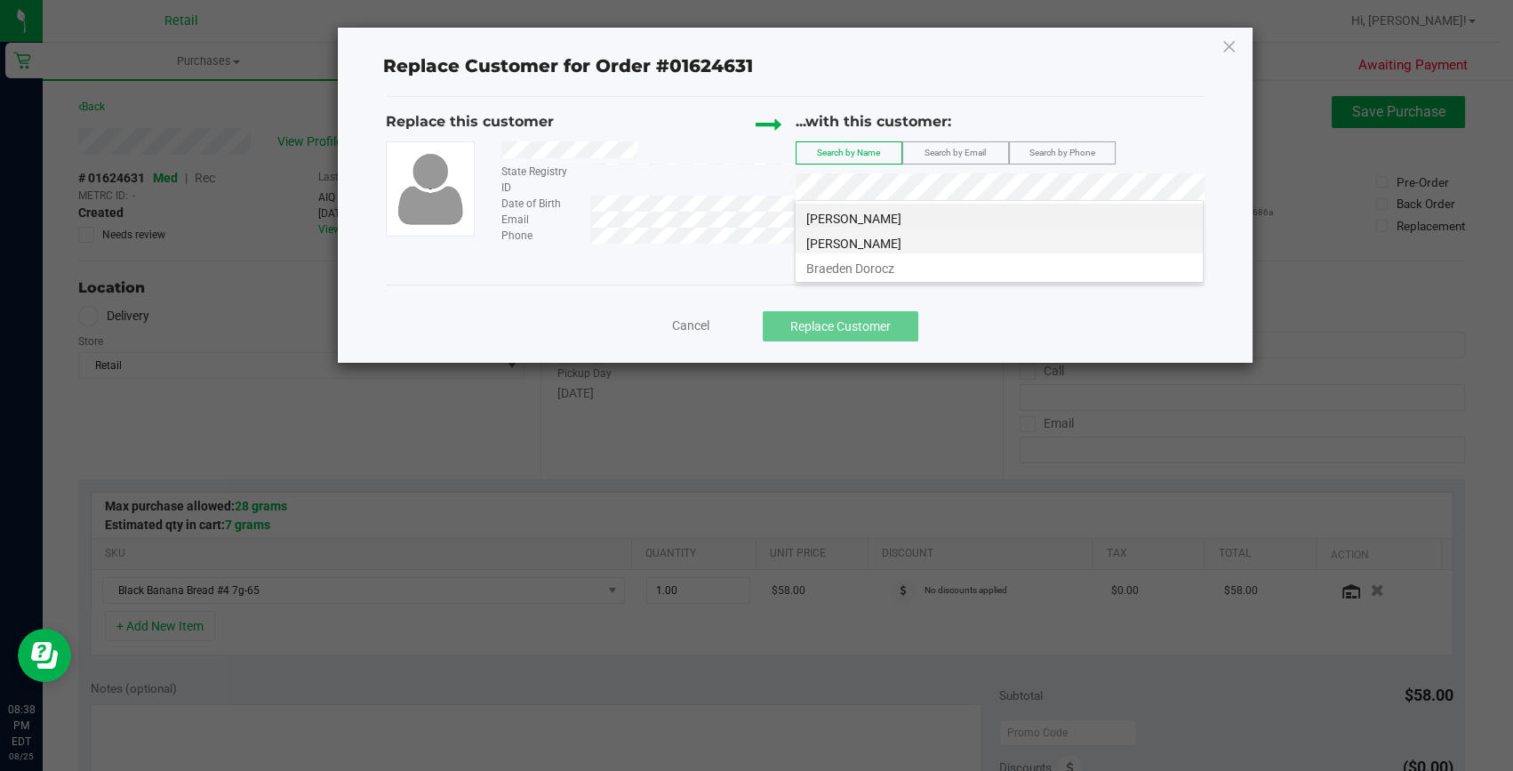
click at [889, 252] on li "braeden mahoney" at bounding box center [999, 240] width 407 height 25
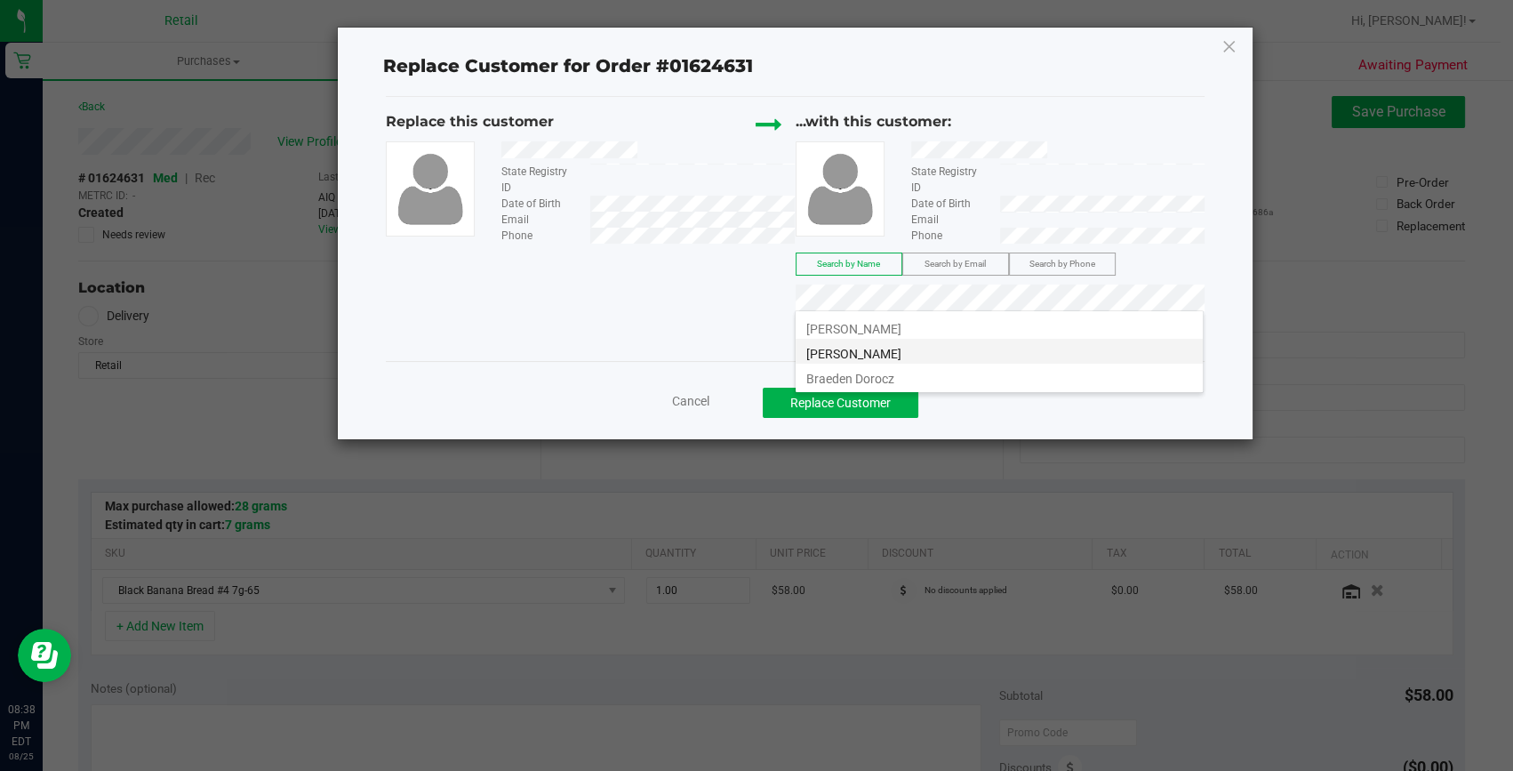
click at [916, 354] on li "braeden mahoney" at bounding box center [999, 351] width 407 height 25
click at [855, 405] on button "Replace Customer" at bounding box center [841, 403] width 156 height 30
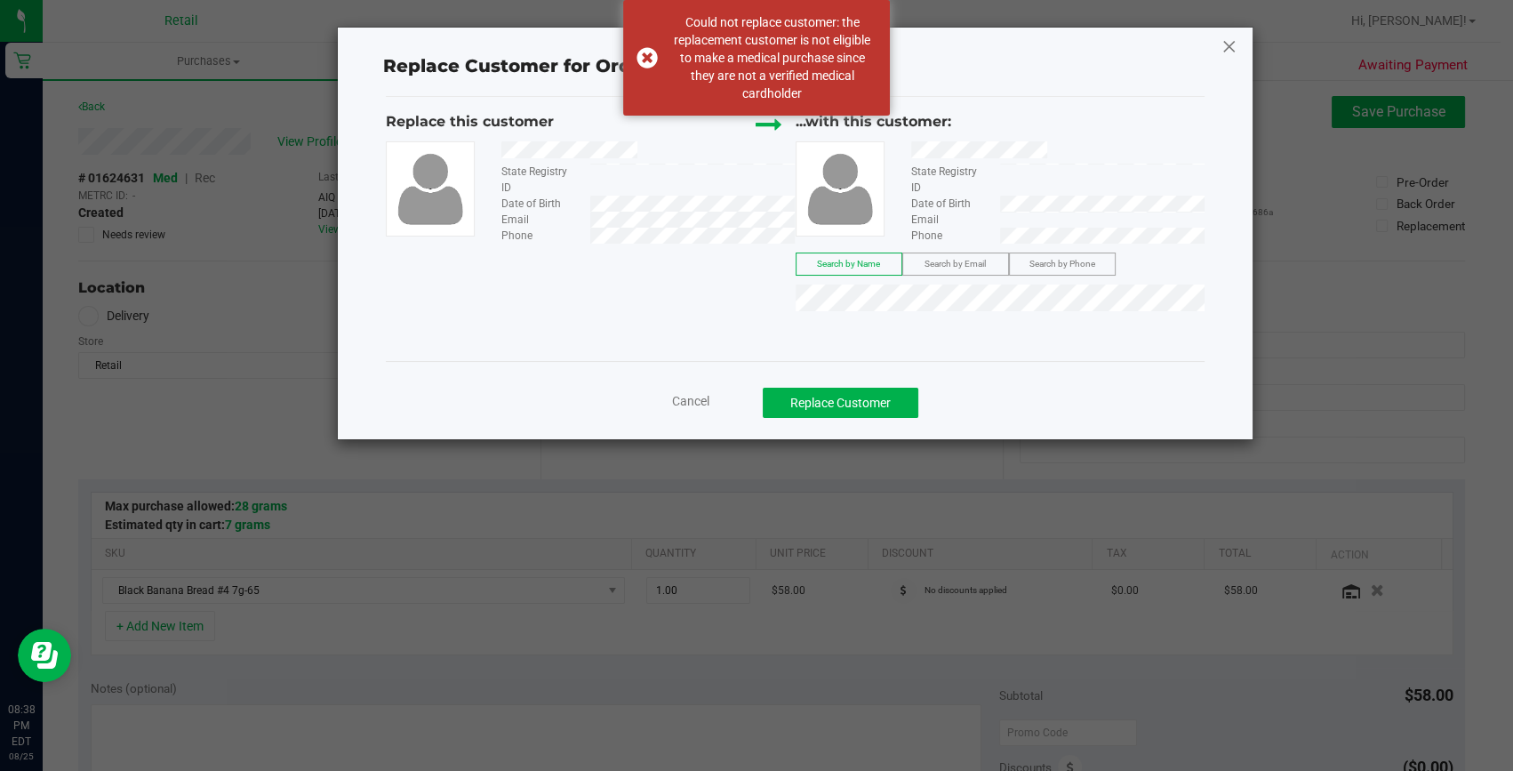
click at [1232, 41] on icon at bounding box center [1229, 46] width 16 height 28
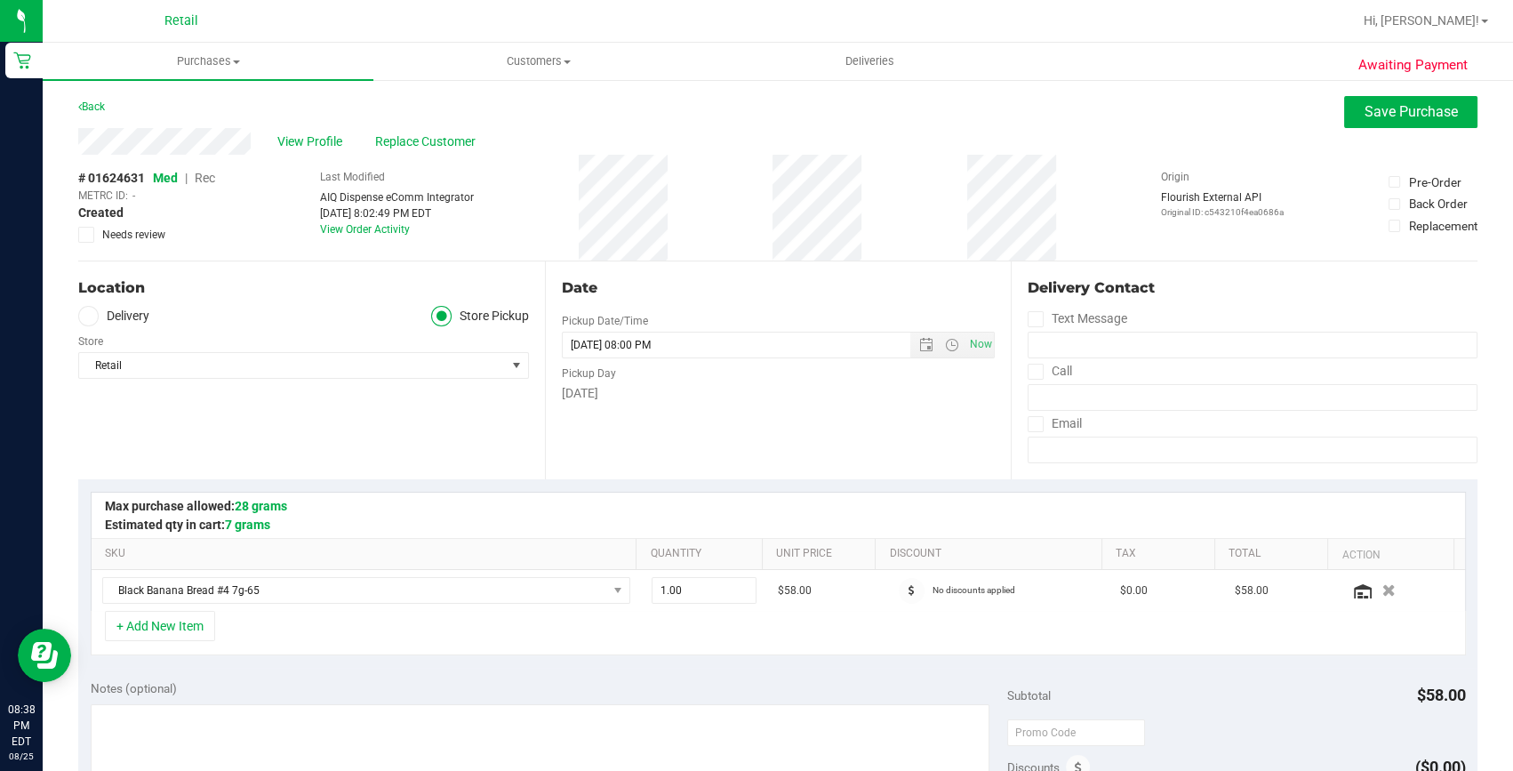
click at [204, 176] on span "Rec" at bounding box center [205, 178] width 20 height 14
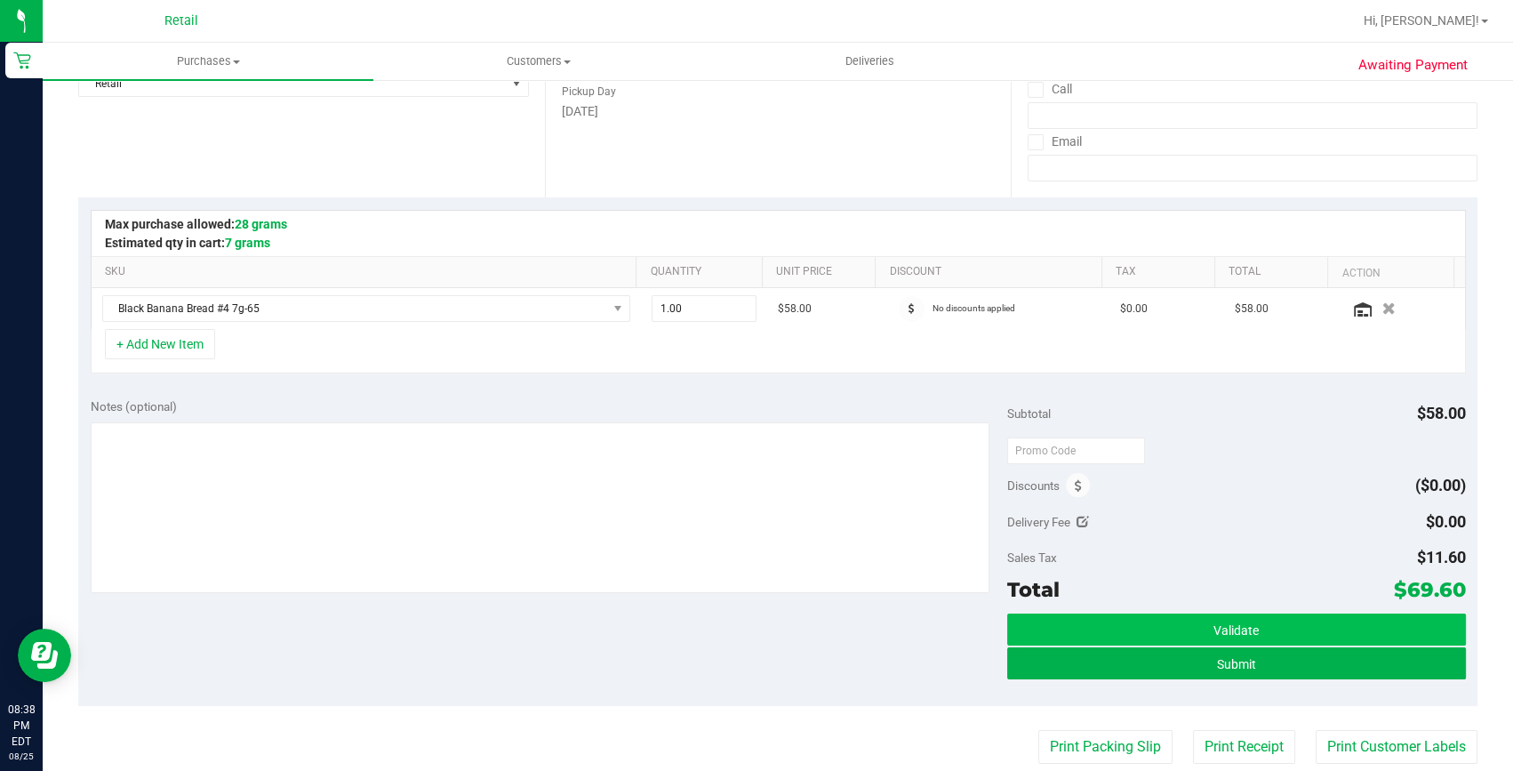
scroll to position [323, 0]
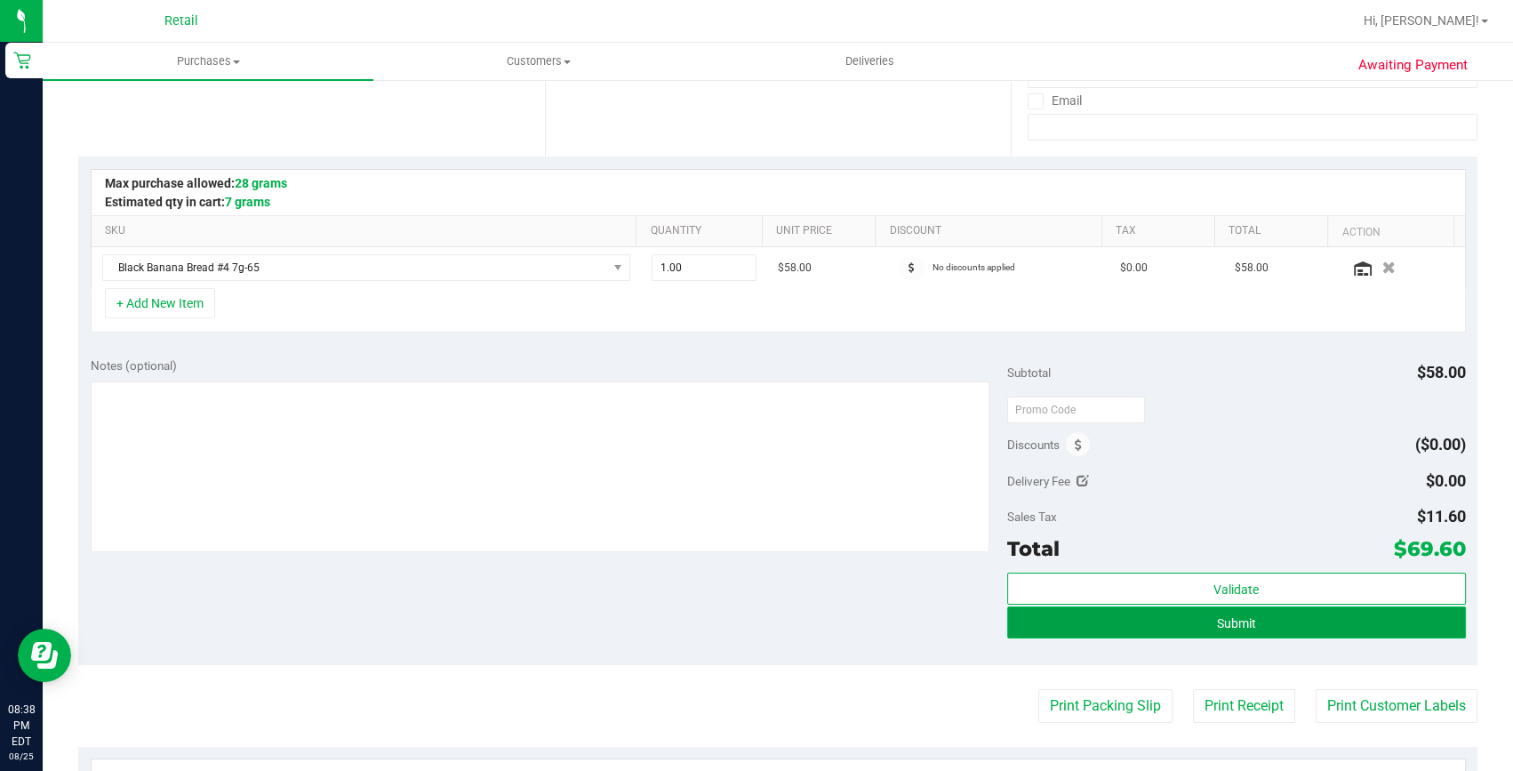
click at [1180, 613] on button "Submit" at bounding box center [1236, 622] width 459 height 32
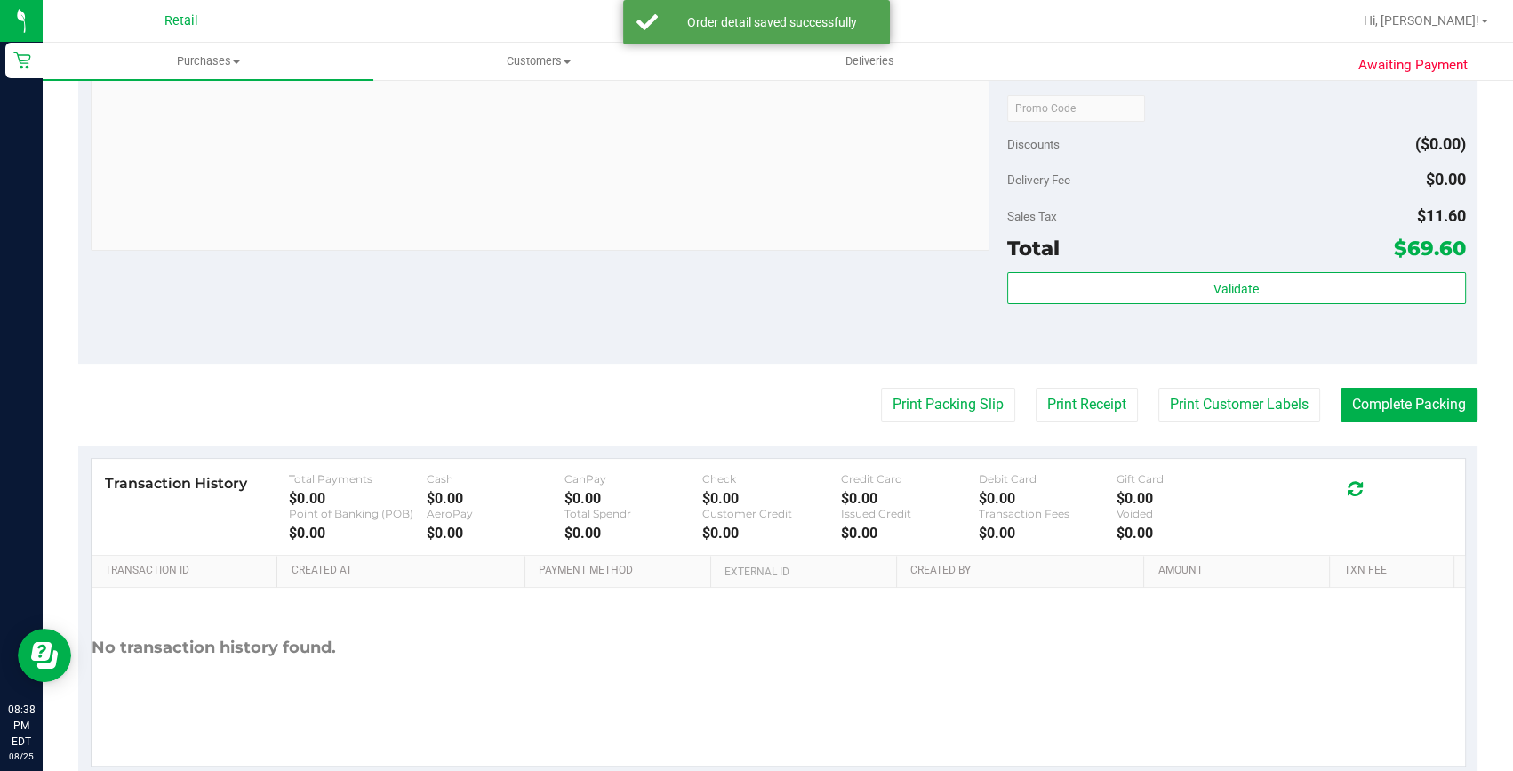
scroll to position [680, 0]
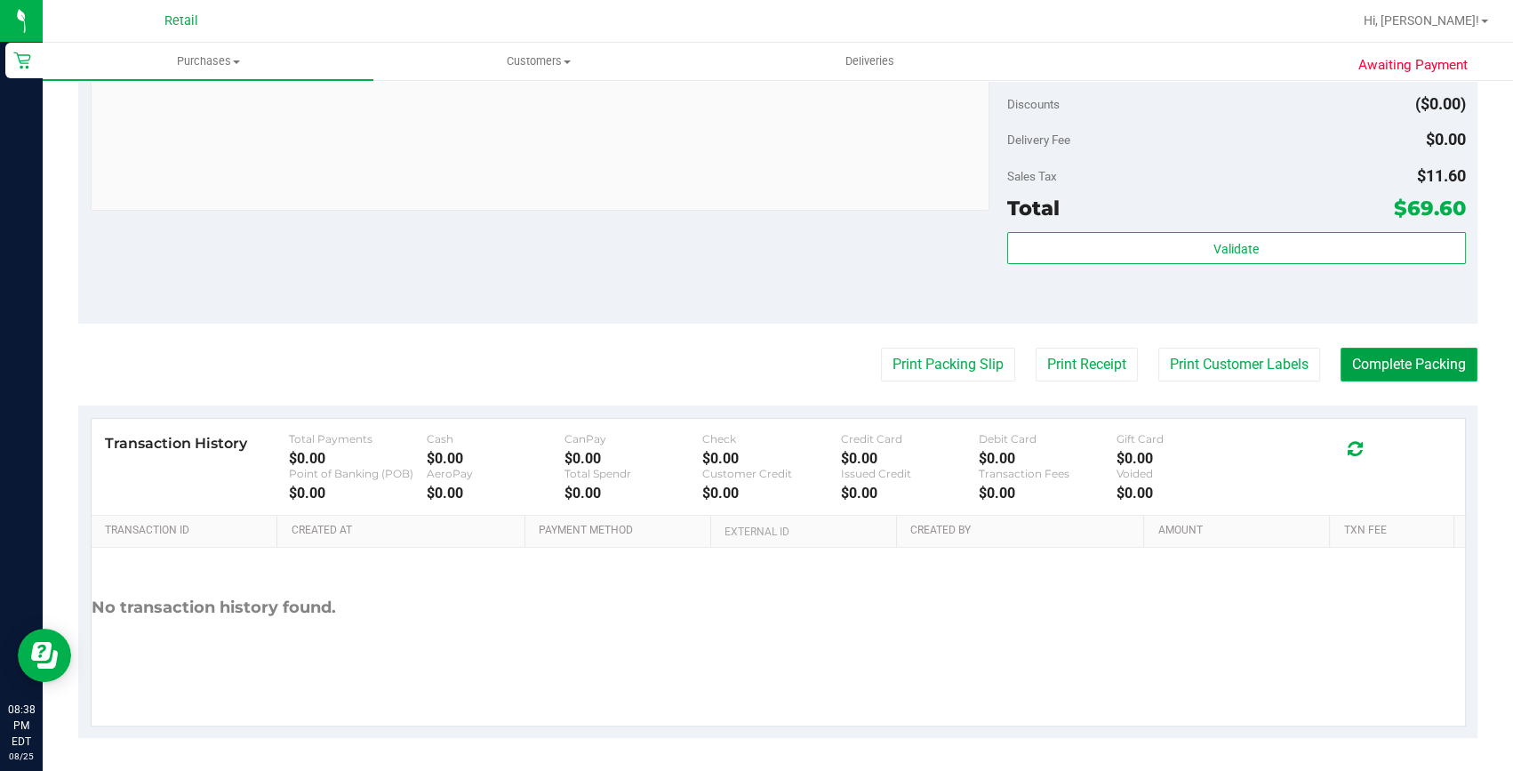
click at [1434, 366] on button "Complete Packing" at bounding box center [1408, 365] width 137 height 34
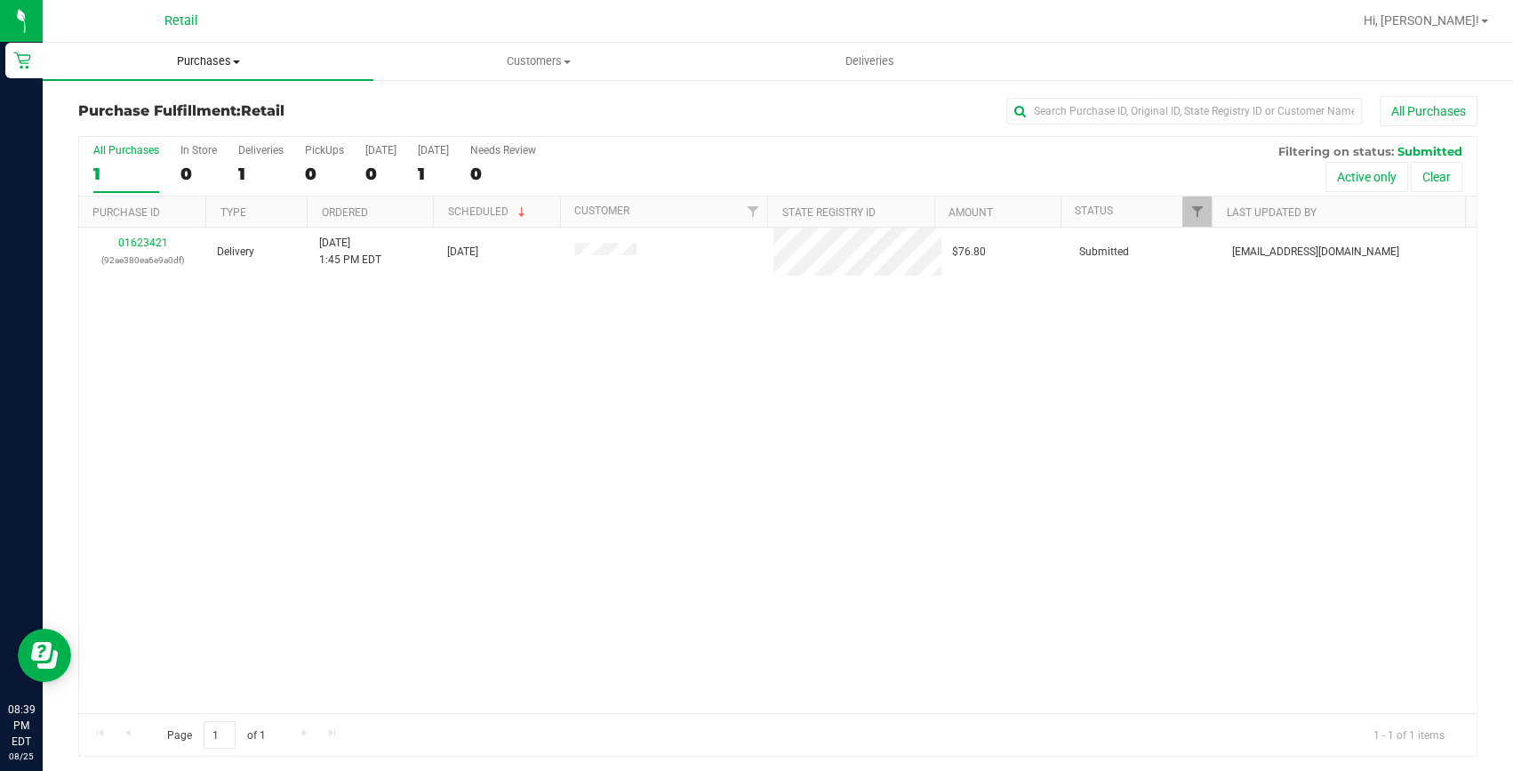
click at [214, 55] on span "Purchases" at bounding box center [208, 61] width 331 height 16
click at [187, 104] on span "Summary of purchases" at bounding box center [134, 107] width 182 height 15
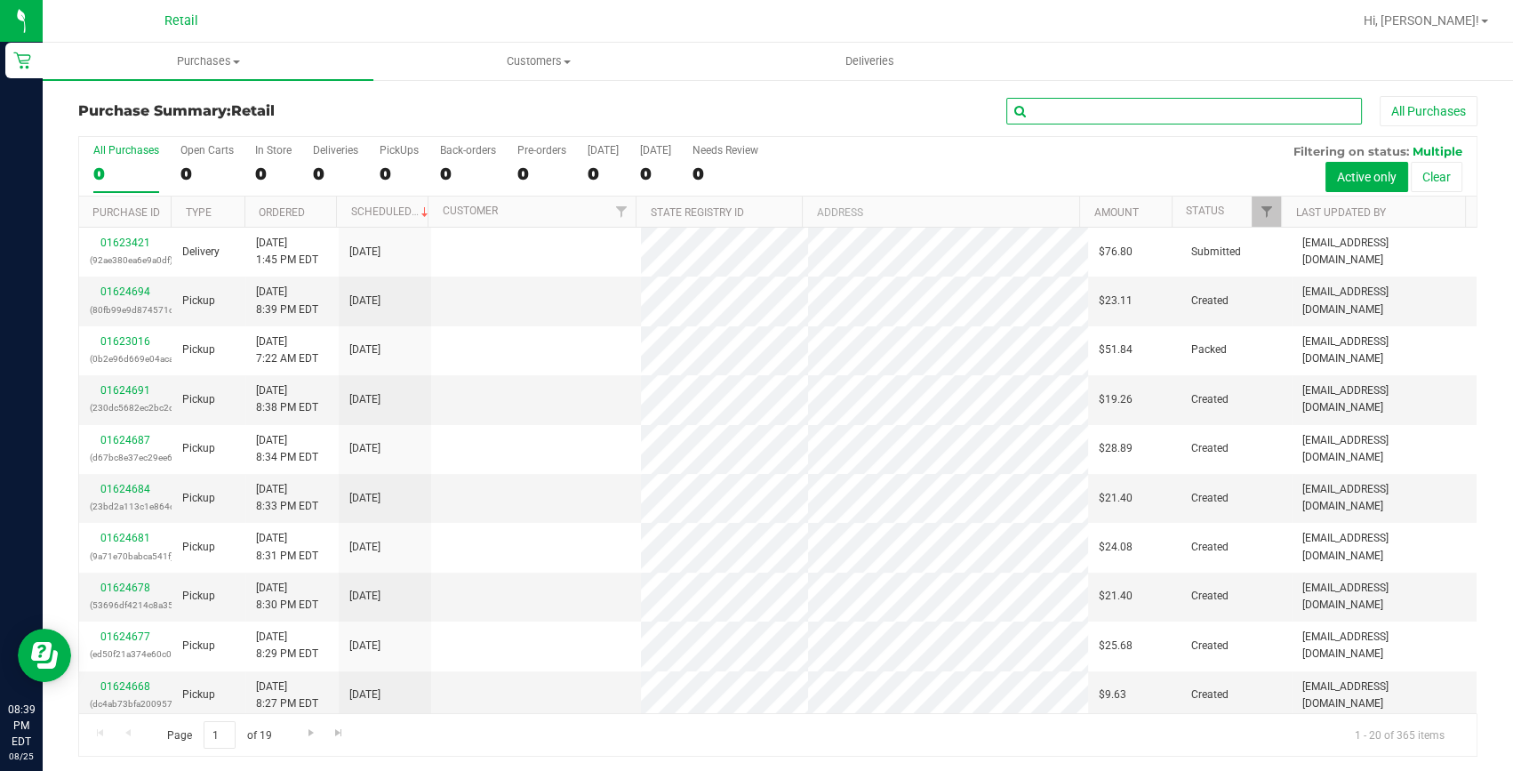
click at [1044, 112] on input "text" at bounding box center [1184, 111] width 356 height 27
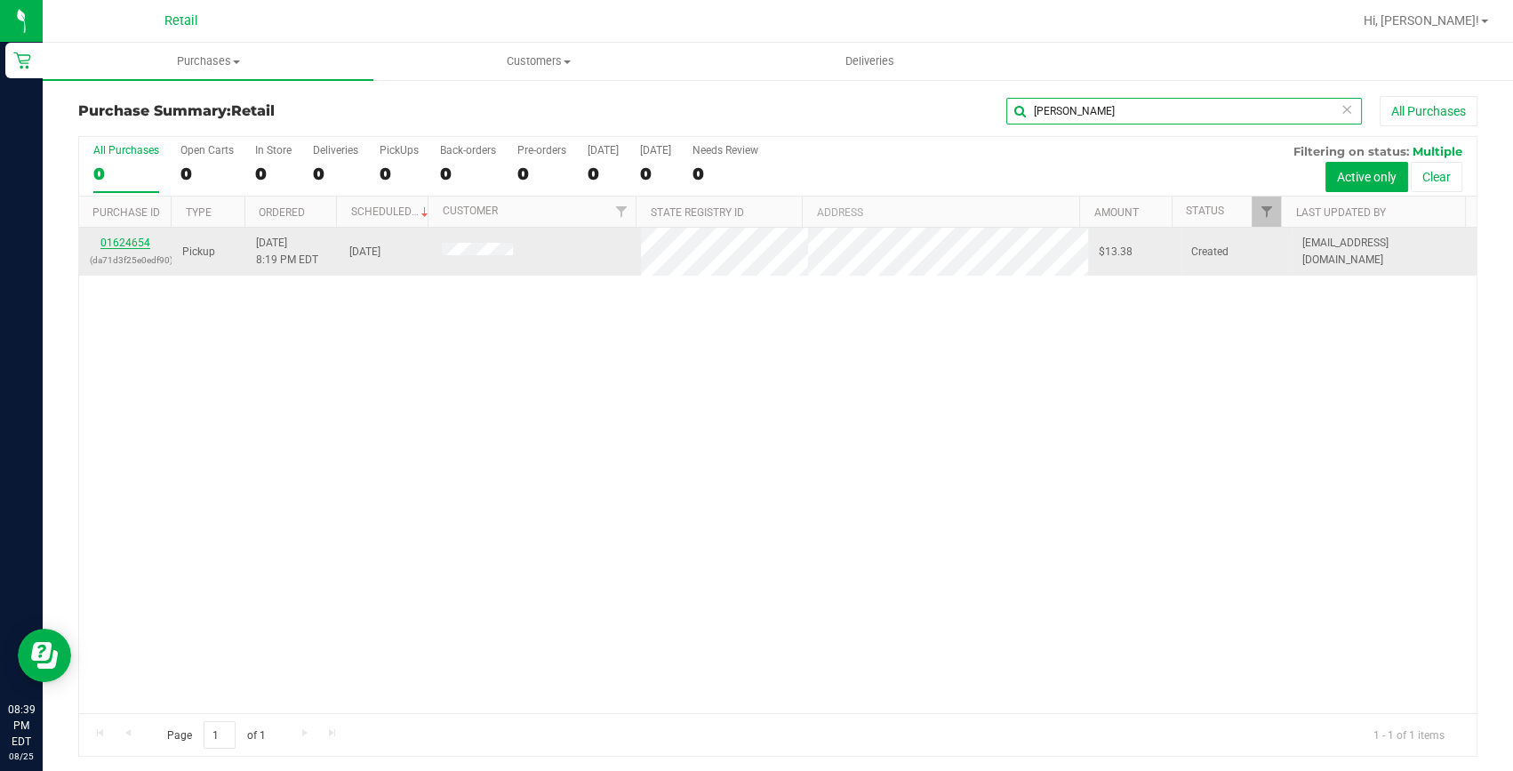
type input "lamont"
click at [119, 247] on link "01624654" at bounding box center [125, 242] width 50 height 12
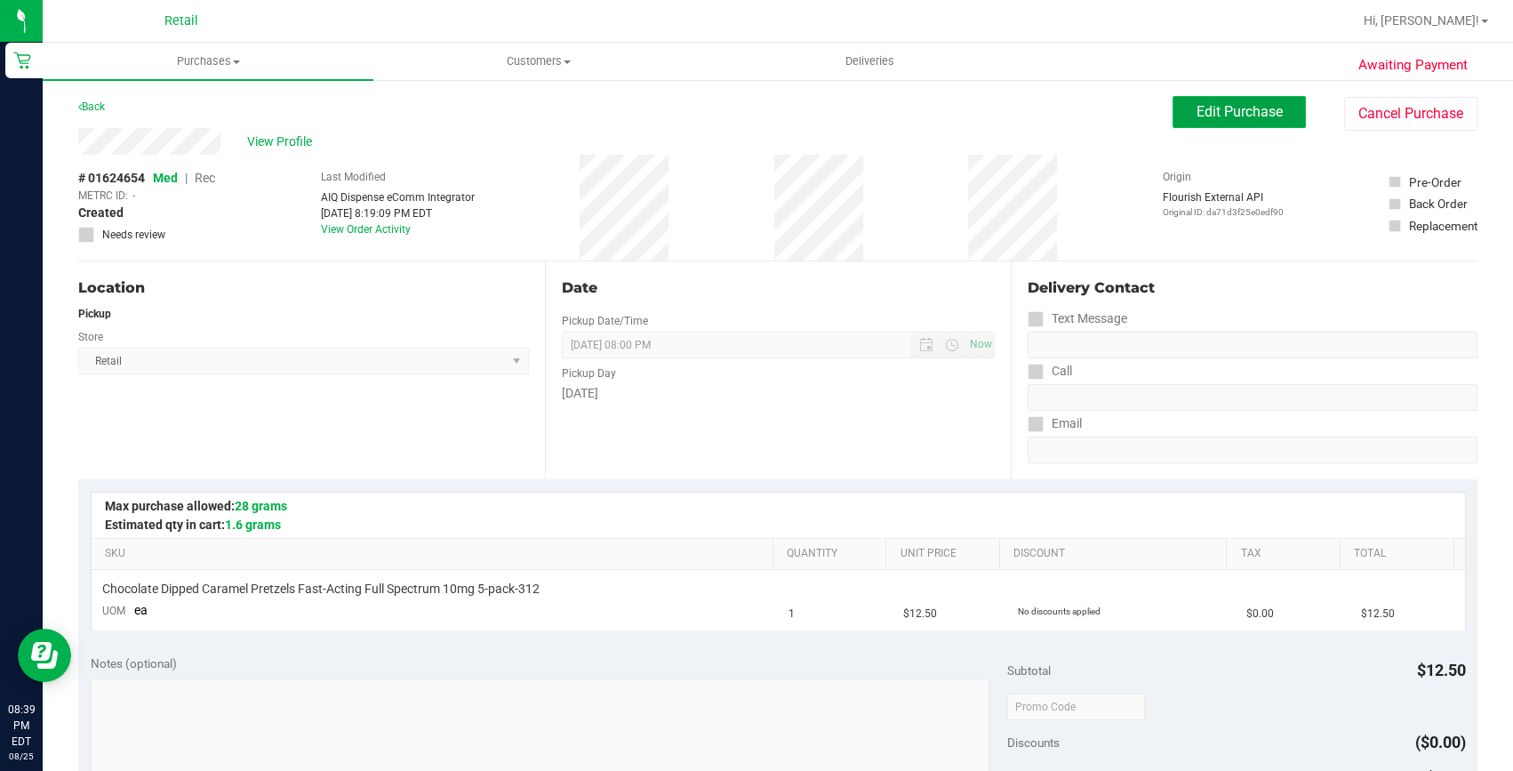
click at [1236, 103] on span "Edit Purchase" at bounding box center [1239, 111] width 86 height 17
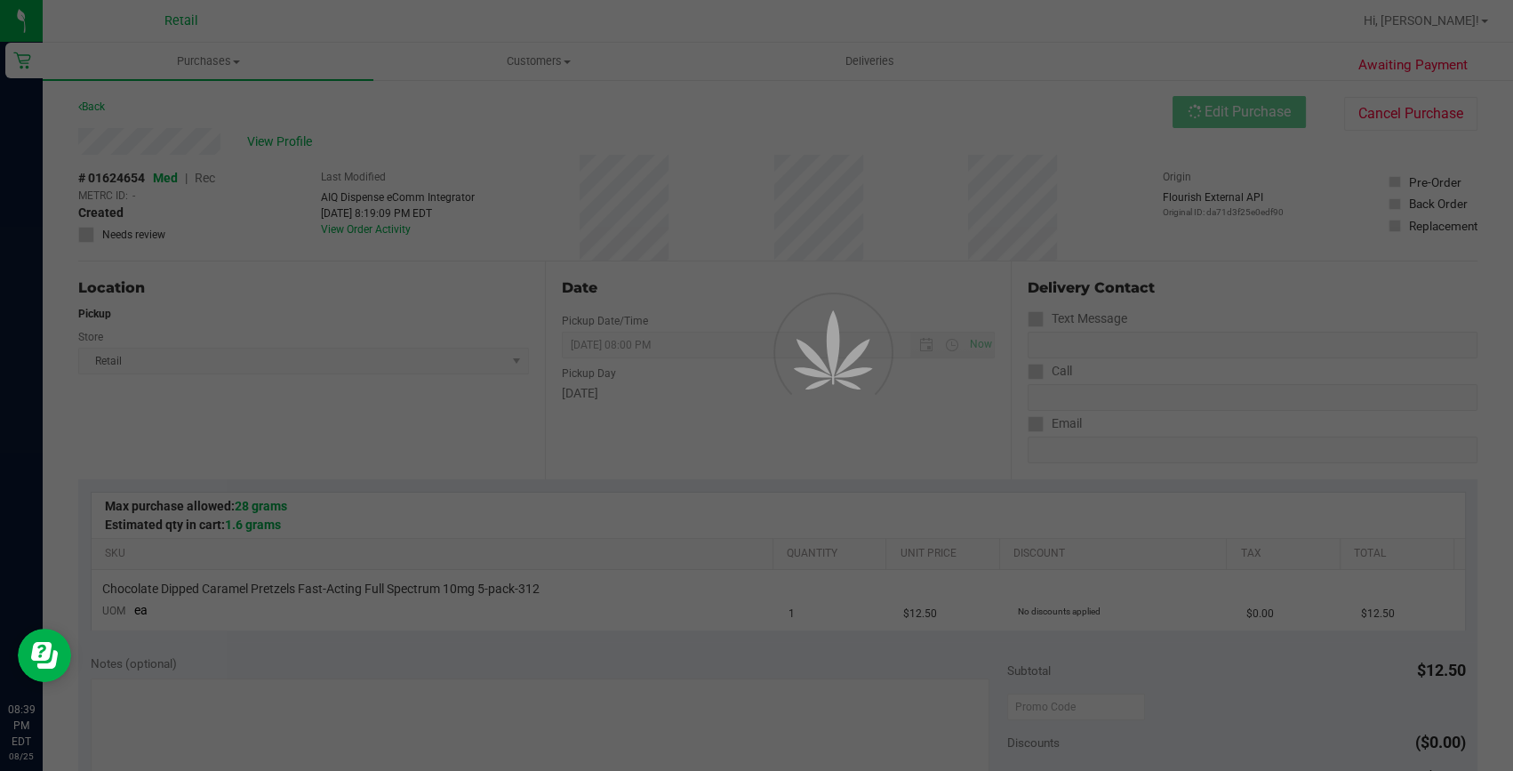
click at [208, 175] on div at bounding box center [756, 385] width 1513 height 771
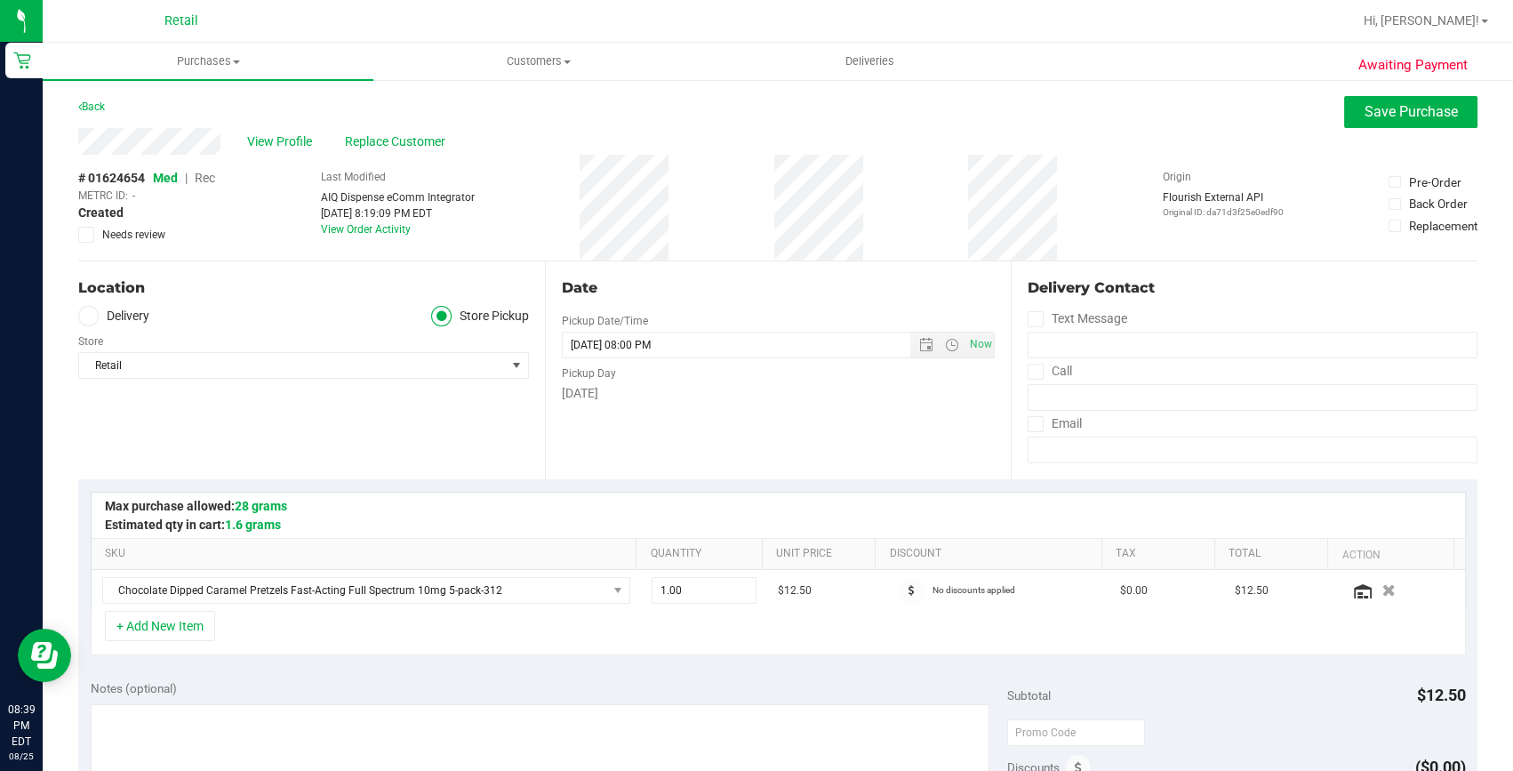
click at [212, 176] on span "Rec" at bounding box center [205, 178] width 20 height 14
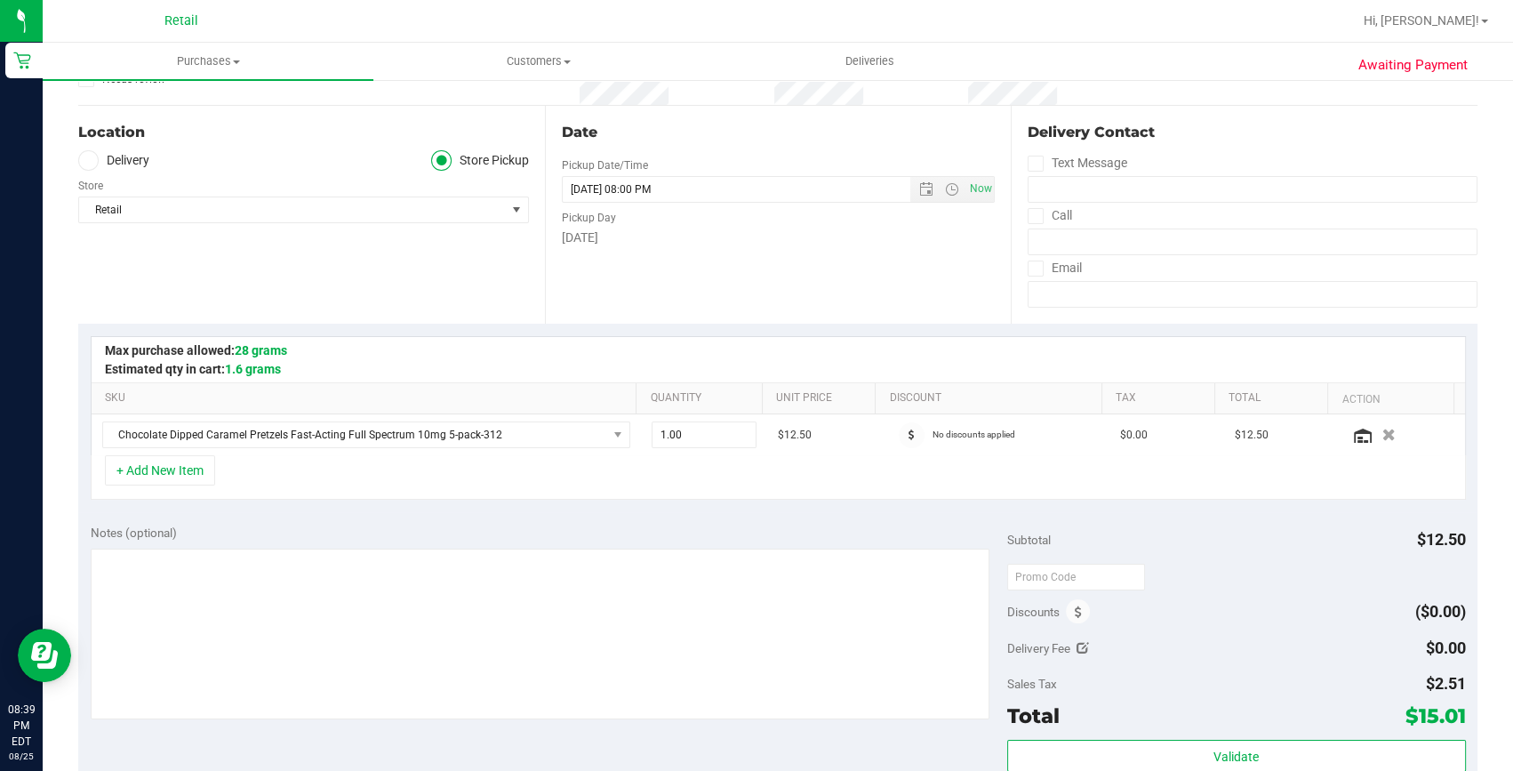
scroll to position [242, 0]
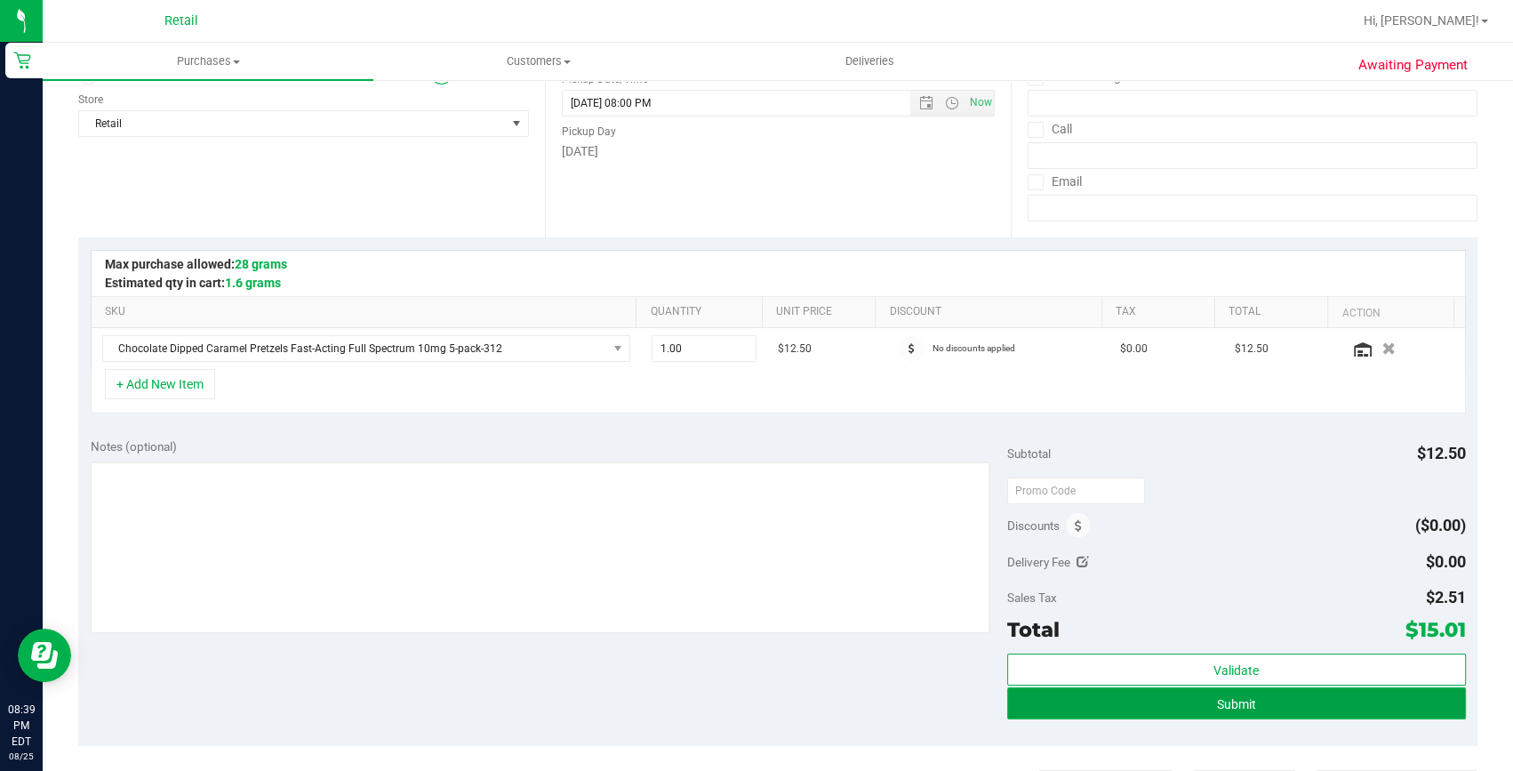
click at [1183, 700] on button "Submit" at bounding box center [1236, 703] width 459 height 32
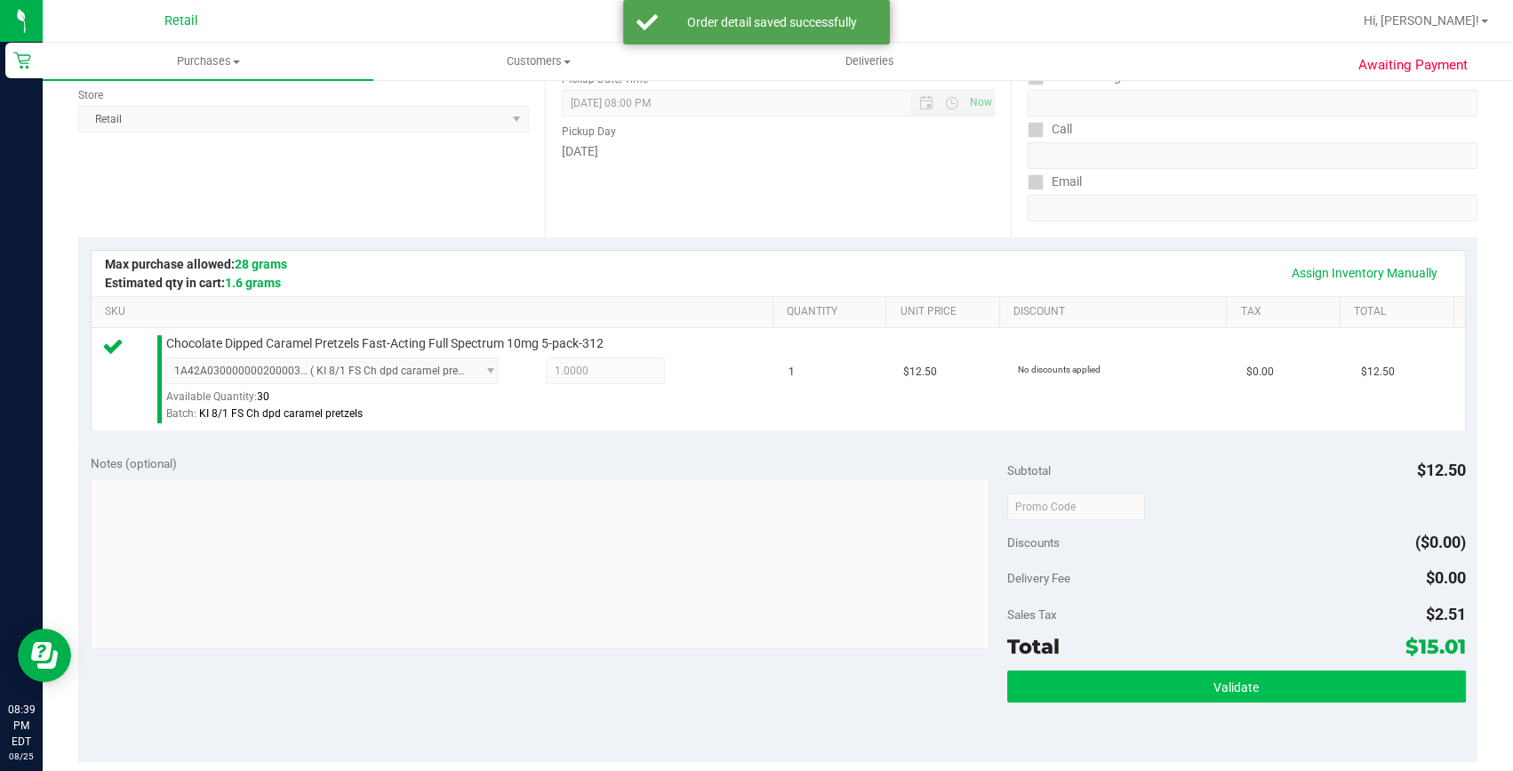
scroll to position [323, 0]
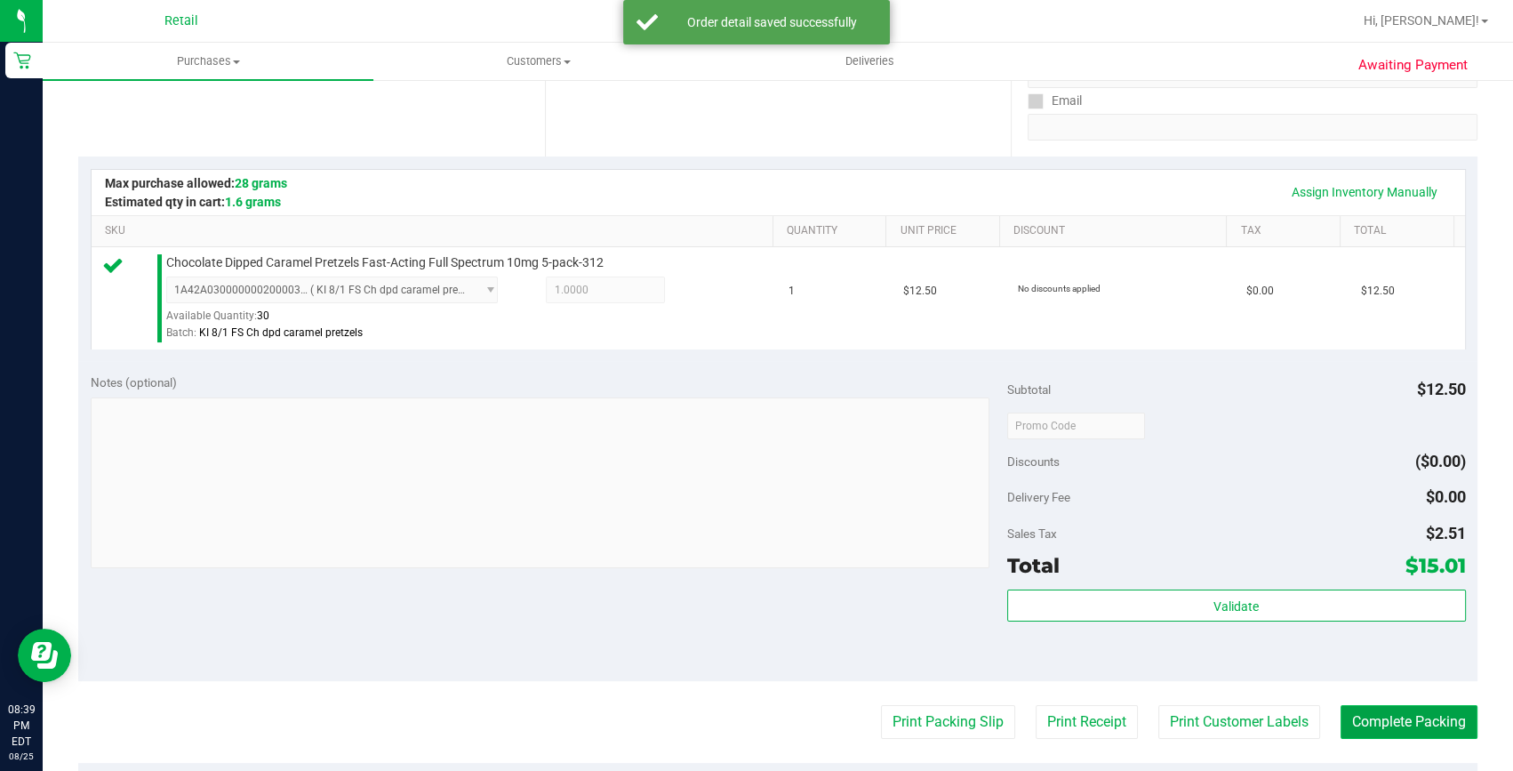
click at [1355, 718] on button "Complete Packing" at bounding box center [1408, 722] width 137 height 34
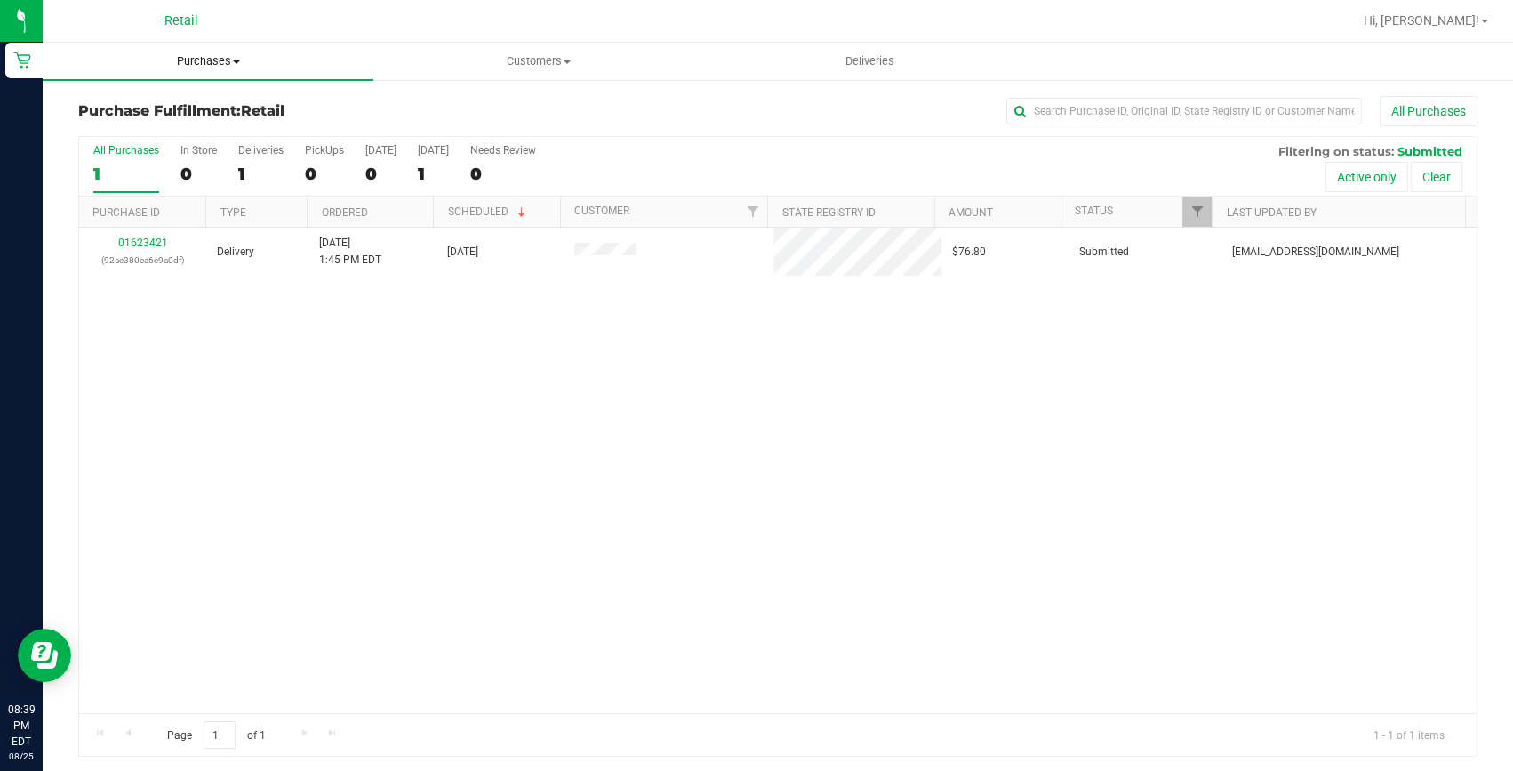
drag, startPoint x: 215, startPoint y: 67, endPoint x: 214, endPoint y: 80, distance: 13.4
click at [215, 67] on span "Purchases" at bounding box center [208, 61] width 331 height 16
click at [204, 100] on span "Summary of purchases" at bounding box center [134, 107] width 182 height 15
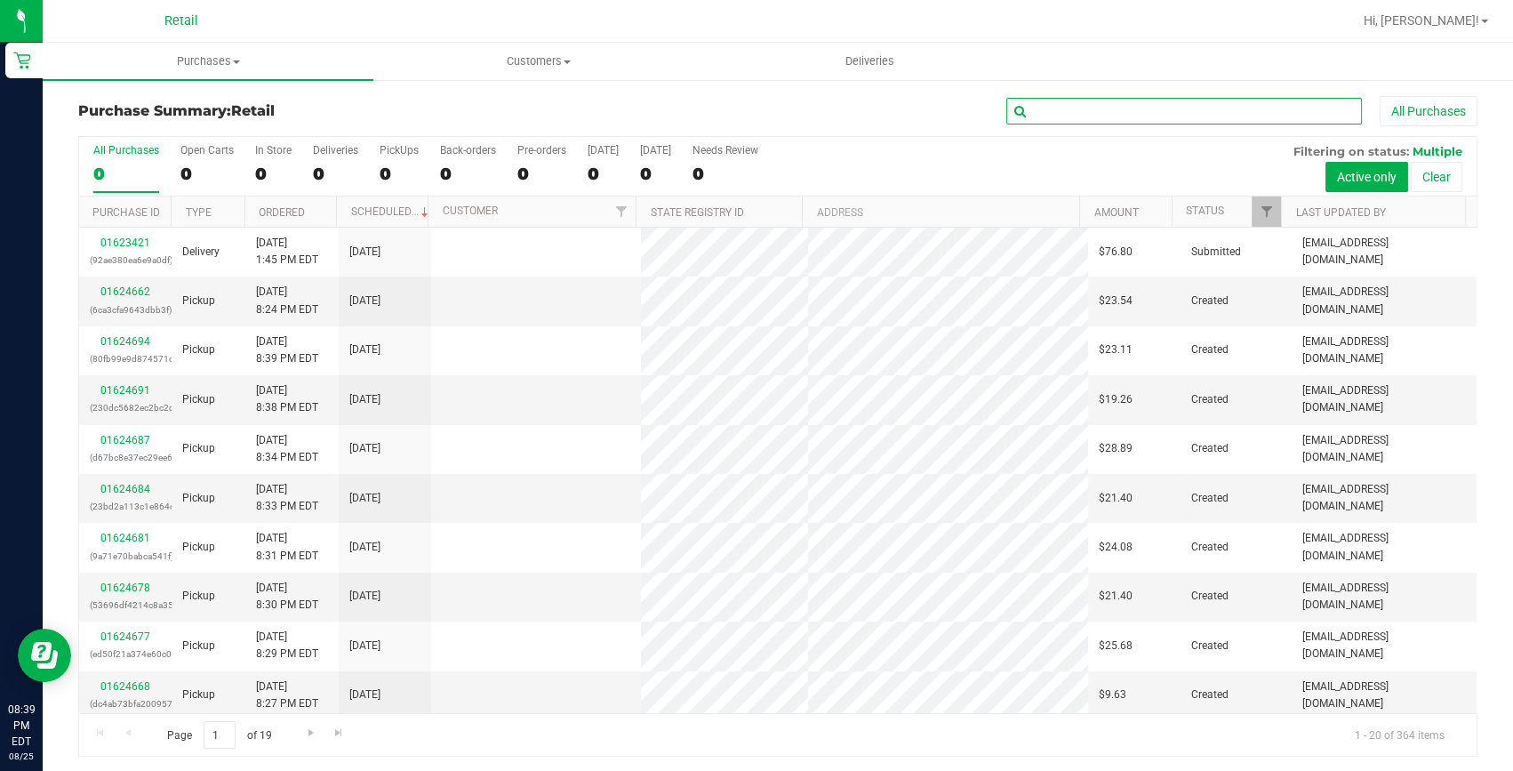
click at [1038, 109] on input "text" at bounding box center [1184, 111] width 356 height 27
type input "michael"
click at [116, 290] on link "01624655" at bounding box center [125, 291] width 50 height 12
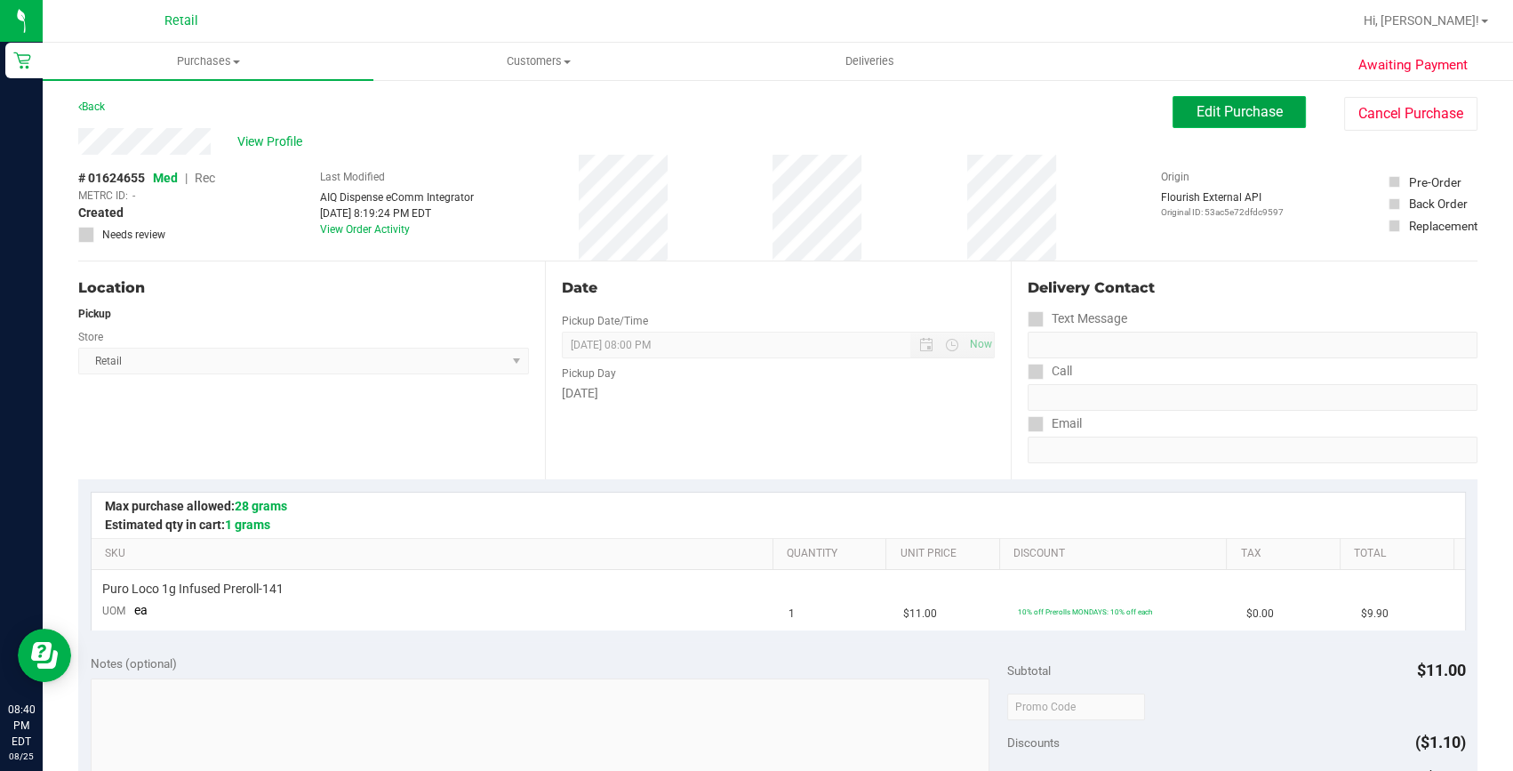
click at [1223, 121] on button "Edit Purchase" at bounding box center [1238, 112] width 133 height 32
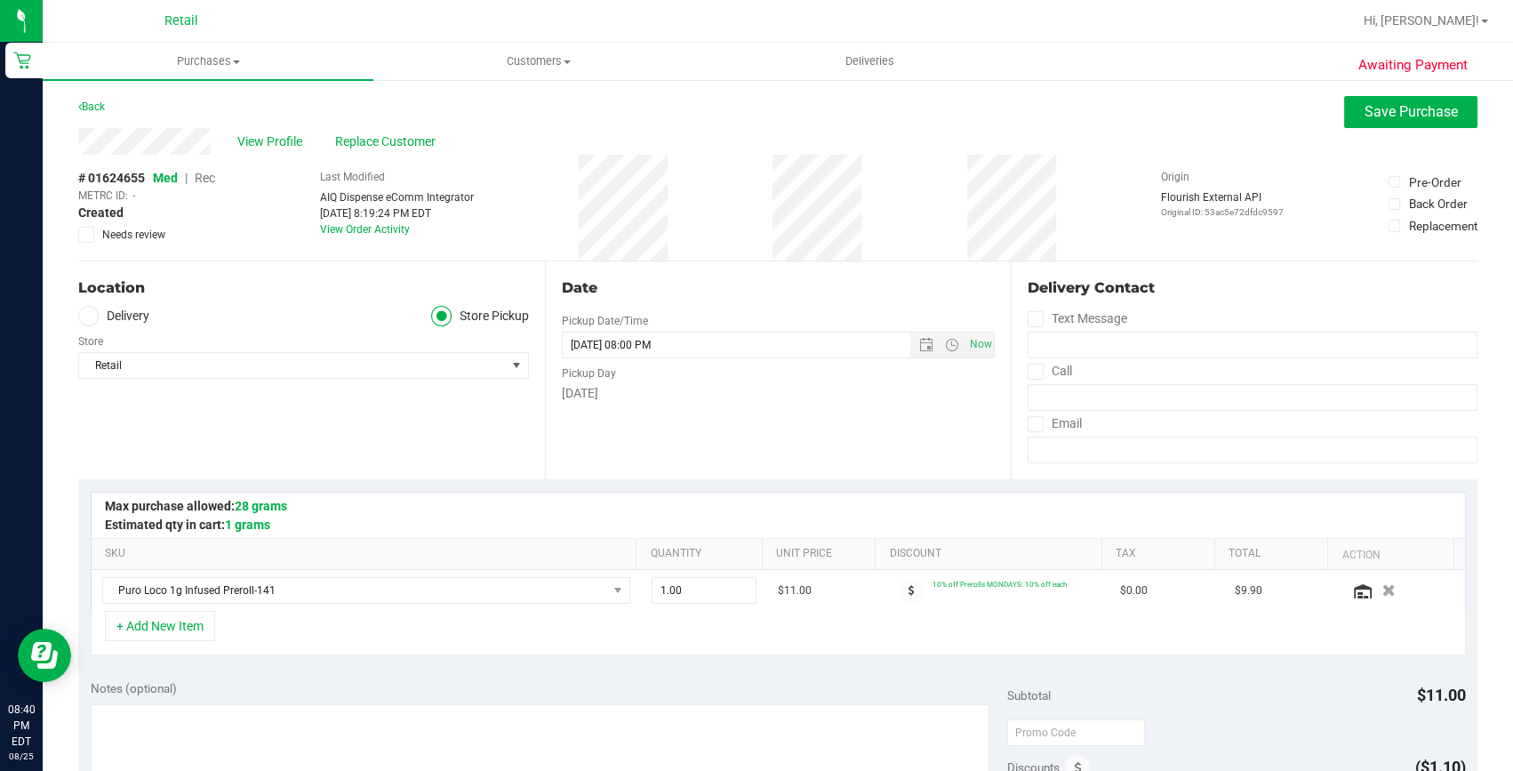
click at [205, 177] on span "Rec" at bounding box center [205, 178] width 20 height 14
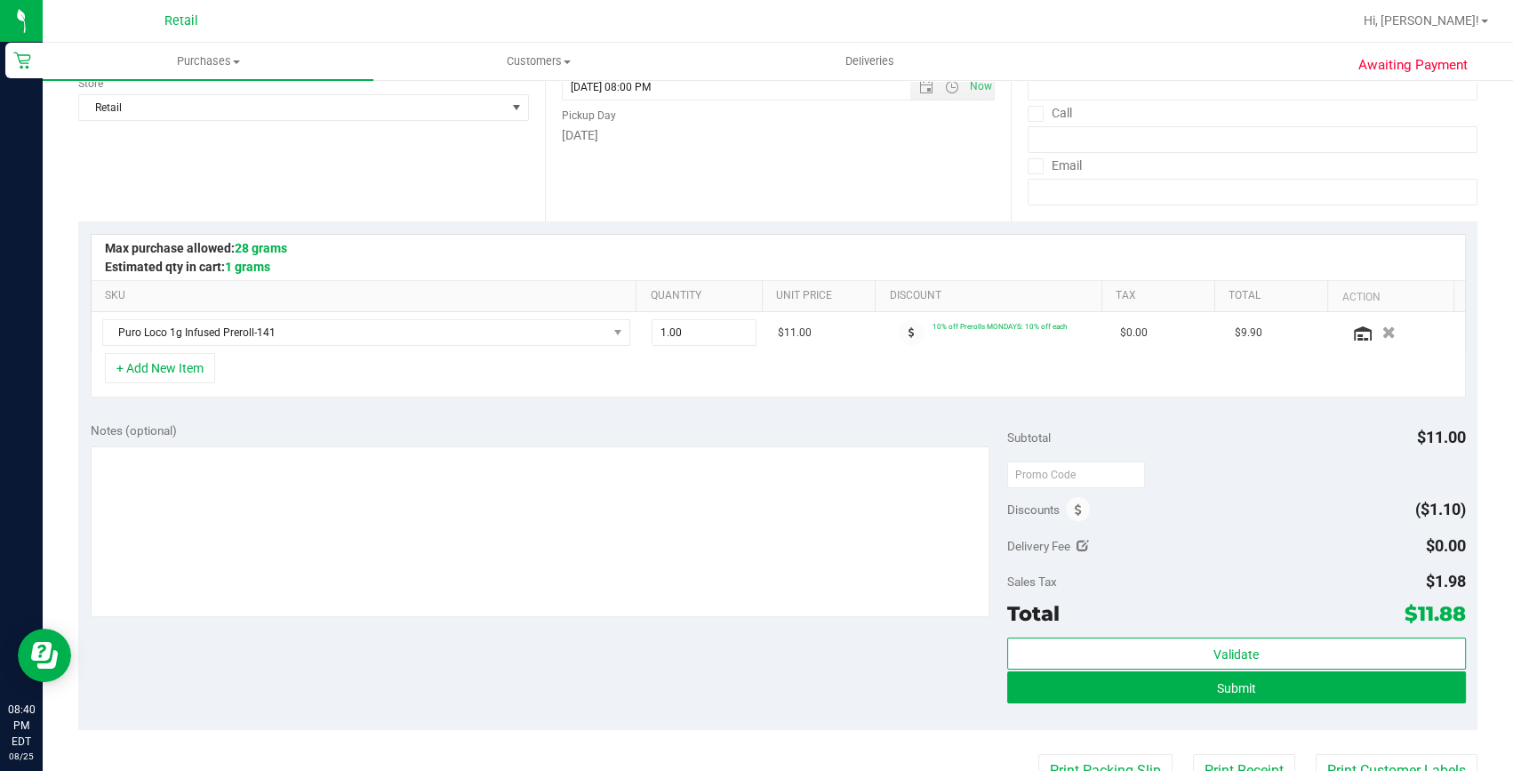
scroll to position [323, 0]
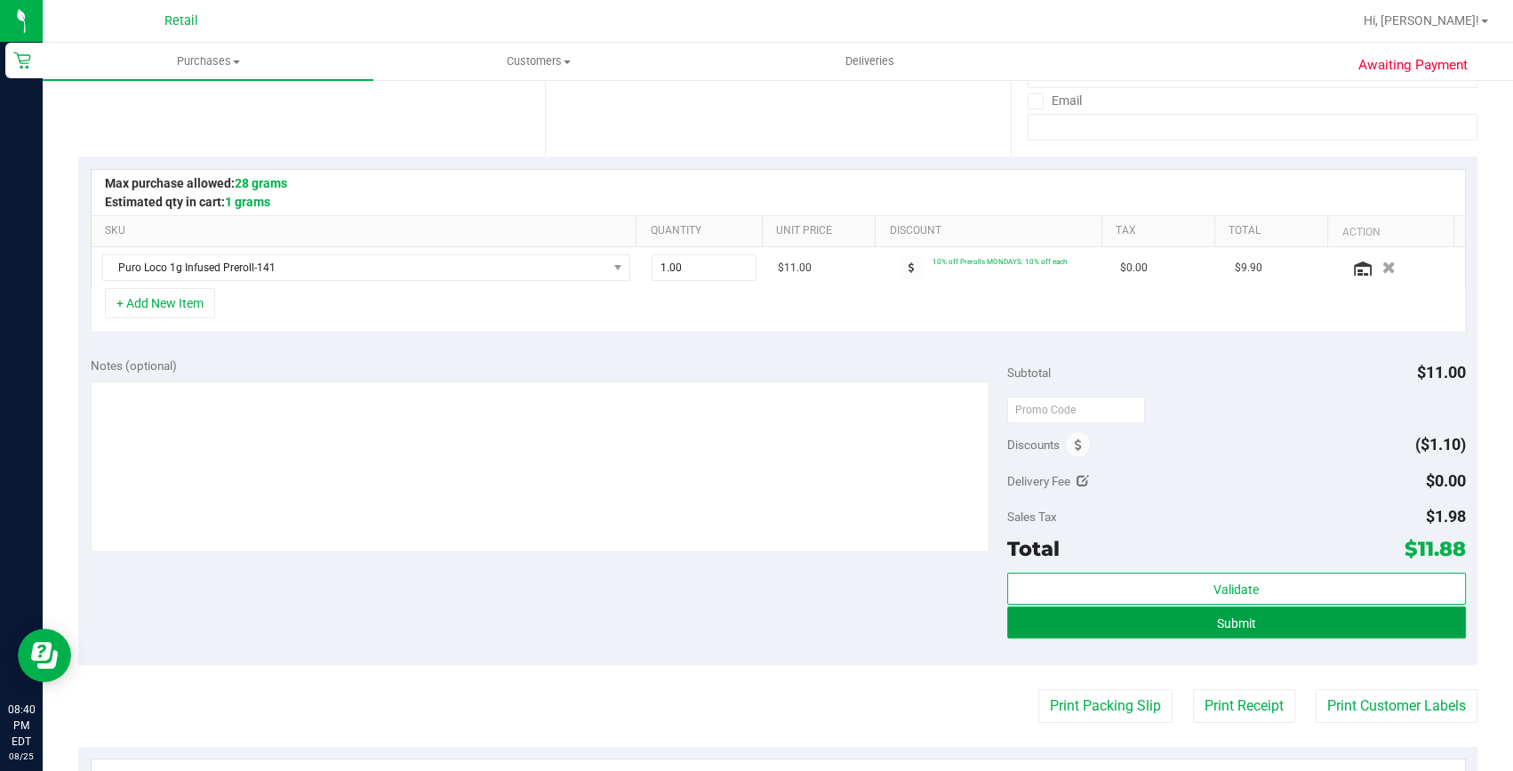
click at [1219, 631] on button "Submit" at bounding box center [1236, 622] width 459 height 32
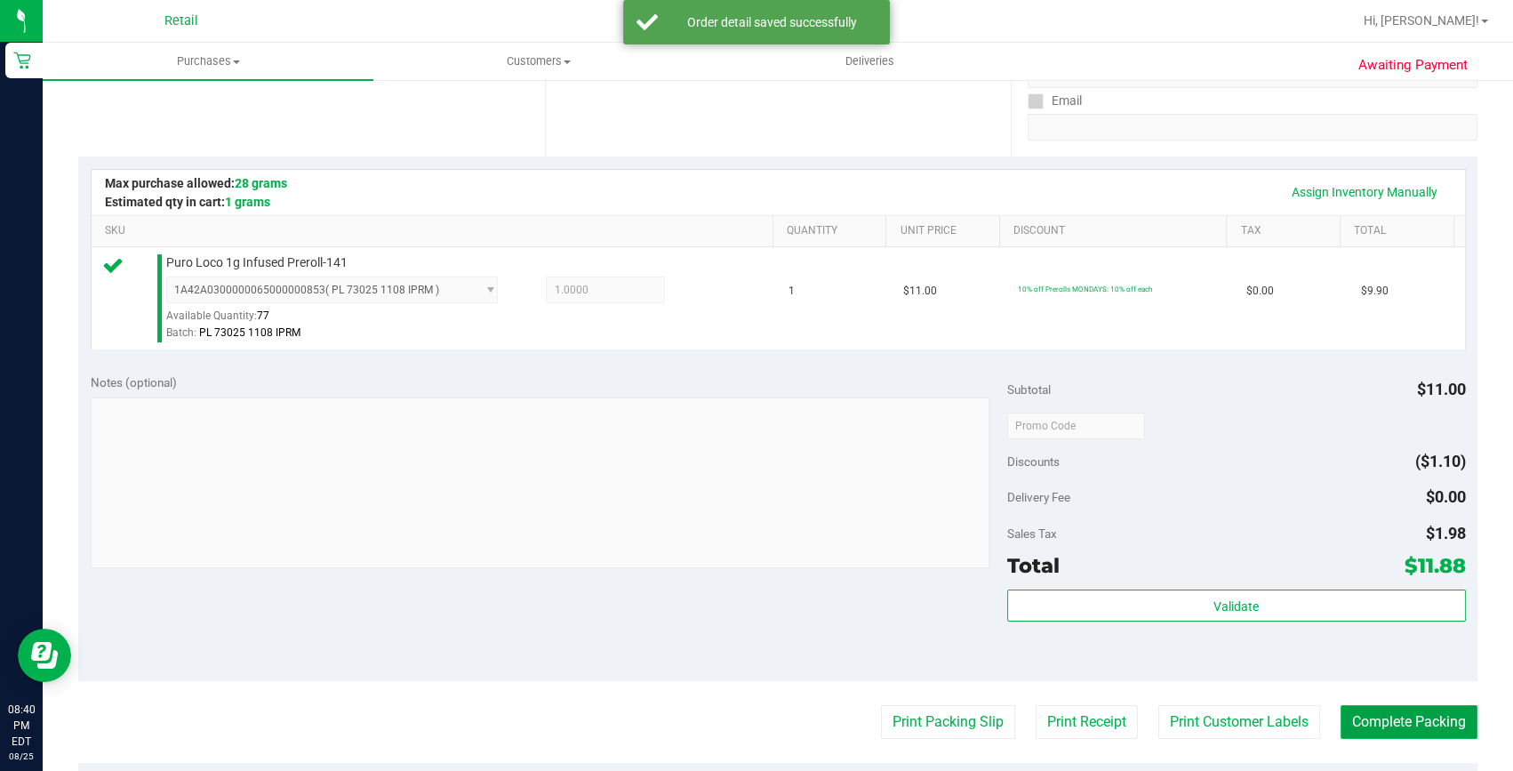
click at [1407, 713] on button "Complete Packing" at bounding box center [1408, 722] width 137 height 34
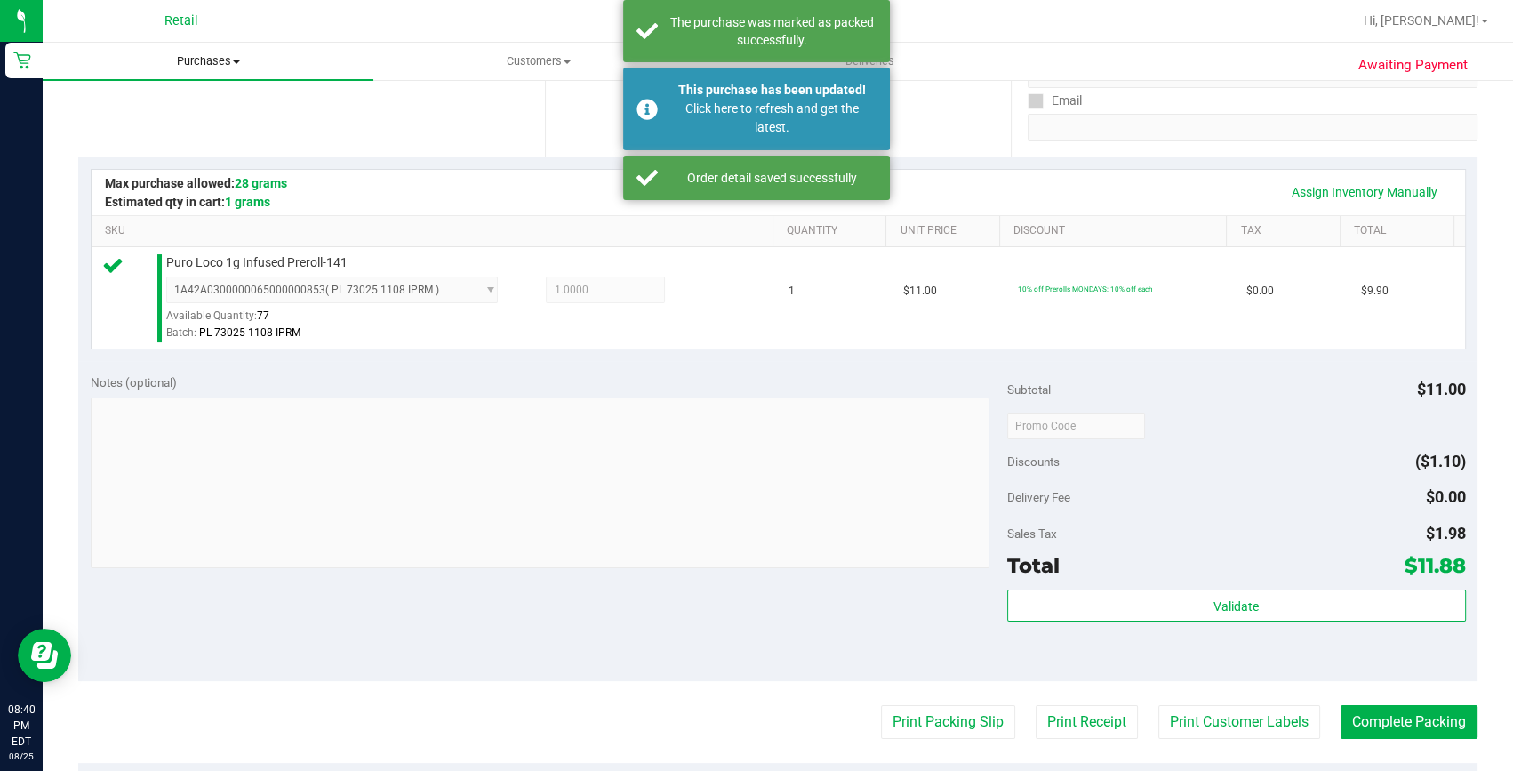
click at [194, 51] on uib-tab-heading "Purchases Summary of purchases Fulfillment All purchases" at bounding box center [208, 61] width 331 height 37
click at [176, 110] on span "Summary of purchases" at bounding box center [134, 107] width 182 height 15
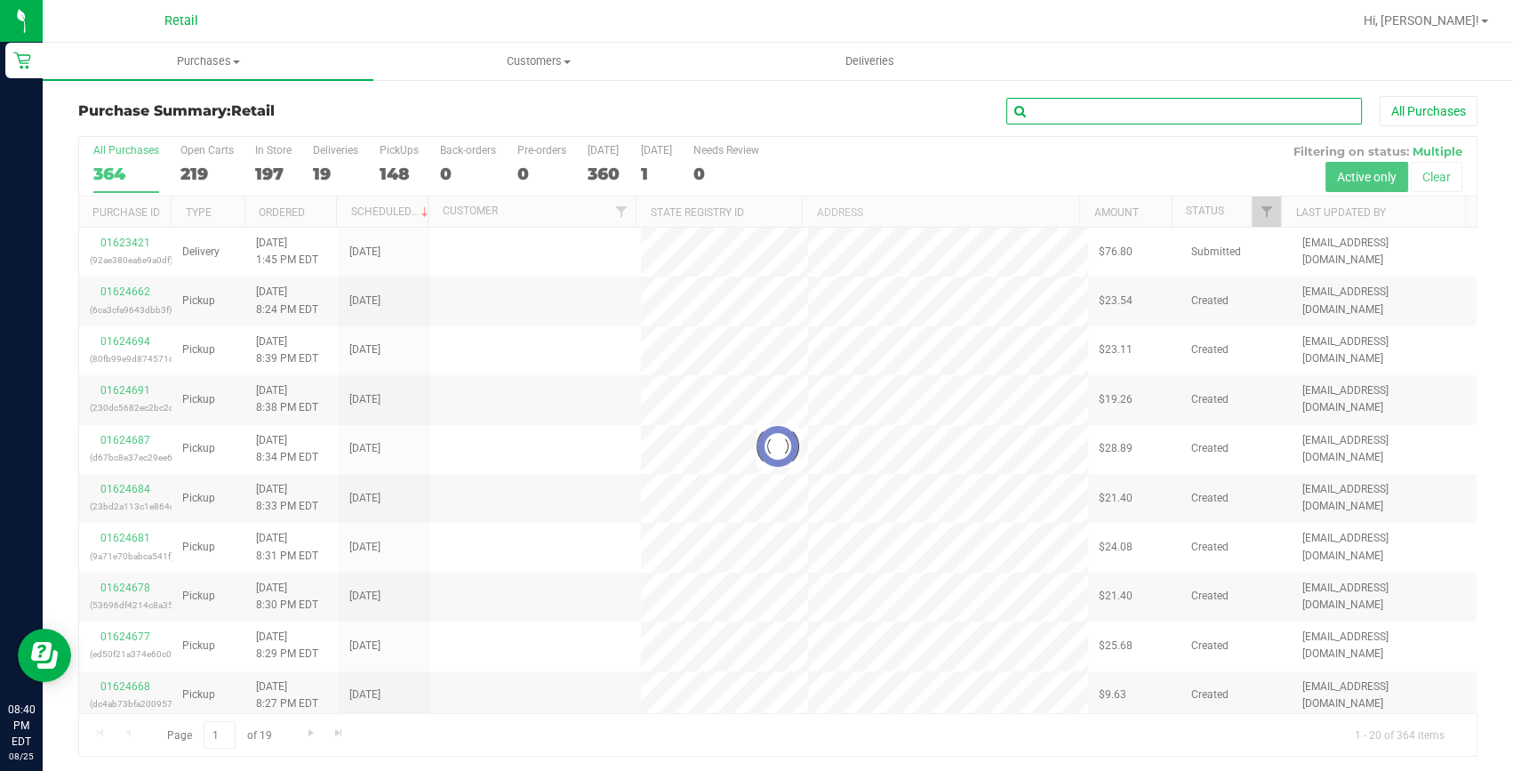
click at [1153, 99] on input "text" at bounding box center [1184, 111] width 356 height 27
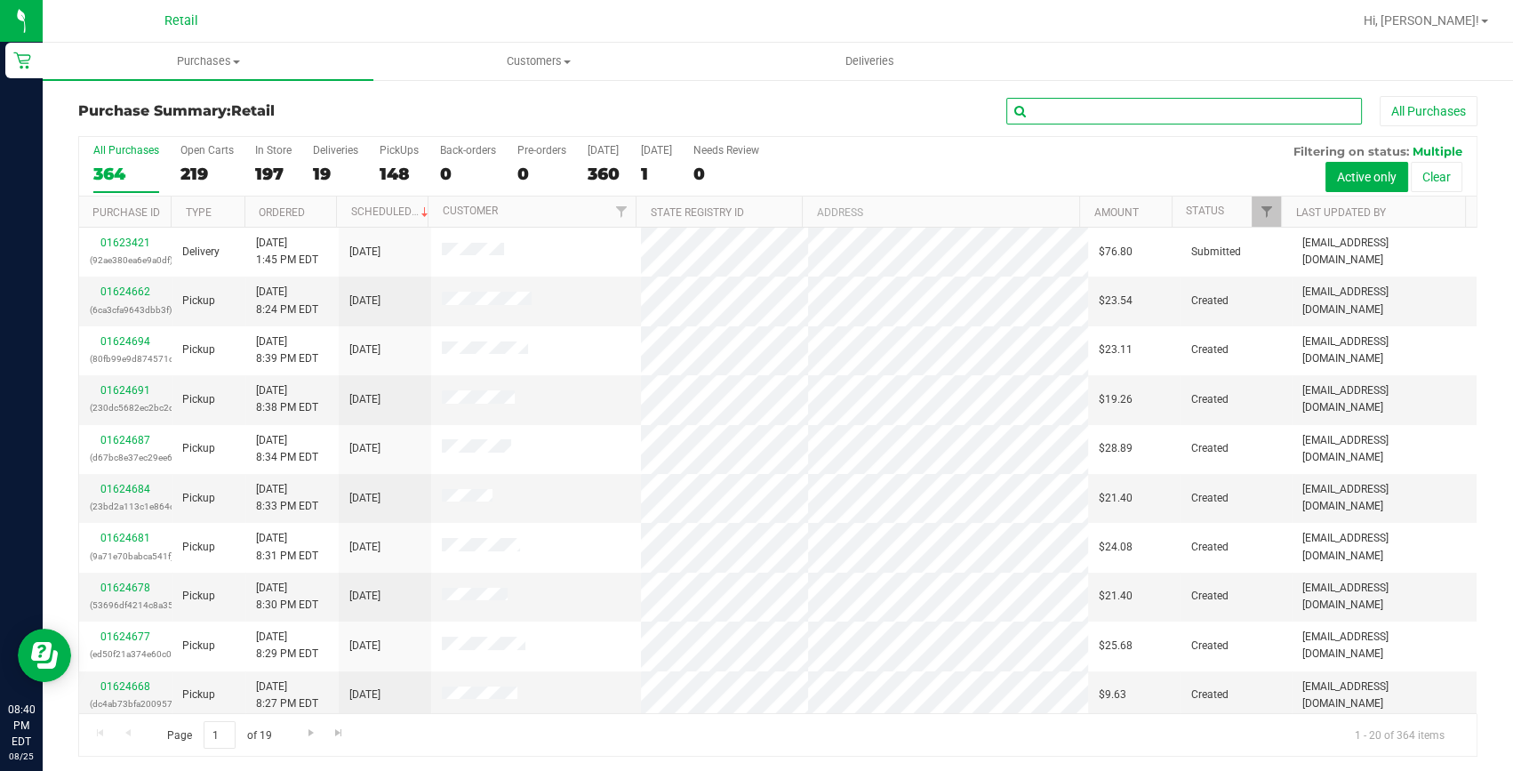
click at [1144, 110] on input "text" at bounding box center [1184, 111] width 356 height 27
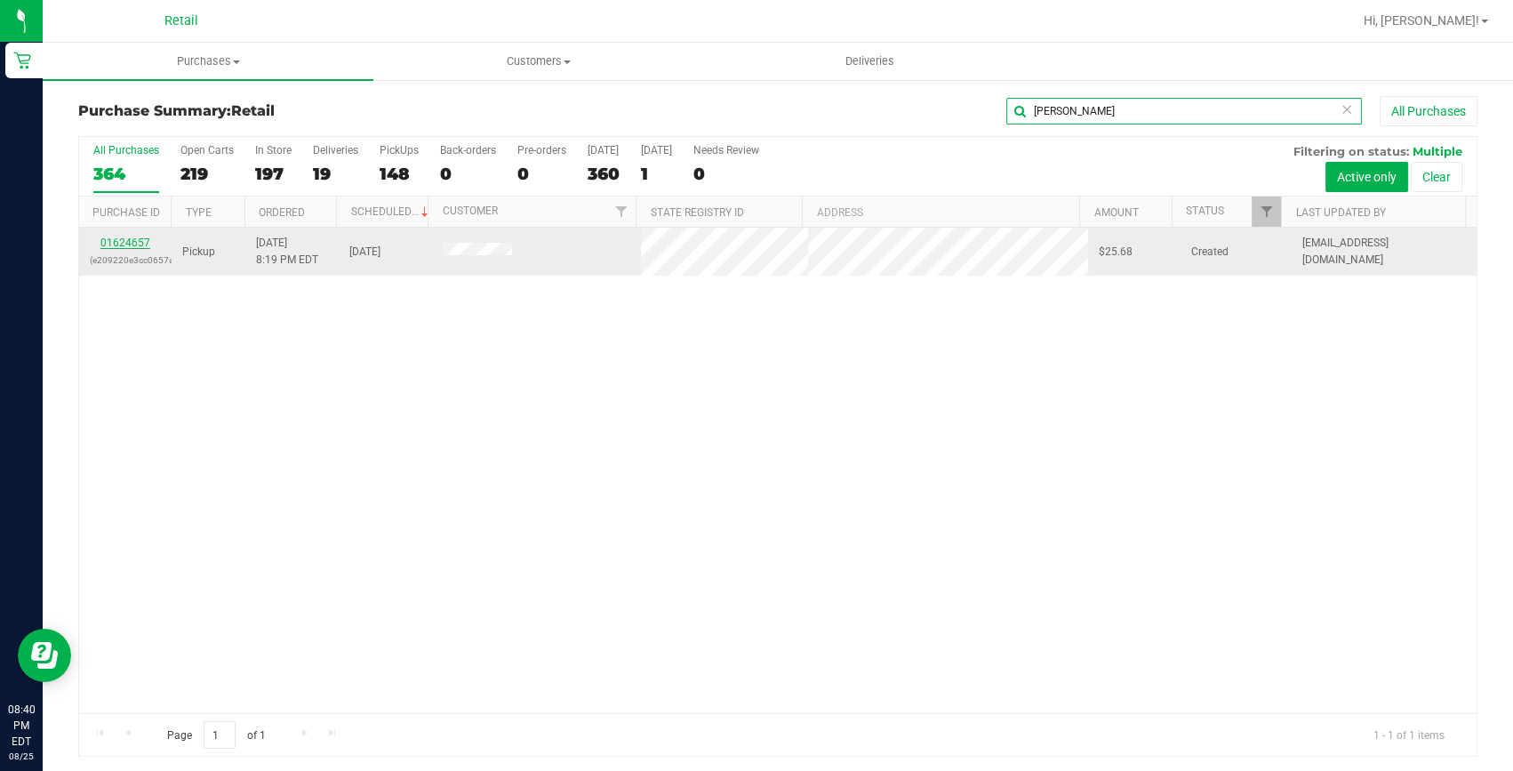
type input "tracey"
click at [137, 238] on link "01624657" at bounding box center [125, 242] width 50 height 12
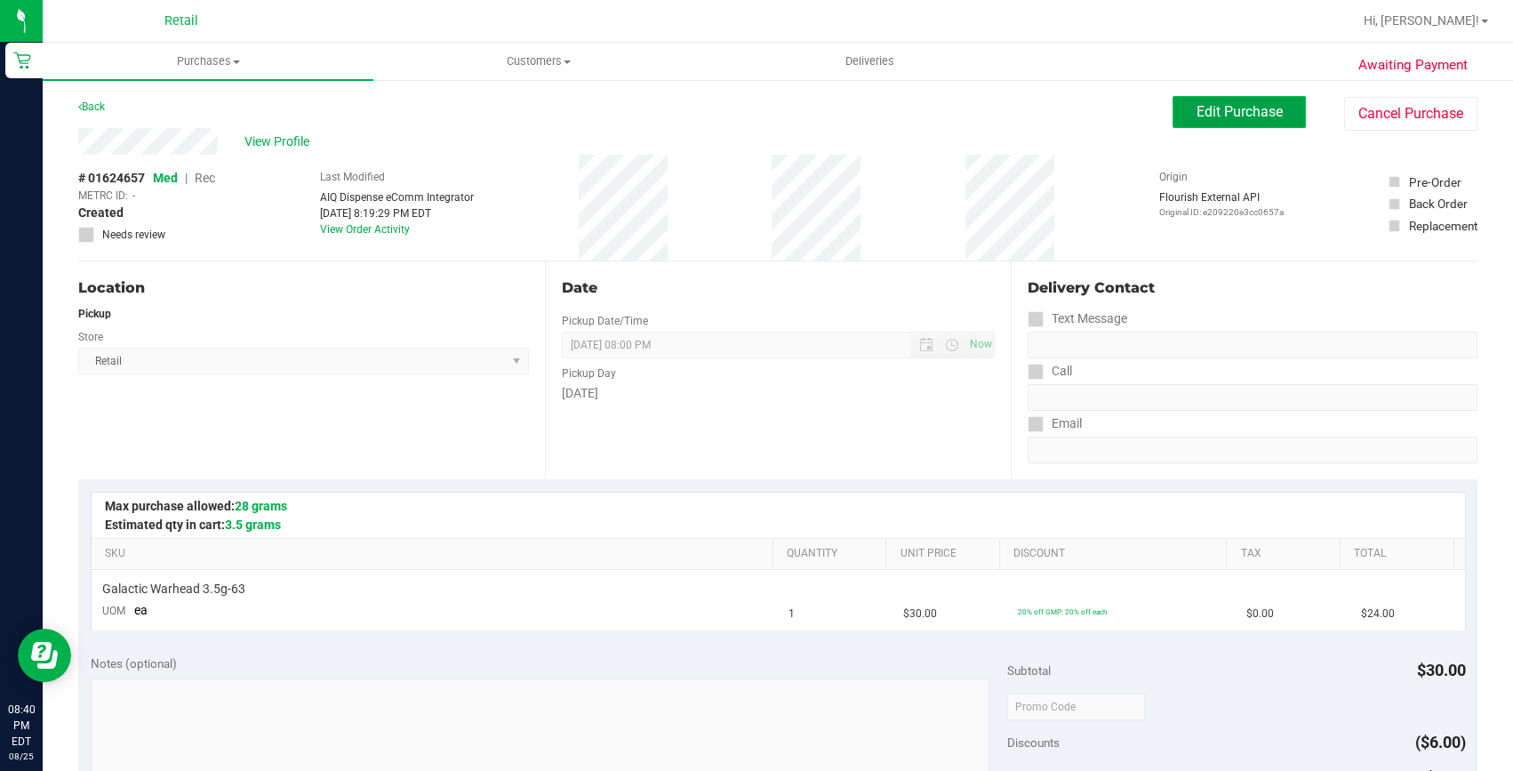
click at [1258, 116] on span "Edit Purchase" at bounding box center [1239, 111] width 86 height 17
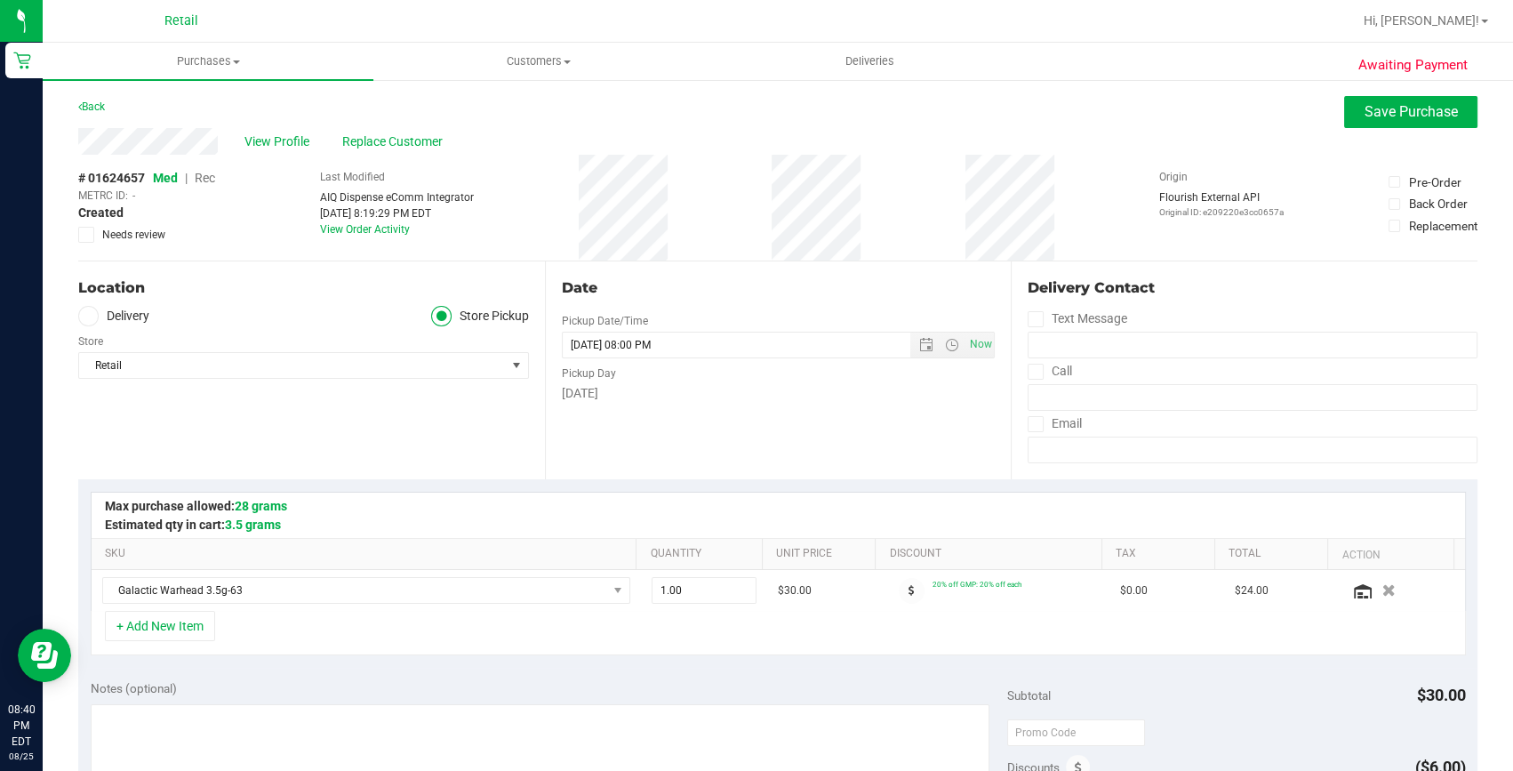
click at [198, 178] on span "Rec" at bounding box center [205, 178] width 20 height 14
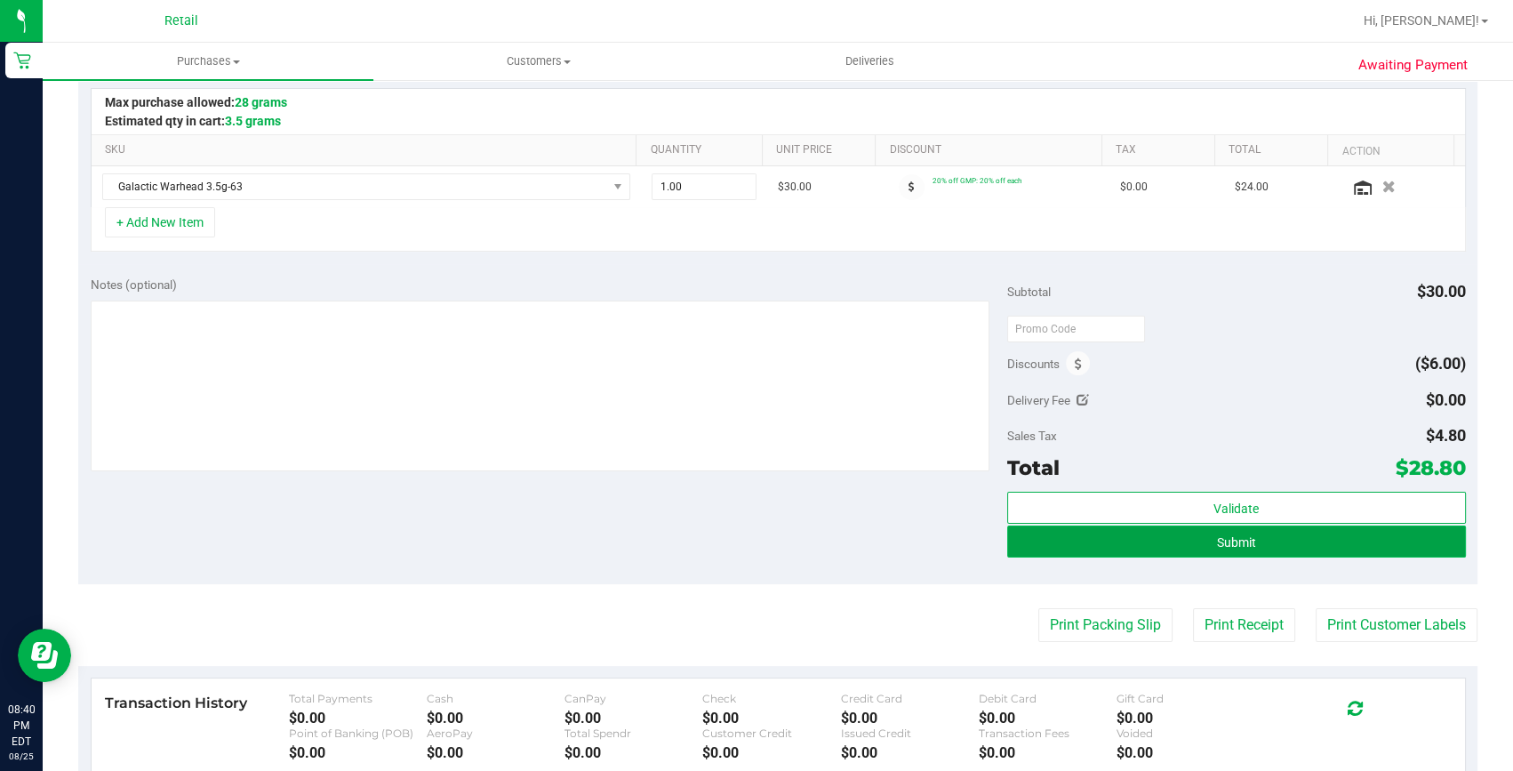
click at [1249, 546] on button "Submit" at bounding box center [1236, 541] width 459 height 32
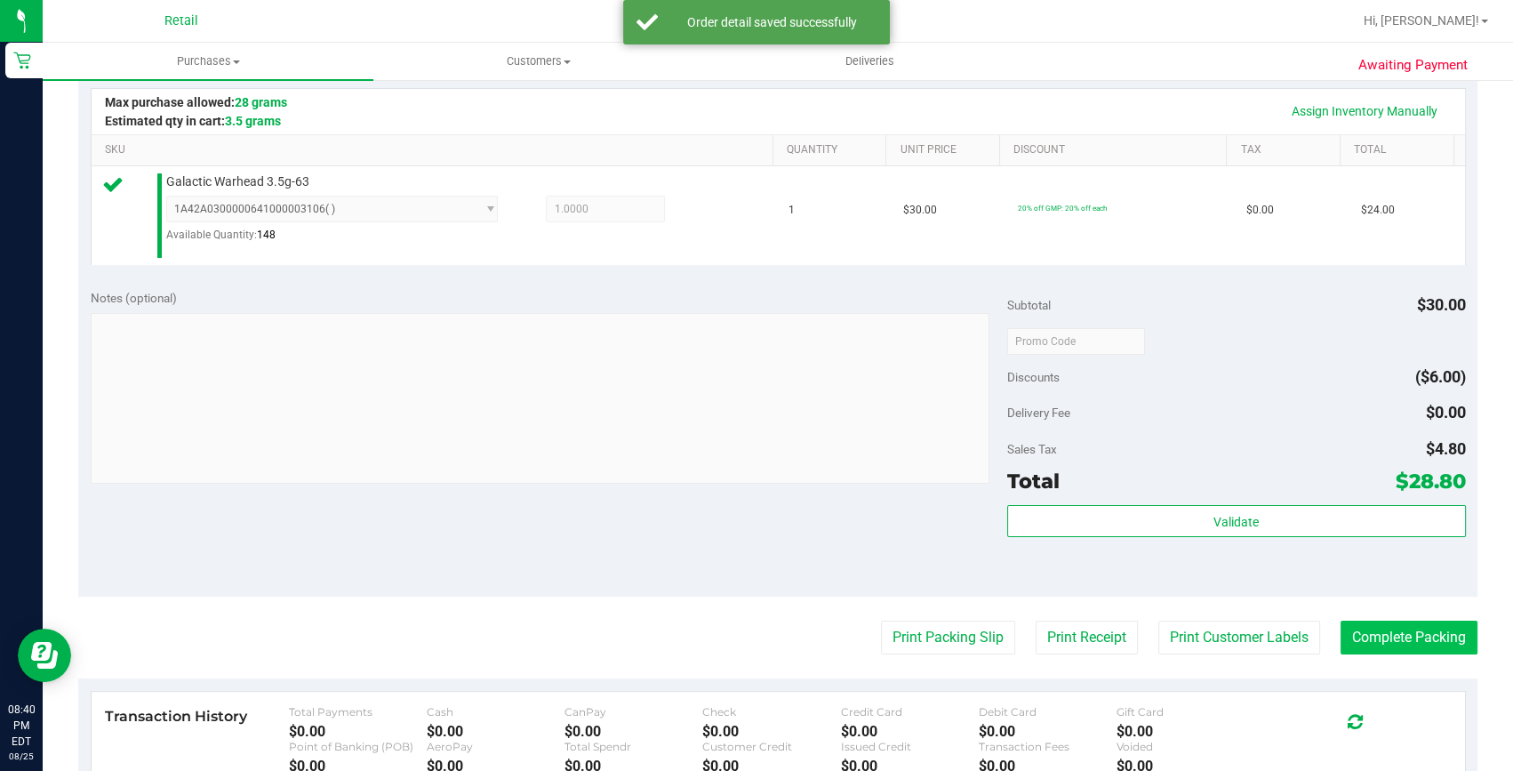
click at [1332, 657] on purchase-details "Back Edit Purchase Cancel Purchase View Profile # 01624657 Med | Rec METRC ID: …" at bounding box center [777, 351] width 1399 height 1318
click at [1357, 635] on button "Complete Packing" at bounding box center [1408, 637] width 137 height 34
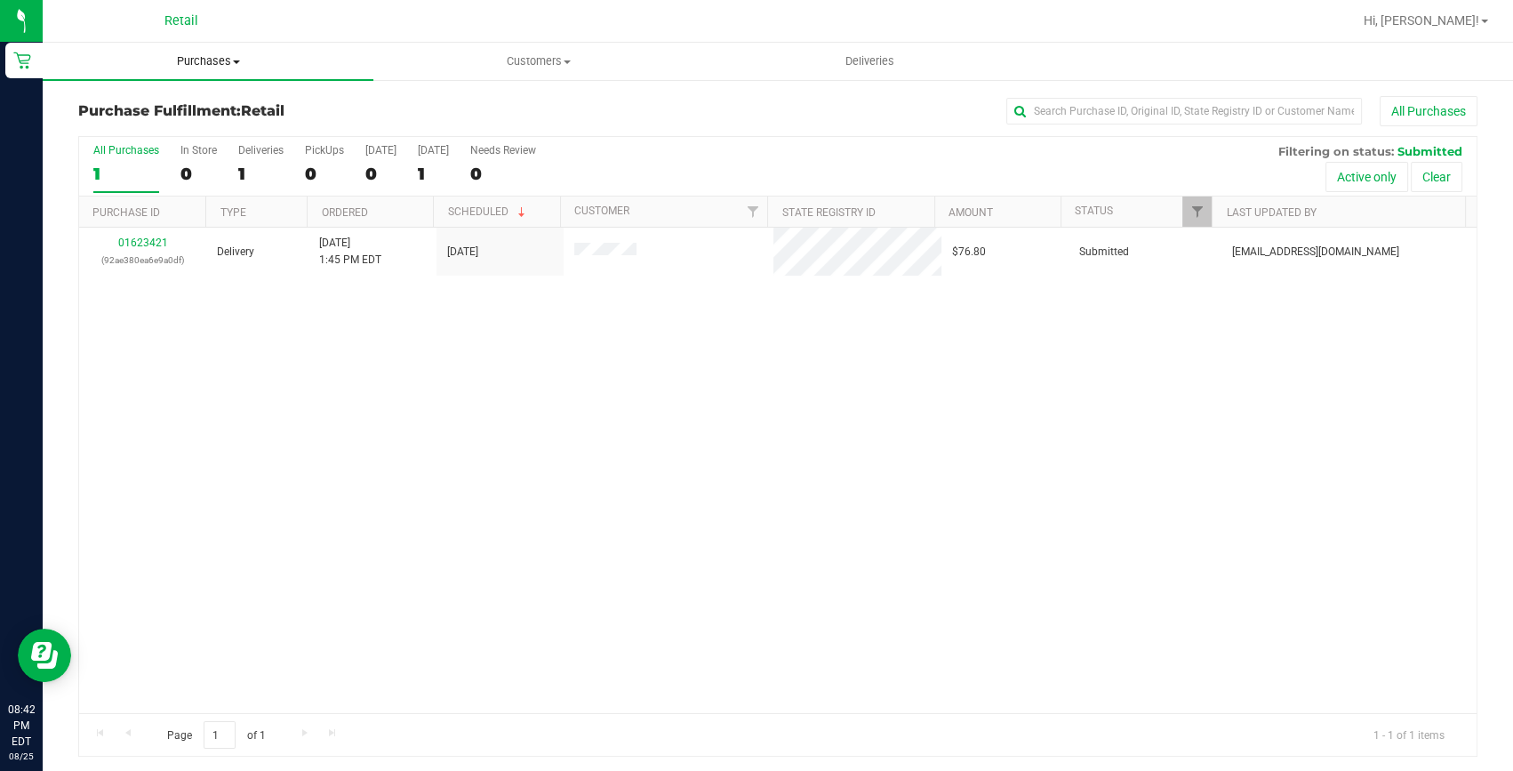
click at [228, 58] on span "Purchases" at bounding box center [208, 61] width 331 height 16
click at [198, 114] on span "Summary of purchases" at bounding box center [134, 107] width 182 height 15
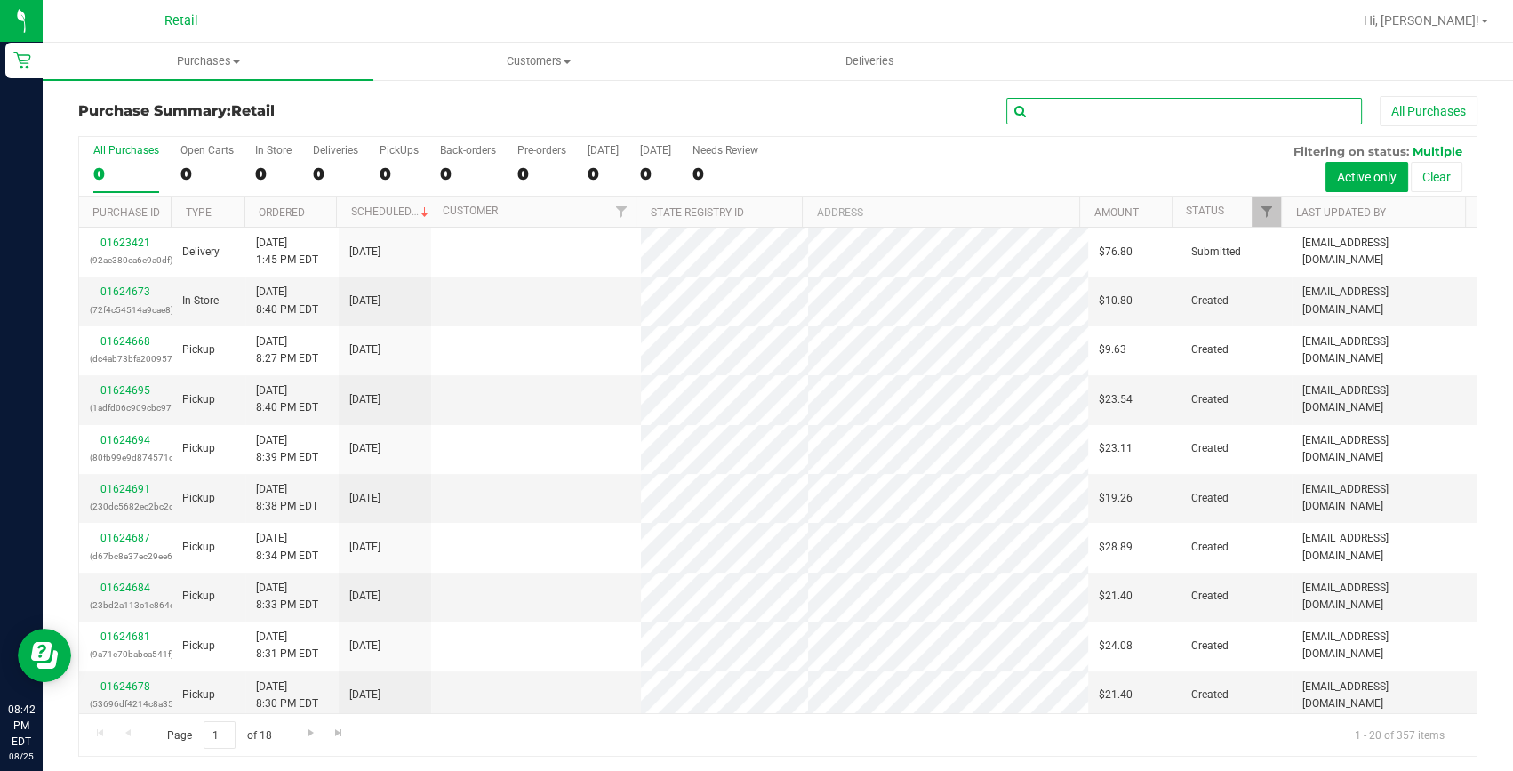
click at [1072, 113] on input "text" at bounding box center [1184, 111] width 356 height 27
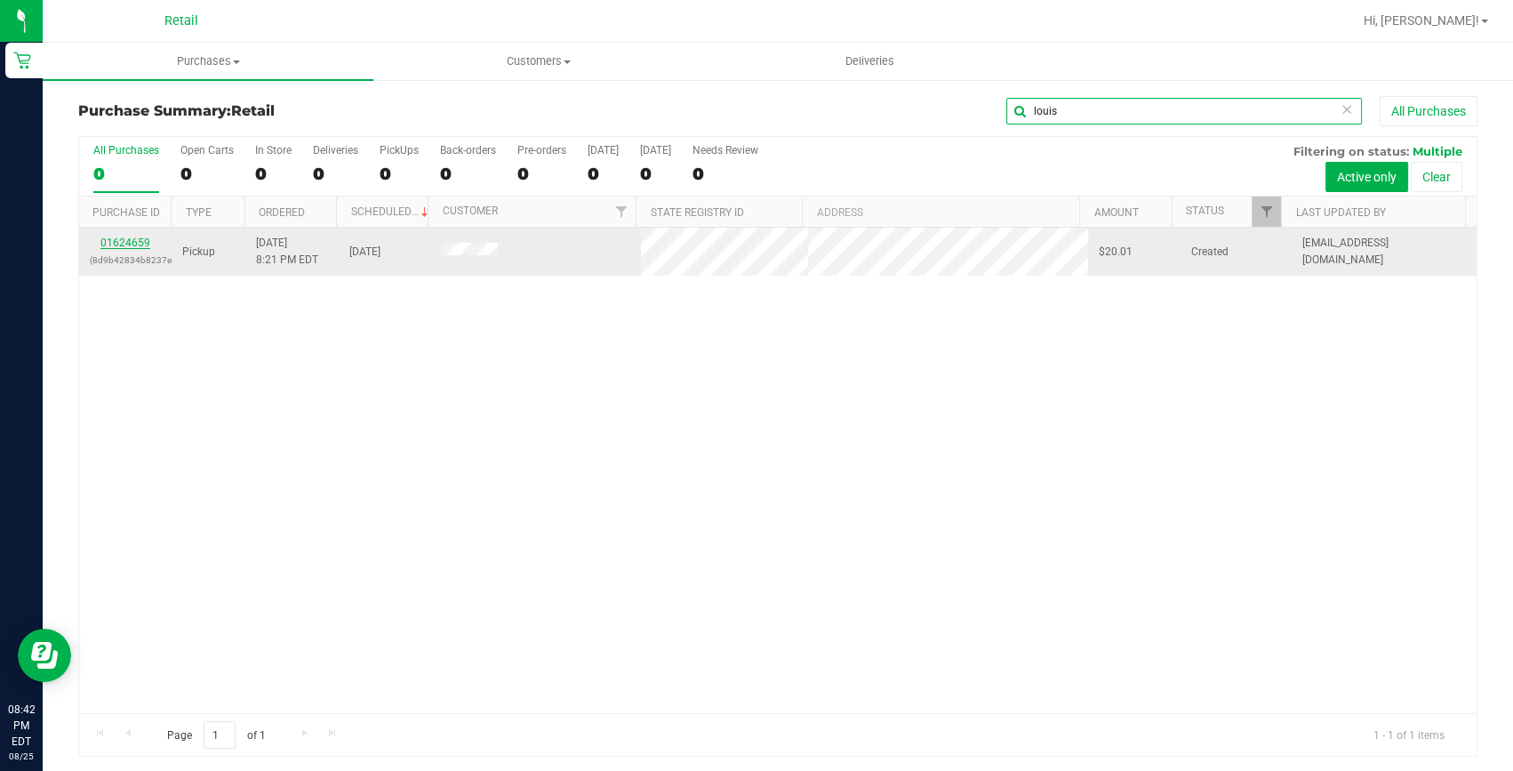
type input "louis"
click at [143, 240] on link "01624659" at bounding box center [125, 242] width 50 height 12
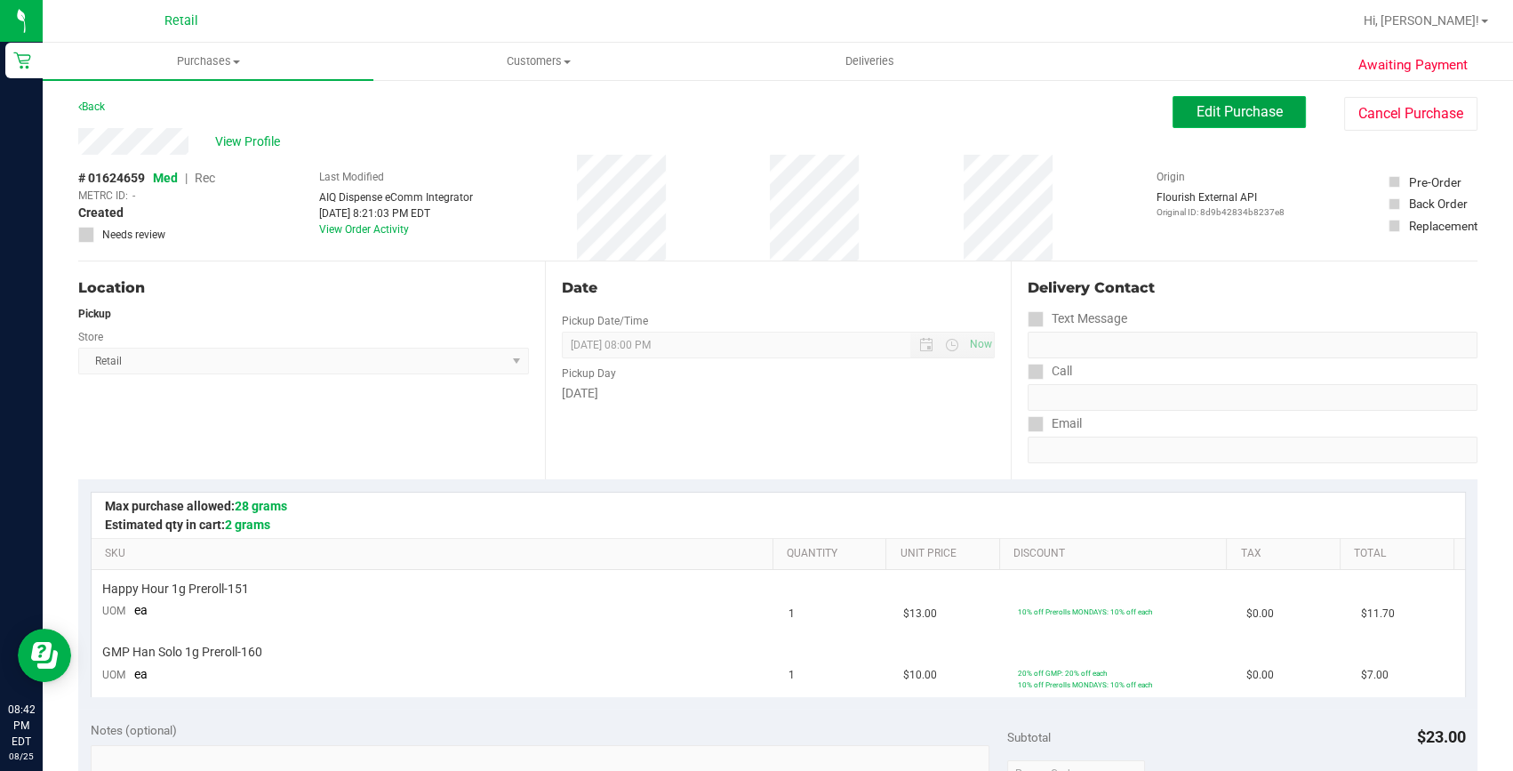
click at [1206, 116] on span "Edit Purchase" at bounding box center [1239, 111] width 86 height 17
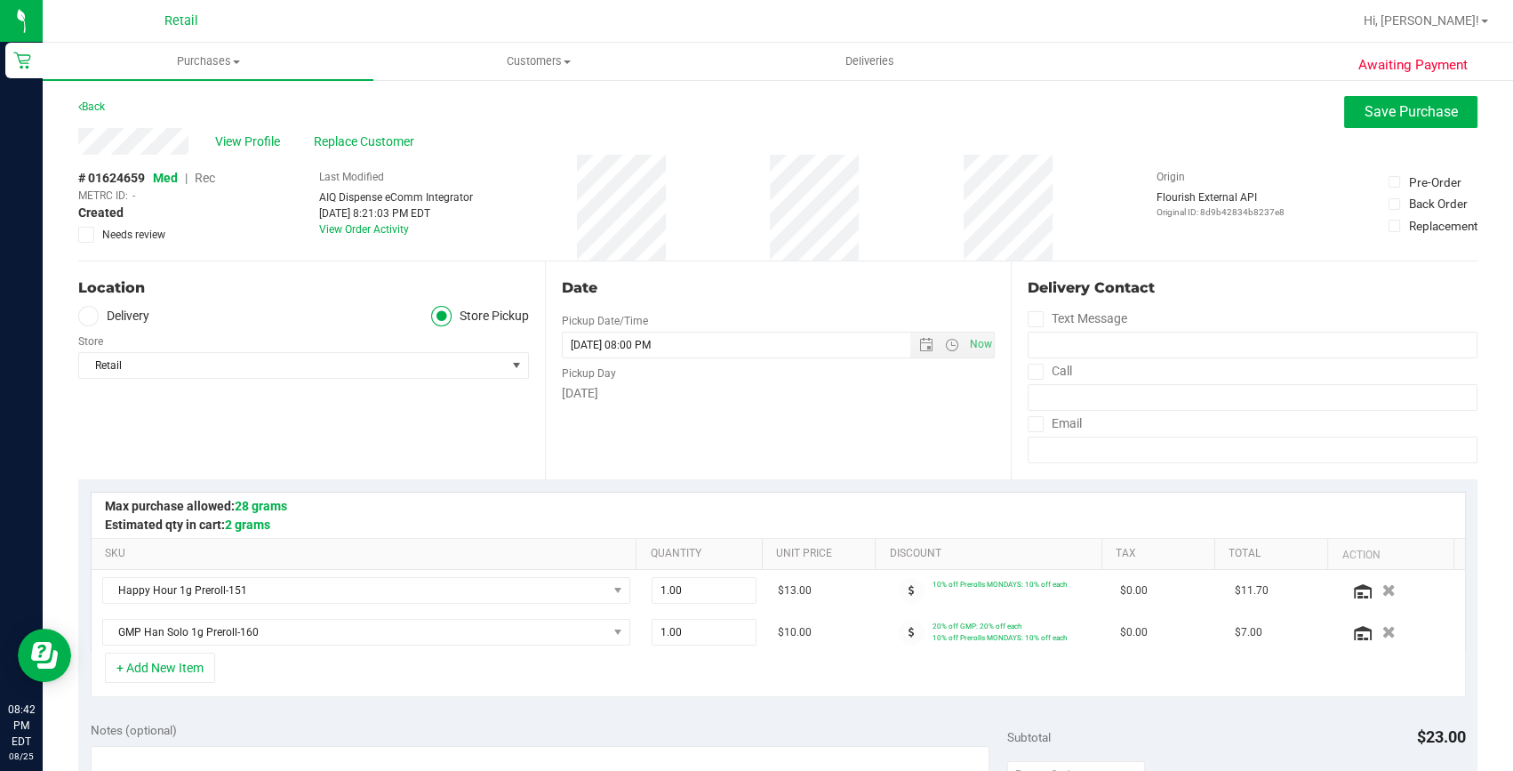
click at [205, 175] on span "Rec" at bounding box center [205, 178] width 20 height 14
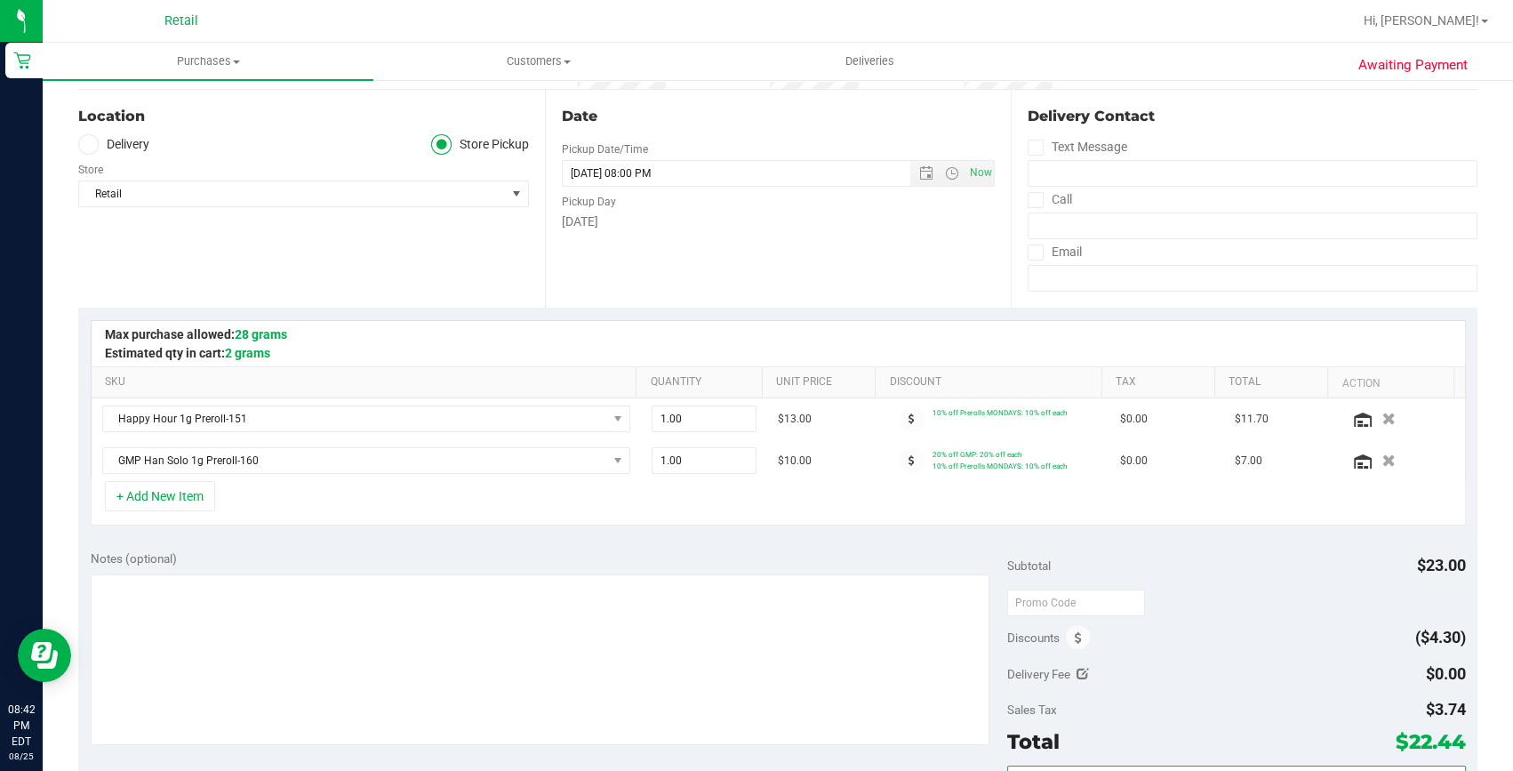
scroll to position [242, 0]
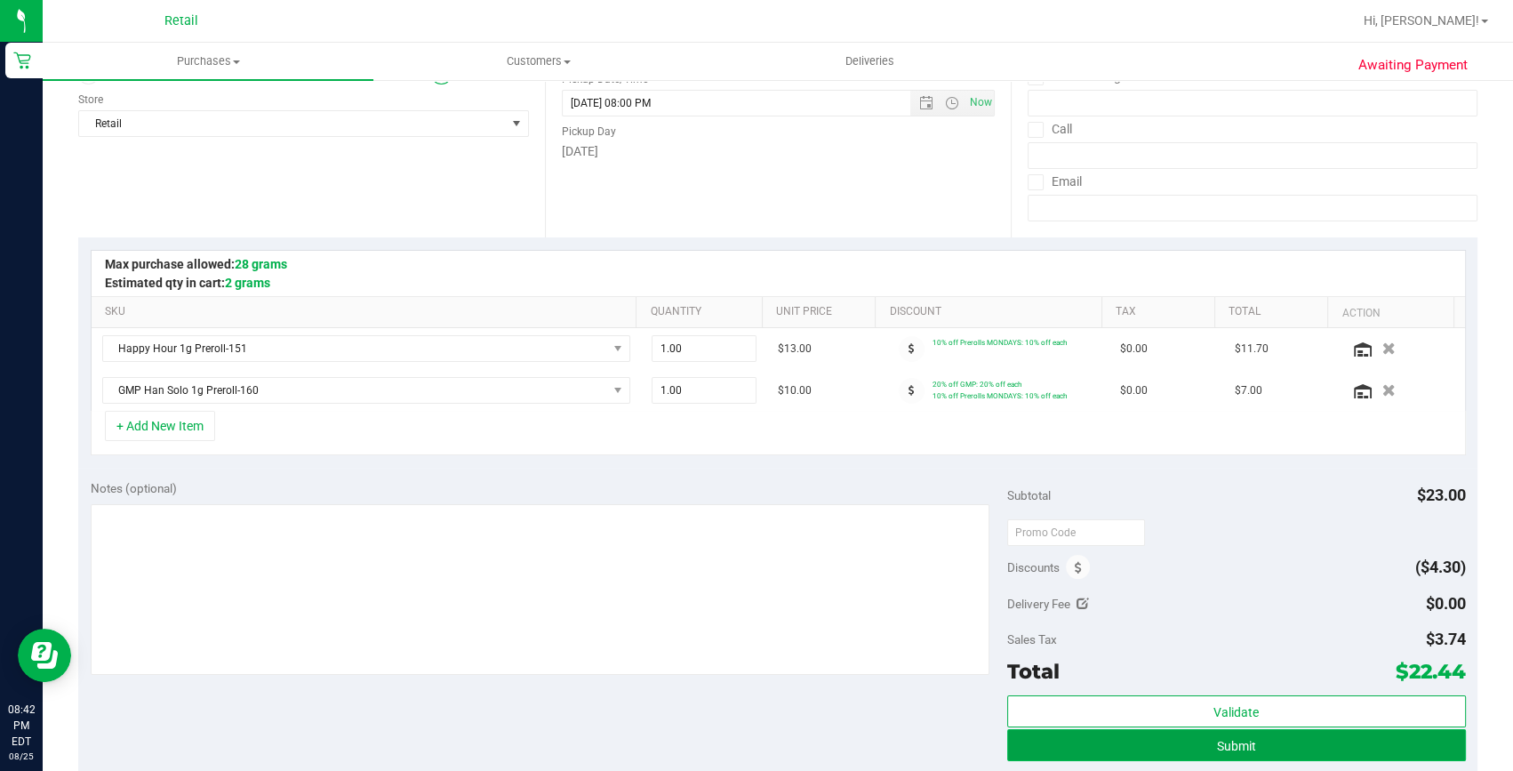
click at [1194, 739] on button "Submit" at bounding box center [1236, 745] width 459 height 32
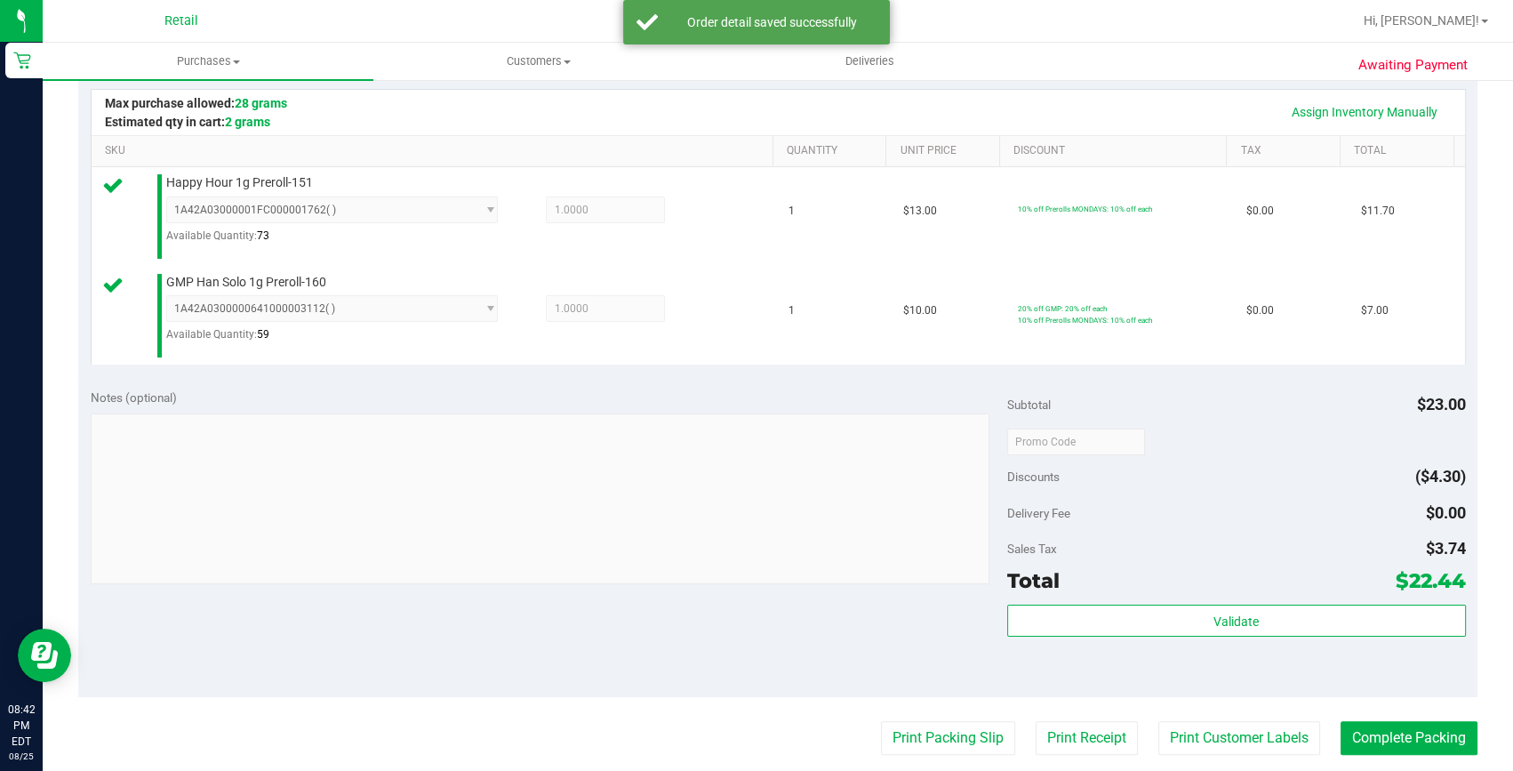
scroll to position [404, 0]
click at [1348, 723] on button "Complete Packing" at bounding box center [1408, 737] width 137 height 34
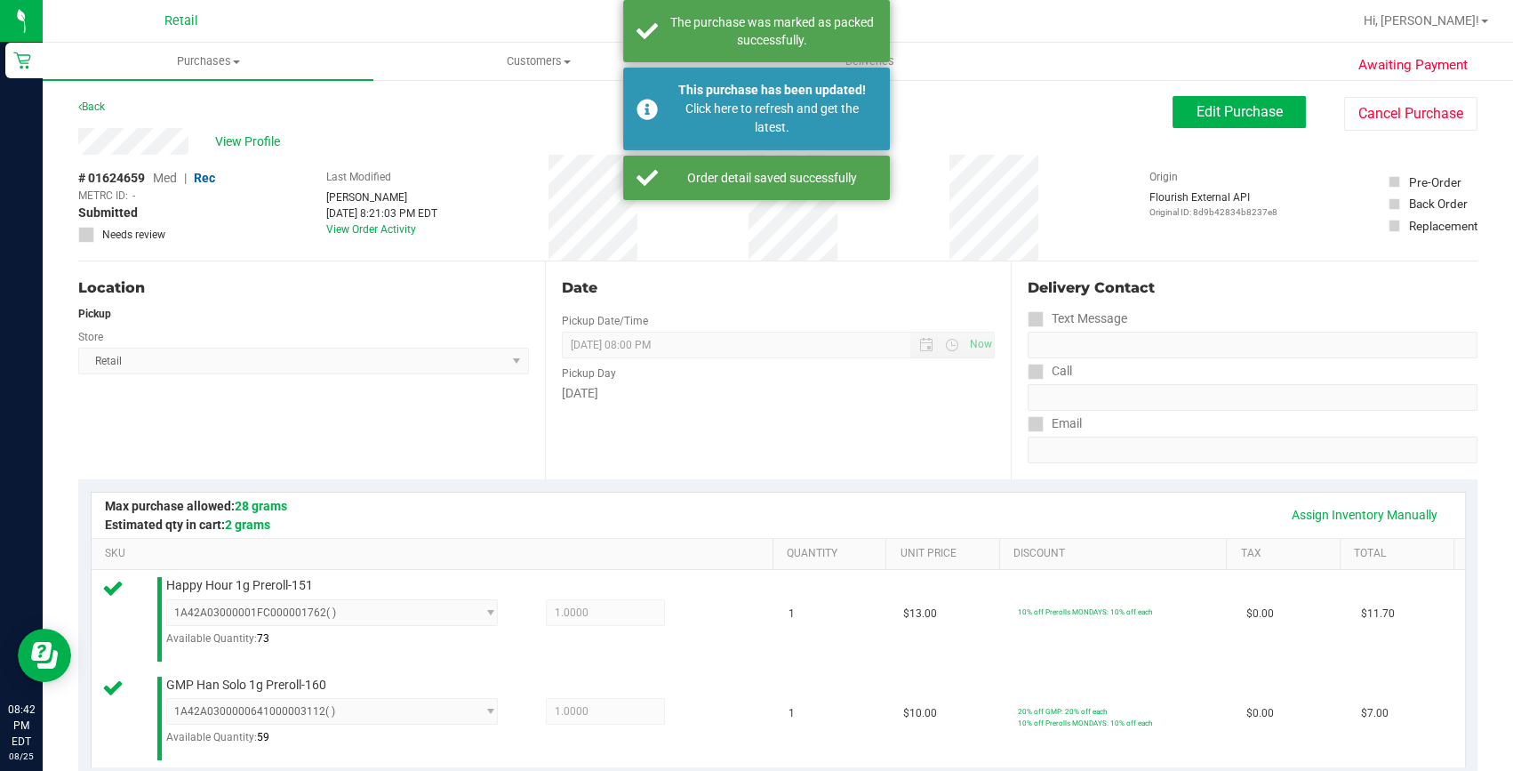
scroll to position [404, 0]
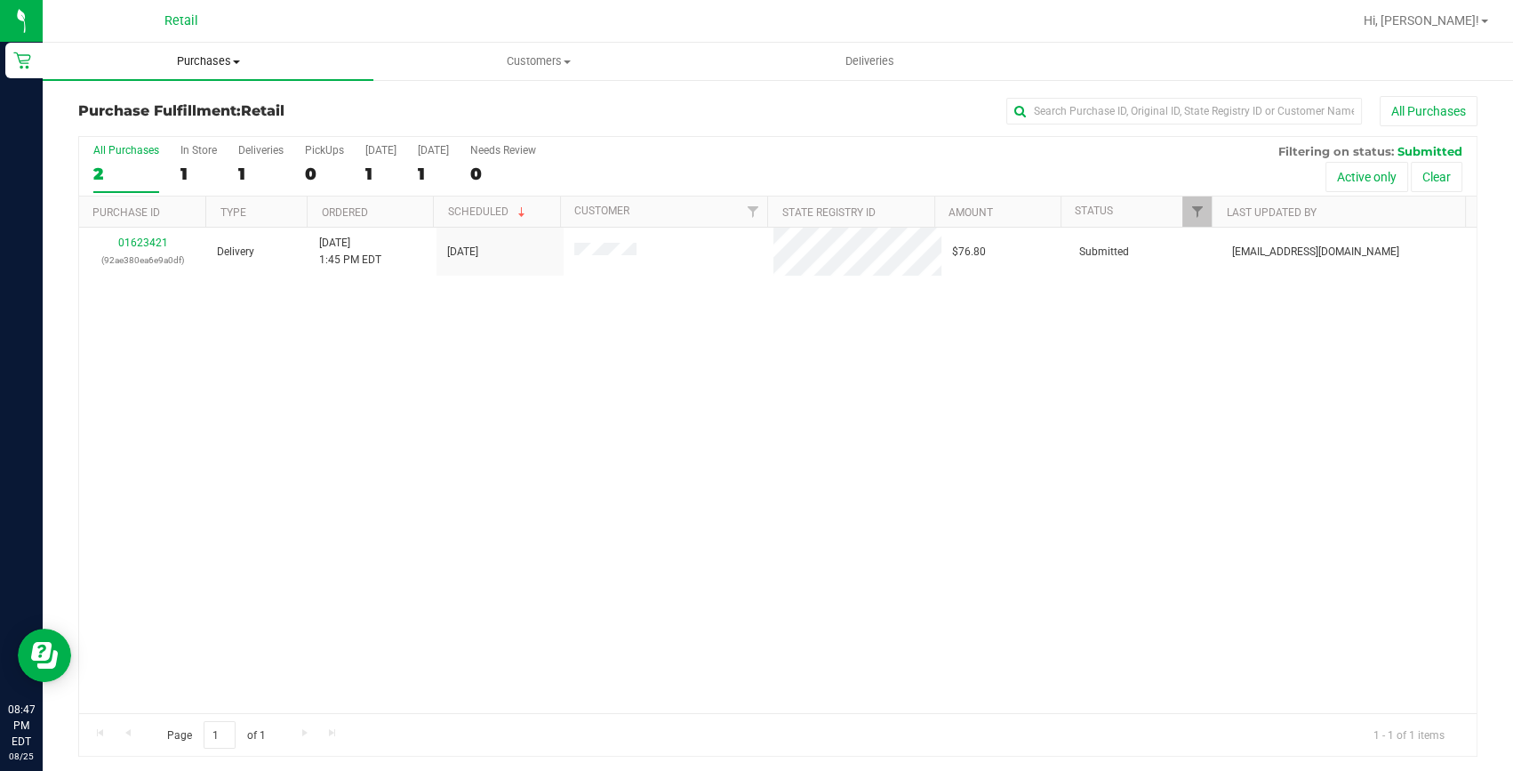
drag, startPoint x: 212, startPoint y: 68, endPoint x: 204, endPoint y: 75, distance: 11.4
click at [212, 68] on span "Purchases" at bounding box center [208, 61] width 331 height 16
click at [191, 100] on span "Summary of purchases" at bounding box center [134, 107] width 182 height 15
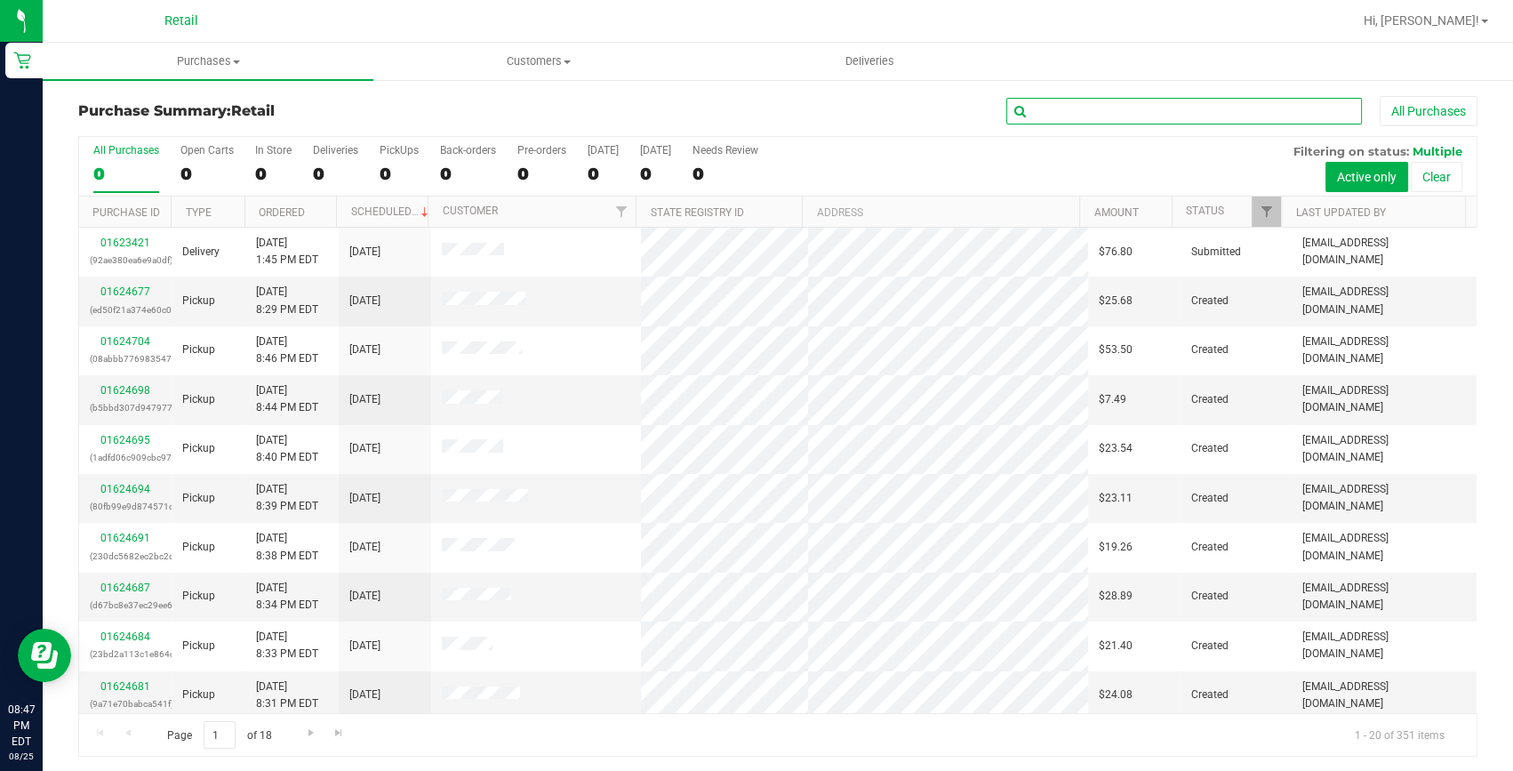
click at [1040, 105] on input "text" at bounding box center [1184, 111] width 356 height 27
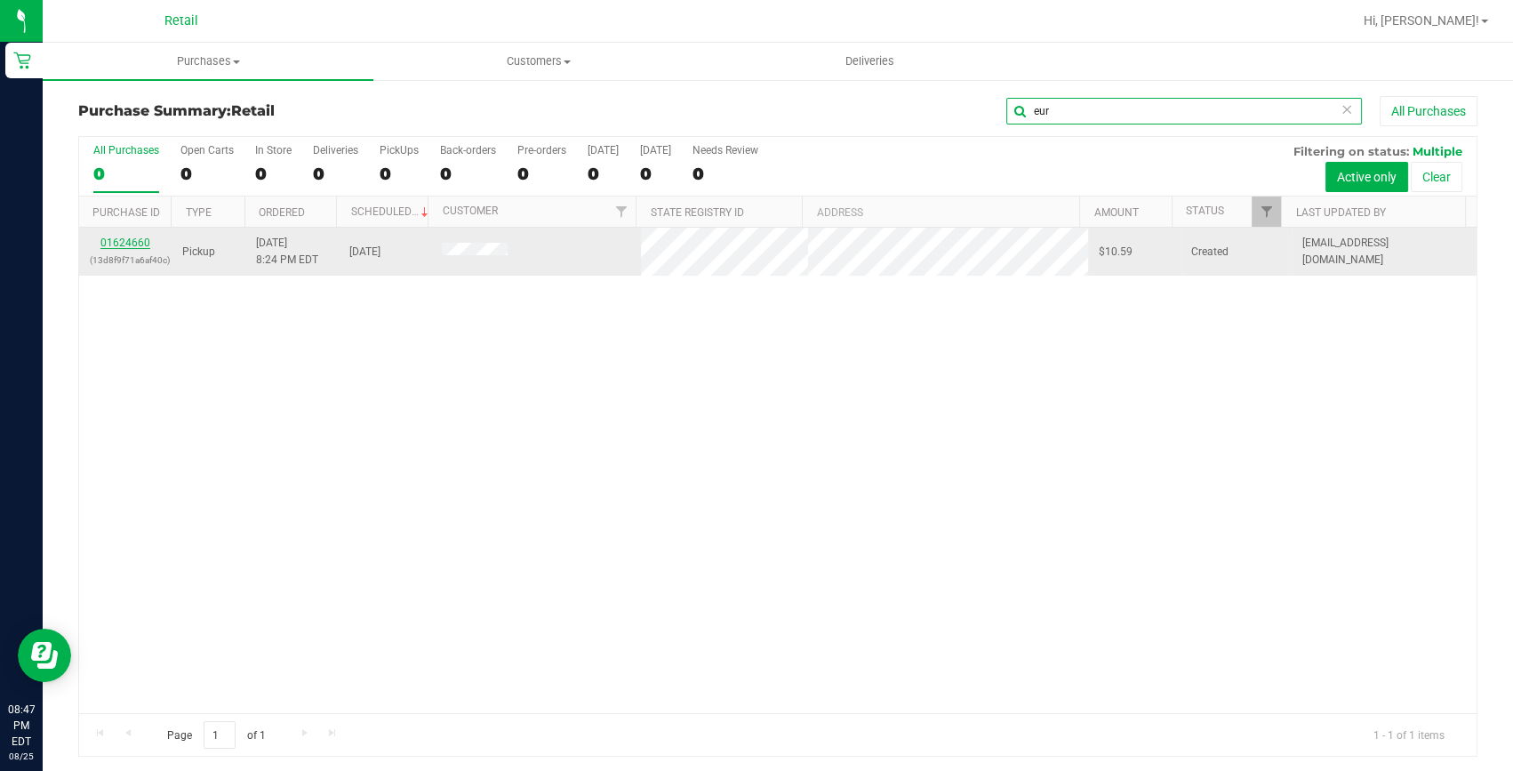
type input "eur"
click at [143, 238] on link "01624660" at bounding box center [125, 242] width 50 height 12
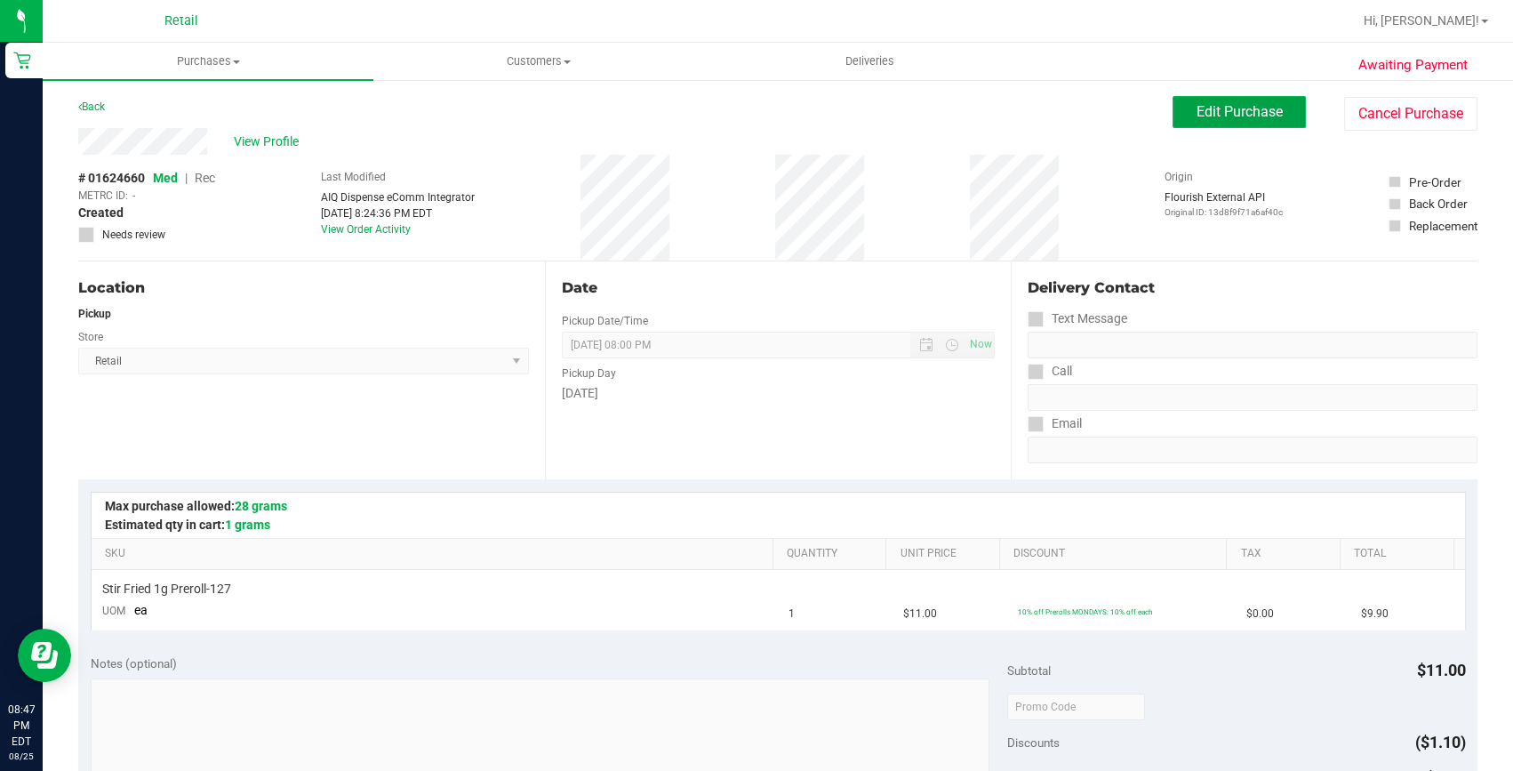
click at [1196, 116] on span "Edit Purchase" at bounding box center [1239, 111] width 86 height 17
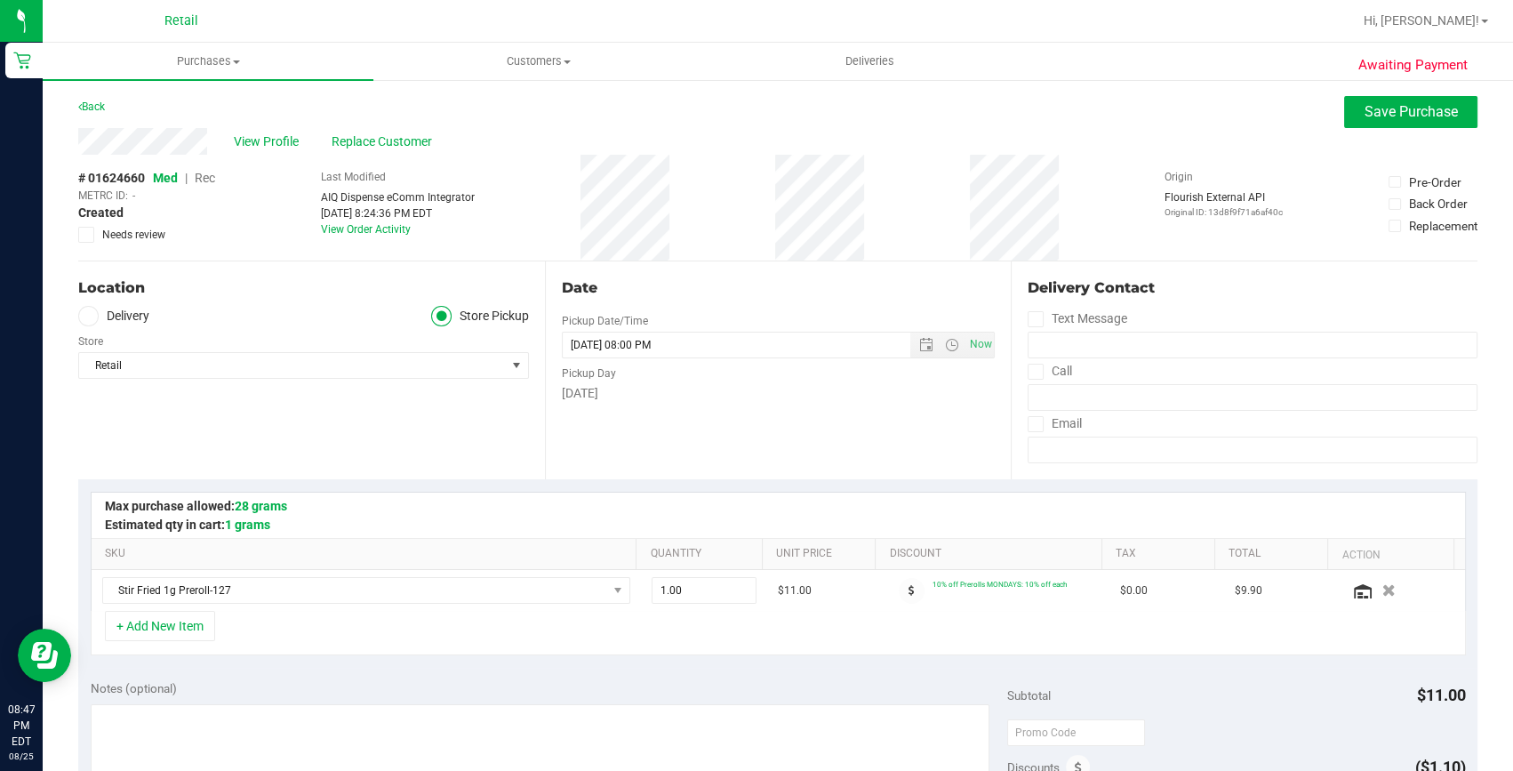
click at [212, 179] on span "Rec" at bounding box center [205, 178] width 20 height 14
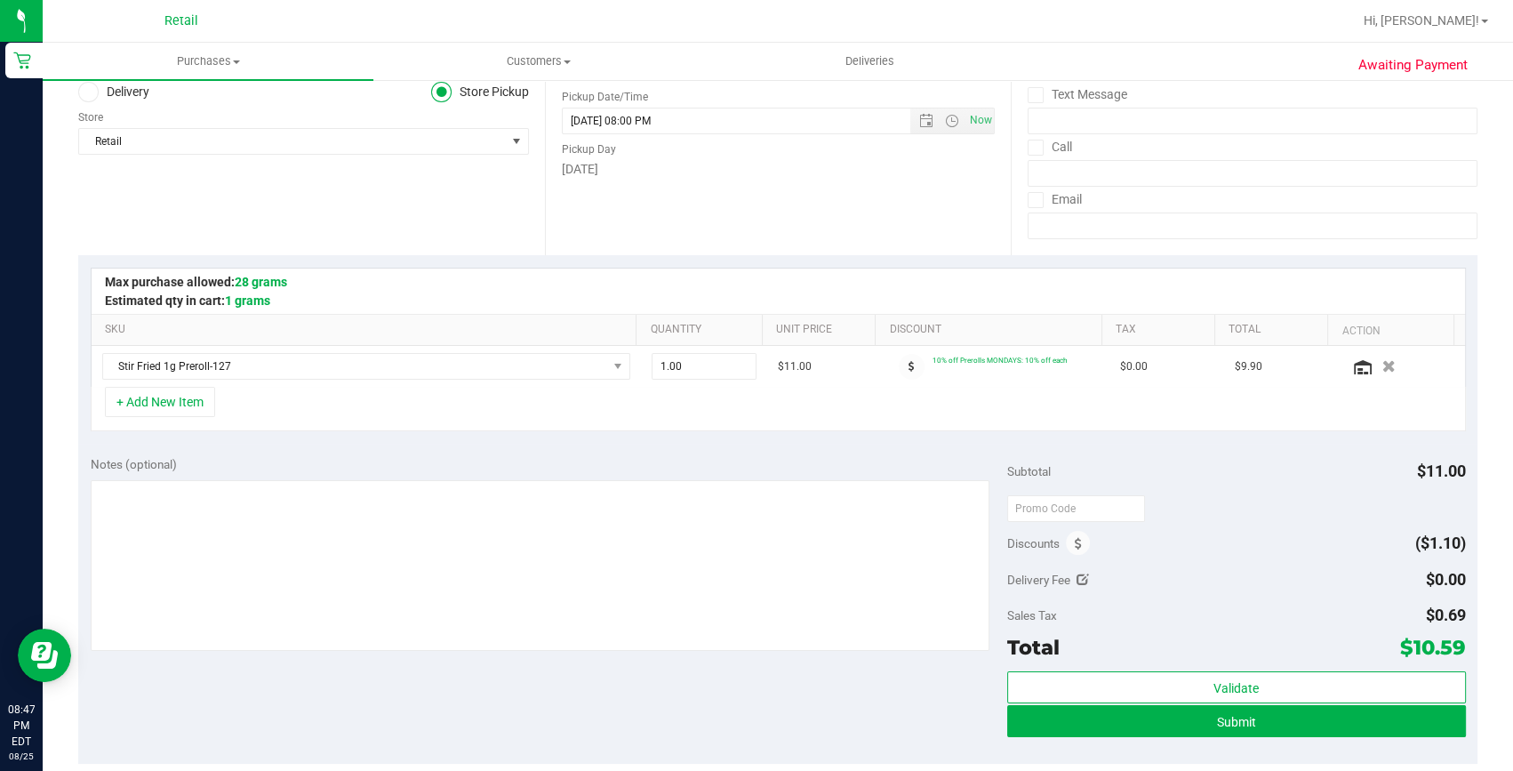
scroll to position [242, 0]
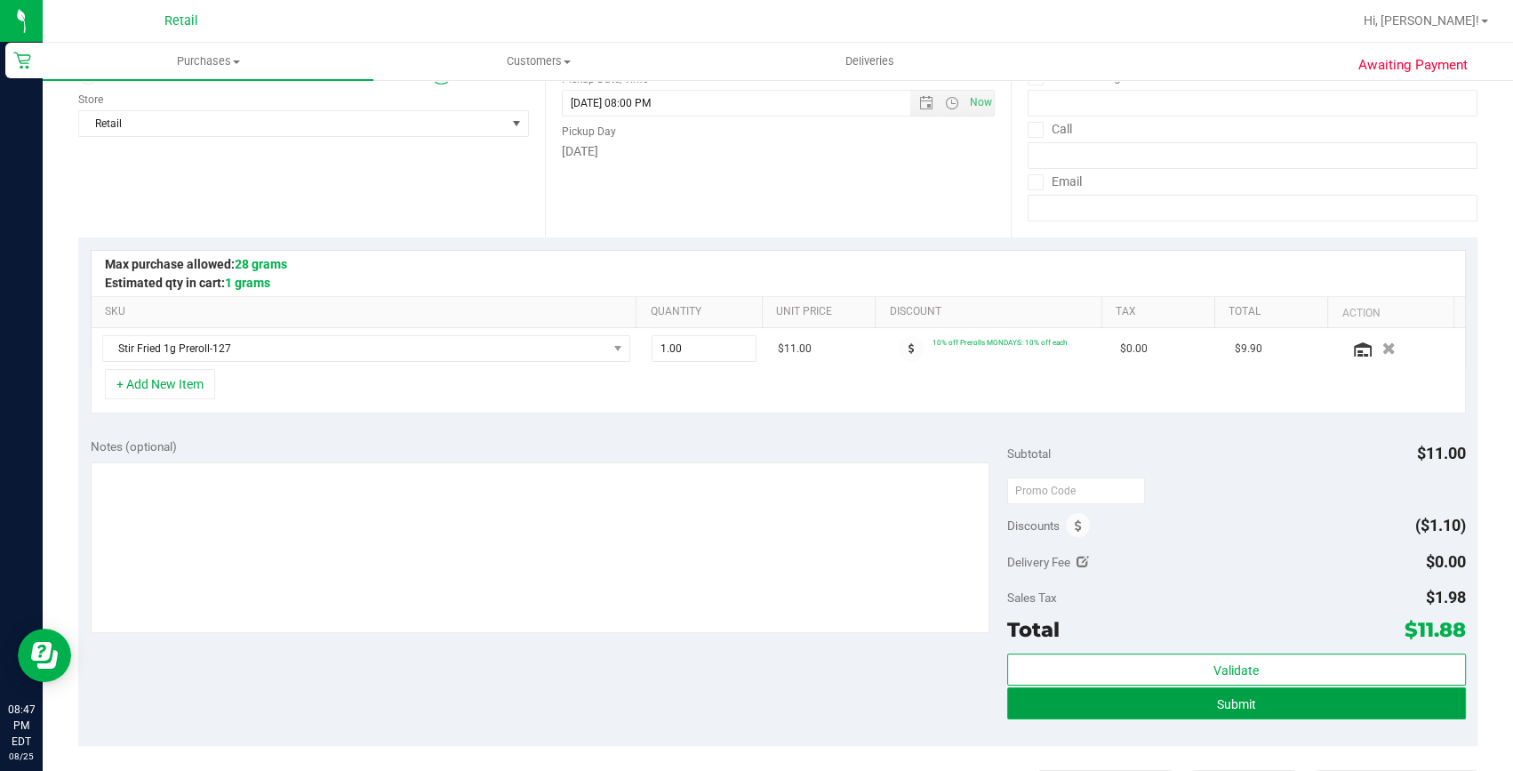
click at [1230, 692] on button "Submit" at bounding box center [1236, 703] width 459 height 32
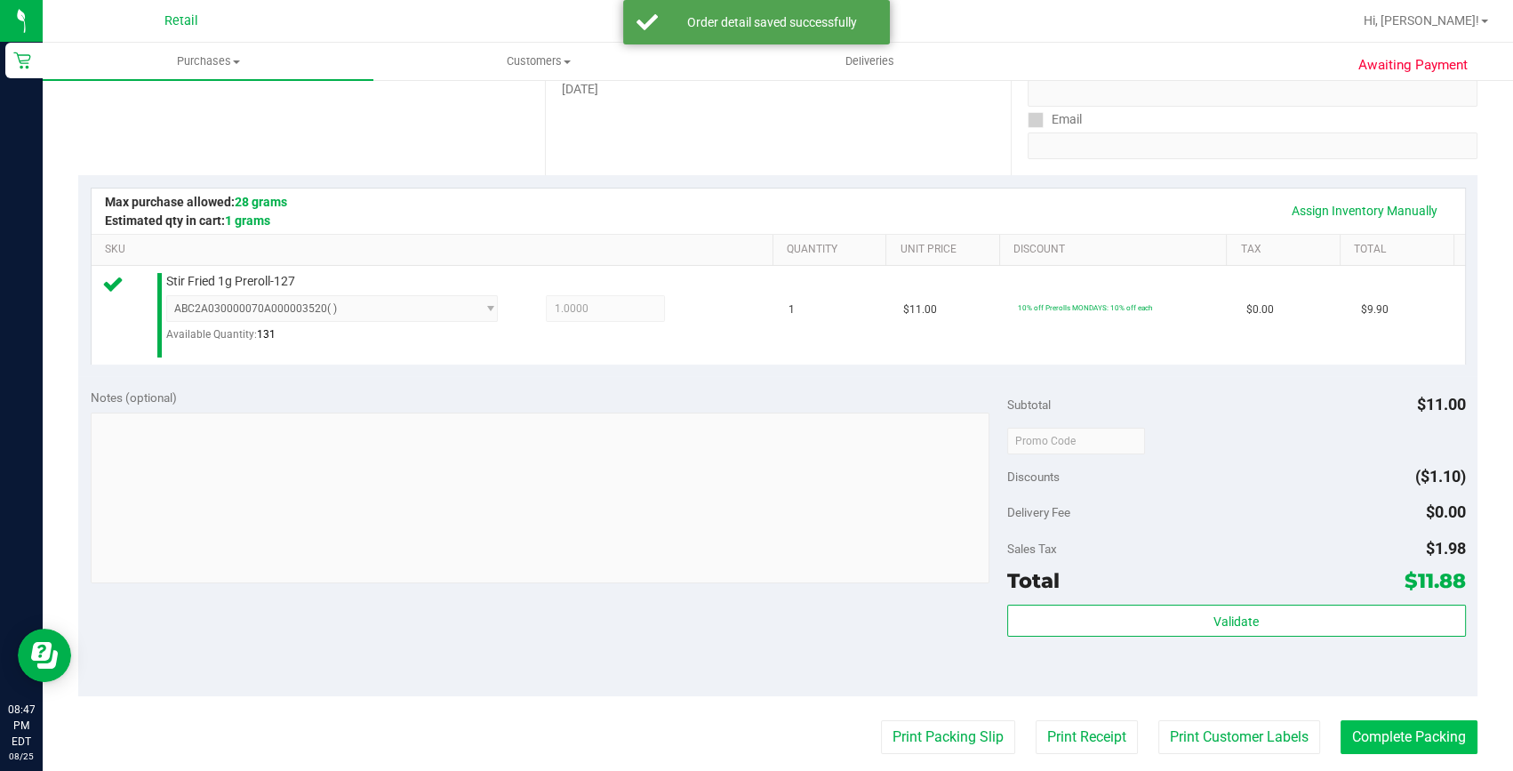
scroll to position [323, 0]
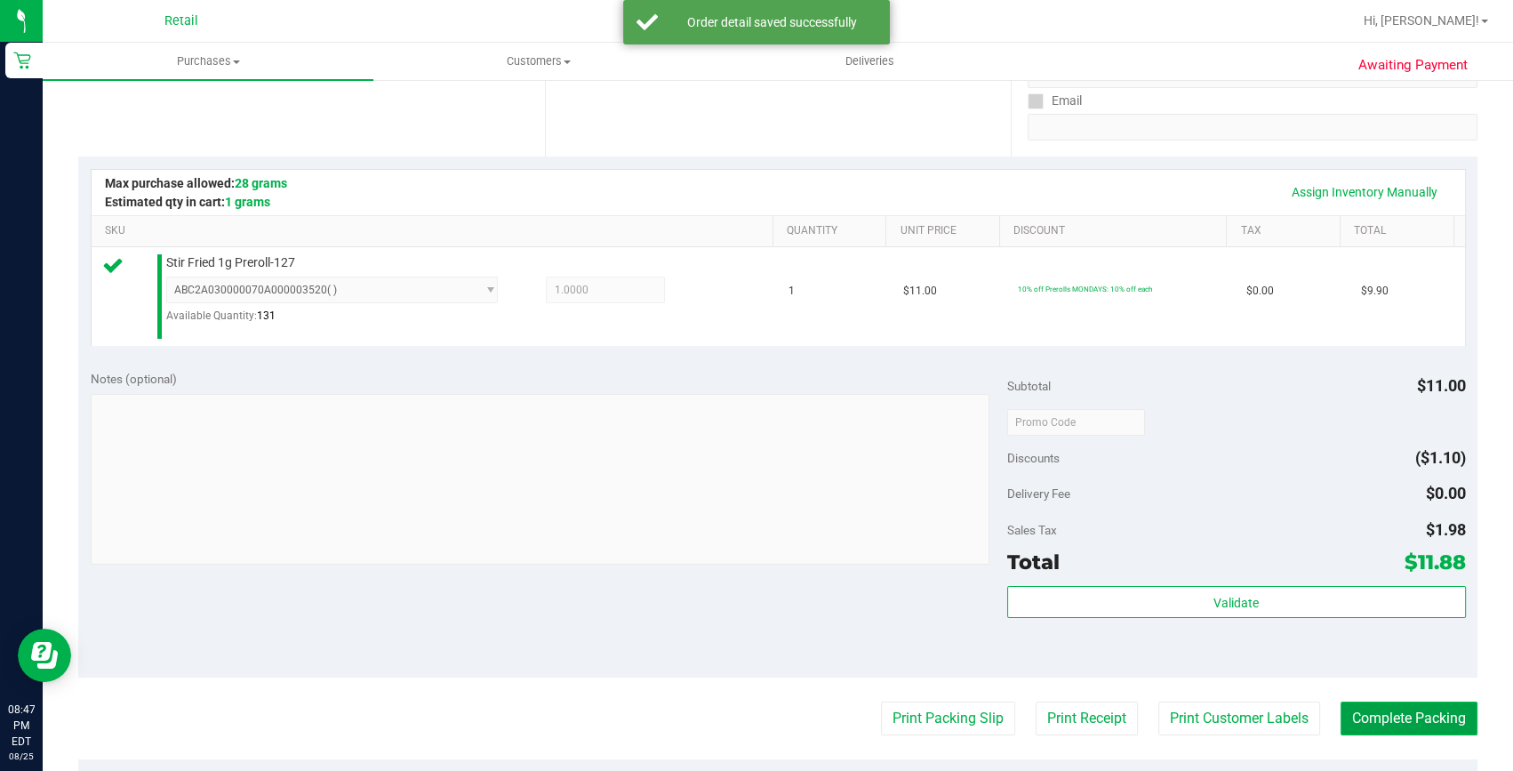
click at [1376, 701] on button "Complete Packing" at bounding box center [1408, 718] width 137 height 34
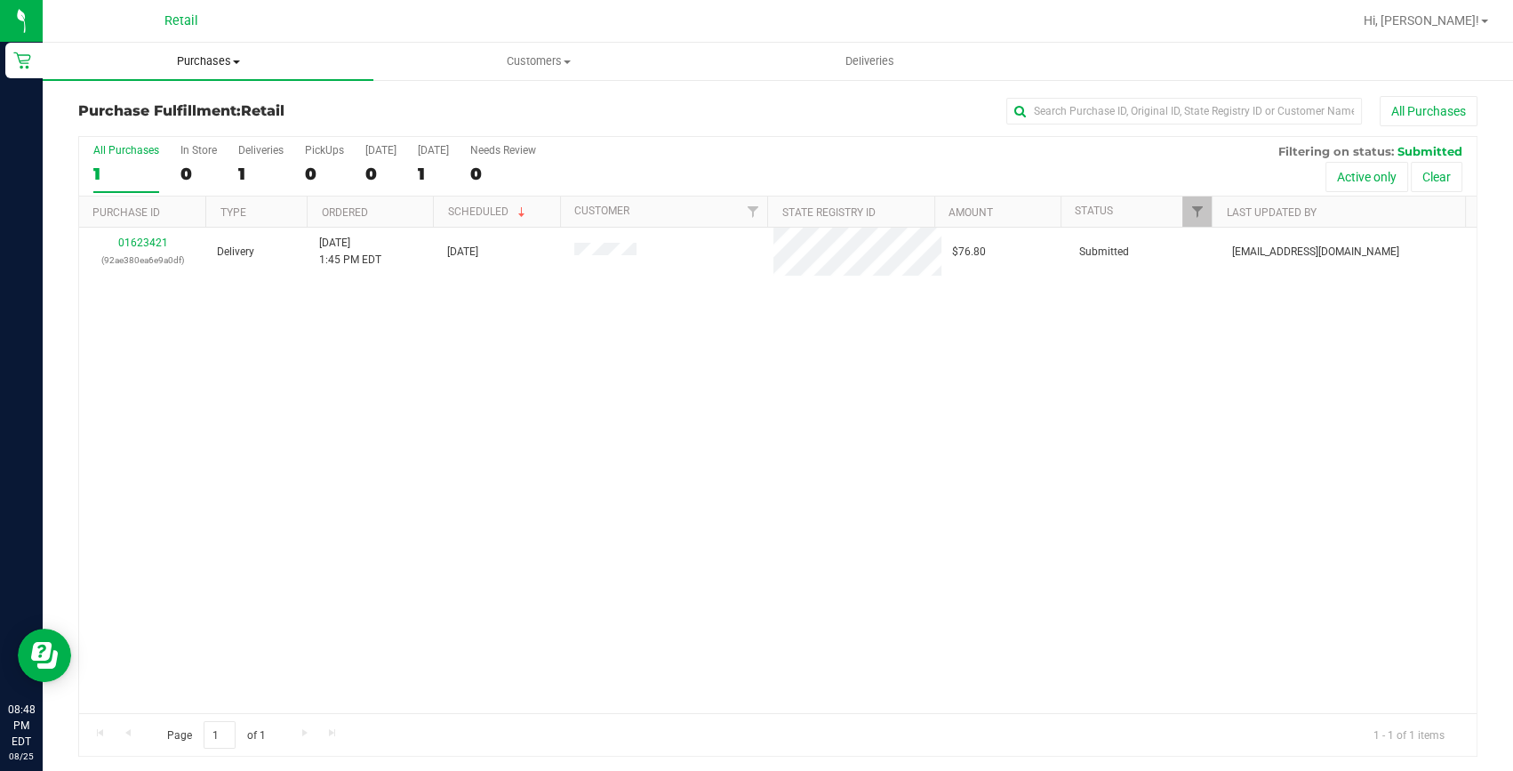
click at [224, 60] on span "Purchases" at bounding box center [208, 61] width 331 height 16
click at [212, 100] on span "Summary of purchases" at bounding box center [134, 107] width 182 height 15
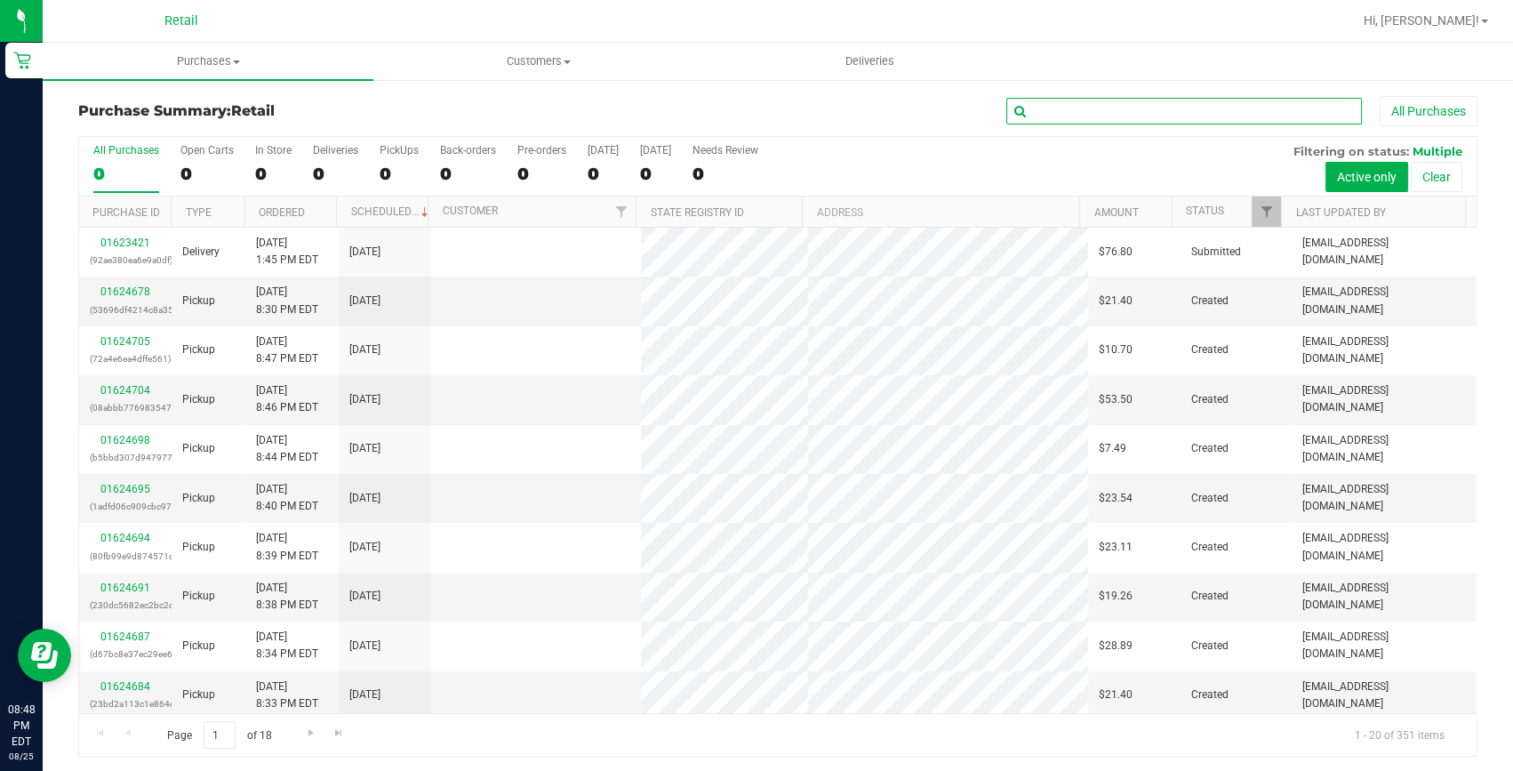
click at [1052, 111] on input "text" at bounding box center [1184, 111] width 356 height 27
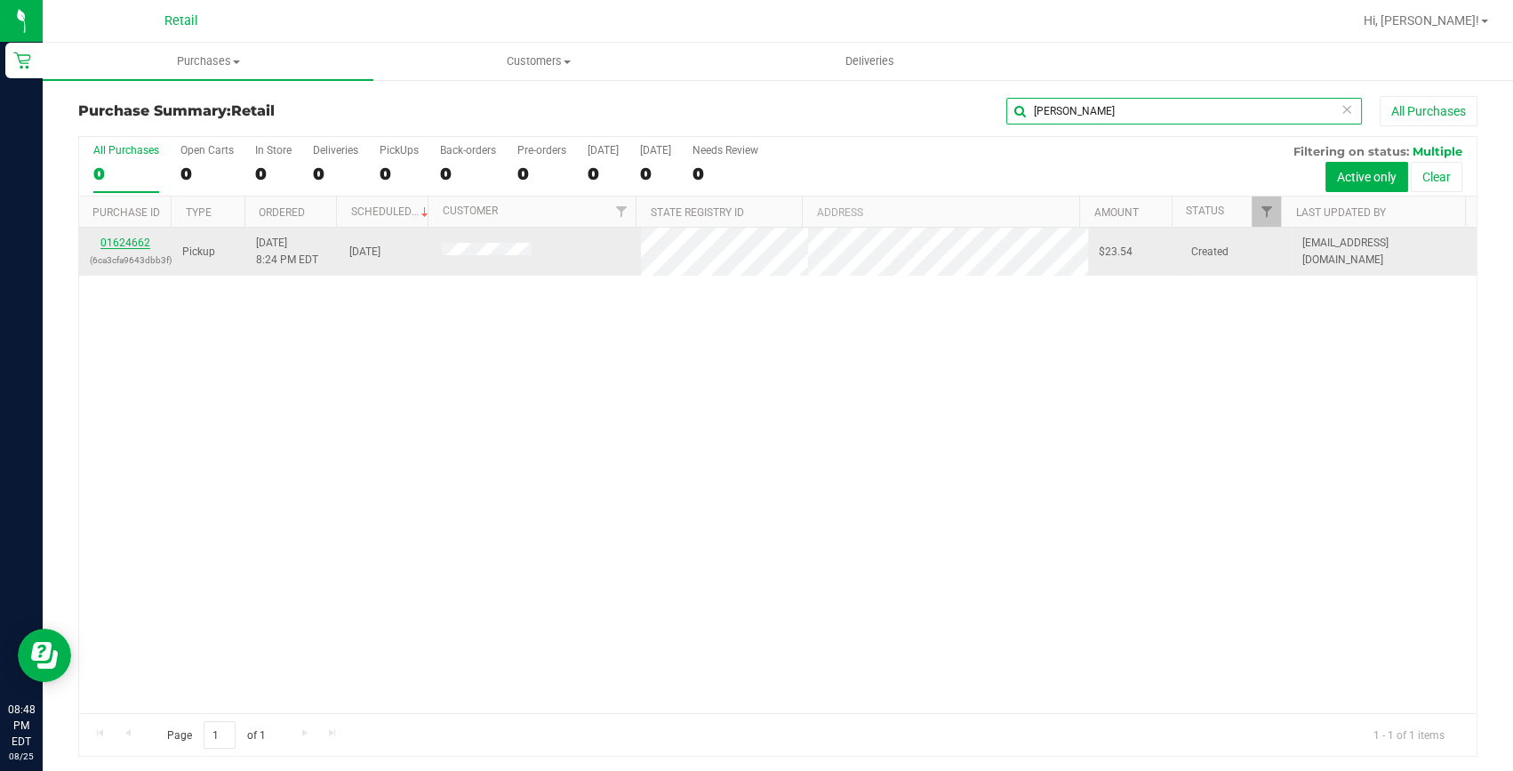
type input "[PERSON_NAME]"
click at [128, 236] on link "01624662" at bounding box center [125, 242] width 50 height 12
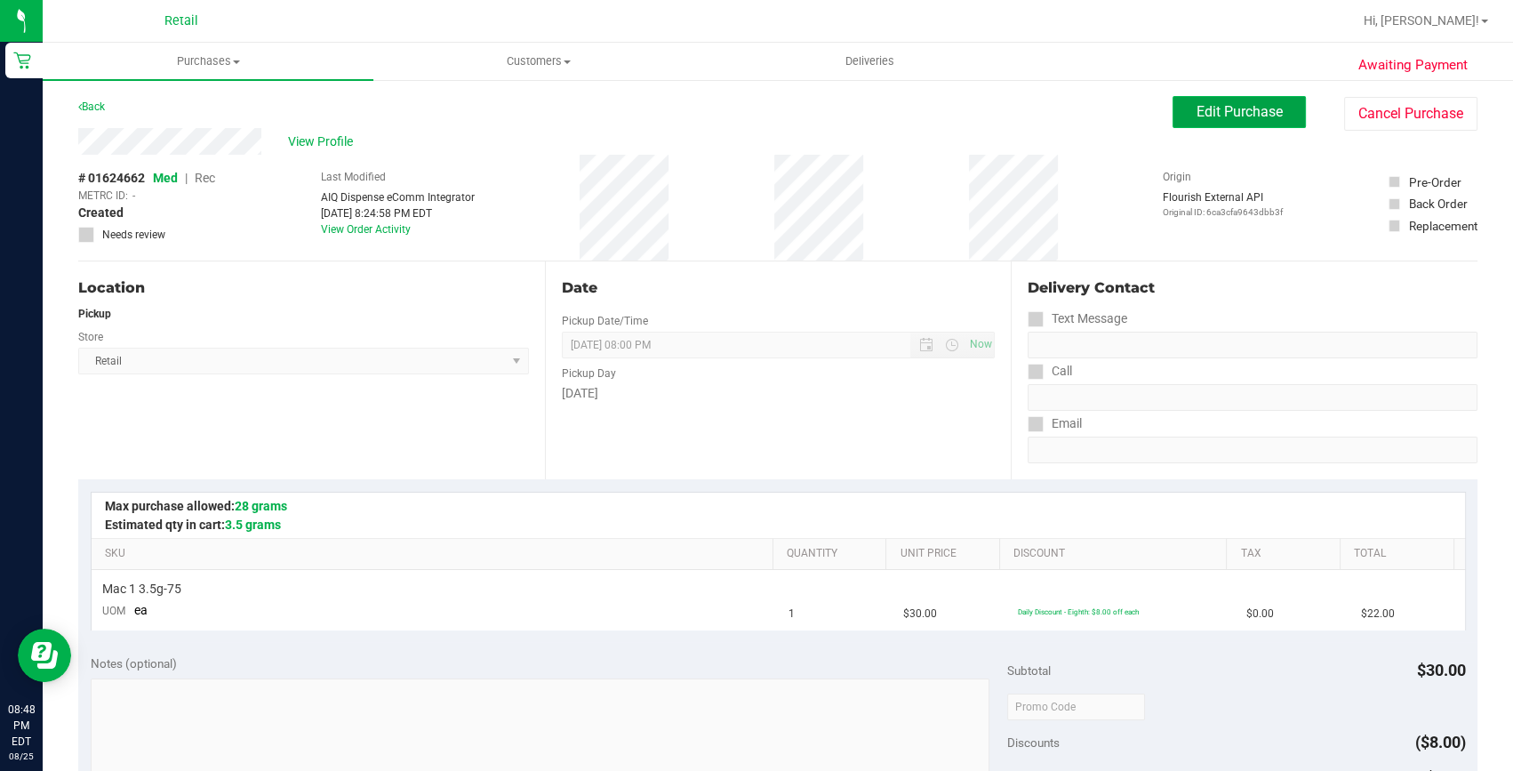
click at [1271, 112] on button "Edit Purchase" at bounding box center [1238, 112] width 133 height 32
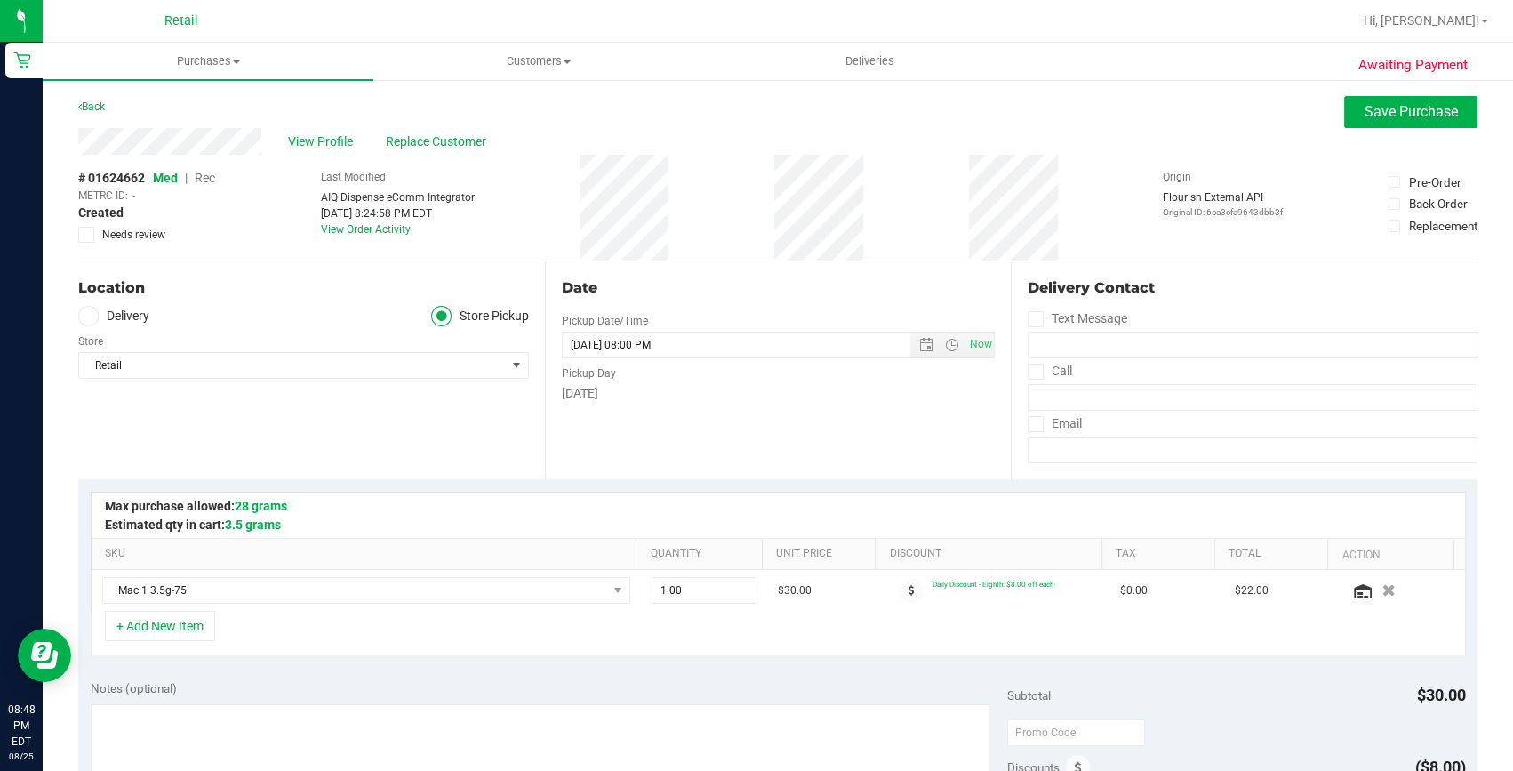
click at [204, 175] on span "Rec" at bounding box center [205, 178] width 20 height 14
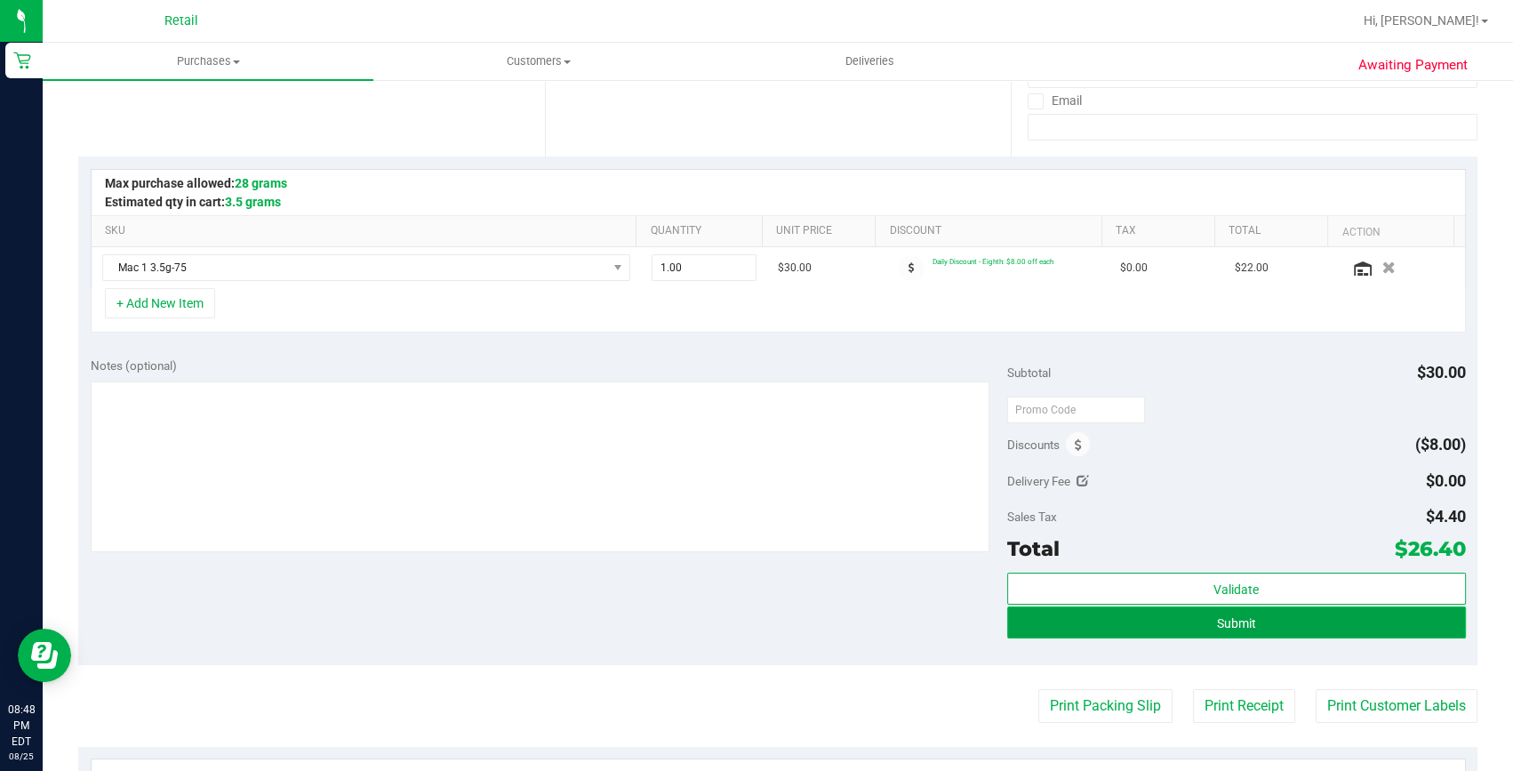
click at [1195, 607] on button "Submit" at bounding box center [1236, 622] width 459 height 32
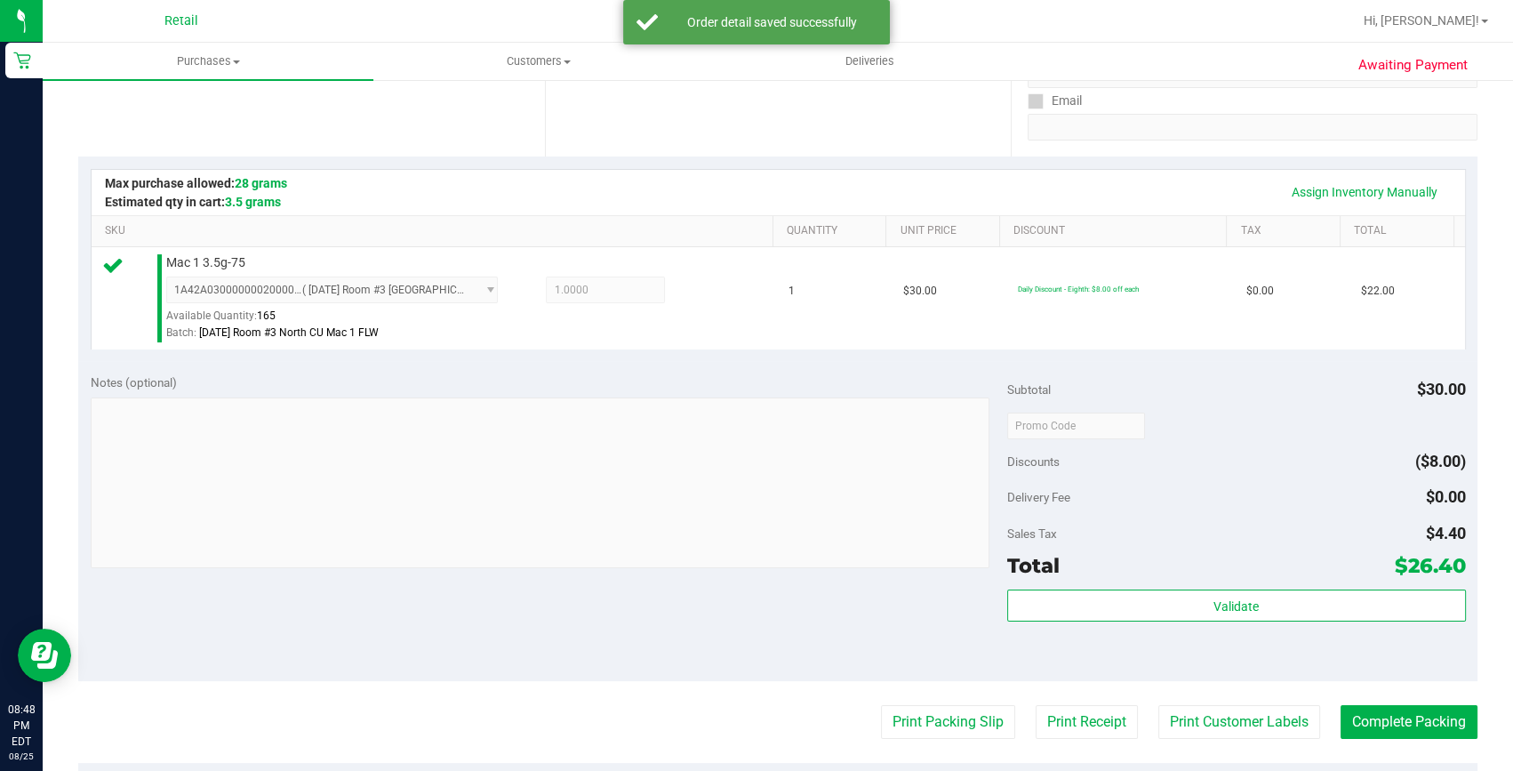
click at [1373, 738] on purchase-details "Back Edit Purchase Cancel Purchase View Profile # 01624662 Med | Rec METRC ID: …" at bounding box center [777, 434] width 1399 height 1322
click at [1385, 722] on button "Complete Packing" at bounding box center [1408, 722] width 137 height 34
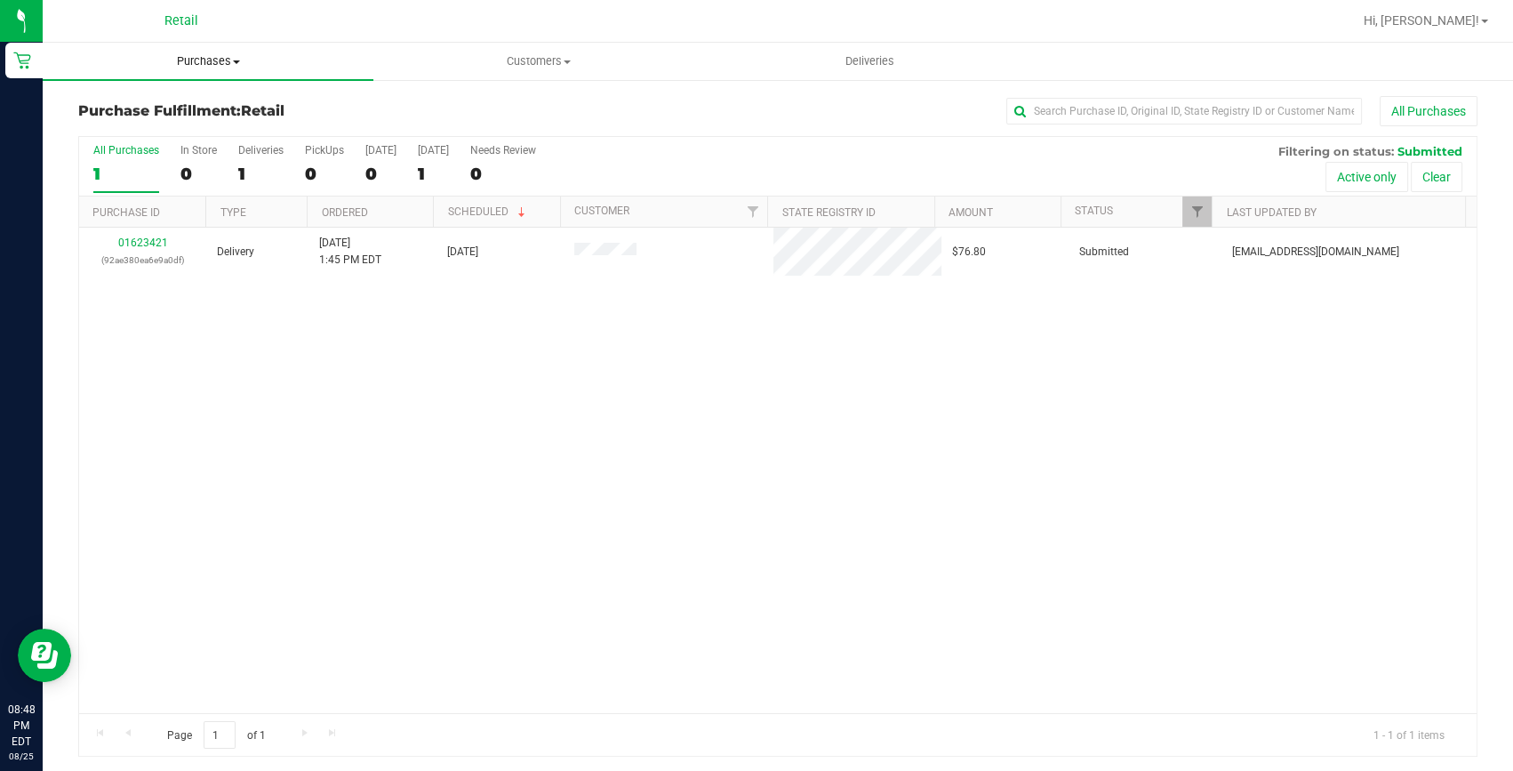
click at [220, 53] on span "Purchases" at bounding box center [208, 61] width 331 height 16
click at [203, 111] on span "Summary of purchases" at bounding box center [134, 107] width 182 height 15
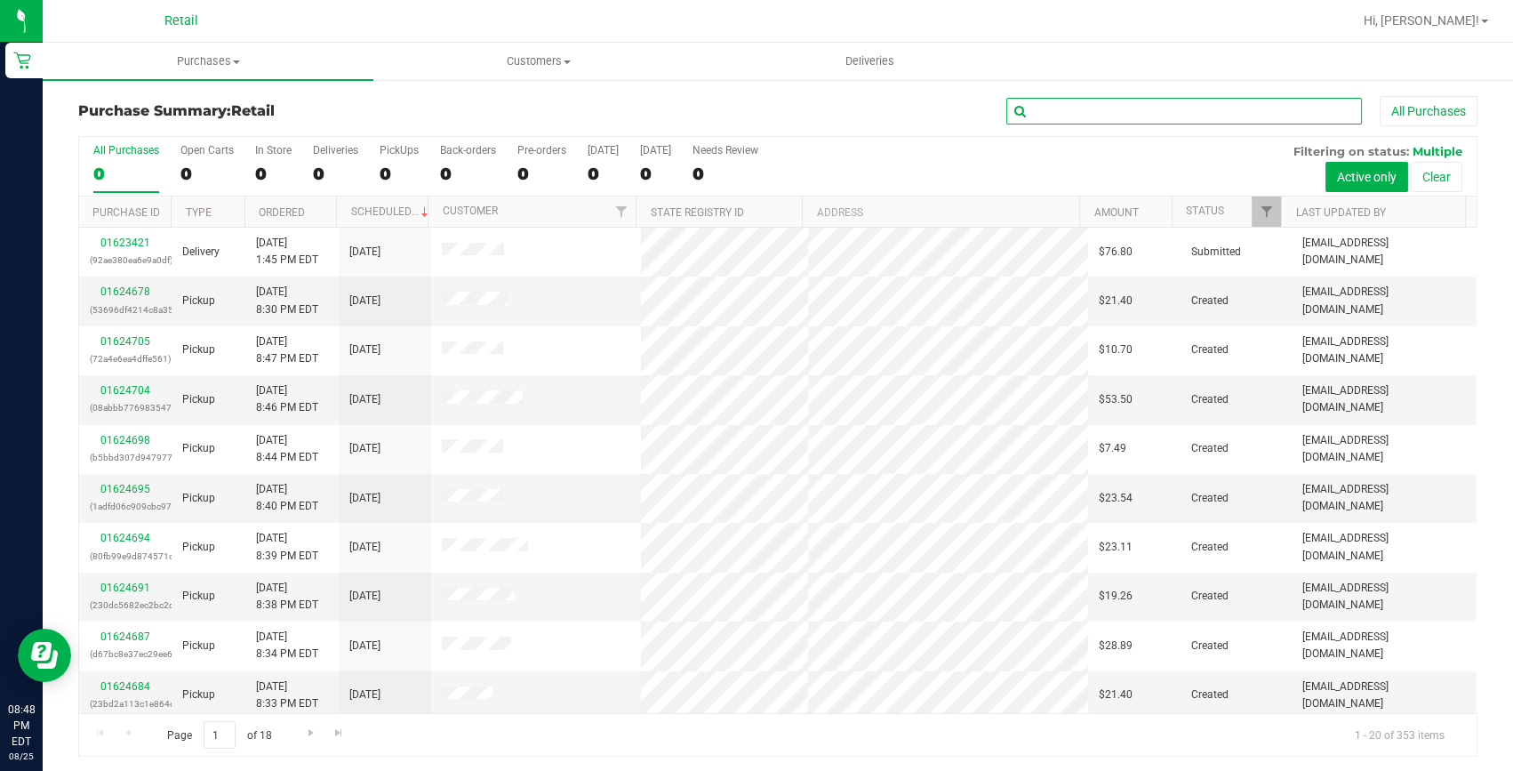
click at [1113, 114] on input "text" at bounding box center [1184, 111] width 356 height 27
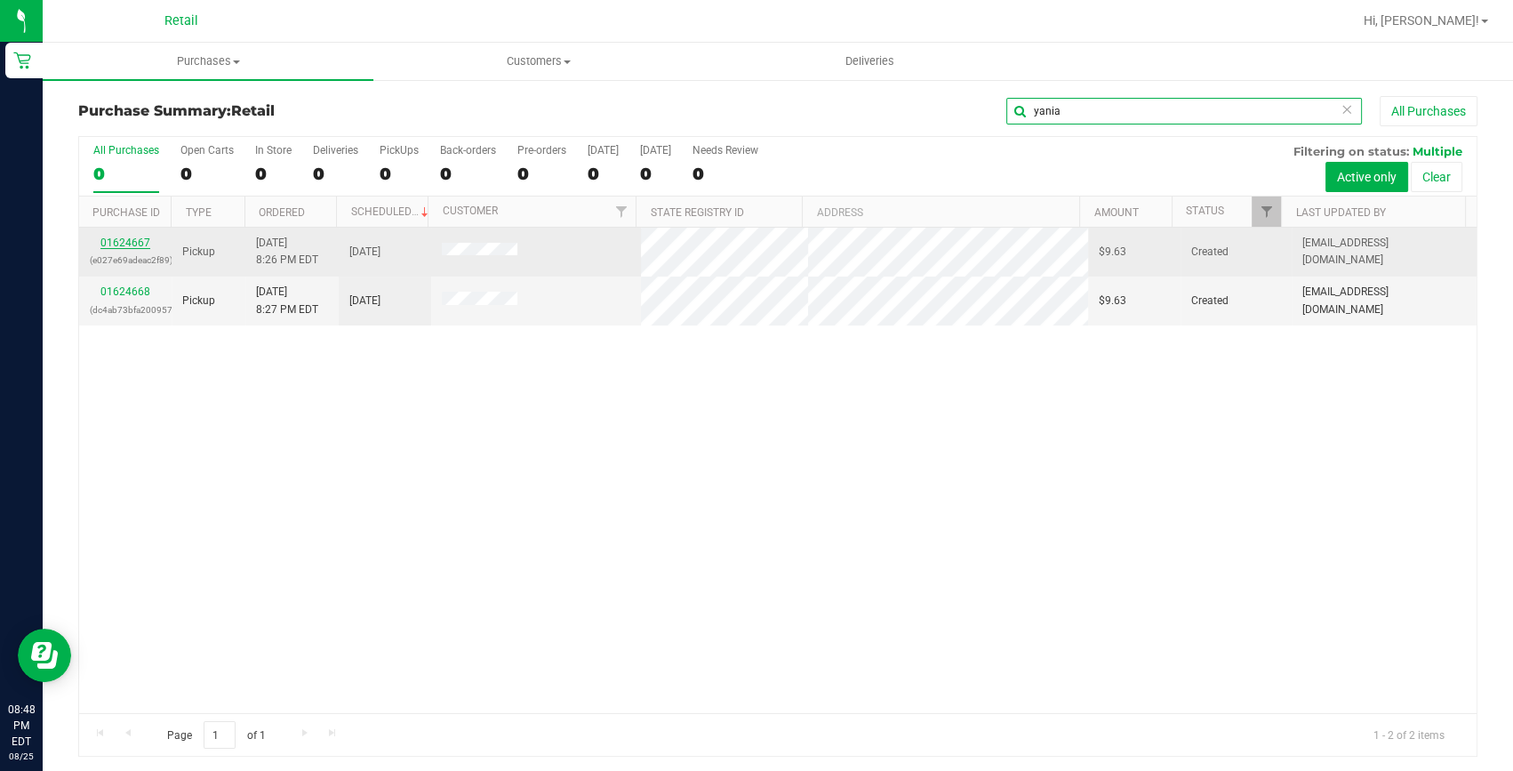
type input "yania"
click at [134, 244] on link "01624667" at bounding box center [125, 242] width 50 height 12
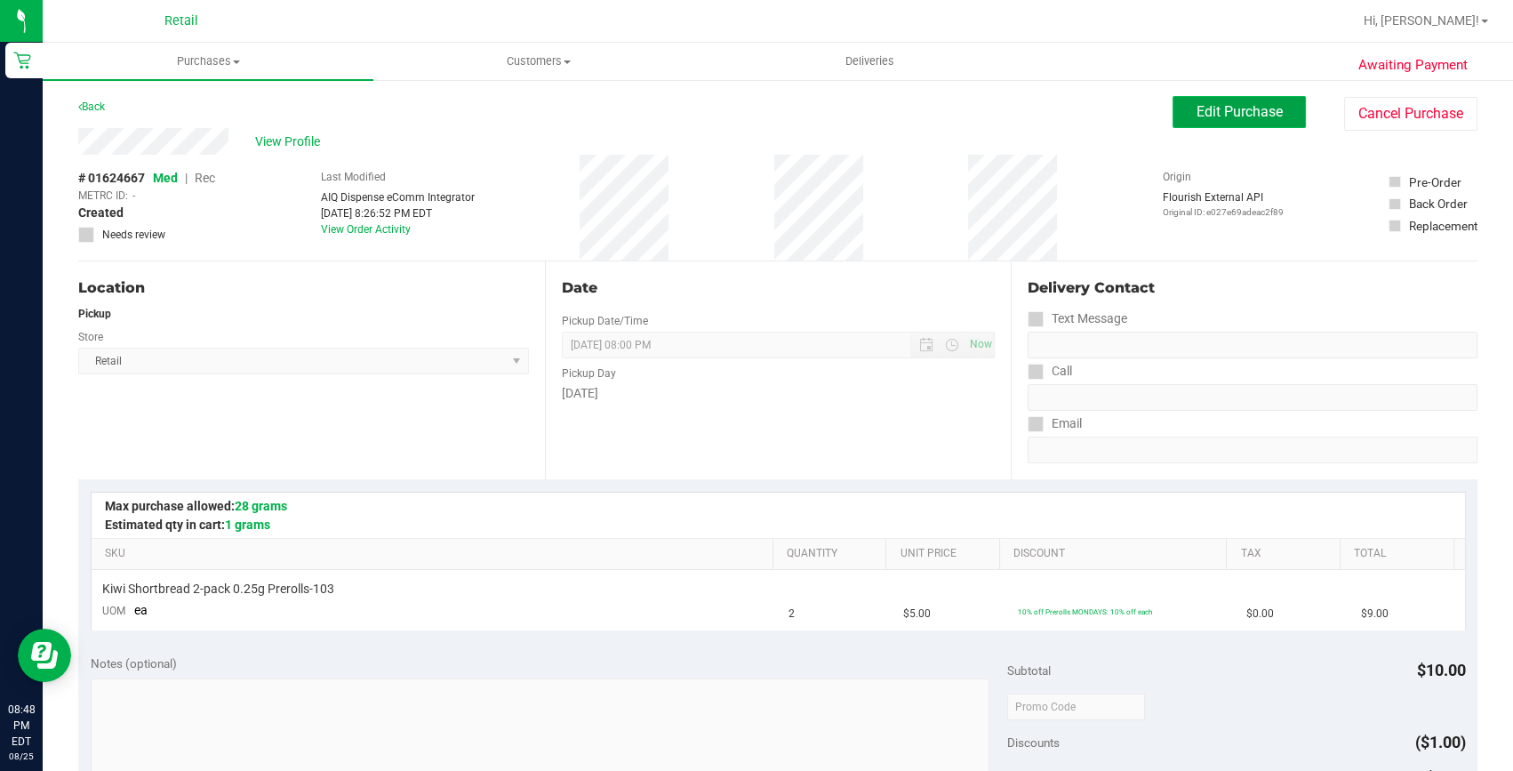
click at [1236, 98] on button "Edit Purchase" at bounding box center [1238, 112] width 133 height 32
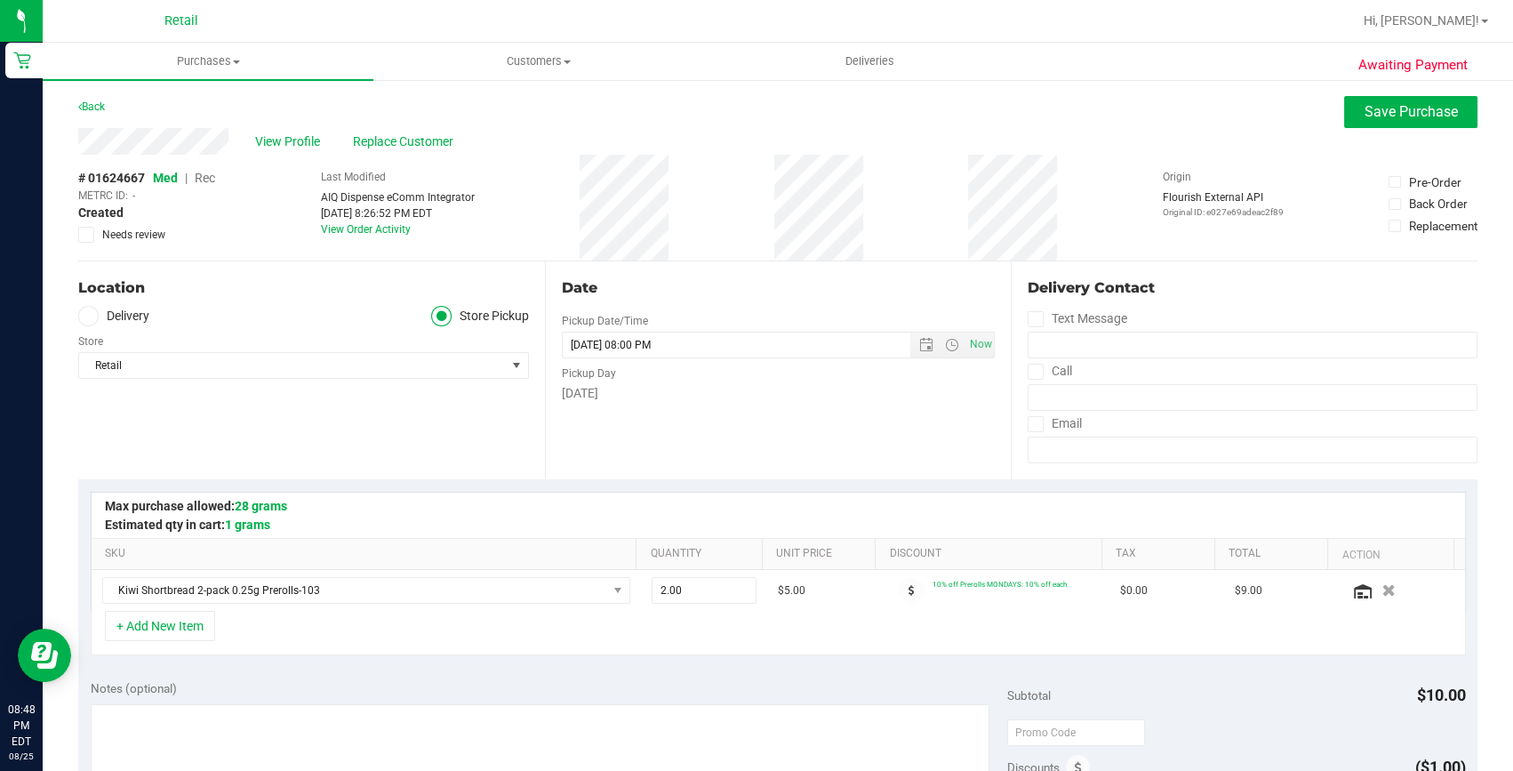
click at [212, 178] on span "Rec" at bounding box center [205, 178] width 20 height 14
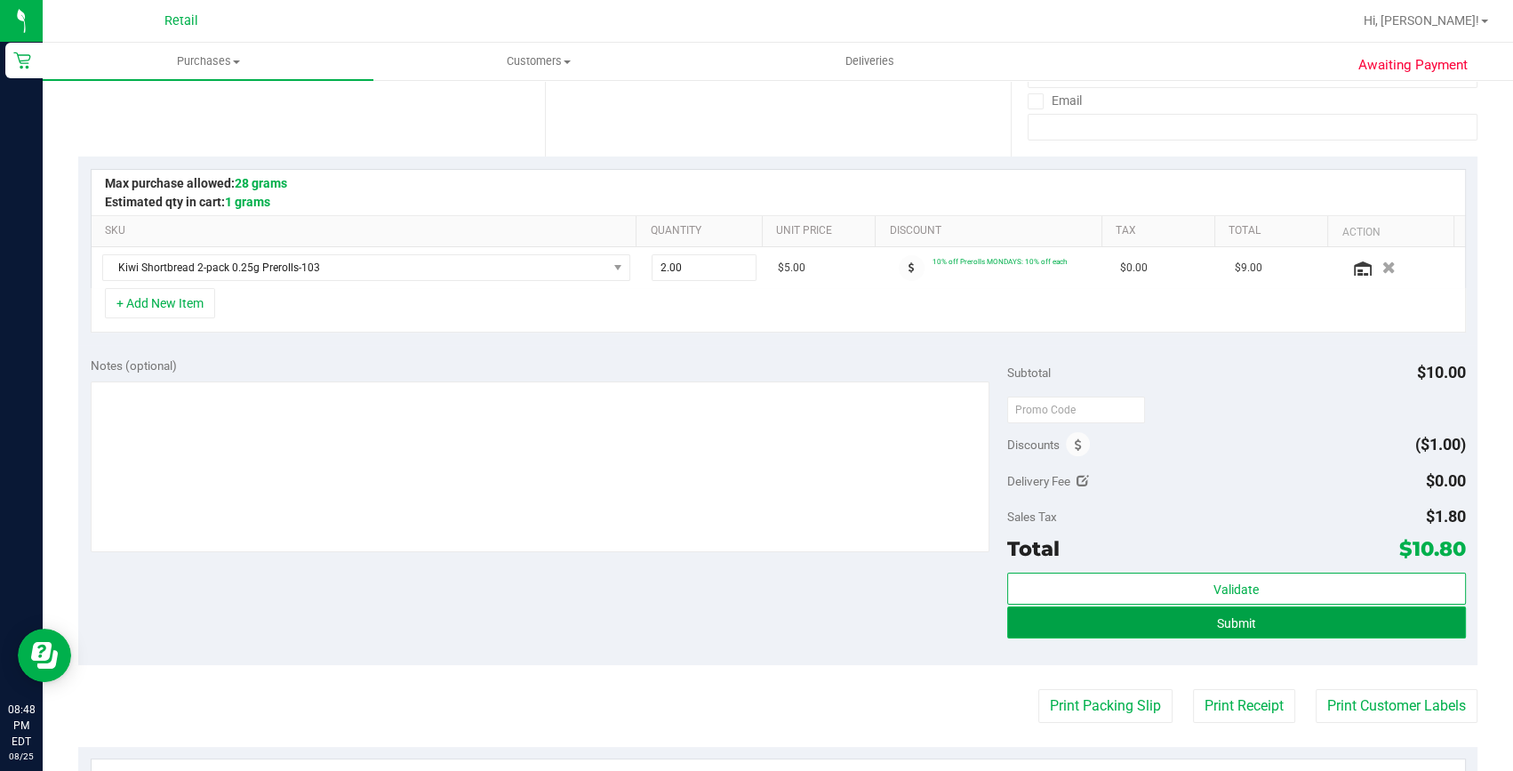
click at [1228, 631] on button "Submit" at bounding box center [1236, 622] width 459 height 32
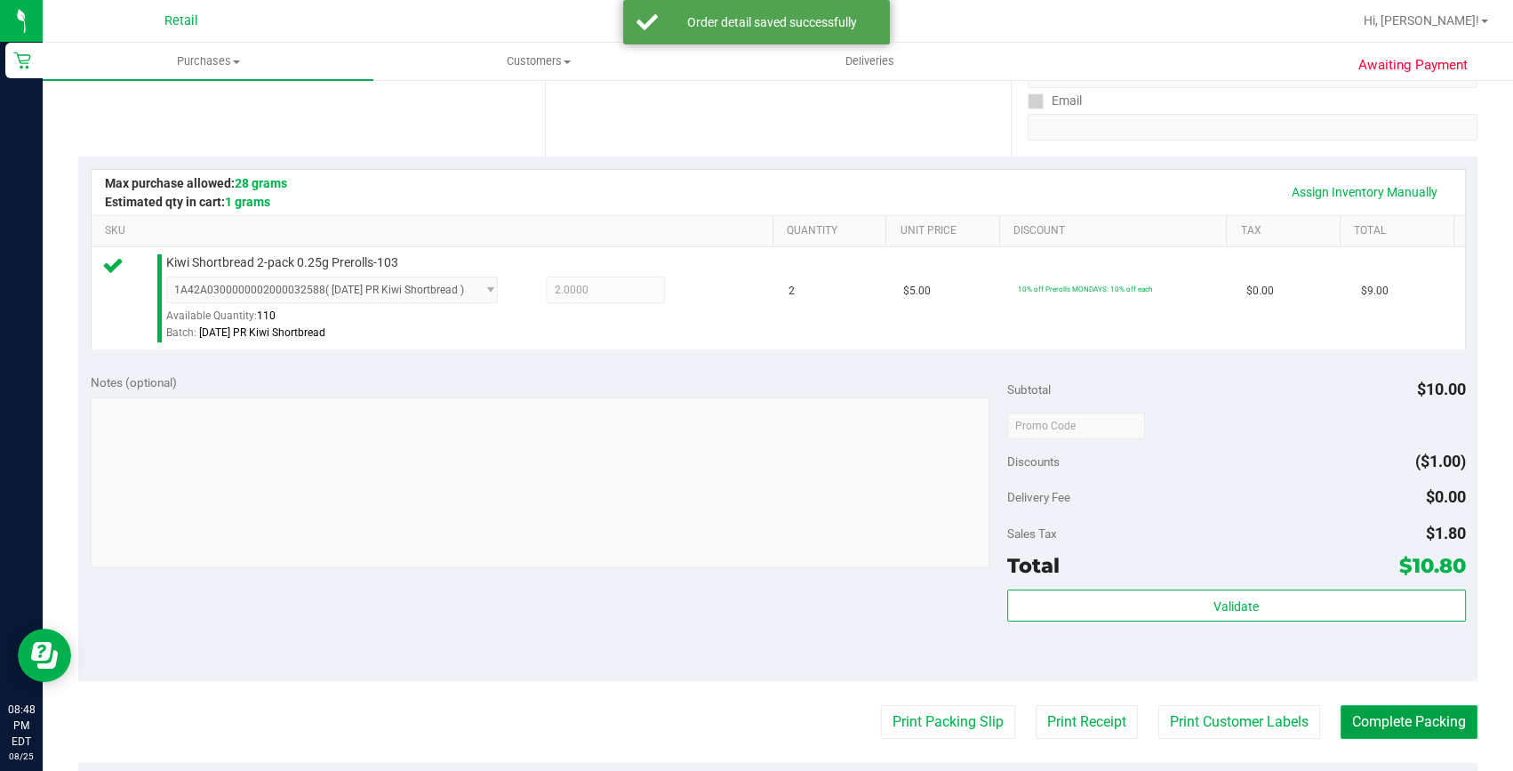
click at [1340, 716] on button "Complete Packing" at bounding box center [1408, 722] width 137 height 34
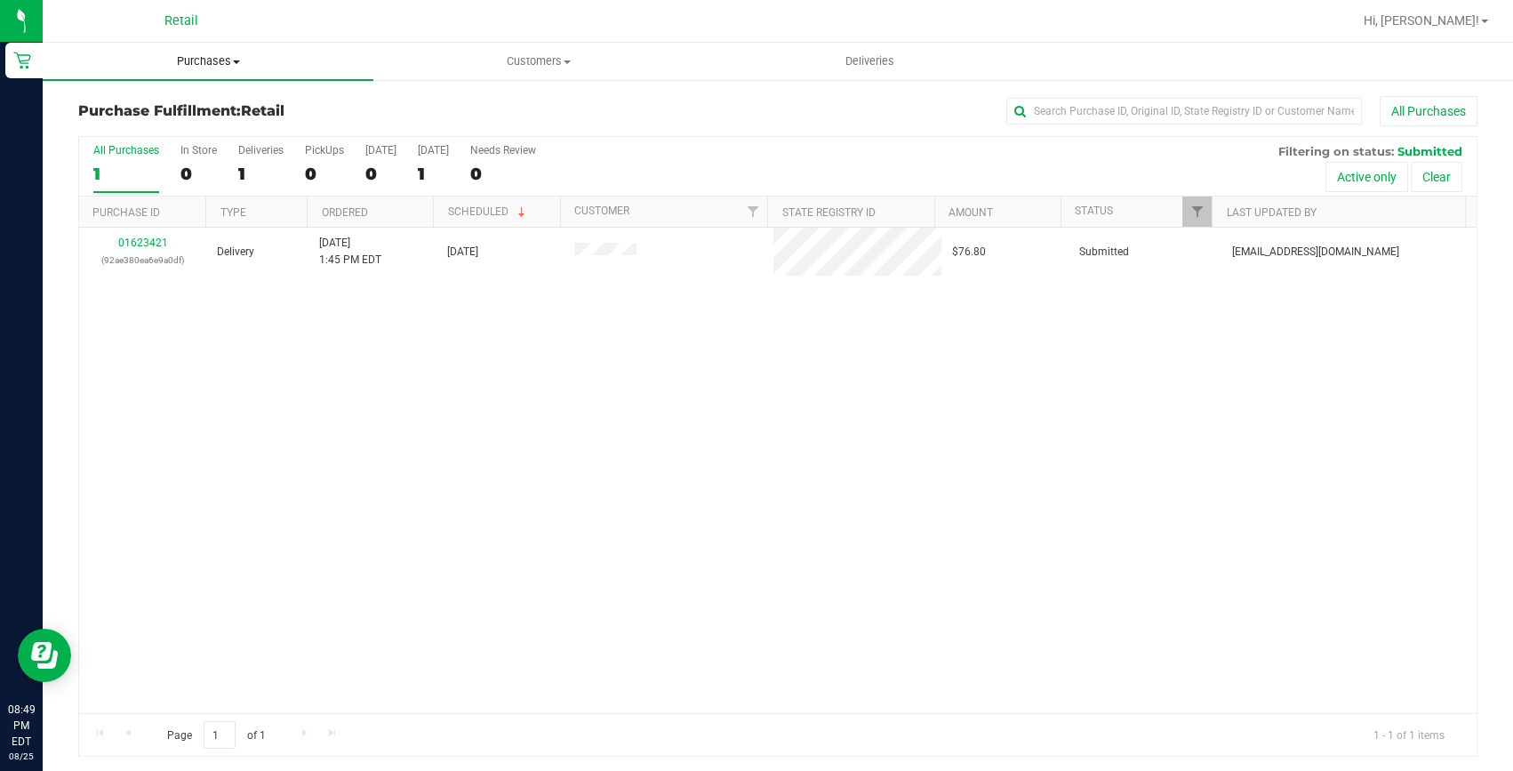
click at [187, 62] on span "Purchases" at bounding box center [208, 61] width 331 height 16
click at [196, 110] on span "Summary of purchases" at bounding box center [134, 107] width 182 height 15
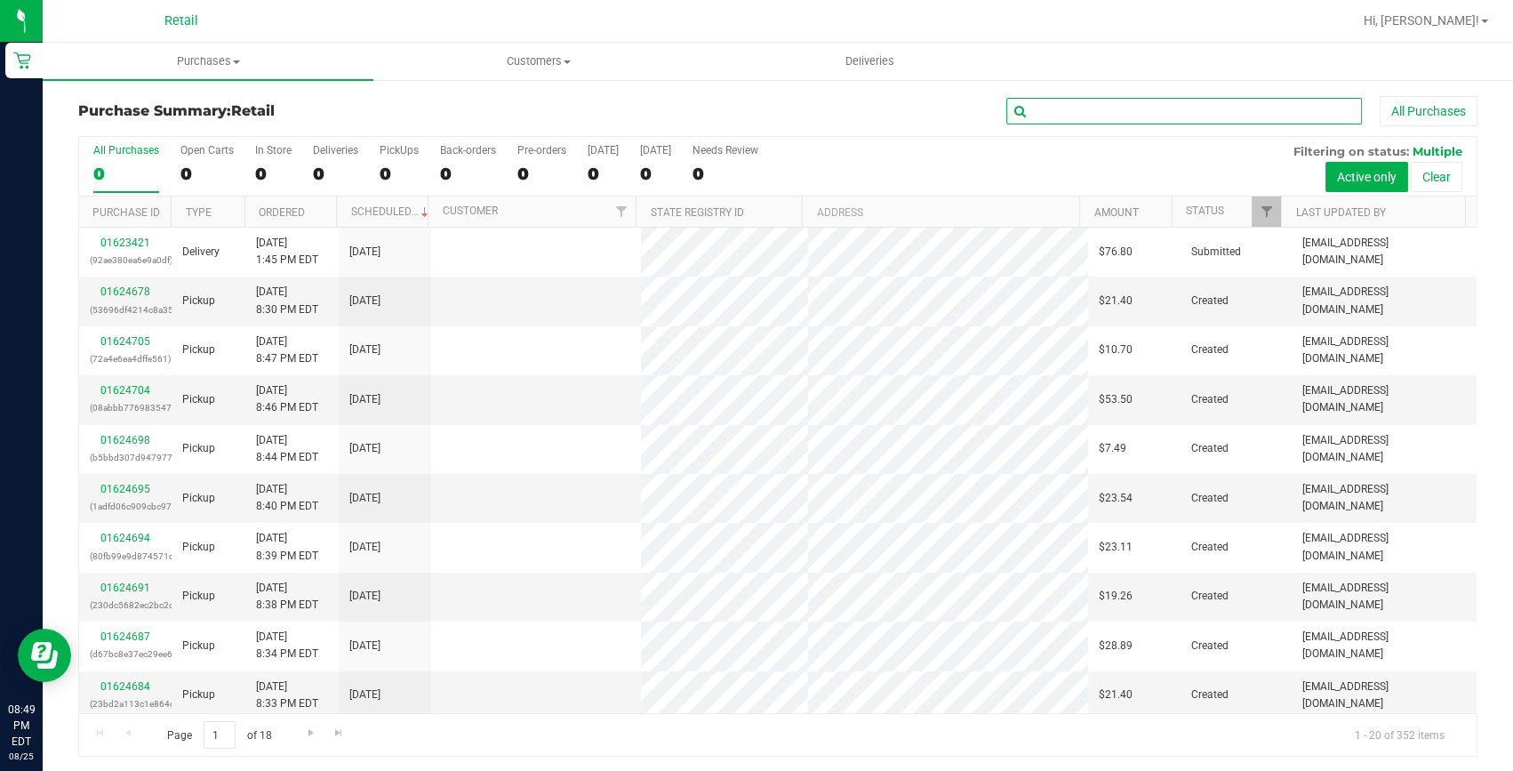
click at [1108, 108] on input "text" at bounding box center [1184, 111] width 356 height 27
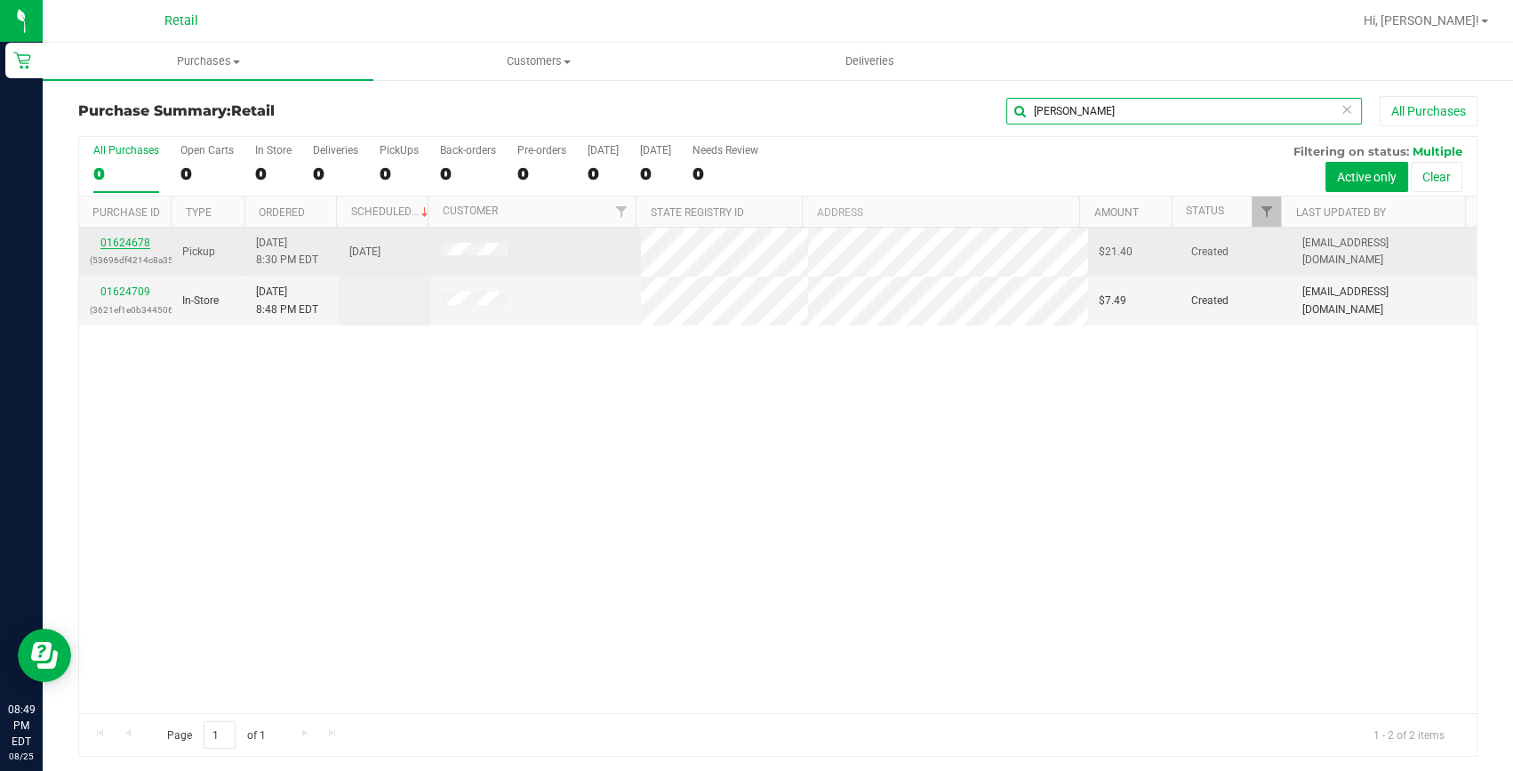
type input "[PERSON_NAME]"
click at [124, 244] on link "01624678" at bounding box center [125, 242] width 50 height 12
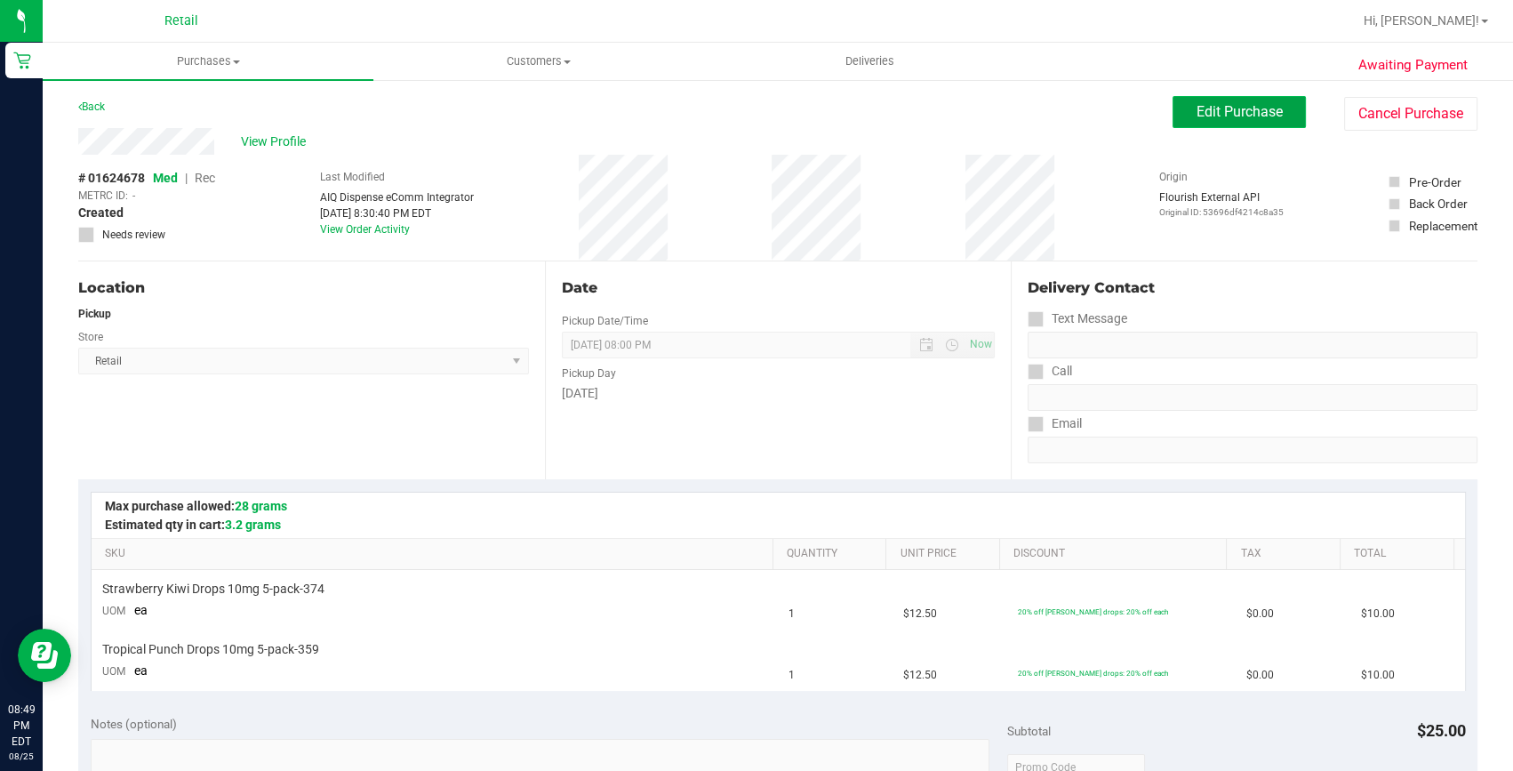
click at [1180, 104] on button "Edit Purchase" at bounding box center [1238, 112] width 133 height 32
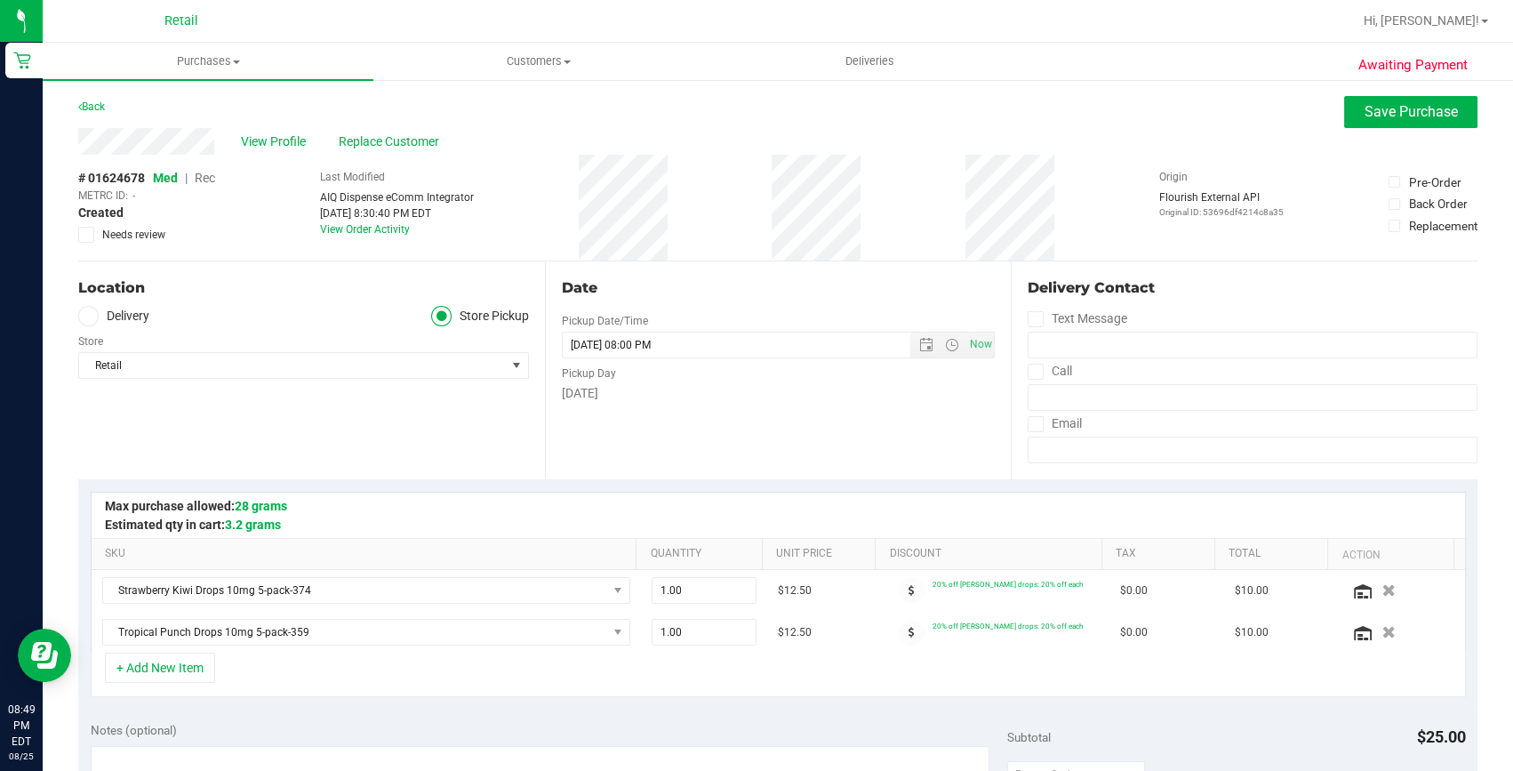
click at [205, 180] on span "Rec" at bounding box center [205, 178] width 20 height 14
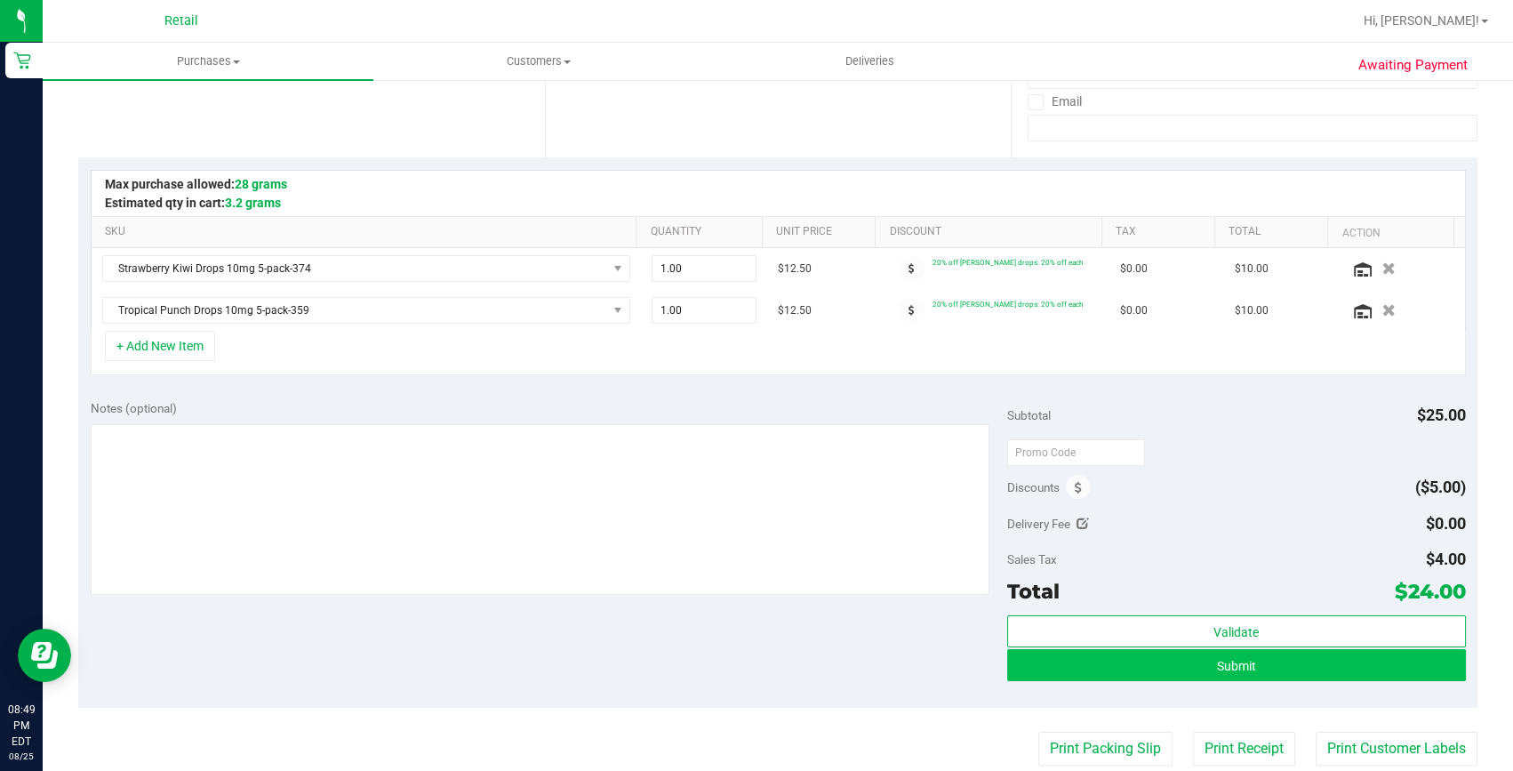
scroll to position [323, 0]
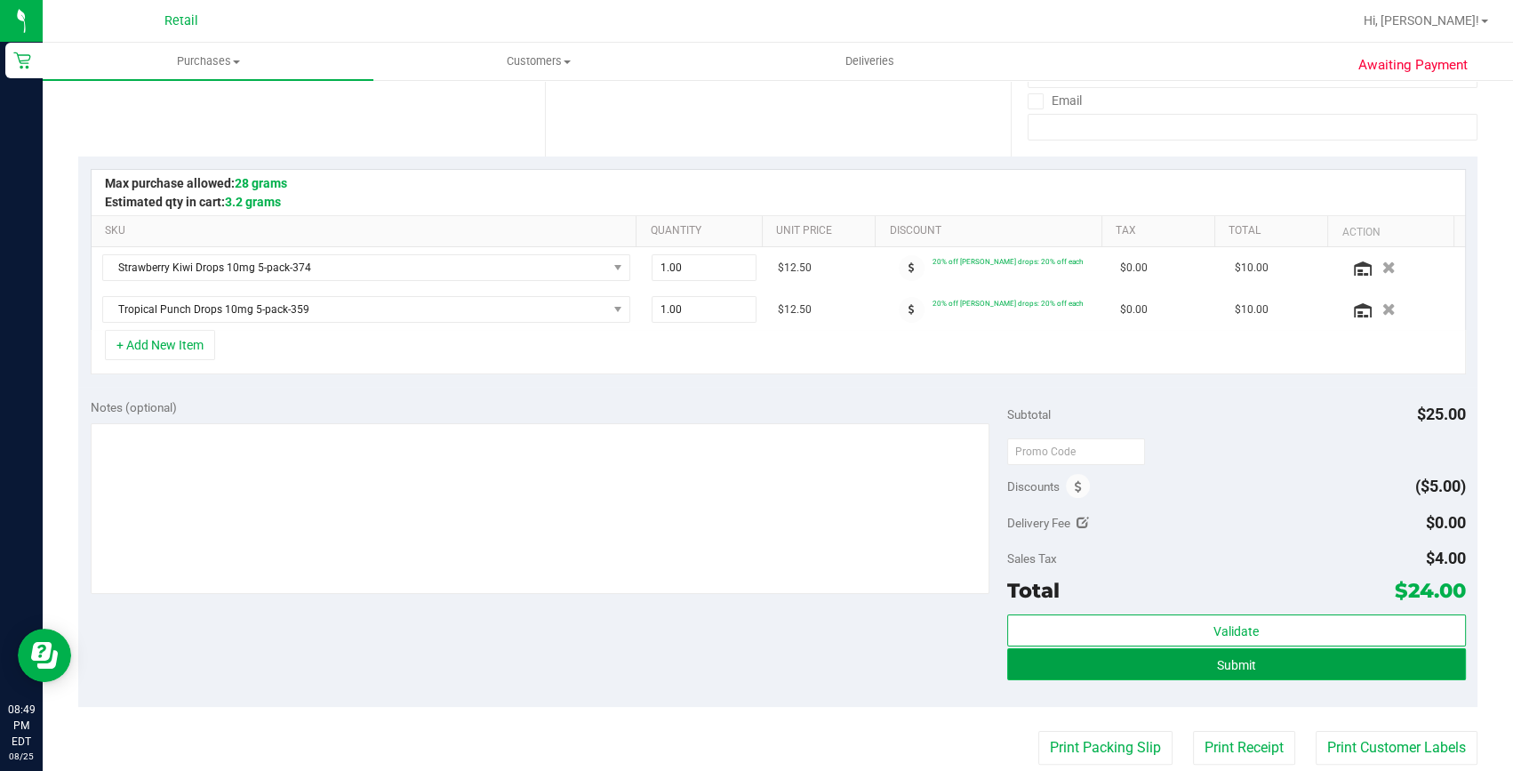
click at [1104, 661] on button "Submit" at bounding box center [1236, 664] width 459 height 32
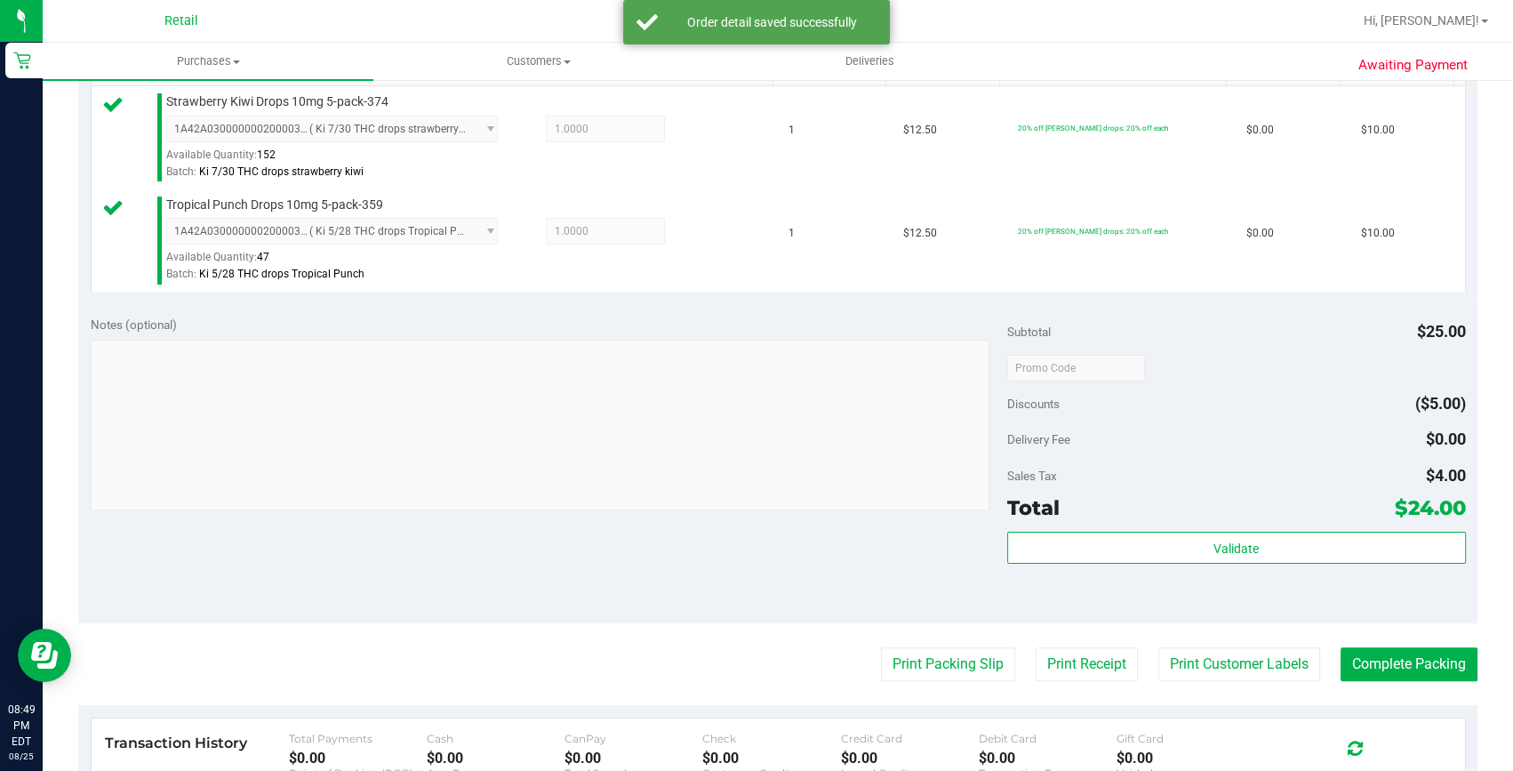
scroll to position [484, 0]
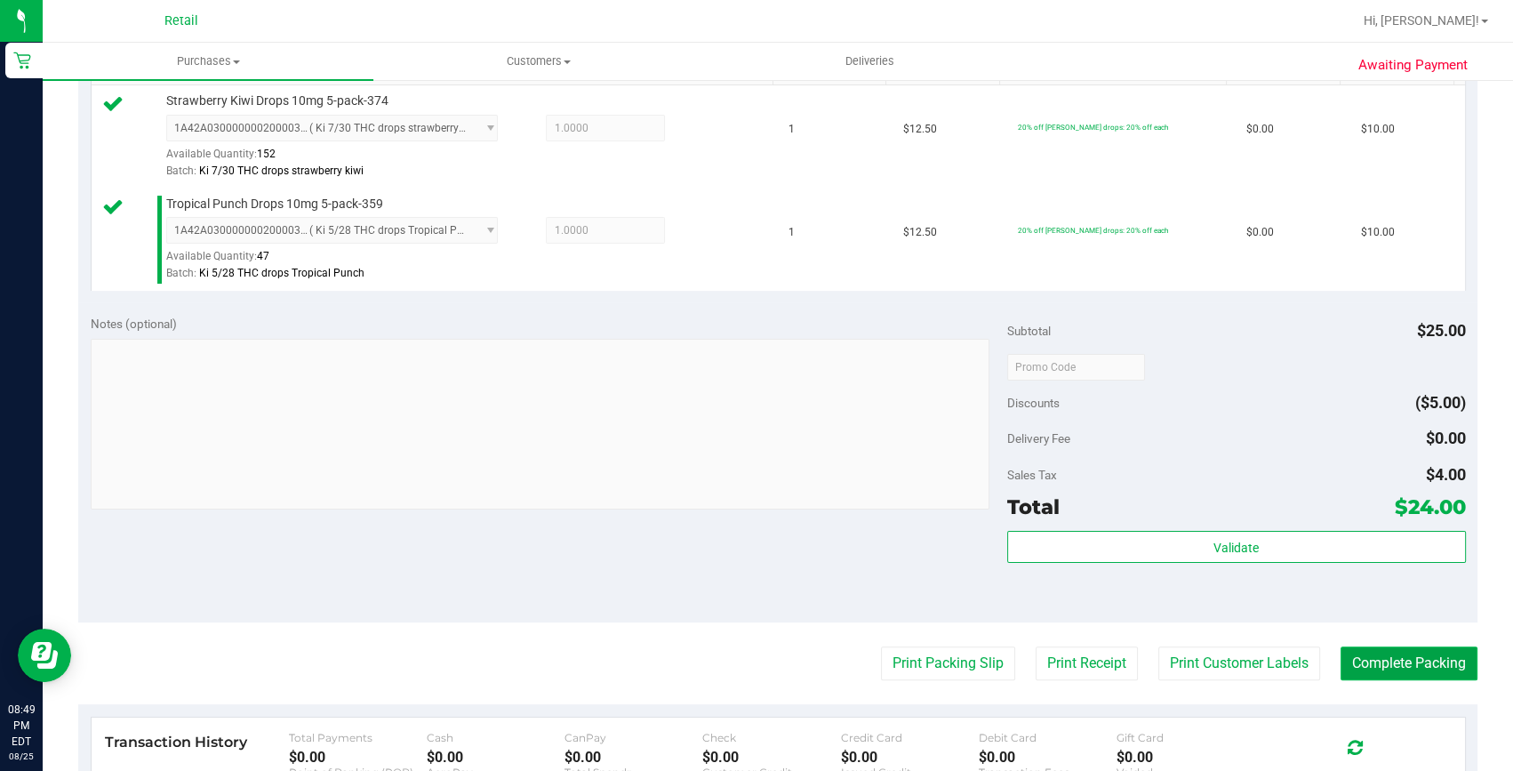
click at [1370, 667] on button "Complete Packing" at bounding box center [1408, 663] width 137 height 34
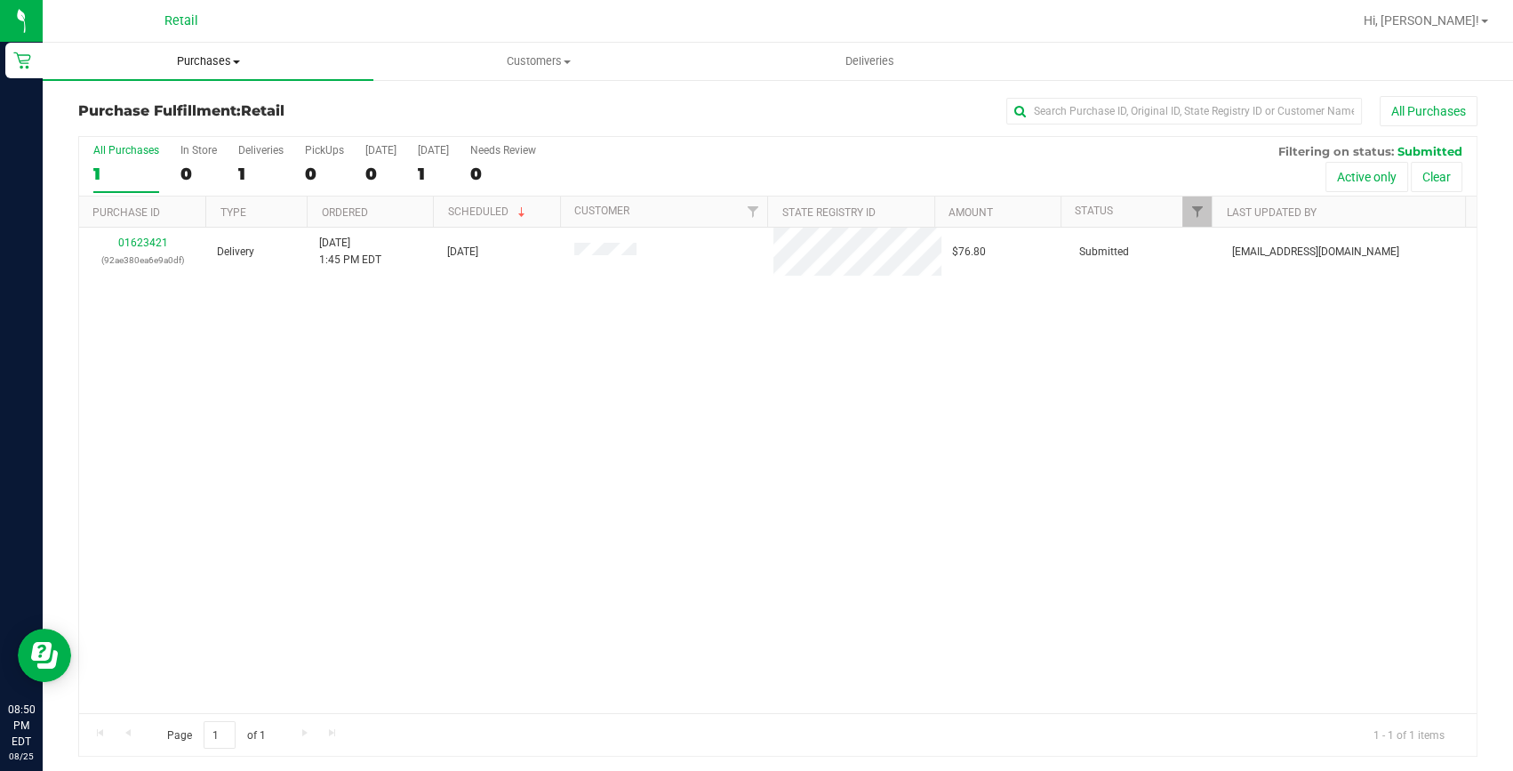
drag, startPoint x: 170, startPoint y: 59, endPoint x: 169, endPoint y: 85, distance: 26.7
click at [170, 59] on span "Purchases" at bounding box center [208, 61] width 331 height 16
click at [169, 105] on span "Summary of purchases" at bounding box center [134, 107] width 182 height 15
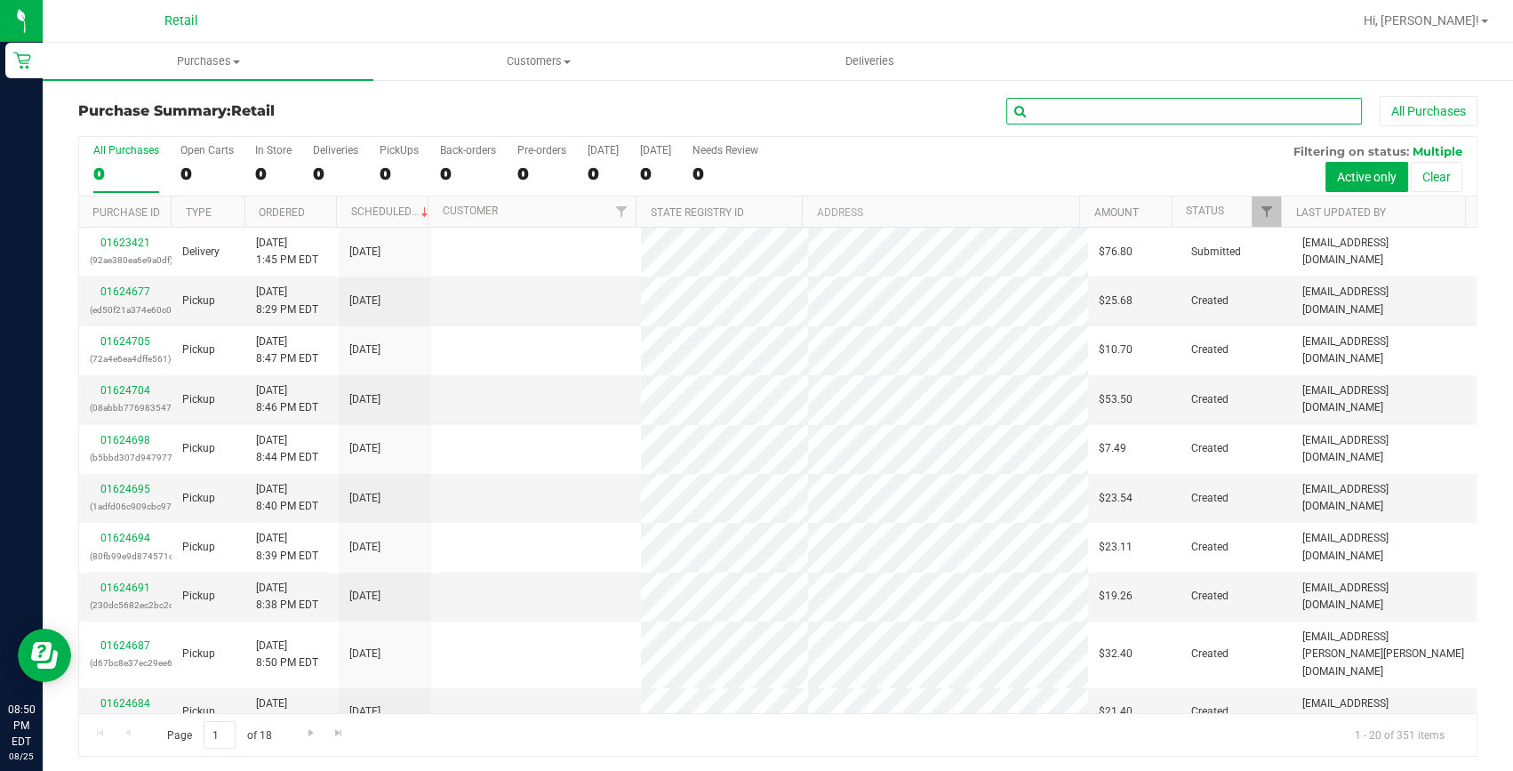
click at [1138, 111] on input "text" at bounding box center [1184, 111] width 356 height 27
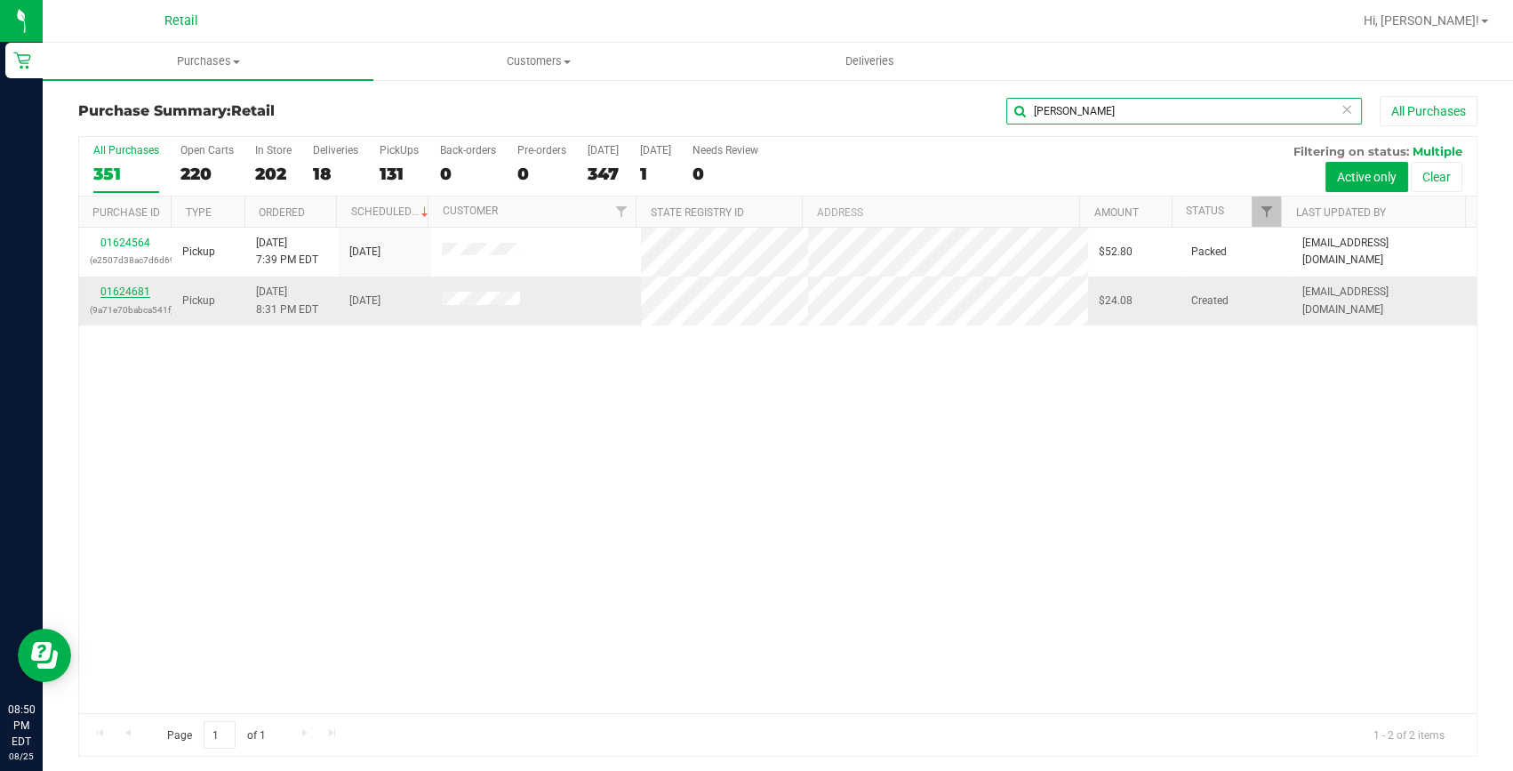
type input "[PERSON_NAME]"
click at [117, 292] on link "01624681" at bounding box center [125, 291] width 50 height 12
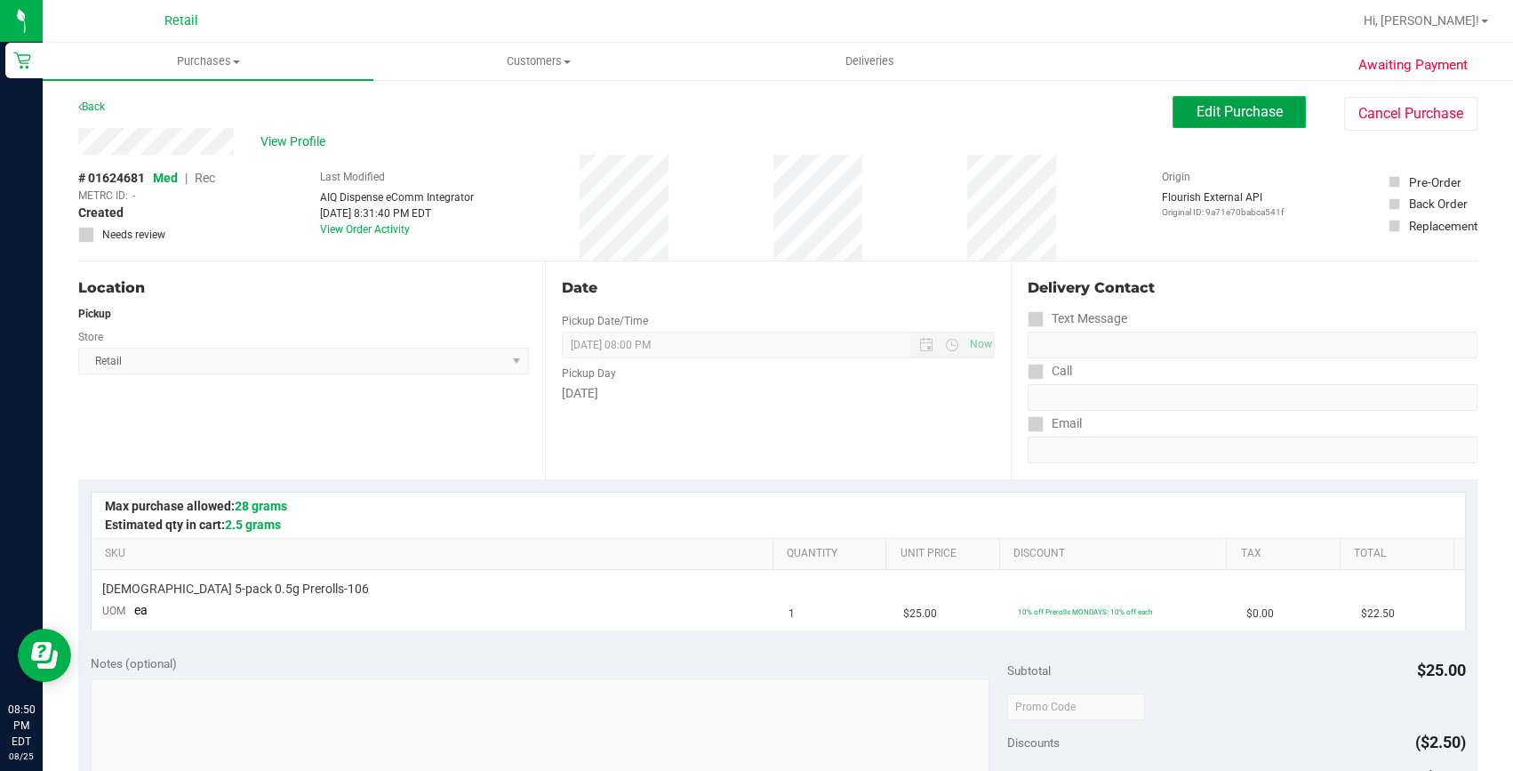
click at [1246, 104] on span "Edit Purchase" at bounding box center [1239, 111] width 86 height 17
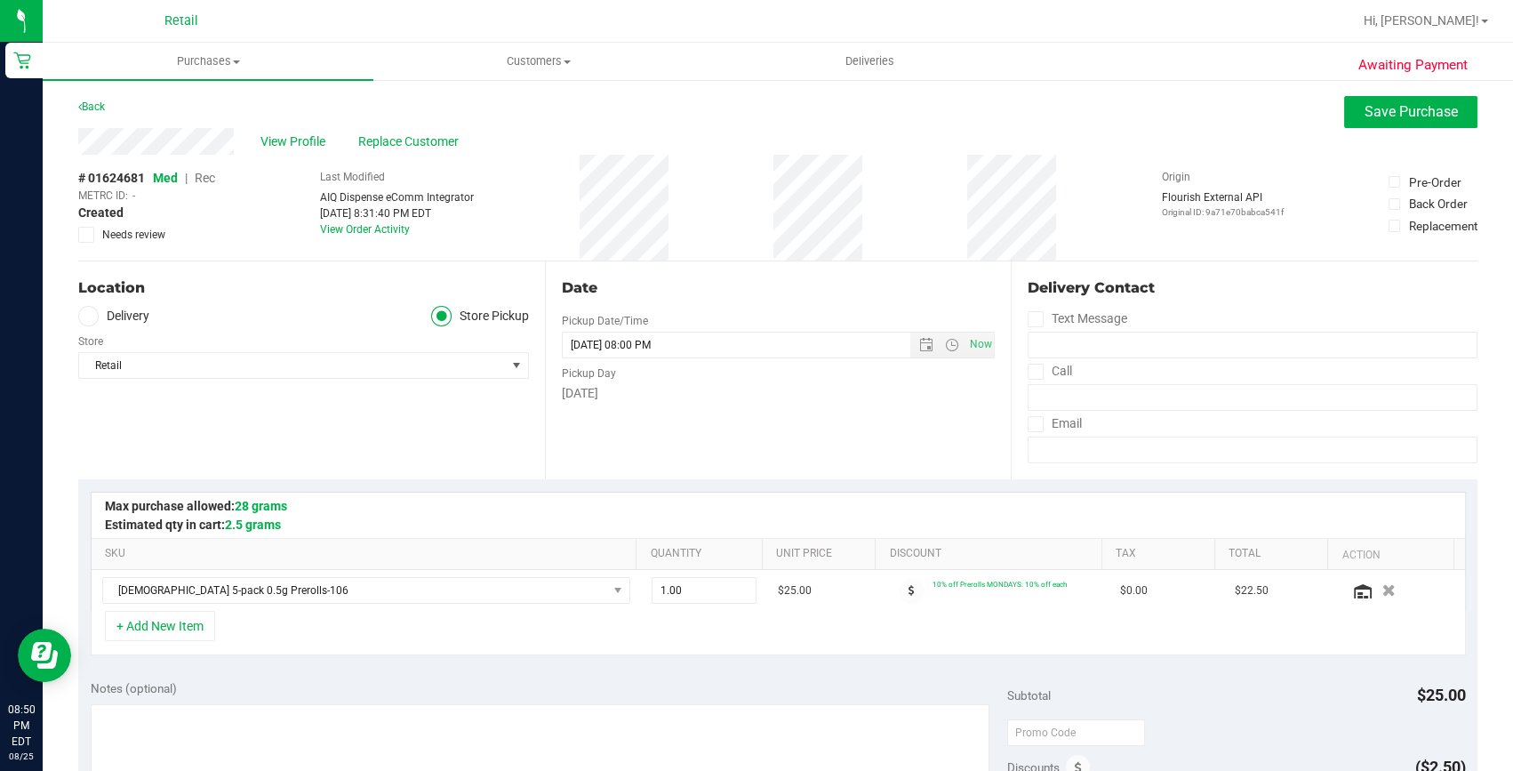
click at [371, 139] on span "Replace Customer" at bounding box center [411, 141] width 107 height 19
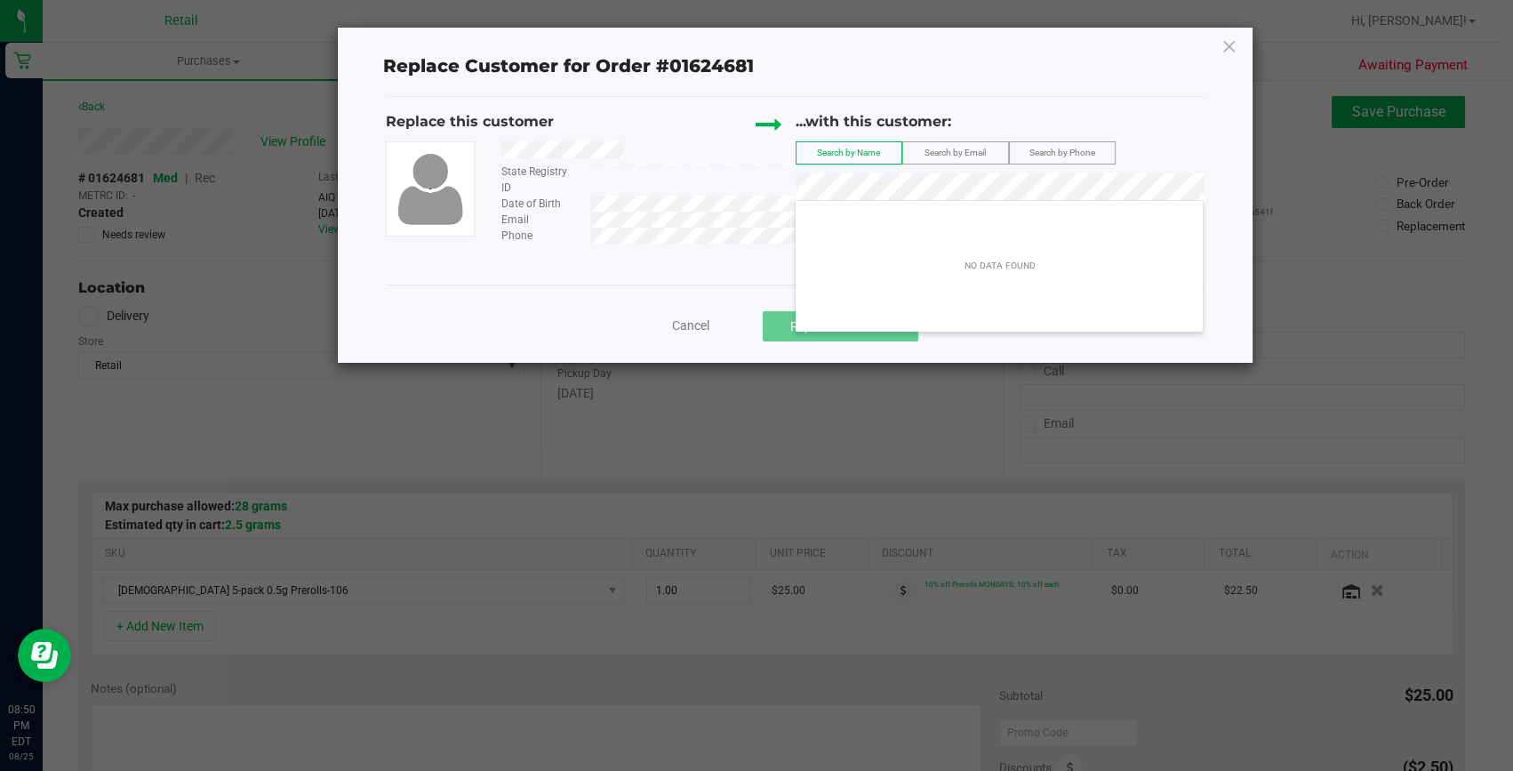
click at [1237, 41] on div "Replace Customer for Order #01624681 Replace this customer State Registry ID Da…" at bounding box center [795, 195] width 914 height 335
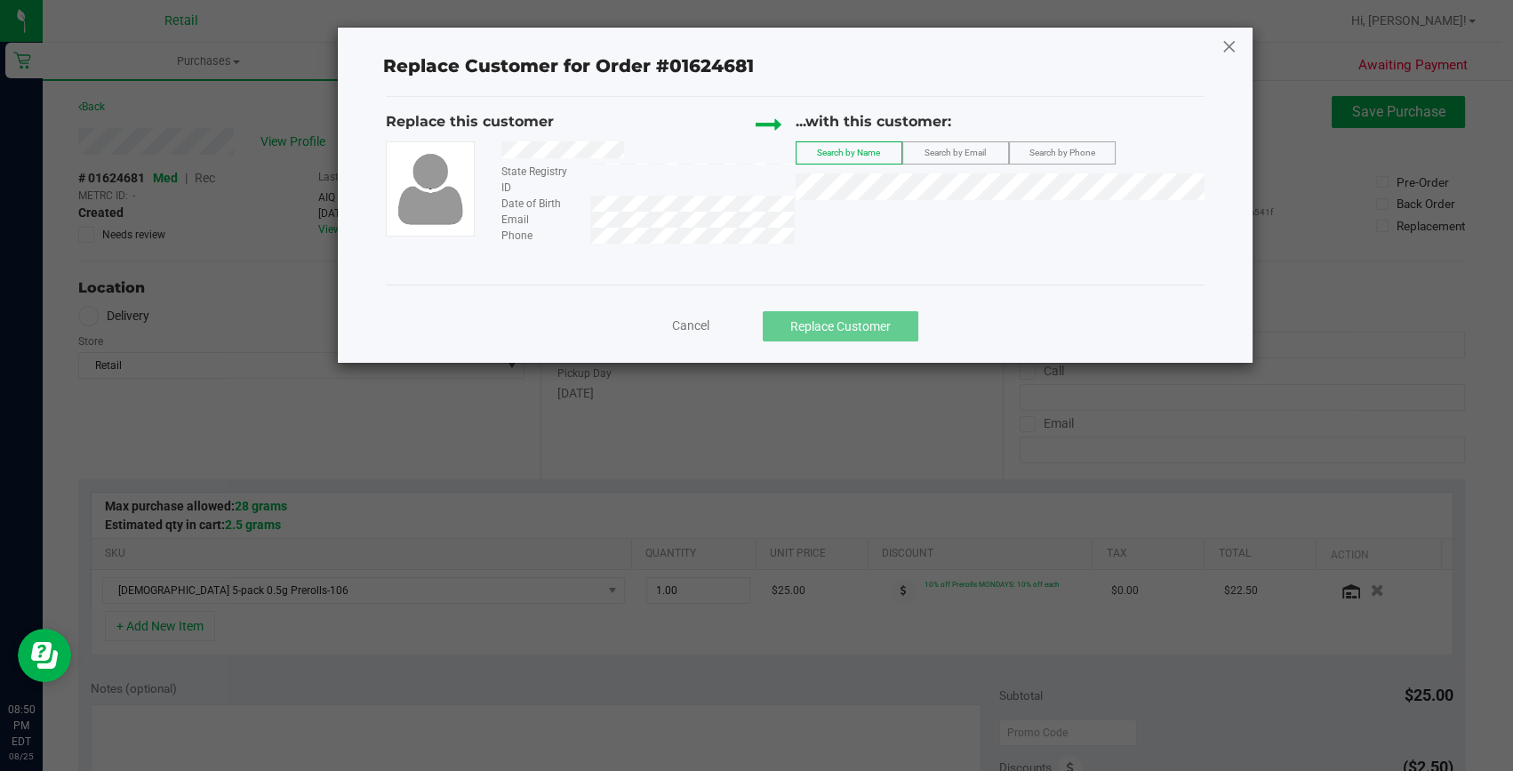
click at [1228, 46] on icon at bounding box center [1229, 46] width 16 height 28
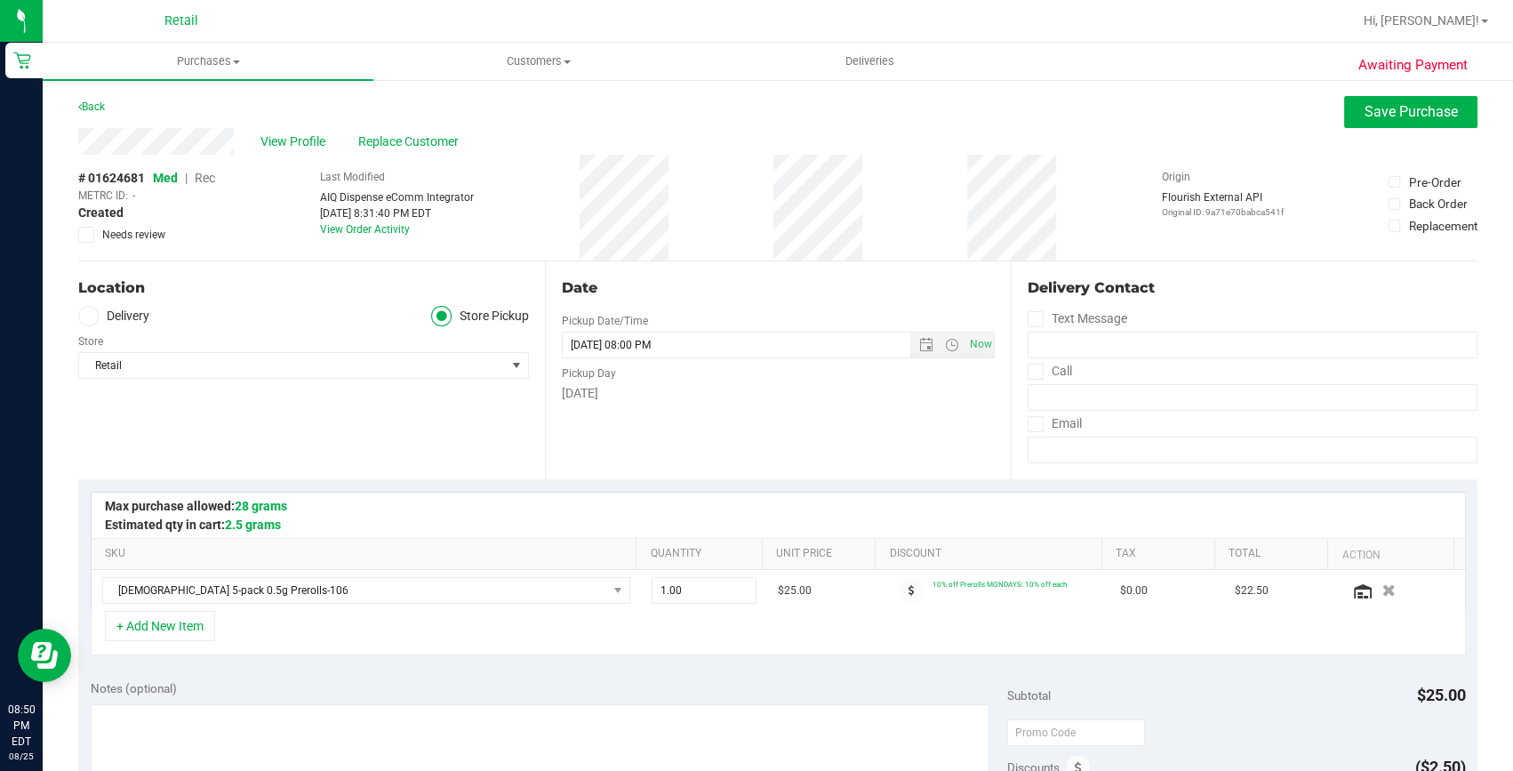
click at [204, 173] on span "Rec" at bounding box center [205, 178] width 20 height 14
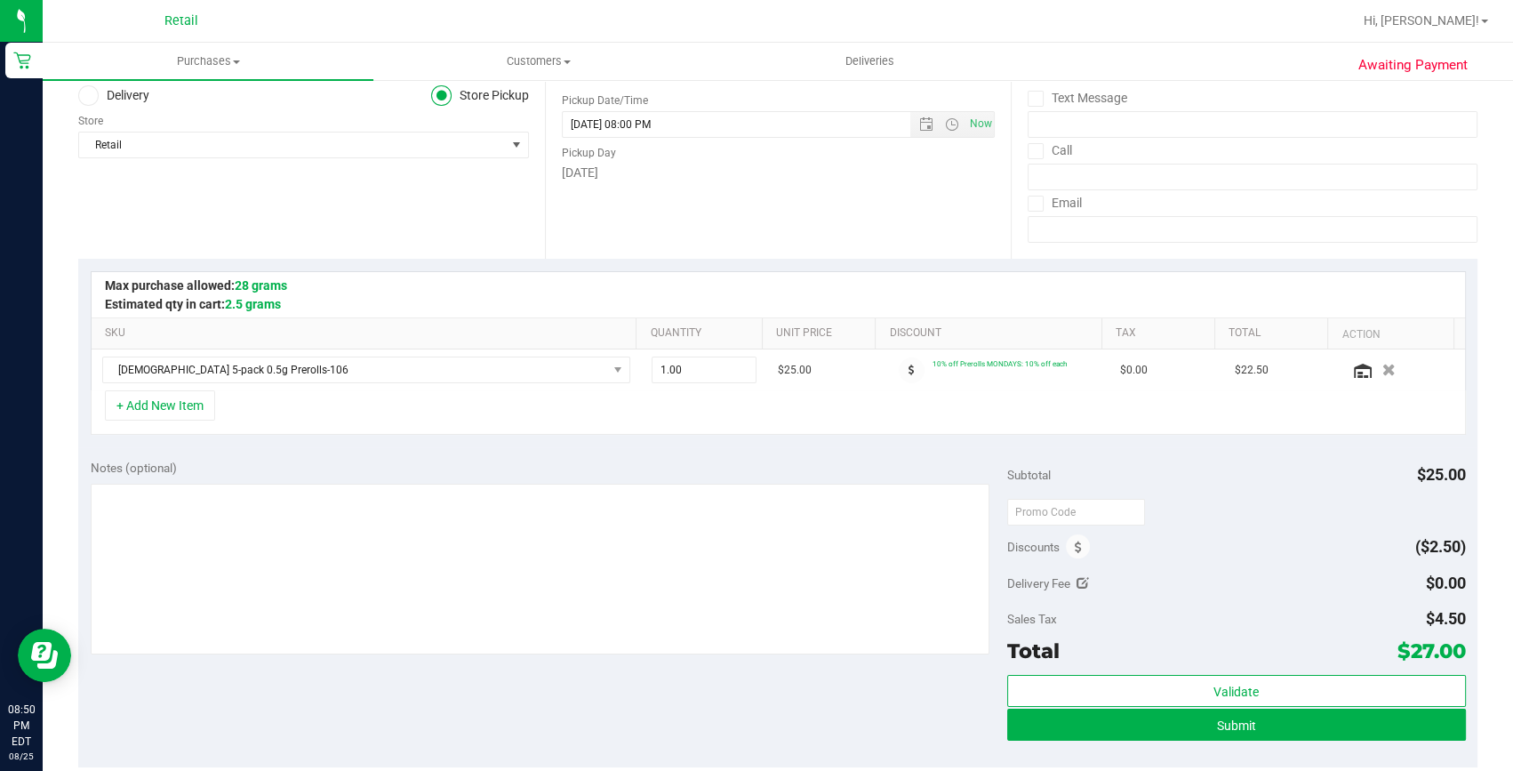
scroll to position [242, 0]
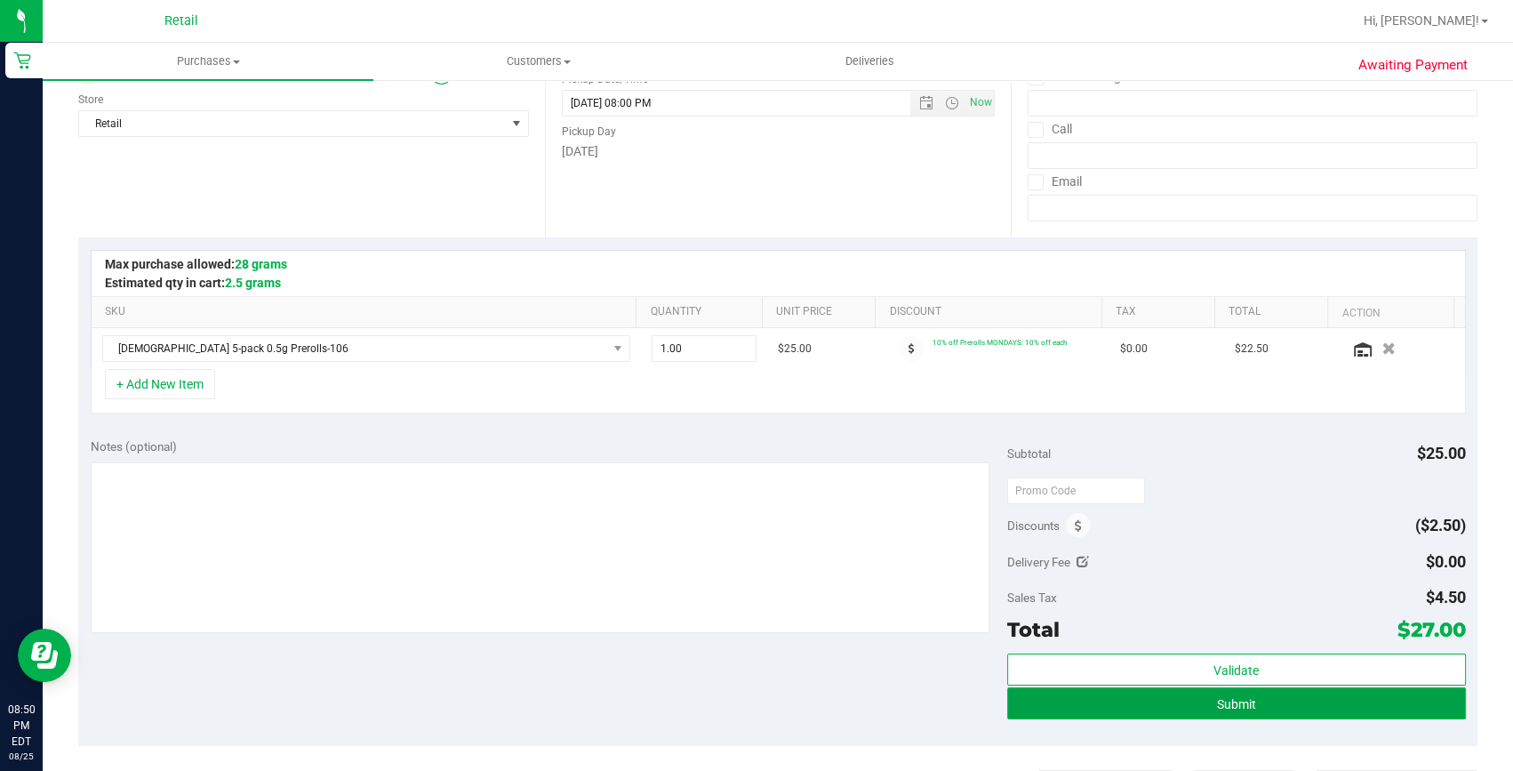
click at [1140, 711] on button "Submit" at bounding box center [1236, 703] width 459 height 32
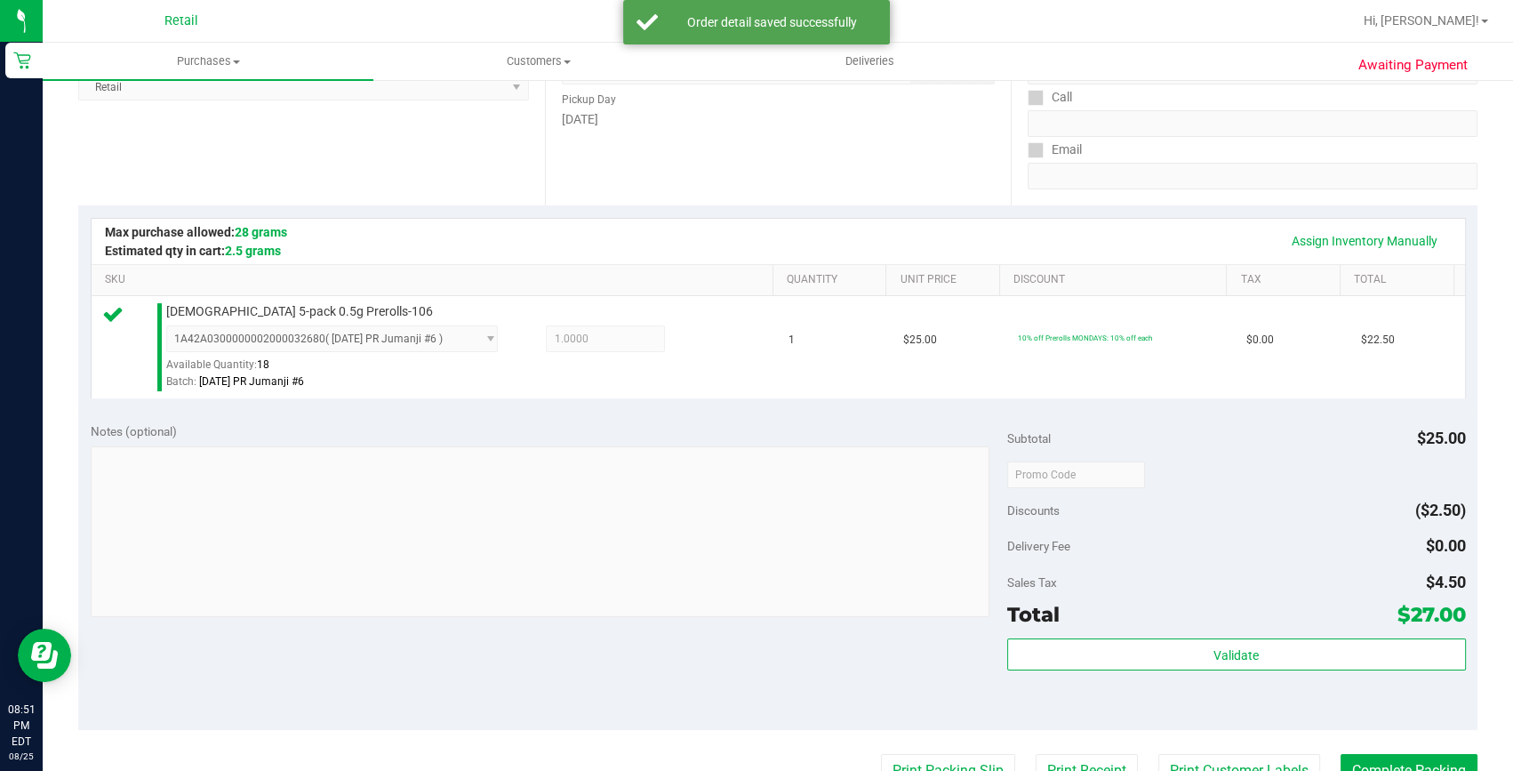
scroll to position [323, 0]
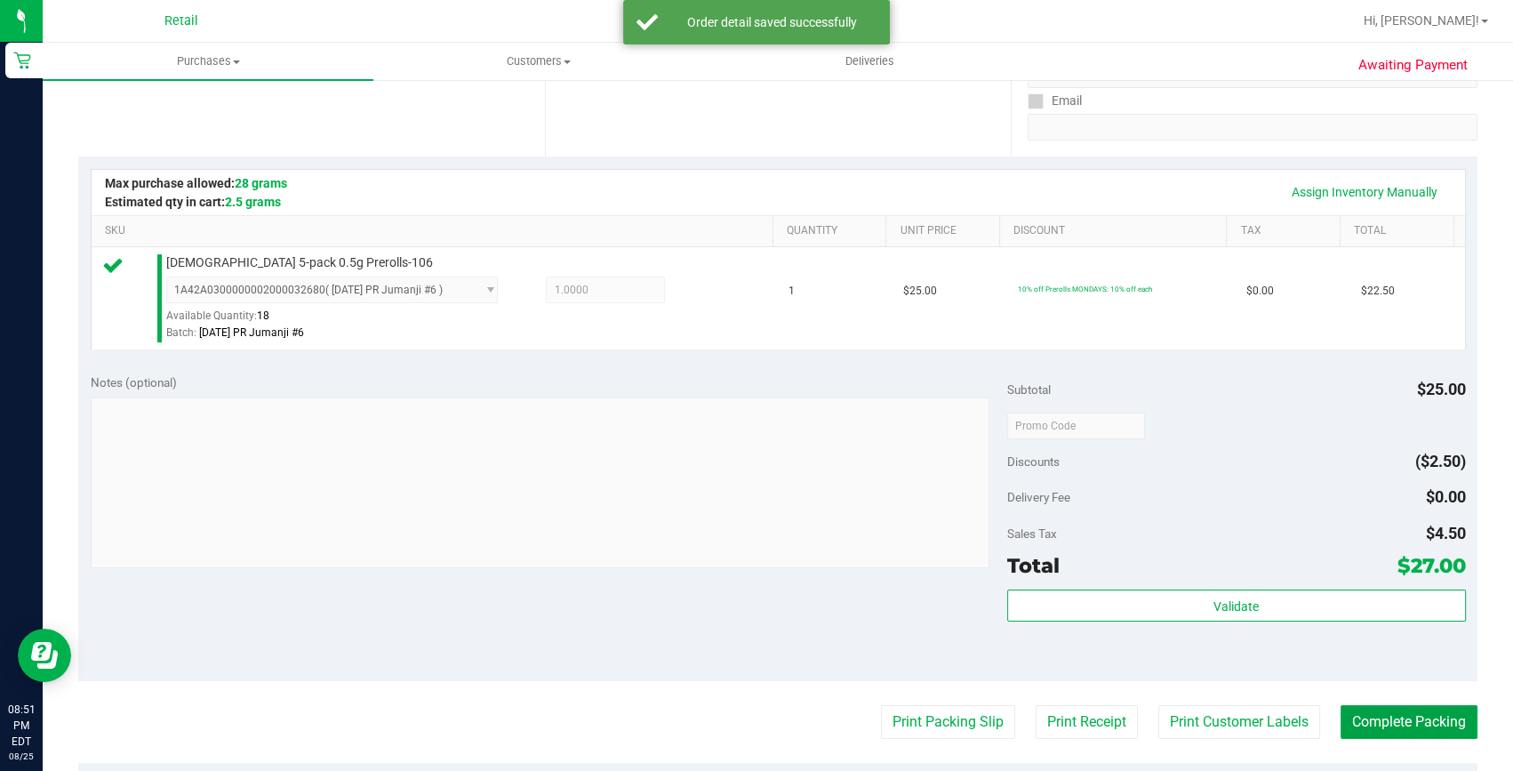
click at [1419, 717] on button "Complete Packing" at bounding box center [1408, 722] width 137 height 34
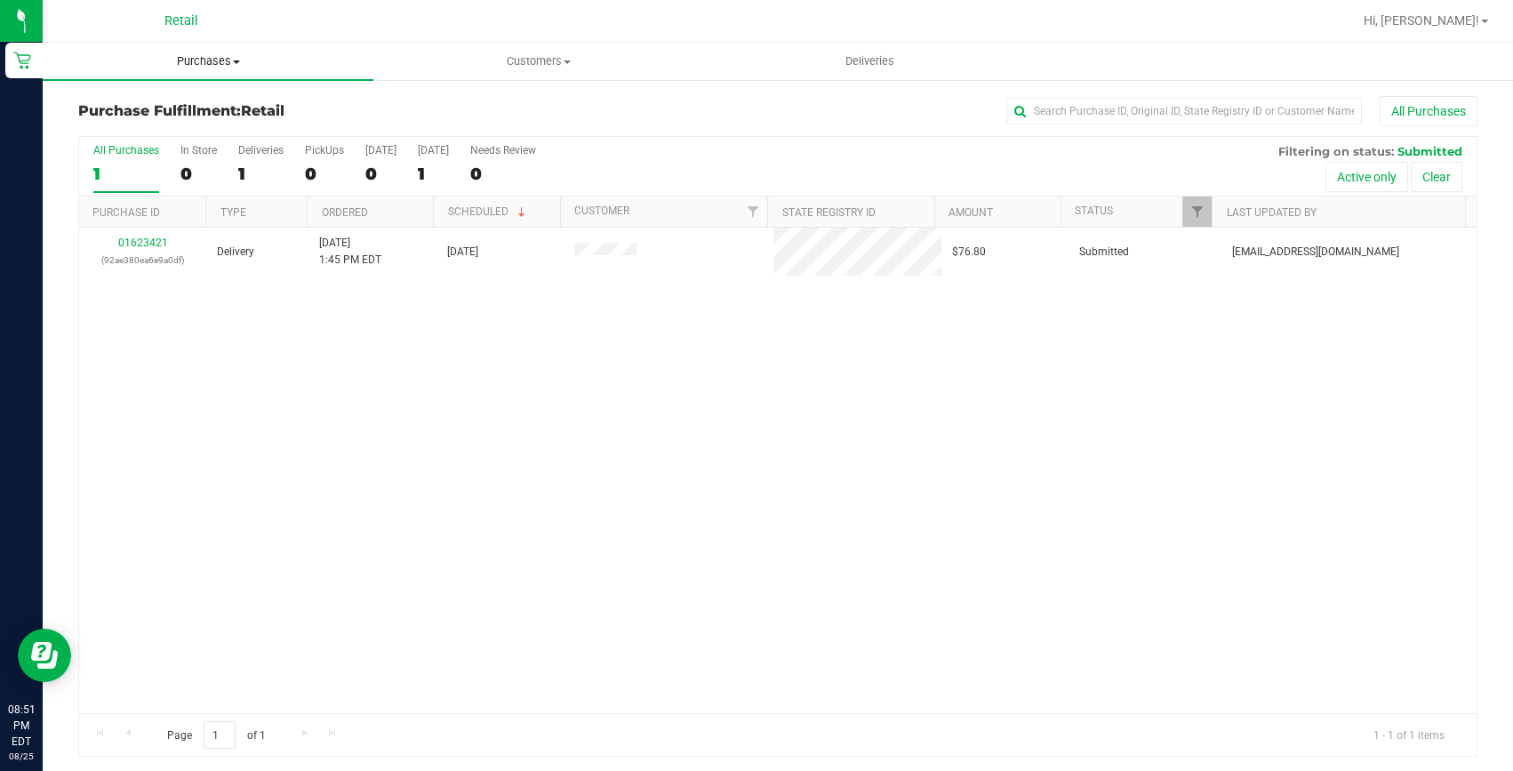
click at [204, 64] on span "Purchases" at bounding box center [208, 61] width 331 height 16
click at [203, 104] on span "Summary of purchases" at bounding box center [134, 107] width 182 height 15
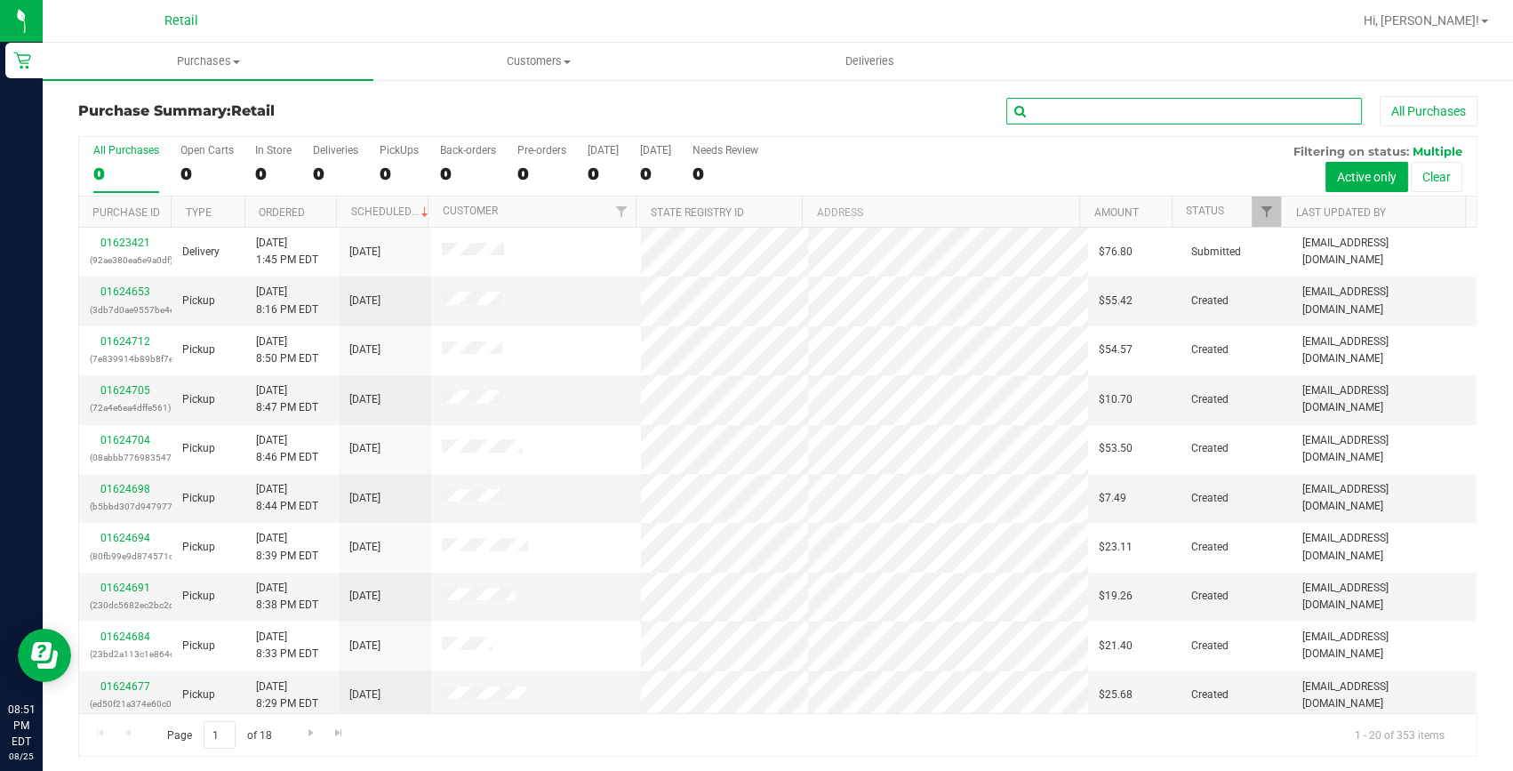
click at [1040, 107] on input "text" at bounding box center [1184, 111] width 356 height 27
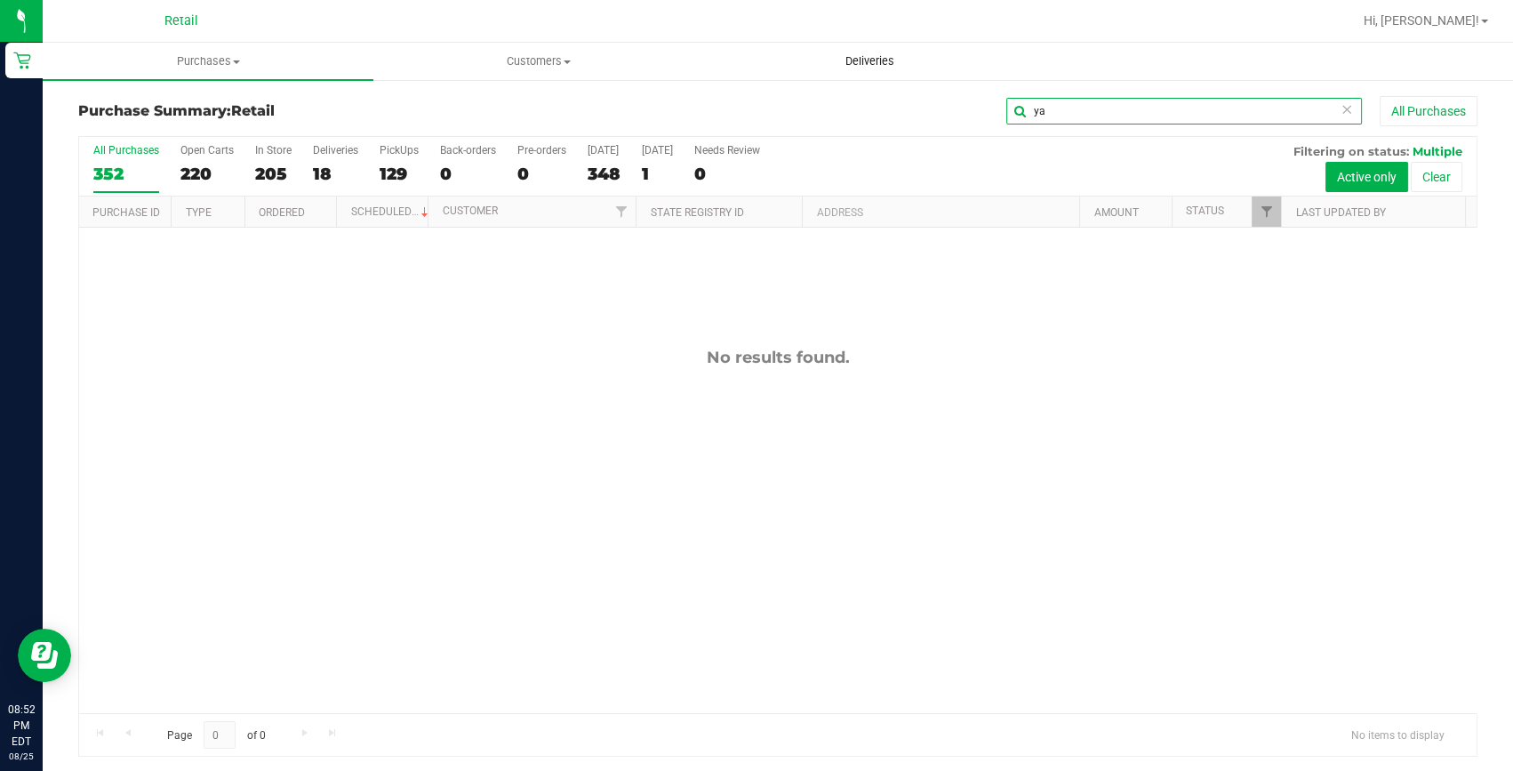
type input "y"
type input "a"
type input "[PERSON_NAME]"
click at [524, 68] on span "Customers" at bounding box center [538, 61] width 329 height 16
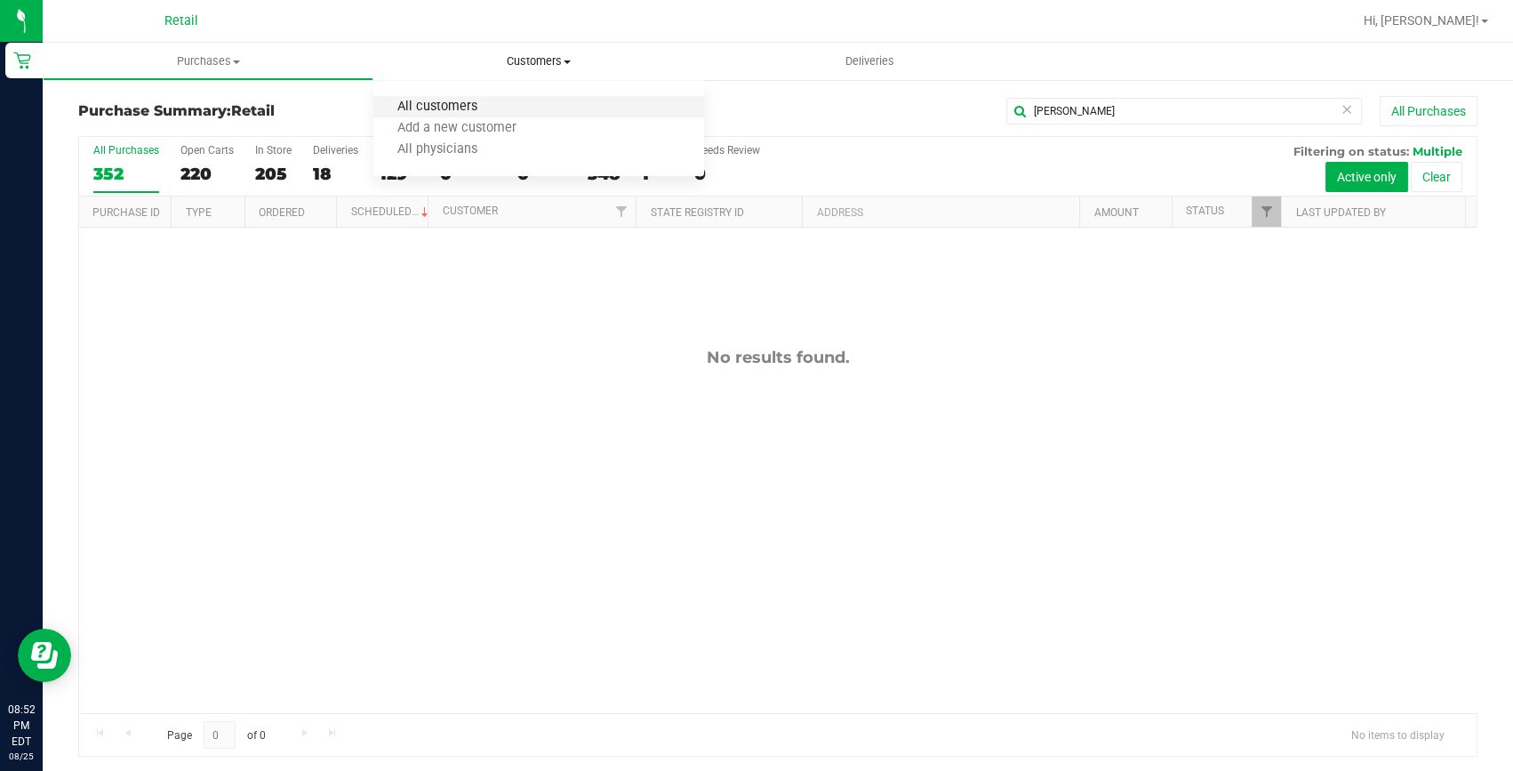
click at [472, 100] on span "All customers" at bounding box center [437, 107] width 128 height 15
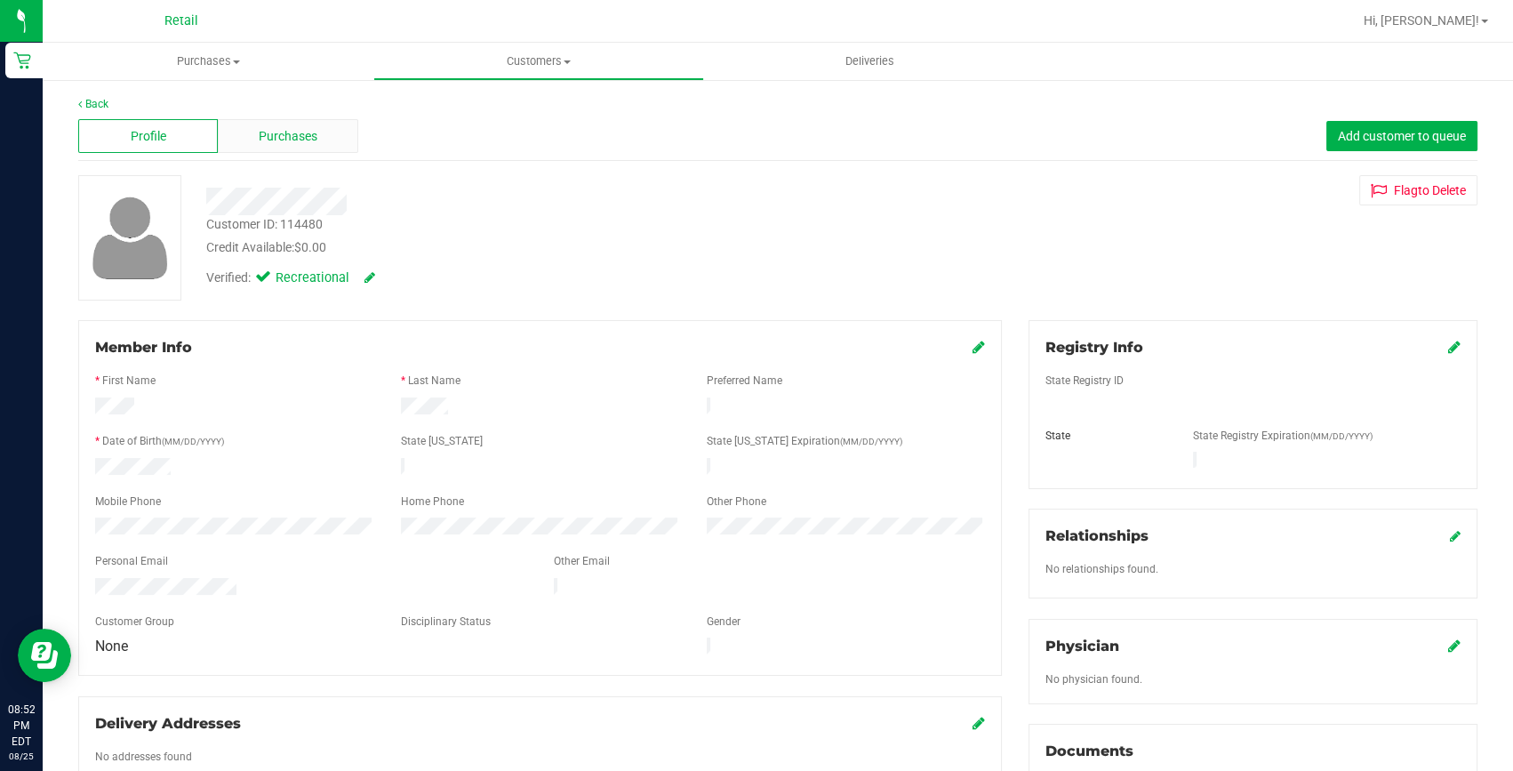
click at [311, 133] on span "Purchases" at bounding box center [288, 136] width 59 height 19
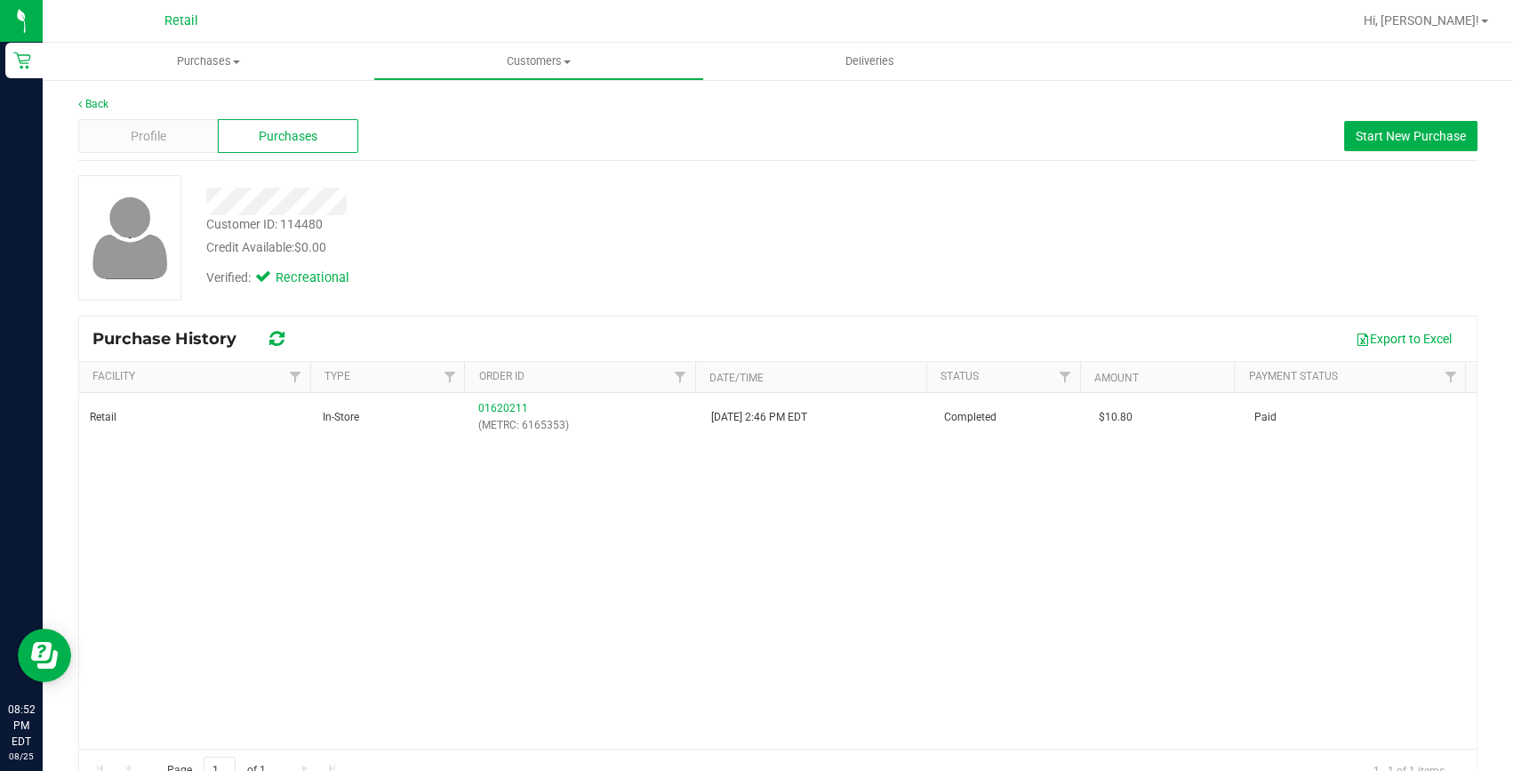
click at [101, 93] on div "Back Profile Purchases Start New Purchase Customer ID: 114480 Credit Available:…" at bounding box center [778, 444] width 1470 height 732
click at [100, 100] on link "Back" at bounding box center [93, 104] width 30 height 12
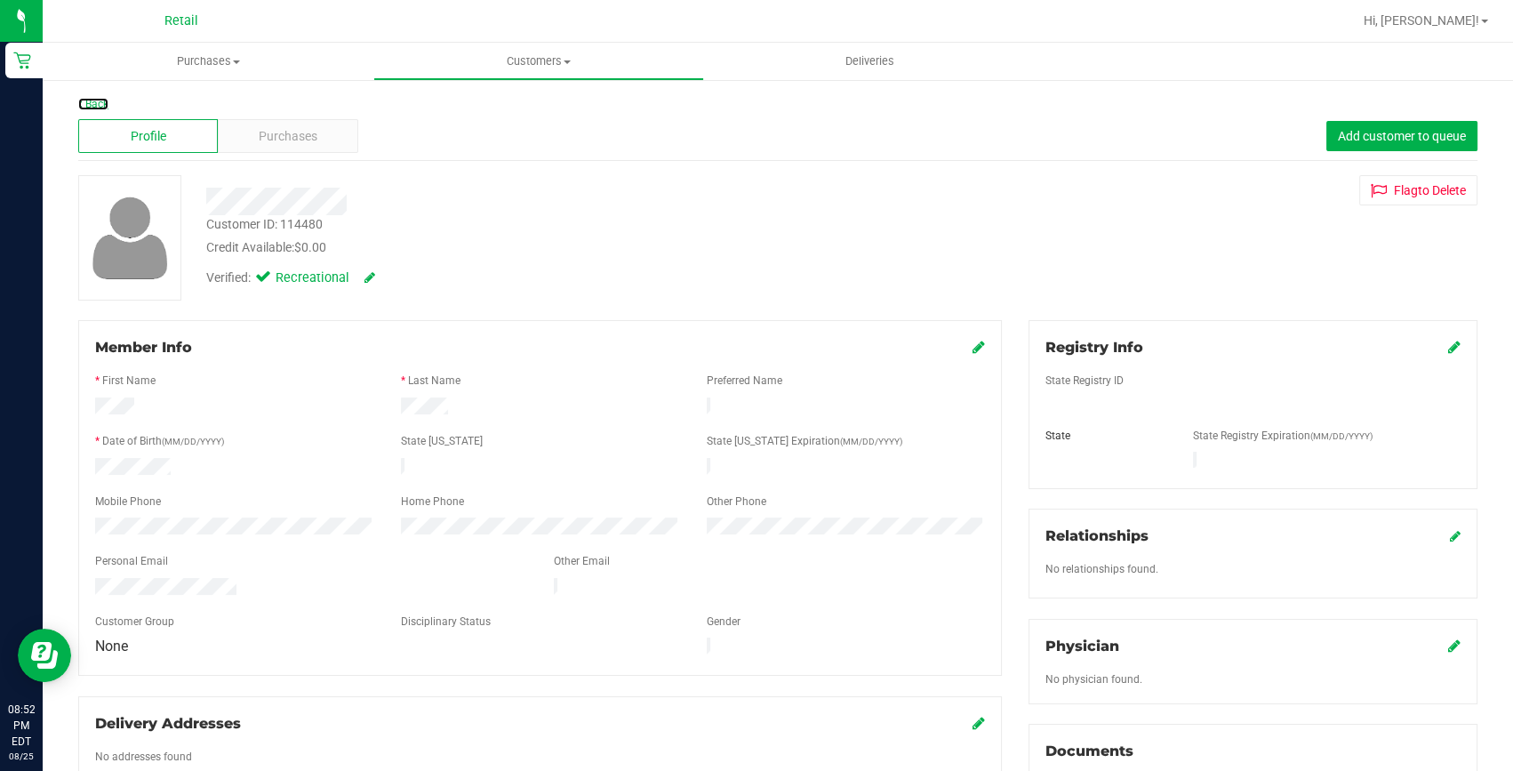
click at [100, 100] on link "Back" at bounding box center [93, 104] width 30 height 12
click at [253, 137] on div "Purchases" at bounding box center [288, 136] width 140 height 34
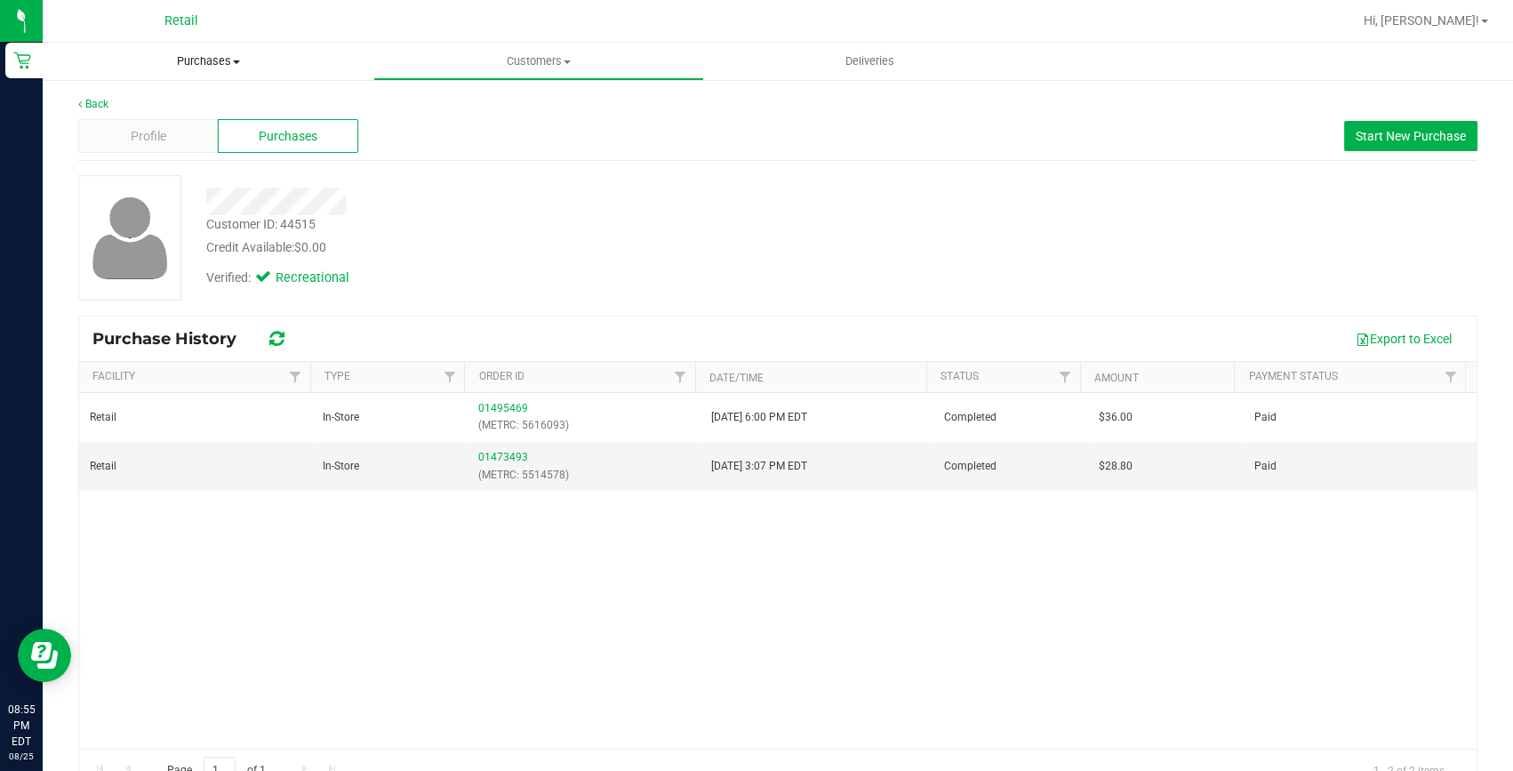
click at [204, 65] on span "Purchases" at bounding box center [208, 61] width 331 height 16
click at [187, 94] on ul "Summary of purchases Fulfillment All purchases" at bounding box center [208, 129] width 331 height 96
click at [211, 60] on span "Purchases" at bounding box center [208, 61] width 331 height 16
click at [192, 102] on span "Summary of purchases" at bounding box center [134, 107] width 182 height 15
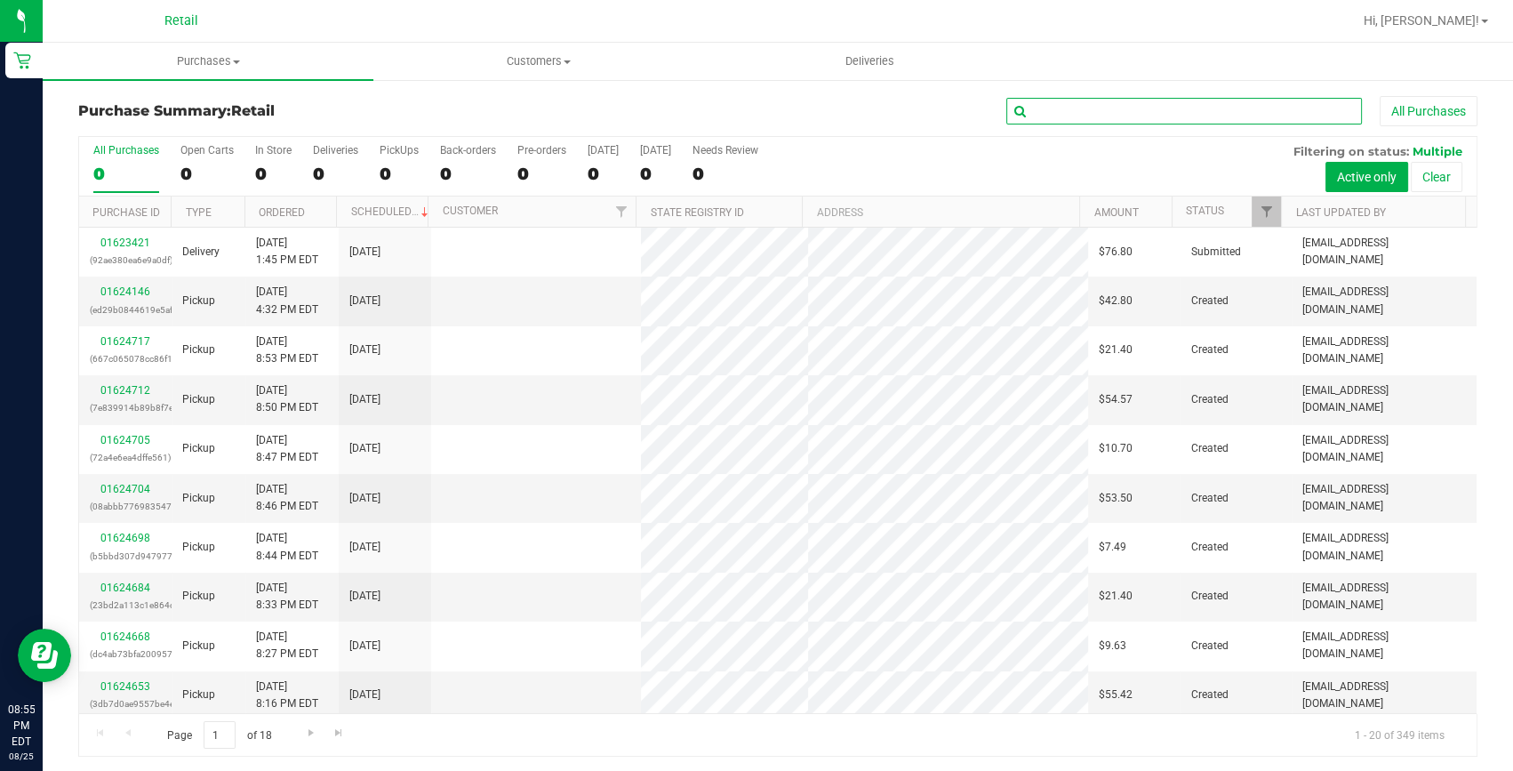
click at [1067, 107] on input "text" at bounding box center [1184, 111] width 356 height 27
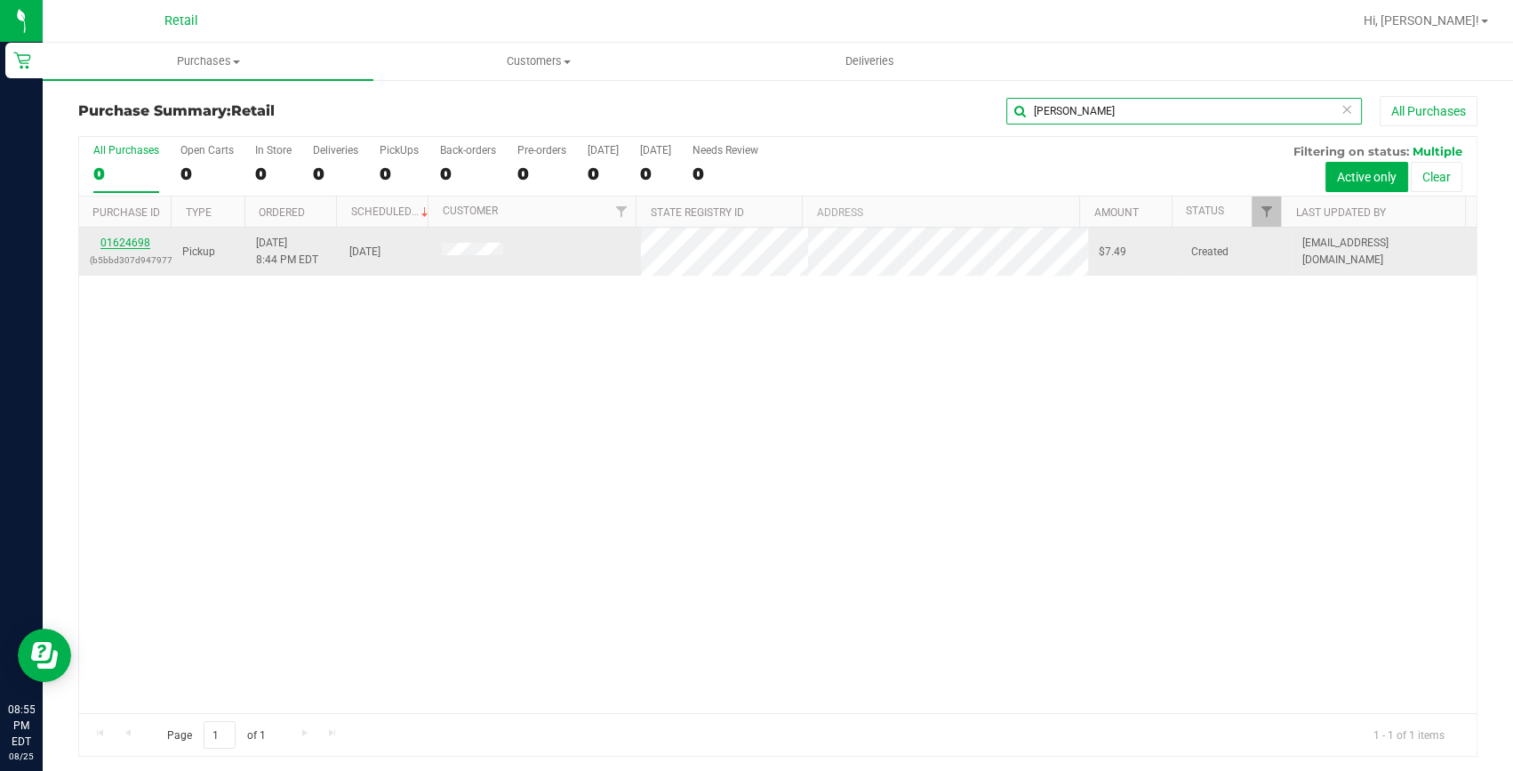
type input "[PERSON_NAME]"
click at [123, 248] on link "01624698" at bounding box center [125, 242] width 50 height 12
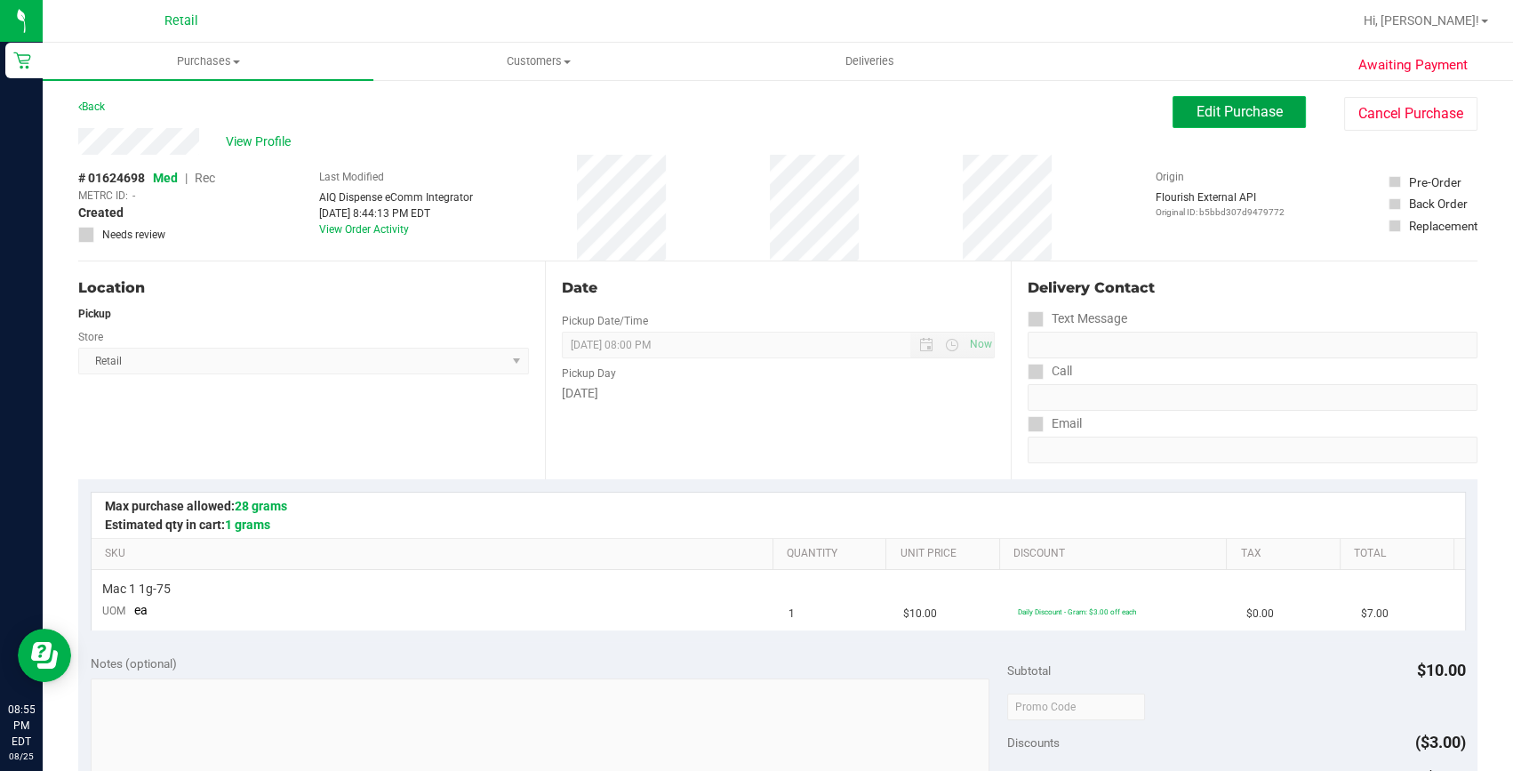
click at [1198, 108] on span "Edit Purchase" at bounding box center [1239, 111] width 86 height 17
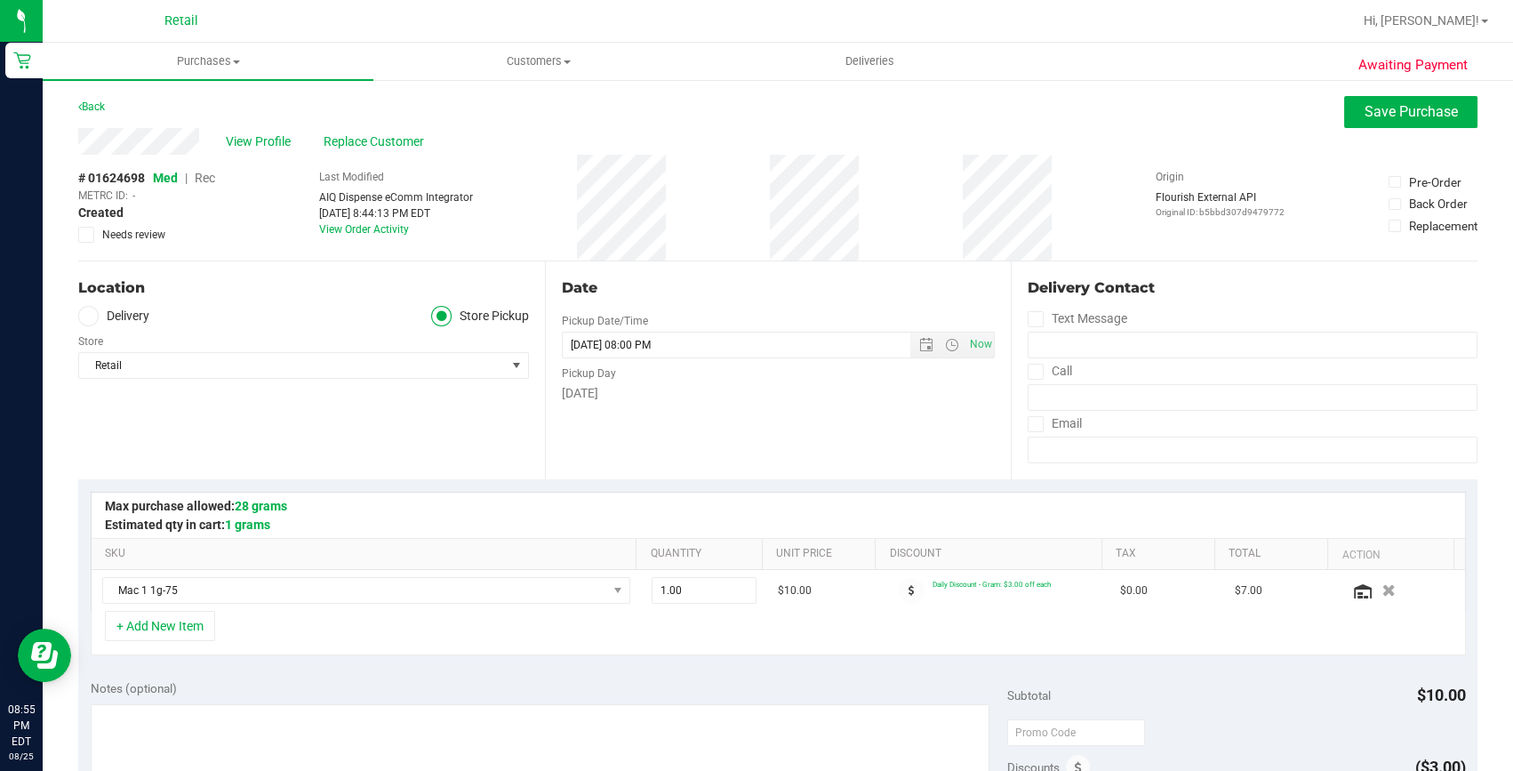
click at [204, 180] on span "Rec" at bounding box center [205, 178] width 20 height 14
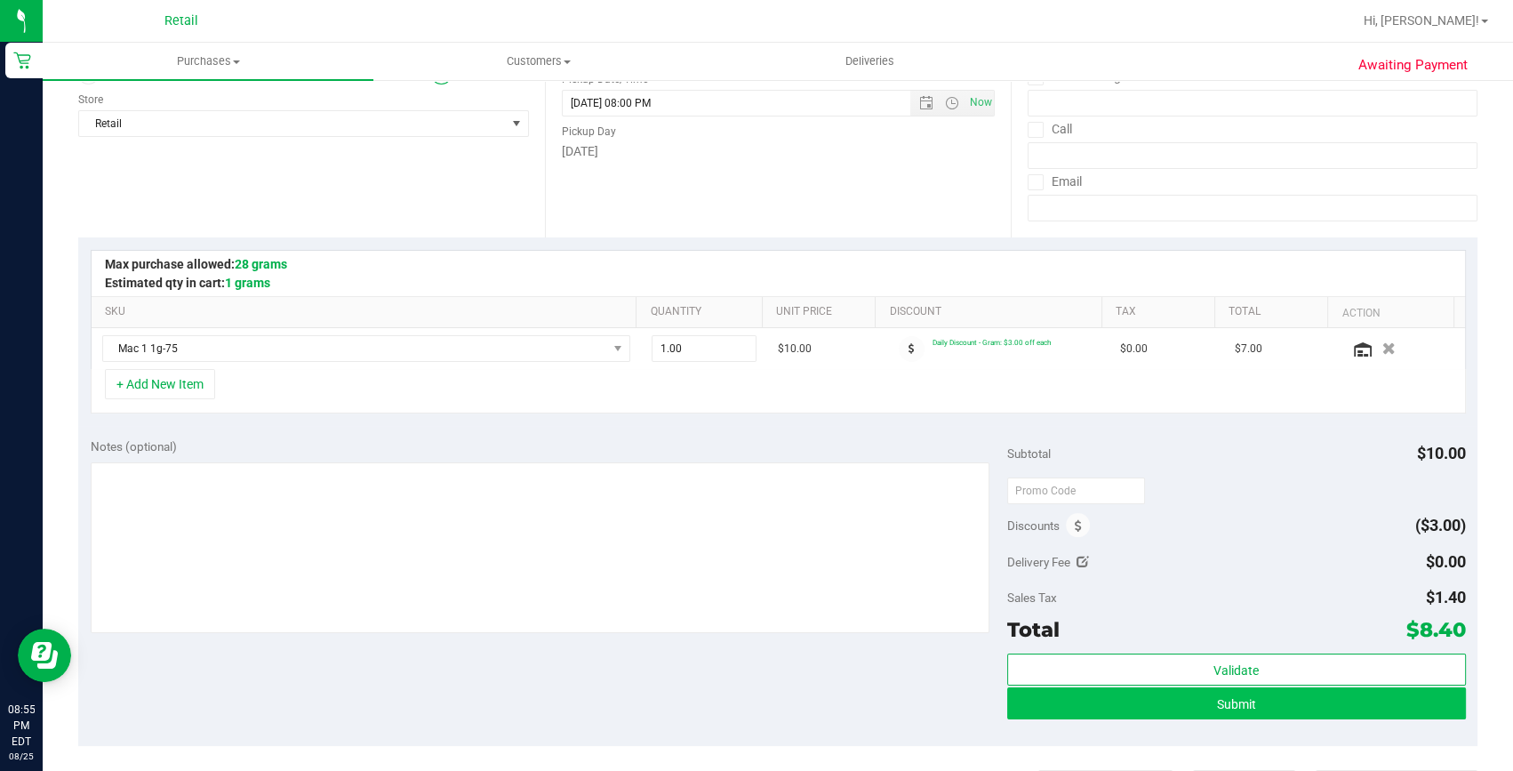
scroll to position [323, 0]
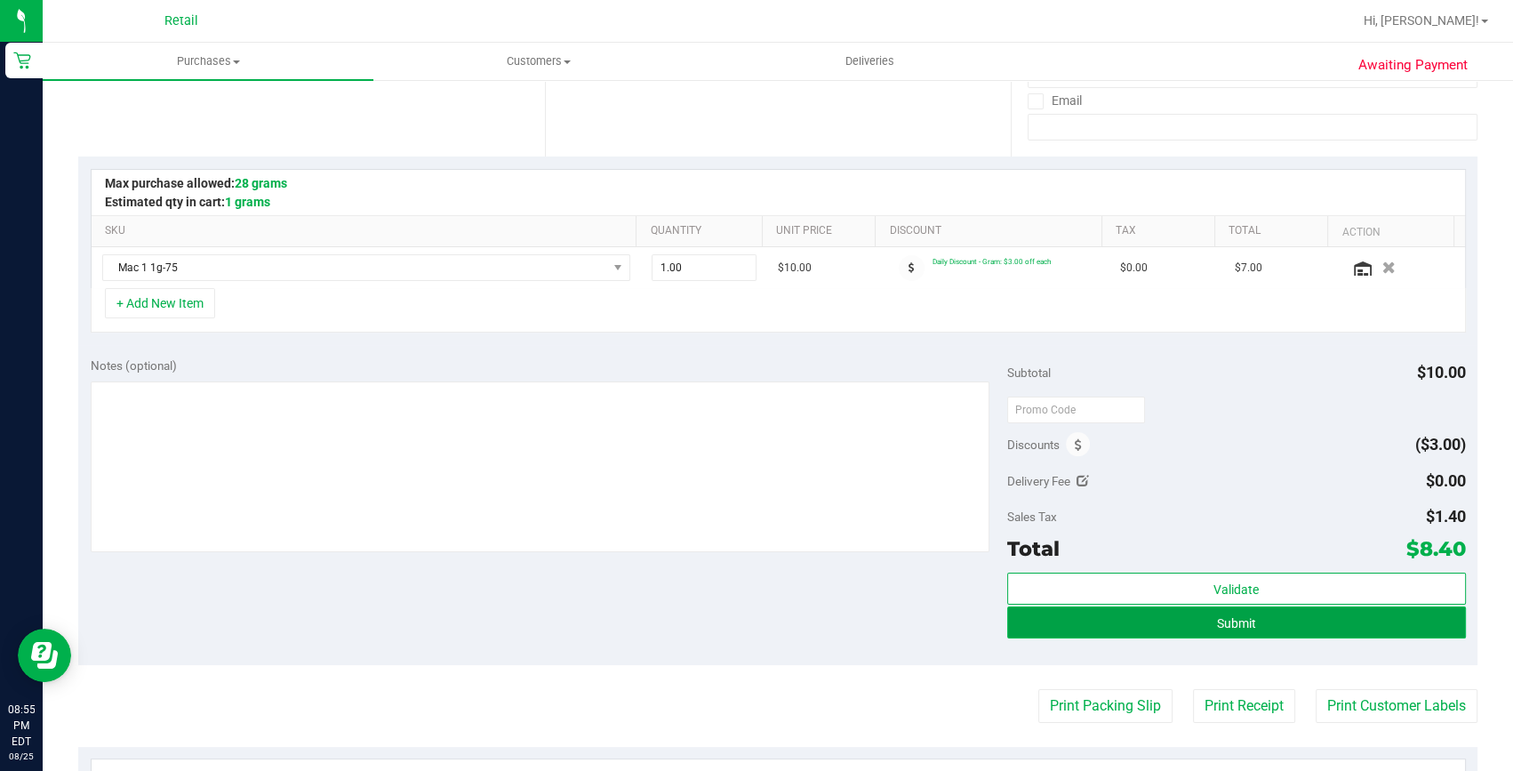
click at [1202, 632] on button "Submit" at bounding box center [1236, 622] width 459 height 32
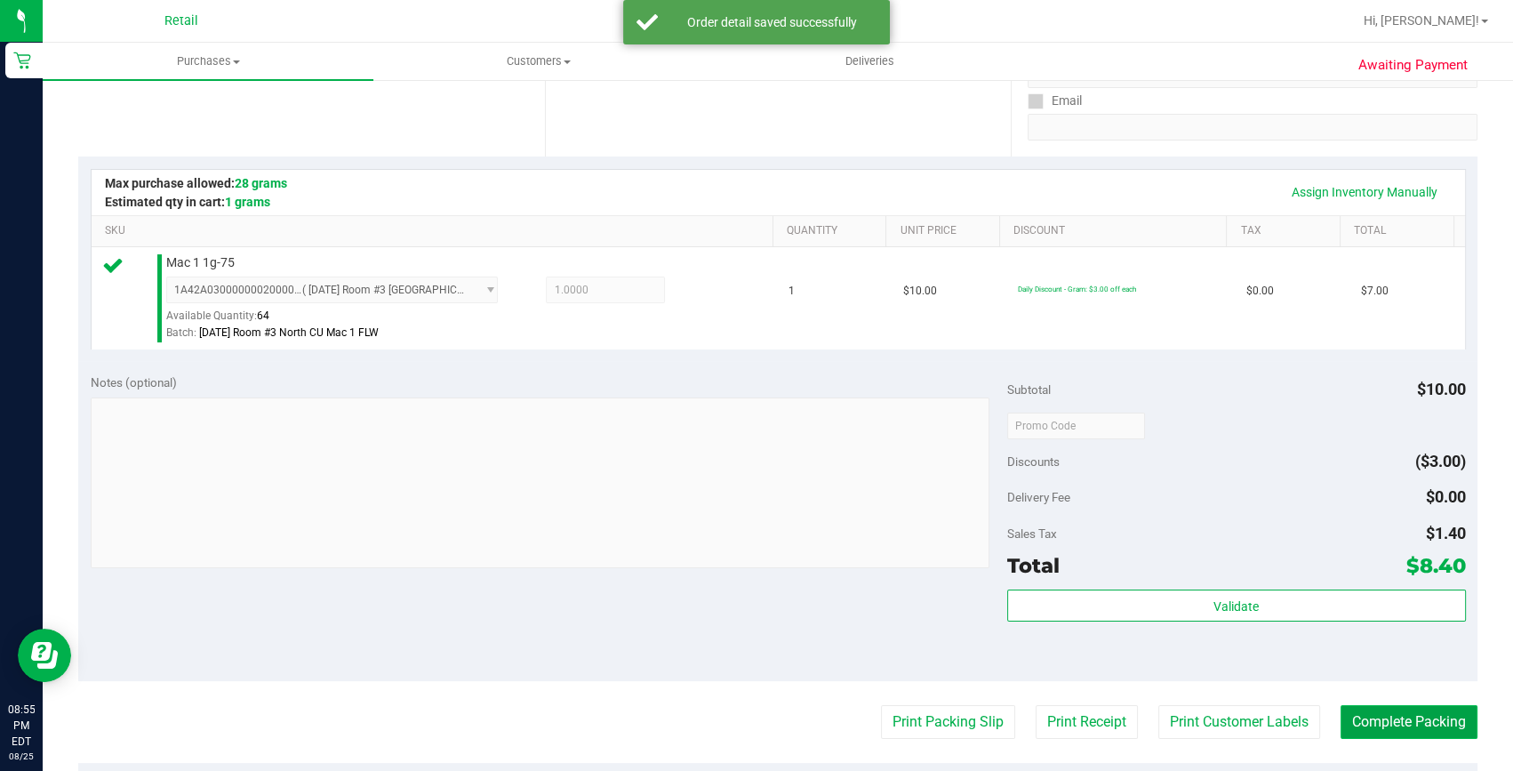
click at [1393, 720] on button "Complete Packing" at bounding box center [1408, 722] width 137 height 34
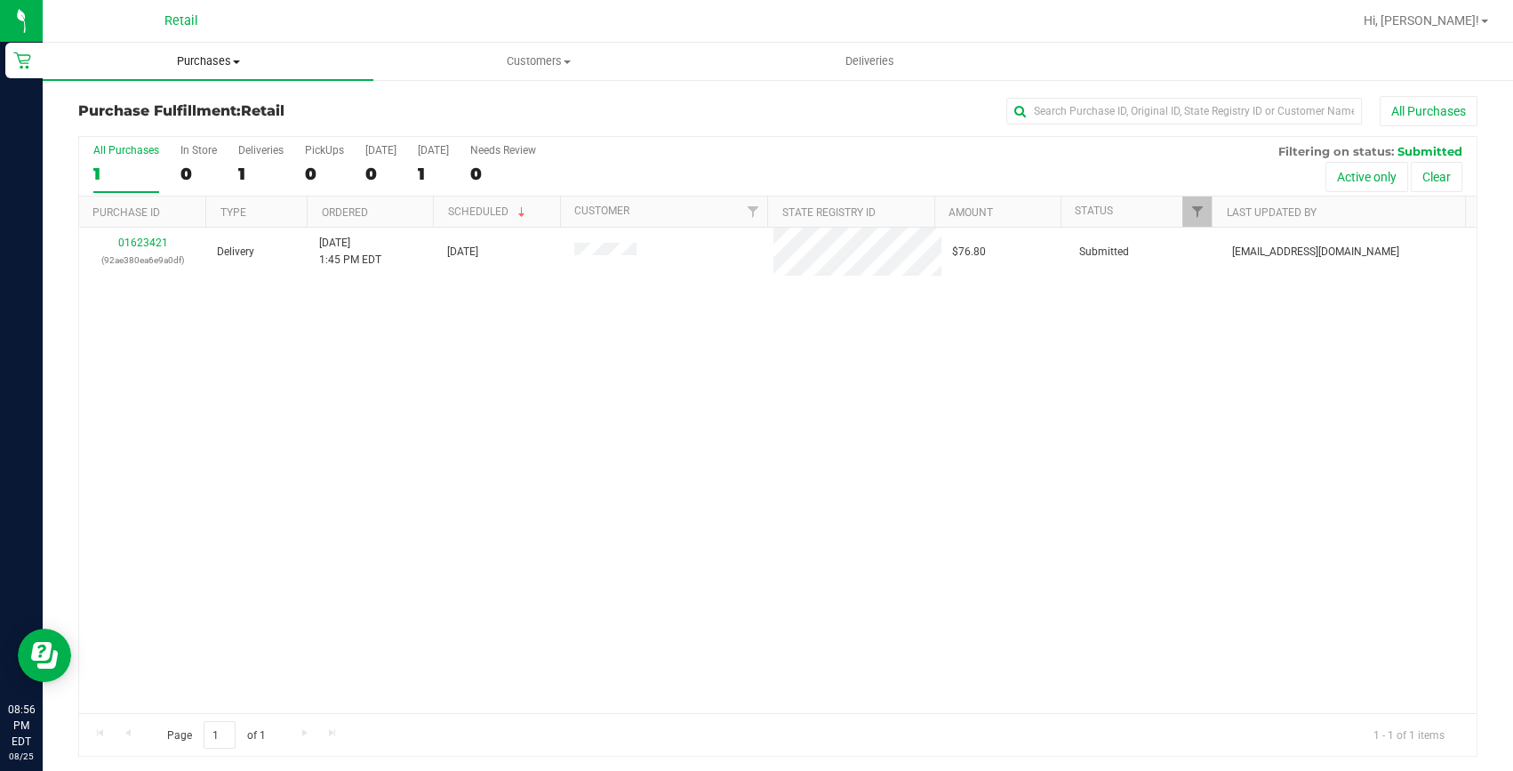
drag, startPoint x: 223, startPoint y: 55, endPoint x: 216, endPoint y: 65, distance: 12.1
click at [223, 55] on span "Purchases" at bounding box center [208, 61] width 331 height 16
click at [216, 100] on span "Summary of purchases" at bounding box center [134, 107] width 182 height 15
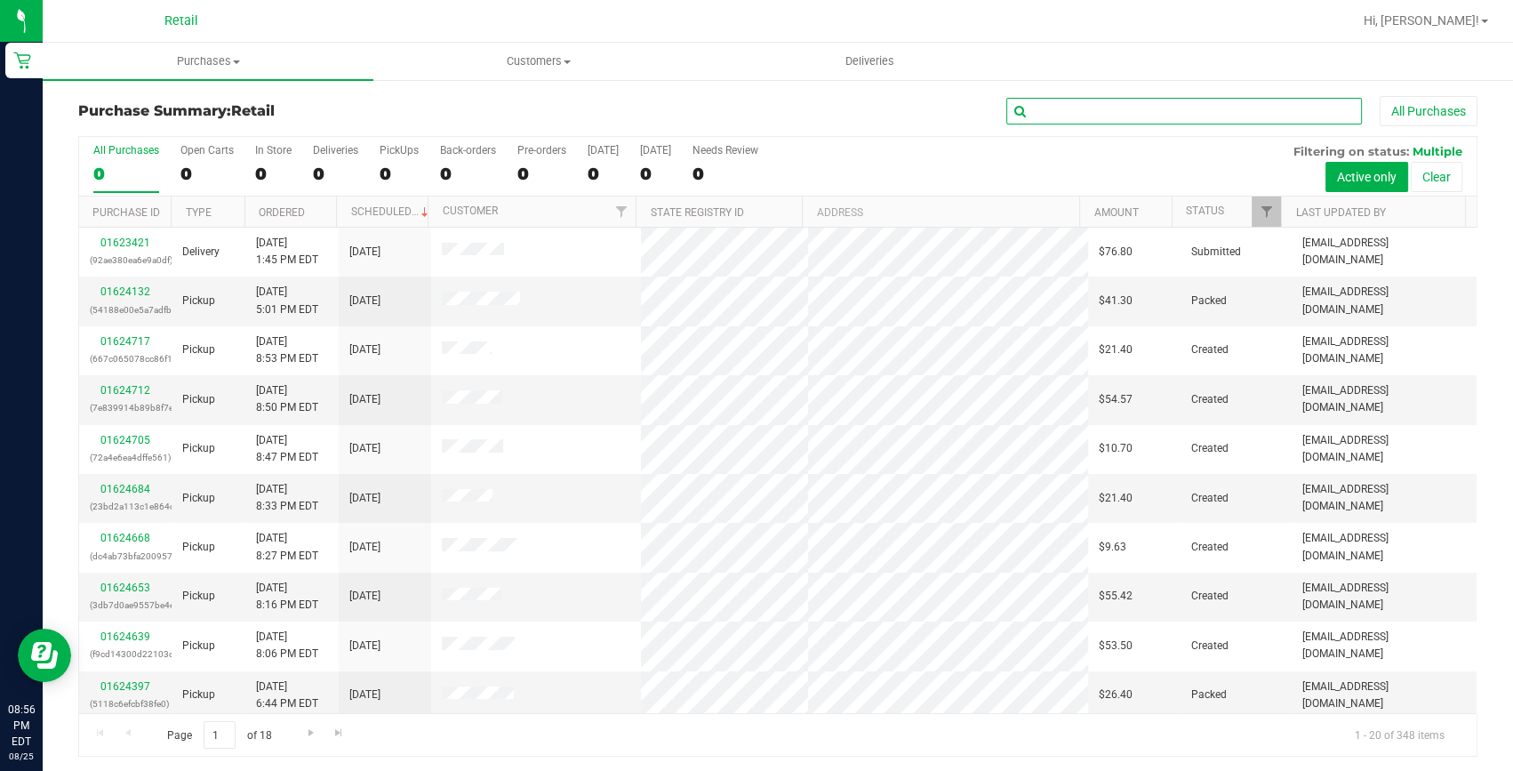
click at [1112, 112] on input "text" at bounding box center [1184, 111] width 356 height 27
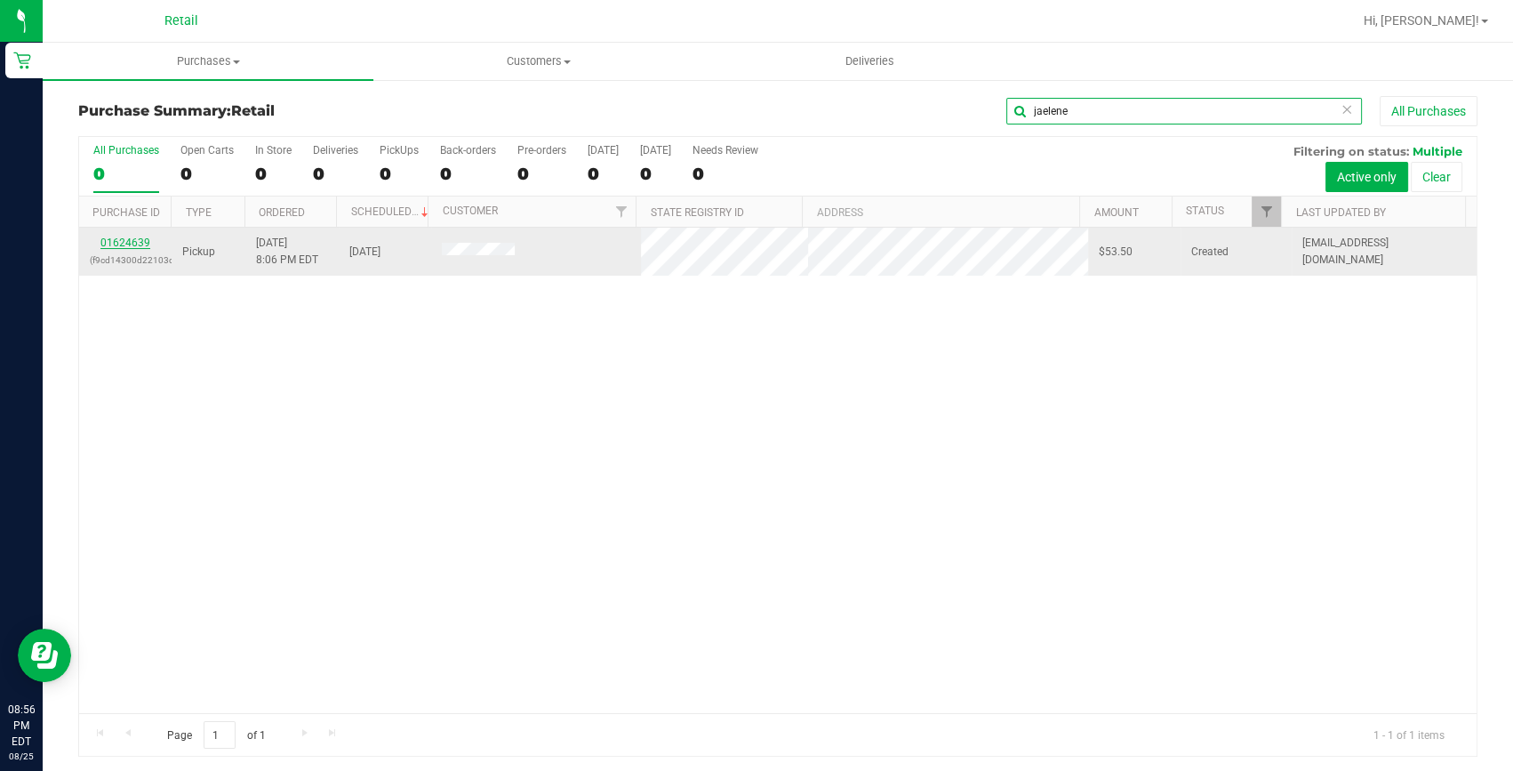
type input "jaelene"
click at [121, 243] on link "01624639" at bounding box center [125, 242] width 50 height 12
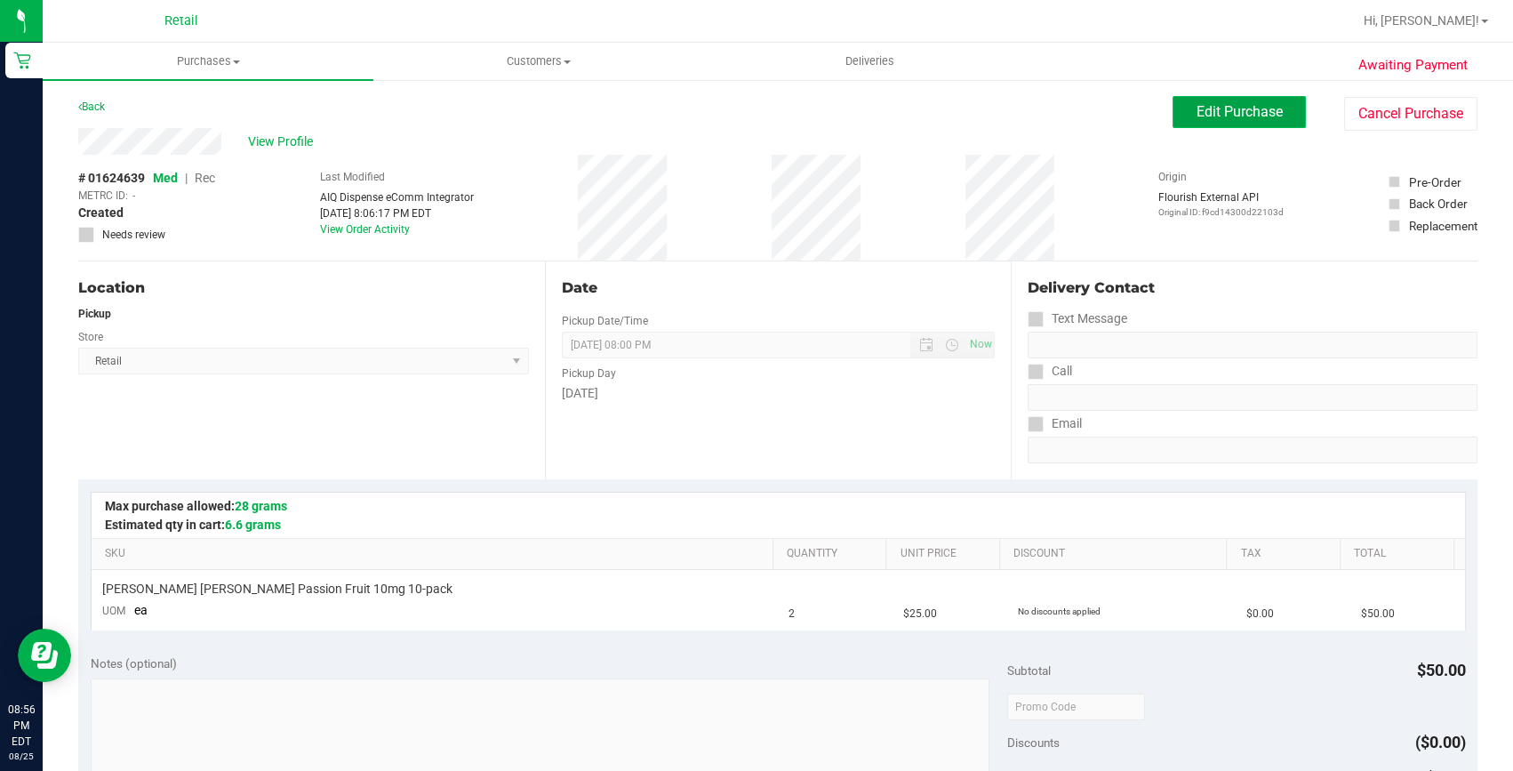
click at [1237, 100] on button "Edit Purchase" at bounding box center [1238, 112] width 133 height 32
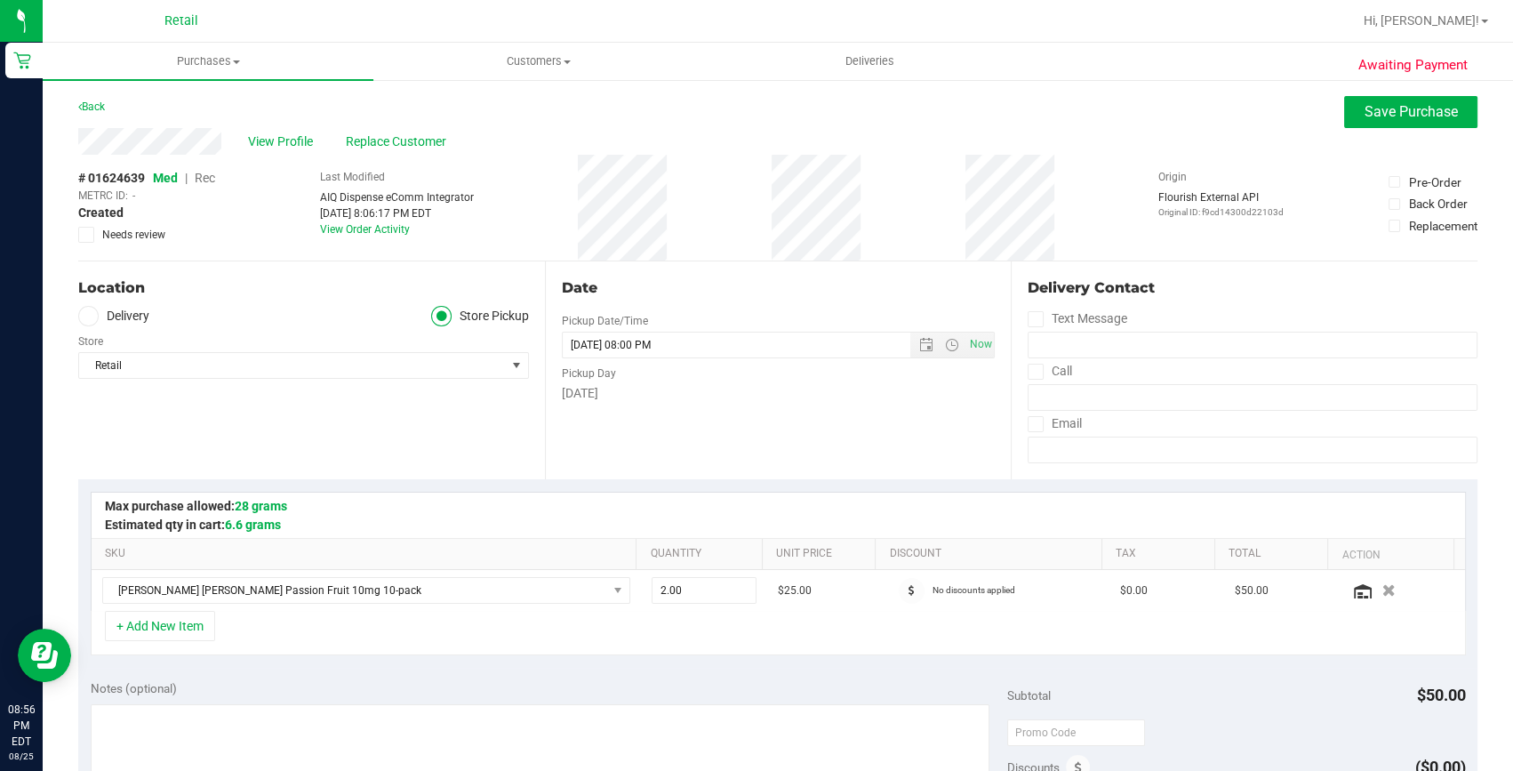
click at [203, 172] on span "Rec" at bounding box center [205, 178] width 20 height 14
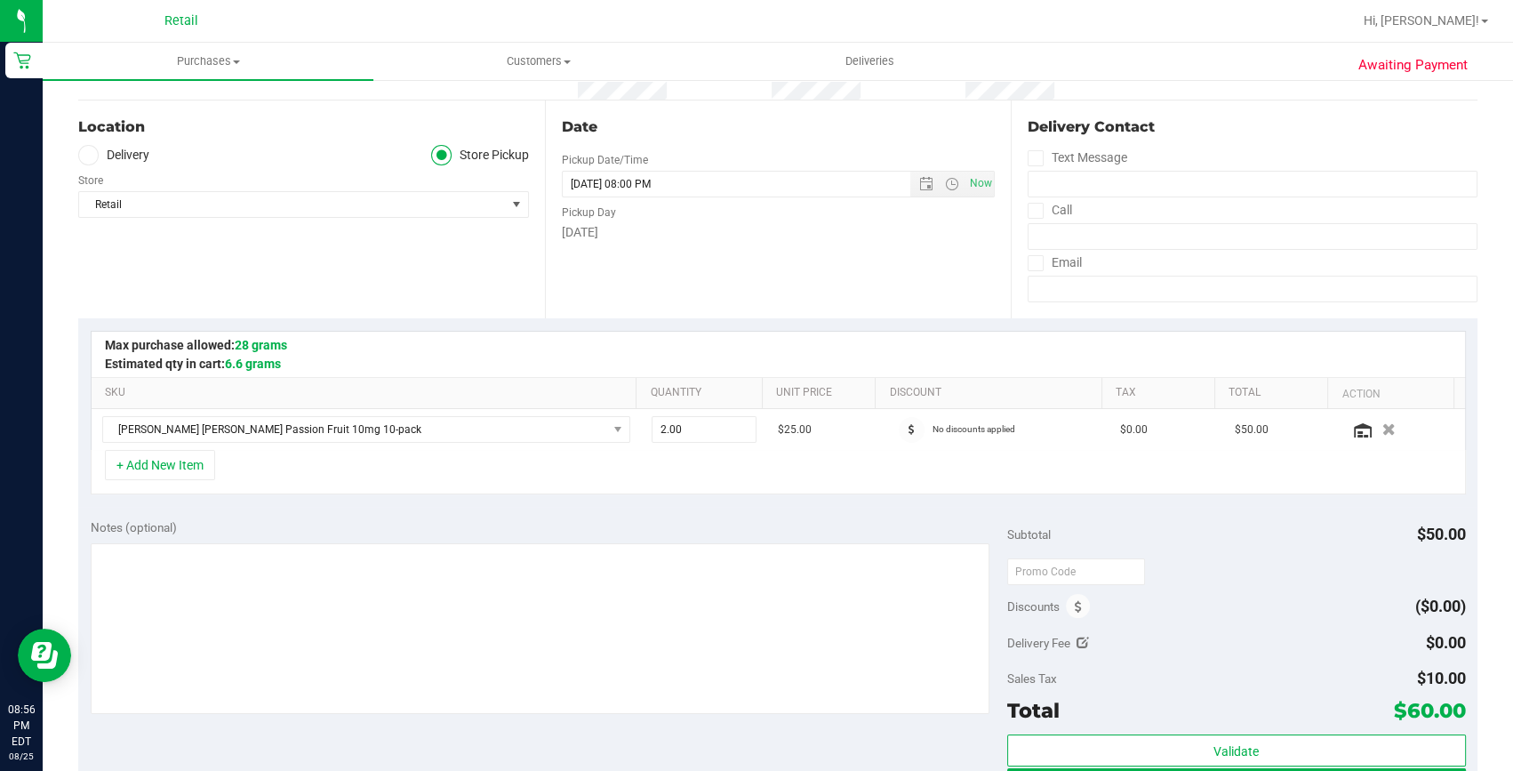
scroll to position [242, 0]
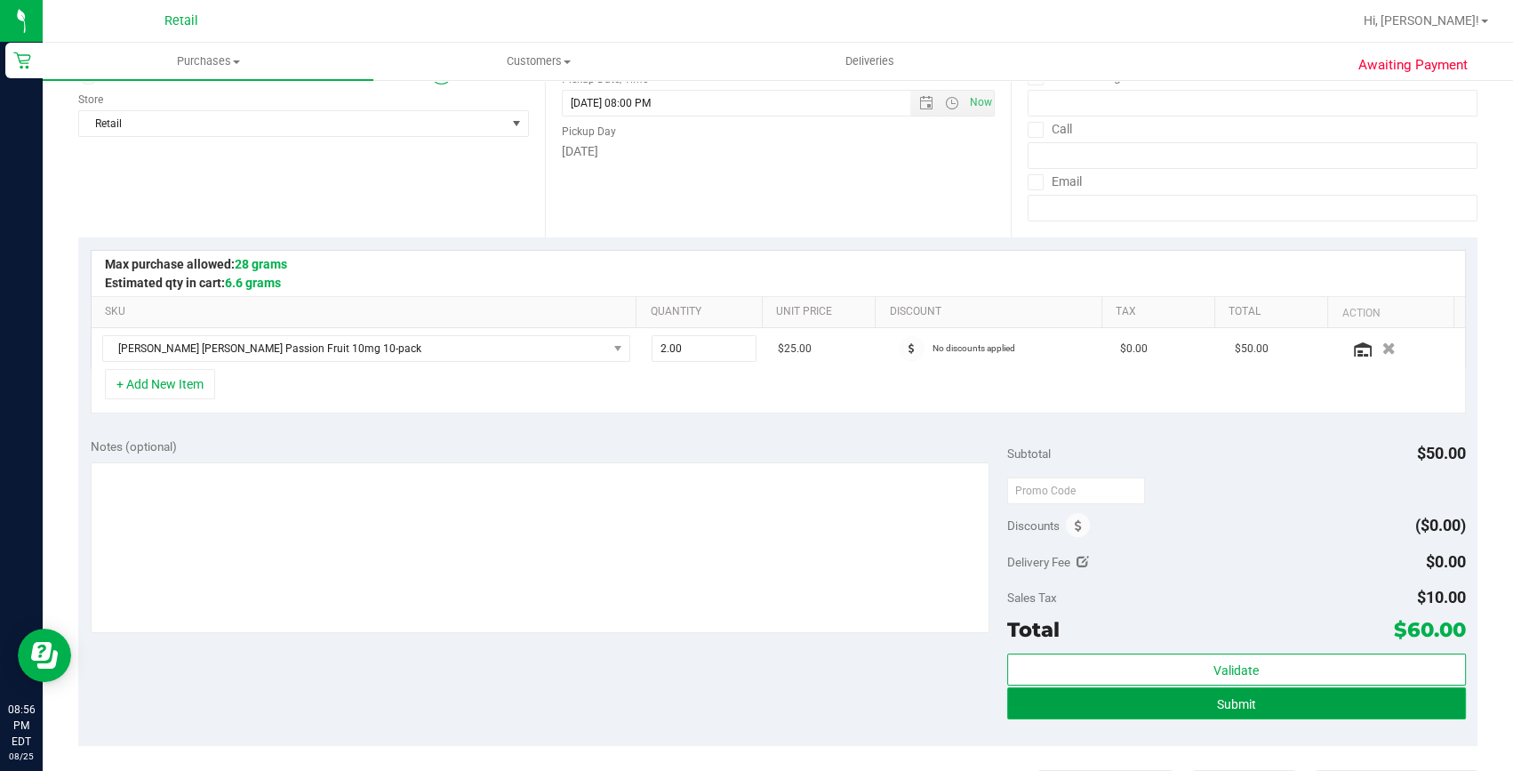
click at [1257, 695] on button "Submit" at bounding box center [1236, 703] width 459 height 32
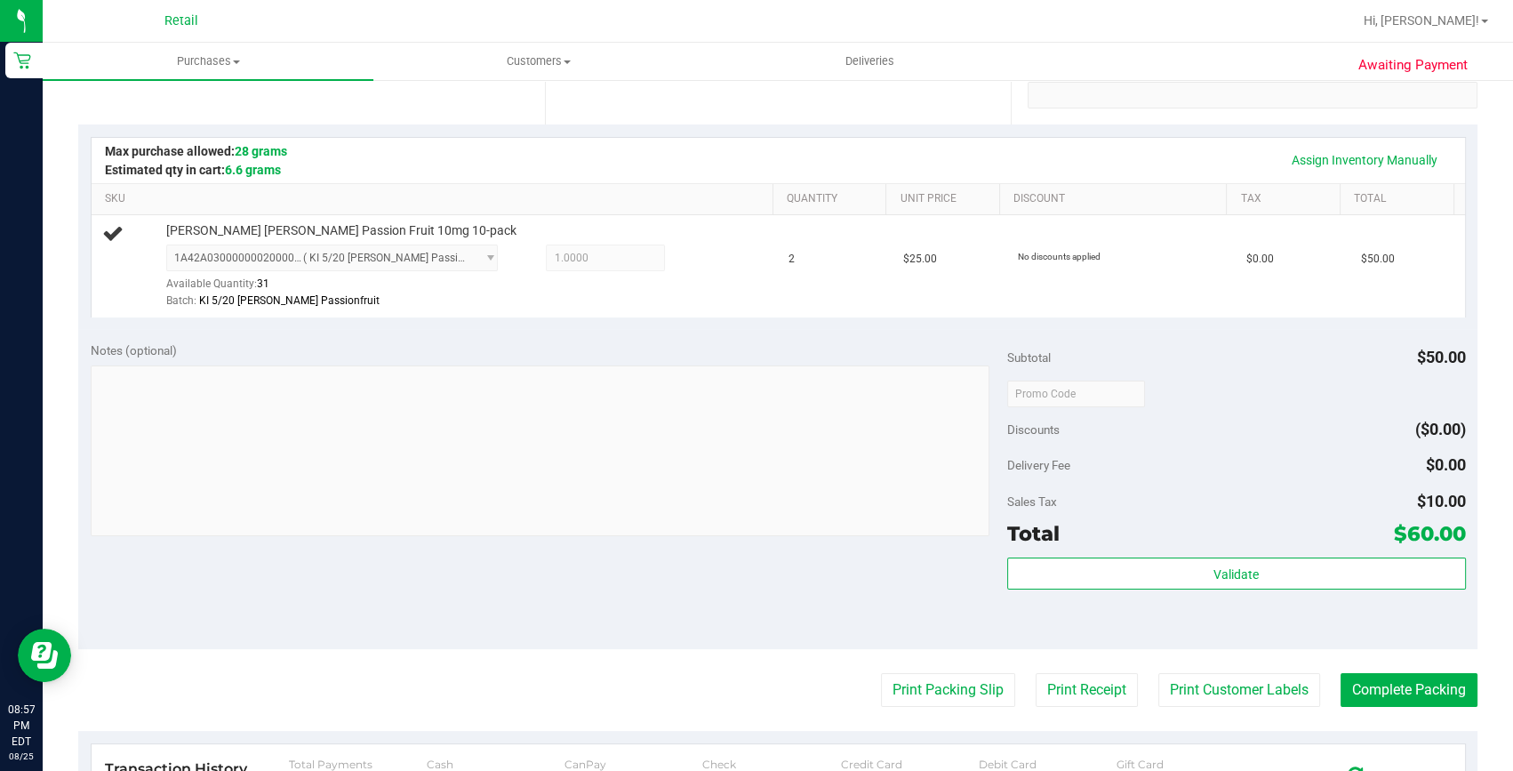
scroll to position [484, 0]
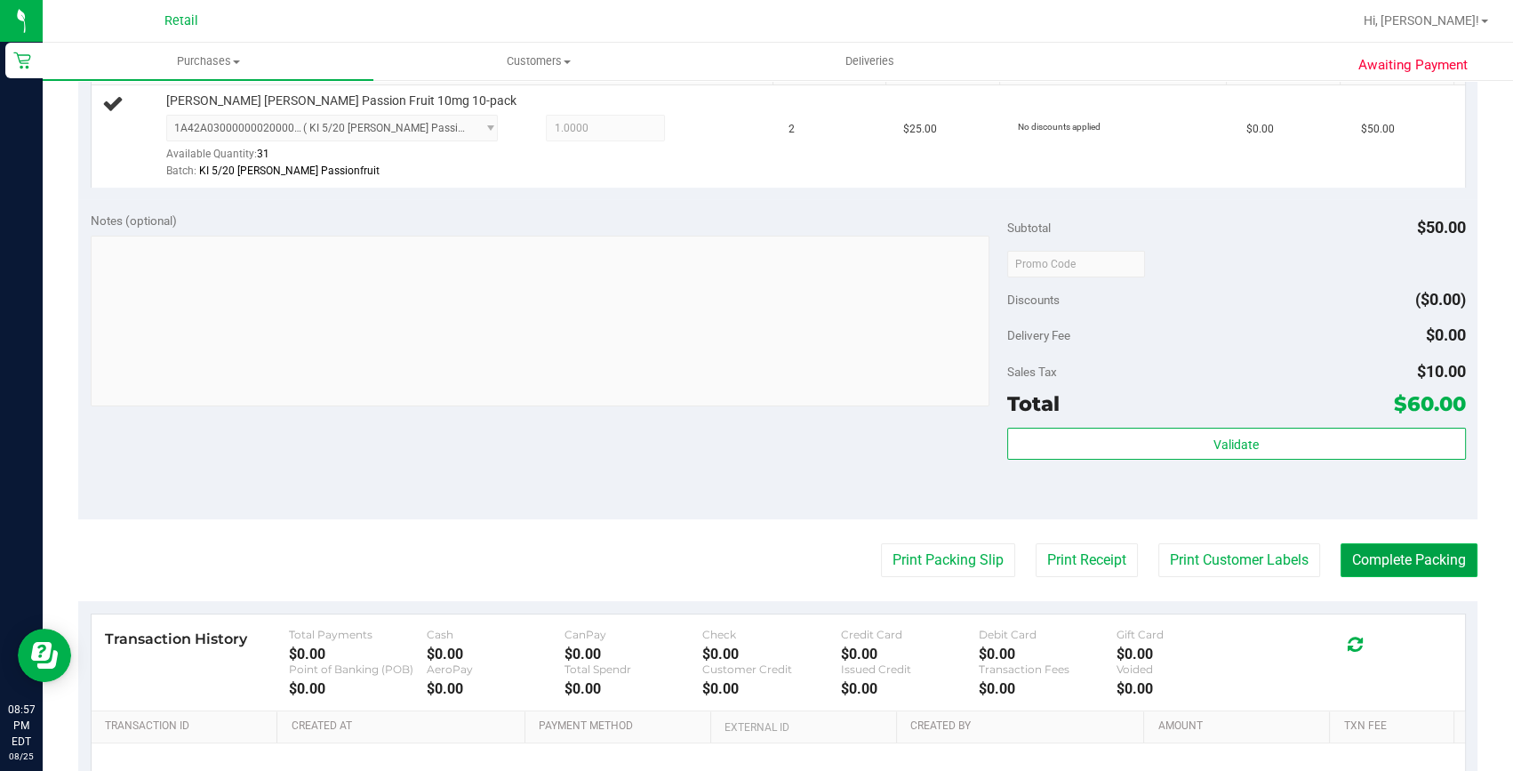
click at [1355, 561] on button "Complete Packing" at bounding box center [1408, 560] width 137 height 34
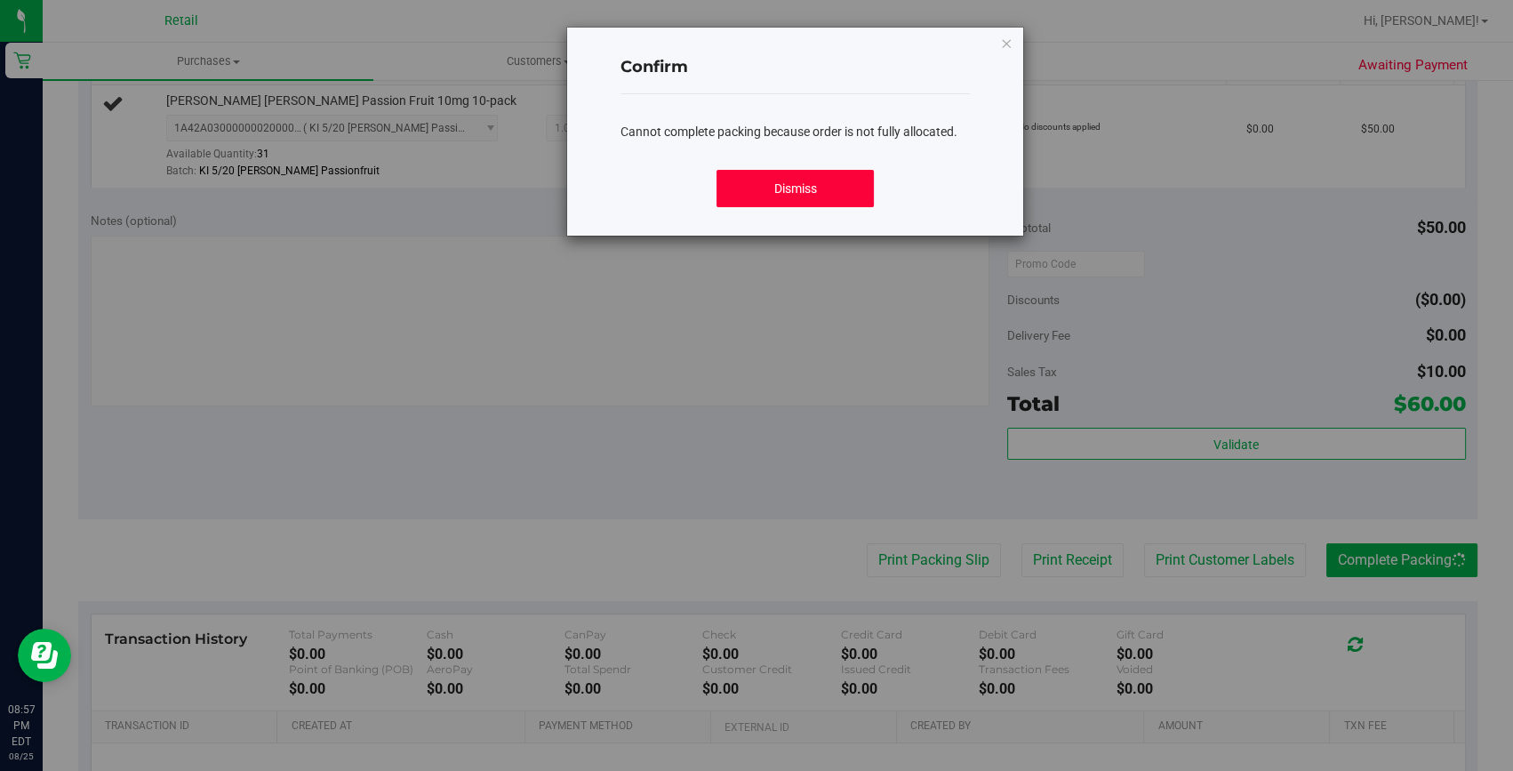
click at [780, 190] on button "Dismiss" at bounding box center [794, 188] width 157 height 37
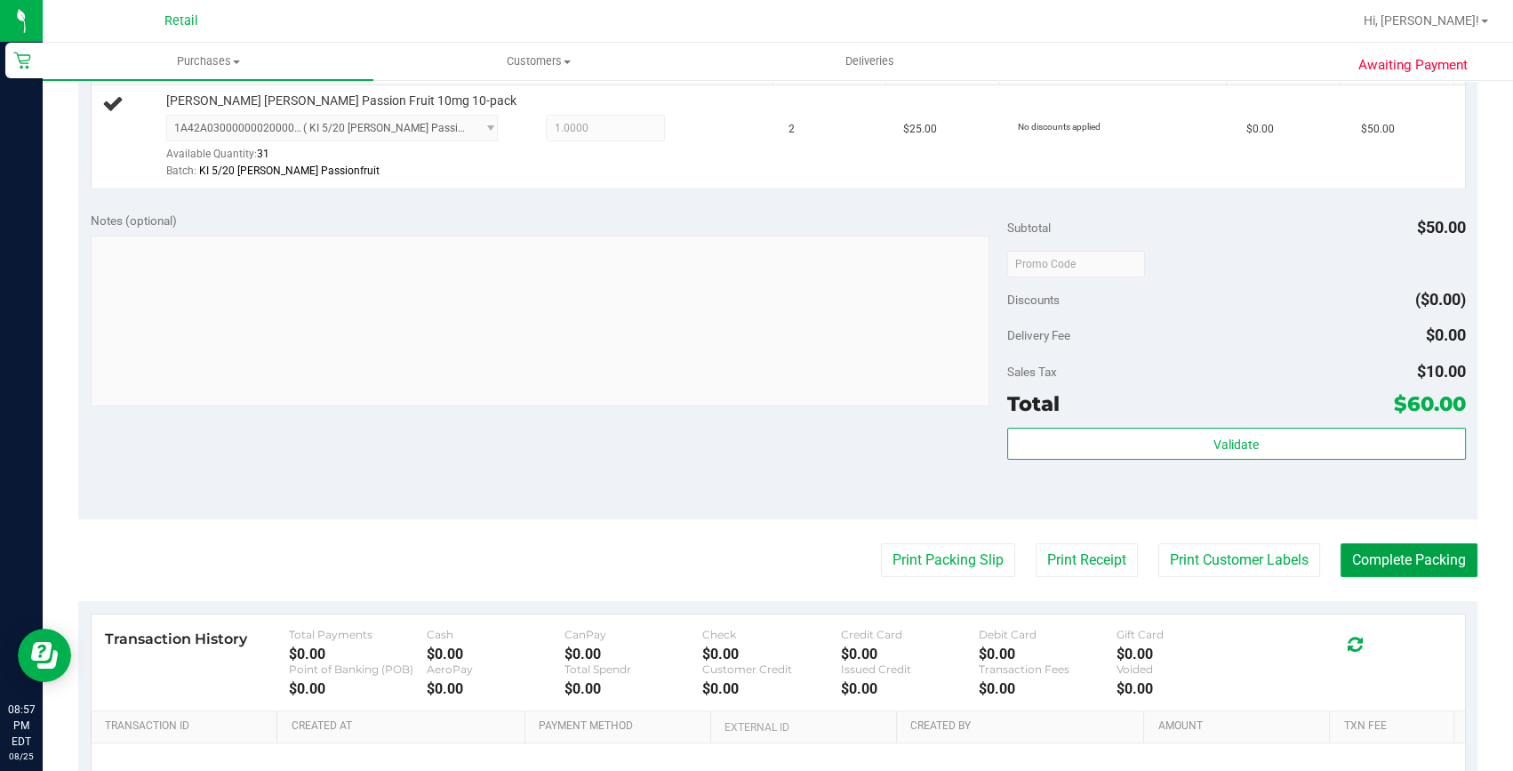
scroll to position [242, 0]
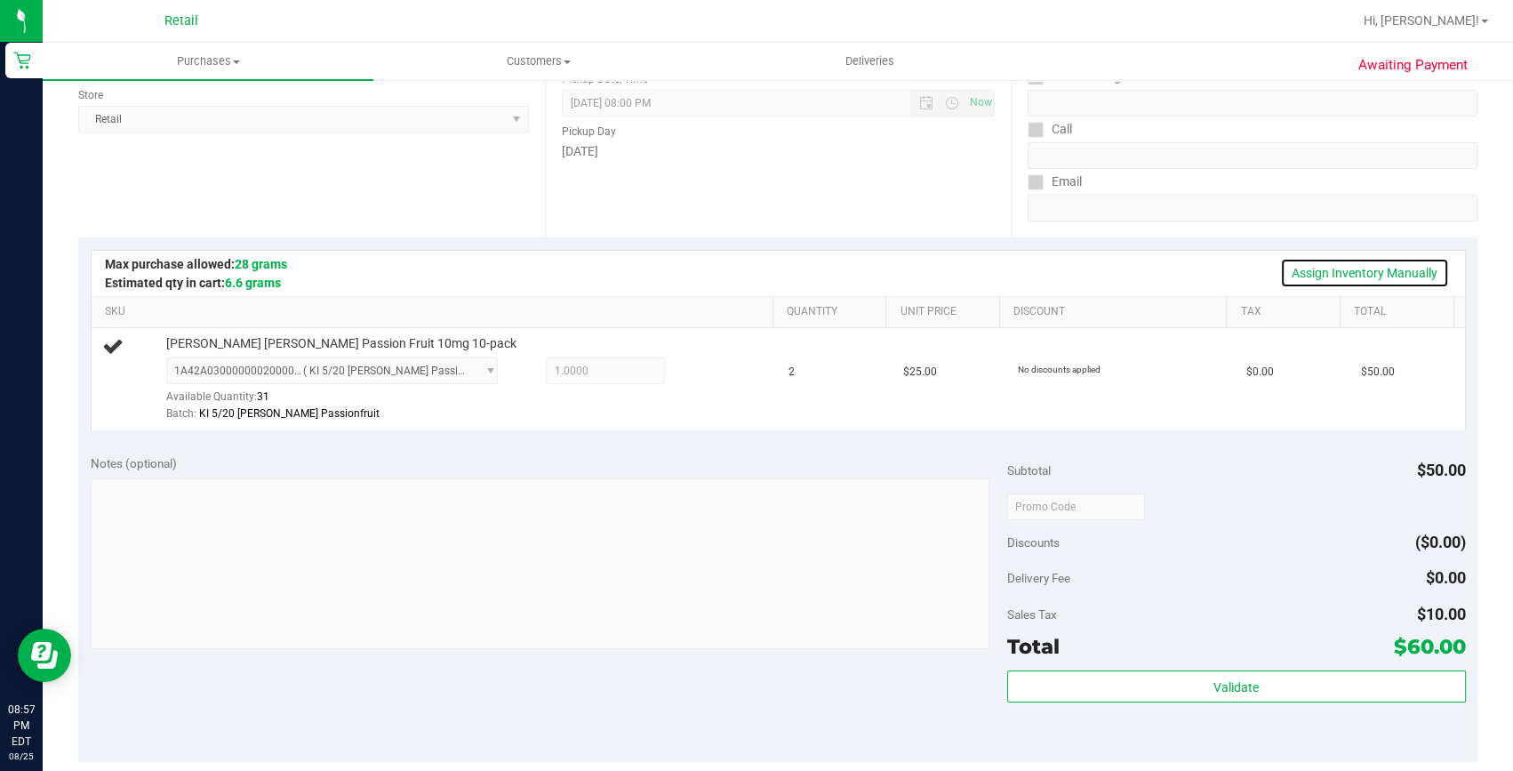
click at [1363, 274] on link "Assign Inventory Manually" at bounding box center [1364, 273] width 169 height 30
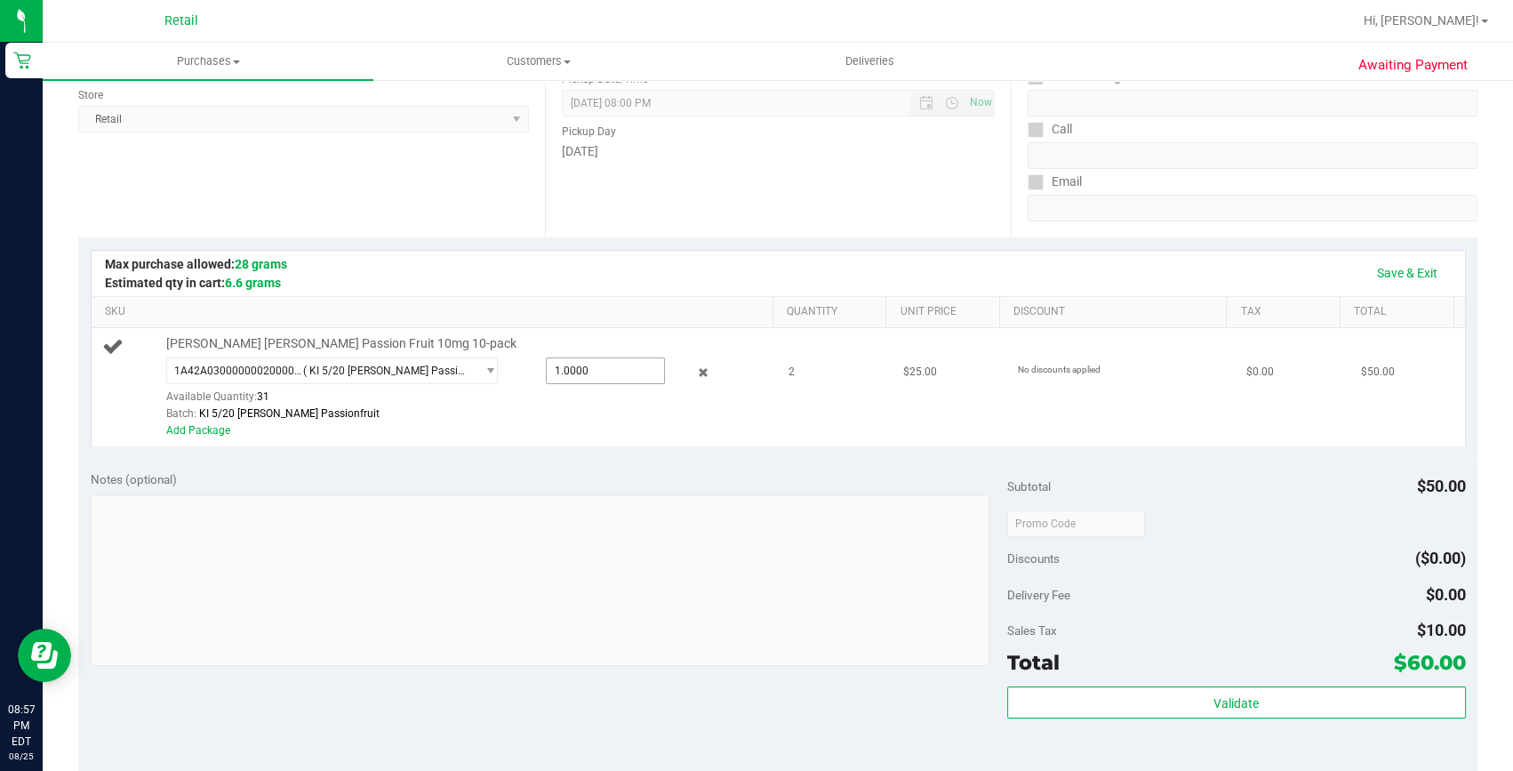
click at [593, 362] on span "1.0000 1" at bounding box center [606, 370] width 120 height 27
click at [0, 0] on input "1" at bounding box center [0, 0] width 0 height 0
type input "2"
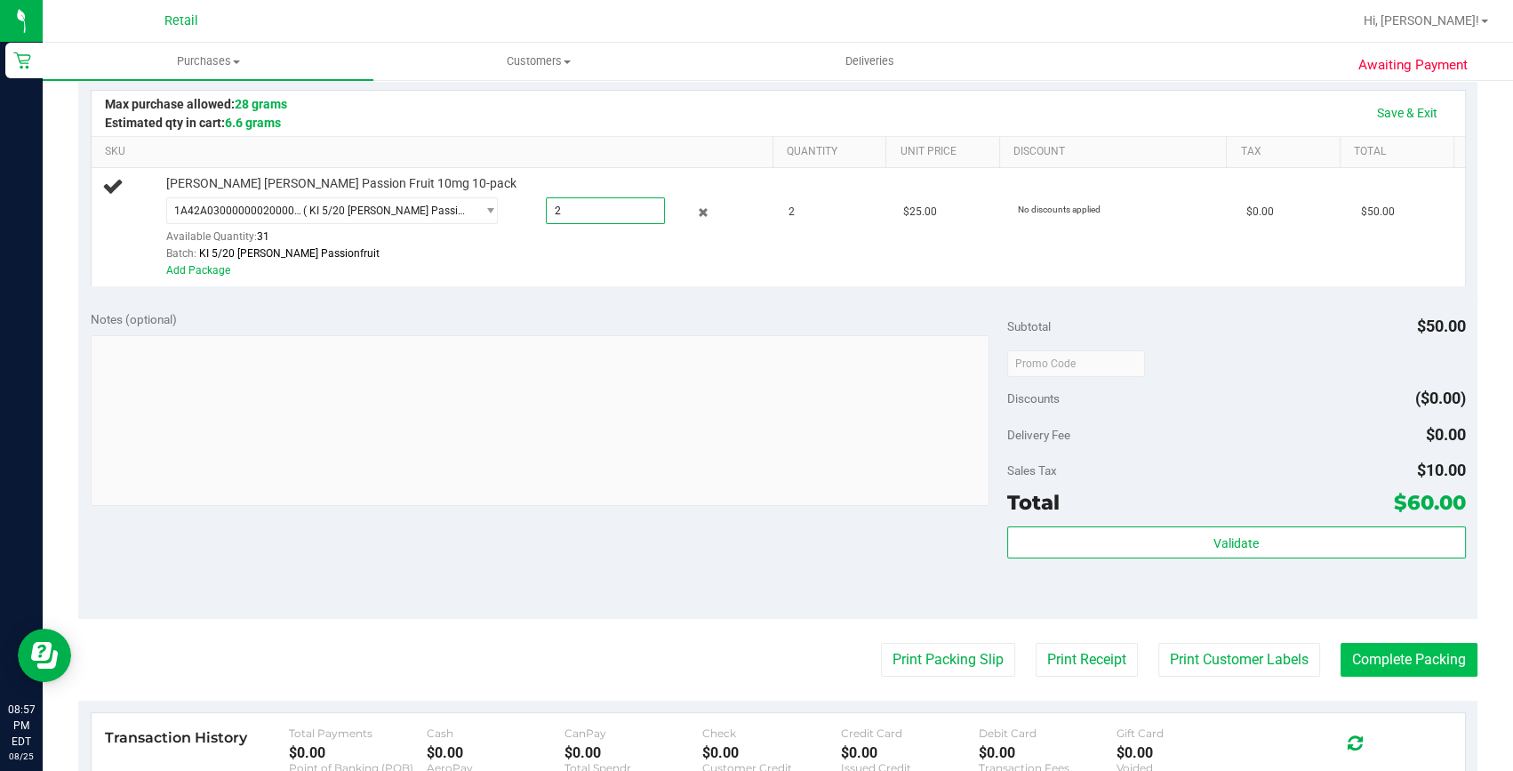
scroll to position [404, 0]
type input "2.0000"
click at [1412, 643] on button "Complete Packing" at bounding box center [1408, 658] width 137 height 34
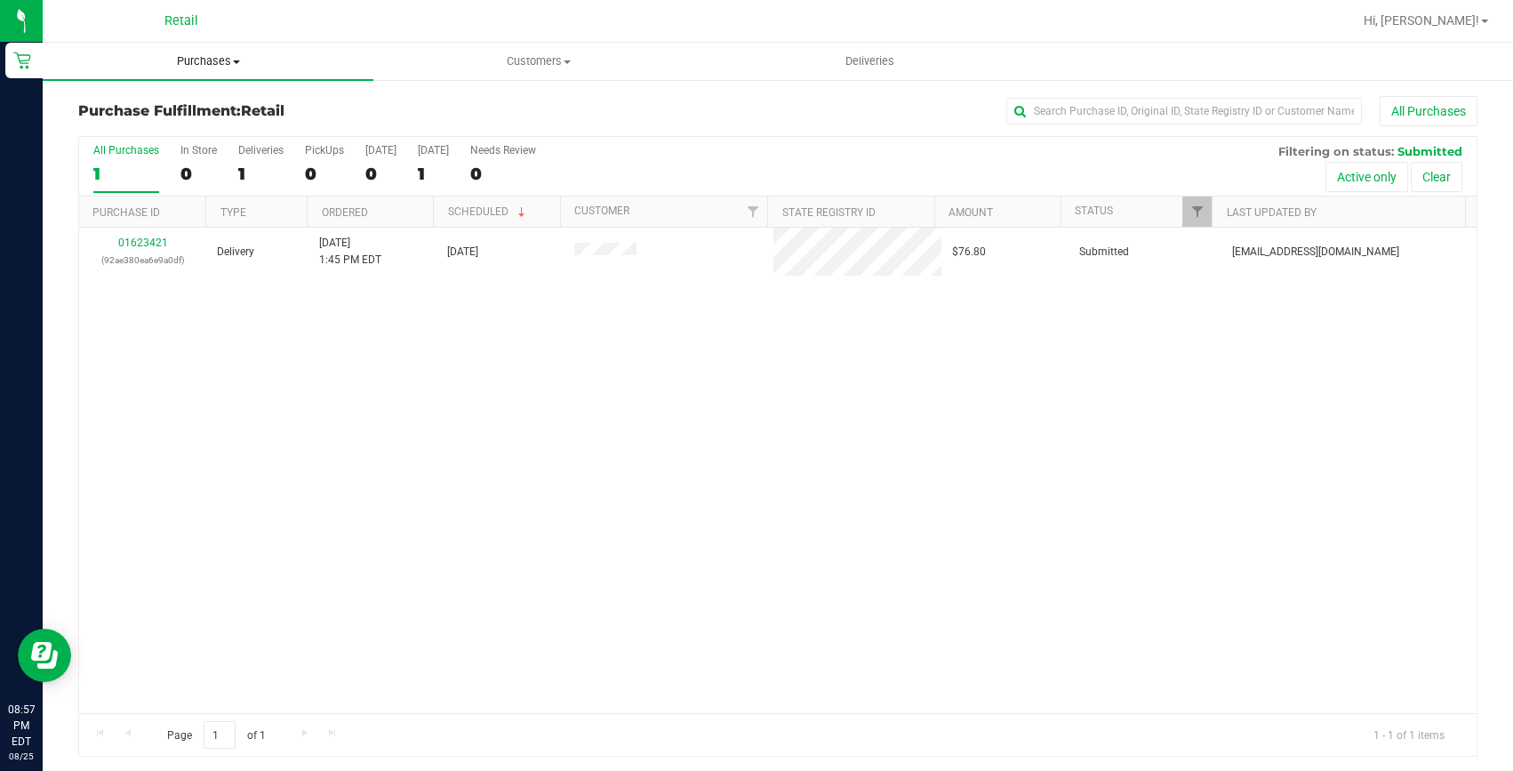
click at [187, 53] on span "Purchases" at bounding box center [208, 61] width 331 height 16
click at [164, 102] on span "Summary of purchases" at bounding box center [134, 107] width 182 height 15
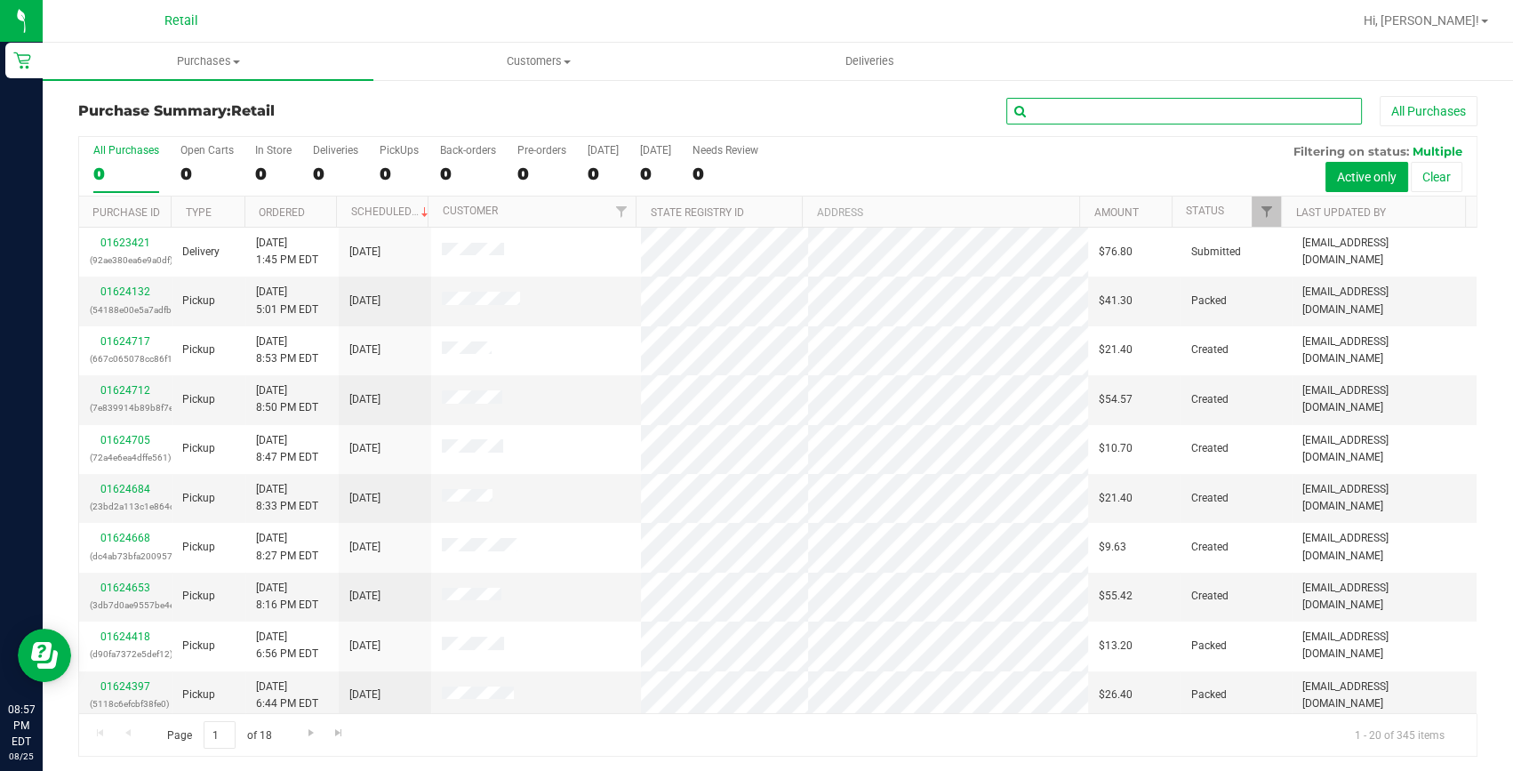
click at [1038, 106] on input "text" at bounding box center [1184, 111] width 356 height 27
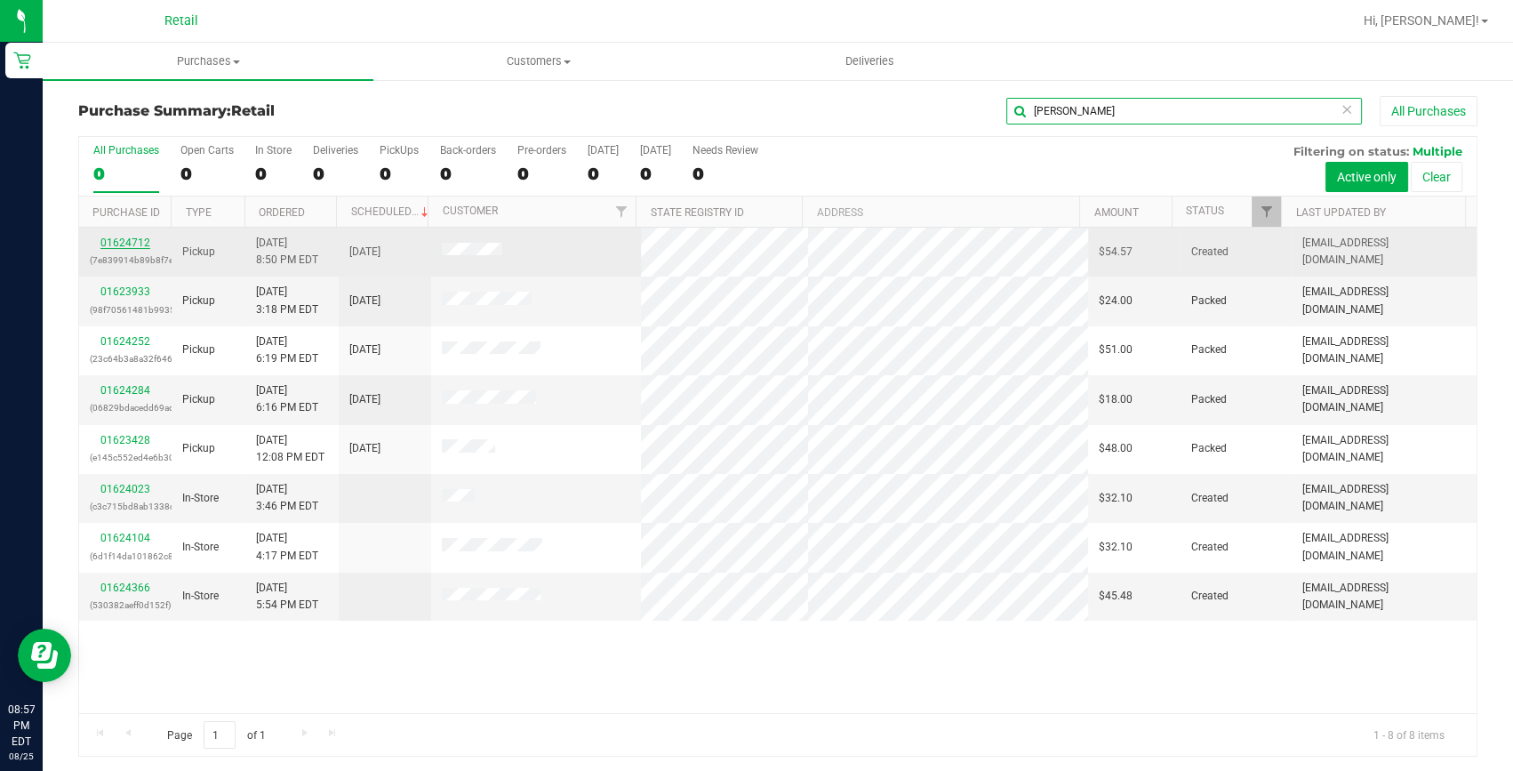
type input "[PERSON_NAME]"
click at [116, 245] on link "01624712" at bounding box center [125, 242] width 50 height 12
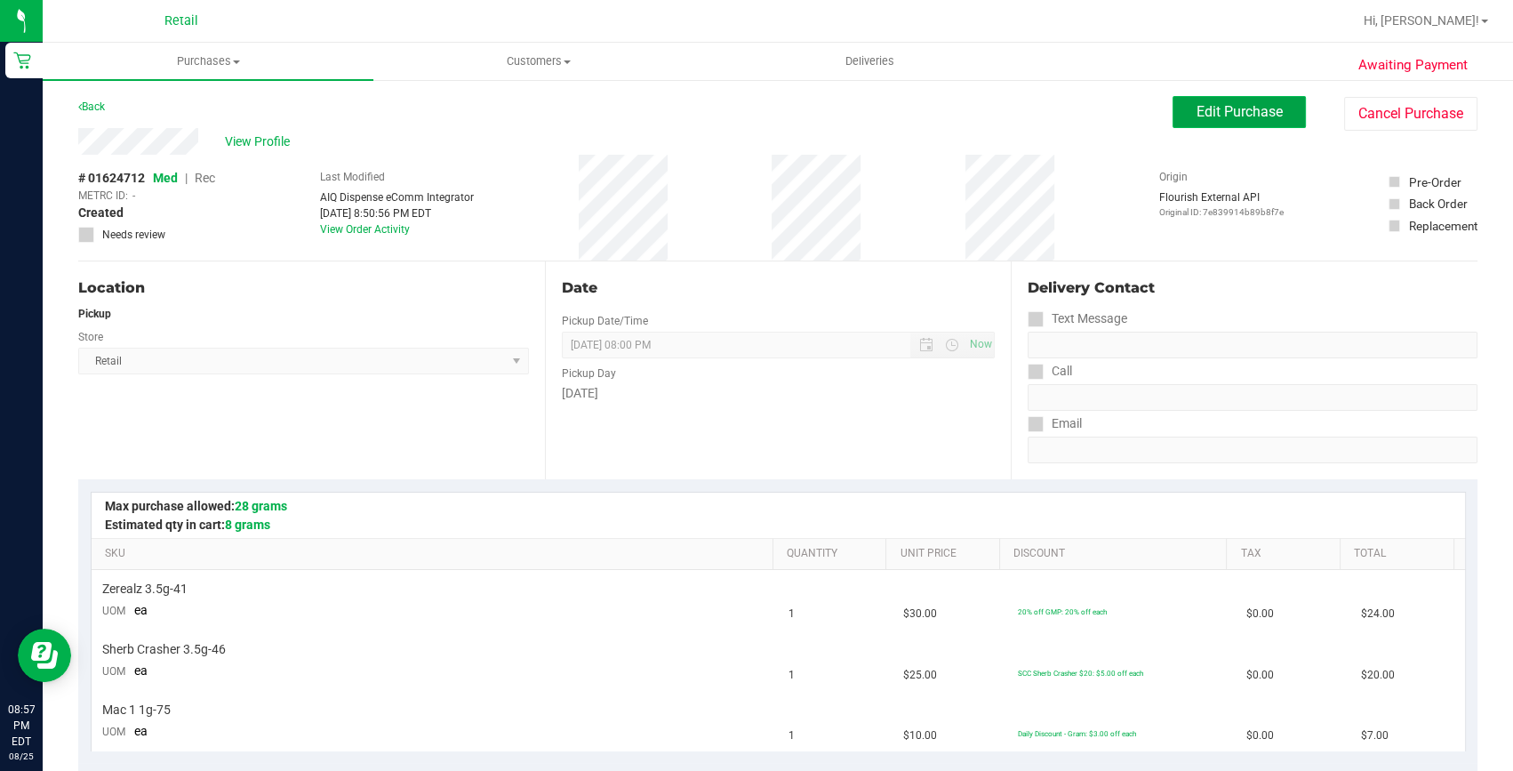
click at [1245, 104] on span "Edit Purchase" at bounding box center [1239, 111] width 86 height 17
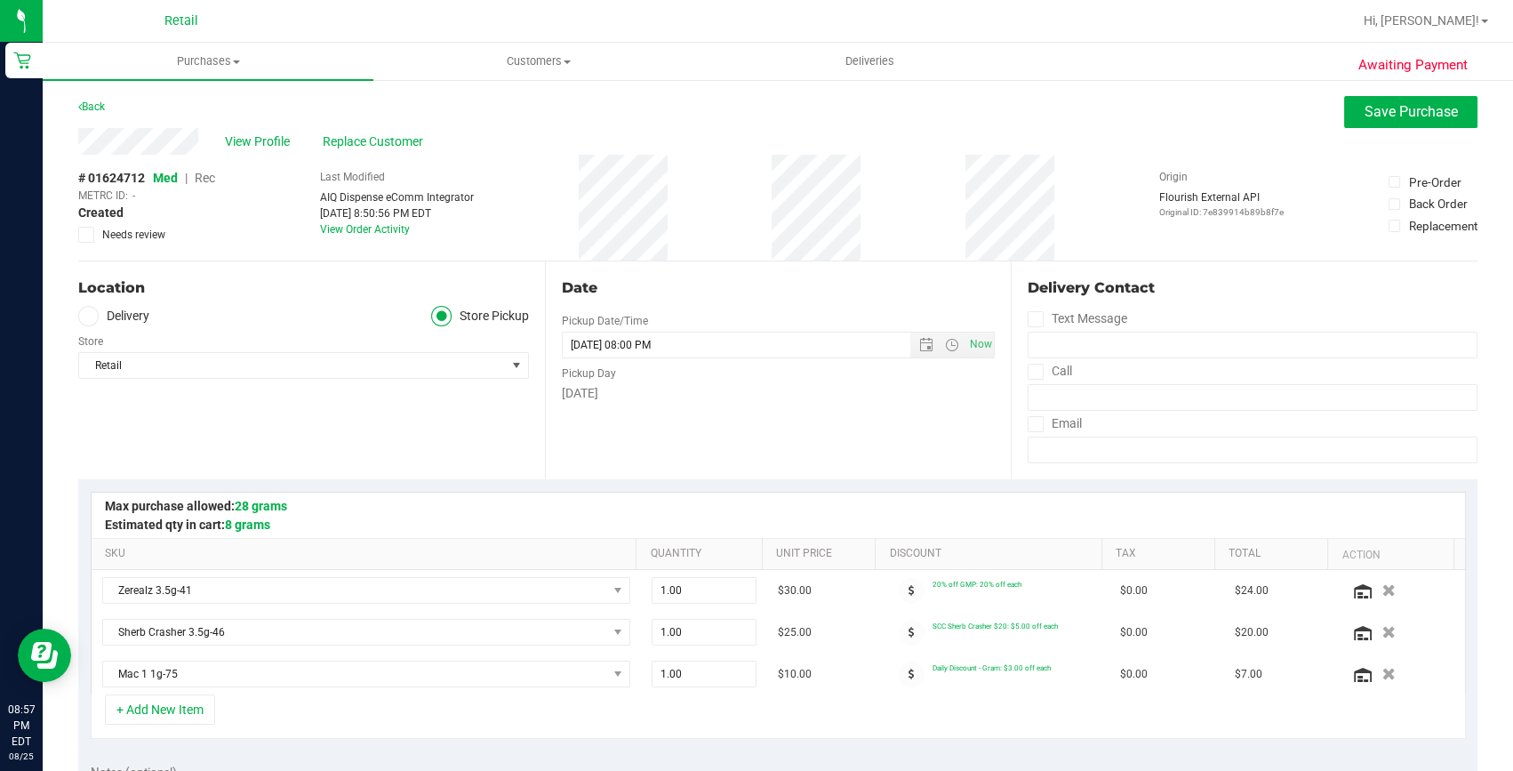
click at [200, 175] on span "Rec" at bounding box center [205, 178] width 20 height 14
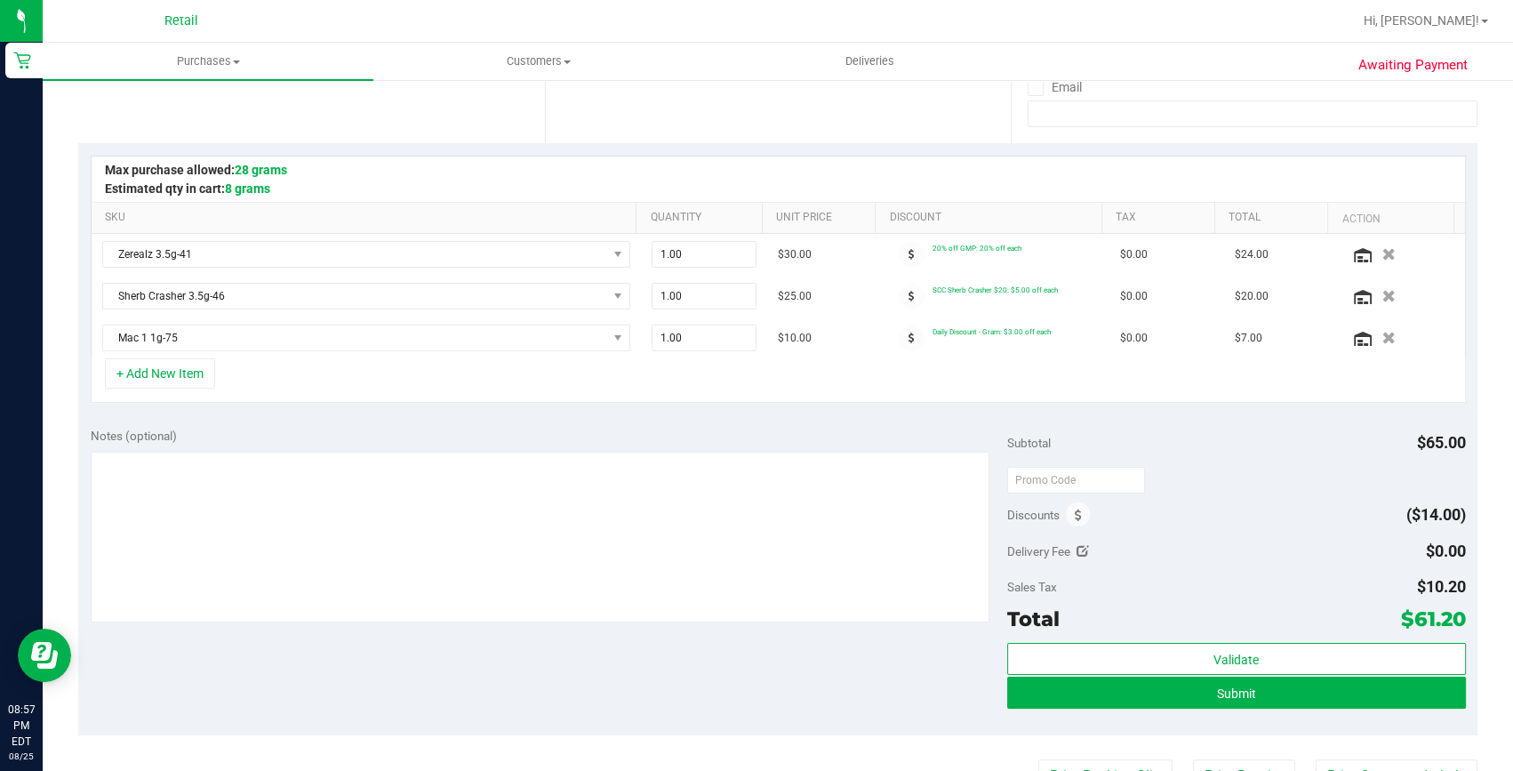
scroll to position [404, 0]
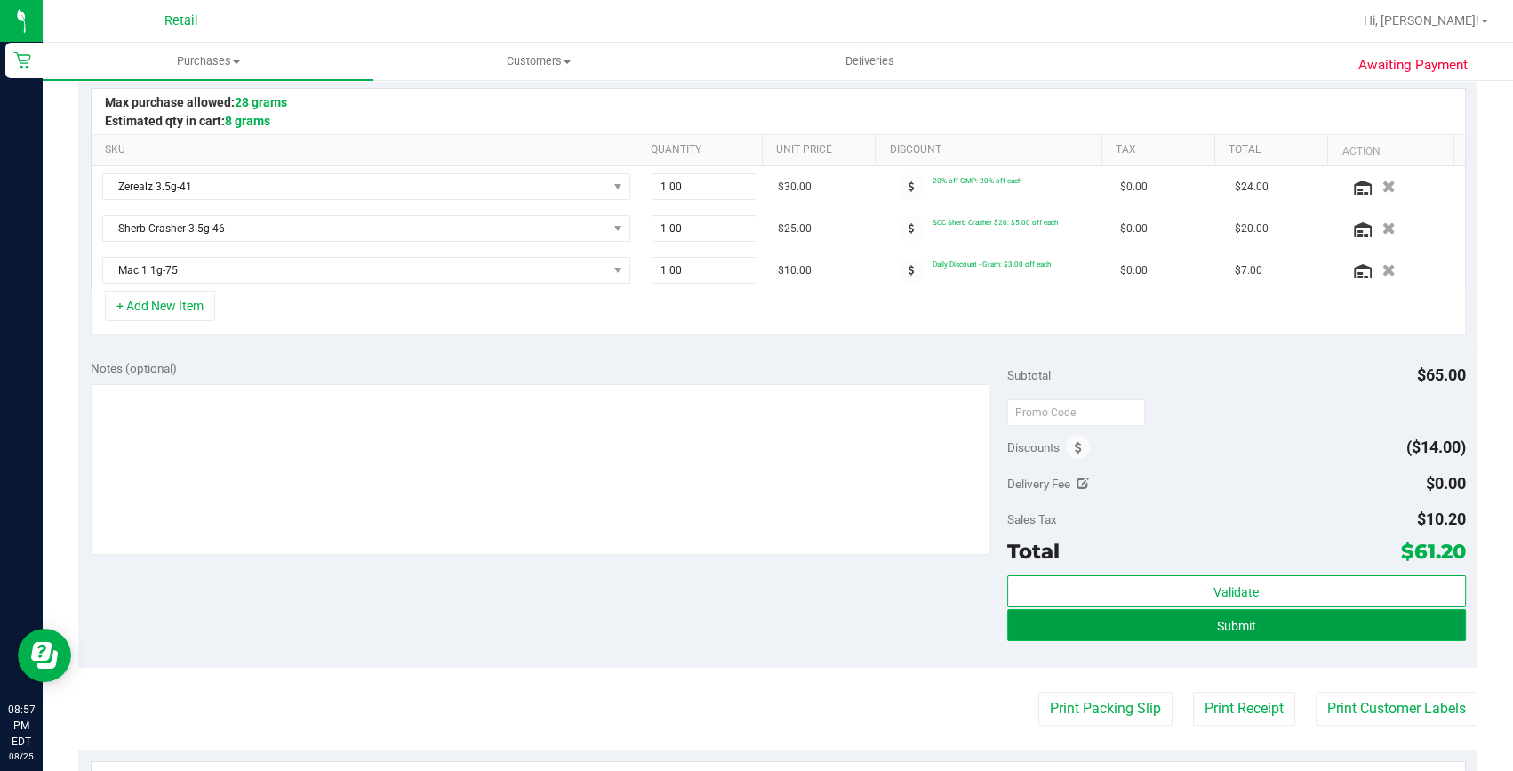
click at [1166, 628] on button "Submit" at bounding box center [1236, 625] width 459 height 32
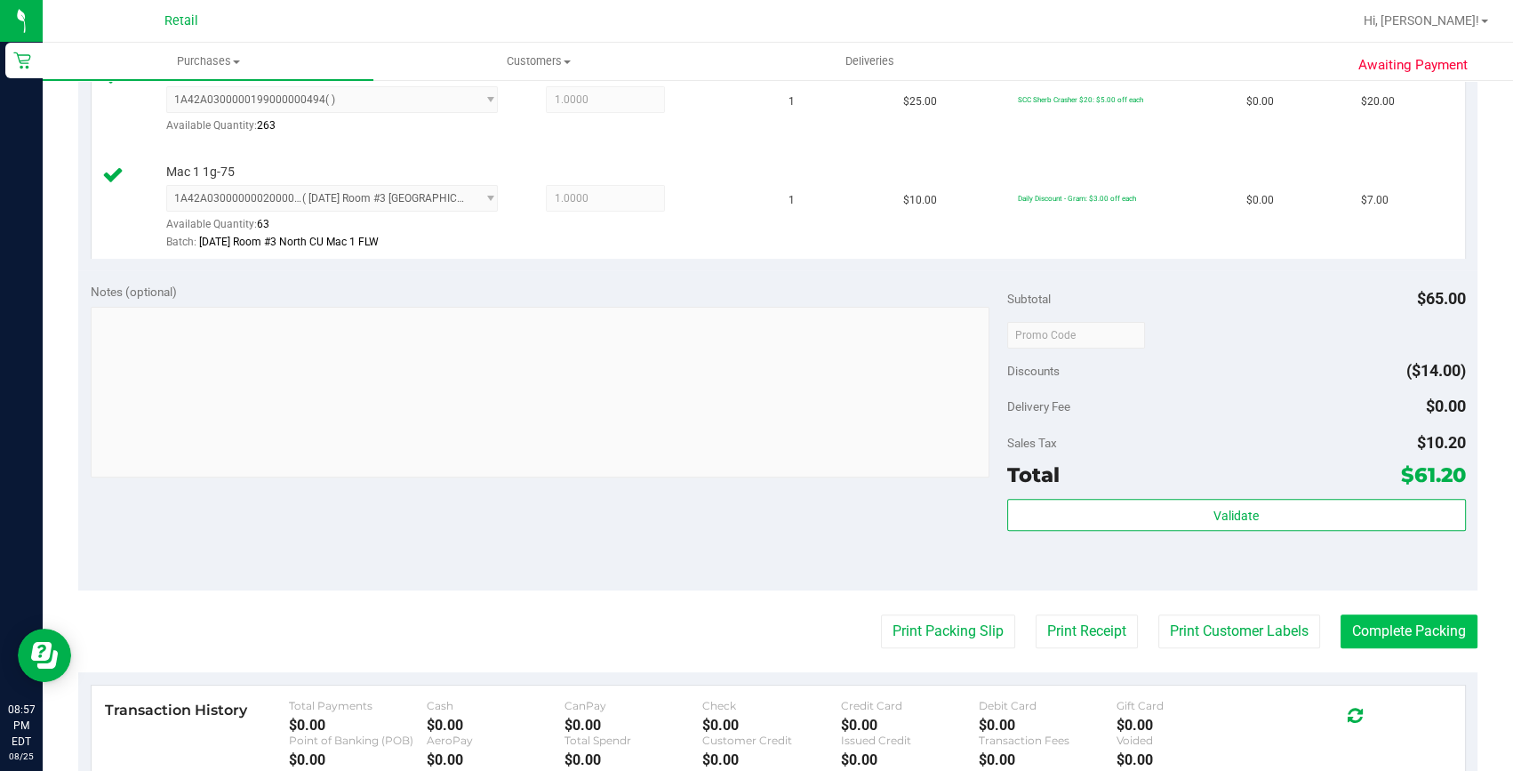
scroll to position [646, 0]
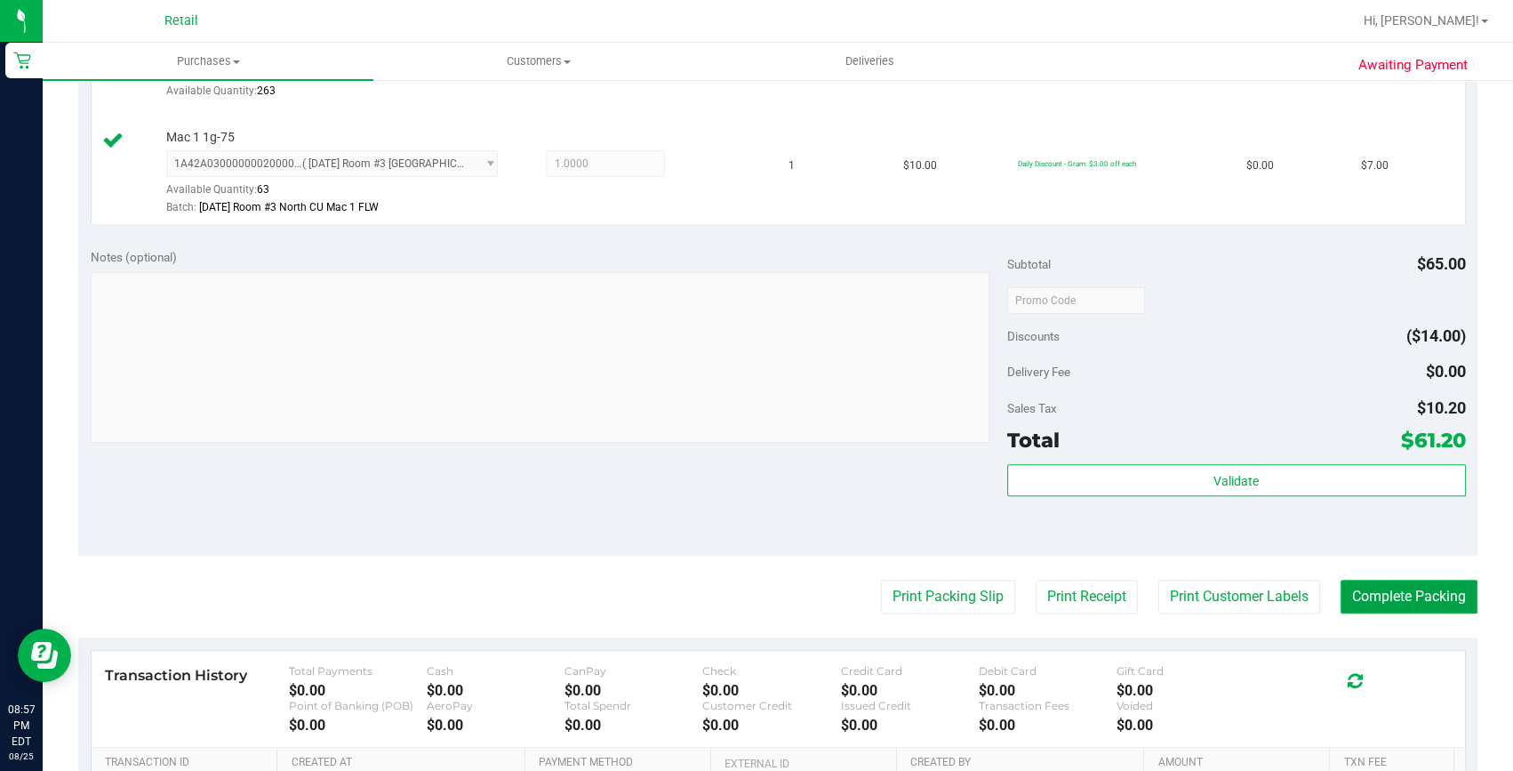
click at [1394, 589] on button "Complete Packing" at bounding box center [1408, 597] width 137 height 34
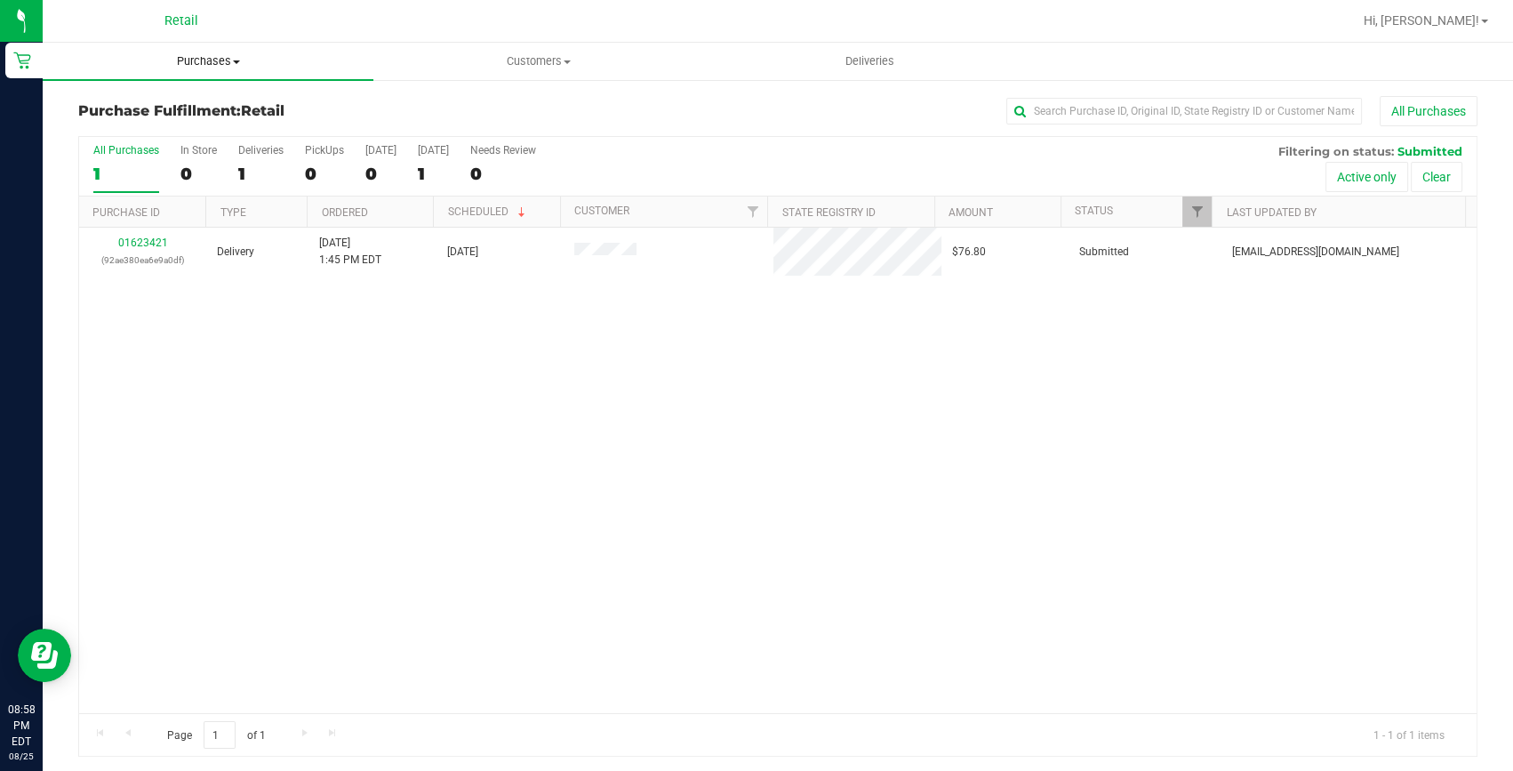
click at [220, 63] on span "Purchases" at bounding box center [208, 61] width 331 height 16
click at [199, 108] on span "Summary of purchases" at bounding box center [134, 107] width 182 height 15
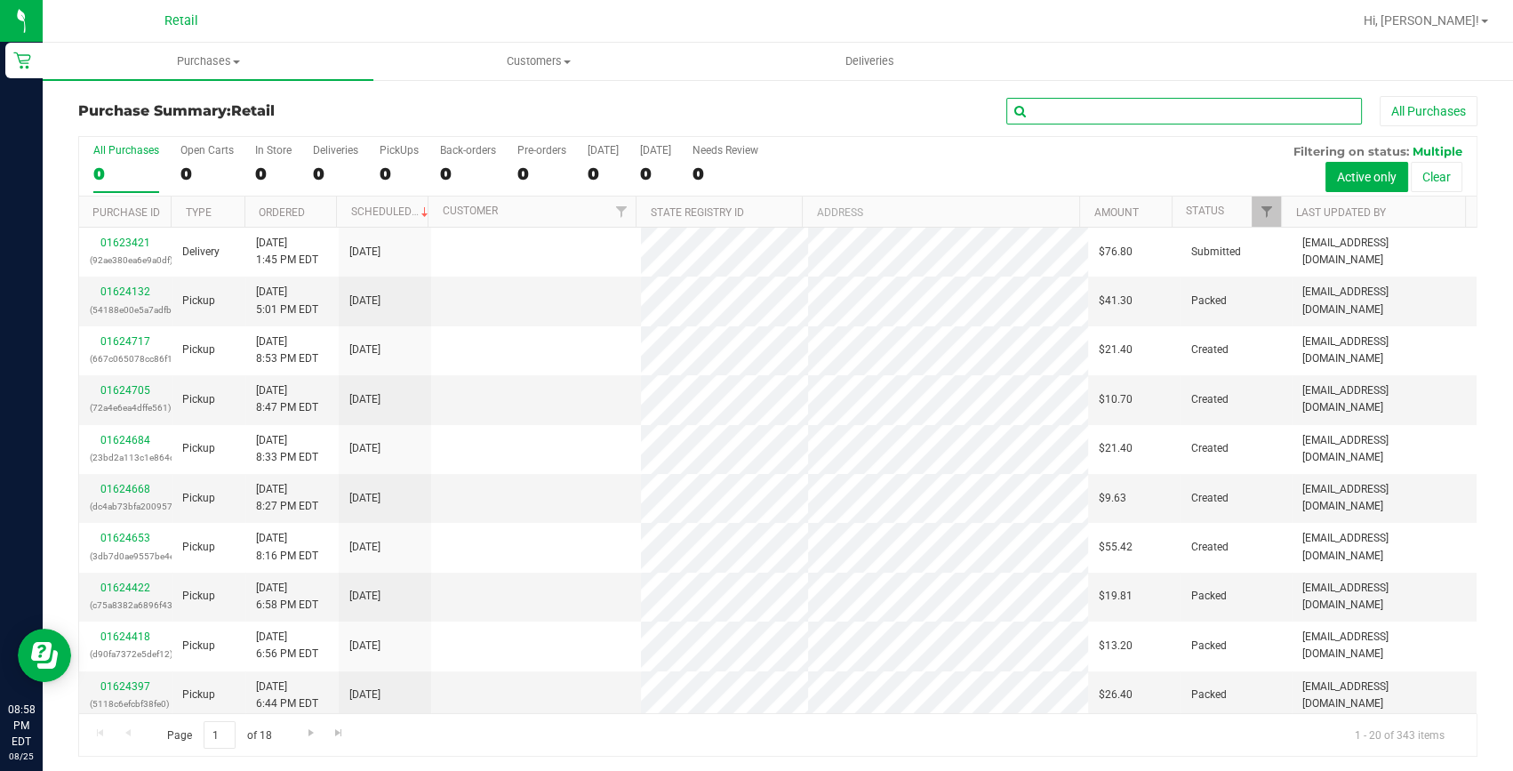
click at [1049, 108] on input "text" at bounding box center [1184, 111] width 356 height 27
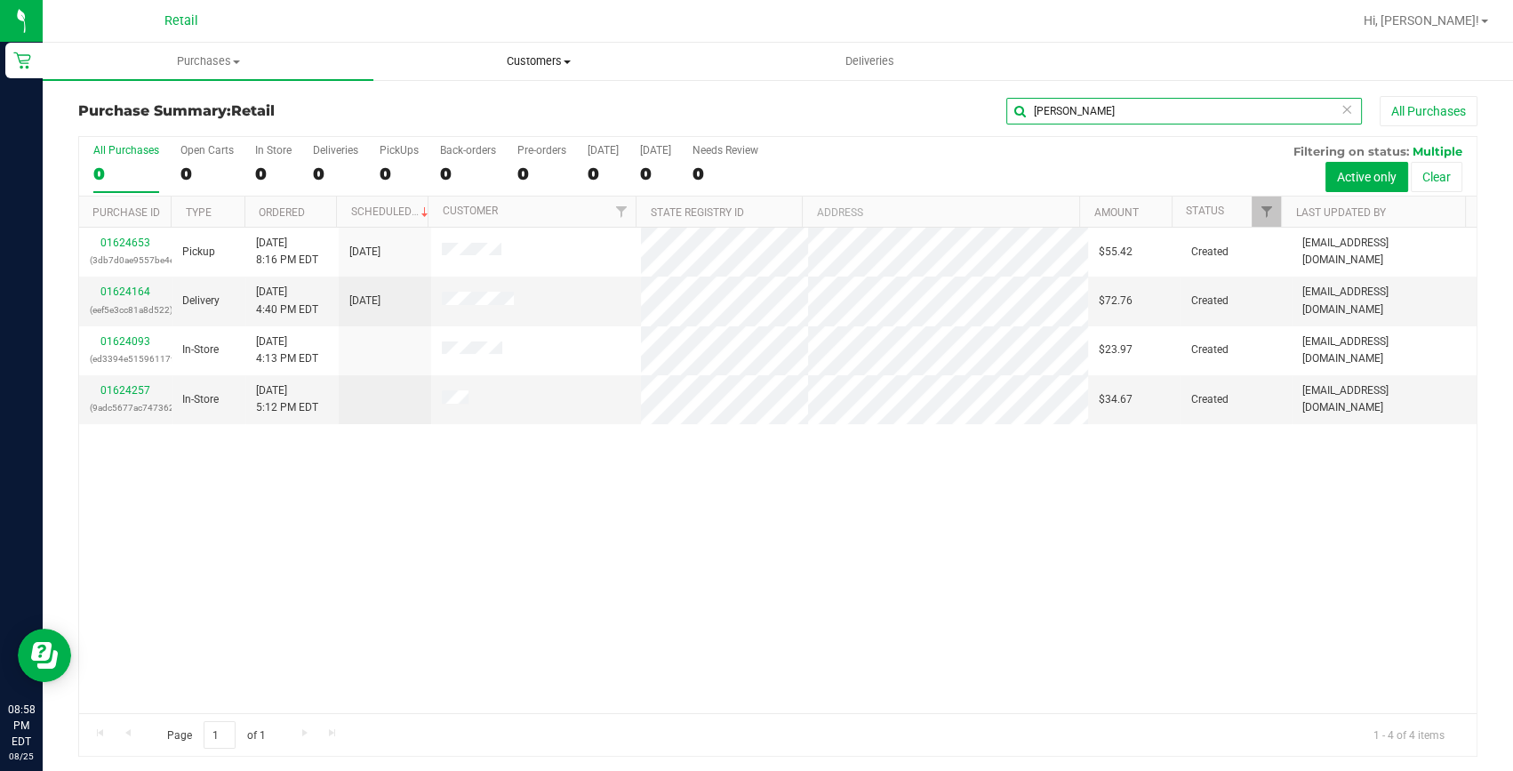
type input "[PERSON_NAME]"
click at [551, 62] on span "Customers" at bounding box center [538, 61] width 329 height 16
click at [449, 108] on span "All customers" at bounding box center [437, 107] width 128 height 15
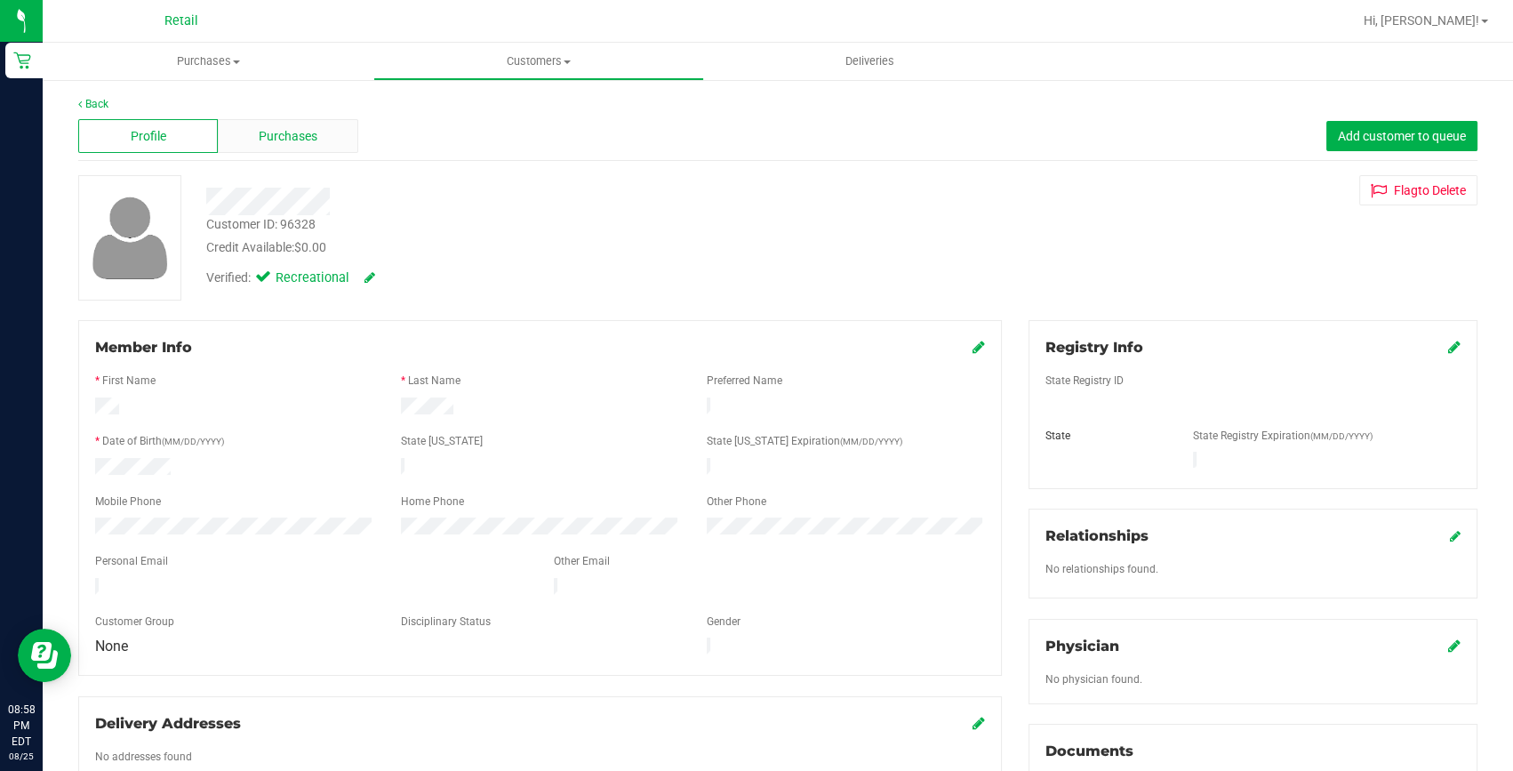
click at [294, 137] on span "Purchases" at bounding box center [288, 136] width 59 height 19
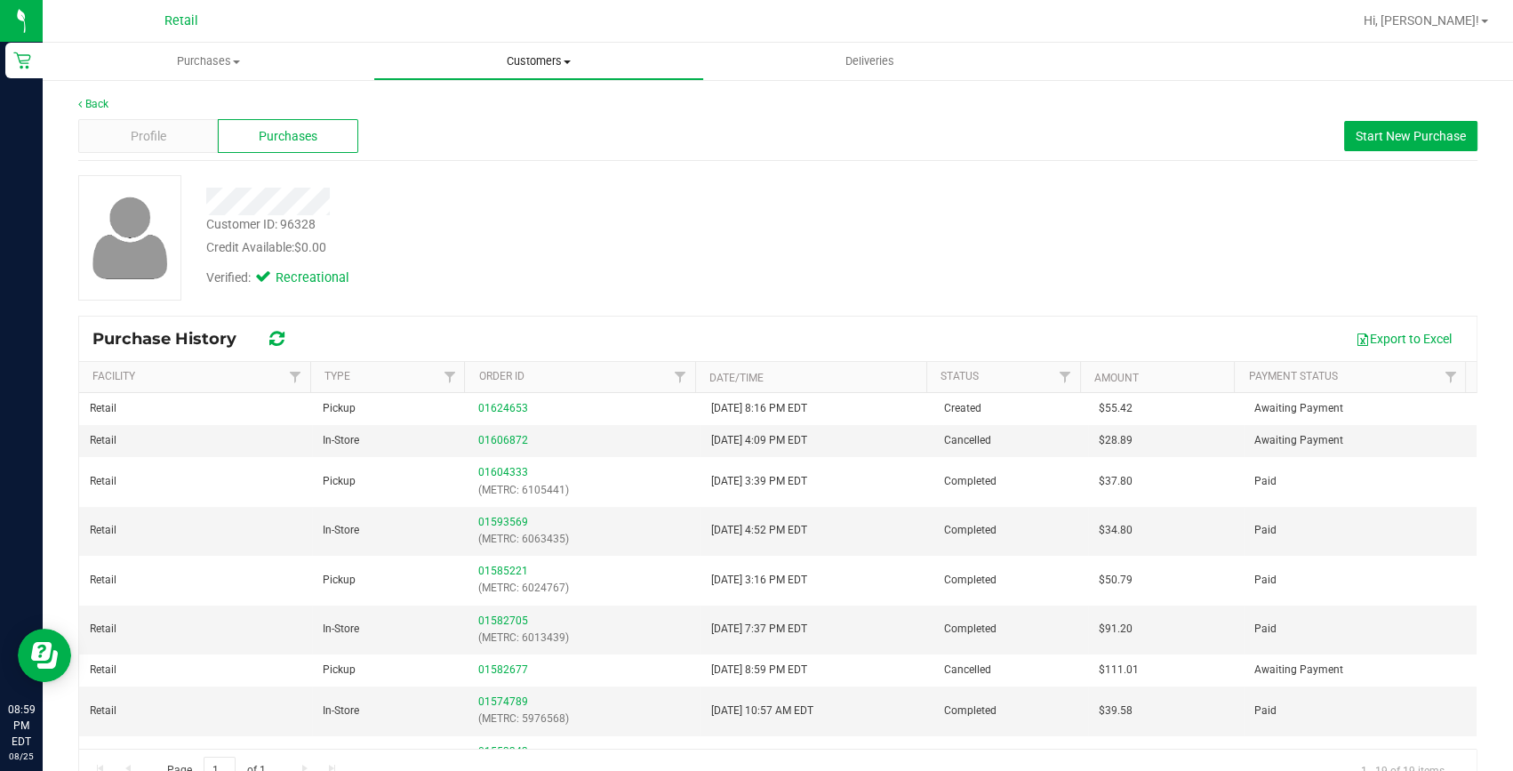
click at [523, 53] on span "Customers" at bounding box center [538, 61] width 329 height 16
click at [484, 101] on span "All customers" at bounding box center [437, 107] width 128 height 15
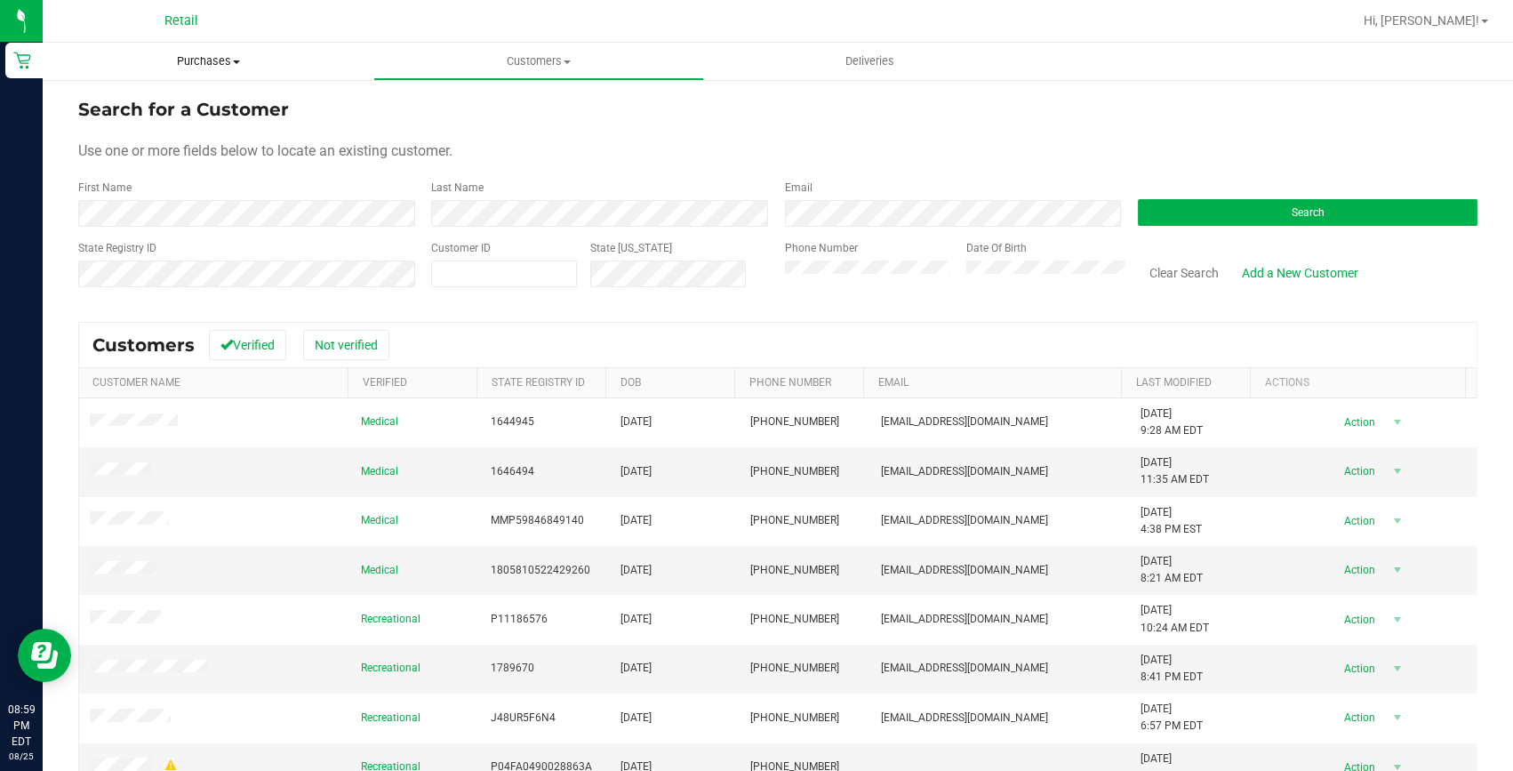
click at [205, 63] on span "Purchases" at bounding box center [208, 61] width 331 height 16
click at [185, 106] on span "Summary of purchases" at bounding box center [134, 107] width 182 height 15
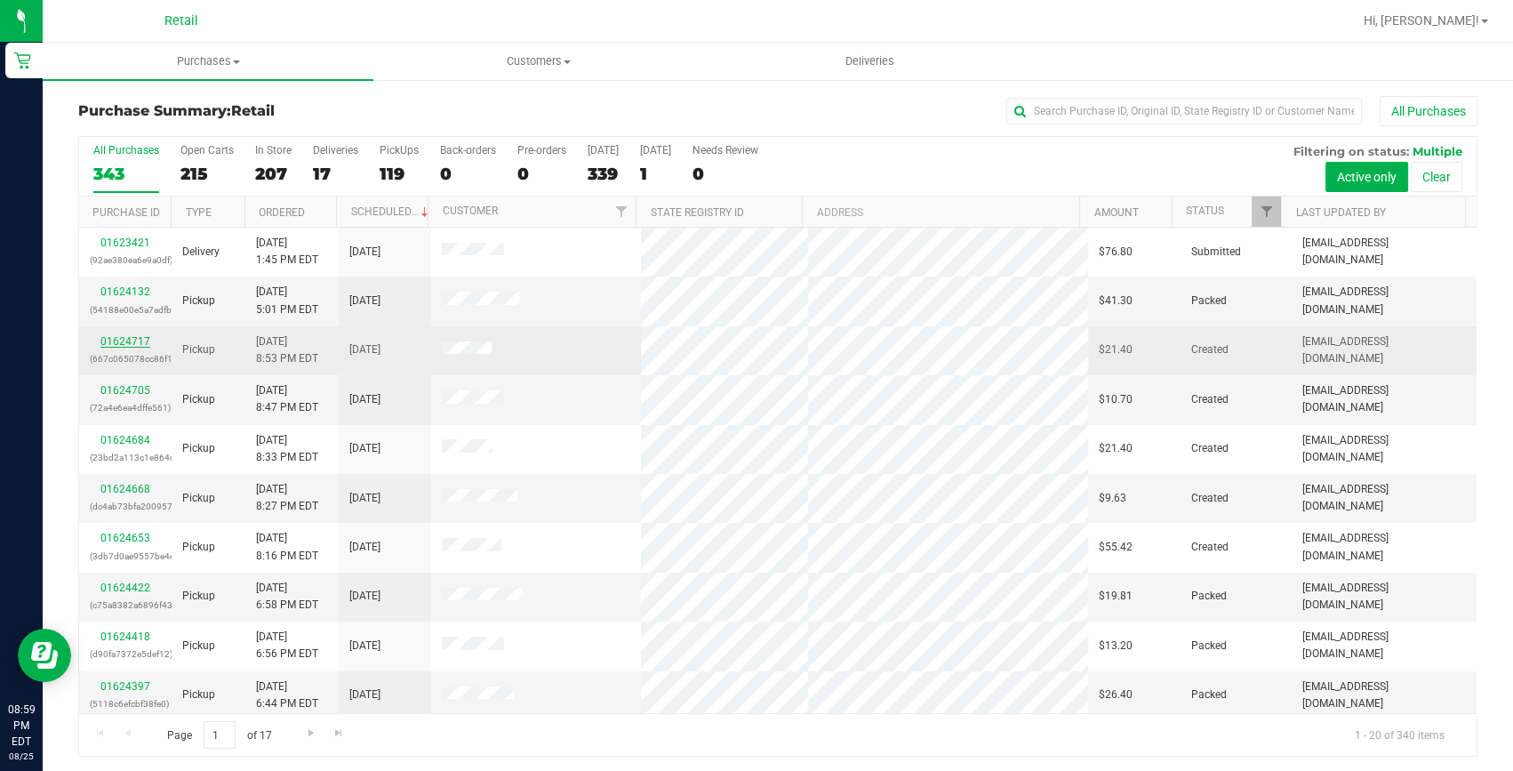
click at [127, 345] on link "01624717" at bounding box center [125, 341] width 50 height 12
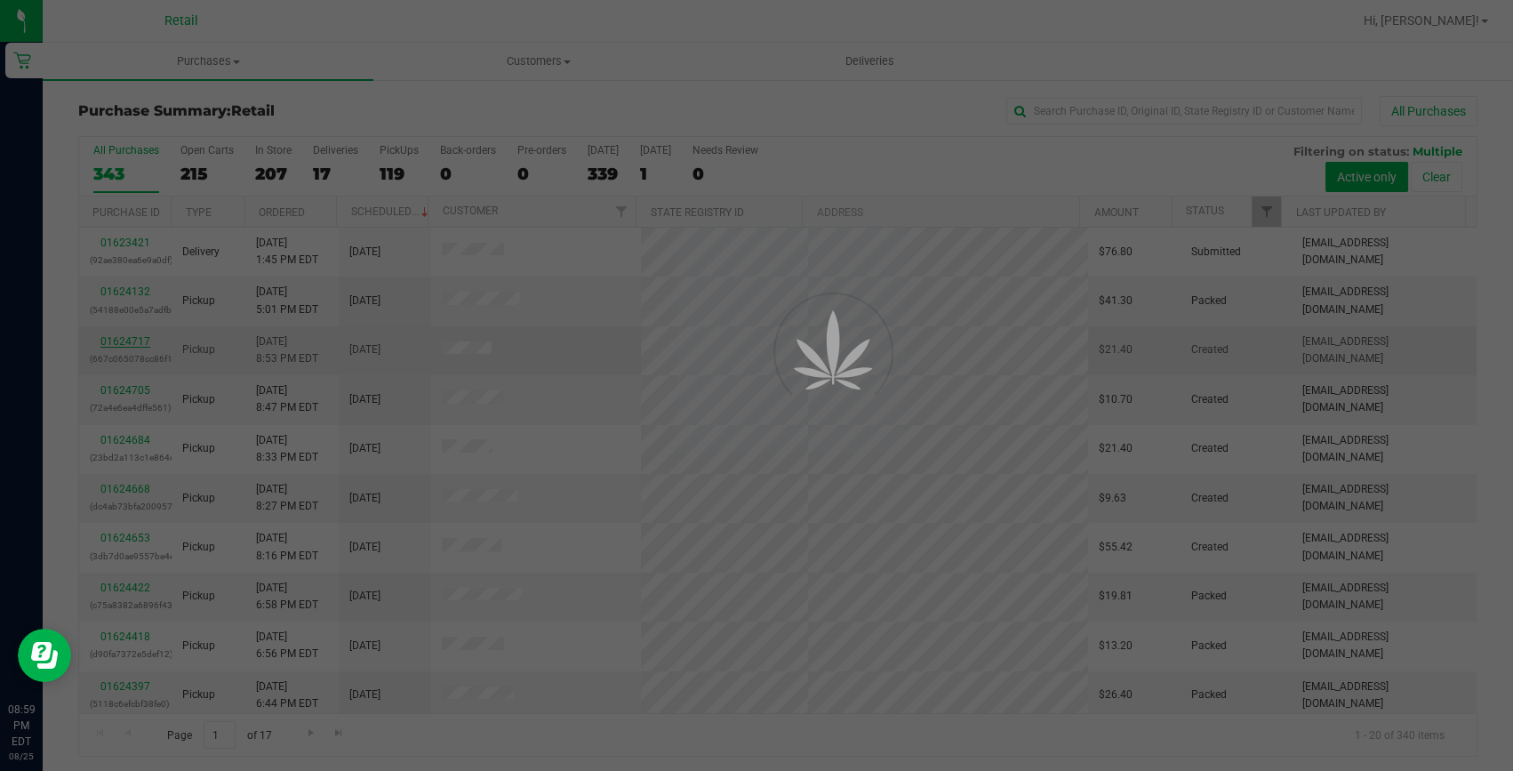
click at [128, 338] on div at bounding box center [756, 385] width 1513 height 771
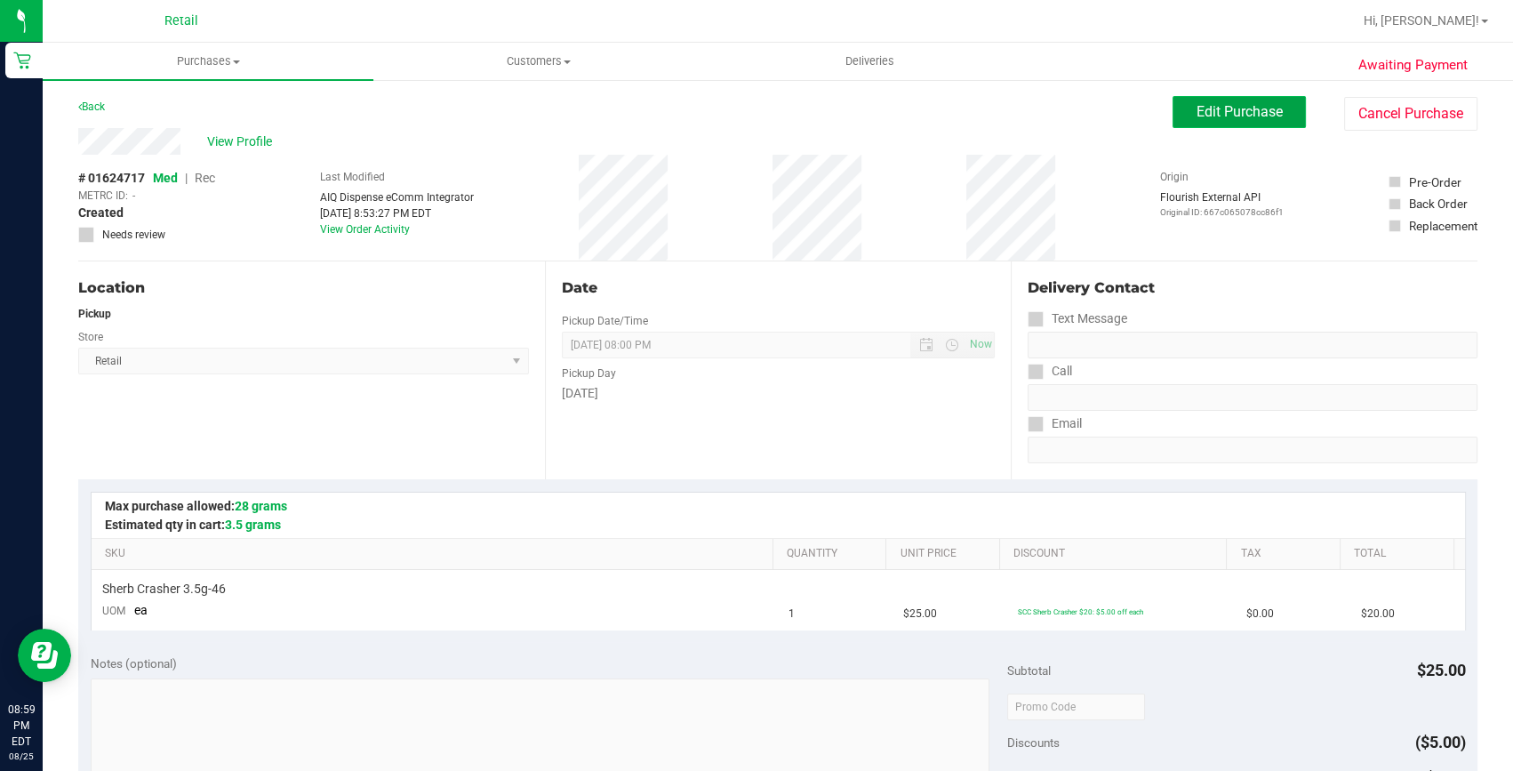
click at [1172, 116] on button "Edit Purchase" at bounding box center [1238, 112] width 133 height 32
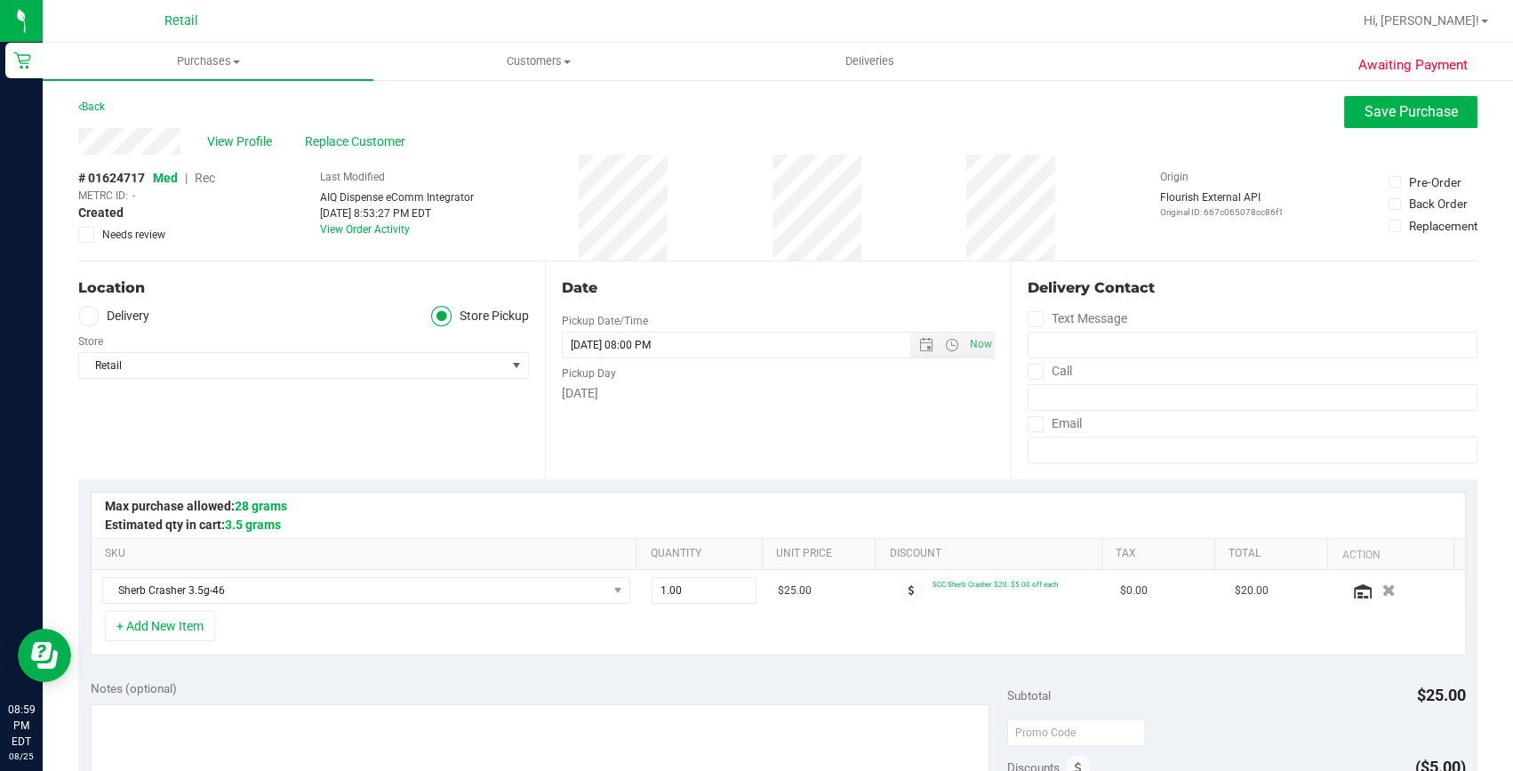
click at [204, 178] on span "Rec" at bounding box center [205, 178] width 20 height 14
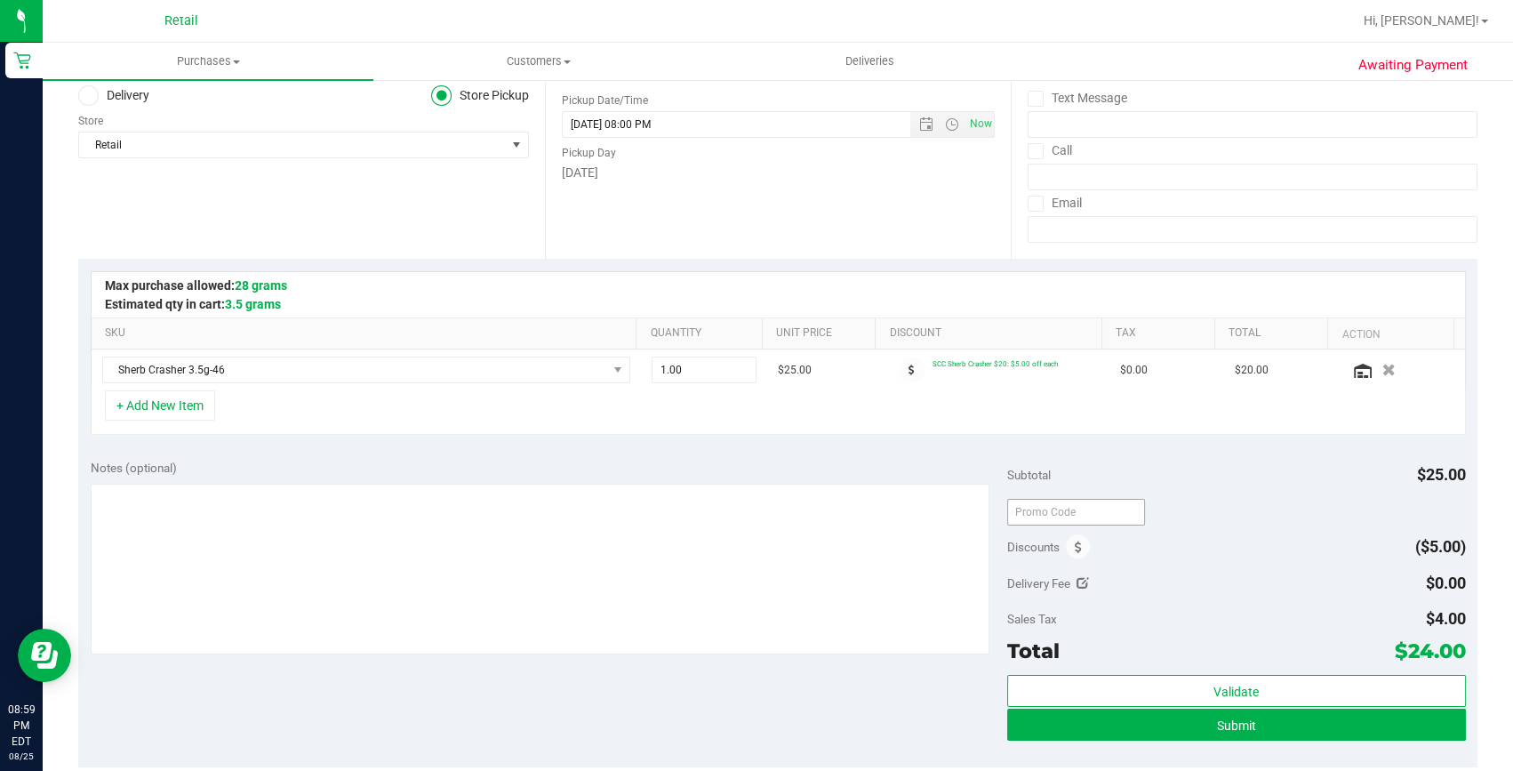
scroll to position [242, 0]
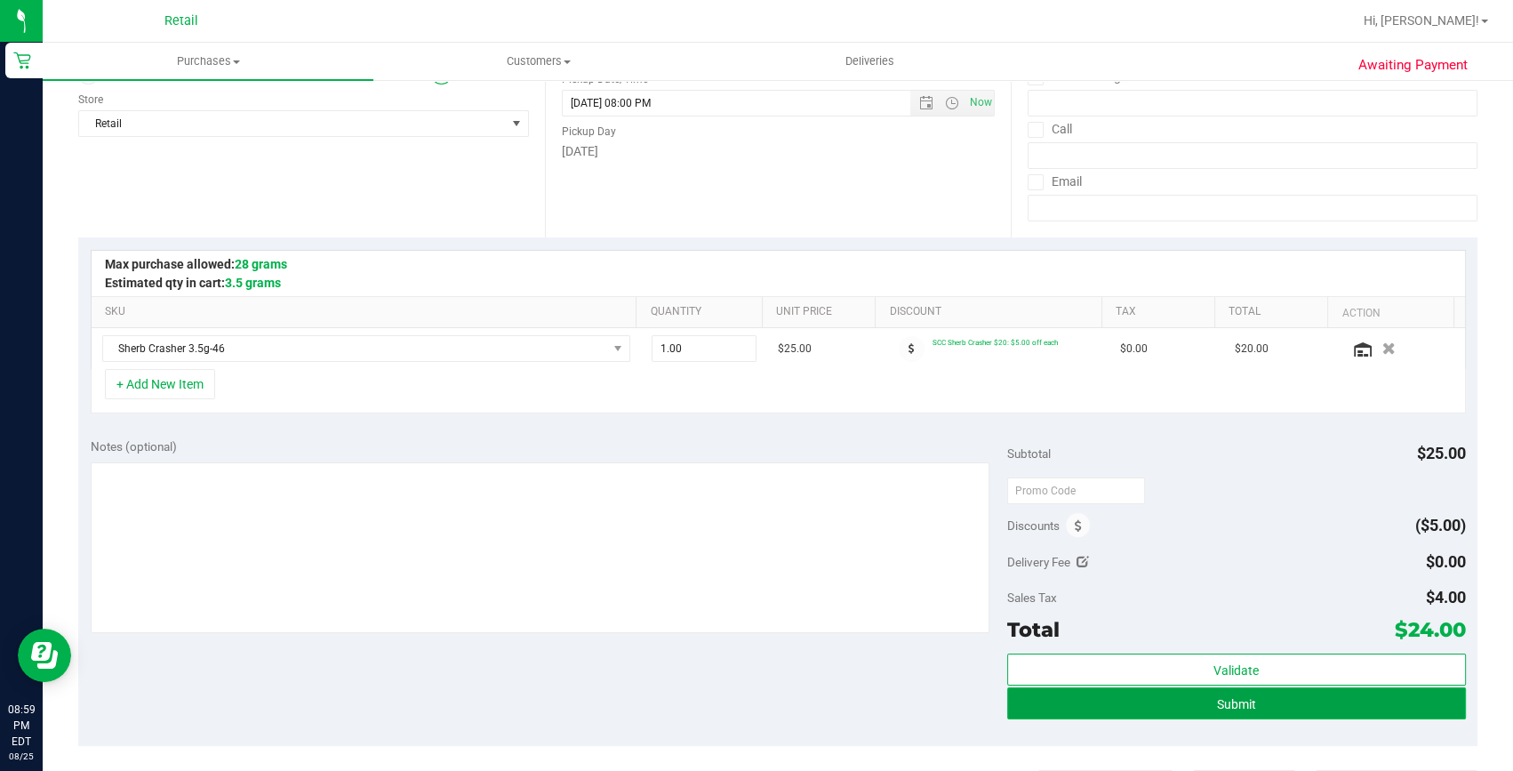
drag, startPoint x: 1103, startPoint y: 699, endPoint x: 1093, endPoint y: 700, distance: 9.8
click at [1102, 700] on button "Submit" at bounding box center [1236, 703] width 459 height 32
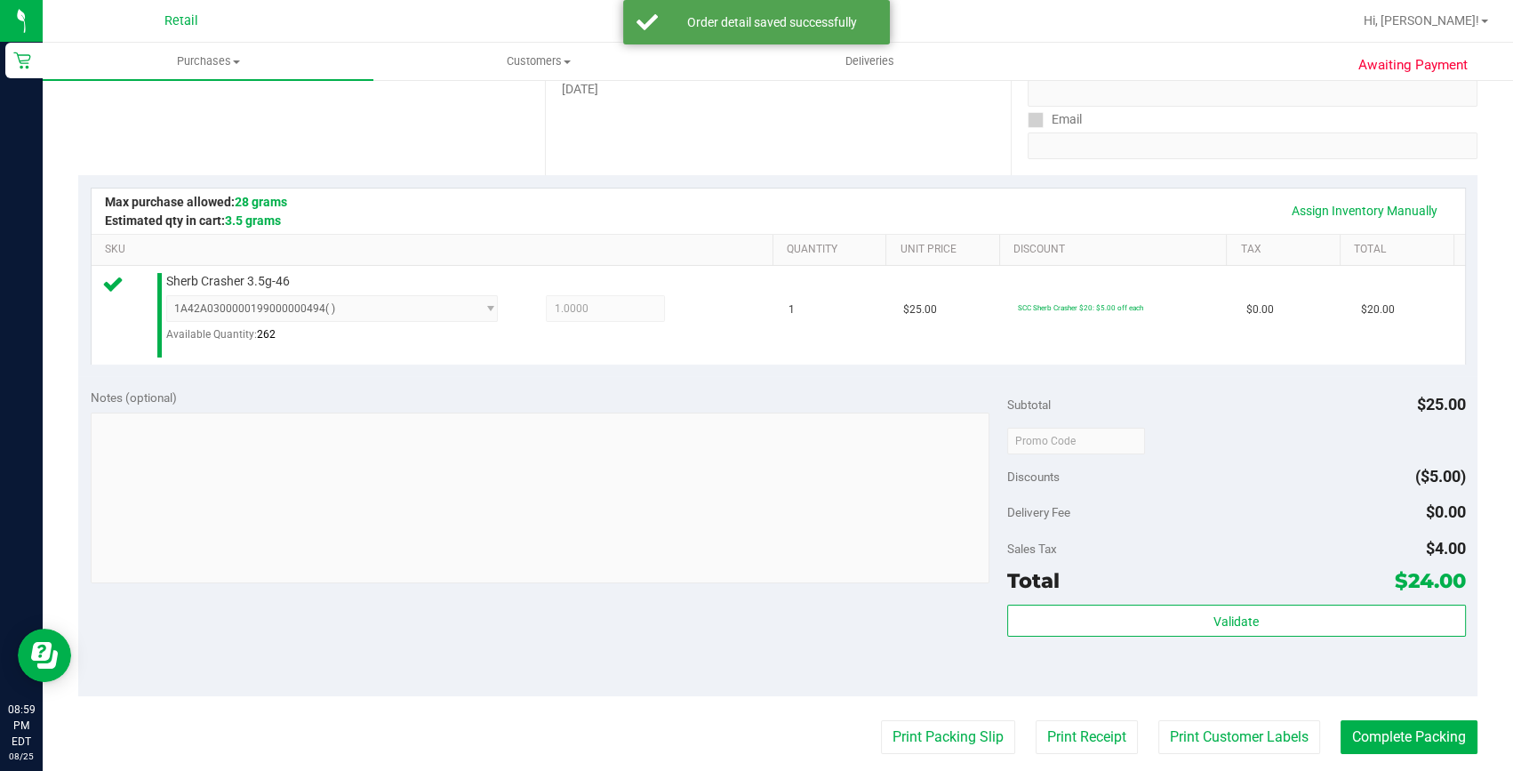
scroll to position [323, 0]
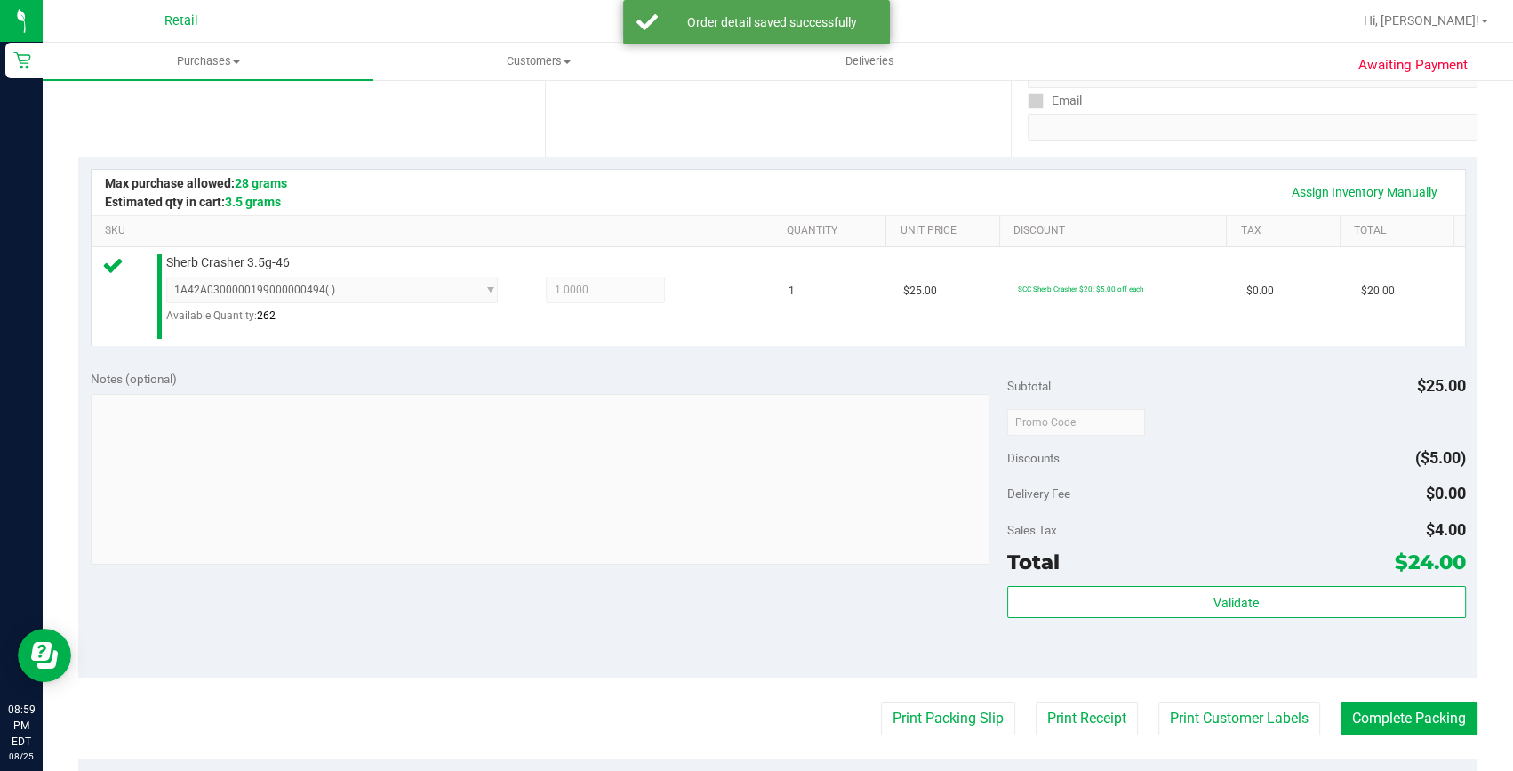
click at [1413, 697] on purchase-details "Back Edit Purchase Cancel Purchase View Profile # 01624717 Med | Rec METRC ID: …" at bounding box center [777, 432] width 1399 height 1318
click at [1413, 701] on button "Complete Packing" at bounding box center [1408, 718] width 137 height 34
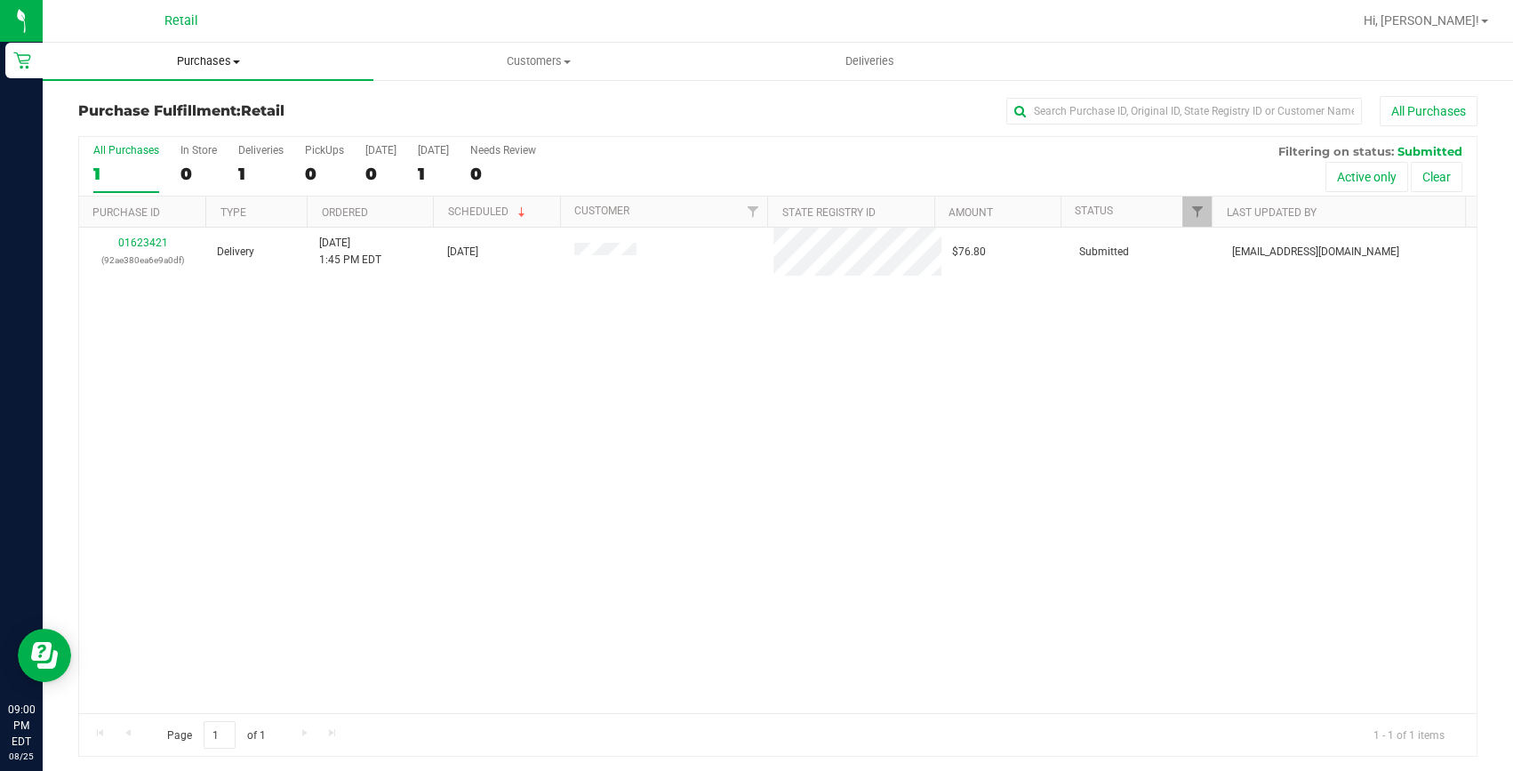
click at [190, 67] on span "Purchases" at bounding box center [208, 61] width 331 height 16
click at [186, 108] on span "Summary of purchases" at bounding box center [134, 107] width 182 height 15
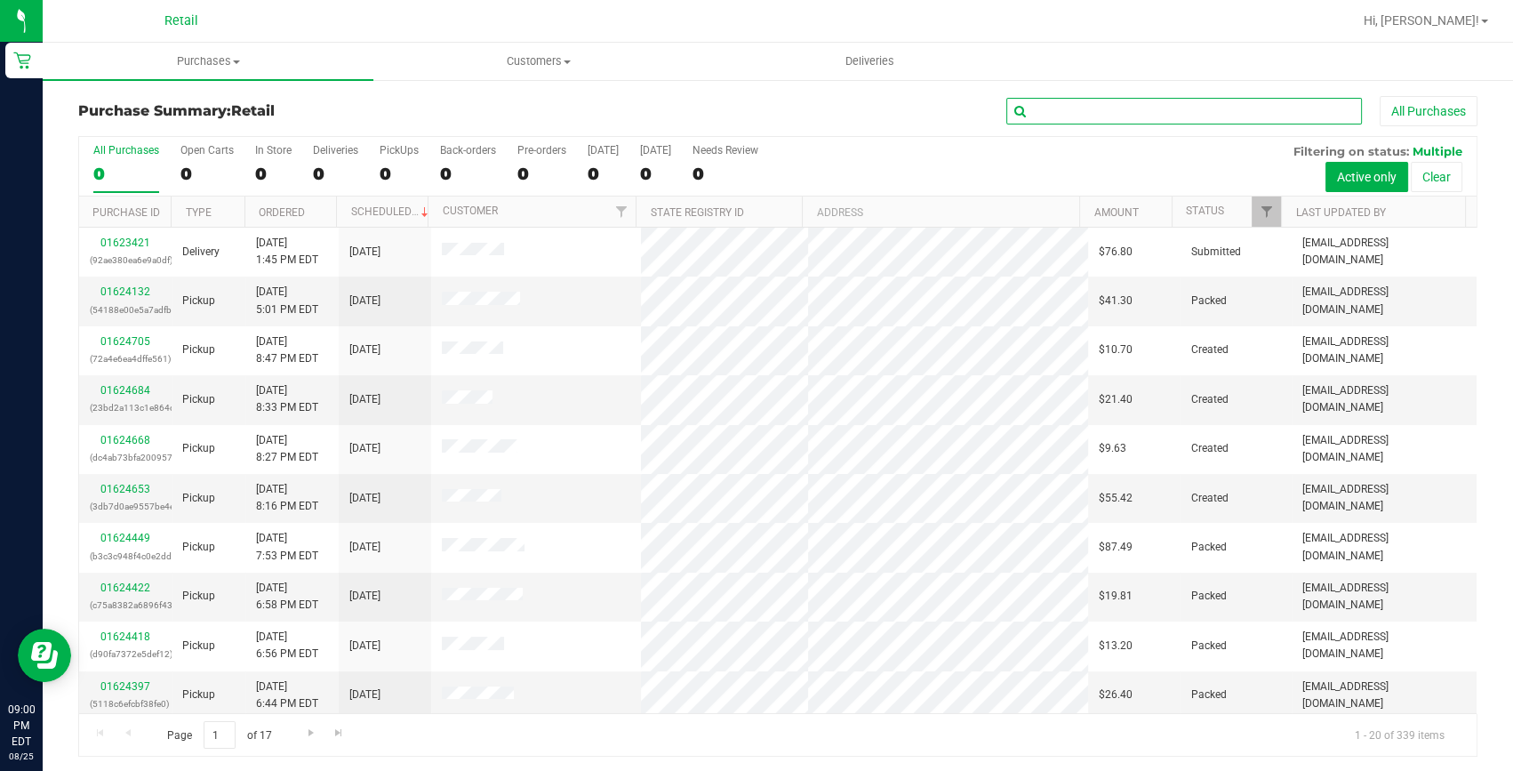
click at [1043, 108] on input "text" at bounding box center [1184, 111] width 356 height 27
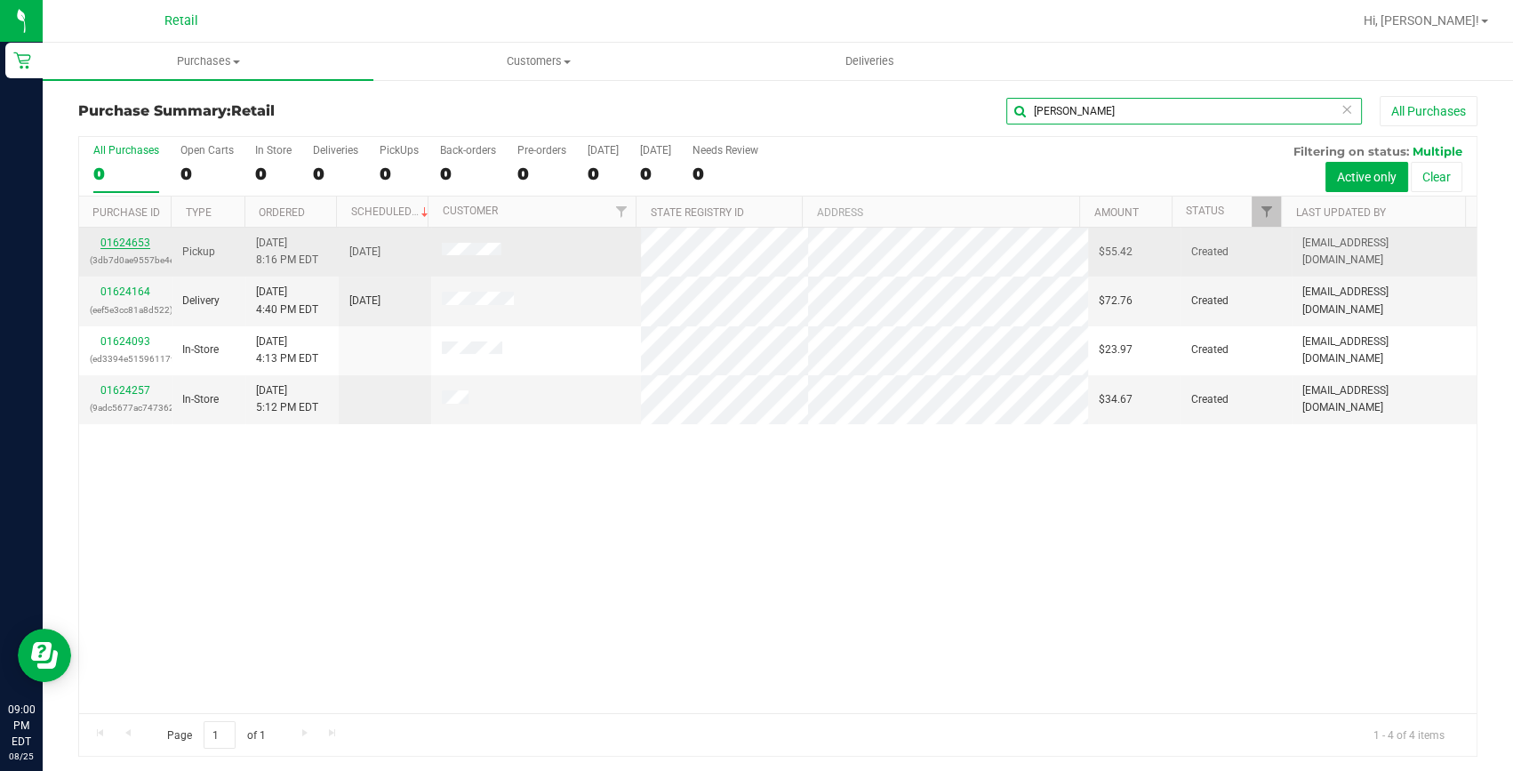
type input "[PERSON_NAME]"
click at [123, 244] on link "01624653" at bounding box center [125, 242] width 50 height 12
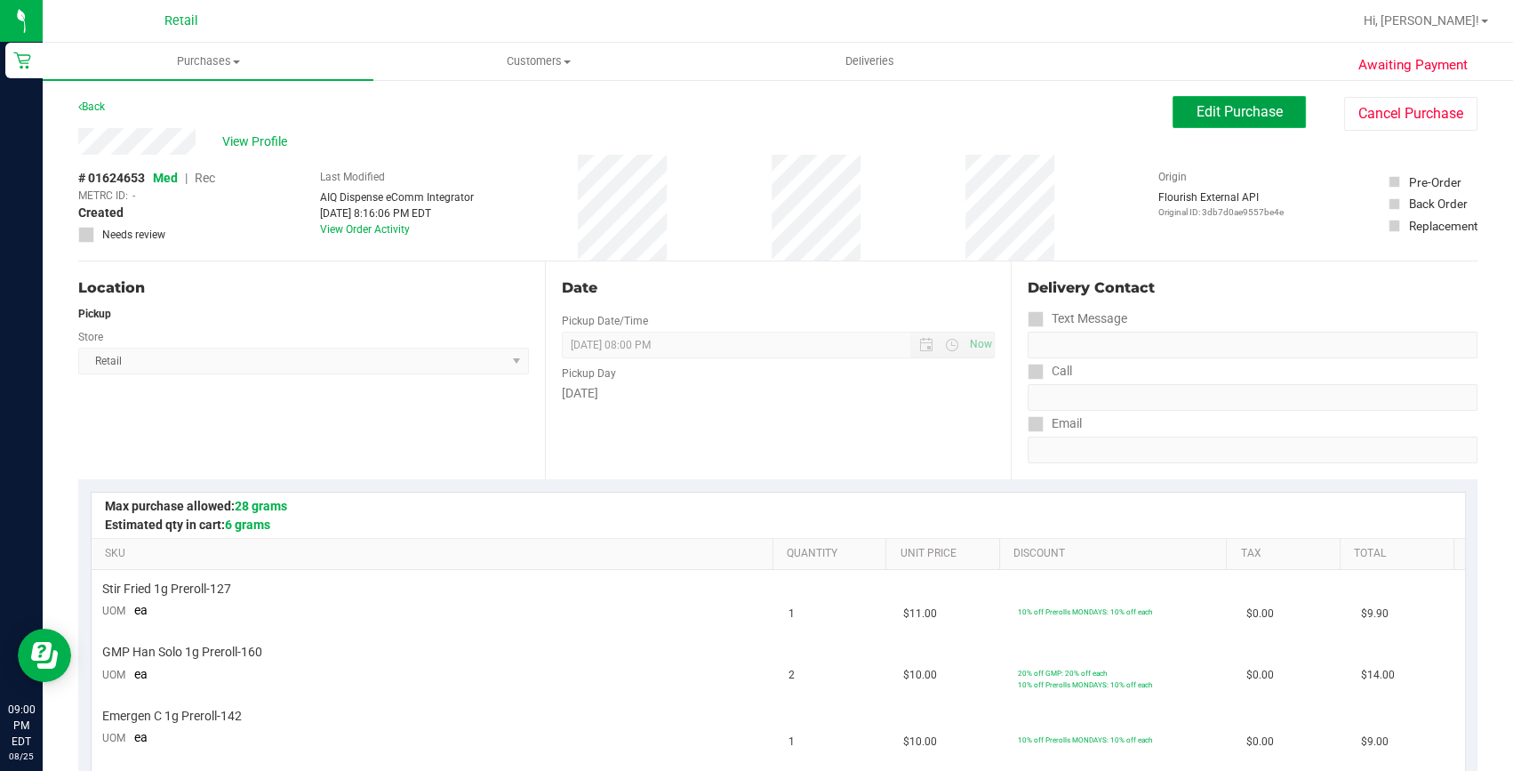
click at [1235, 113] on span "Edit Purchase" at bounding box center [1239, 111] width 86 height 17
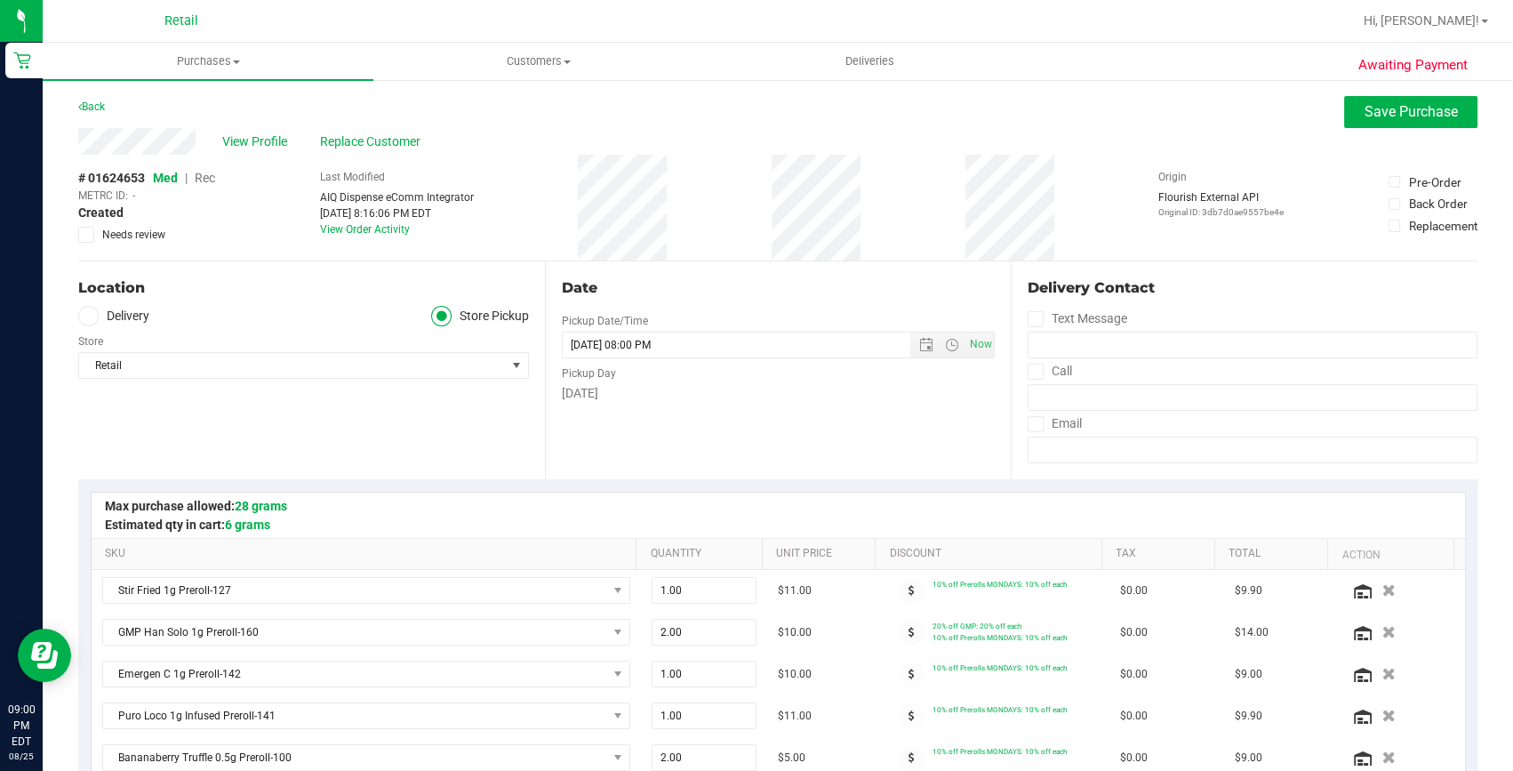
click at [206, 178] on span "Rec" at bounding box center [205, 178] width 20 height 14
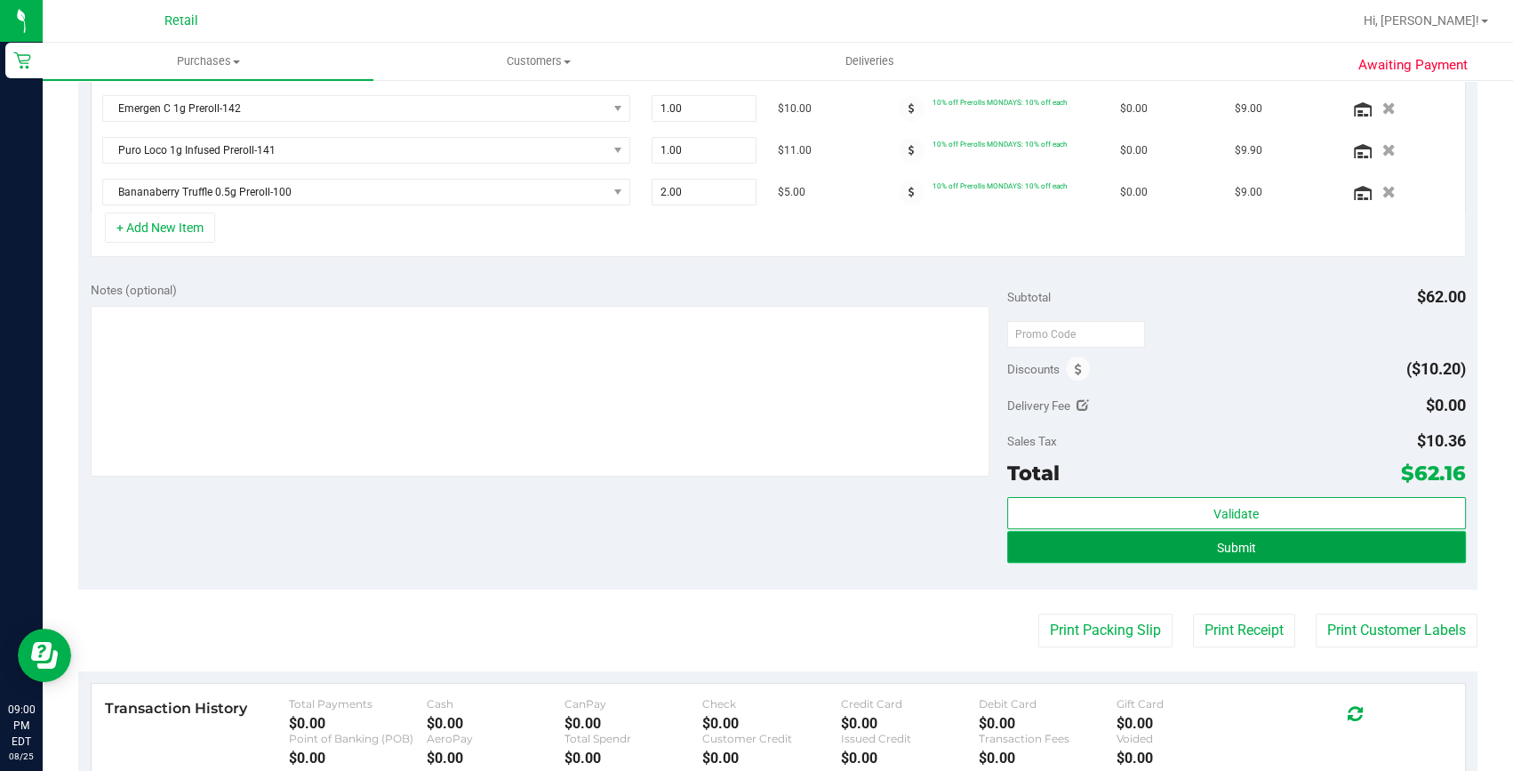
click at [1246, 542] on button "Submit" at bounding box center [1236, 547] width 459 height 32
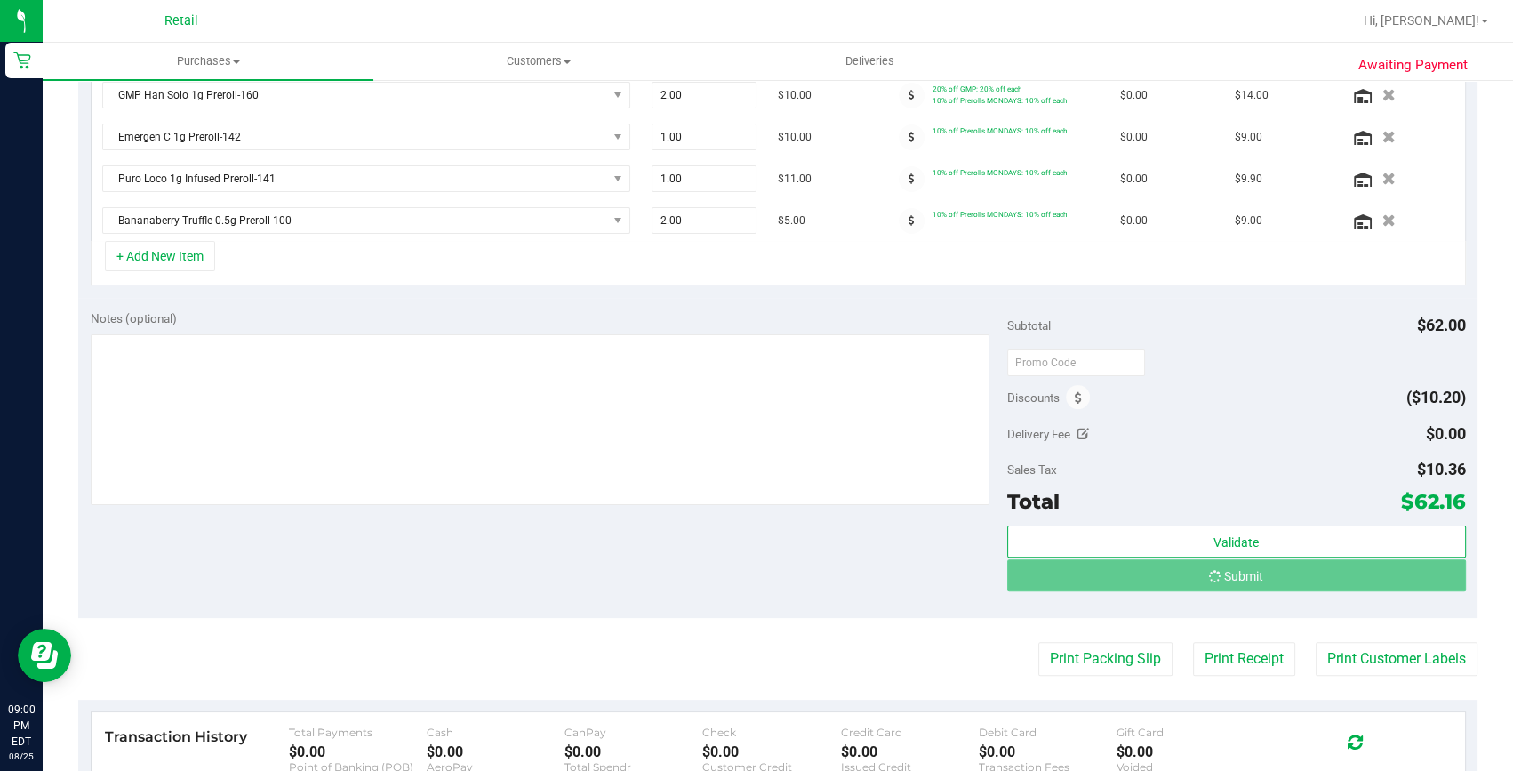
scroll to position [509, 0]
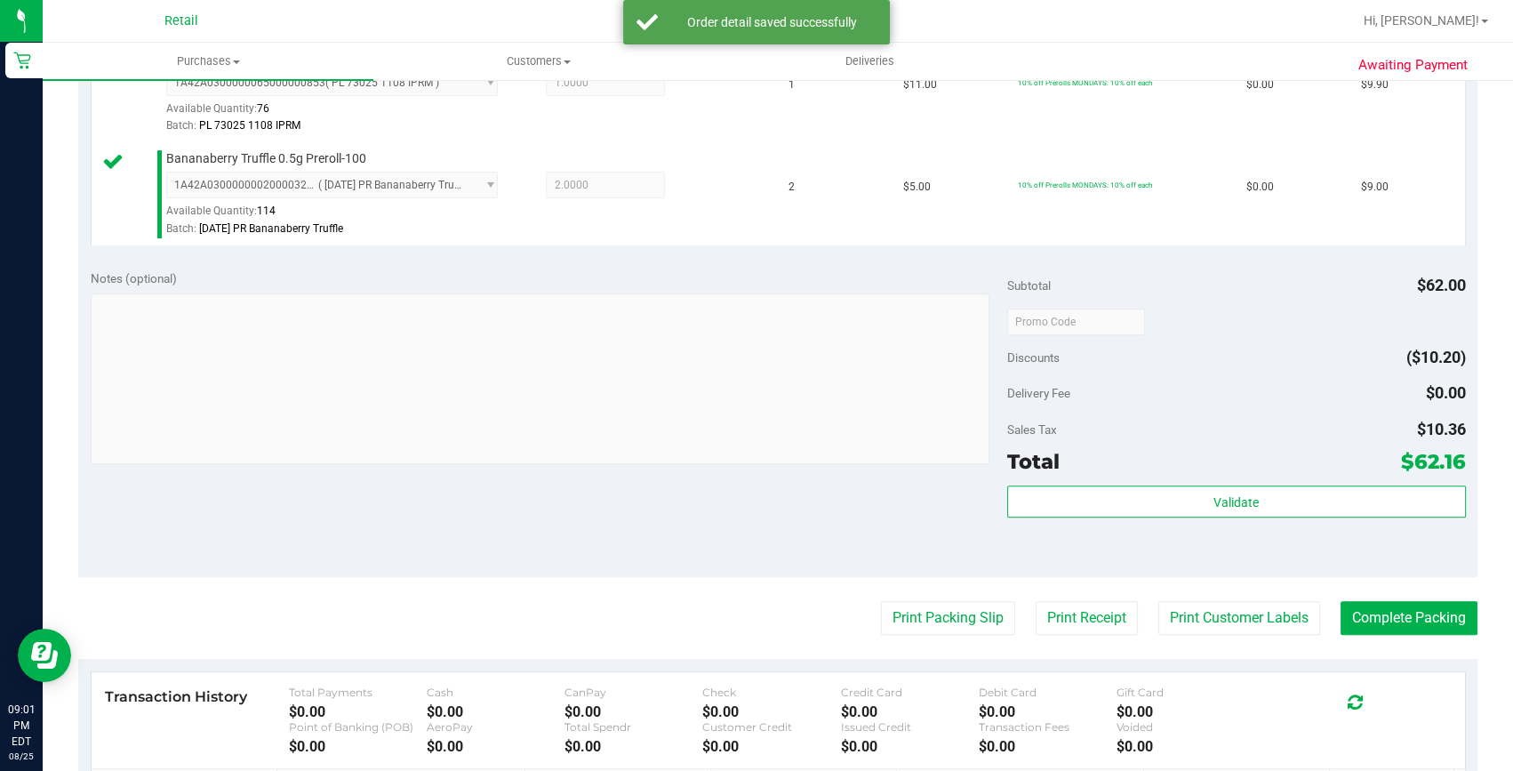
scroll to position [833, 0]
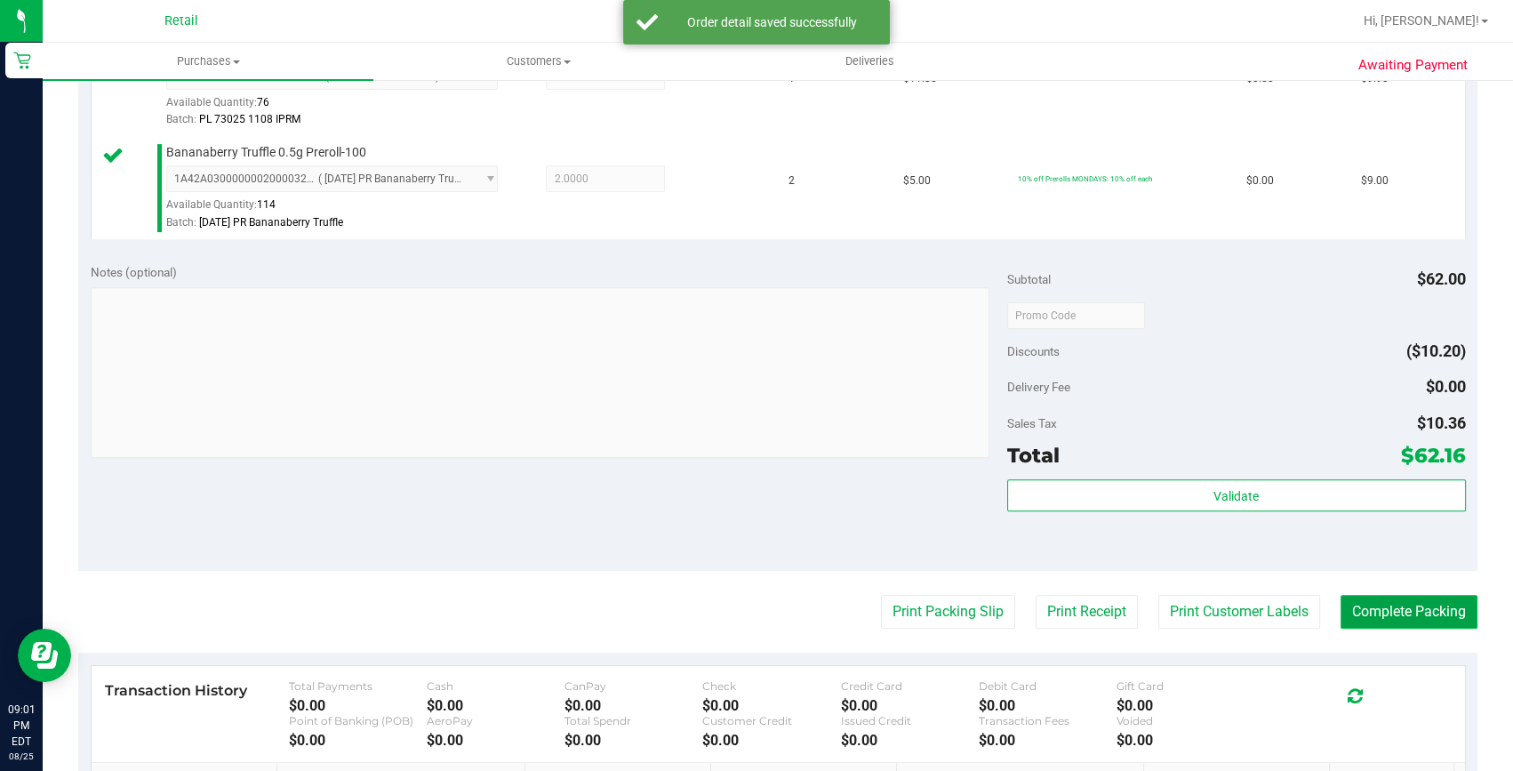
click at [1399, 597] on button "Complete Packing" at bounding box center [1408, 612] width 137 height 34
